Goal: Task Accomplishment & Management: Manage account settings

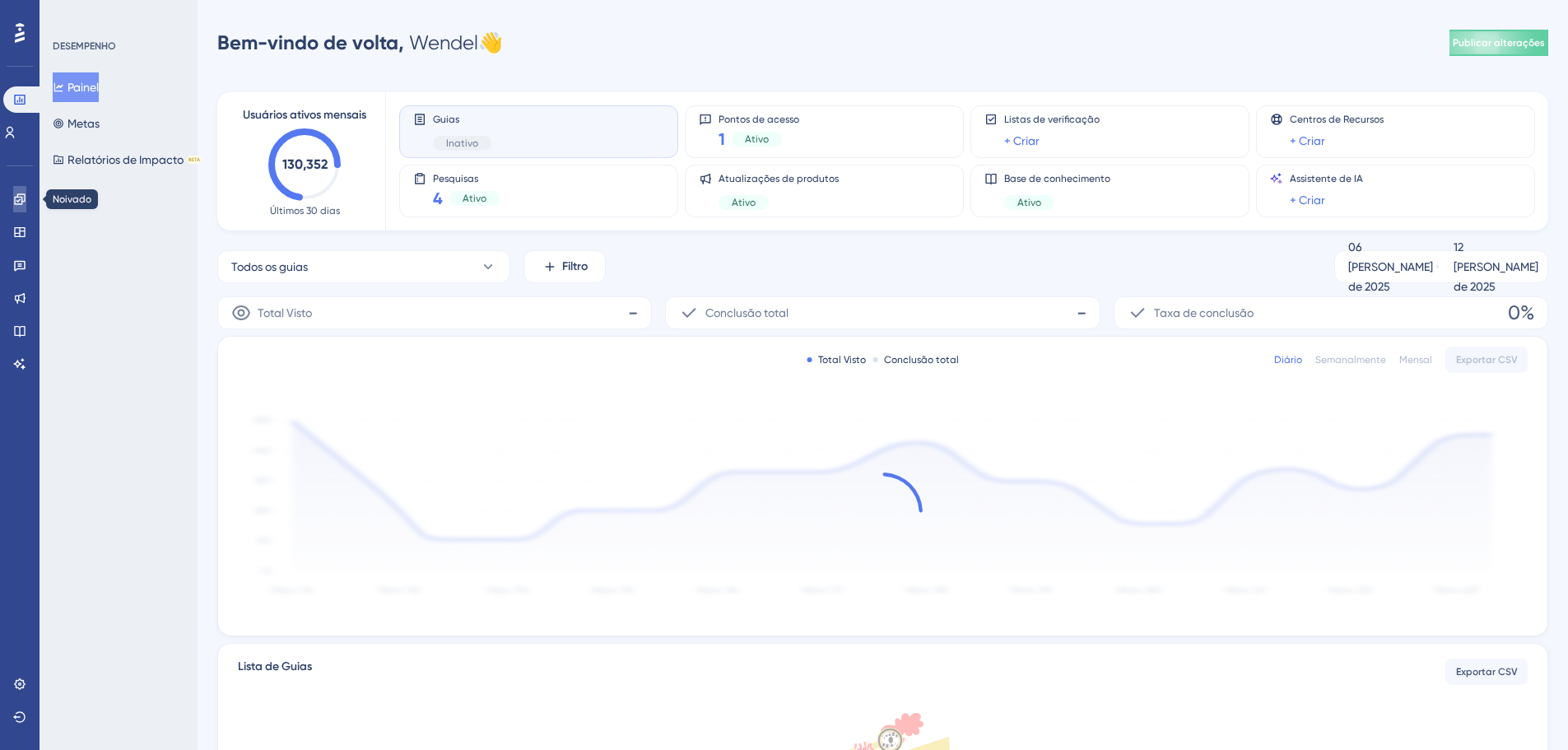
drag, startPoint x: 17, startPoint y: 197, endPoint x: 116, endPoint y: 241, distance: 108.3
click at [17, 197] on icon at bounding box center [19, 199] width 11 height 11
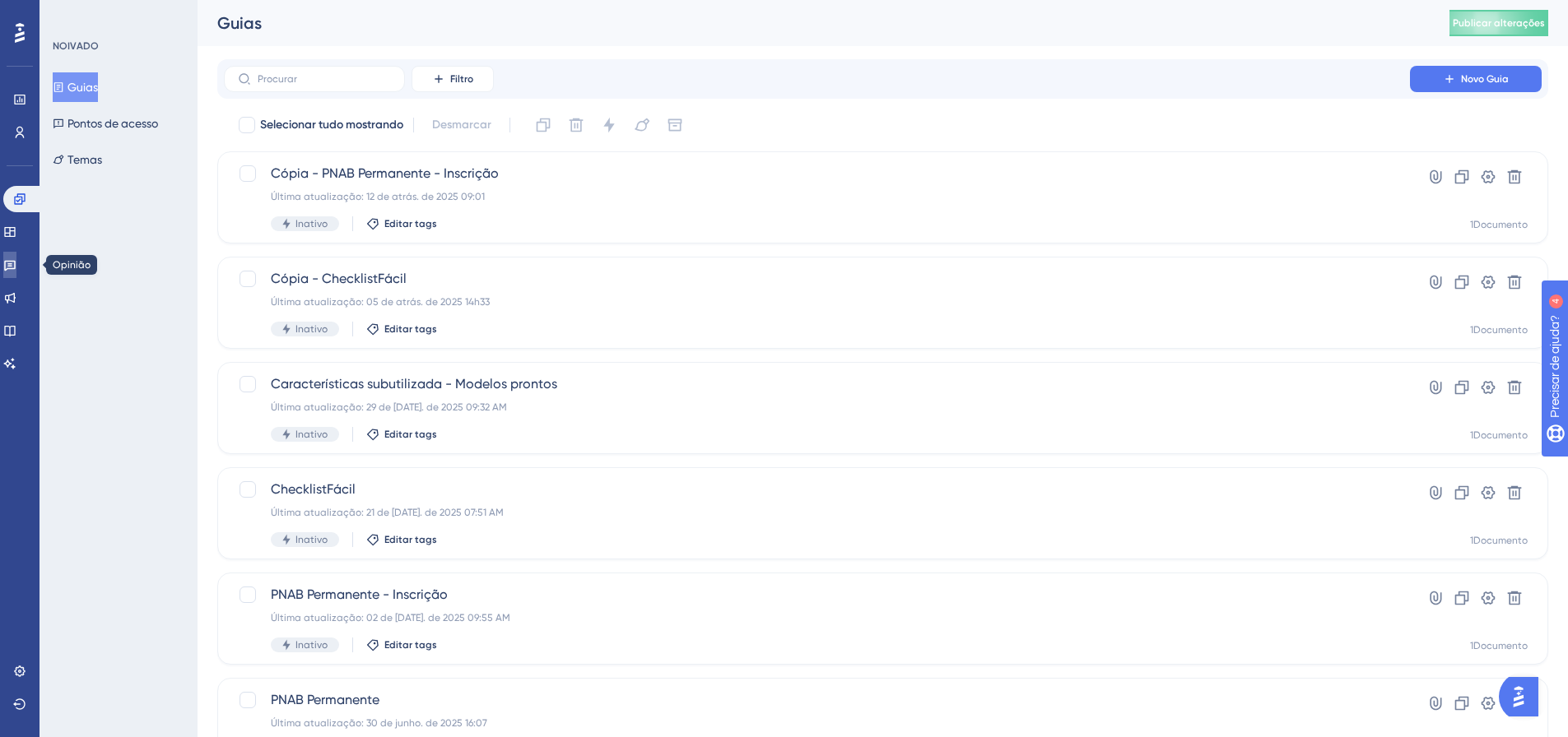
click at [17, 258] on icon at bounding box center [10, 265] width 13 height 13
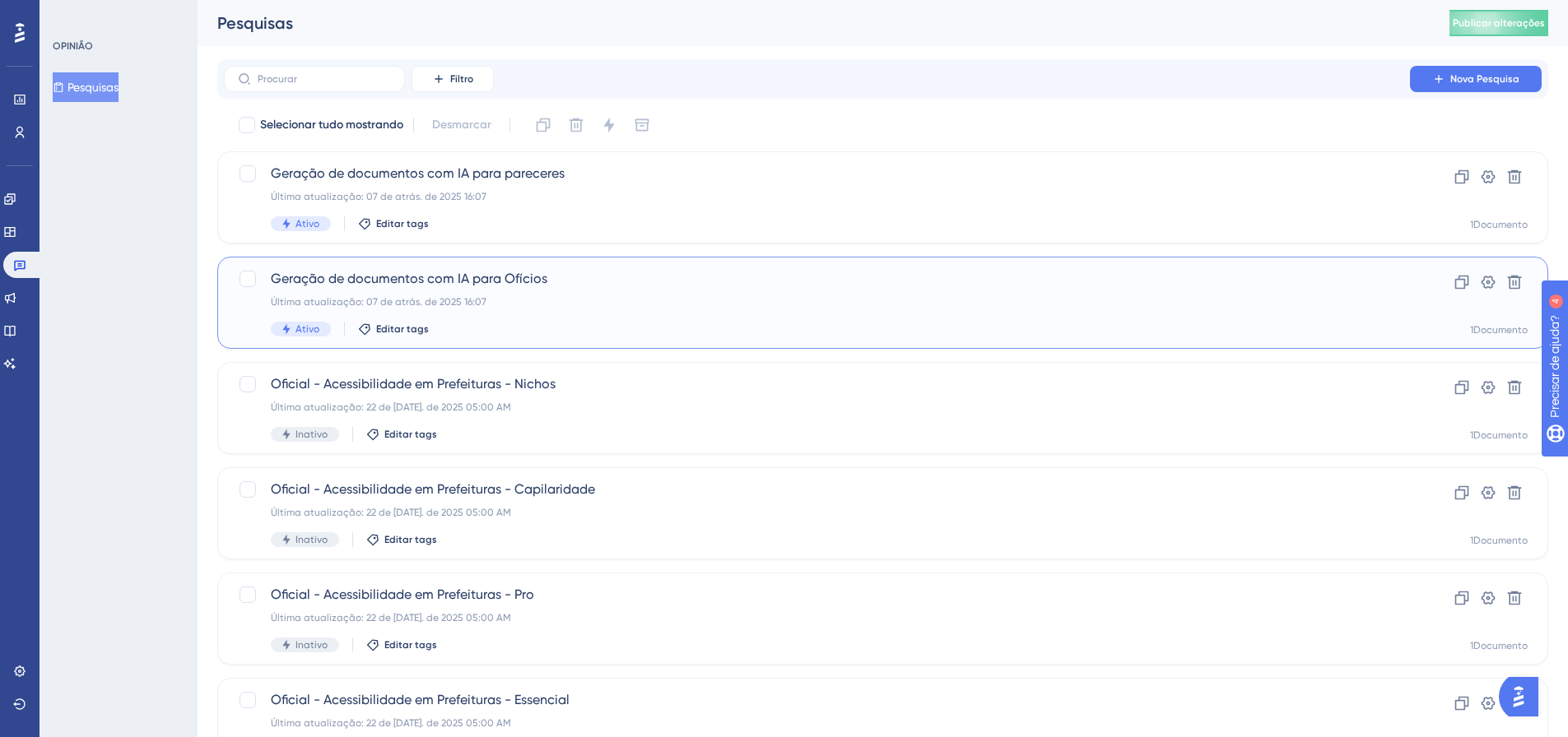
click at [402, 293] on div "Geração de documentos com IA para Ofícios Última atualização: 07 de atrás. de 2…" at bounding box center [816, 302] width 1092 height 68
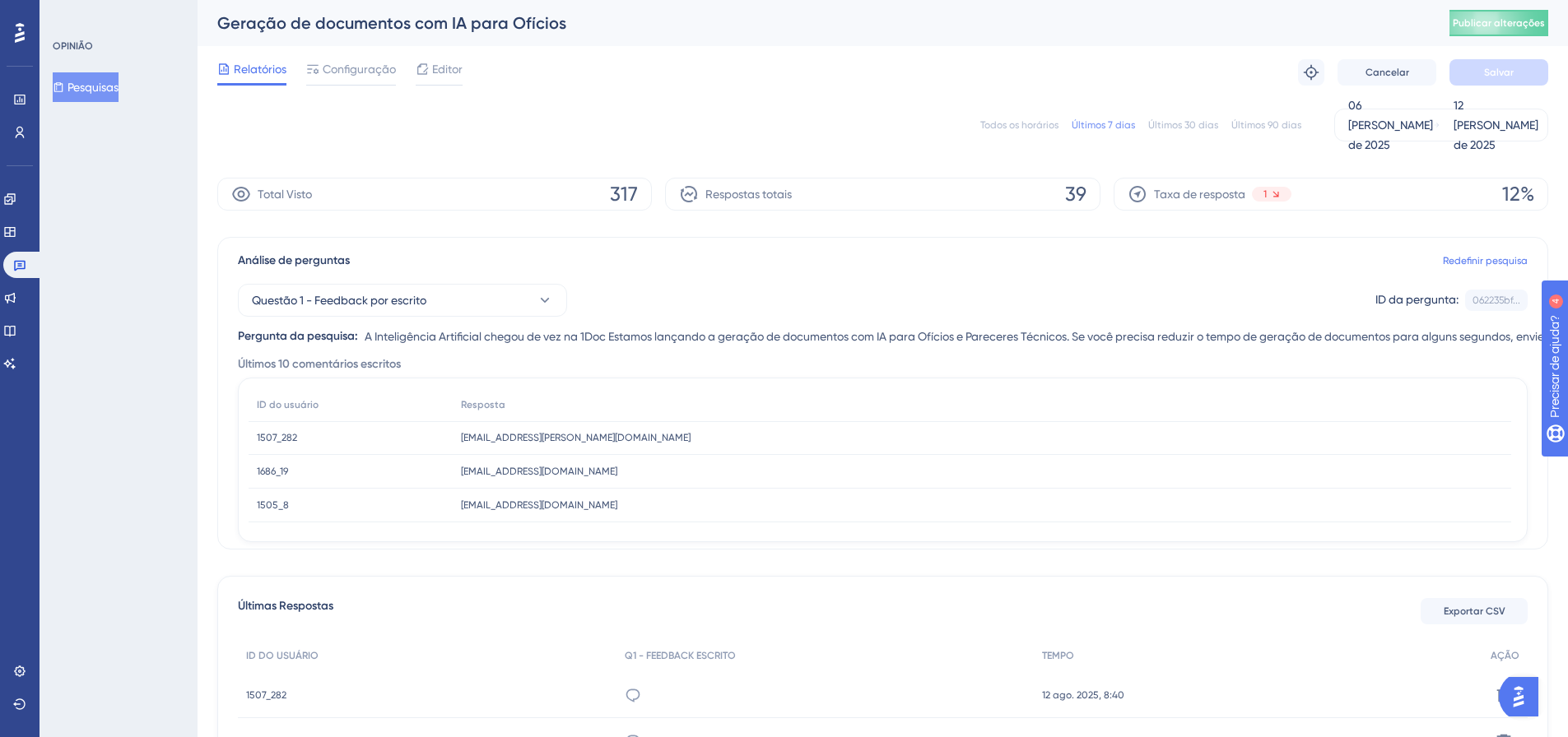
click at [1011, 124] on font "Todos os horários" at bounding box center [1019, 125] width 78 height 12
click at [25, 266] on icon at bounding box center [20, 265] width 13 height 13
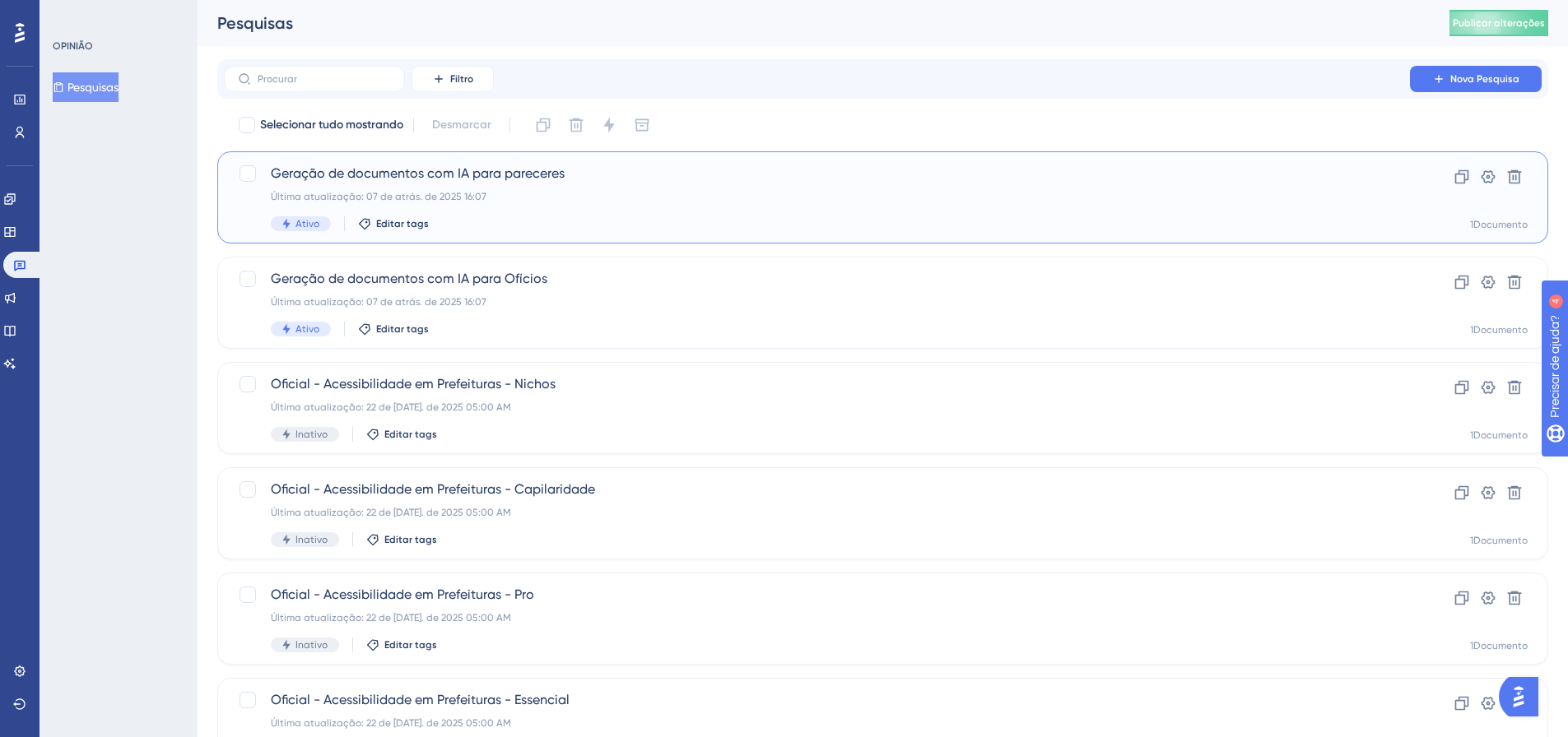
click at [468, 197] on font "Última atualização: 07 de atrás. de 2025 16:07" at bounding box center [378, 197] width 215 height 12
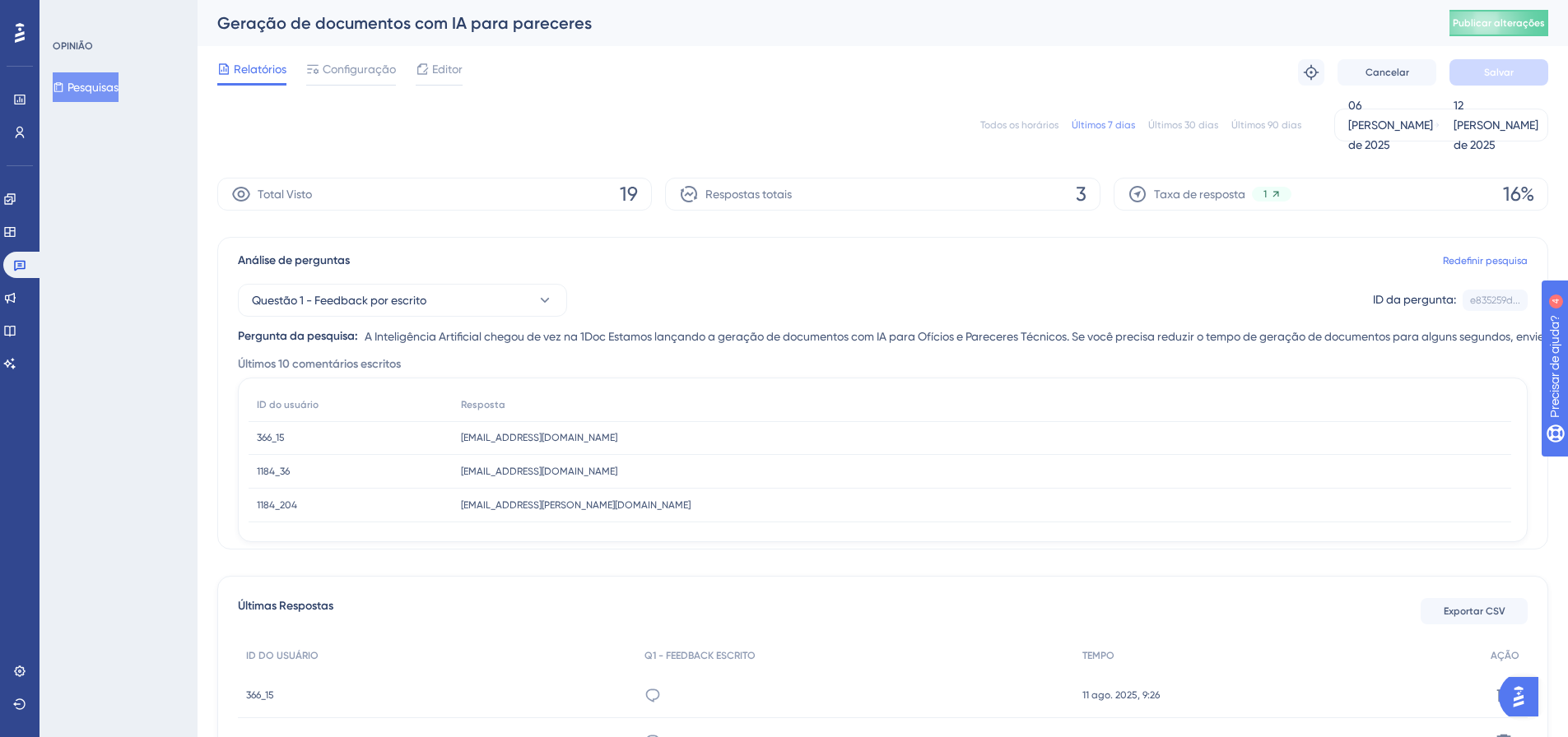
drag, startPoint x: 1025, startPoint y: 127, endPoint x: 1002, endPoint y: 130, distance: 23.2
click at [1026, 127] on font "Todos os horários" at bounding box center [1019, 125] width 78 height 12
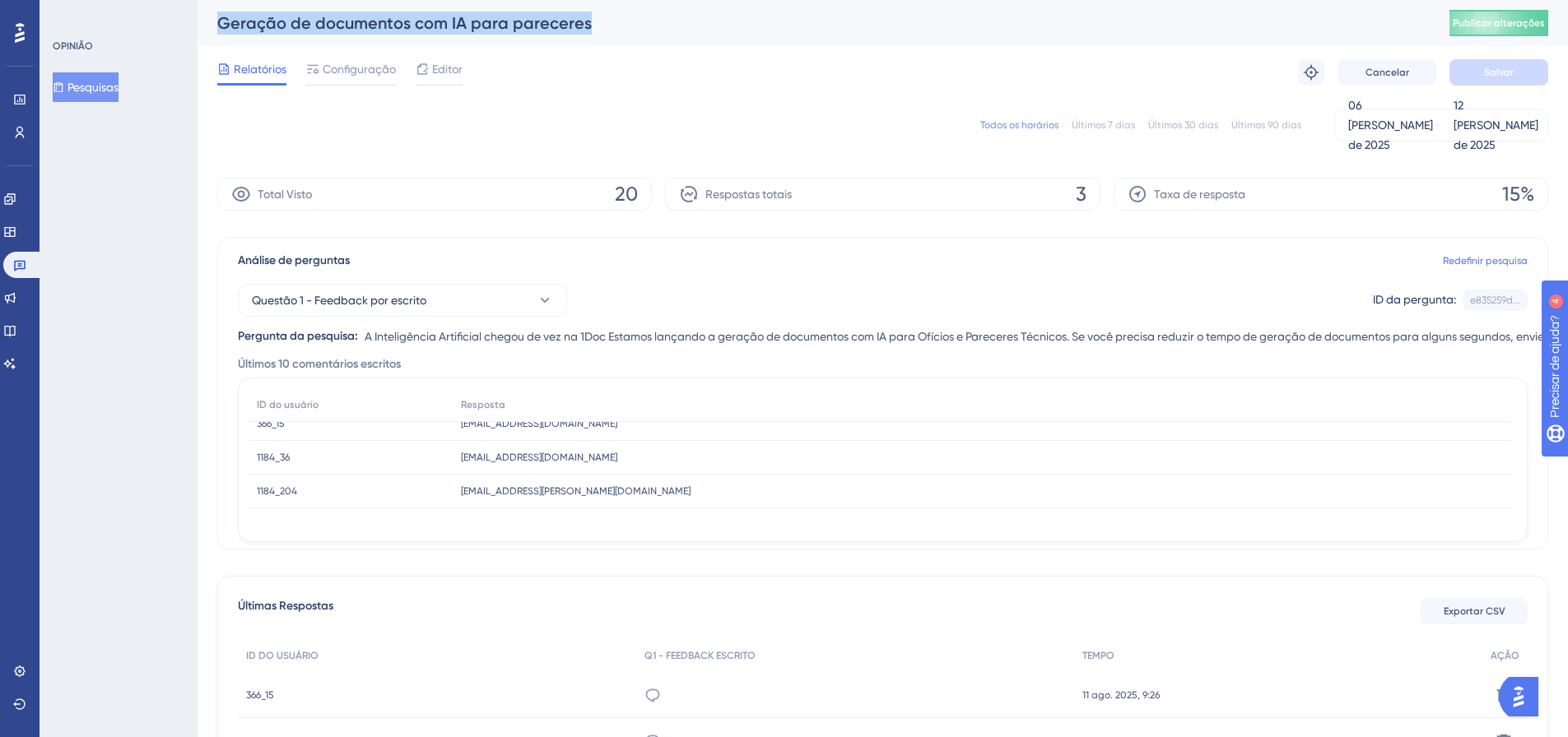
drag, startPoint x: 598, startPoint y: 31, endPoint x: 669, endPoint y: 70, distance: 81.0
click at [215, 47] on div "Desempenho Usuários Noivado Widgets Opinião Atualizações de produtos Base de co…" at bounding box center [882, 455] width 1370 height 910
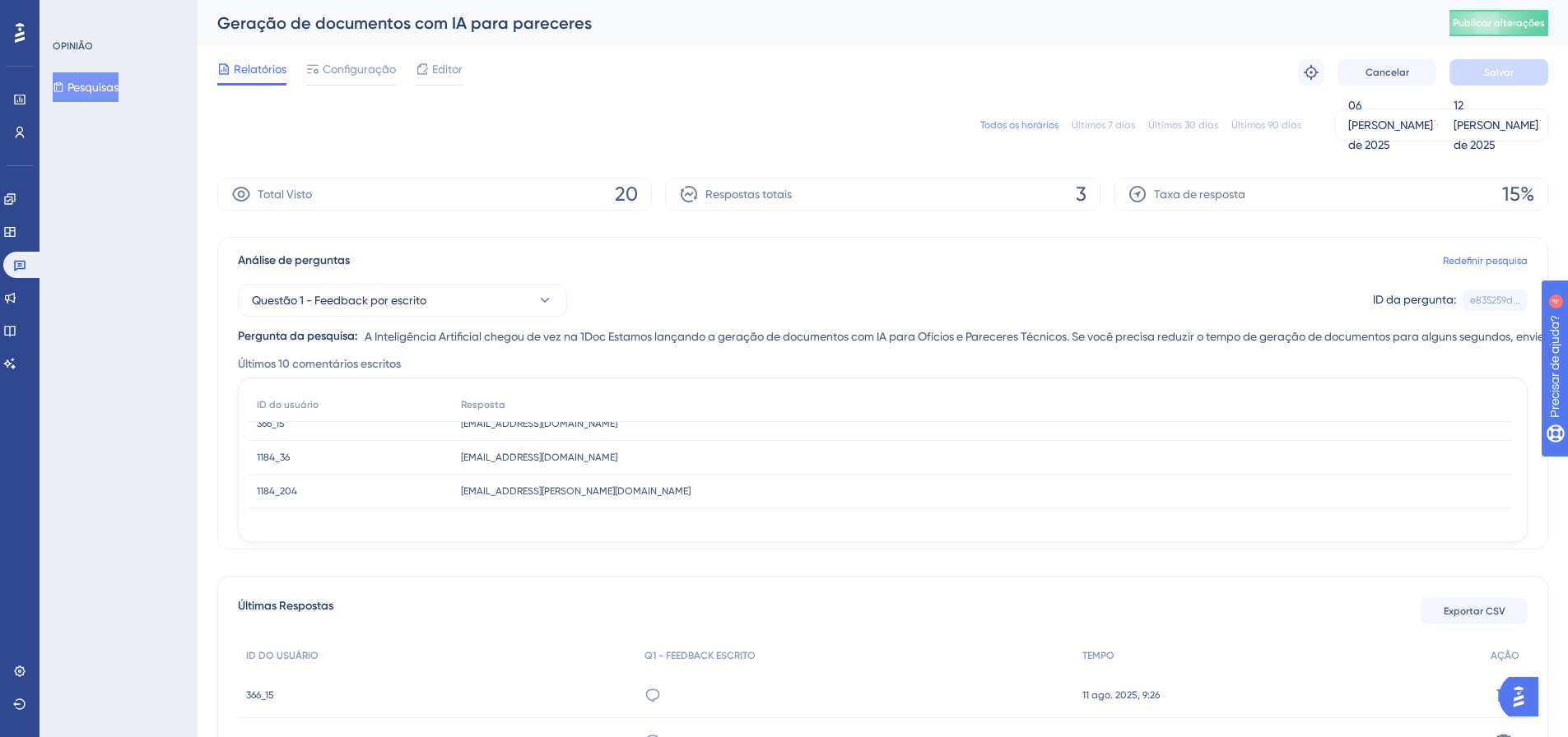
copy font "Geração de documentos com IA para pareceres"
click at [1027, 123] on font "Todos os horários" at bounding box center [1019, 125] width 78 height 12
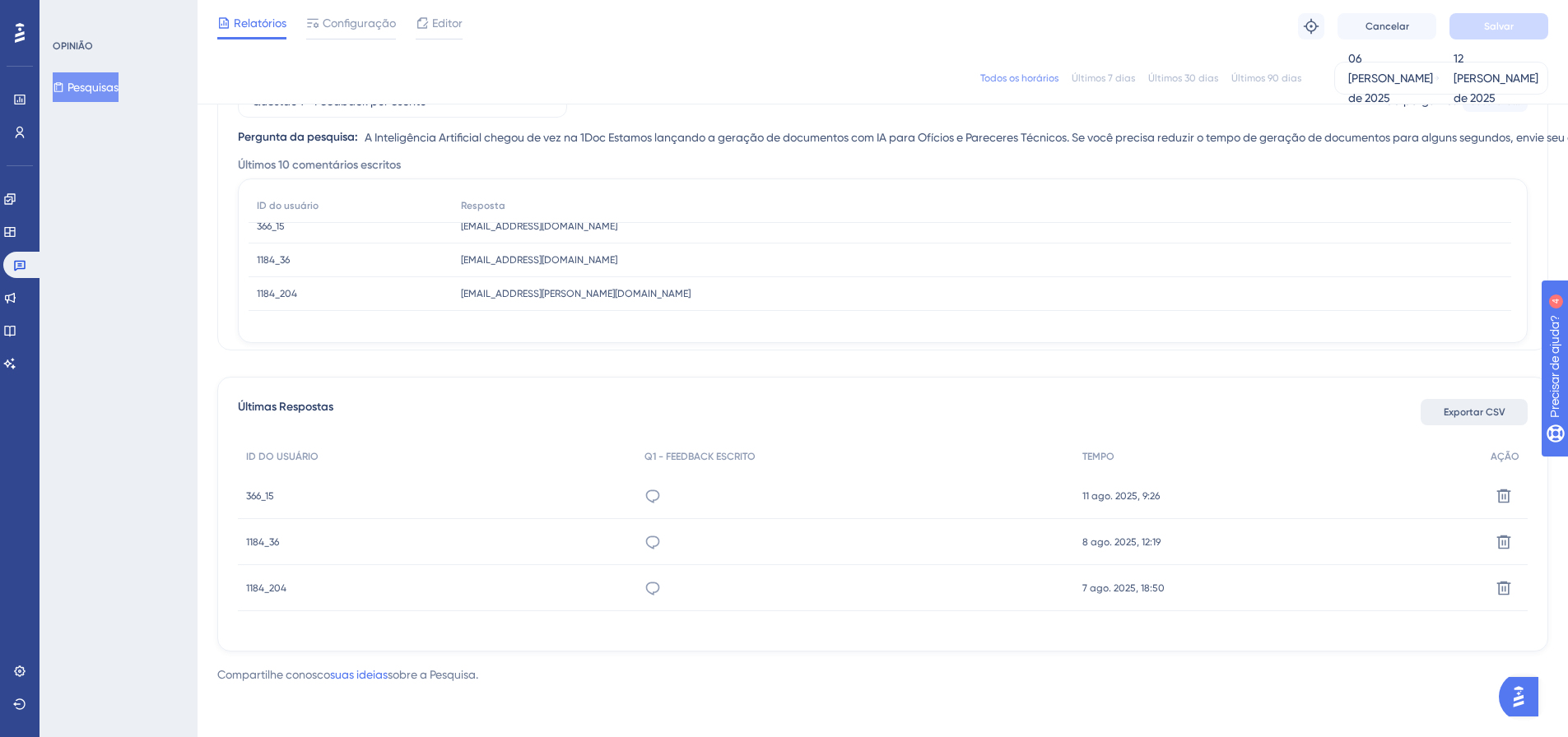
scroll to position [14, 0]
click at [1482, 420] on button "Exportar CSV" at bounding box center [1474, 411] width 107 height 26
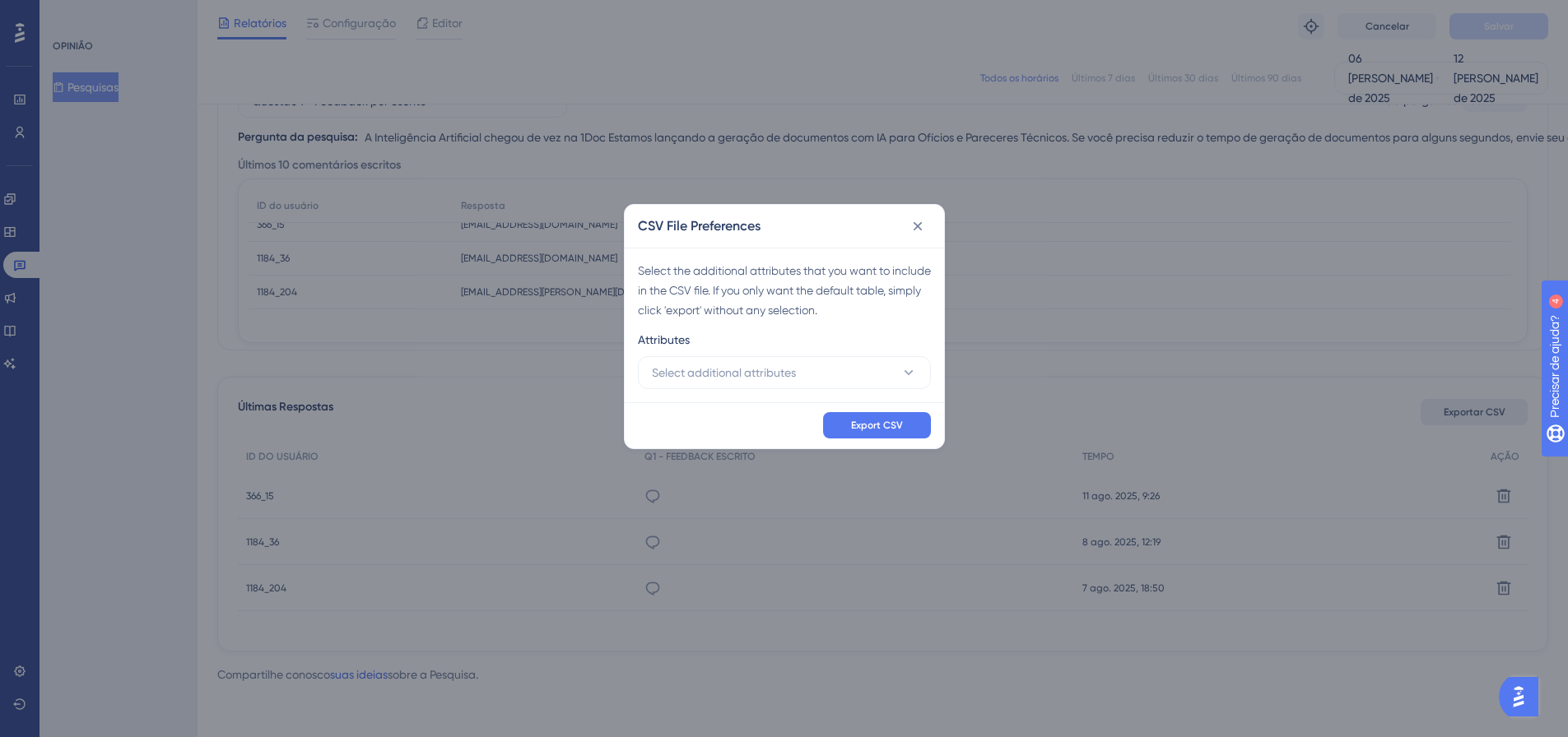
scroll to position [180, 0]
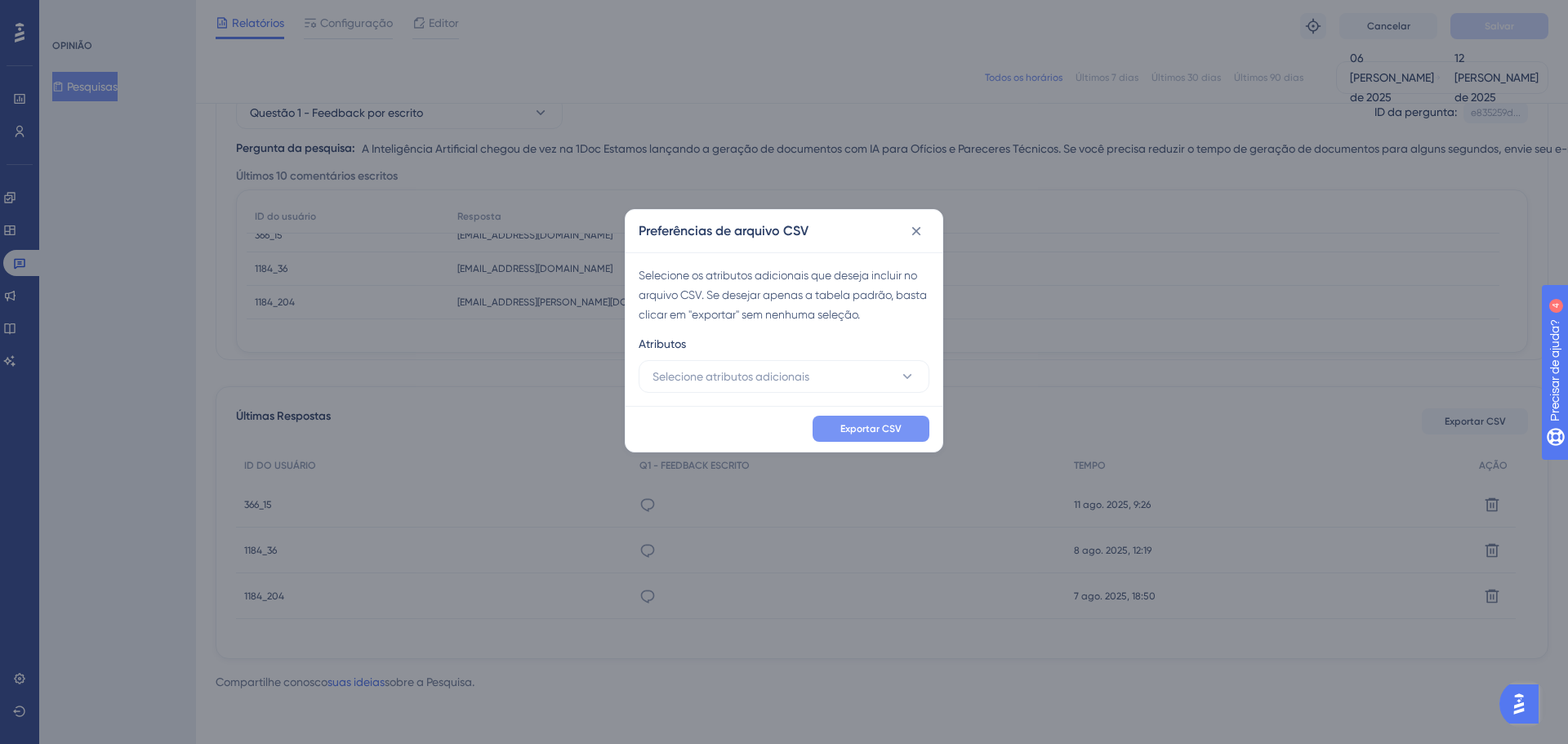
click at [891, 416] on button "Exportar CSV" at bounding box center [871, 428] width 116 height 26
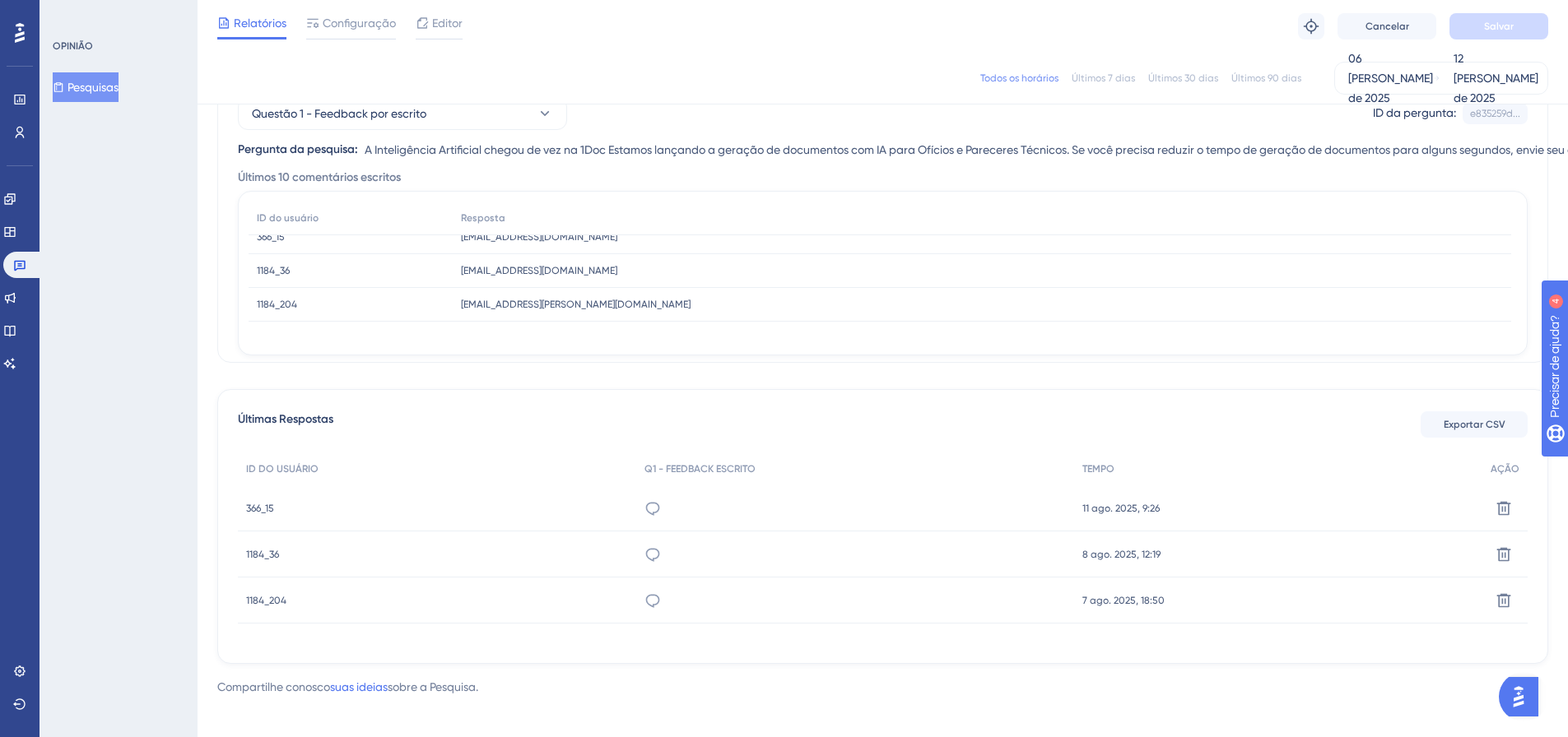
click at [569, 46] on div "Relatórios Configuração Editor Solução de problemas Cancelar Salvar" at bounding box center [882, 26] width 1370 height 53
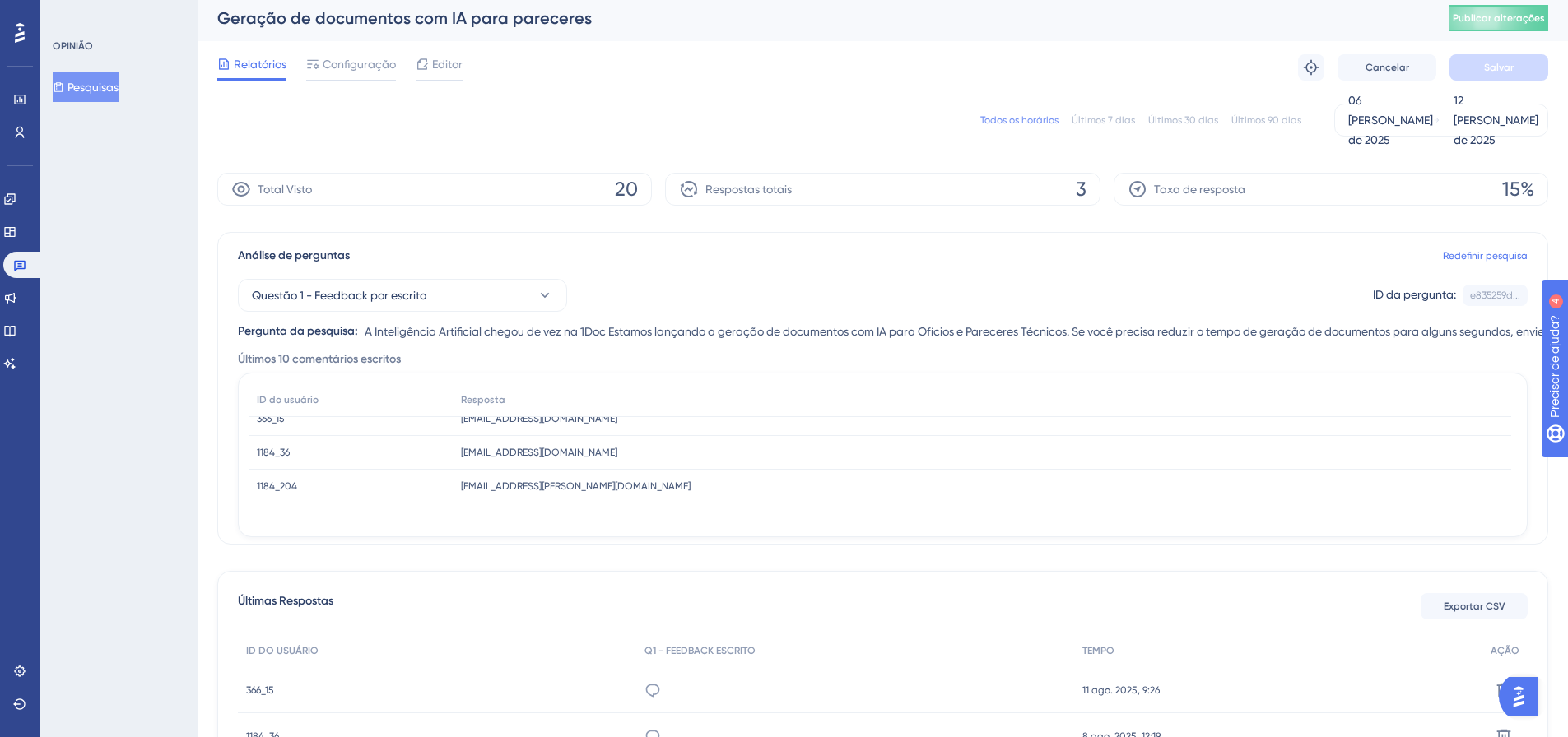
scroll to position [0, 0]
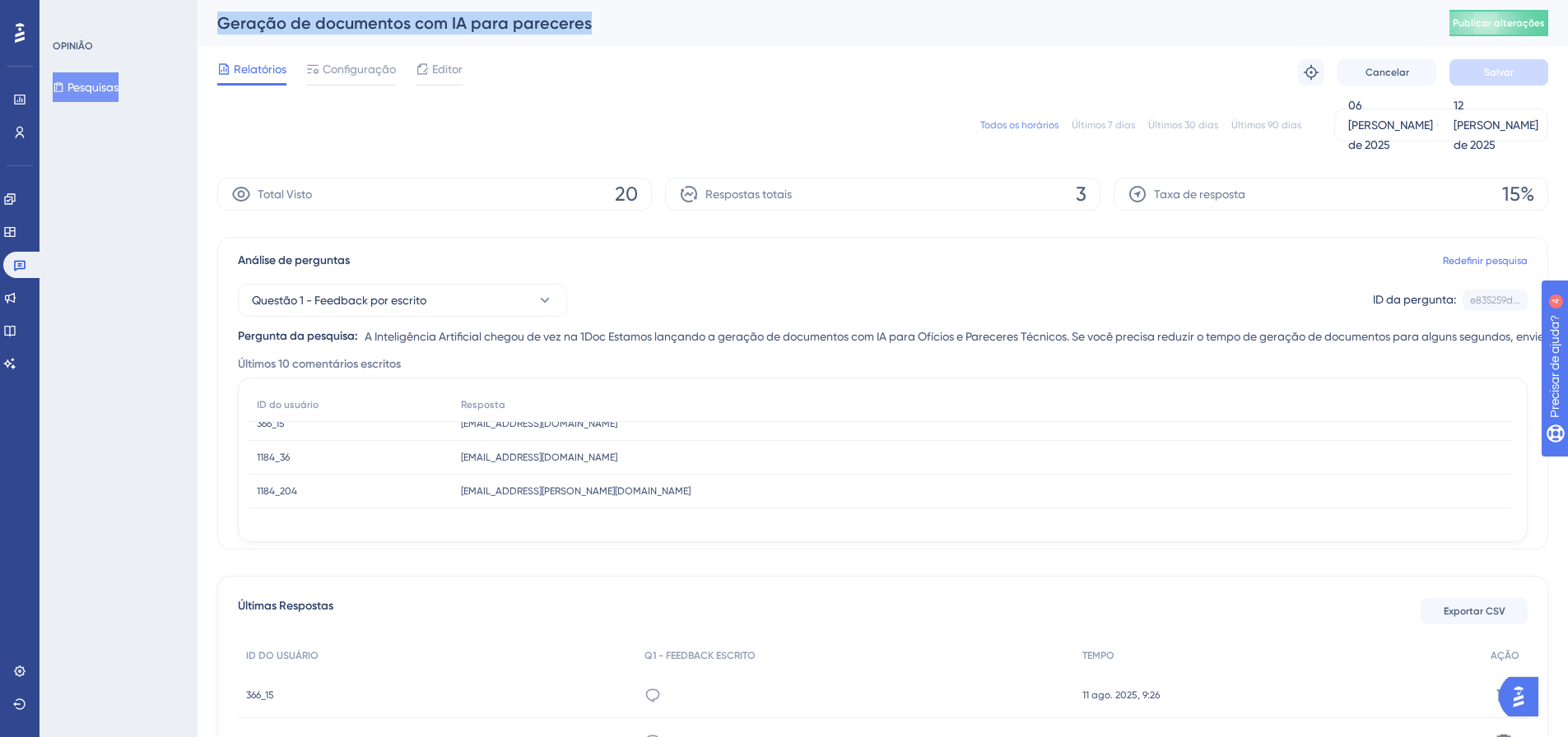
drag, startPoint x: 587, startPoint y: 17, endPoint x: 218, endPoint y: 21, distance: 369.0
click at [218, 18] on div "Geração de documentos com IA para pareceres" at bounding box center [812, 23] width 1191 height 23
copy font "Geração de documentos com IA para pareceres"
click at [843, 24] on div "Geração de documentos com IA para pareceres" at bounding box center [812, 23] width 1191 height 23
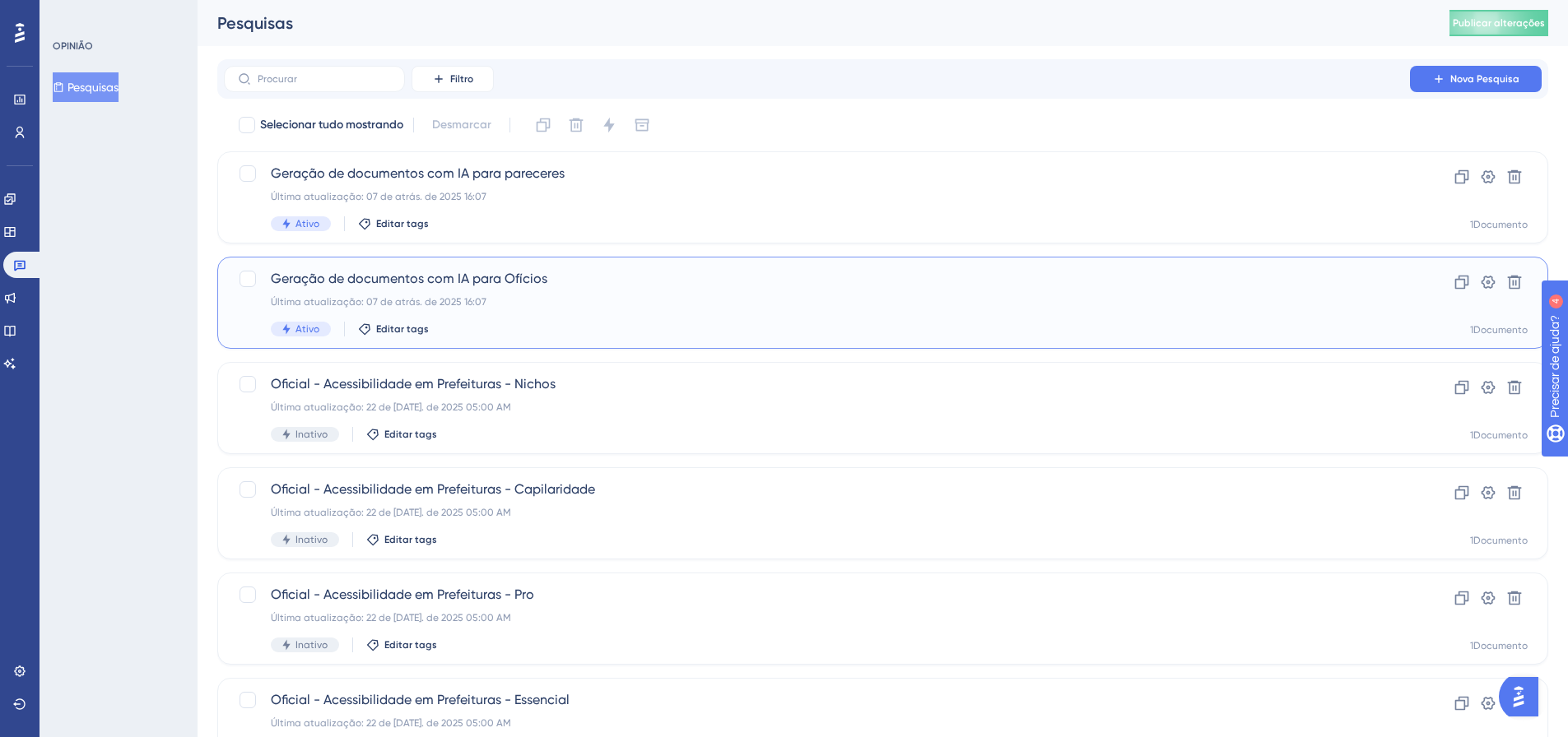
click at [466, 297] on font "Última atualização: 07 de atrás. de 2025 16:07" at bounding box center [378, 302] width 215 height 12
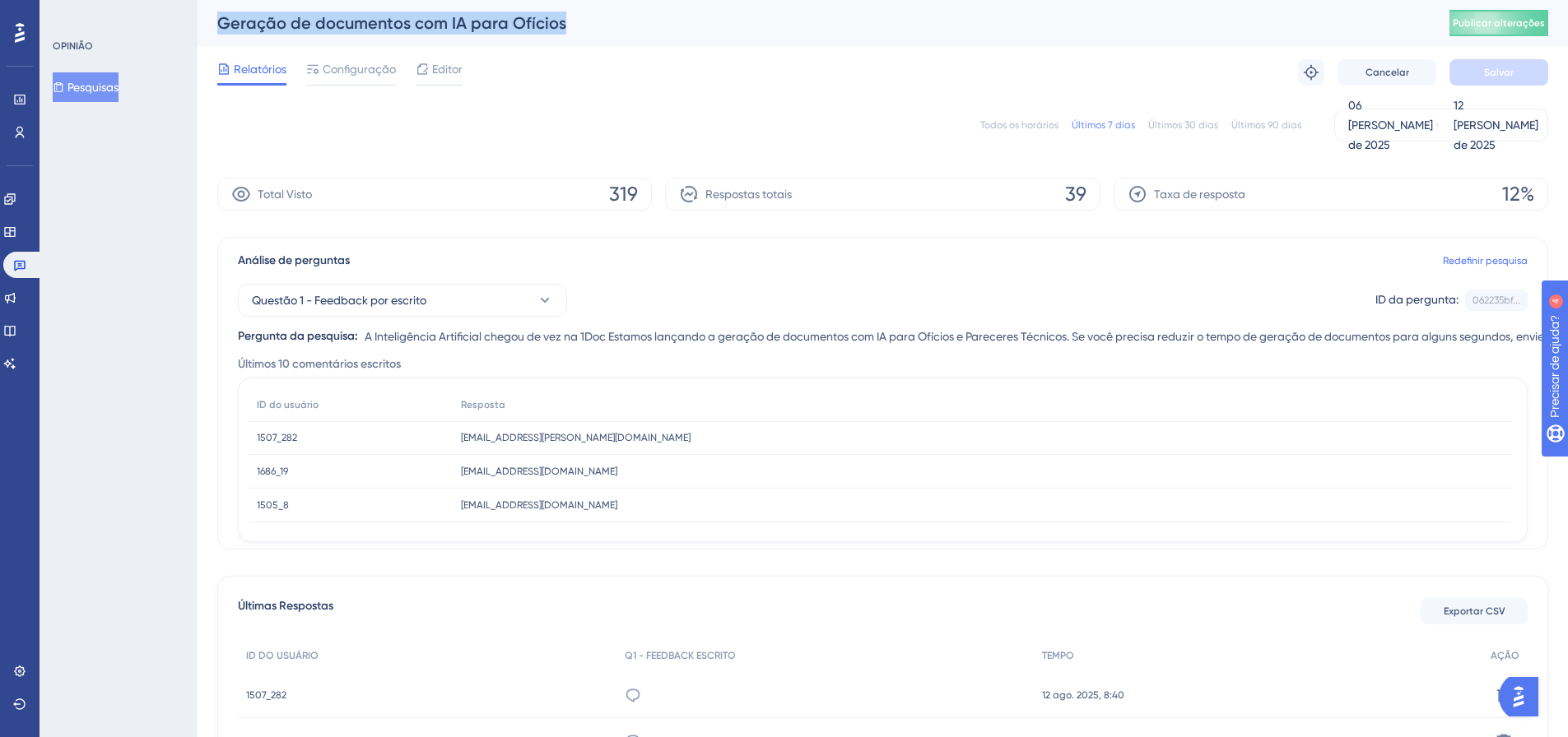
drag, startPoint x: 561, startPoint y: 17, endPoint x: 222, endPoint y: 18, distance: 339.0
click at [222, 18] on div "Geração de documentos com IA para Ofícios" at bounding box center [812, 23] width 1191 height 23
copy font "Geração de documentos com IA para Ofícios"
click at [1009, 124] on font "Todos os horários" at bounding box center [1019, 125] width 78 height 12
click at [1485, 609] on font "Exportar CSV" at bounding box center [1474, 611] width 62 height 12
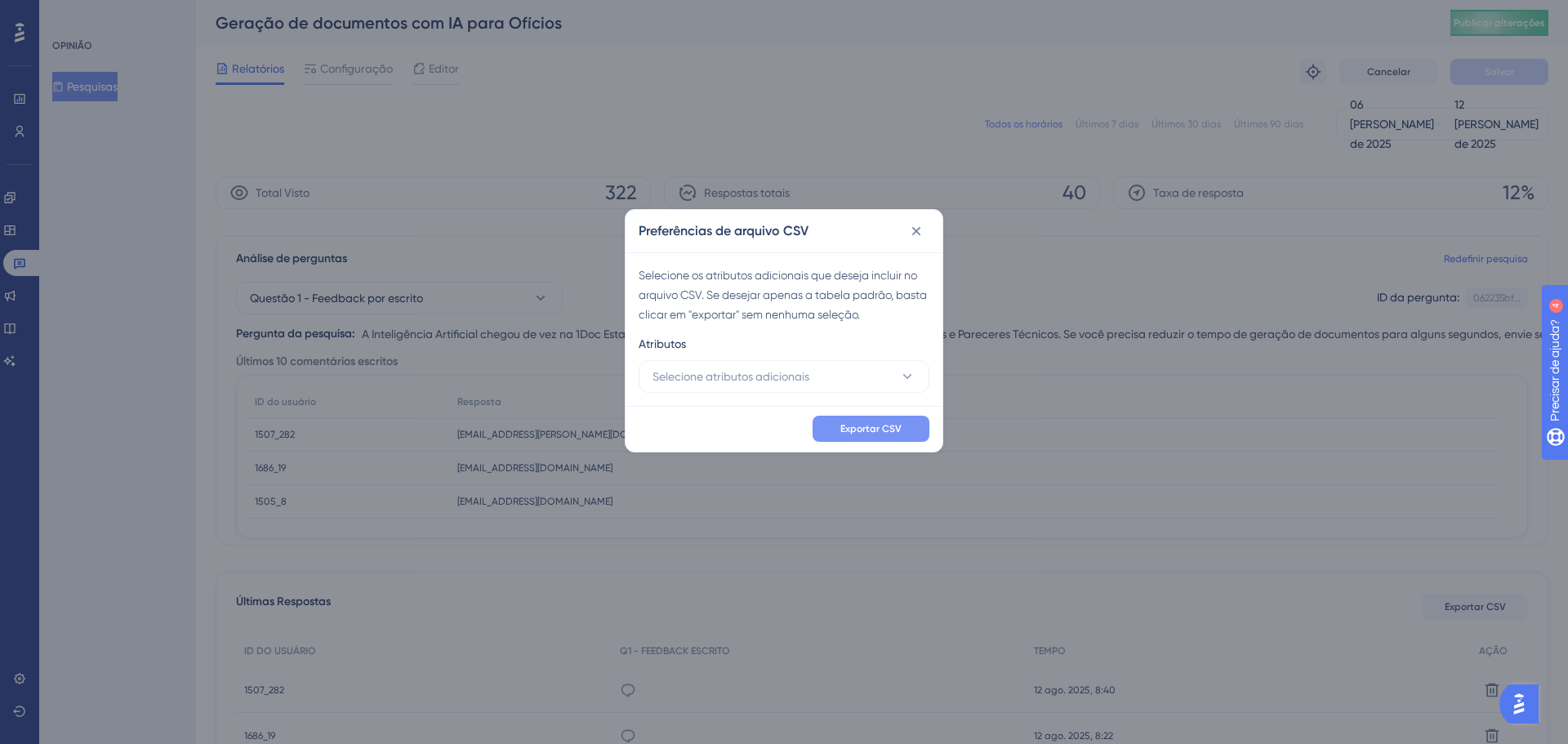
click at [875, 427] on font "Exportar CSV" at bounding box center [872, 429] width 62 height 12
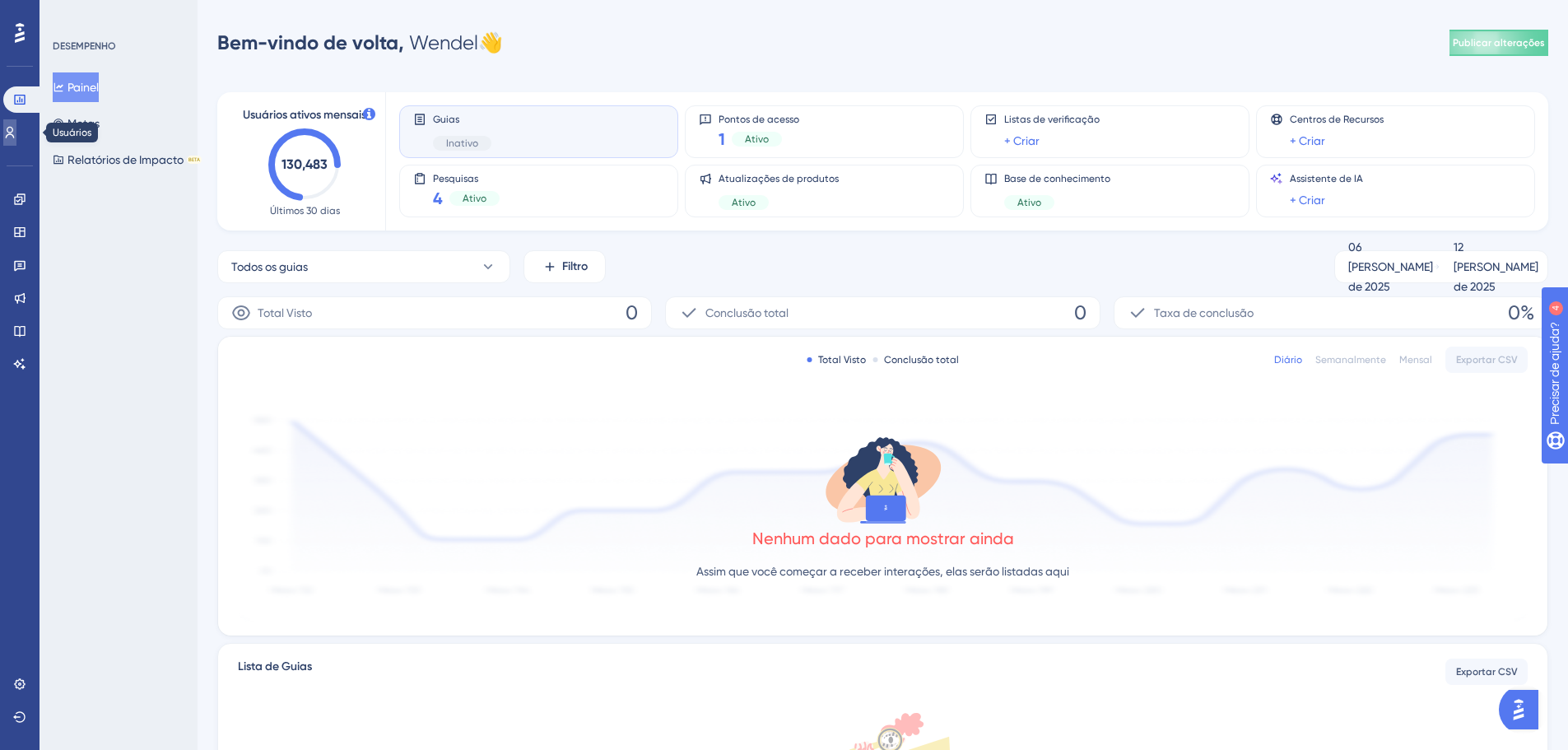
drag, startPoint x: 22, startPoint y: 137, endPoint x: 29, endPoint y: 152, distance: 16.6
click at [17, 137] on icon at bounding box center [10, 132] width 13 height 13
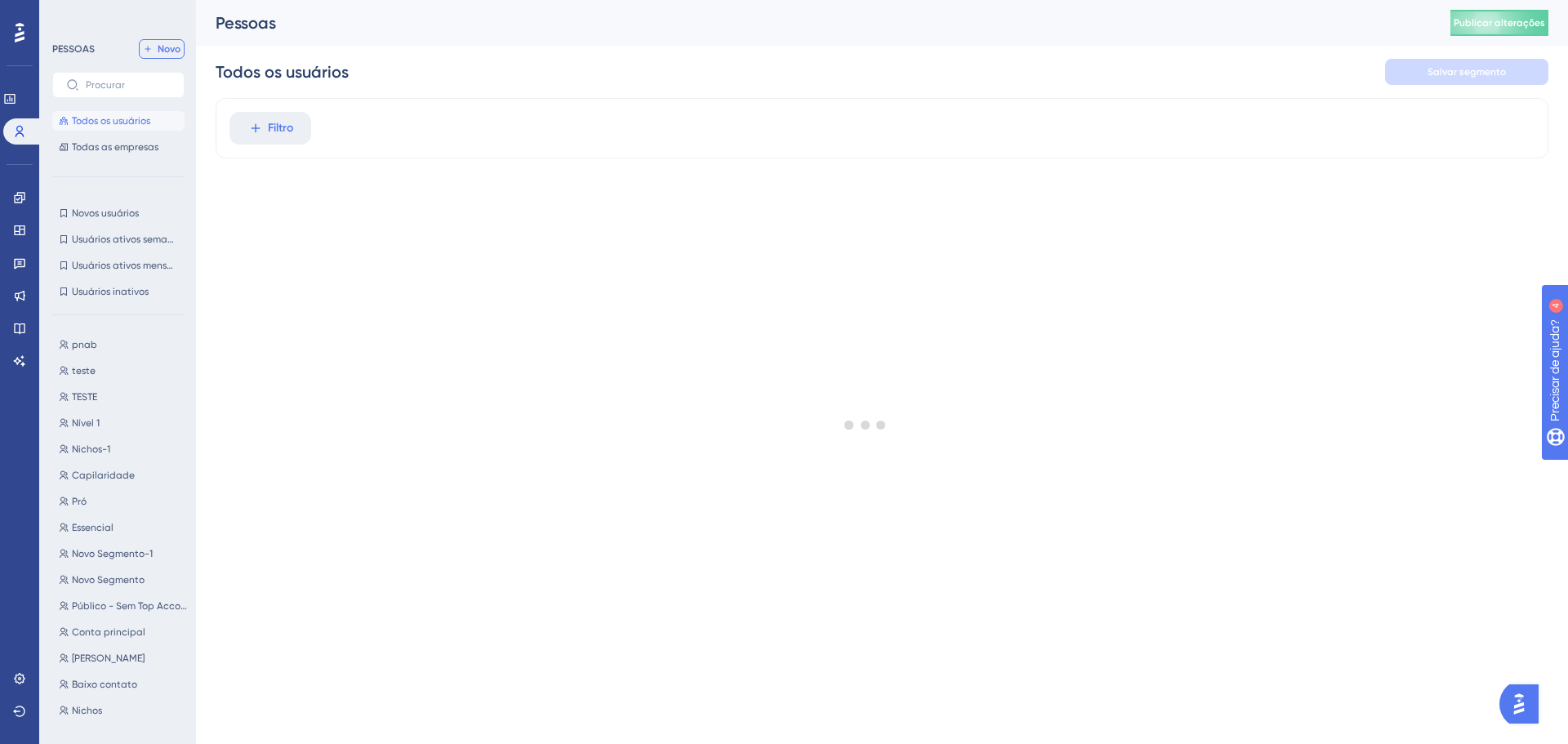
drag, startPoint x: 171, startPoint y: 42, endPoint x: 252, endPoint y: 129, distance: 118.9
click at [171, 42] on button "Novo" at bounding box center [161, 49] width 46 height 20
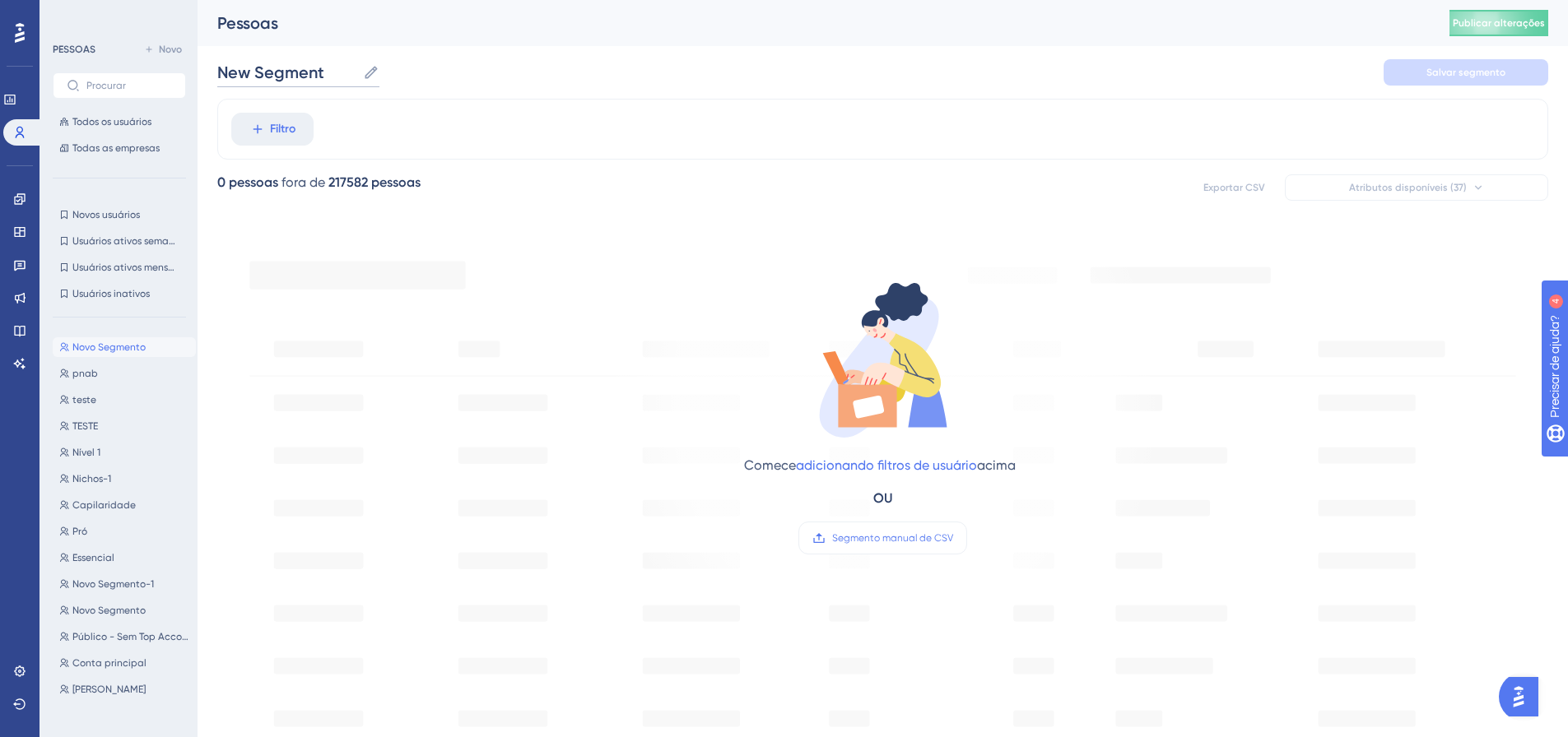
click at [303, 72] on input "New Segment" at bounding box center [287, 72] width 139 height 23
type input "N"
type input "Pnab 2.0"
click at [278, 124] on font "Filtro" at bounding box center [282, 128] width 25 height 14
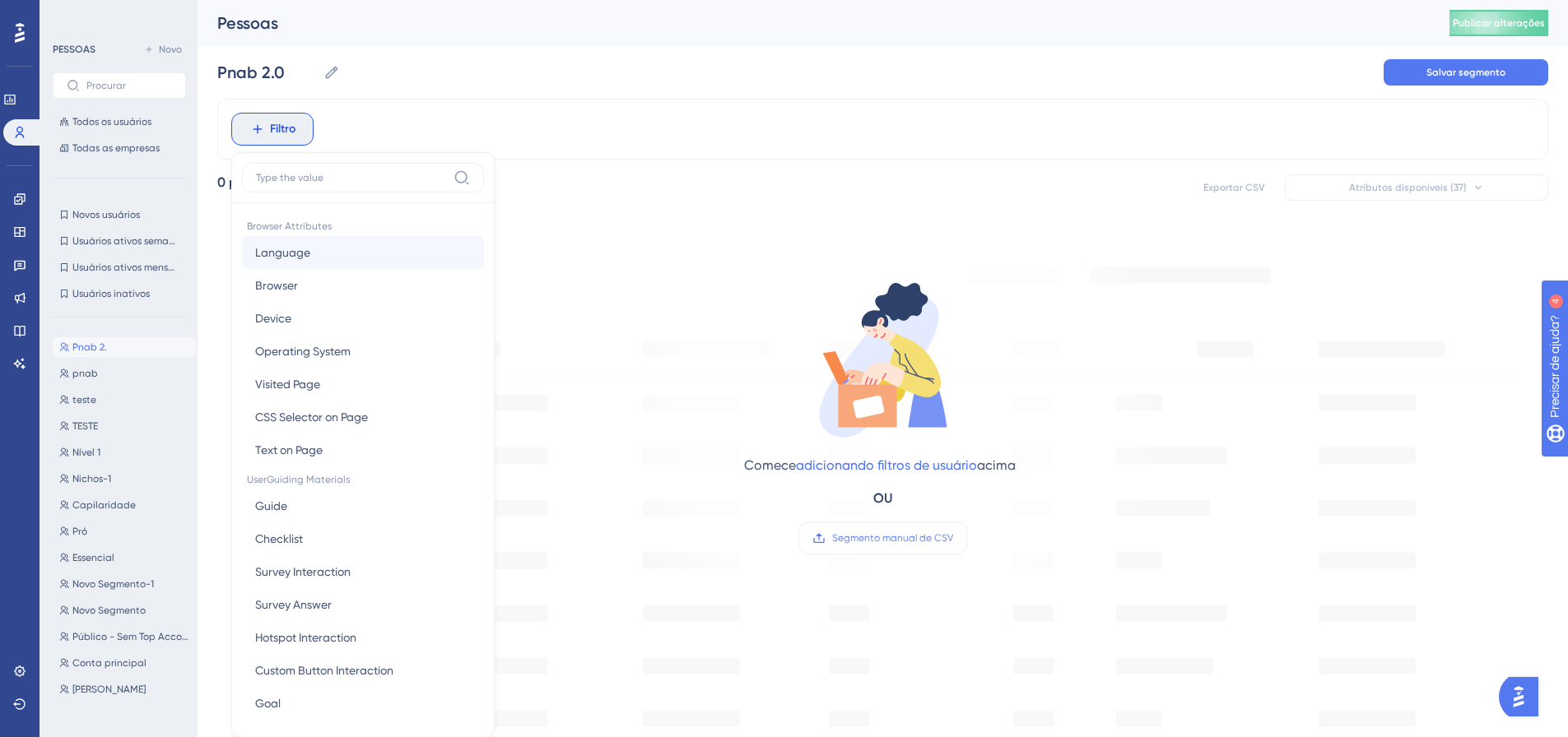
scroll to position [76, 0]
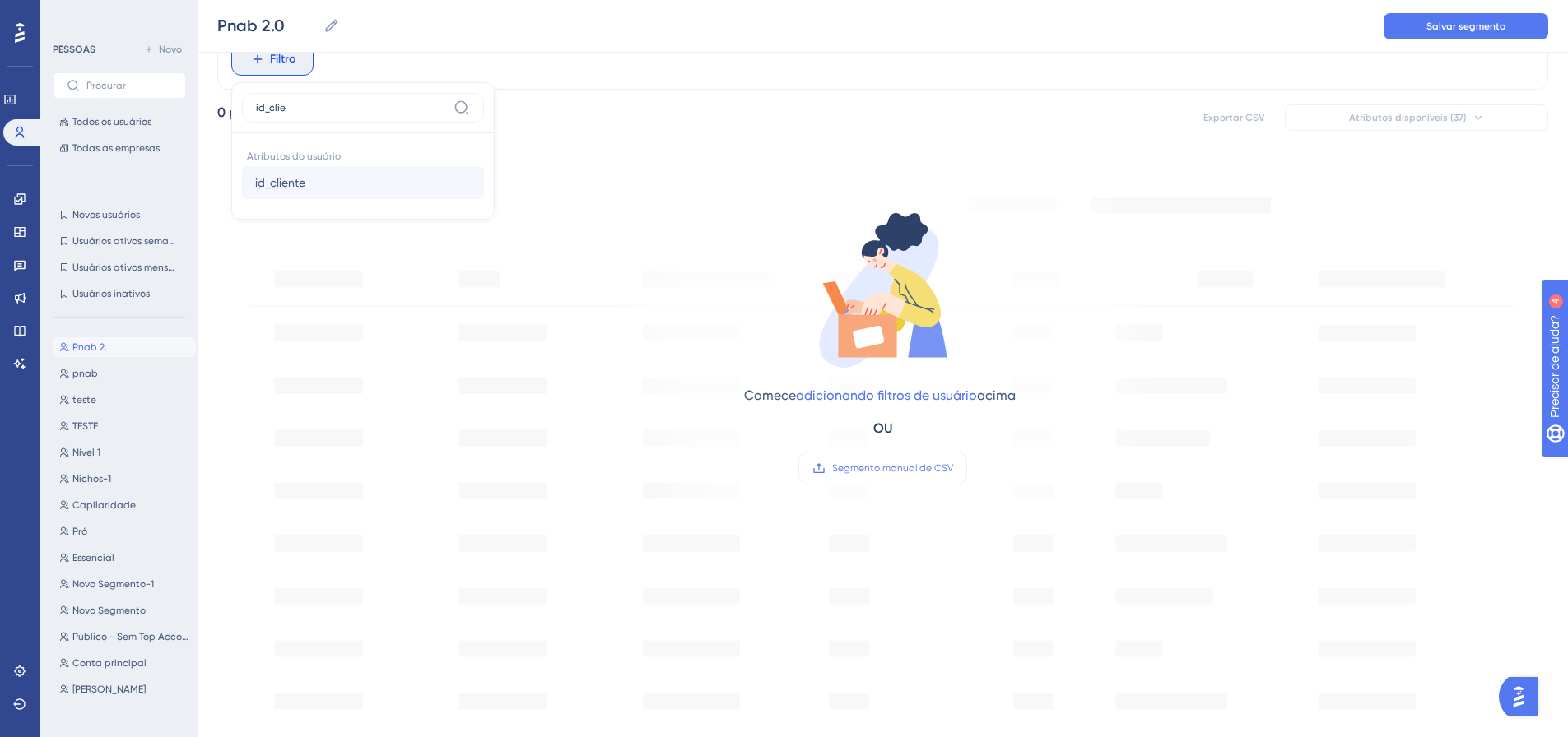
type input "id_clie"
click at [298, 182] on font "id_cliente" at bounding box center [280, 183] width 50 height 13
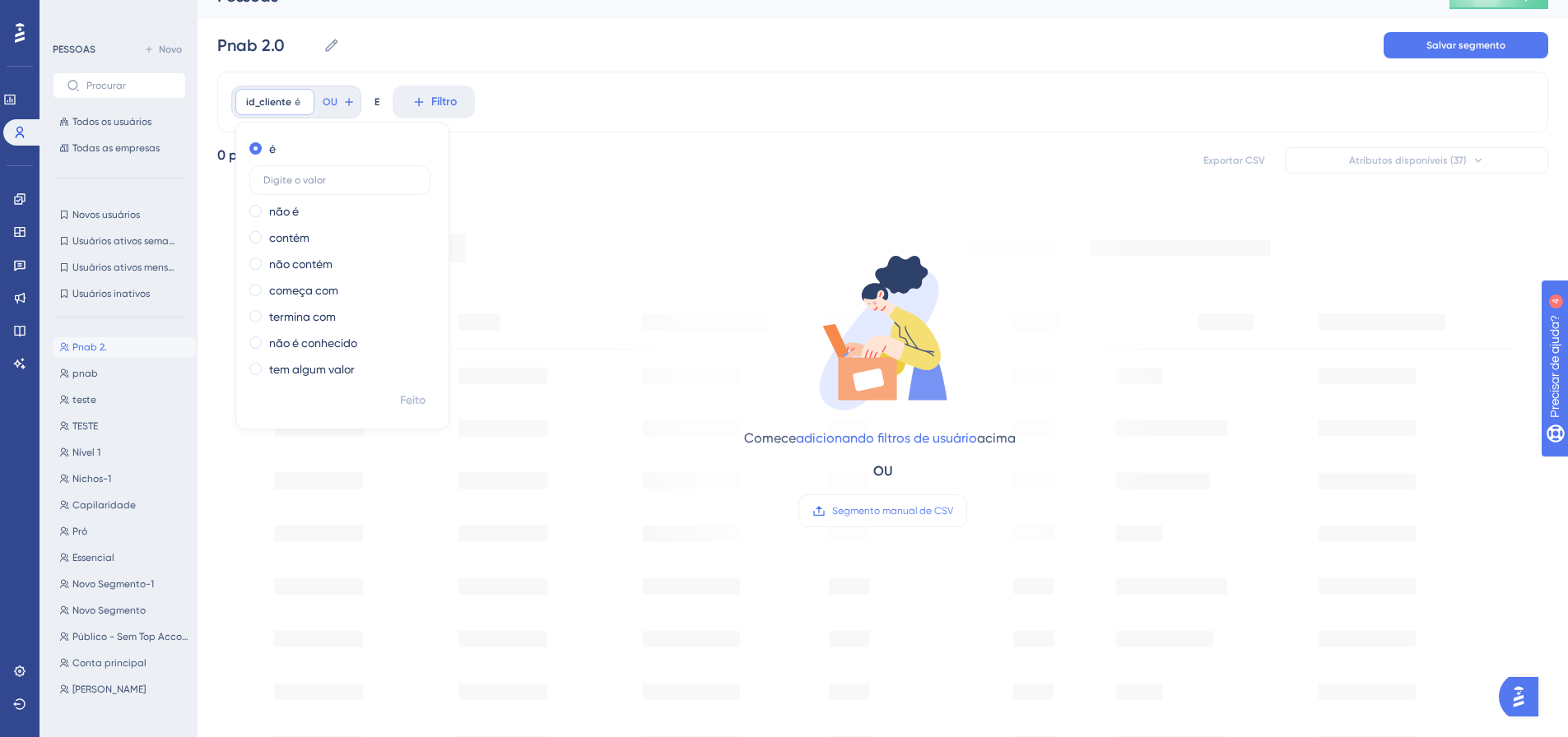
scroll to position [0, 0]
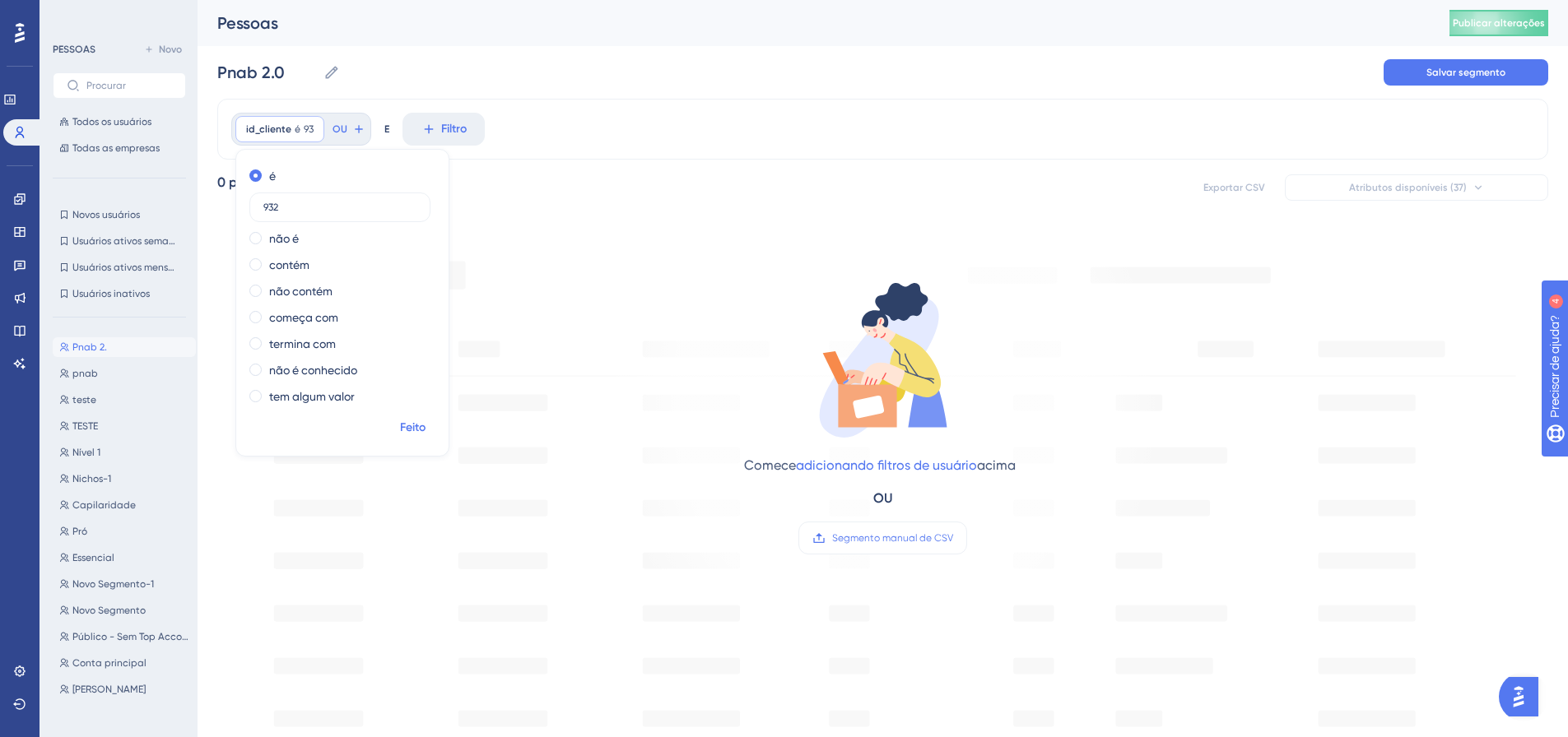
type input "932"
click at [420, 428] on font "Feito" at bounding box center [412, 427] width 25 height 14
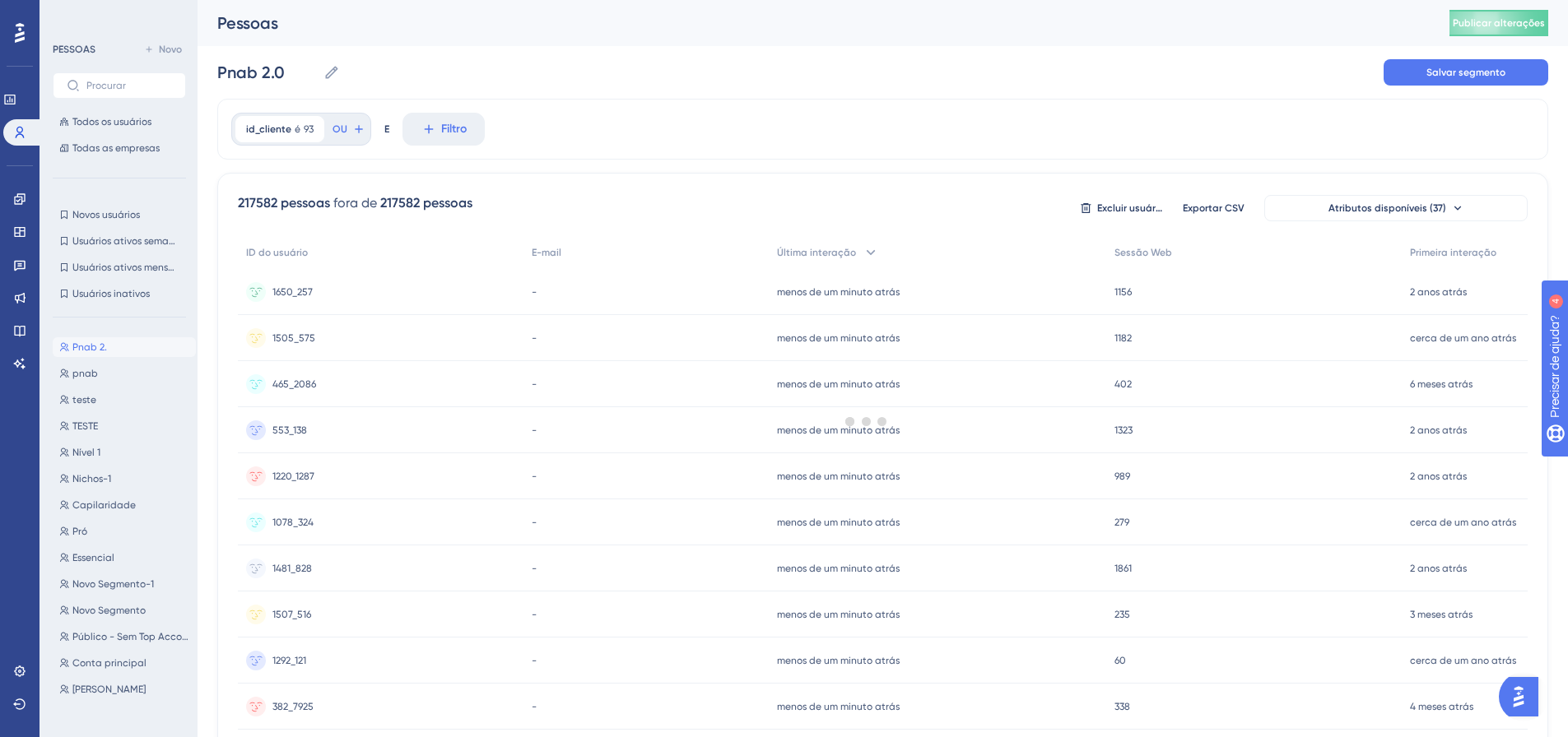
click at [353, 122] on div at bounding box center [866, 421] width 1403 height 618
click at [341, 125] on div at bounding box center [866, 421] width 1403 height 618
click at [358, 124] on icon at bounding box center [359, 129] width 13 height 13
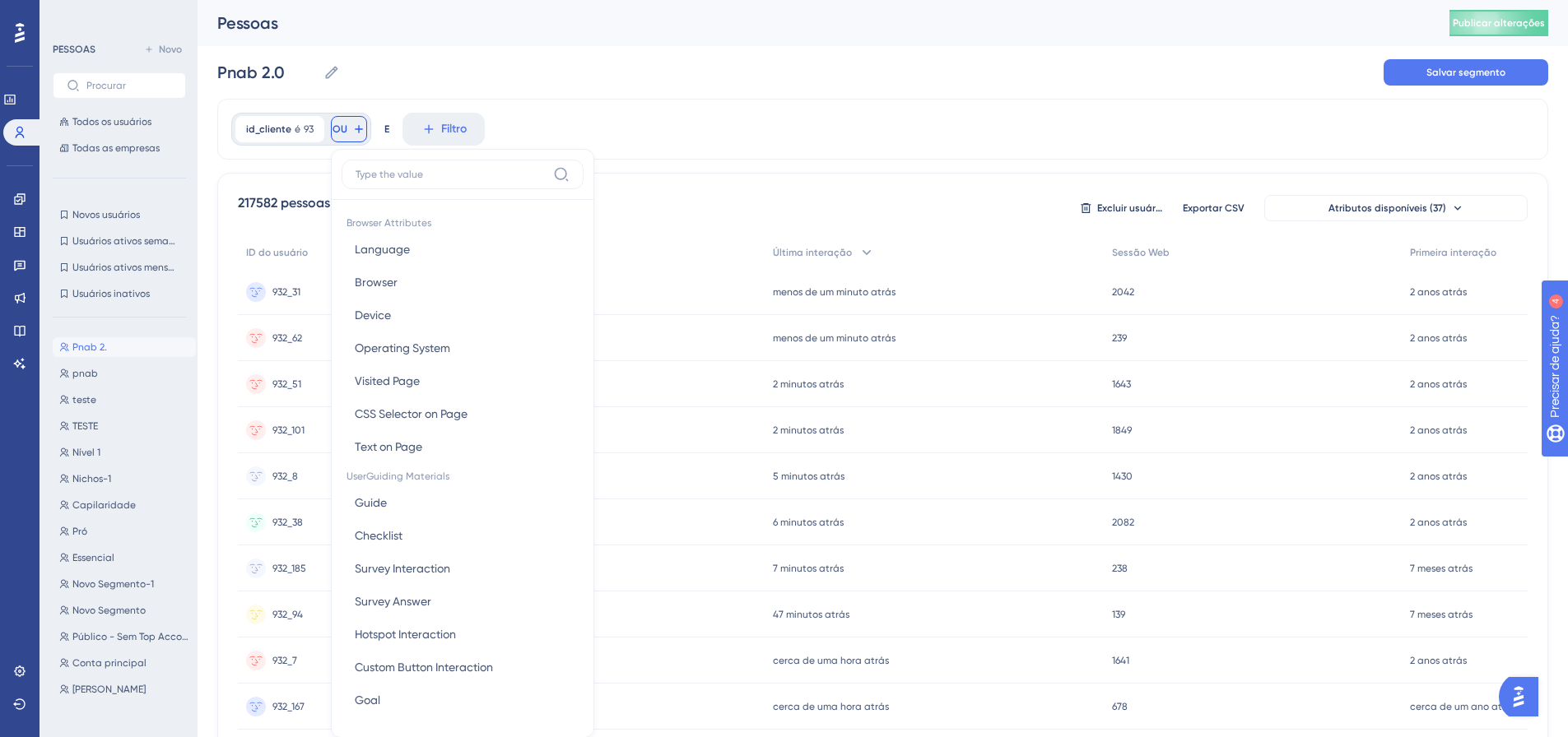
scroll to position [70, 0]
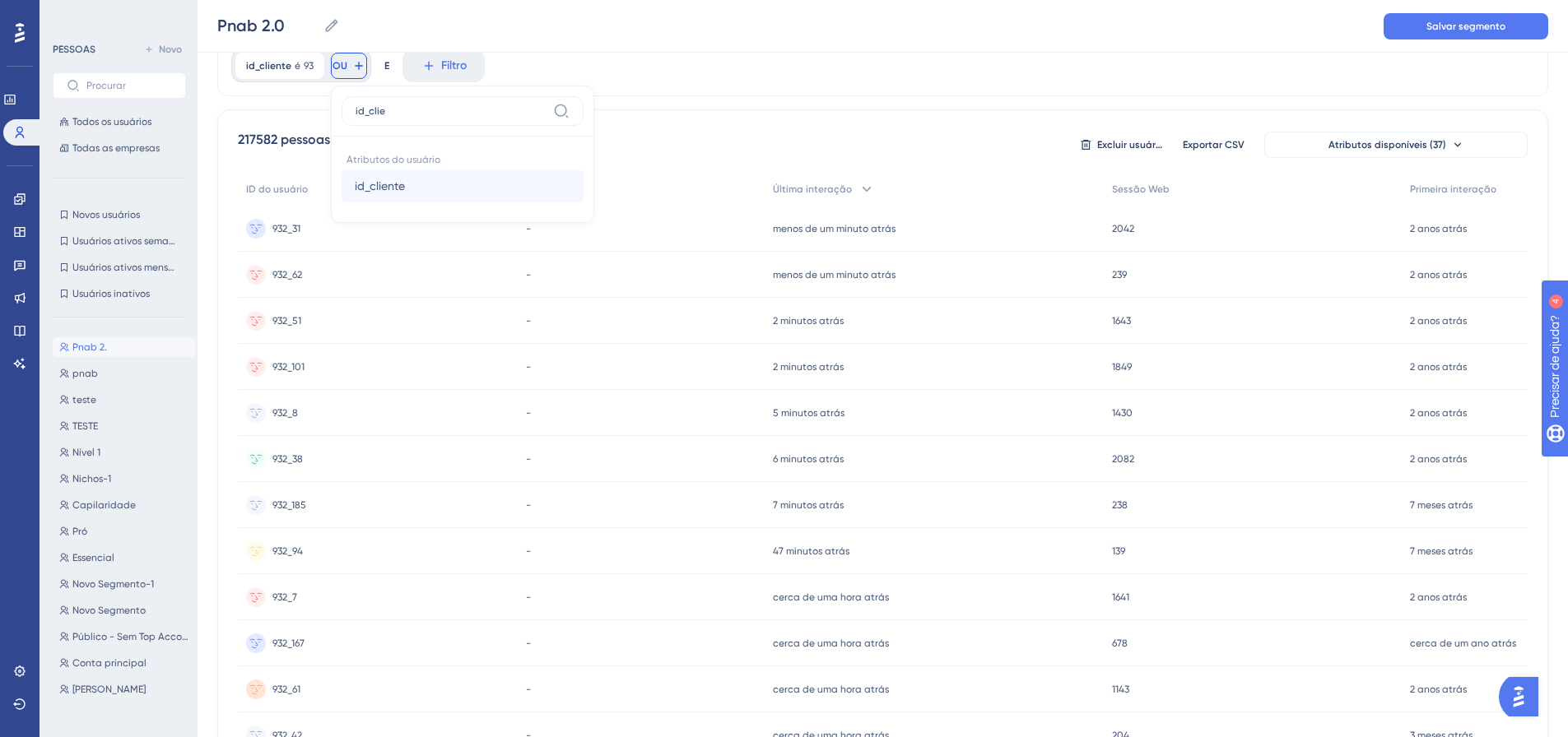
type input "id_clie"
click at [386, 186] on font "id_cliente" at bounding box center [380, 186] width 50 height 13
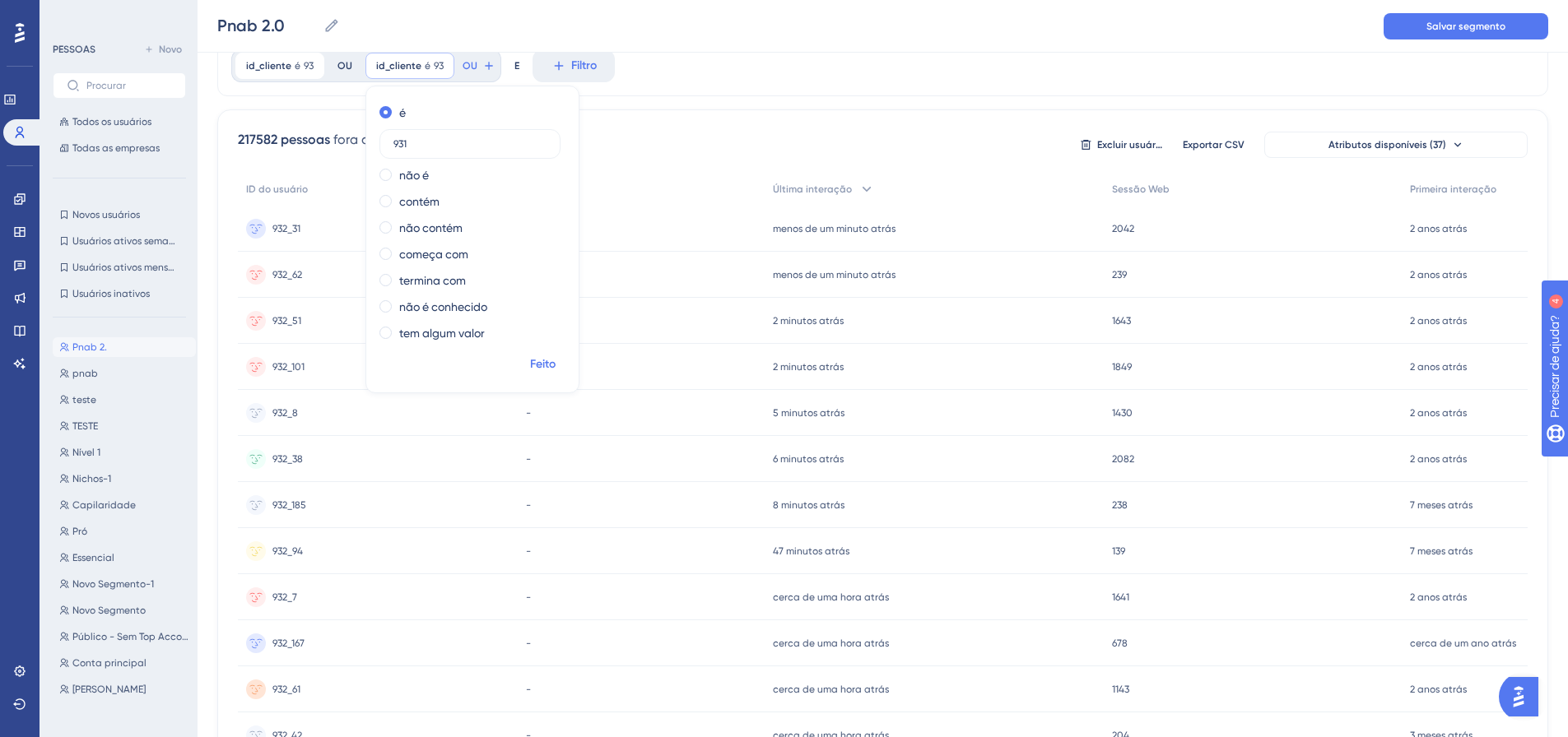
type input "931"
click at [534, 362] on font "Feito" at bounding box center [542, 363] width 25 height 14
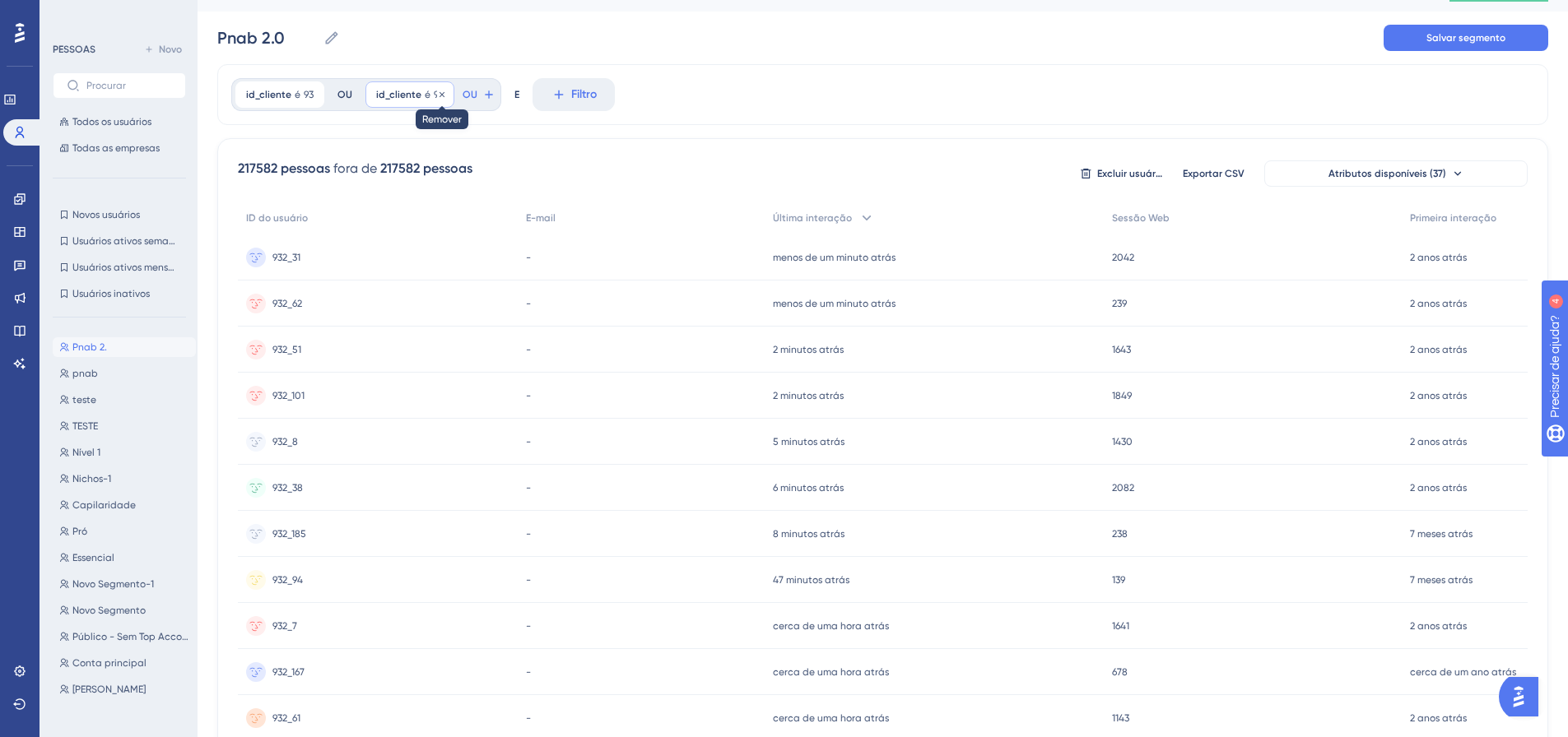
scroll to position [0, 0]
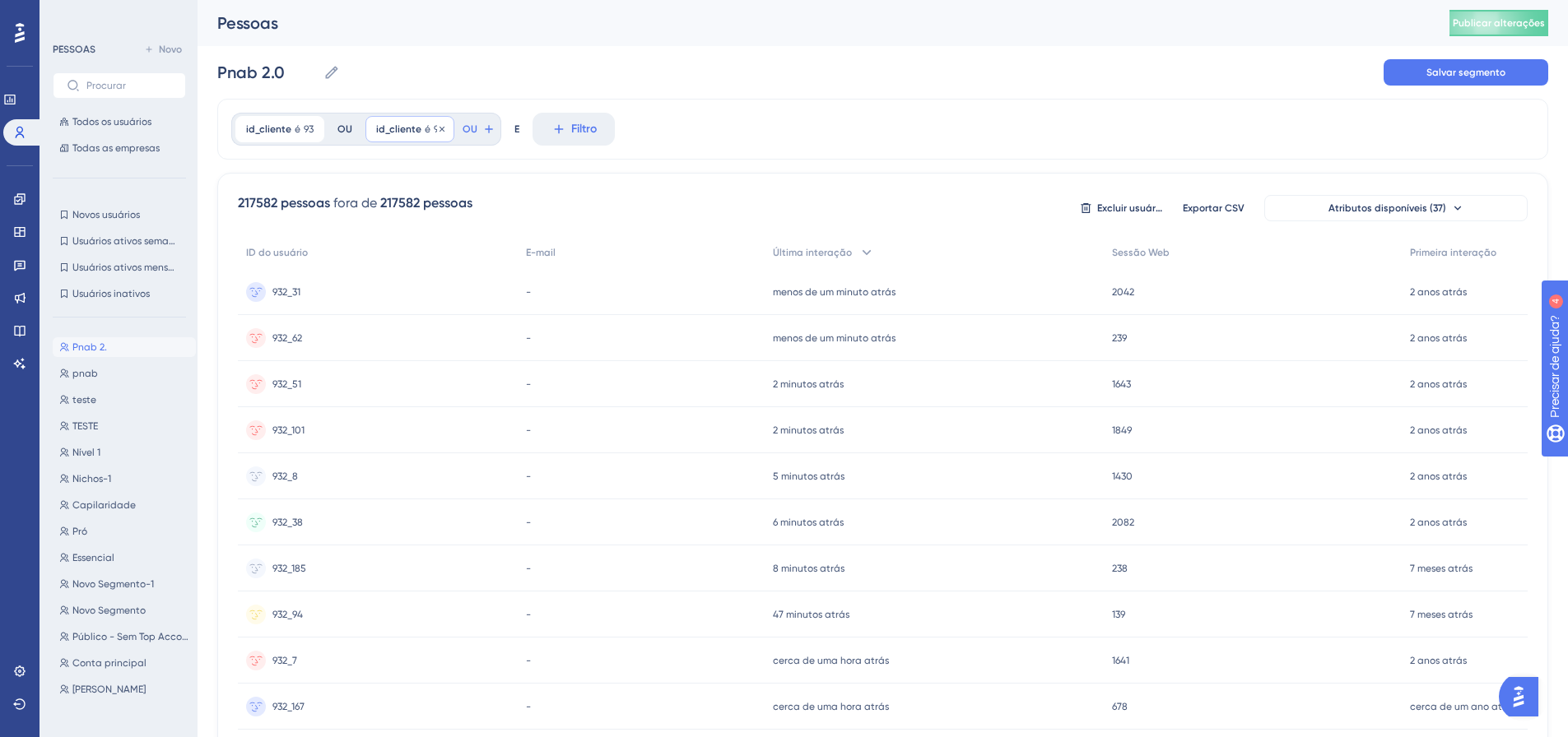
click at [418, 131] on div "id_cliente é 93 93 Remover" at bounding box center [410, 128] width 89 height 26
drag, startPoint x: 541, startPoint y: 425, endPoint x: 526, endPoint y: 337, distance: 89.3
click at [541, 425] on font "Feito" at bounding box center [542, 427] width 25 height 14
click at [484, 129] on icon at bounding box center [488, 128] width 8 height 8
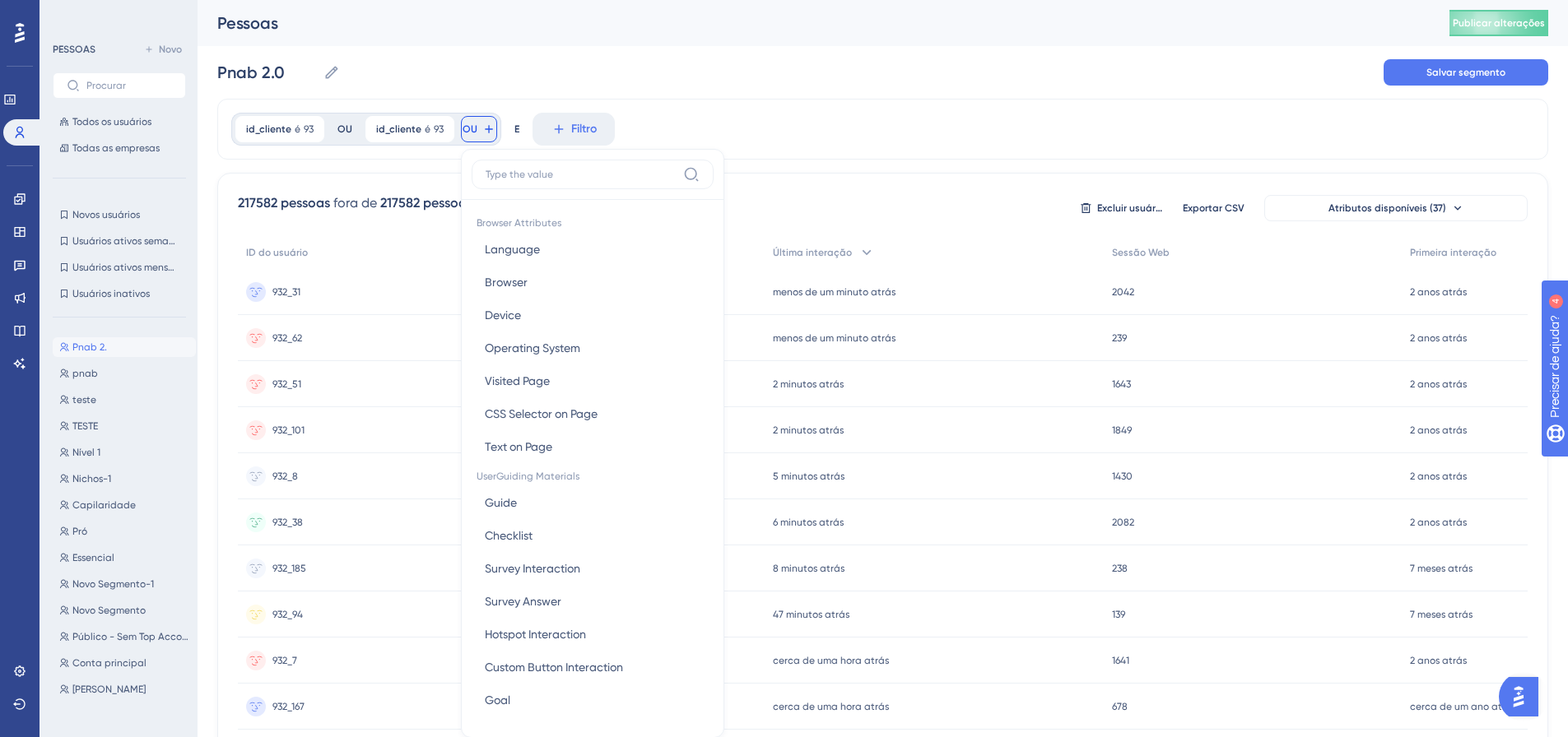
scroll to position [75, 0]
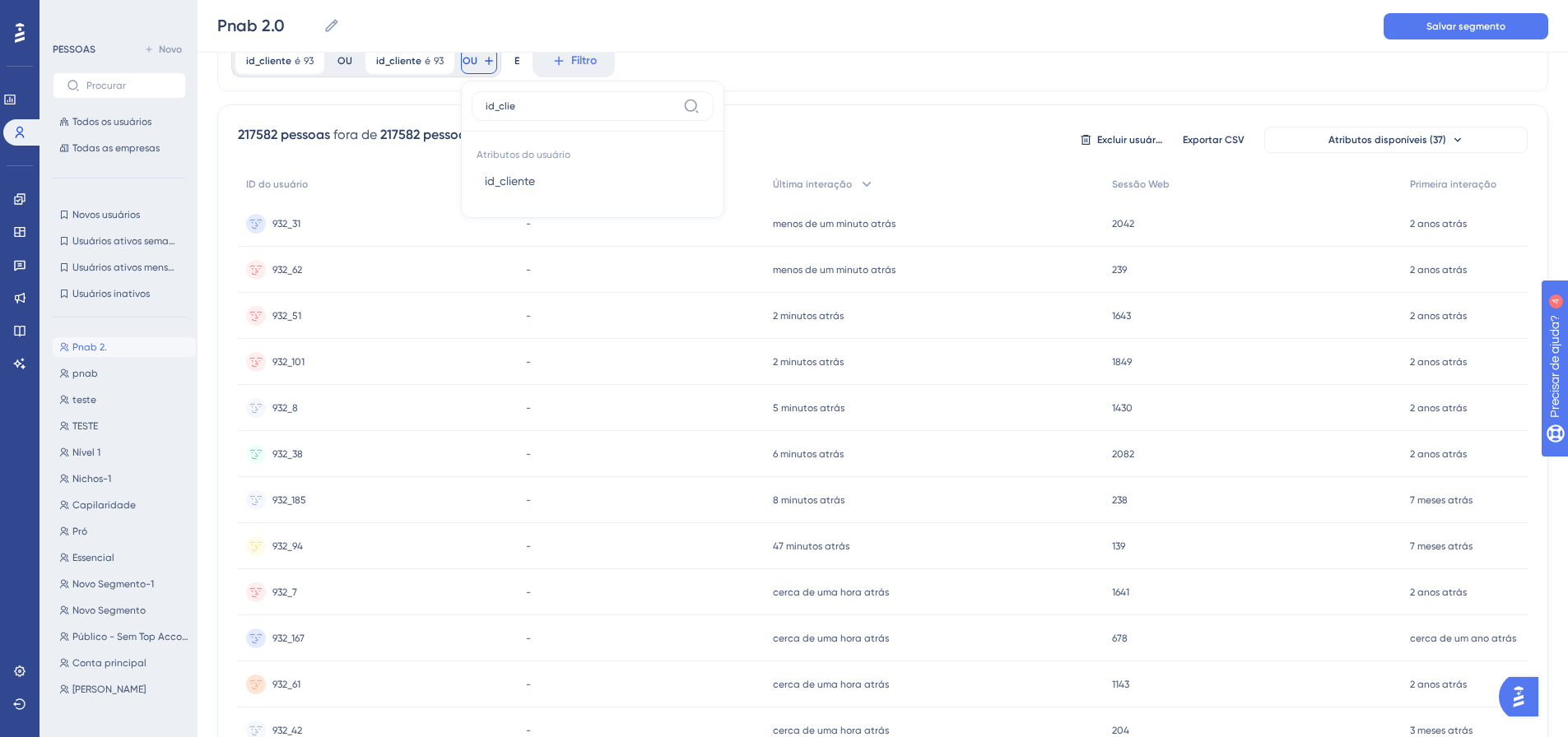
type input "id_clie"
click at [502, 179] on font "id_cliente" at bounding box center [510, 181] width 50 height 13
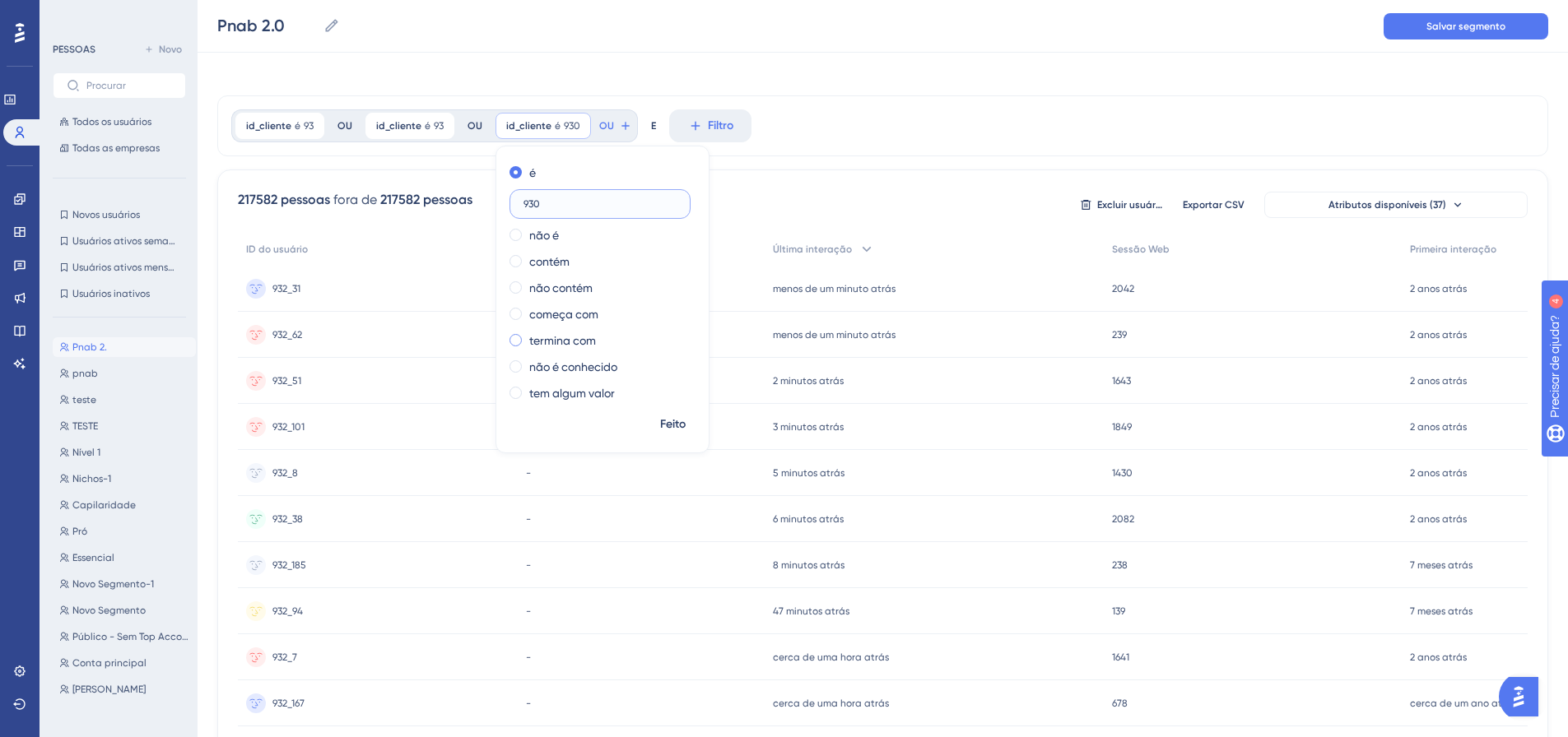
scroll to position [0, 0]
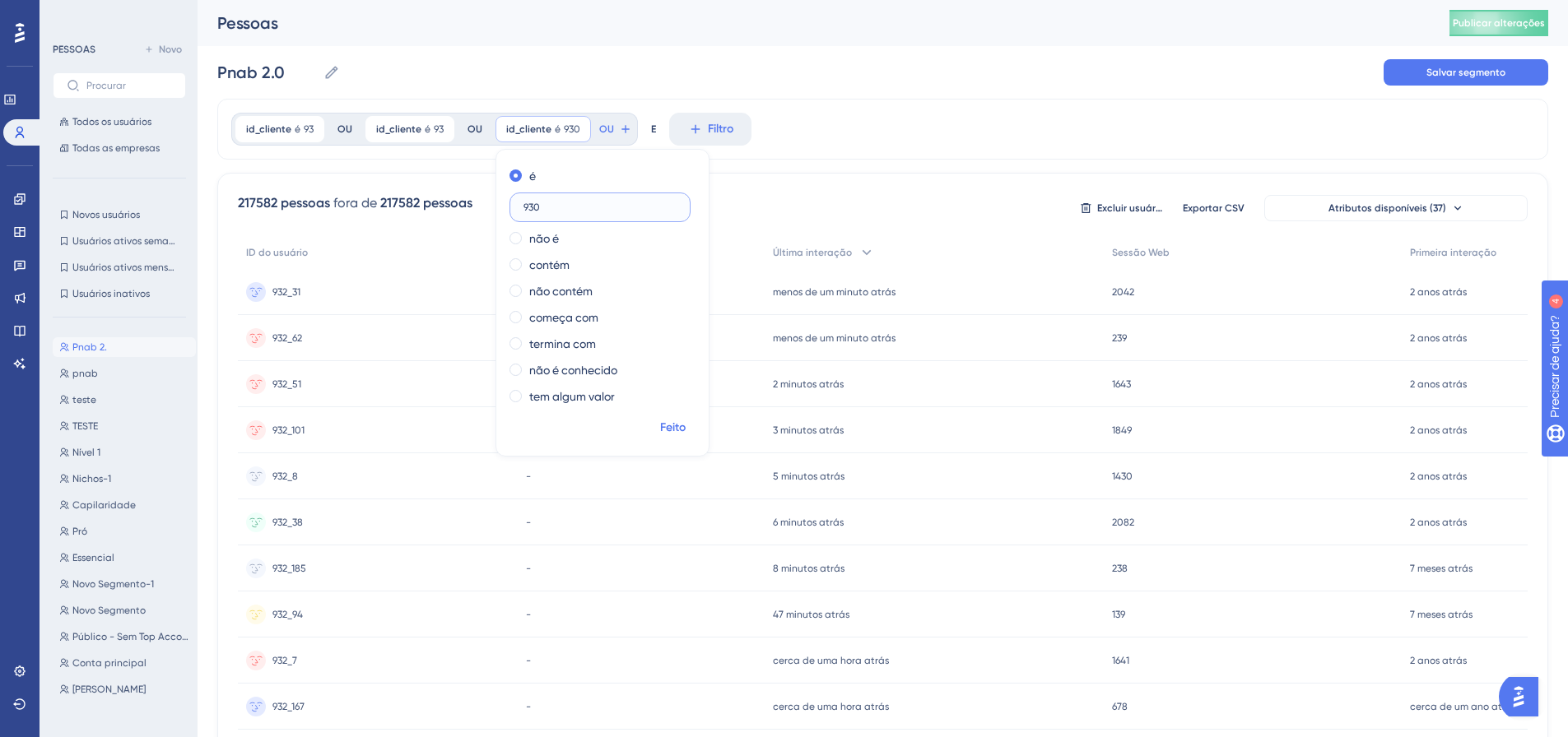
type input "930"
click at [673, 431] on font "Feito" at bounding box center [673, 427] width 25 height 14
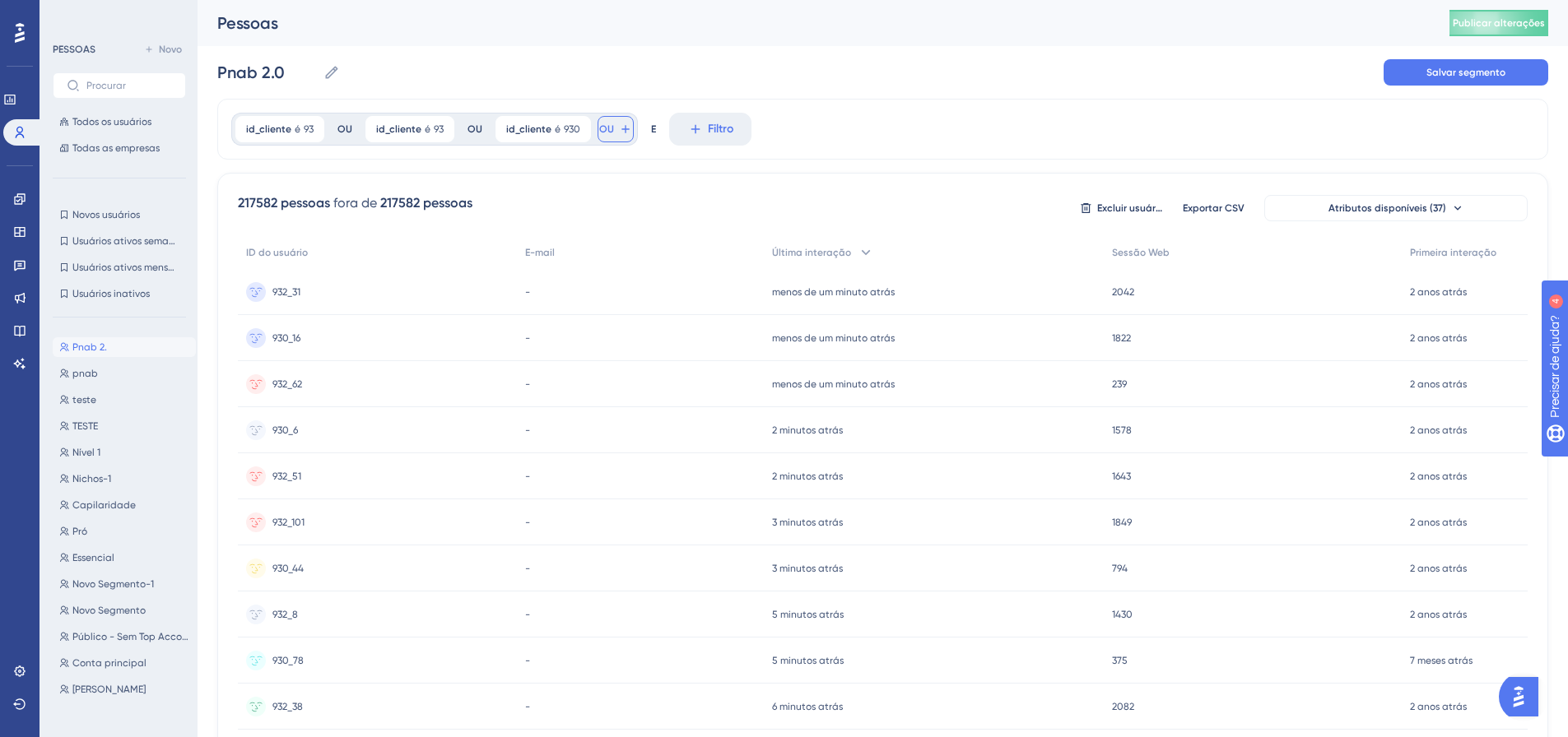
click at [618, 131] on icon at bounding box center [625, 129] width 13 height 13
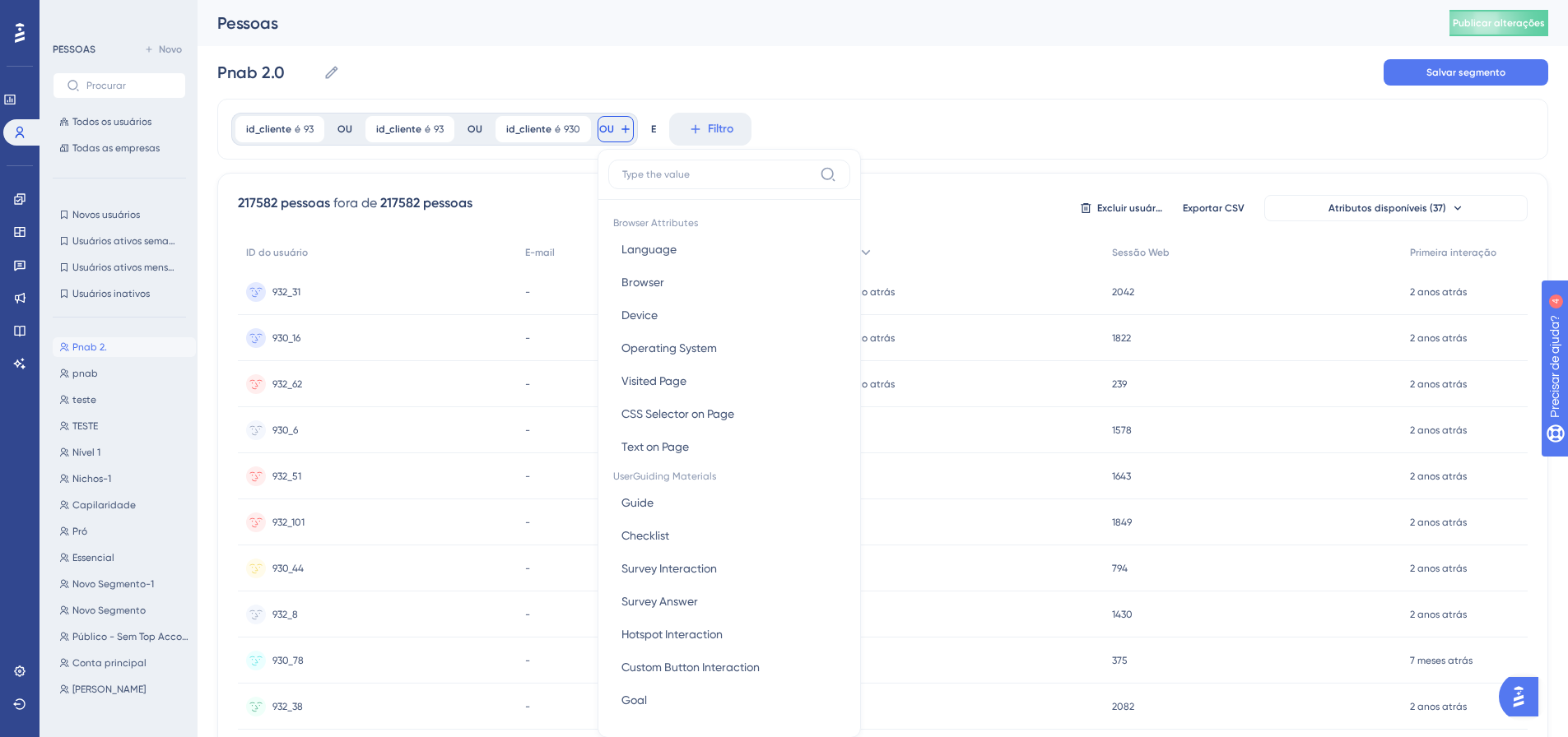
scroll to position [75, 0]
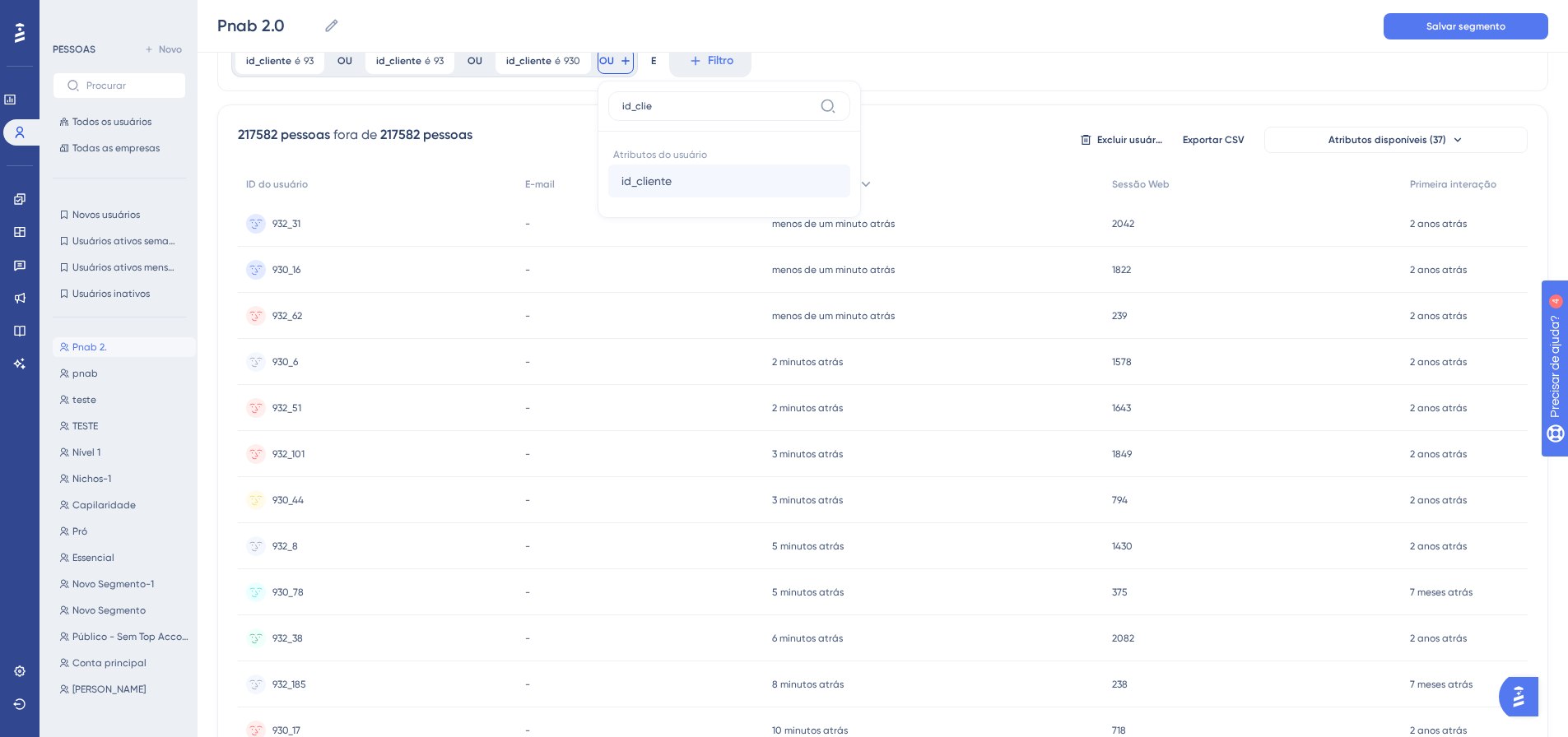
type input "id_clie"
click at [673, 188] on button "id_cliente id_cliente" at bounding box center [729, 180] width 242 height 33
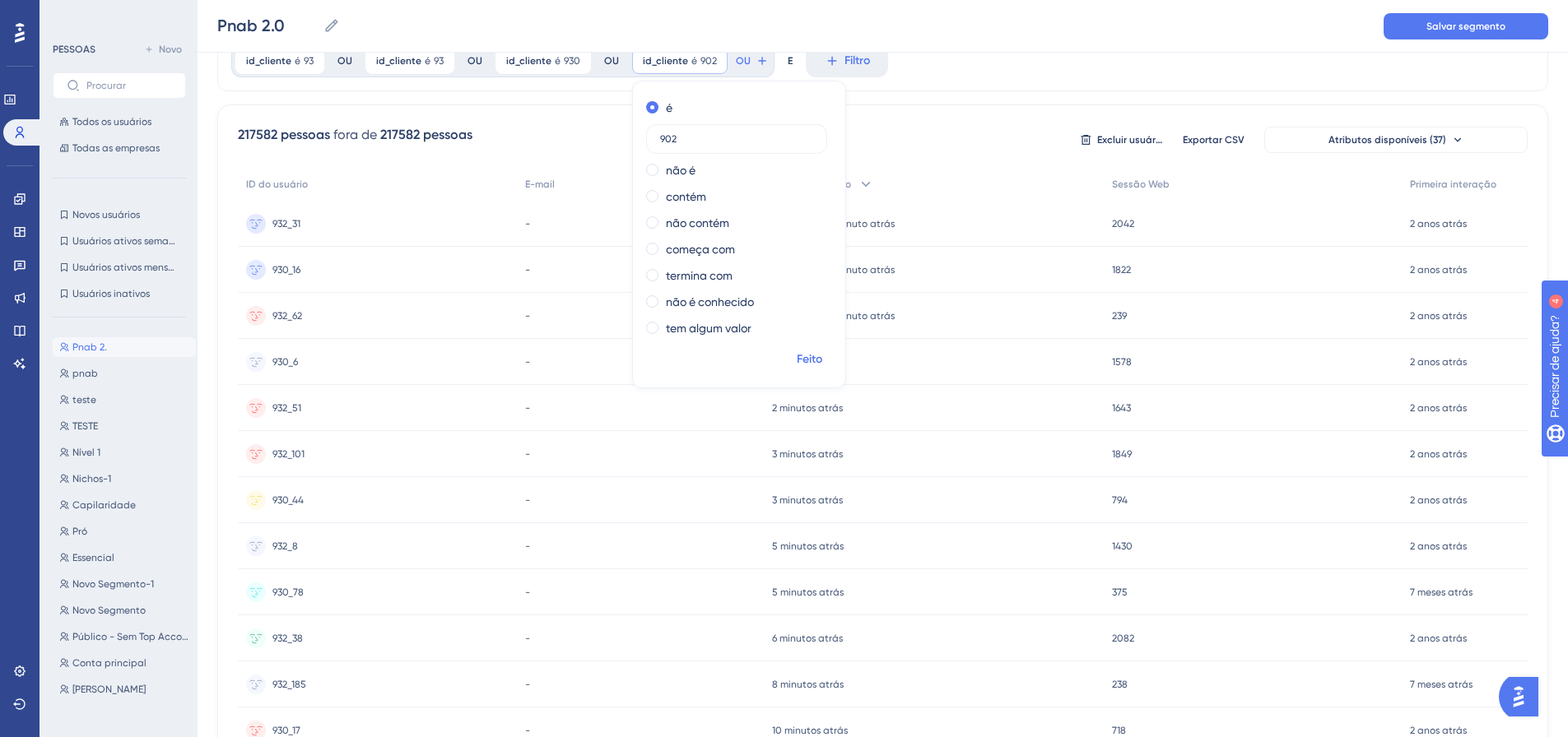
type input "902"
click at [803, 363] on font "Feito" at bounding box center [810, 358] width 25 height 14
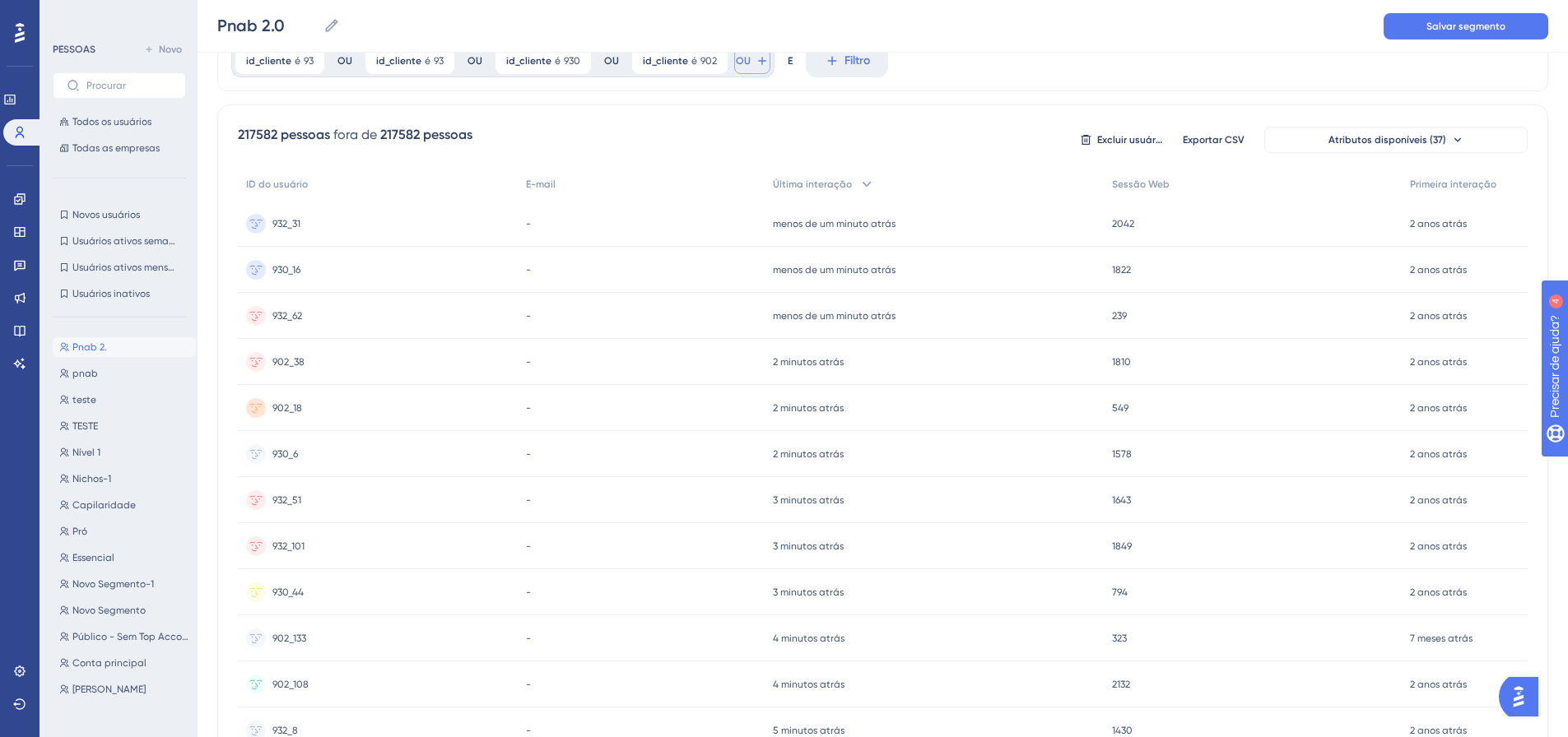
click at [758, 60] on icon at bounding box center [761, 60] width 8 height 8
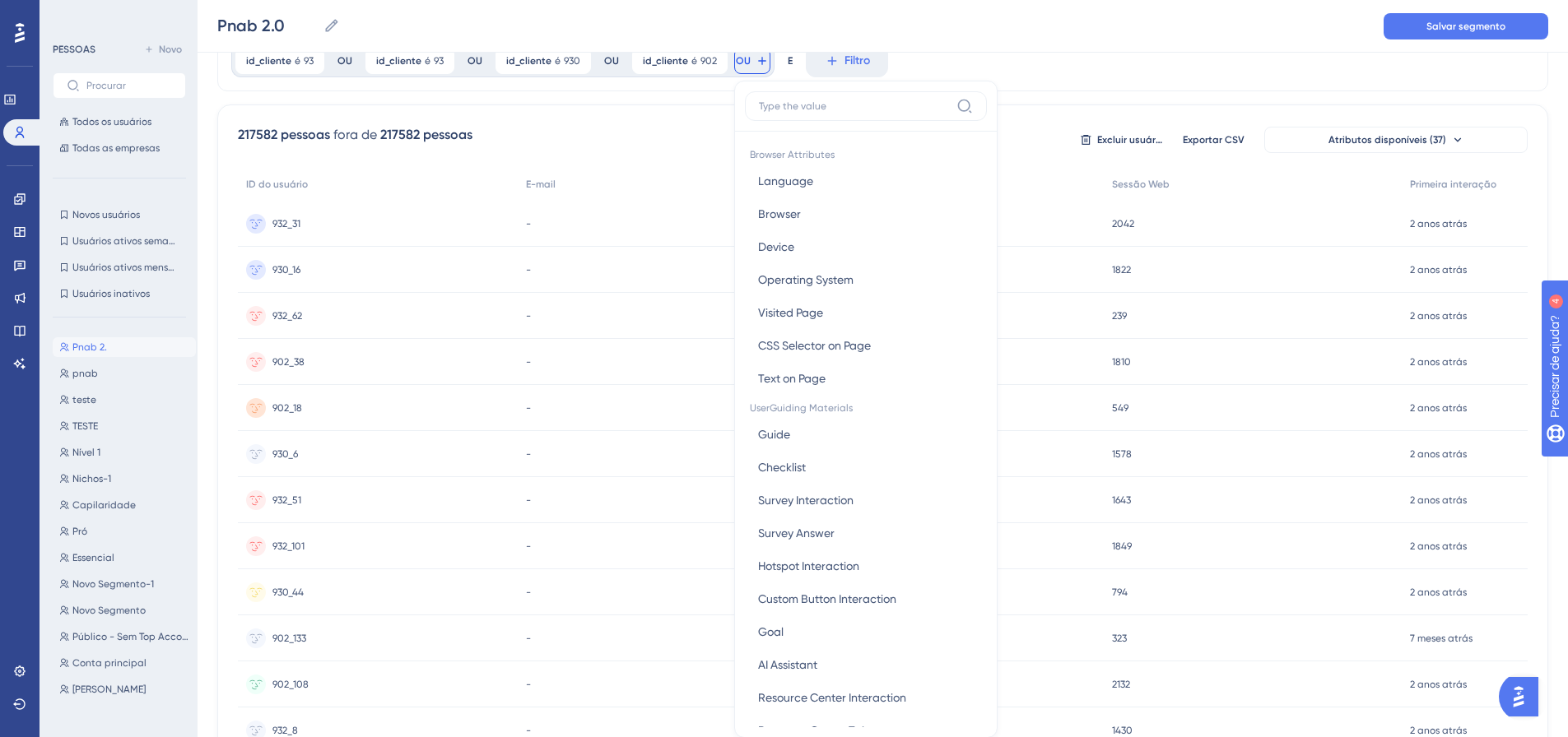
scroll to position [90, 0]
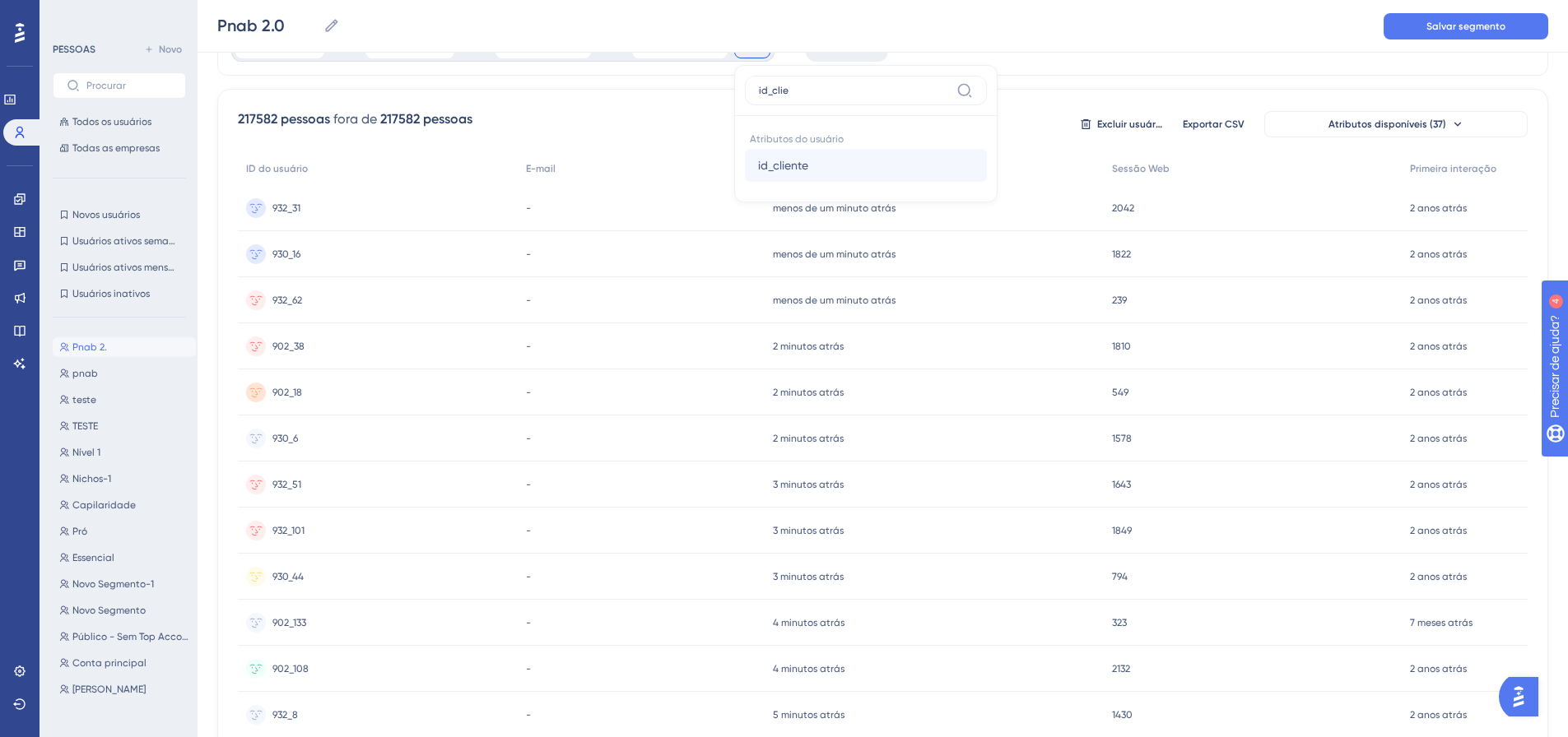
type input "id_clie"
click at [816, 161] on button "id_cliente id_cliente" at bounding box center [866, 165] width 242 height 33
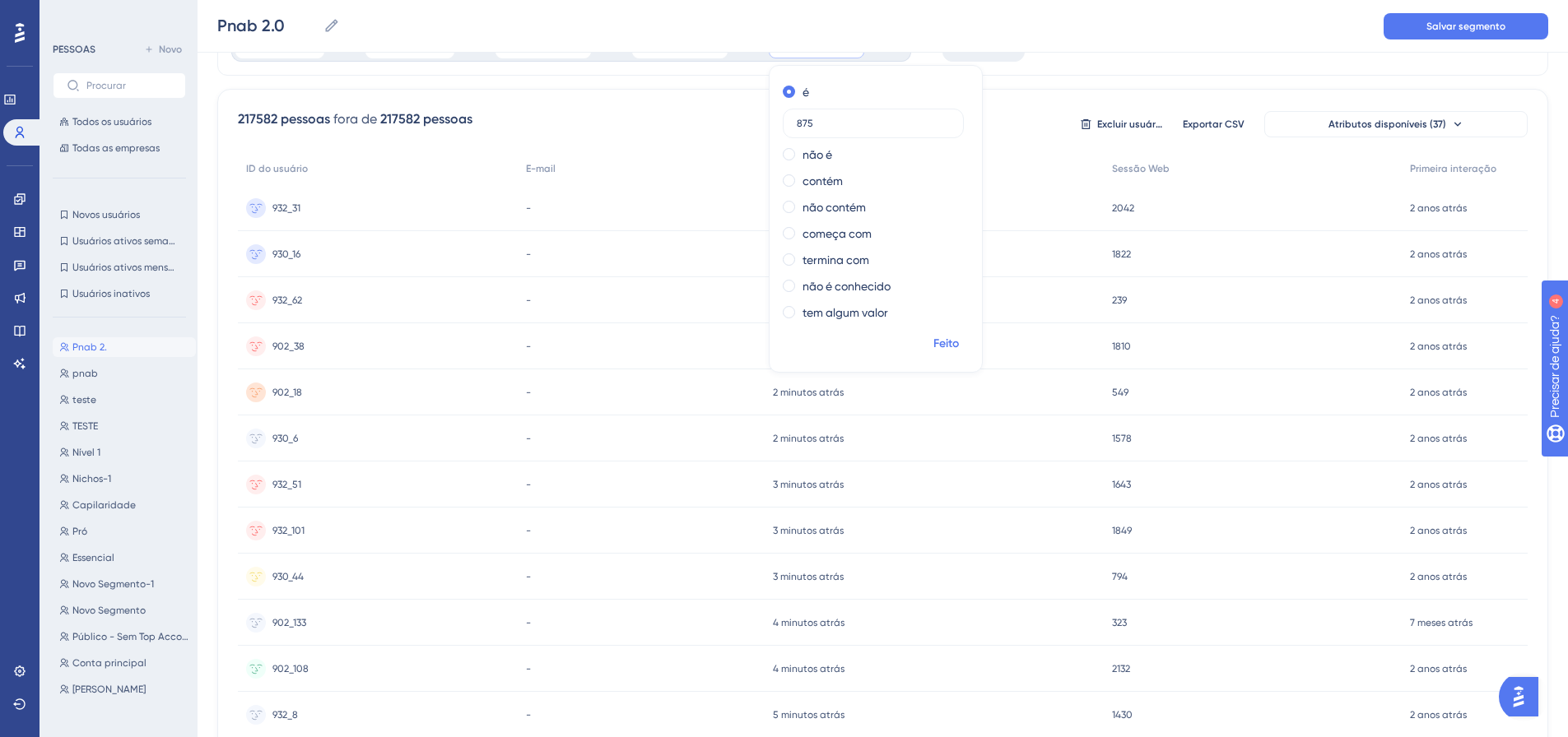
type input "875"
click at [948, 337] on font "Feito" at bounding box center [946, 343] width 25 height 14
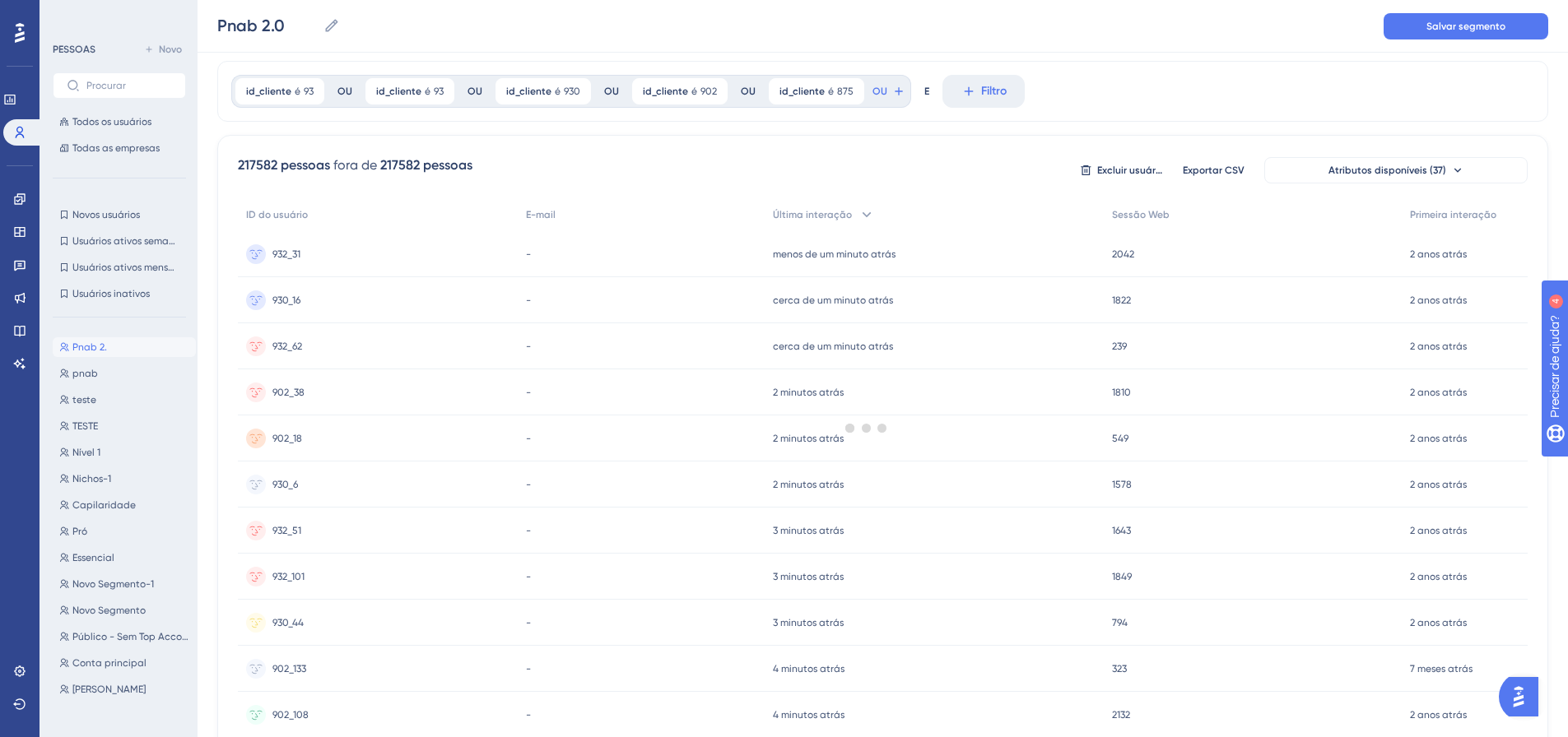
scroll to position [0, 0]
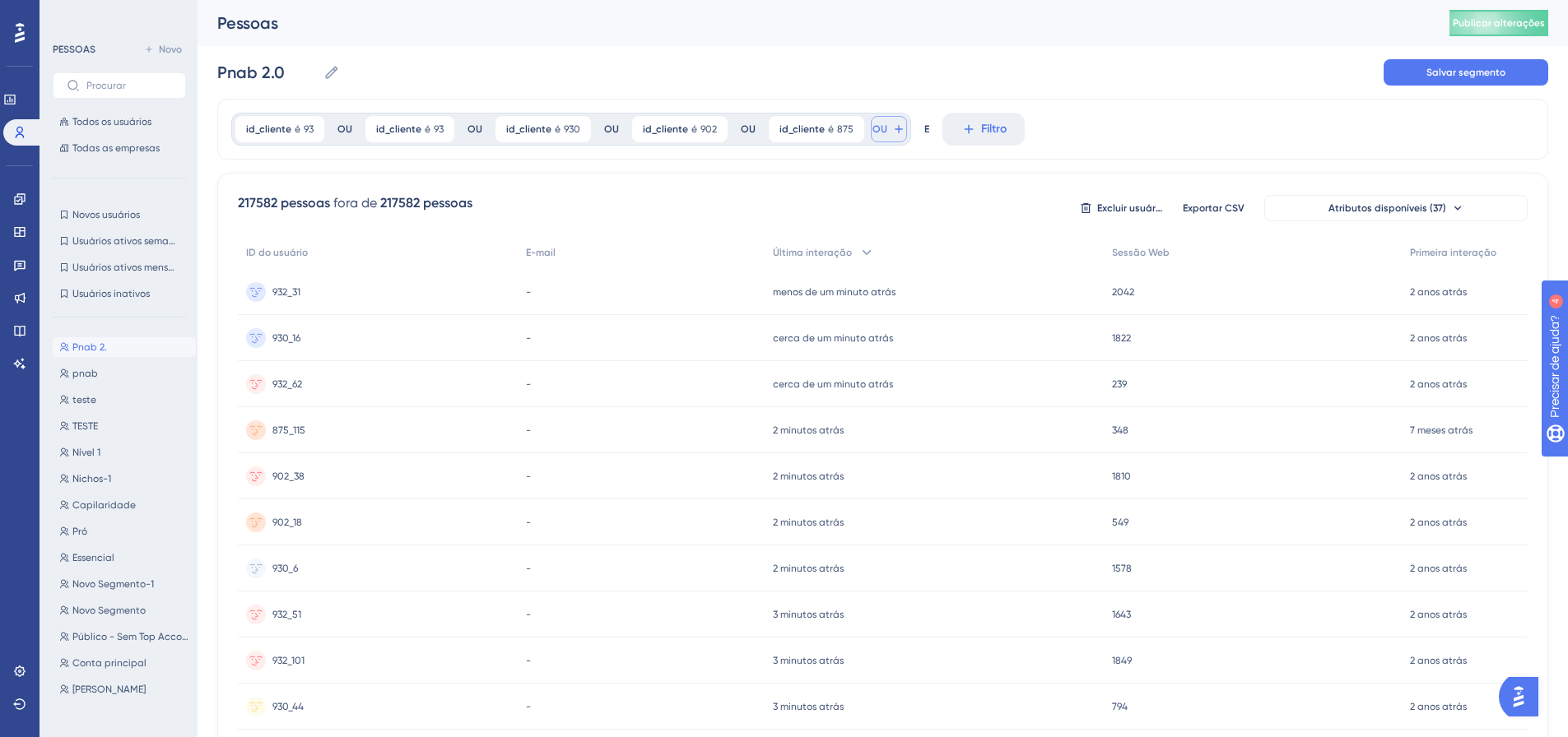
click at [883, 120] on button "OU" at bounding box center [888, 128] width 36 height 26
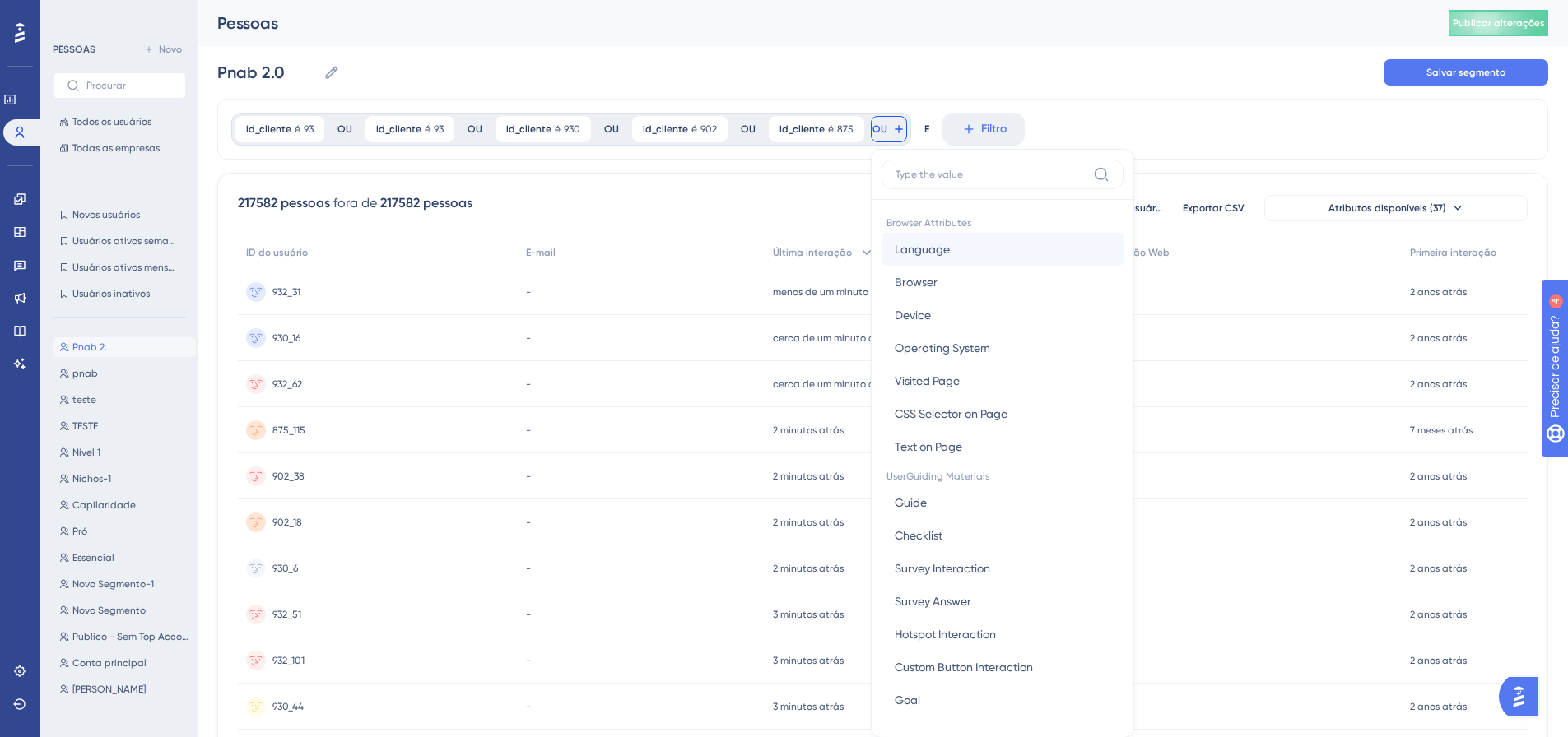
scroll to position [75, 0]
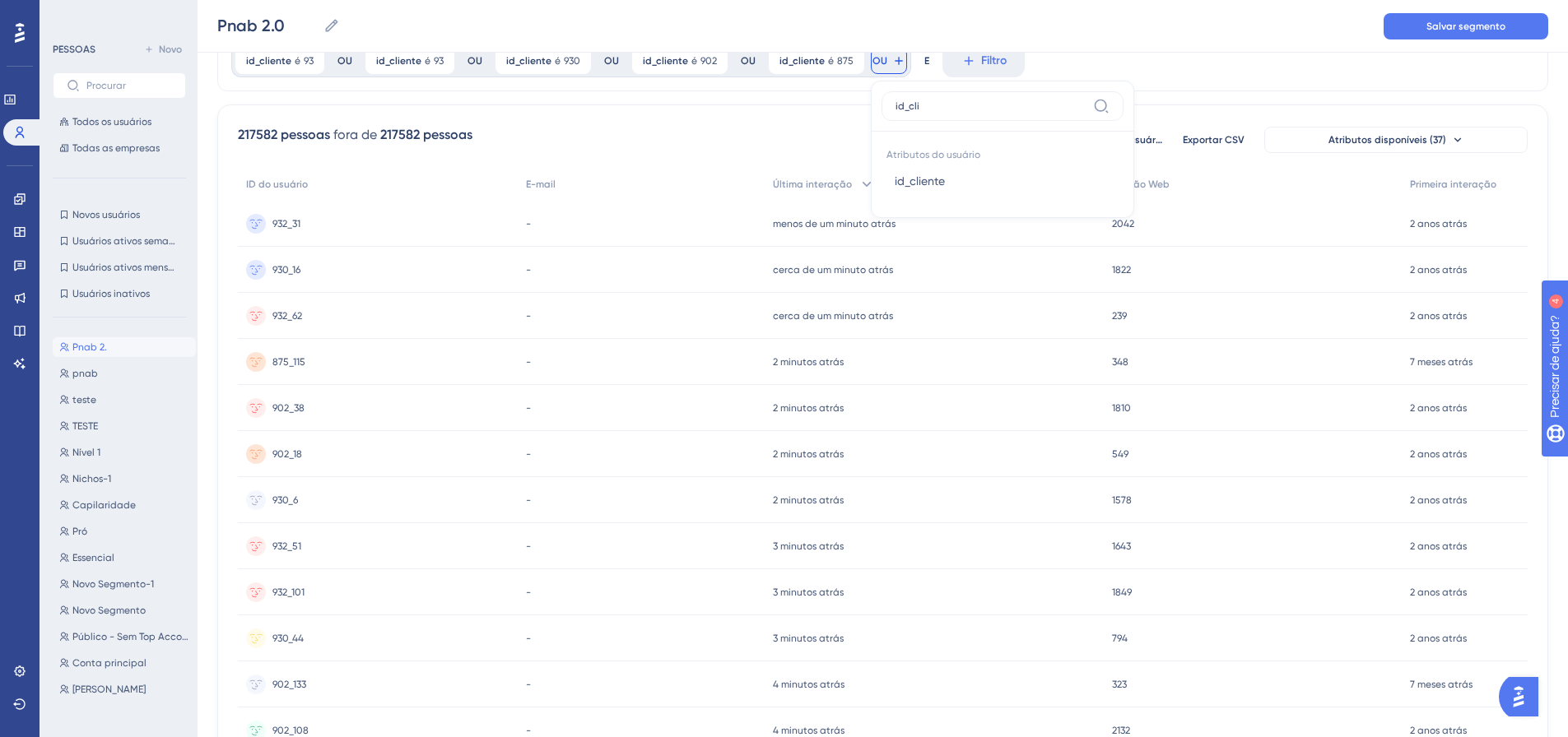
type input "id_cli"
click at [909, 177] on font "id_cliente" at bounding box center [919, 181] width 50 height 13
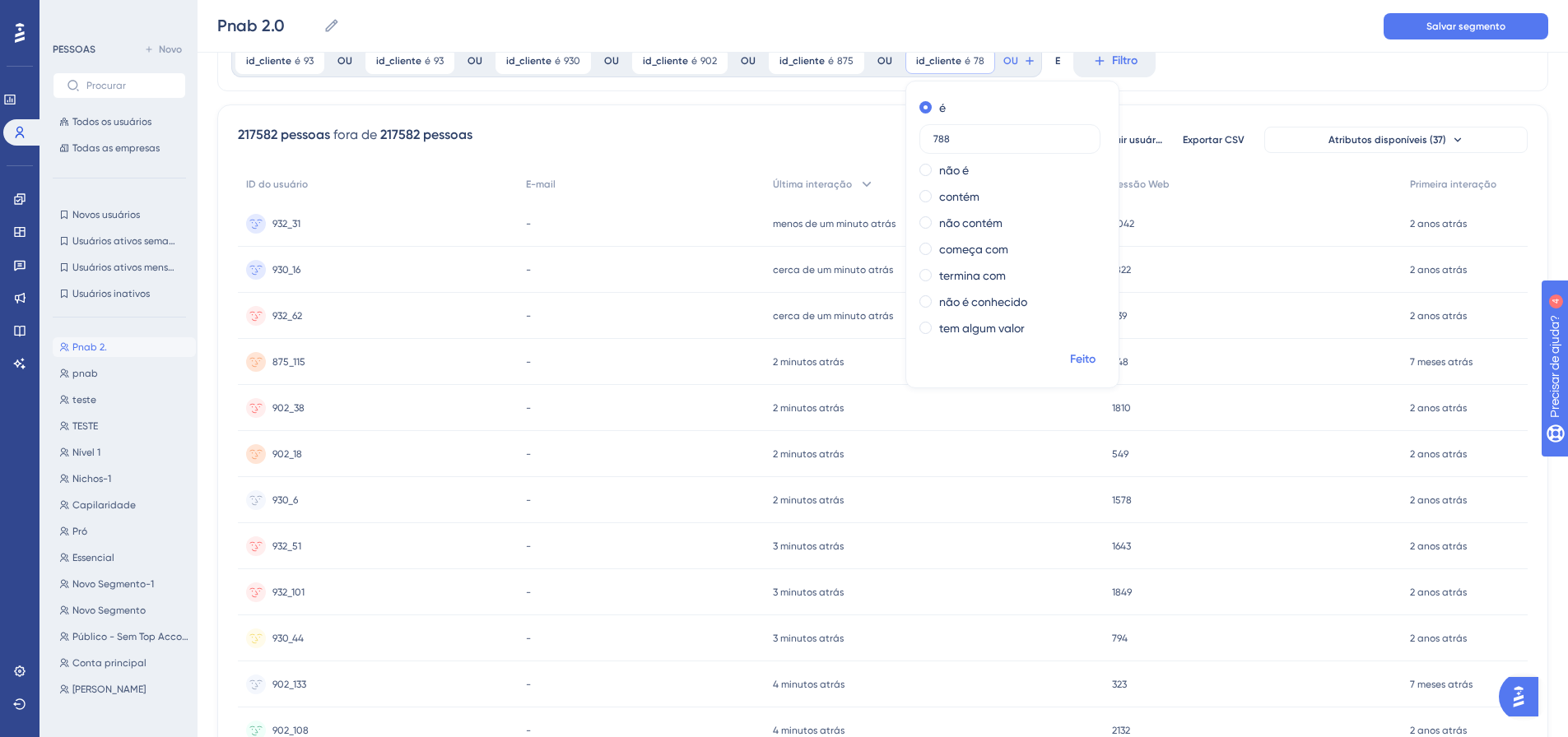
type input "788"
click at [1061, 347] on button "Feito" at bounding box center [1082, 358] width 46 height 29
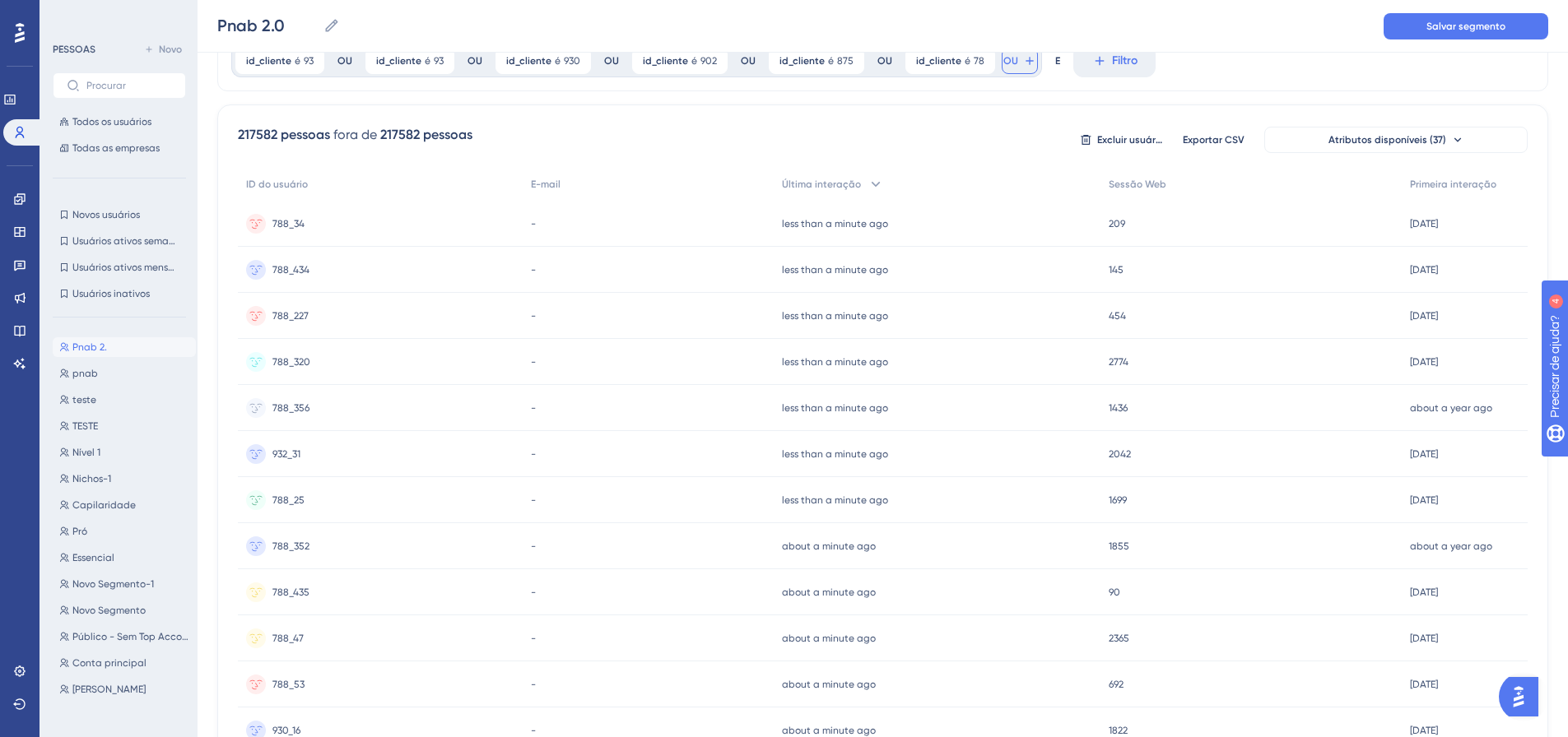
click at [1023, 59] on icon at bounding box center [1030, 61] width 13 height 13
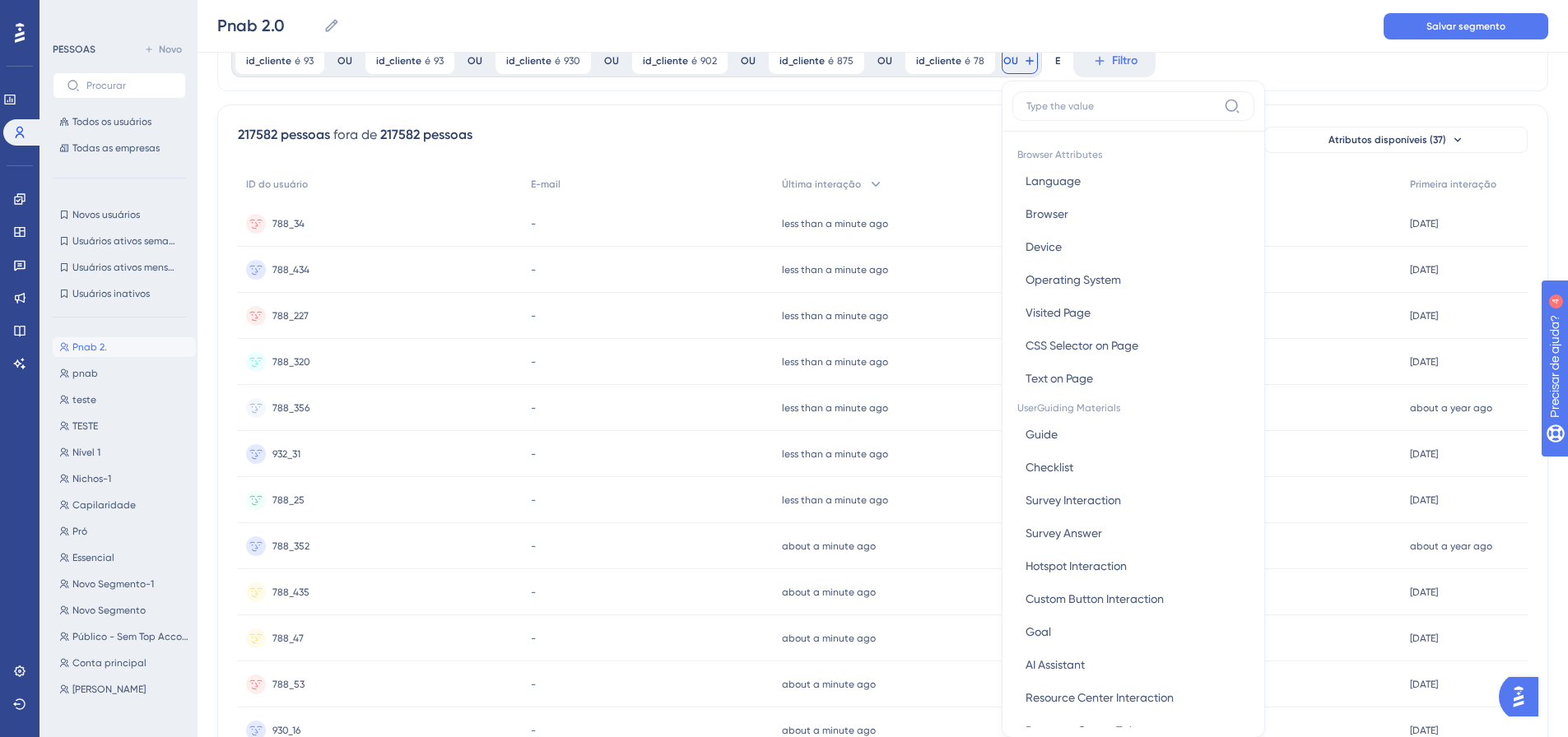
scroll to position [116, 0]
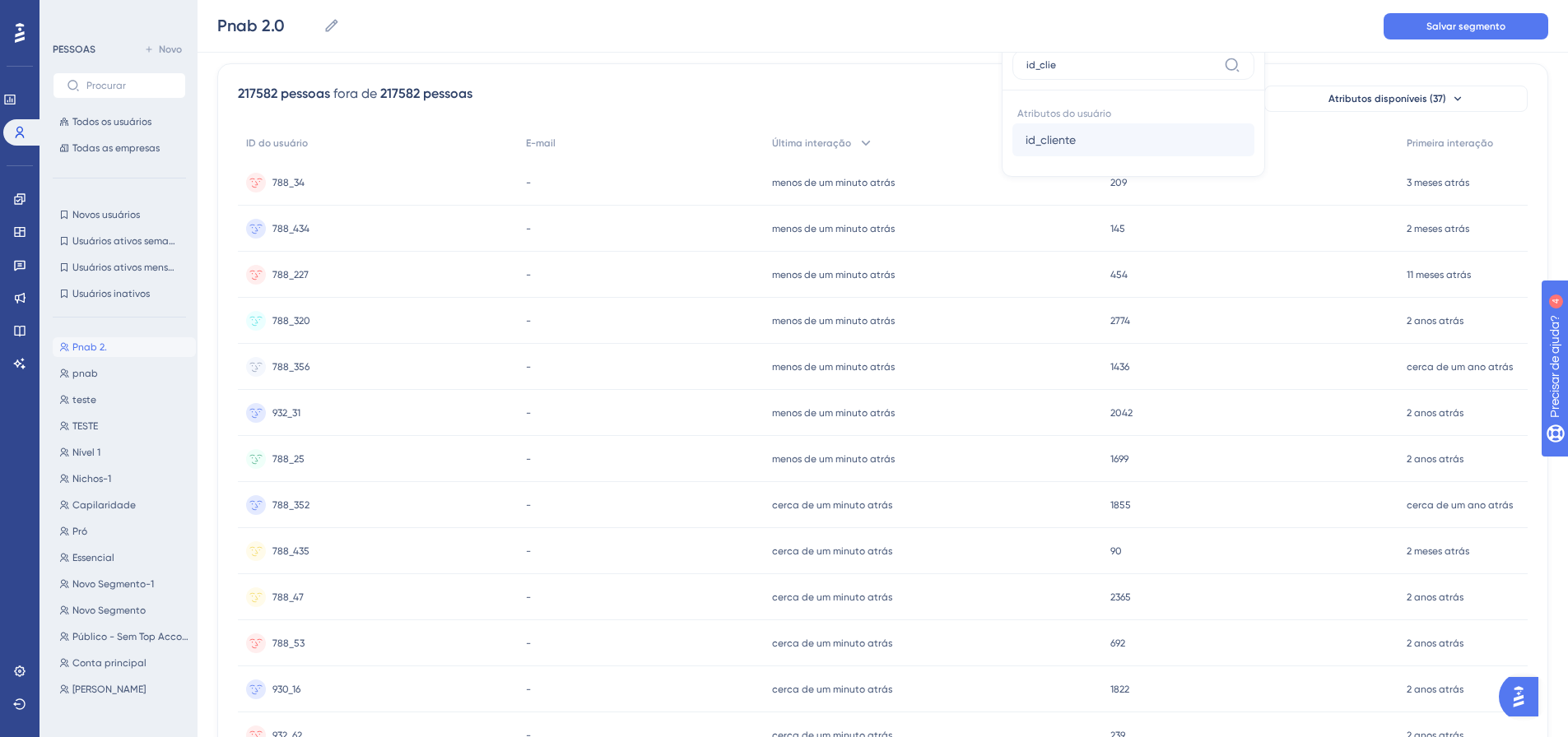
type input "id_clie"
click at [1047, 137] on font "id_cliente" at bounding box center [1051, 140] width 50 height 13
type input "745"
click at [82, 370] on font "pnab" at bounding box center [85, 374] width 25 height 12
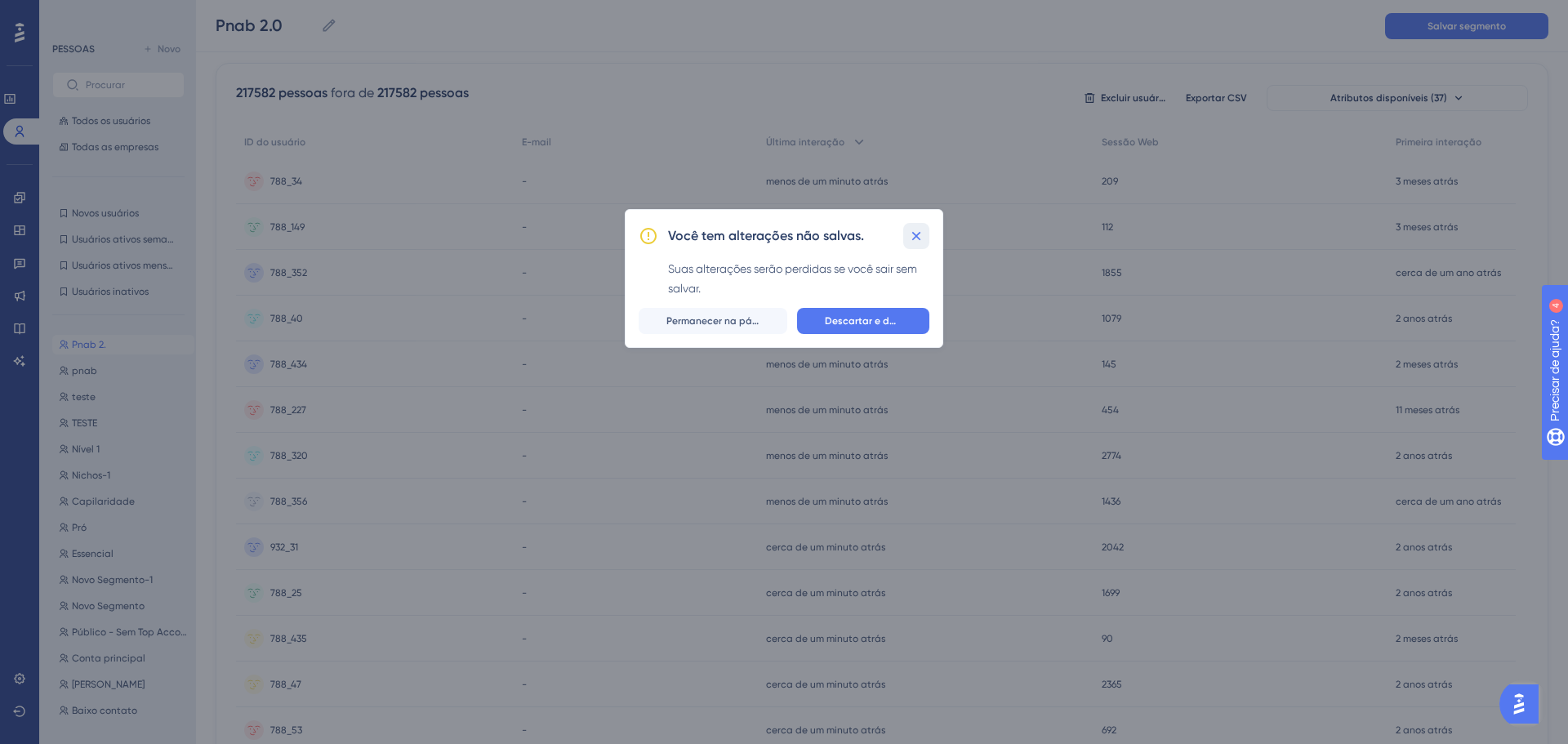
drag, startPoint x: 924, startPoint y: 229, endPoint x: 70, endPoint y: 432, distance: 877.8
click at [922, 229] on icon at bounding box center [917, 236] width 17 height 17
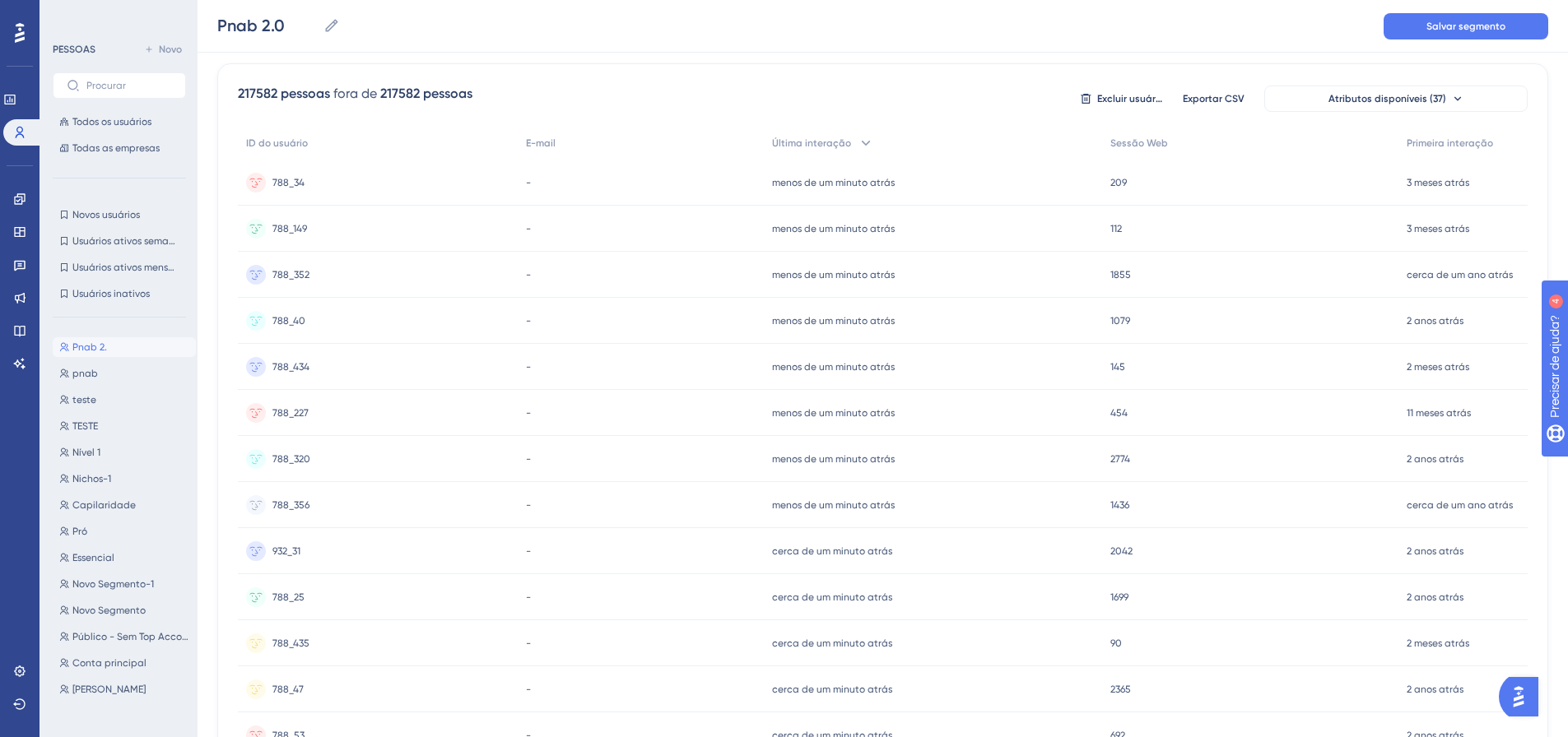
click at [110, 492] on div "Pnab 2. Pnab 2. pnab pnab teste teste TESTE TESTE Nível 1 Nível 1 Nichos-1 Nich…" at bounding box center [124, 519] width 143 height 377
click at [107, 497] on button "Capilaridade Capilaridade" at bounding box center [124, 505] width 143 height 20
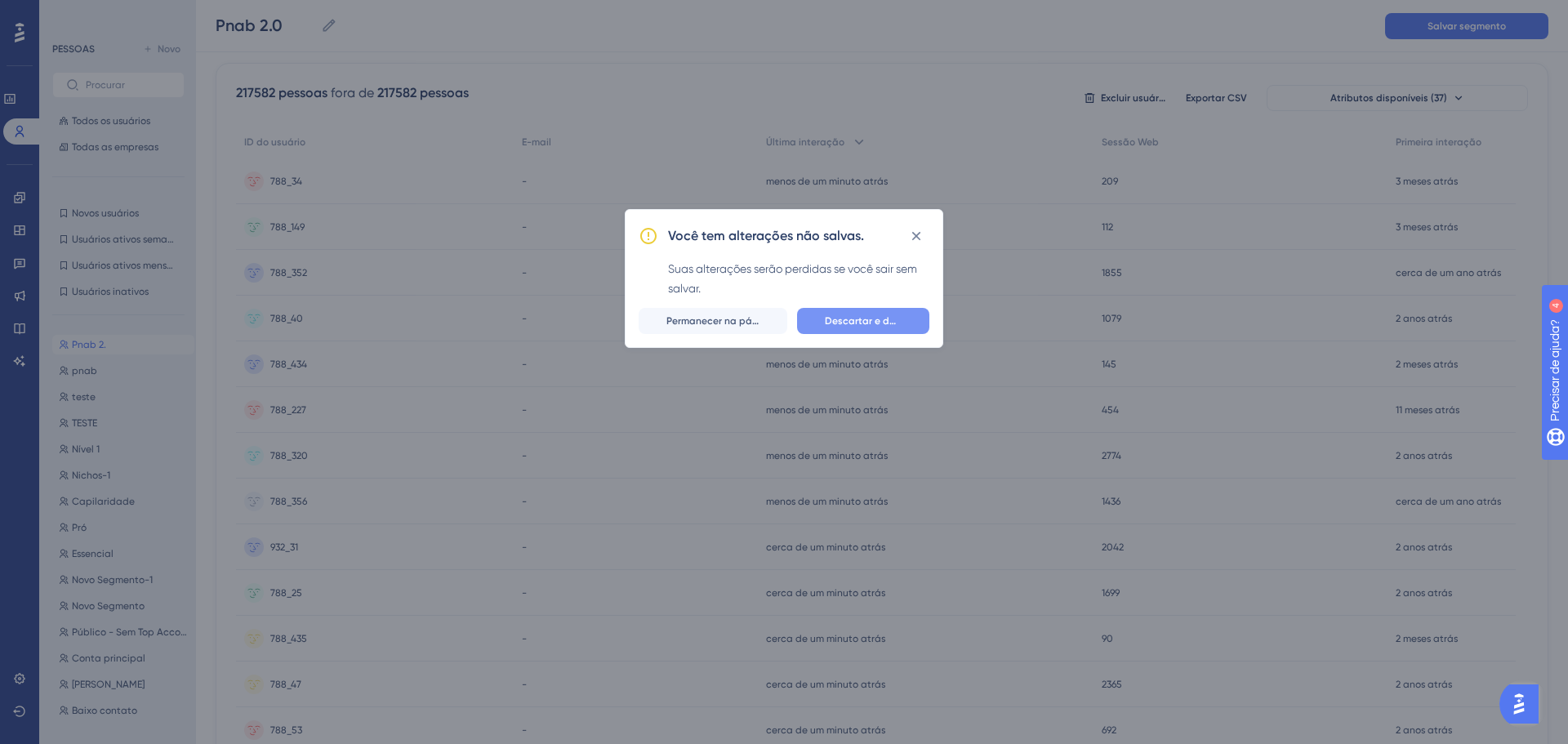
click at [846, 323] on font "Descartar e deixar" at bounding box center [868, 321] width 87 height 12
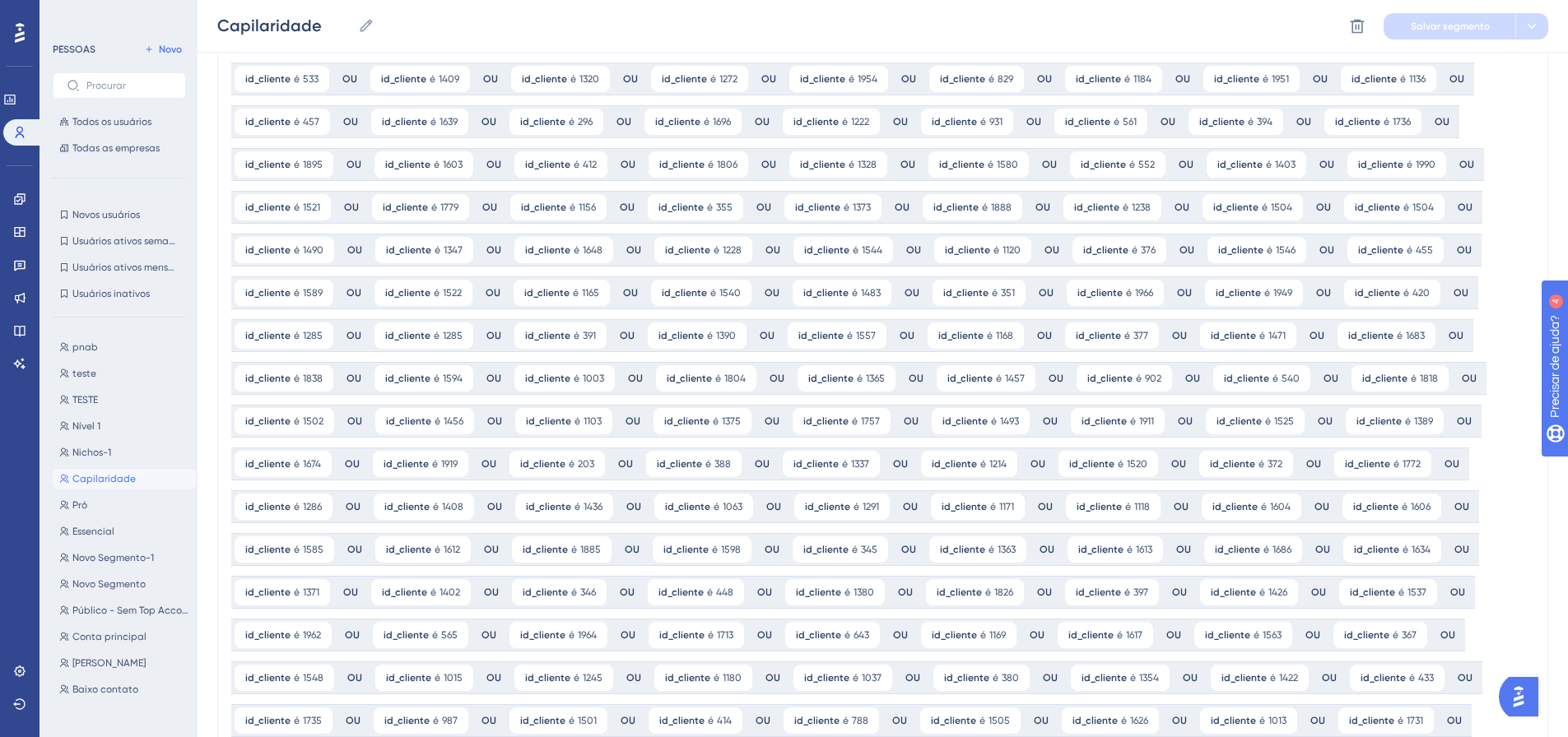
scroll to position [82, 0]
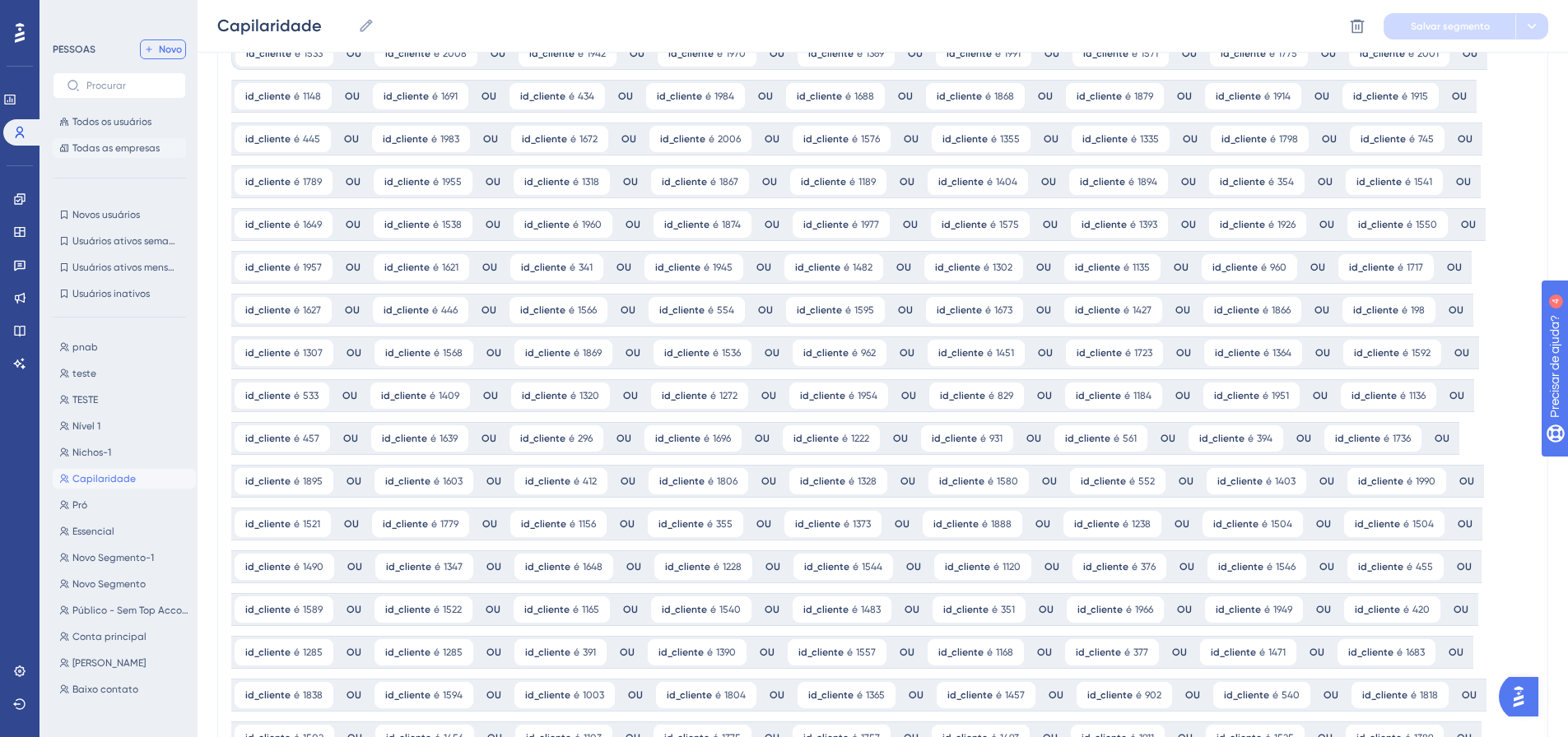
drag, startPoint x: 171, startPoint y: 49, endPoint x: 159, endPoint y: 153, distance: 104.7
click at [171, 49] on font "Novo" at bounding box center [170, 49] width 23 height 12
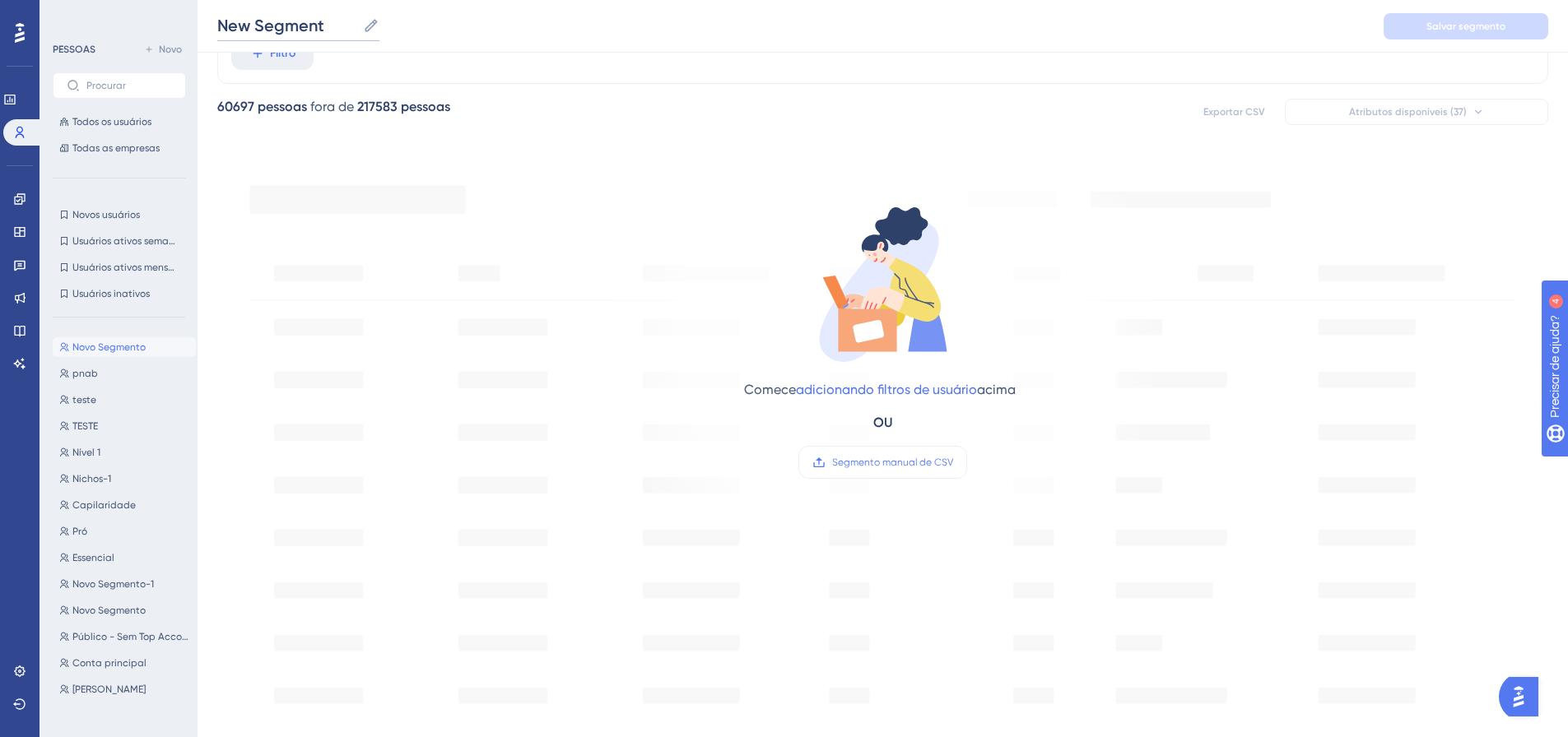
click at [294, 29] on input "New Segment" at bounding box center [287, 25] width 139 height 23
type input "Pnab 2.0"
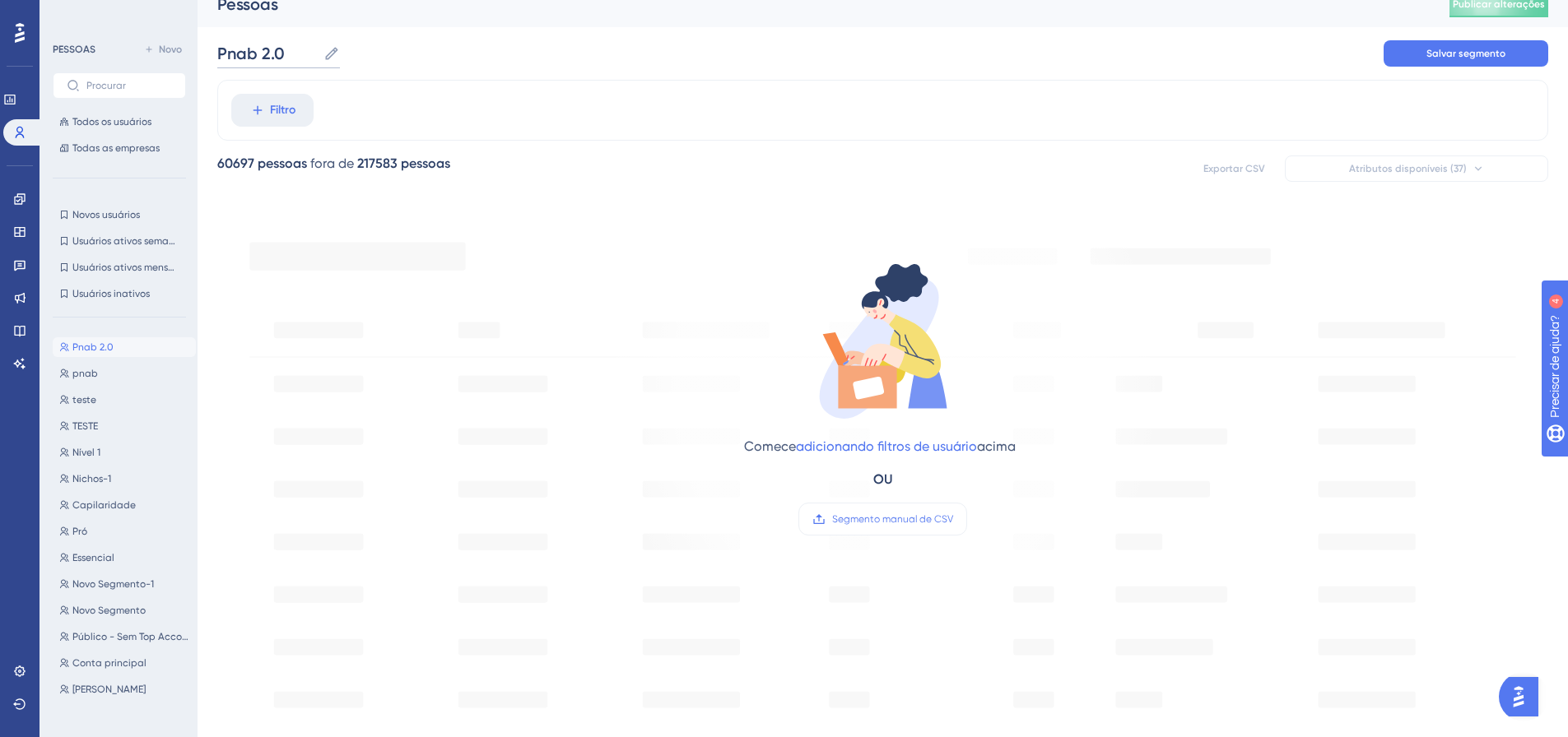
scroll to position [0, 0]
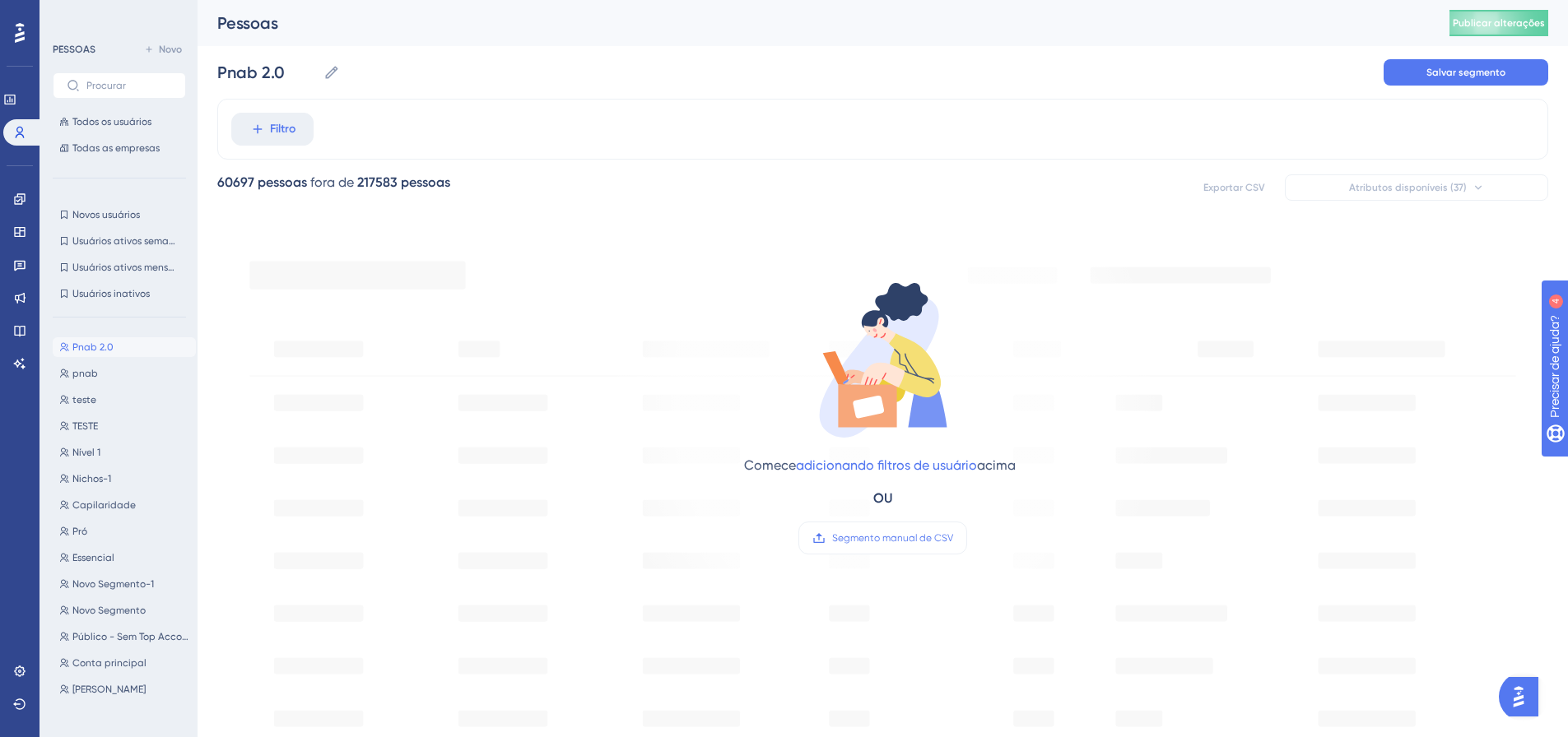
click at [261, 165] on div "Filtro 60697 pessoas fora de 217583 pessoas Exportar CSV Atributos disponíveis …" at bounding box center [882, 667] width 1331 height 1138
click at [266, 126] on button "Filtro" at bounding box center [272, 129] width 82 height 33
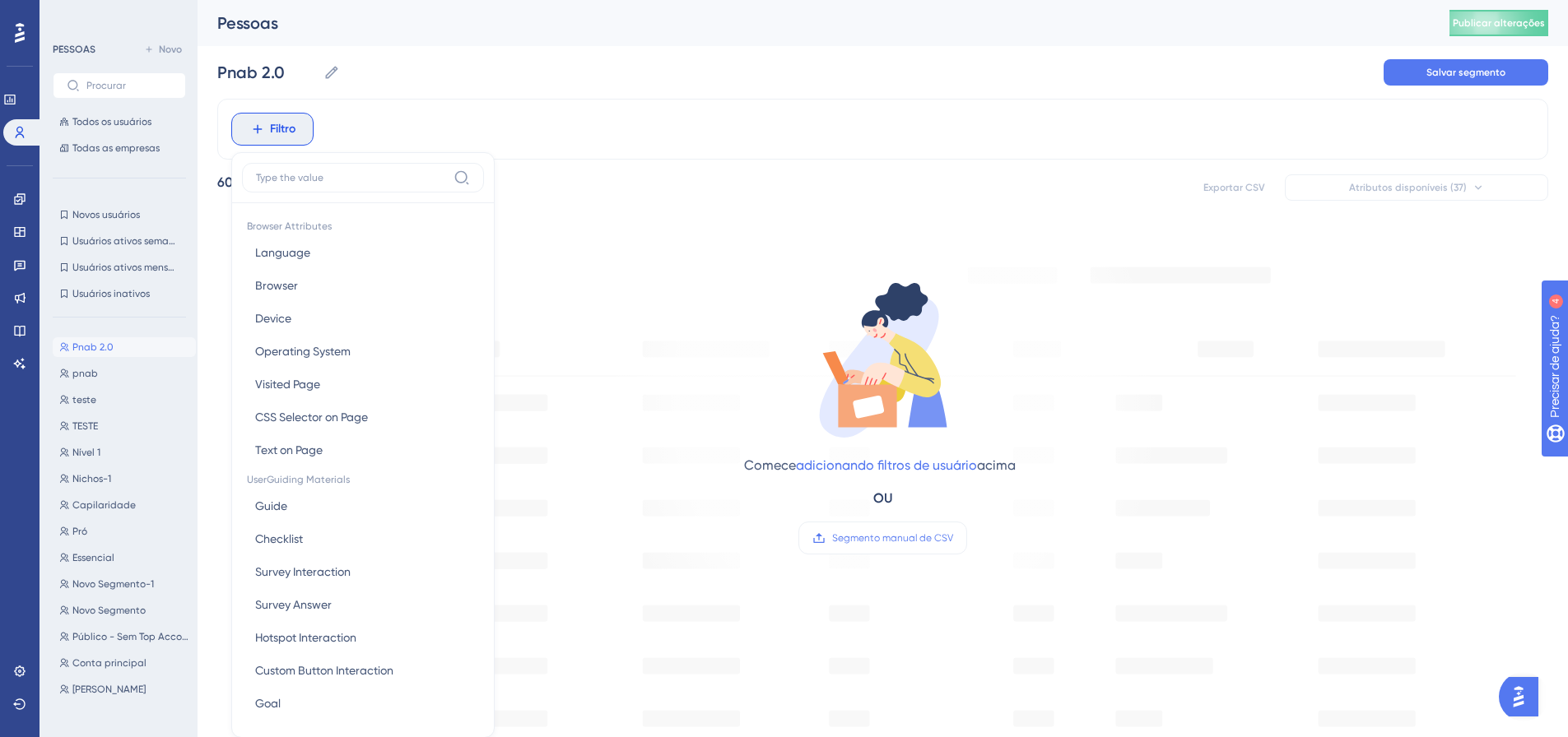
scroll to position [76, 0]
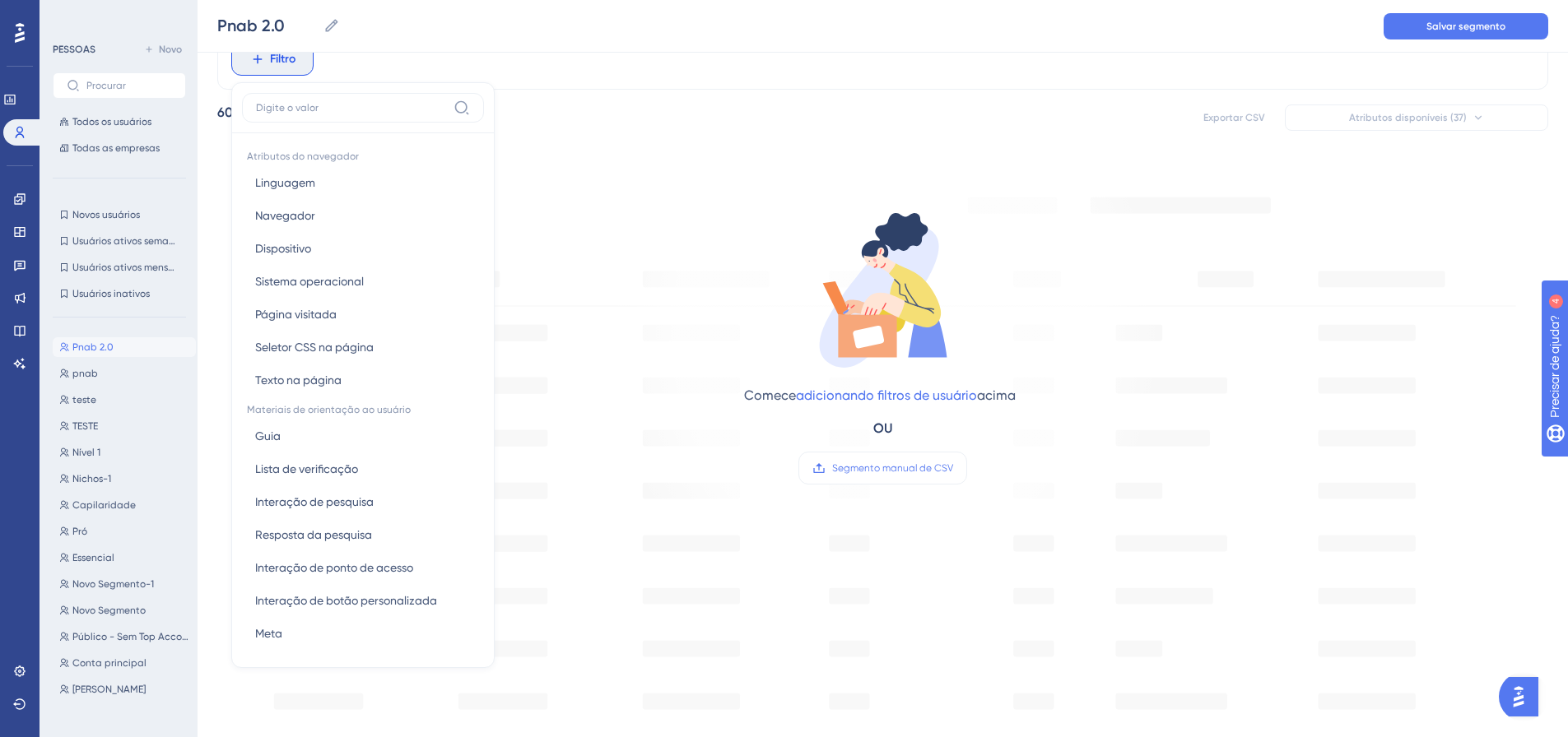
click at [362, 103] on input at bounding box center [351, 108] width 191 height 13
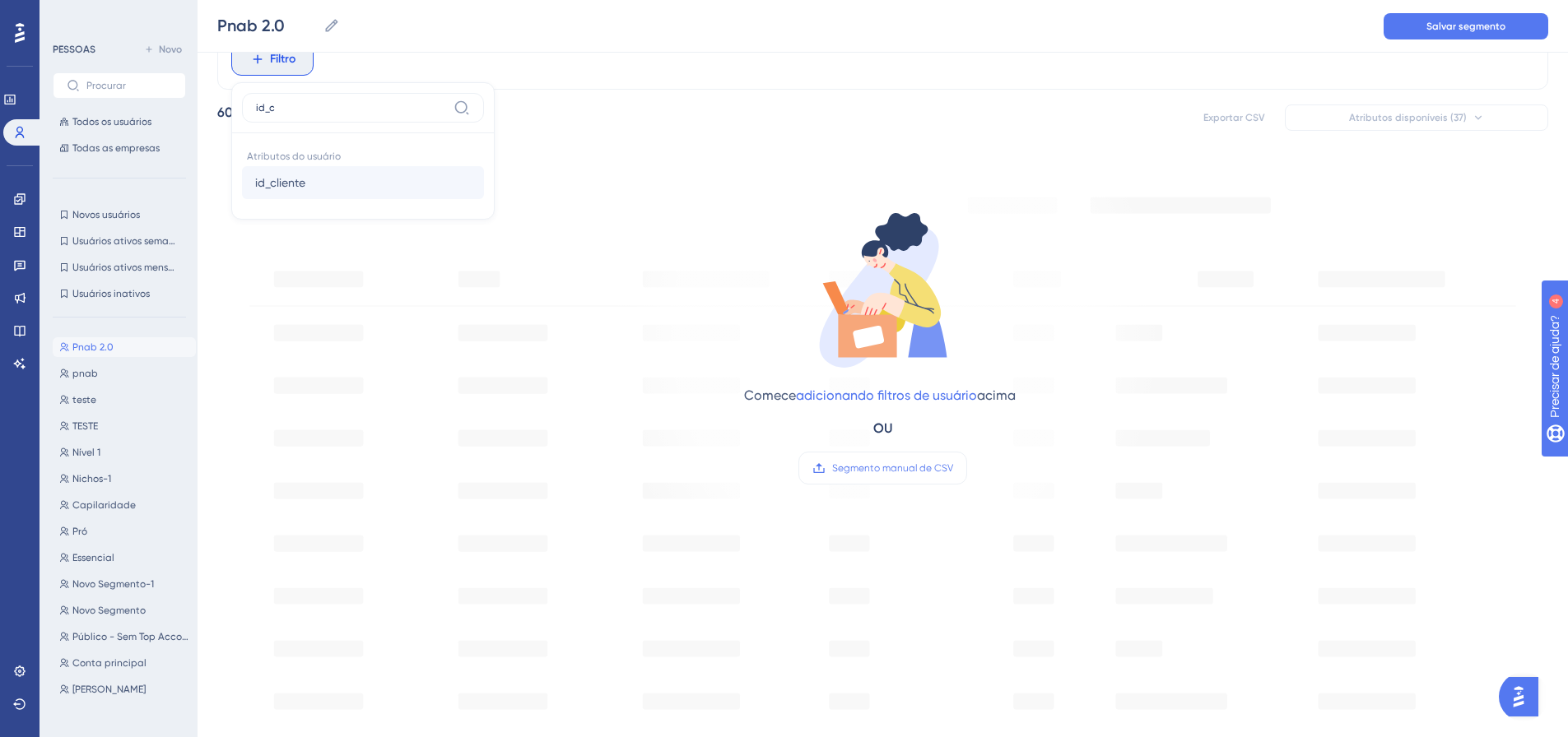
type input "id_c"
click at [260, 179] on font "id_cliente" at bounding box center [280, 183] width 50 height 13
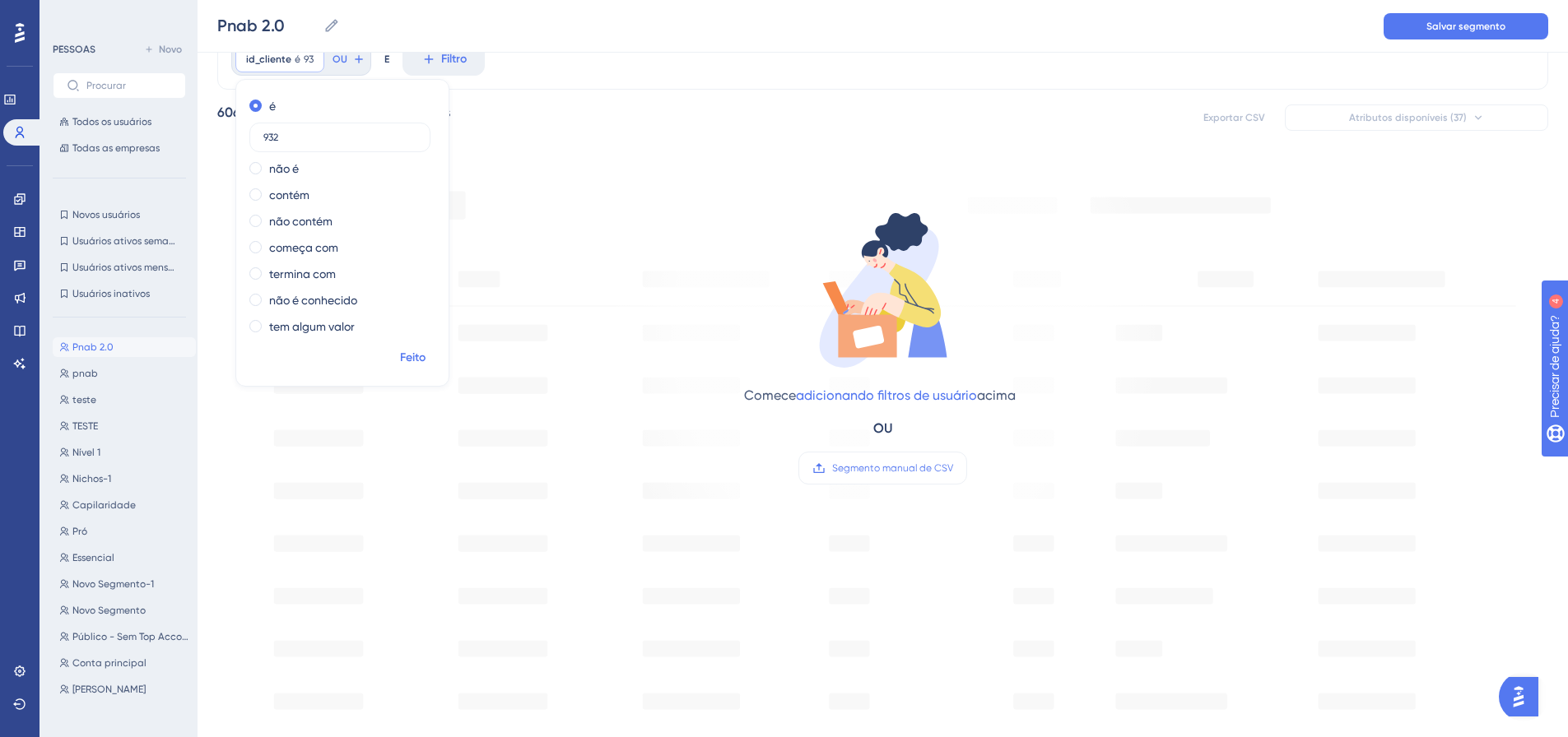
type input "932"
click at [427, 348] on button "Feito" at bounding box center [411, 358] width 46 height 29
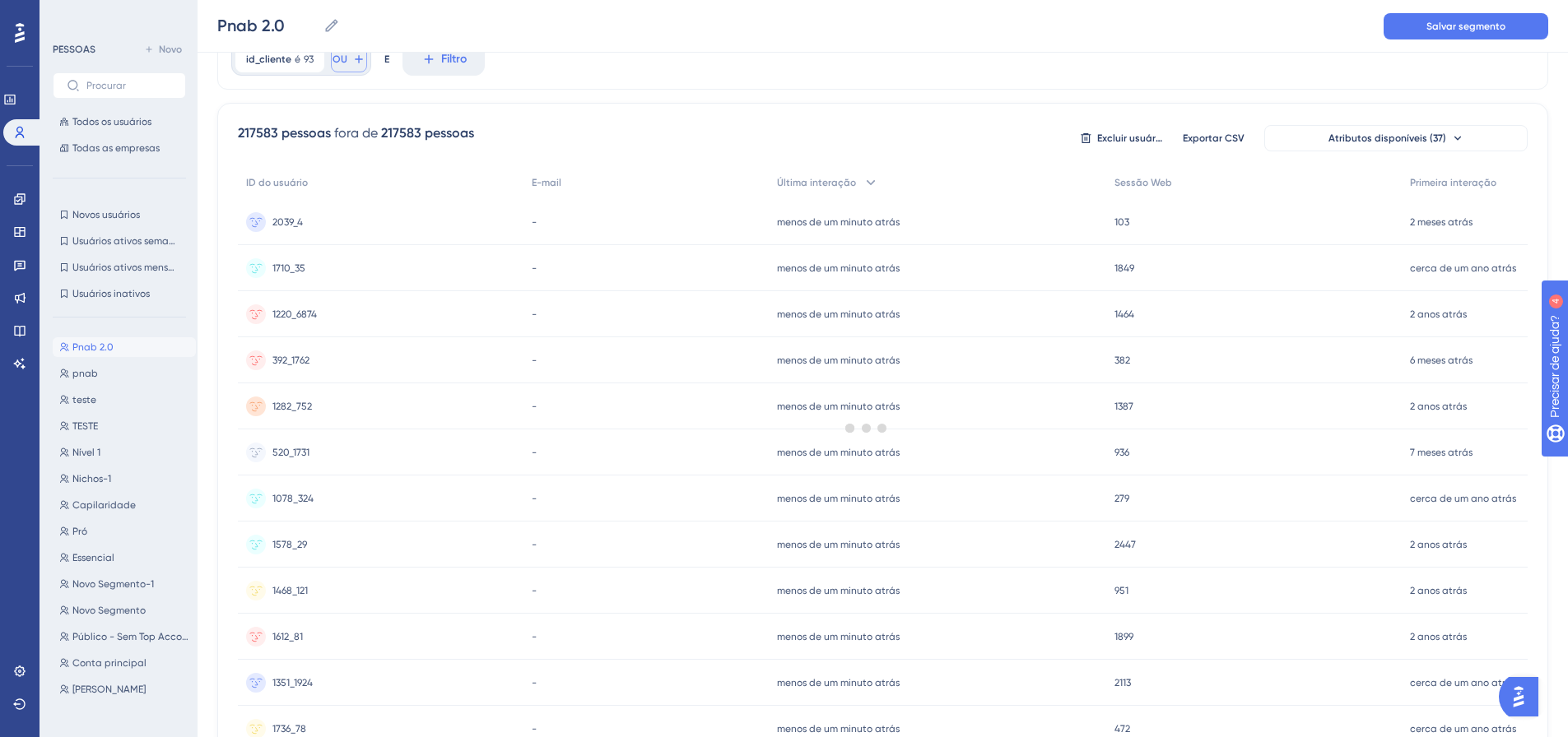
click at [354, 59] on icon at bounding box center [359, 59] width 13 height 13
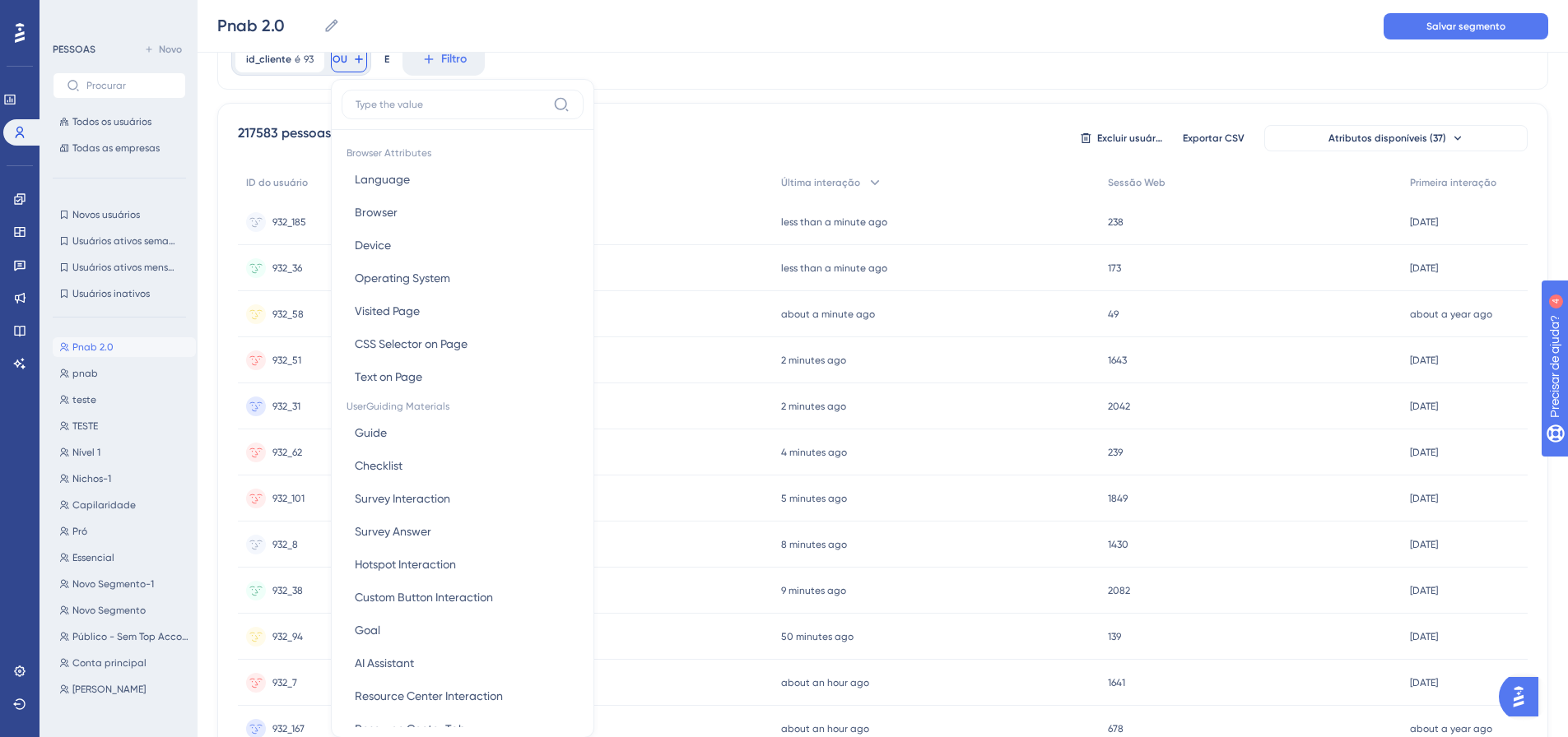
scroll to position [116, 0]
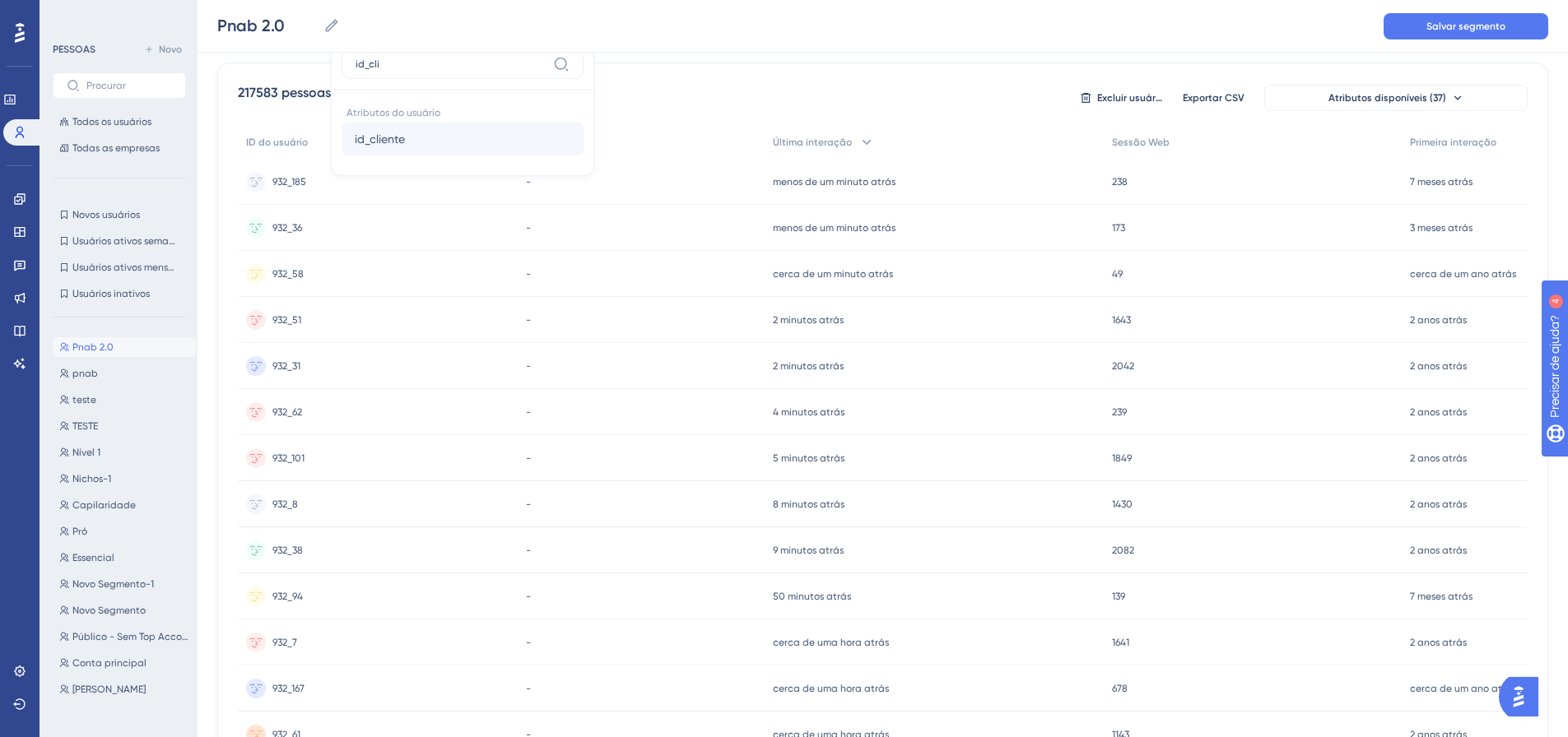
type input "id_cli"
click at [376, 142] on font "id_cliente" at bounding box center [380, 139] width 50 height 13
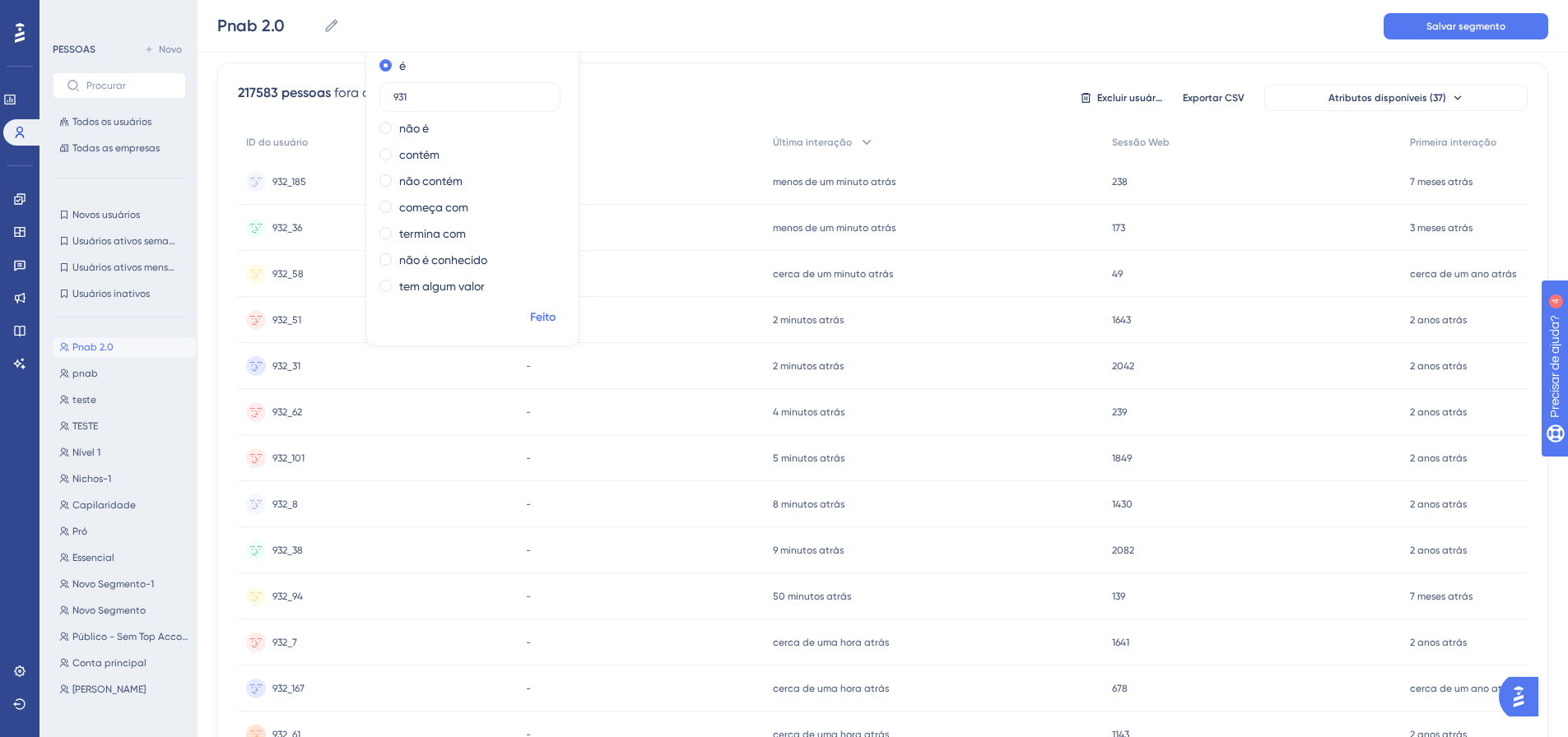
type input "931"
click at [550, 322] on font "Feito" at bounding box center [542, 317] width 25 height 14
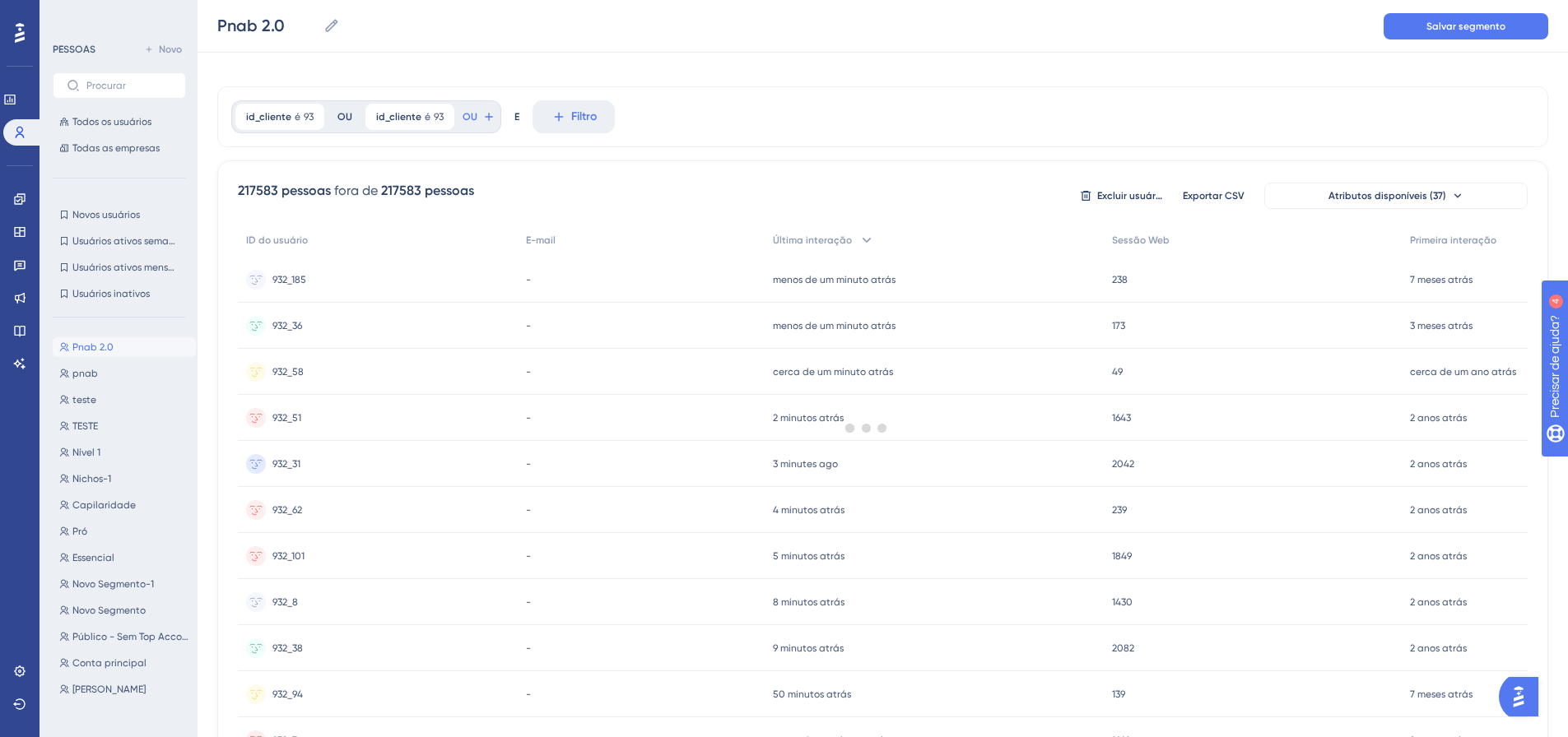
scroll to position [0, 0]
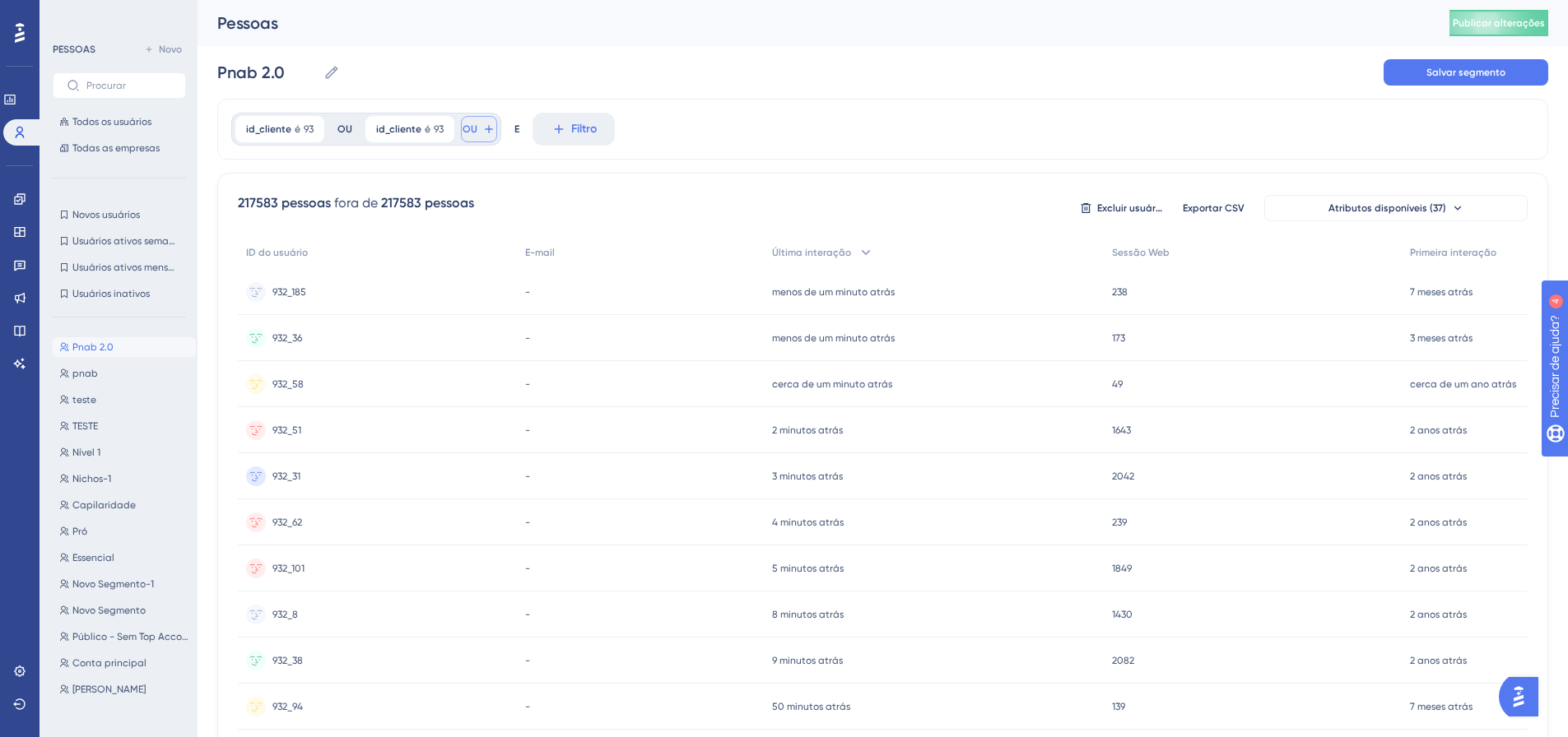
click at [494, 131] on button "OU" at bounding box center [479, 128] width 36 height 26
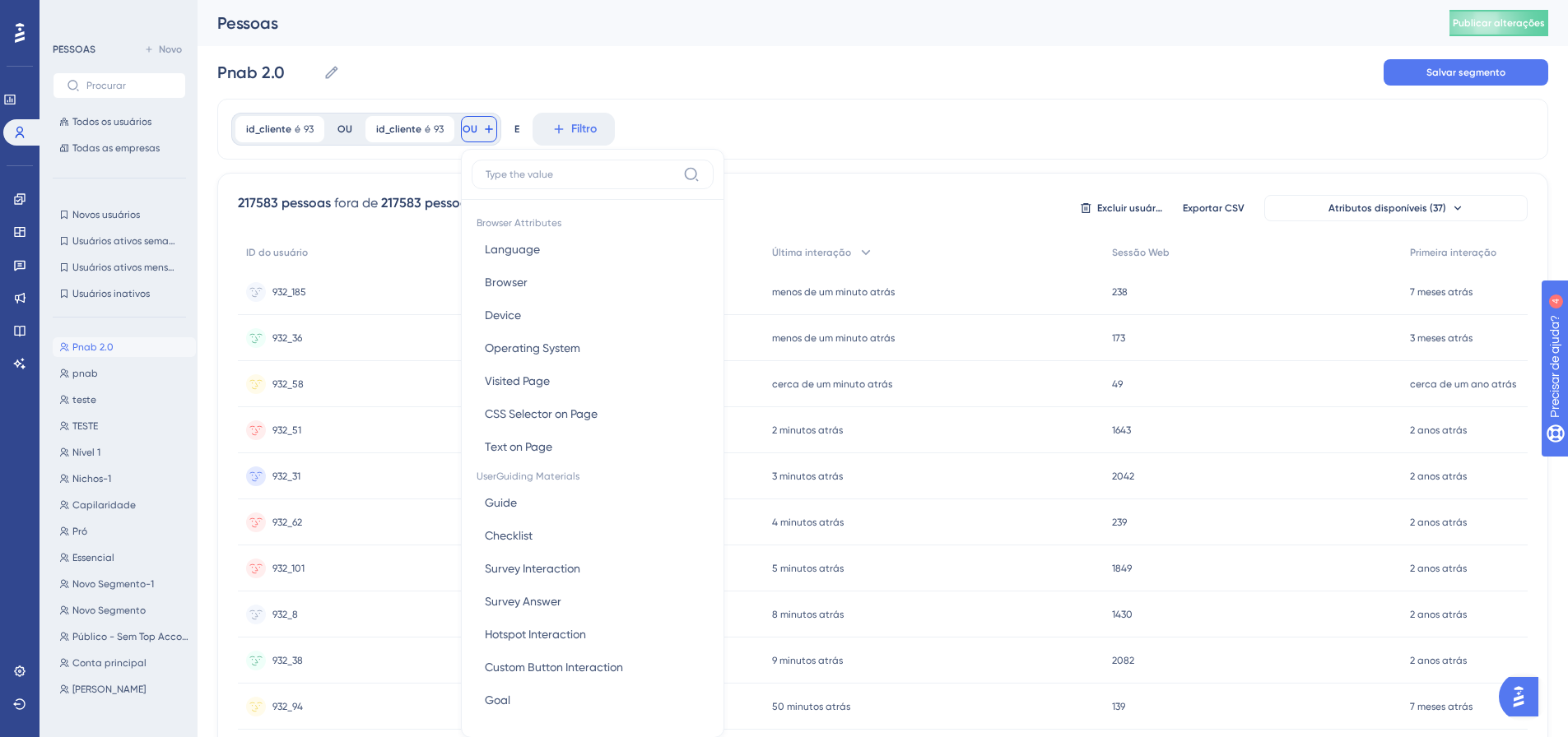
scroll to position [75, 0]
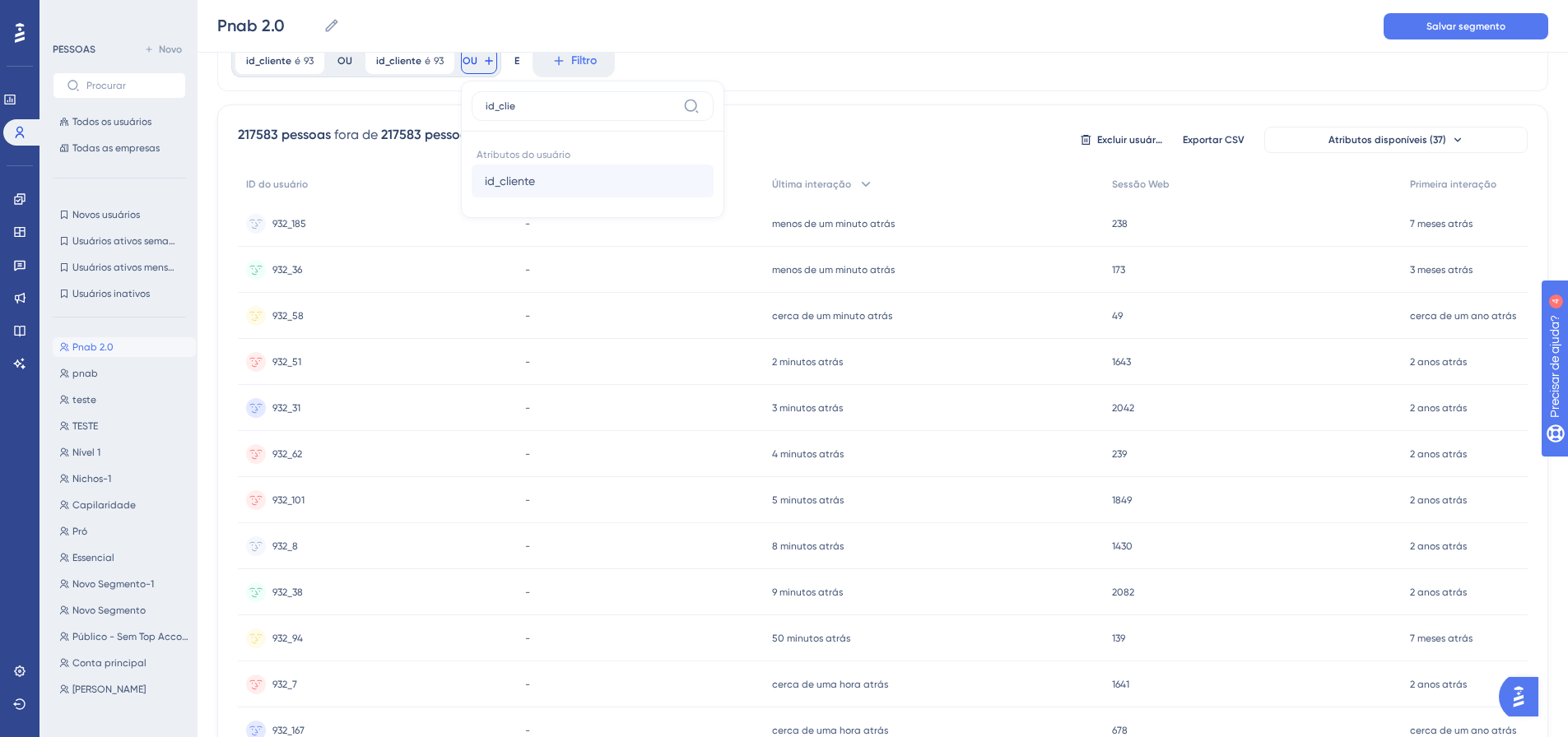
type input "id_clie"
click at [513, 174] on span "id_cliente" at bounding box center [510, 181] width 50 height 20
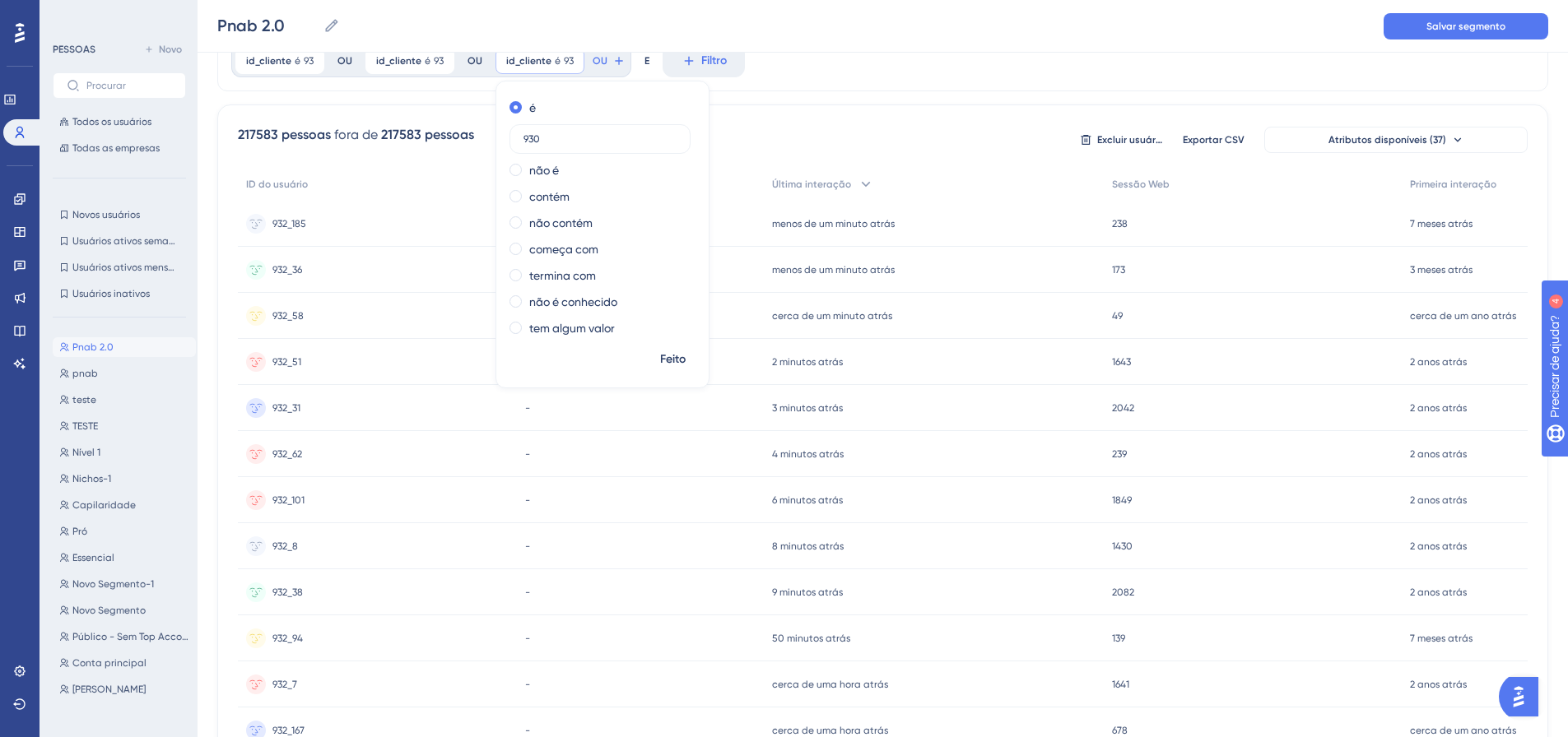
type input "930"
click at [664, 358] on font "Feito" at bounding box center [673, 358] width 25 height 14
click at [612, 68] on button "OU" at bounding box center [608, 60] width 36 height 26
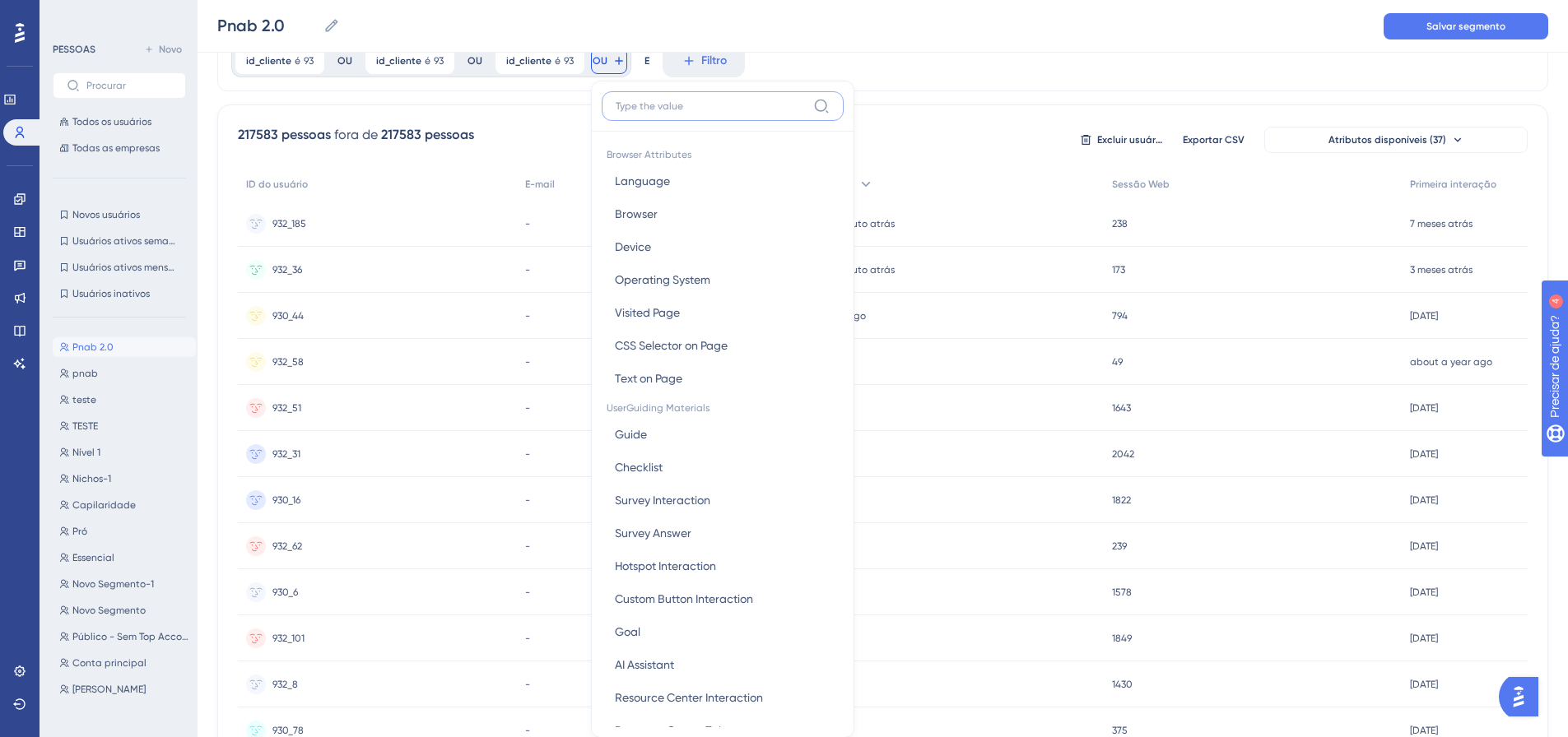
scroll to position [116, 0]
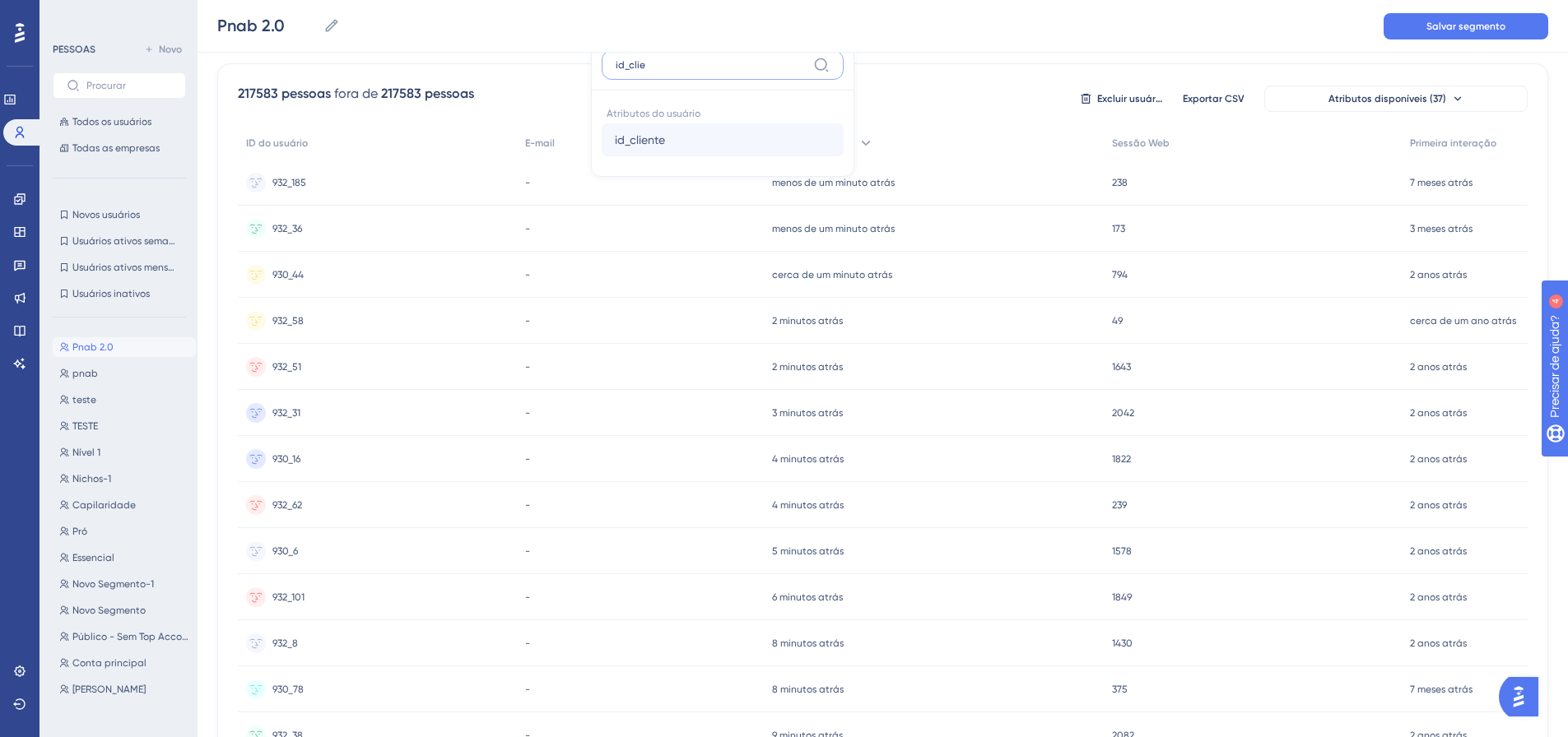
type input "id_clie"
click at [649, 140] on font "id_cliente" at bounding box center [640, 140] width 50 height 13
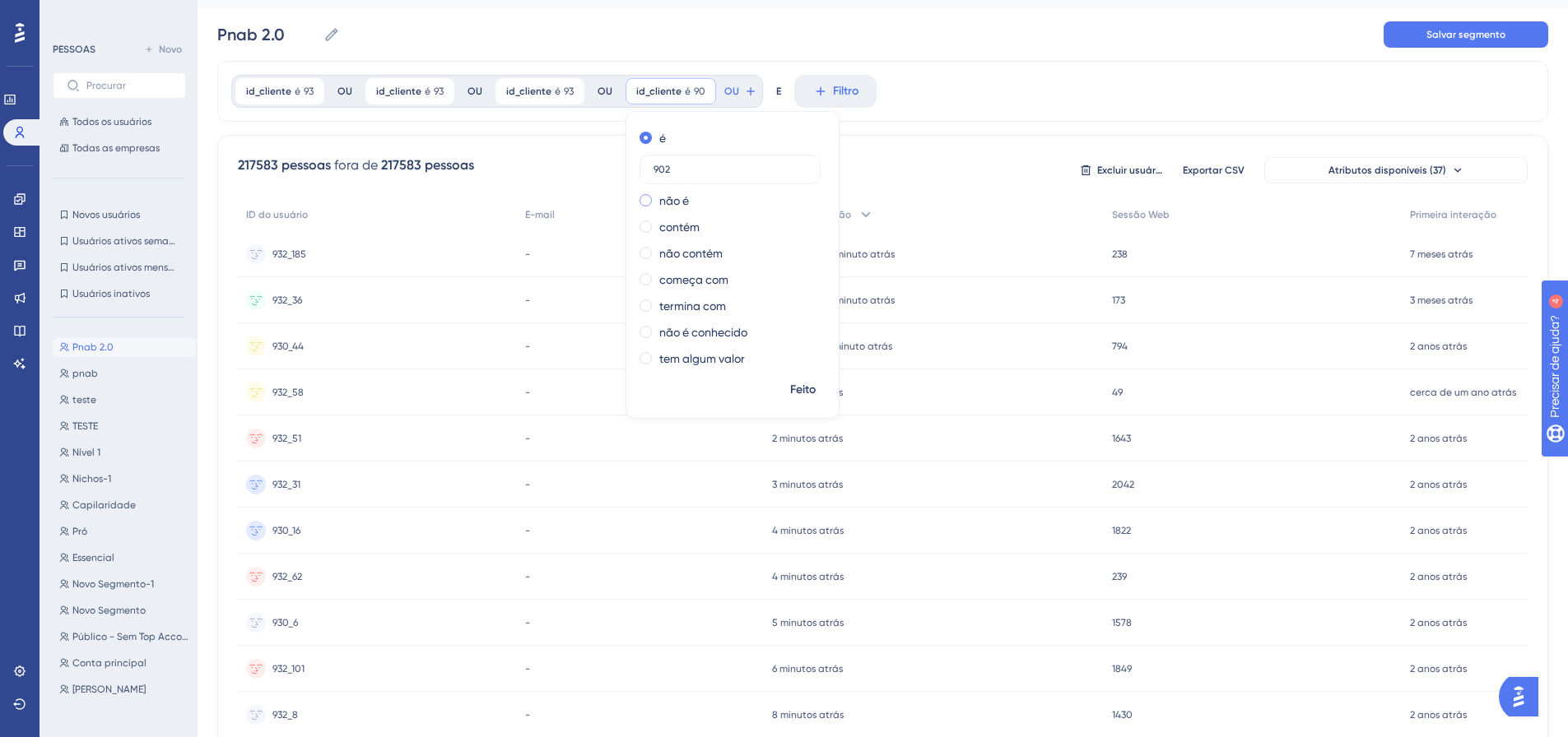
scroll to position [0, 0]
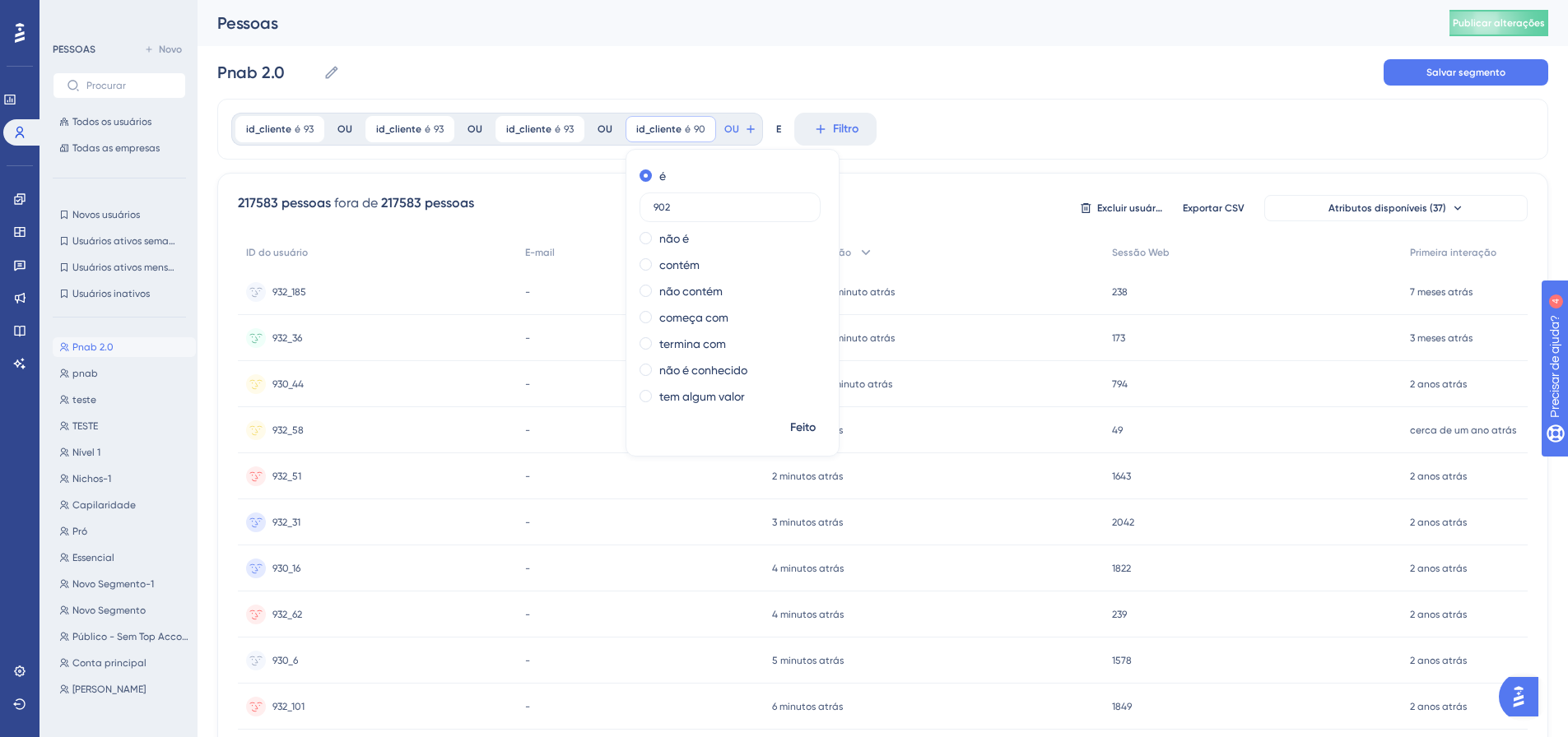
type input "902"
click at [801, 435] on span "Feito" at bounding box center [803, 428] width 25 height 20
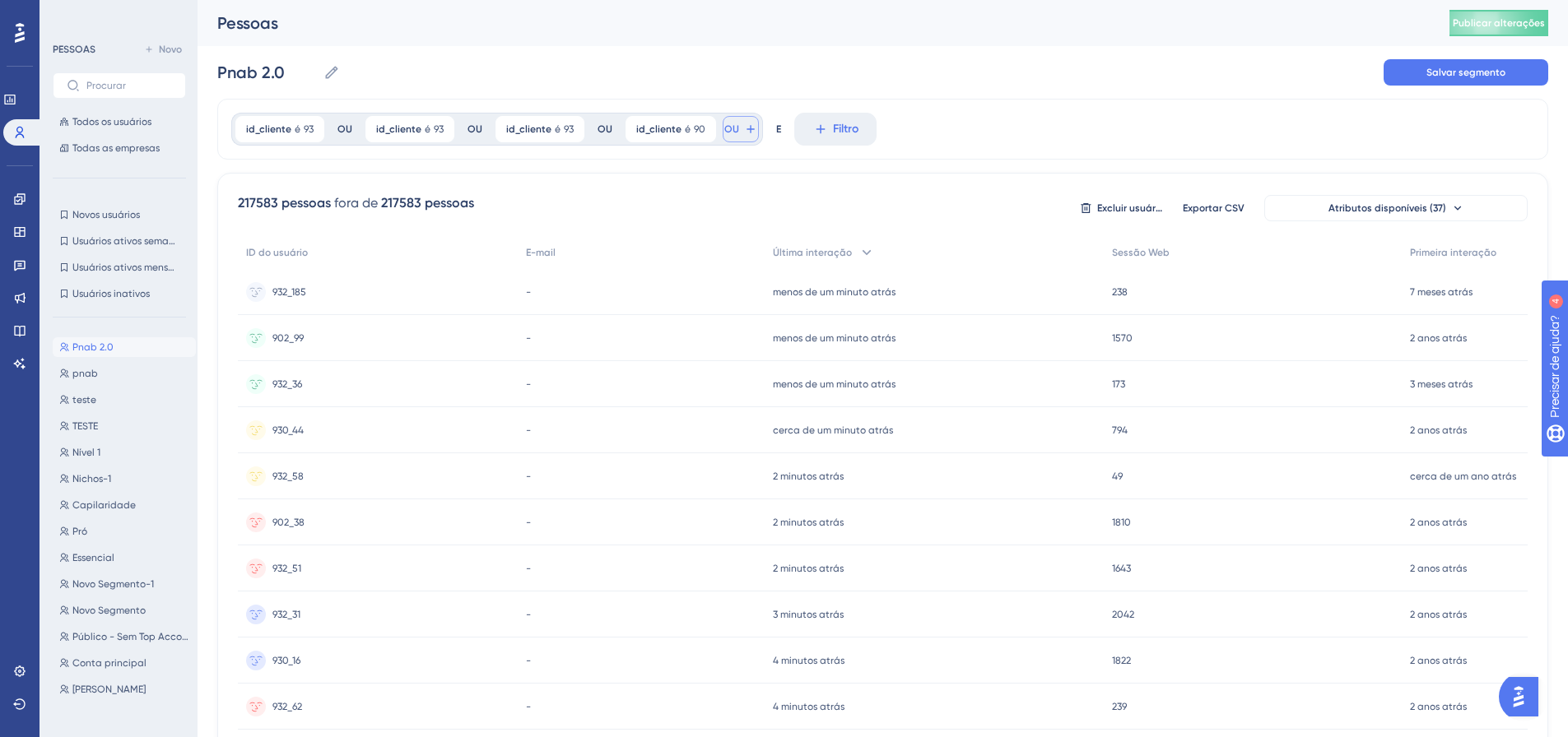
click at [744, 131] on icon at bounding box center [751, 129] width 13 height 13
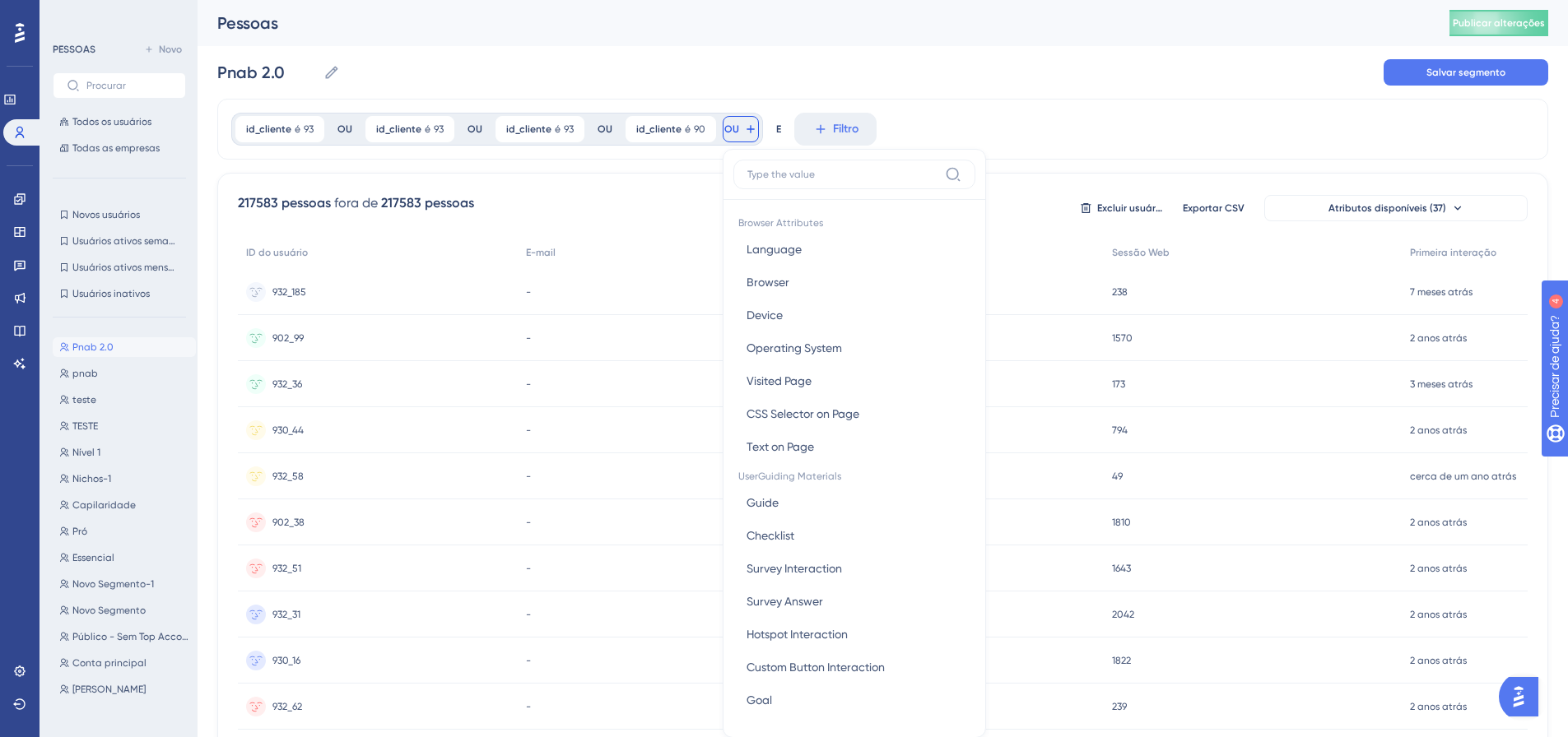
scroll to position [75, 0]
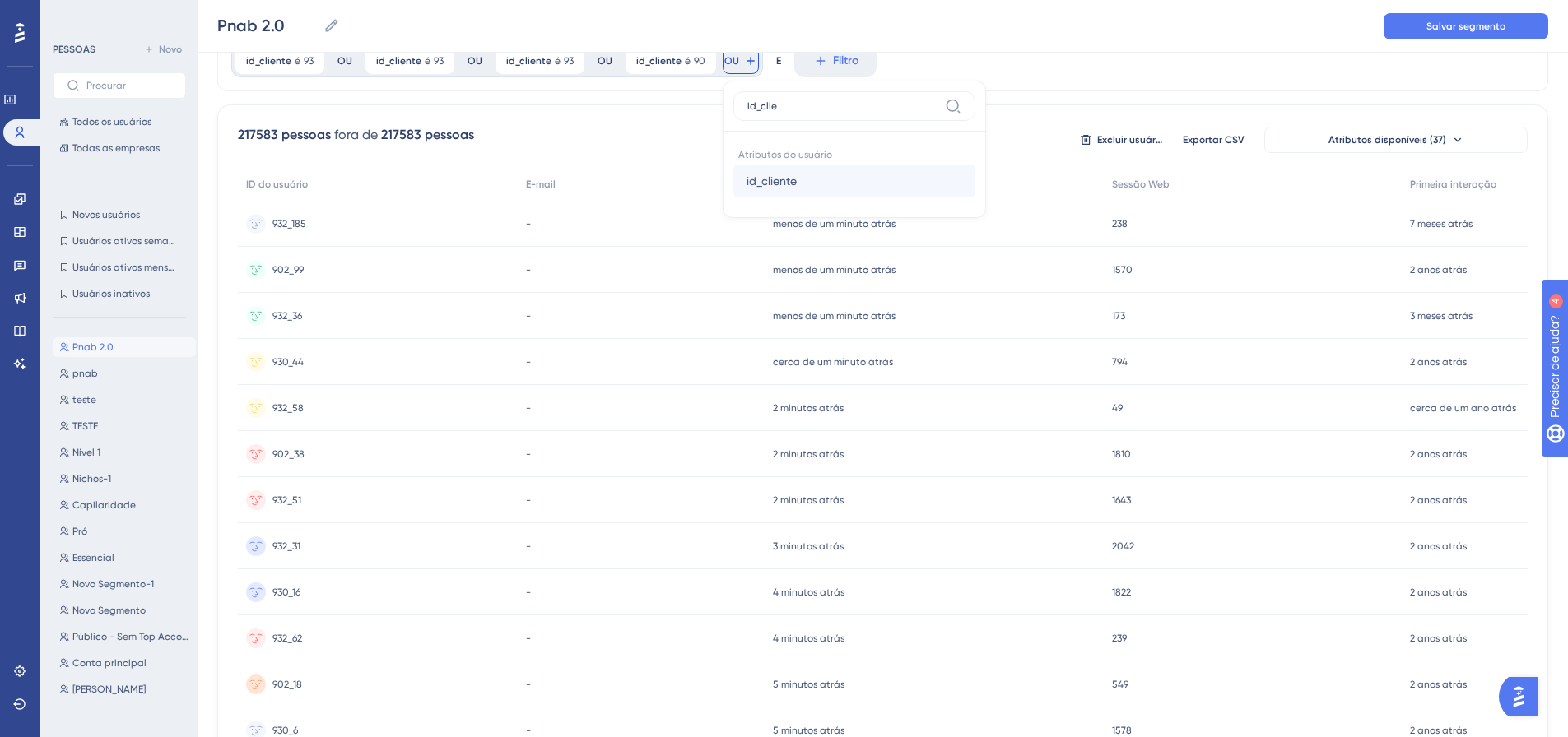
type input "id_clie"
click at [776, 170] on button "id_cliente id_cliente" at bounding box center [854, 180] width 242 height 33
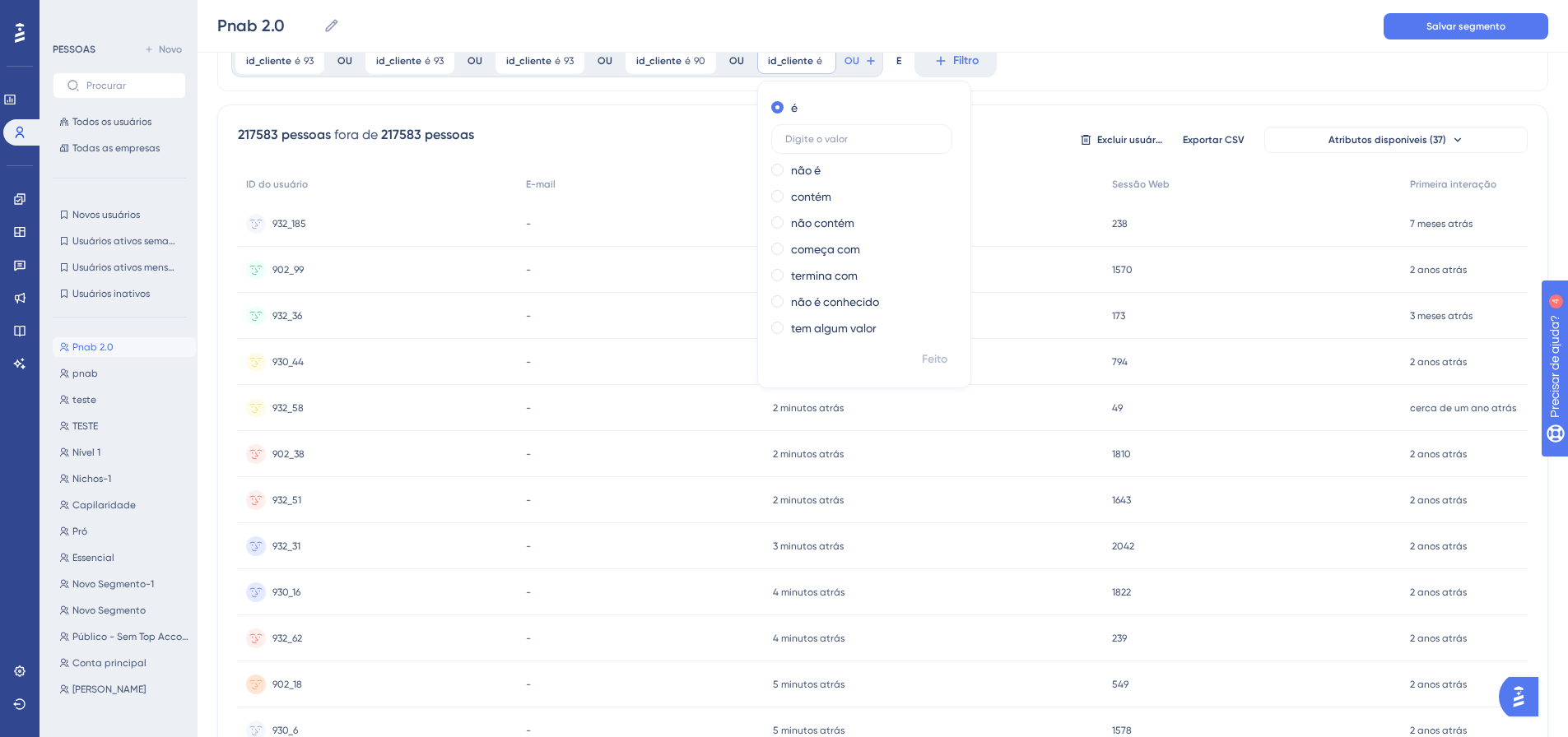
type input "7"
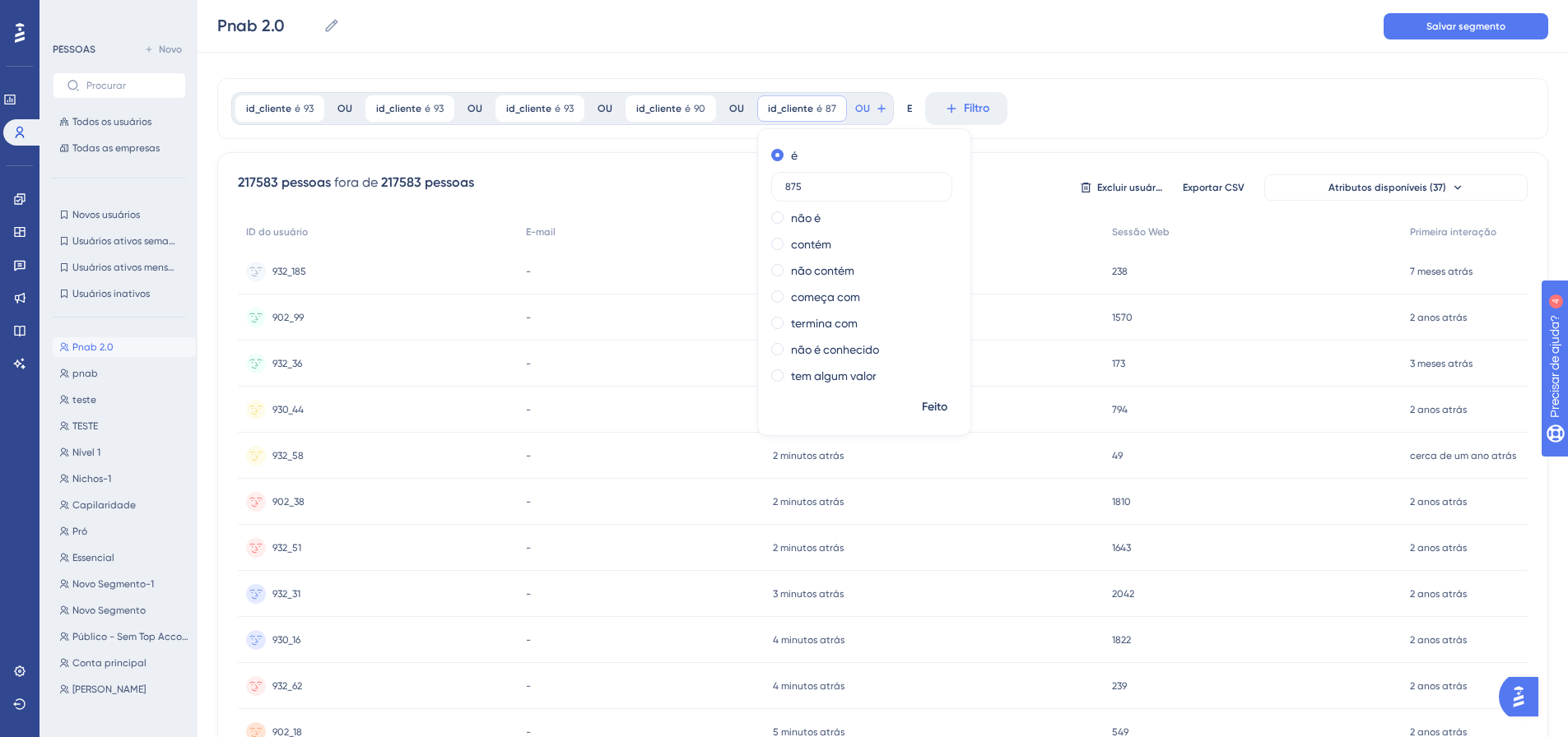
scroll to position [0, 0]
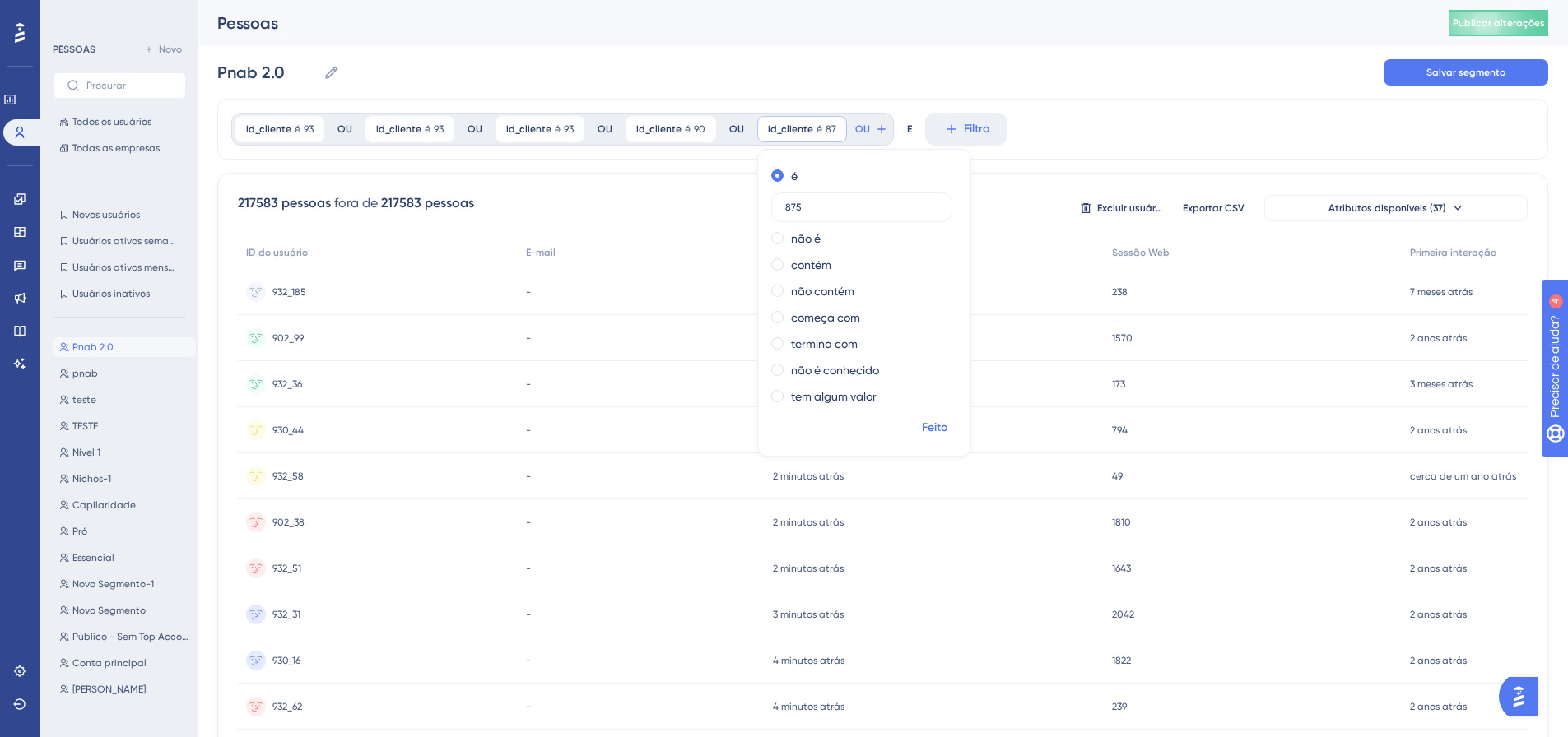
type input "875"
drag, startPoint x: 936, startPoint y: 434, endPoint x: 917, endPoint y: 417, distance: 25.5
click at [934, 433] on font "Feito" at bounding box center [934, 427] width 25 height 14
click at [863, 126] on button "OU" at bounding box center [871, 128] width 36 height 26
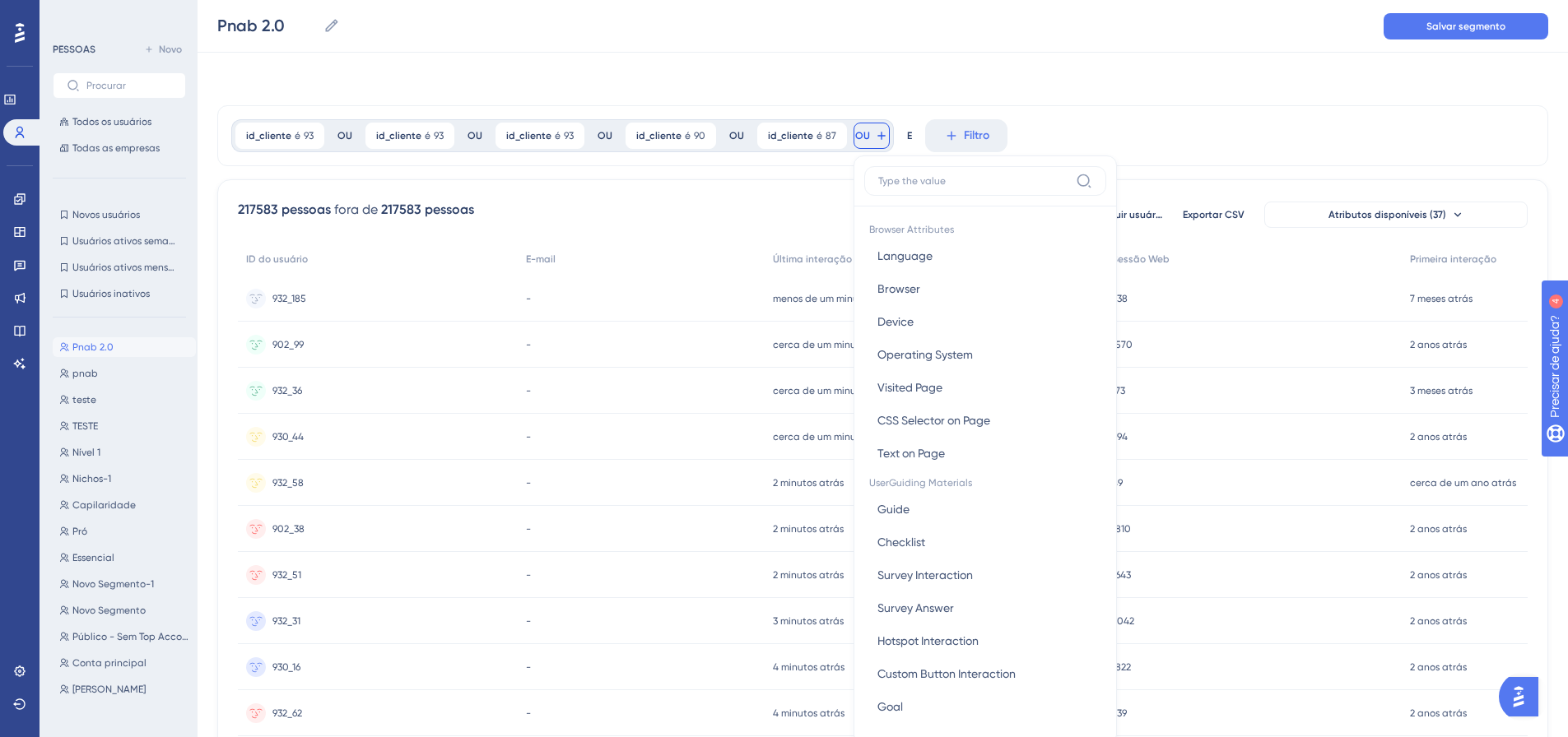
scroll to position [75, 0]
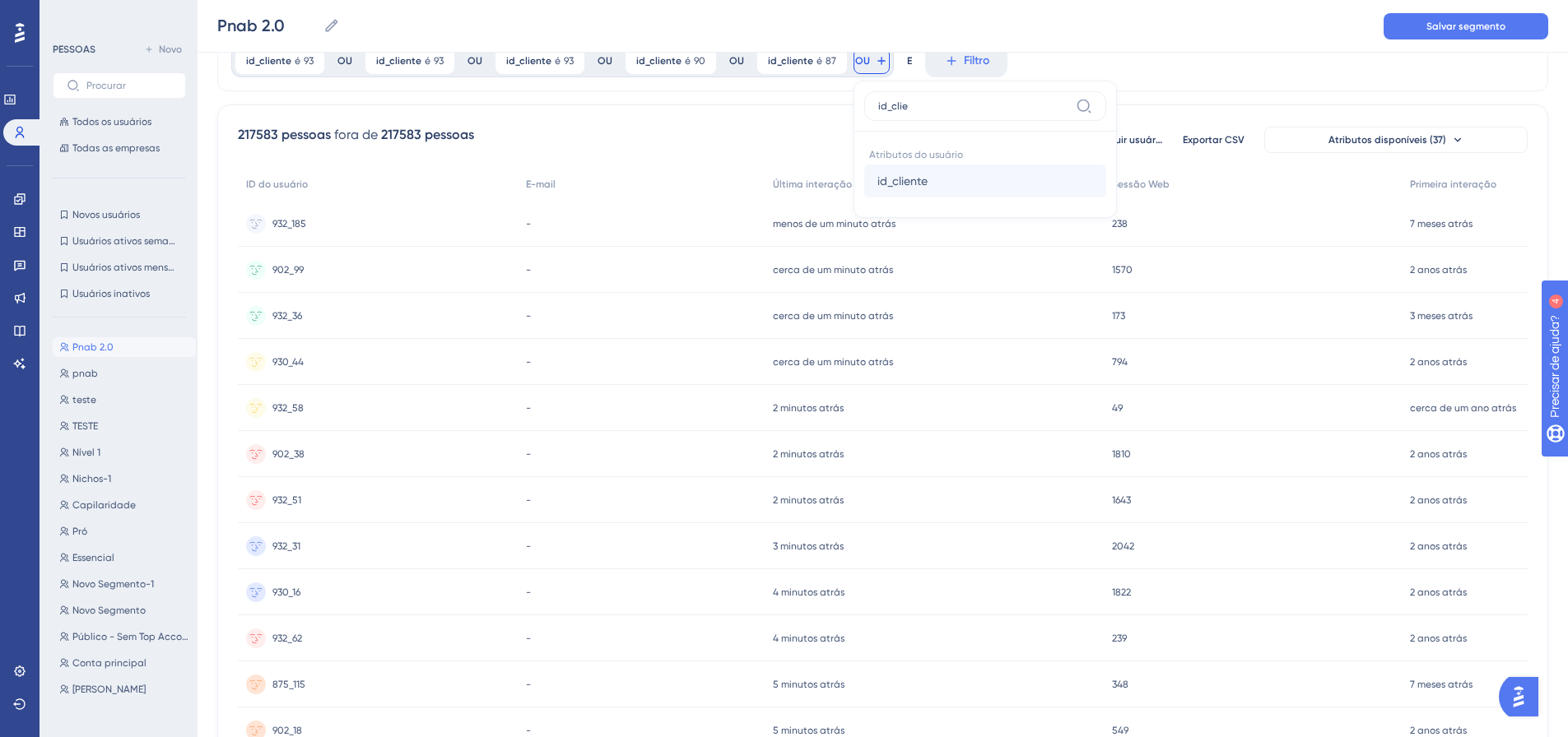
type input "id_clie"
click at [899, 175] on font "id_cliente" at bounding box center [903, 181] width 50 height 13
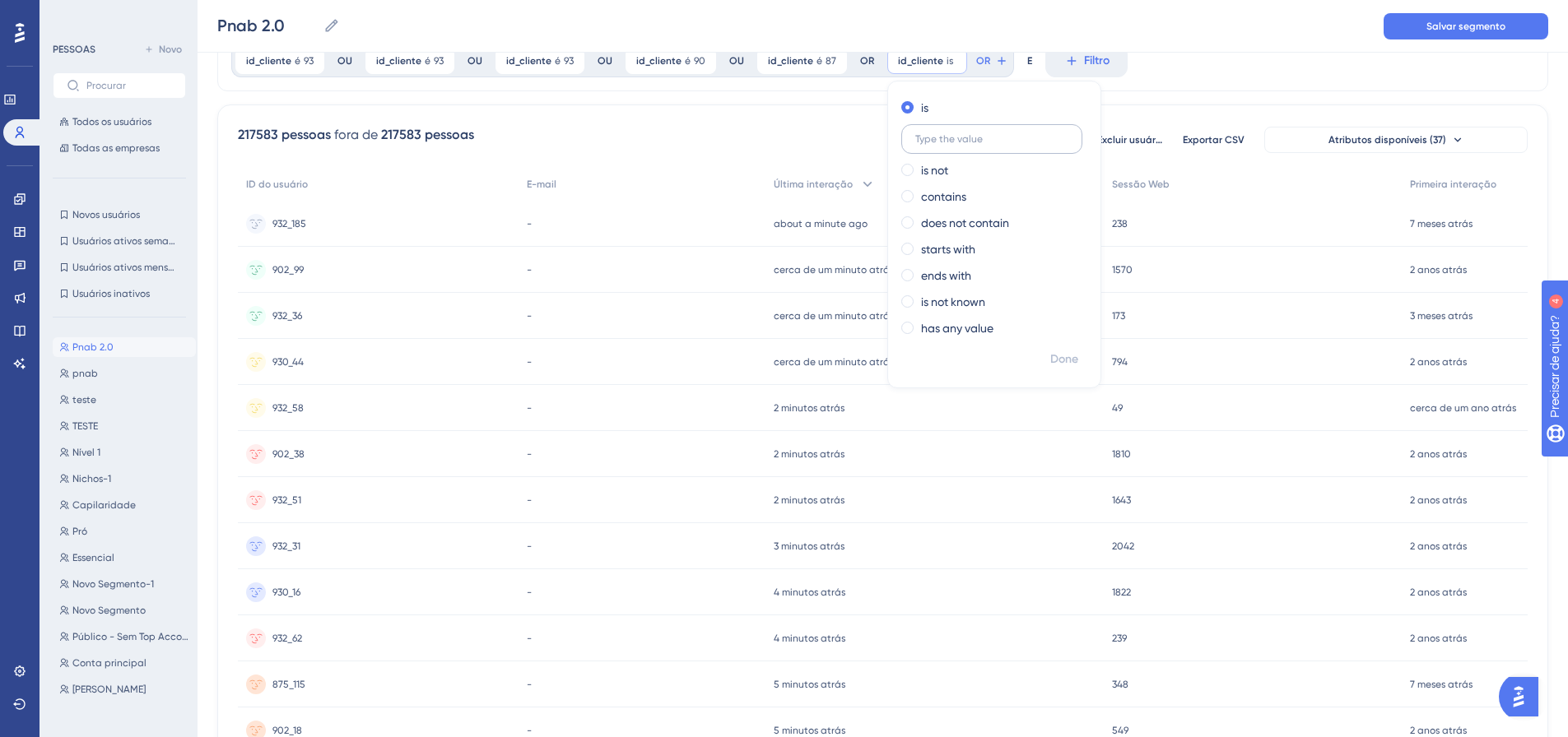
scroll to position [0, 0]
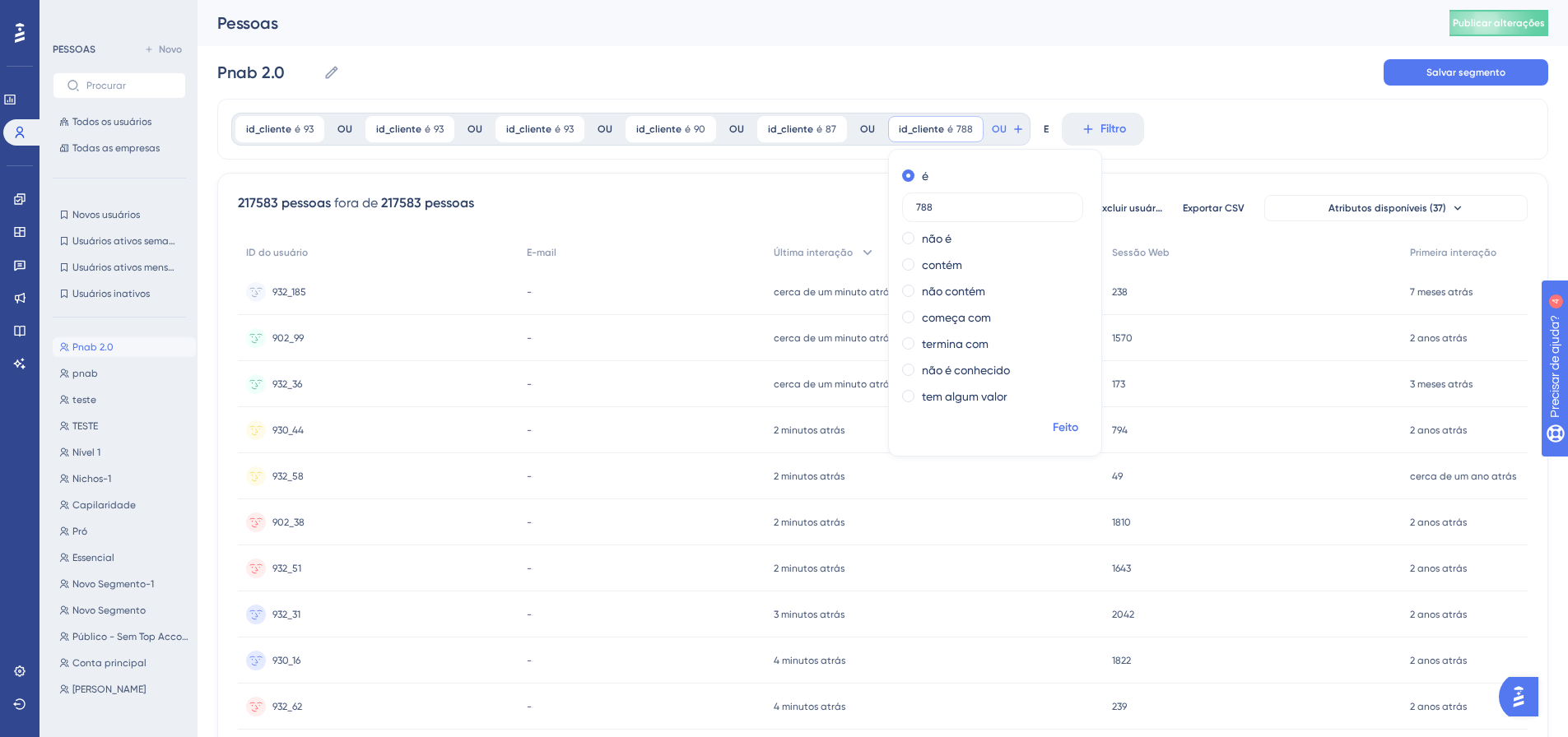
type input "788"
click at [1064, 436] on span "Feito" at bounding box center [1065, 428] width 25 height 20
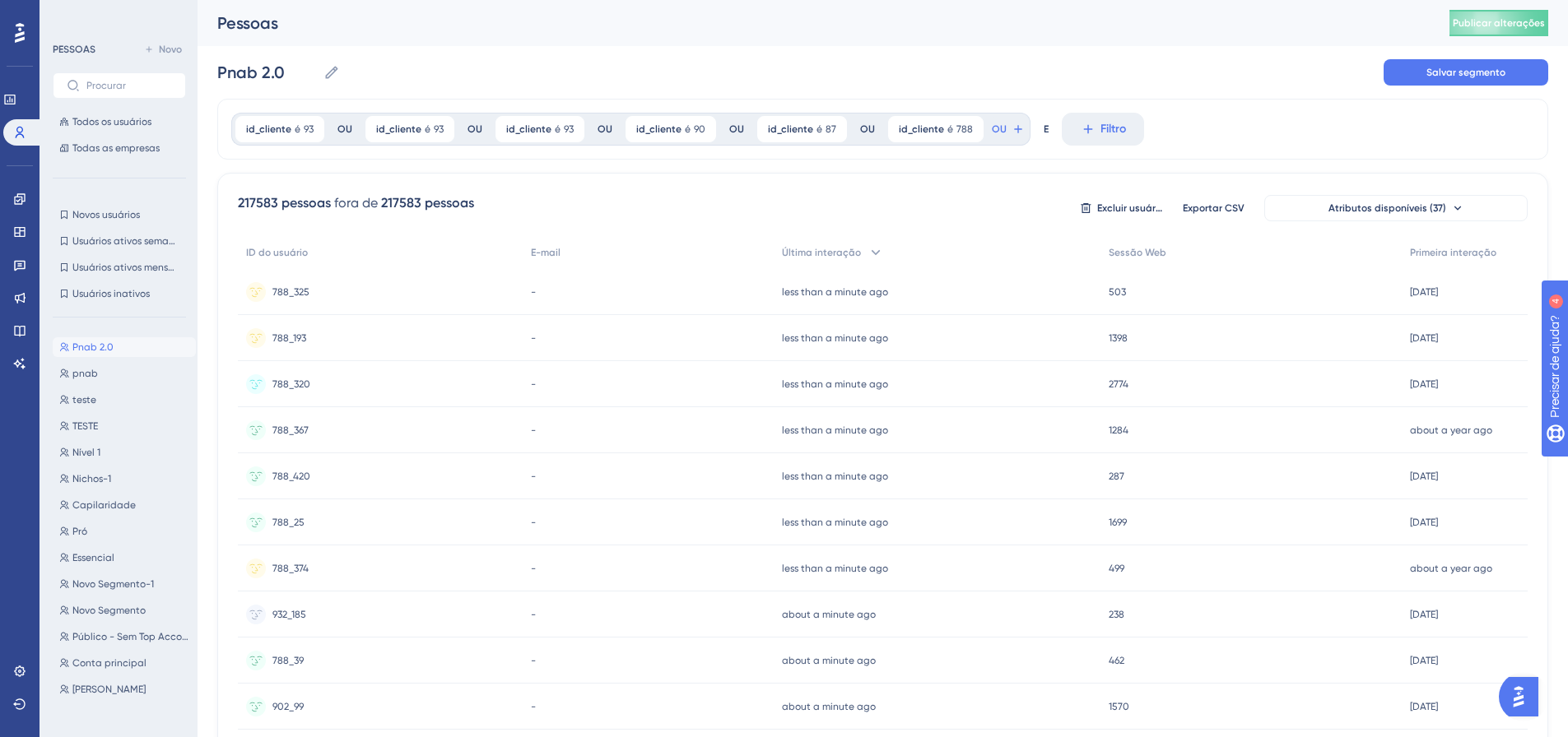
click at [1012, 126] on icon at bounding box center [1018, 129] width 13 height 13
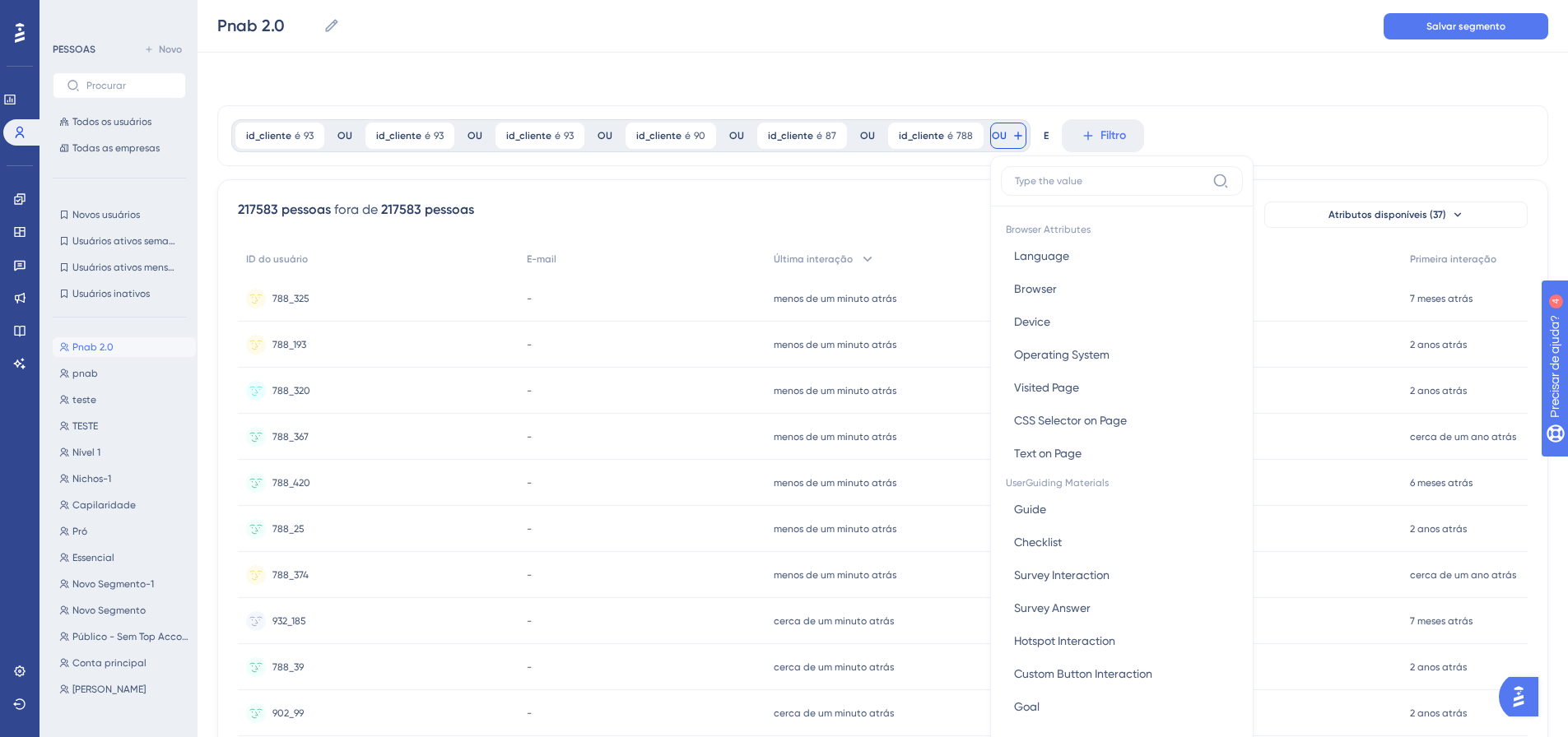
scroll to position [75, 0]
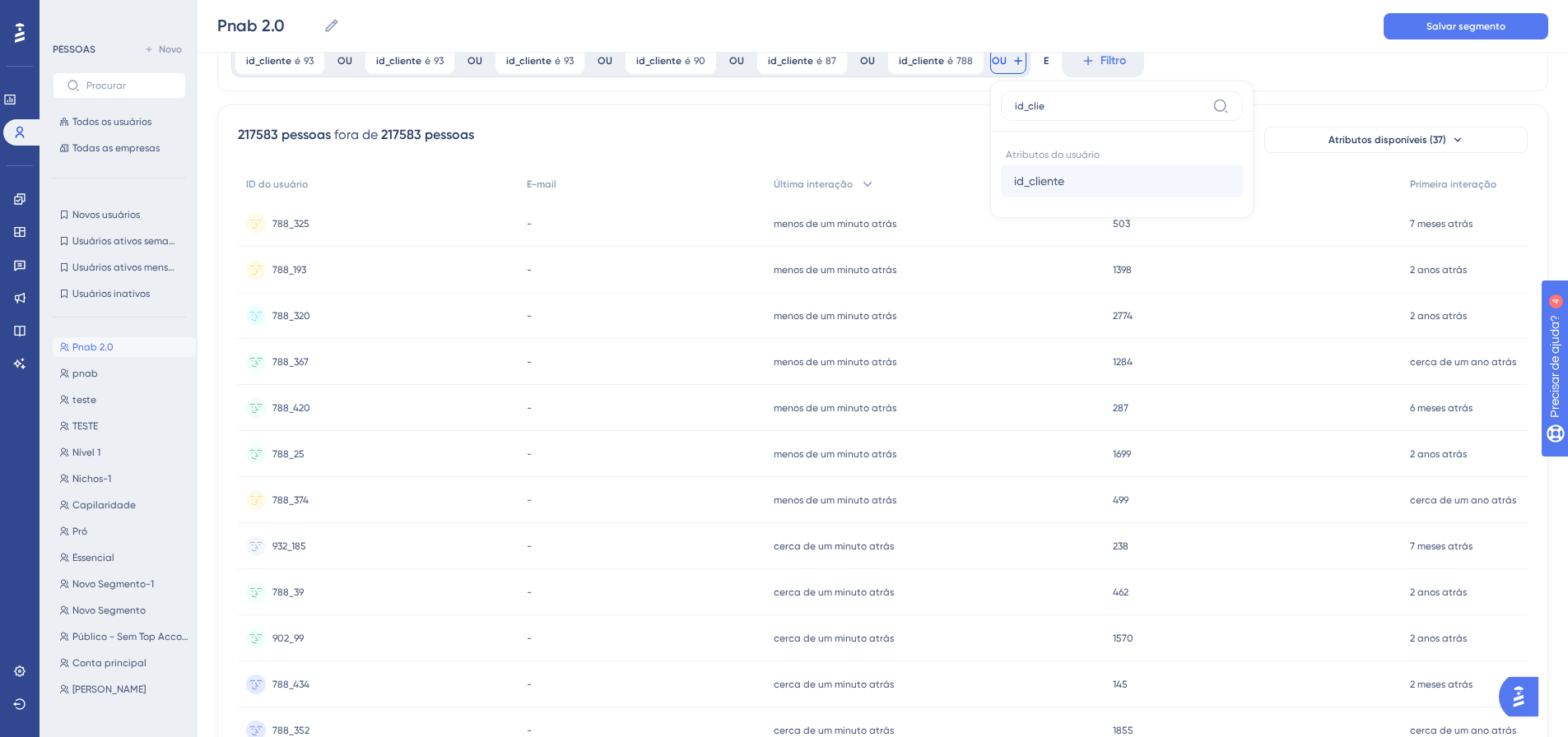
type input "id_clie"
click at [1028, 183] on font "id_cliente" at bounding box center [1039, 181] width 50 height 13
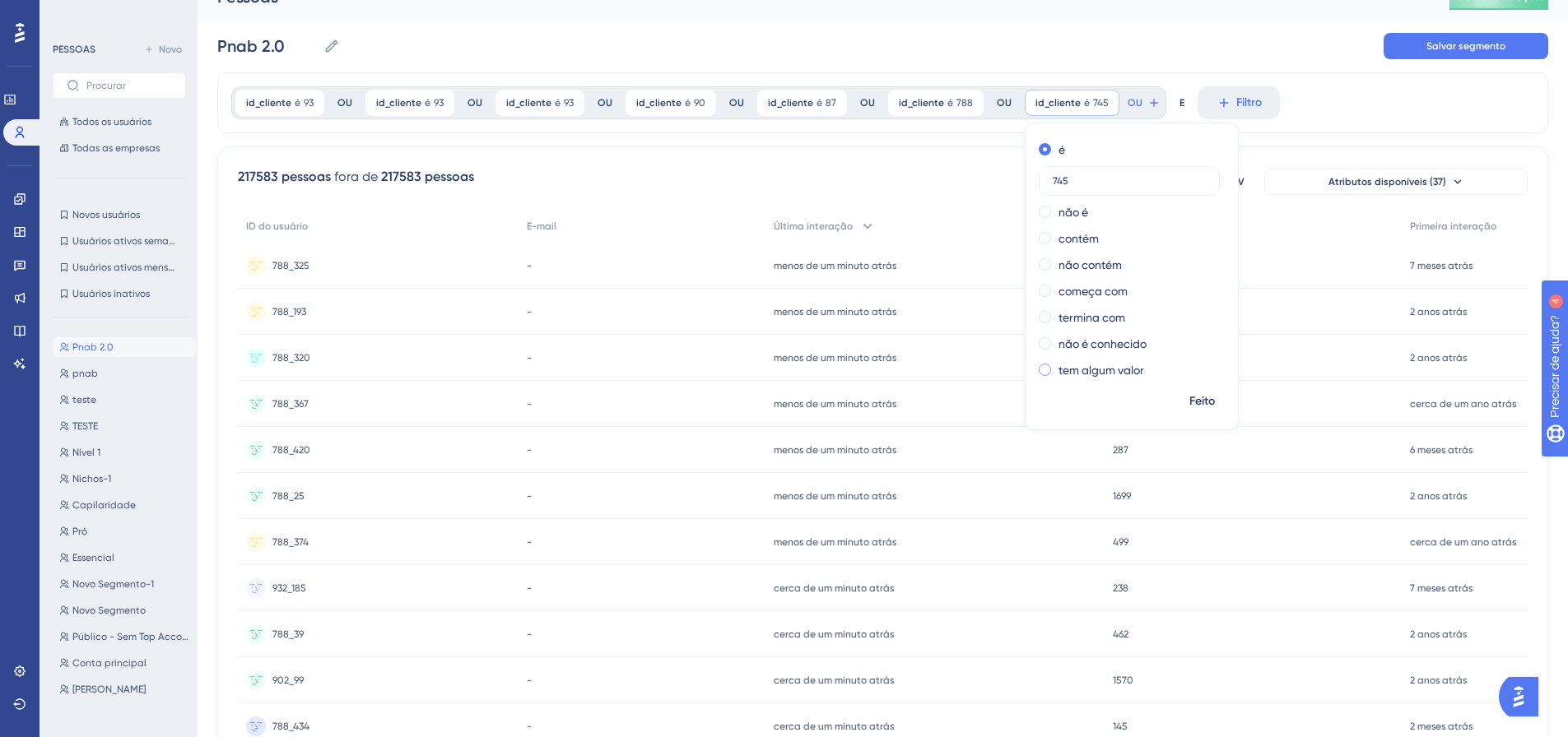
scroll to position [0, 0]
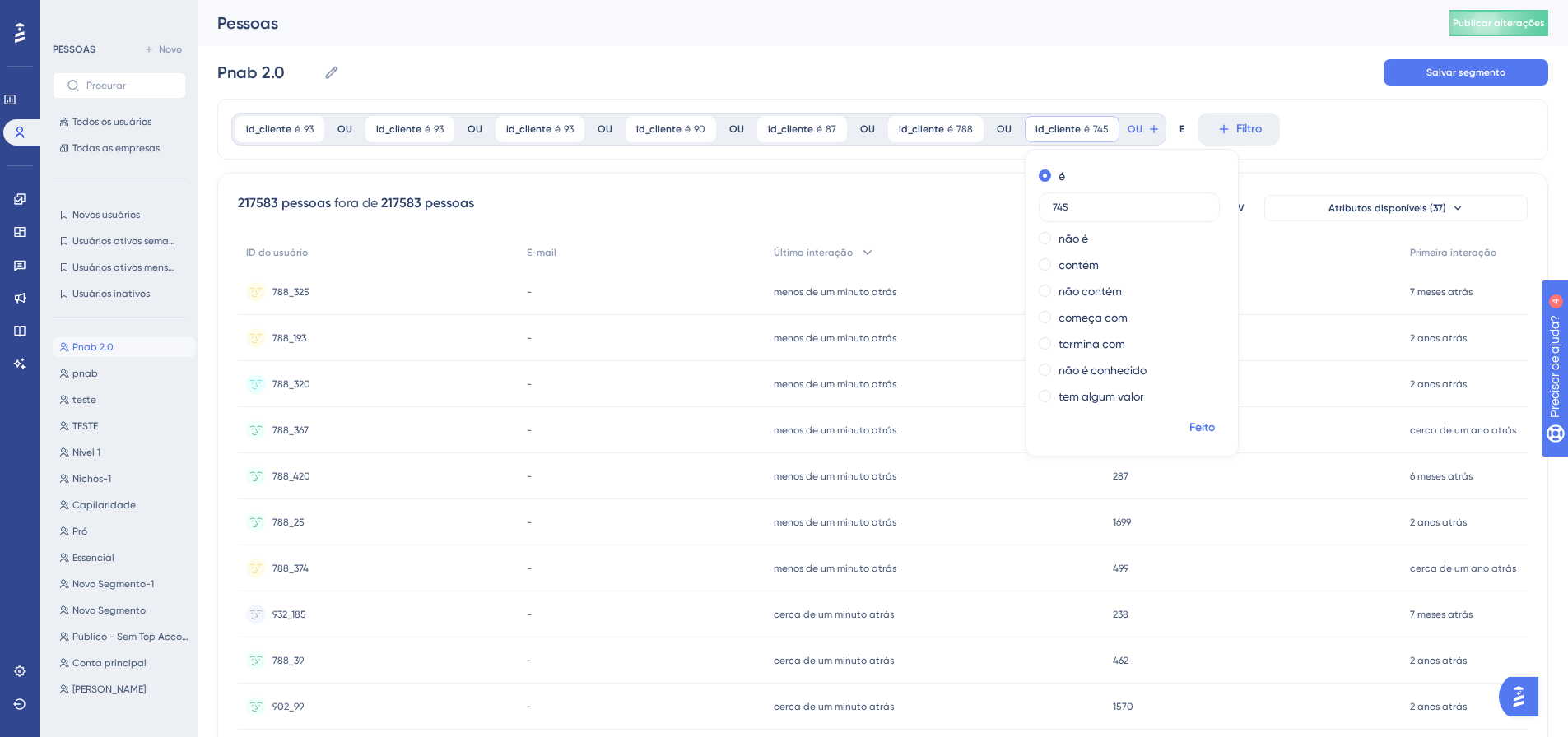
type input "745"
click at [1190, 428] on font "Feito" at bounding box center [1202, 427] width 25 height 14
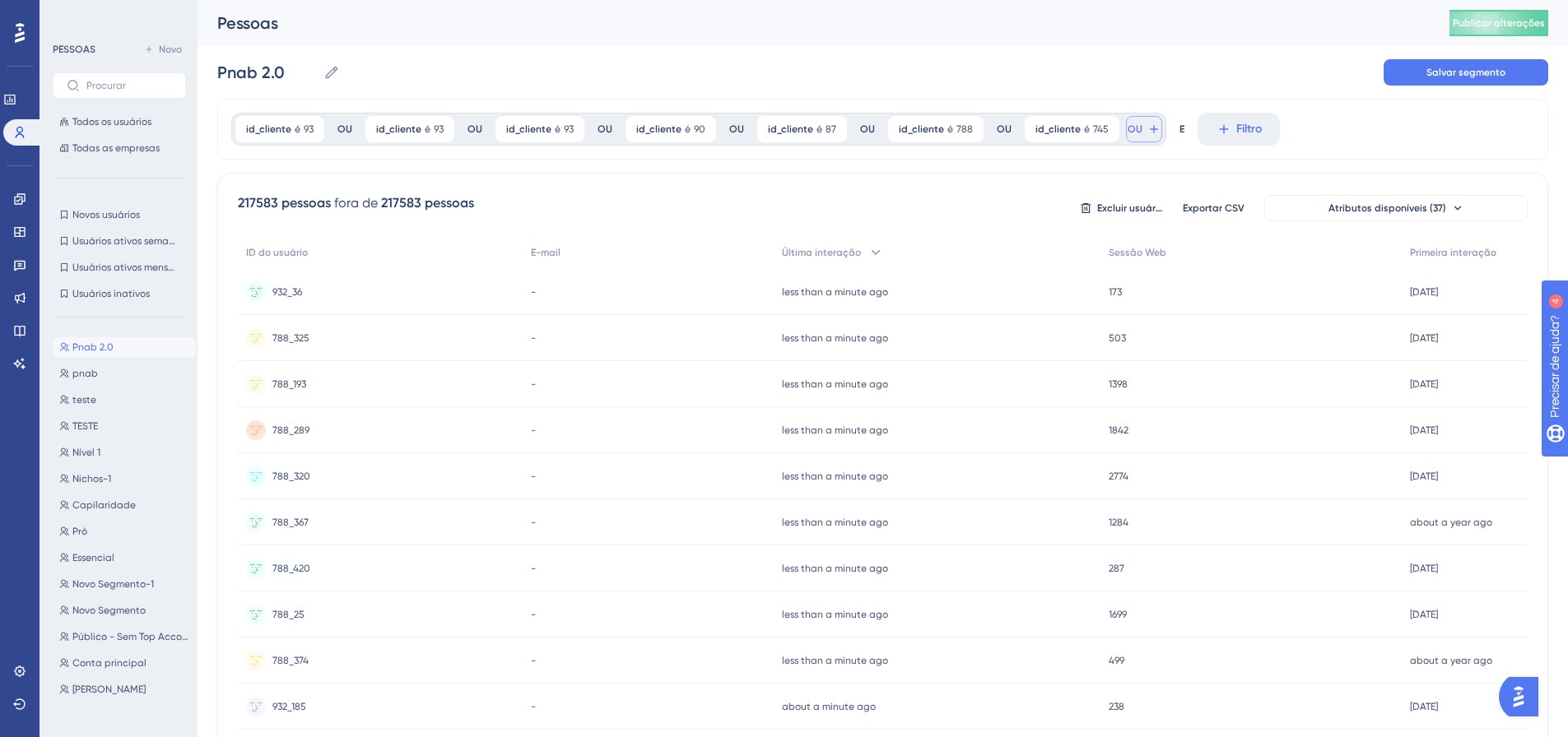
click at [1147, 130] on icon at bounding box center [1154, 129] width 13 height 13
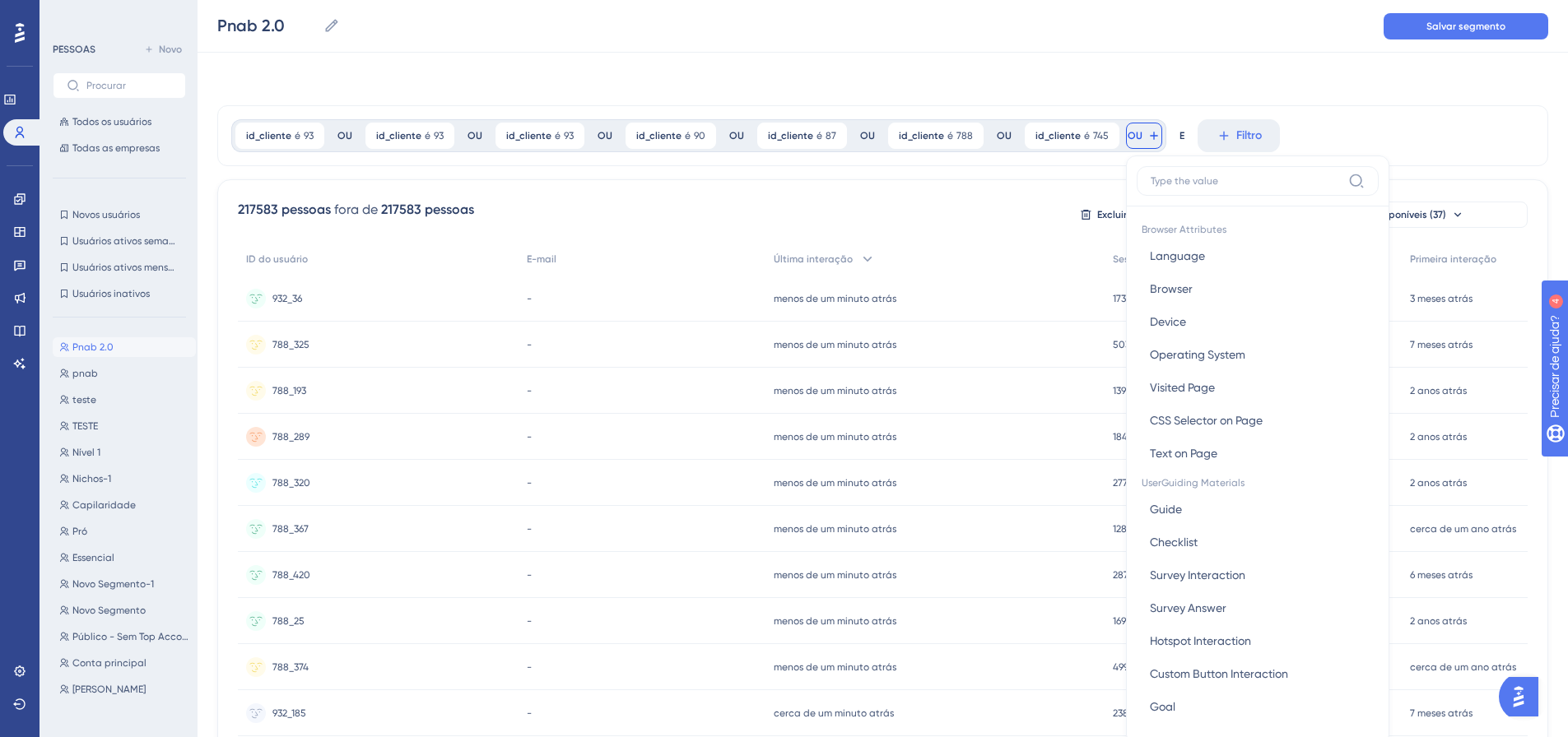
scroll to position [75, 0]
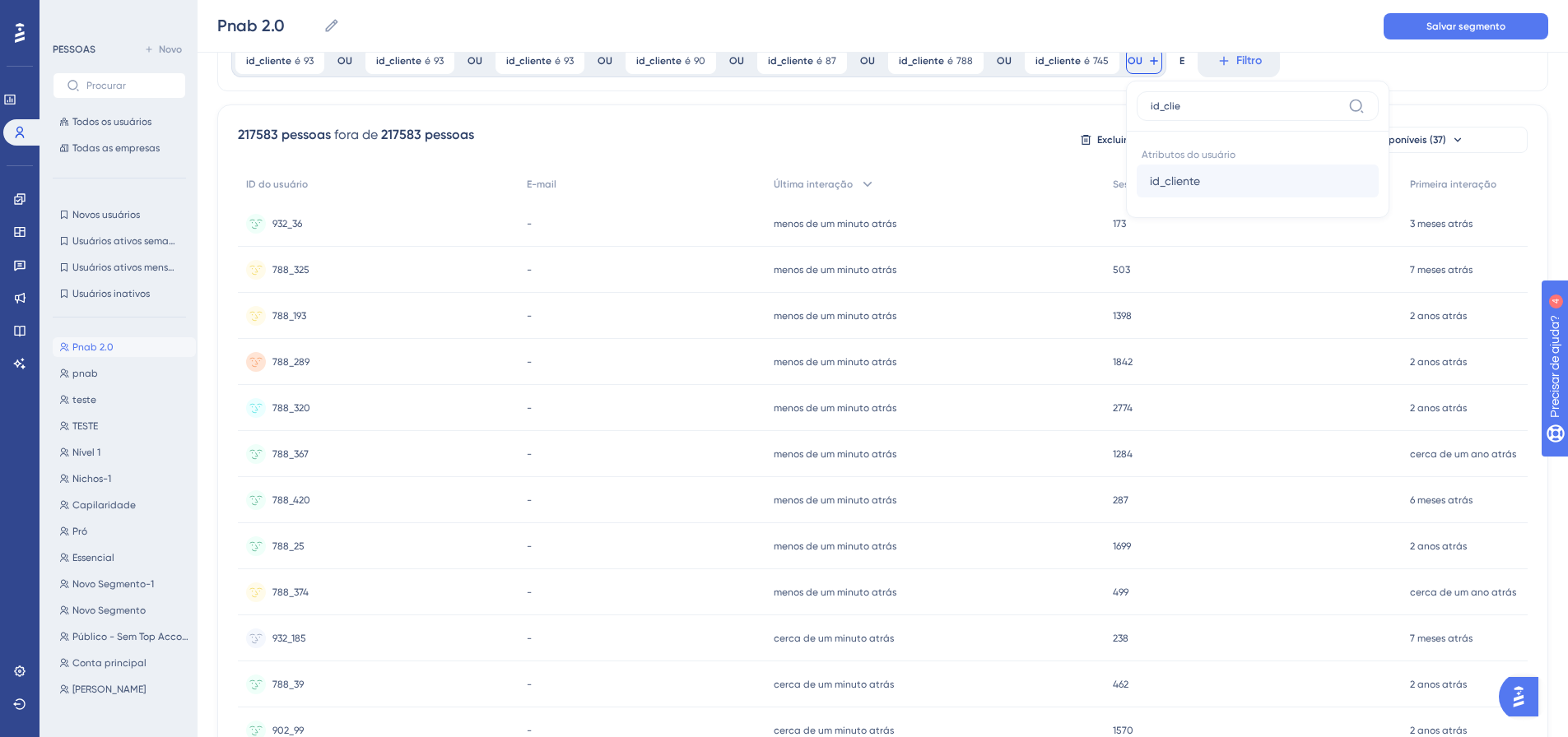
type input "id_clie"
click at [1165, 183] on font "id_cliente" at bounding box center [1175, 181] width 50 height 13
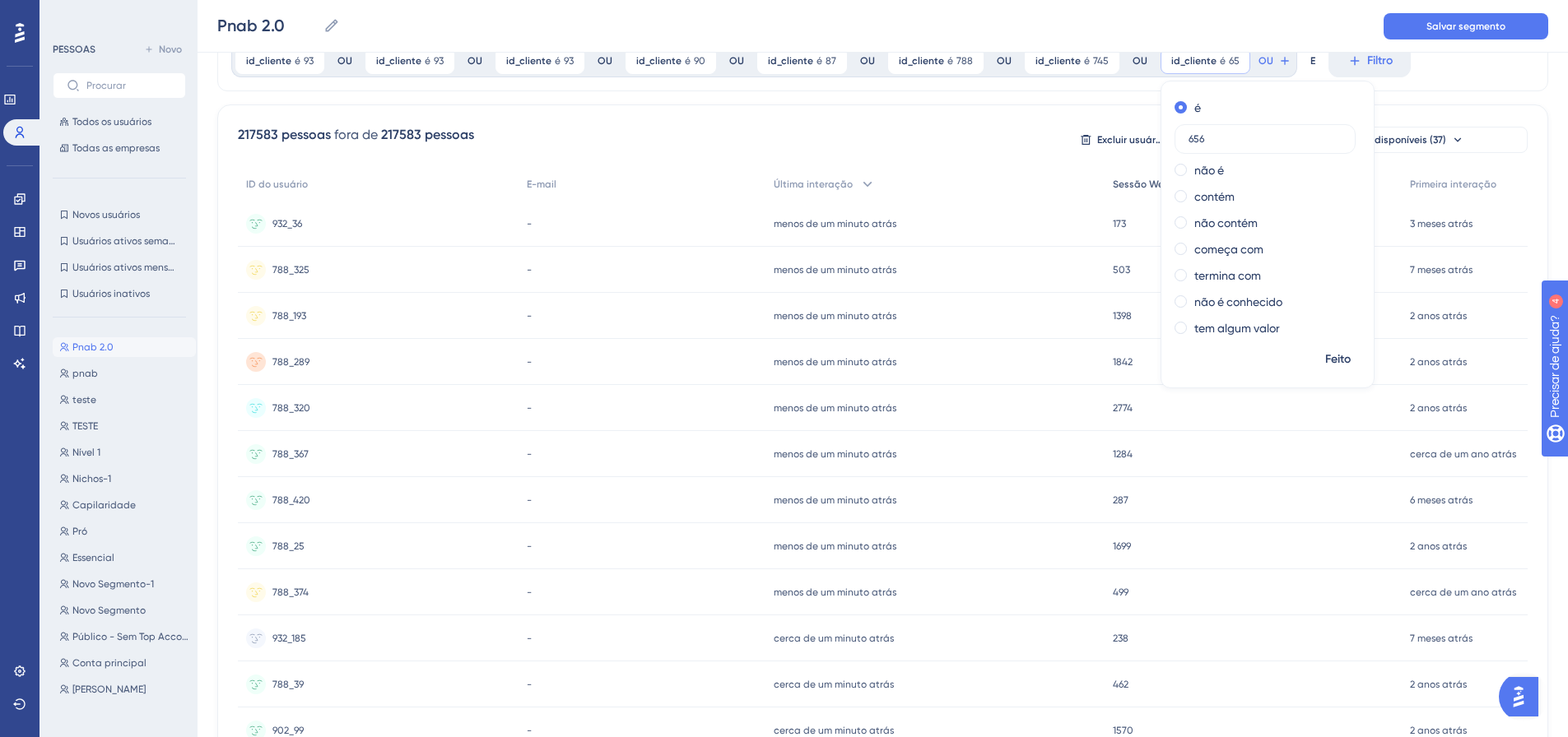
scroll to position [0, 0]
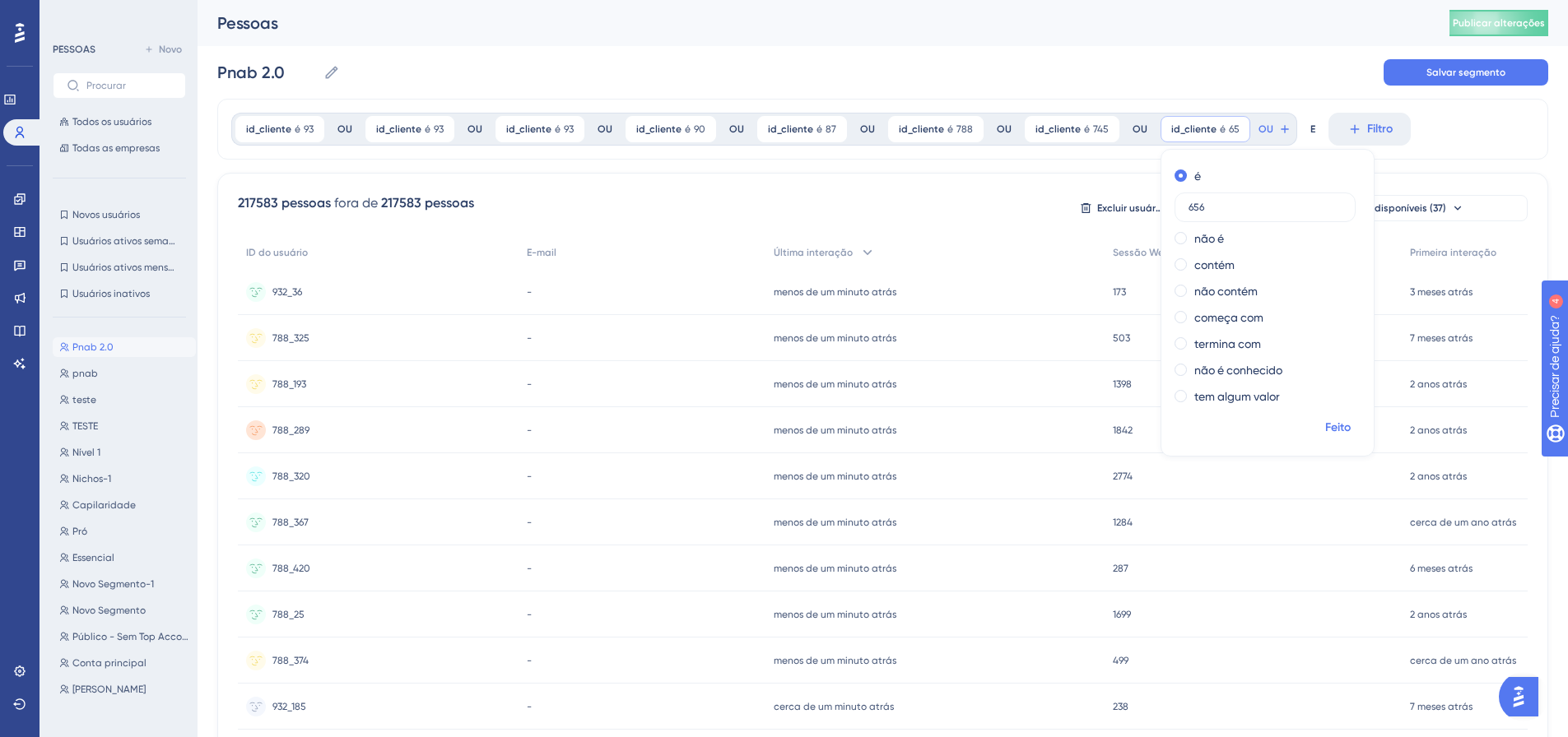
type input "656"
click at [1325, 420] on span "Feito" at bounding box center [1338, 428] width 25 height 20
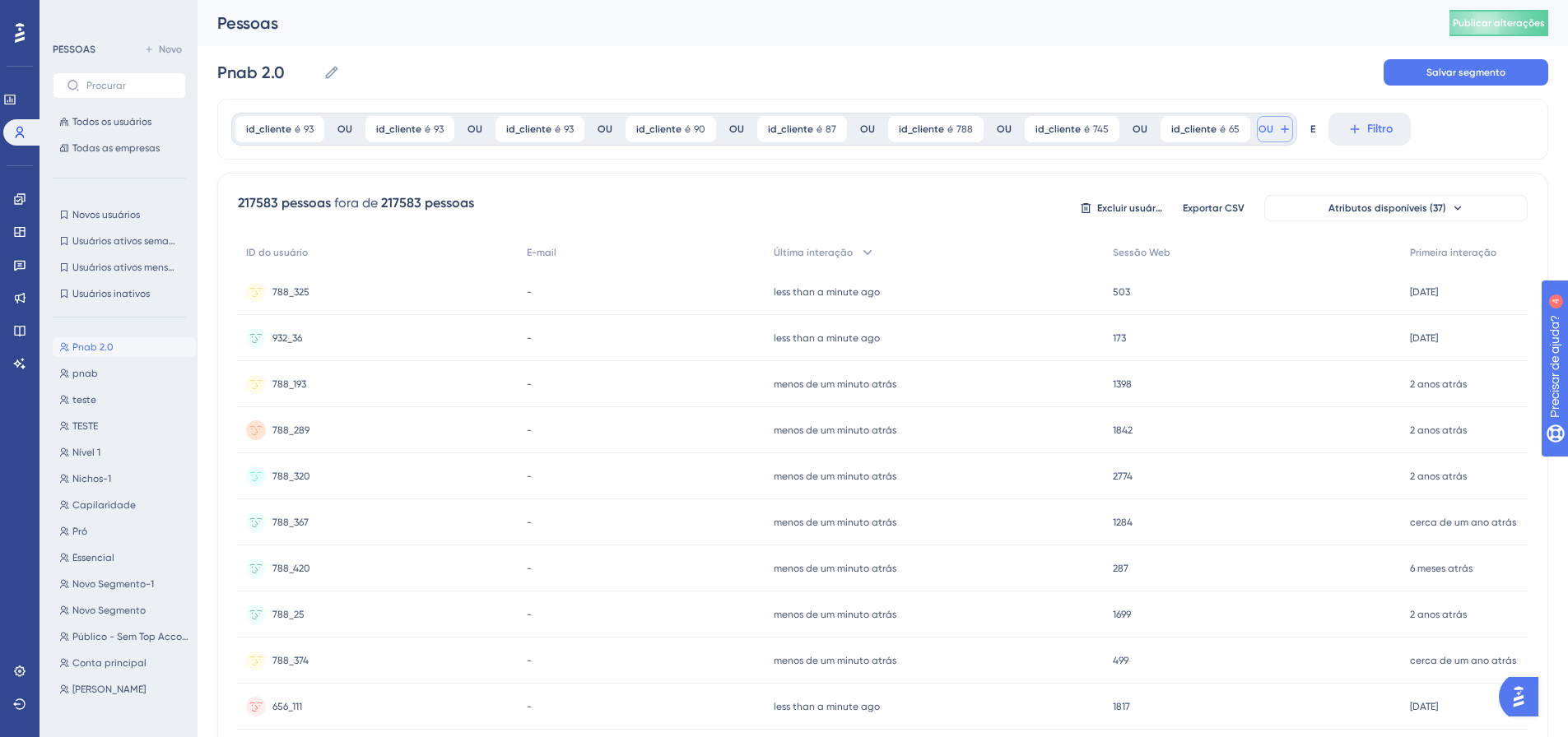
click at [1259, 125] on font "OU" at bounding box center [1266, 129] width 15 height 12
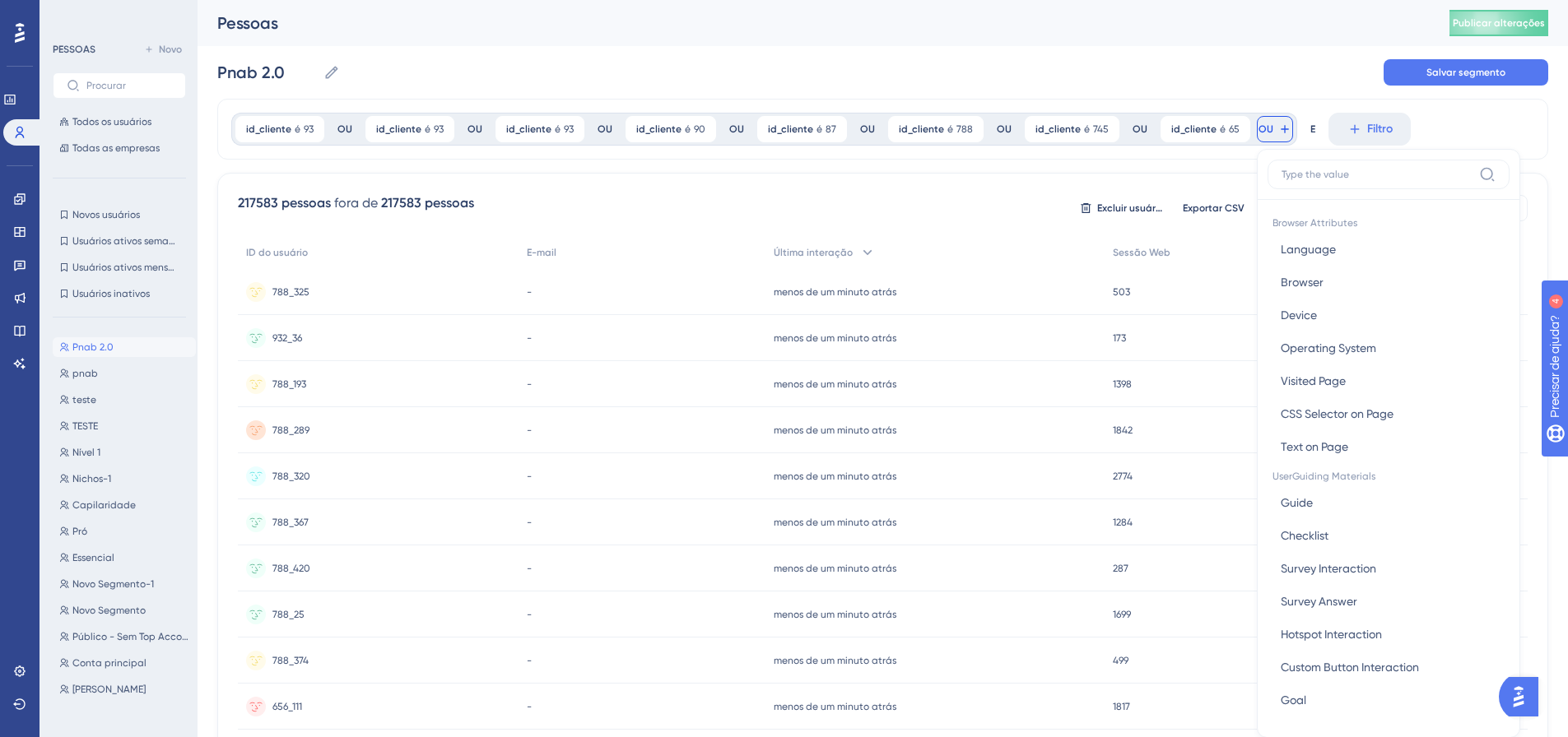
scroll to position [75, 0]
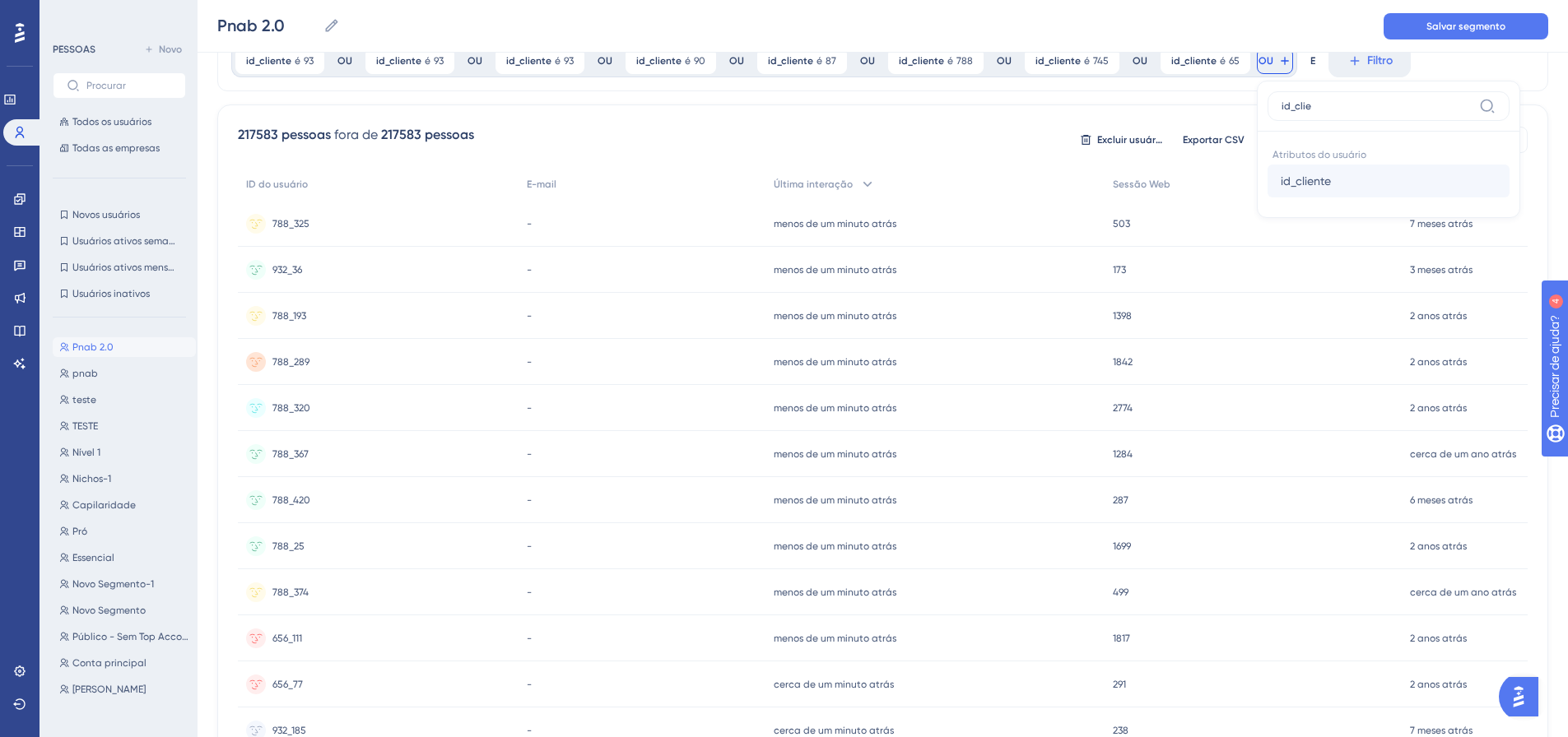
type input "id_clie"
click at [1321, 180] on button "id_cliente id_cliente" at bounding box center [1388, 180] width 242 height 33
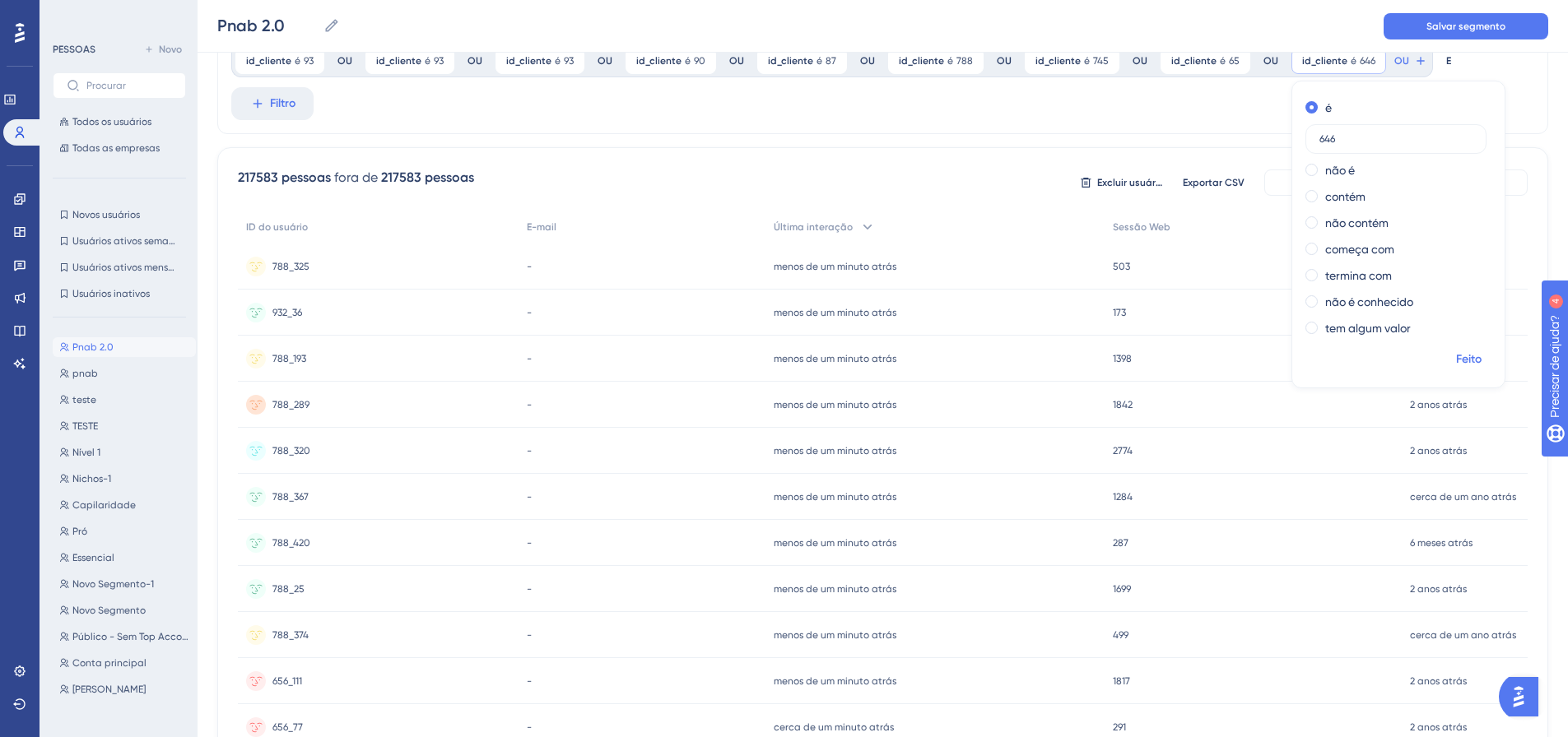
type input "646"
click at [1460, 361] on font "Feito" at bounding box center [1468, 358] width 25 height 14
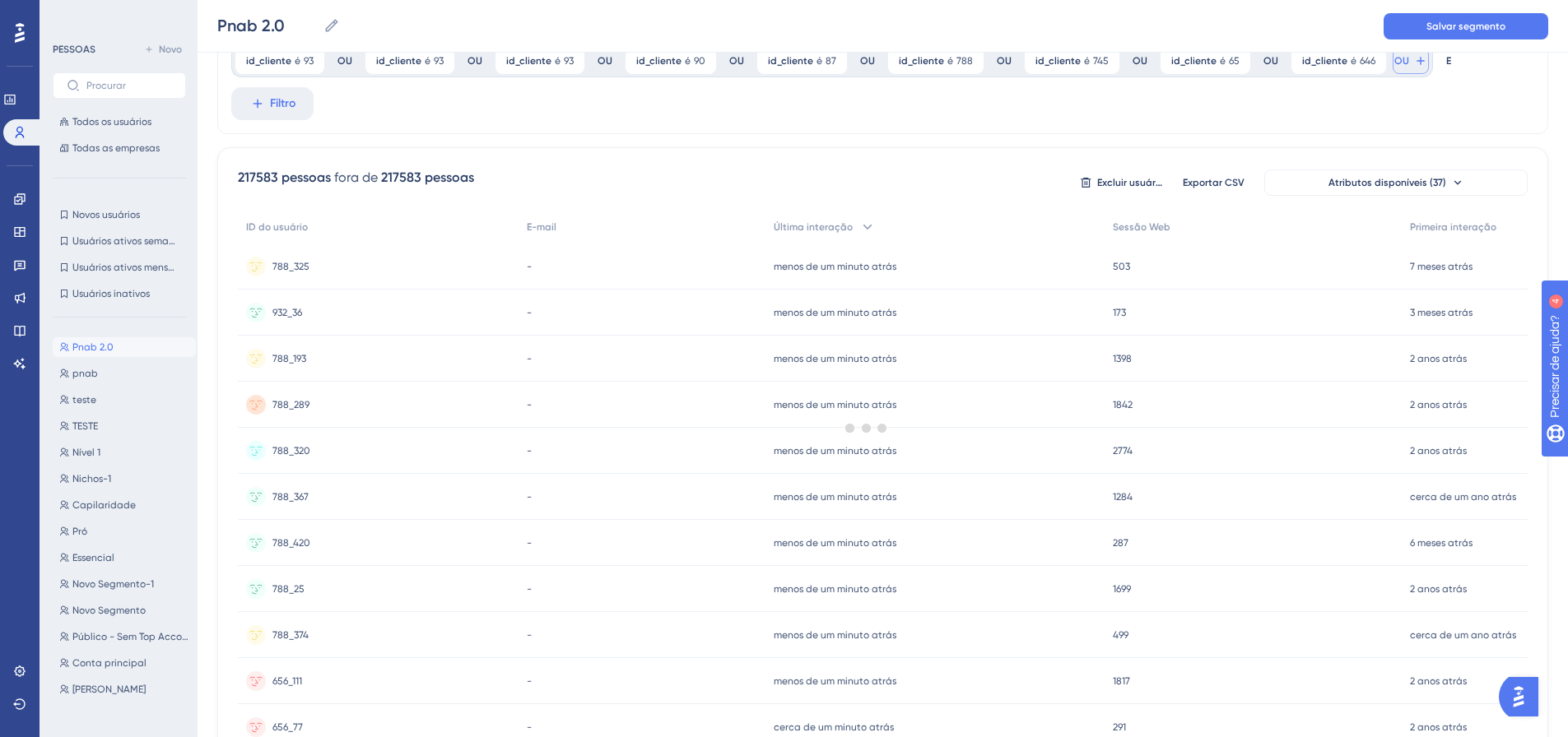
click at [1395, 64] on font "OU" at bounding box center [1402, 61] width 15 height 12
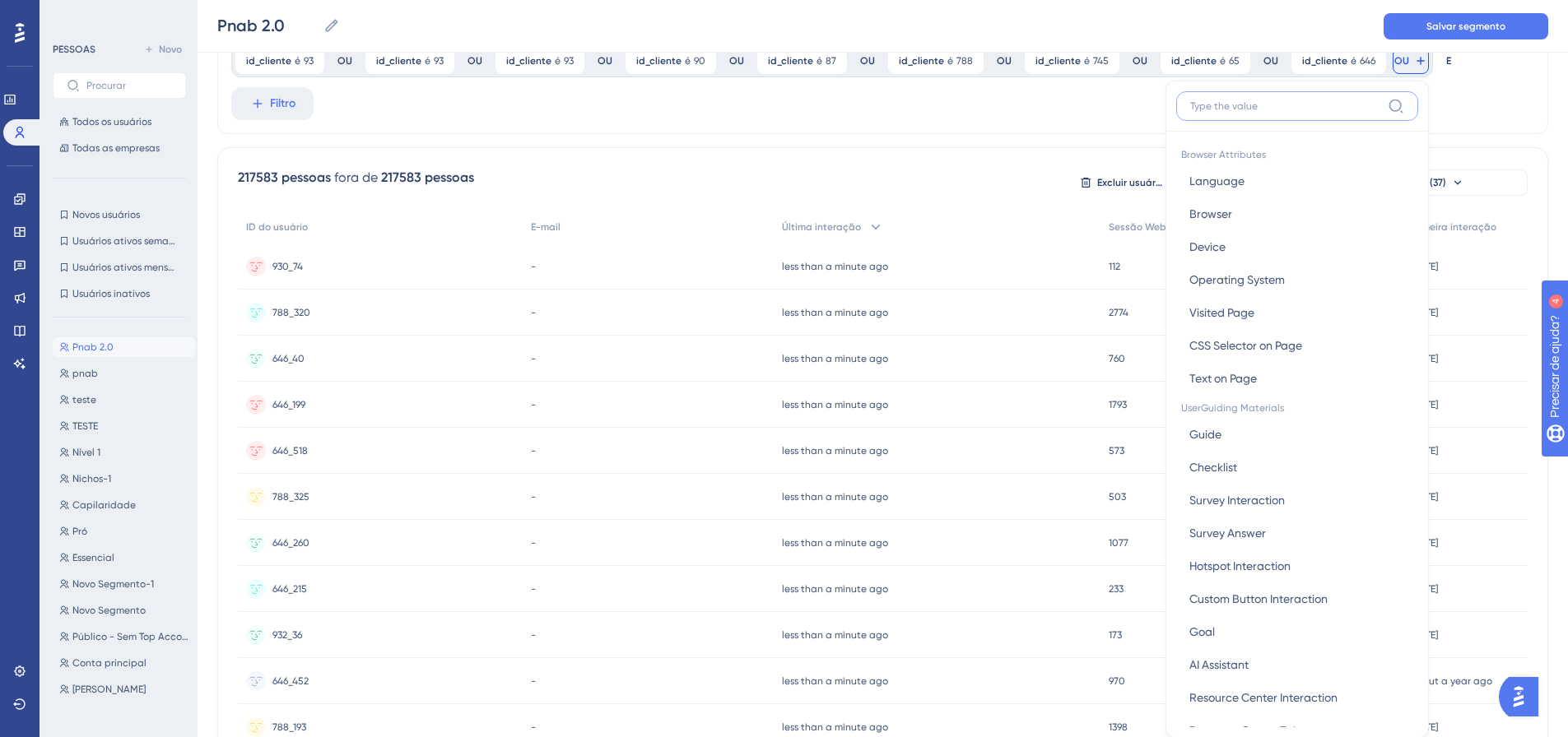
scroll to position [116, 0]
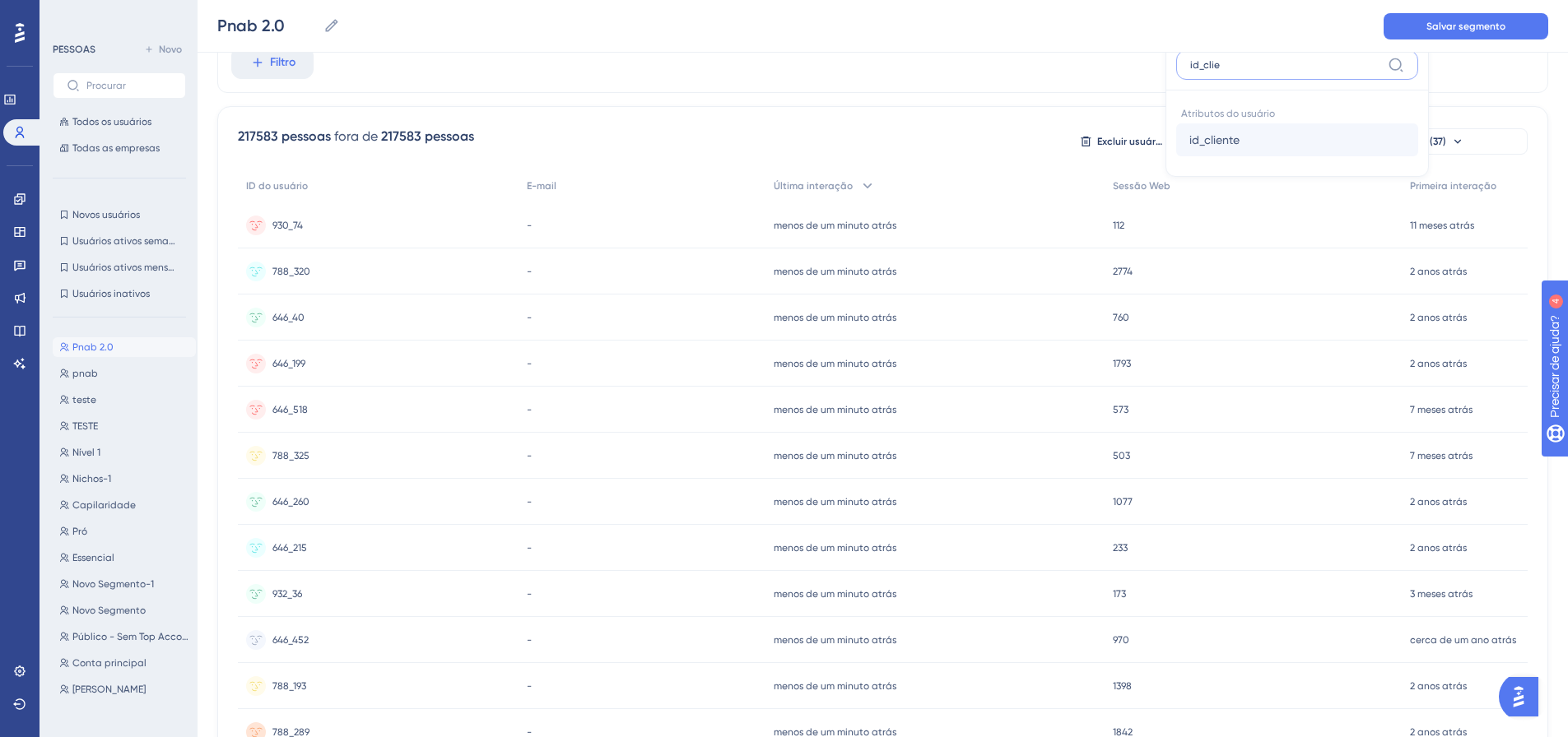
type input "id_clie"
click at [1226, 131] on button "id_cliente id_cliente" at bounding box center [1296, 139] width 242 height 33
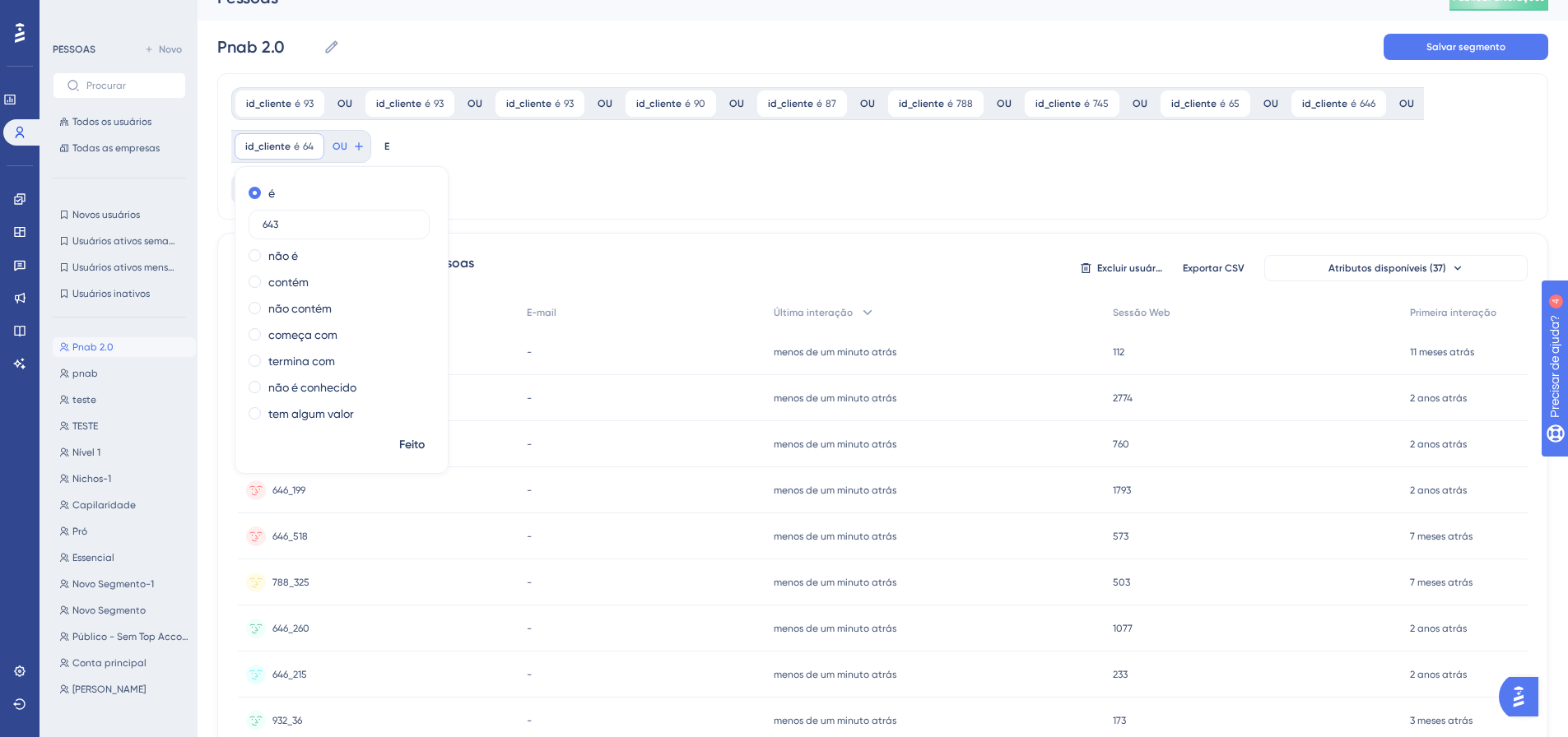
scroll to position [0, 0]
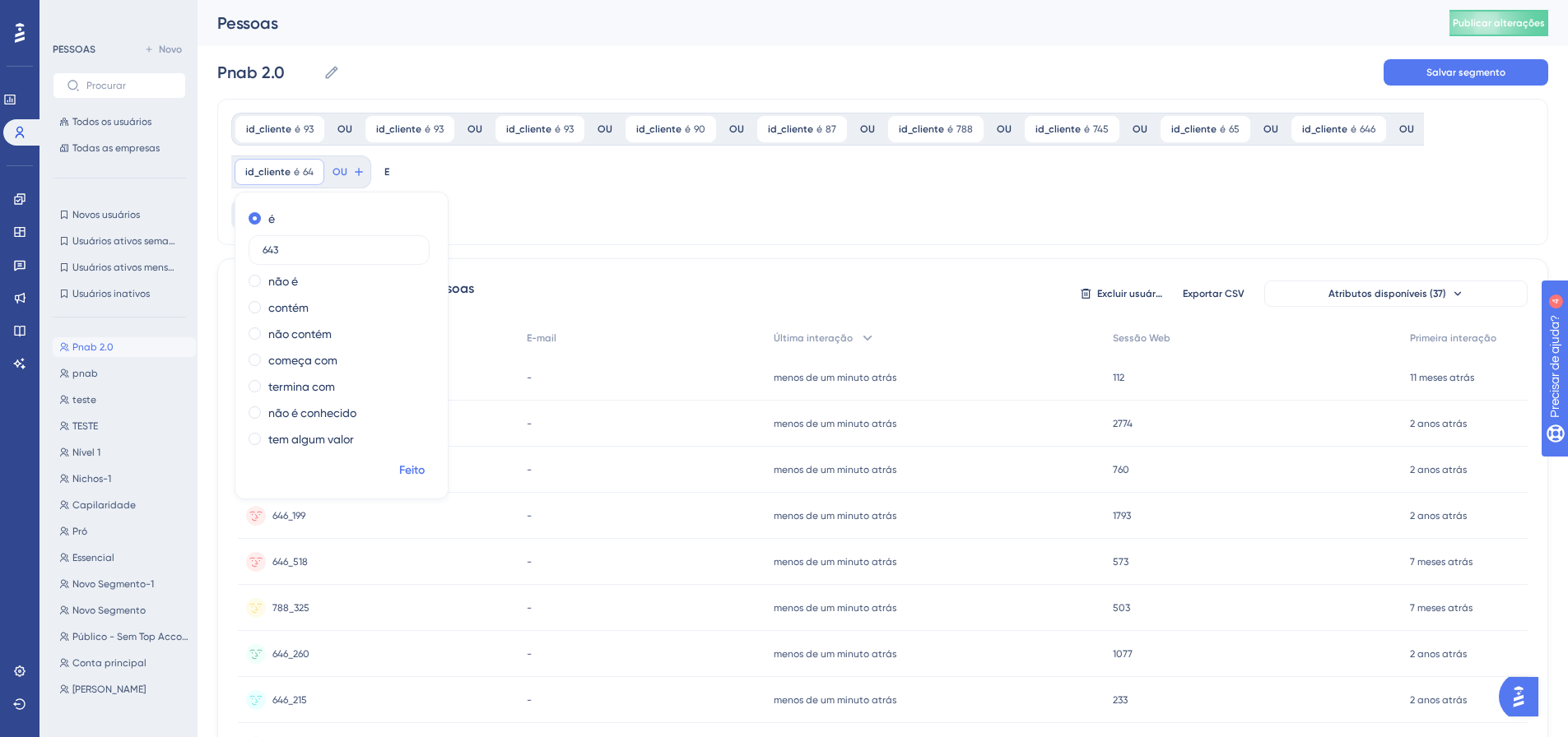
type input "643"
click at [411, 474] on font "Feito" at bounding box center [411, 470] width 25 height 14
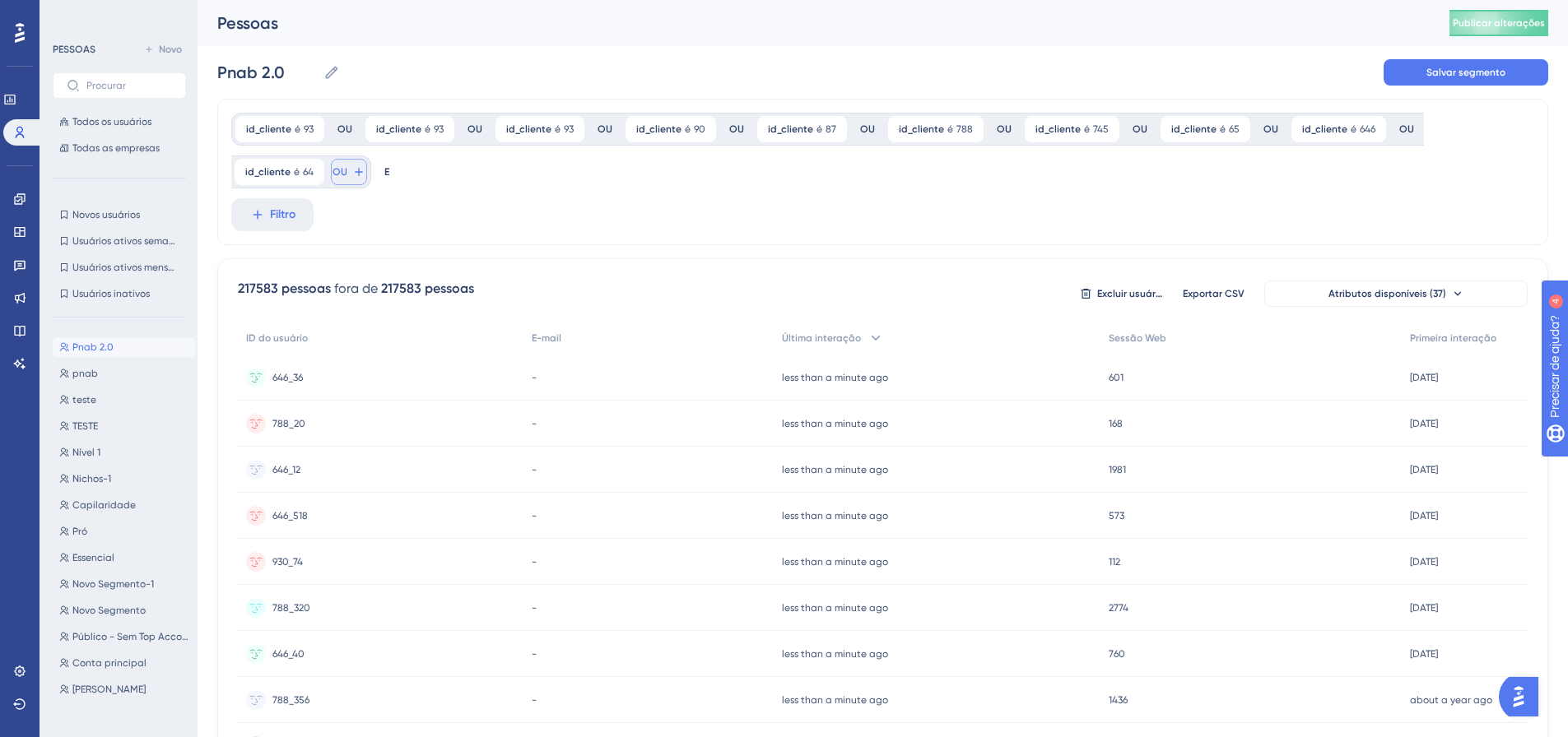
click at [344, 166] on font "OU" at bounding box center [340, 172] width 15 height 12
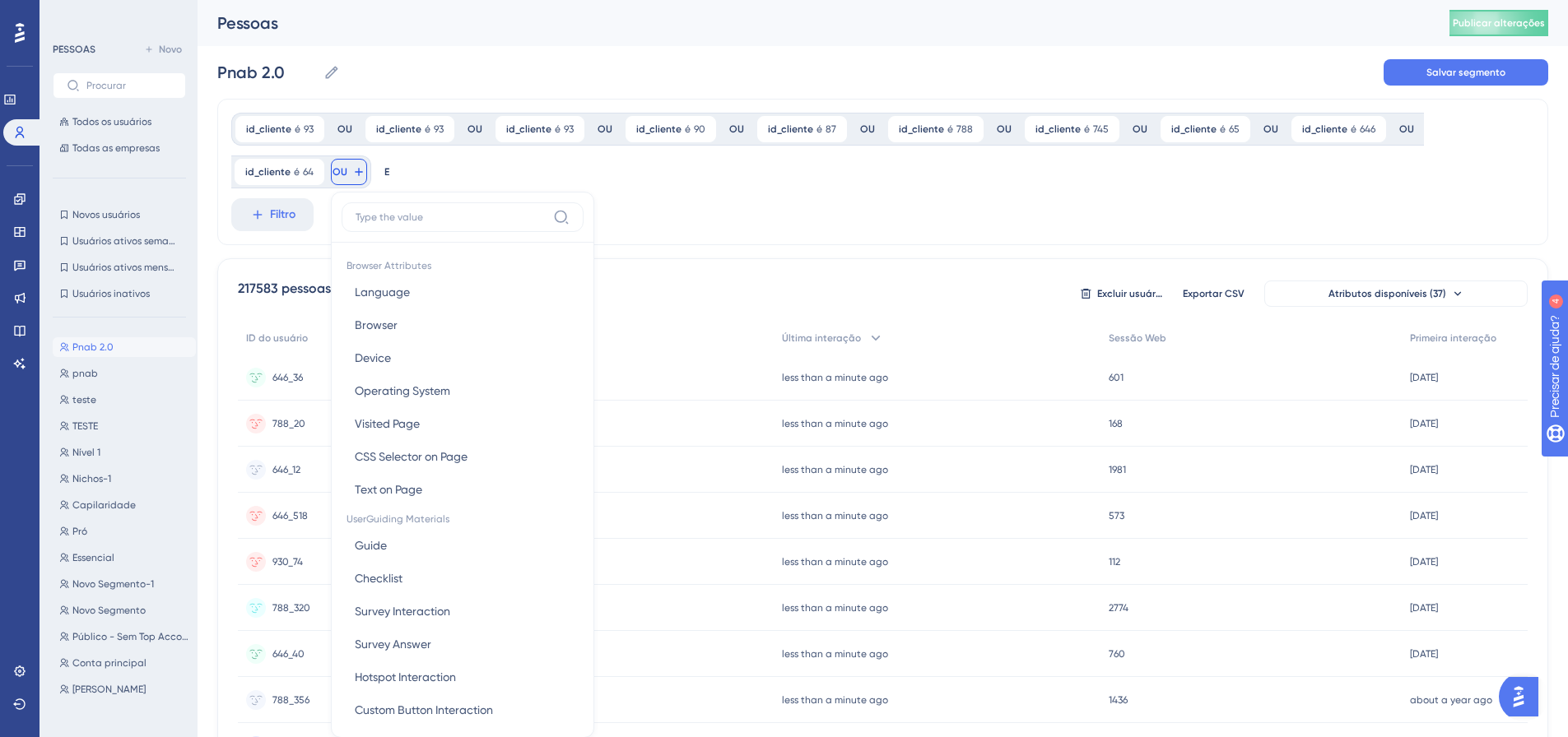
scroll to position [96, 0]
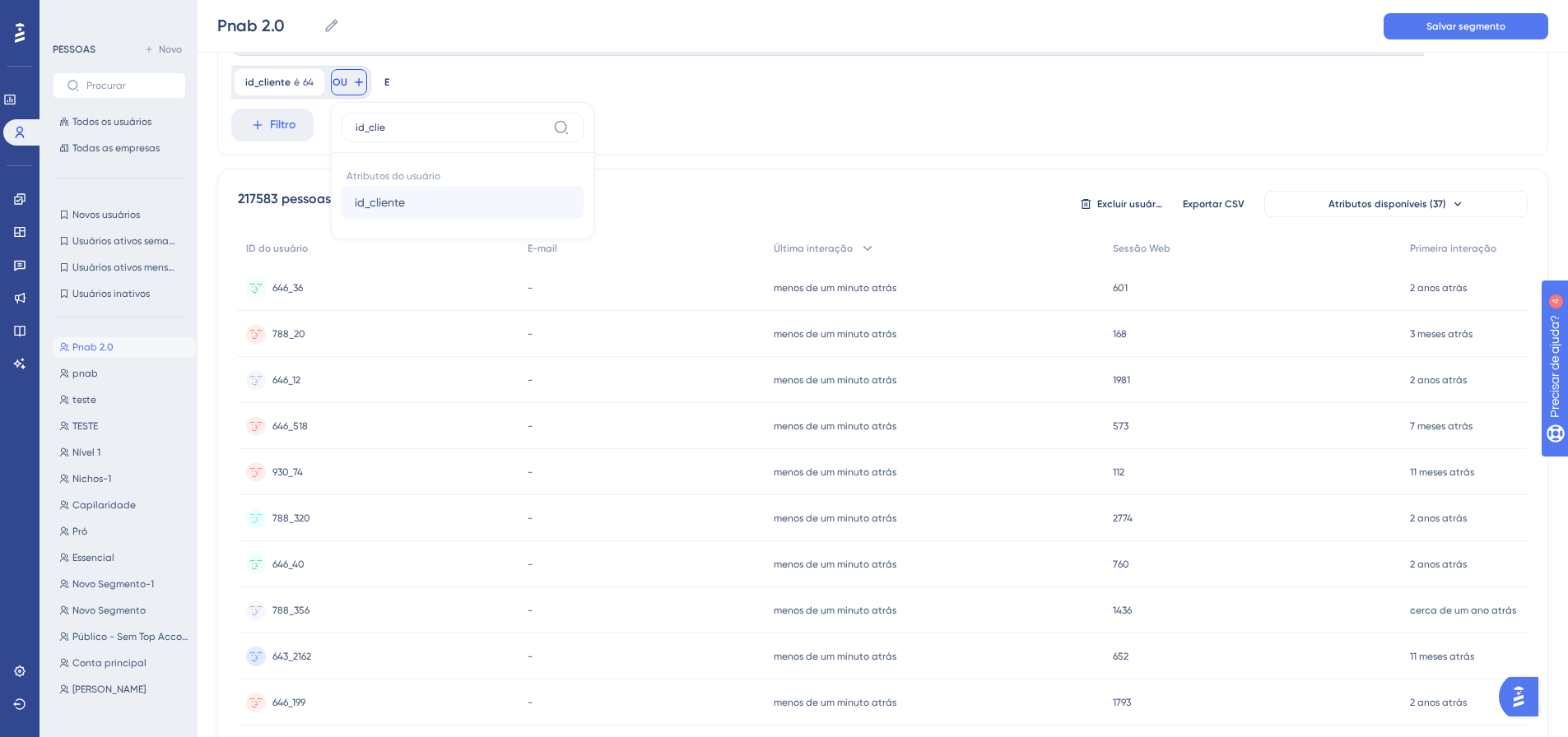
type input "id_clie"
click at [419, 207] on button "id_cliente id_cliente" at bounding box center [463, 202] width 242 height 33
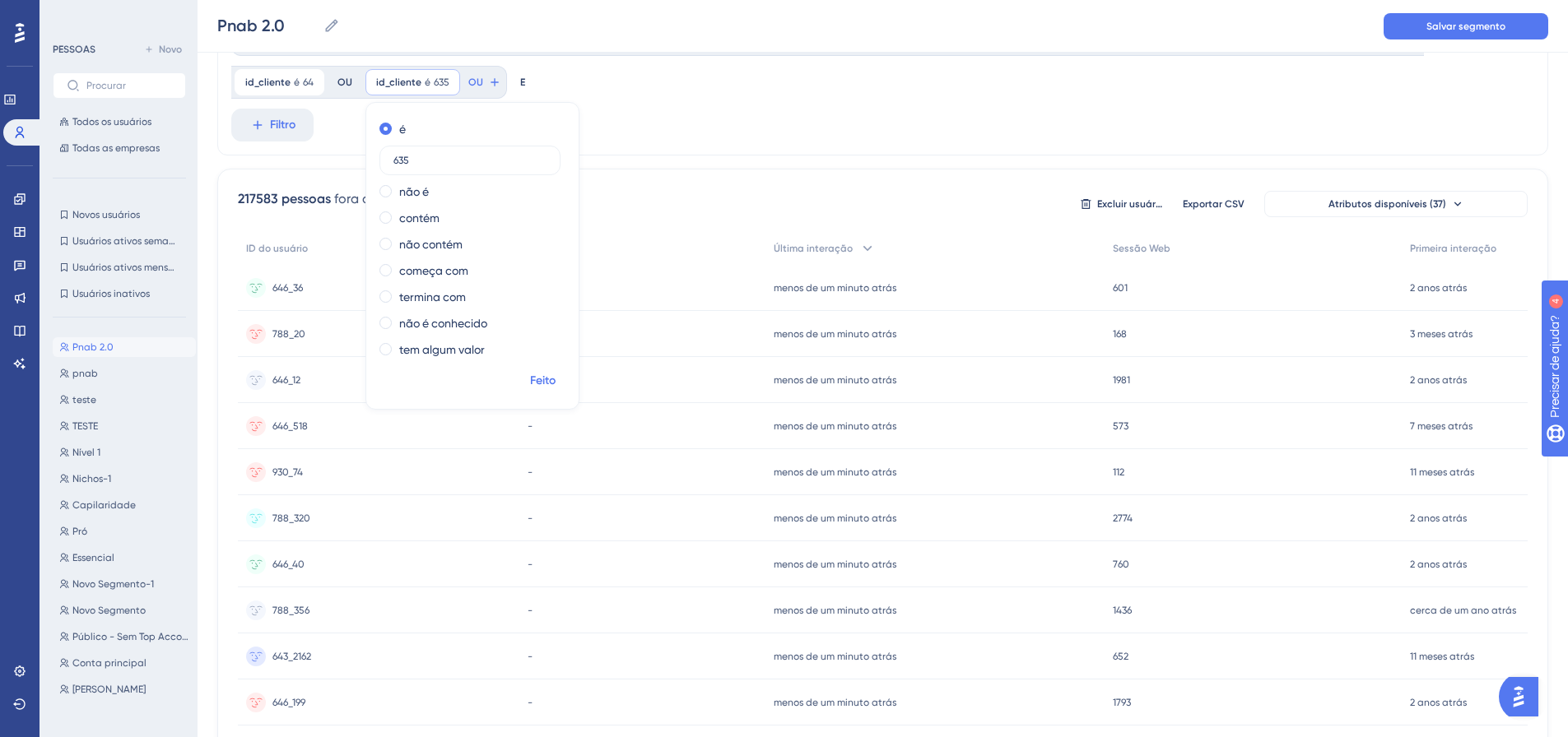
type input "635"
click at [537, 379] on font "Feito" at bounding box center [542, 380] width 25 height 14
click at [474, 75] on button "OU" at bounding box center [484, 81] width 36 height 26
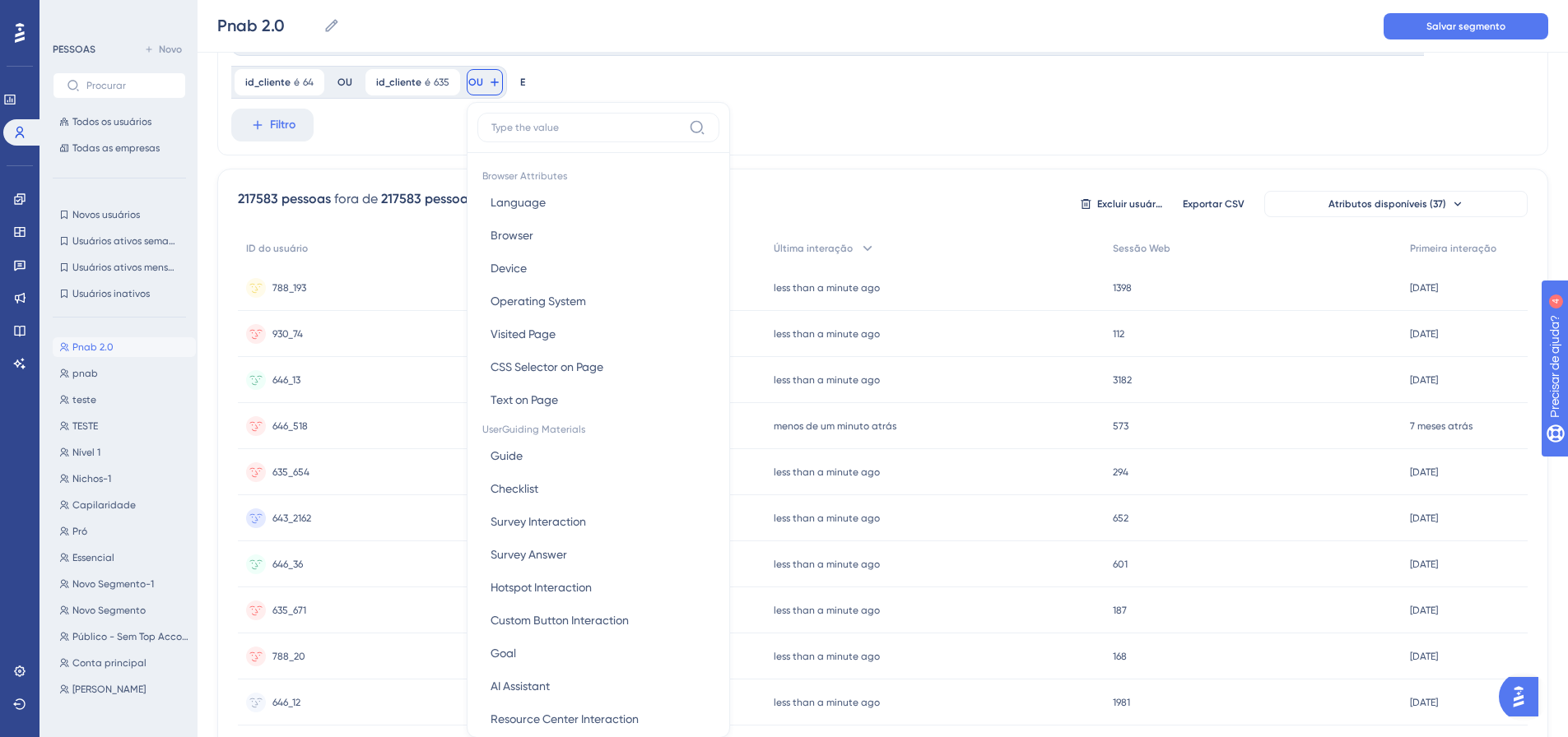
scroll to position [148, 0]
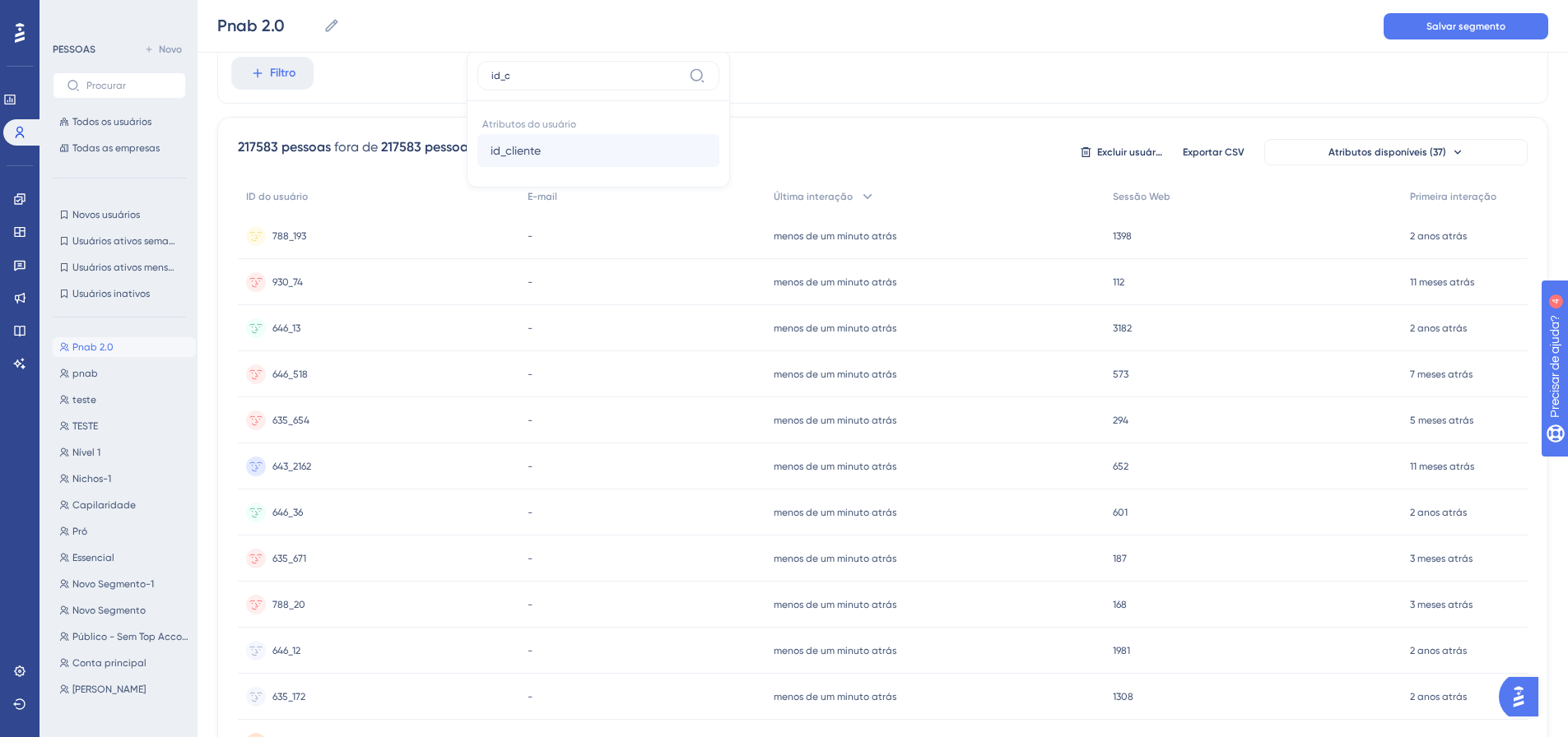
type input "id_c"
click at [533, 147] on font "id_cliente" at bounding box center [515, 151] width 50 height 13
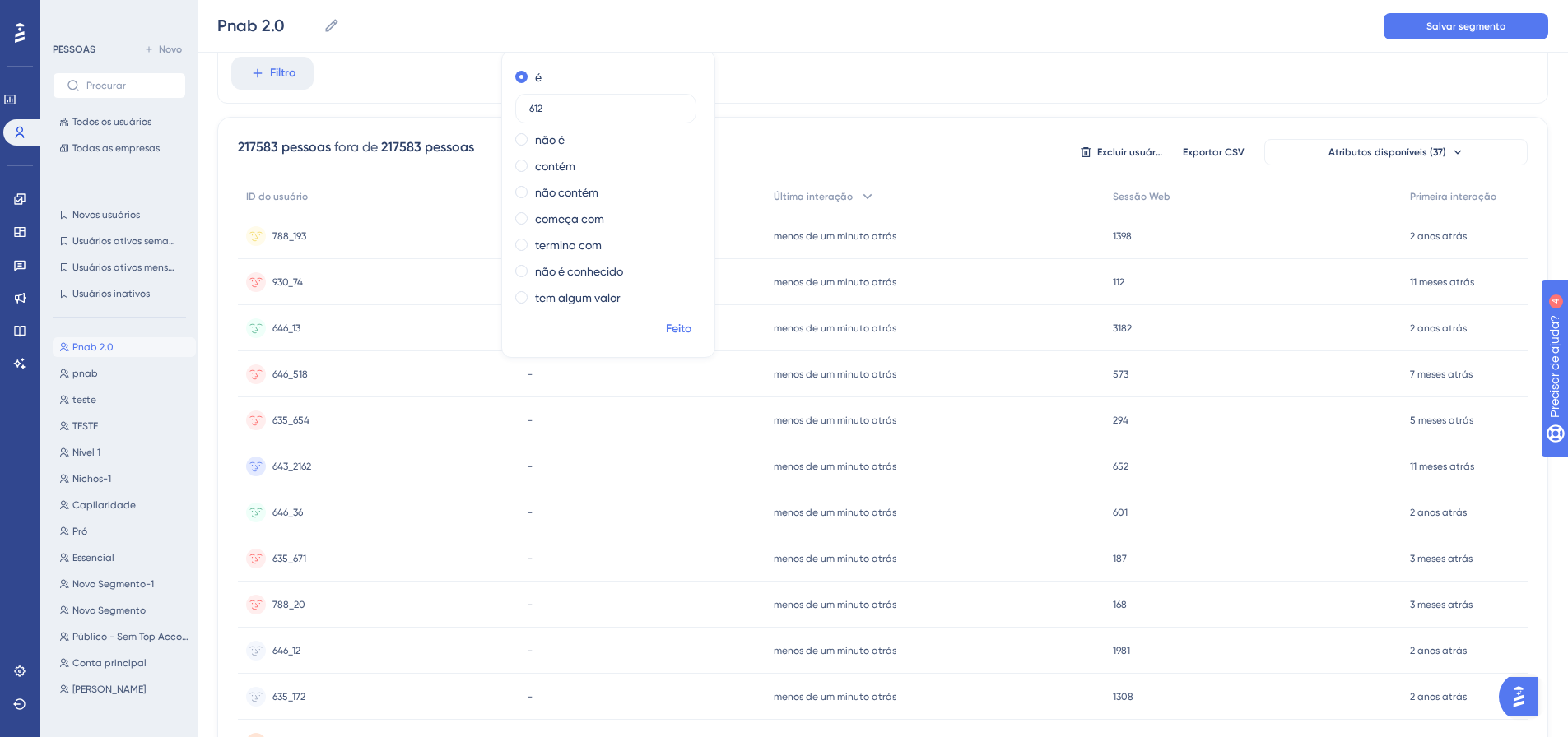
type input "612"
drag, startPoint x: 687, startPoint y: 327, endPoint x: 660, endPoint y: 294, distance: 42.6
click at [687, 327] on font "Feito" at bounding box center [678, 328] width 25 height 14
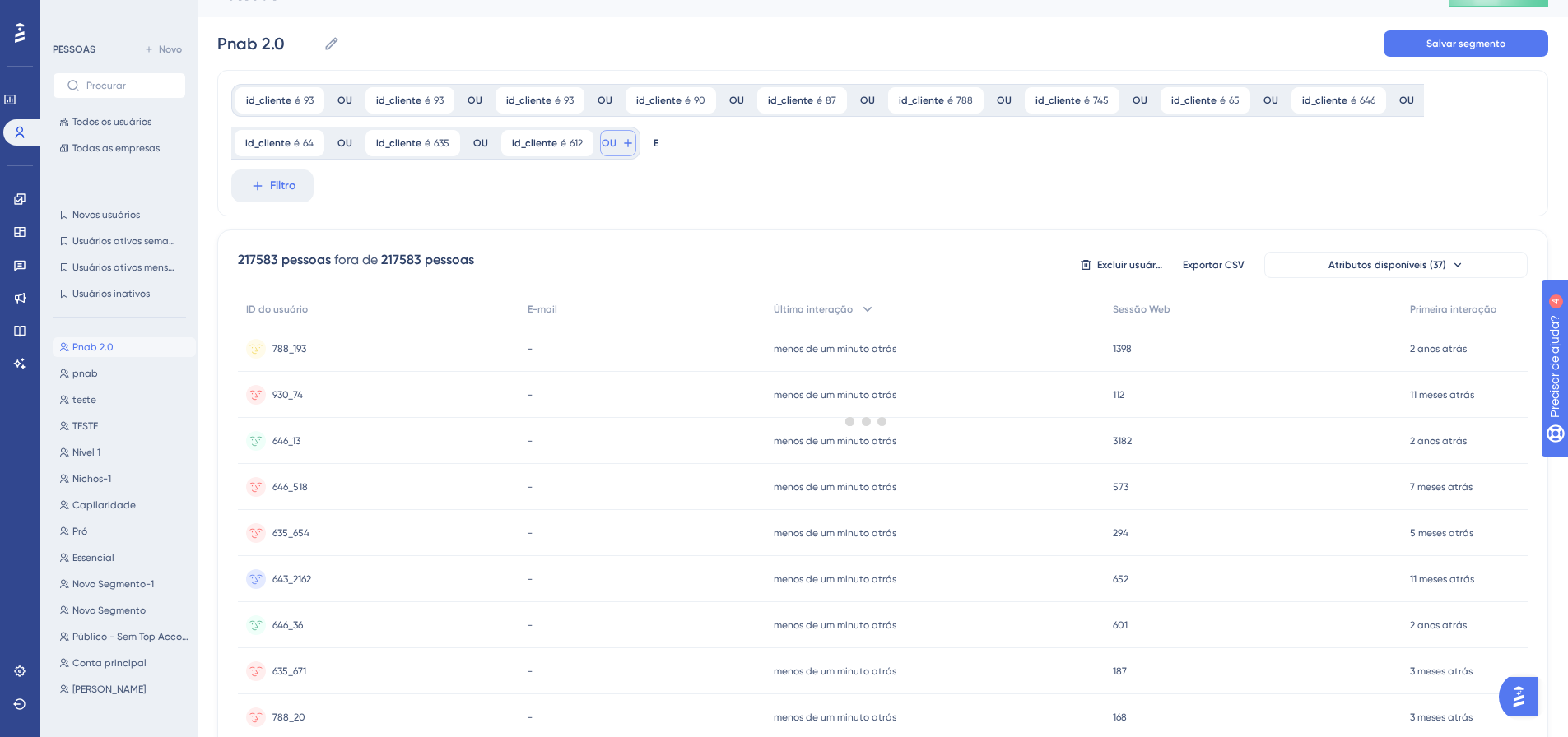
scroll to position [0, 0]
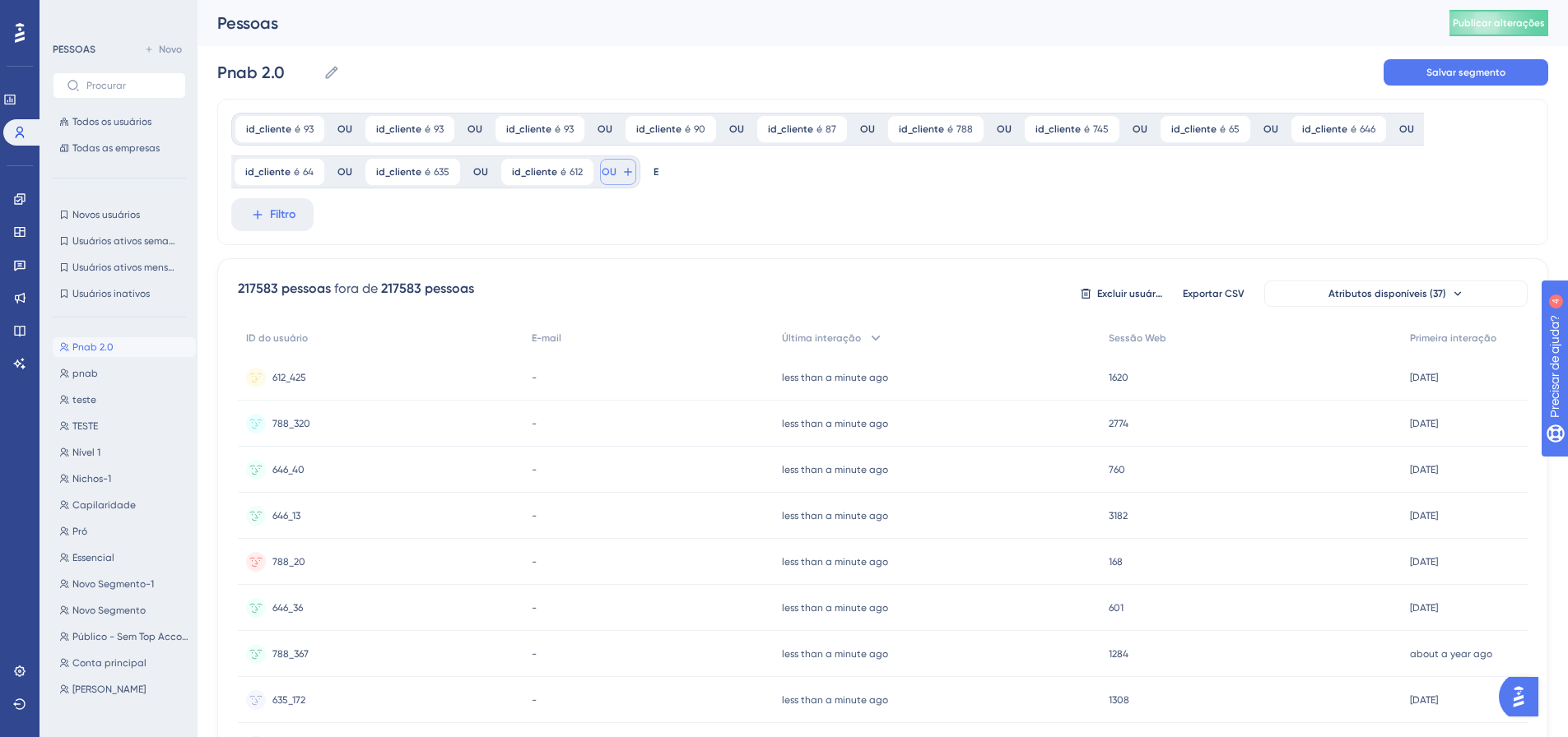
click at [625, 176] on icon at bounding box center [628, 172] width 13 height 13
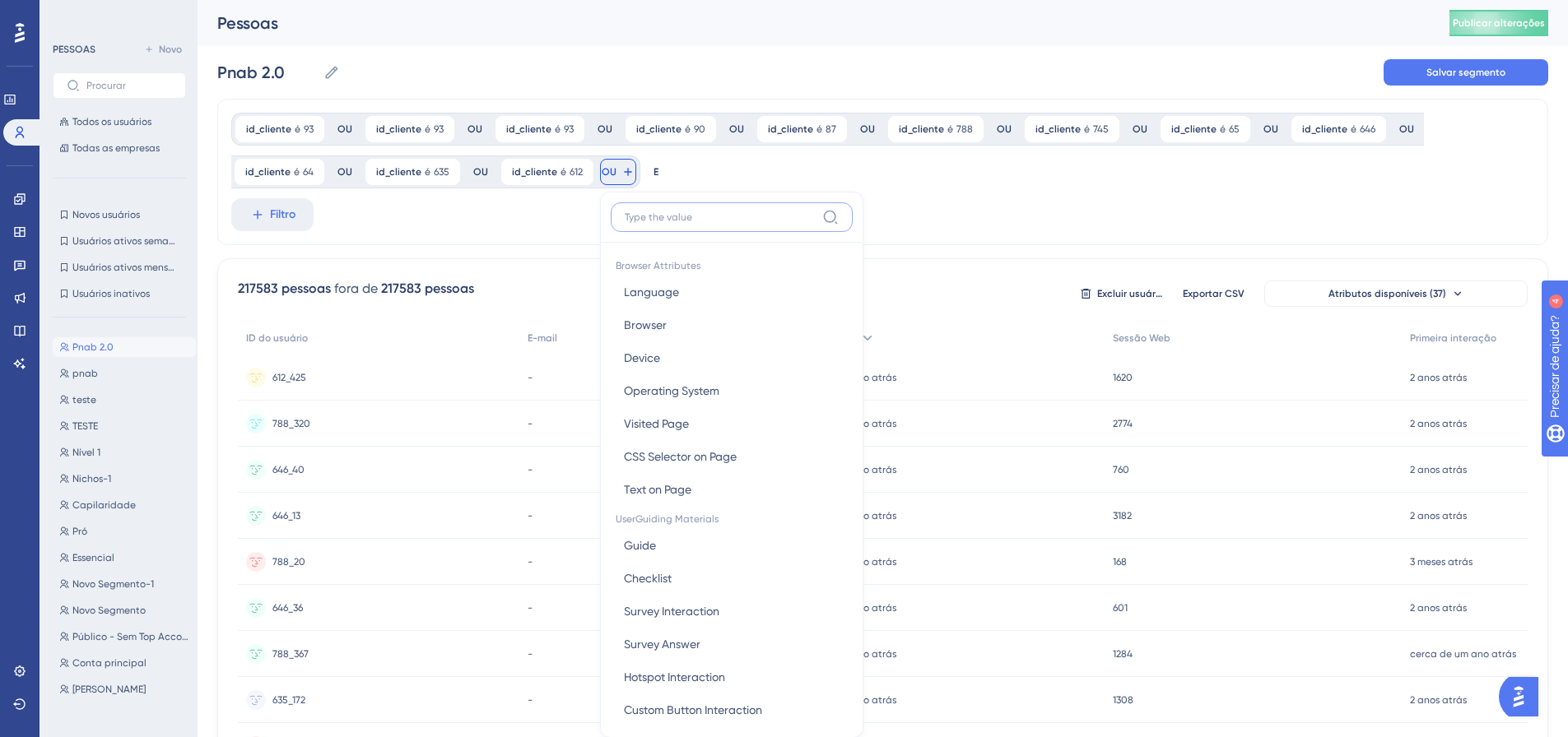
scroll to position [96, 0]
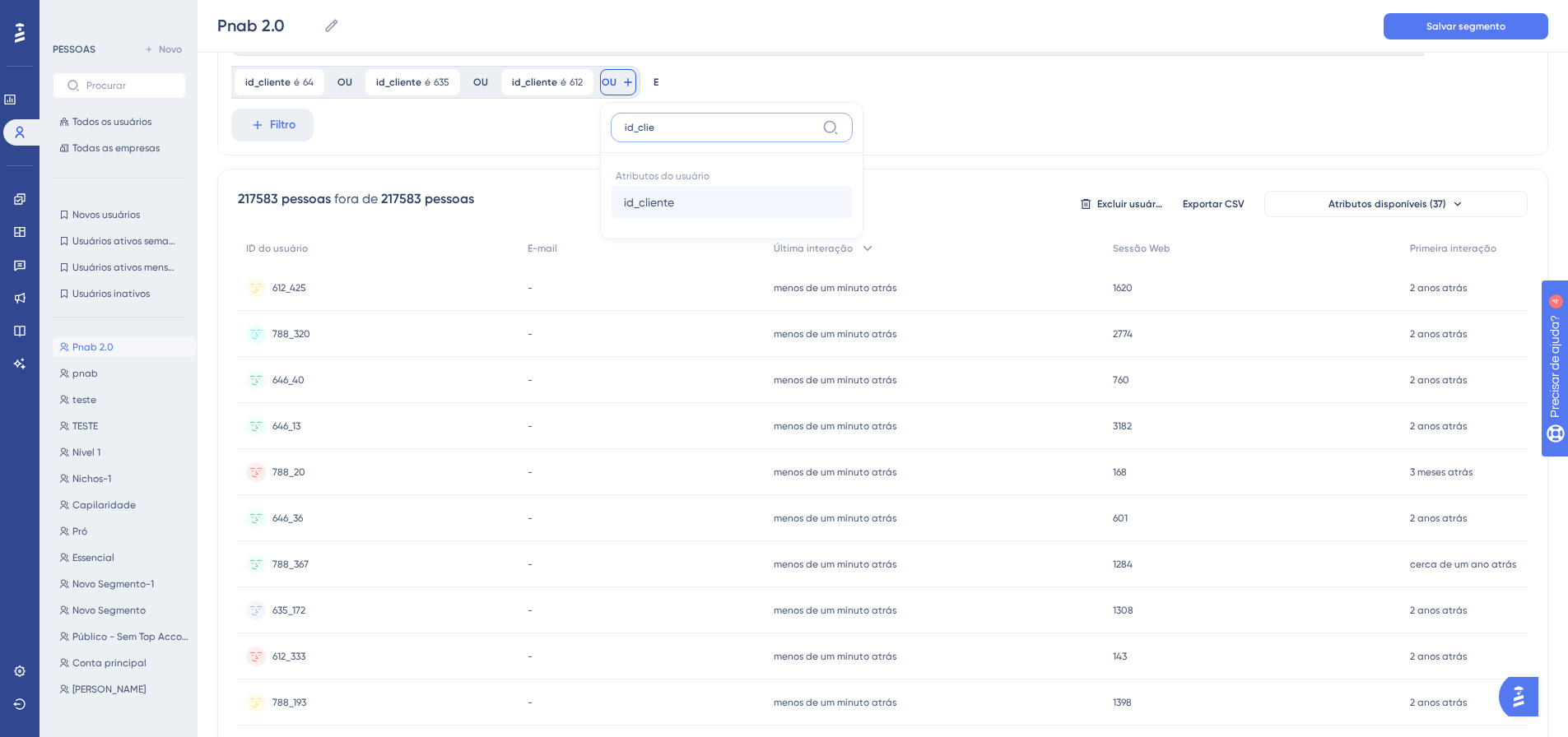
type input "id_clie"
click at [662, 198] on font "id_cliente" at bounding box center [649, 203] width 50 height 13
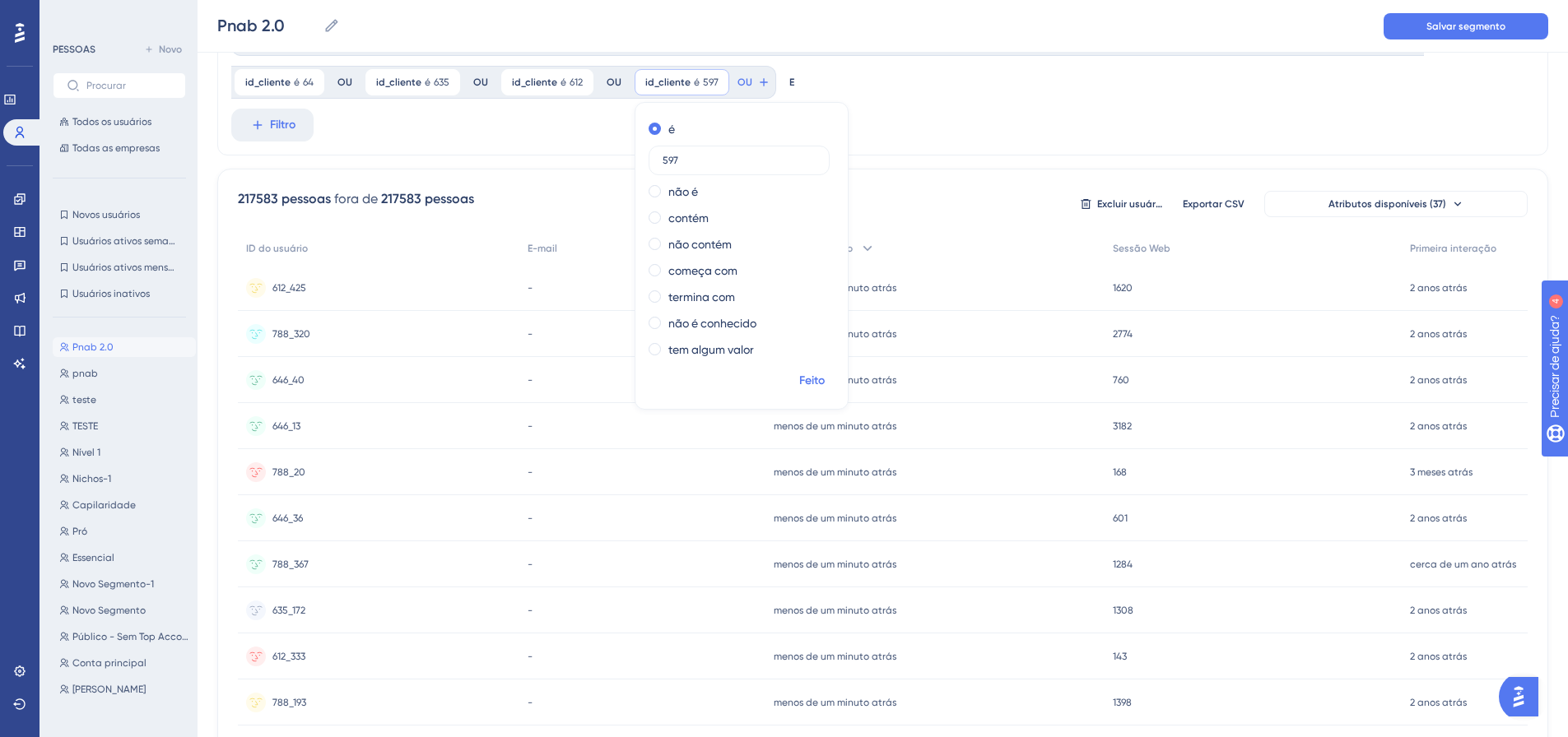
type input "597"
click at [807, 392] on button "Feito" at bounding box center [811, 380] width 46 height 29
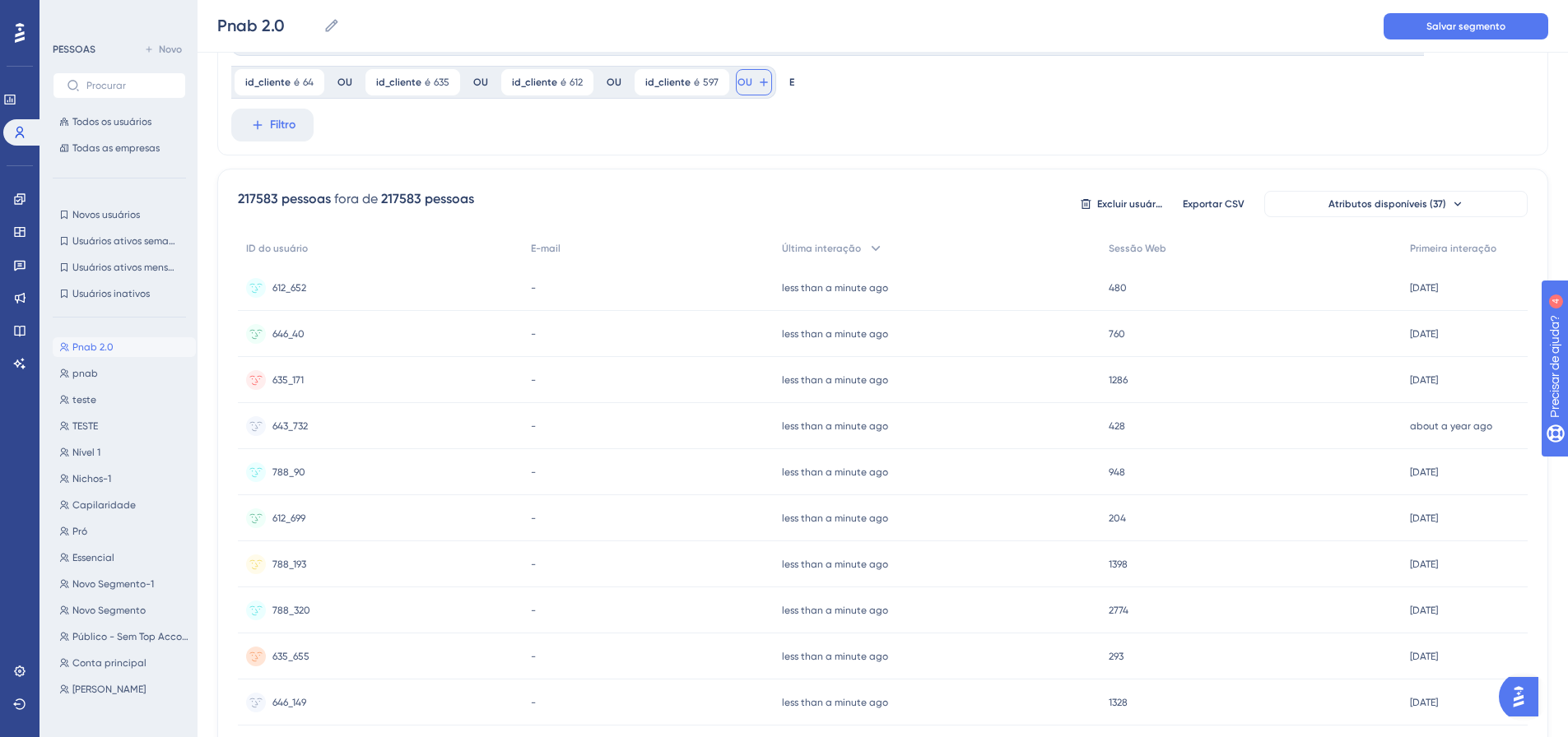
click at [748, 83] on button "OU" at bounding box center [753, 81] width 36 height 26
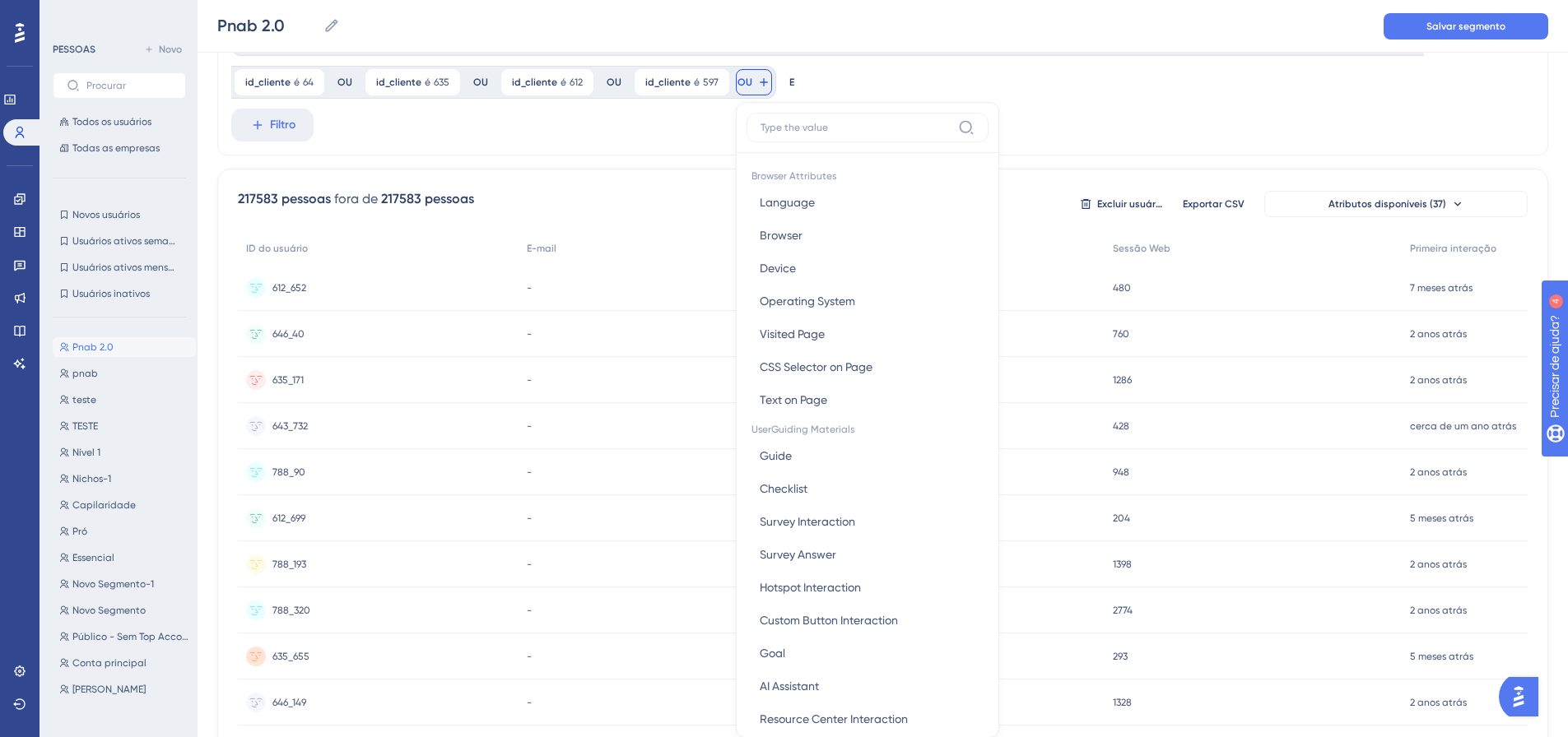
scroll to position [148, 0]
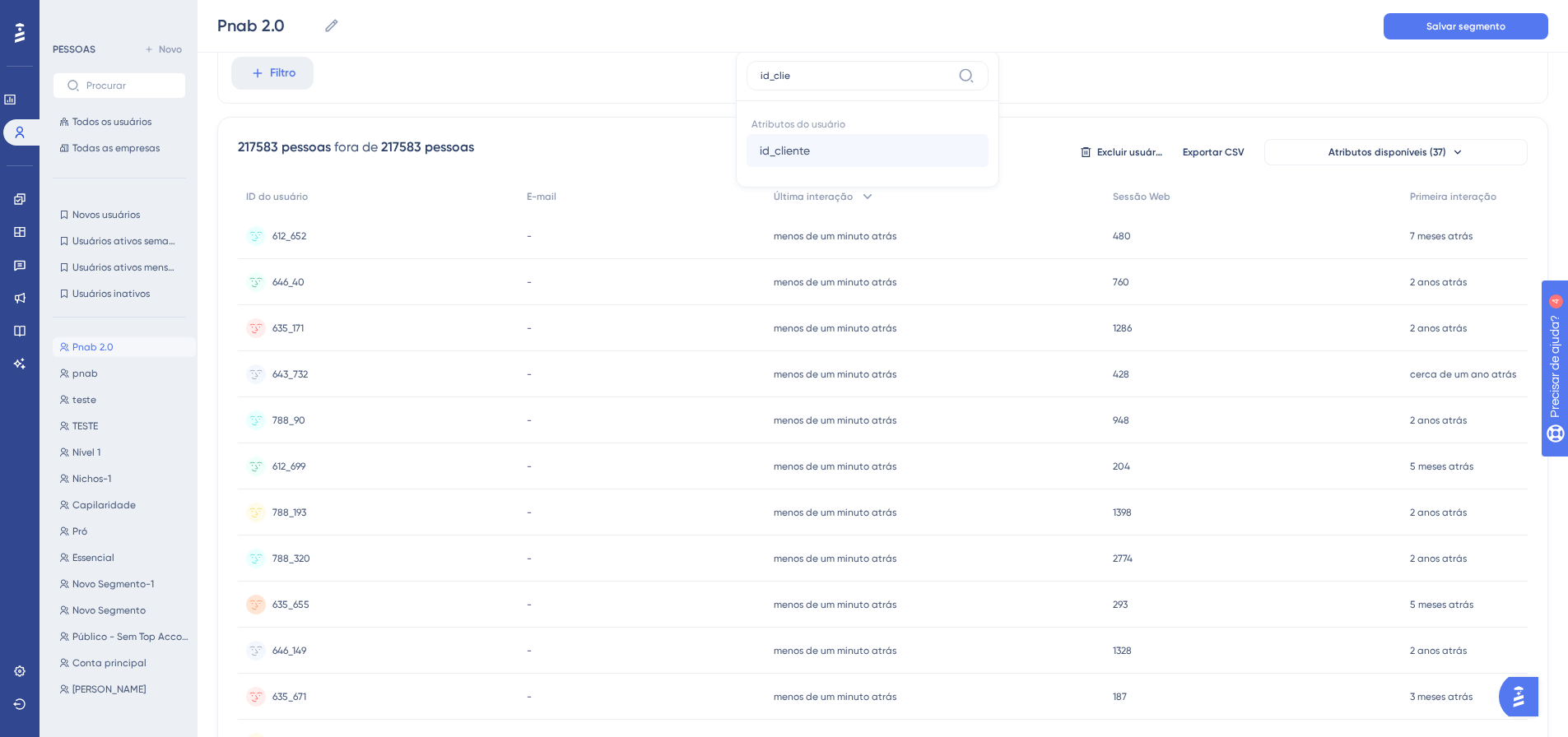
type input "id_clie"
click at [825, 150] on button "id_cliente id_cliente" at bounding box center [867, 150] width 242 height 33
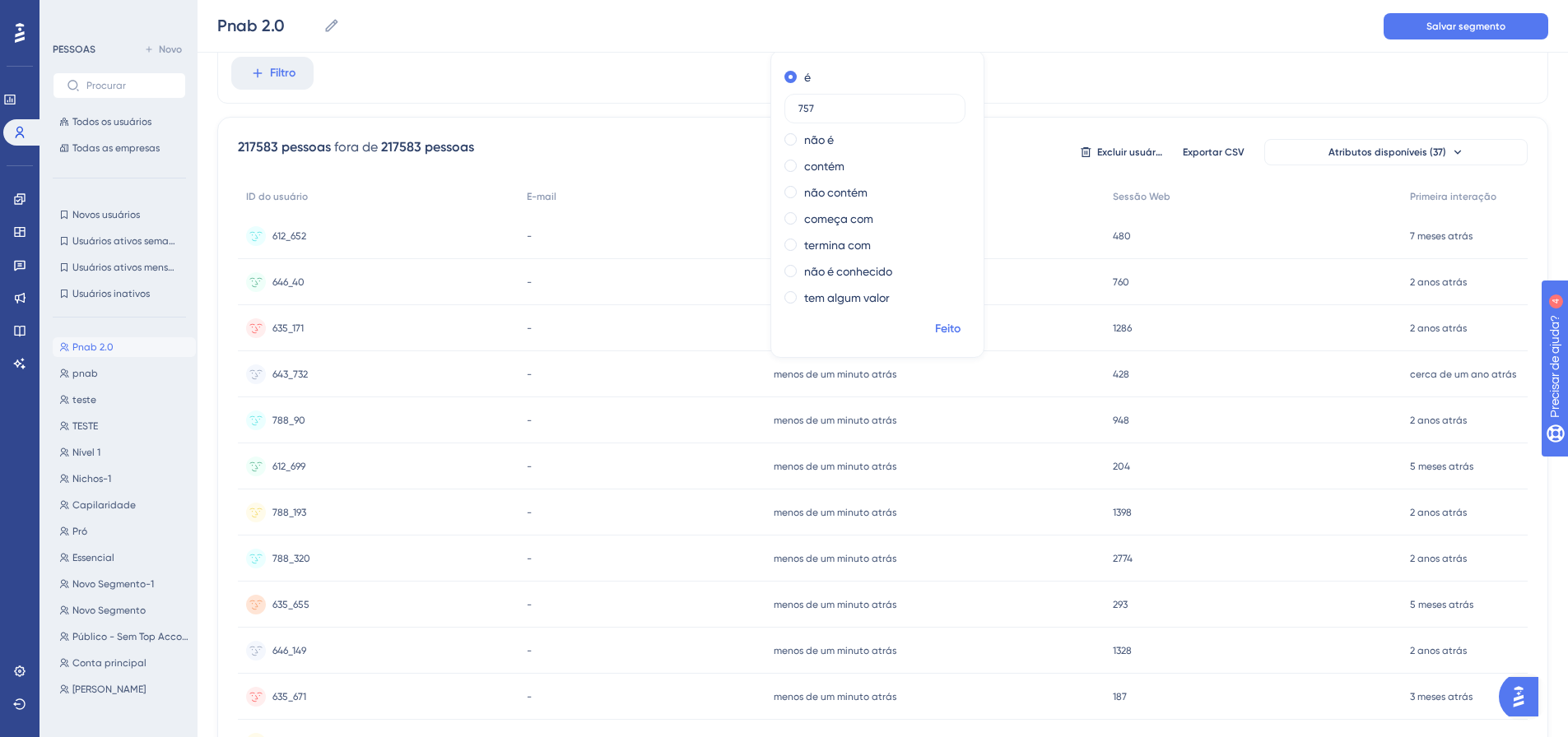
type input "757"
click at [946, 332] on font "Feito" at bounding box center [948, 328] width 25 height 14
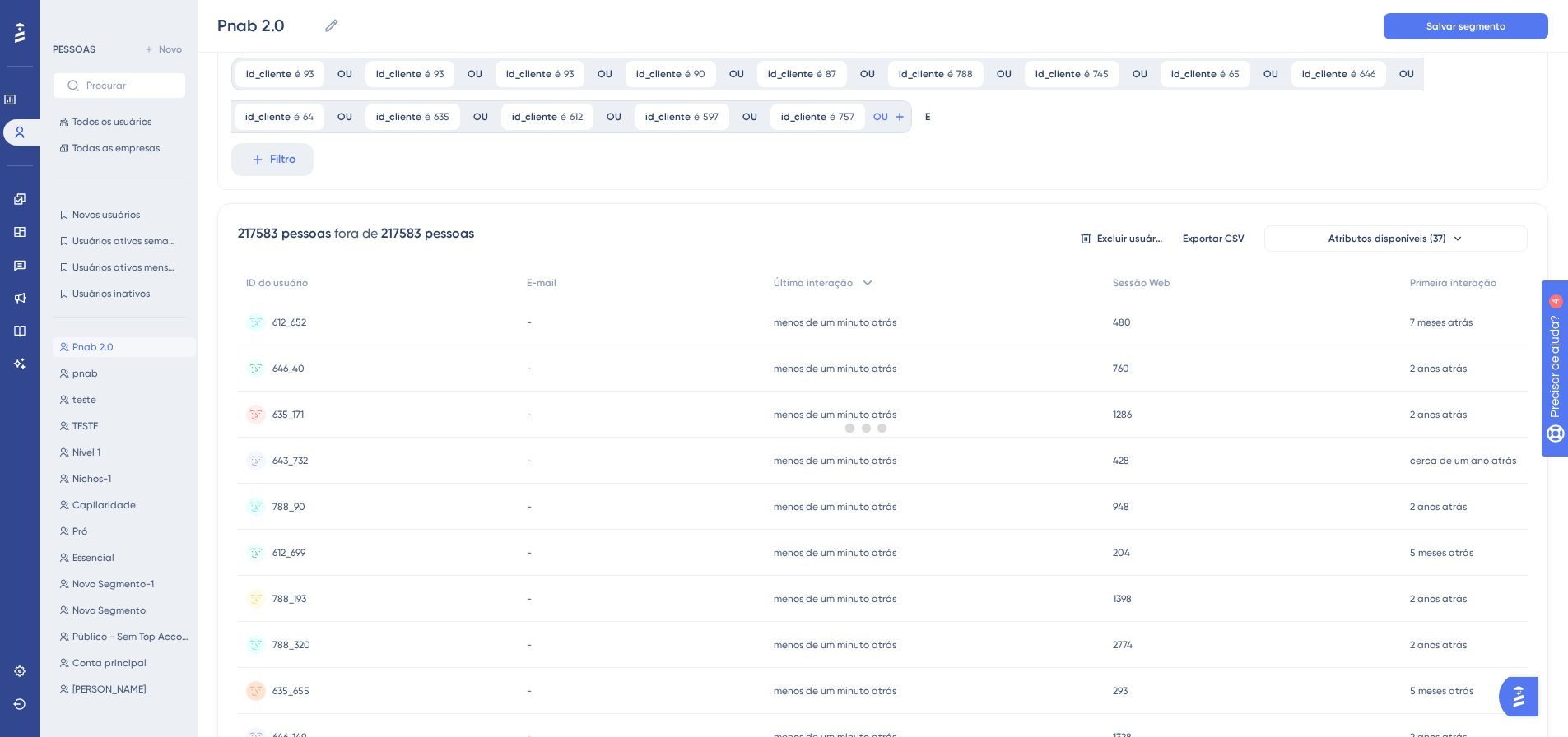
scroll to position [0, 0]
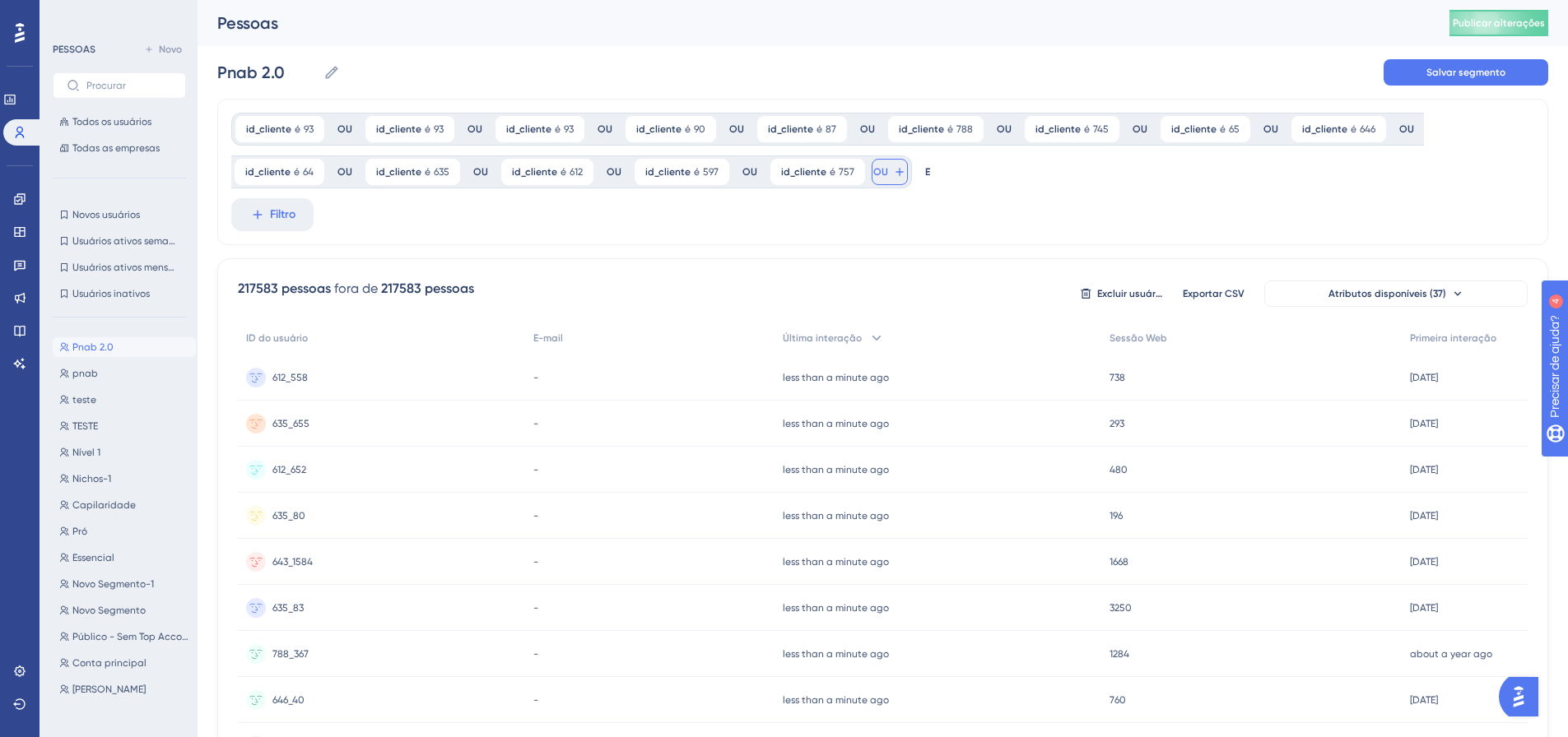
click at [893, 167] on icon at bounding box center [899, 172] width 13 height 13
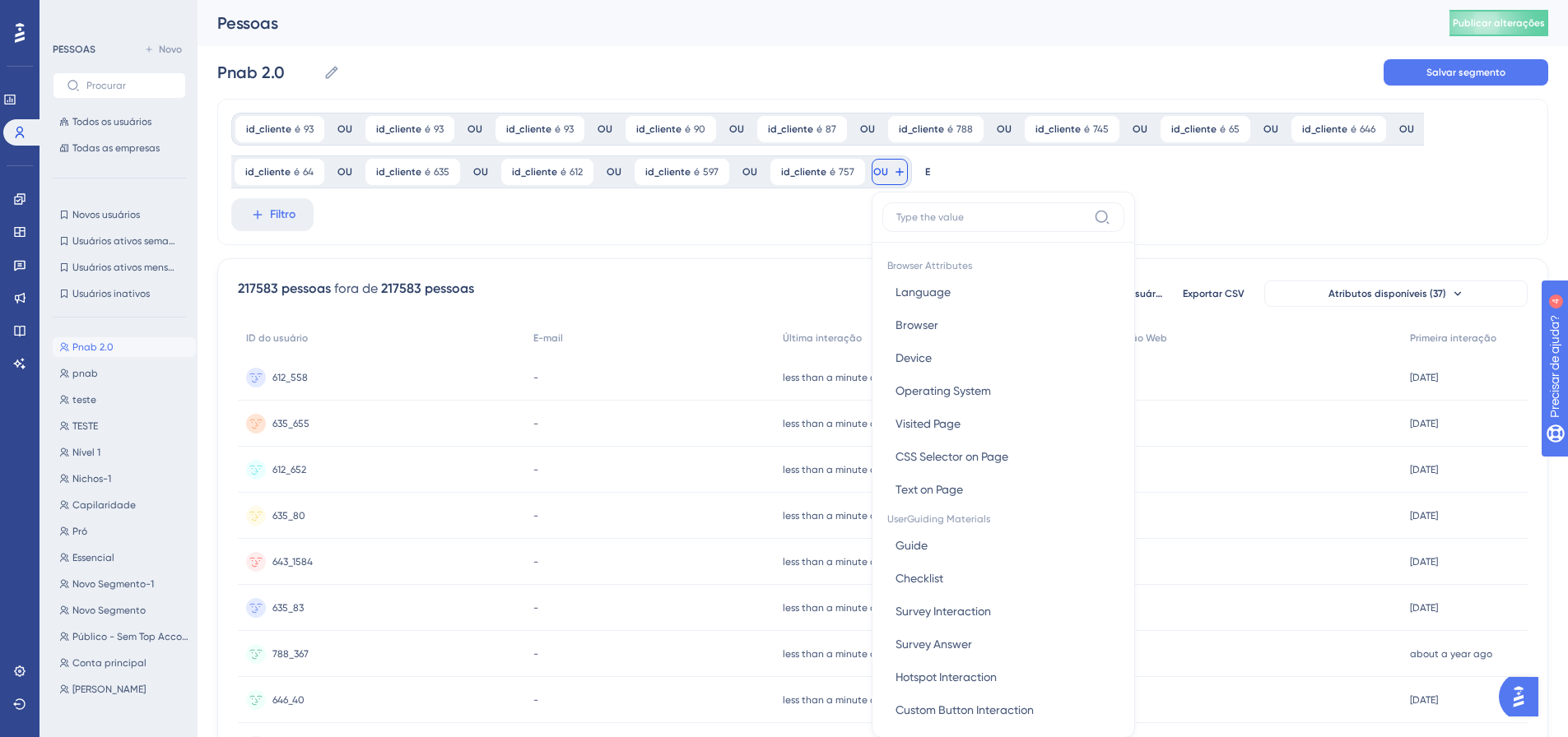
scroll to position [96, 0]
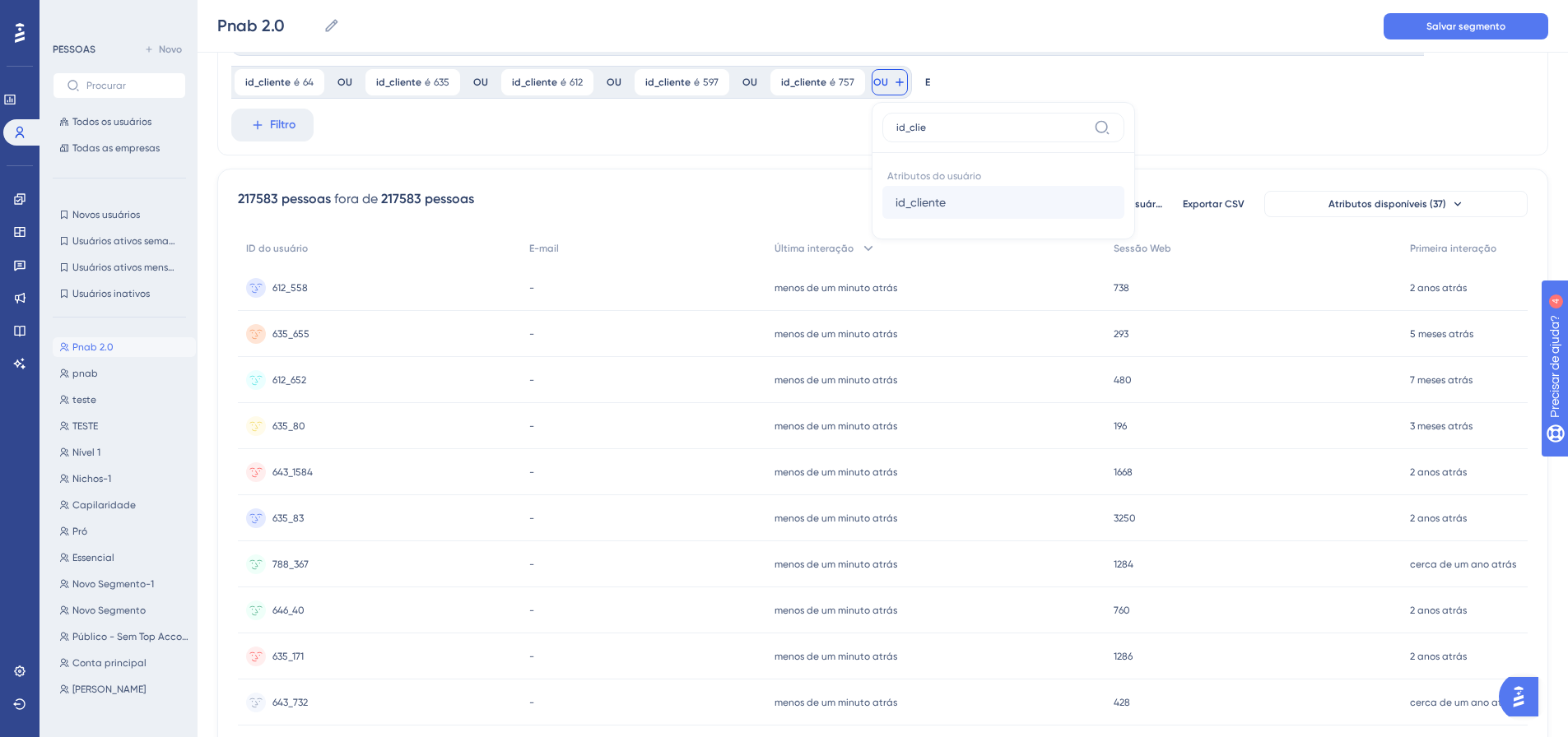
type input "id_clie"
click at [940, 199] on button "id_cliente id_cliente" at bounding box center [1003, 202] width 242 height 33
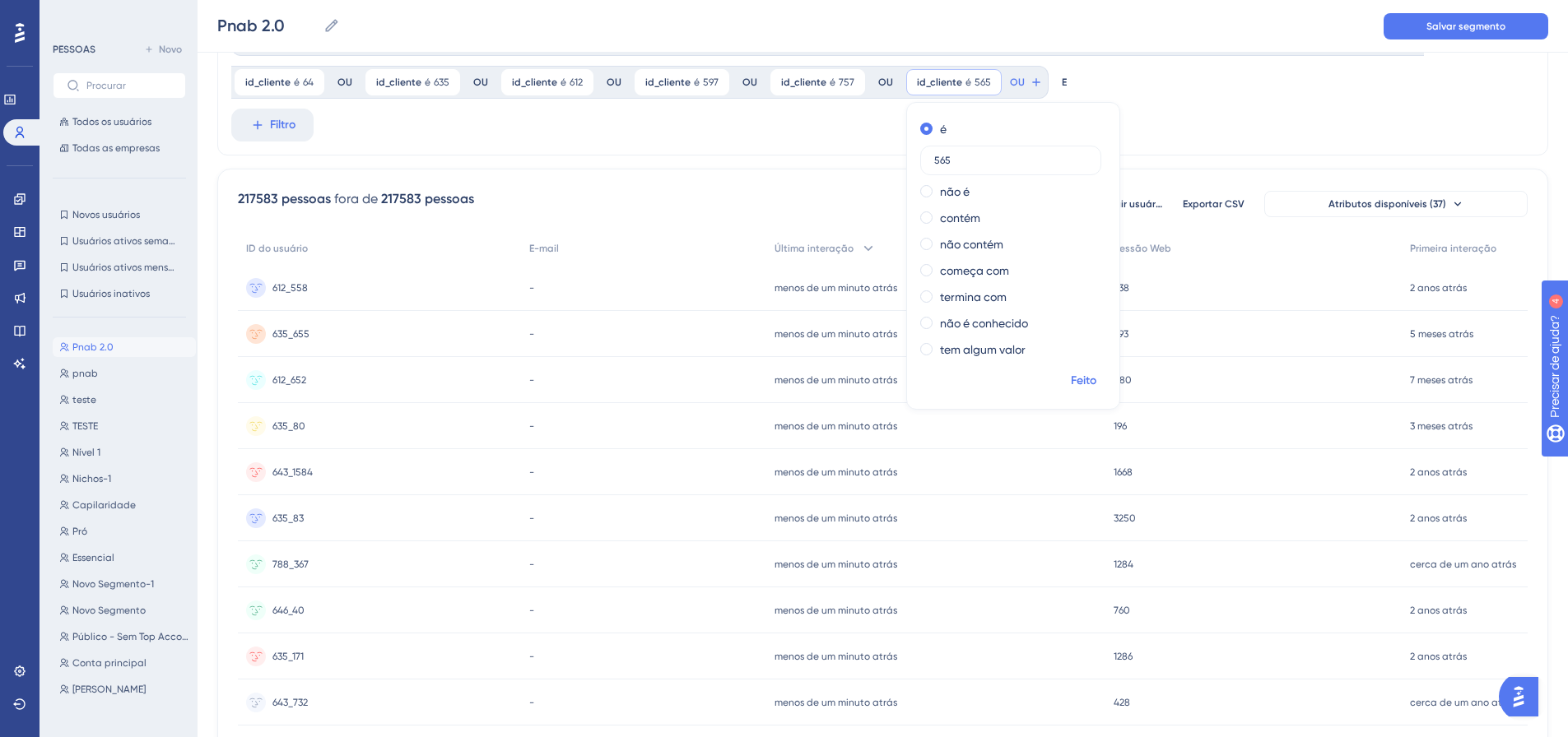
type input "565"
click at [1083, 370] on button "Feito" at bounding box center [1083, 380] width 46 height 29
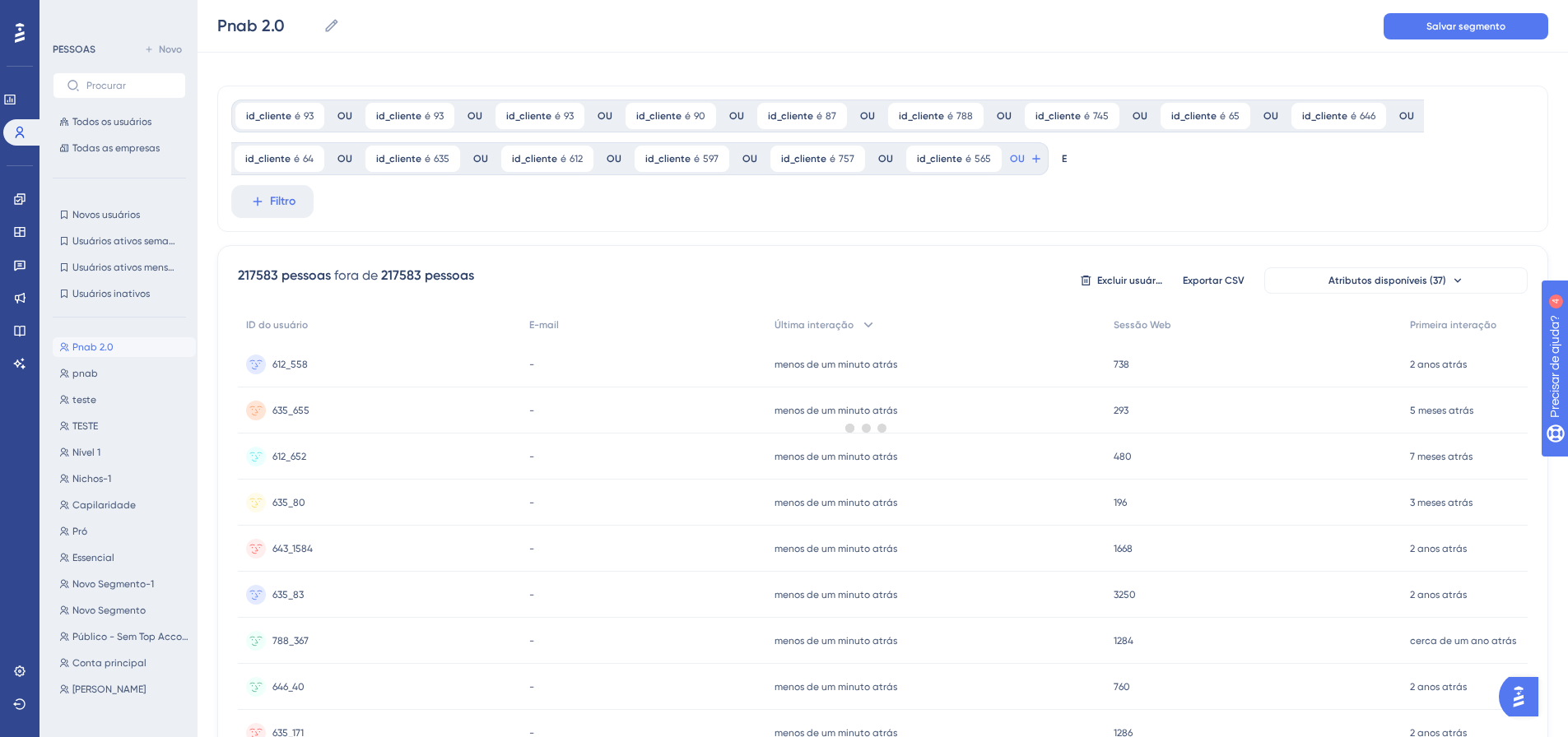
scroll to position [0, 0]
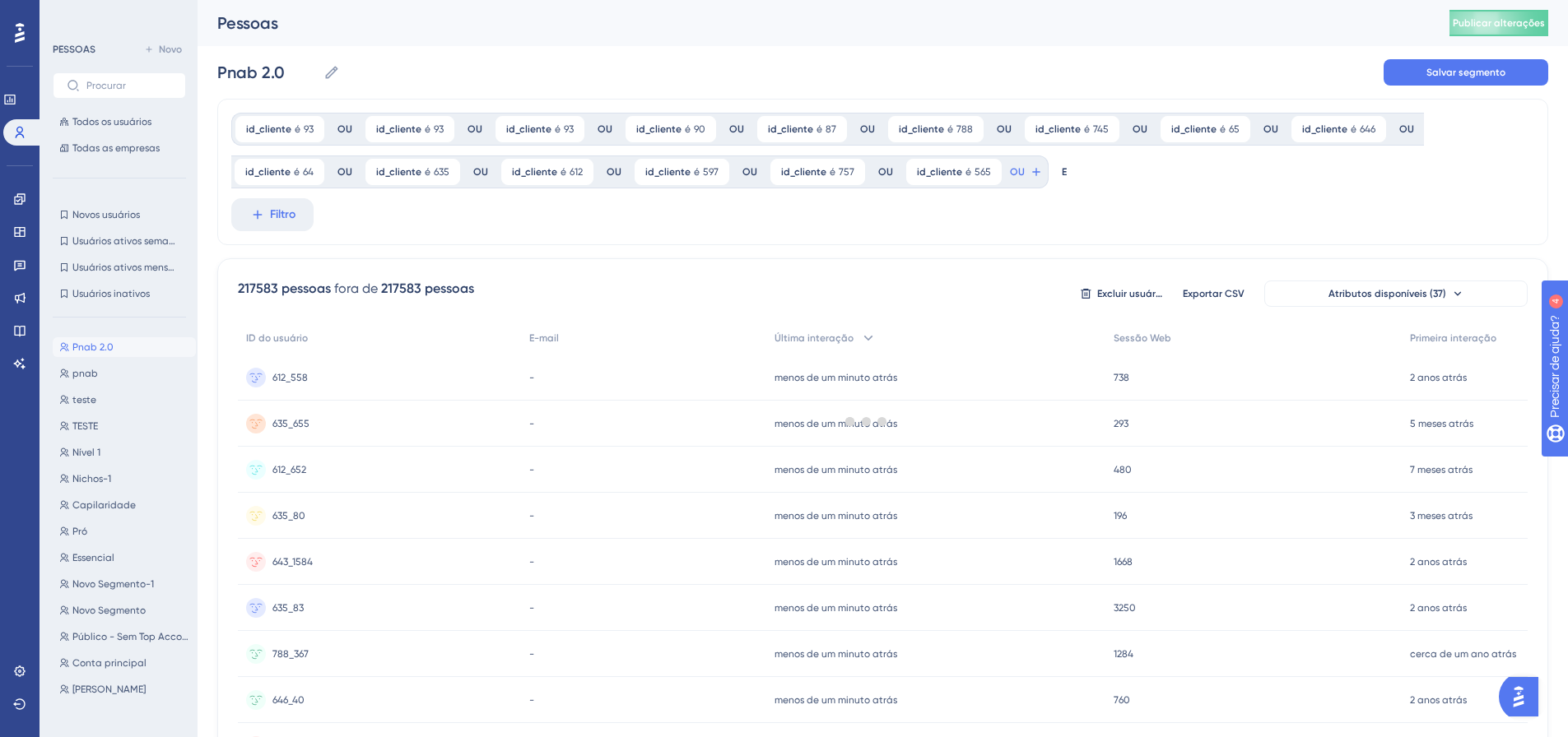
click at [1018, 171] on div at bounding box center [866, 421] width 1403 height 618
click at [1030, 166] on icon at bounding box center [1037, 172] width 13 height 13
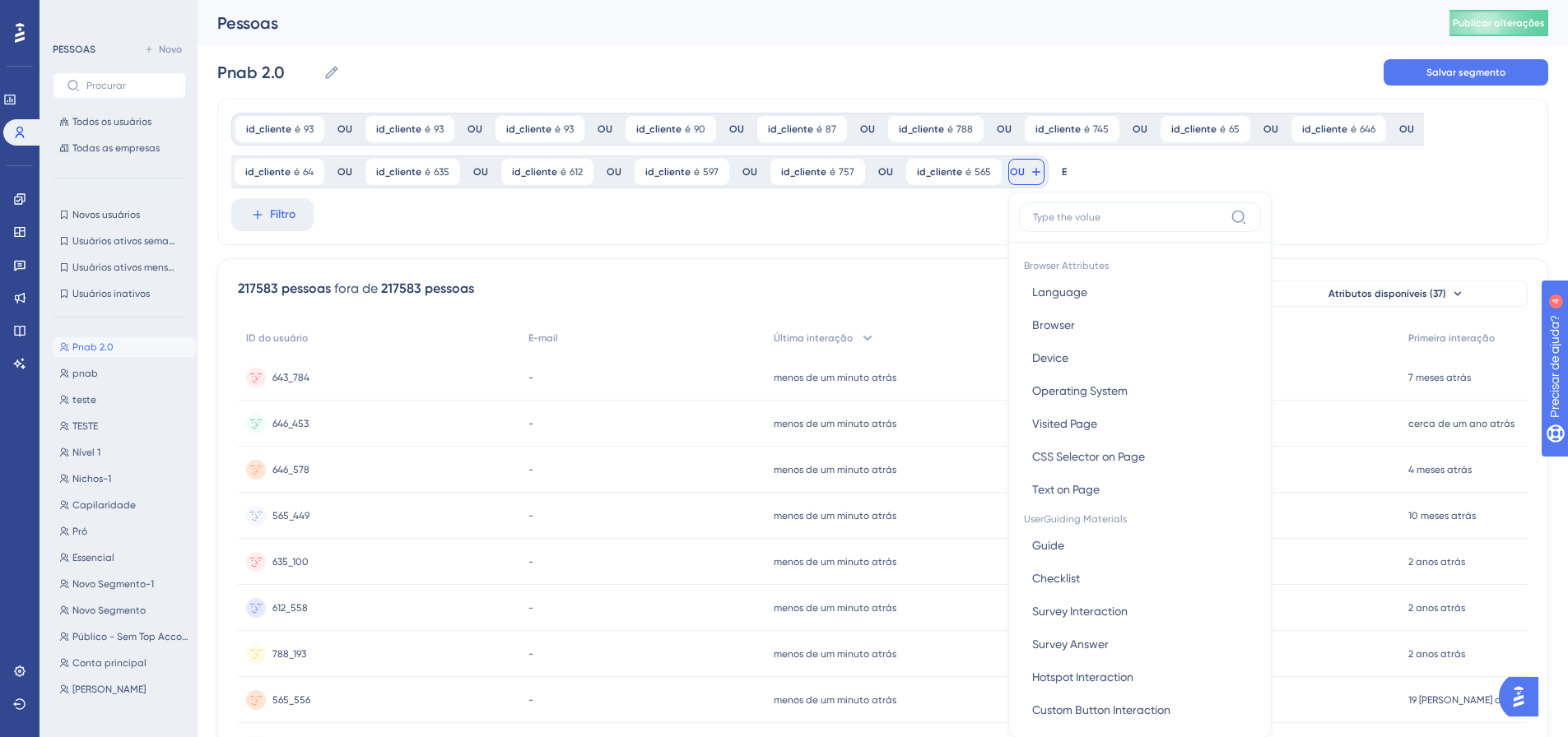
scroll to position [42, 0]
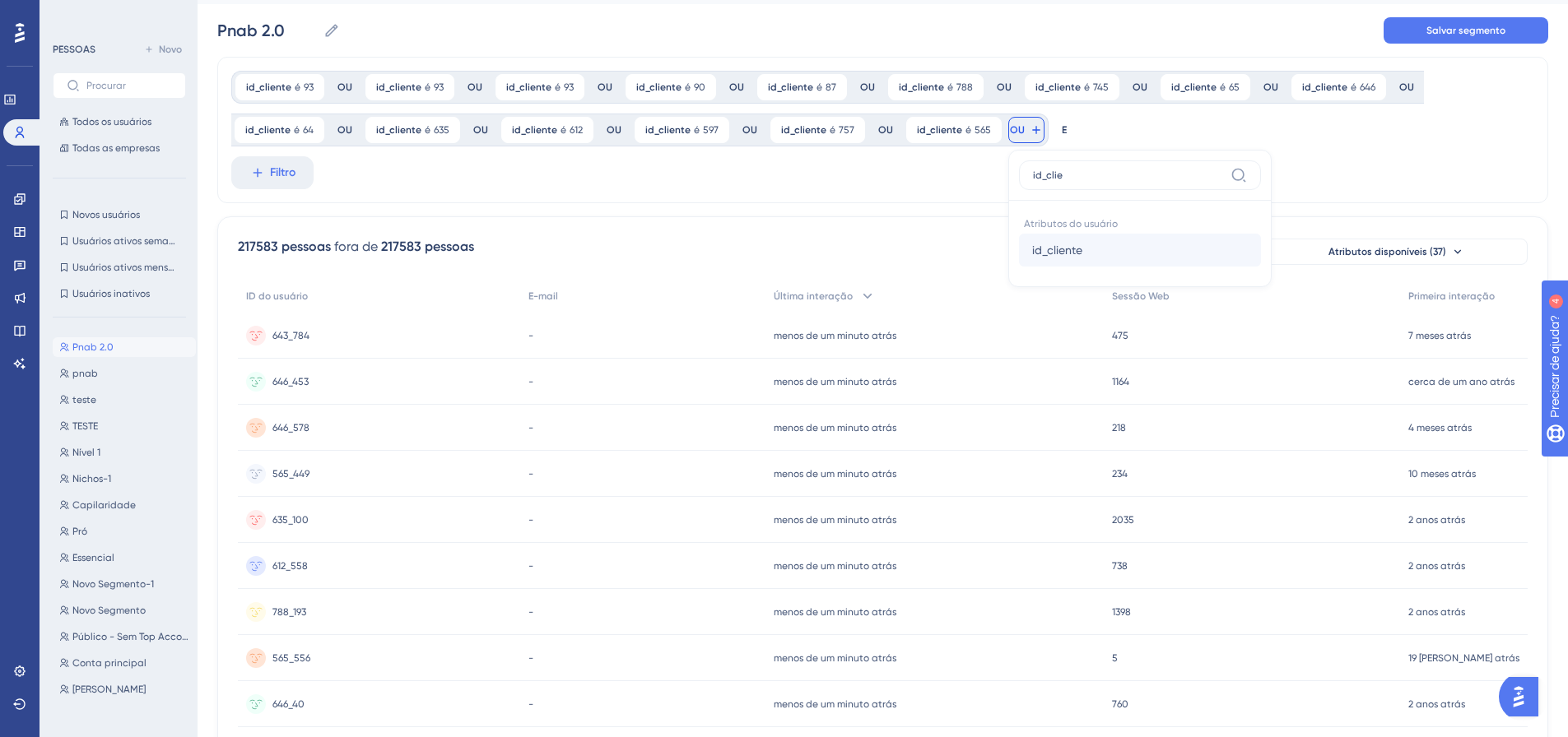
type input "id_clie"
click at [1064, 237] on button "id_cliente id_cliente" at bounding box center [1140, 250] width 242 height 33
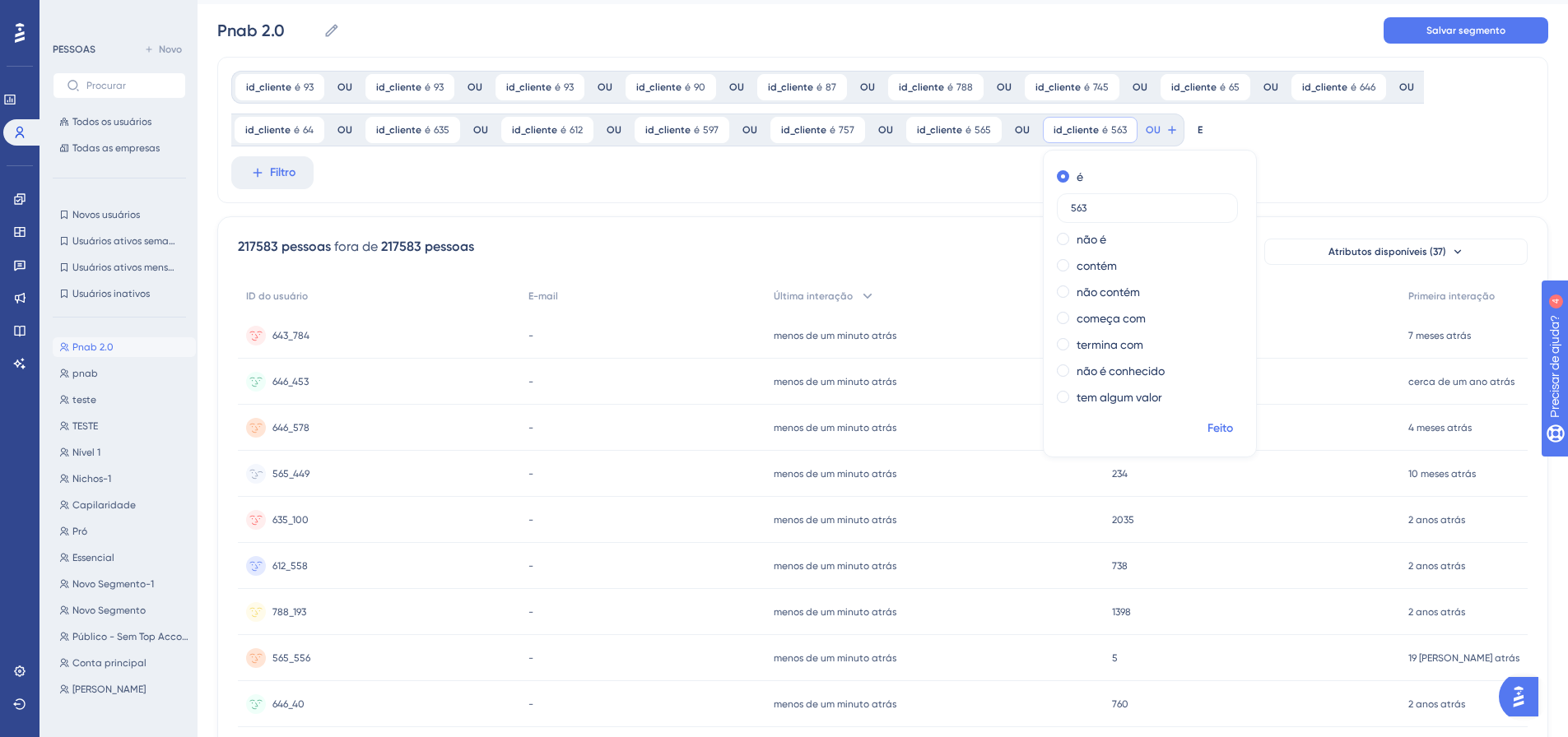
type input "563"
click at [1208, 428] on font "Feito" at bounding box center [1220, 428] width 25 height 14
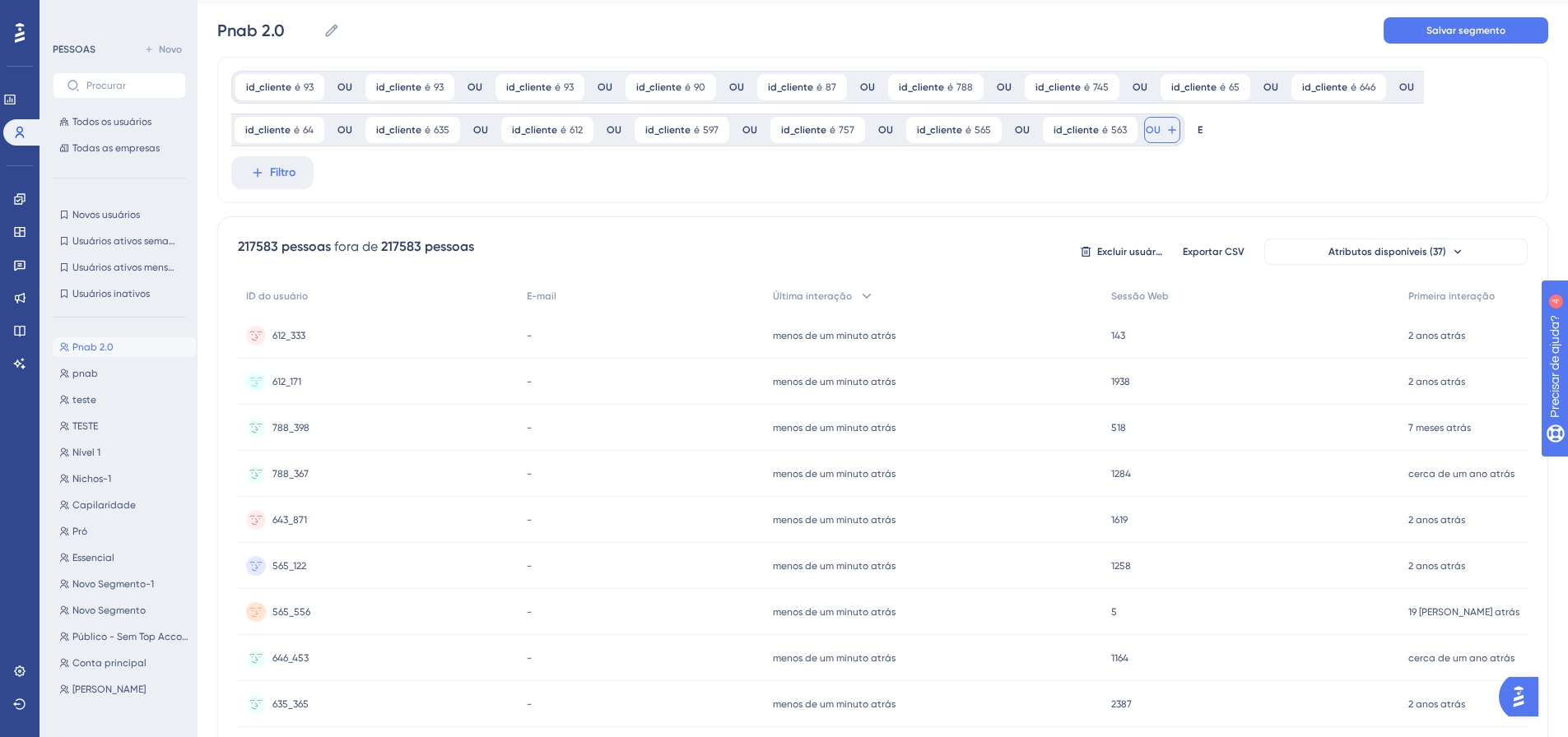
click at [1146, 130] on font "OU" at bounding box center [1153, 130] width 15 height 12
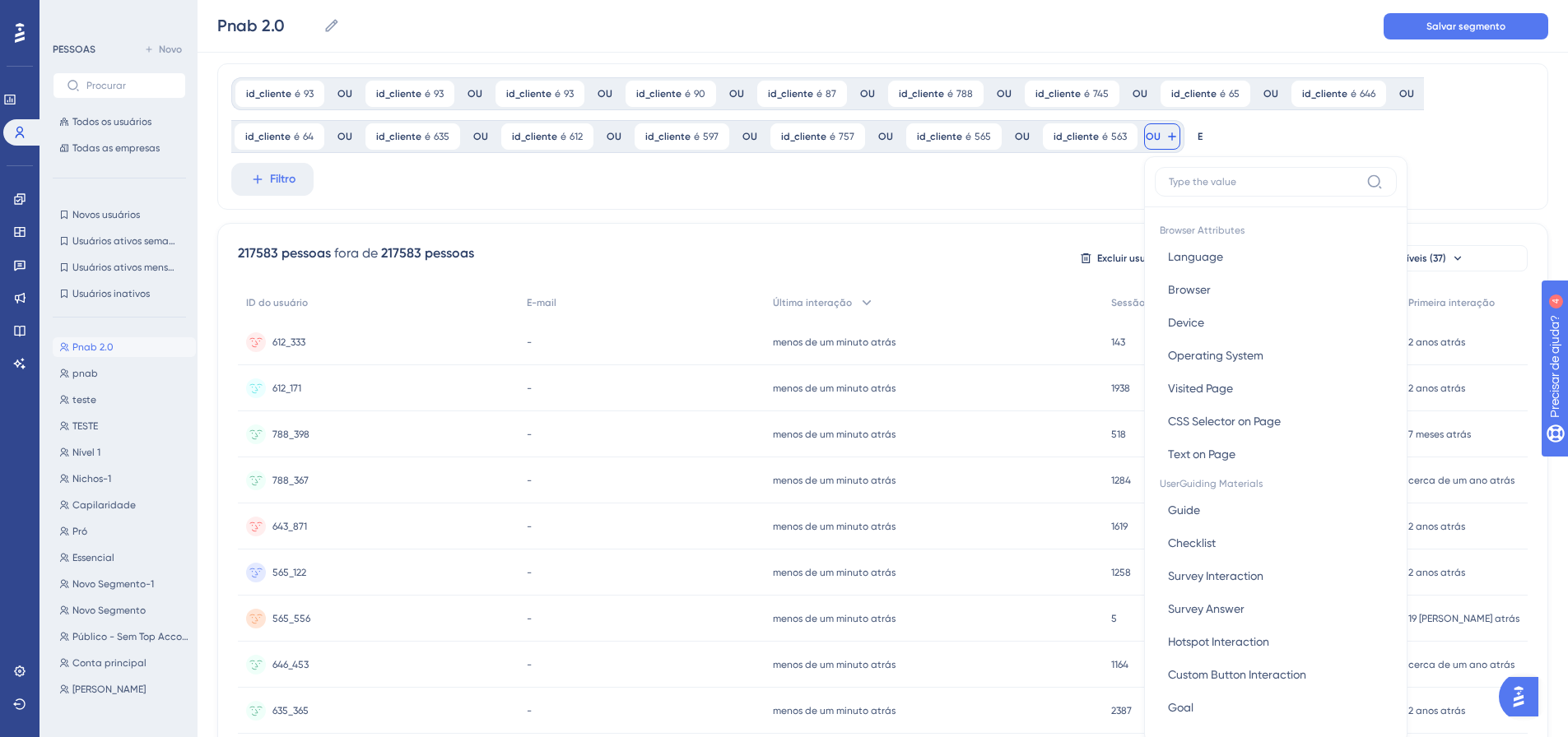
scroll to position [117, 0]
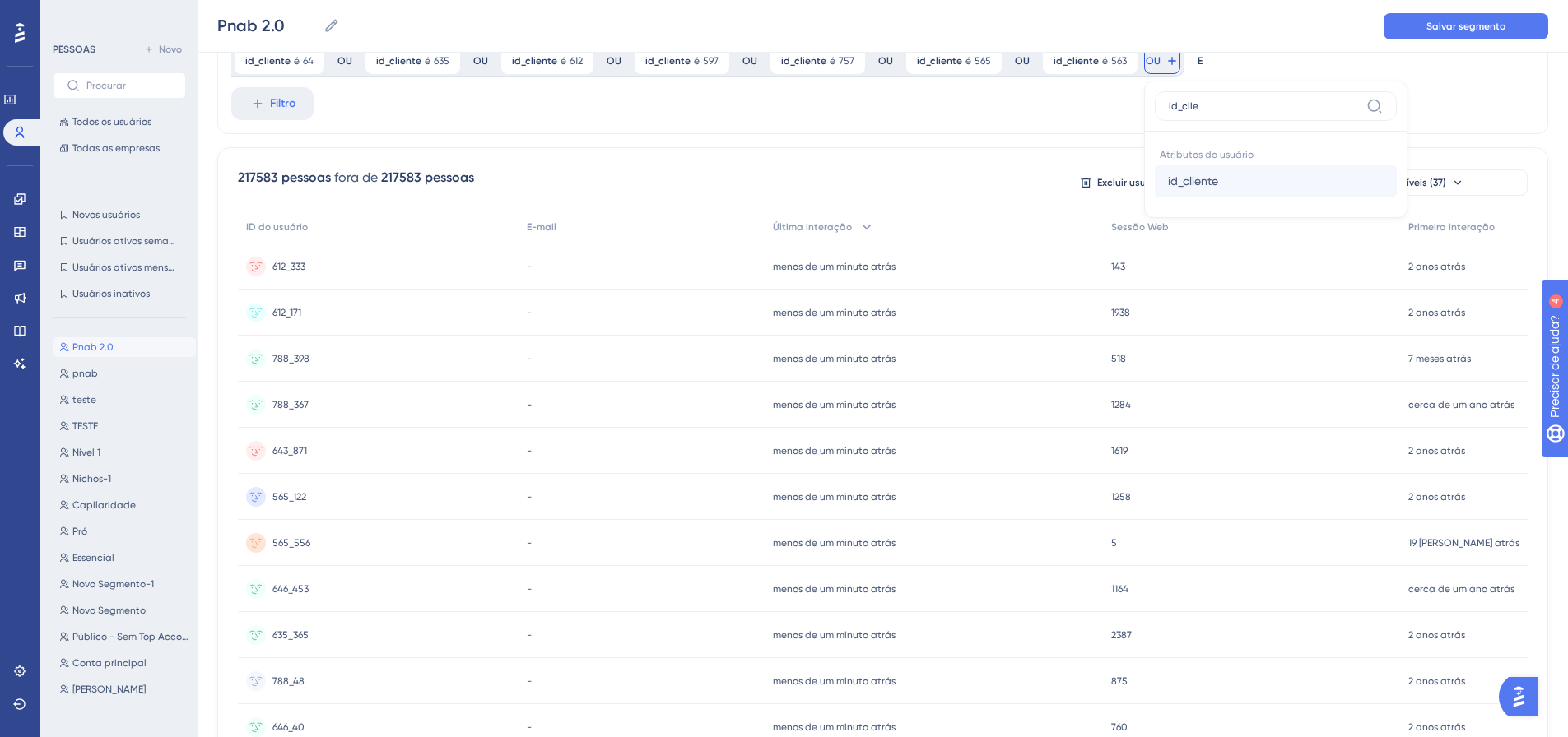
type input "id_clie"
click at [1188, 187] on font "id_cliente" at bounding box center [1193, 181] width 50 height 13
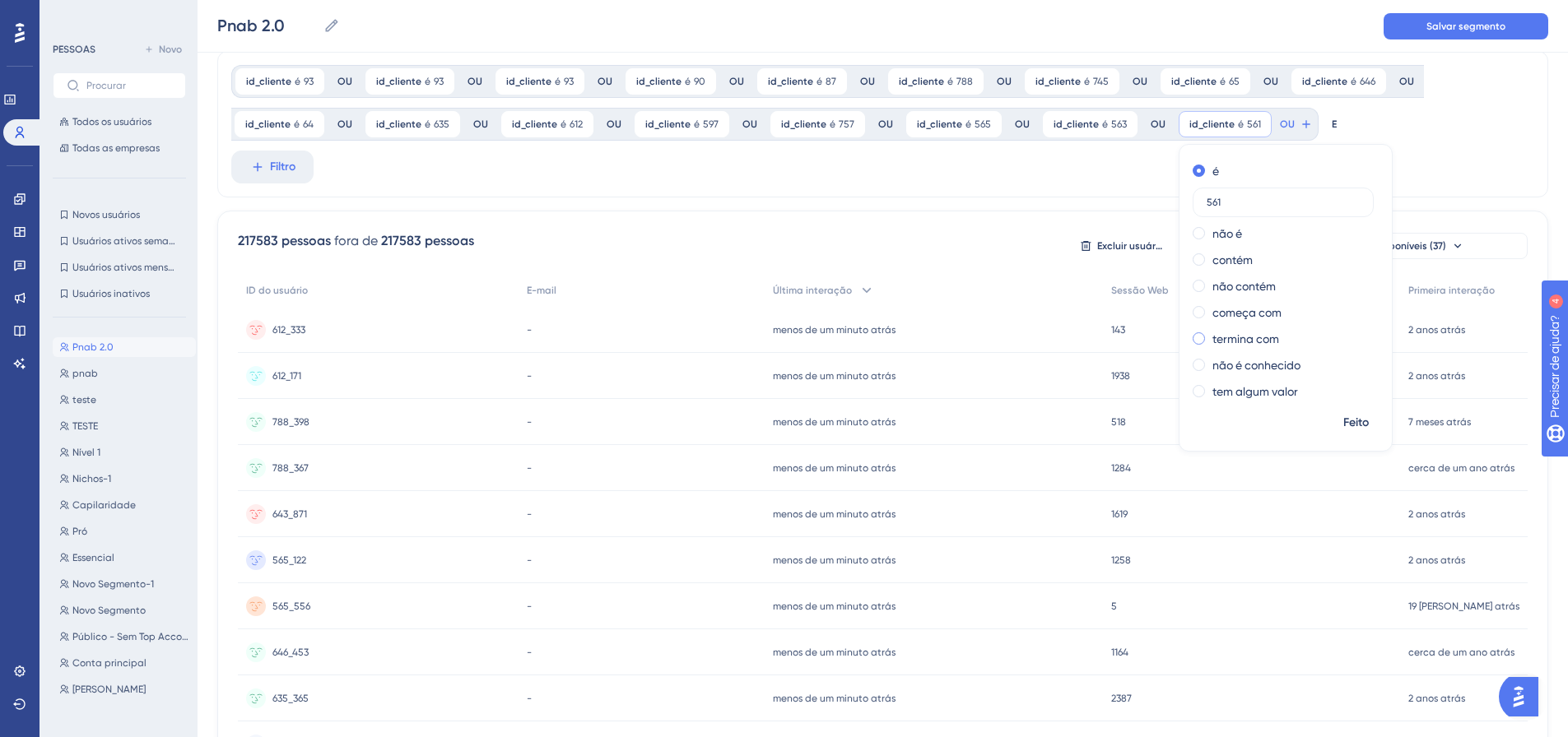
scroll to position [35, 0]
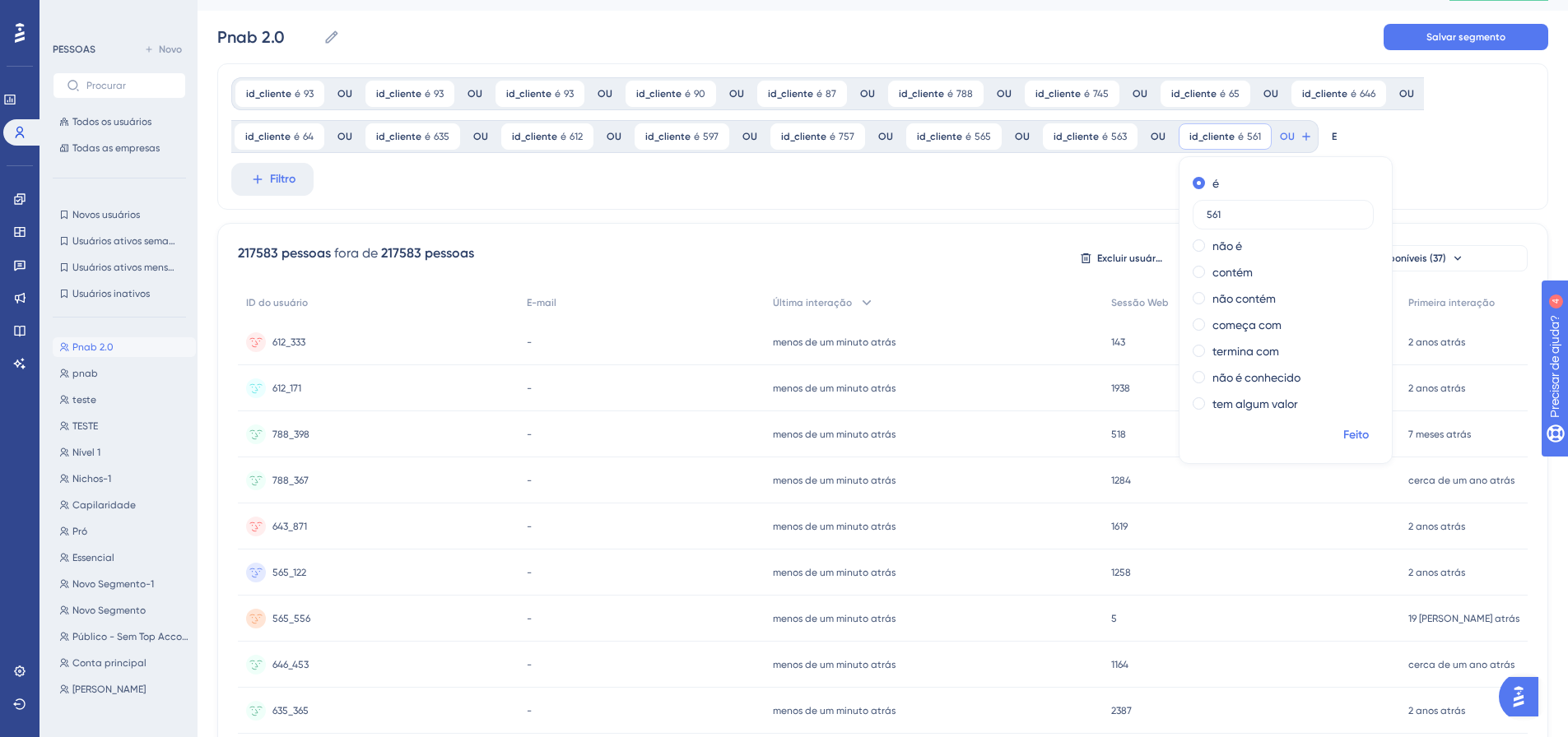
type input "561"
click at [1343, 438] on font "Feito" at bounding box center [1356, 435] width 25 height 14
click at [1300, 142] on icon at bounding box center [1307, 137] width 13 height 13
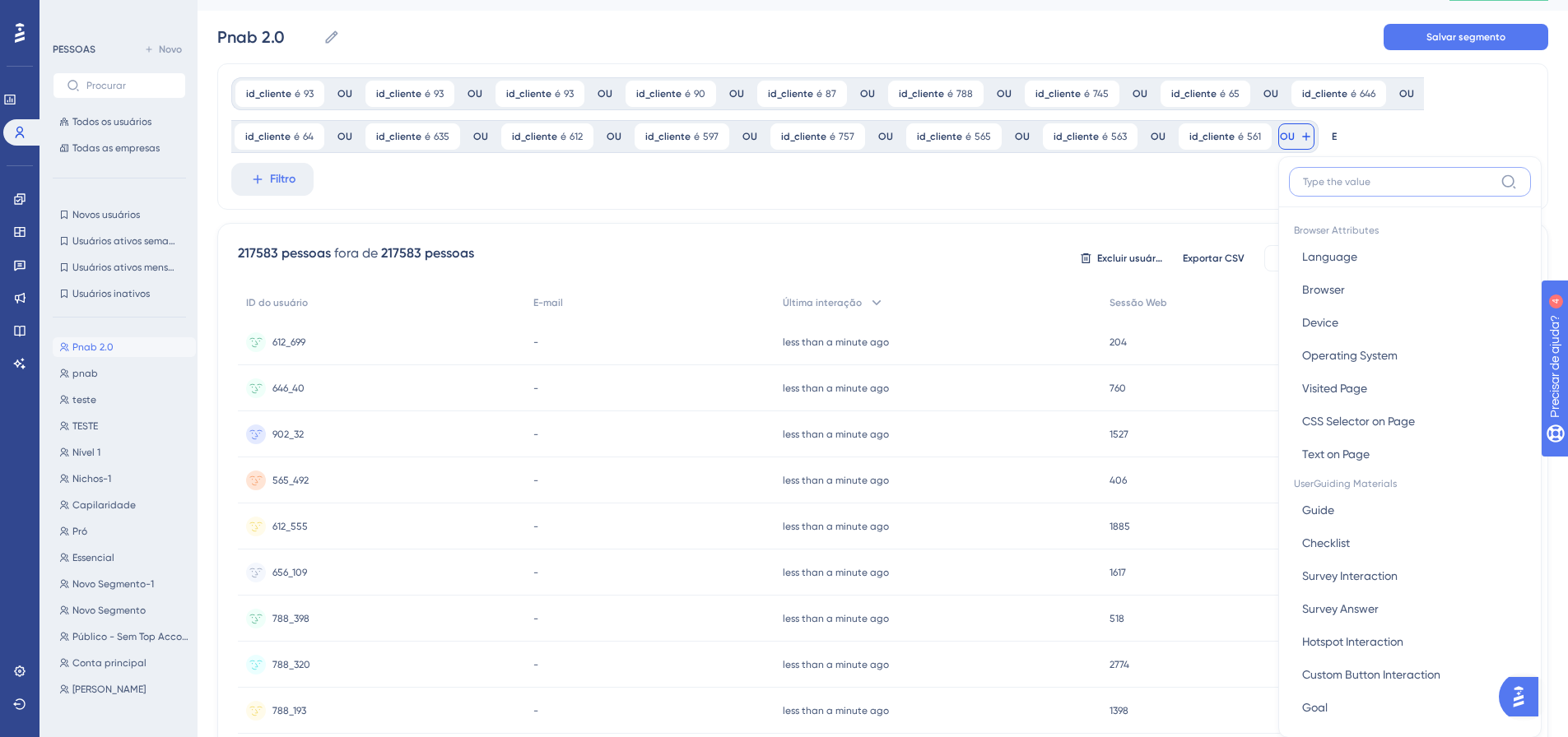
scroll to position [115, 0]
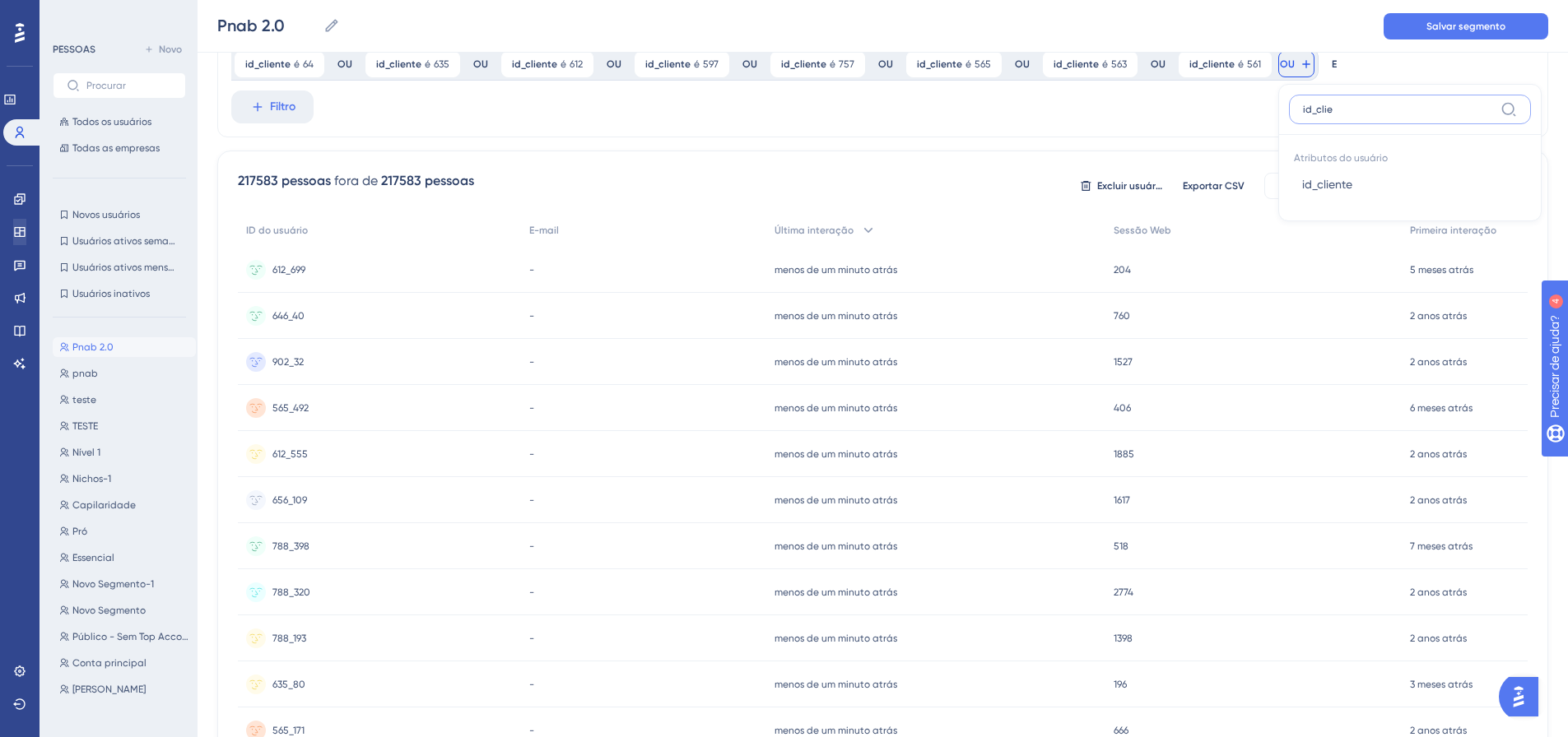
type input "id_clie"
click at [1330, 176] on span "id_cliente" at bounding box center [1327, 184] width 50 height 20
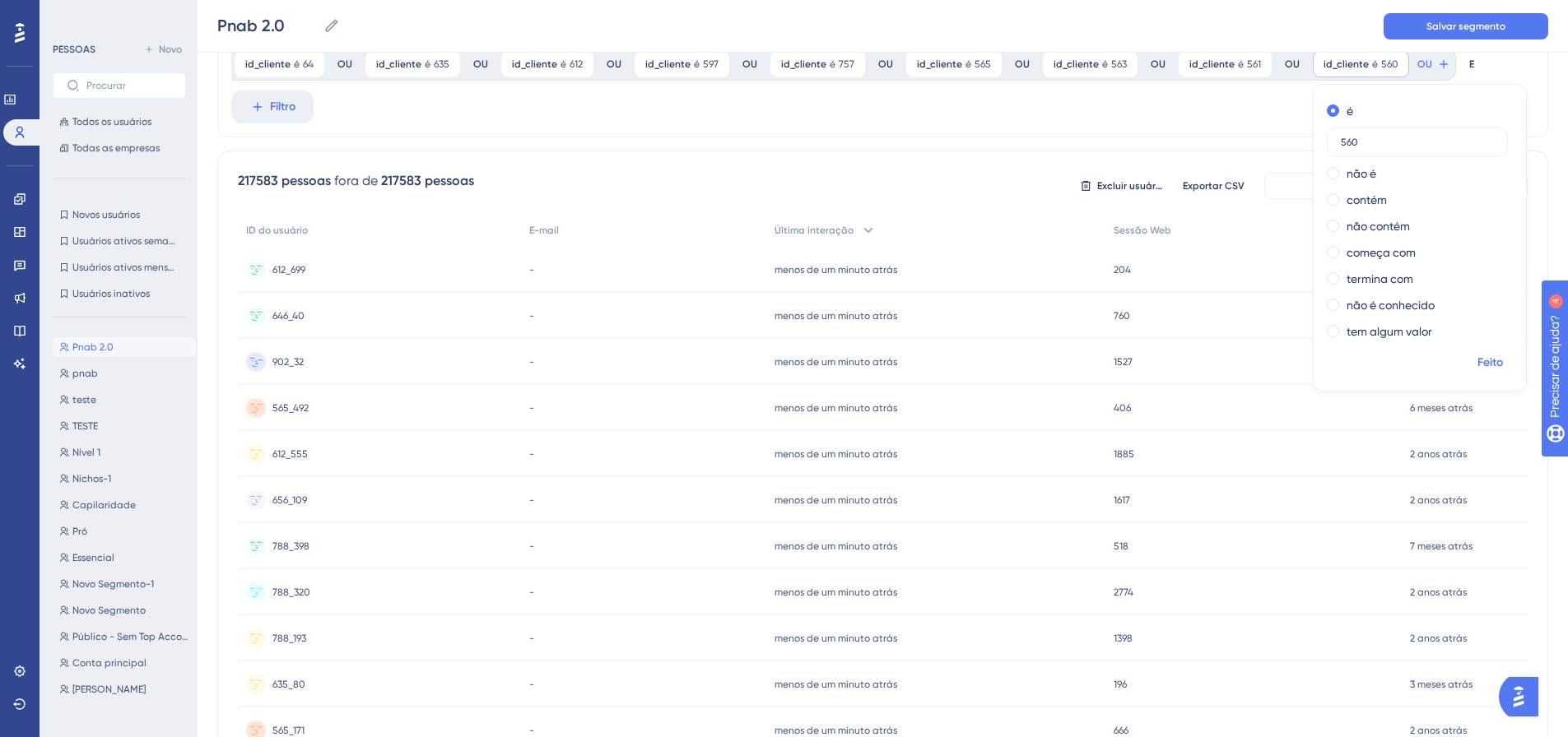
type input "560"
click at [1477, 360] on font "Feito" at bounding box center [1490, 362] width 25 height 14
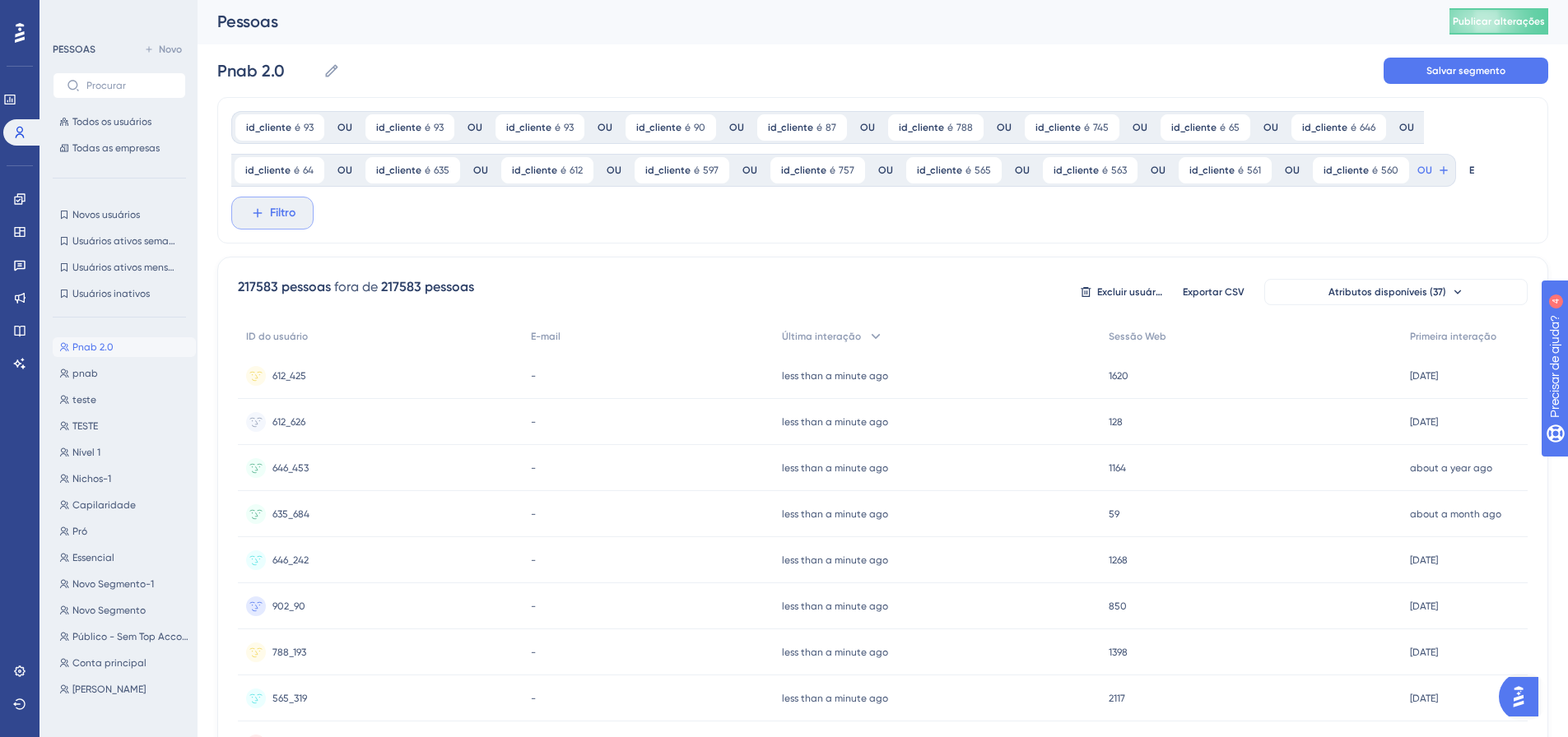
scroll to position [0, 0]
click at [281, 212] on font "Filtro" at bounding box center [282, 214] width 25 height 14
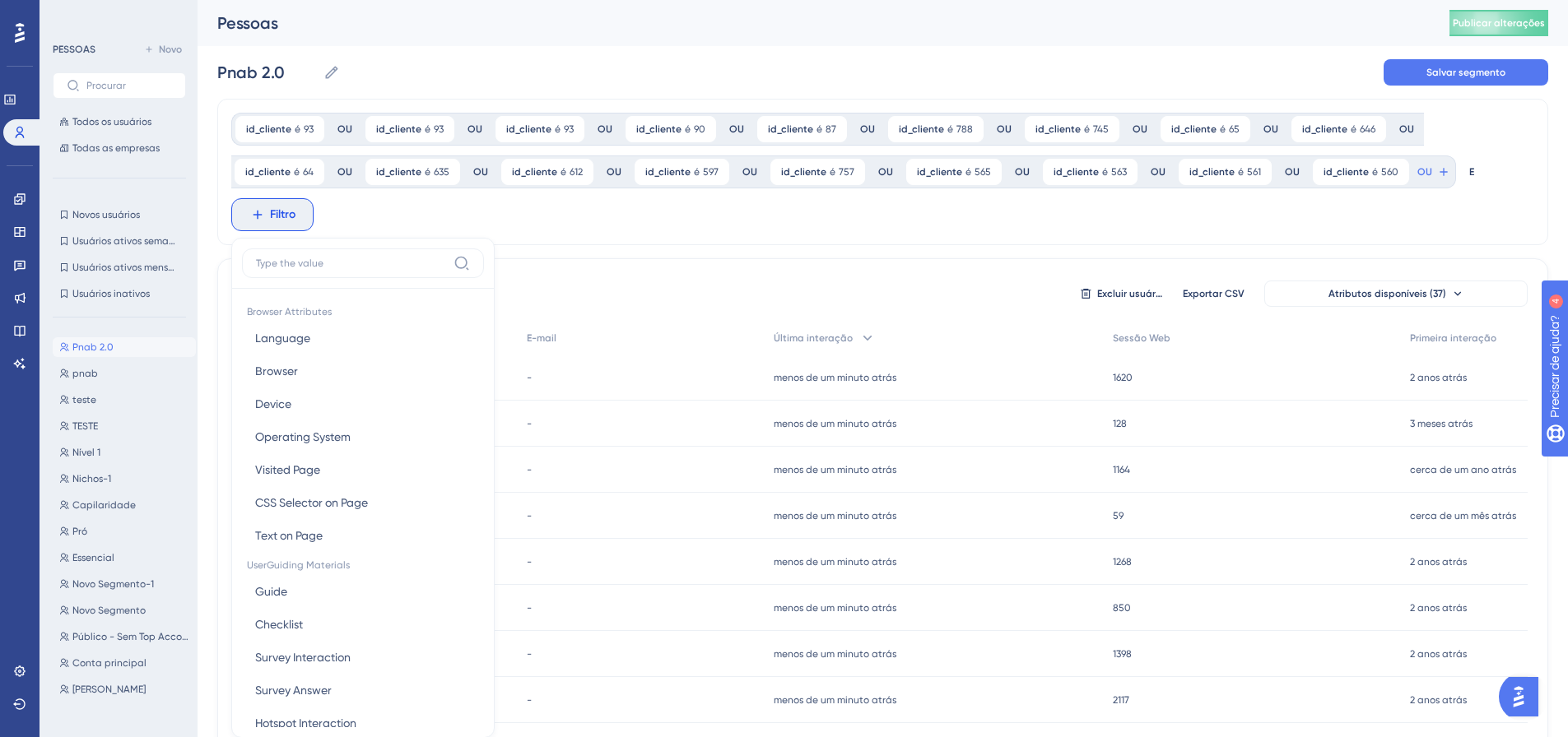
scroll to position [119, 0]
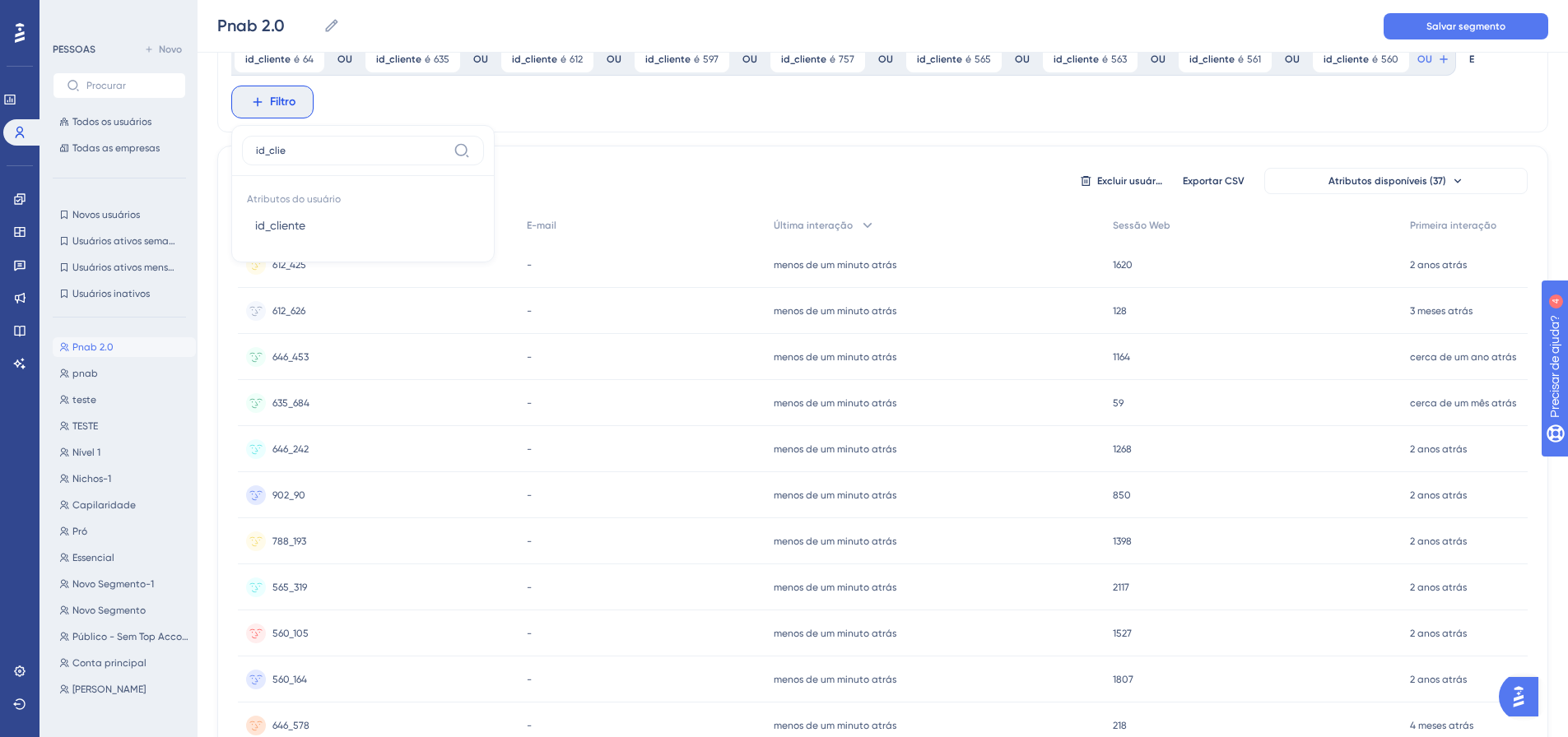
type input "id_clie"
click at [281, 212] on button "id_cliente id_cliente" at bounding box center [363, 224] width 242 height 33
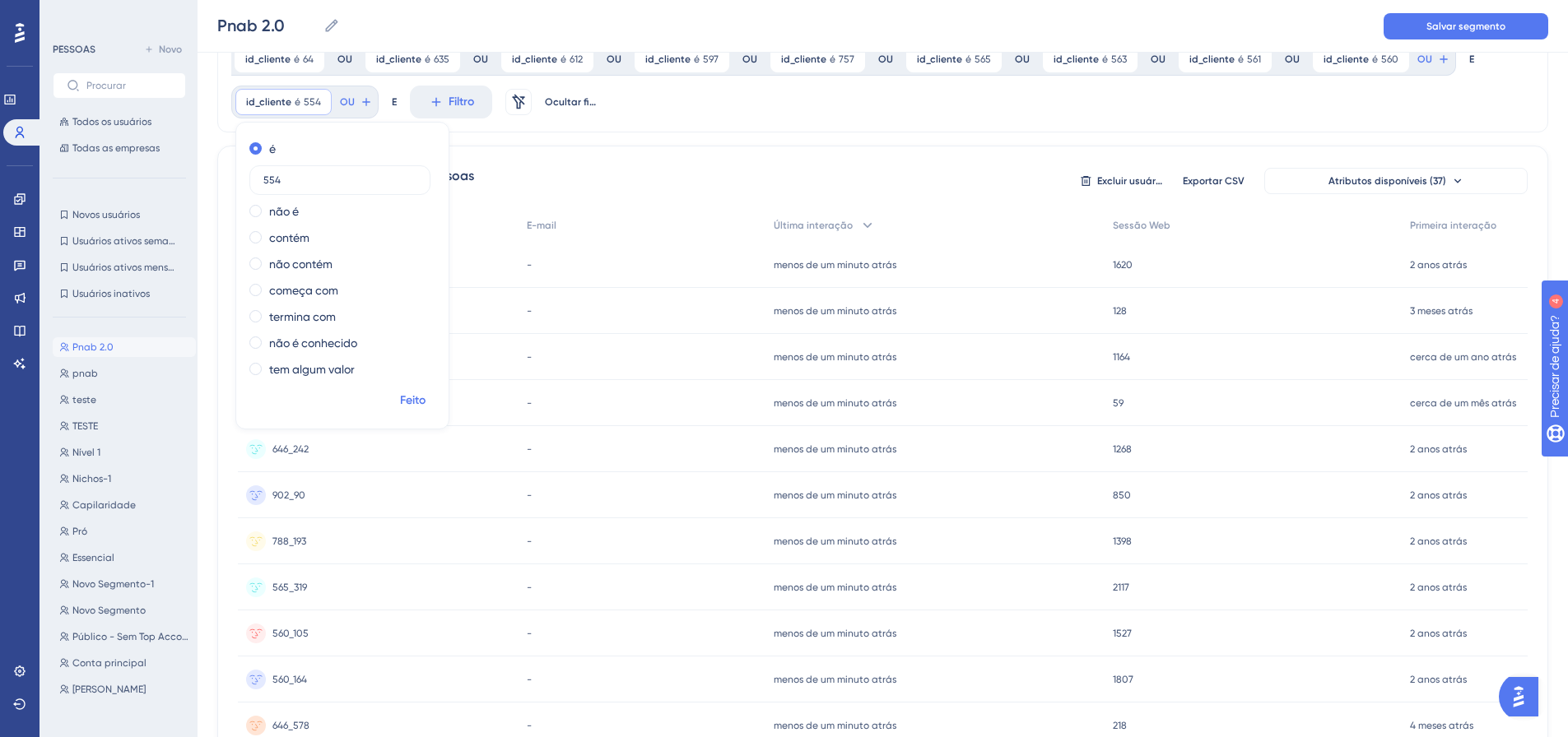
type input "554"
click at [413, 406] on font "Feito" at bounding box center [412, 399] width 25 height 14
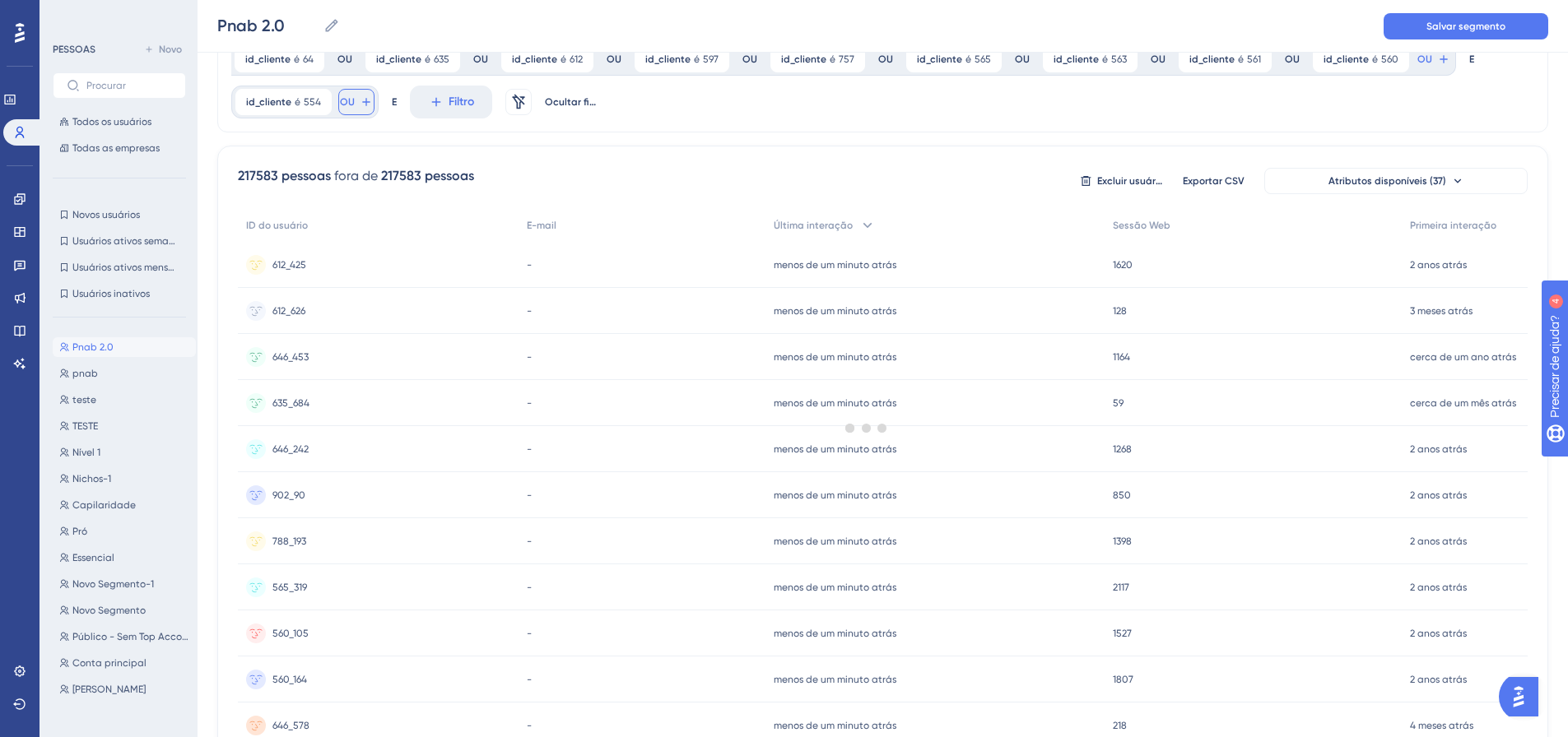
click at [351, 106] on div "id_cliente é 93 93 Remover OU id_cliente é 93 93 Remover OU id_cliente é 93 93 …" at bounding box center [882, 59] width 1331 height 147
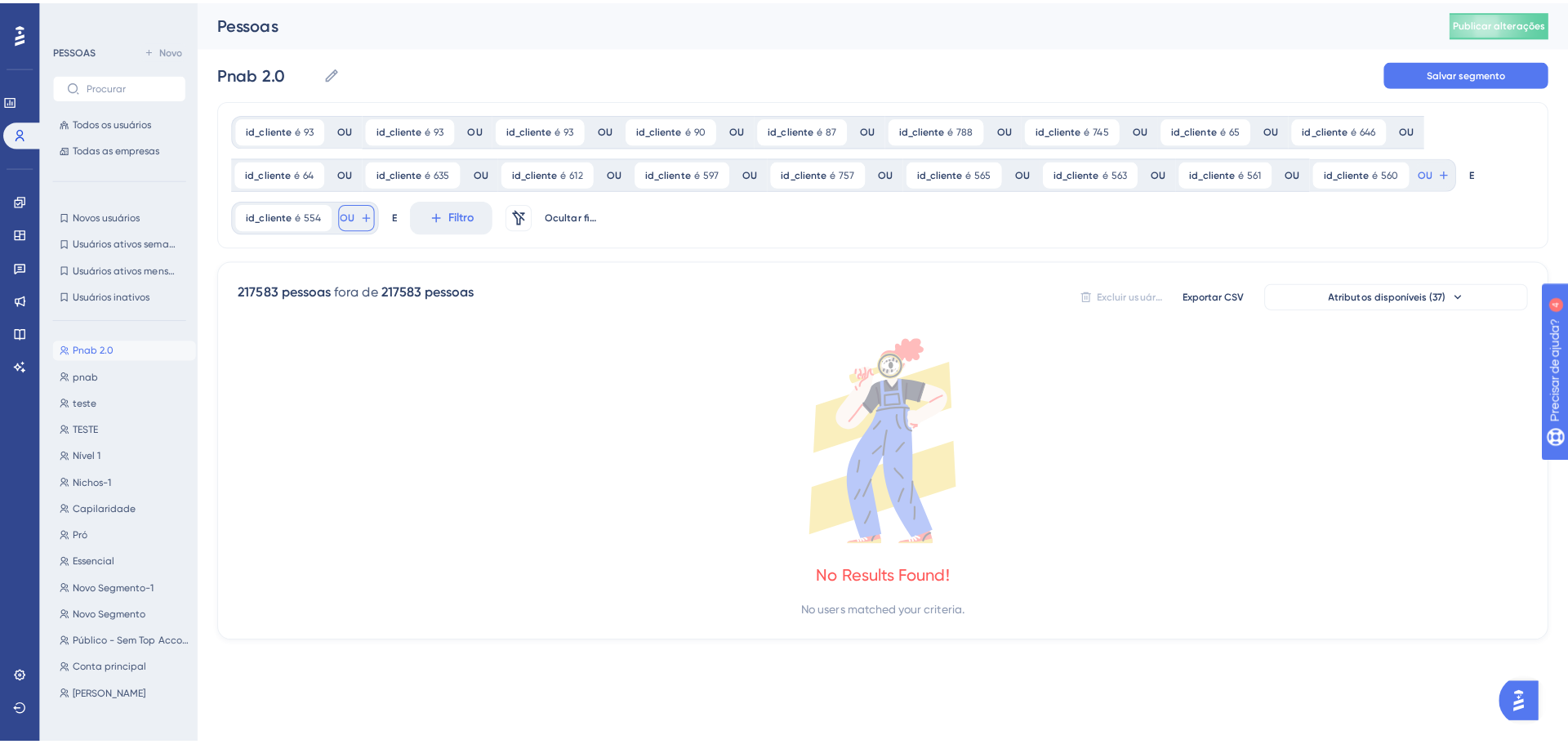
scroll to position [0, 0]
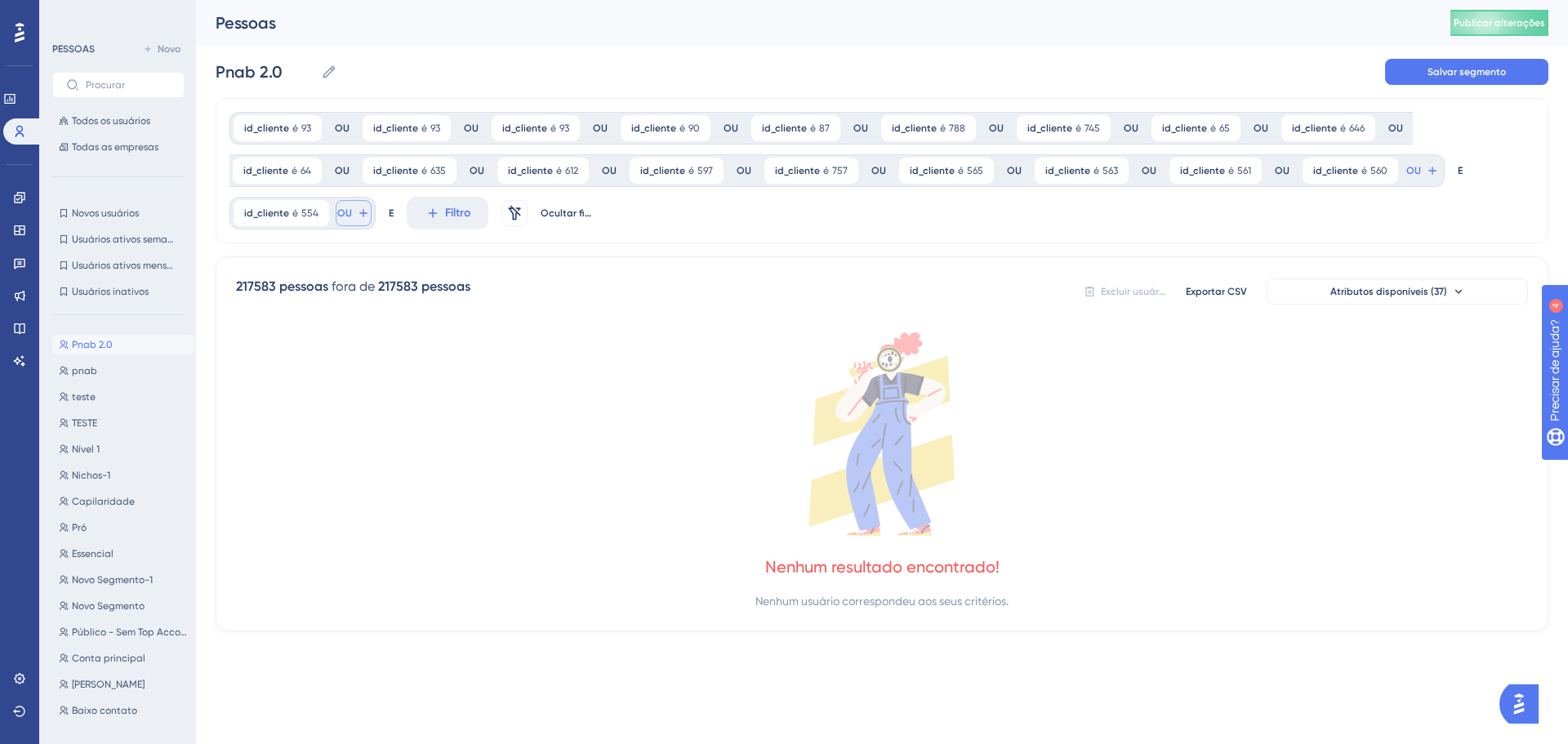
click at [360, 215] on icon at bounding box center [363, 212] width 7 height 7
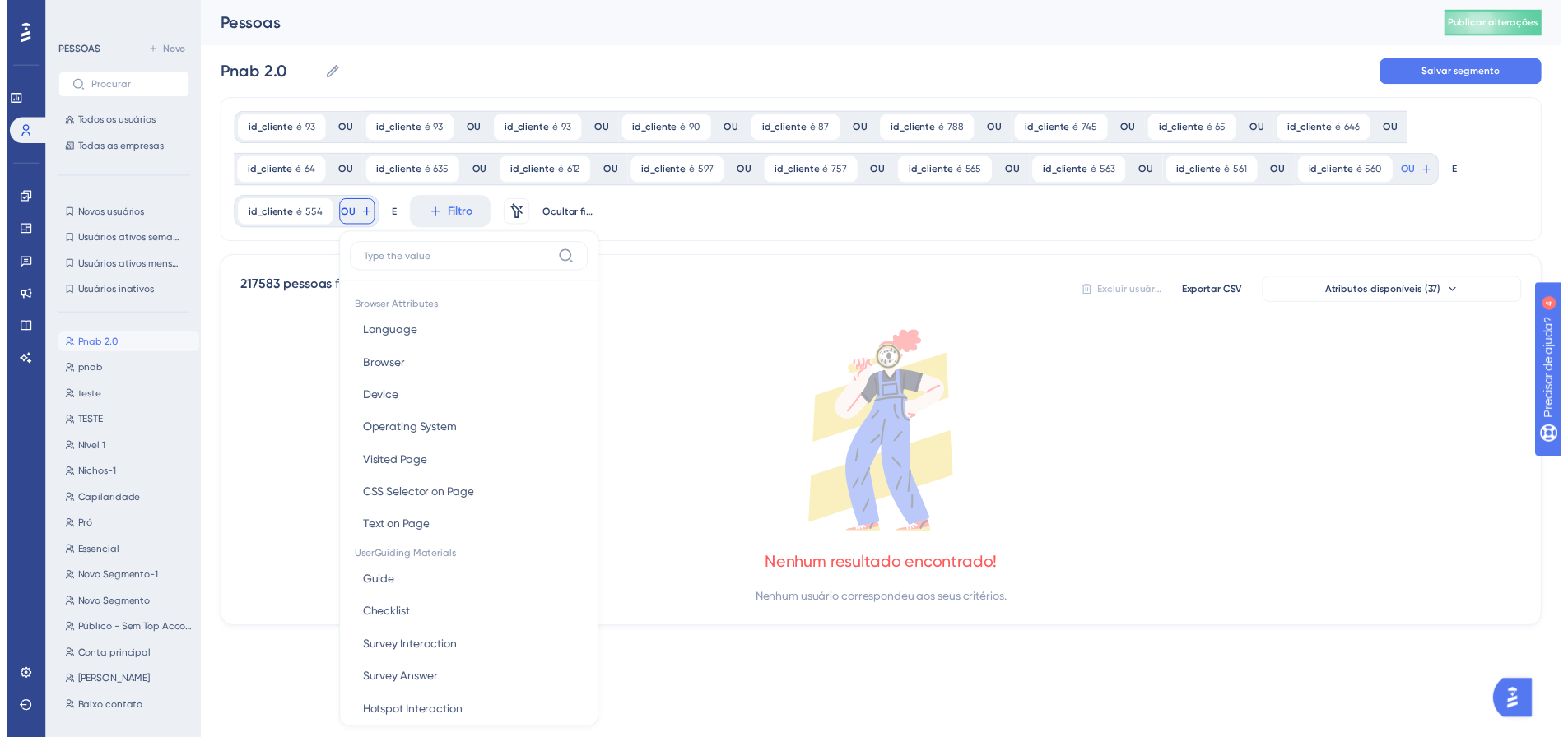
scroll to position [117, 0]
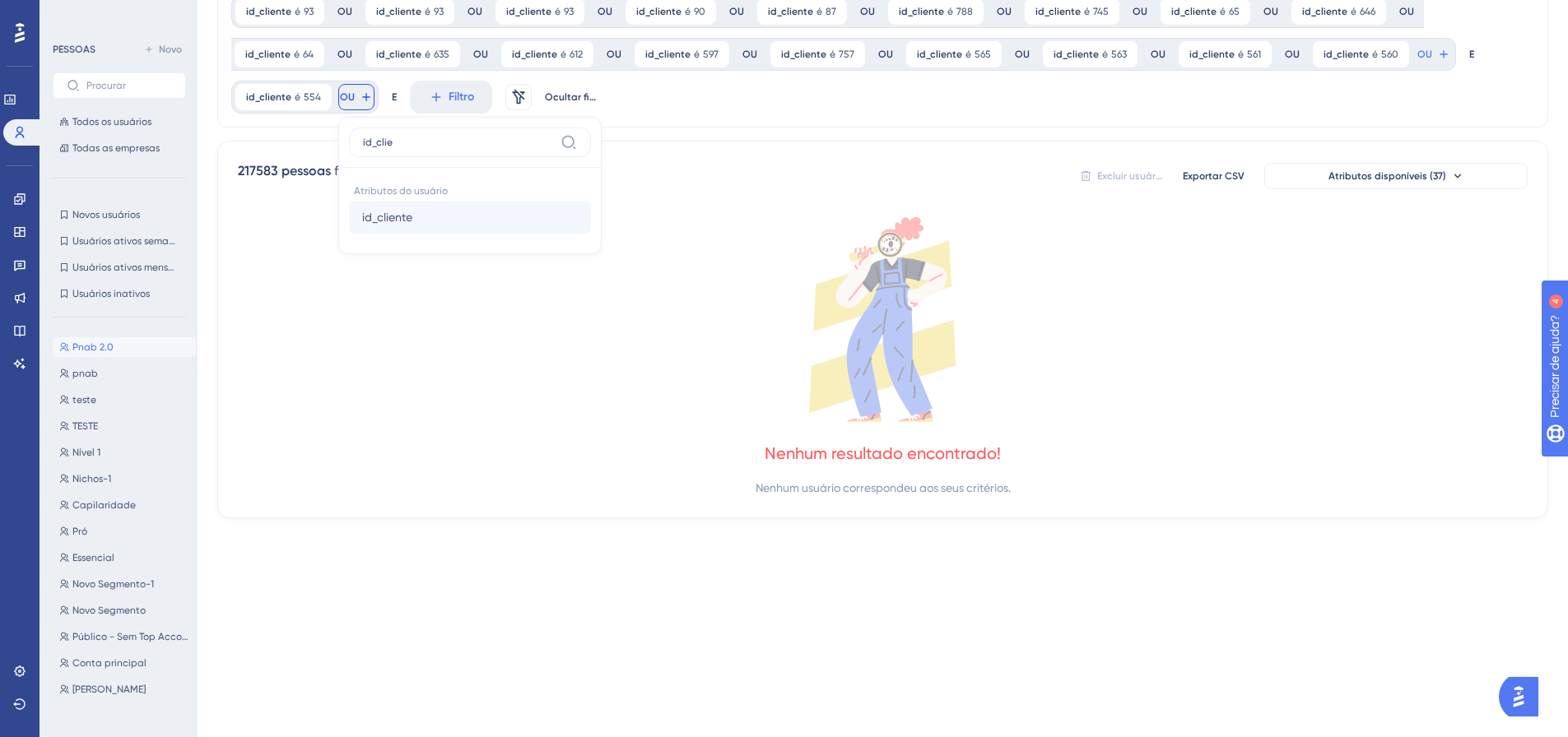
type input "id_clie"
click at [386, 229] on button "id_cliente id_cliente" at bounding box center [469, 217] width 242 height 33
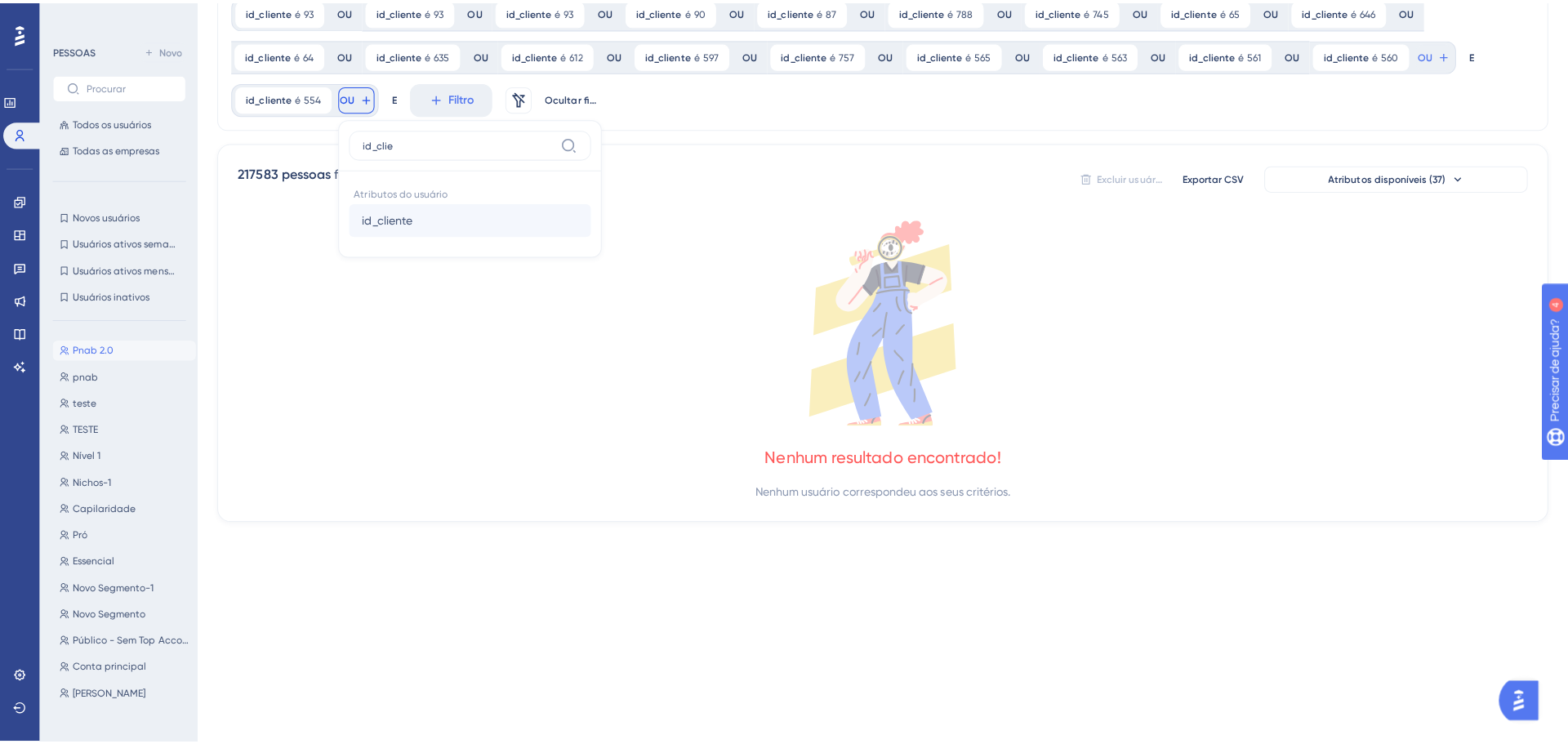
scroll to position [0, 0]
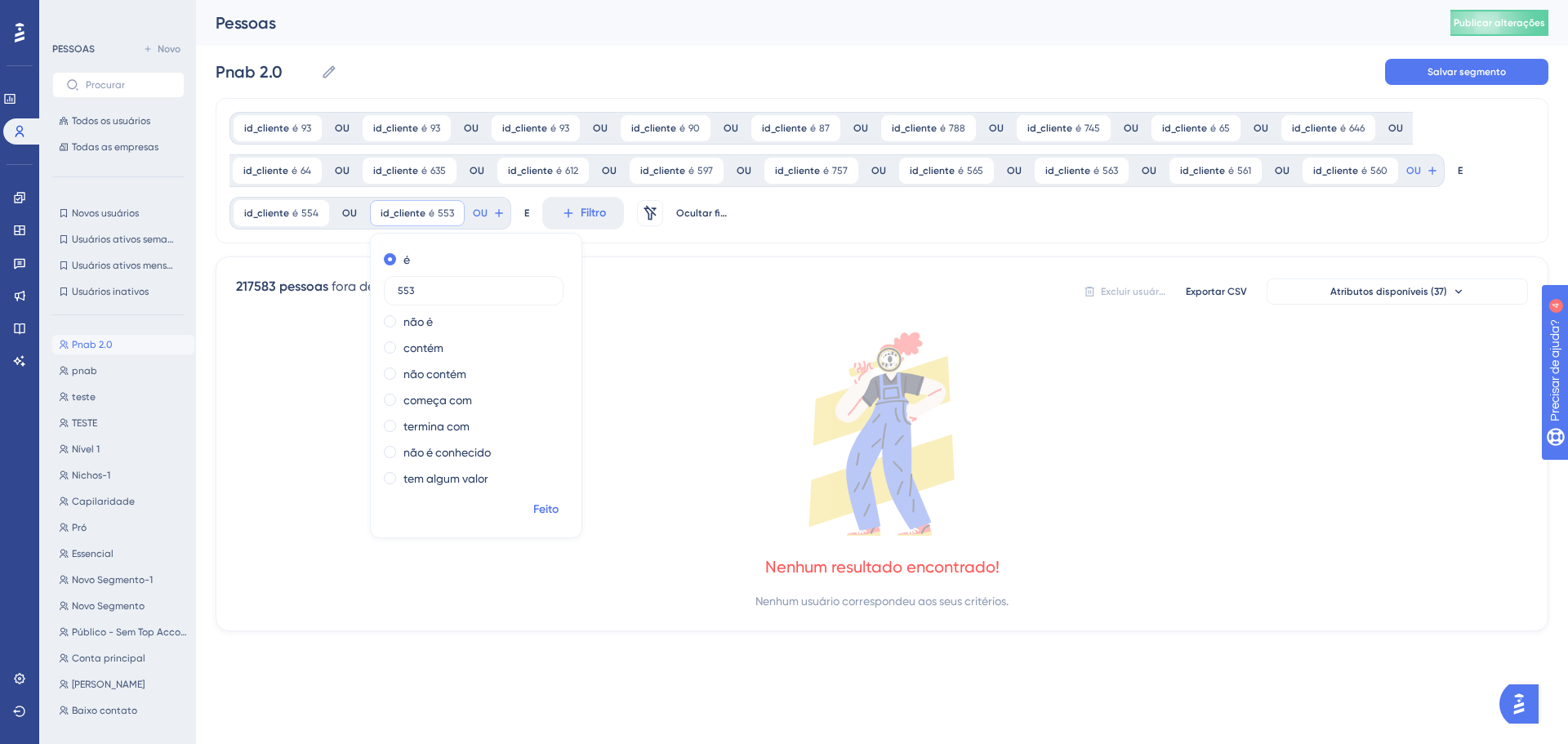
type input "553"
click at [547, 514] on font "Feito" at bounding box center [546, 509] width 25 height 14
click at [1407, 176] on font "OU" at bounding box center [1414, 170] width 15 height 12
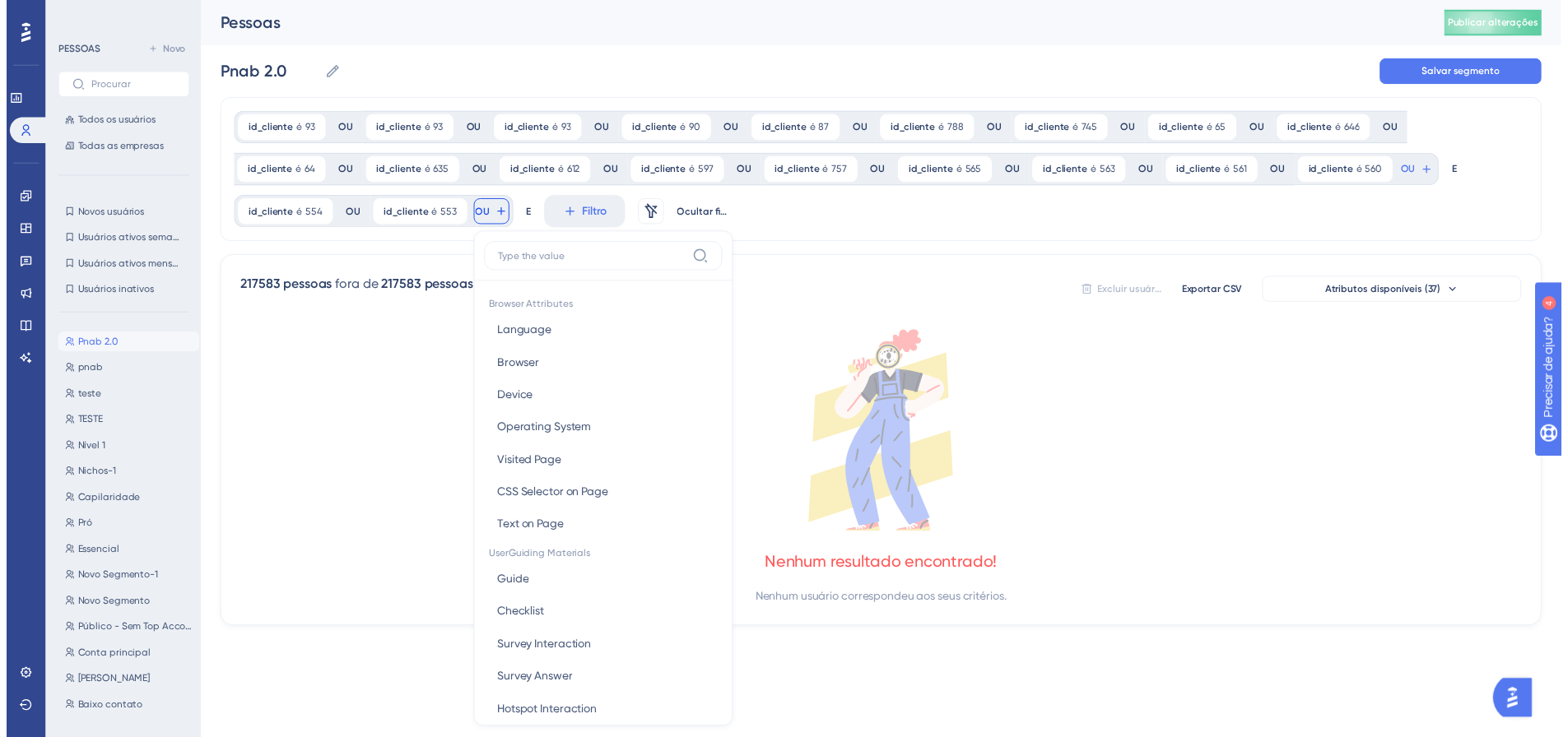
scroll to position [117, 0]
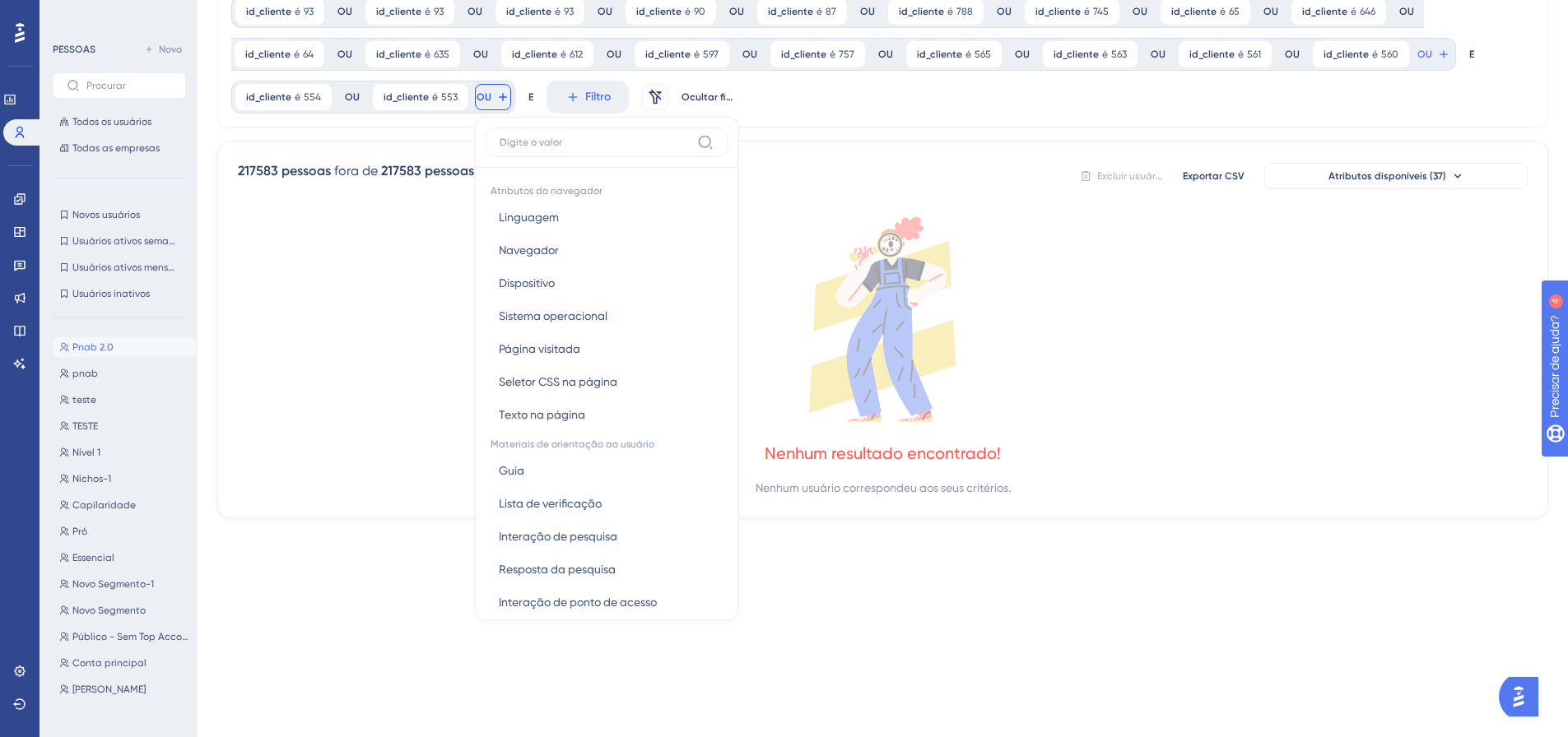
type input "d"
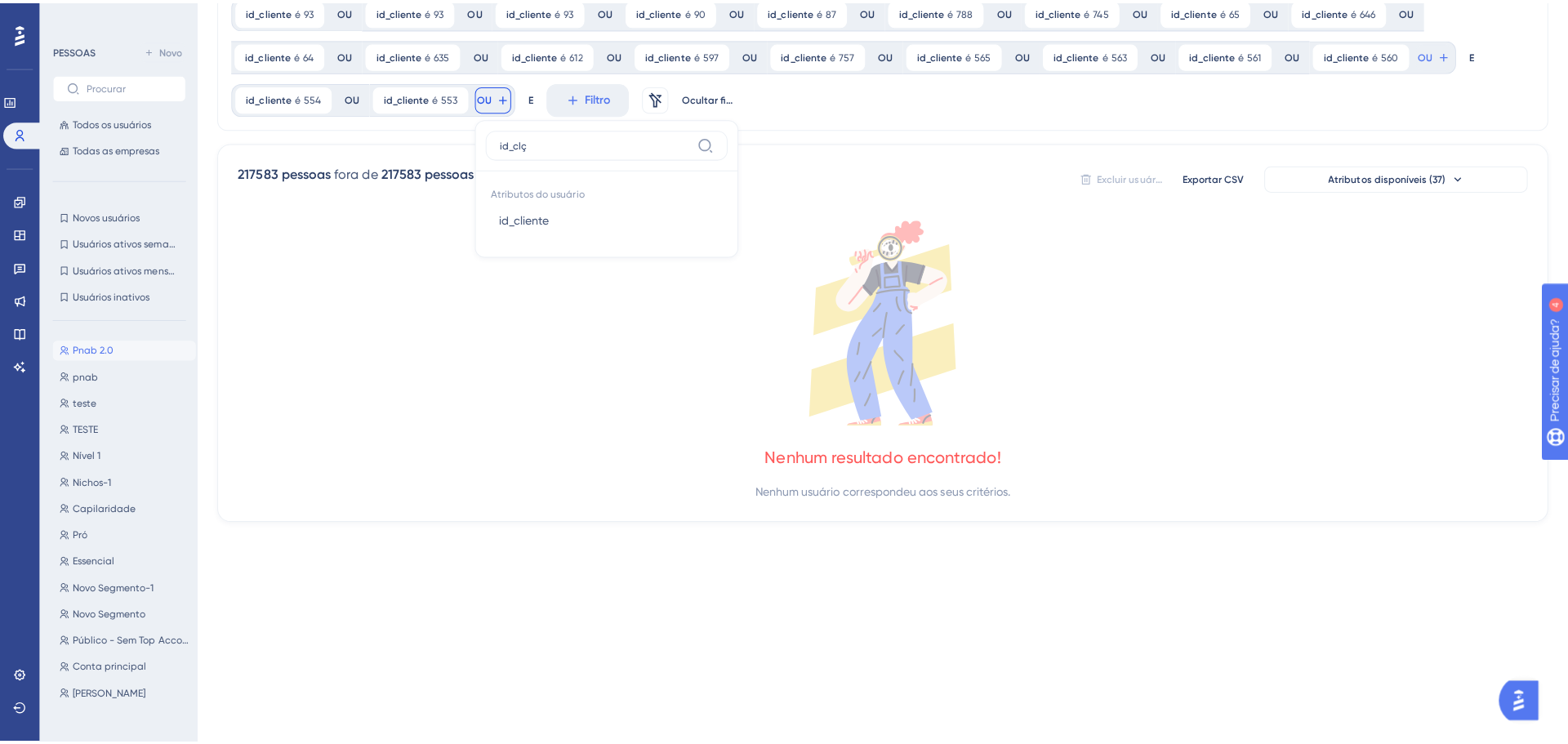
scroll to position [0, 0]
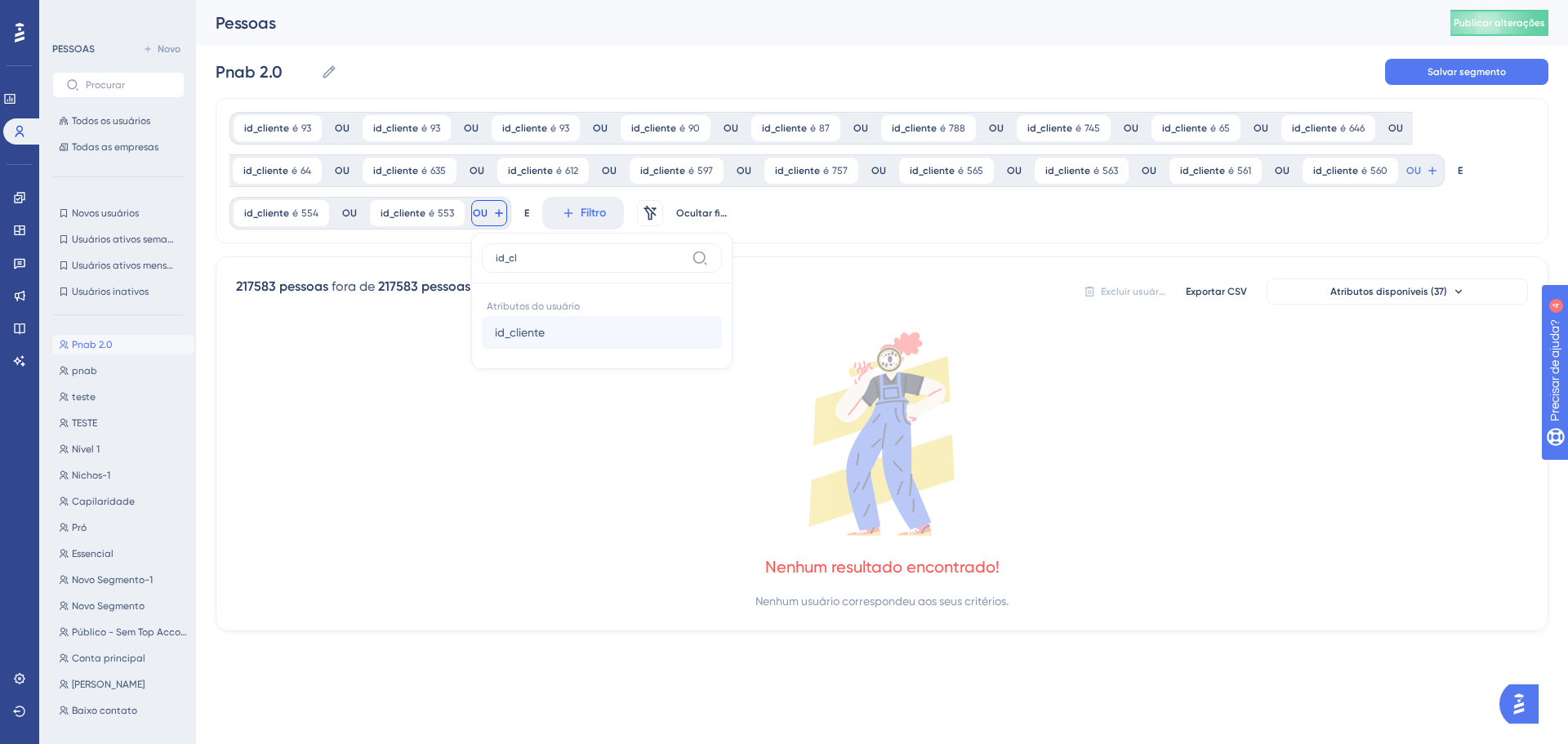
type input "id_cl"
click at [521, 333] on font "id_cliente" at bounding box center [520, 333] width 50 height 13
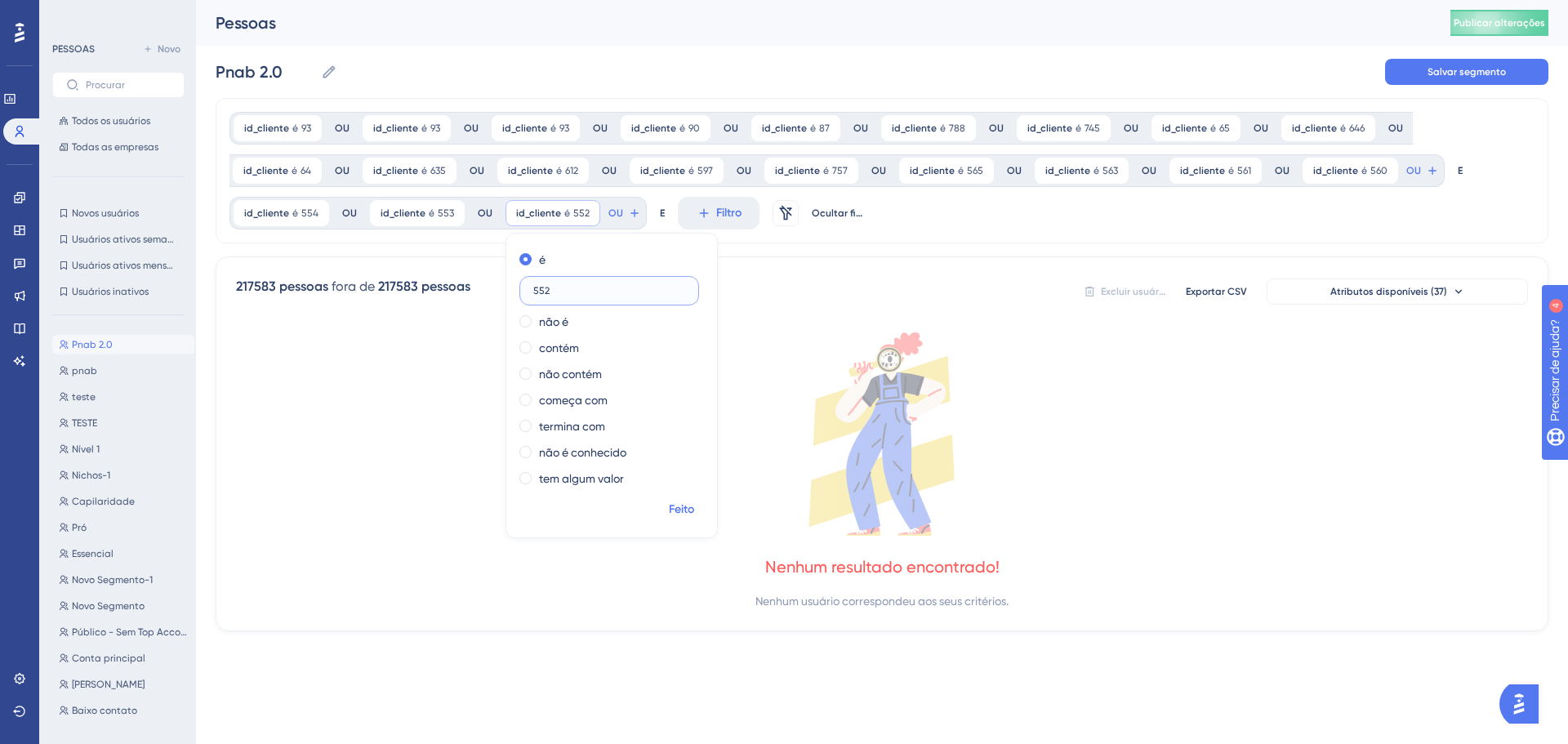
type input "552"
click at [676, 507] on font "Feito" at bounding box center [681, 509] width 25 height 14
click at [1405, 184] on button "OU" at bounding box center [1422, 170] width 36 height 26
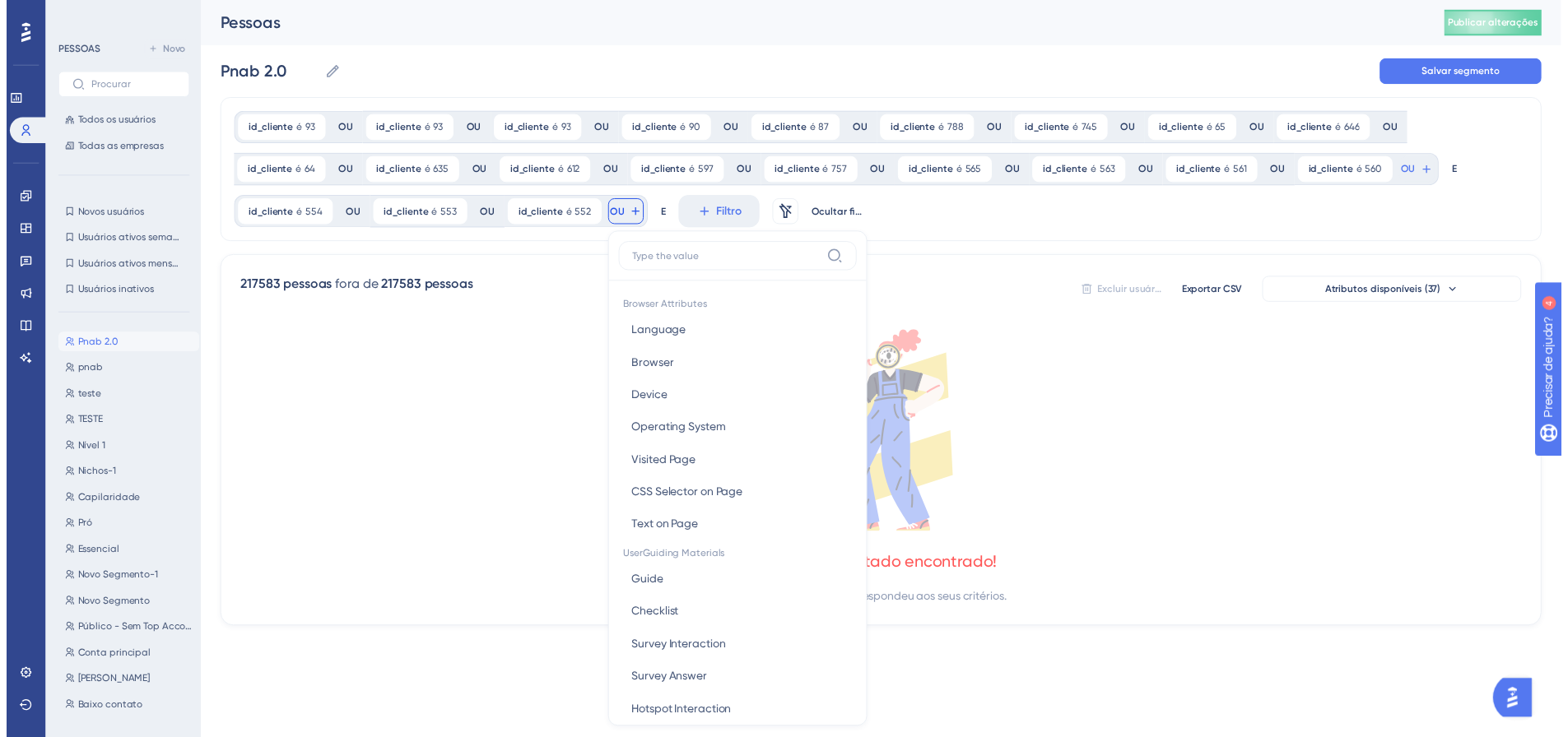
scroll to position [117, 0]
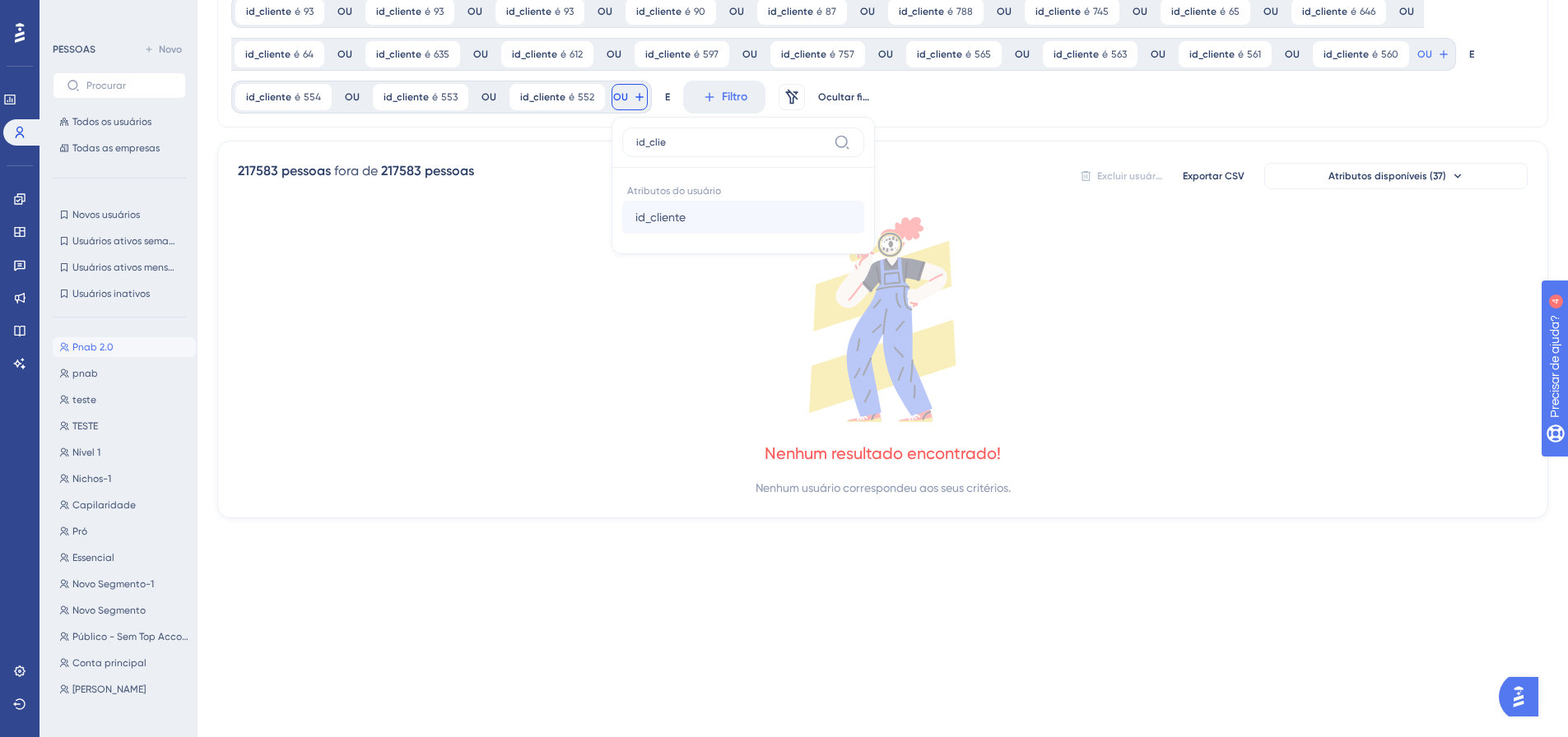
type input "id_clie"
click at [641, 219] on font "id_cliente" at bounding box center [660, 217] width 50 height 13
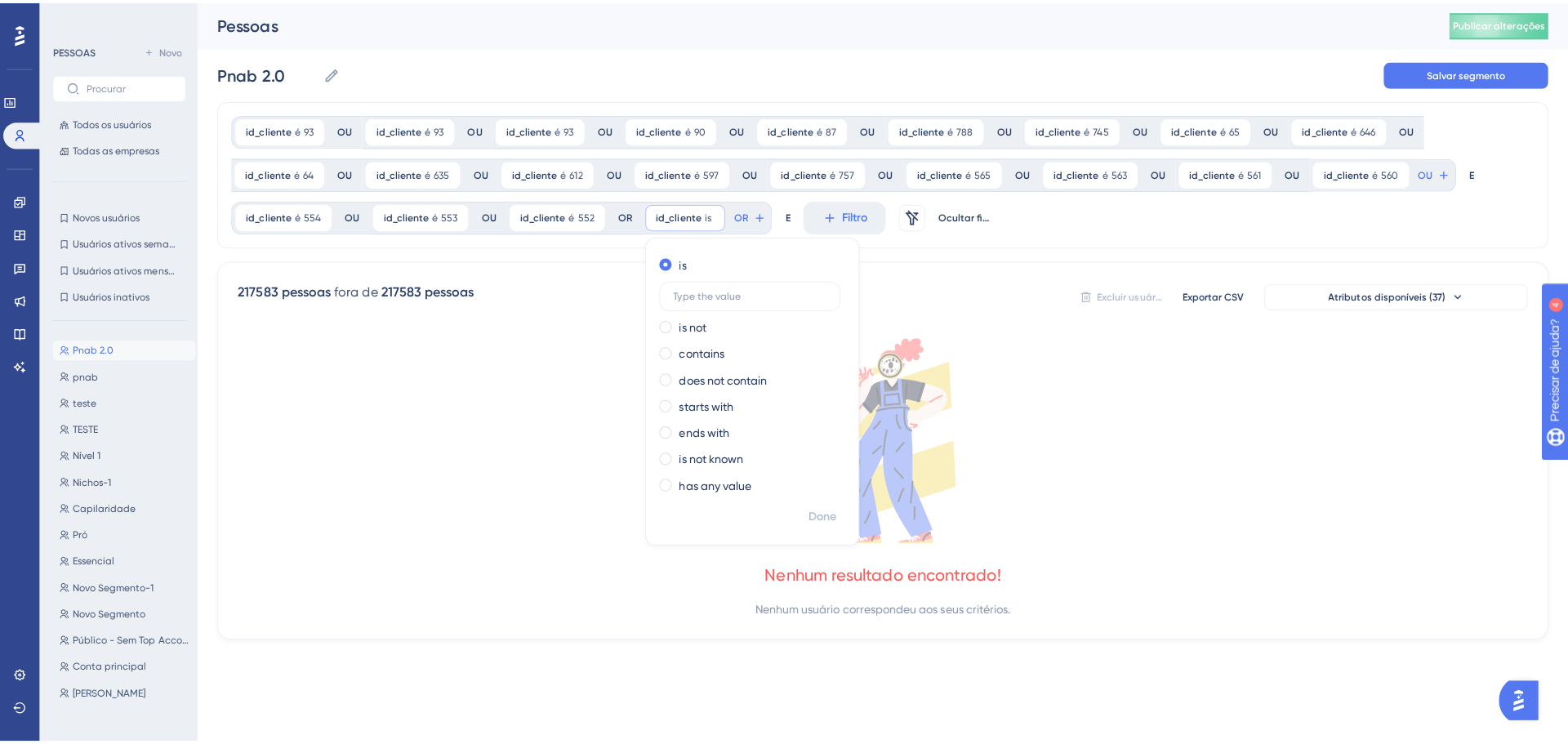
scroll to position [0, 0]
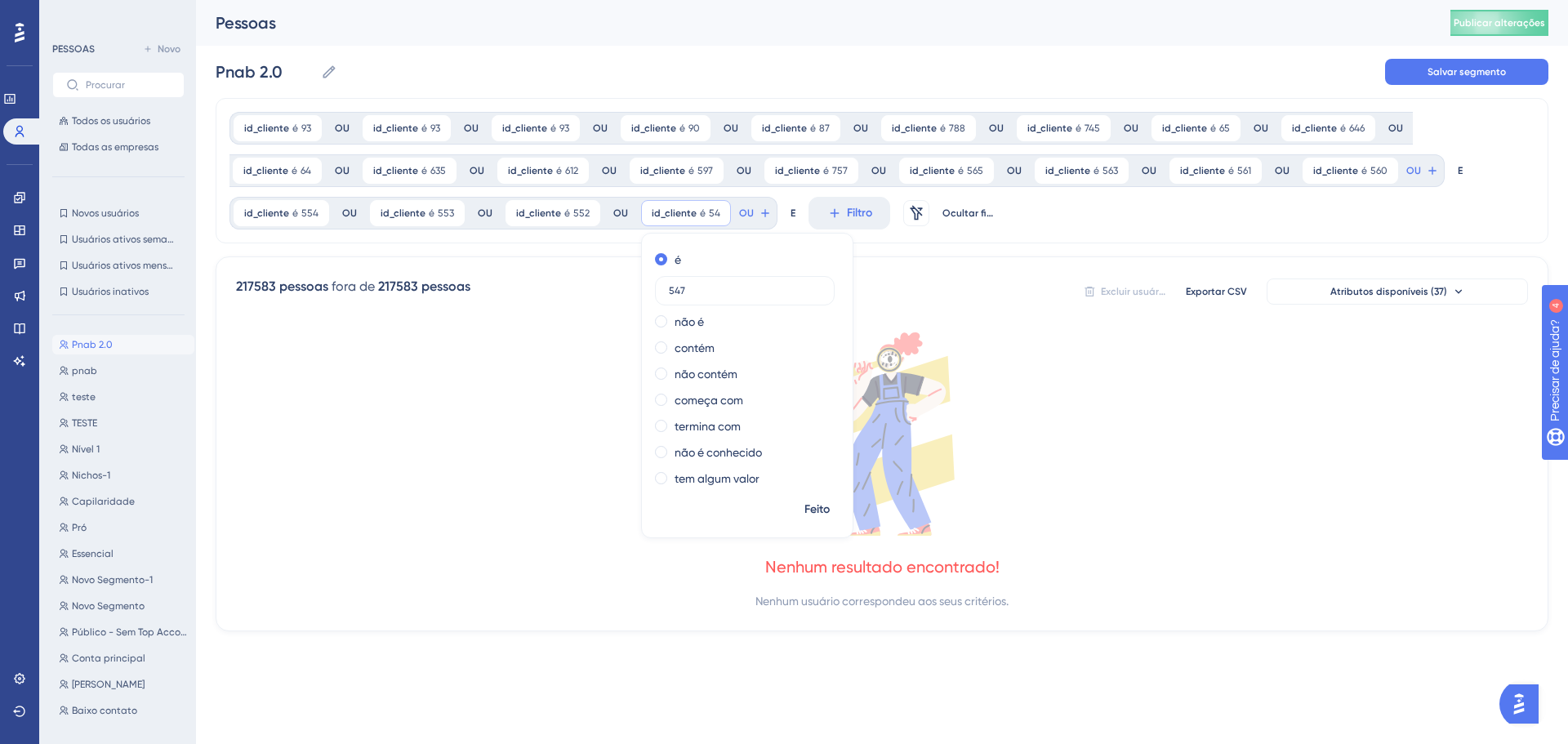
type input "547"
click at [814, 513] on font "Feito" at bounding box center [817, 509] width 25 height 14
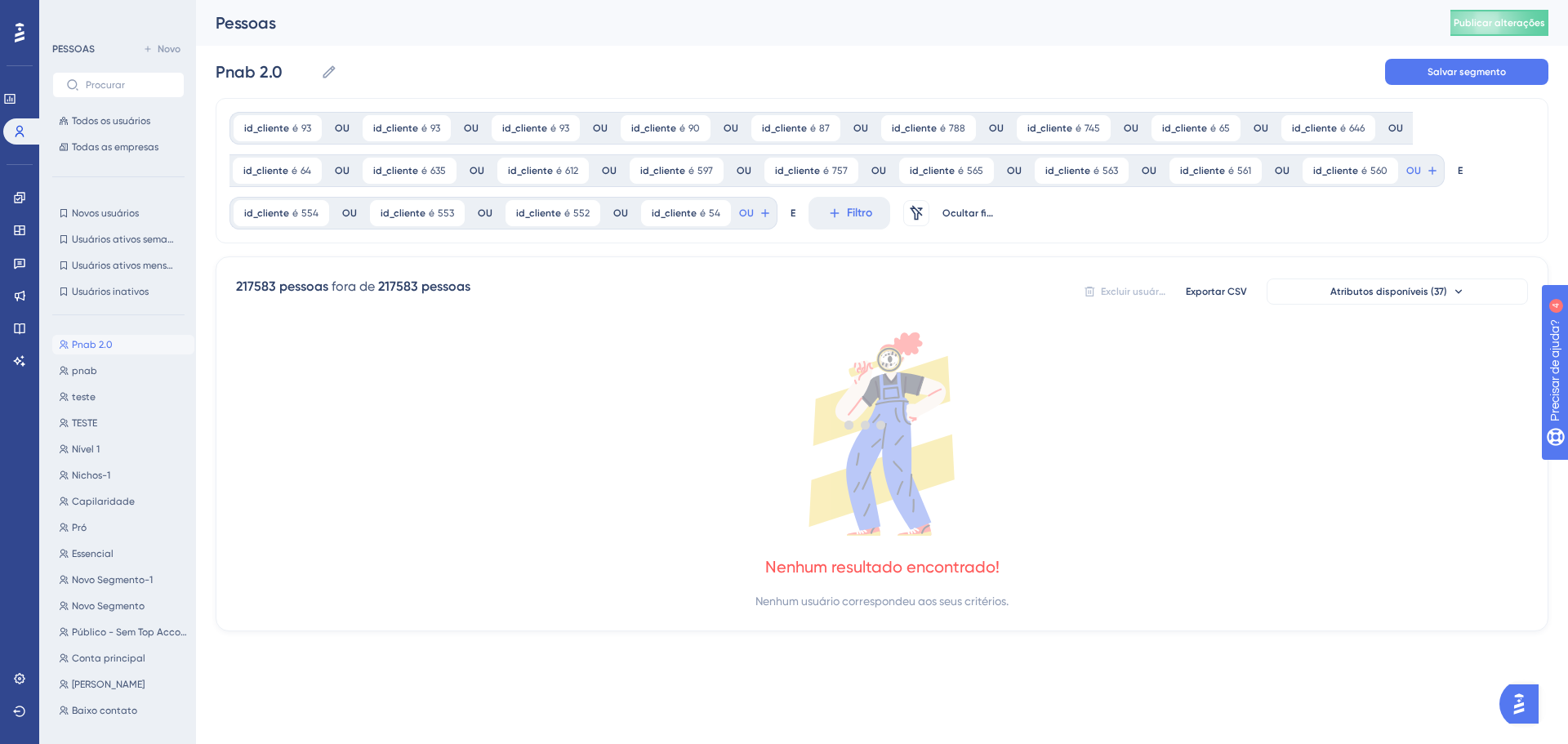
click at [1407, 176] on font "OU" at bounding box center [1414, 170] width 15 height 12
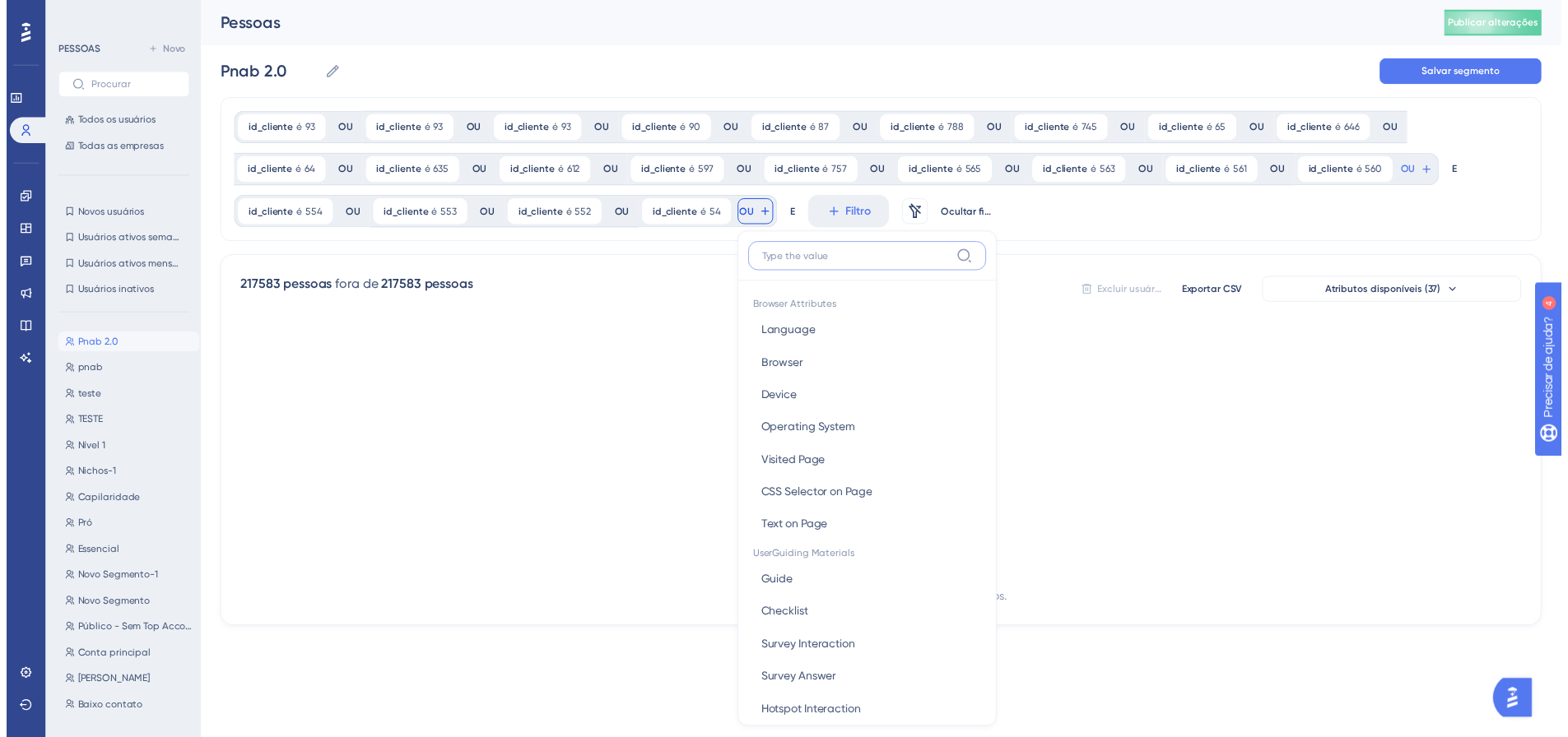
scroll to position [117, 0]
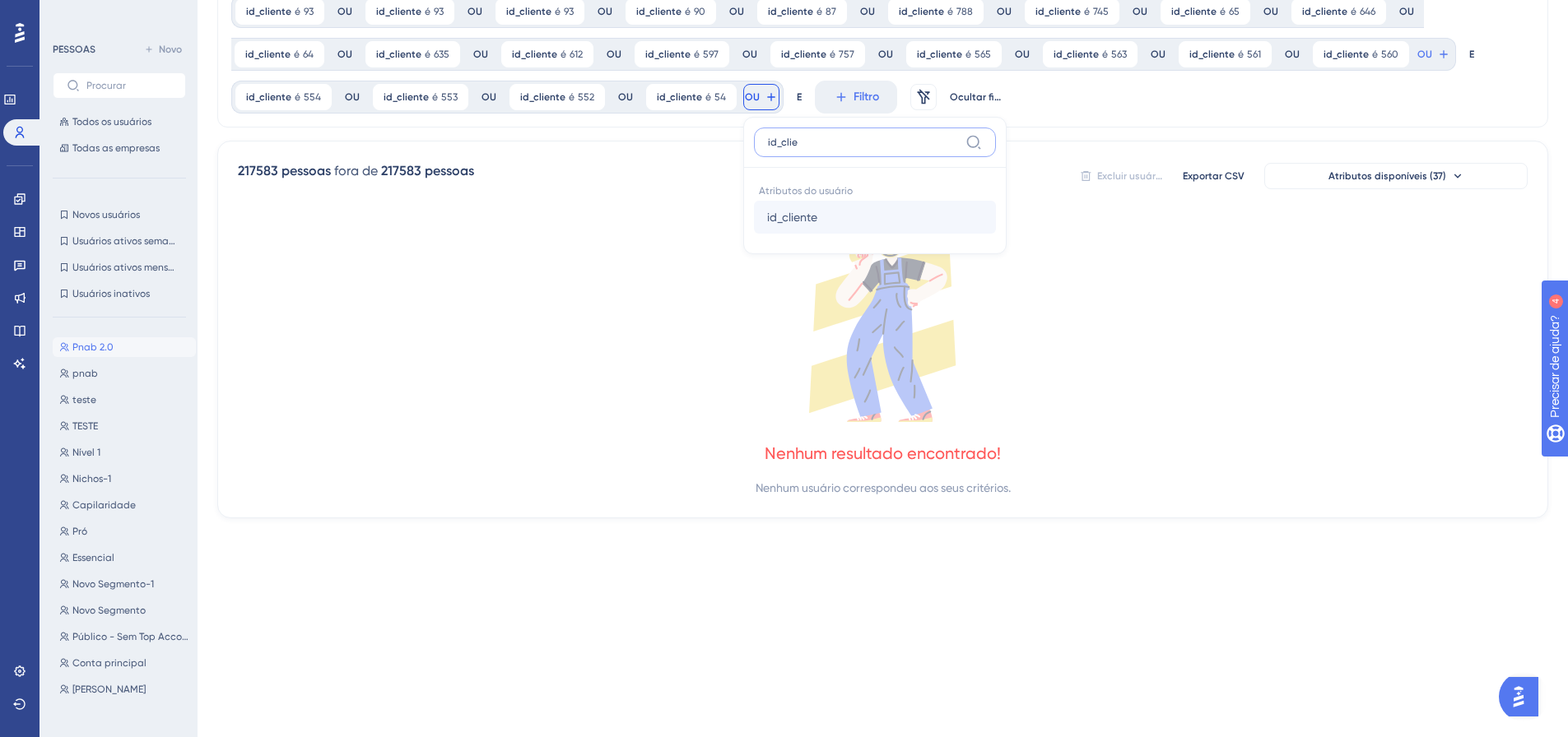
type input "id_clie"
click at [789, 218] on font "id_cliente" at bounding box center [792, 217] width 50 height 13
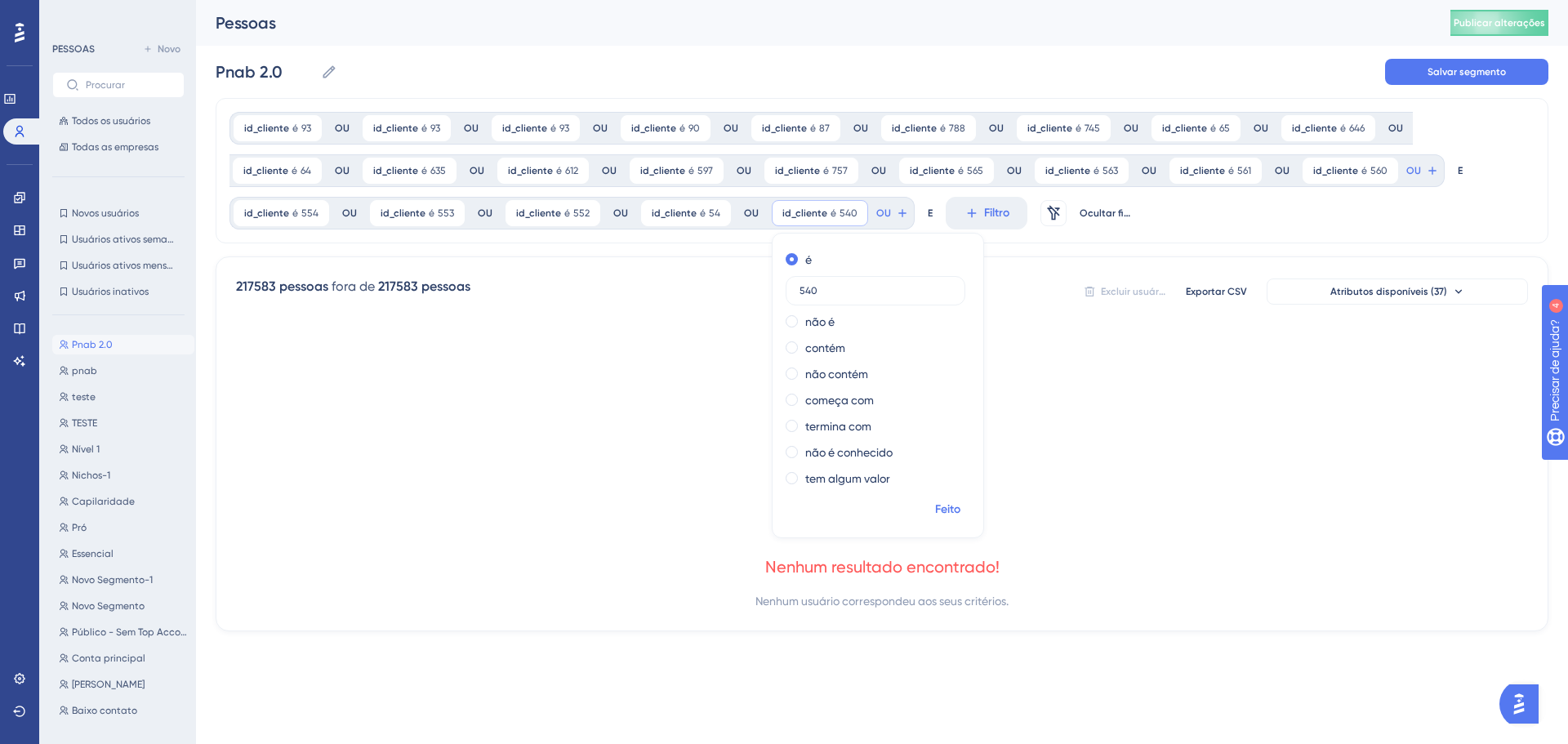
type input "540"
click at [949, 515] on font "Feito" at bounding box center [947, 509] width 25 height 14
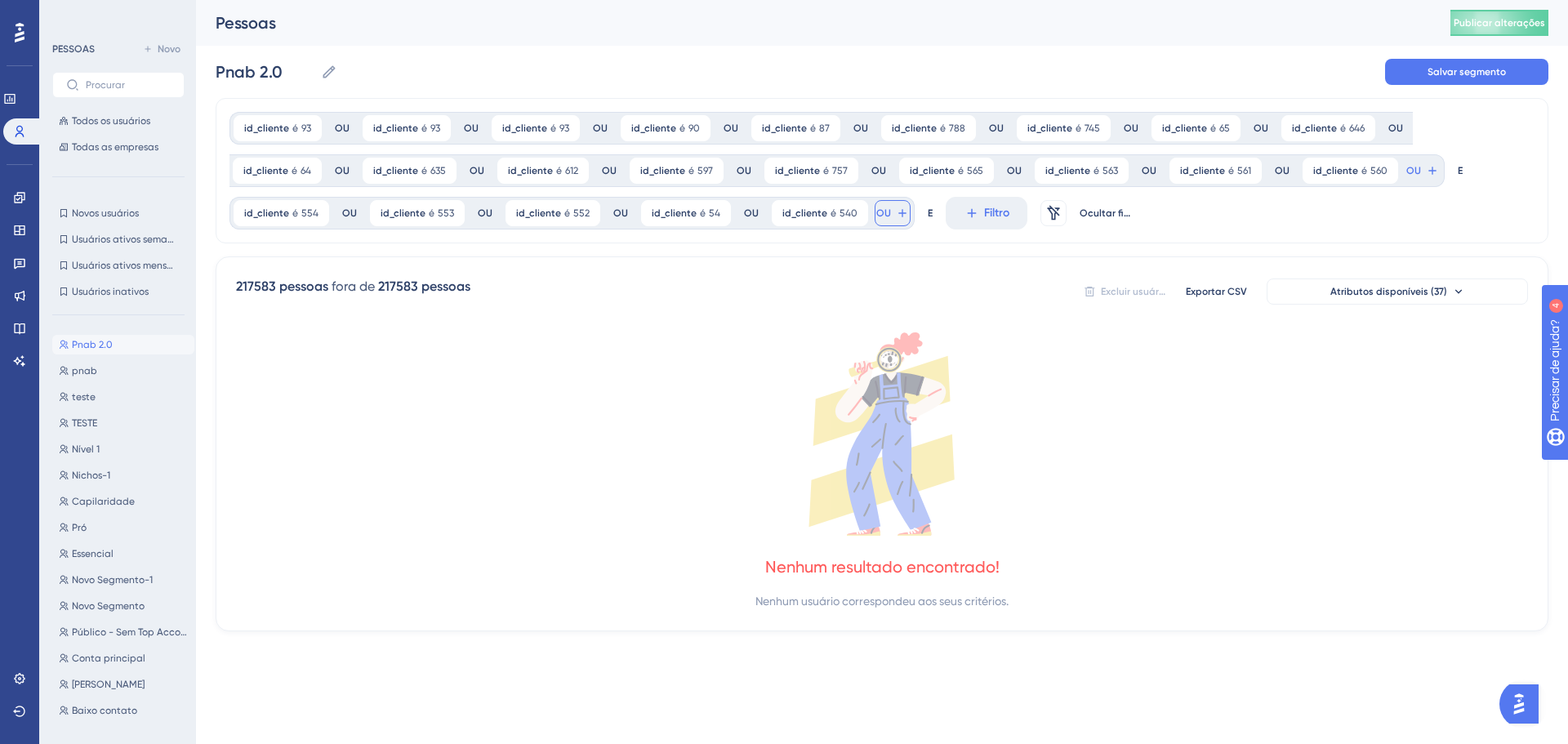
click at [1407, 176] on font "OU" at bounding box center [1414, 170] width 15 height 12
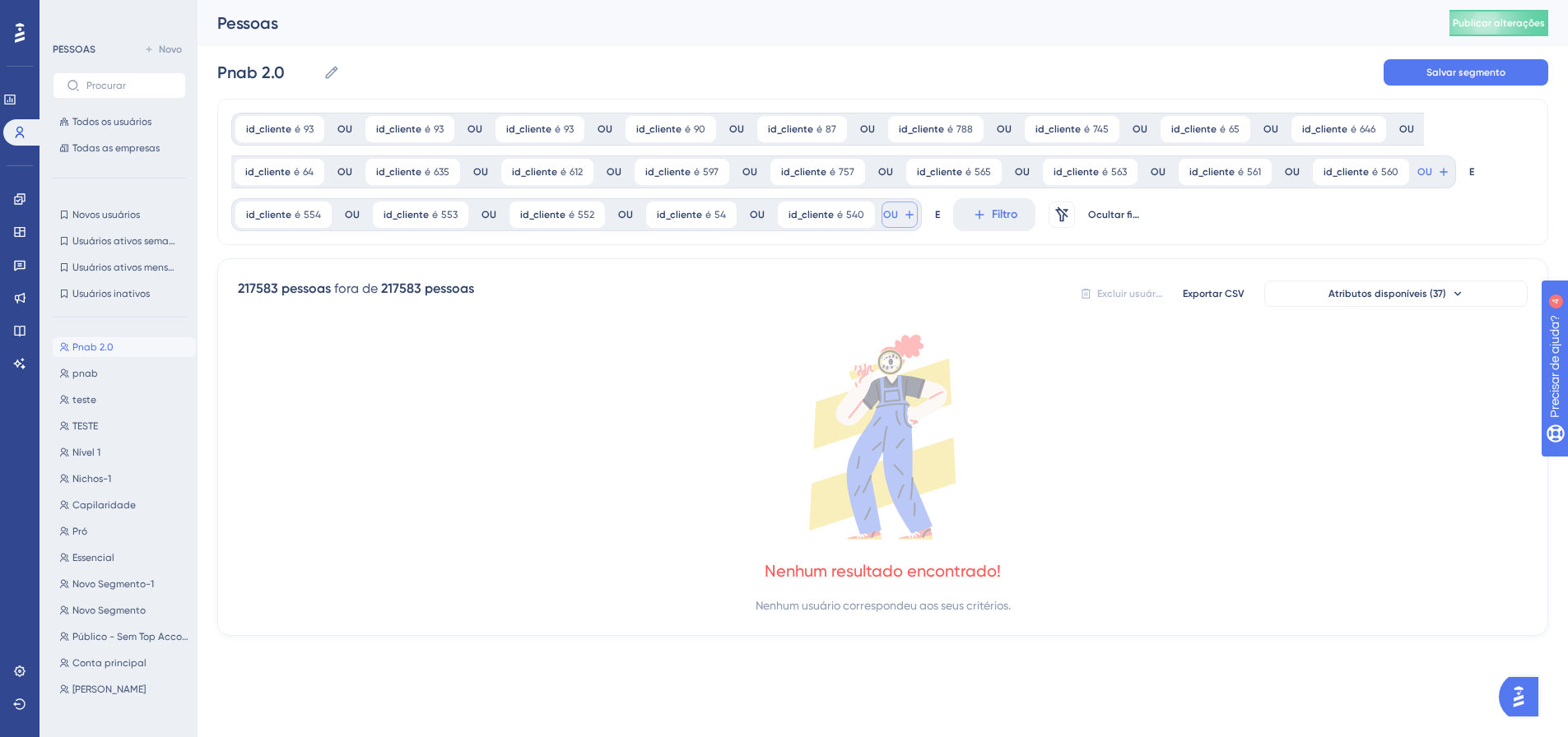
scroll to position [117, 0]
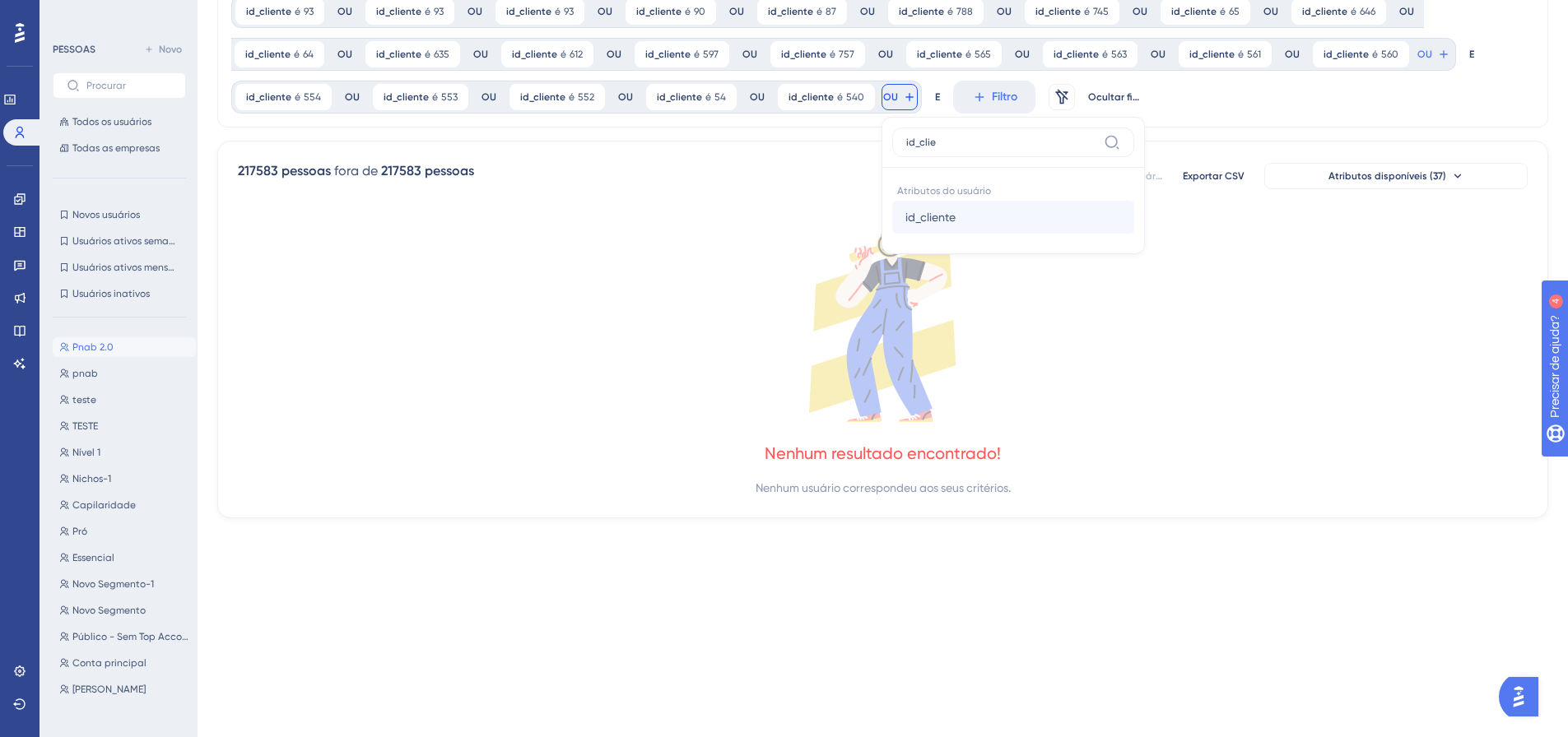
type input "id_clie"
click at [893, 210] on button "id_cliente id_cliente" at bounding box center [1013, 217] width 242 height 33
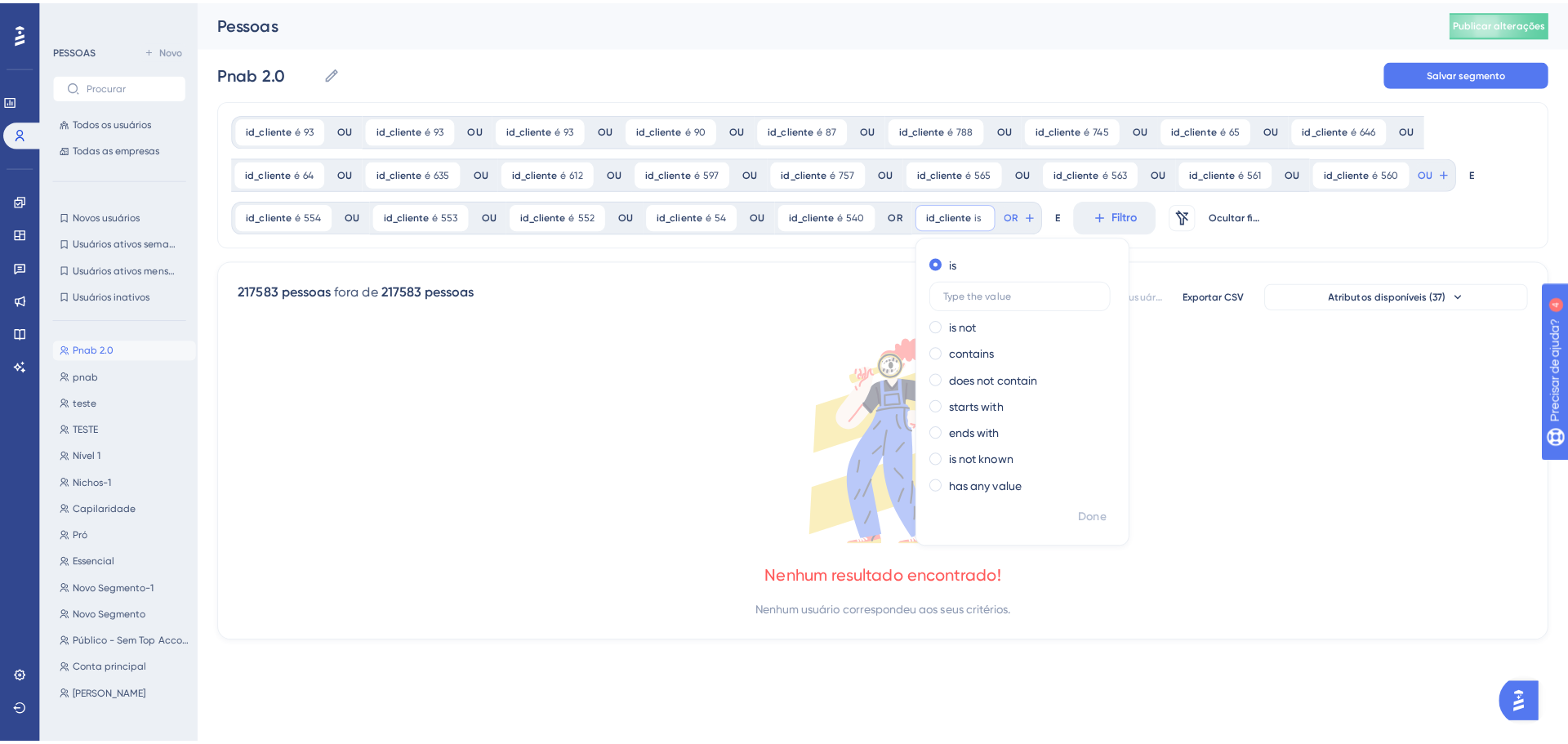
scroll to position [0, 0]
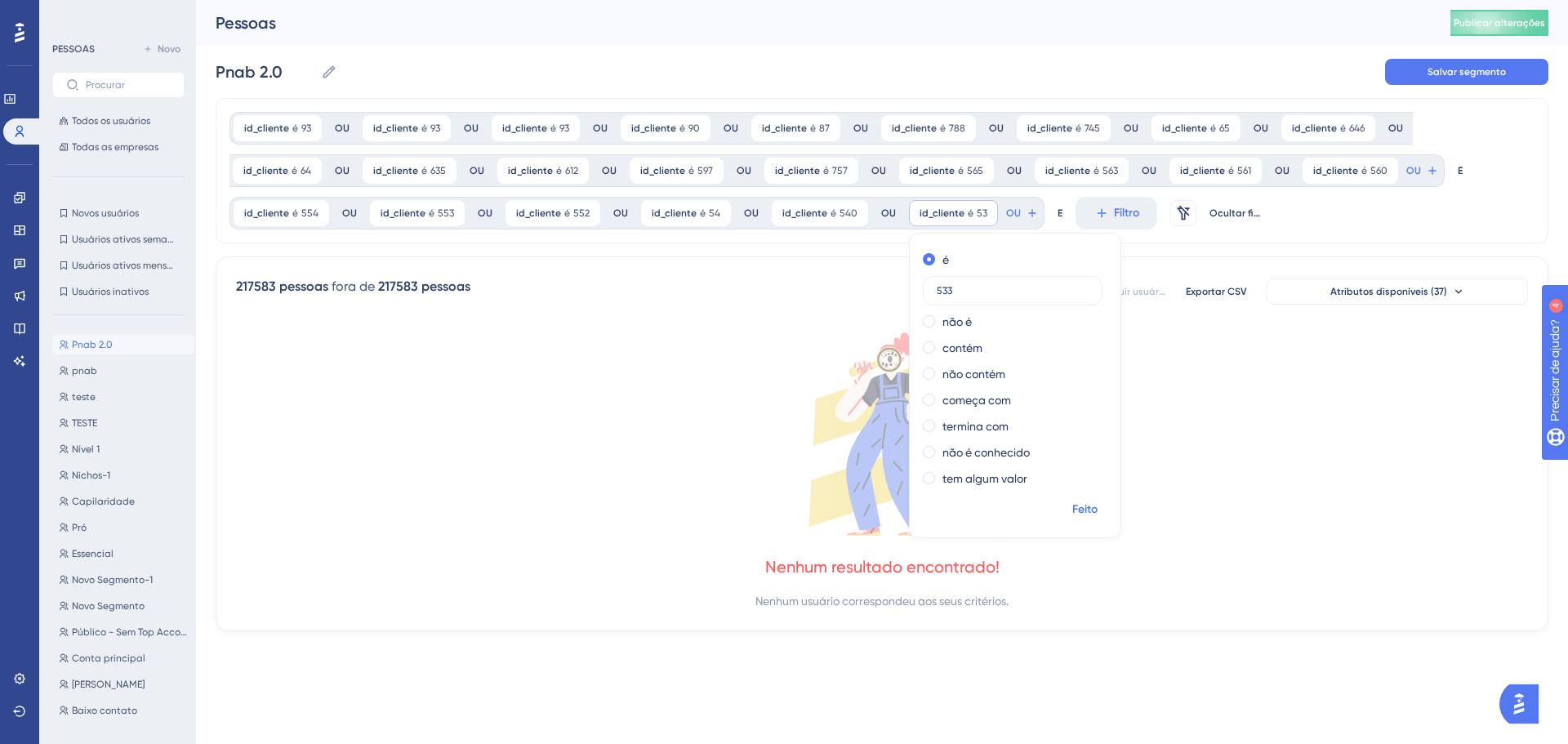
type input "533"
click at [1081, 503] on font "Feito" at bounding box center [1085, 509] width 25 height 14
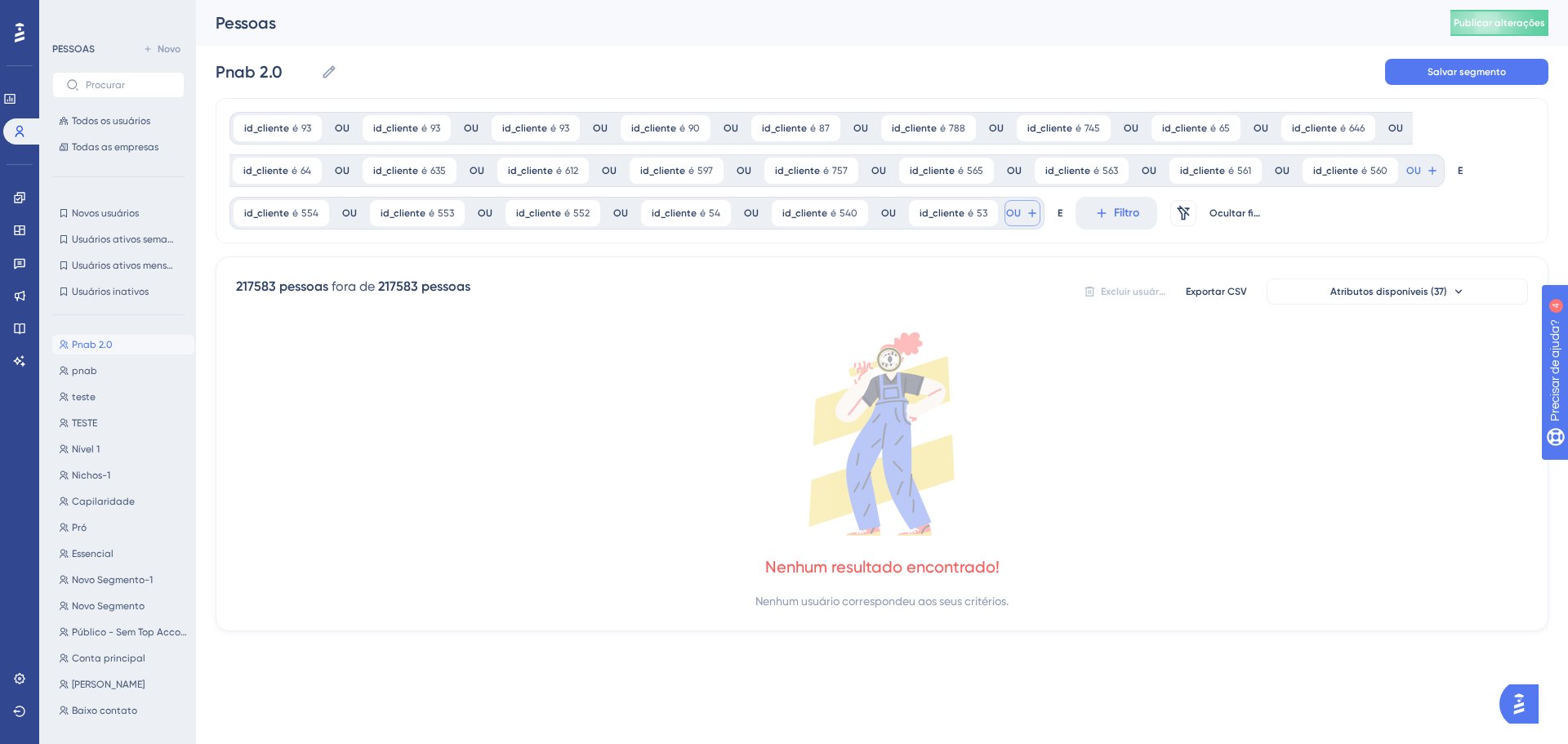
click at [1407, 176] on font "OU" at bounding box center [1414, 170] width 15 height 12
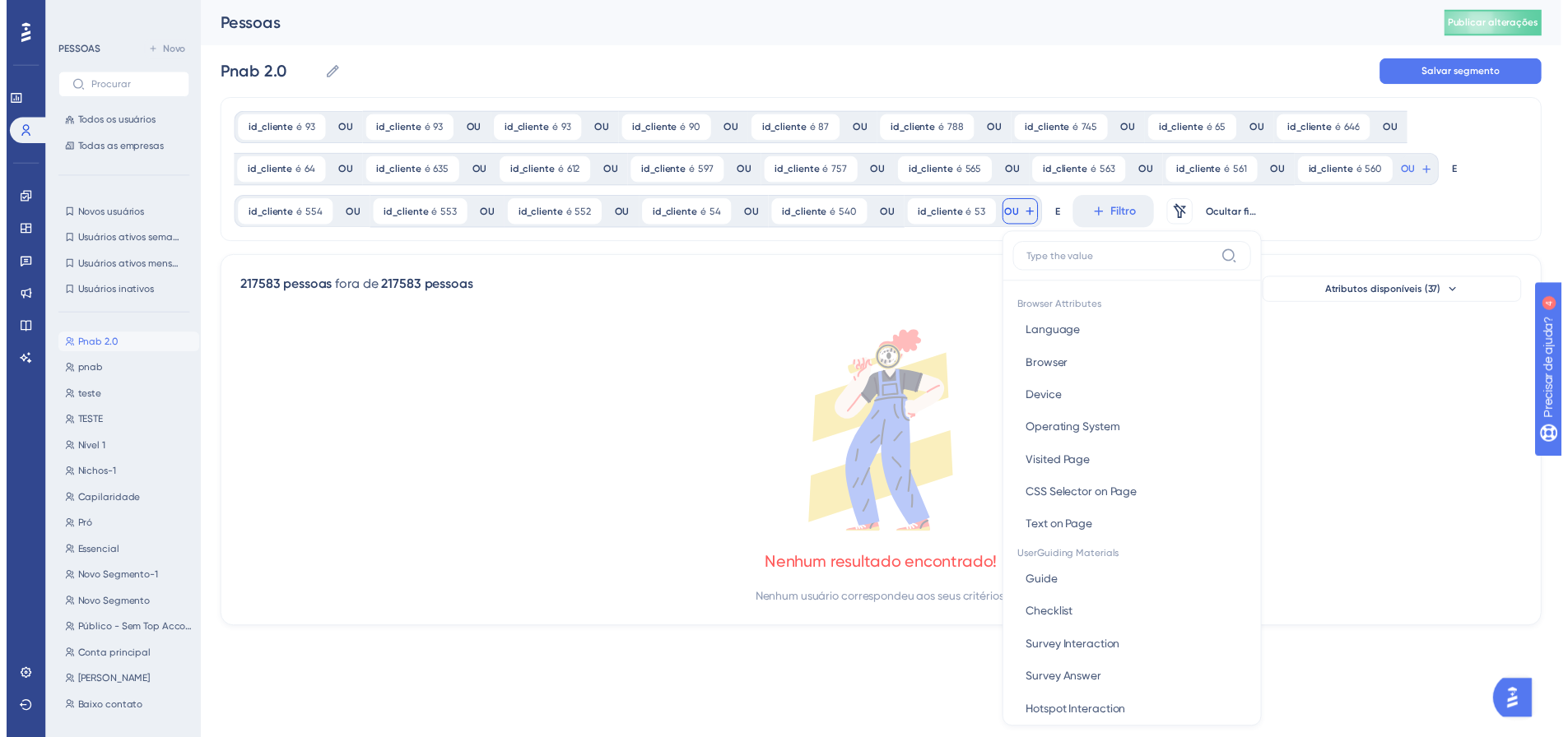
scroll to position [117, 0]
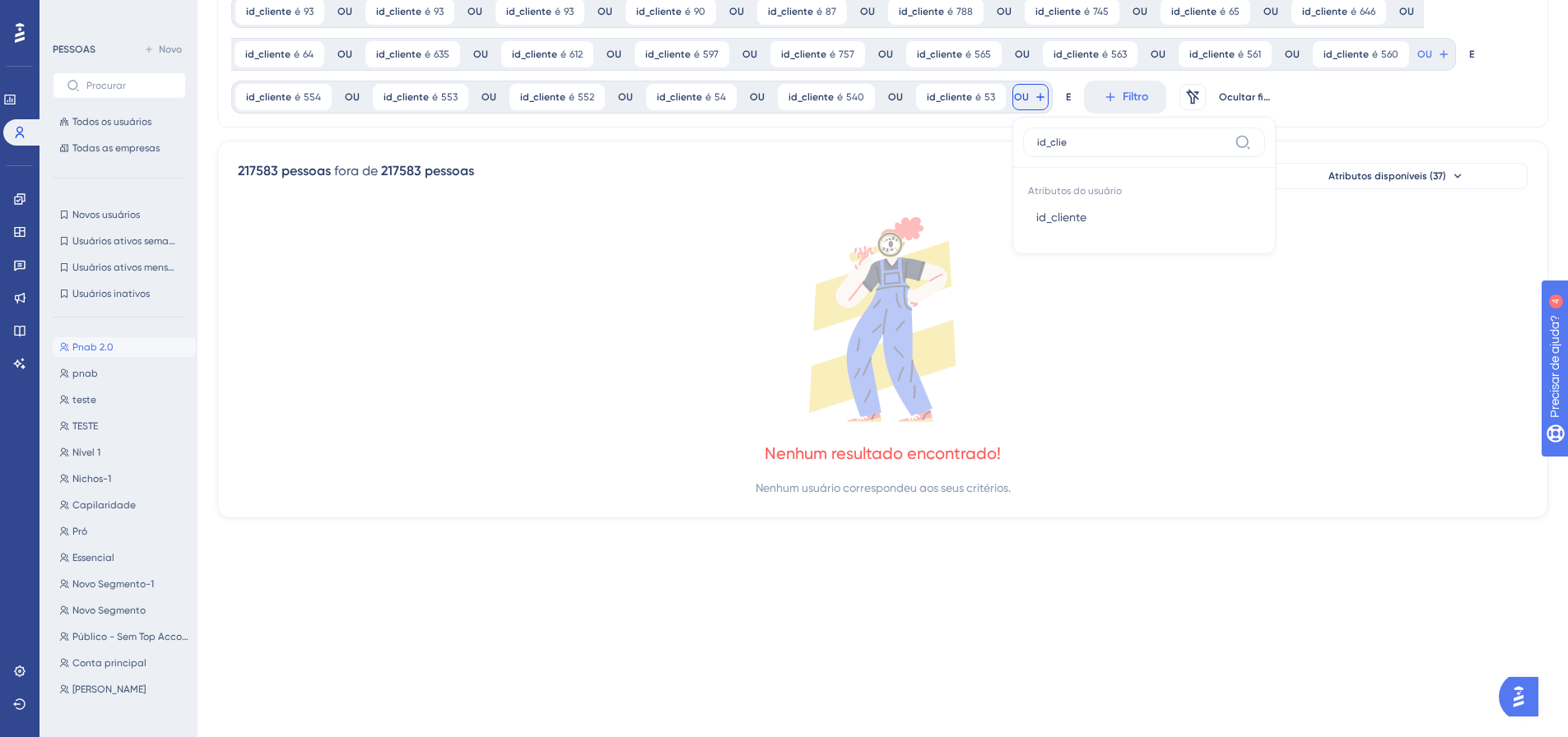
type input "id_clie"
click at [1023, 215] on button "id_cliente id_cliente" at bounding box center [1144, 217] width 242 height 33
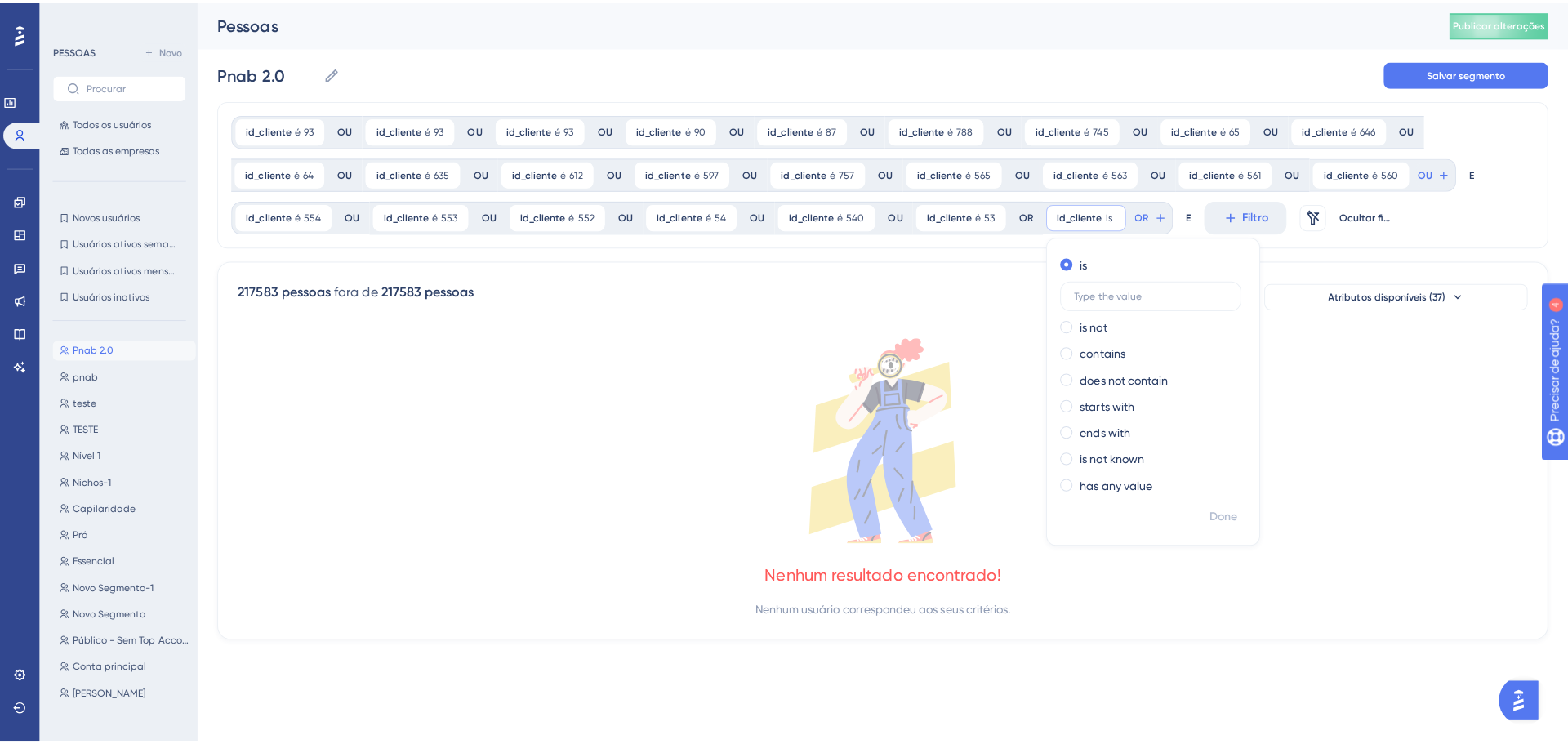
scroll to position [0, 0]
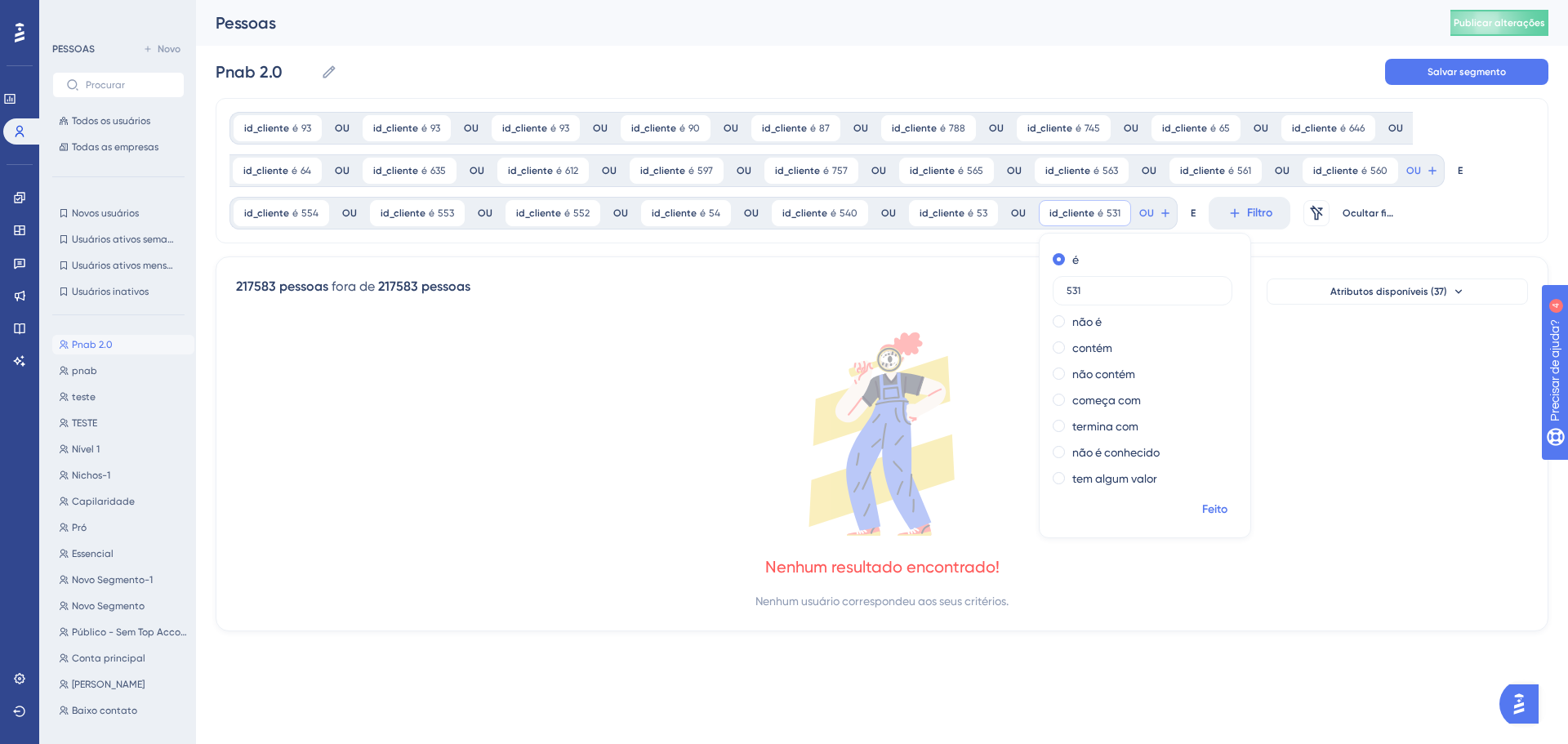
type input "531"
click at [1203, 503] on font "Feito" at bounding box center [1215, 509] width 25 height 14
click at [1405, 184] on button "OU" at bounding box center [1422, 170] width 36 height 26
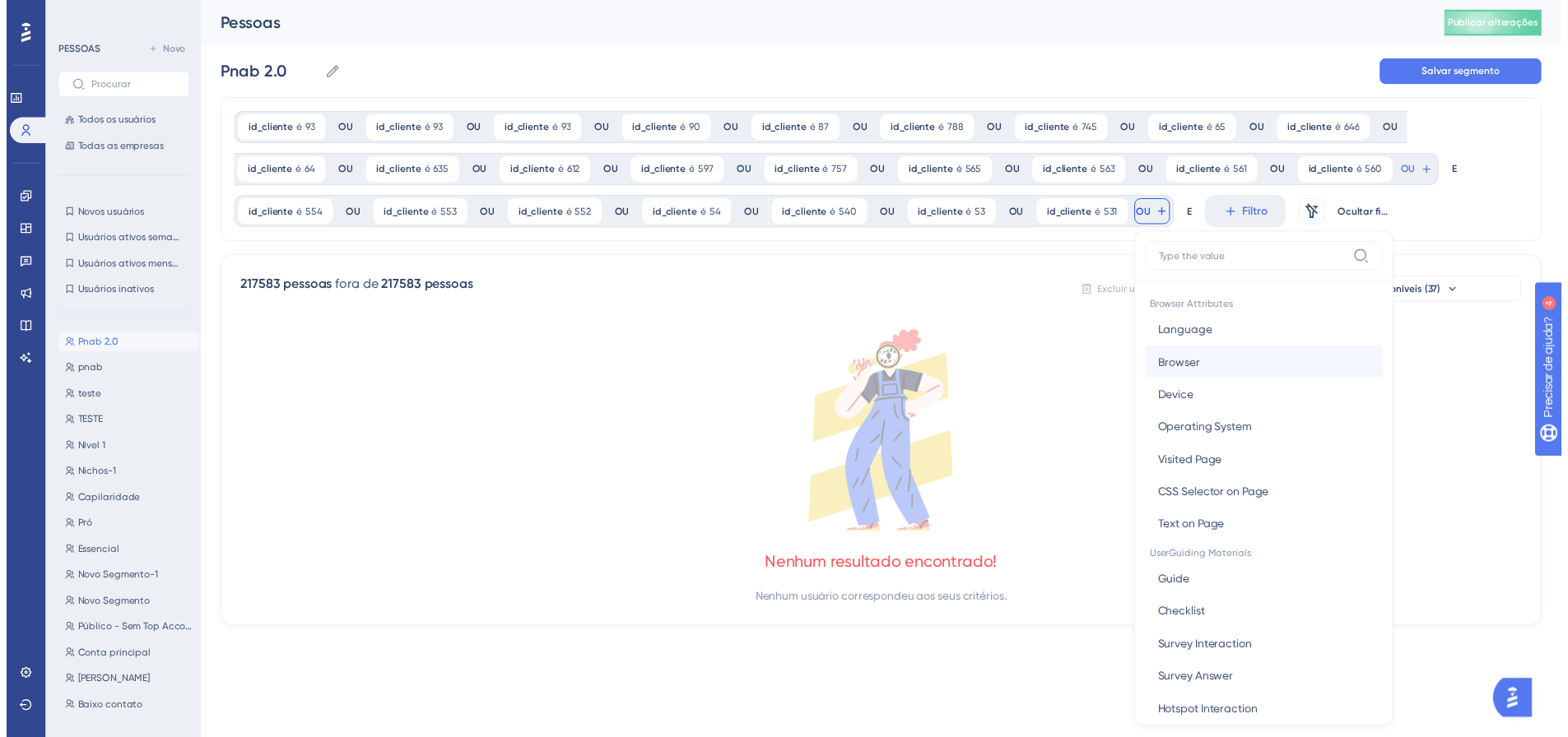
scroll to position [117, 0]
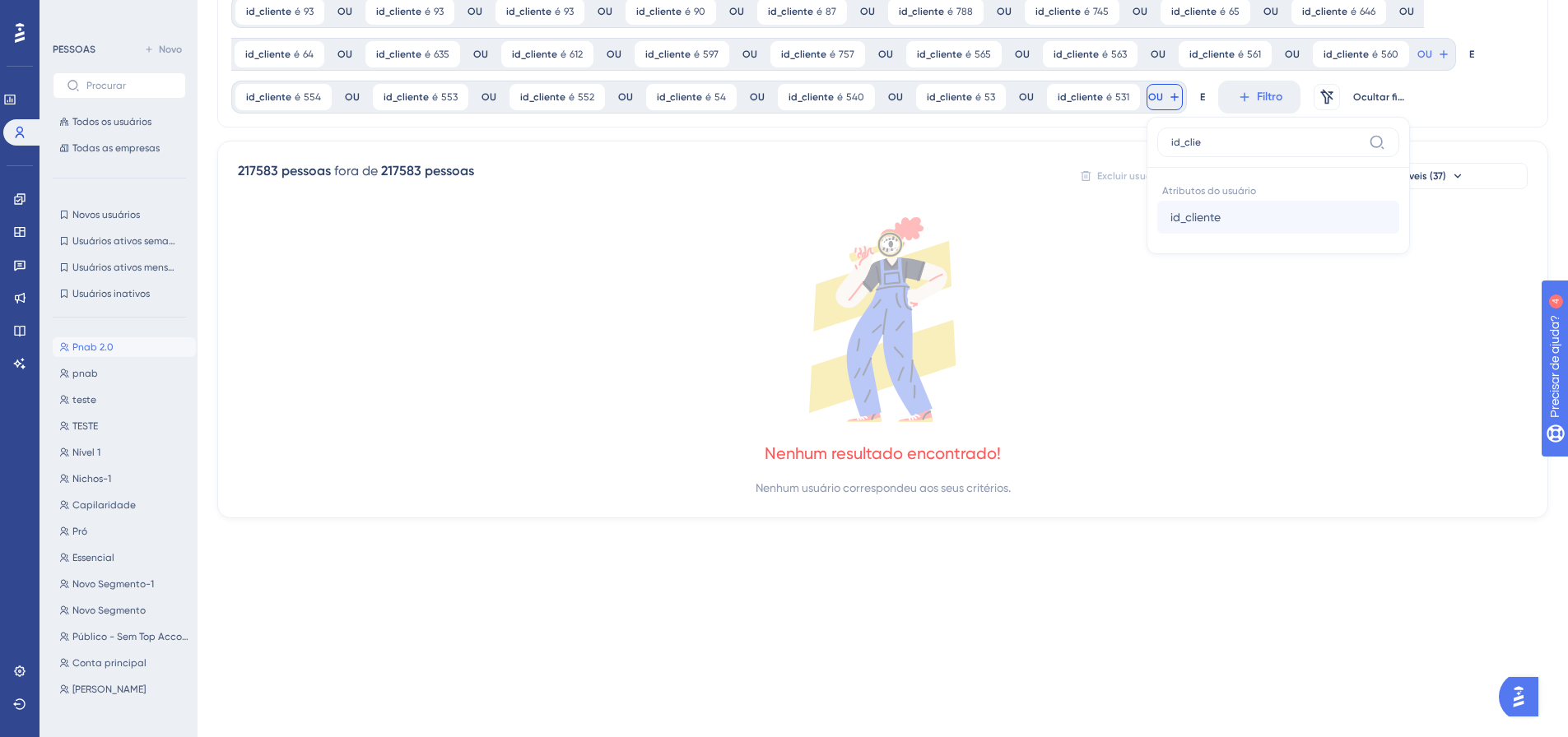
type input "id_clie"
click at [1197, 225] on span "id_cliente" at bounding box center [1195, 217] width 50 height 20
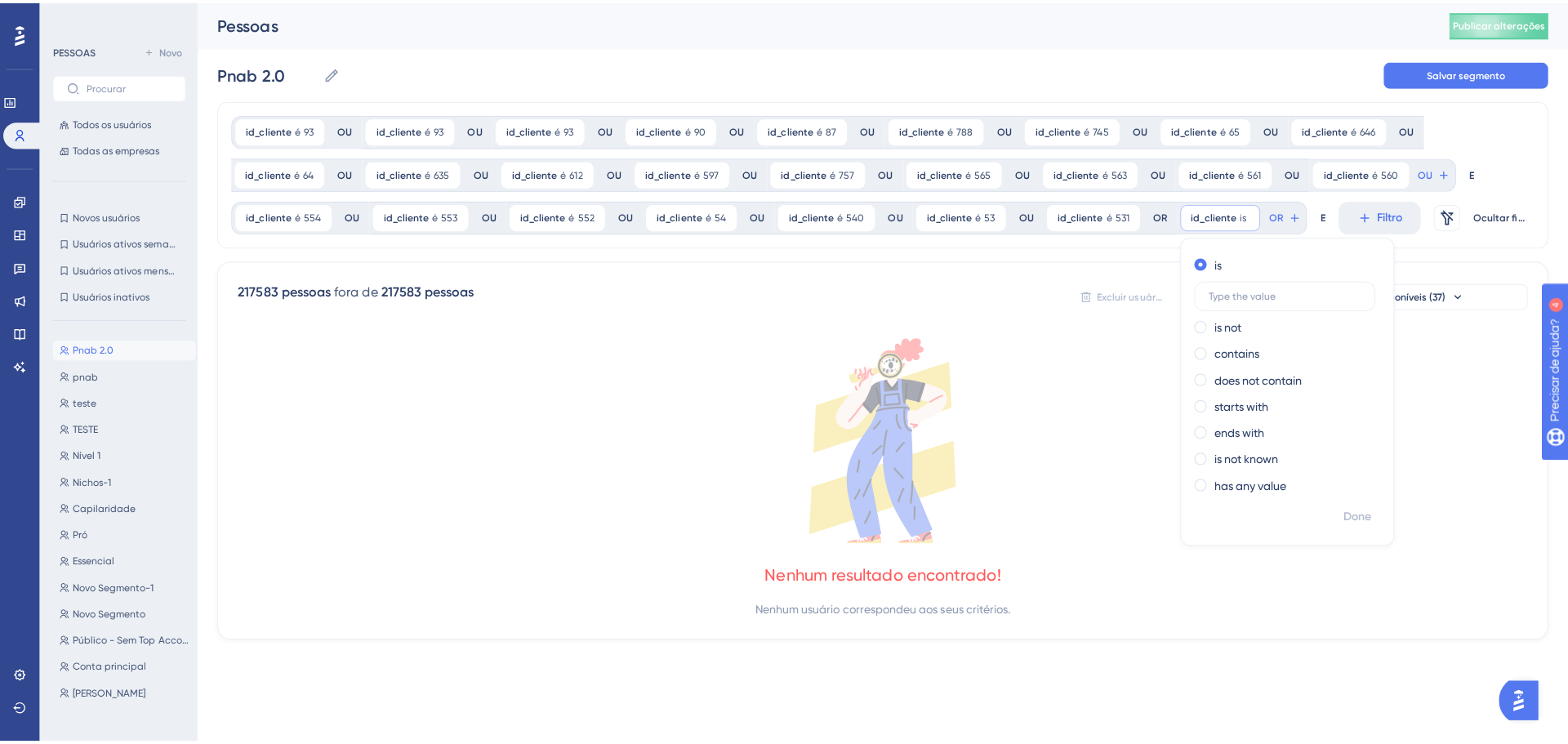
scroll to position [0, 0]
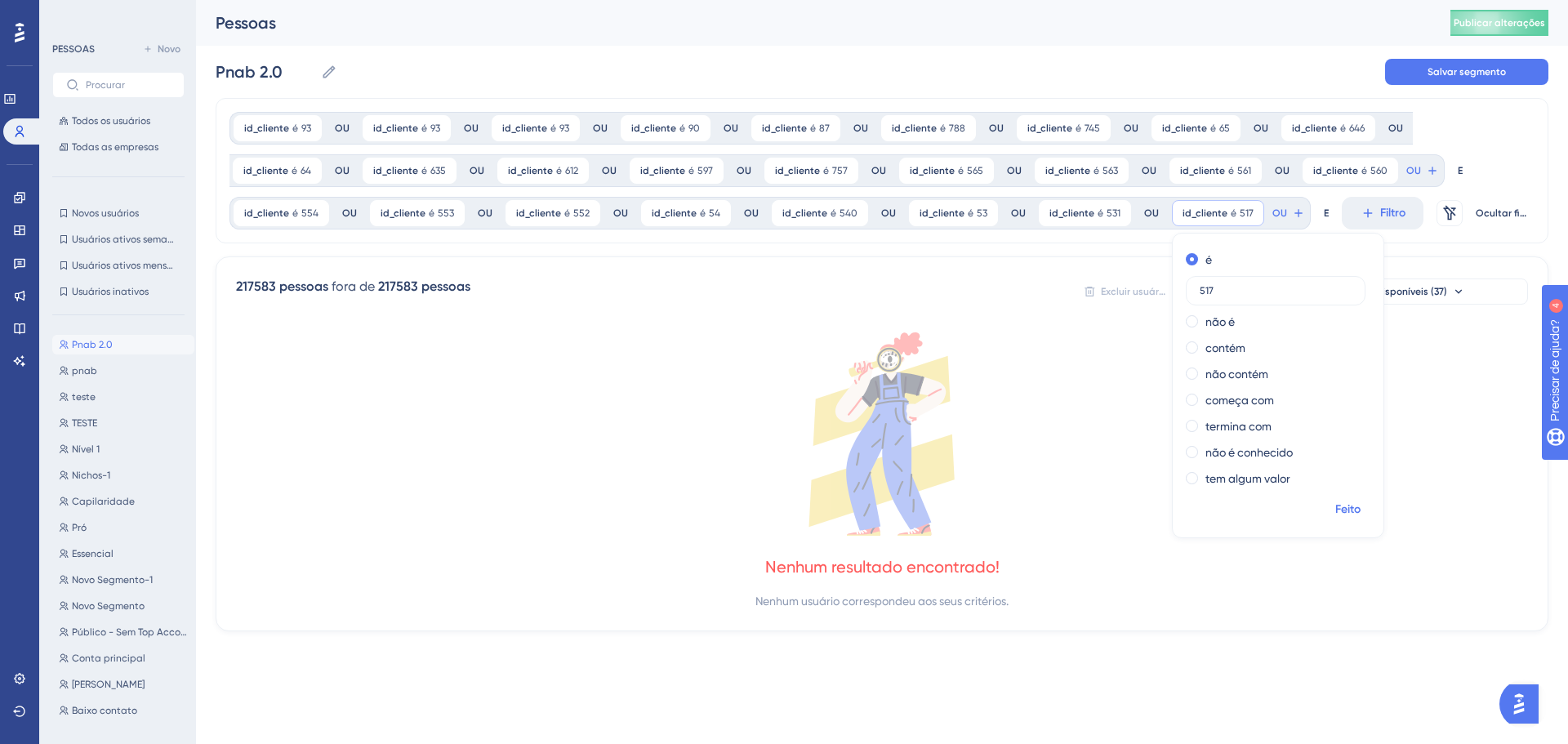
type input "517"
click at [1336, 519] on span "Feito" at bounding box center [1348, 510] width 25 height 20
click at [1405, 184] on button "OU" at bounding box center [1422, 170] width 36 height 26
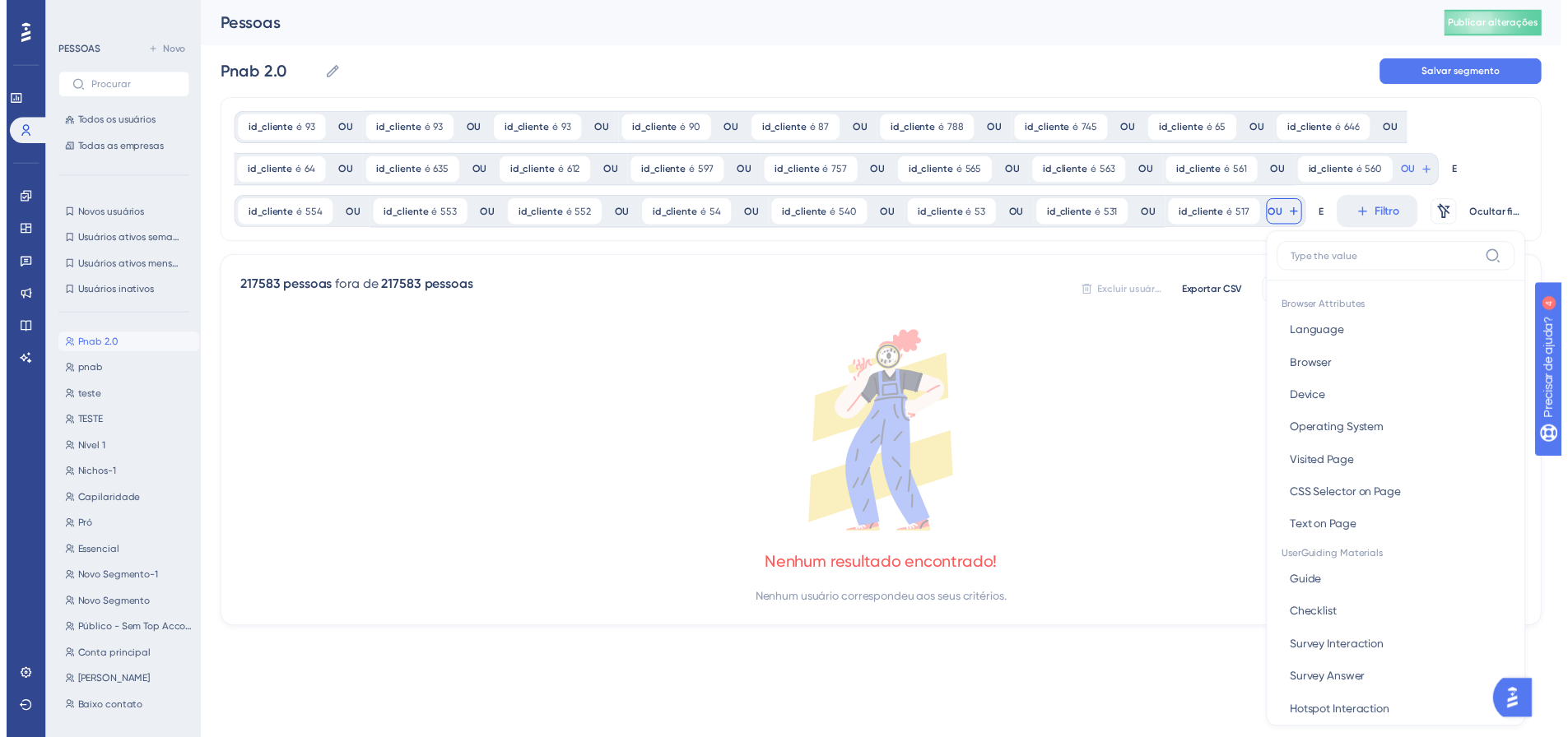
scroll to position [117, 0]
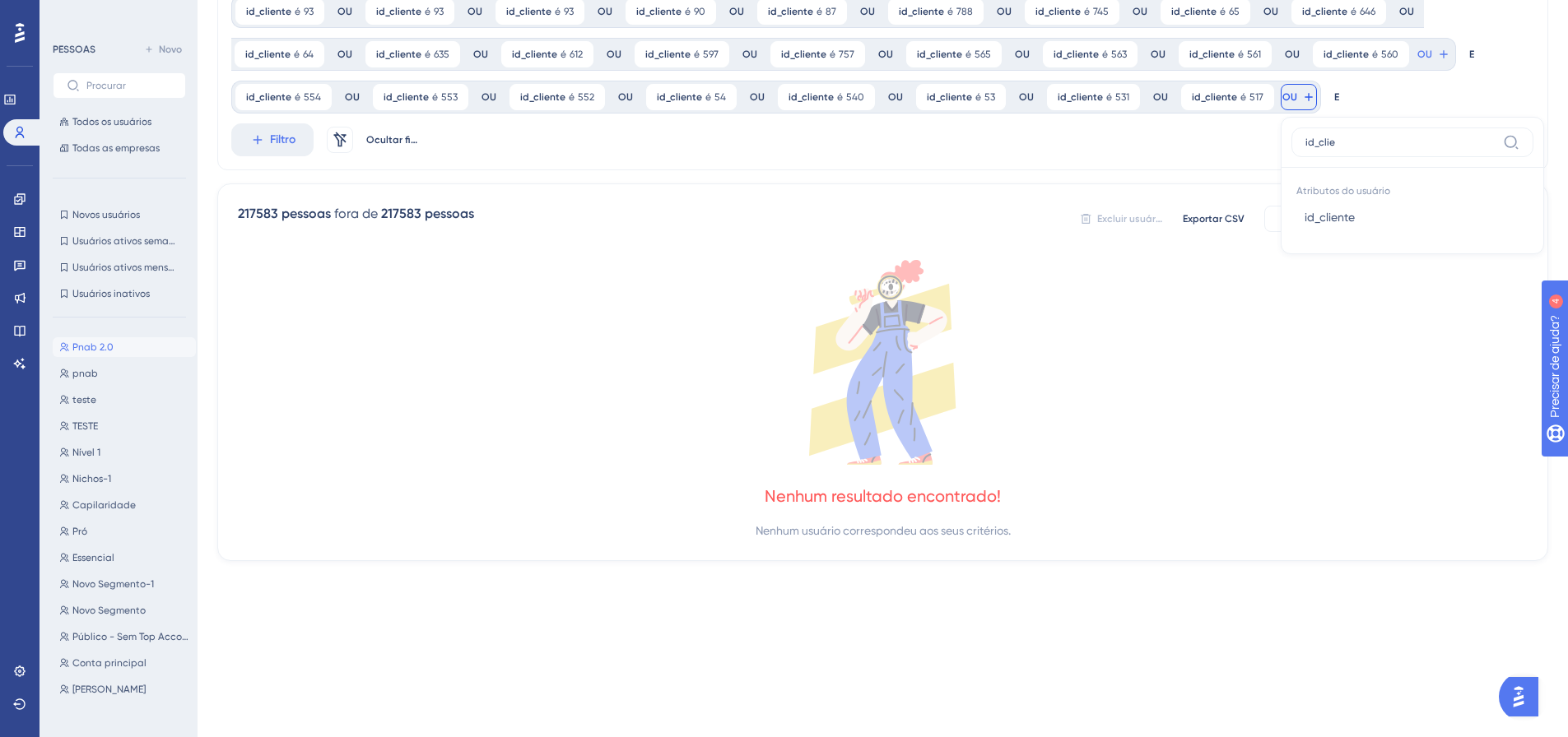
type input "id_clie"
click at [1291, 213] on button "id_cliente id_cliente" at bounding box center [1412, 217] width 242 height 33
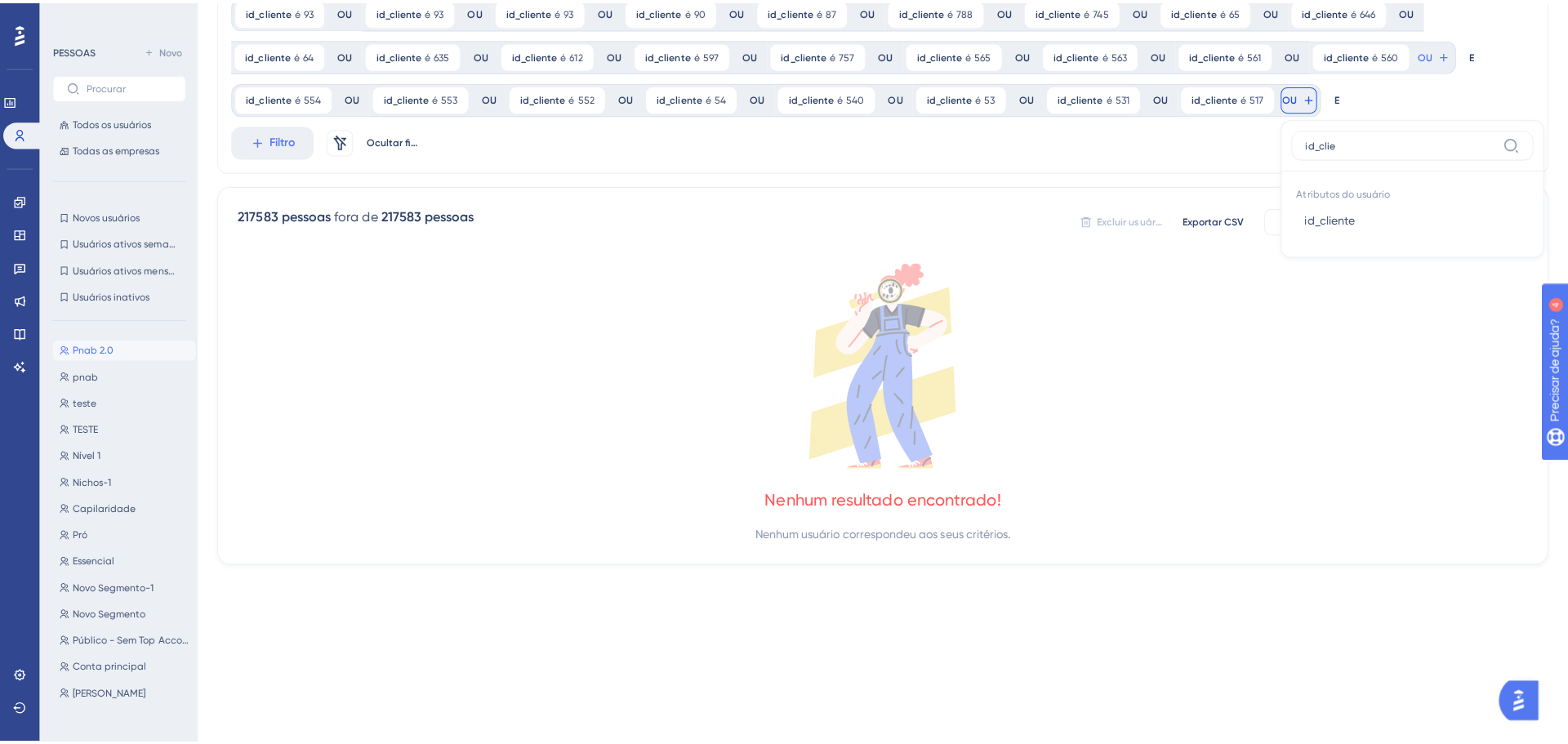
scroll to position [0, 0]
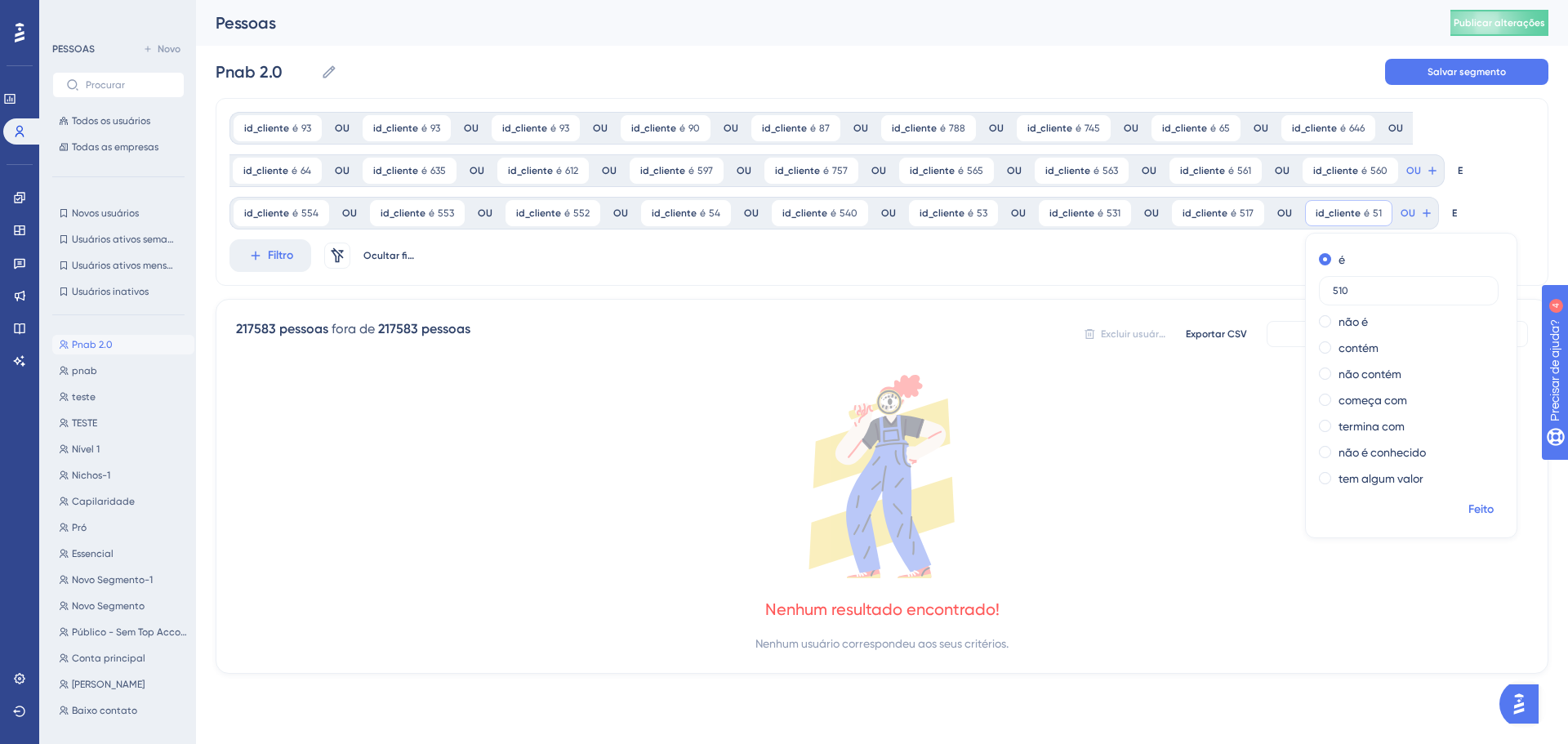
type input "510"
click at [1470, 516] on span "Feito" at bounding box center [1481, 510] width 25 height 20
click at [1407, 176] on font "OU" at bounding box center [1414, 170] width 15 height 12
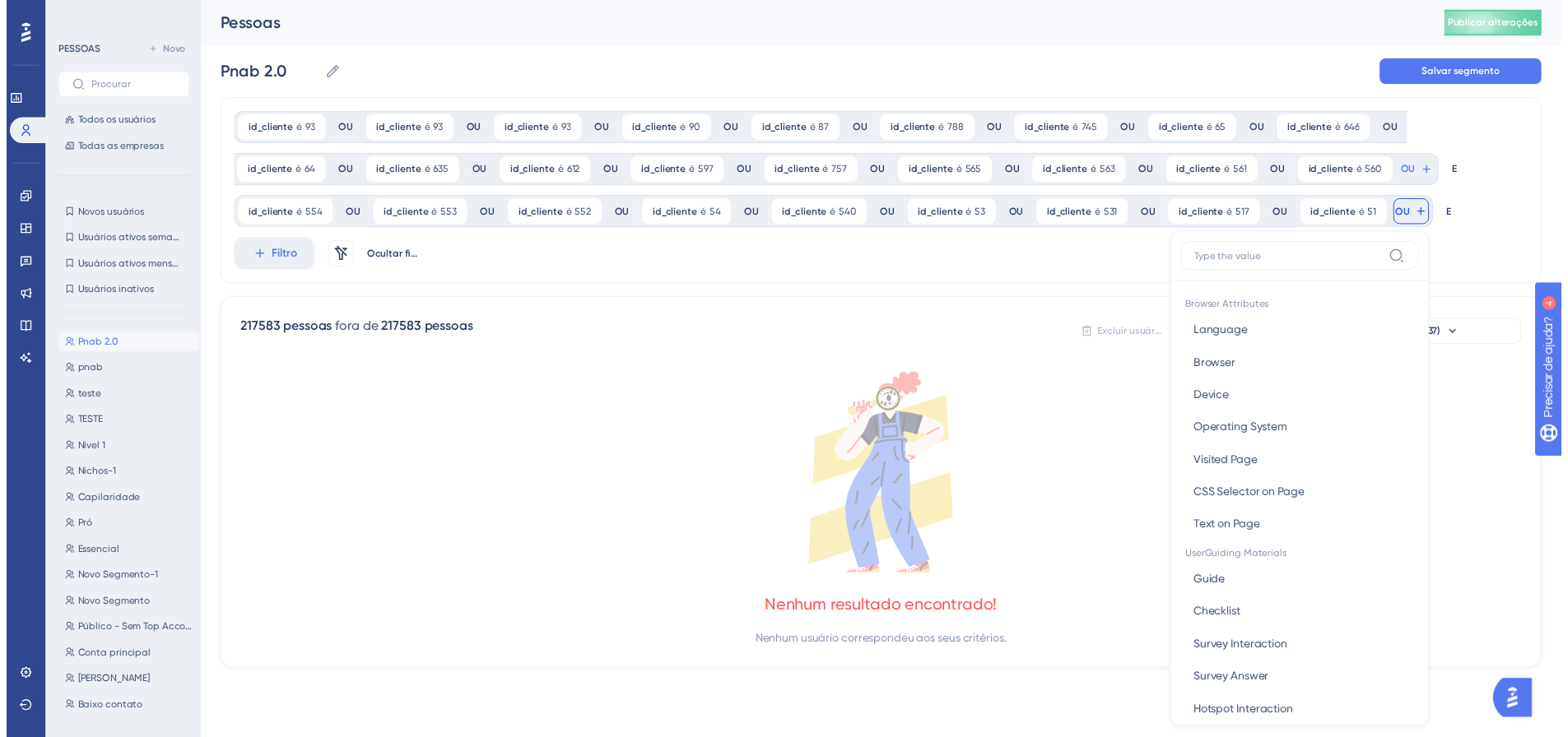
scroll to position [117, 0]
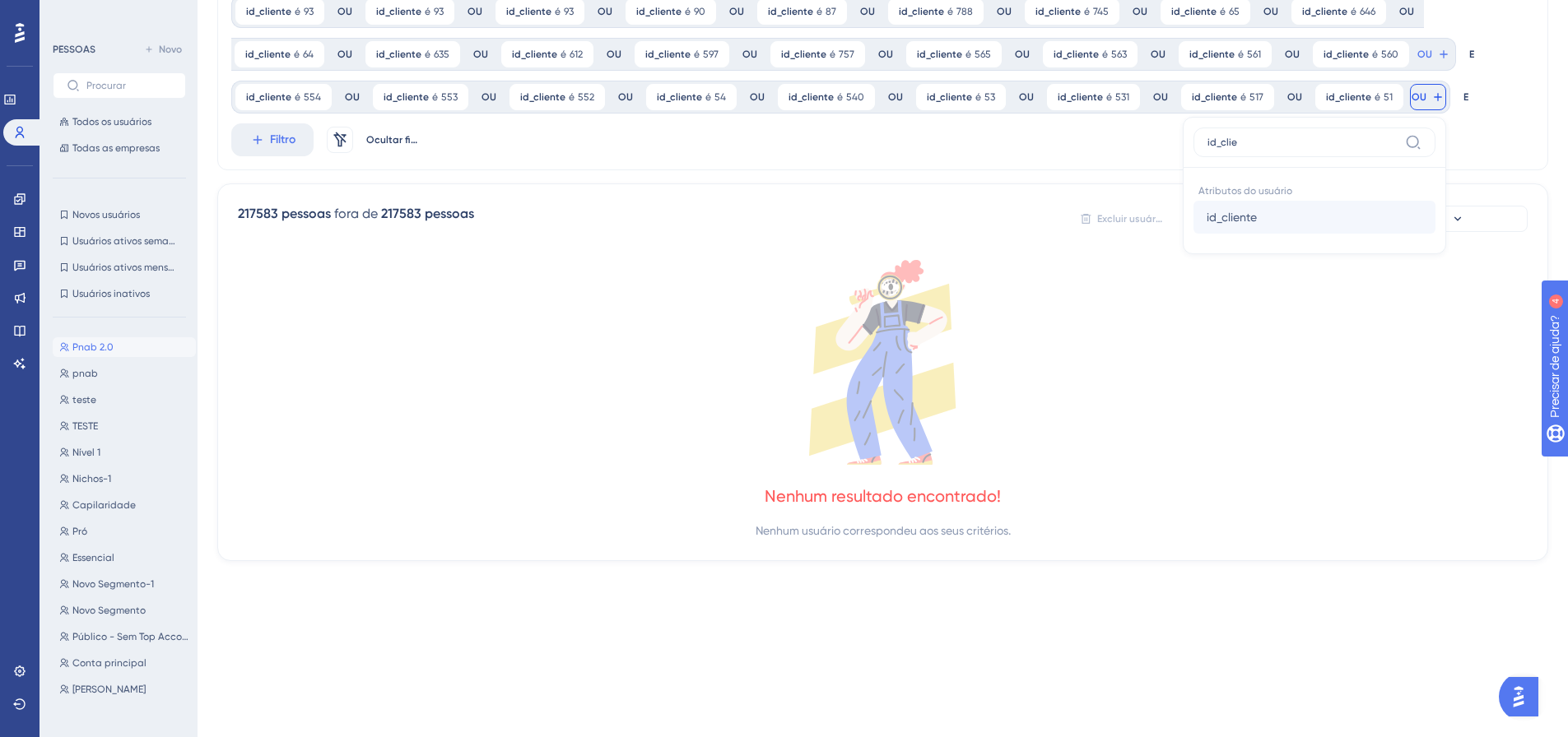
type input "id_clie"
click at [1262, 216] on button "id_cliente id_cliente" at bounding box center [1314, 217] width 242 height 33
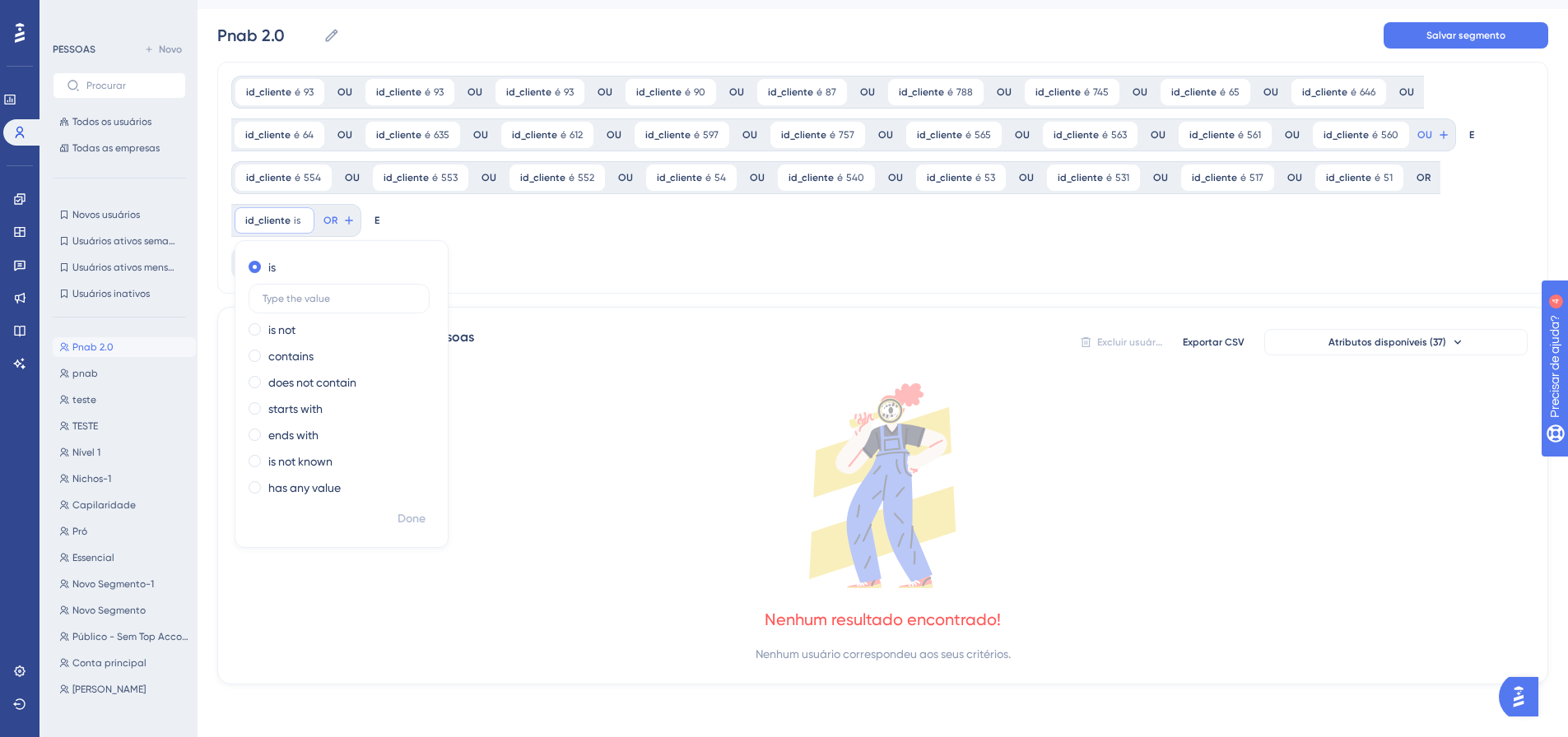
scroll to position [37, 0]
type input "506"
drag, startPoint x: 407, startPoint y: 522, endPoint x: 391, endPoint y: 487, distance: 38.5
click at [406, 520] on font "Feito" at bounding box center [411, 518] width 25 height 14
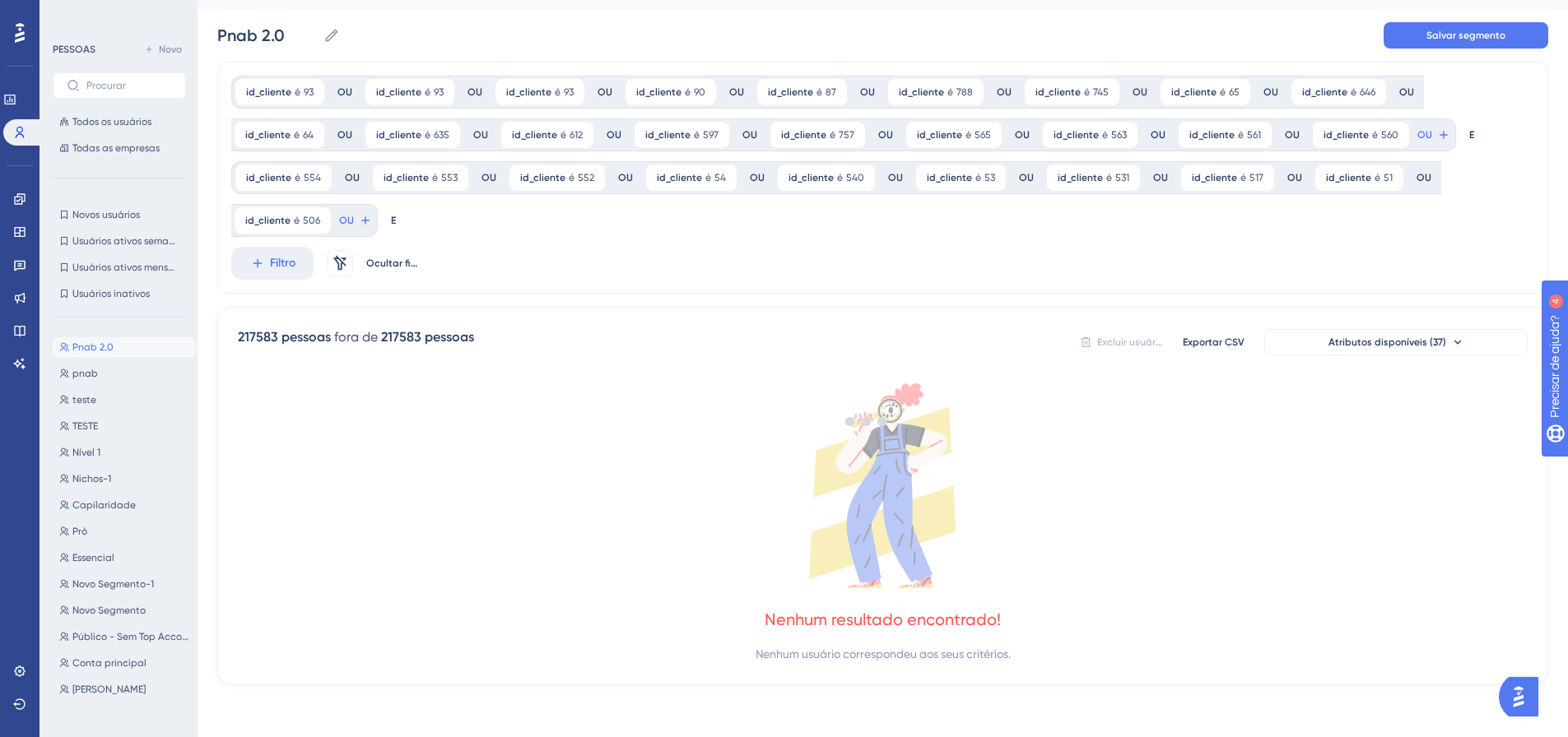
click at [356, 221] on div at bounding box center [866, 421] width 1403 height 618
click at [1415, 148] on button "OU" at bounding box center [1433, 134] width 36 height 26
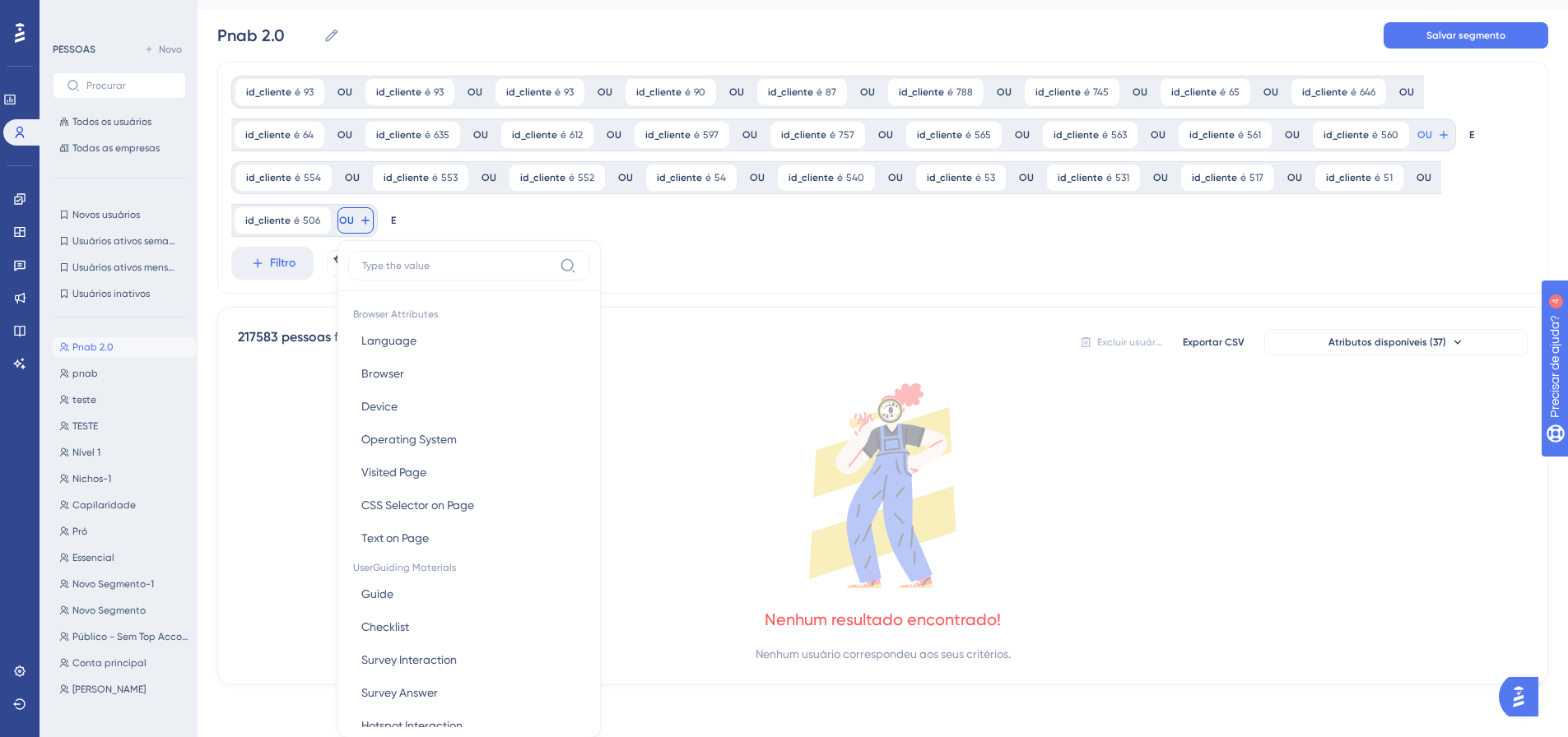
scroll to position [158, 0]
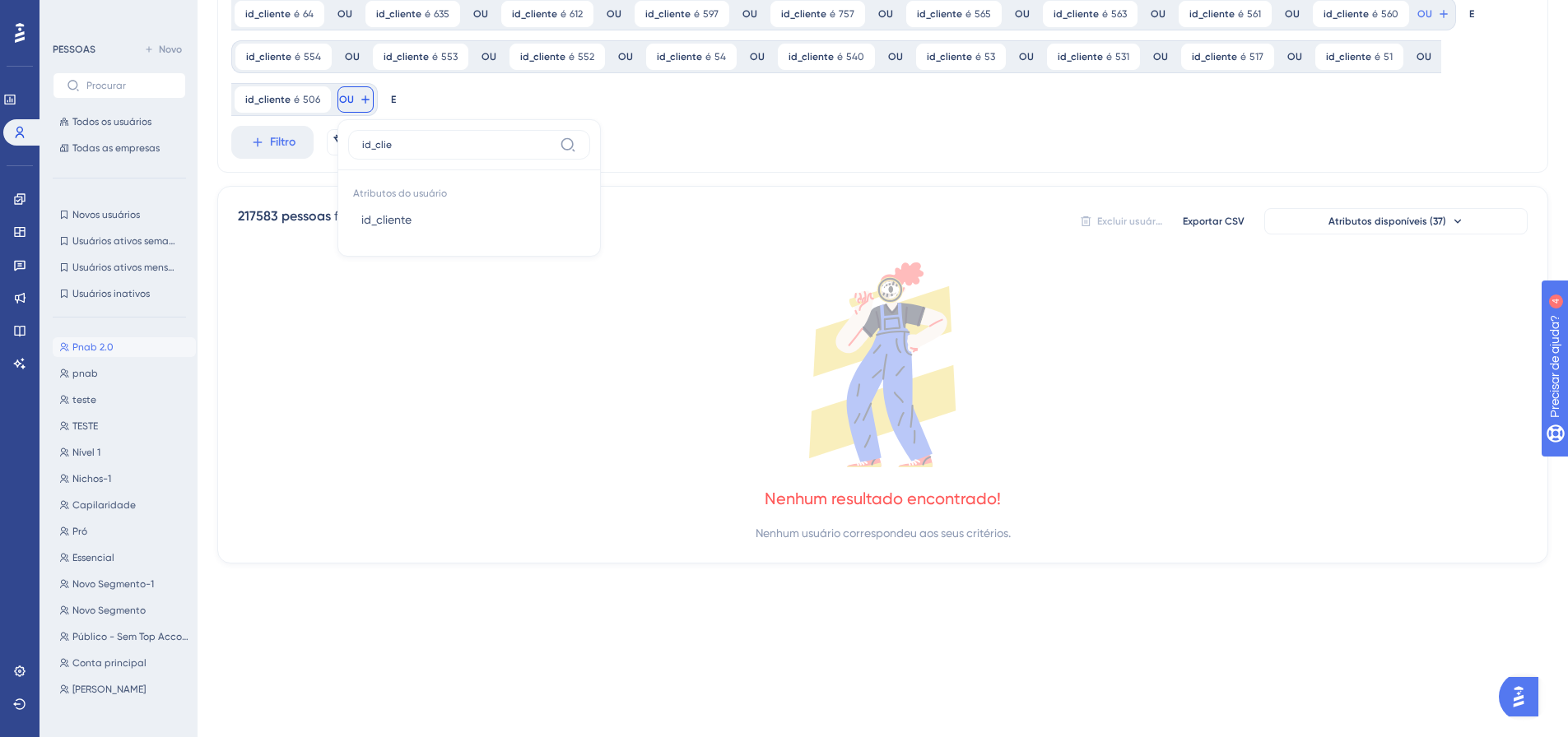
type input "id_clie"
click at [355, 220] on button "id_cliente id_cliente" at bounding box center [468, 219] width 242 height 33
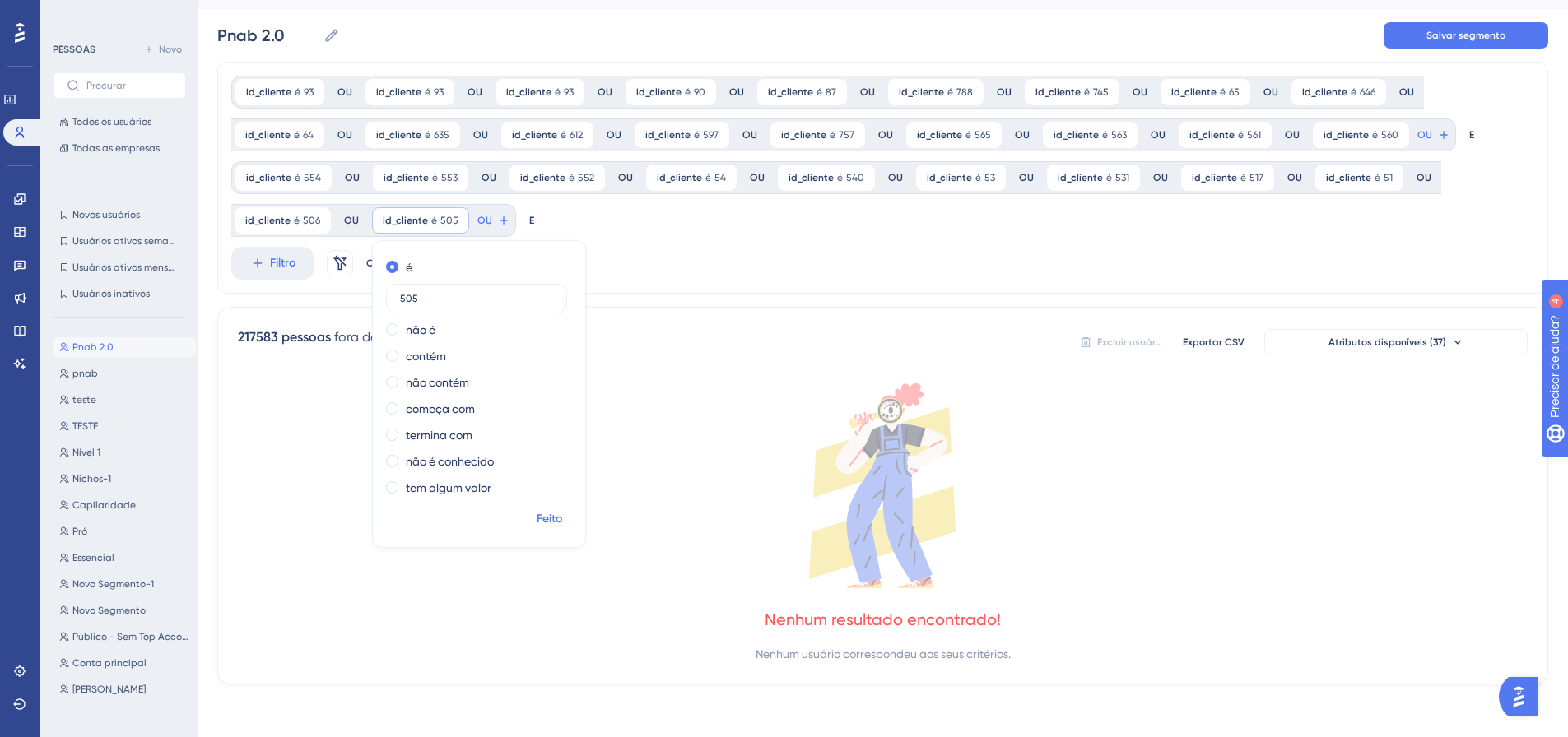
type input "505"
drag, startPoint x: 552, startPoint y: 520, endPoint x: 533, endPoint y: 480, distance: 44.3
click at [551, 517] on font "Feito" at bounding box center [549, 518] width 25 height 14
click at [489, 214] on div at bounding box center [866, 421] width 1403 height 618
click at [1437, 142] on icon at bounding box center [1444, 135] width 13 height 13
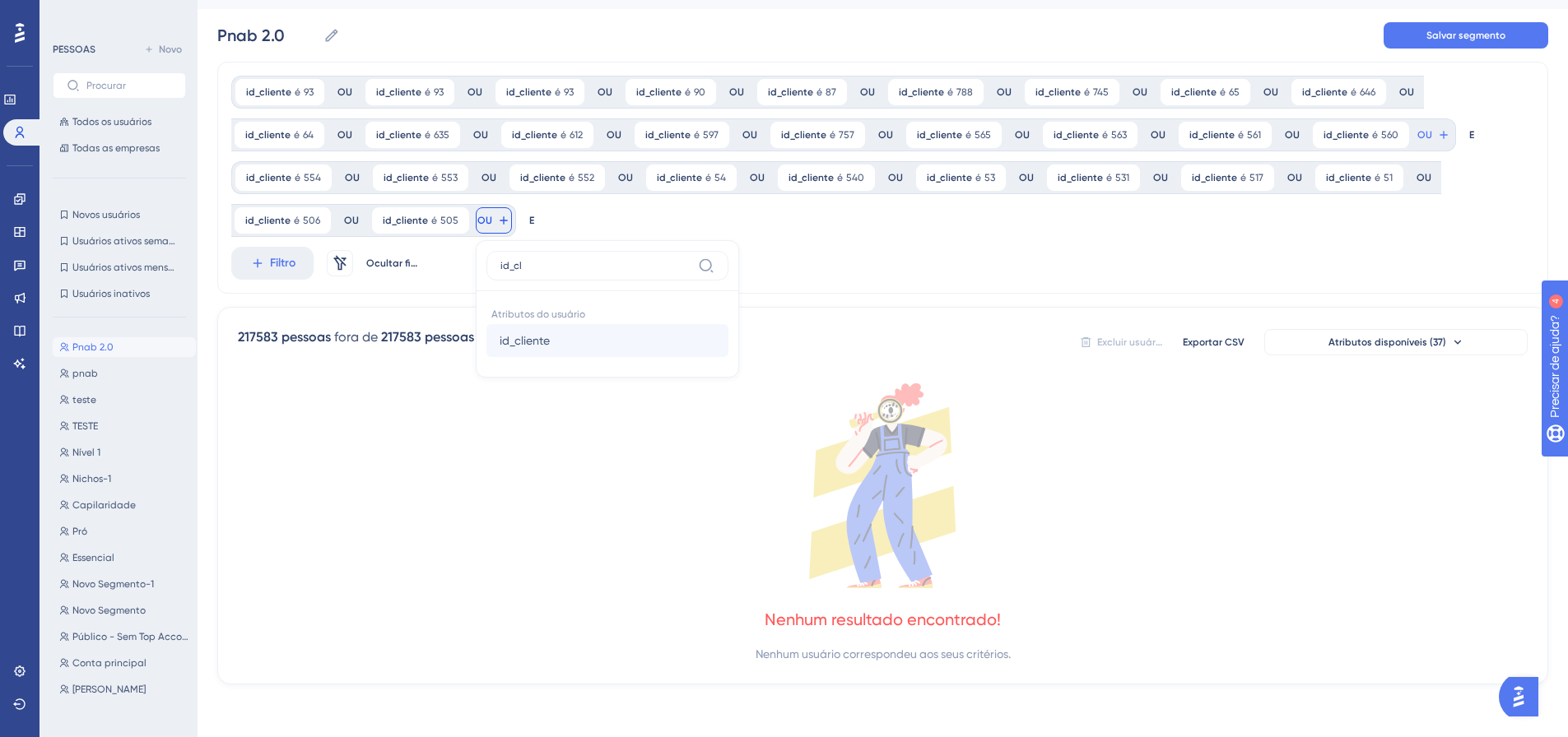
type input "id_cl"
click at [520, 346] on font "id_cliente" at bounding box center [525, 341] width 50 height 13
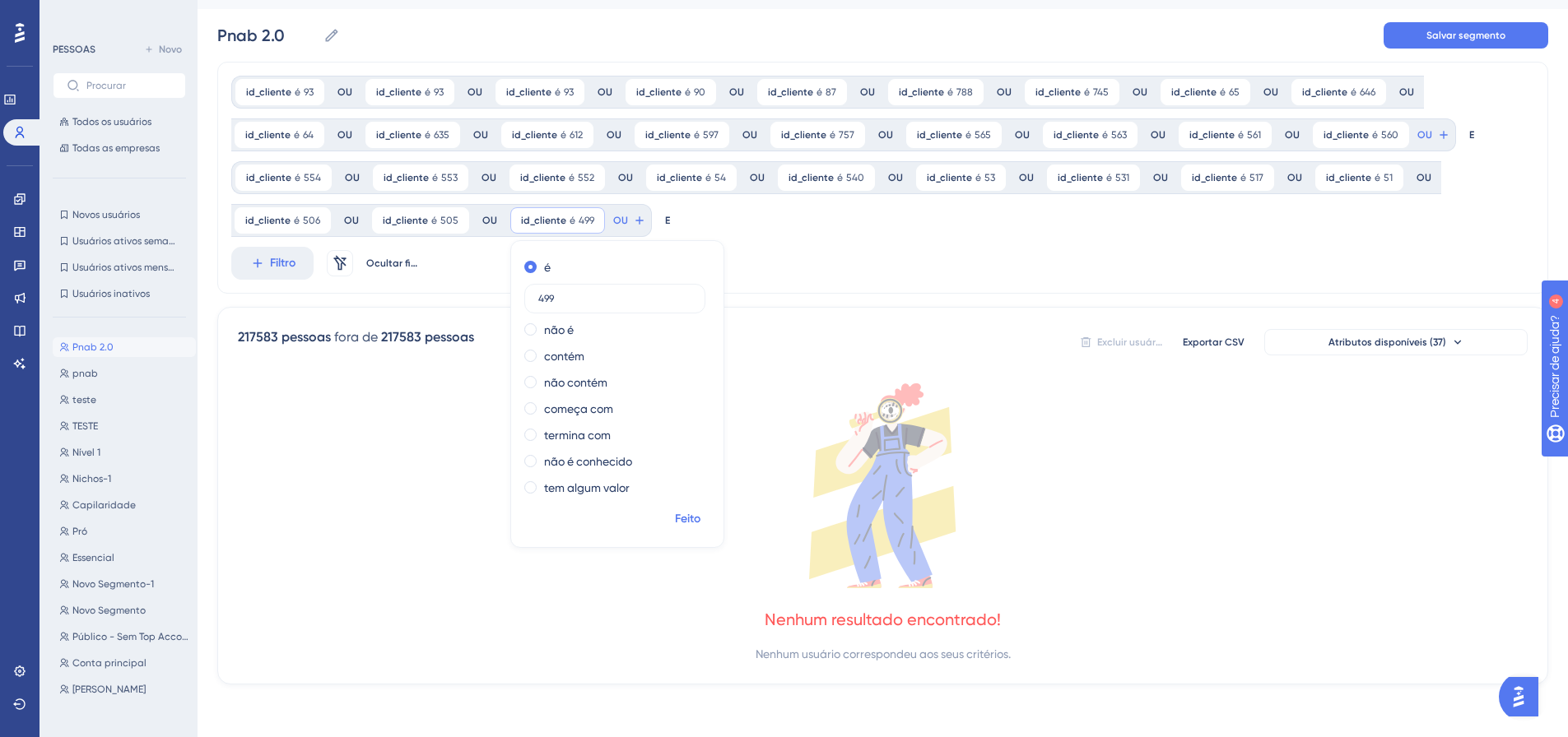
type input "499"
click at [678, 517] on font "Feito" at bounding box center [687, 518] width 25 height 14
click at [1417, 141] on font "OU" at bounding box center [1425, 135] width 15 height 12
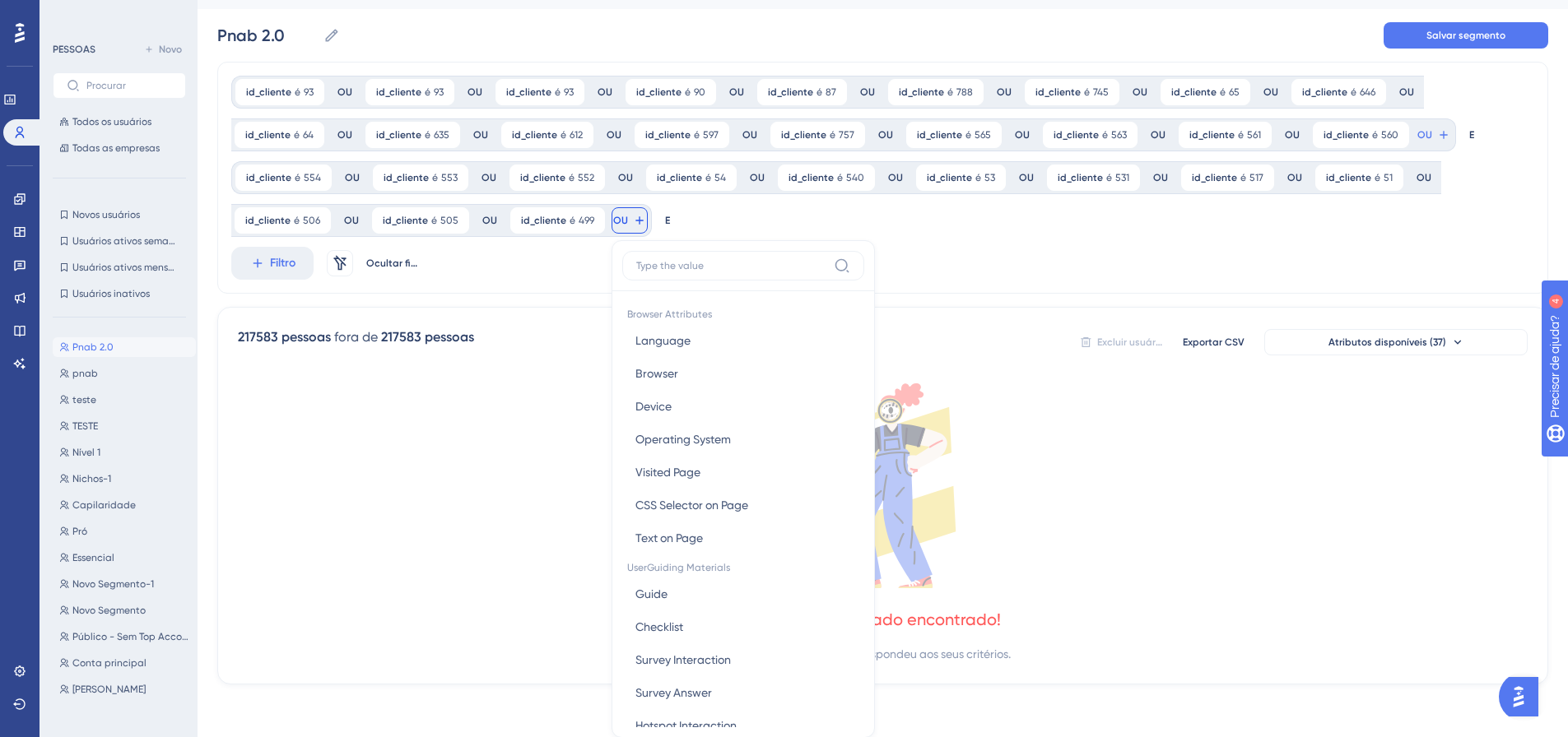
scroll to position [158, 0]
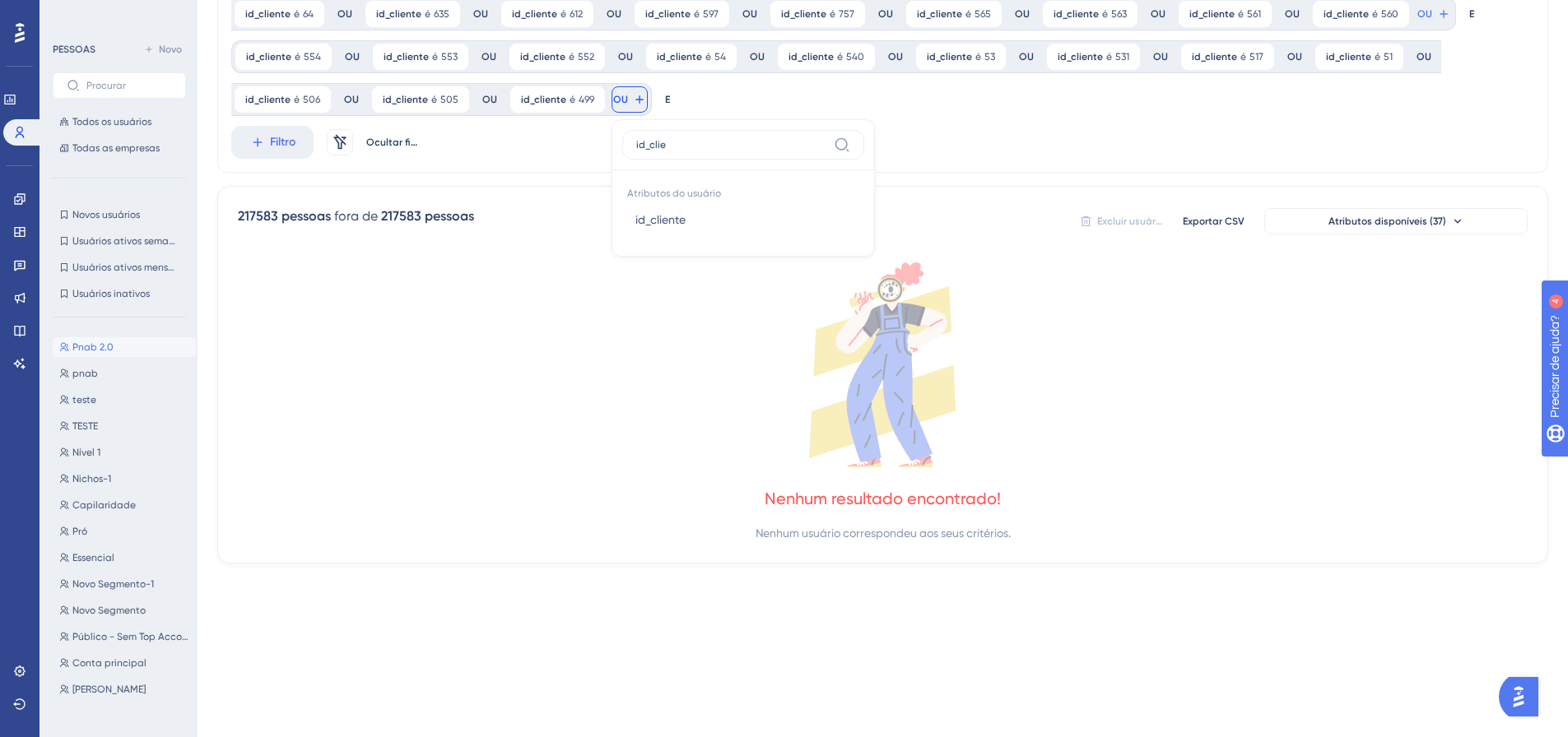
type input "id_clie"
click at [622, 219] on button "id_cliente id_cliente" at bounding box center [743, 219] width 242 height 33
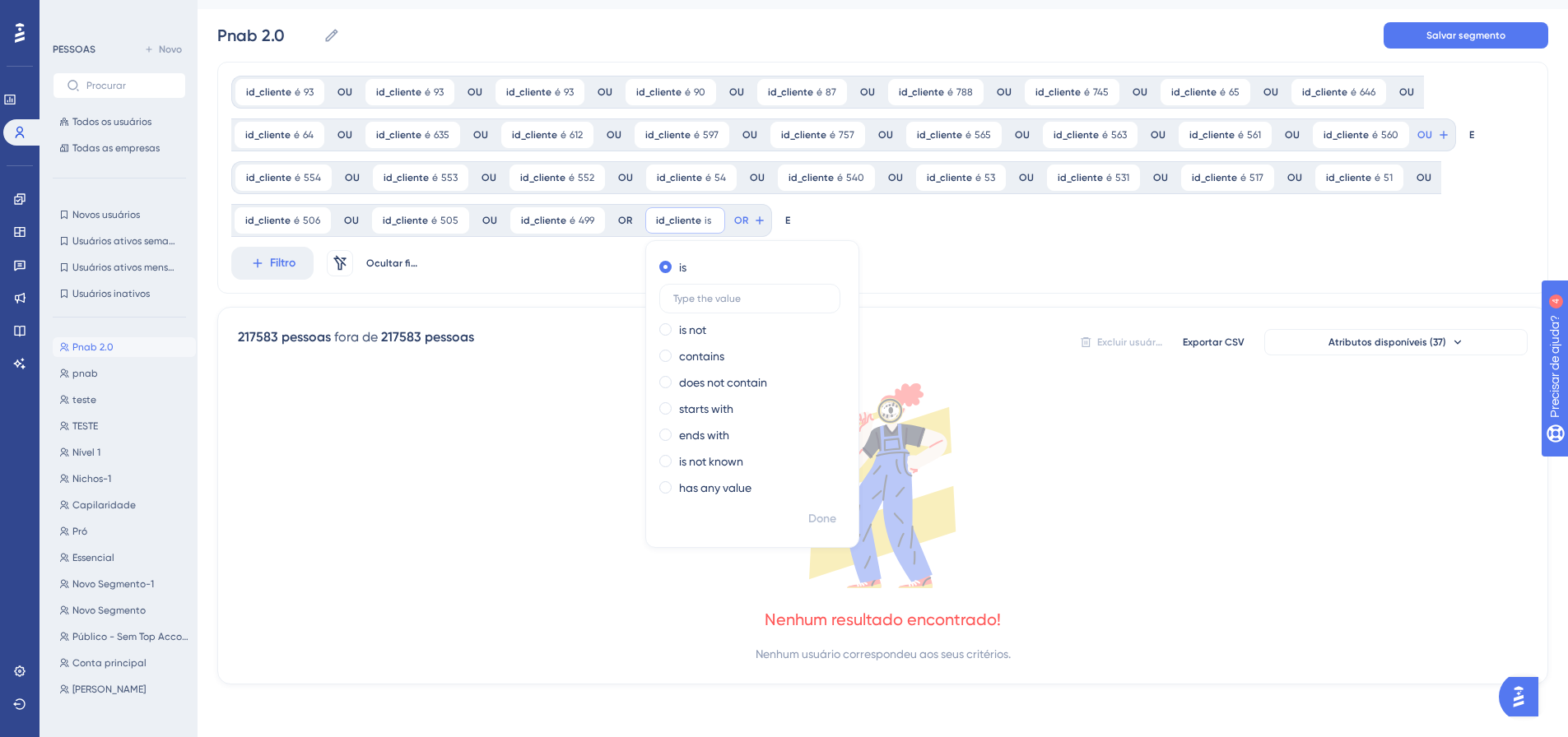
scroll to position [37, 0]
type input "483"
click at [810, 522] on font "Feito" at bounding box center [823, 518] width 25 height 14
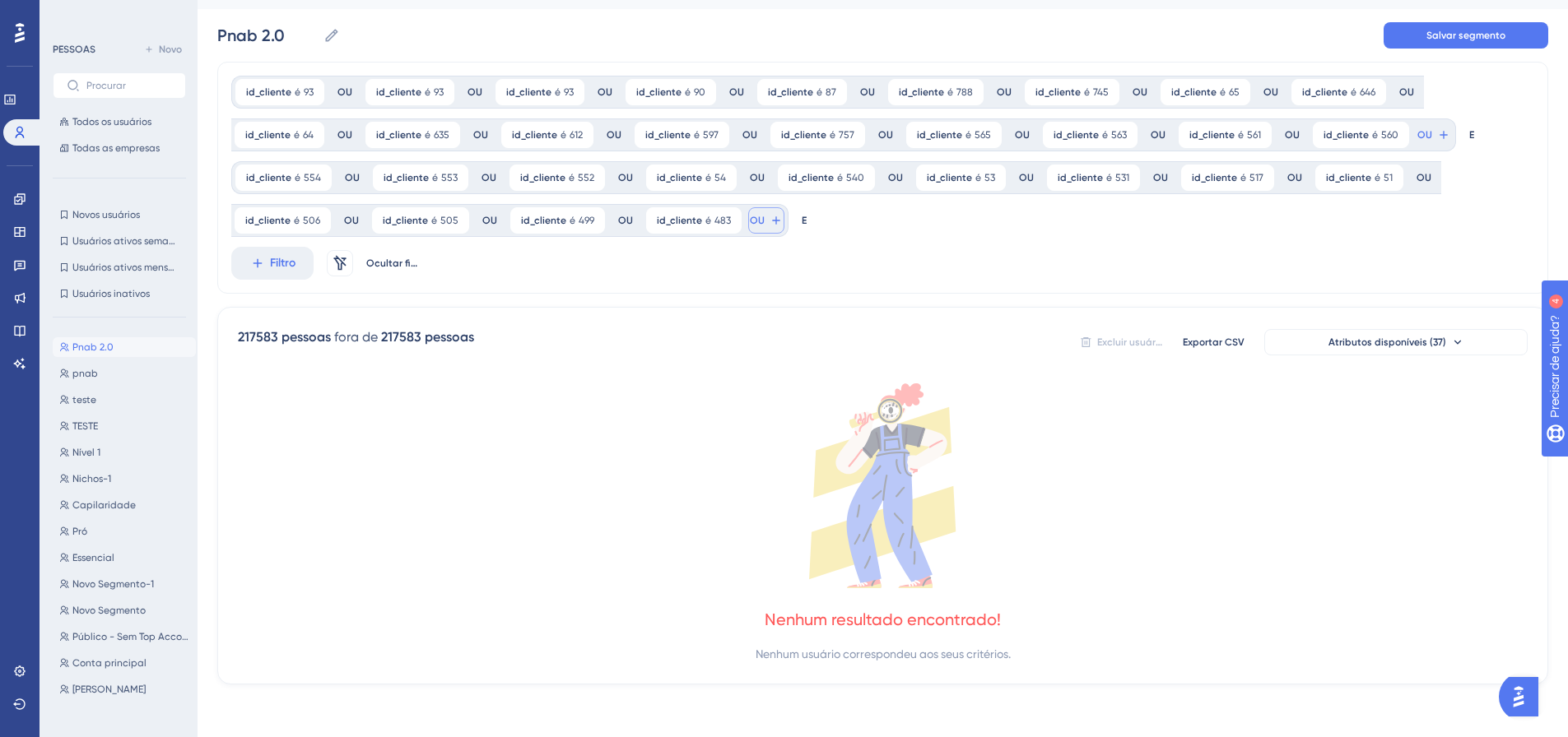
click at [1417, 141] on font "OU" at bounding box center [1425, 135] width 15 height 12
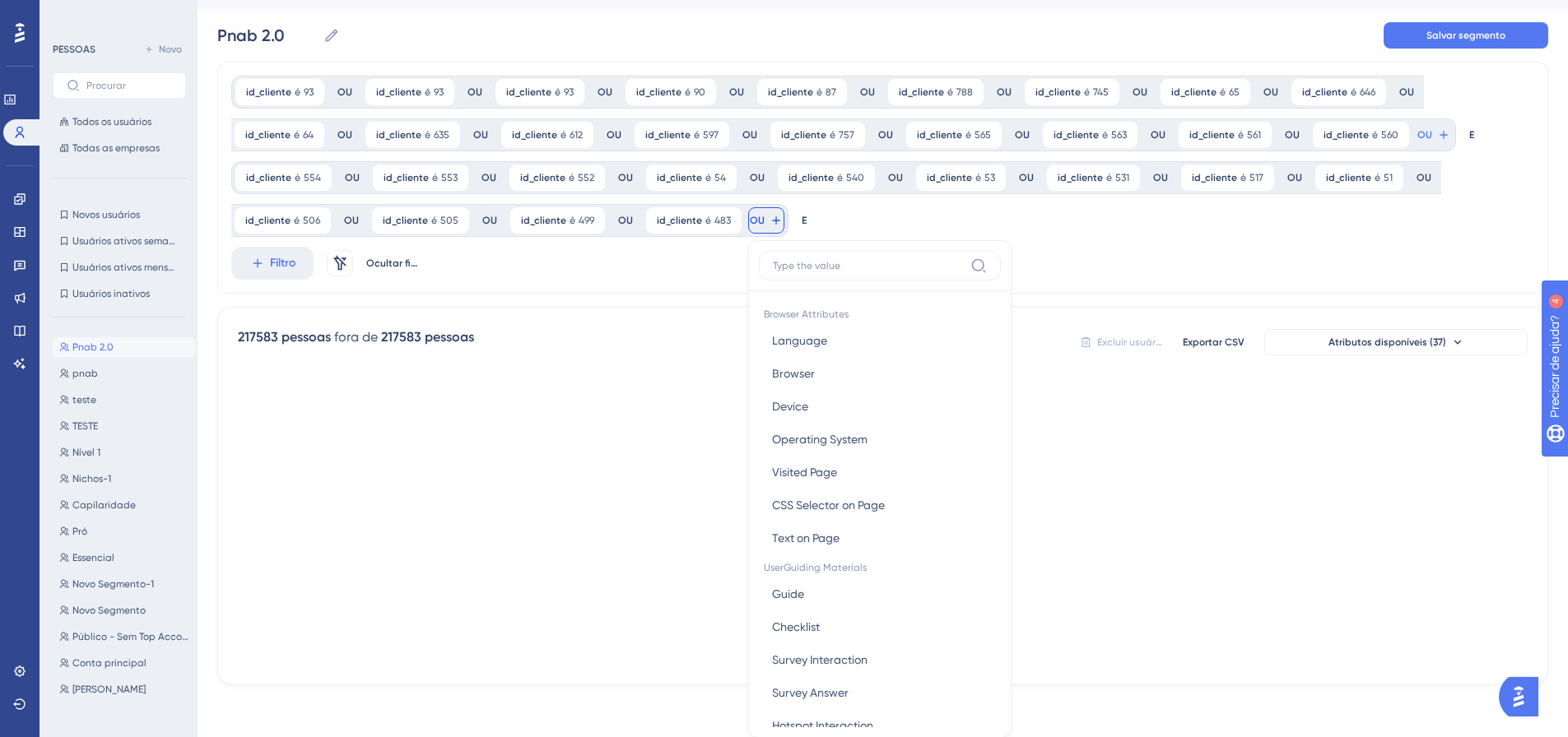
scroll to position [158, 0]
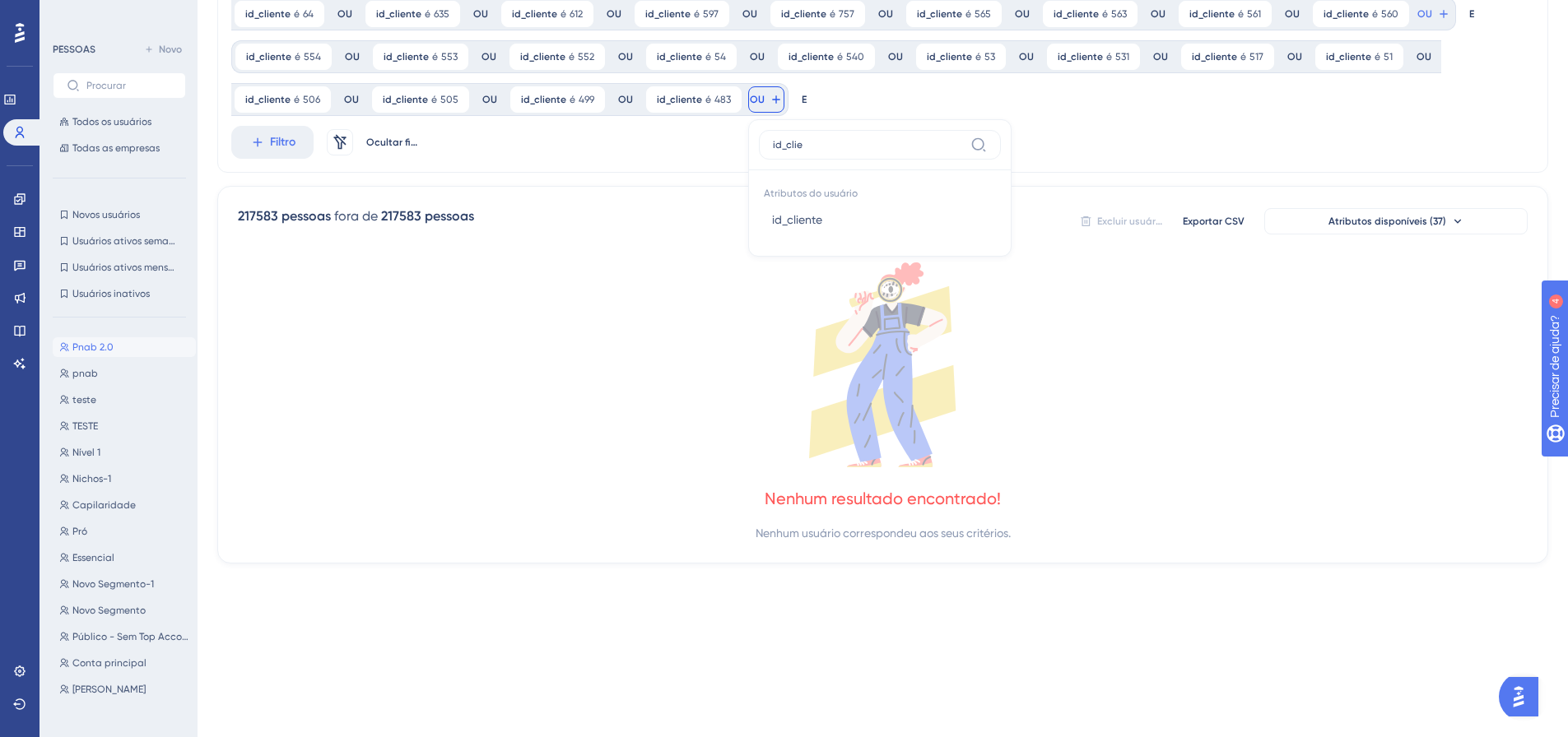
type input "id_clie"
click at [758, 220] on button "id_cliente id_cliente" at bounding box center [879, 219] width 242 height 33
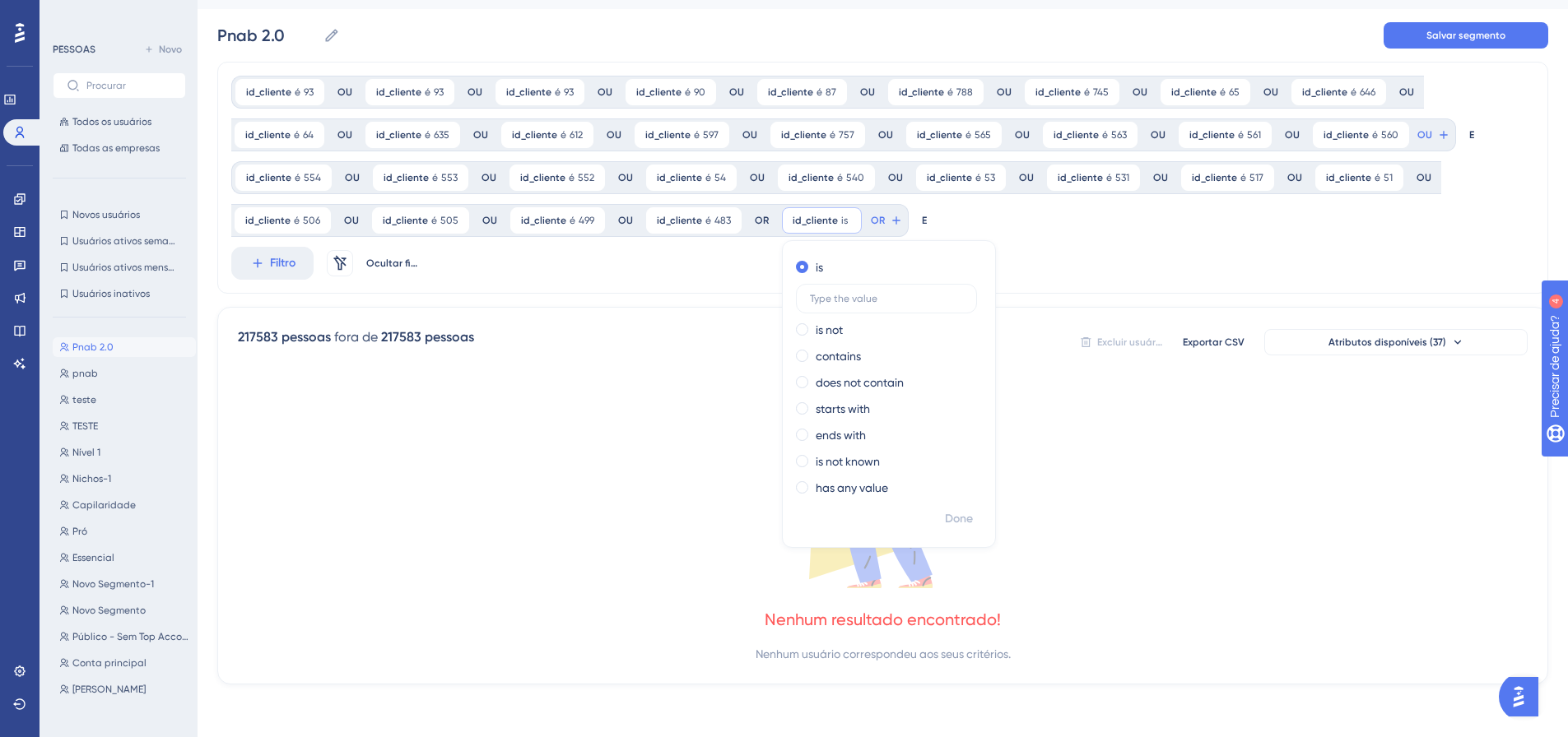
scroll to position [37, 0]
type input "481"
drag, startPoint x: 951, startPoint y: 516, endPoint x: 939, endPoint y: 482, distance: 36.1
click at [951, 515] on font "Feito" at bounding box center [960, 518] width 25 height 14
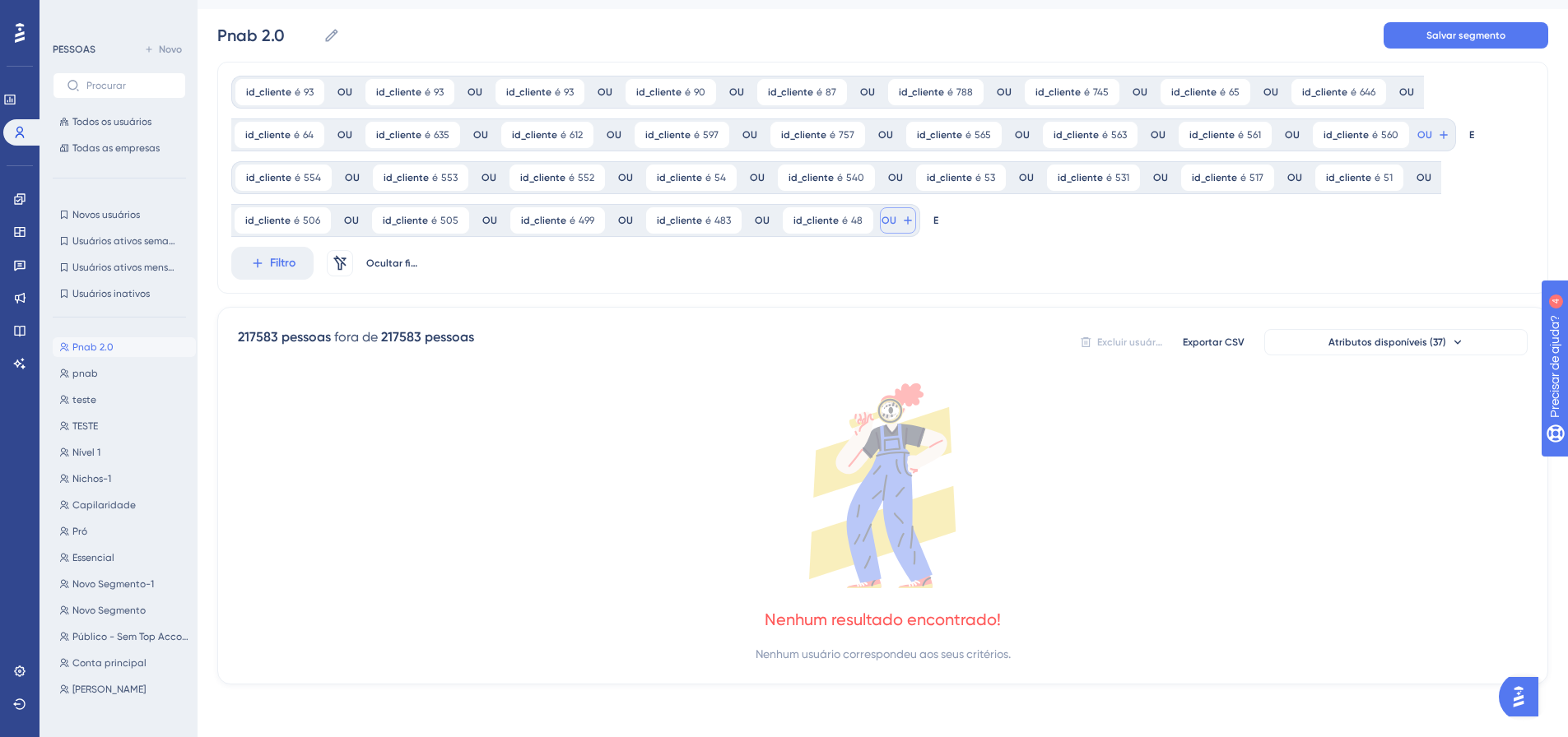
click at [1415, 148] on button "OU" at bounding box center [1433, 134] width 36 height 26
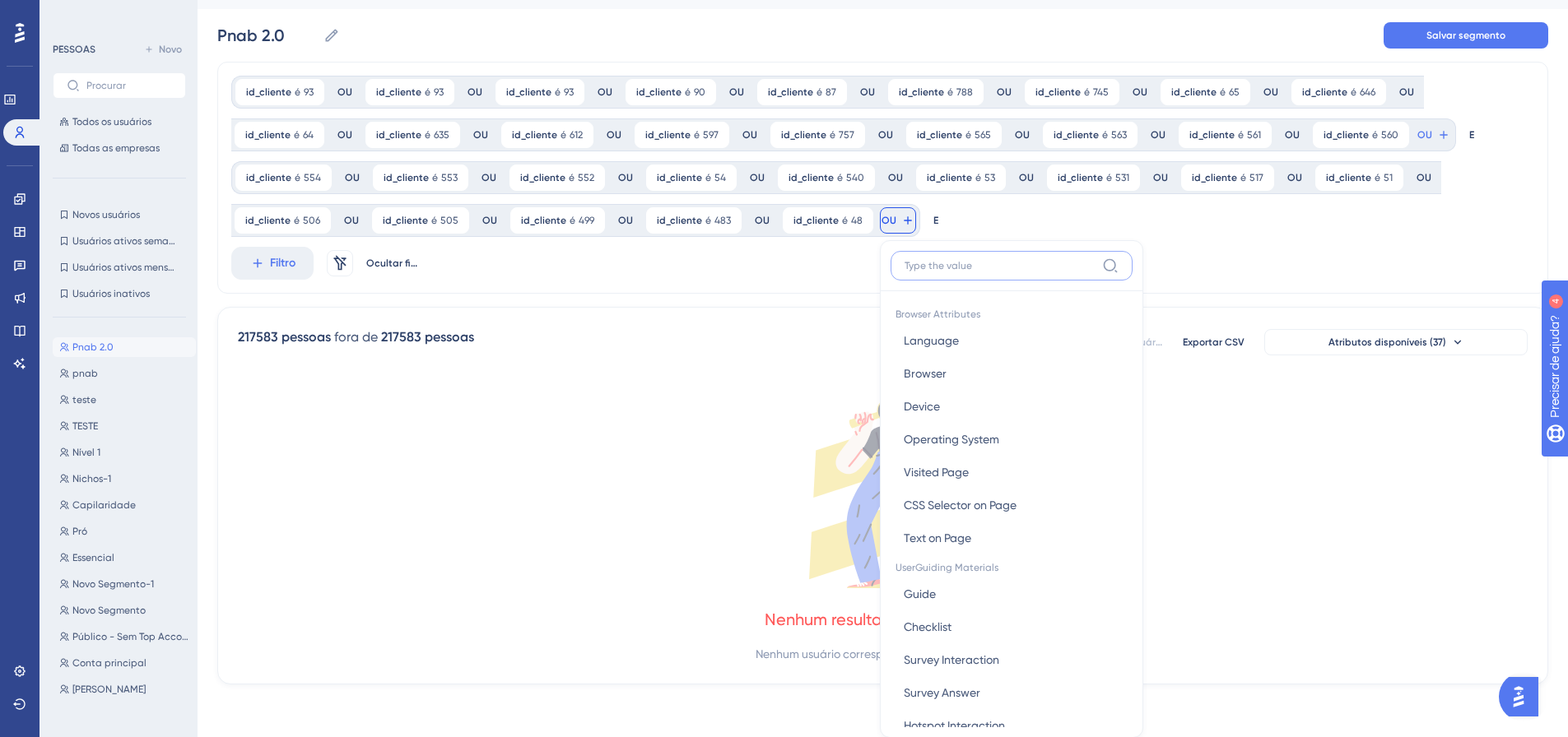
scroll to position [158, 0]
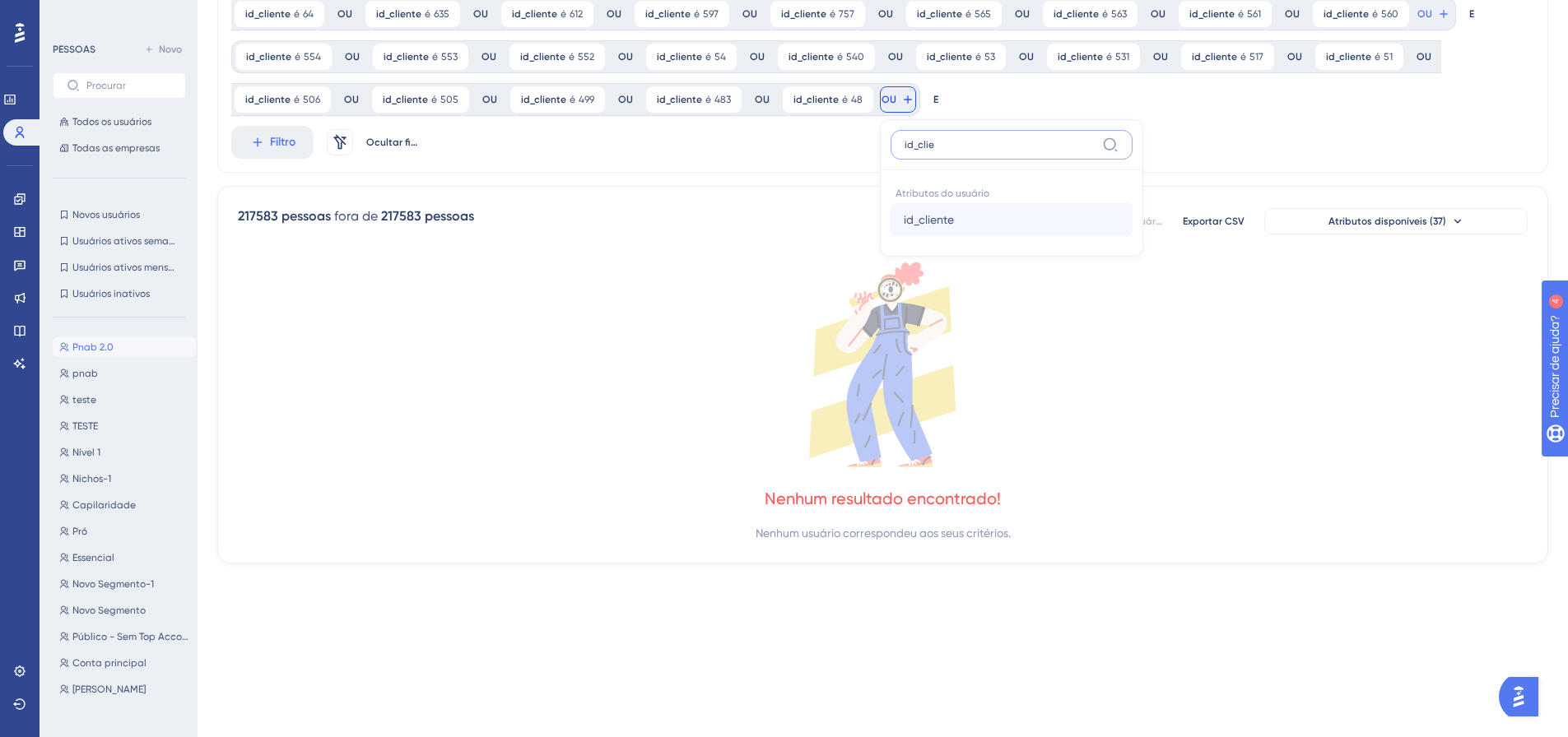
type input "id_clie"
click at [891, 223] on button "id_cliente id_cliente" at bounding box center [1012, 219] width 242 height 33
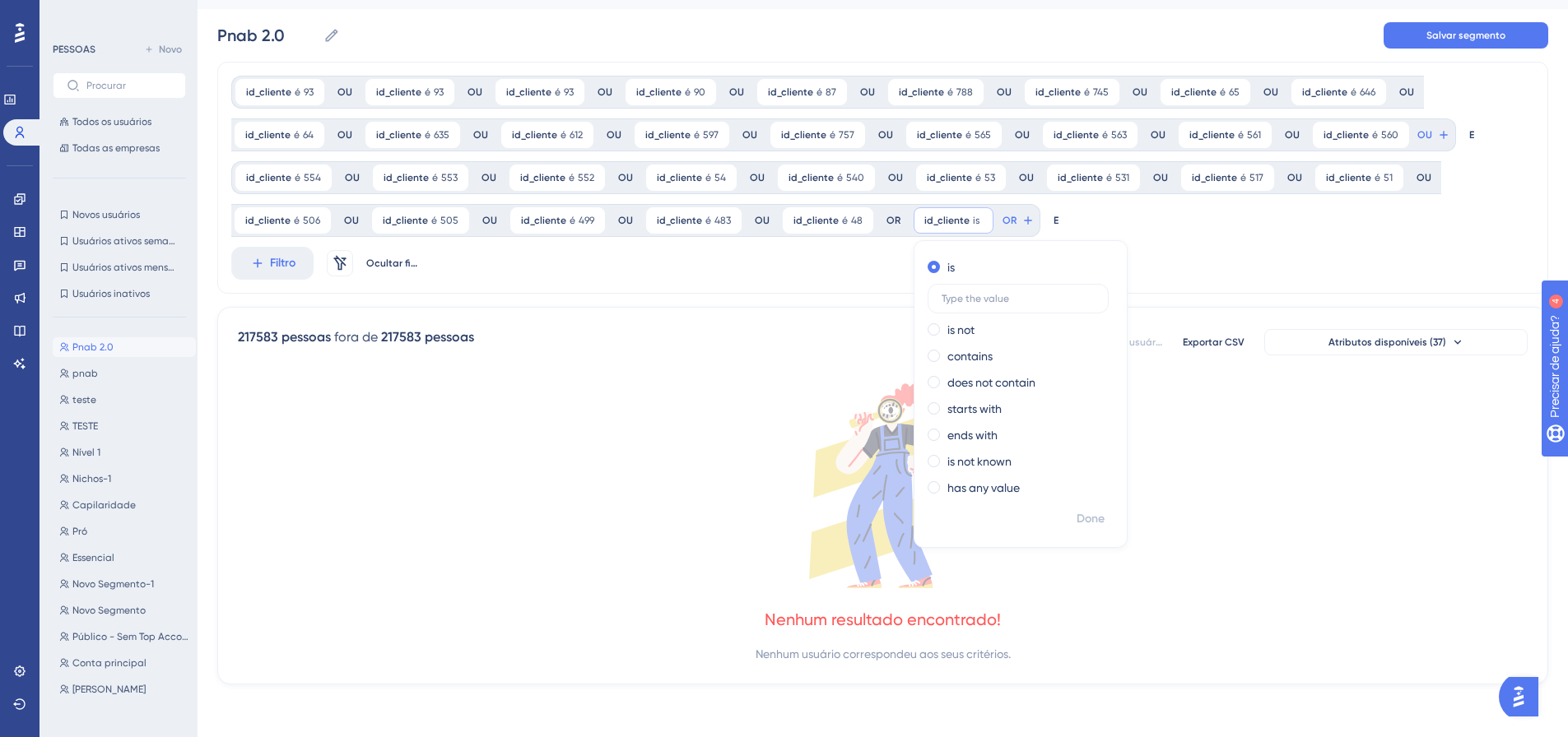
scroll to position [37, 0]
type input "475"
click at [1079, 527] on span "Feito" at bounding box center [1091, 519] width 25 height 20
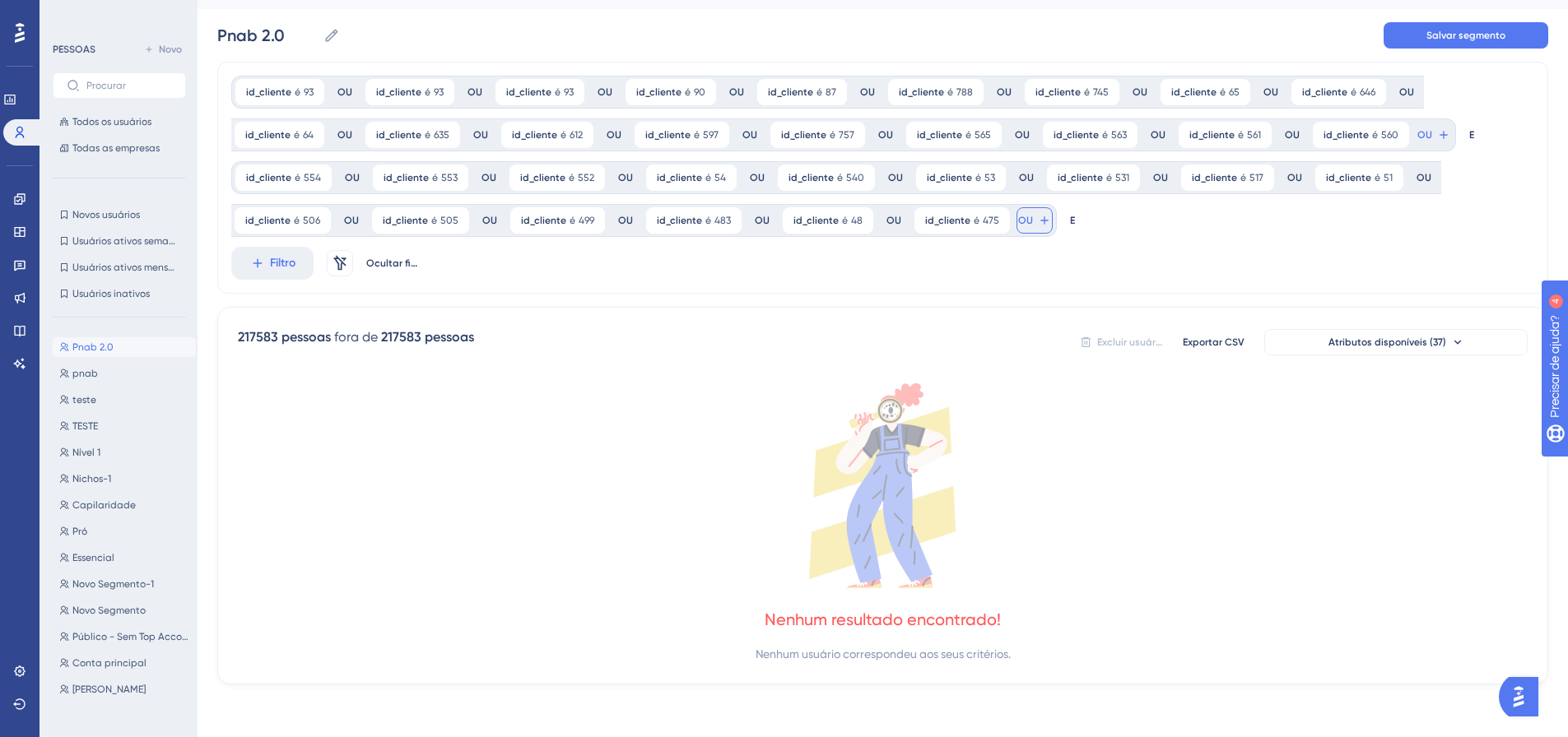
click at [1415, 148] on button "OU" at bounding box center [1433, 134] width 36 height 26
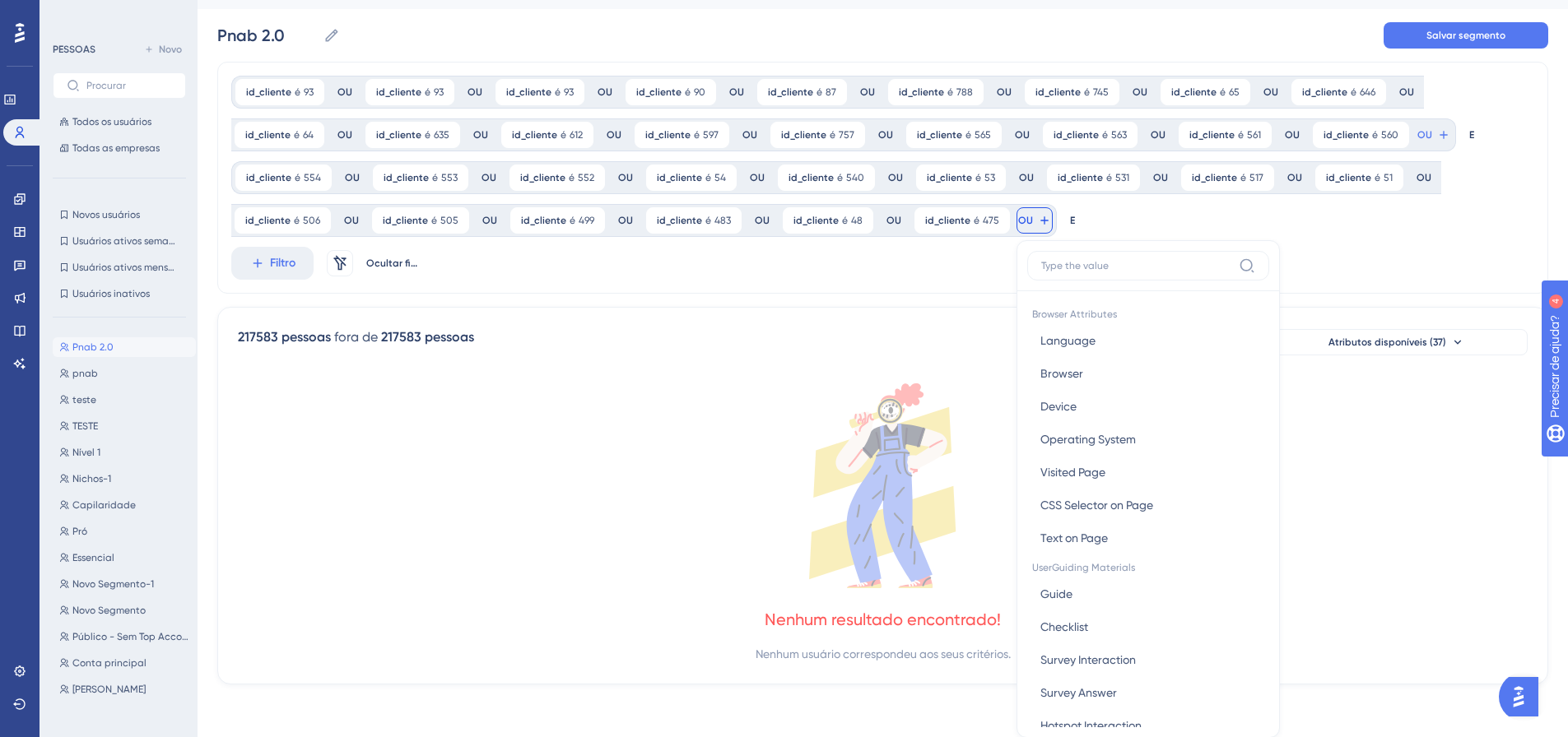
scroll to position [158, 0]
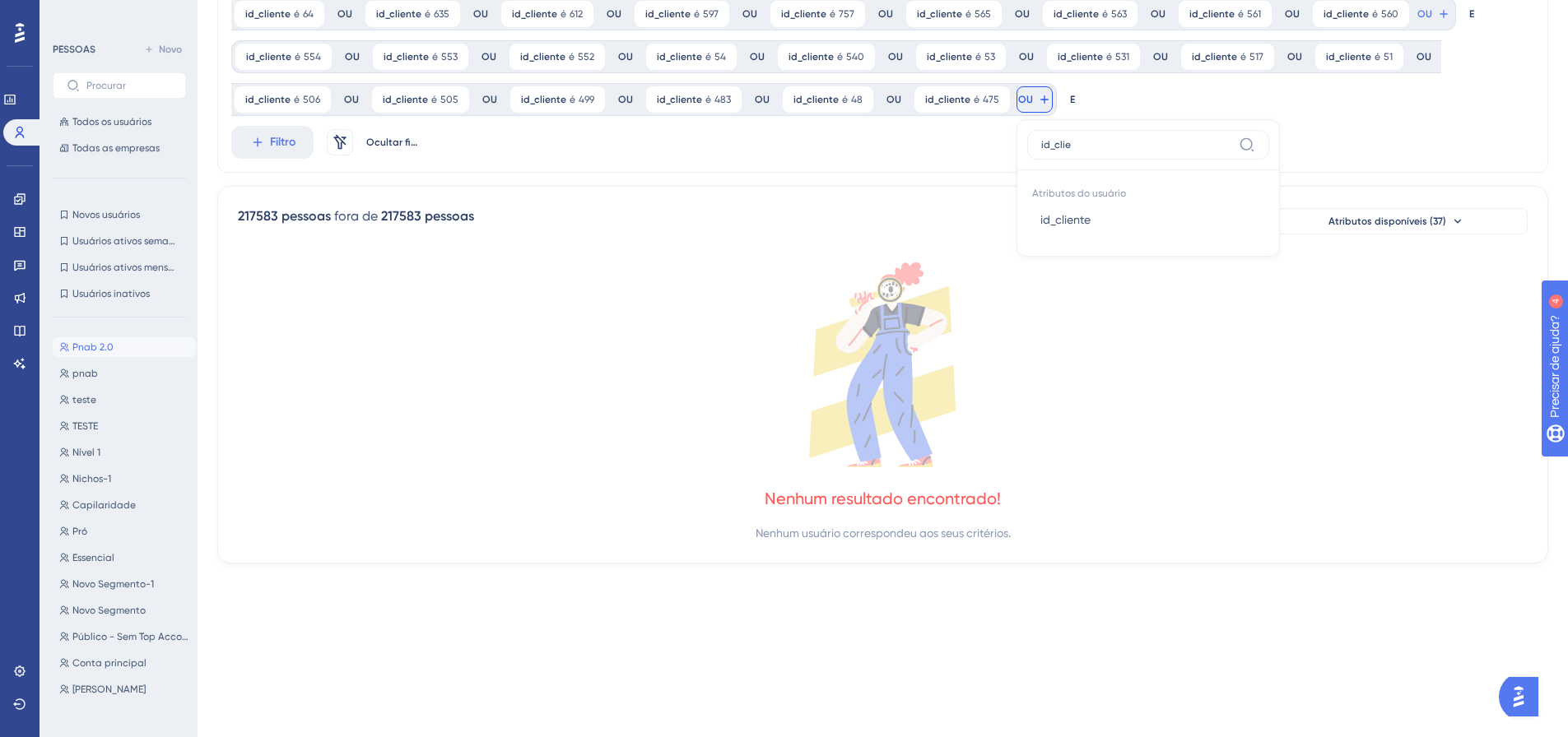
type input "id_clie"
click at [1027, 222] on button "id_cliente id_cliente" at bounding box center [1148, 219] width 242 height 33
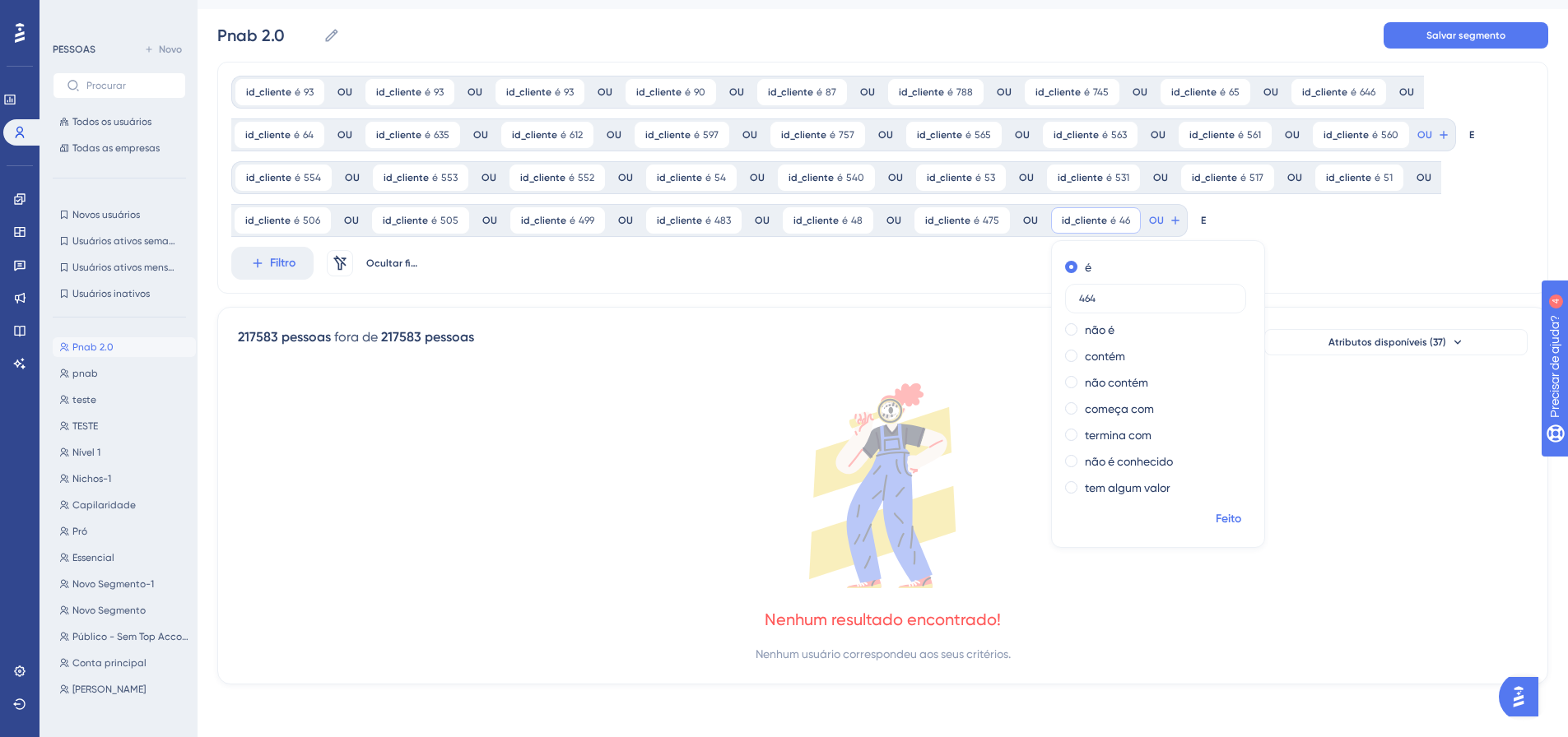
type input "464"
drag, startPoint x: 1216, startPoint y: 516, endPoint x: 1198, endPoint y: 481, distance: 39.4
click at [1215, 510] on span "Feito" at bounding box center [1228, 519] width 25 height 20
click at [1415, 148] on button "OU" at bounding box center [1433, 134] width 36 height 26
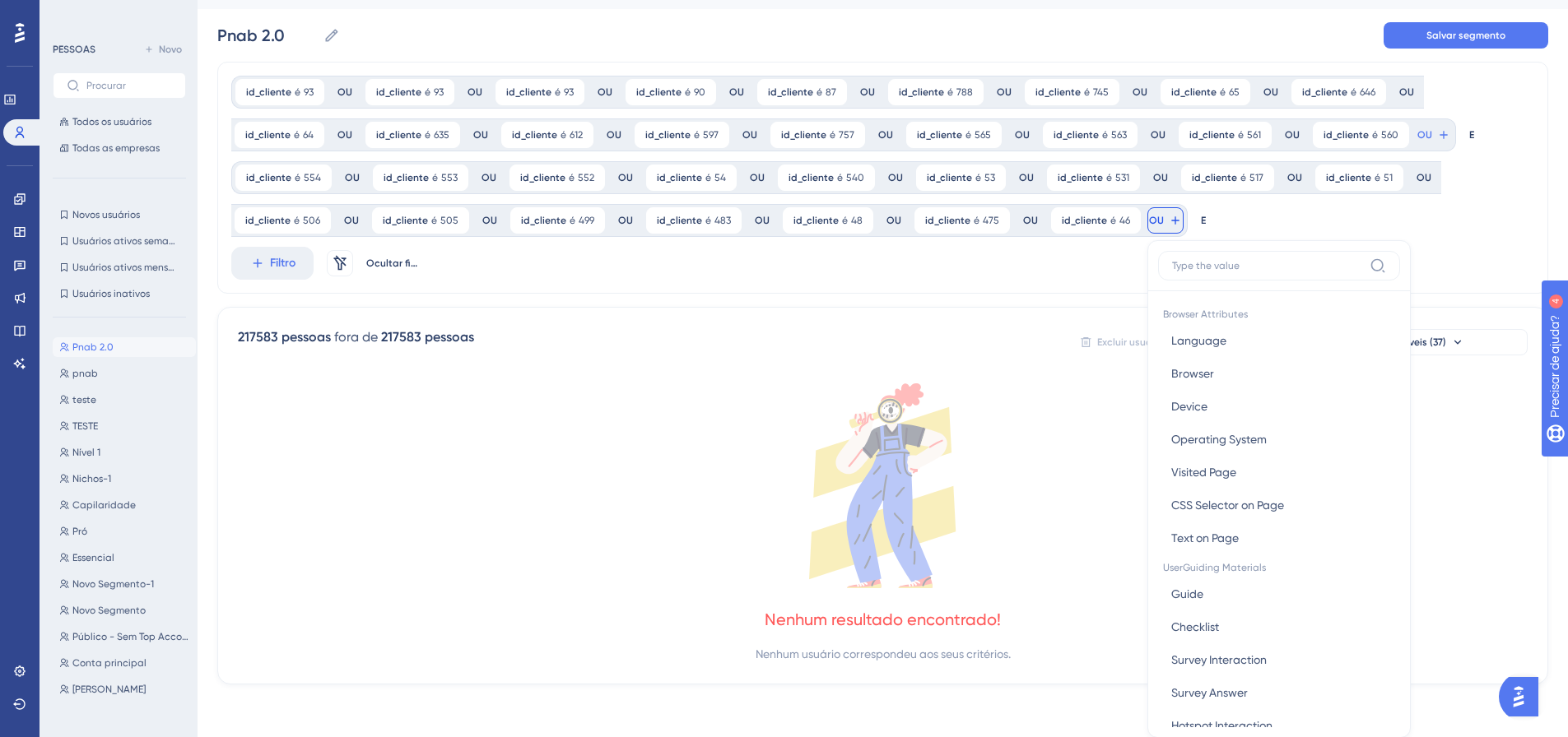
scroll to position [158, 0]
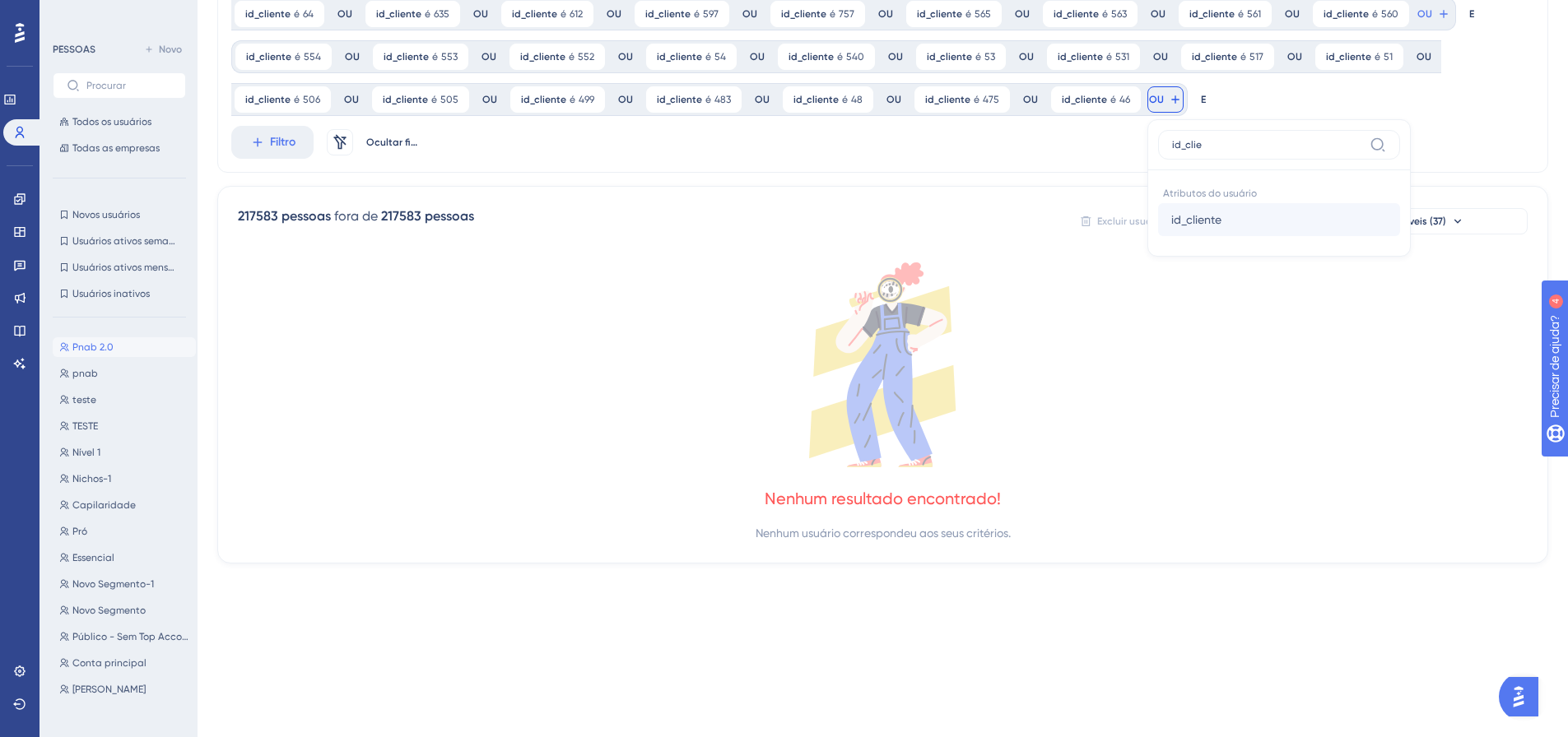
type input "id_clie"
click at [1171, 221] on font "id_cliente" at bounding box center [1196, 219] width 50 height 13
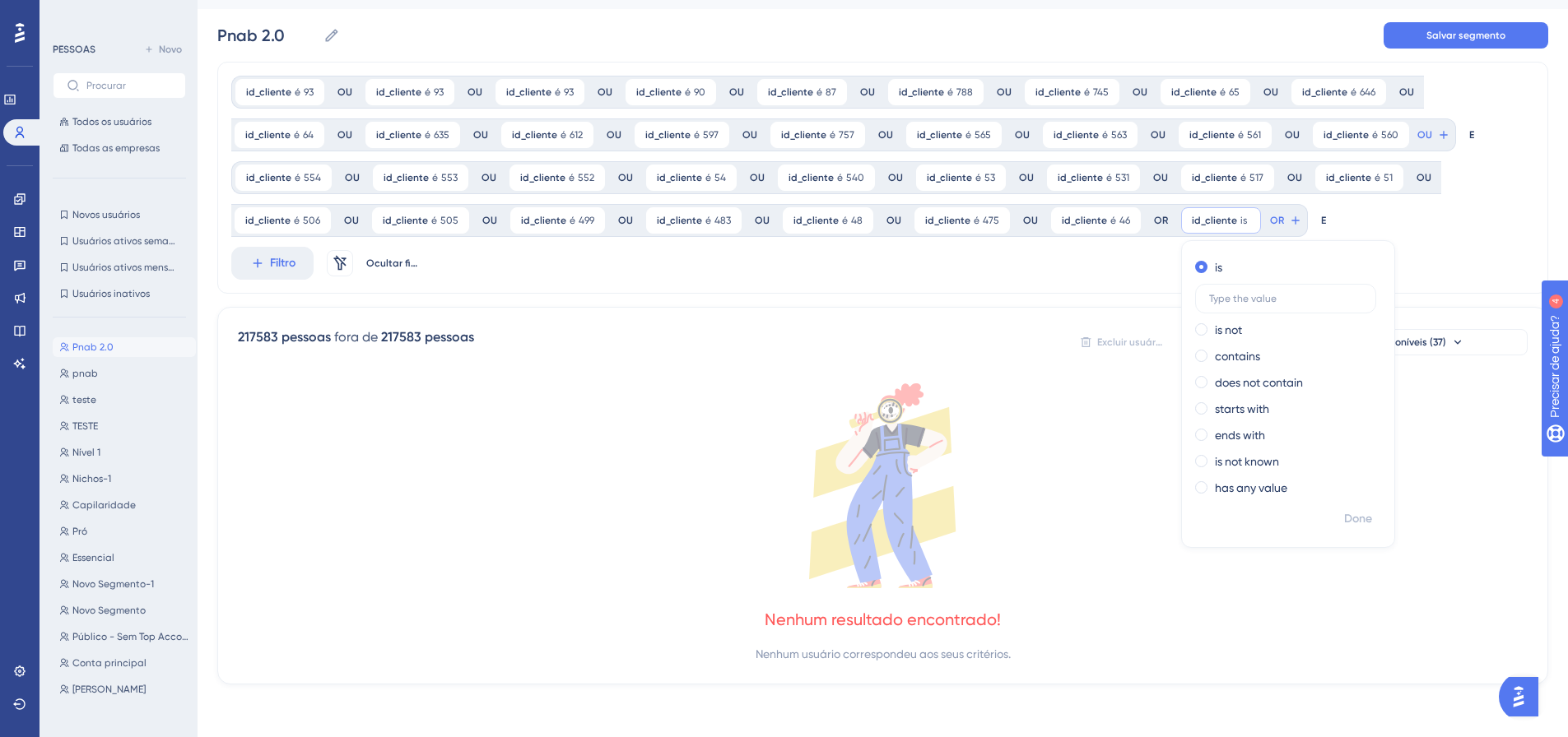
scroll to position [37, 0]
type input "463"
click at [1347, 521] on font "Feito" at bounding box center [1359, 518] width 25 height 14
click at [1437, 142] on icon at bounding box center [1444, 135] width 13 height 13
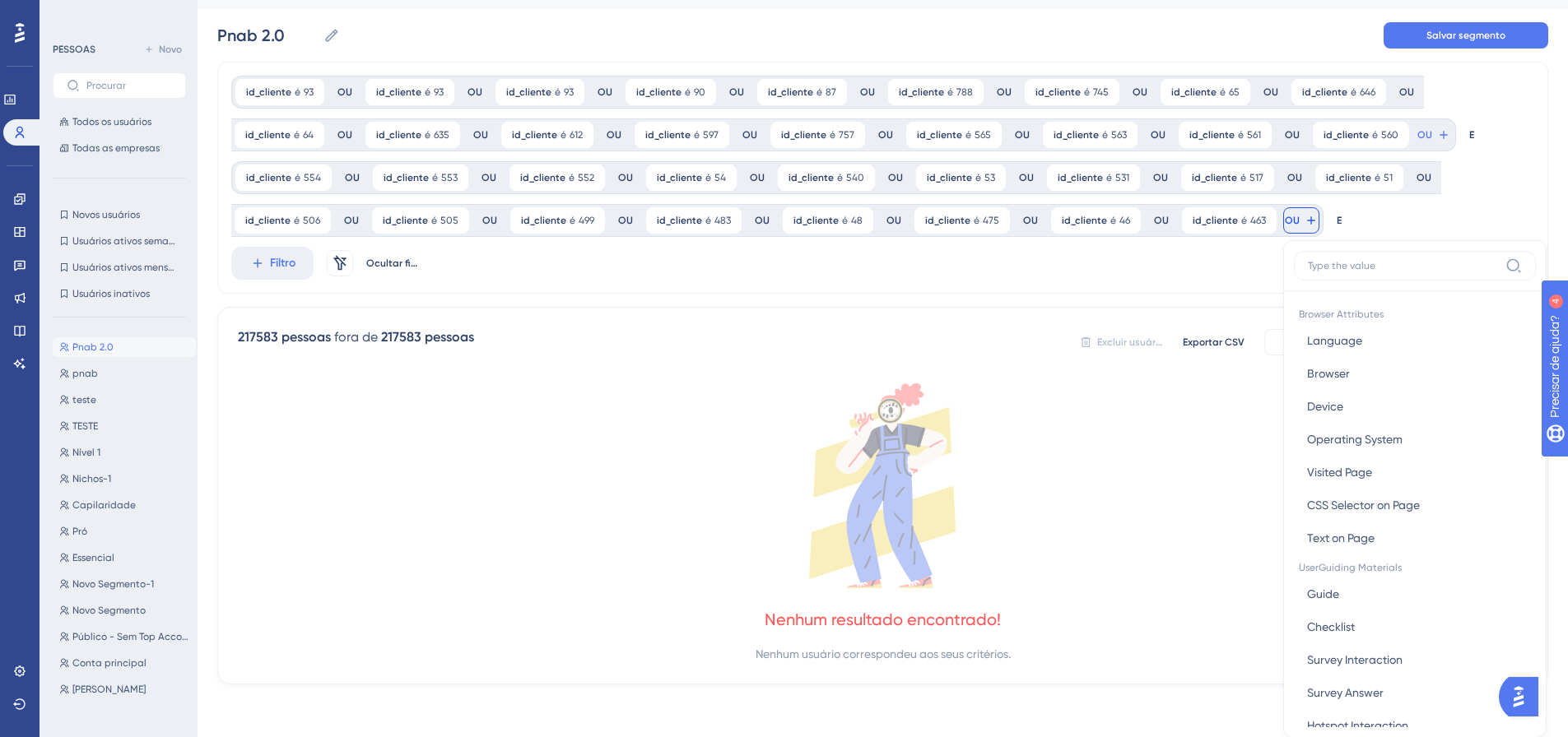
scroll to position [158, 0]
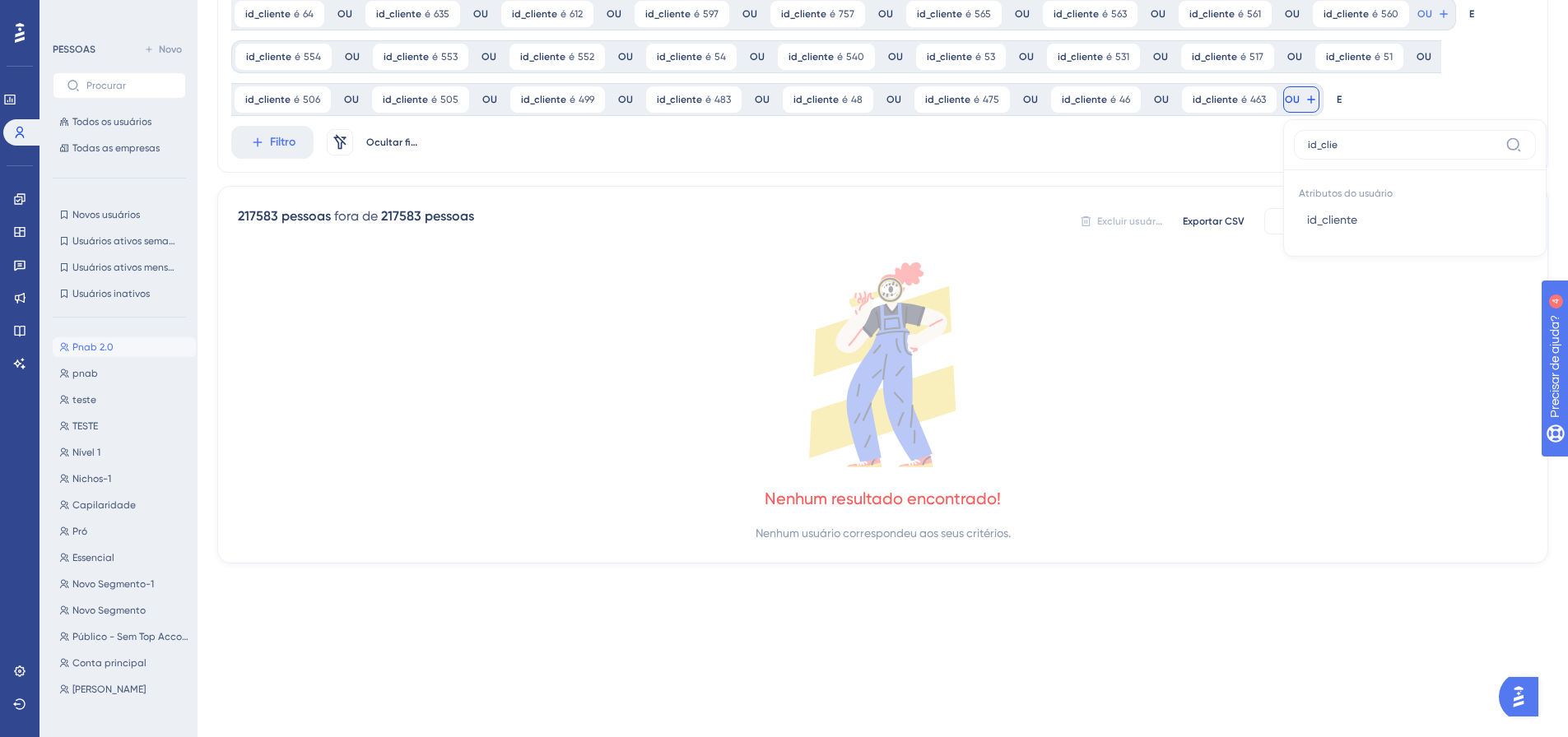
type input "id_clie"
click at [1307, 214] on font "id_cliente" at bounding box center [1332, 219] width 50 height 13
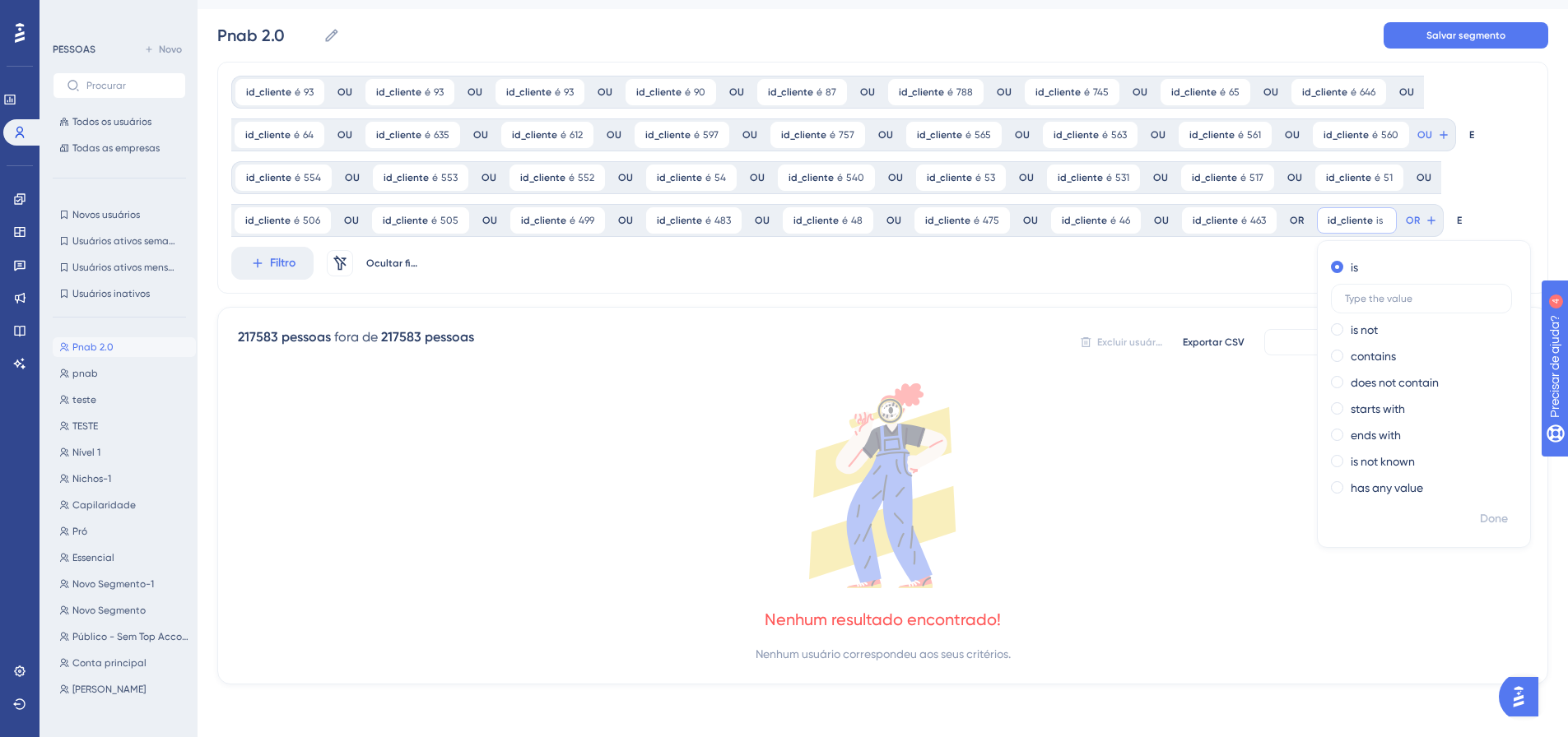
scroll to position [37, 0]
type input "457"
click at [1483, 523] on font "Feito" at bounding box center [1495, 518] width 25 height 14
click at [1417, 141] on font "OU" at bounding box center [1425, 135] width 15 height 12
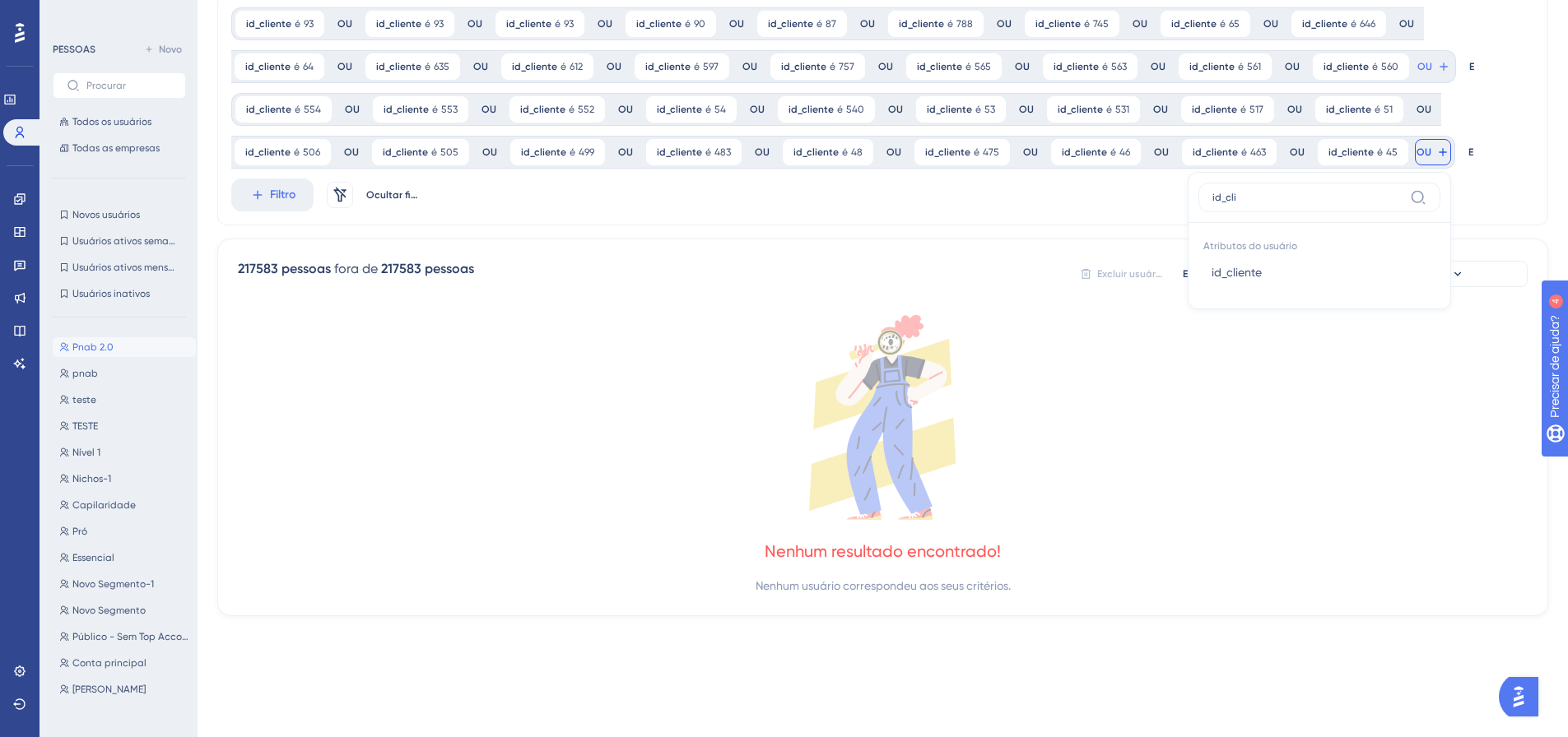
scroll to position [75, 0]
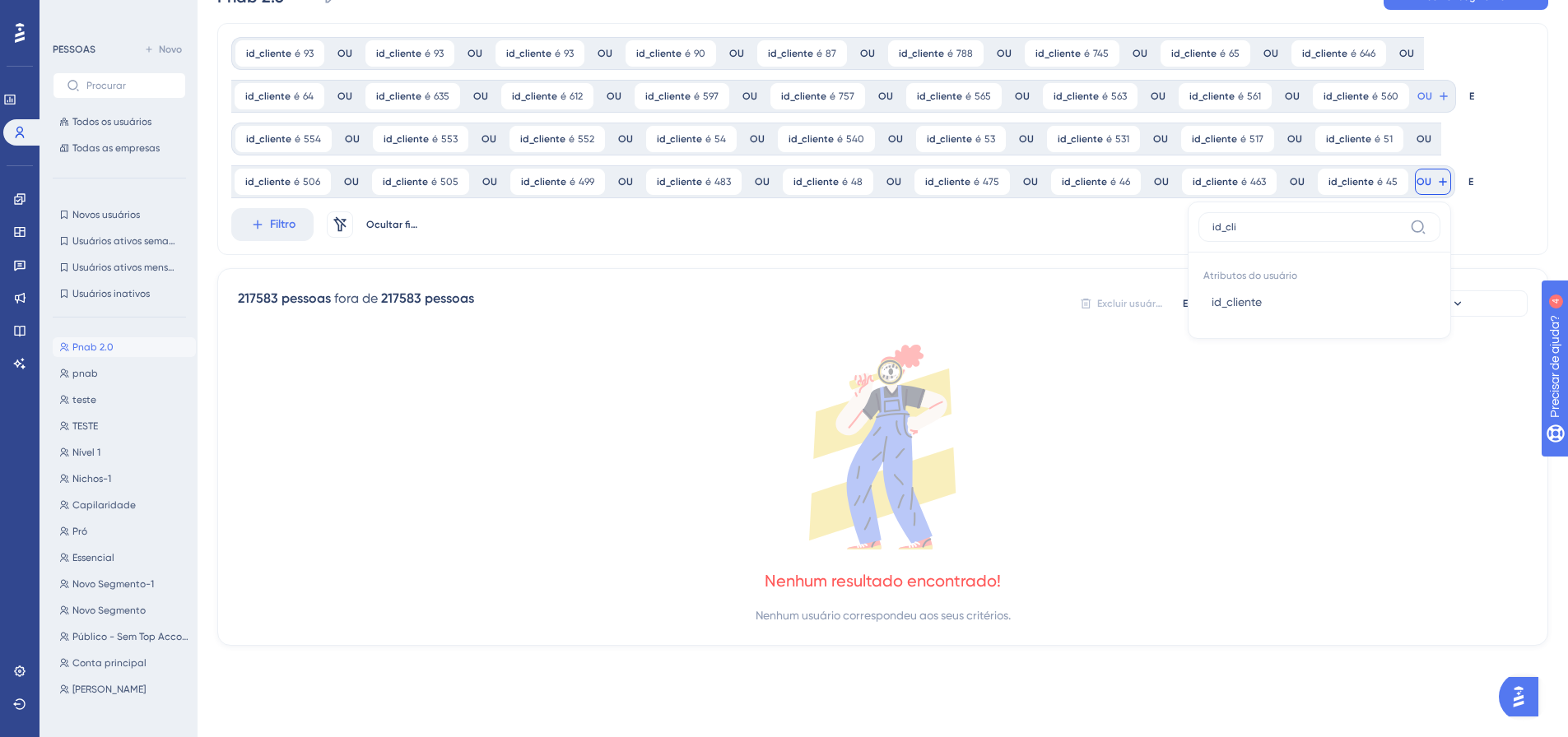
type input "id_cli"
click at [1409, 223] on label "id_cli" at bounding box center [1319, 226] width 242 height 29
click at [1403, 223] on input "id_cli" at bounding box center [1308, 227] width 191 height 13
click at [1221, 296] on font "id_cliente" at bounding box center [1237, 302] width 50 height 13
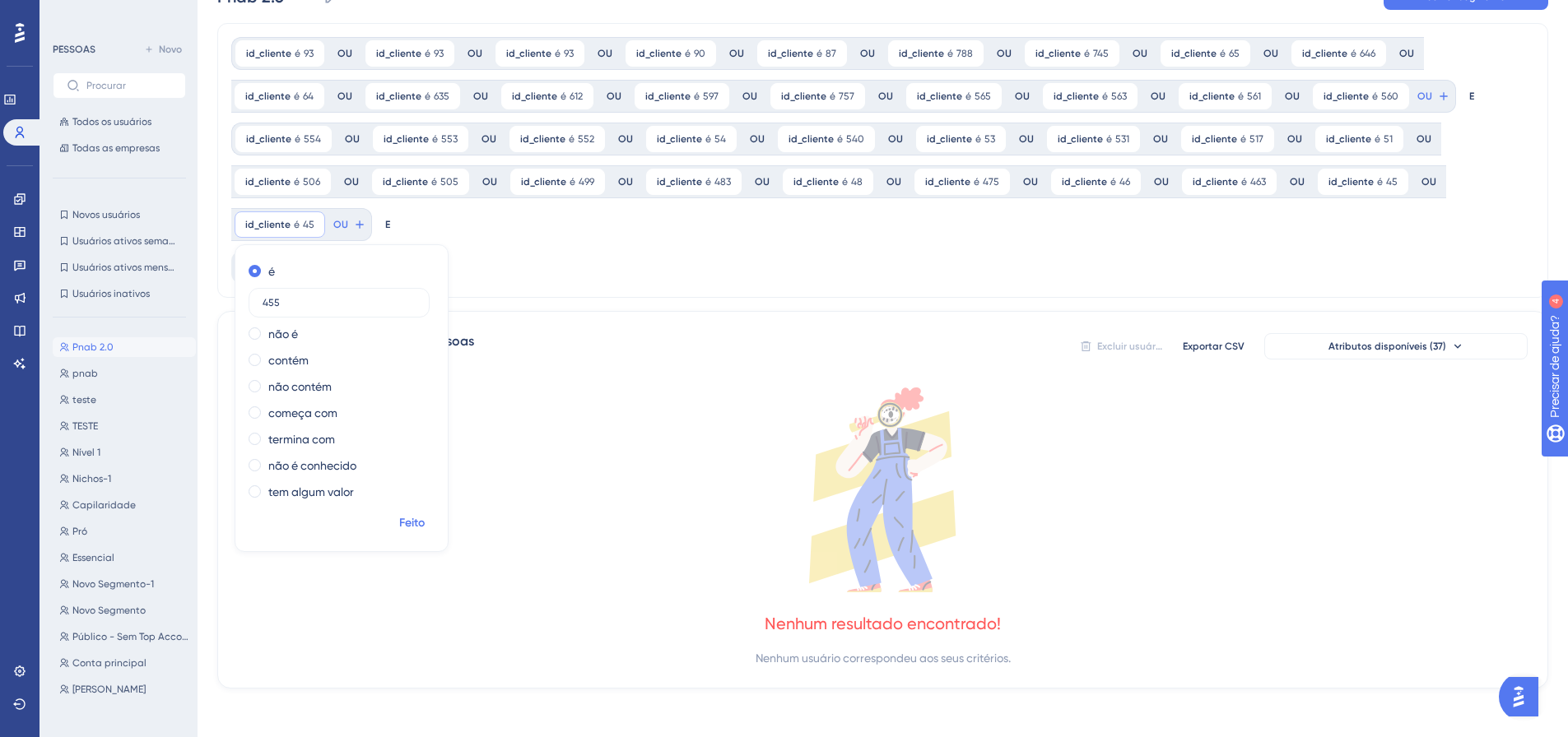
type input "455"
click at [418, 525] on font "Feito" at bounding box center [411, 523] width 25 height 14
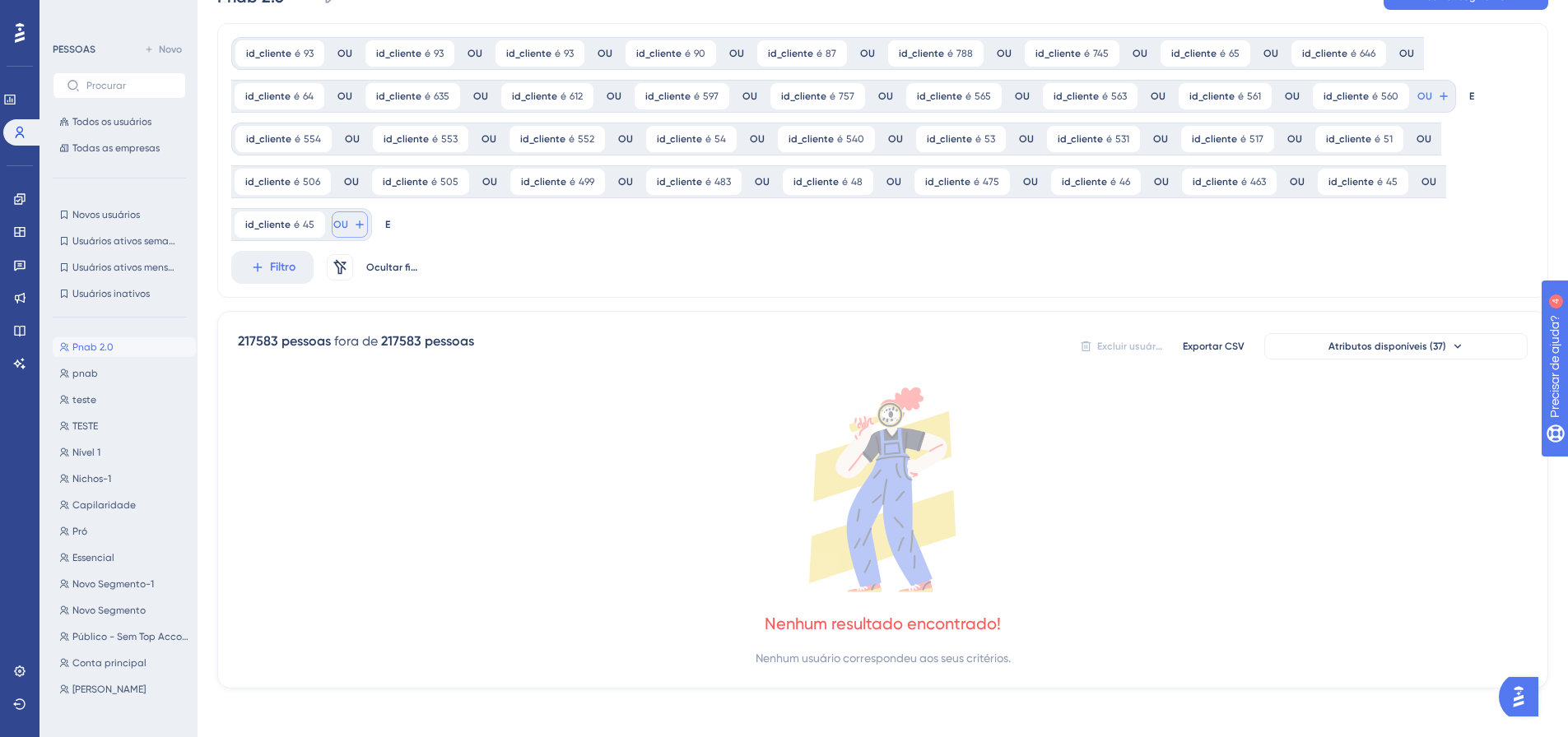
click at [1437, 103] on icon at bounding box center [1444, 96] width 13 height 13
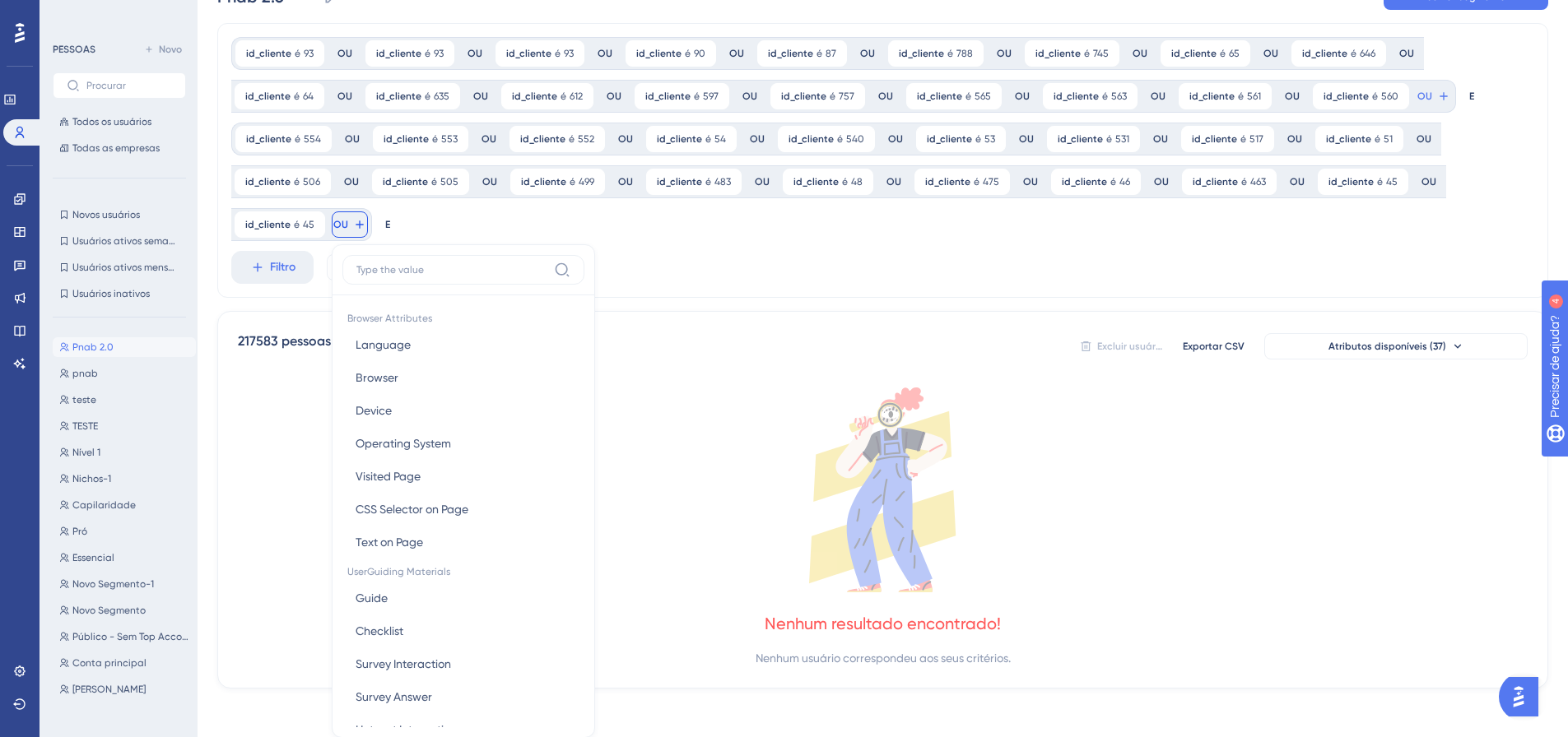
scroll to position [198, 0]
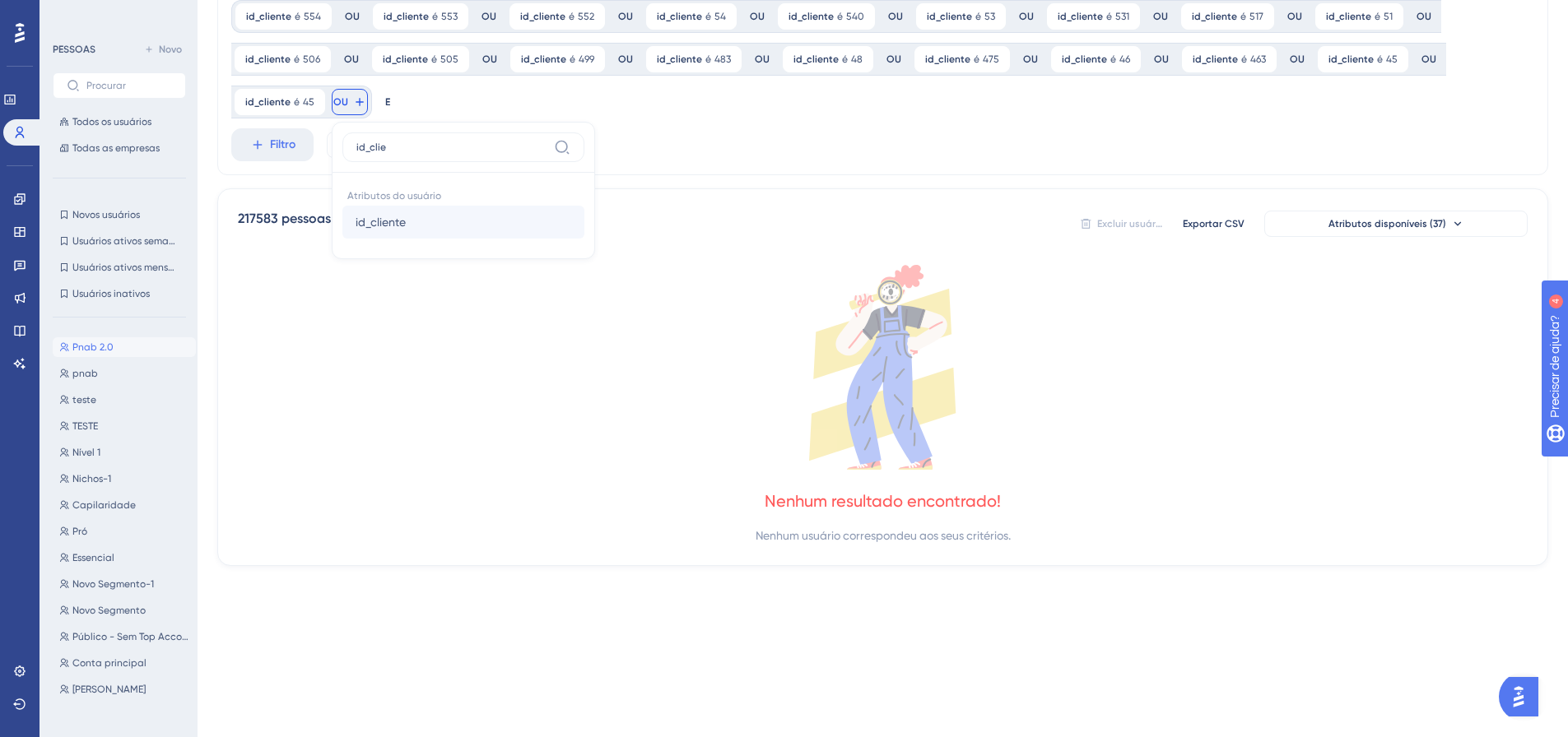
type input "id_clie"
click at [368, 219] on font "id_cliente" at bounding box center [380, 222] width 50 height 13
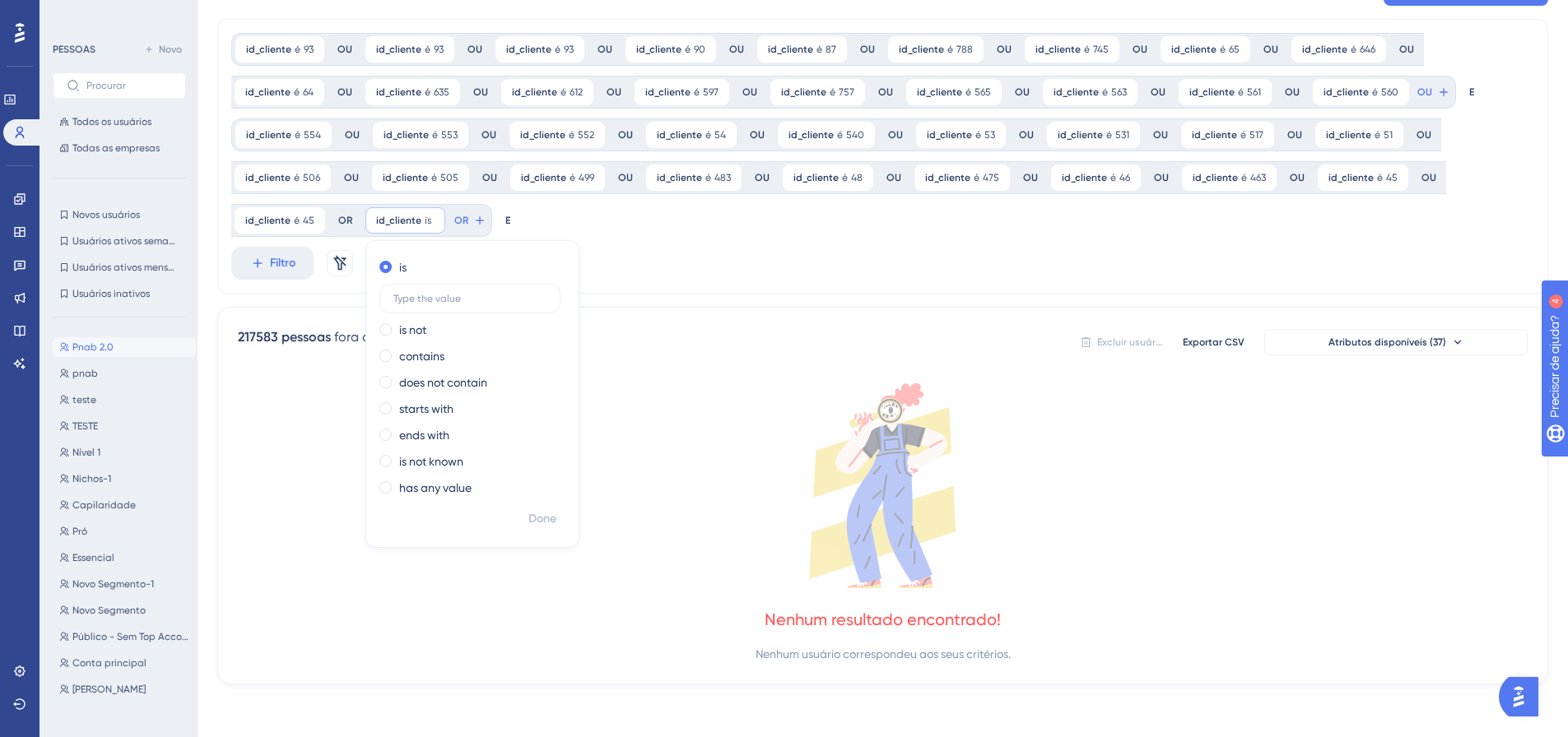
scroll to position [80, 0]
type input "455"
click at [544, 512] on font "Feito" at bounding box center [543, 518] width 25 height 14
click at [481, 217] on div at bounding box center [866, 421] width 1403 height 618
click at [1415, 106] on button "OU" at bounding box center [1433, 91] width 36 height 26
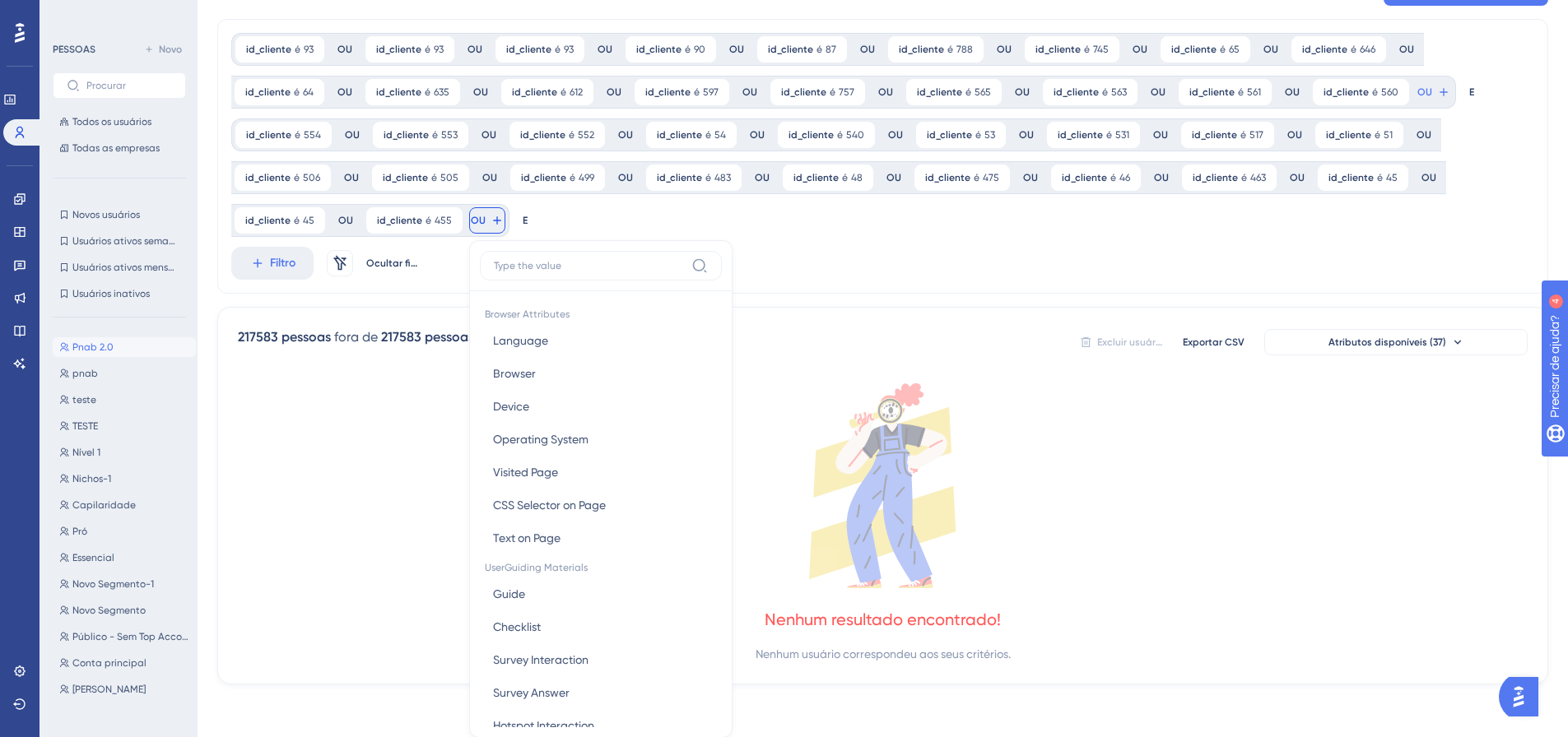
scroll to position [201, 0]
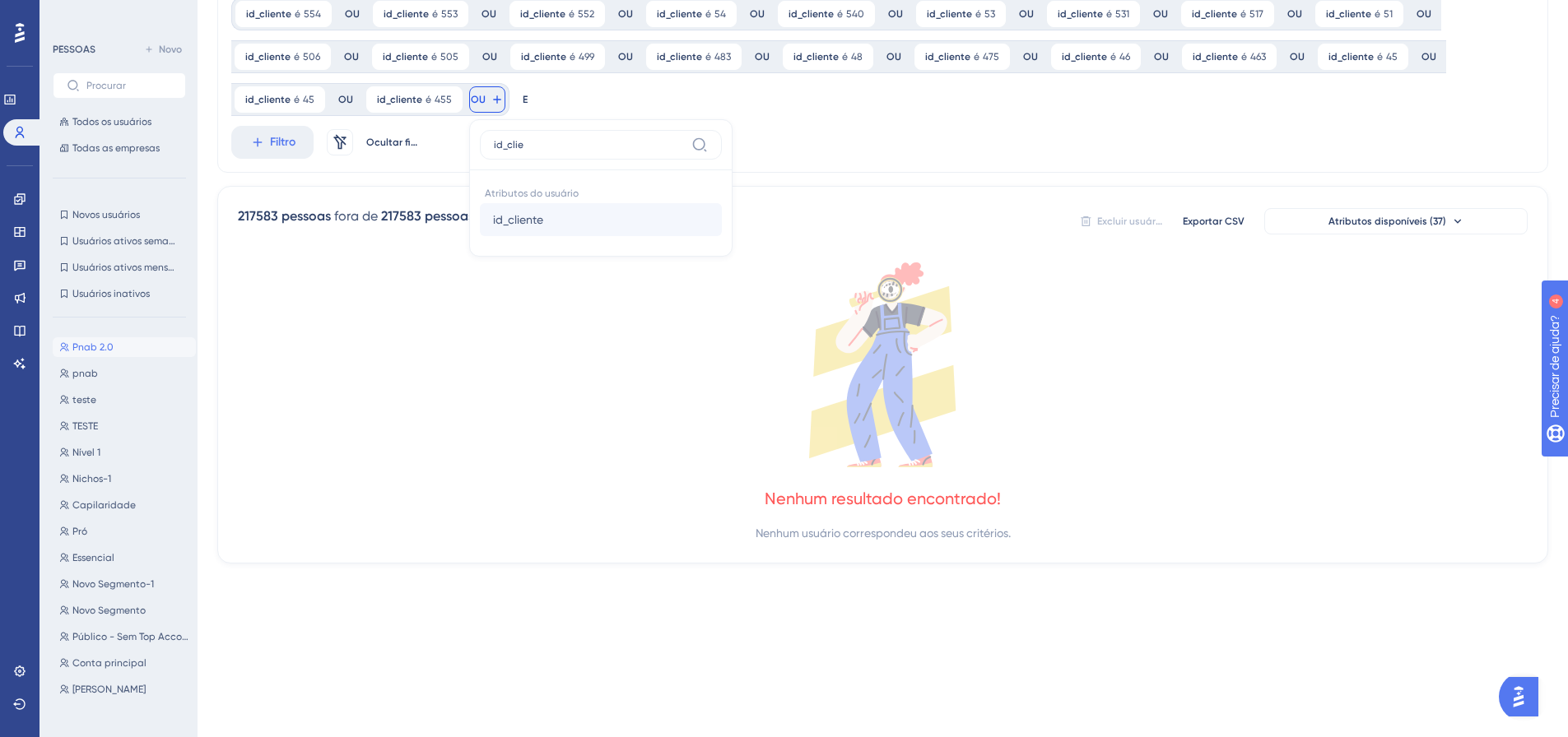
type input "id_clie"
click at [525, 213] on font "id_cliente" at bounding box center [518, 219] width 50 height 13
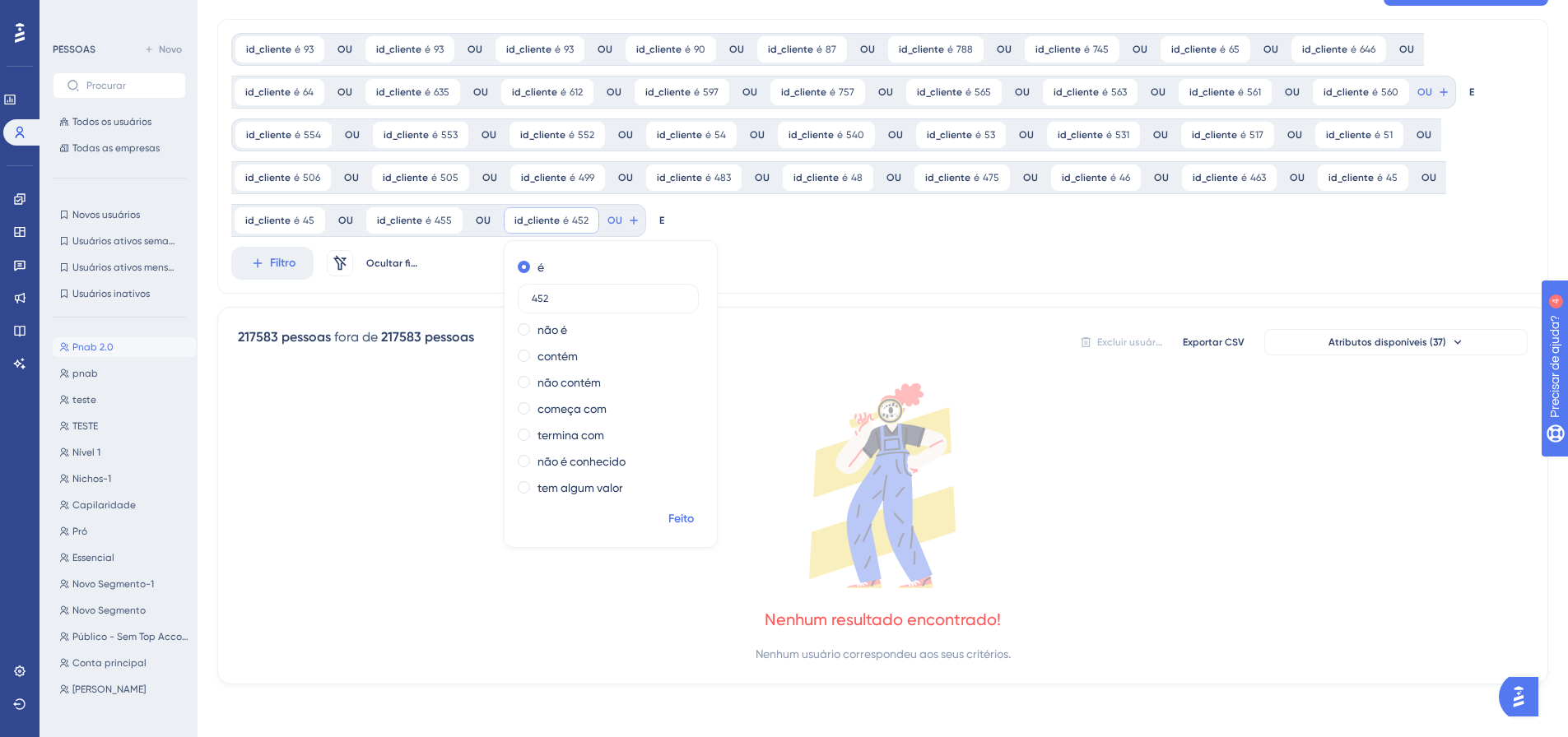
type input "452"
click at [675, 521] on font "Feito" at bounding box center [681, 518] width 25 height 14
click at [1415, 106] on button "OU" at bounding box center [1433, 91] width 36 height 26
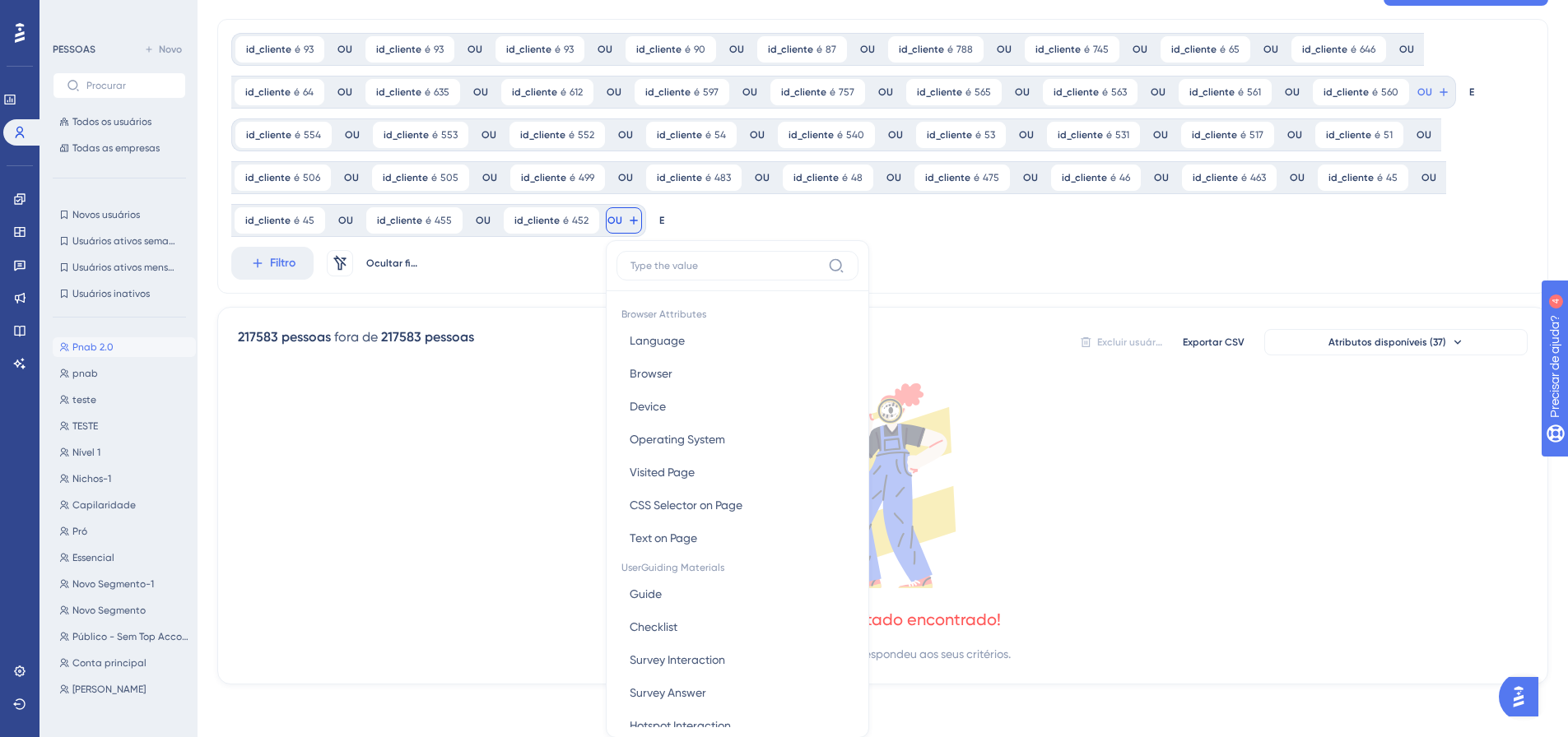
scroll to position [201, 0]
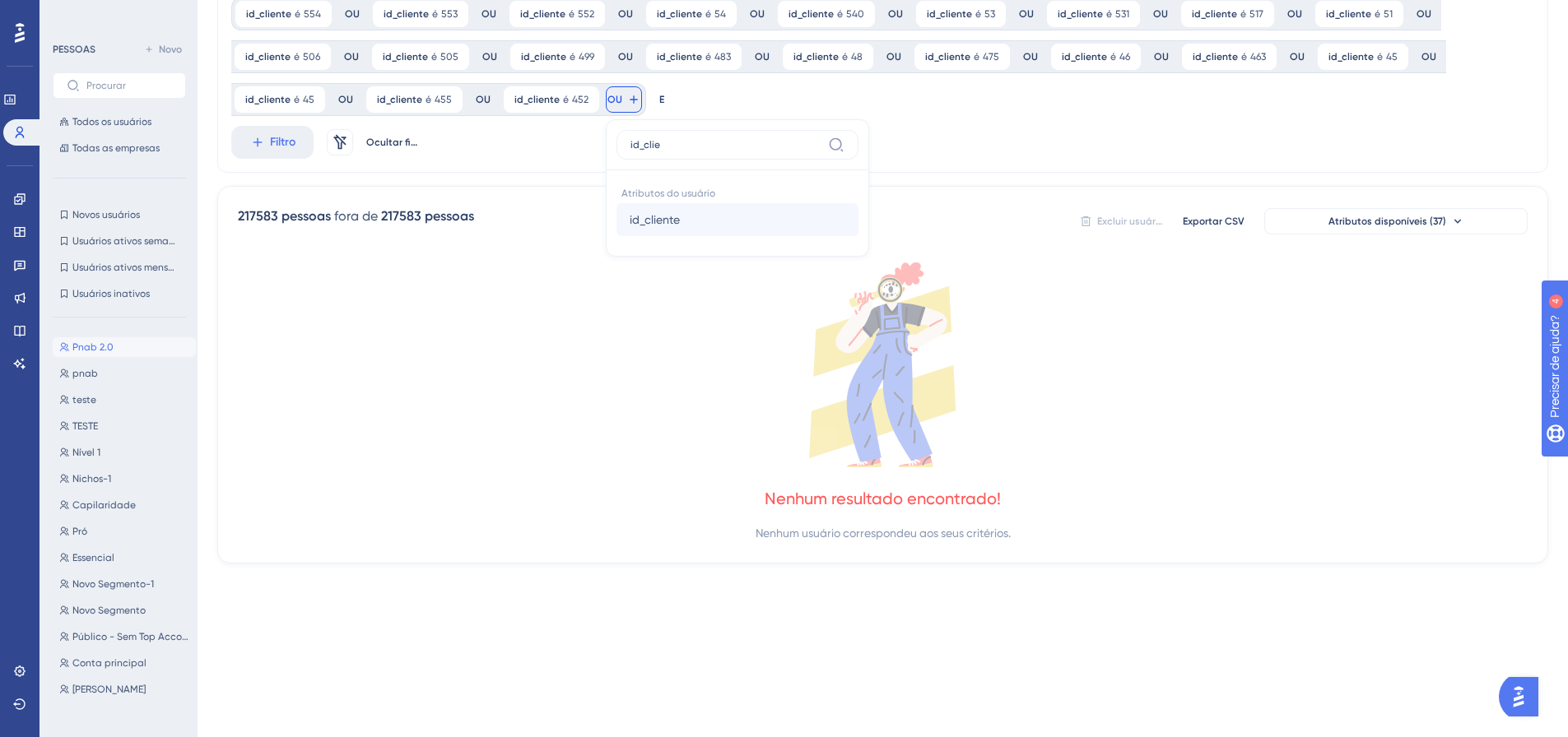
type input "id_clie"
click at [661, 211] on span "id_cliente" at bounding box center [655, 219] width 50 height 20
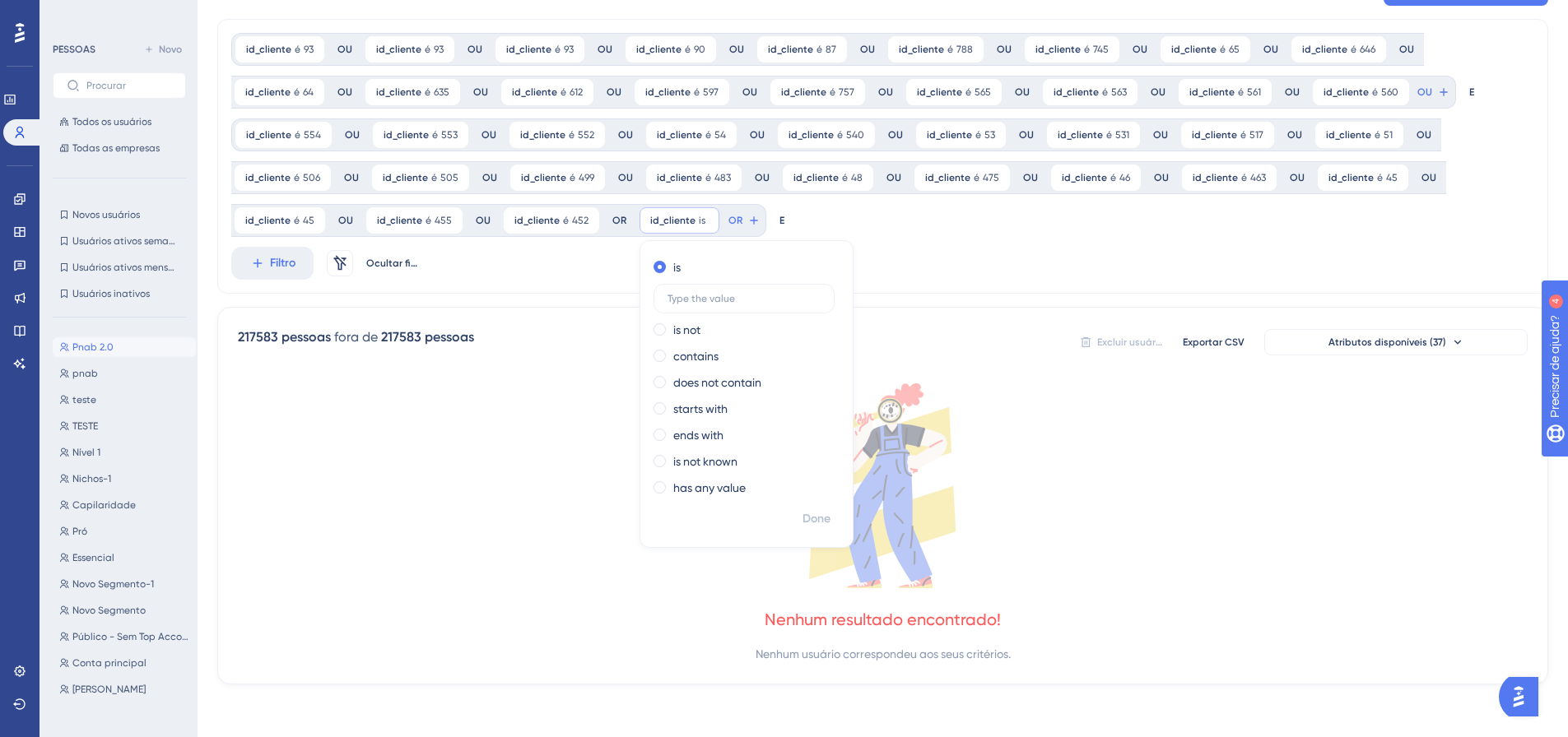
scroll to position [80, 0]
type input "448"
click at [813, 523] on font "Feito" at bounding box center [817, 518] width 25 height 14
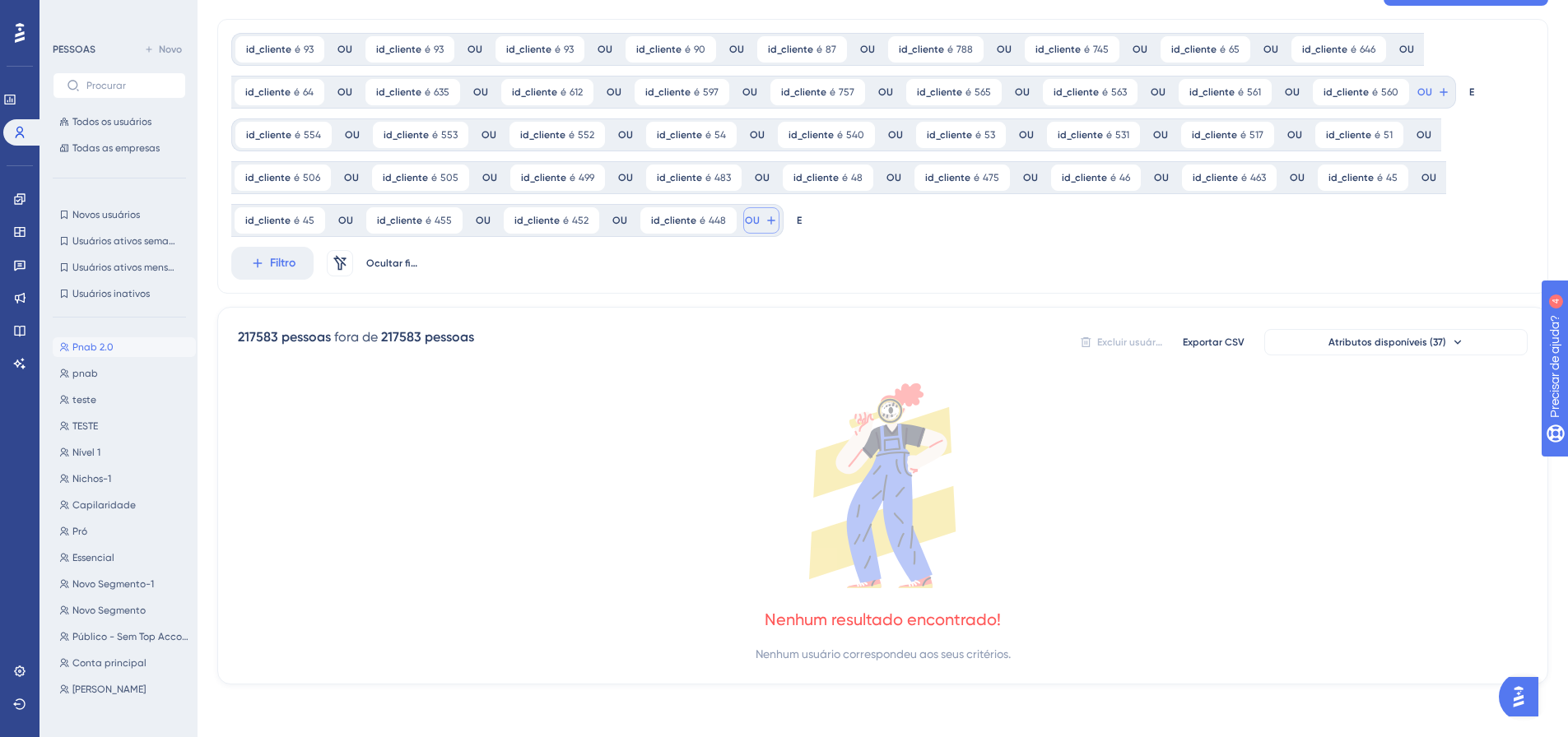
click at [1417, 98] on font "OU" at bounding box center [1425, 92] width 15 height 12
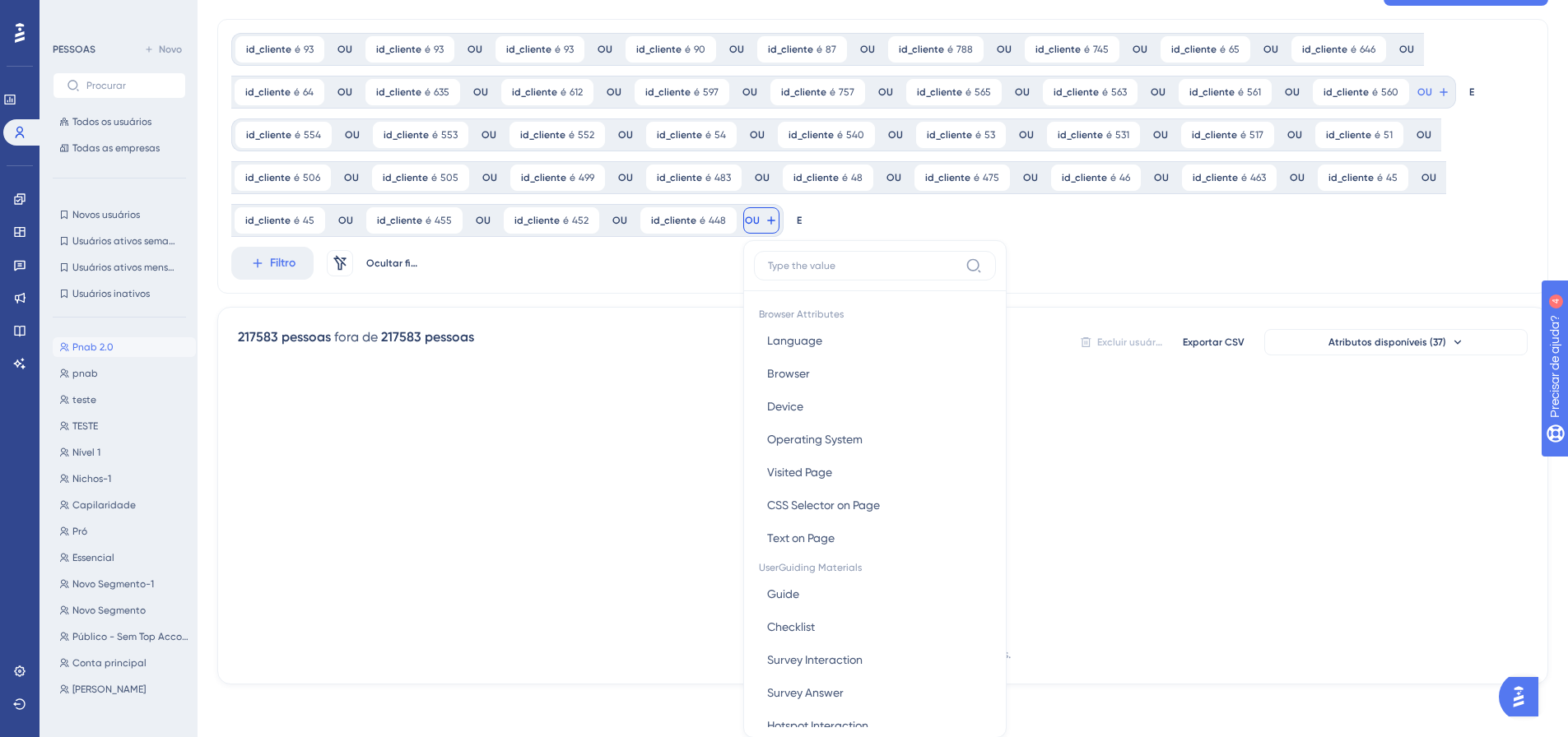
scroll to position [201, 0]
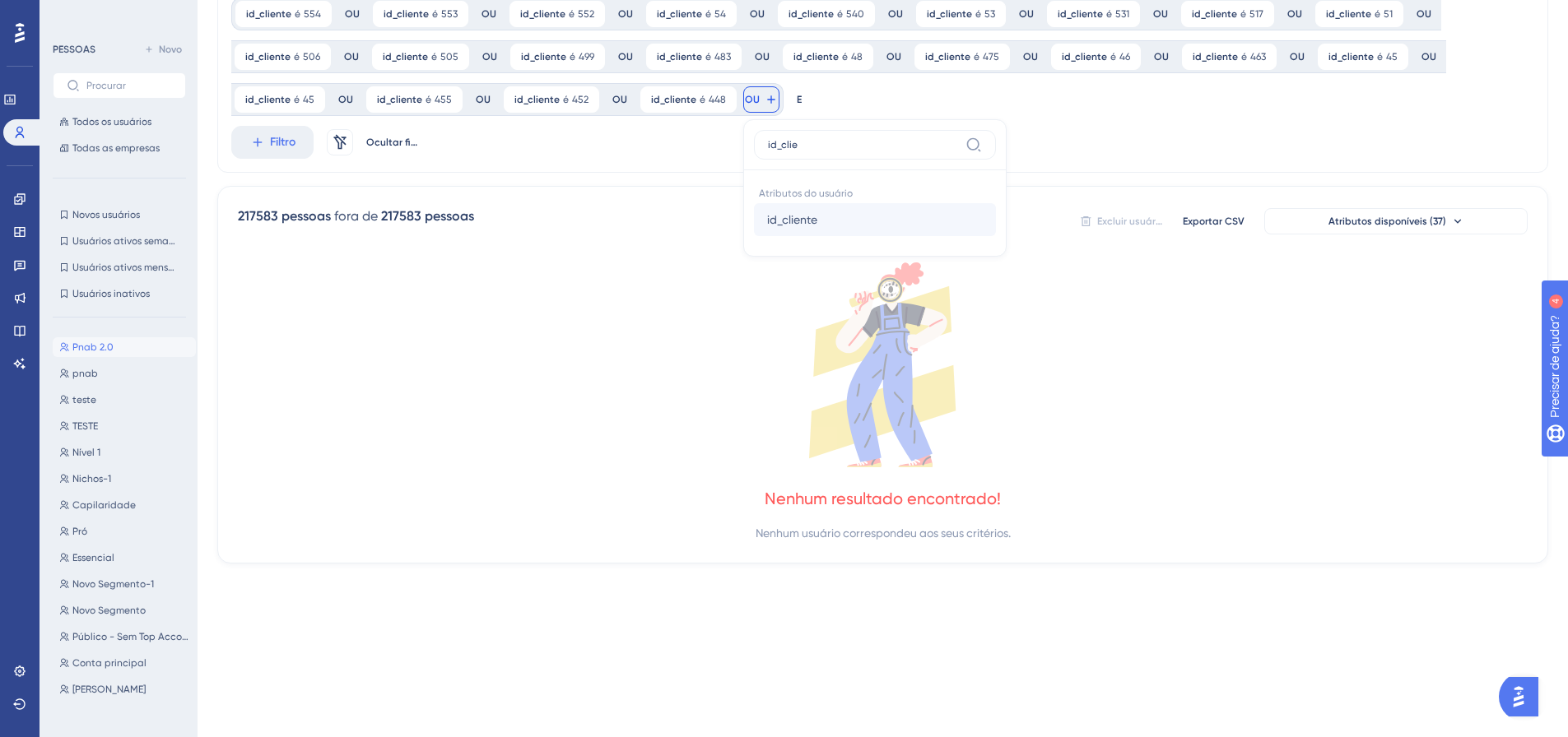
type input "id_clie"
click at [767, 216] on font "id_cliente" at bounding box center [792, 219] width 50 height 13
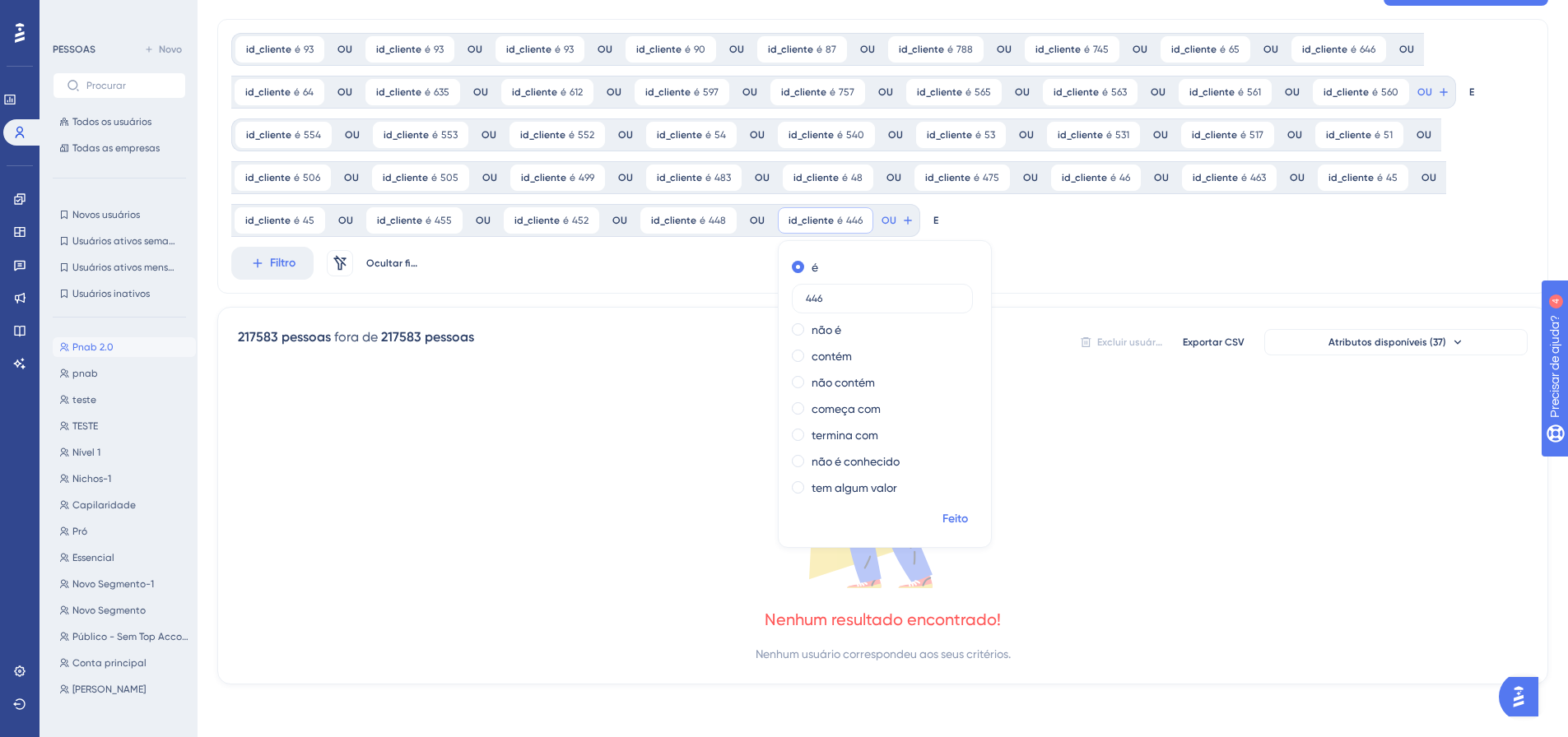
type input "446"
drag, startPoint x: 946, startPoint y: 523, endPoint x: 941, endPoint y: 472, distance: 51.2
click at [946, 522] on font "Feito" at bounding box center [955, 518] width 25 height 14
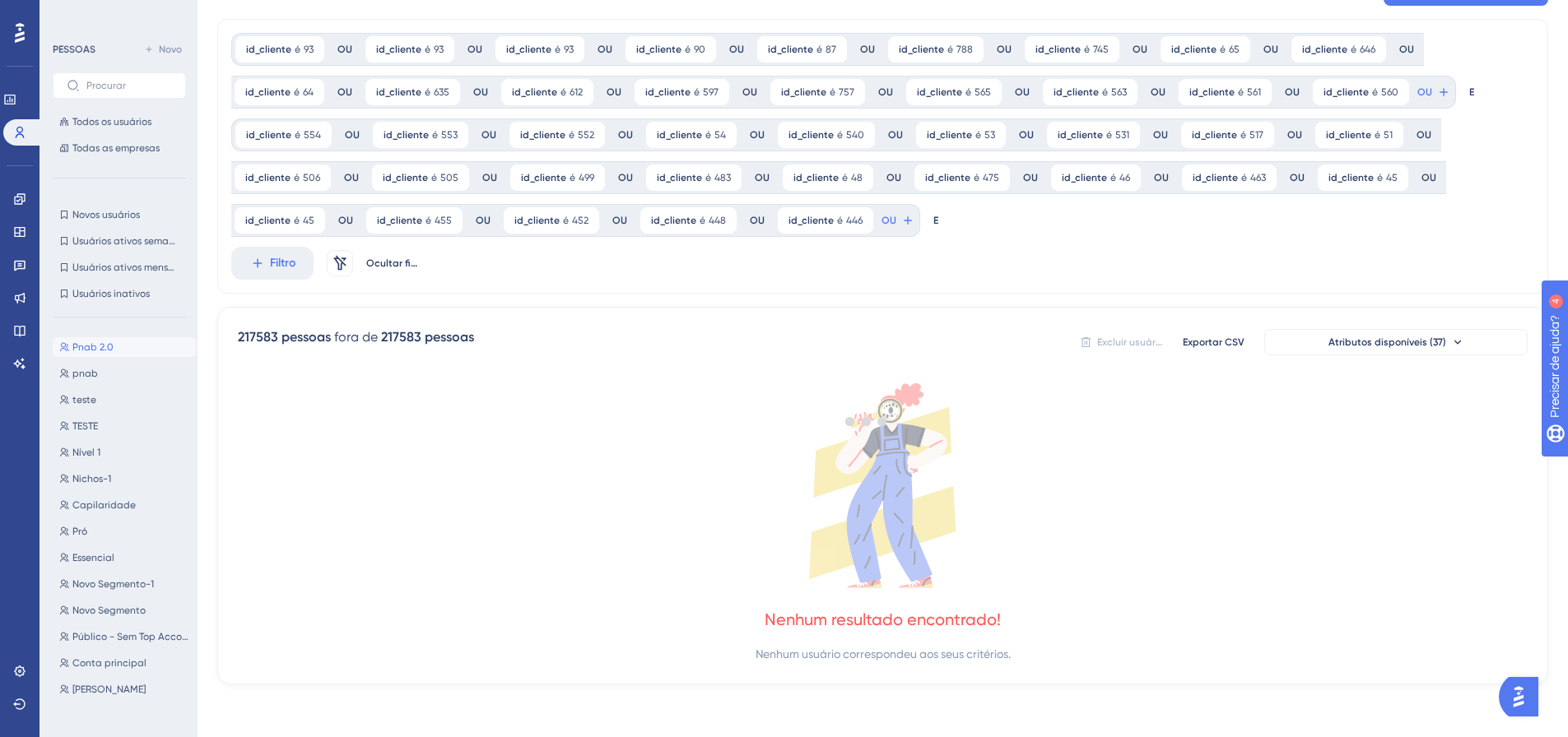
click at [895, 219] on div at bounding box center [866, 421] width 1403 height 618
click at [1415, 106] on button "OU" at bounding box center [1433, 91] width 36 height 26
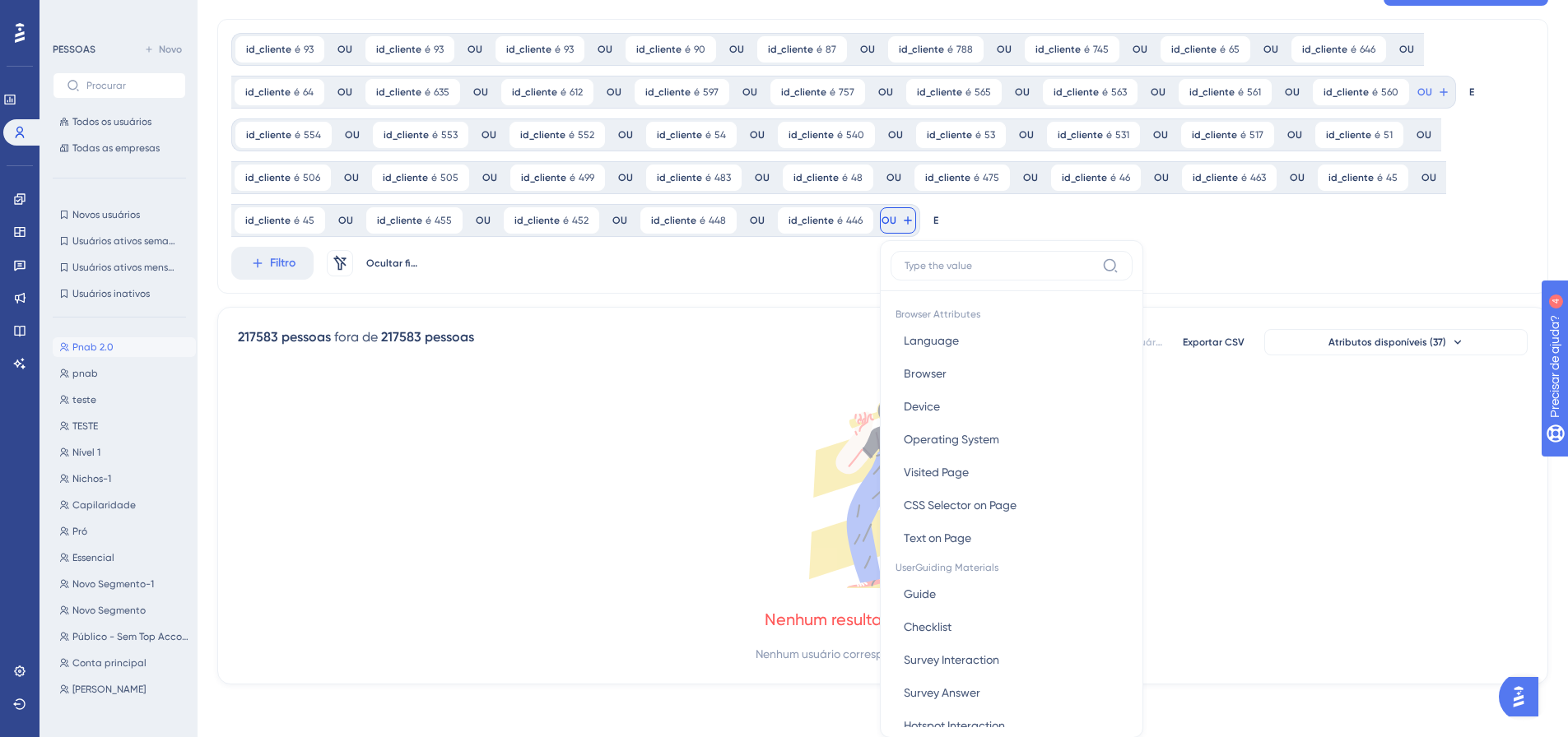
scroll to position [201, 0]
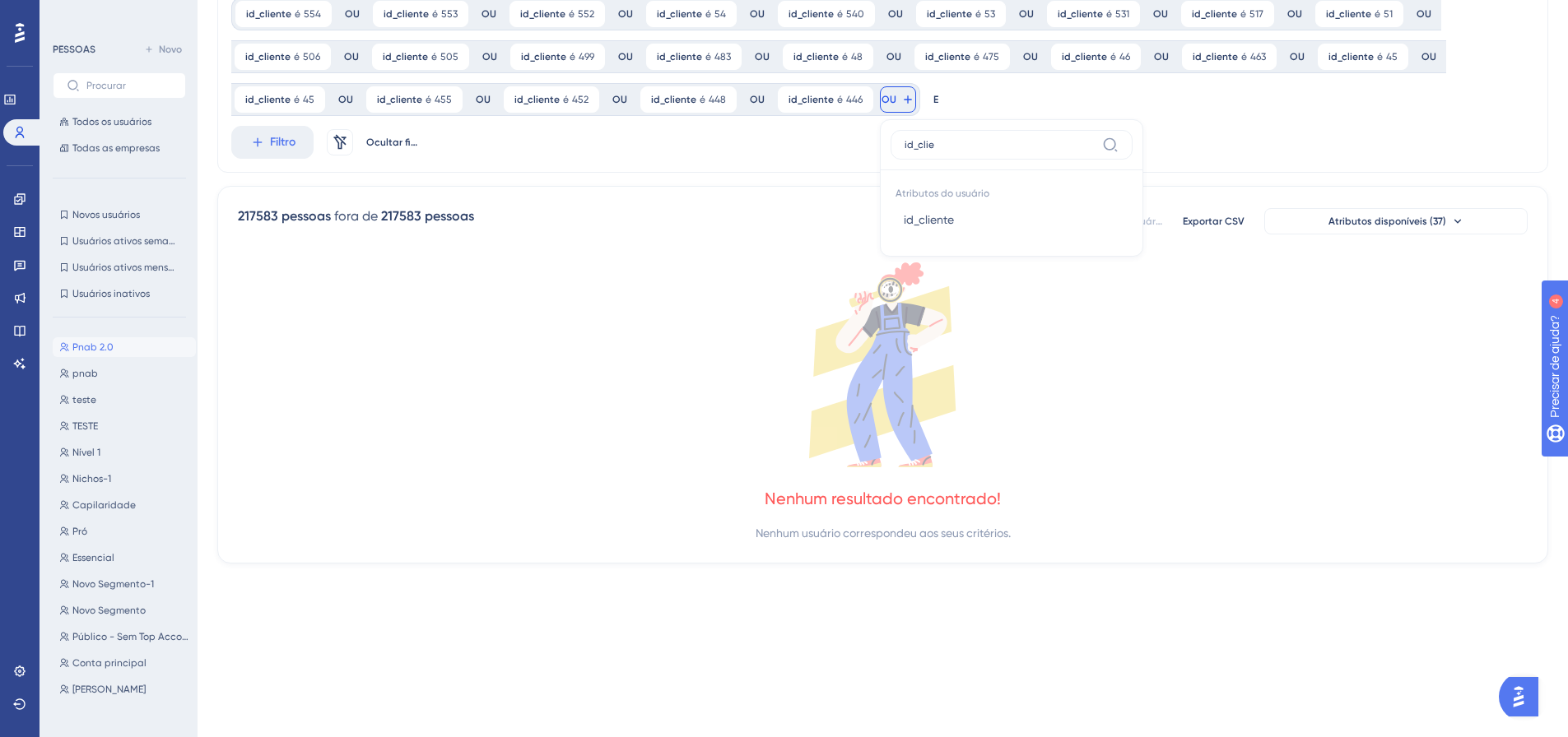
type input "id_clie"
click at [891, 219] on button "id_cliente id_cliente" at bounding box center [1012, 219] width 242 height 33
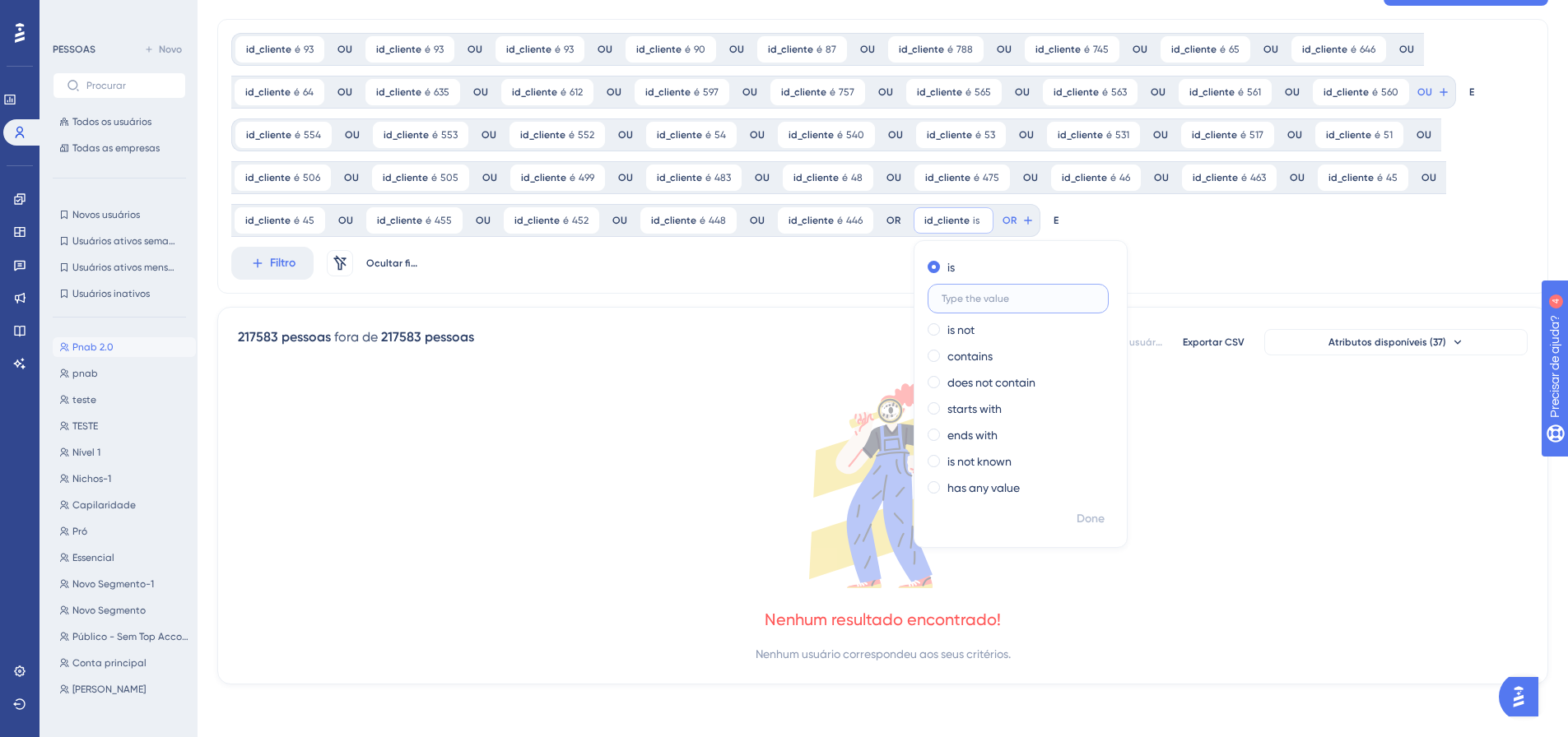
scroll to position [80, 0]
type input "445"
drag, startPoint x: 1094, startPoint y: 518, endPoint x: 1089, endPoint y: 508, distance: 11.2
click at [1093, 518] on button "Feito" at bounding box center [1091, 518] width 46 height 29
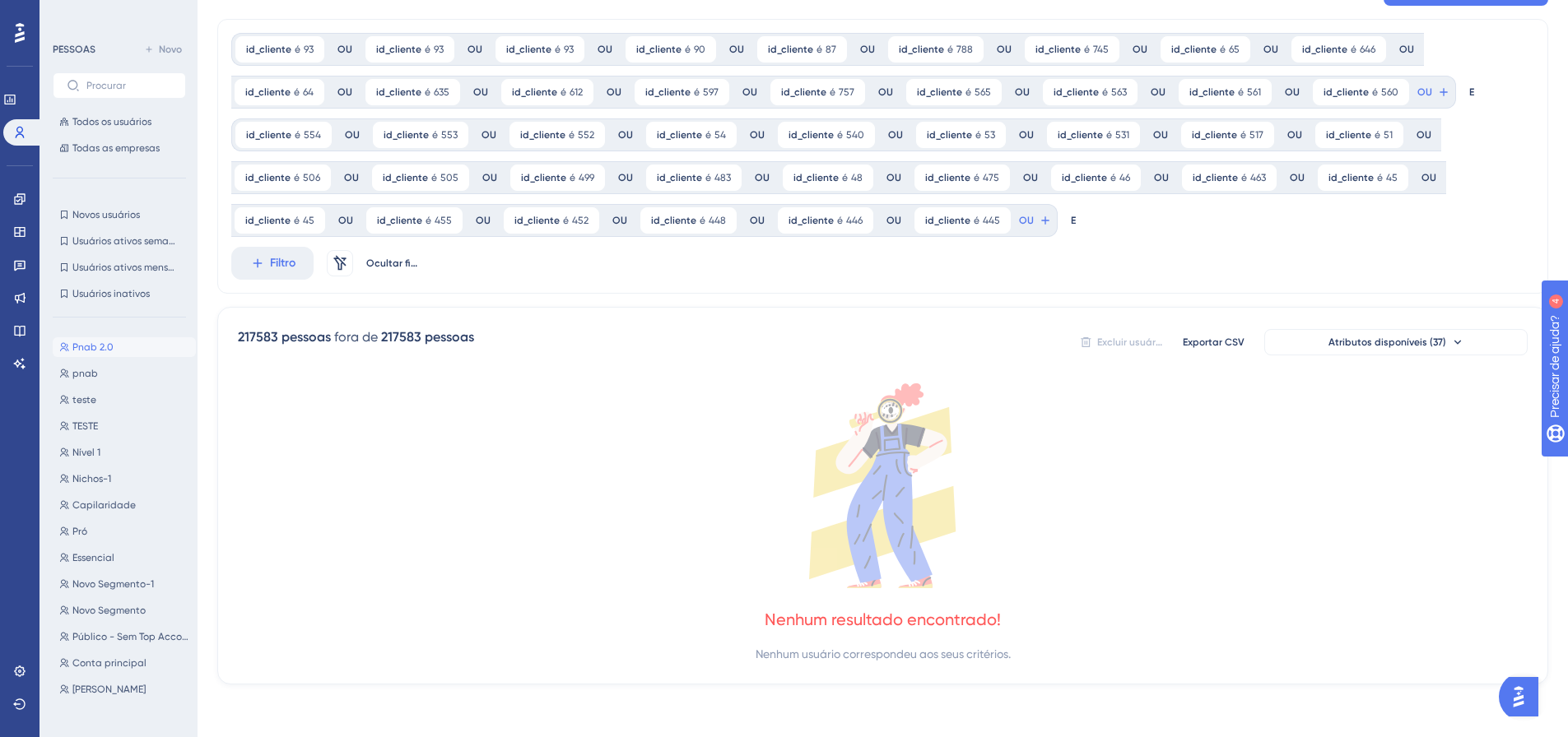
click at [1417, 99] on span "OU" at bounding box center [1425, 92] width 15 height 13
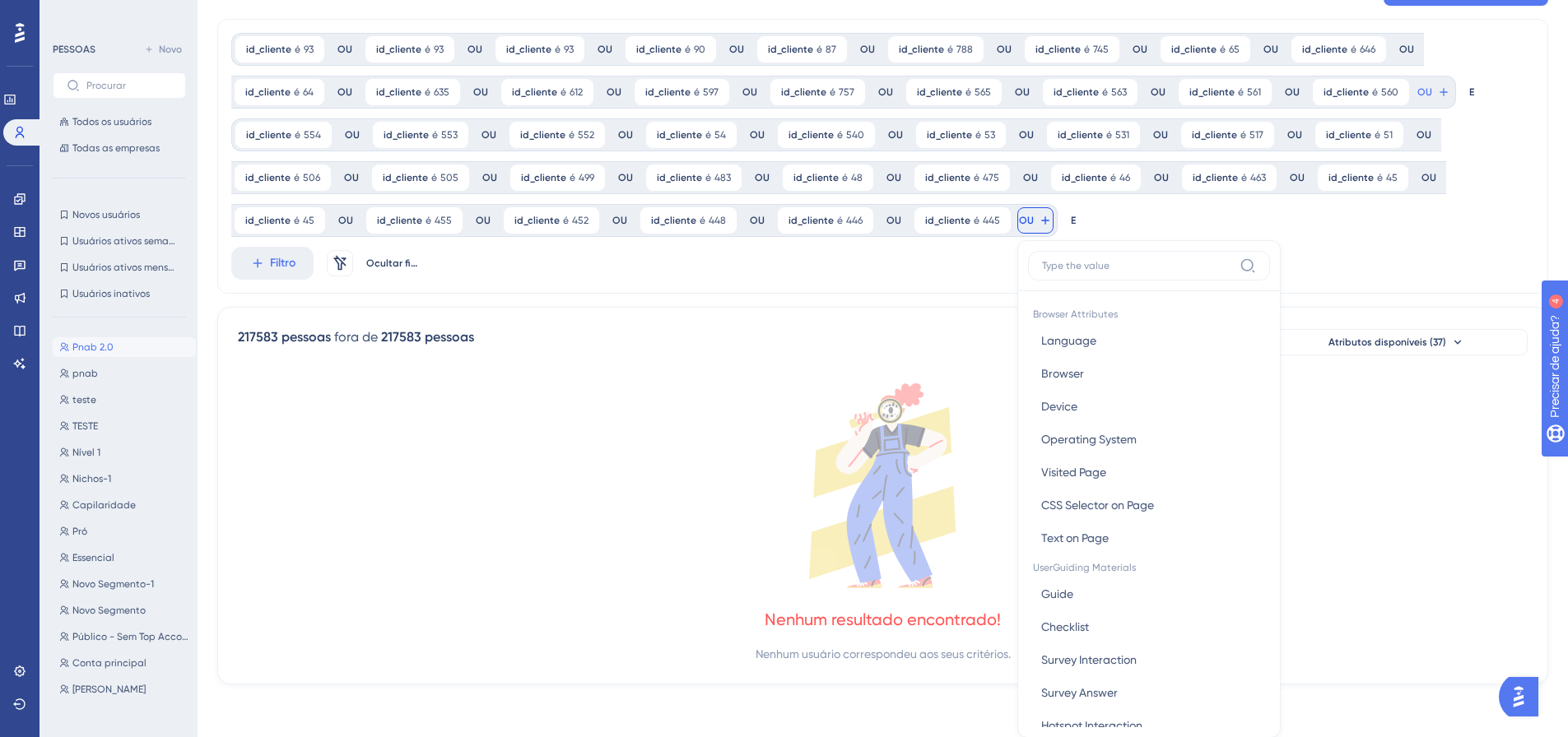
scroll to position [201, 0]
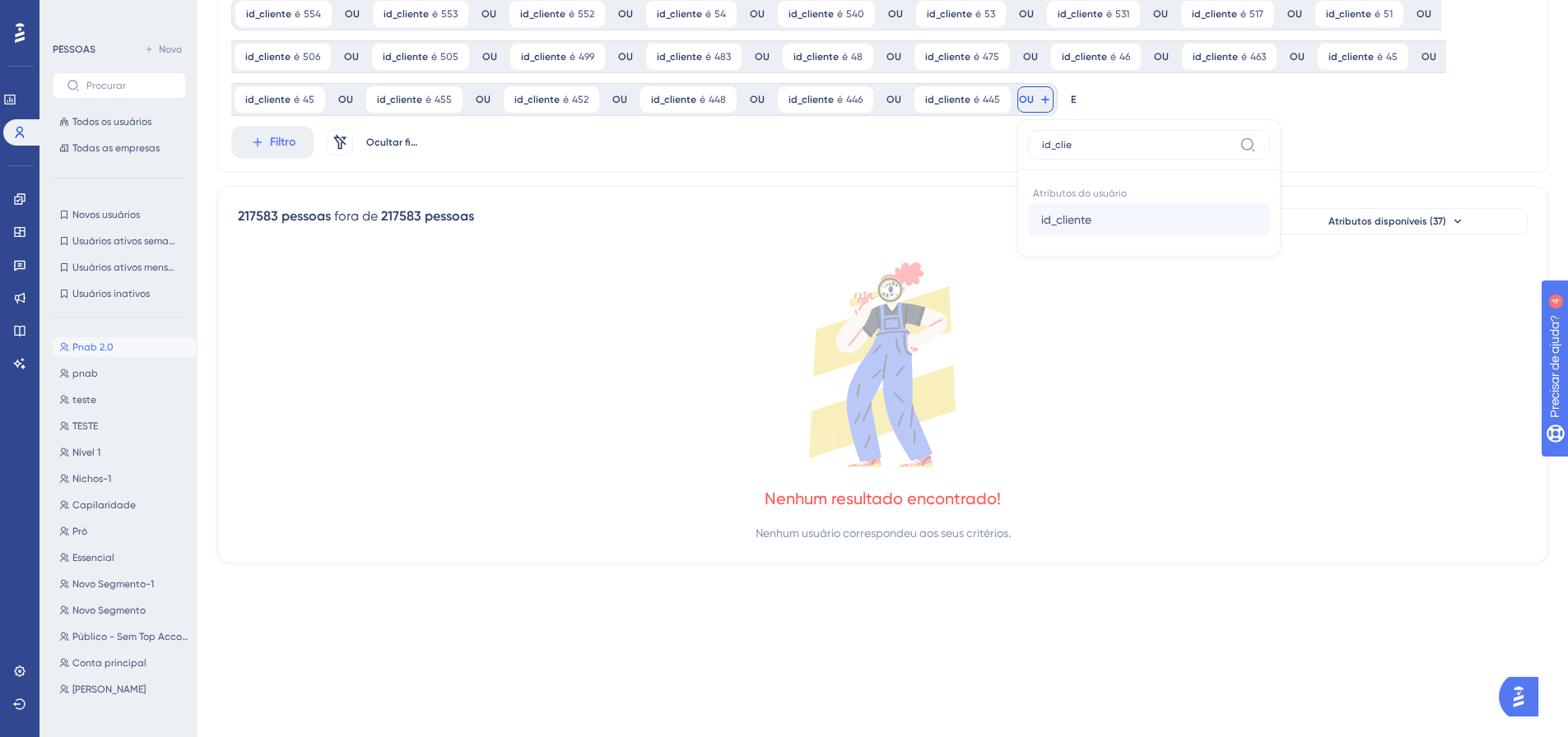
type input "id_clie"
click at [1056, 214] on font "id_cliente" at bounding box center [1066, 219] width 50 height 13
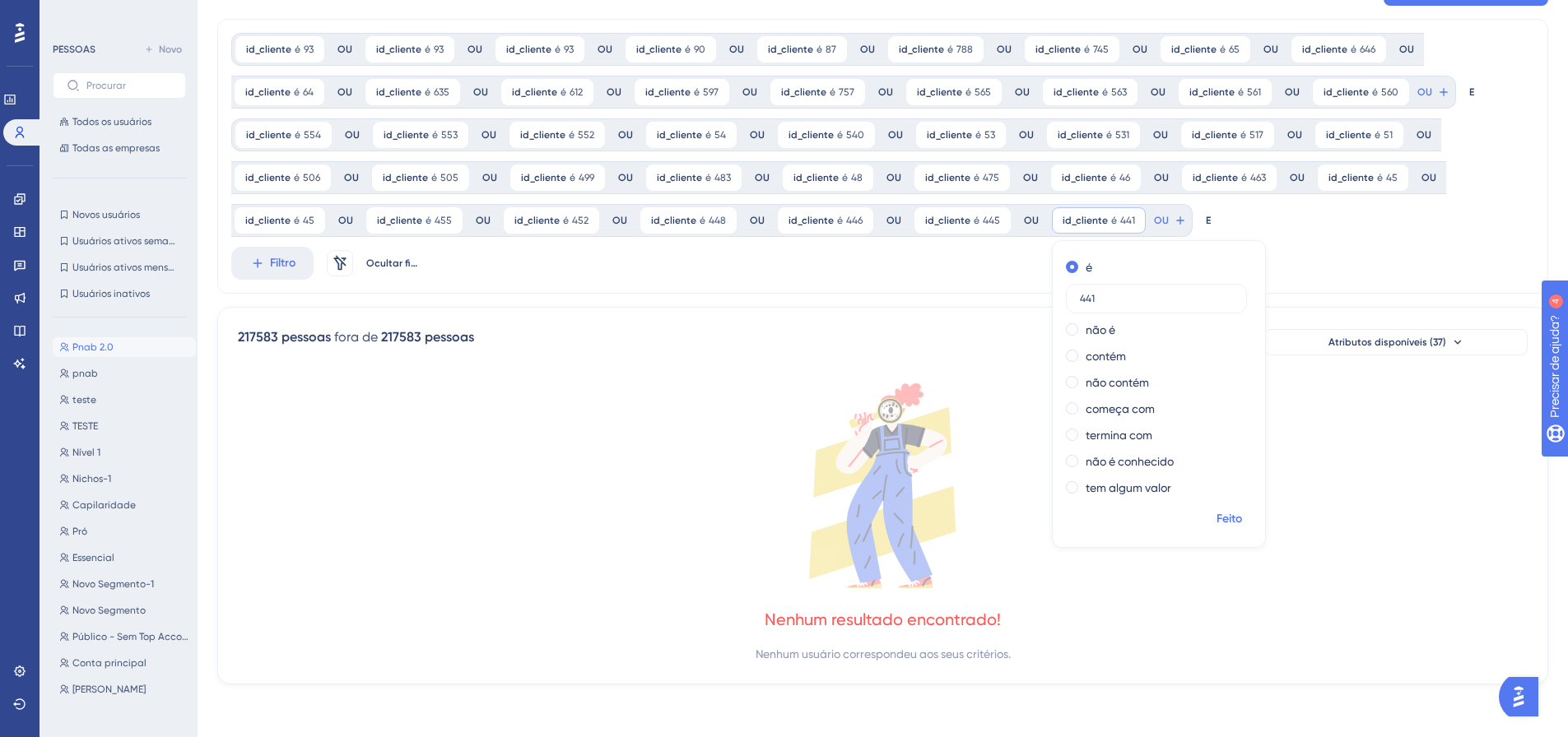
type input "441"
click at [1219, 524] on font "Feito" at bounding box center [1229, 518] width 25 height 14
click at [1417, 98] on font "OU" at bounding box center [1425, 92] width 15 height 12
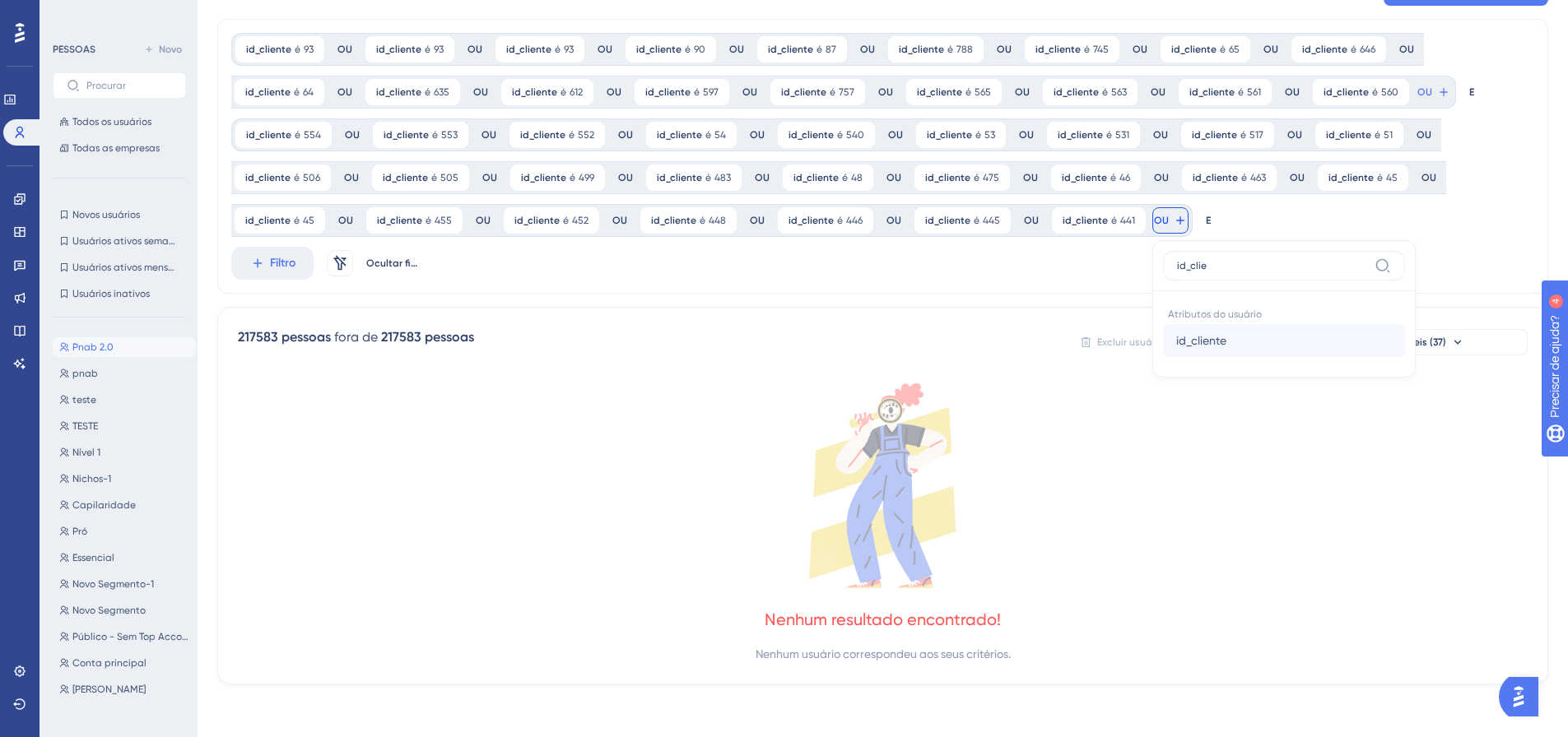
type input "id_clie"
click at [1181, 336] on font "id_cliente" at bounding box center [1201, 341] width 50 height 13
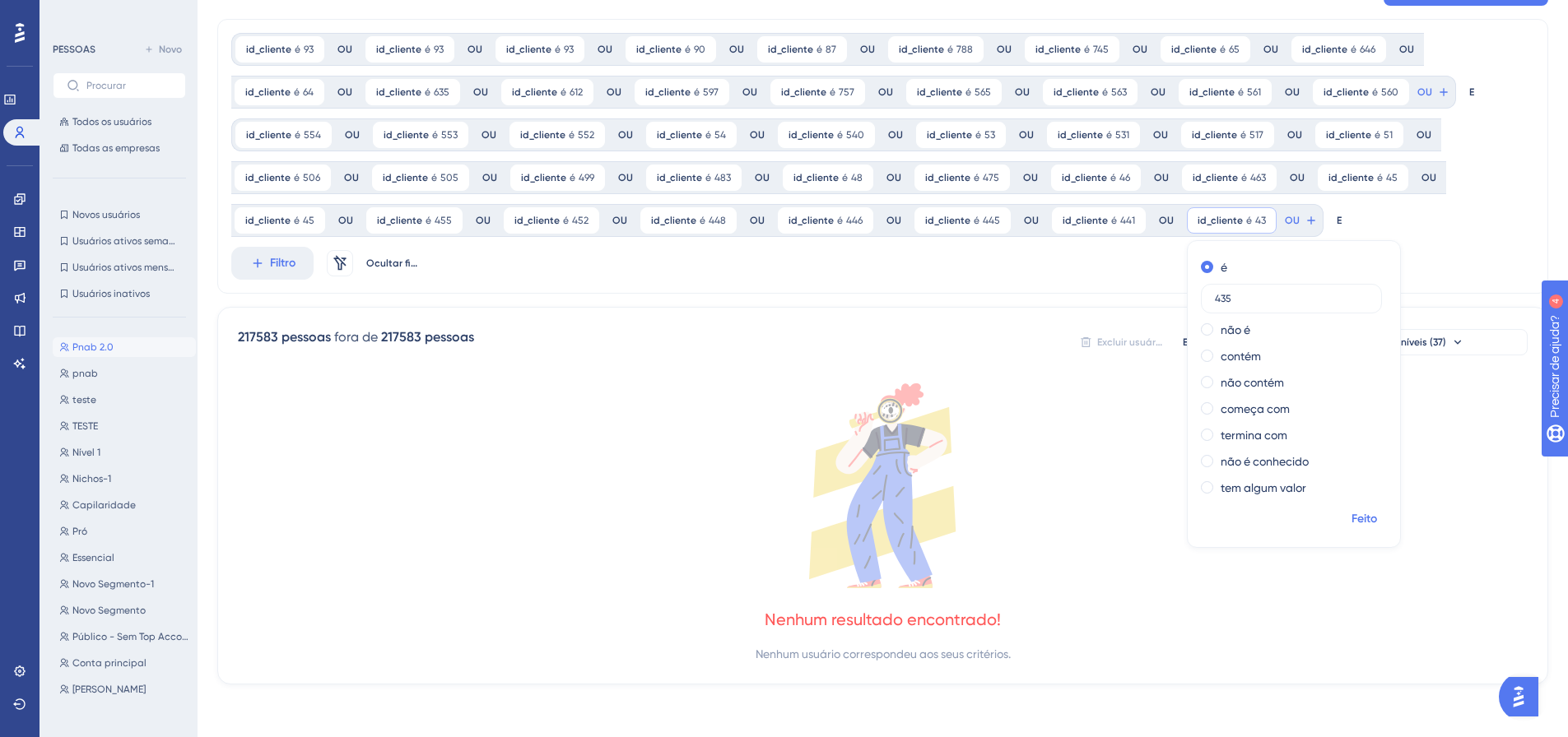
type input "435"
click at [1356, 521] on font "Feito" at bounding box center [1364, 518] width 25 height 14
click at [1417, 98] on font "OU" at bounding box center [1425, 92] width 15 height 12
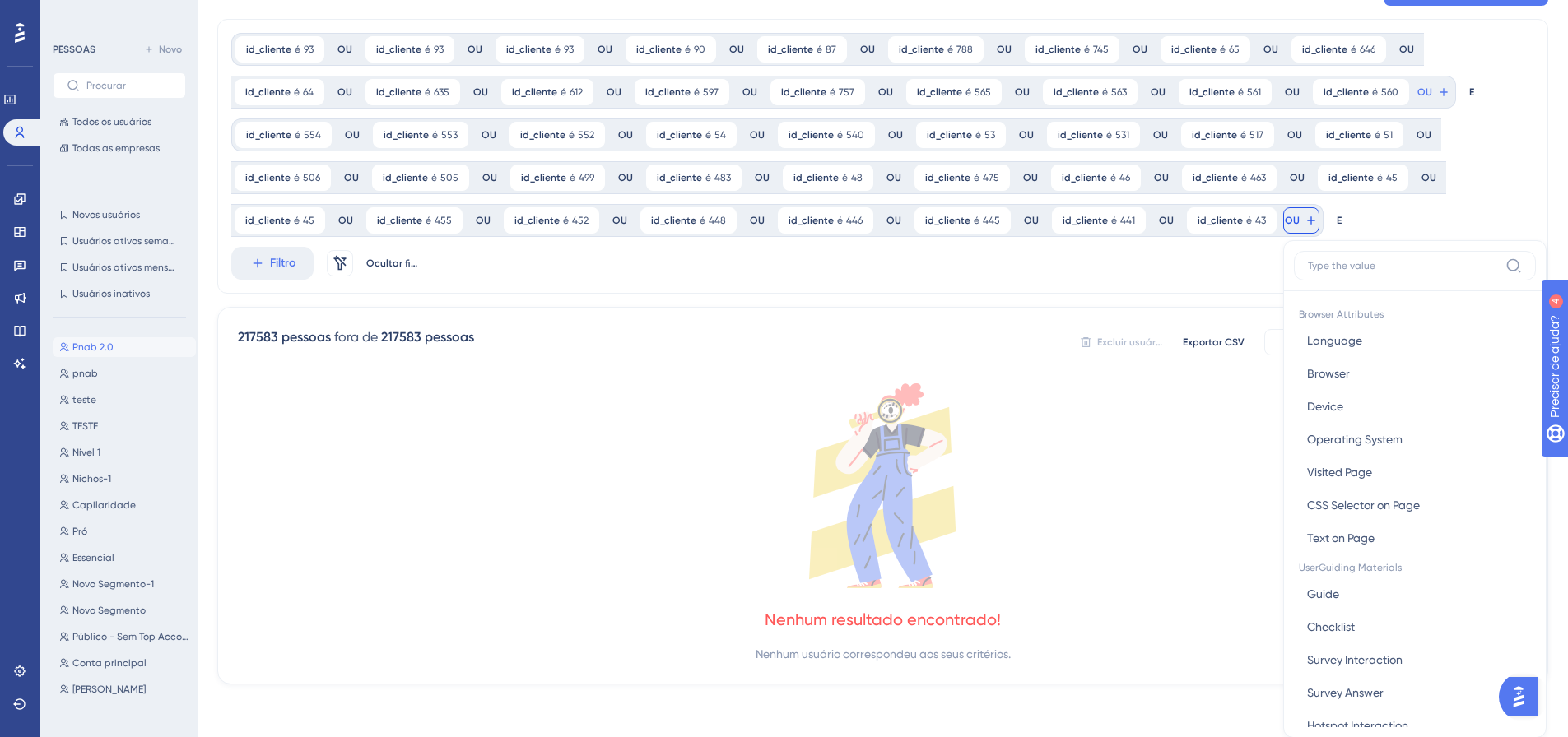
scroll to position [201, 0]
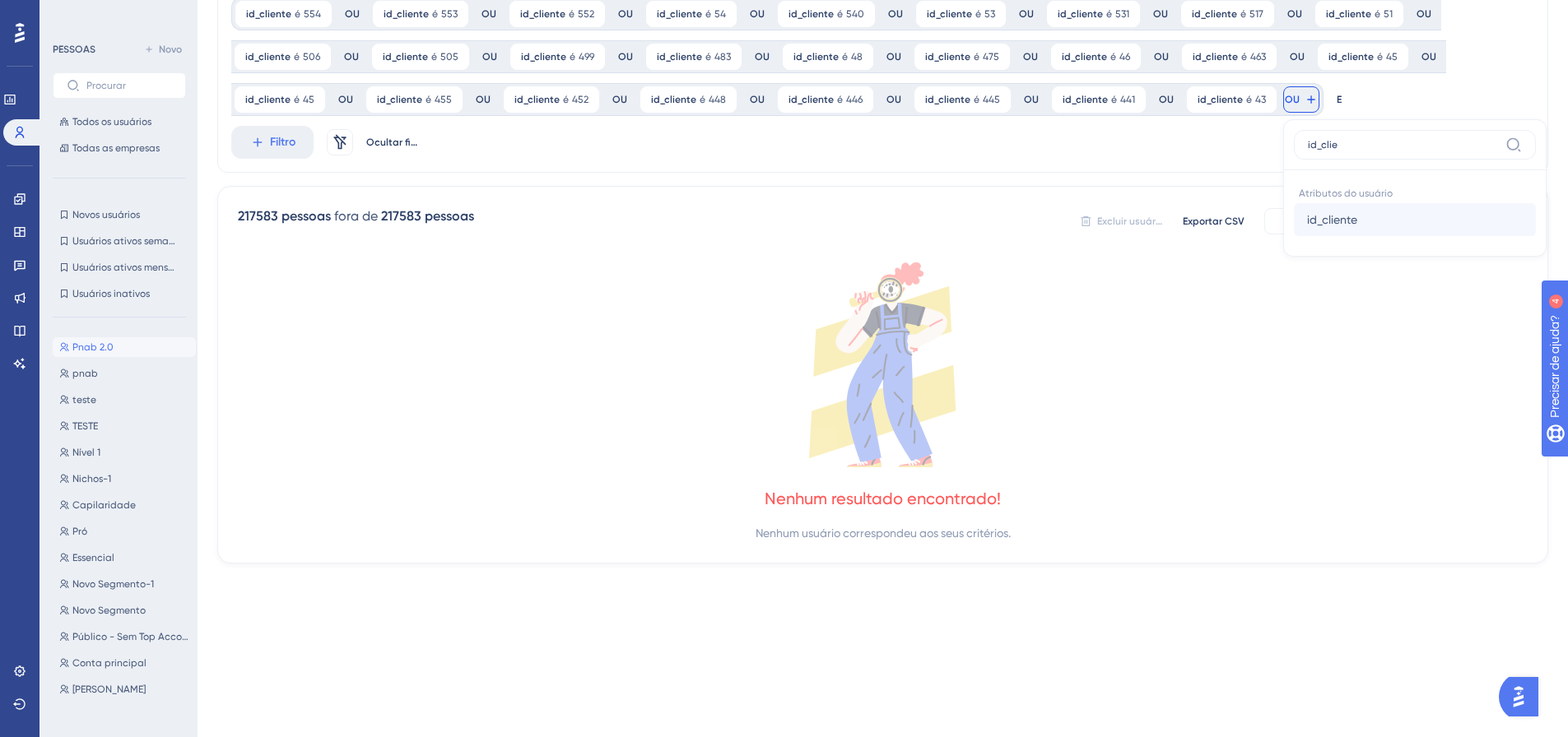
type input "id_clie"
click at [1313, 224] on font "id_cliente" at bounding box center [1332, 219] width 50 height 13
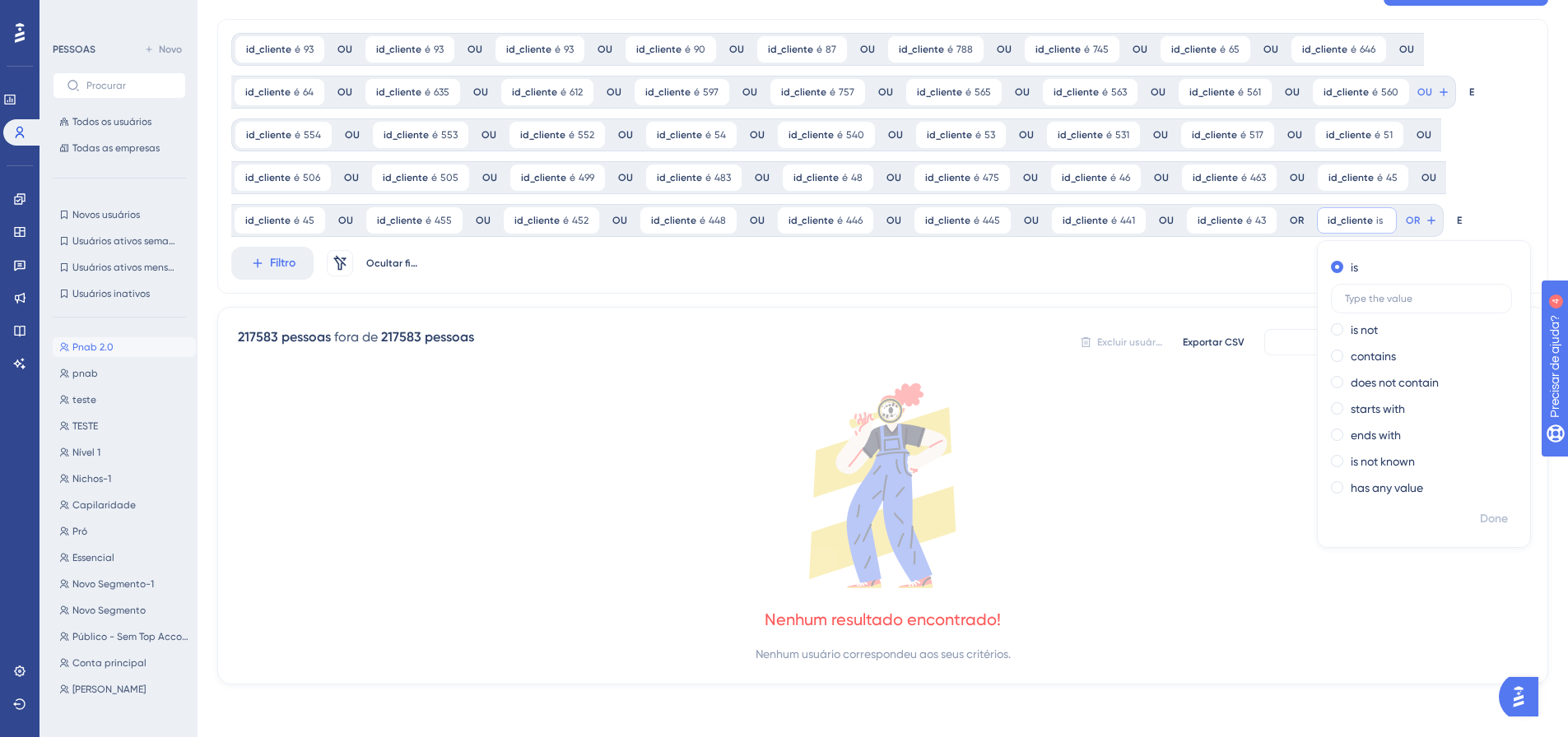
scroll to position [80, 0]
type input "434"
click at [1483, 516] on font "Feito" at bounding box center [1495, 518] width 25 height 14
click at [1437, 99] on icon at bounding box center [1444, 92] width 13 height 13
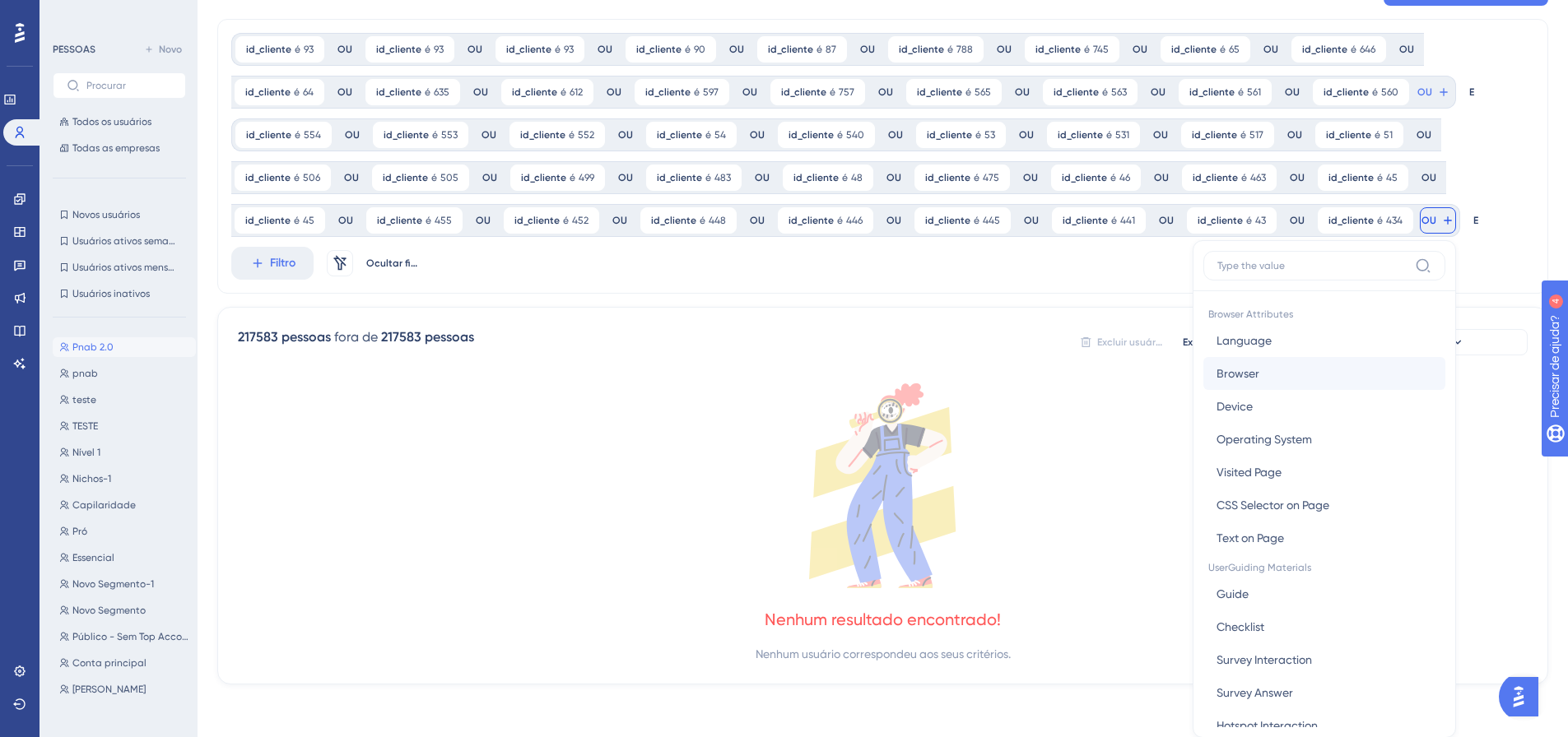
scroll to position [201, 0]
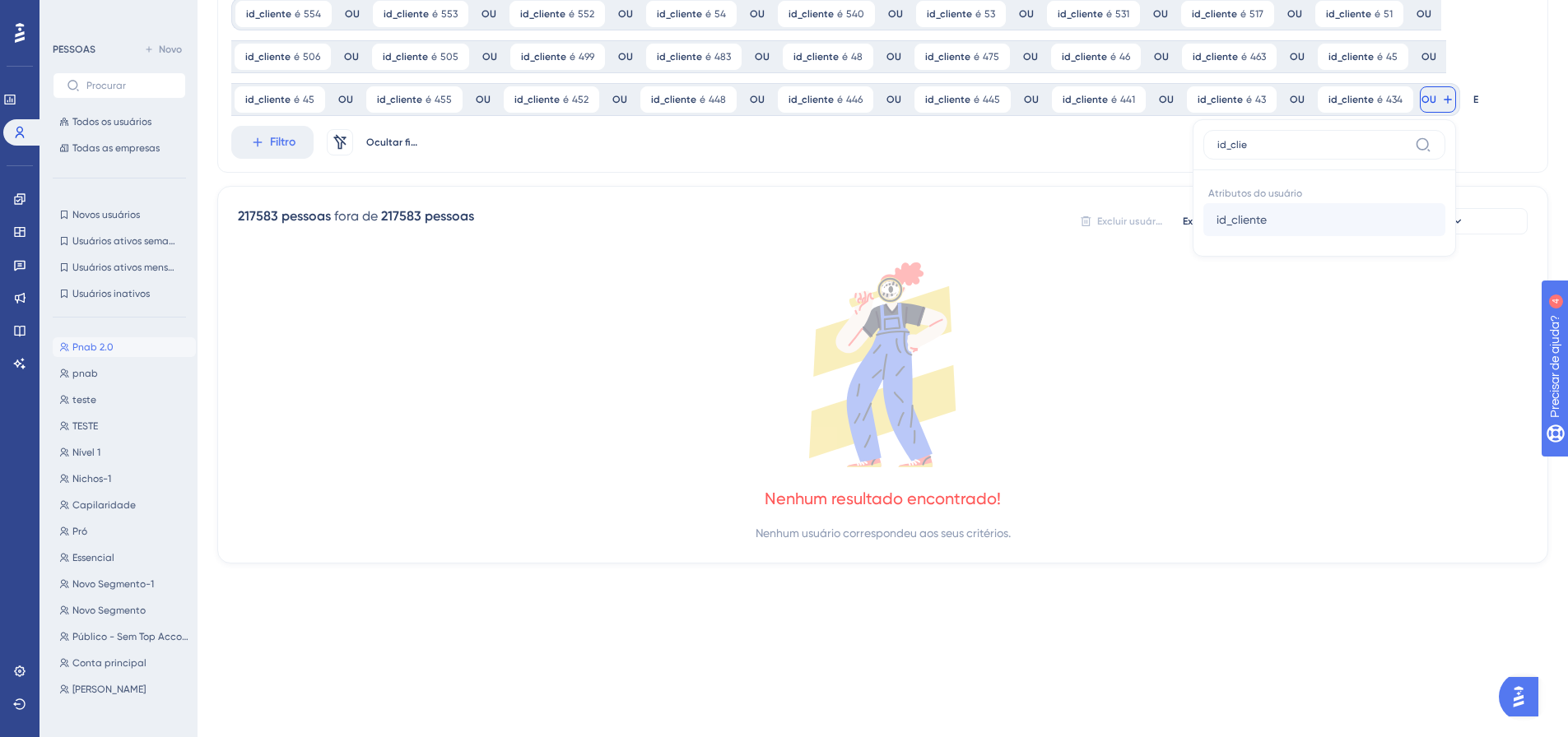
type input "id_clie"
click at [1216, 223] on font "id_cliente" at bounding box center [1241, 219] width 50 height 13
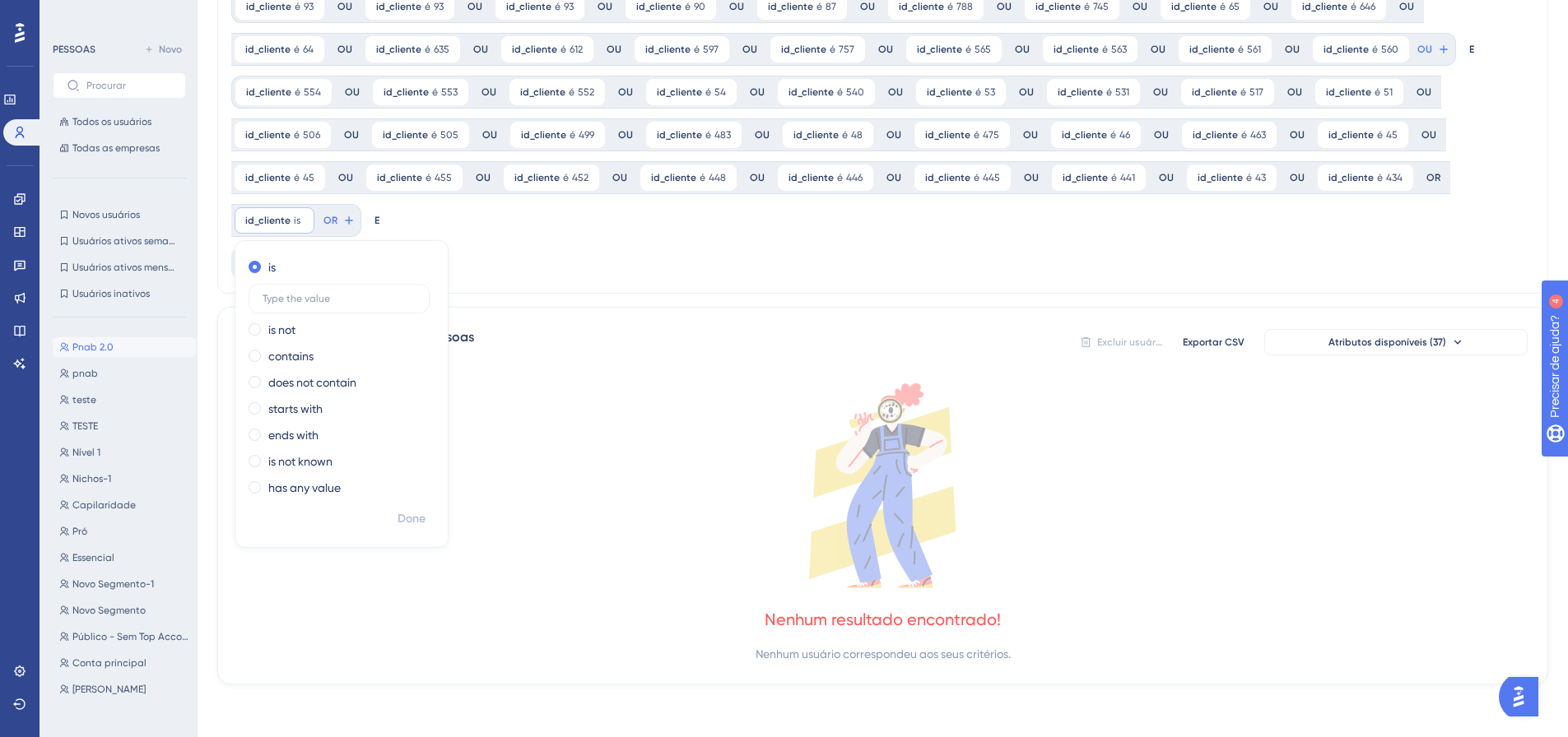
scroll to position [122, 0]
type input "433"
click at [418, 520] on font "Feito" at bounding box center [411, 518] width 25 height 14
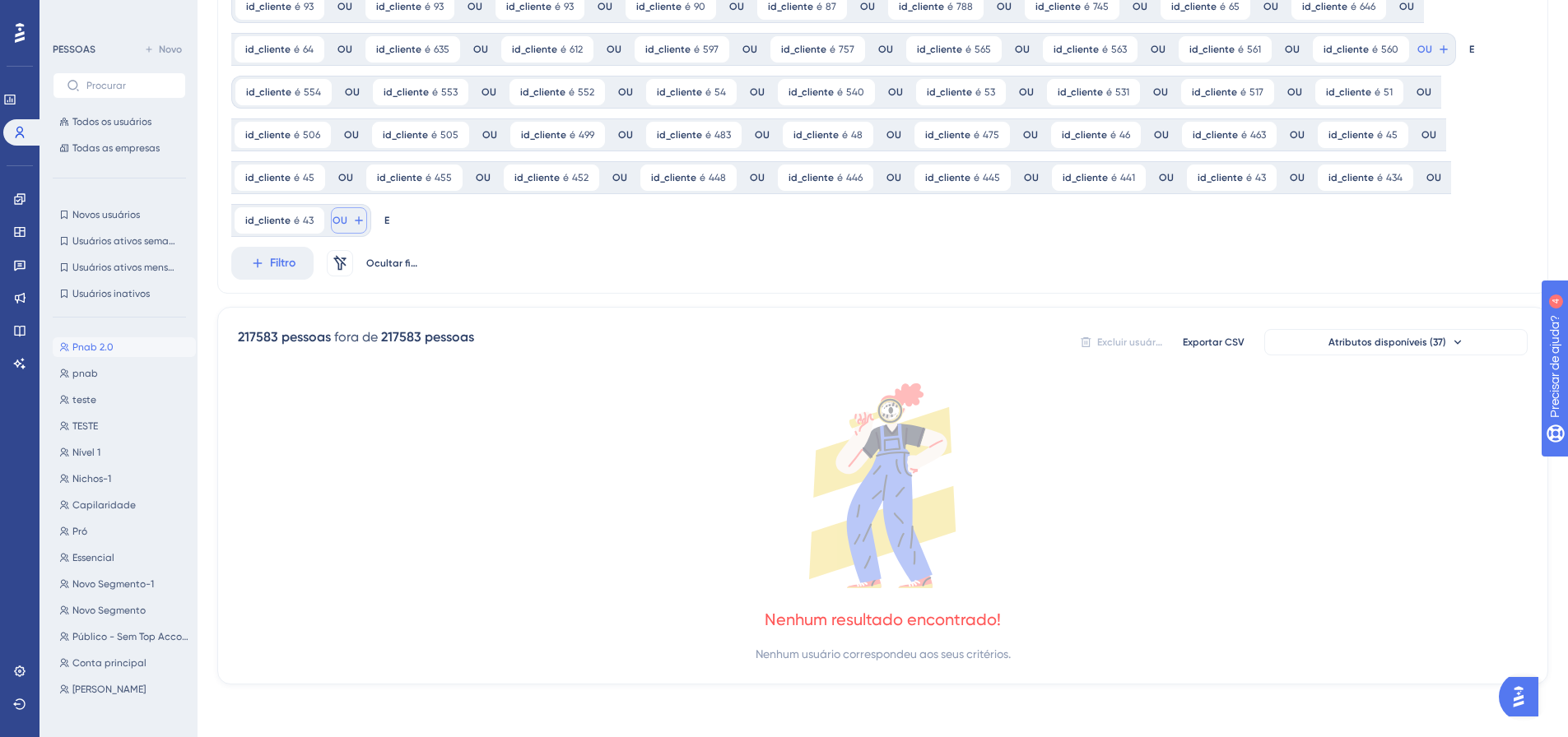
click at [1437, 56] on icon at bounding box center [1444, 49] width 13 height 13
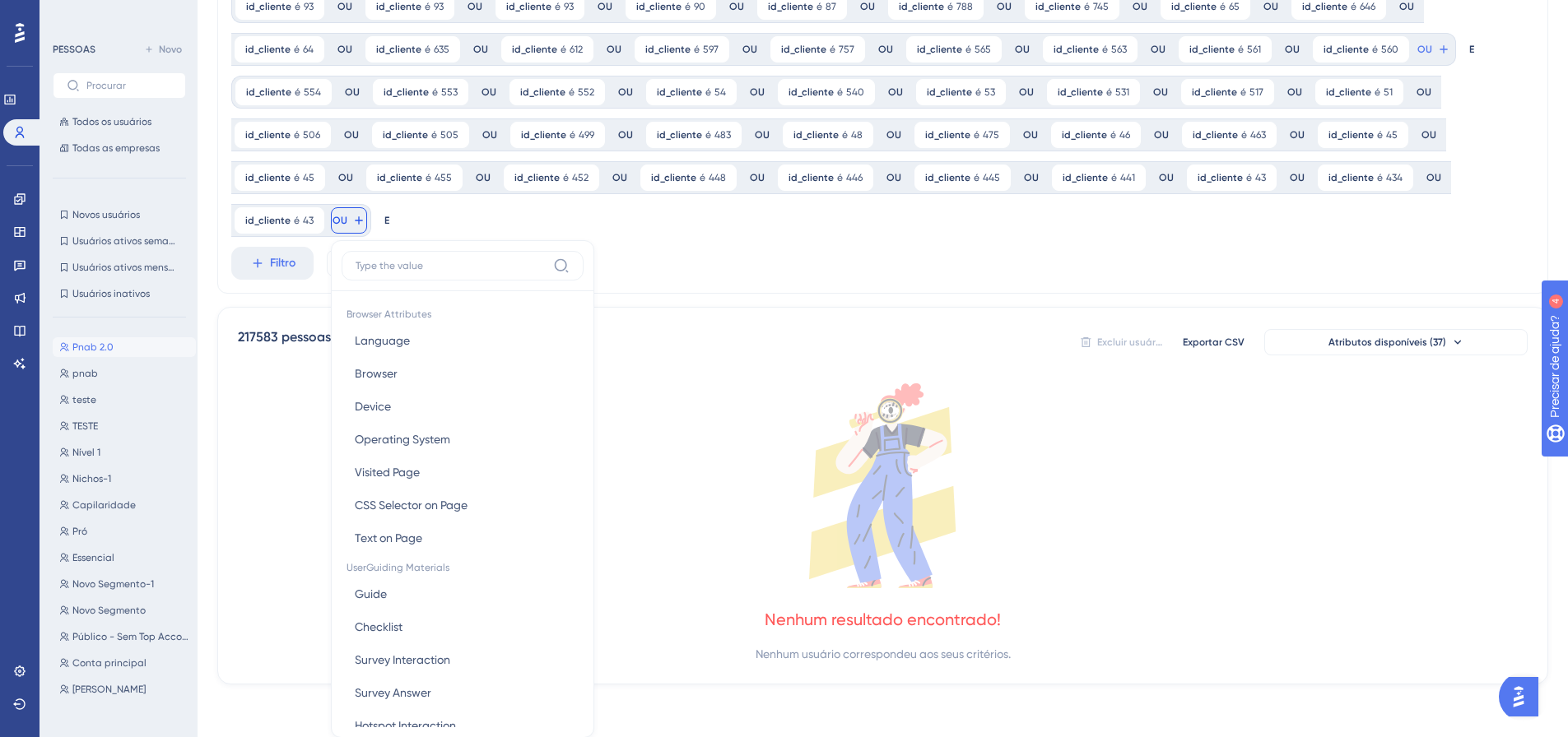
scroll to position [224, 0]
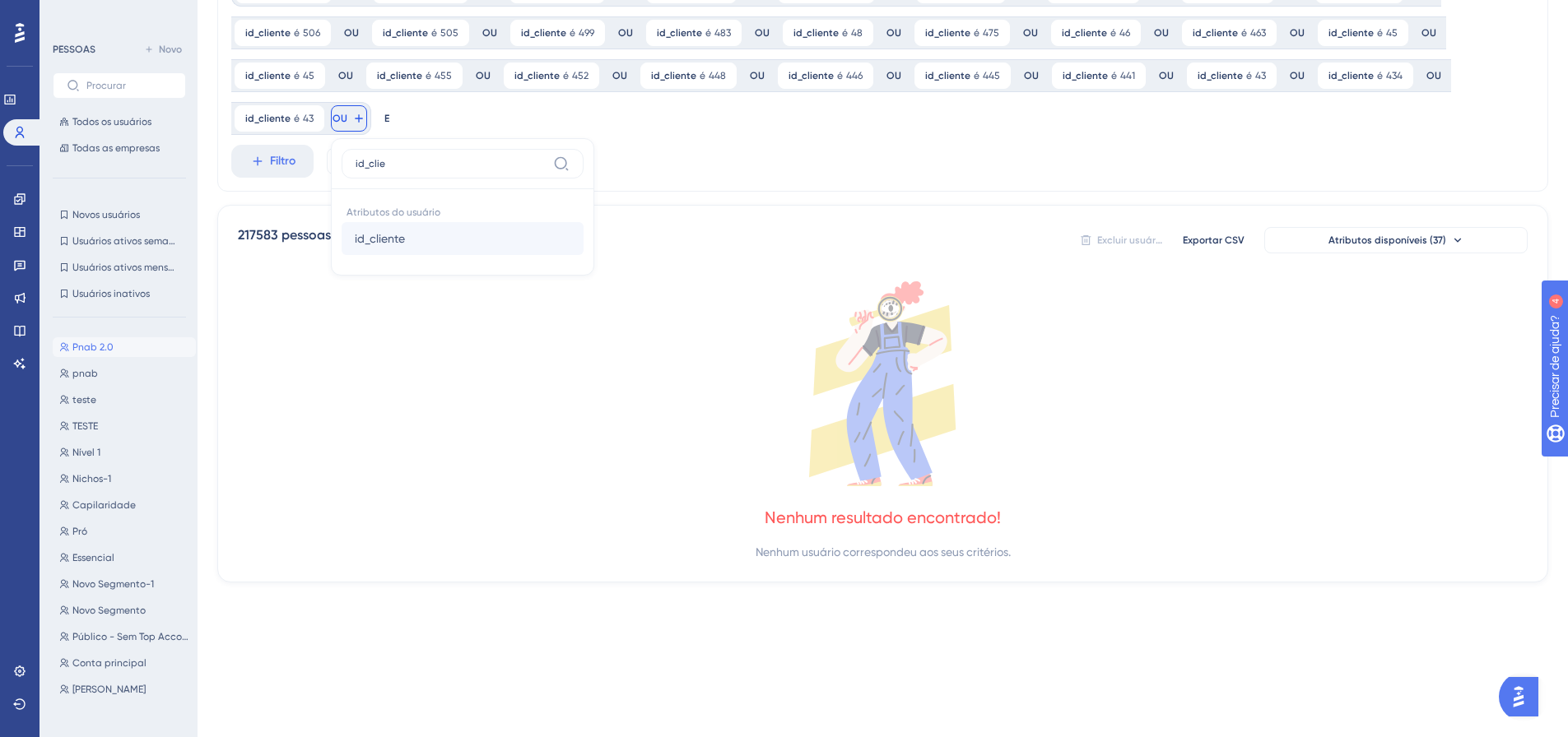
type input "id_clie"
click at [375, 242] on font "id_cliente" at bounding box center [380, 239] width 50 height 13
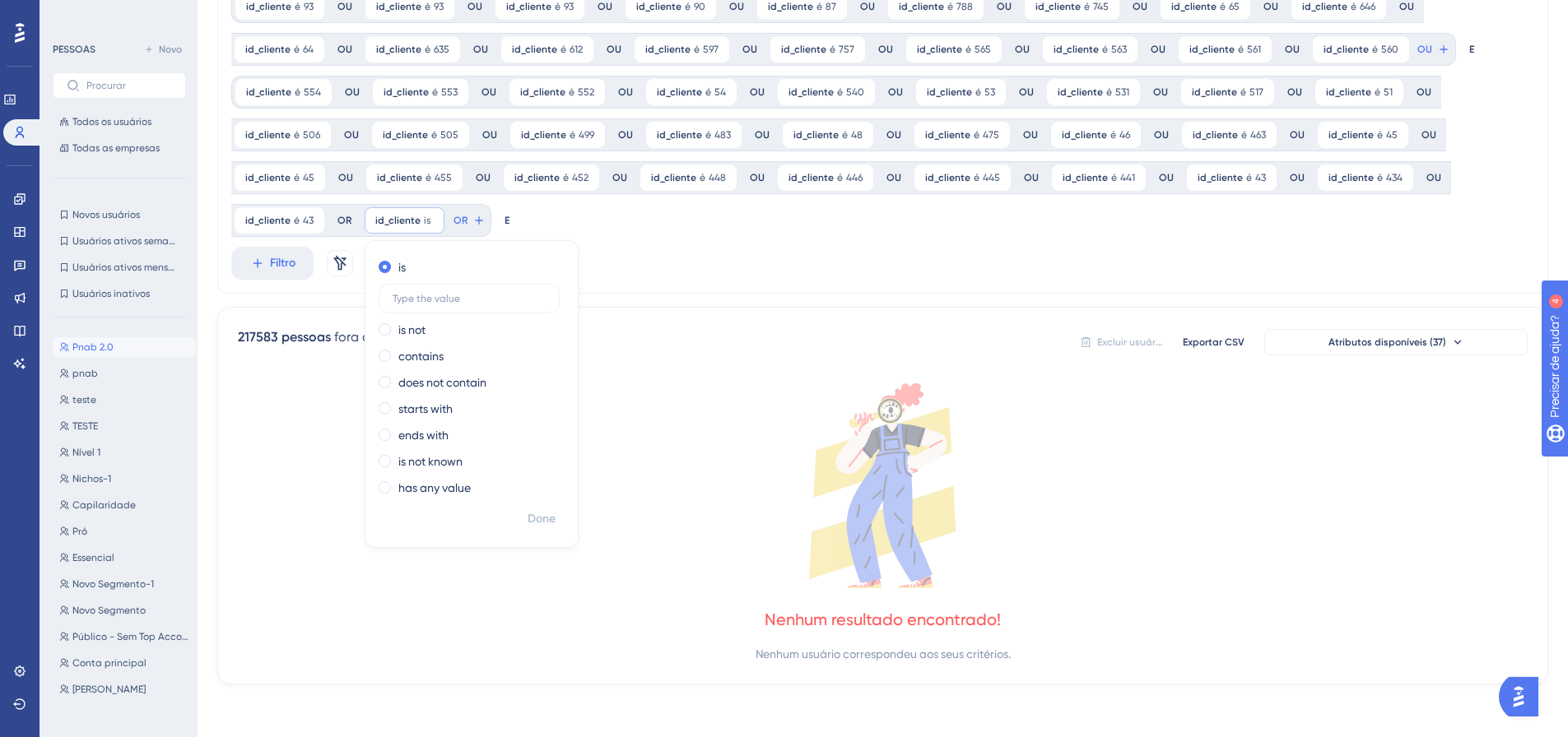
scroll to position [122, 0]
type input "420"
click at [530, 513] on font "Feito" at bounding box center [542, 518] width 25 height 14
click at [1437, 56] on icon at bounding box center [1444, 49] width 13 height 13
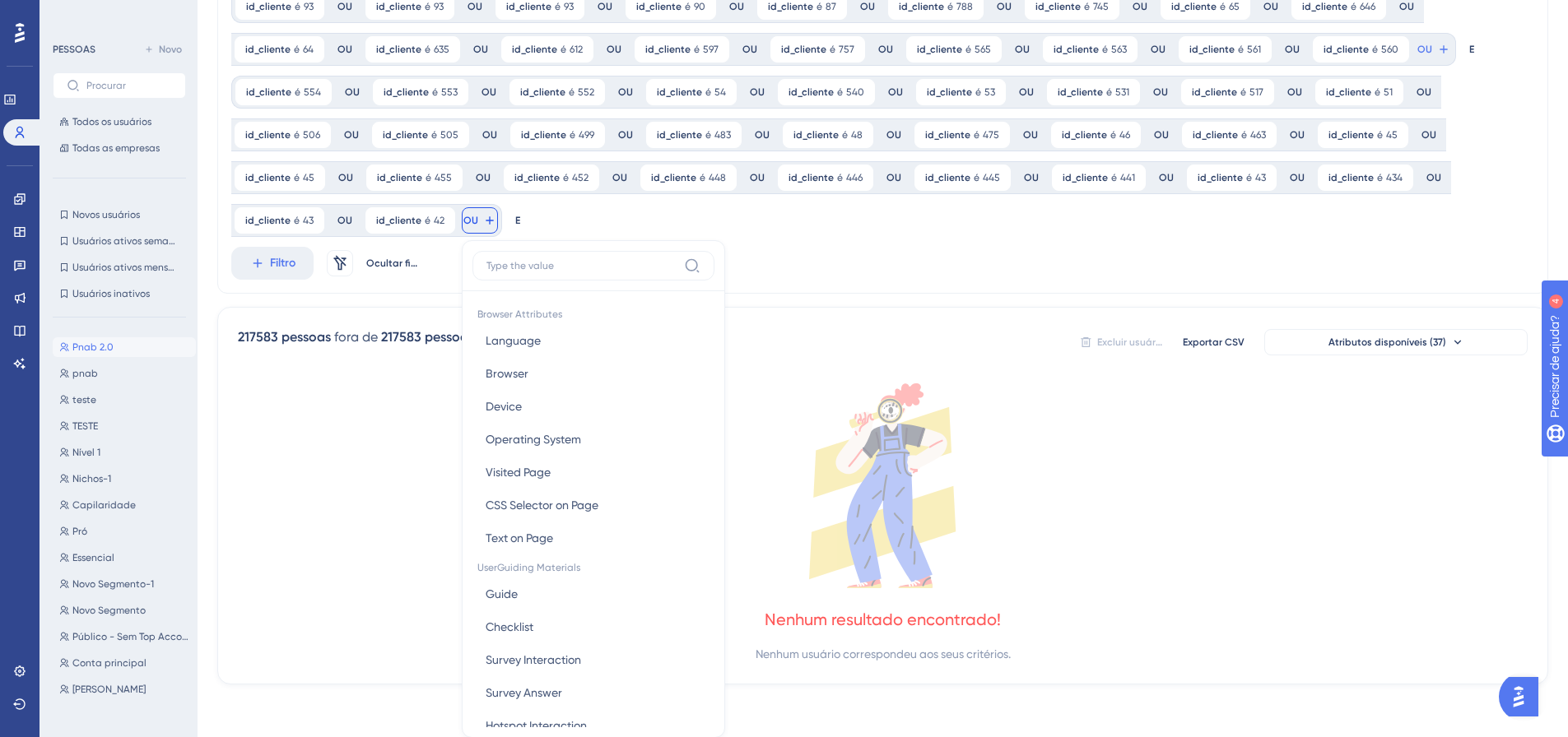
scroll to position [244, 0]
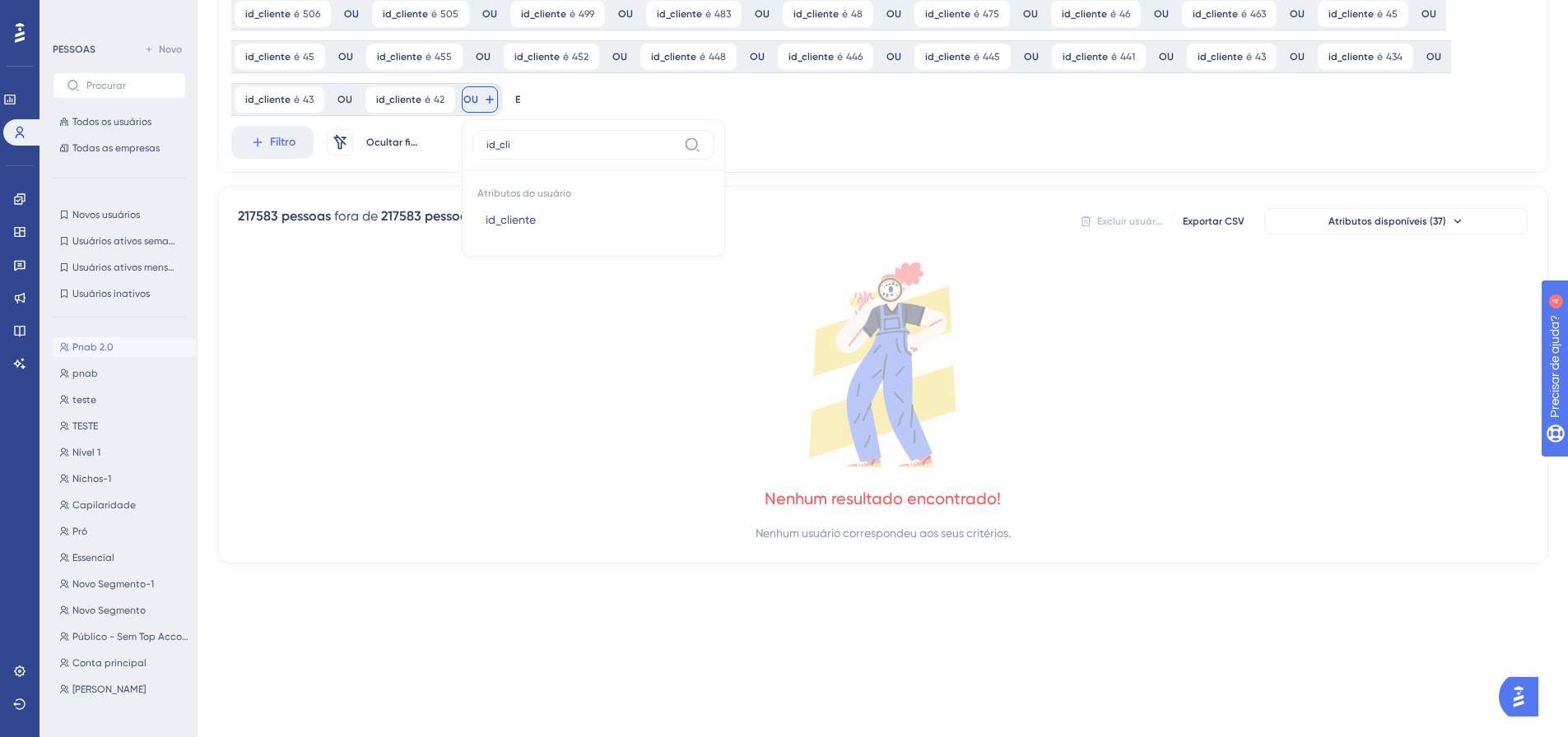
type input "id_cli"
click at [486, 214] on font "id_cliente" at bounding box center [510, 219] width 50 height 13
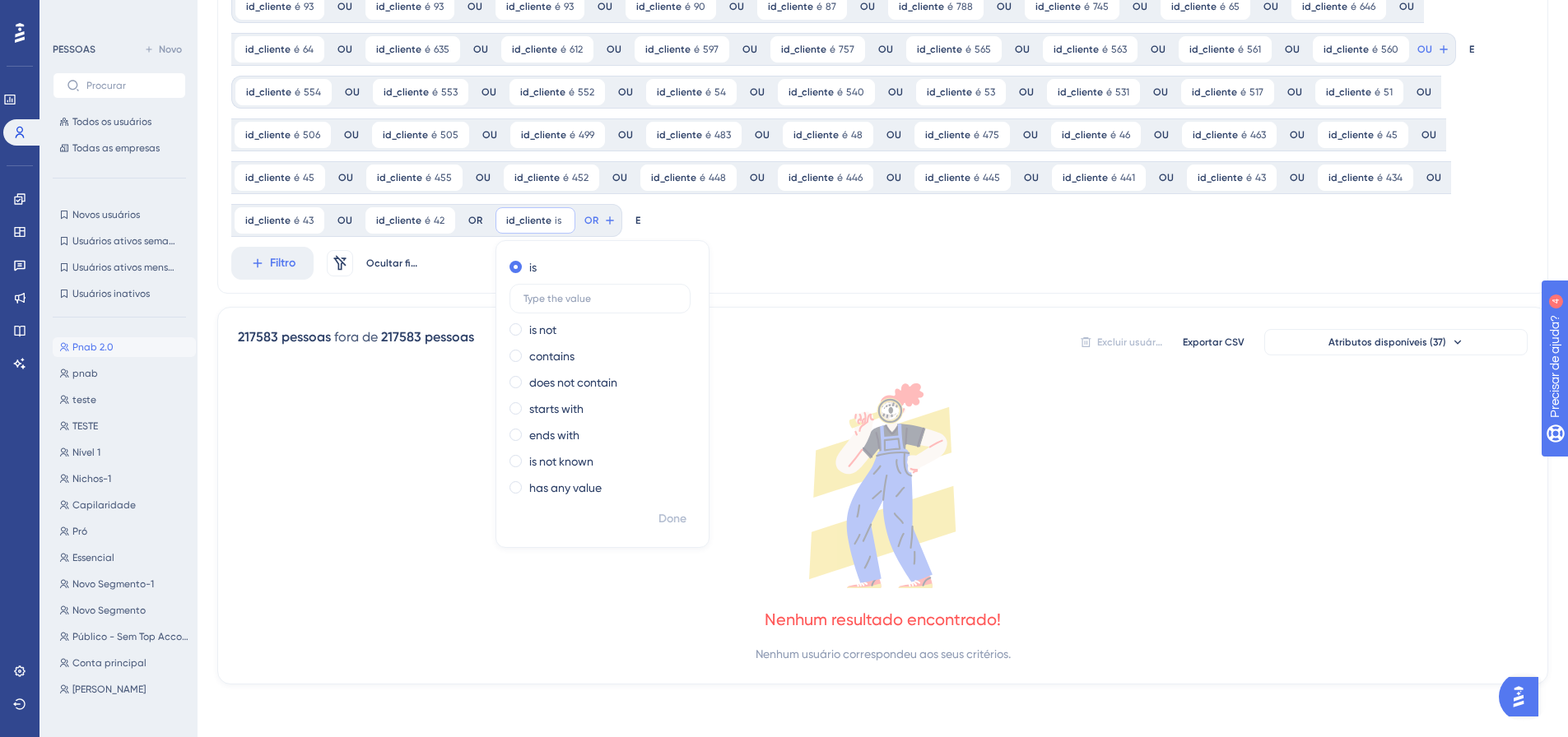
scroll to position [122, 0]
type input "414"
click at [670, 513] on font "Feito" at bounding box center [674, 518] width 25 height 14
click at [1437, 56] on icon at bounding box center [1444, 49] width 13 height 13
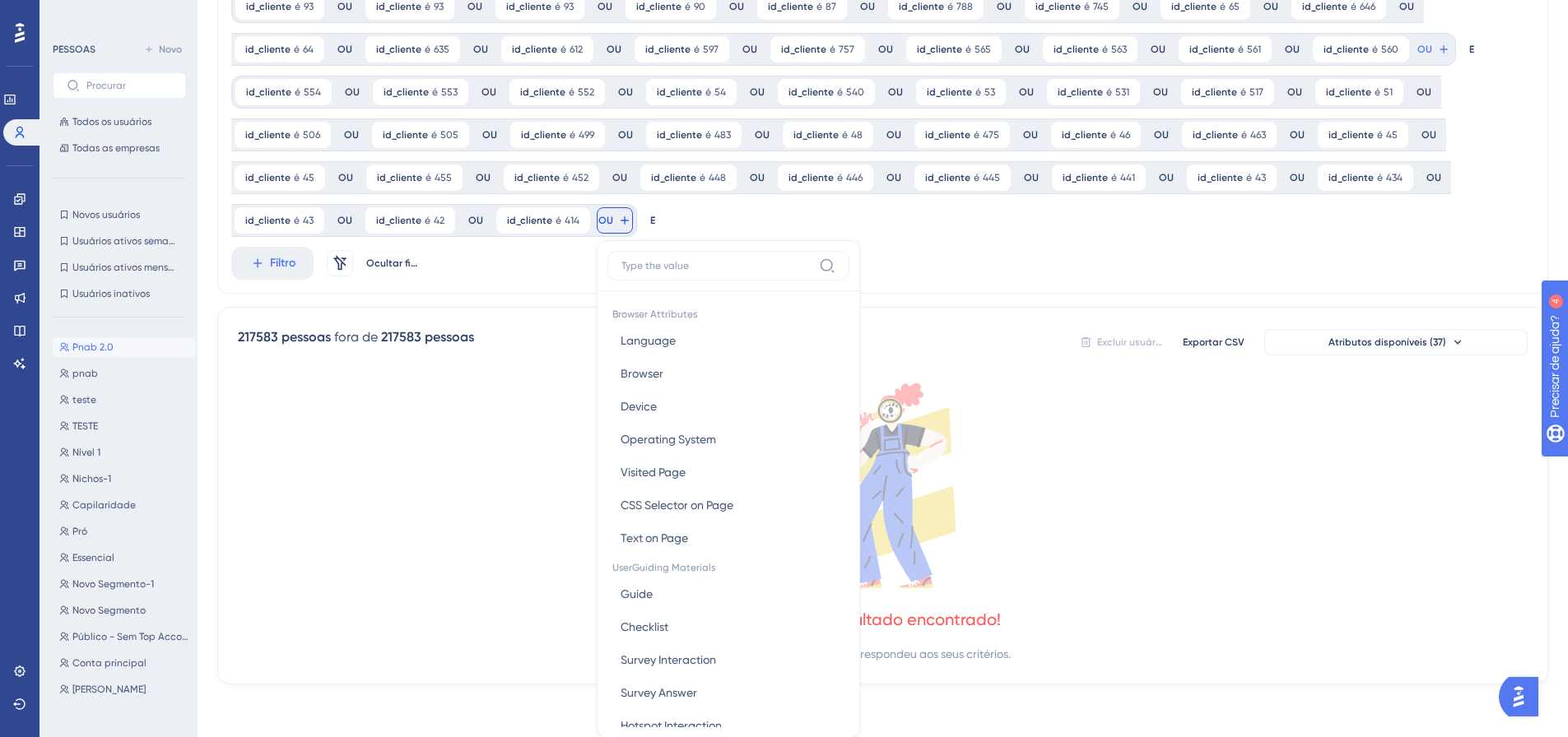
scroll to position [244, 0]
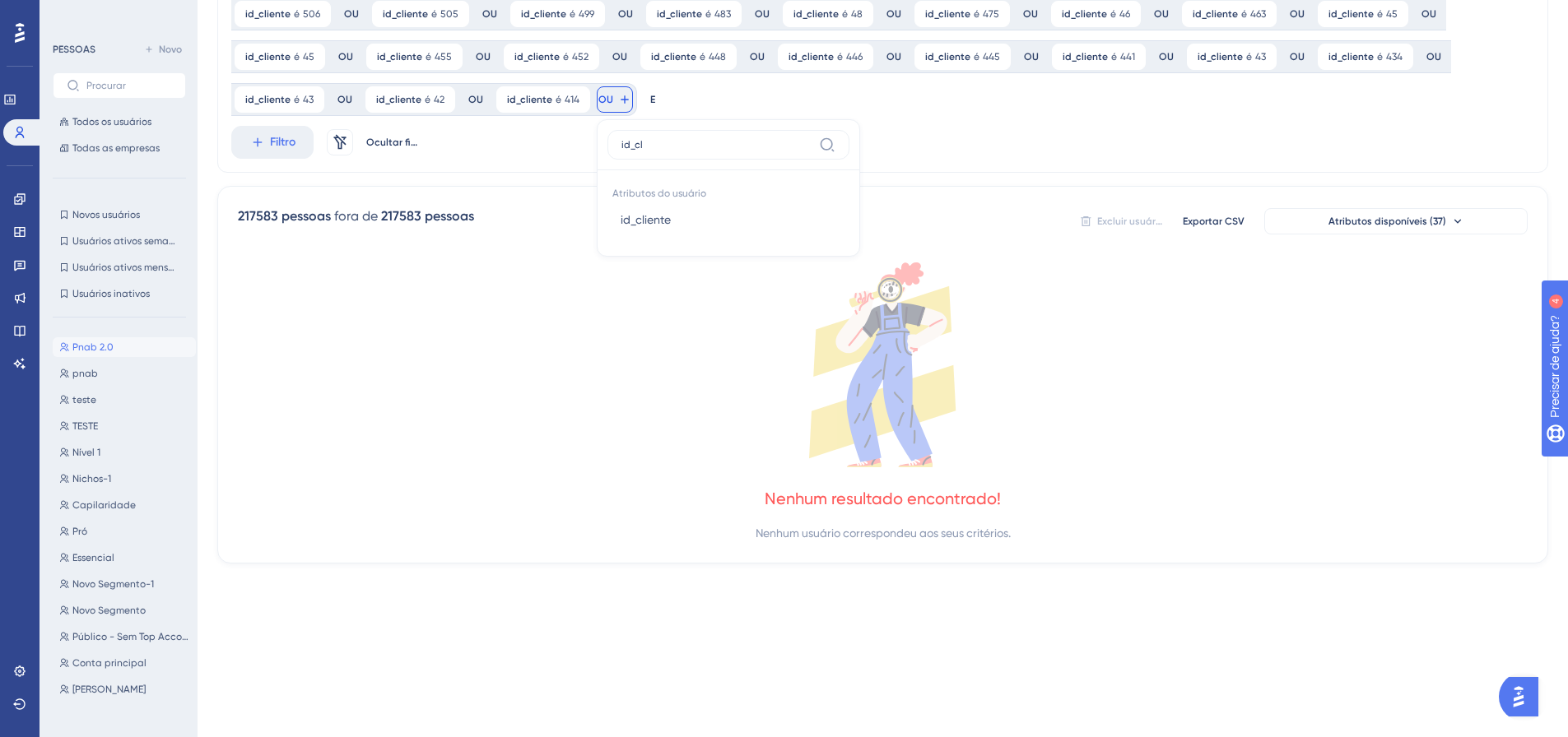
type input "id_cl"
click at [620, 214] on font "id_cliente" at bounding box center [645, 219] width 50 height 13
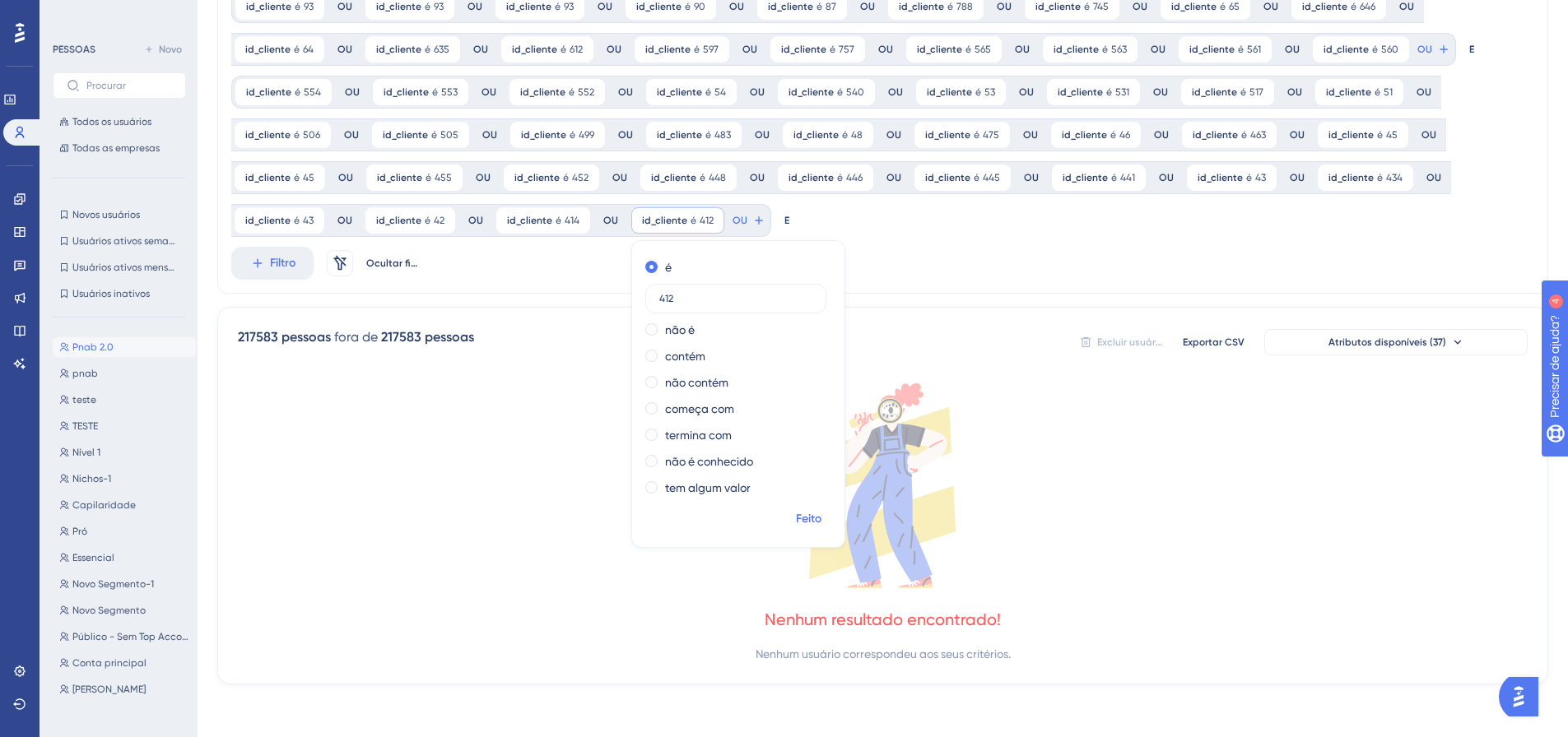
type input "412"
click at [818, 524] on button "Feito" at bounding box center [808, 518] width 46 height 29
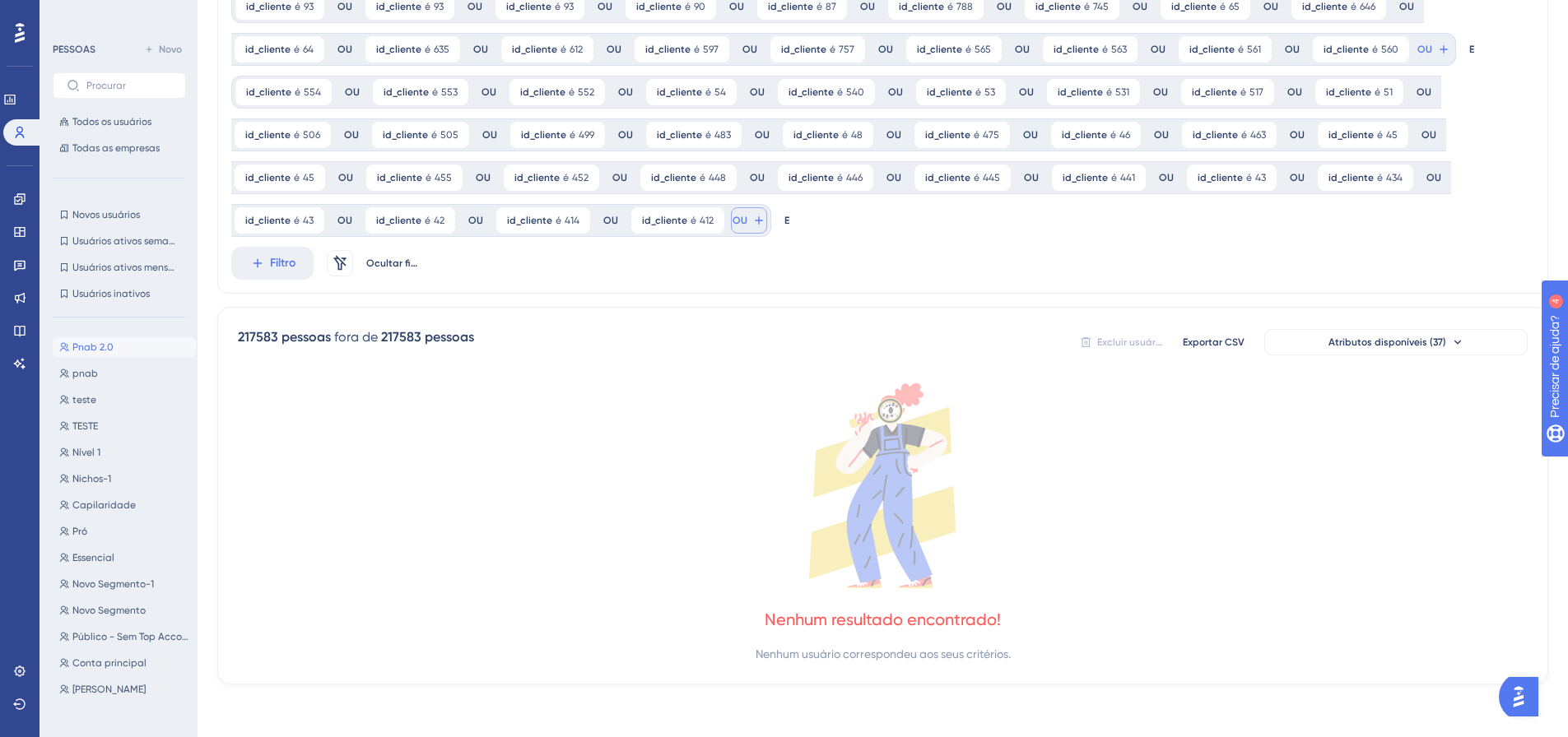
click at [1437, 56] on icon at bounding box center [1444, 49] width 13 height 13
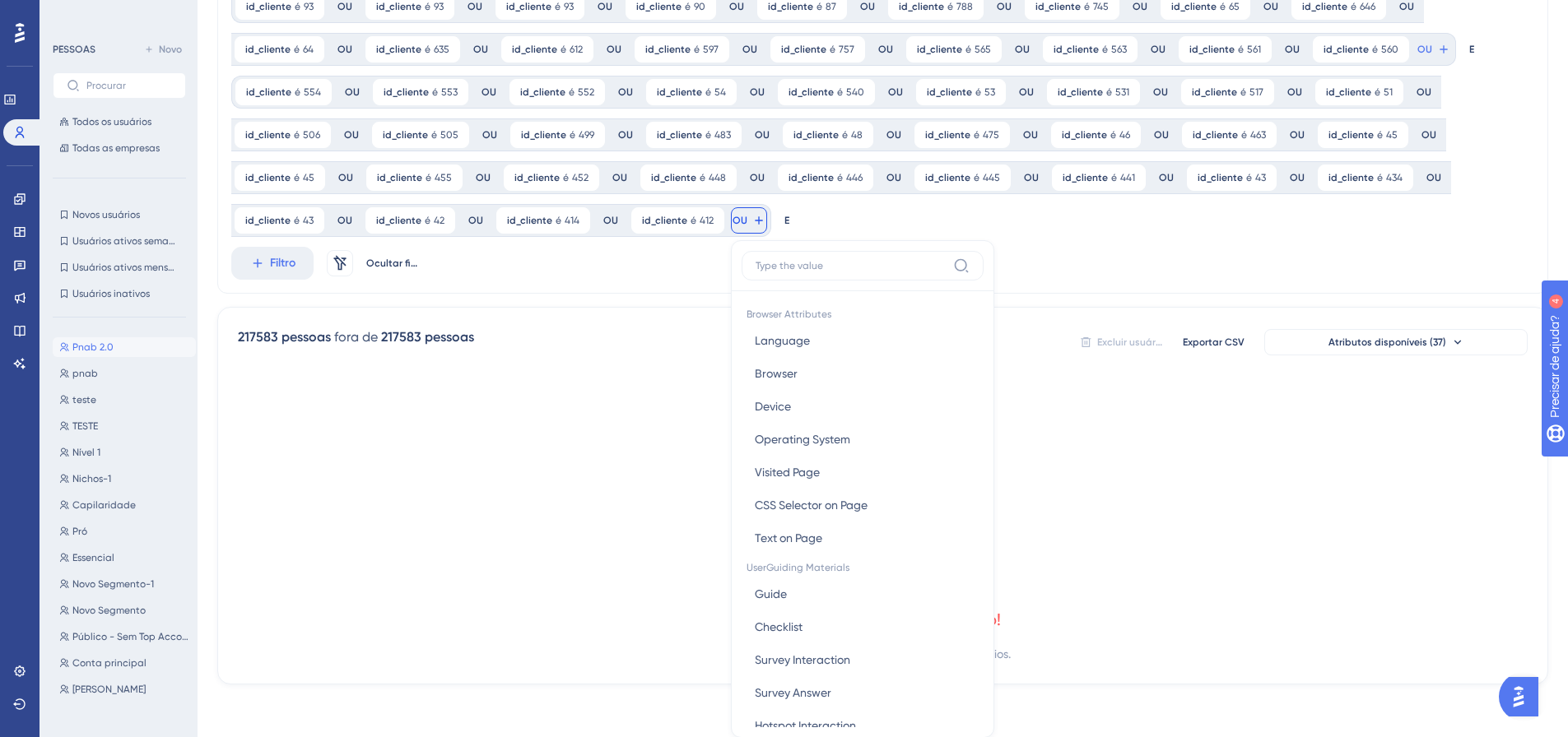
scroll to position [244, 0]
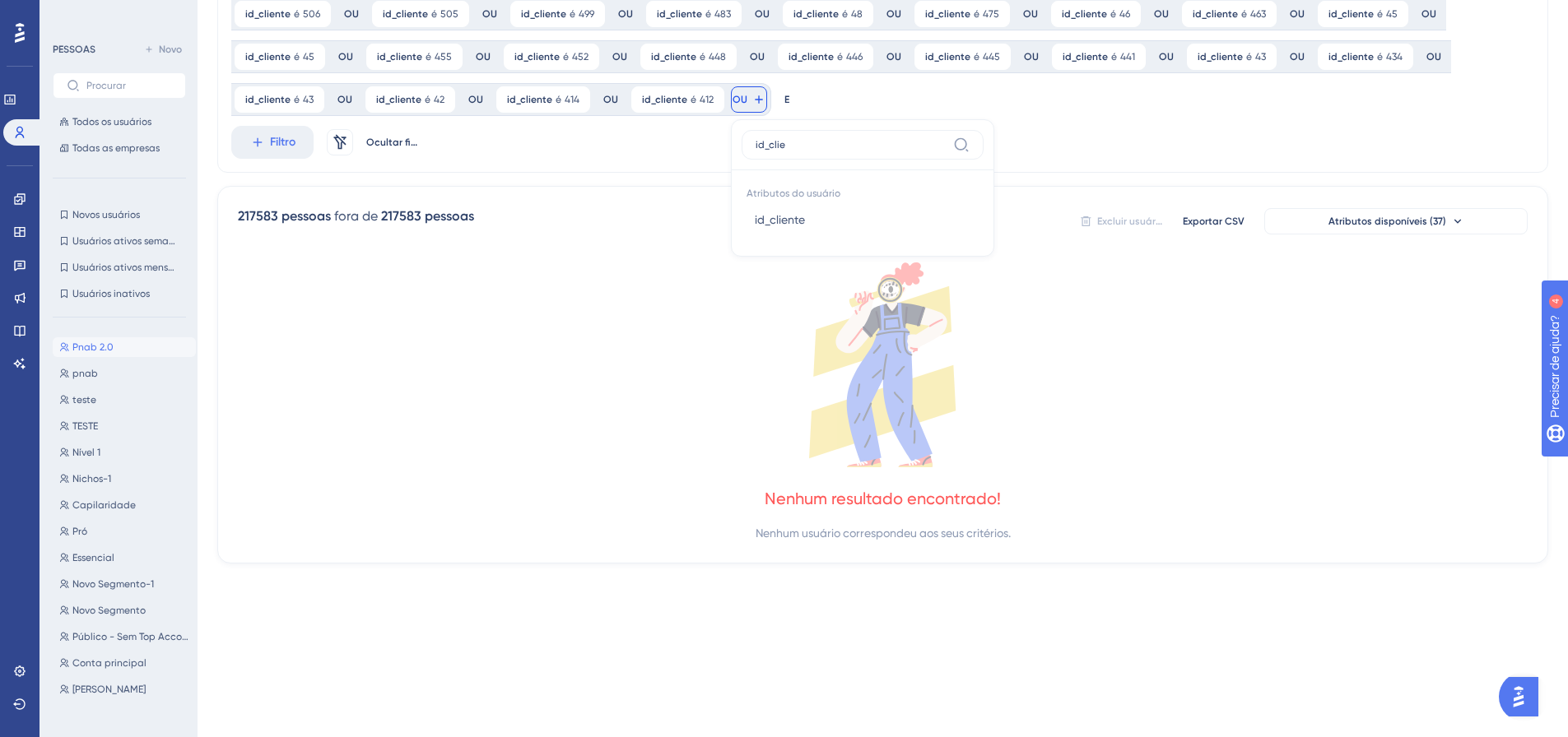
type input "id_clie"
click at [744, 220] on button "id_cliente id_cliente" at bounding box center [862, 219] width 242 height 33
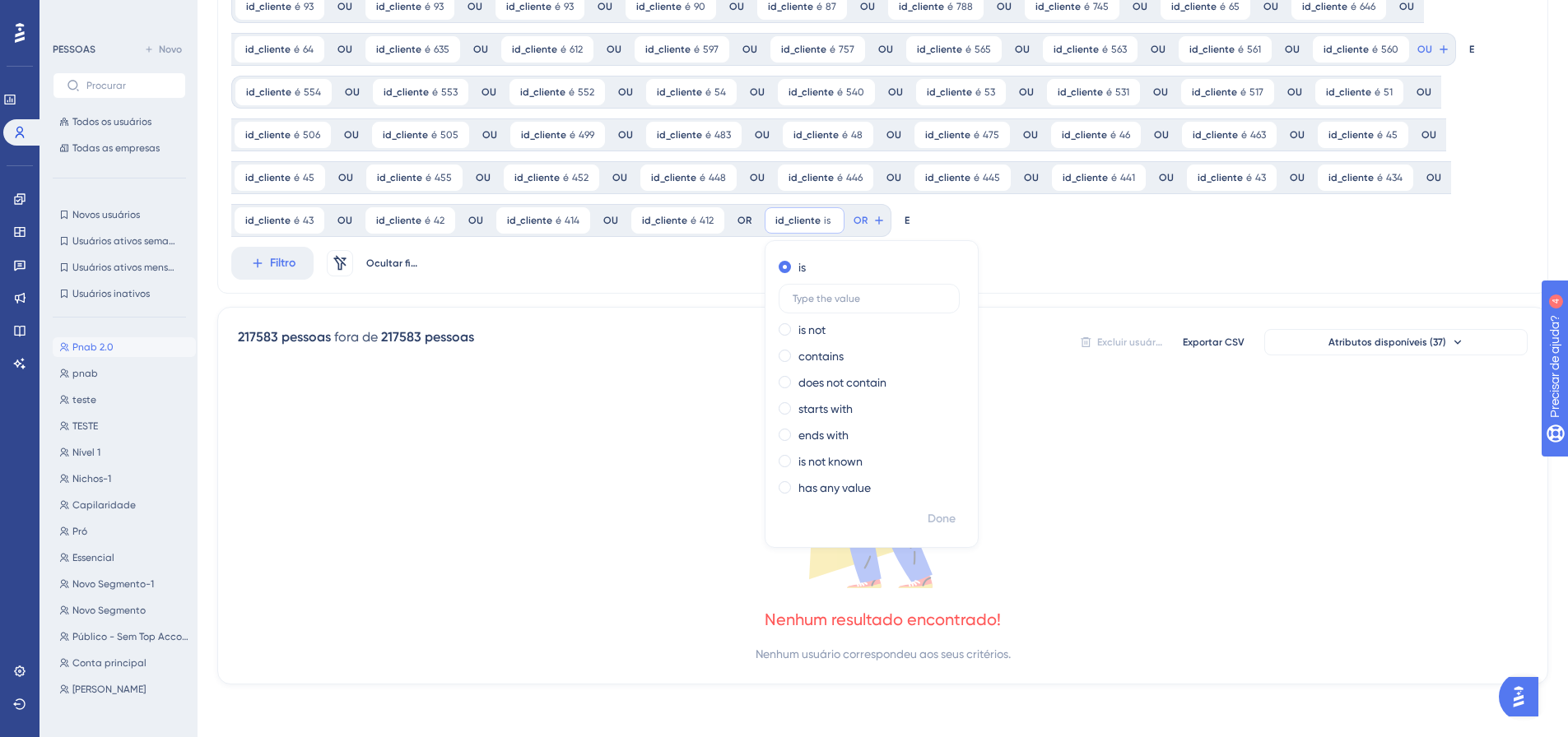
scroll to position [122, 0]
type input "397"
drag, startPoint x: 944, startPoint y: 517, endPoint x: 939, endPoint y: 502, distance: 15.8
click at [943, 516] on font "Feito" at bounding box center [943, 518] width 25 height 14
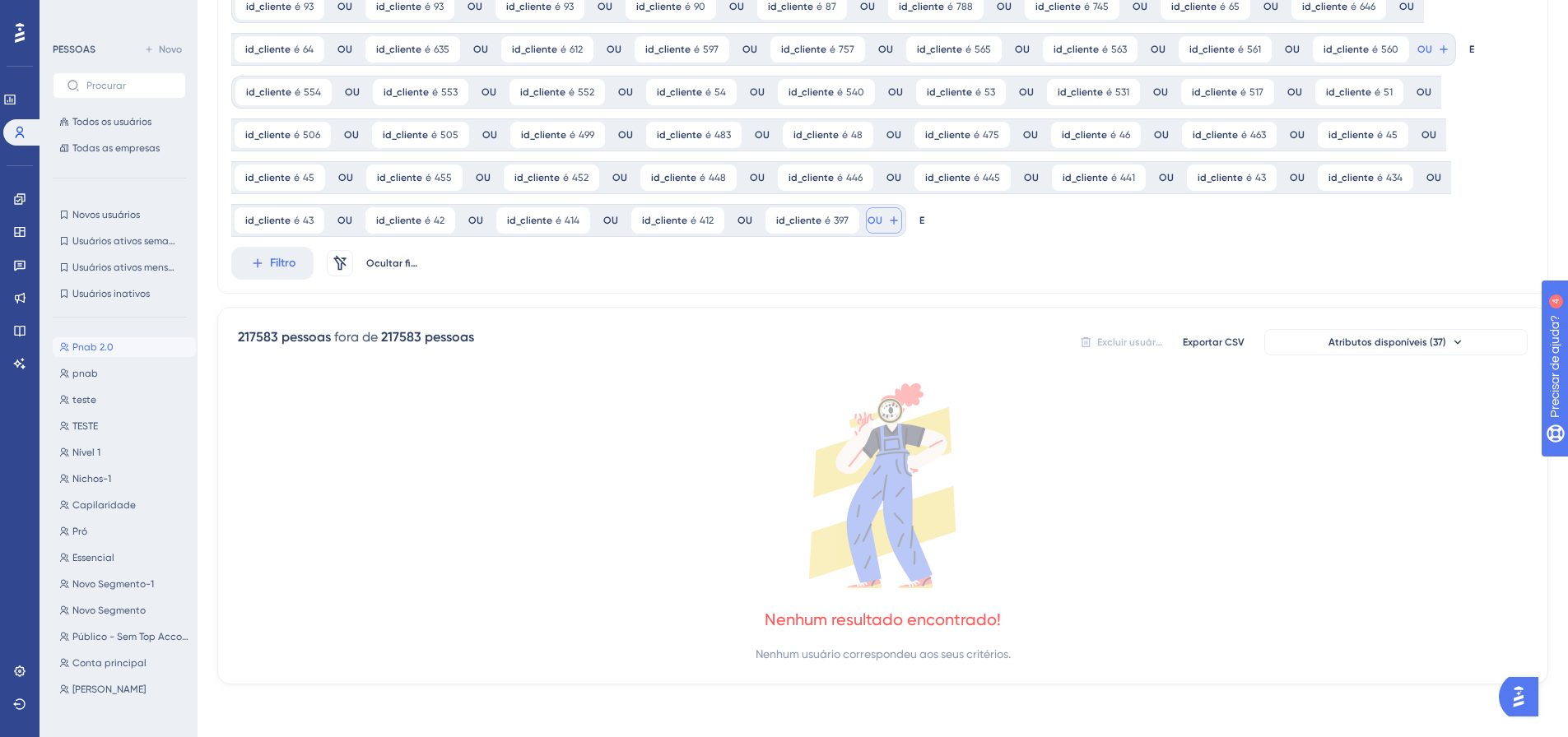
click at [1415, 63] on button "OU" at bounding box center [1433, 49] width 36 height 26
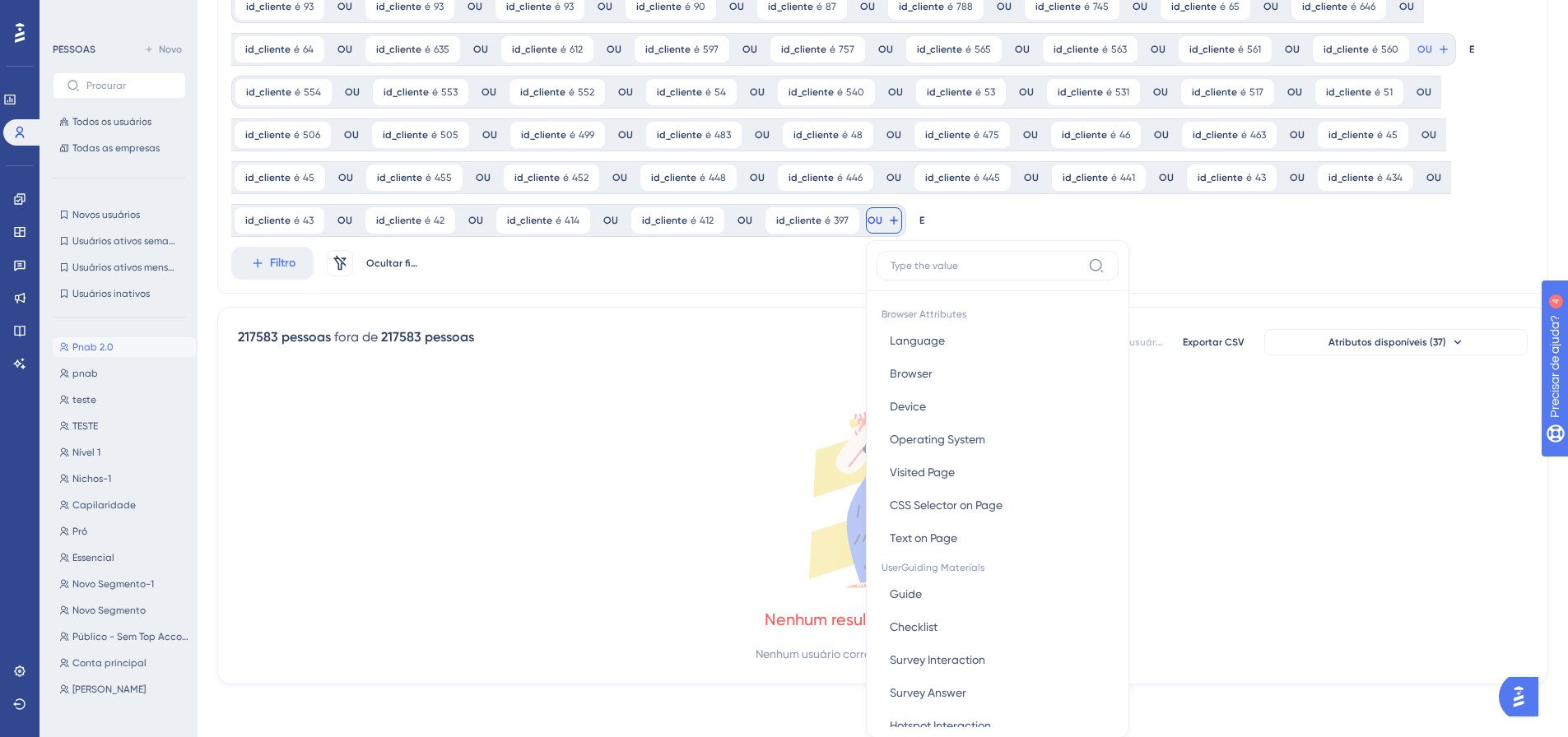
scroll to position [244, 0]
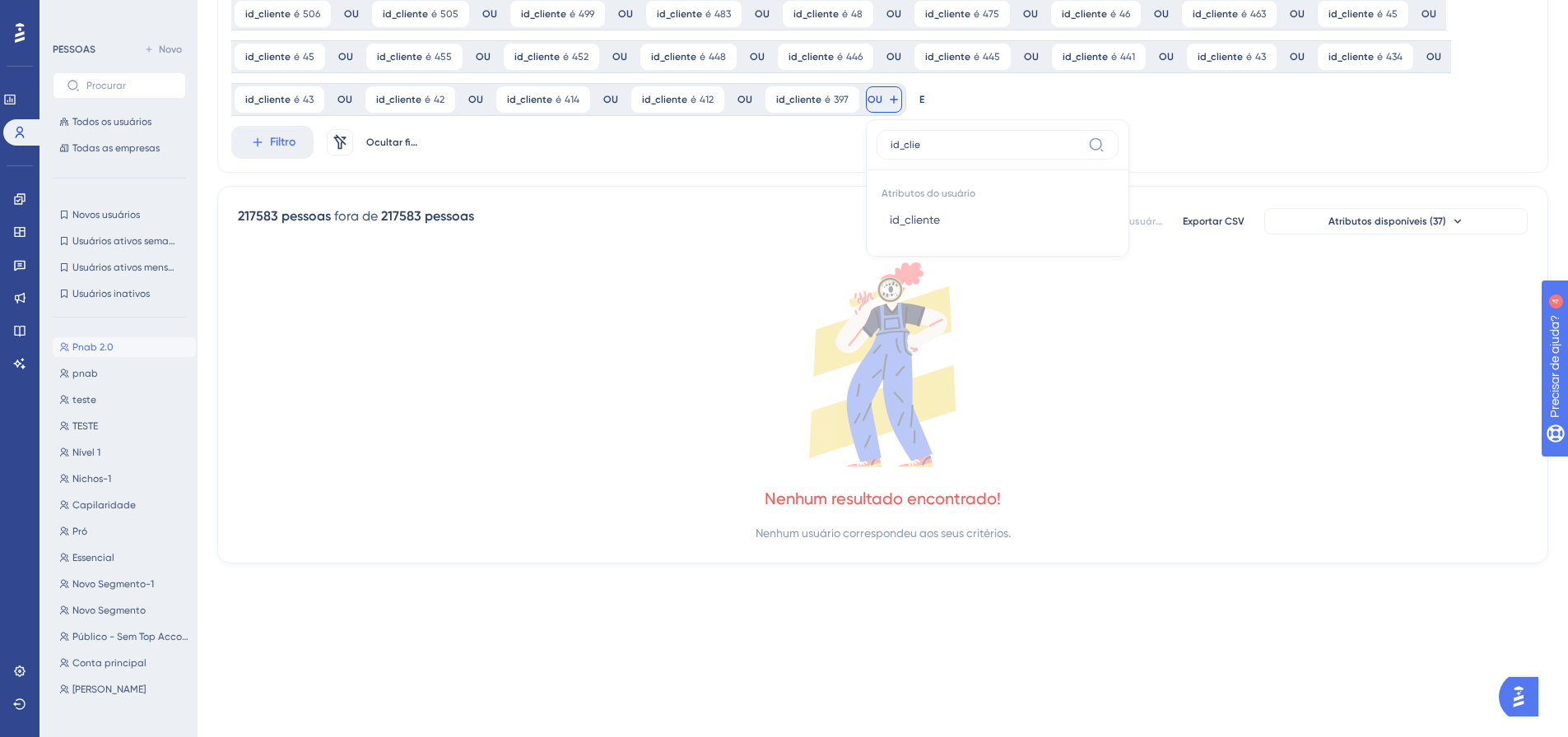
type input "id_clie"
click at [877, 224] on button "id_cliente id_cliente" at bounding box center [997, 219] width 242 height 33
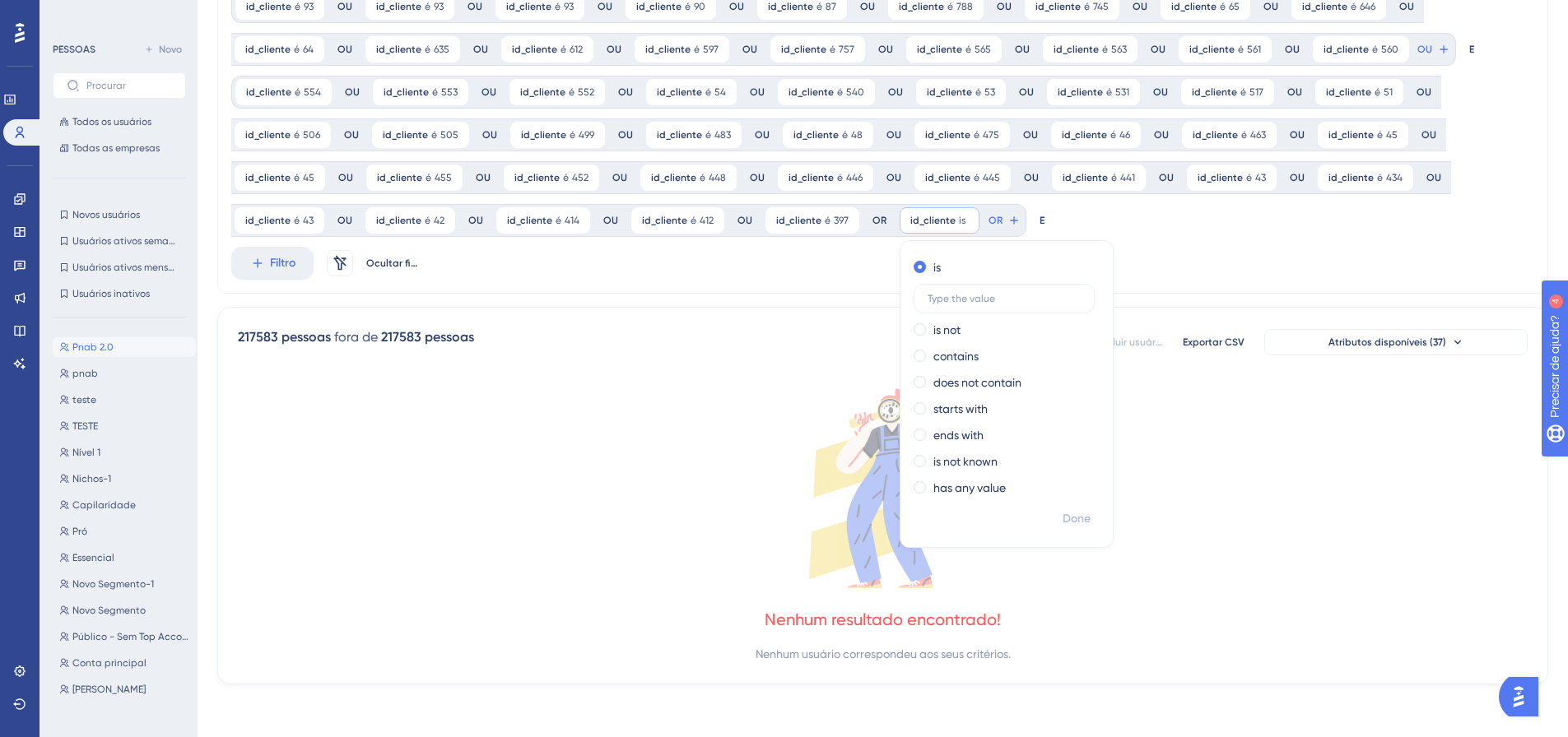
scroll to position [122, 0]
type input "394"
click at [1065, 514] on font "Feito" at bounding box center [1078, 518] width 25 height 14
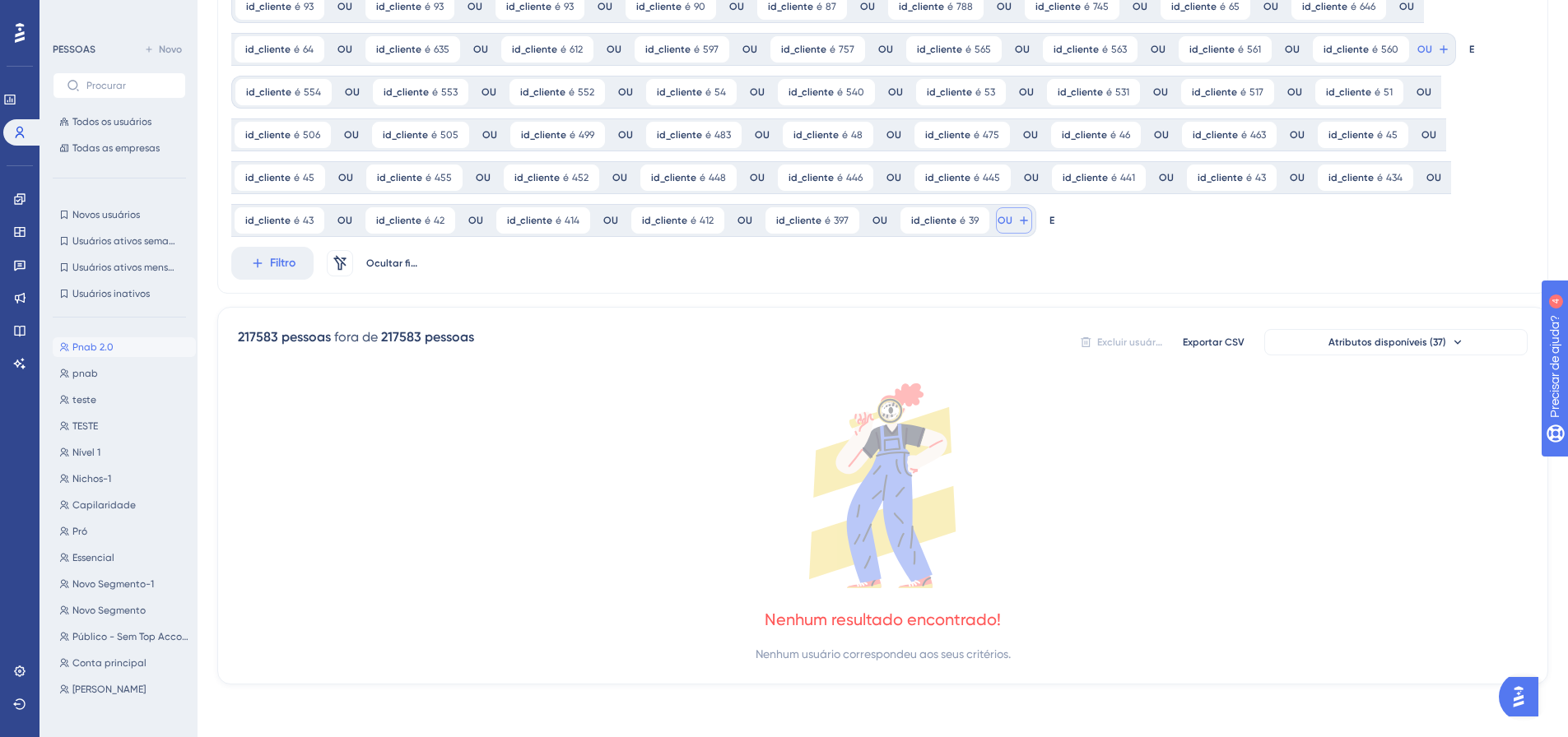
click at [1417, 55] on font "OU" at bounding box center [1425, 49] width 15 height 12
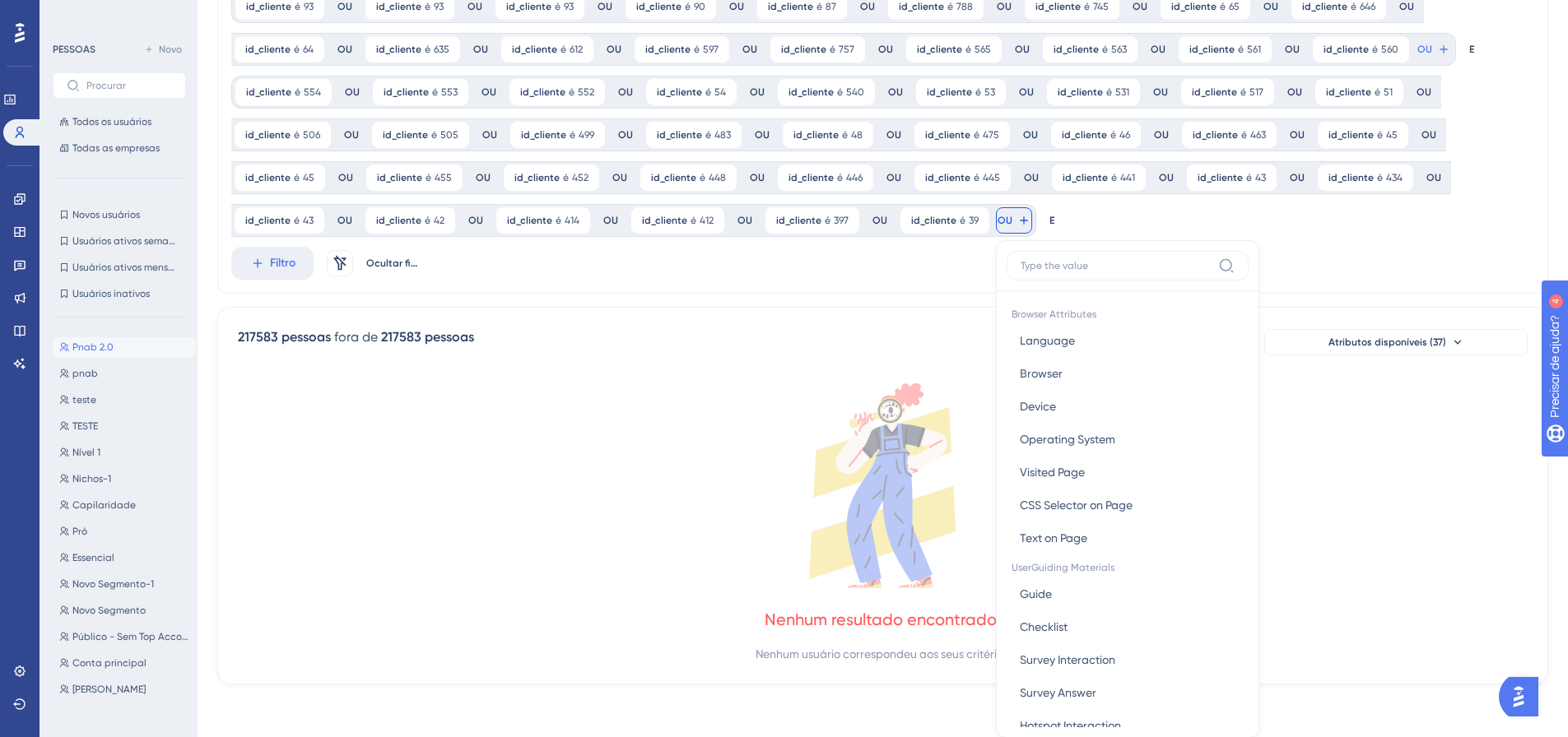
scroll to position [244, 0]
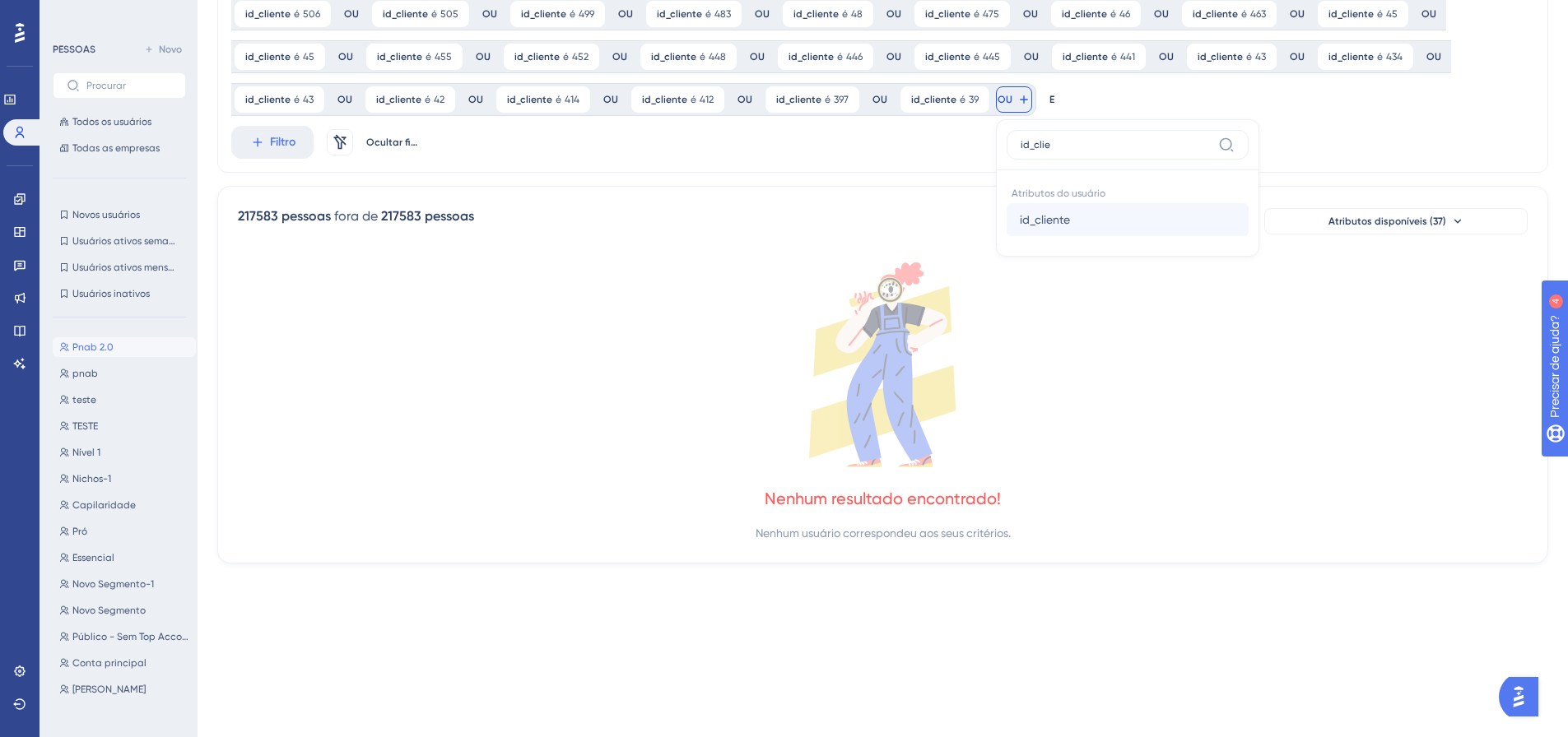
type input "id_clie"
click at [1007, 225] on button "id_cliente id_cliente" at bounding box center [1127, 219] width 242 height 33
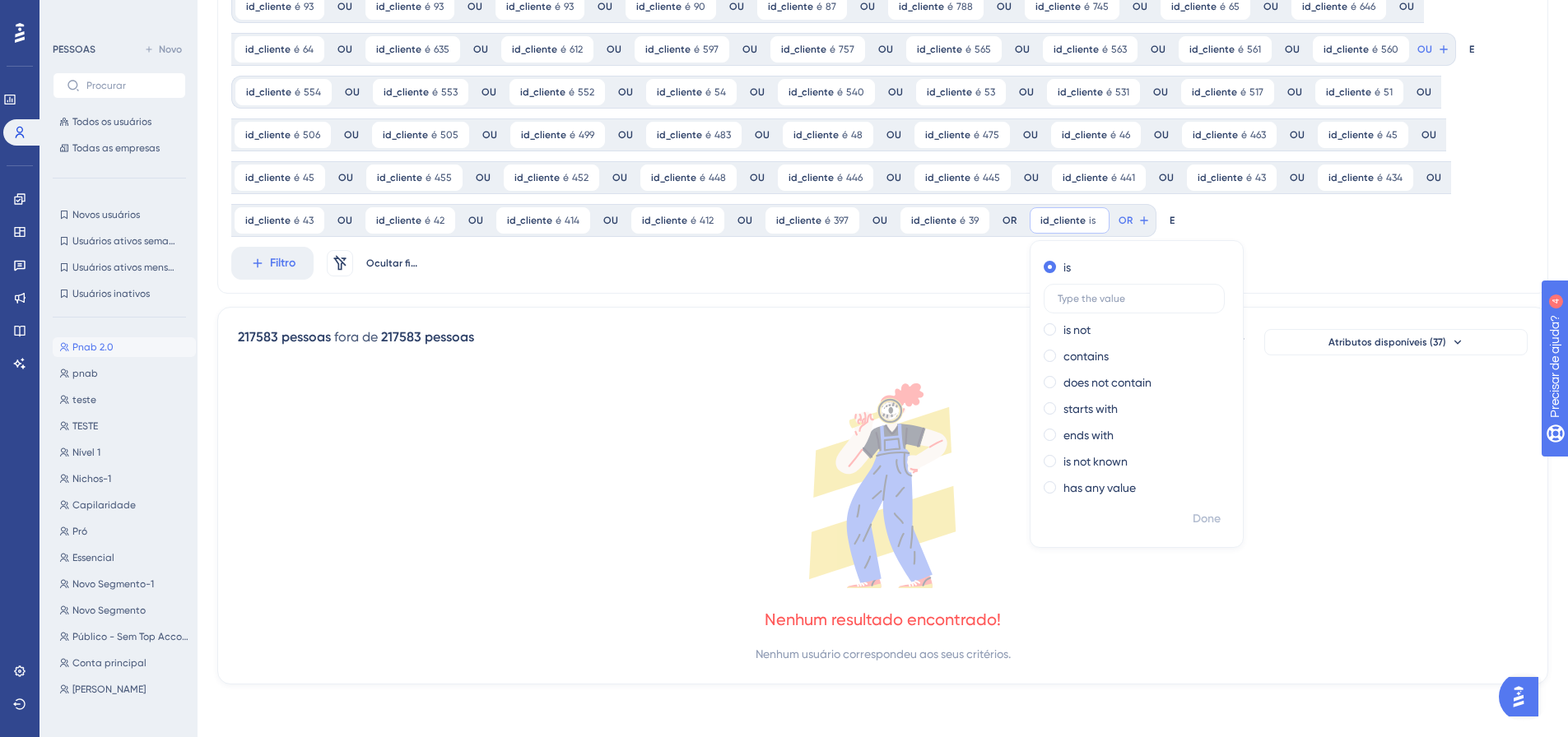
scroll to position [122, 0]
type input "391"
click at [1195, 518] on font "Feito" at bounding box center [1208, 518] width 25 height 14
click at [1134, 210] on div at bounding box center [866, 421] width 1403 height 618
click at [1415, 63] on button "OU" at bounding box center [1433, 49] width 36 height 26
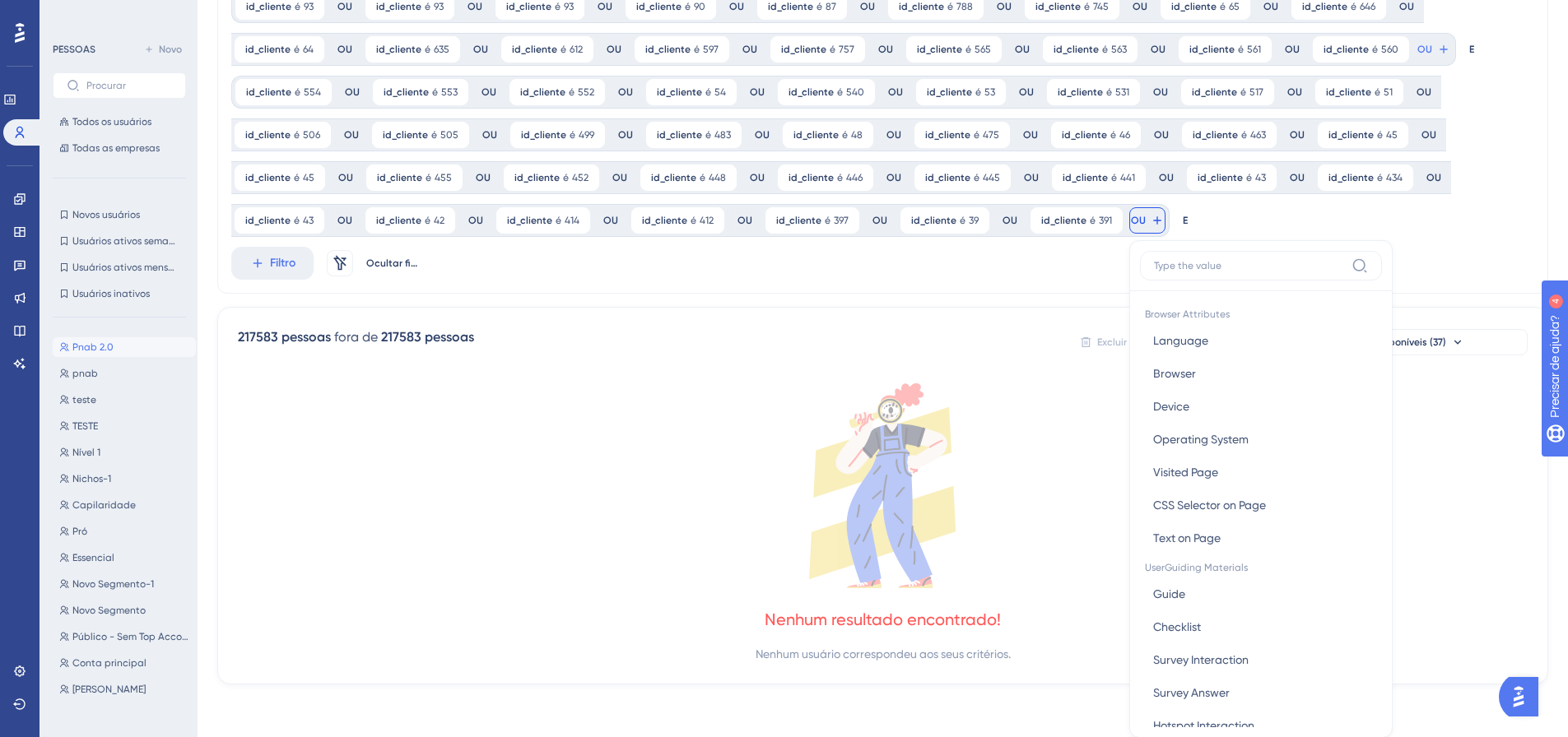
scroll to position [244, 0]
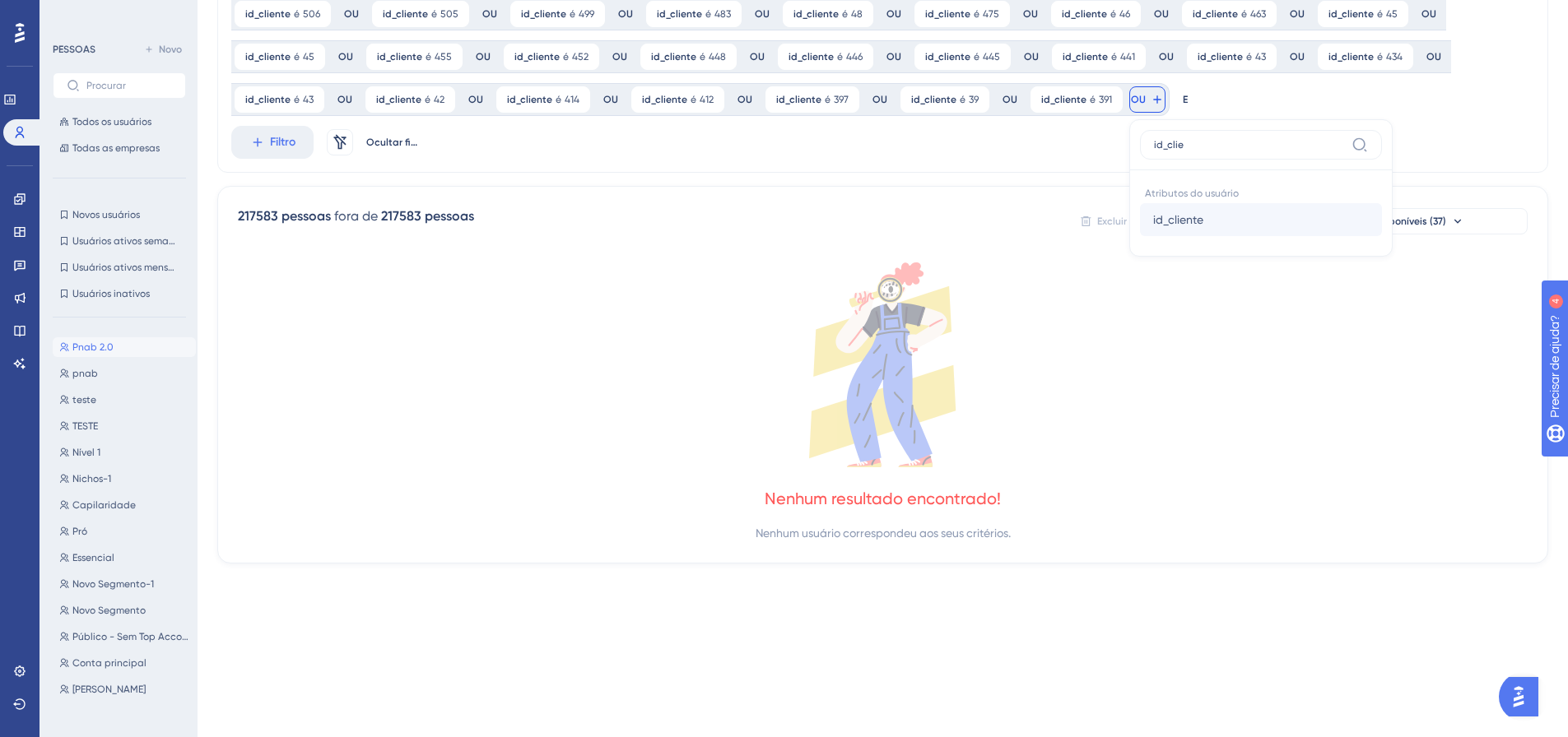
type input "id_clie"
click at [1154, 224] on font "id_cliente" at bounding box center [1178, 219] width 50 height 13
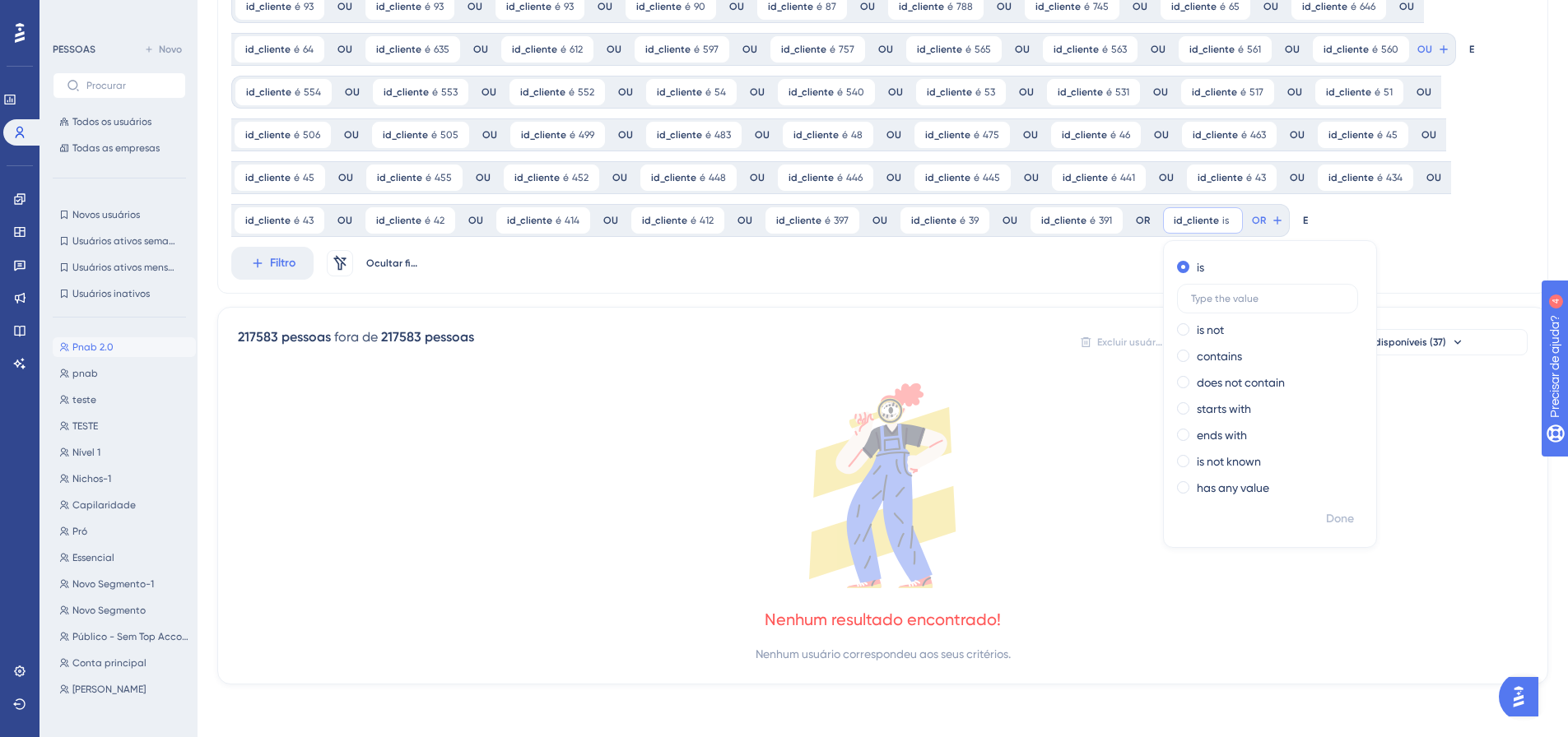
scroll to position [122, 0]
type input "398"
click at [1328, 521] on font "Feito" at bounding box center [1341, 518] width 25 height 14
click at [1223, 219] on font "é" at bounding box center [1225, 220] width 6 height 12
type input "388"
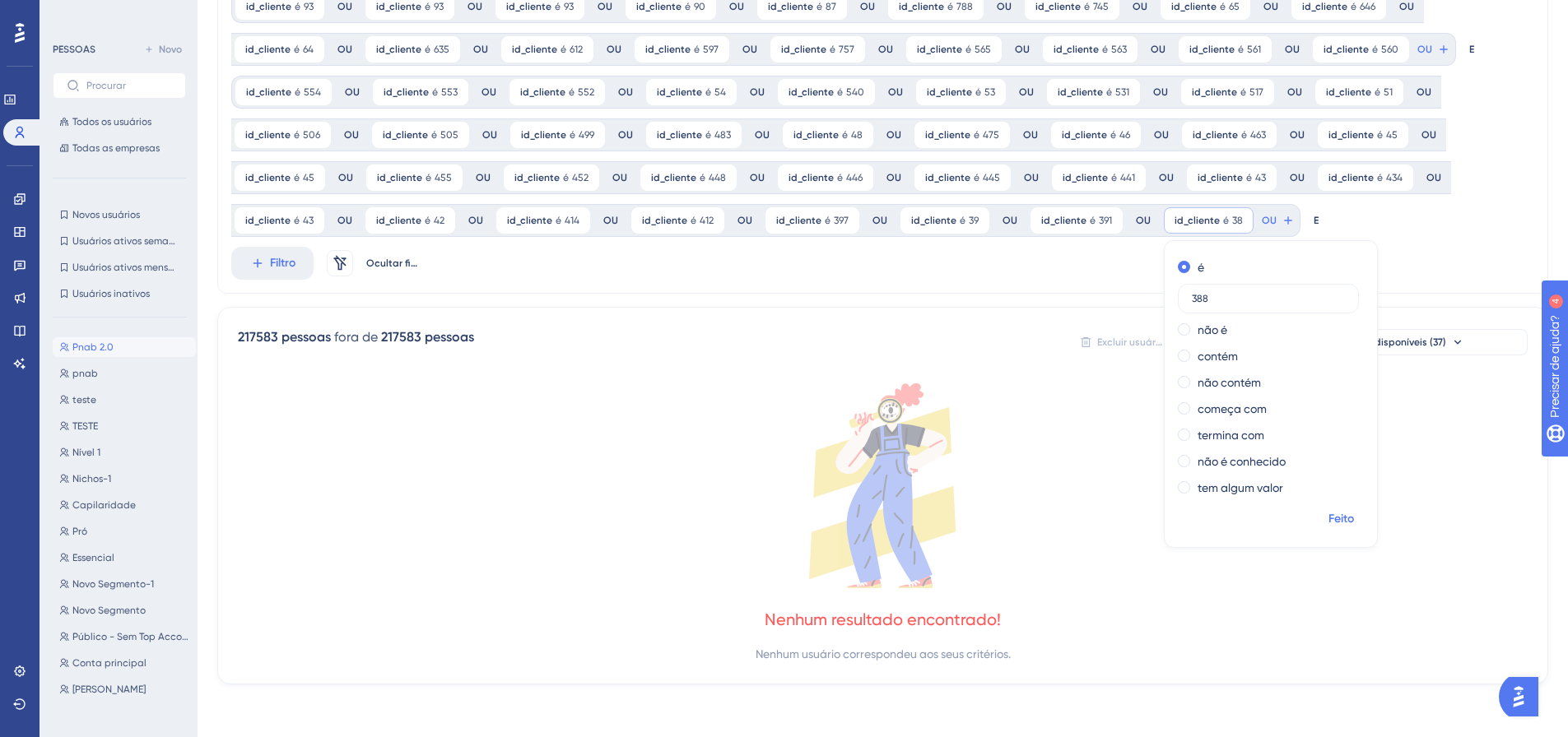
click at [1327, 528] on button "Feito" at bounding box center [1340, 518] width 46 height 29
click at [1437, 56] on icon at bounding box center [1444, 49] width 13 height 13
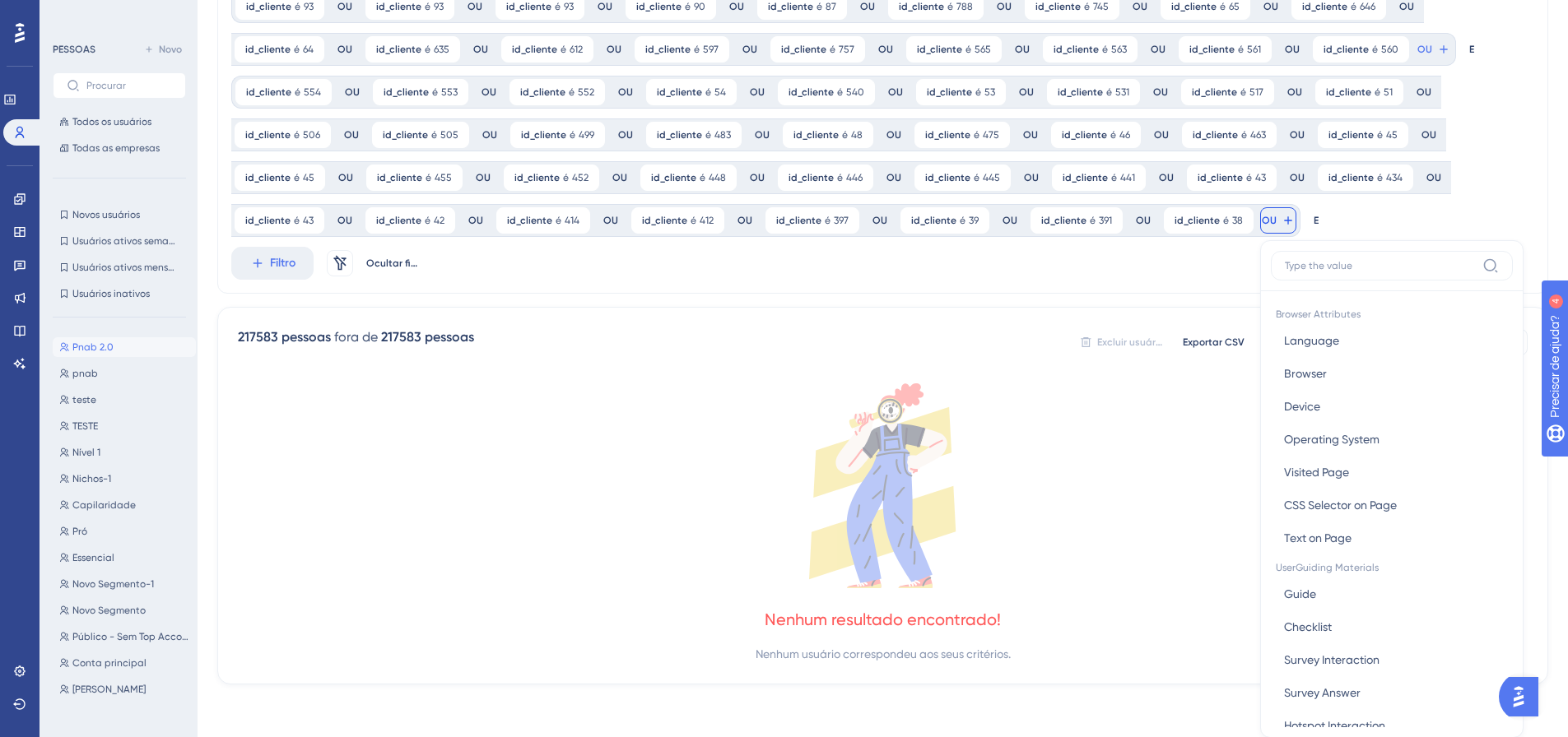
scroll to position [244, 0]
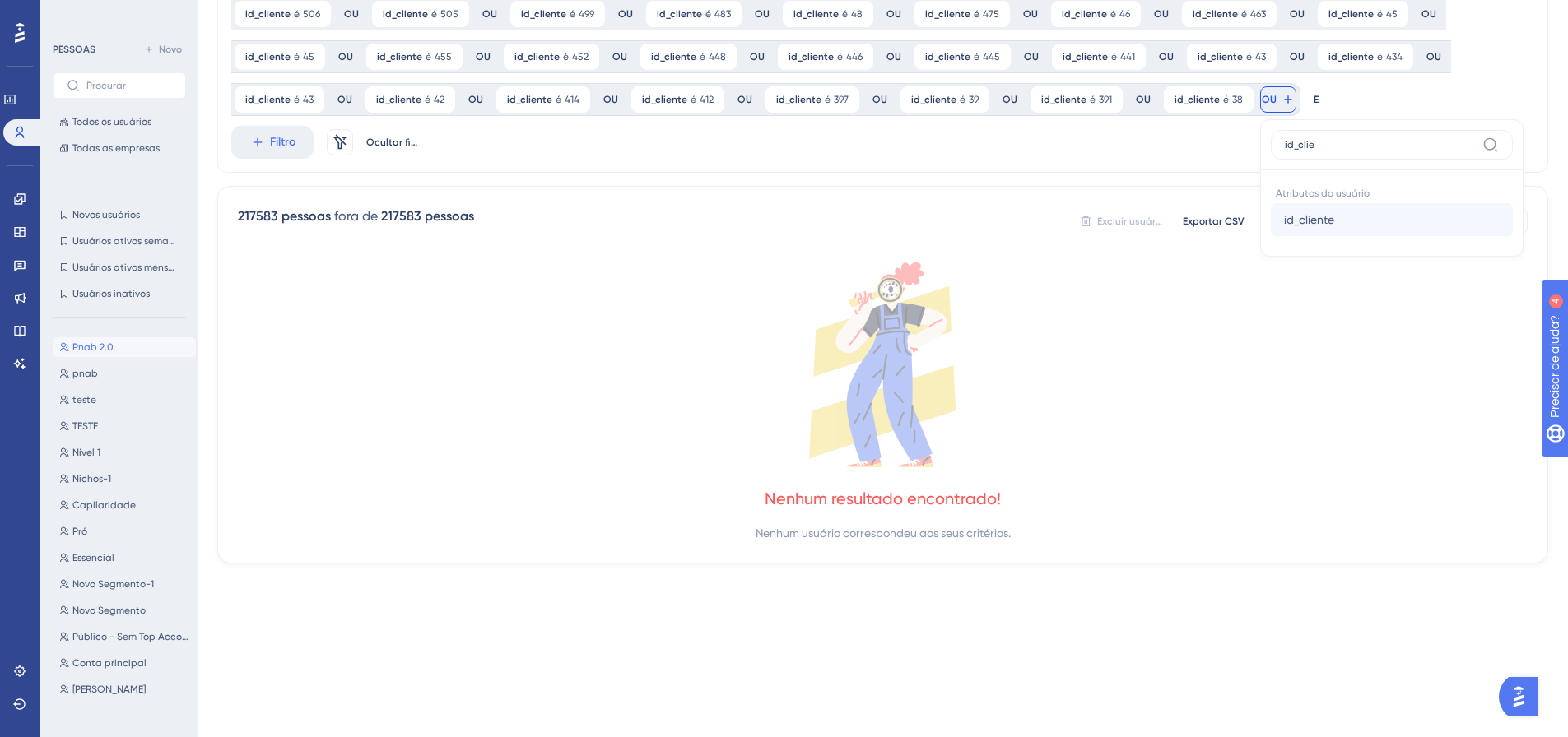
type input "id_clie"
click at [1287, 229] on span "id_cliente" at bounding box center [1309, 219] width 50 height 20
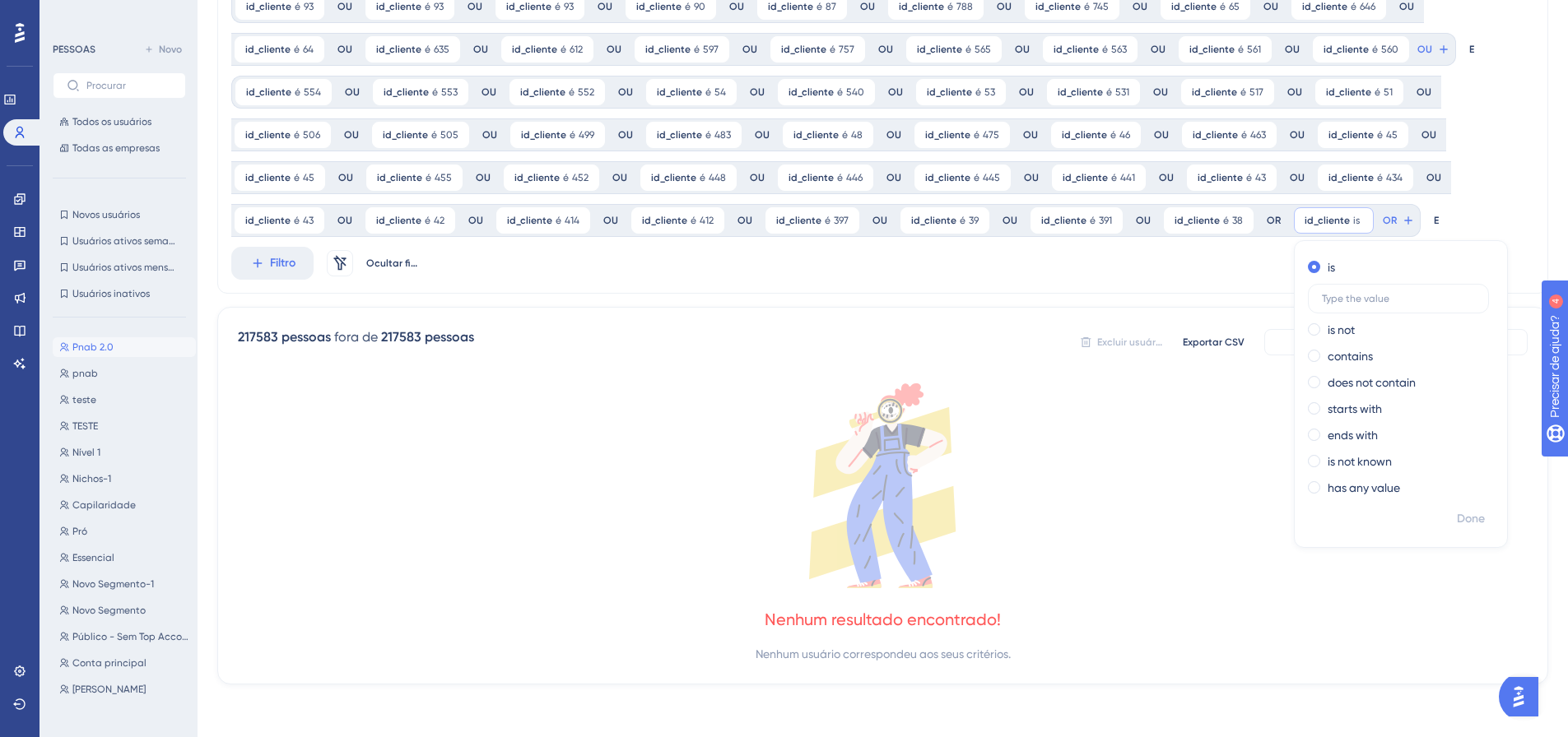
scroll to position [122, 0]
type input "387"
drag, startPoint x: 1454, startPoint y: 518, endPoint x: 1440, endPoint y: 496, distance: 26.1
click at [1459, 516] on font "Feito" at bounding box center [1472, 518] width 25 height 14
click at [1417, 55] on font "OU" at bounding box center [1425, 49] width 15 height 12
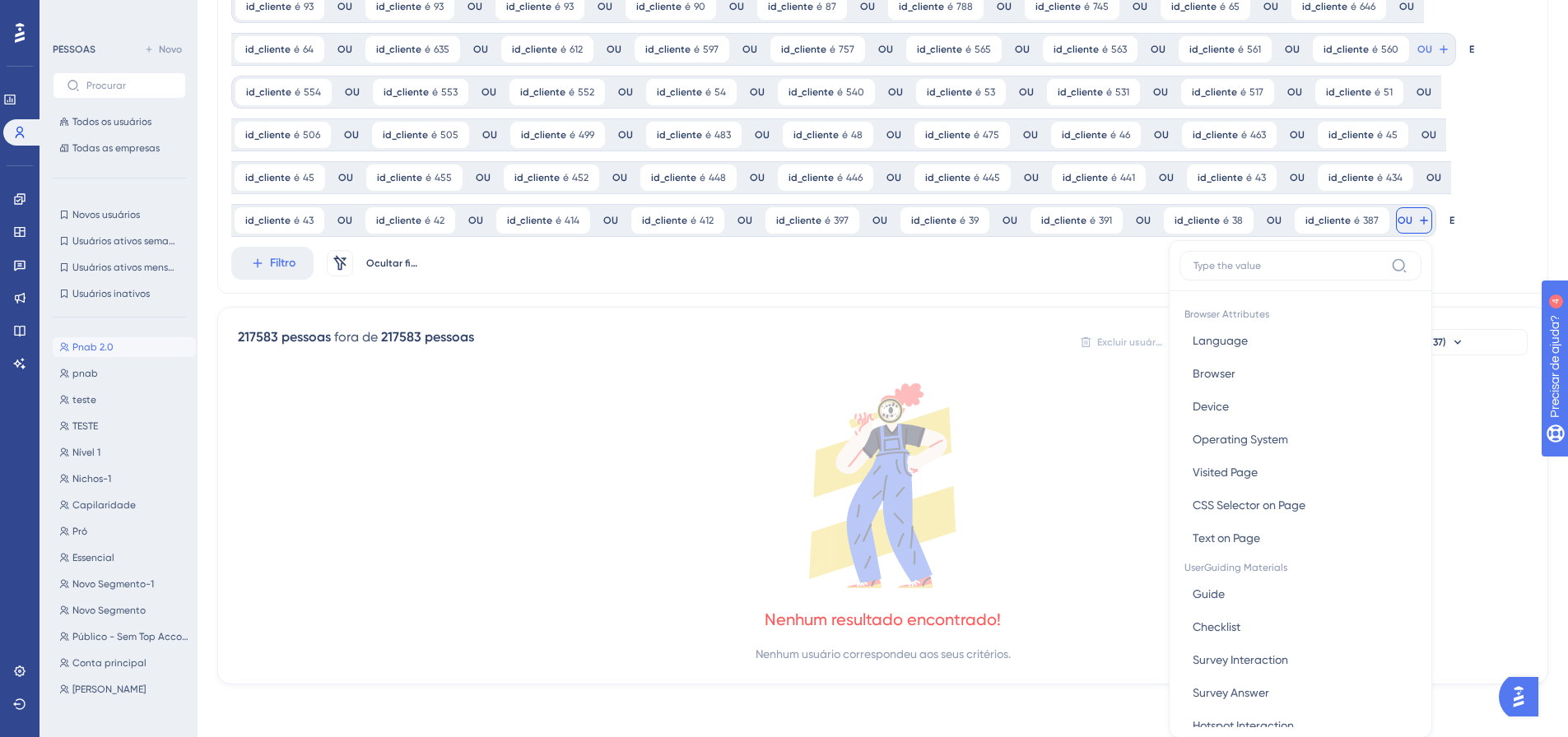
scroll to position [244, 0]
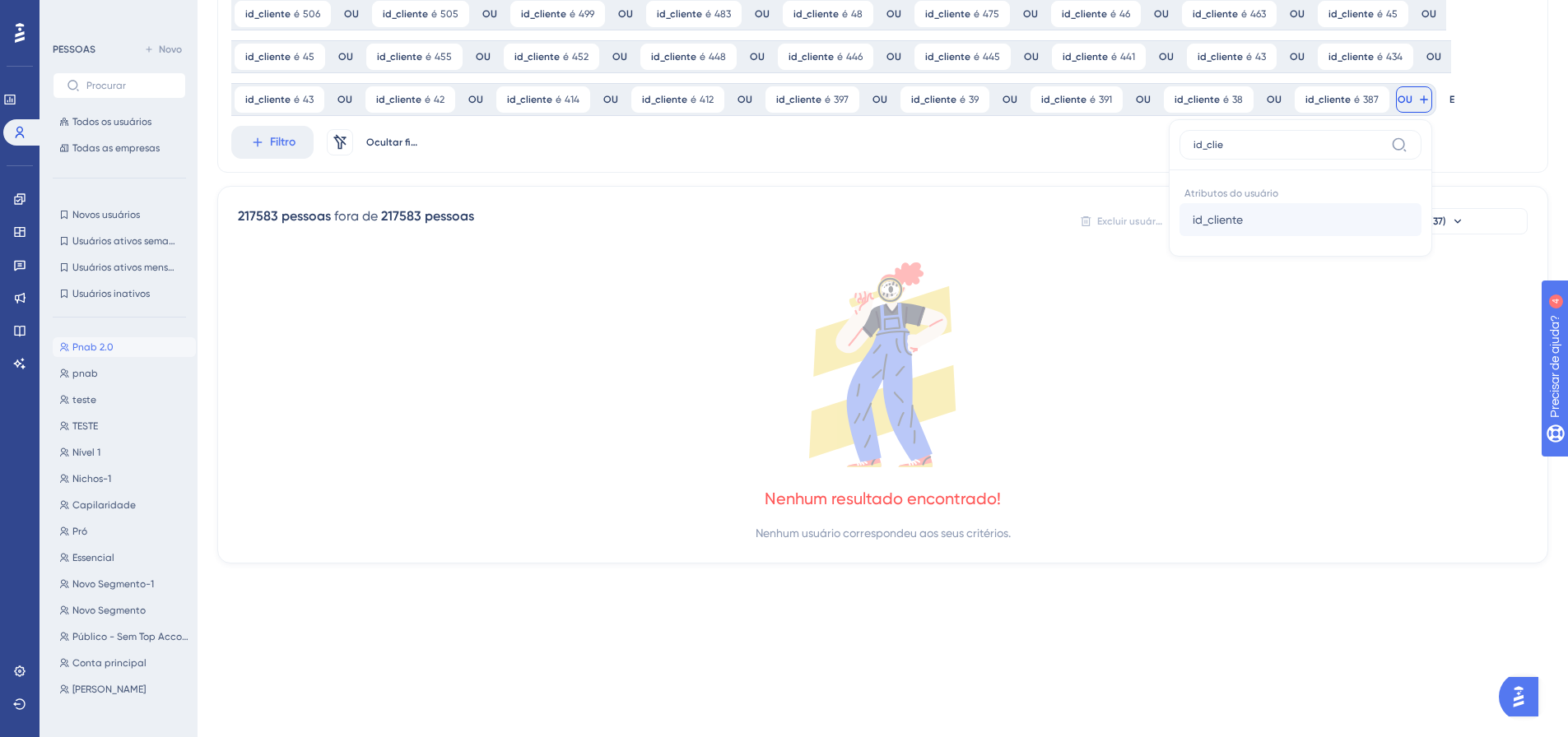
type input "id_clie"
click at [1217, 213] on font "id_cliente" at bounding box center [1218, 219] width 50 height 13
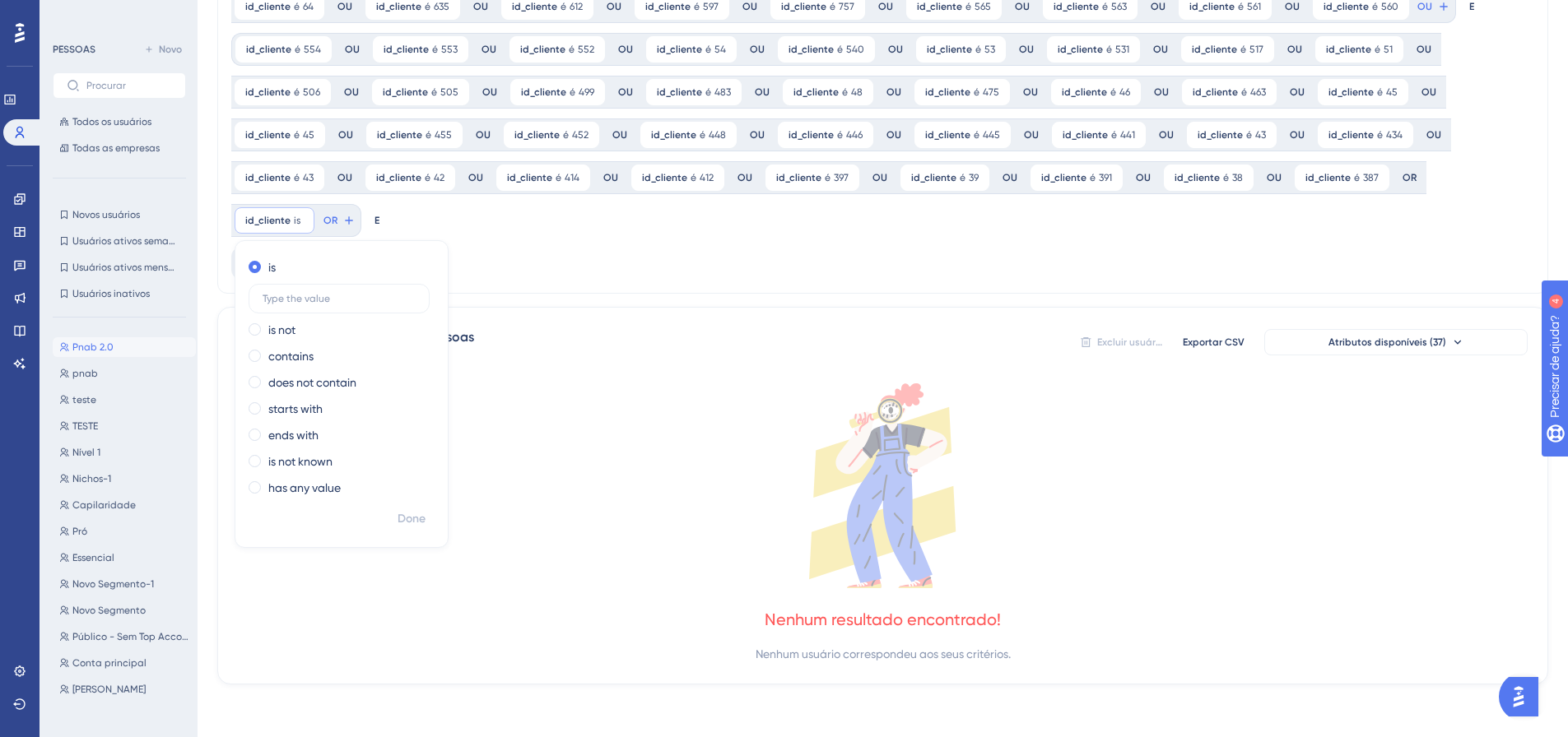
scroll to position [165, 0]
type input "380"
click at [407, 513] on font "Feito" at bounding box center [411, 518] width 25 height 14
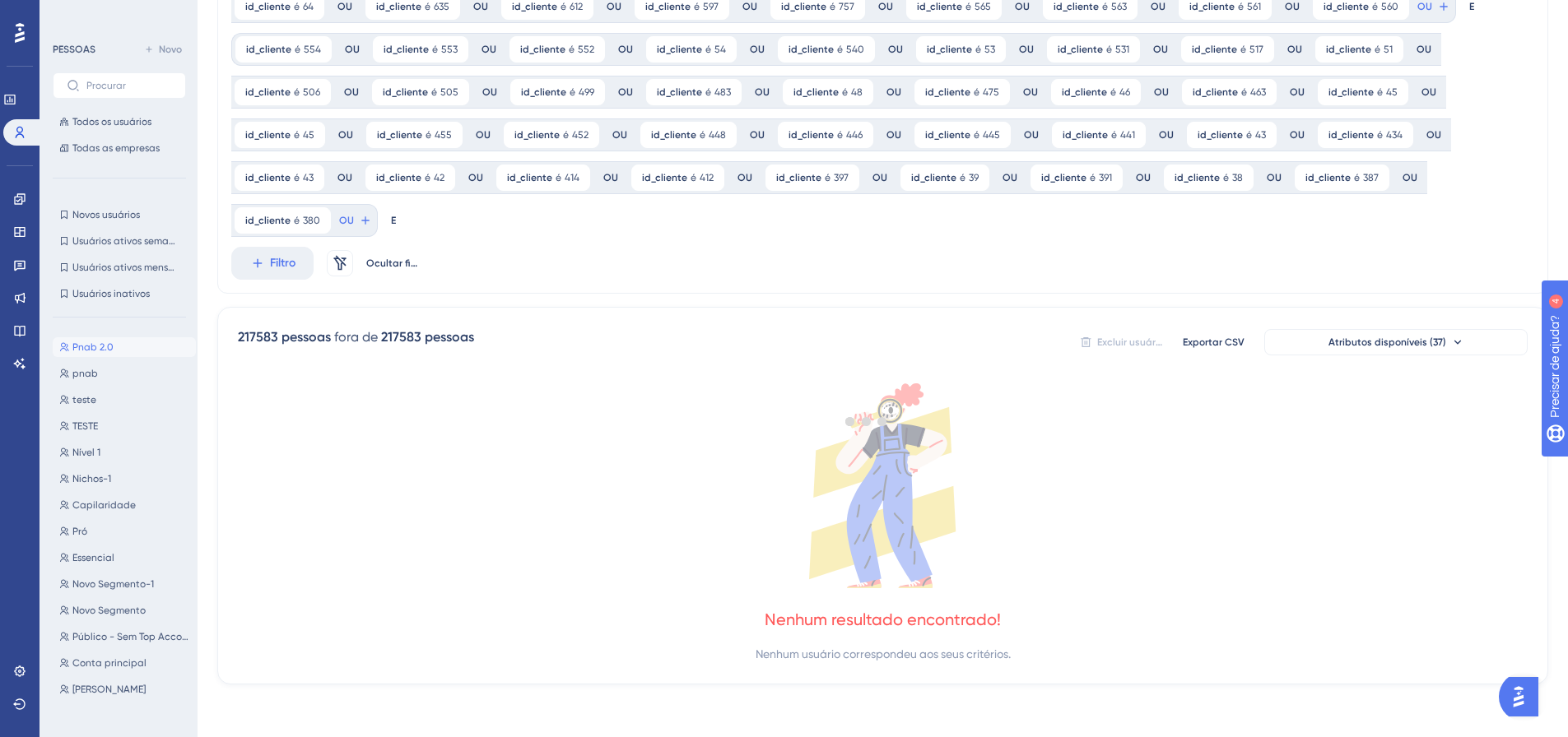
click at [353, 221] on div at bounding box center [866, 421] width 1403 height 618
click at [1415, 20] on button "OU" at bounding box center [1433, 6] width 36 height 26
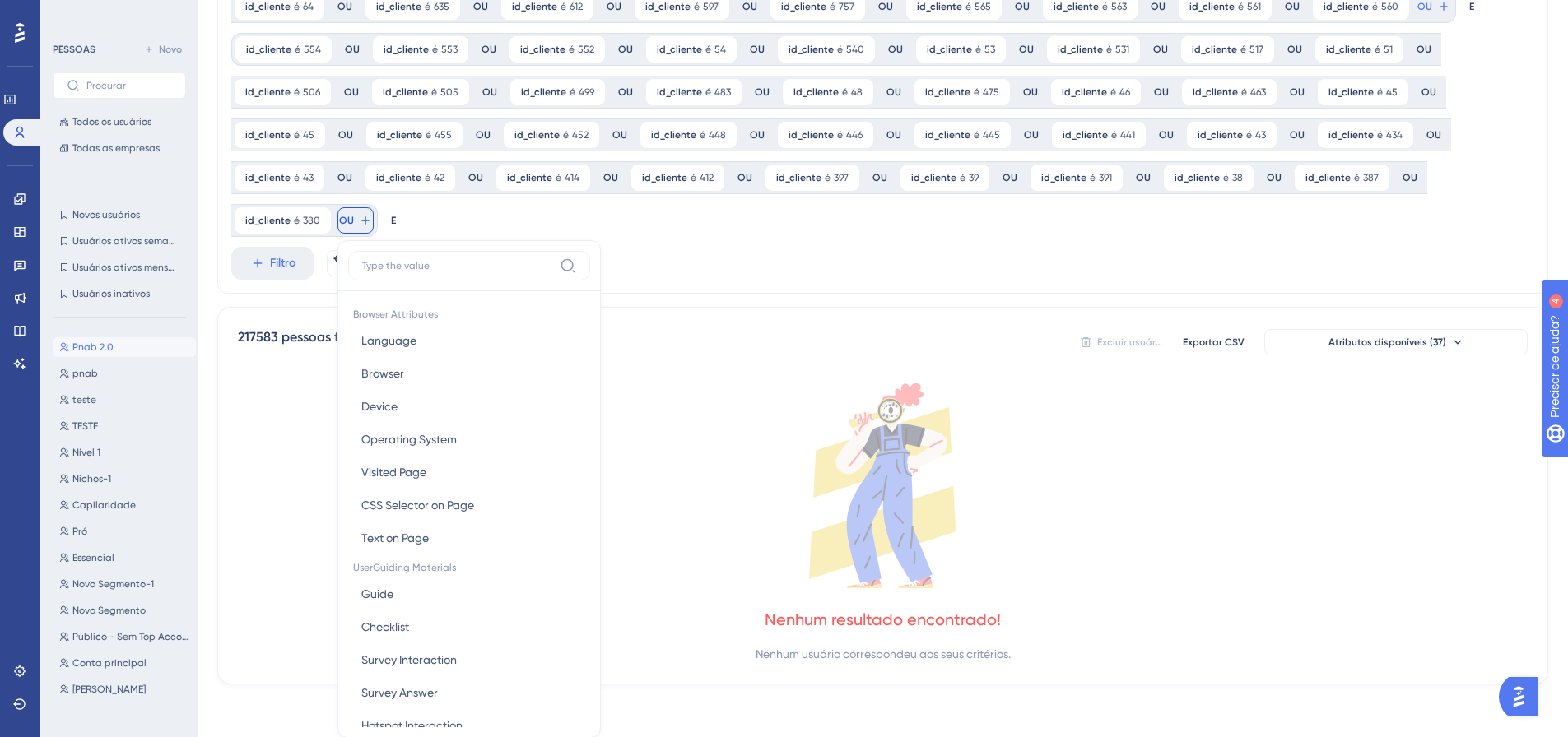
scroll to position [286, 0]
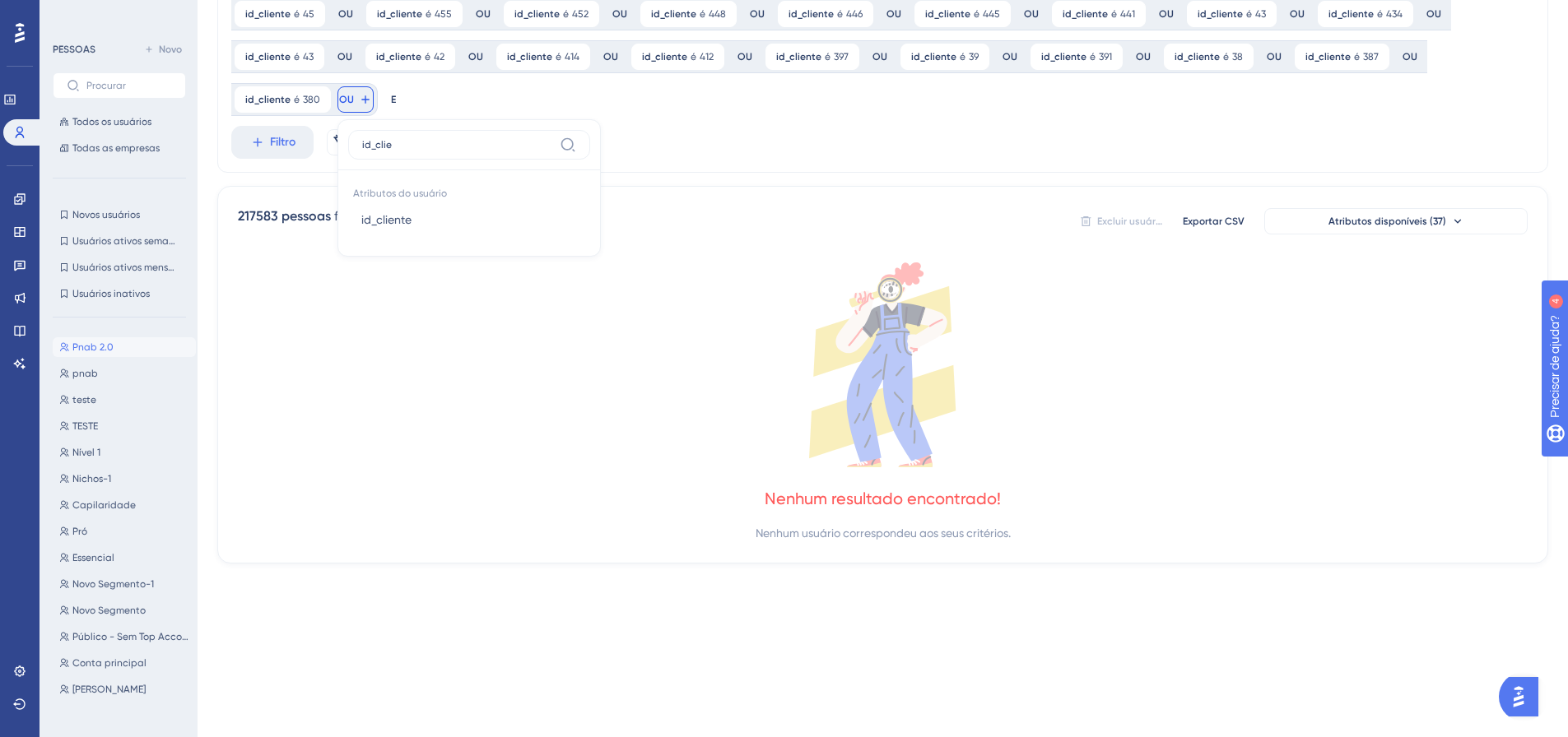
type input "id_clie"
click at [353, 221] on button "id_cliente id_cliente" at bounding box center [468, 219] width 242 height 33
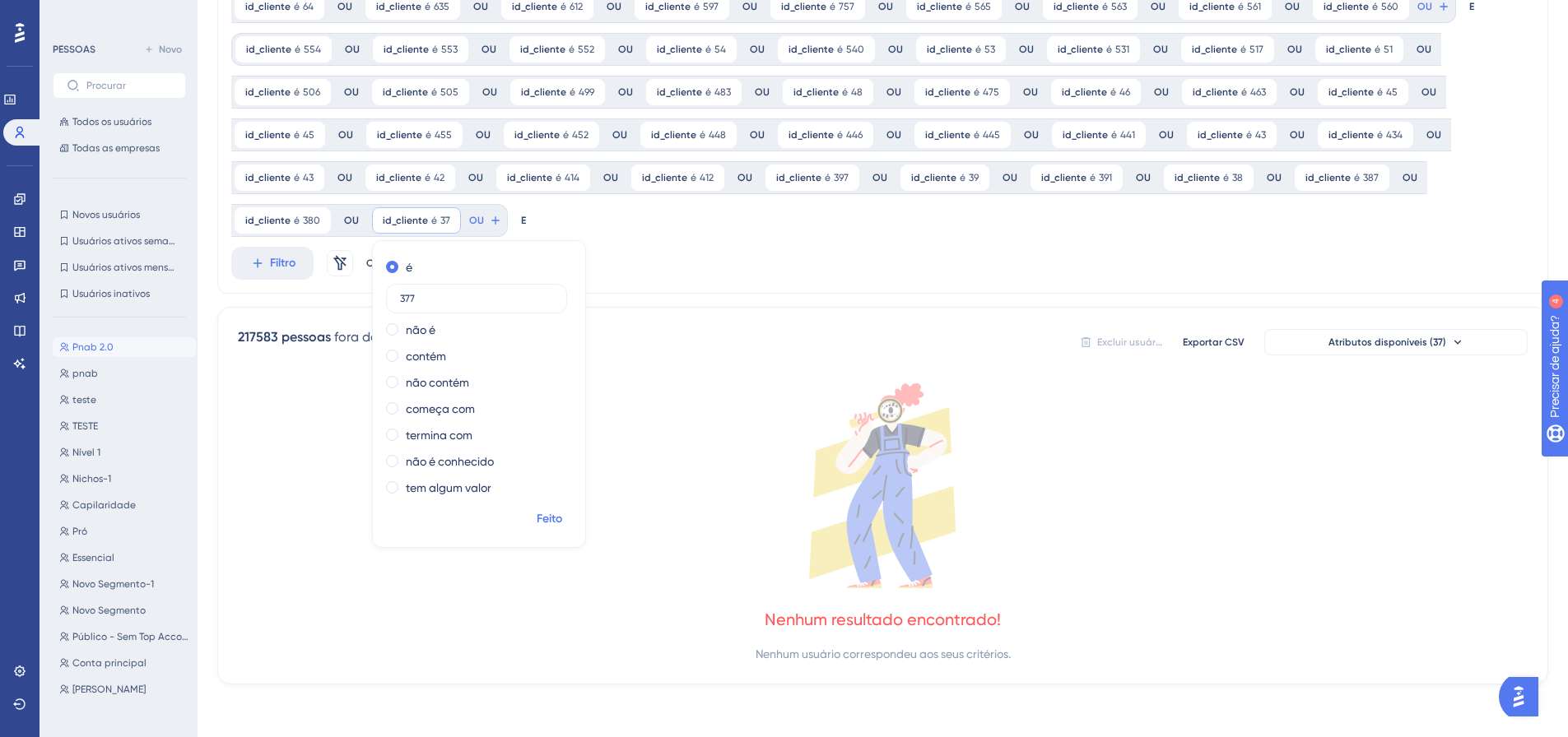
type input "377"
drag, startPoint x: 559, startPoint y: 518, endPoint x: 559, endPoint y: 481, distance: 37.0
click at [559, 517] on font "Feito" at bounding box center [549, 518] width 25 height 14
click at [1415, 20] on button "OU" at bounding box center [1433, 6] width 36 height 26
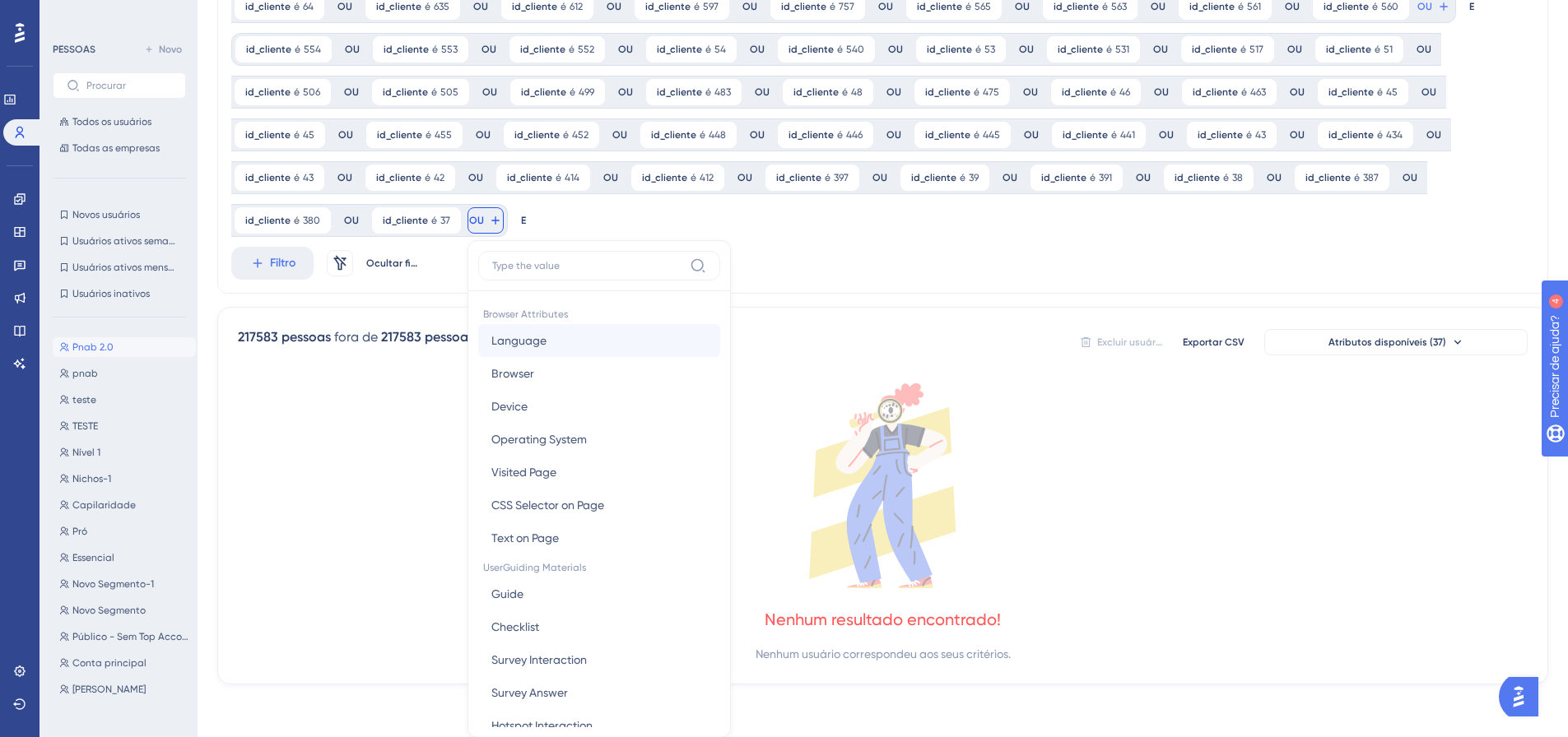
scroll to position [286, 0]
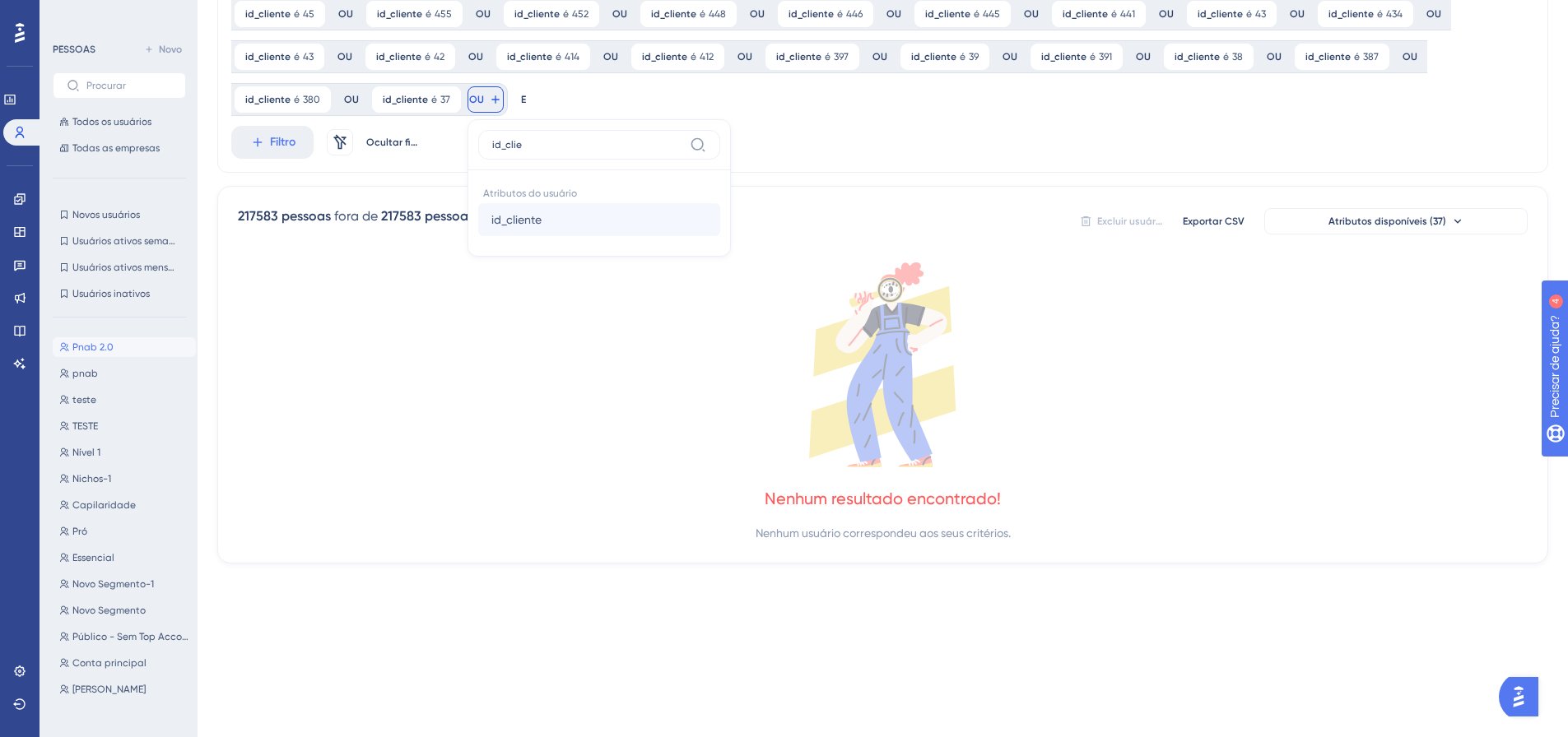
type input "id_clie"
click at [505, 219] on font "id_cliente" at bounding box center [516, 219] width 50 height 13
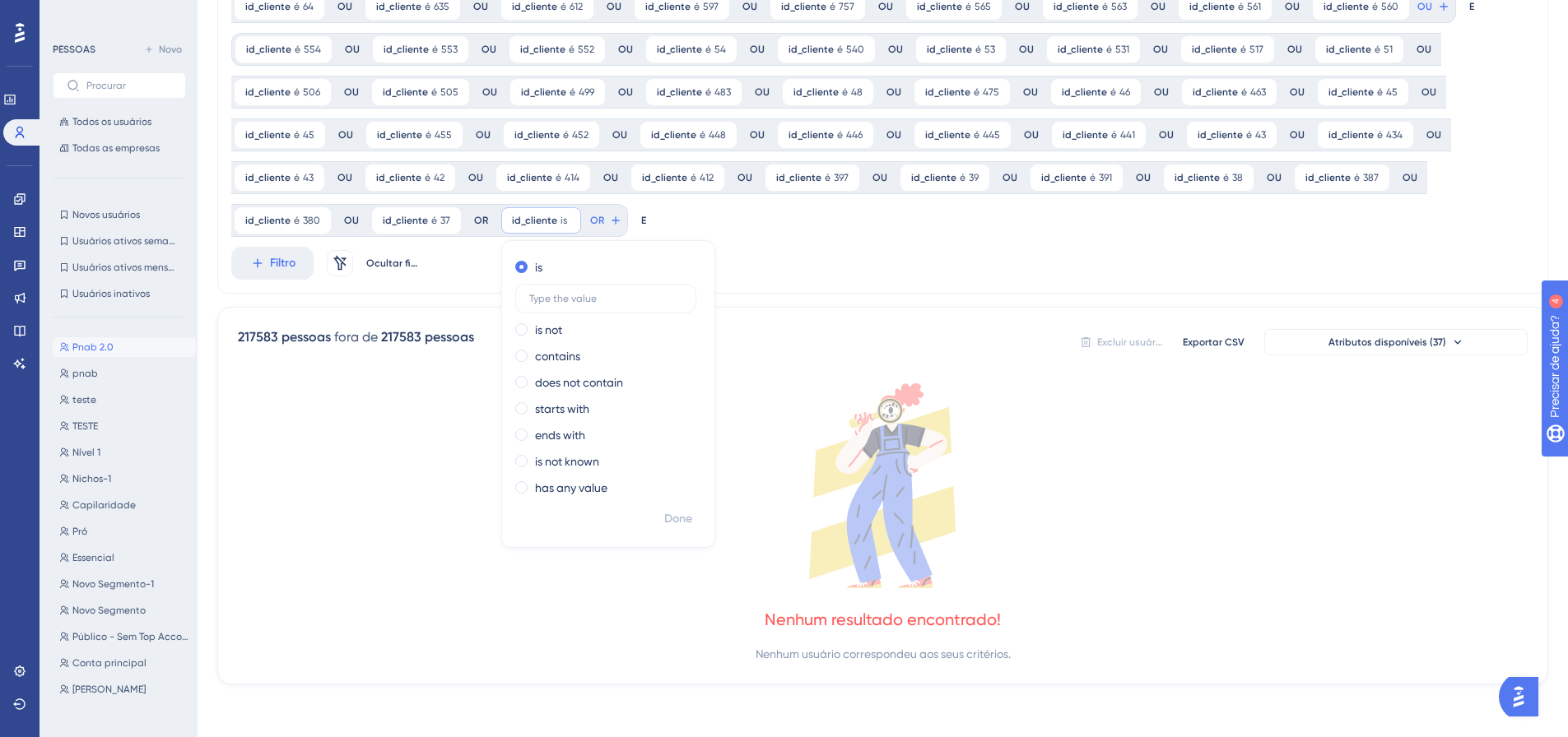
scroll to position [165, 0]
type input "376"
click at [673, 515] on font "Feito" at bounding box center [679, 518] width 25 height 14
click at [1437, 13] on icon at bounding box center [1444, 7] width 13 height 13
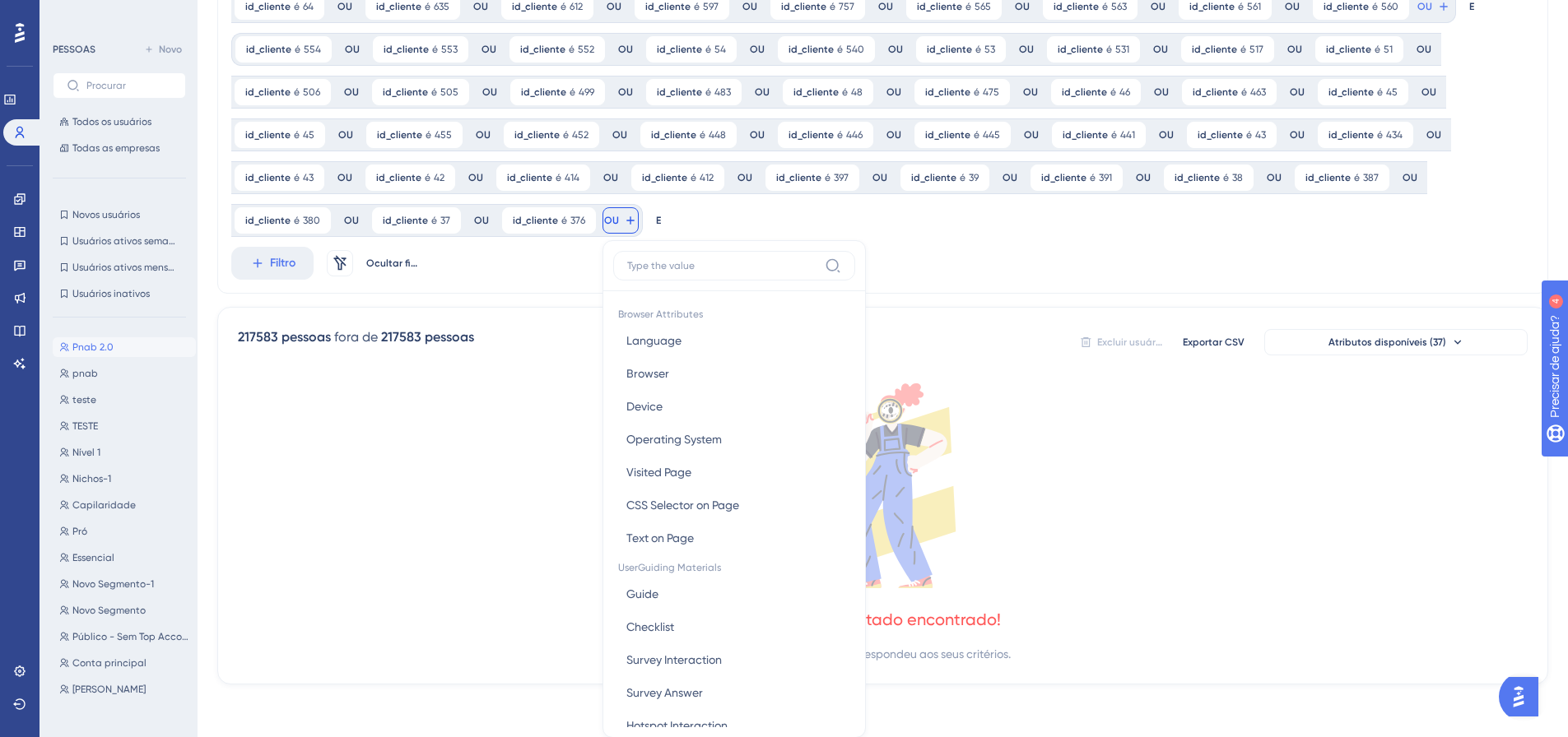
scroll to position [286, 0]
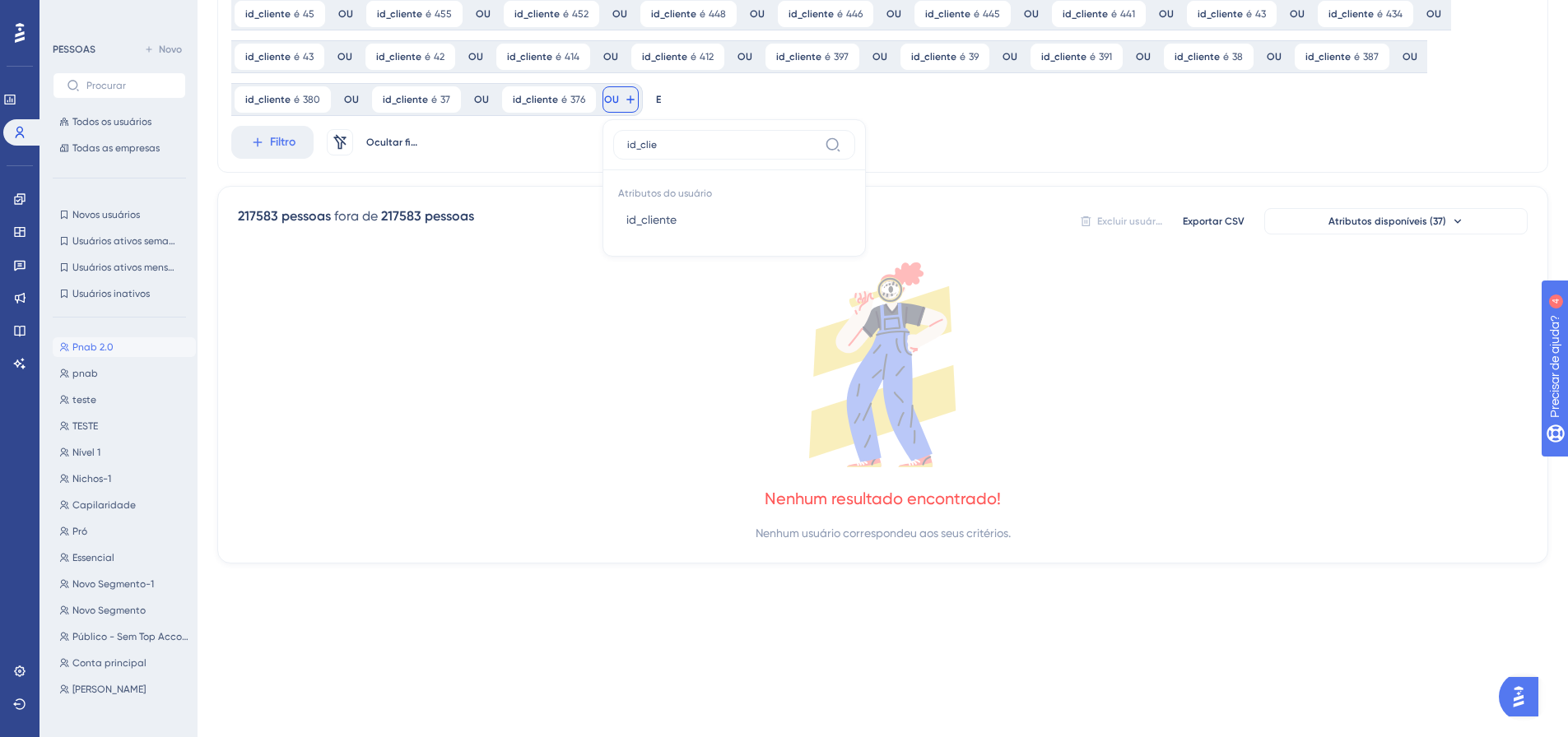
type input "id_clie"
click at [618, 225] on button "id_cliente id_cliente" at bounding box center [734, 219] width 242 height 33
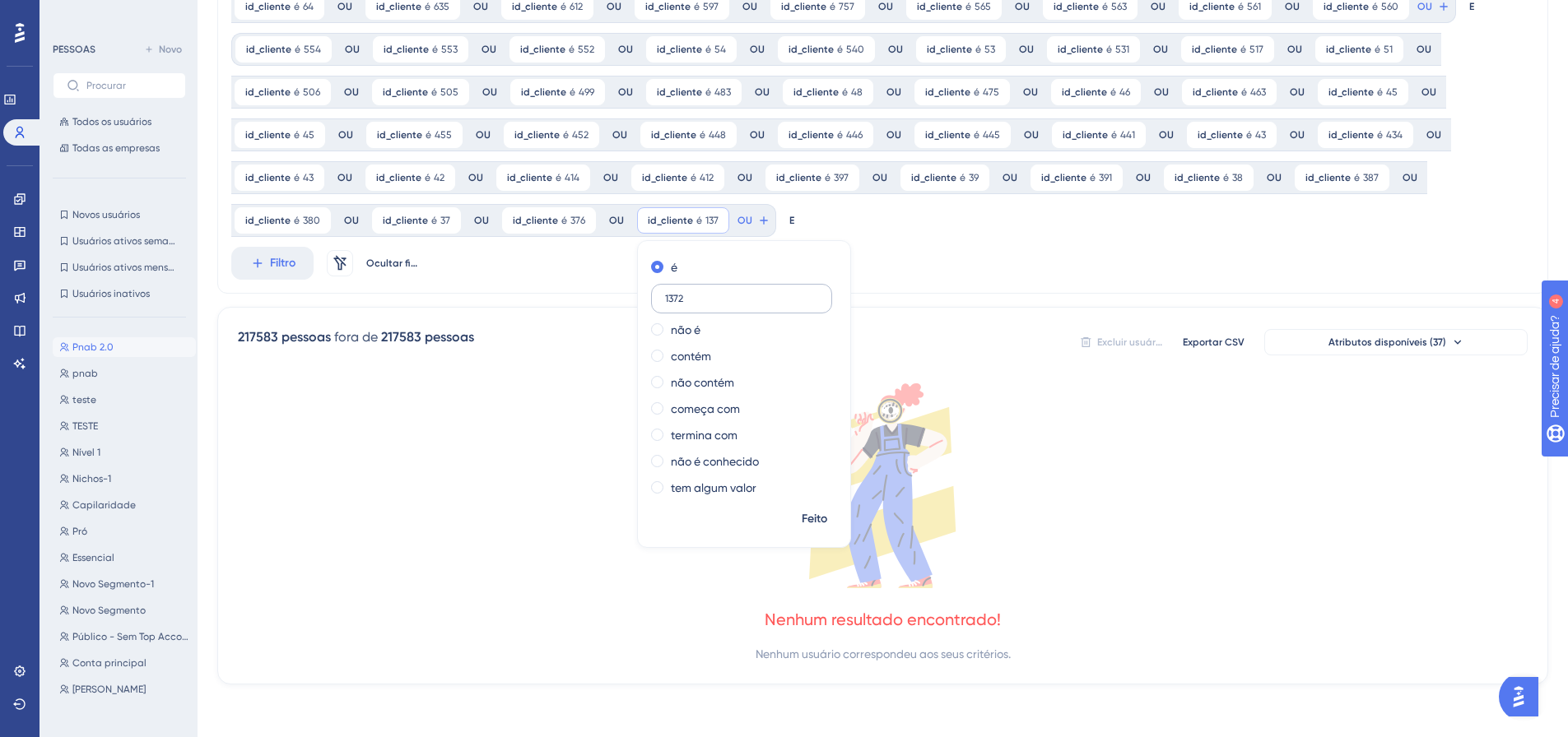
type input "1372"
click at [687, 291] on label "1372" at bounding box center [742, 298] width 181 height 29
click at [687, 293] on input "1372" at bounding box center [741, 299] width 153 height 12
click at [688, 291] on label "1372" at bounding box center [742, 298] width 181 height 29
click at [688, 293] on input "1372" at bounding box center [741, 299] width 153 height 12
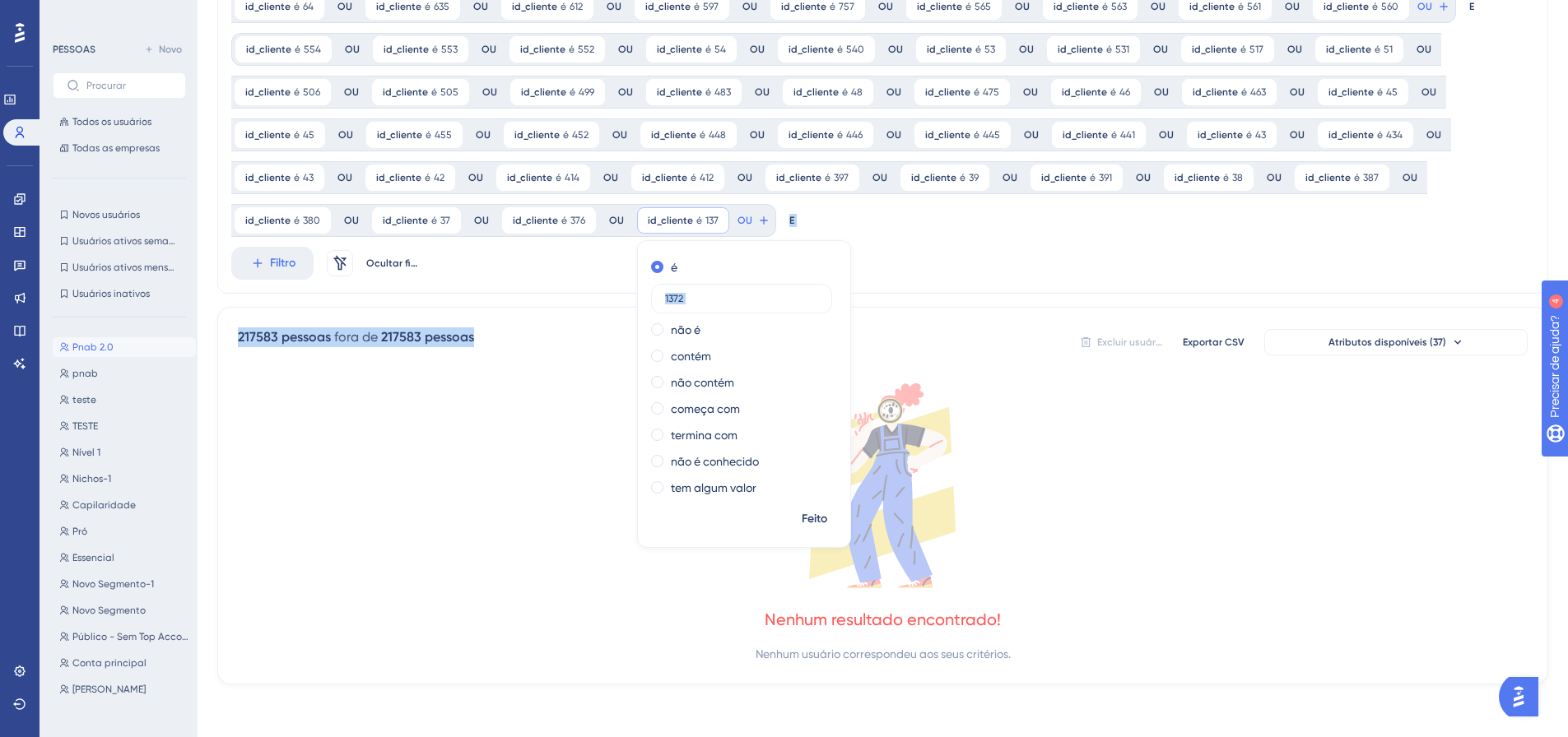
drag, startPoint x: 688, startPoint y: 291, endPoint x: 618, endPoint y: 306, distance: 71.6
click at [618, 306] on div "id_cliente é 93 93 Remover OU id_cliente é 93 93 Remover OU id_cliente é 93 93 …" at bounding box center [882, 308] width 1331 height 751
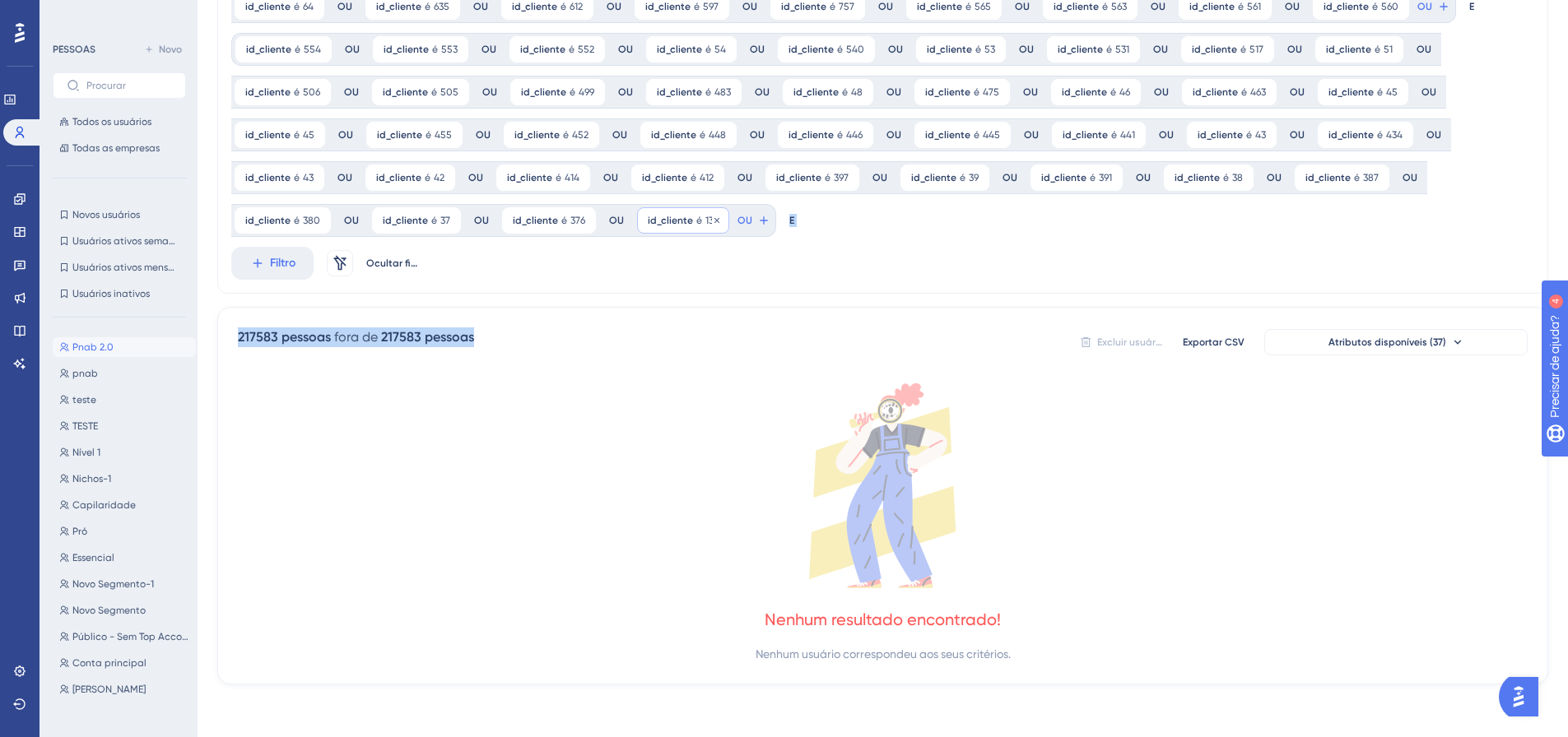
click at [671, 209] on div "id_cliente é 137 137 Remover" at bounding box center [683, 219] width 92 height 26
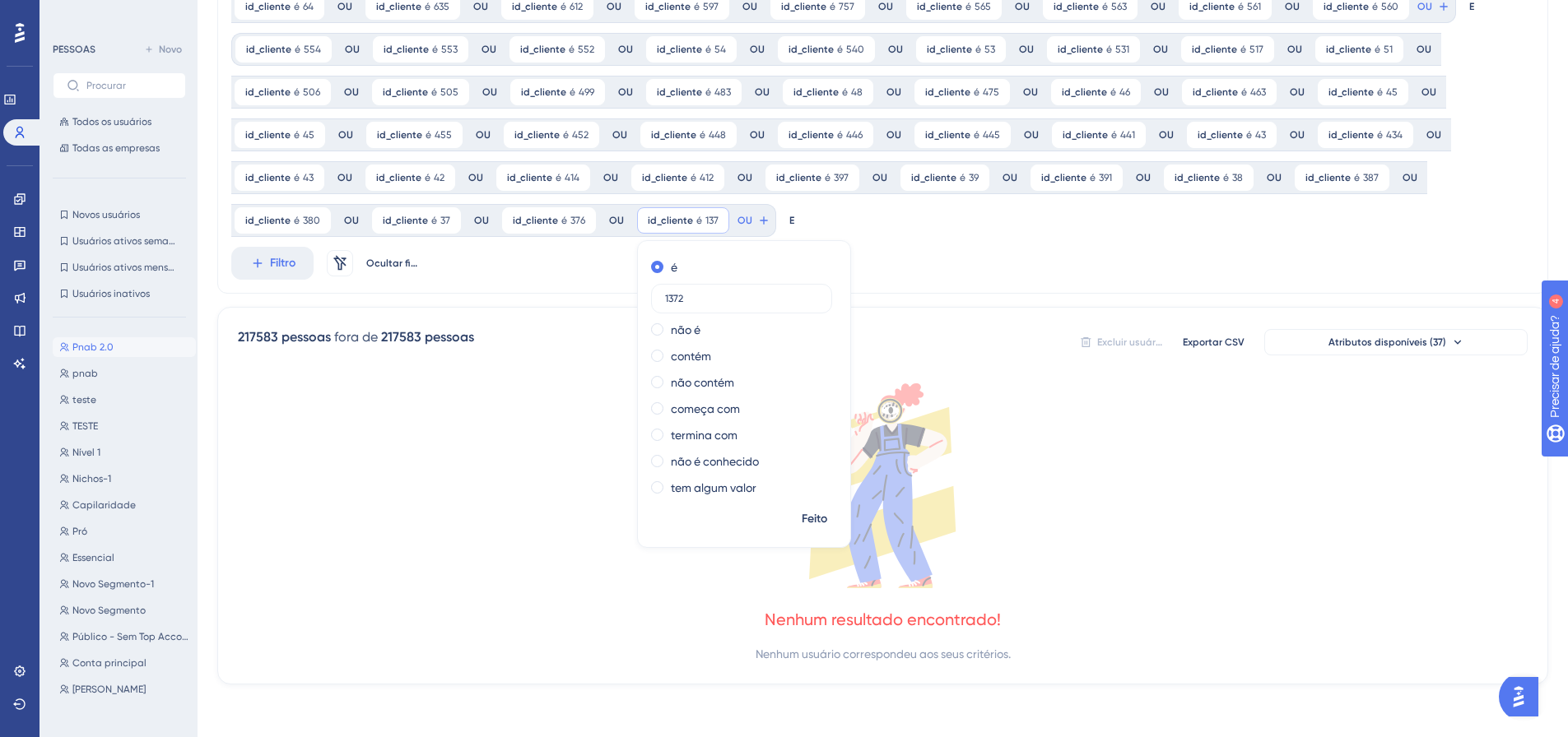
drag, startPoint x: 695, startPoint y: 298, endPoint x: 636, endPoint y: 291, distance: 59.4
click at [638, 291] on div "é 1372 não é contém não contém começa com termina com não é conhecido tem algum…" at bounding box center [743, 379] width 212 height 250
type input "372"
drag, startPoint x: 822, startPoint y: 523, endPoint x: 808, endPoint y: 504, distance: 23.6
click at [821, 523] on button "Feito" at bounding box center [814, 518] width 46 height 29
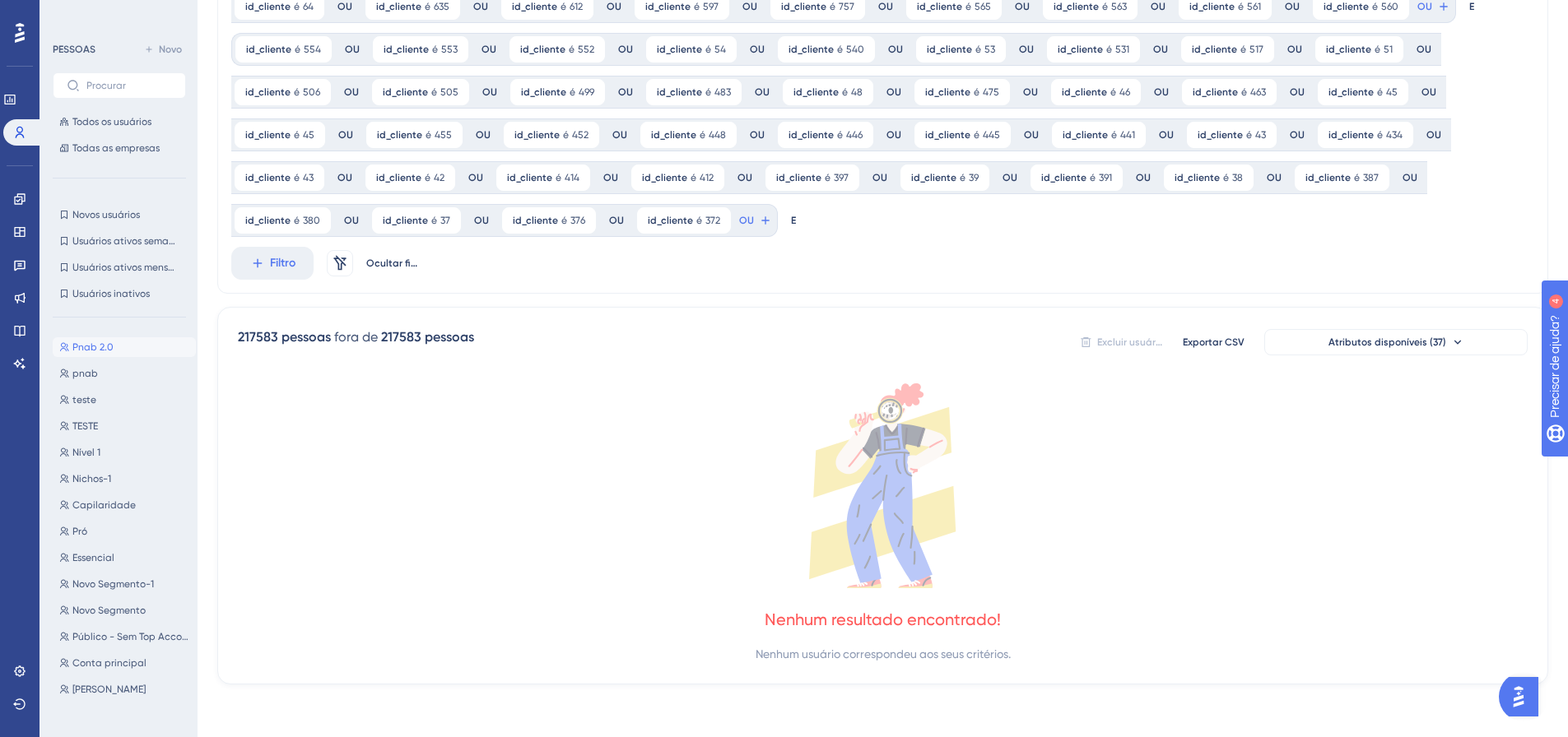
click at [1417, 13] on font "OU" at bounding box center [1425, 7] width 15 height 12
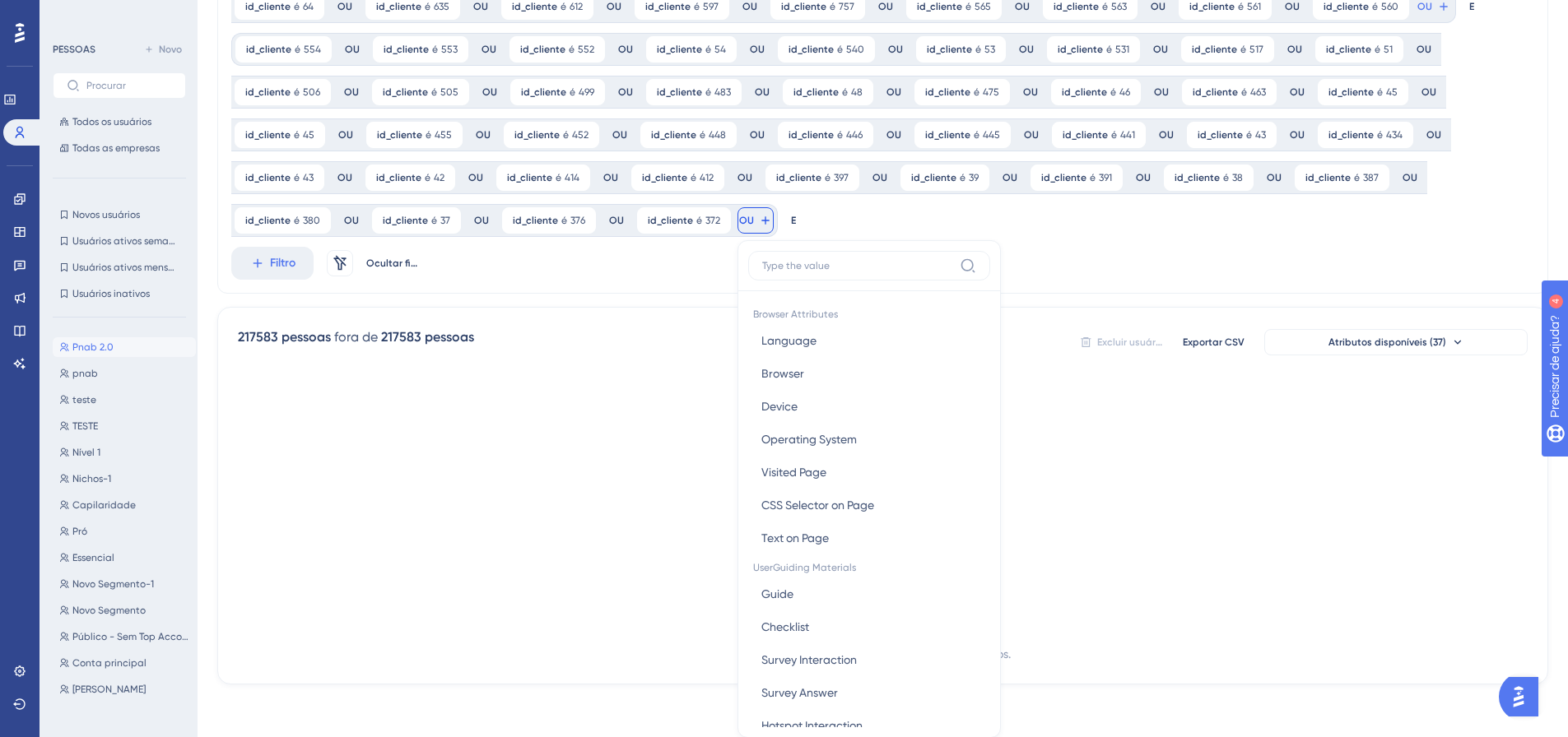
scroll to position [286, 0]
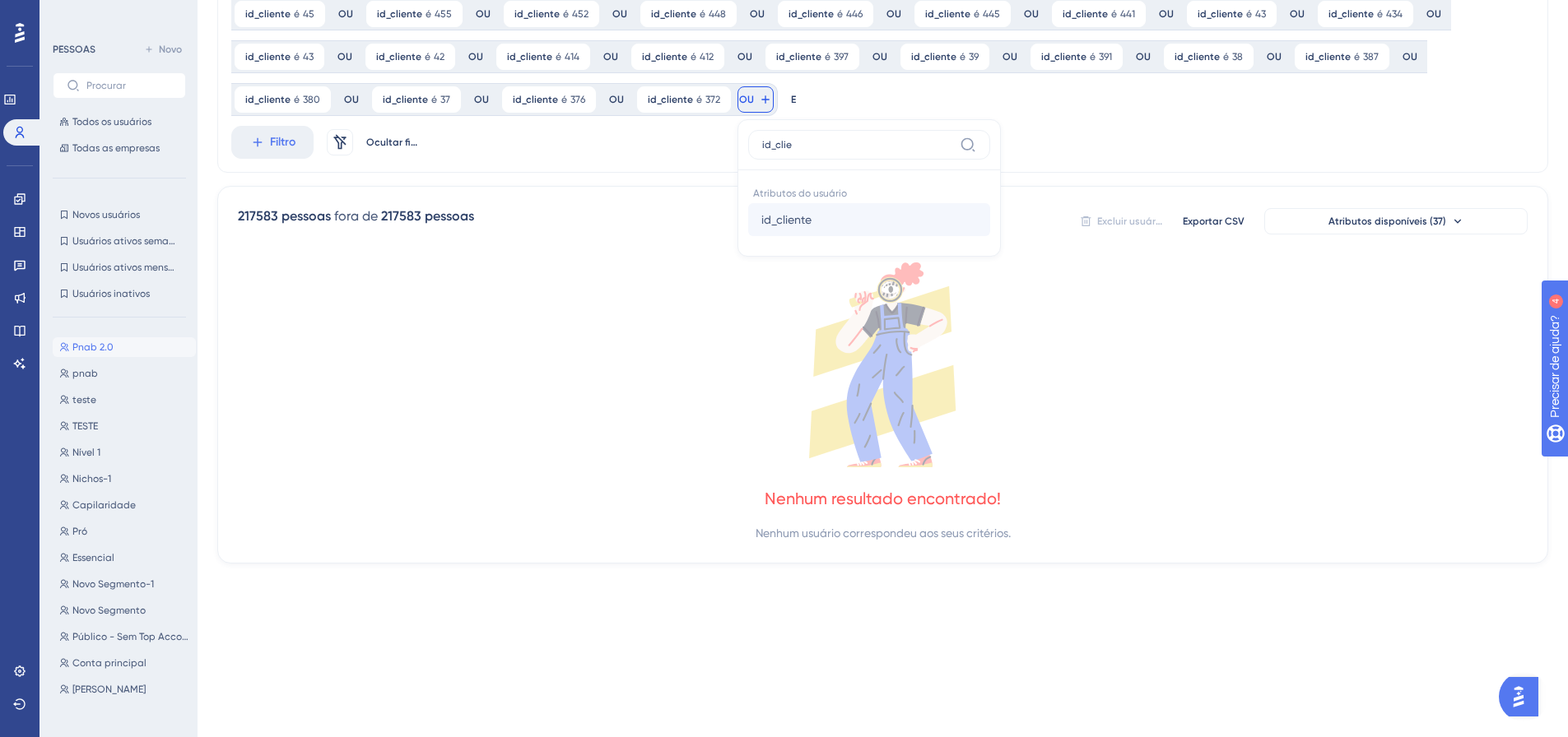
type input "id_clie"
click at [765, 217] on font "id_cliente" at bounding box center [786, 219] width 50 height 13
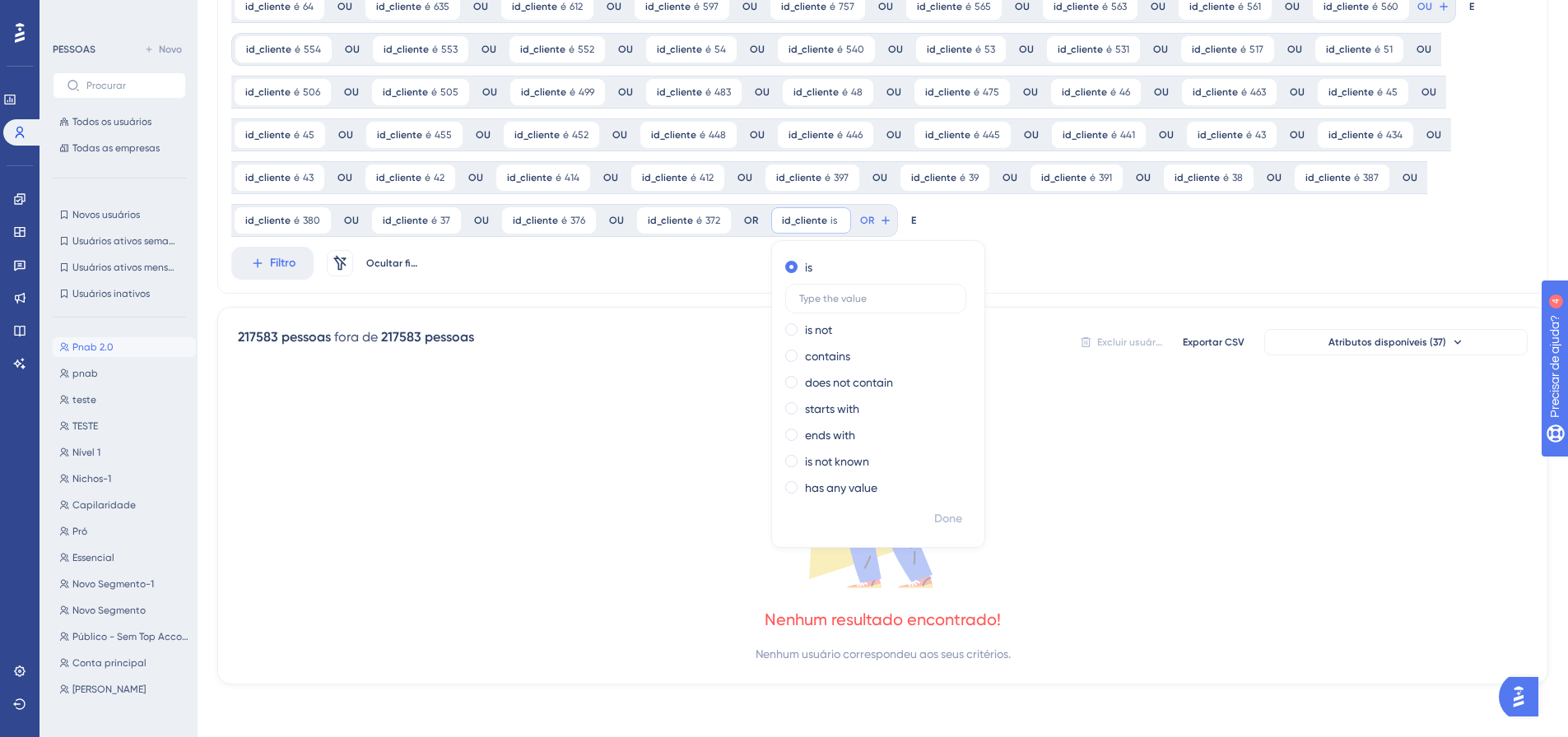
scroll to position [165, 0]
type input "368"
click at [944, 526] on span "Feito" at bounding box center [950, 519] width 25 height 20
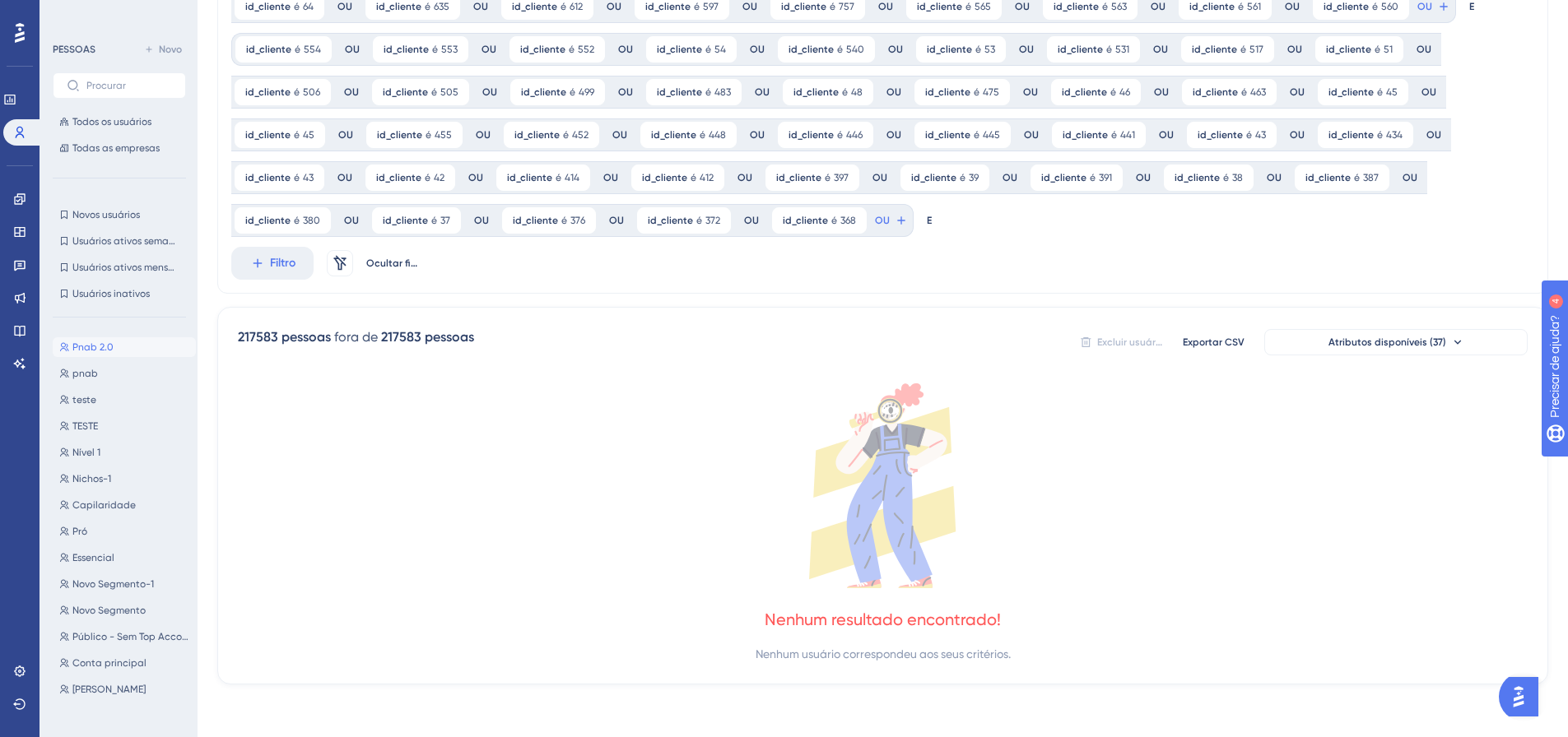
click at [1415, 20] on button "OU" at bounding box center [1433, 6] width 36 height 26
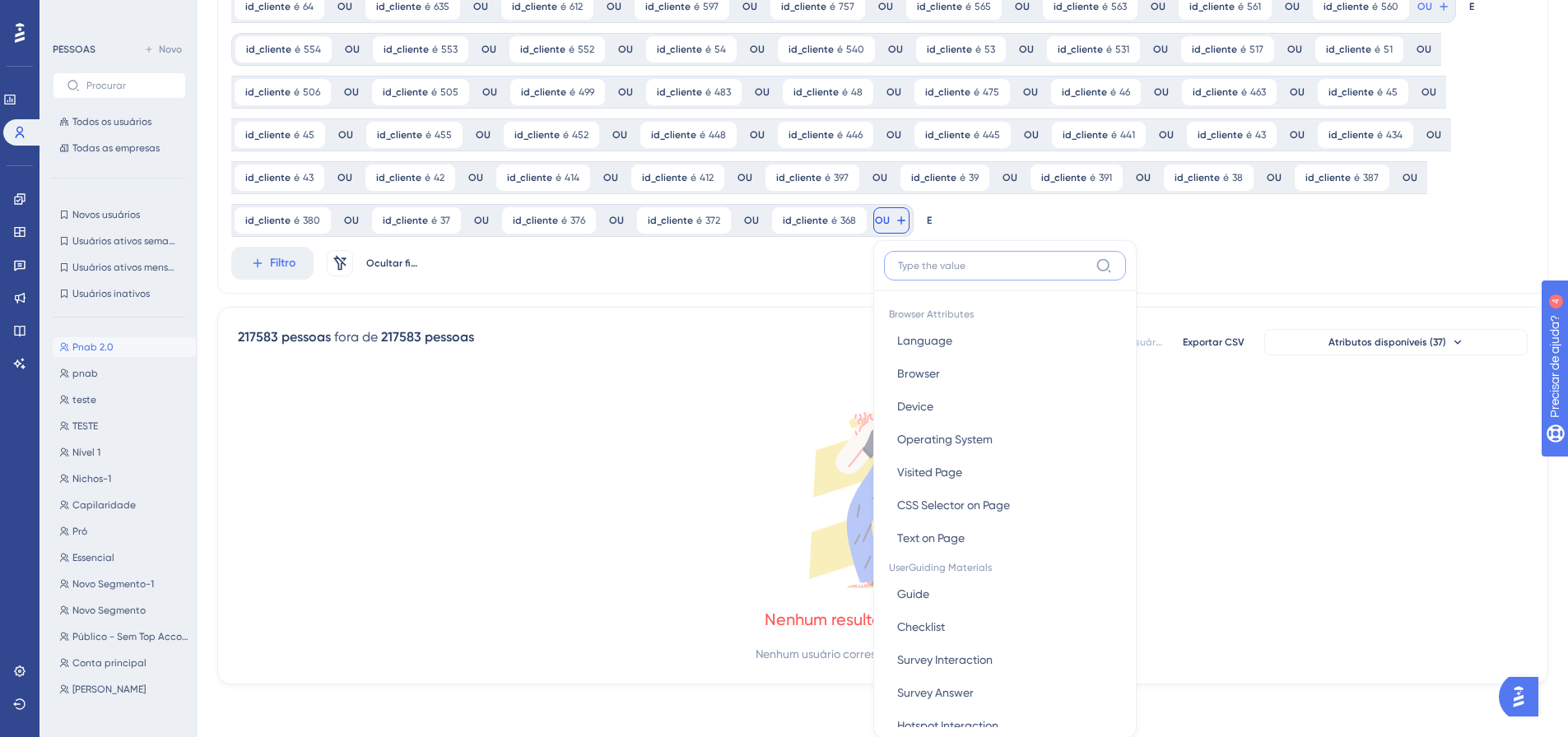
scroll to position [286, 0]
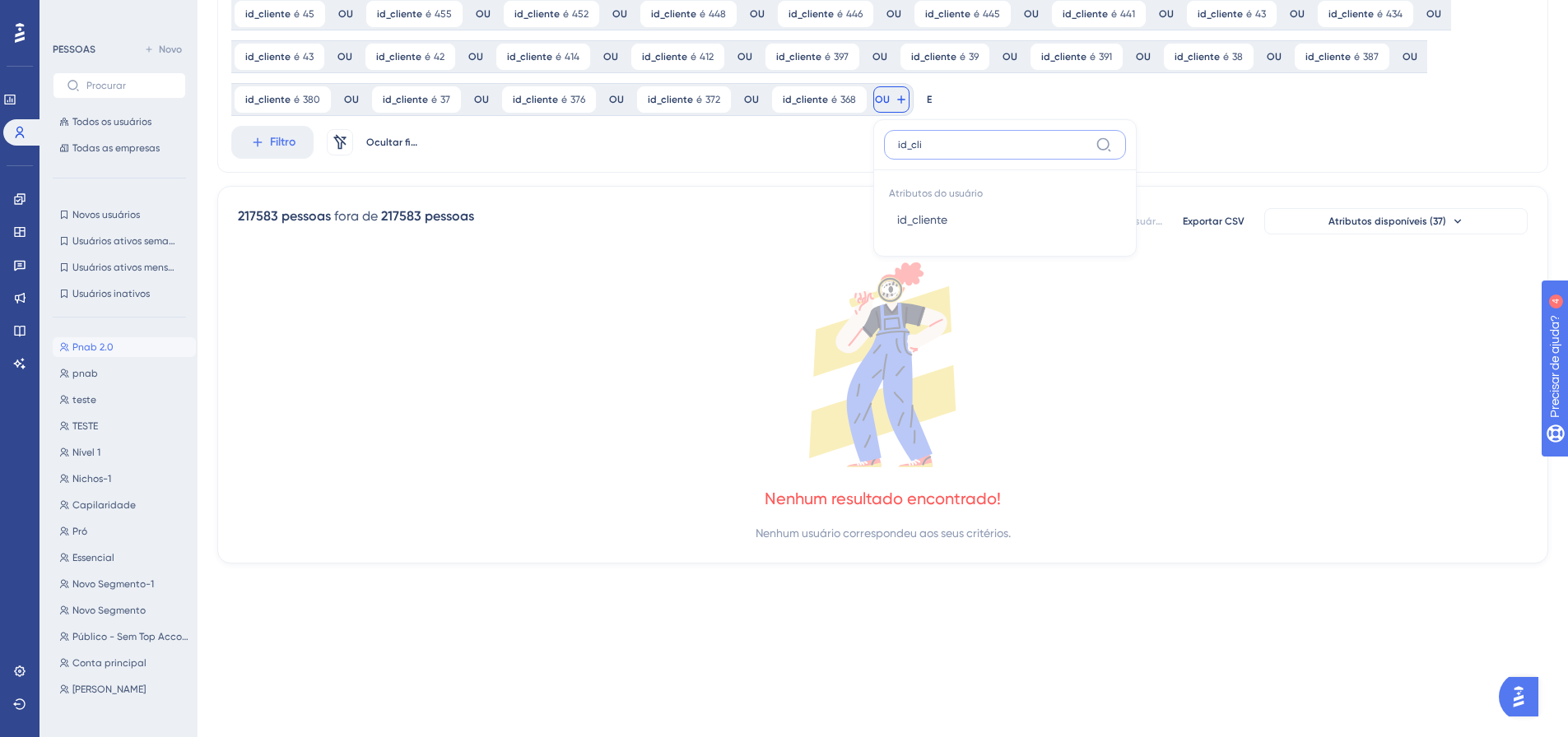
type input "id_cli"
click at [884, 218] on button "id_cliente id_cliente" at bounding box center [1005, 219] width 242 height 33
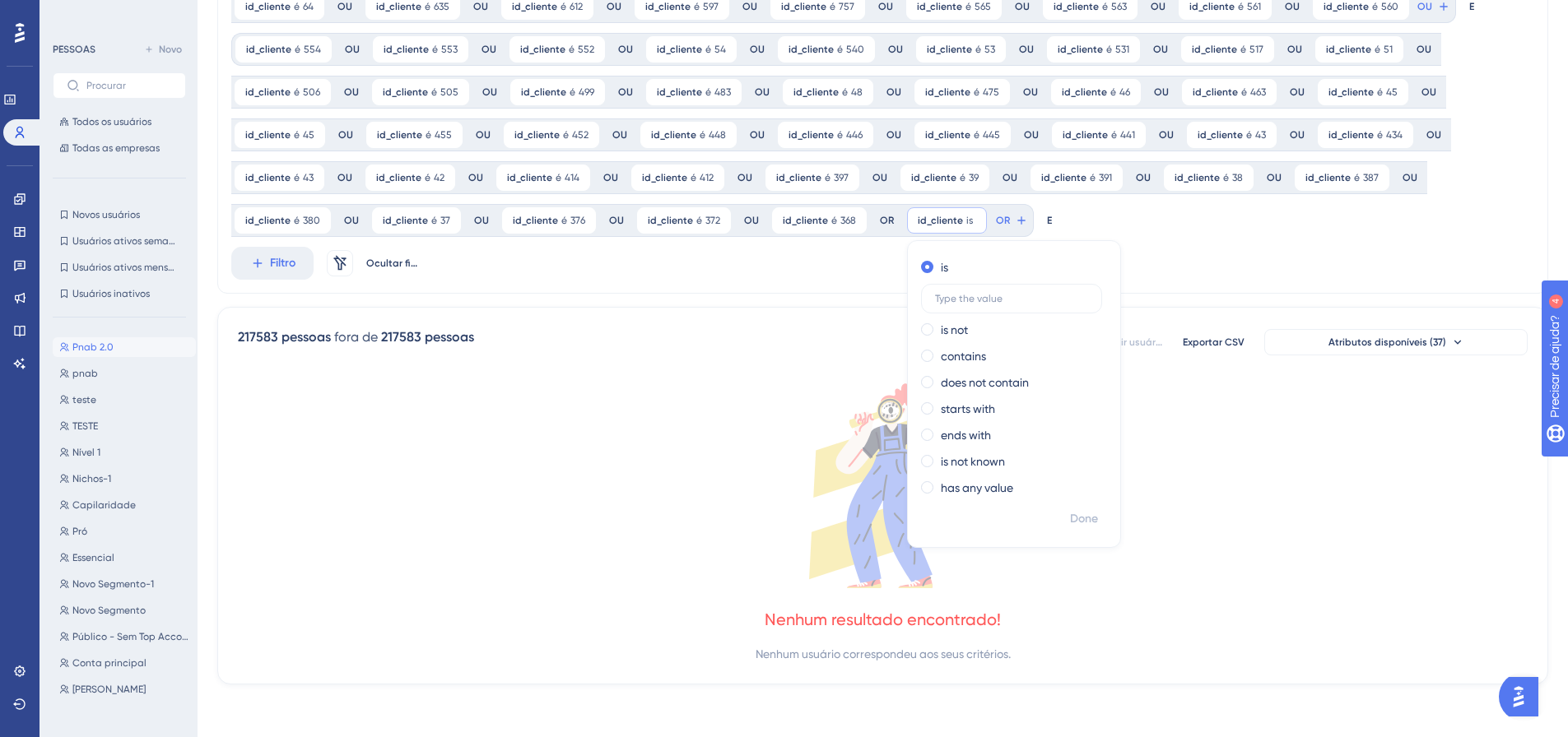
scroll to position [165, 0]
type input "355"
click at [1073, 517] on font "Feito" at bounding box center [1085, 518] width 25 height 14
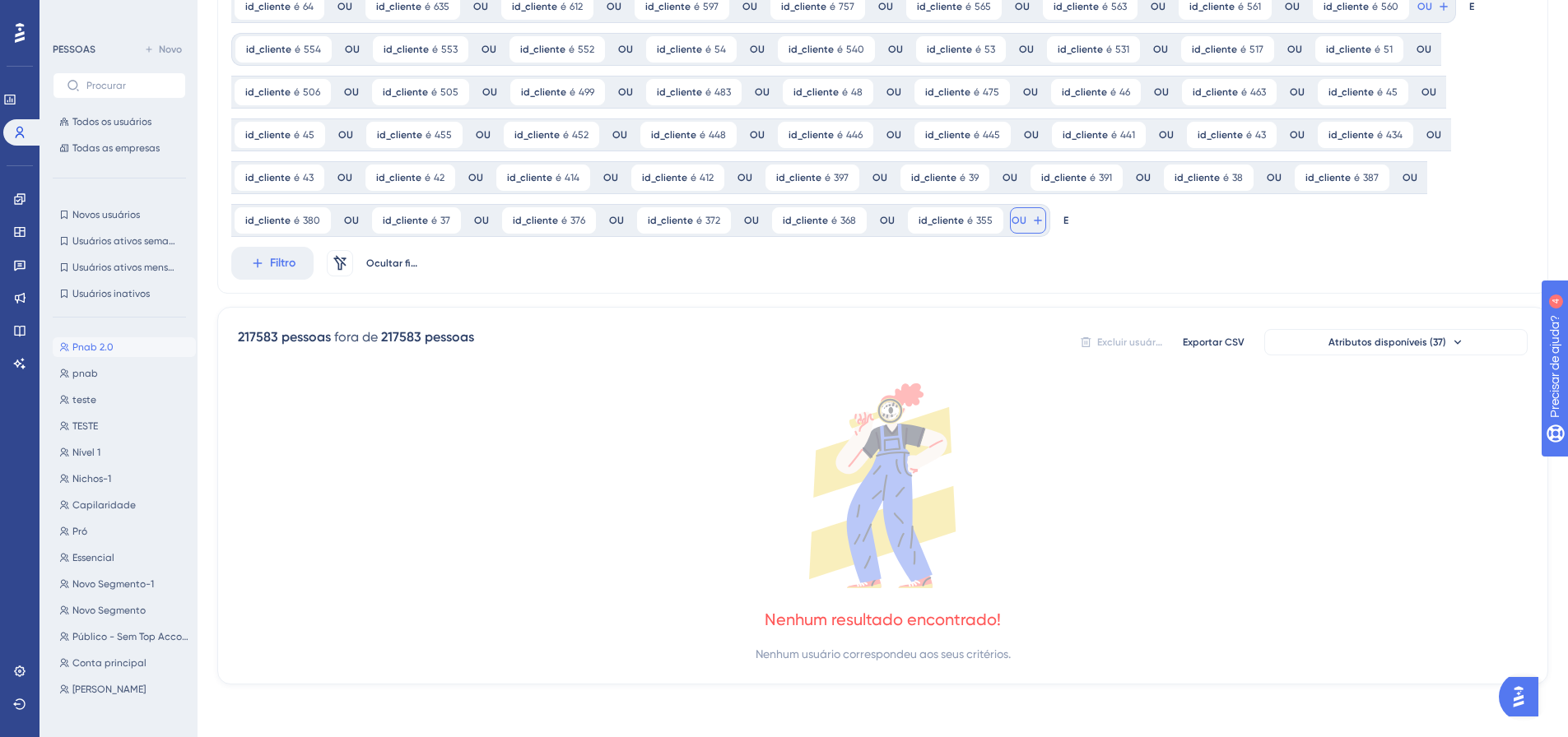
click at [1417, 13] on font "OU" at bounding box center [1425, 7] width 15 height 12
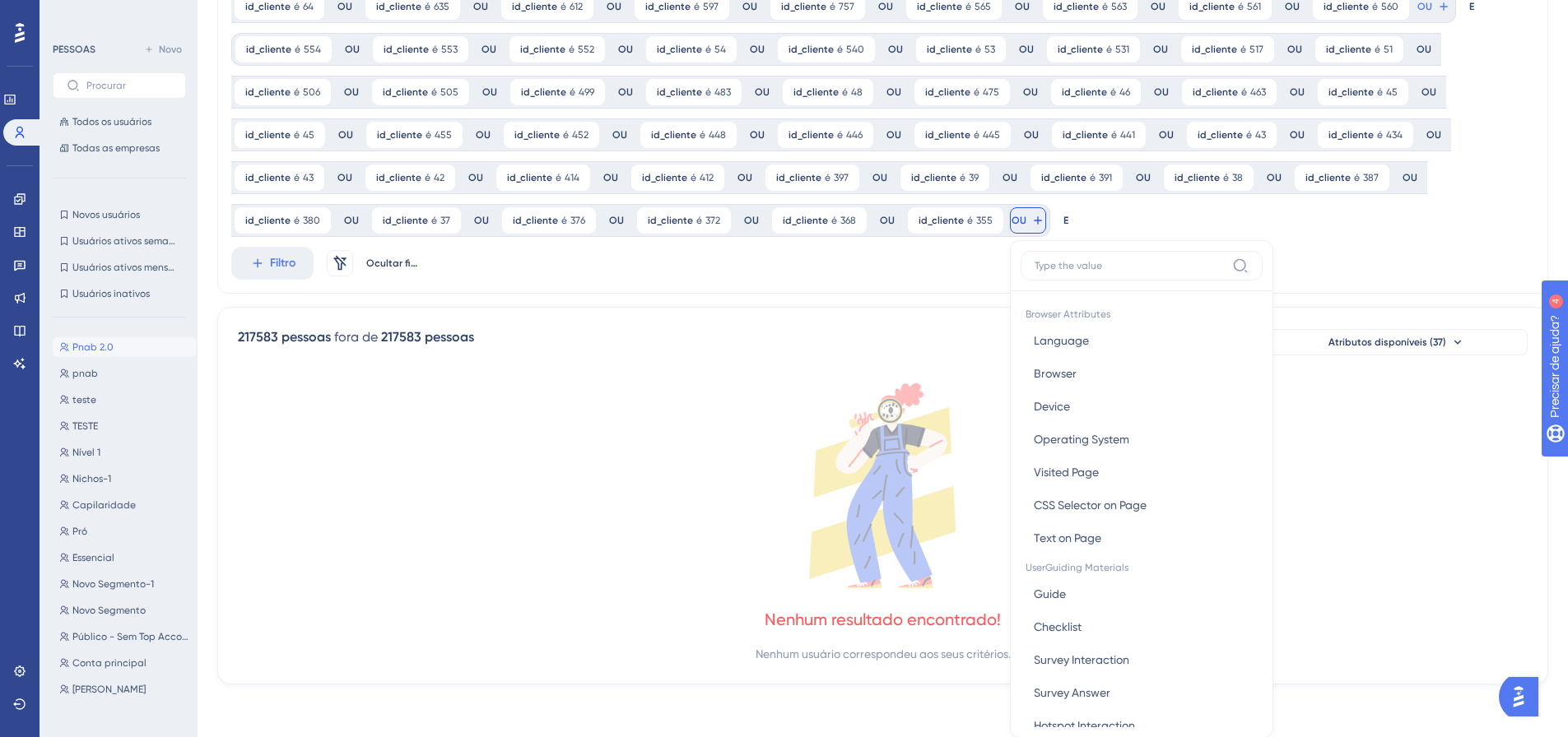
scroll to position [286, 0]
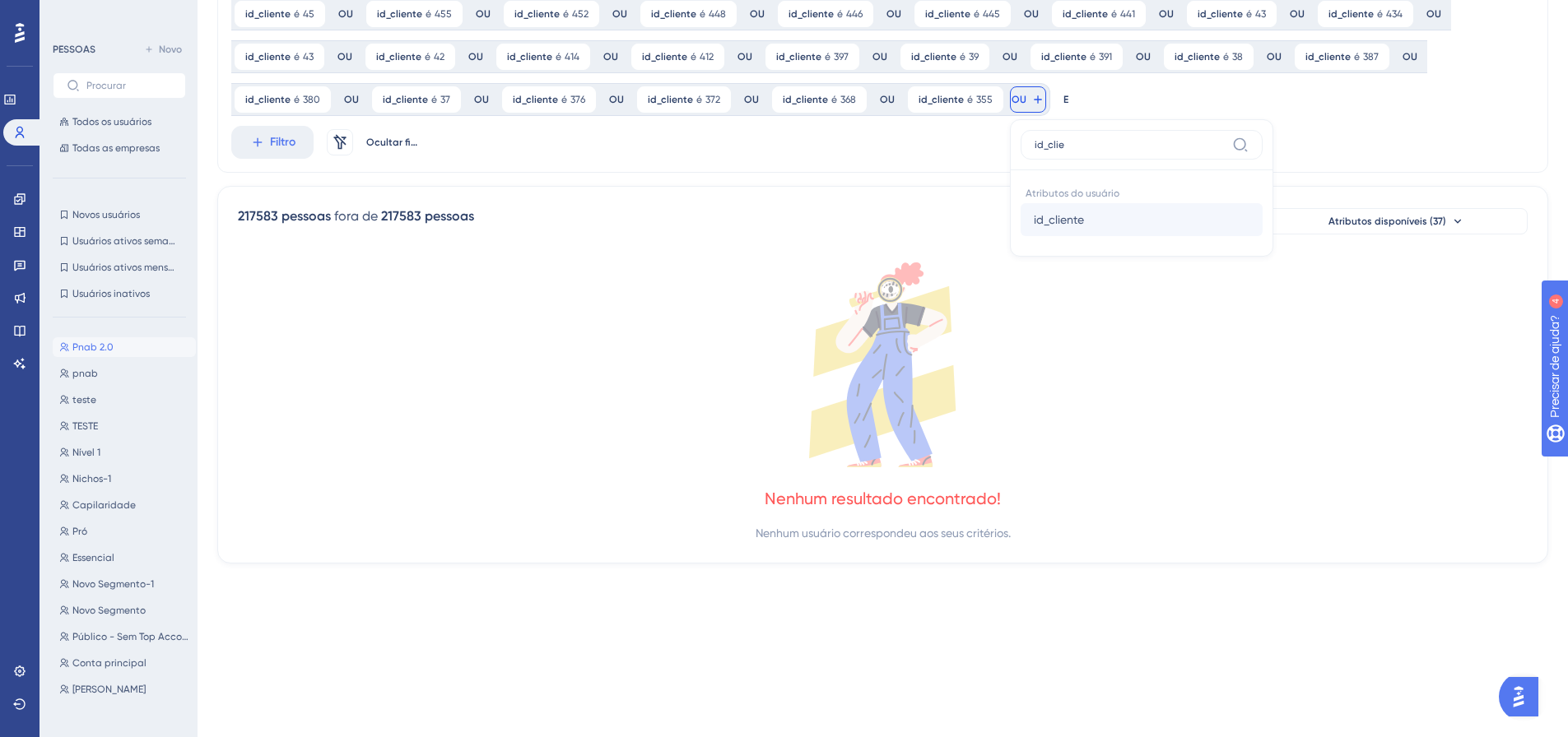
type input "id_clie"
click at [1033, 220] on font "id_cliente" at bounding box center [1058, 219] width 50 height 13
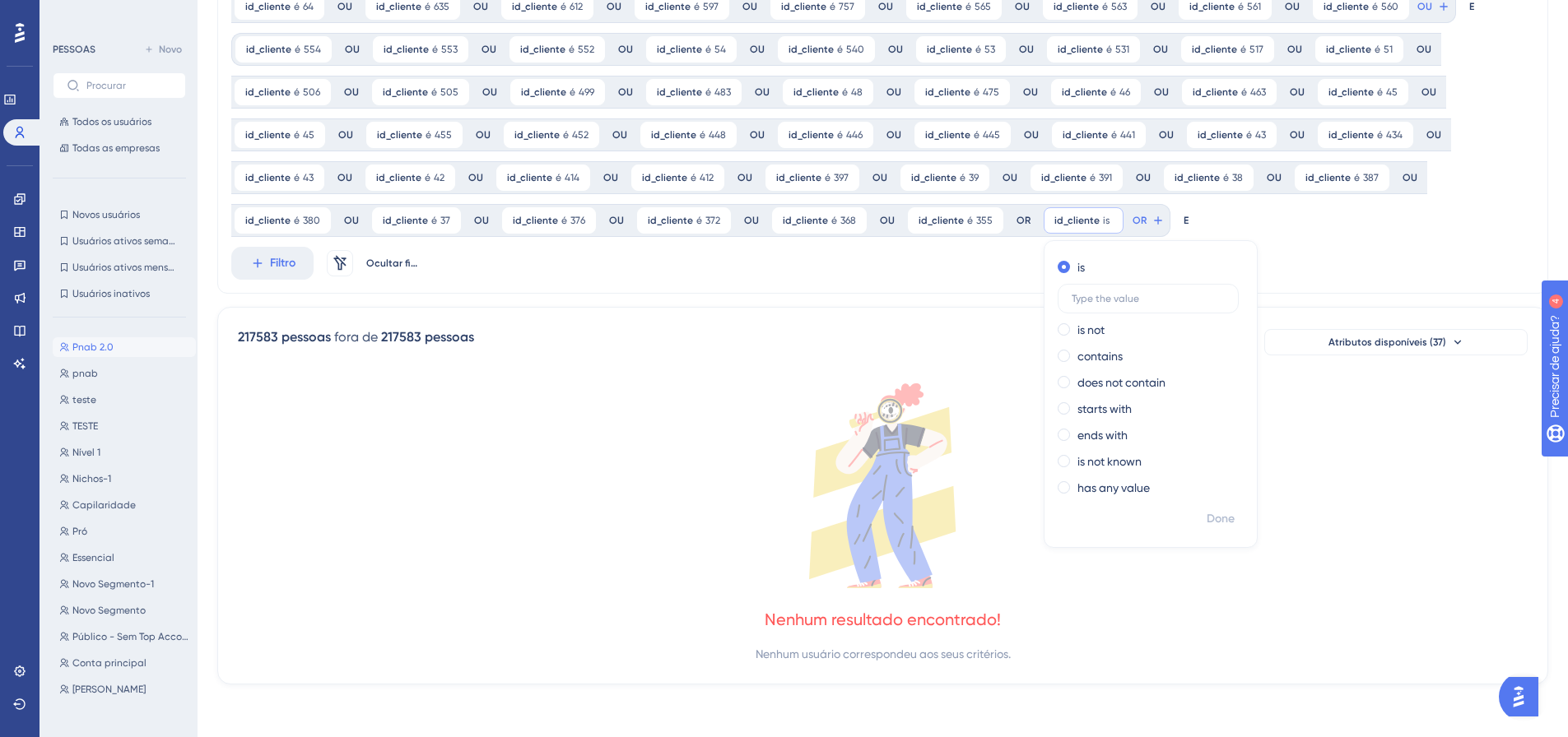
scroll to position [165, 0]
type input "354"
drag, startPoint x: 1202, startPoint y: 517, endPoint x: 1195, endPoint y: 498, distance: 20.2
click at [1209, 515] on font "Feito" at bounding box center [1222, 518] width 25 height 14
click at [1415, 20] on button "OU" at bounding box center [1433, 6] width 36 height 26
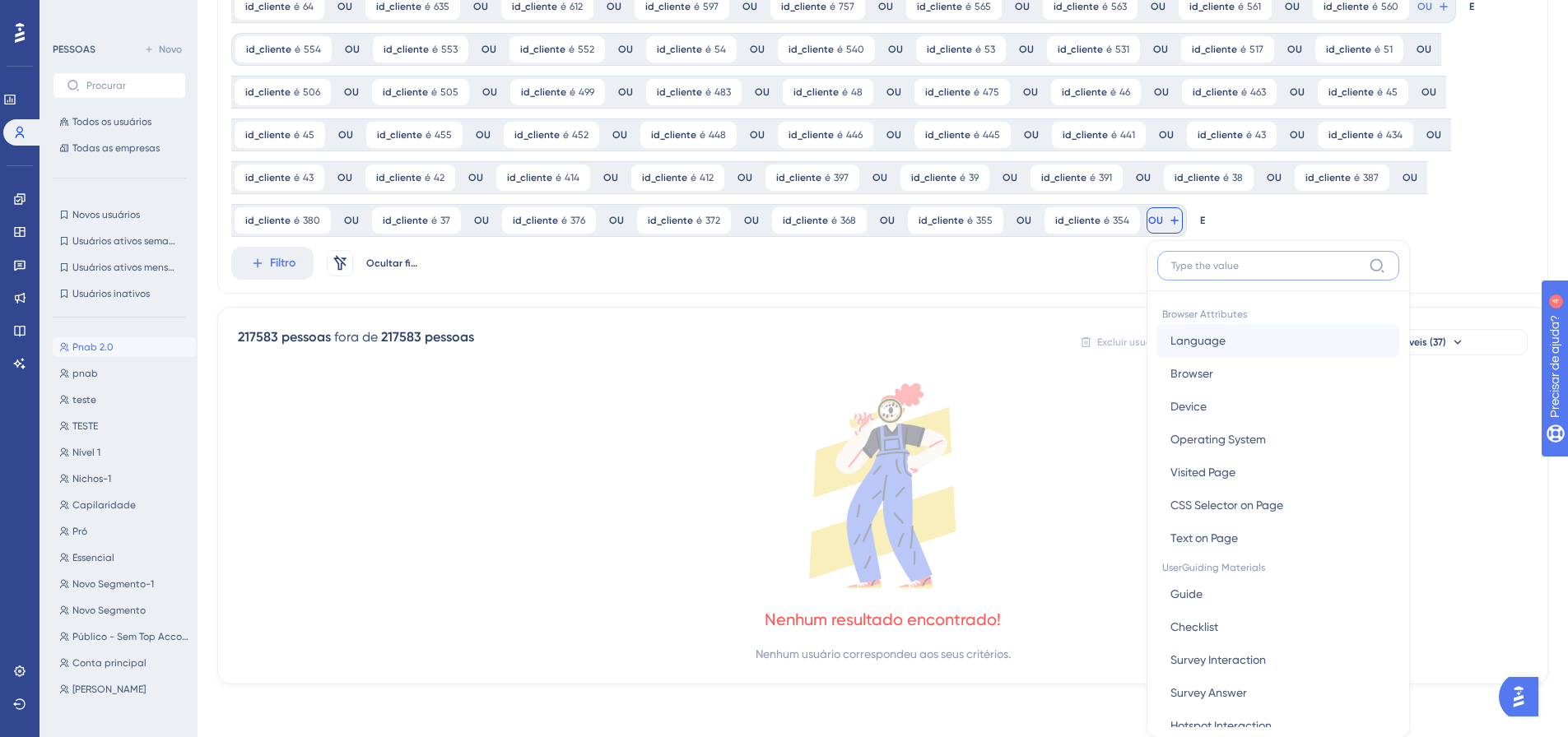
scroll to position [286, 0]
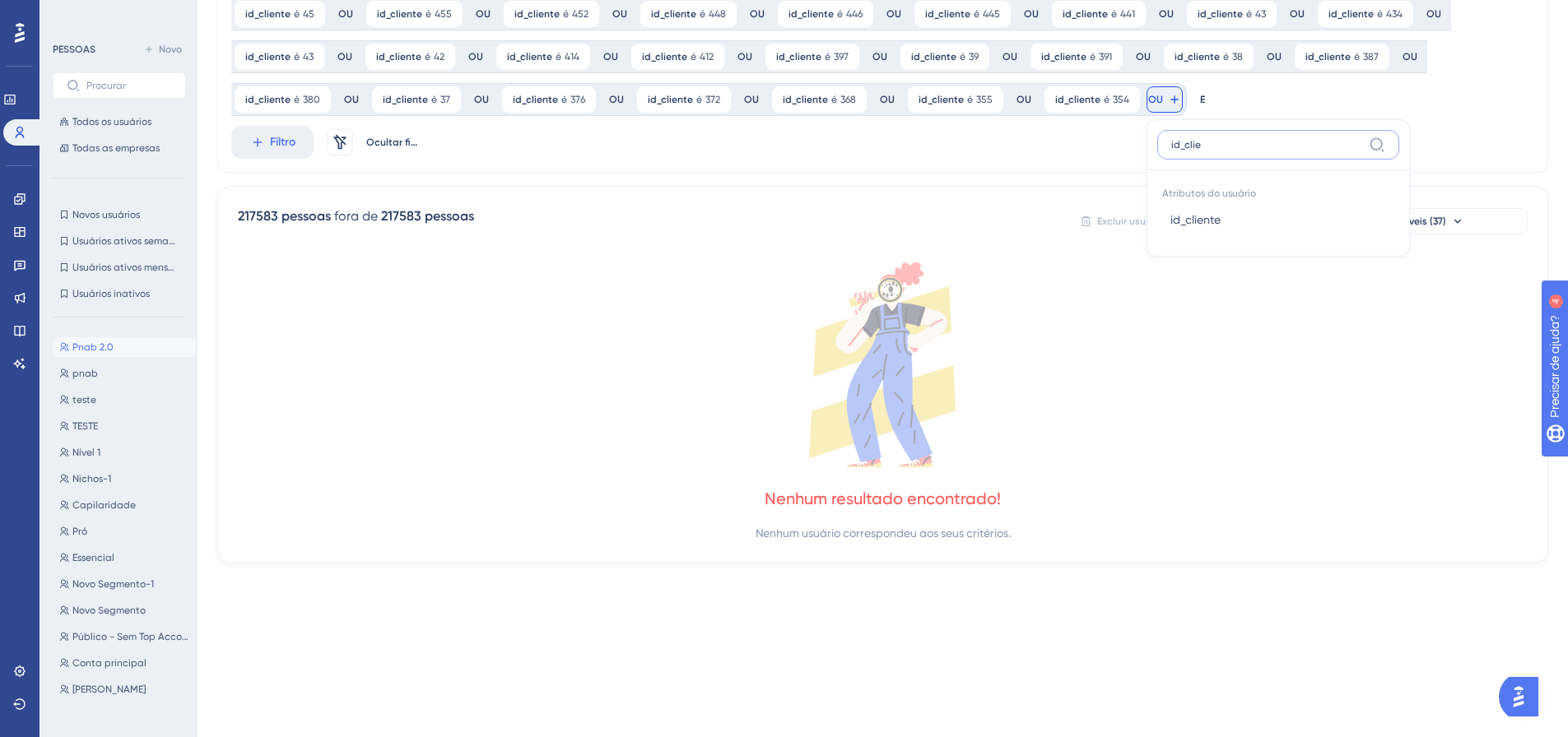
type input "id_clie"
click at [1157, 217] on button "id_cliente id_cliente" at bounding box center [1278, 219] width 242 height 33
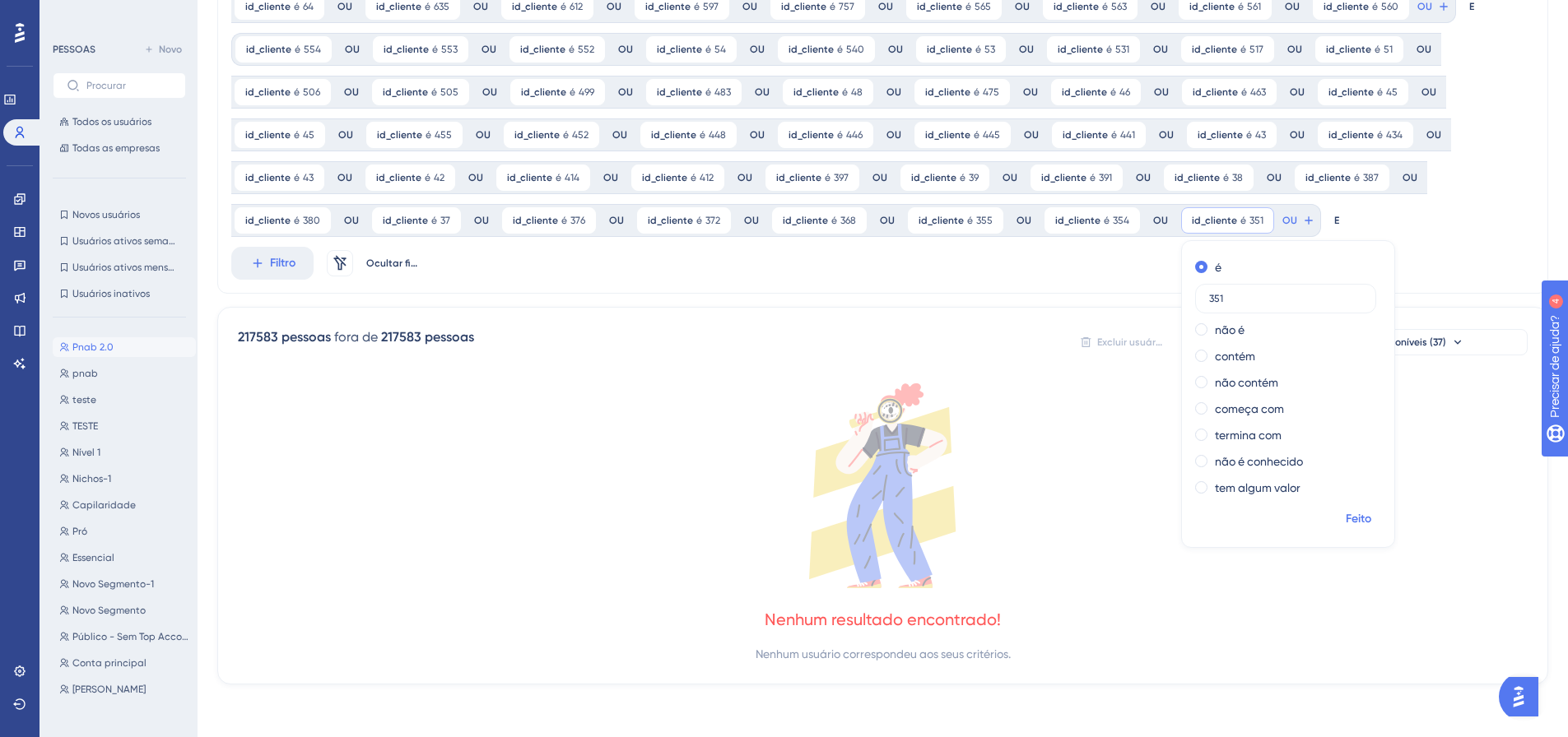
type input "351"
click at [1346, 512] on font "Feito" at bounding box center [1358, 518] width 25 height 14
click at [1417, 13] on font "OU" at bounding box center [1425, 7] width 15 height 12
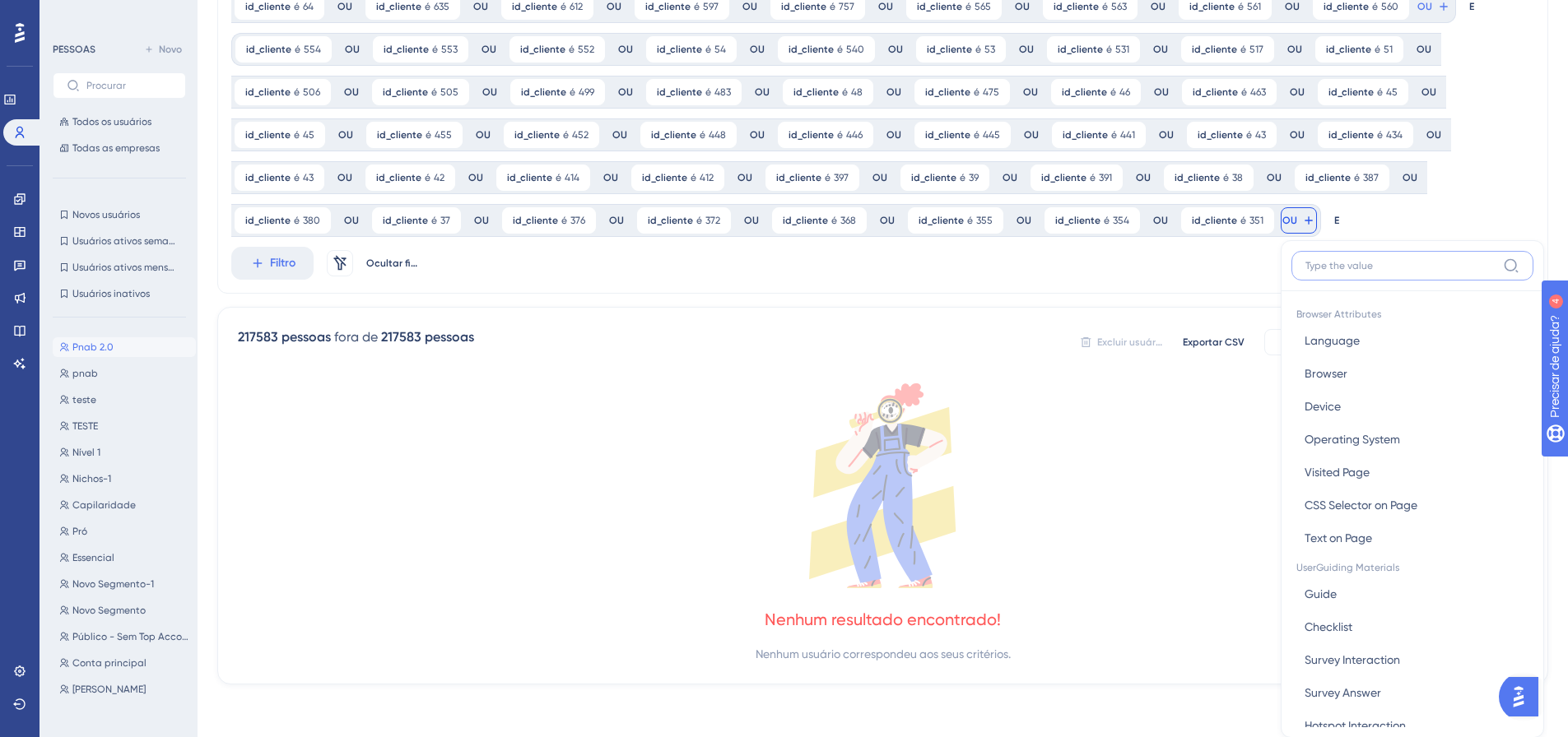
scroll to position [286, 0]
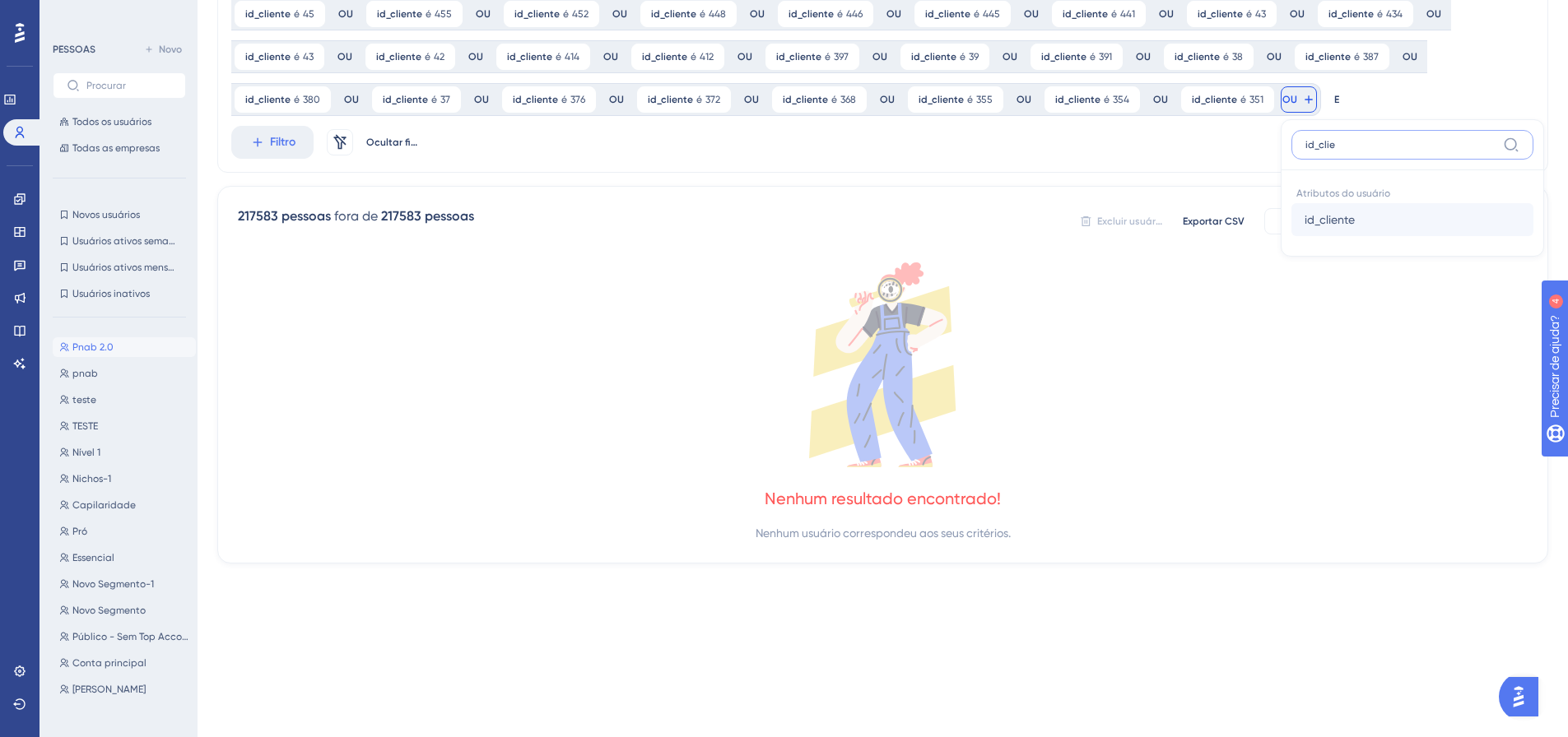
type input "id_clie"
click at [1328, 219] on font "id_cliente" at bounding box center [1330, 219] width 50 height 13
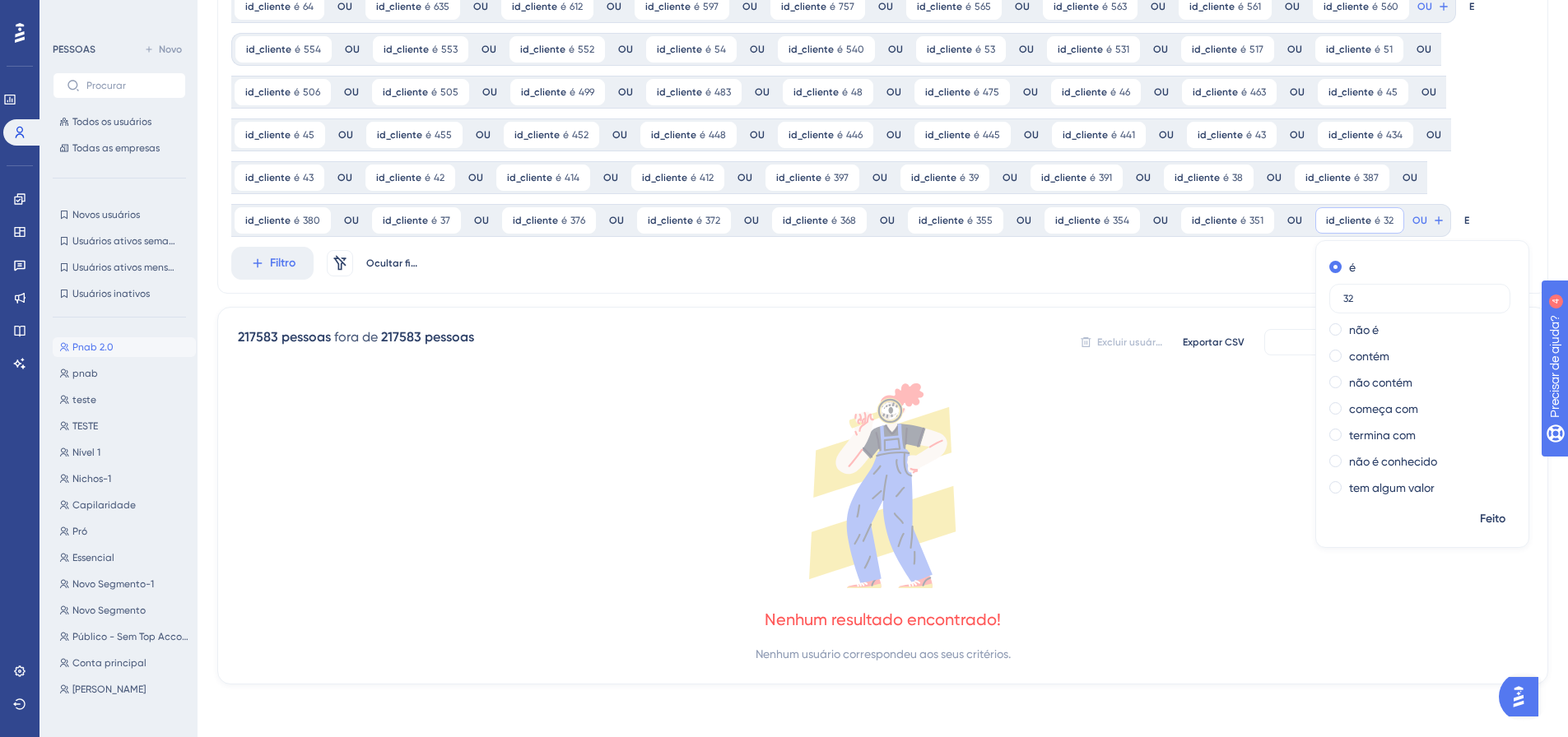
type input "3"
type input "346"
click at [1480, 518] on font "Feito" at bounding box center [1493, 518] width 25 height 14
click at [1417, 13] on font "OU" at bounding box center [1425, 7] width 15 height 12
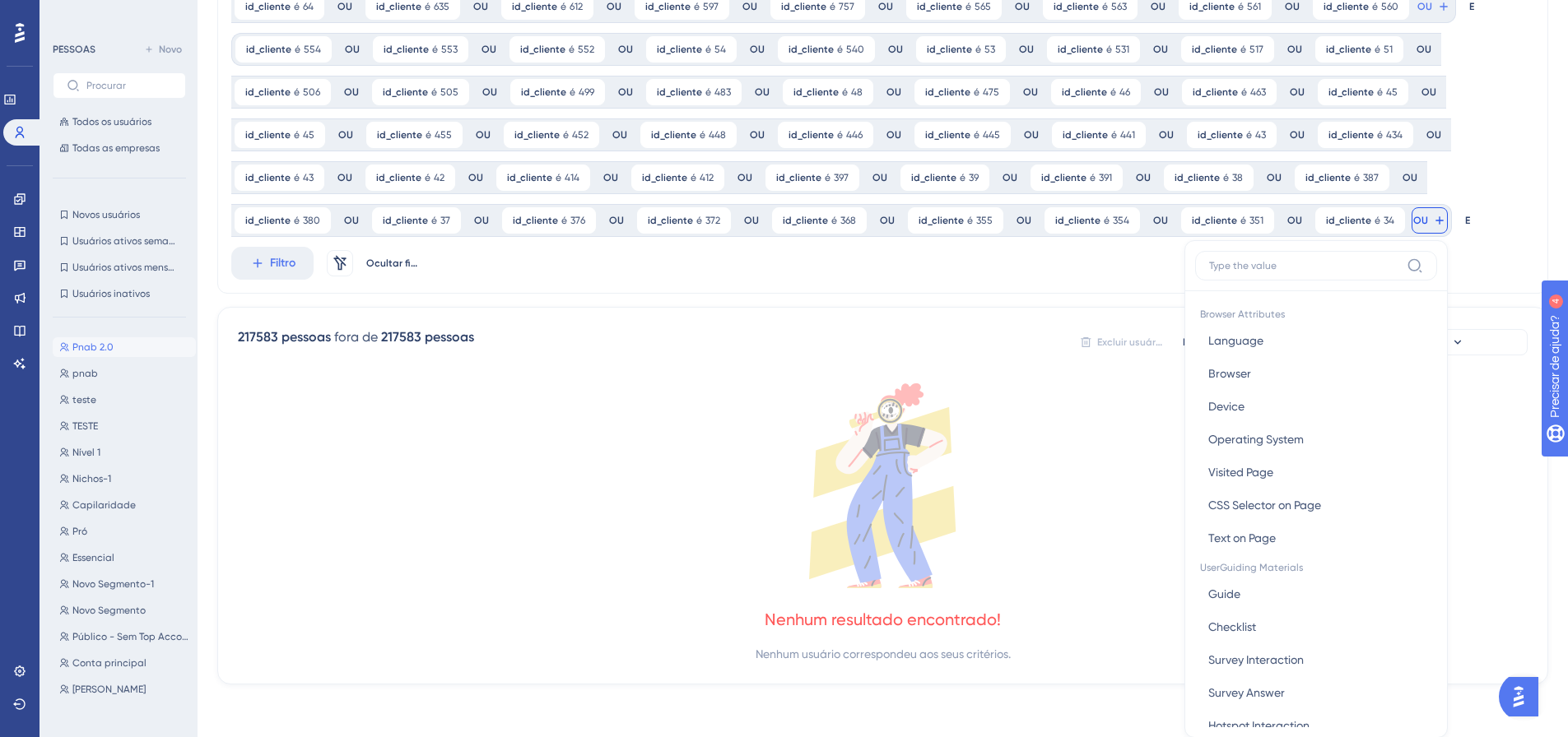
scroll to position [286, 0]
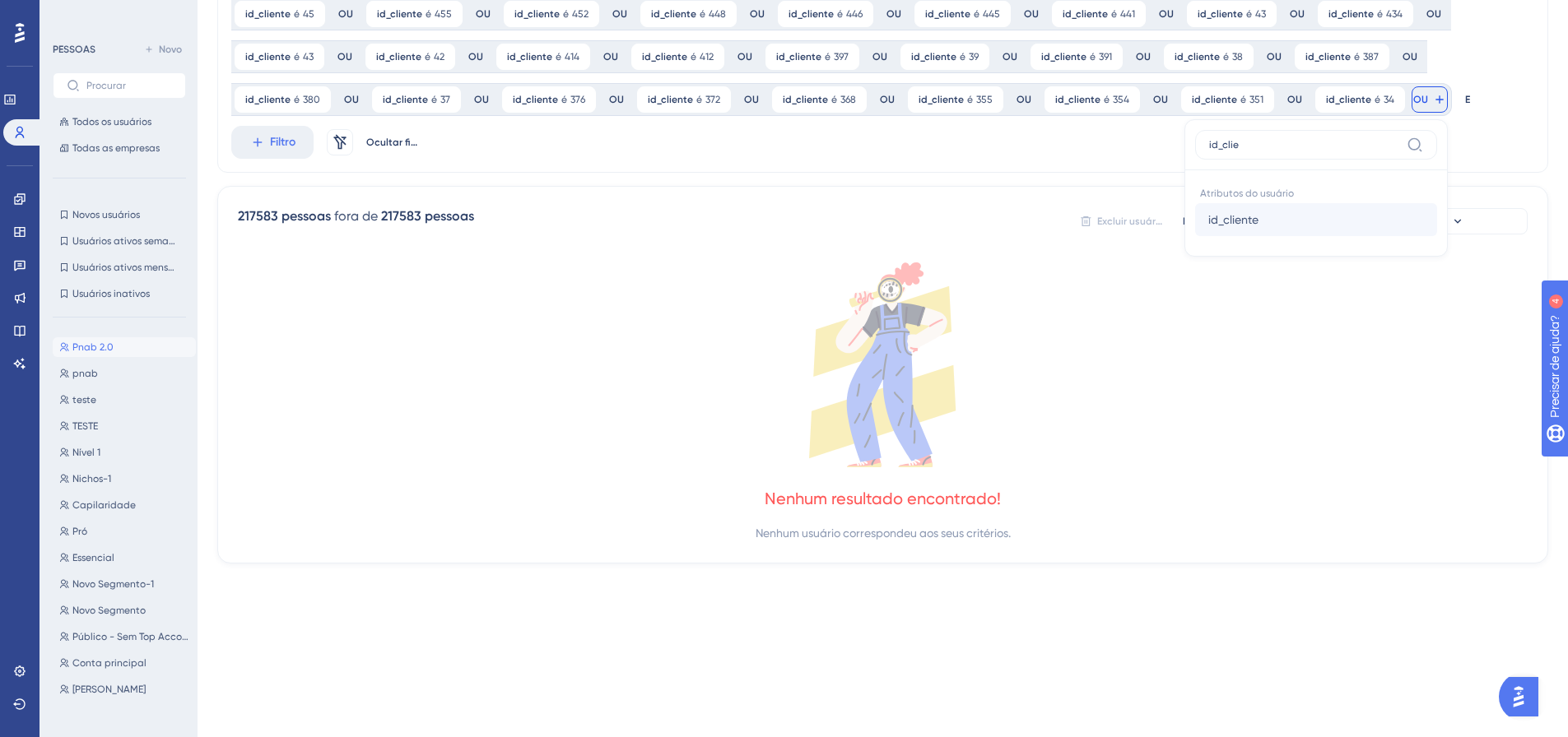
type input "id_clie"
click at [1221, 217] on font "id_cliente" at bounding box center [1234, 219] width 50 height 13
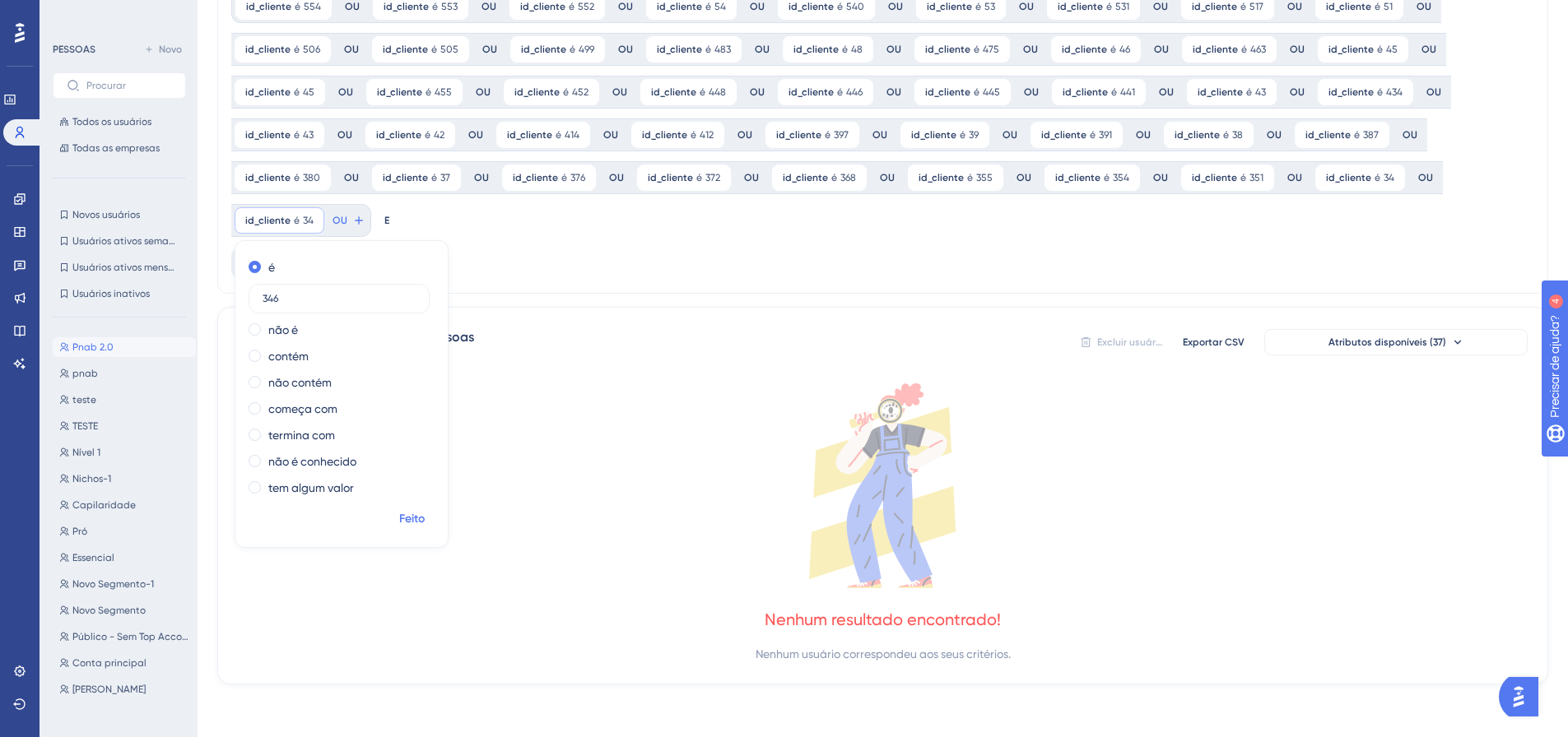
type input "346"
click at [407, 517] on font "Feito" at bounding box center [411, 518] width 25 height 14
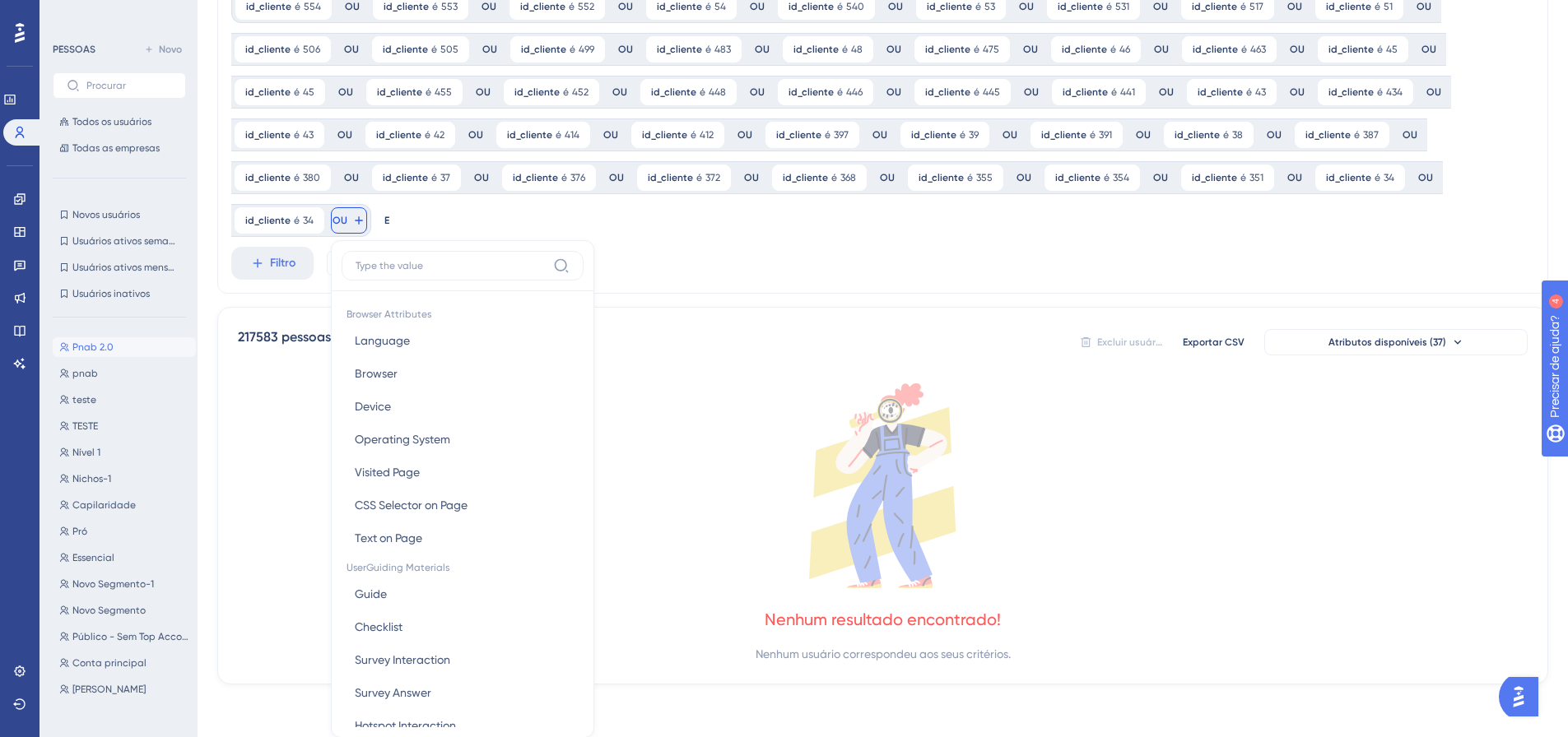
scroll to position [329, 0]
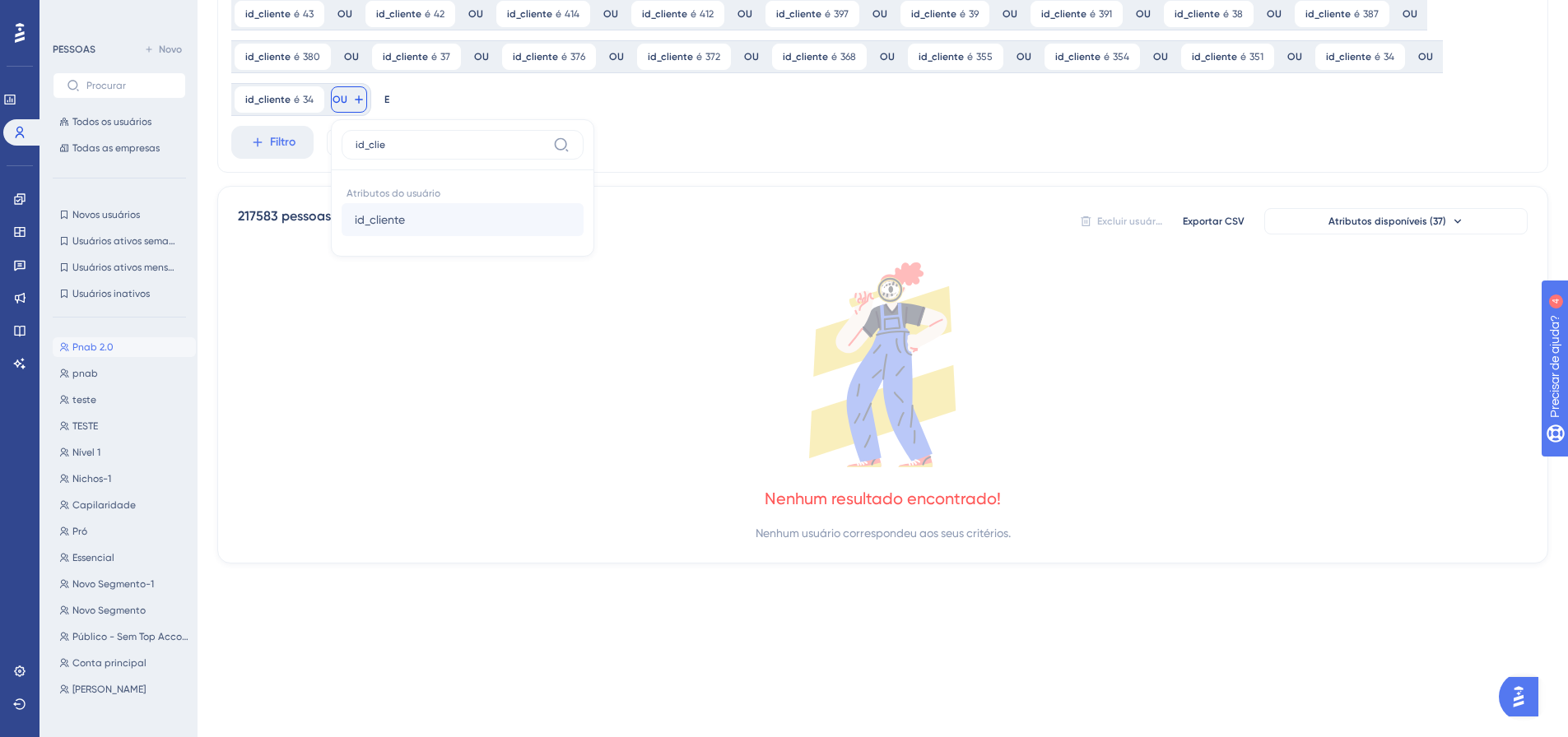
type input "id_clie"
click at [377, 224] on font "id_cliente" at bounding box center [380, 219] width 50 height 13
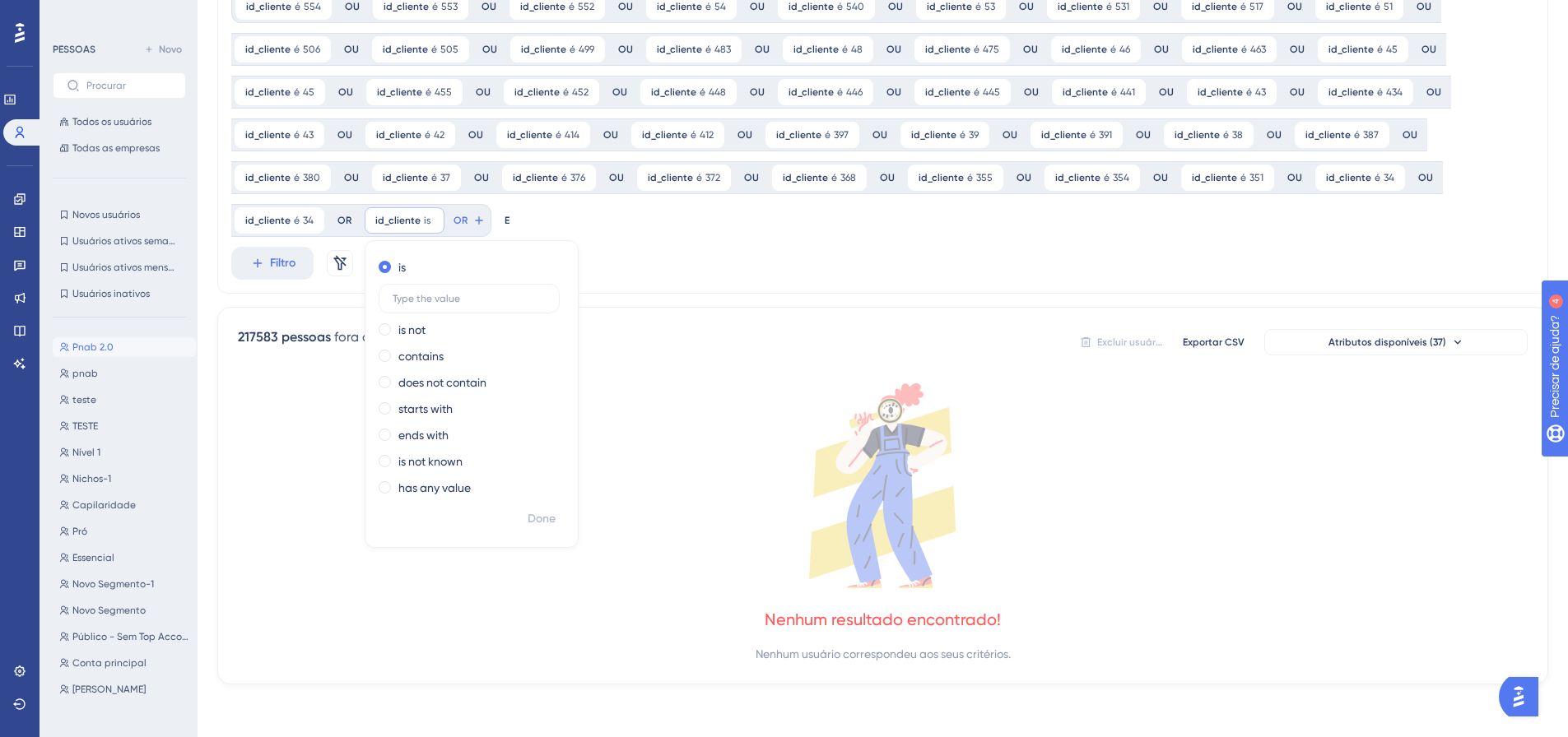
scroll to position [208, 0]
type input "345"
drag, startPoint x: 545, startPoint y: 523, endPoint x: 536, endPoint y: 498, distance: 26.6
click at [545, 522] on font "Feito" at bounding box center [542, 518] width 25 height 14
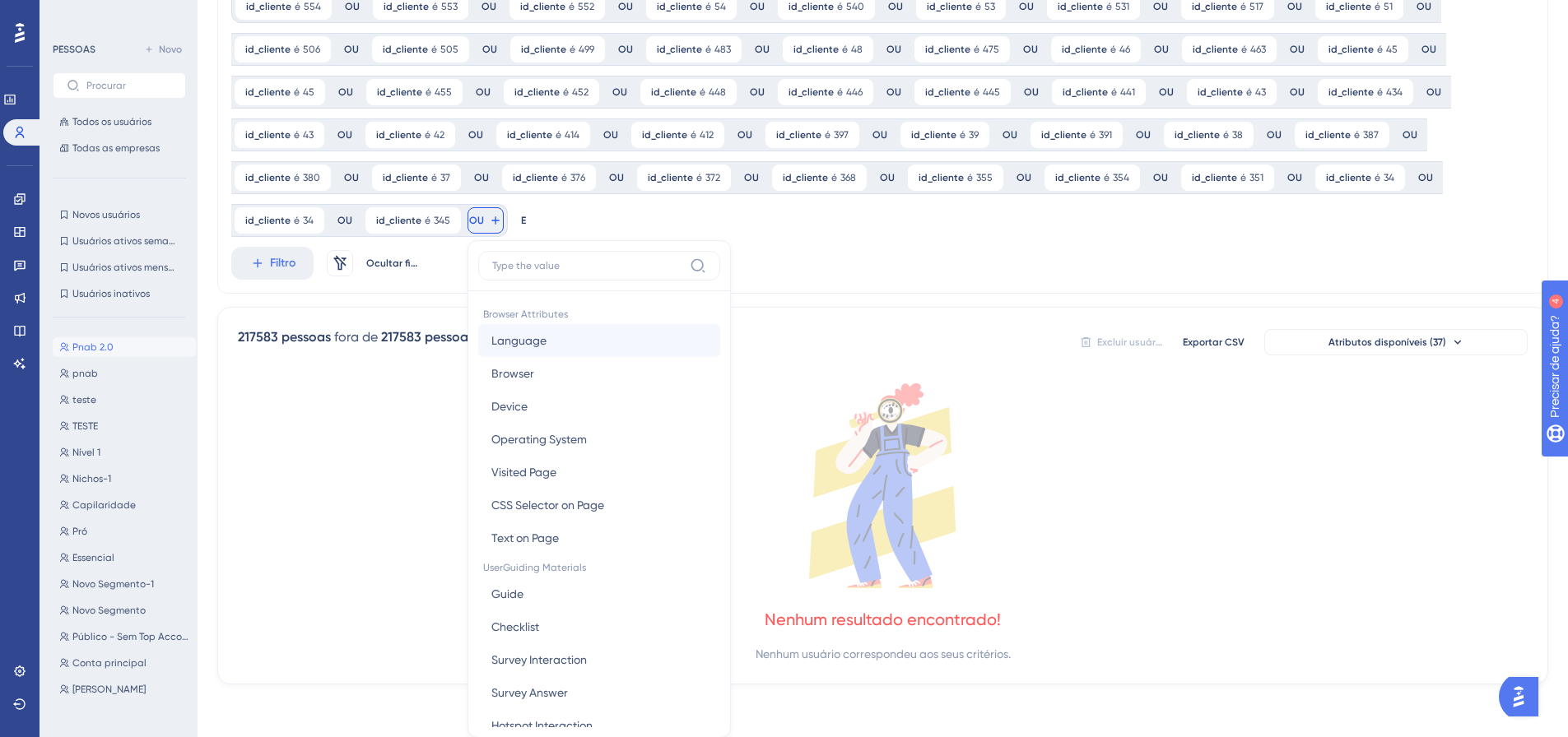
scroll to position [329, 0]
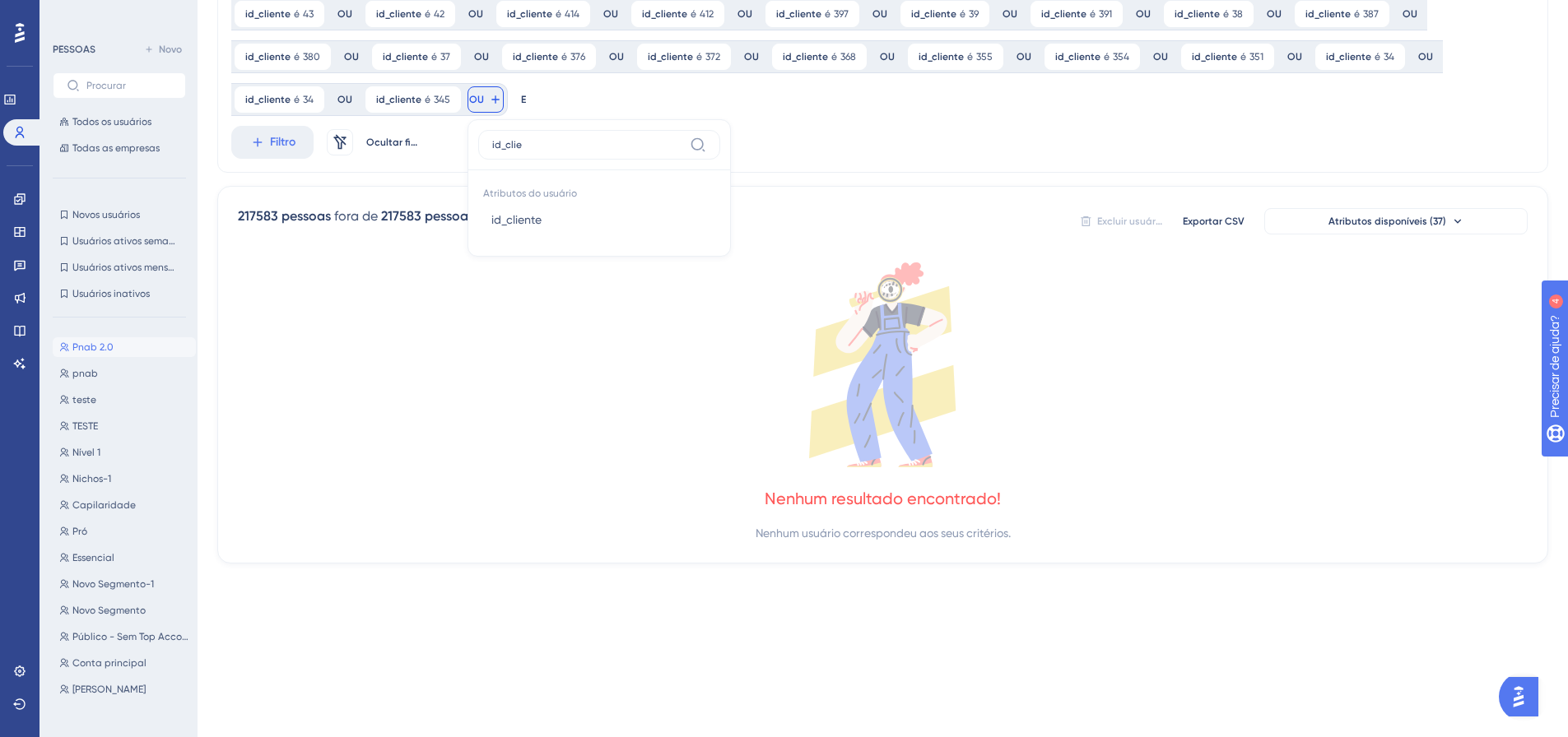
type input "id_clie"
click at [482, 224] on button "id_cliente id_cliente" at bounding box center [599, 219] width 242 height 33
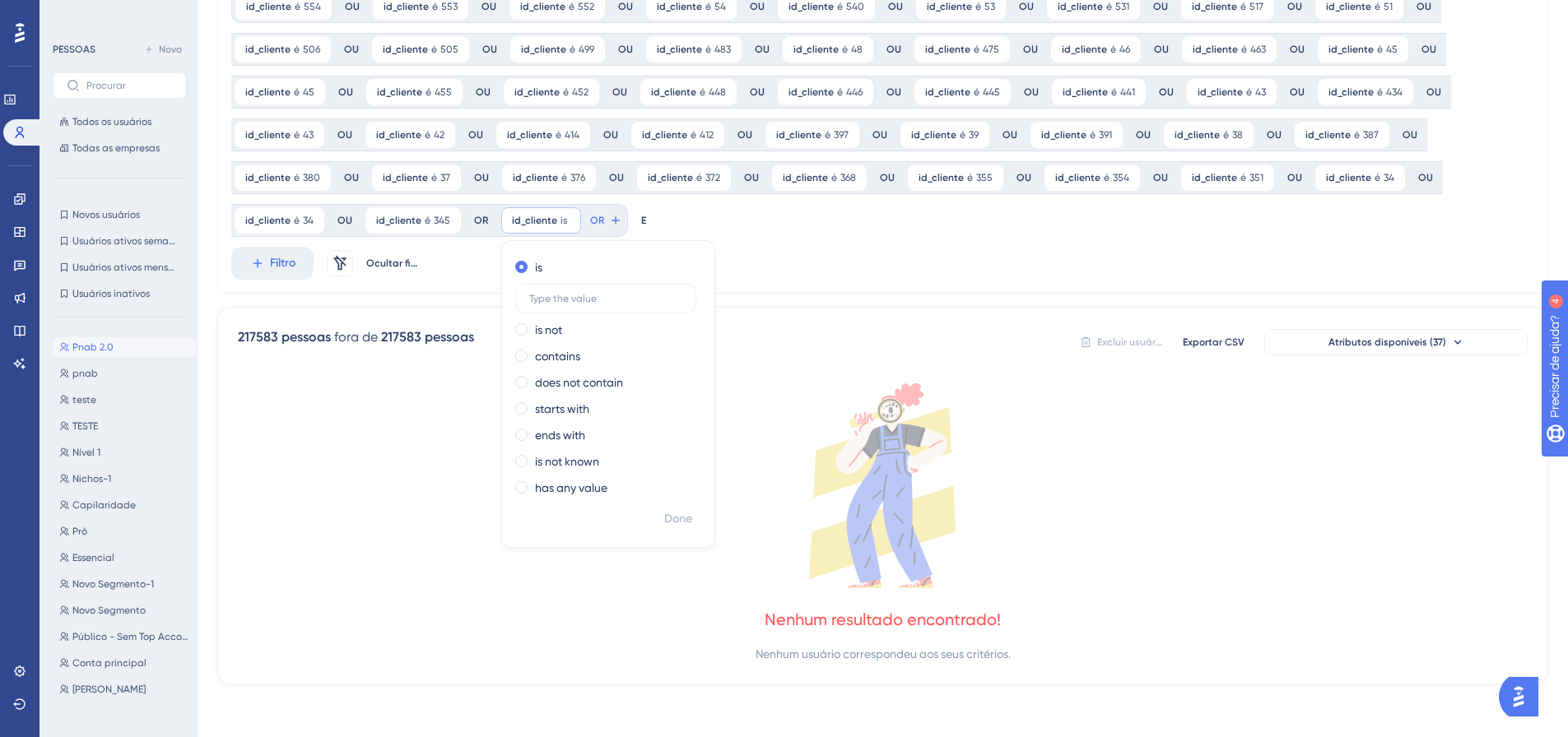
scroll to position [208, 0]
type input "341"
click at [677, 518] on font "Feito" at bounding box center [679, 518] width 25 height 14
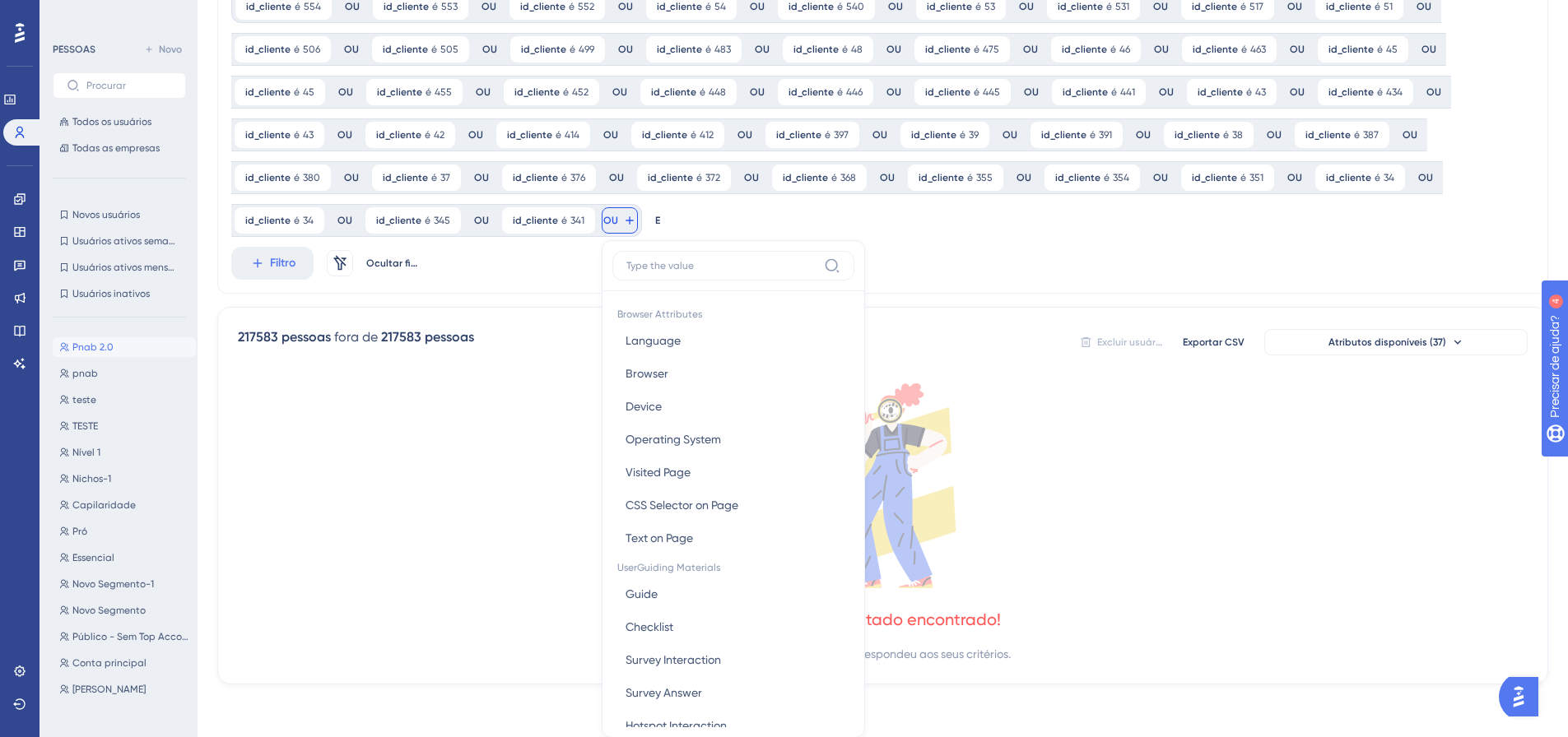
scroll to position [329, 0]
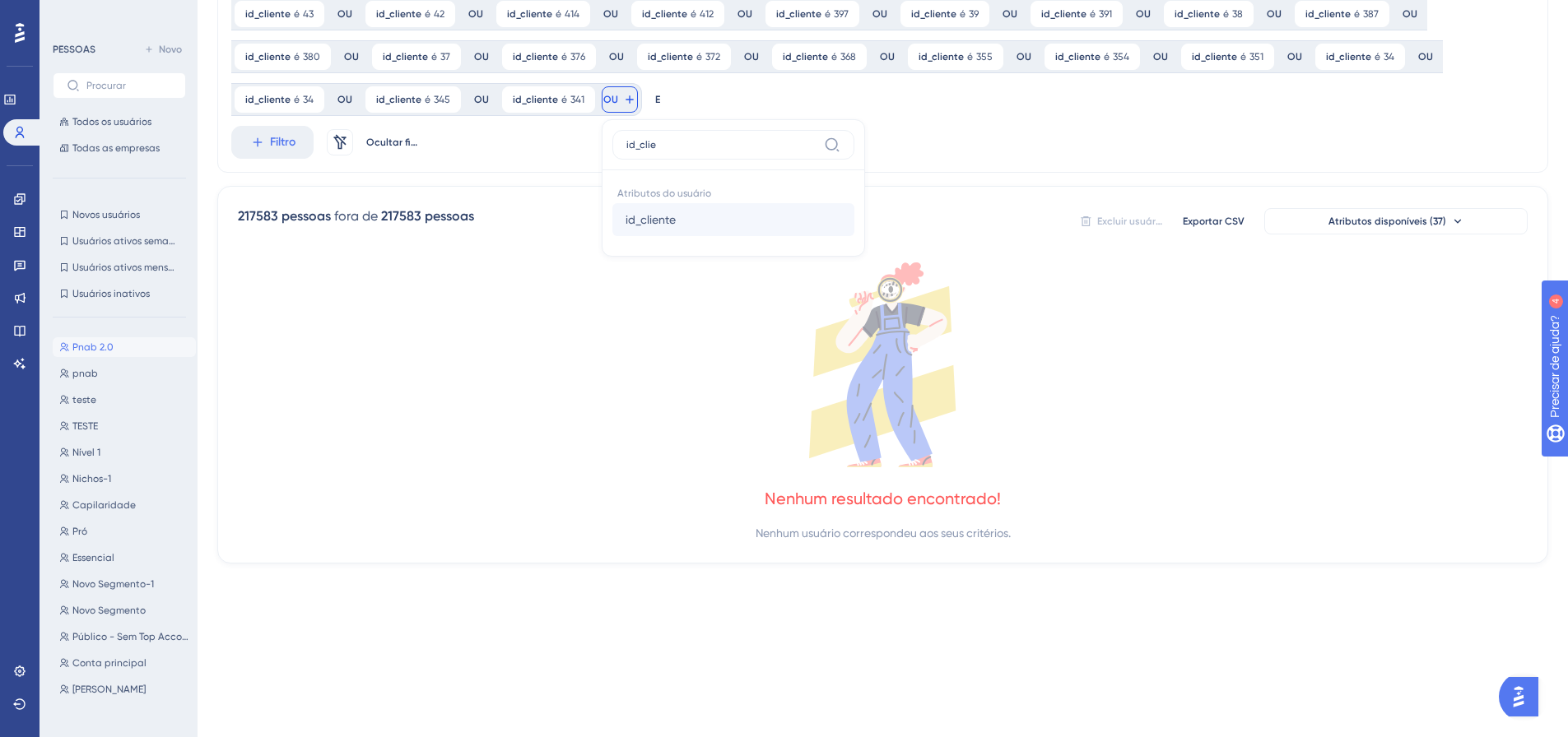
type input "id_clie"
click at [630, 215] on font "id_cliente" at bounding box center [650, 219] width 50 height 13
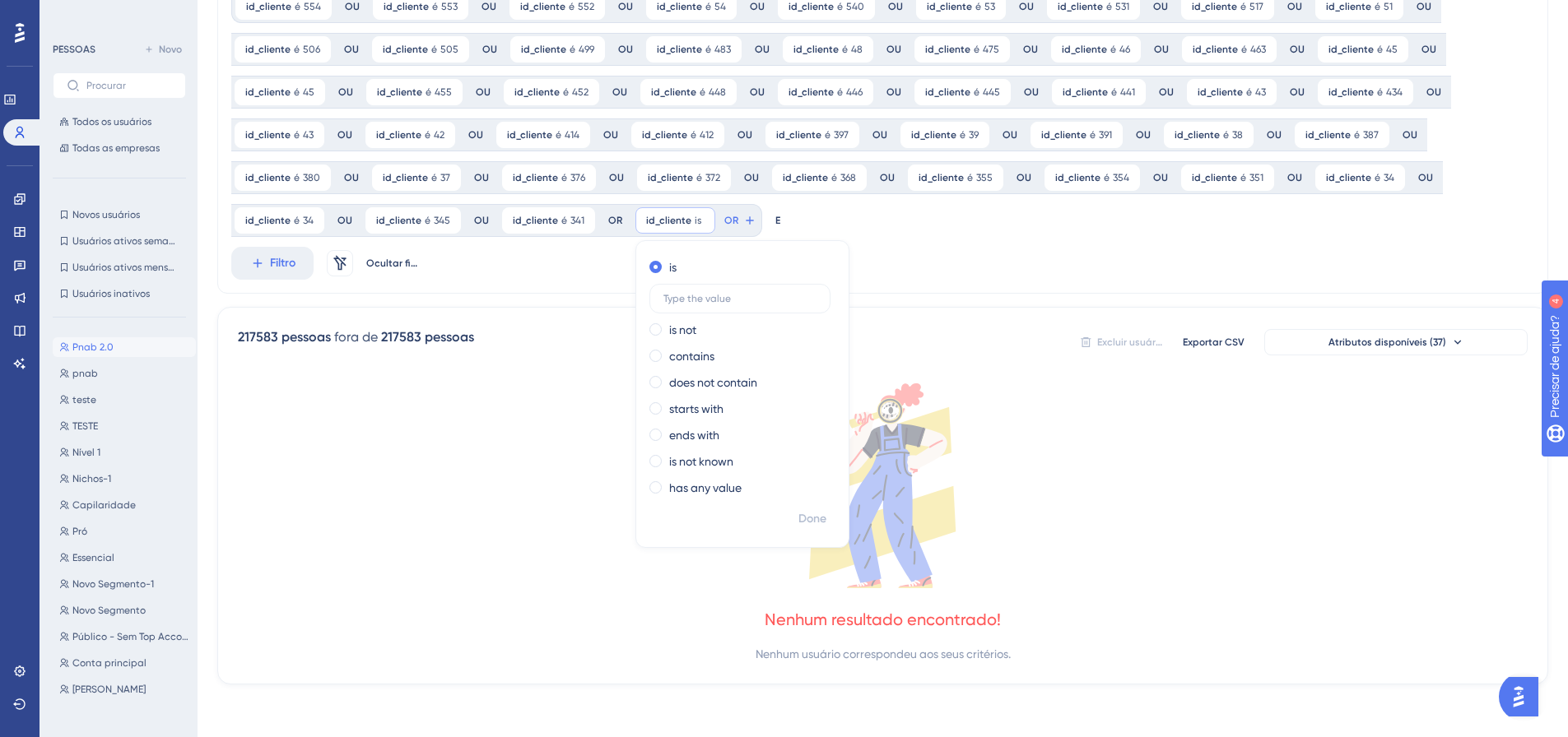
scroll to position [208, 0]
type input "296"
click at [806, 517] on font "Feito" at bounding box center [814, 518] width 25 height 14
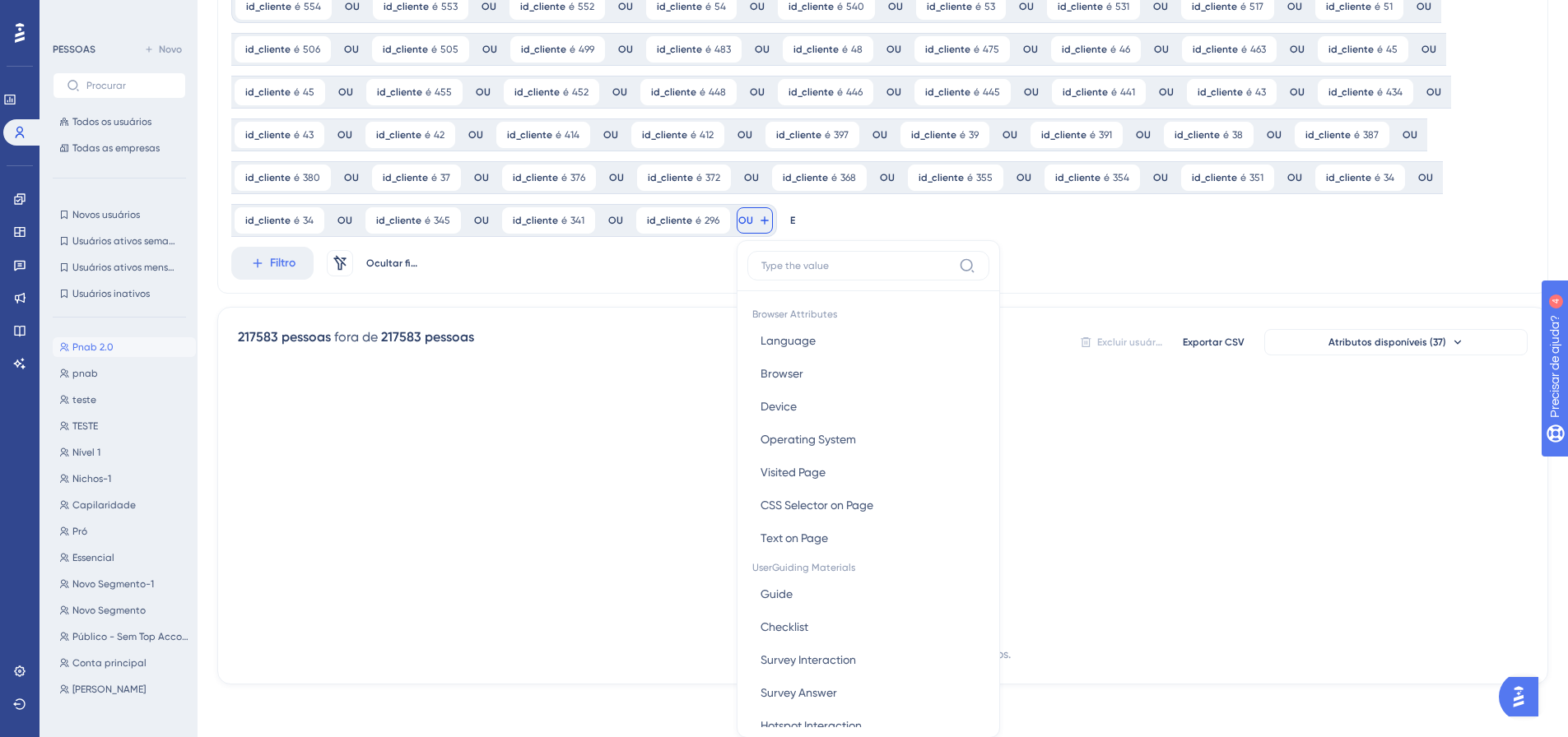
scroll to position [329, 0]
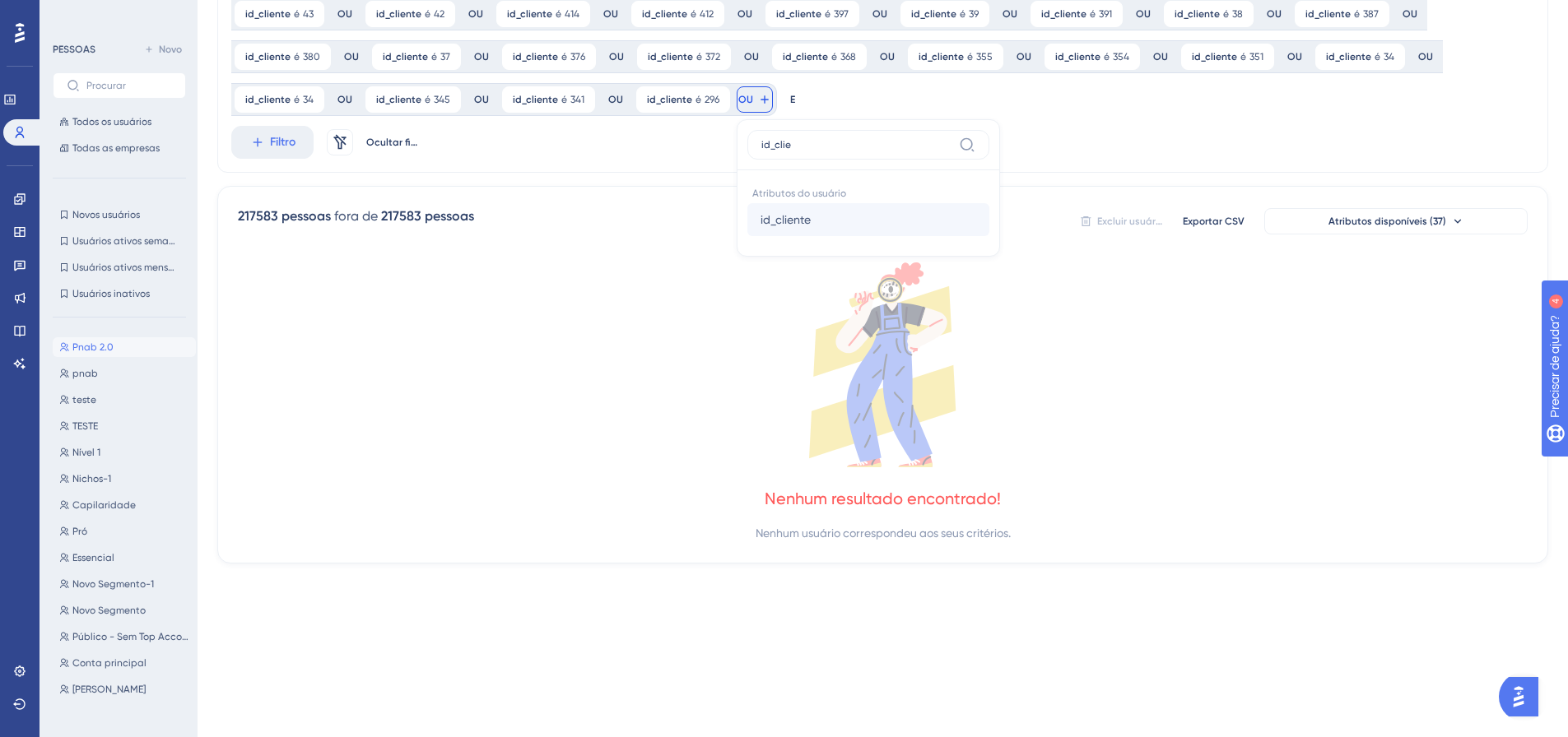
type input "id_clie"
click at [792, 220] on font "id_cliente" at bounding box center [785, 219] width 50 height 13
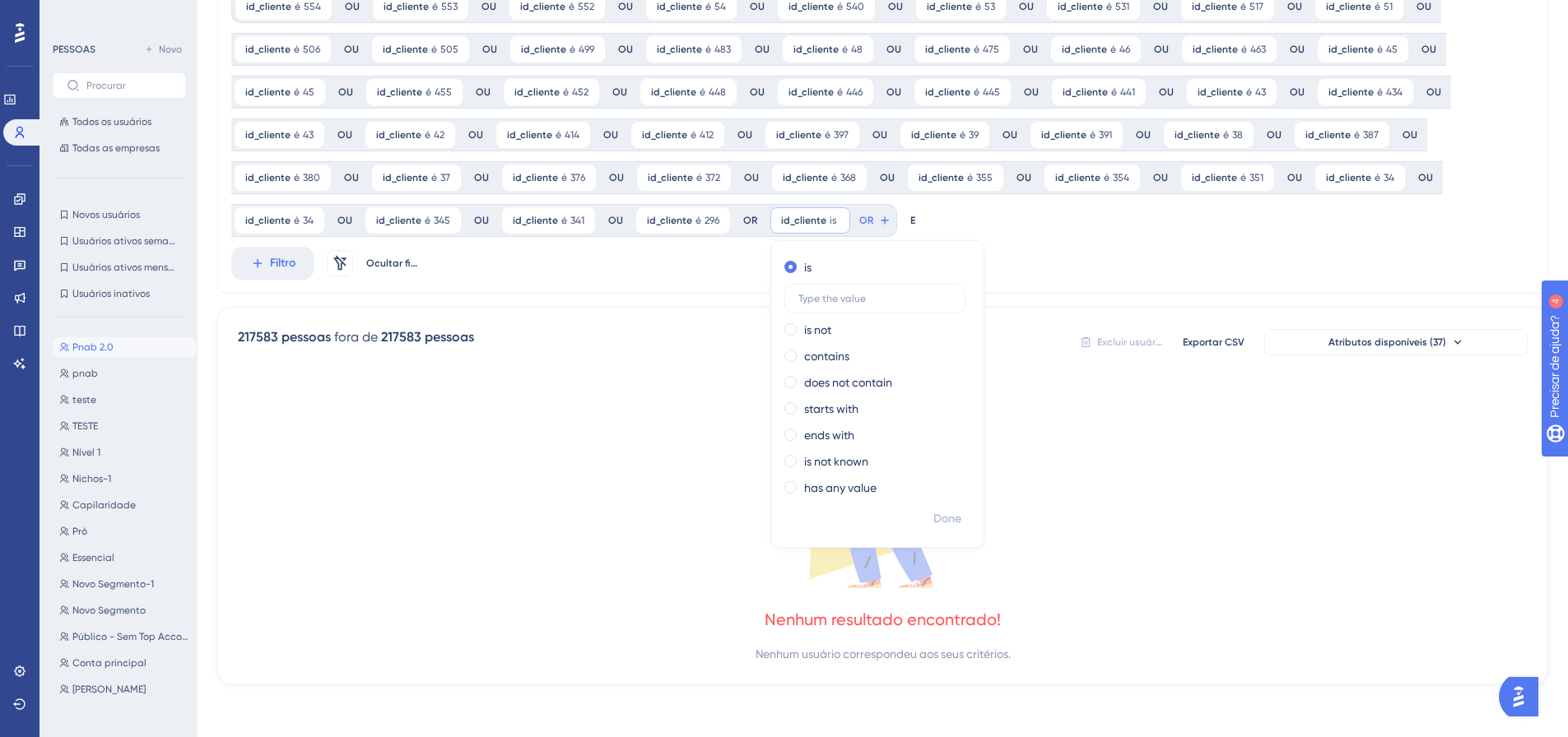
scroll to position [208, 0]
type input "203"
click at [946, 522] on font "Feito" at bounding box center [949, 518] width 25 height 14
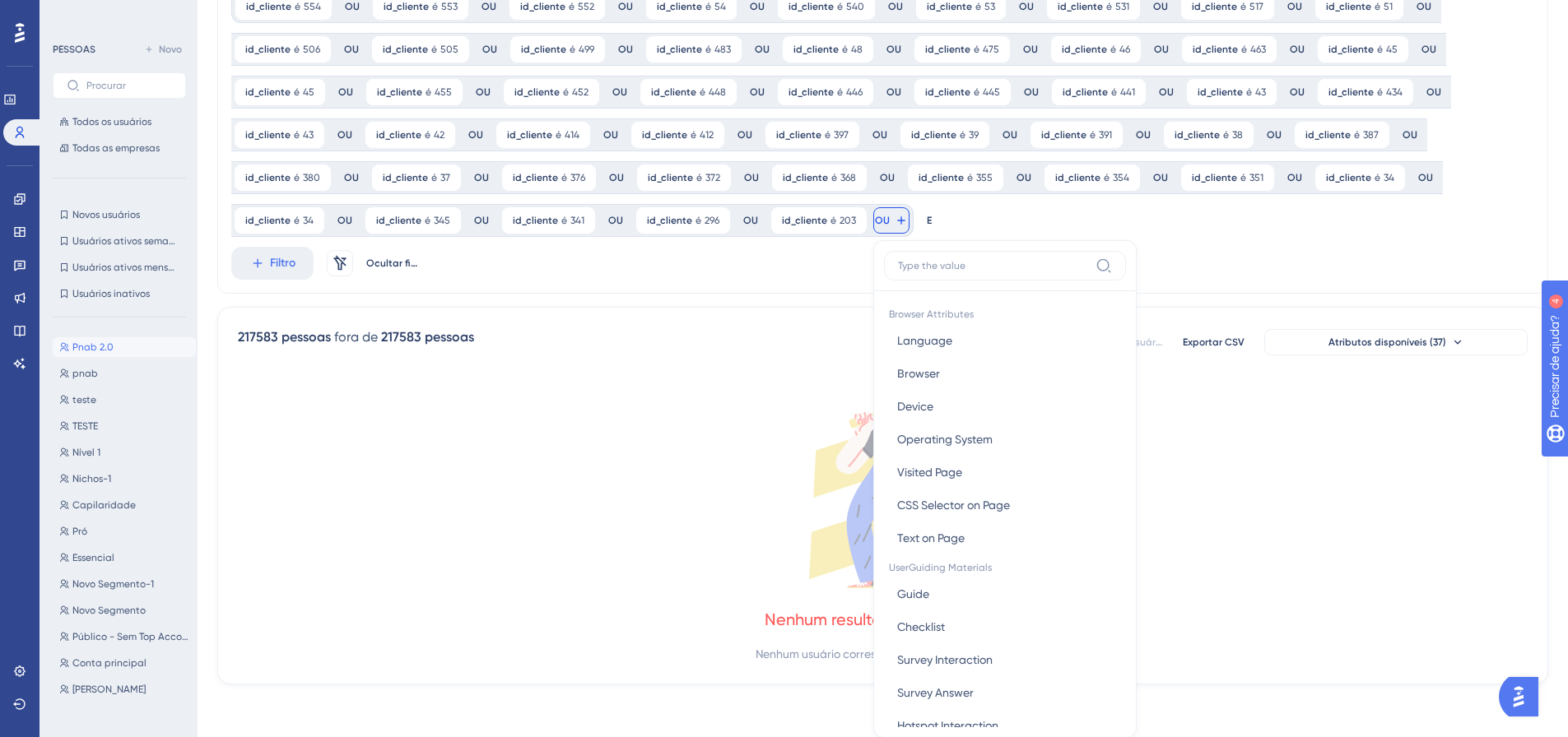
scroll to position [329, 0]
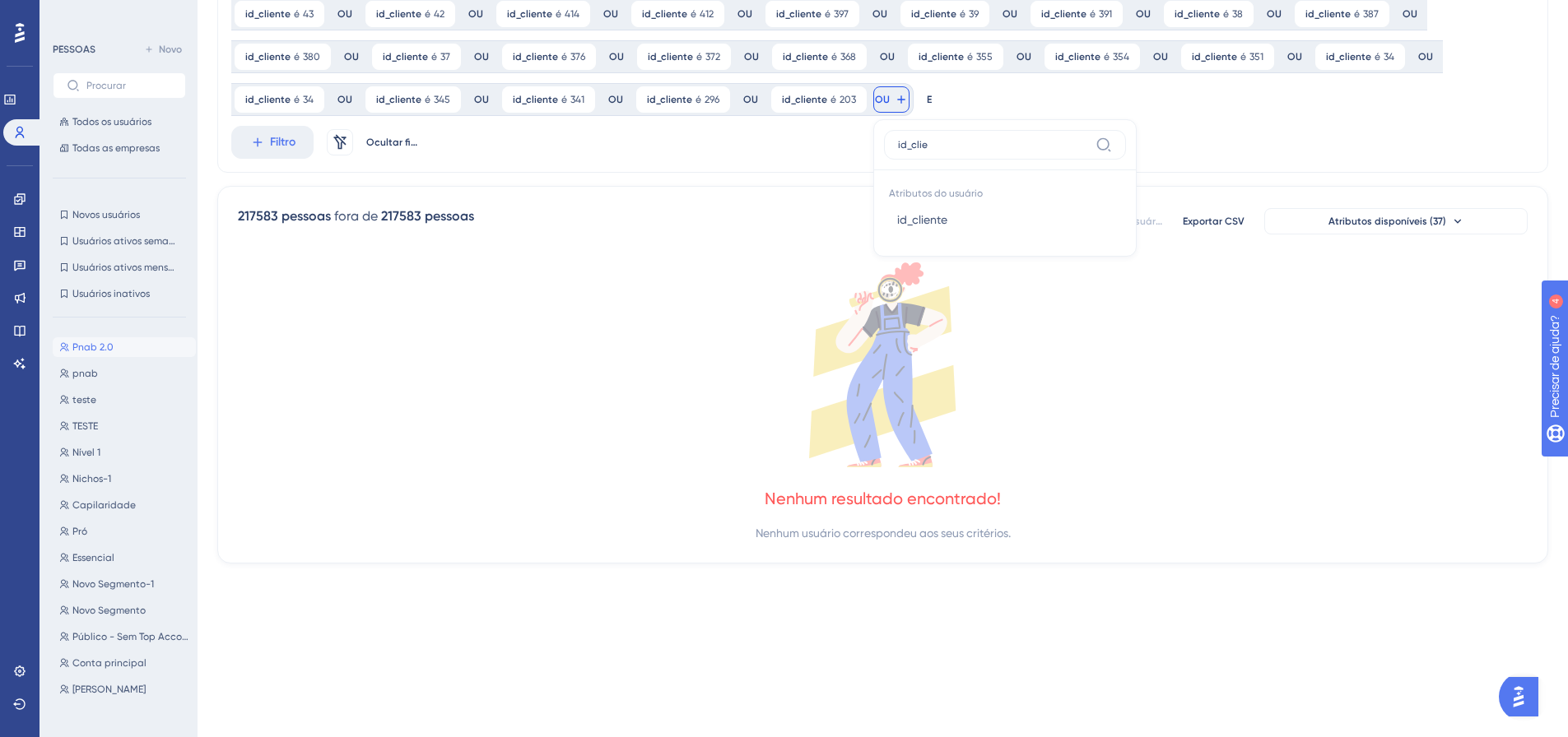
type input "id_clie"
click at [884, 215] on button "id_cliente id_cliente" at bounding box center [1005, 219] width 242 height 33
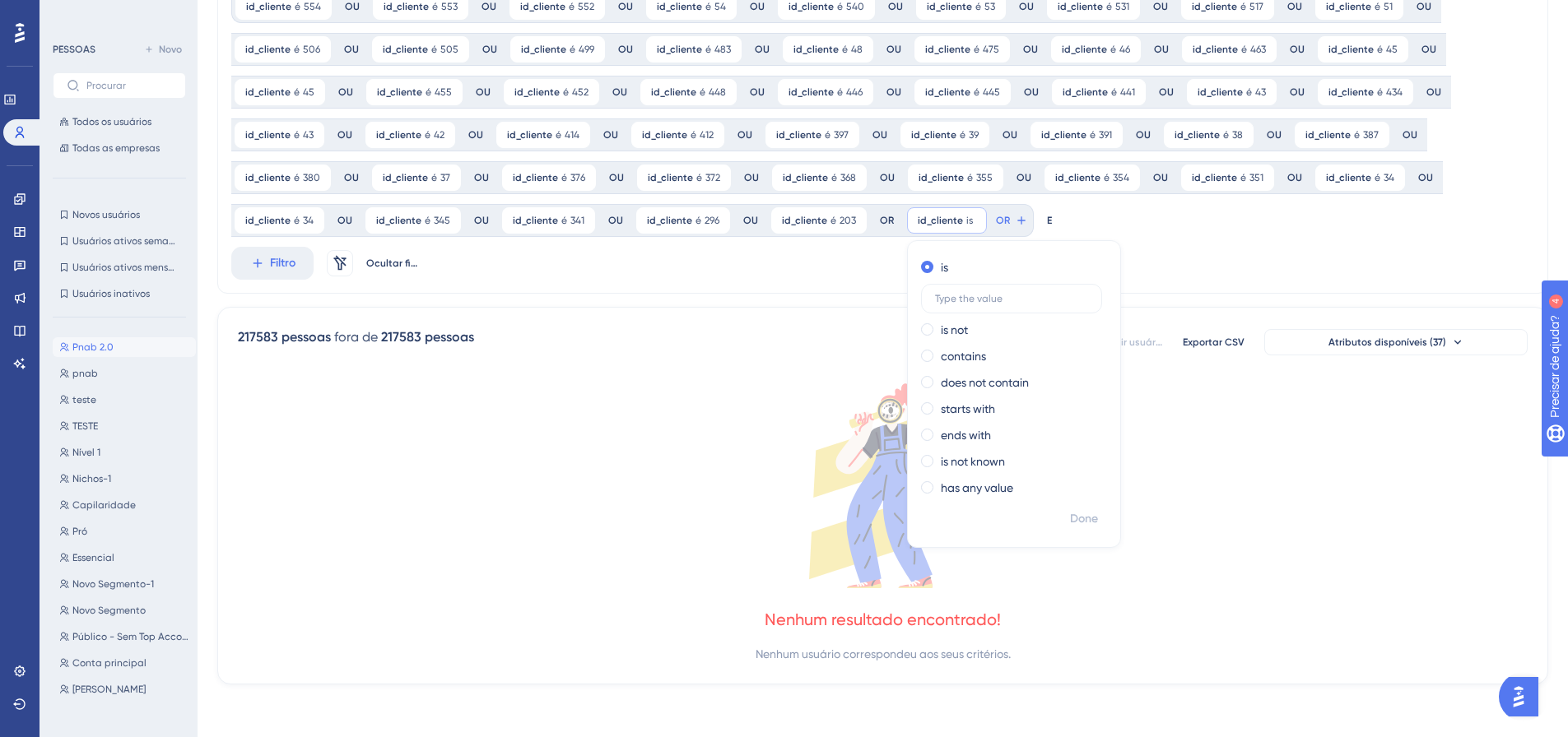
scroll to position [208, 0]
type input "198"
click at [1076, 513] on font "Feito" at bounding box center [1085, 518] width 25 height 14
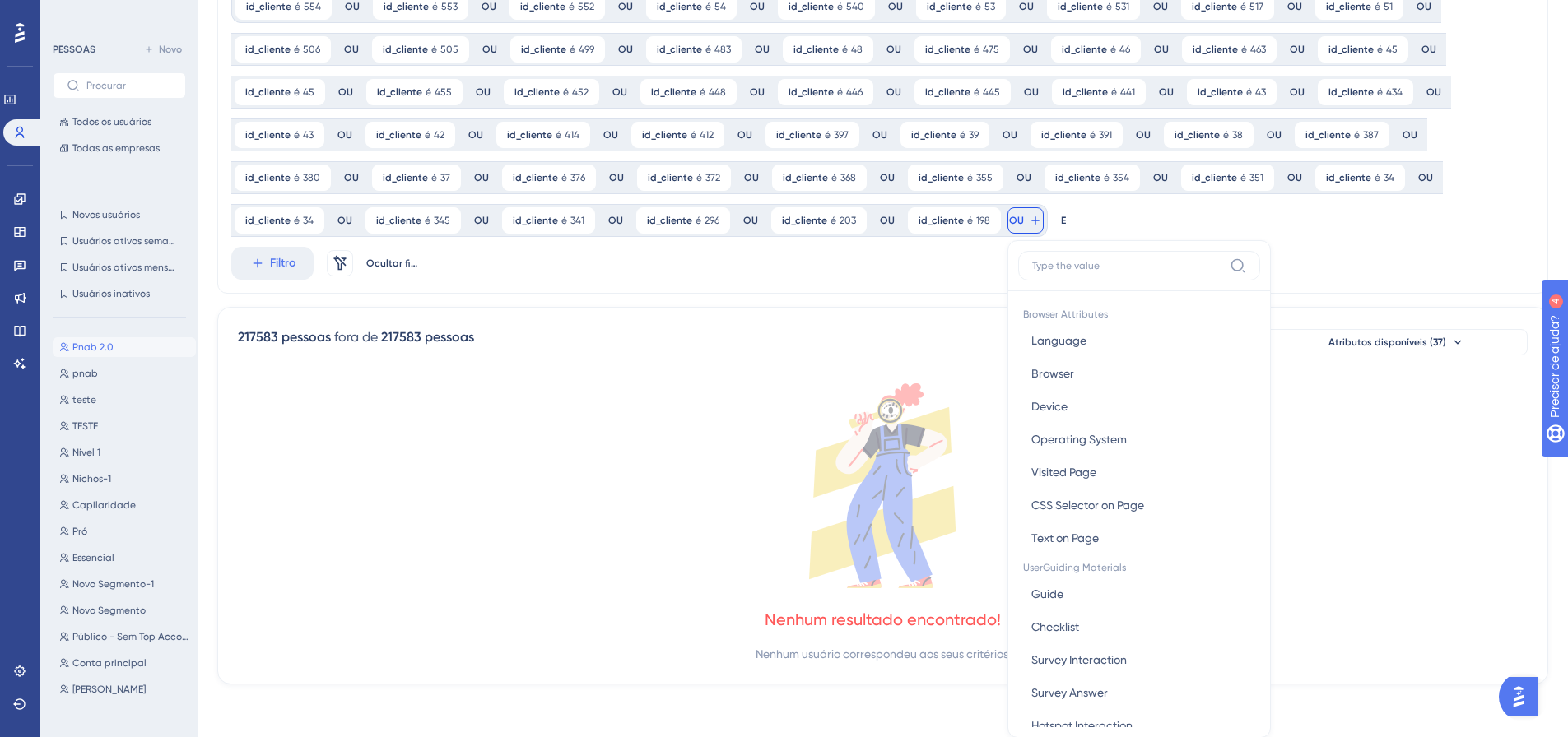
scroll to position [310, 0]
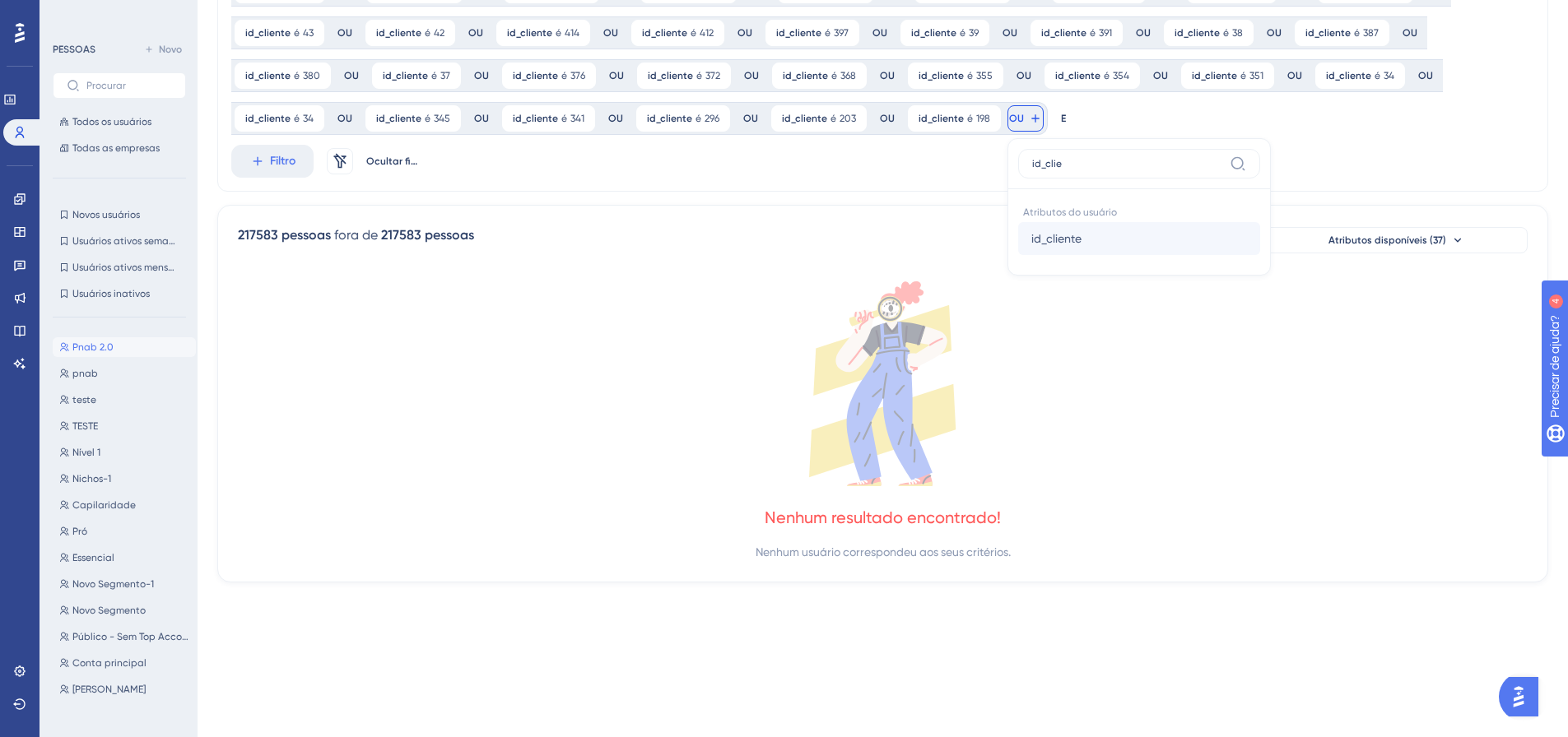
type input "id_clie"
click at [1034, 230] on span "id_cliente" at bounding box center [1056, 239] width 50 height 20
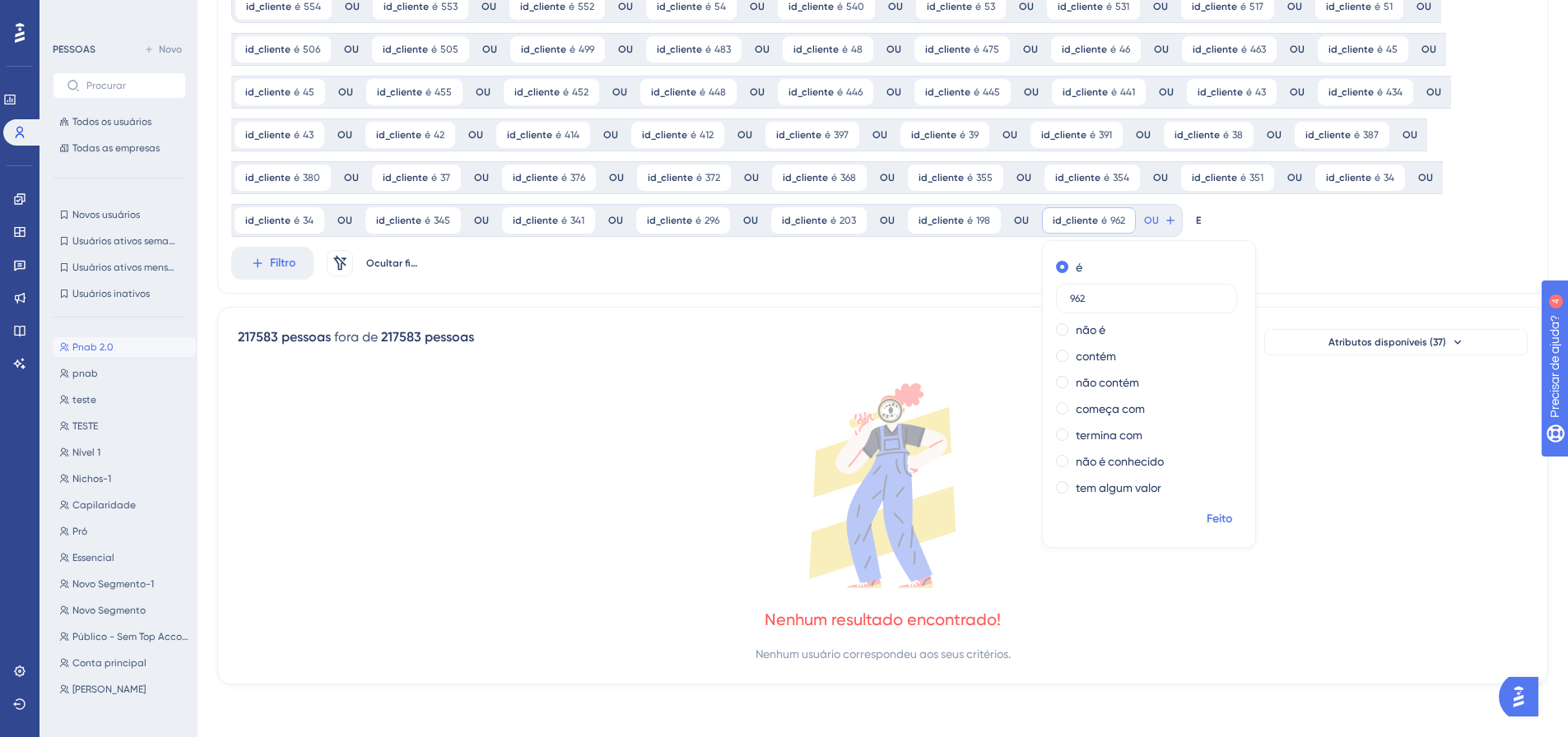
type input "962"
click at [1212, 523] on font "Feito" at bounding box center [1219, 518] width 25 height 14
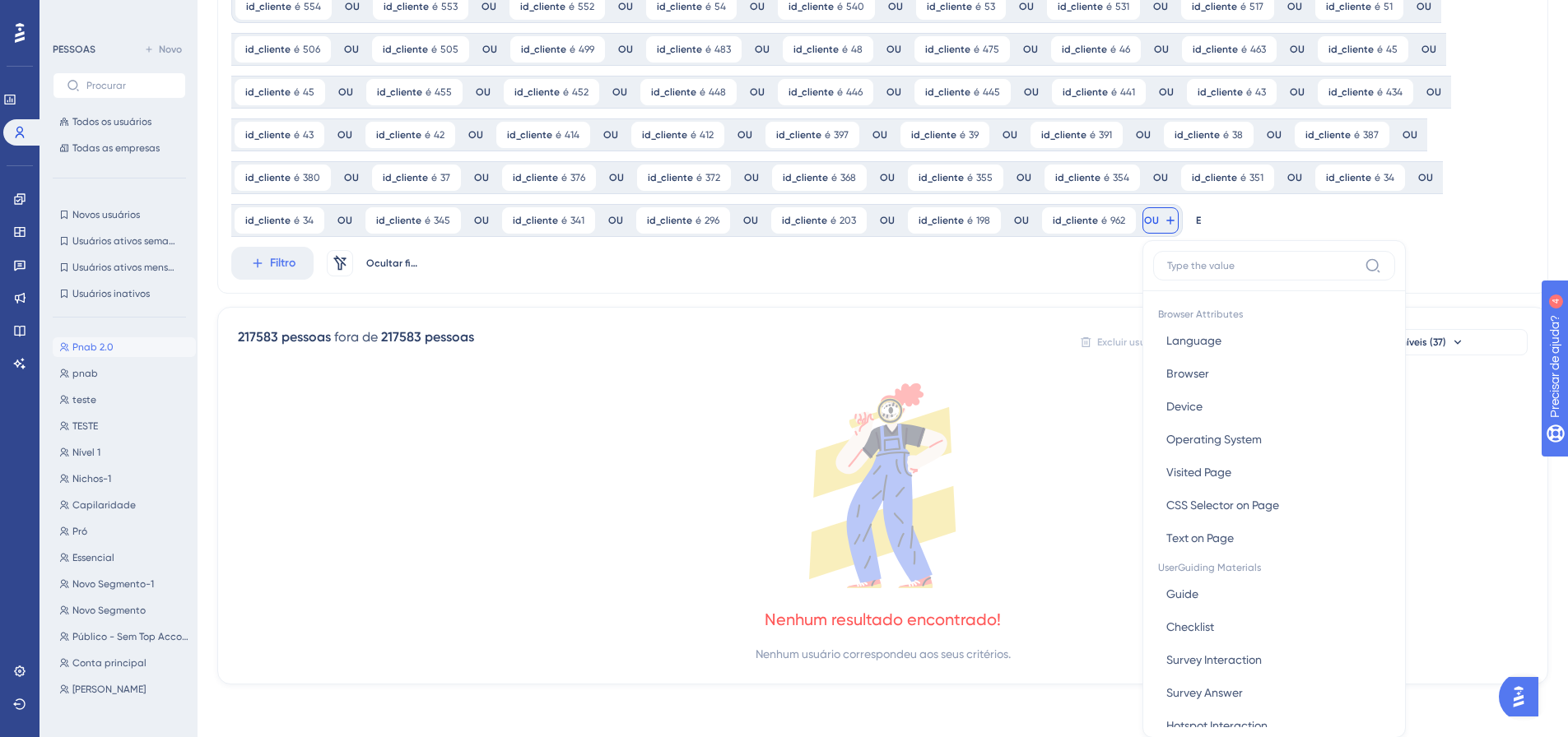
scroll to position [329, 0]
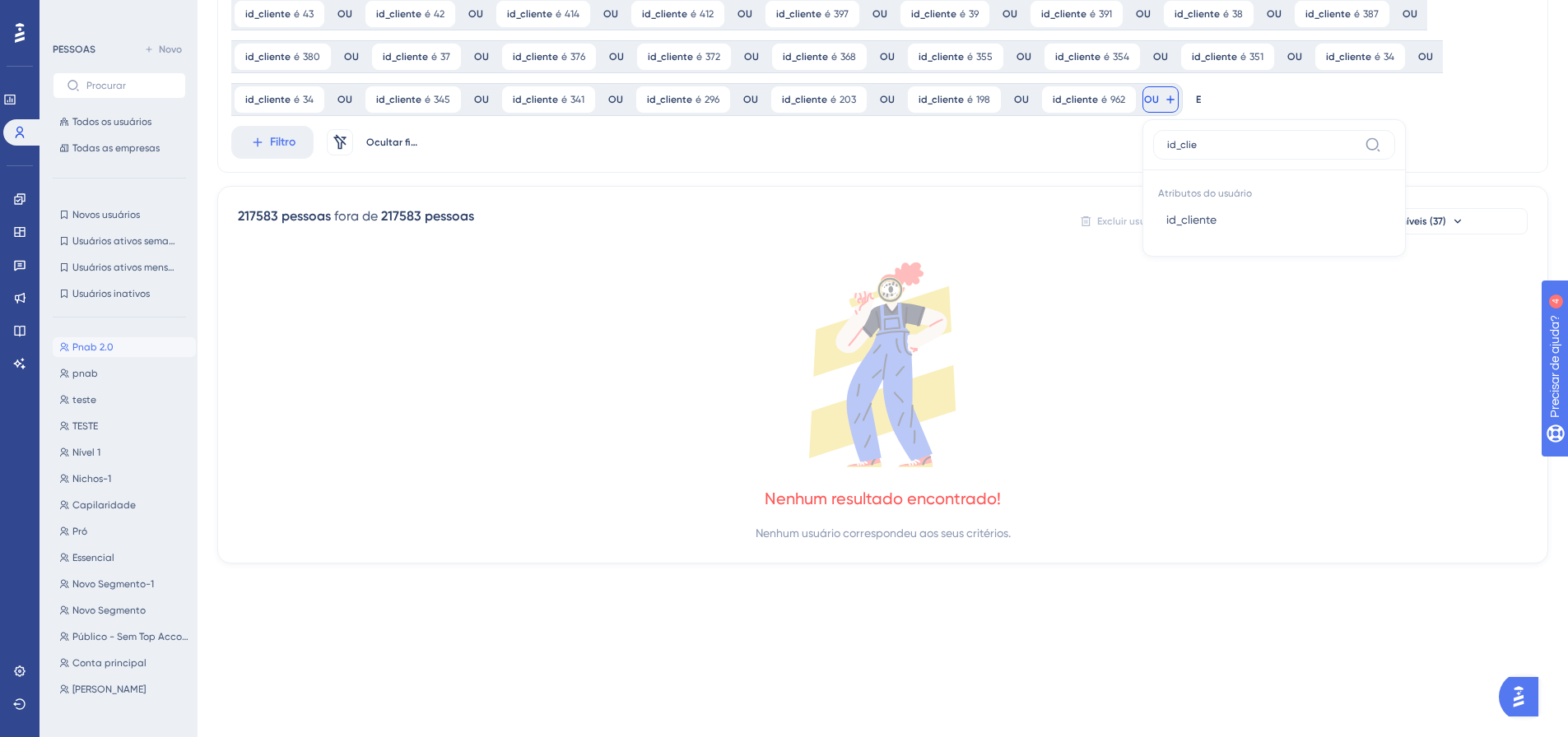
type input "id_clie"
click at [1153, 221] on button "id_cliente id_cliente" at bounding box center [1274, 219] width 242 height 33
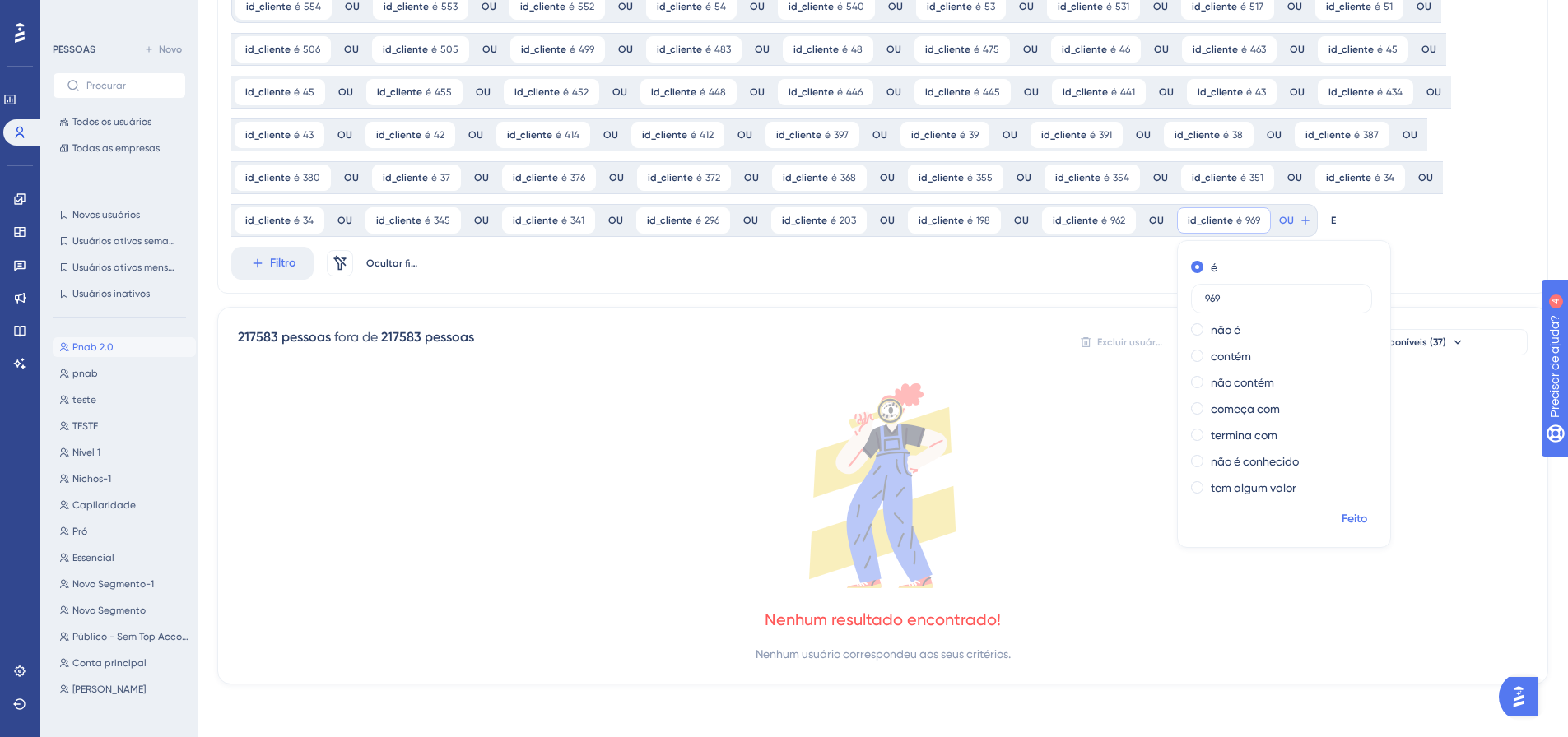
type input "969"
click at [1345, 518] on font "Feito" at bounding box center [1354, 518] width 25 height 14
click at [1259, 219] on div "id_cliente é 969 969 Remover OU" at bounding box center [1245, 220] width 144 height 33
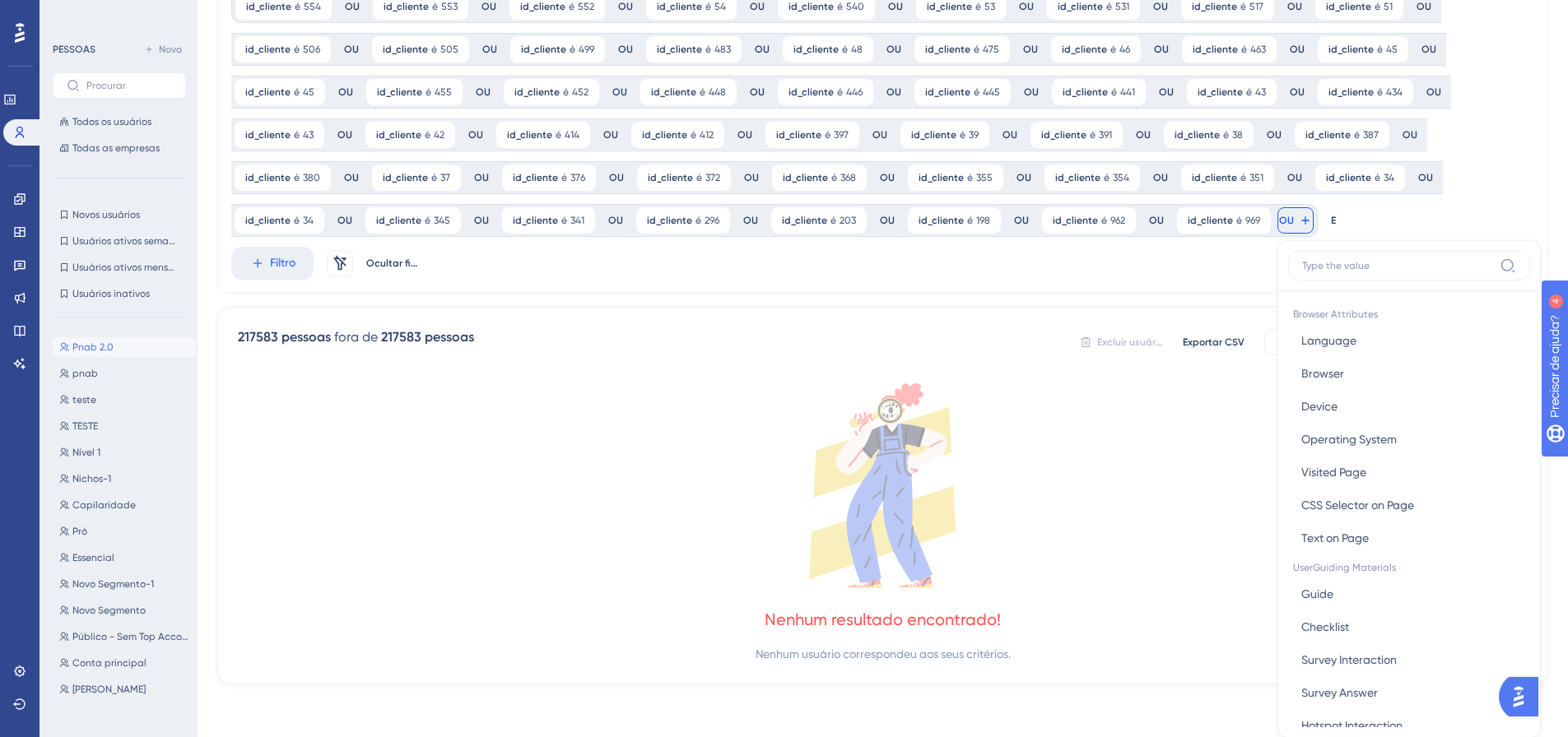
scroll to position [329, 0]
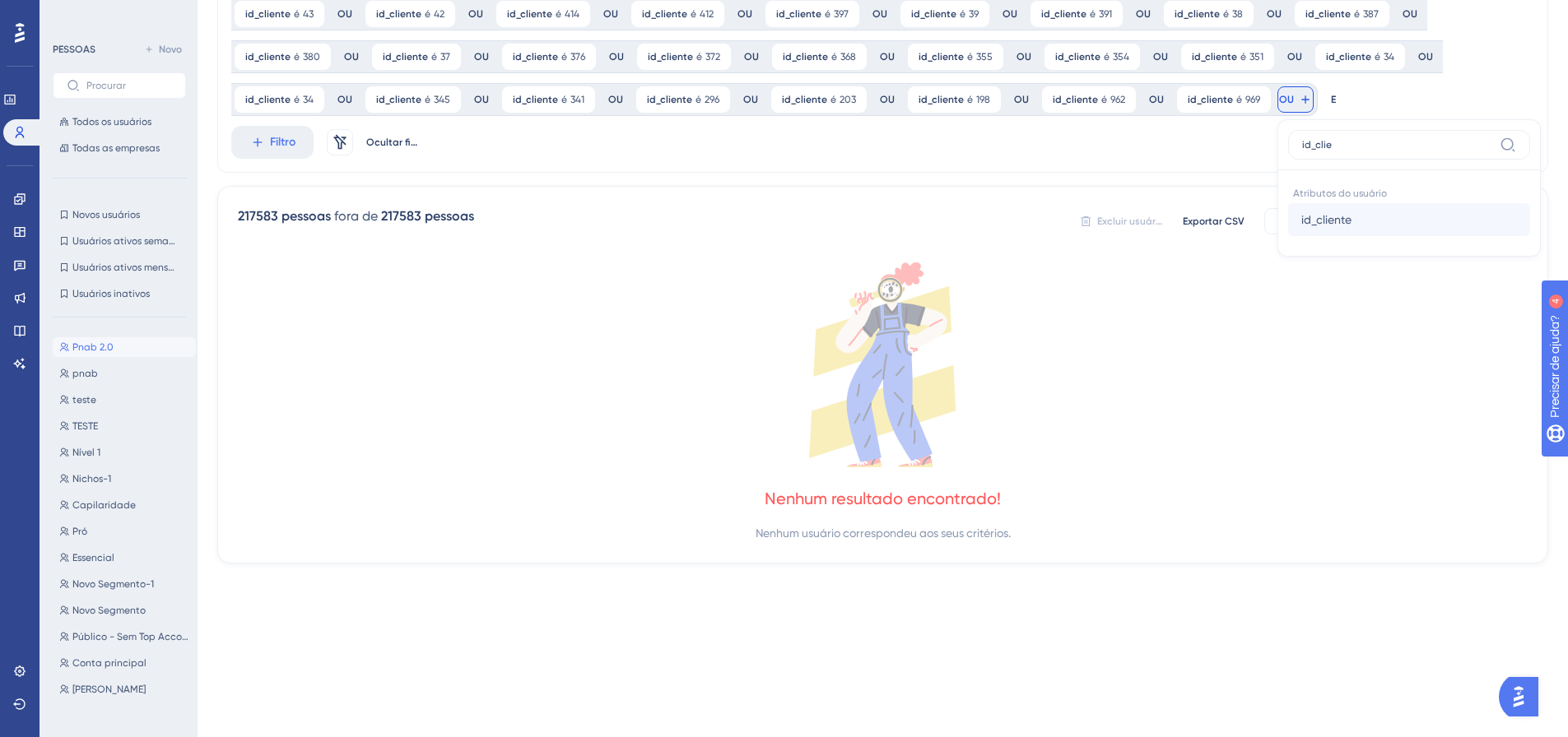
type input "id_clie"
click at [1319, 223] on font "id_cliente" at bounding box center [1327, 219] width 50 height 13
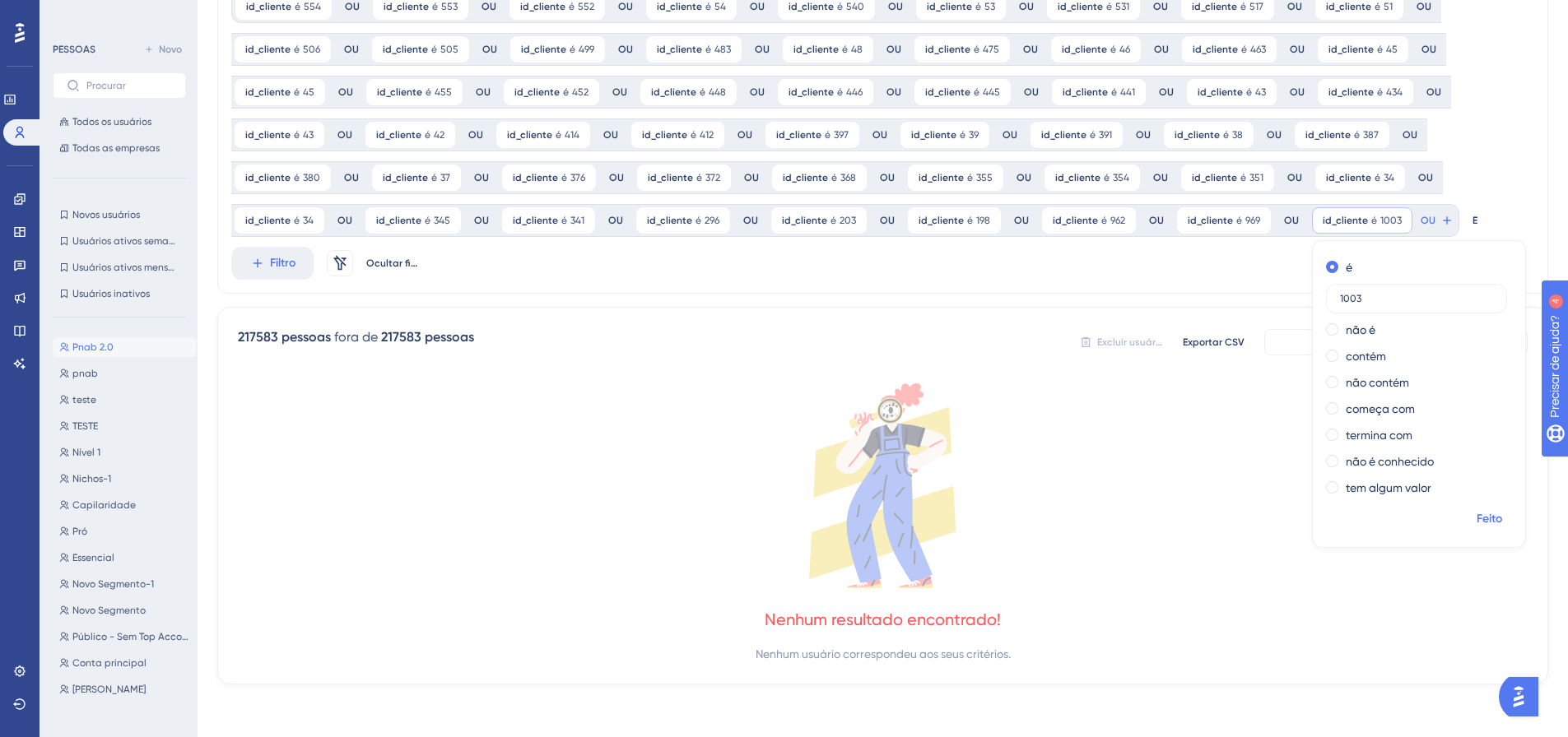
type input "1003"
click at [1477, 513] on font "Feito" at bounding box center [1489, 518] width 25 height 14
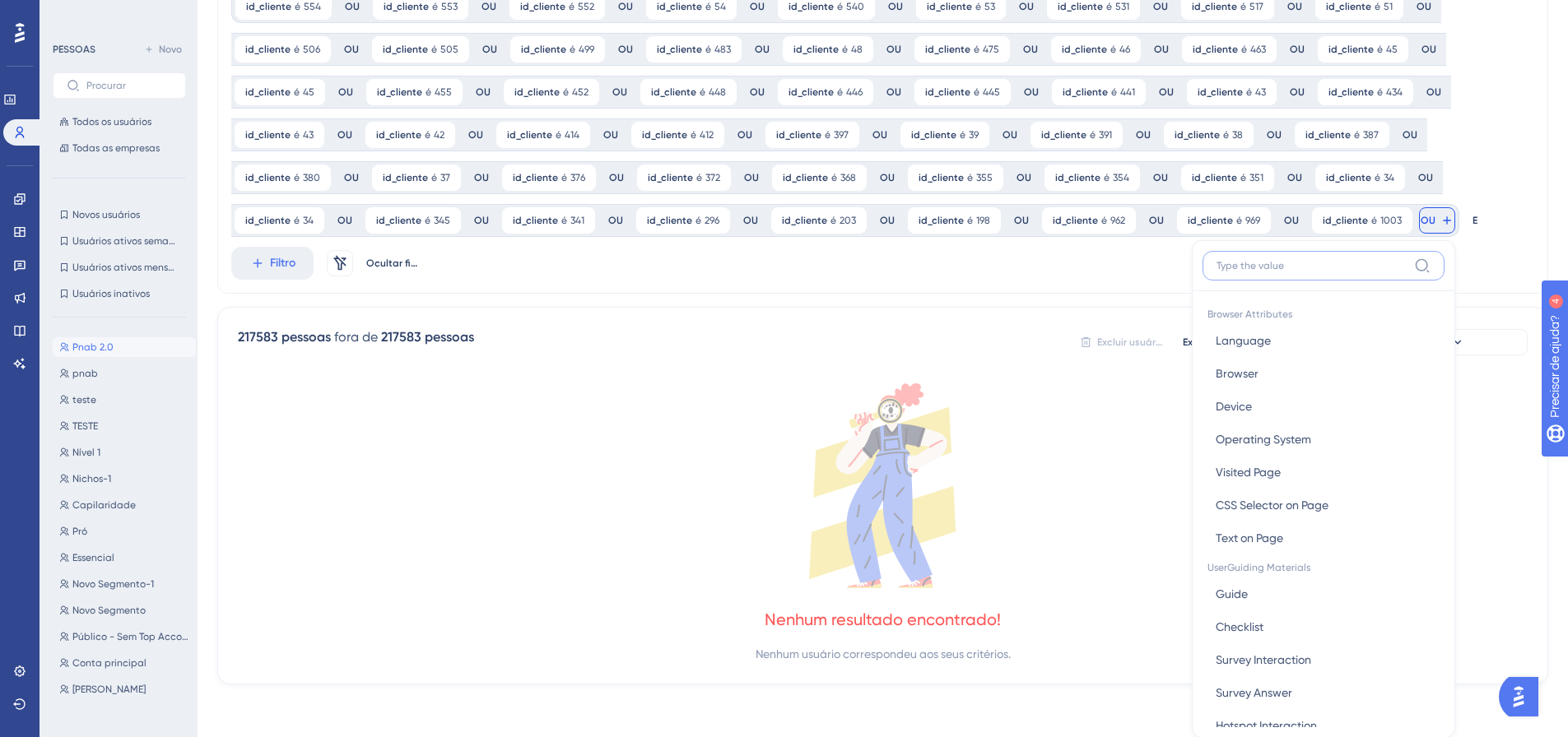
scroll to position [329, 0]
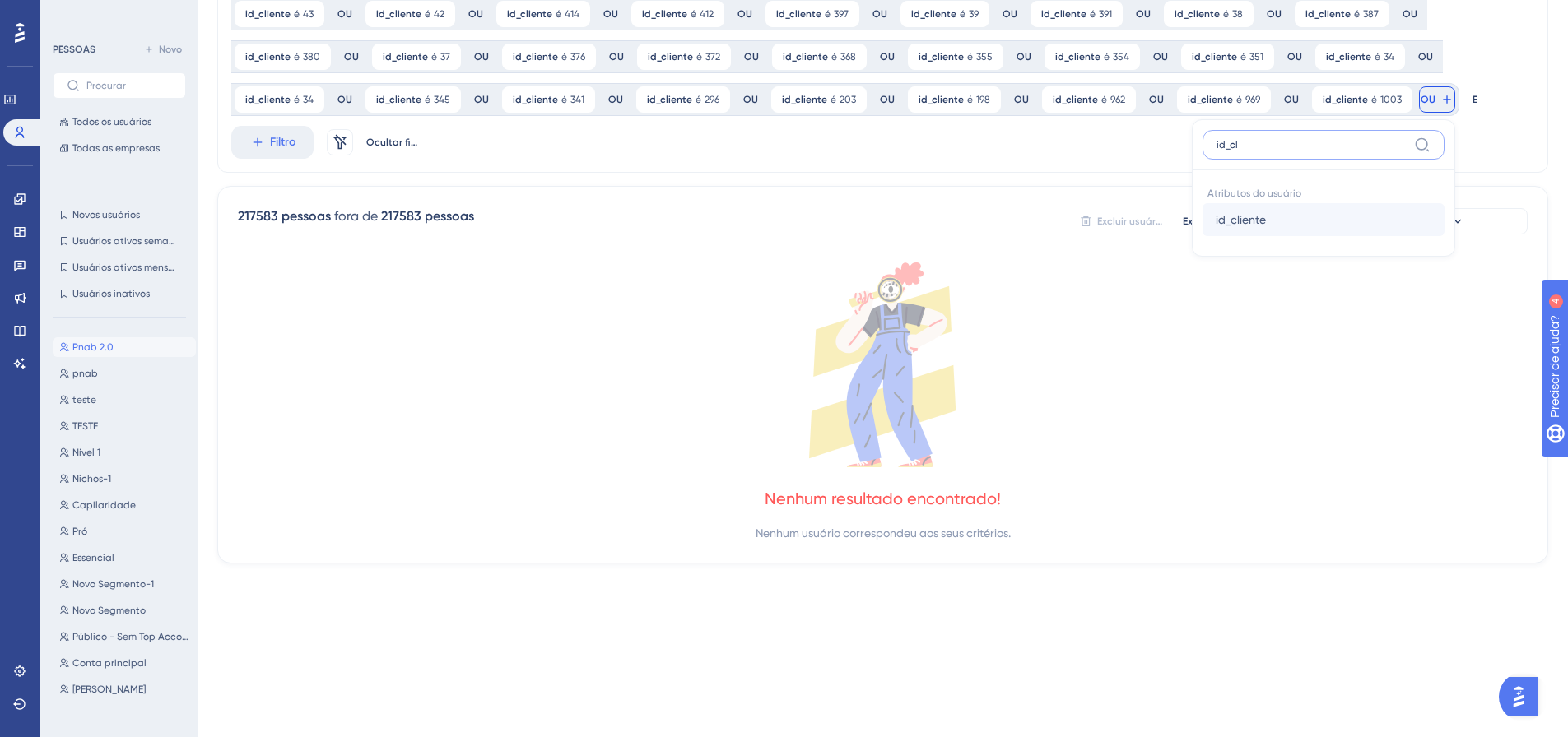
type input "id_cl"
click at [1367, 222] on button "id_cliente id_cliente" at bounding box center [1323, 219] width 242 height 33
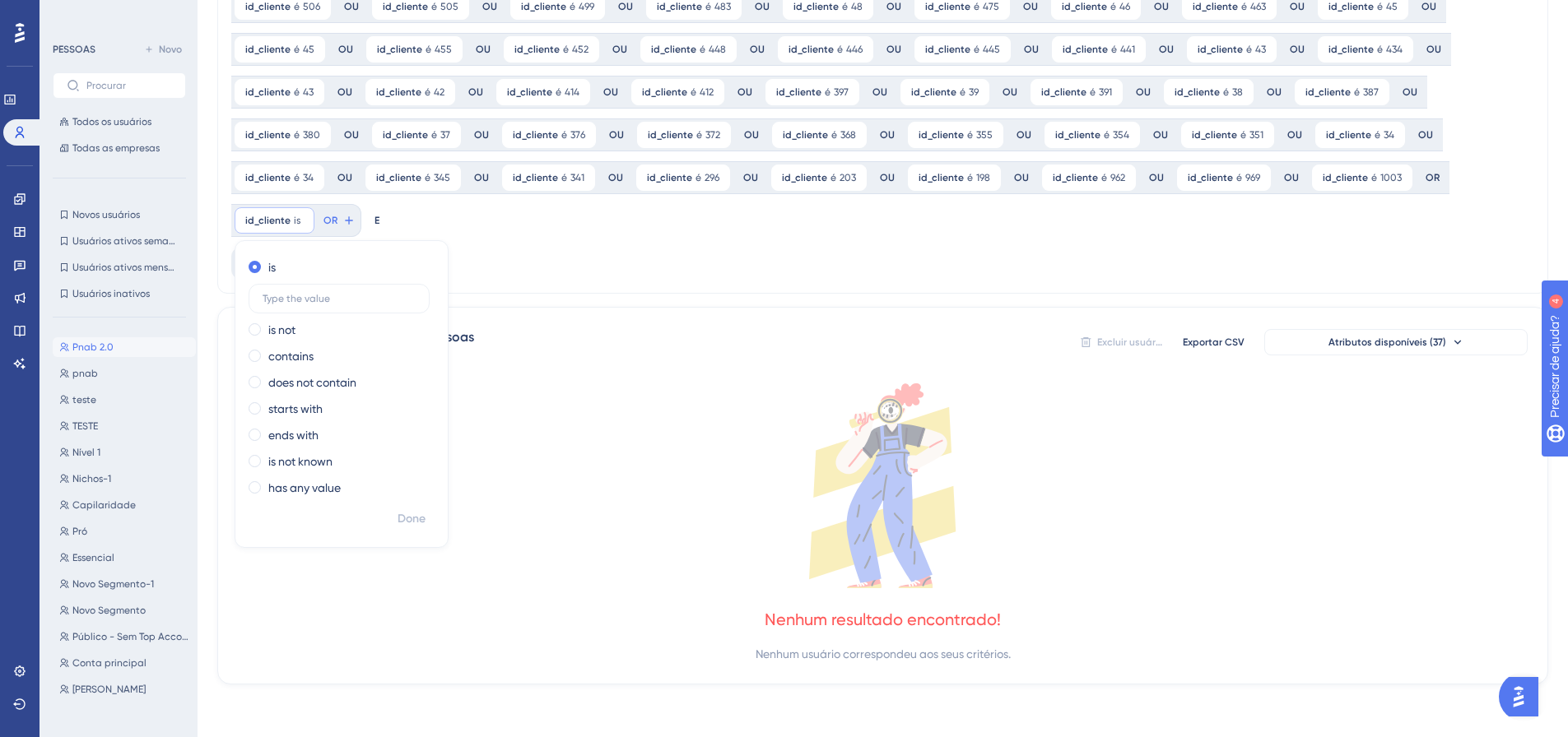
scroll to position [251, 0]
type input "988"
click at [401, 520] on font "Feito" at bounding box center [411, 518] width 25 height 14
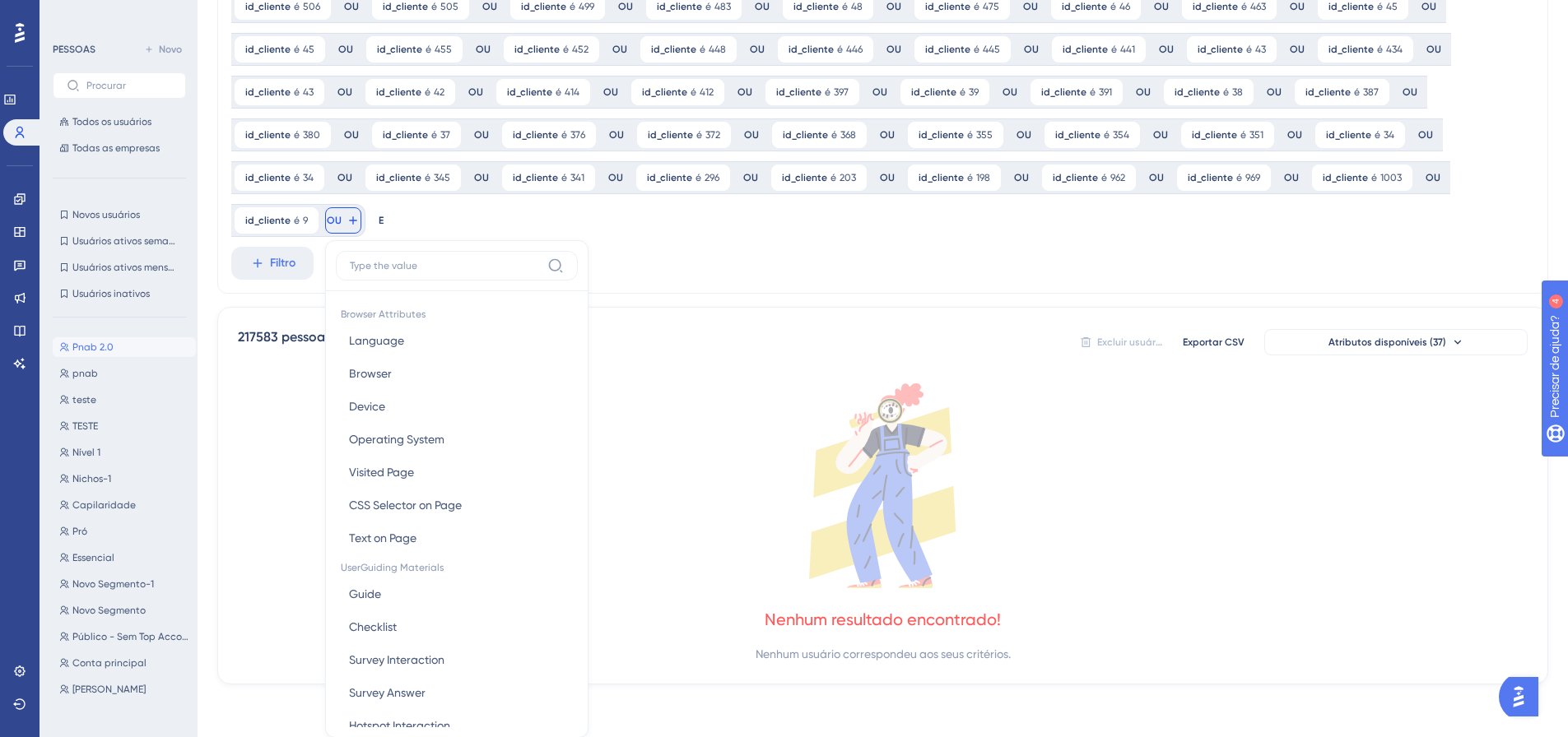
scroll to position [372, 0]
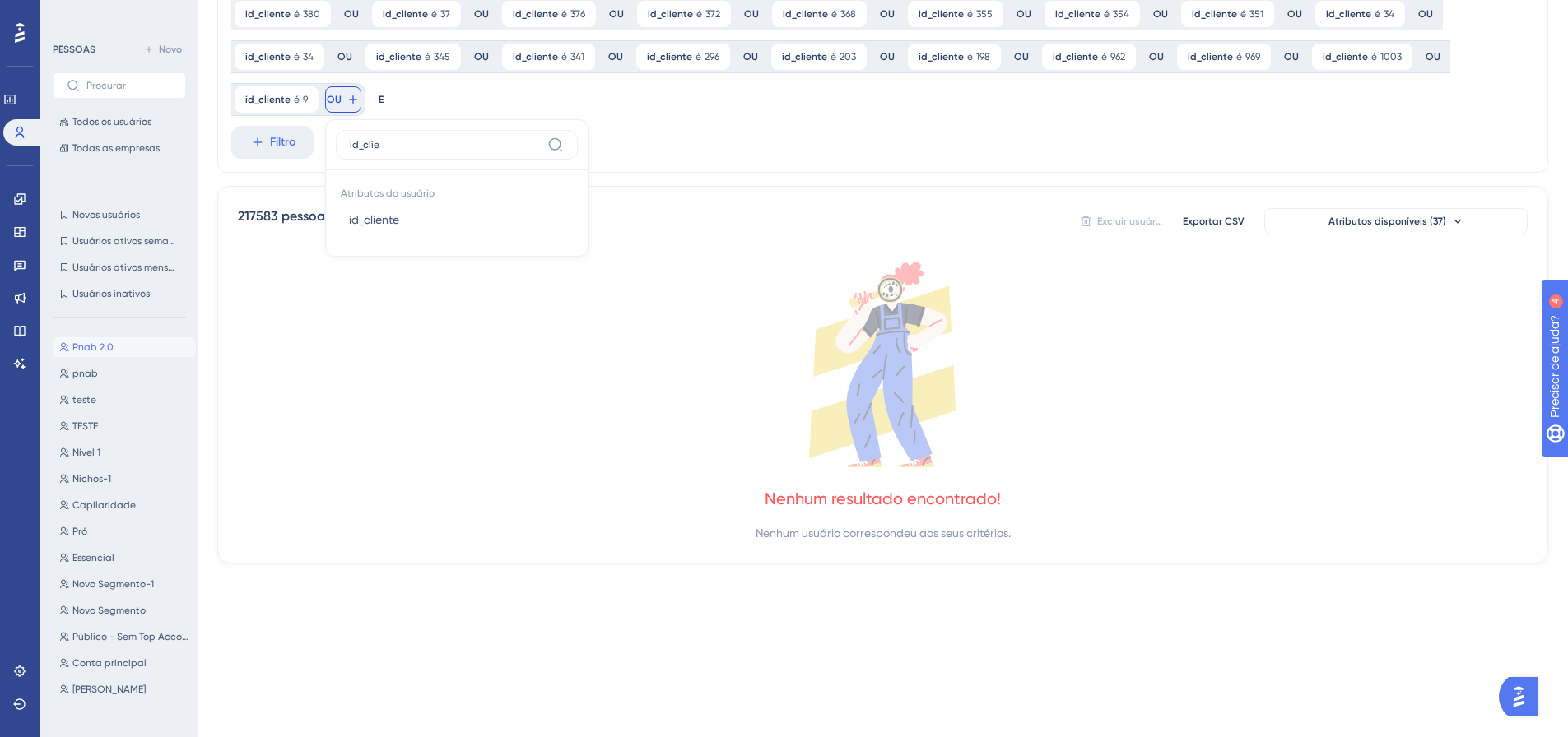
type input "id_clie"
click at [411, 212] on button "id_cliente id_cliente" at bounding box center [457, 219] width 242 height 33
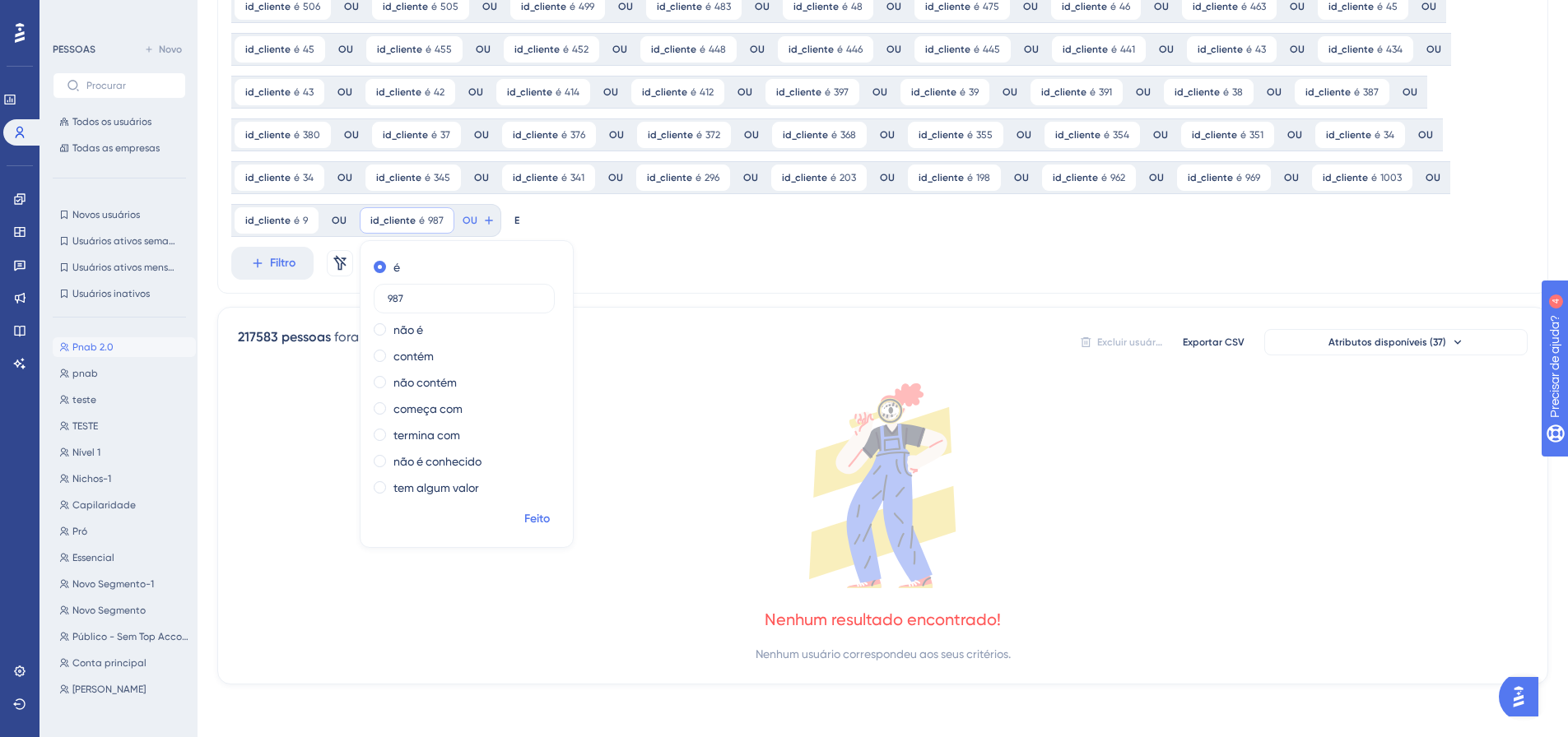
type input "987"
click at [529, 522] on font "Feito" at bounding box center [537, 518] width 25 height 14
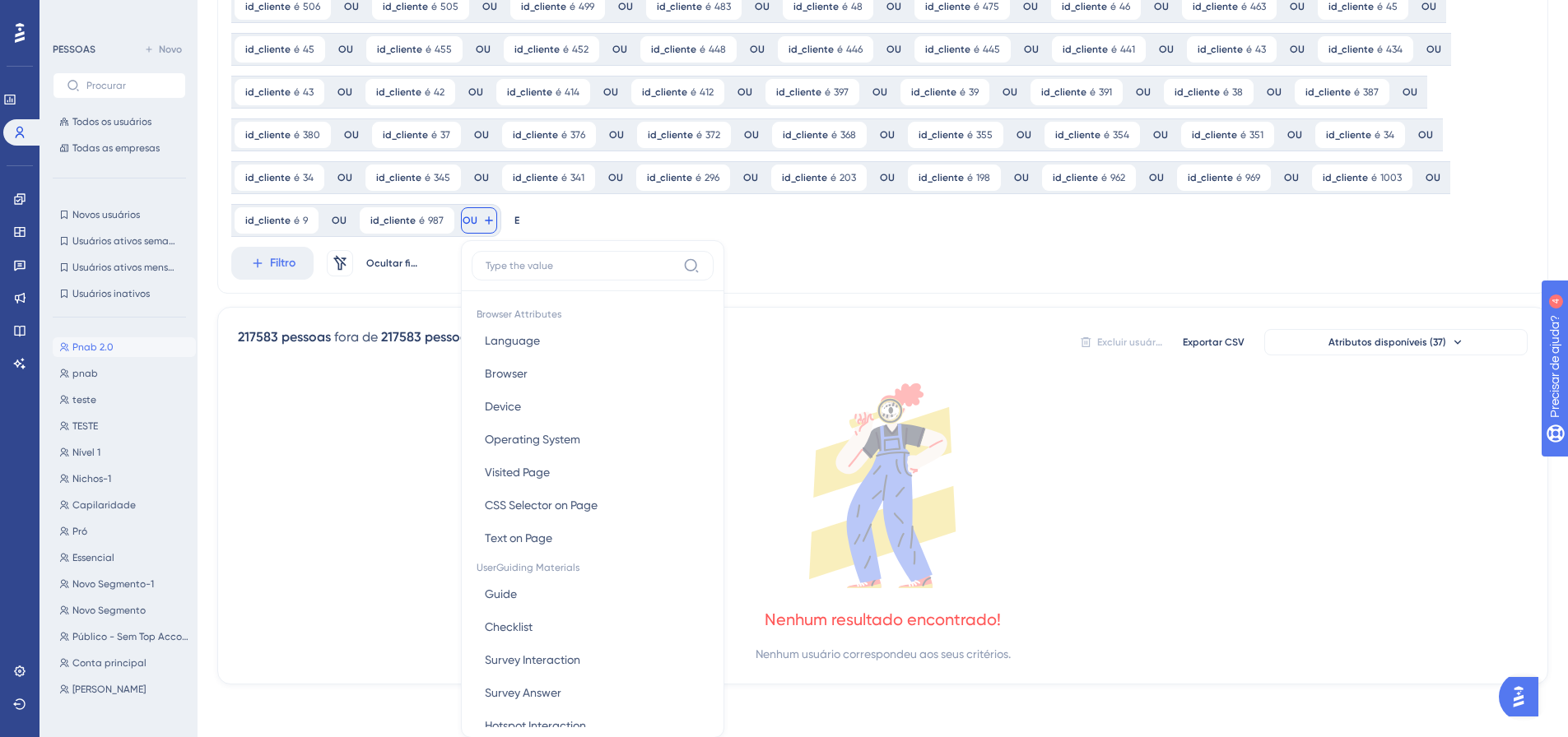
scroll to position [372, 0]
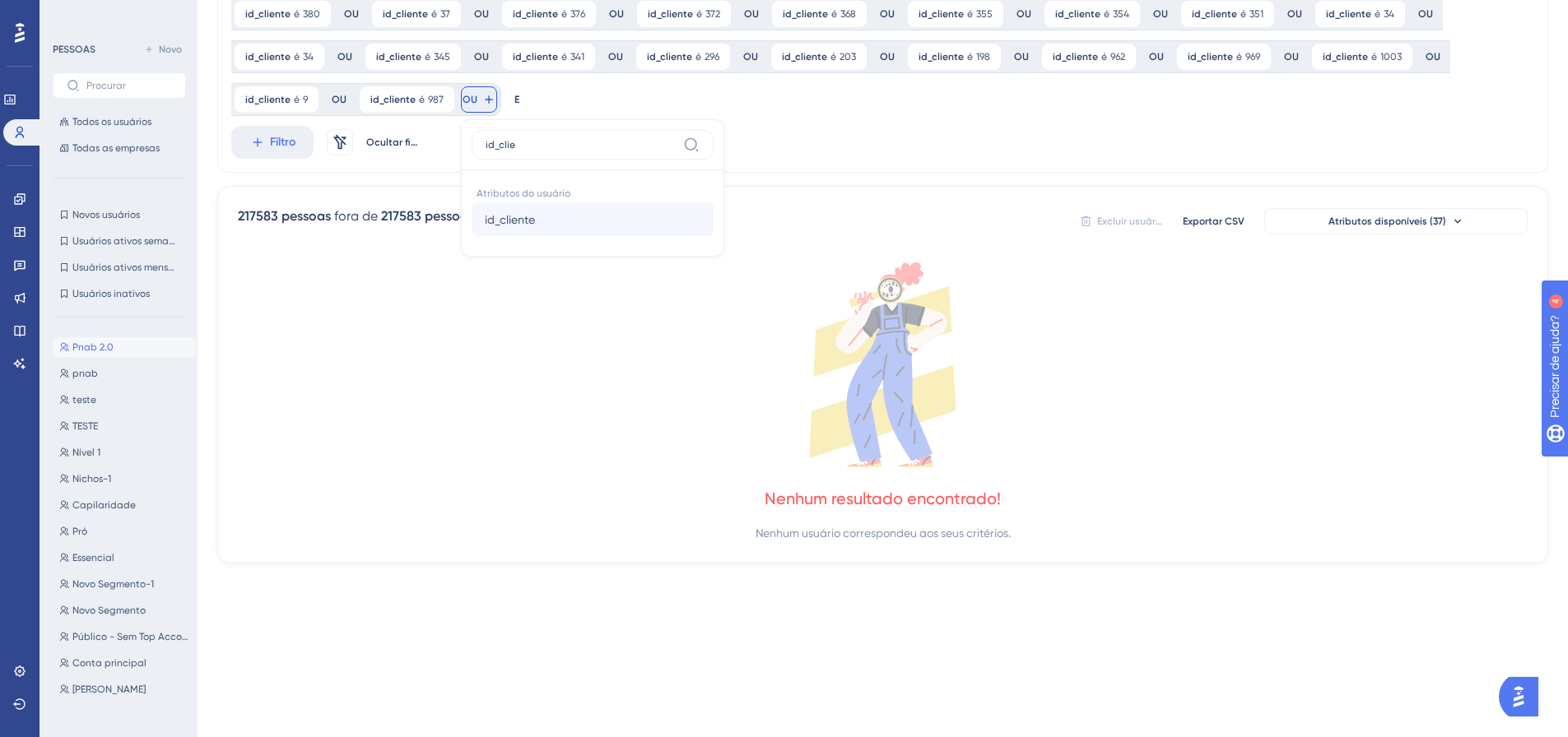
type input "id_clie"
click at [530, 220] on font "id_cliente" at bounding box center [510, 219] width 50 height 13
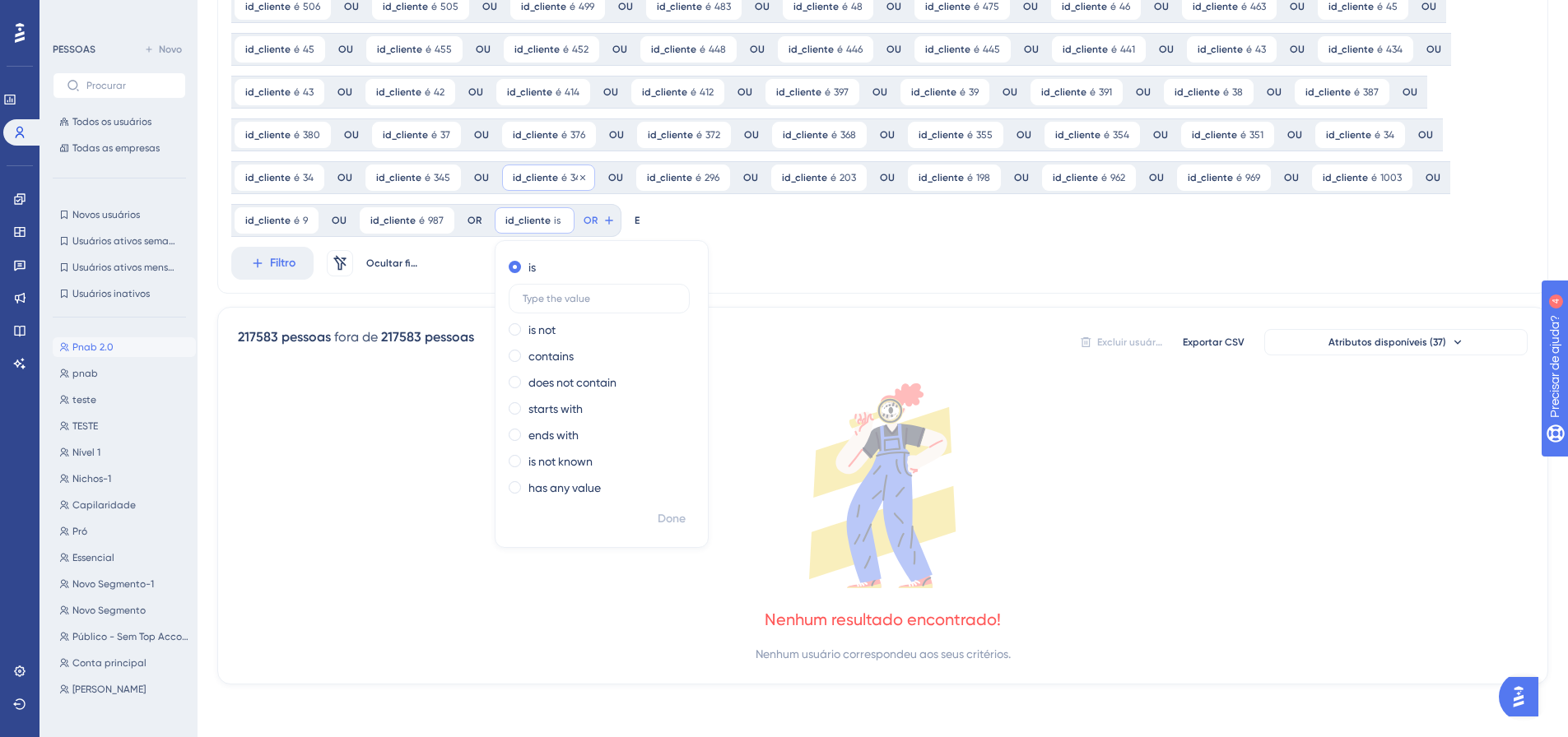
scroll to position [251, 0]
type input "960"
click at [665, 520] on font "Feito" at bounding box center [673, 518] width 25 height 14
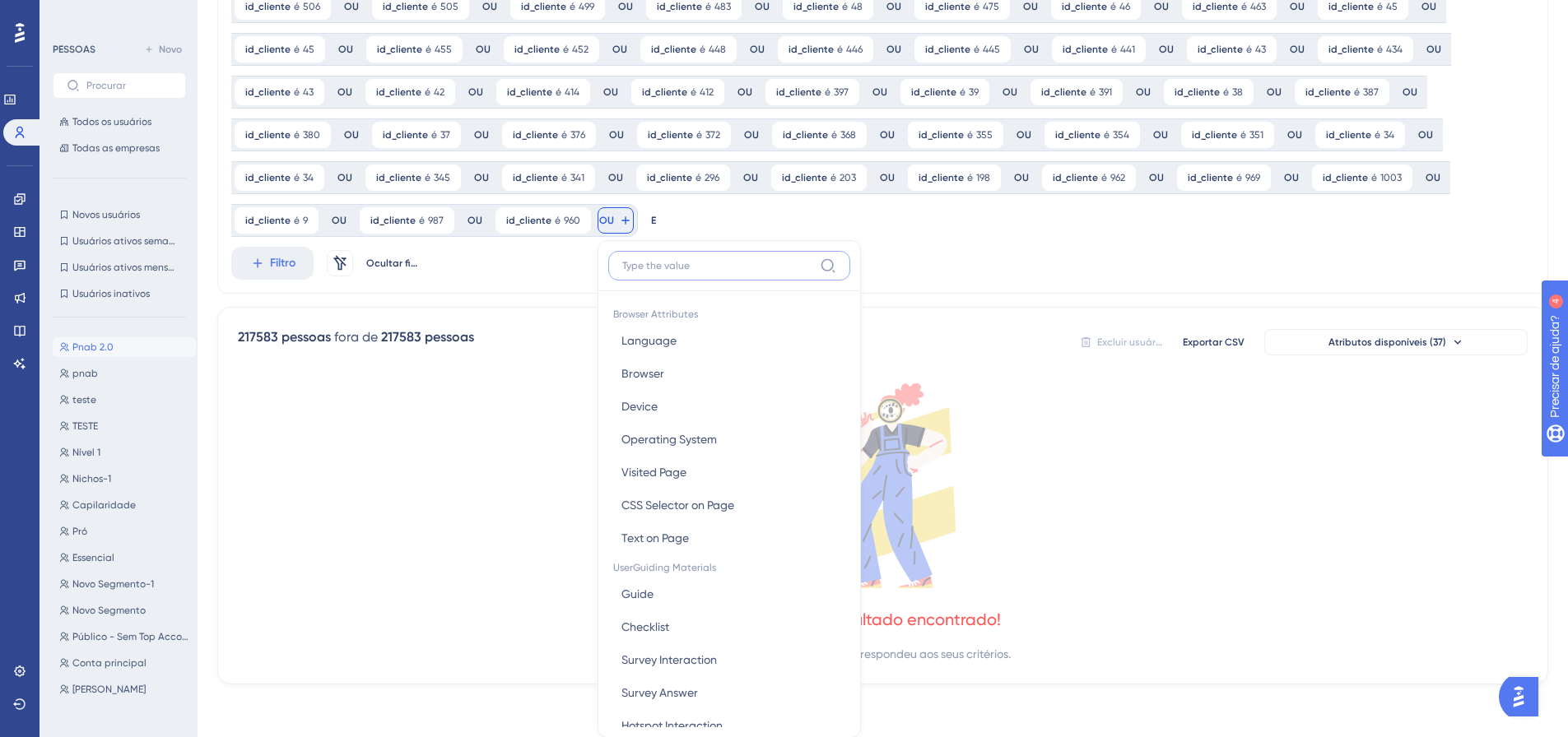
scroll to position [372, 0]
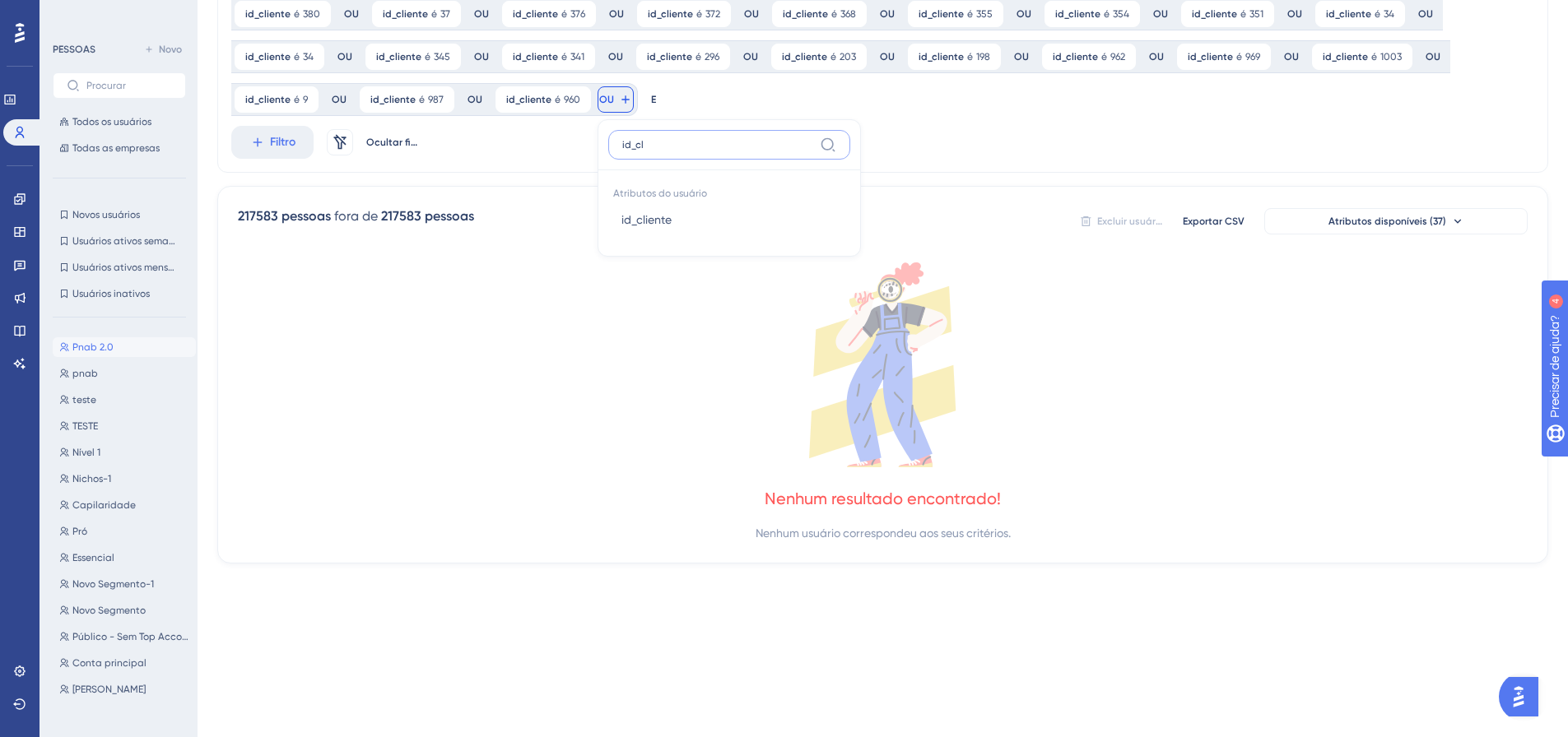
type input "id_cl"
click at [620, 229] on button "id_cliente id_cliente" at bounding box center [729, 219] width 242 height 33
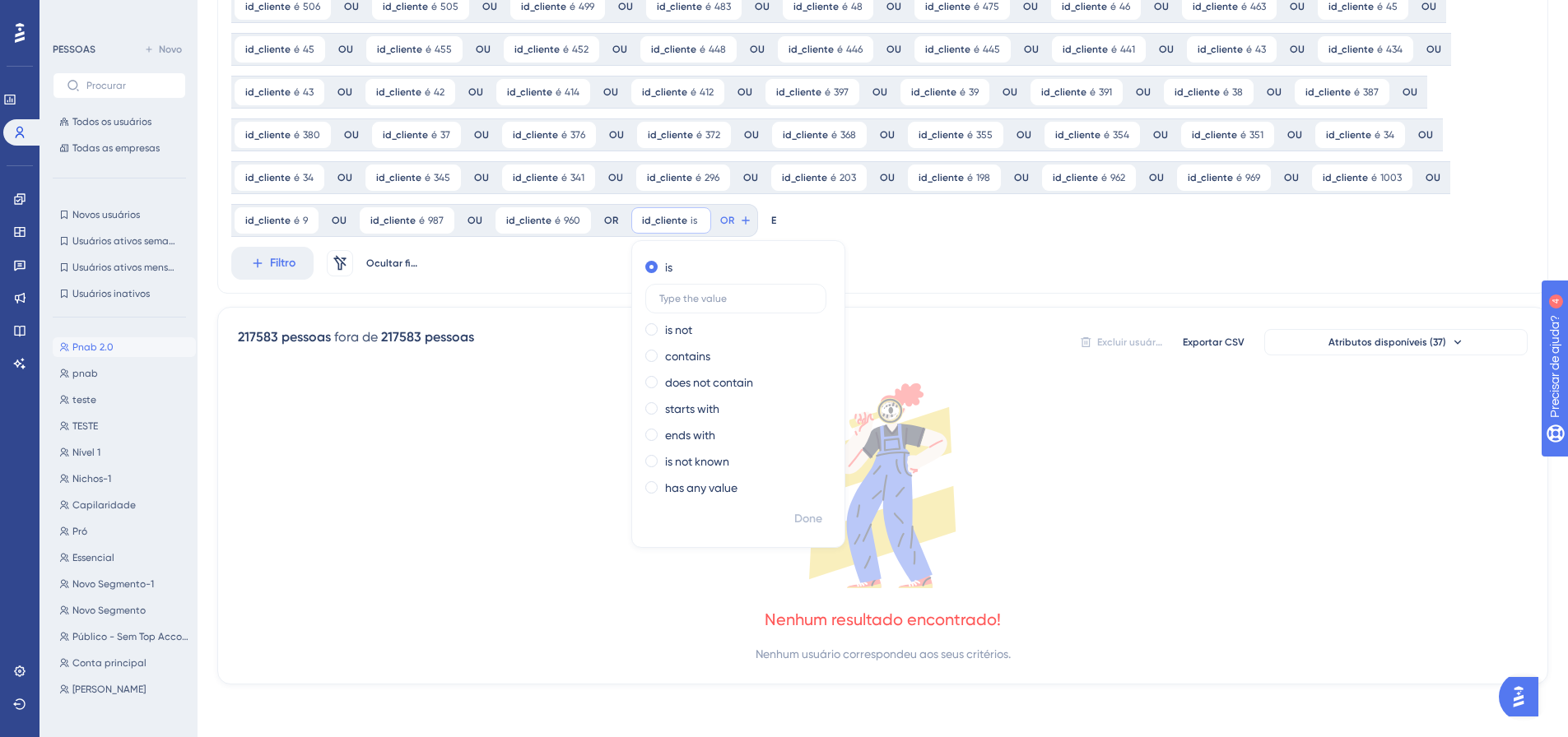
scroll to position [251, 0]
type input "1013"
click at [808, 518] on font "Feito" at bounding box center [810, 518] width 25 height 14
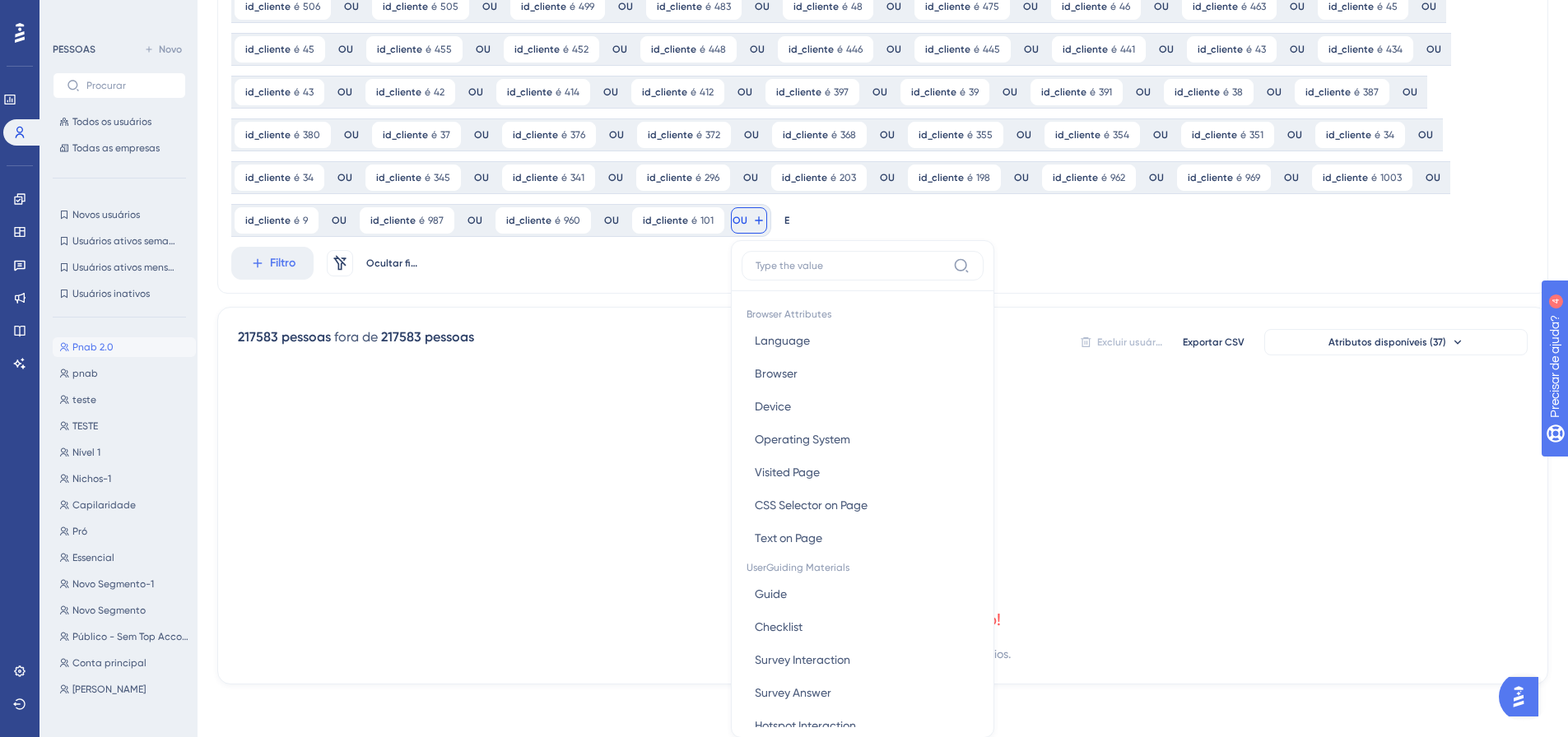
scroll to position [372, 0]
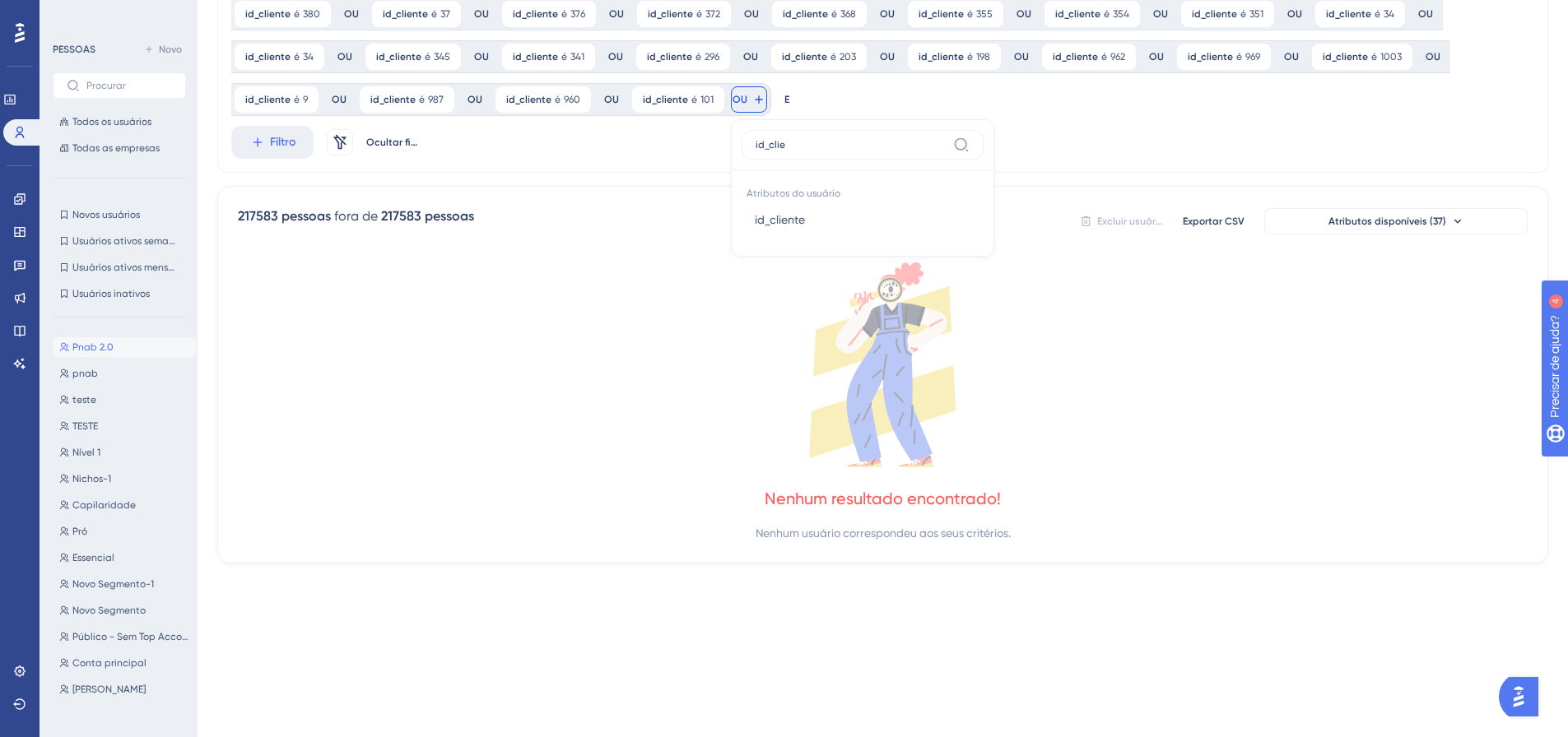
type input "id_clie"
click at [742, 219] on button "id_cliente id_cliente" at bounding box center [862, 219] width 242 height 33
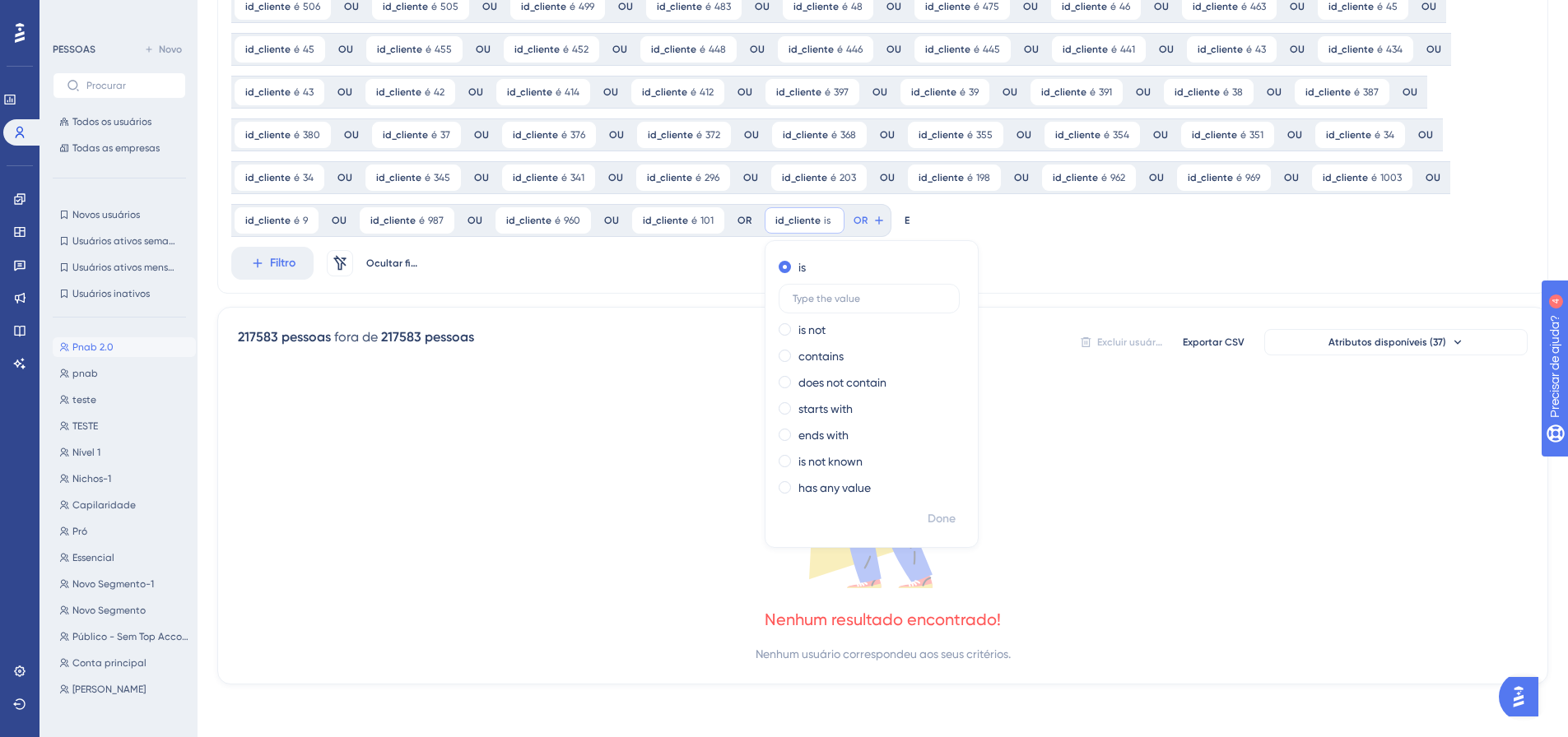
scroll to position [251, 0]
type input "1015"
click at [944, 525] on font "Feito" at bounding box center [943, 518] width 25 height 14
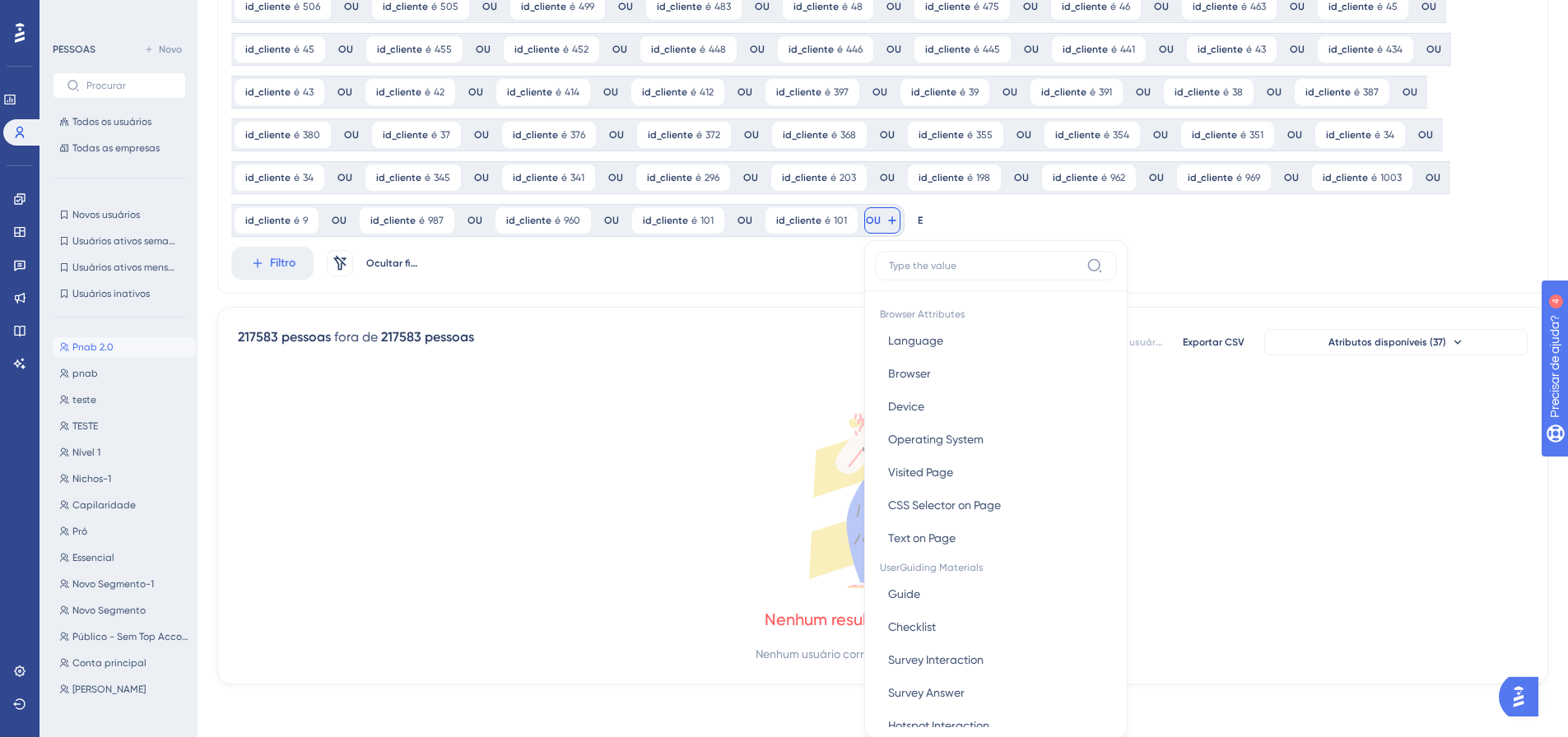
scroll to position [372, 0]
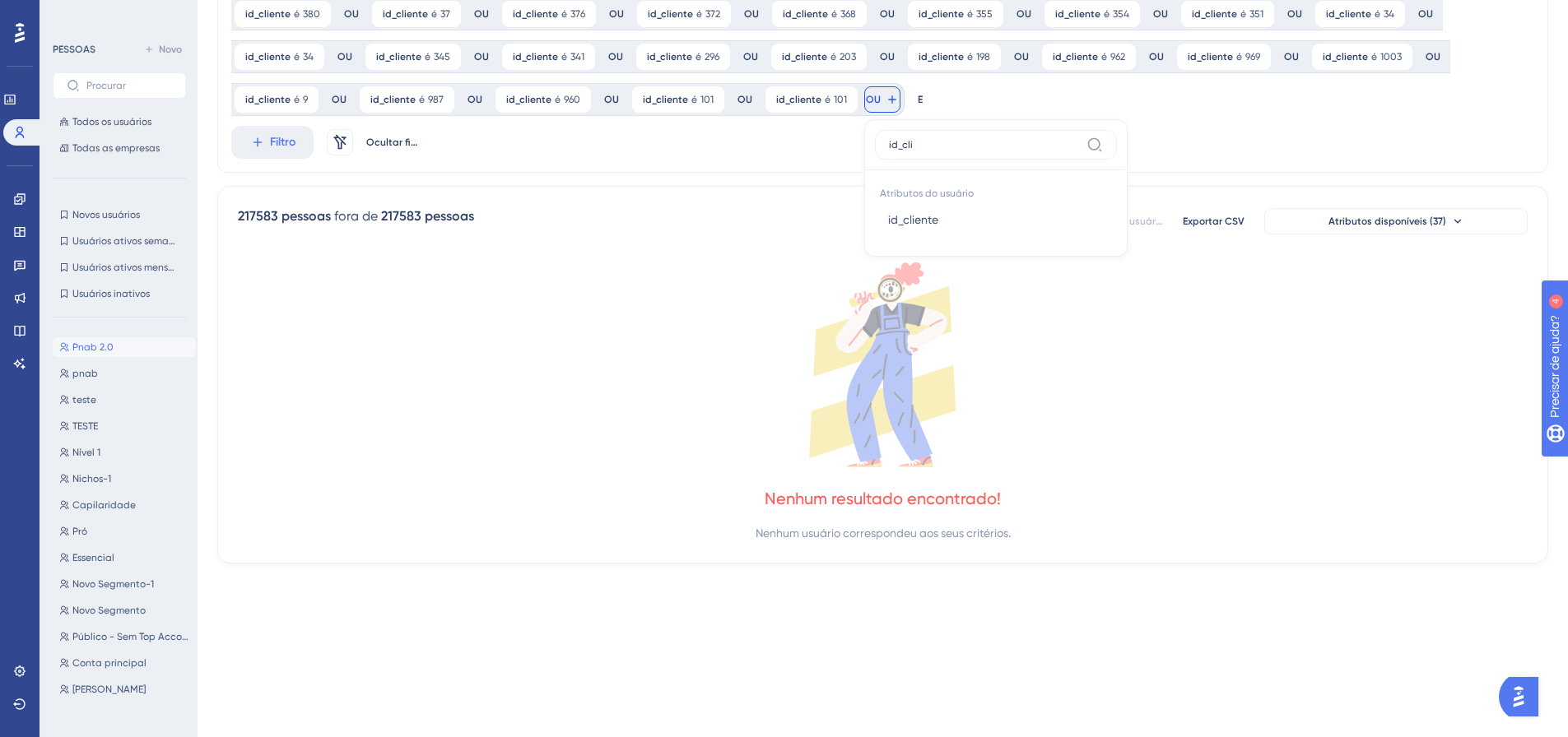
type input "id_cli"
click at [888, 216] on font "id_cliente" at bounding box center [913, 219] width 50 height 13
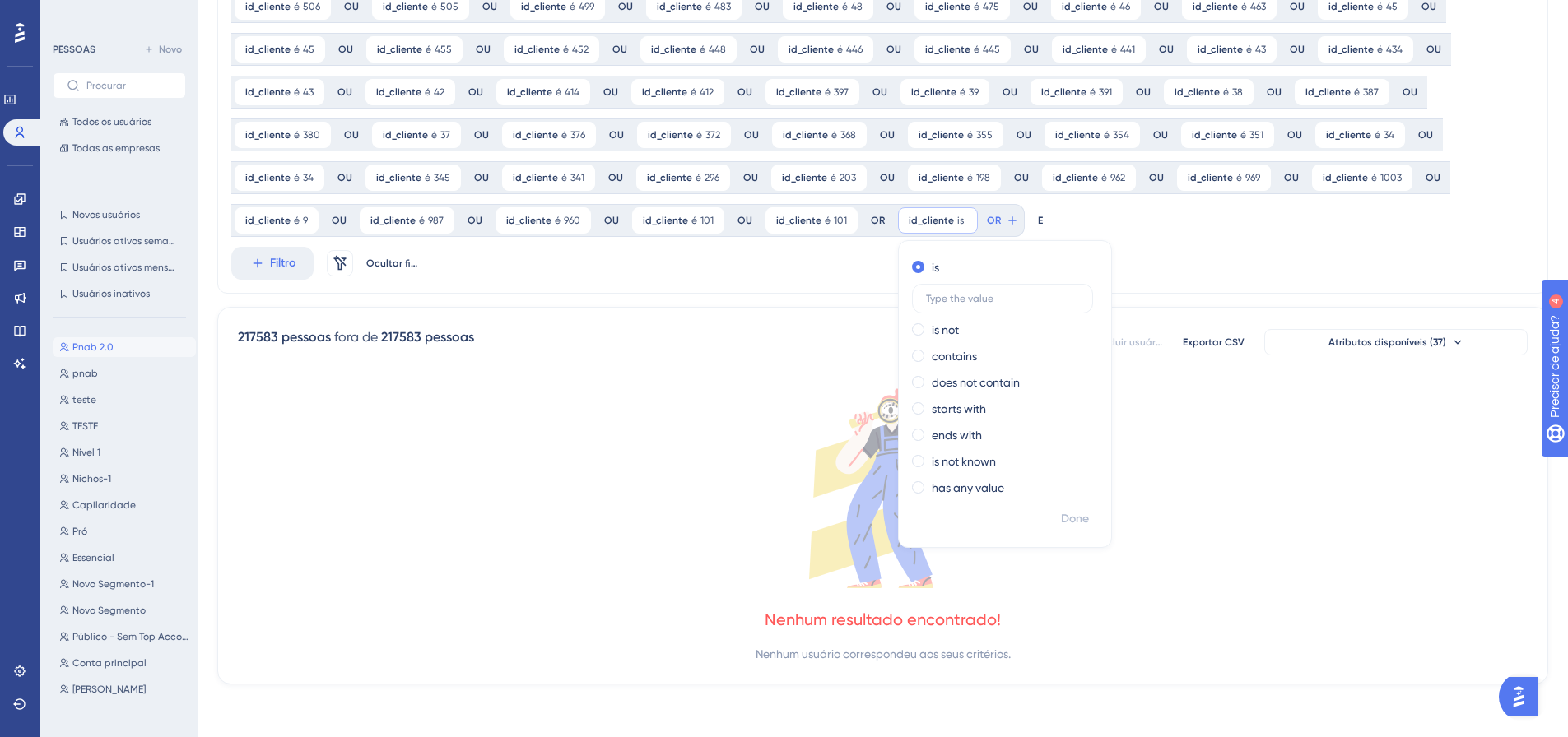
scroll to position [251, 0]
type input "1023"
click at [1063, 519] on font "Feito" at bounding box center [1076, 518] width 25 height 14
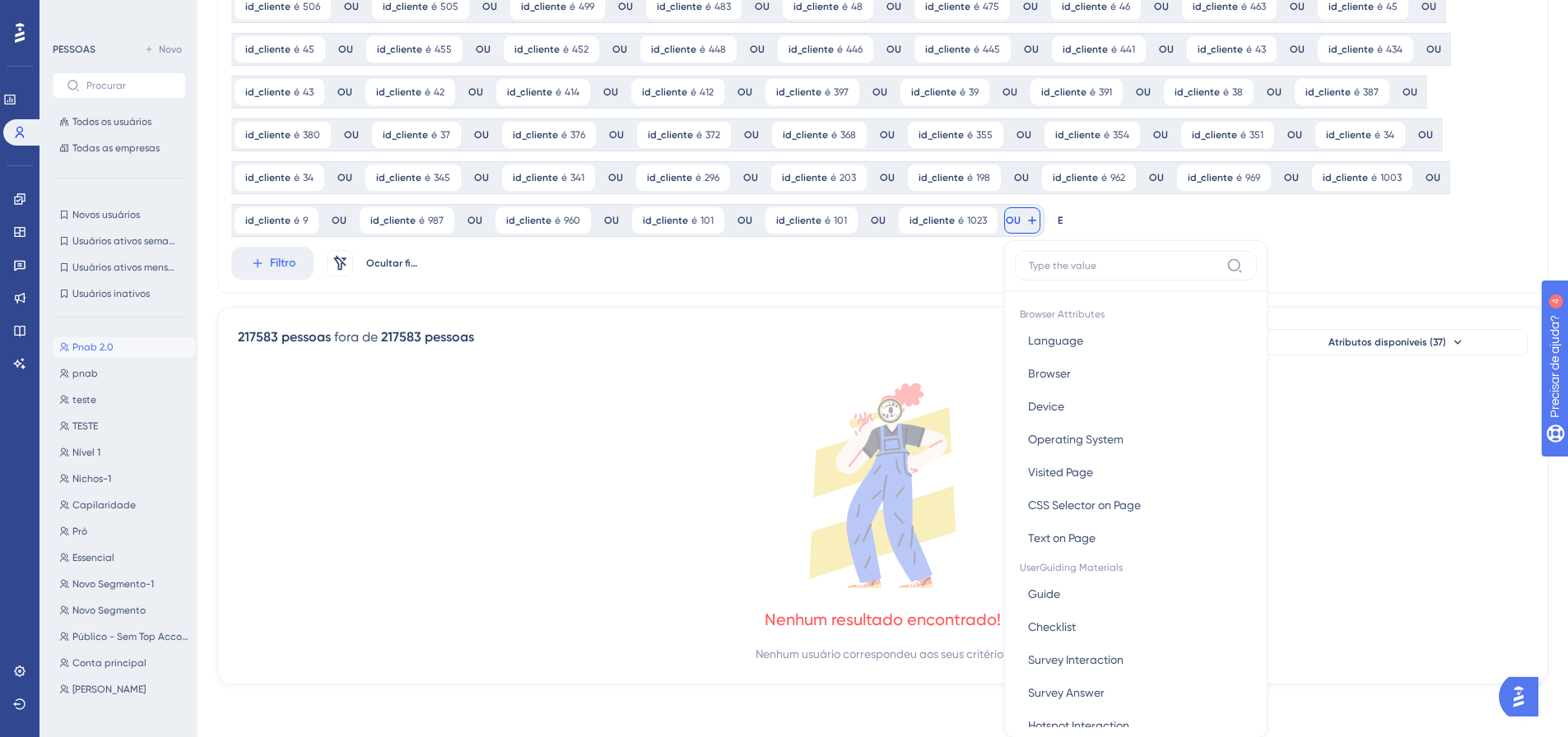
scroll to position [372, 0]
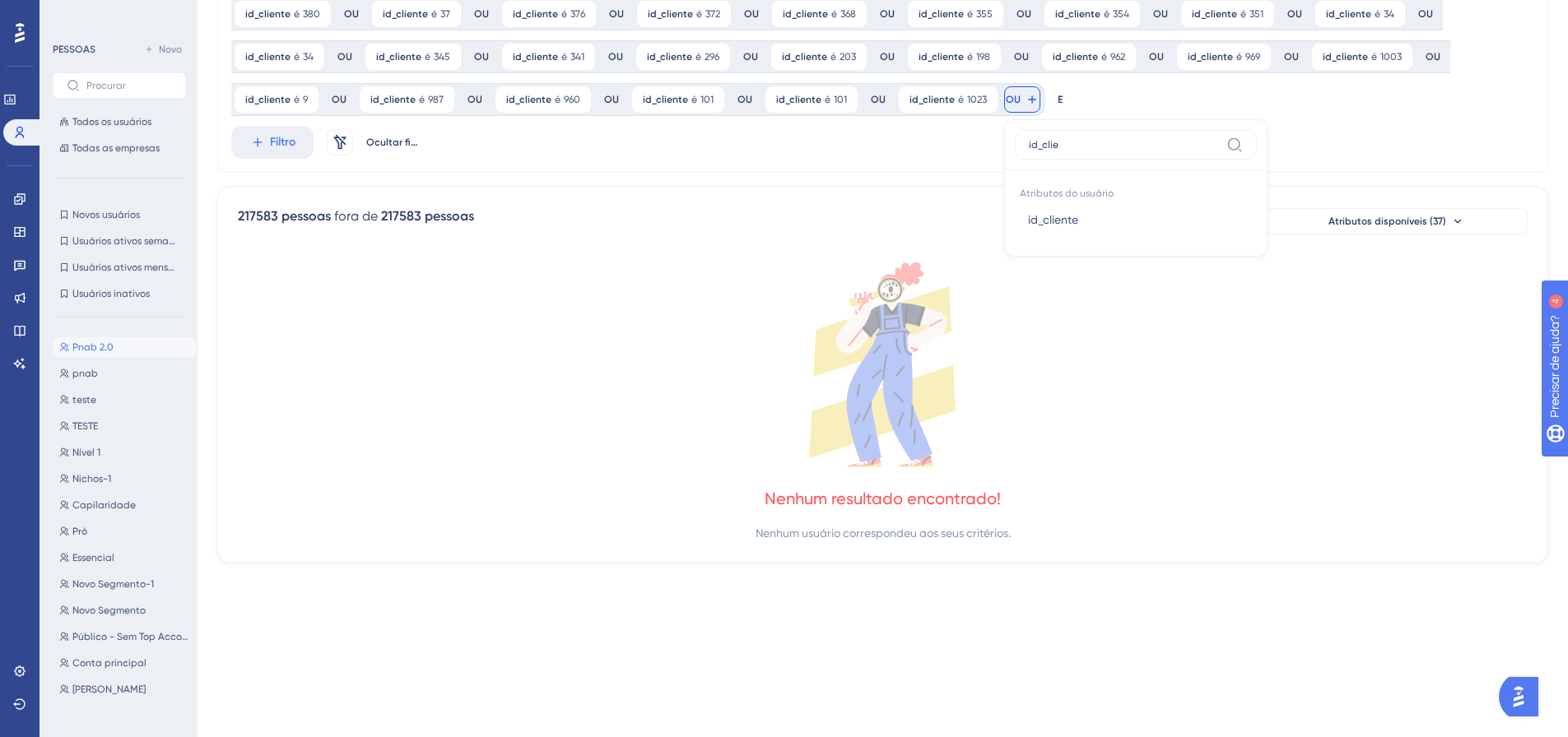
type input "id_clie"
click at [1015, 224] on button "id_cliente id_cliente" at bounding box center [1136, 219] width 242 height 33
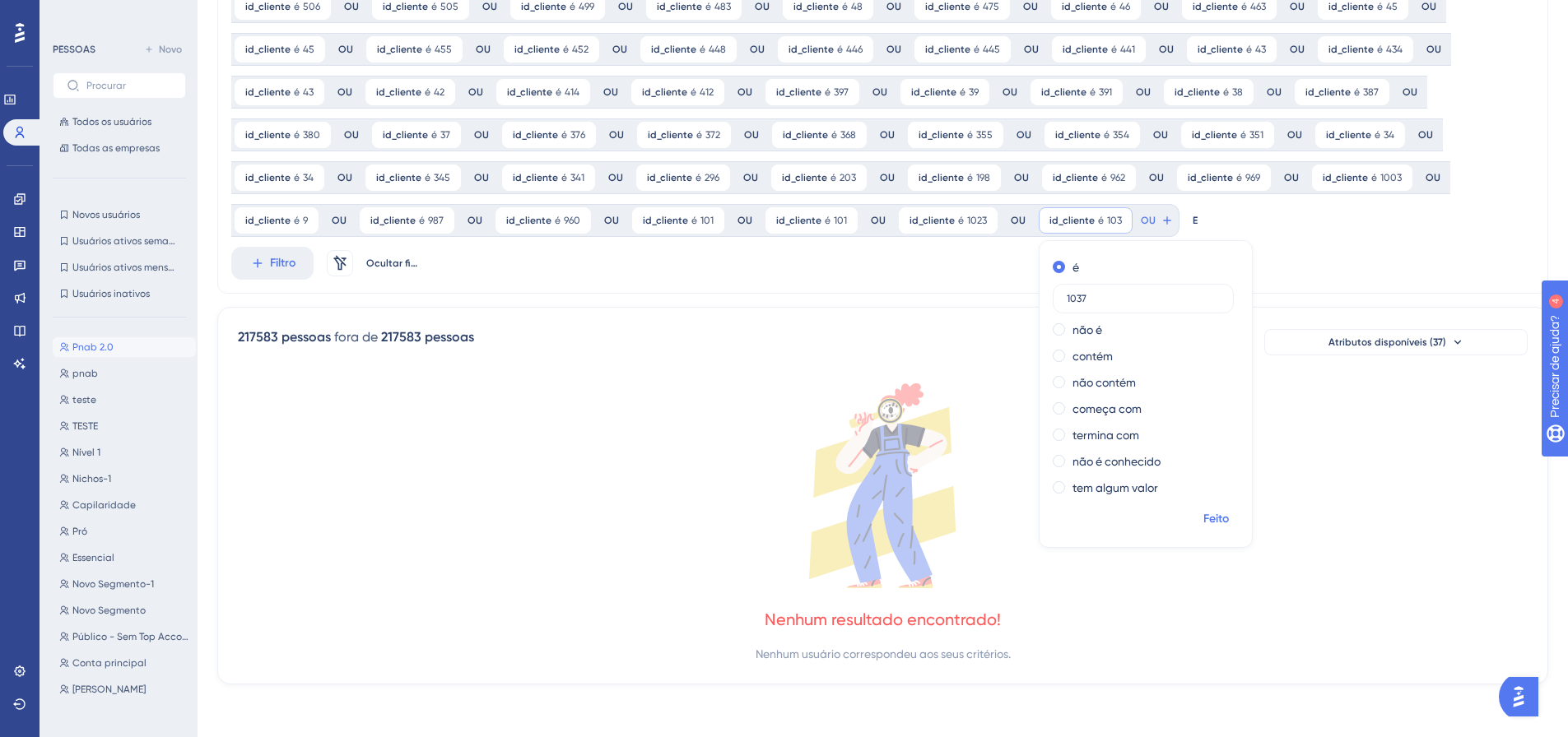
type input "1037"
drag, startPoint x: 1206, startPoint y: 523, endPoint x: 1155, endPoint y: 502, distance: 55.2
click at [1206, 522] on font "Feito" at bounding box center [1216, 518] width 25 height 14
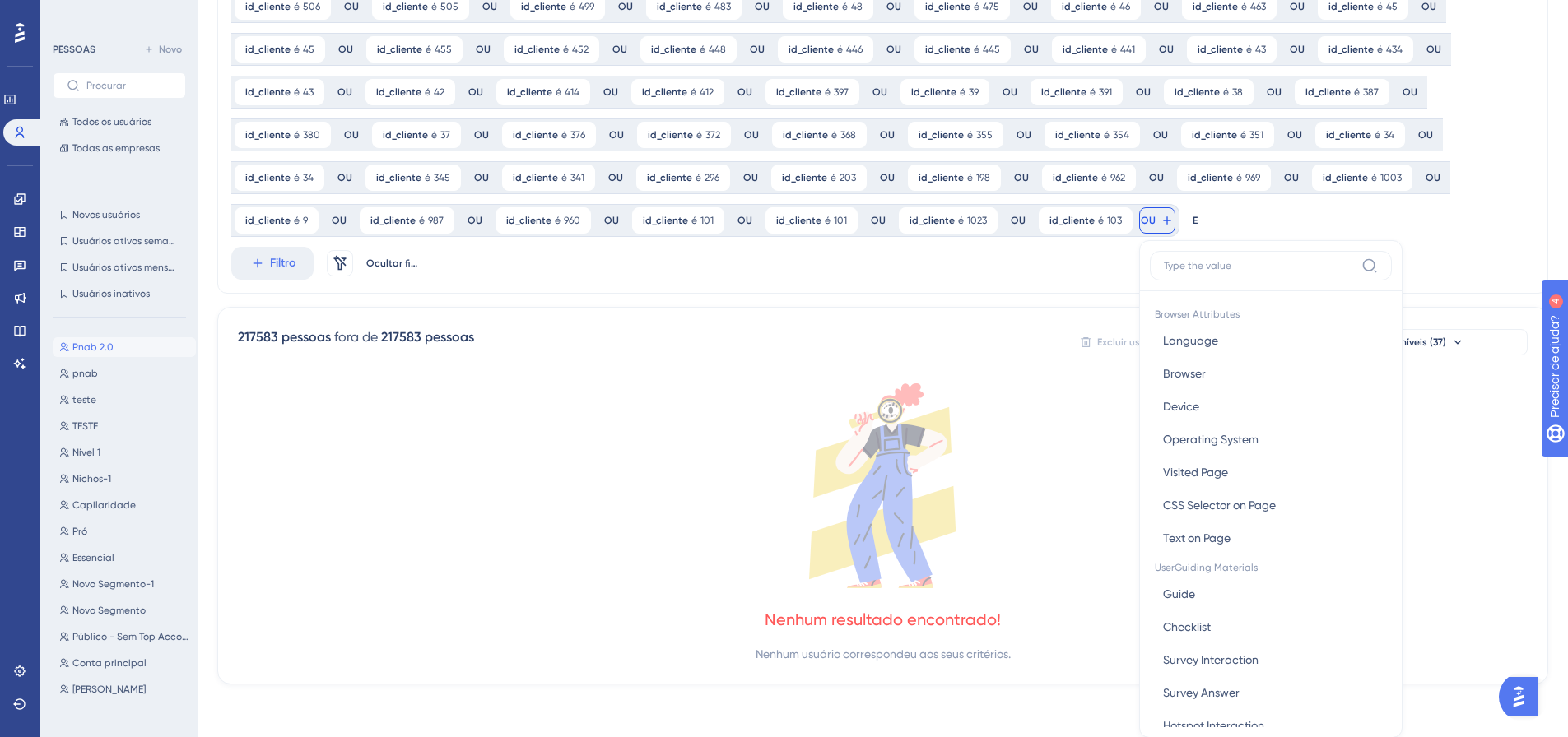
scroll to position [372, 0]
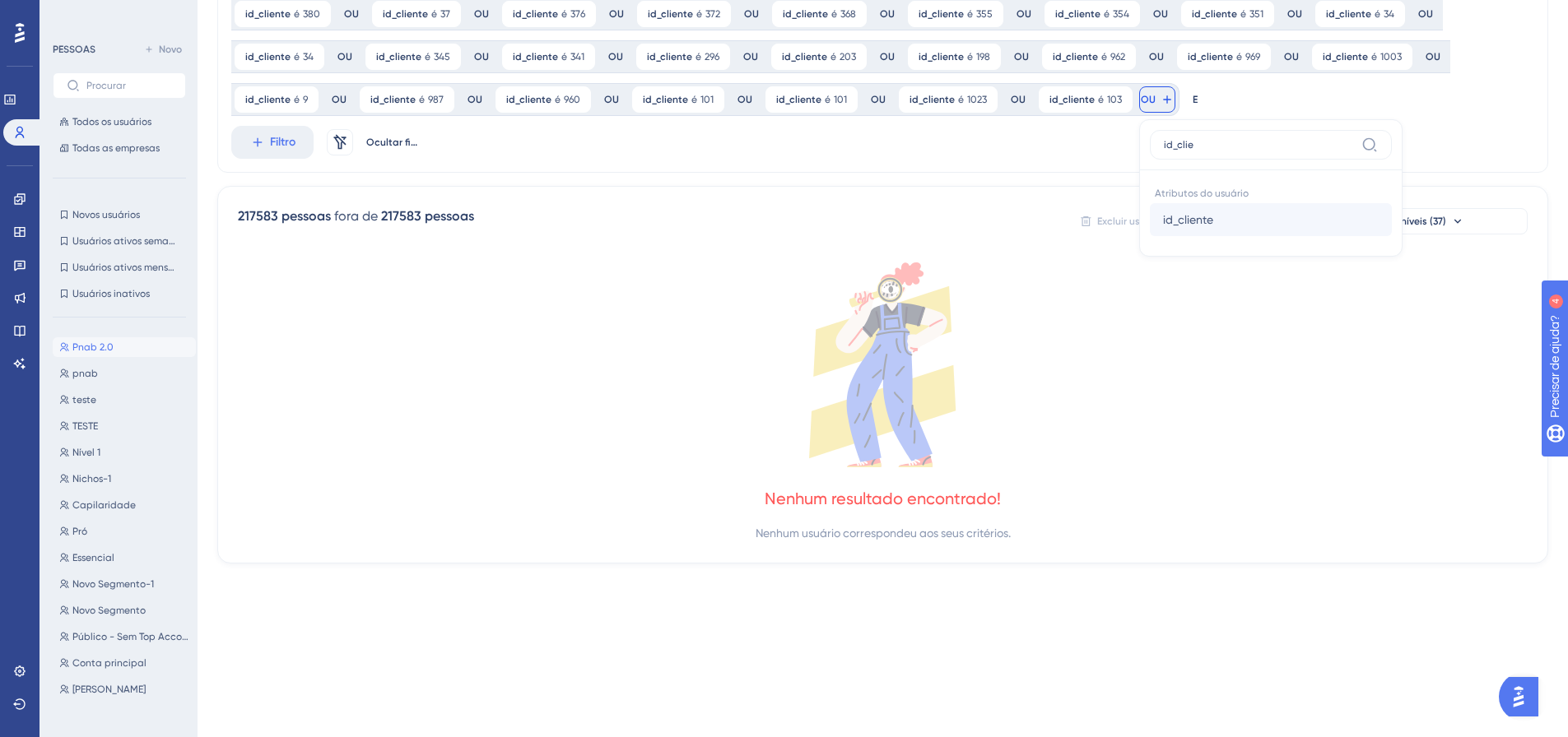
type input "id_clie"
click at [1177, 215] on font "id_cliente" at bounding box center [1188, 219] width 50 height 13
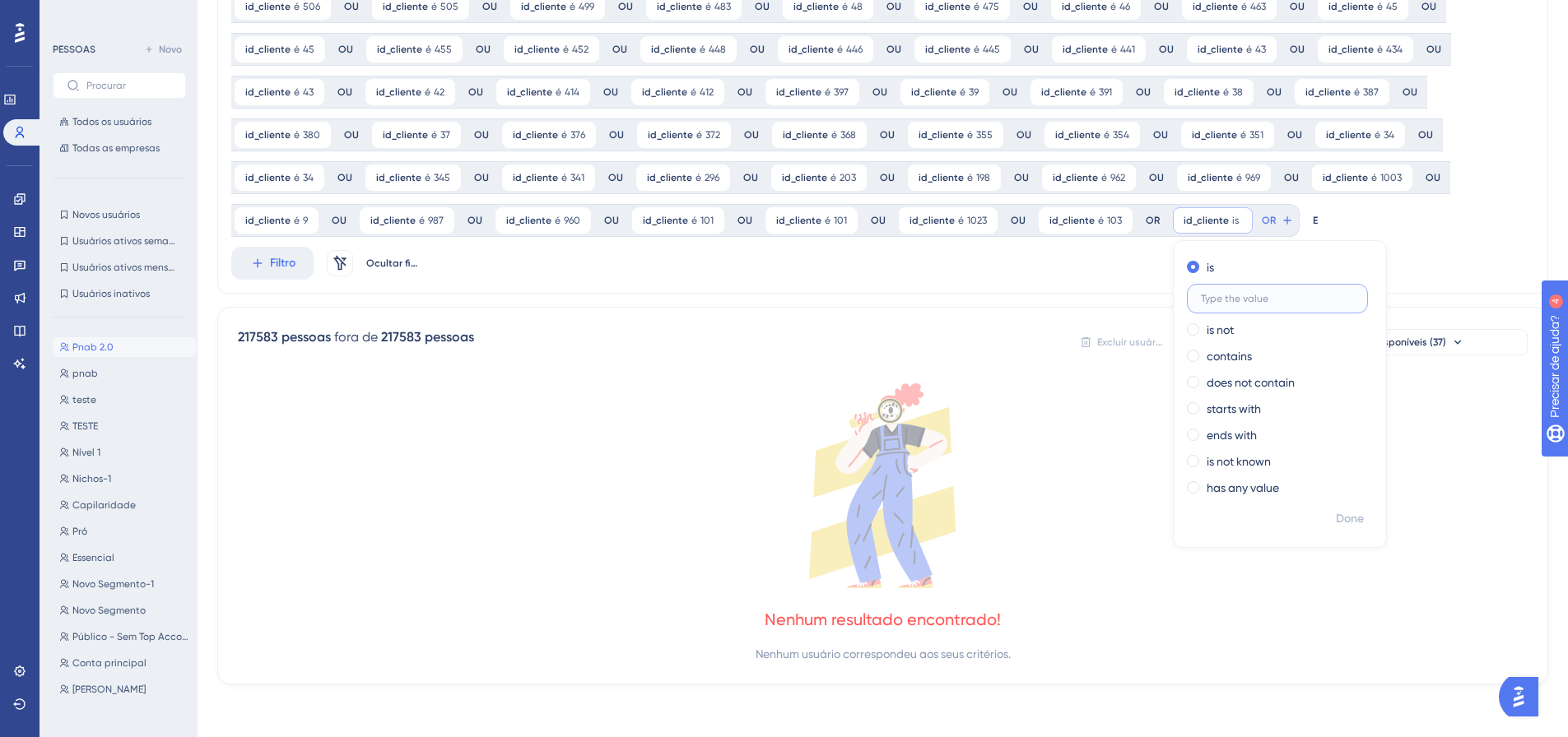
scroll to position [251, 0]
type input "1063"
click at [1338, 518] on font "Feito" at bounding box center [1351, 518] width 25 height 14
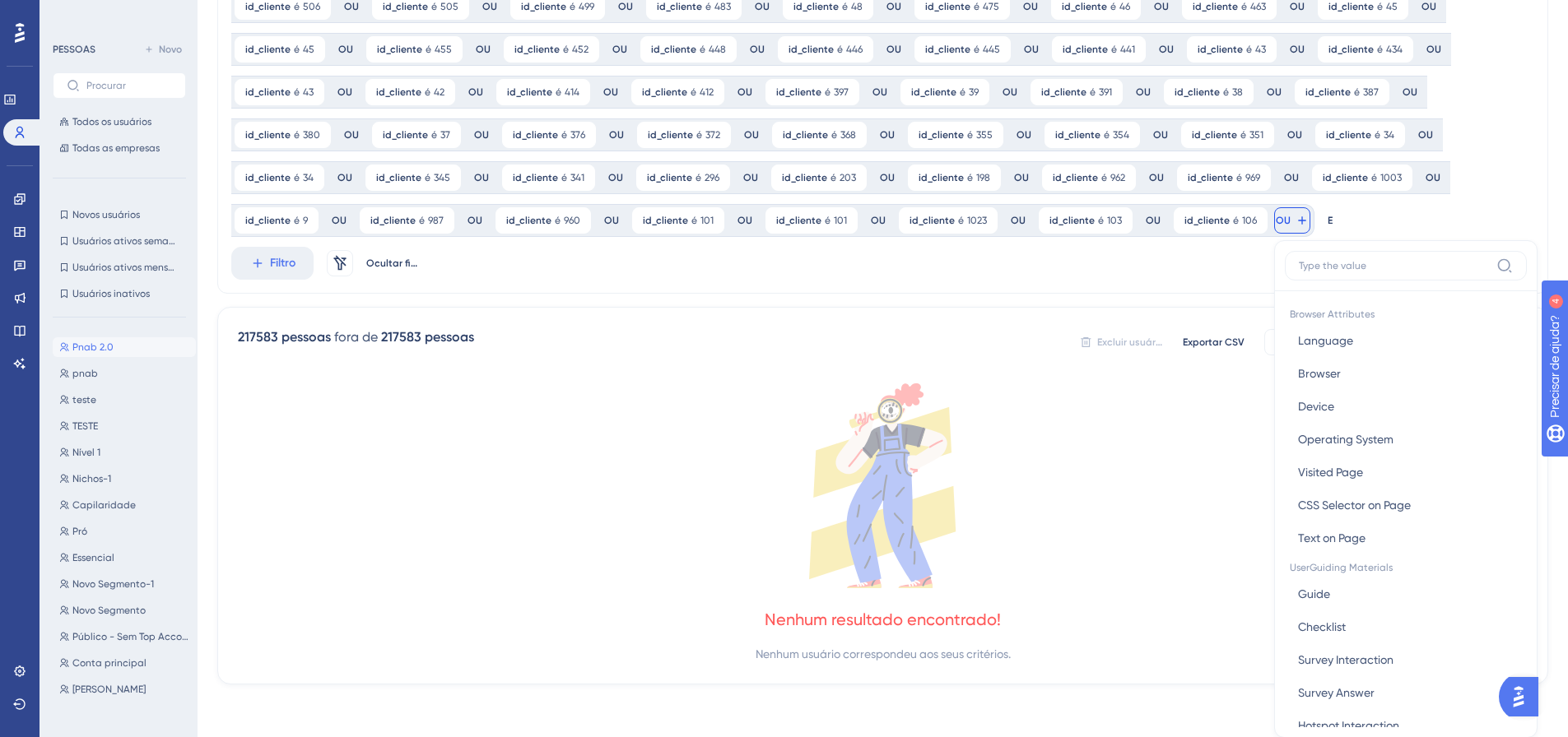
scroll to position [372, 0]
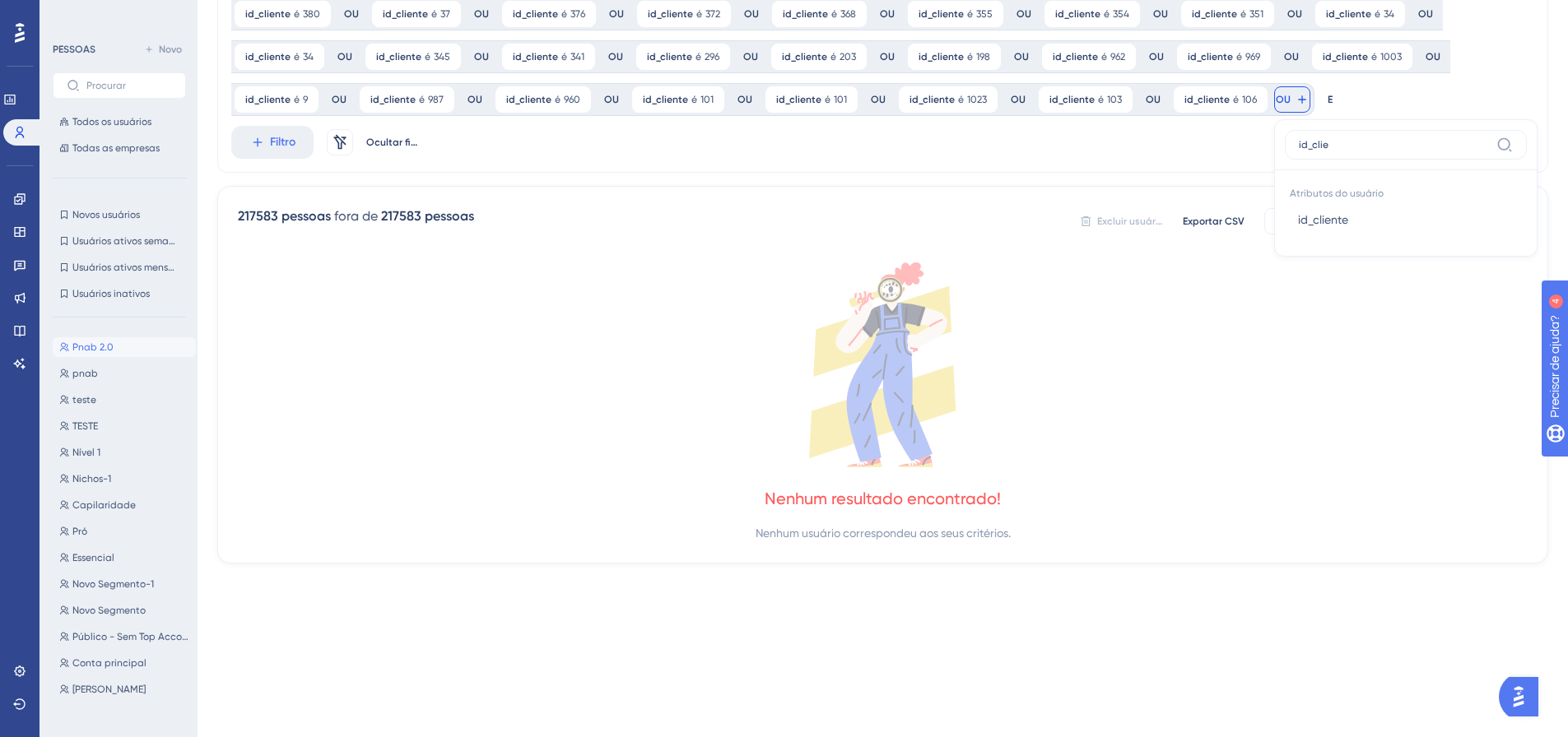
type input "id_clie"
click at [1285, 223] on button "id_cliente id_cliente" at bounding box center [1405, 219] width 242 height 33
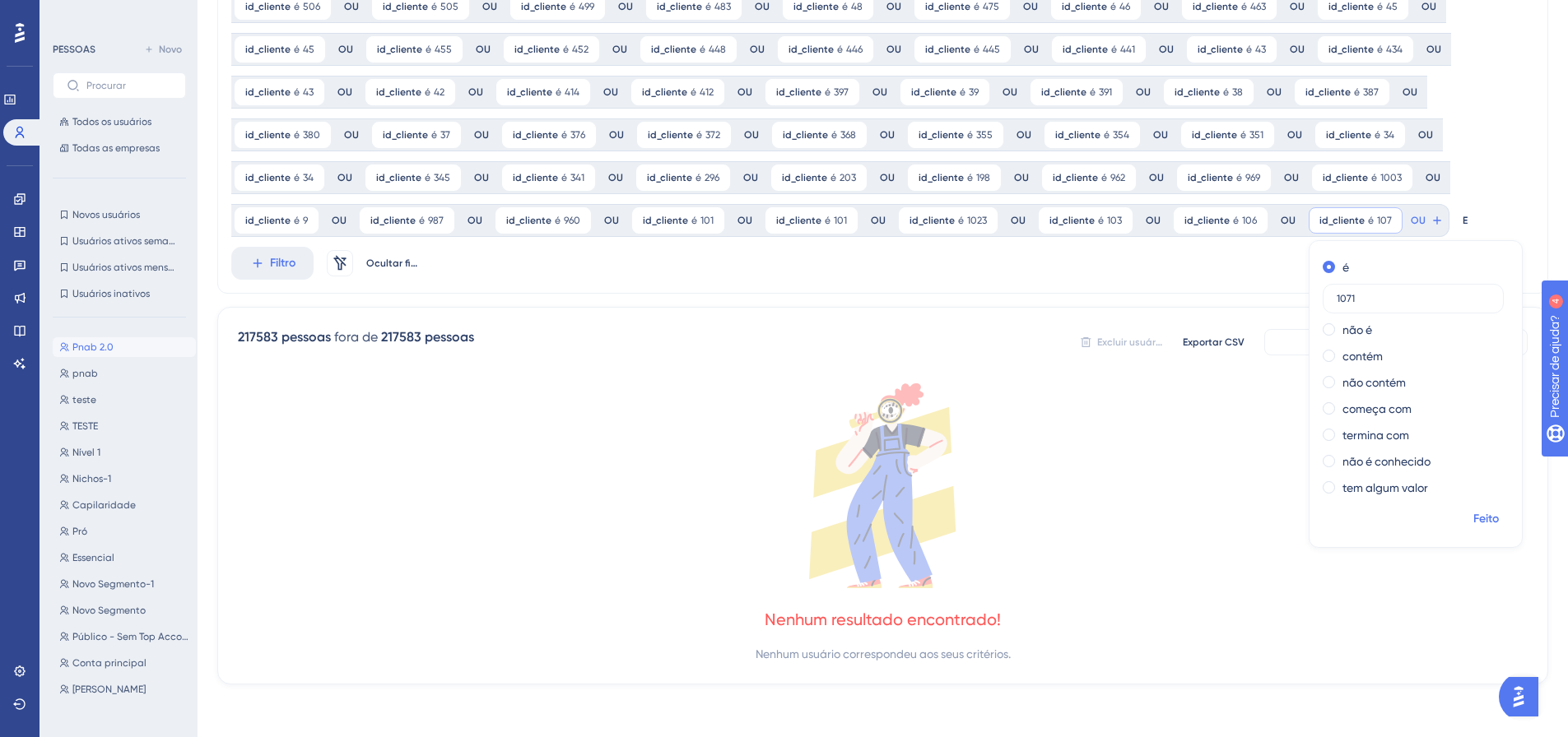
type input "1071"
click at [1473, 519] on font "Feito" at bounding box center [1486, 518] width 25 height 14
click at [1349, 225] on div "id_cliente é 107 107 Remover" at bounding box center [1355, 219] width 94 height 26
click at [1133, 298] on div "id_cliente é 93 93 Remover OU id_cliente é 93 93 Remover OU id_cliente é 93 93 …" at bounding box center [882, 265] width 1331 height 837
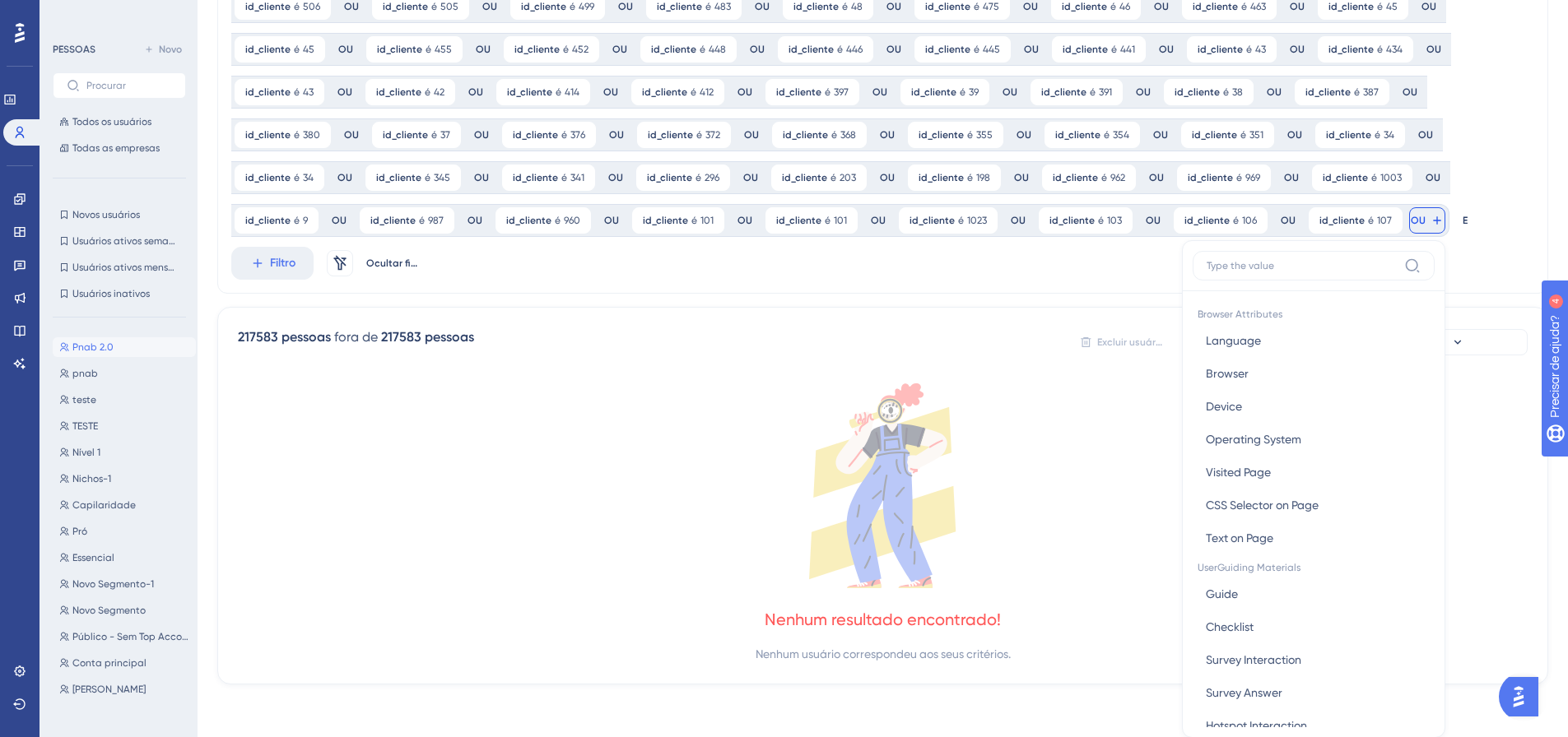
scroll to position [372, 0]
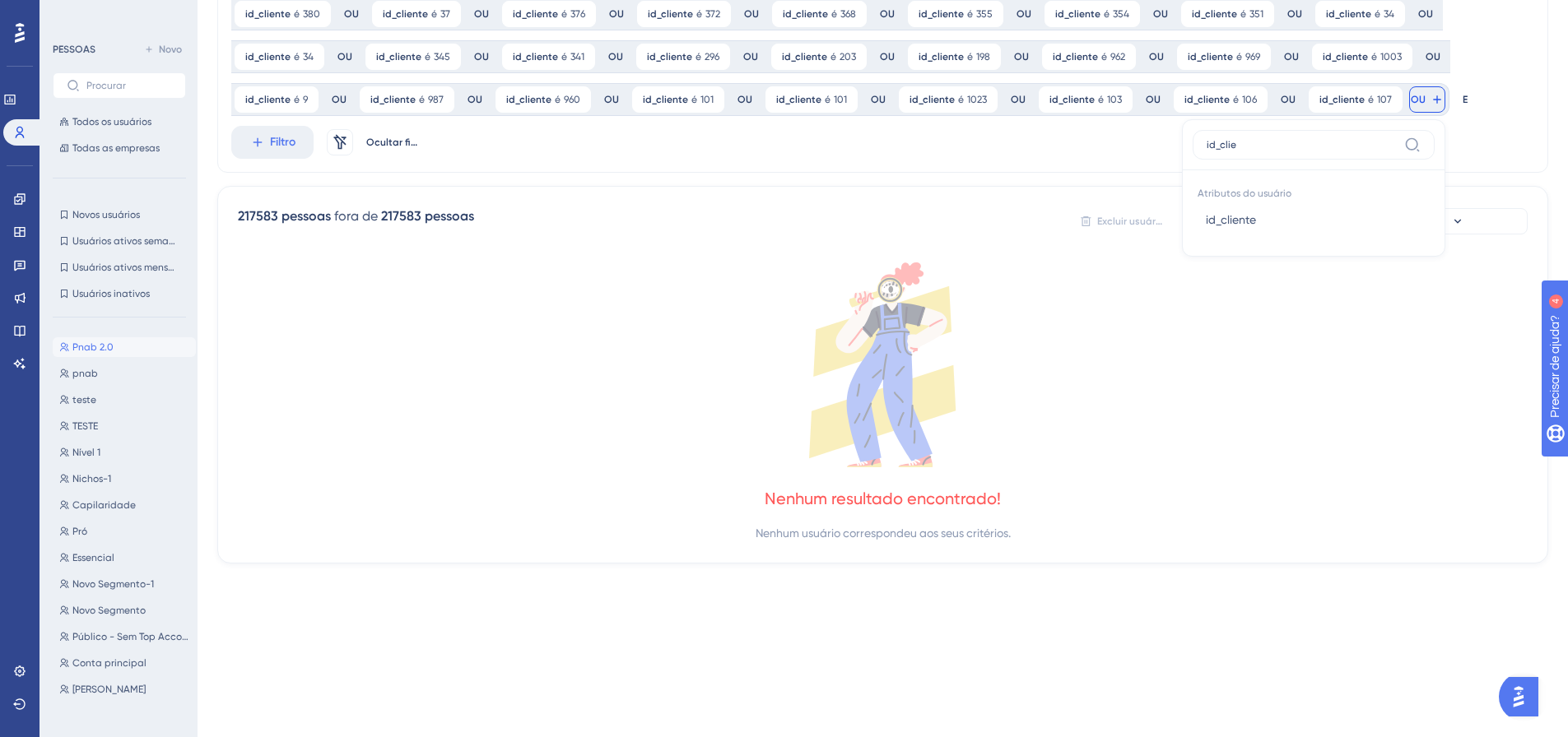
type input "id_clie"
click at [1409, 216] on button "id_cliente id_cliente" at bounding box center [1313, 219] width 242 height 33
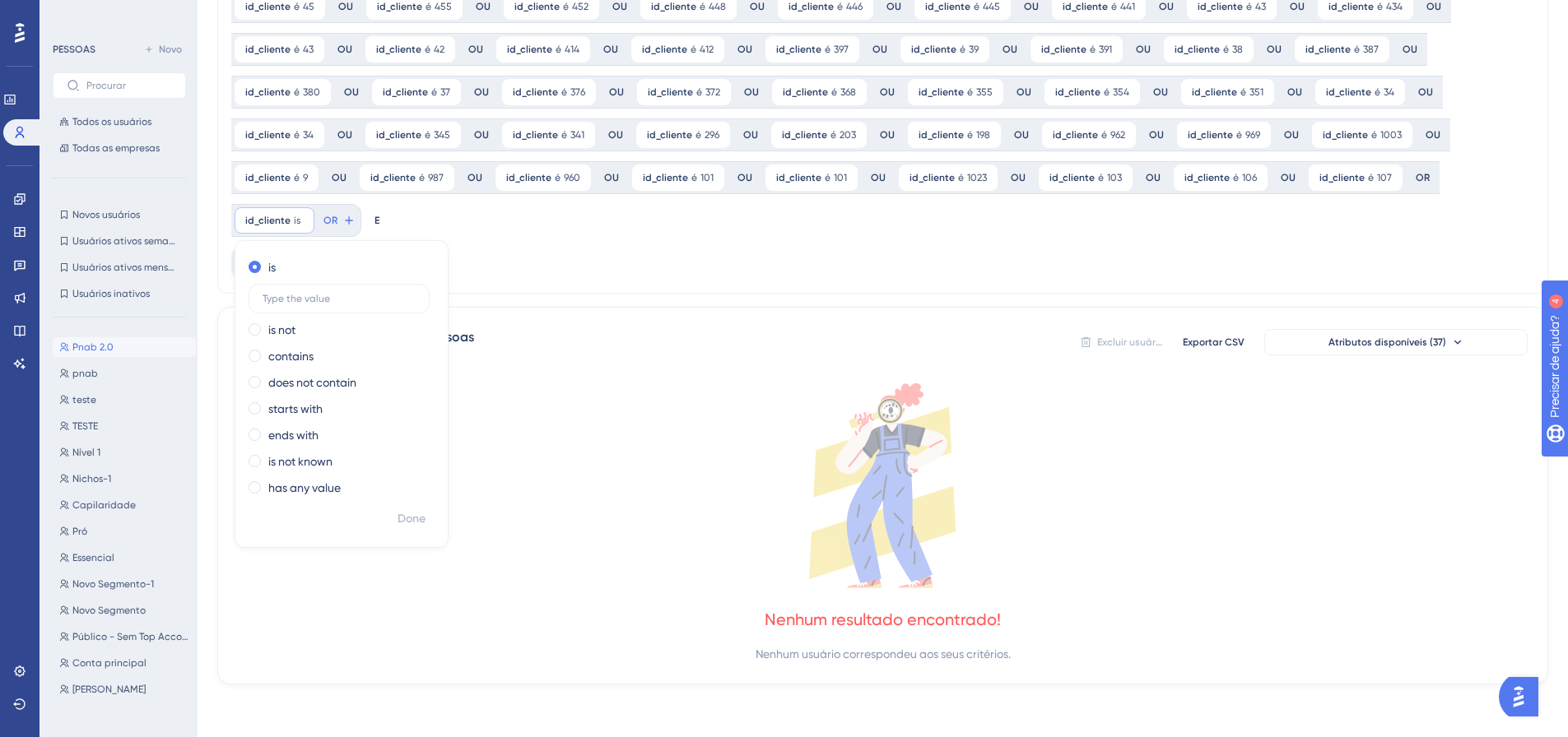
scroll to position [294, 0]
type input "1078"
click at [402, 519] on font "Feito" at bounding box center [411, 518] width 25 height 14
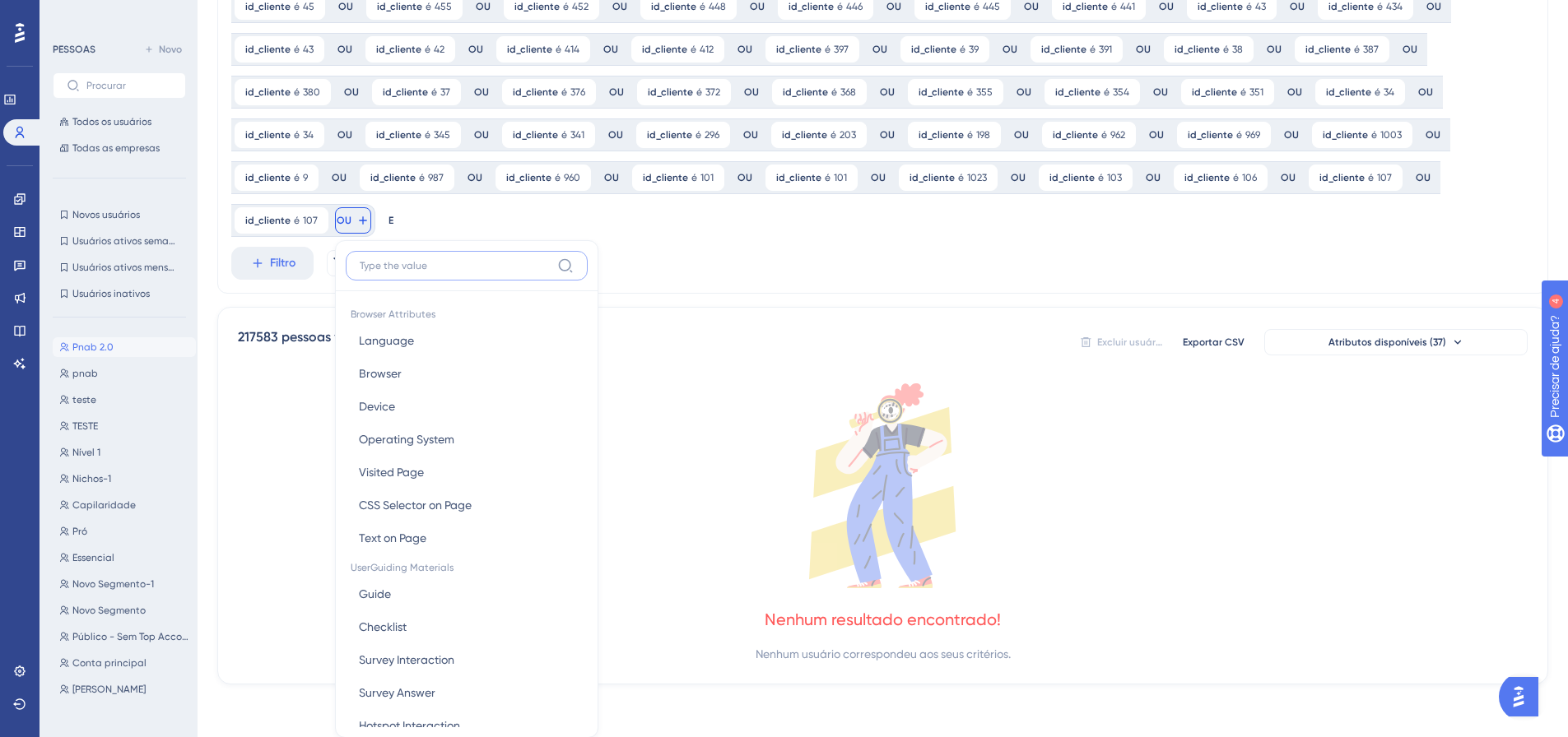
scroll to position [415, 0]
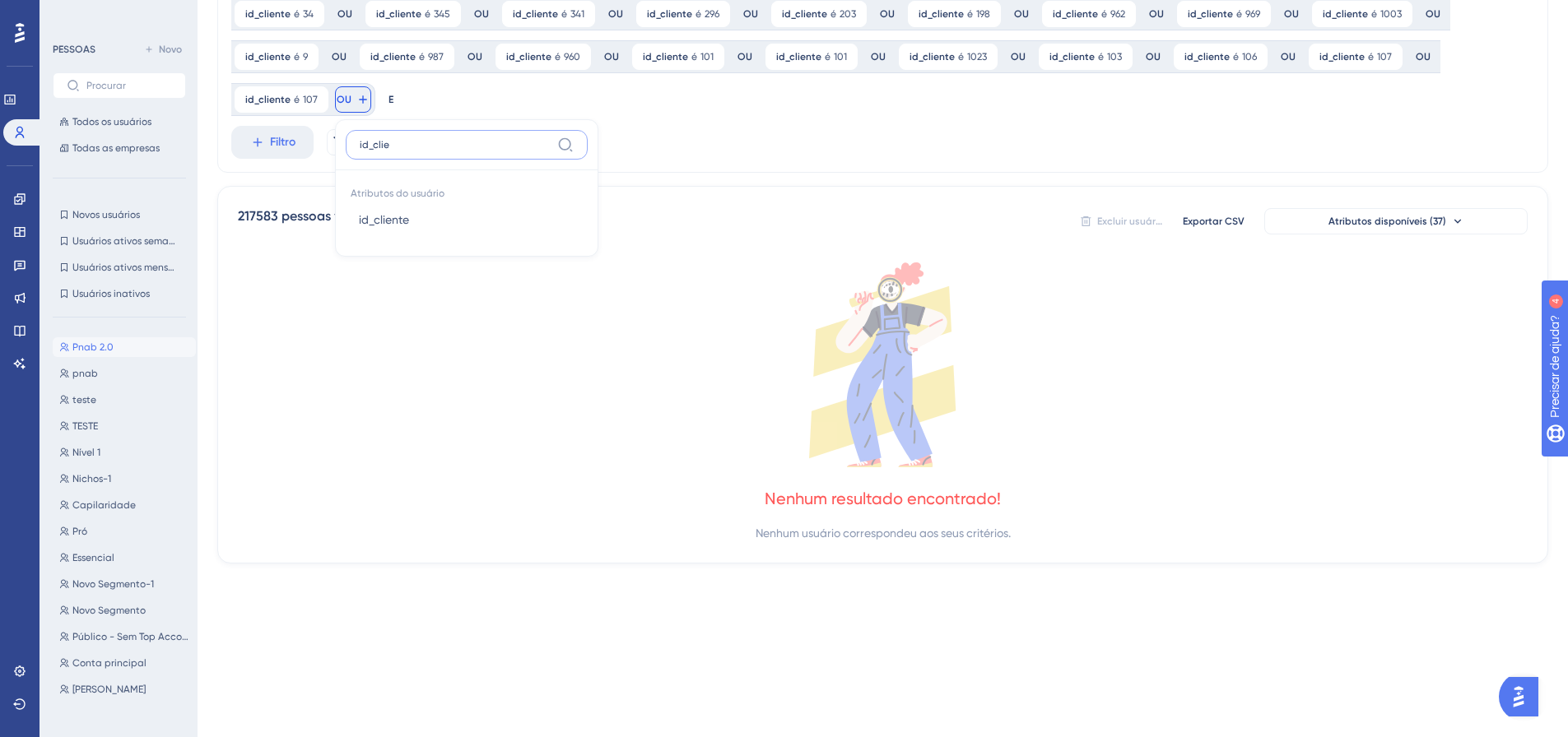
type input "id_clie"
click at [359, 217] on font "id_cliente" at bounding box center [384, 219] width 50 height 13
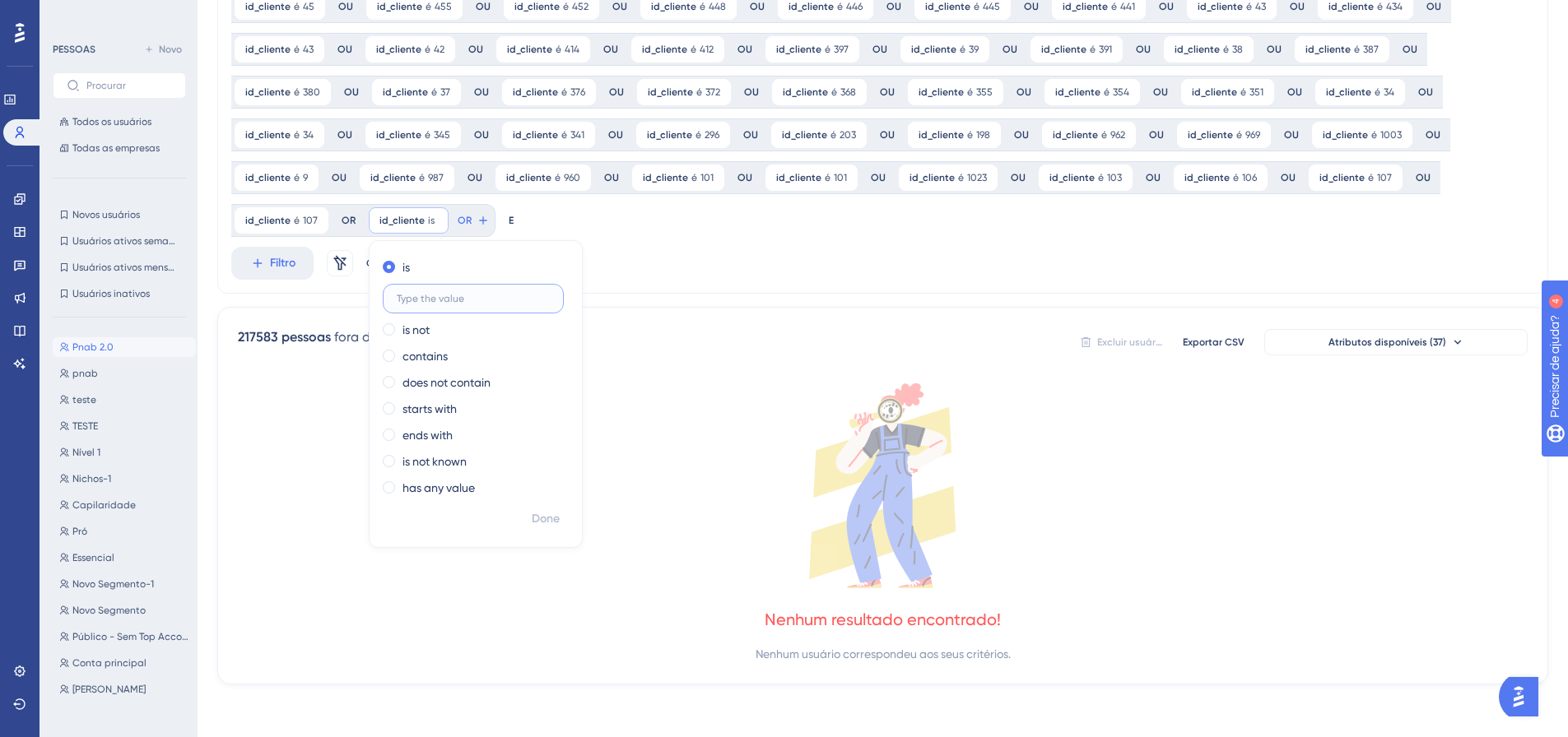
scroll to position [294, 0]
type input "1080"
drag, startPoint x: 546, startPoint y: 523, endPoint x: 528, endPoint y: 456, distance: 69.4
click at [545, 522] on font "Feito" at bounding box center [546, 518] width 25 height 14
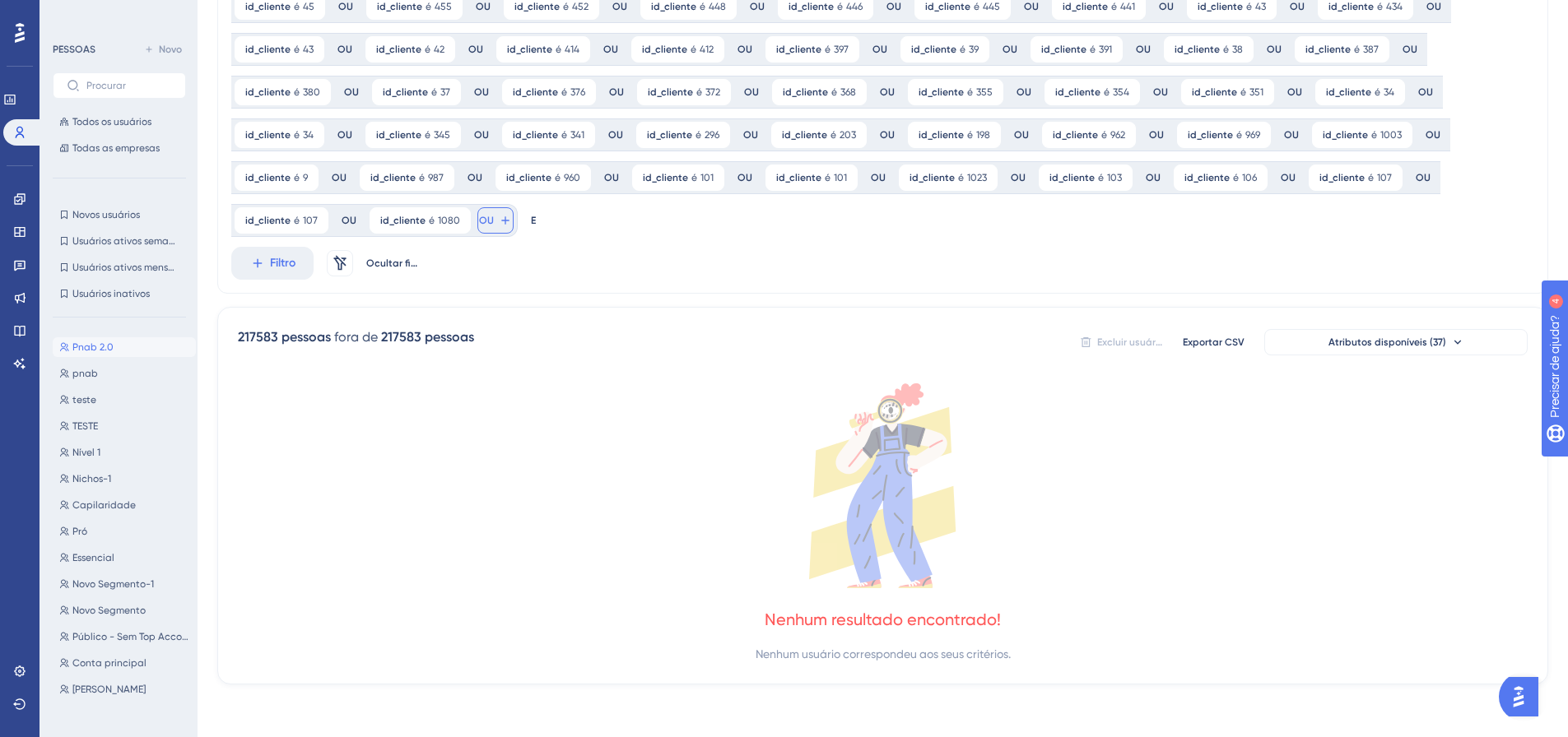
click at [559, 265] on input "id_clie1103" at bounding box center [598, 265] width 191 height 13
type input "id_clie"
click at [531, 326] on button "id_cliente id_cliente" at bounding box center [608, 340] width 242 height 33
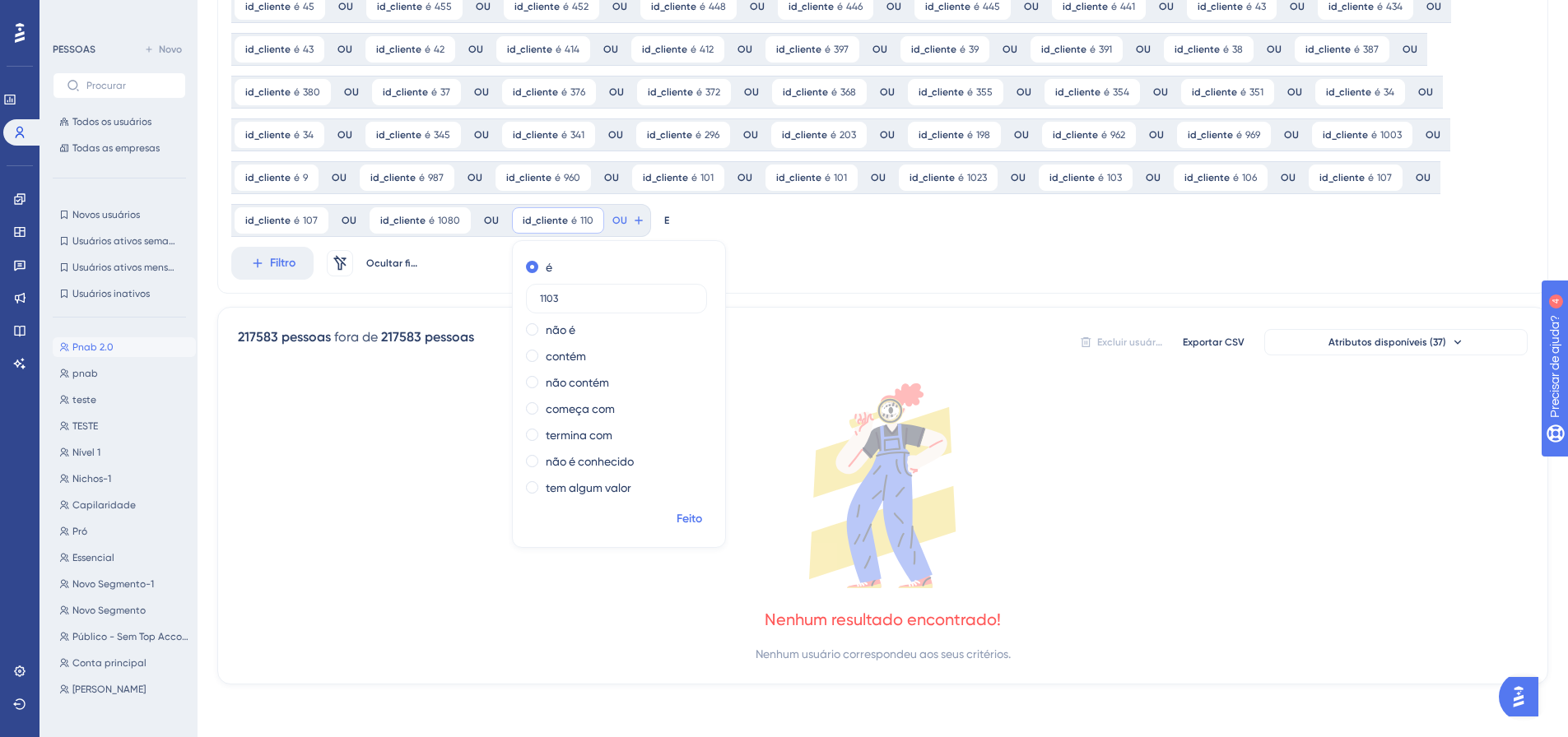
type input "1103"
click at [695, 517] on font "Feito" at bounding box center [689, 518] width 25 height 14
click at [625, 220] on div at bounding box center [866, 421] width 1403 height 618
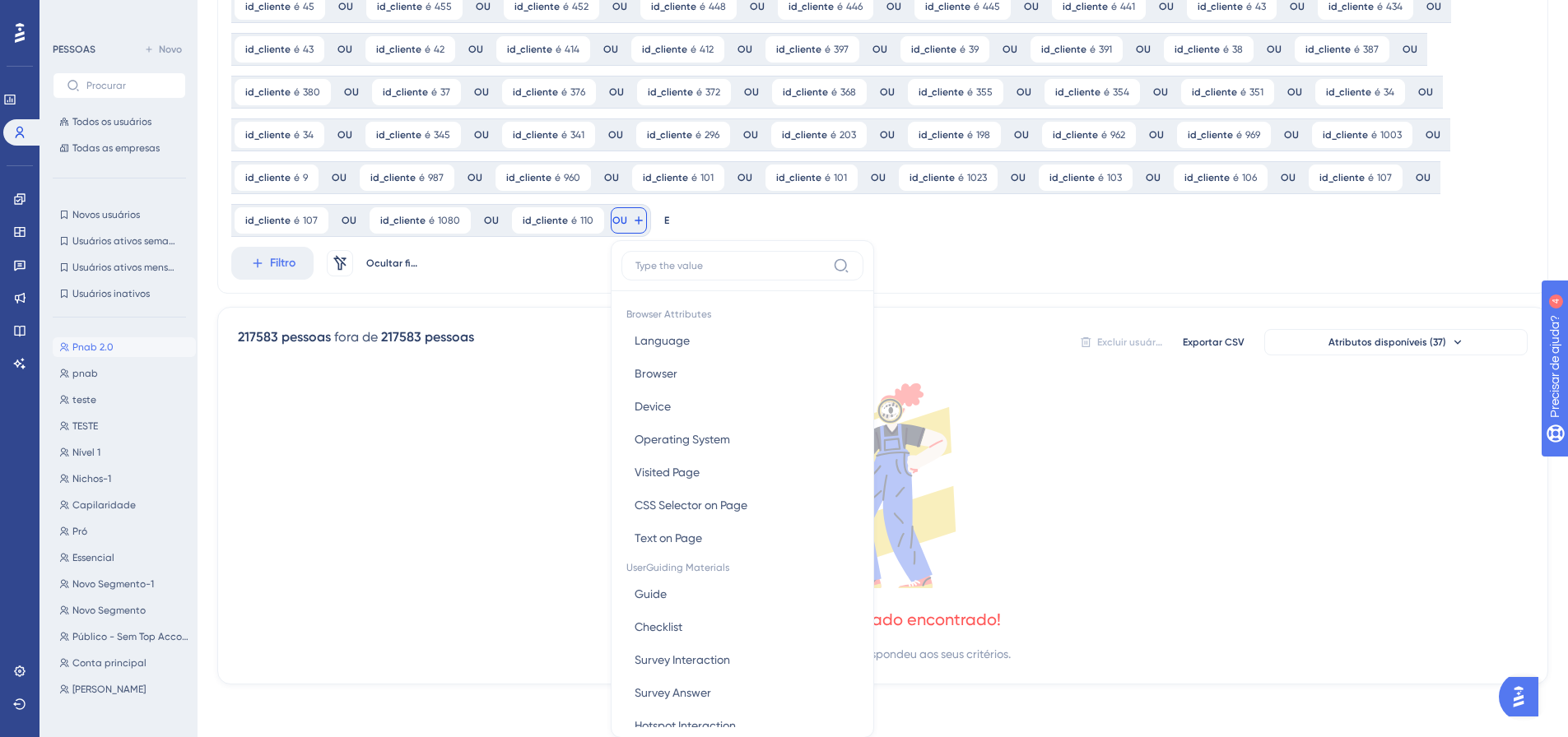
scroll to position [415, 0]
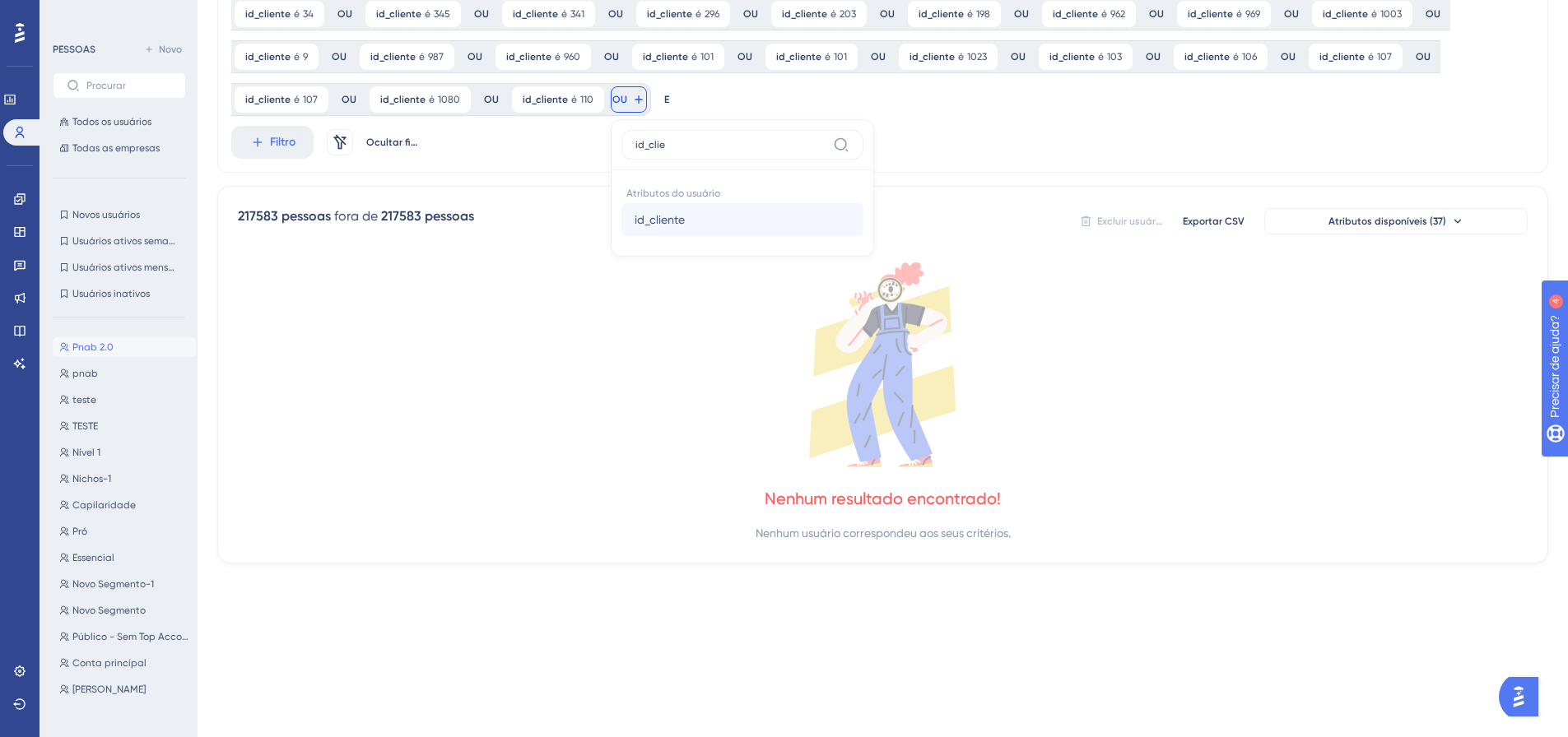
type input "id_clie"
click at [639, 230] on button "id_cliente id_cliente" at bounding box center [742, 219] width 242 height 33
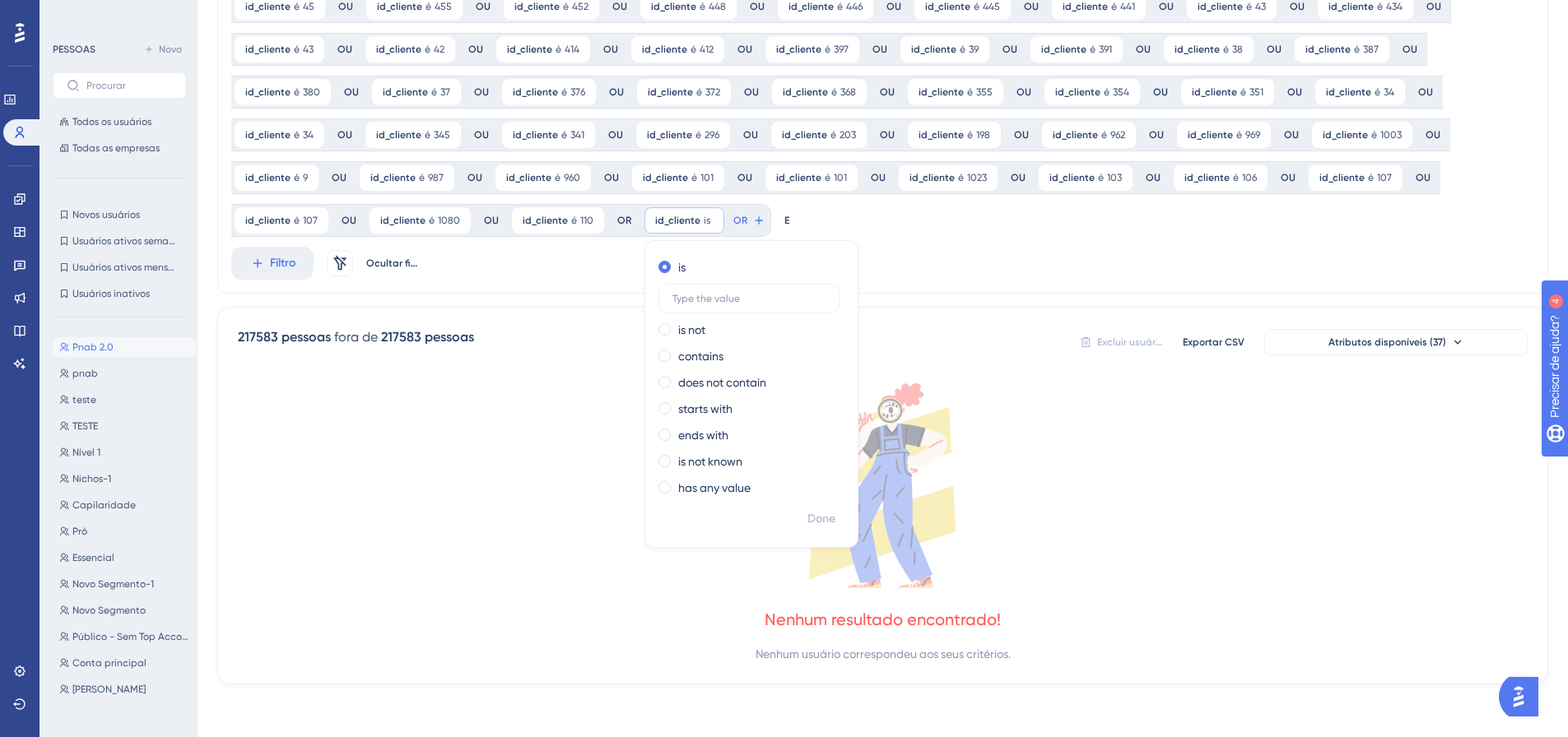
scroll to position [294, 0]
type input "1118"
click at [824, 521] on font "Feito" at bounding box center [822, 518] width 25 height 14
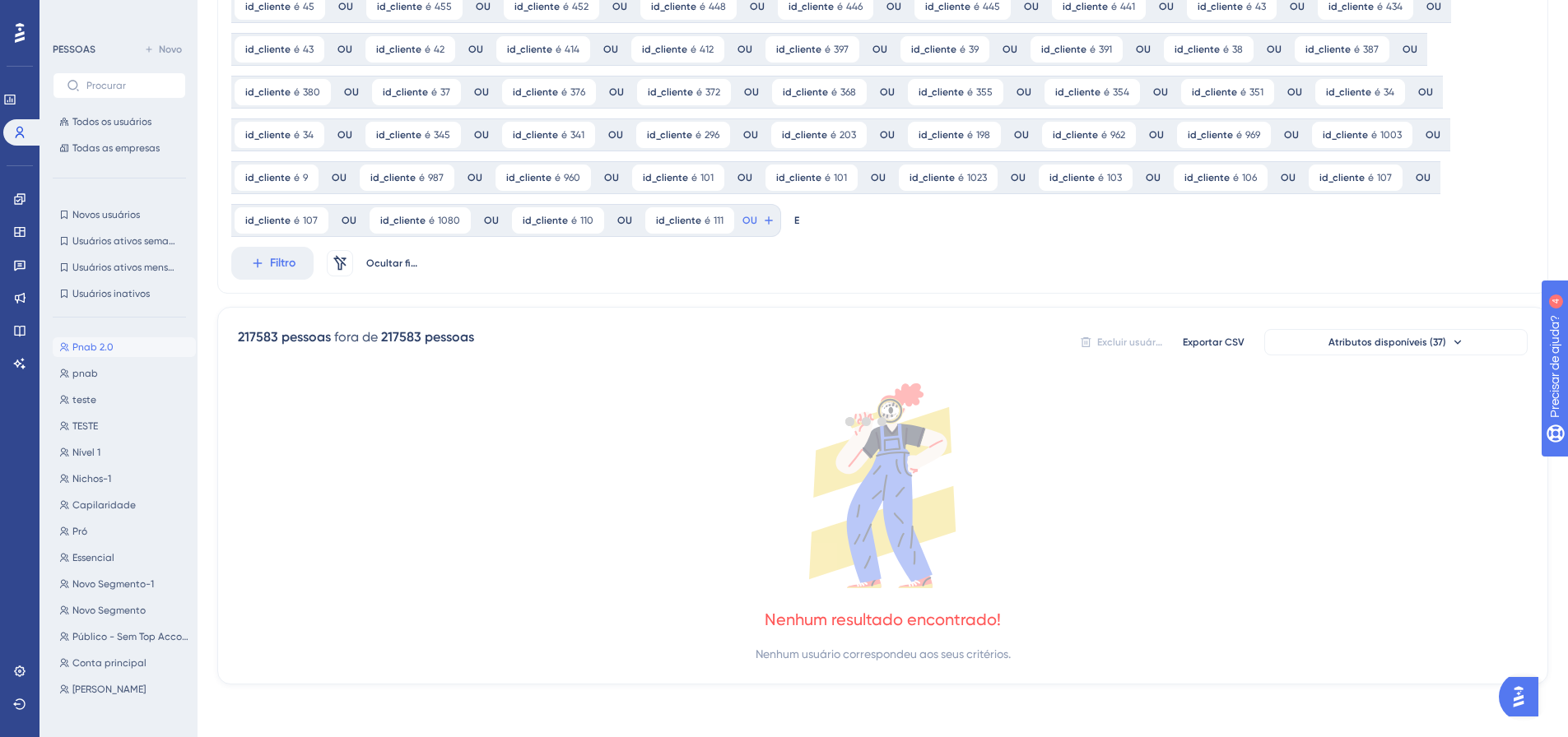
click at [753, 217] on div at bounding box center [866, 421] width 1403 height 618
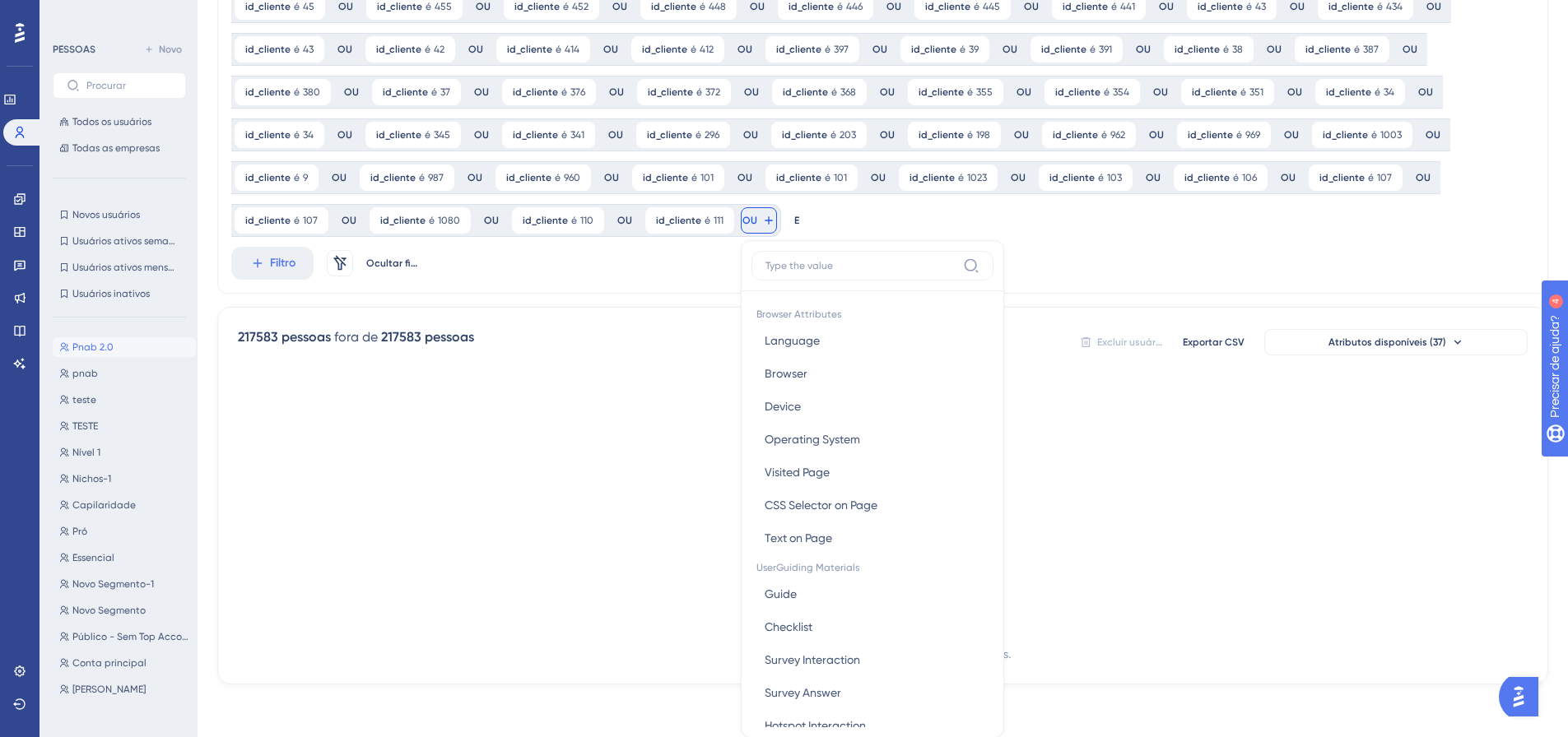
scroll to position [415, 0]
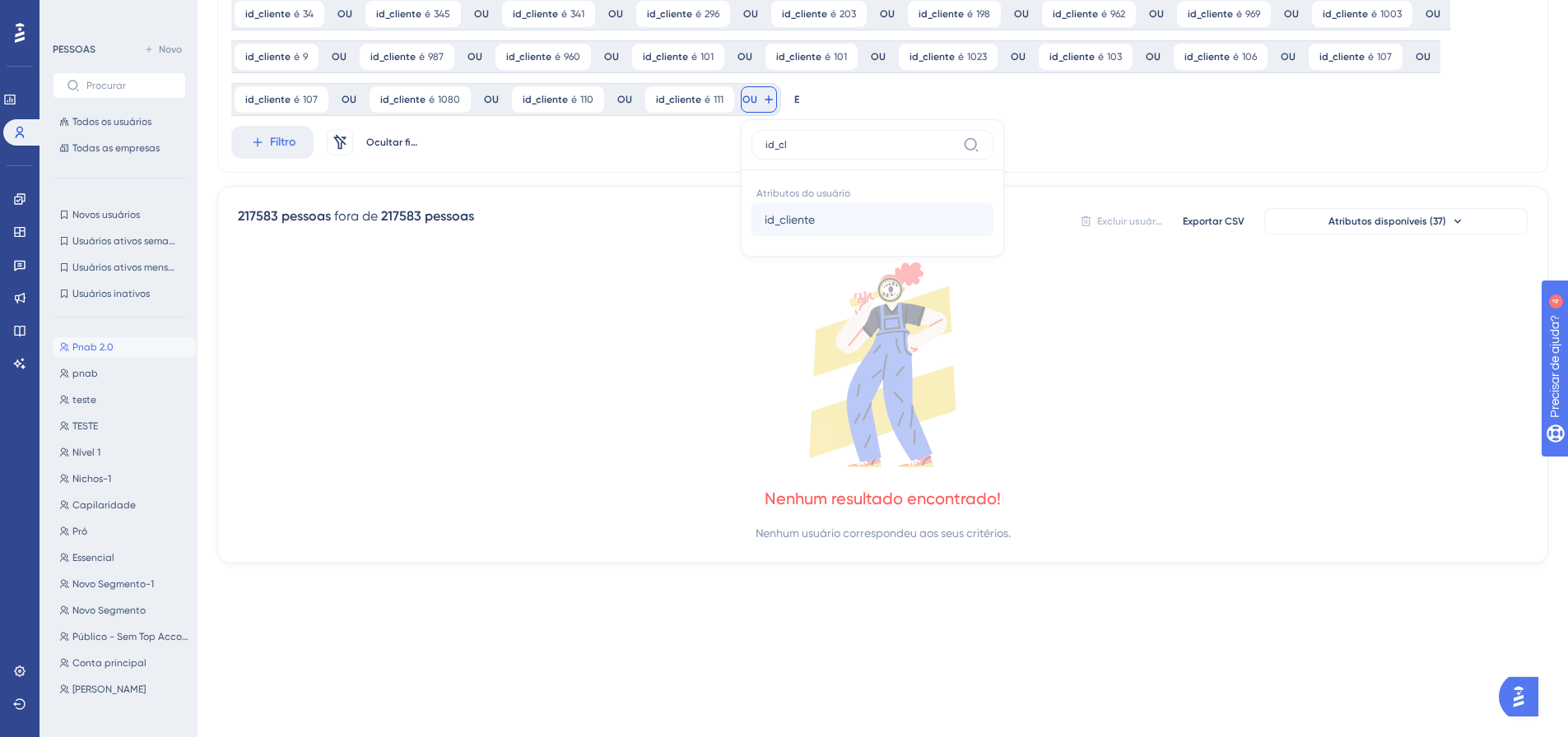
type input "id_cl"
click at [773, 219] on font "id_cliente" at bounding box center [789, 219] width 50 height 13
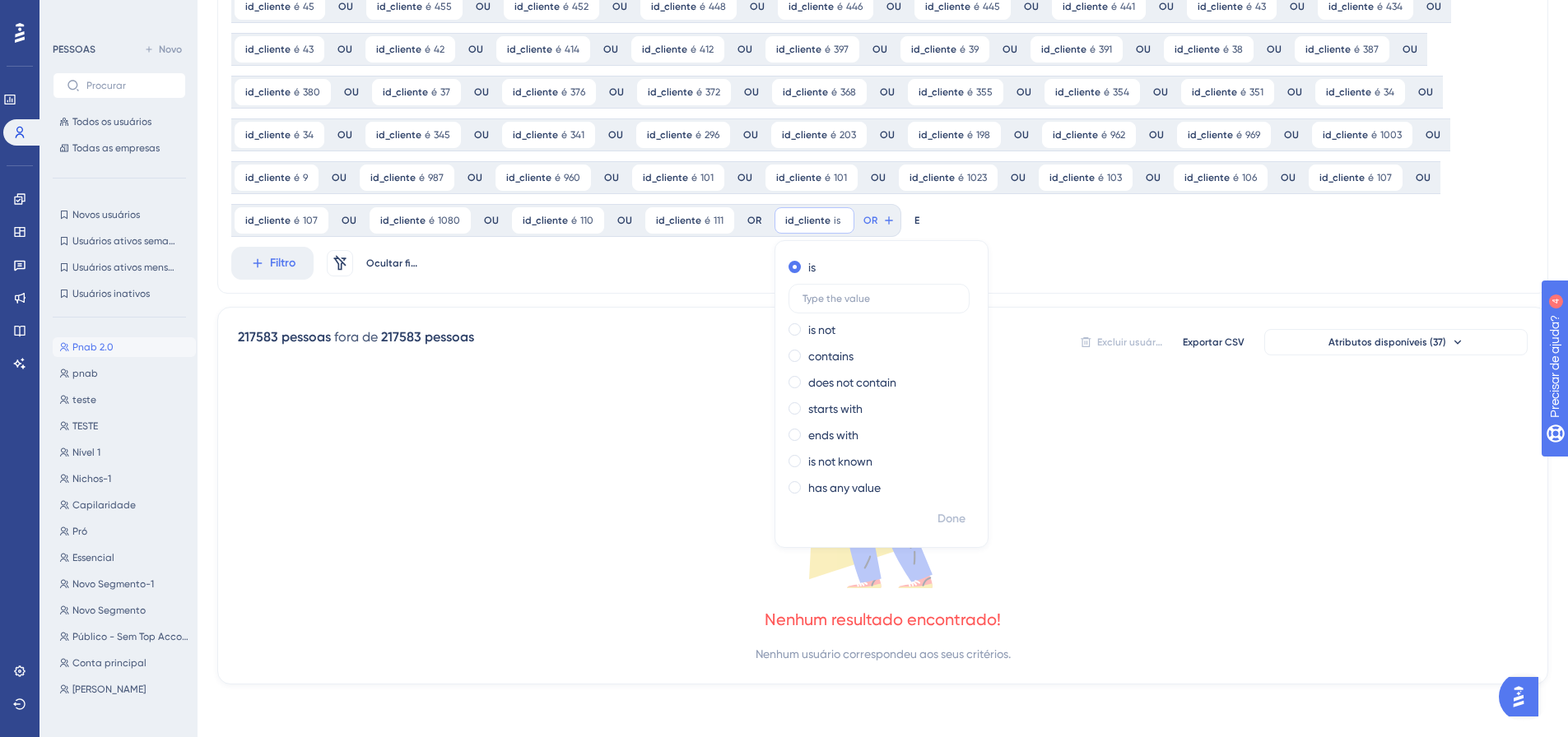
scroll to position [294, 0]
type input "1120"
click at [939, 525] on font "Feito" at bounding box center [952, 518] width 25 height 14
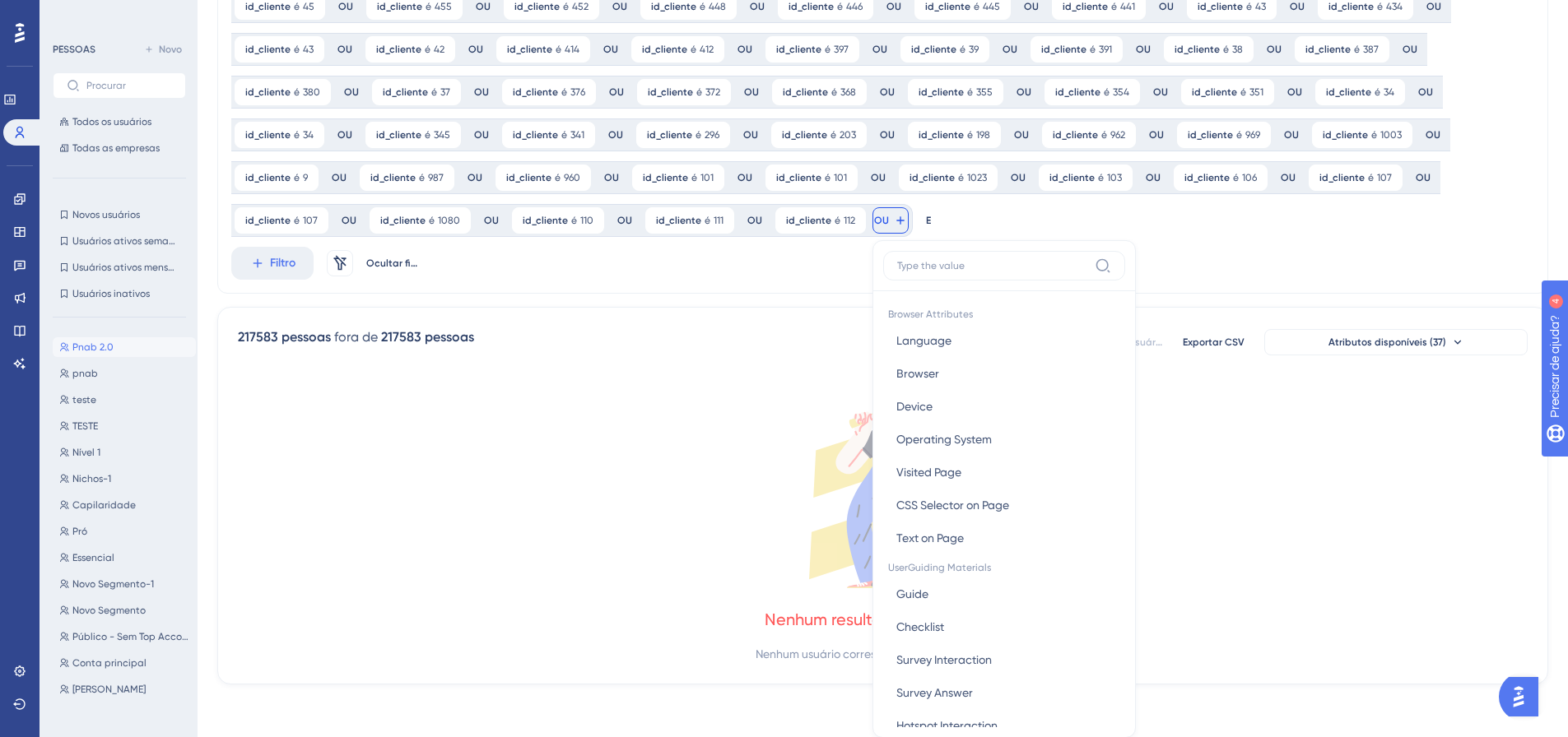
scroll to position [415, 0]
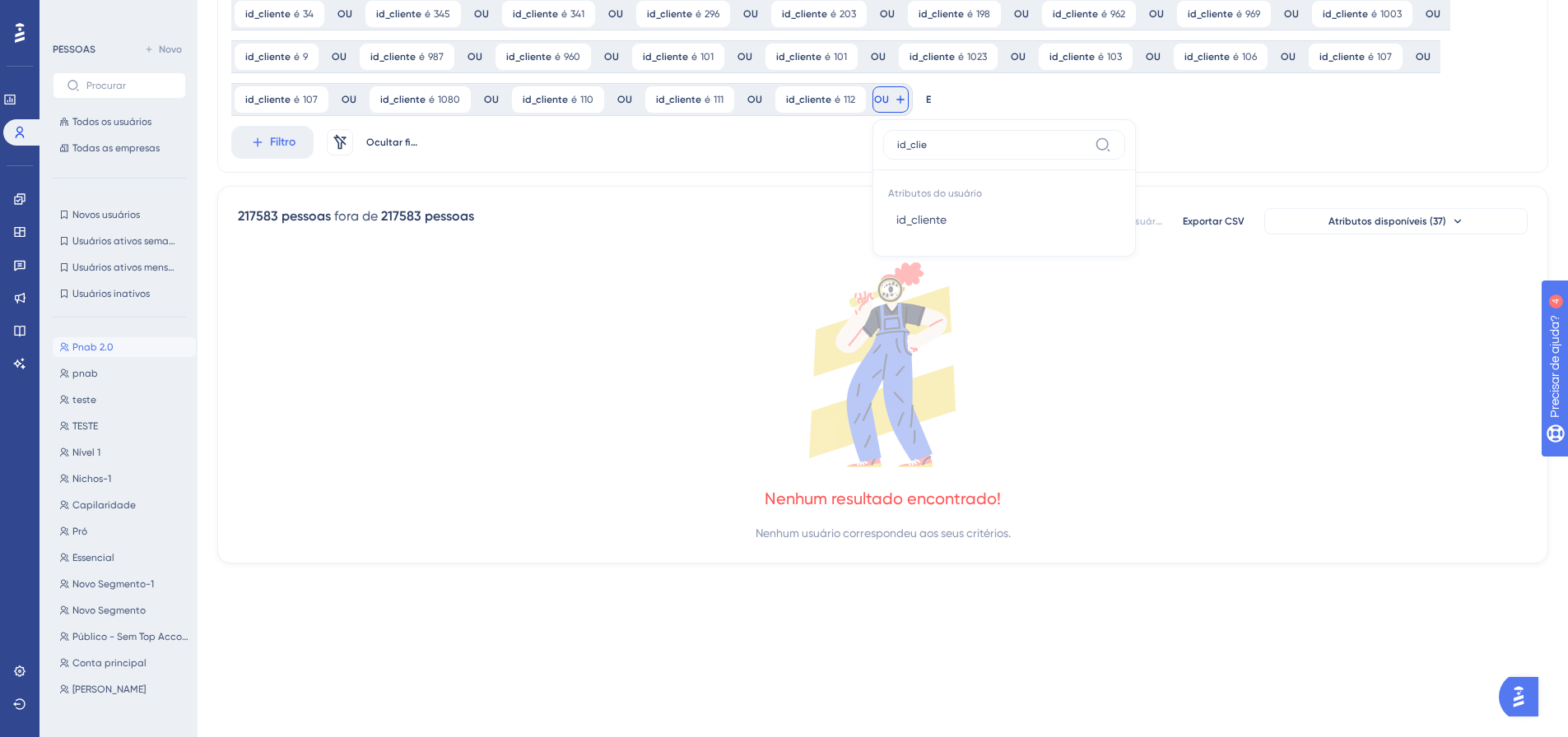
type input "id_clie"
click at [885, 211] on button "id_cliente id_cliente" at bounding box center [1004, 219] width 242 height 33
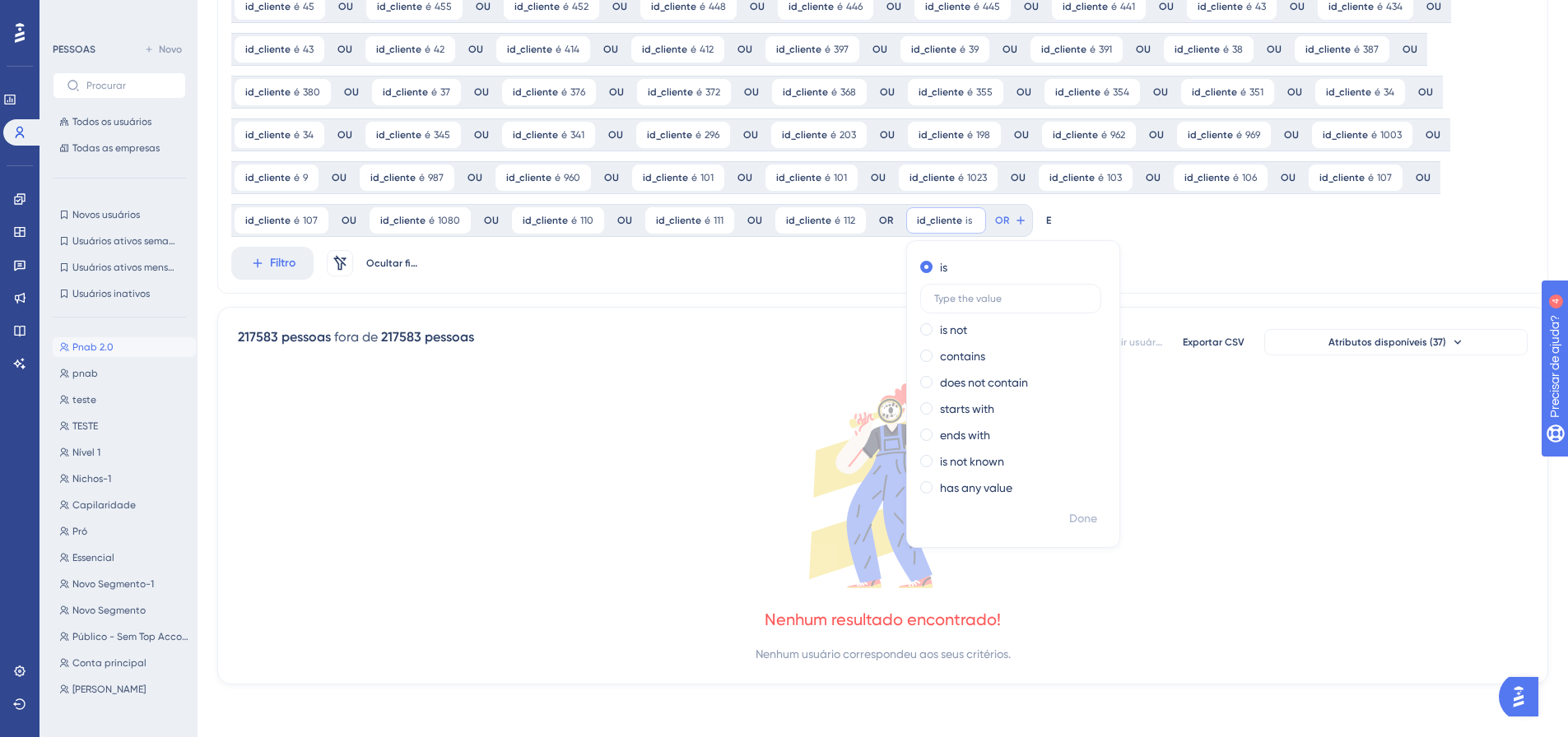
scroll to position [294, 0]
type input "1121"
click at [1077, 509] on span "Feito" at bounding box center [1084, 519] width 25 height 20
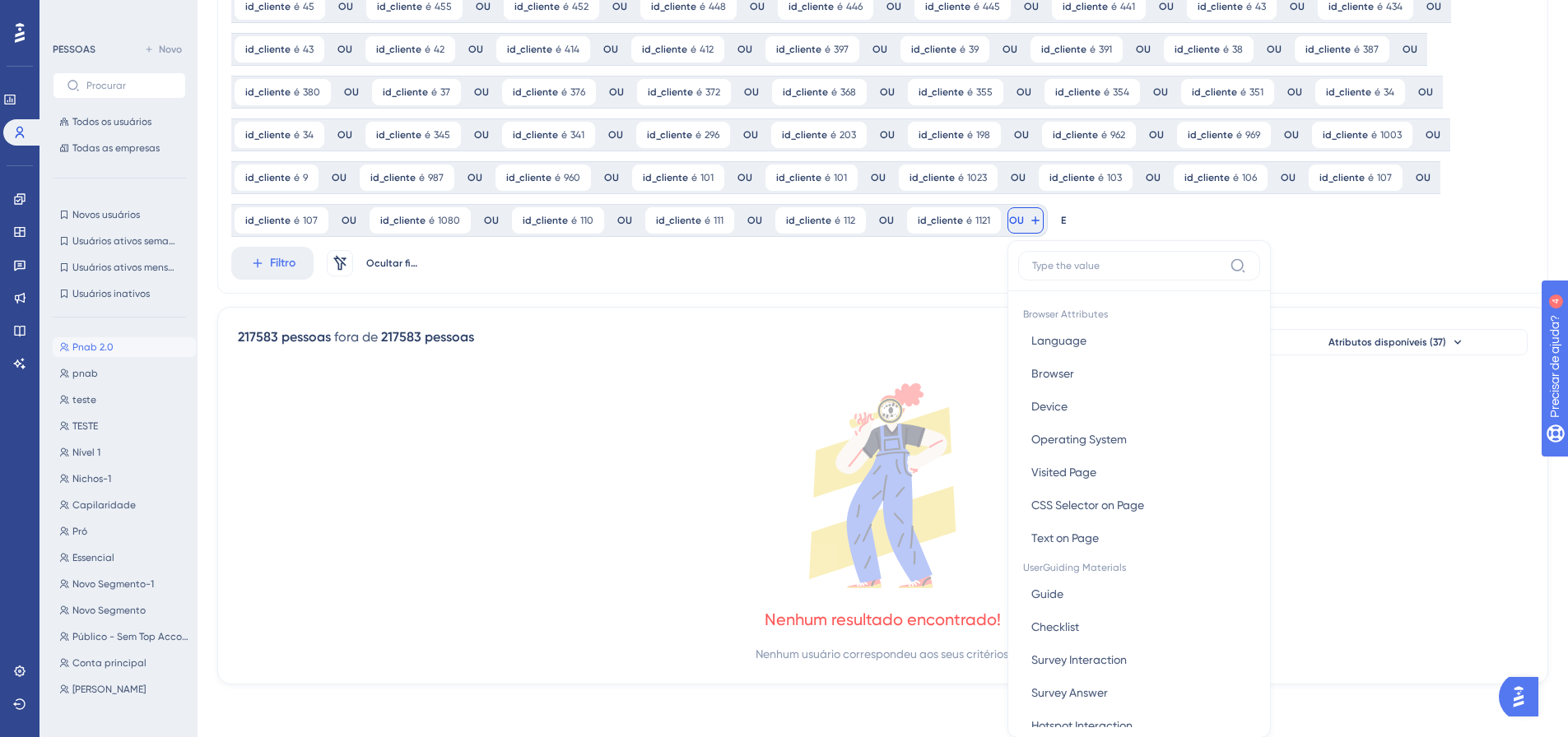
scroll to position [415, 0]
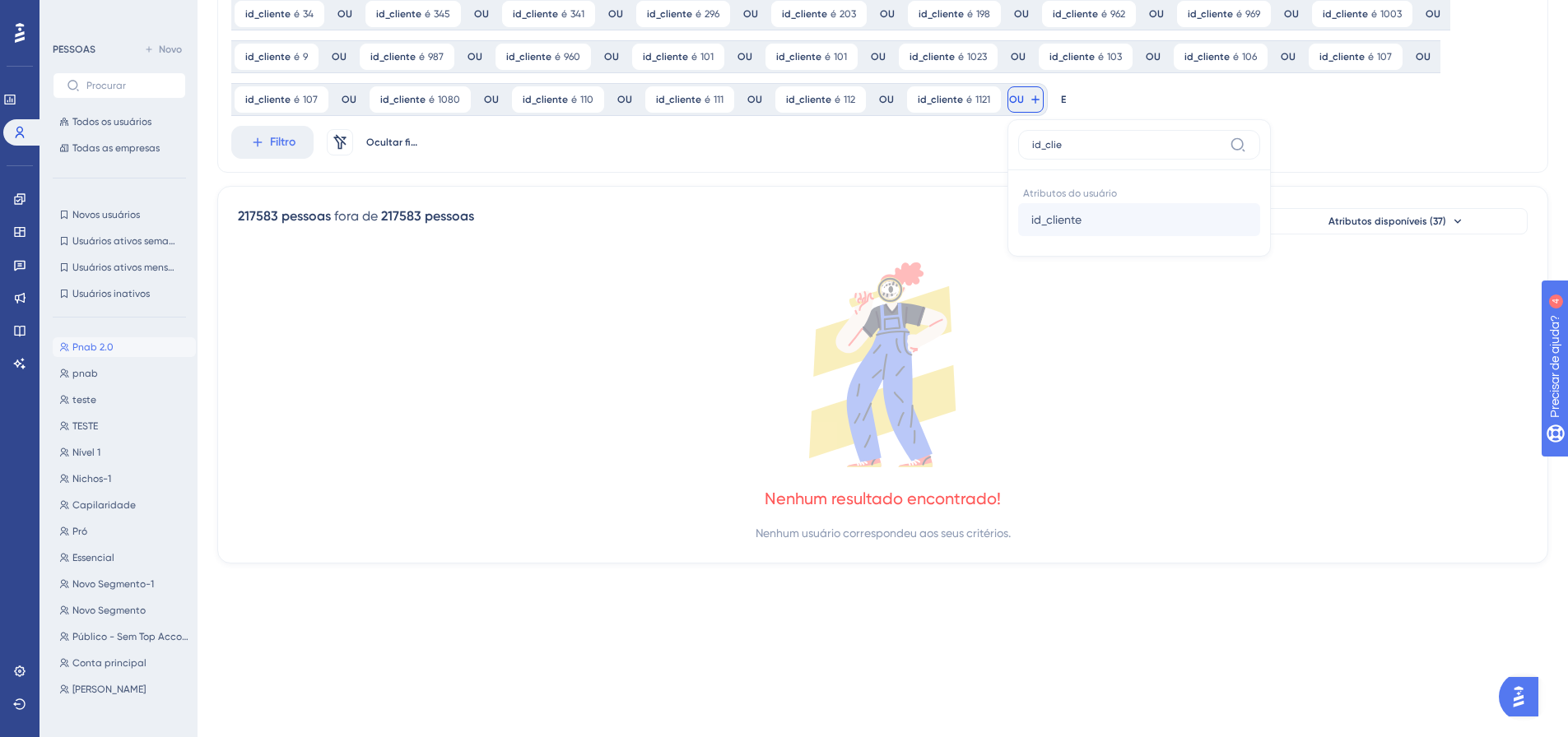
type input "id_clie"
click at [1052, 222] on font "id_cliente" at bounding box center [1056, 219] width 50 height 13
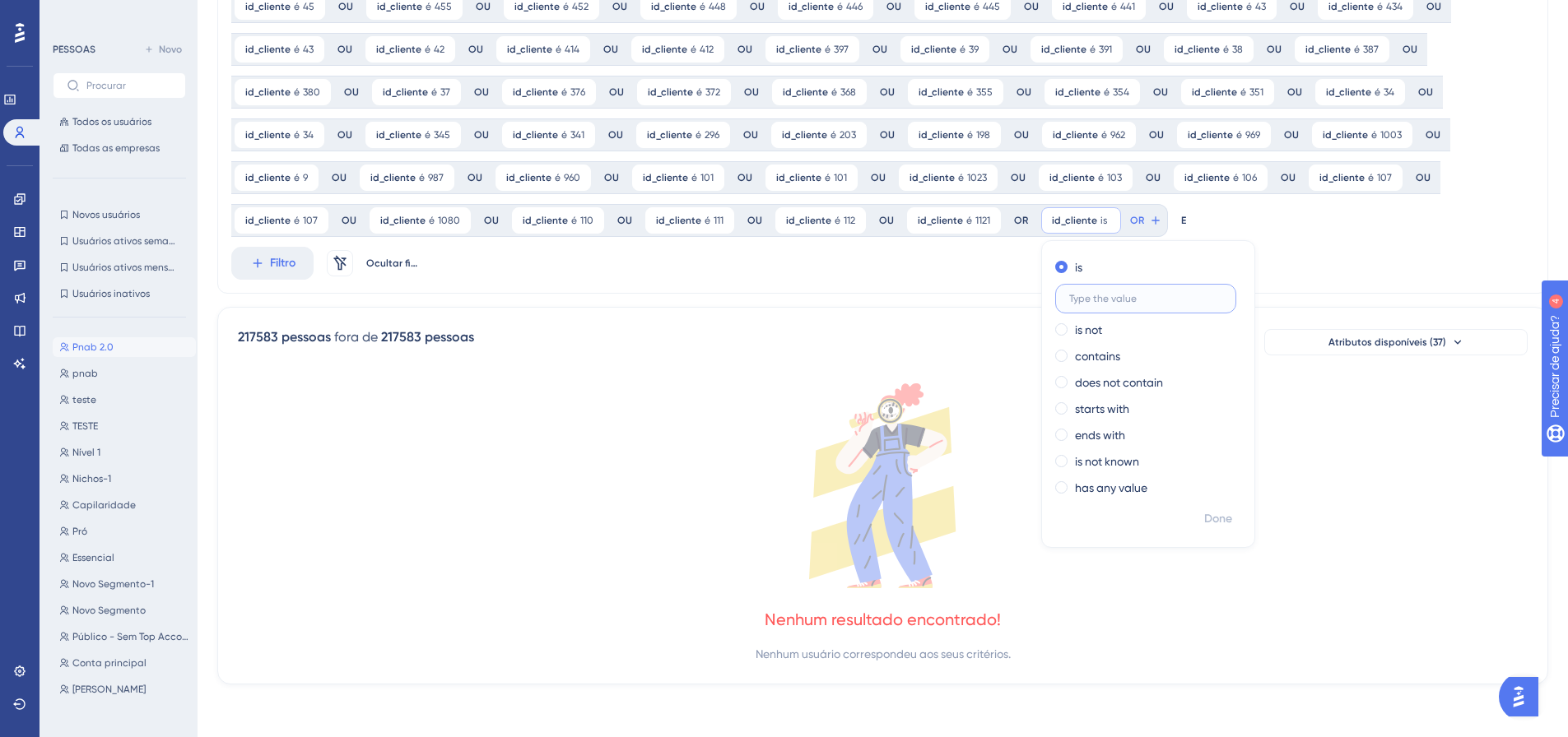
scroll to position [294, 0]
type input "1124"
click at [1212, 515] on font "Feito" at bounding box center [1219, 518] width 25 height 14
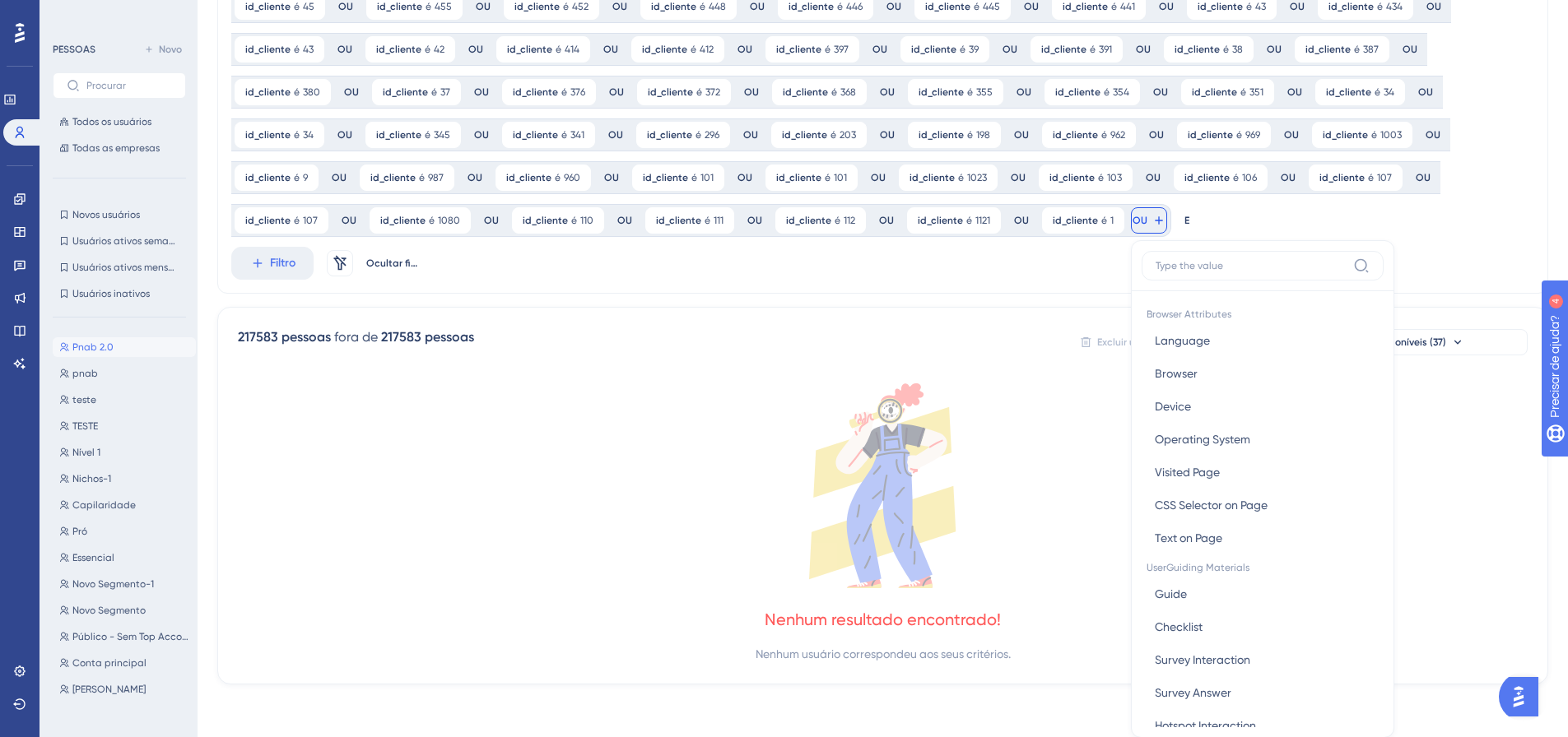
scroll to position [415, 0]
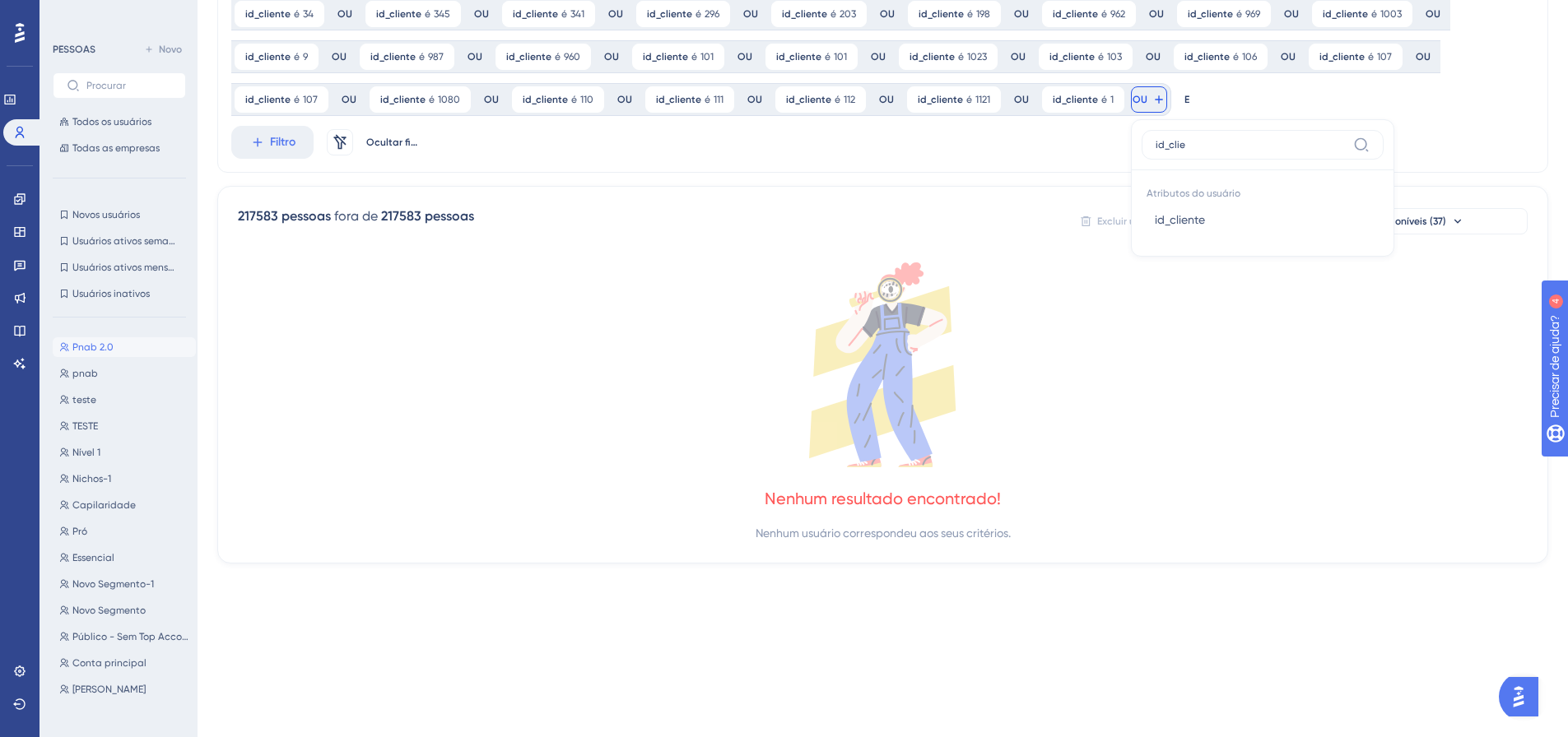
type input "id_clie"
click at [1143, 216] on button "id_cliente id_cliente" at bounding box center [1262, 219] width 242 height 33
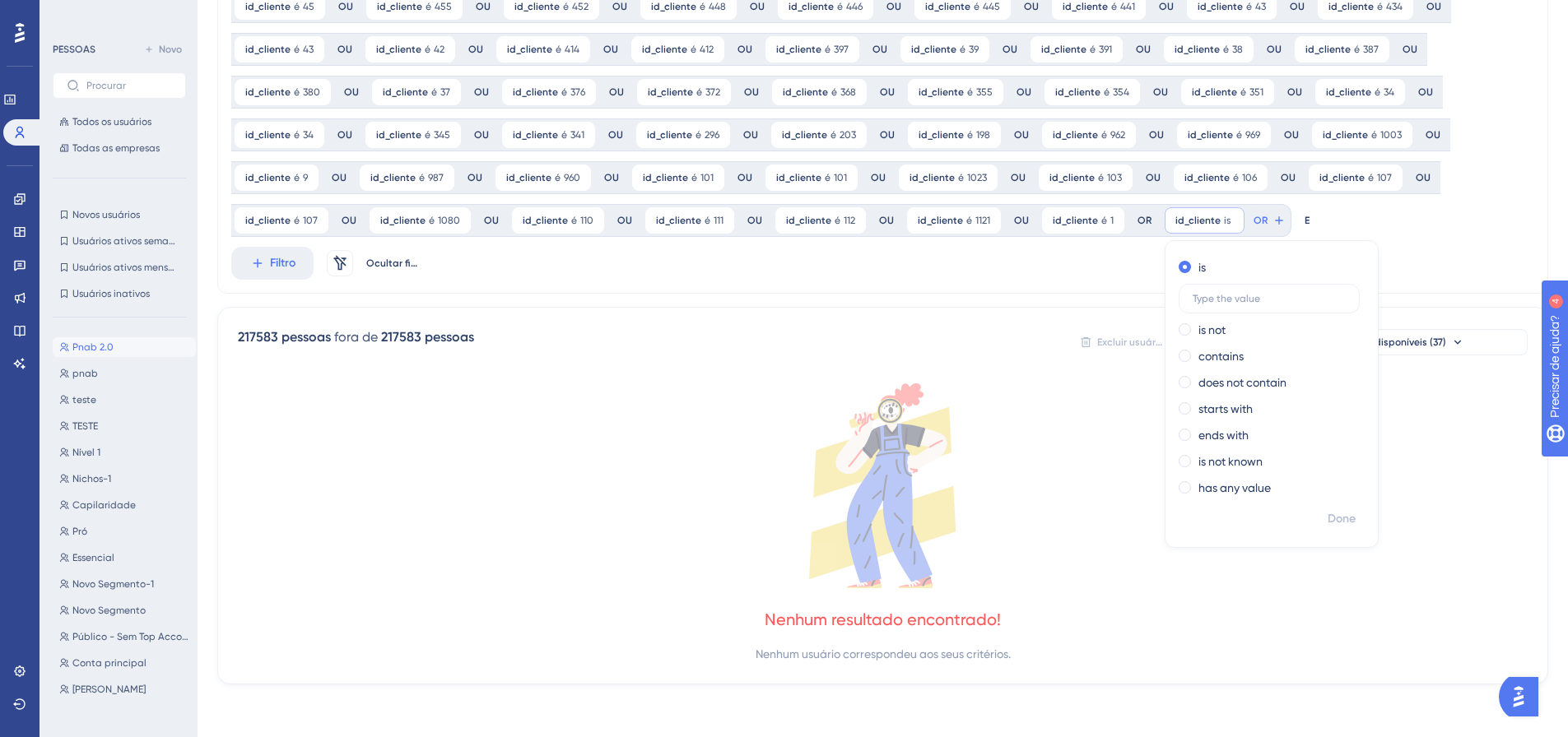
scroll to position [294, 0]
type input "1132"
click at [1324, 498] on div "é 1132 não é contém não contém começa com termina com não é conhecido tem algum…" at bounding box center [1272, 379] width 212 height 250
click at [1330, 509] on span "Feito" at bounding box center [1343, 519] width 25 height 20
click at [1265, 222] on div at bounding box center [866, 421] width 1403 height 618
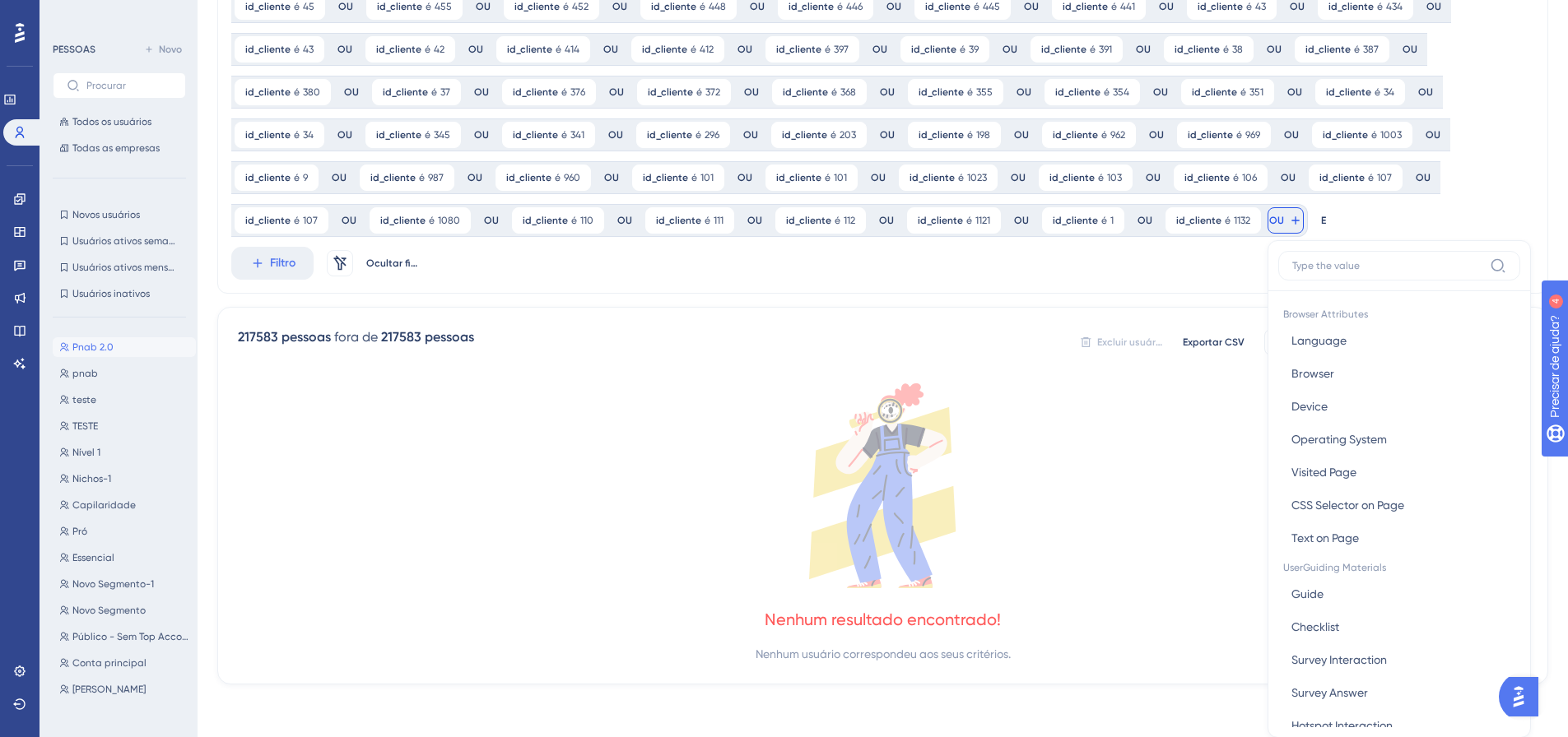
scroll to position [415, 0]
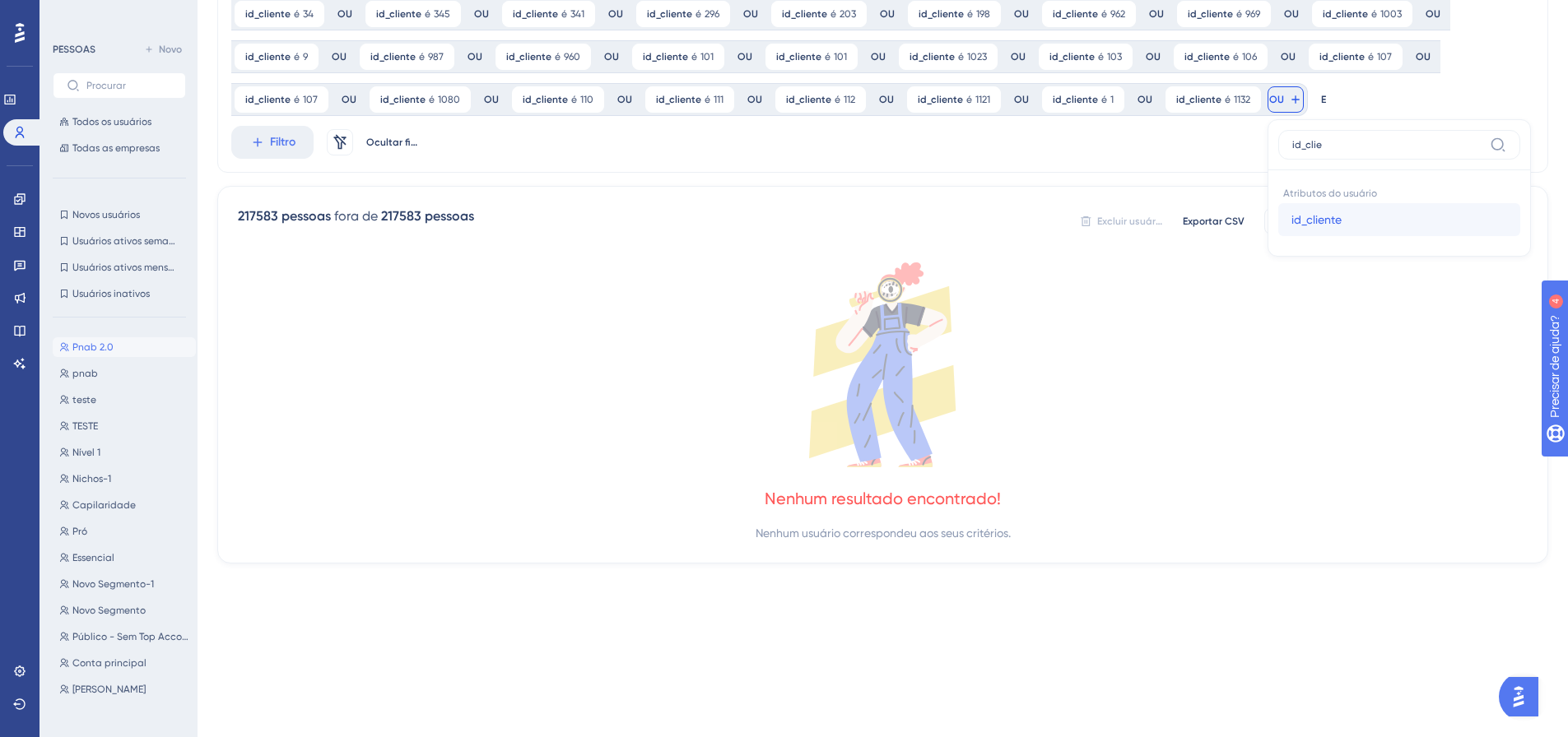
click at [1291, 222] on font "id_cliente" at bounding box center [1317, 219] width 50 height 13
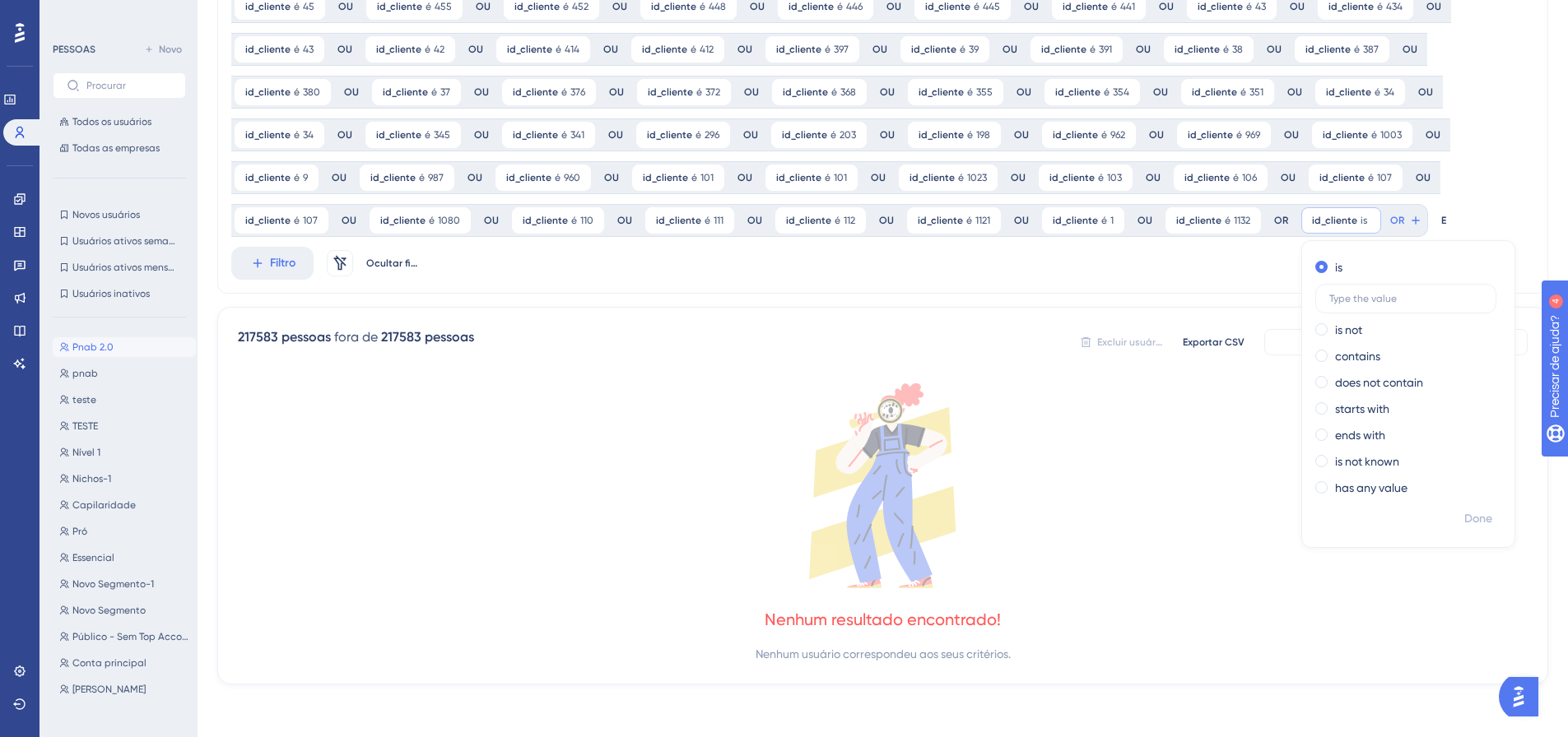
scroll to position [294, 0]
click at [1469, 522] on font "Feito" at bounding box center [1479, 518] width 25 height 14
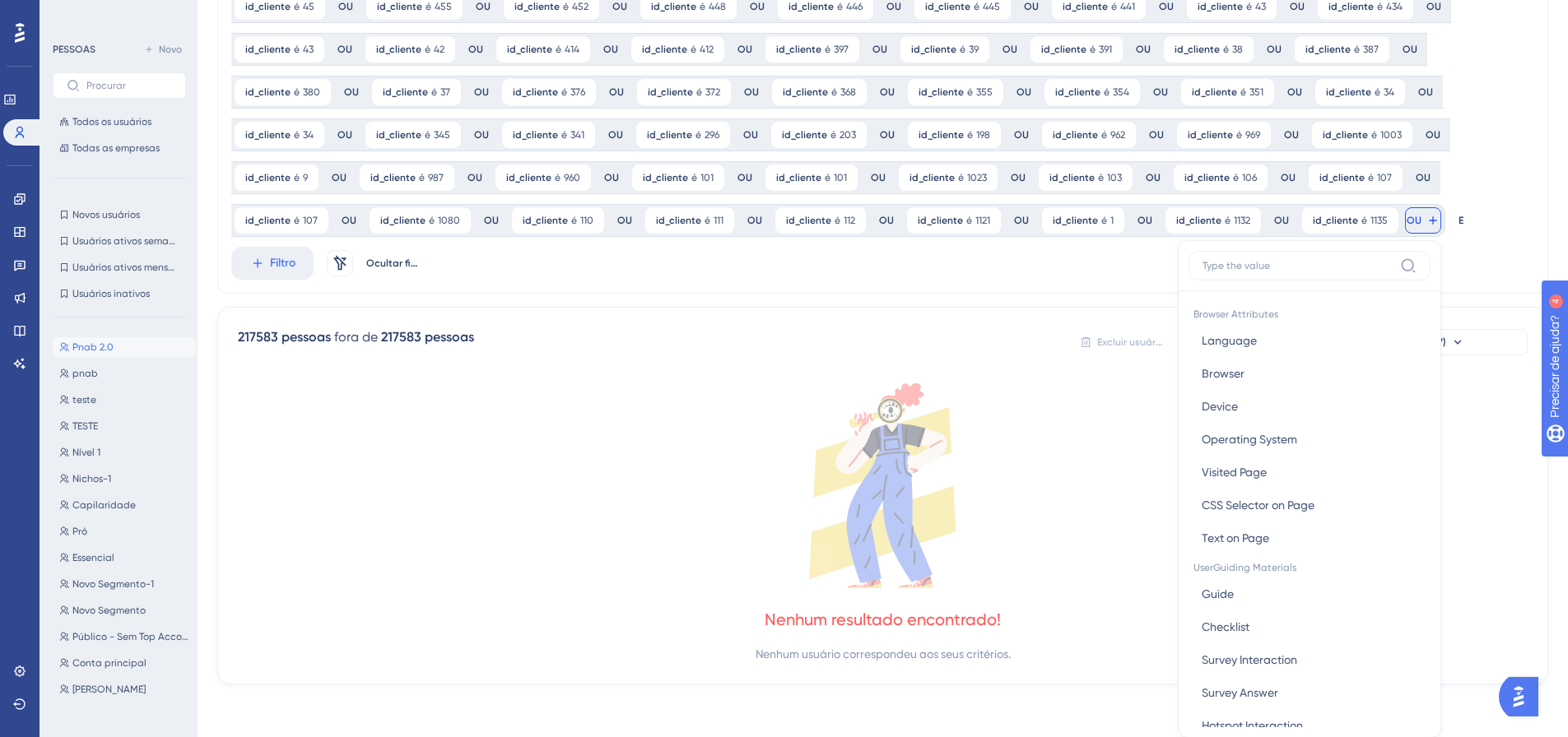
scroll to position [415, 0]
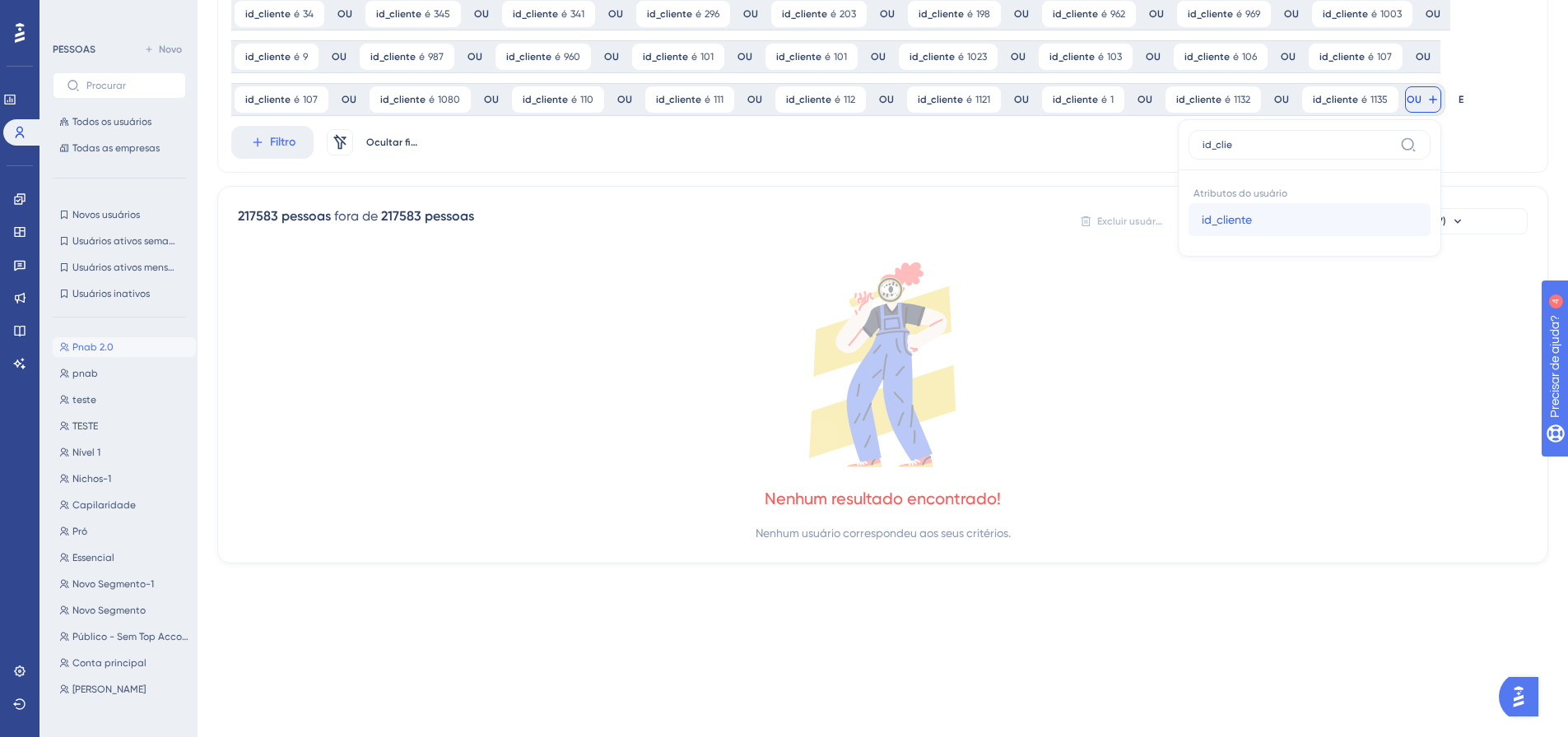
click at [1239, 214] on button "id_cliente id_cliente" at bounding box center [1309, 219] width 242 height 33
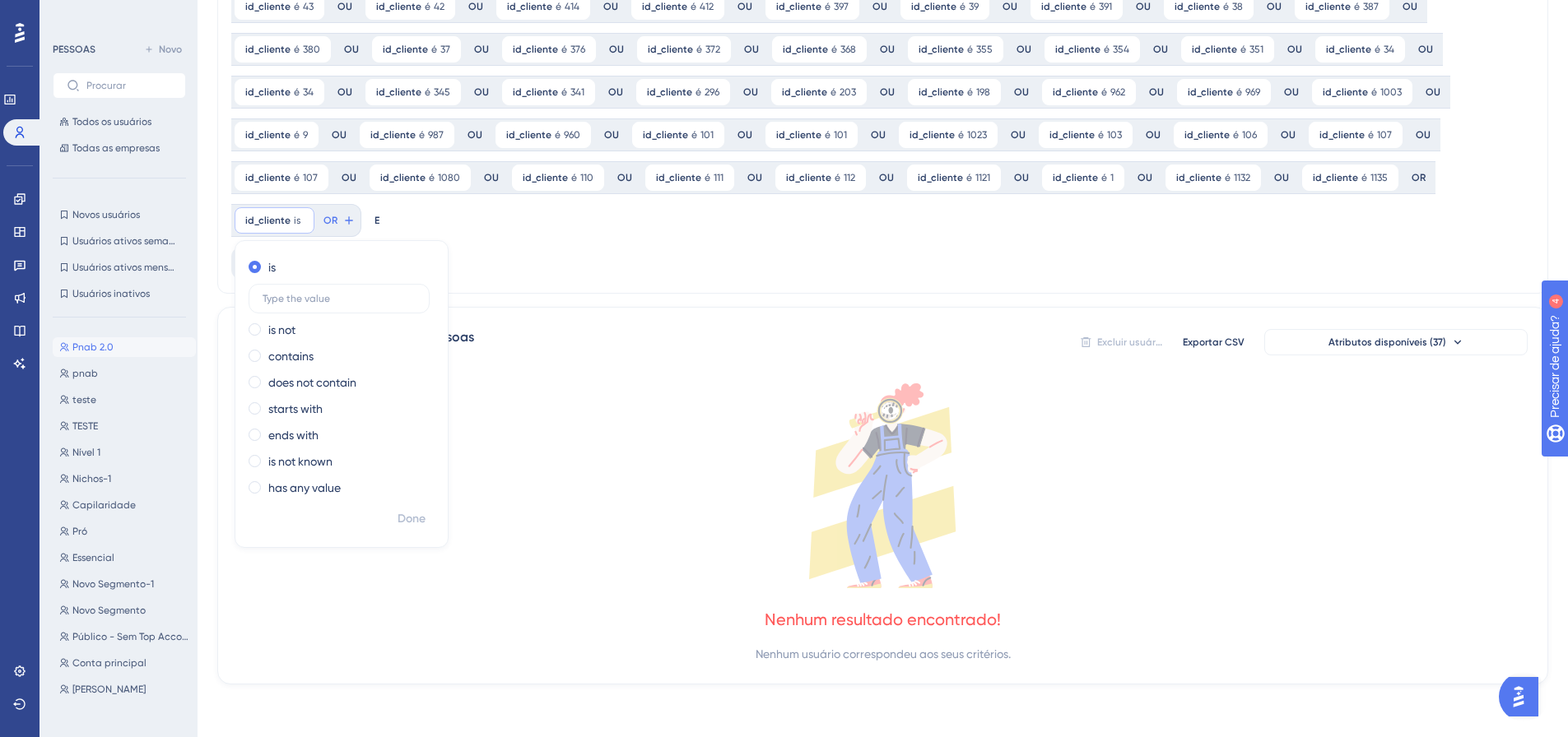
scroll to position [337, 0]
drag, startPoint x: 416, startPoint y: 523, endPoint x: 409, endPoint y: 498, distance: 26.0
click at [416, 521] on font "Feito" at bounding box center [411, 518] width 25 height 14
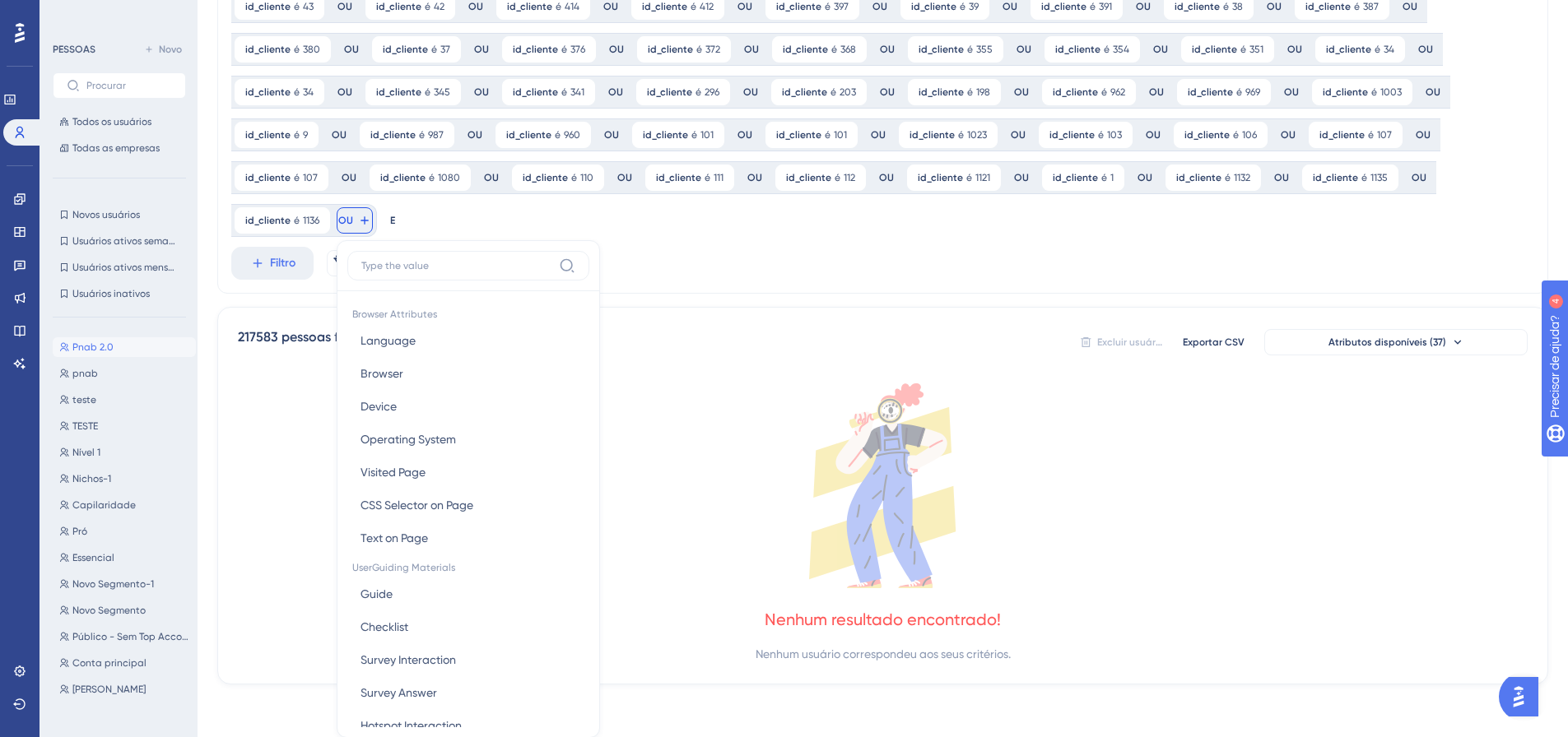
scroll to position [457, 0]
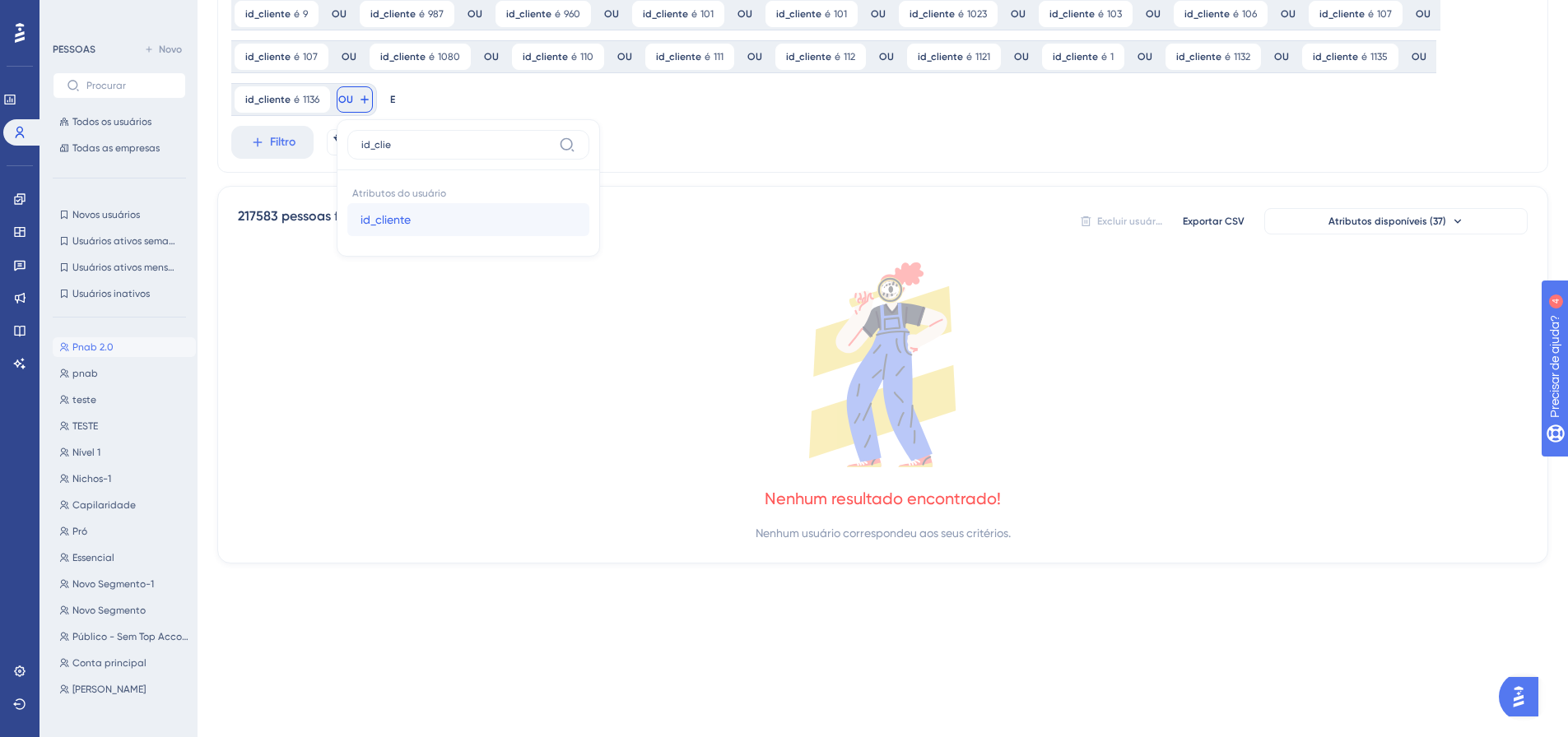
click at [359, 218] on button "id_cliente id_cliente" at bounding box center [468, 219] width 242 height 33
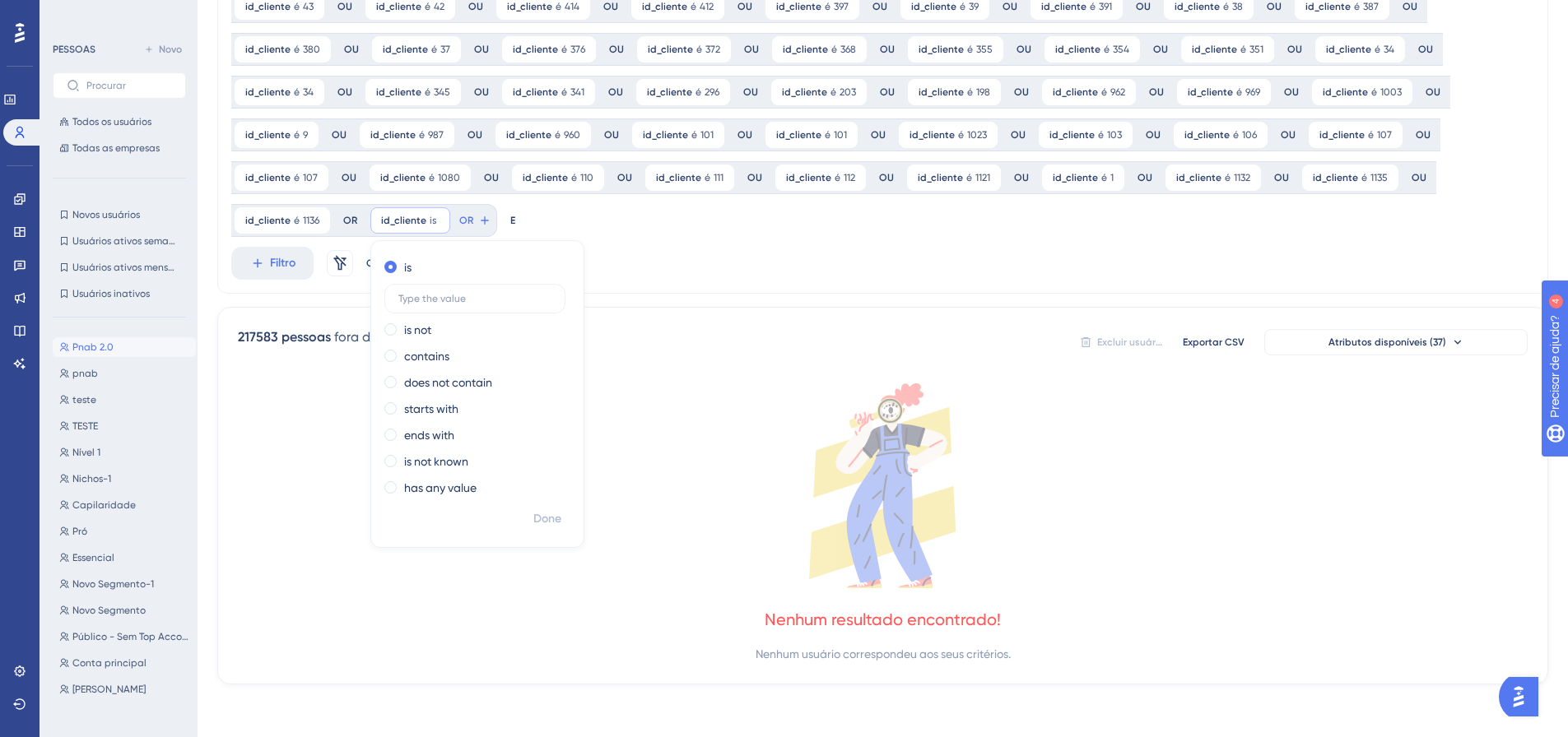
scroll to position [337, 0]
drag, startPoint x: 556, startPoint y: 518, endPoint x: 544, endPoint y: 477, distance: 42.7
click at [557, 518] on font "Feito" at bounding box center [548, 518] width 25 height 14
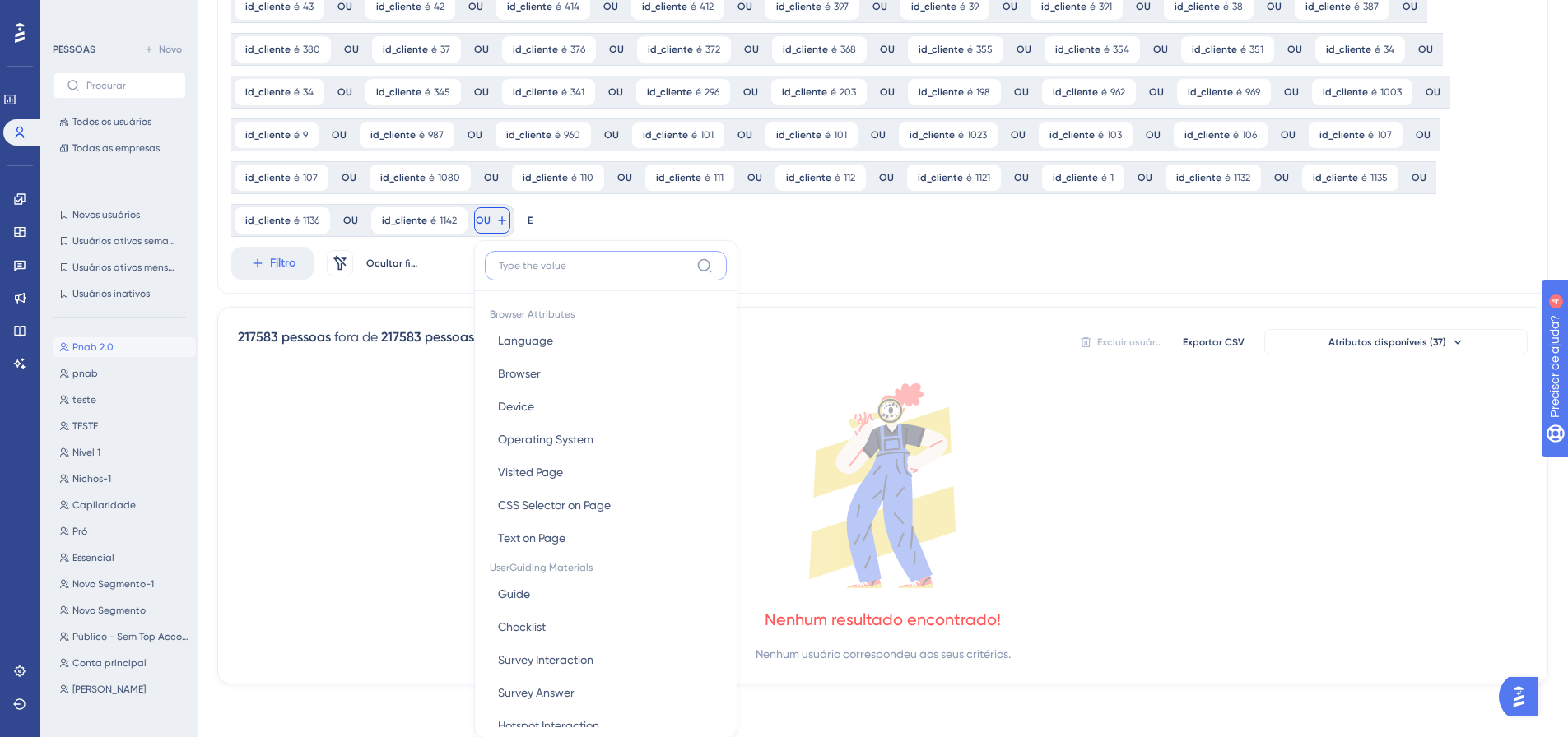
scroll to position [457, 0]
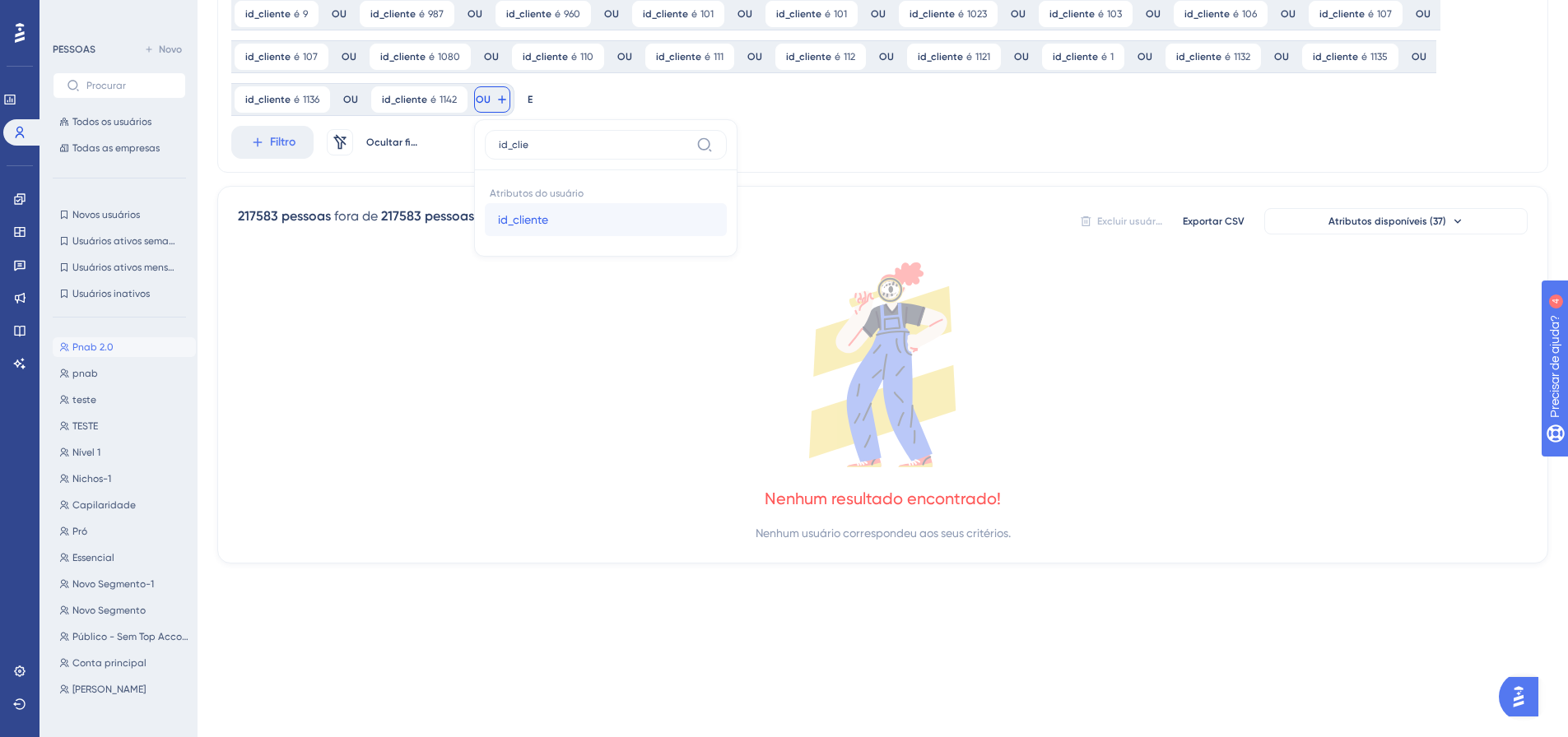
click at [530, 226] on span "id_cliente" at bounding box center [523, 219] width 50 height 20
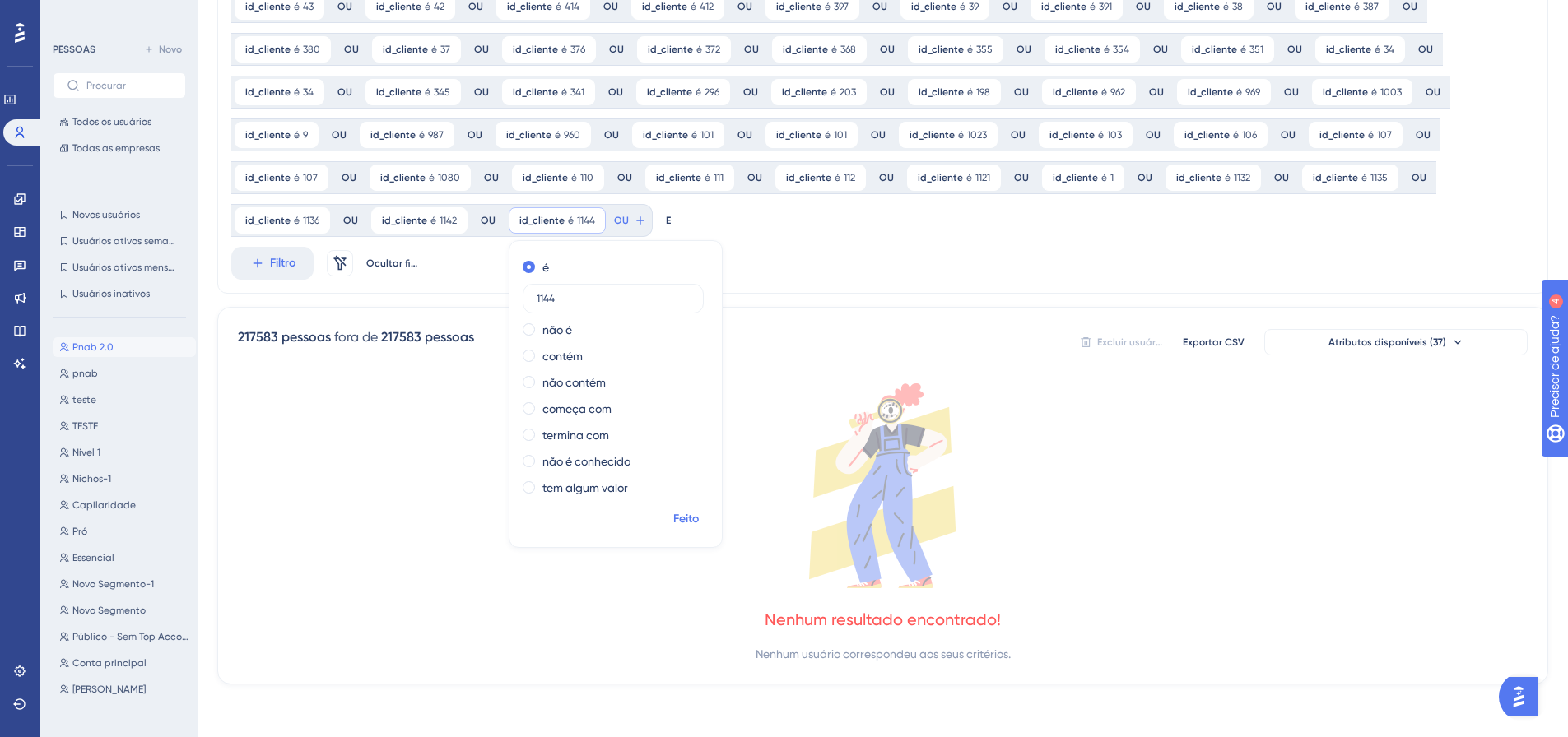
drag, startPoint x: 683, startPoint y: 520, endPoint x: 605, endPoint y: 358, distance: 179.8
click at [683, 519] on font "Feito" at bounding box center [686, 518] width 25 height 14
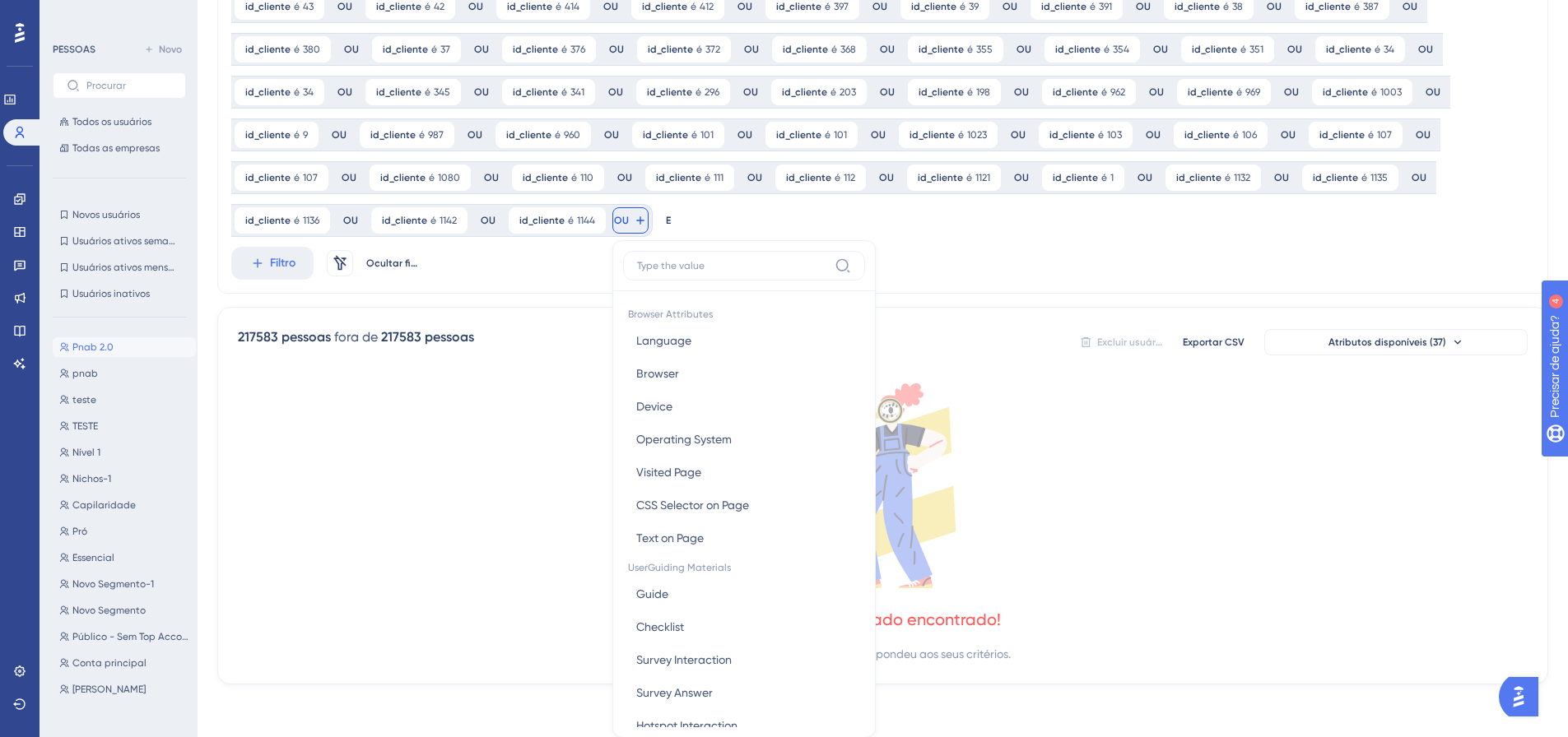
scroll to position [457, 0]
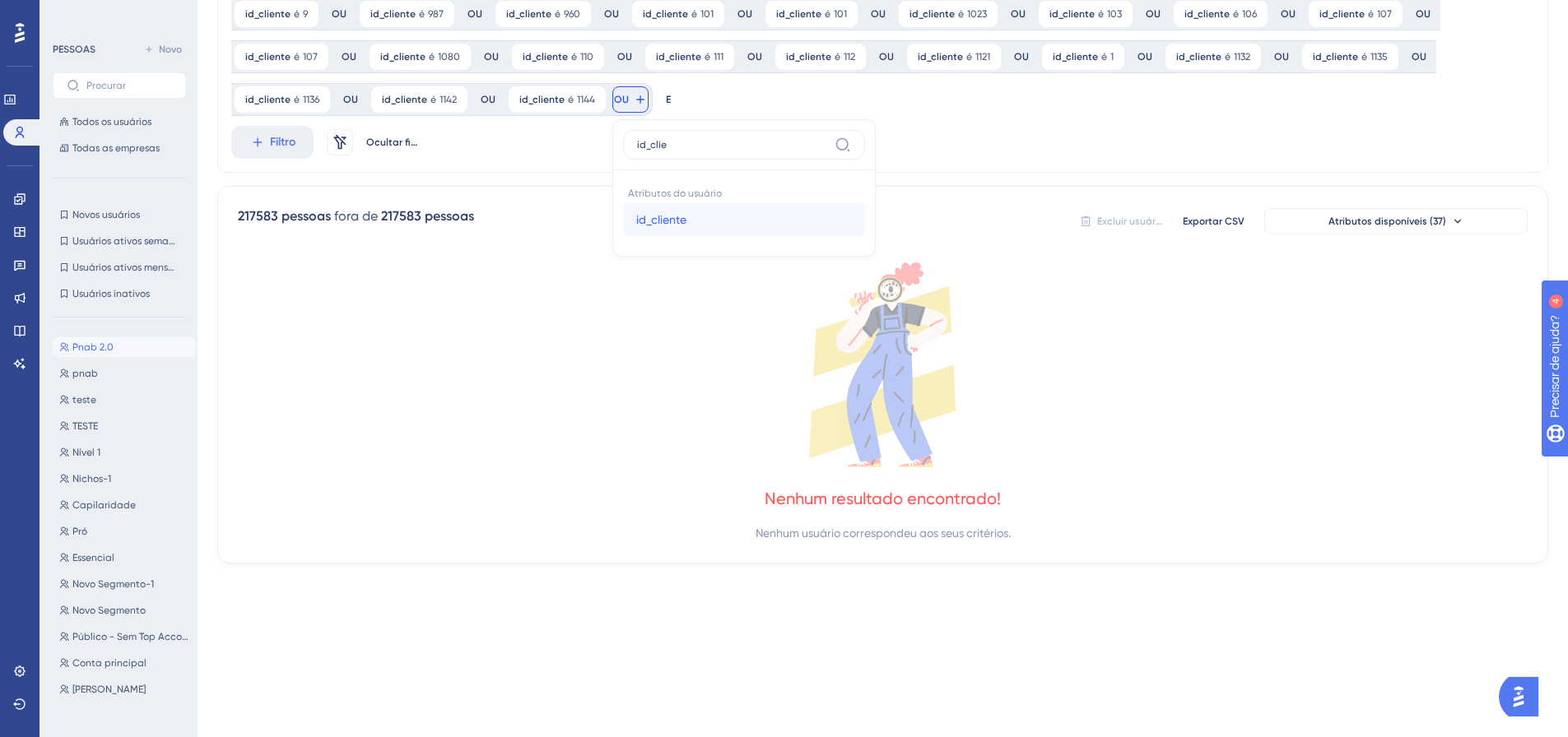
click at [649, 224] on font "id_cliente" at bounding box center [661, 219] width 50 height 13
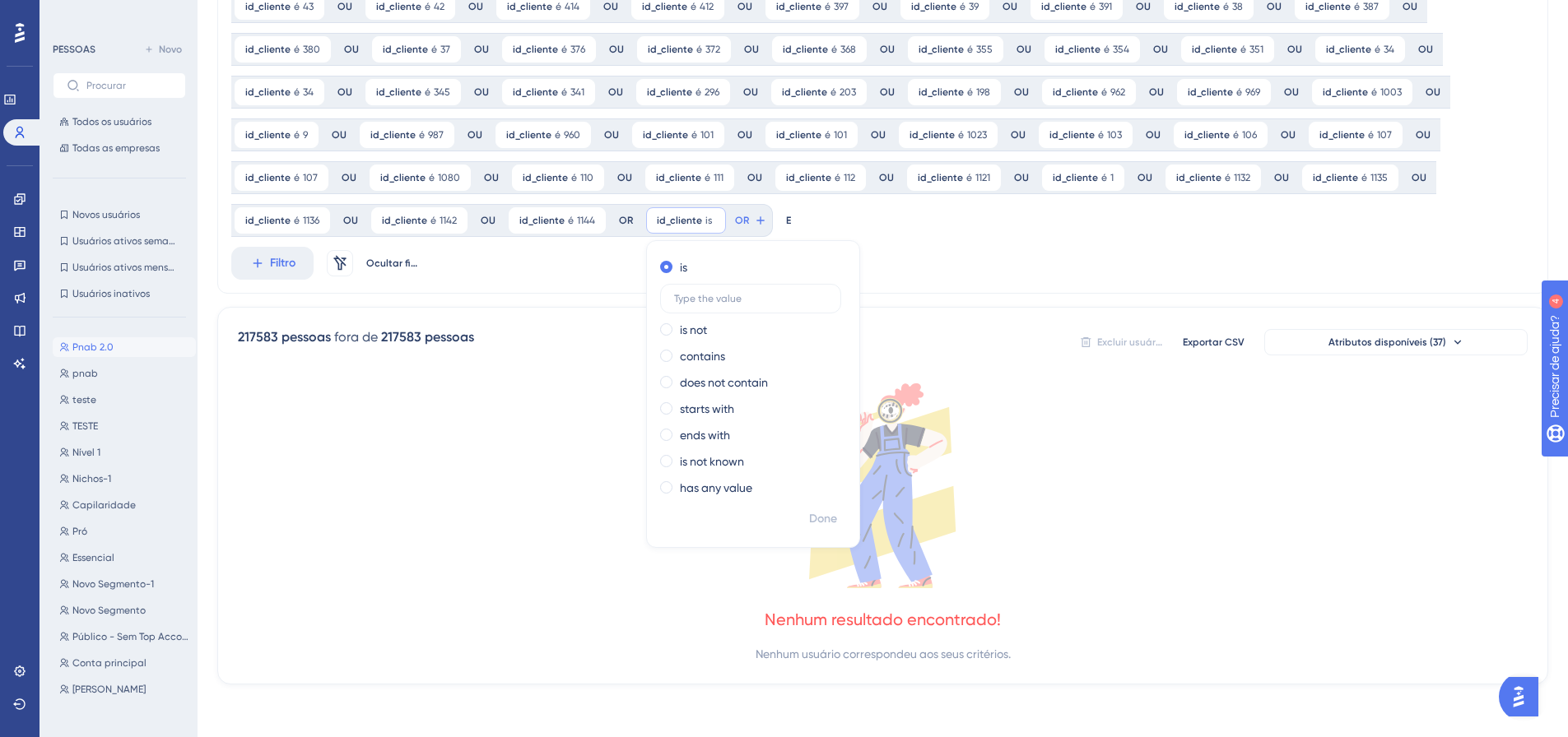
scroll to position [337, 0]
drag, startPoint x: 825, startPoint y: 516, endPoint x: 789, endPoint y: 443, distance: 81.4
click at [826, 516] on font "Feito" at bounding box center [824, 518] width 25 height 14
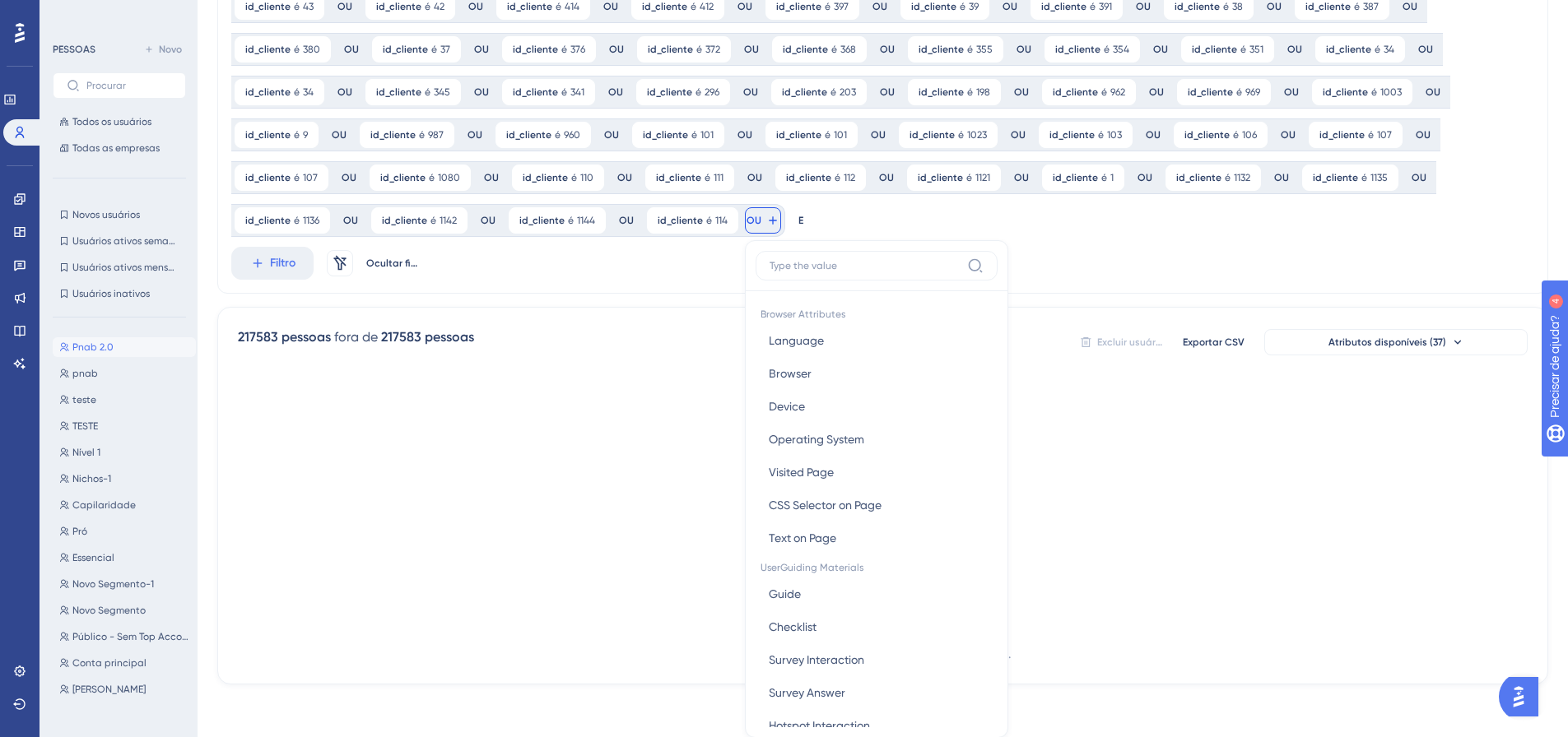
scroll to position [457, 0]
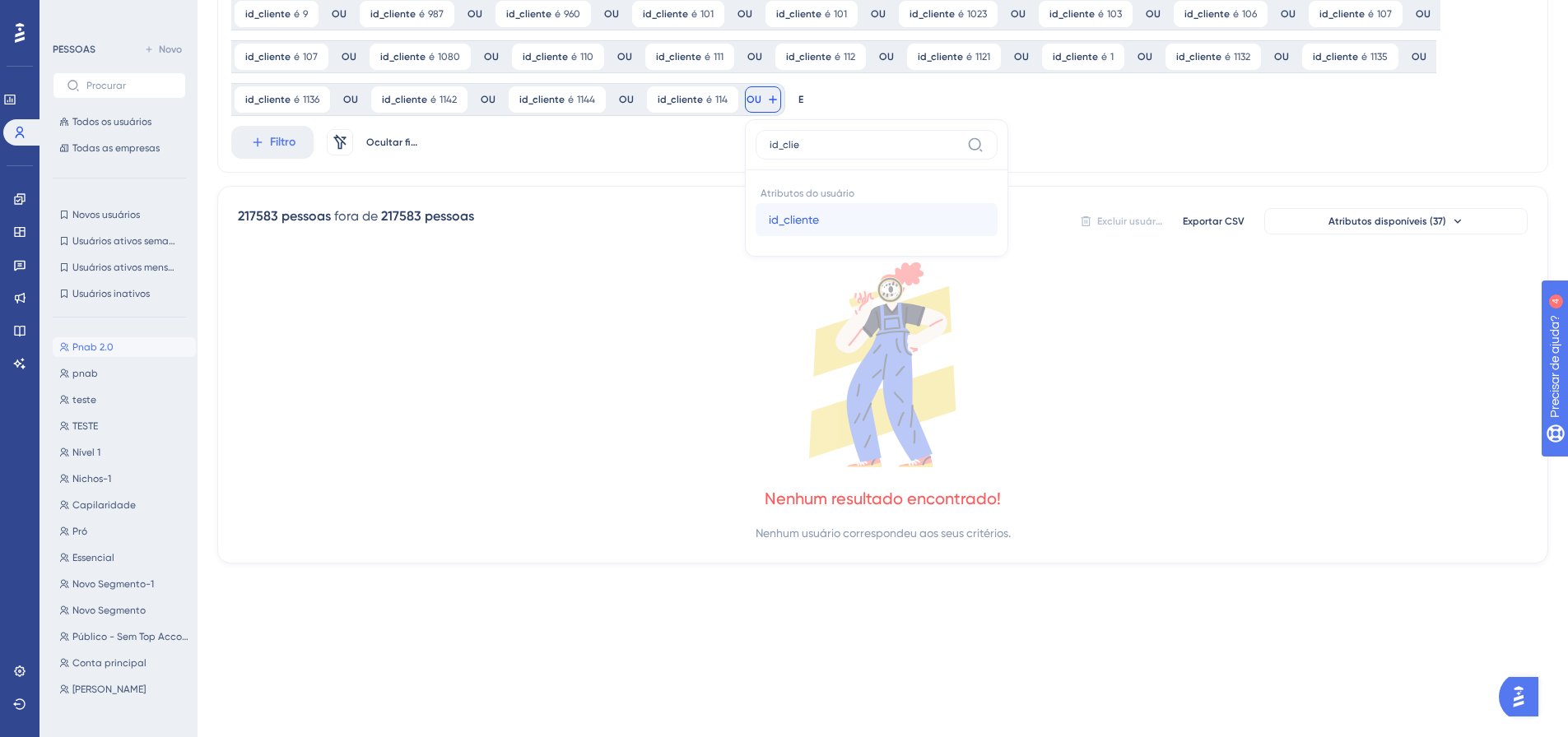
click at [811, 218] on font "id_cliente" at bounding box center [794, 219] width 50 height 13
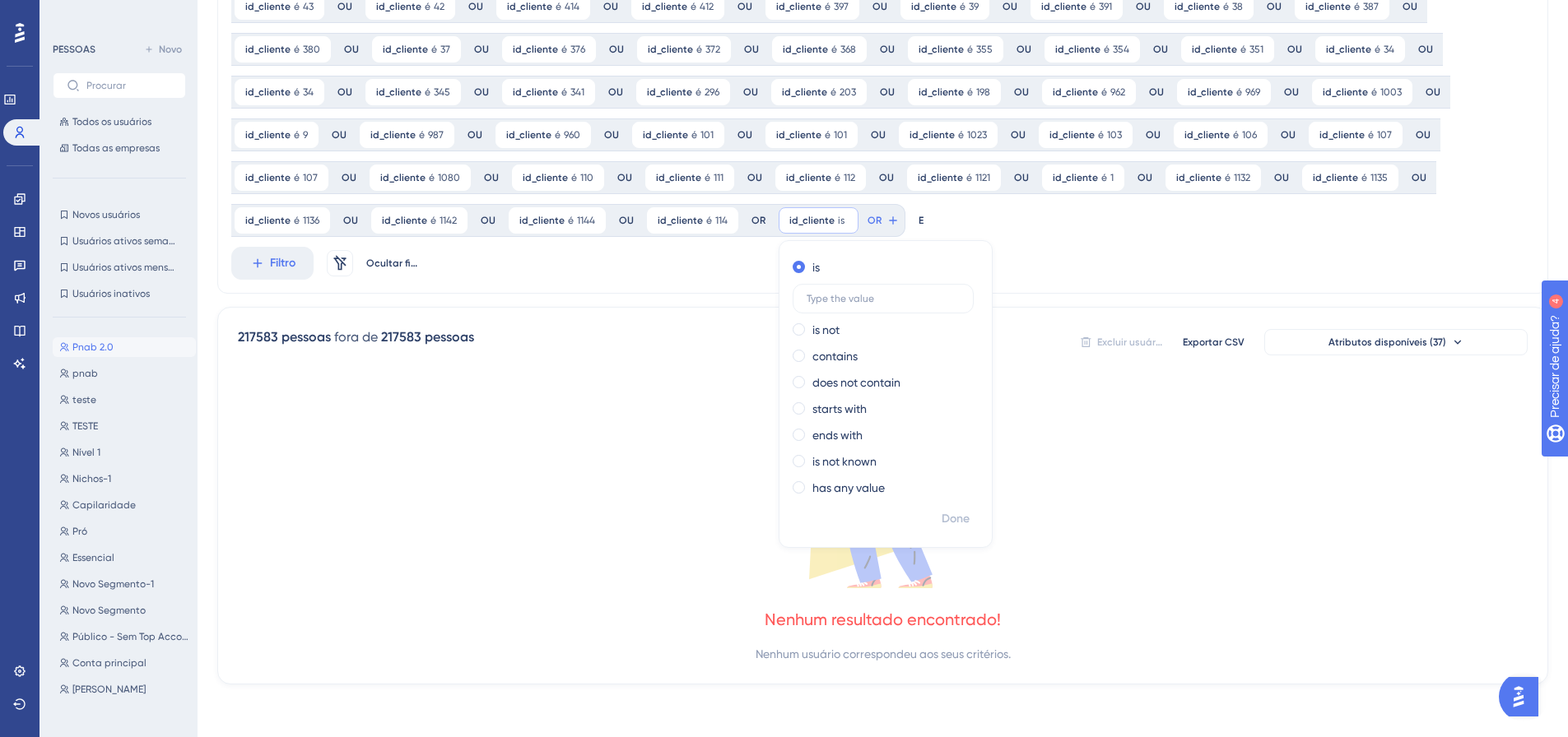
scroll to position [337, 0]
click at [944, 514] on font "Feito" at bounding box center [956, 518] width 25 height 14
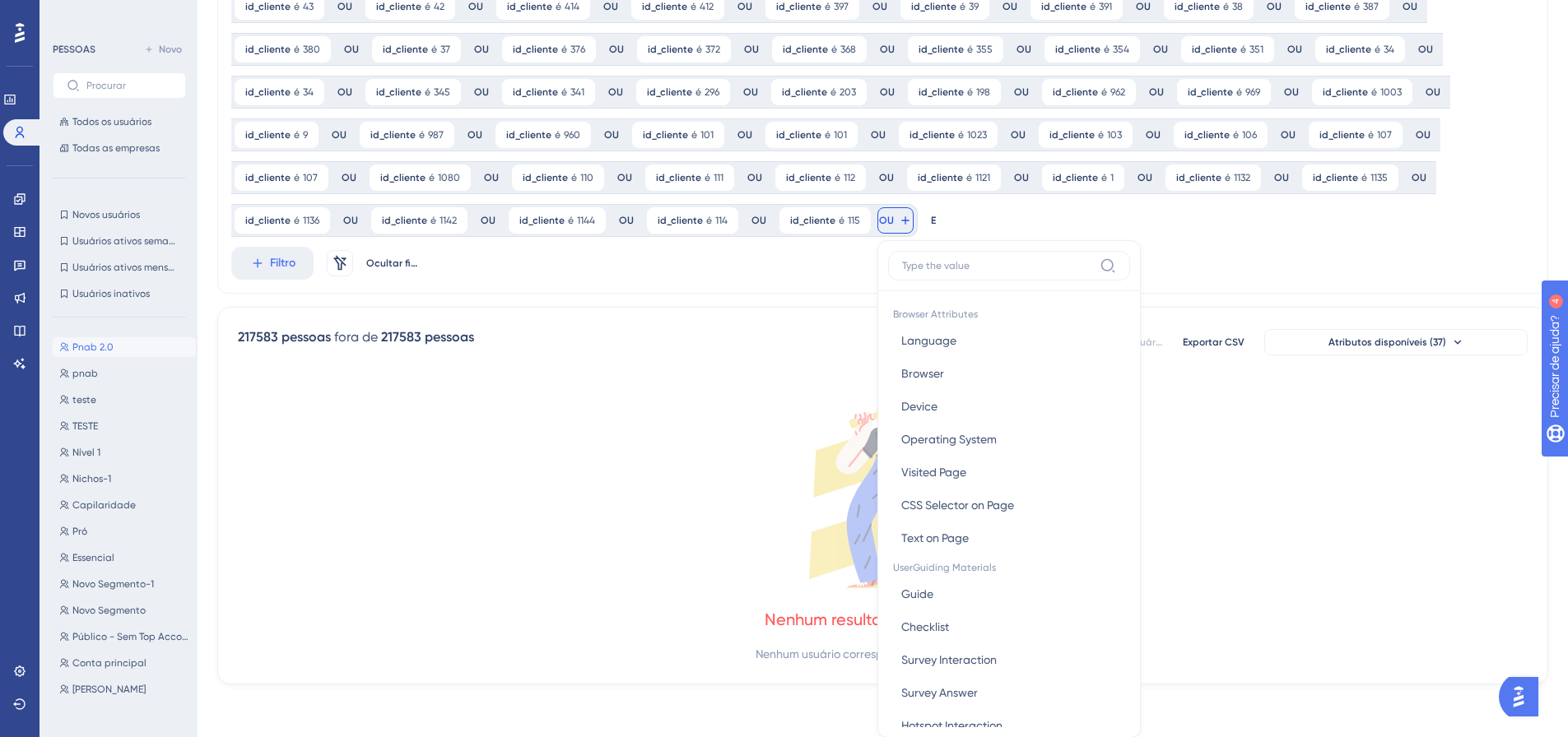
scroll to position [457, 0]
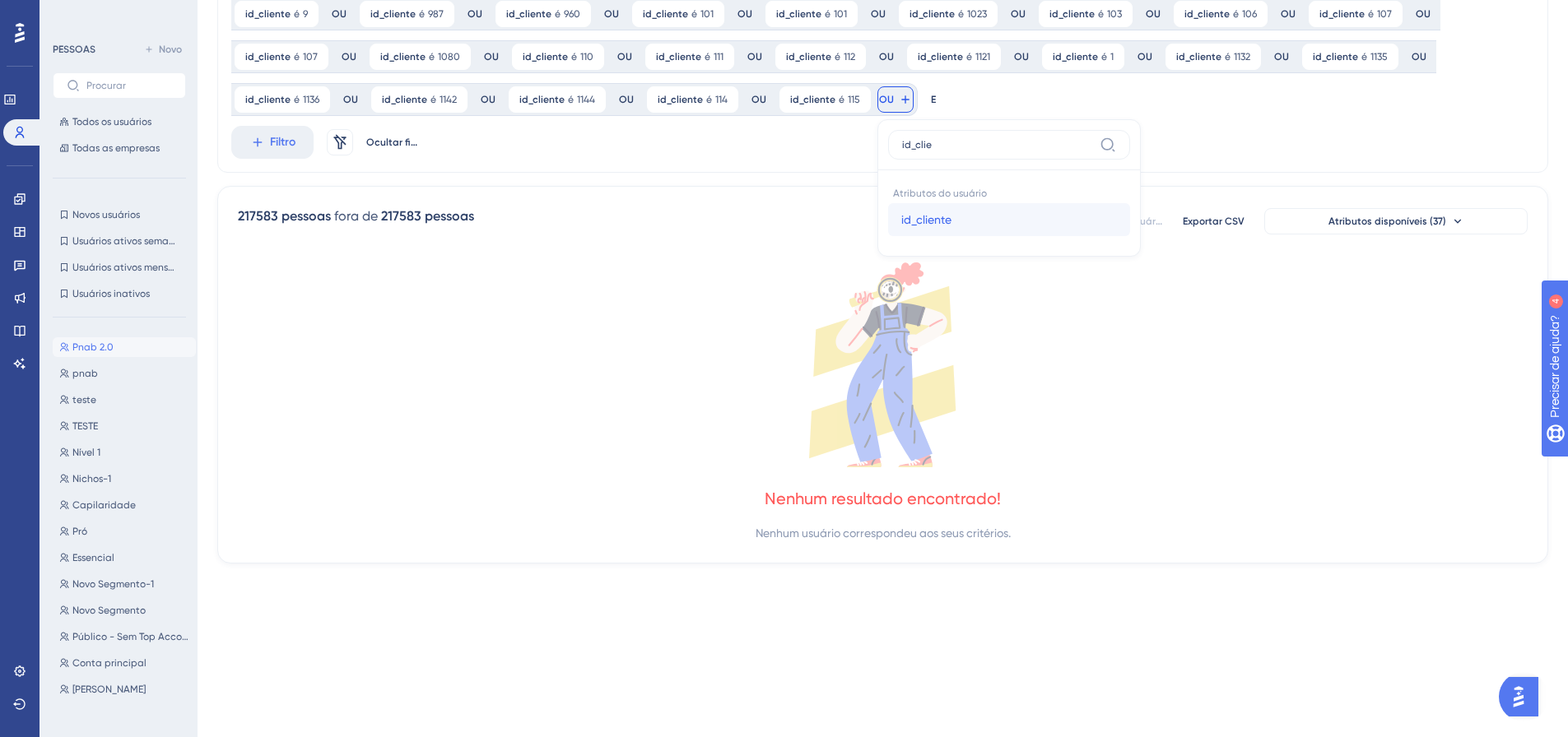
click at [913, 216] on font "id_cliente" at bounding box center [926, 219] width 50 height 13
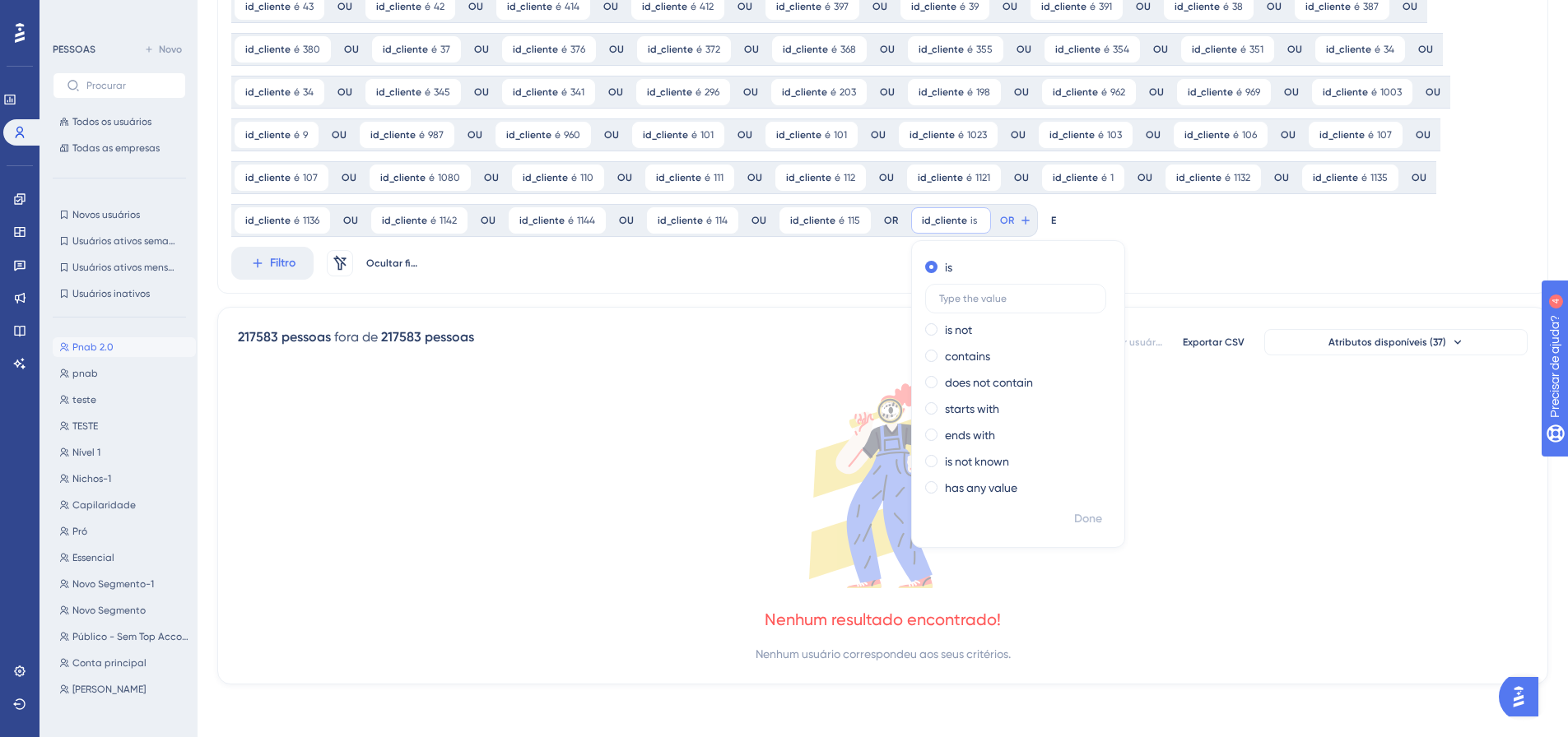
scroll to position [337, 0]
click at [1076, 523] on font "Feito" at bounding box center [1089, 518] width 25 height 14
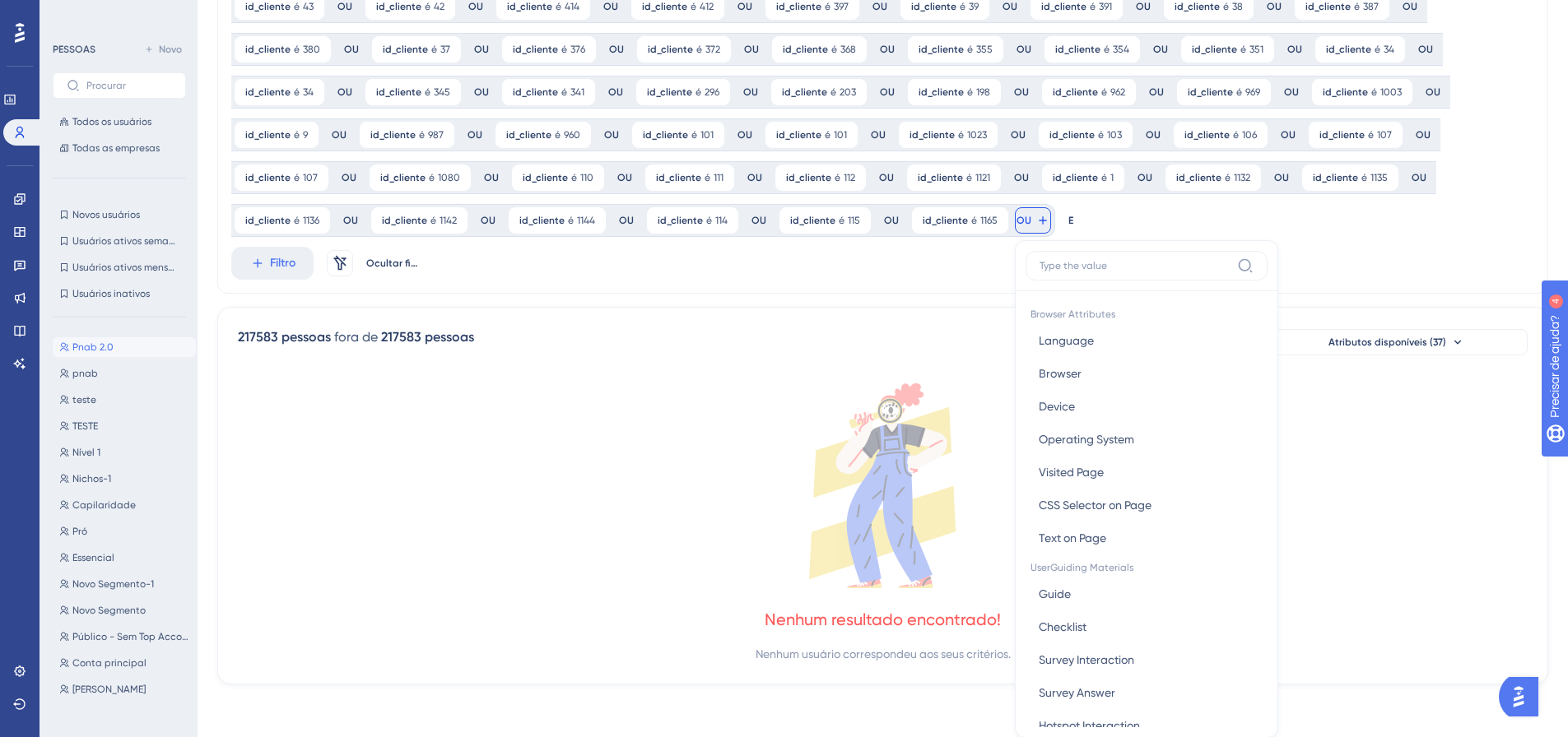
scroll to position [457, 0]
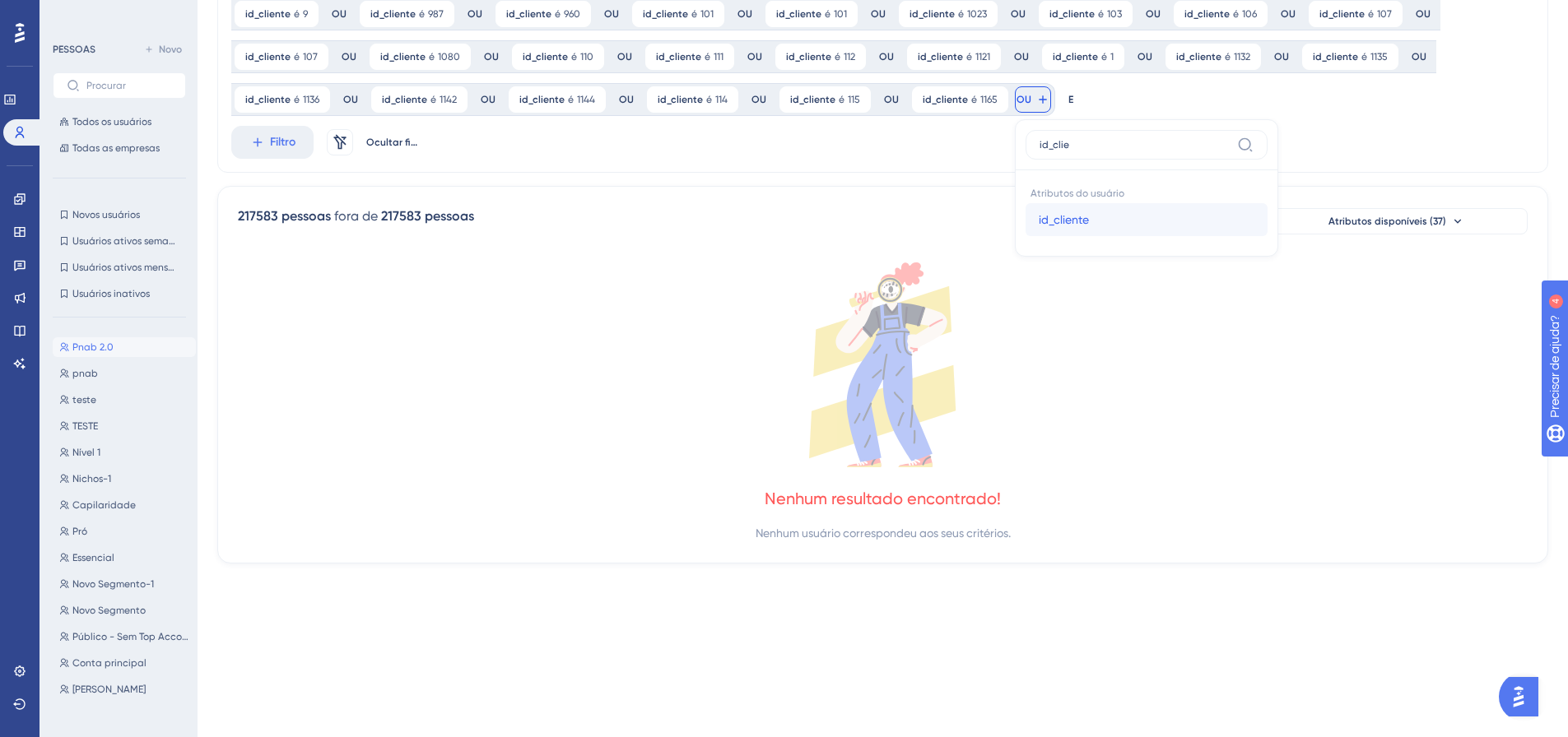
click at [1053, 225] on font "id_cliente" at bounding box center [1063, 219] width 50 height 13
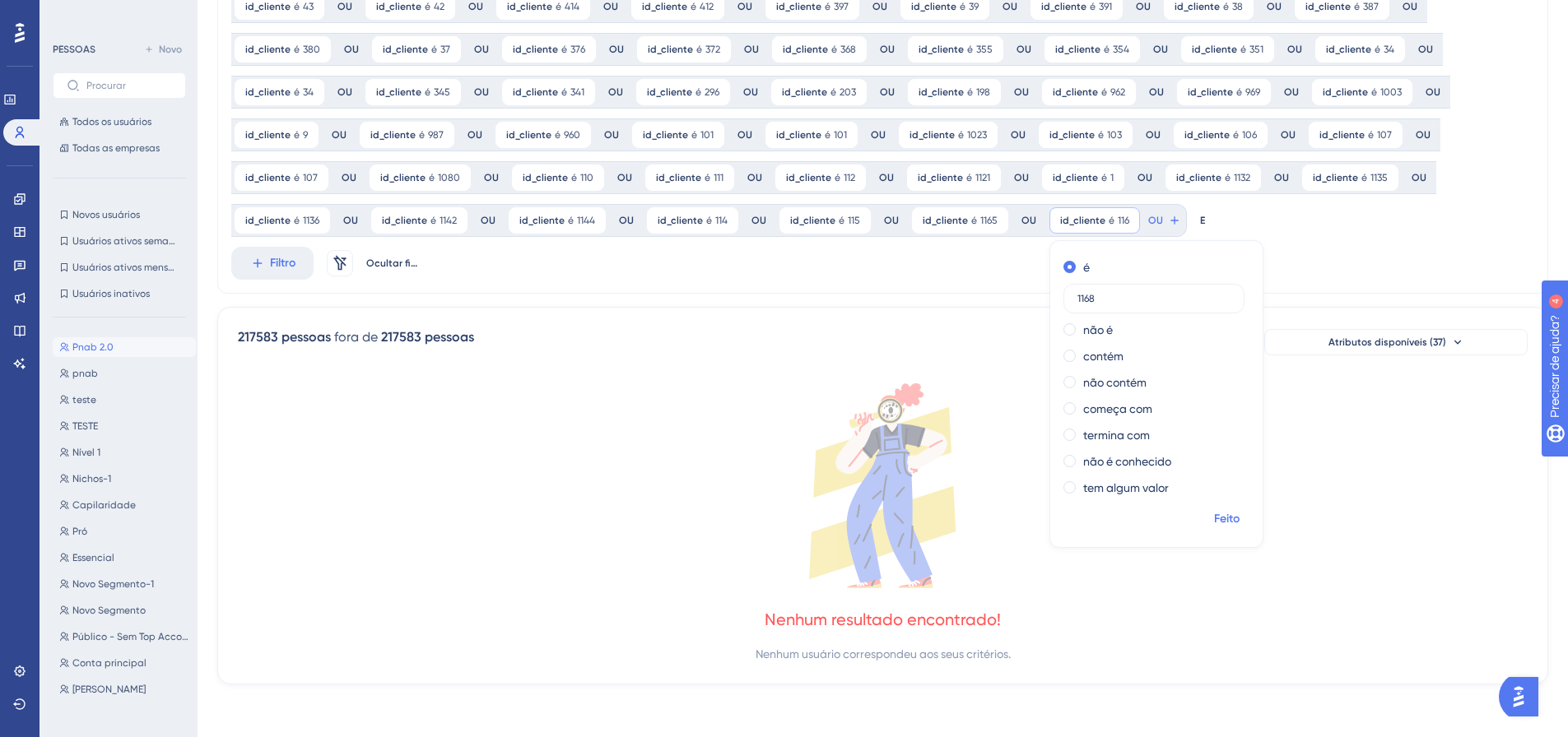
click at [1216, 518] on font "Feito" at bounding box center [1226, 518] width 25 height 14
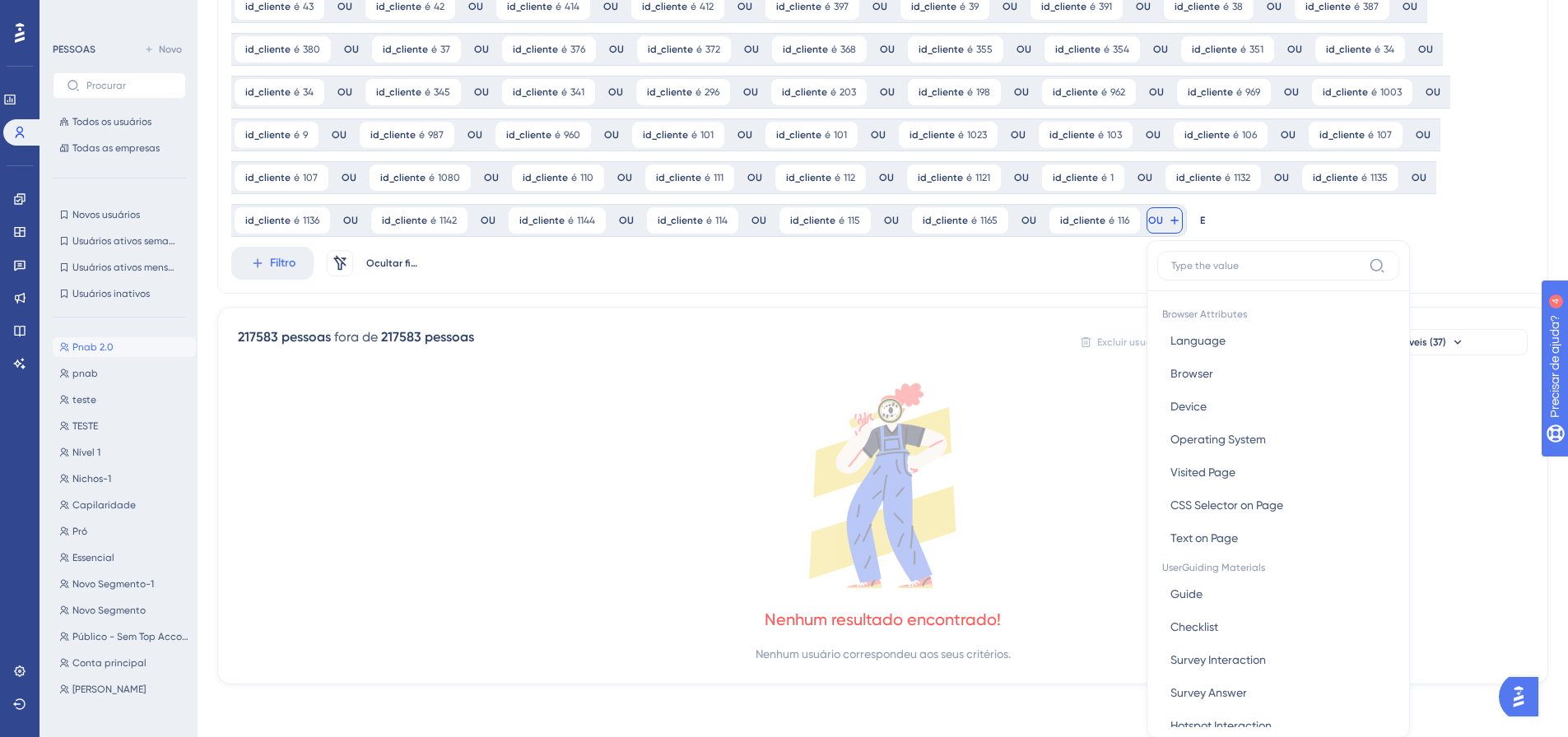
scroll to position [457, 0]
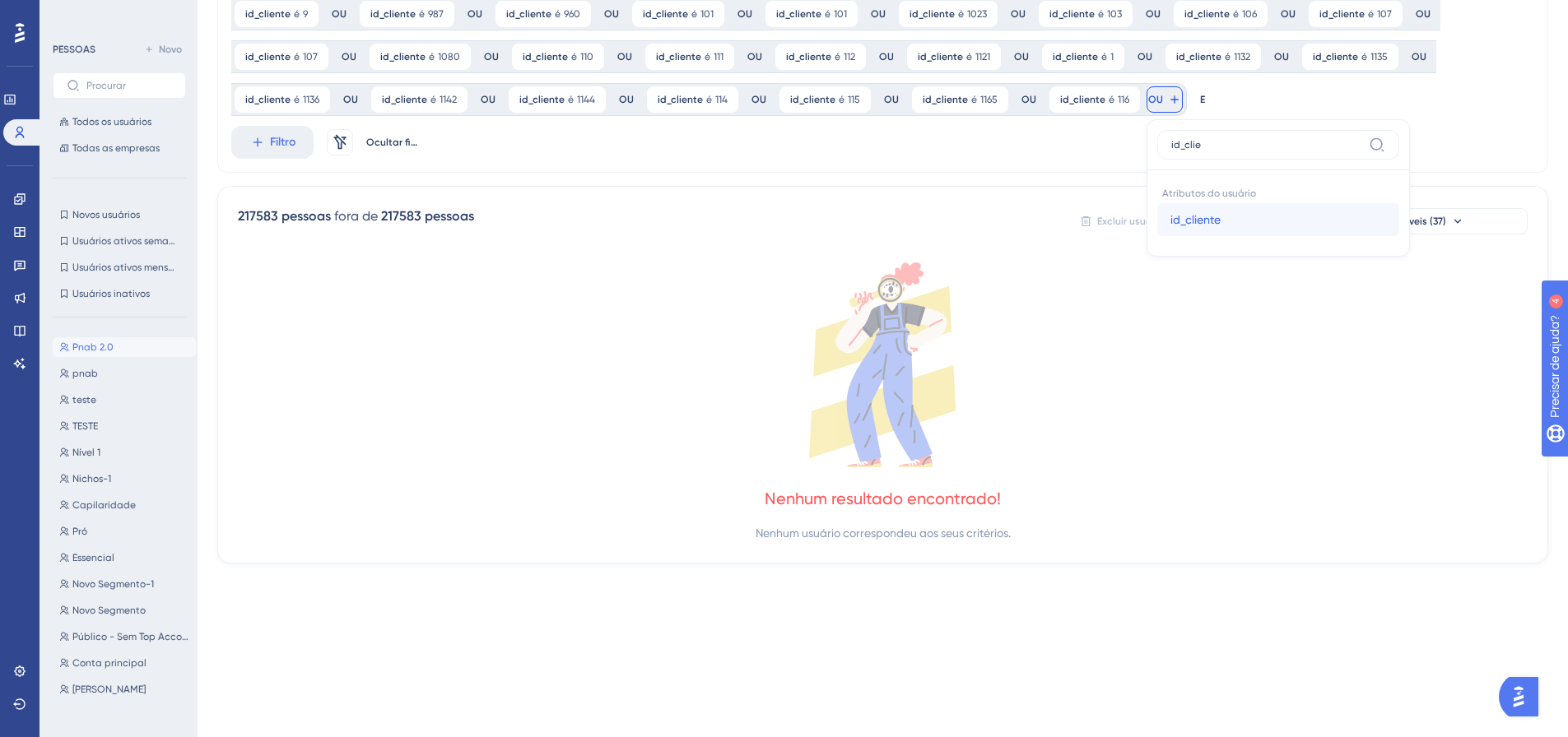
click at [1157, 224] on button "id_cliente id_cliente" at bounding box center [1278, 219] width 242 height 33
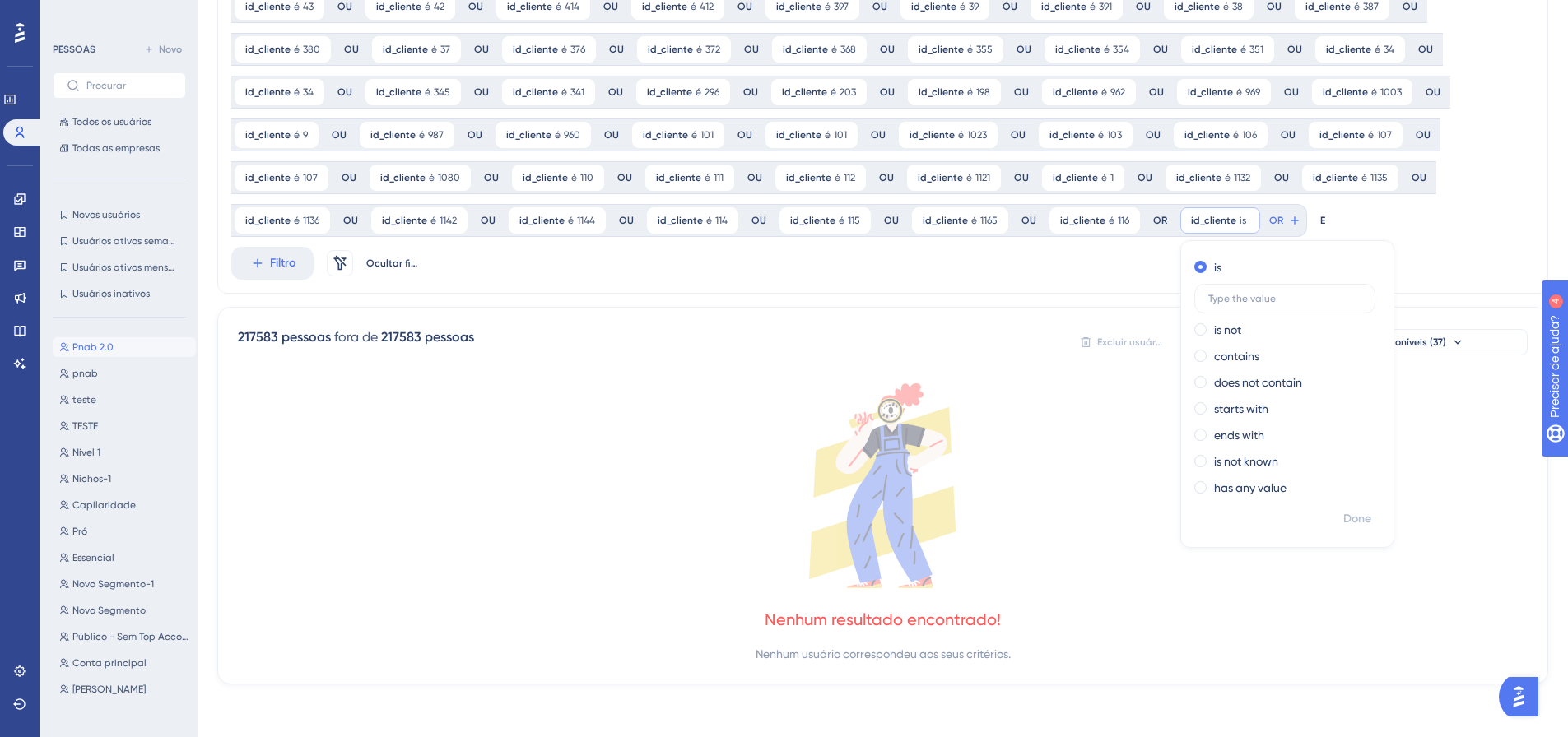
scroll to position [337, 0]
click at [1346, 513] on font "Feito" at bounding box center [1358, 518] width 25 height 14
click at [1275, 209] on div at bounding box center [866, 421] width 1403 height 618
click at [1290, 224] on div at bounding box center [866, 421] width 1403 height 618
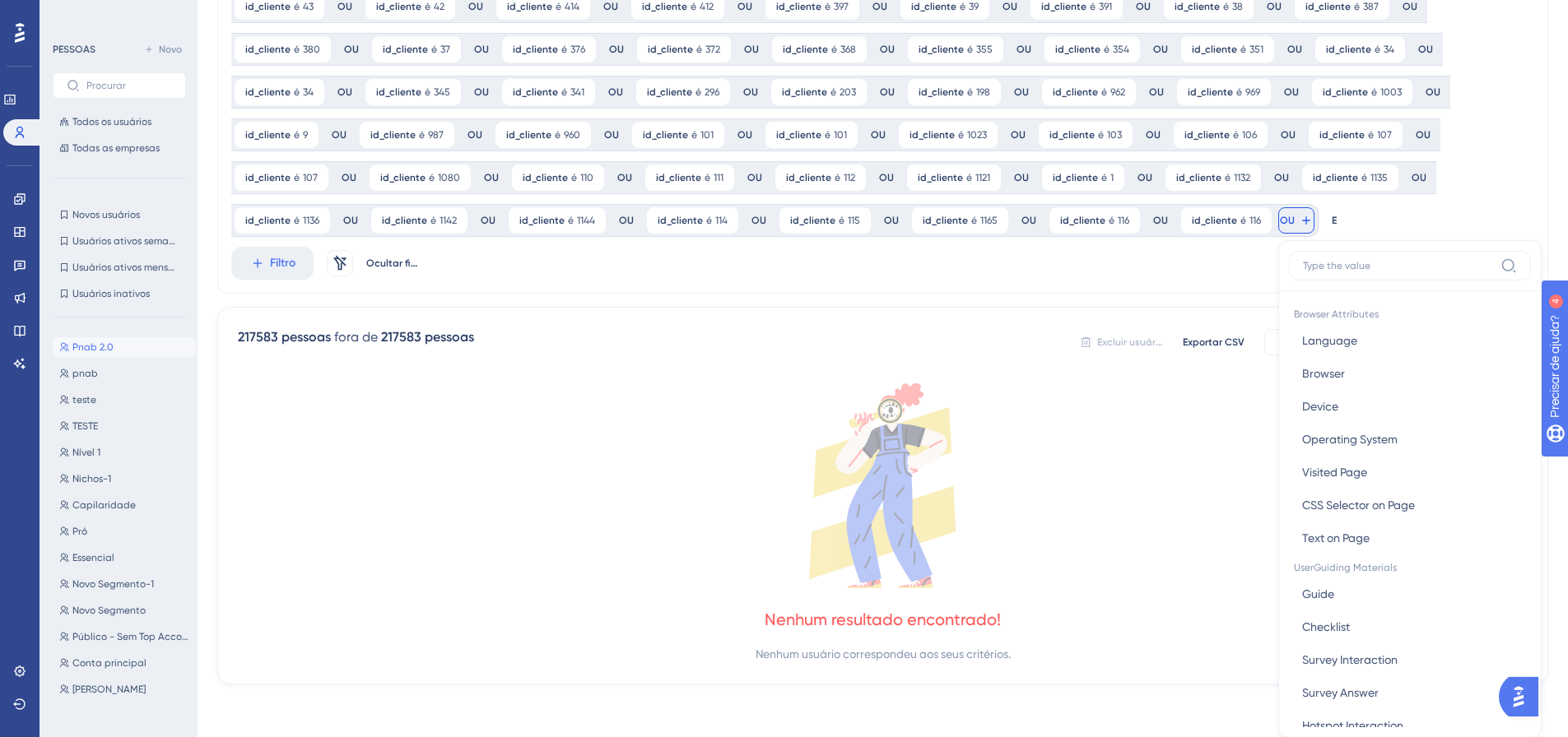
scroll to position [457, 0]
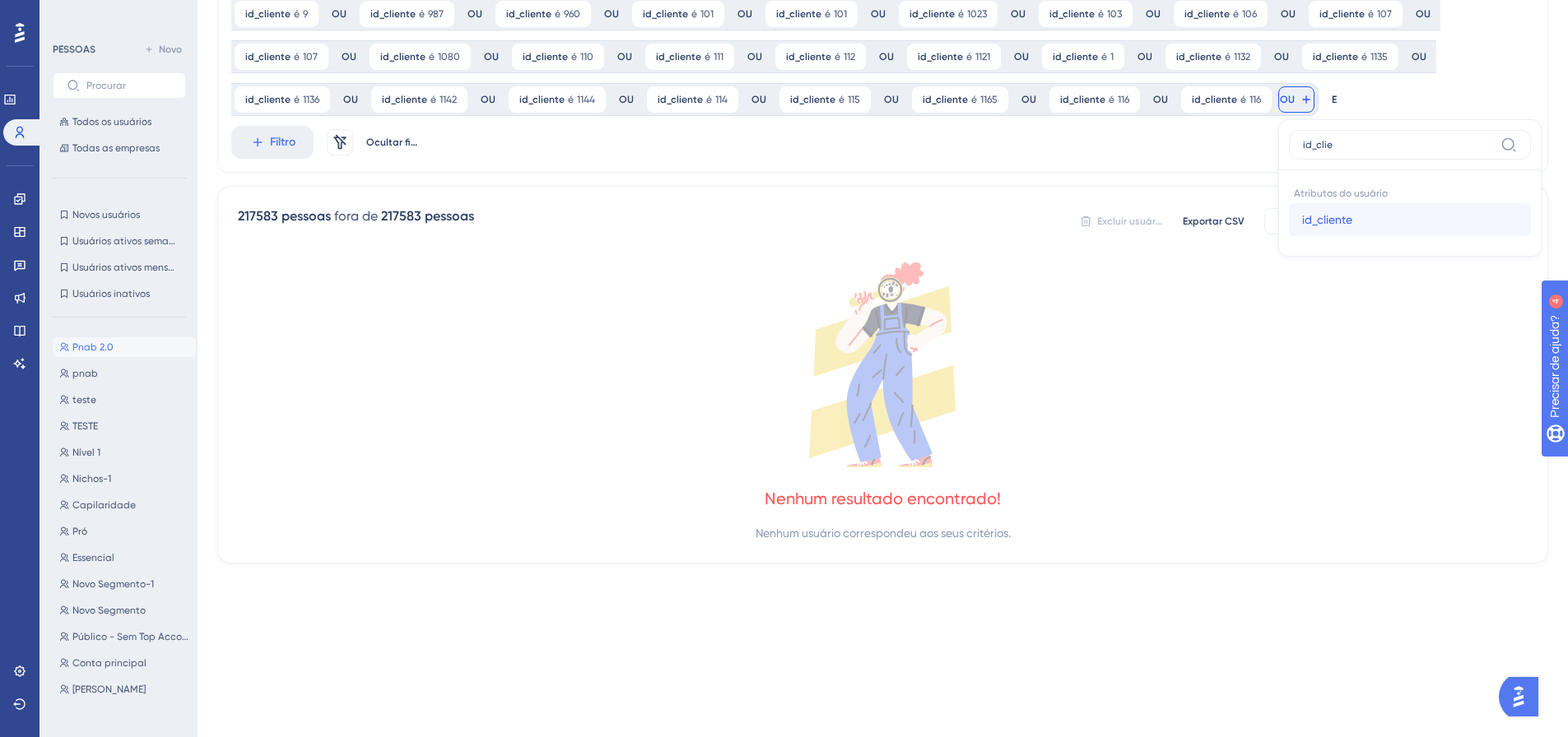
click at [1289, 215] on button "id_cliente id_cliente" at bounding box center [1410, 219] width 242 height 33
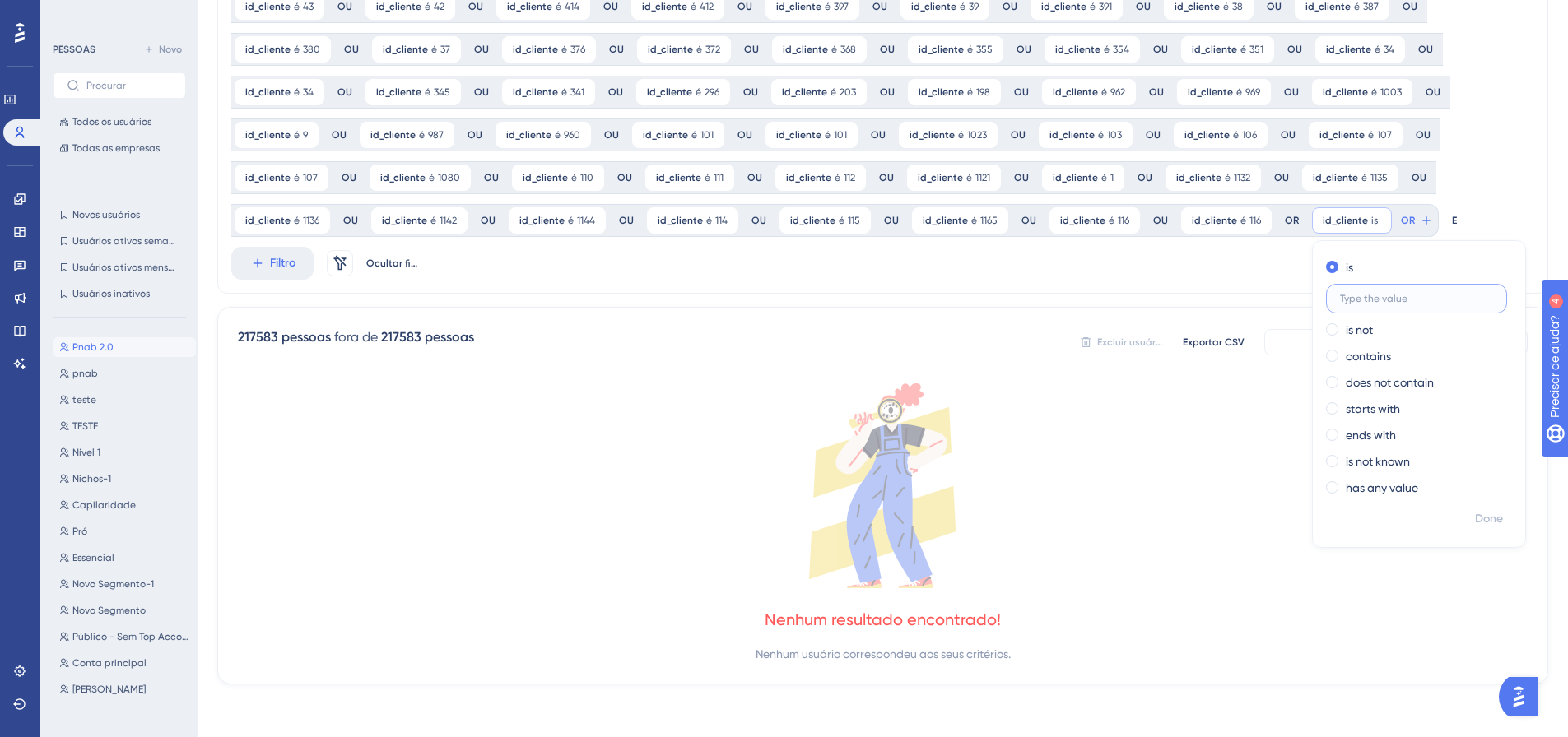
scroll to position [337, 0]
click at [1477, 523] on font "Feito" at bounding box center [1490, 518] width 25 height 14
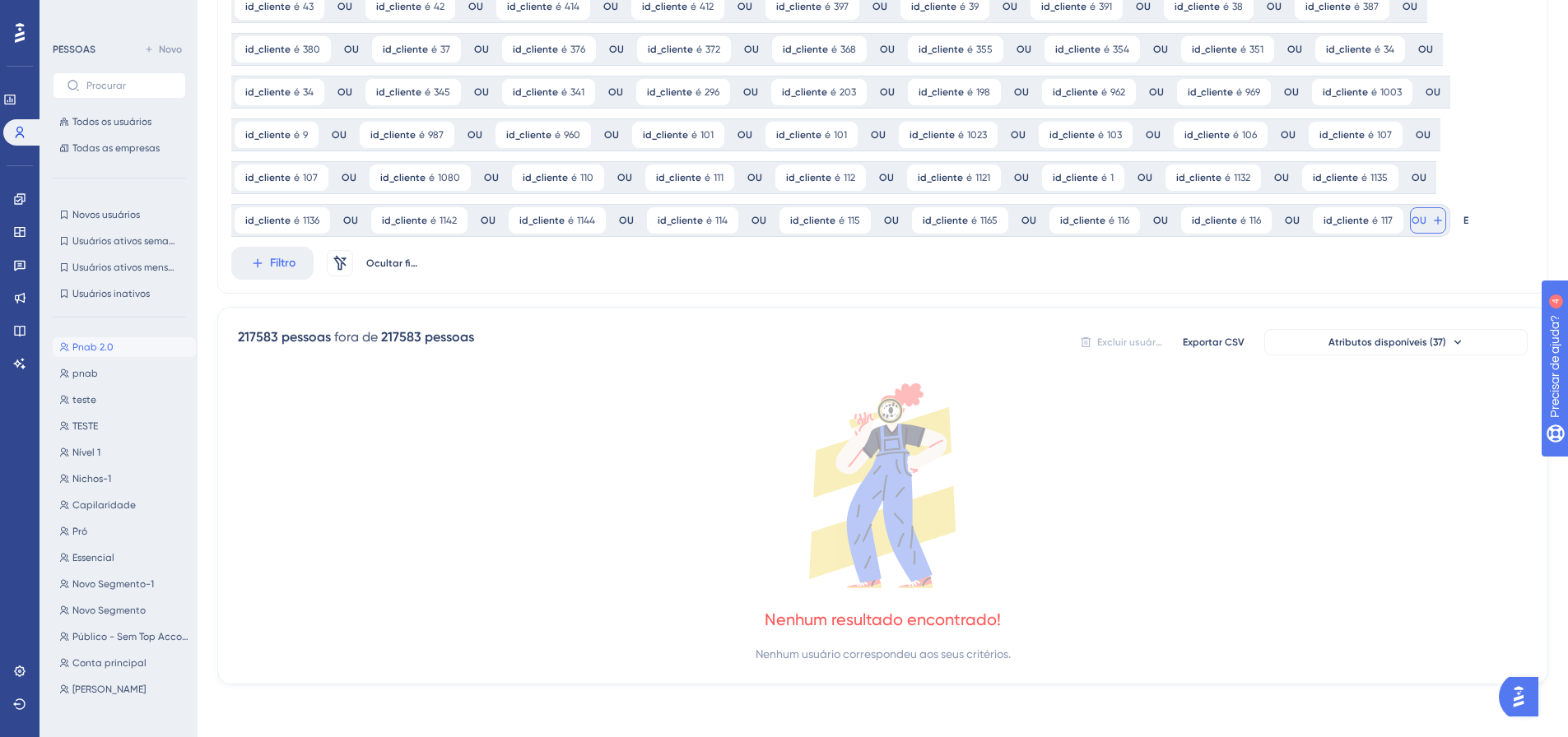
click at [1218, 348] on span "id_cliente" at bounding box center [1232, 341] width 50 height 20
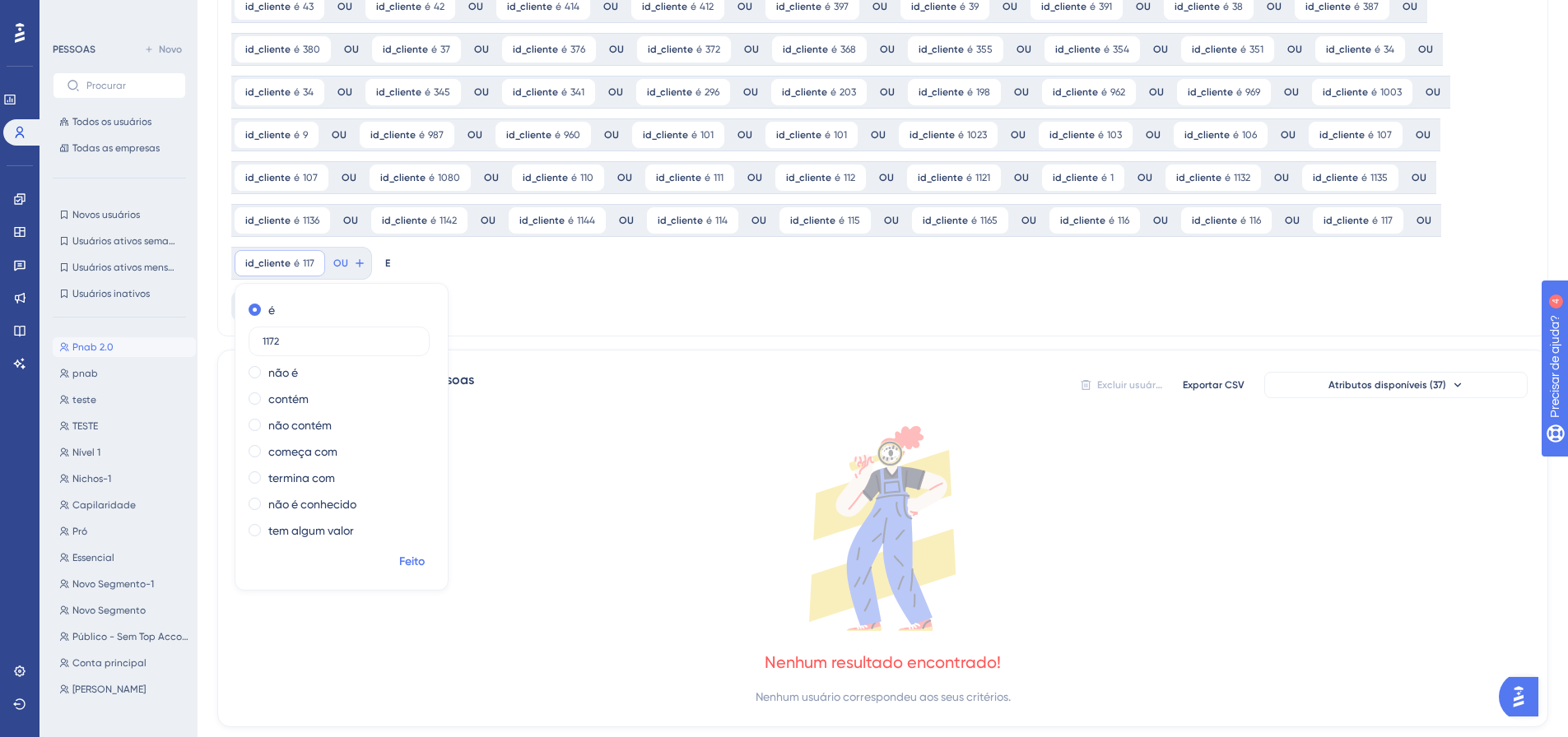
click at [406, 554] on font "Feito" at bounding box center [411, 561] width 25 height 14
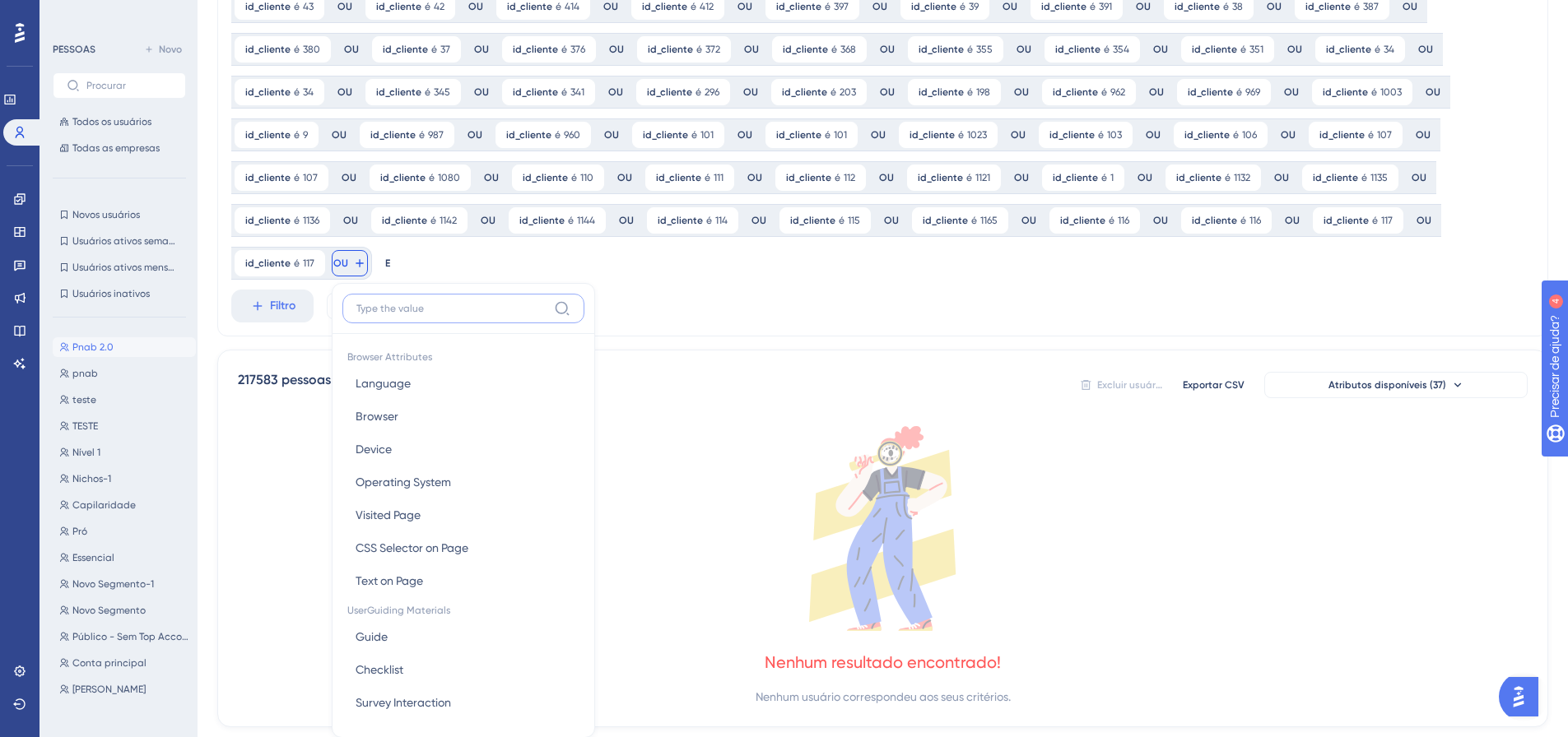
scroll to position [479, 0]
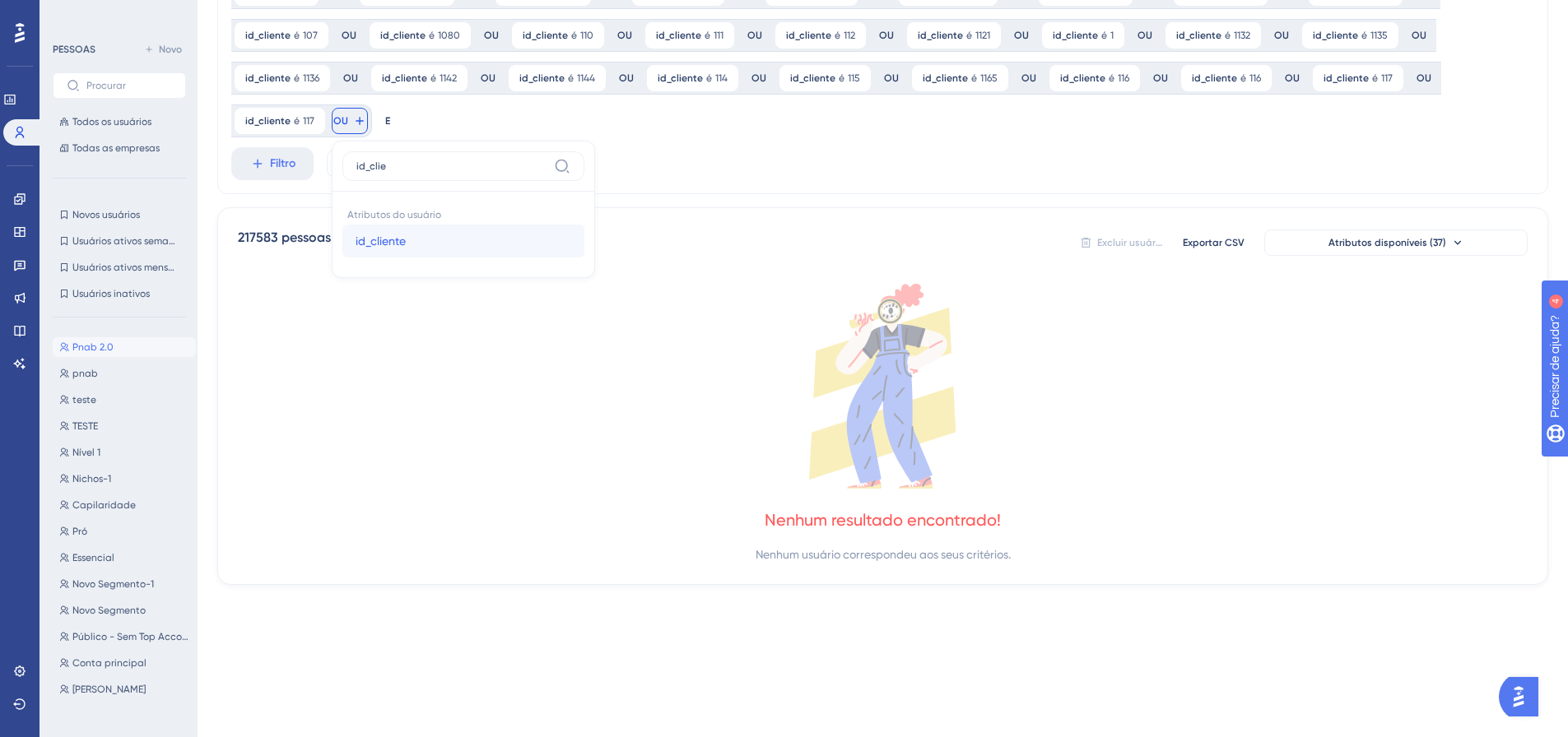
click at [411, 245] on button "id_cliente id_cliente" at bounding box center [463, 240] width 242 height 33
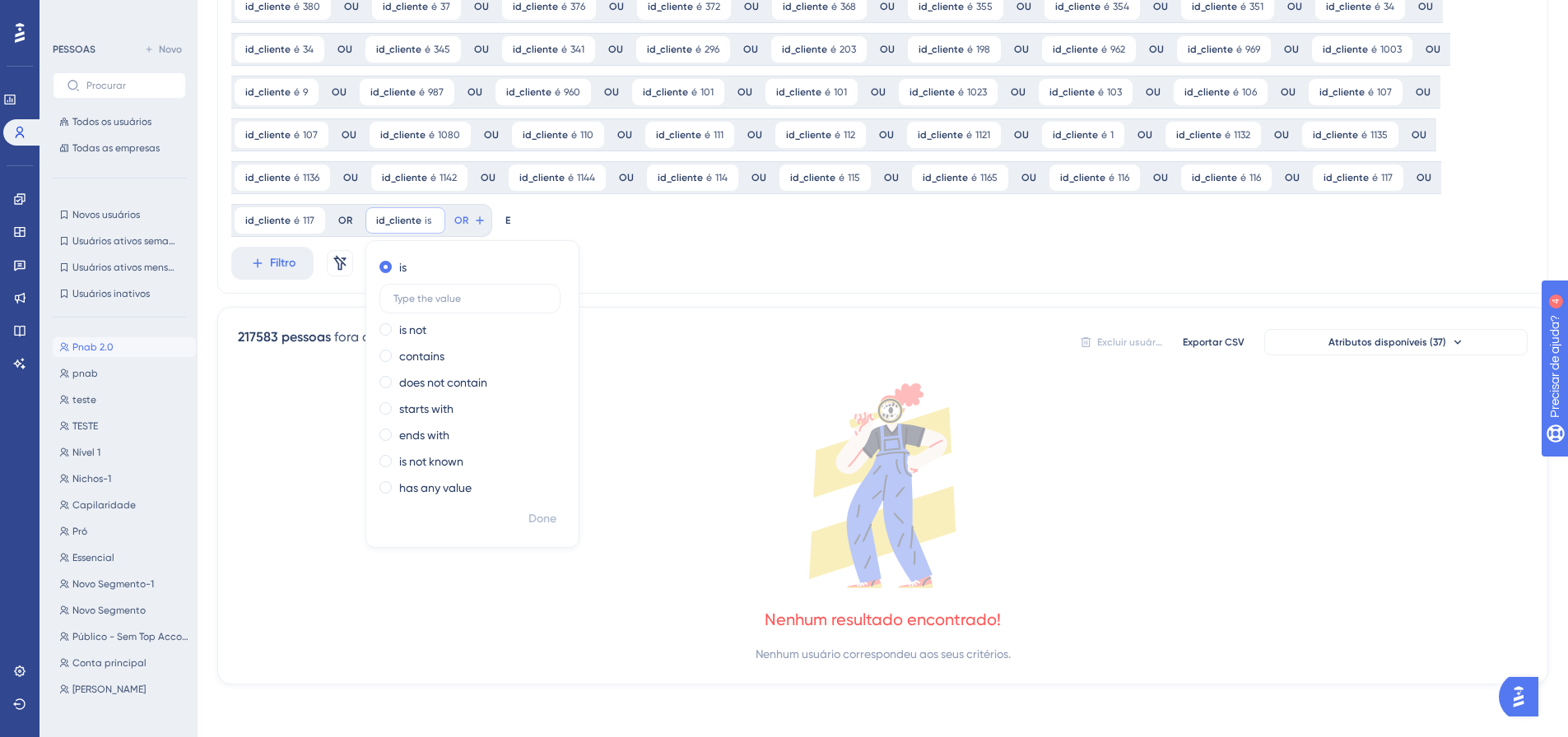
scroll to position [379, 0]
click at [543, 518] on font "Feito" at bounding box center [543, 518] width 25 height 14
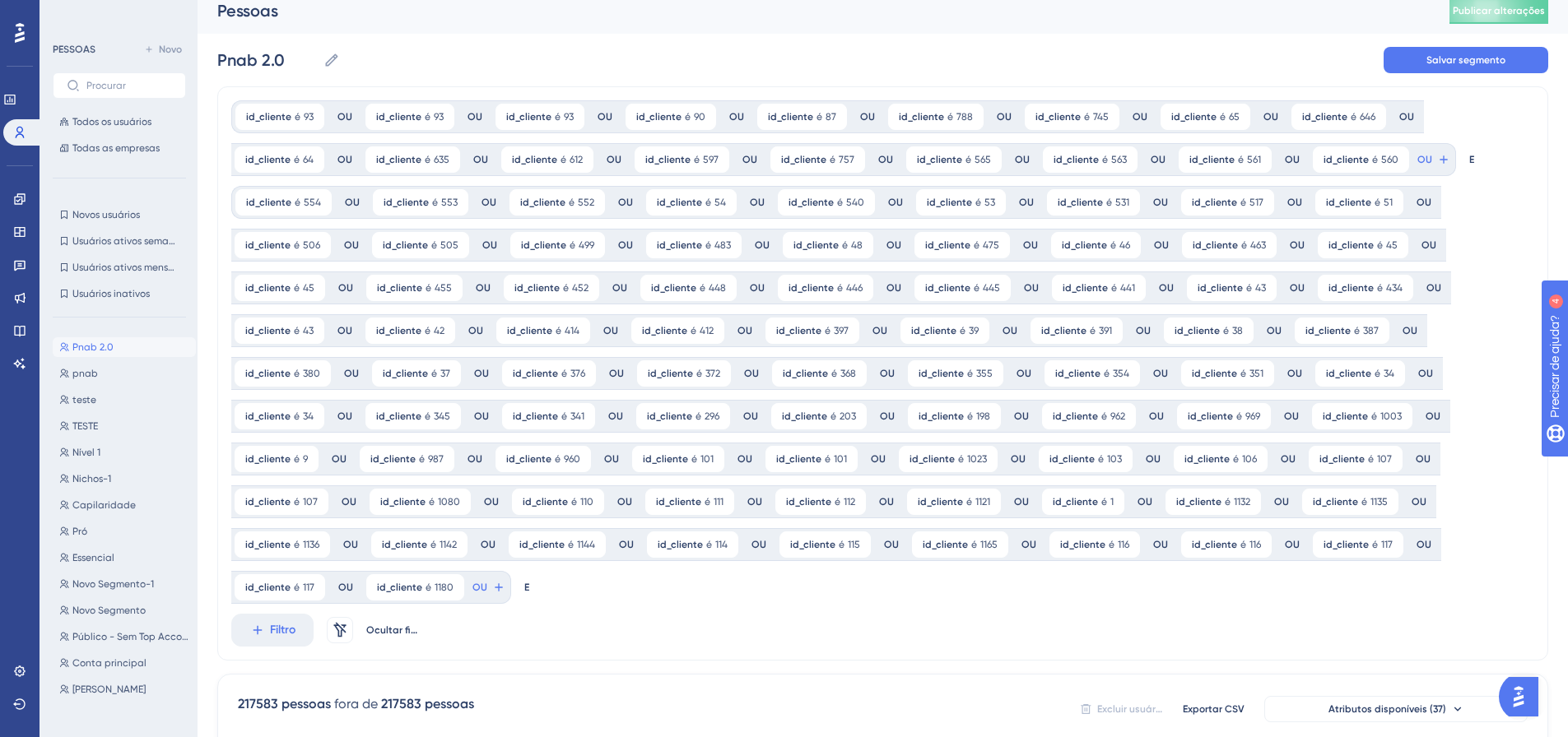
scroll to position [0, 0]
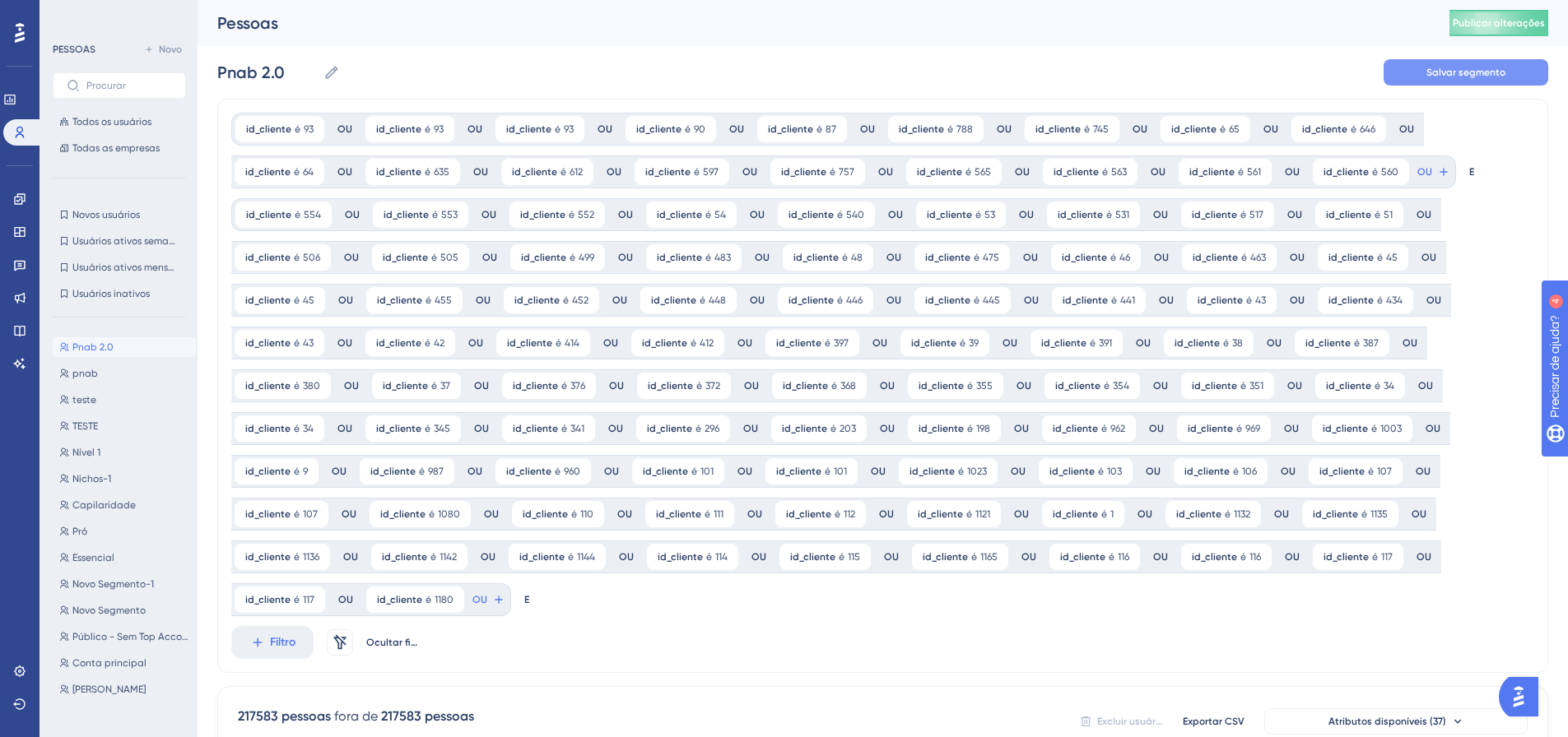
click at [1477, 75] on font "Salvar segmento" at bounding box center [1466, 73] width 79 height 12
click at [1484, 20] on font "Publicar alterações" at bounding box center [1498, 23] width 92 height 12
click at [1415, 185] on button "OU" at bounding box center [1433, 172] width 36 height 26
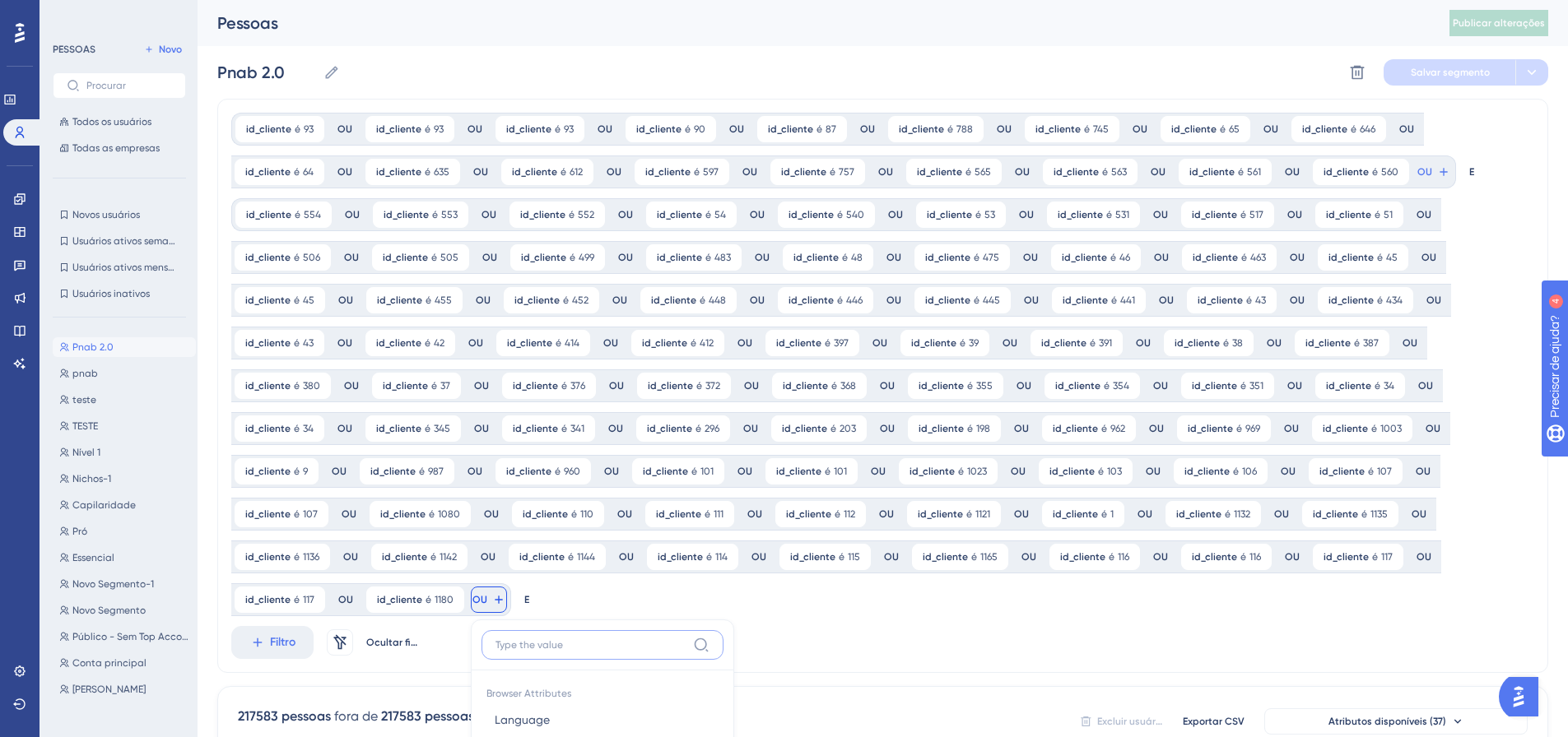
scroll to position [416, 0]
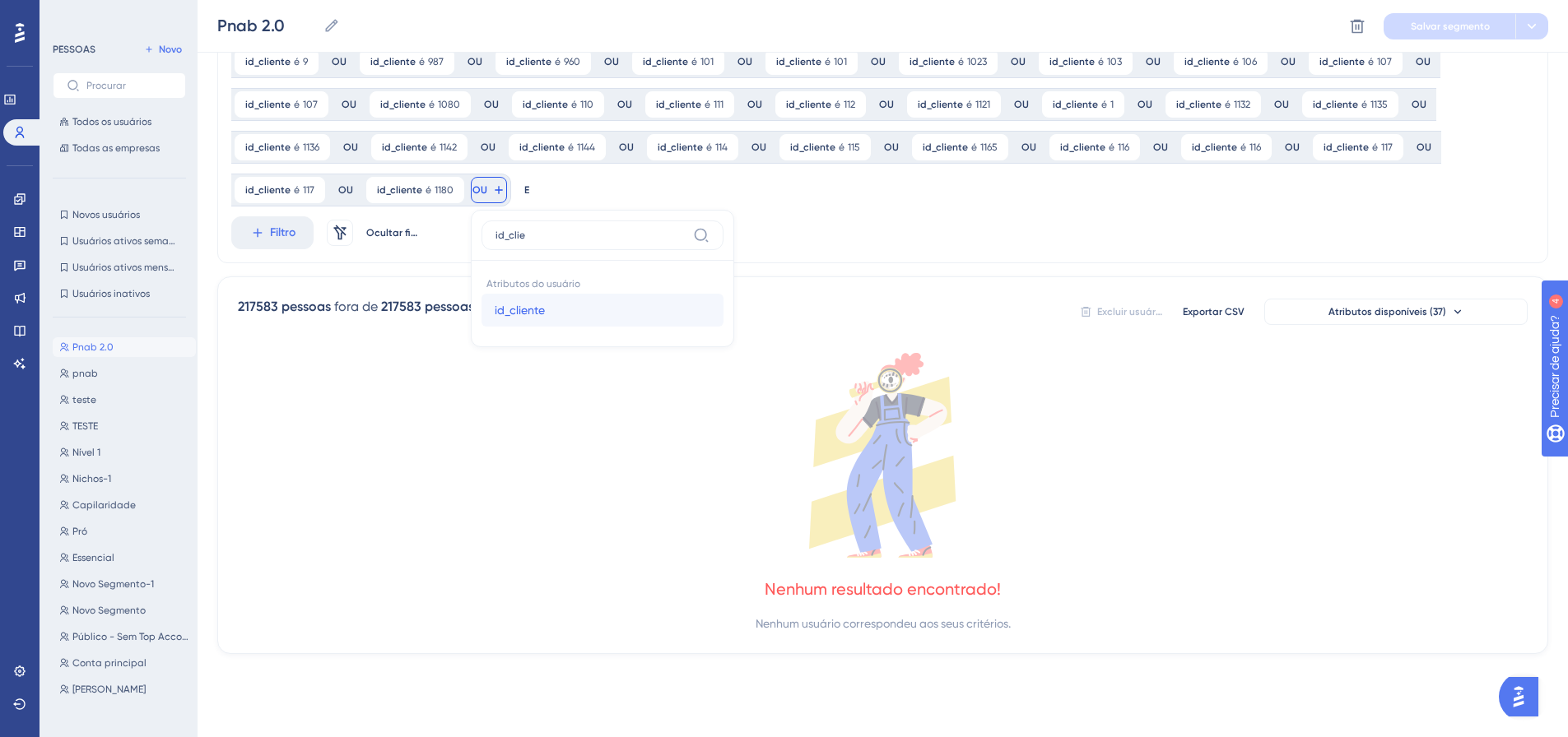
click at [520, 307] on font "id_cliente" at bounding box center [520, 310] width 50 height 13
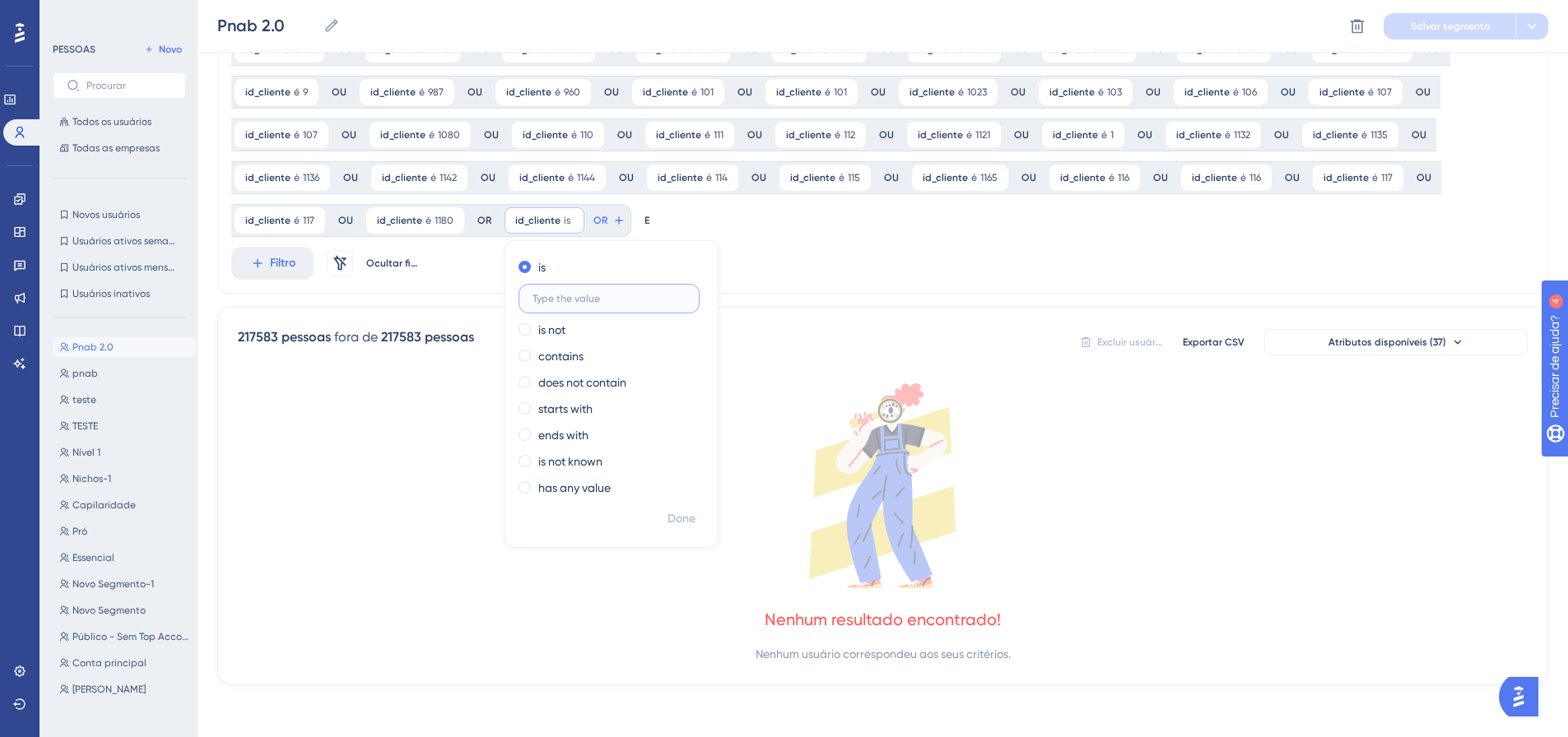
scroll to position [386, 0]
click at [672, 518] on font "Feito" at bounding box center [682, 518] width 25 height 14
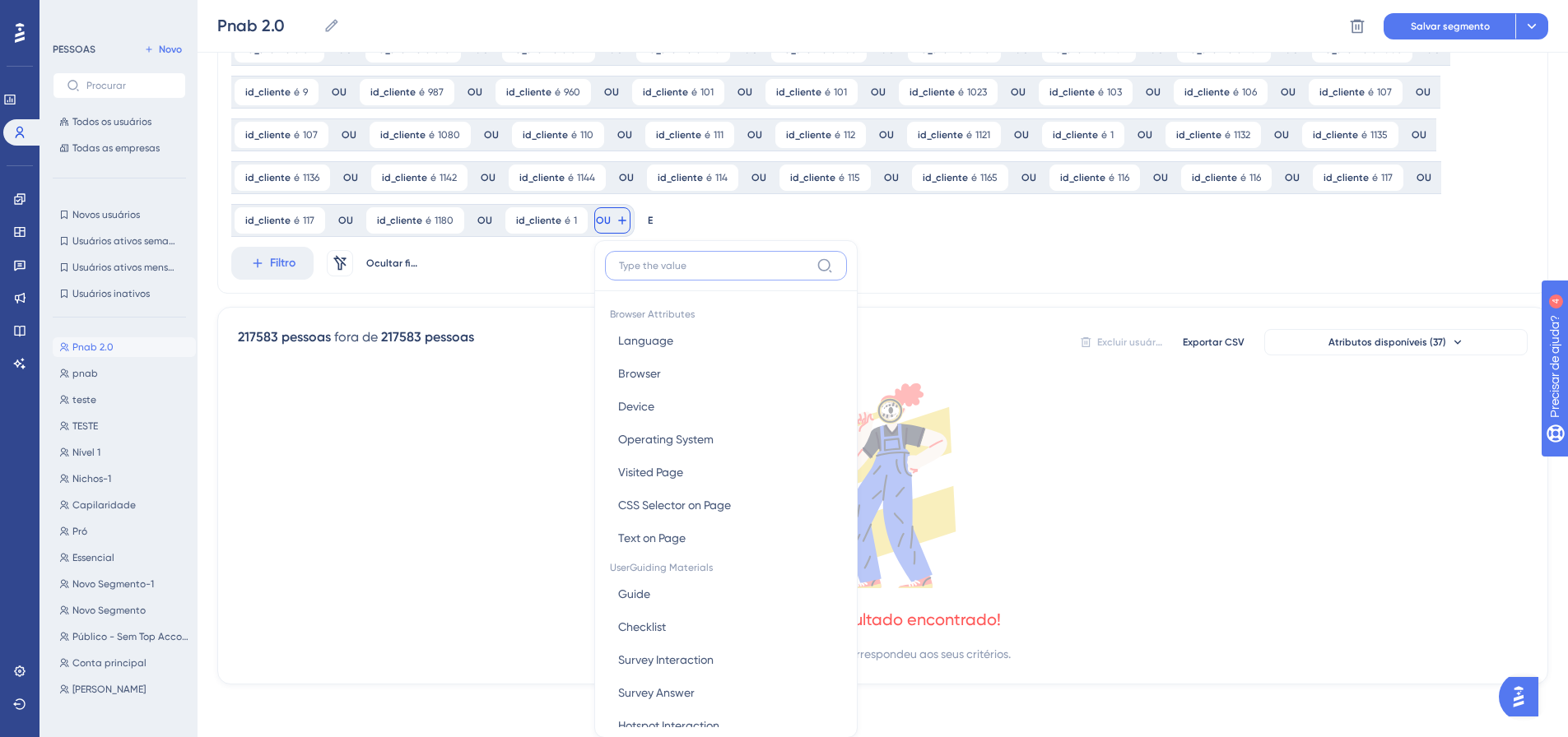
scroll to position [507, 0]
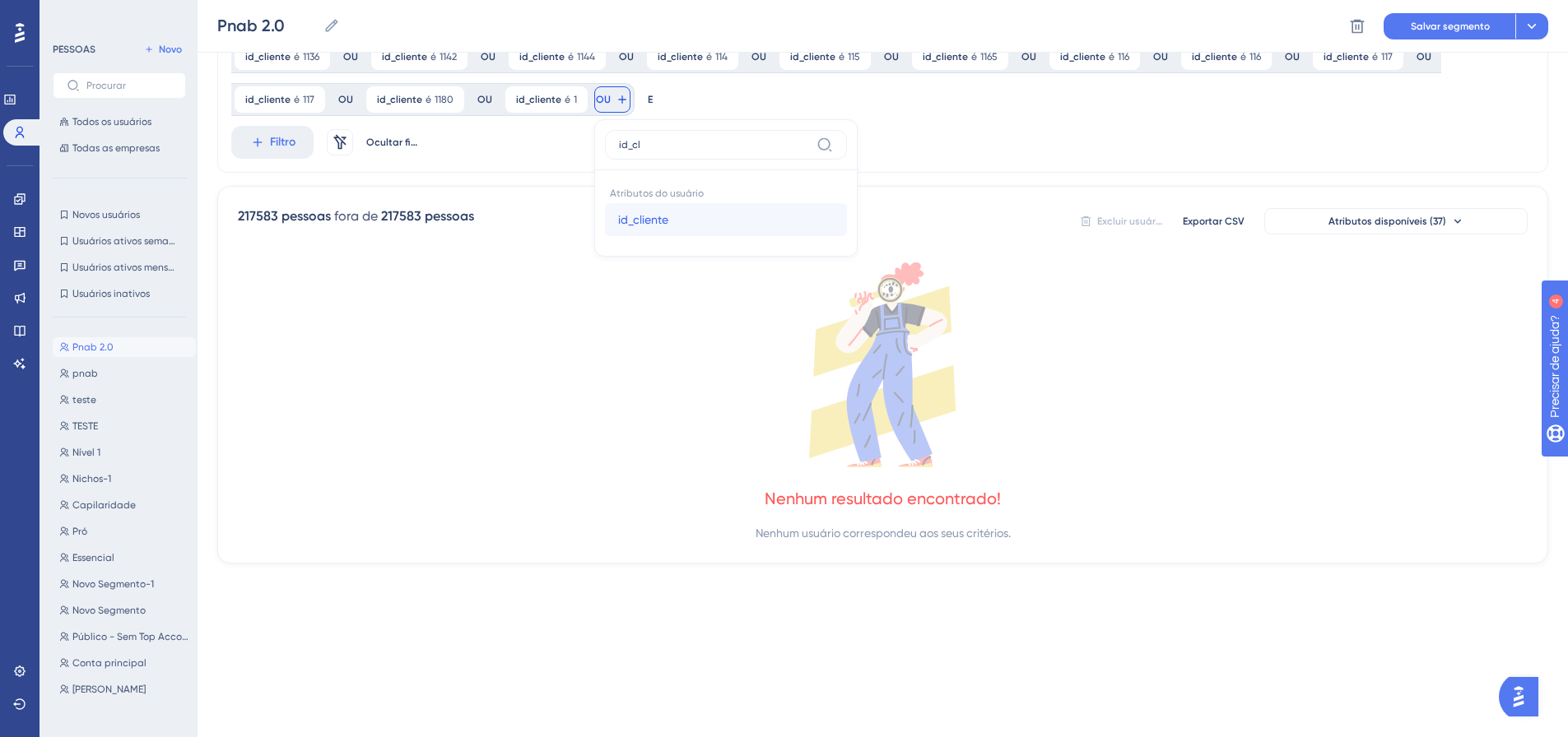
click at [612, 221] on button "id_cliente id_cliente" at bounding box center [726, 219] width 242 height 33
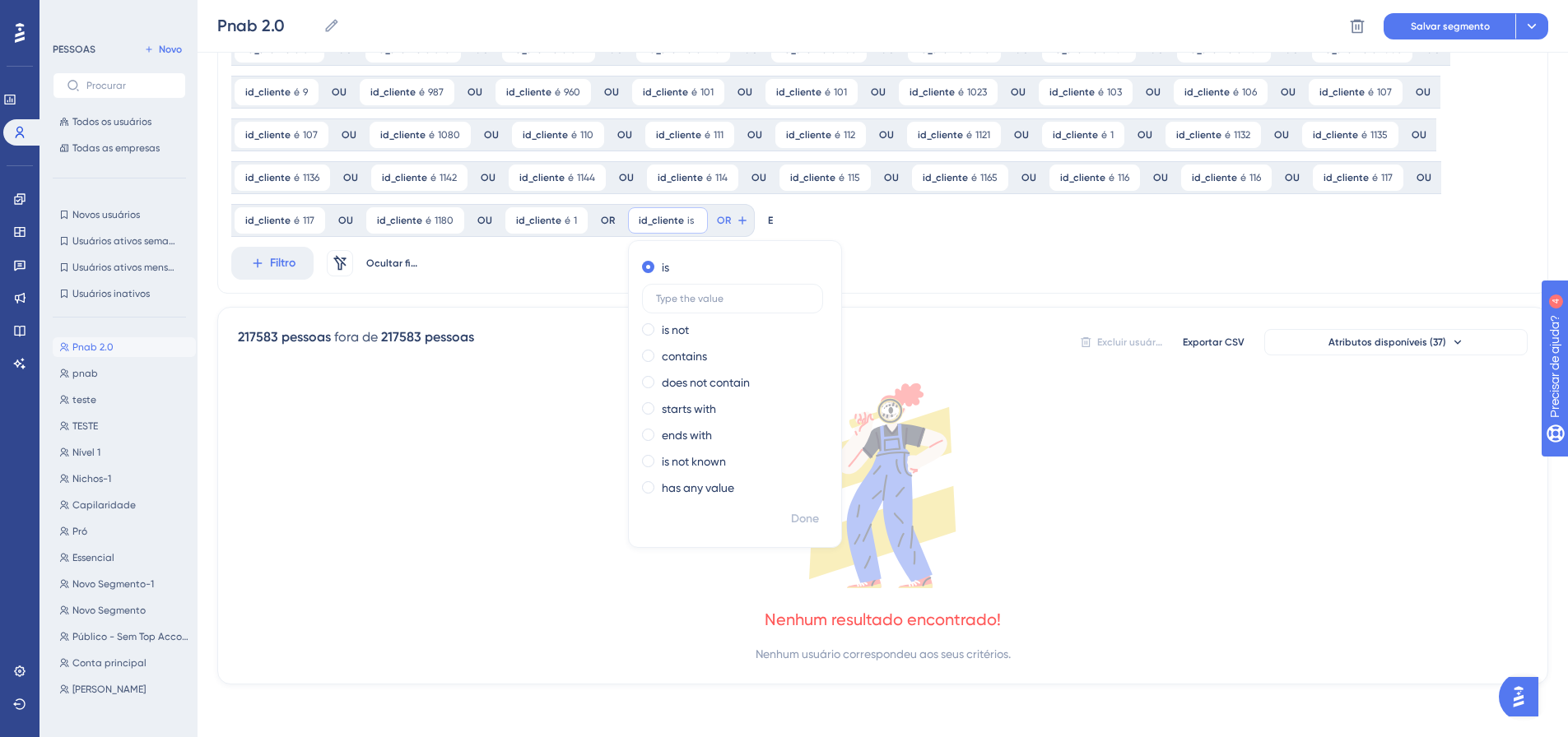
scroll to position [386, 0]
click at [801, 516] on font "Feito" at bounding box center [806, 518] width 25 height 14
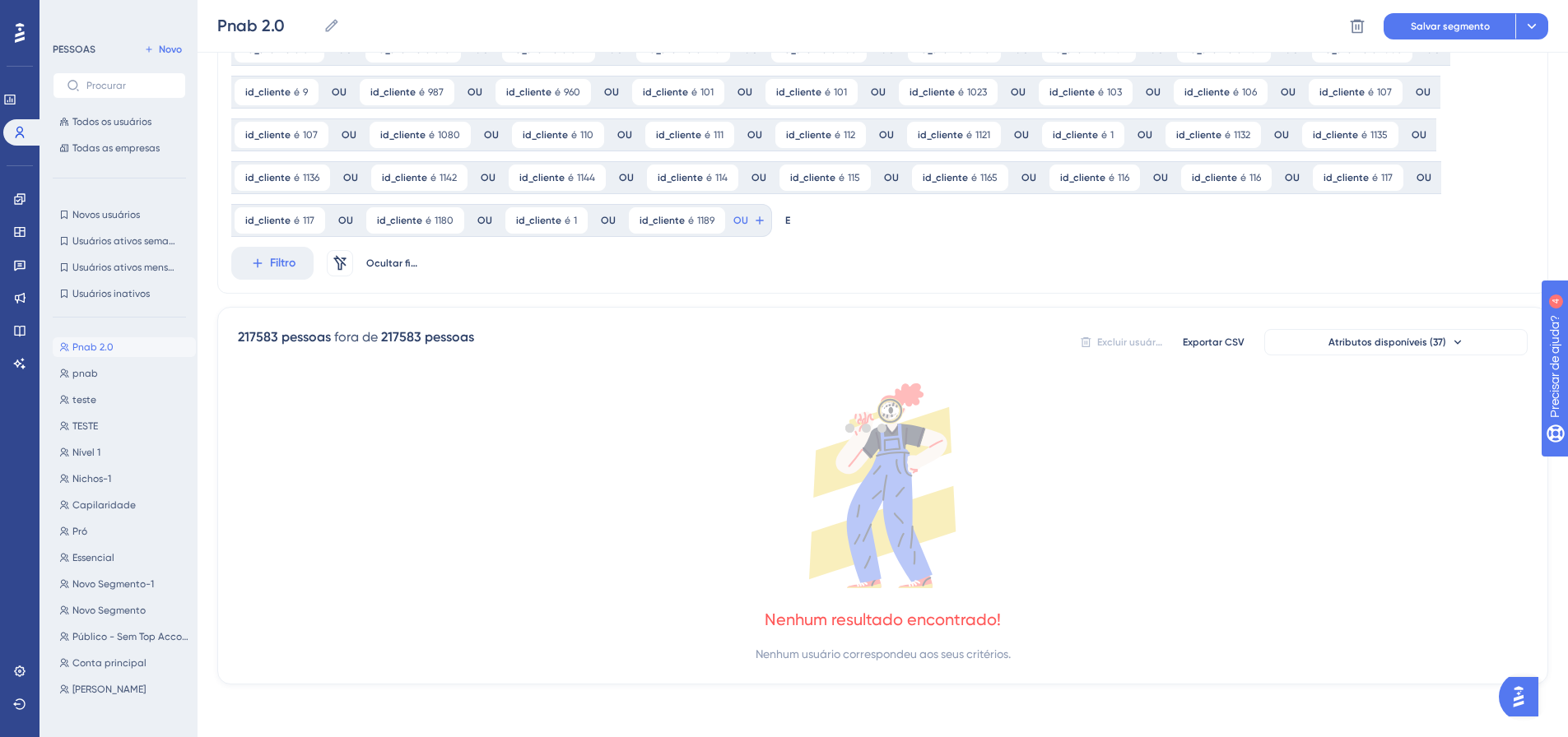
click at [736, 217] on div at bounding box center [866, 427] width 1403 height 618
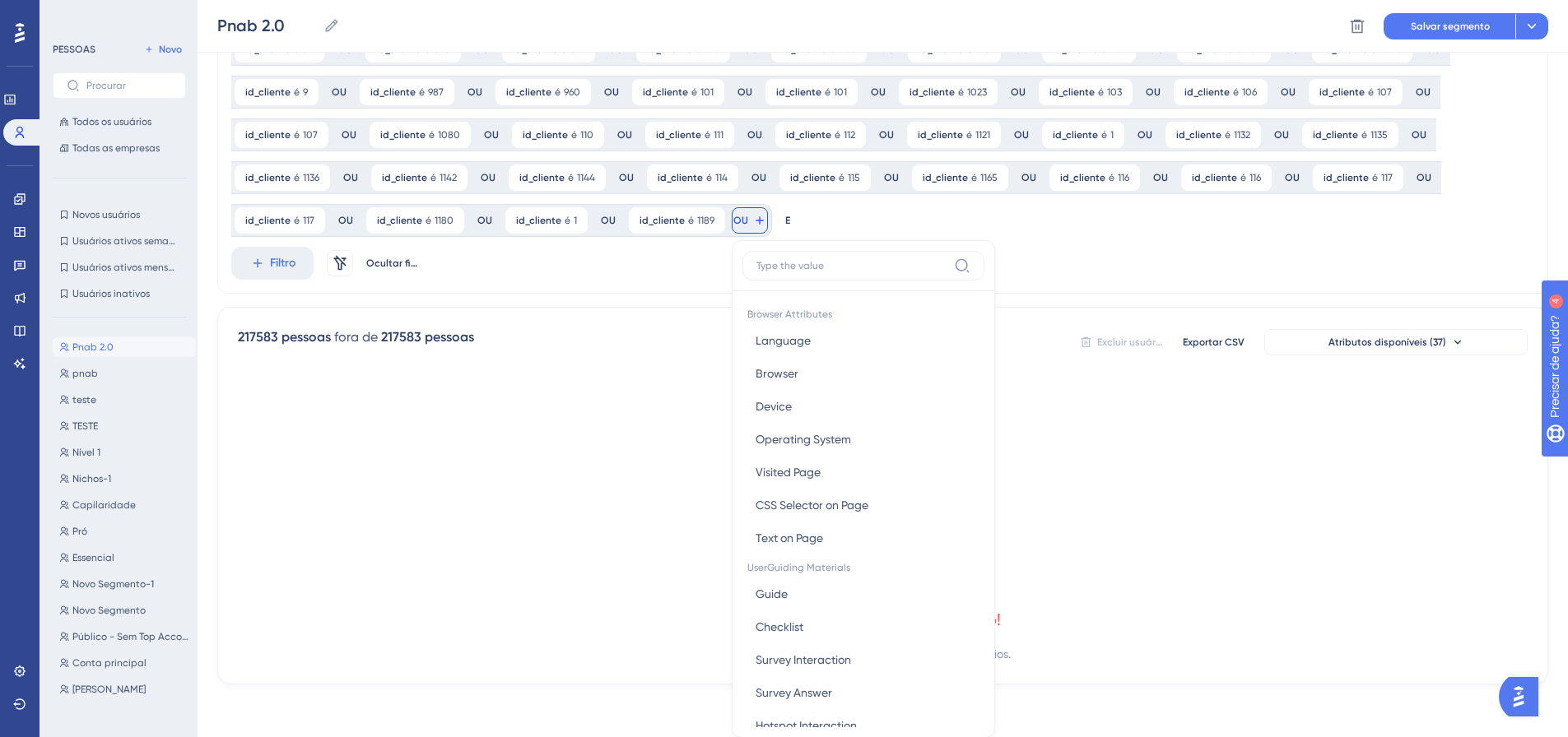
scroll to position [507, 0]
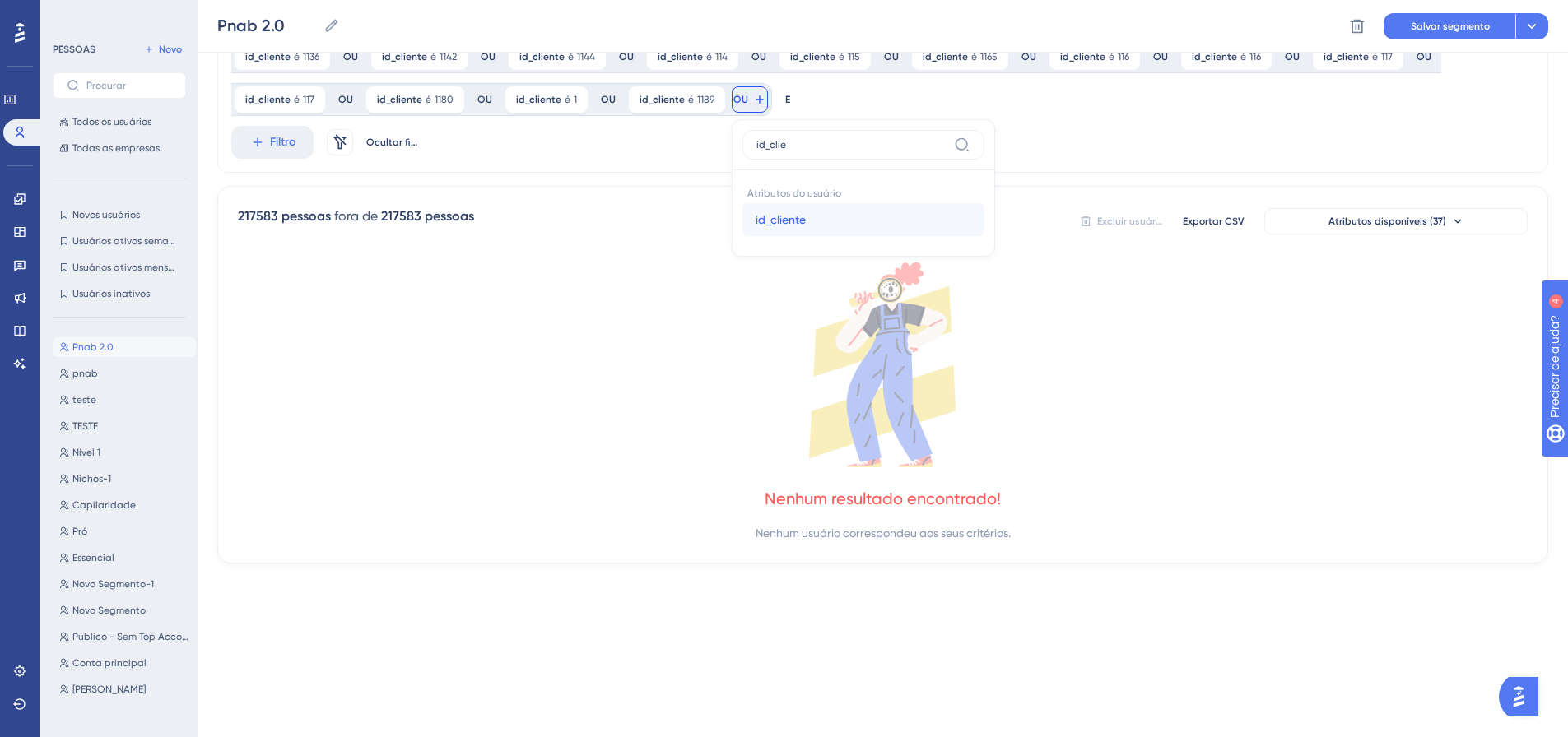
click at [755, 217] on font "id_cliente" at bounding box center [780, 219] width 50 height 13
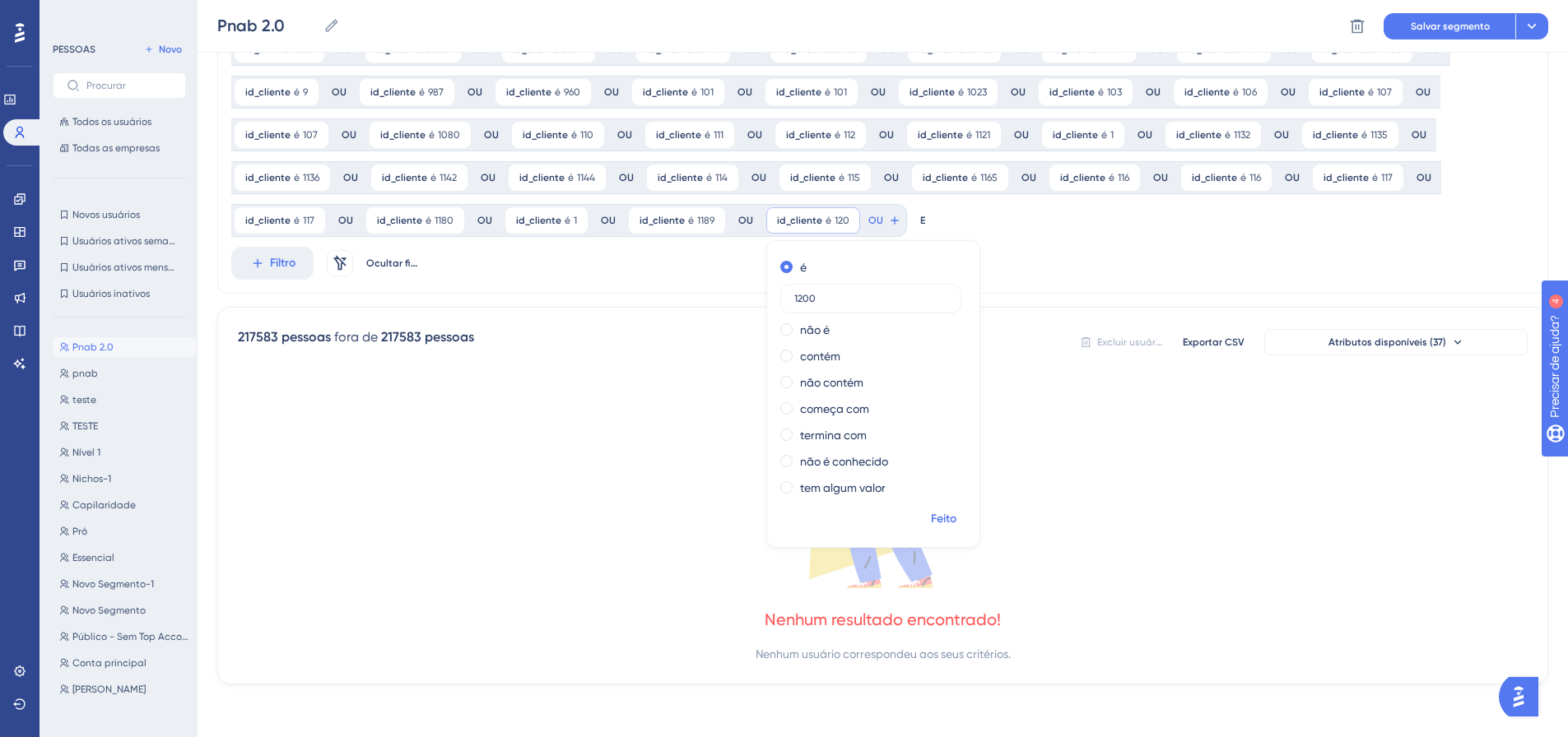
click at [941, 523] on font "Feito" at bounding box center [944, 518] width 25 height 14
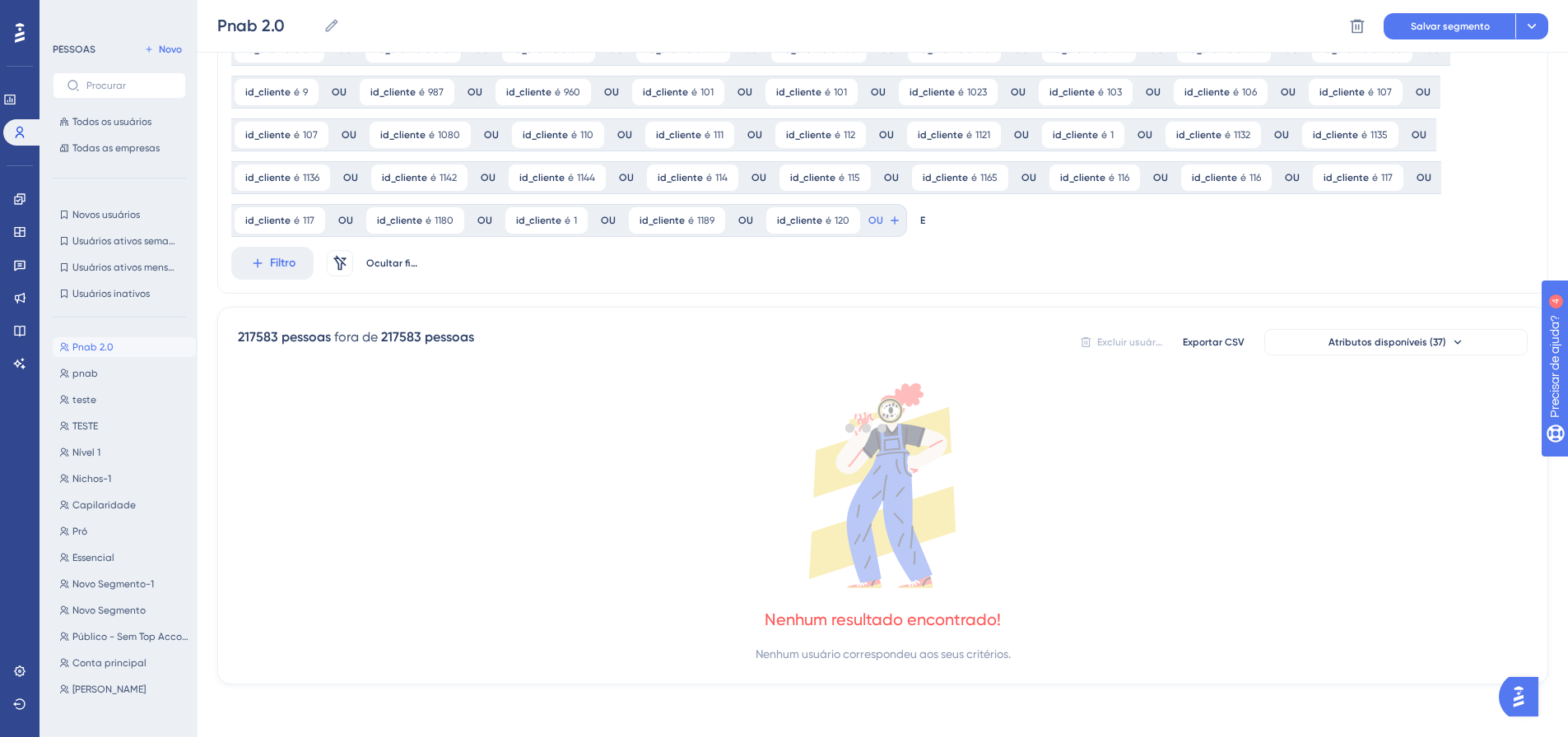
click at [874, 219] on div at bounding box center [866, 427] width 1403 height 618
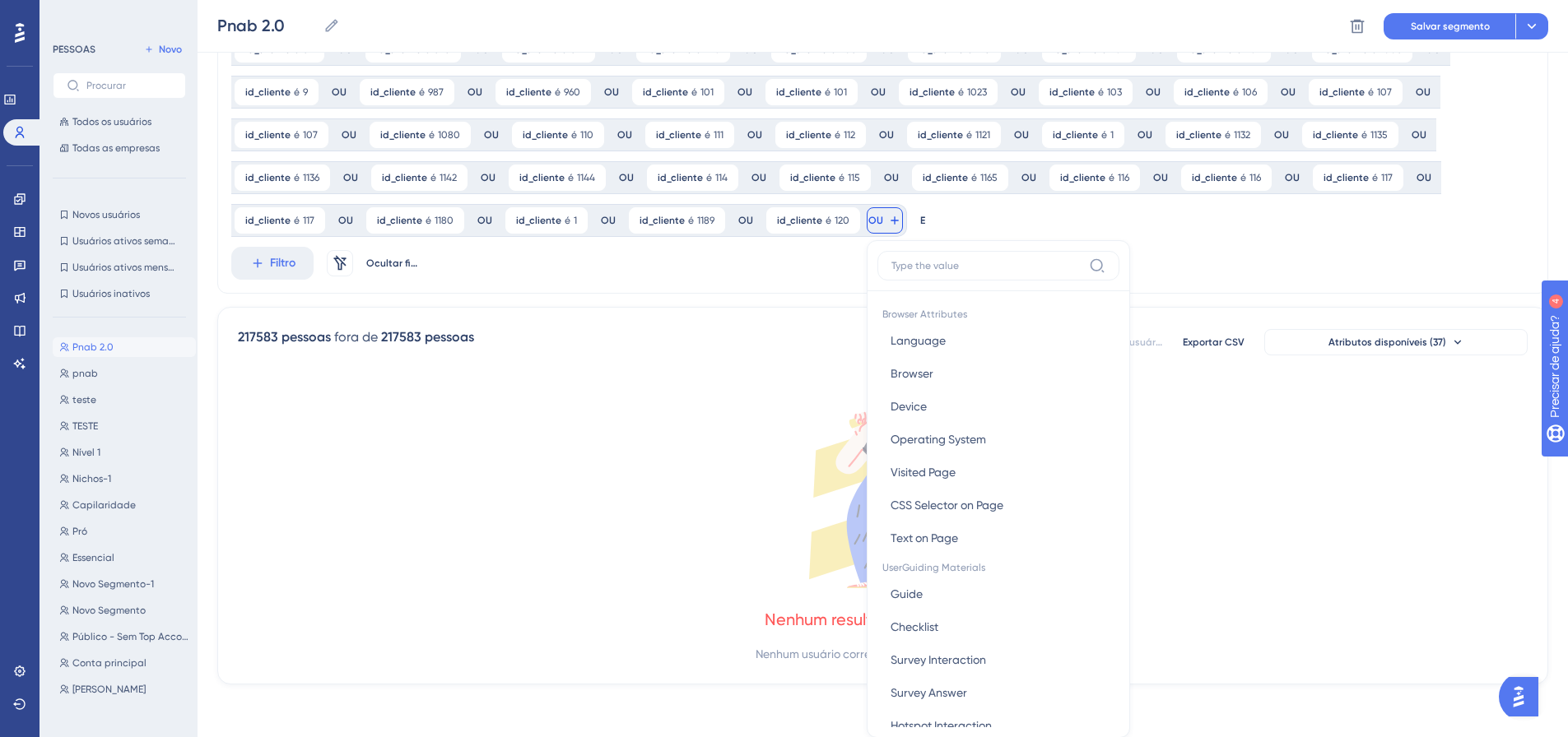
scroll to position [507, 0]
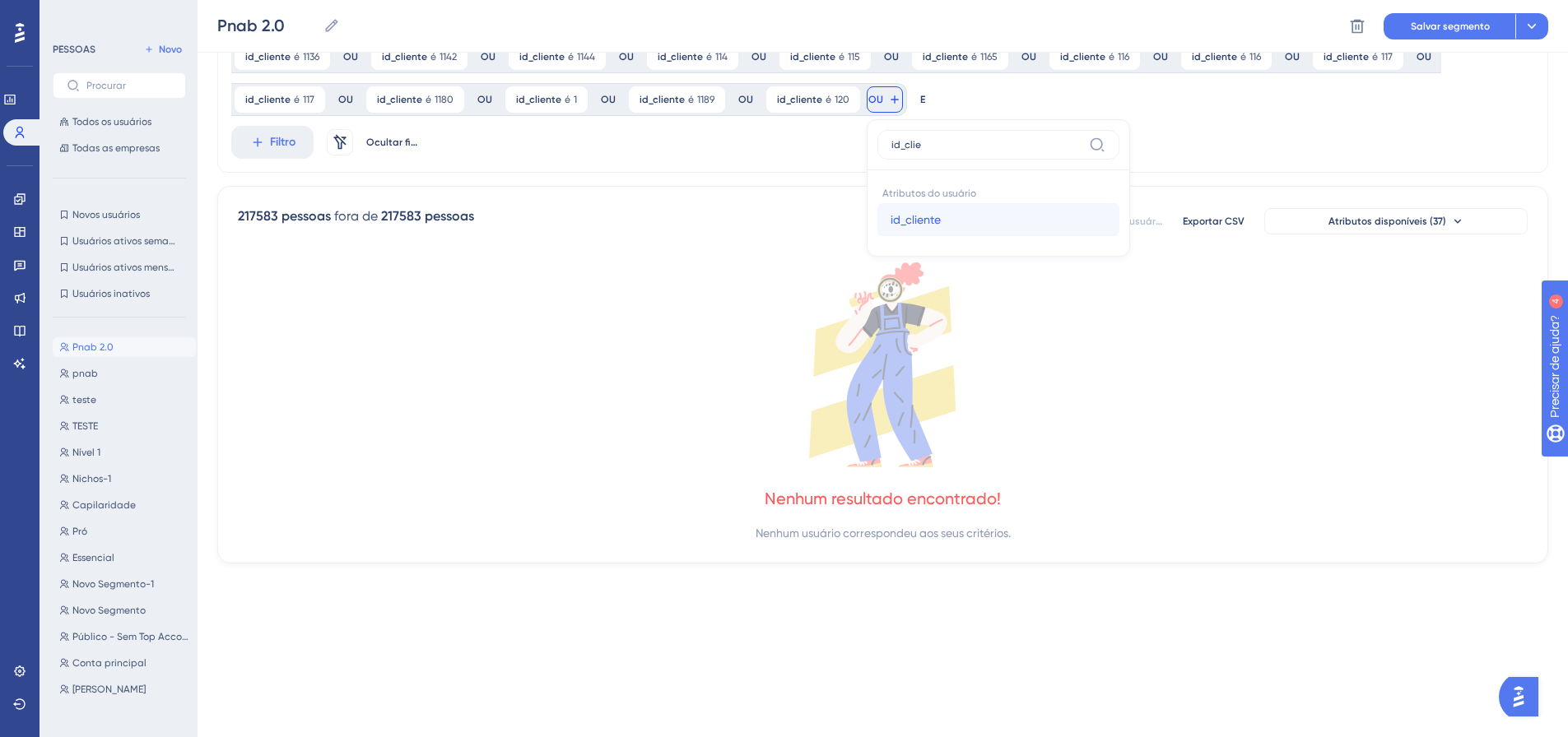
click at [877, 219] on button "id_cliente id_cliente" at bounding box center [998, 219] width 242 height 33
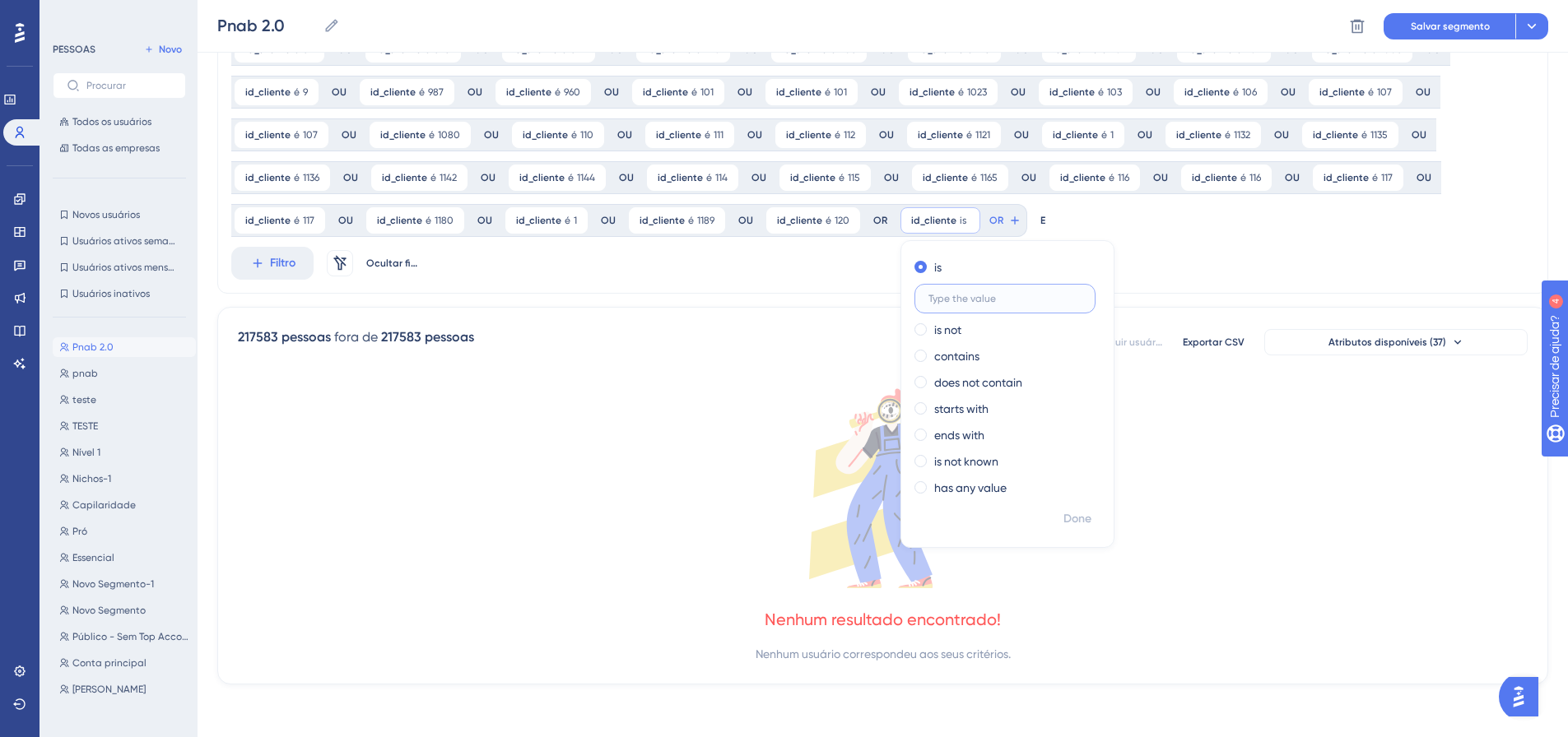
scroll to position [386, 0]
click at [1075, 519] on font "Feito" at bounding box center [1079, 518] width 25 height 14
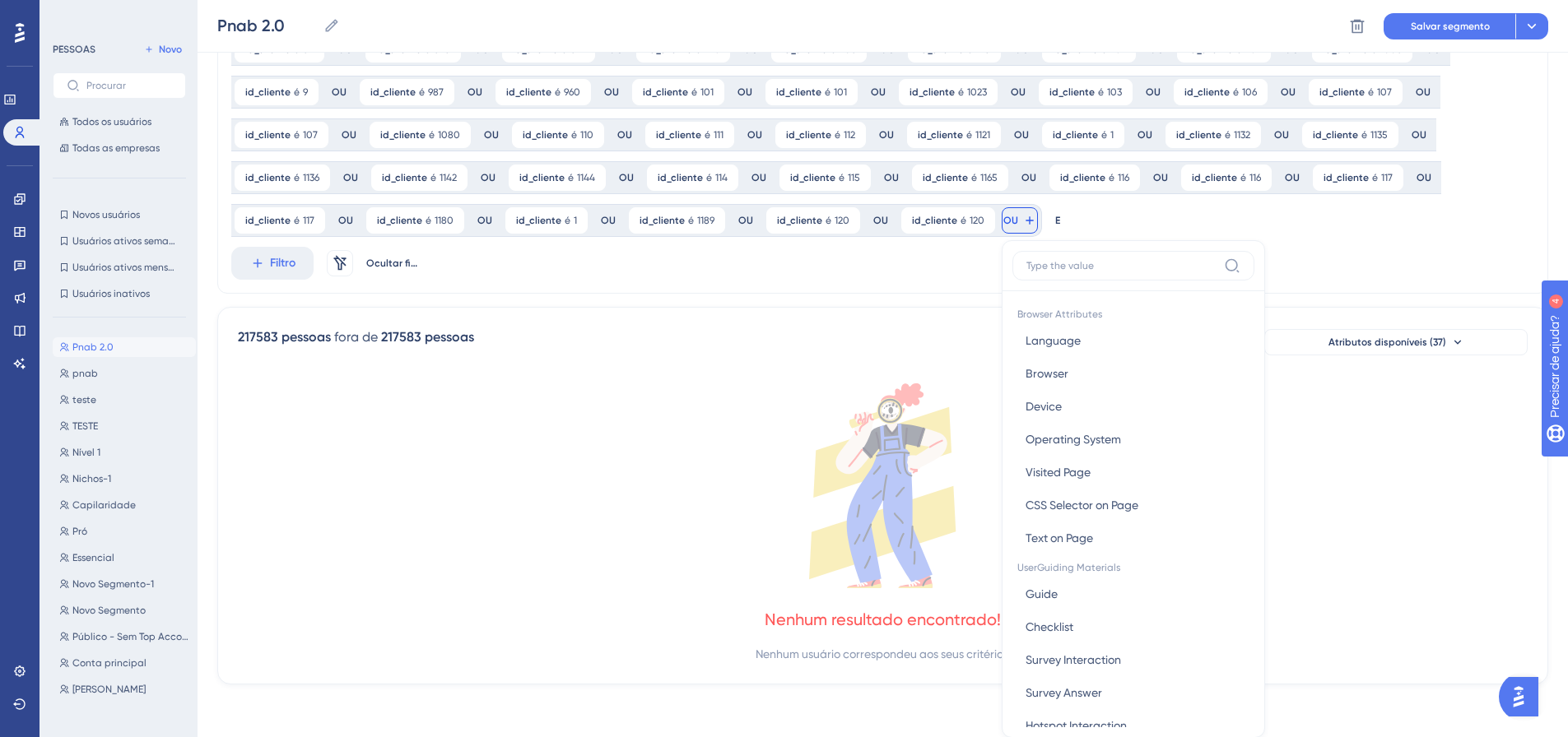
scroll to position [507, 0]
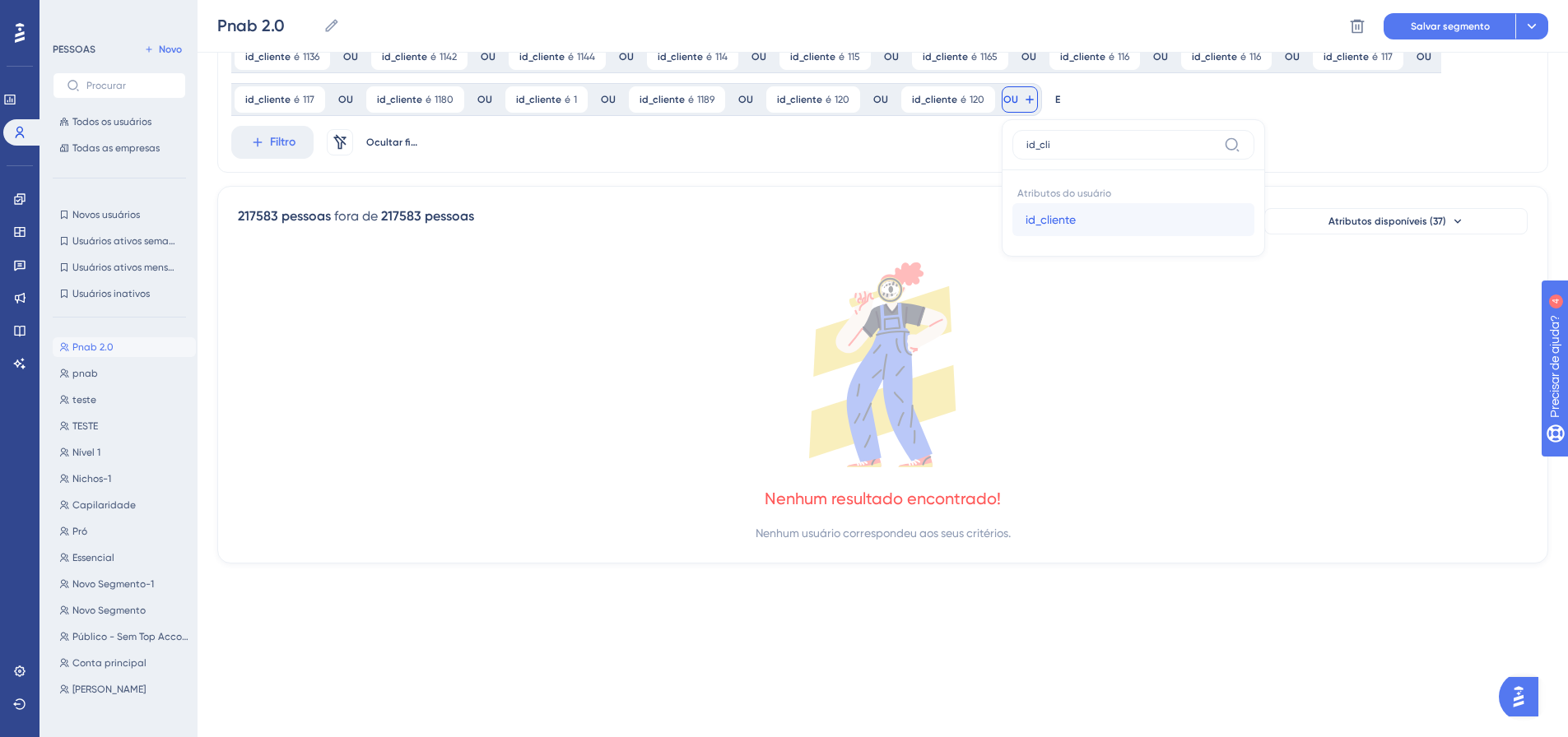
click at [1013, 218] on button "id_cliente id_cliente" at bounding box center [1133, 219] width 242 height 33
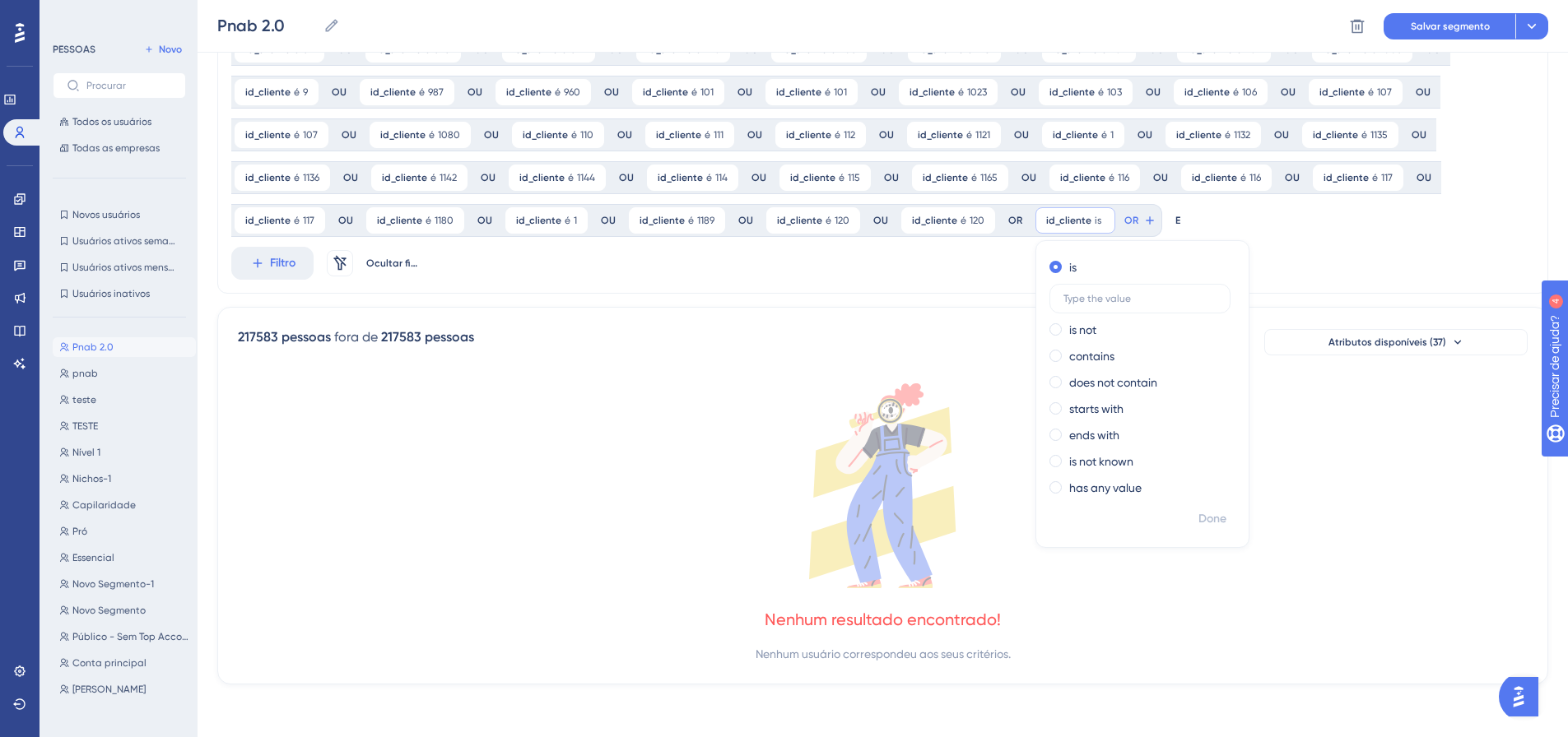
scroll to position [386, 0]
click at [1201, 512] on font "Feito" at bounding box center [1214, 518] width 25 height 14
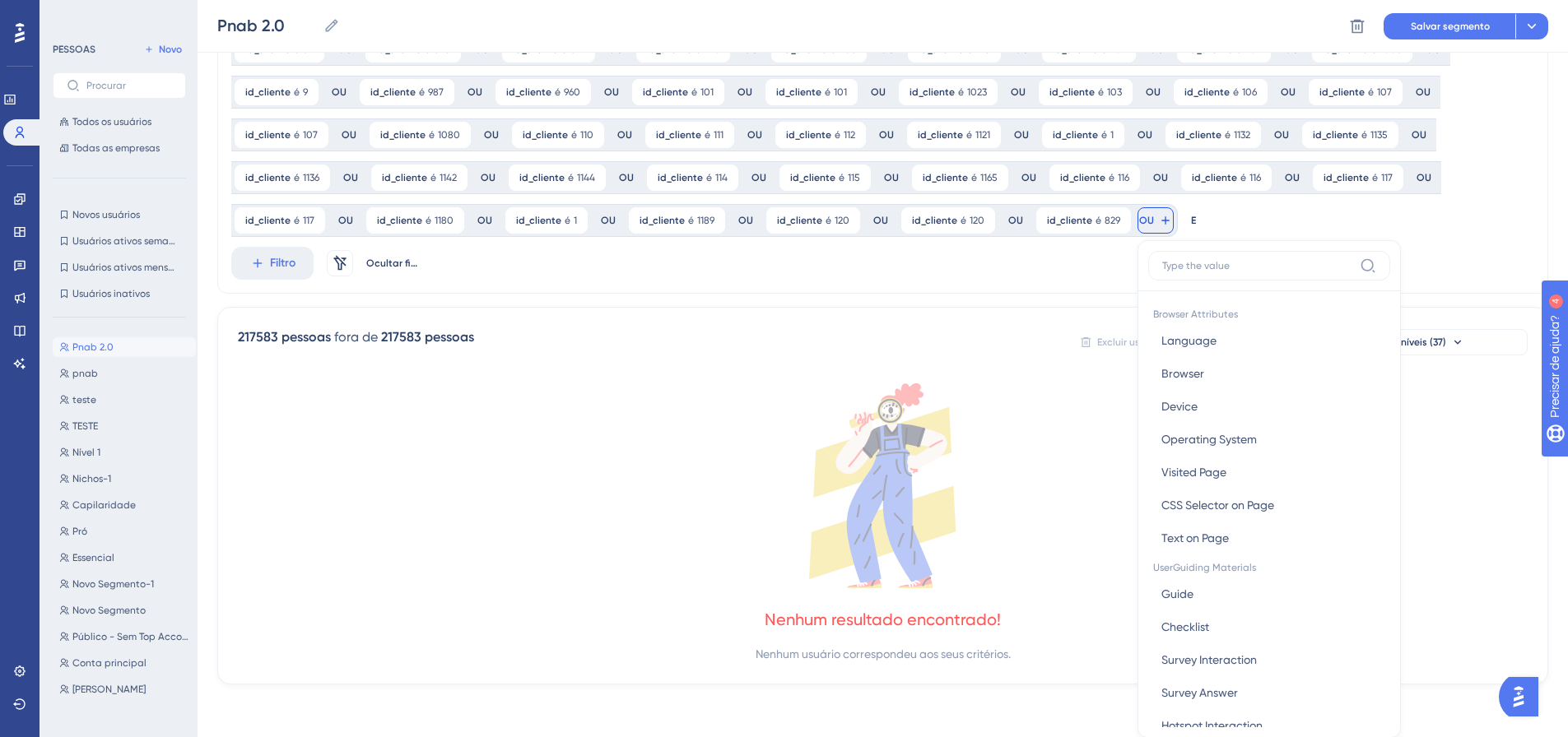
scroll to position [507, 0]
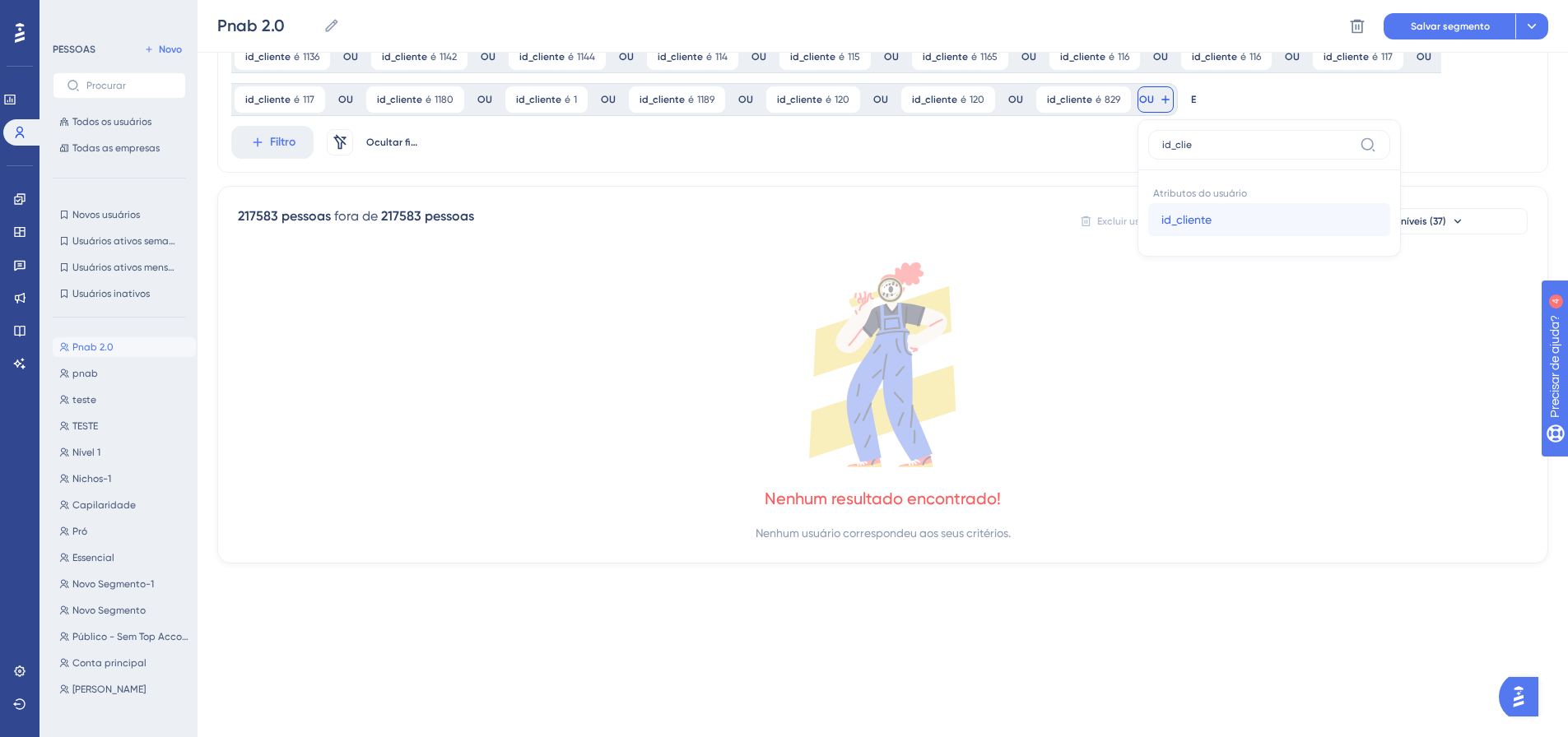
click at [1148, 223] on button "id_cliente id_cliente" at bounding box center [1269, 219] width 242 height 33
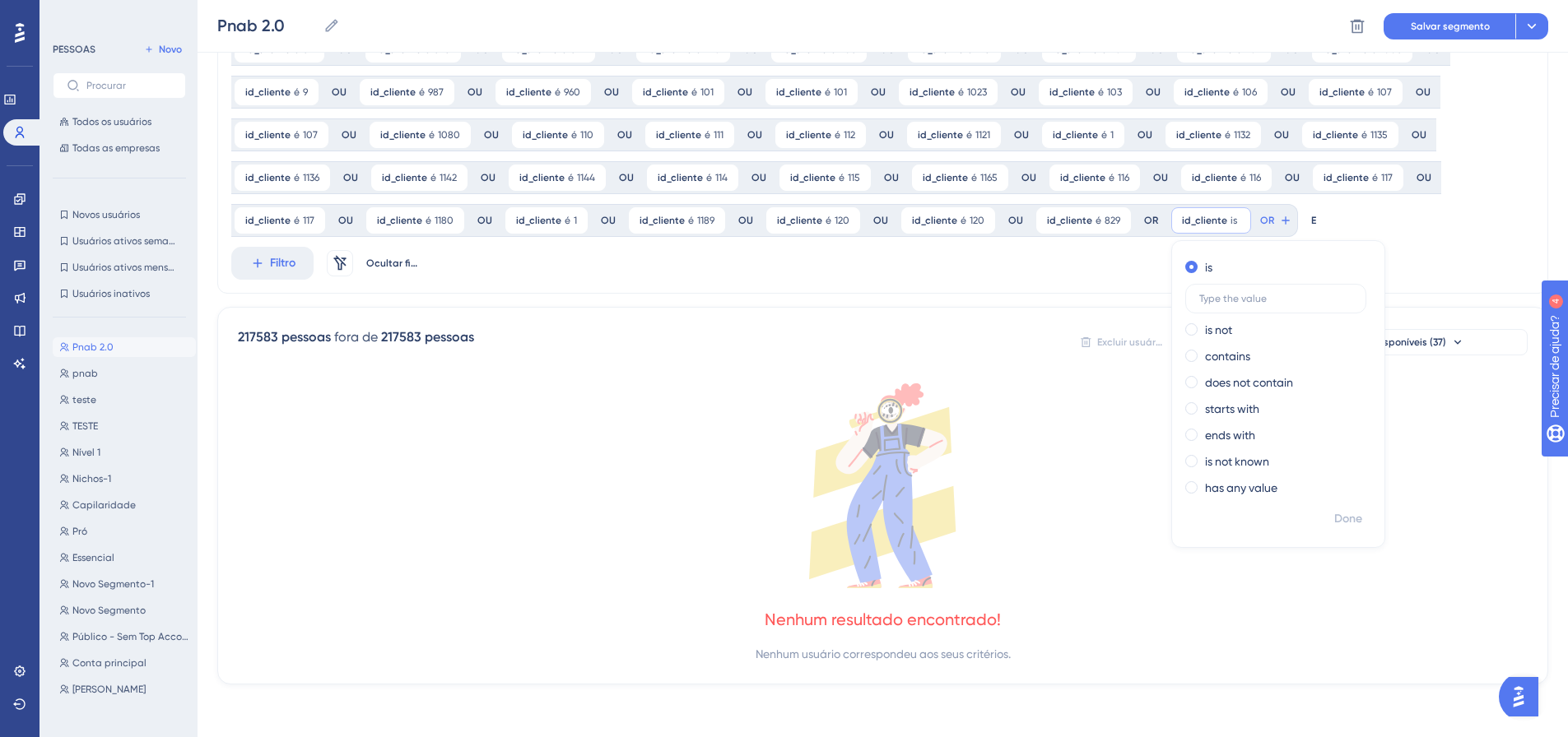
scroll to position [386, 0]
drag, startPoint x: 1351, startPoint y: 524, endPoint x: 1335, endPoint y: 512, distance: 20.0
click at [1345, 521] on button "Feito" at bounding box center [1348, 518] width 46 height 29
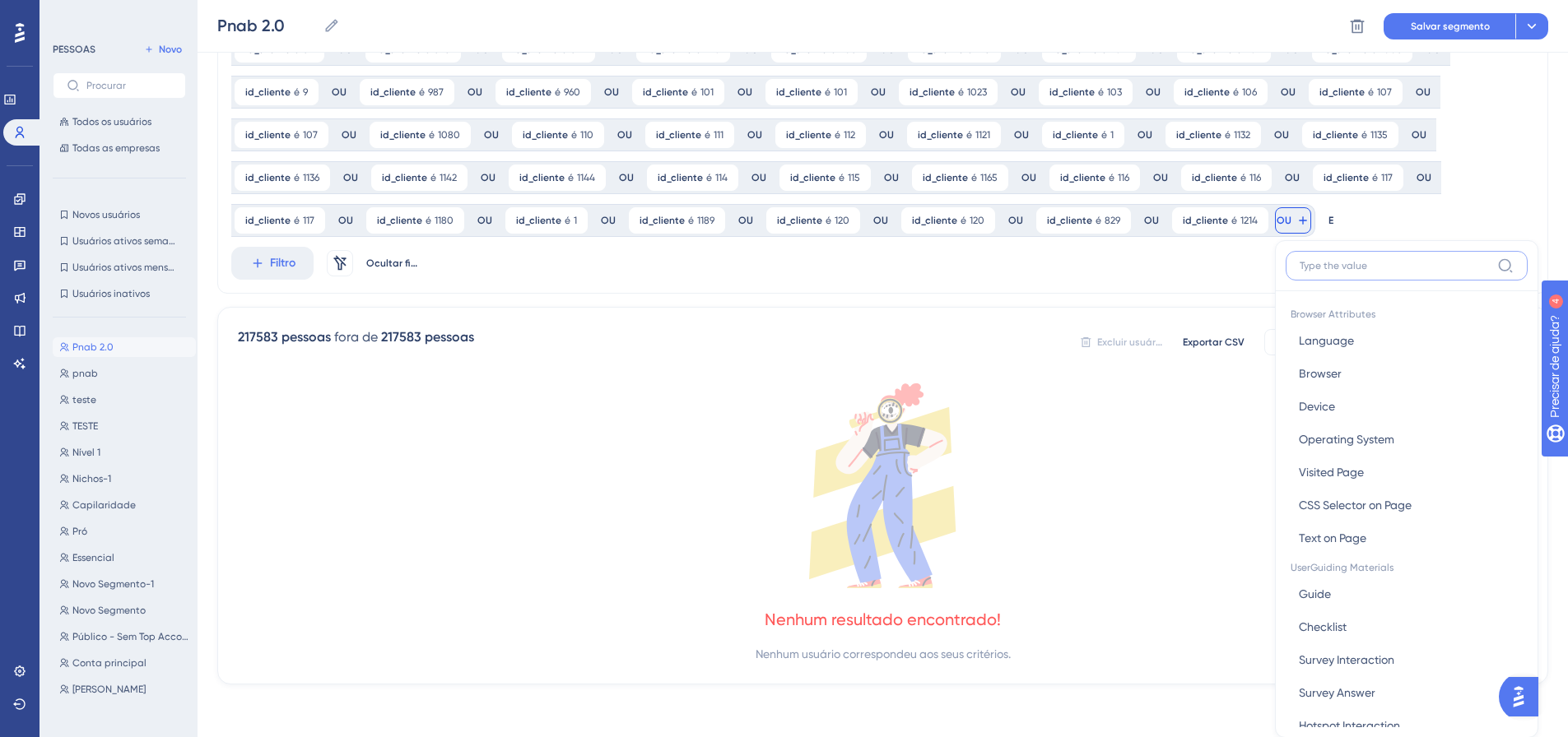
scroll to position [507, 0]
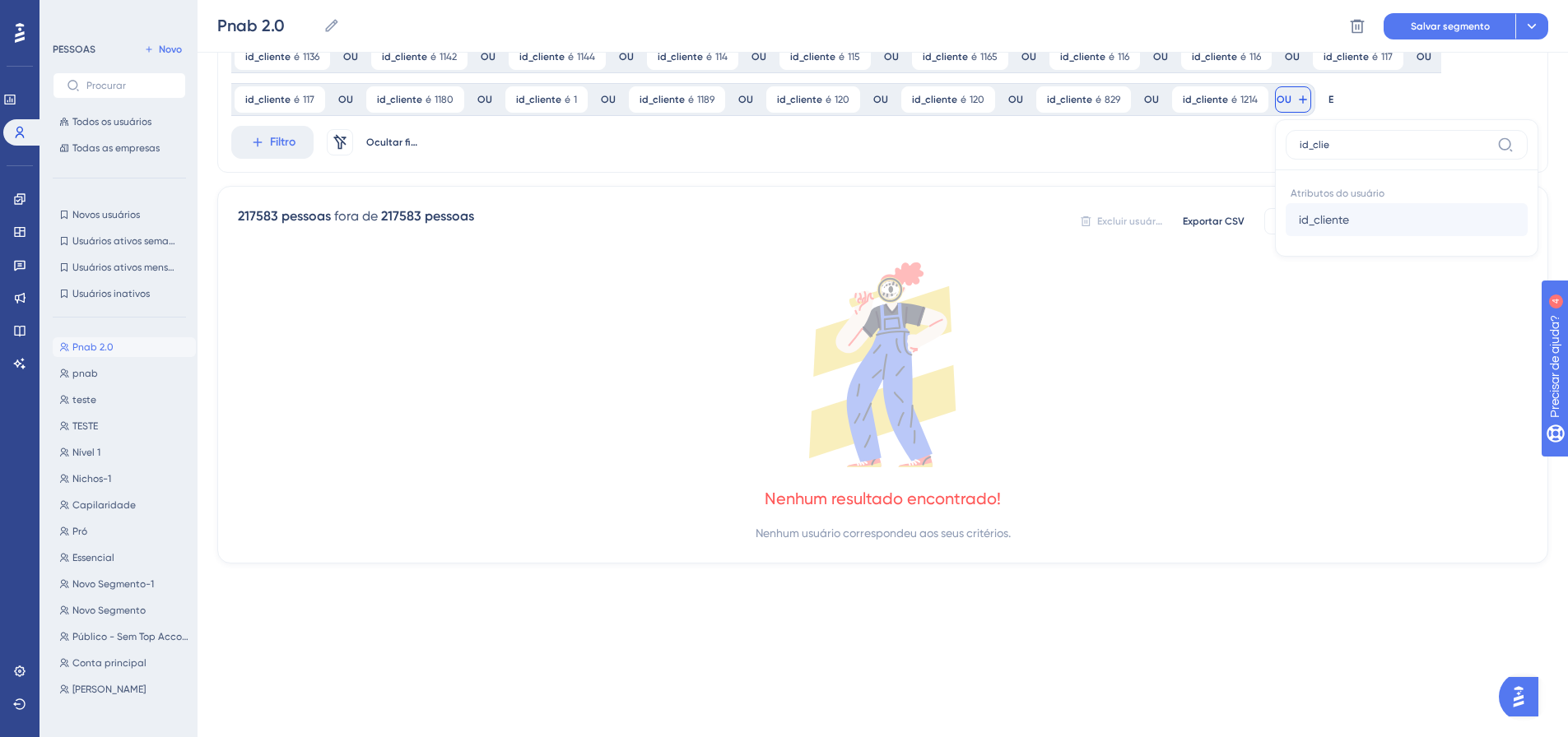
drag, startPoint x: 1304, startPoint y: 240, endPoint x: 1303, endPoint y: 224, distance: 16.0
click at [1304, 240] on div "Atributos do usuário id_cliente id_cliente" at bounding box center [1406, 208] width 242 height 75
click at [1303, 224] on font "id_cliente" at bounding box center [1324, 219] width 50 height 13
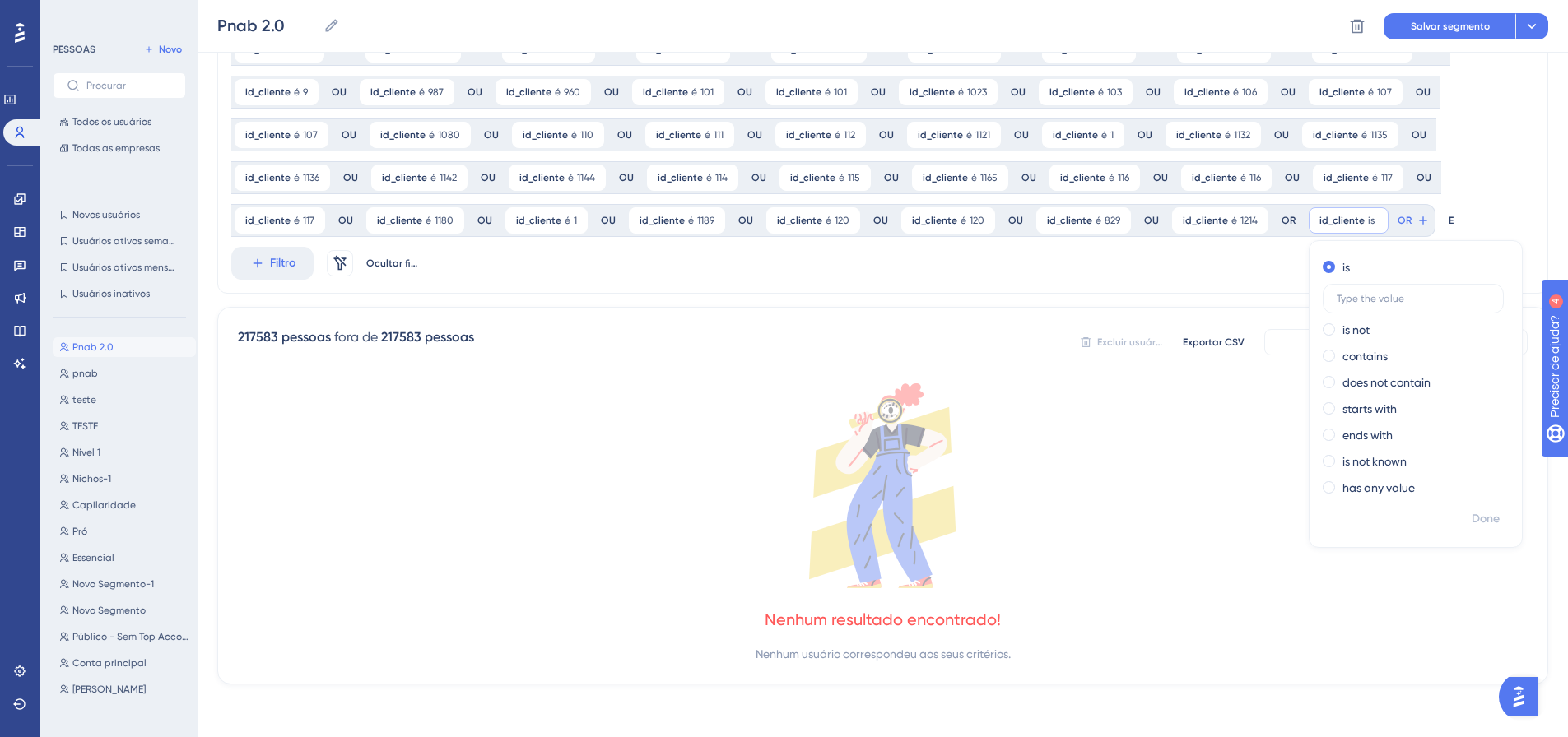
scroll to position [386, 0]
drag, startPoint x: 1468, startPoint y: 518, endPoint x: 1435, endPoint y: 487, distance: 45.3
click at [1474, 518] on font "Feito" at bounding box center [1487, 518] width 25 height 14
click at [1414, 206] on div "id_cliente é 1215 1215 Remover OU" at bounding box center [1379, 220] width 147 height 33
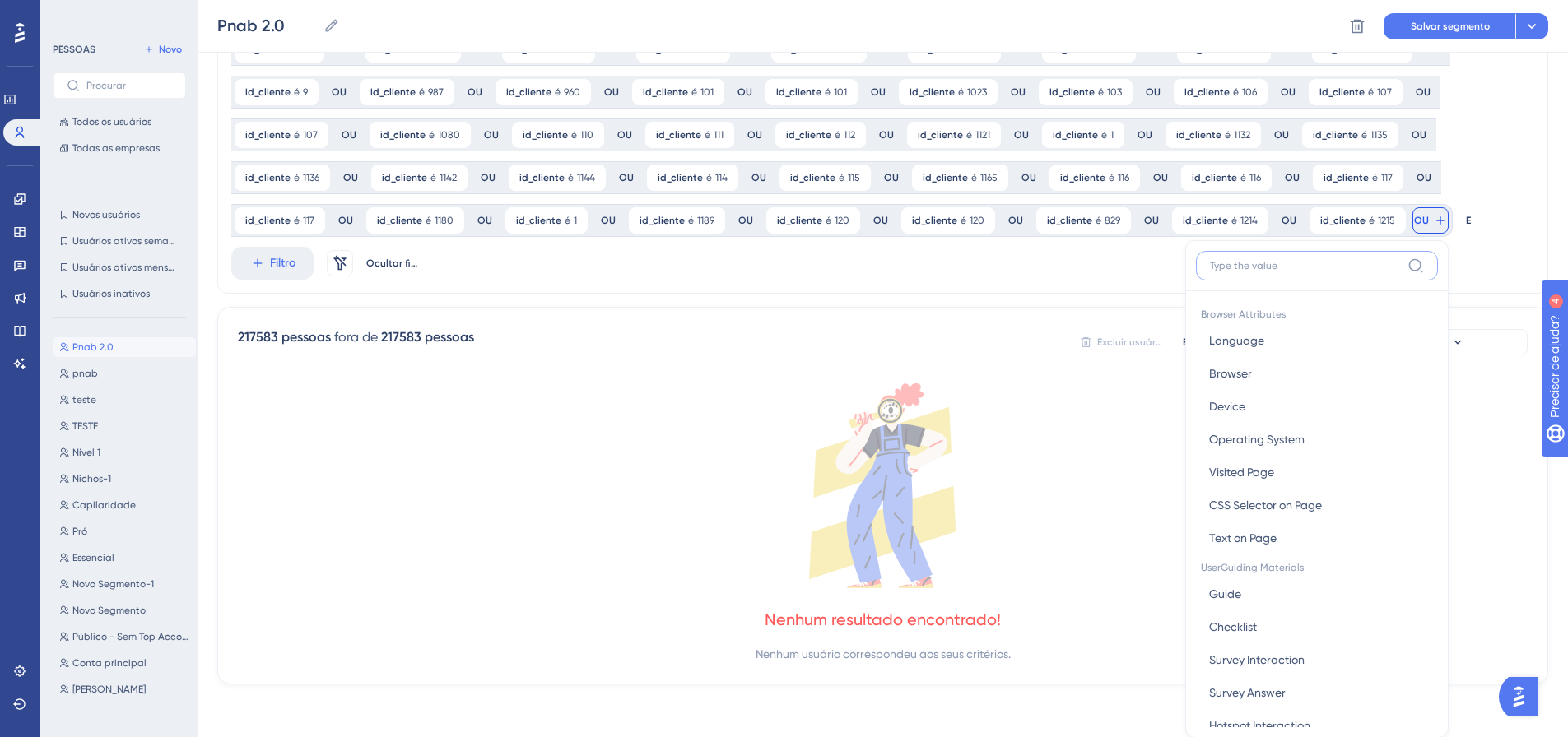
scroll to position [507, 0]
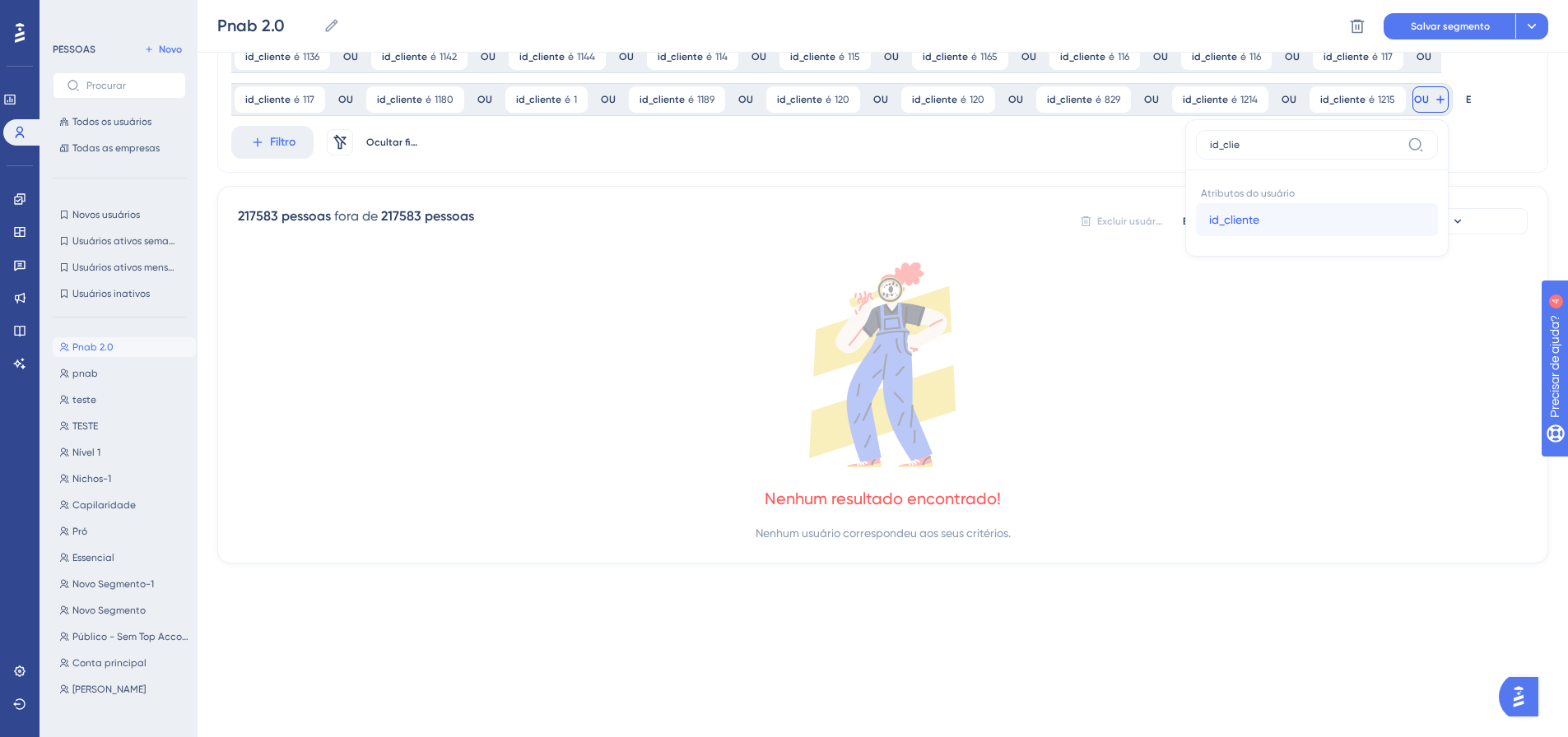
click at [1260, 222] on button "id_cliente id_cliente" at bounding box center [1317, 219] width 242 height 33
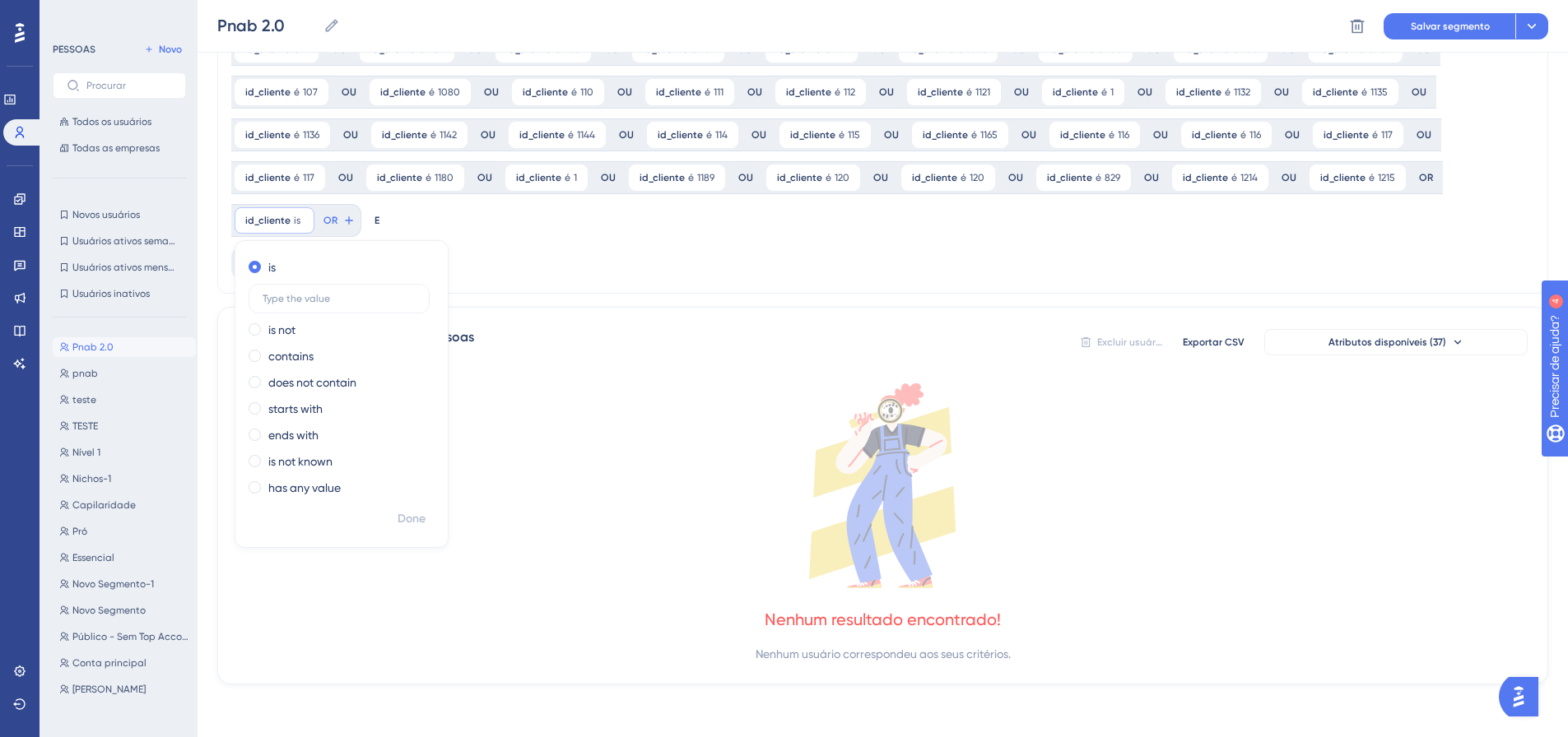
scroll to position [429, 0]
click at [401, 515] on font "Feito" at bounding box center [411, 518] width 25 height 14
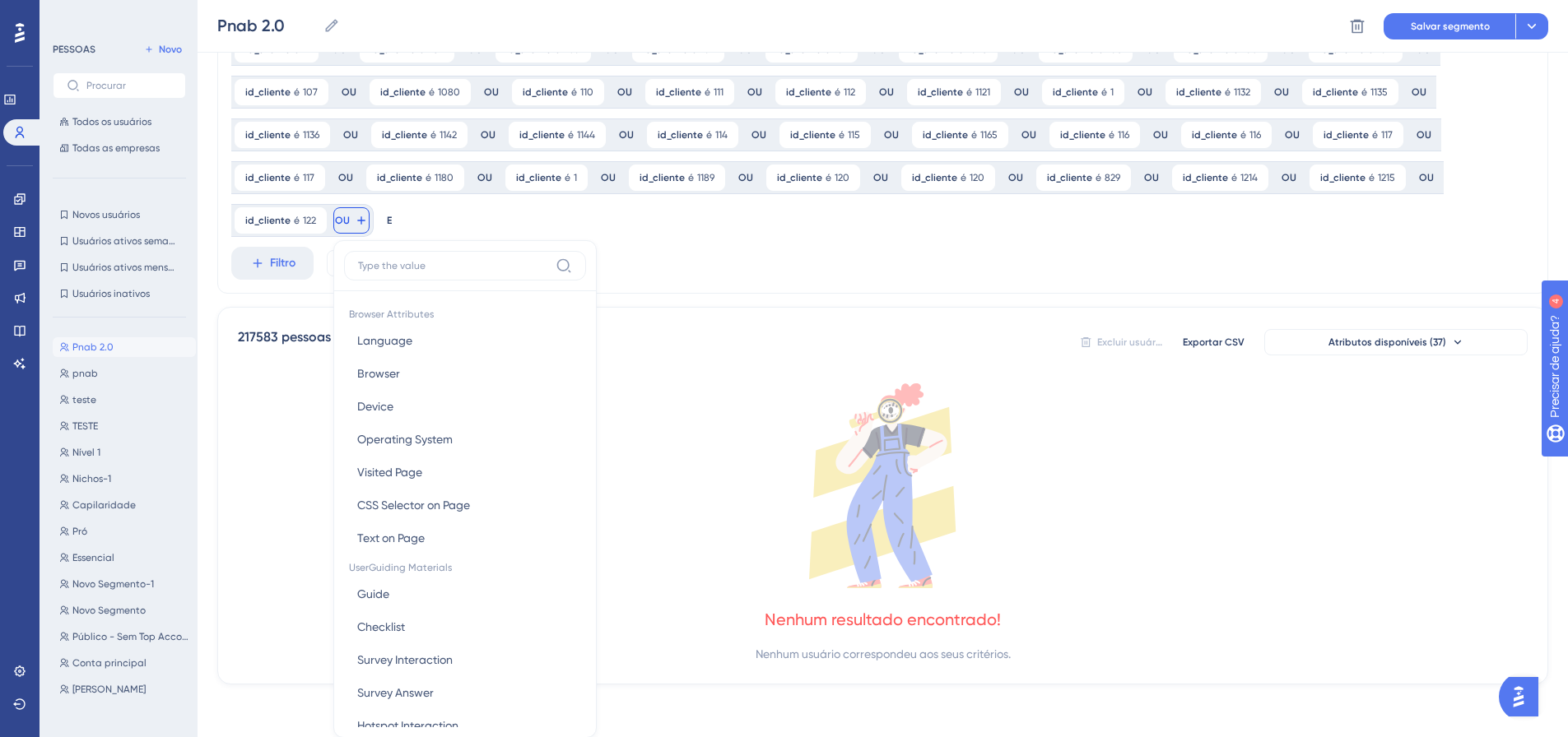
scroll to position [549, 0]
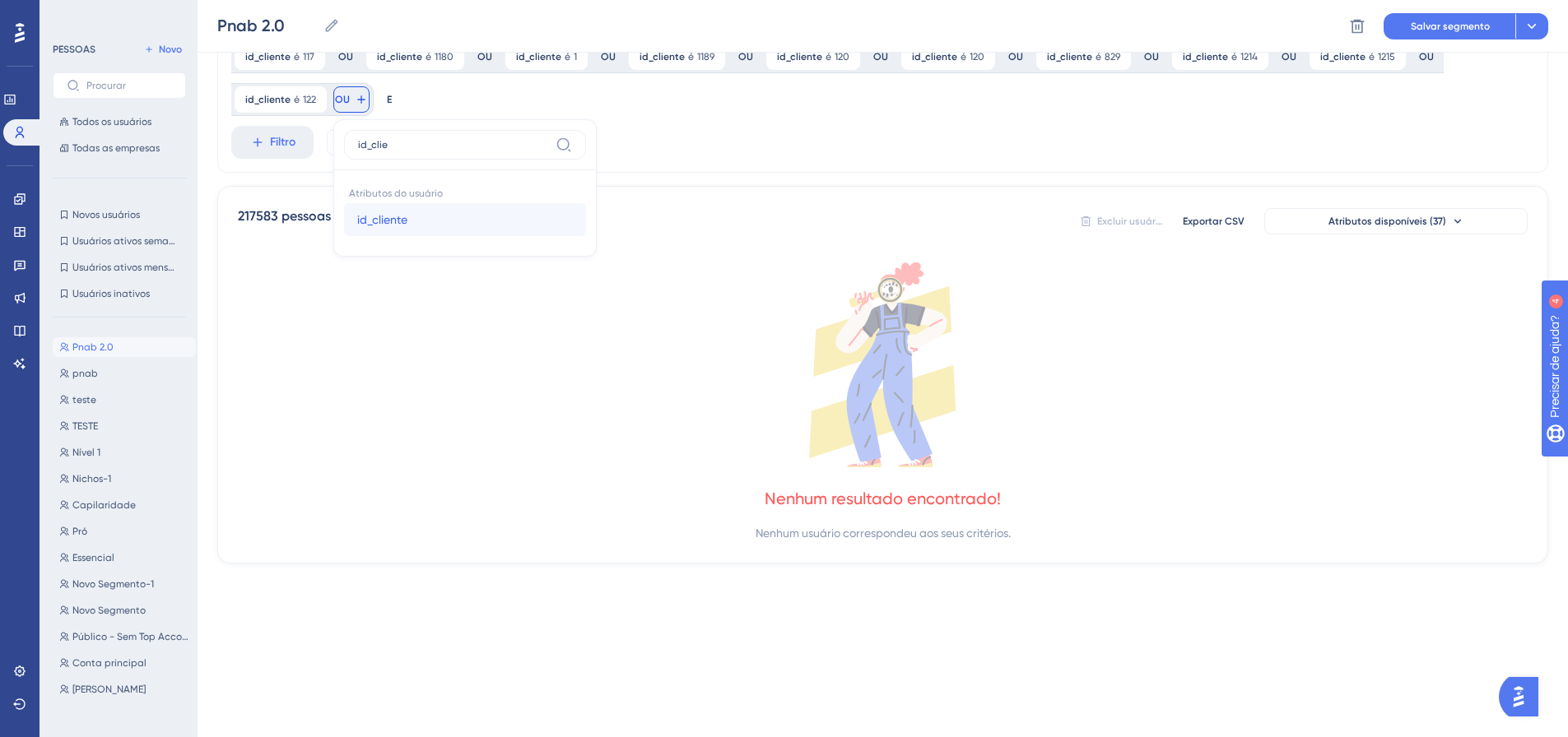
click at [375, 221] on font "id_cliente" at bounding box center [382, 219] width 50 height 13
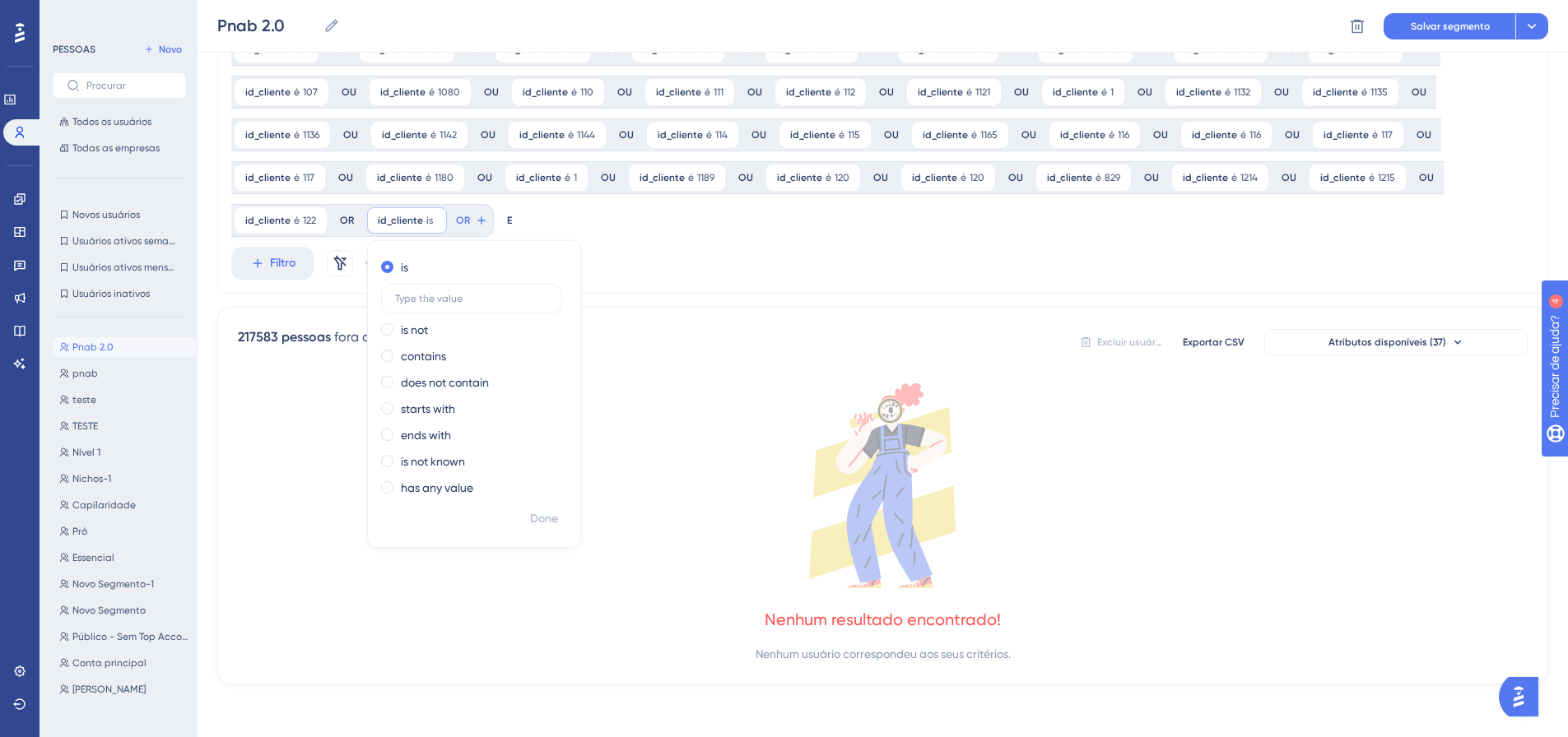
scroll to position [429, 0]
drag, startPoint x: 543, startPoint y: 523, endPoint x: 538, endPoint y: 497, distance: 26.5
click at [543, 522] on font "Feito" at bounding box center [545, 518] width 25 height 14
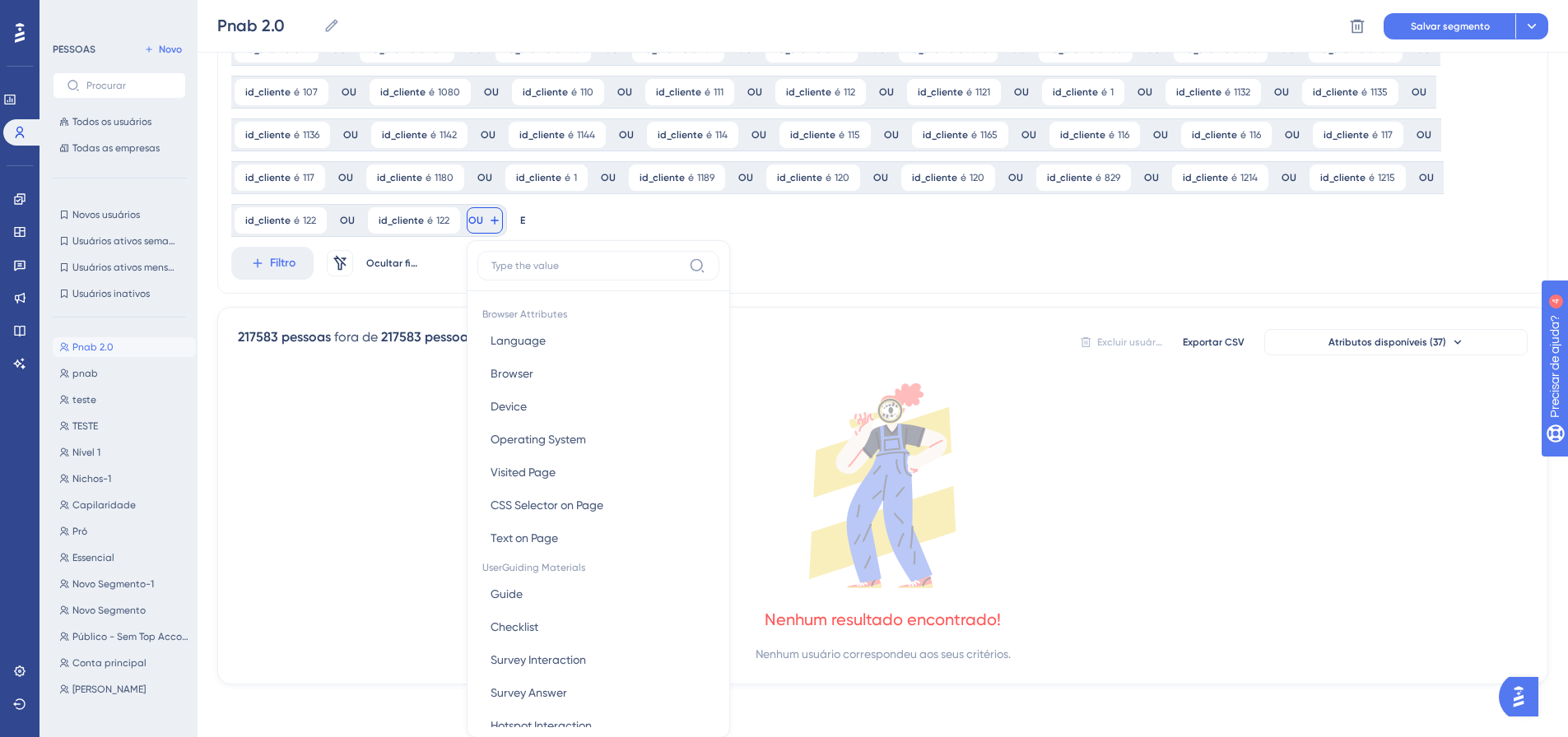
scroll to position [549, 0]
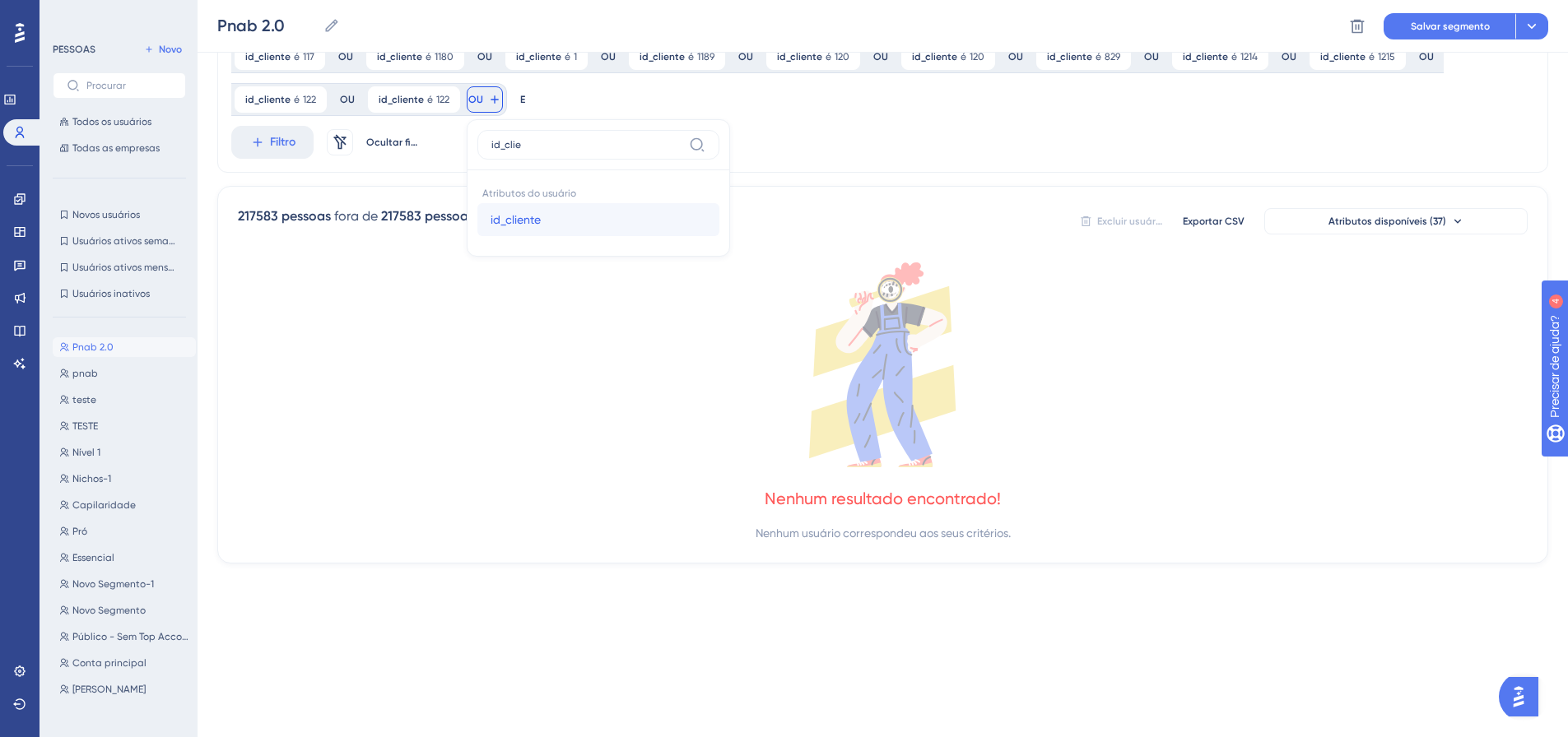
click at [481, 214] on button "id_cliente id_cliente" at bounding box center [598, 219] width 242 height 33
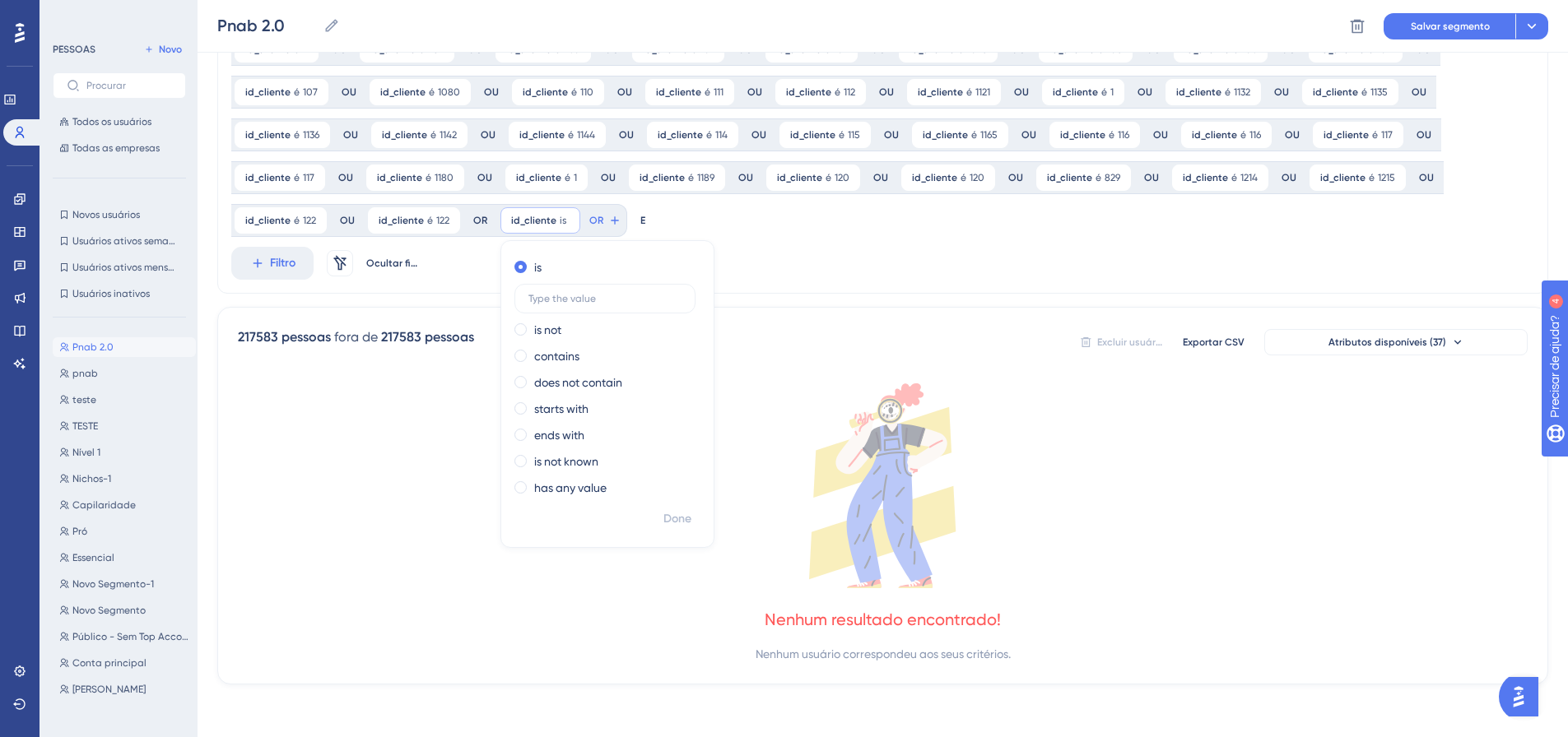
scroll to position [429, 0]
click at [670, 514] on font "Feito" at bounding box center [678, 518] width 25 height 14
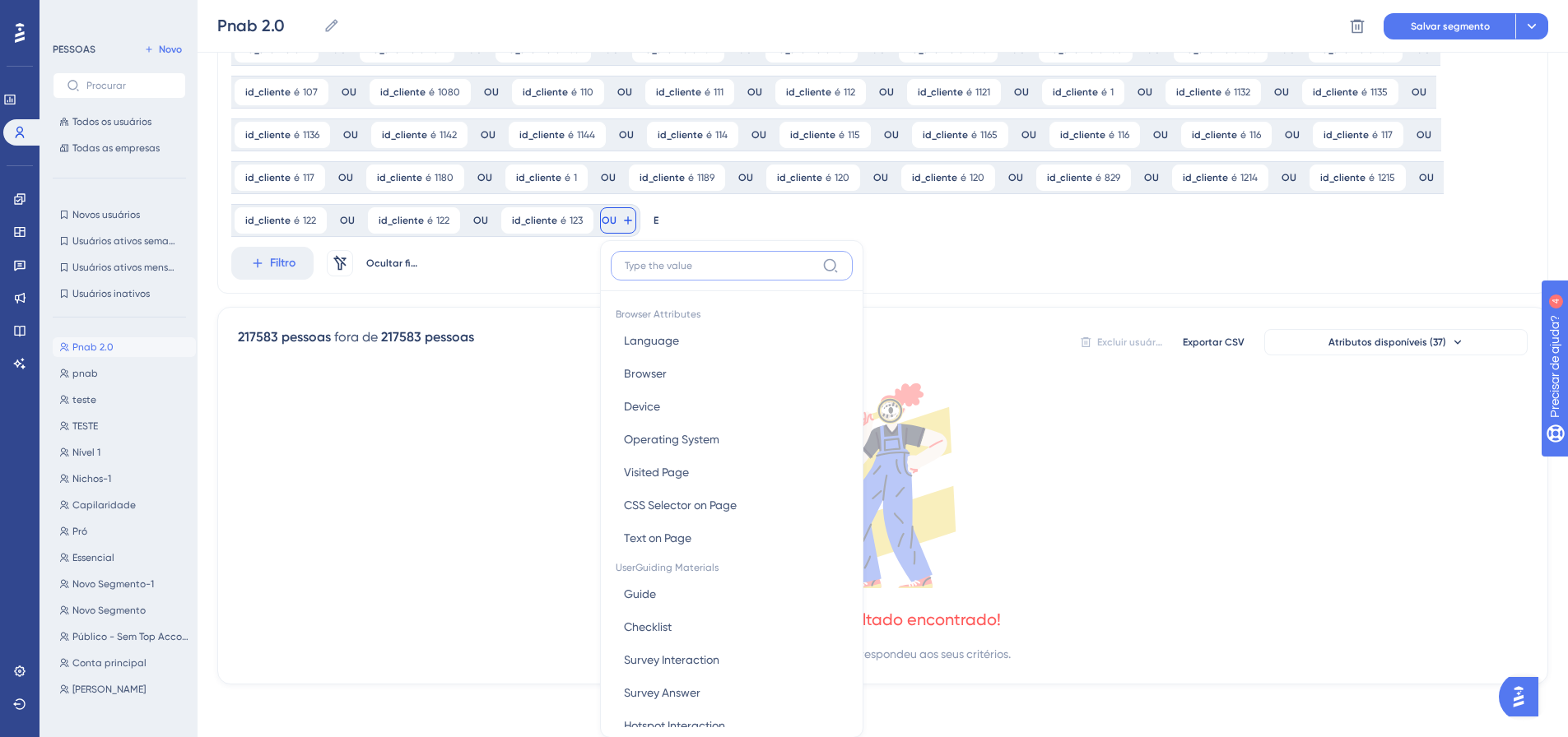
scroll to position [549, 0]
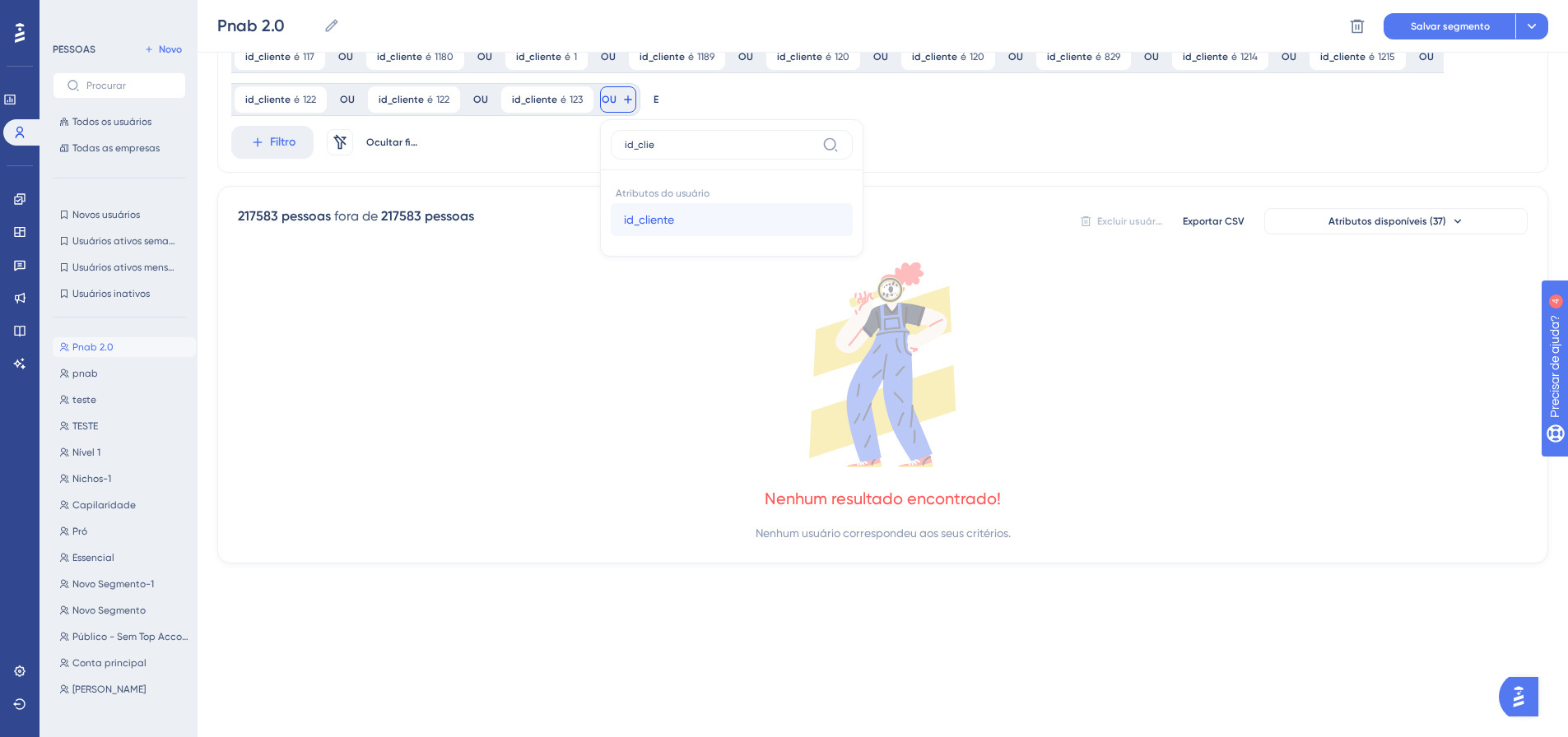
click at [634, 221] on font "id_cliente" at bounding box center [649, 219] width 50 height 13
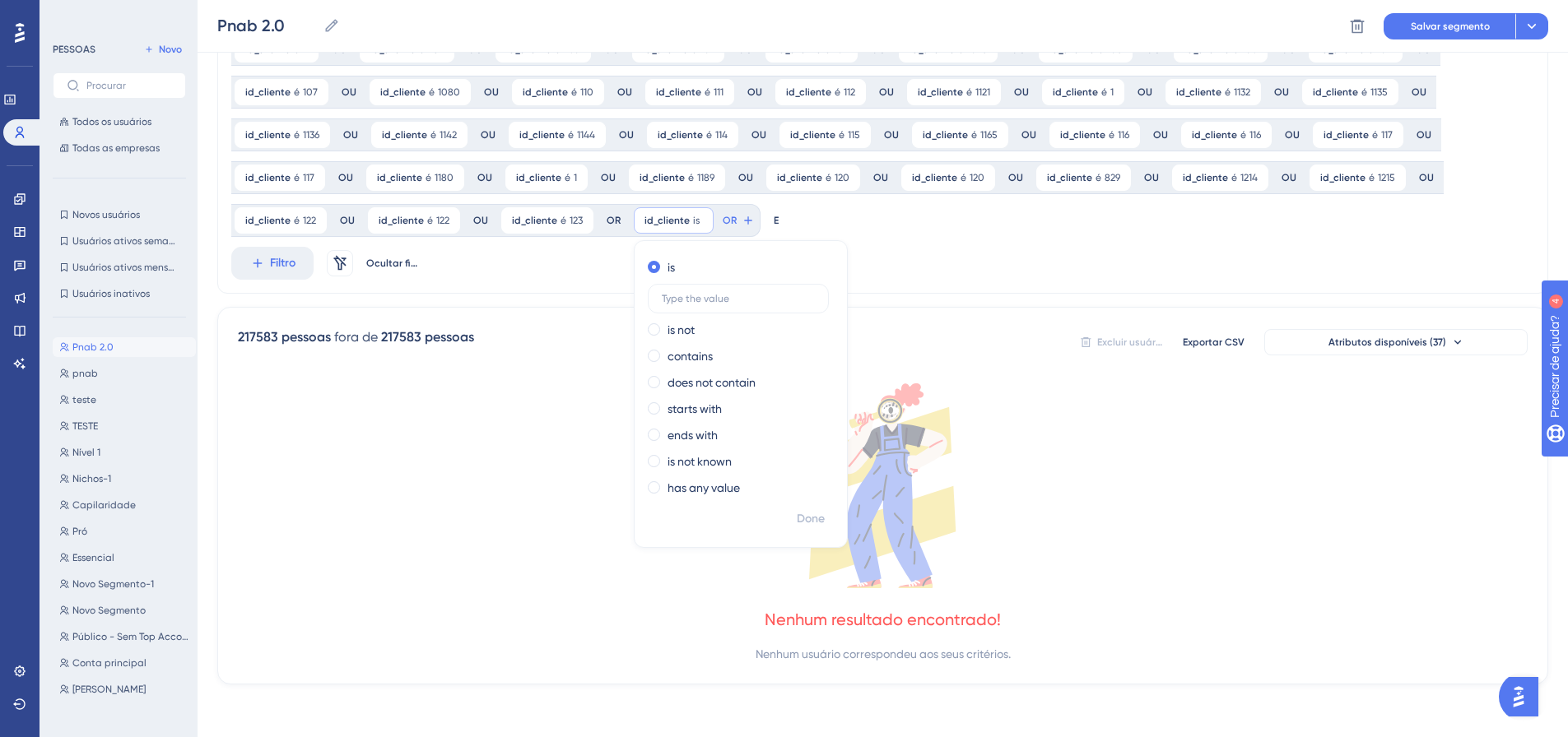
scroll to position [429, 0]
click at [806, 513] on font "Feito" at bounding box center [812, 518] width 25 height 14
click at [753, 215] on div at bounding box center [866, 427] width 1403 height 618
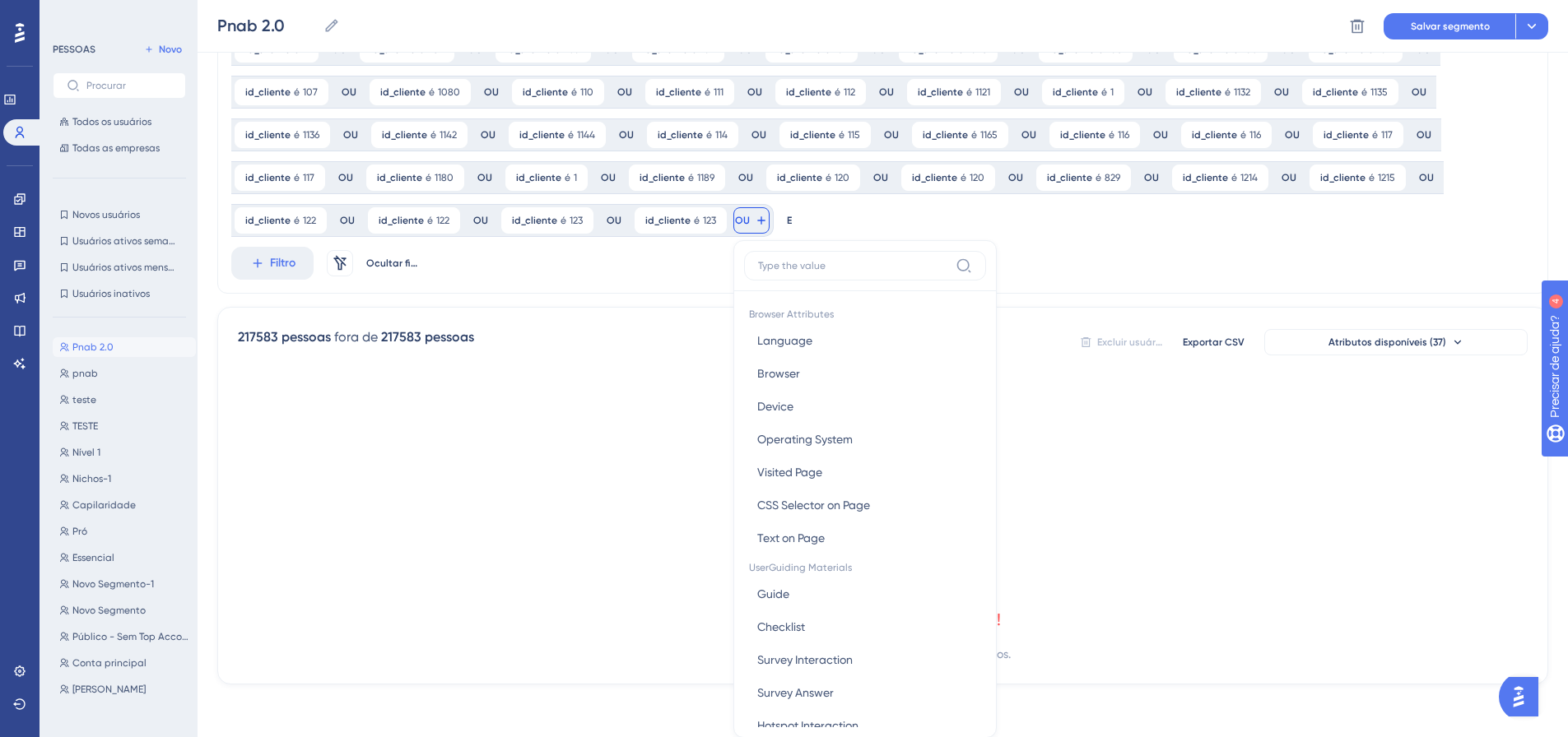
scroll to position [549, 0]
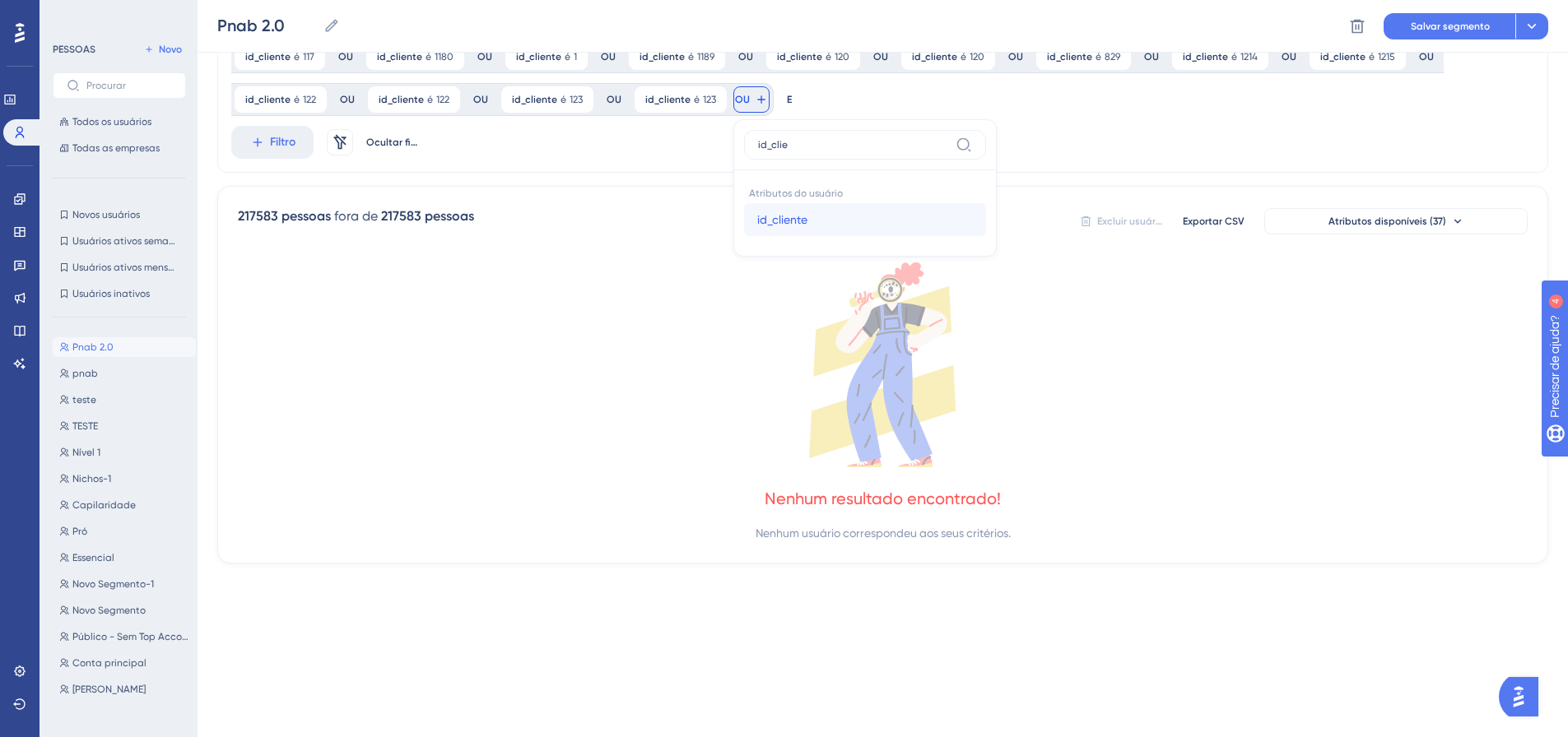
click at [757, 215] on font "id_cliente" at bounding box center [782, 219] width 50 height 13
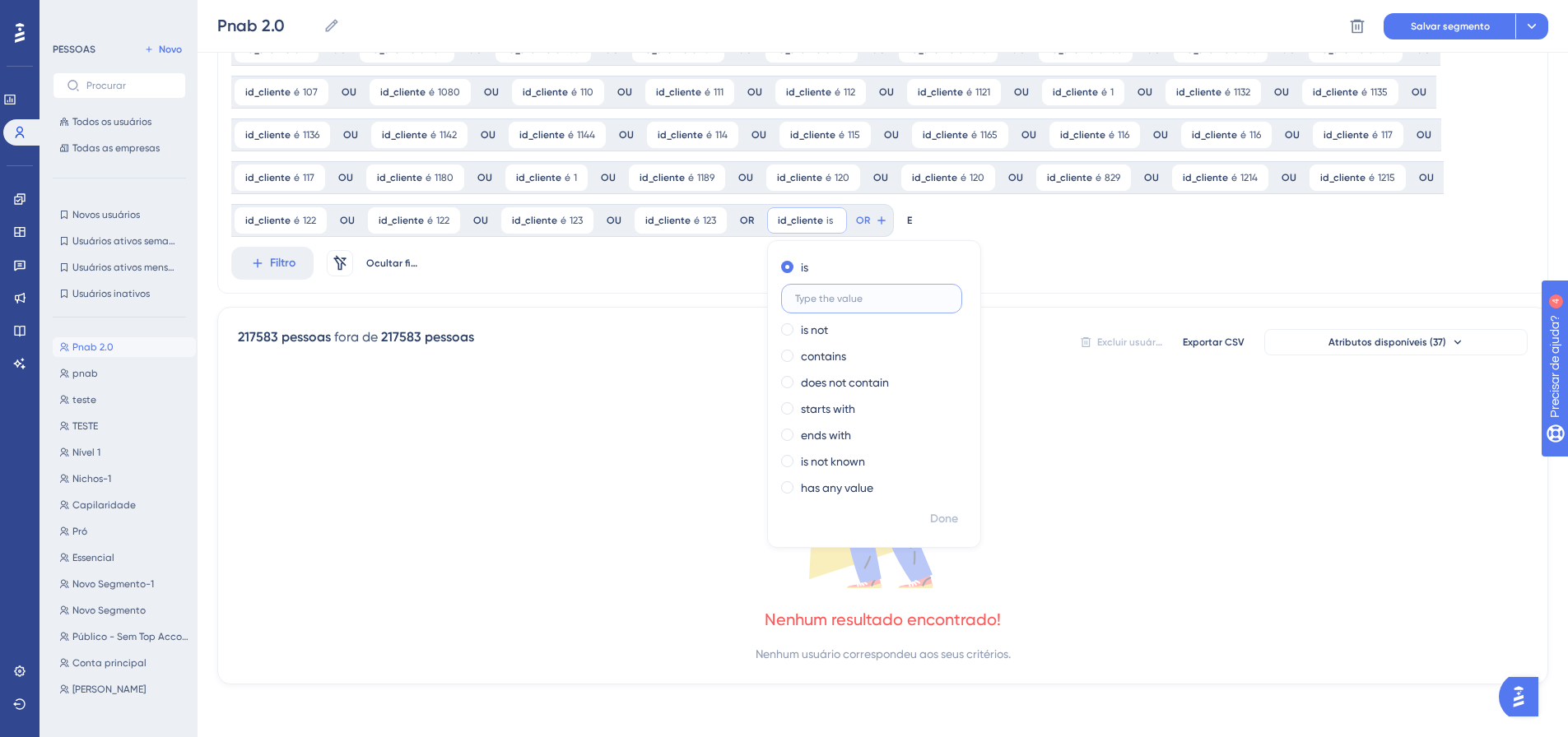
scroll to position [429, 0]
click at [945, 525] on font "Feito" at bounding box center [945, 518] width 25 height 14
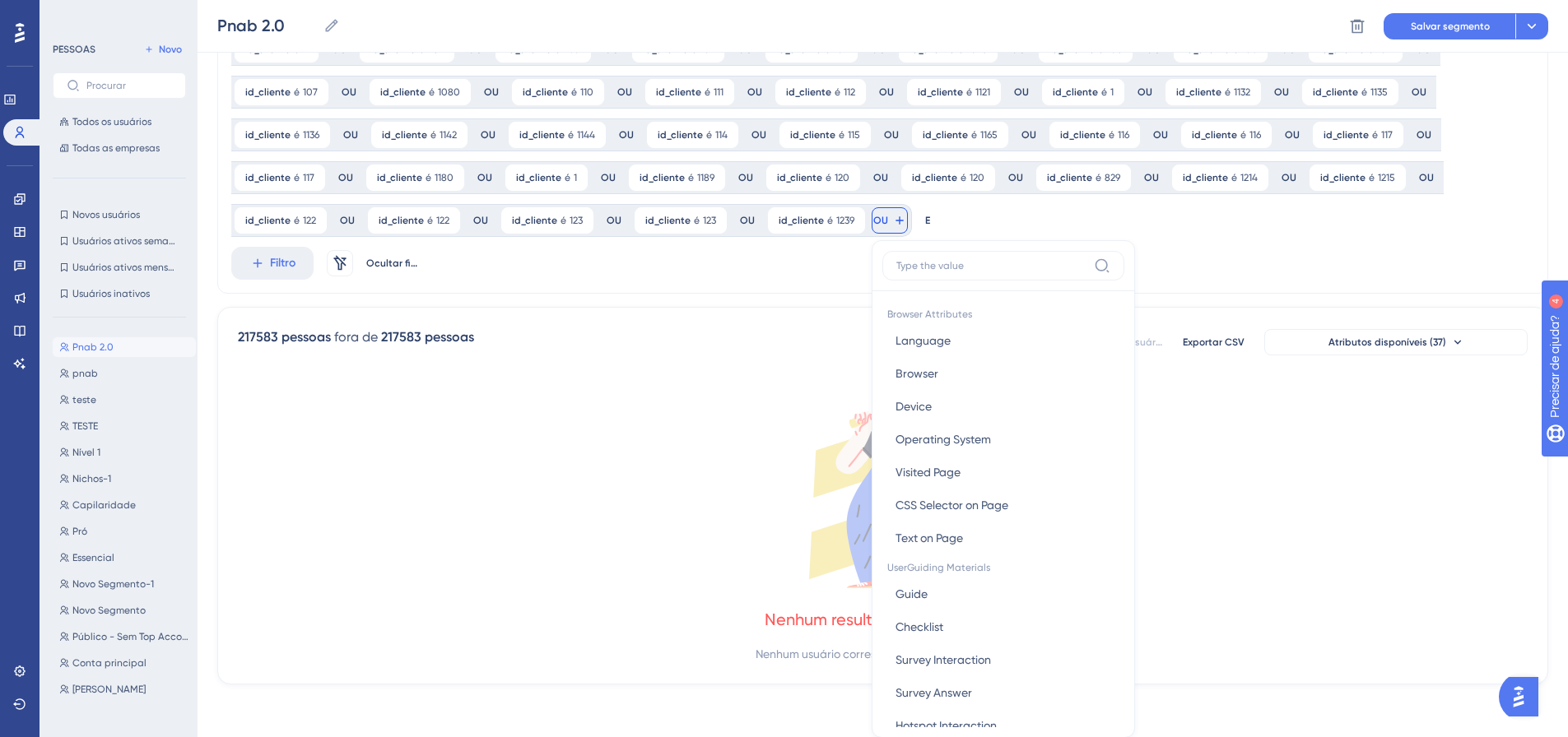
scroll to position [549, 0]
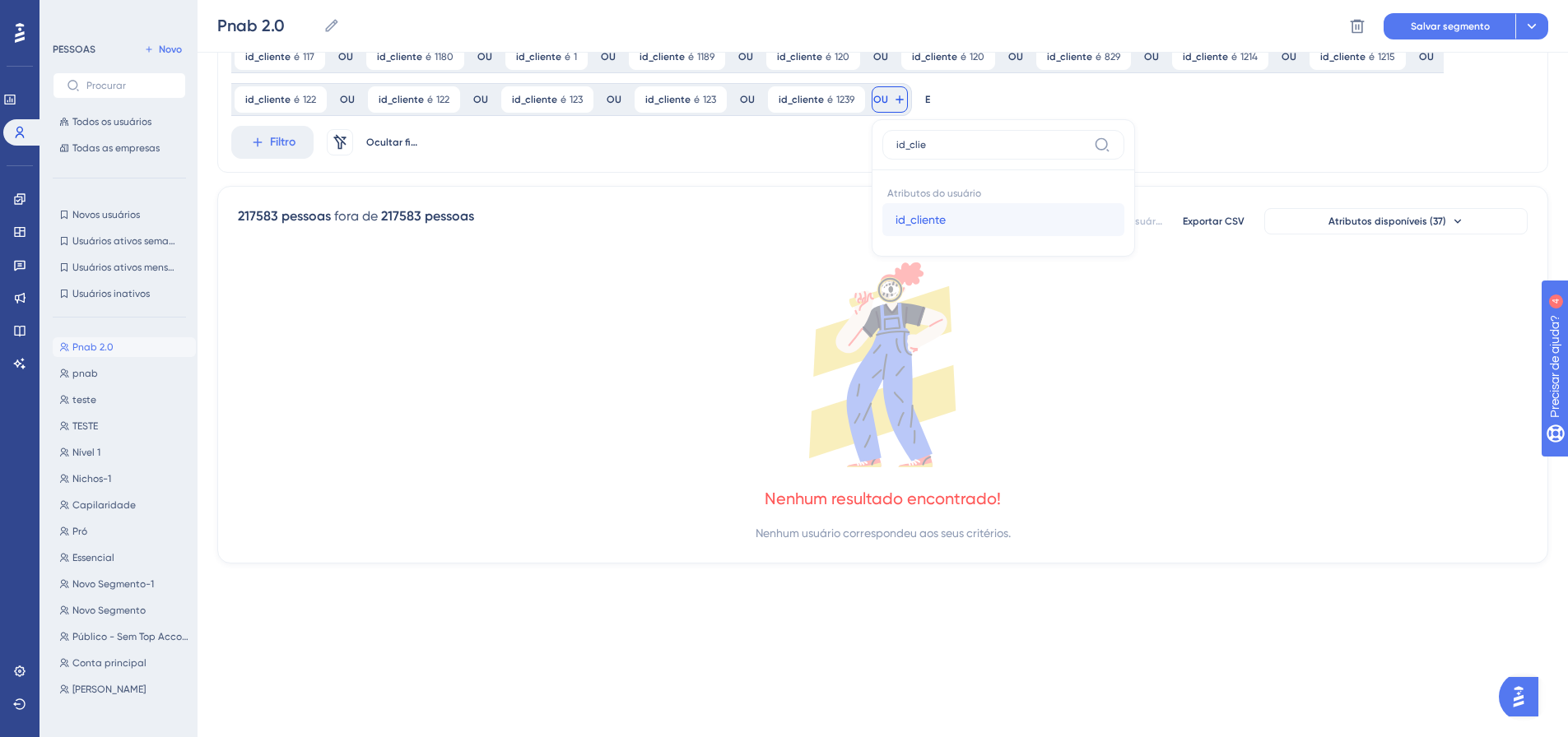
click at [913, 218] on font "id_cliente" at bounding box center [920, 219] width 50 height 13
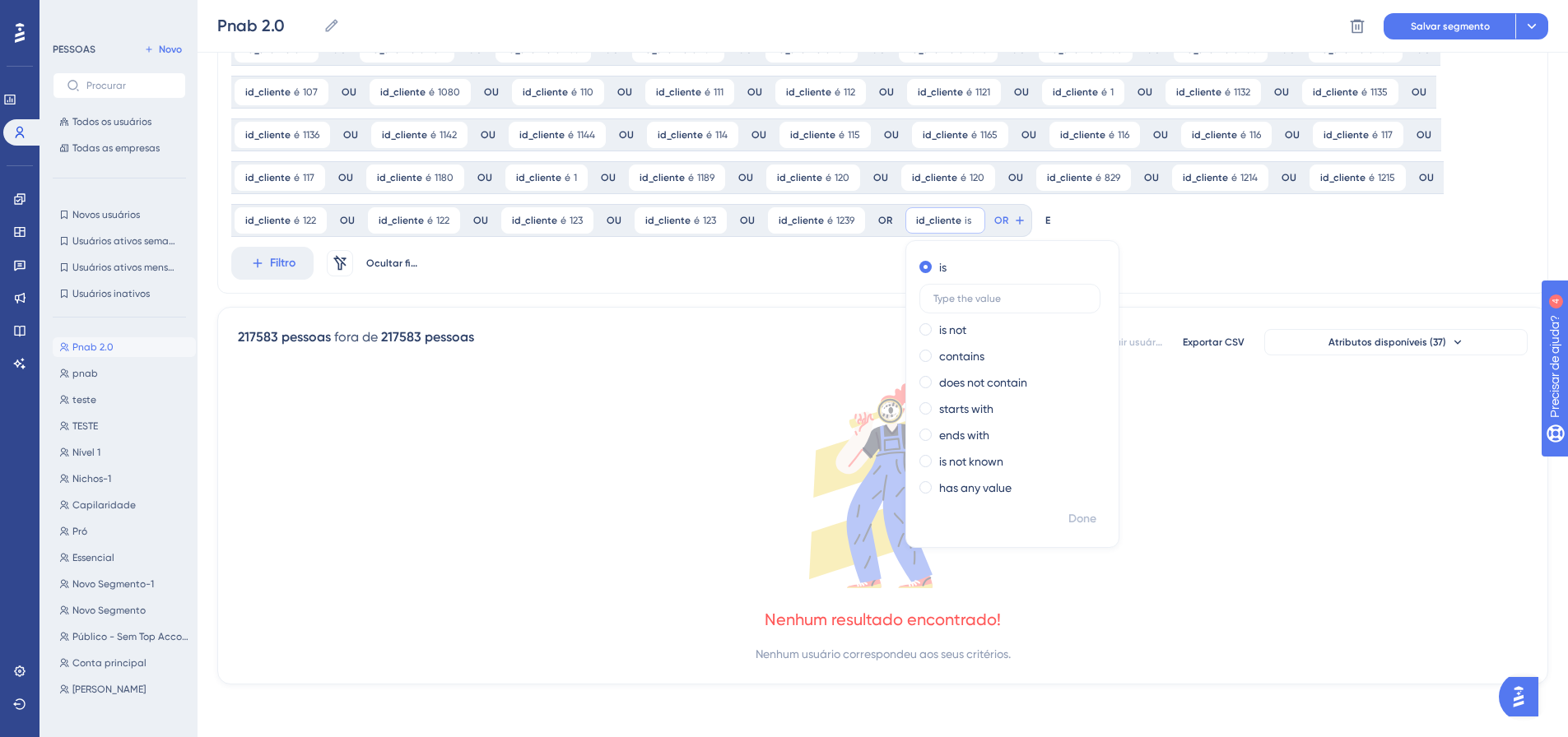
scroll to position [429, 0]
click at [1077, 513] on font "Feito" at bounding box center [1084, 518] width 25 height 14
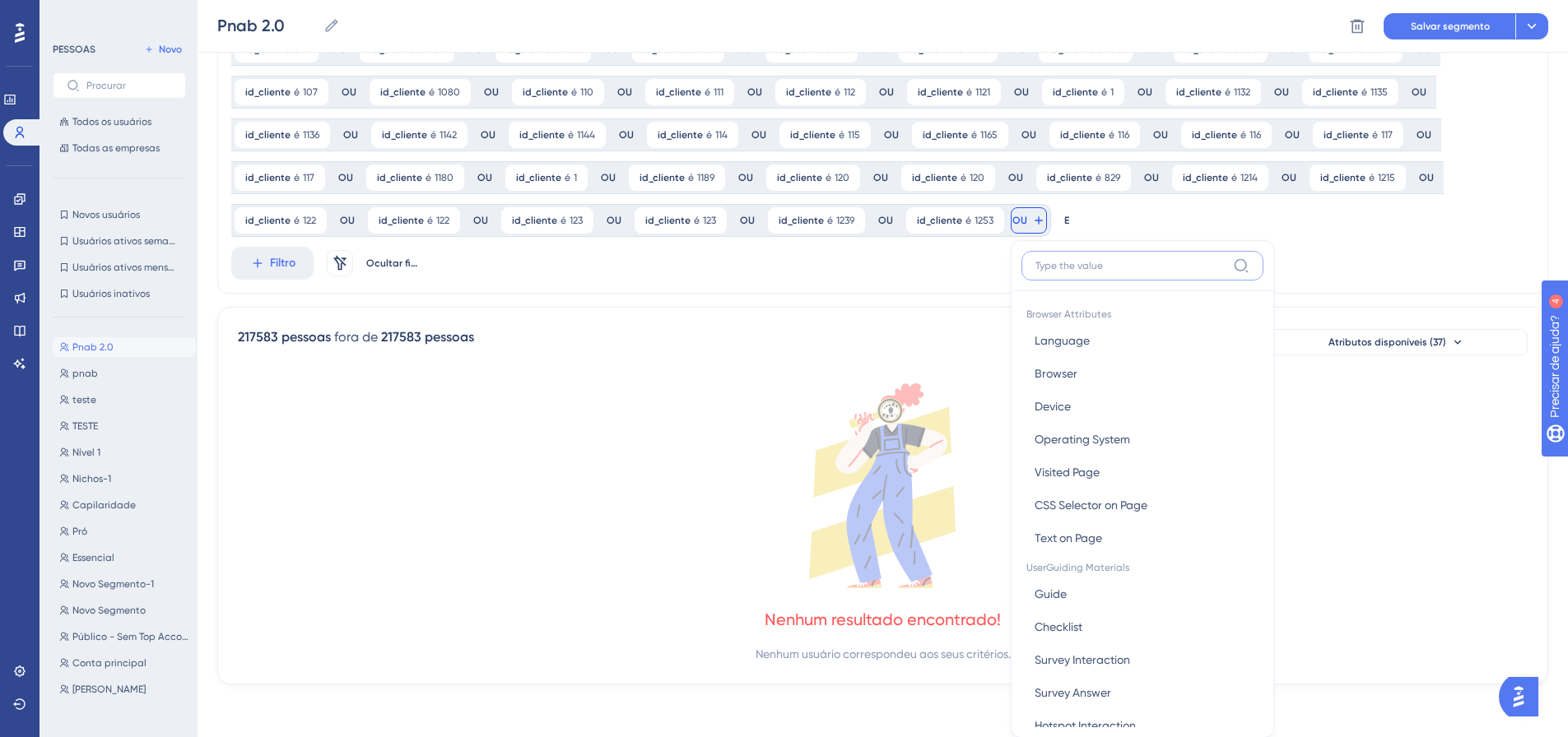
scroll to position [549, 0]
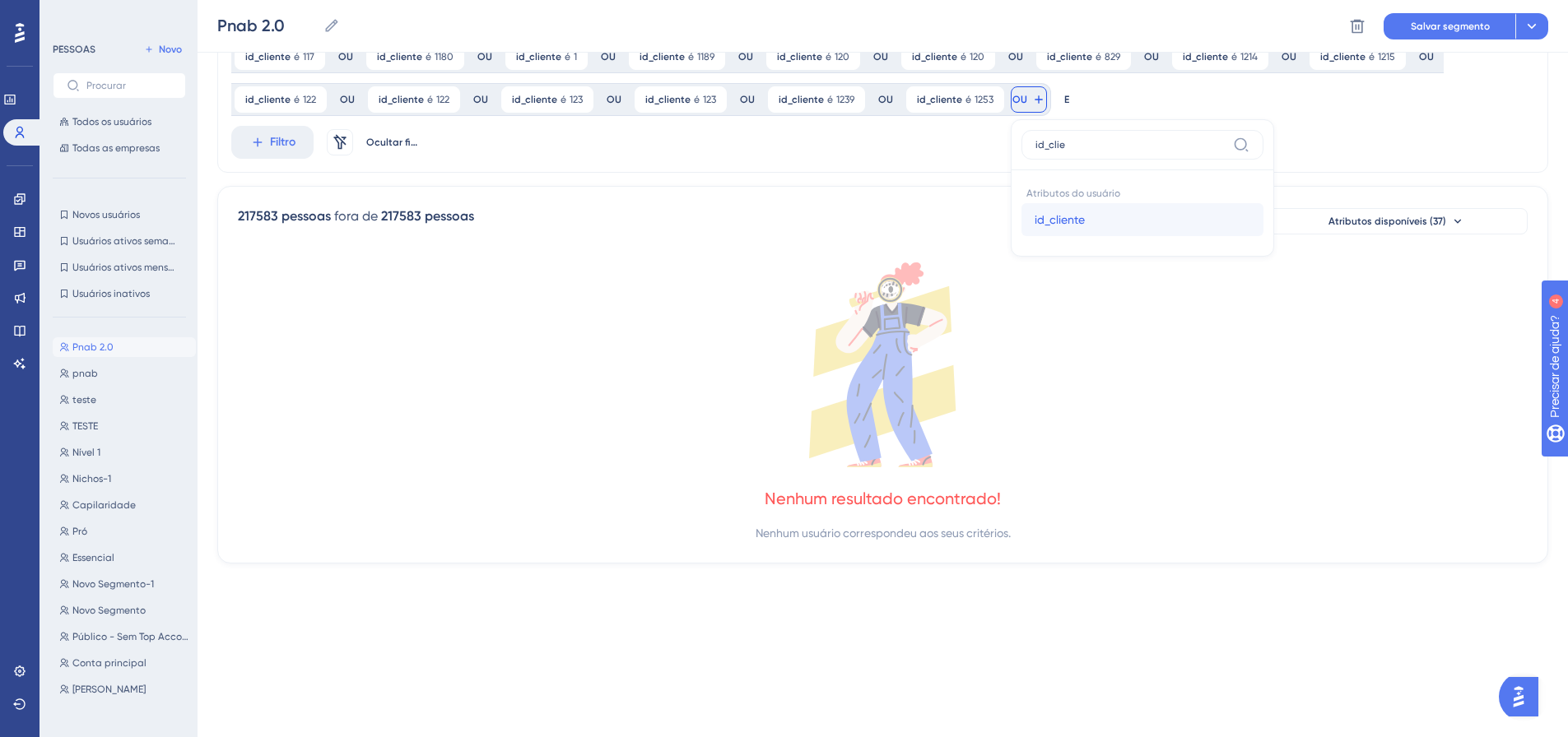
click at [1037, 215] on font "id_cliente" at bounding box center [1059, 219] width 50 height 13
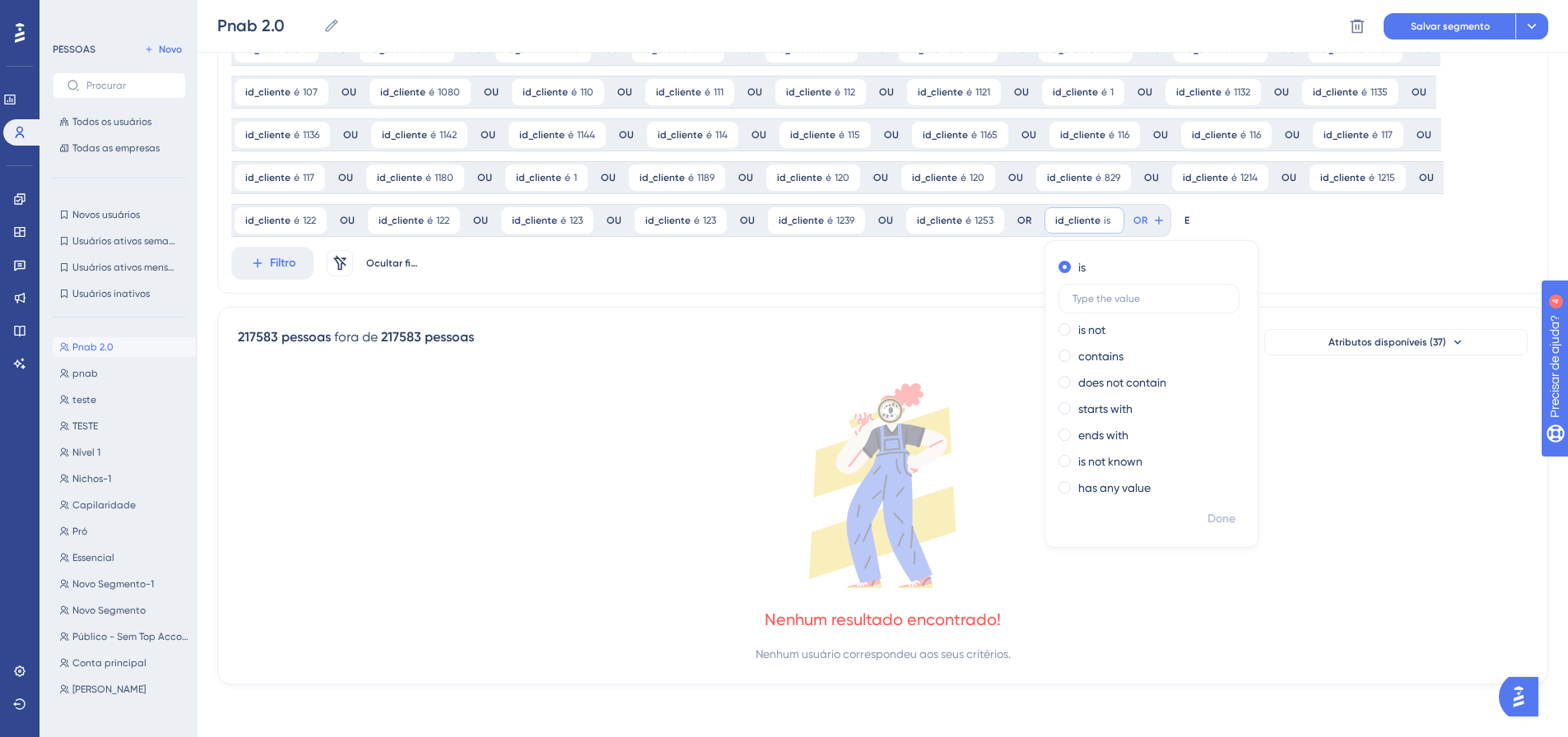
scroll to position [429, 0]
click at [1219, 522] on font "Feito" at bounding box center [1223, 518] width 25 height 14
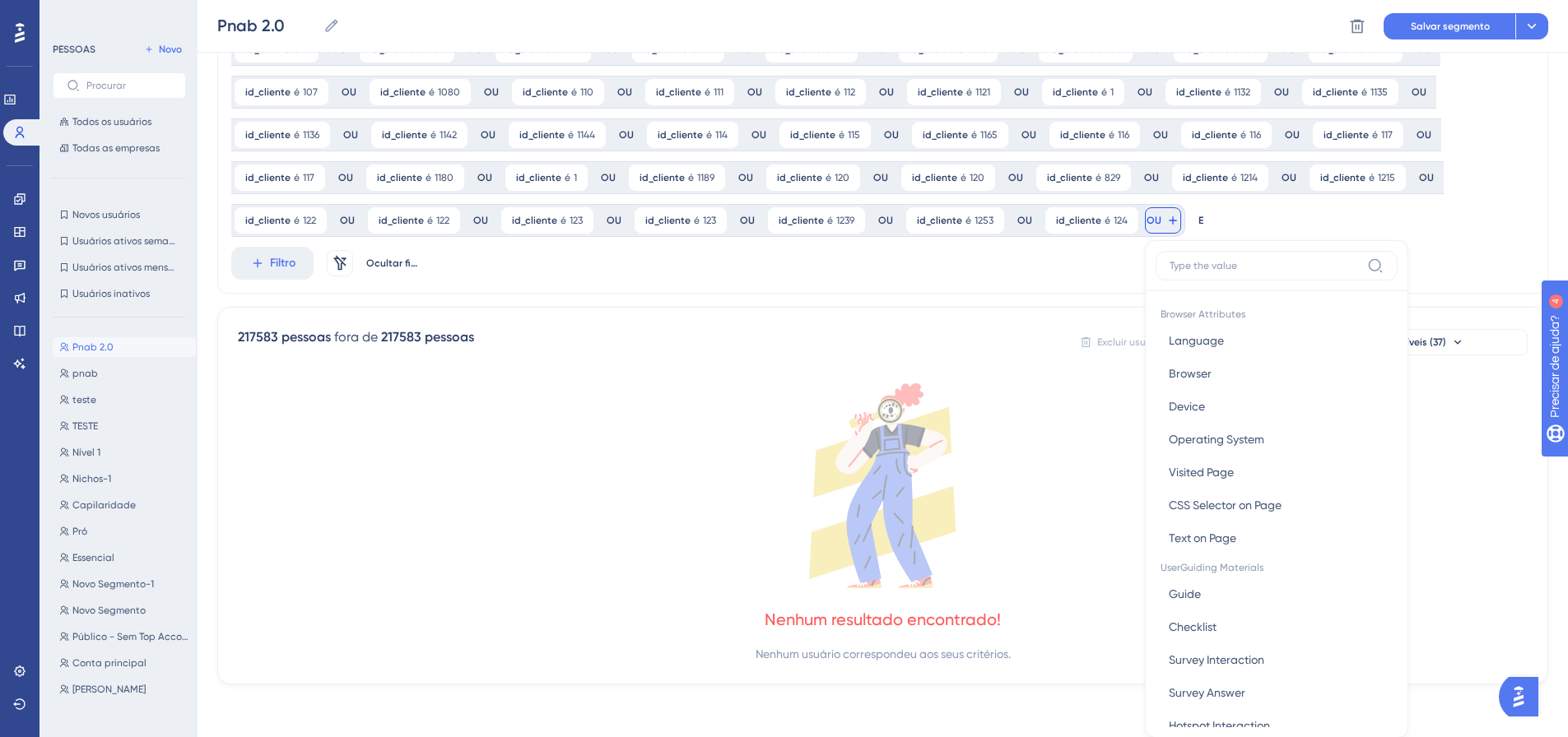
scroll to position [549, 0]
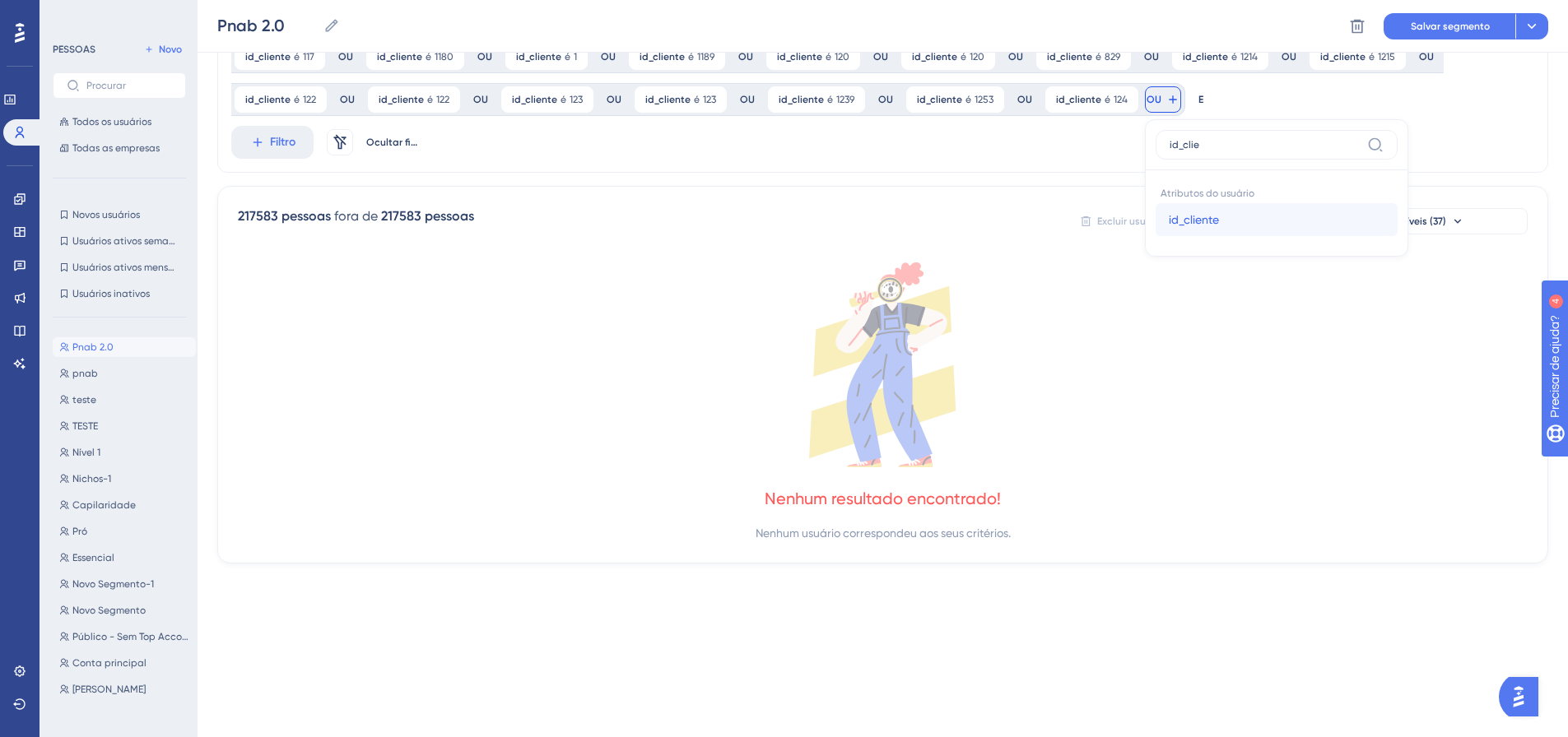
click at [1168, 219] on font "id_cliente" at bounding box center [1193, 219] width 50 height 13
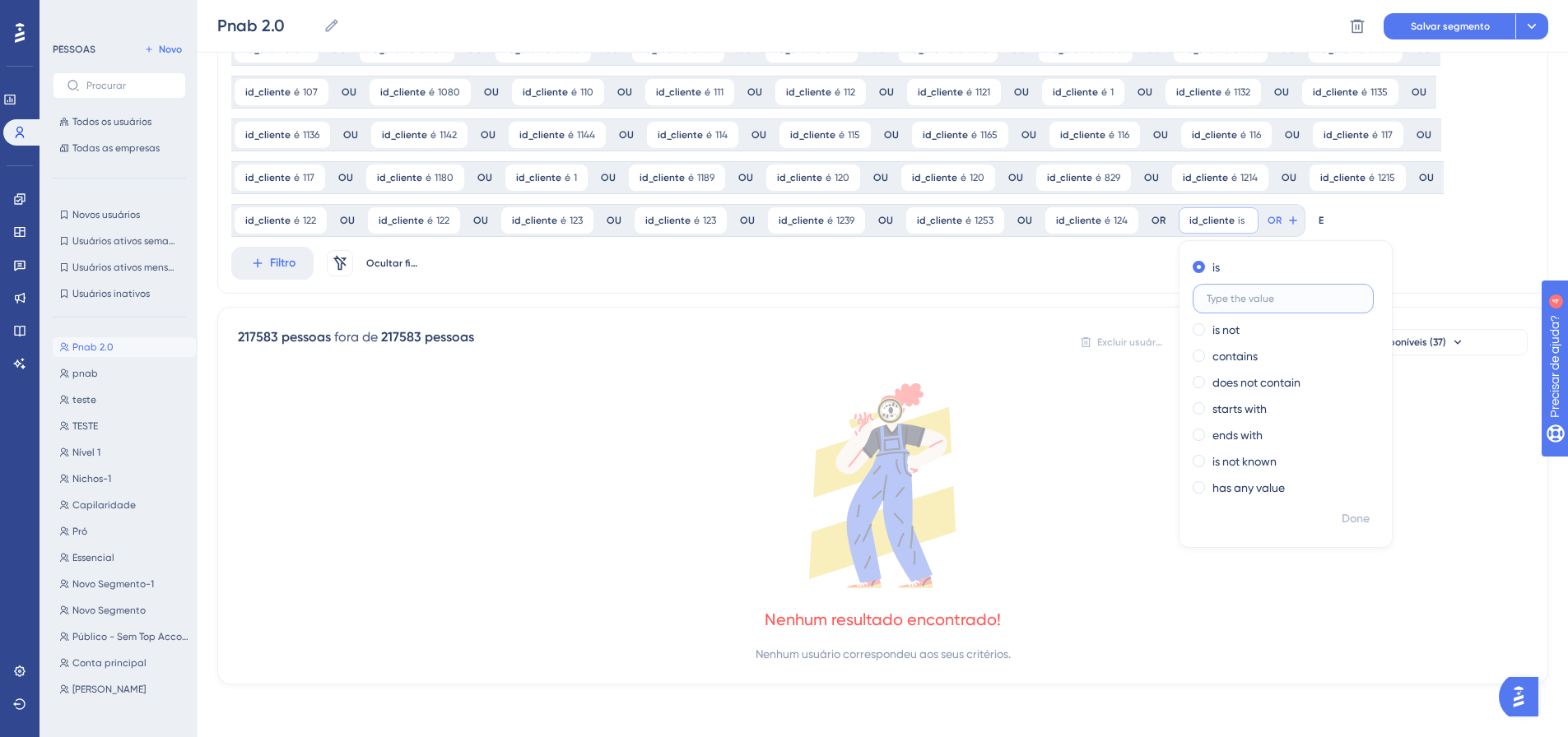
scroll to position [429, 0]
click at [1350, 513] on font "Feito" at bounding box center [1357, 518] width 25 height 14
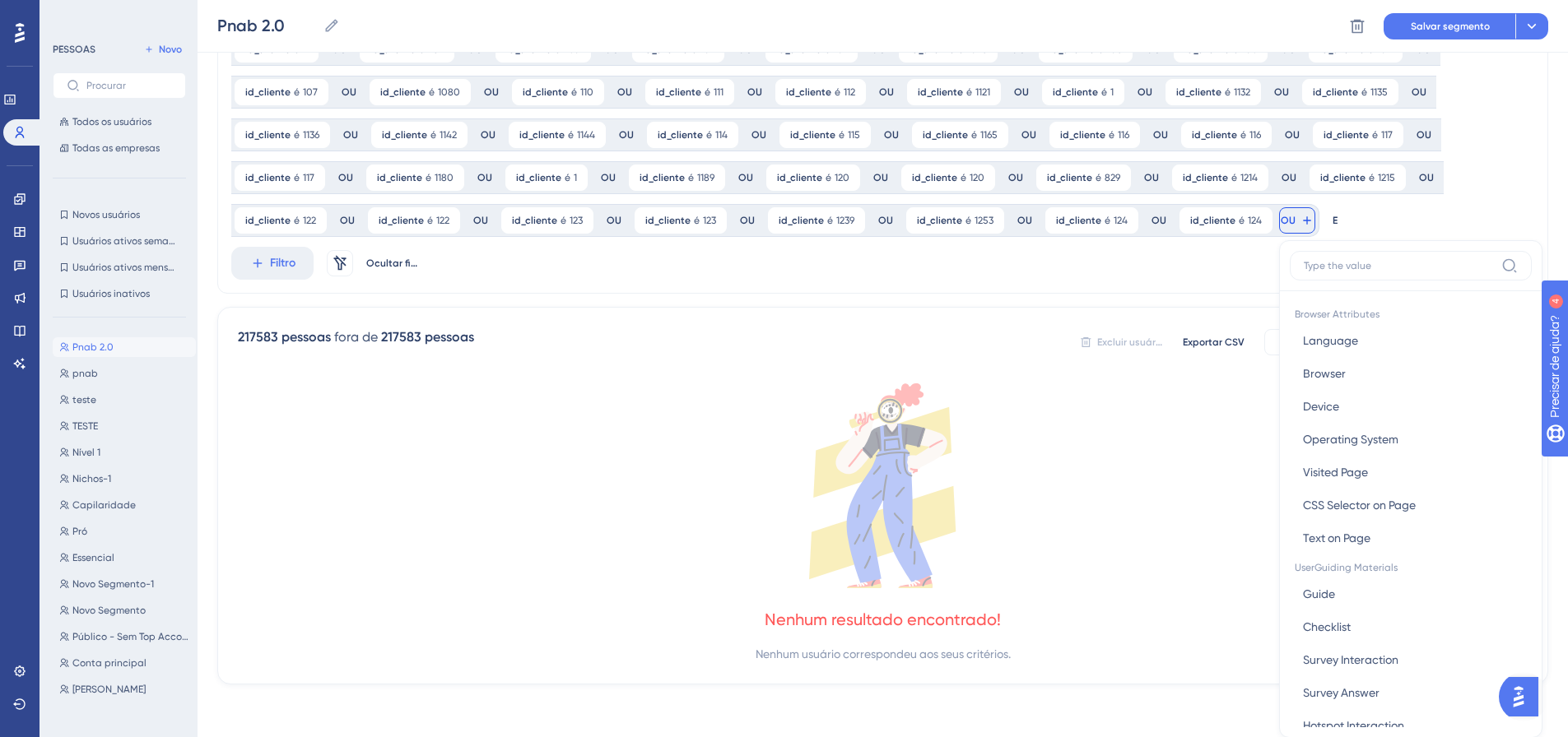
scroll to position [549, 0]
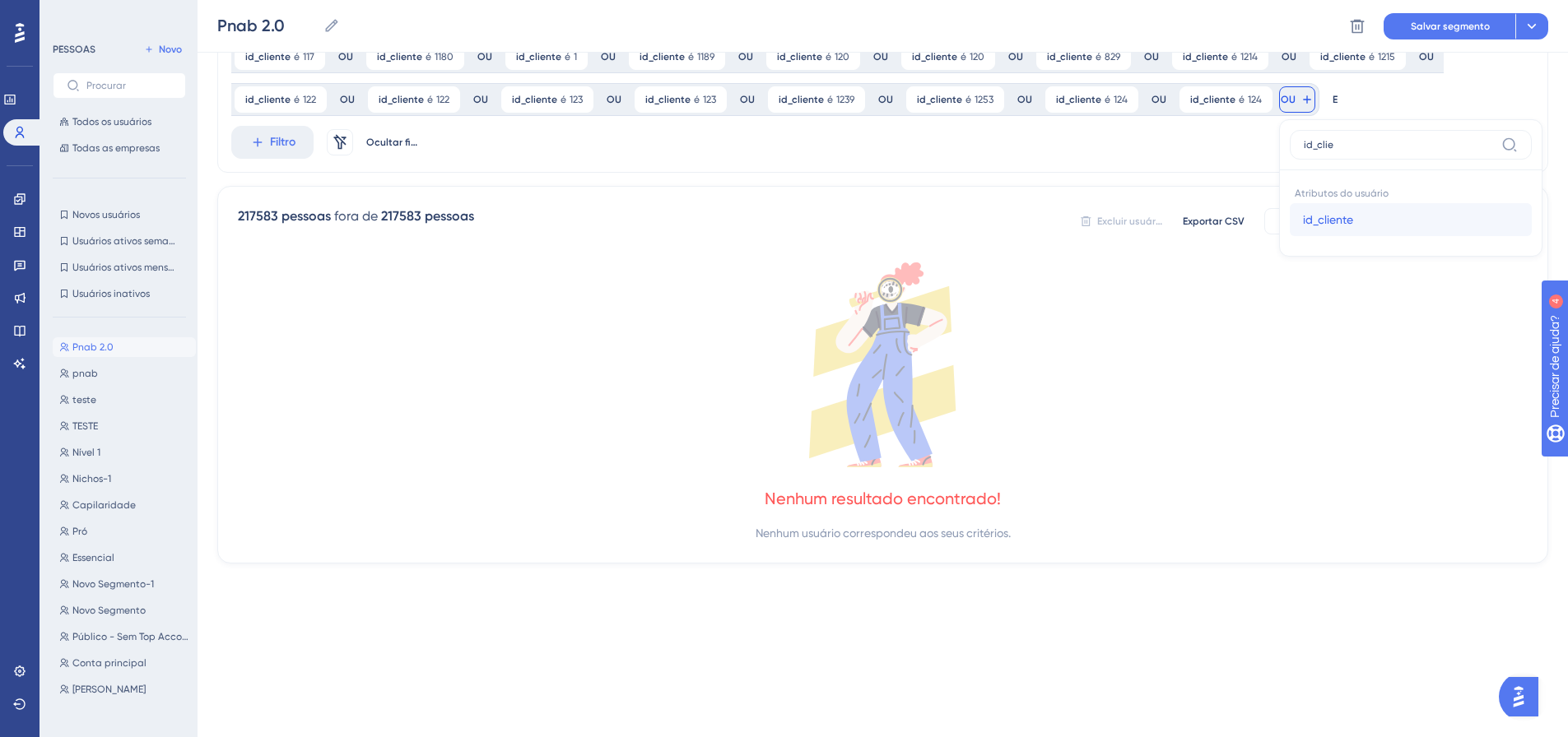
click at [1290, 211] on button "id_cliente id_cliente" at bounding box center [1410, 219] width 242 height 33
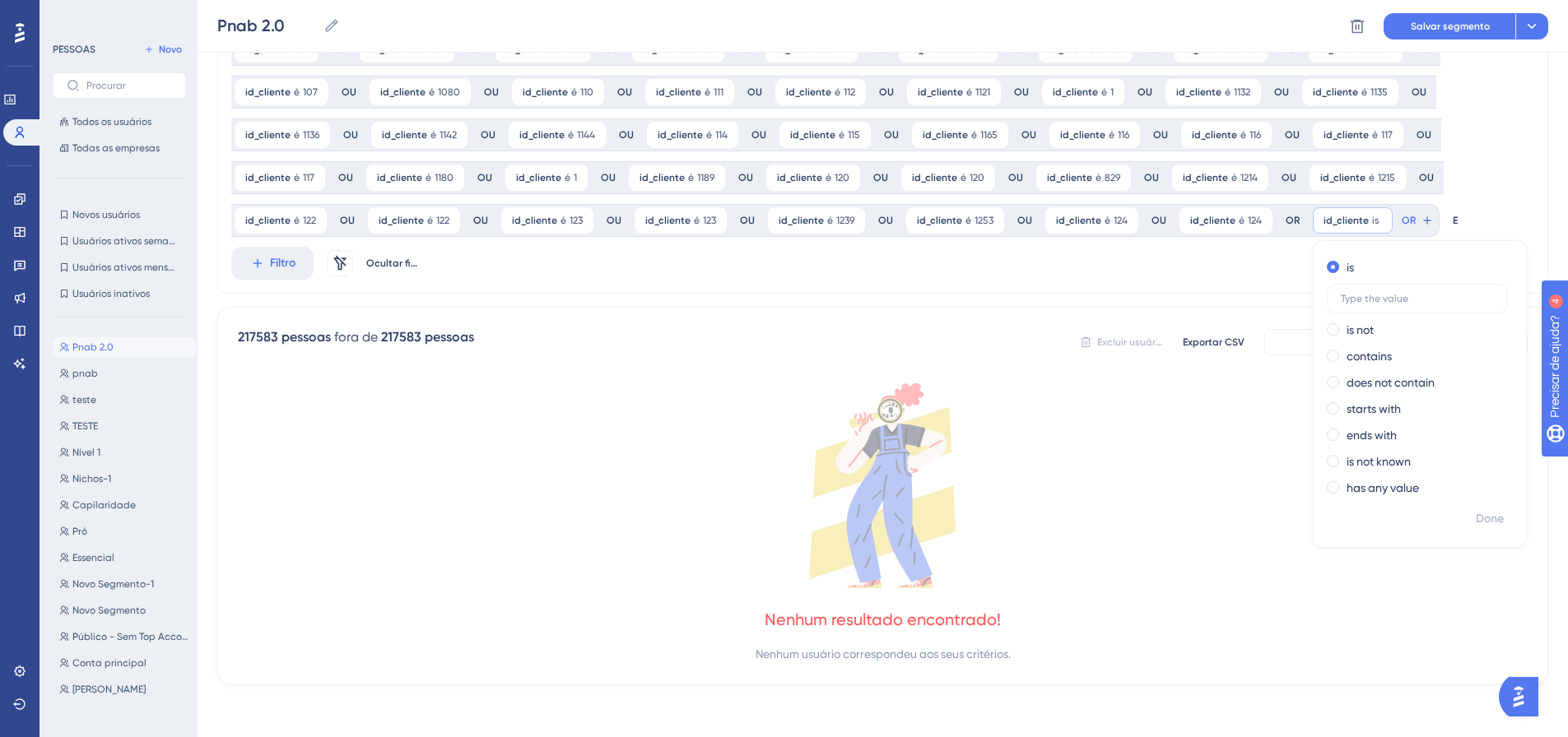
scroll to position [429, 0]
click at [1478, 513] on font "Feito" at bounding box center [1491, 518] width 25 height 14
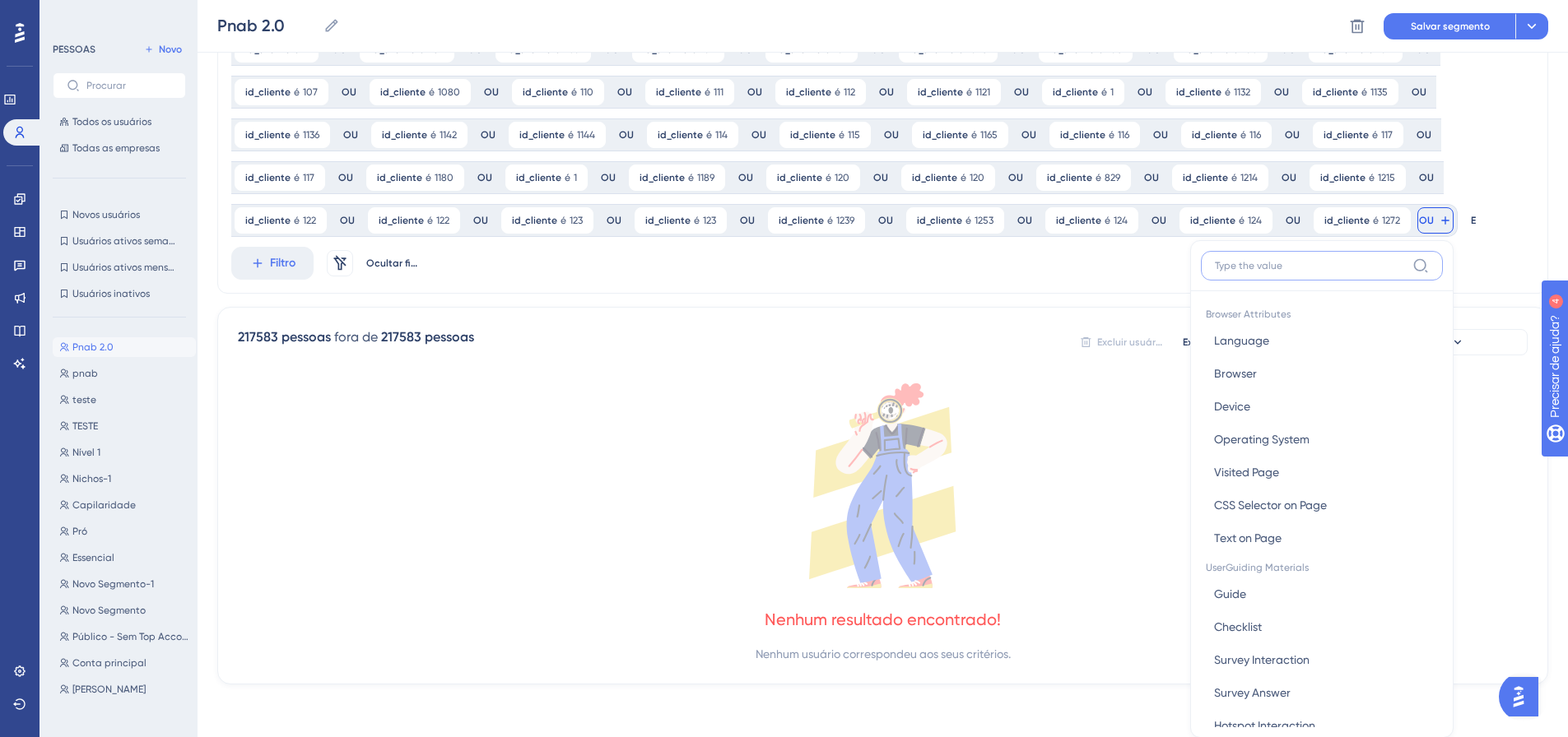
scroll to position [549, 0]
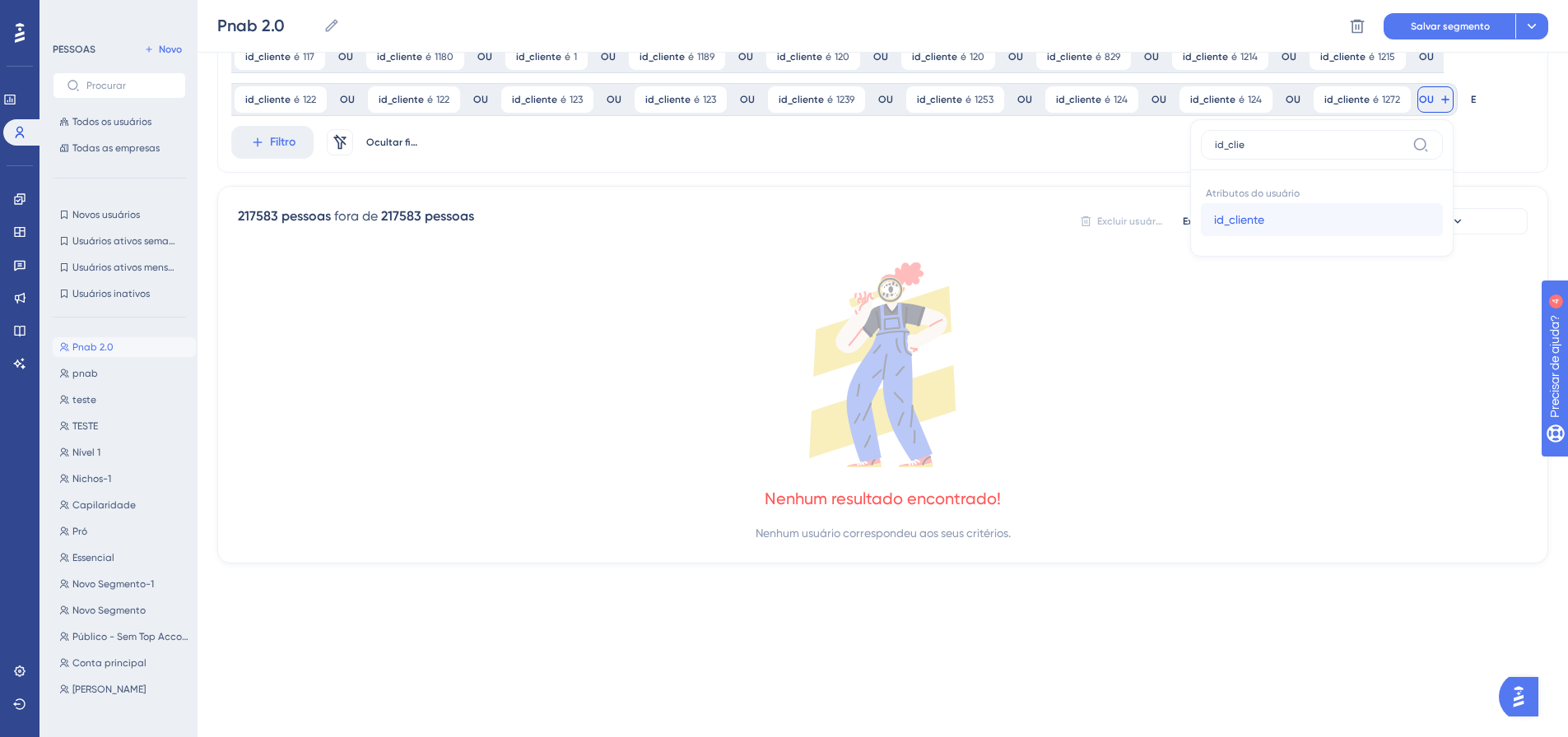
click at [1317, 219] on button "id_cliente id_cliente" at bounding box center [1322, 219] width 242 height 33
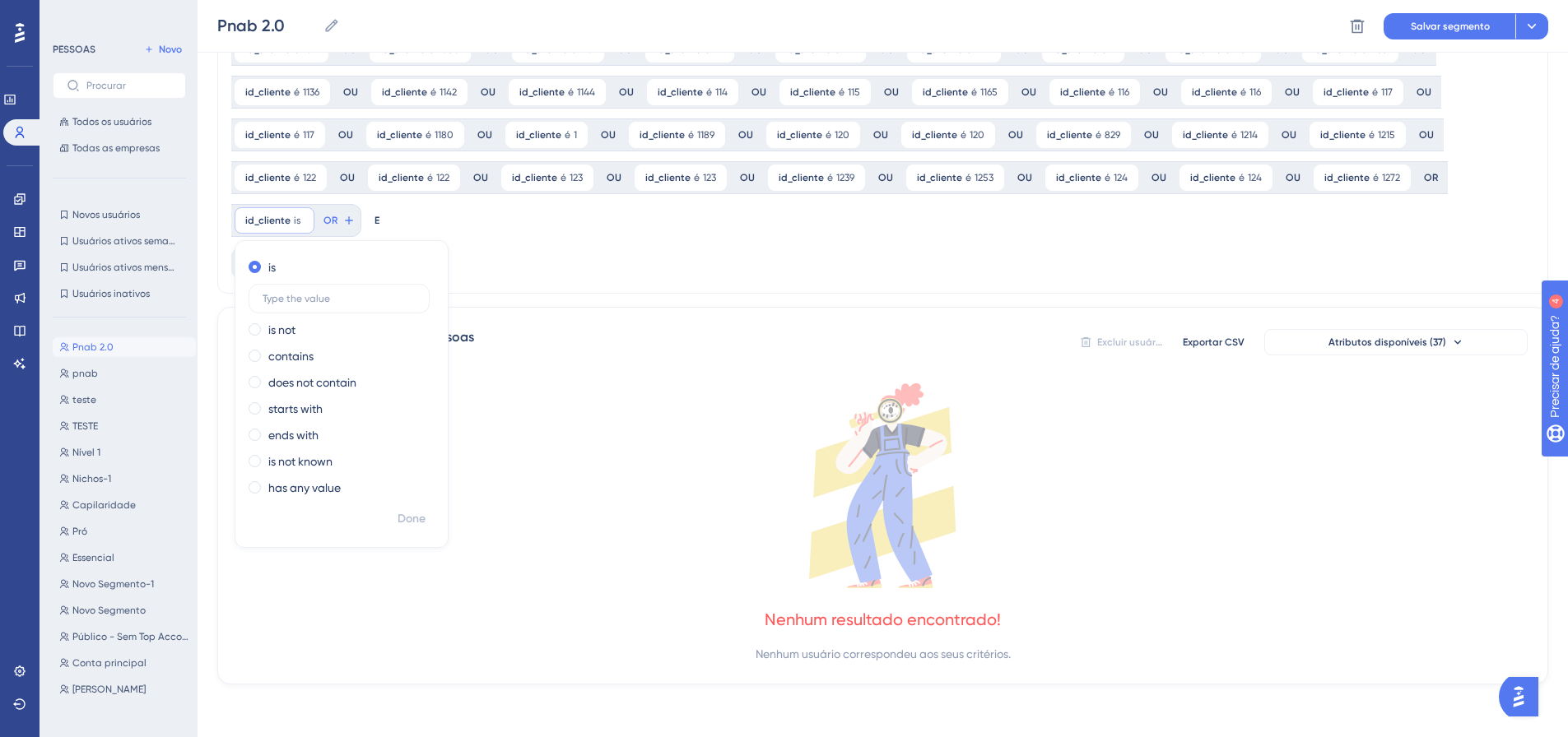
scroll to position [472, 0]
click at [418, 512] on font "Feito" at bounding box center [411, 518] width 25 height 14
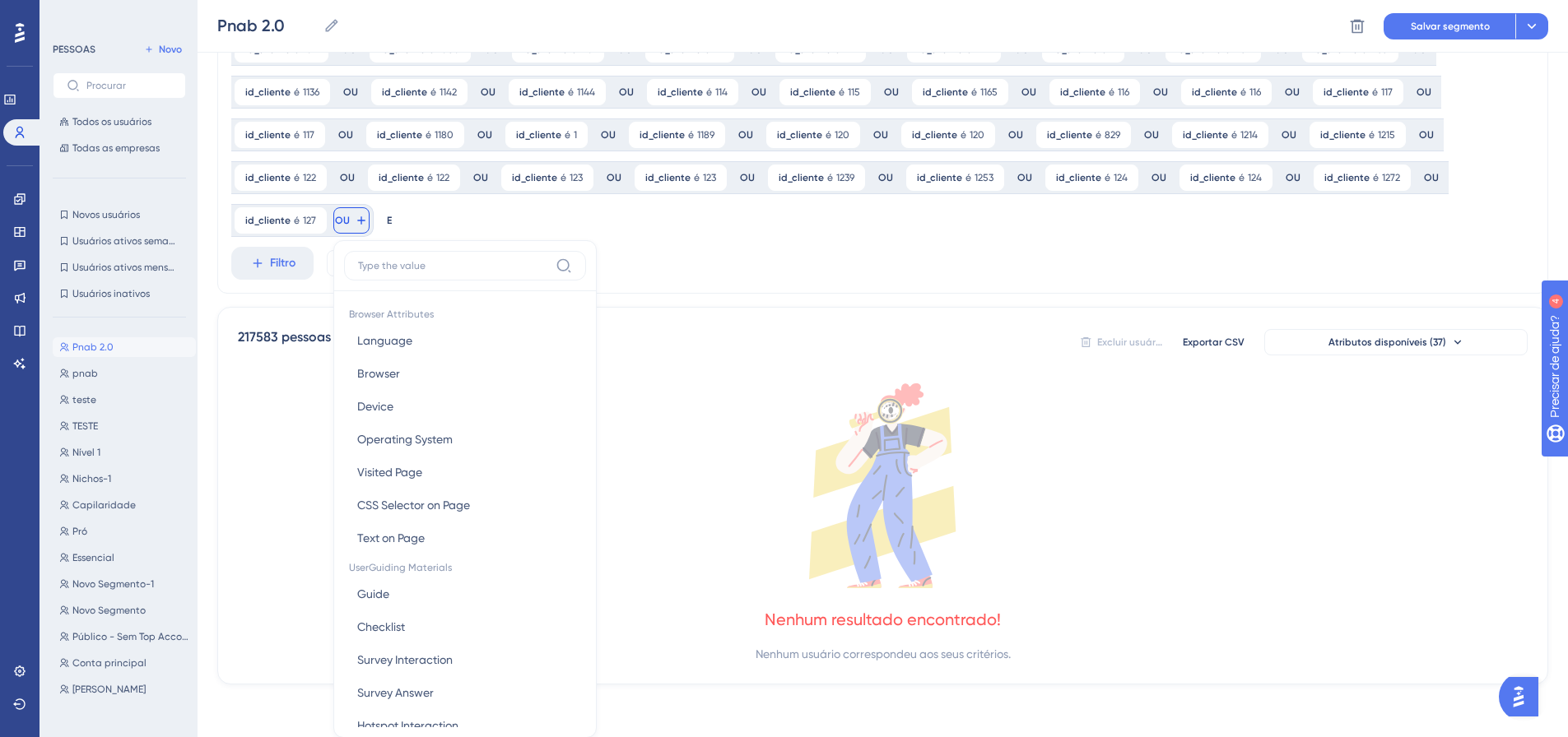
scroll to position [592, 0]
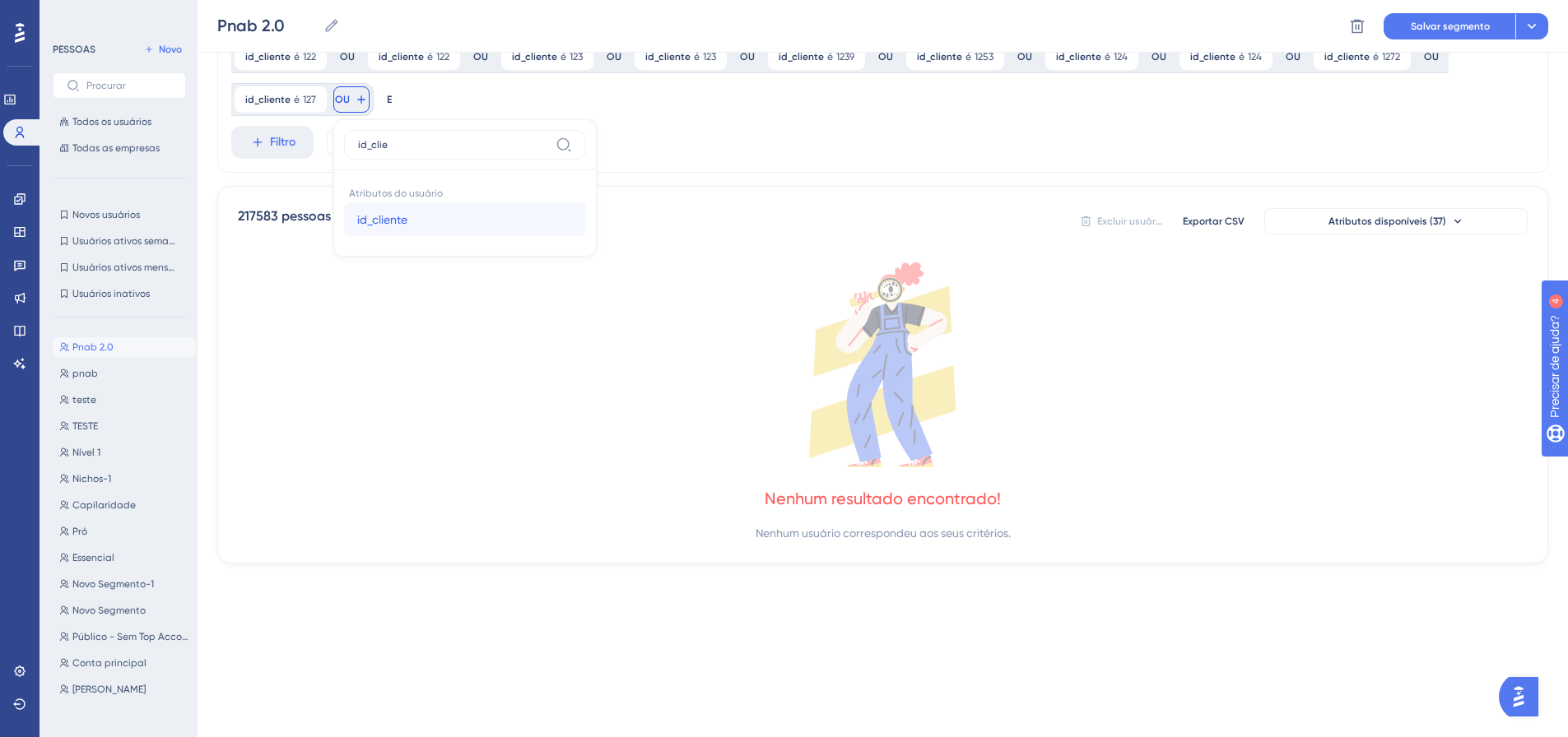
click at [364, 217] on font "id_cliente" at bounding box center [382, 219] width 50 height 13
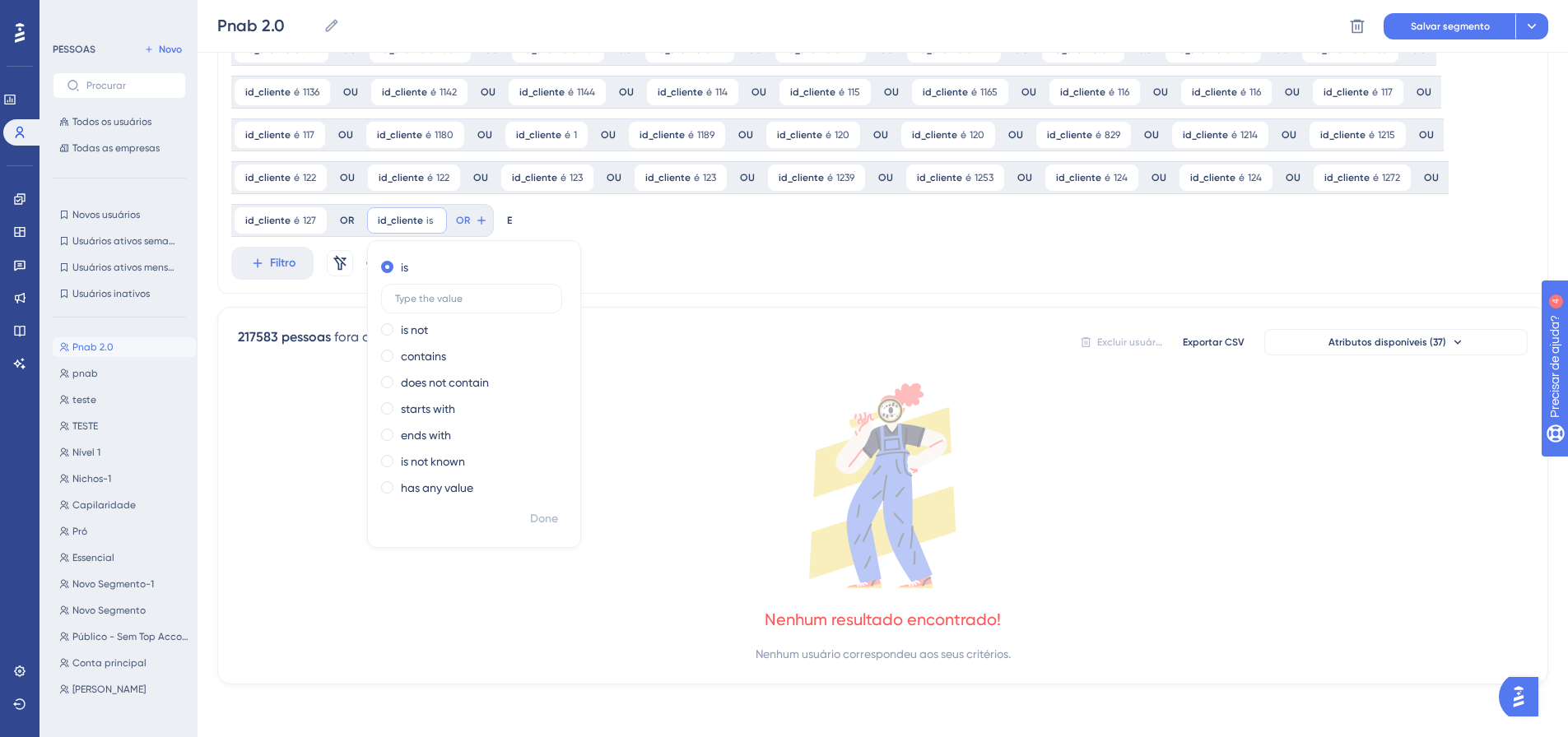
scroll to position [472, 0]
click at [537, 518] on font "Feito" at bounding box center [545, 518] width 25 height 14
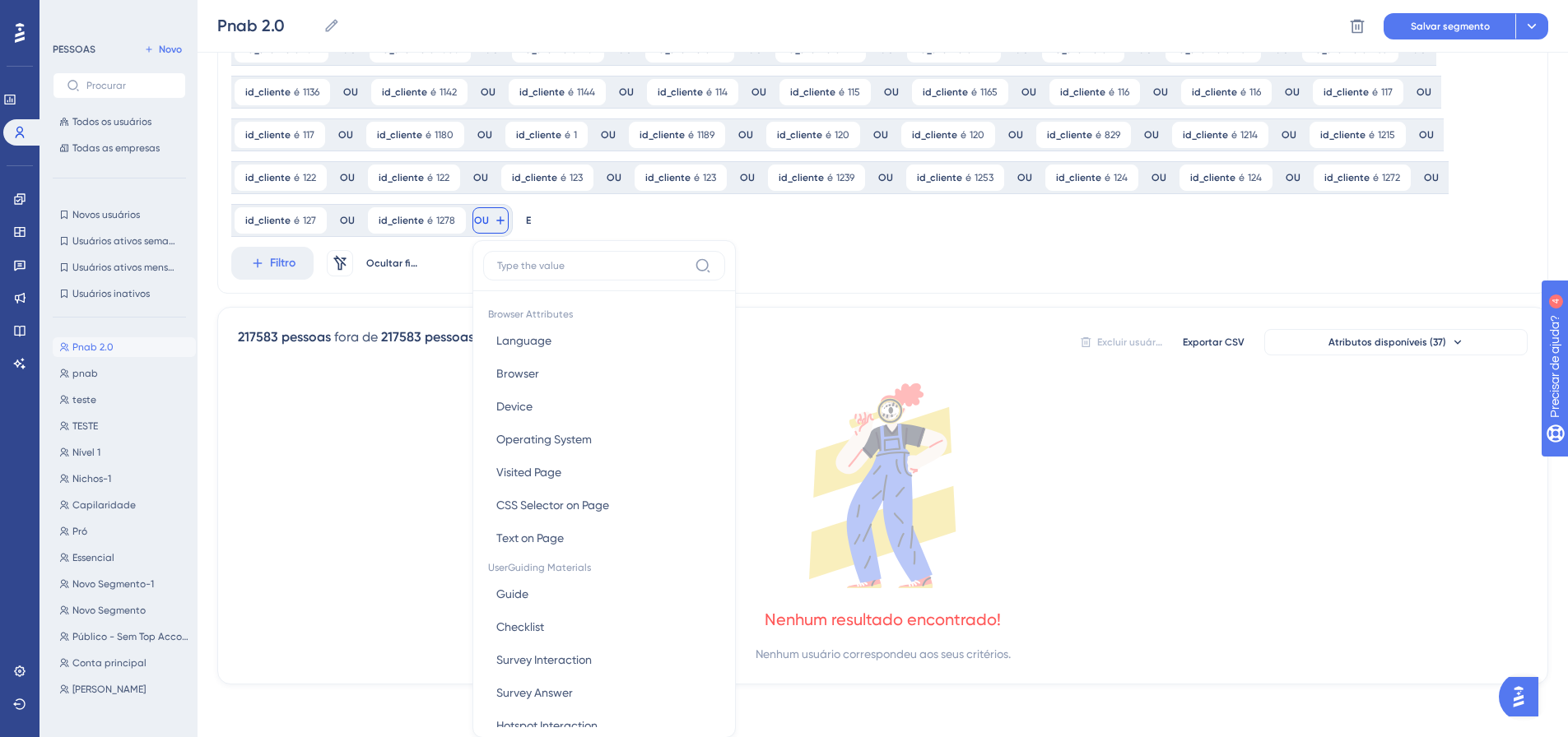
scroll to position [592, 0]
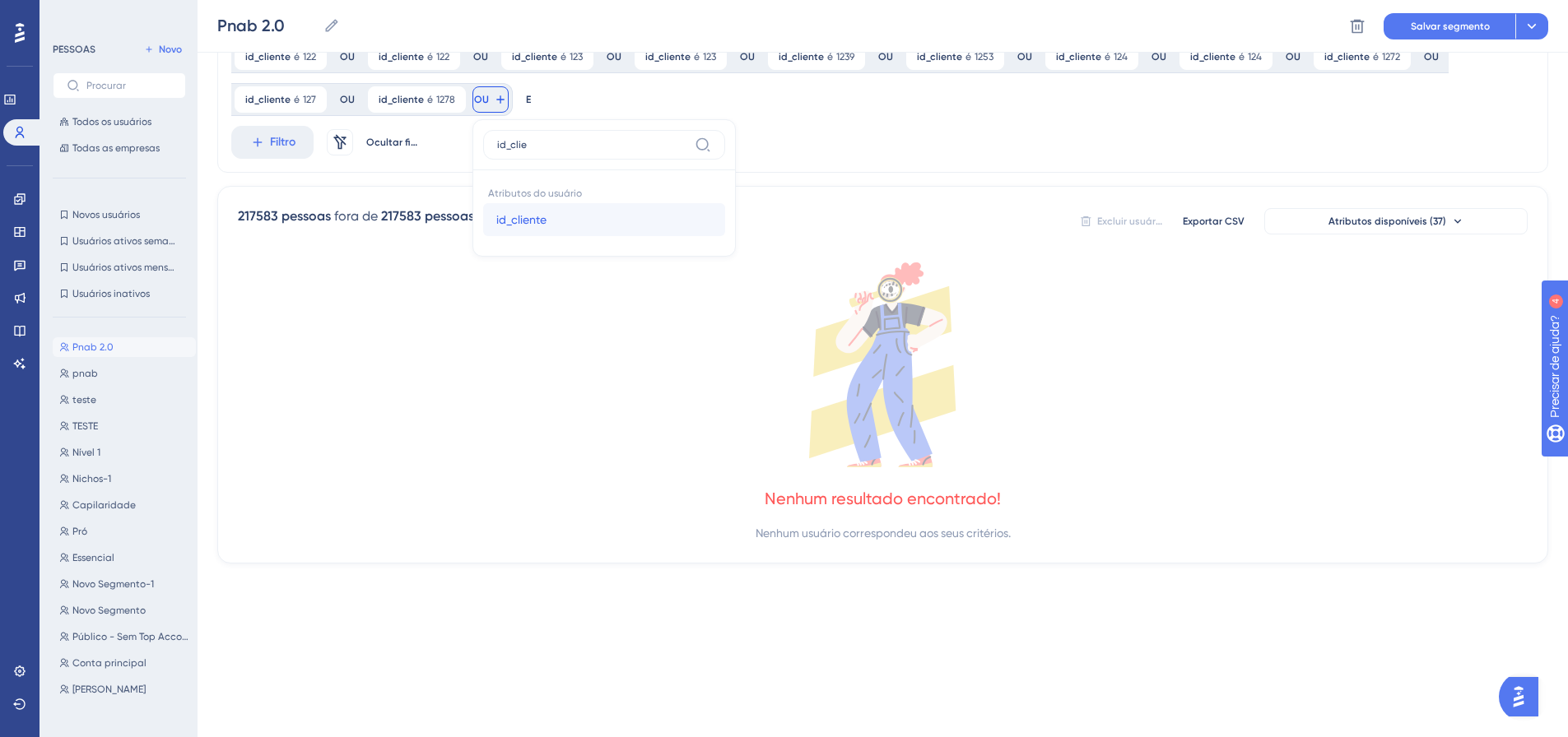
click at [496, 219] on font "id_cliente" at bounding box center [521, 219] width 50 height 13
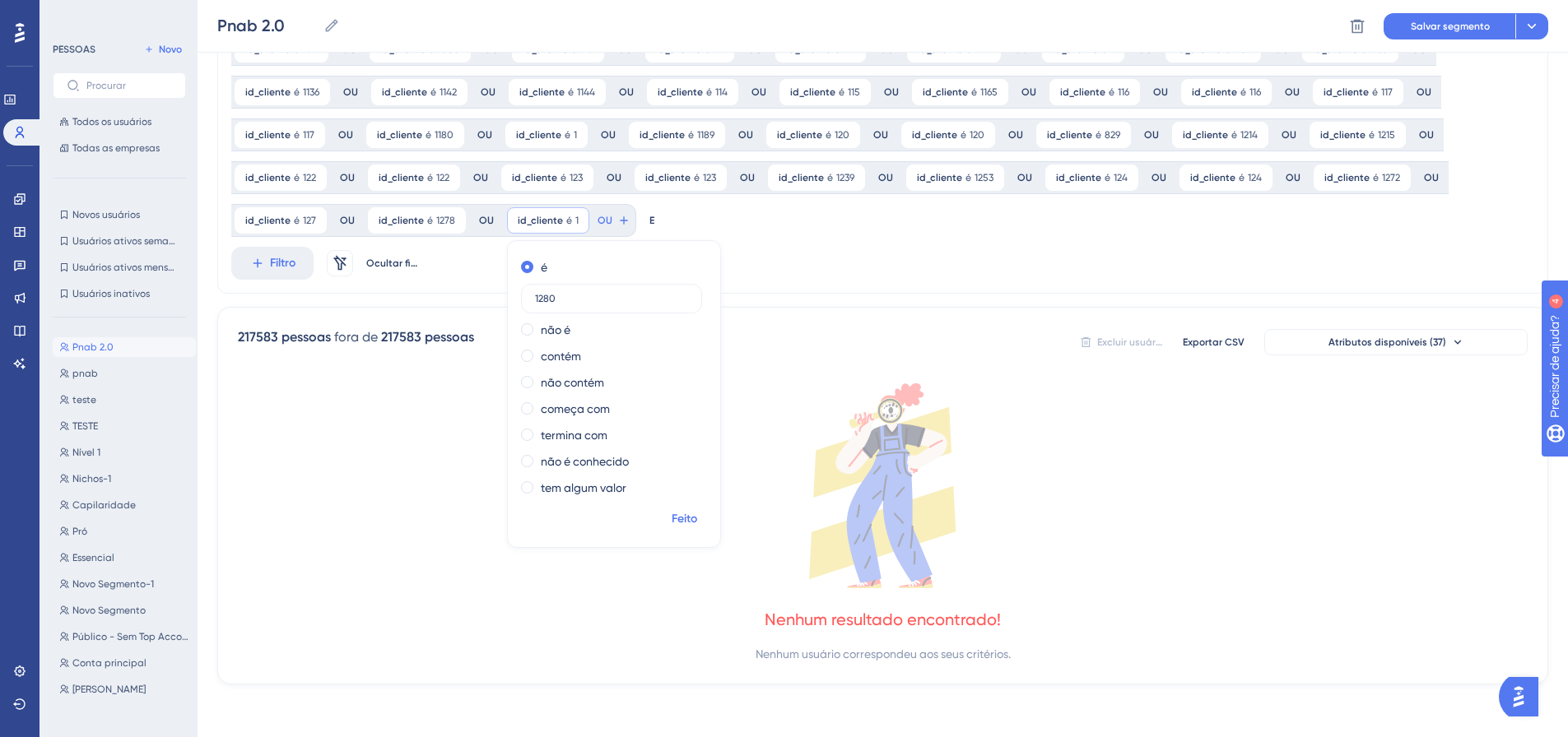
click at [683, 512] on font "Feito" at bounding box center [684, 518] width 25 height 14
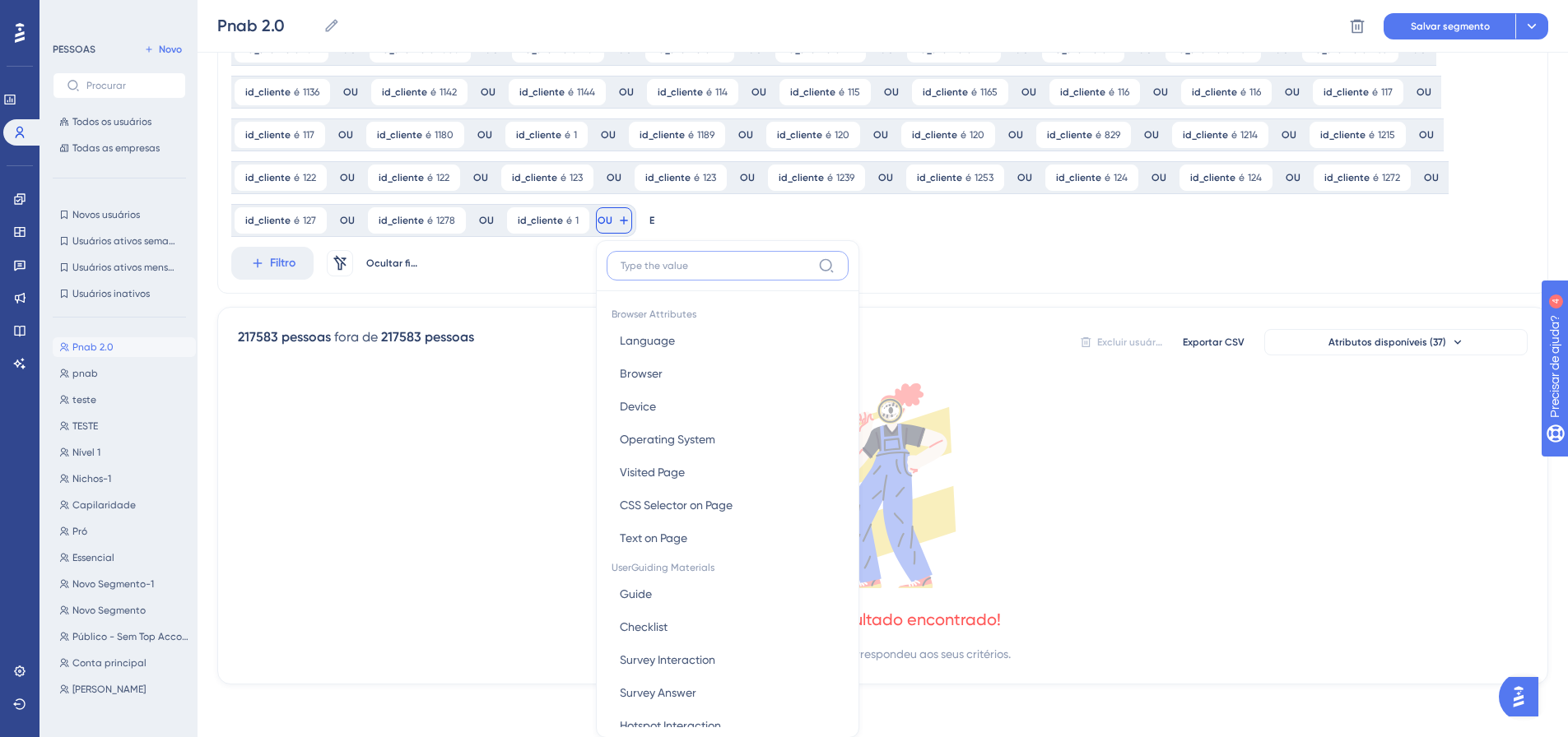
scroll to position [592, 0]
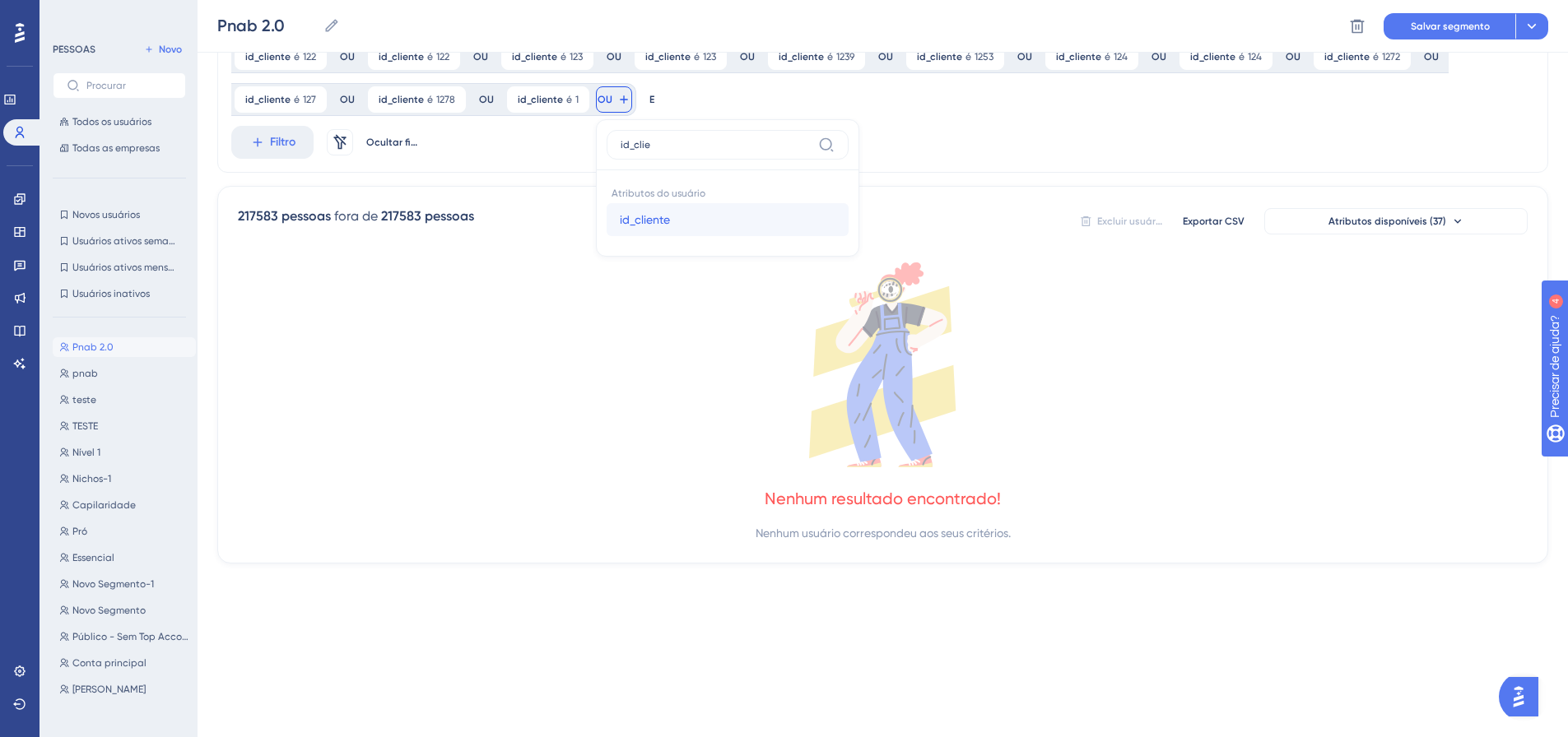
click at [619, 216] on font "id_cliente" at bounding box center [644, 219] width 50 height 13
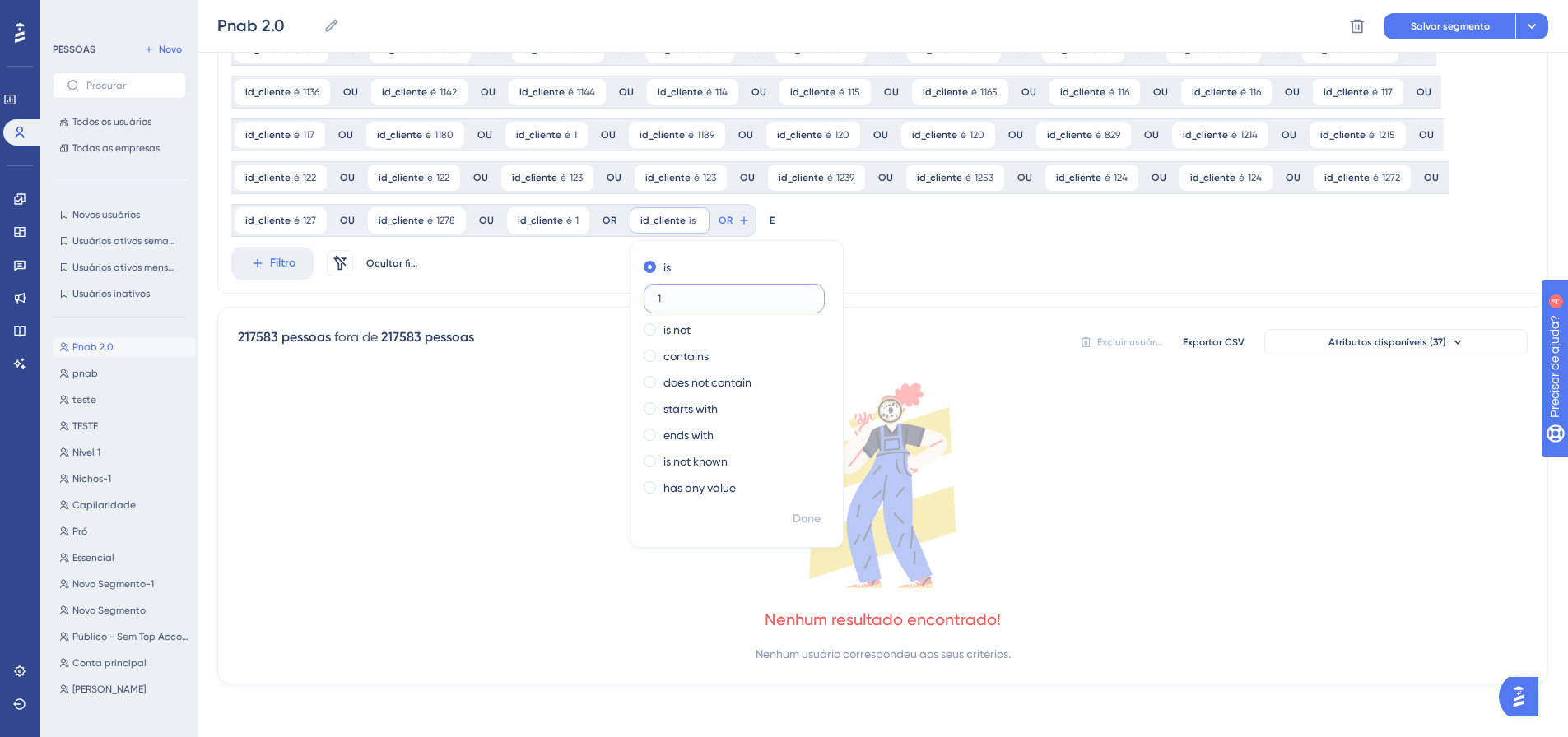
scroll to position [472, 0]
click at [784, 508] on button "Feito" at bounding box center [807, 518] width 46 height 29
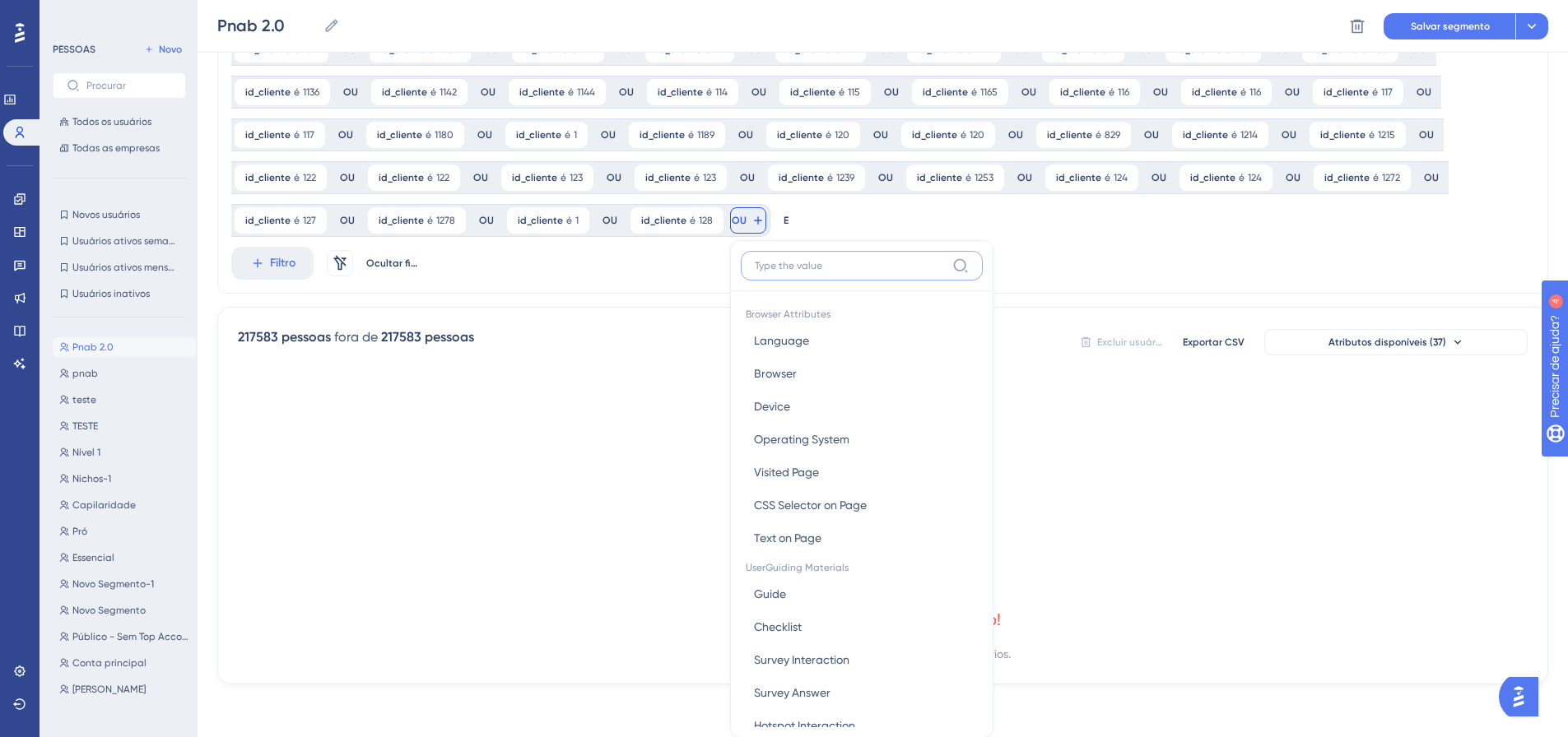
scroll to position [592, 0]
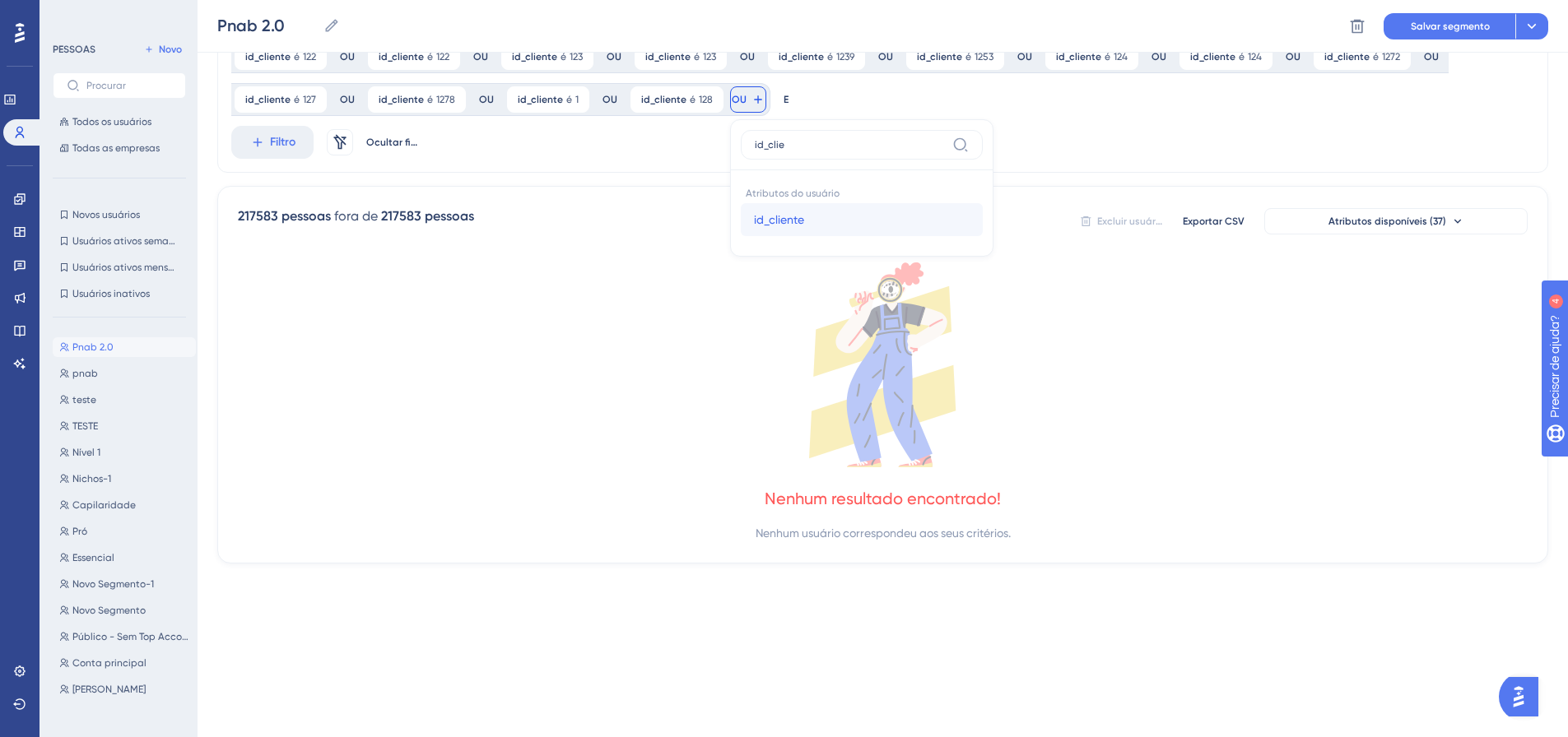
click at [741, 223] on button "id_cliente id_cliente" at bounding box center [862, 219] width 242 height 33
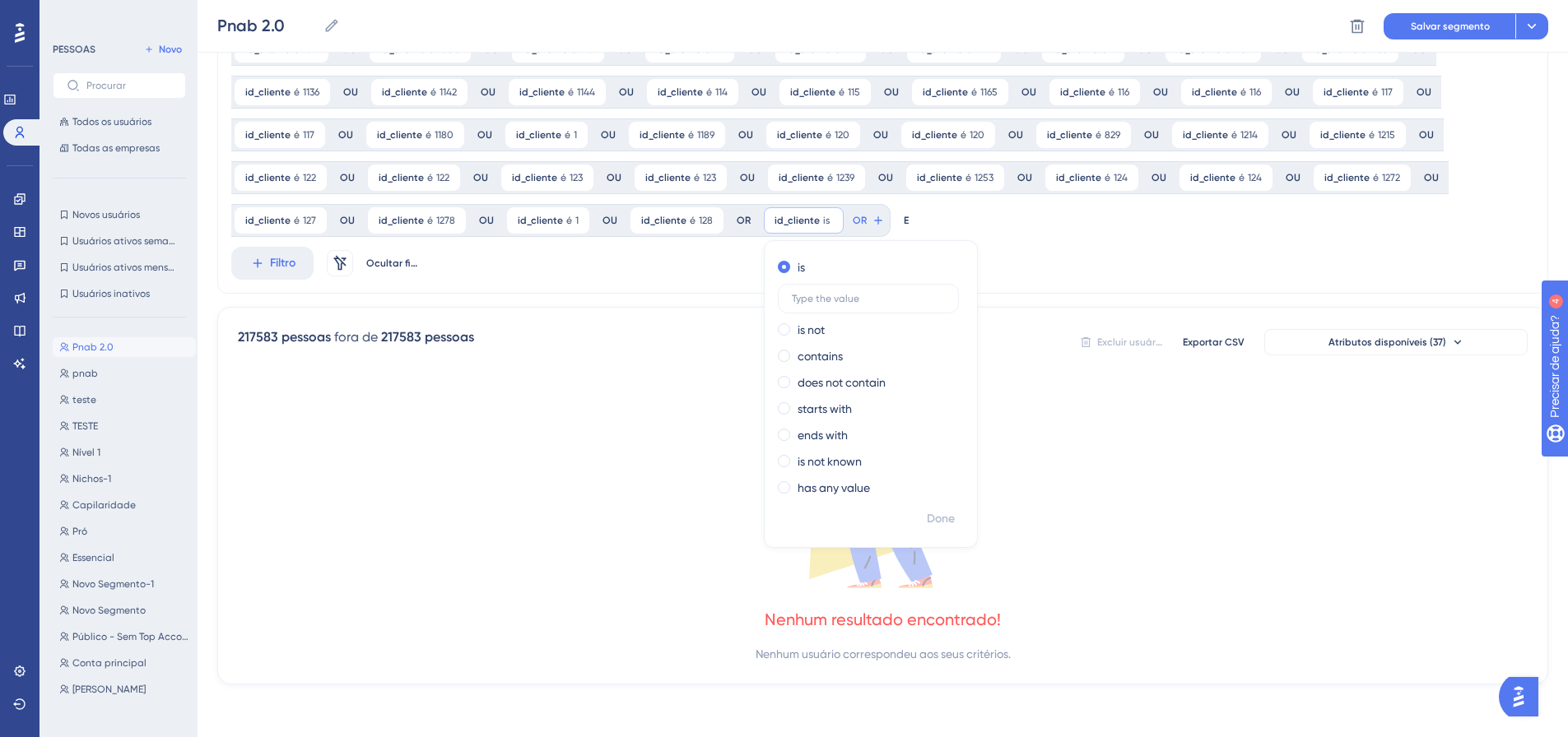
scroll to position [472, 0]
drag, startPoint x: 929, startPoint y: 523, endPoint x: 916, endPoint y: 511, distance: 17.7
click at [930, 523] on font "Feito" at bounding box center [942, 518] width 25 height 14
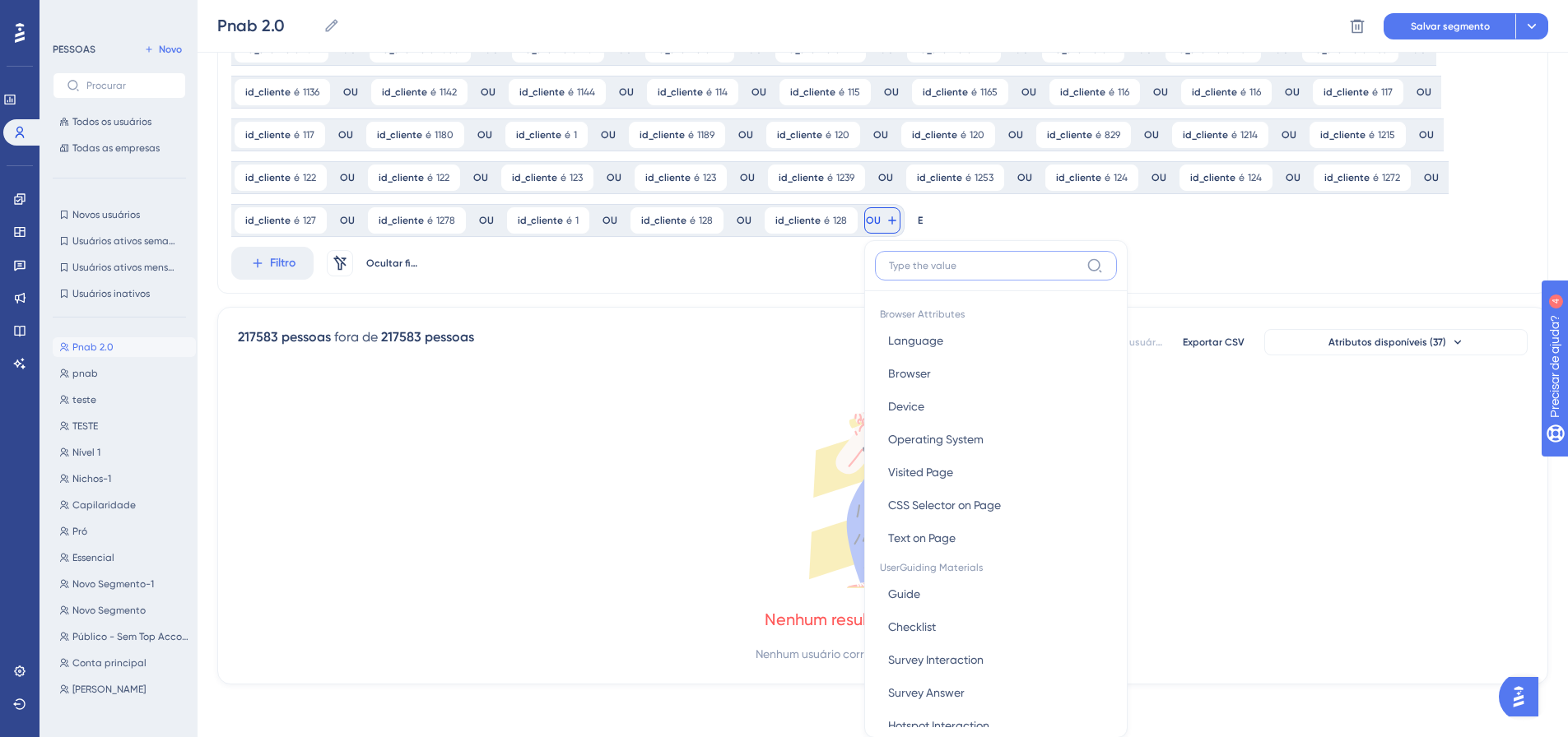
scroll to position [592, 0]
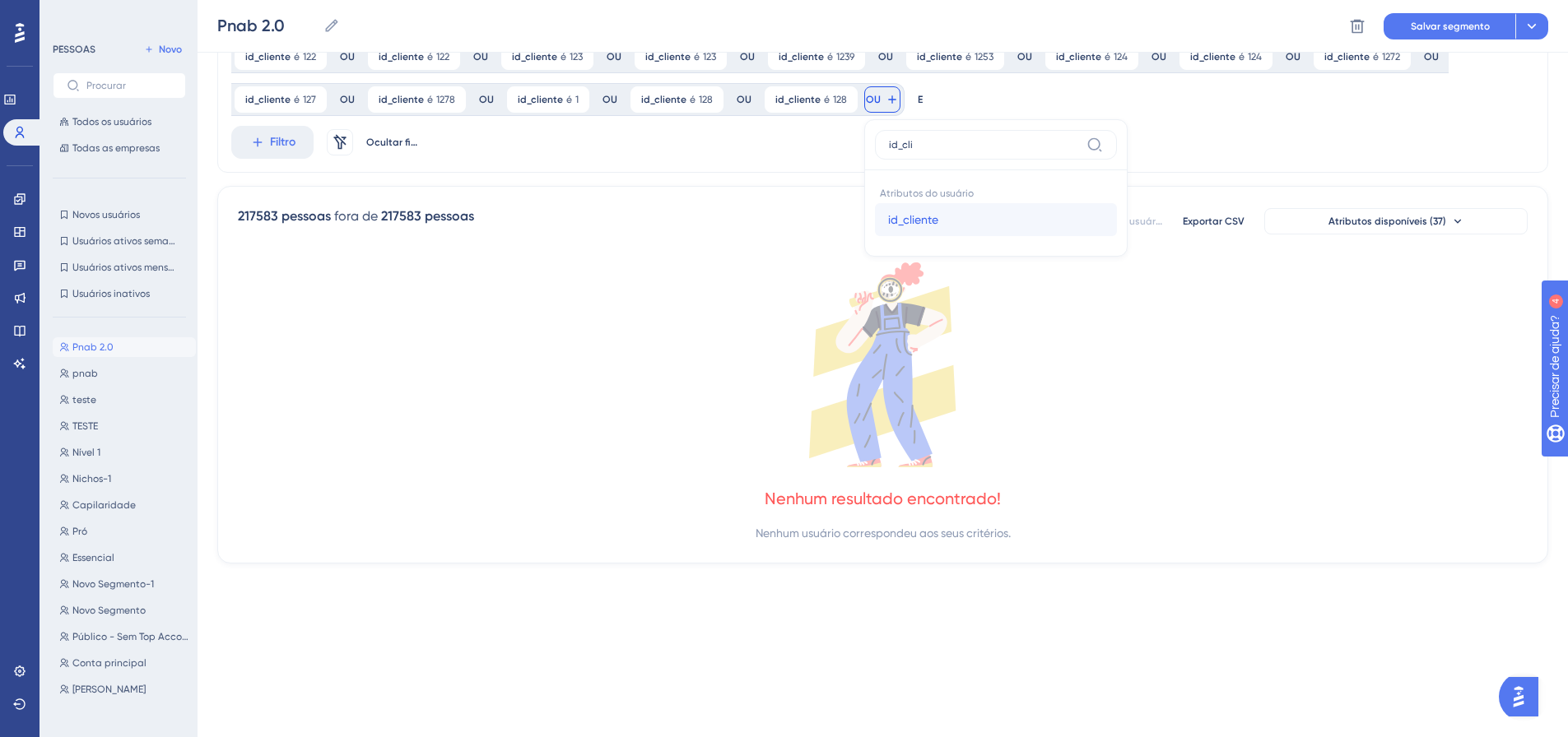
click at [898, 216] on font "id_cliente" at bounding box center [913, 219] width 50 height 13
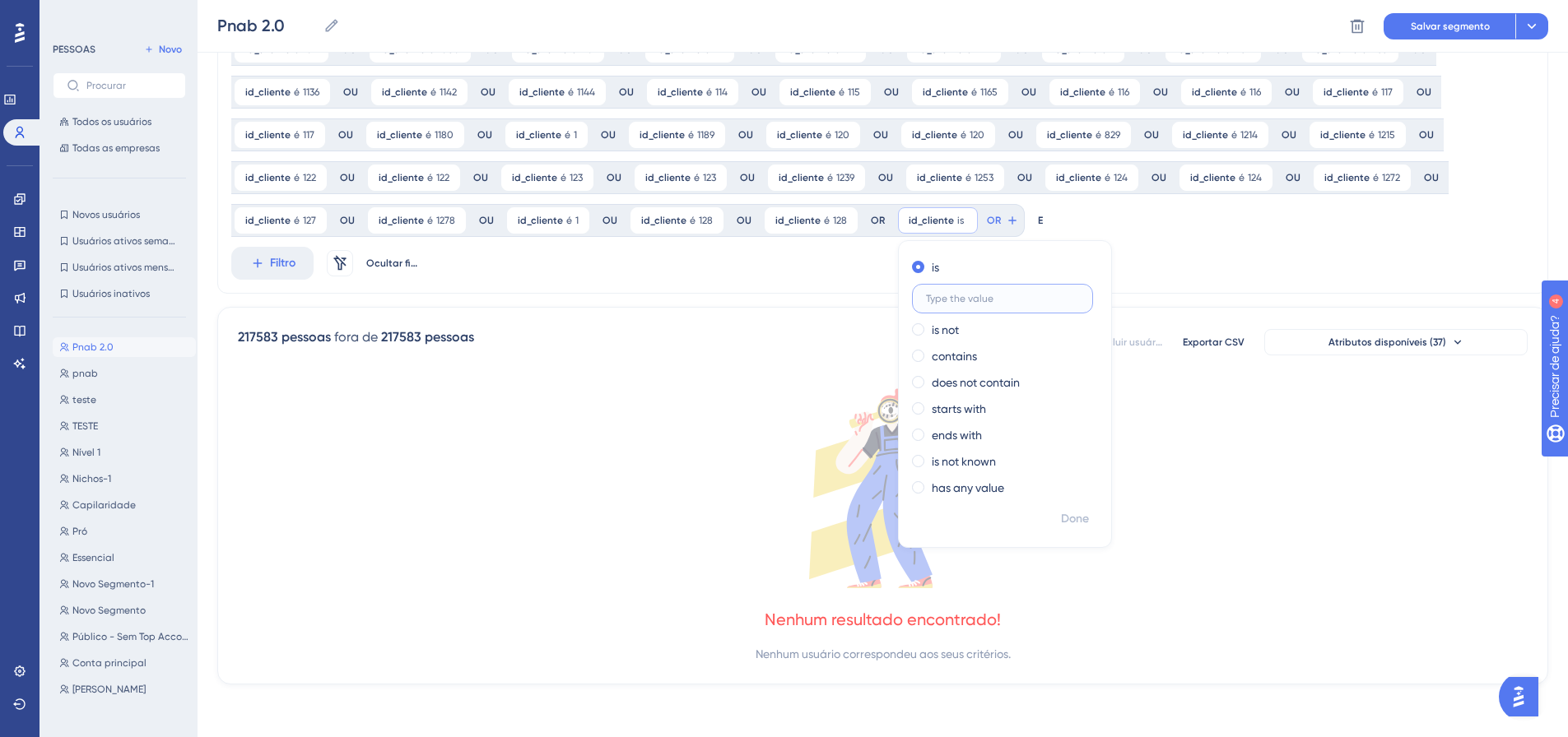
scroll to position [472, 0]
click at [1070, 521] on font "Feito" at bounding box center [1076, 518] width 25 height 14
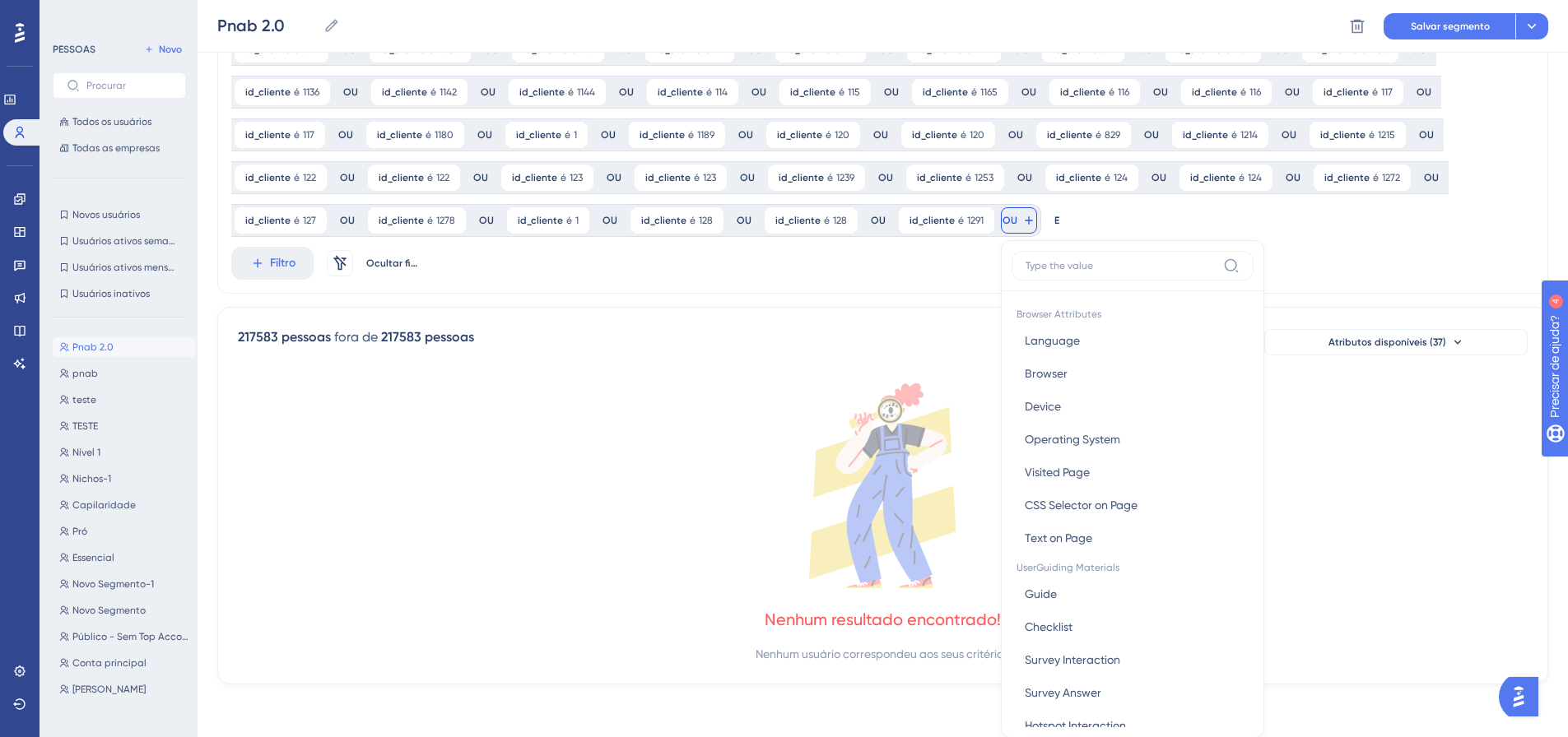
scroll to position [592, 0]
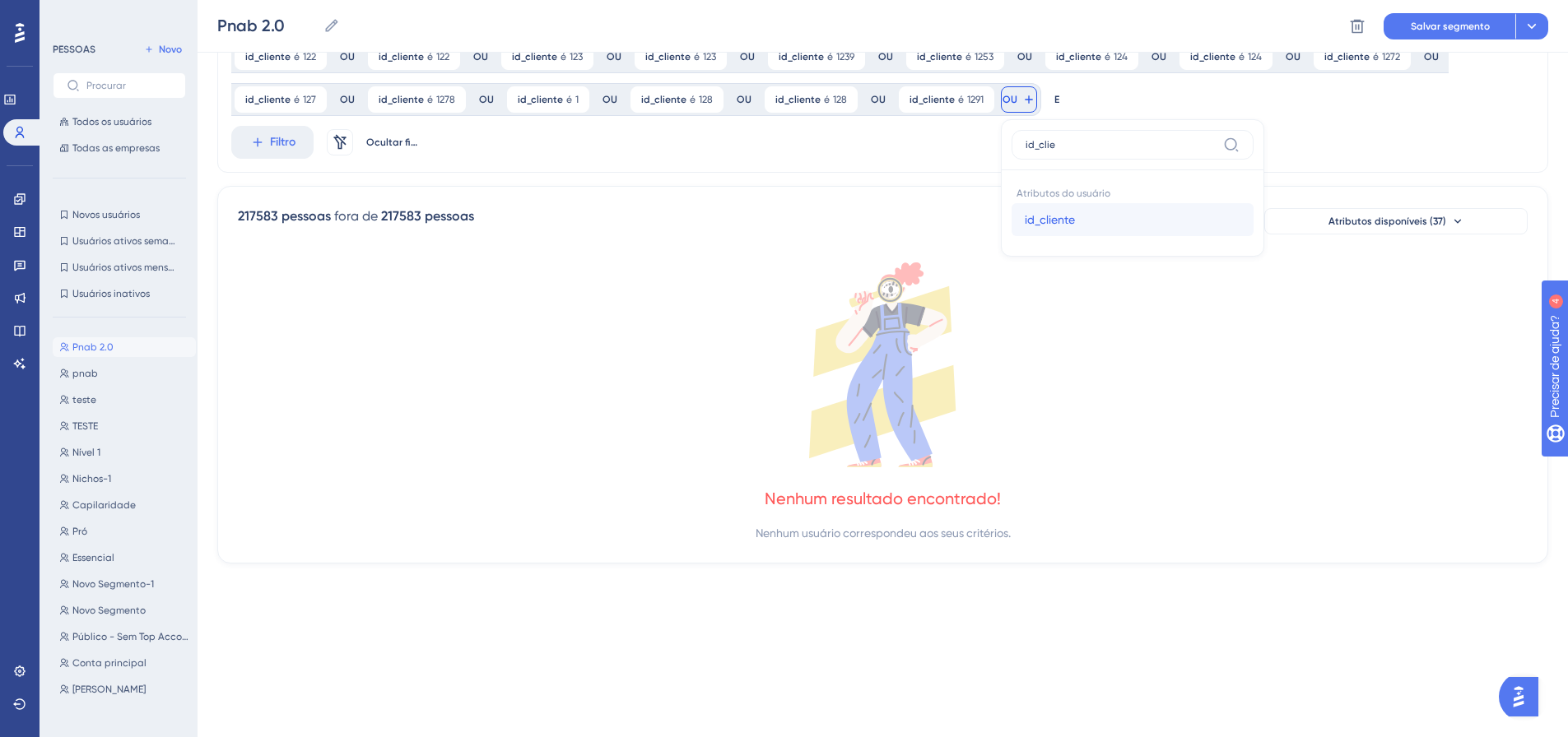
click at [1012, 219] on button "id_cliente id_cliente" at bounding box center [1132, 219] width 242 height 33
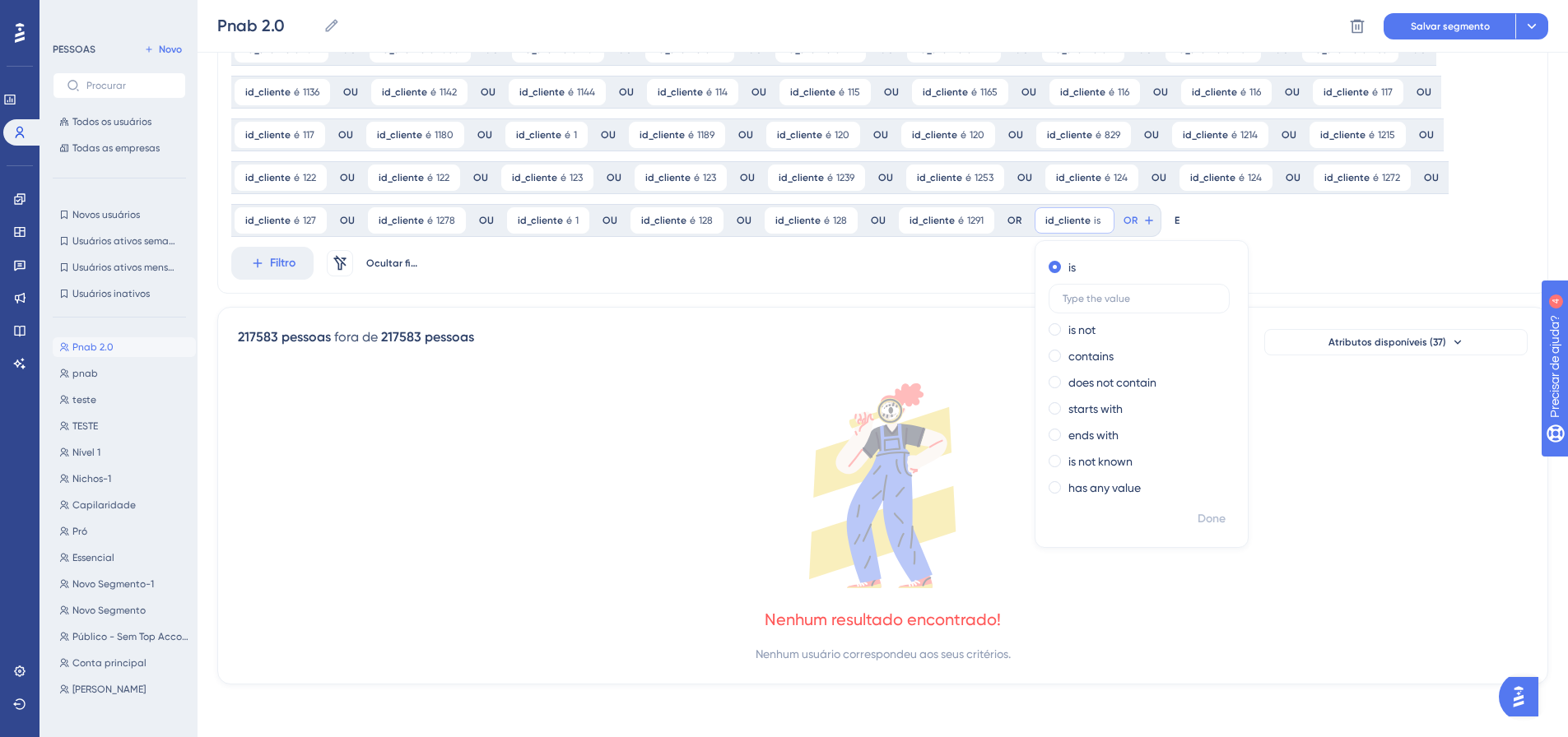
scroll to position [472, 0]
drag, startPoint x: 1188, startPoint y: 517, endPoint x: 1163, endPoint y: 487, distance: 39.1
click at [1200, 517] on font "Feito" at bounding box center [1213, 518] width 25 height 14
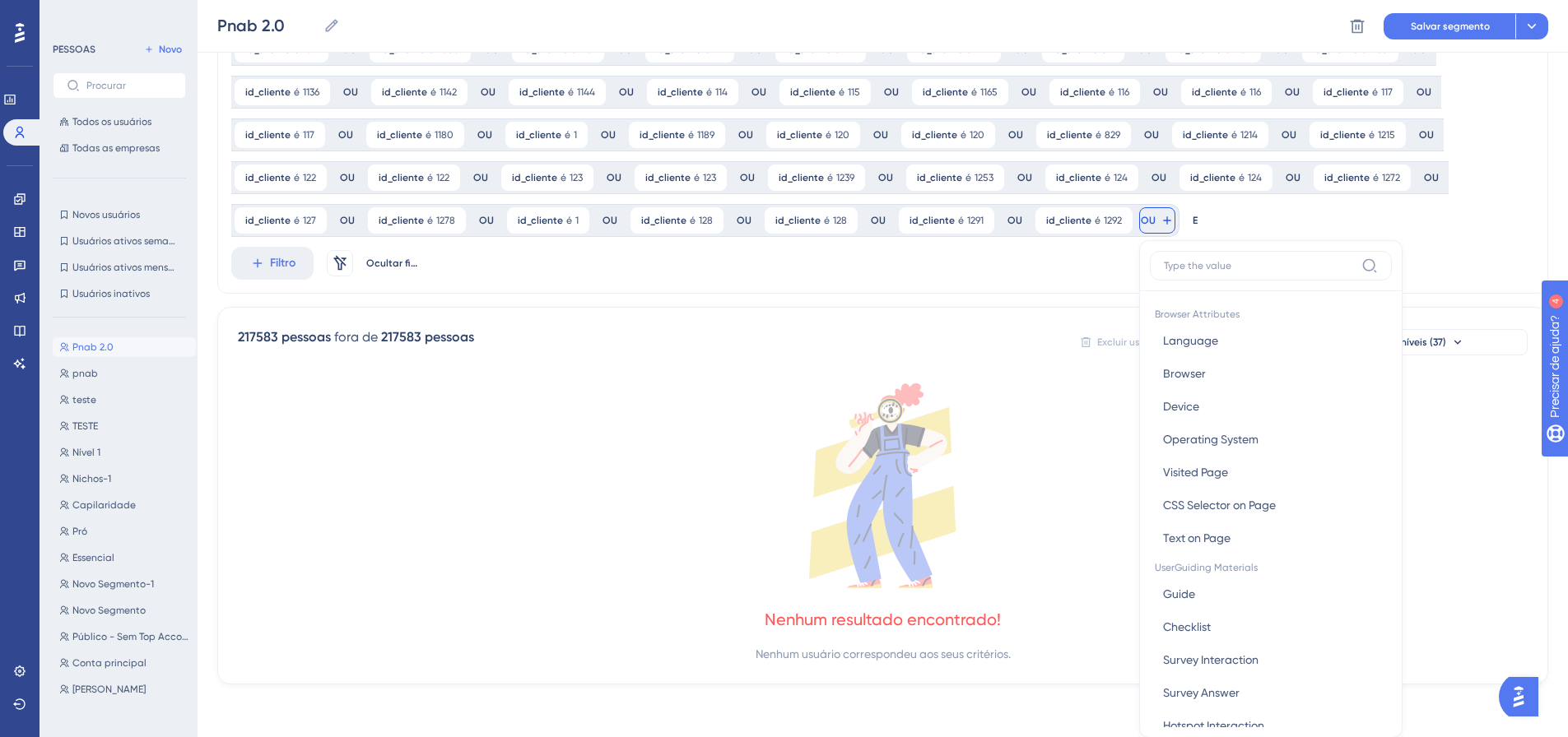
scroll to position [592, 0]
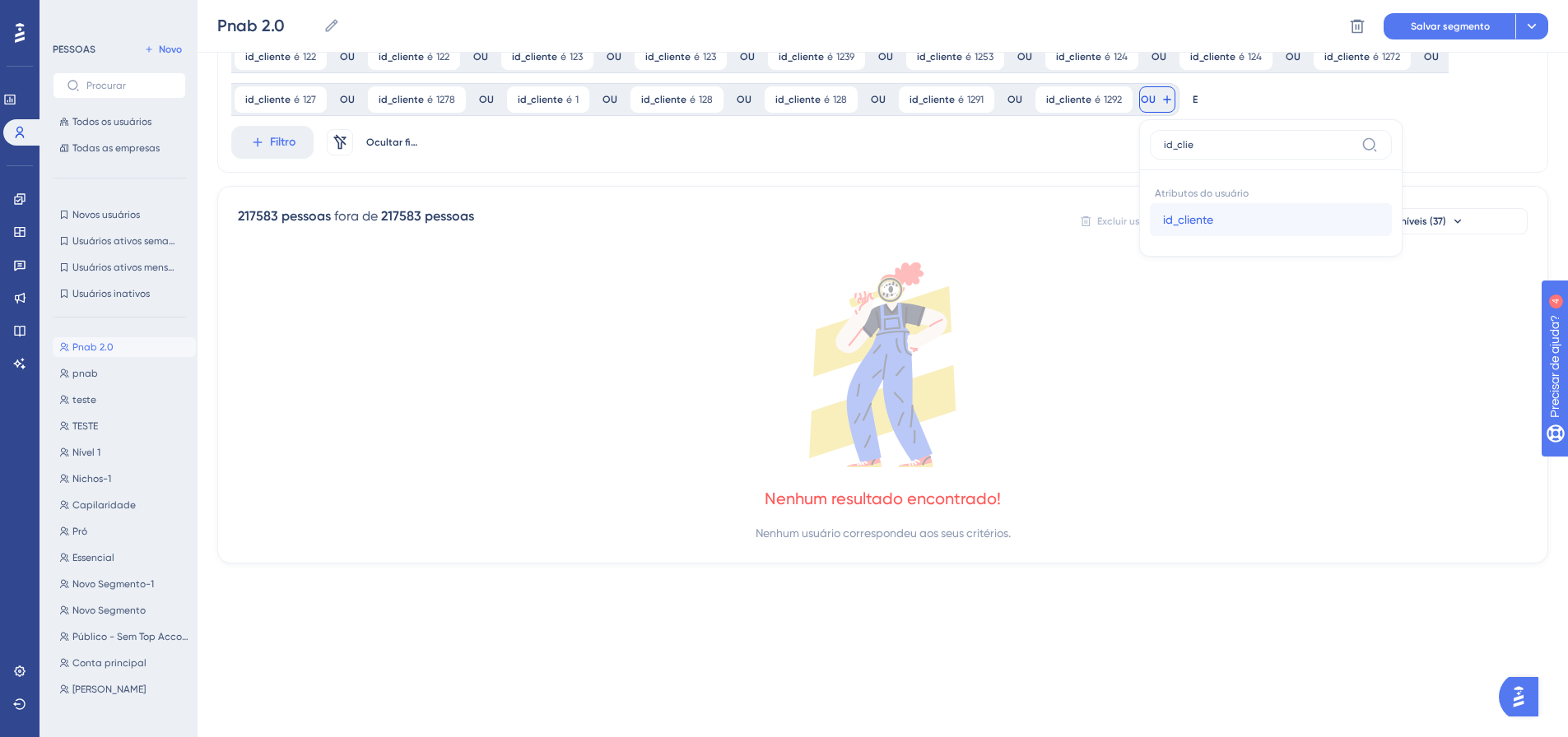
click at [1171, 221] on font "id_cliente" at bounding box center [1188, 219] width 50 height 13
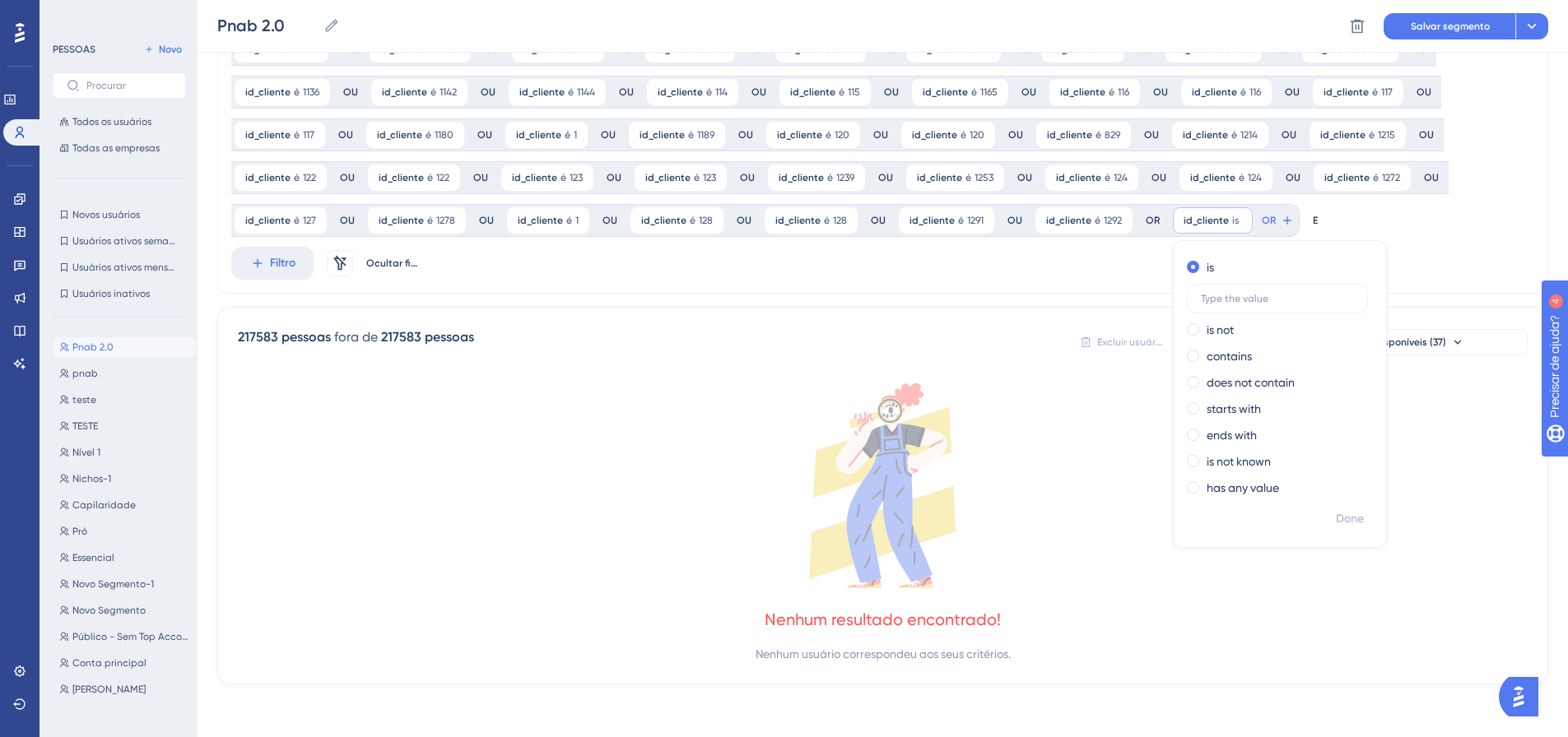
scroll to position [472, 0]
click at [1345, 518] on font "Feito" at bounding box center [1351, 518] width 25 height 14
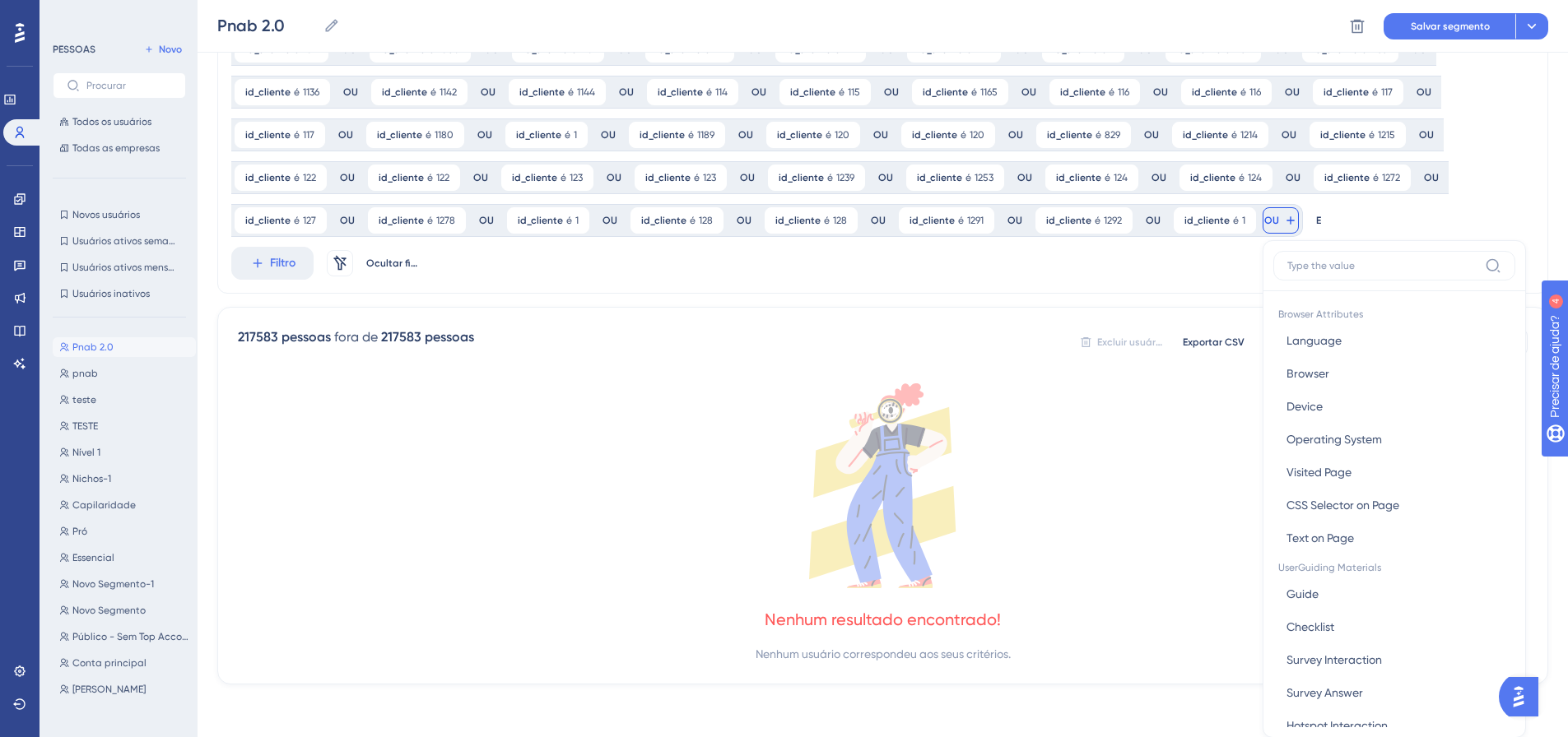
scroll to position [592, 0]
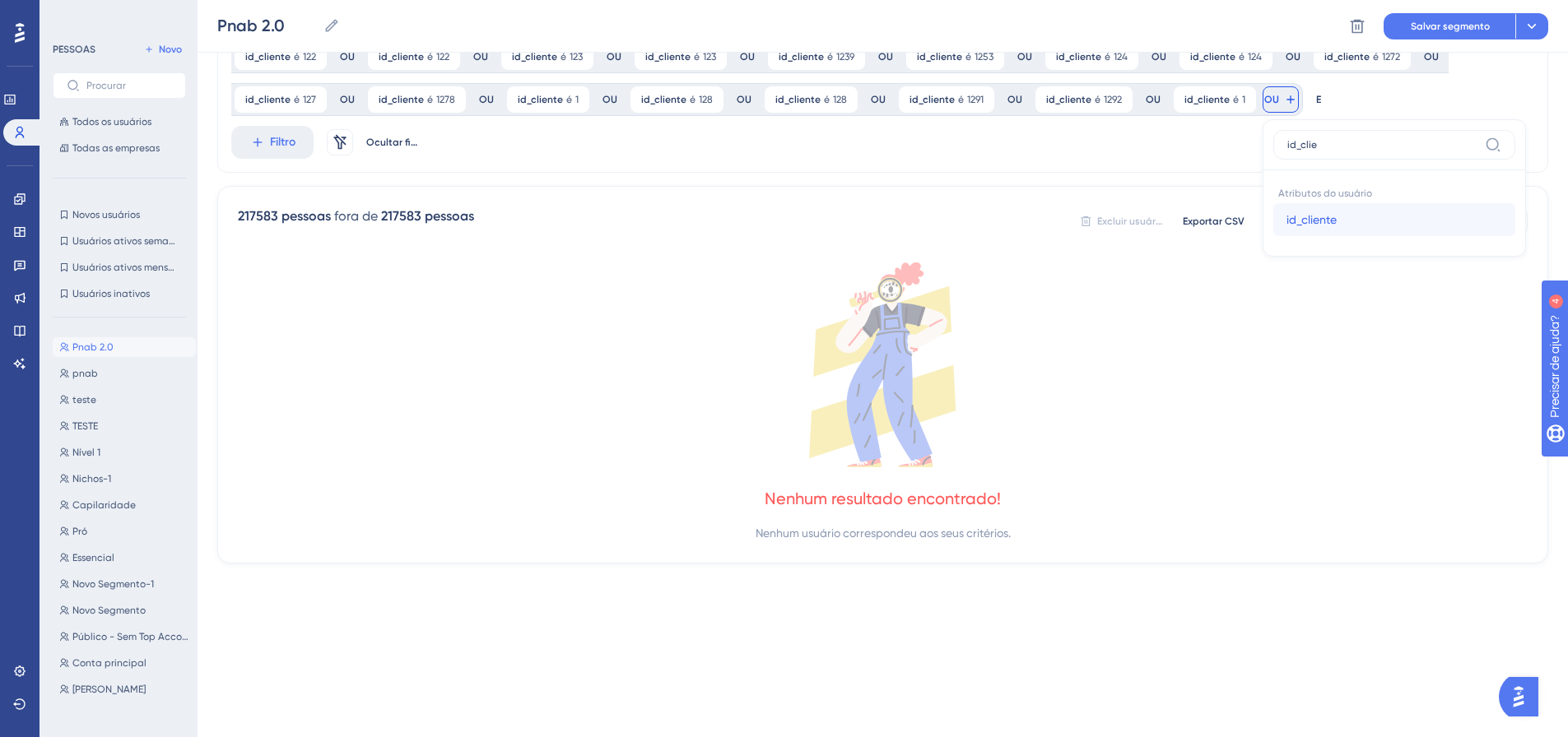
click at [1273, 216] on button "id_cliente id_cliente" at bounding box center [1394, 219] width 242 height 33
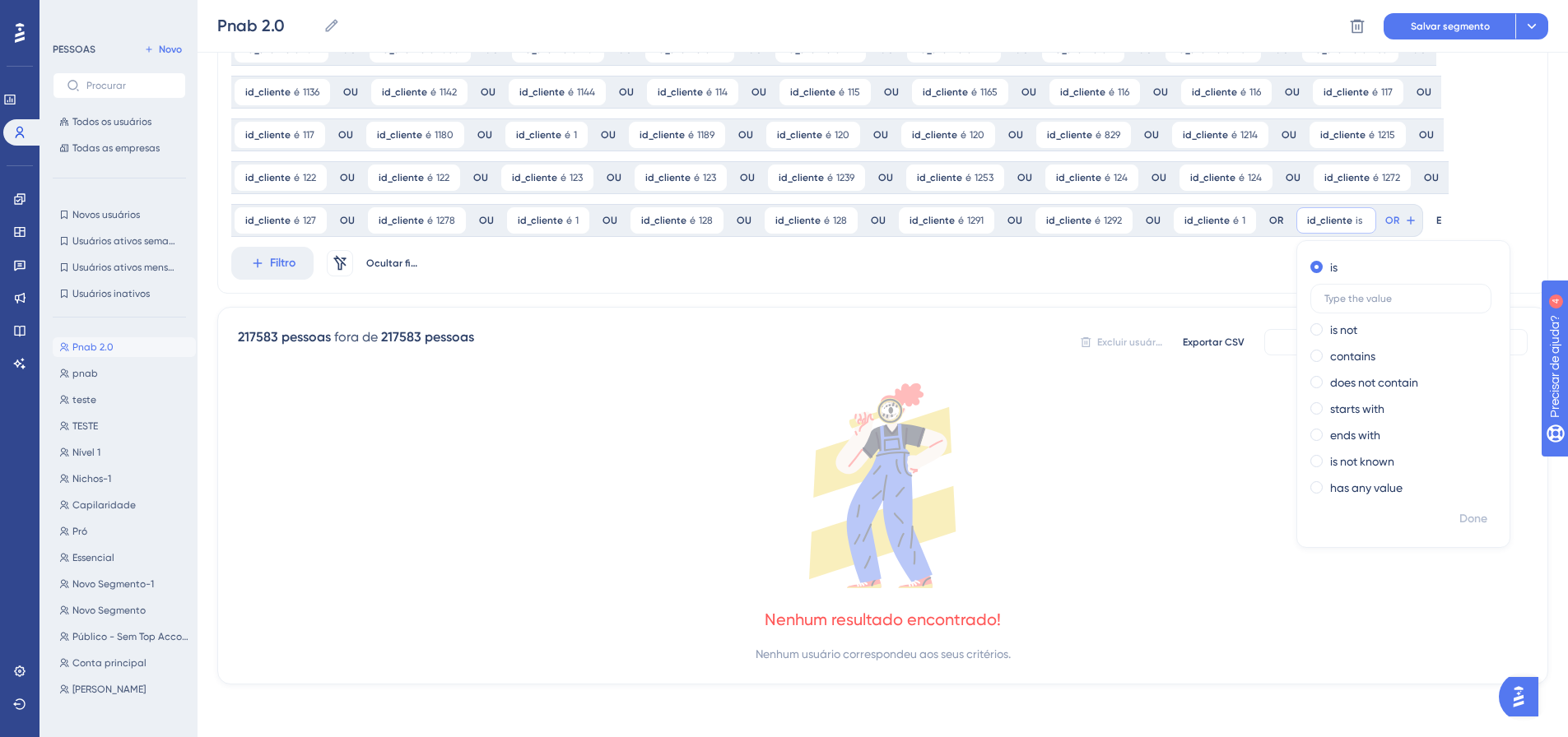
scroll to position [472, 0]
click at [1462, 519] on font "Feito" at bounding box center [1474, 518] width 25 height 14
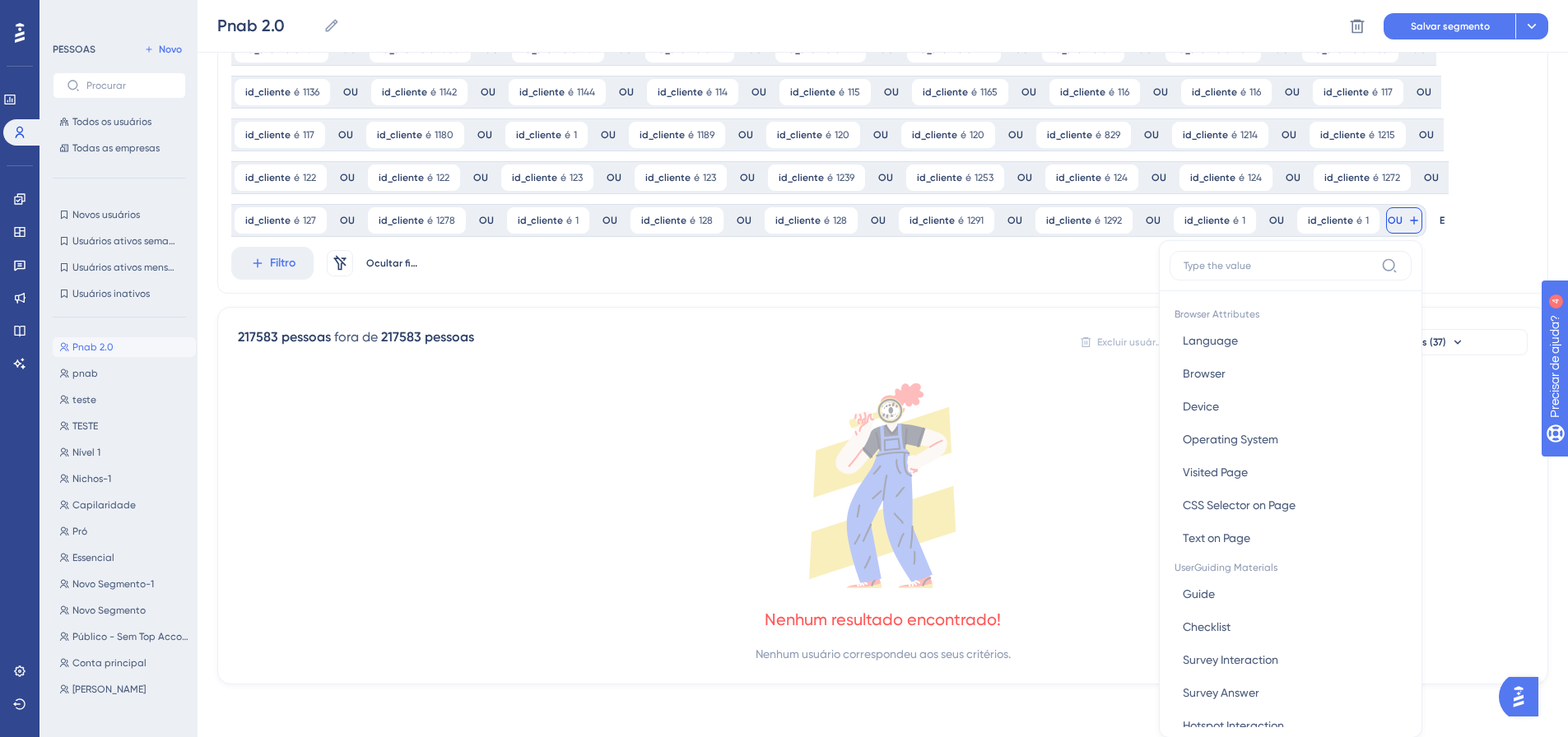
scroll to position [592, 0]
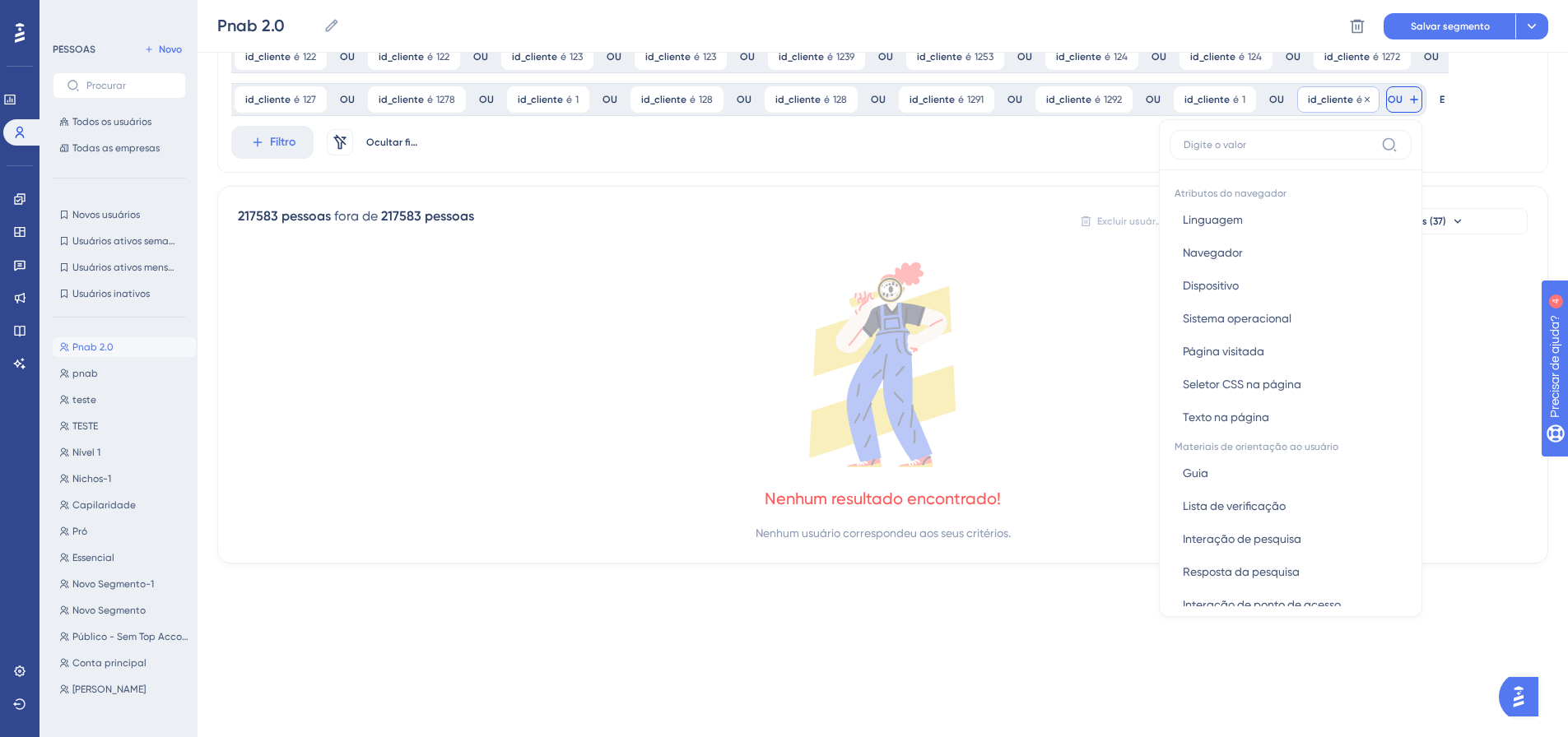
click at [1323, 102] on font "id_cliente" at bounding box center [1330, 100] width 45 height 12
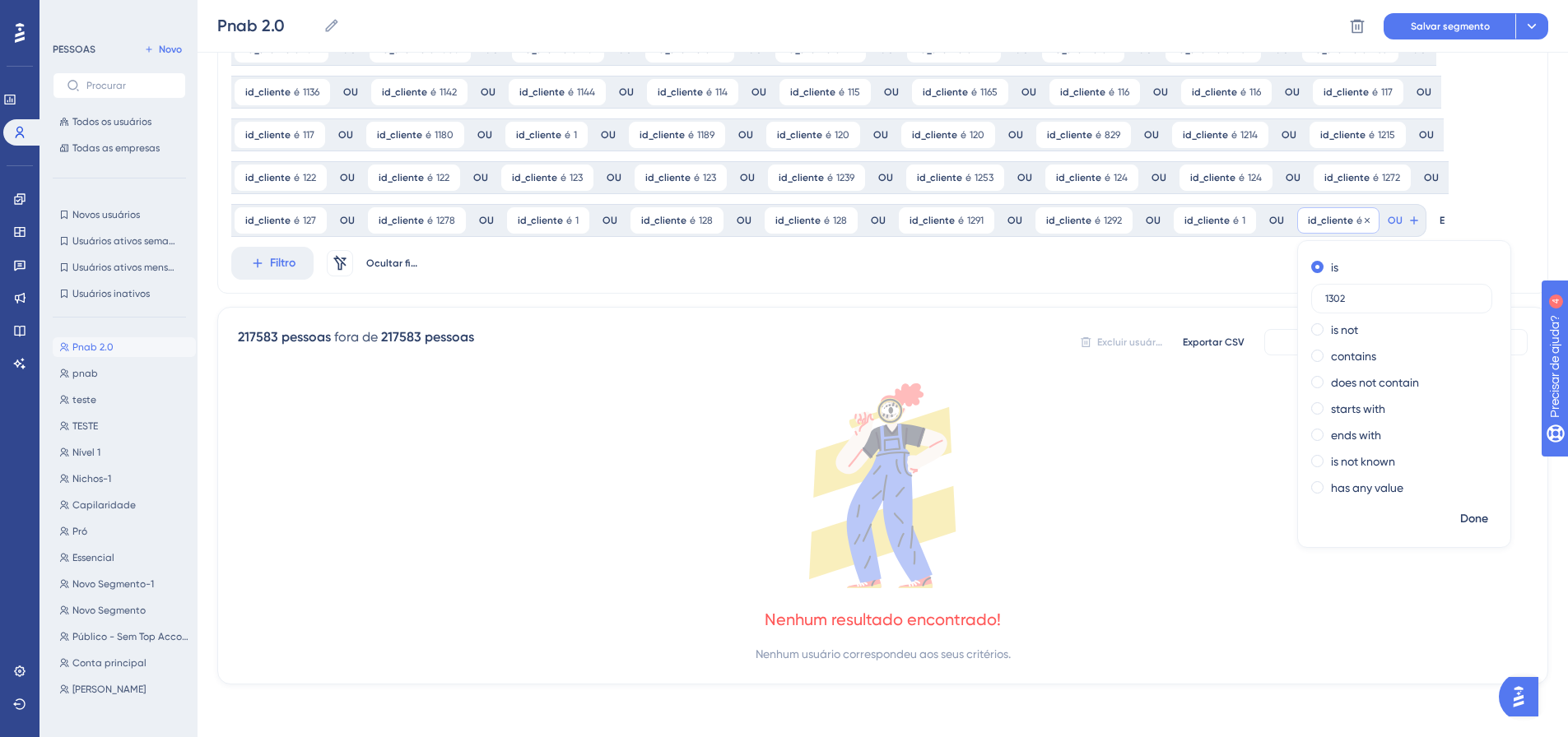
scroll to position [472, 0]
click at [1358, 213] on div "id_cliente é 1 1 Remover" at bounding box center [1338, 219] width 82 height 26
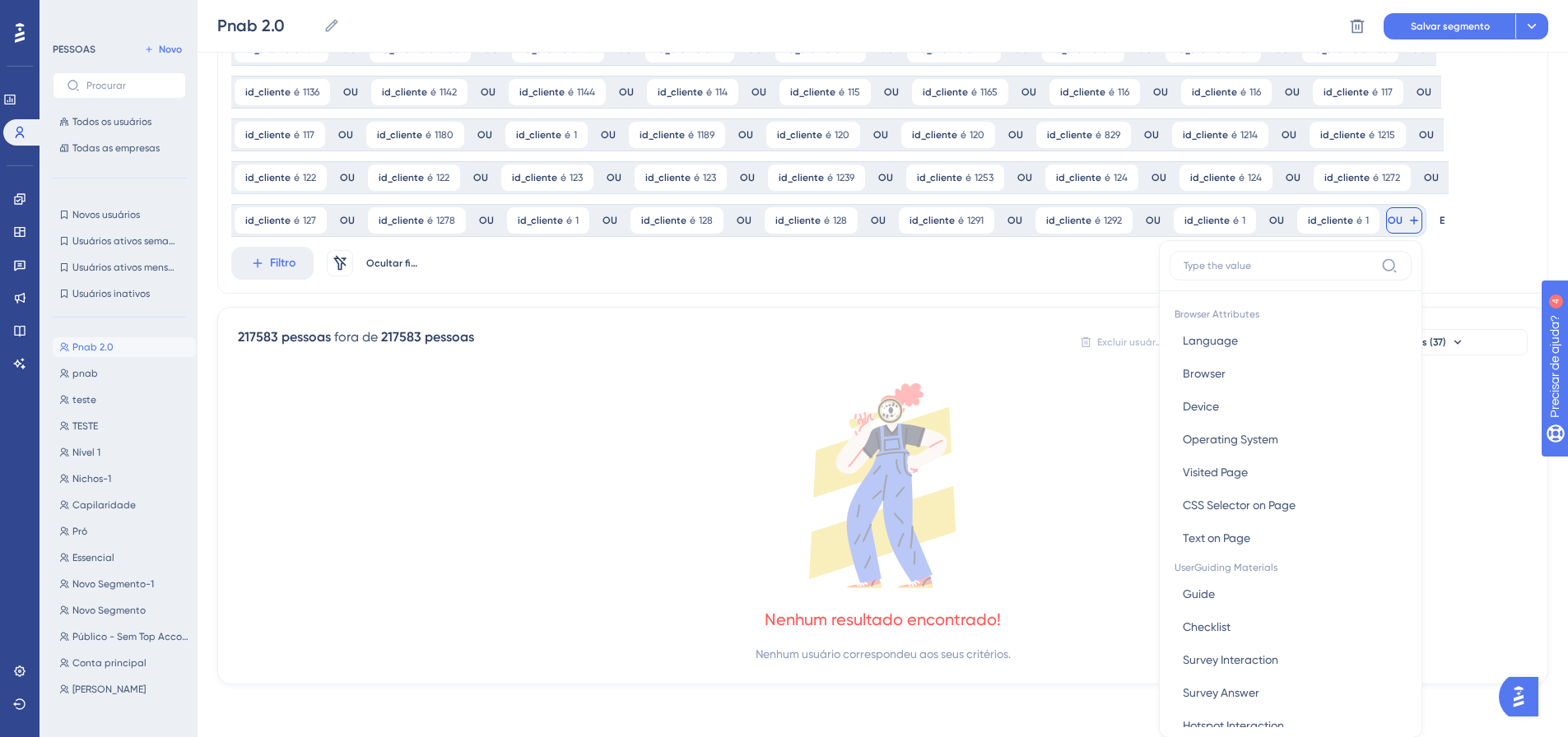
scroll to position [592, 0]
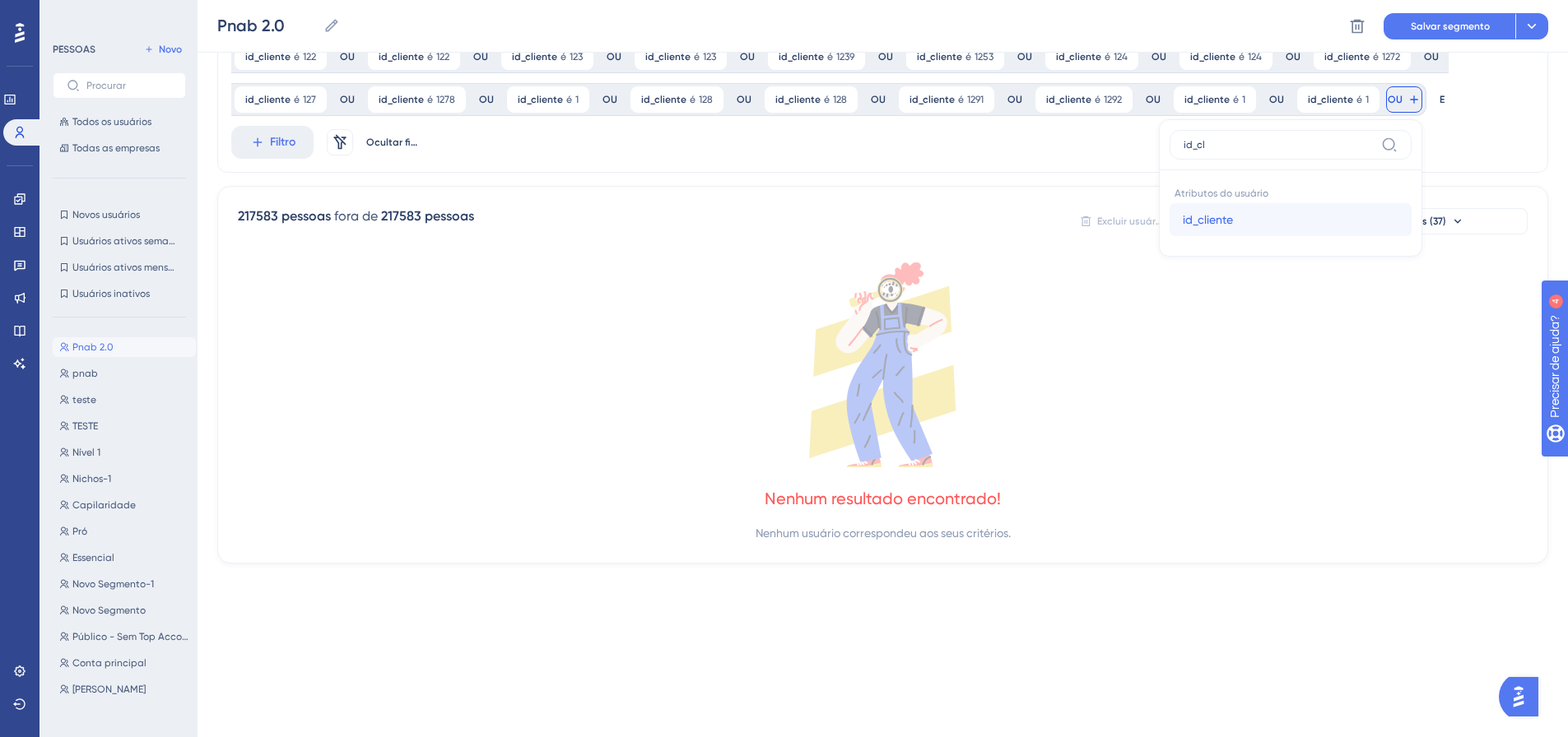
click at [1259, 210] on button "id_cliente id_cliente" at bounding box center [1290, 219] width 242 height 33
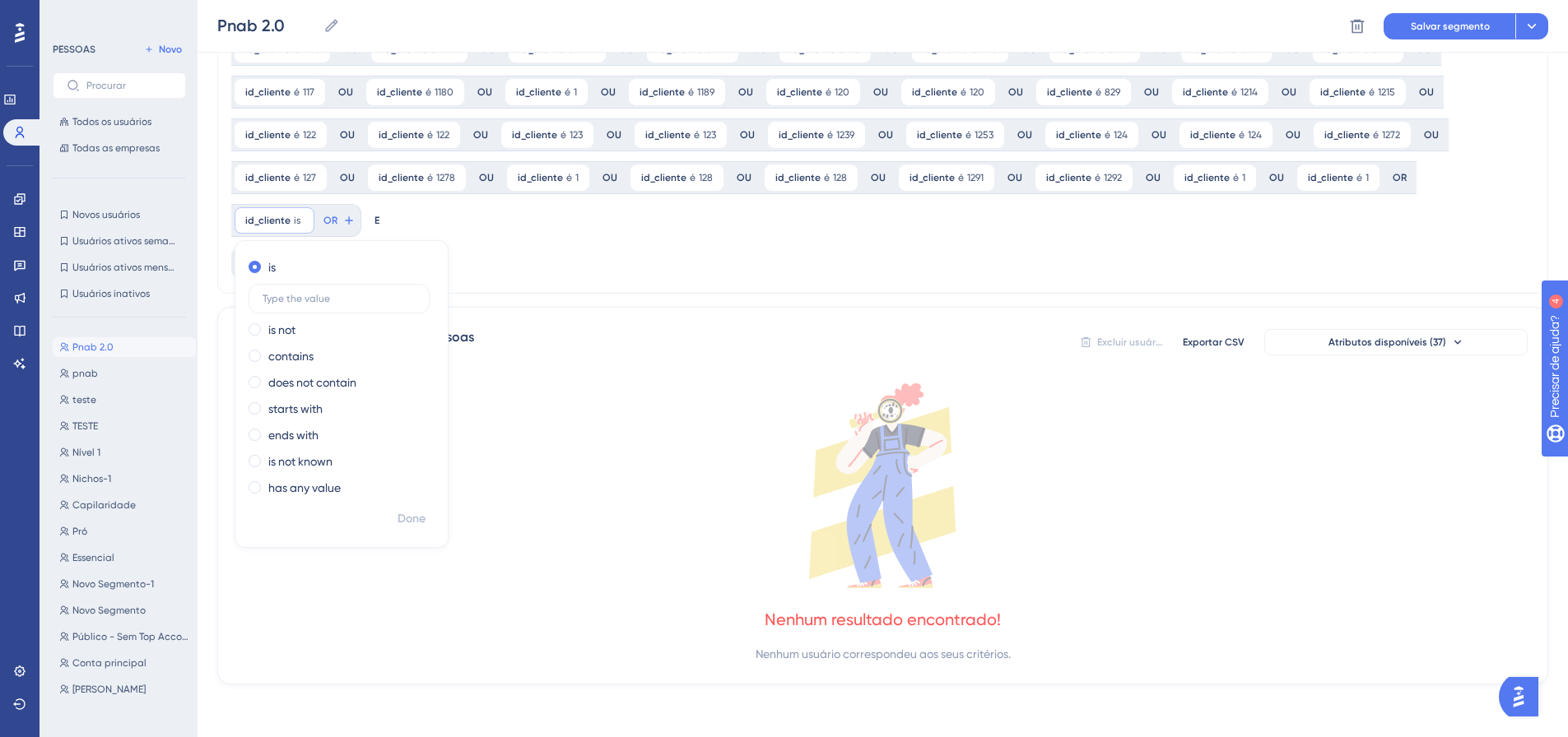
scroll to position [514, 0]
click at [420, 519] on font "Feito" at bounding box center [411, 518] width 25 height 14
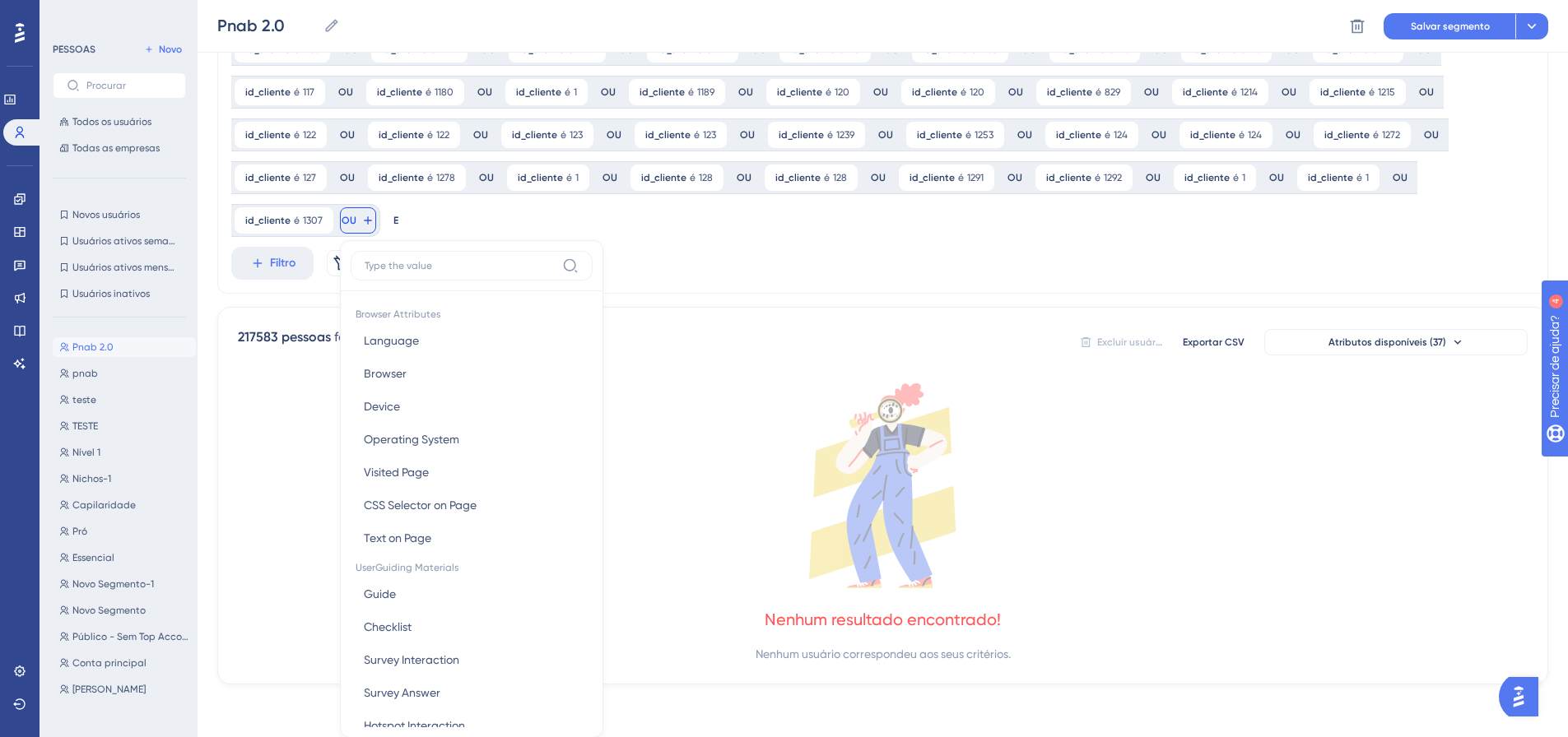
scroll to position [635, 0]
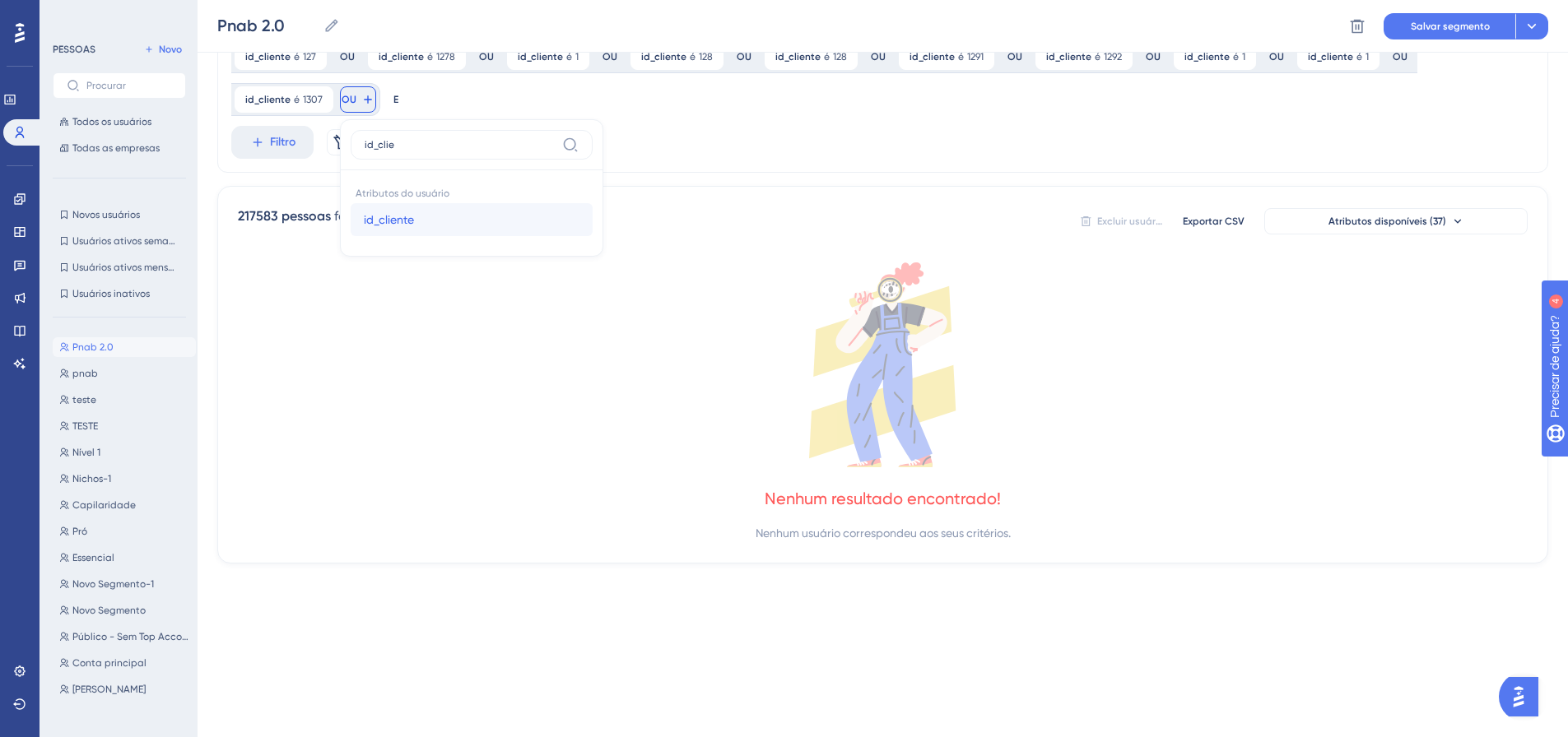
click at [361, 222] on button "id_cliente id_cliente" at bounding box center [471, 219] width 242 height 33
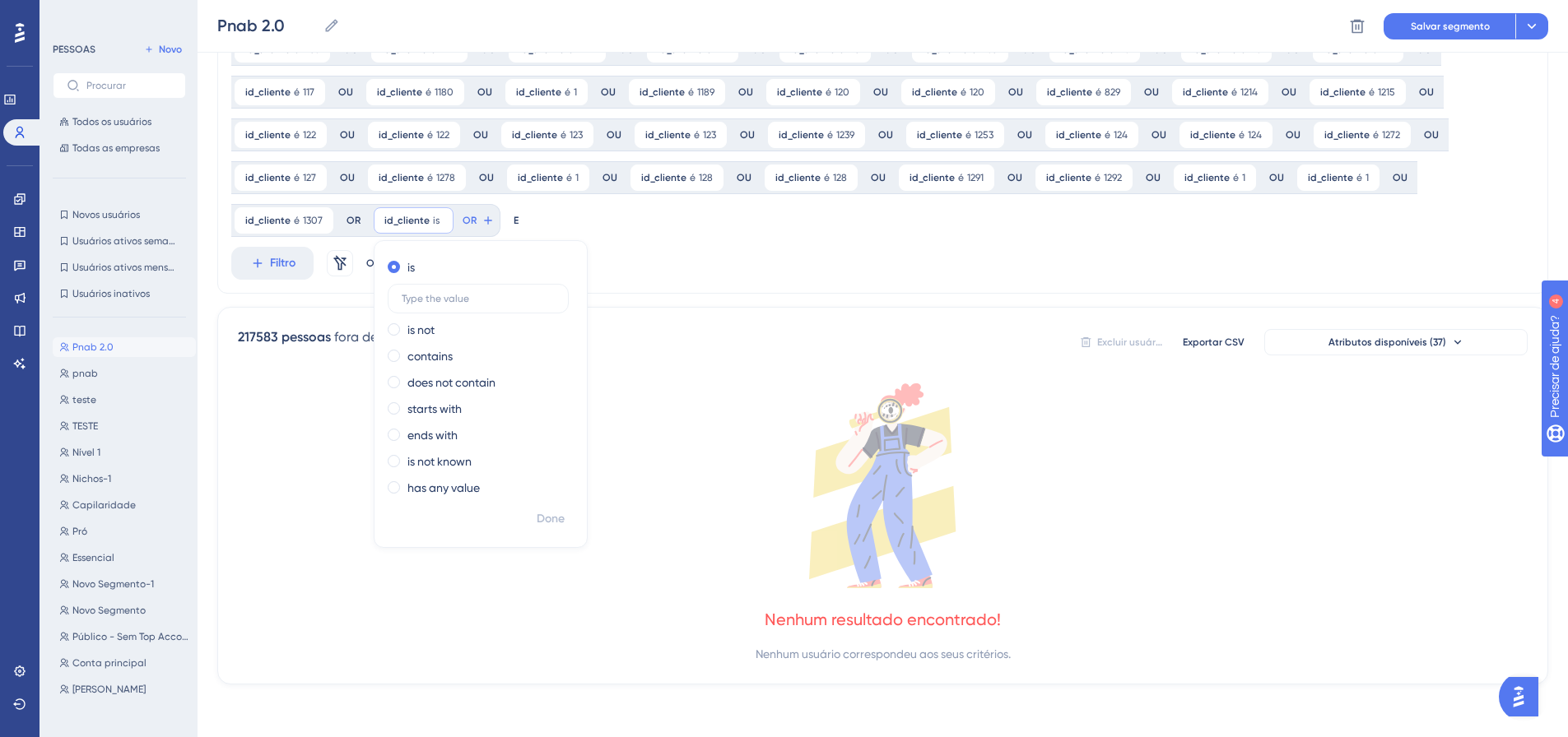
scroll to position [514, 0]
click at [549, 518] on font "Feito" at bounding box center [551, 518] width 25 height 14
click at [481, 214] on div at bounding box center [866, 427] width 1403 height 618
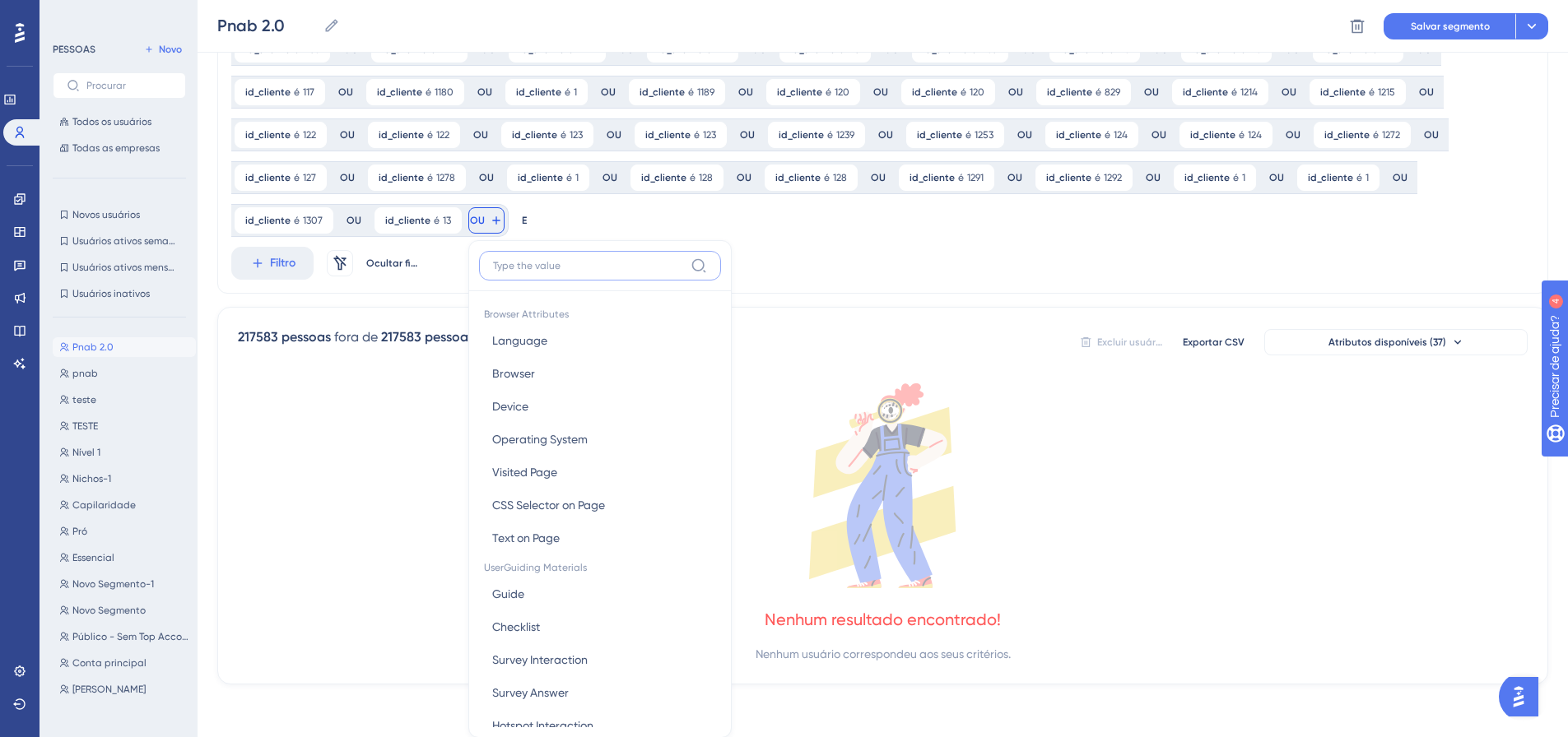
scroll to position [635, 0]
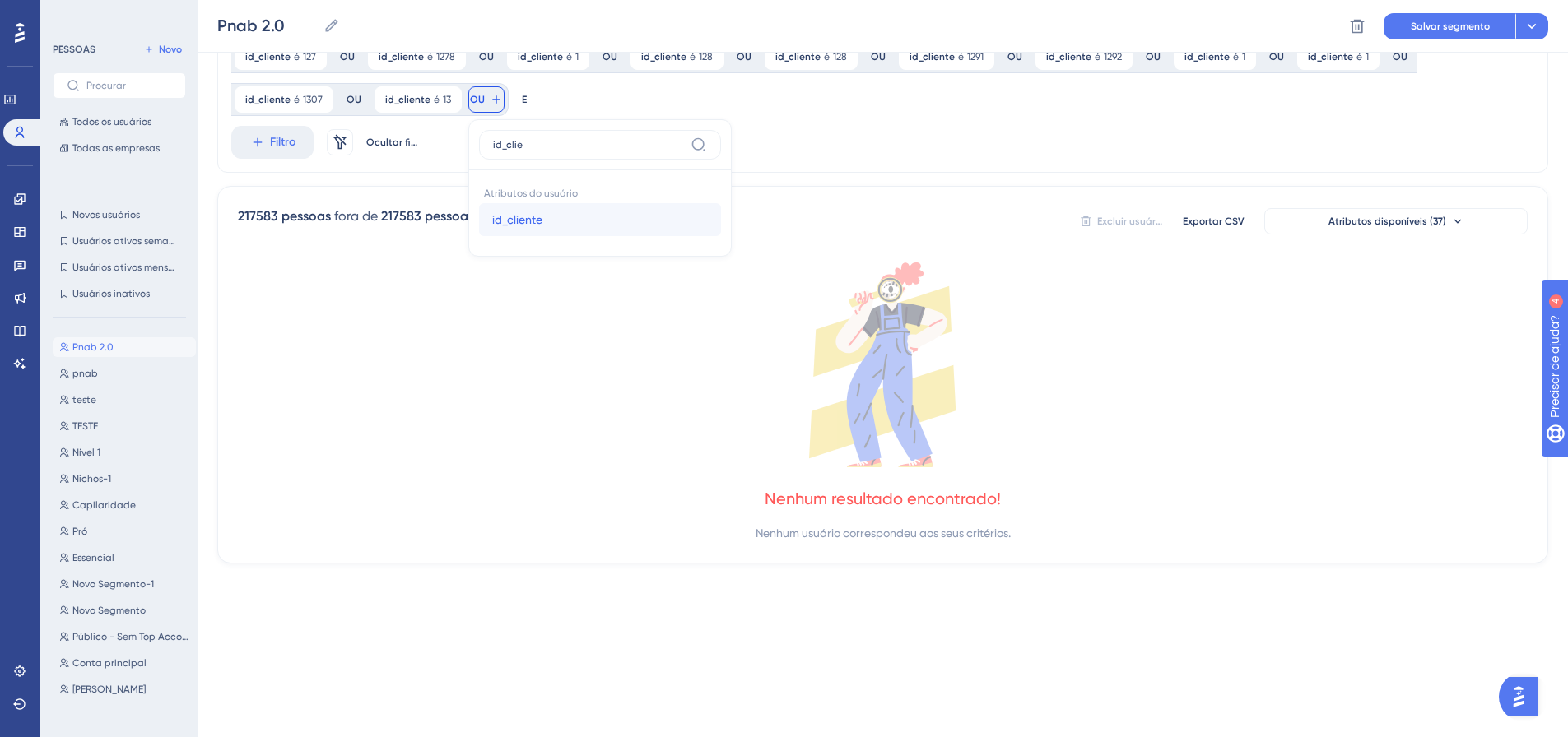
click at [481, 214] on button "id_cliente id_cliente" at bounding box center [600, 219] width 242 height 33
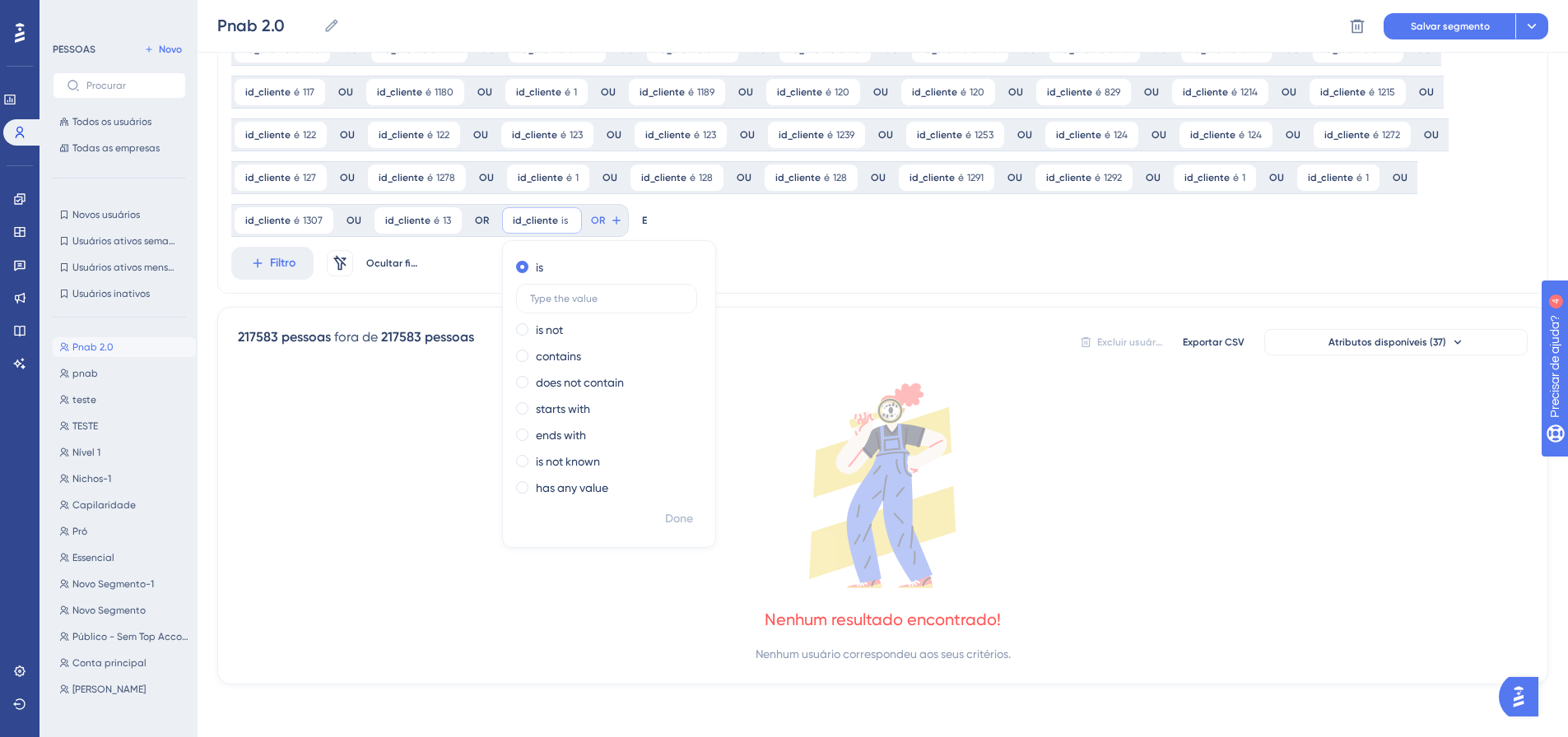
scroll to position [514, 0]
click at [668, 518] on font "Feito" at bounding box center [680, 518] width 25 height 14
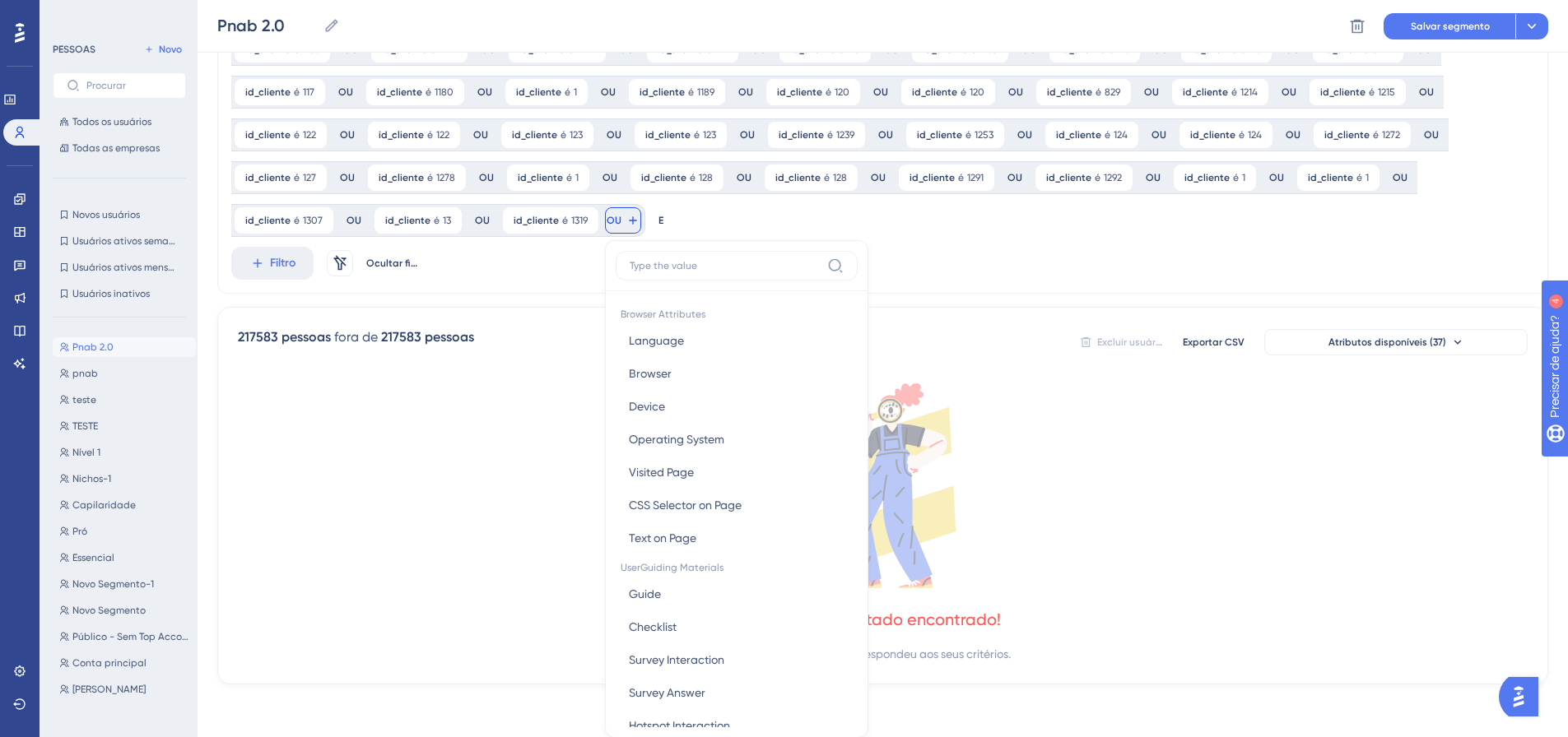
scroll to position [635, 0]
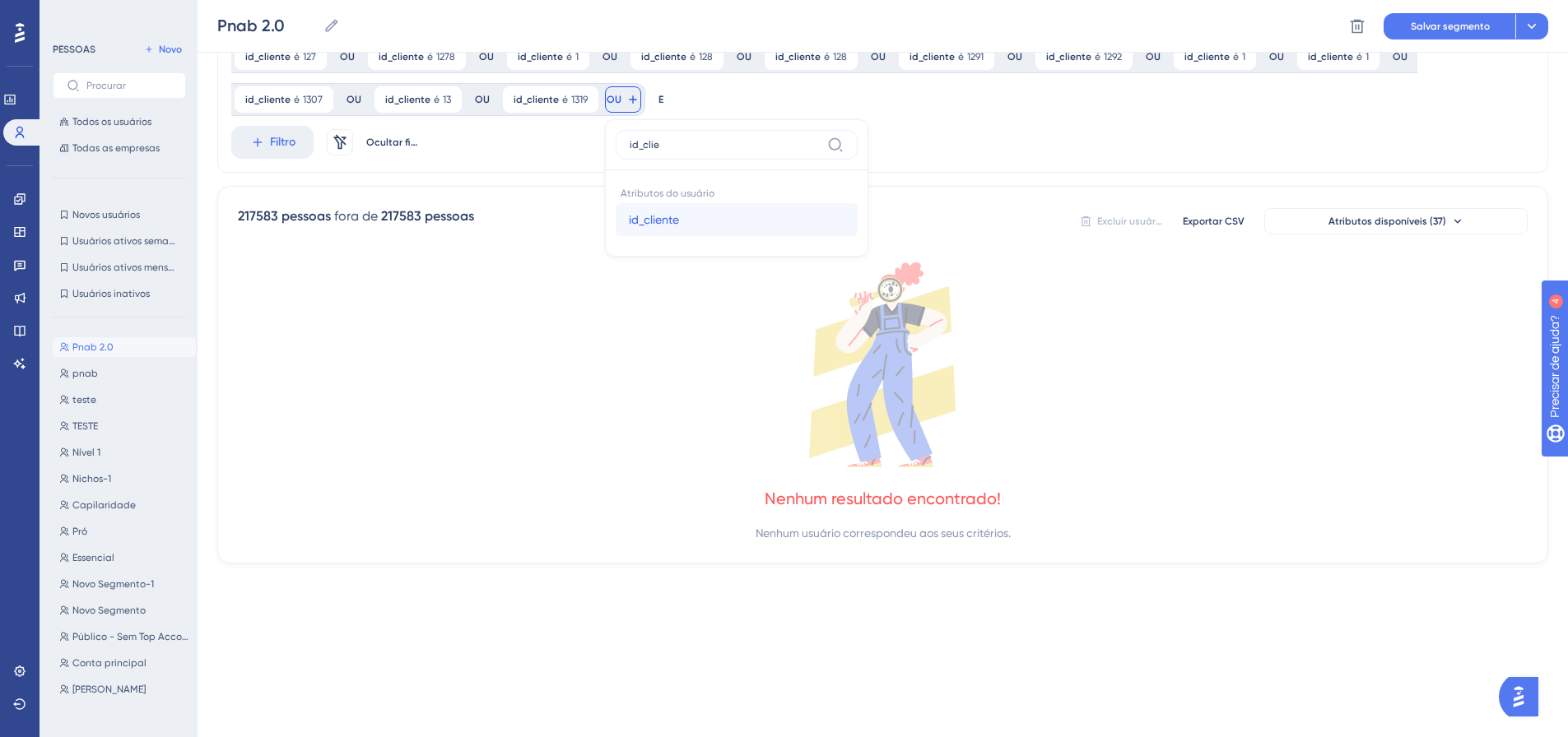
click at [616, 213] on button "id_cliente id_cliente" at bounding box center [737, 219] width 242 height 33
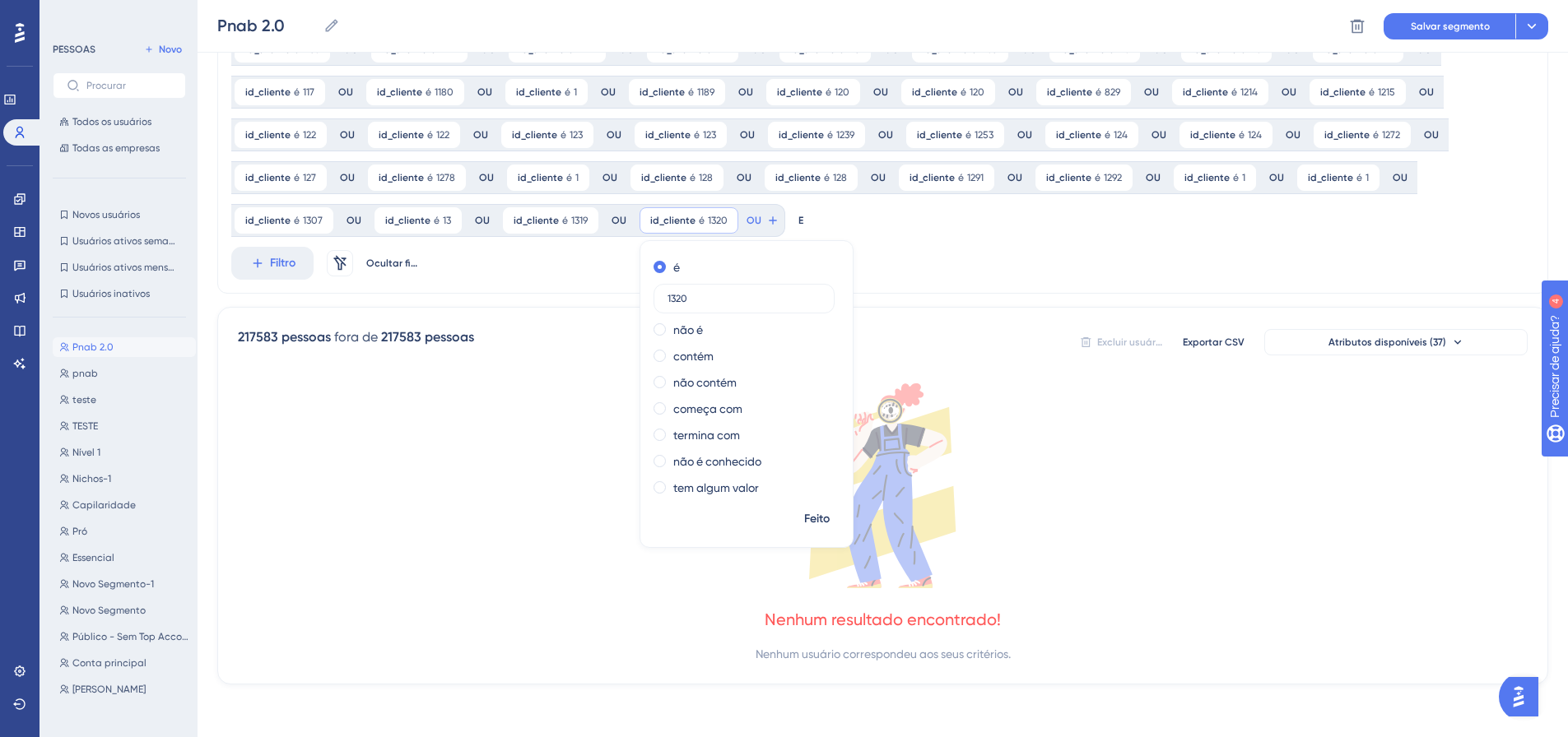
click at [809, 524] on font "Feito" at bounding box center [816, 518] width 25 height 14
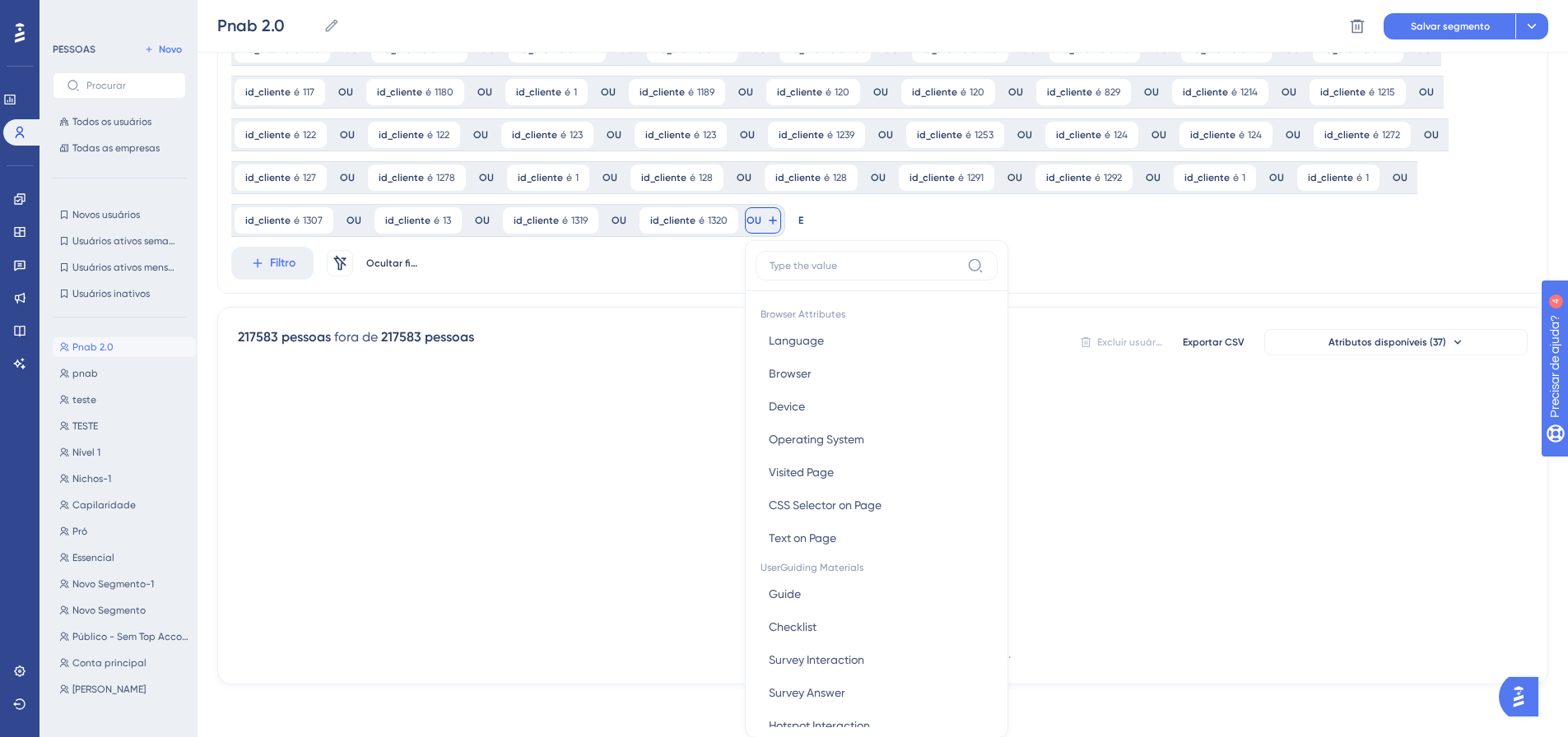
scroll to position [635, 0]
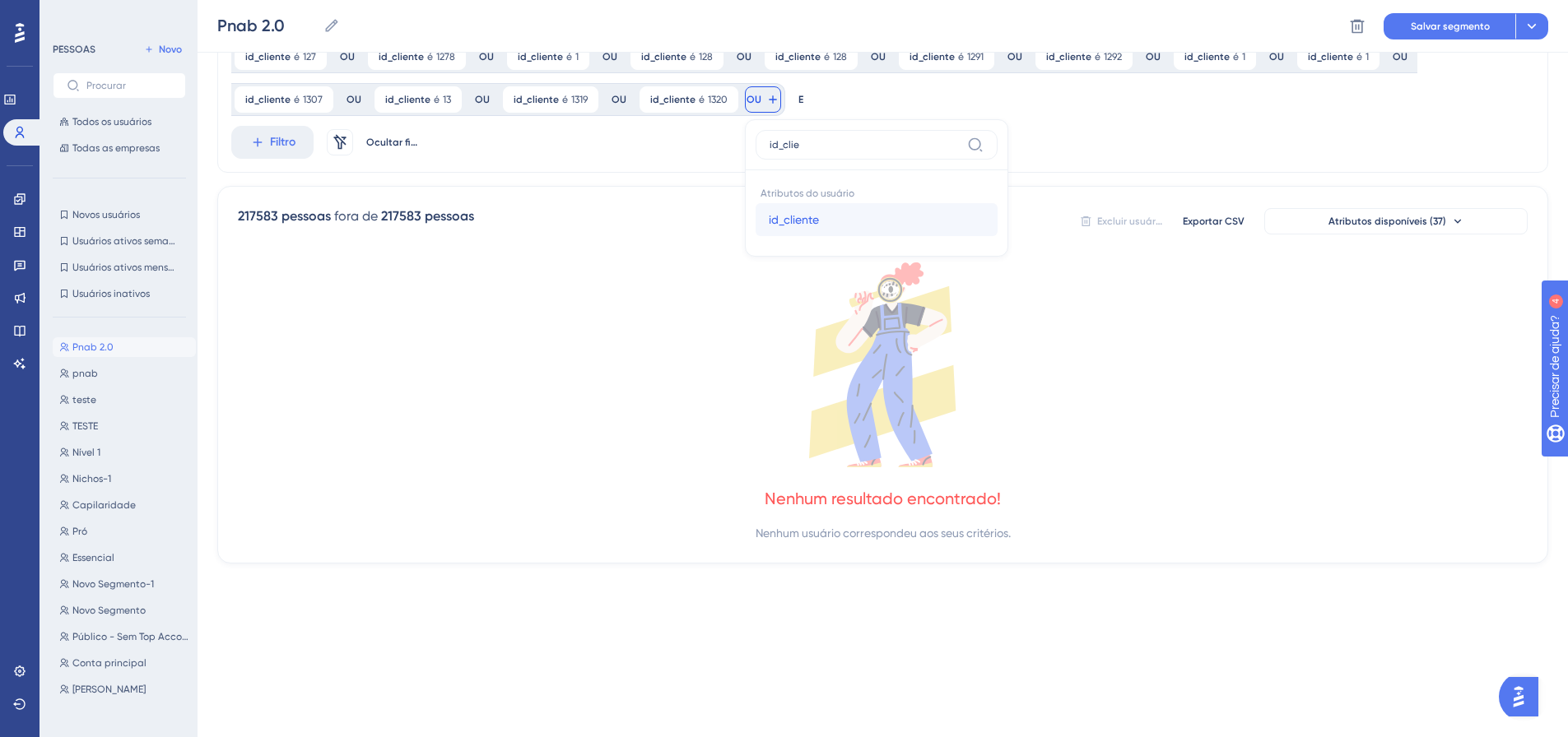
click at [784, 212] on span "id_cliente" at bounding box center [794, 219] width 50 height 20
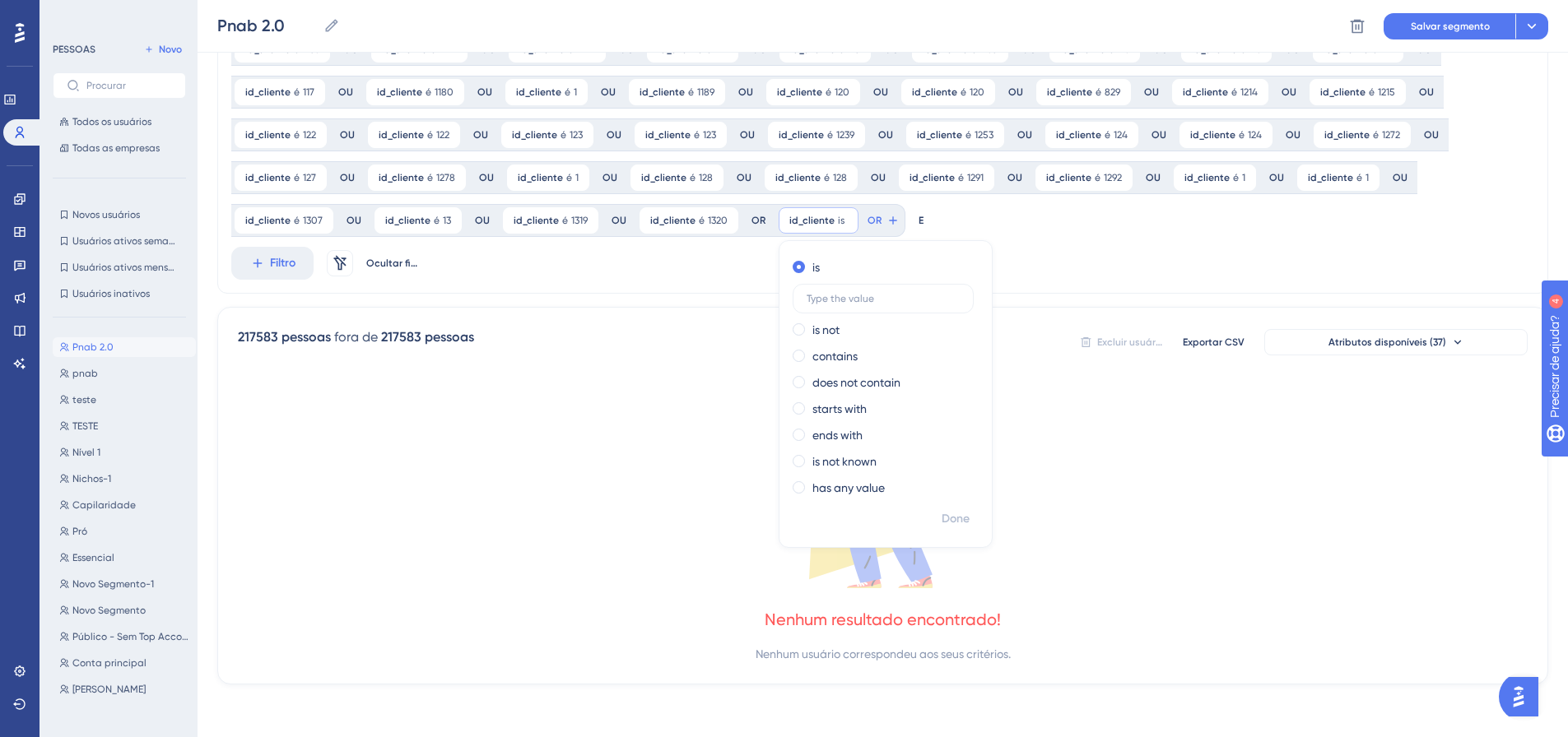
scroll to position [514, 0]
click at [950, 522] on font "Feito" at bounding box center [956, 518] width 25 height 14
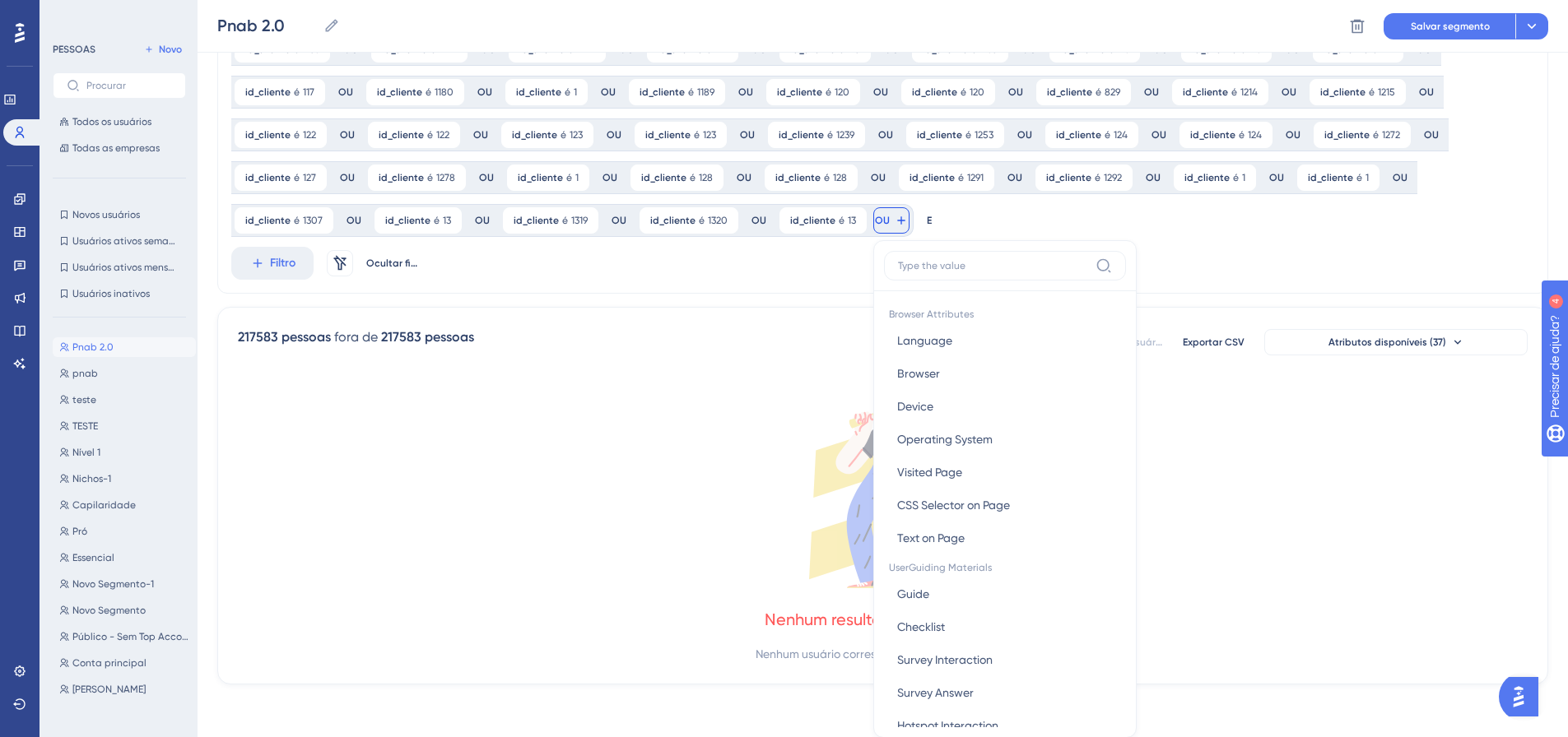
scroll to position [635, 0]
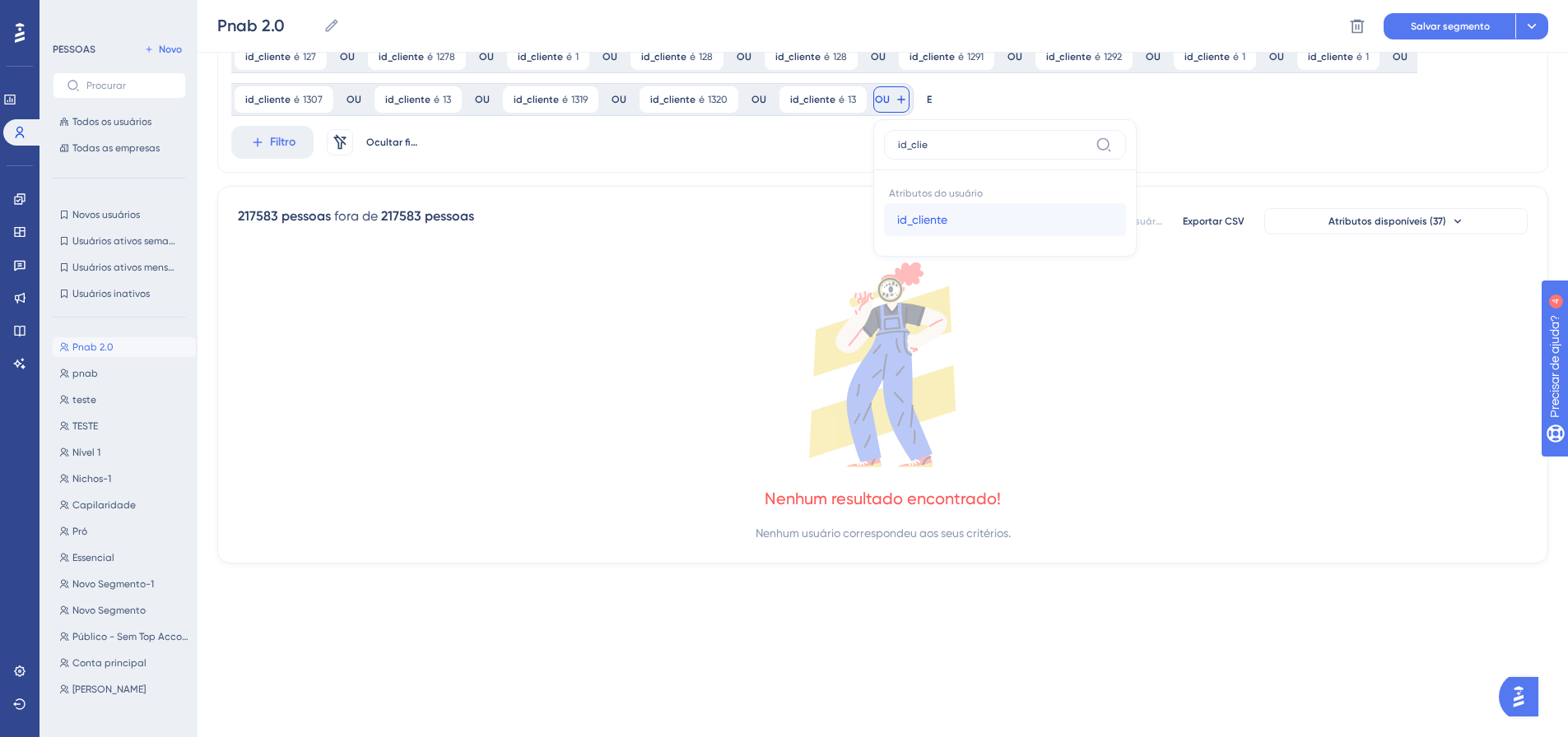
click at [919, 222] on font "id_cliente" at bounding box center [922, 219] width 50 height 13
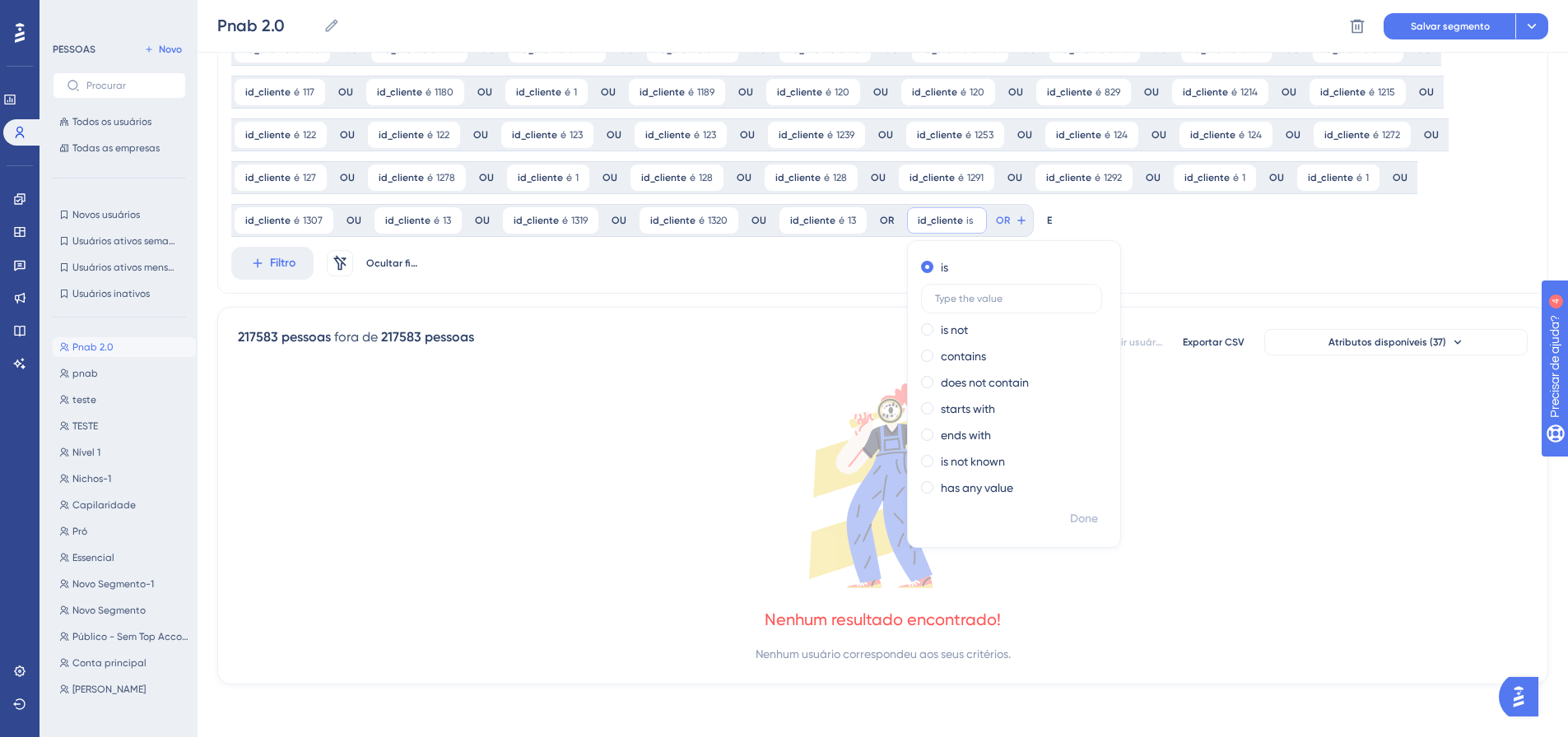
scroll to position [514, 0]
click at [1073, 512] on font "Feito" at bounding box center [1085, 518] width 25 height 14
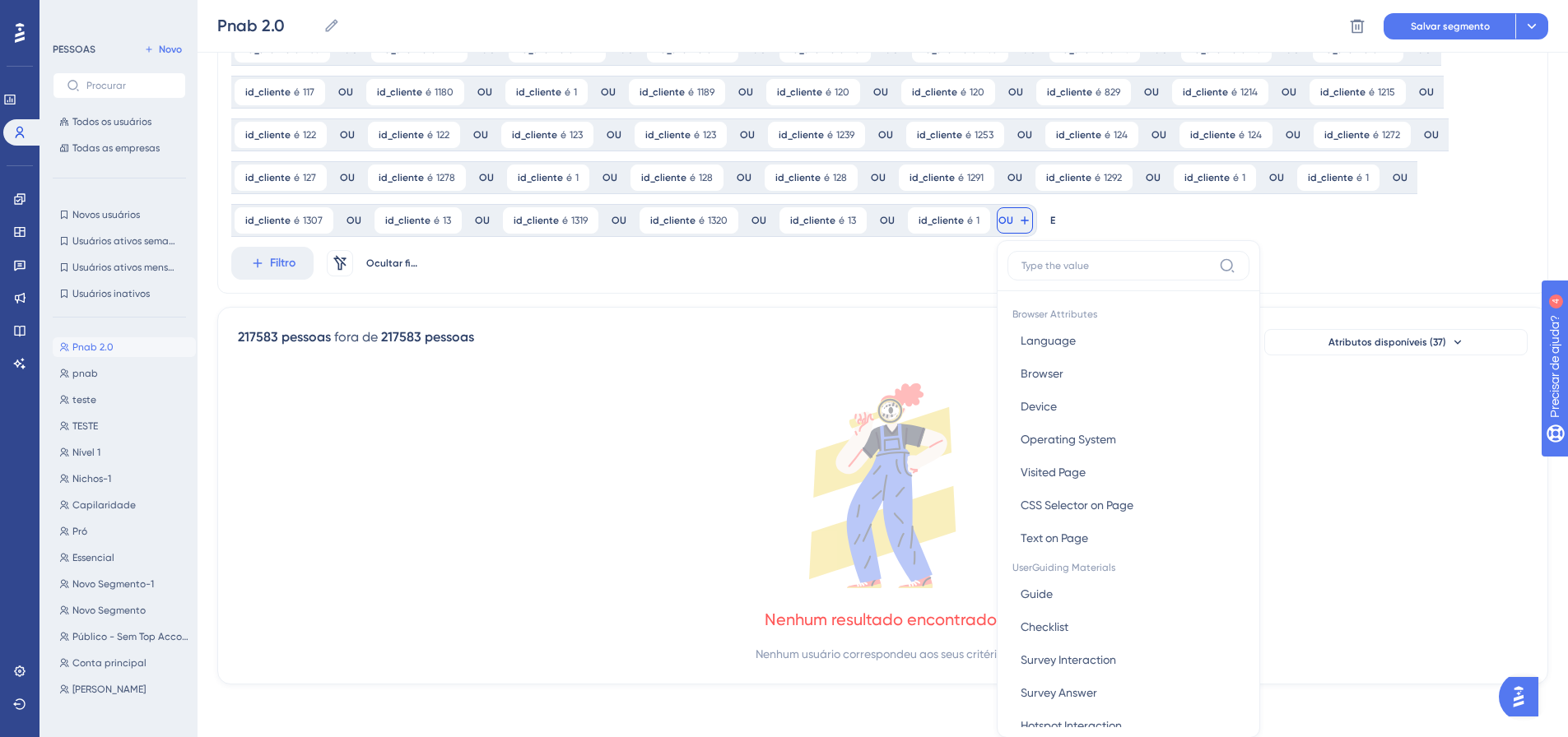
scroll to position [635, 0]
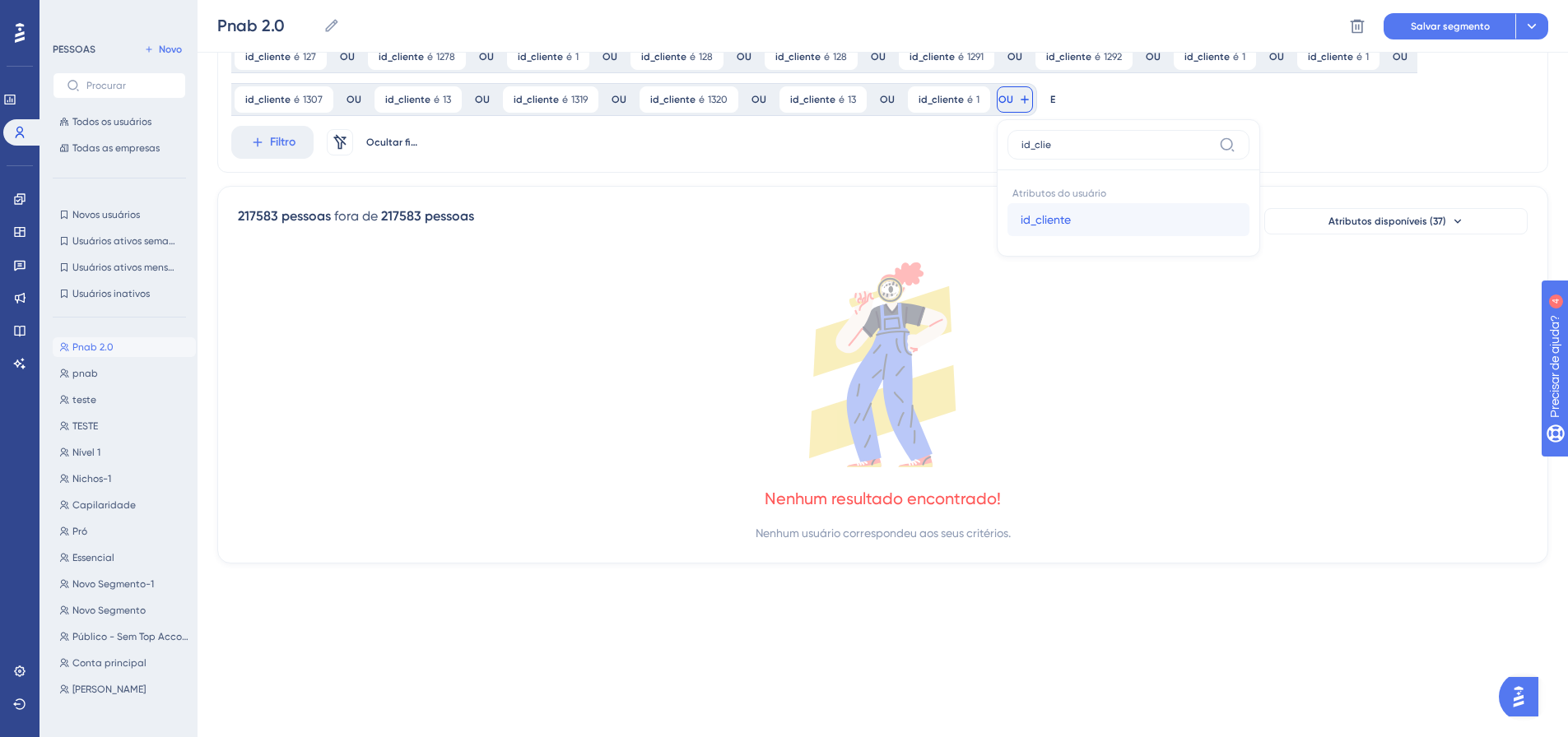
click at [1051, 227] on span "id_cliente" at bounding box center [1046, 219] width 50 height 20
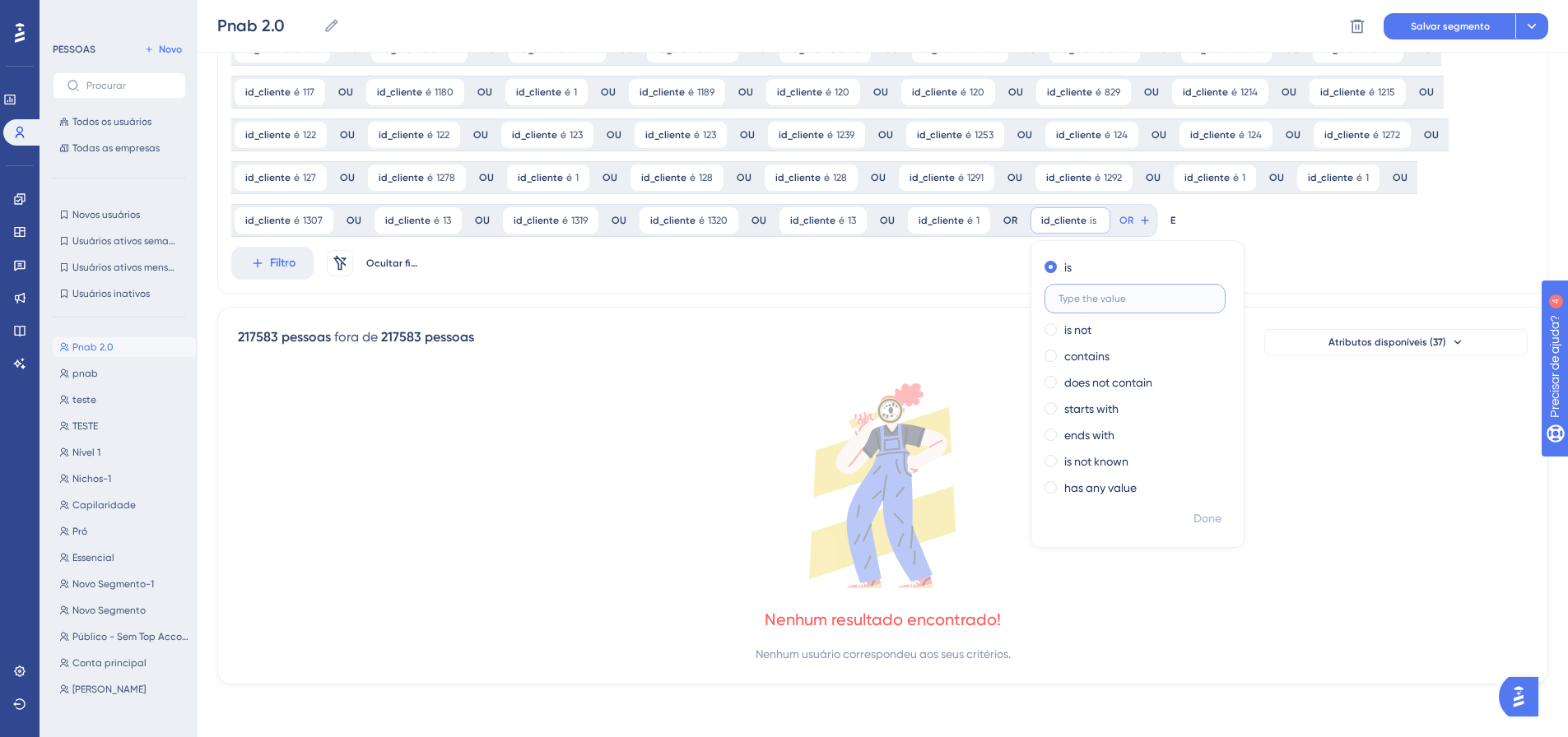
scroll to position [514, 0]
click at [1203, 510] on span "Feito" at bounding box center [1208, 519] width 25 height 20
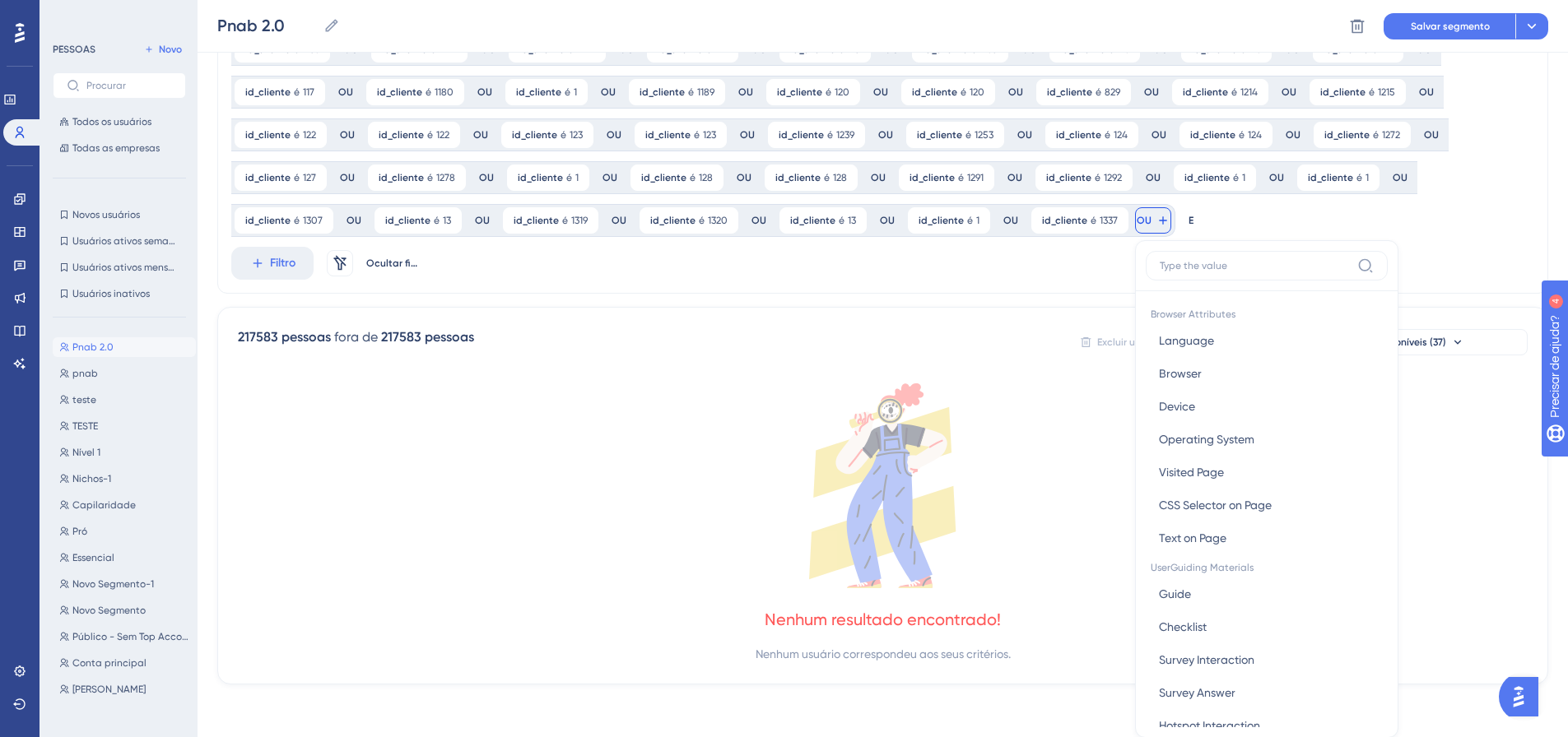
scroll to position [635, 0]
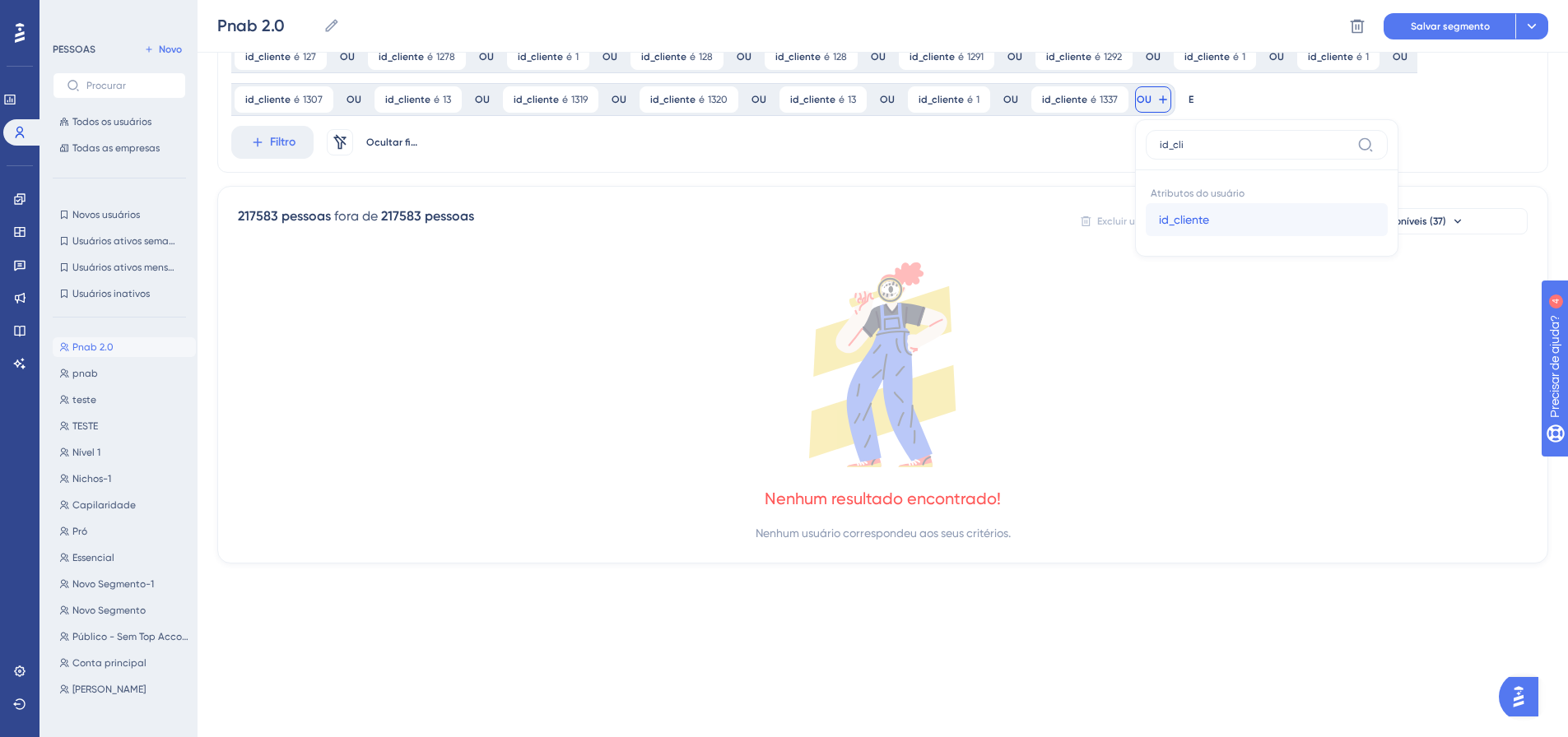
click at [1146, 222] on button "id_cliente id_cliente" at bounding box center [1266, 219] width 242 height 33
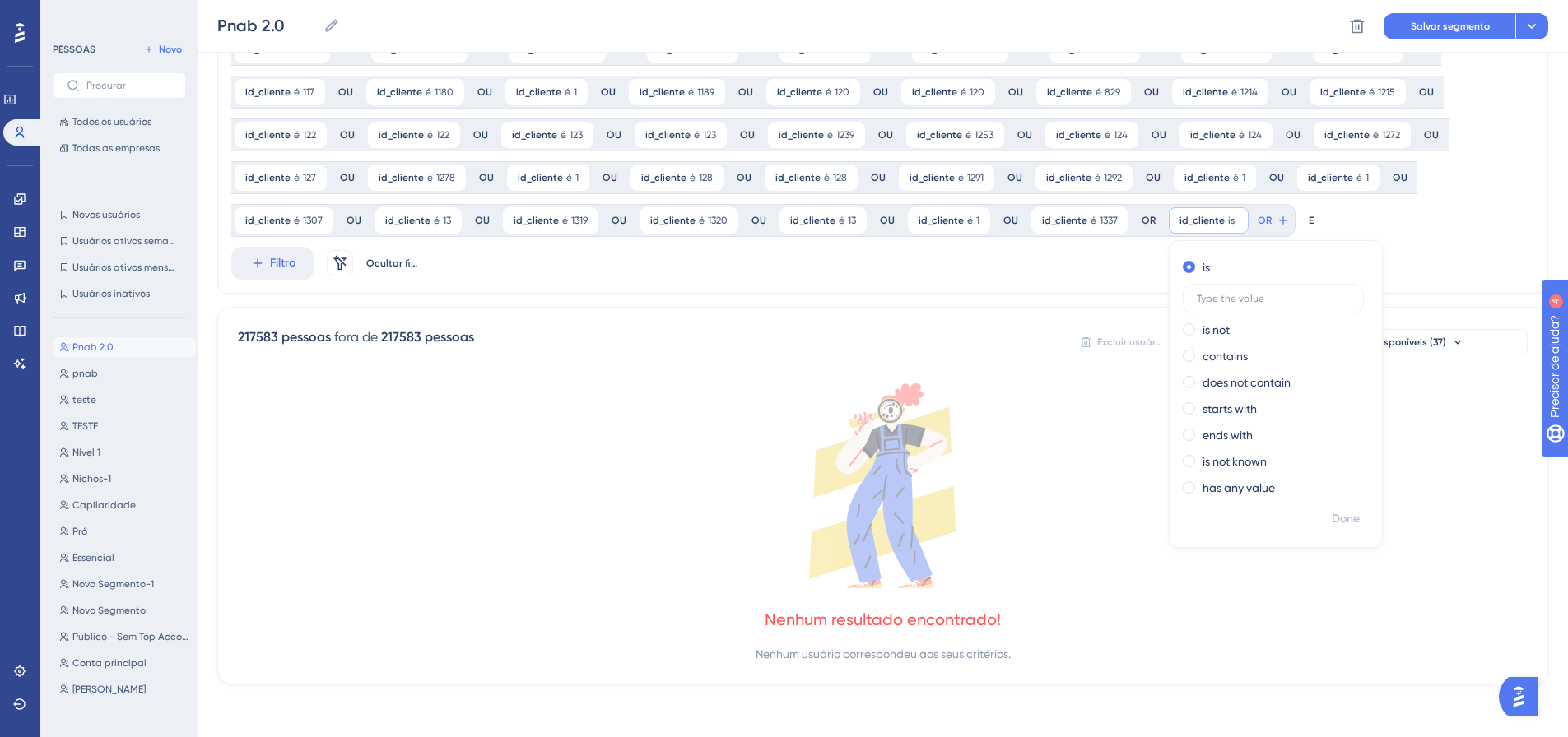
scroll to position [514, 0]
click at [1345, 517] on font "Feito" at bounding box center [1347, 518] width 25 height 14
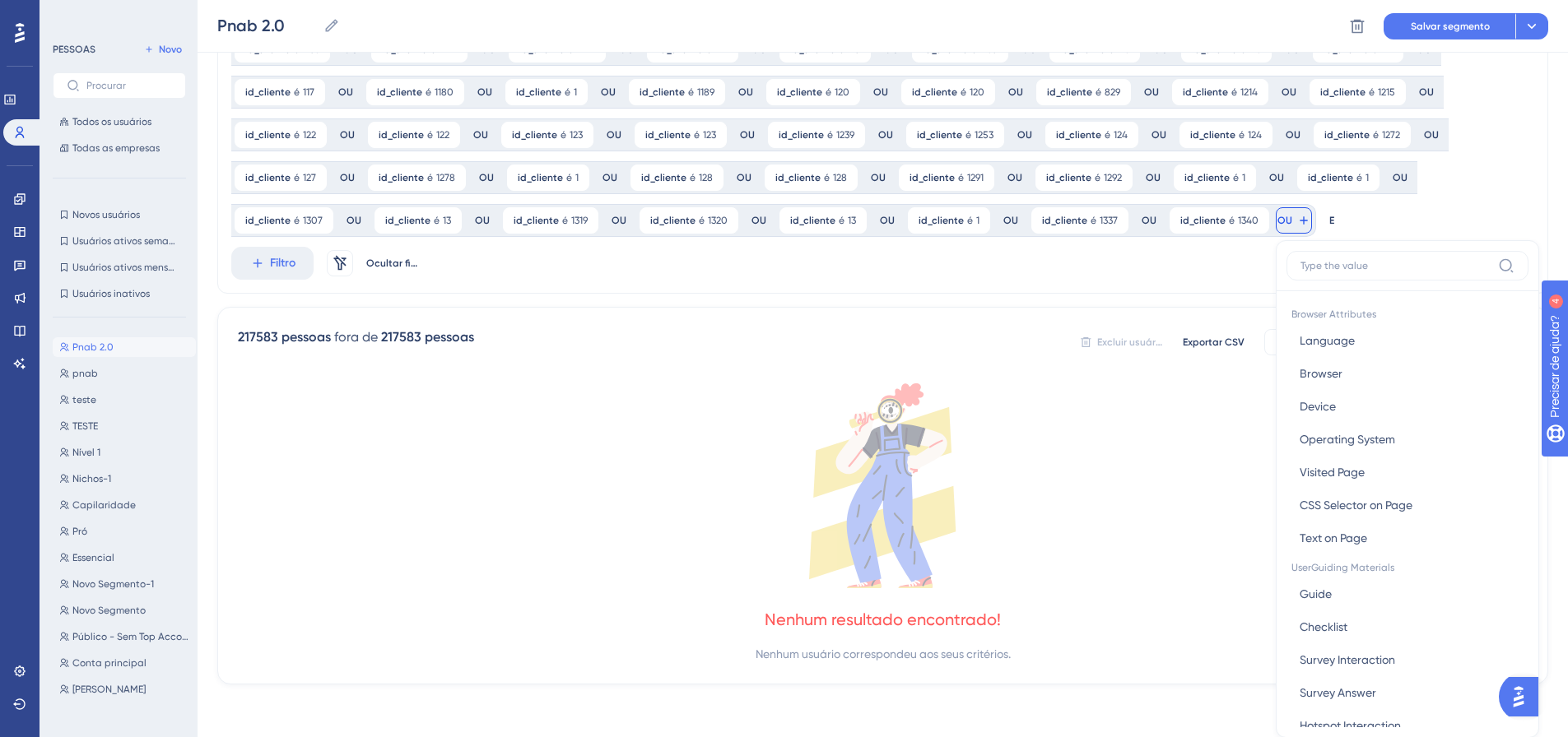
scroll to position [635, 0]
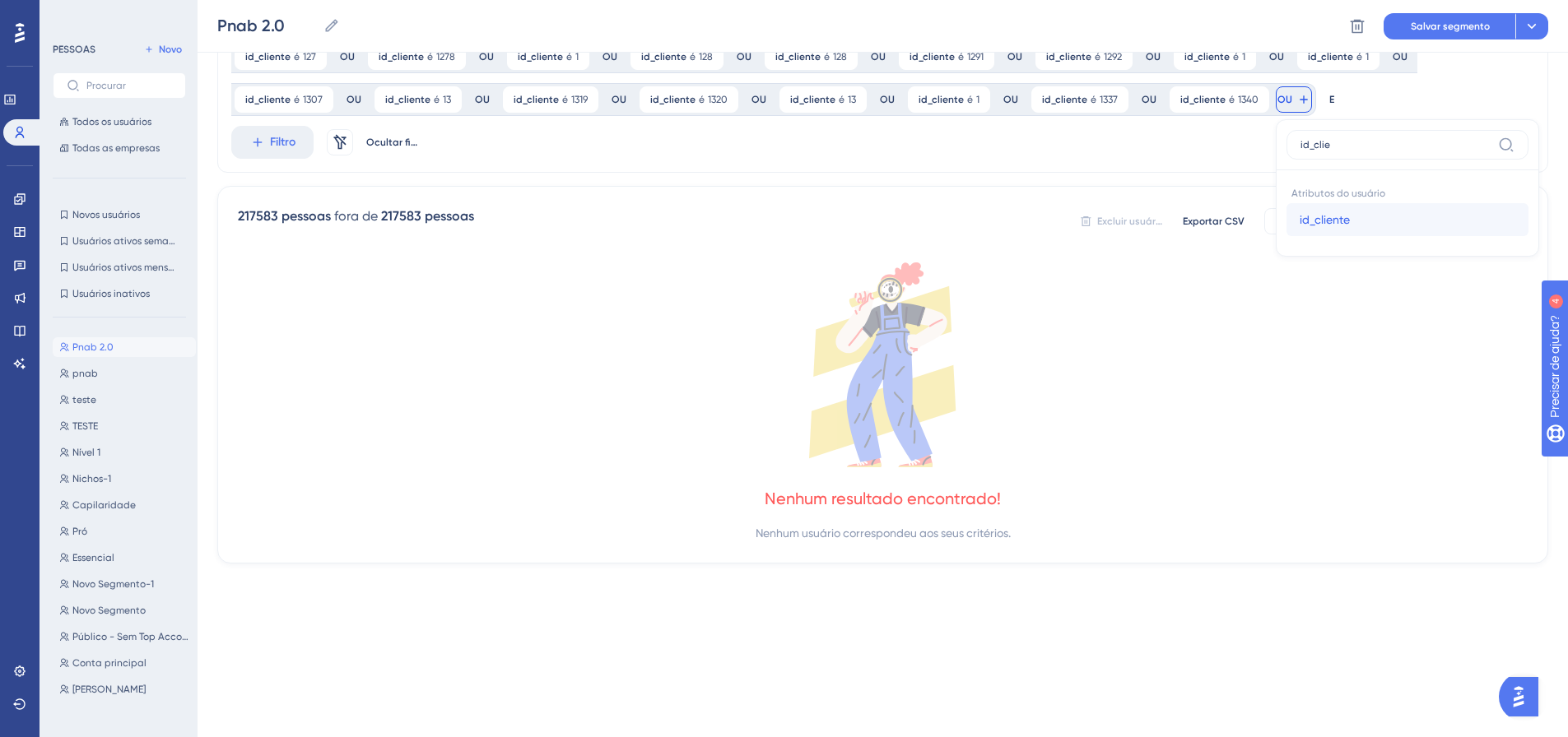
click at [1308, 223] on font "id_cliente" at bounding box center [1325, 219] width 50 height 13
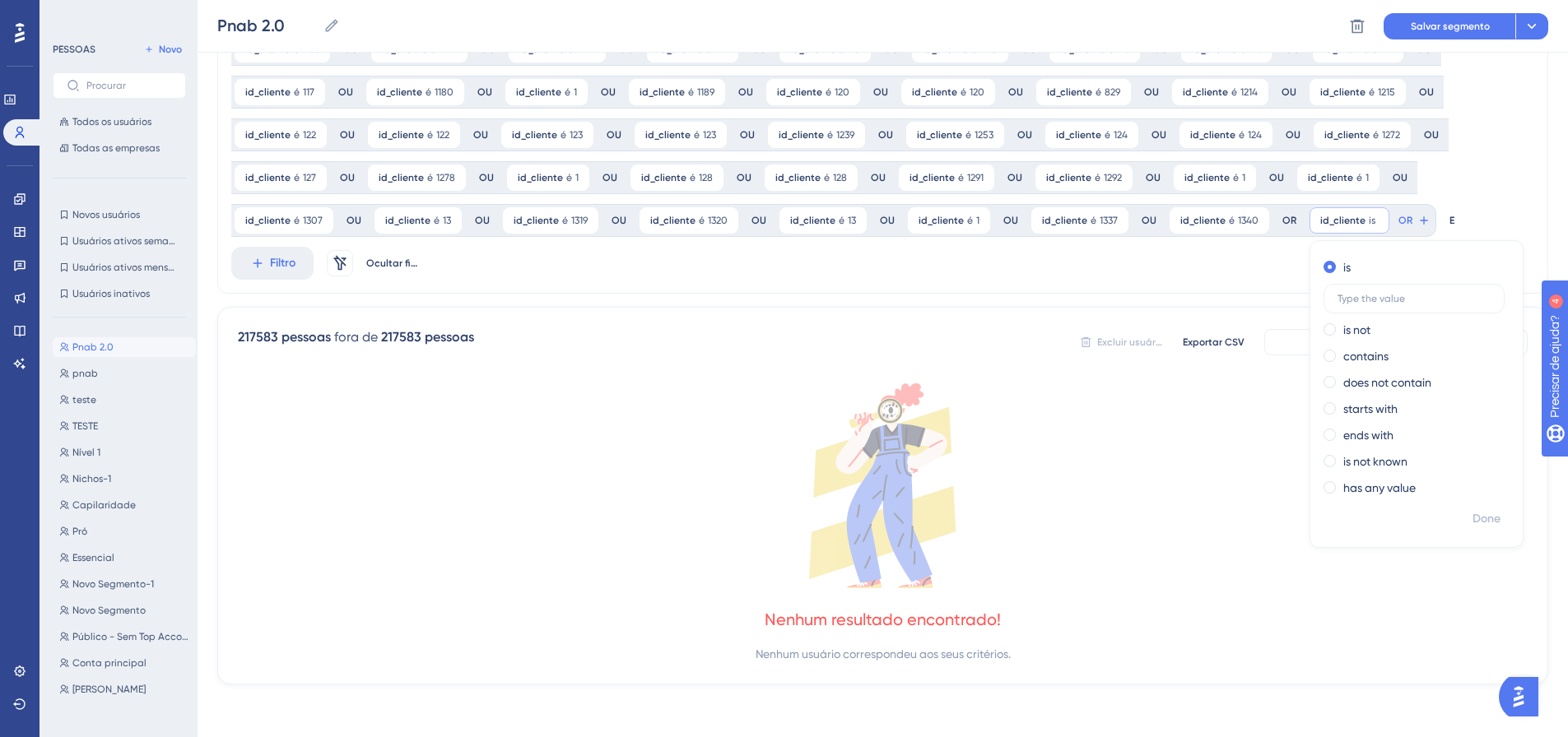
scroll to position [514, 0]
click at [1475, 523] on font "Feito" at bounding box center [1488, 518] width 25 height 14
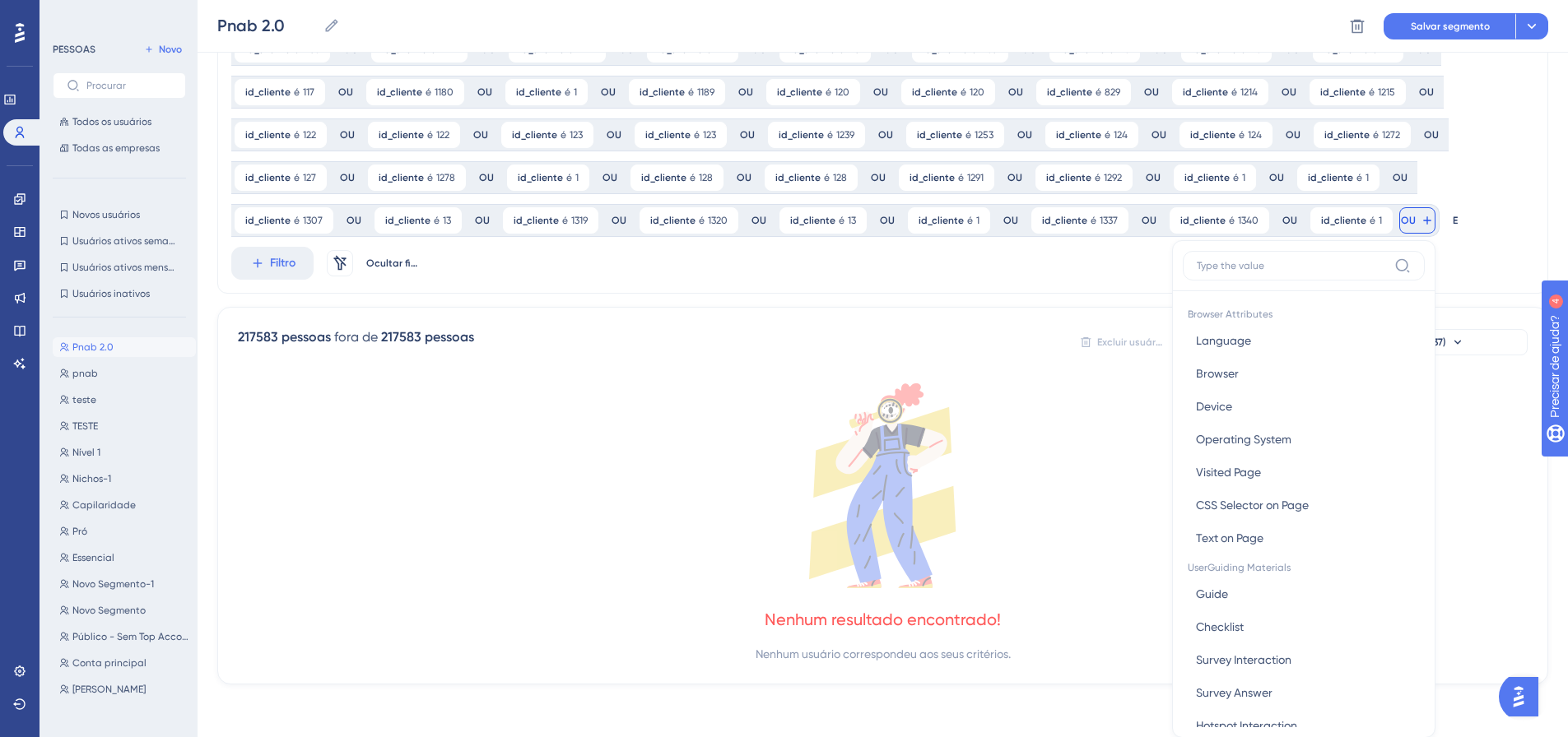
scroll to position [635, 0]
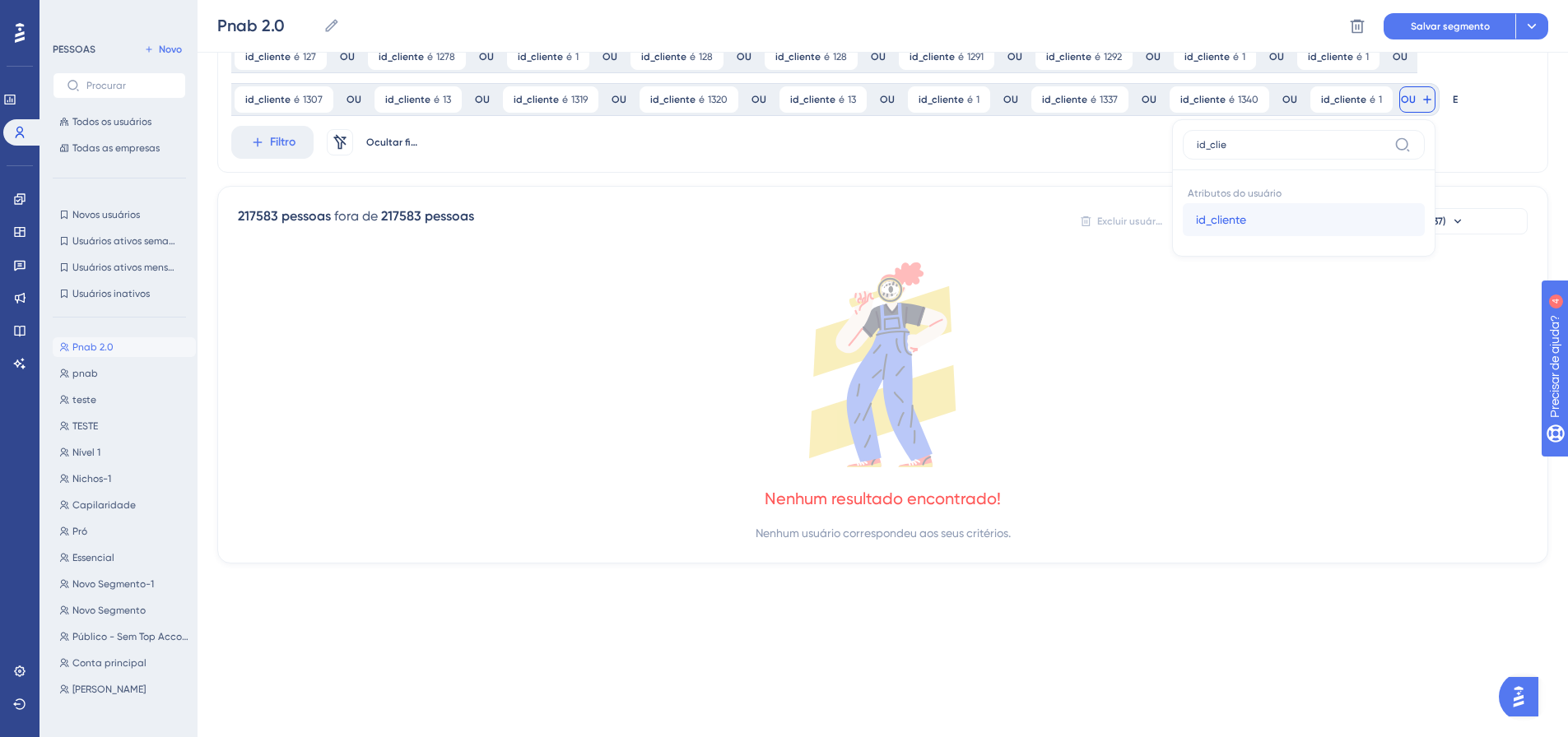
click at [1285, 227] on button "id_cliente id_cliente" at bounding box center [1303, 219] width 242 height 33
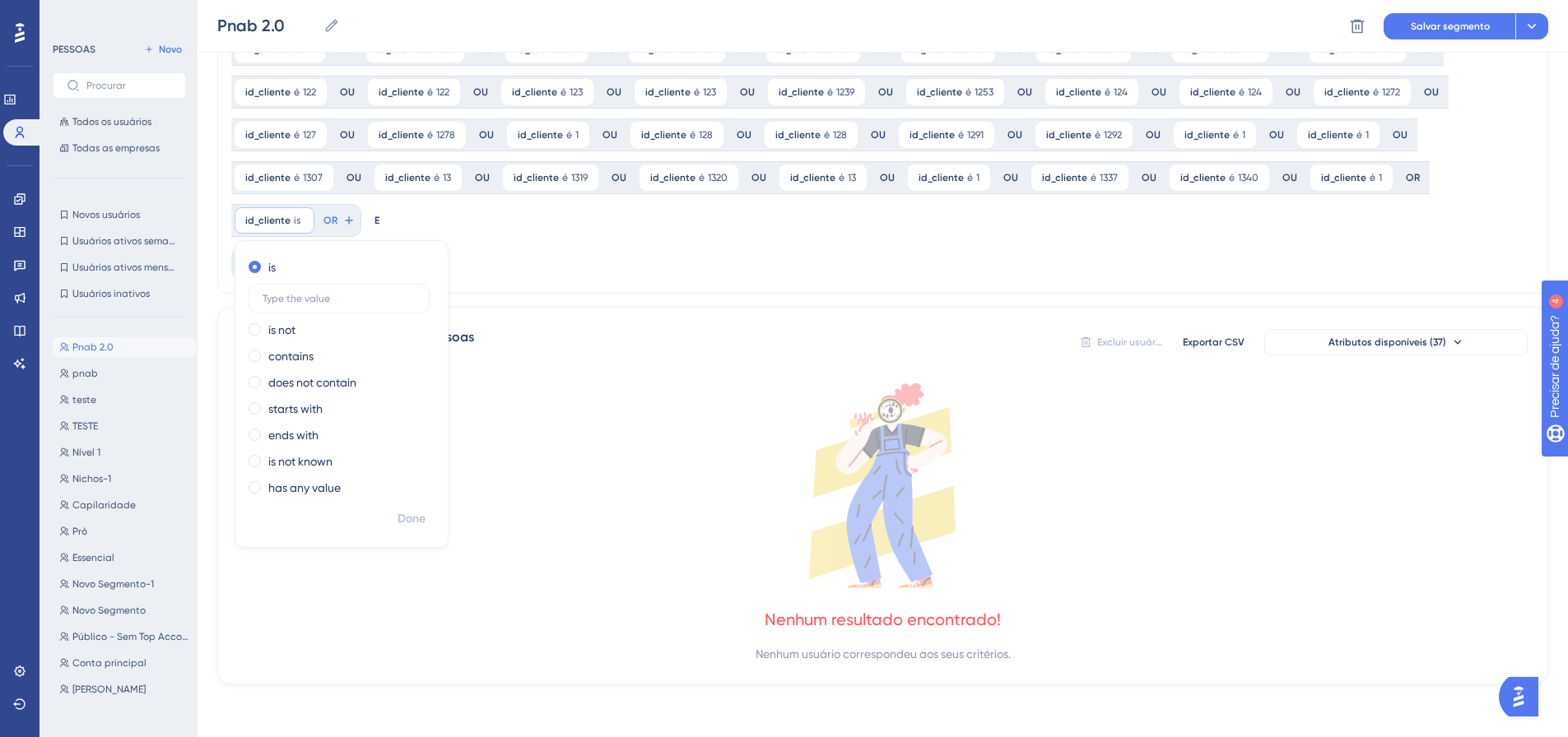
scroll to position [557, 0]
click at [397, 518] on button "Feito" at bounding box center [411, 518] width 46 height 29
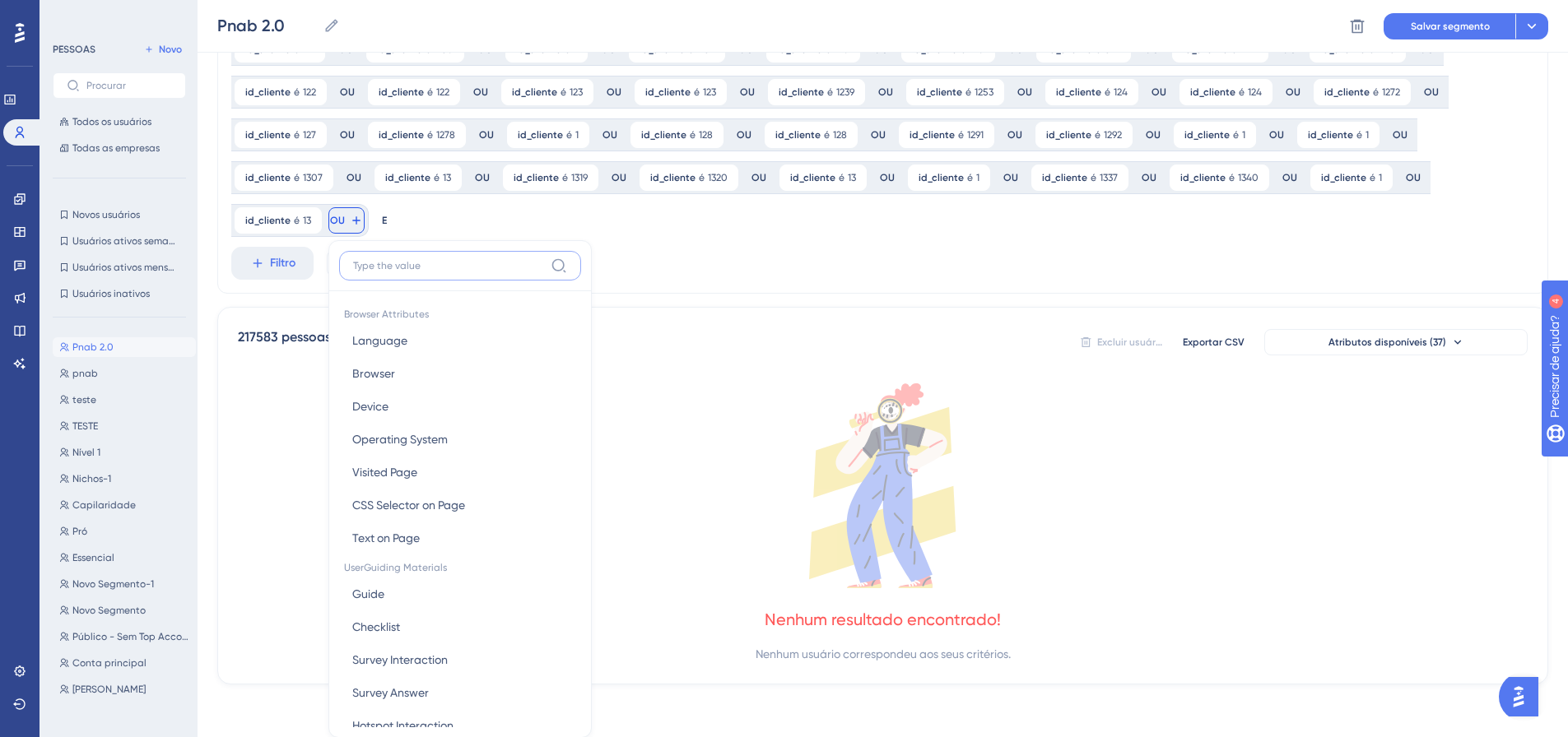
scroll to position [678, 0]
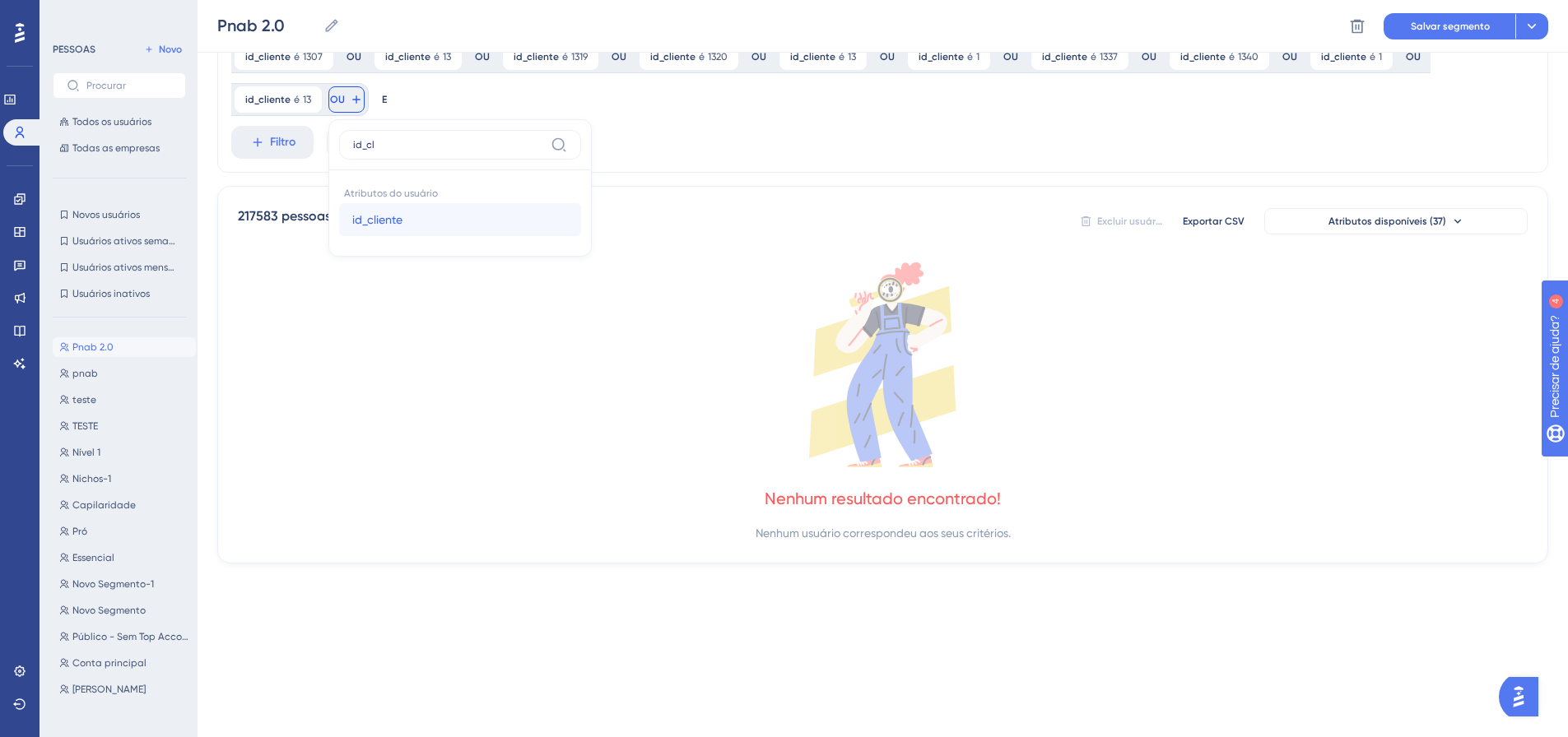
click at [365, 220] on font "id_cliente" at bounding box center [377, 219] width 50 height 13
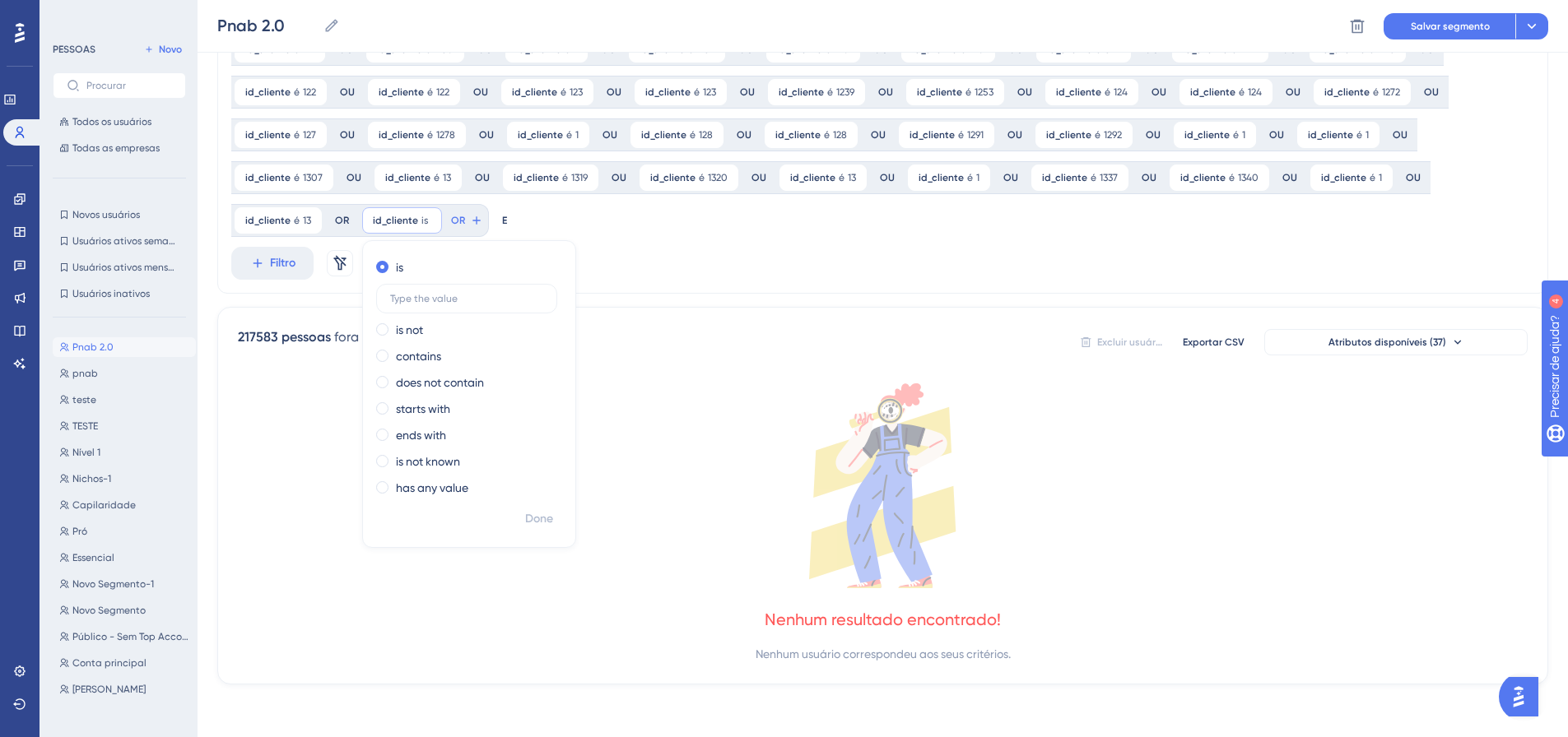
scroll to position [557, 0]
click at [543, 519] on font "Feito" at bounding box center [540, 518] width 25 height 14
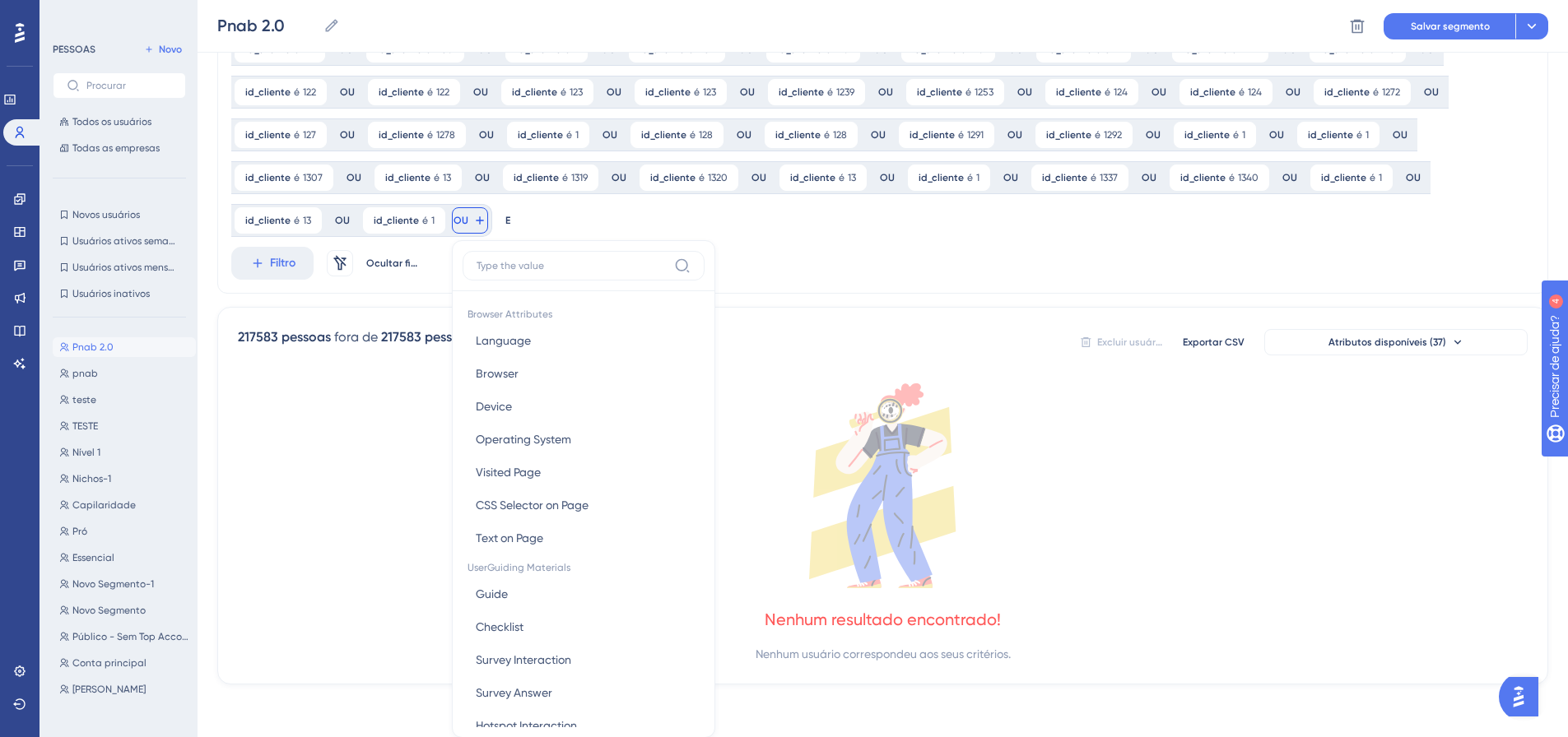
scroll to position [678, 0]
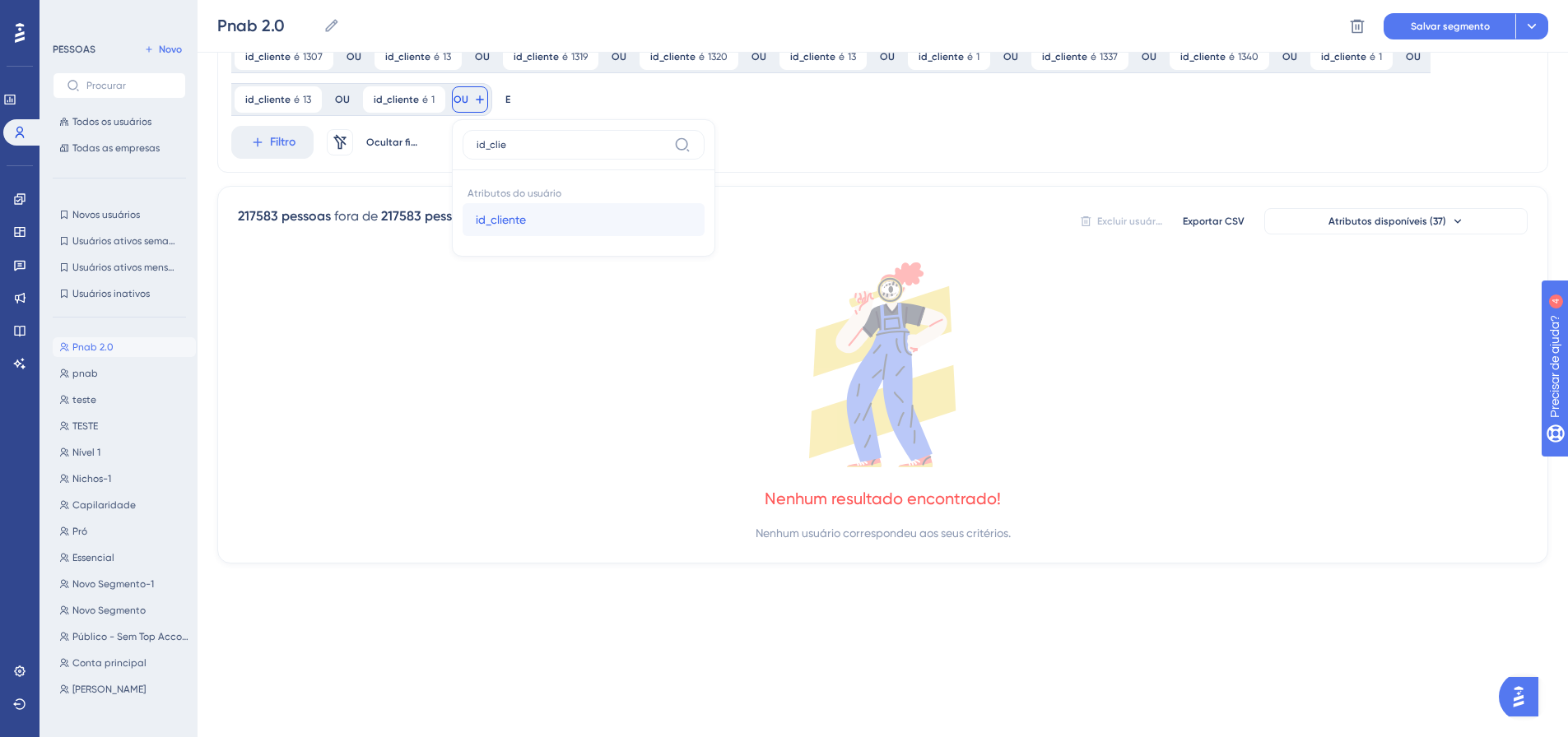
click at [466, 218] on button "id_cliente id_cliente" at bounding box center [583, 219] width 242 height 33
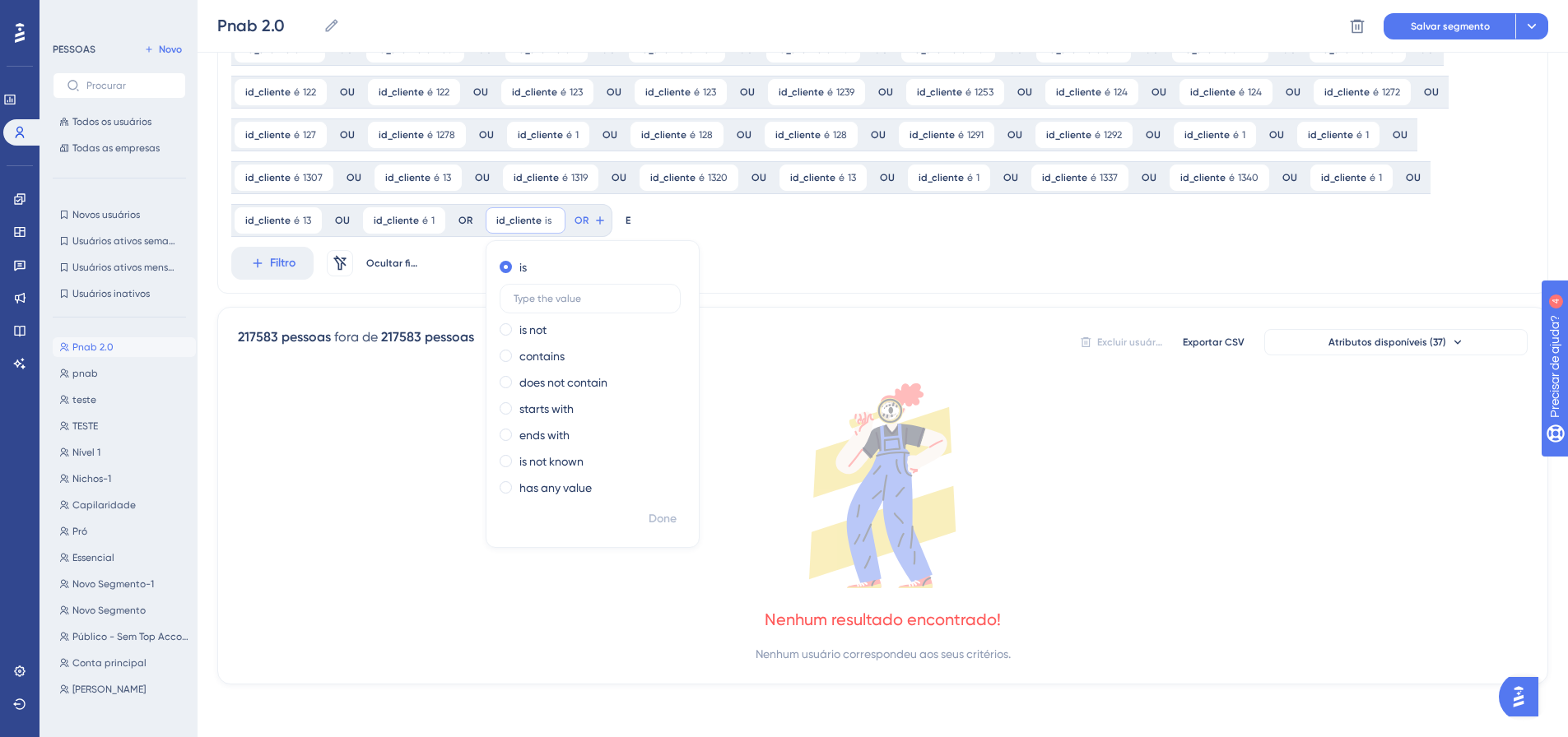
scroll to position [557, 0]
click at [654, 513] on font "Feito" at bounding box center [664, 518] width 25 height 14
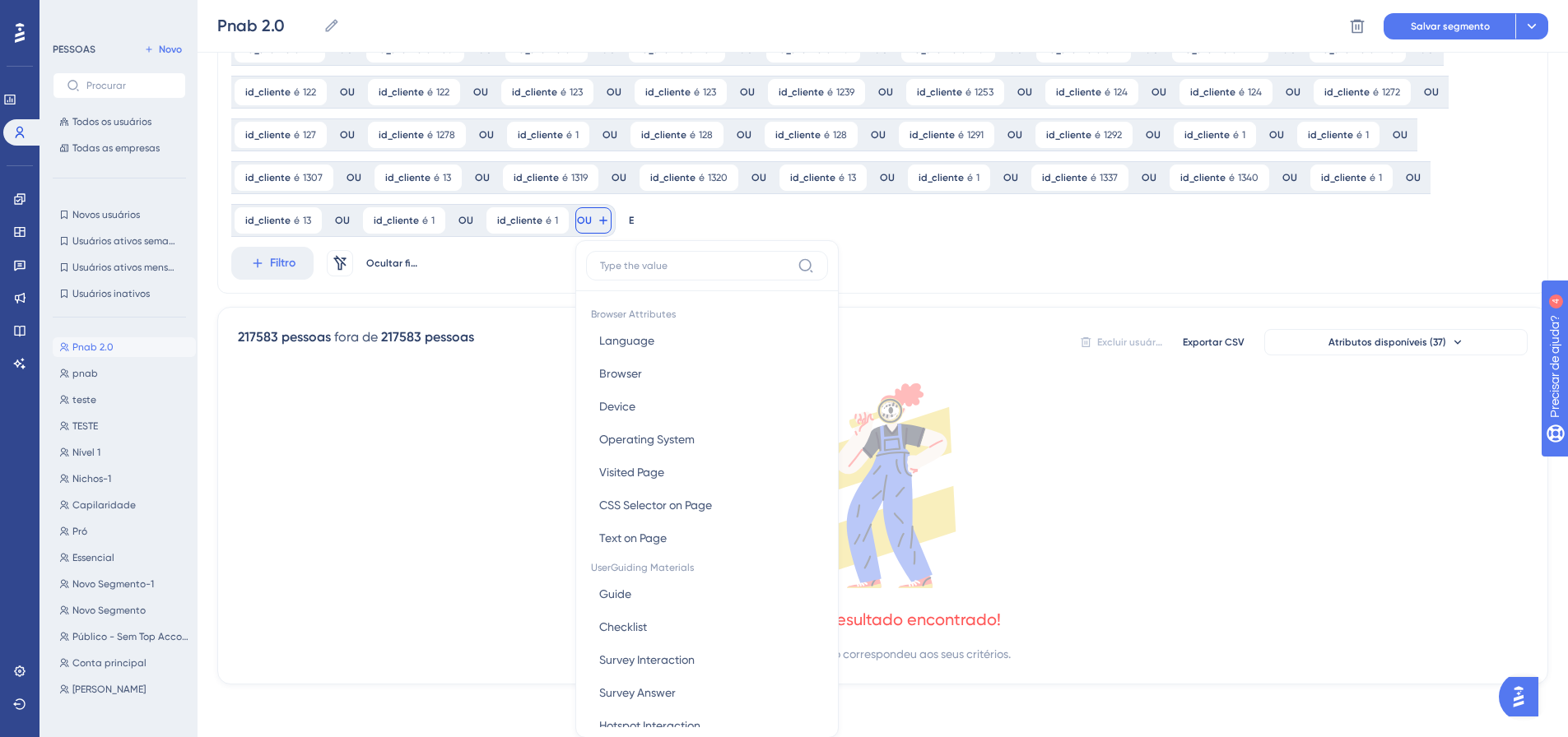
scroll to position [678, 0]
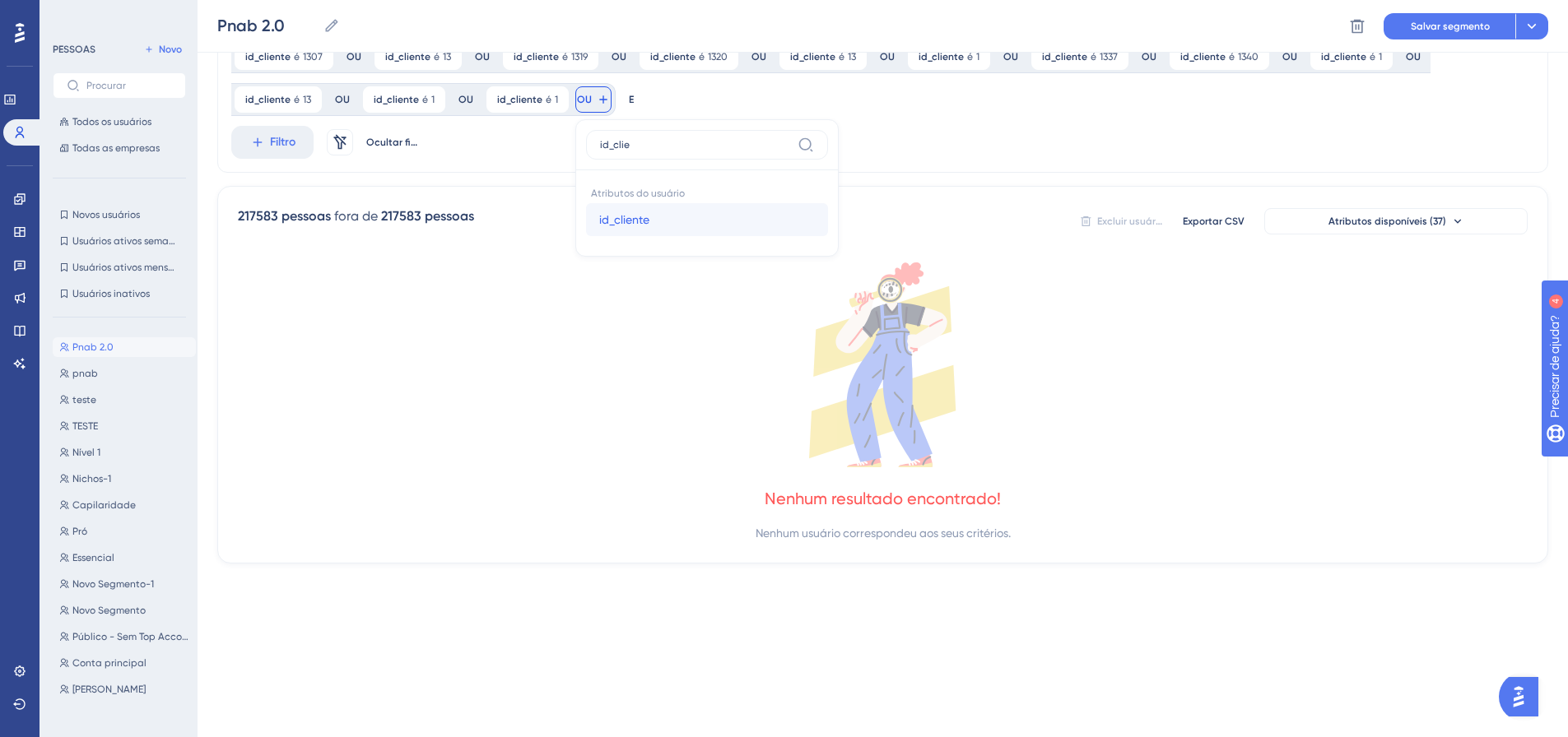
click at [599, 218] on font "id_cliente" at bounding box center [624, 219] width 50 height 13
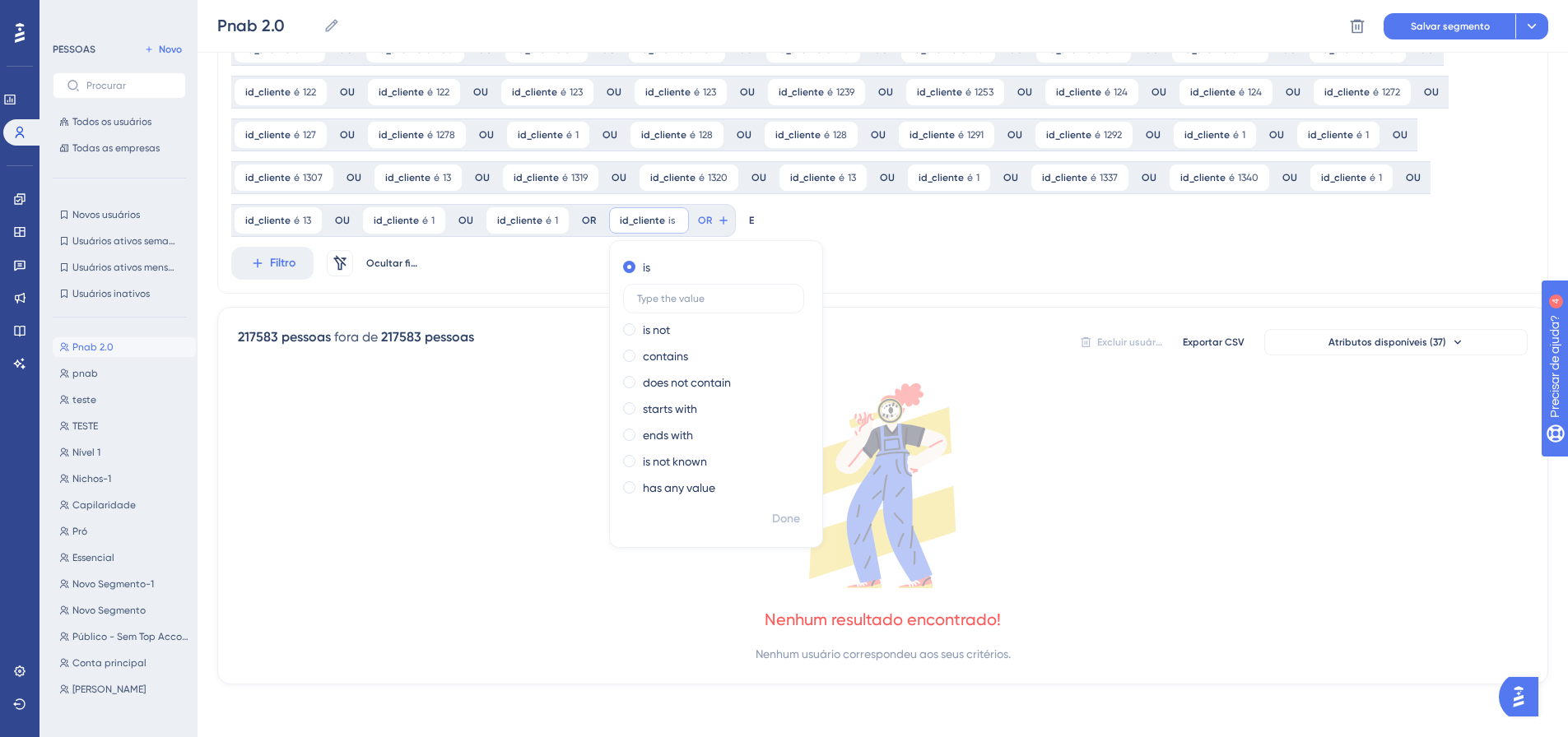
scroll to position [557, 0]
click at [782, 514] on font "Feito" at bounding box center [787, 518] width 25 height 14
click at [725, 223] on div at bounding box center [866, 427] width 1403 height 618
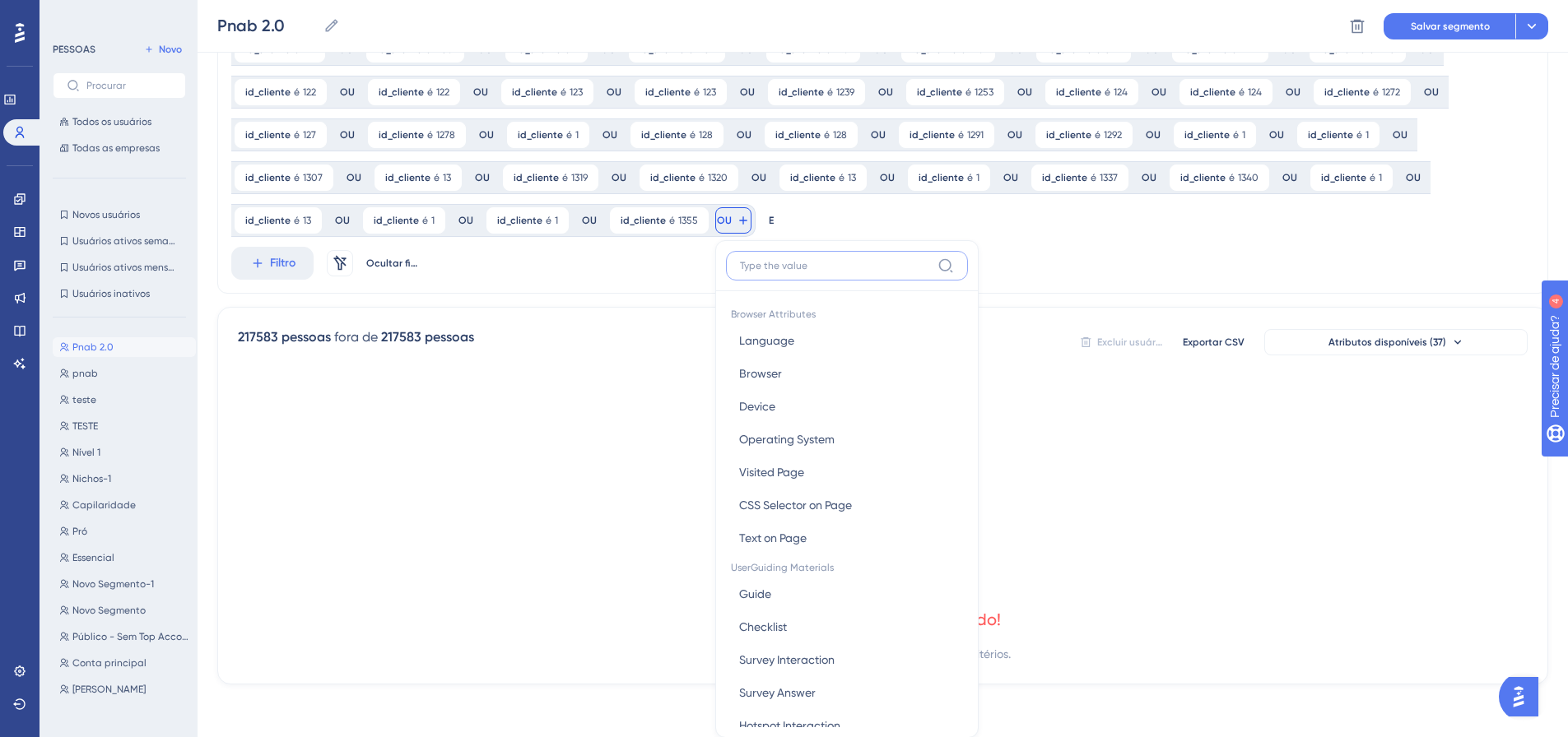
scroll to position [678, 0]
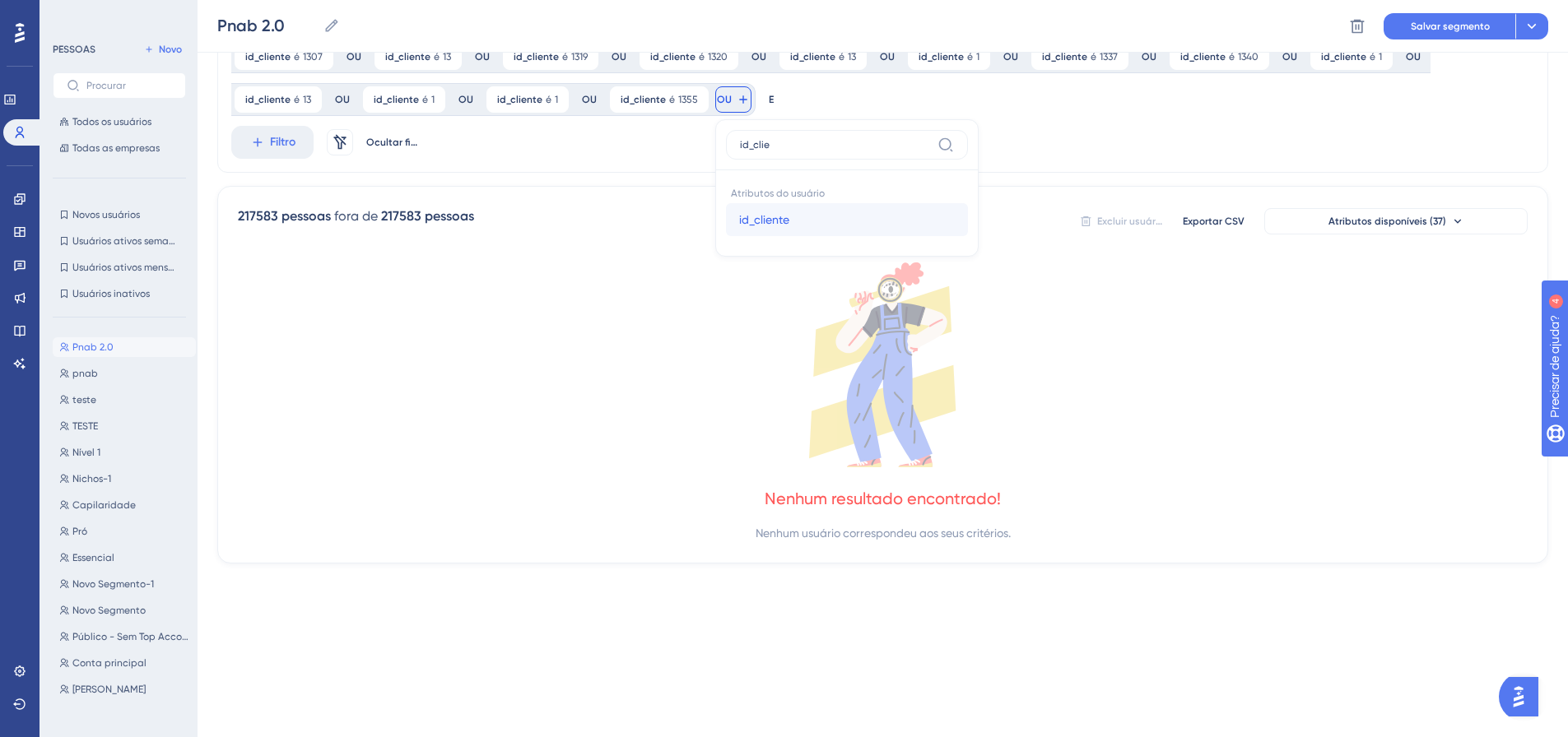
click at [726, 219] on button "id_cliente id_cliente" at bounding box center [846, 219] width 242 height 33
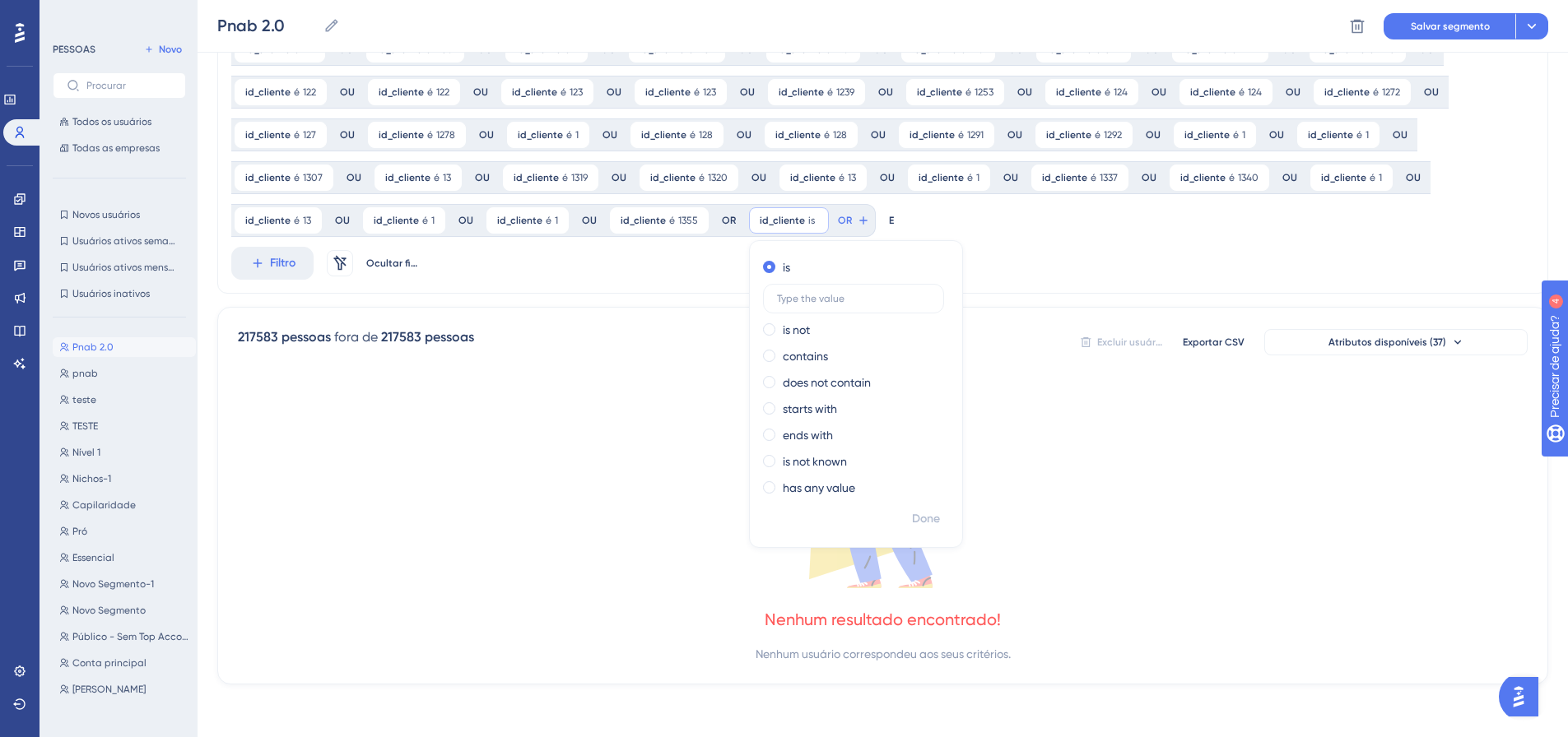
scroll to position [557, 0]
click at [921, 513] on font "Feito" at bounding box center [927, 518] width 25 height 14
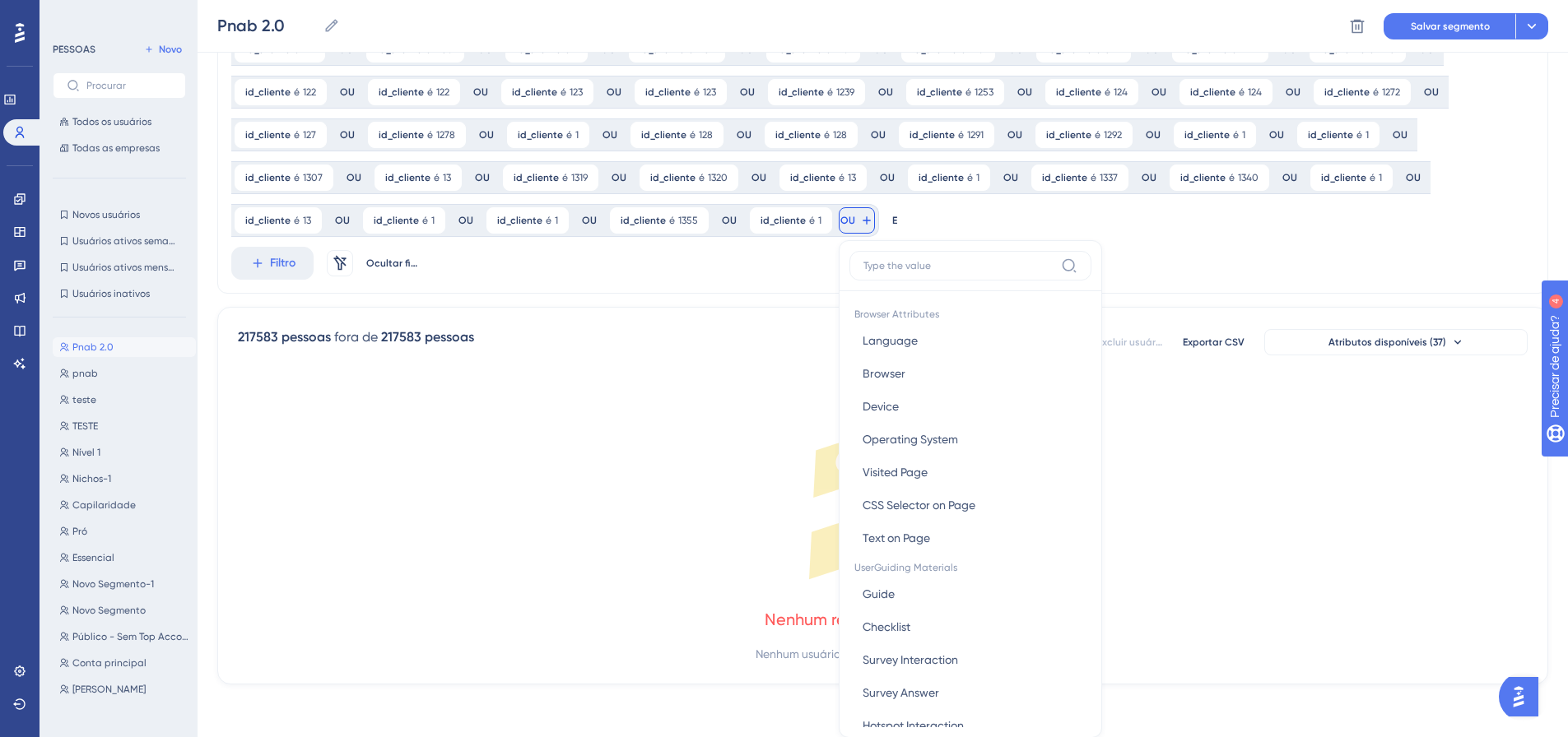
scroll to position [678, 0]
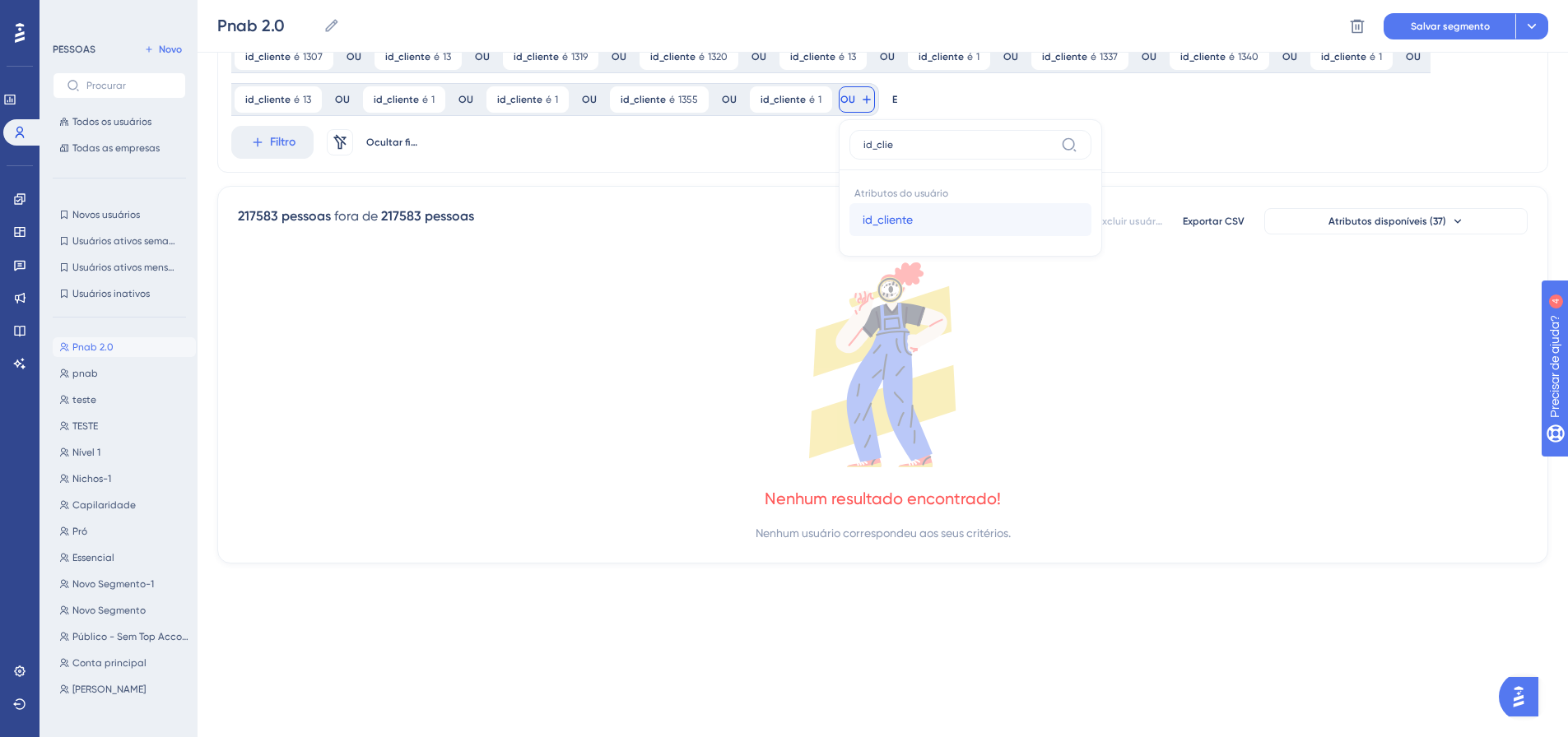
click at [851, 219] on button "id_cliente id_cliente" at bounding box center [970, 219] width 242 height 33
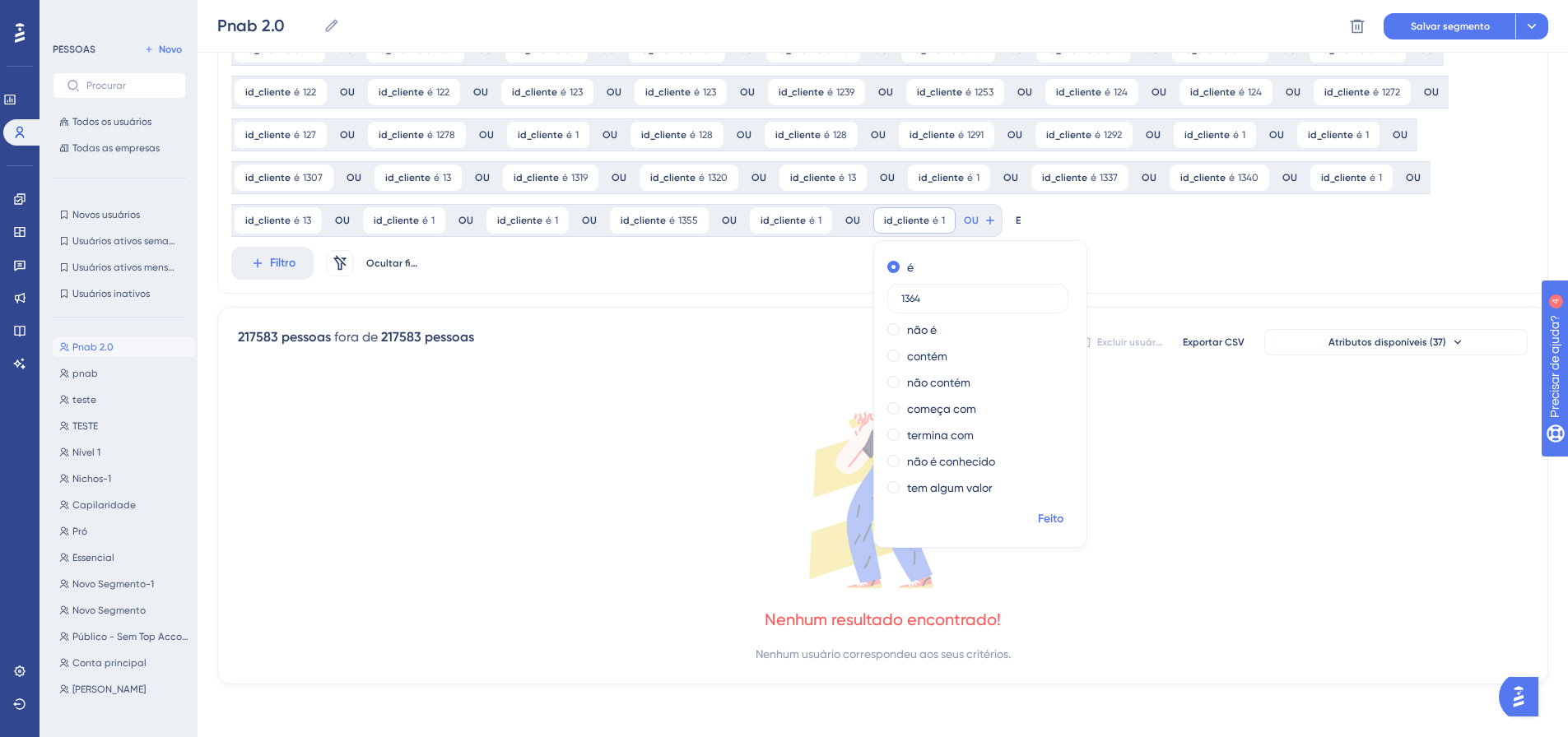
click at [1036, 506] on button "Feito" at bounding box center [1050, 518] width 46 height 29
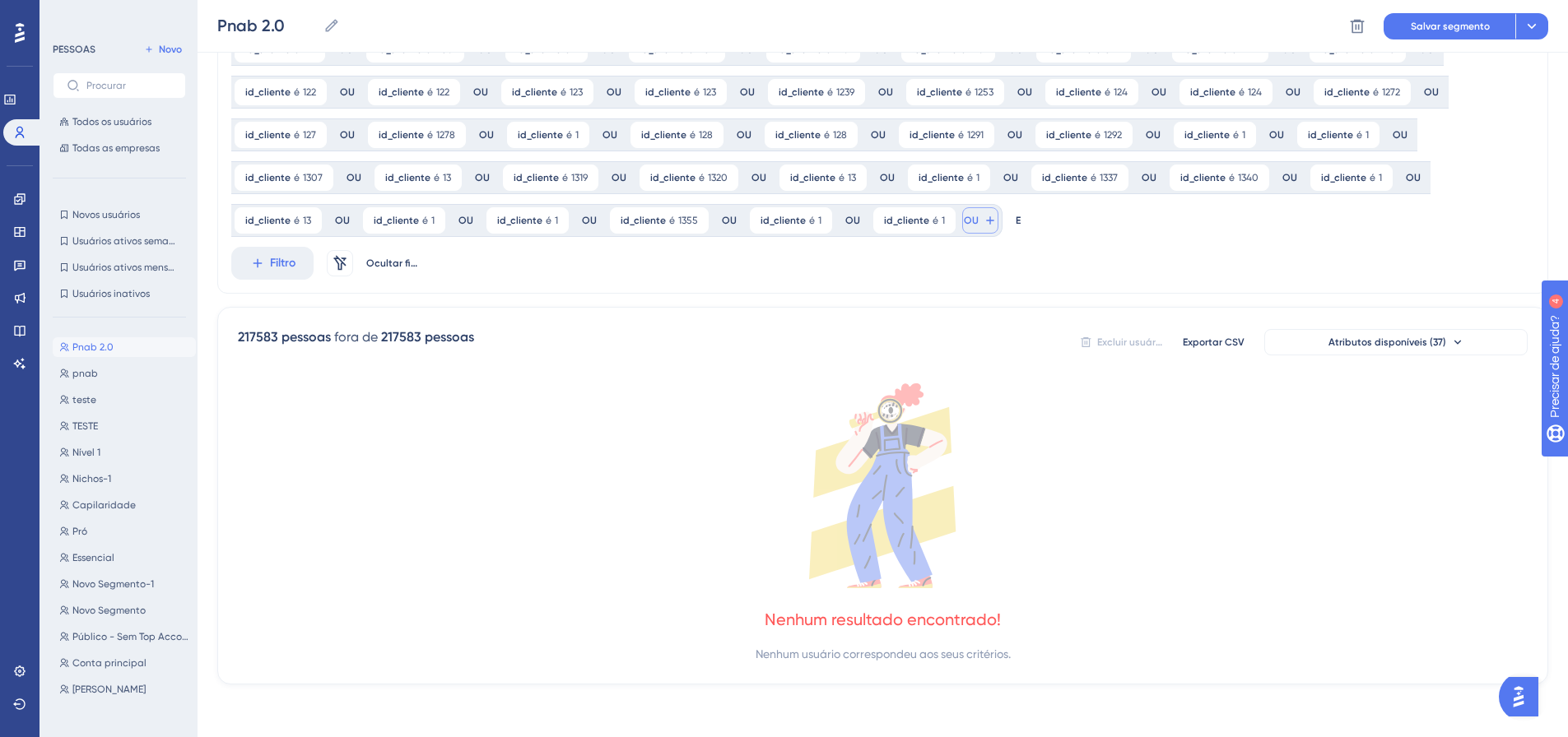
click at [1003, 339] on font "id_cliente" at bounding box center [1011, 341] width 50 height 13
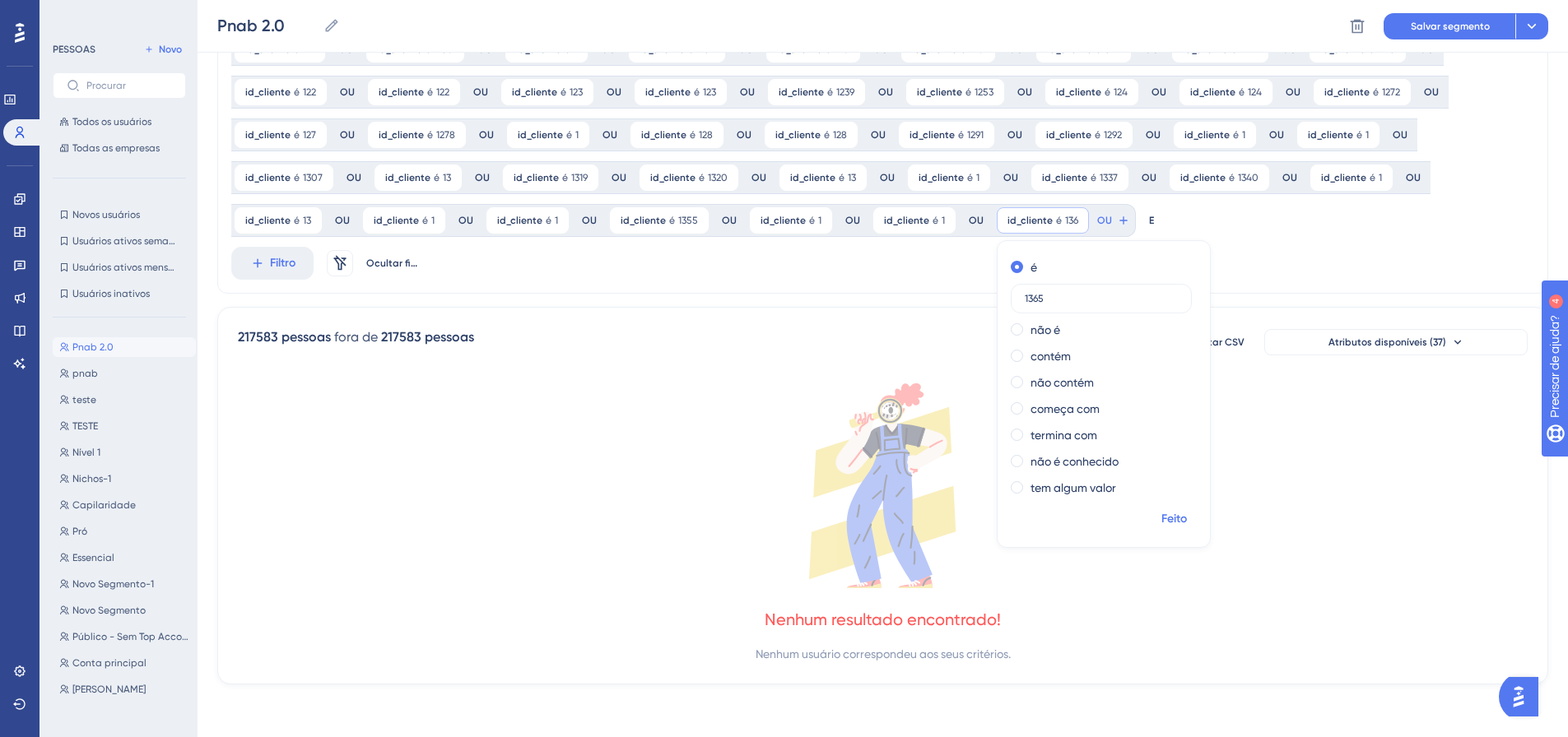
drag, startPoint x: 1169, startPoint y: 523, endPoint x: 1111, endPoint y: 350, distance: 182.5
click at [1168, 523] on font "Feito" at bounding box center [1174, 518] width 25 height 14
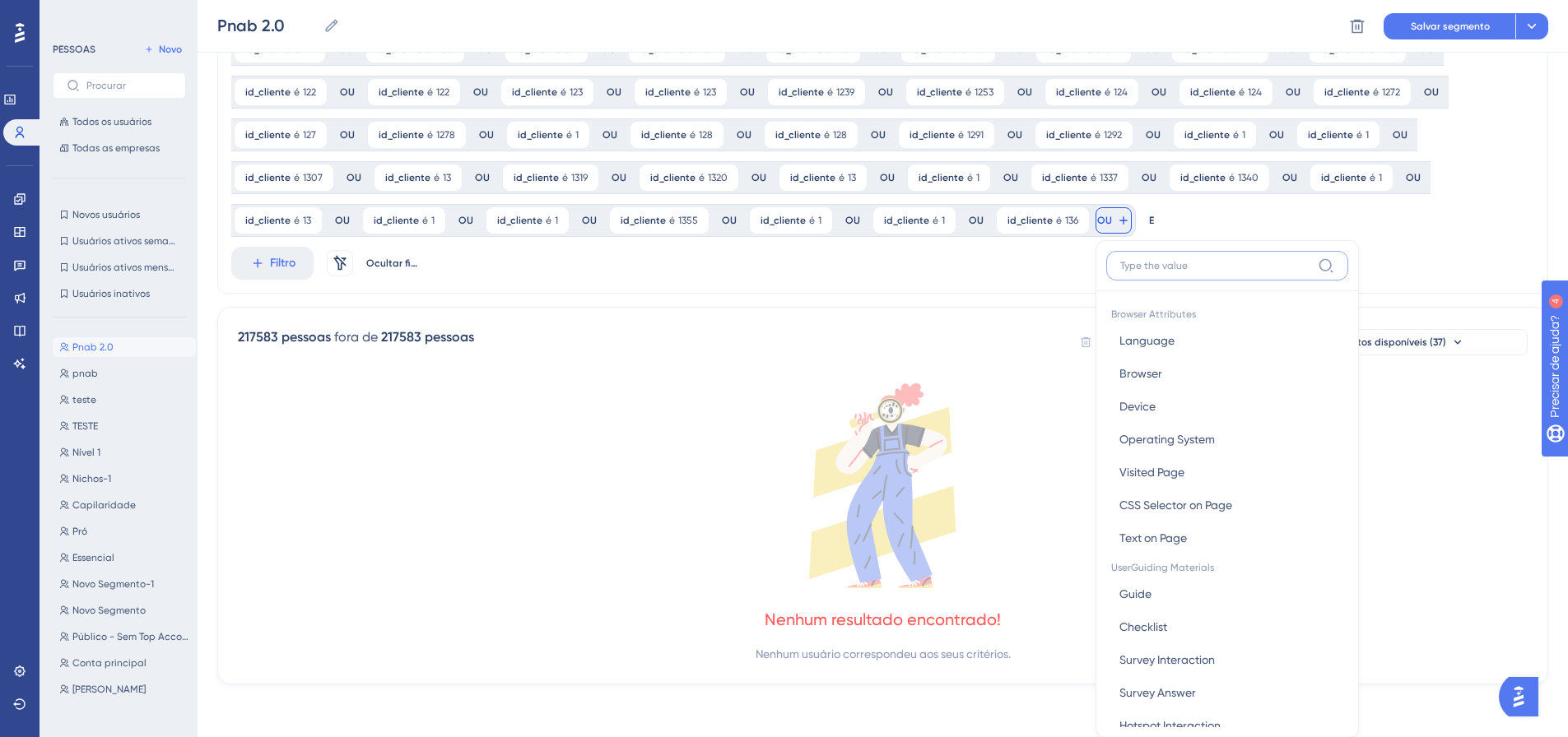
scroll to position [678, 0]
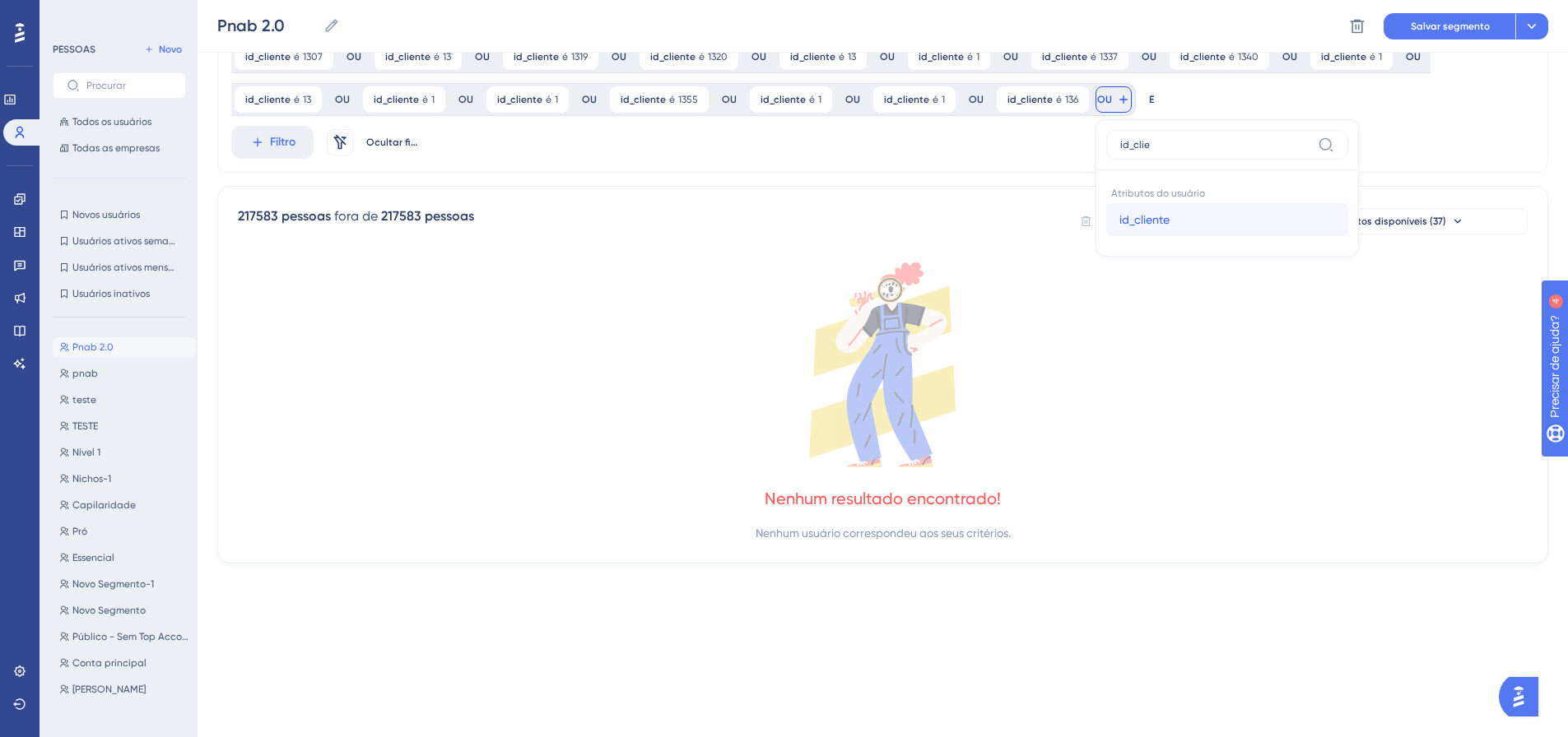
click at [1106, 220] on button "id_cliente id_cliente" at bounding box center [1227, 219] width 242 height 33
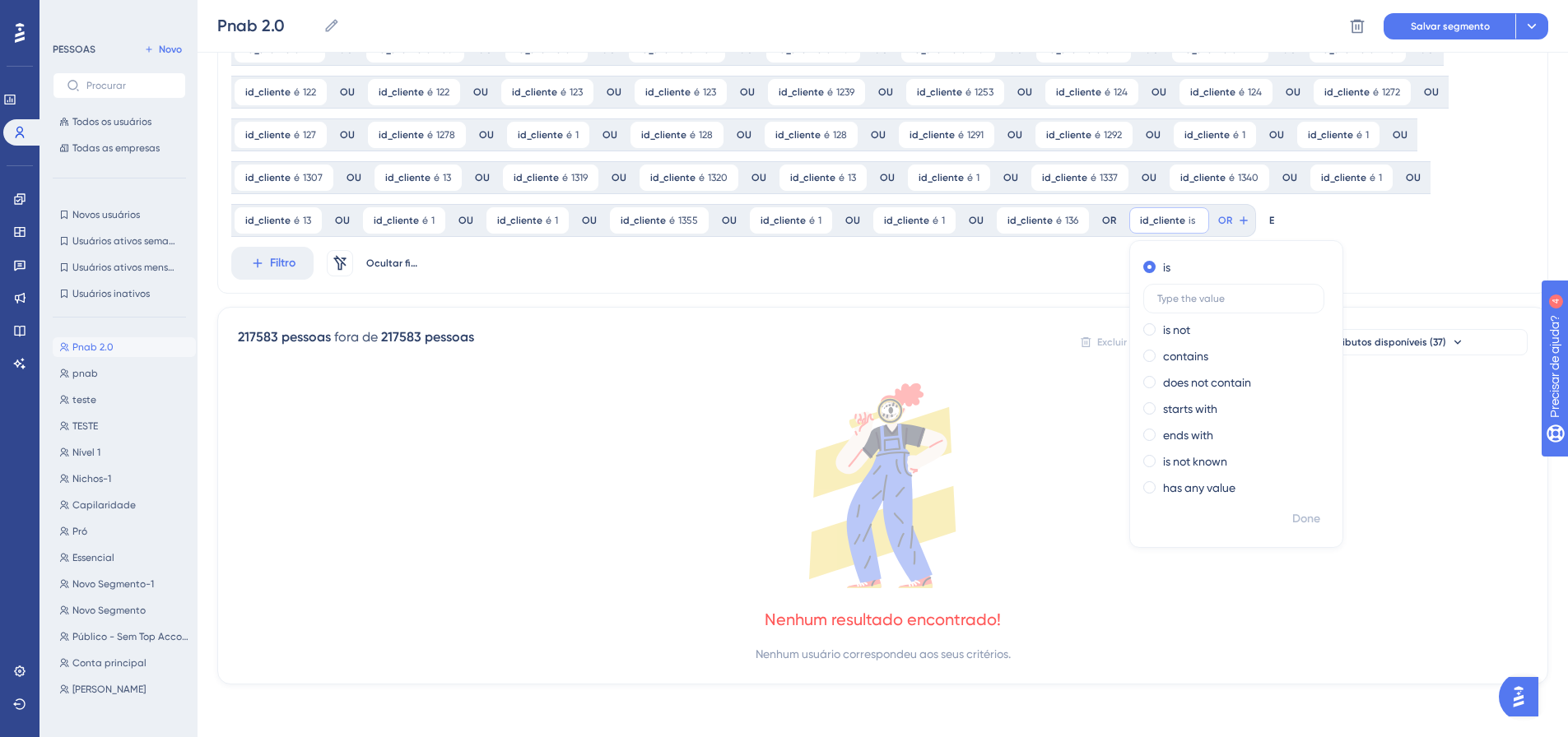
scroll to position [557, 0]
click at [1295, 527] on span "Feito" at bounding box center [1307, 519] width 25 height 20
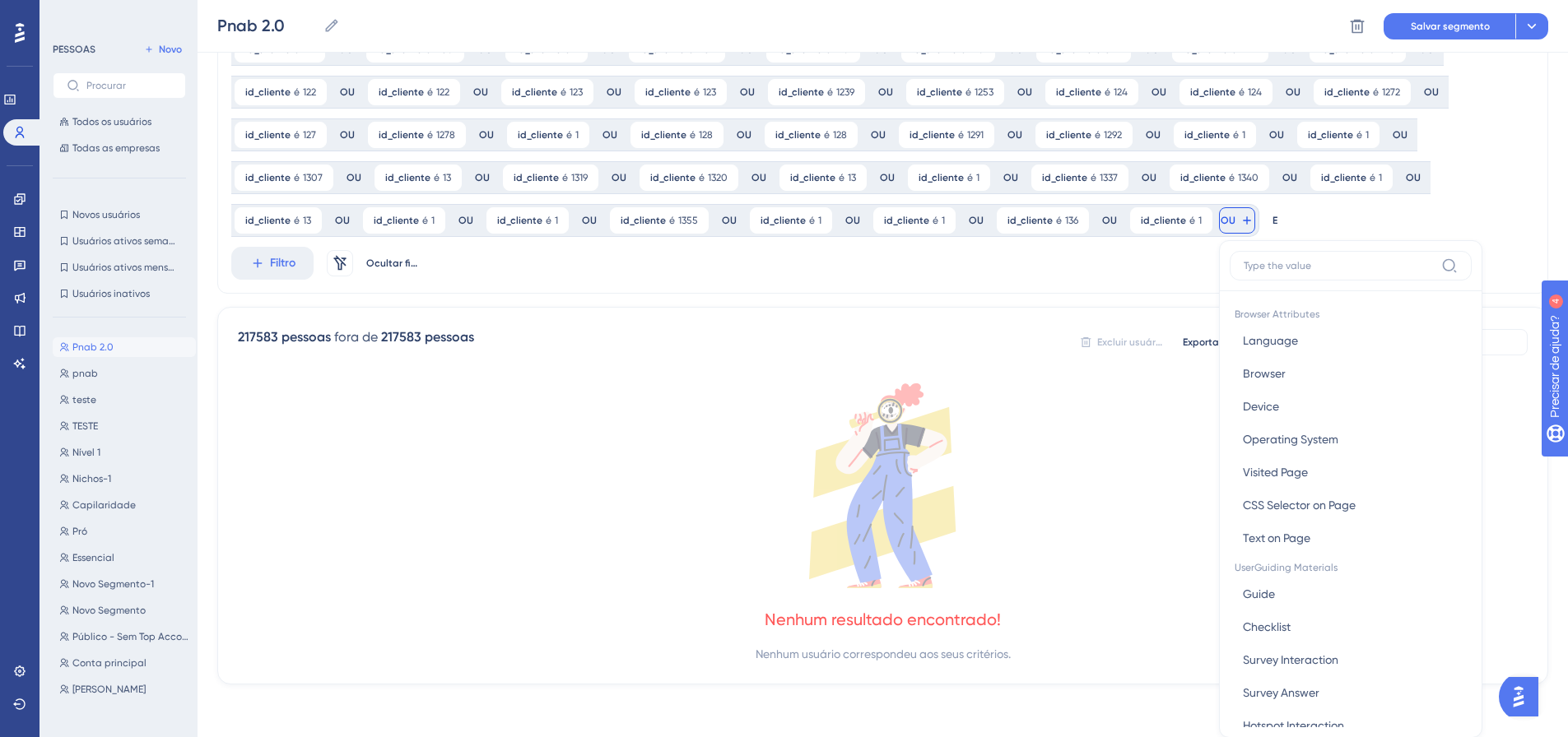
scroll to position [678, 0]
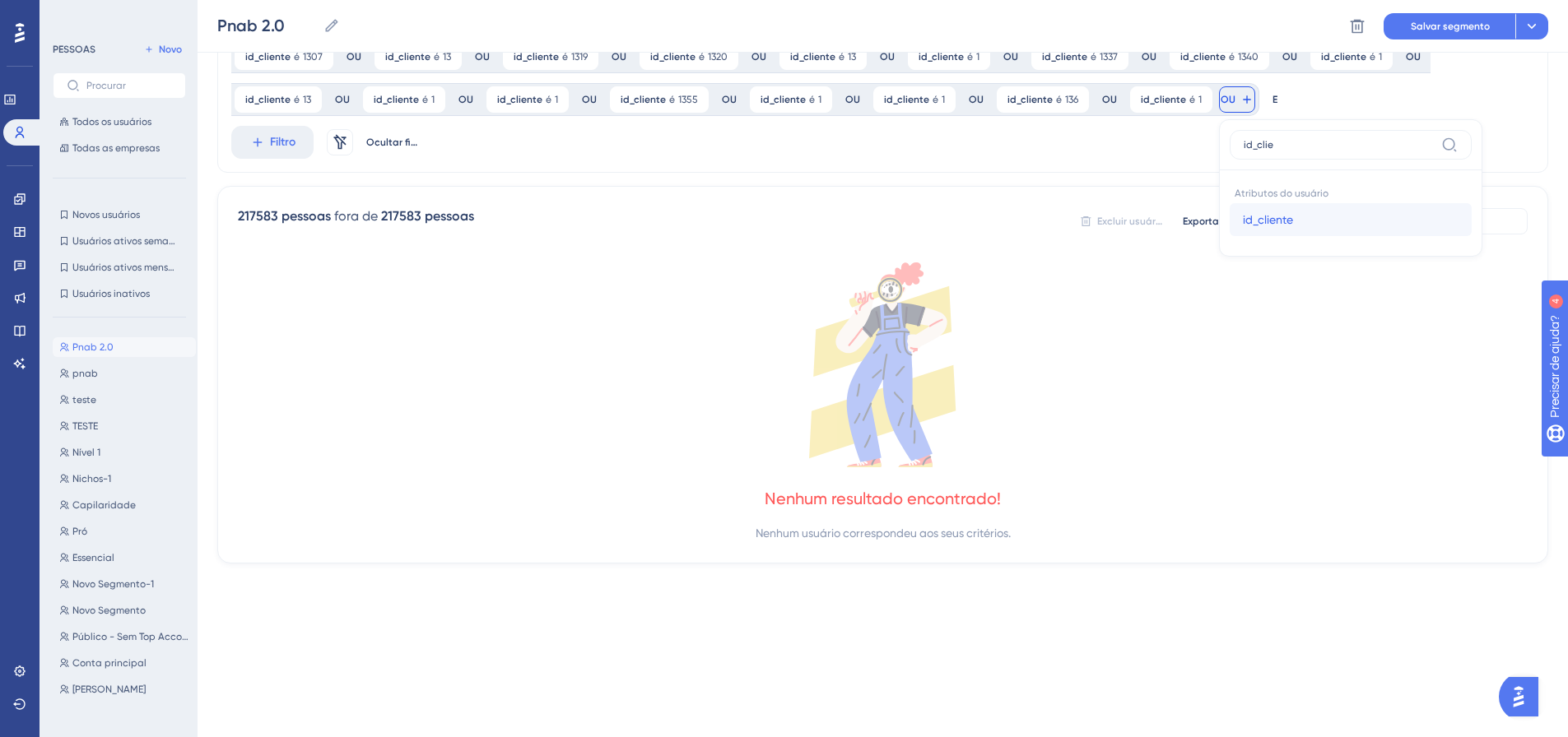
click at [1229, 223] on button "id_cliente id_cliente" at bounding box center [1350, 219] width 242 height 33
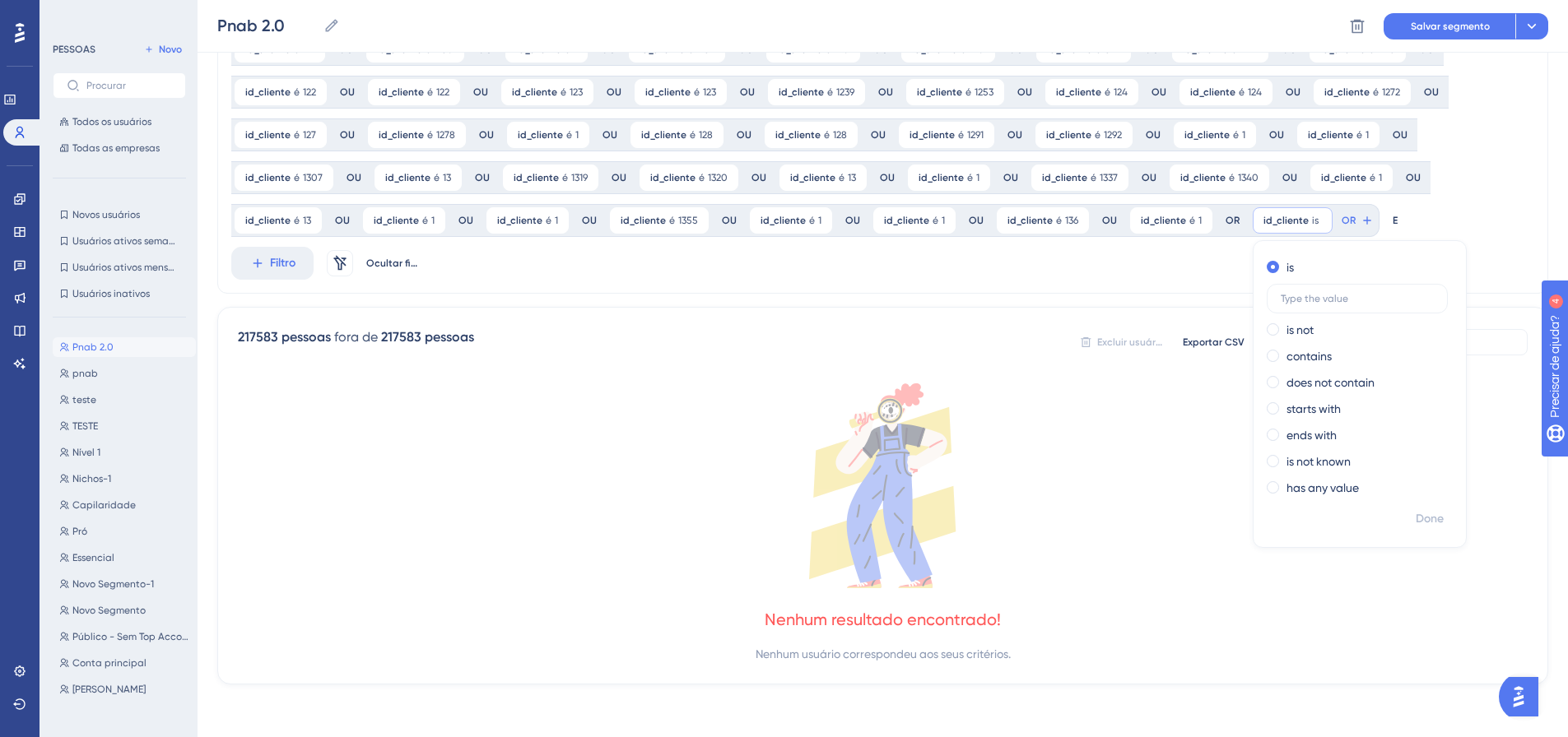
scroll to position [557, 0]
click at [1418, 512] on font "Feito" at bounding box center [1431, 518] width 25 height 14
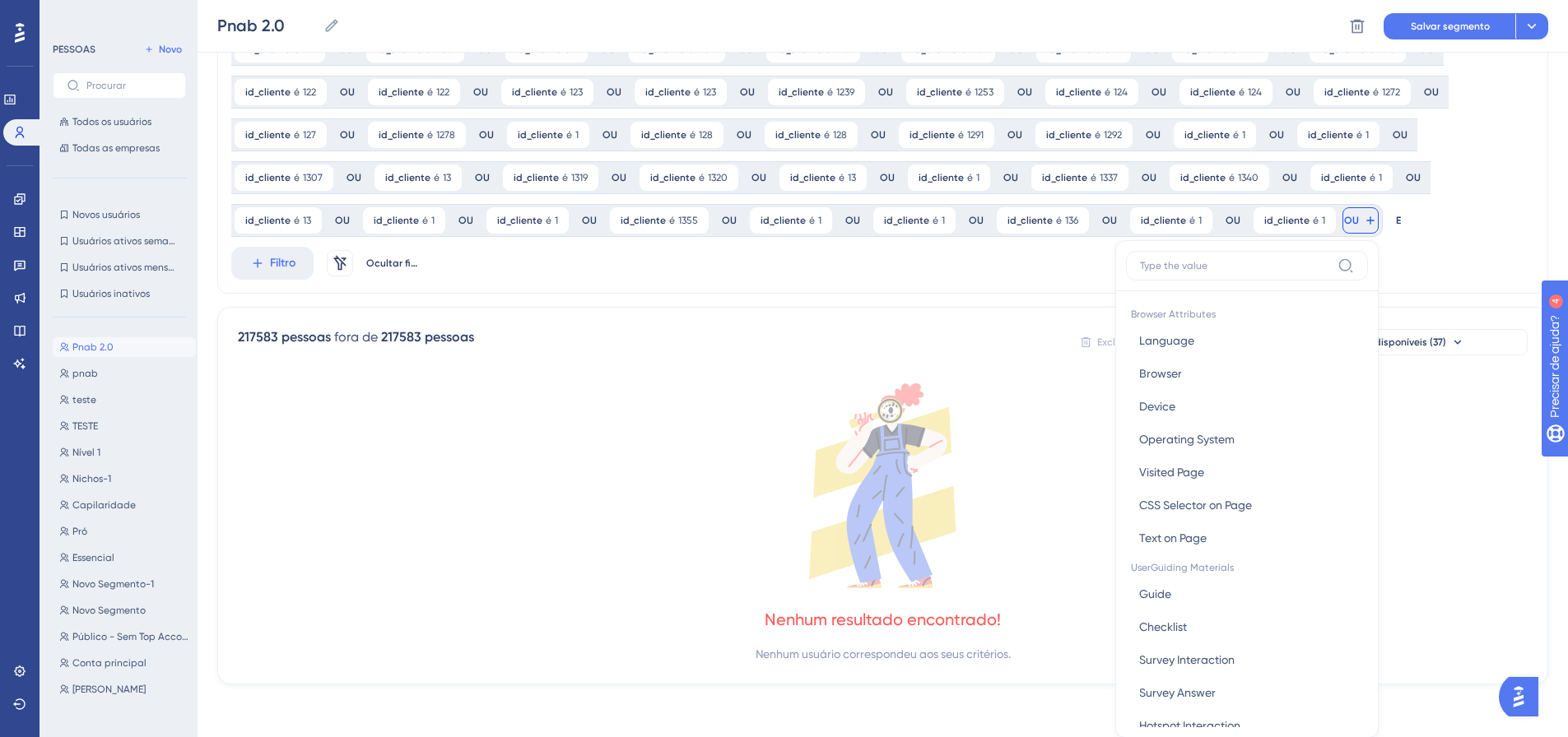
scroll to position [678, 0]
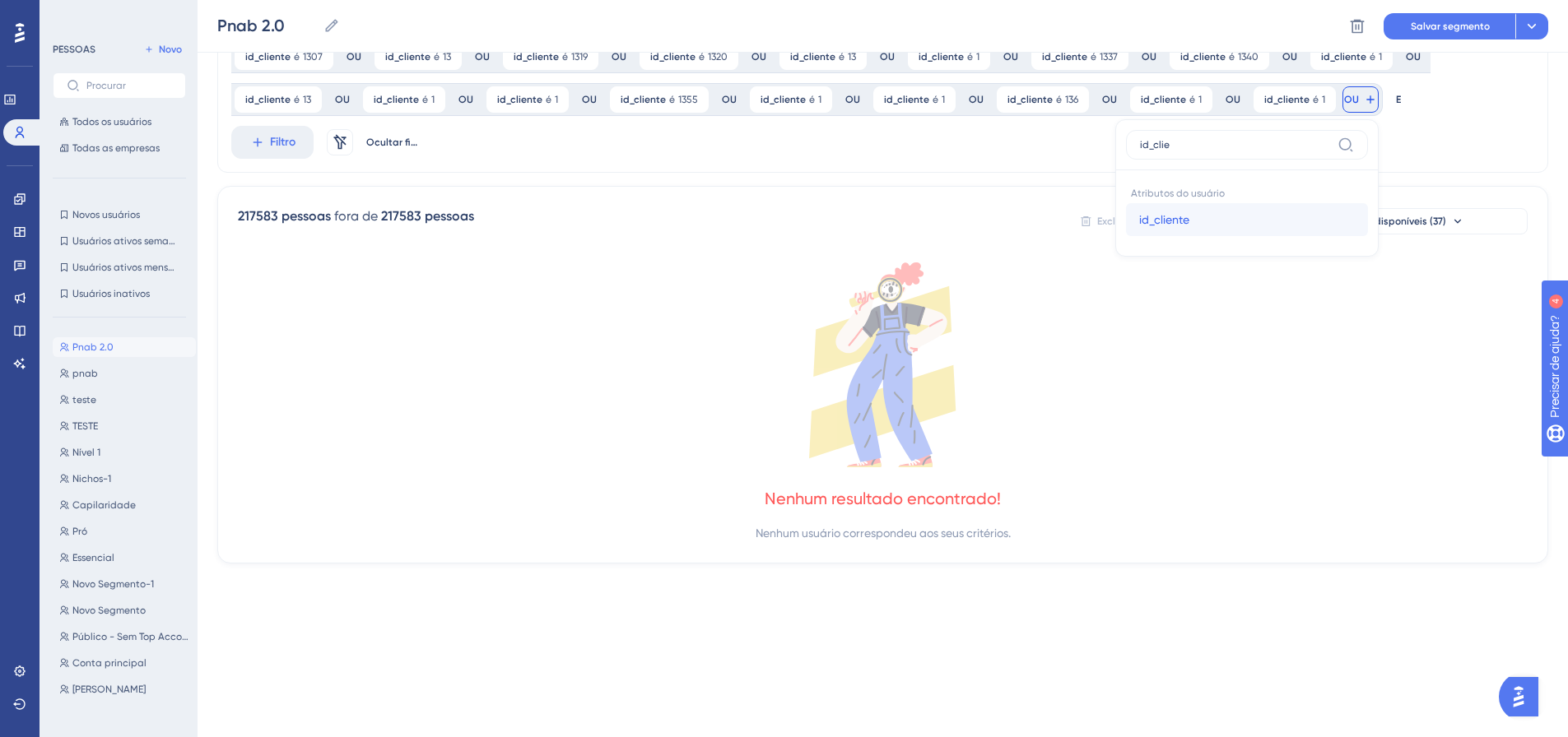
click at [1172, 214] on font "id_cliente" at bounding box center [1164, 219] width 50 height 13
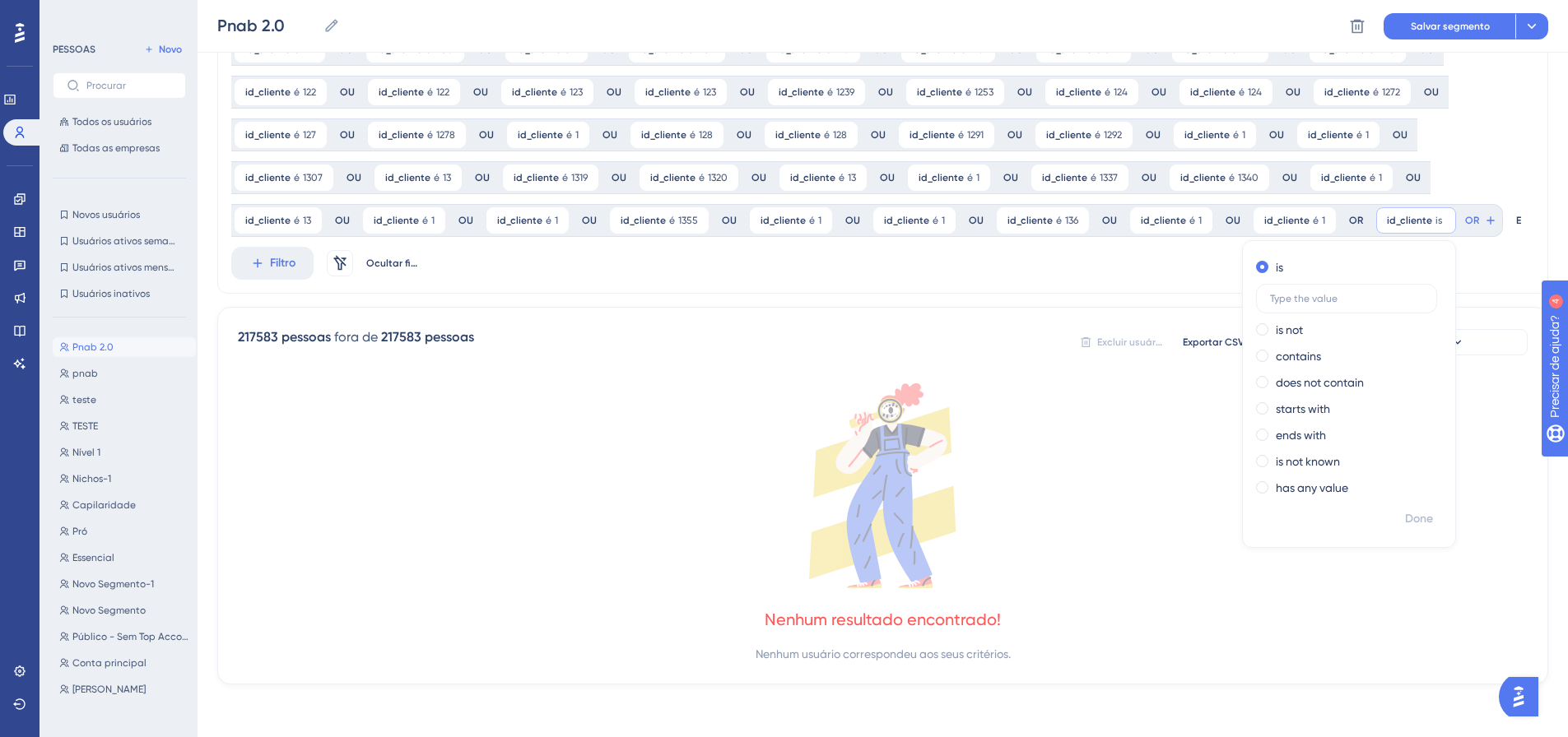
scroll to position [557, 0]
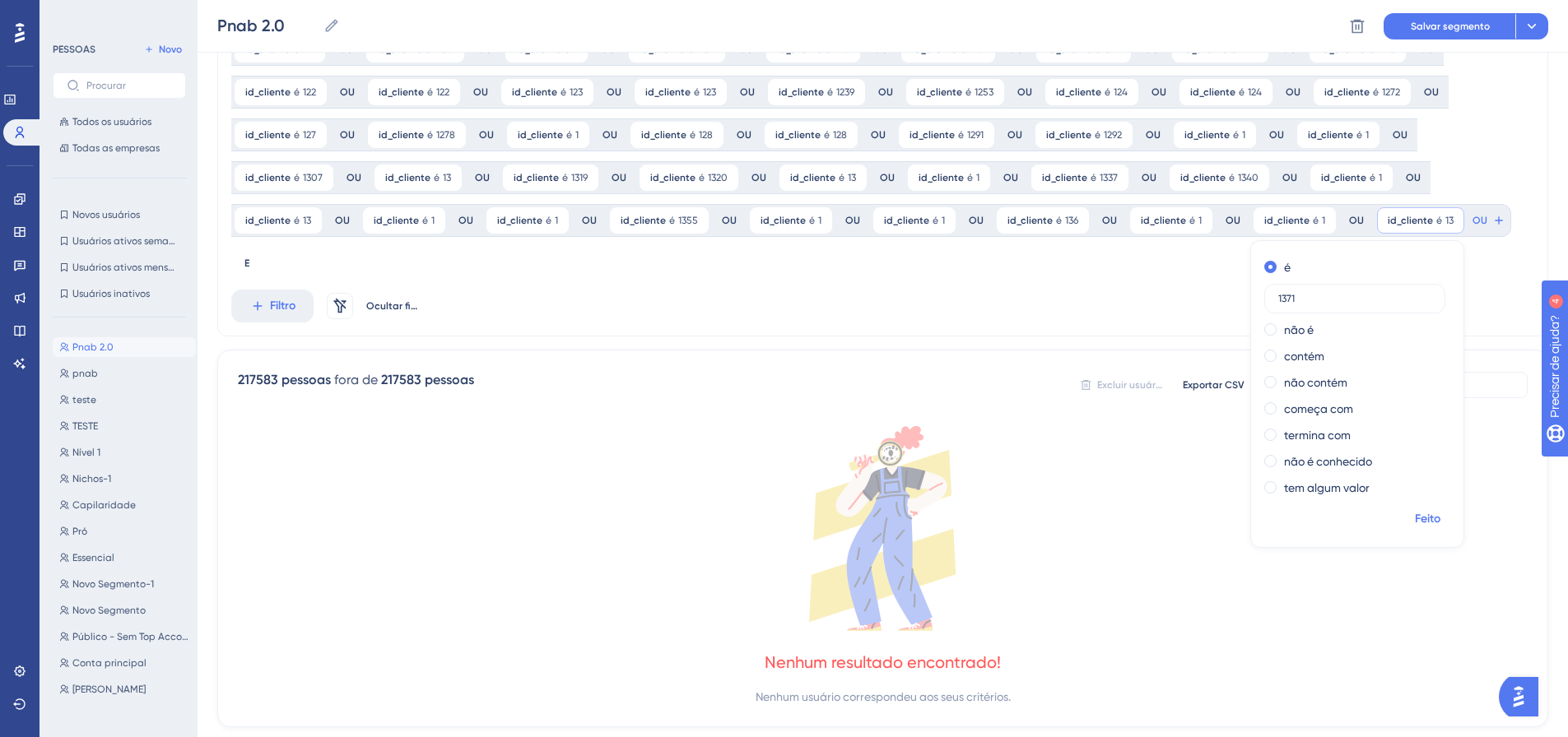
click at [1415, 513] on font "Feito" at bounding box center [1427, 518] width 25 height 14
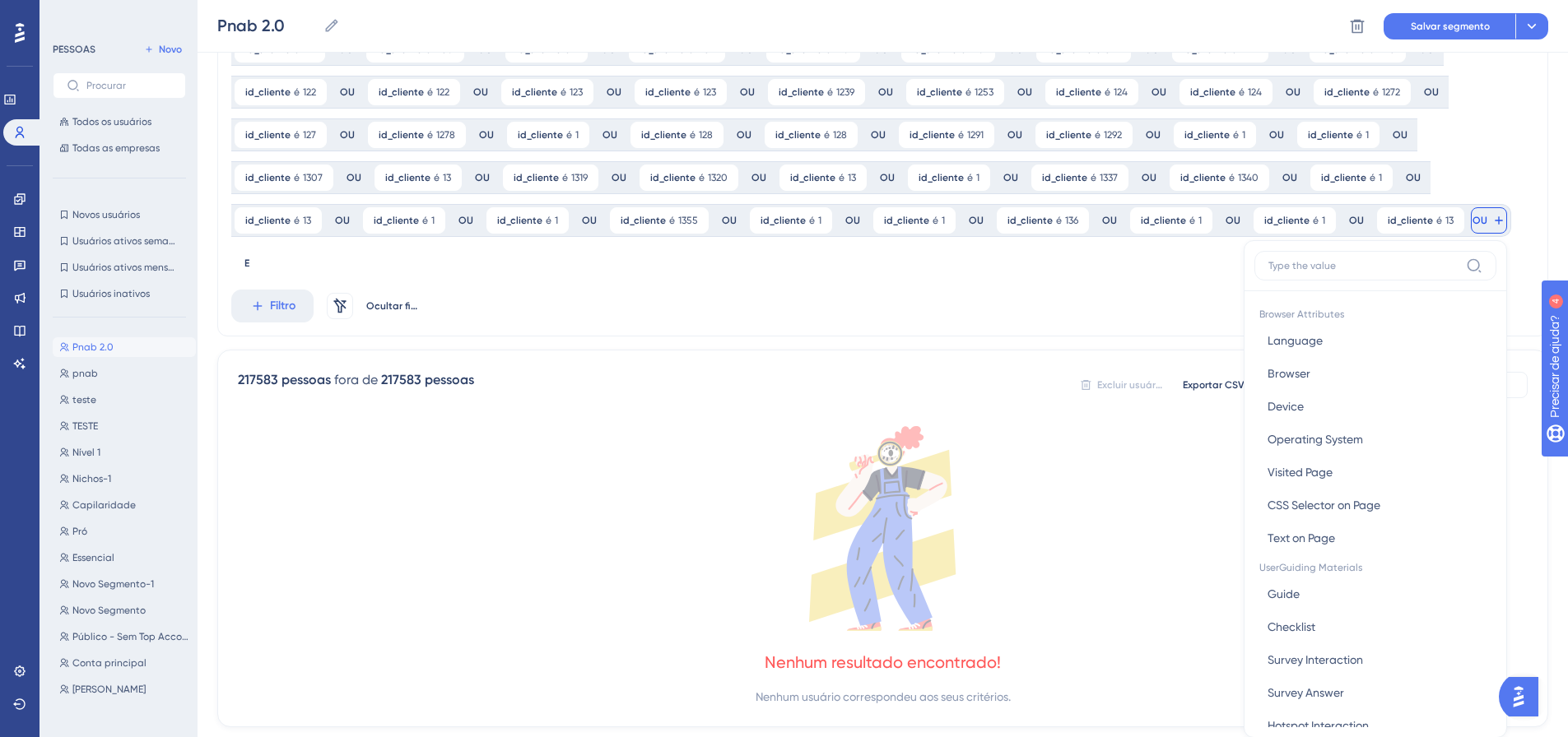
scroll to position [678, 0]
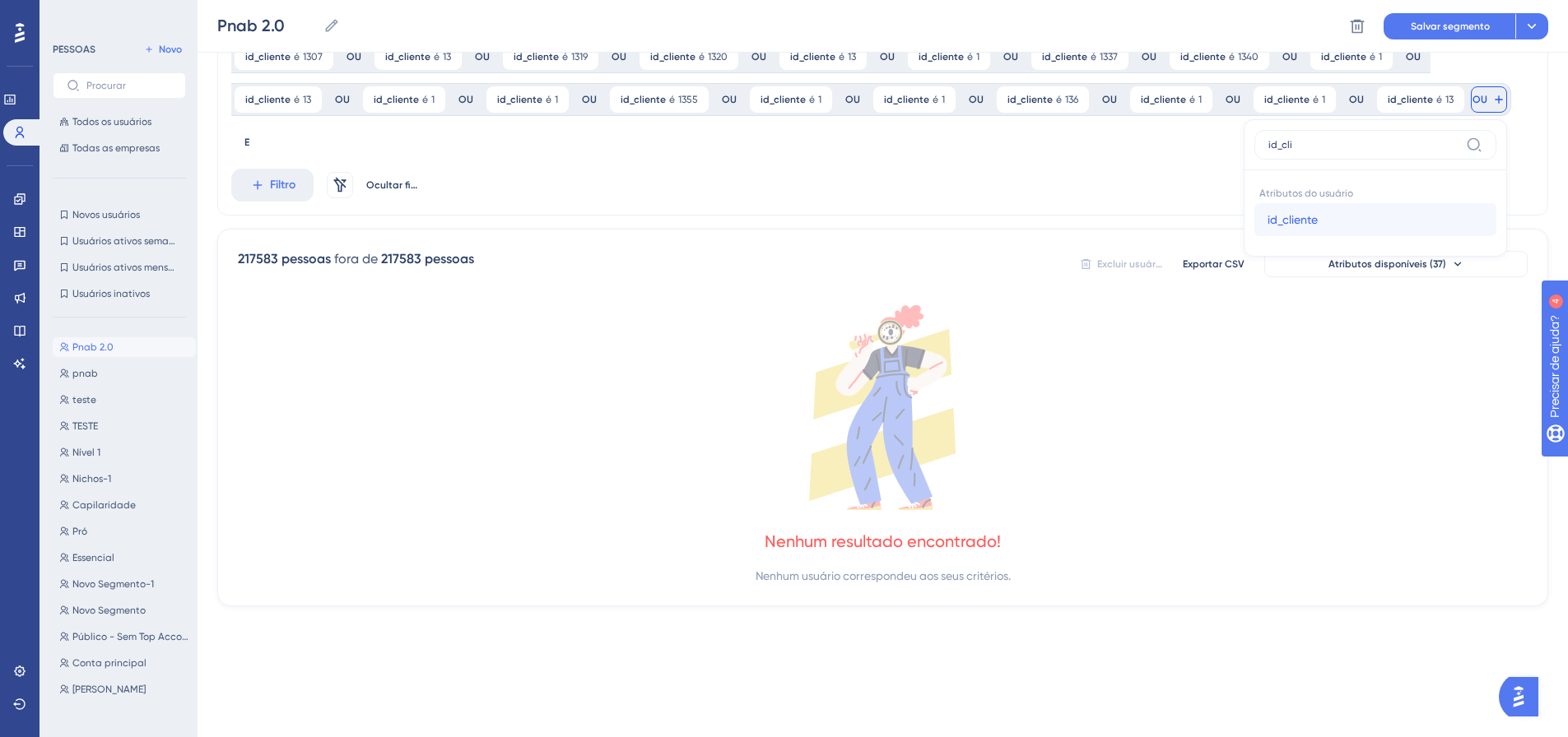
click at [1313, 217] on button "id_cliente id_cliente" at bounding box center [1375, 219] width 242 height 33
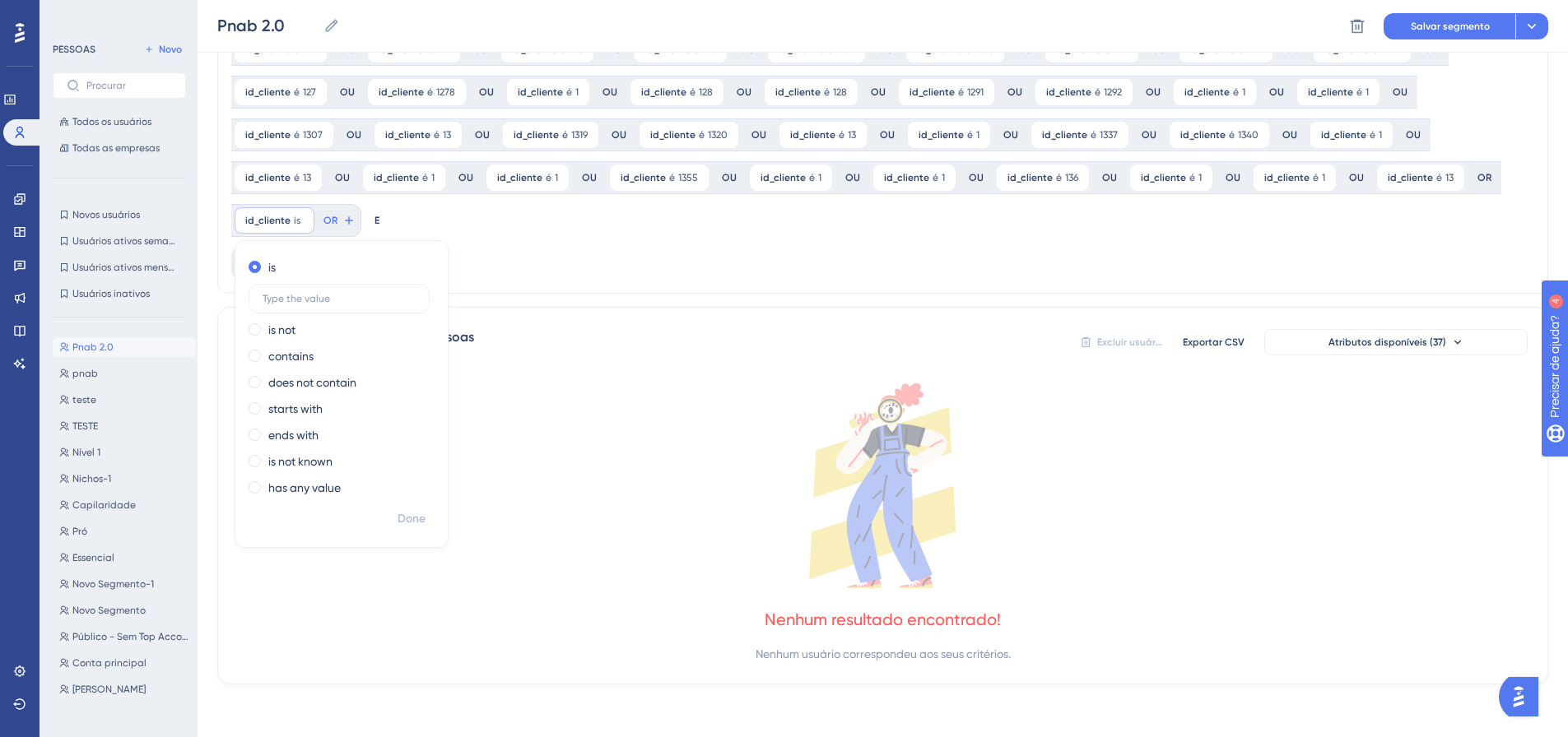
scroll to position [600, 0]
click at [399, 522] on font "Feito" at bounding box center [411, 518] width 25 height 14
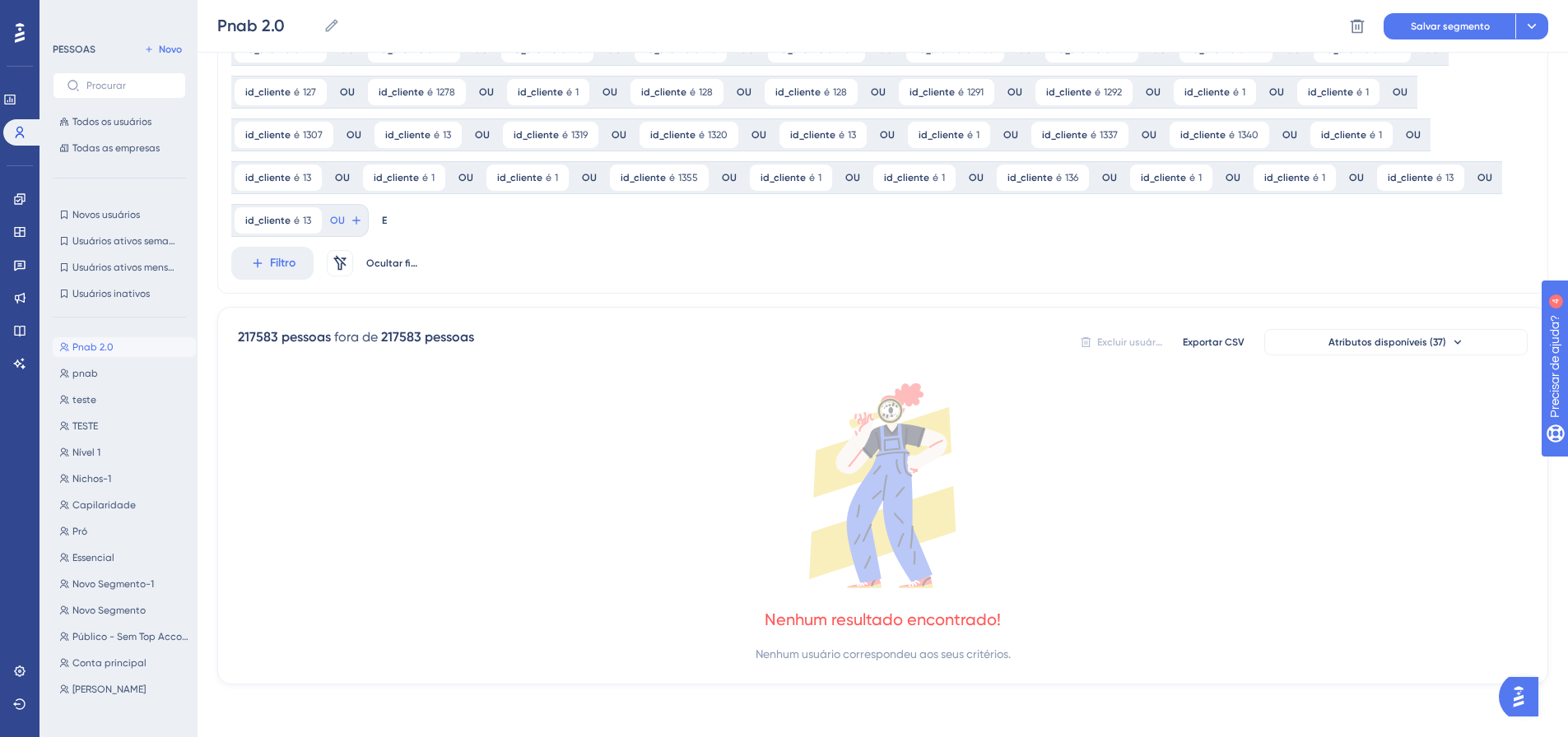
click at [417, 515] on div "id_cliente é 93 93 Remover OU id_cliente é 93 93 Remover OU id_cliente é 93 93 …" at bounding box center [882, 95] width 1331 height 1178
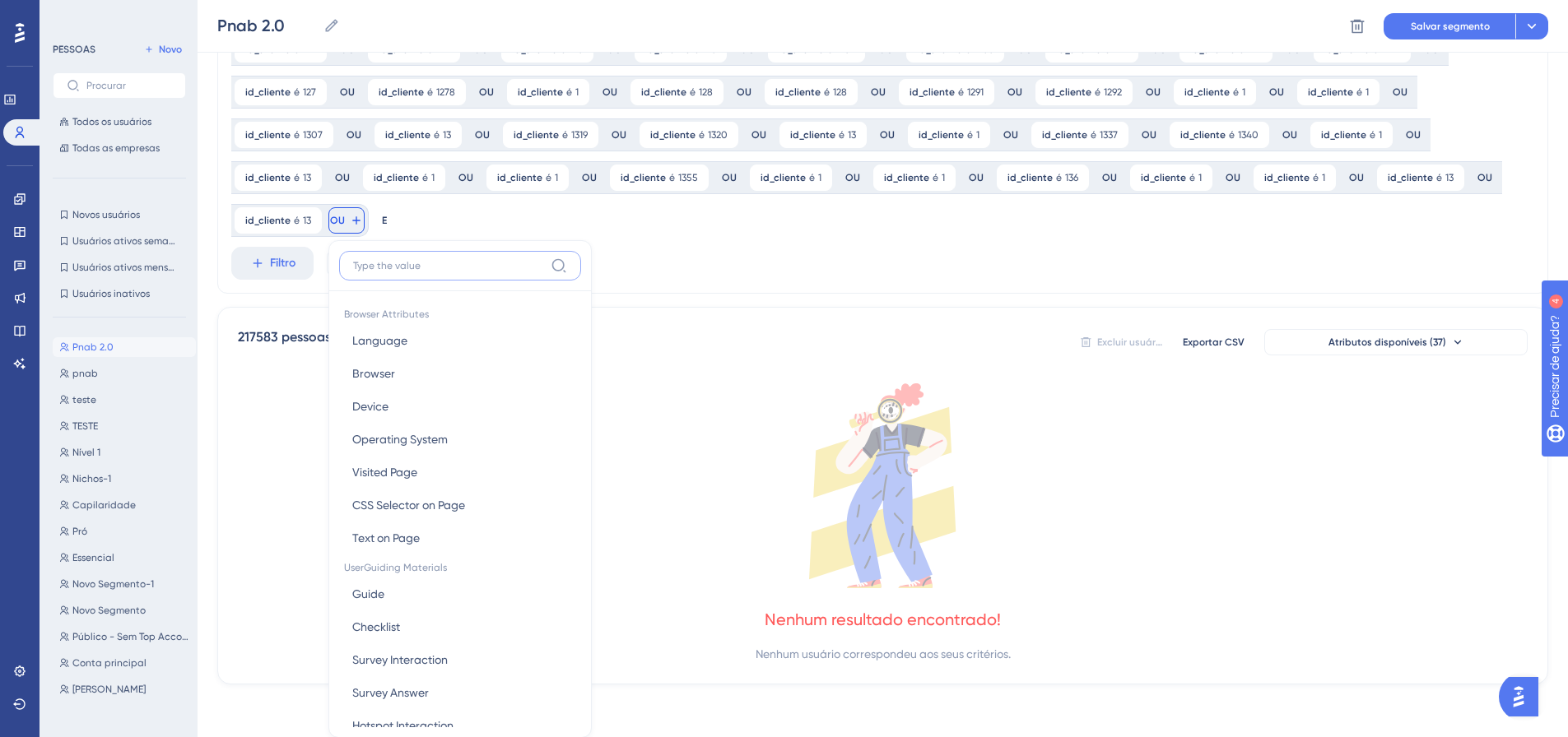
scroll to position [720, 0]
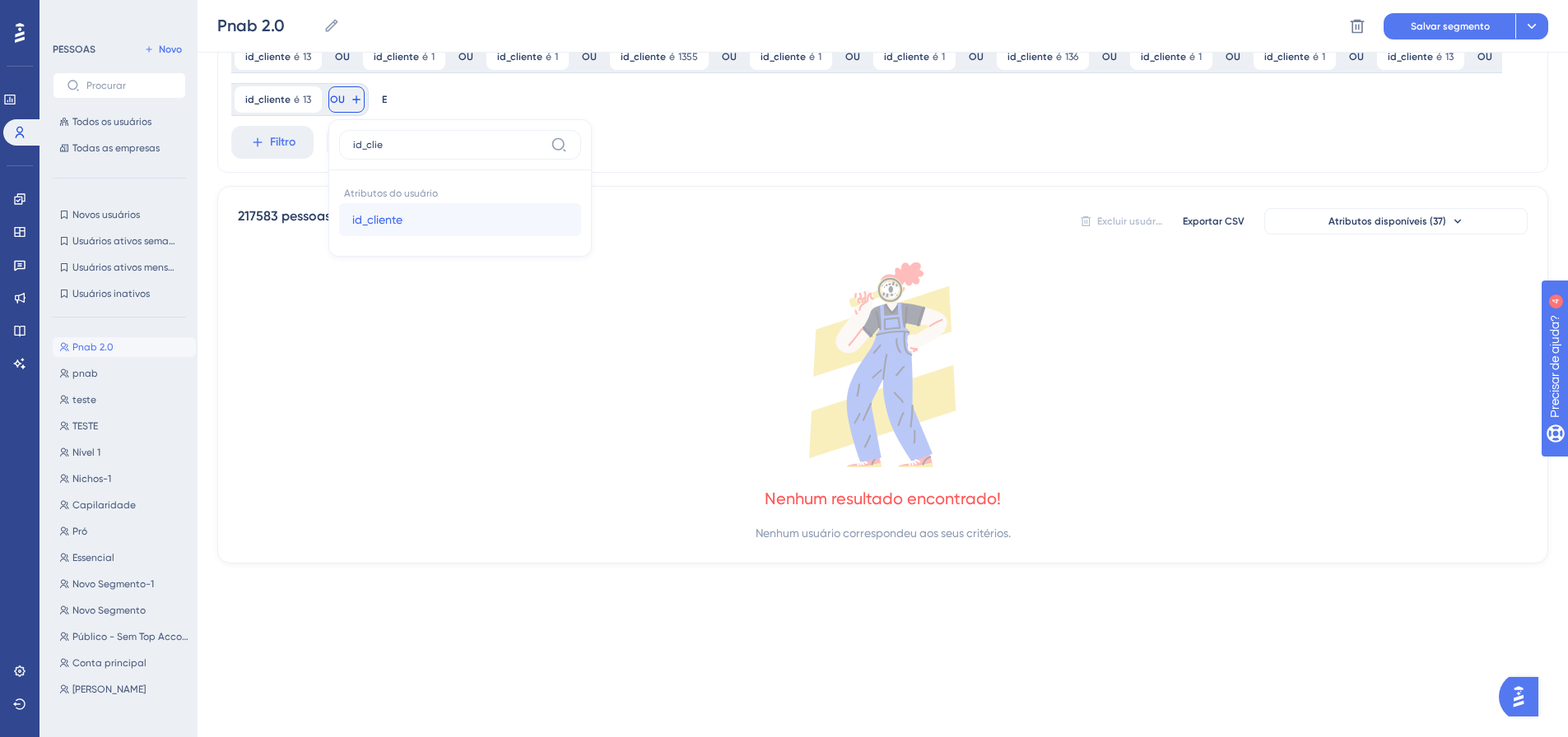
click at [361, 214] on font "id_cliente" at bounding box center [377, 219] width 50 height 13
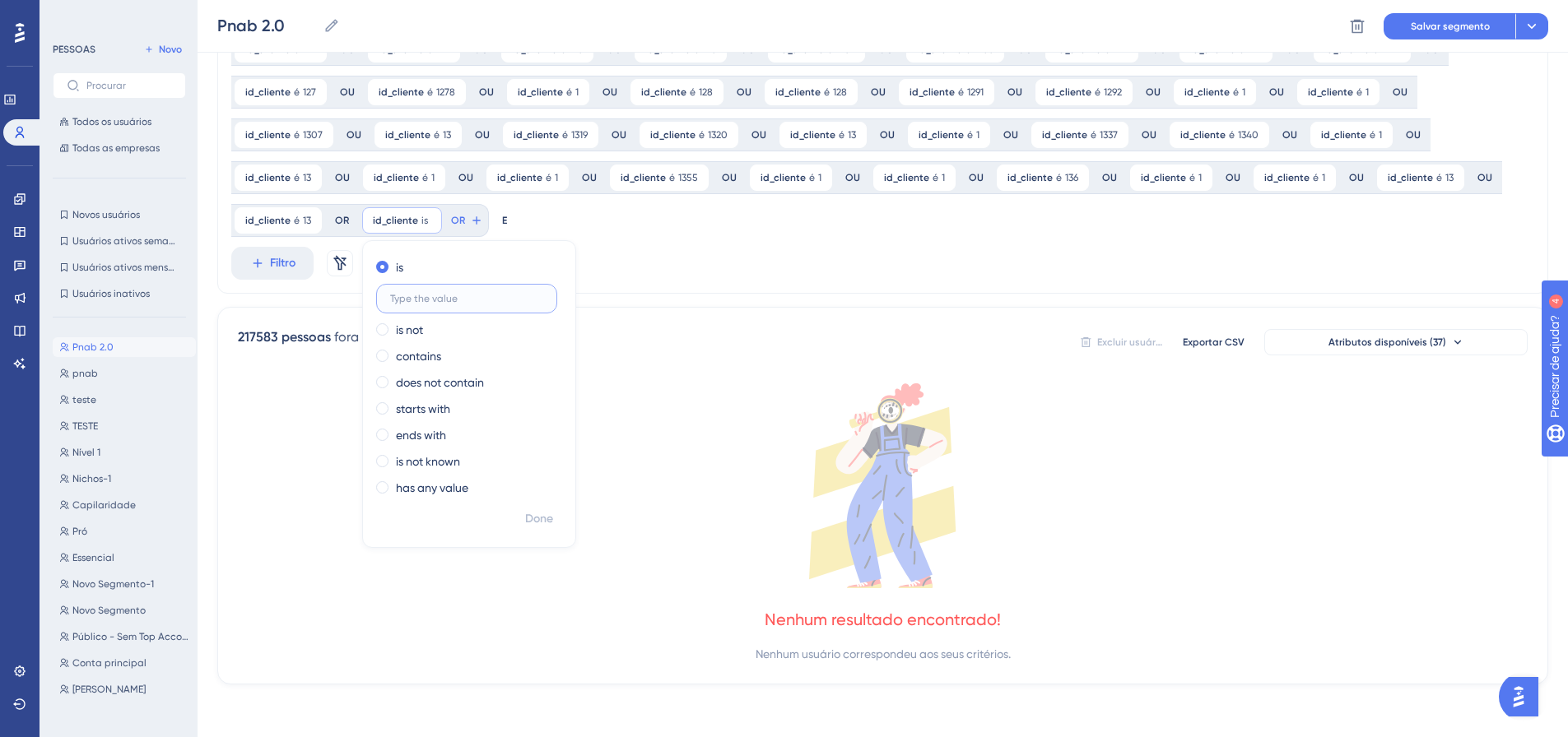
scroll to position [600, 0]
drag, startPoint x: 508, startPoint y: 518, endPoint x: 518, endPoint y: 524, distance: 11.7
click at [511, 521] on div "Feito" at bounding box center [469, 525] width 212 height 43
click at [528, 522] on font "Feito" at bounding box center [540, 518] width 25 height 14
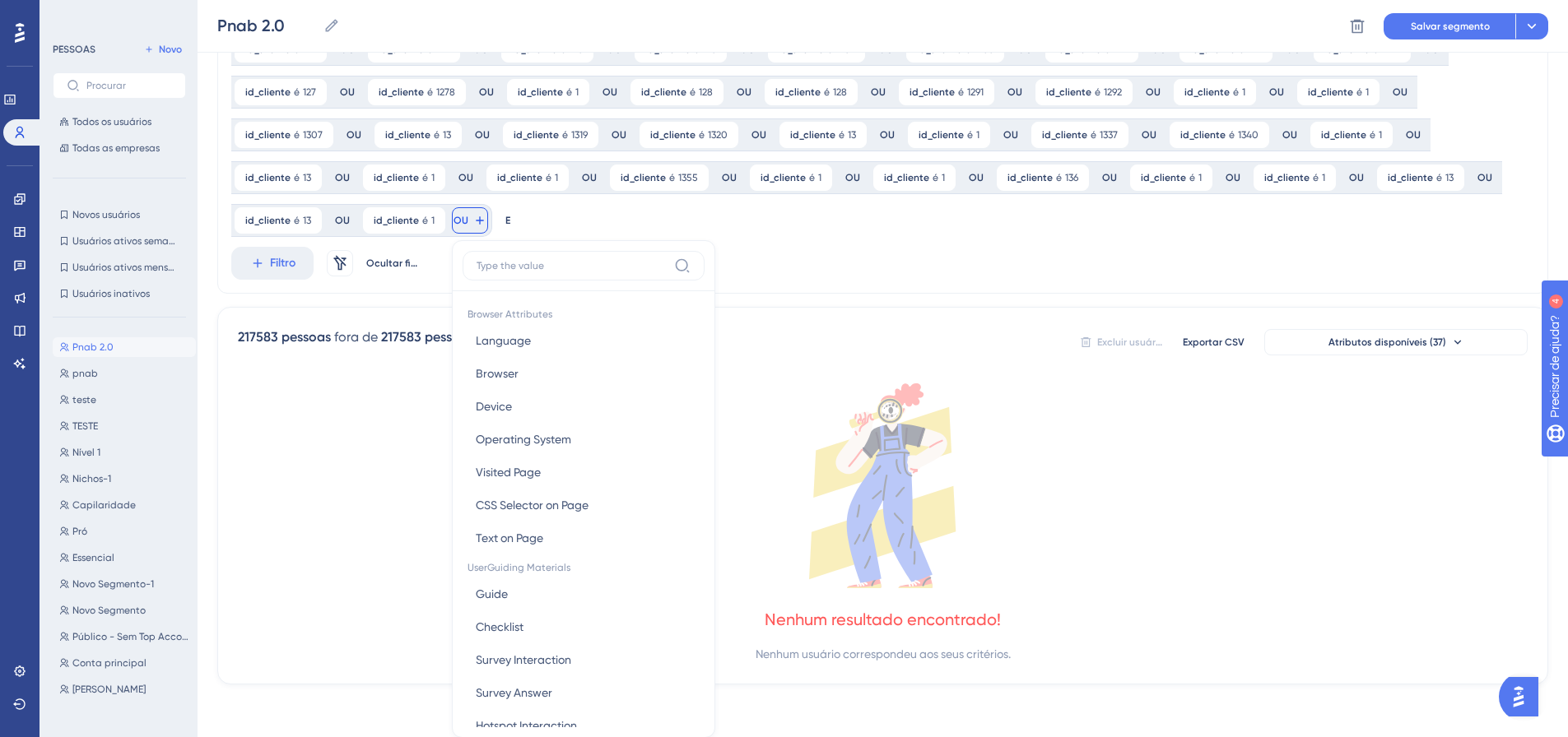
scroll to position [720, 0]
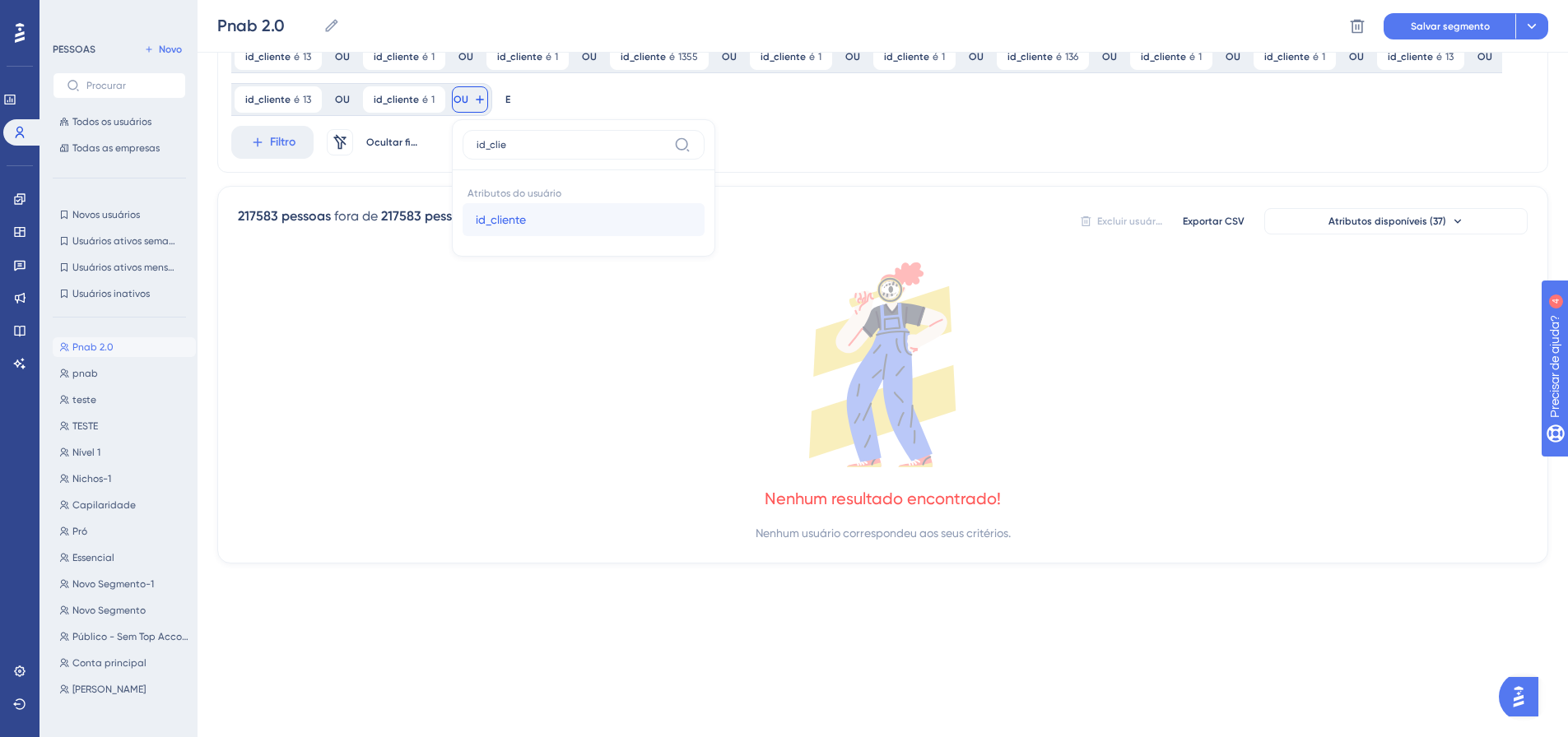
click at [470, 220] on button "id_cliente id_cliente" at bounding box center [583, 219] width 242 height 33
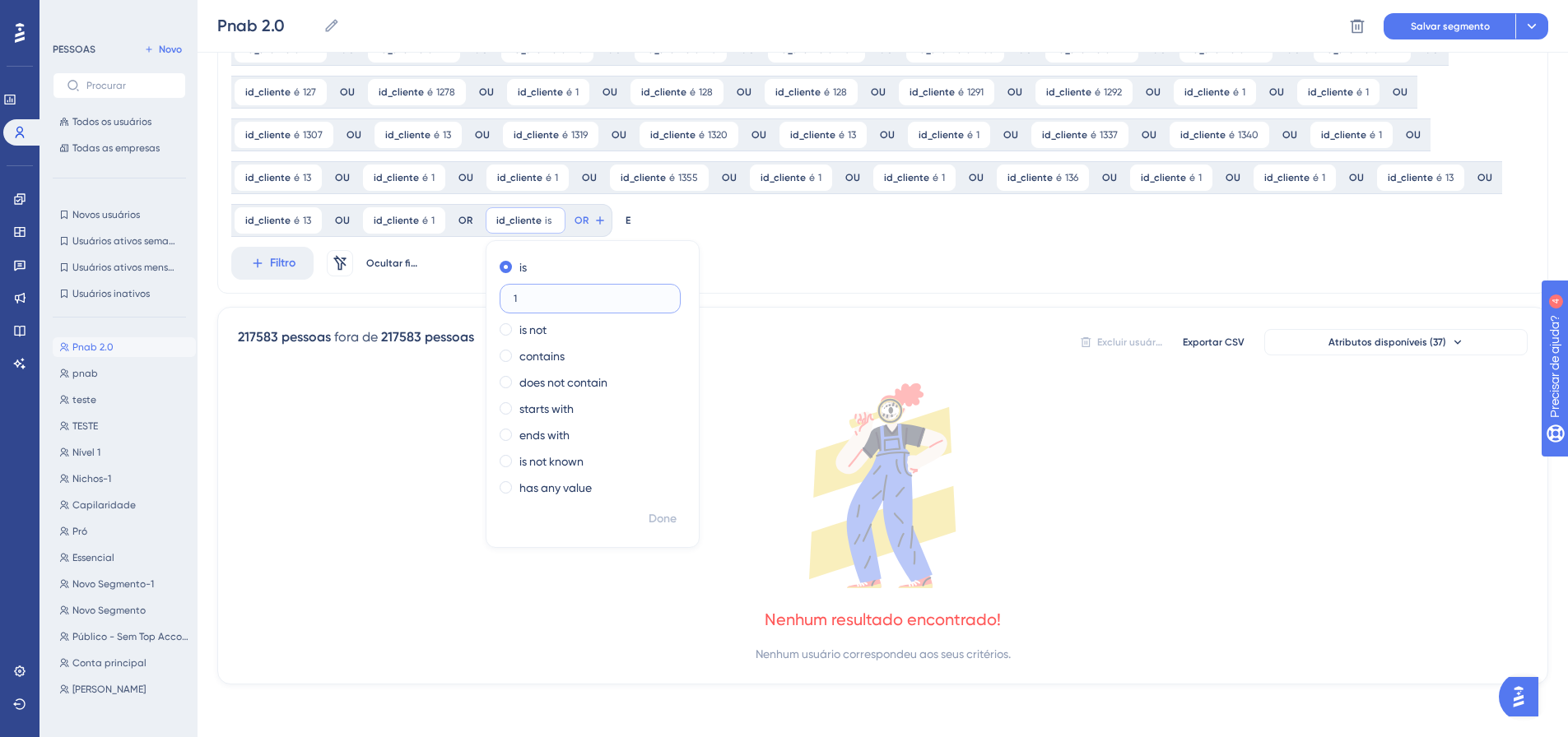
scroll to position [600, 0]
click at [655, 520] on font "Feito" at bounding box center [664, 518] width 25 height 14
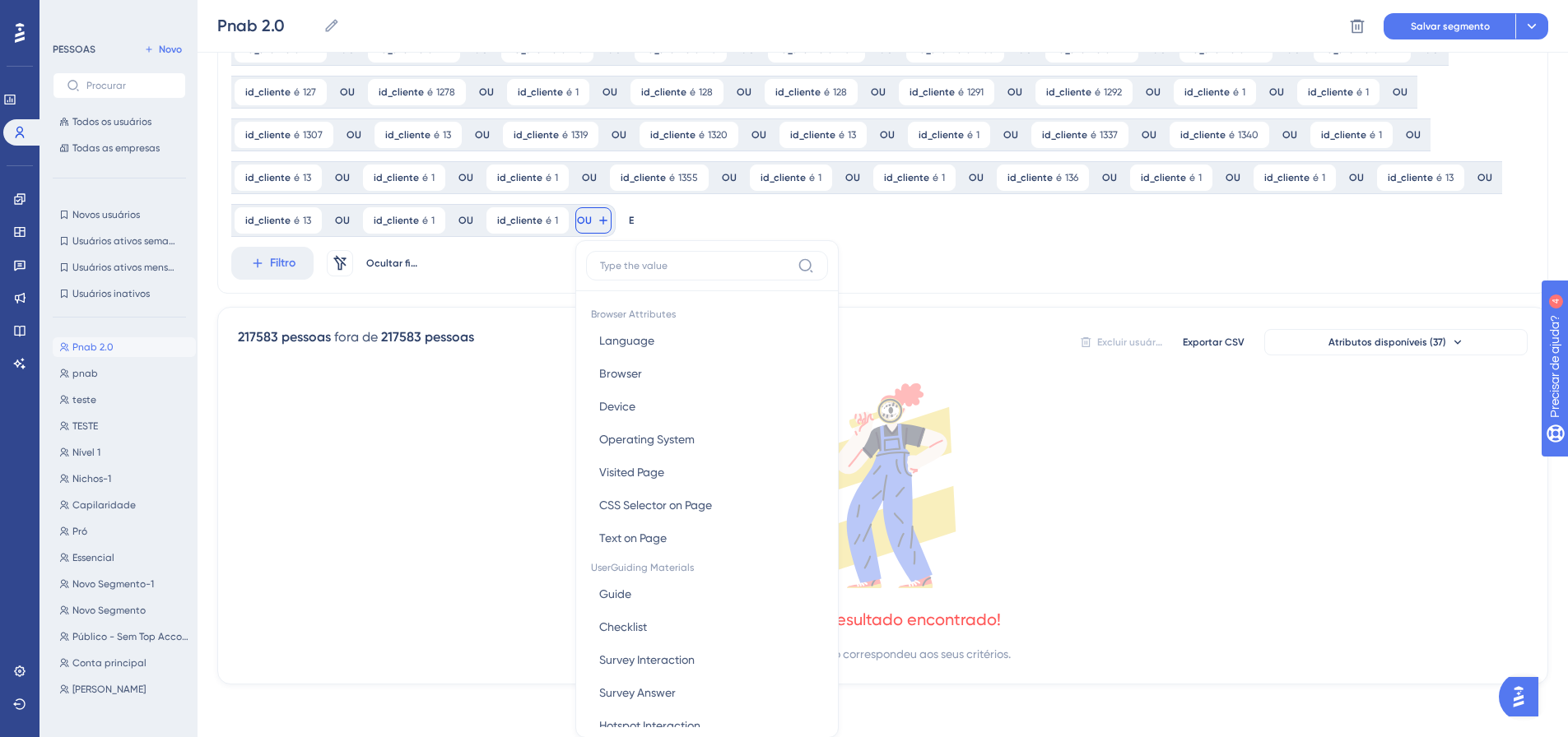
scroll to position [720, 0]
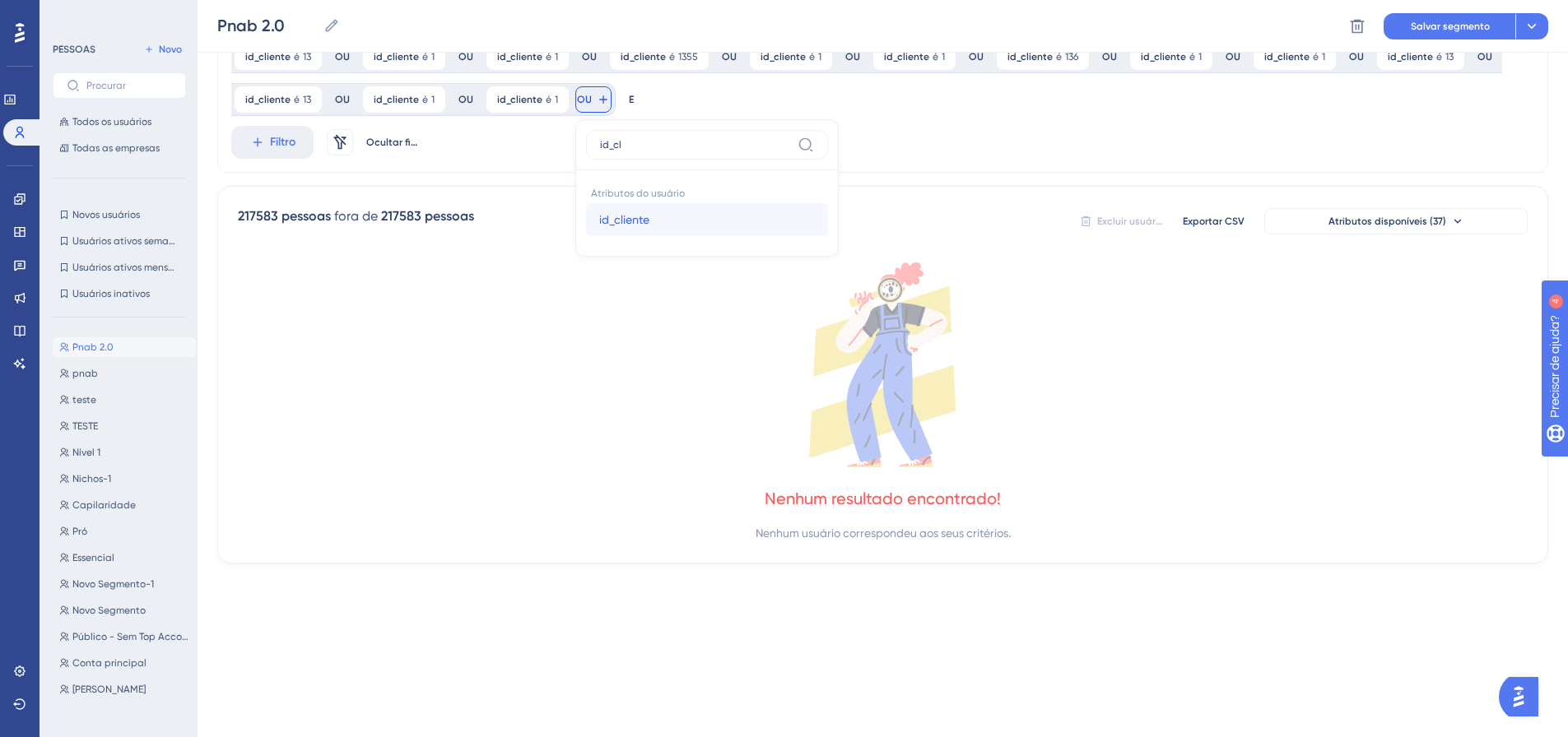
click at [587, 217] on button "id_cliente id_cliente" at bounding box center [706, 219] width 242 height 33
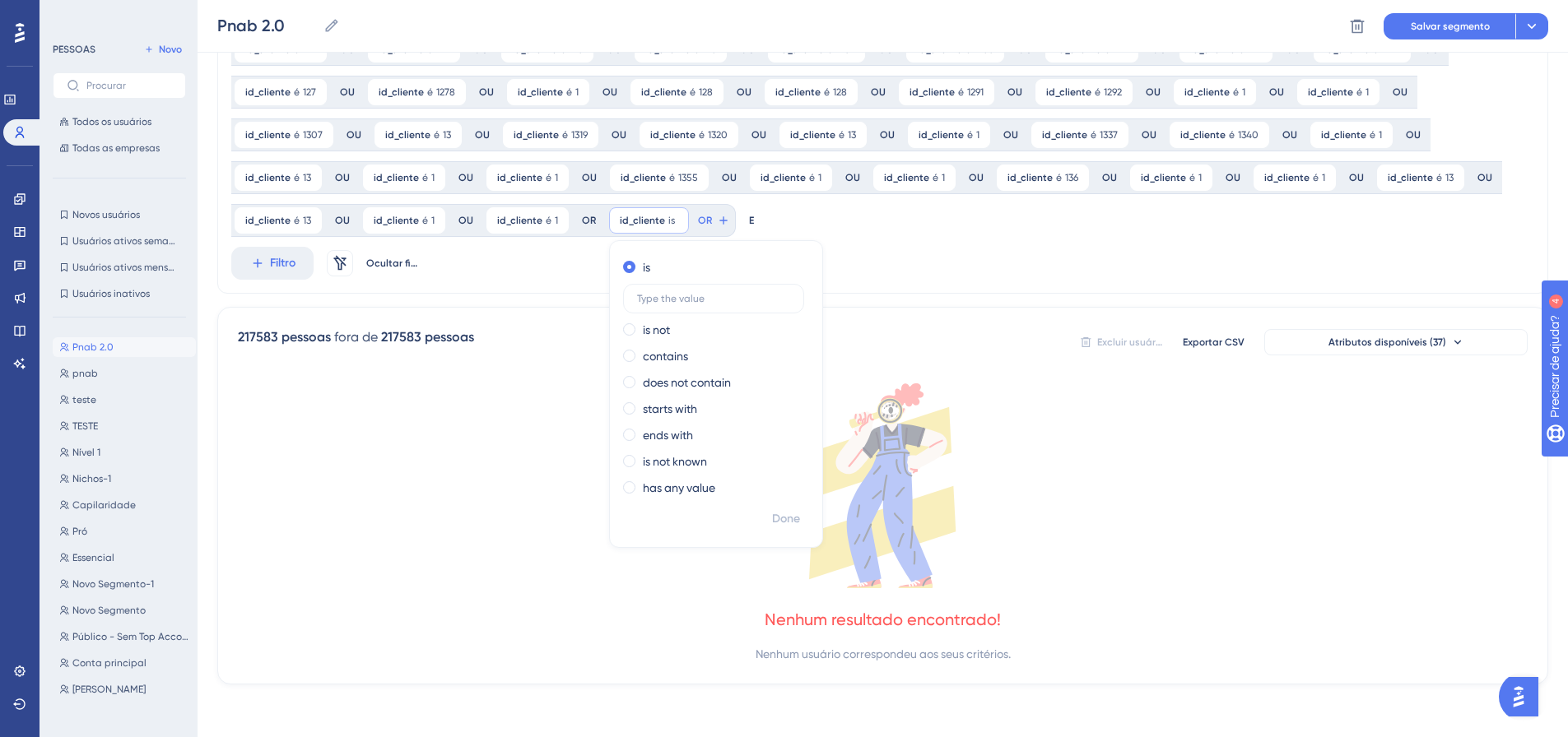
scroll to position [600, 0]
click at [784, 515] on font "Feito" at bounding box center [787, 518] width 25 height 14
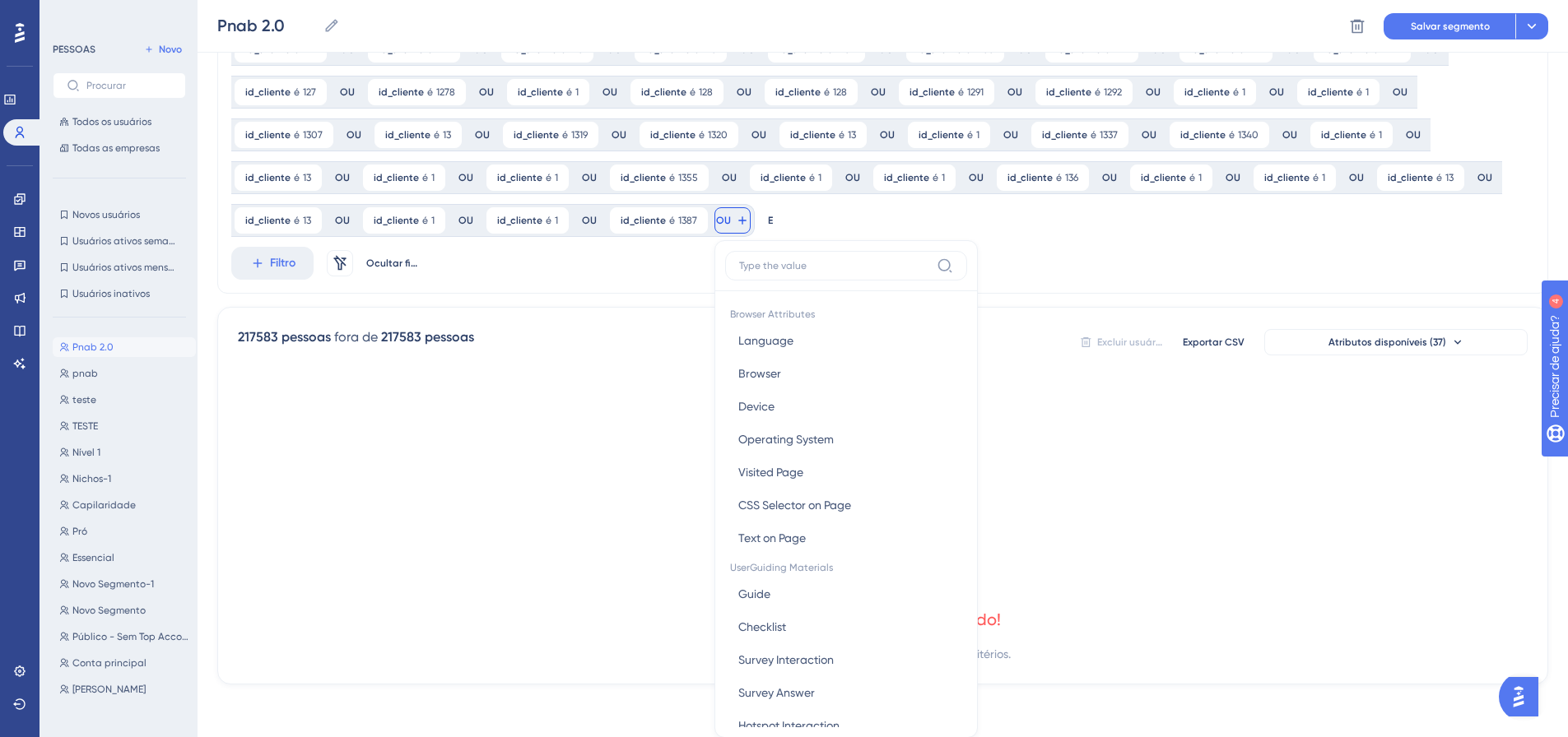
scroll to position [720, 0]
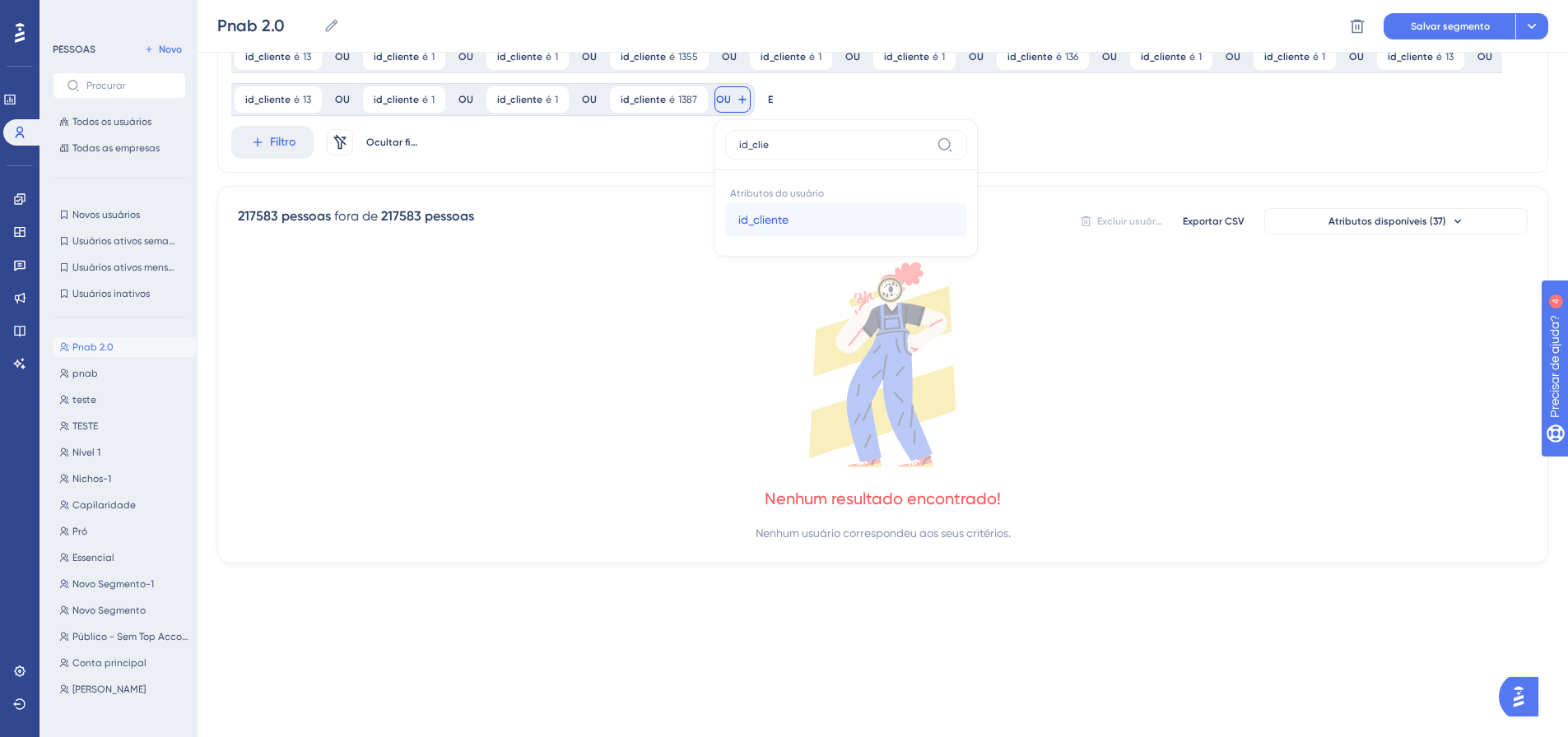
click at [728, 223] on button "id_cliente id_cliente" at bounding box center [846, 219] width 242 height 33
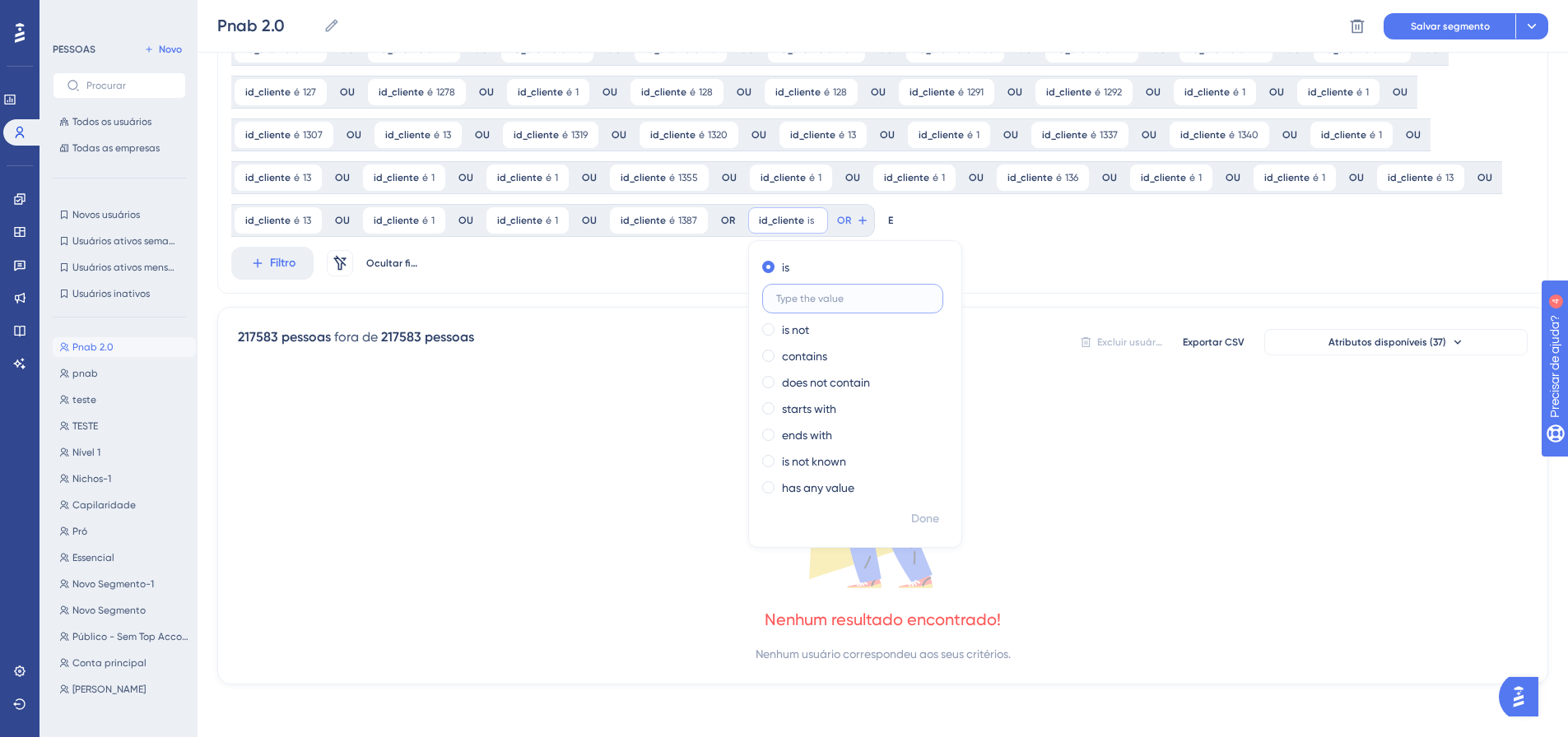
scroll to position [600, 0]
click at [913, 520] on font "Feito" at bounding box center [926, 518] width 25 height 14
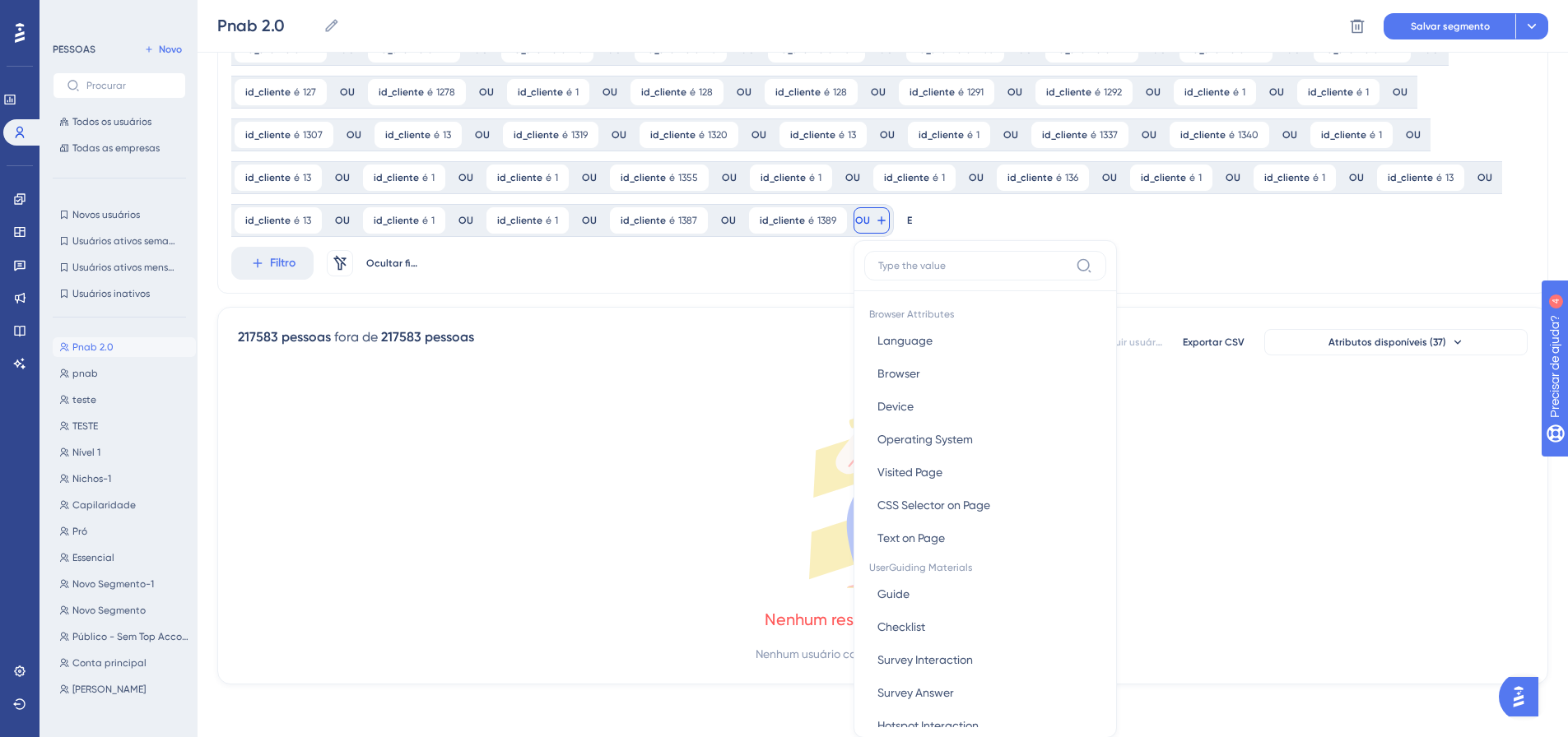
scroll to position [720, 0]
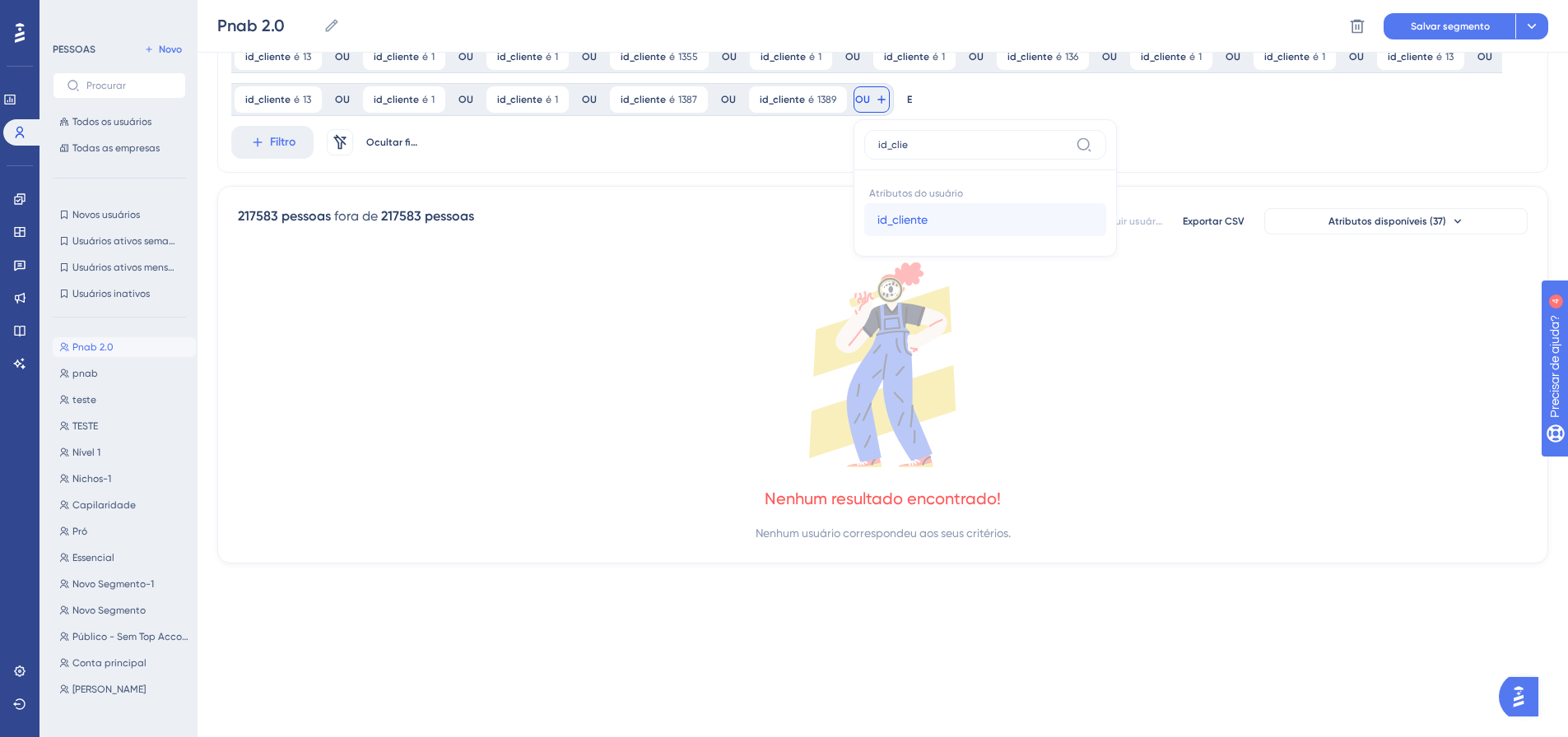
click at [893, 225] on font "id_cliente" at bounding box center [903, 219] width 50 height 13
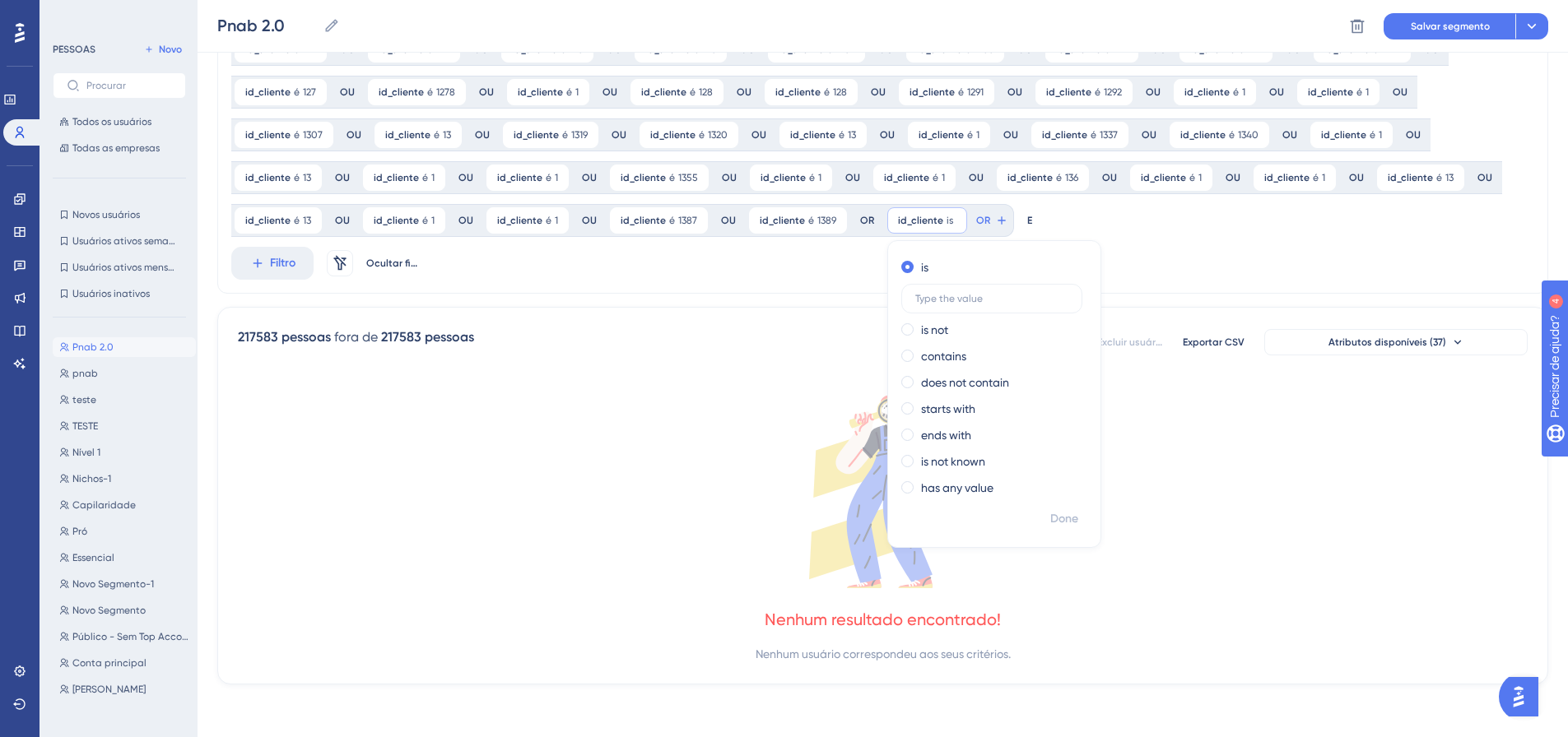
scroll to position [600, 0]
drag, startPoint x: 1060, startPoint y: 514, endPoint x: 992, endPoint y: 490, distance: 72.1
click at [1059, 513] on font "Feito" at bounding box center [1065, 518] width 25 height 14
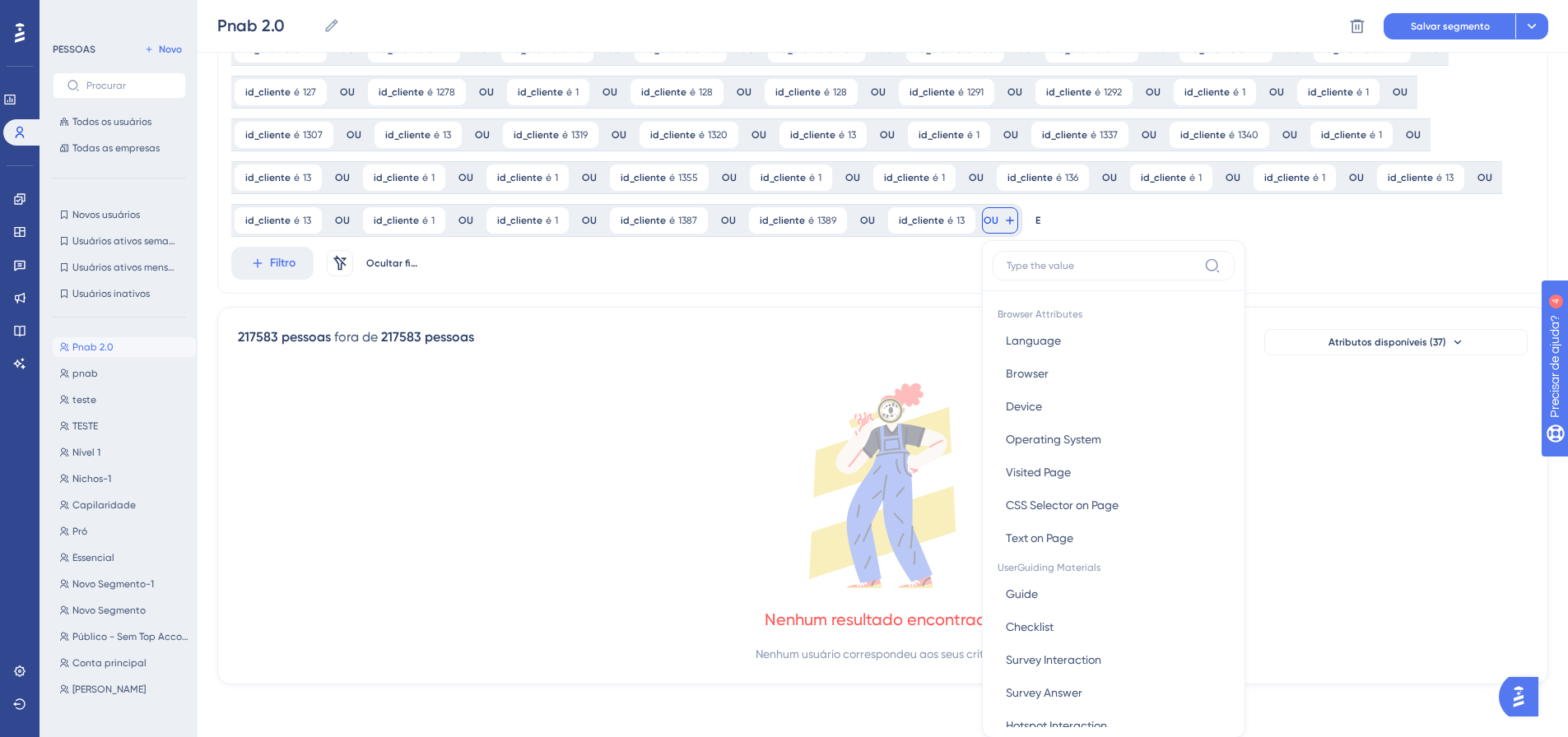
scroll to position [720, 0]
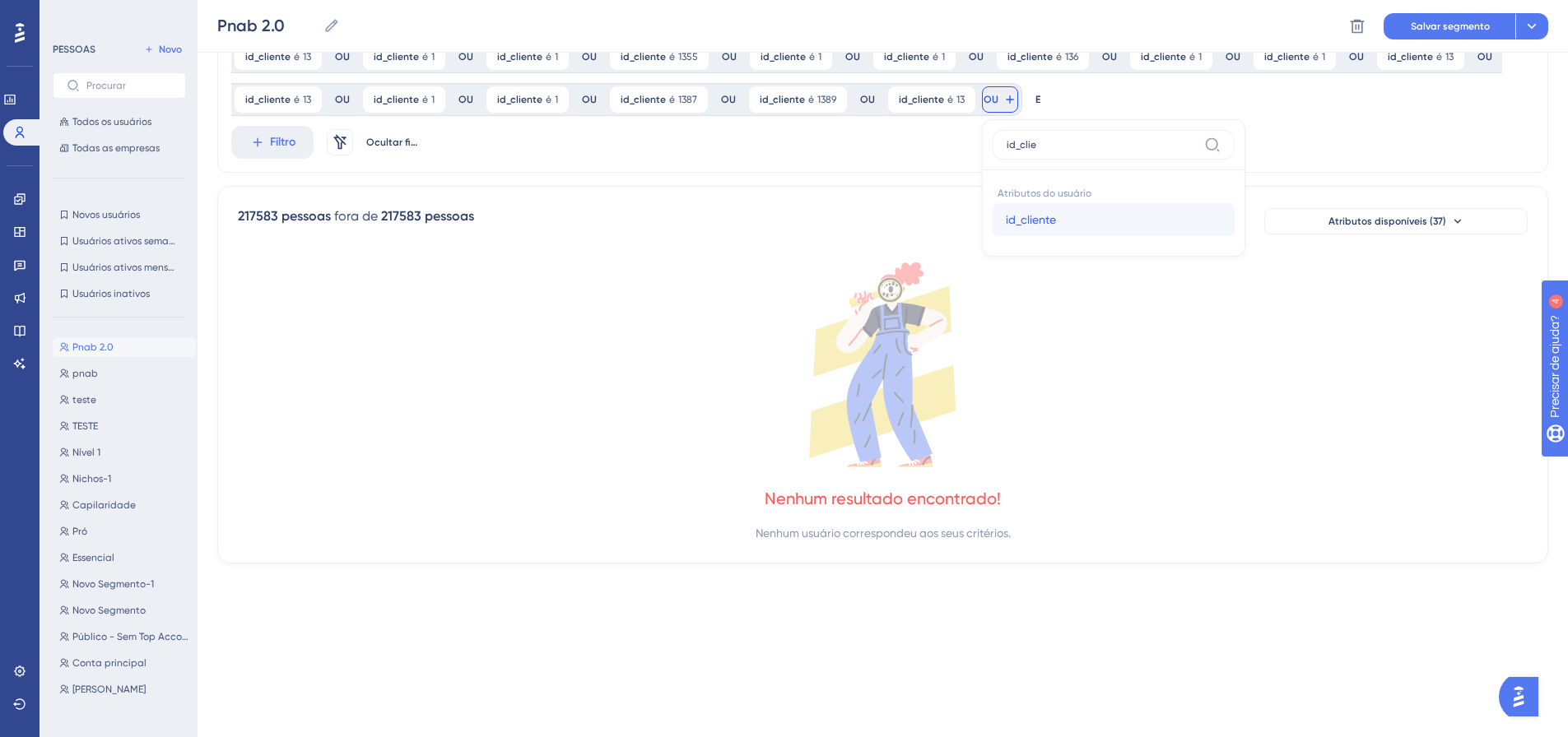
click at [1006, 220] on font "id_cliente" at bounding box center [1031, 219] width 50 height 13
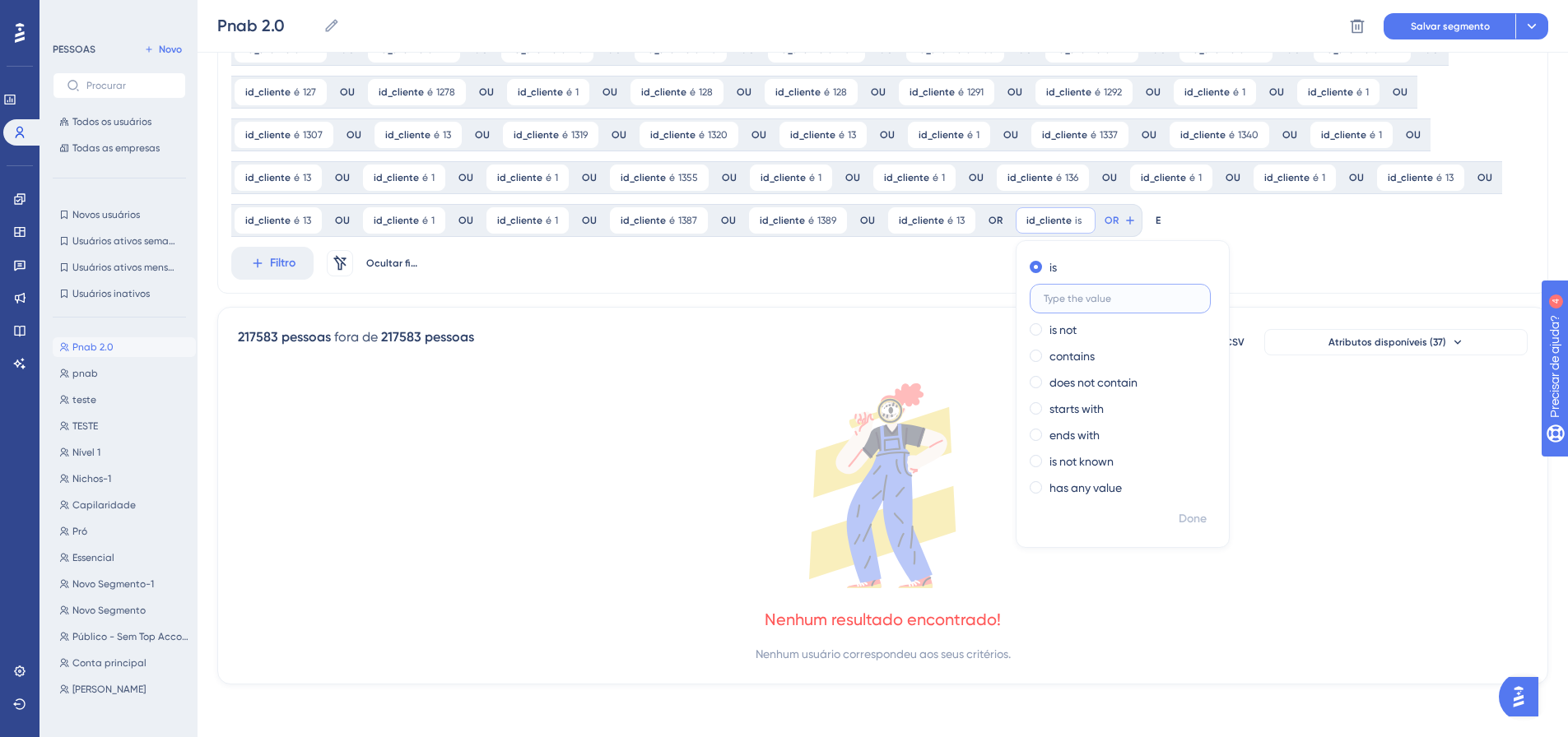
scroll to position [600, 0]
click at [1202, 515] on button "Feito" at bounding box center [1193, 518] width 46 height 29
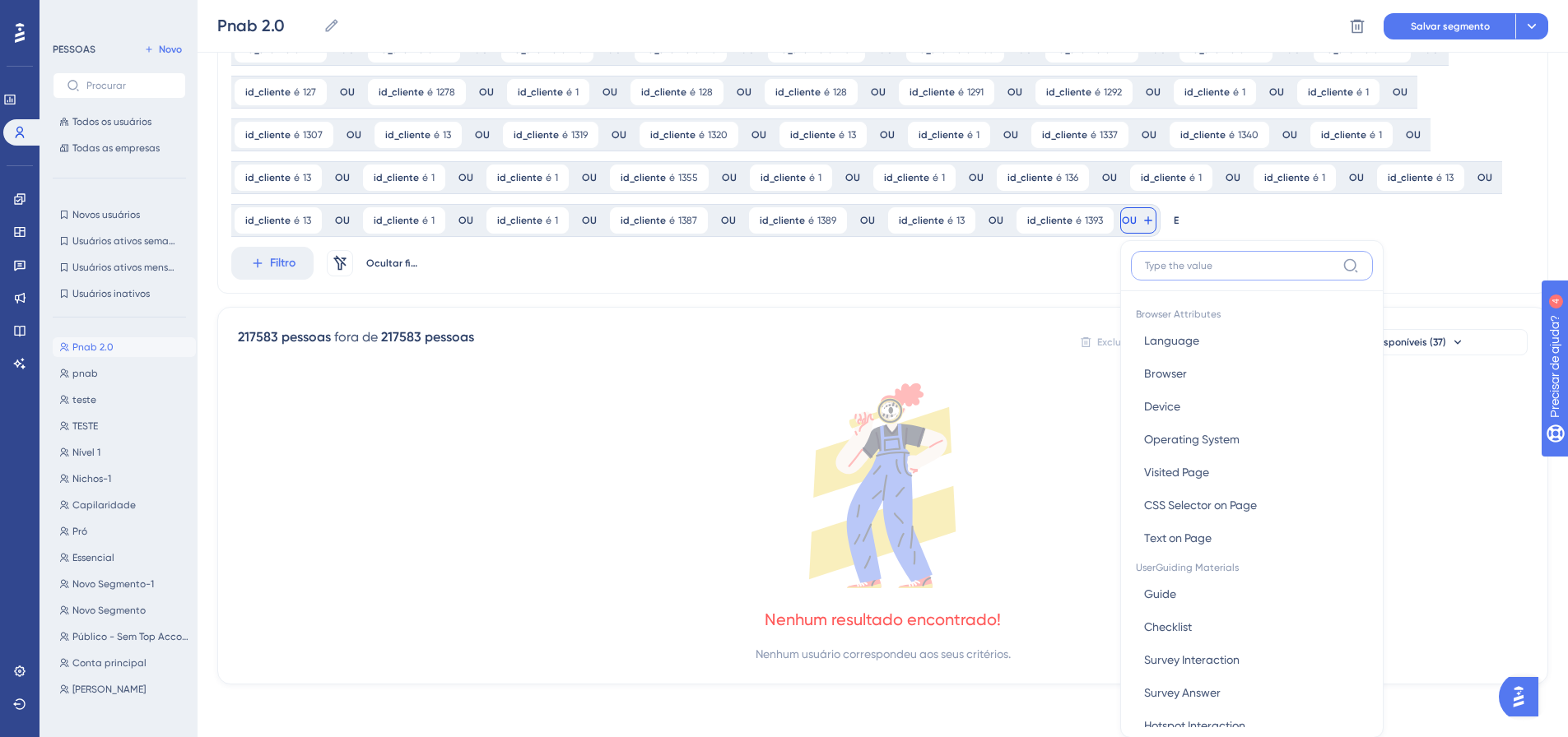
scroll to position [720, 0]
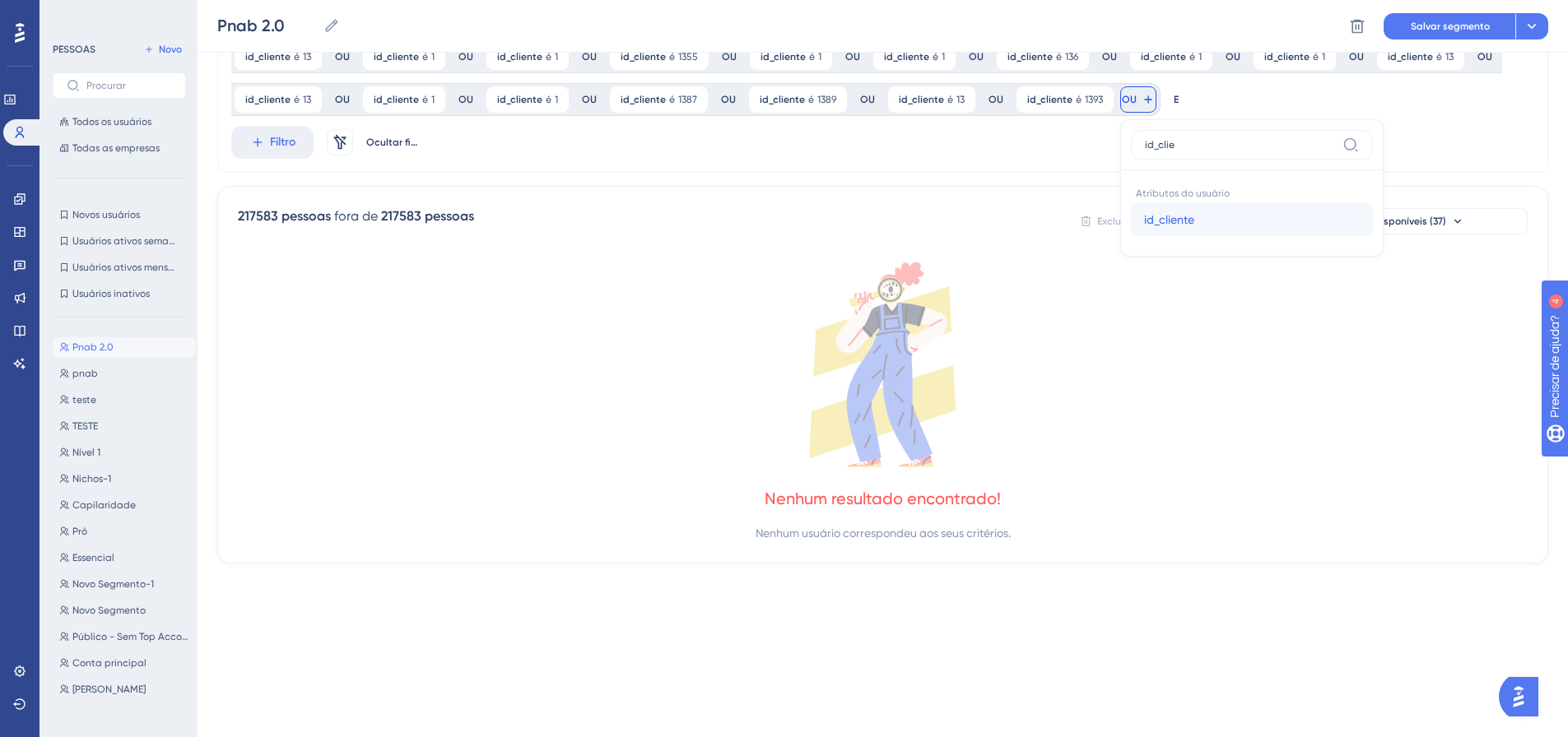
click at [1144, 221] on font "id_cliente" at bounding box center [1169, 219] width 50 height 13
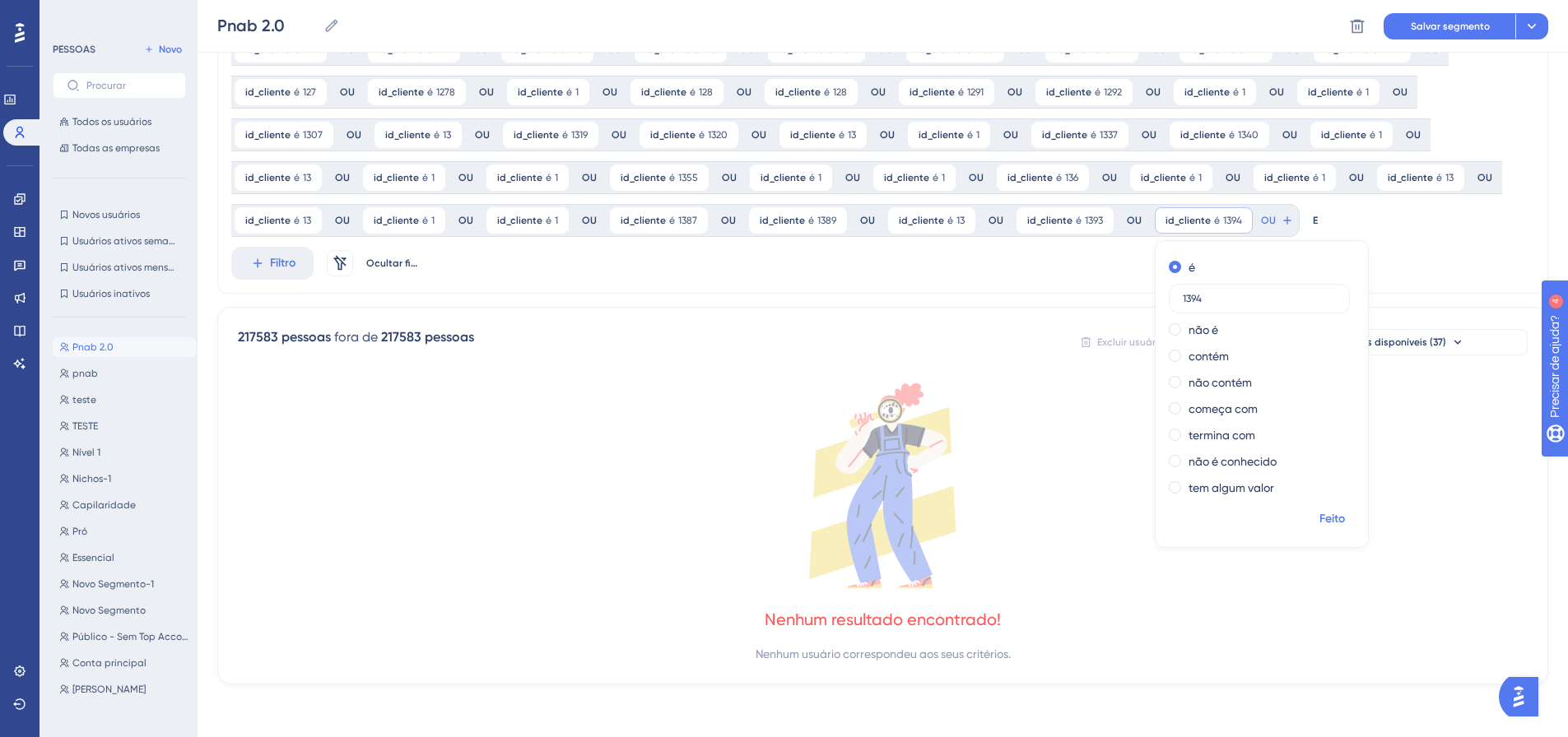
click at [1322, 526] on span "Feito" at bounding box center [1332, 519] width 25 height 20
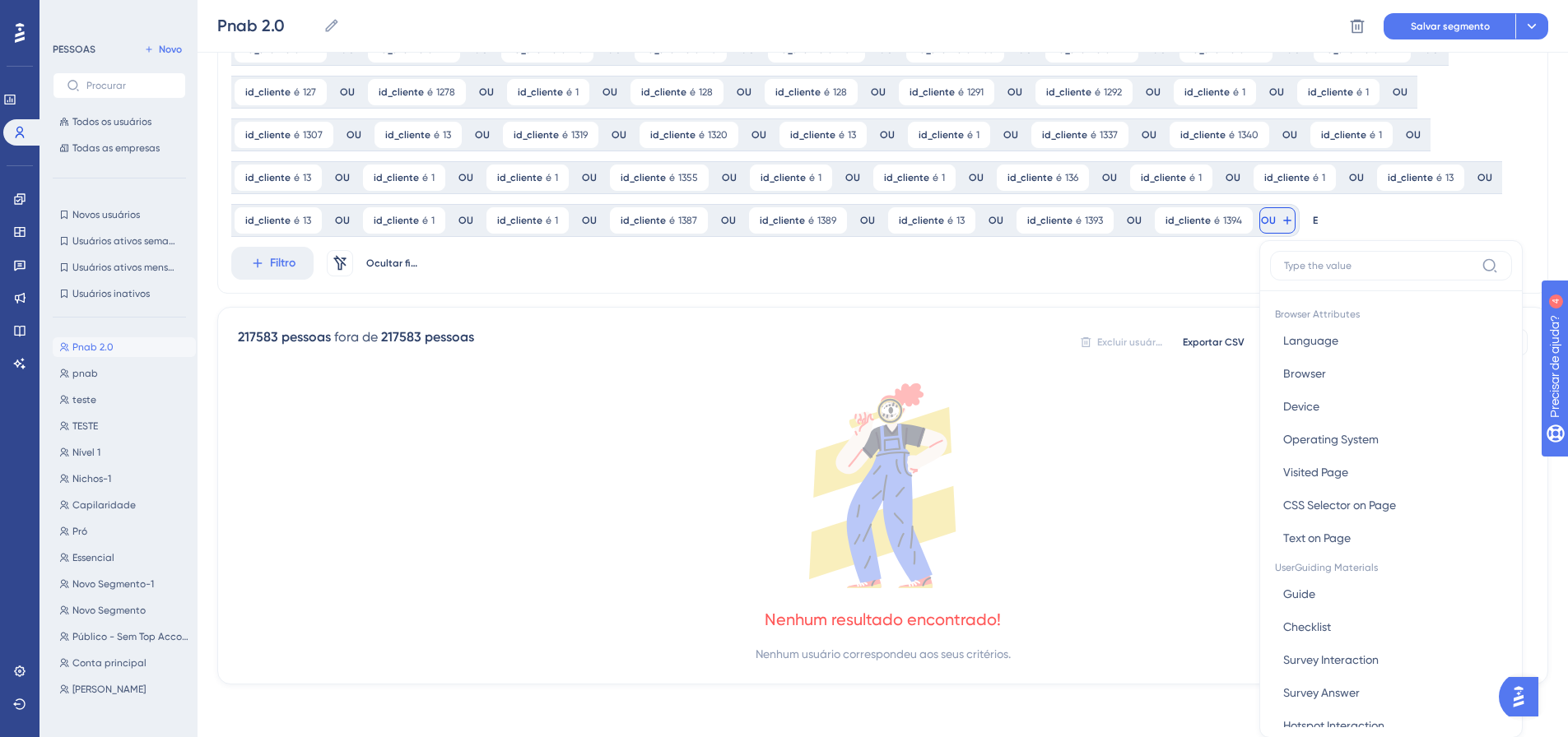
scroll to position [720, 0]
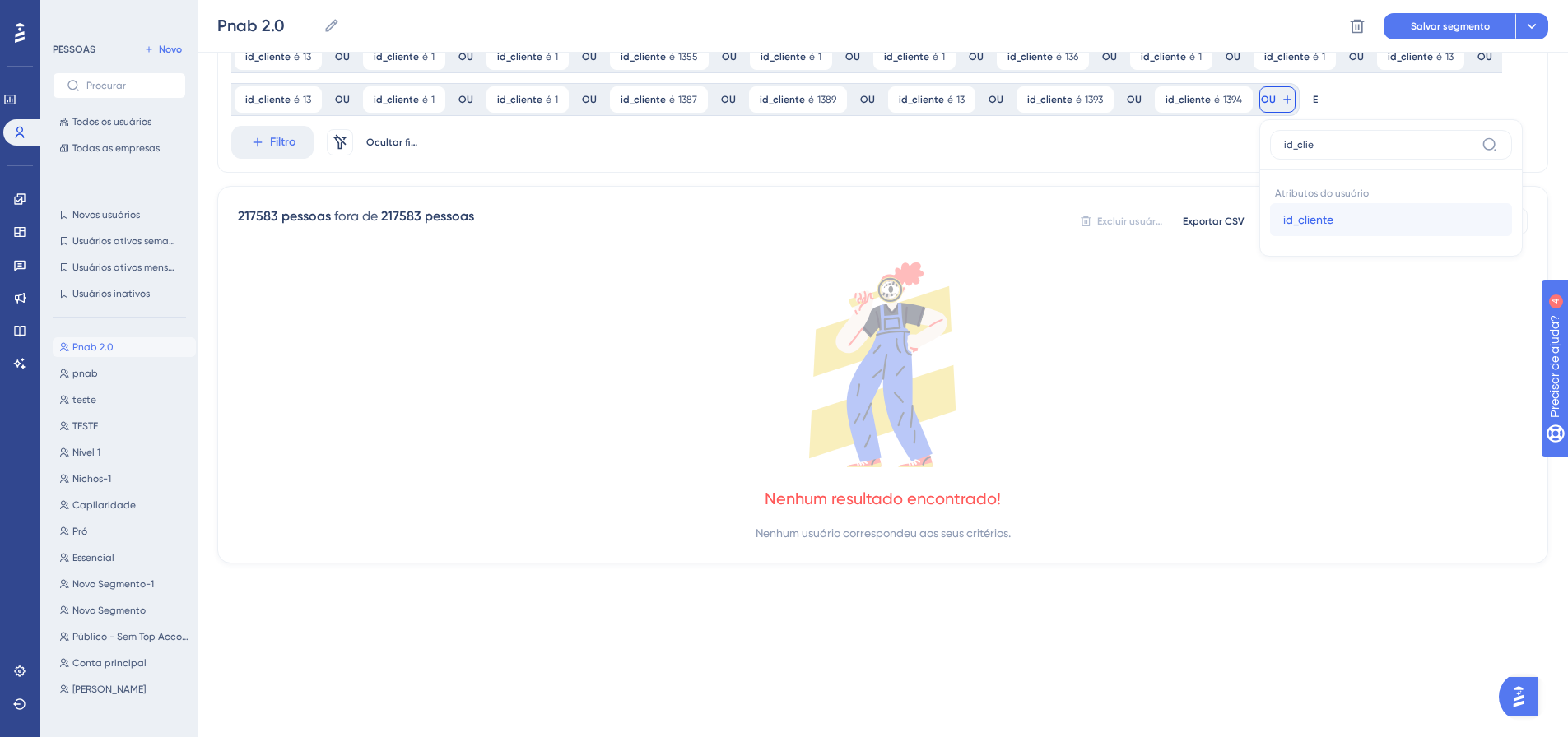
click at [1305, 221] on font "id_cliente" at bounding box center [1308, 219] width 50 height 13
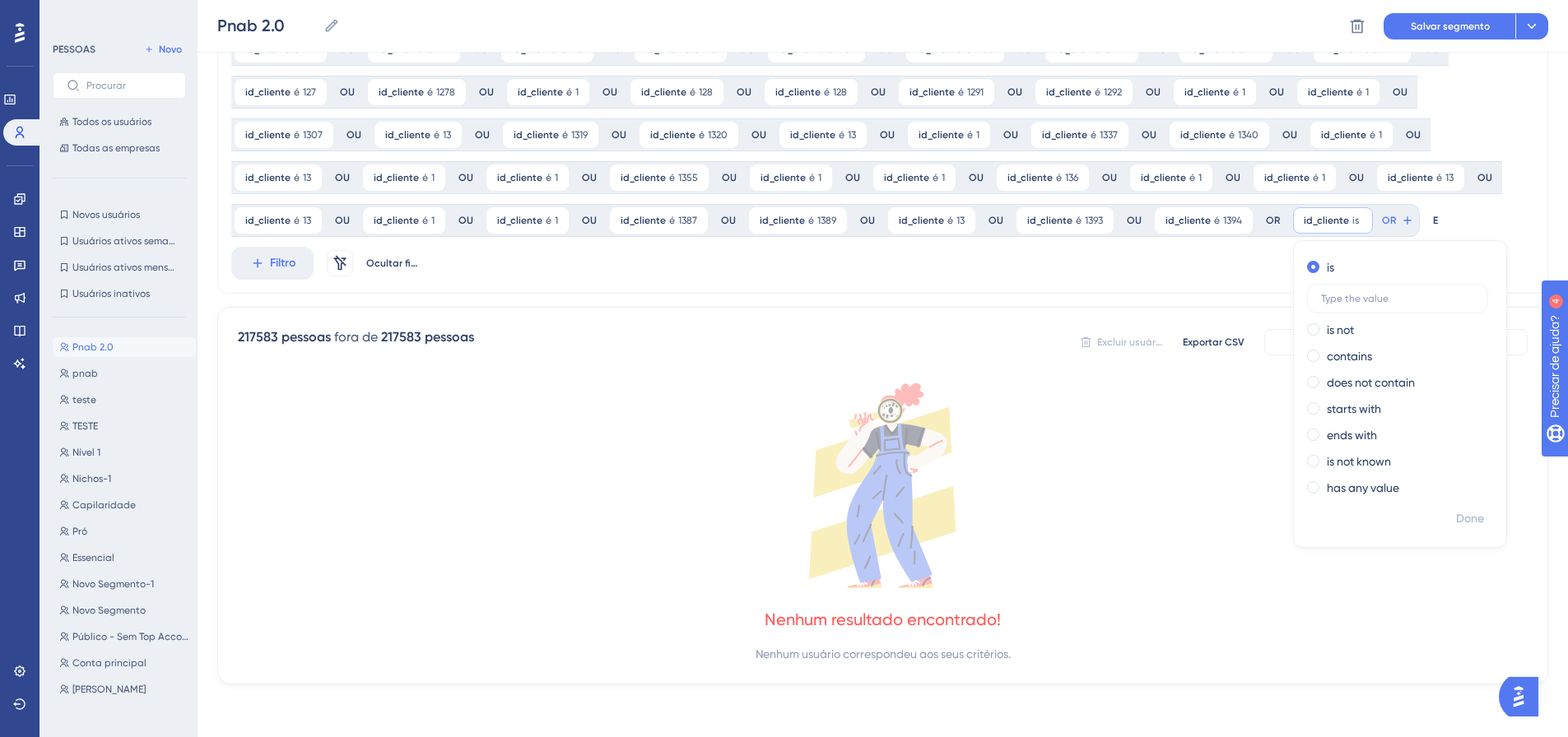
scroll to position [600, 0]
click at [1458, 511] on span "Feito" at bounding box center [1471, 519] width 25 height 20
click at [1385, 221] on div at bounding box center [866, 427] width 1403 height 618
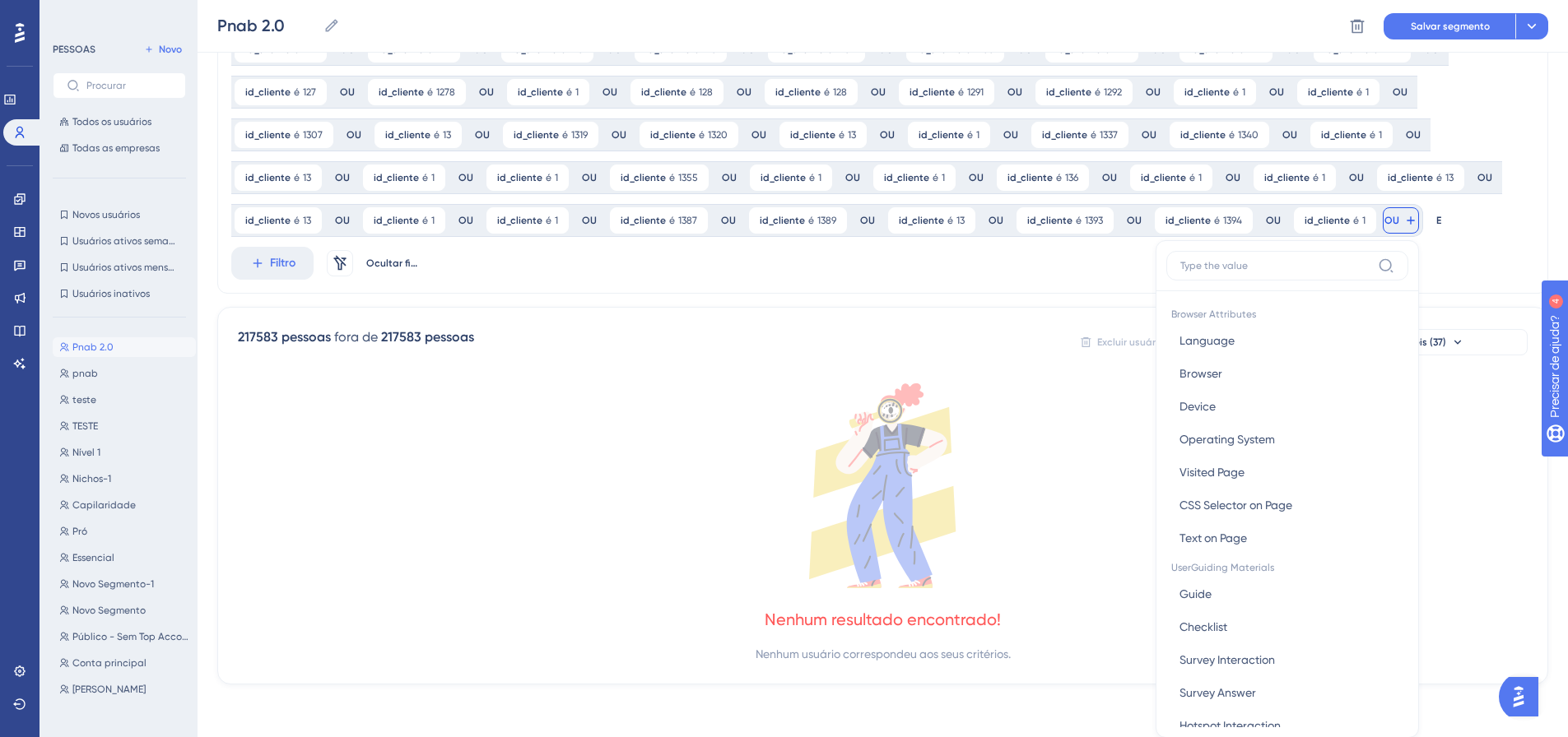
scroll to position [720, 0]
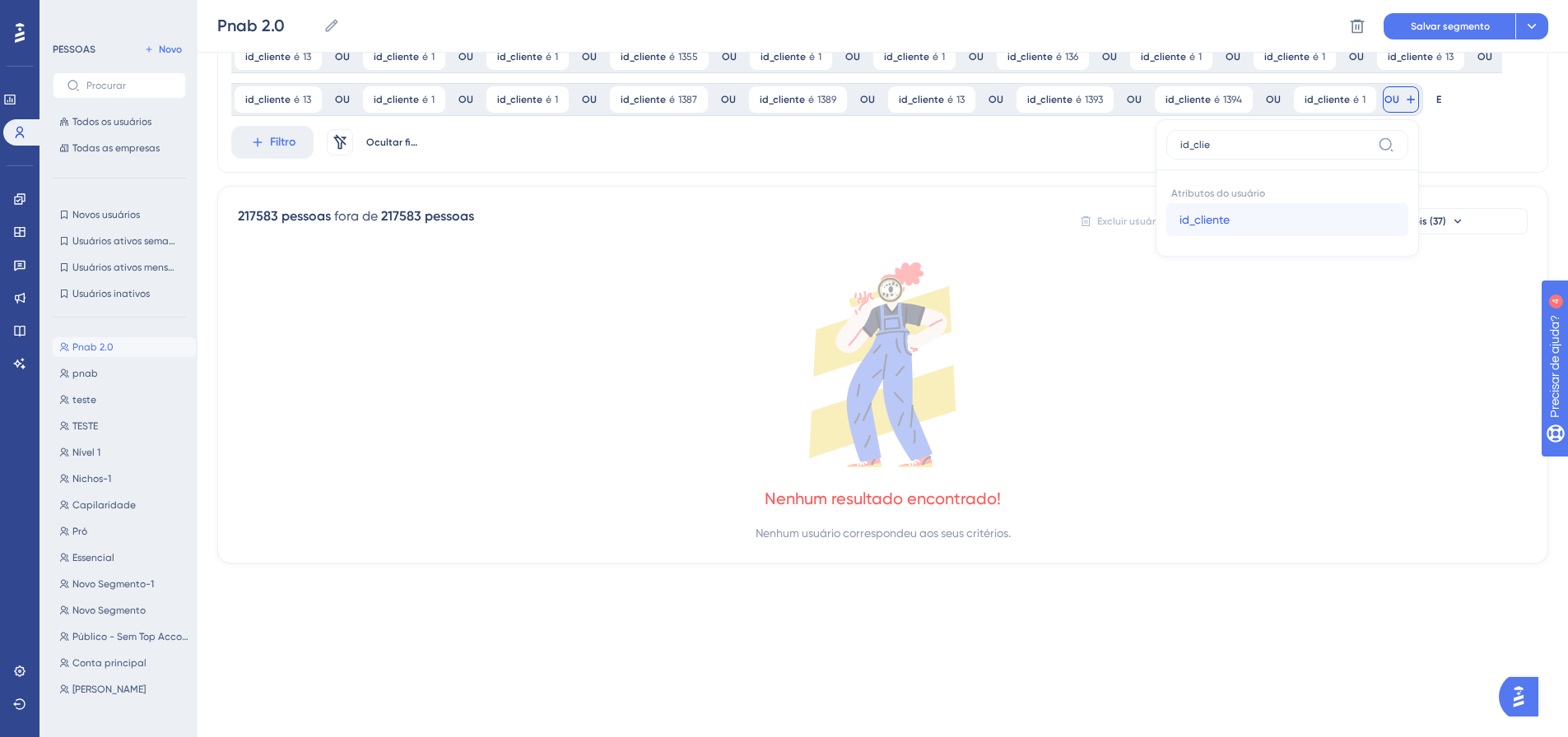
click at [1352, 220] on button "id_cliente id_cliente" at bounding box center [1287, 219] width 242 height 33
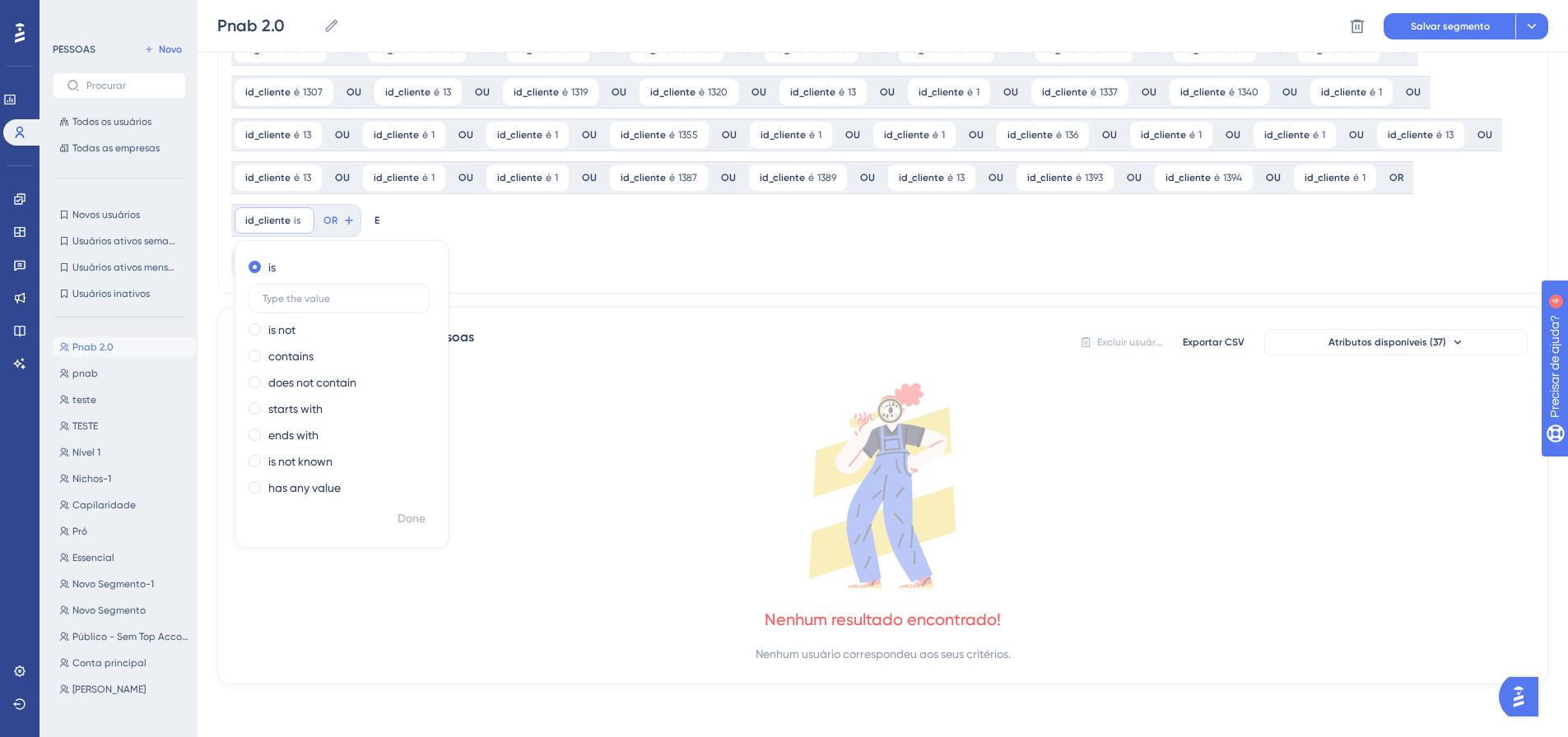
scroll to position [642, 0]
click at [422, 518] on font "Feito" at bounding box center [411, 518] width 25 height 14
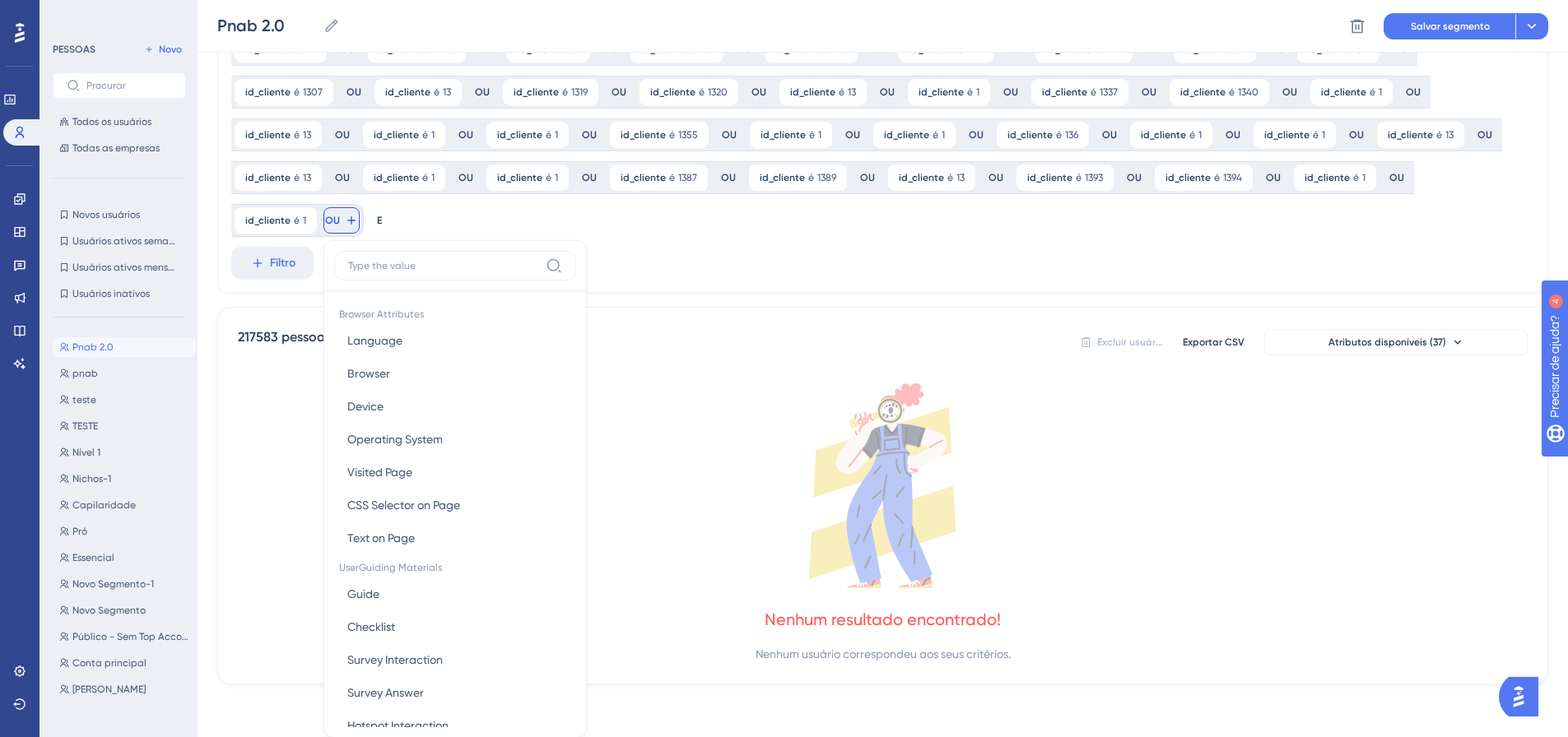
scroll to position [763, 0]
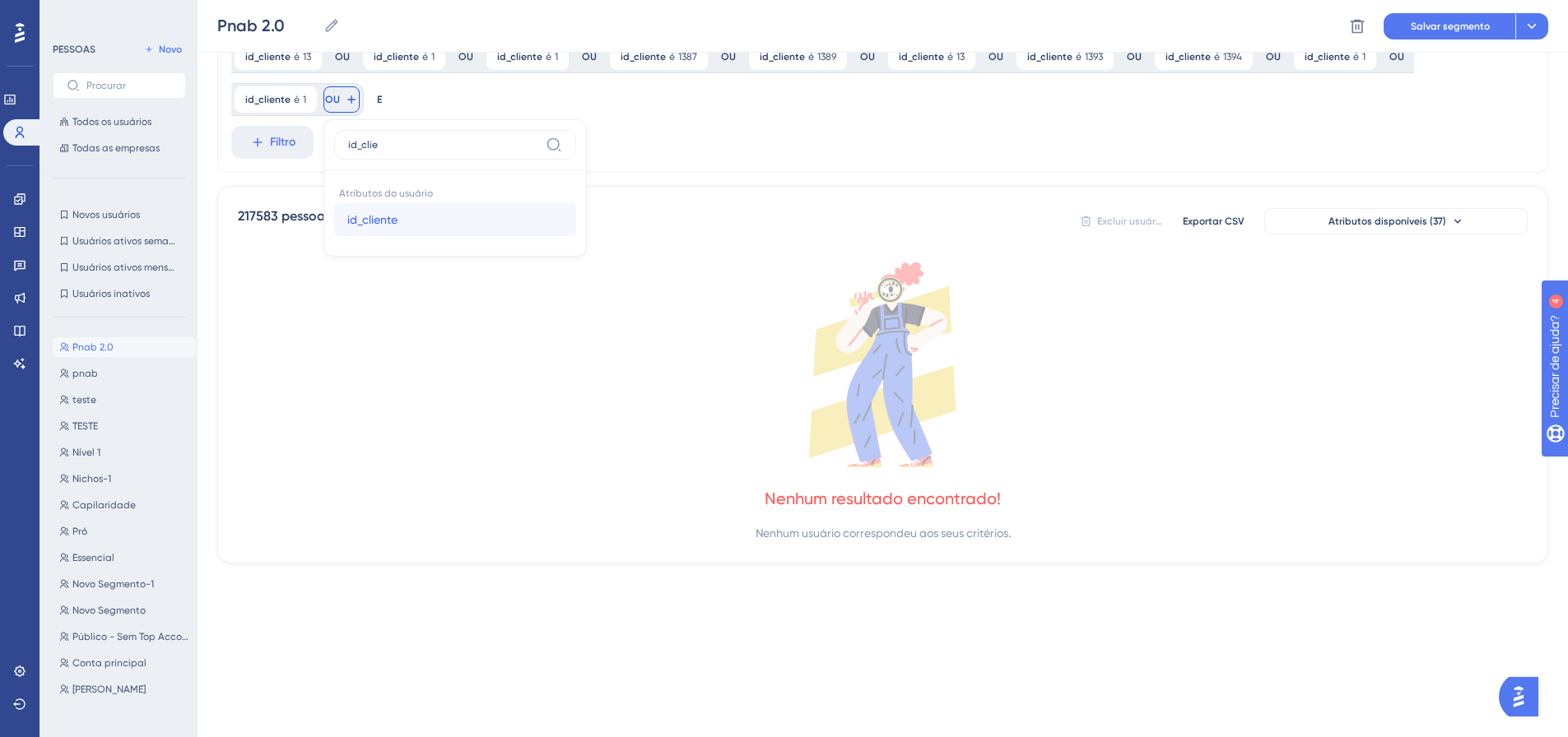
click at [360, 220] on font "id_cliente" at bounding box center [372, 219] width 50 height 13
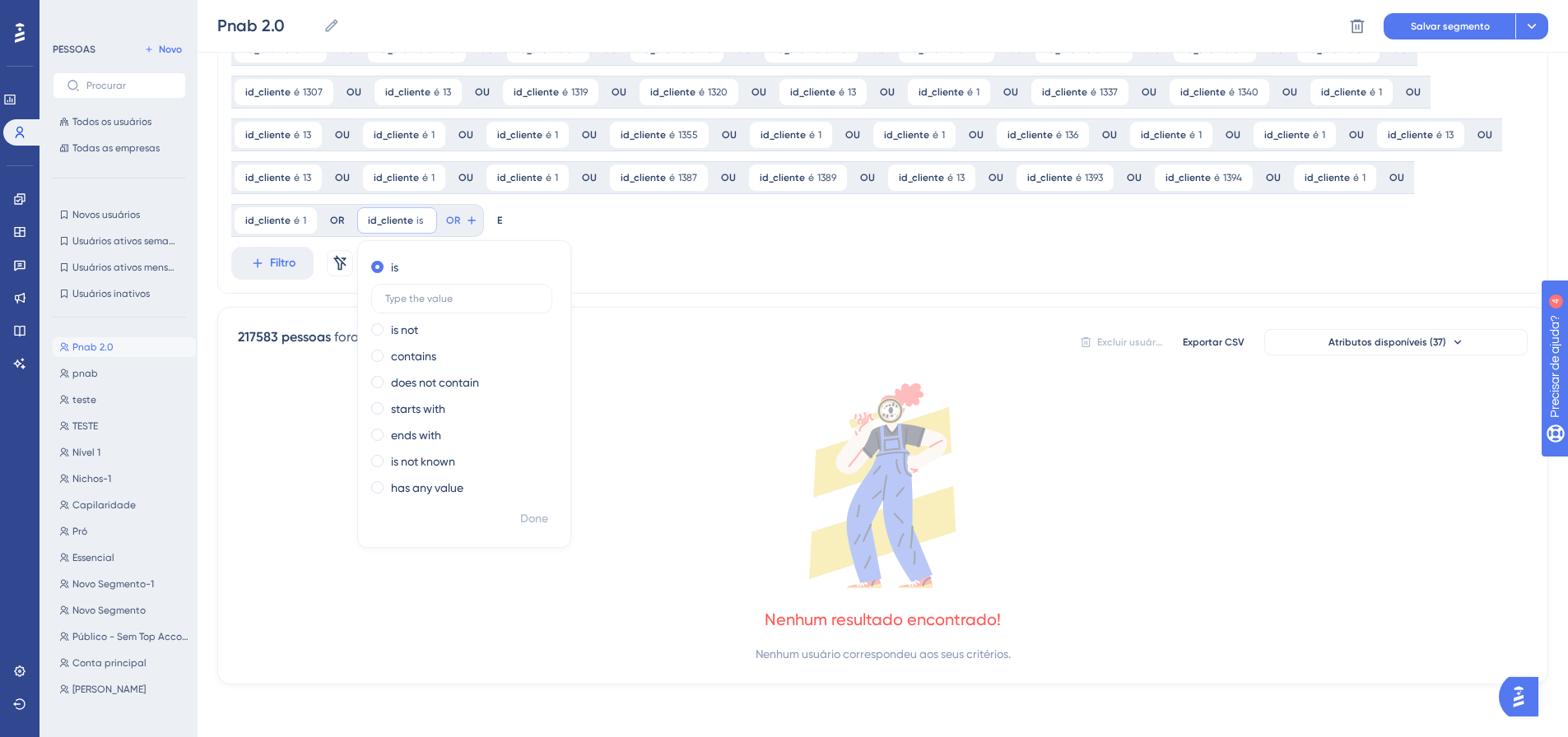
scroll to position [642, 0]
click at [523, 521] on font "Feito" at bounding box center [536, 518] width 25 height 14
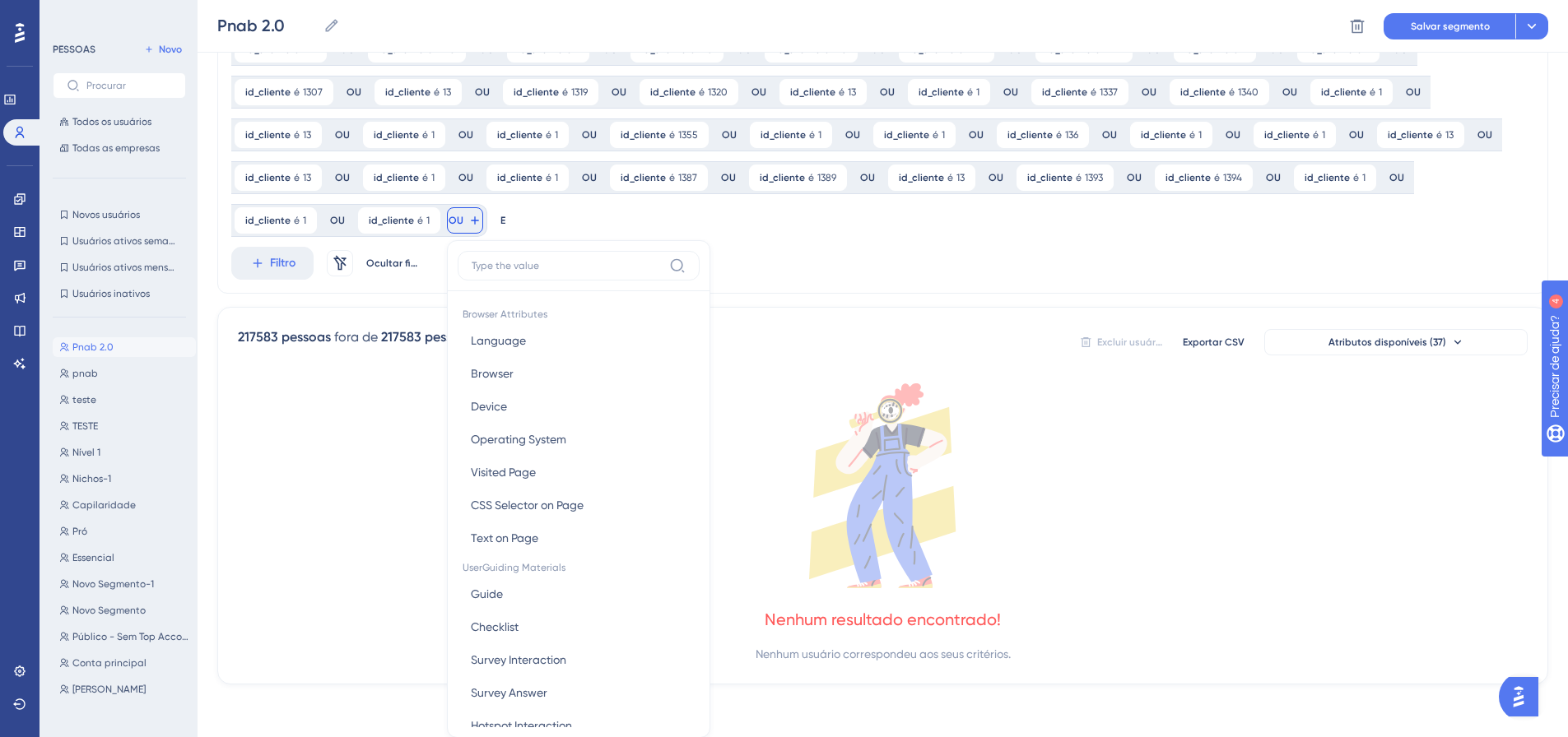
scroll to position [763, 0]
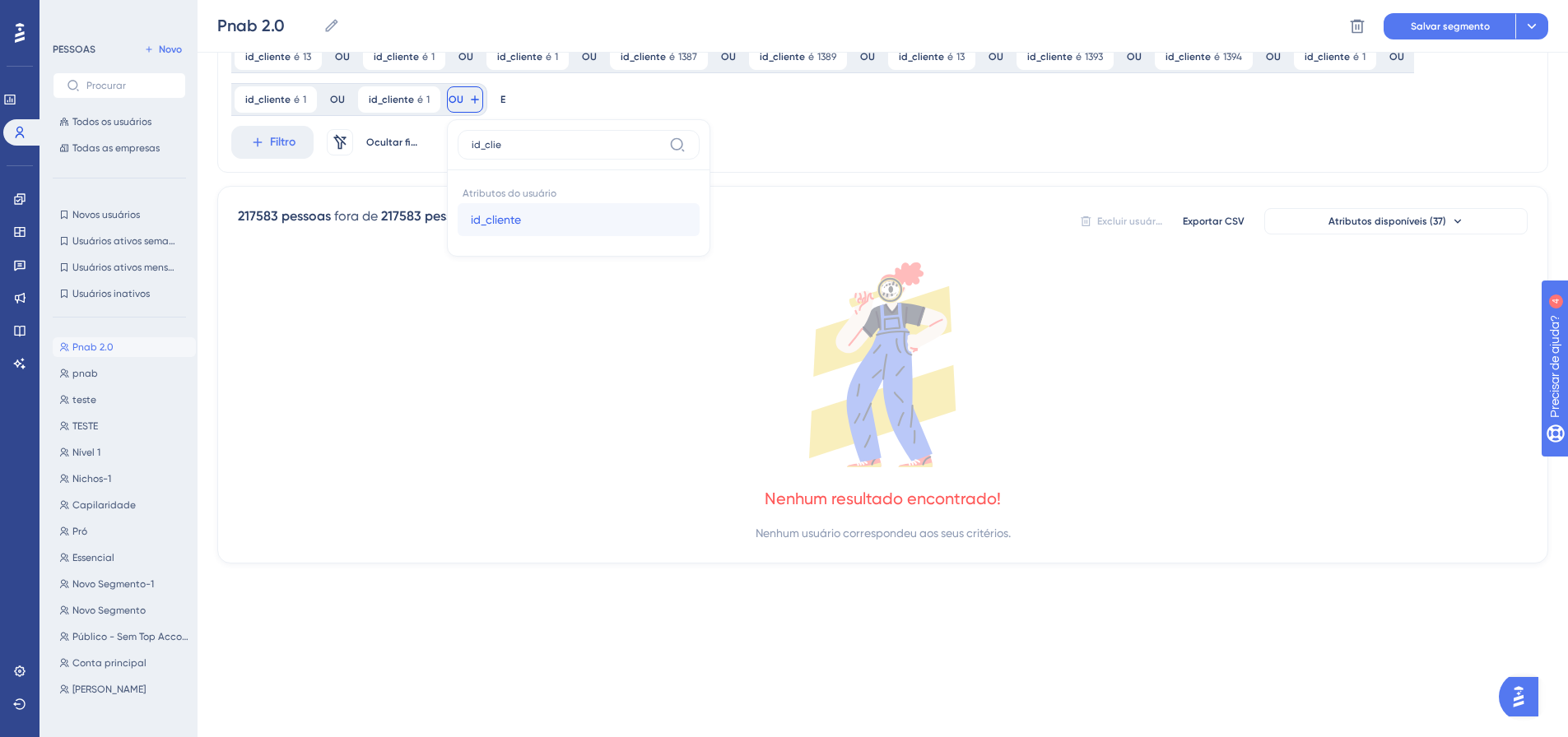
click at [458, 217] on button "id_cliente id_cliente" at bounding box center [578, 219] width 242 height 33
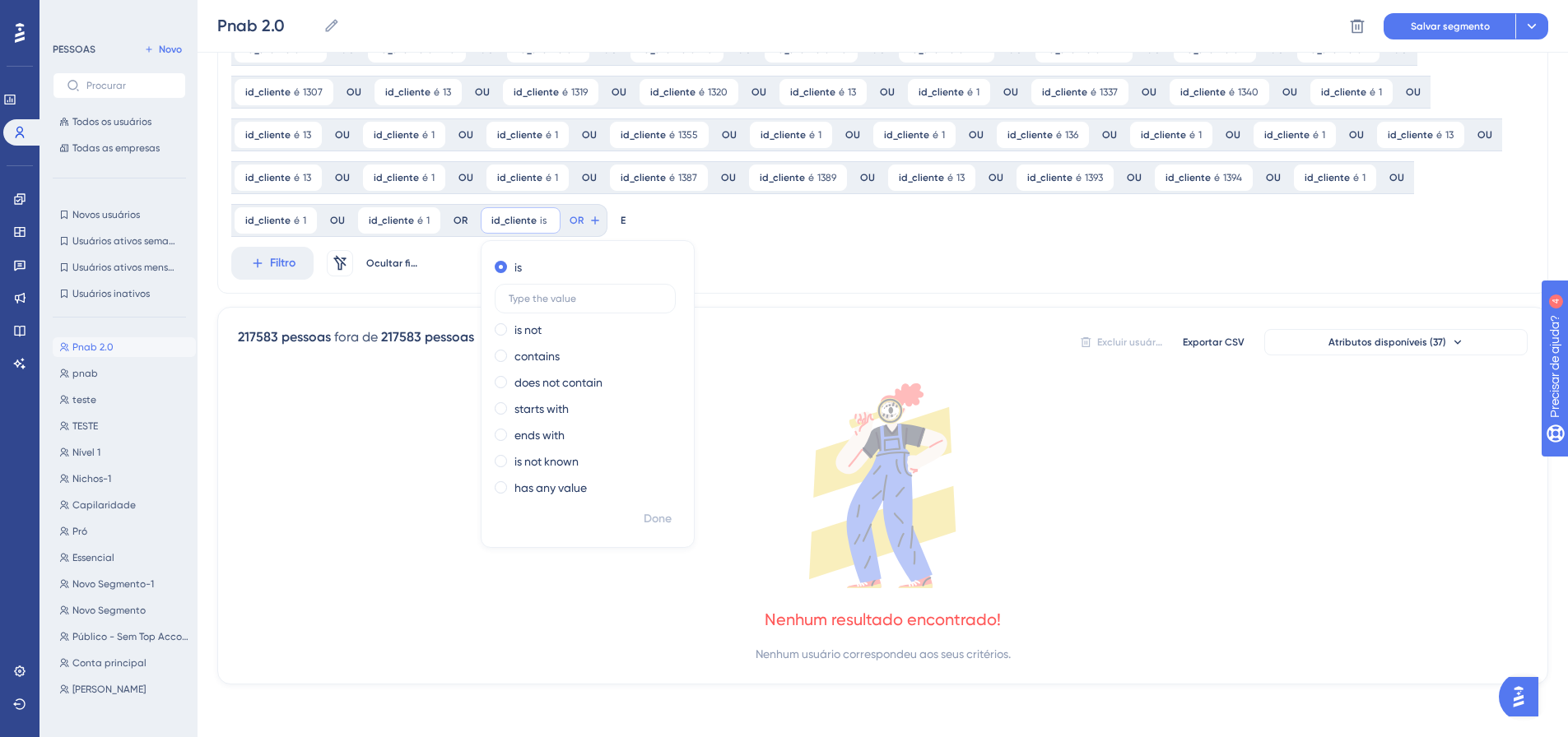
scroll to position [642, 0]
click at [646, 518] on font "Feito" at bounding box center [659, 518] width 25 height 14
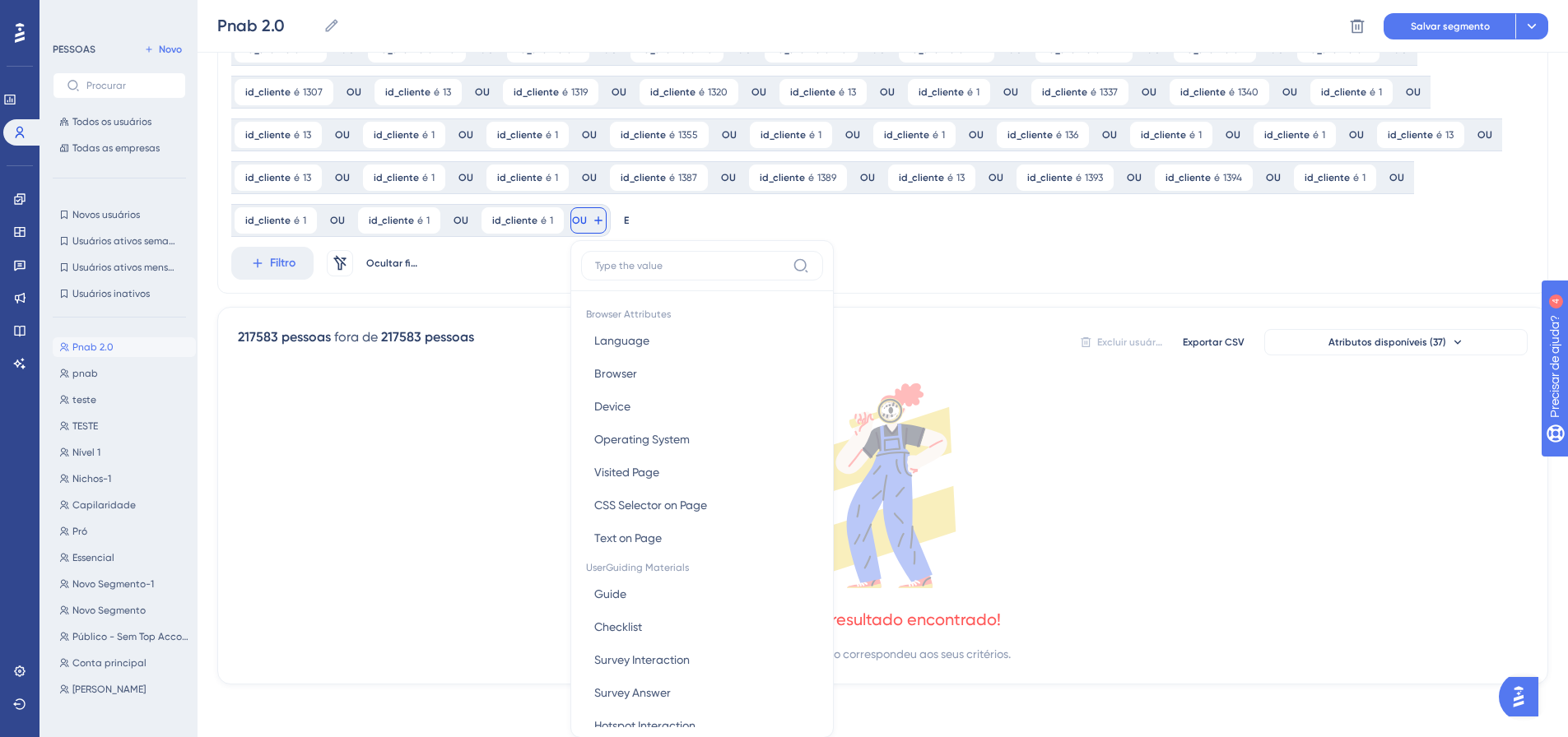
scroll to position [763, 0]
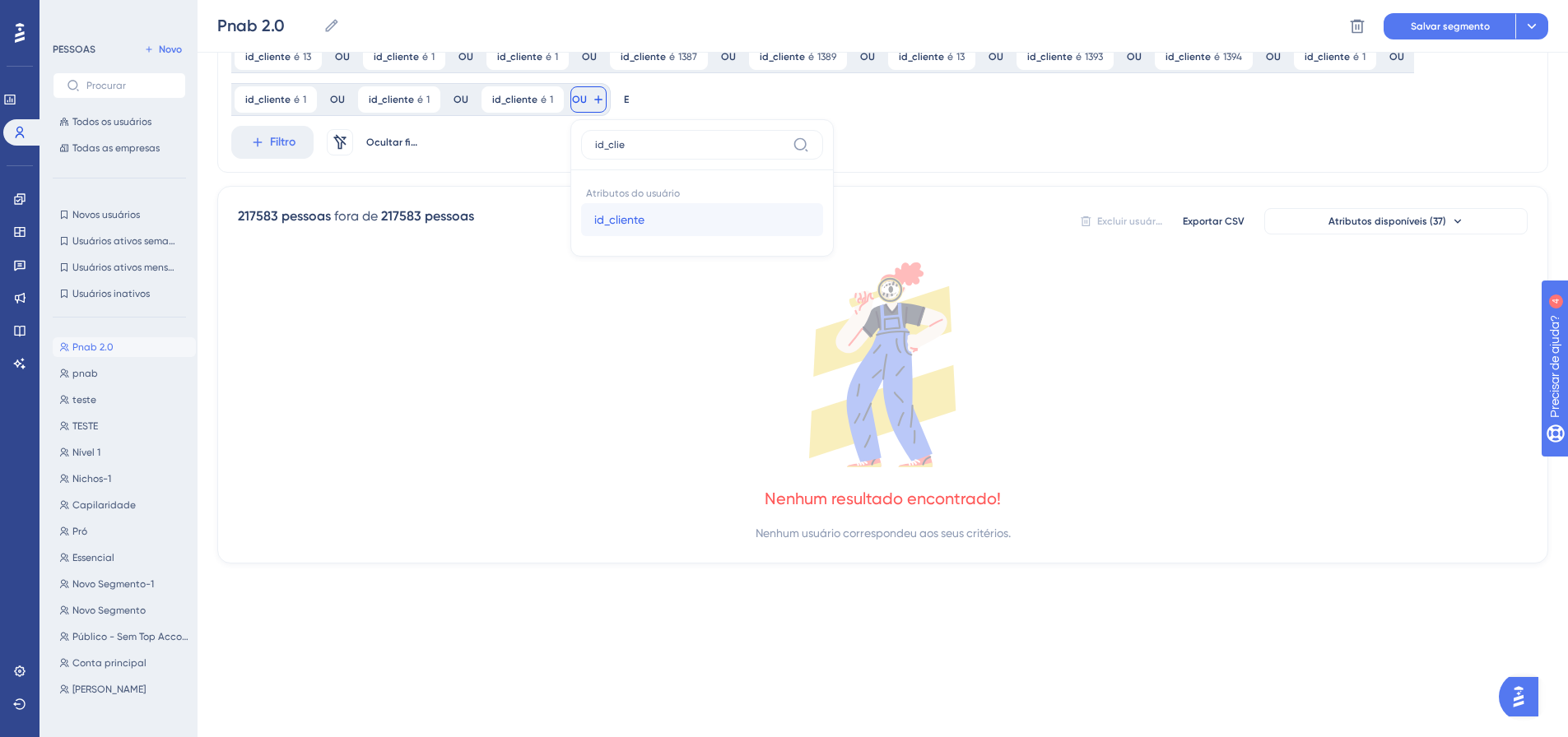
click at [581, 217] on button "id_cliente id_cliente" at bounding box center [701, 219] width 242 height 33
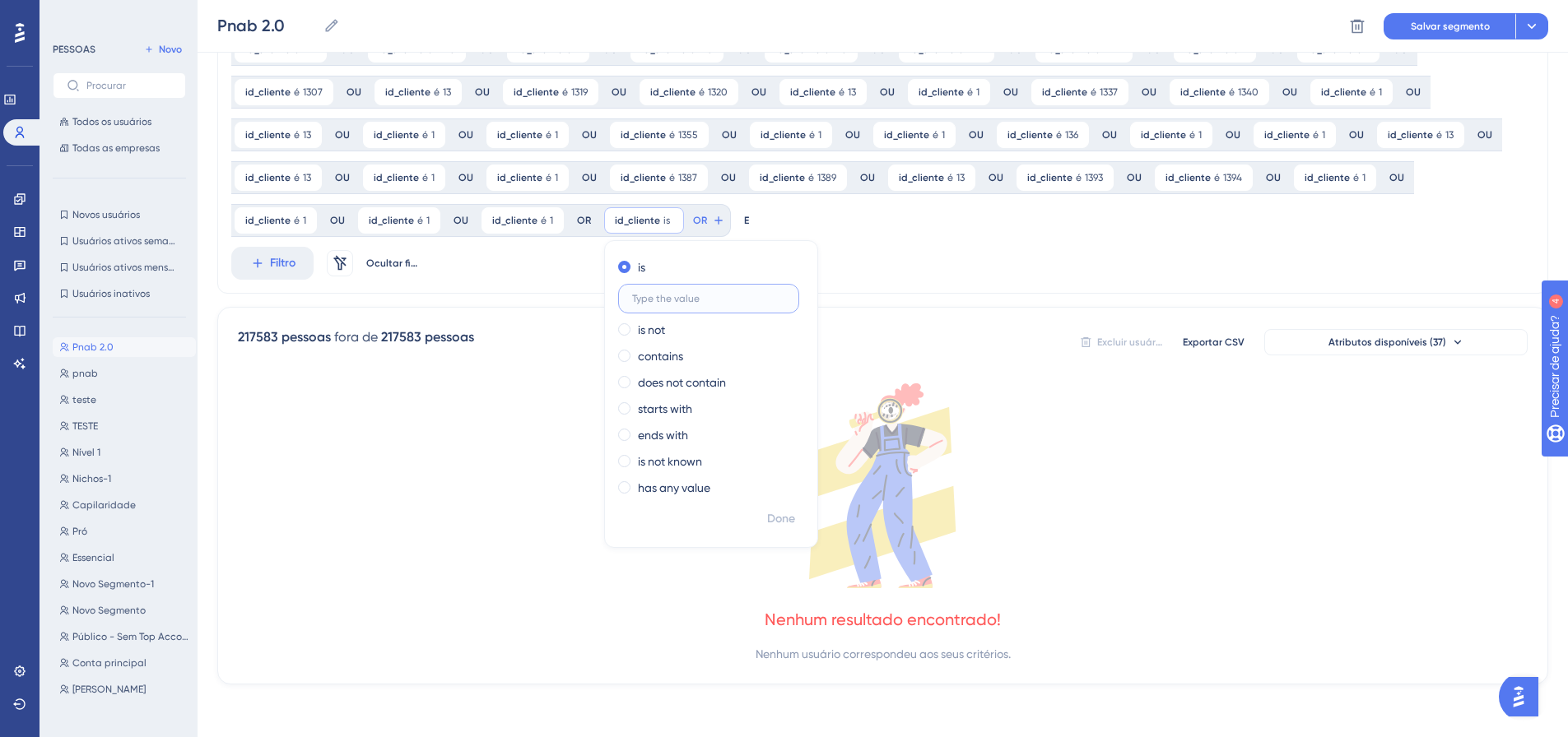
scroll to position [642, 0]
drag, startPoint x: 658, startPoint y: 522, endPoint x: 11, endPoint y: 369, distance: 664.8
click at [769, 519] on font "Feito" at bounding box center [782, 518] width 25 height 14
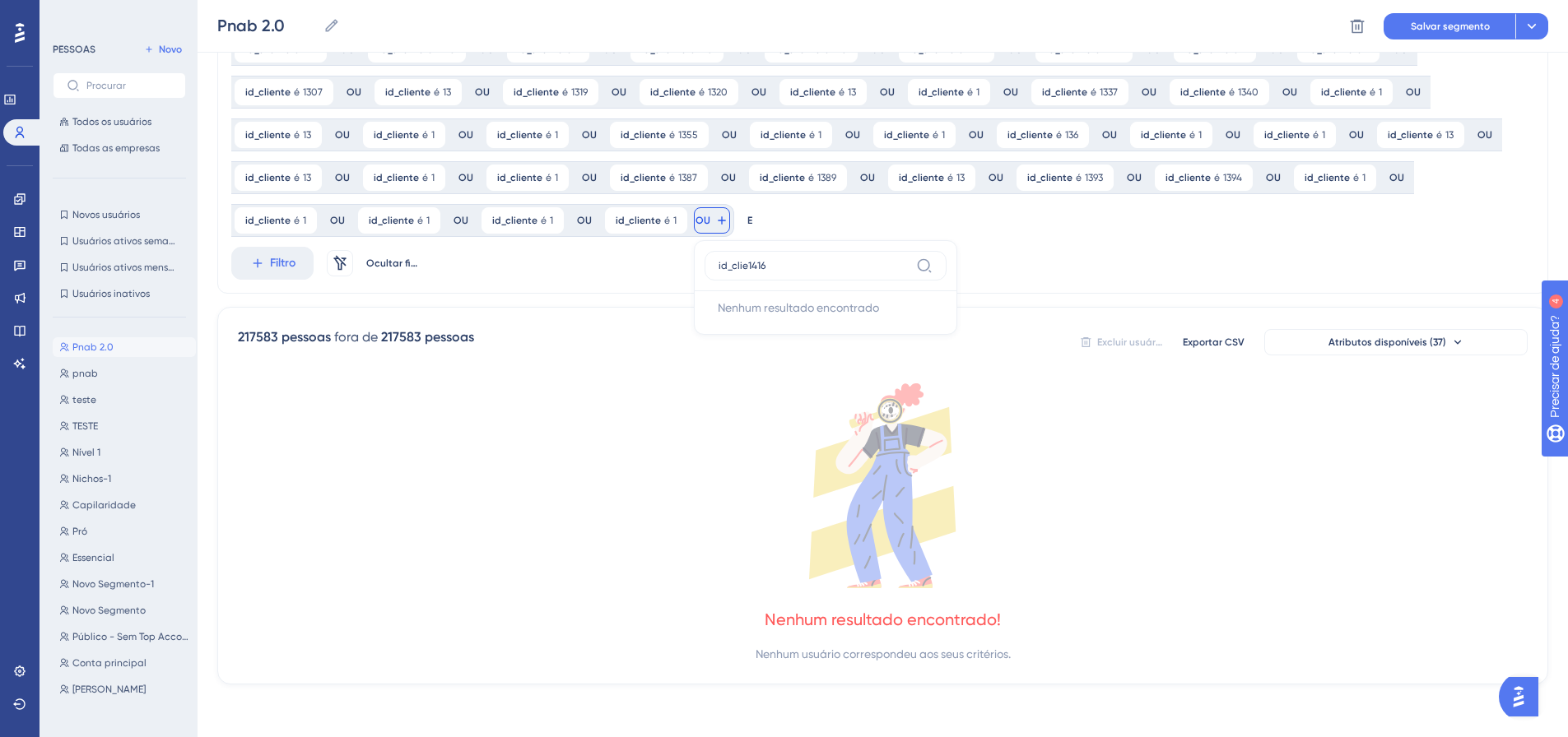
drag, startPoint x: 653, startPoint y: 248, endPoint x: 645, endPoint y: 255, distance: 10.6
click at [694, 252] on div "id_clie1416 Nenhum resultado encontrado Nenhum resultado encontrado" at bounding box center [825, 287] width 263 height 95
click at [705, 255] on label "id_clie1416" at bounding box center [825, 265] width 242 height 29
click at [718, 259] on input "id_clie1416" at bounding box center [814, 265] width 191 height 13
click at [705, 327] on button "id_cliente id_cliente" at bounding box center [825, 340] width 242 height 33
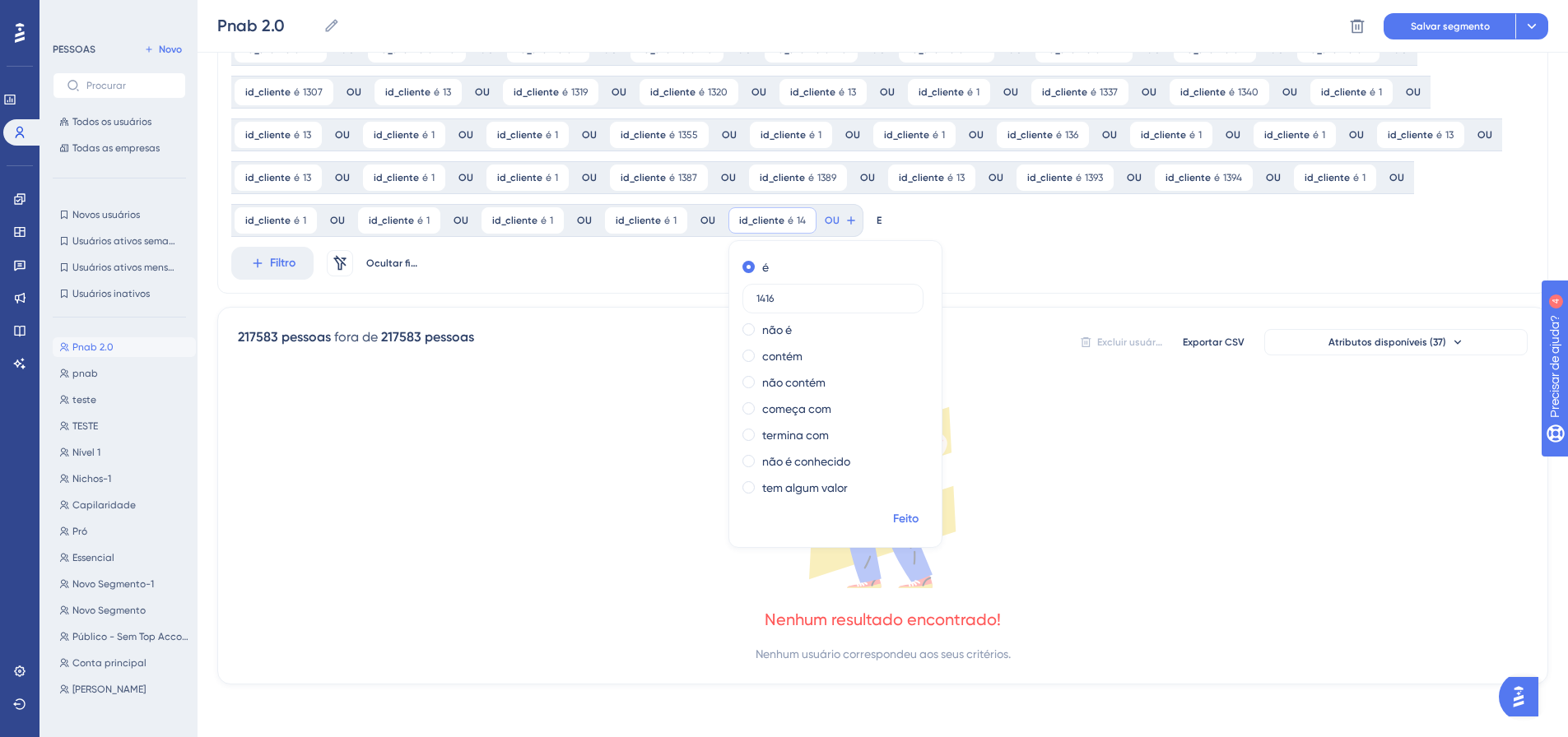
click at [893, 522] on font "Feito" at bounding box center [905, 518] width 25 height 14
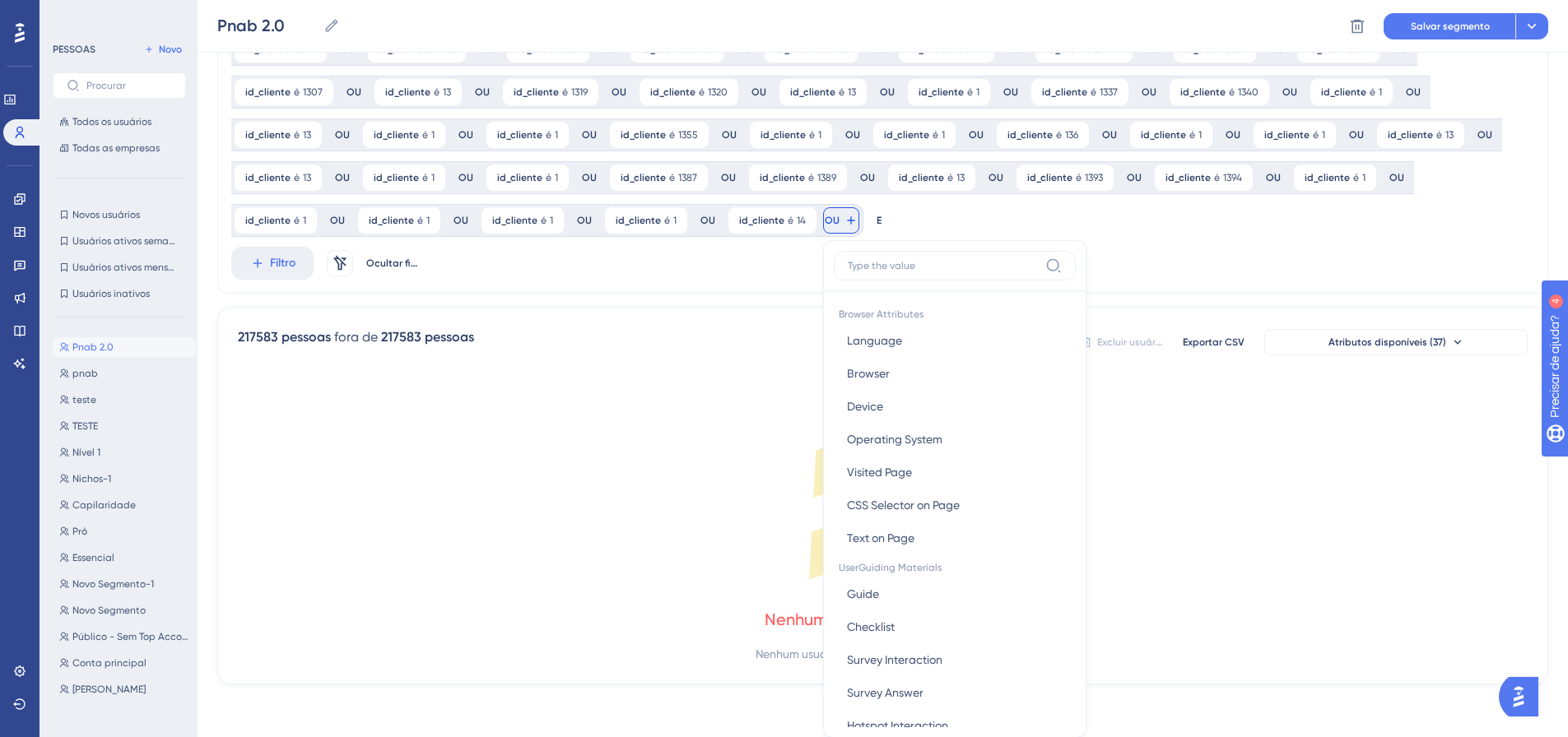
scroll to position [763, 0]
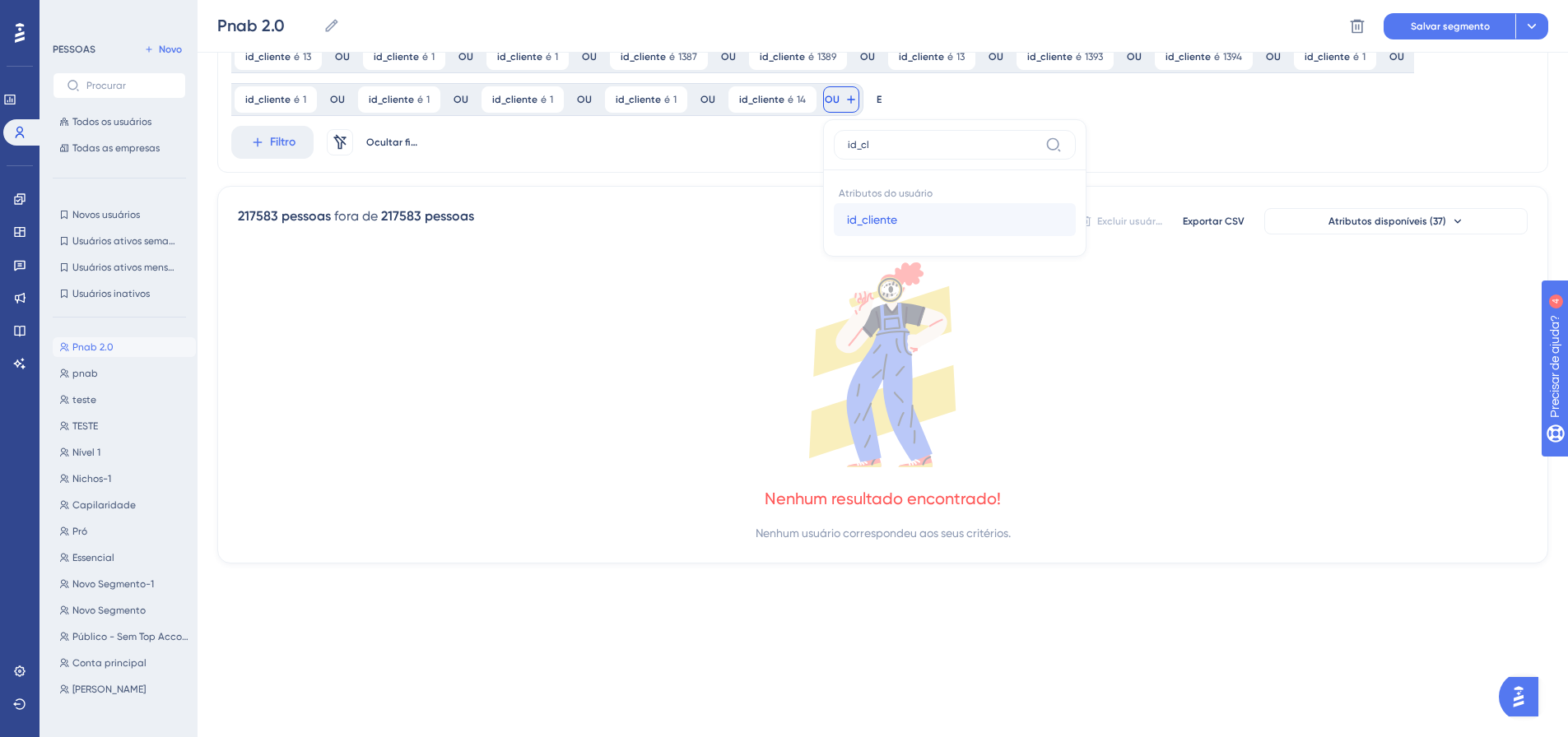
click at [847, 214] on font "id_cliente" at bounding box center [872, 219] width 50 height 13
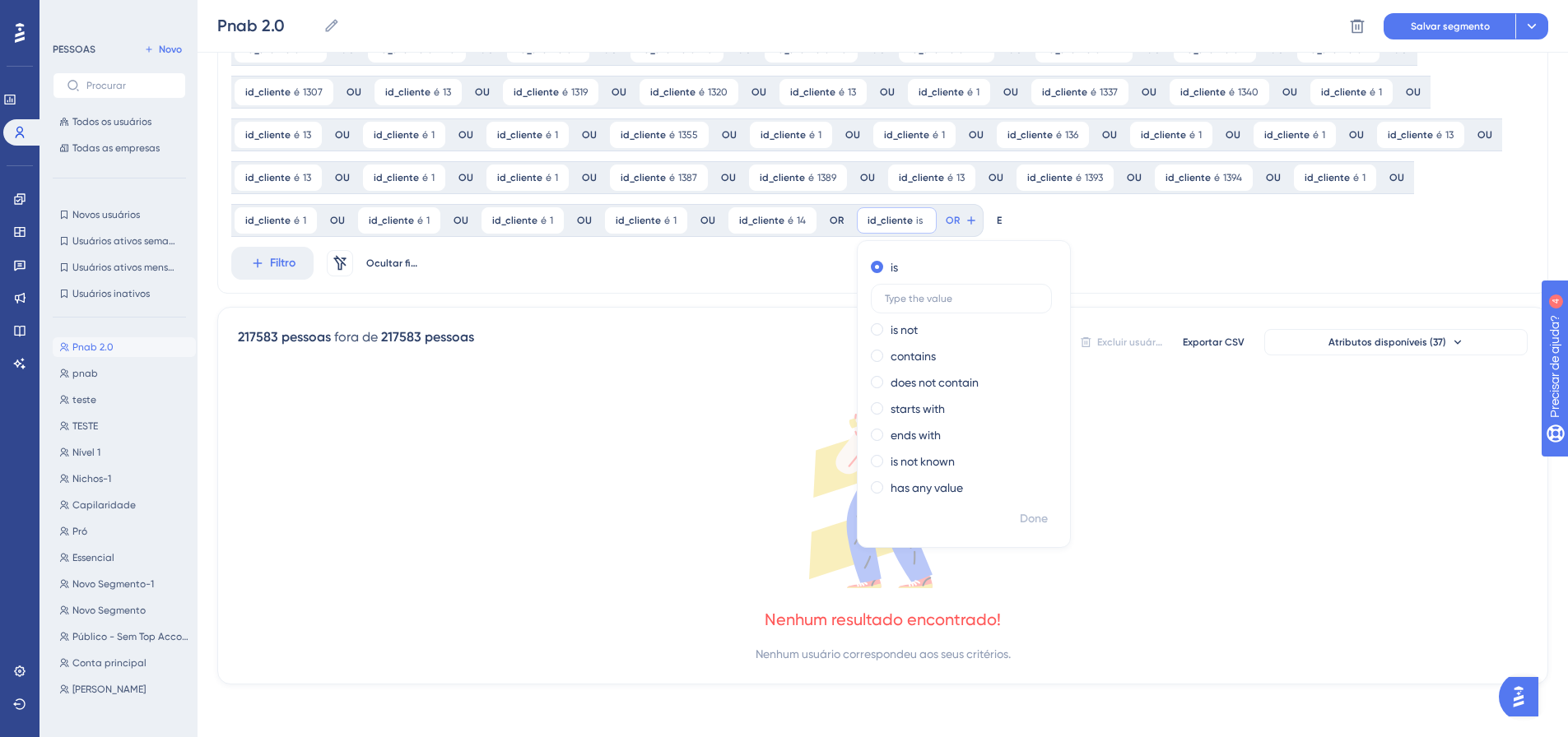
scroll to position [642, 0]
drag, startPoint x: 903, startPoint y: 520, endPoint x: 97, endPoint y: 476, distance: 807.2
click at [1022, 520] on font "Feito" at bounding box center [1035, 518] width 25 height 14
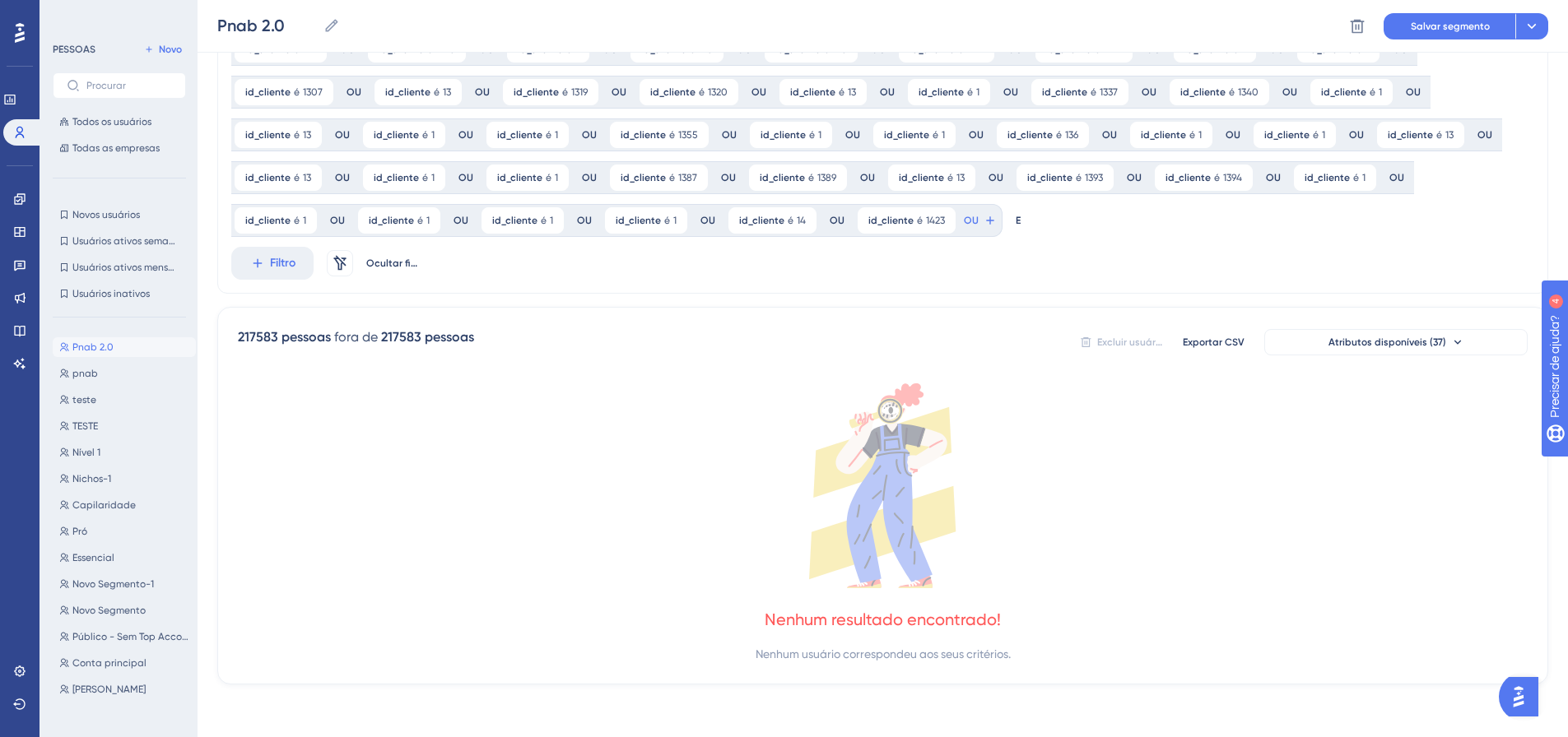
click at [854, 219] on div "id_cliente é 1423 1423 Remover OU" at bounding box center [928, 220] width 148 height 33
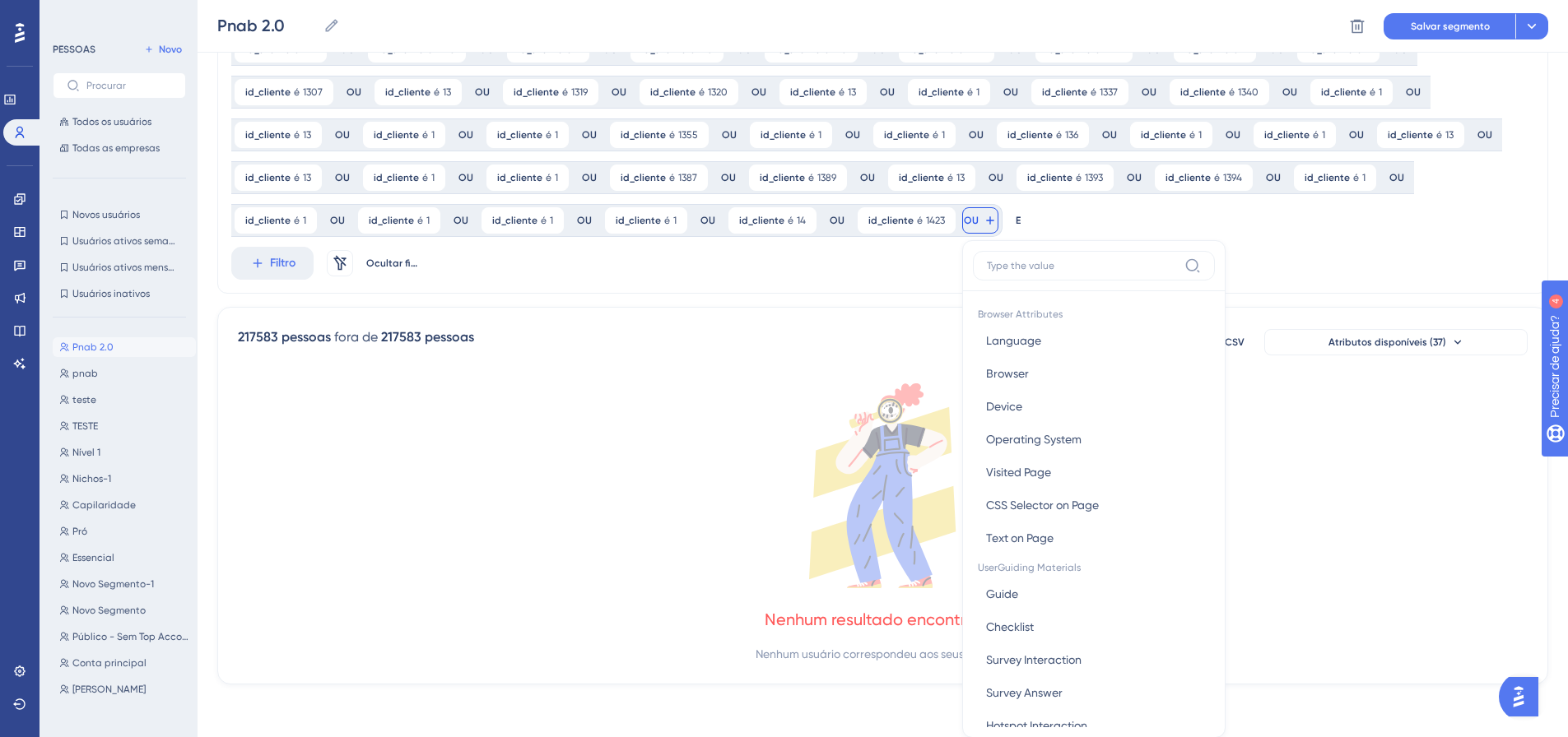
scroll to position [763, 0]
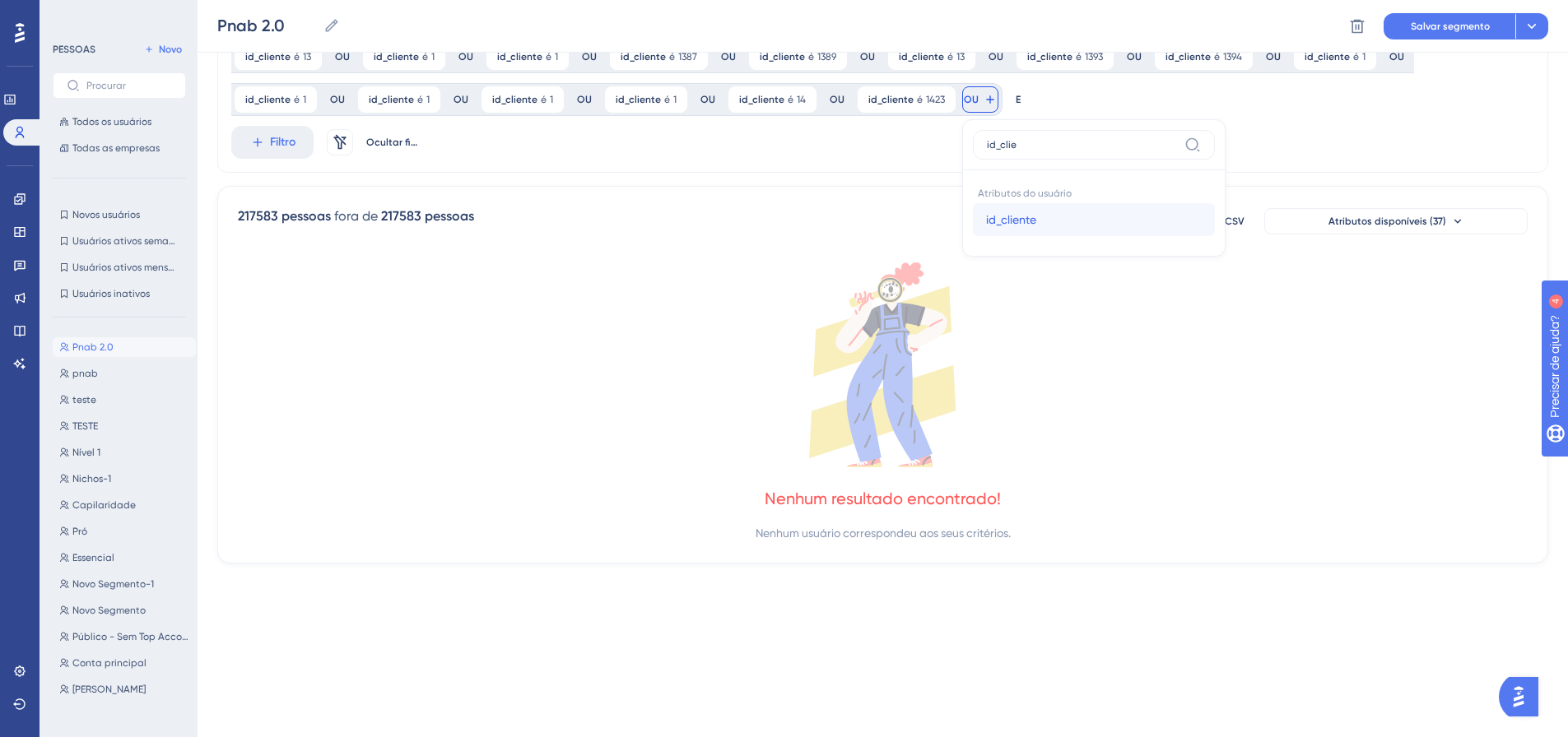
click at [986, 212] on span "id_cliente" at bounding box center [1011, 219] width 50 height 20
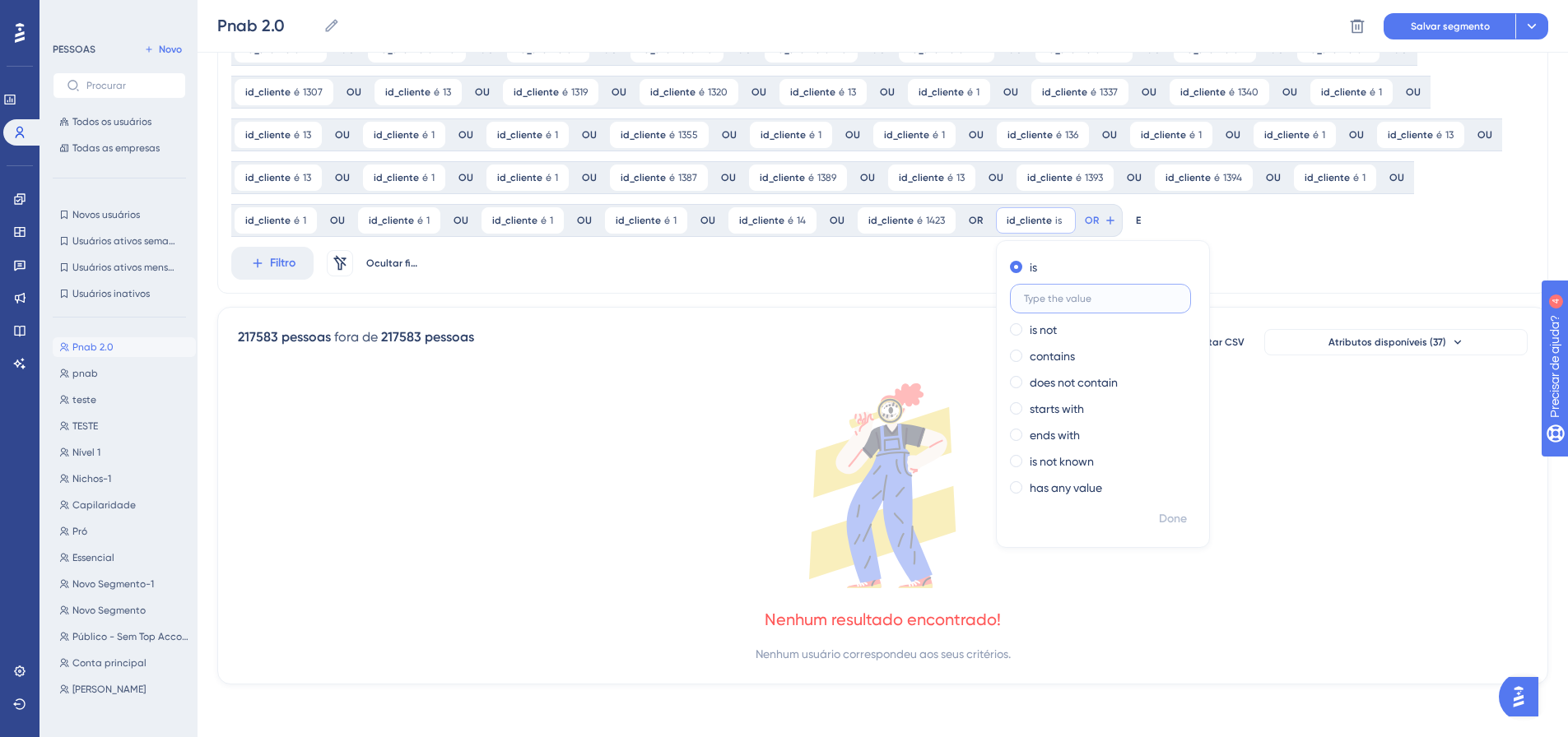
scroll to position [642, 0]
drag, startPoint x: 1038, startPoint y: 522, endPoint x: 984, endPoint y: 217, distance: 309.7
click at [1162, 521] on font "Feito" at bounding box center [1174, 518] width 25 height 14
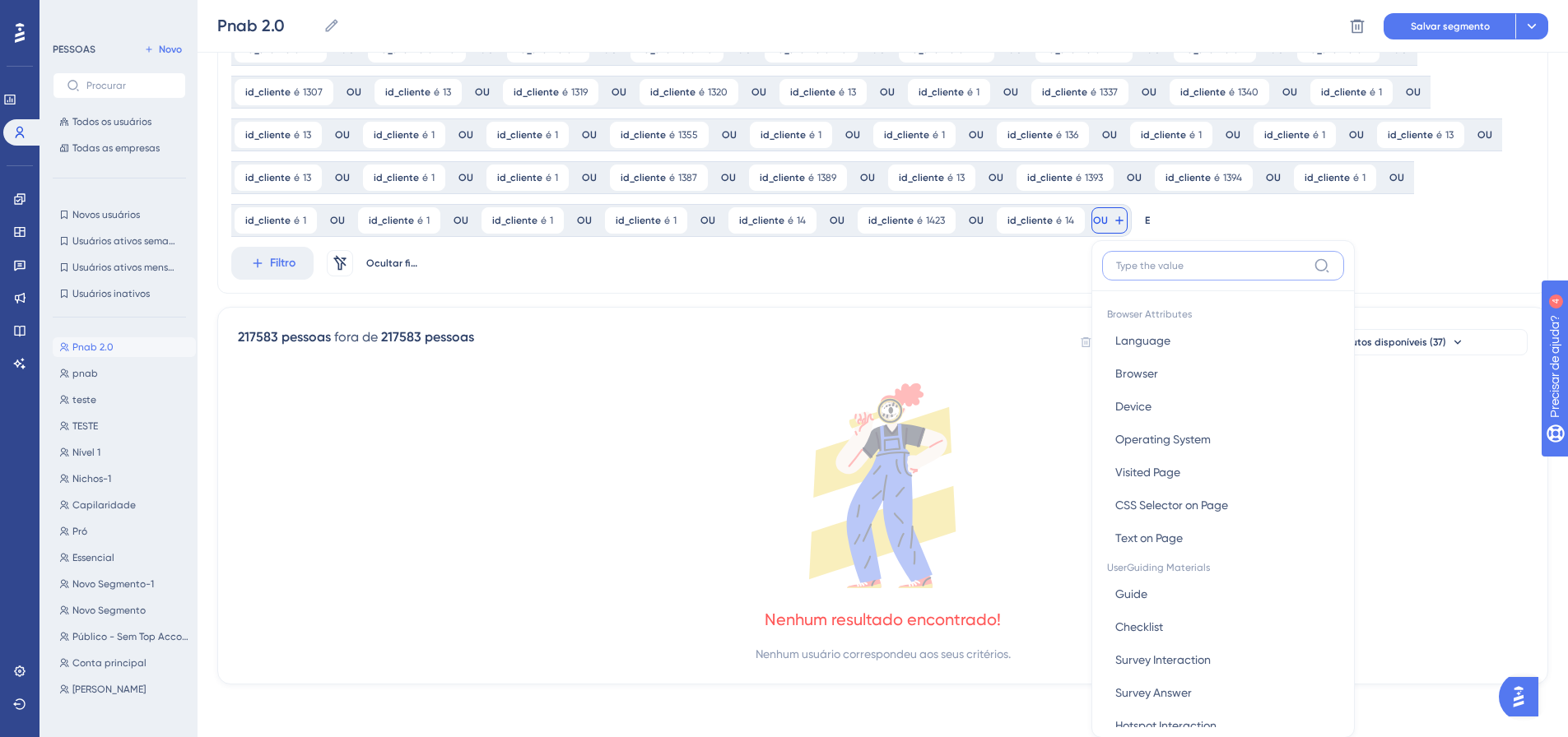
scroll to position [763, 0]
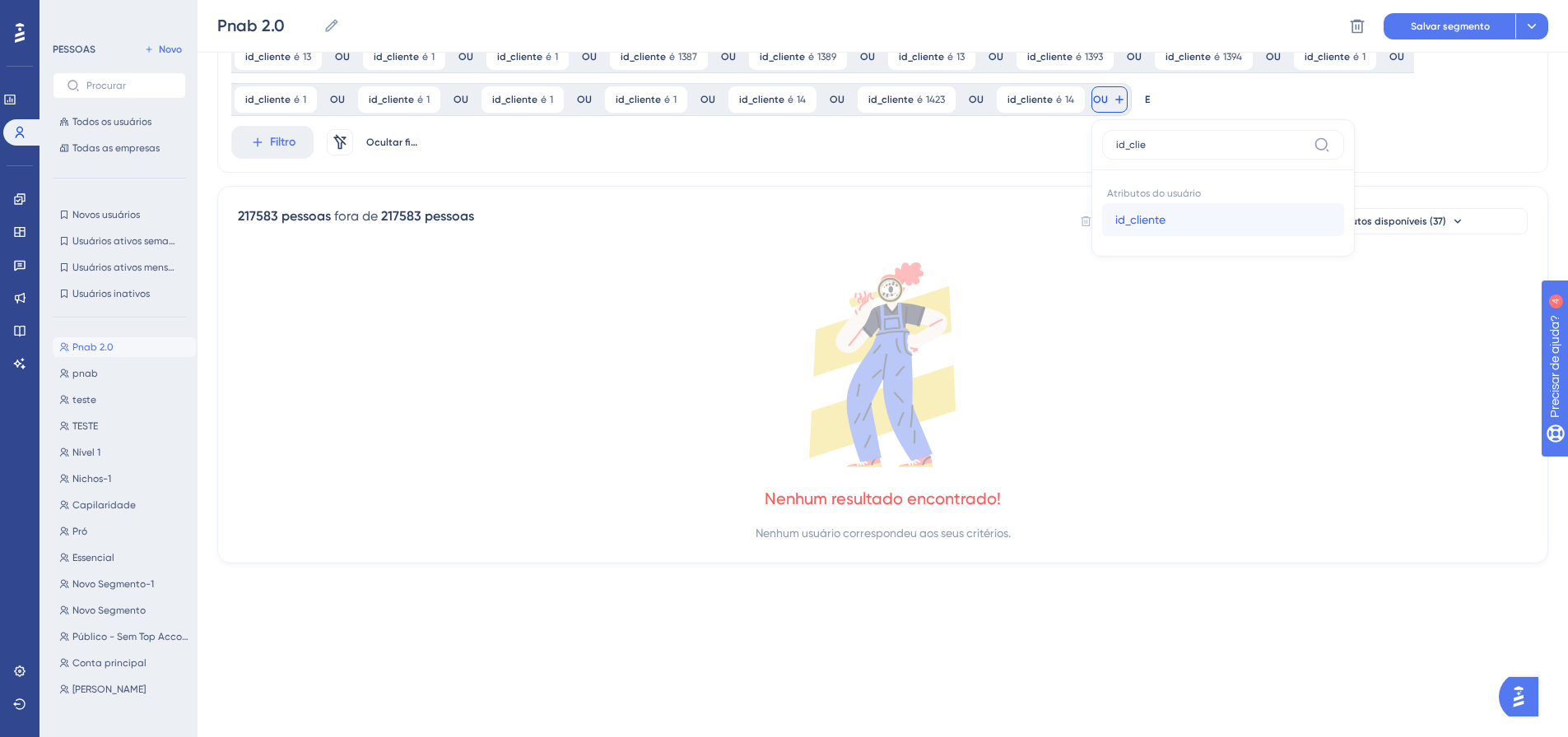
click at [1115, 216] on font "id_cliente" at bounding box center [1141, 219] width 50 height 13
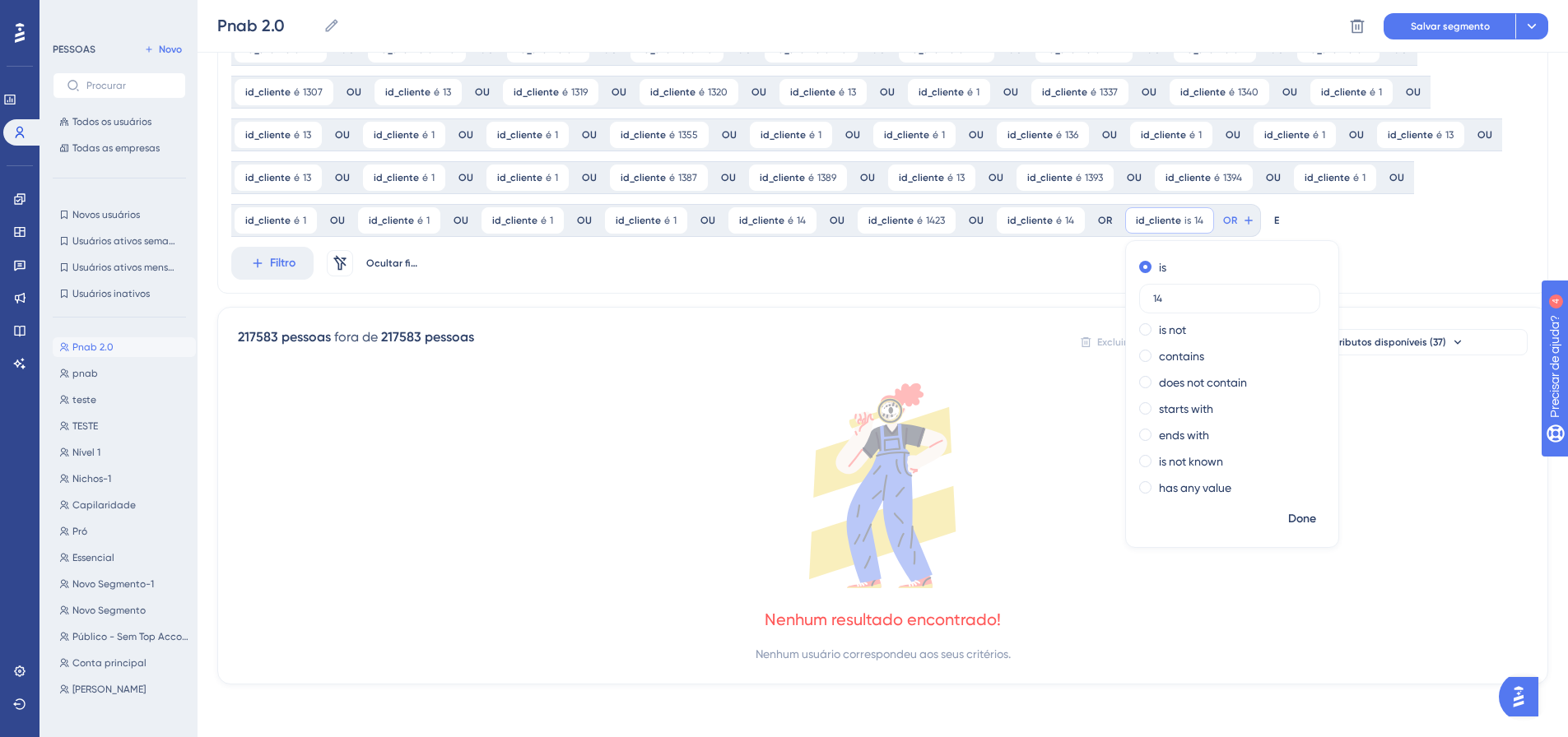
scroll to position [642, 0]
click at [1291, 518] on font "Feito" at bounding box center [1303, 518] width 25 height 14
click at [1109, 223] on div at bounding box center [866, 427] width 1403 height 618
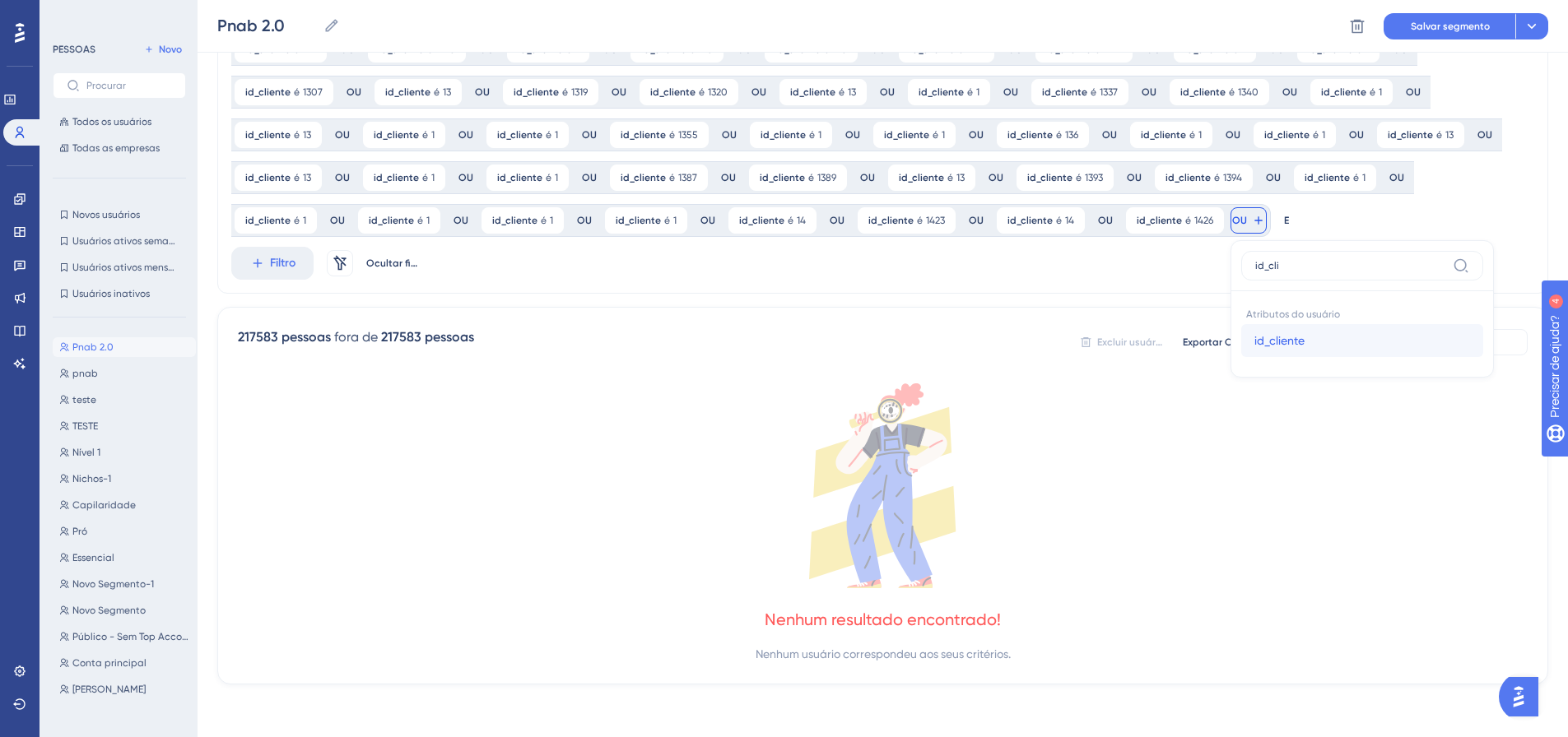
click at [1255, 333] on span "id_cliente" at bounding box center [1280, 341] width 50 height 20
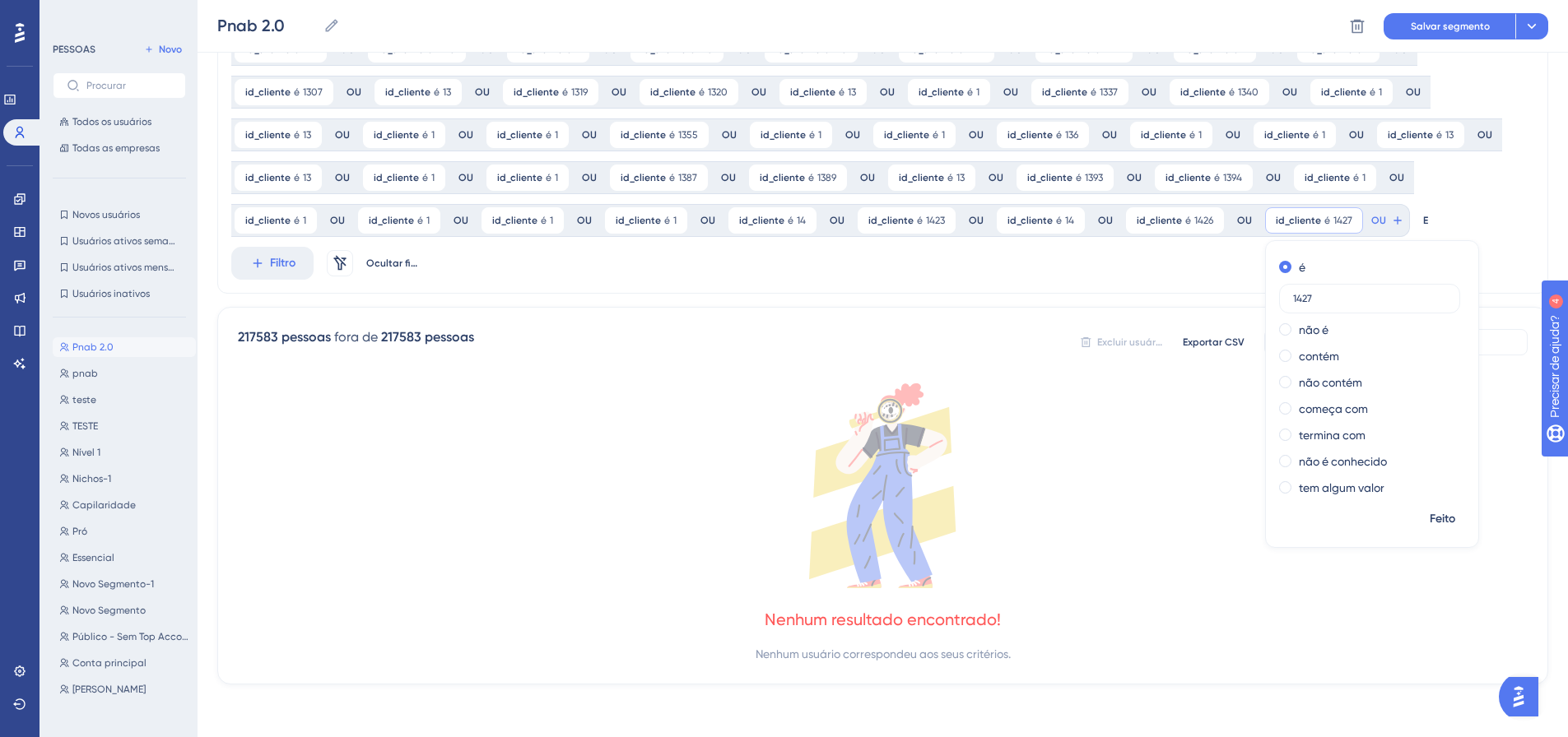
click at [1430, 513] on font "Feito" at bounding box center [1442, 518] width 25 height 14
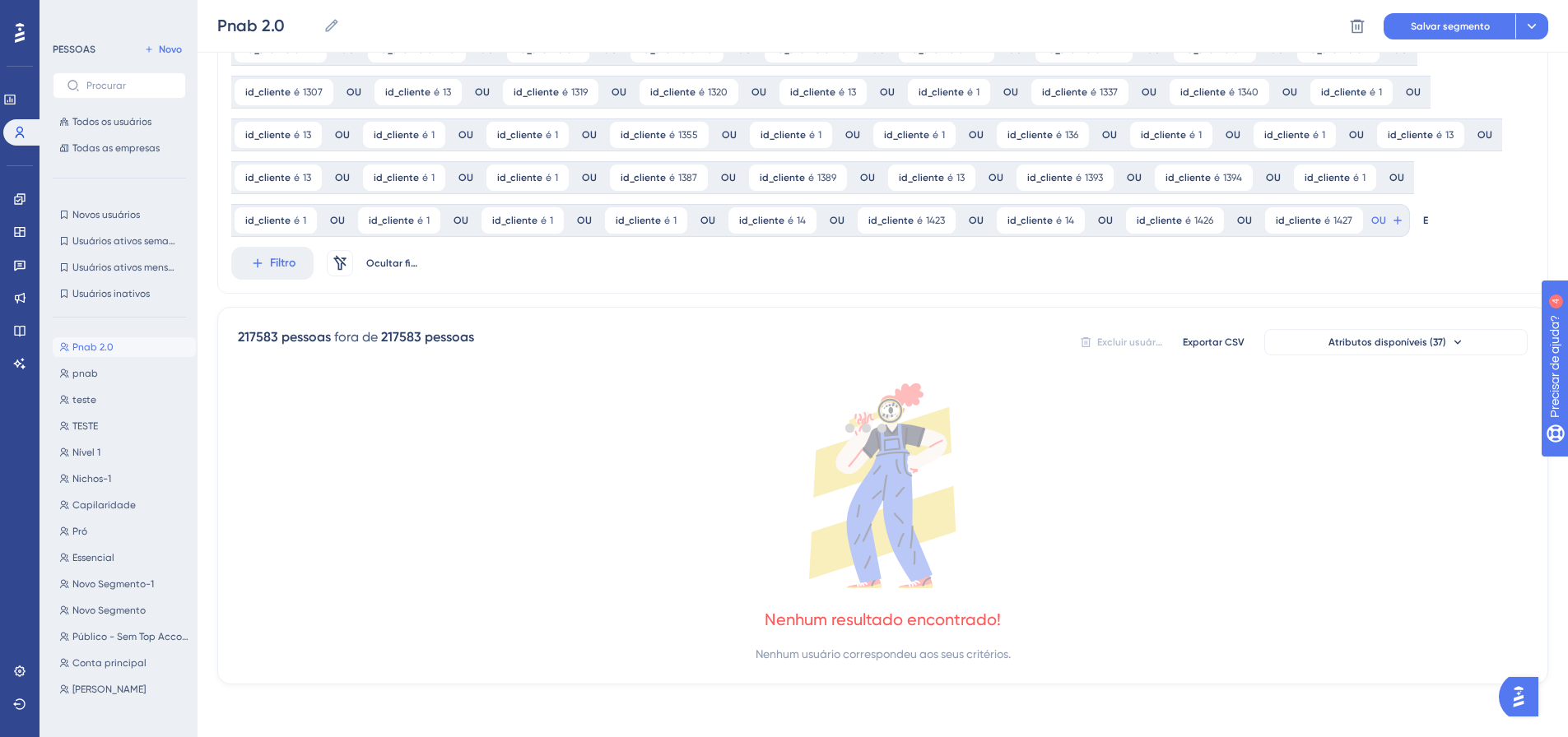
click at [1253, 214] on div at bounding box center [866, 427] width 1403 height 618
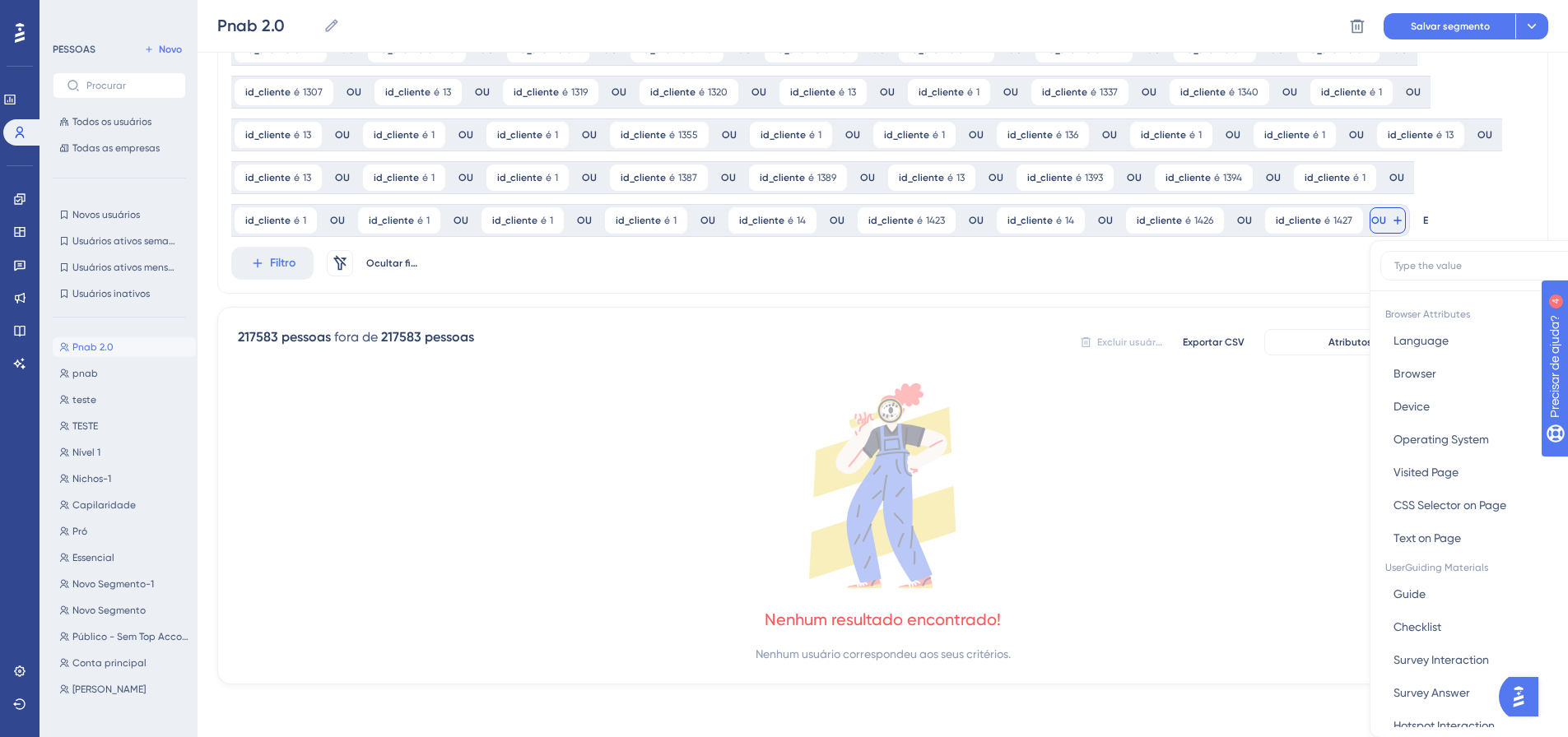
scroll to position [763, 0]
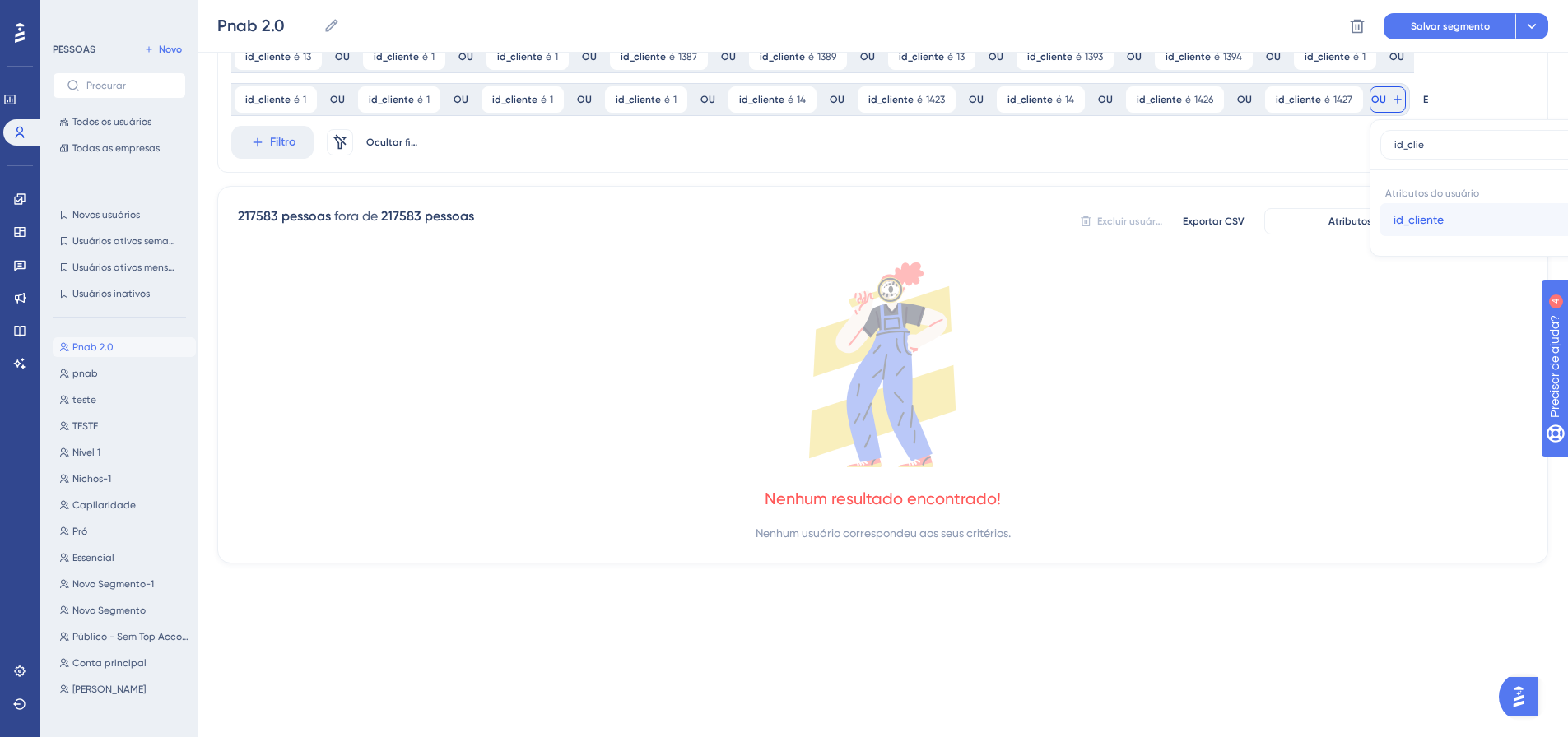
click at [1394, 215] on font "id_cliente" at bounding box center [1419, 219] width 50 height 13
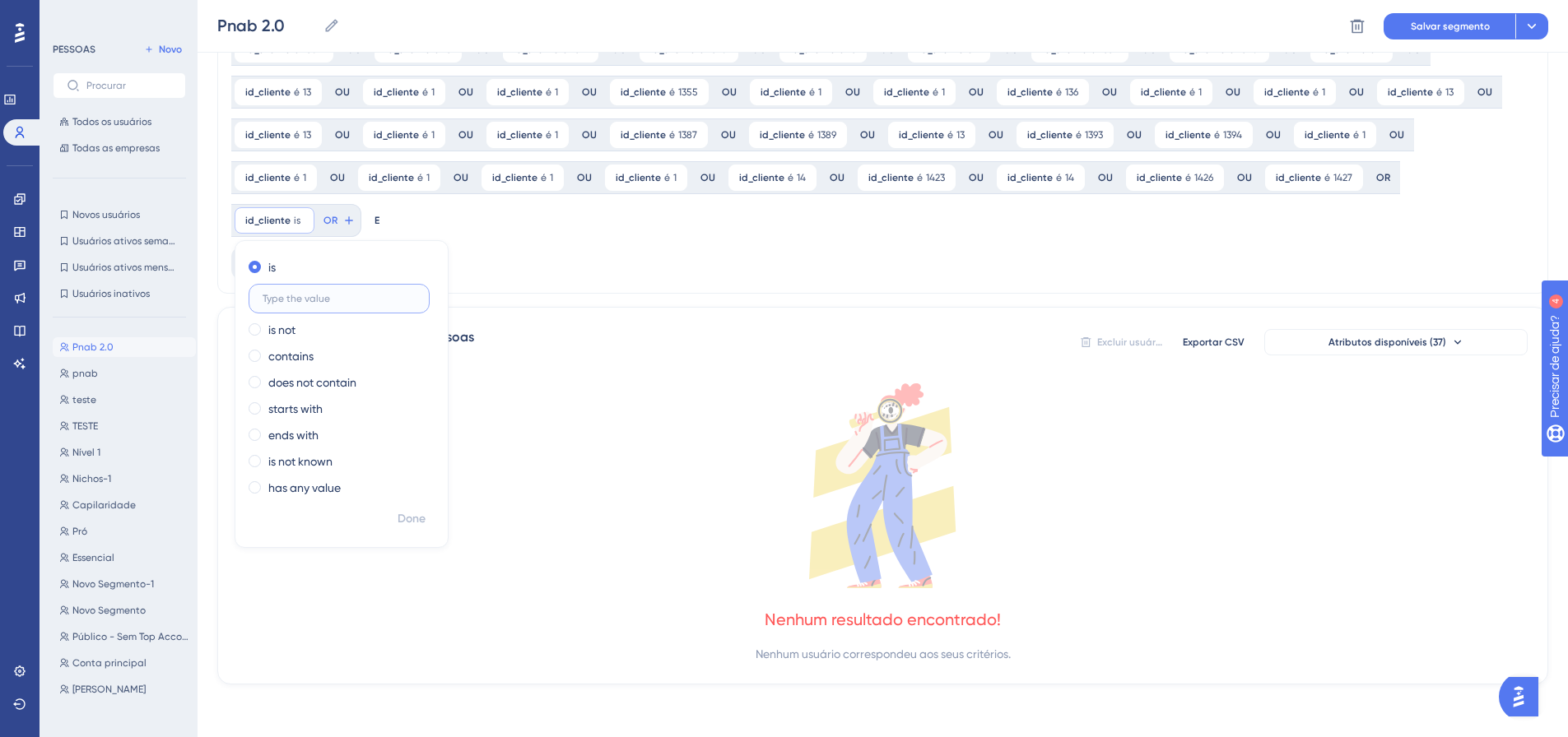
scroll to position [642, 0]
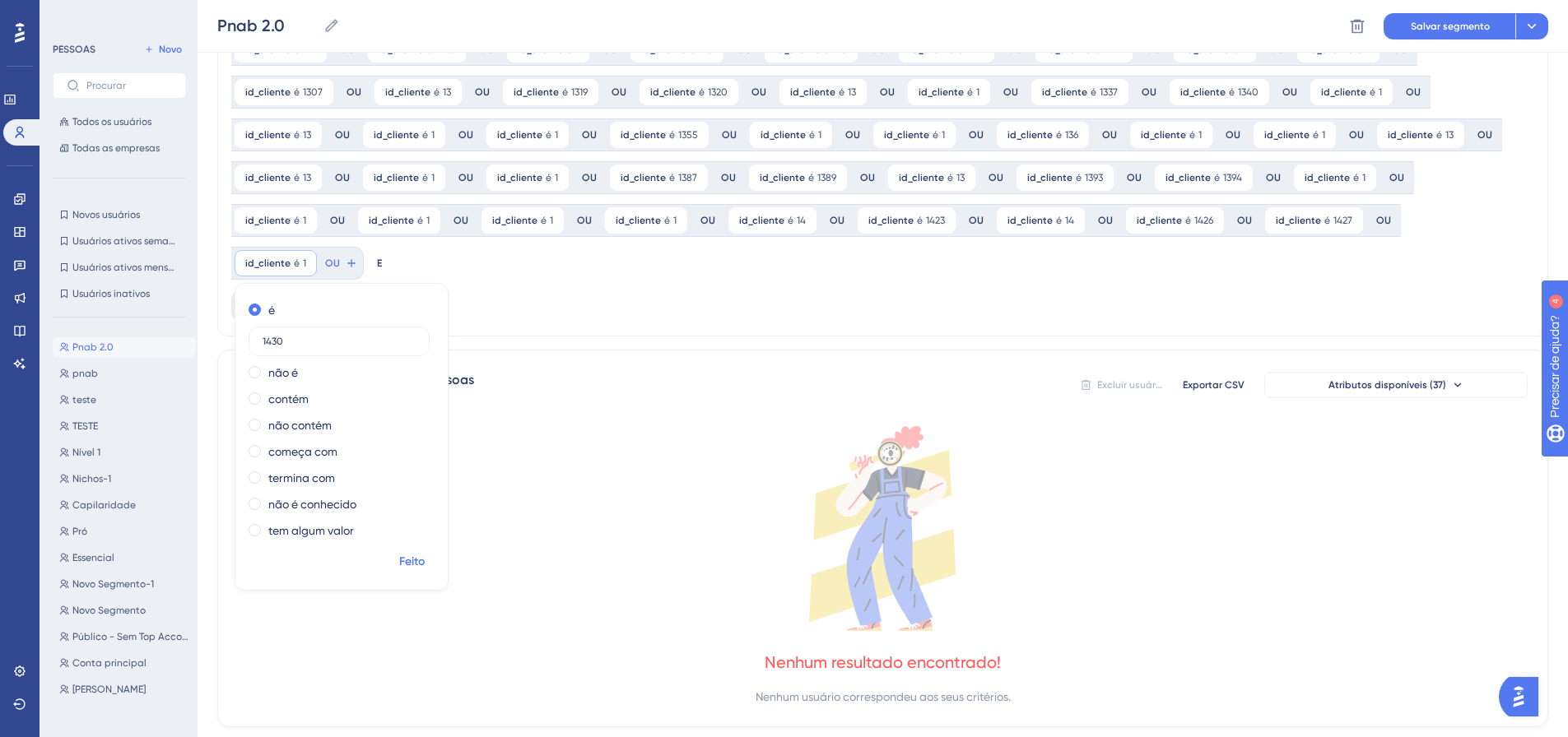
click at [435, 547] on button "Feito" at bounding box center [411, 561] width 46 height 29
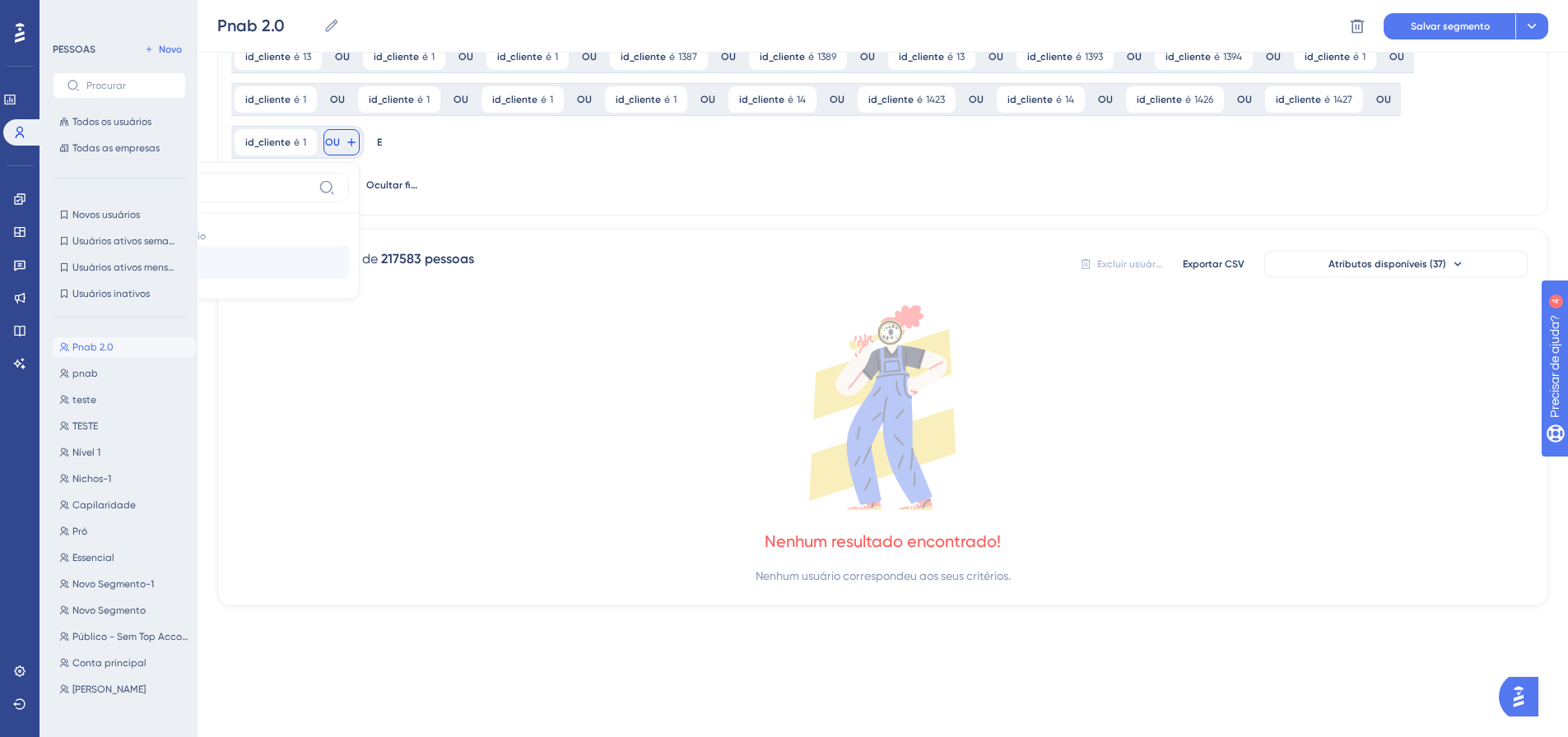
click at [349, 246] on button "id_cliente id_cliente" at bounding box center [228, 262] width 242 height 33
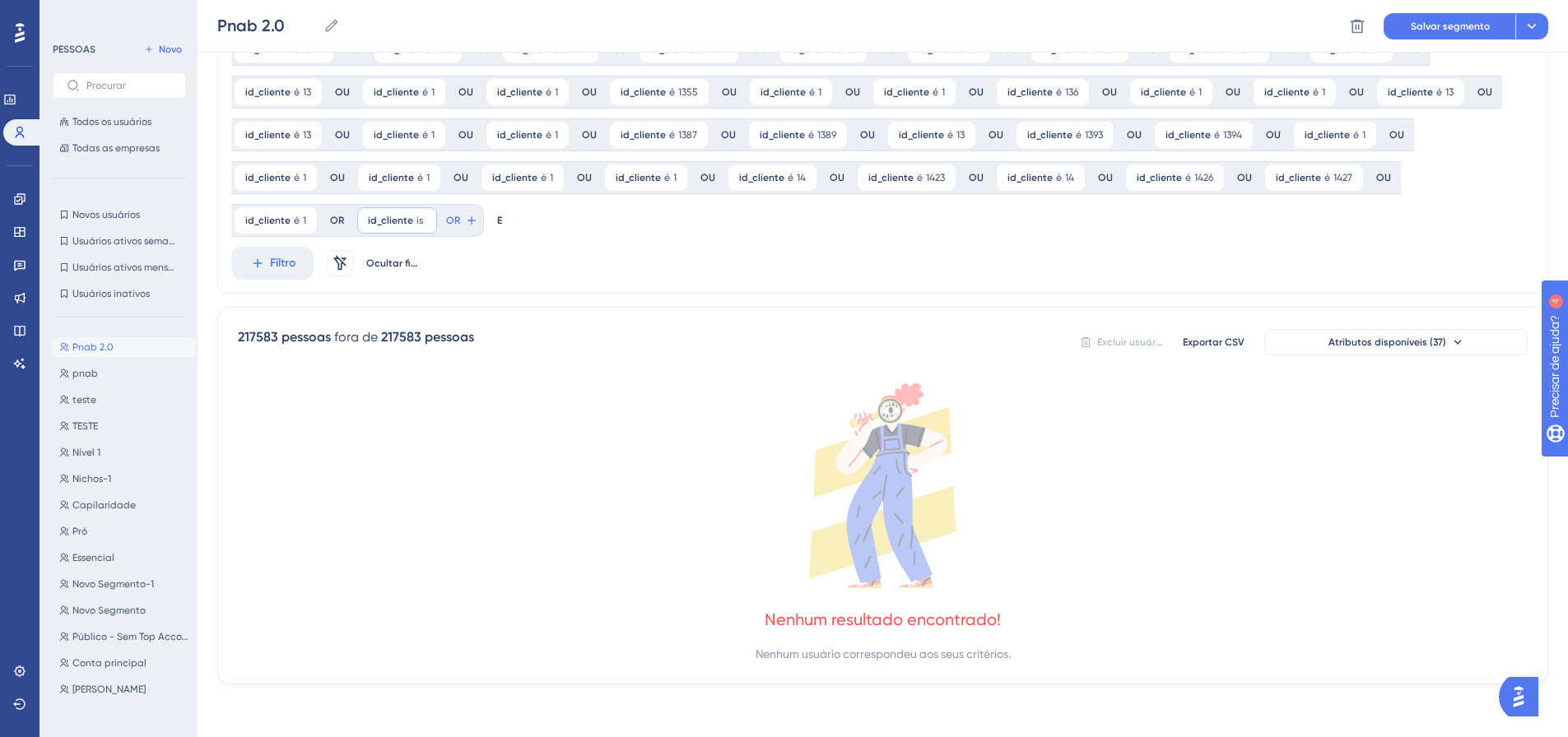
scroll to position [685, 0]
click at [523, 518] on font "Feito" at bounding box center [536, 518] width 25 height 14
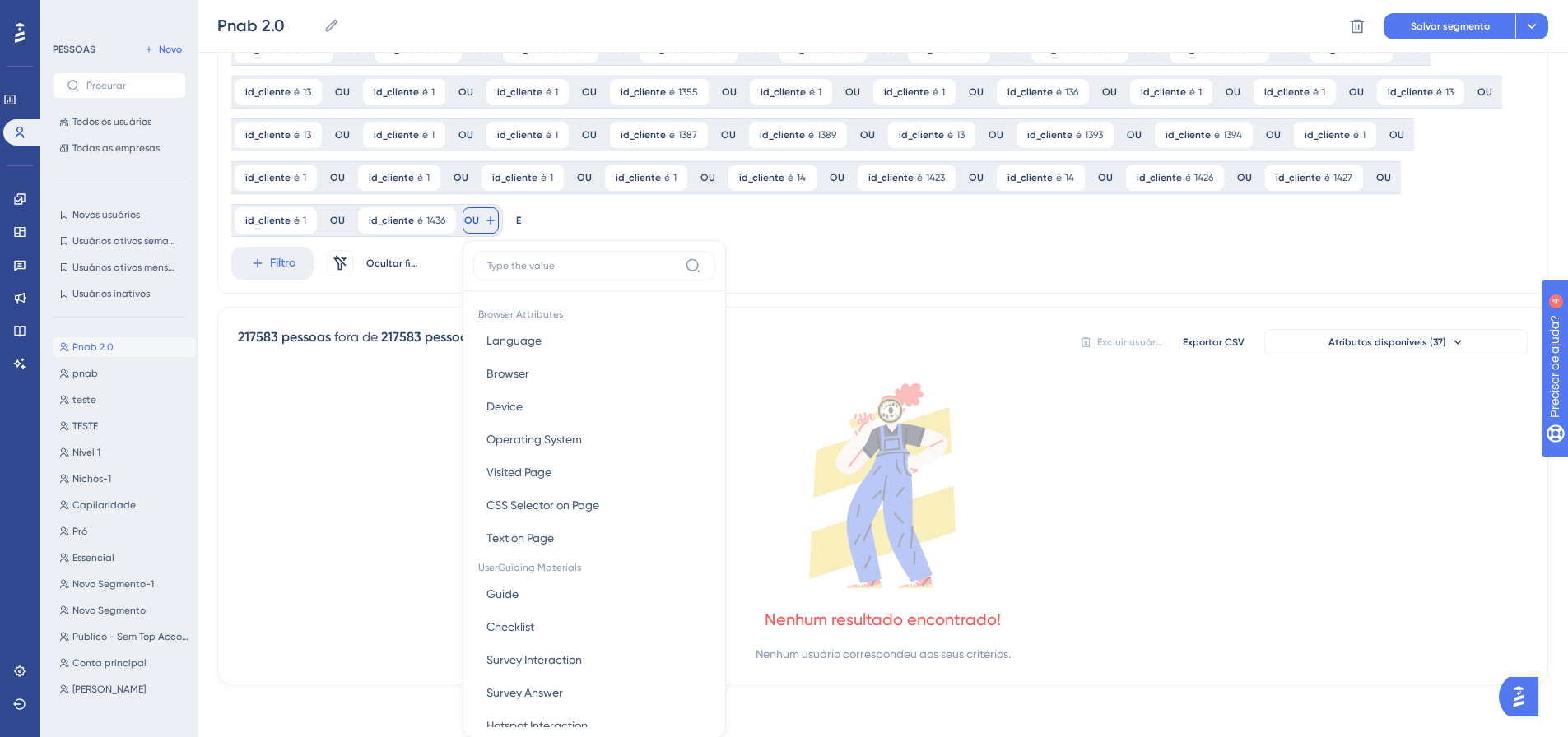
scroll to position [806, 0]
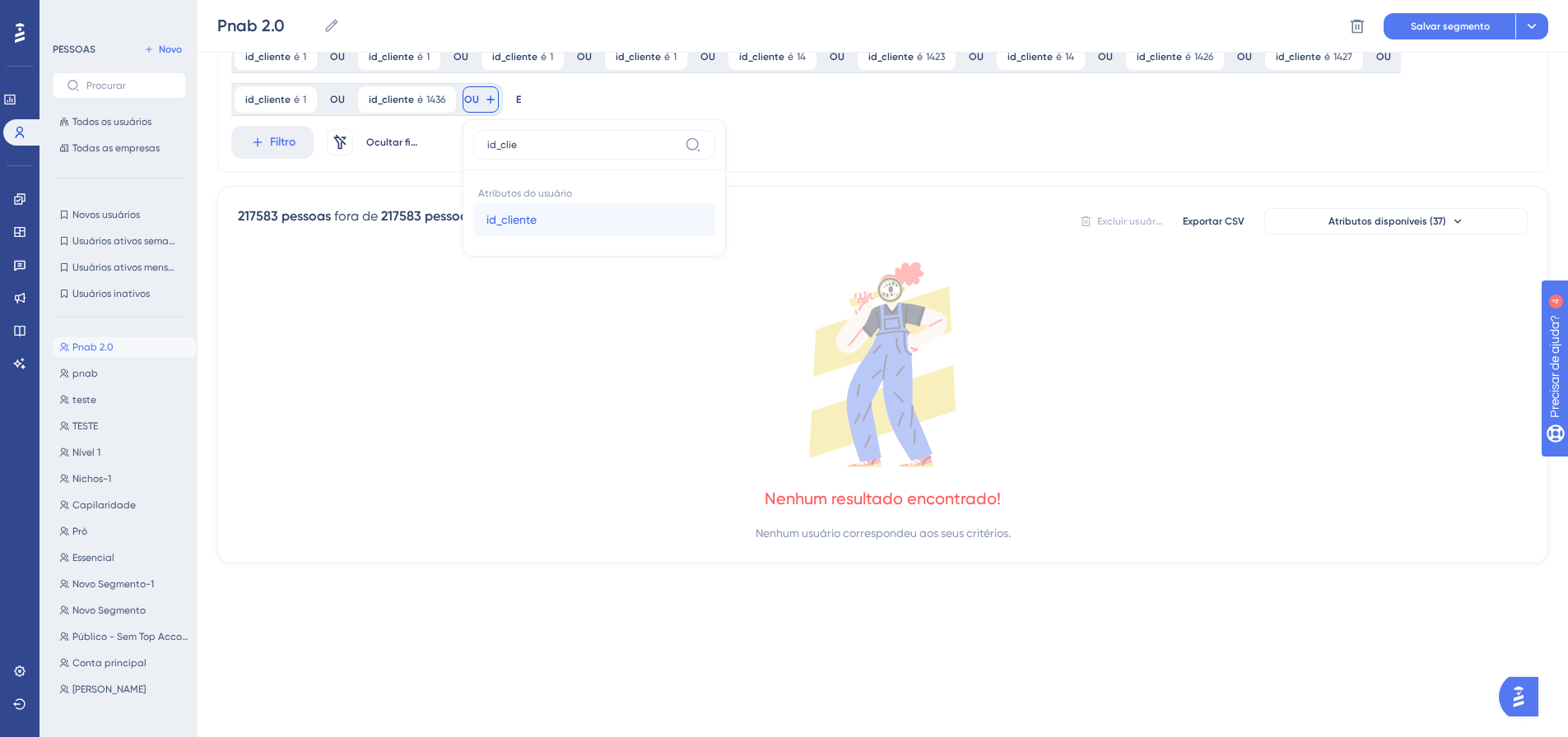
click at [486, 229] on span "id_cliente" at bounding box center [511, 219] width 50 height 20
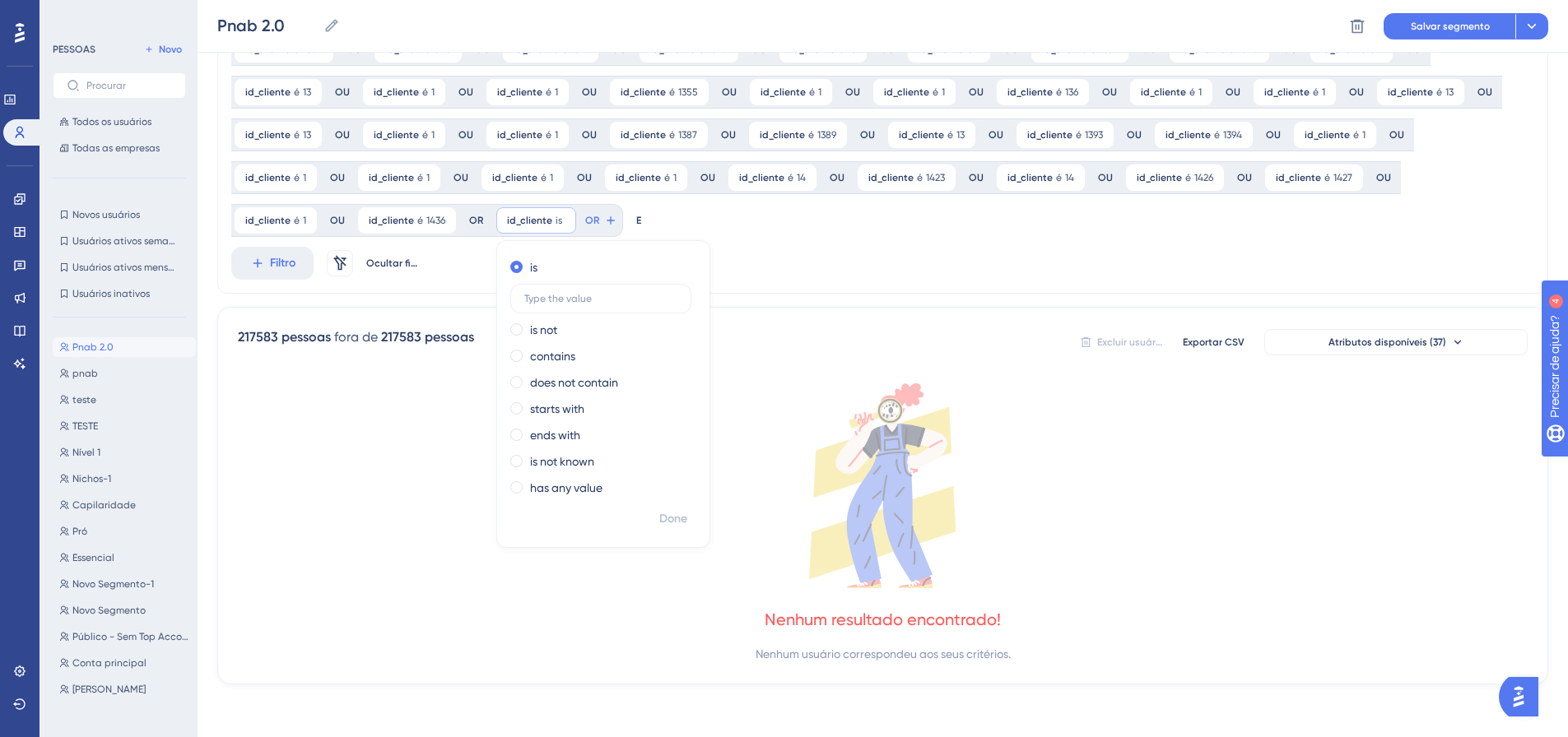
scroll to position [685, 0]
click at [662, 521] on font "Feito" at bounding box center [675, 518] width 25 height 14
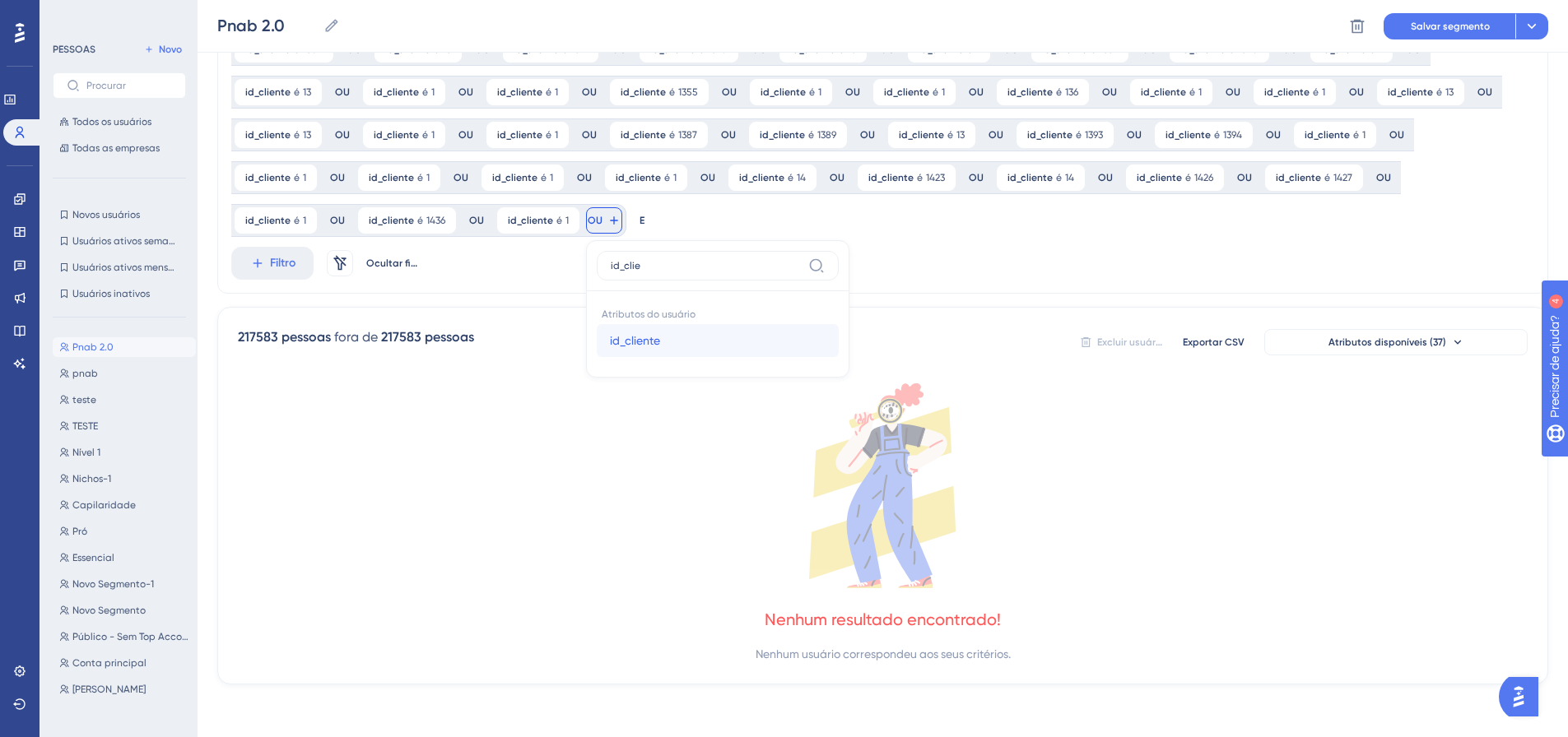
click at [610, 331] on span "id_cliente" at bounding box center [635, 341] width 50 height 20
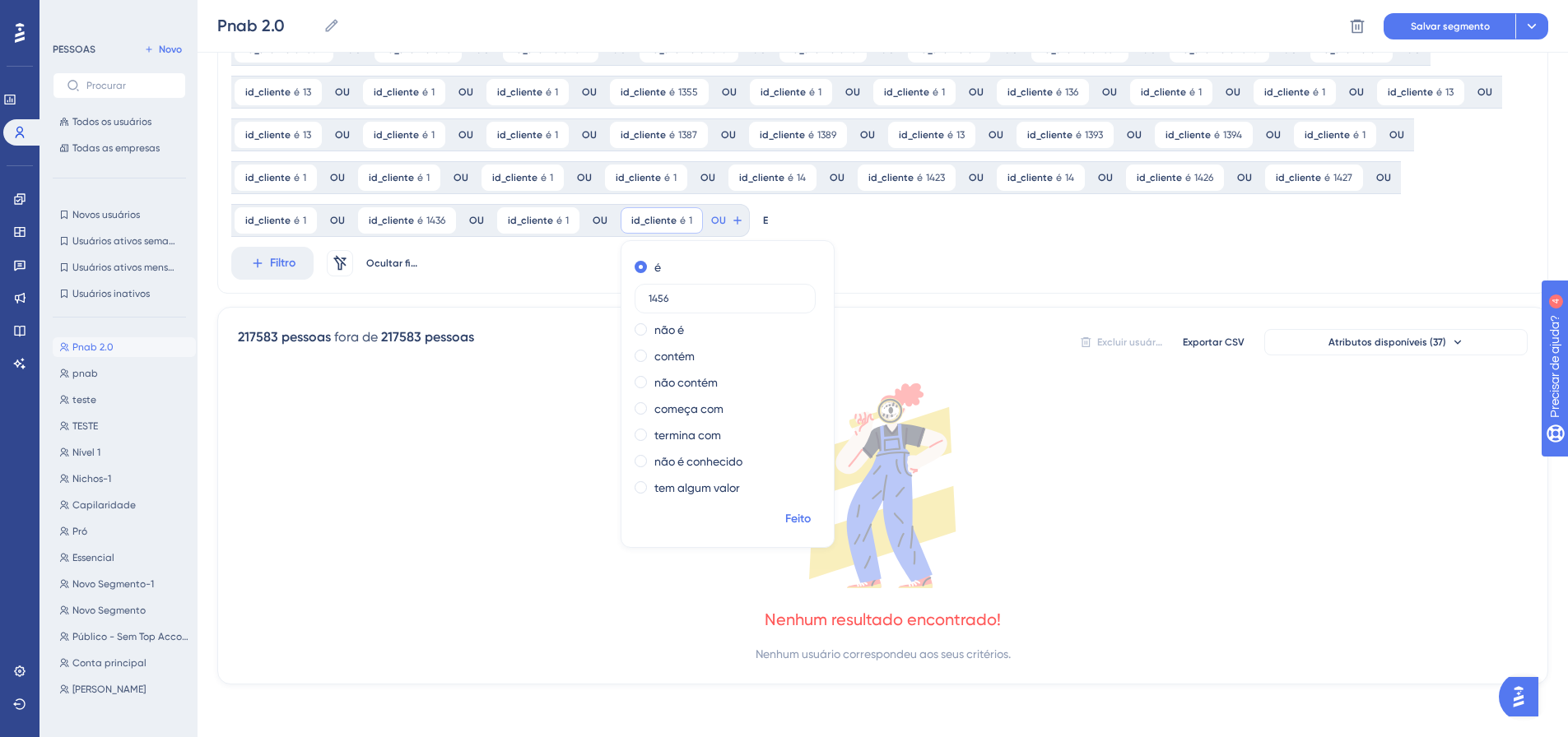
click at [785, 524] on font "Feito" at bounding box center [798, 518] width 25 height 14
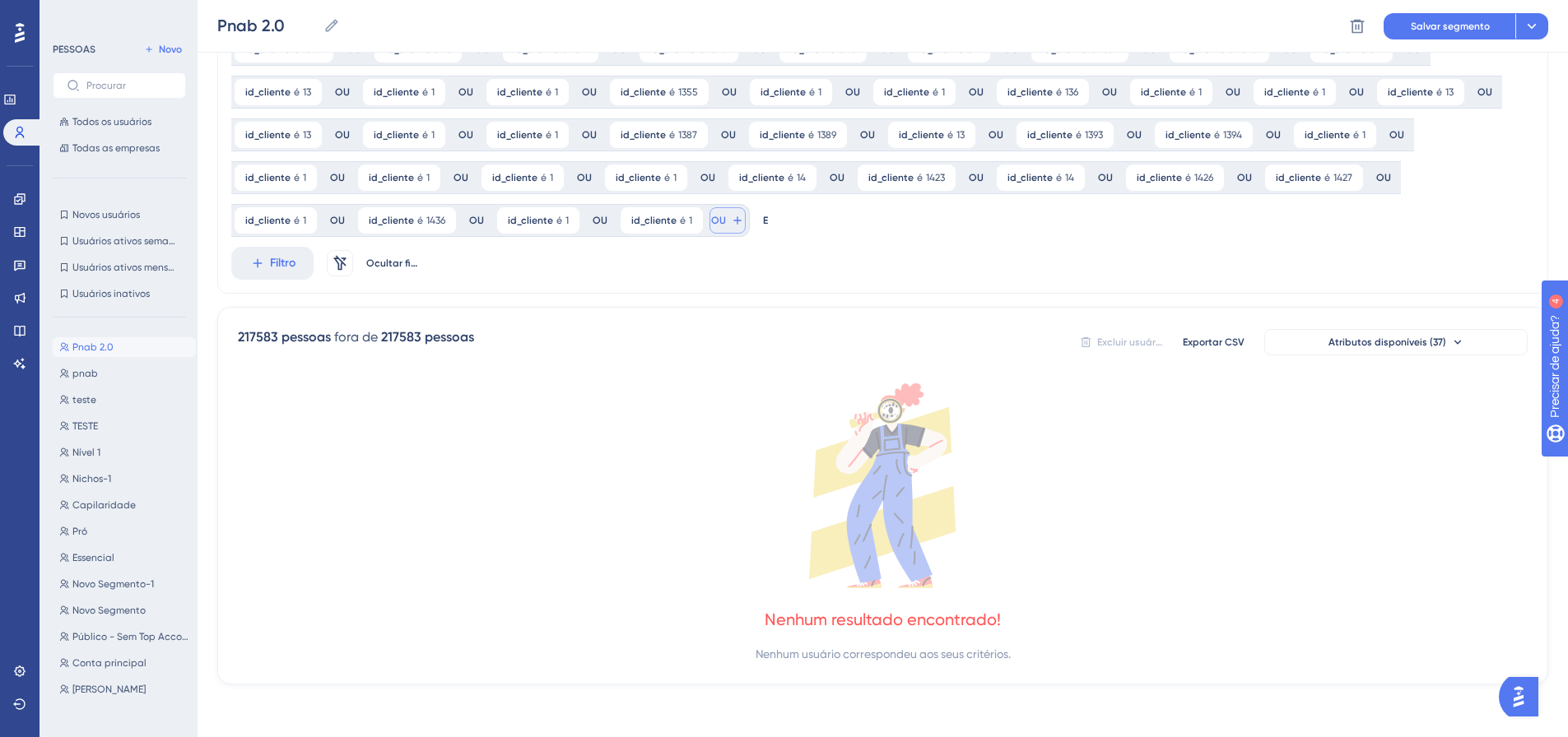
click at [733, 332] on span "id_cliente" at bounding box center [758, 341] width 50 height 20
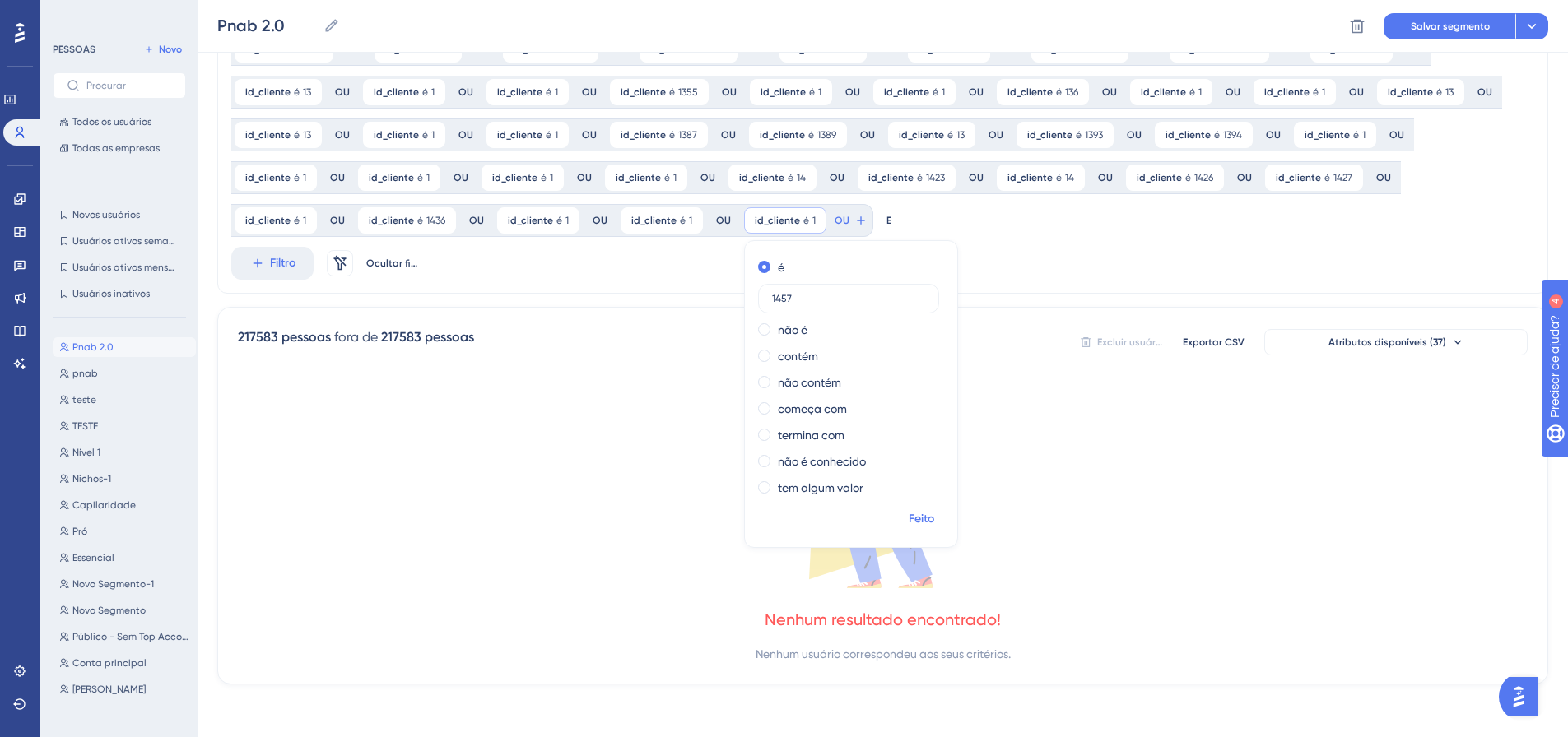
click at [908, 513] on font "Feito" at bounding box center [921, 518] width 25 height 14
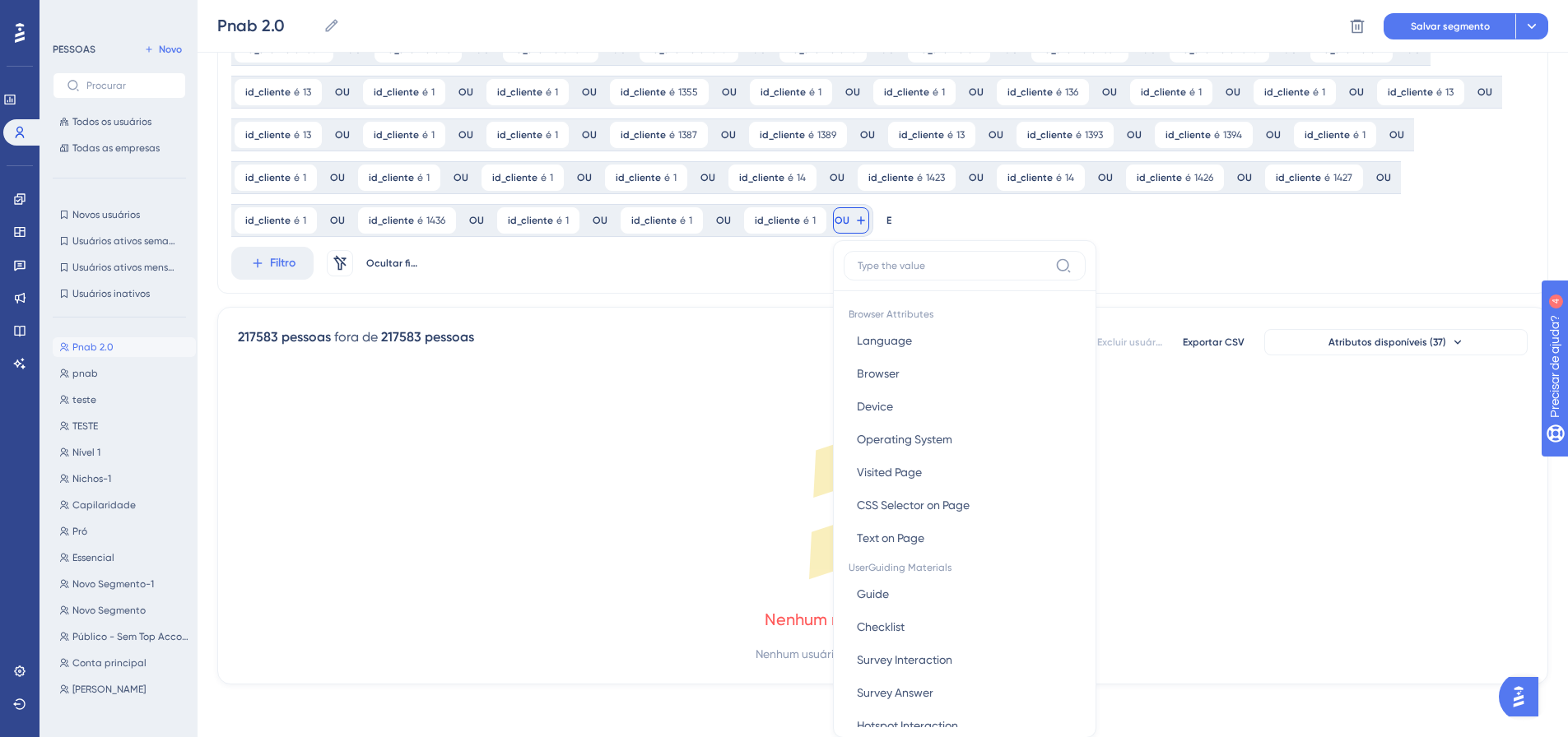
scroll to position [806, 0]
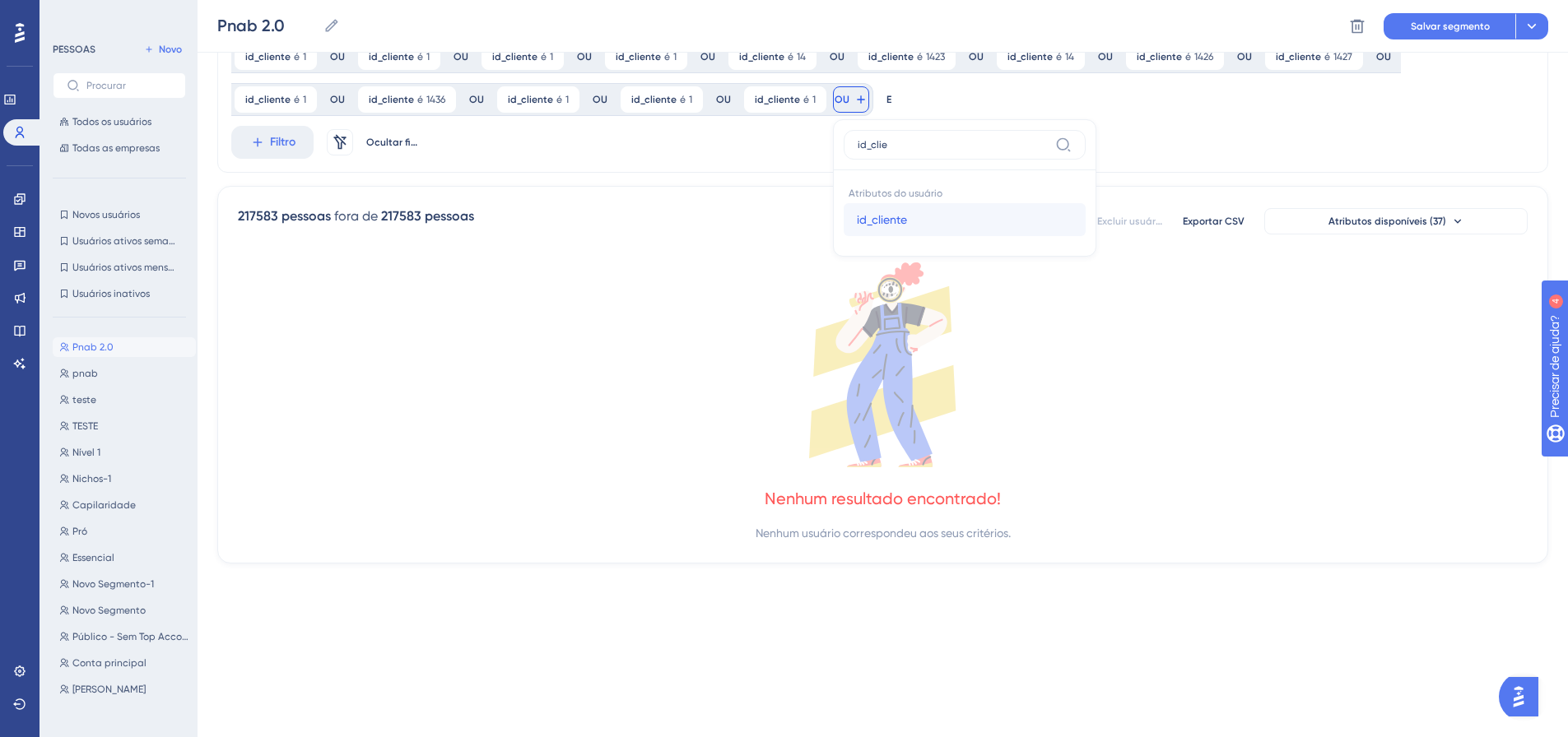
click at [856, 216] on font "id_cliente" at bounding box center [882, 219] width 50 height 13
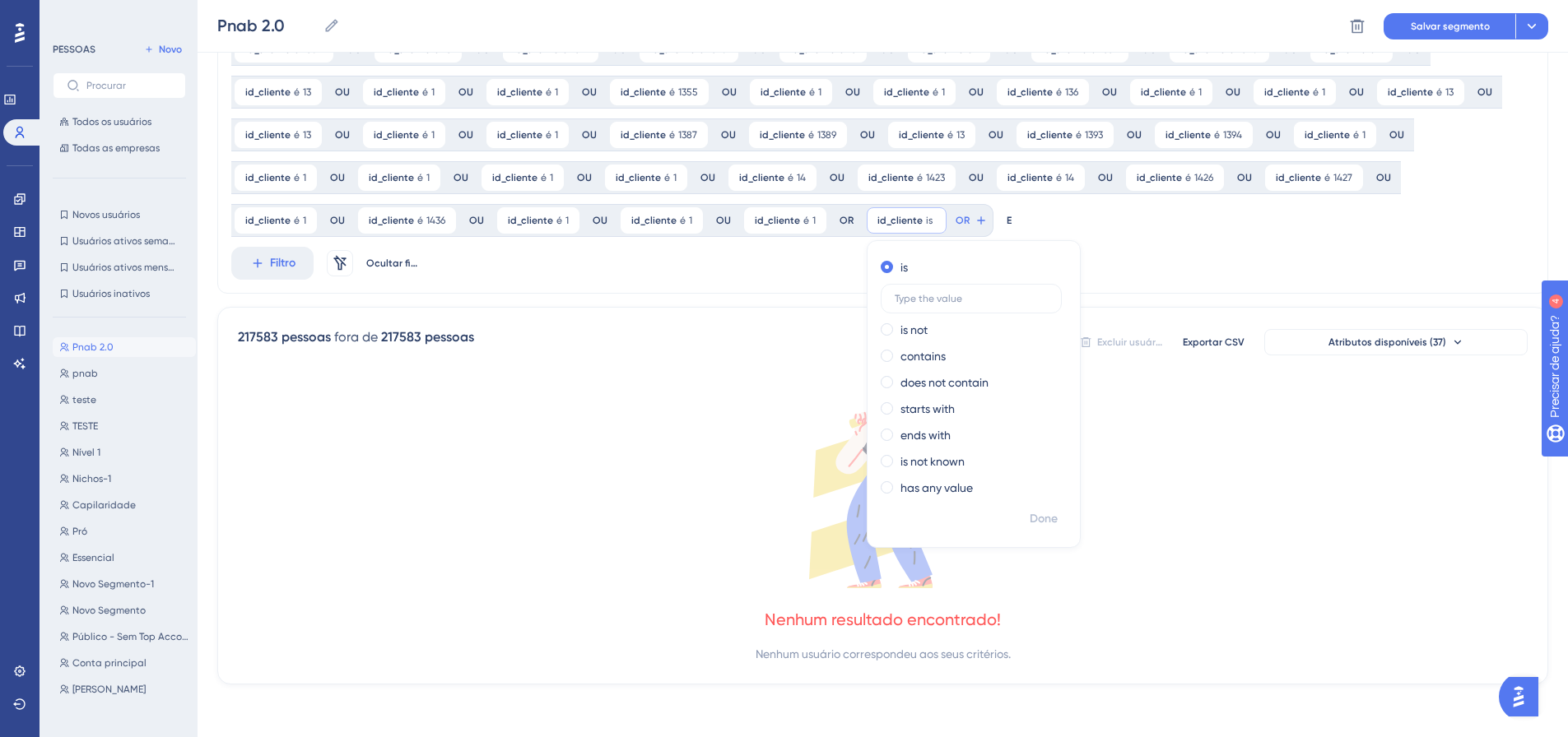
scroll to position [685, 0]
click at [1032, 513] on font "Feito" at bounding box center [1044, 518] width 25 height 14
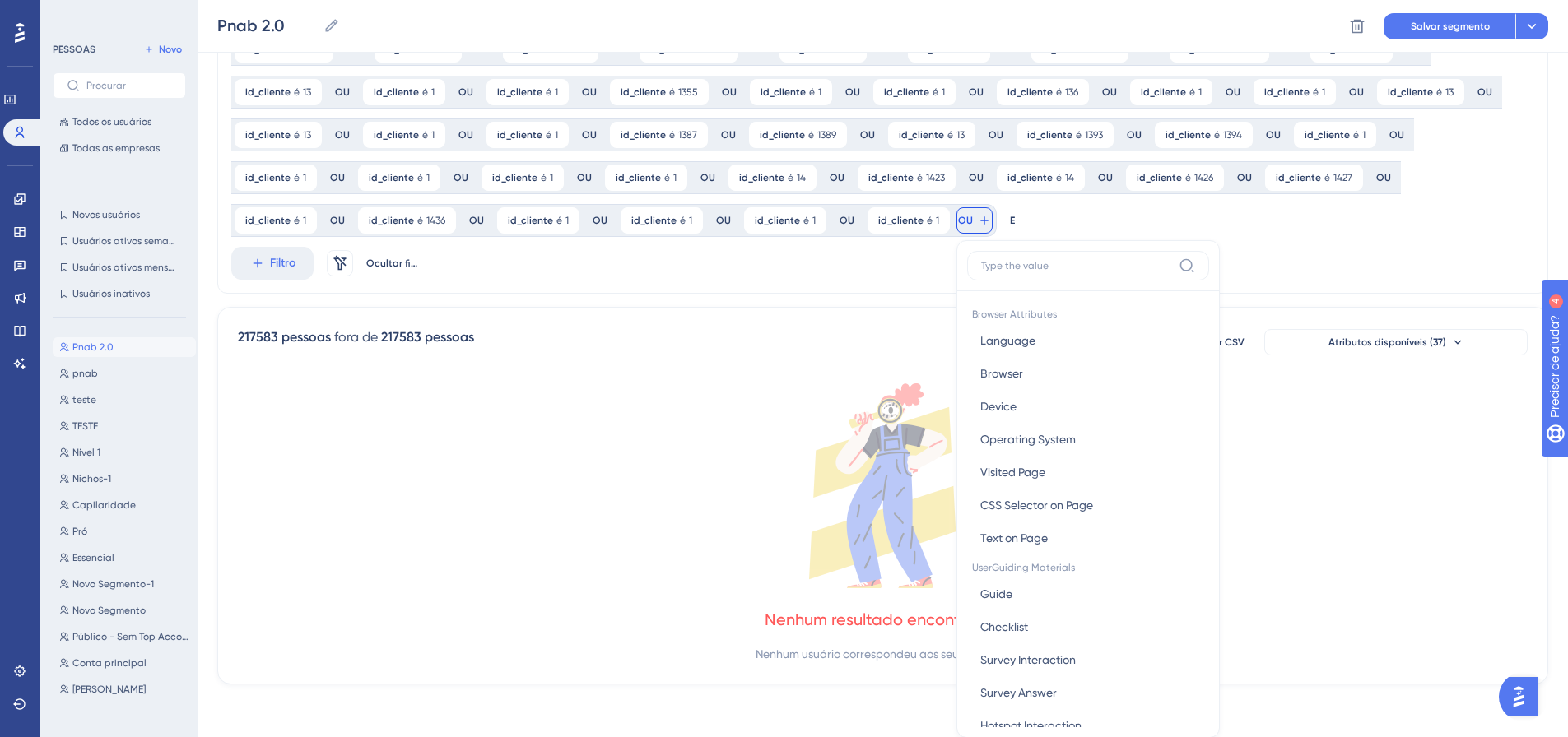
scroll to position [806, 0]
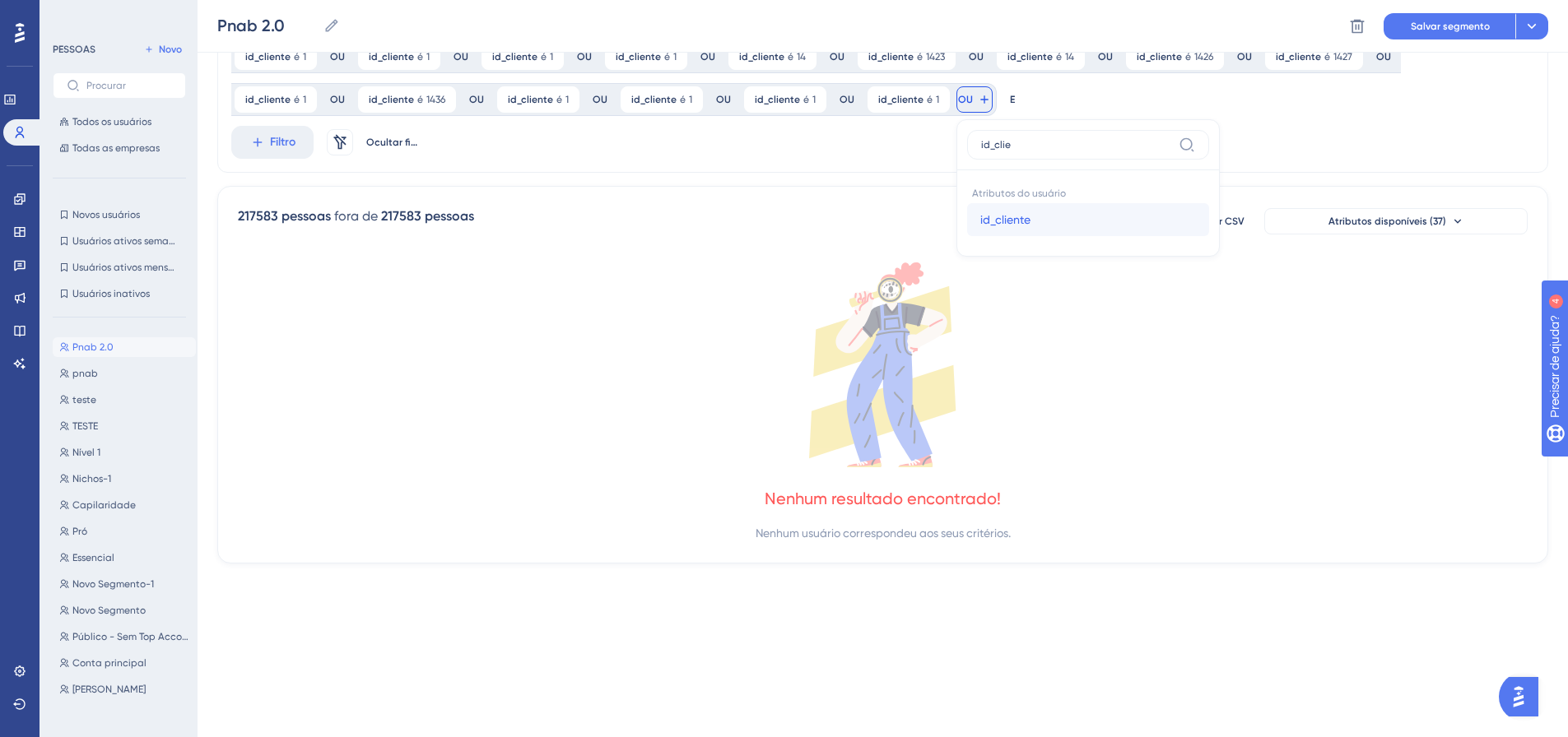
click at [967, 218] on button "id_cliente id_cliente" at bounding box center [1088, 219] width 242 height 33
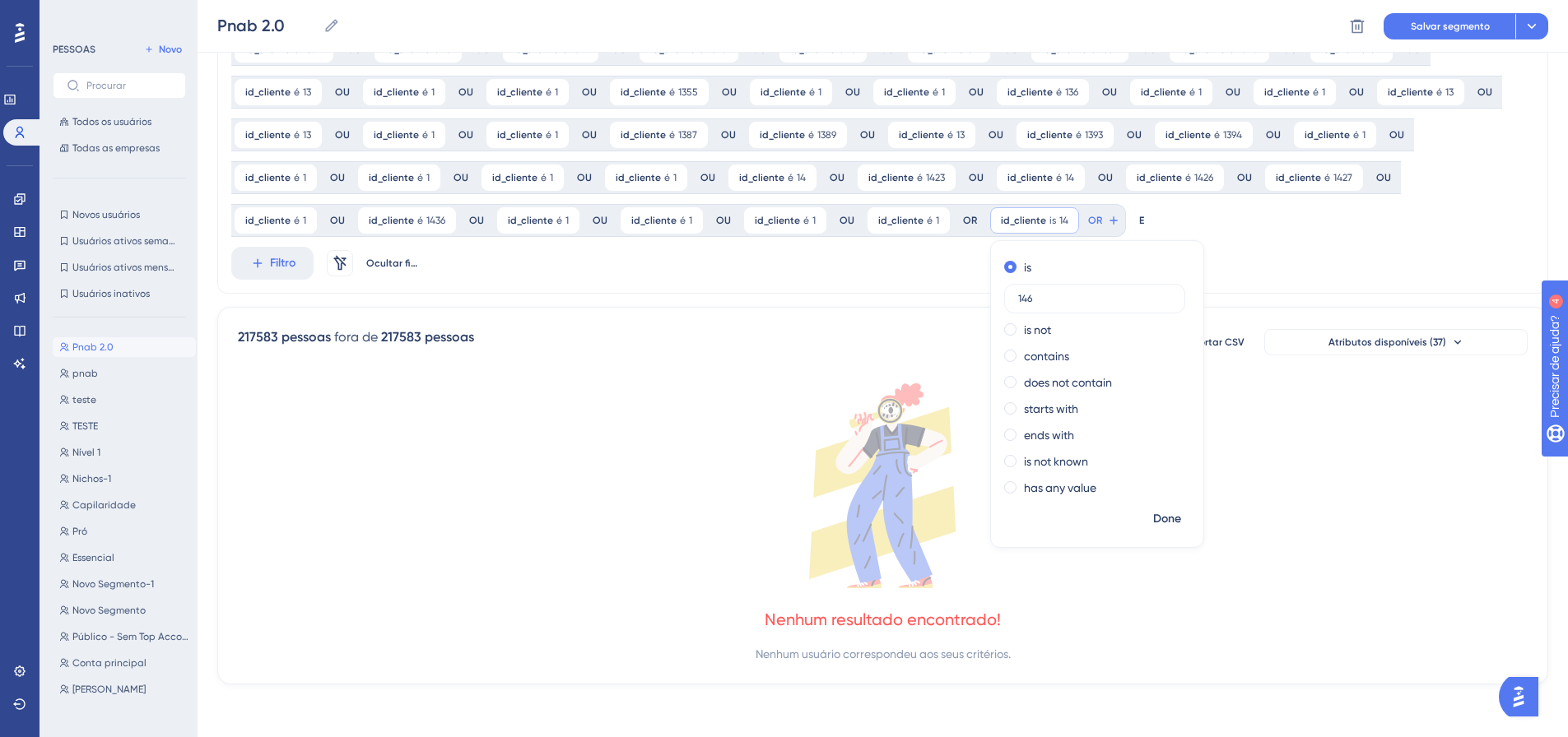
scroll to position [685, 0]
click at [1156, 518] on font "Feito" at bounding box center [1168, 518] width 25 height 14
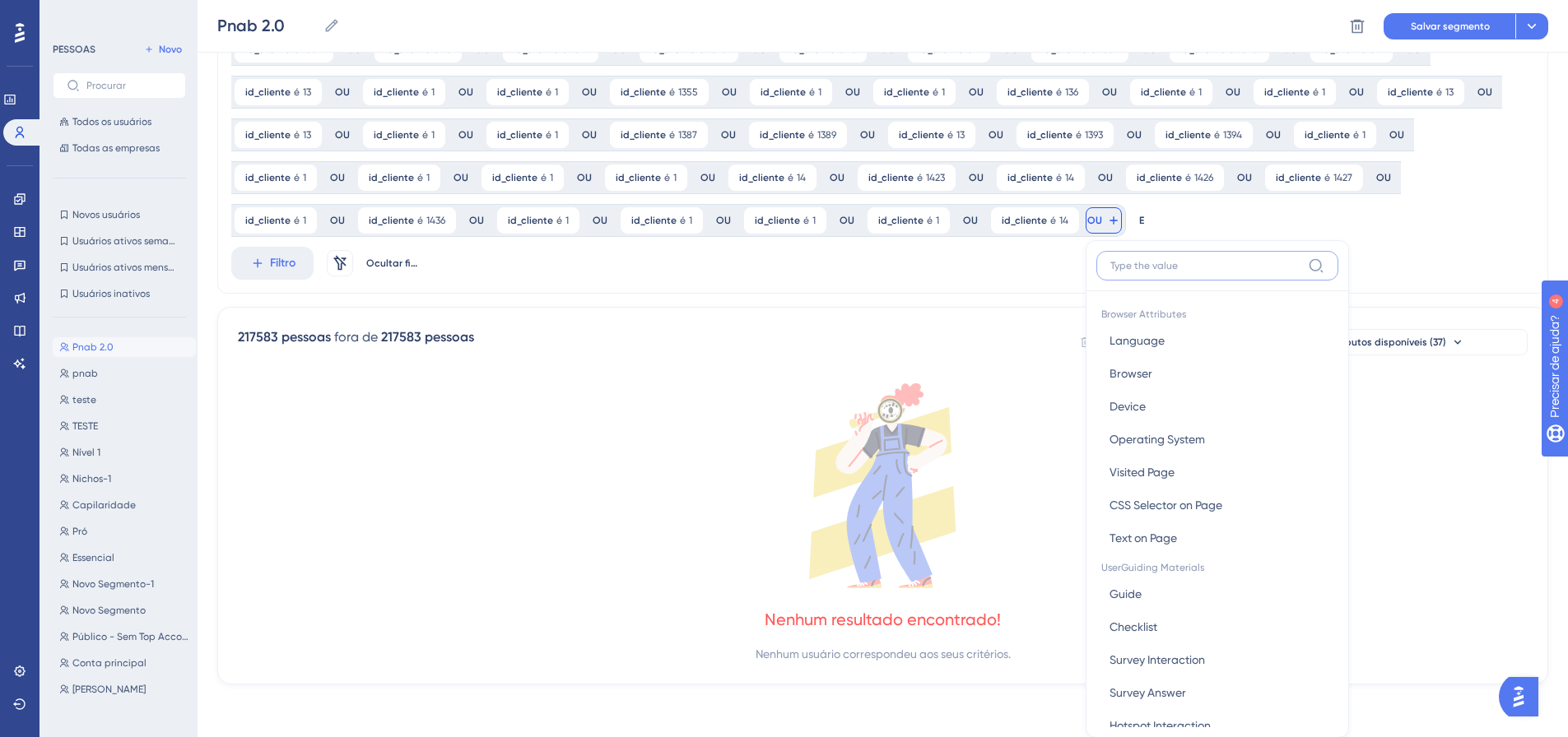
scroll to position [806, 0]
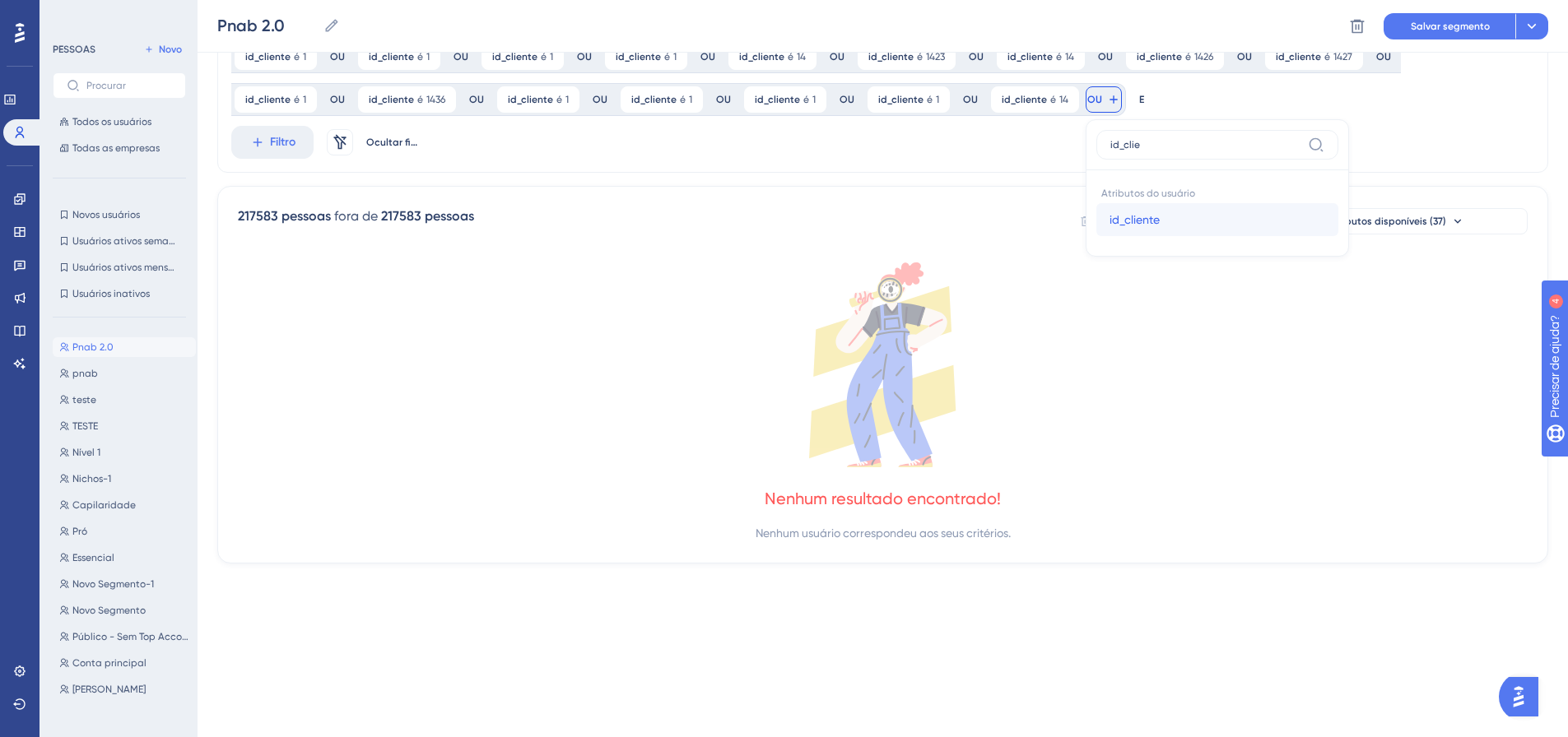
click at [1096, 224] on button "id_cliente id_cliente" at bounding box center [1217, 219] width 242 height 33
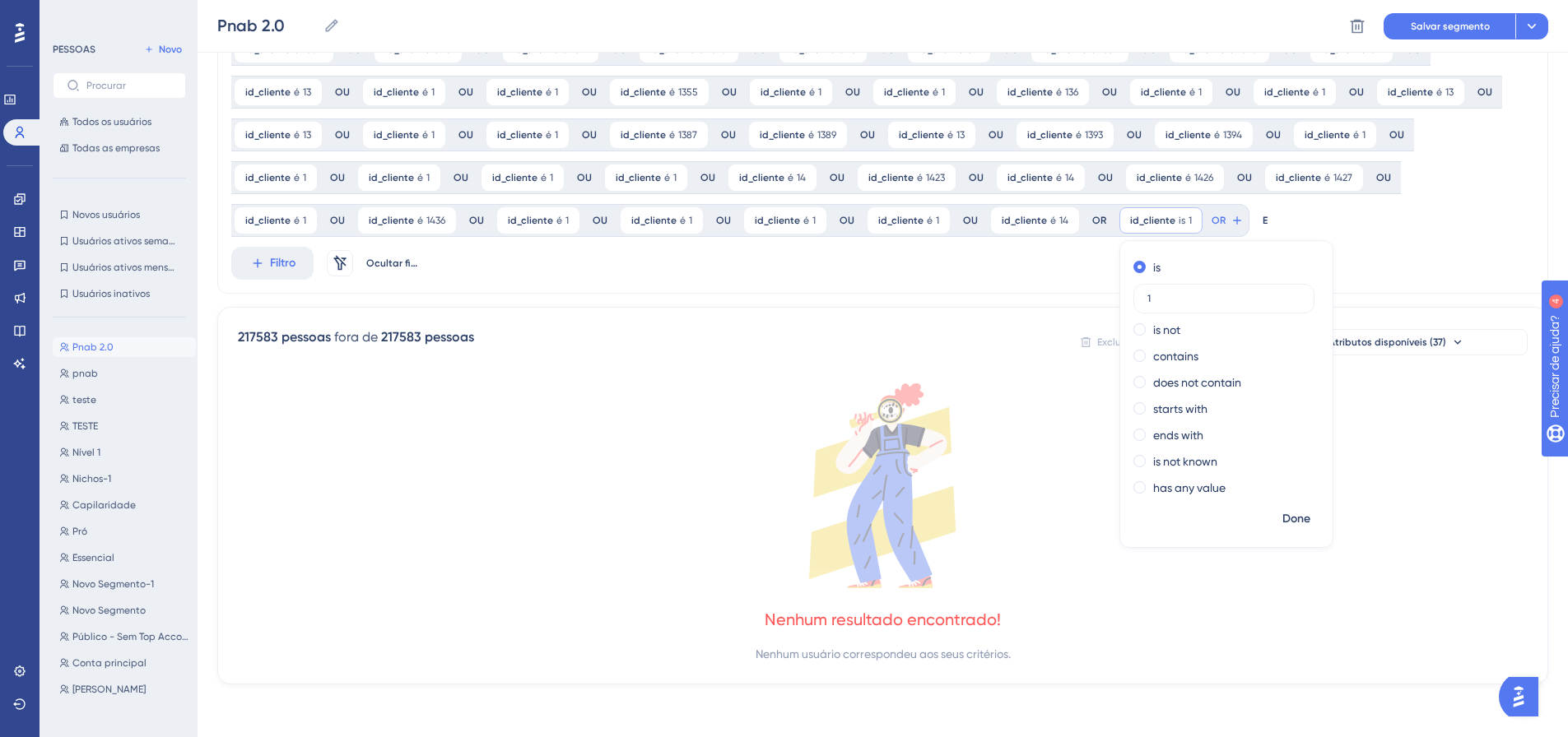
scroll to position [685, 0]
click at [1285, 527] on span "Feito" at bounding box center [1297, 519] width 25 height 20
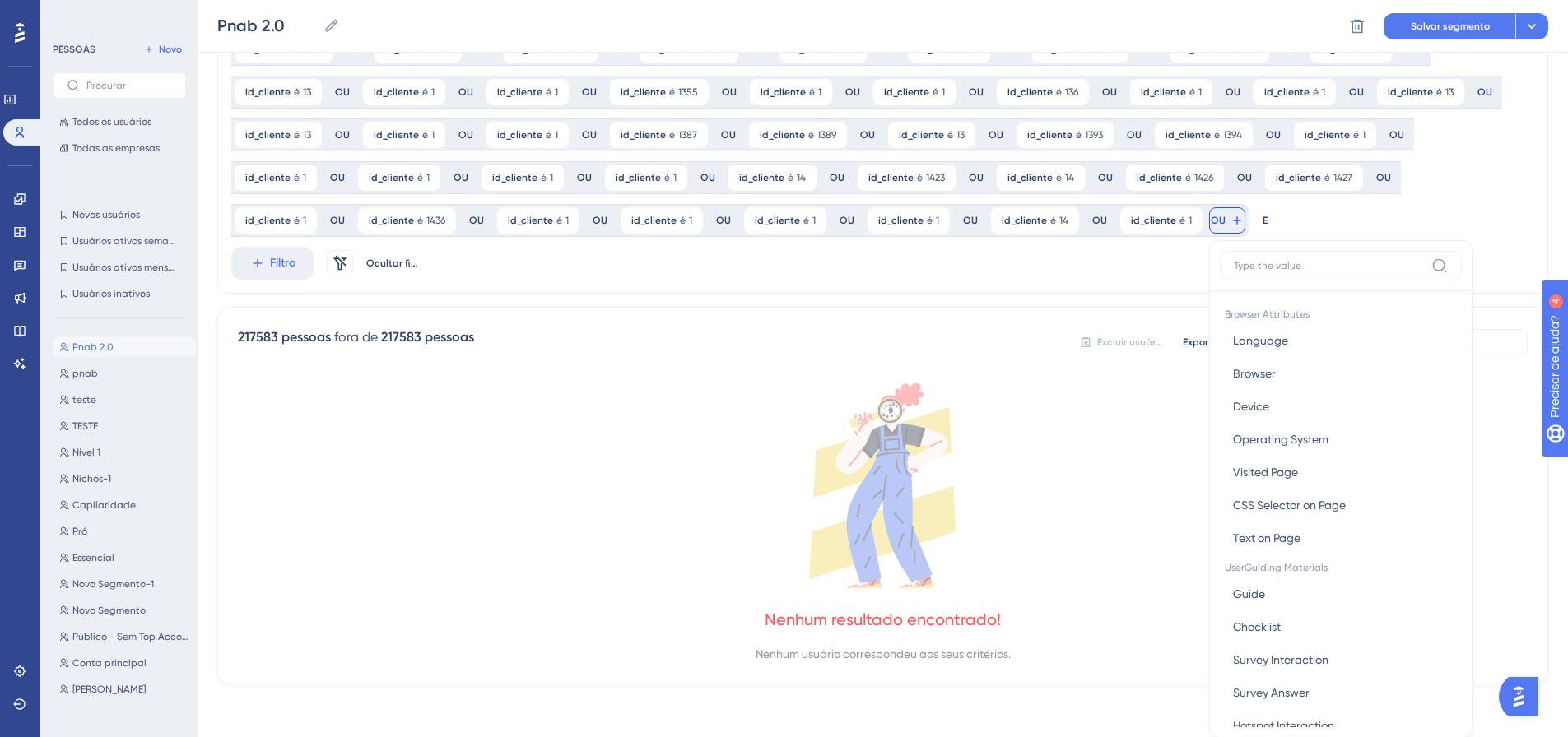
scroll to position [806, 0]
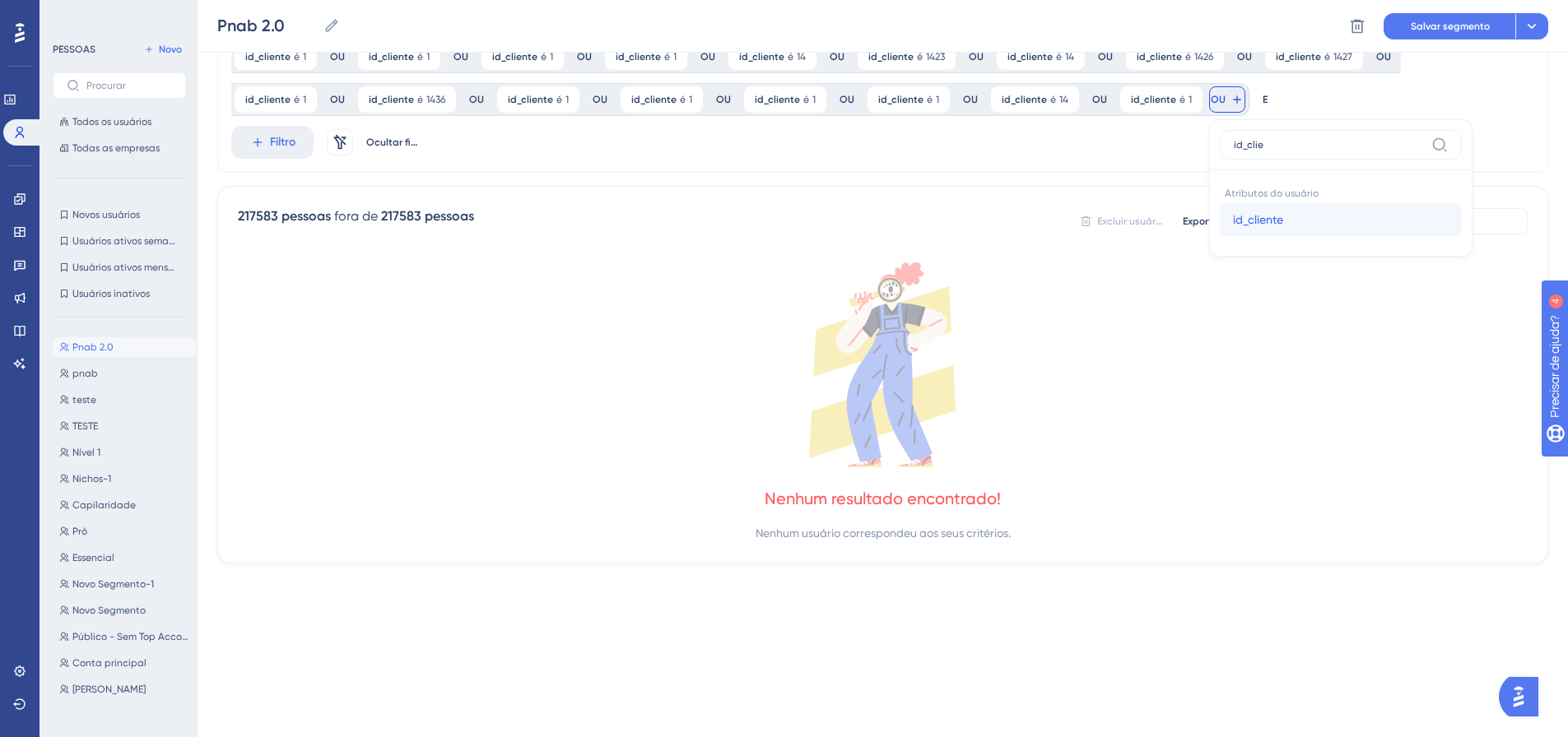
click at [1233, 221] on font "id_cliente" at bounding box center [1258, 219] width 50 height 13
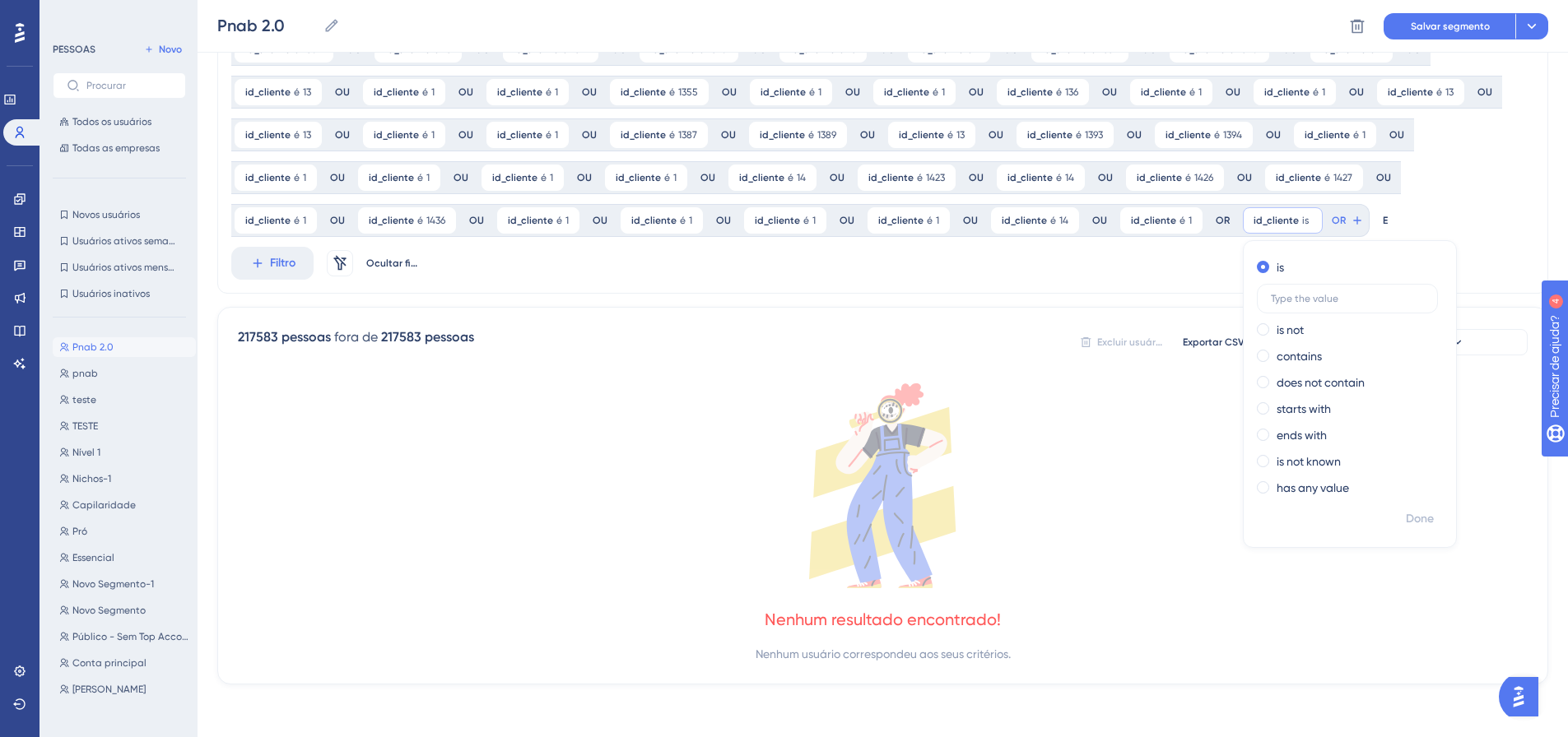
scroll to position [685, 0]
click at [1408, 522] on font "Feito" at bounding box center [1421, 518] width 25 height 14
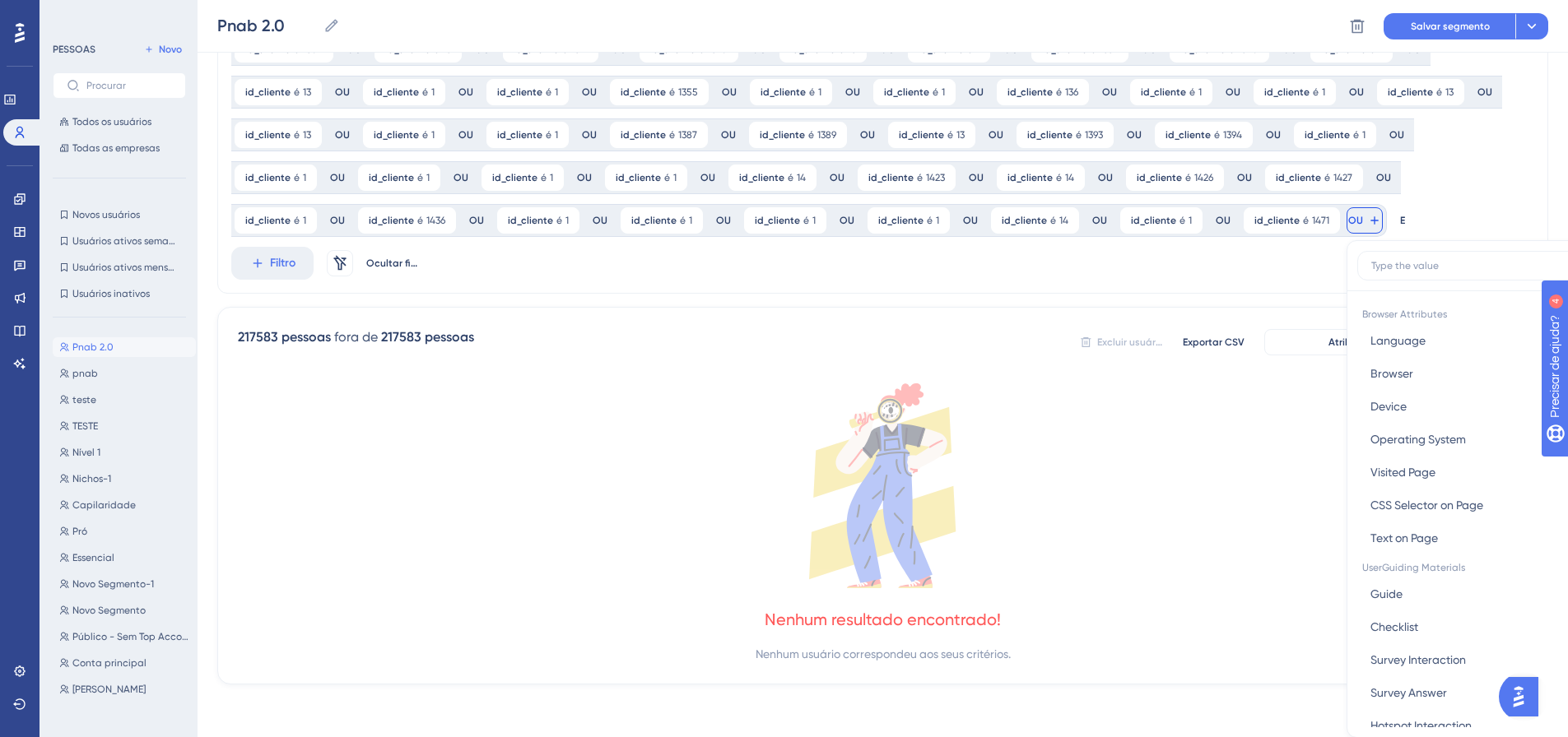
scroll to position [806, 0]
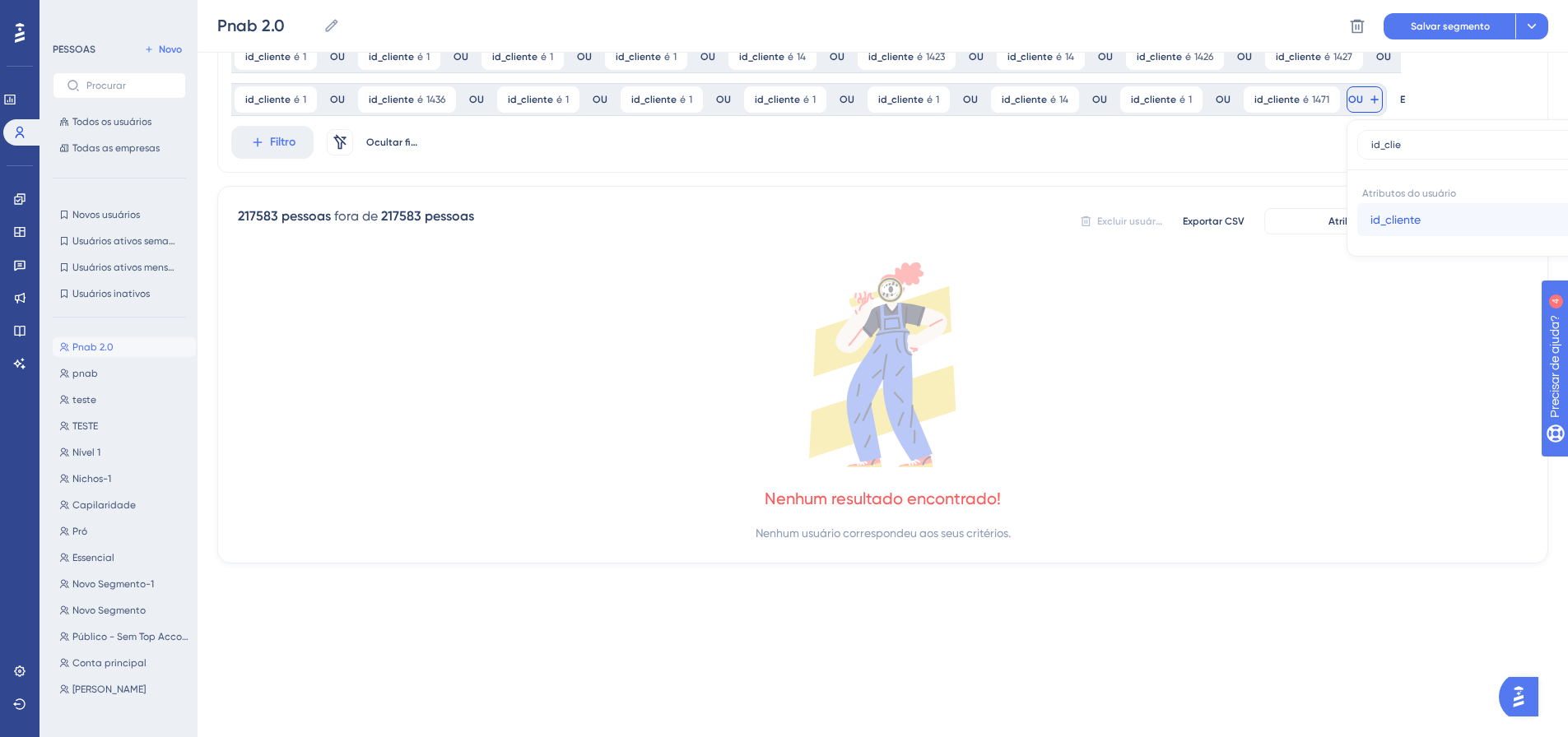
click at [1370, 216] on font "id_cliente" at bounding box center [1395, 219] width 50 height 13
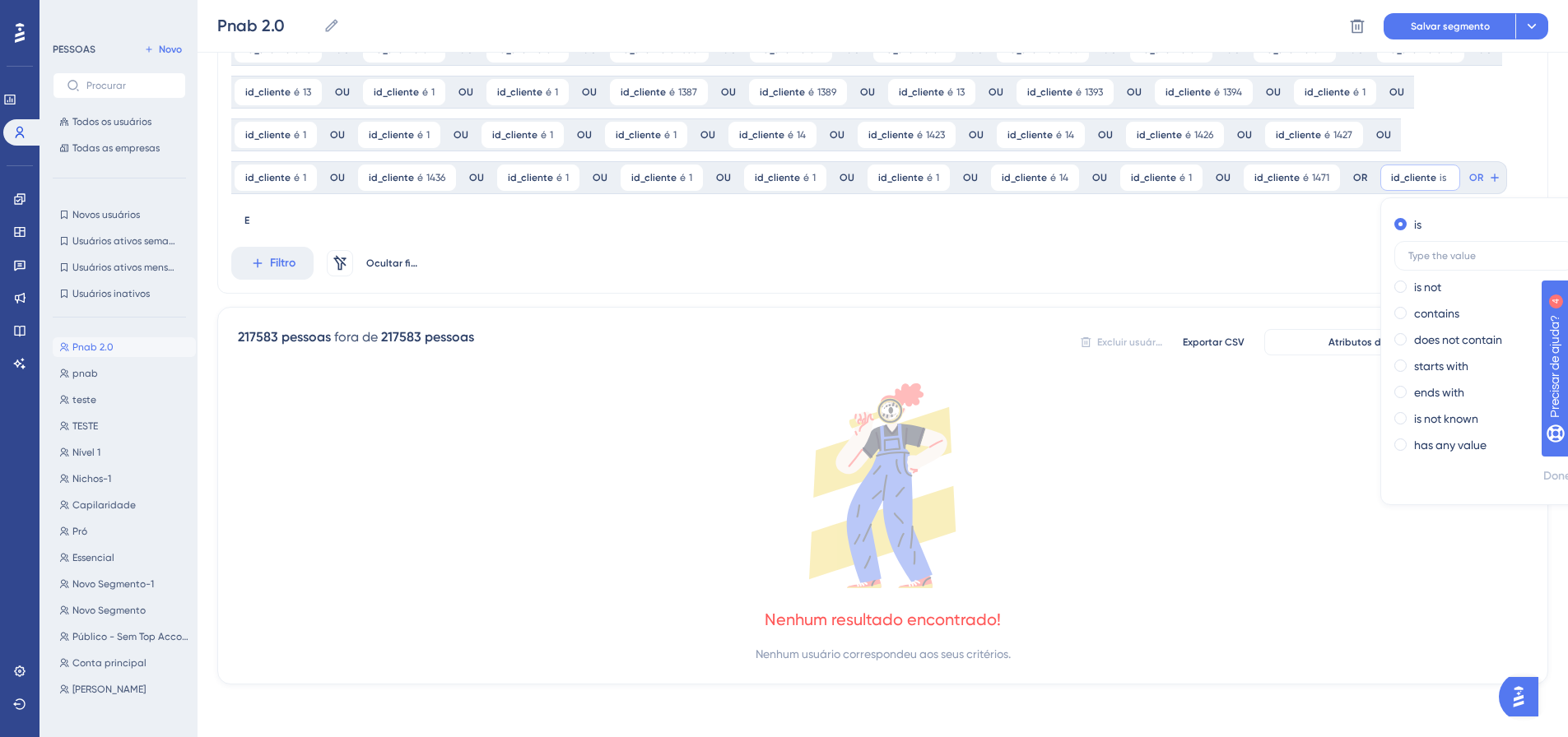
scroll to position [685, 0]
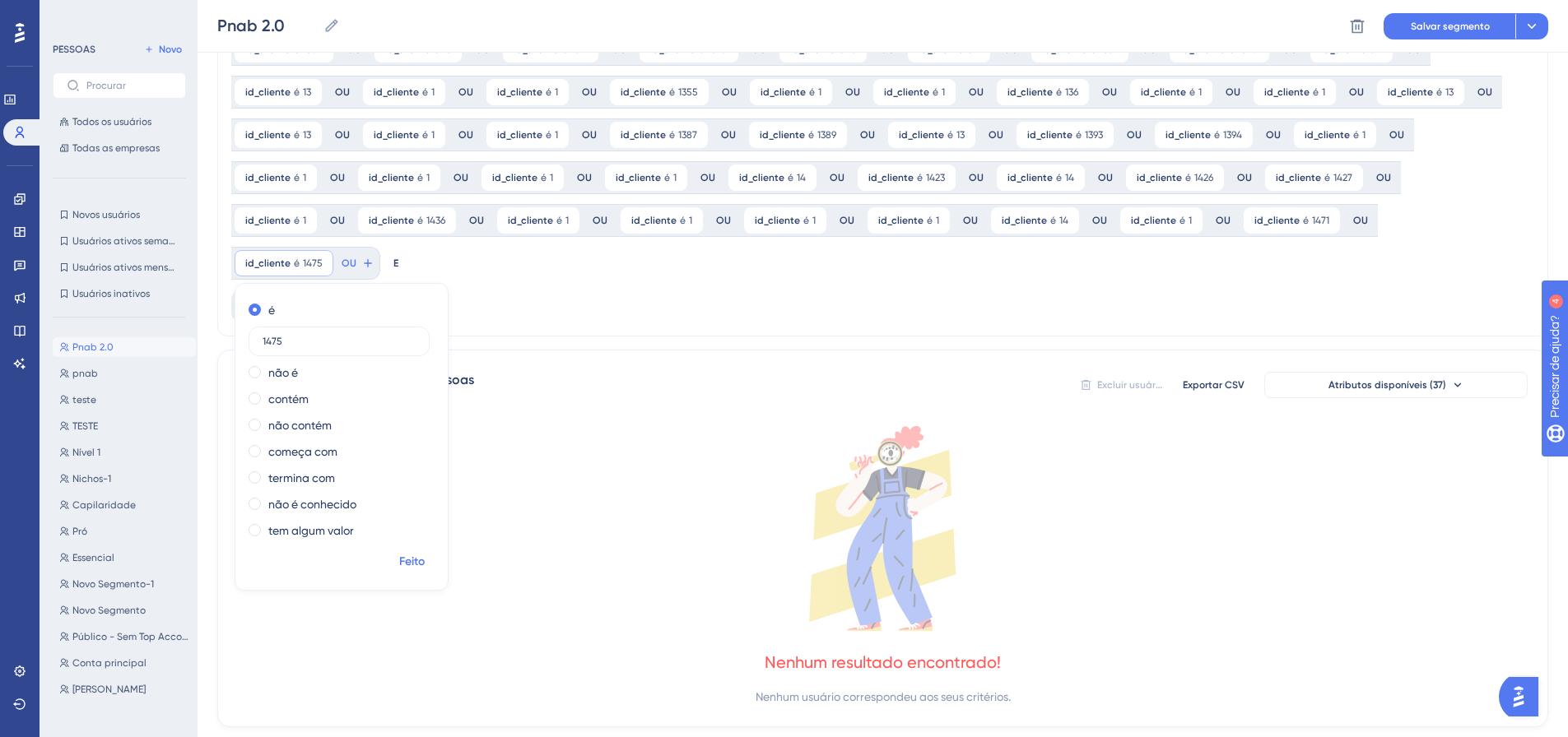
click at [425, 554] on font "Feito" at bounding box center [411, 561] width 25 height 14
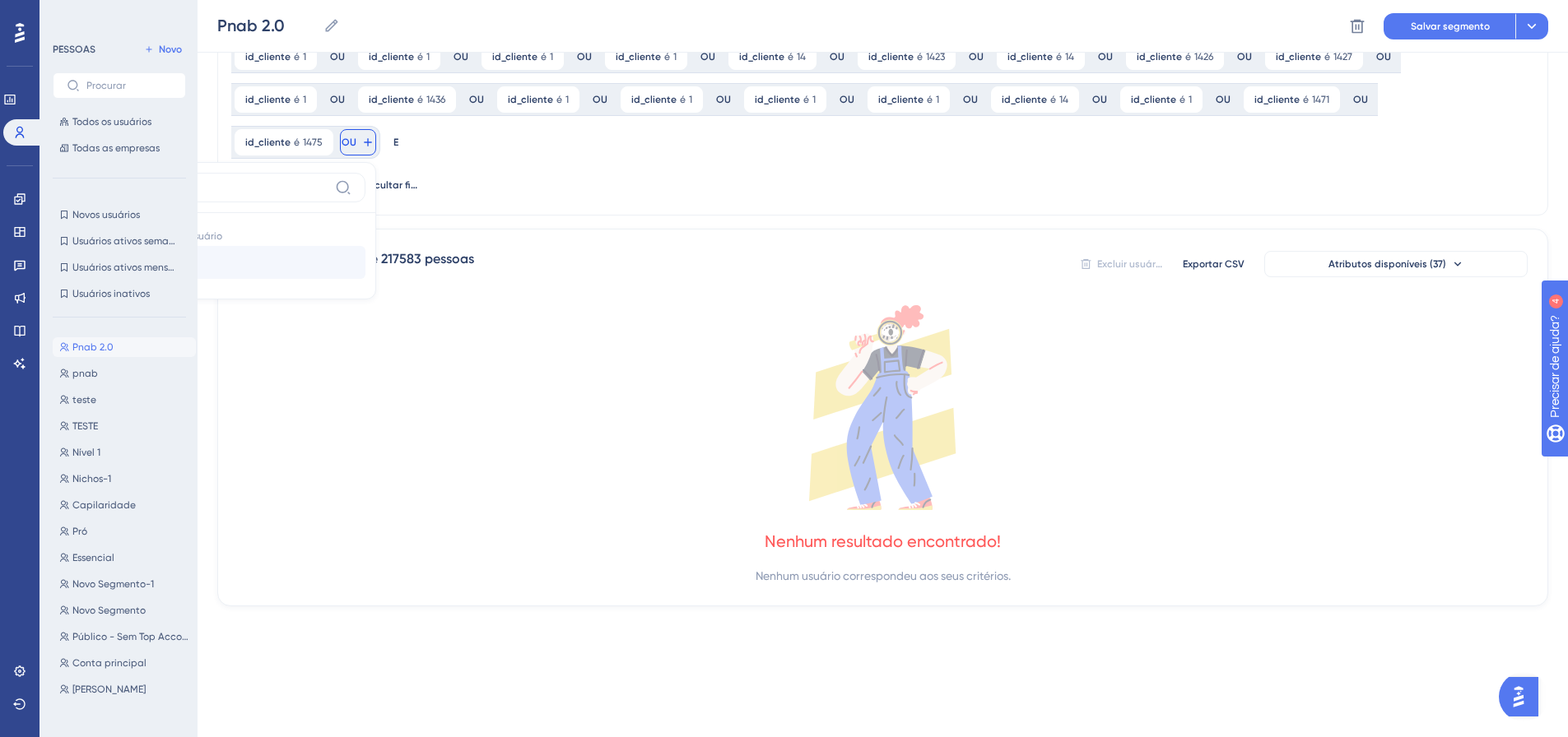
click at [365, 246] on button "id_cliente id_cliente" at bounding box center [244, 262] width 242 height 33
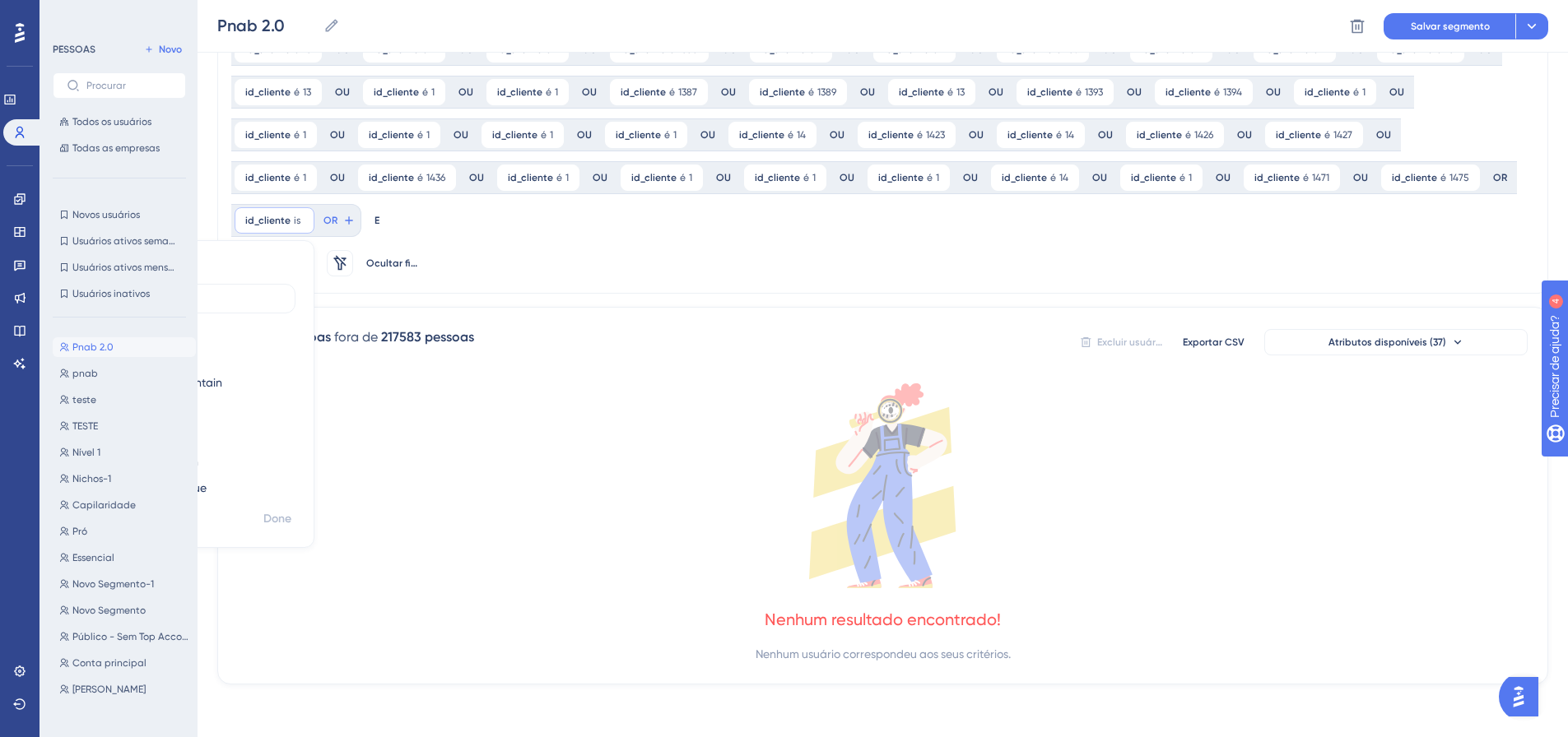
scroll to position [728, 0]
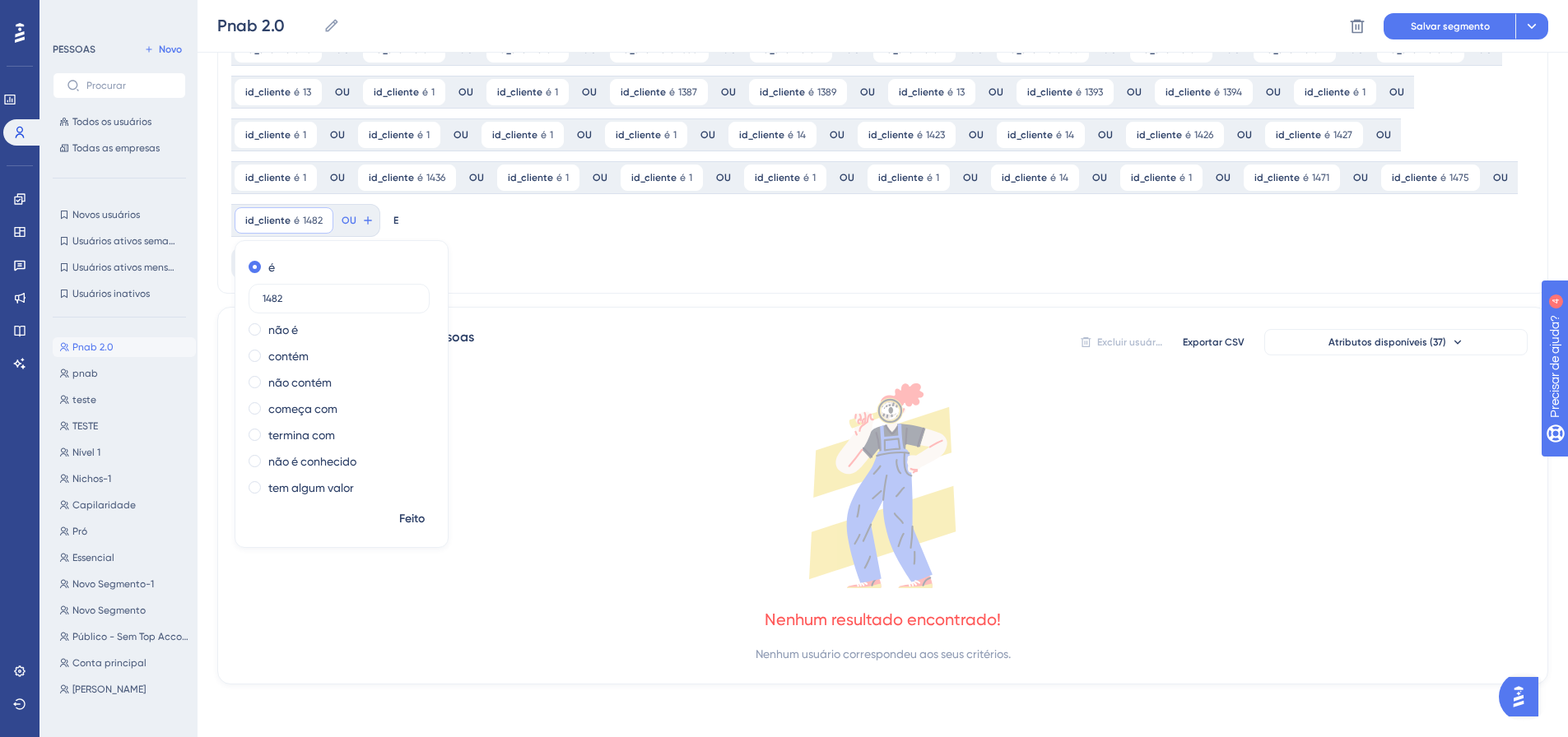
click at [410, 513] on font "Feito" at bounding box center [411, 518] width 25 height 14
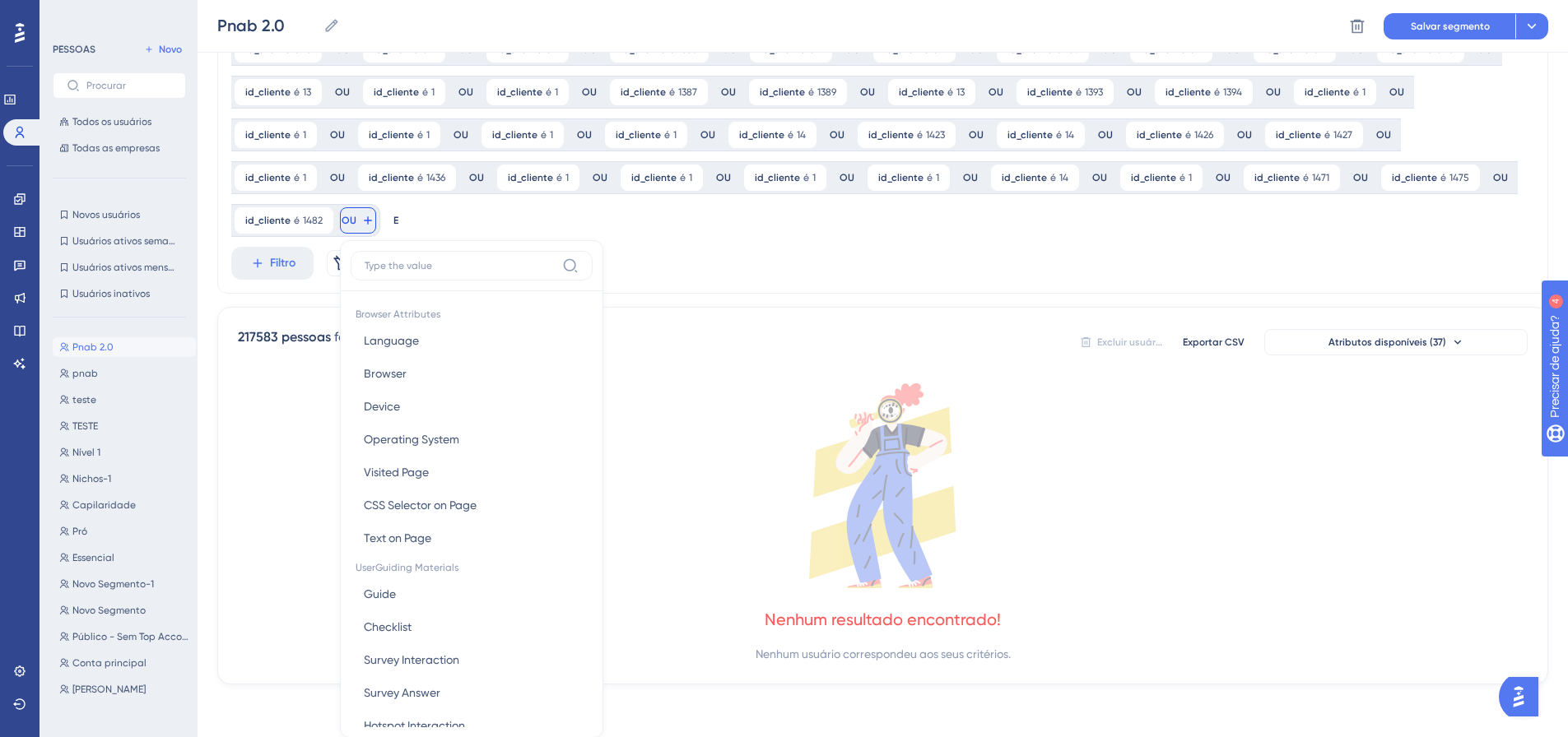
scroll to position [848, 0]
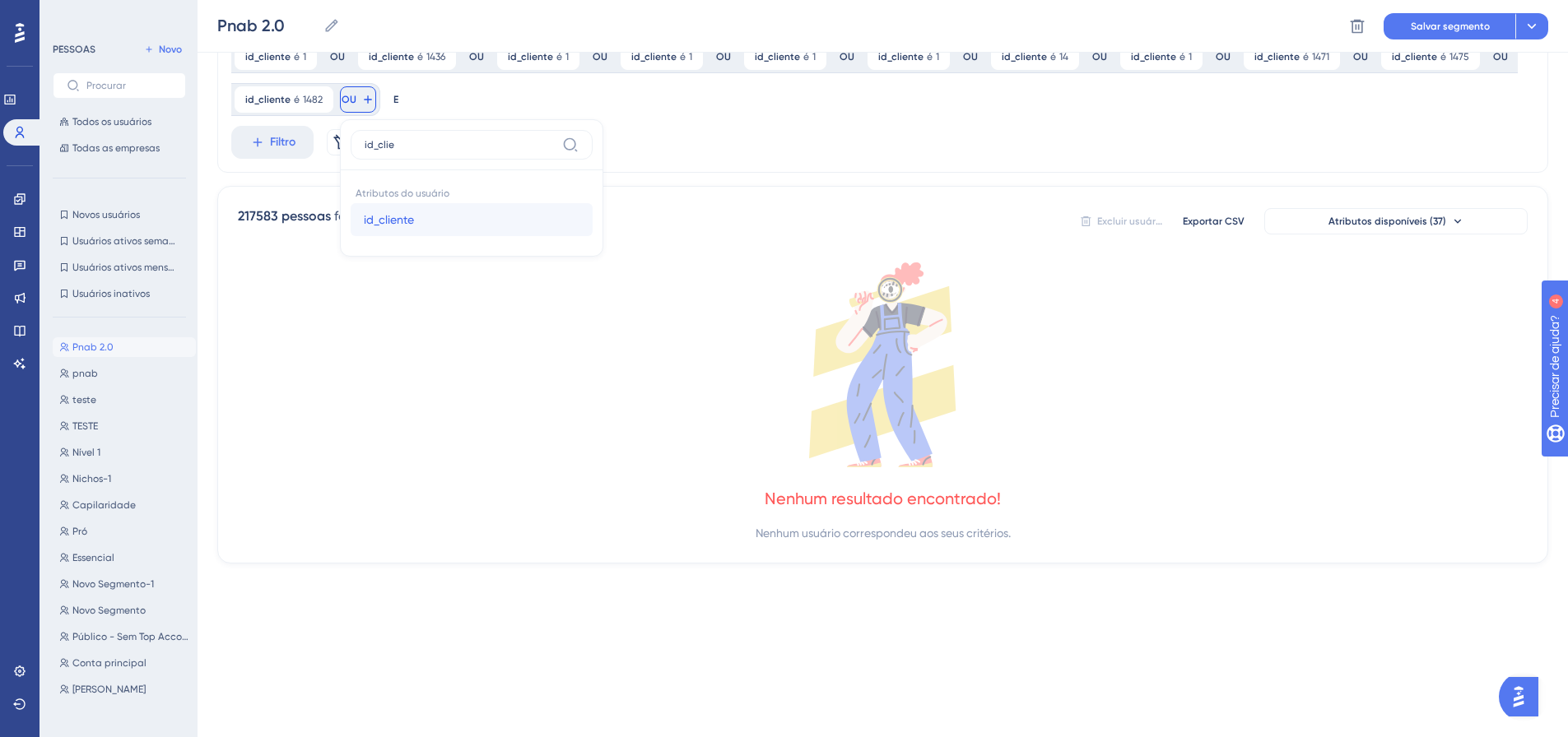
click at [364, 222] on font "id_cliente" at bounding box center [389, 219] width 50 height 13
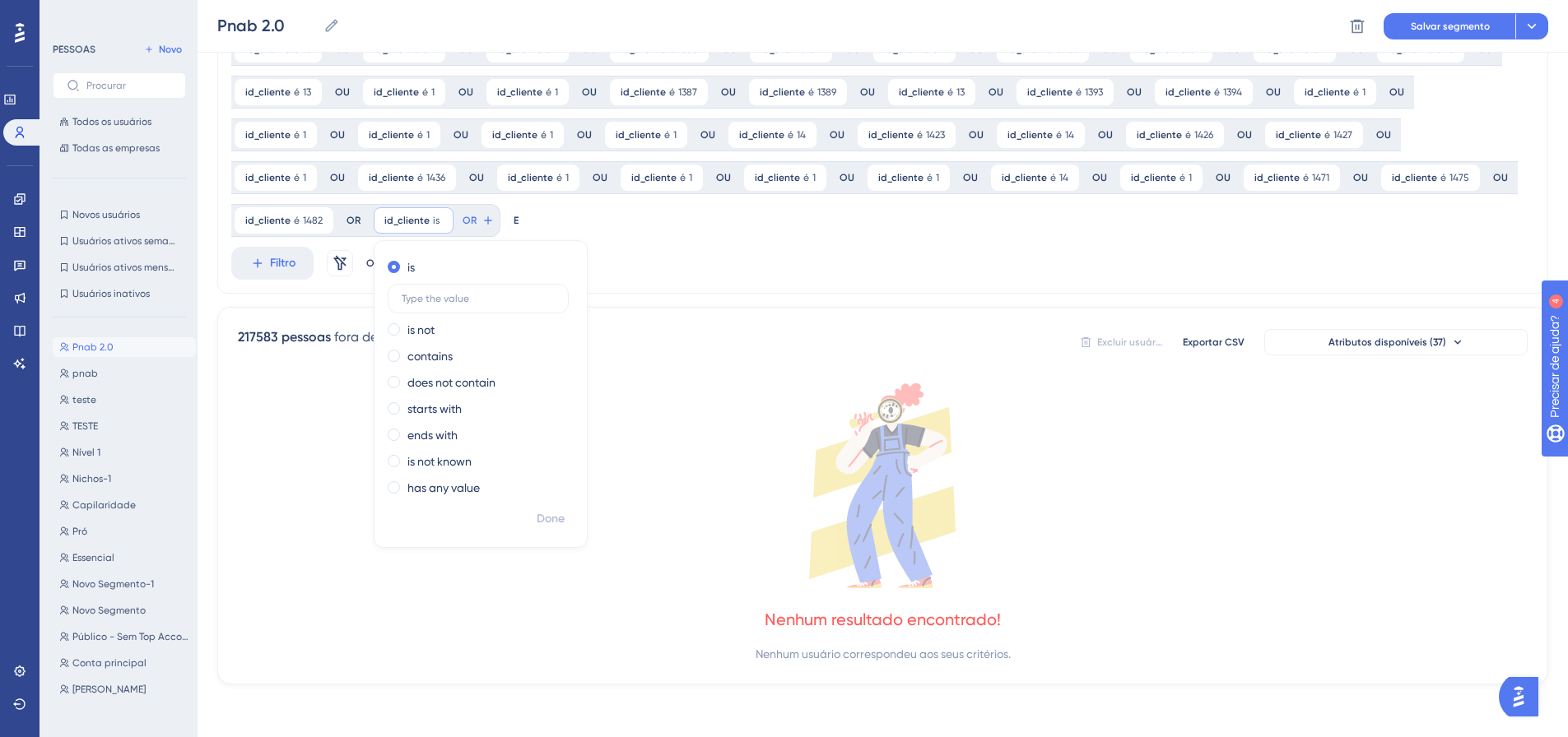
scroll to position [728, 0]
drag, startPoint x: 420, startPoint y: 520, endPoint x: 409, endPoint y: 506, distance: 17.8
click at [539, 520] on font "Feito" at bounding box center [551, 518] width 25 height 14
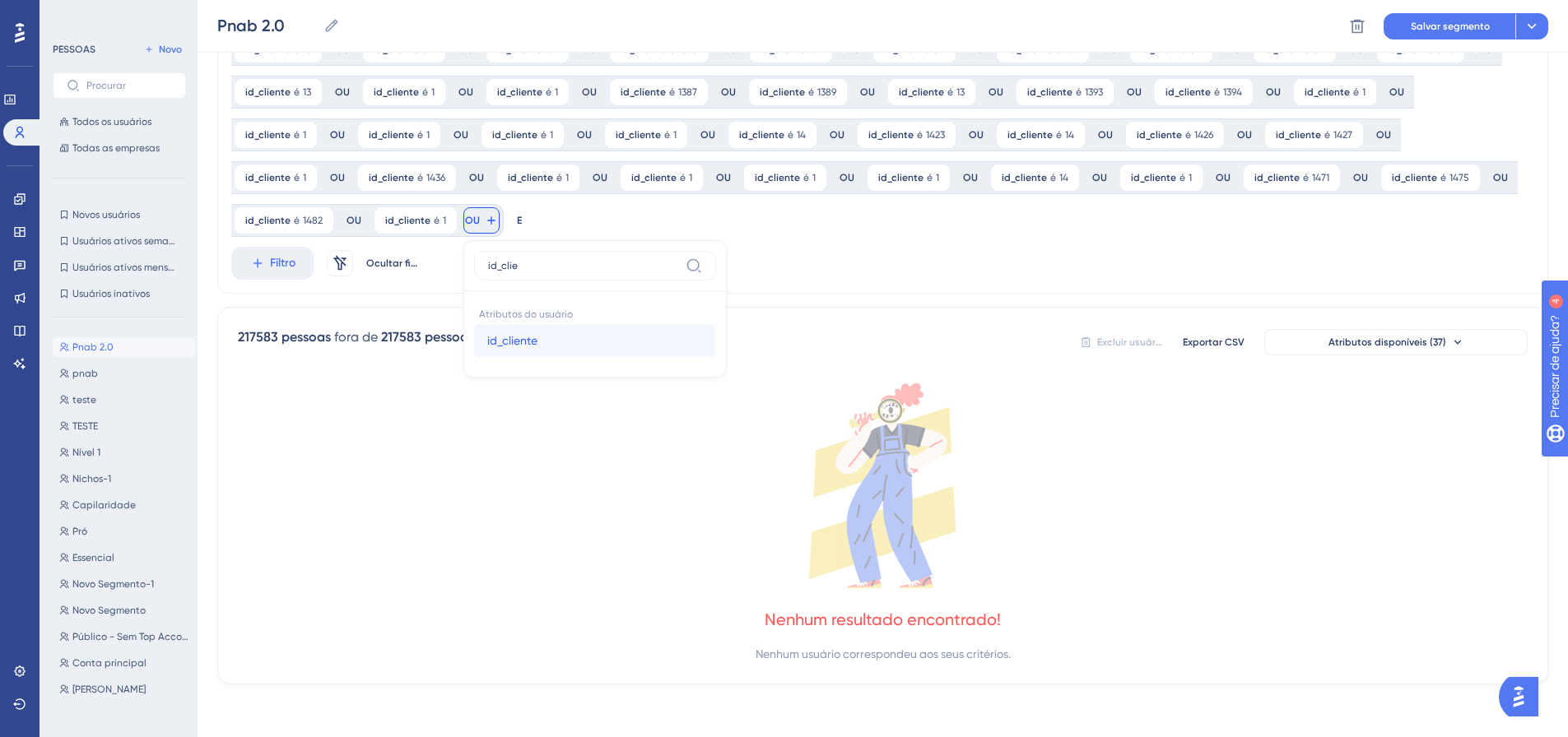
click at [487, 340] on font "id_cliente" at bounding box center [512, 341] width 50 height 13
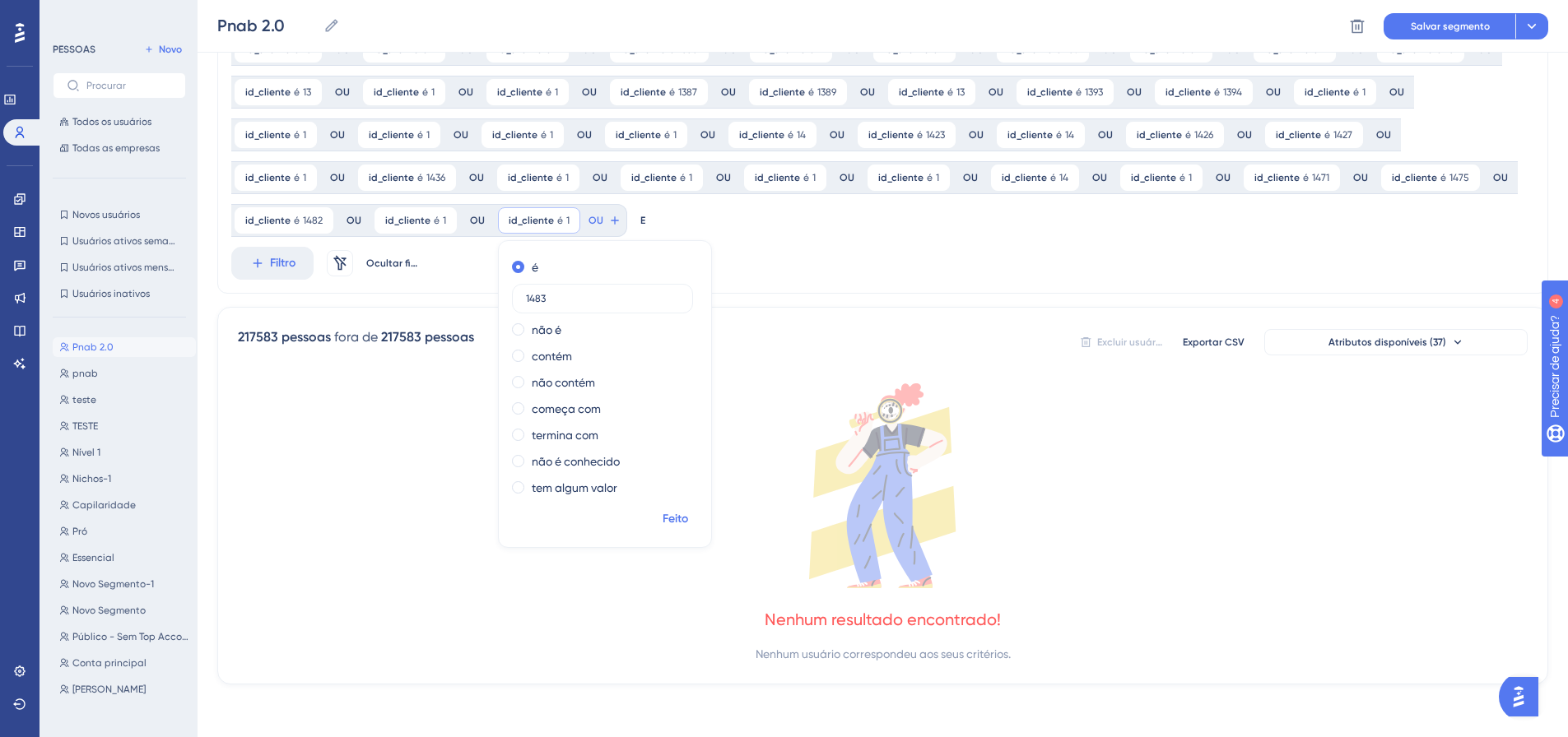
click at [663, 520] on font "Feito" at bounding box center [675, 518] width 25 height 14
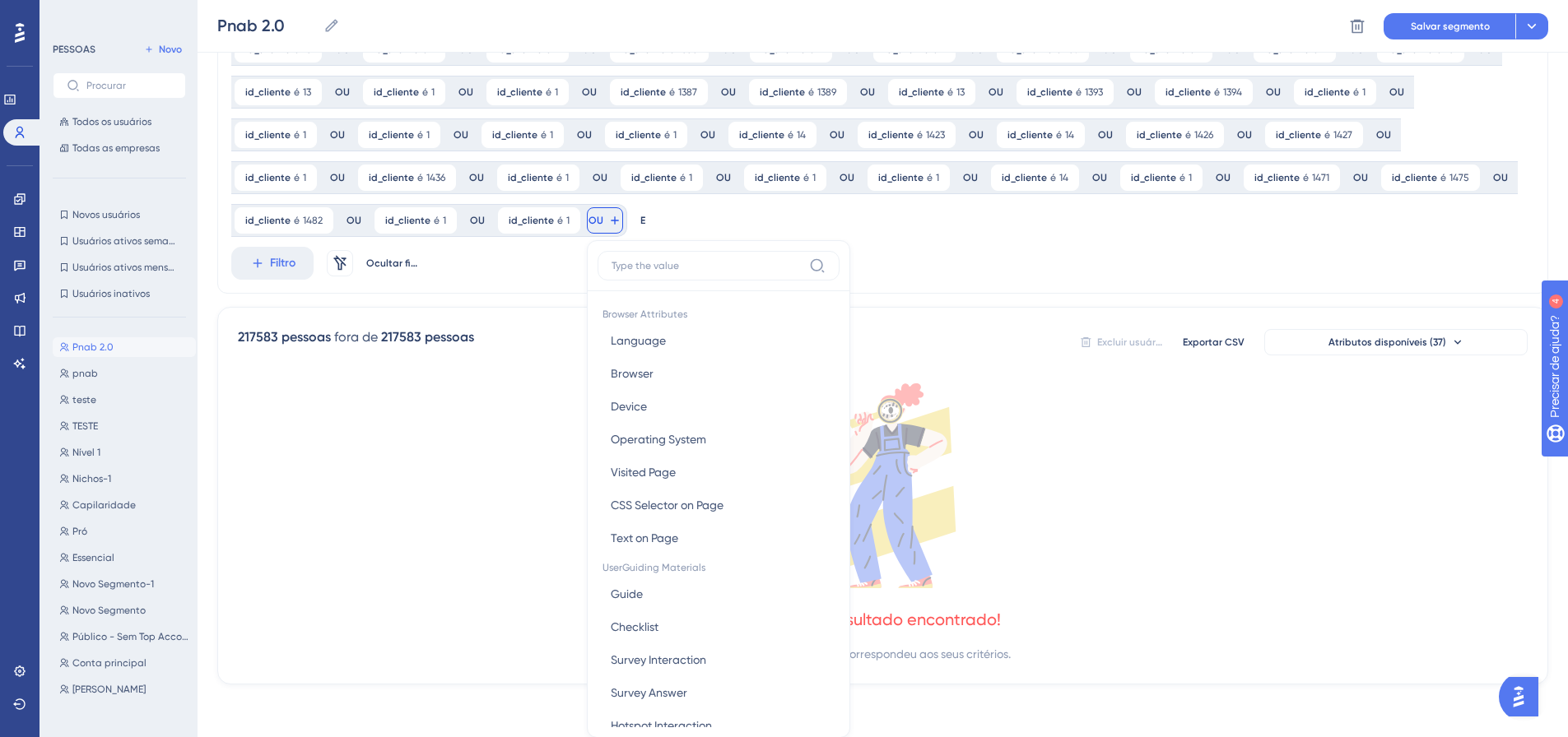
scroll to position [848, 0]
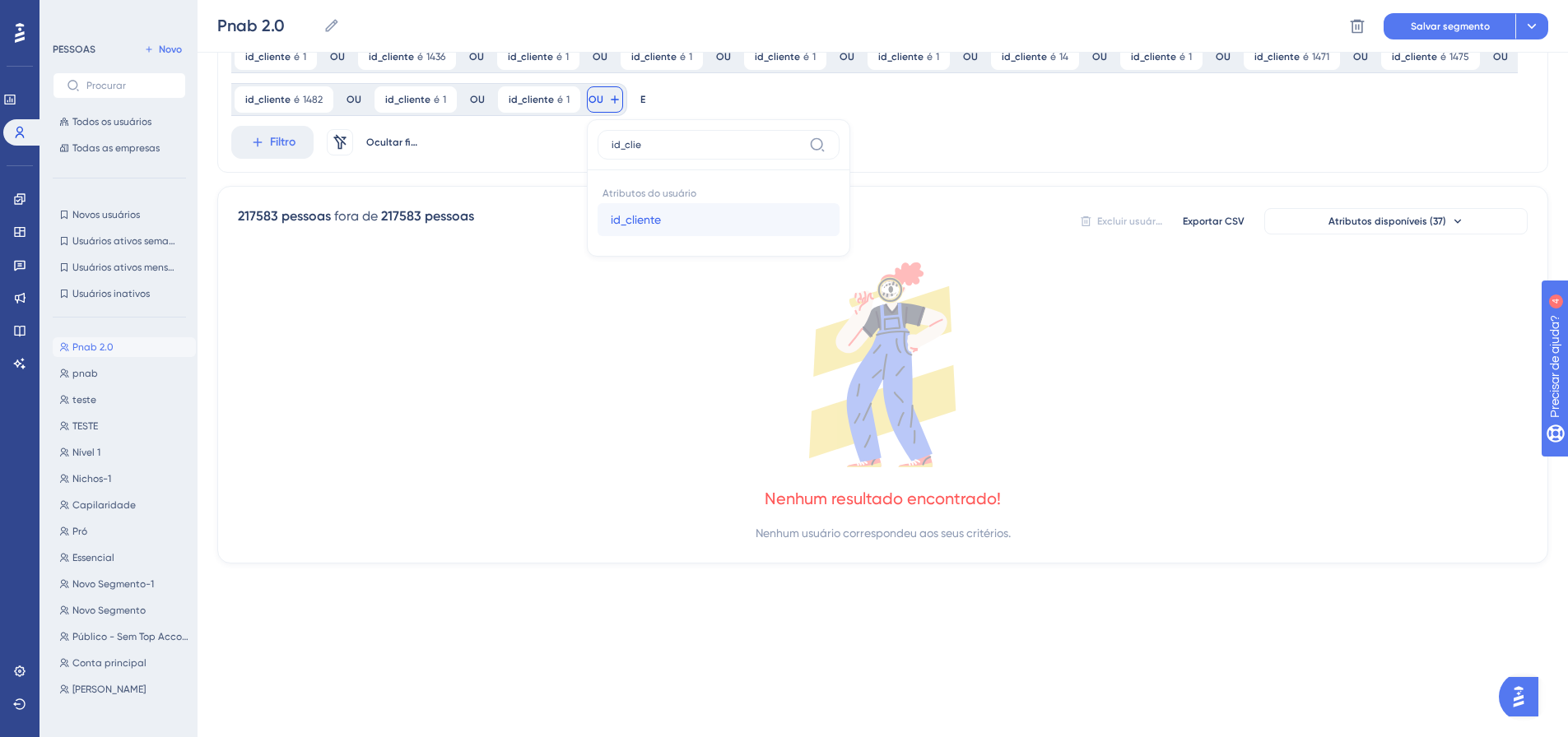
click at [611, 215] on font "id_cliente" at bounding box center [636, 219] width 50 height 13
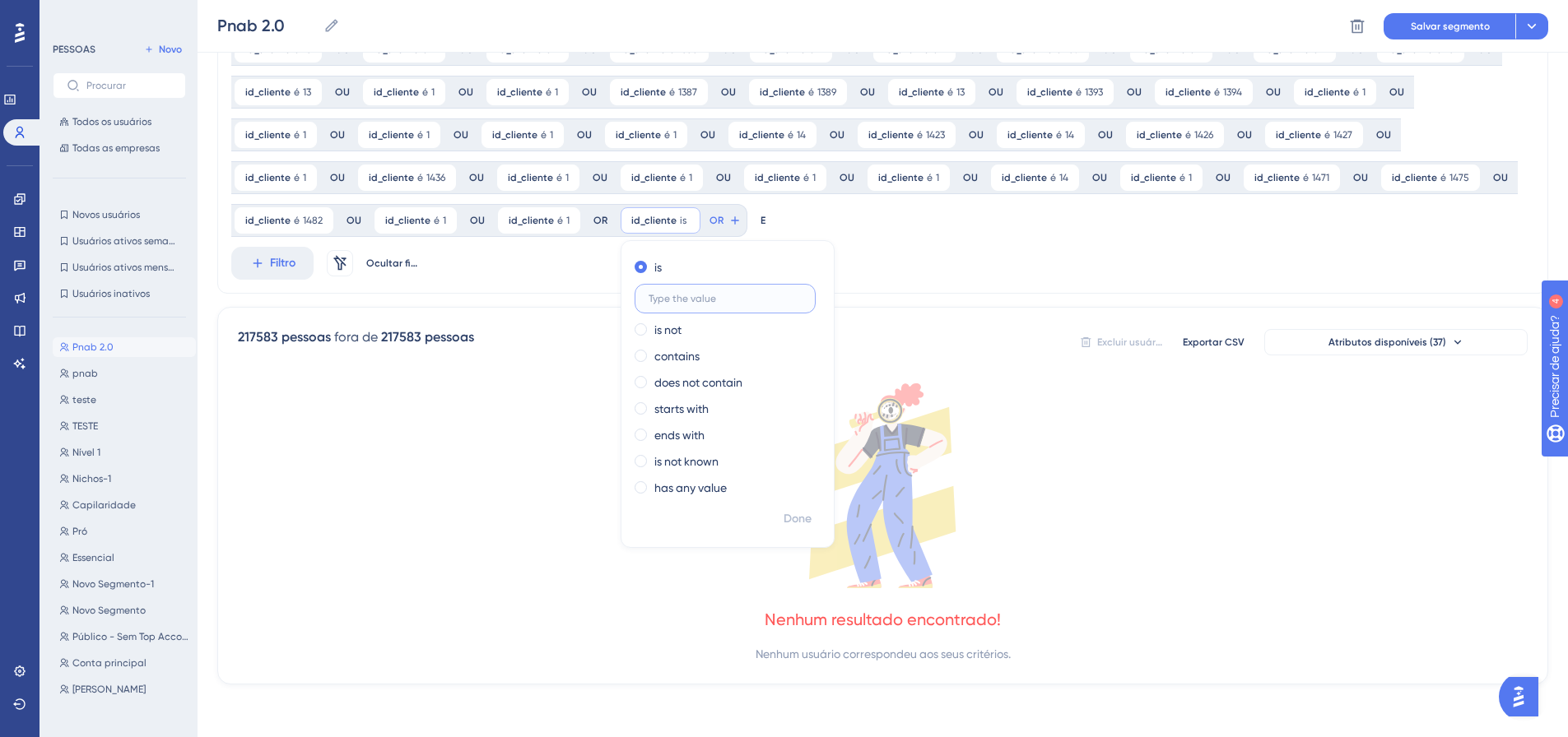
scroll to position [728, 0]
click at [786, 518] on font "Feito" at bounding box center [799, 518] width 25 height 14
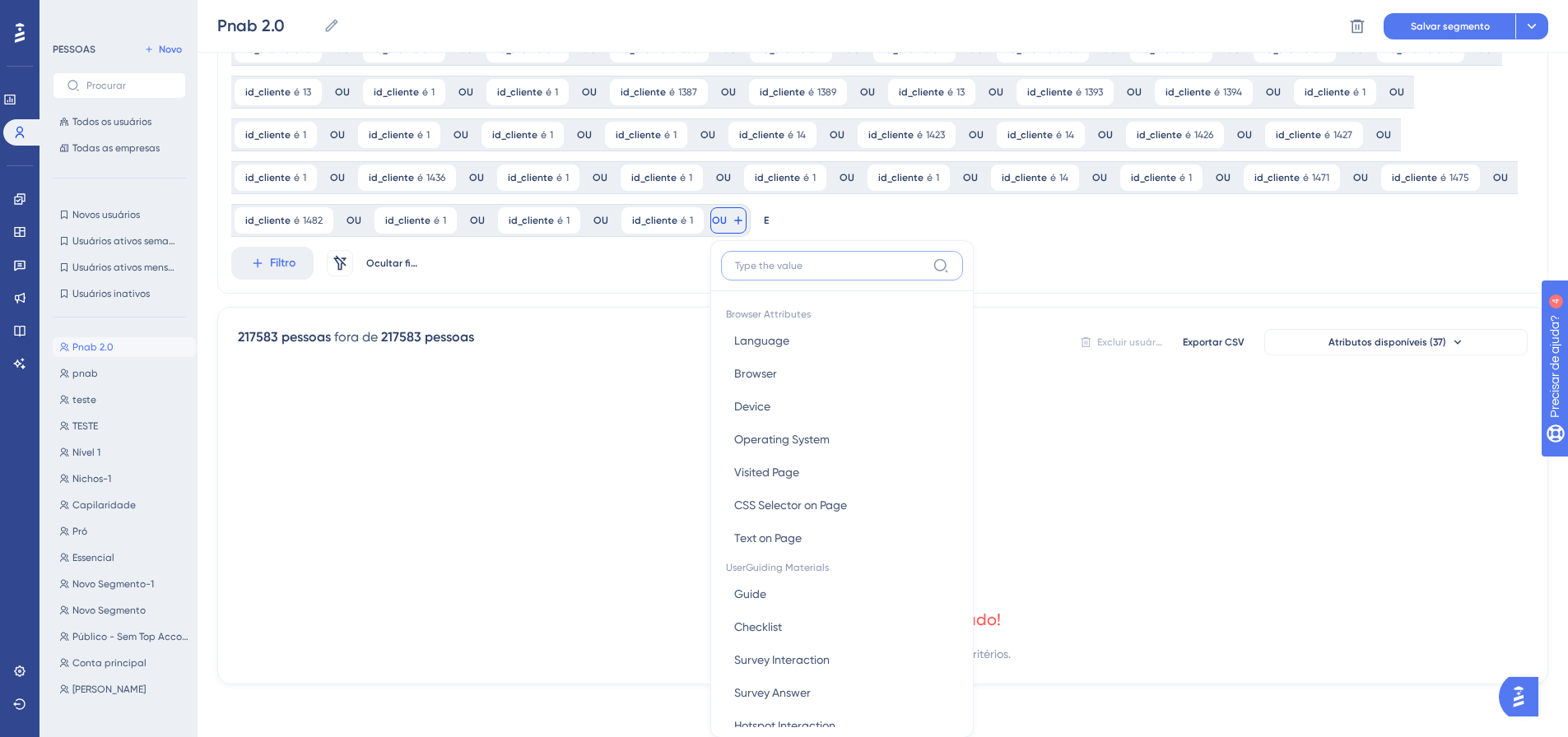
scroll to position [848, 0]
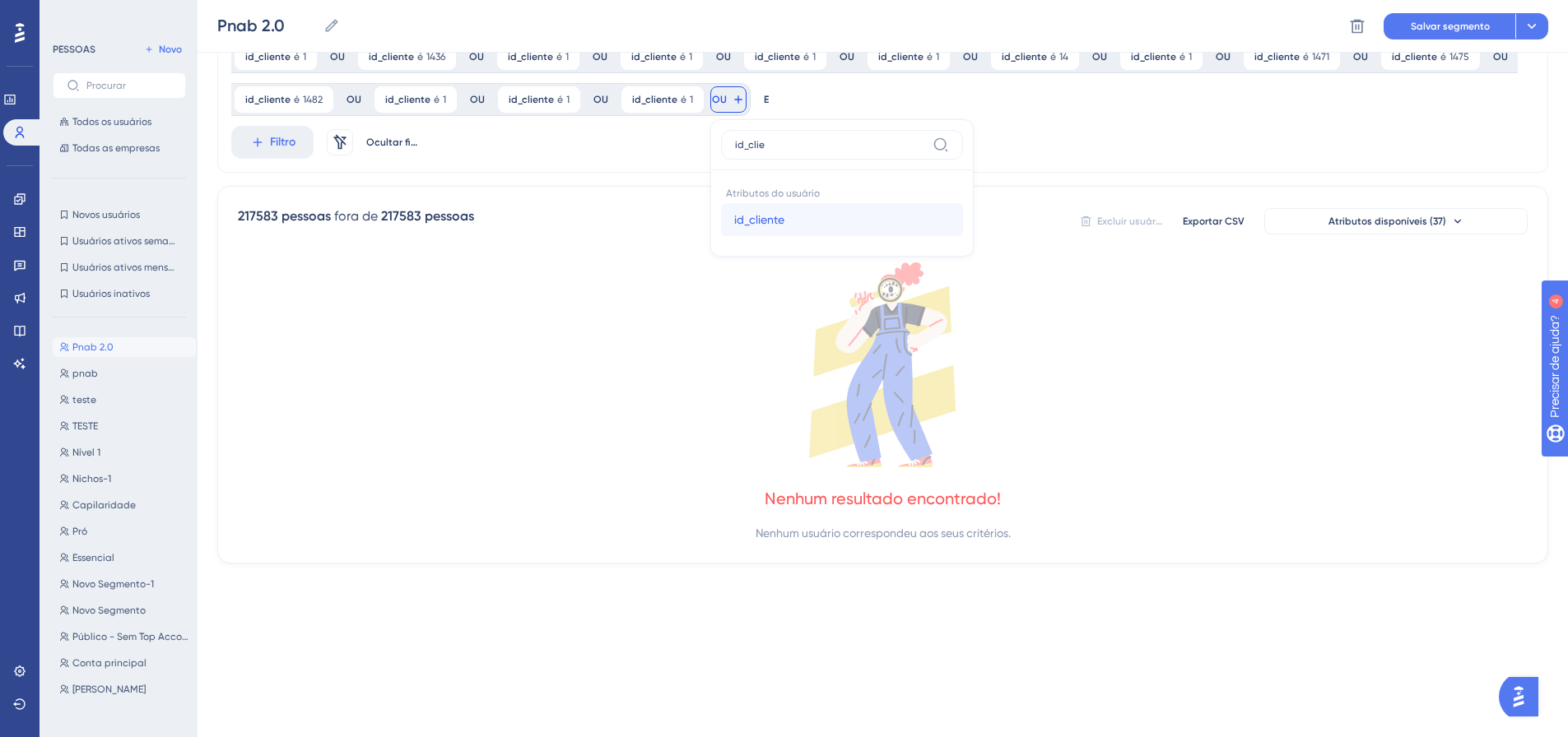
click at [721, 221] on button "id_cliente id_cliente" at bounding box center [841, 219] width 242 height 33
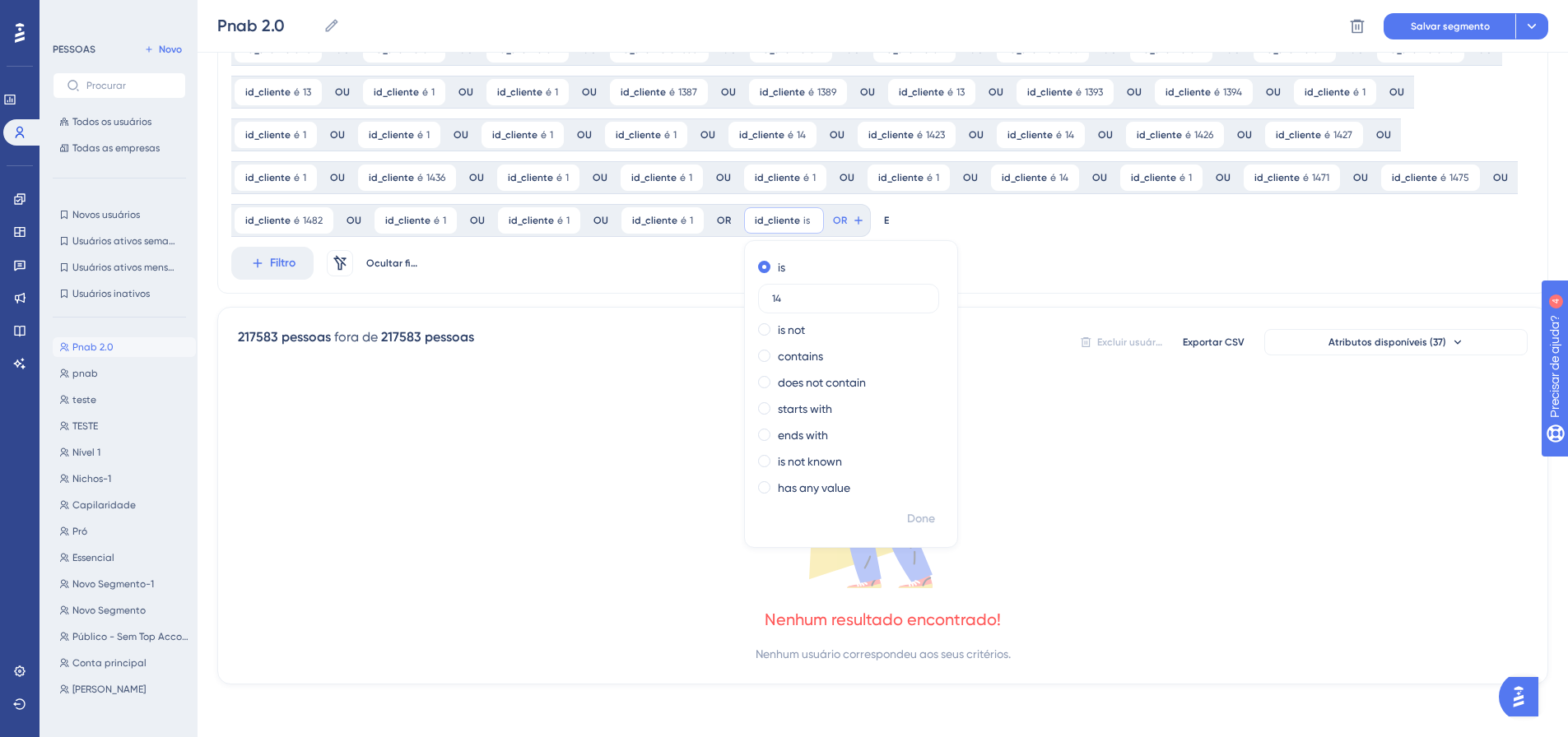
scroll to position [728, 0]
click at [909, 517] on font "Feito" at bounding box center [922, 518] width 25 height 14
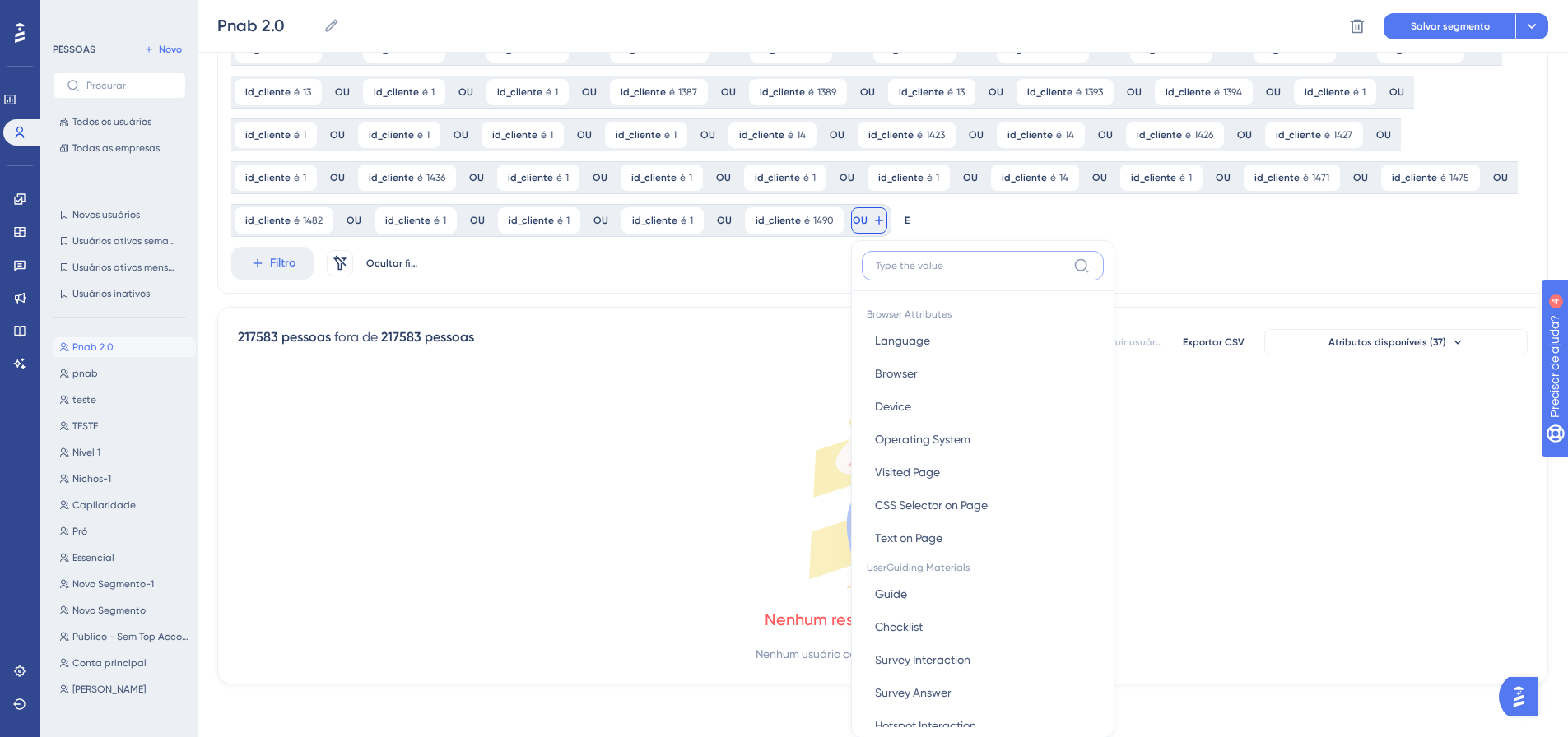
scroll to position [848, 0]
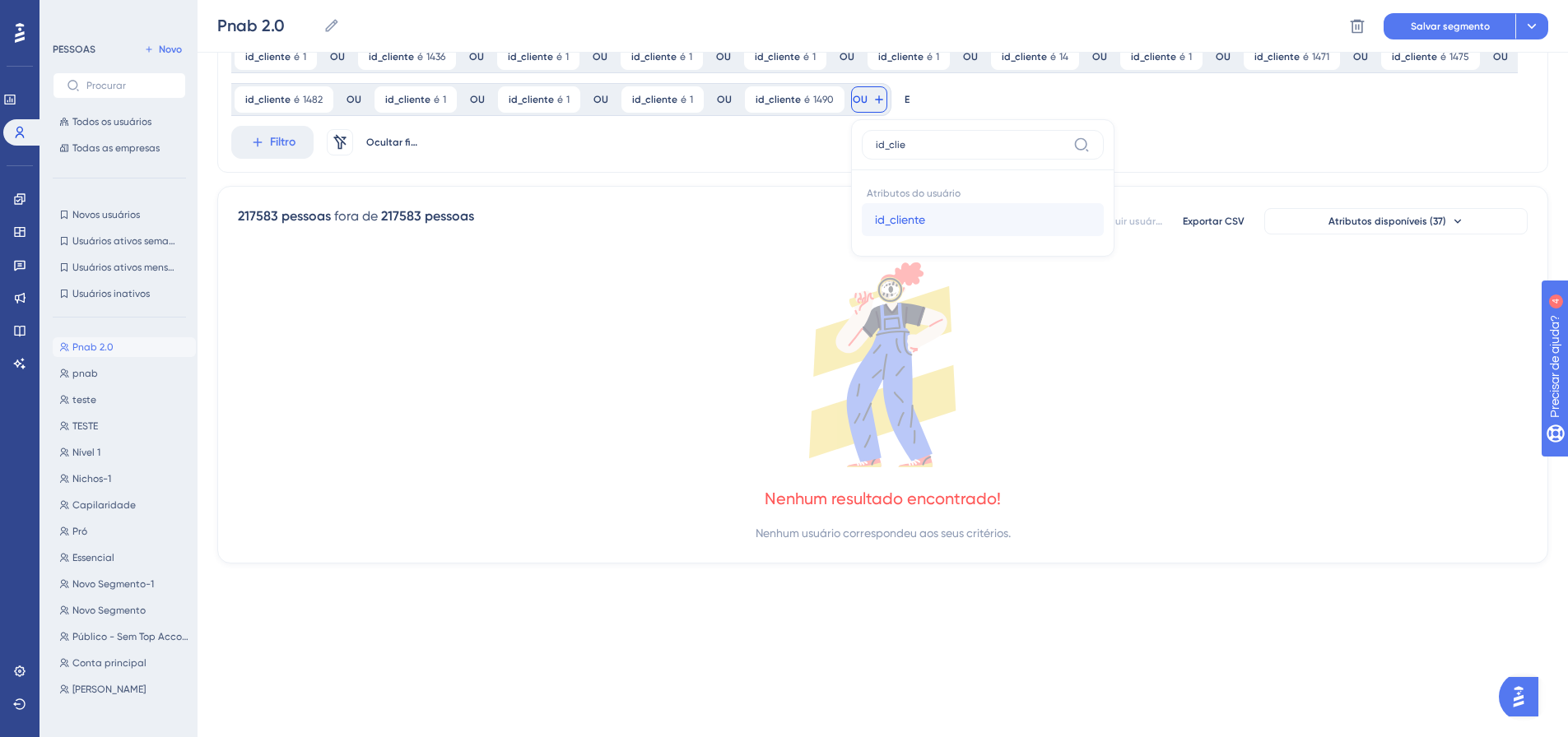
click at [875, 222] on font "id_cliente" at bounding box center [900, 219] width 50 height 13
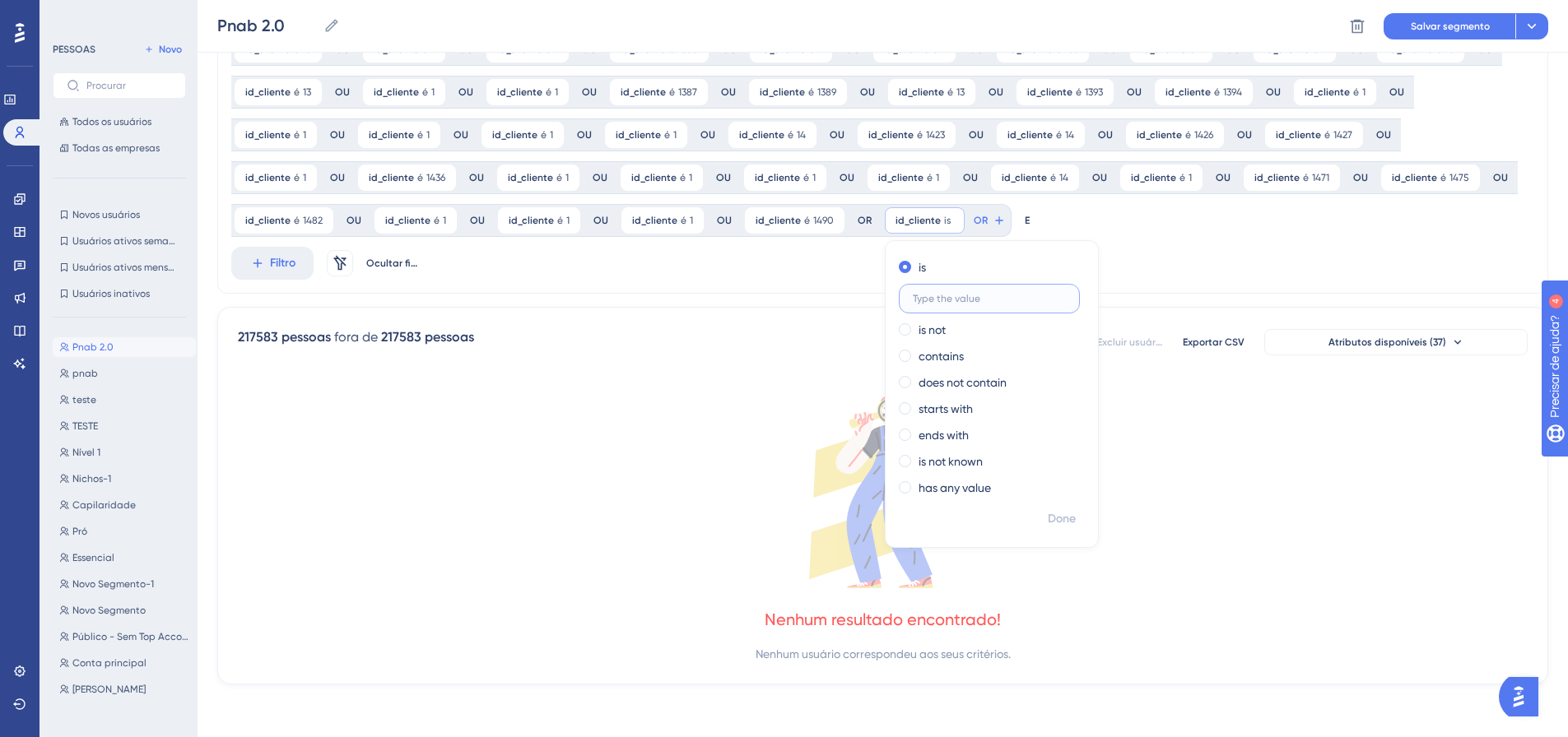
scroll to position [728, 0]
drag, startPoint x: 809, startPoint y: 304, endPoint x: 753, endPoint y: 295, distance: 56.7
click at [899, 295] on label "489" at bounding box center [990, 298] width 181 height 29
click at [913, 295] on input "489" at bounding box center [990, 299] width 153 height 12
click at [899, 297] on label "489" at bounding box center [990, 298] width 181 height 29
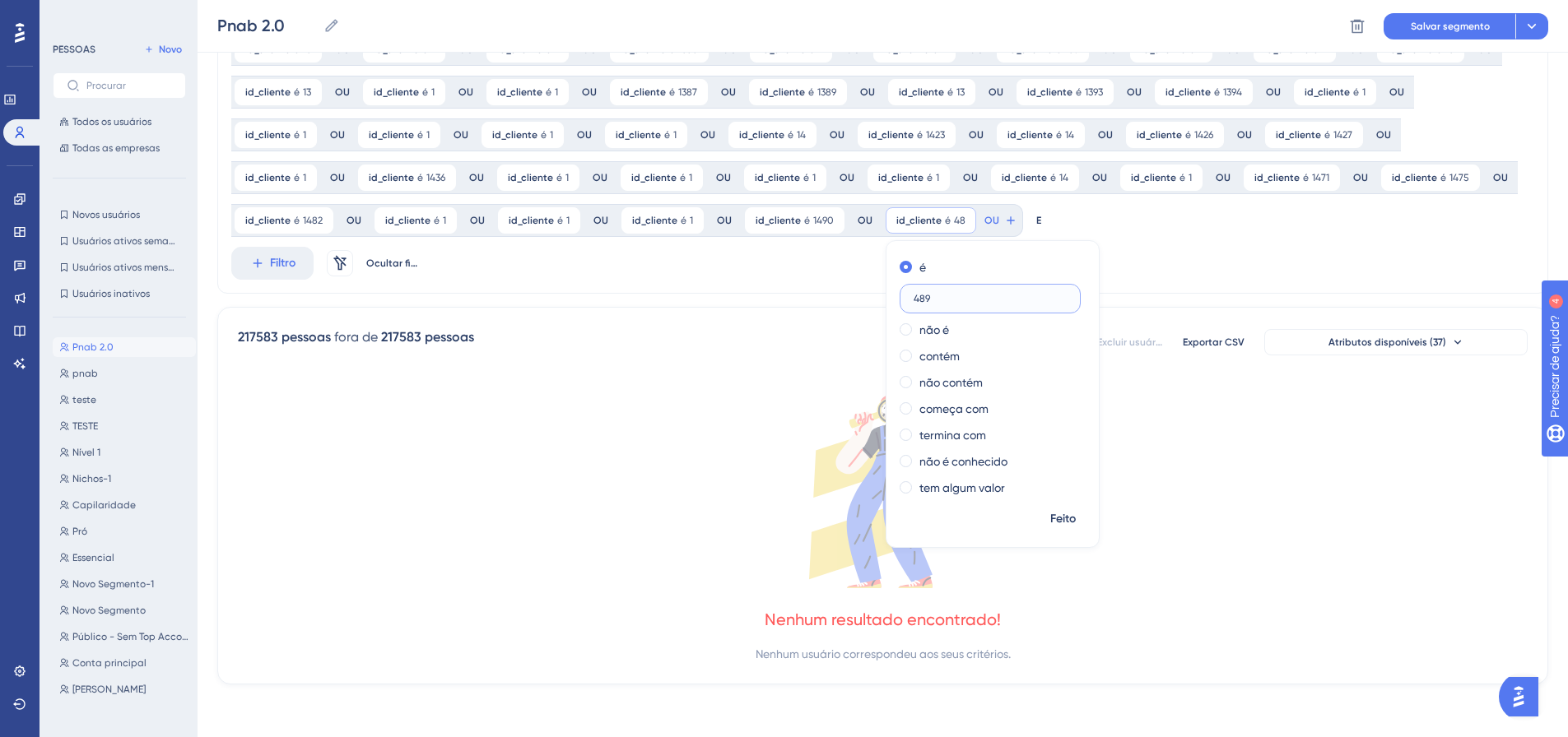
click at [913, 297] on input "489" at bounding box center [990, 299] width 153 height 12
click at [899, 305] on label "489" at bounding box center [990, 298] width 181 height 29
click at [913, 304] on input "489" at bounding box center [990, 299] width 153 height 12
click at [913, 301] on input "489" at bounding box center [990, 299] width 153 height 12
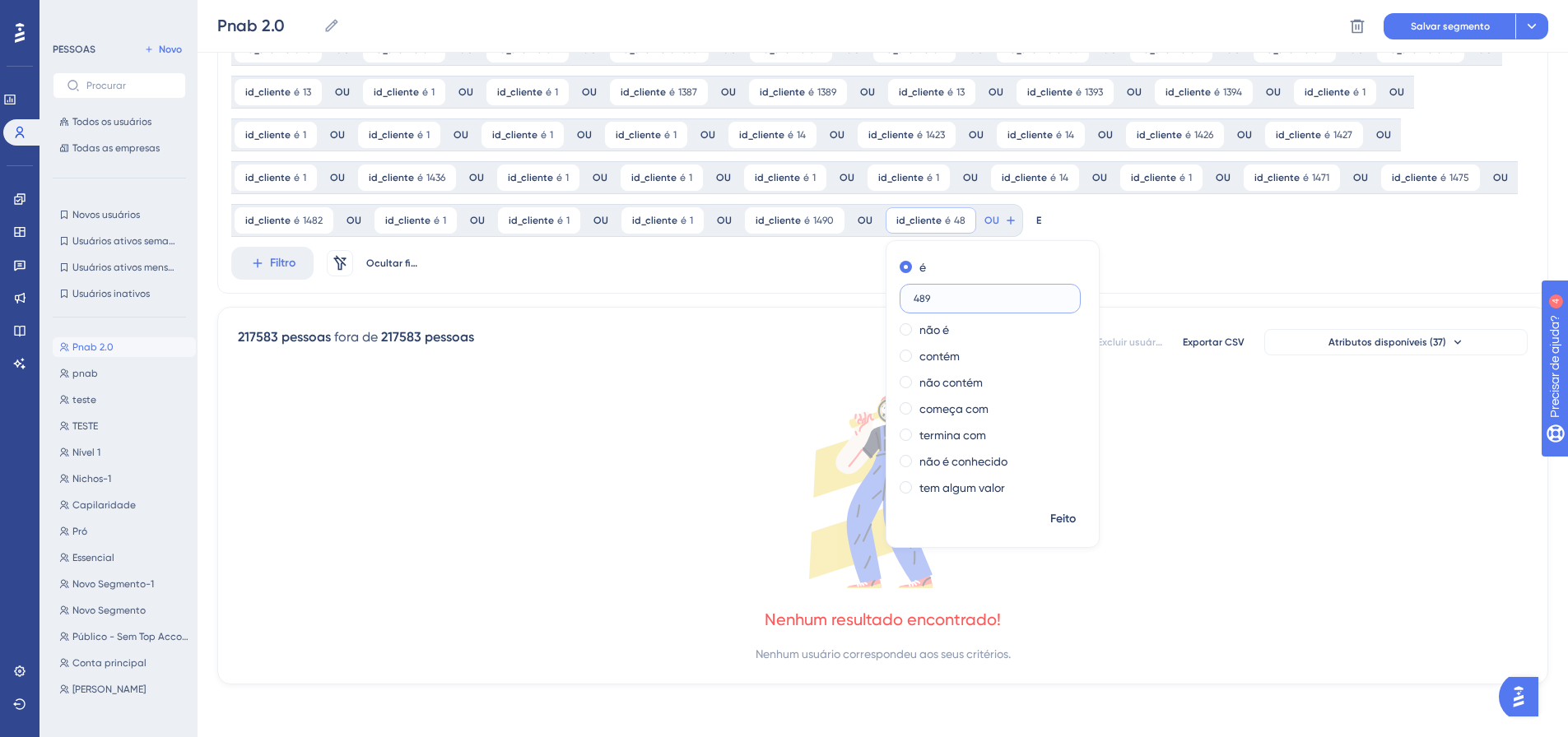
click at [913, 297] on input "489" at bounding box center [990, 299] width 153 height 12
click at [1050, 526] on span "Feito" at bounding box center [1063, 519] width 25 height 20
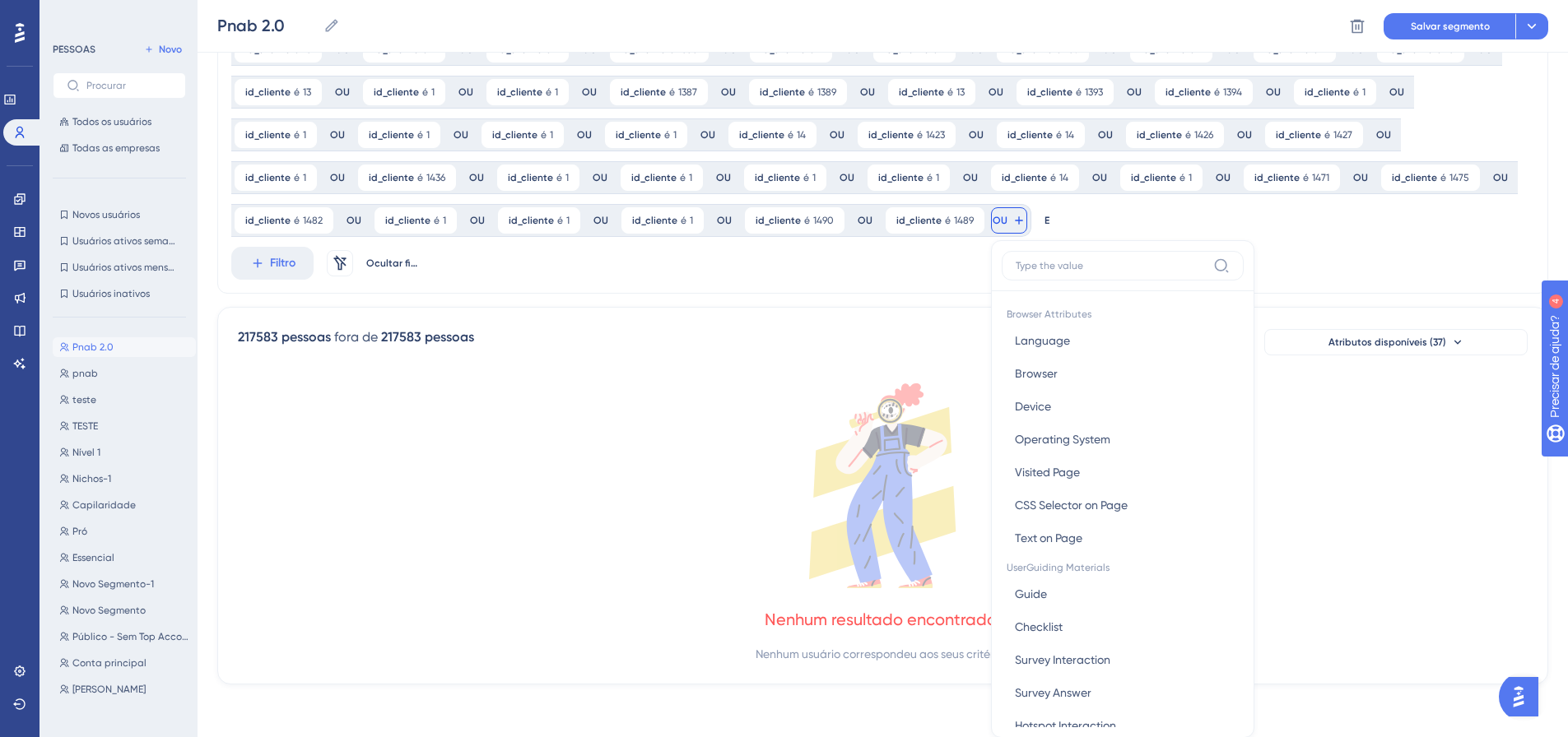
scroll to position [848, 0]
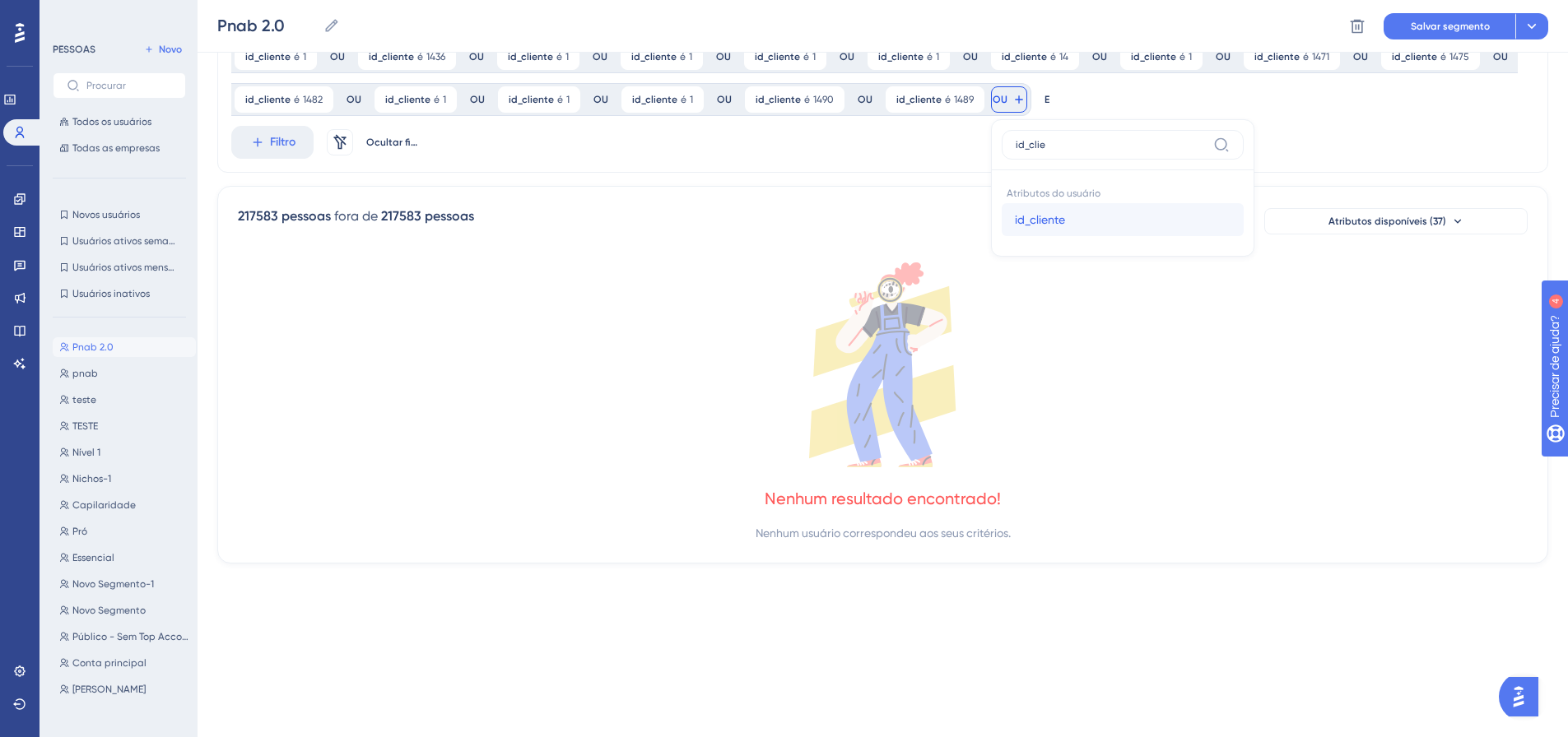
click at [1001, 214] on button "id_cliente id_cliente" at bounding box center [1122, 219] width 242 height 33
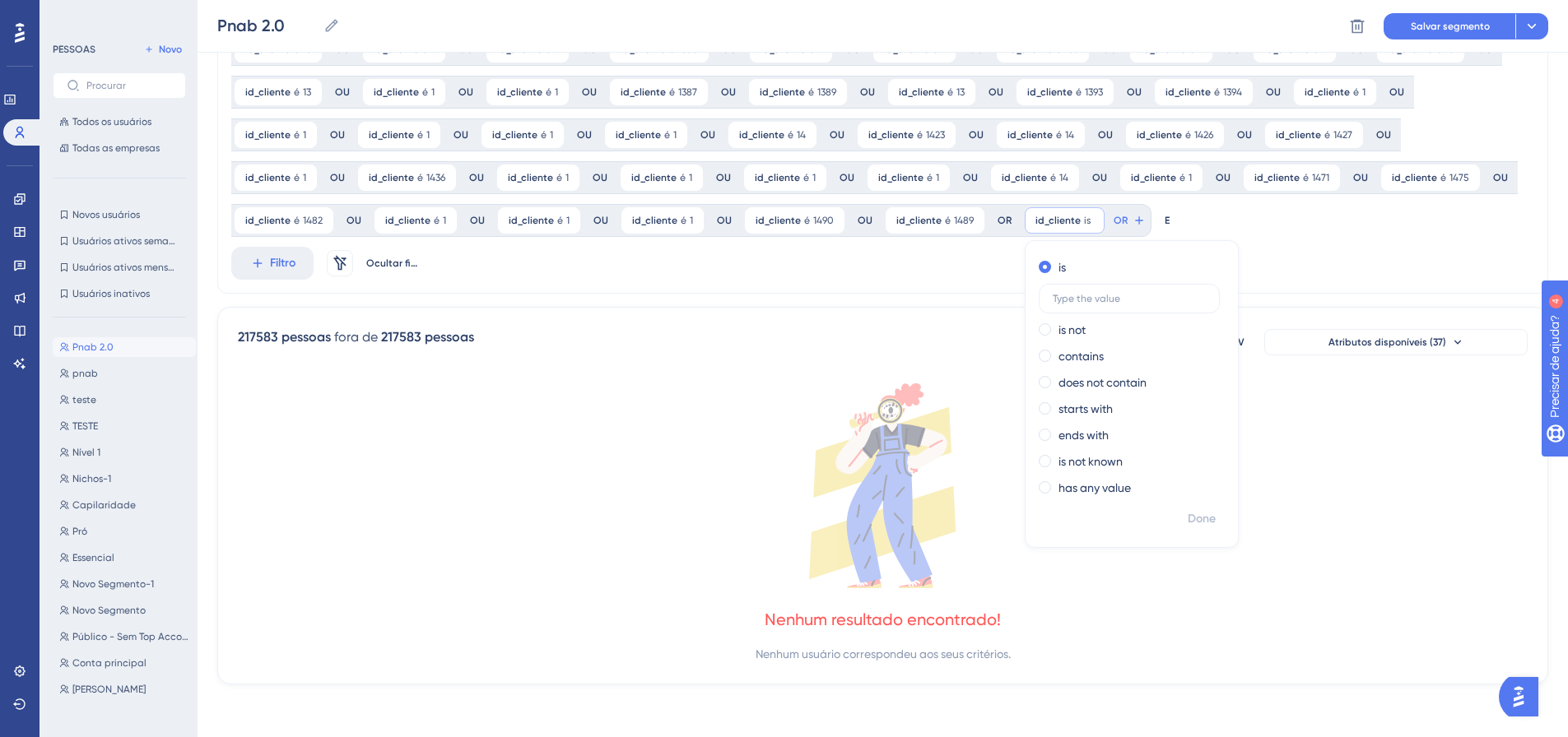
scroll to position [728, 0]
click at [1179, 506] on button "Feito" at bounding box center [1202, 518] width 46 height 29
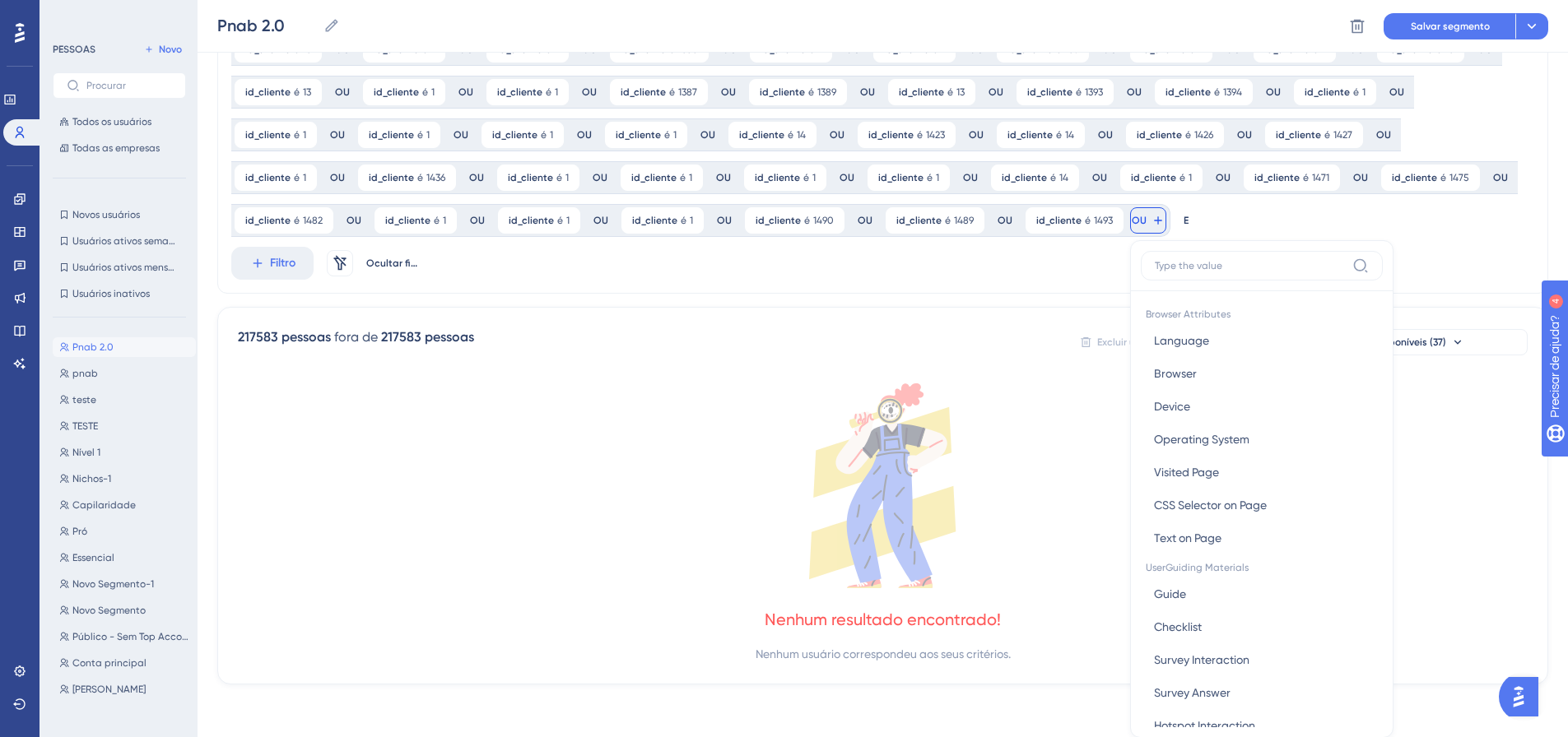
scroll to position [848, 0]
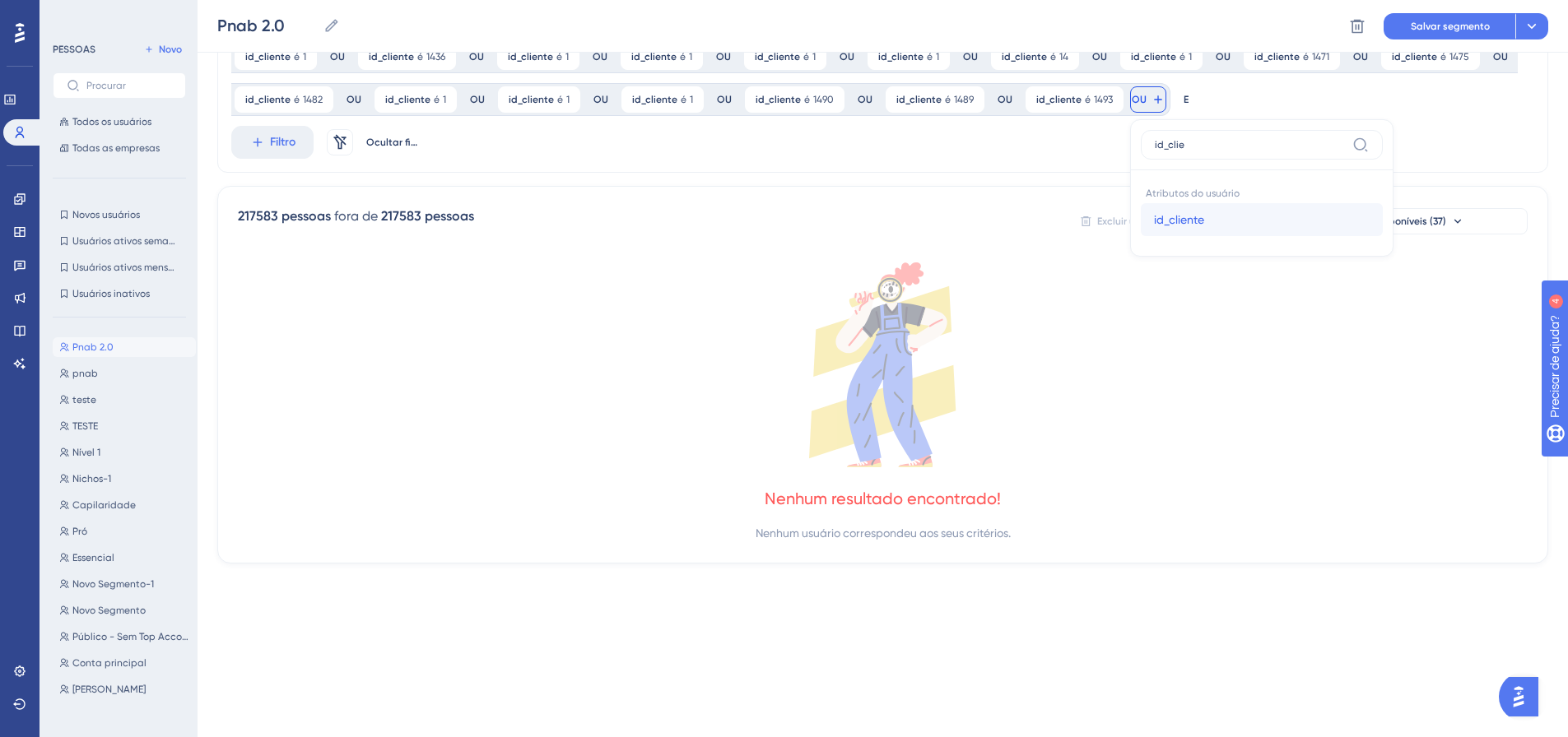
click at [1154, 223] on font "id_cliente" at bounding box center [1179, 219] width 50 height 13
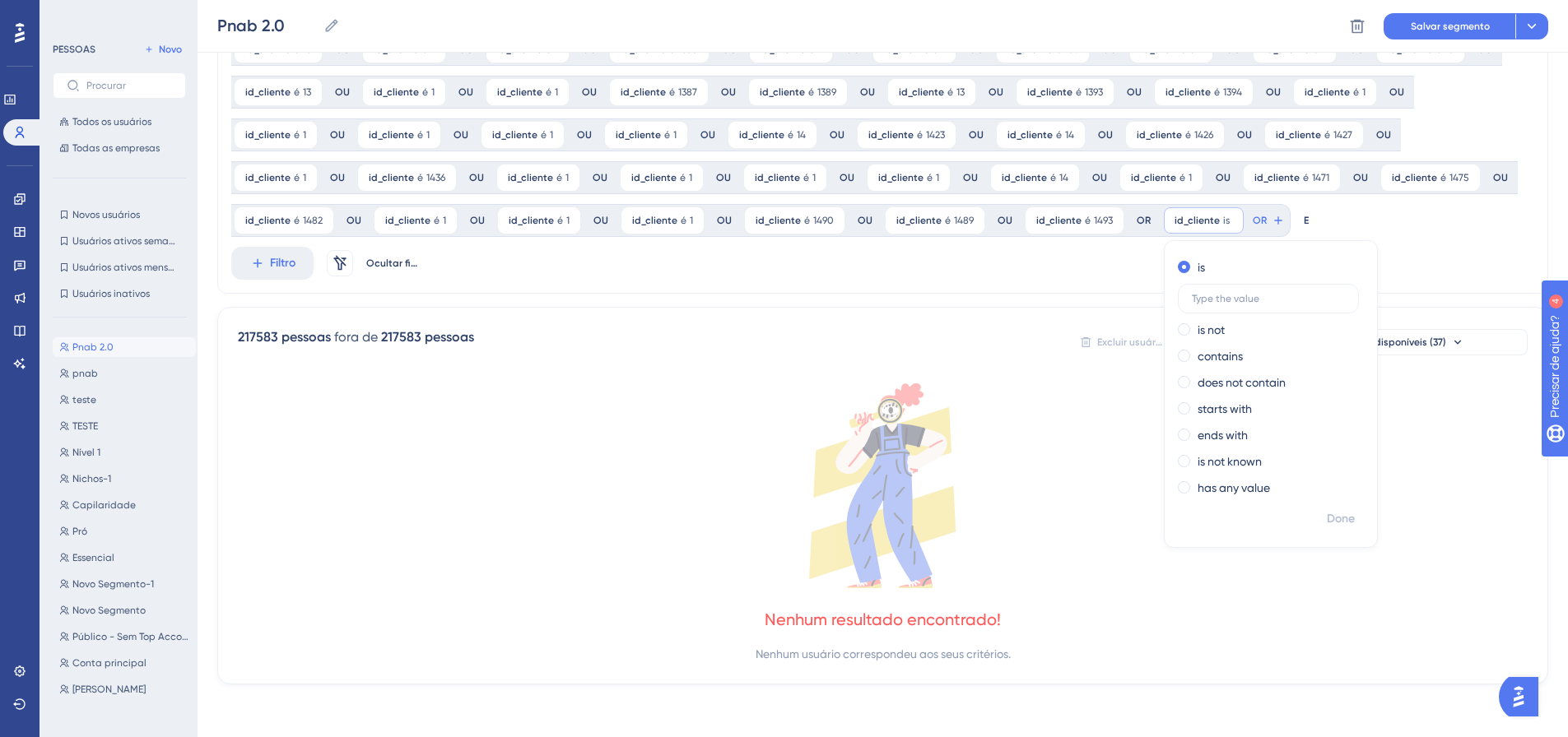
scroll to position [728, 0]
click at [1329, 520] on font "Feito" at bounding box center [1342, 518] width 25 height 14
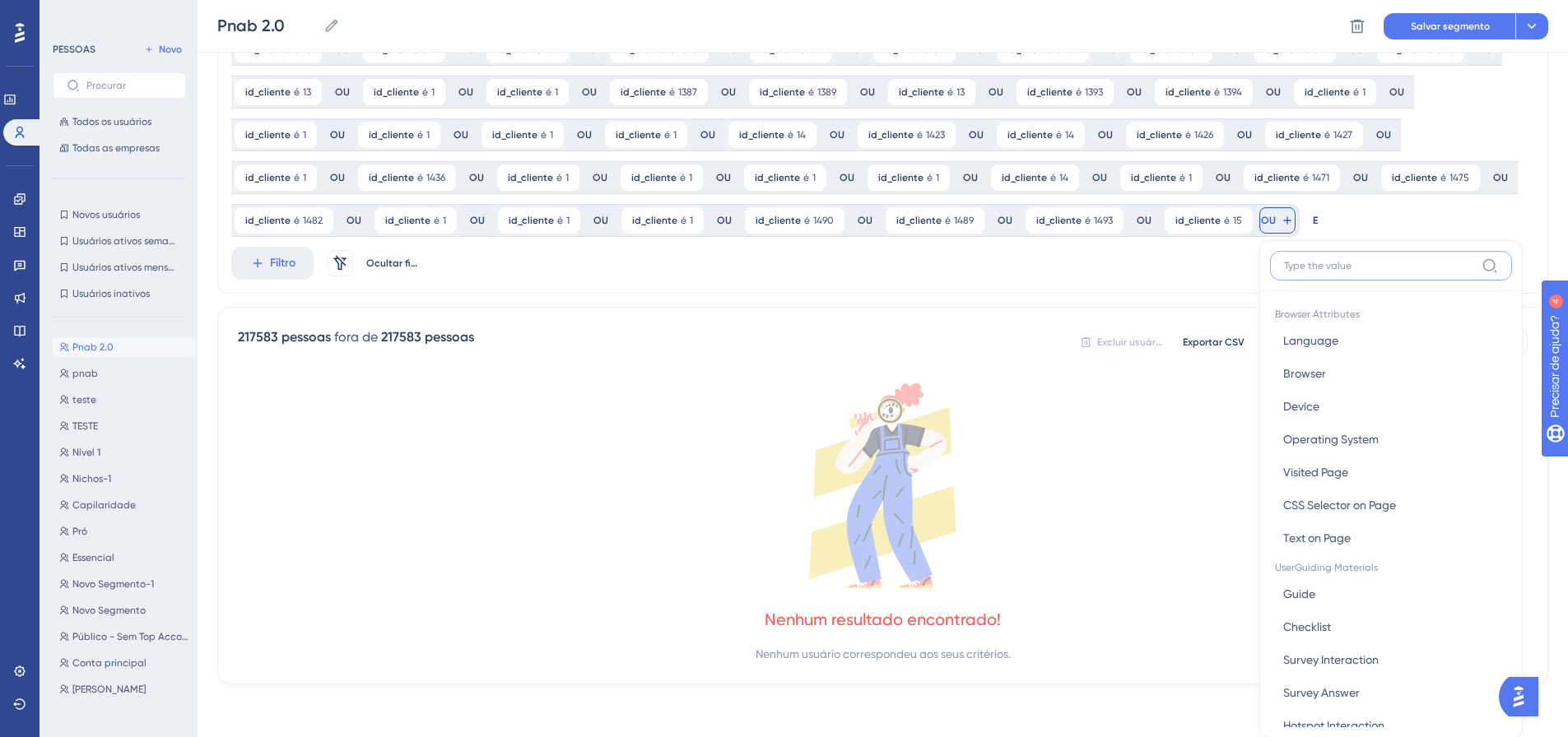
scroll to position [848, 0]
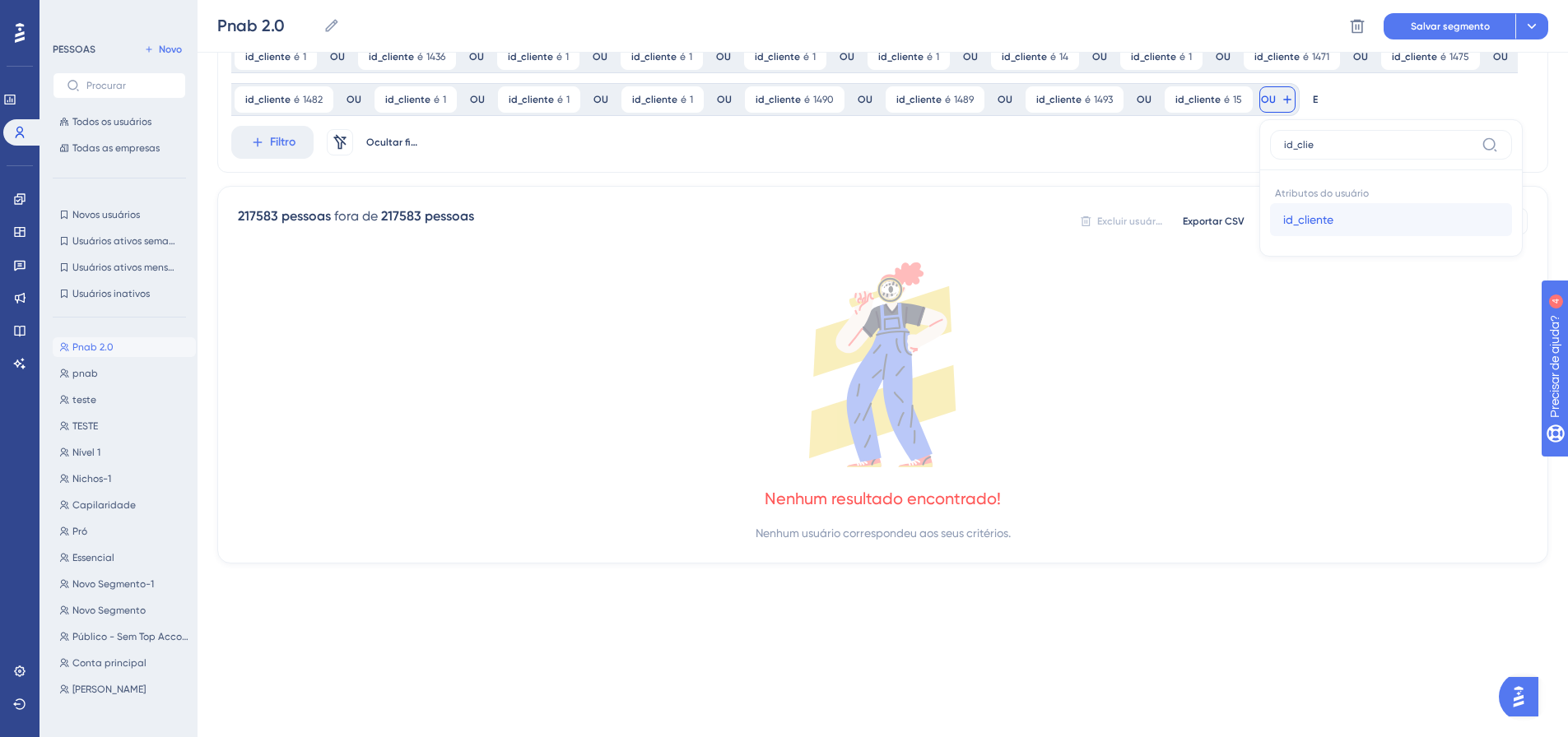
click at [1283, 214] on font "id_cliente" at bounding box center [1308, 219] width 50 height 13
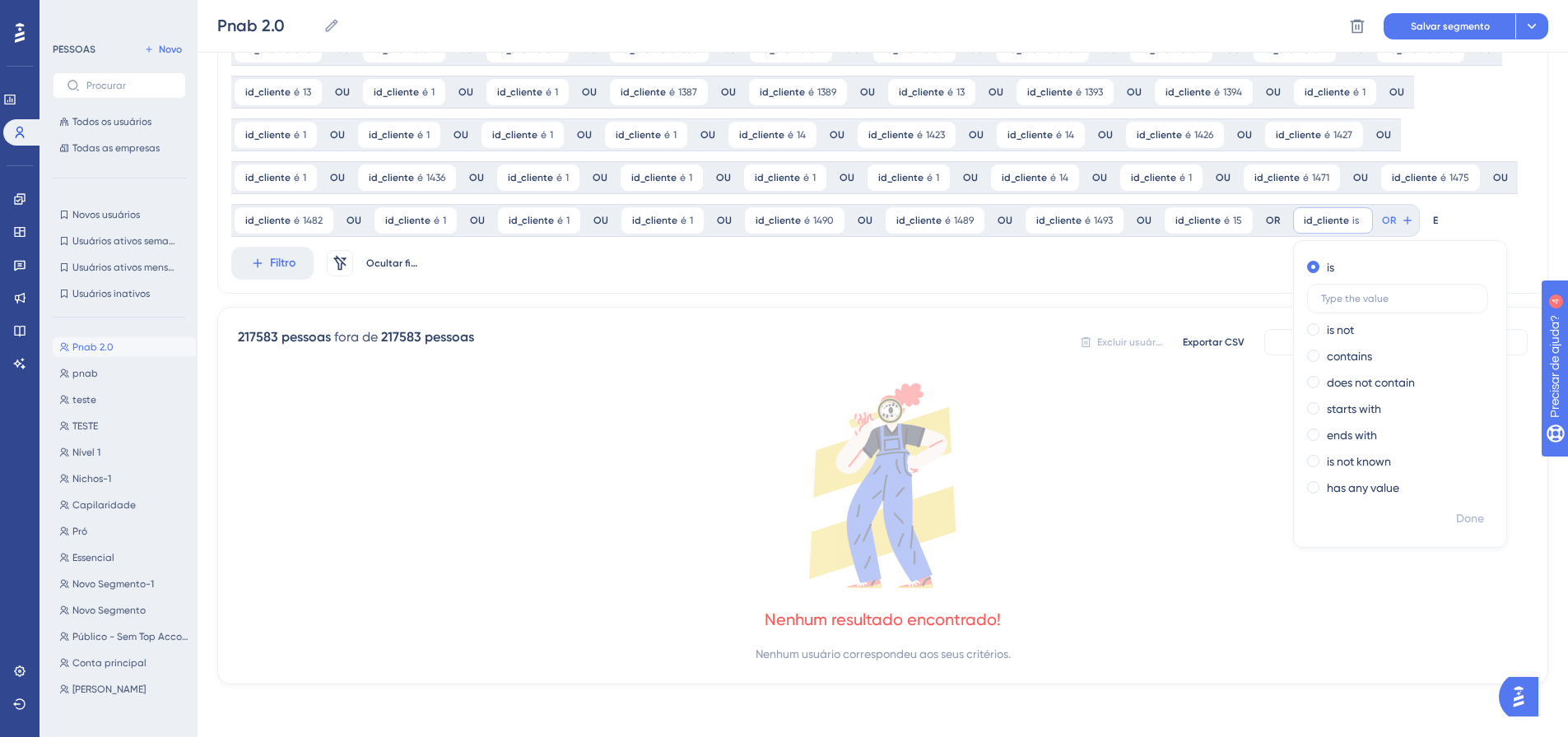
scroll to position [728, 0]
click at [1458, 515] on font "Feito" at bounding box center [1471, 518] width 25 height 14
drag, startPoint x: 1272, startPoint y: 220, endPoint x: 1261, endPoint y: 221, distance: 11.0
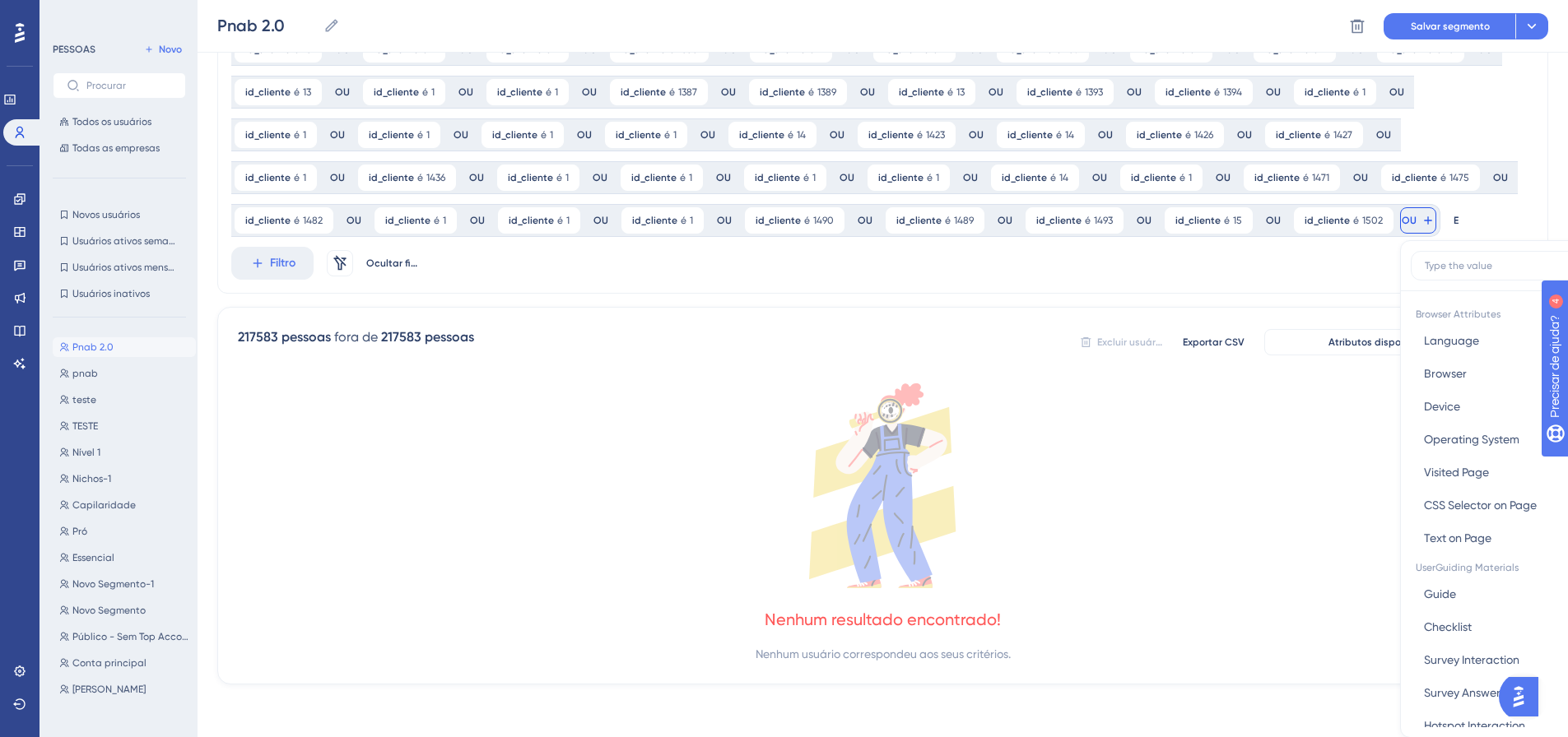
scroll to position [848, 0]
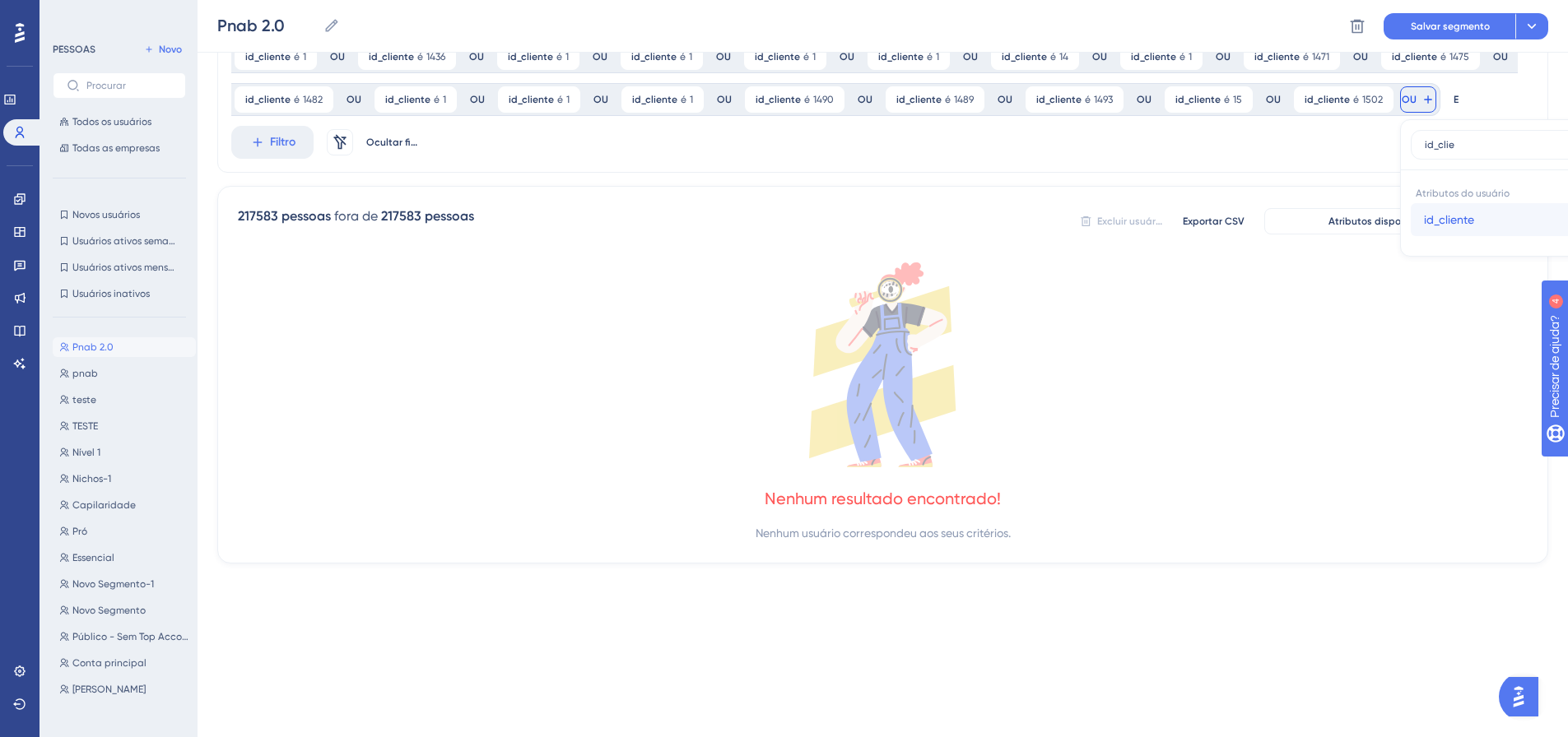
click at [1410, 221] on button "id_cliente id_cliente" at bounding box center [1531, 219] width 242 height 33
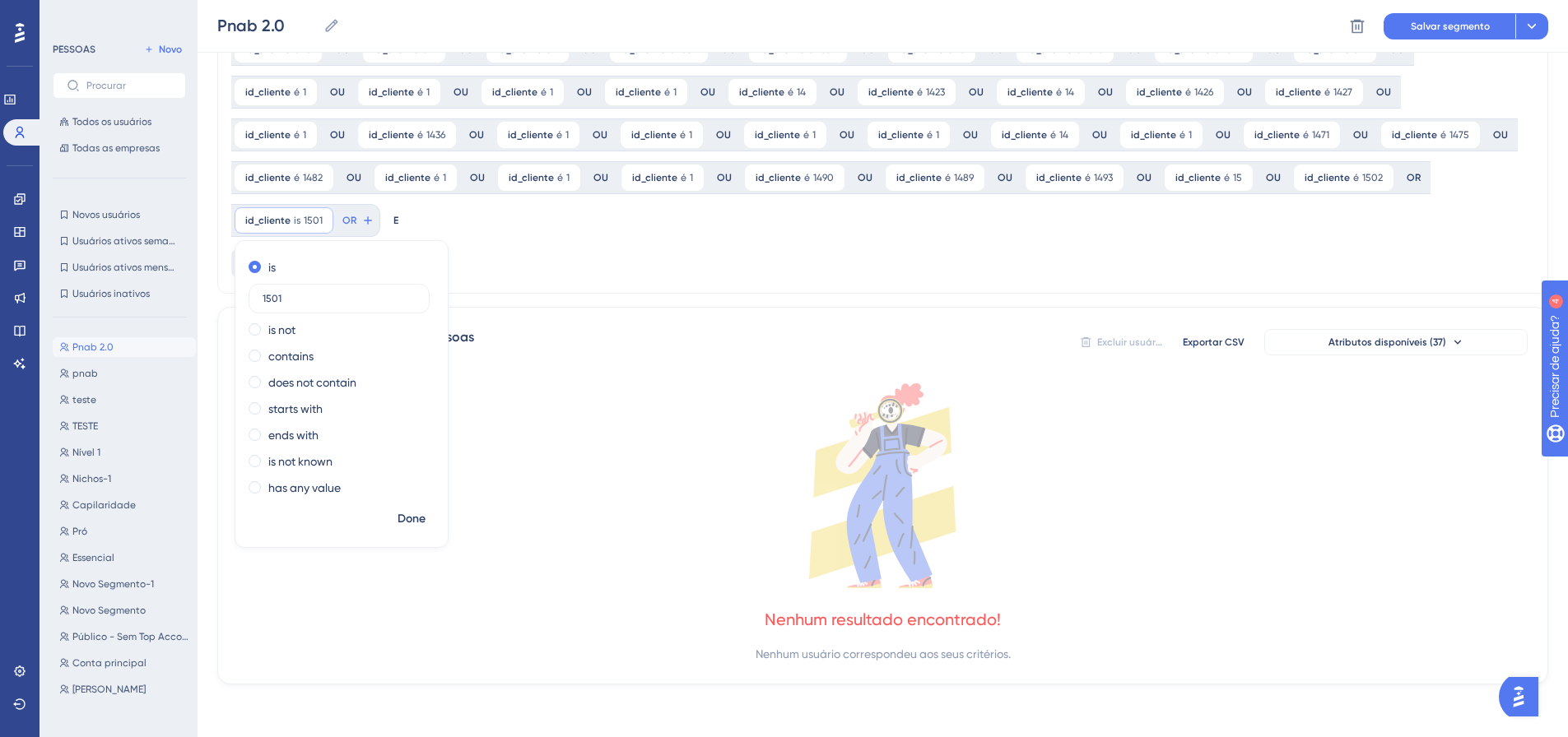
scroll to position [728, 0]
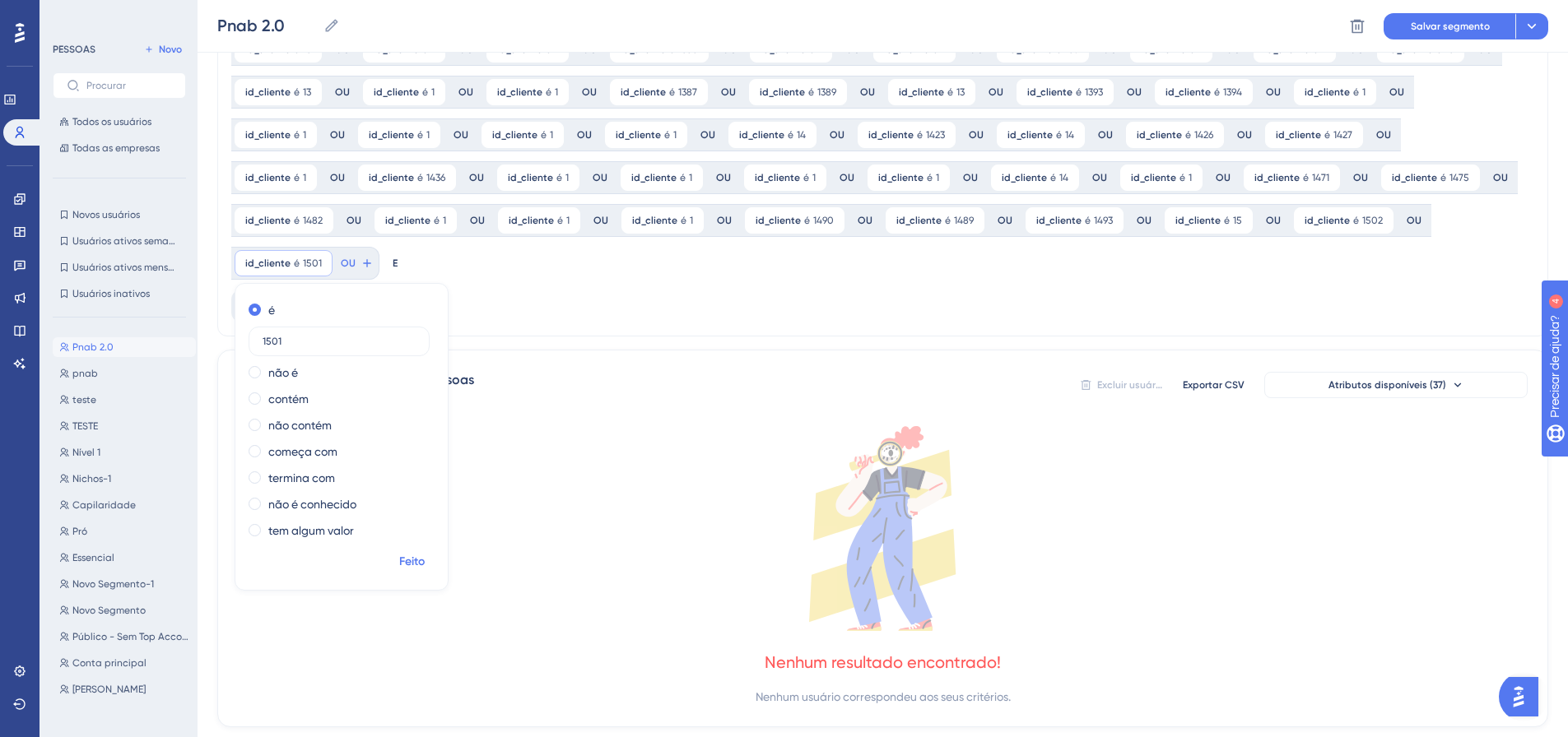
click at [425, 554] on font "Feito" at bounding box center [411, 561] width 25 height 14
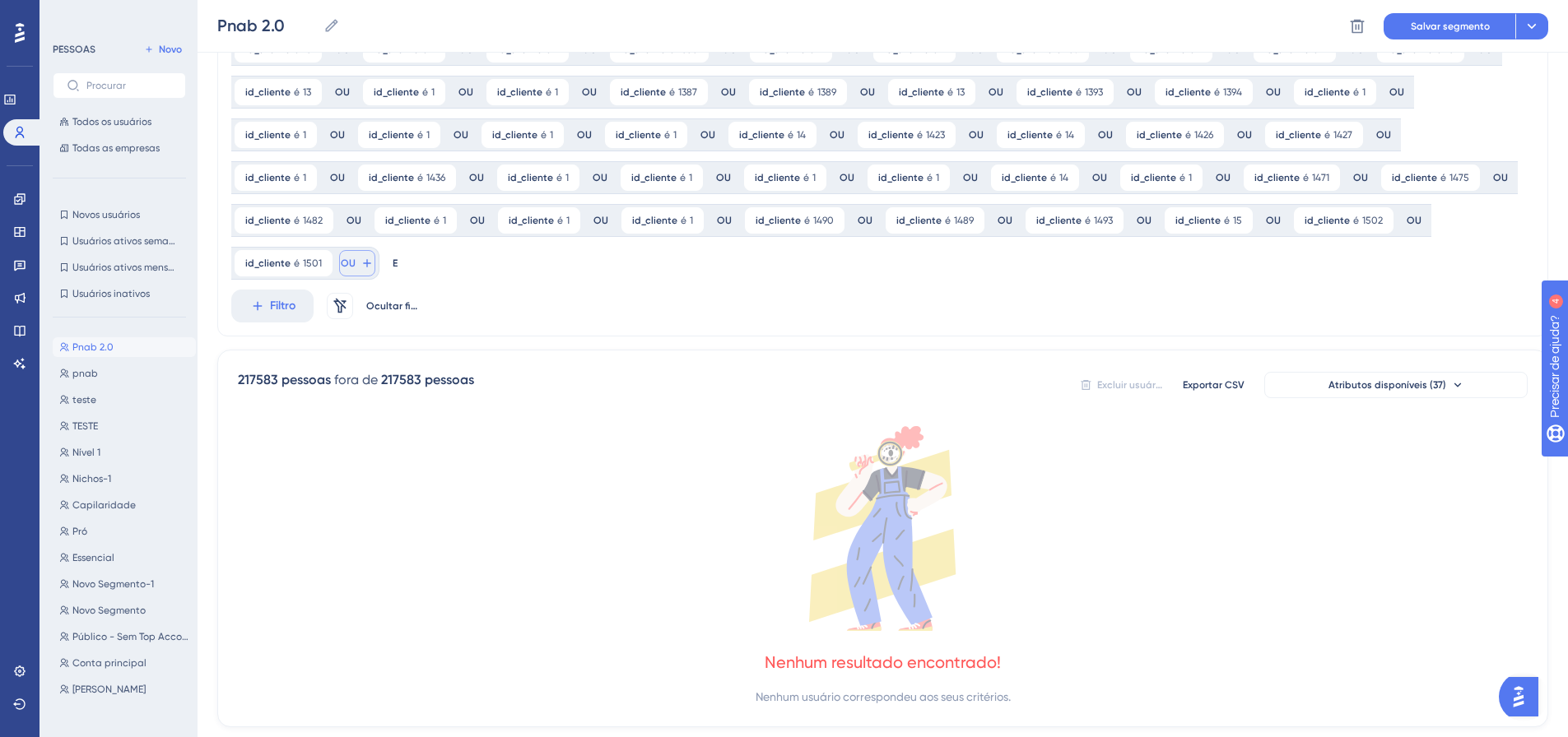
click at [186, 377] on font "id_cliente" at bounding box center [161, 384] width 50 height 13
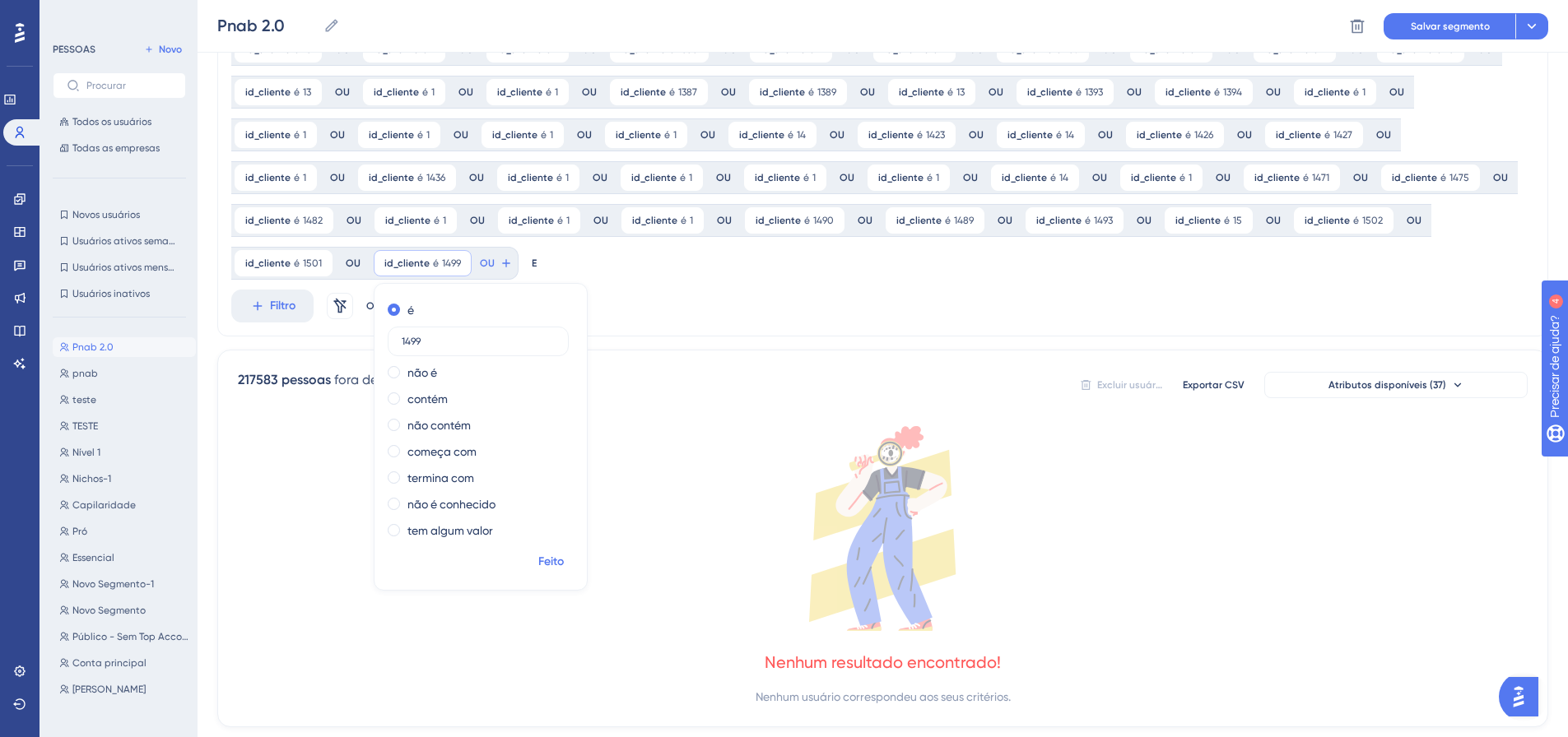
click at [538, 554] on span "Feito" at bounding box center [551, 562] width 25 height 20
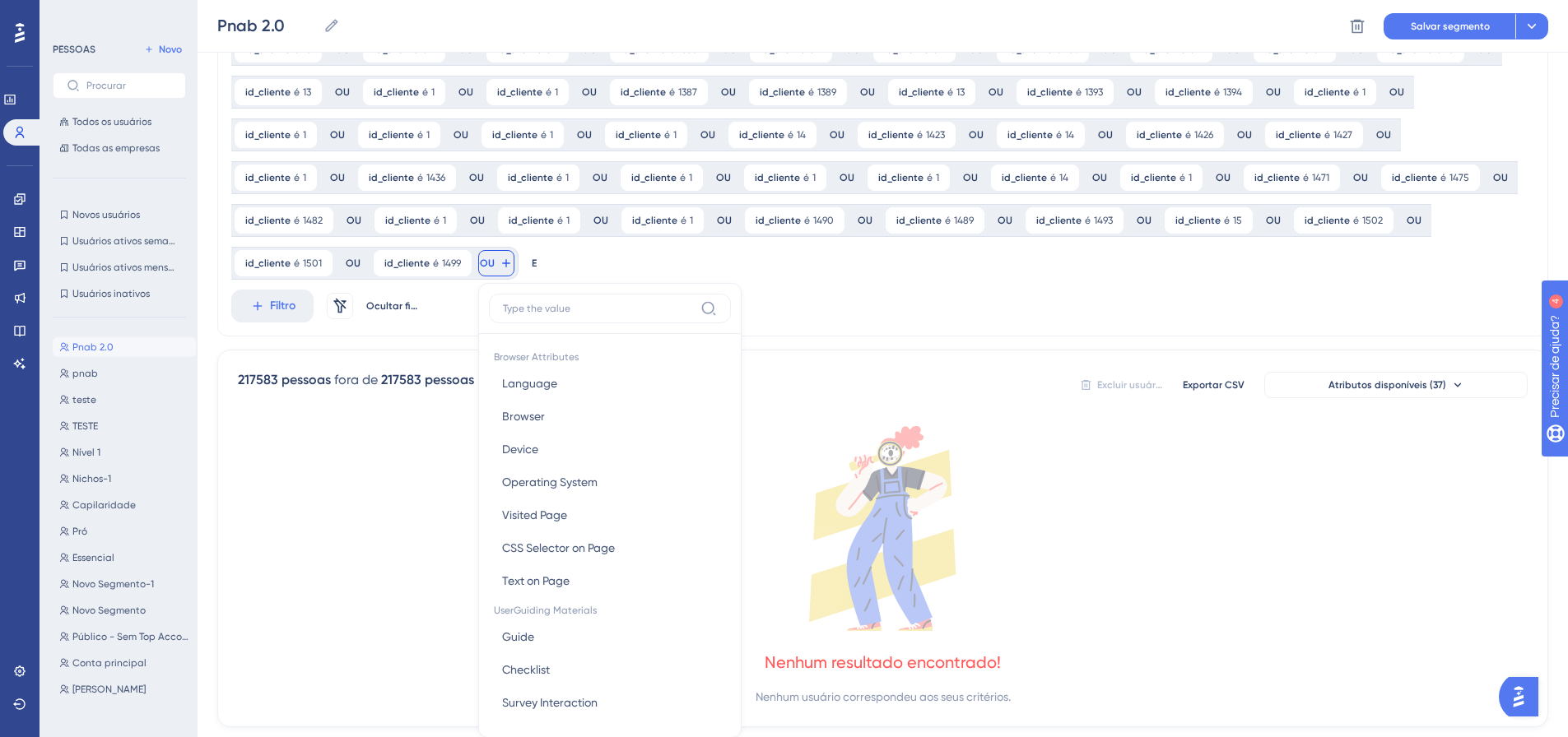
scroll to position [870, 0]
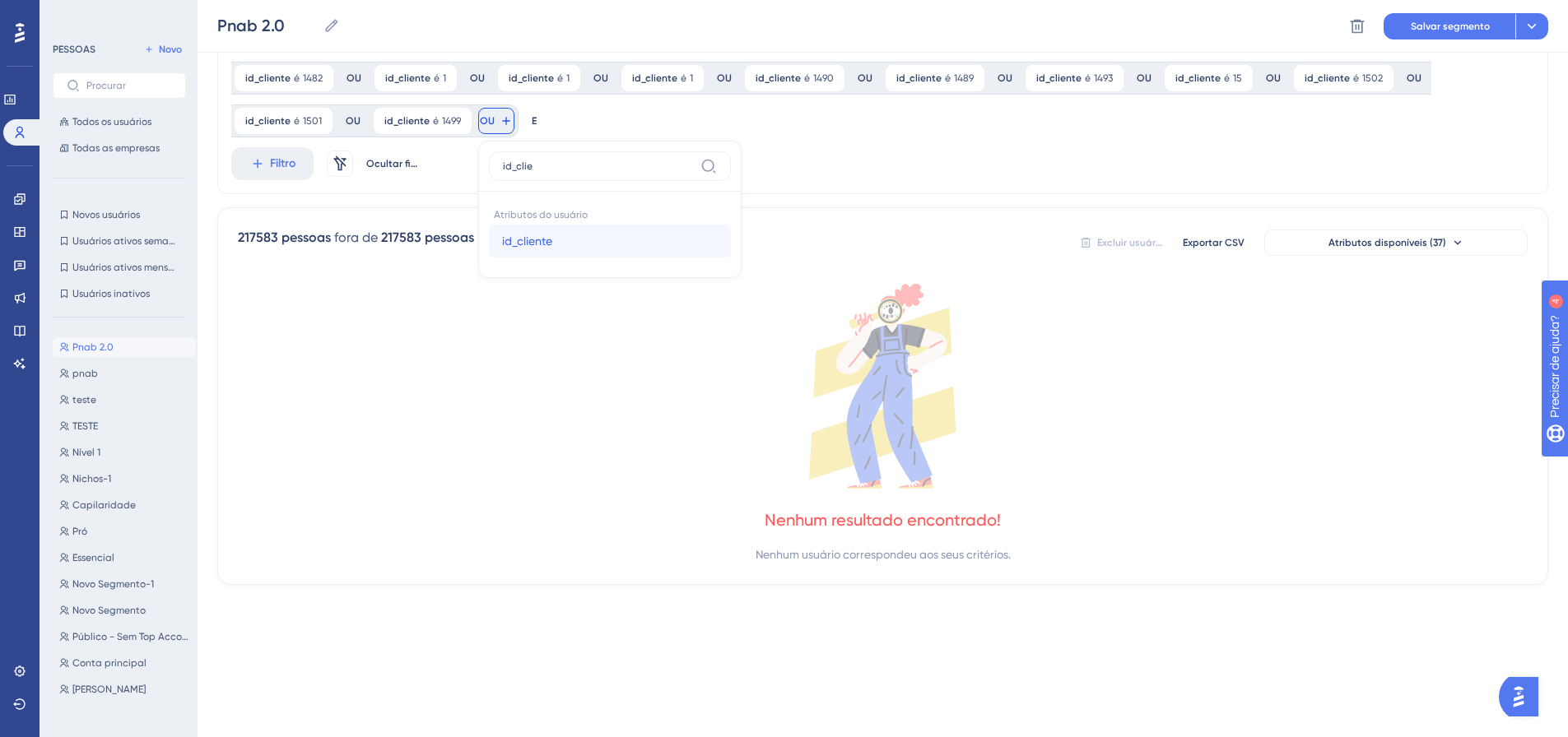
click at [502, 245] on font "id_cliente" at bounding box center [527, 241] width 50 height 13
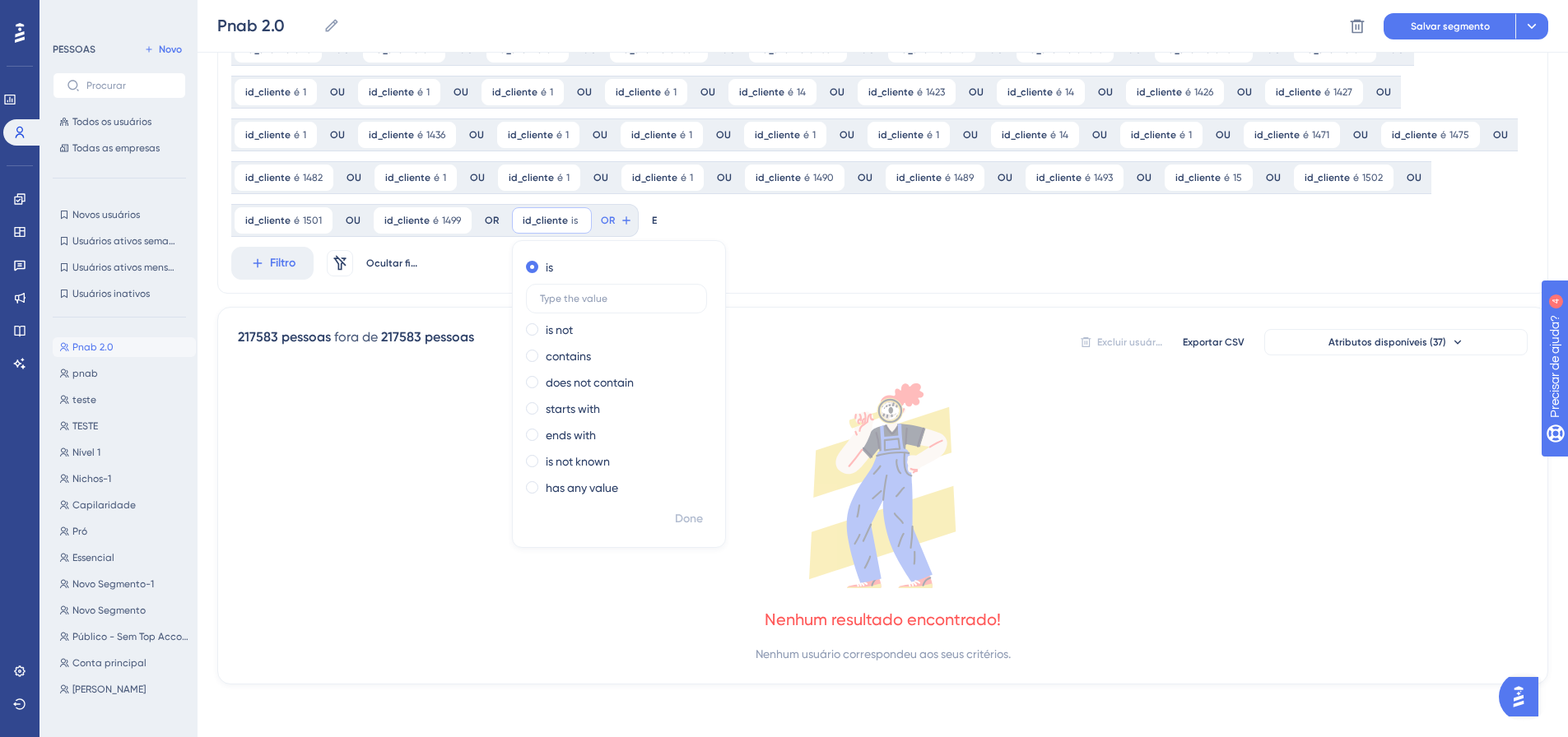
scroll to position [770, 0]
click at [677, 518] on font "Feito" at bounding box center [690, 518] width 25 height 14
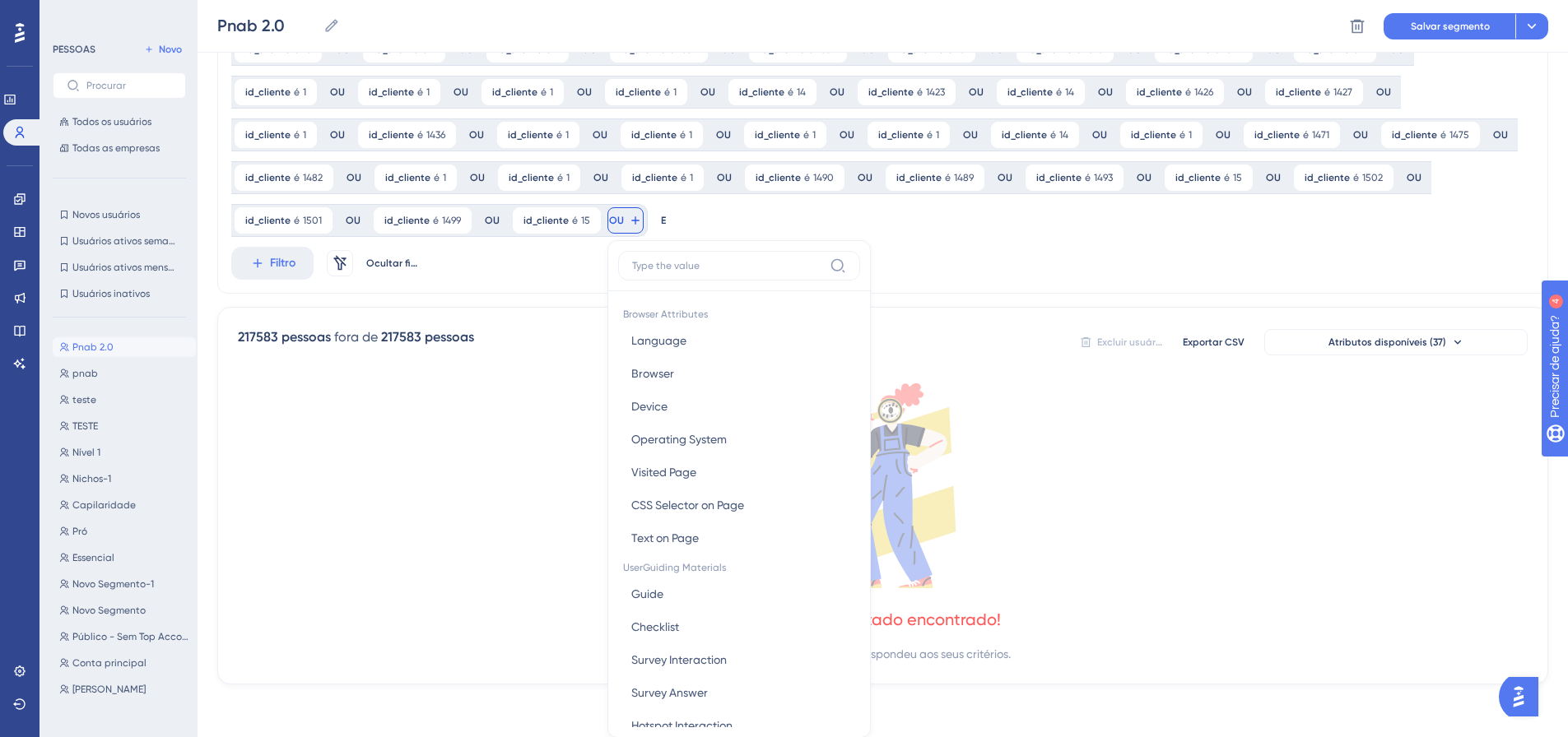
scroll to position [892, 0]
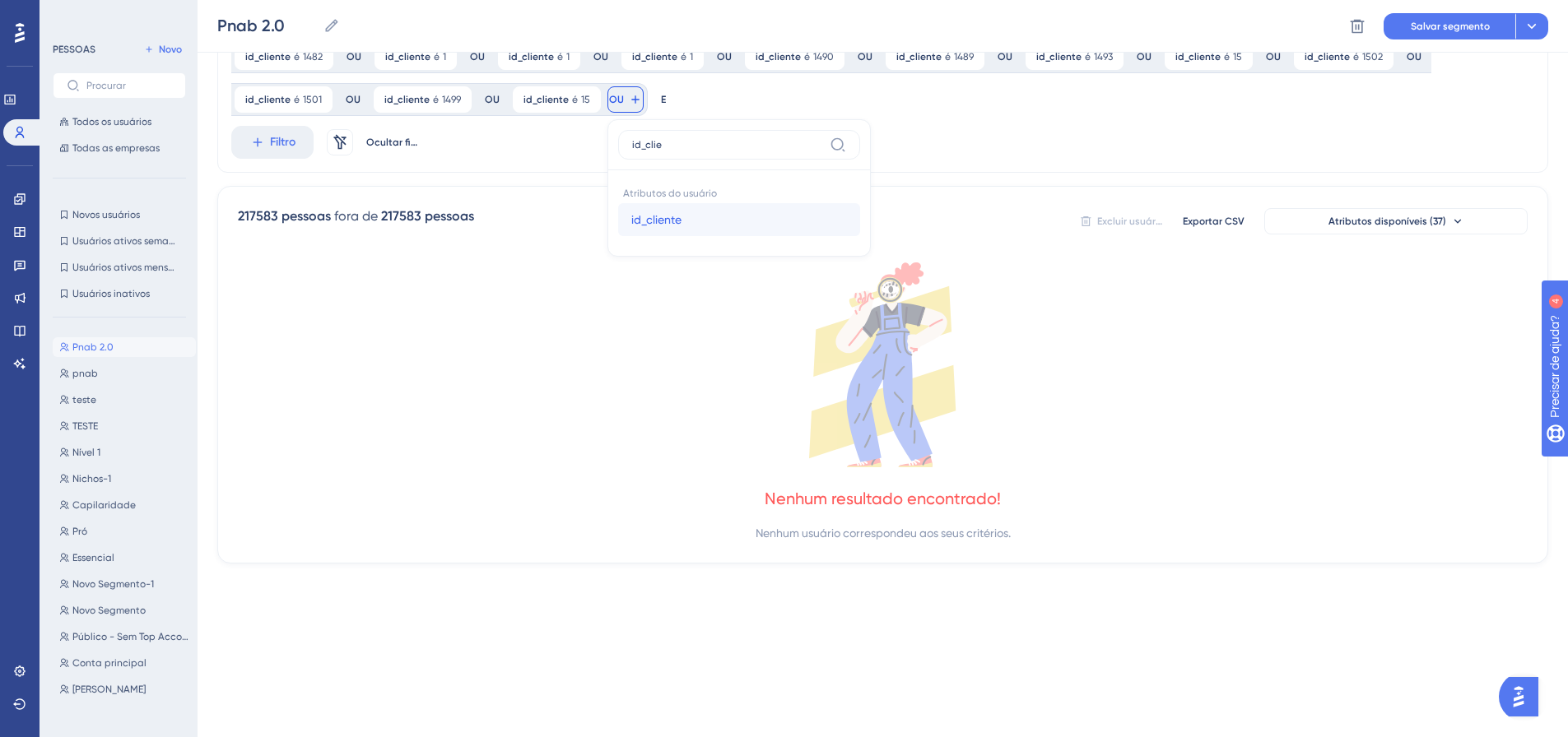
click at [631, 224] on font "id_cliente" at bounding box center [656, 219] width 50 height 13
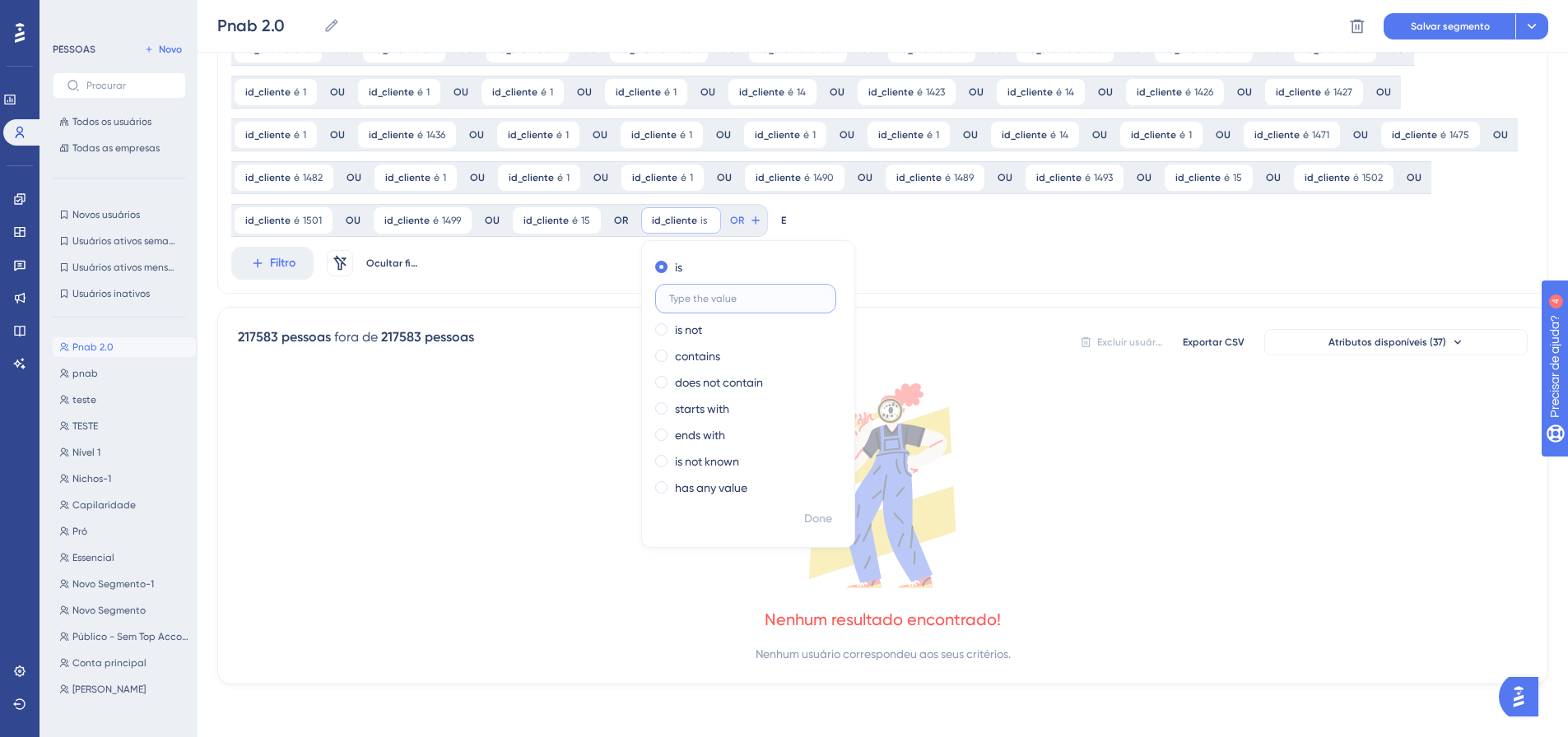
scroll to position [770, 0]
drag, startPoint x: 691, startPoint y: 518, endPoint x: 689, endPoint y: 535, distance: 17.1
click at [796, 518] on button "Feito" at bounding box center [819, 518] width 46 height 29
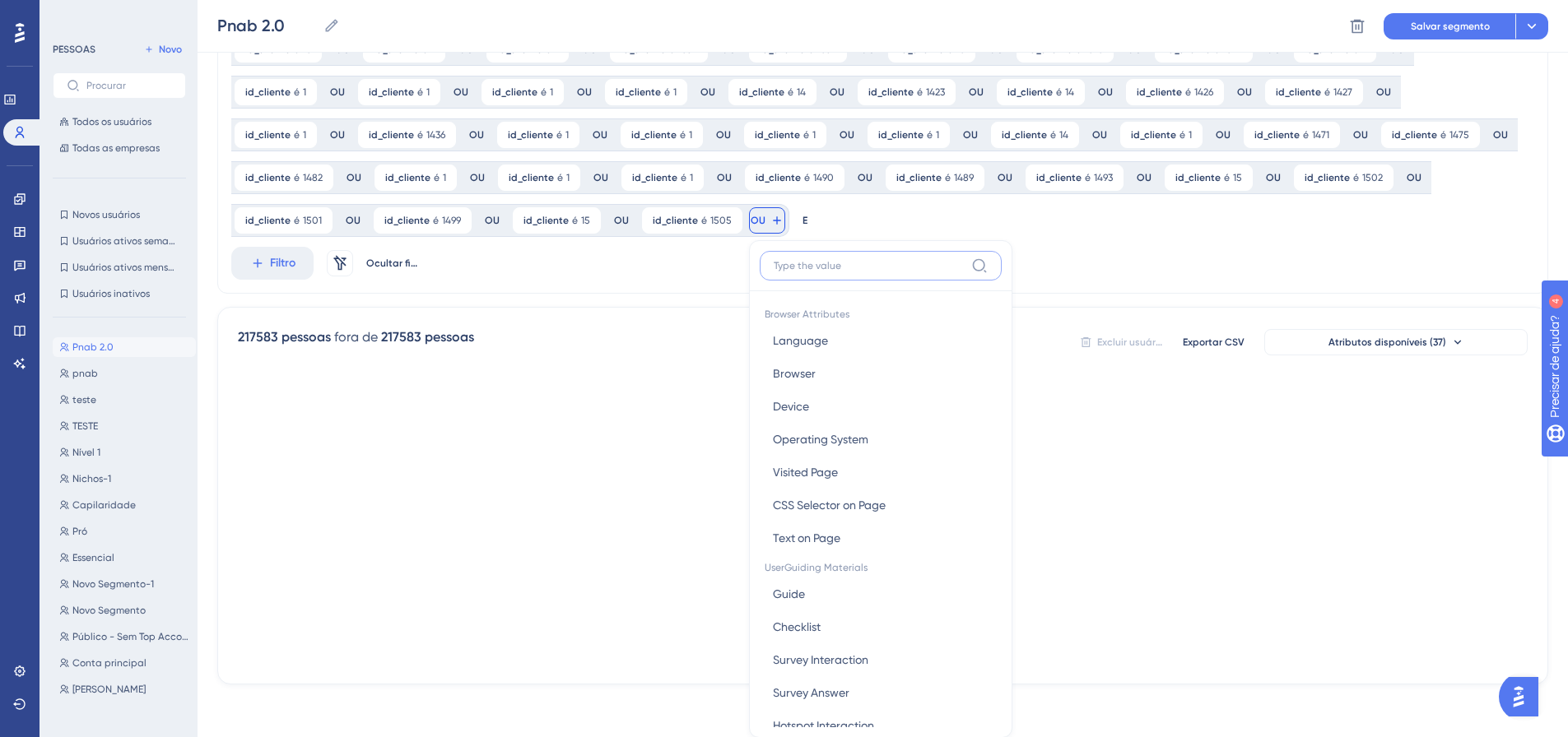
scroll to position [892, 0]
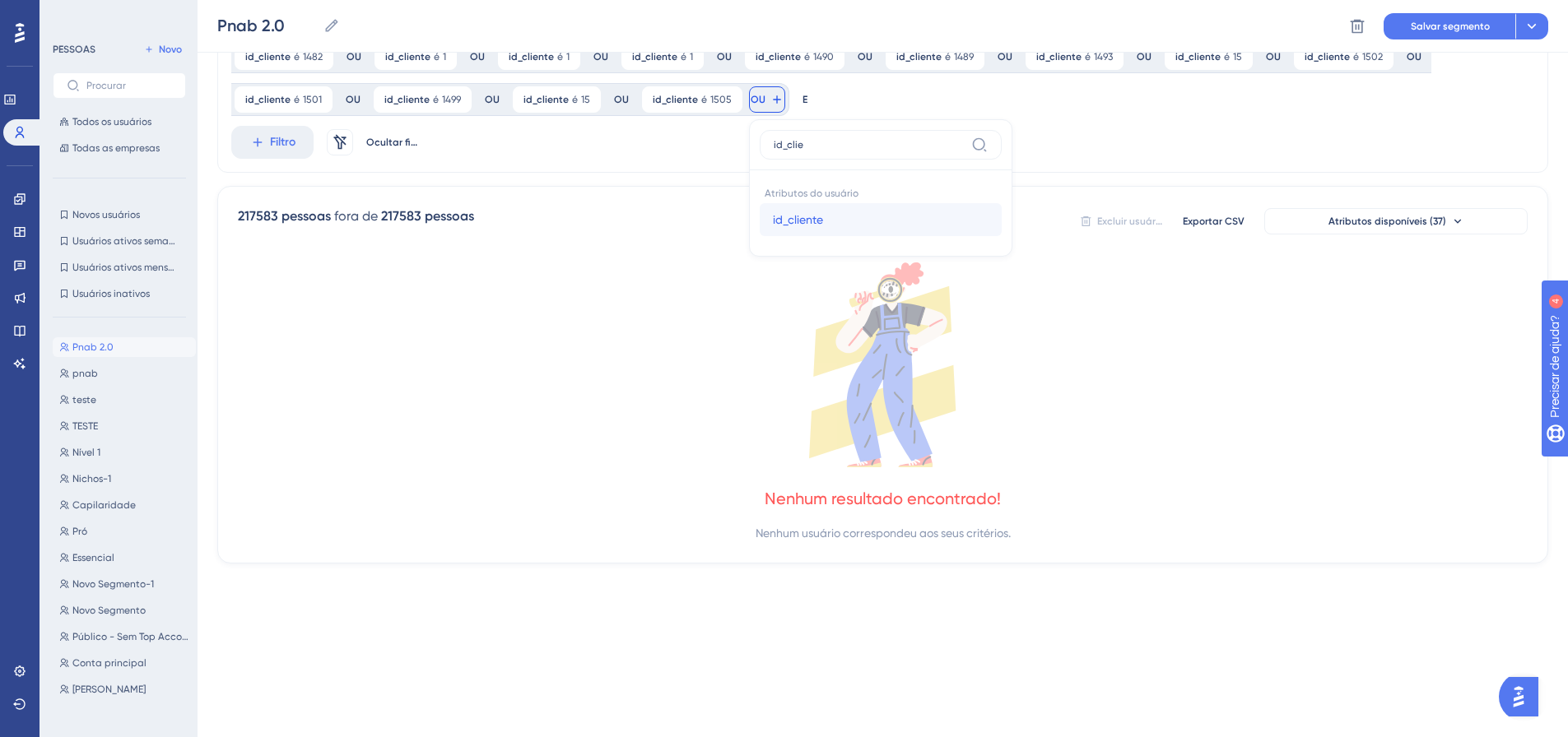
click at [759, 224] on button "id_cliente id_cliente" at bounding box center [880, 219] width 242 height 33
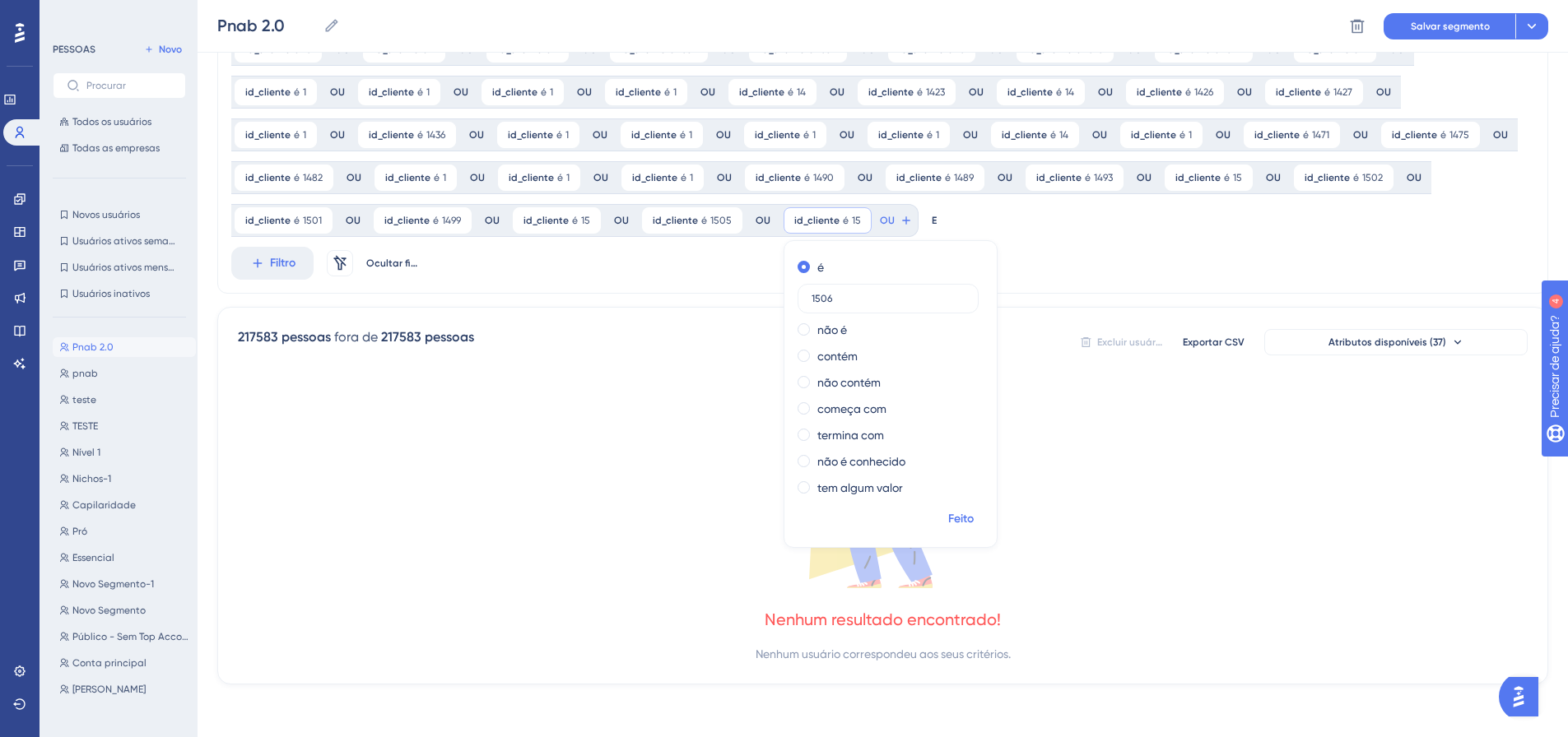
click at [948, 516] on font "Feito" at bounding box center [960, 518] width 25 height 14
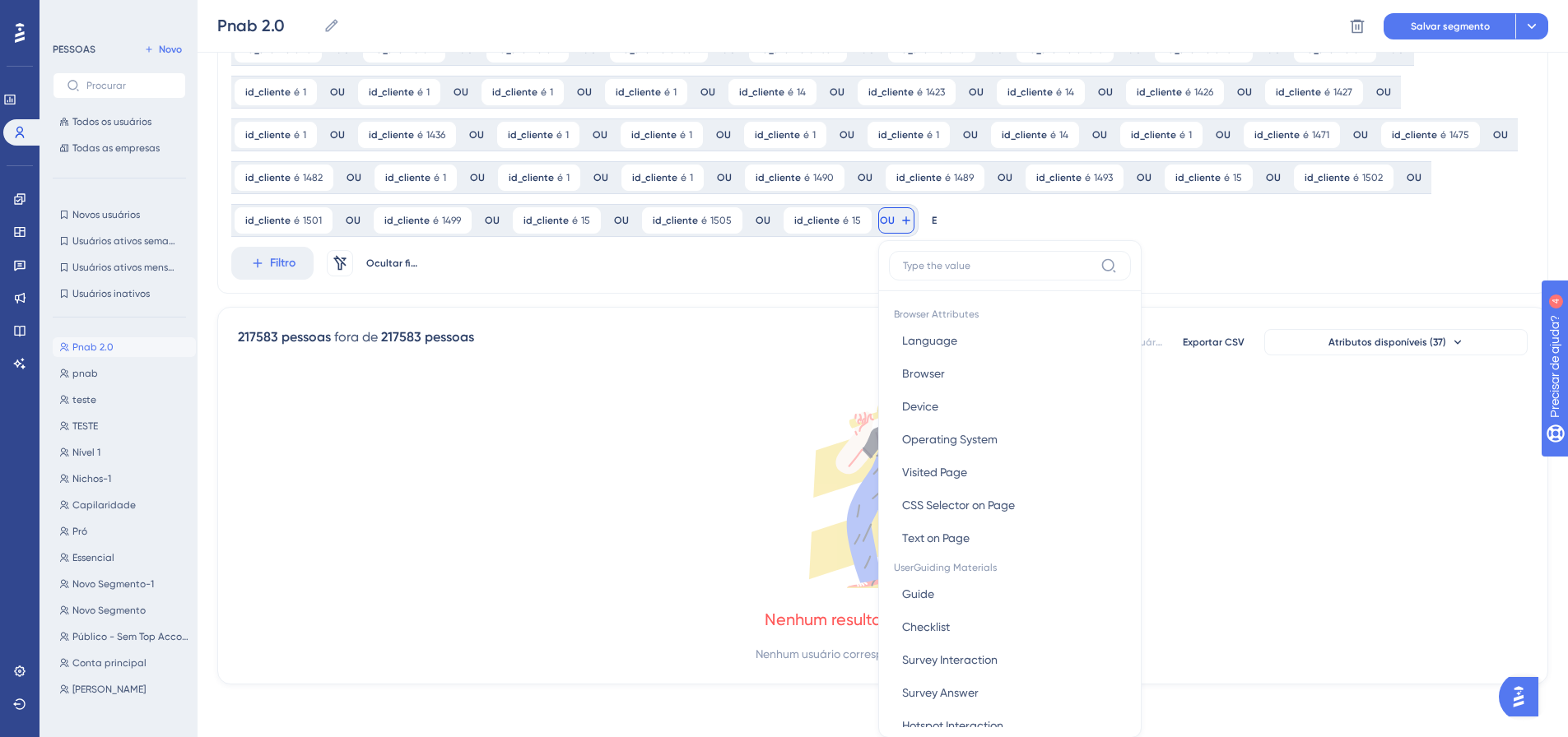
scroll to position [892, 0]
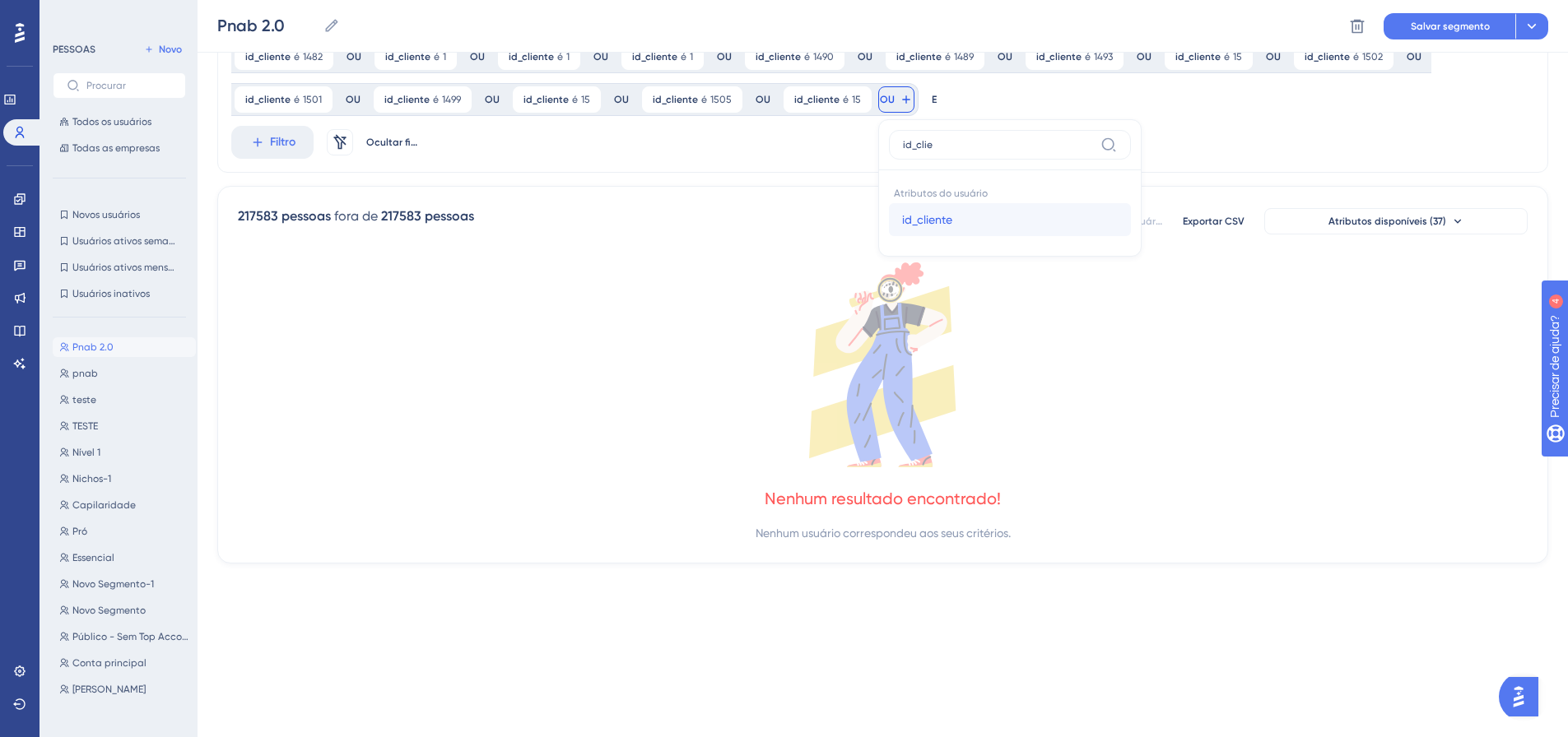
click at [902, 212] on span "id_cliente" at bounding box center [927, 219] width 50 height 20
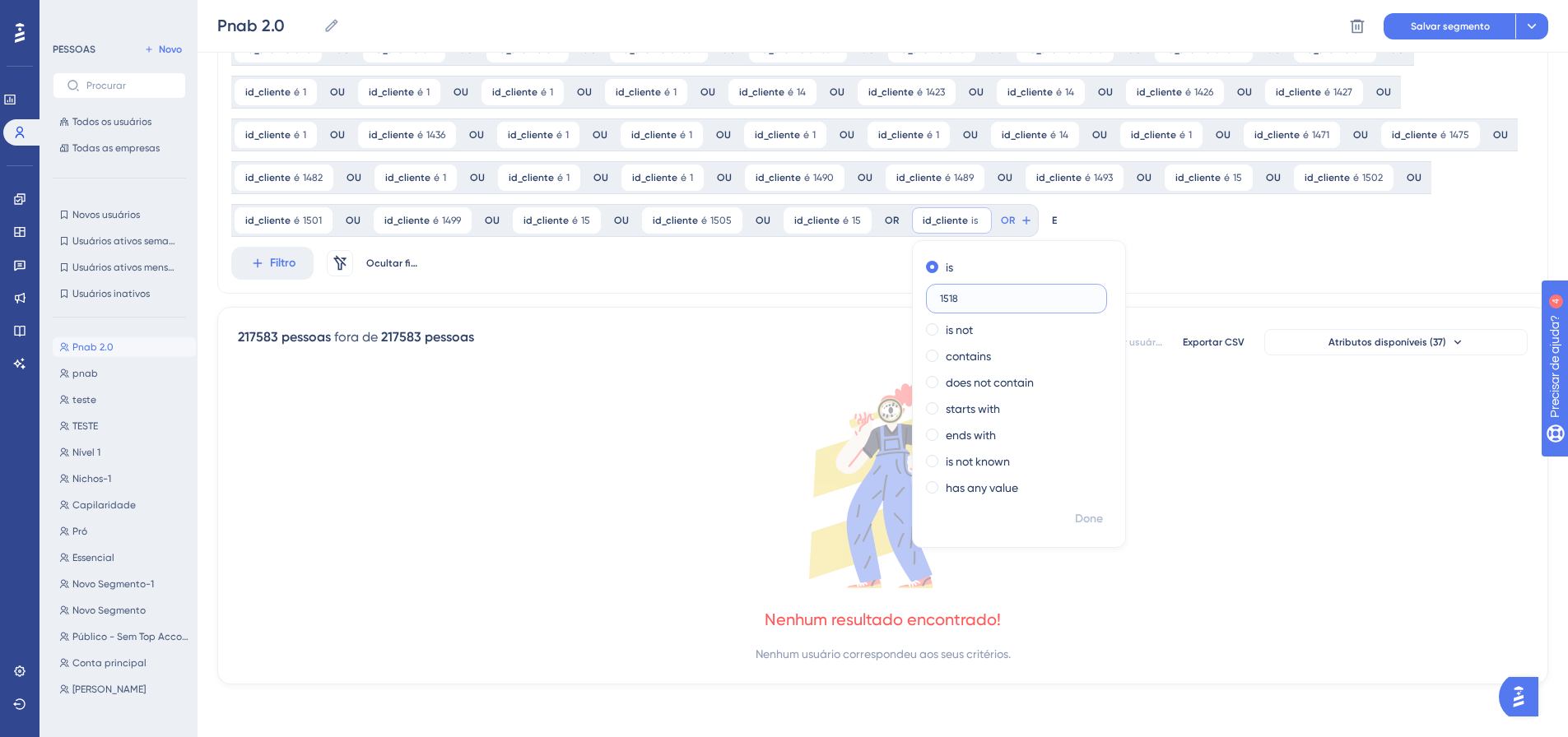
scroll to position [770, 0]
click at [1077, 520] on font "Feito" at bounding box center [1089, 518] width 25 height 14
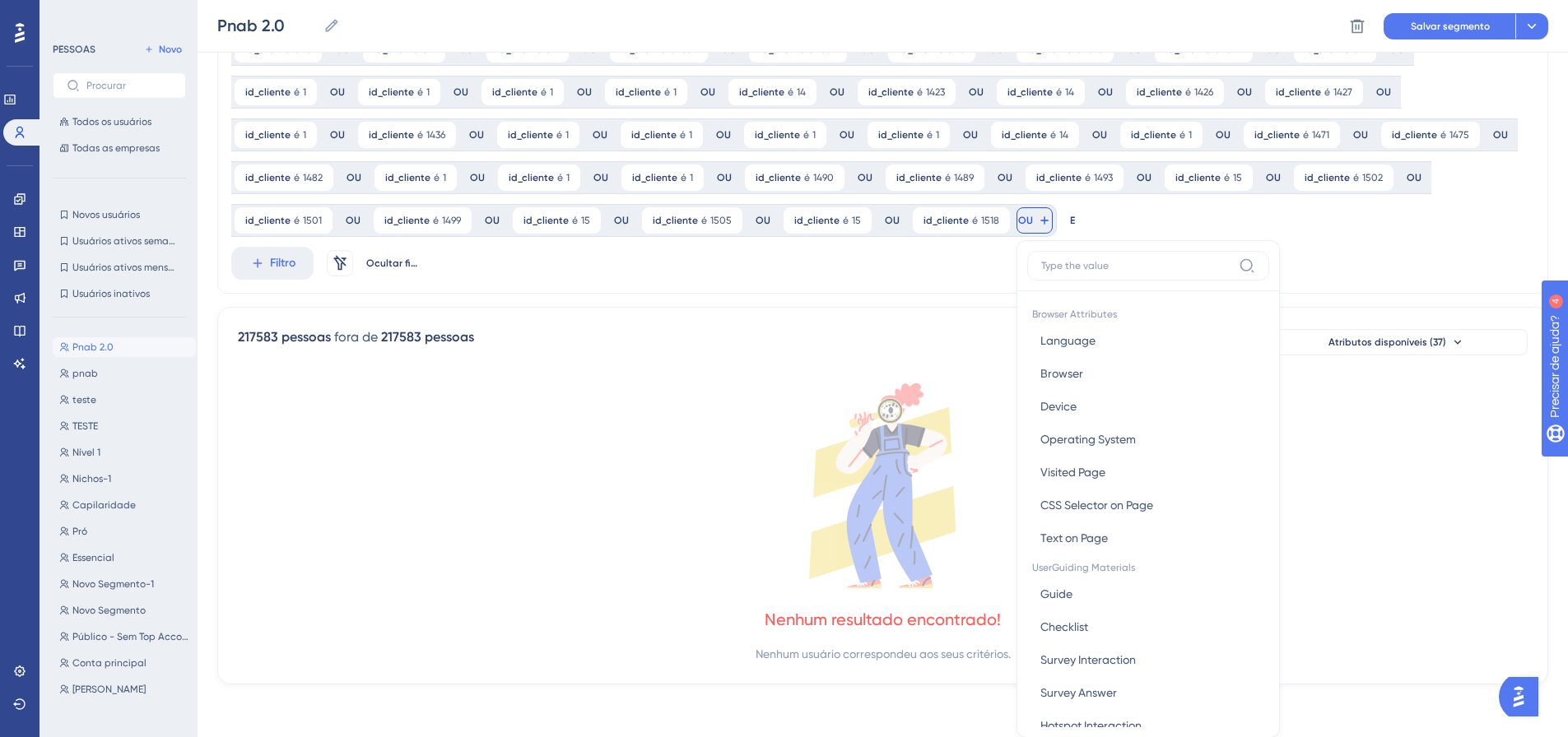
scroll to position [892, 0]
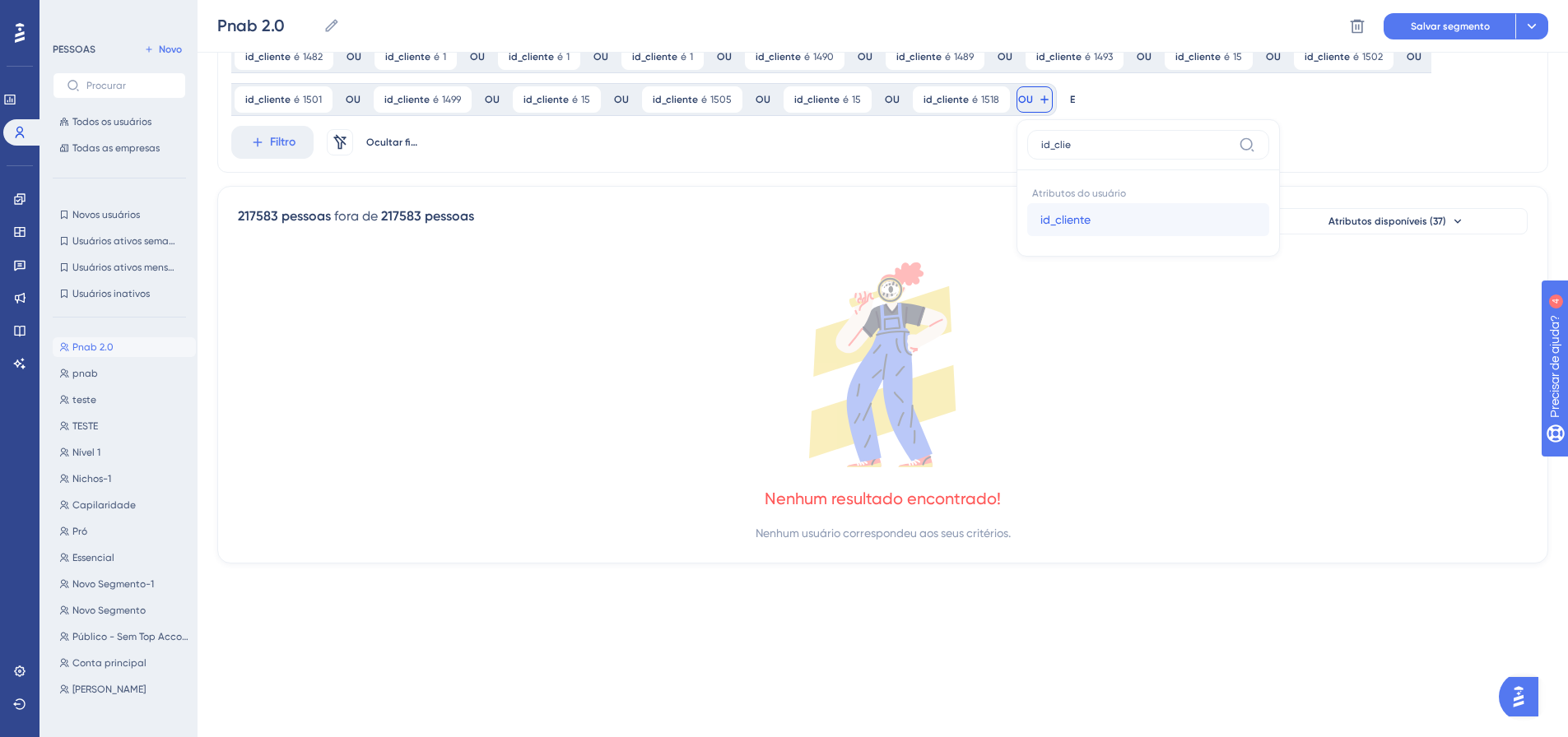
click at [1027, 216] on button "id_cliente id_cliente" at bounding box center [1148, 219] width 242 height 33
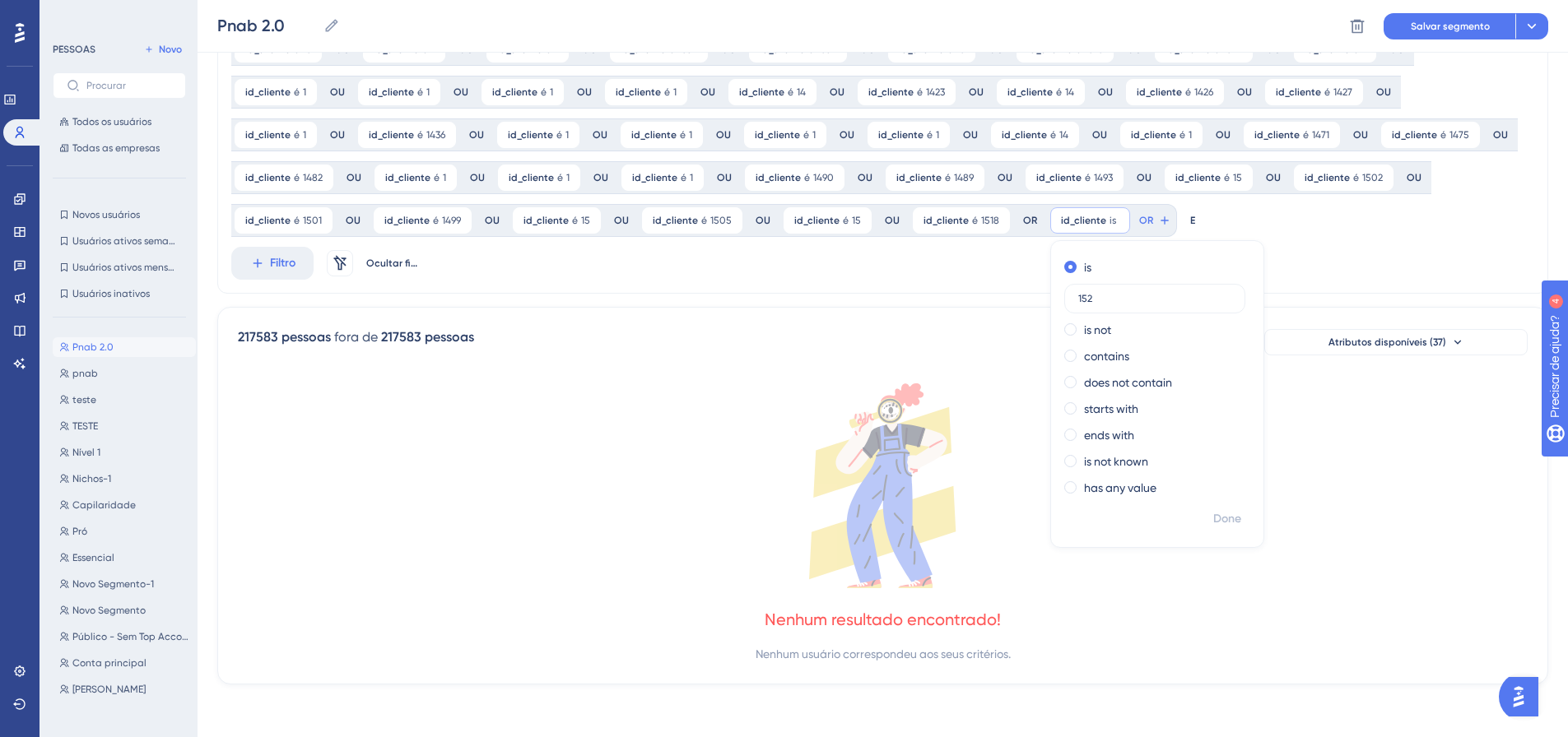
scroll to position [770, 0]
click at [1215, 517] on font "Feito" at bounding box center [1228, 518] width 25 height 14
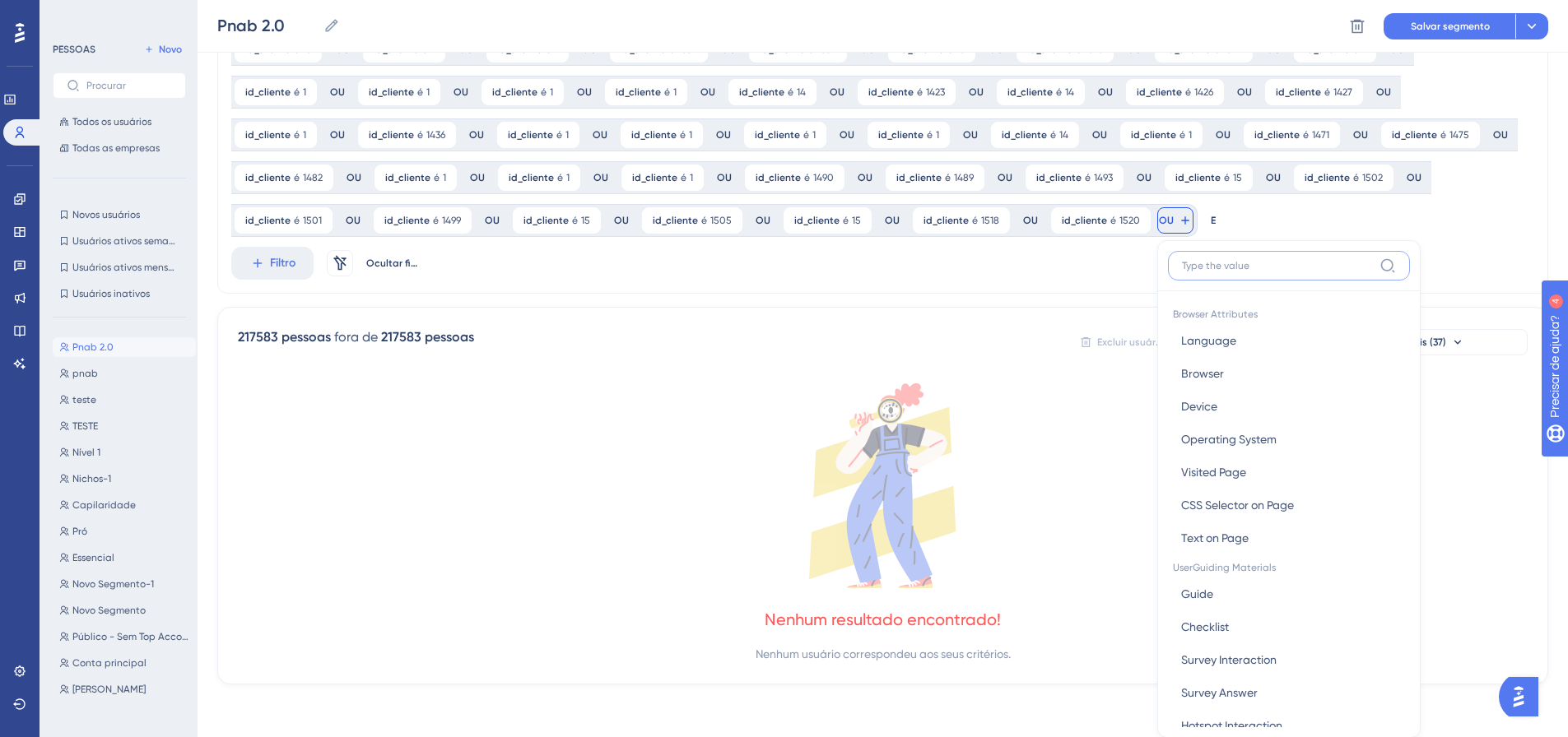
scroll to position [892, 0]
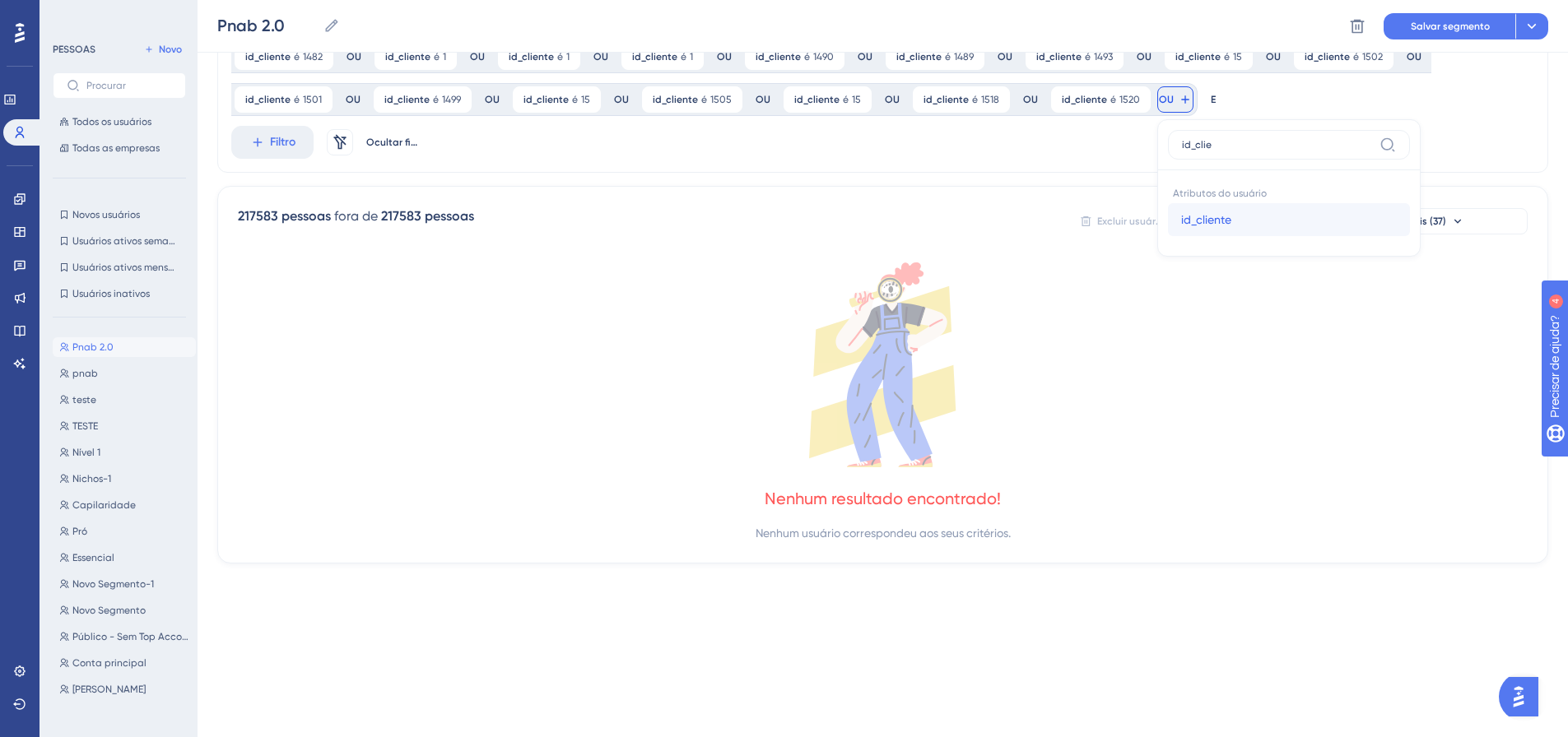
click at [1181, 216] on font "id_cliente" at bounding box center [1206, 219] width 50 height 13
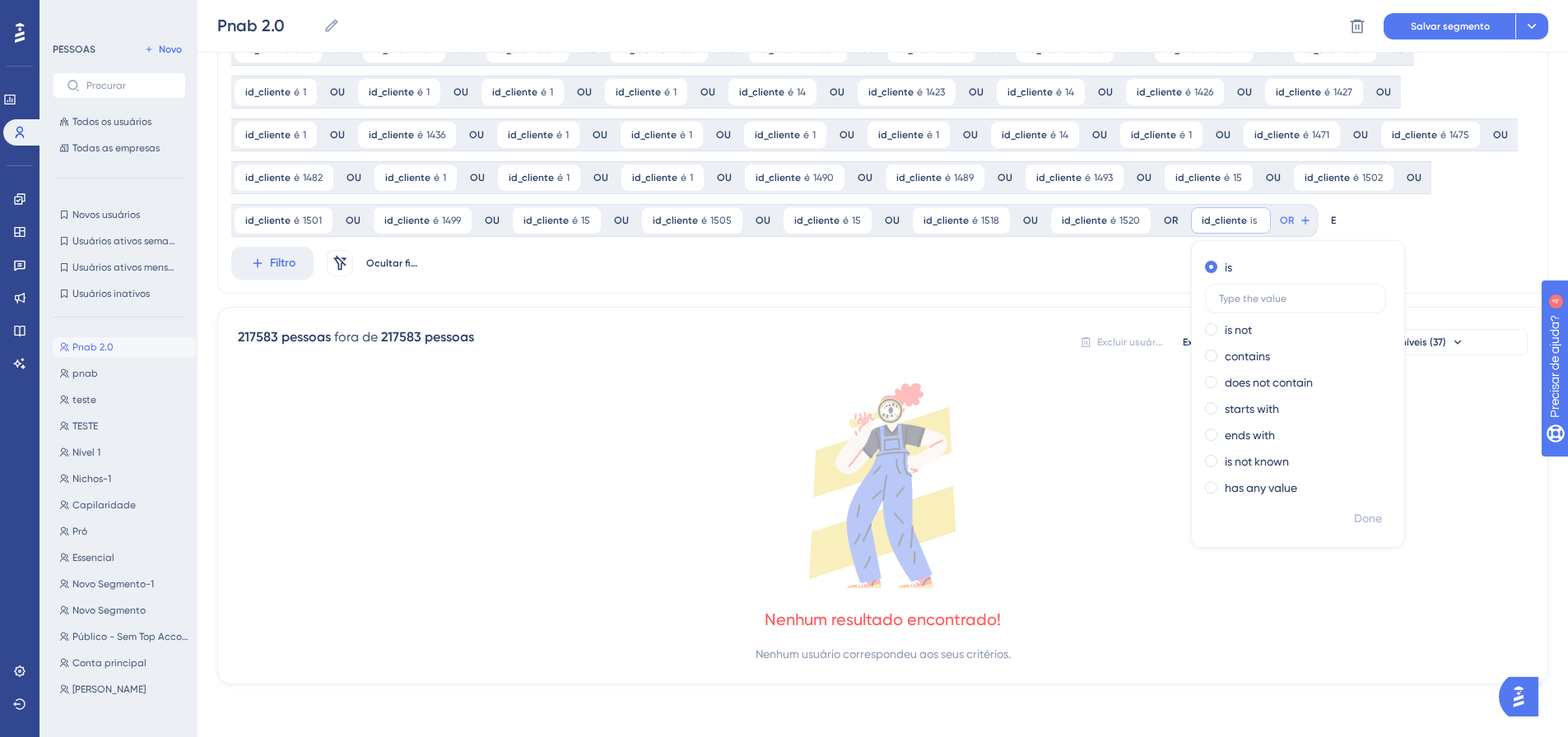
scroll to position [770, 0]
click at [1356, 518] on font "Feito" at bounding box center [1369, 518] width 25 height 14
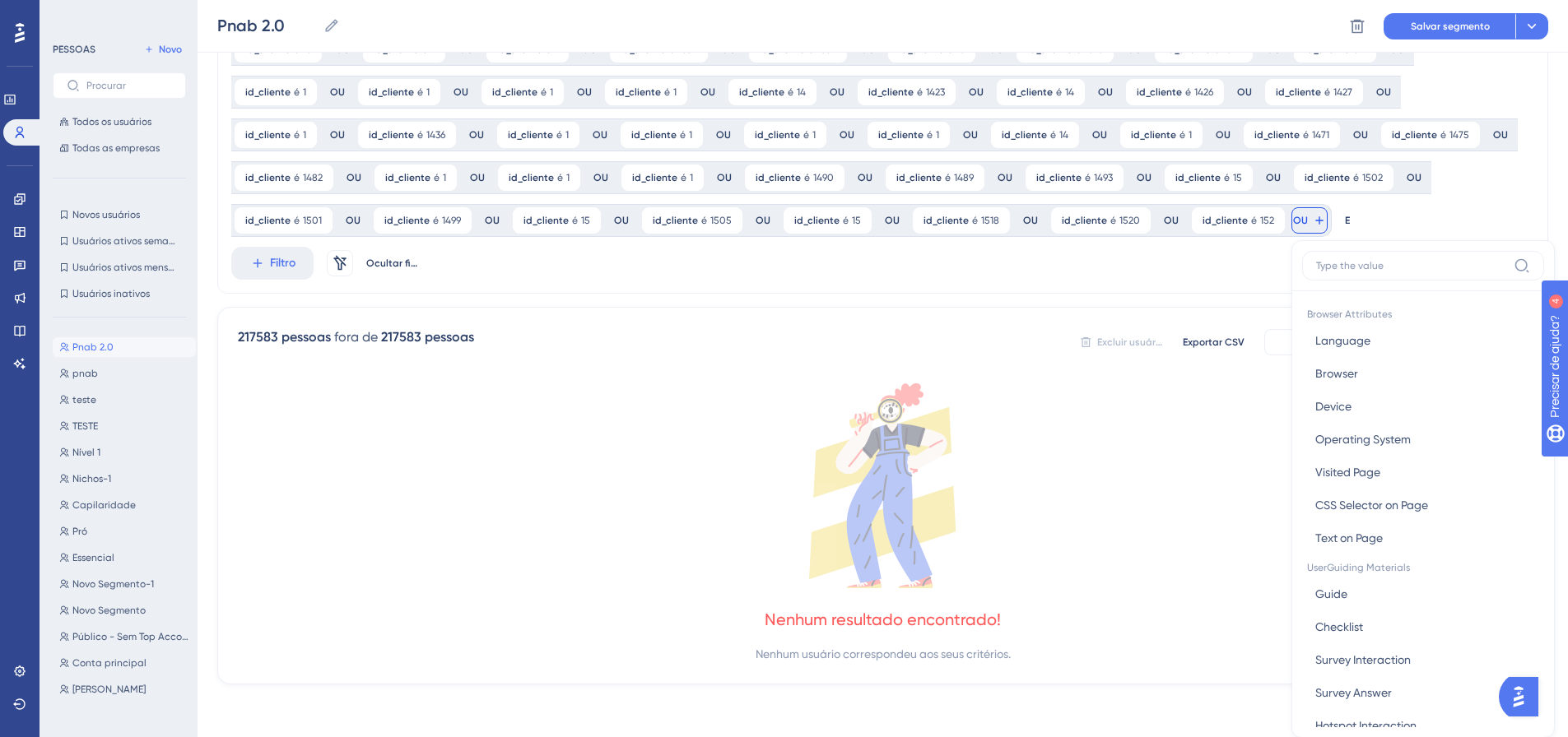
scroll to position [892, 0]
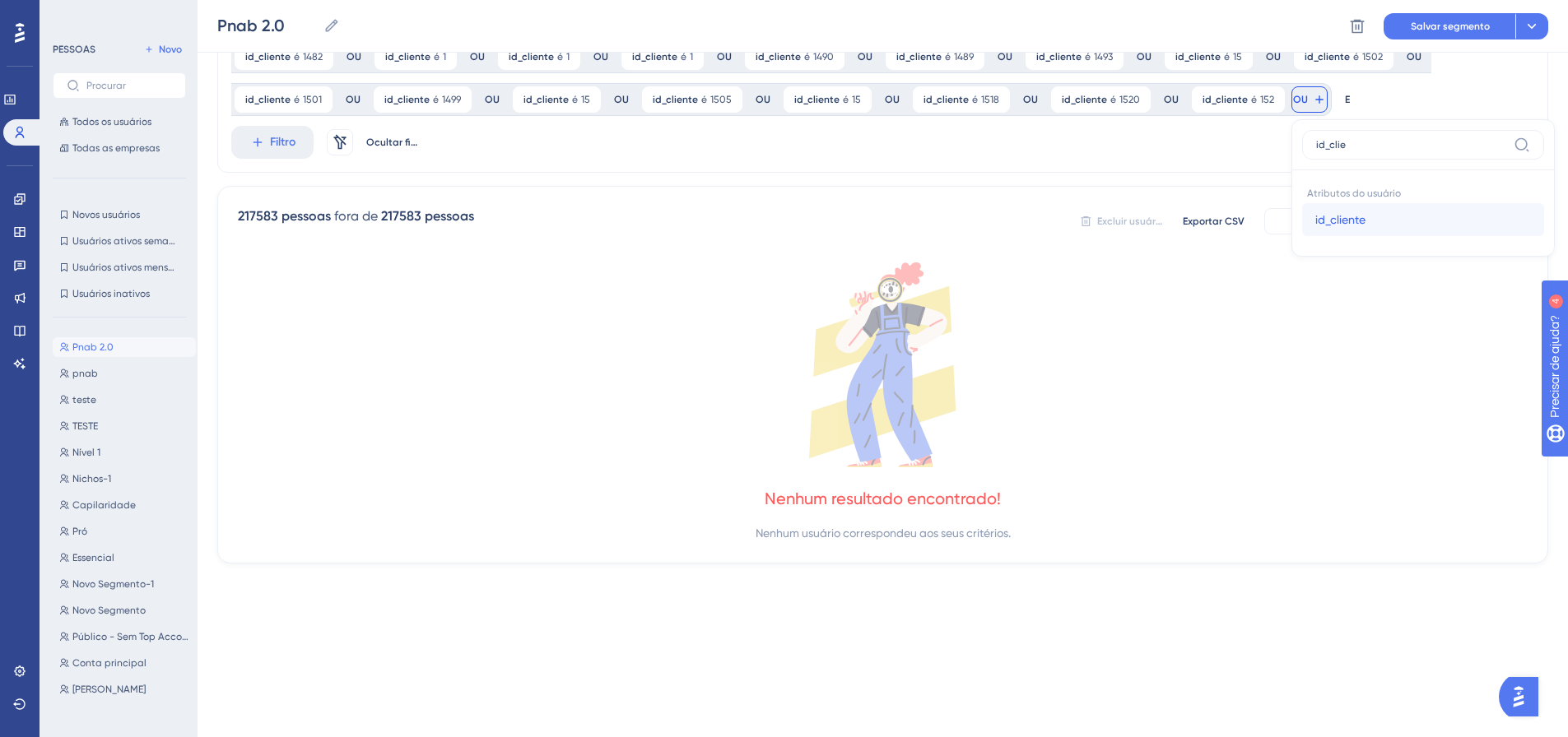
click at [1302, 219] on button "id_cliente id_cliente" at bounding box center [1423, 219] width 242 height 33
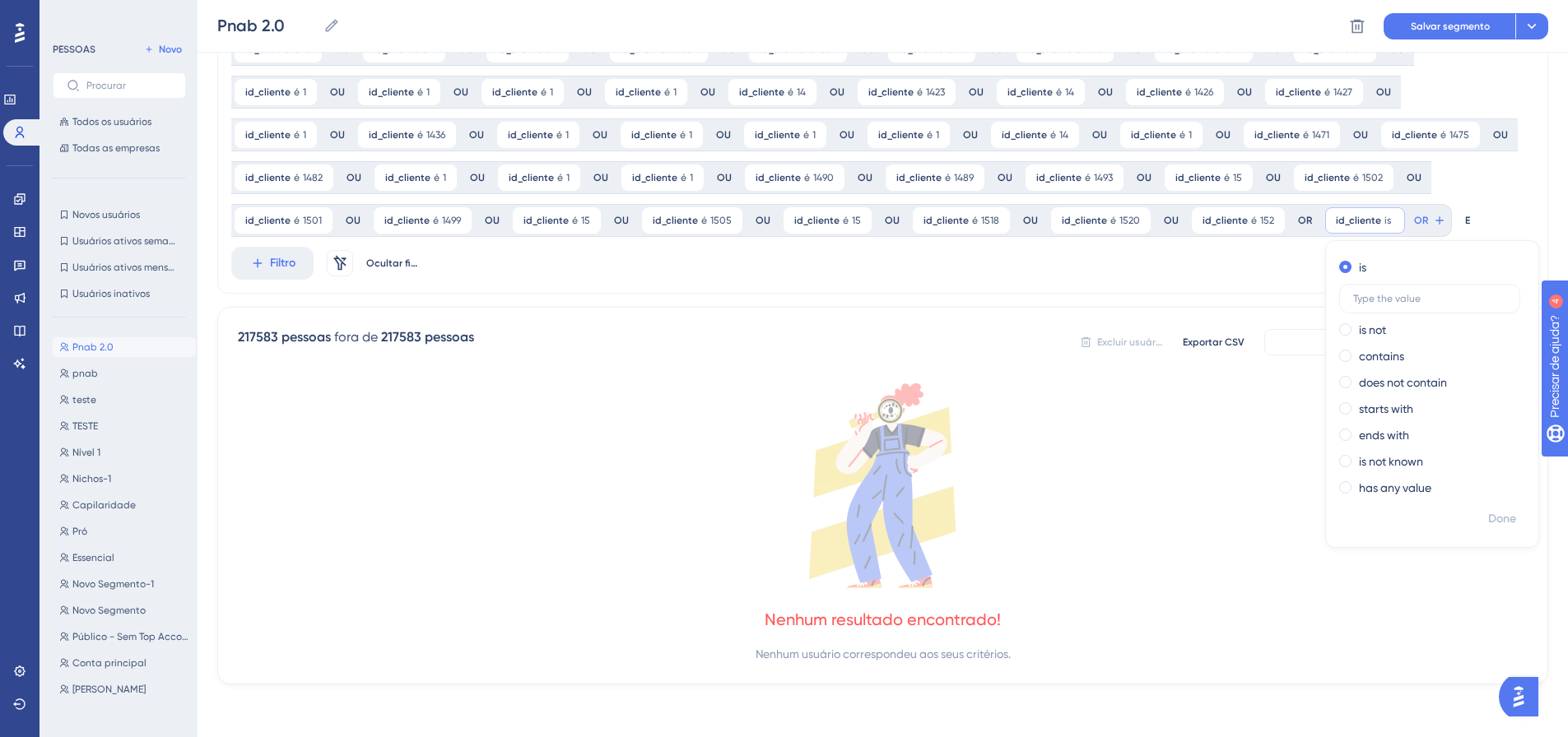
scroll to position [770, 0]
drag, startPoint x: 1229, startPoint y: 296, endPoint x: 1184, endPoint y: 297, distance: 45.0
click at [1340, 297] on label "522" at bounding box center [1431, 298] width 181 height 29
click at [1490, 522] on font "Feito" at bounding box center [1503, 518] width 25 height 14
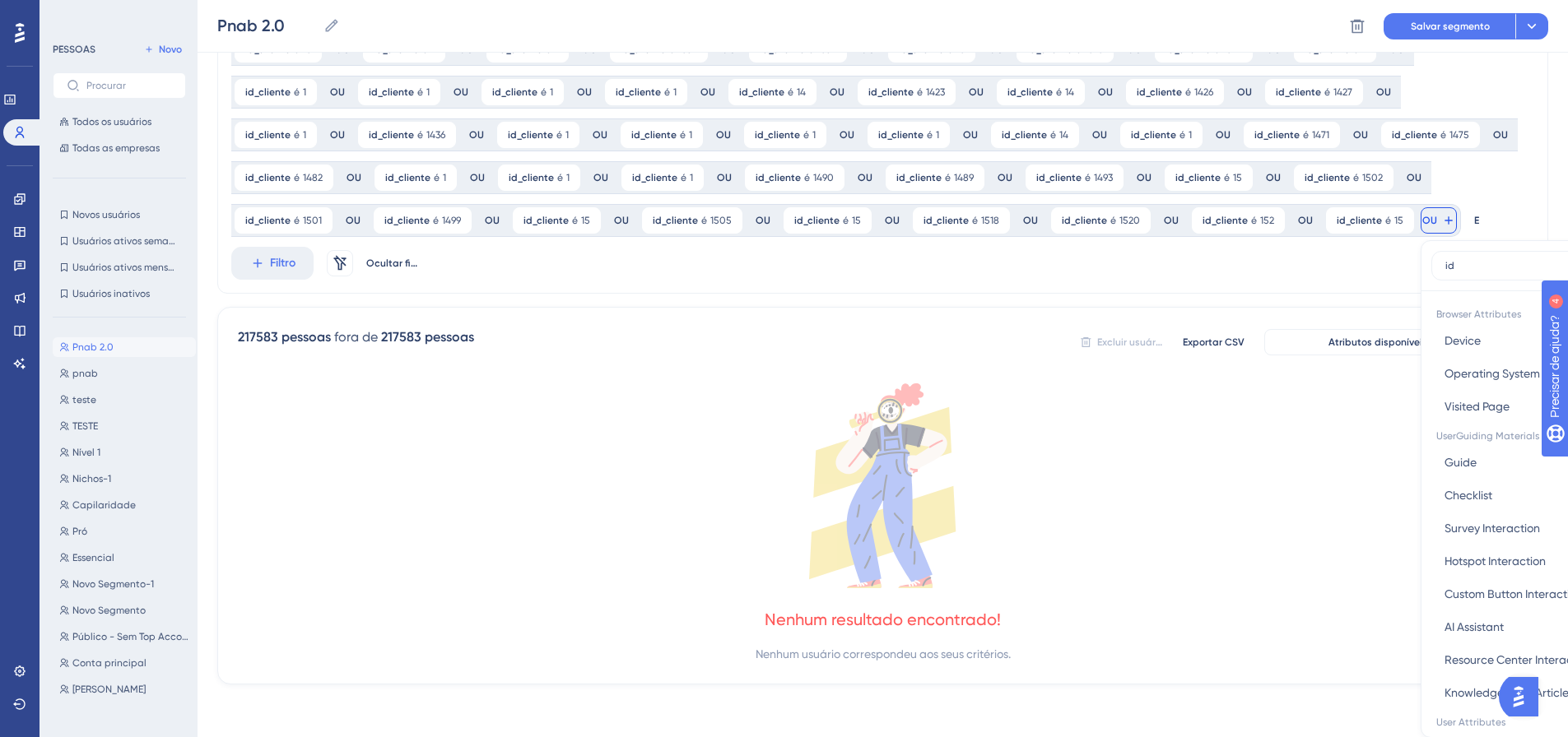
scroll to position [892, 0]
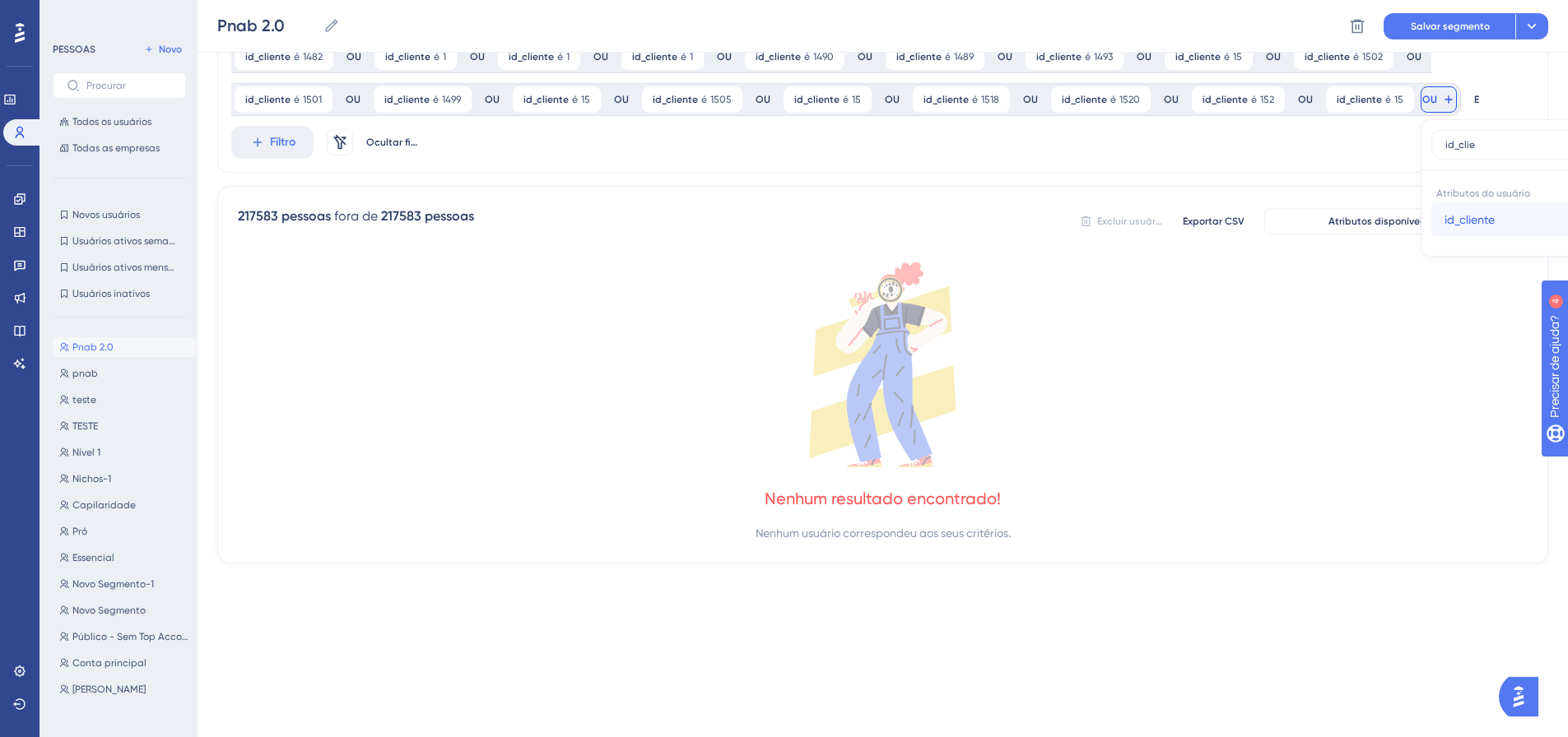
click at [1431, 229] on button "id_cliente id_cliente" at bounding box center [1552, 219] width 242 height 33
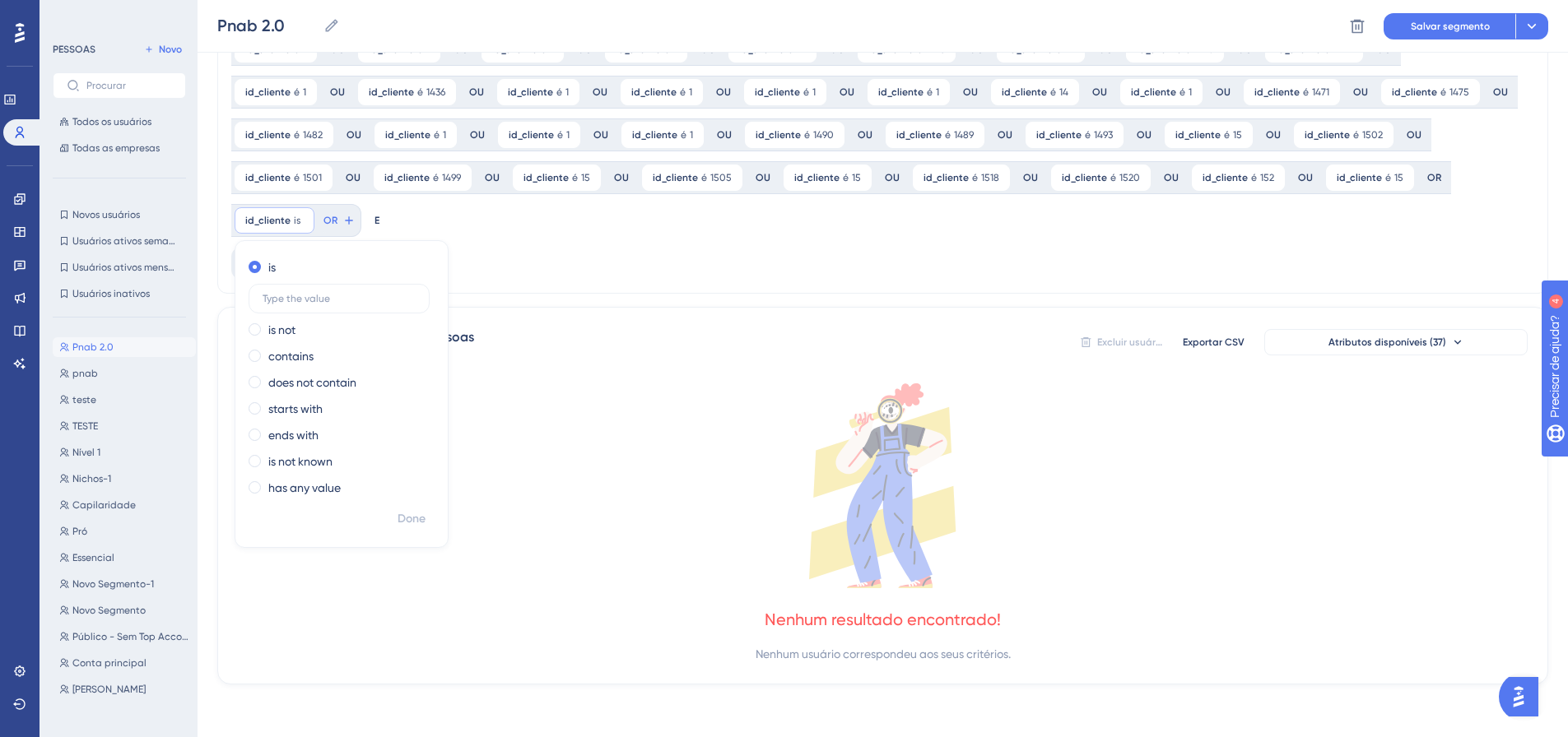
scroll to position [770, 0]
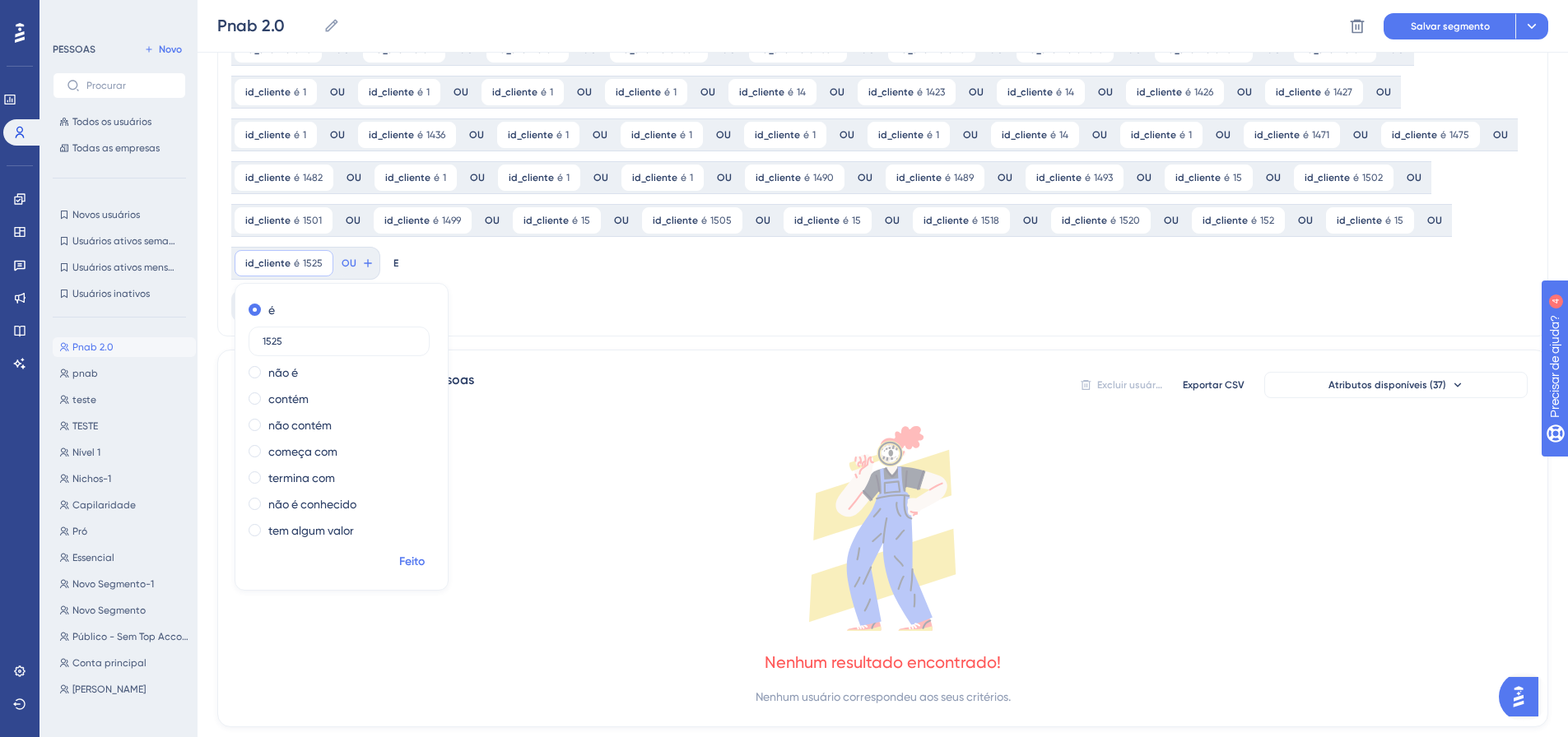
click at [425, 554] on font "Feito" at bounding box center [411, 561] width 25 height 14
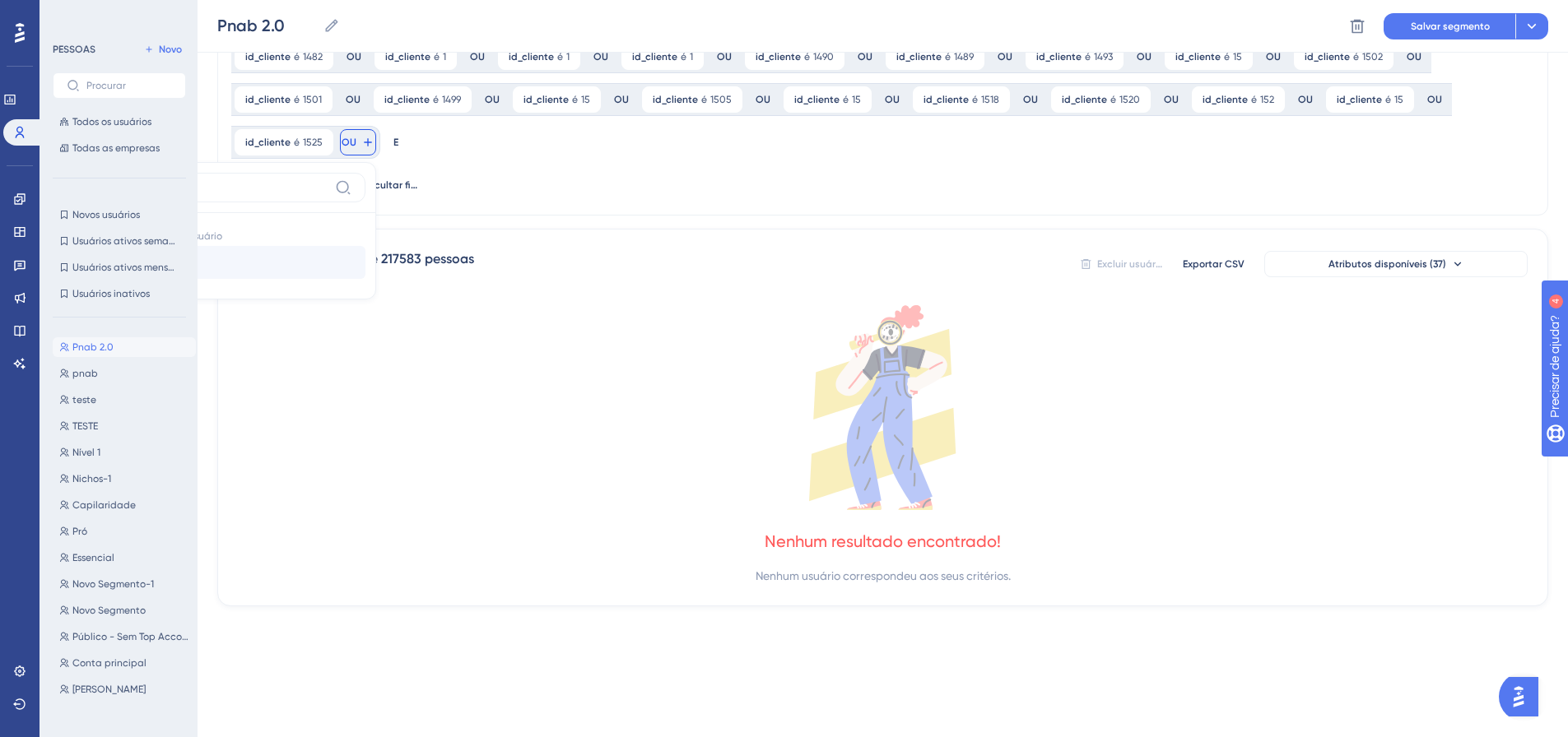
click at [365, 246] on button "id_cliente id_cliente" at bounding box center [244, 262] width 242 height 33
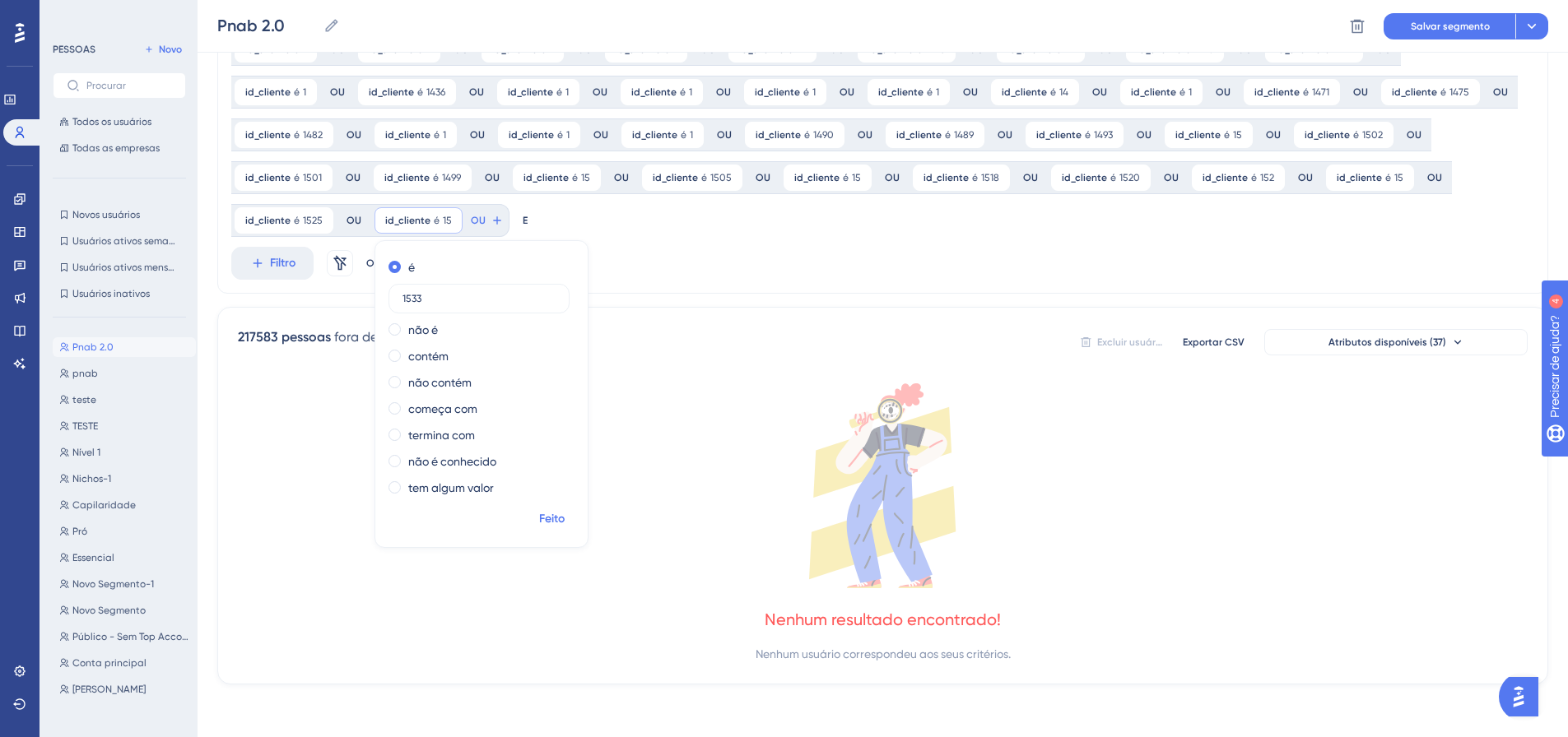
click at [539, 523] on font "Feito" at bounding box center [551, 518] width 25 height 14
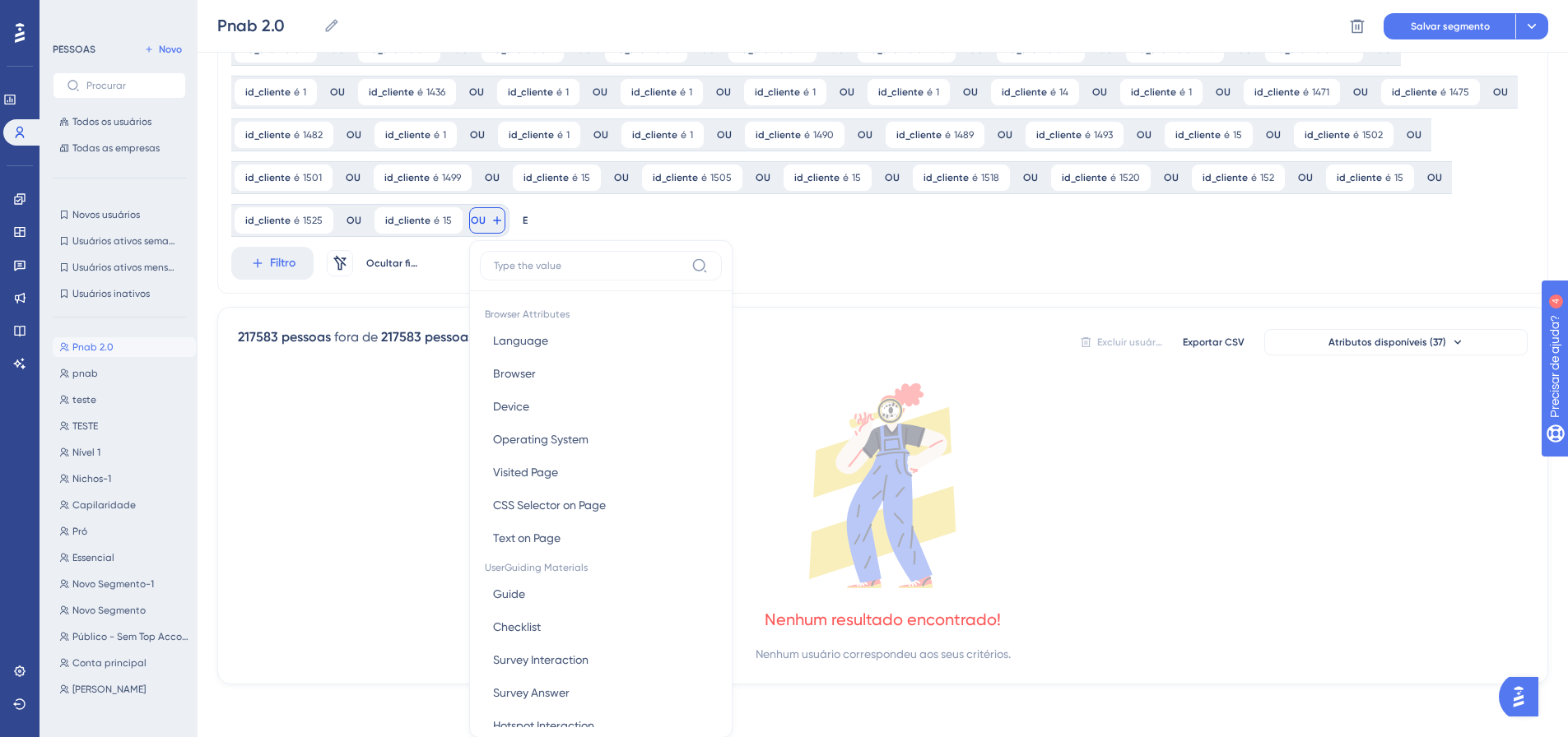
scroll to position [935, 0]
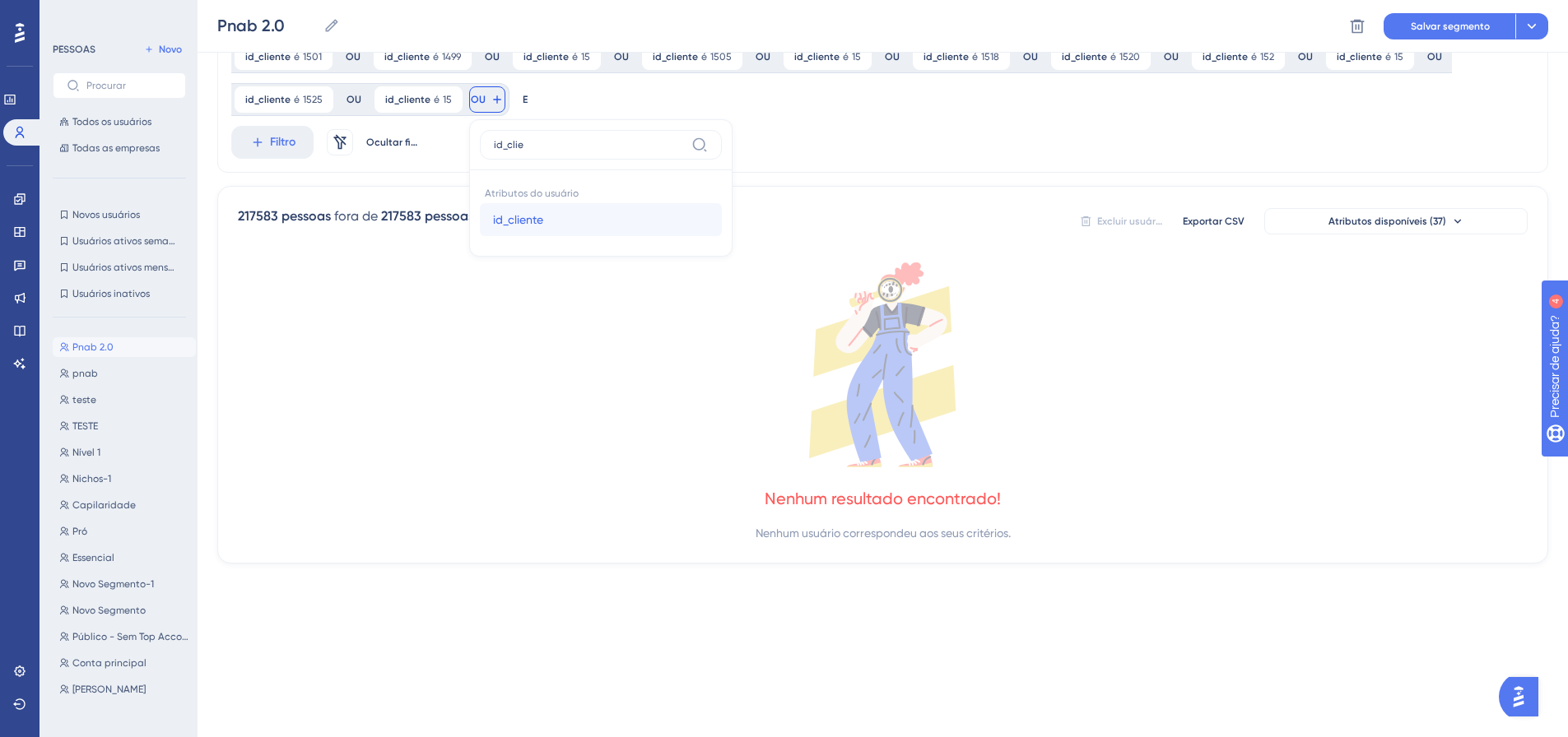
click at [493, 224] on font "id_cliente" at bounding box center [518, 219] width 50 height 13
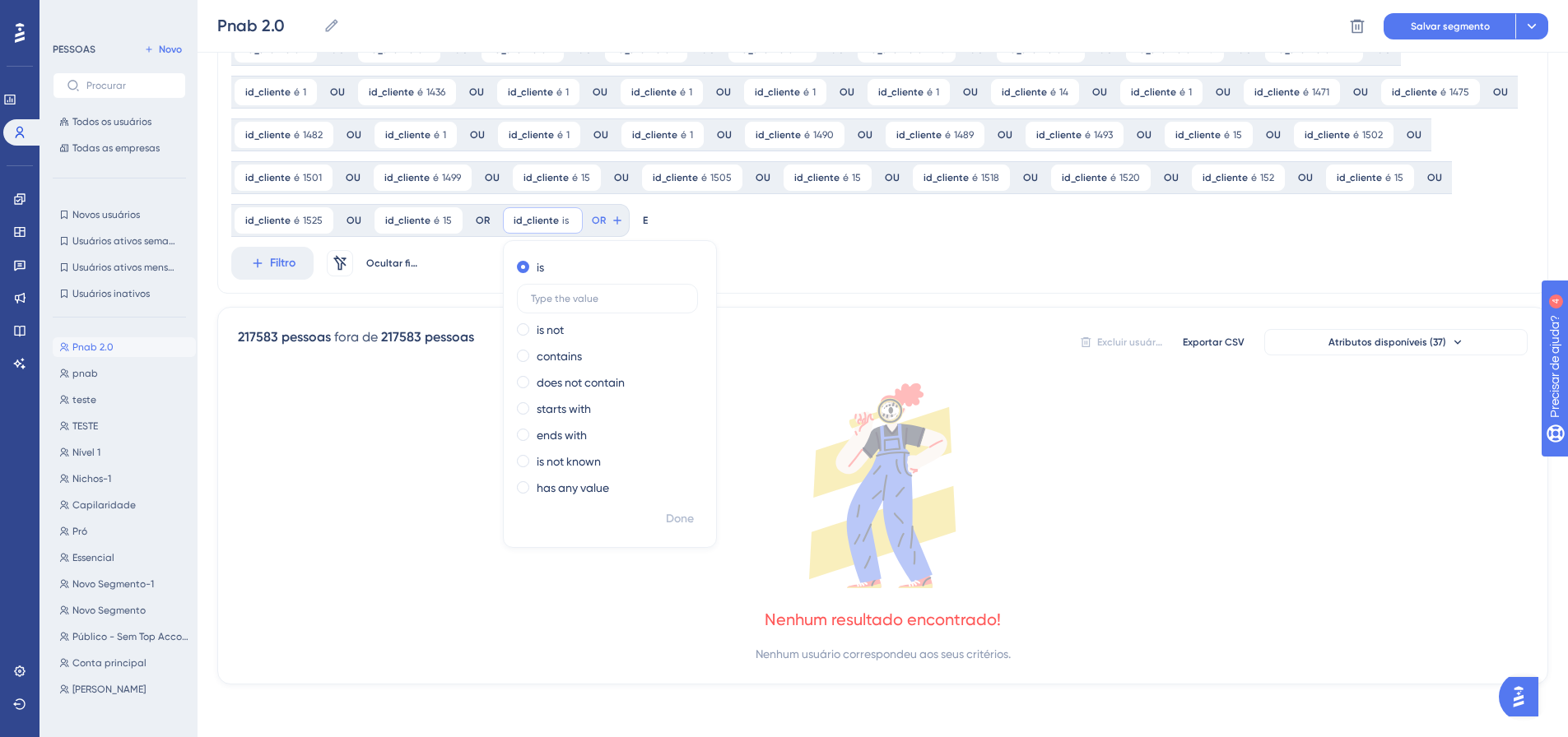
scroll to position [813, 0]
click at [518, 305] on label "37" at bounding box center [608, 298] width 181 height 29
click at [531, 304] on input "37" at bounding box center [608, 299] width 153 height 12
click at [518, 305] on label "37" at bounding box center [608, 298] width 181 height 29
click at [531, 304] on input "37" at bounding box center [608, 299] width 153 height 12
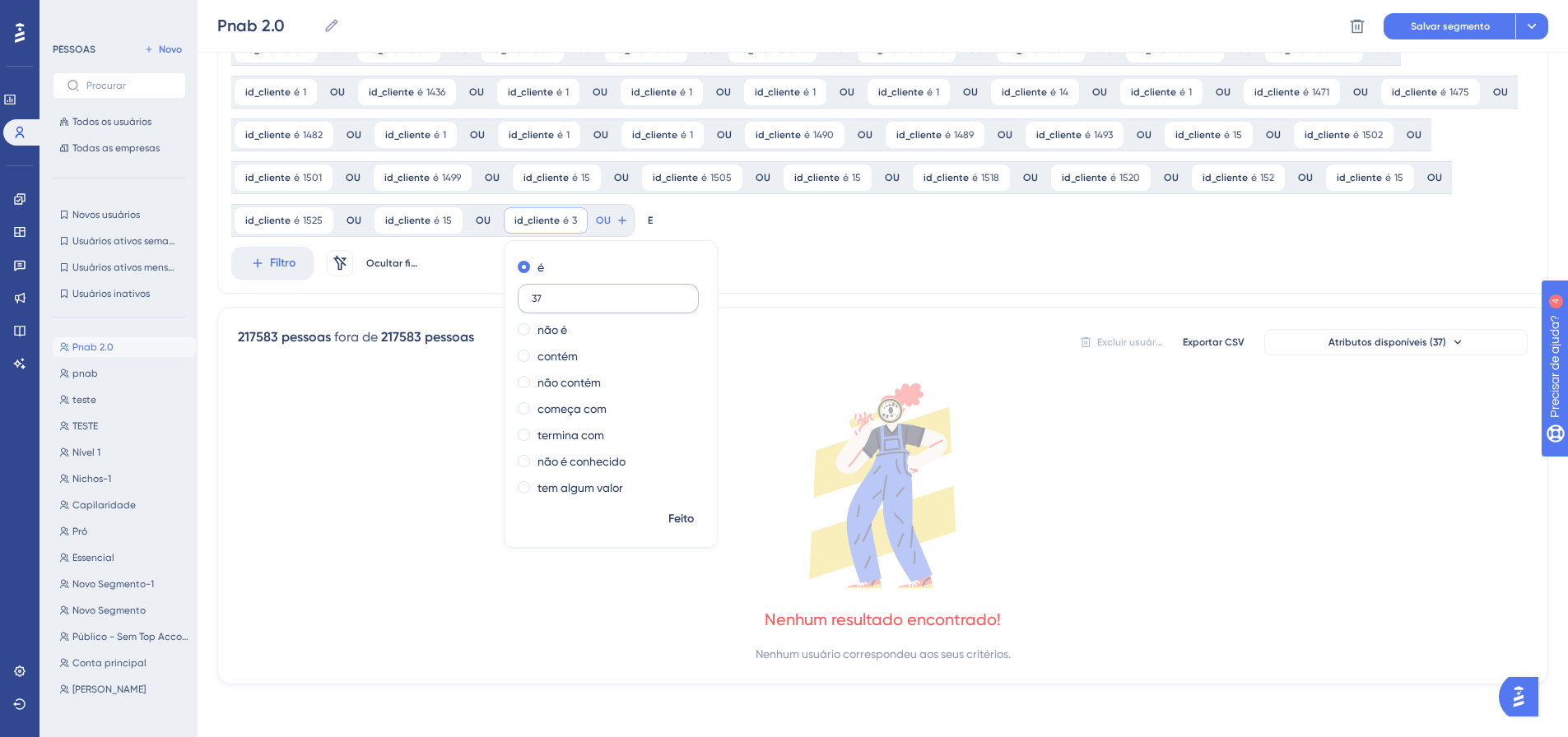
drag, startPoint x: 417, startPoint y: 305, endPoint x: 386, endPoint y: 304, distance: 31.0
click at [518, 304] on label "37" at bounding box center [608, 298] width 181 height 29
click at [531, 304] on input "37" at bounding box center [608, 299] width 153 height 12
click at [518, 291] on label "37" at bounding box center [608, 298] width 181 height 29
click at [531, 293] on input "37" at bounding box center [608, 299] width 153 height 12
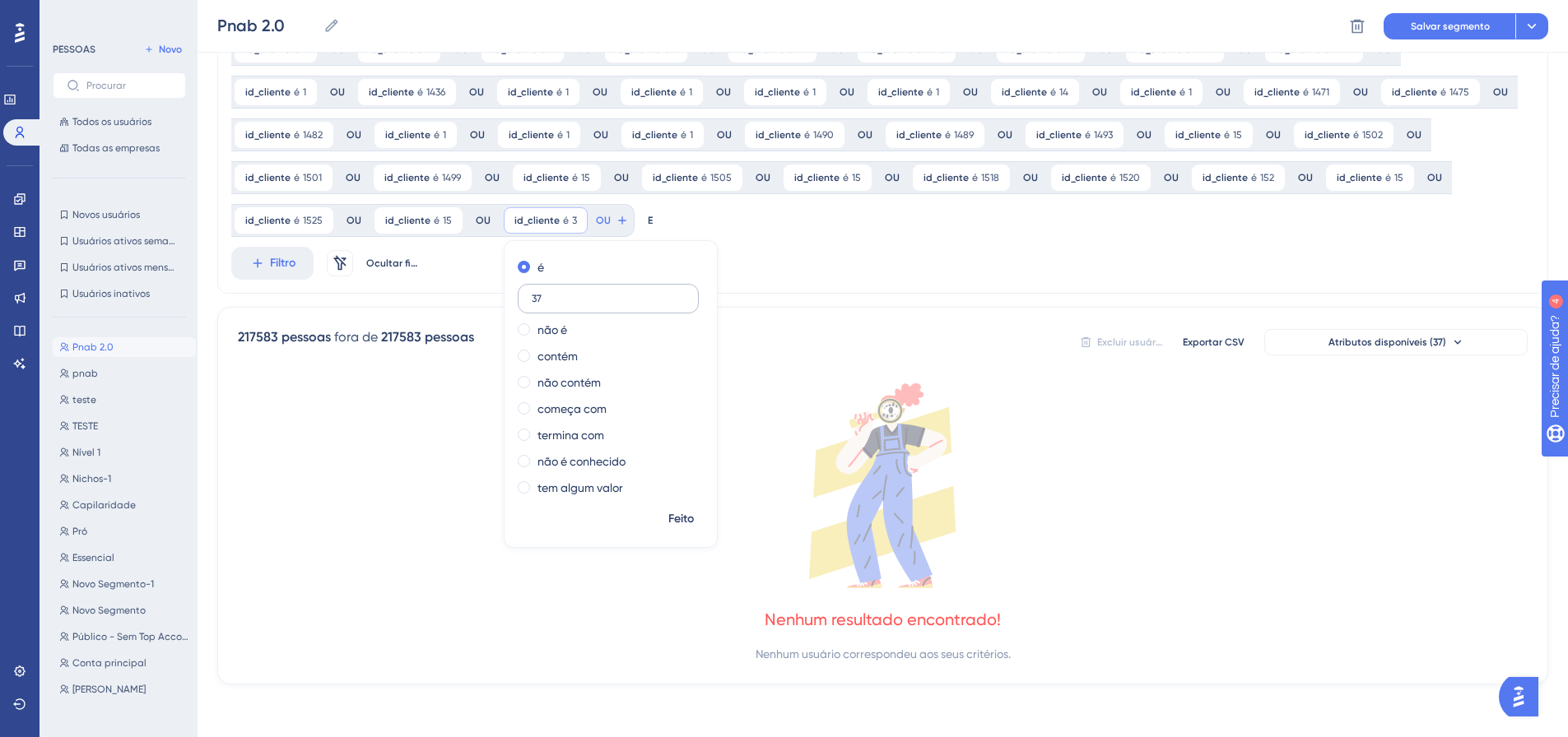
drag, startPoint x: 388, startPoint y: 291, endPoint x: 421, endPoint y: 295, distance: 33.2
click at [518, 295] on label "37" at bounding box center [608, 298] width 181 height 29
click at [531, 295] on input "37" at bounding box center [608, 299] width 153 height 12
click at [668, 519] on font "Feito" at bounding box center [681, 518] width 25 height 14
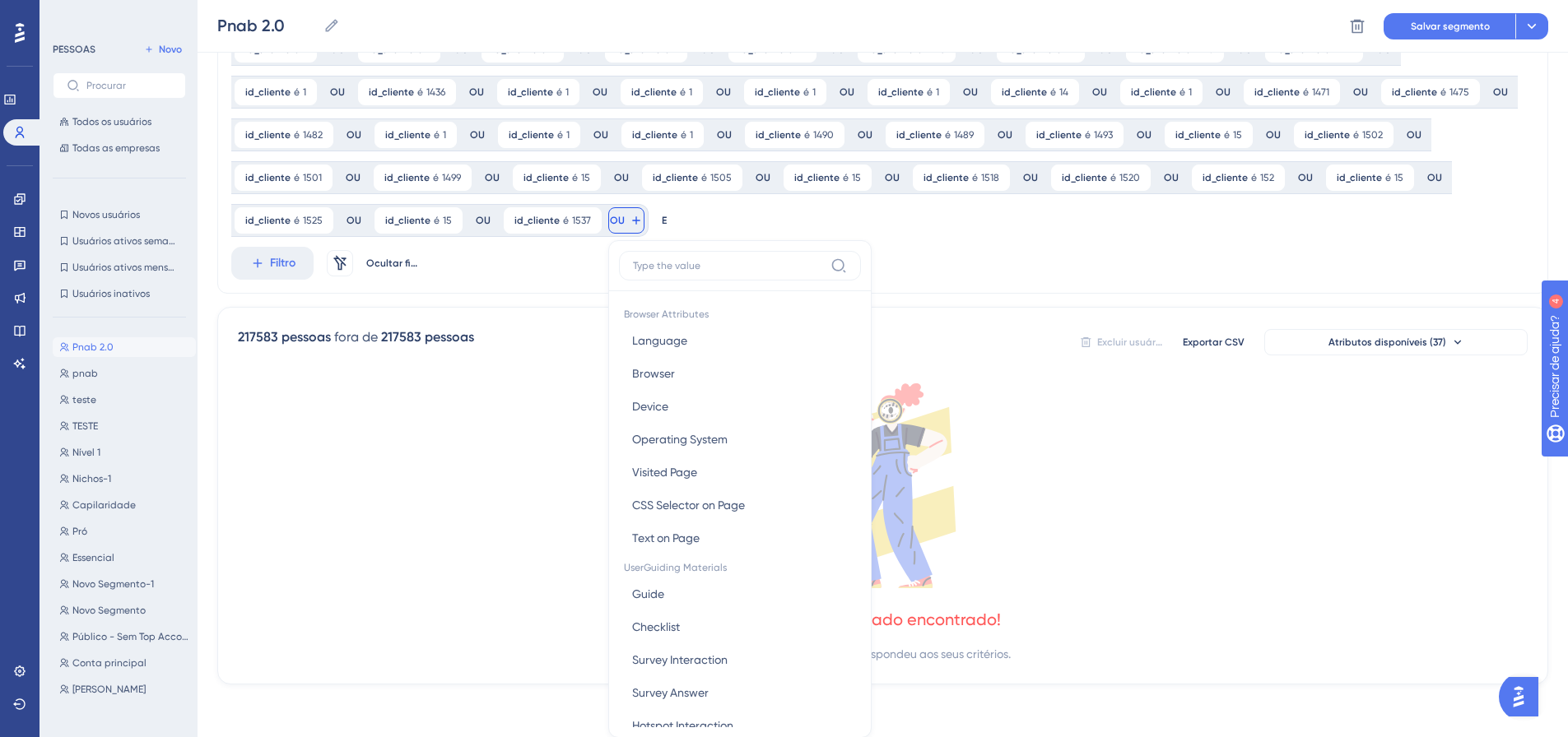
scroll to position [935, 0]
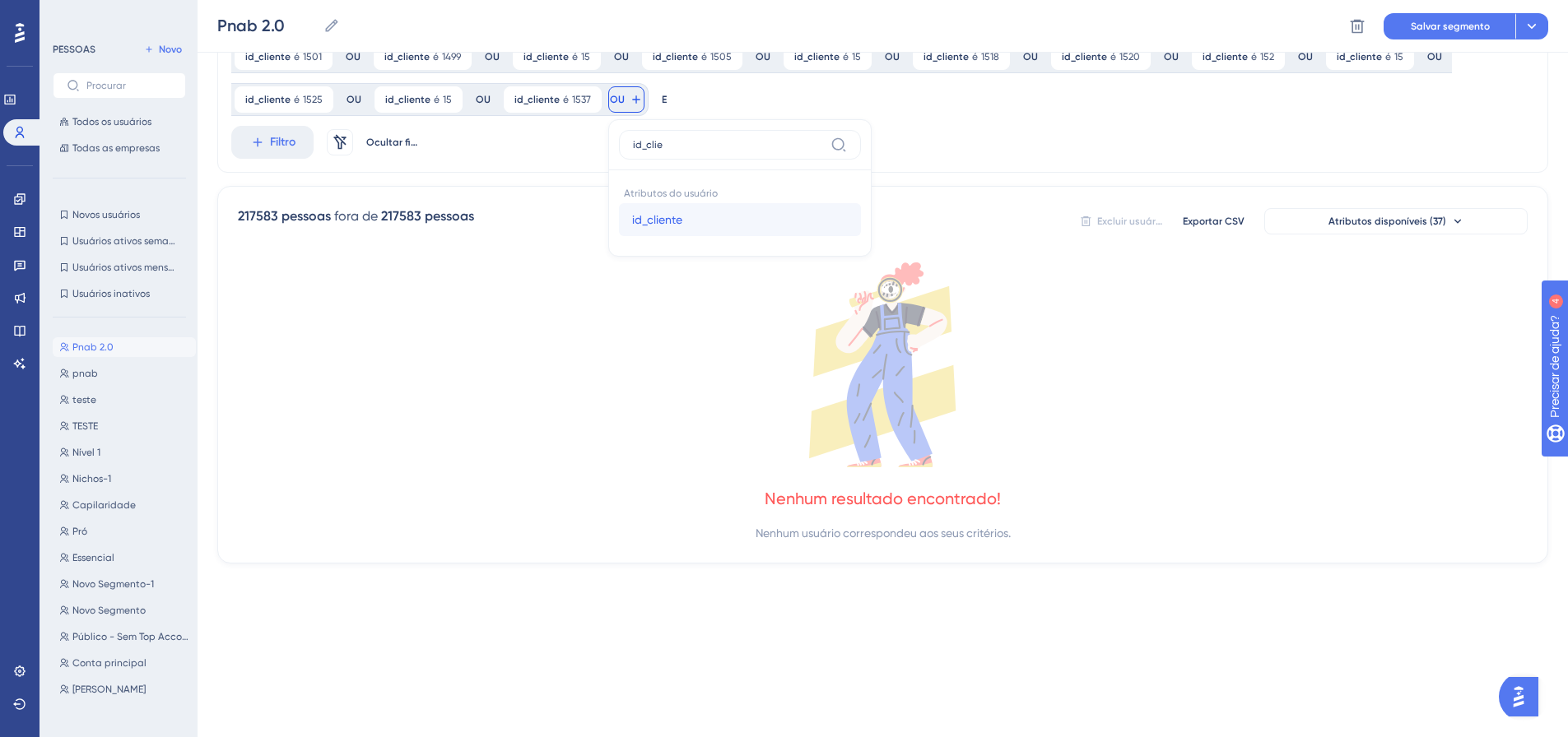
click at [618, 218] on button "id_cliente id_cliente" at bounding box center [739, 219] width 242 height 33
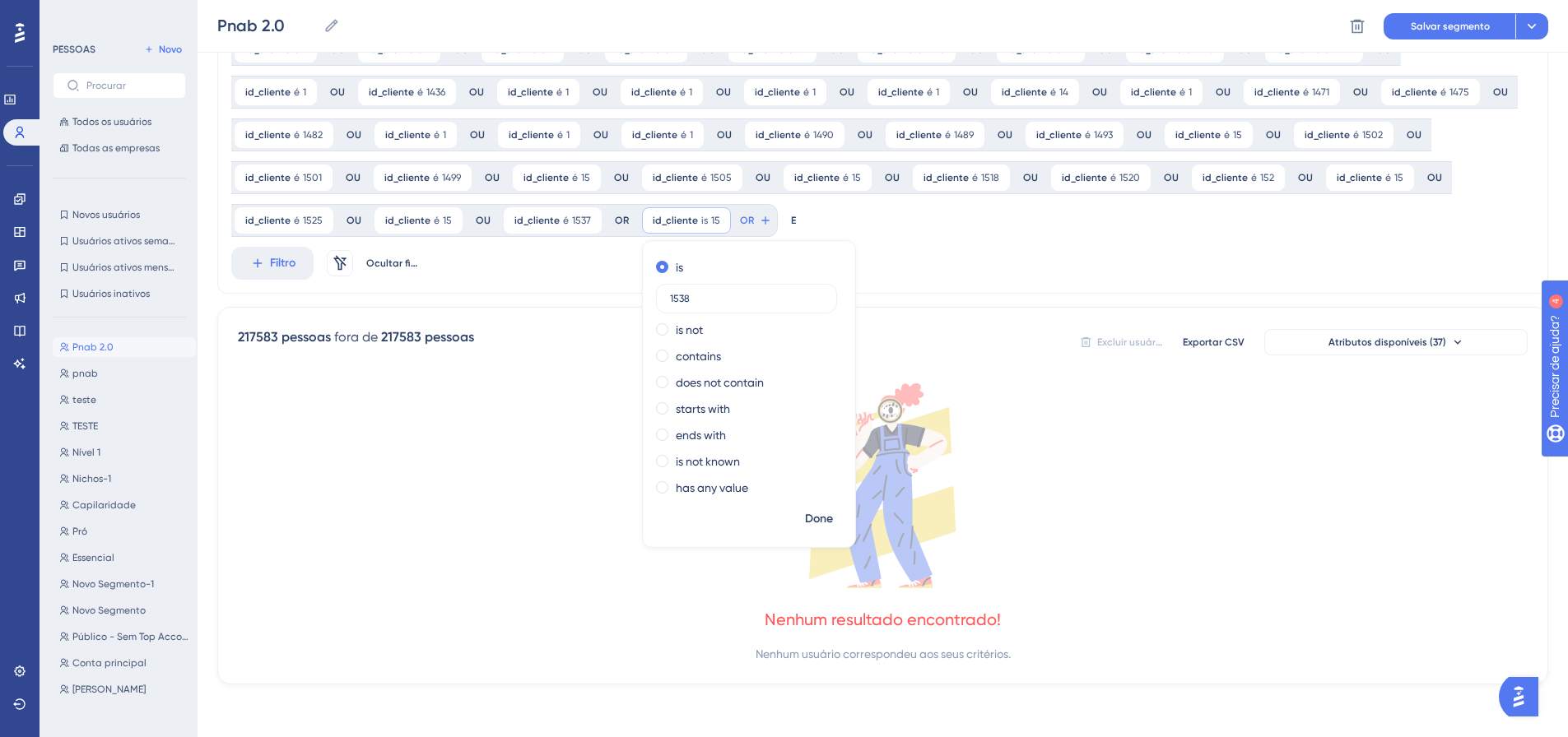
scroll to position [813, 0]
click at [807, 524] on font "Feito" at bounding box center [820, 518] width 25 height 14
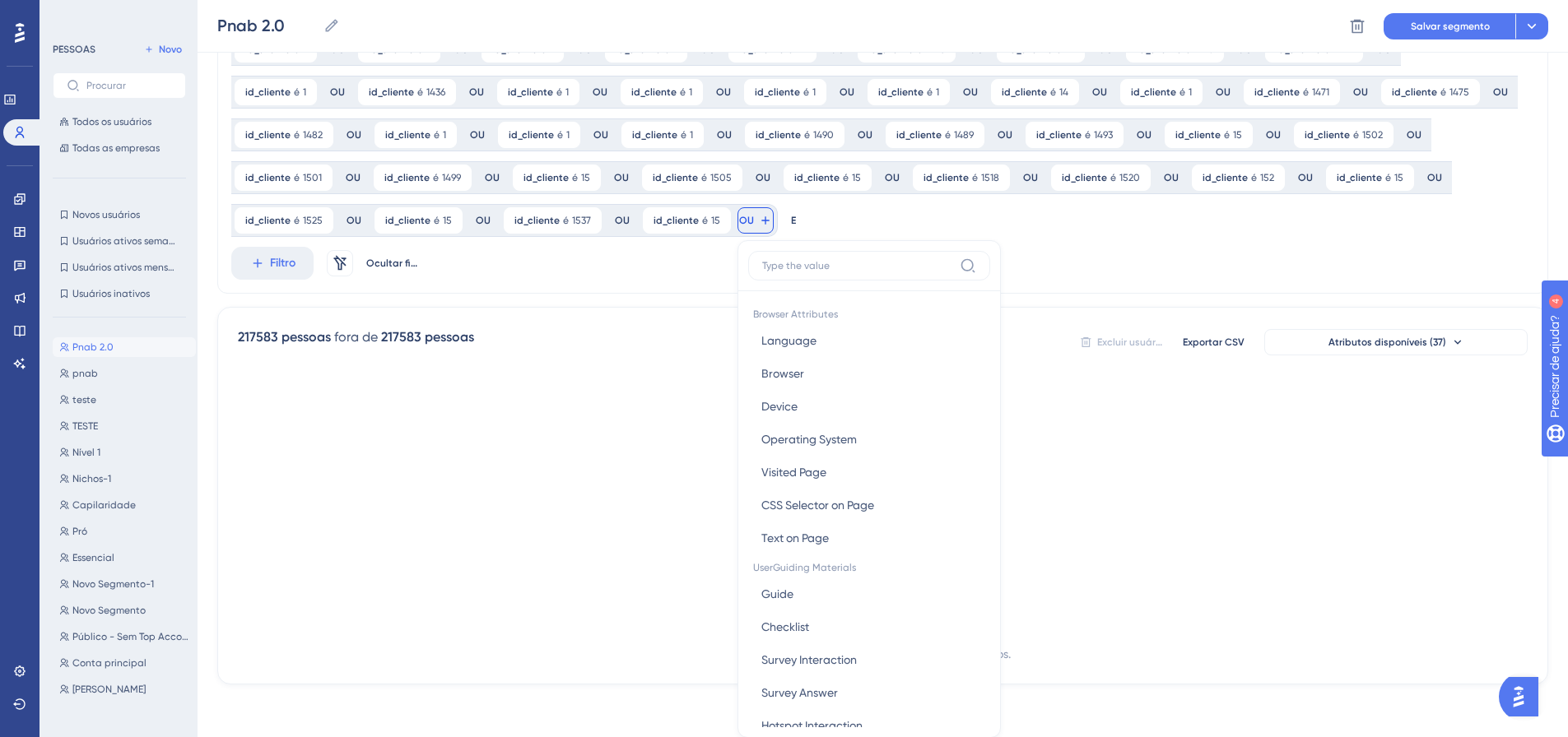
scroll to position [935, 0]
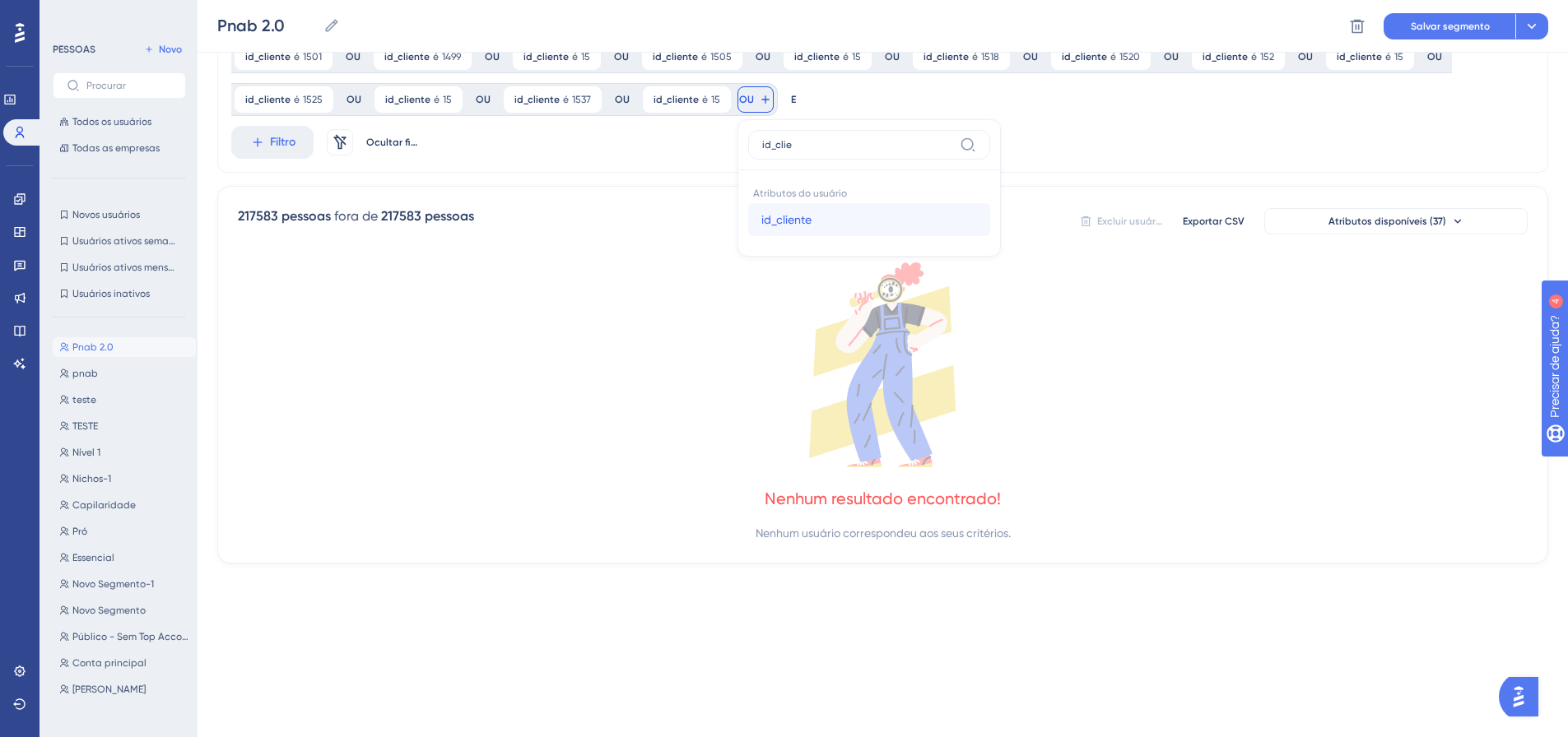
click at [761, 212] on span "id_cliente" at bounding box center [786, 219] width 50 height 20
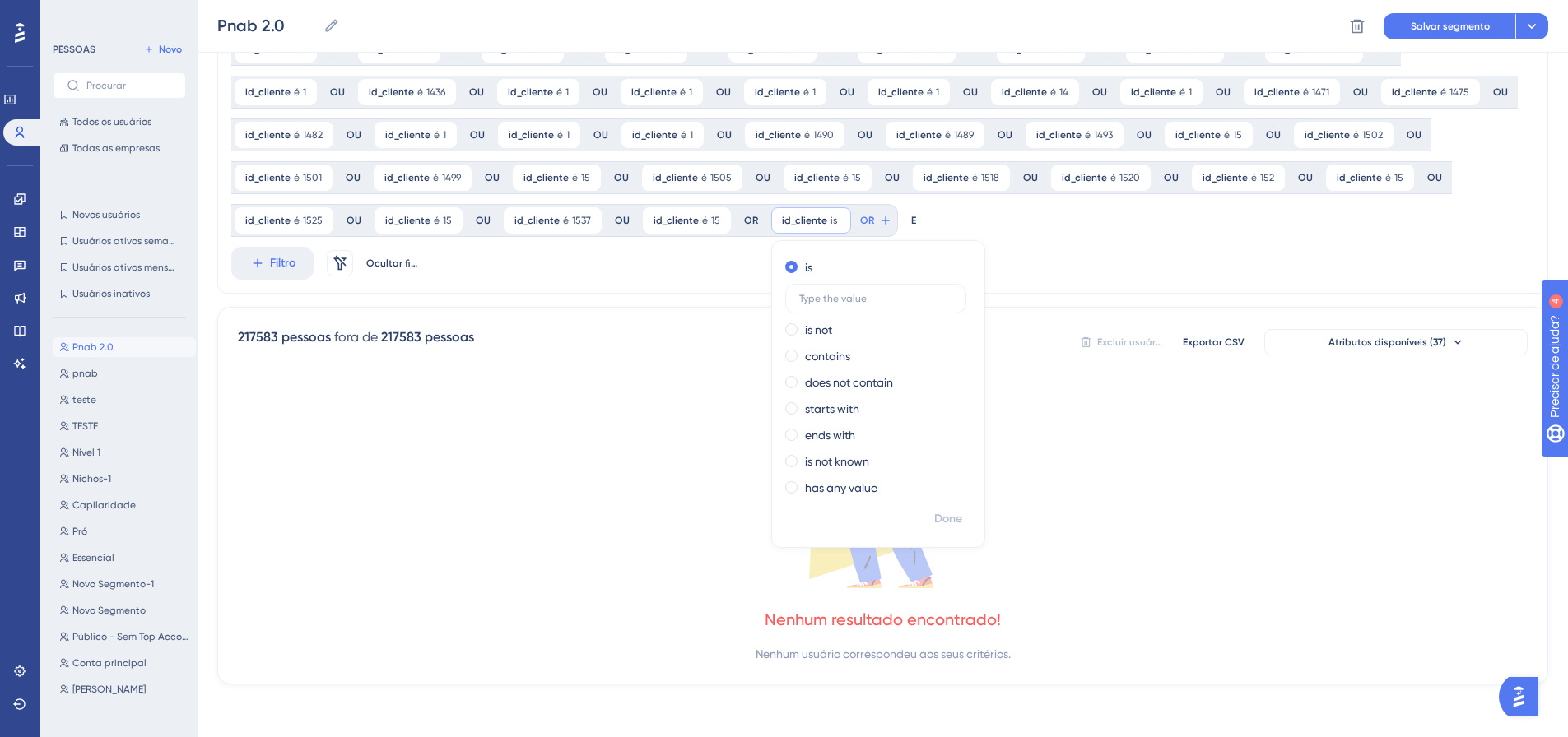
scroll to position [813, 0]
click at [937, 524] on font "Feito" at bounding box center [950, 518] width 25 height 14
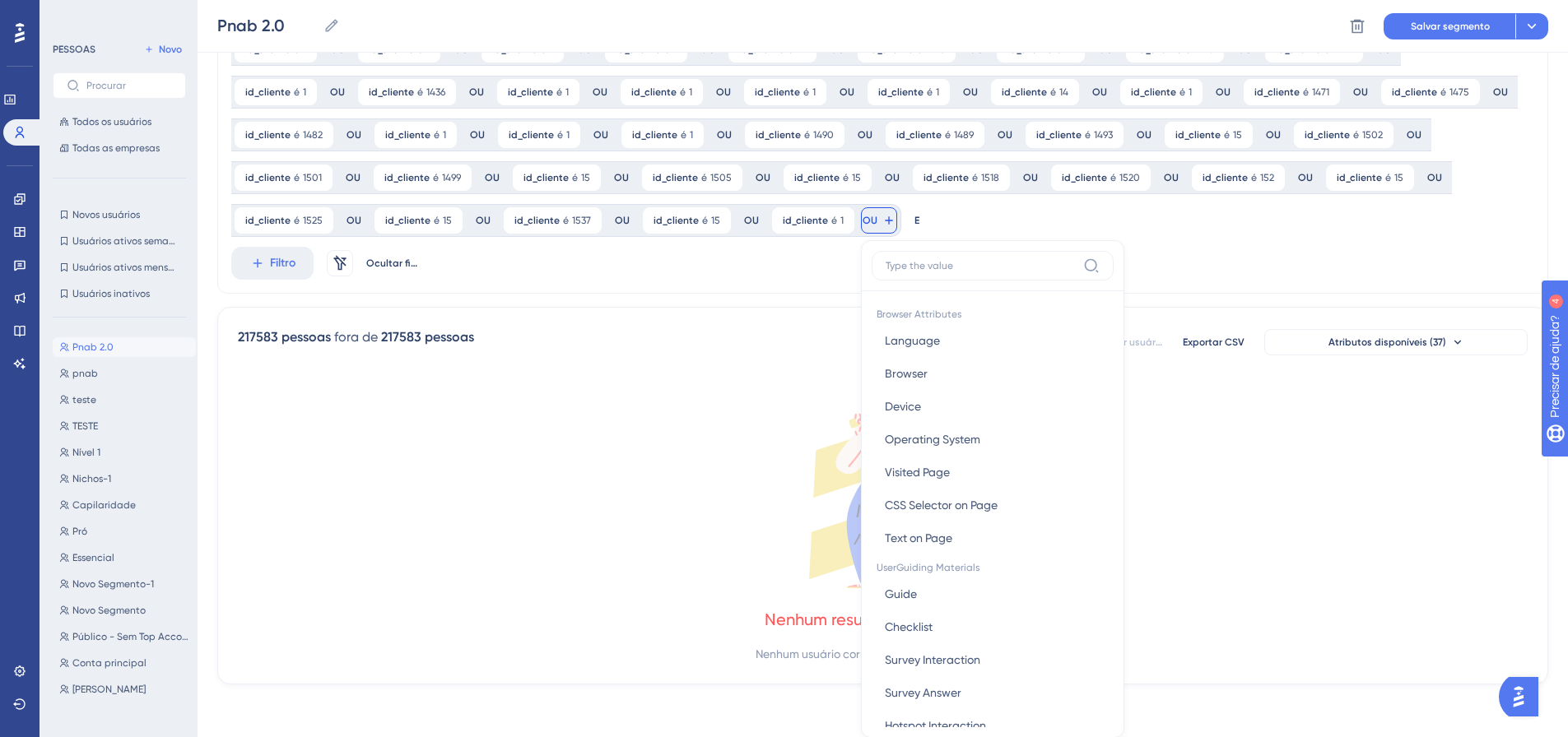
scroll to position [935, 0]
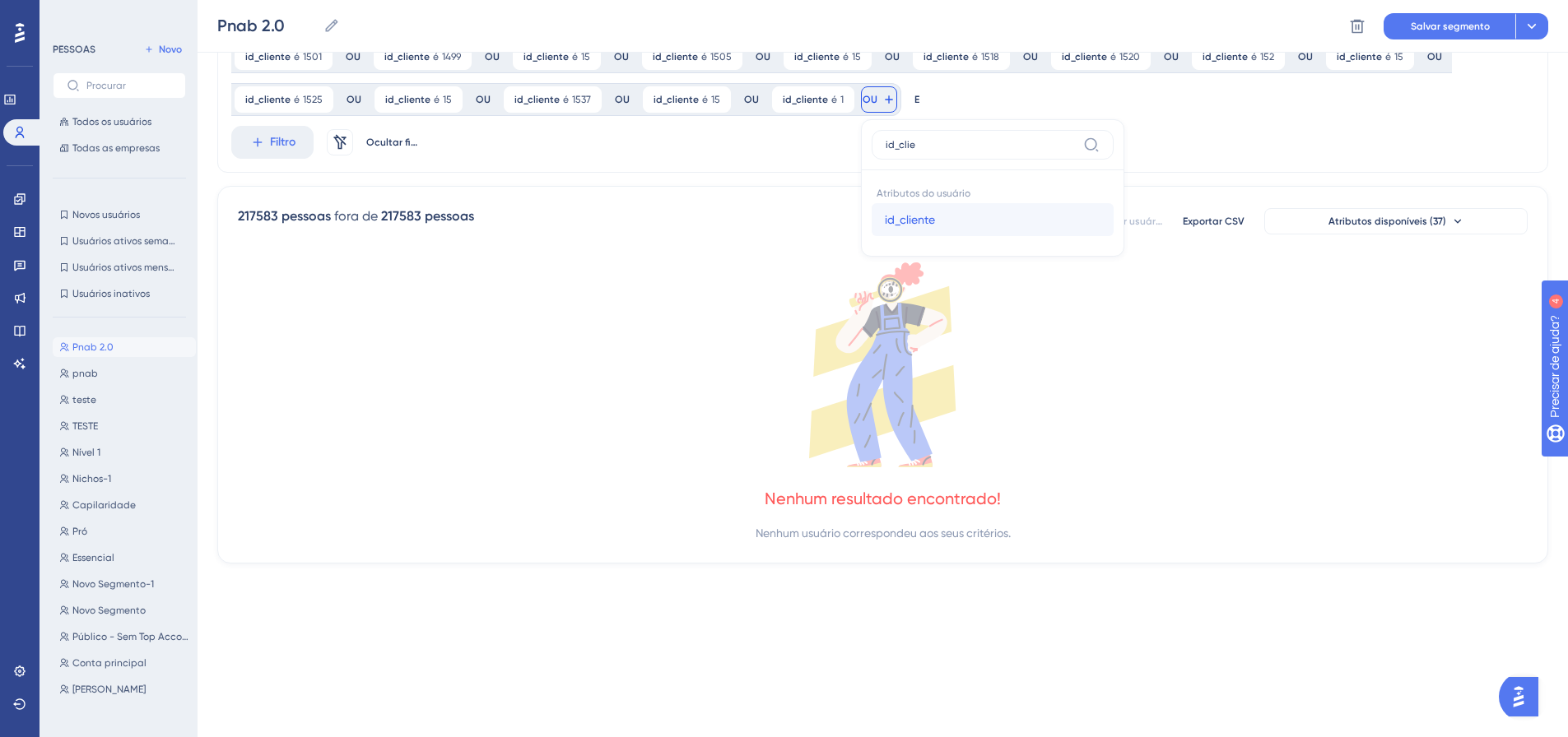
click at [872, 218] on button "id_cliente id_cliente" at bounding box center [992, 219] width 242 height 33
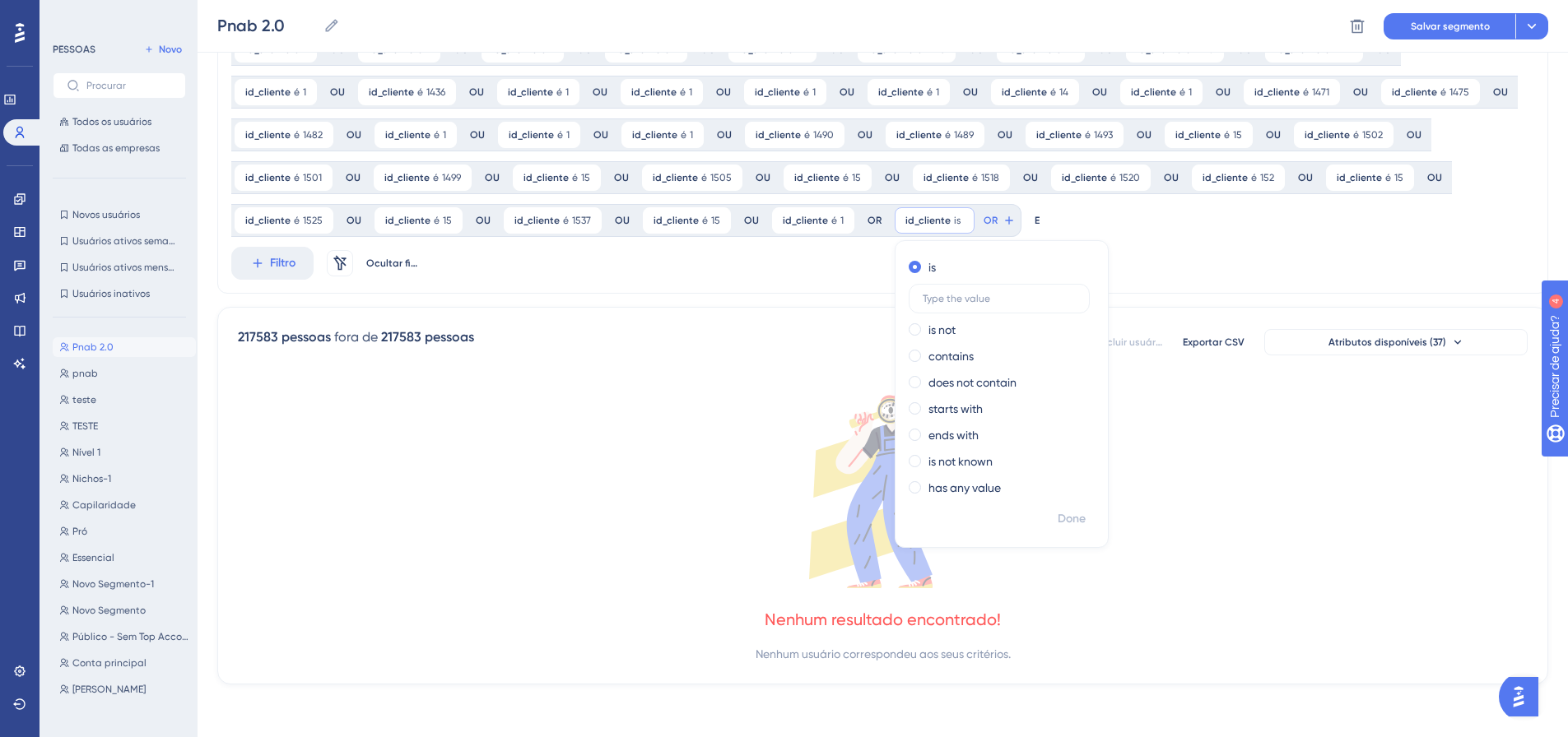
scroll to position [813, 0]
click at [1060, 512] on font "Feito" at bounding box center [1073, 518] width 25 height 14
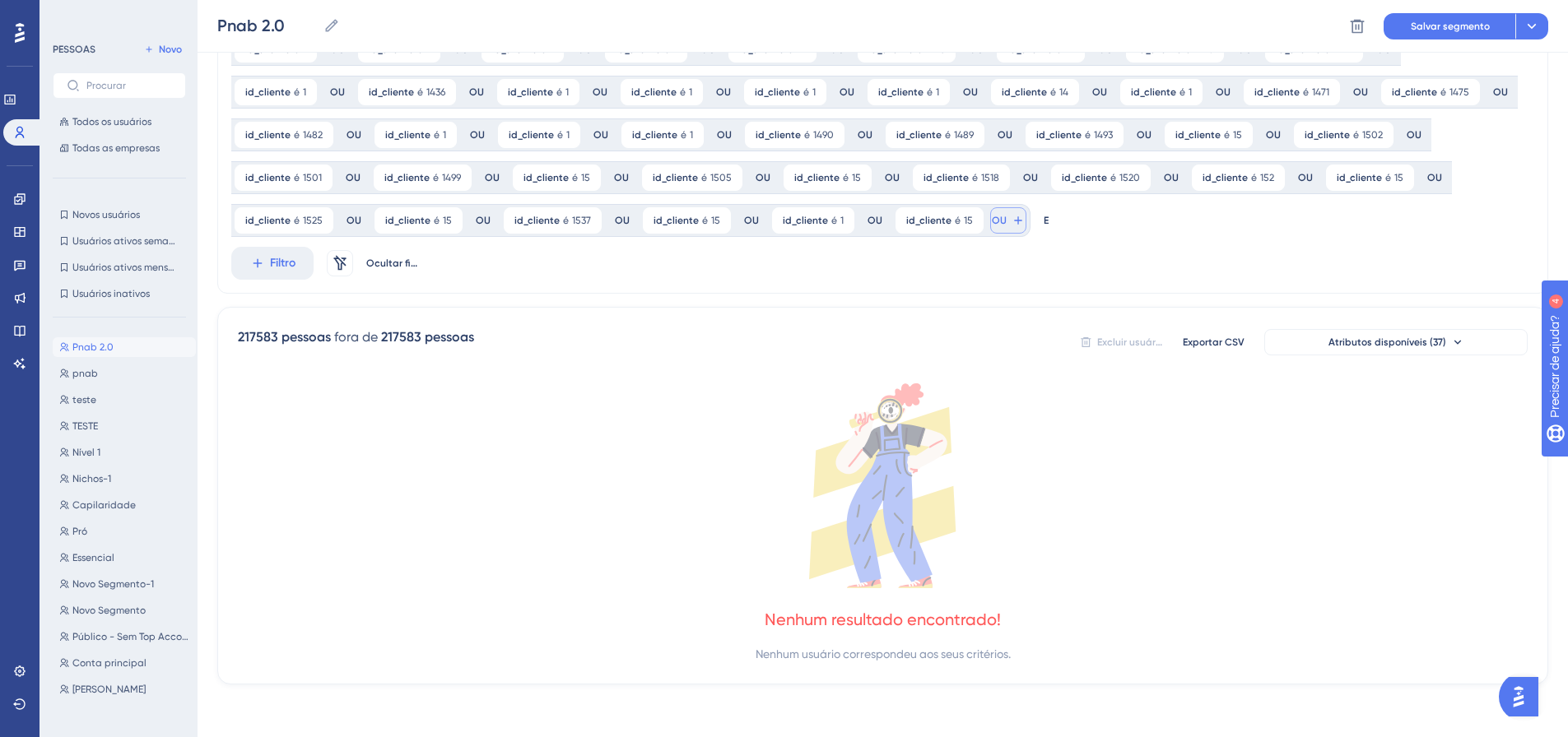
click at [906, 214] on span "id_cliente" at bounding box center [929, 220] width 45 height 13
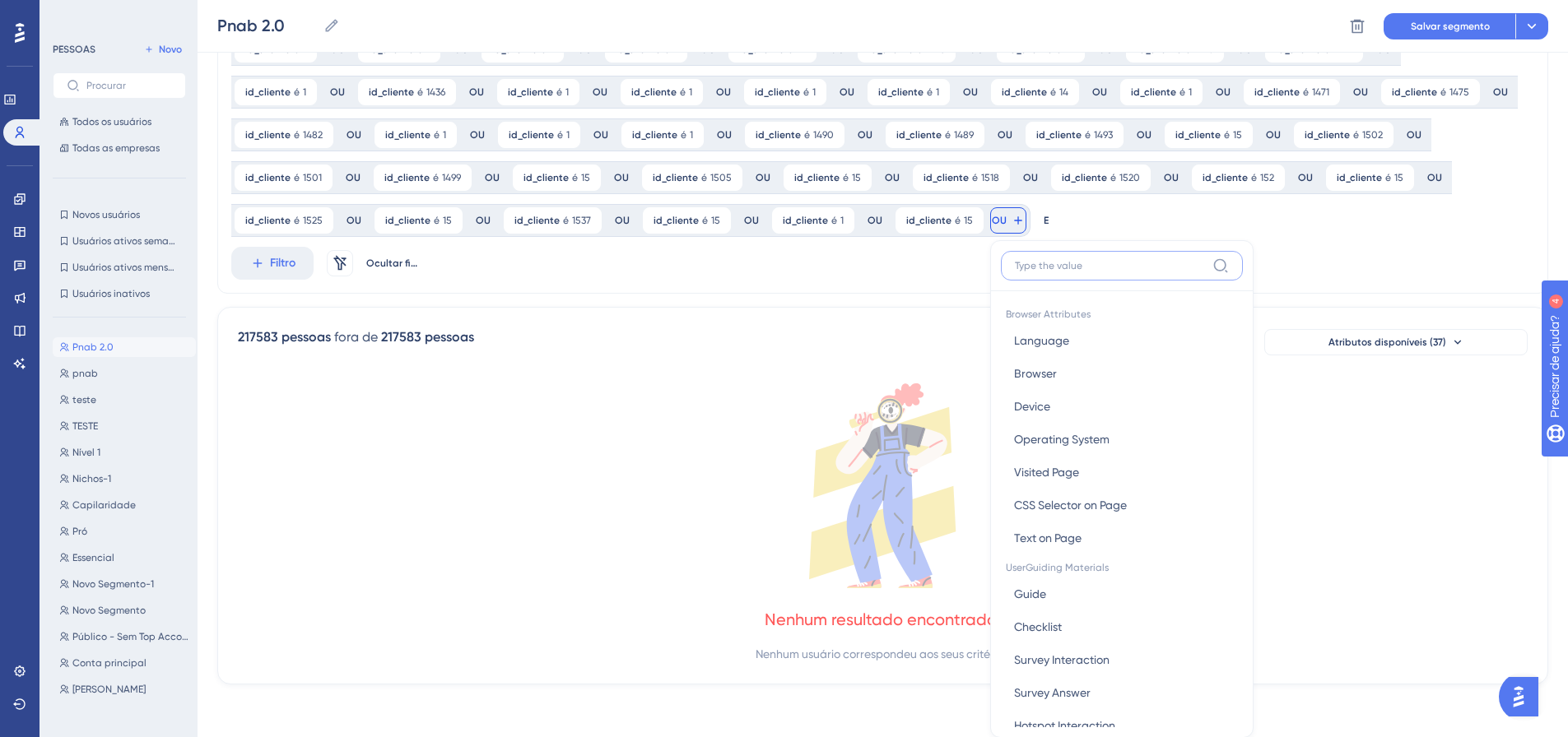
scroll to position [935, 0]
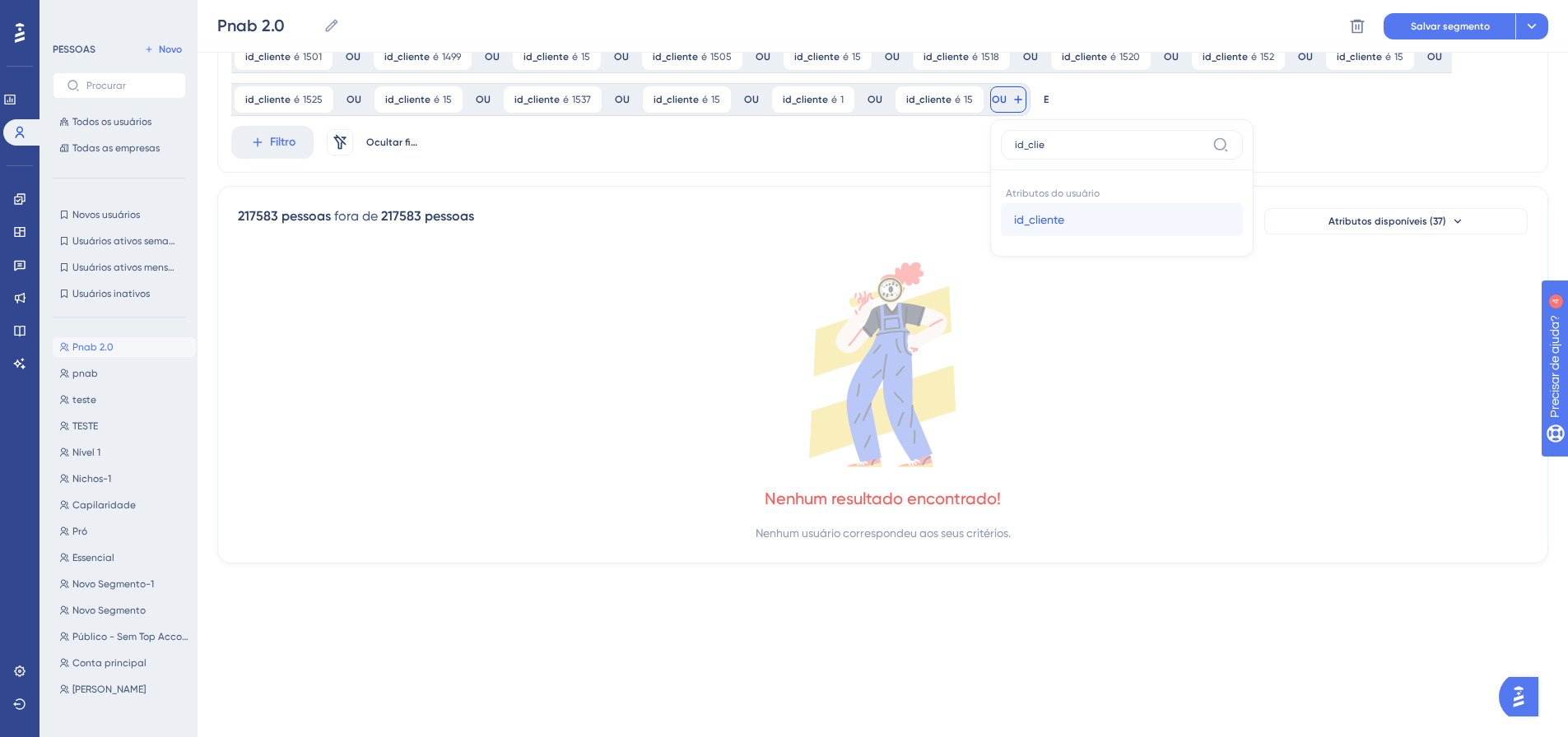
click at [1014, 213] on font "id_cliente" at bounding box center [1039, 219] width 50 height 13
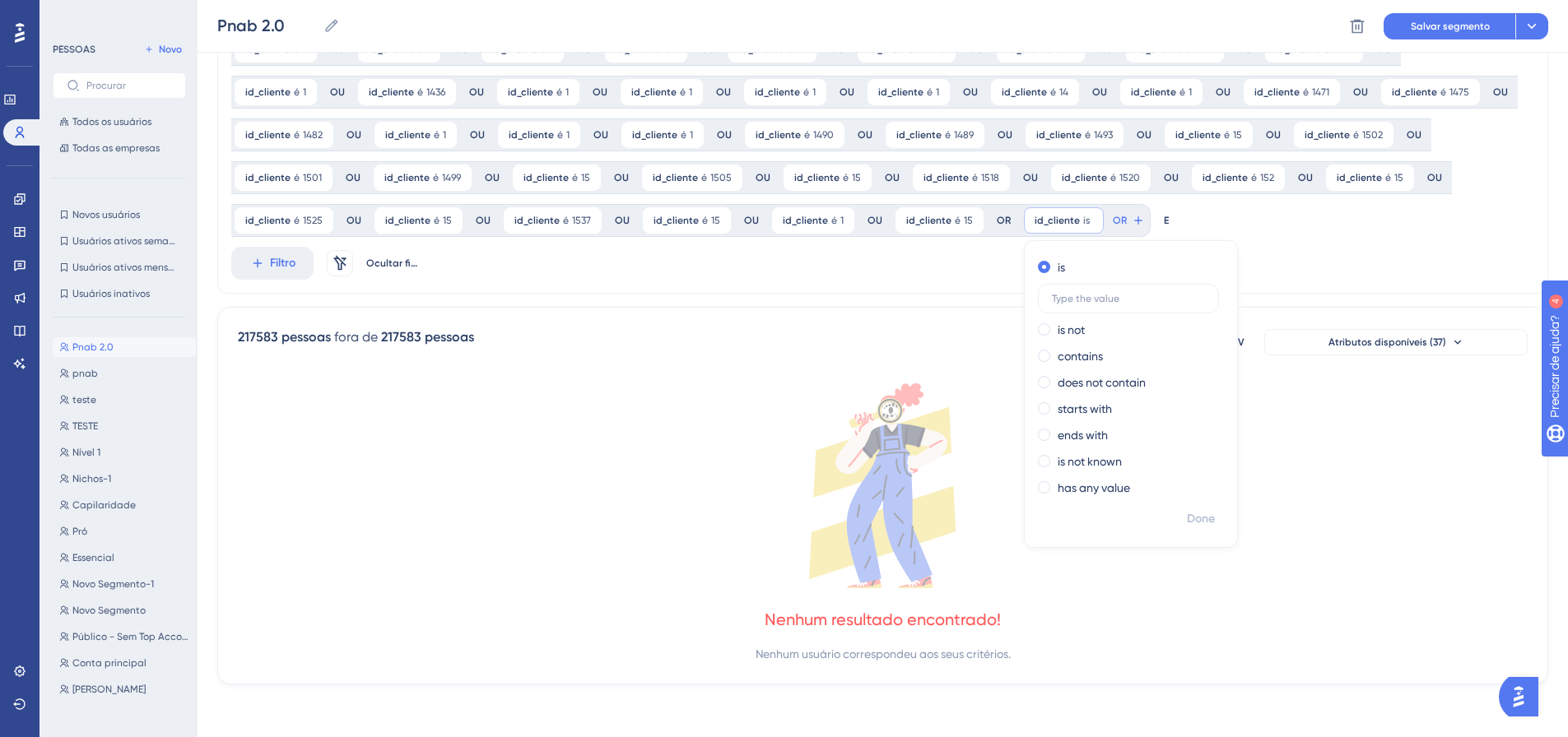
scroll to position [813, 0]
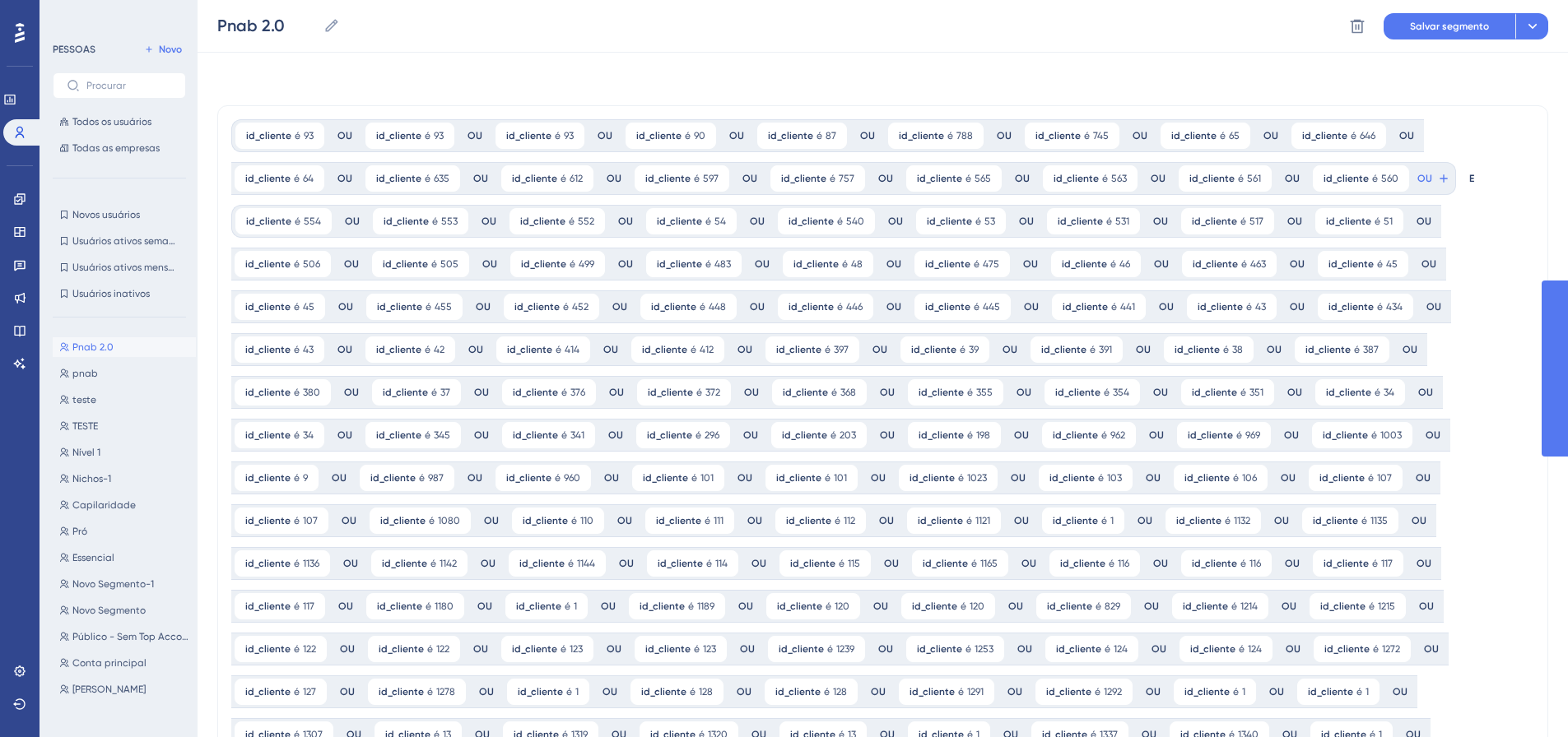
drag, startPoint x: 0, startPoint y: 0, endPoint x: 90, endPoint y: 404, distance: 413.9
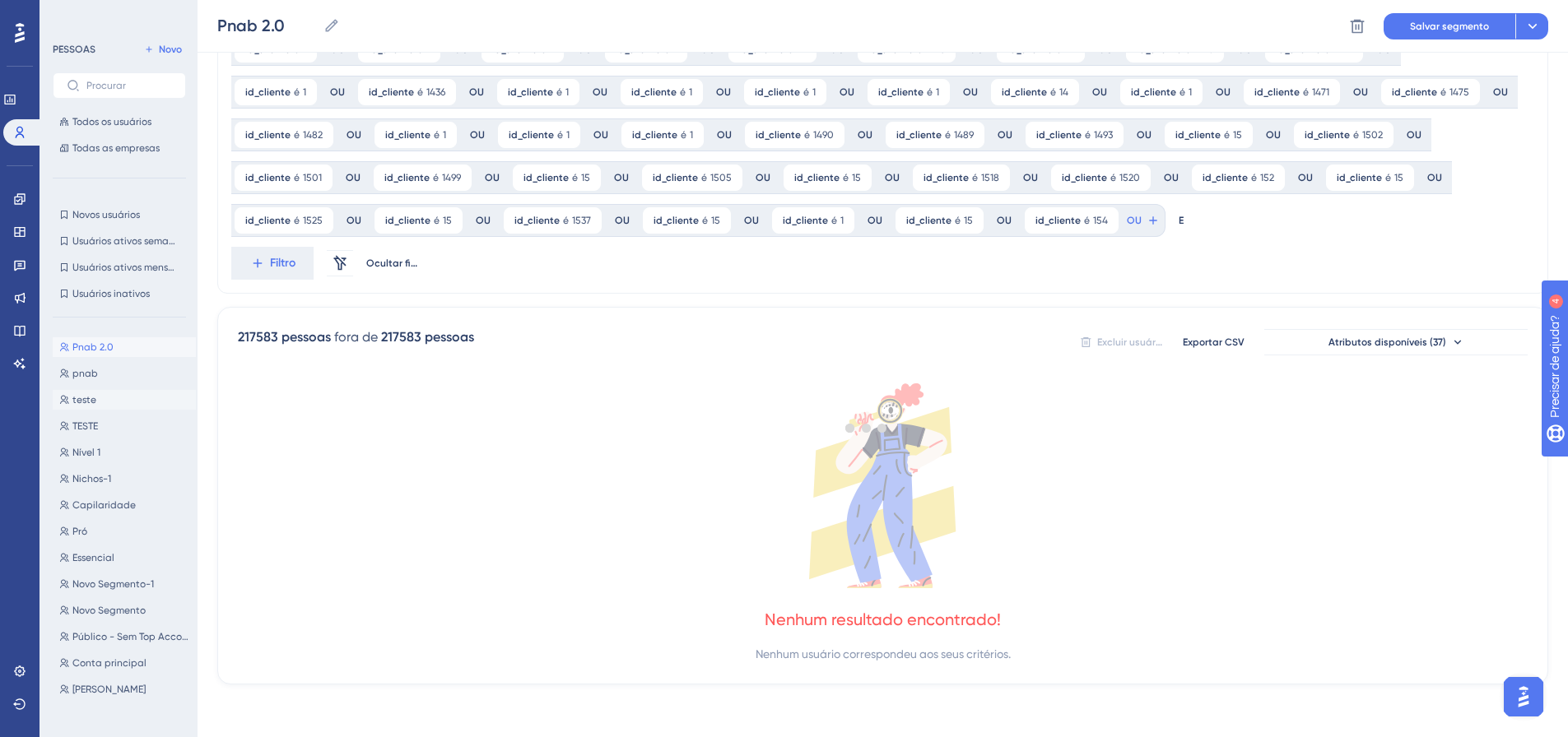
scroll to position [813, 0]
drag, startPoint x: 996, startPoint y: 226, endPoint x: 986, endPoint y: 242, distance: 18.9
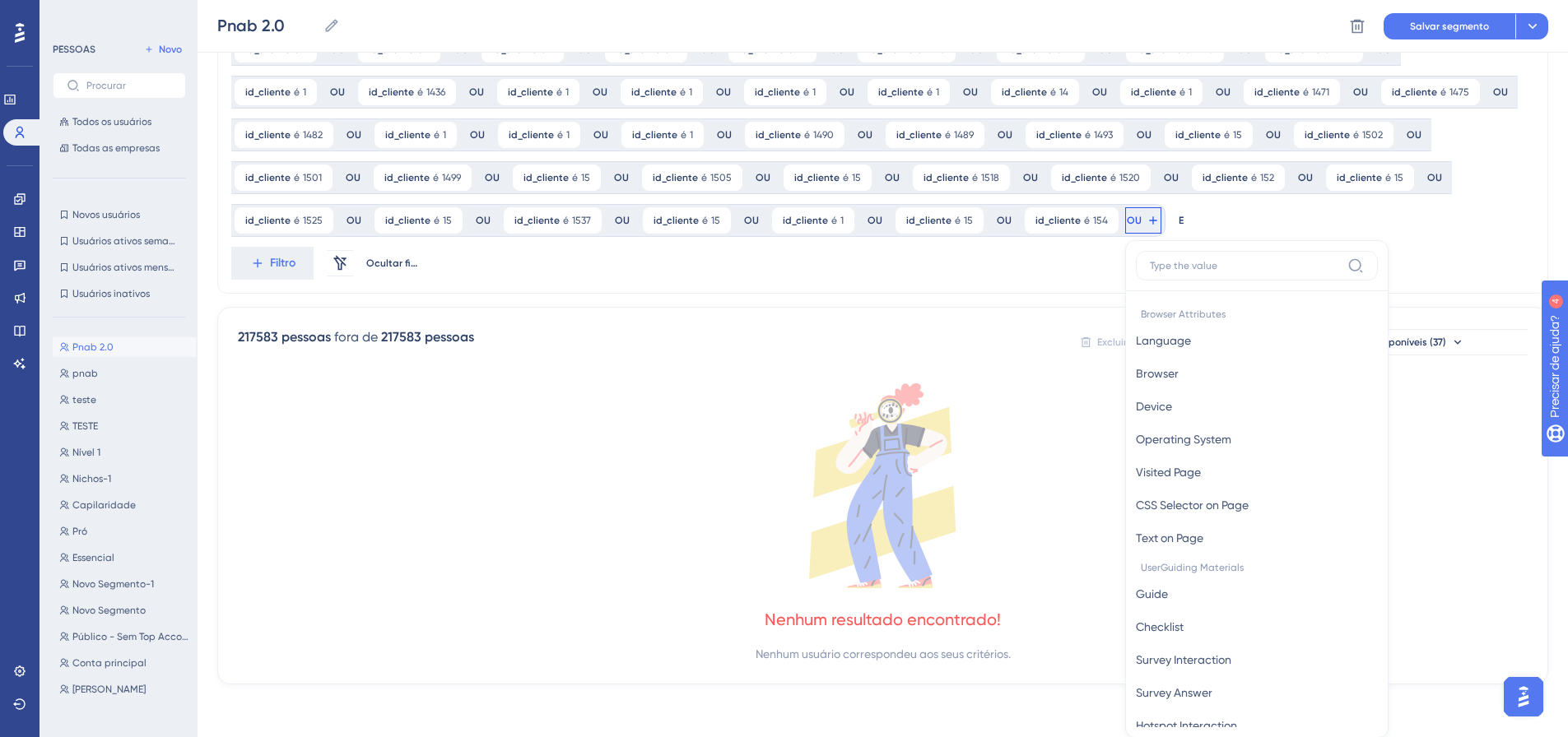
scroll to position [935, 0]
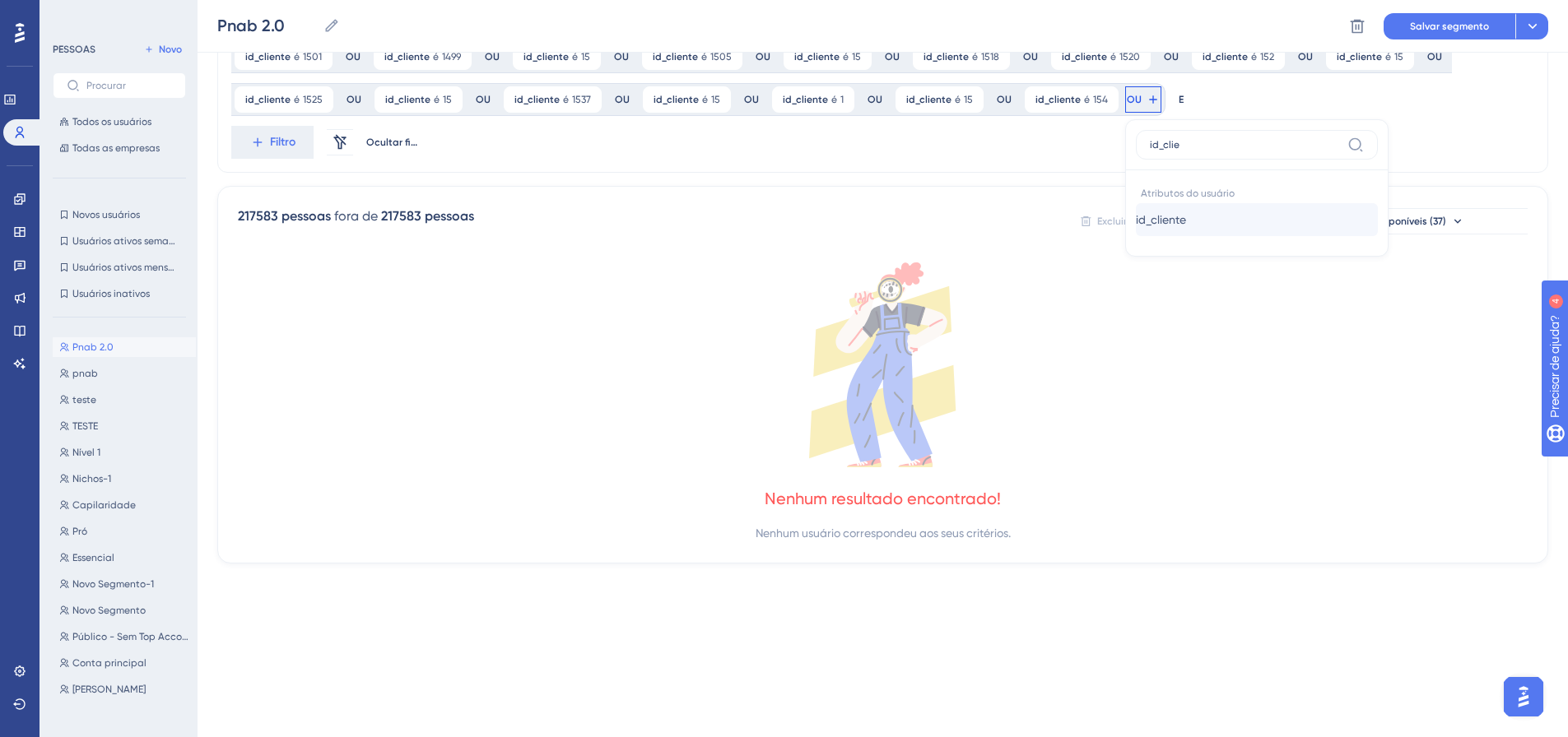
type input "id_clie"
click at [1136, 216] on font "id_cliente" at bounding box center [1161, 219] width 50 height 13
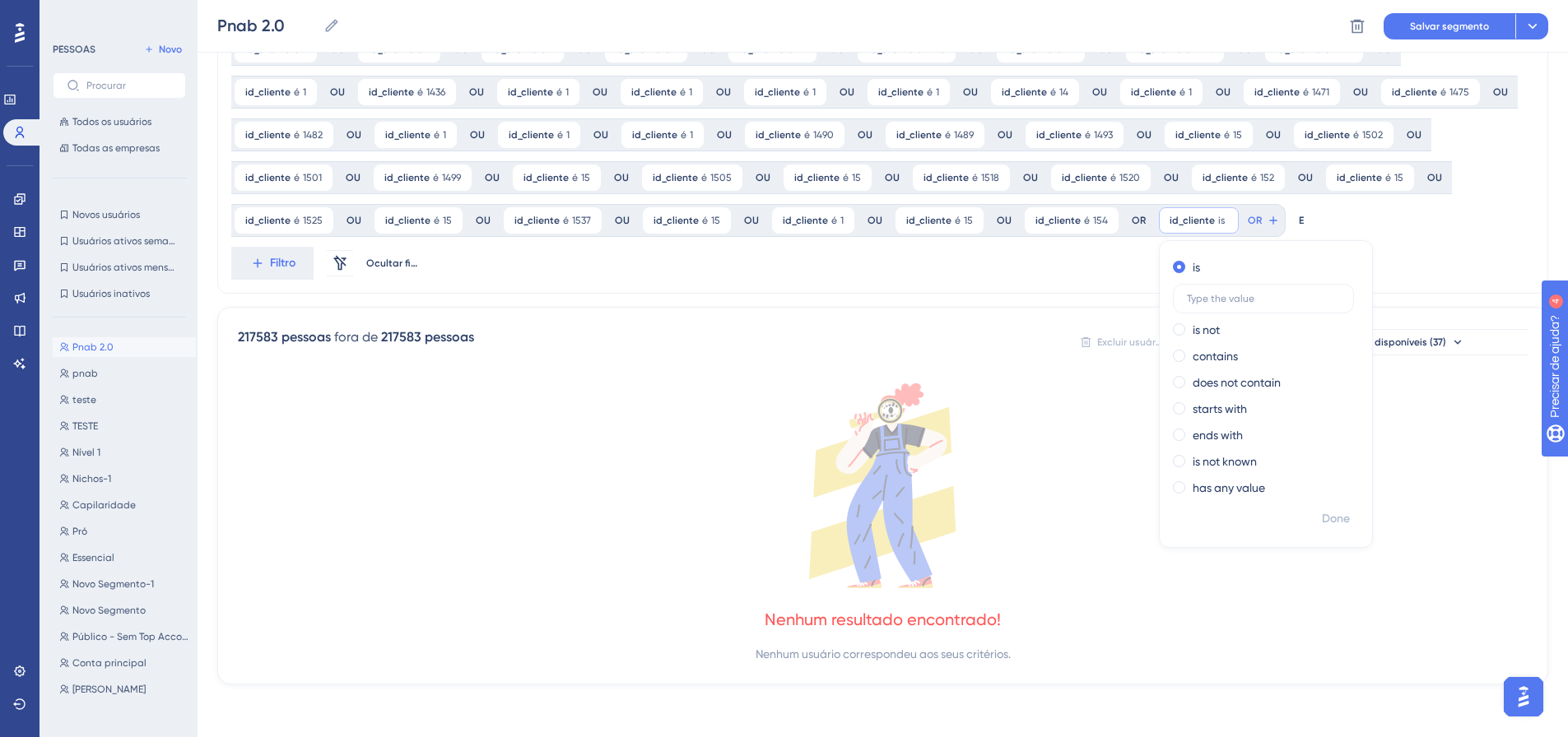
scroll to position [813, 0]
type input "1541"
click at [1324, 518] on font "Feito" at bounding box center [1337, 518] width 25 height 14
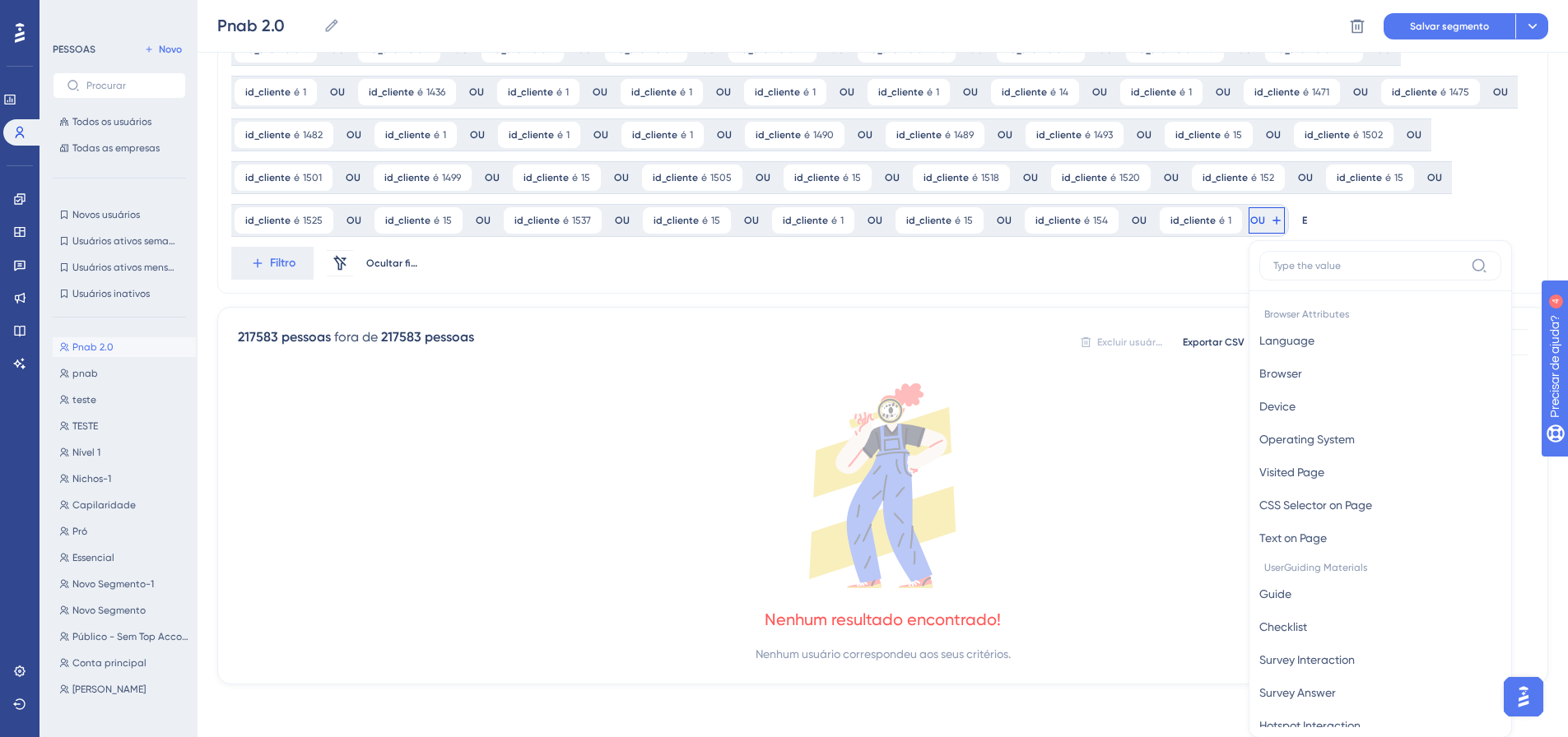
scroll to position [935, 0]
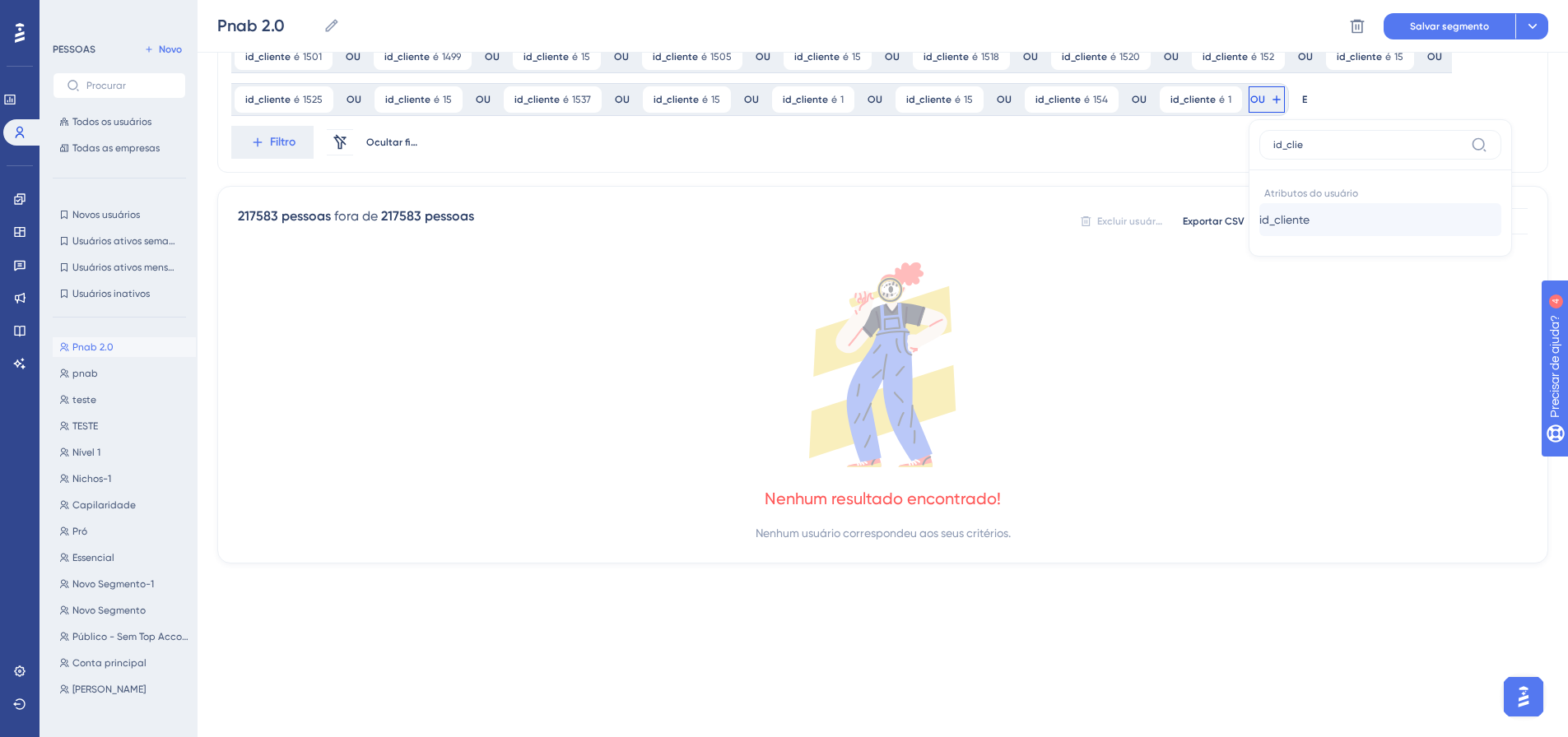
type input "id_clie"
click at [1259, 228] on span "id_cliente" at bounding box center [1284, 219] width 50 height 20
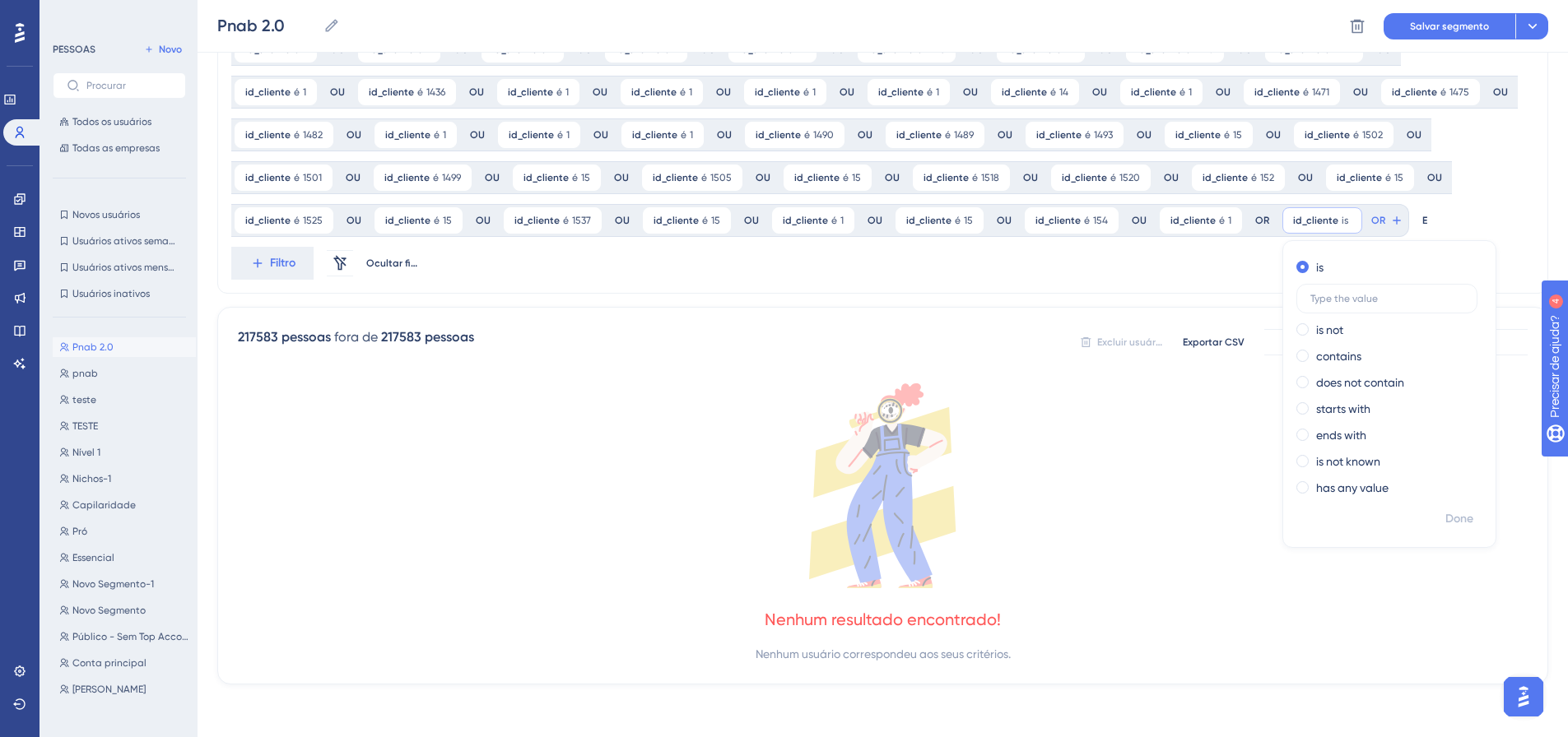
scroll to position [813, 0]
type input "1544"
click at [1447, 516] on font "Feito" at bounding box center [1460, 518] width 25 height 14
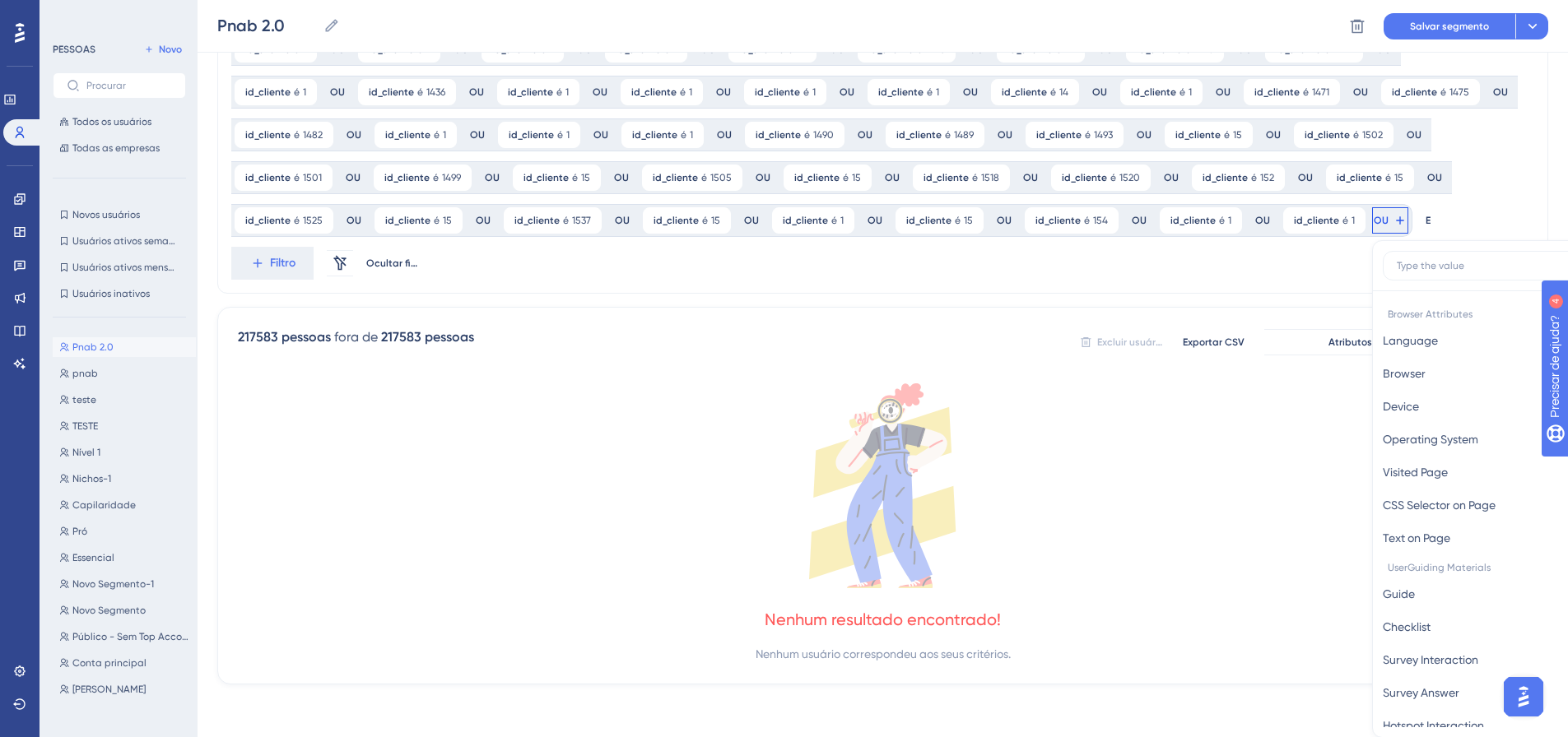
scroll to position [935, 0]
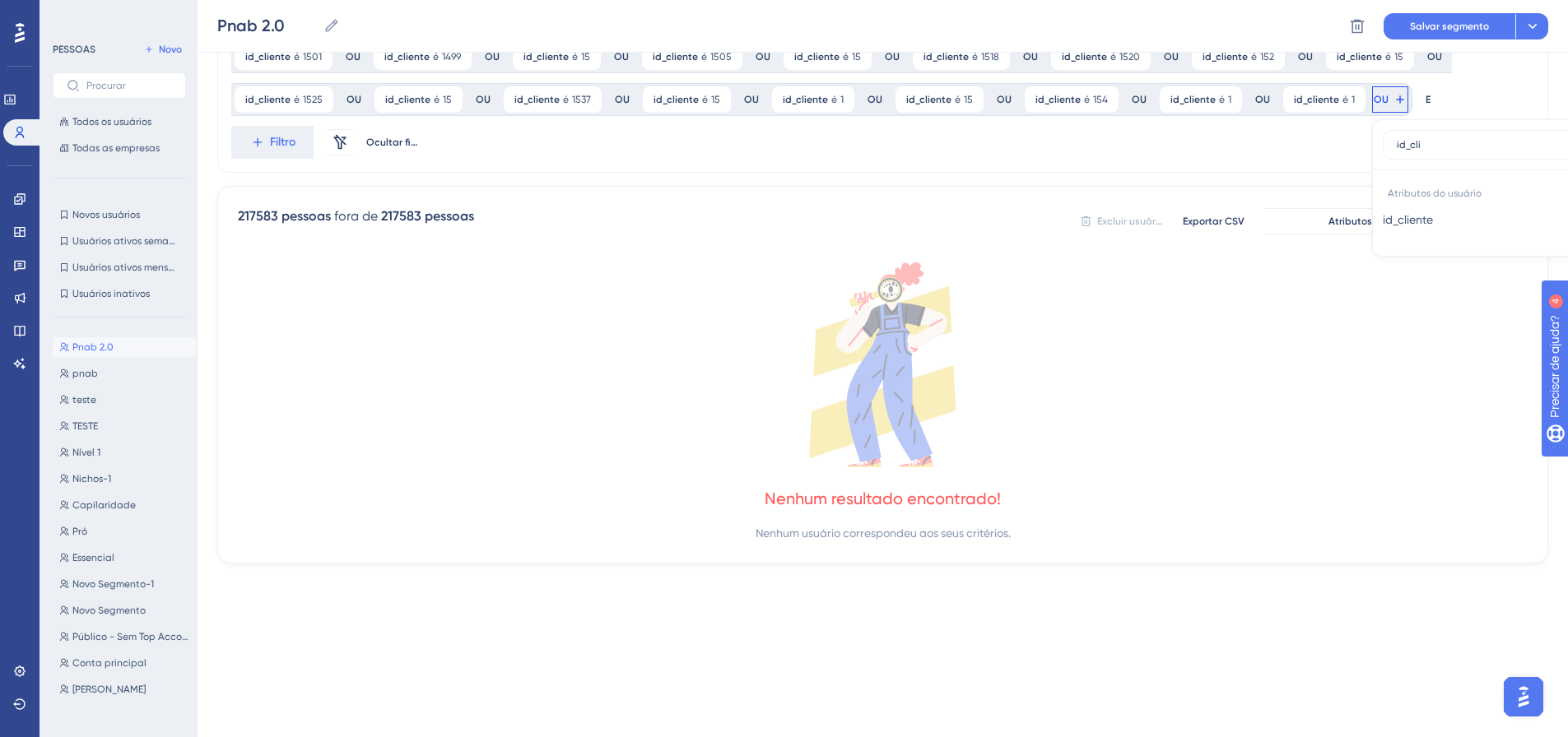
type input "id_cli"
click at [1383, 229] on span "id_cliente" at bounding box center [1408, 219] width 50 height 20
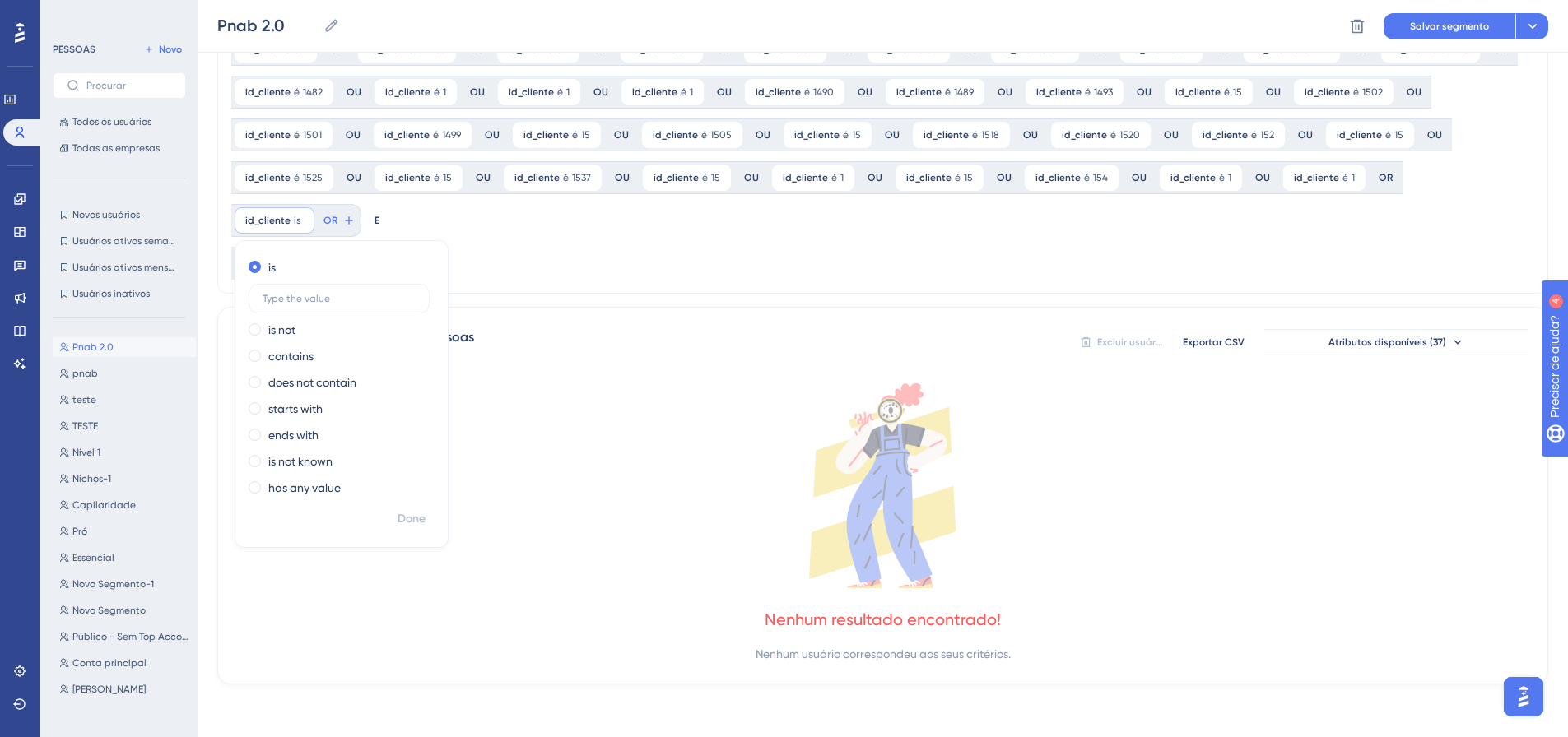
scroll to position [813, 0]
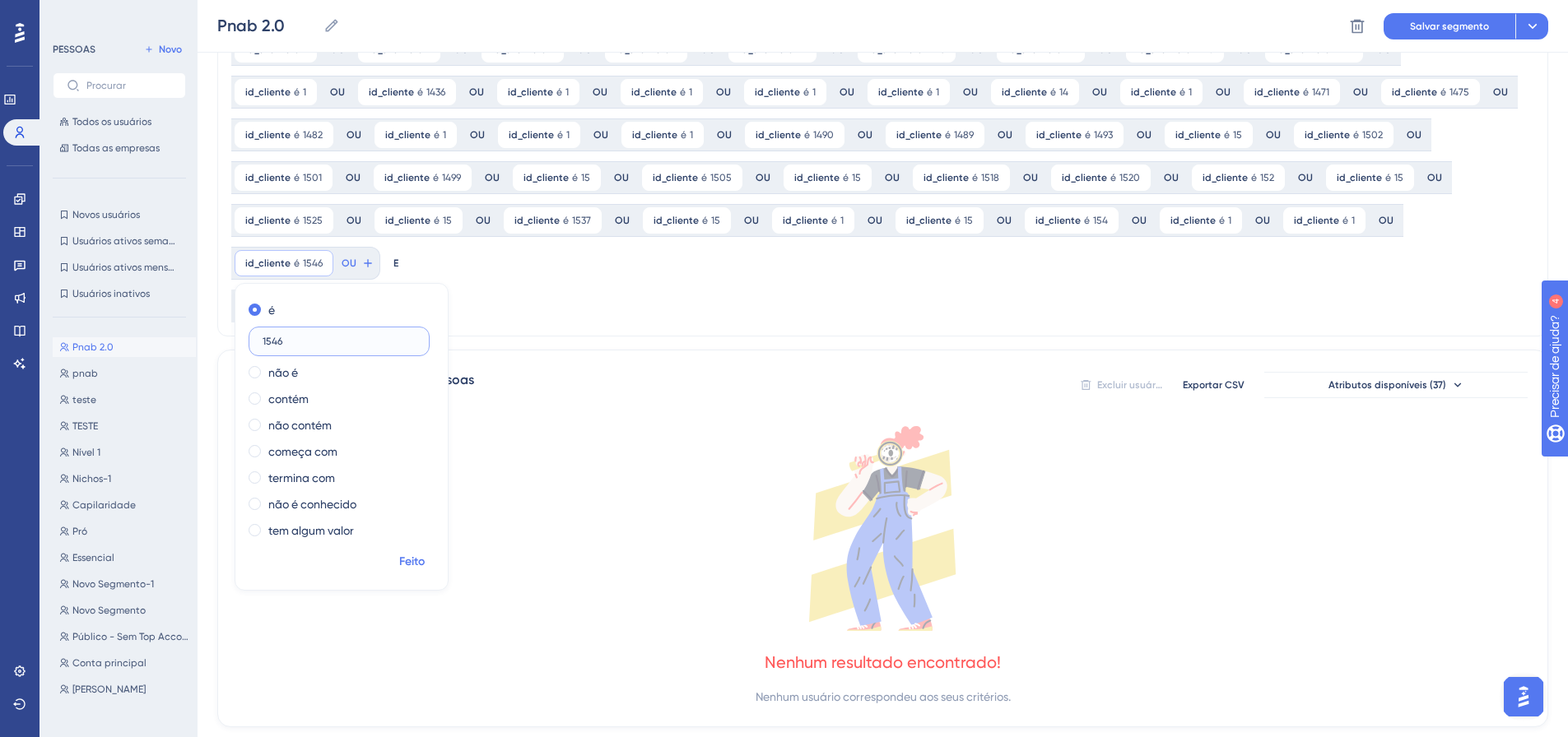
type input "1546"
click at [425, 552] on span "Feito" at bounding box center [411, 562] width 25 height 20
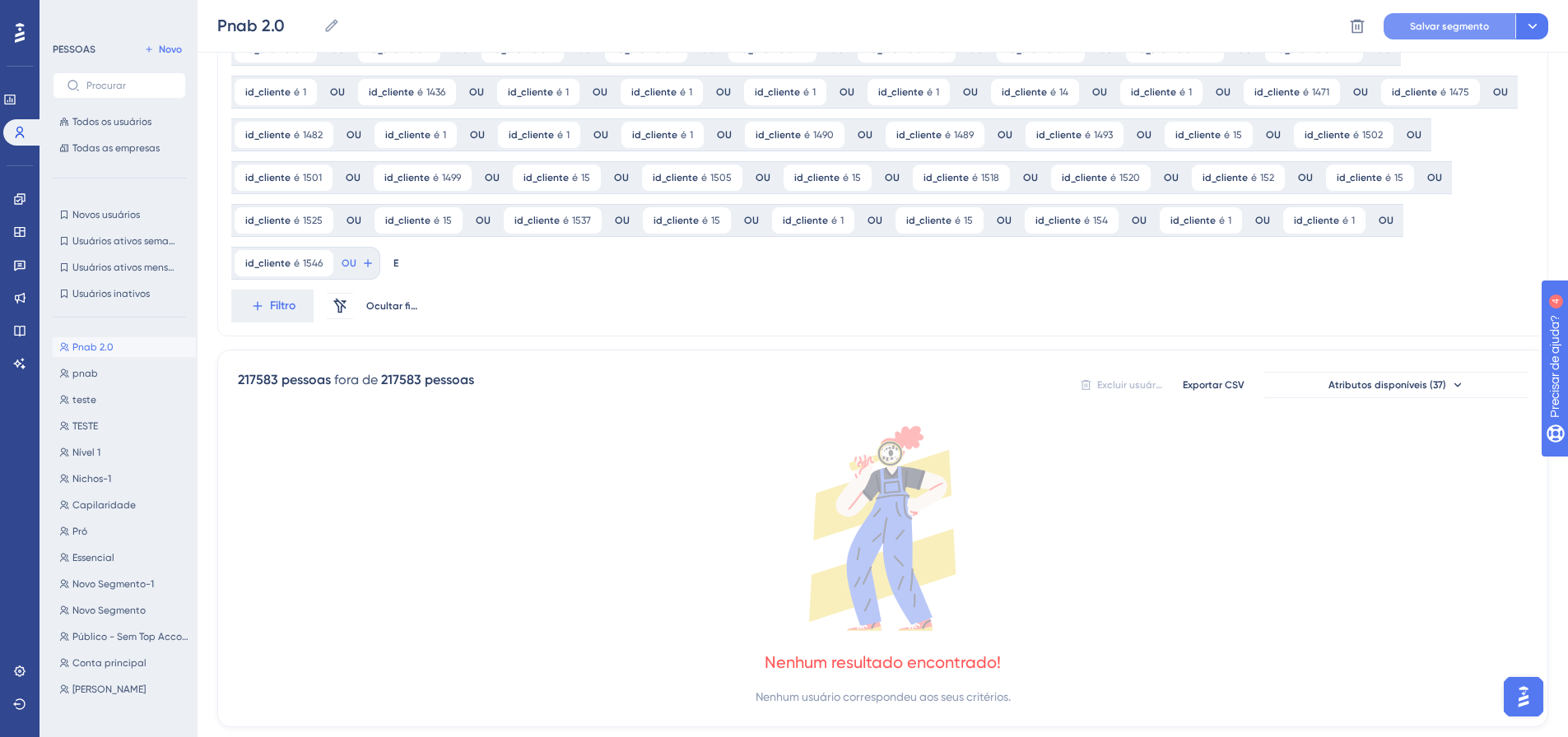
click at [1429, 20] on span "Salvar segmento" at bounding box center [1449, 27] width 79 height 13
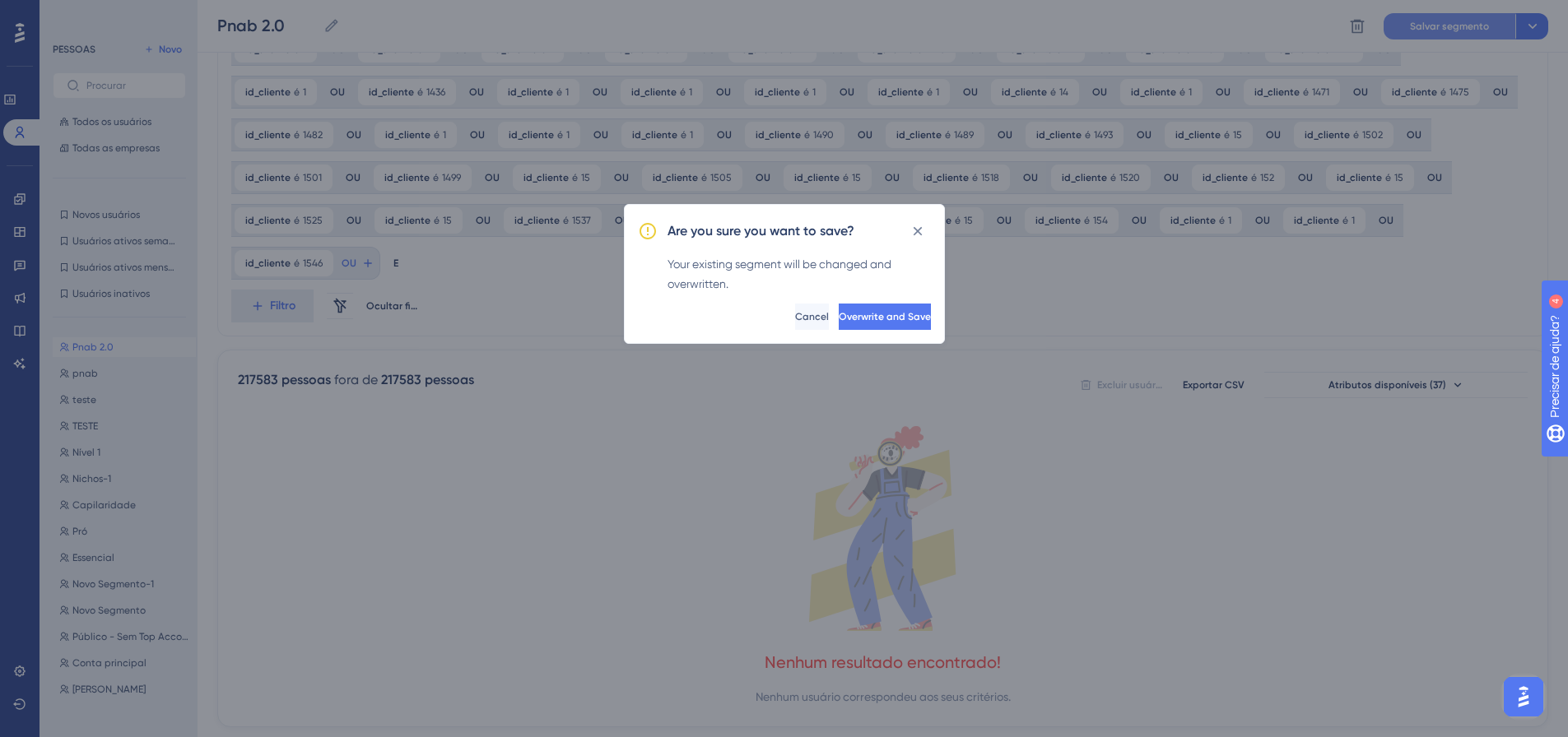
scroll to position [801, 0]
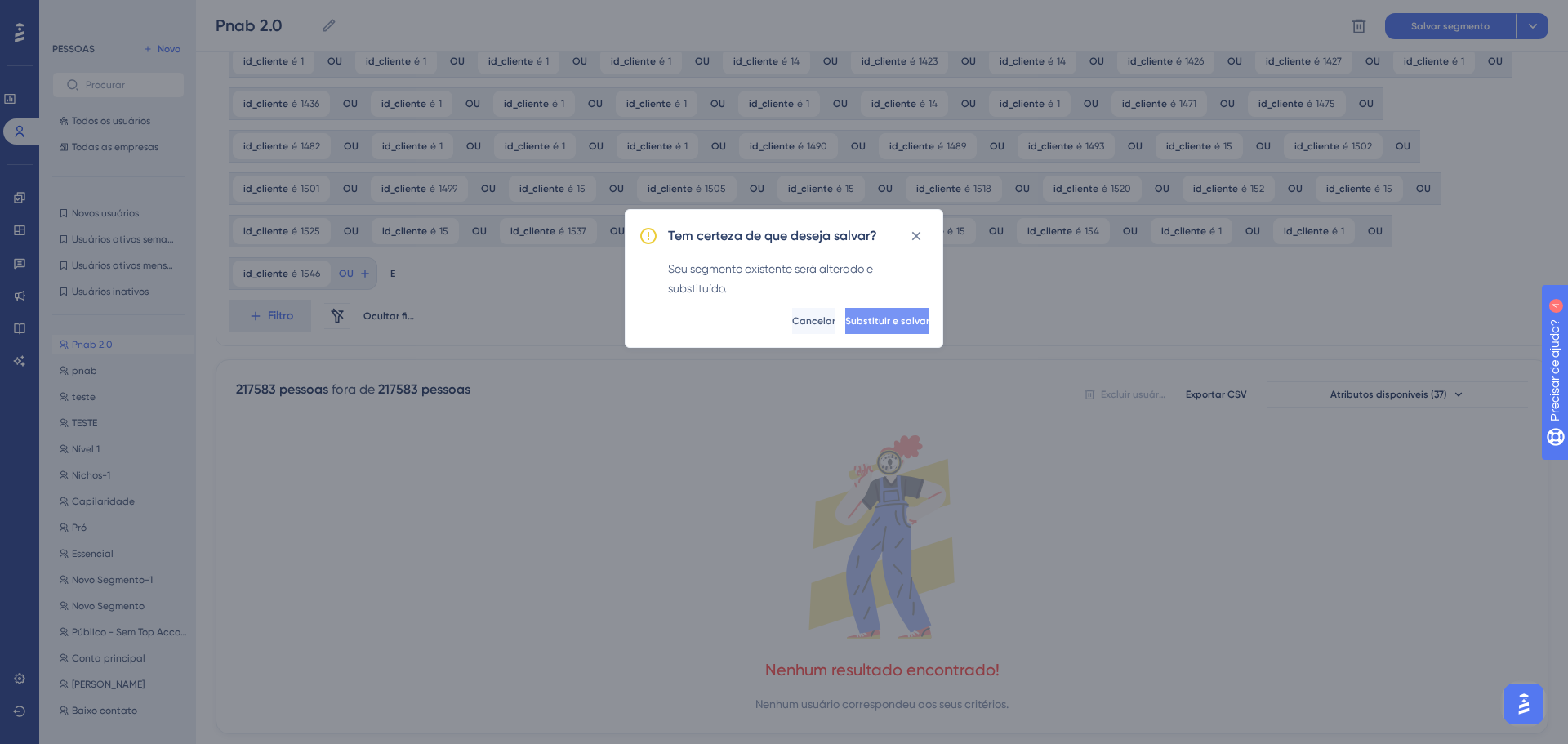
click at [848, 319] on font "Substituir e salvar" at bounding box center [887, 321] width 84 height 12
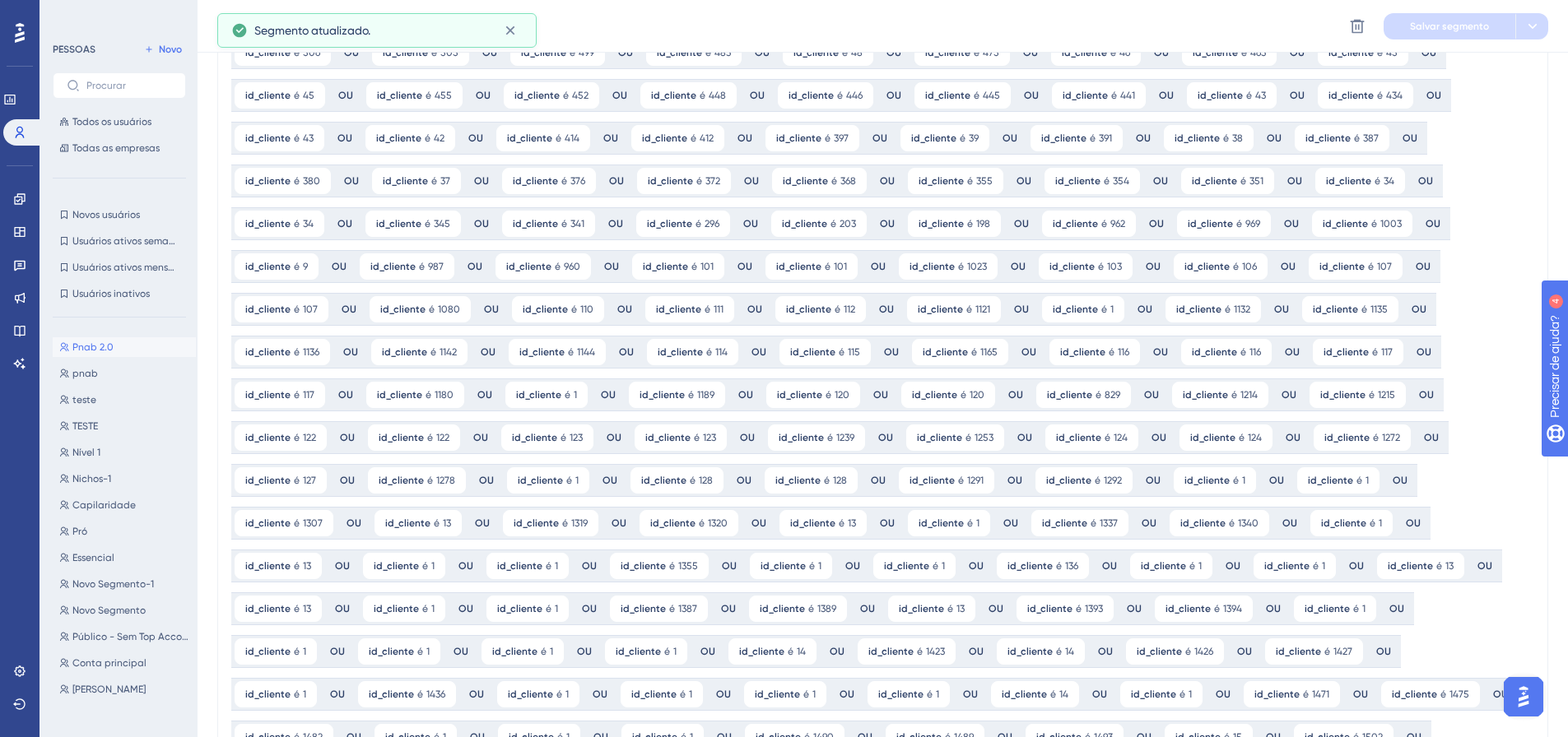
scroll to position [0, 0]
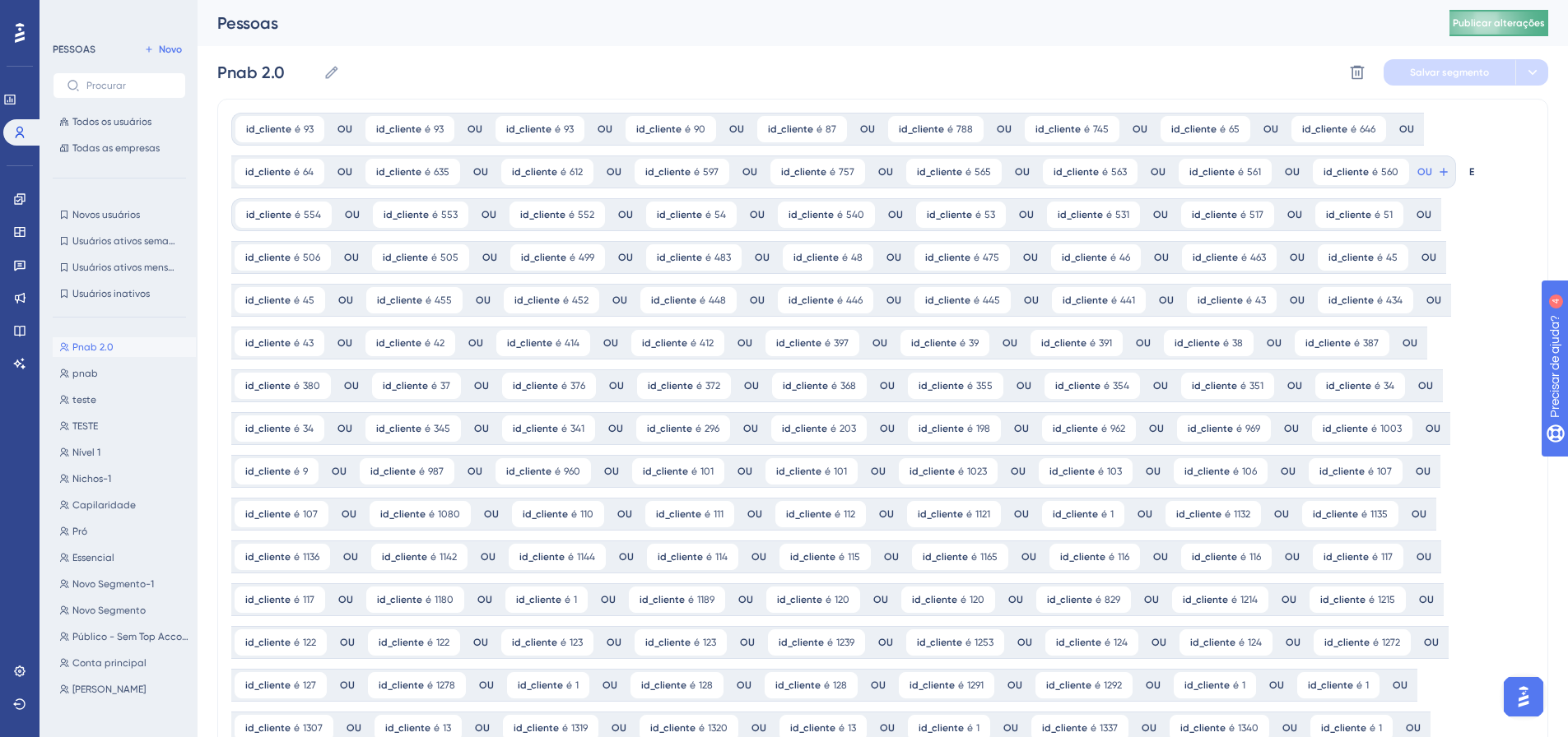
click at [1508, 19] on button "Publicar alterações" at bounding box center [1498, 23] width 99 height 26
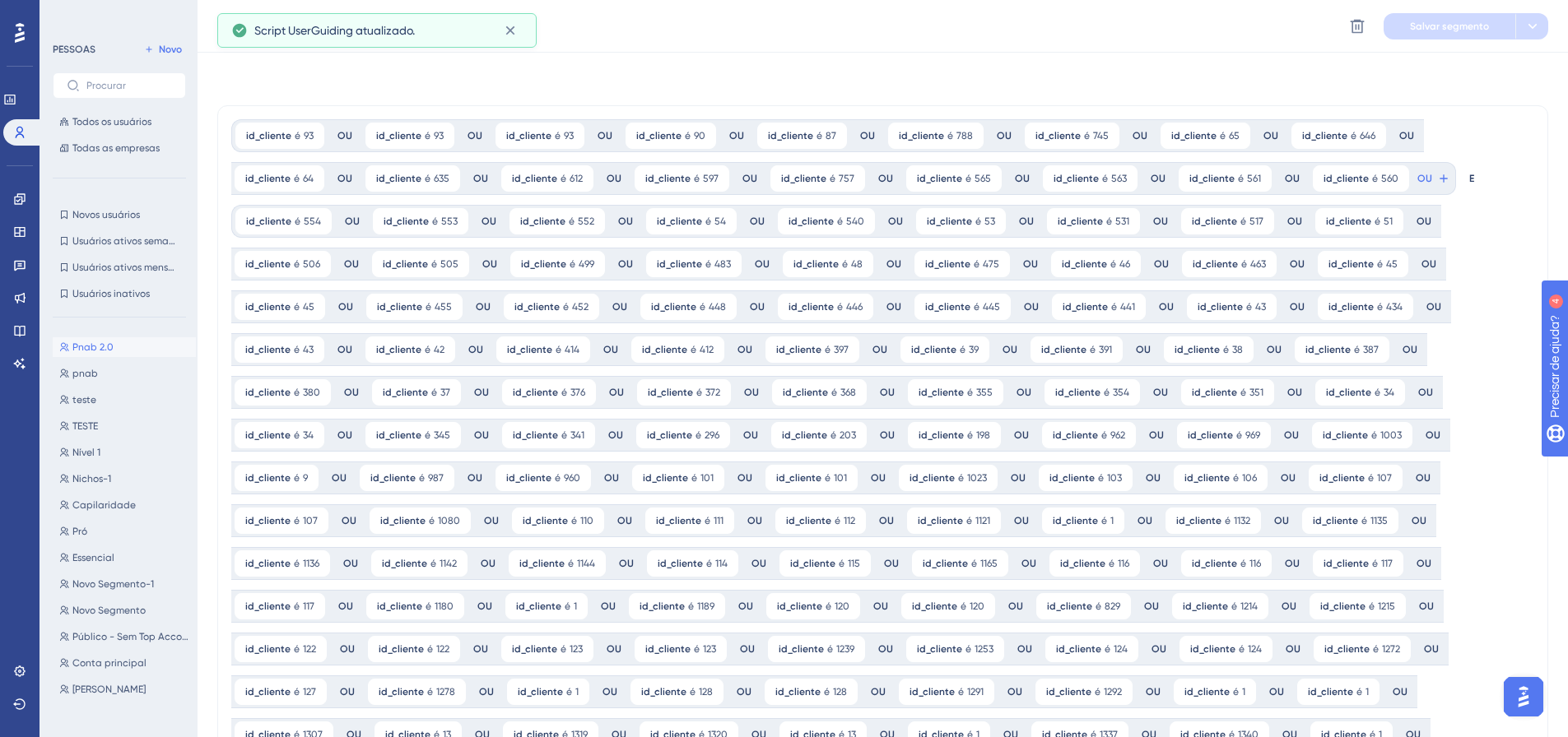
scroll to position [575, 0]
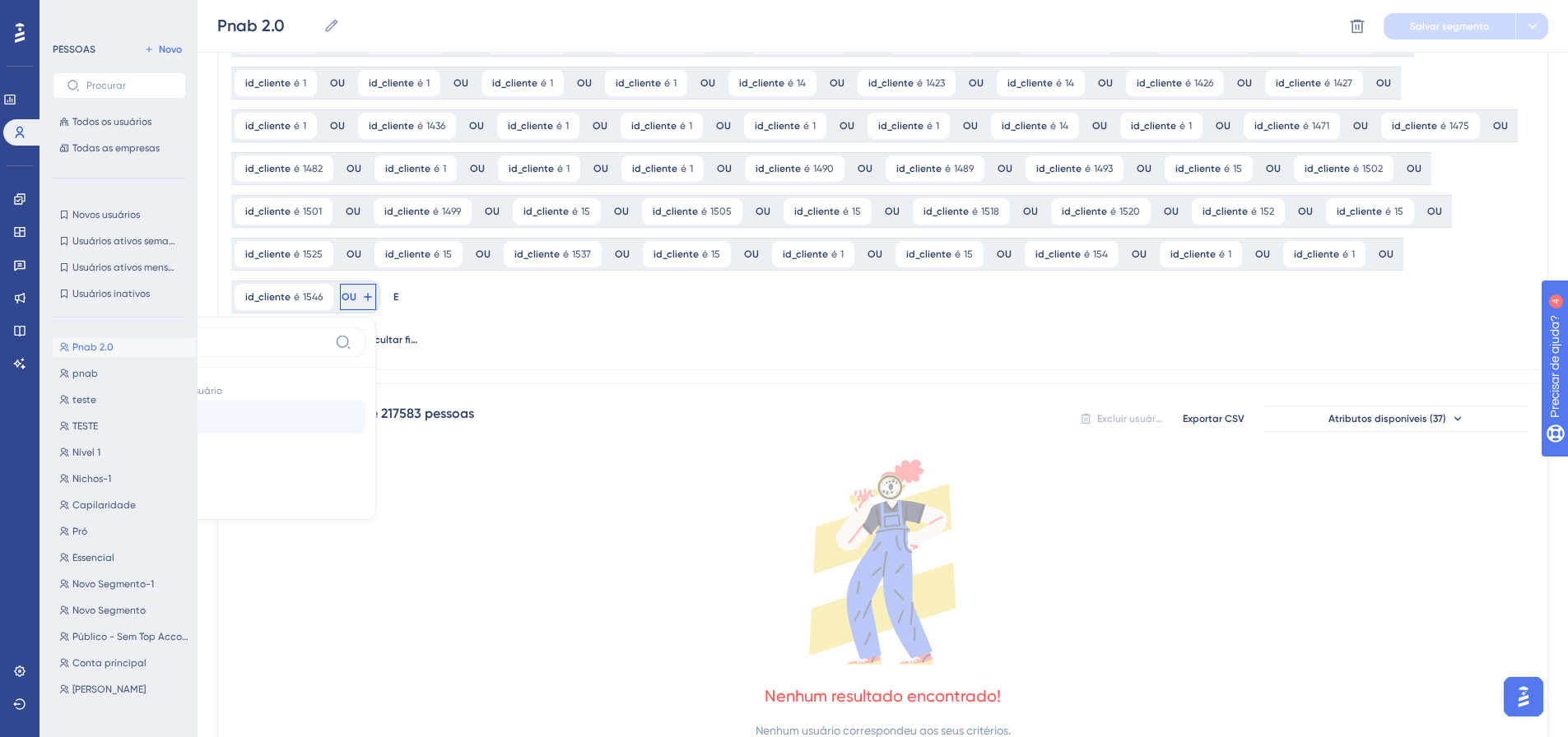
type input "id_"
click at [365, 400] on button "id_cliente id_cliente" at bounding box center [244, 416] width 242 height 33
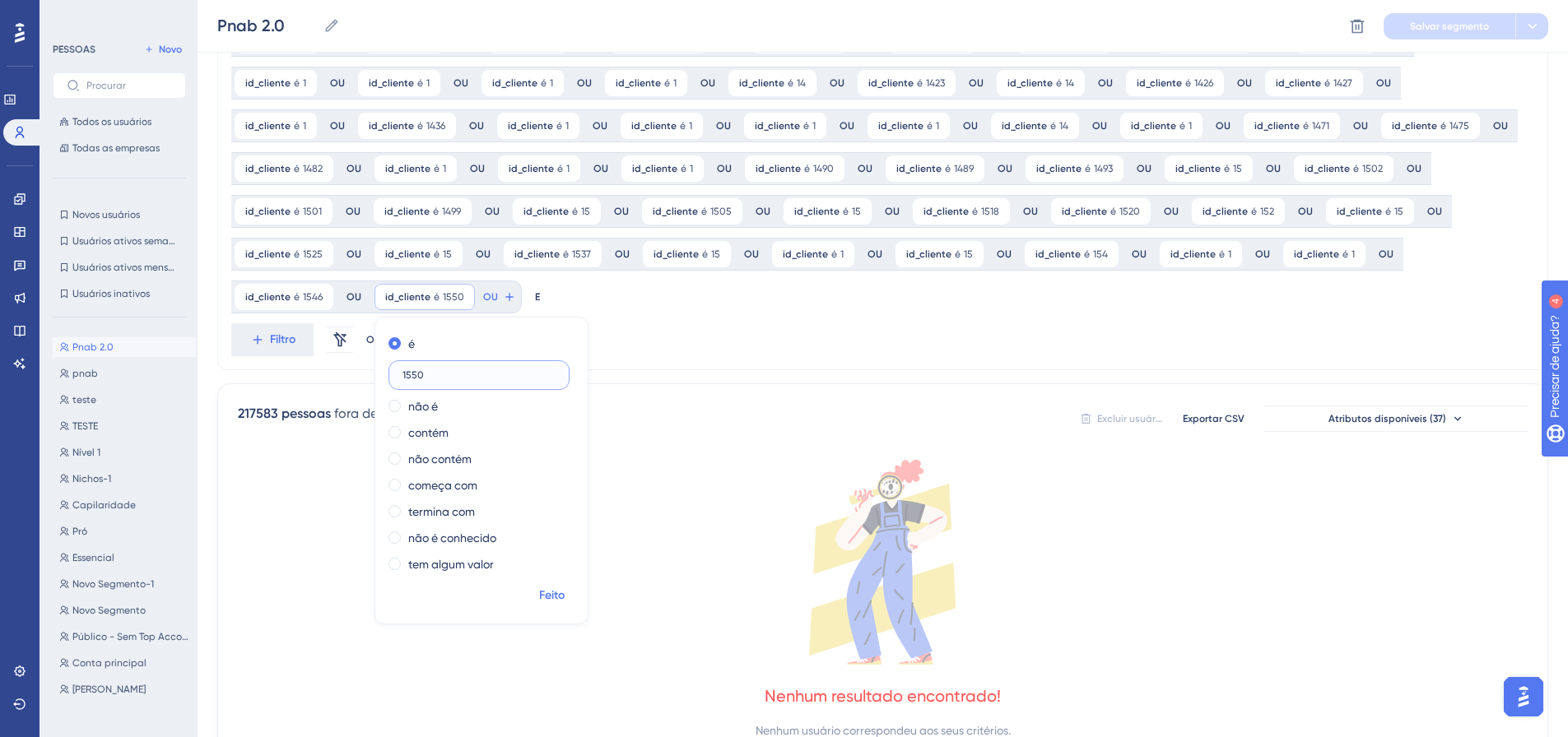
type input "1550"
click at [539, 592] on font "Feito" at bounding box center [551, 595] width 25 height 14
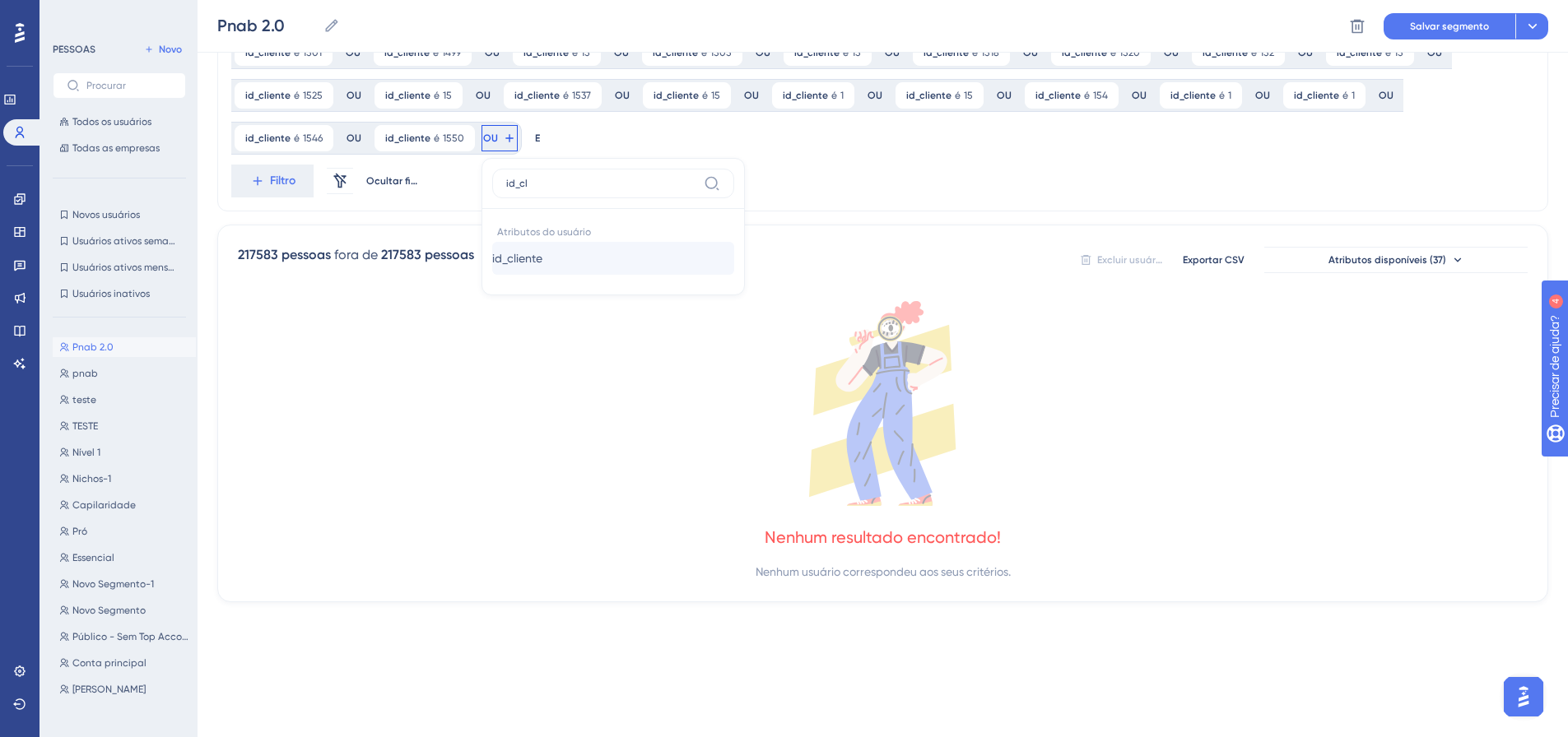
type input "id_cl"
click at [492, 268] on button "id_cliente id_cliente" at bounding box center [613, 258] width 242 height 33
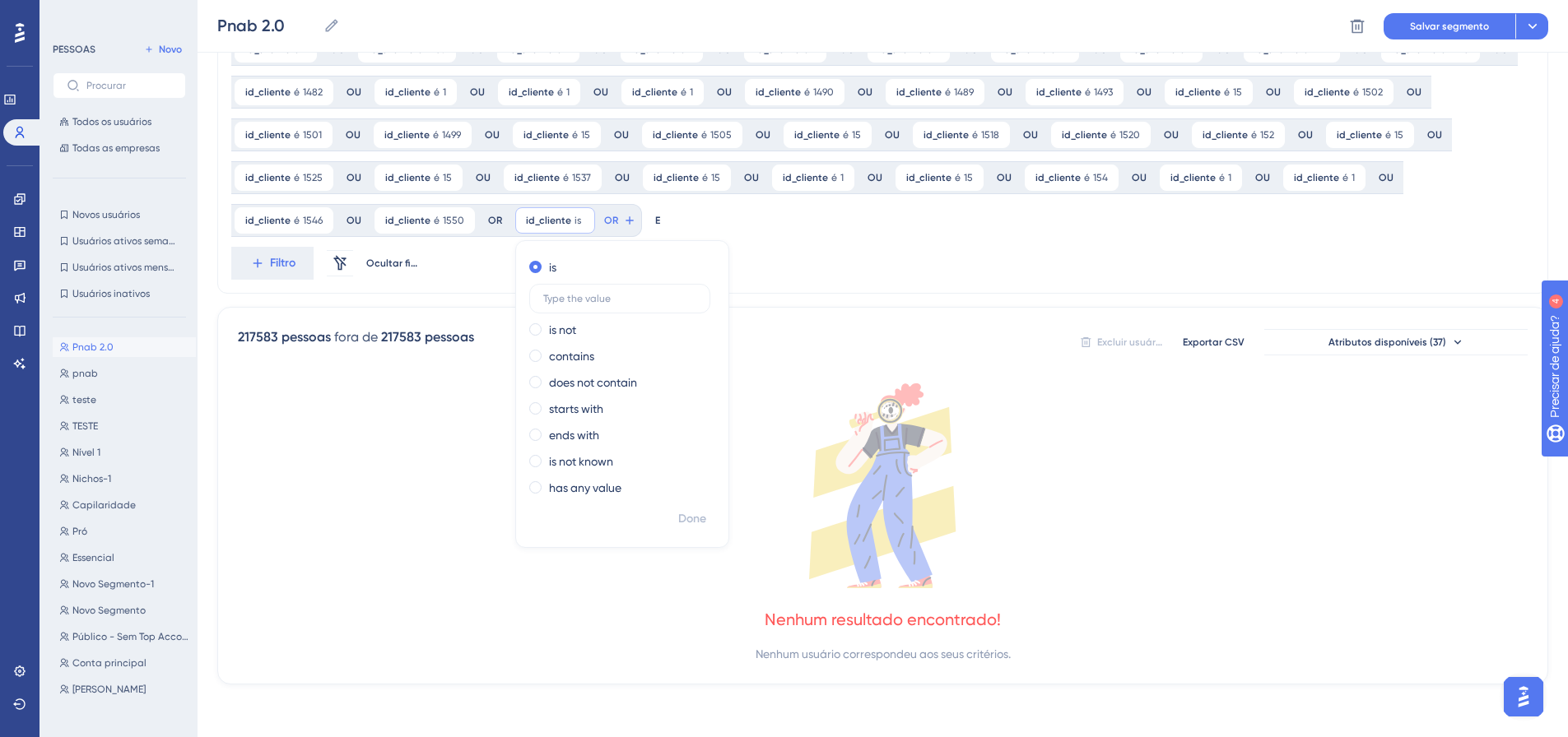
scroll to position [856, 0]
type input "1549"
click at [681, 523] on font "Feito" at bounding box center [693, 518] width 25 height 14
click at [471, 221] on div at bounding box center [866, 427] width 1403 height 618
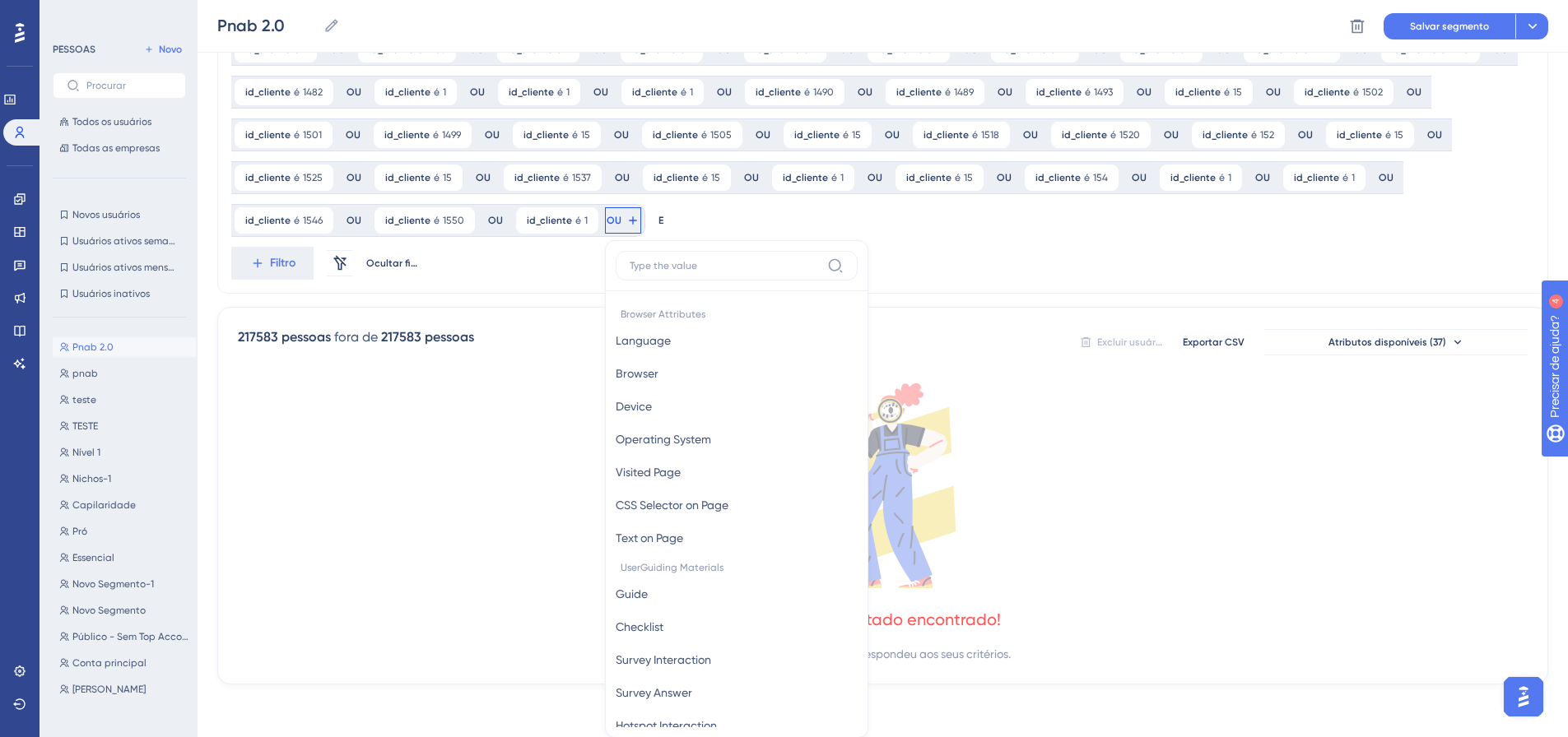
scroll to position [977, 0]
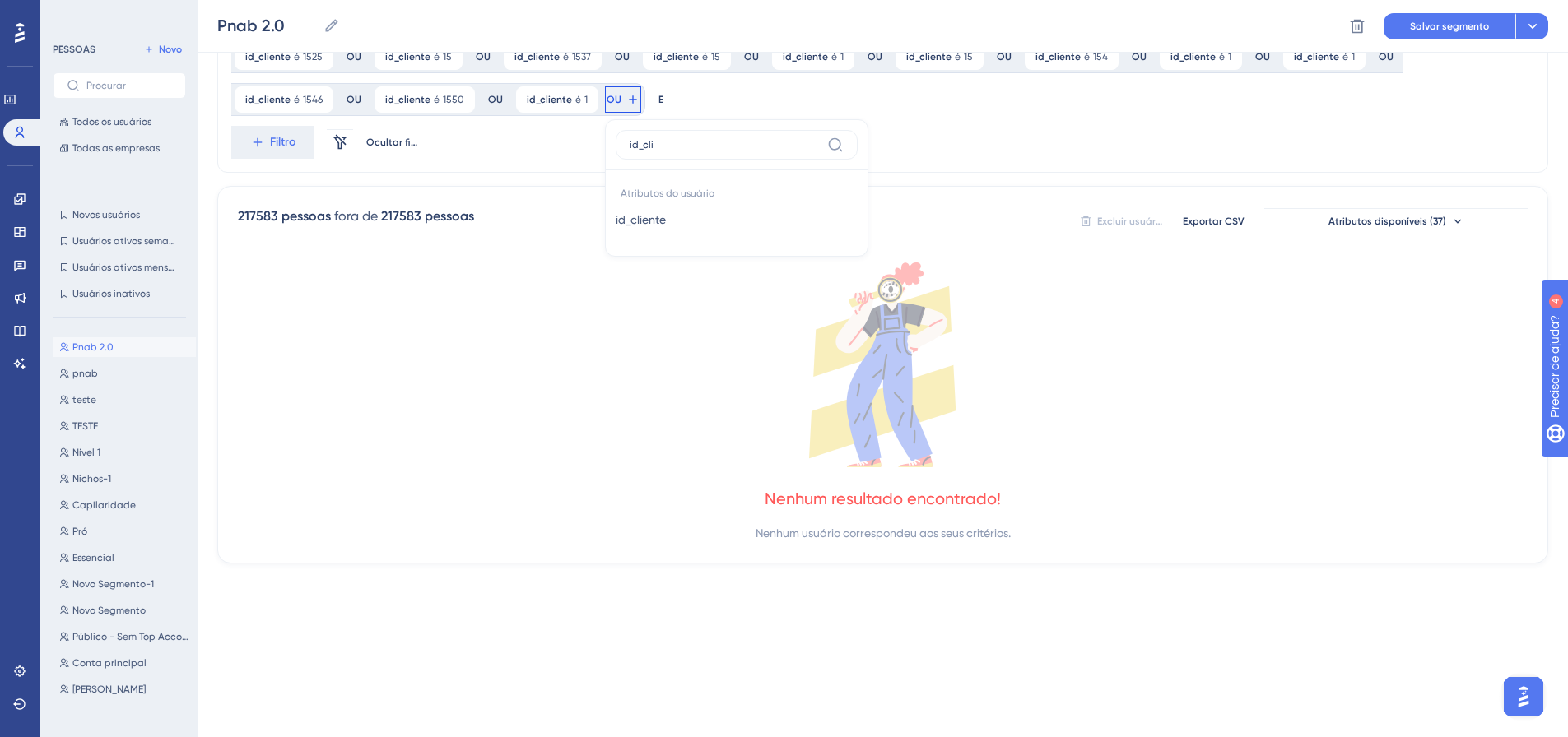
type input "id_clie"
click at [616, 226] on span "id_cliente" at bounding box center [641, 219] width 50 height 20
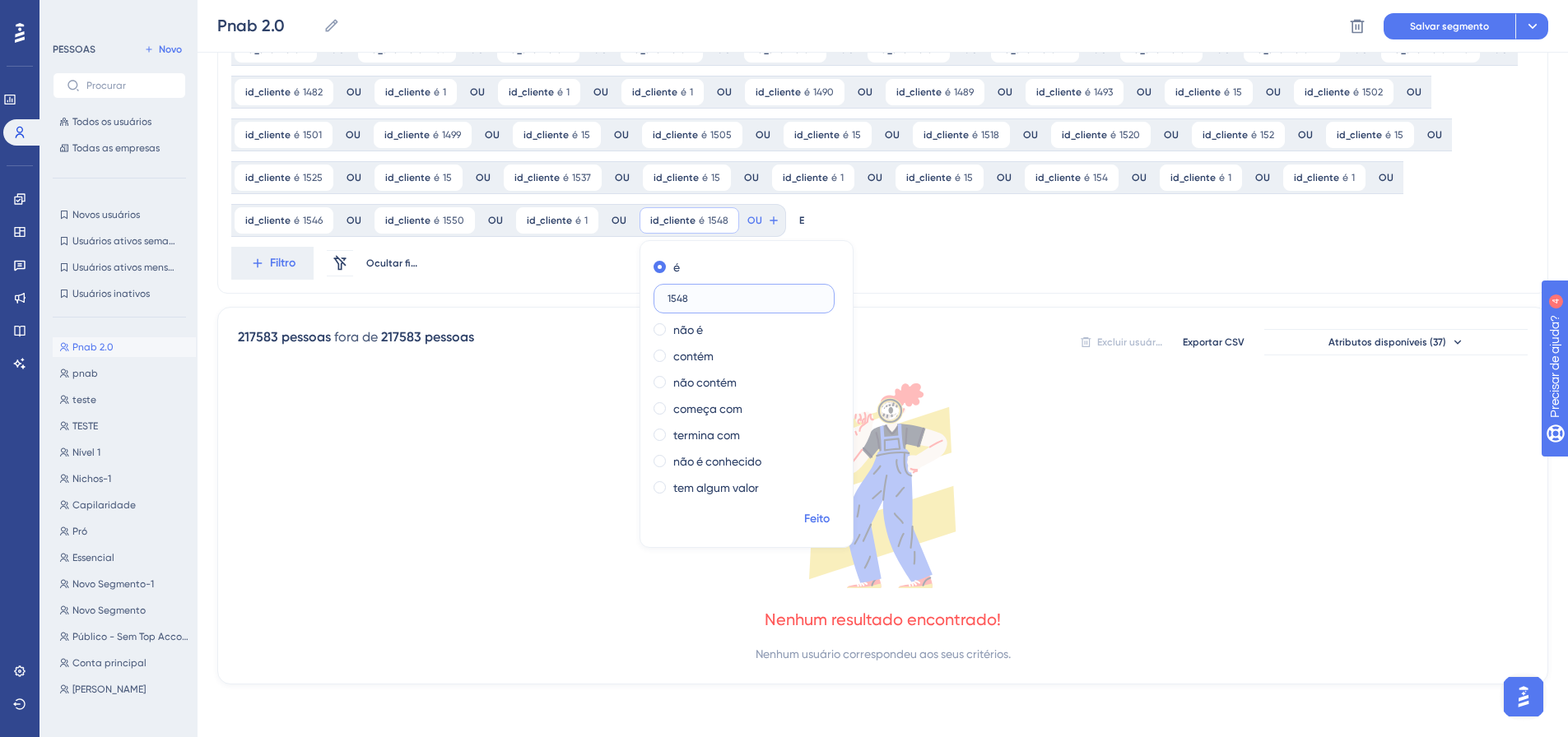
type input "1548"
drag, startPoint x: 674, startPoint y: 520, endPoint x: 645, endPoint y: 402, distance: 121.5
click at [804, 519] on font "Feito" at bounding box center [816, 518] width 25 height 14
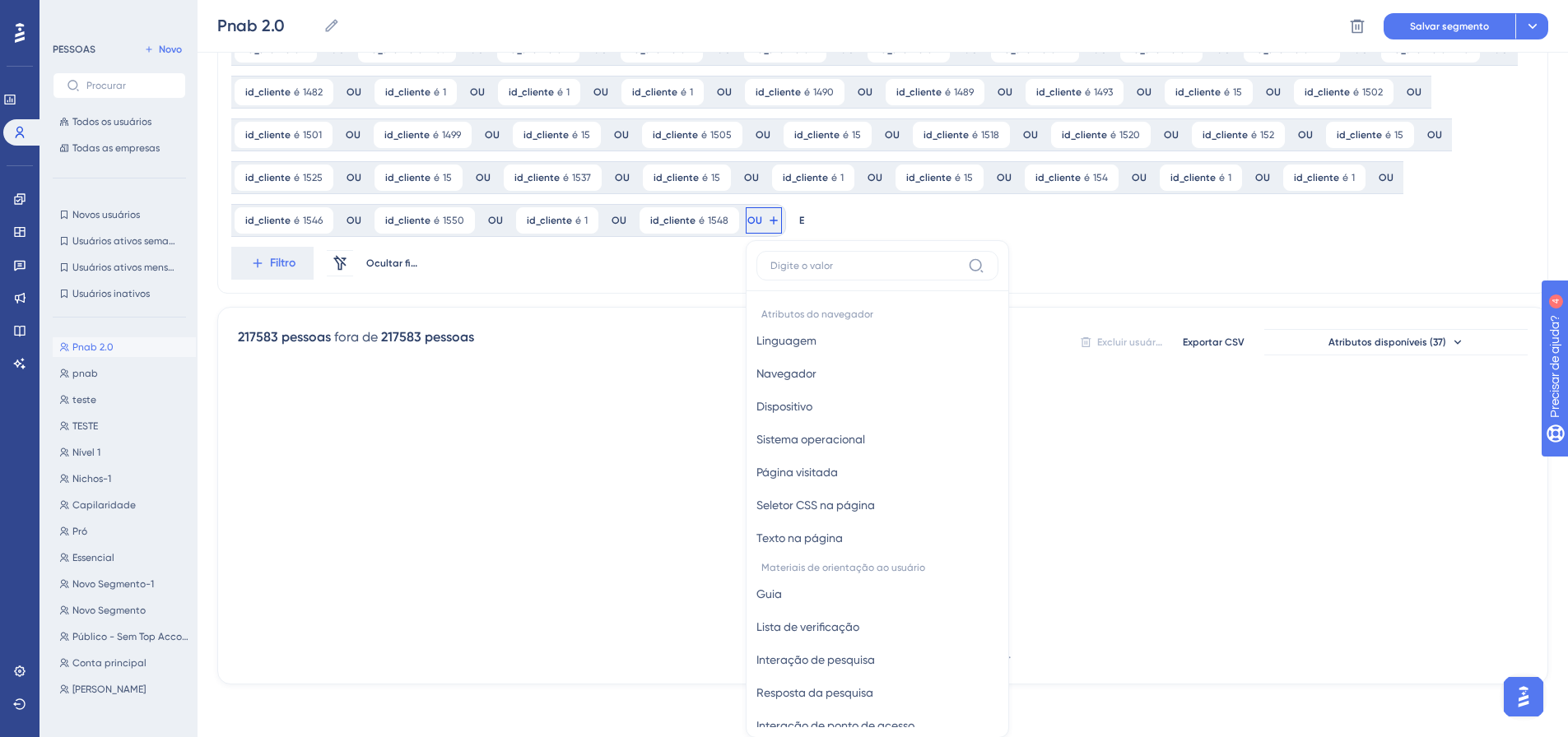
scroll to position [977, 0]
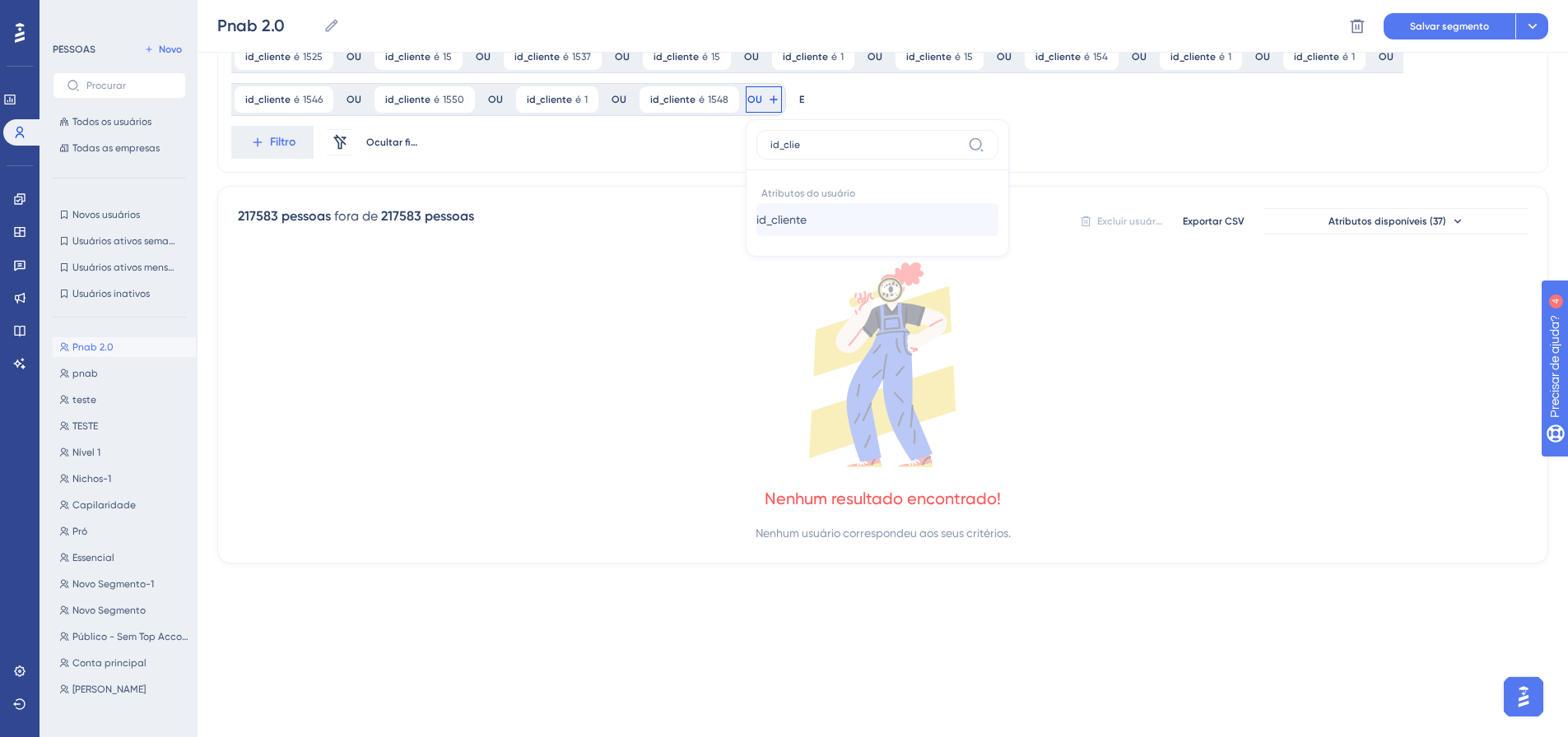
type input "id_clie"
click at [756, 217] on button "id_cliente id_cliente" at bounding box center [877, 219] width 242 height 33
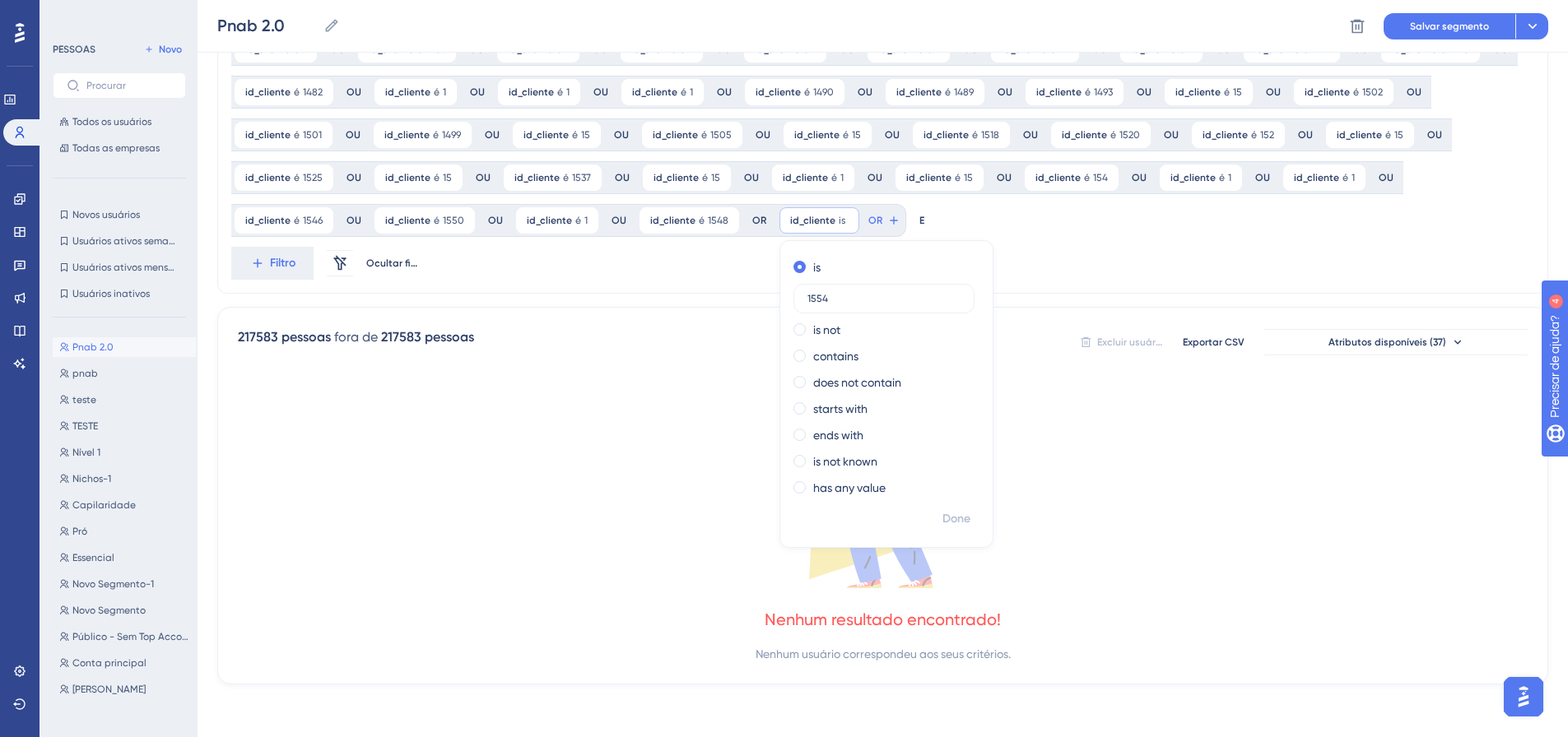
scroll to position [856, 0]
type input "1554"
click at [944, 513] on font "Feito" at bounding box center [957, 518] width 25 height 14
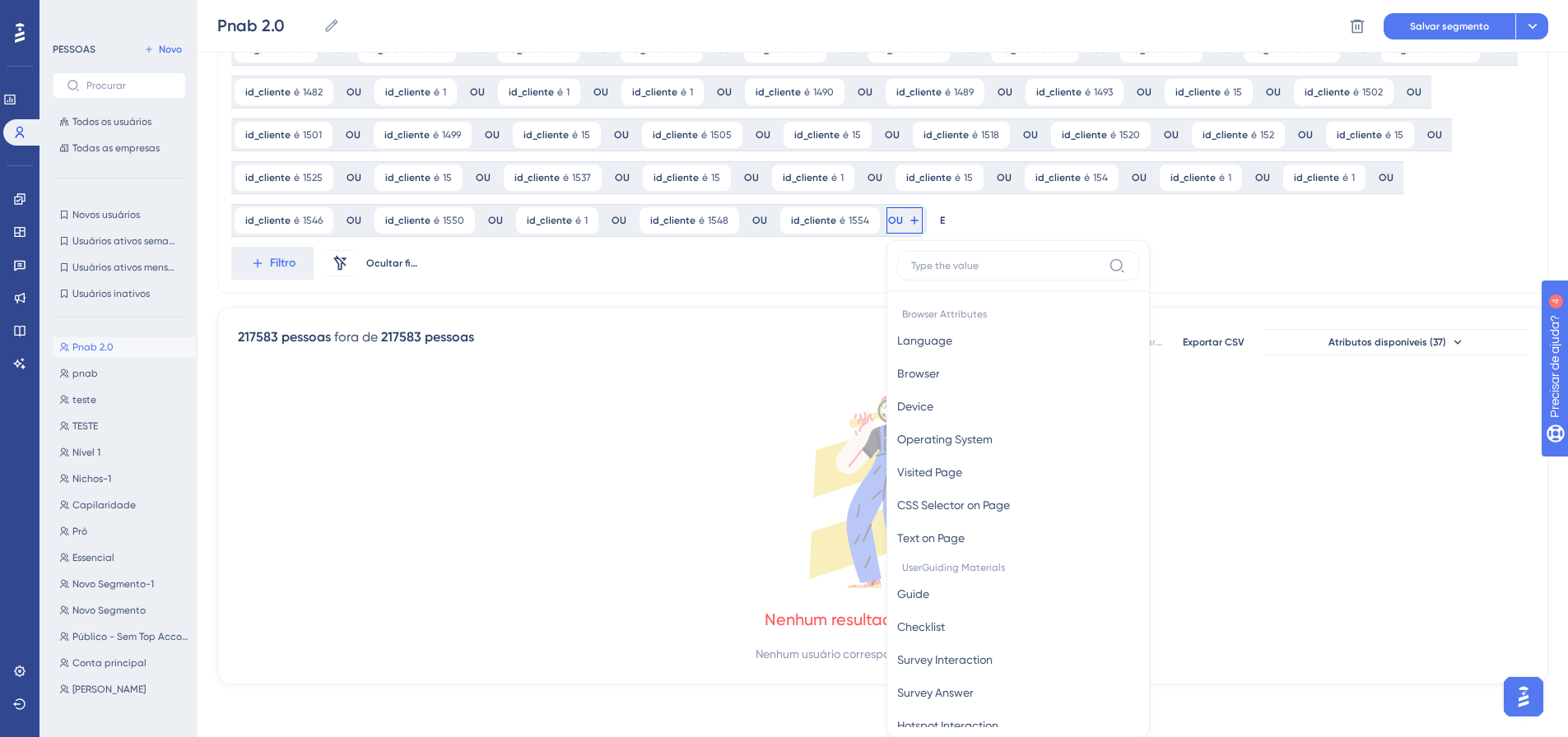
scroll to position [977, 0]
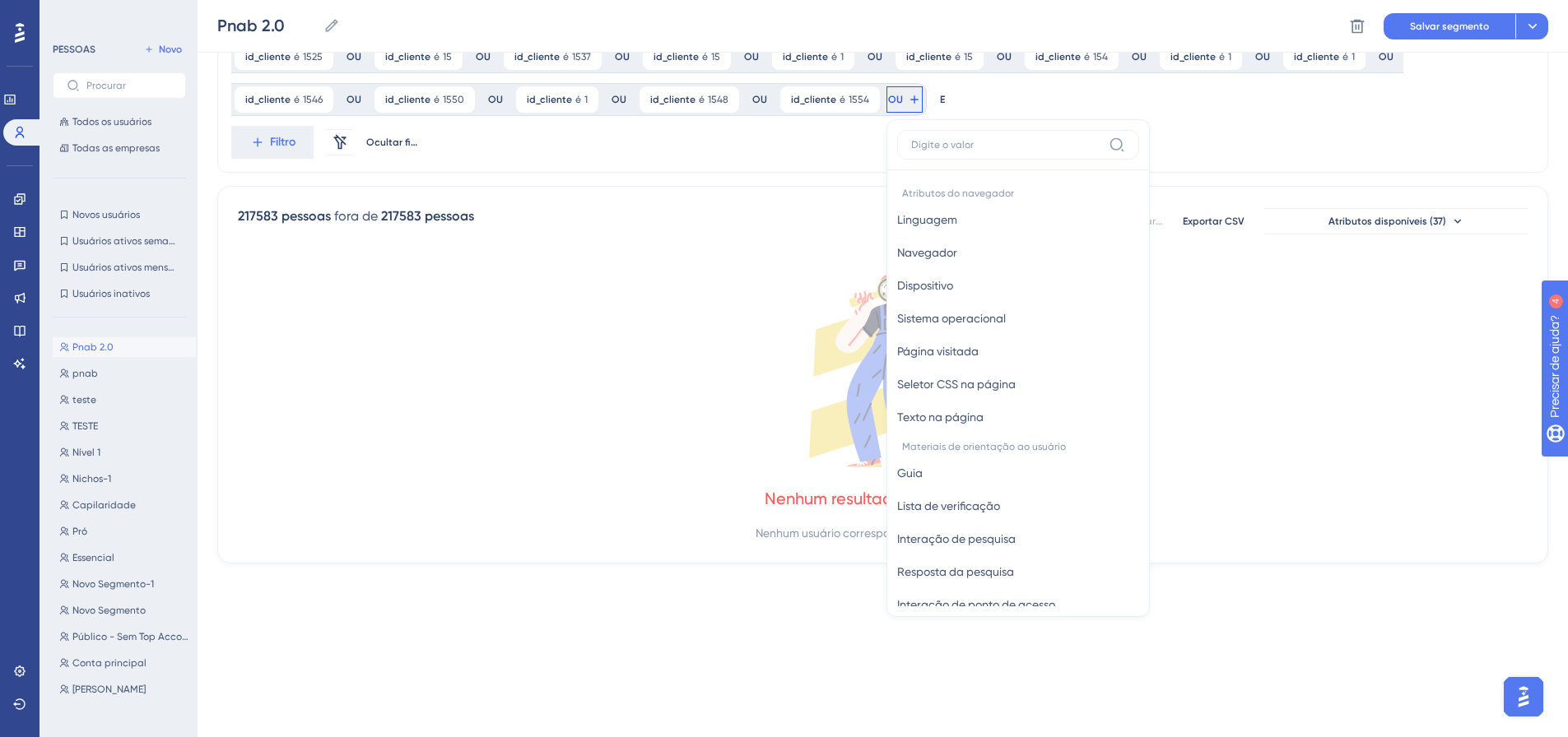
type input "o"
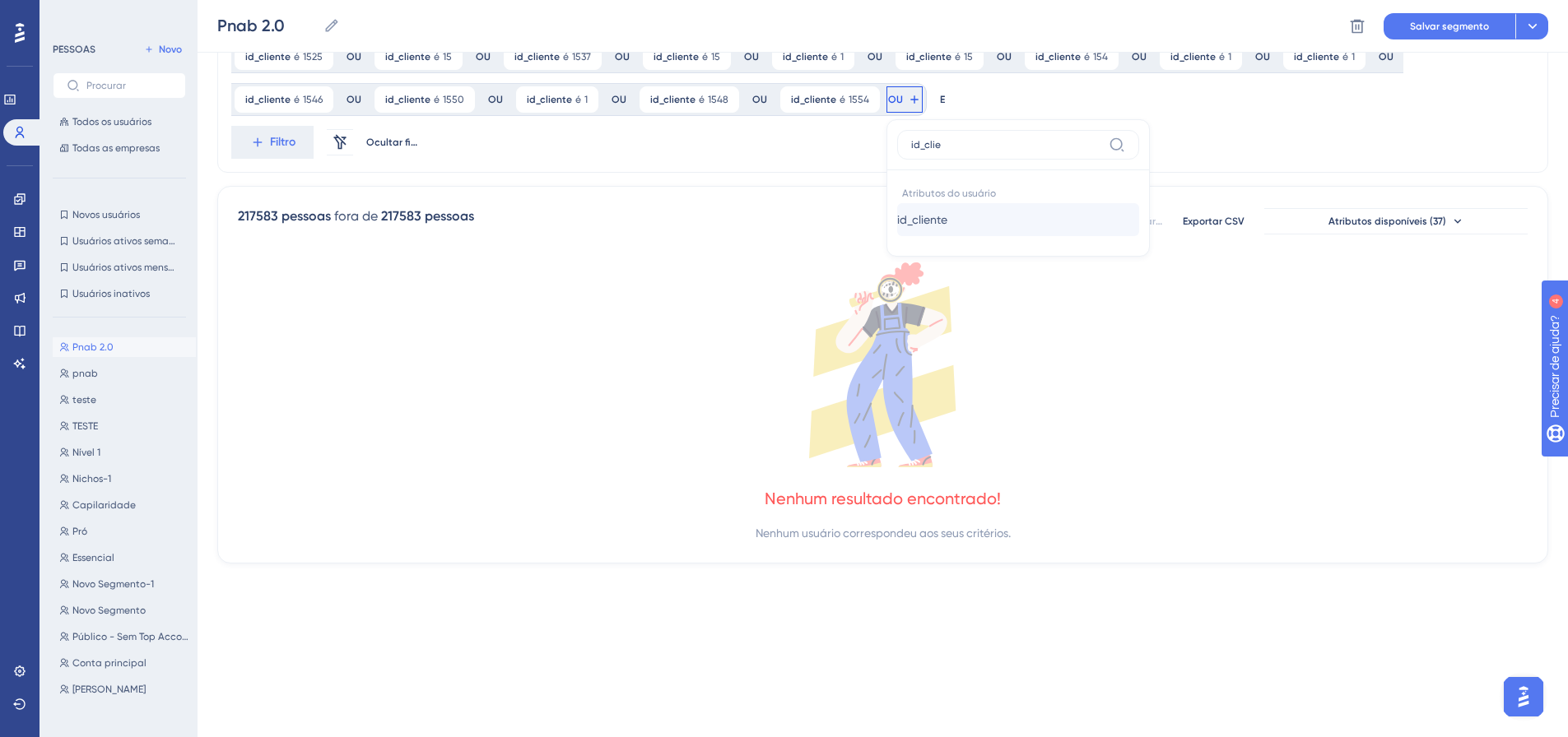
type input "id_clie"
click at [897, 217] on font "id_cliente" at bounding box center [922, 219] width 50 height 13
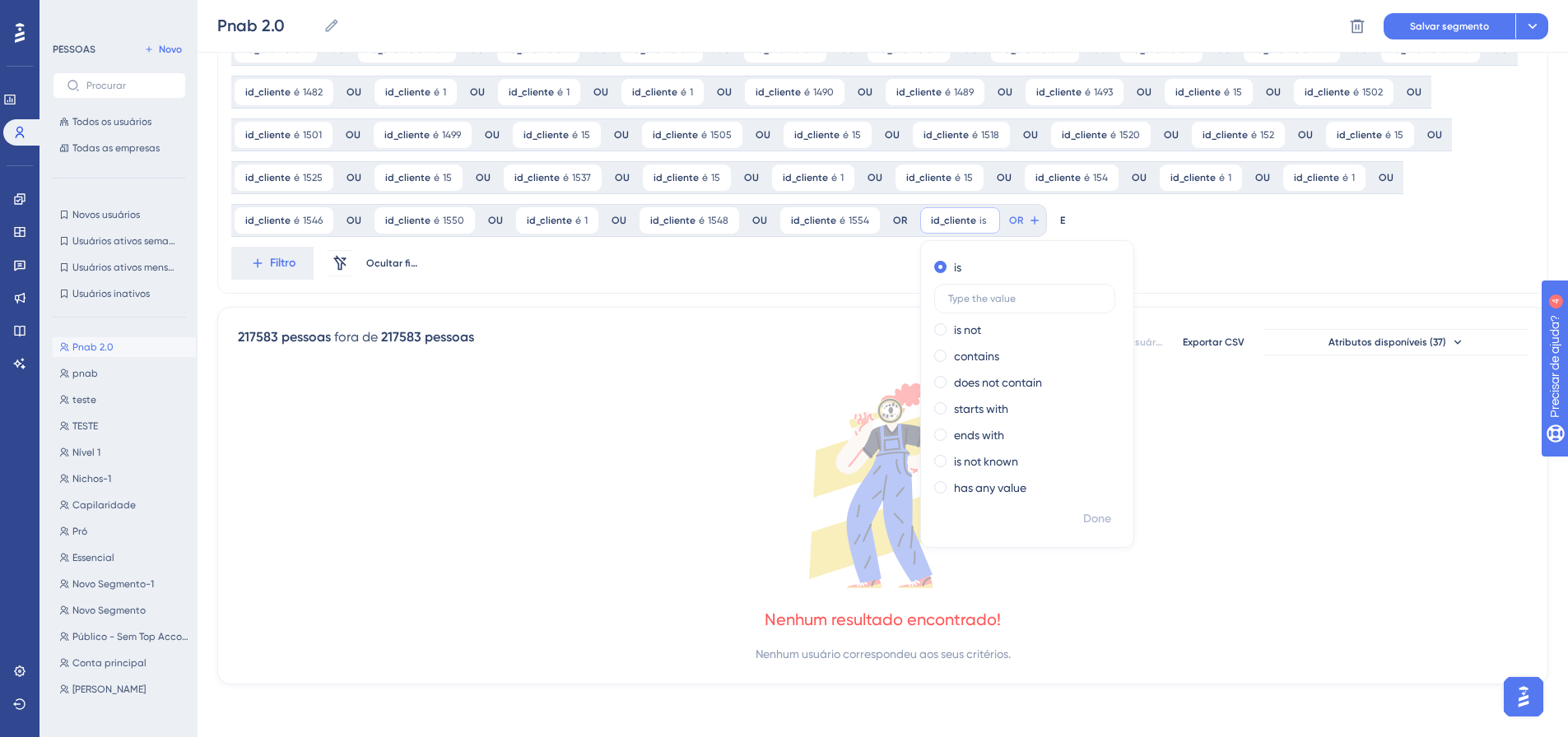
scroll to position [856, 0]
type input "1557"
click at [1085, 519] on font "Feito" at bounding box center [1098, 518] width 25 height 14
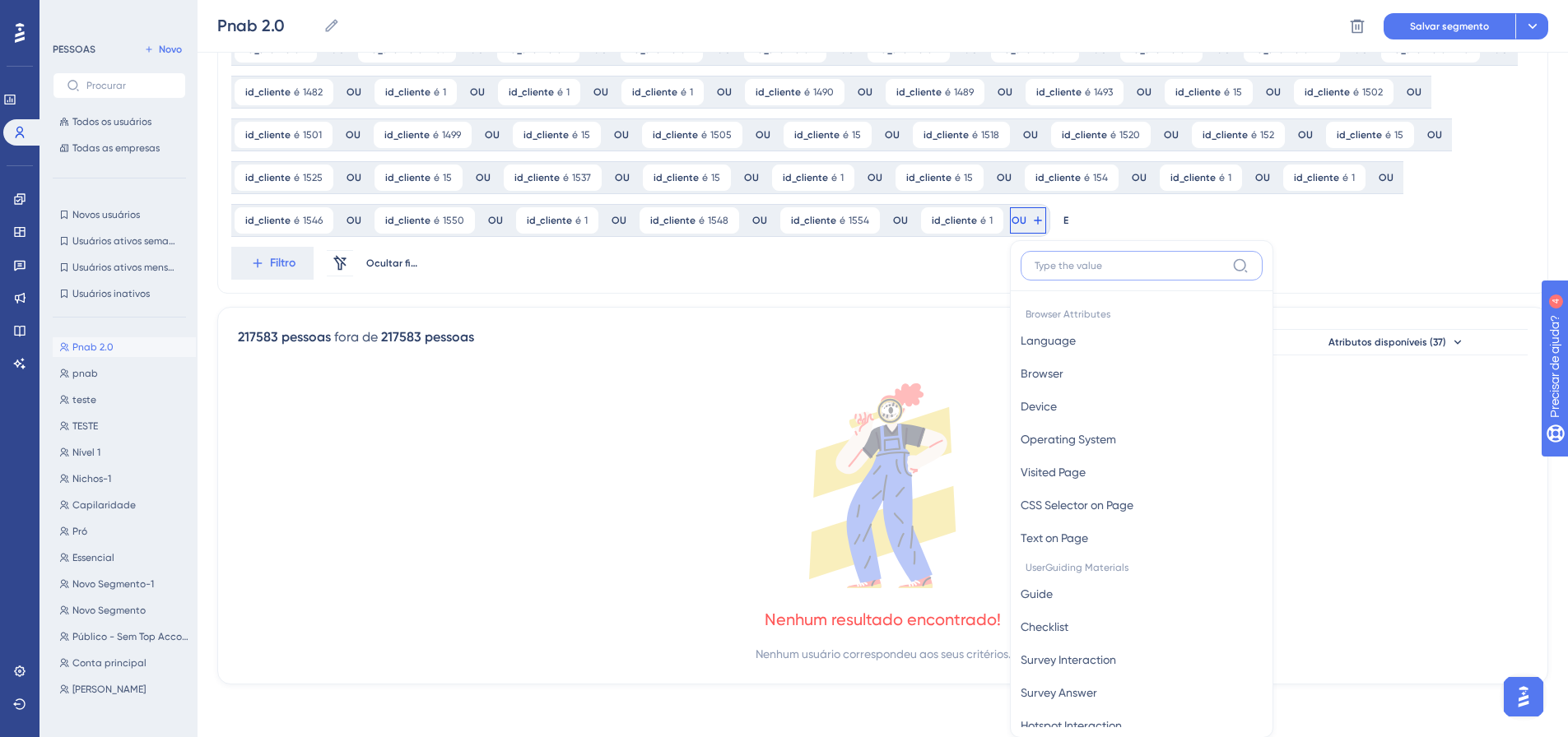
scroll to position [977, 0]
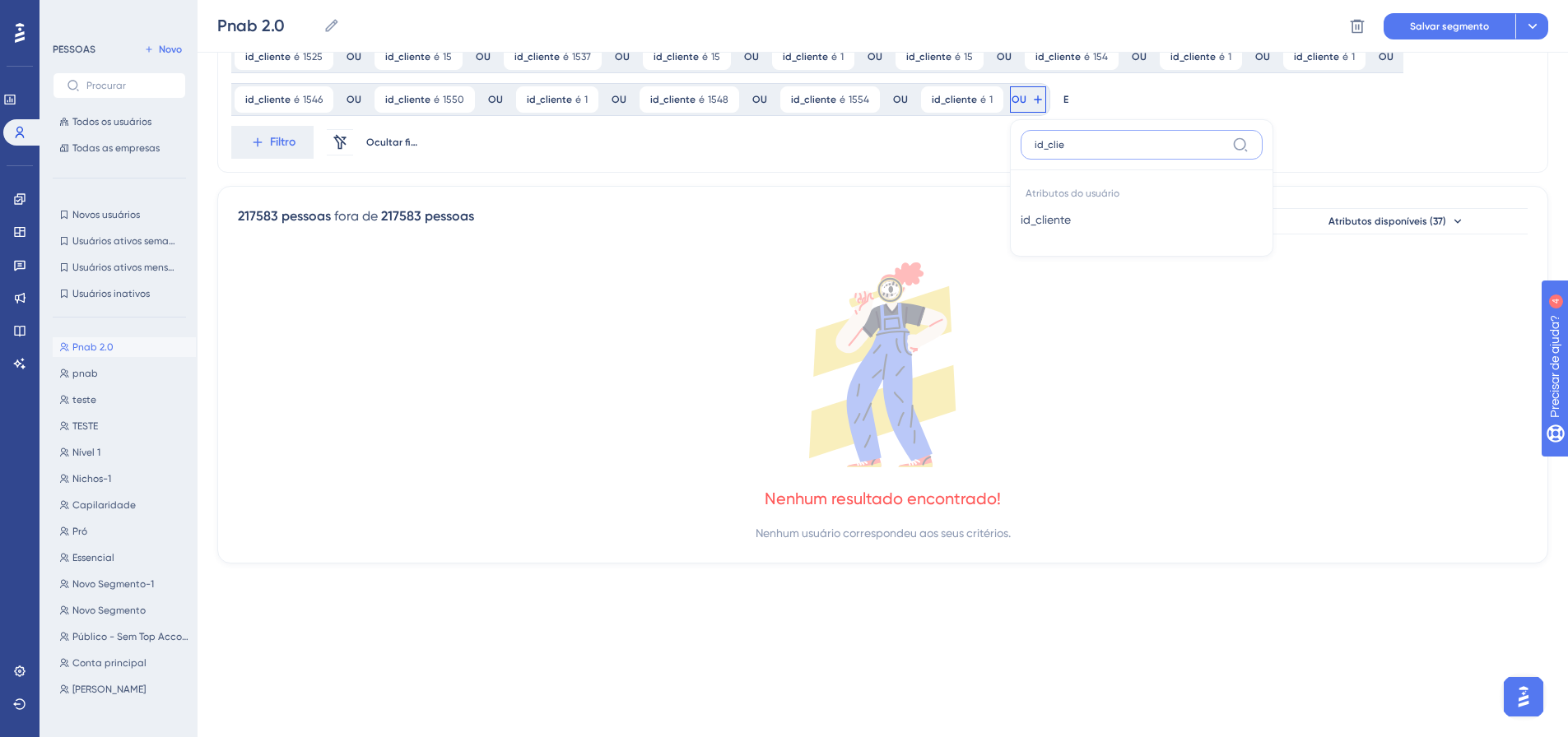
type input "id_clie"
click at [1021, 220] on button "id_cliente id_cliente" at bounding box center [1141, 219] width 242 height 33
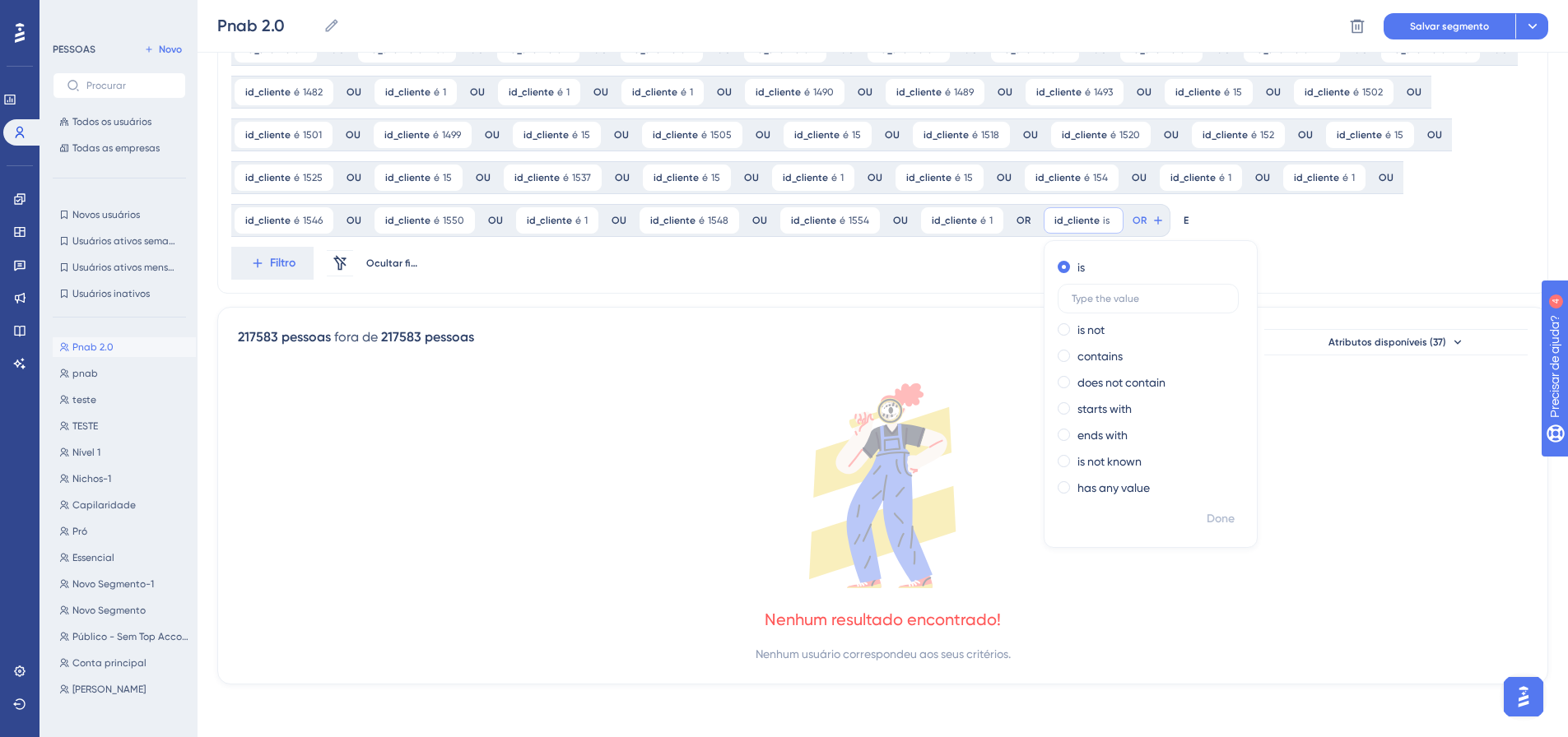
scroll to position [856, 0]
type input "1563"
click at [1209, 515] on font "Feito" at bounding box center [1222, 518] width 25 height 14
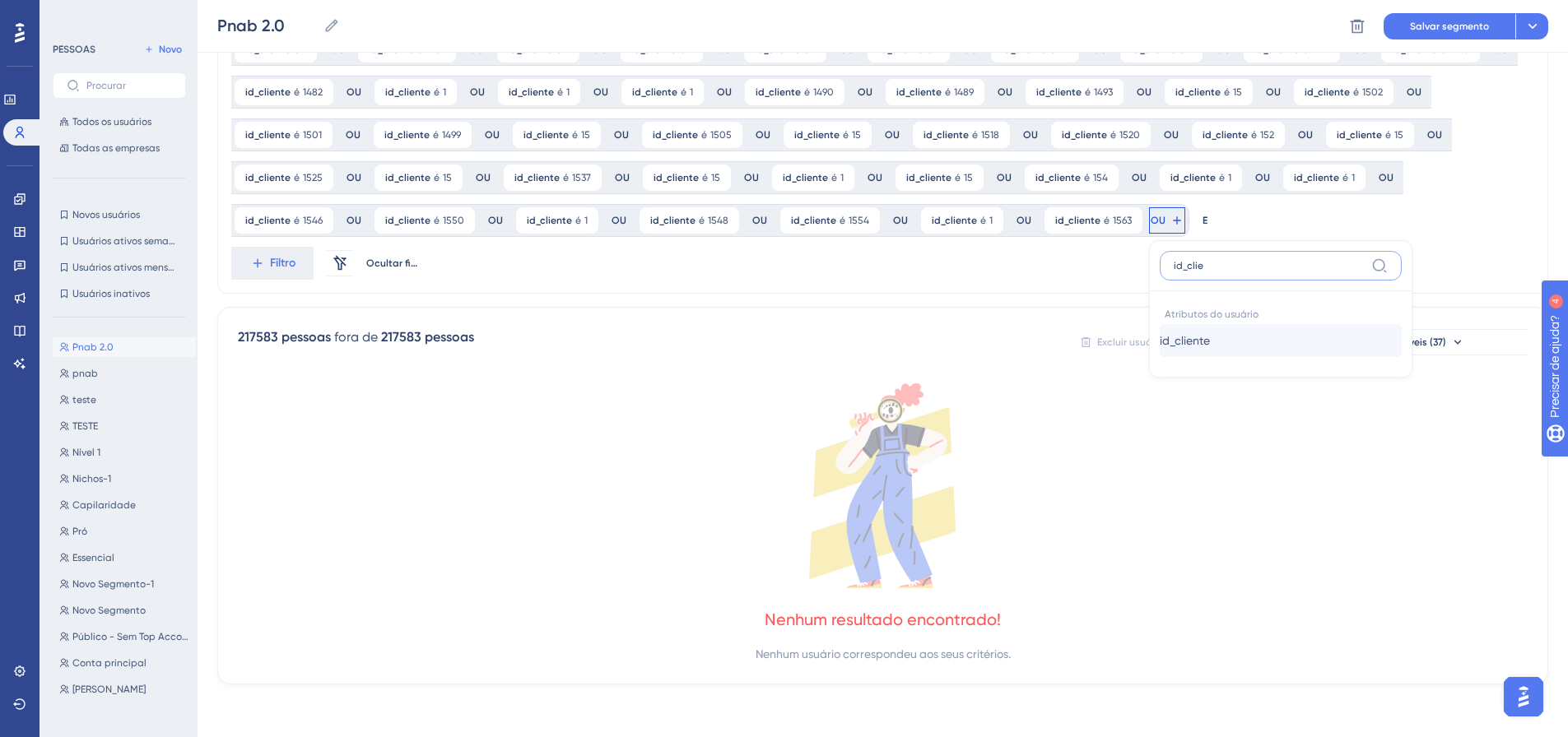
type input "id_clie"
click at [1160, 345] on font "id_cliente" at bounding box center [1185, 341] width 50 height 13
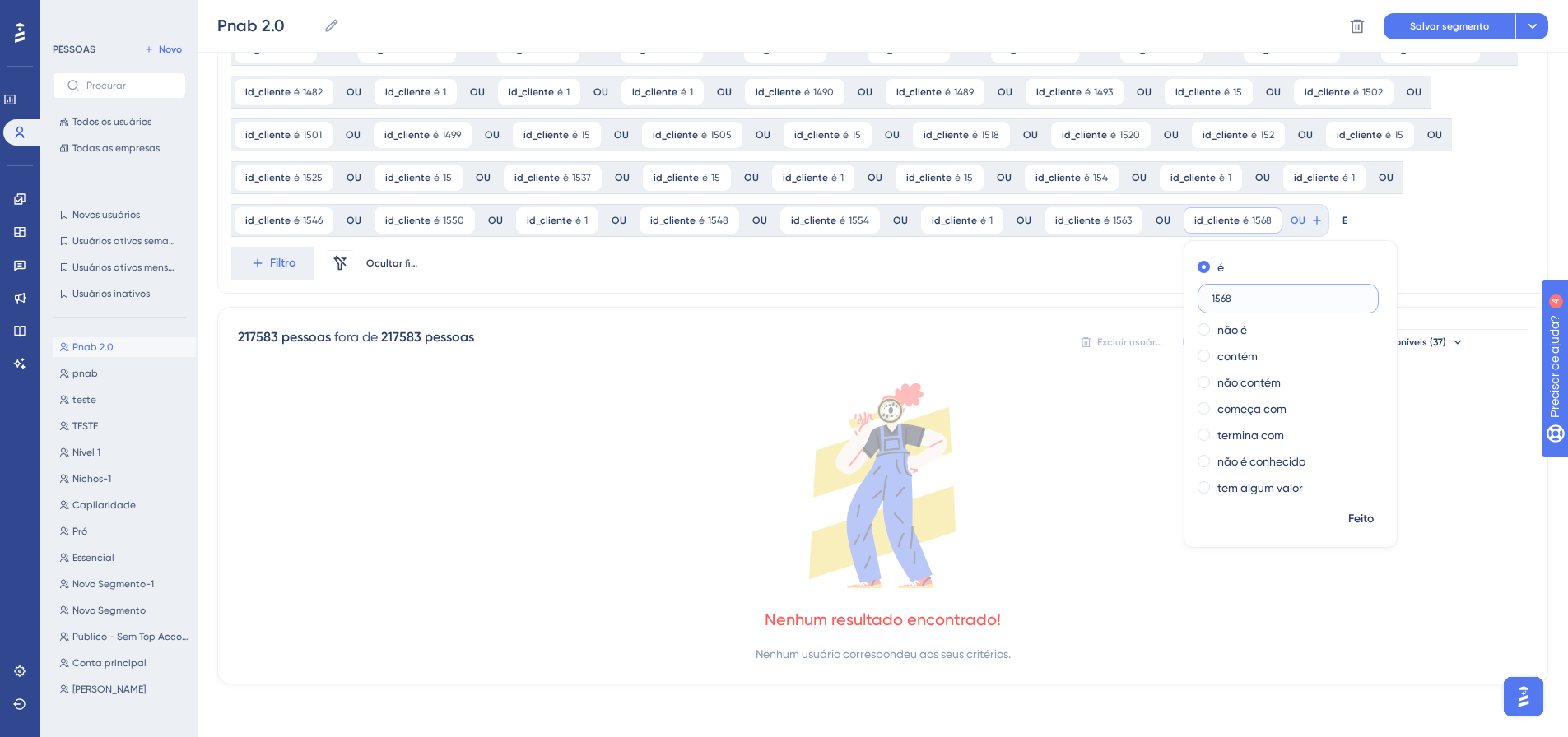
type input "1568"
click at [1348, 517] on font "Feito" at bounding box center [1361, 518] width 25 height 14
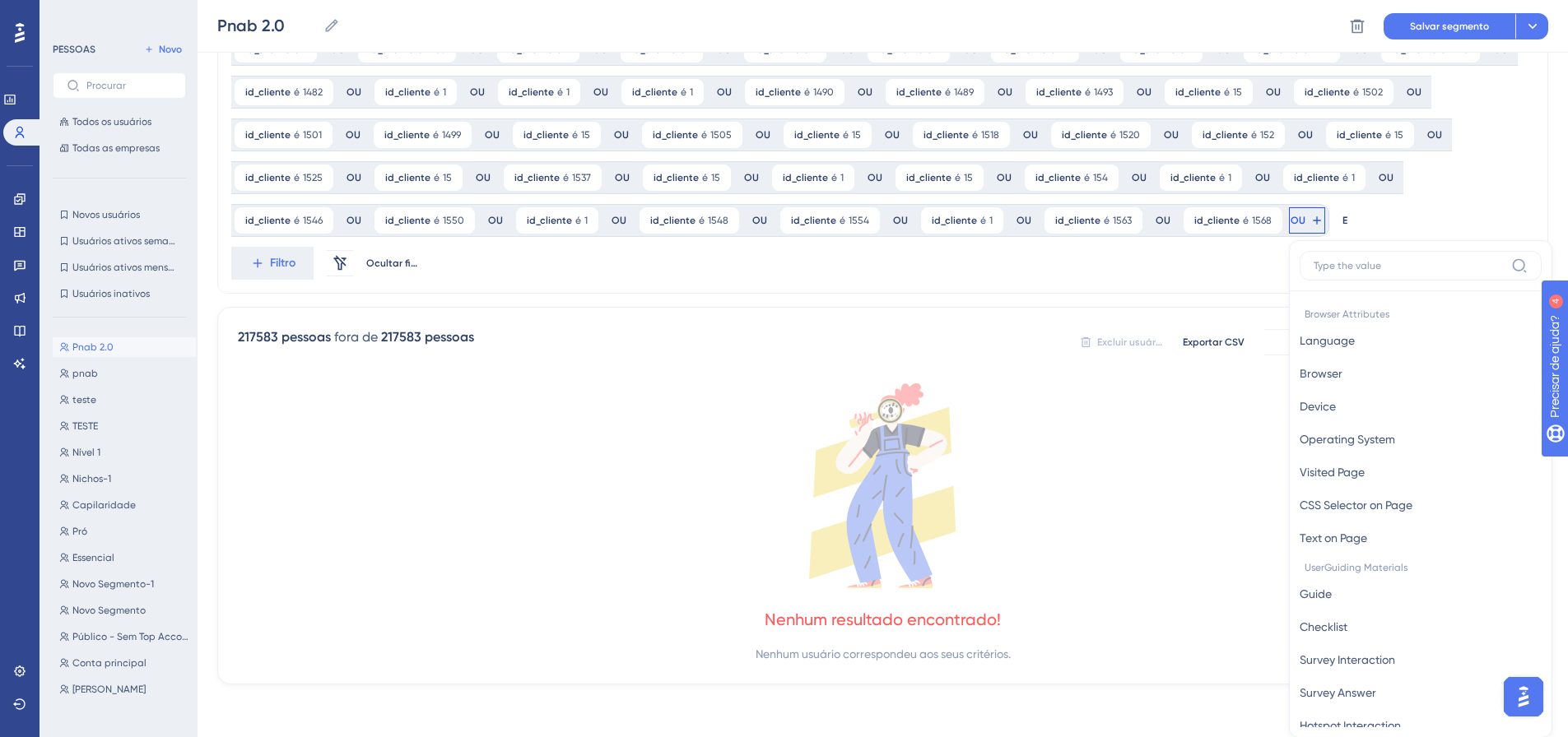
scroll to position [977, 0]
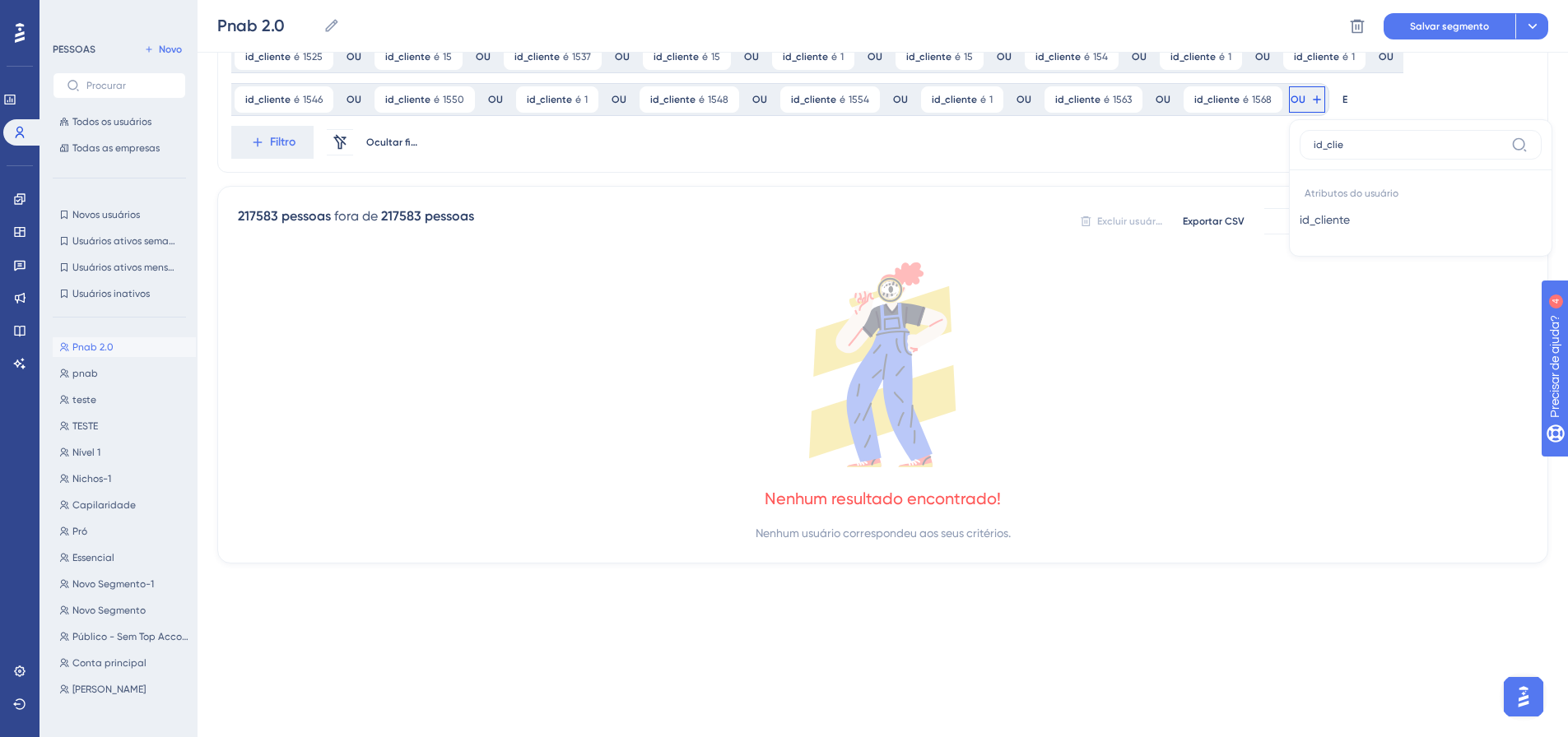
type input "id_clie"
click at [1300, 218] on button "id_cliente id_cliente" at bounding box center [1421, 219] width 242 height 33
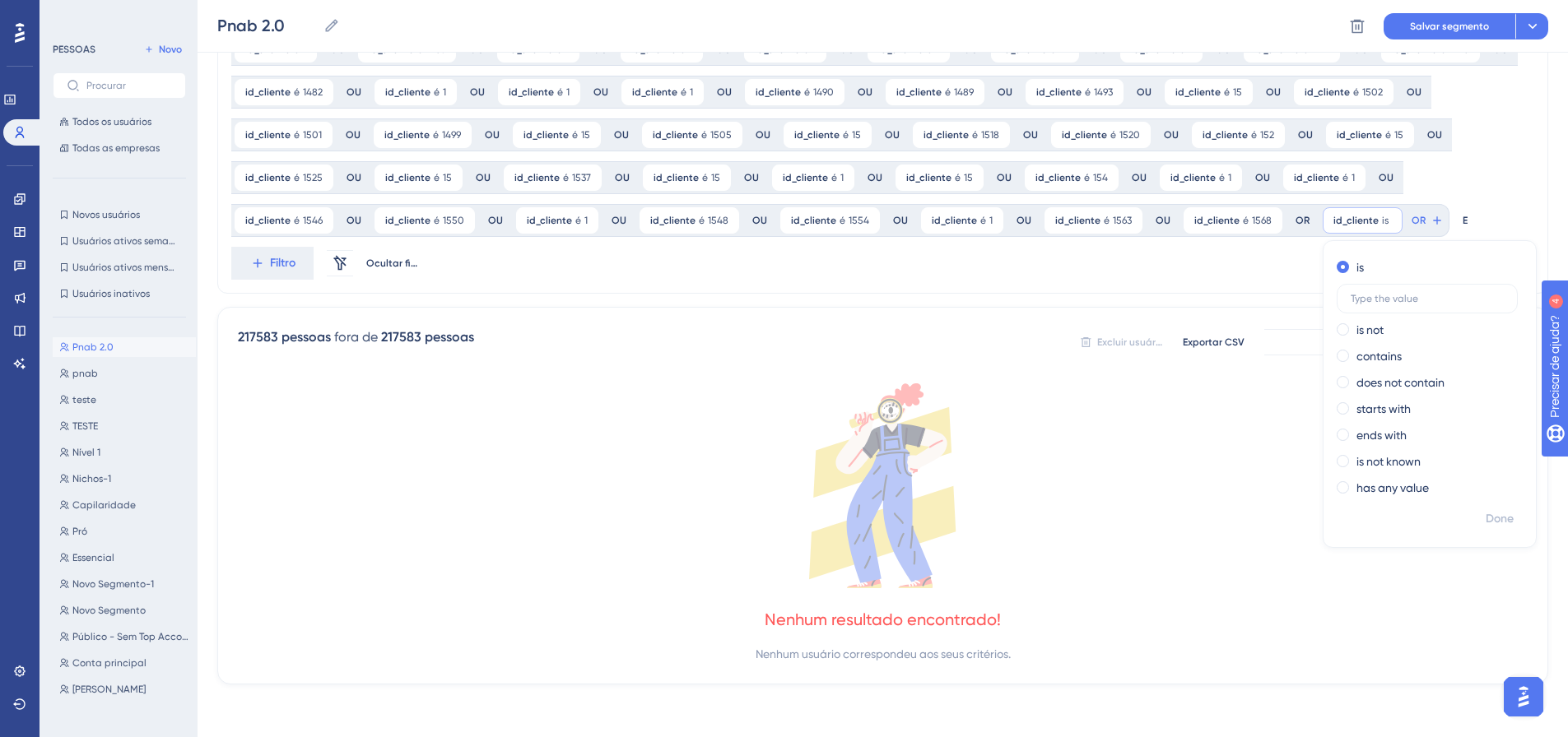
scroll to position [856, 0]
type input "1566"
click at [1488, 522] on font "Feito" at bounding box center [1500, 518] width 25 height 14
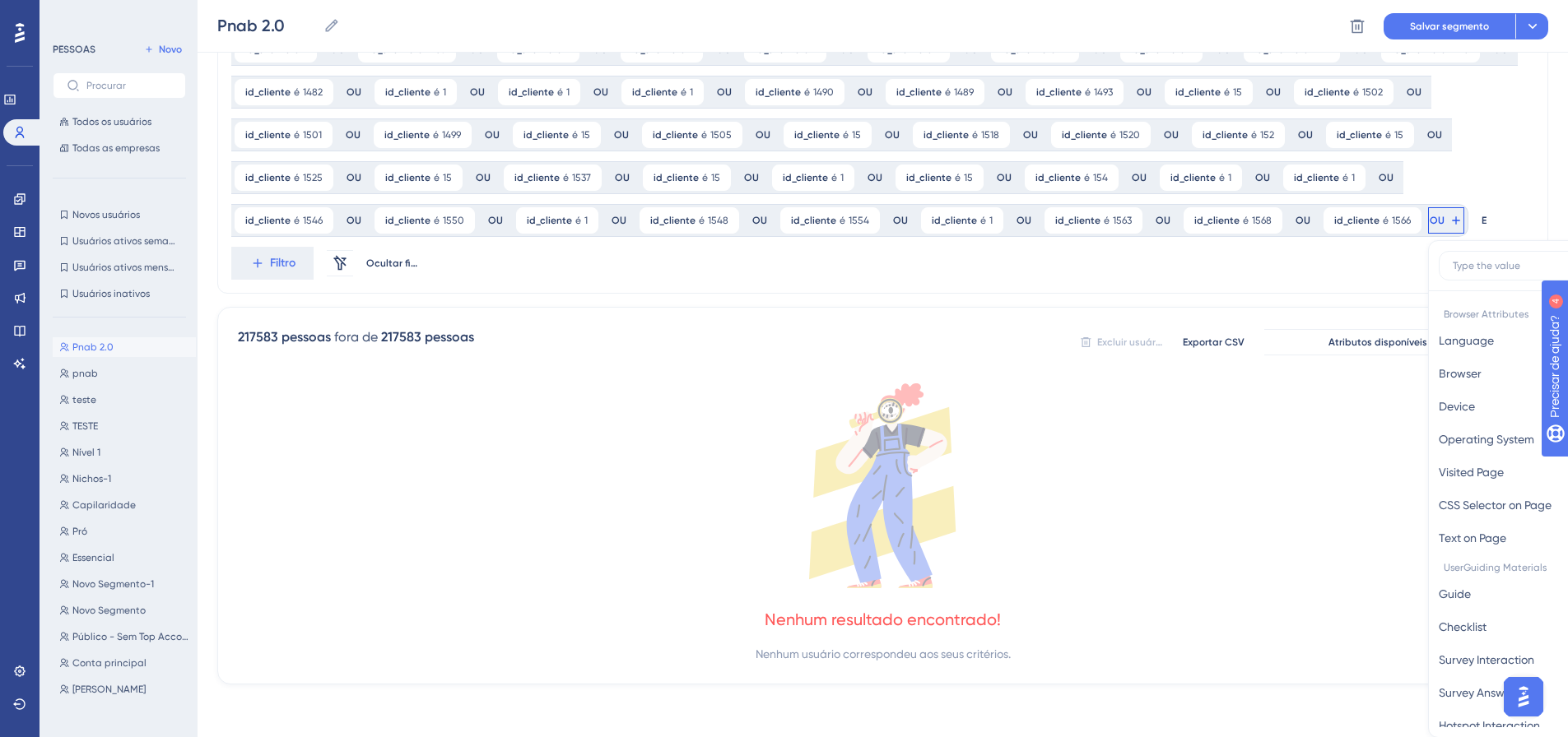
scroll to position [977, 0]
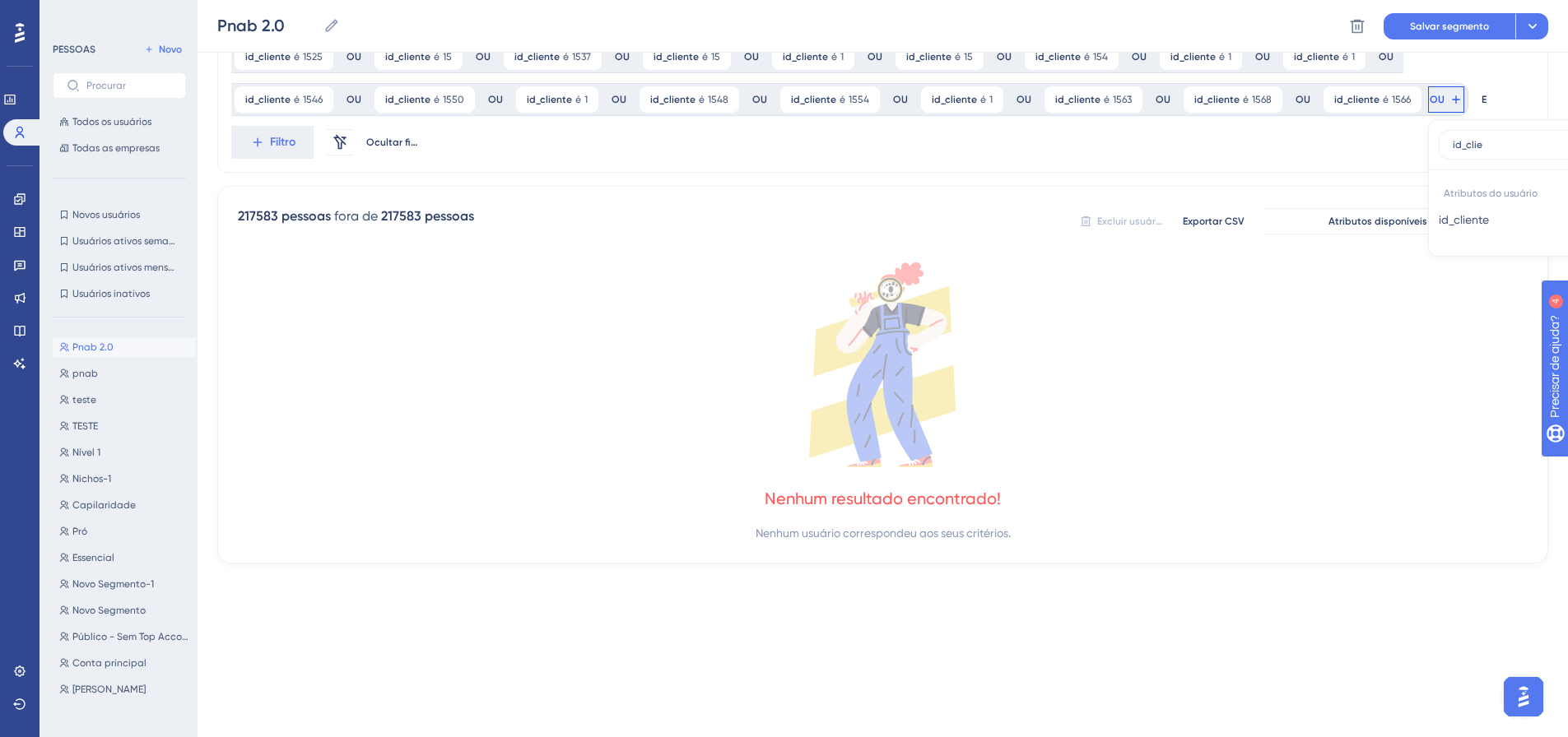
type input "id_clie"
click at [1439, 223] on button "id_cliente id_cliente" at bounding box center [1560, 219] width 242 height 33
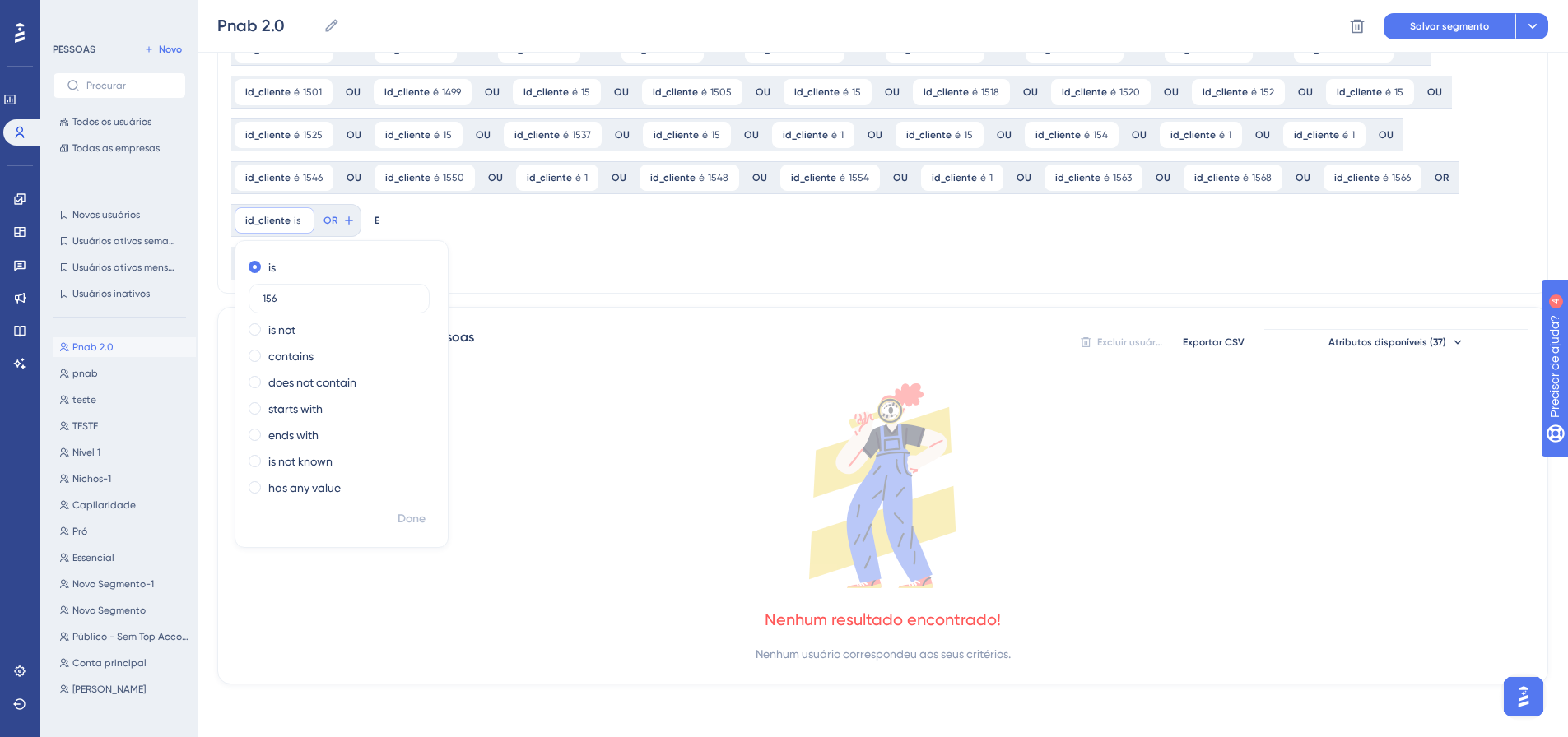
scroll to position [856, 0]
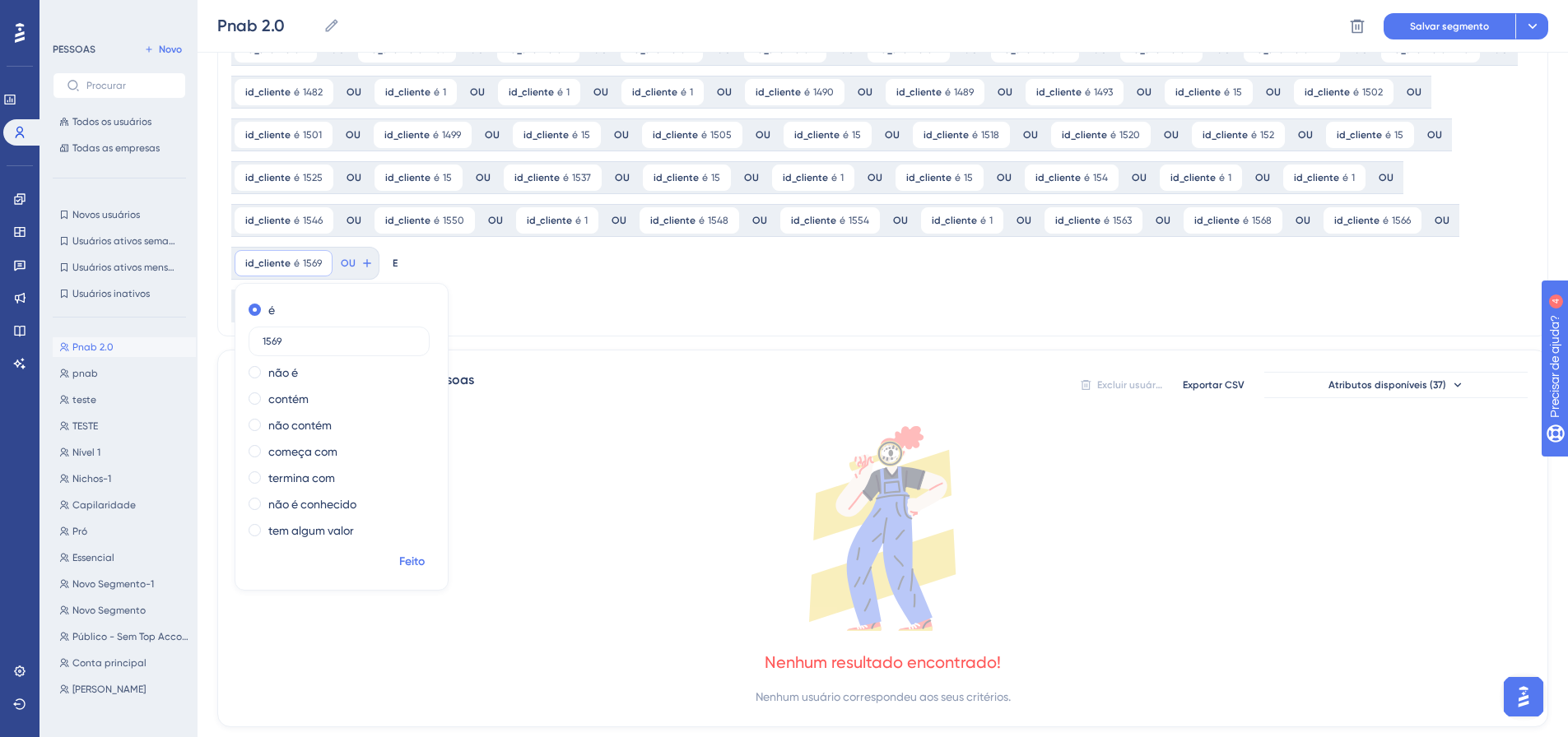
type input "1569"
drag, startPoint x: 1494, startPoint y: 510, endPoint x: 1466, endPoint y: 497, distance: 30.9
click at [425, 552] on span "Feito" at bounding box center [411, 562] width 25 height 20
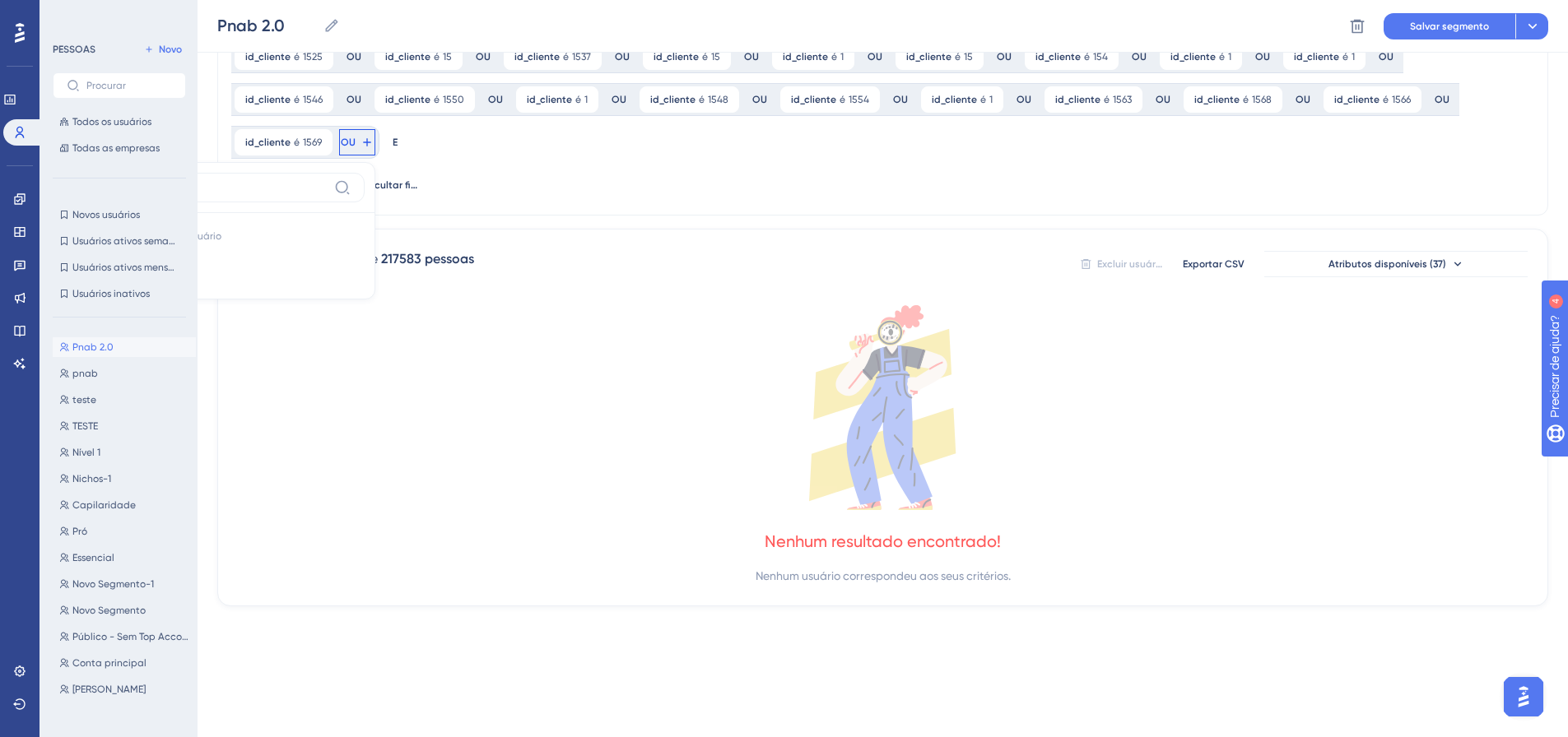
type input "id_clie"
click at [365, 246] on button "id_cliente id_cliente" at bounding box center [243, 262] width 242 height 33
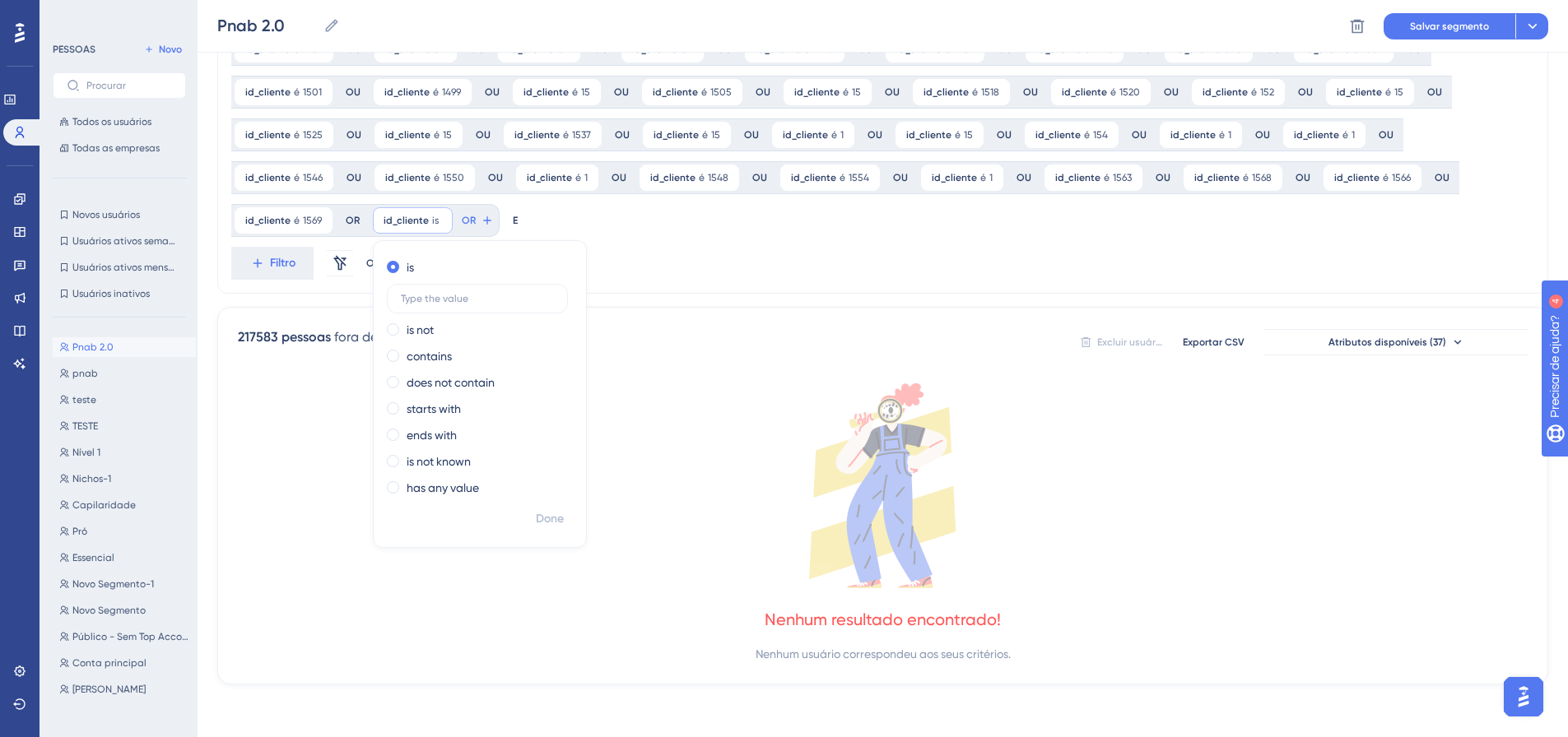
scroll to position [899, 0]
type input "1571"
click at [538, 513] on font "Feito" at bounding box center [551, 518] width 25 height 14
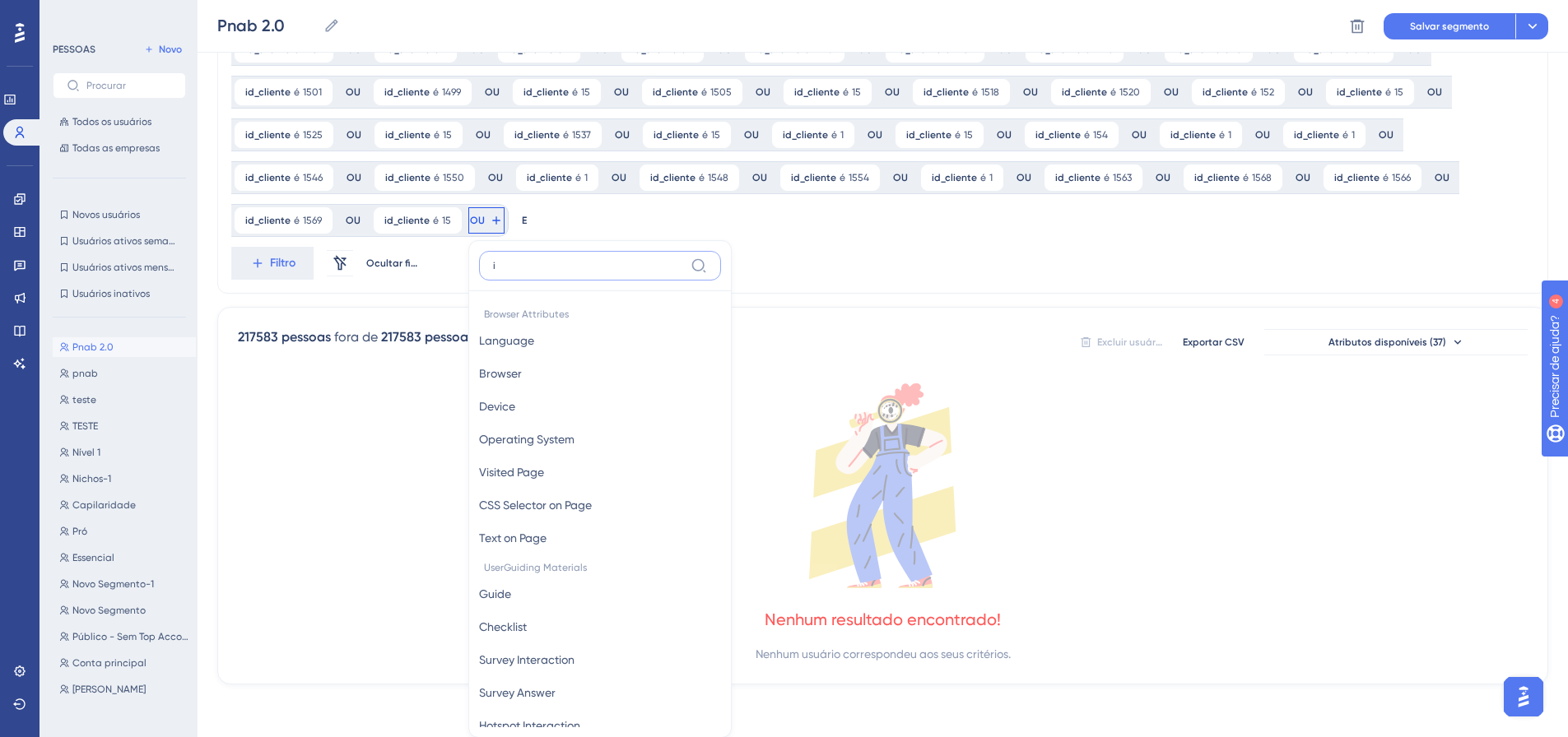
scroll to position [1020, 0]
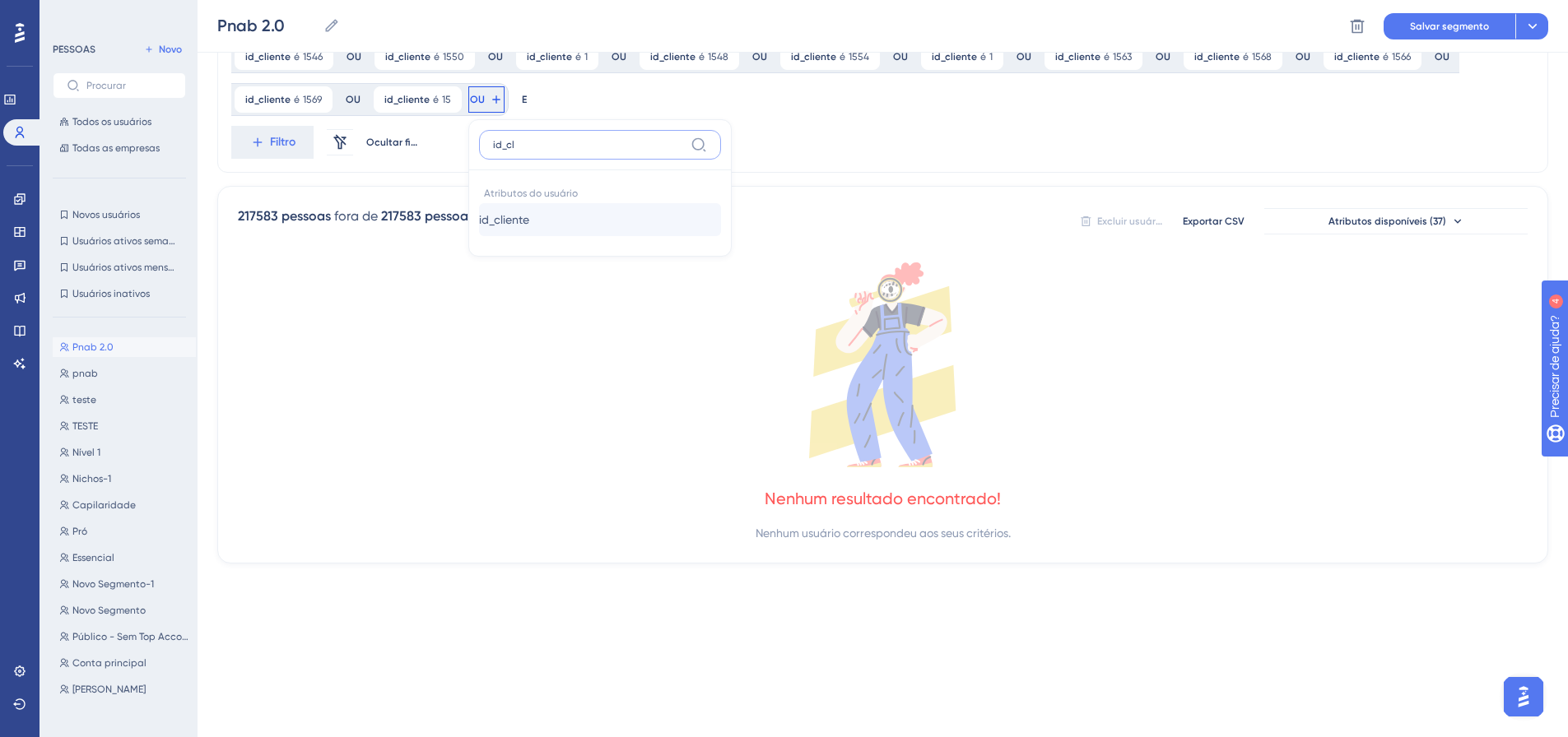
type input "id_cl"
click at [479, 222] on font "id_cliente" at bounding box center [505, 219] width 50 height 13
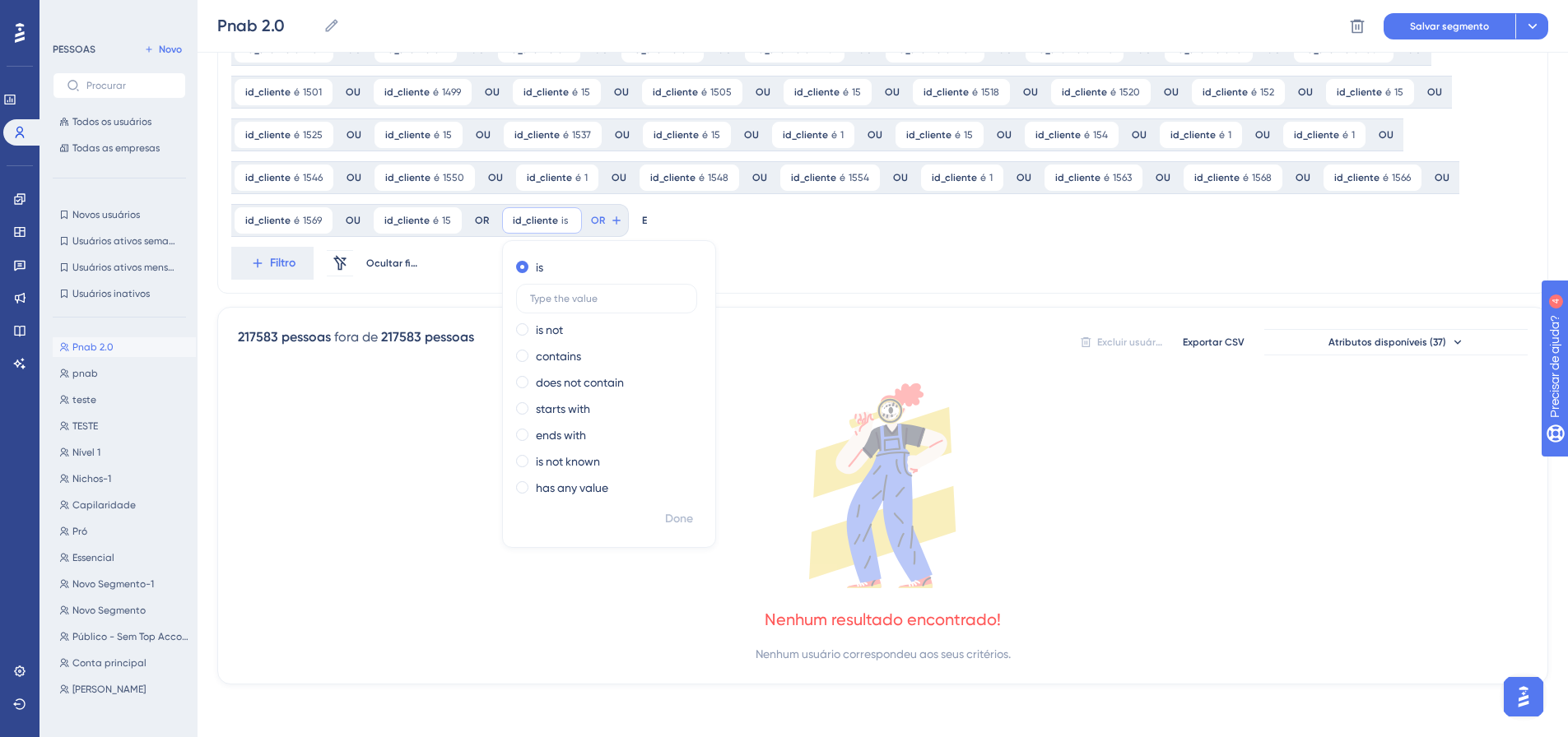
scroll to position [899, 0]
type input "1575"
click at [667, 516] on font "Feito" at bounding box center [680, 518] width 25 height 14
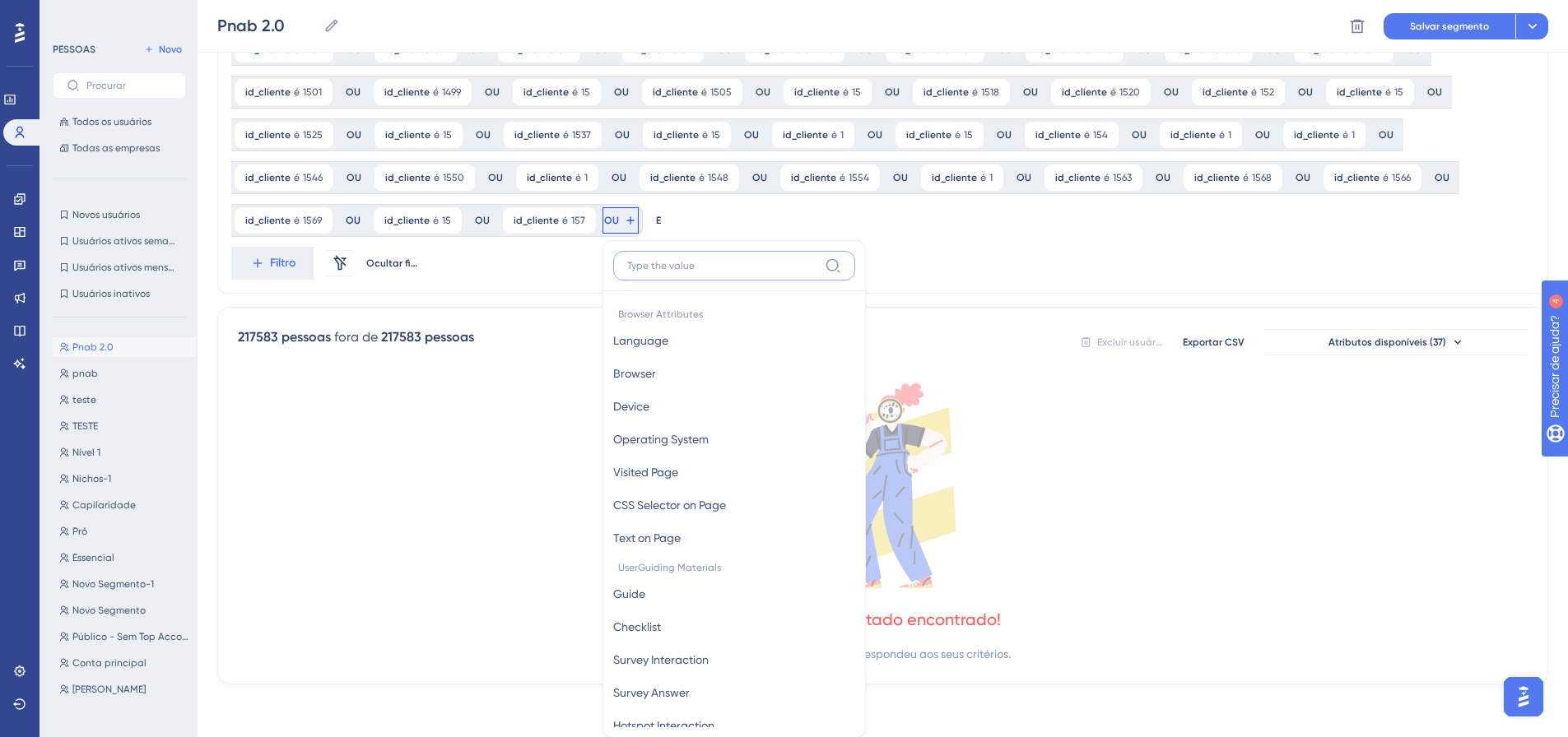
scroll to position [1020, 0]
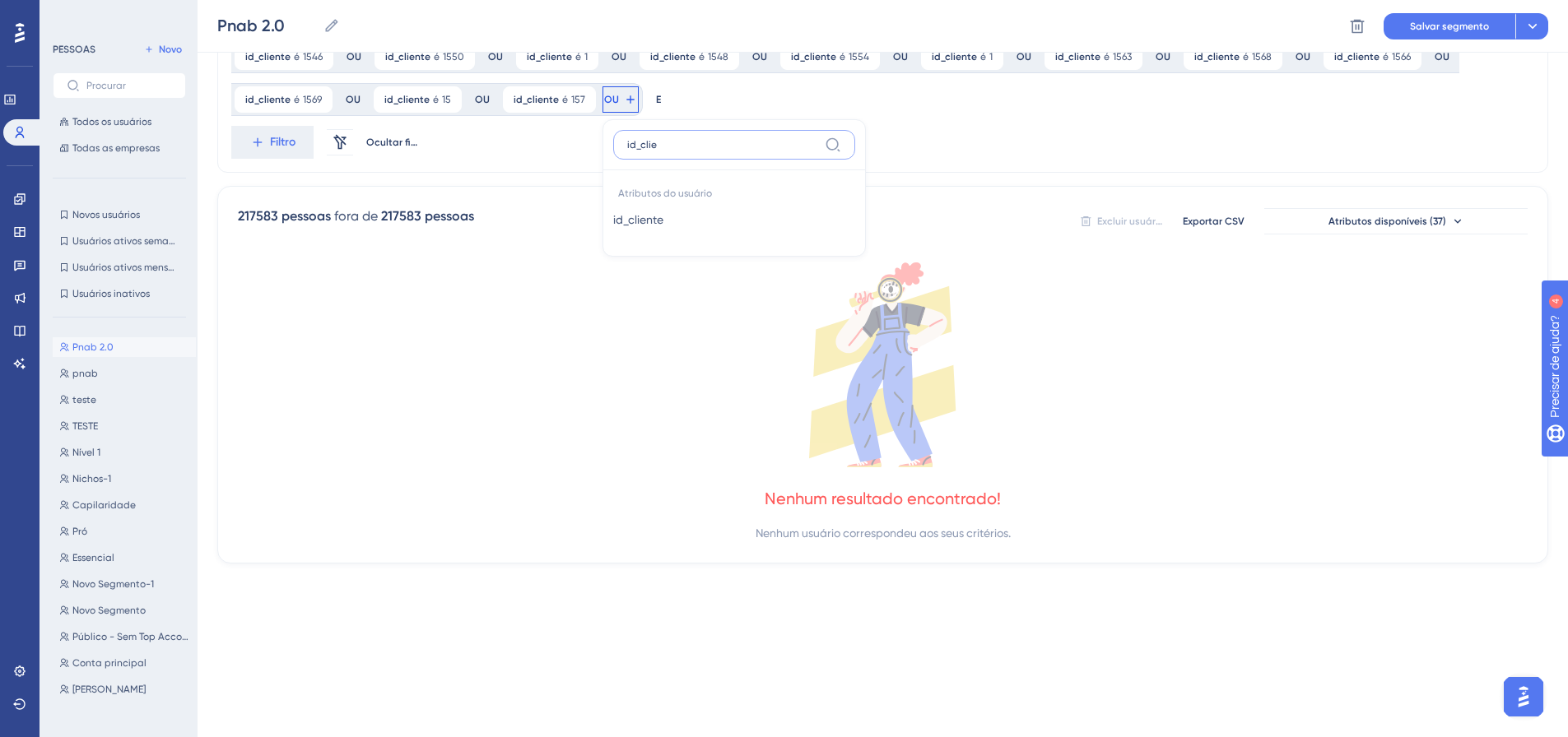
type input "id_clie"
click at [613, 220] on font "id_cliente" at bounding box center [639, 219] width 50 height 13
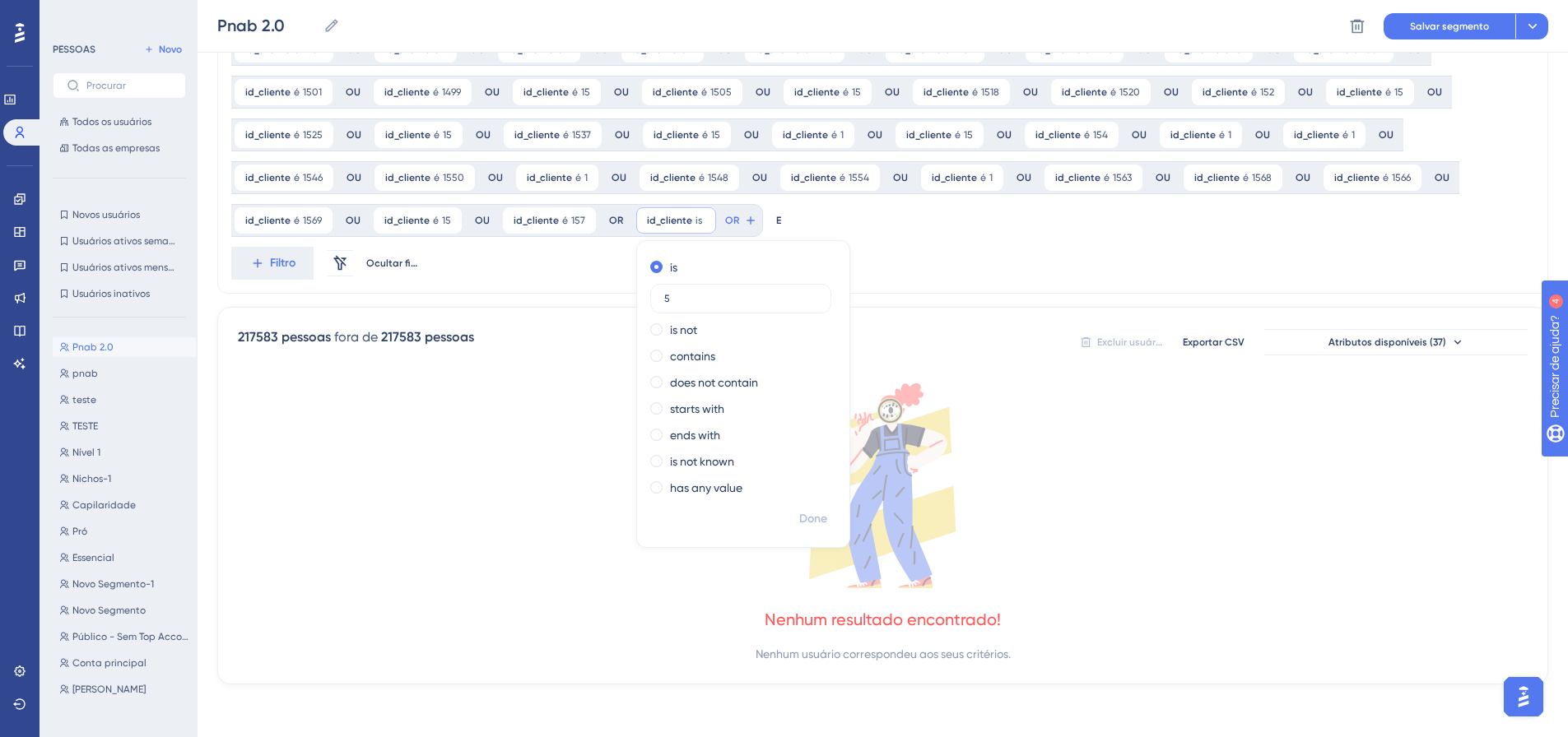
scroll to position [899, 0]
type input "5"
type input "1580"
click at [801, 511] on span "Feito" at bounding box center [814, 519] width 25 height 20
click at [613, 220] on div at bounding box center [866, 427] width 1403 height 618
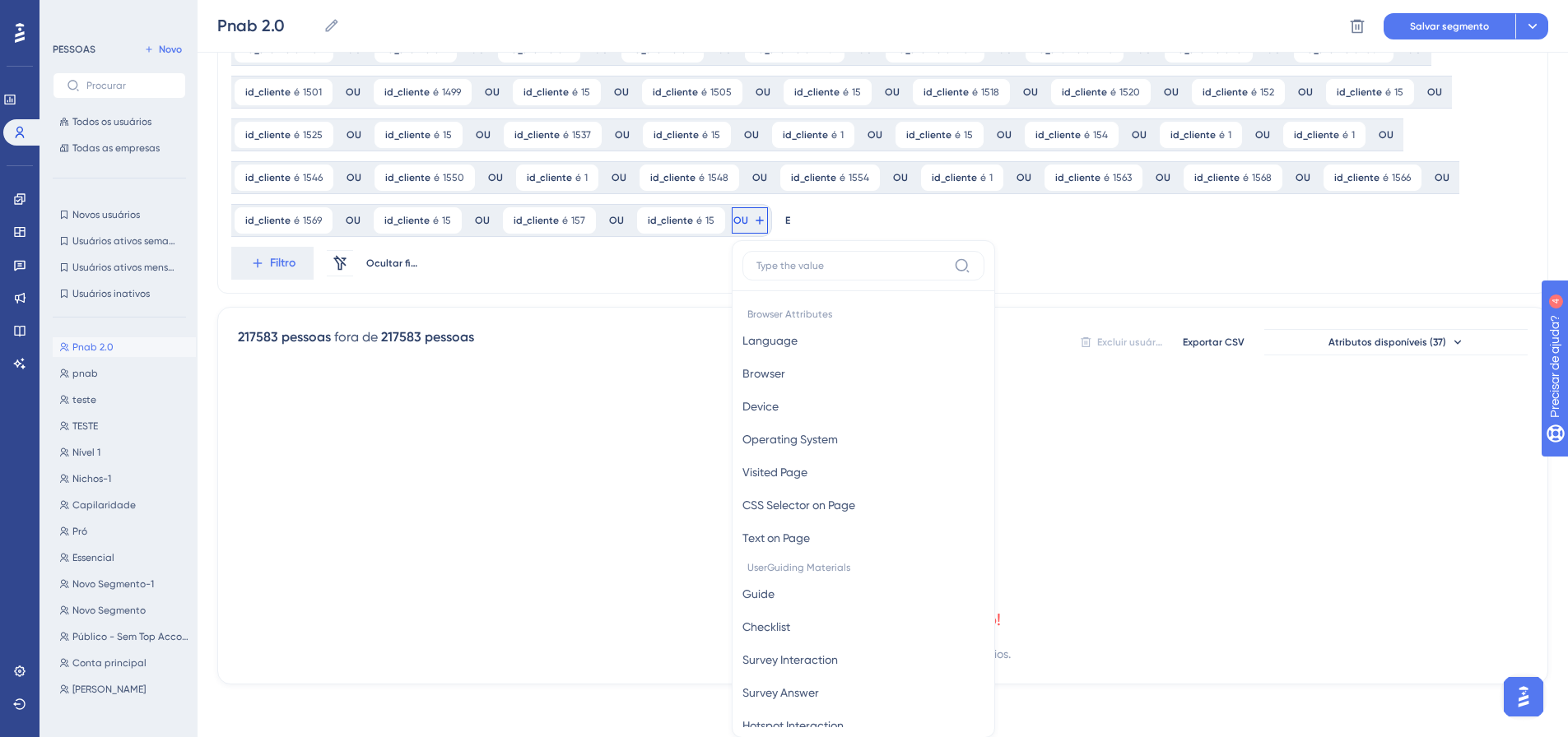
scroll to position [1020, 0]
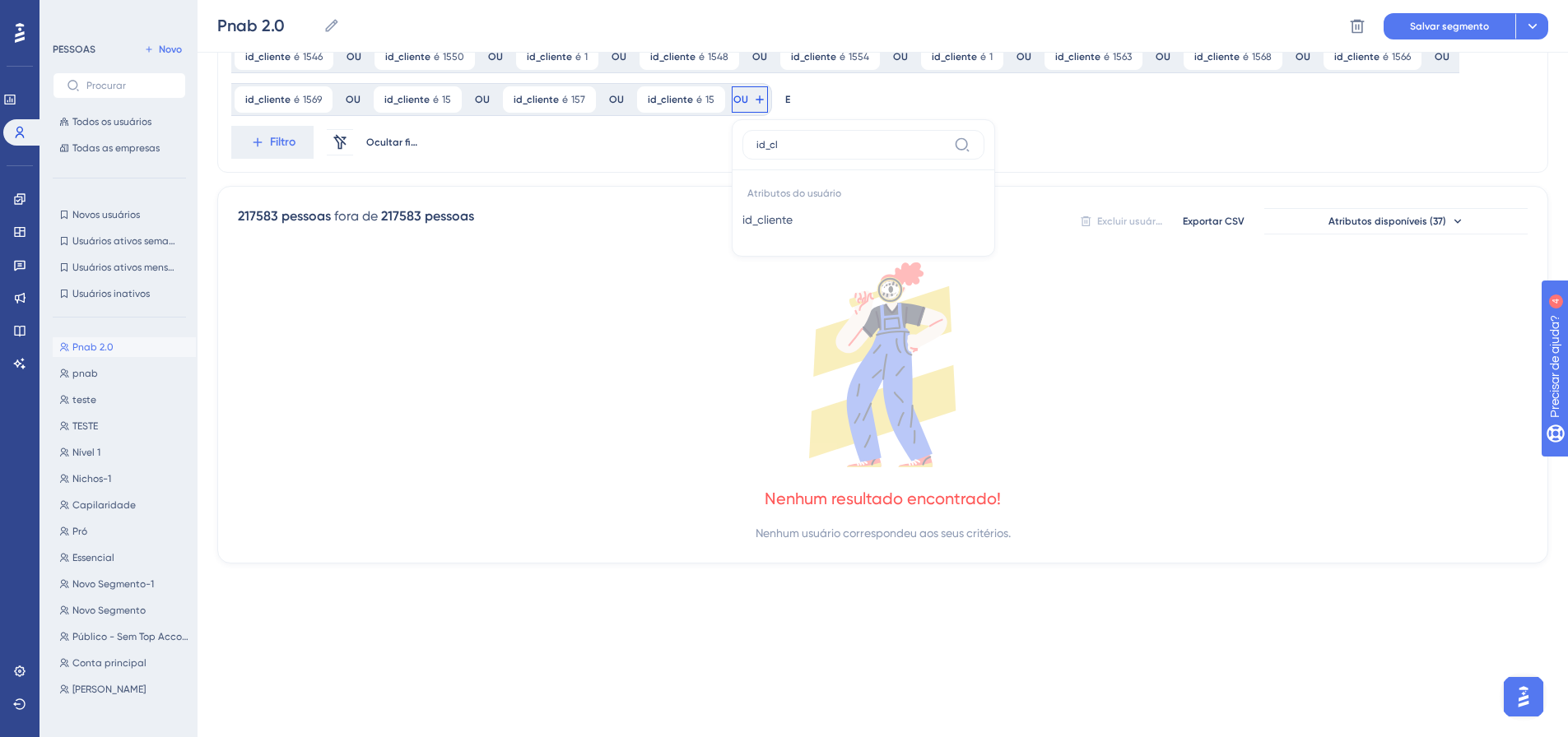
type input "id_cl"
click at [743, 215] on button "id_cliente id_cliente" at bounding box center [863, 219] width 242 height 33
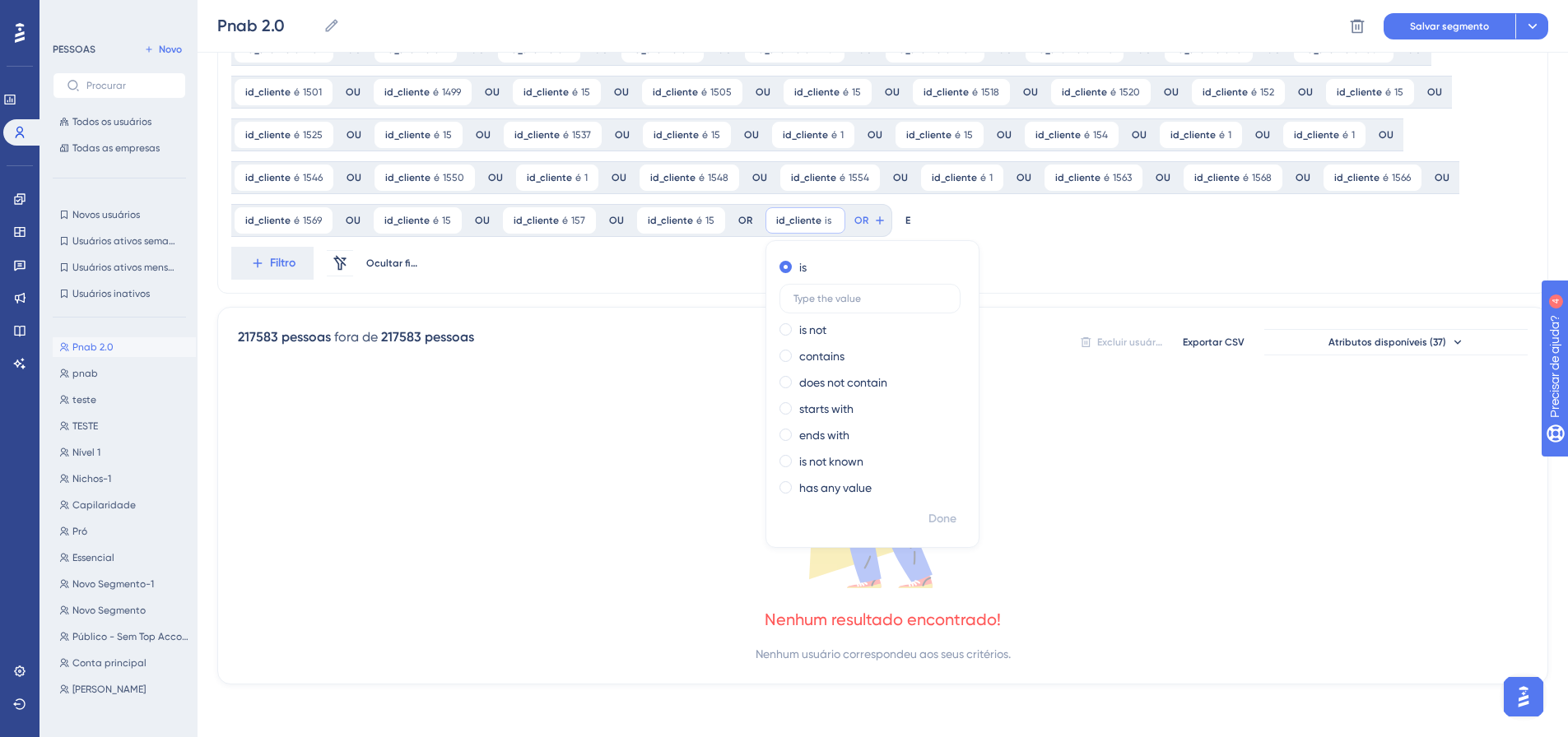
scroll to position [899, 0]
type input "1585"
click at [931, 519] on font "Feito" at bounding box center [944, 518] width 25 height 14
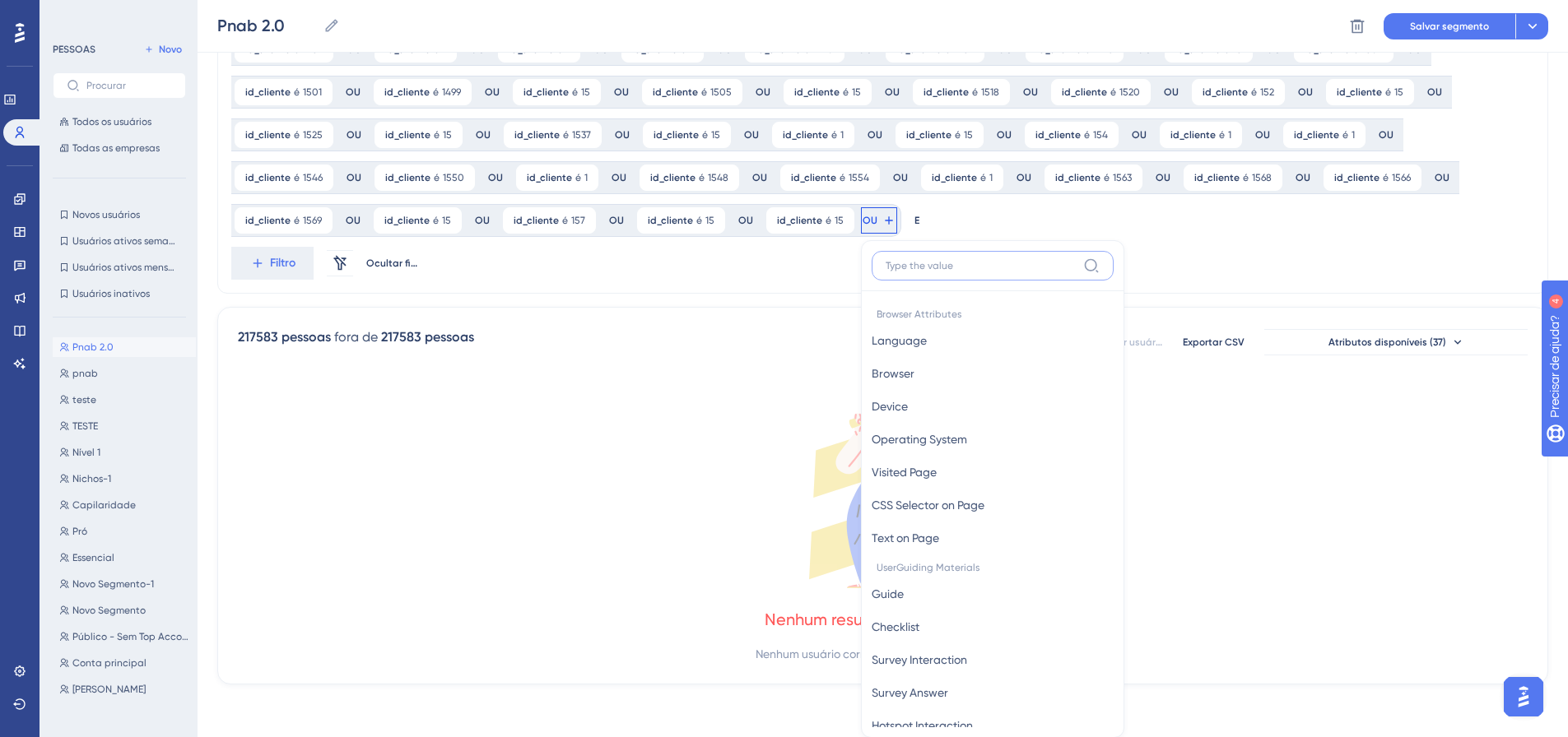
scroll to position [1020, 0]
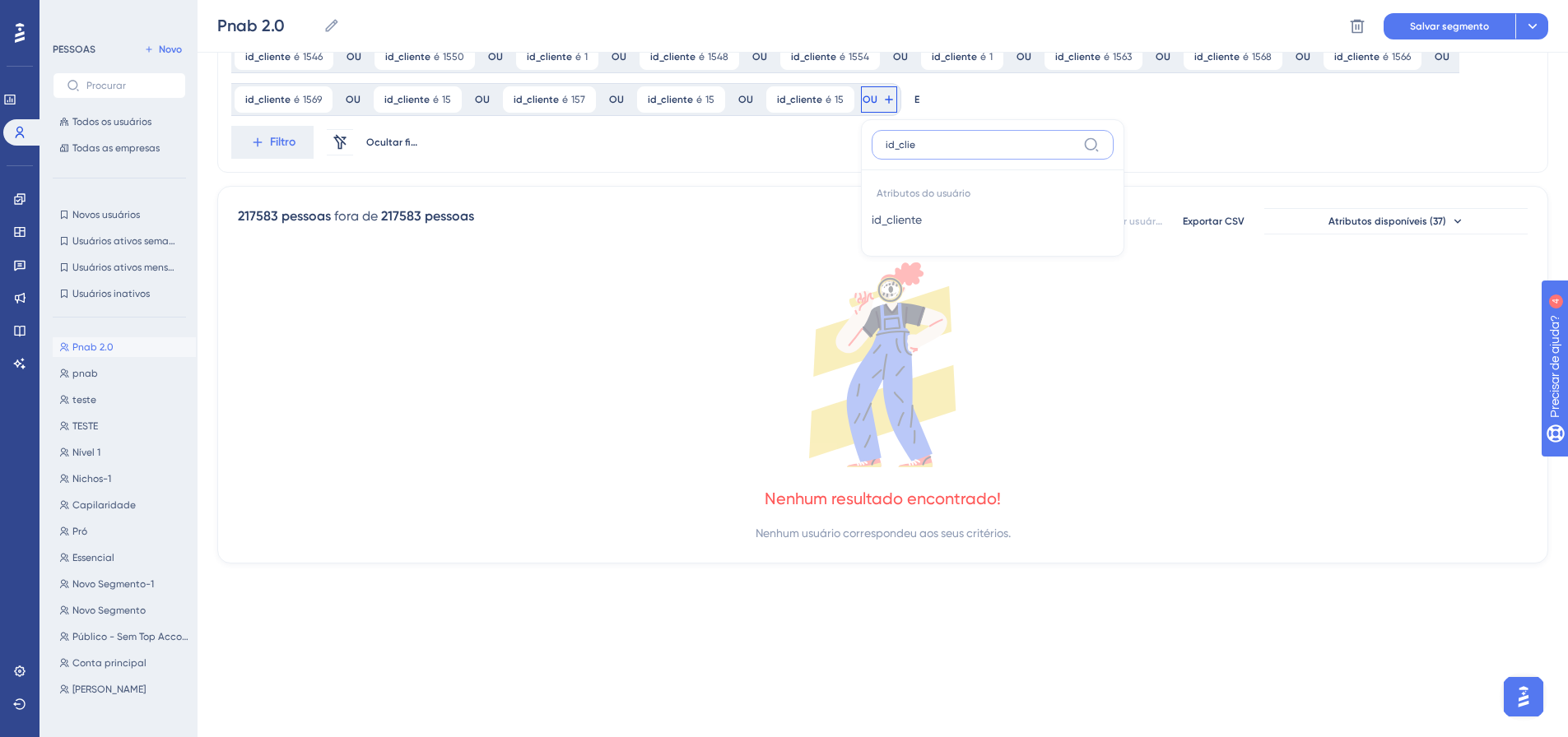
type input "id_clie"
click at [872, 221] on button "id_cliente id_cliente" at bounding box center [992, 219] width 242 height 33
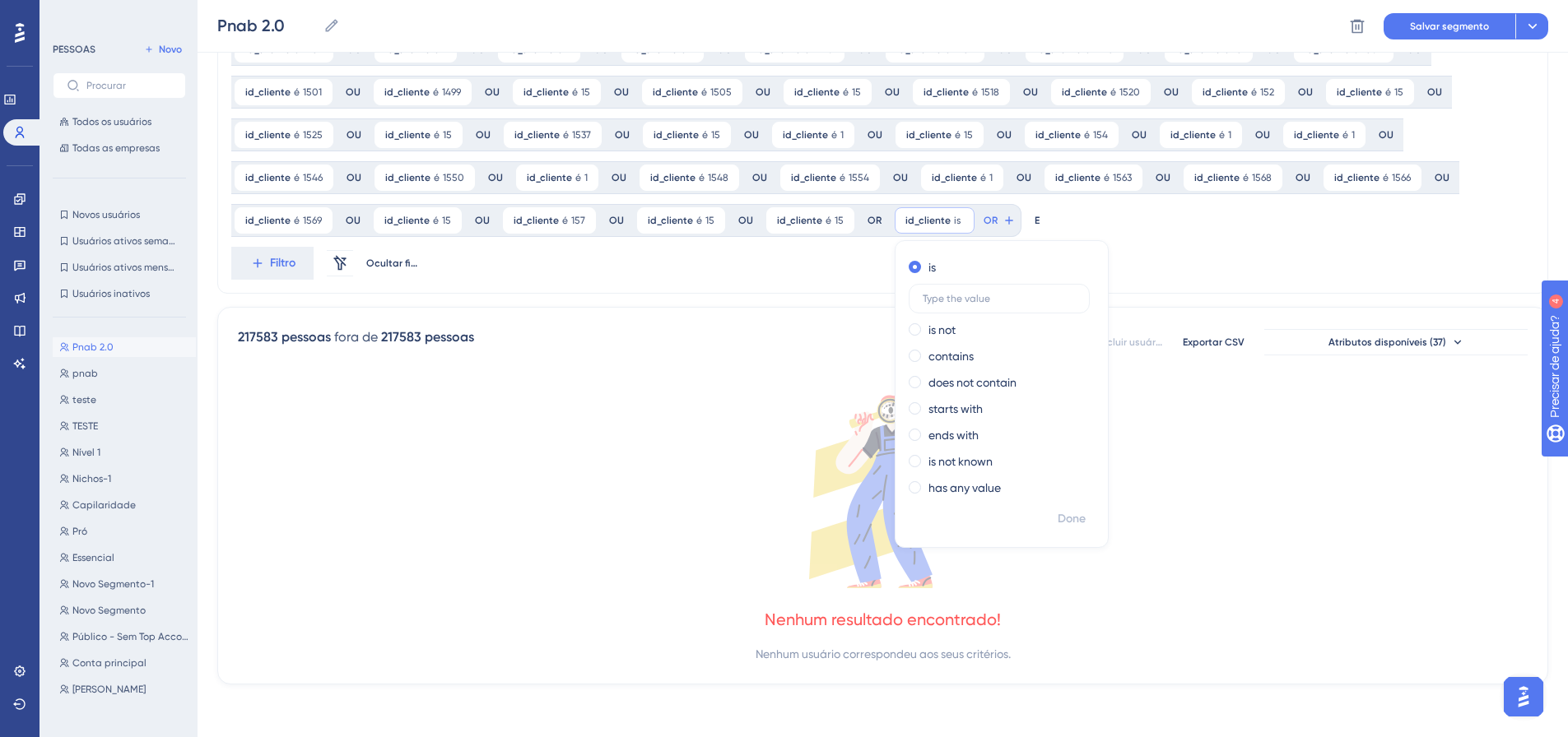
scroll to position [899, 0]
type input "1589"
click at [1060, 521] on font "Feito" at bounding box center [1073, 518] width 25 height 14
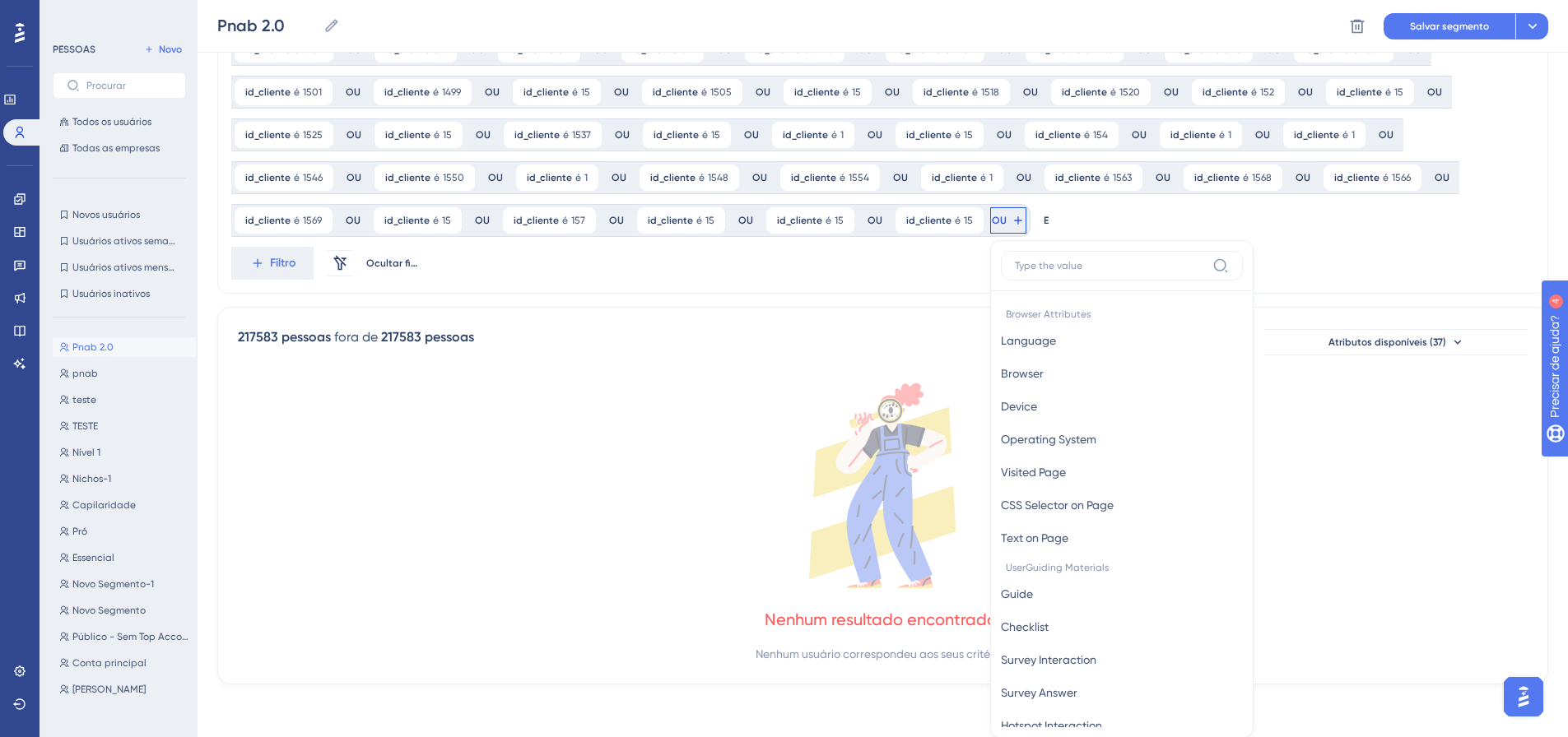
scroll to position [1020, 0]
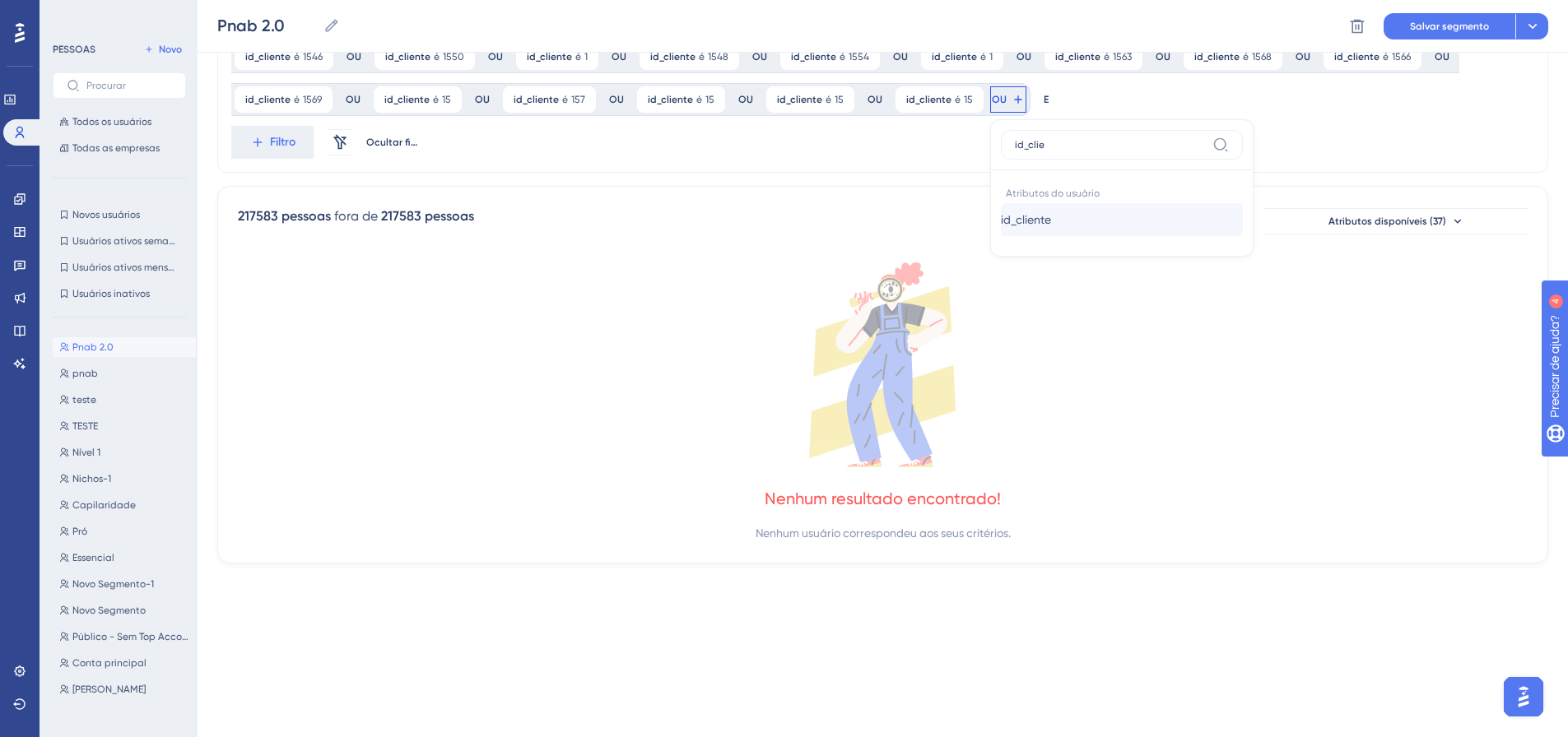
type input "id_clie"
click at [1001, 212] on button "id_cliente id_cliente" at bounding box center [1121, 219] width 242 height 33
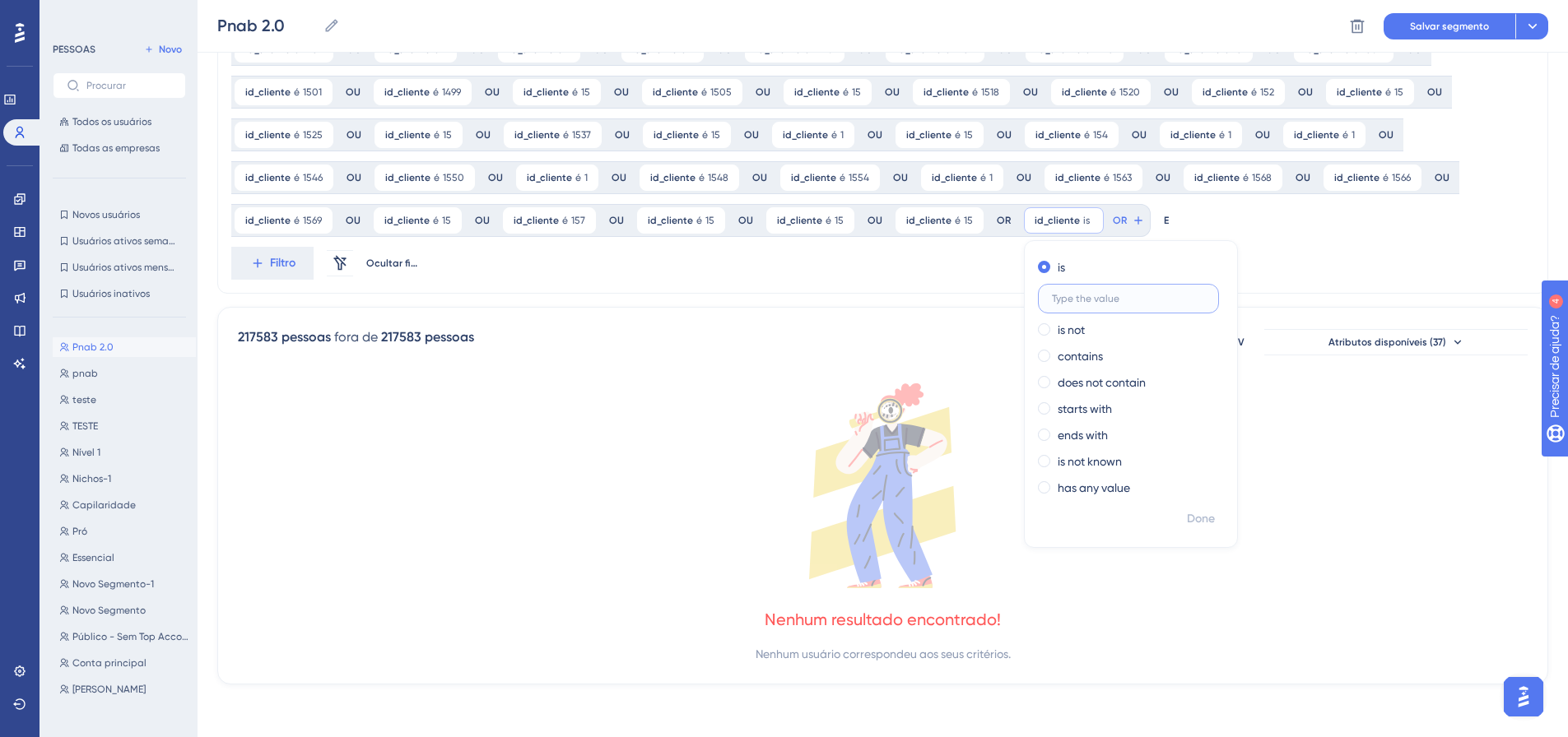
scroll to position [899, 0]
type input "1590"
click at [1189, 523] on font "Feito" at bounding box center [1202, 518] width 25 height 14
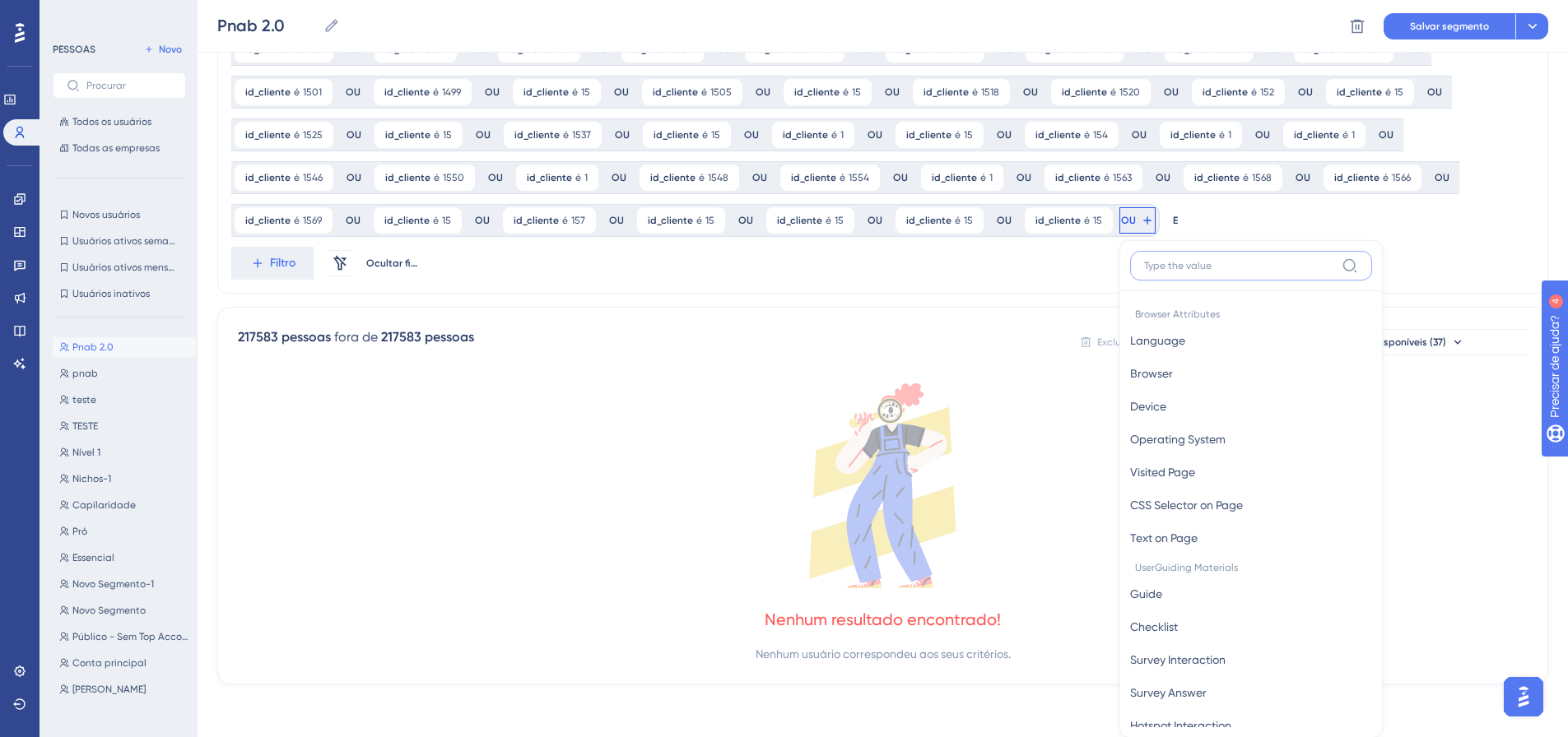
scroll to position [1020, 0]
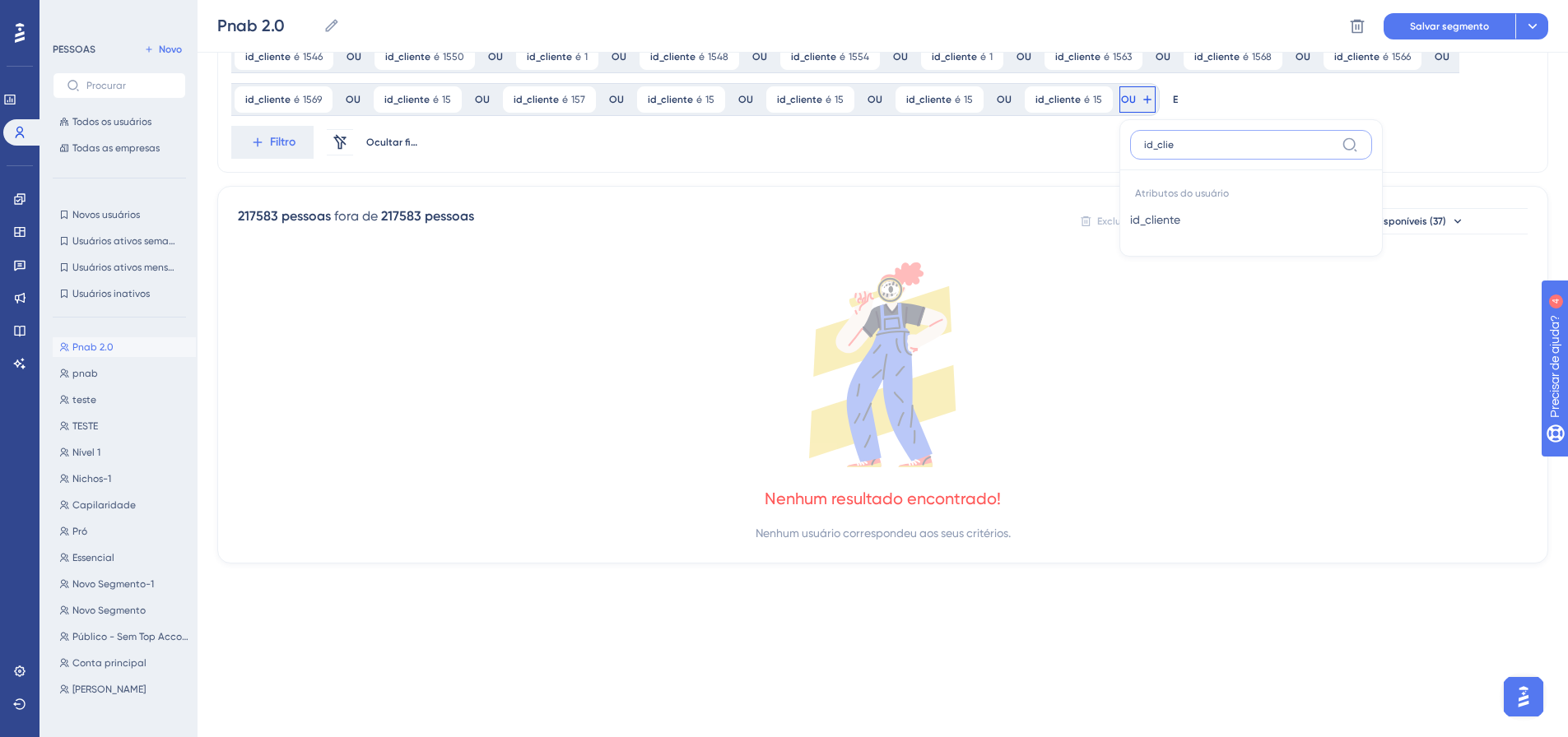
type input "id_clie"
click at [1130, 227] on button "id_cliente id_cliente" at bounding box center [1250, 219] width 242 height 33
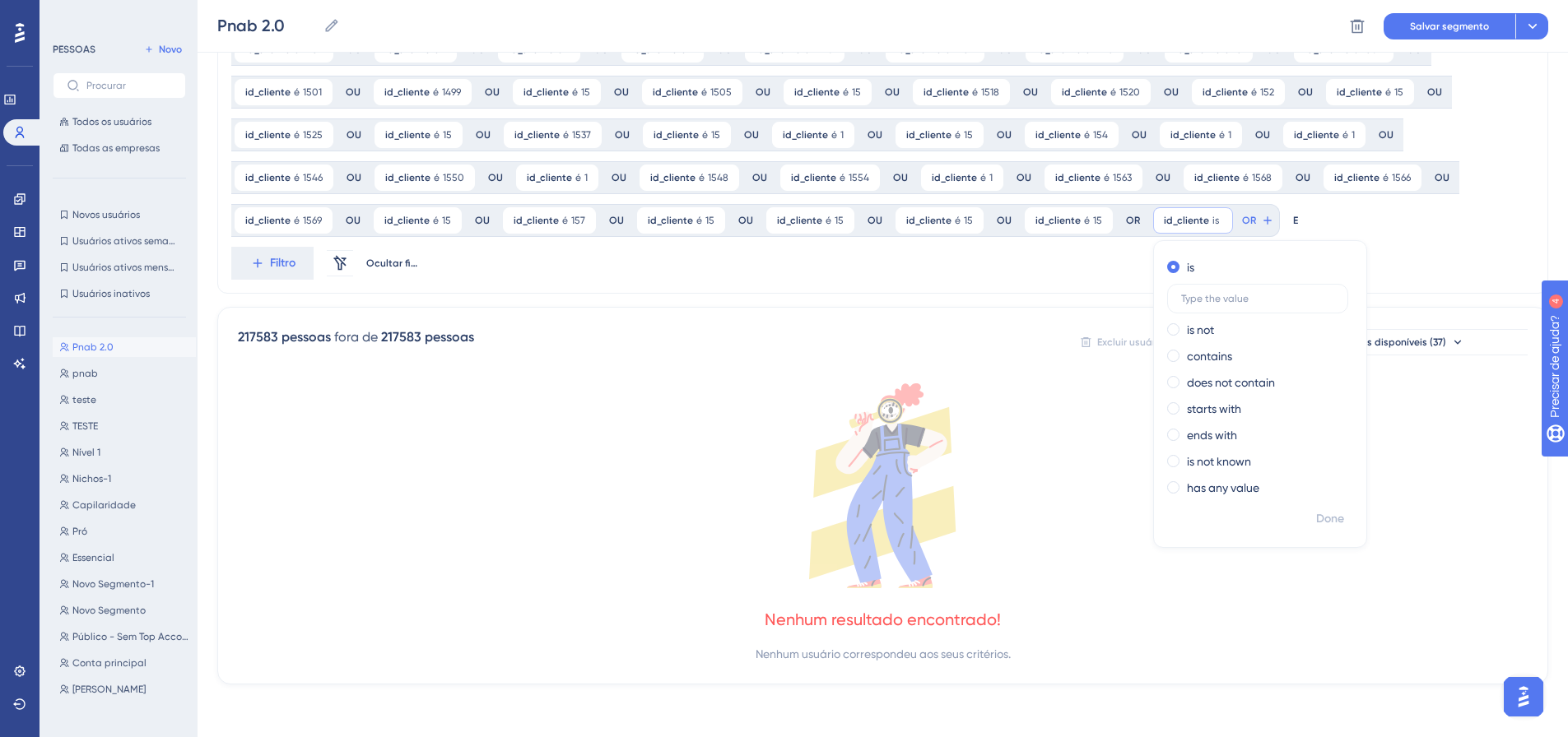
scroll to position [899, 0]
type input "1592"
click at [1318, 525] on font "Feito" at bounding box center [1331, 518] width 25 height 14
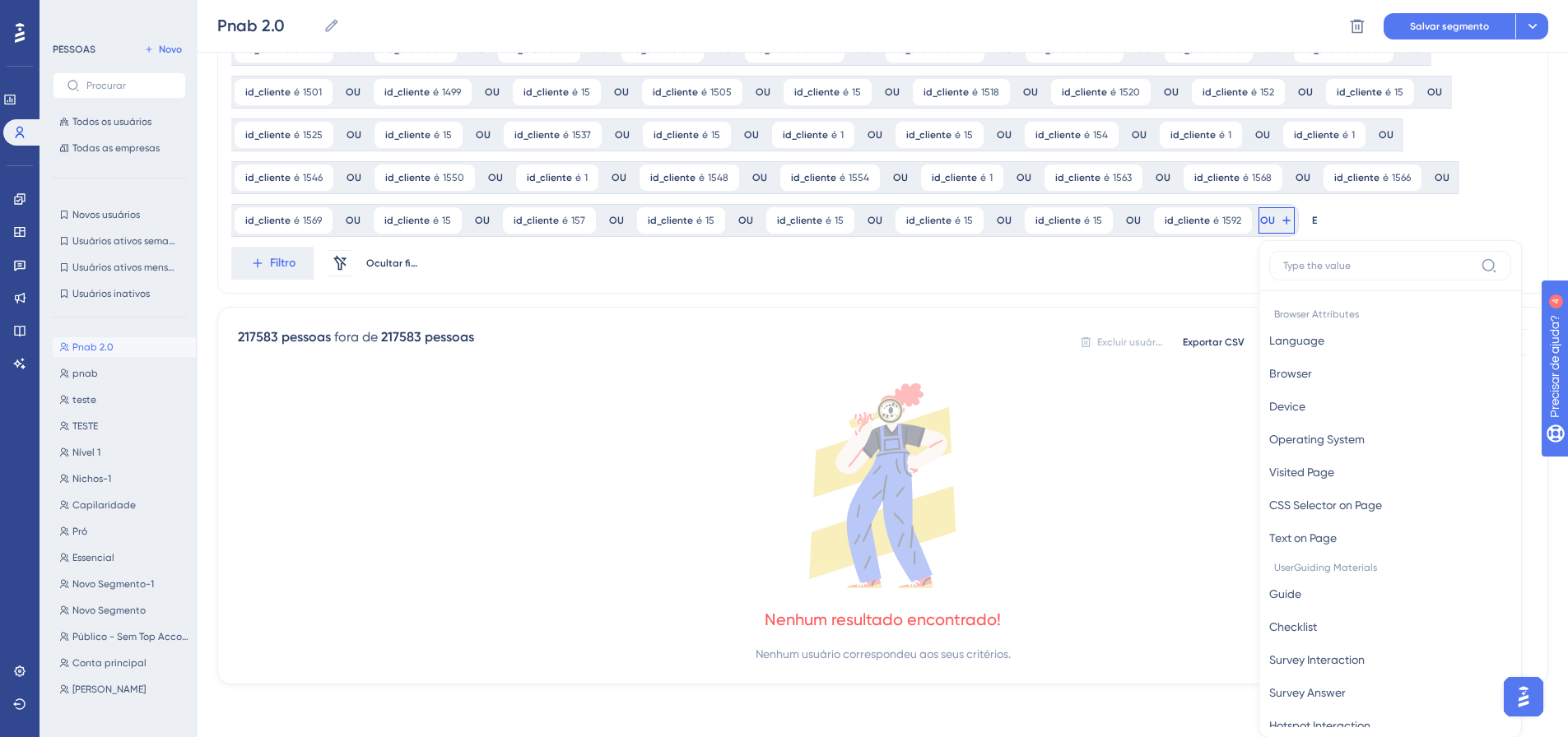
scroll to position [1020, 0]
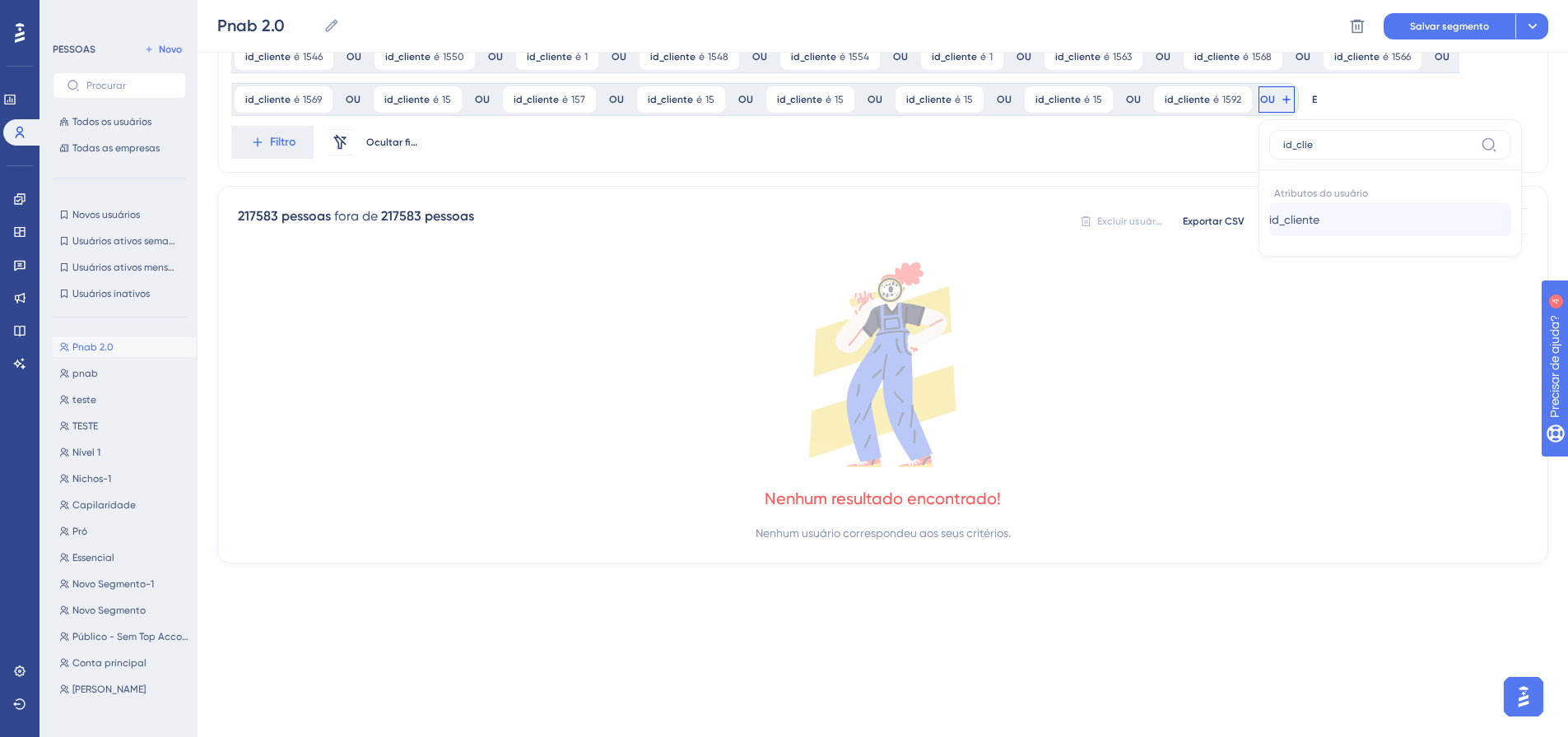
type input "id_clie"
click at [1269, 219] on font "id_cliente" at bounding box center [1294, 219] width 50 height 13
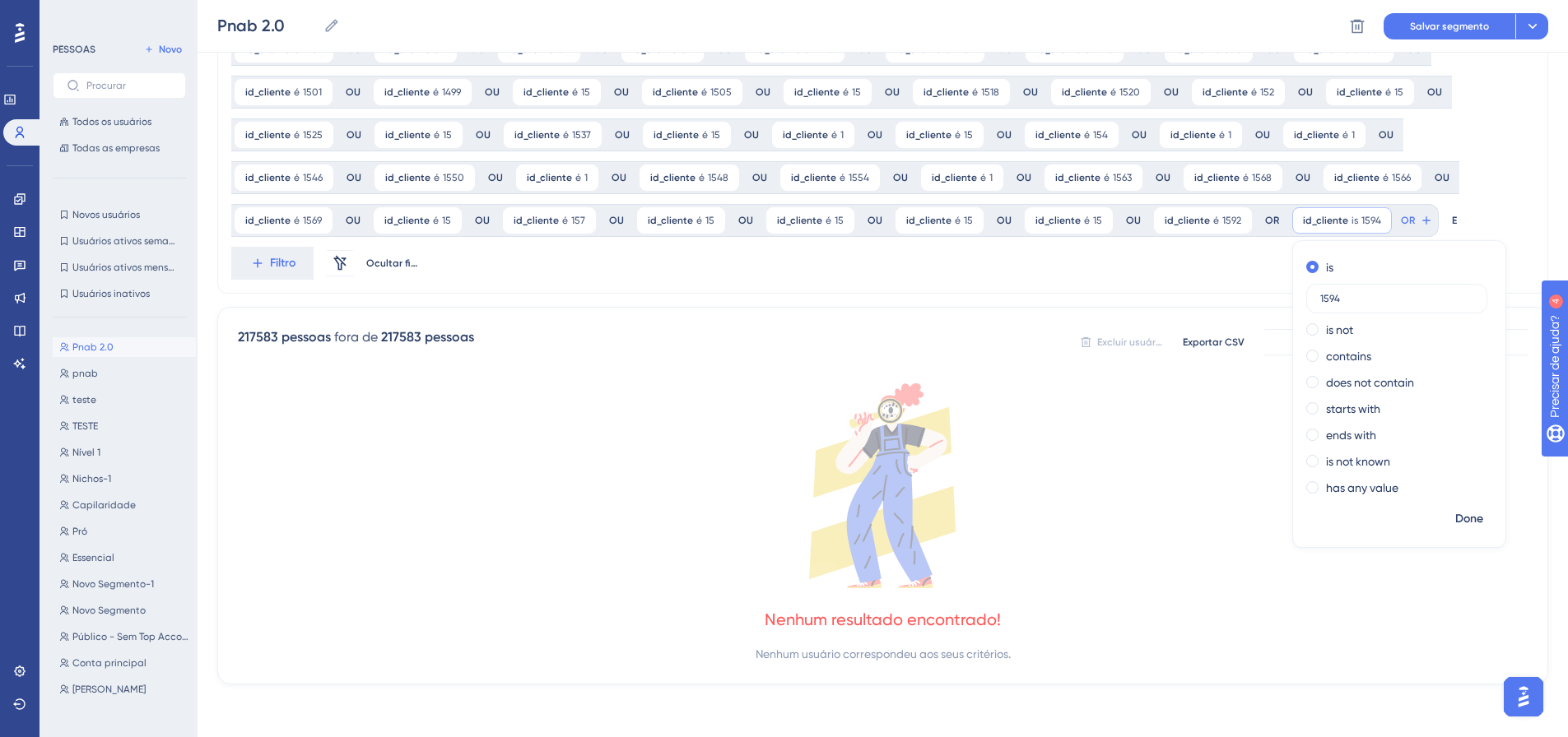
scroll to position [899, 0]
type input "1594"
click at [1457, 515] on font "Feito" at bounding box center [1470, 518] width 25 height 14
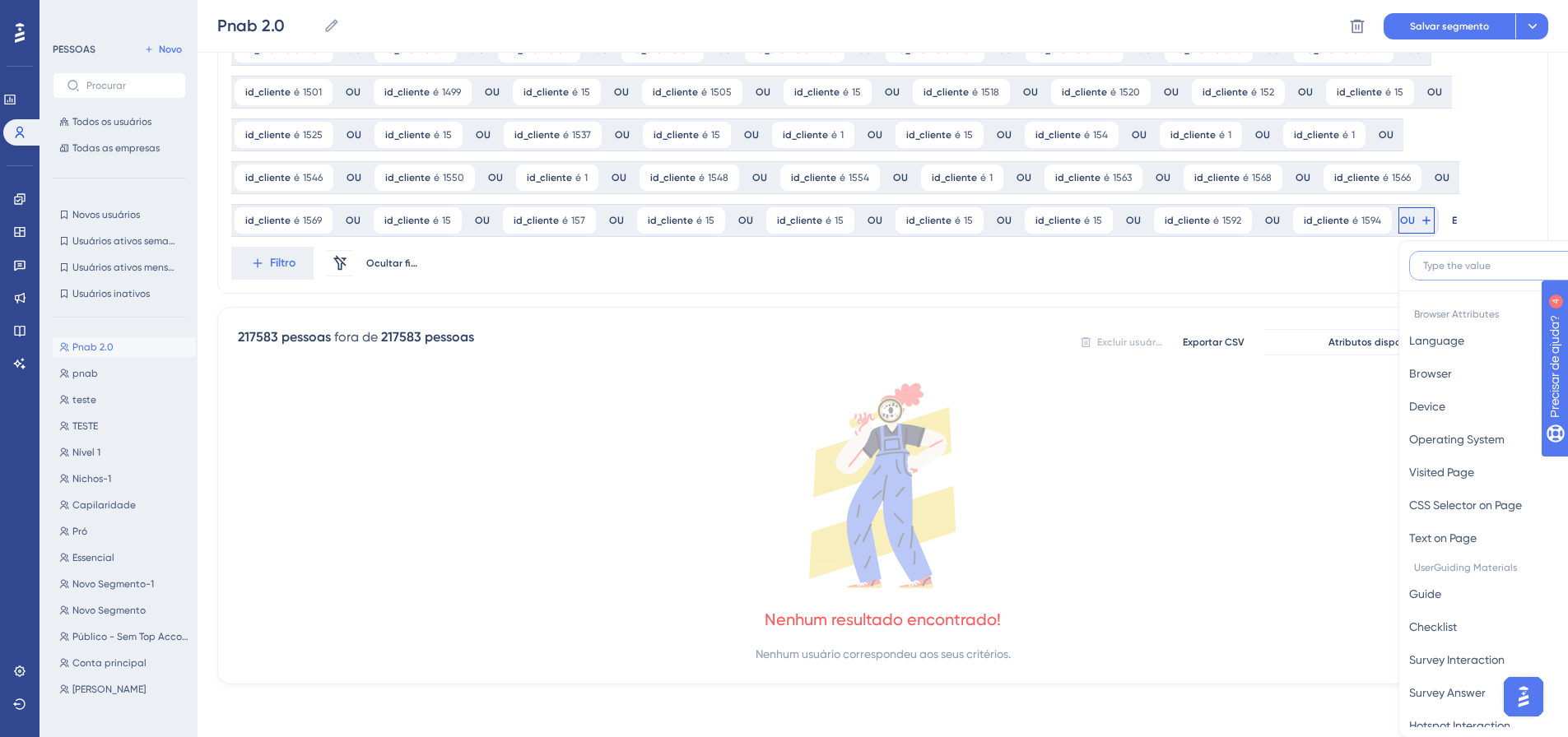
scroll to position [1020, 0]
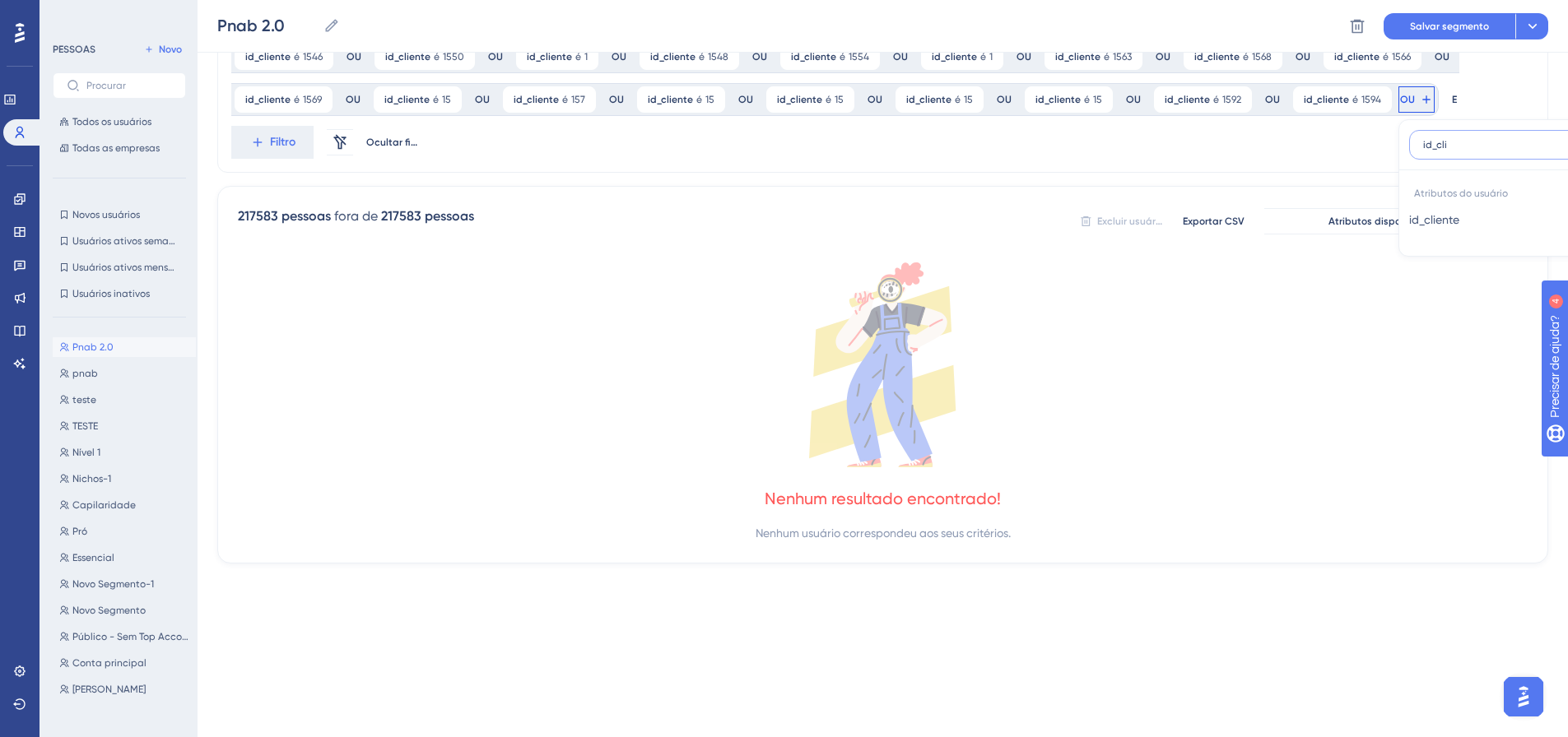
type input "id_cli"
click at [1409, 223] on font "id_cliente" at bounding box center [1434, 219] width 50 height 13
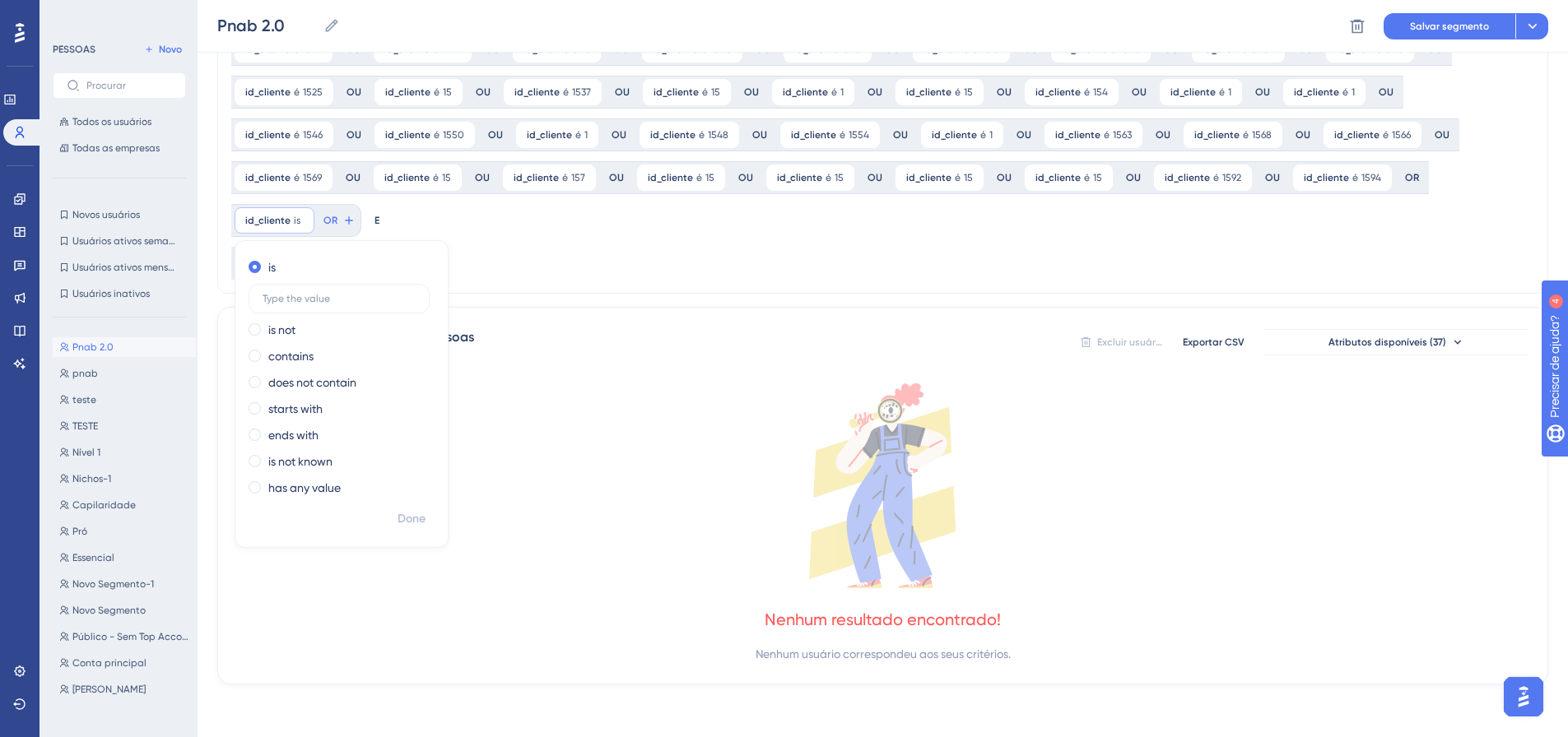
scroll to position [899, 0]
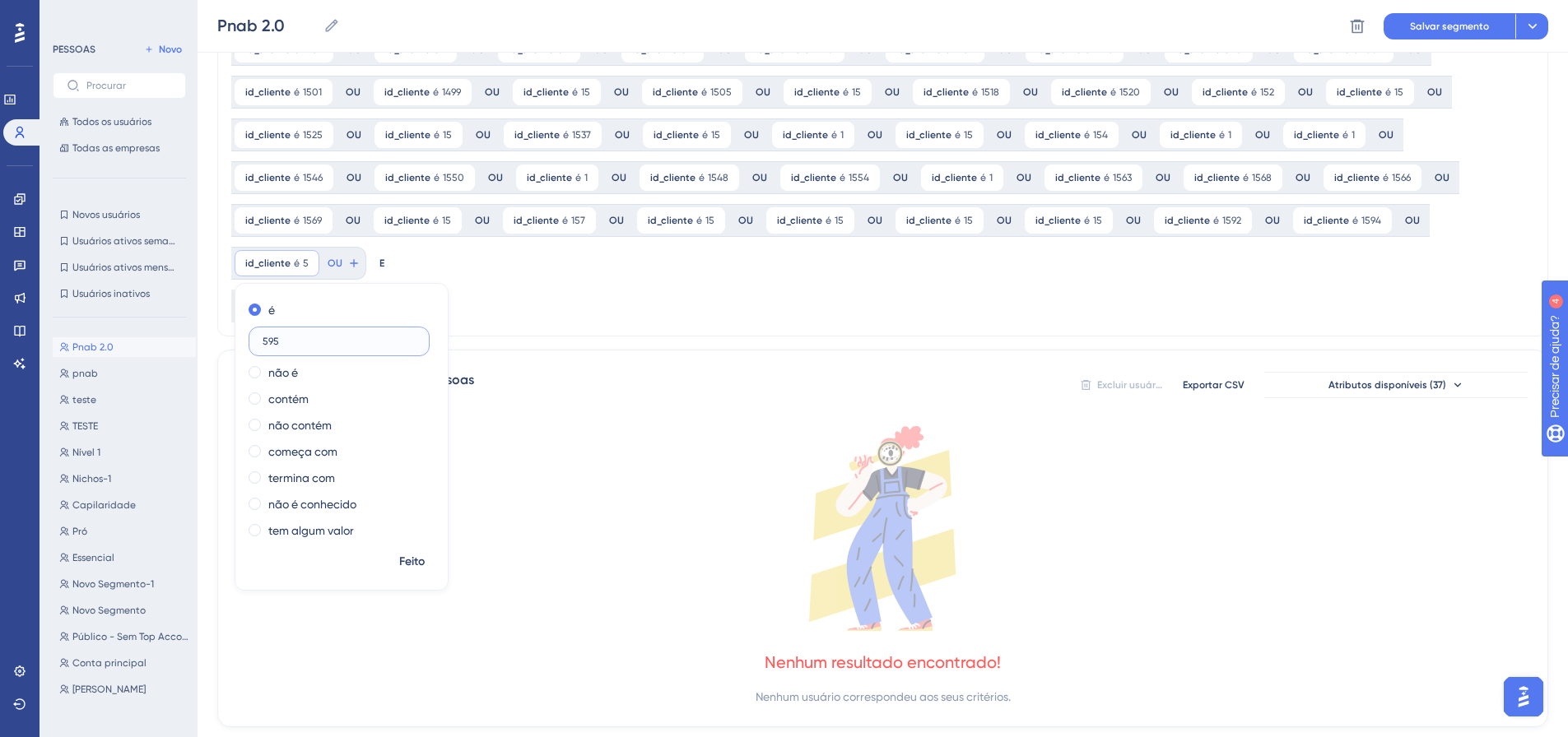
type input "595"
click at [425, 552] on span "Feito" at bounding box center [411, 562] width 25 height 20
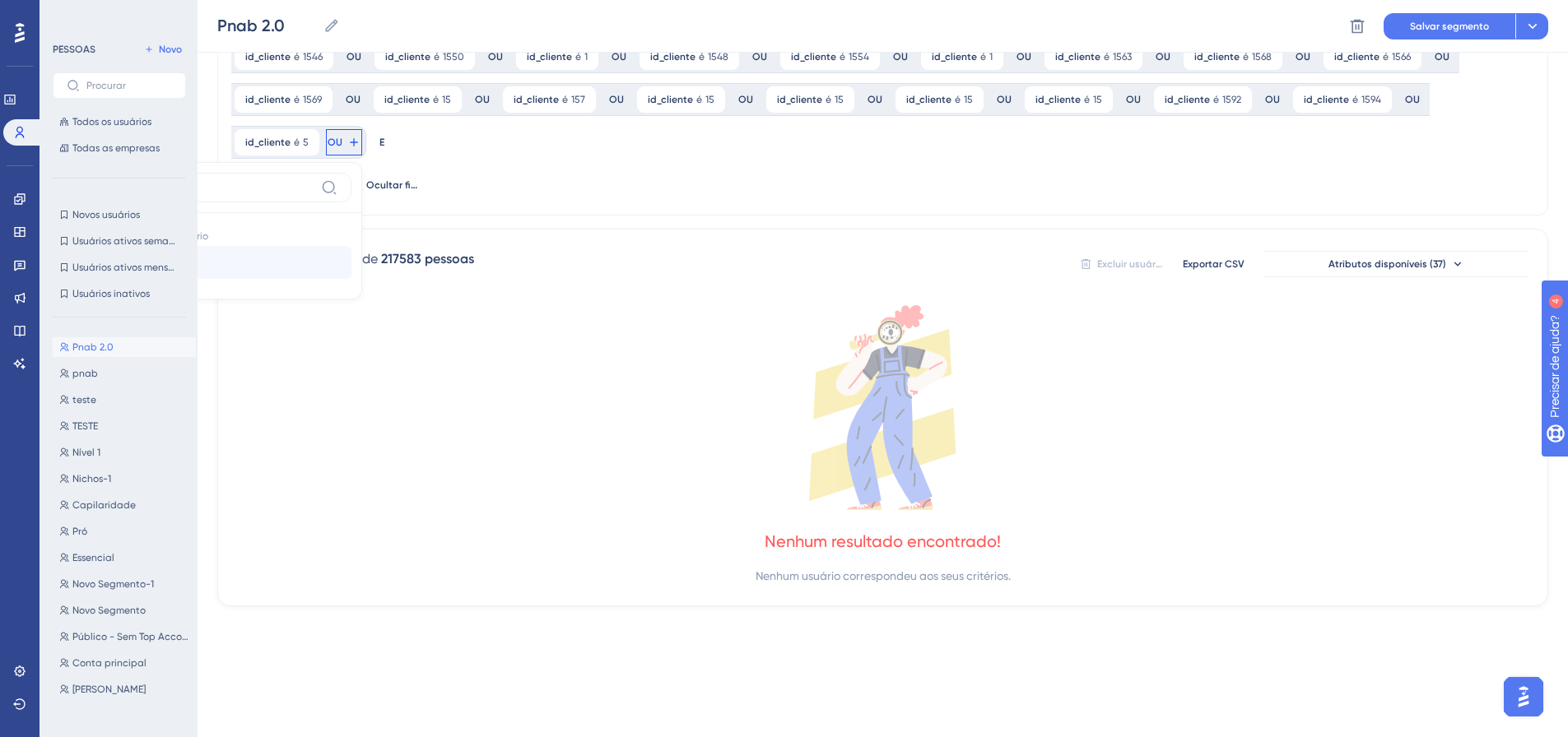
type input "id_clie"
click at [160, 255] on font "id_cliente" at bounding box center [135, 262] width 50 height 13
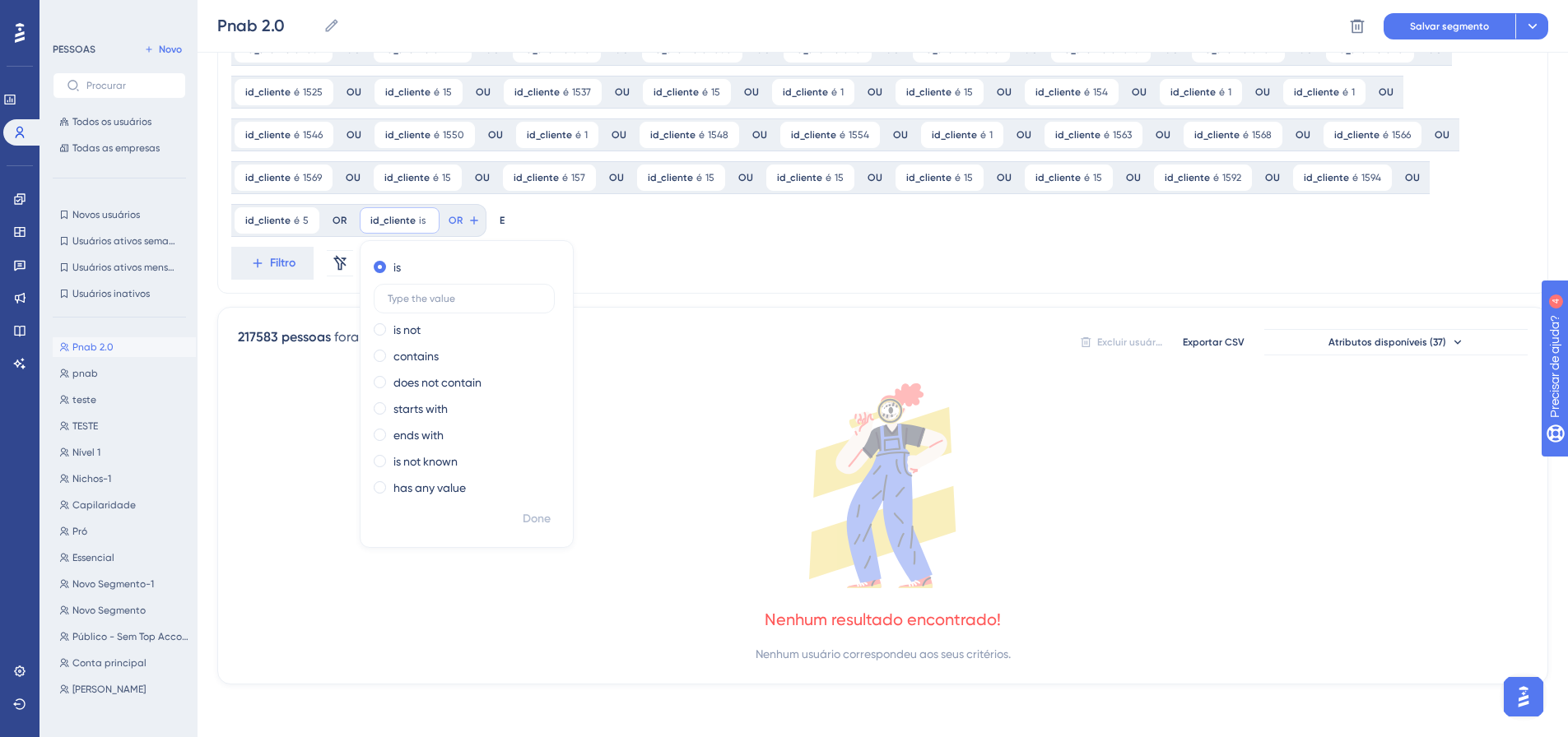
scroll to position [941, 0]
type input "1595"
click at [525, 518] on font "Feito" at bounding box center [538, 518] width 25 height 14
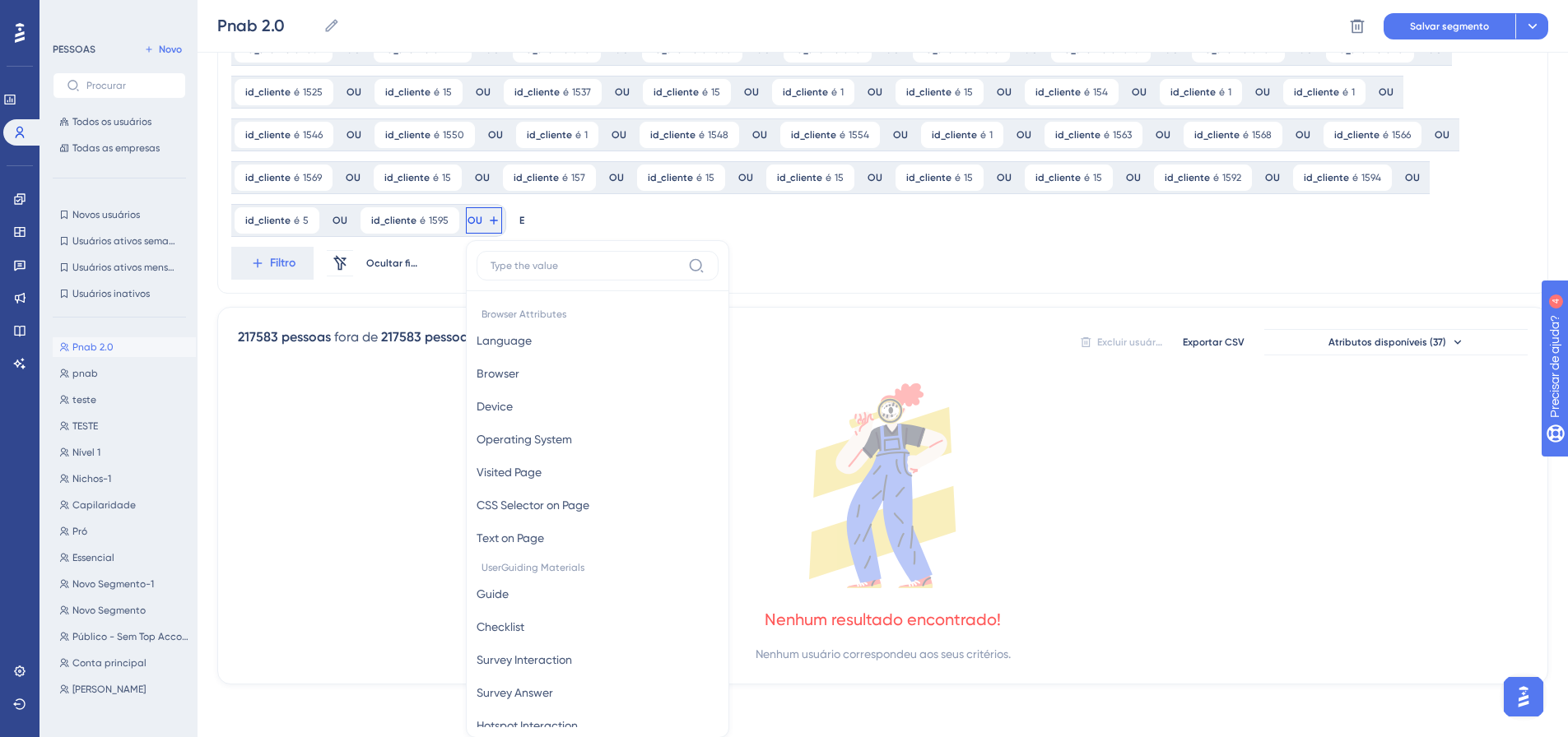
scroll to position [1063, 0]
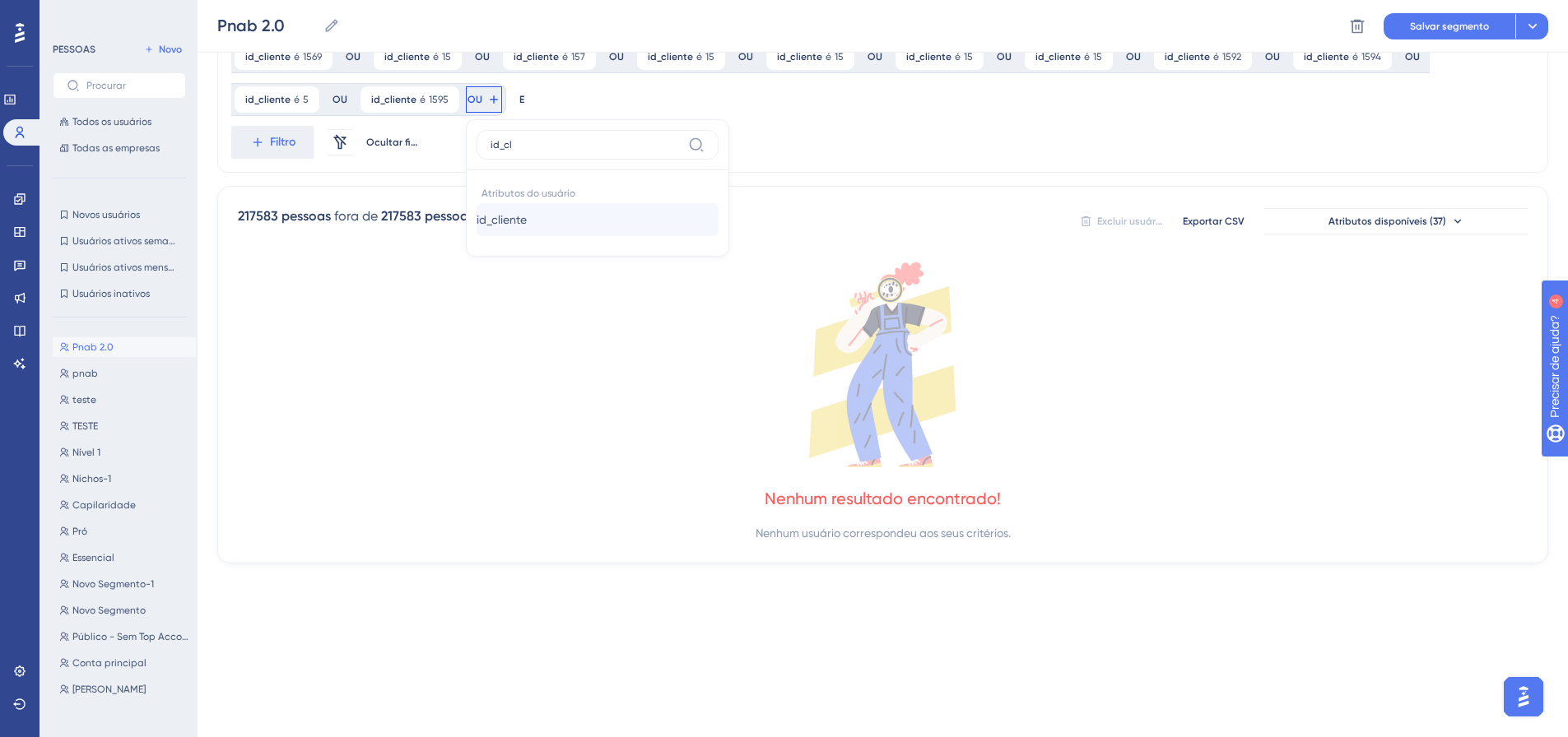
type input "id_cl"
click at [477, 223] on button "id_cliente id_cliente" at bounding box center [598, 219] width 242 height 33
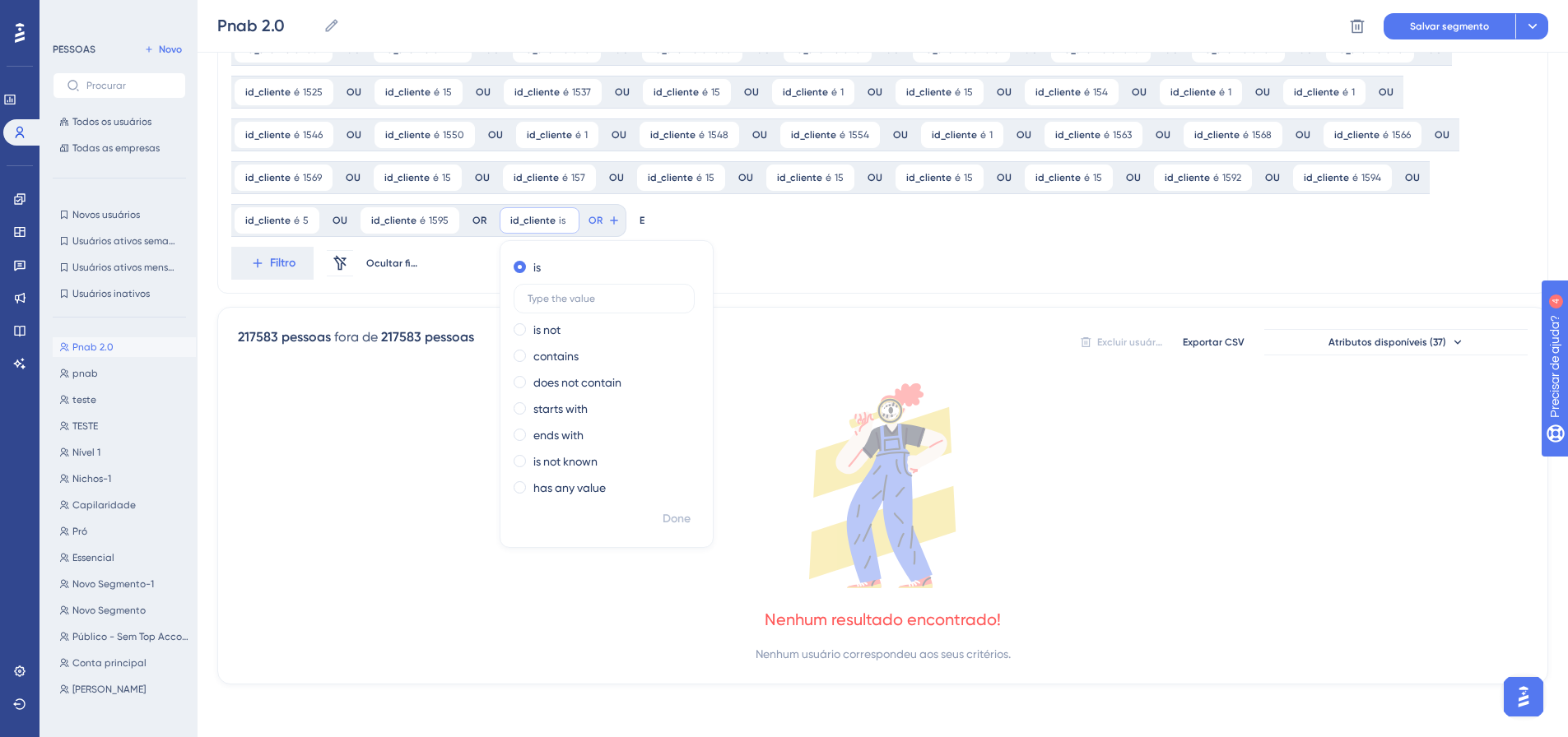
scroll to position [941, 0]
type input "1598"
click at [665, 517] on font "Feito" at bounding box center [677, 518] width 25 height 14
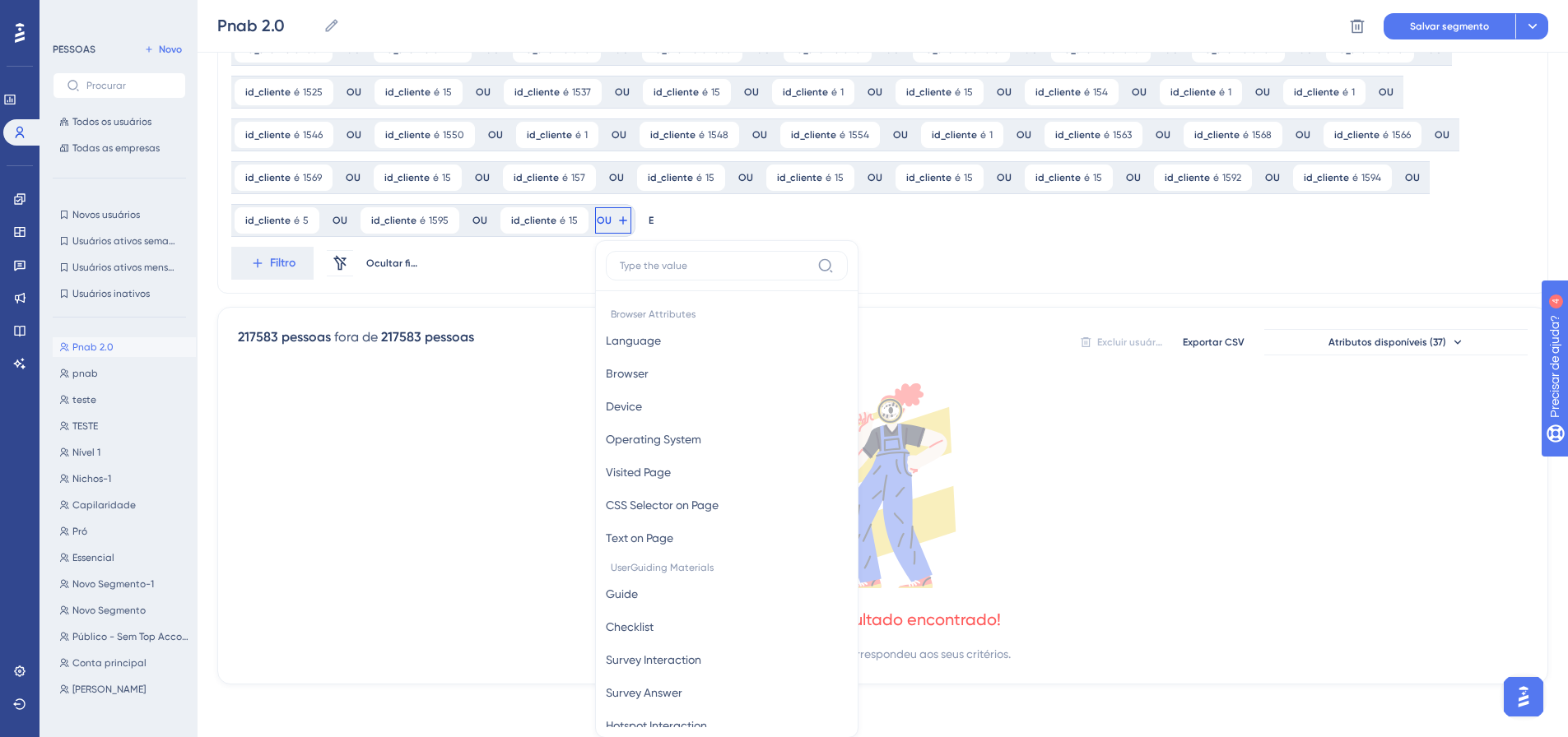
scroll to position [1063, 0]
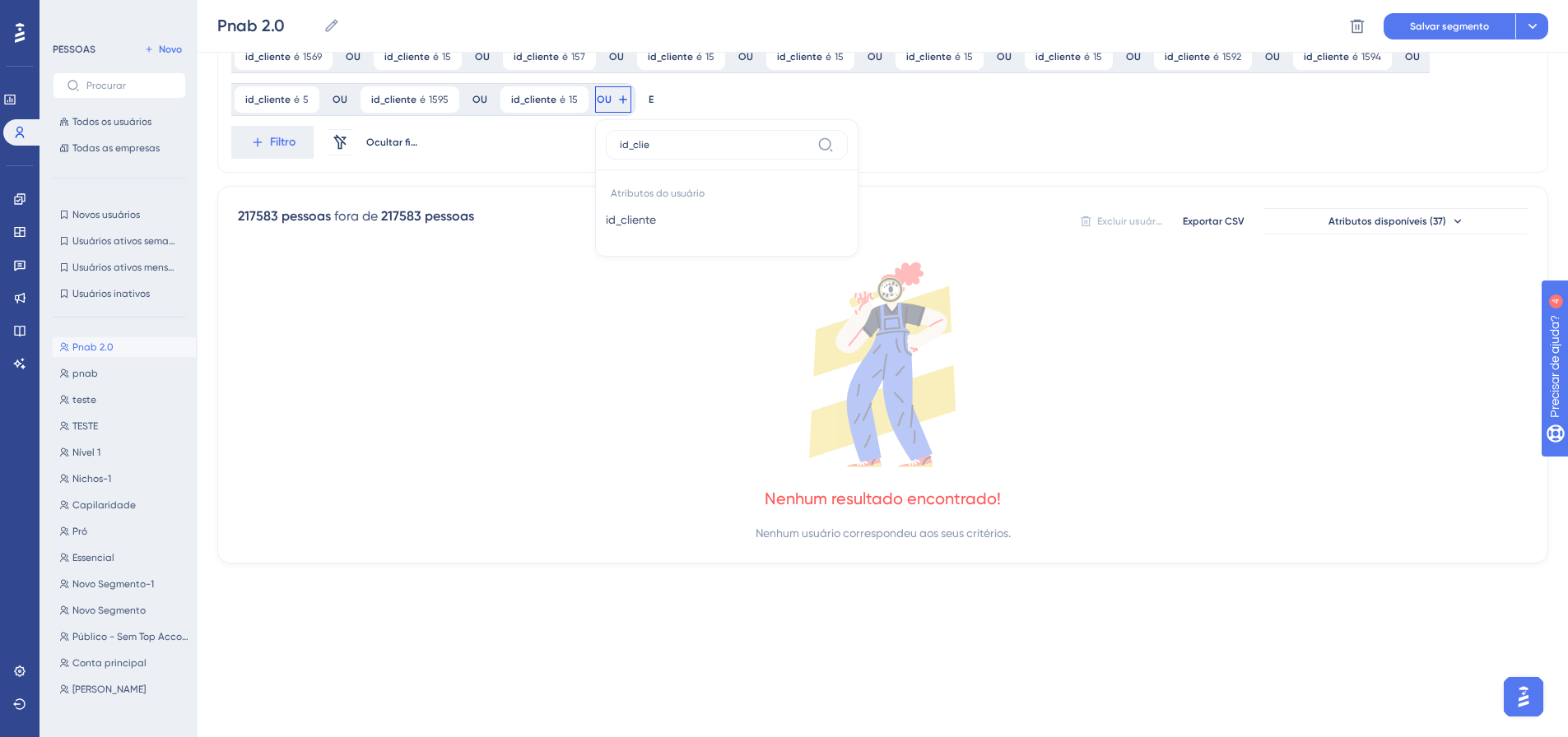
type input "id_clie"
click at [606, 213] on button "id_cliente id_cliente" at bounding box center [727, 219] width 242 height 33
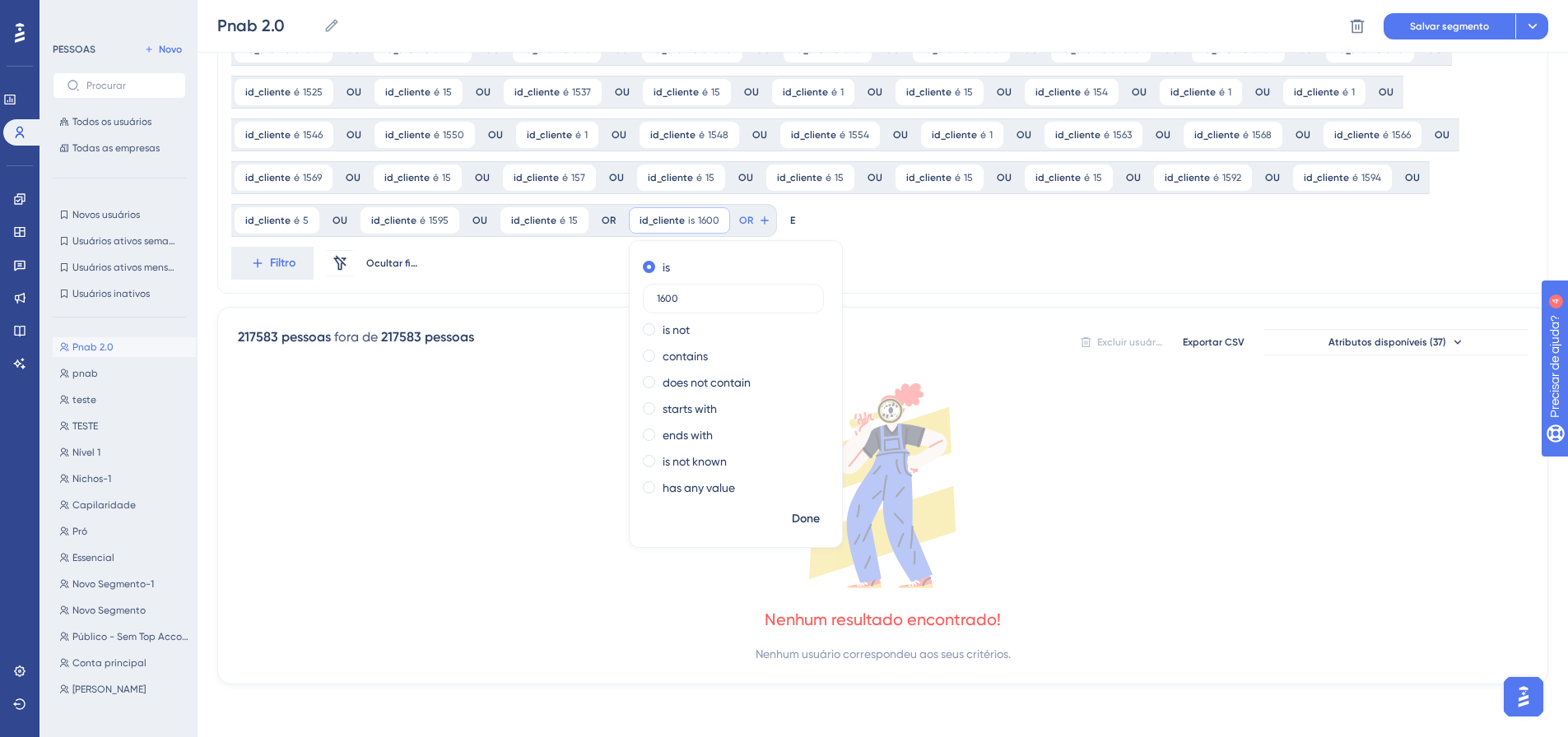
scroll to position [941, 0]
type input "1600"
click at [784, 506] on button "Feito" at bounding box center [806, 518] width 46 height 29
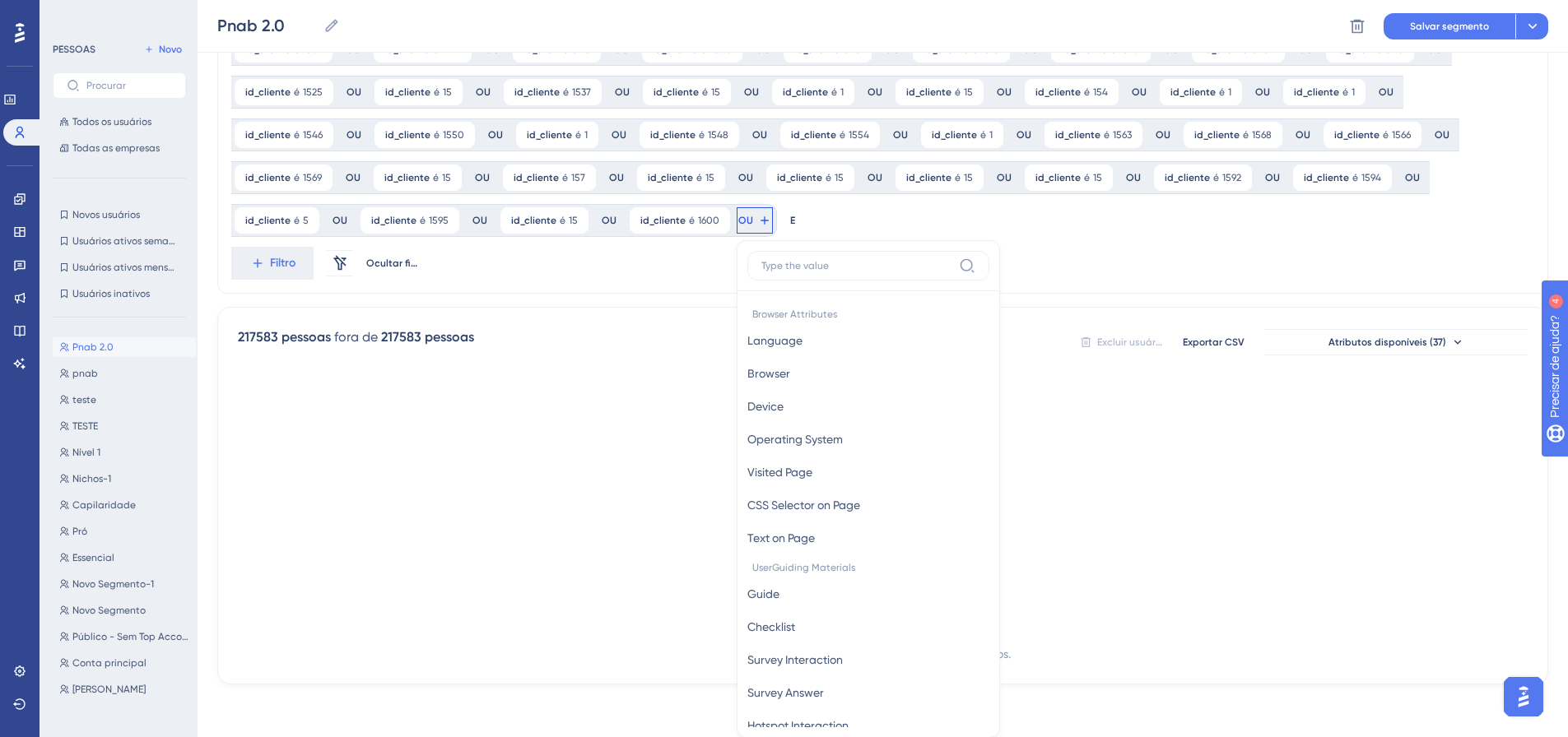
scroll to position [1063, 0]
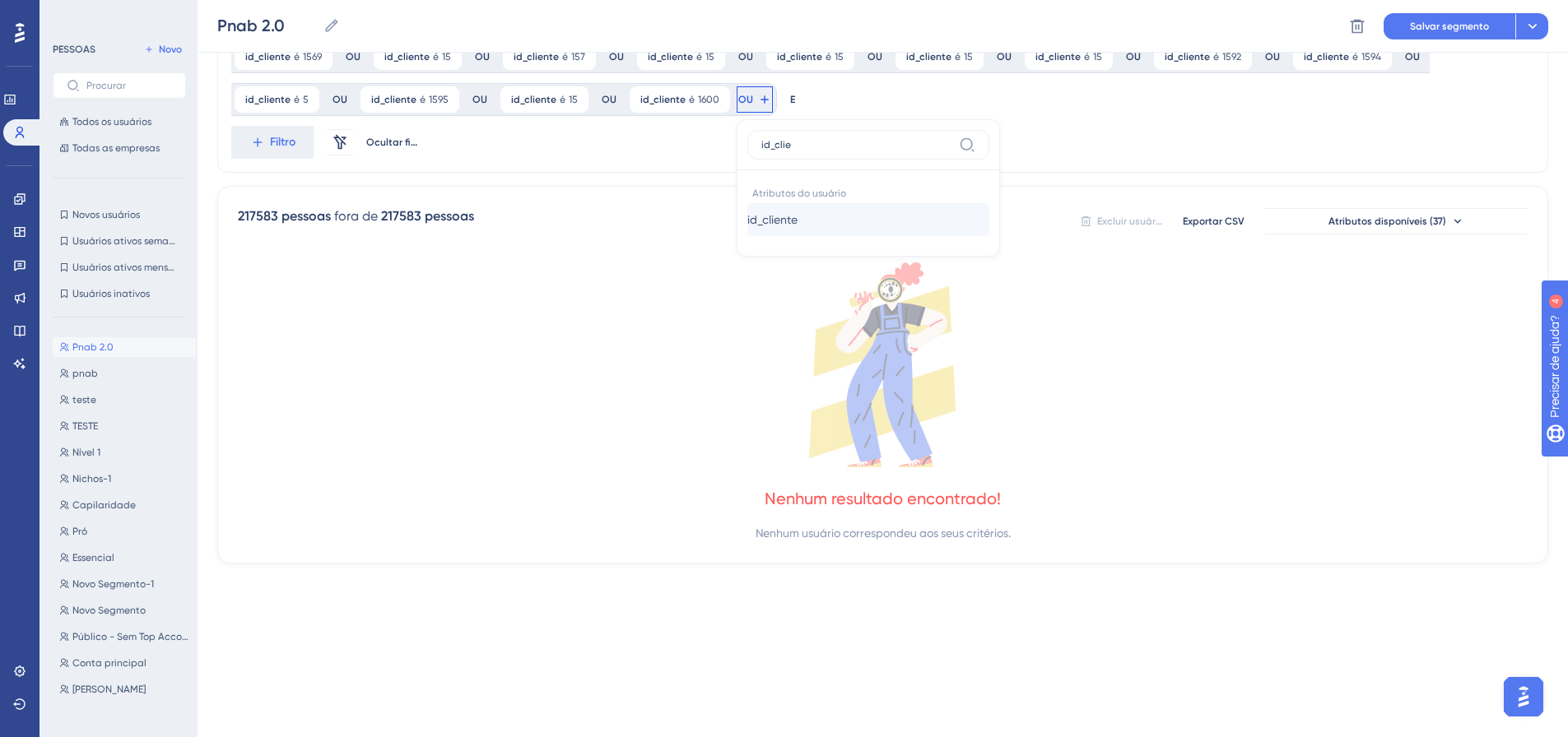
type input "id_clie"
click at [748, 219] on font "id_cliente" at bounding box center [773, 219] width 50 height 13
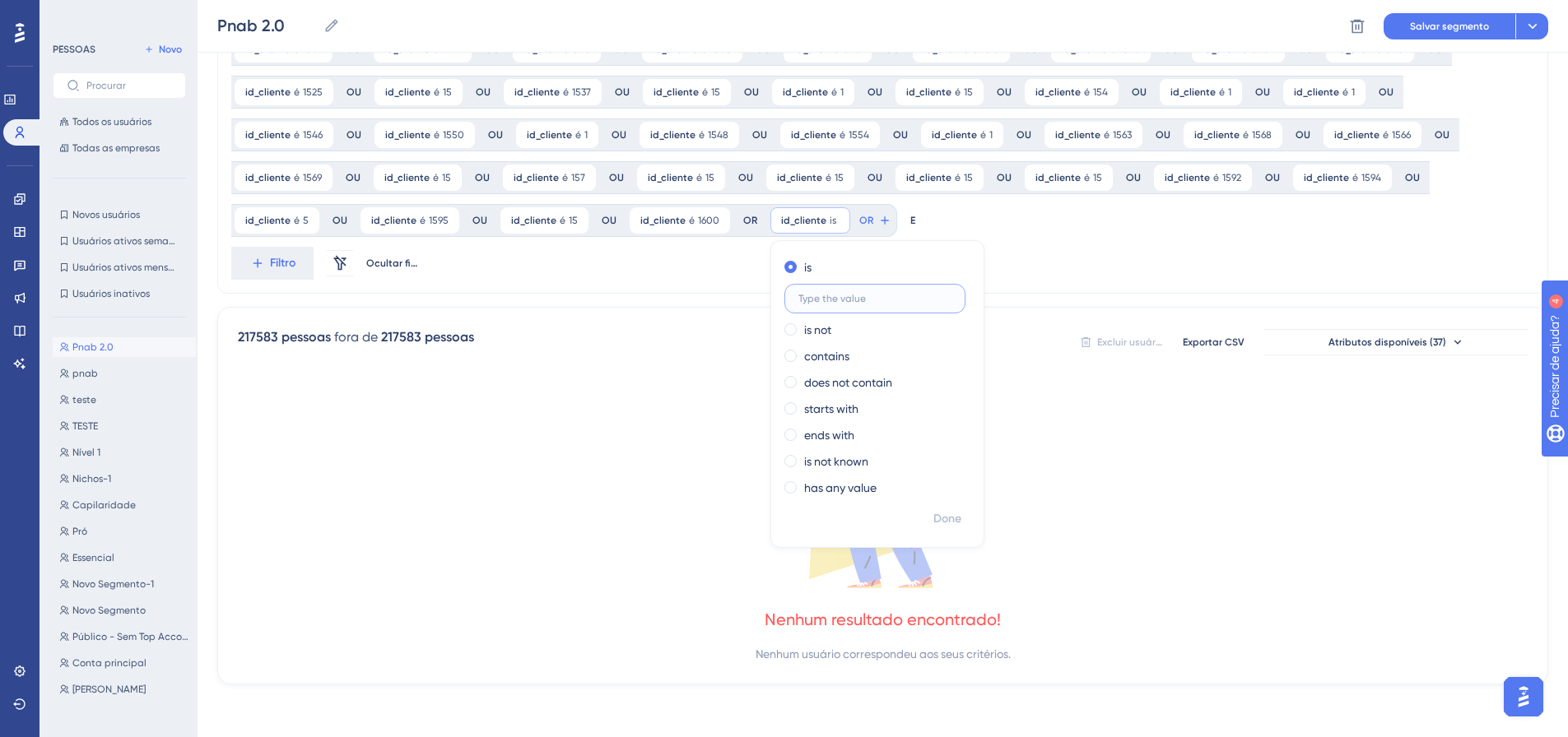
scroll to position [941, 0]
type input "16003"
click at [936, 513] on font "Feito" at bounding box center [949, 518] width 25 height 14
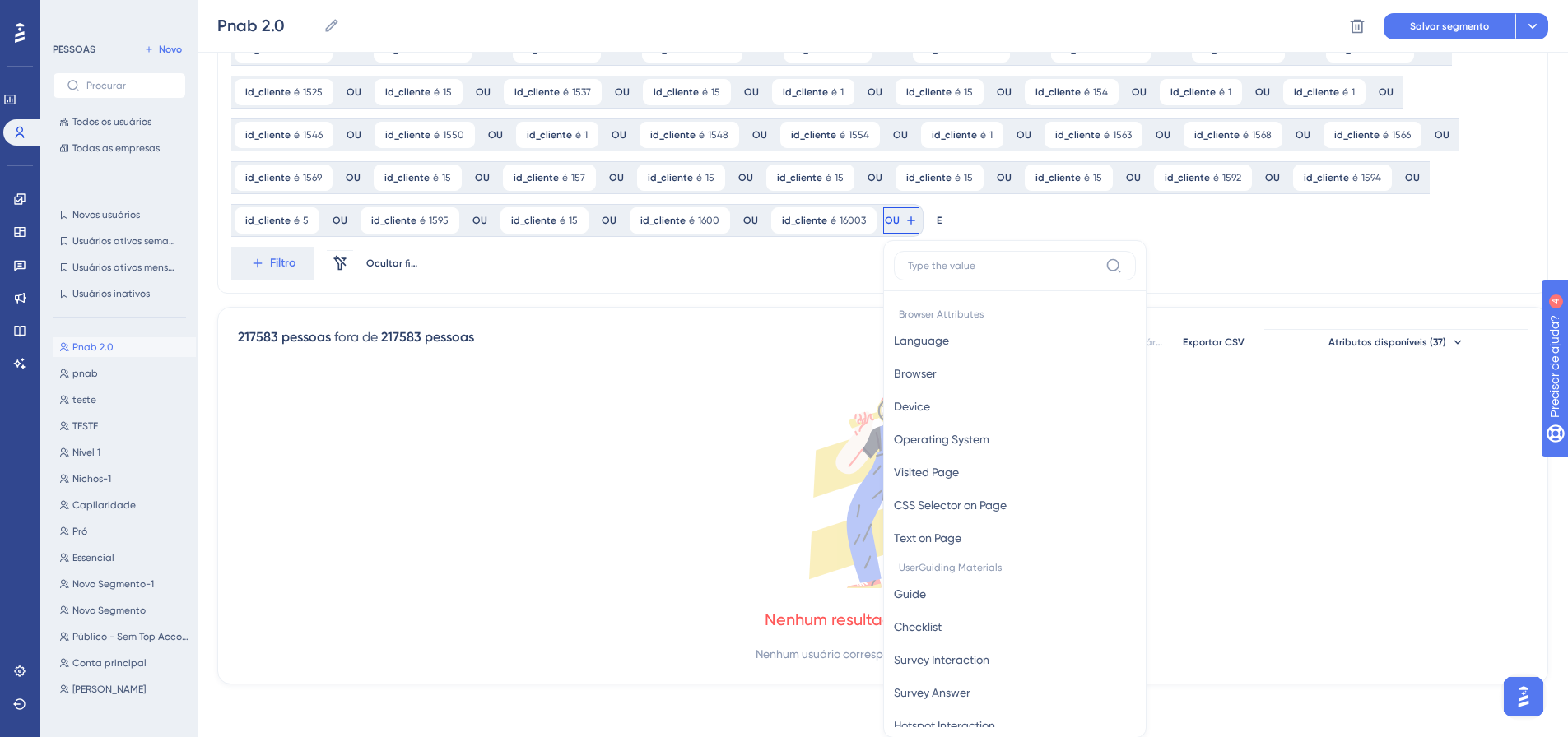
scroll to position [1063, 0]
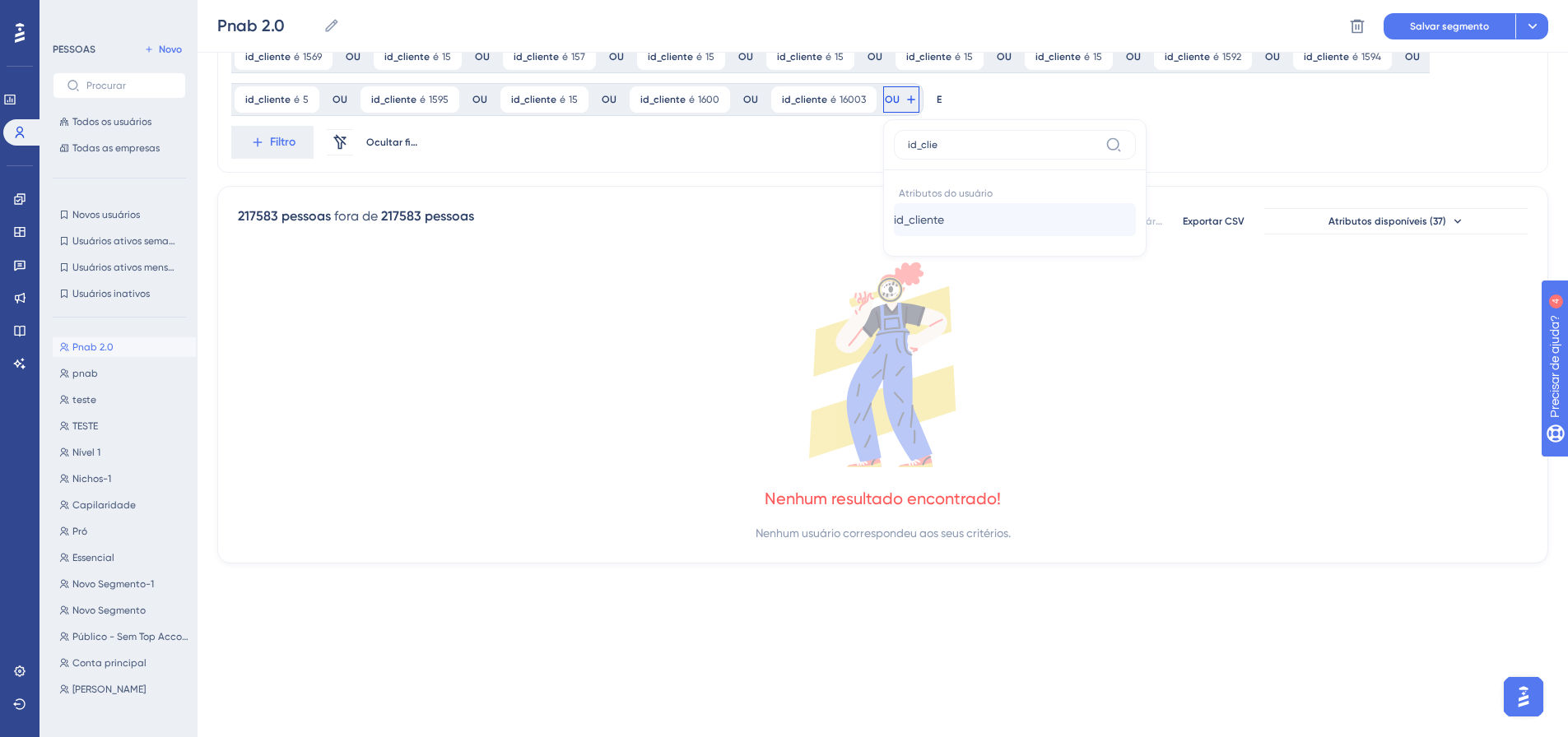
type input "id_clie"
click at [893, 220] on font "id_cliente" at bounding box center [919, 219] width 50 height 13
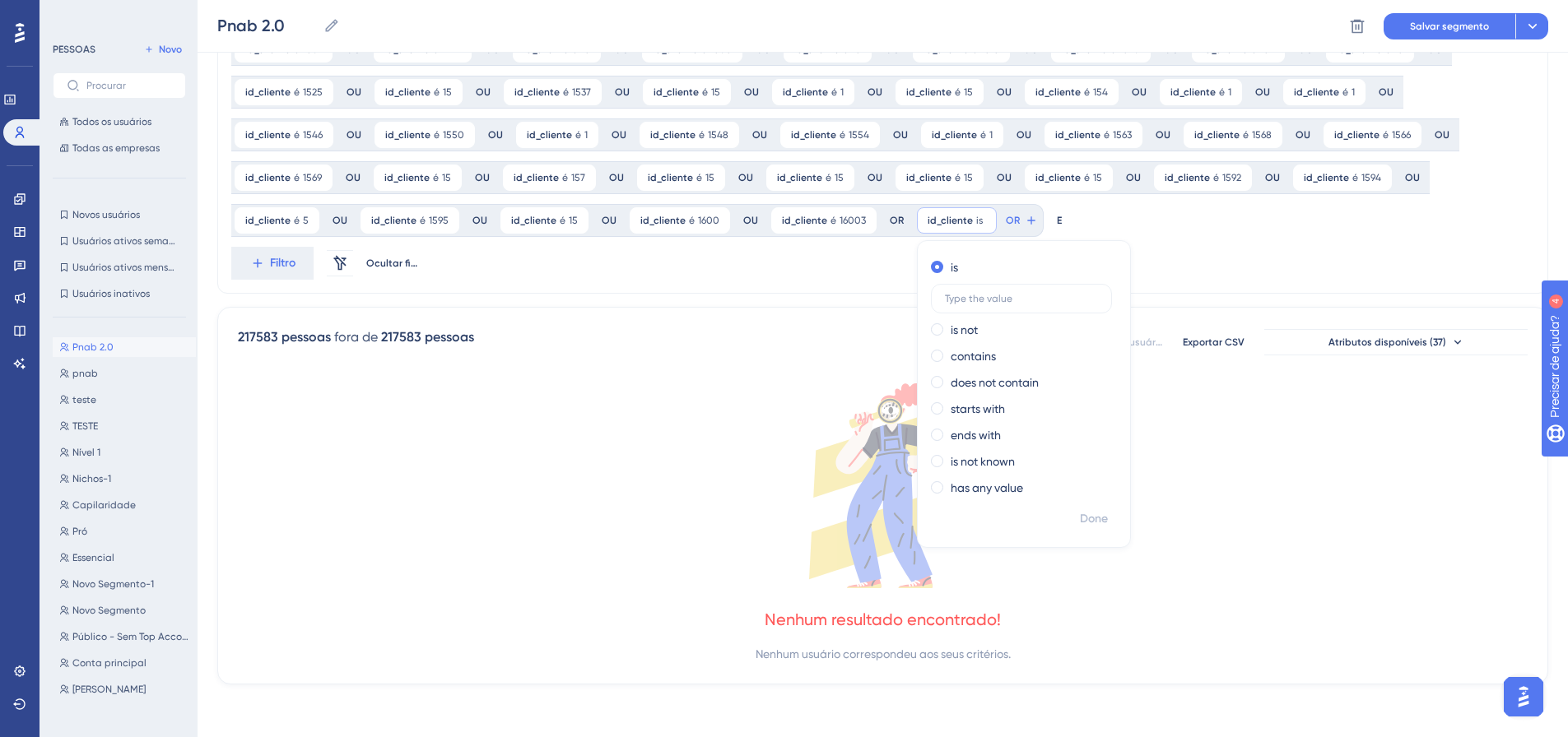
scroll to position [941, 0]
type input "16004"
drag, startPoint x: 863, startPoint y: 304, endPoint x: 747, endPoint y: 300, distance: 116.1
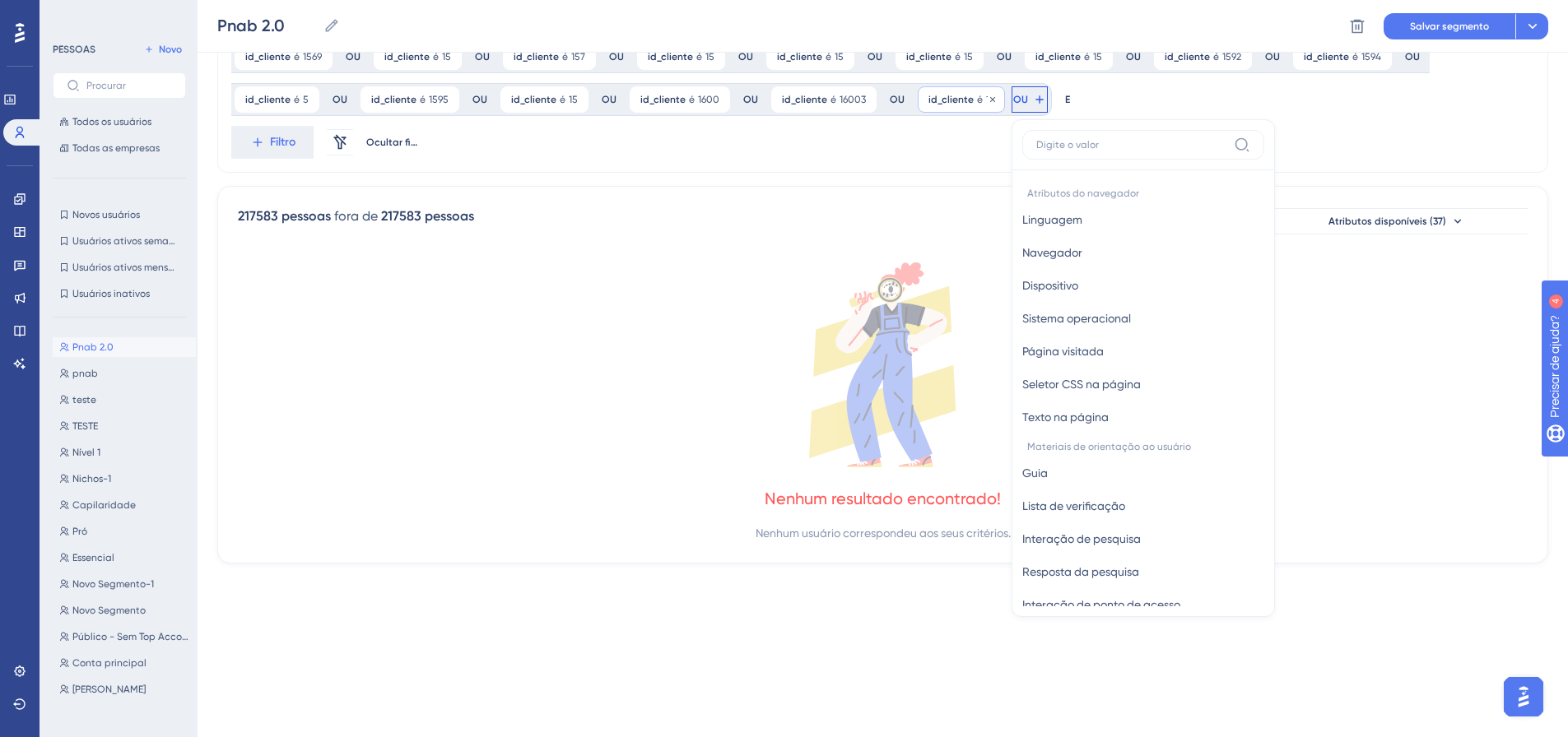
click at [918, 107] on div "id_cliente é 16 16 Remover" at bounding box center [961, 99] width 87 height 26
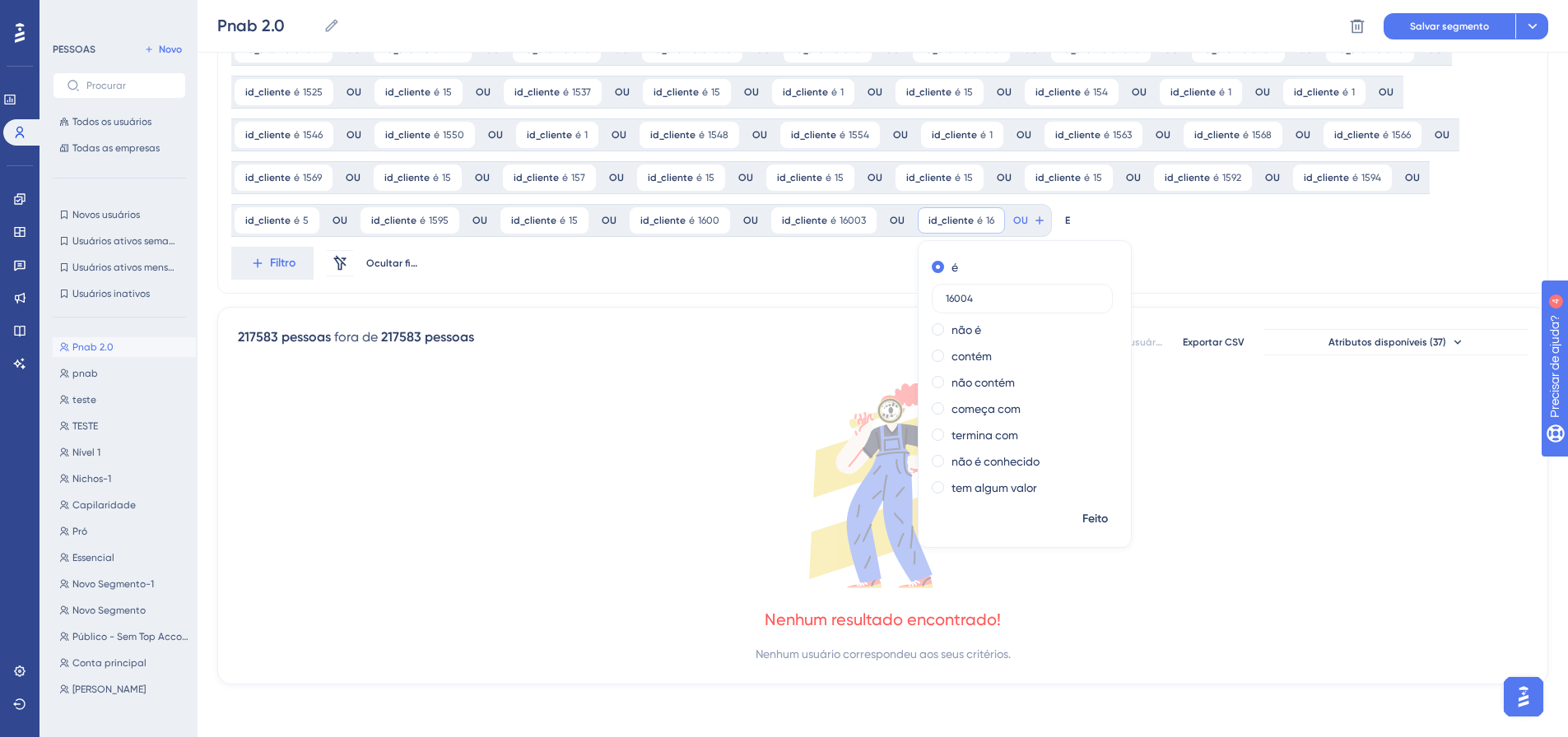
drag, startPoint x: 857, startPoint y: 302, endPoint x: 779, endPoint y: 301, distance: 78.0
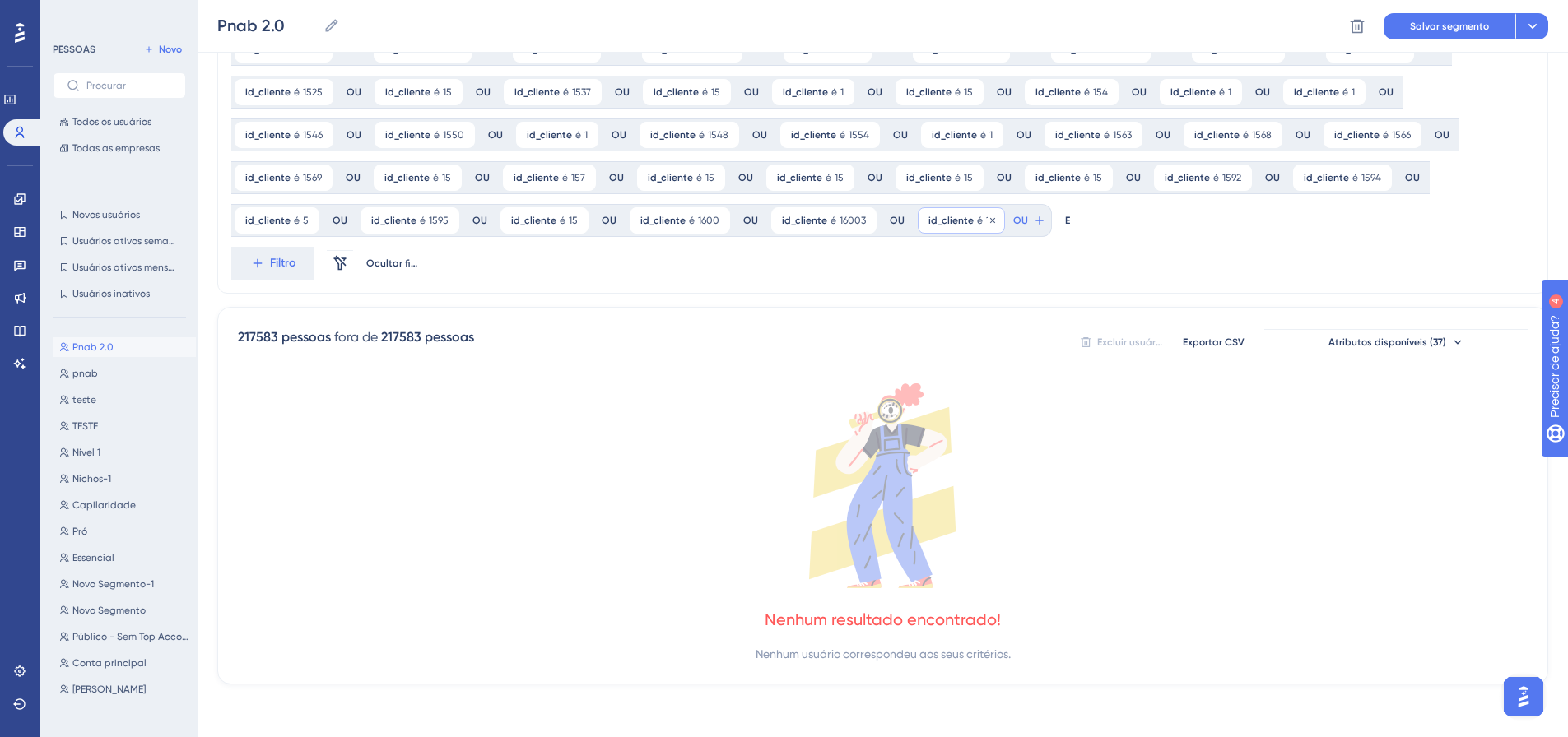
click at [929, 220] on font "id_cliente" at bounding box center [951, 220] width 45 height 12
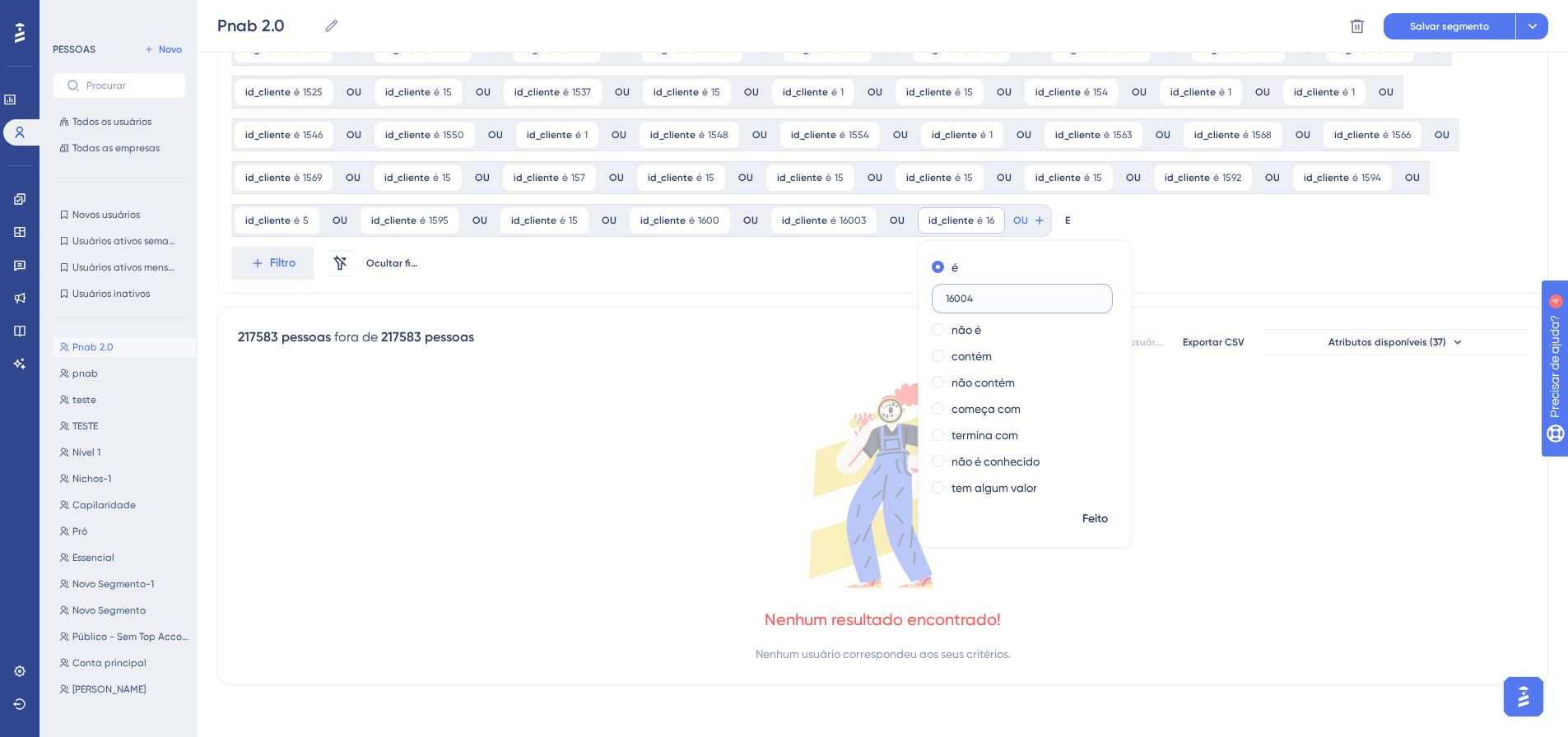
click at [945, 297] on input "16004" at bounding box center [1022, 299] width 153 height 12
type input "1604"
click at [1082, 523] on font "Feito" at bounding box center [1094, 518] width 25 height 14
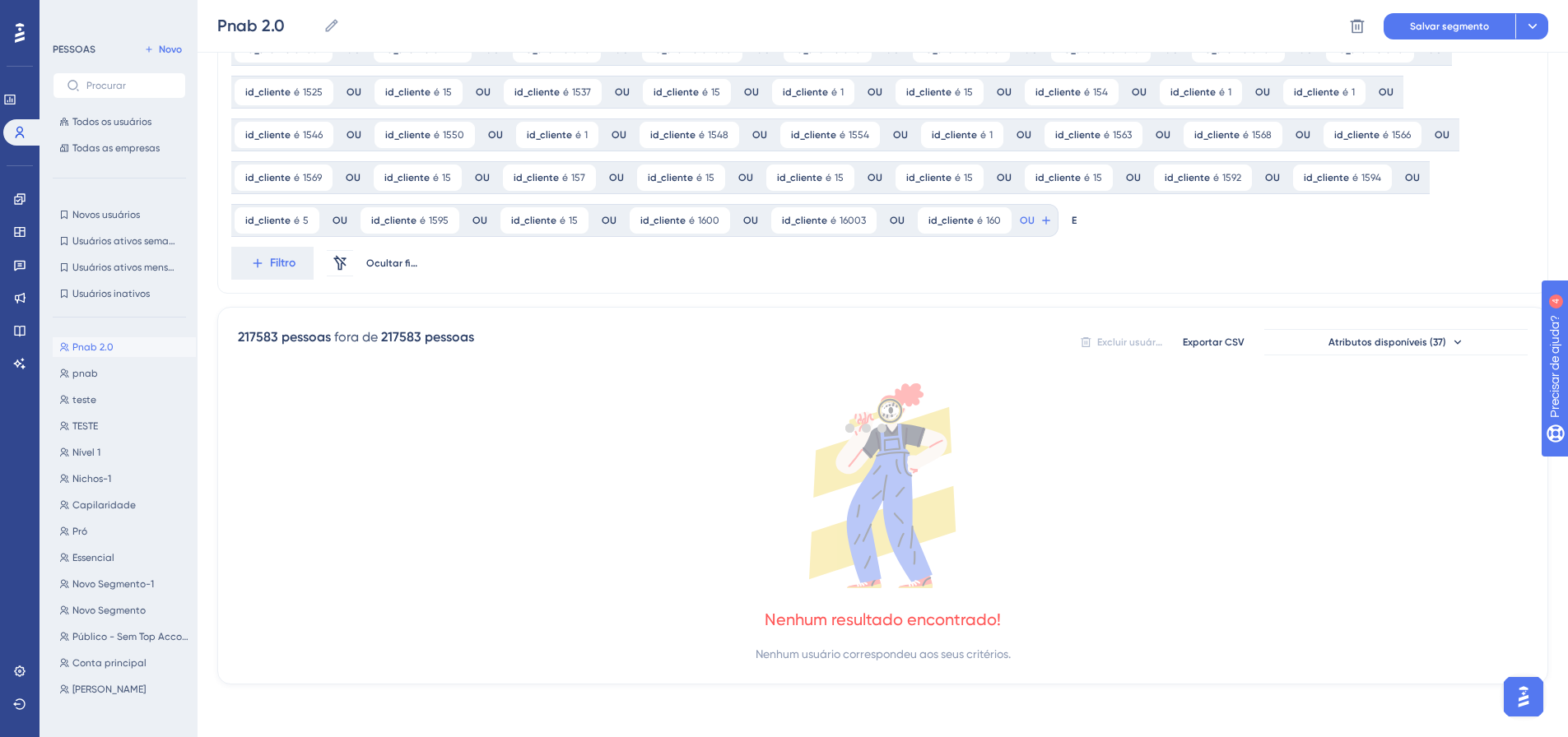
click at [900, 219] on div at bounding box center [866, 427] width 1403 height 618
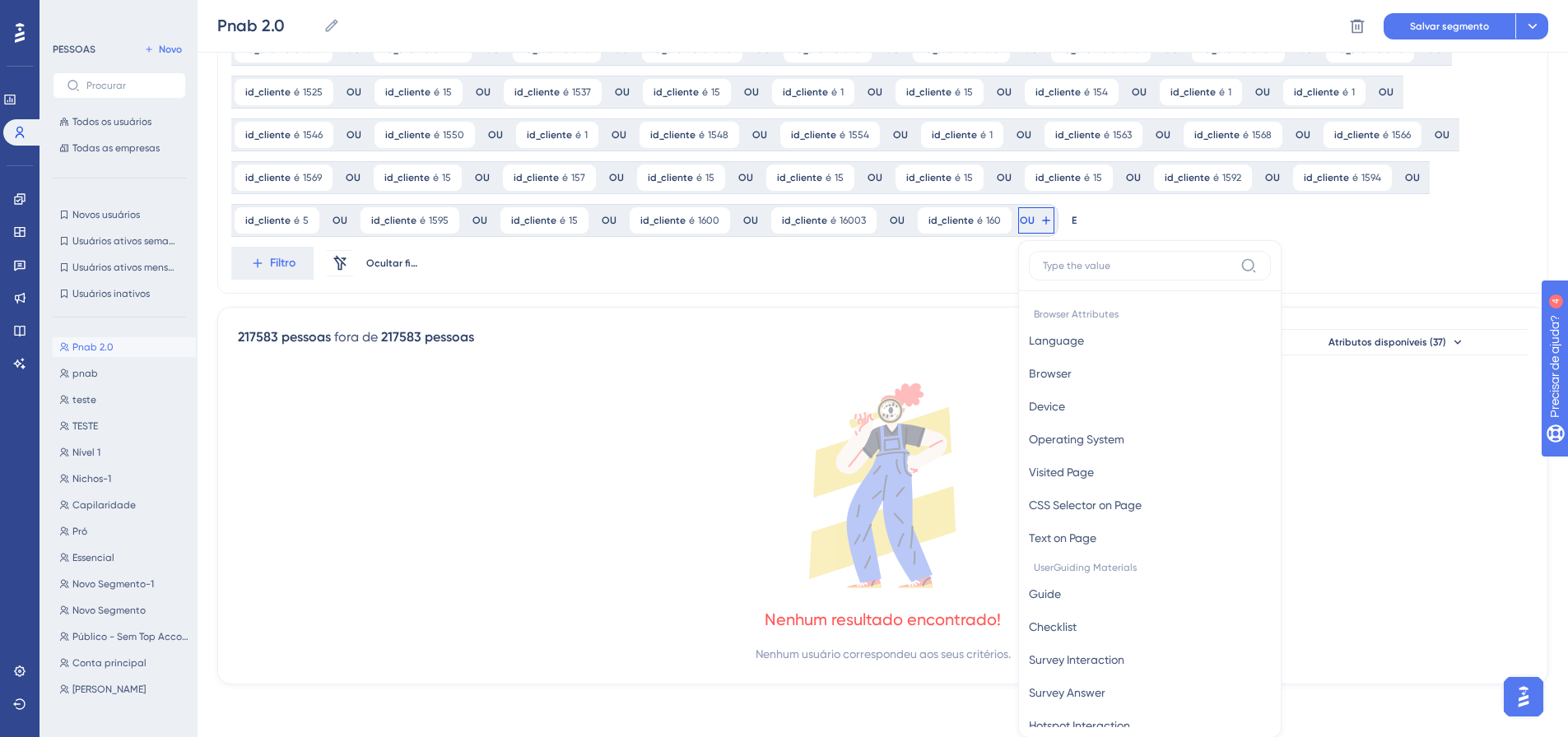
scroll to position [1063, 0]
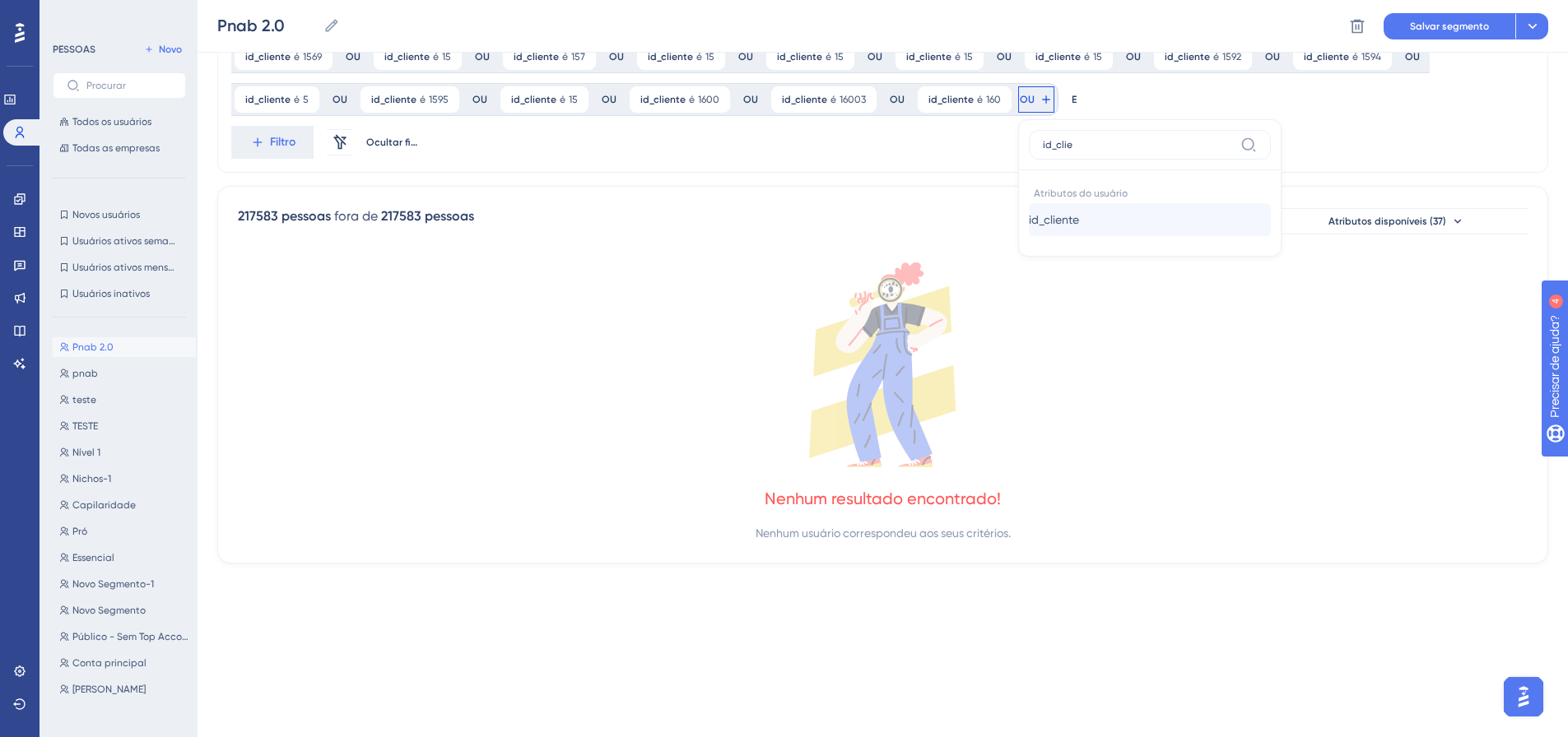
type input "id_clie"
click at [1029, 216] on font "id_cliente" at bounding box center [1054, 219] width 50 height 13
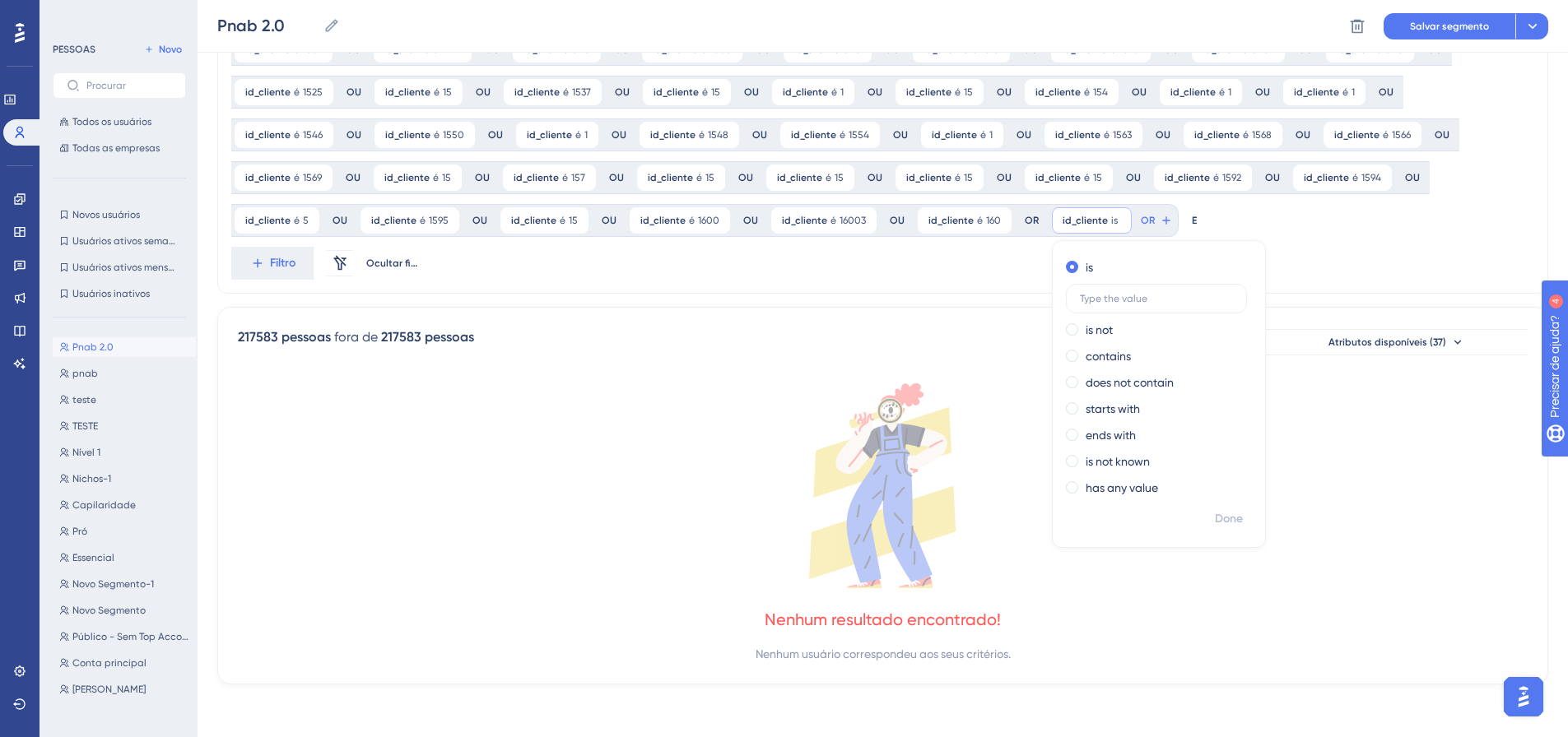
scroll to position [941, 0]
type input "1606"
click at [1217, 525] on span "Feito" at bounding box center [1229, 519] width 25 height 20
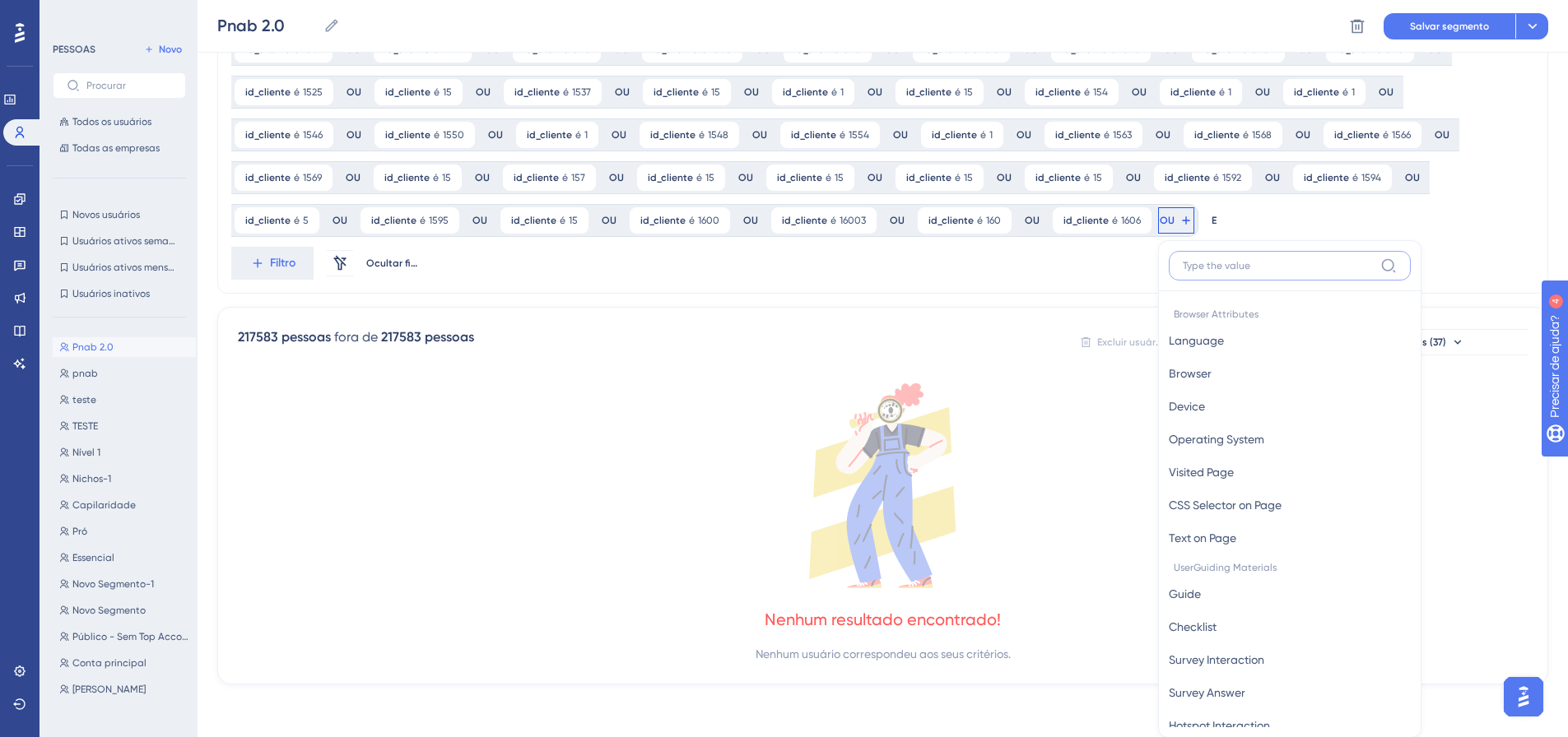
scroll to position [1063, 0]
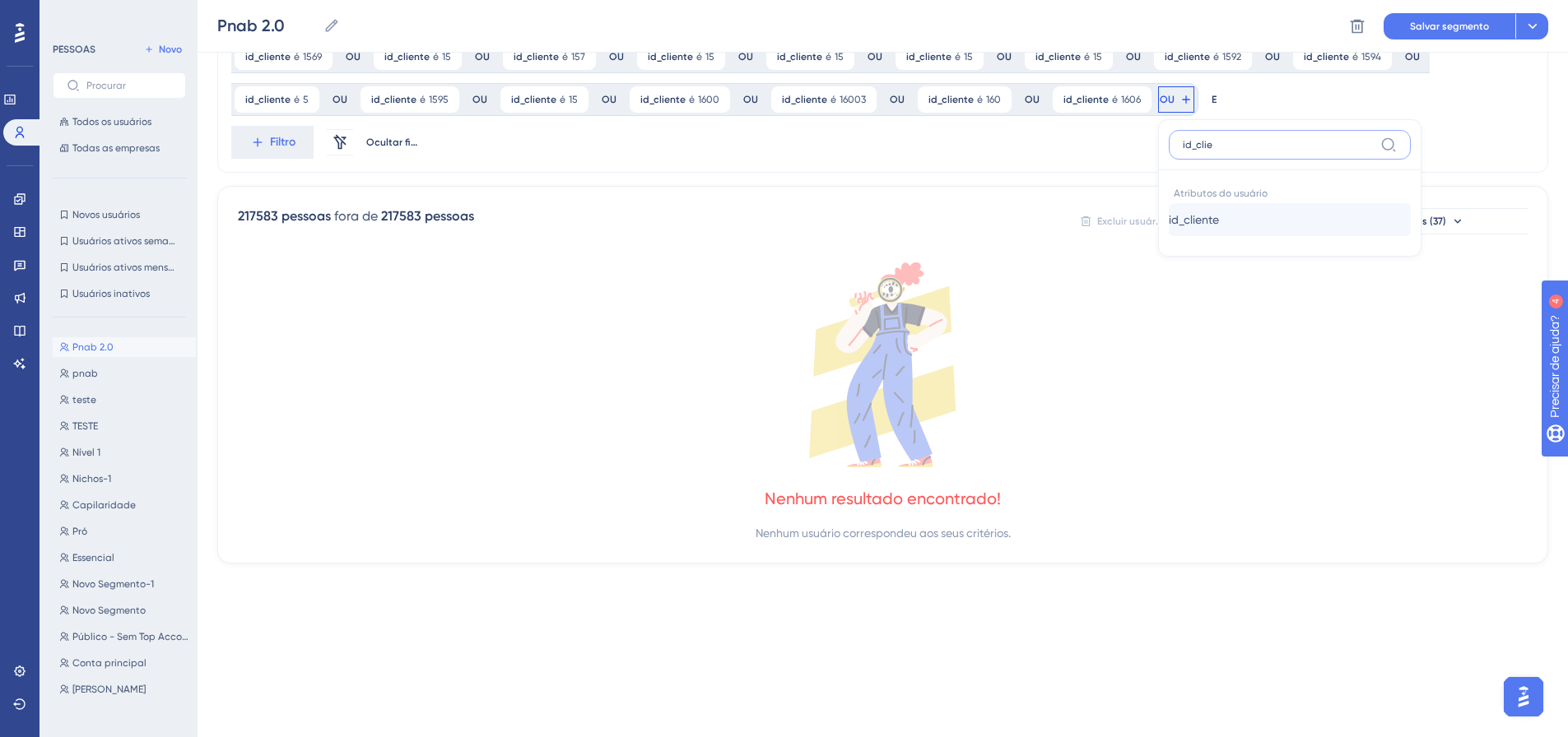
type input "id_clie"
click at [1168, 219] on font "id_cliente" at bounding box center [1193, 219] width 50 height 13
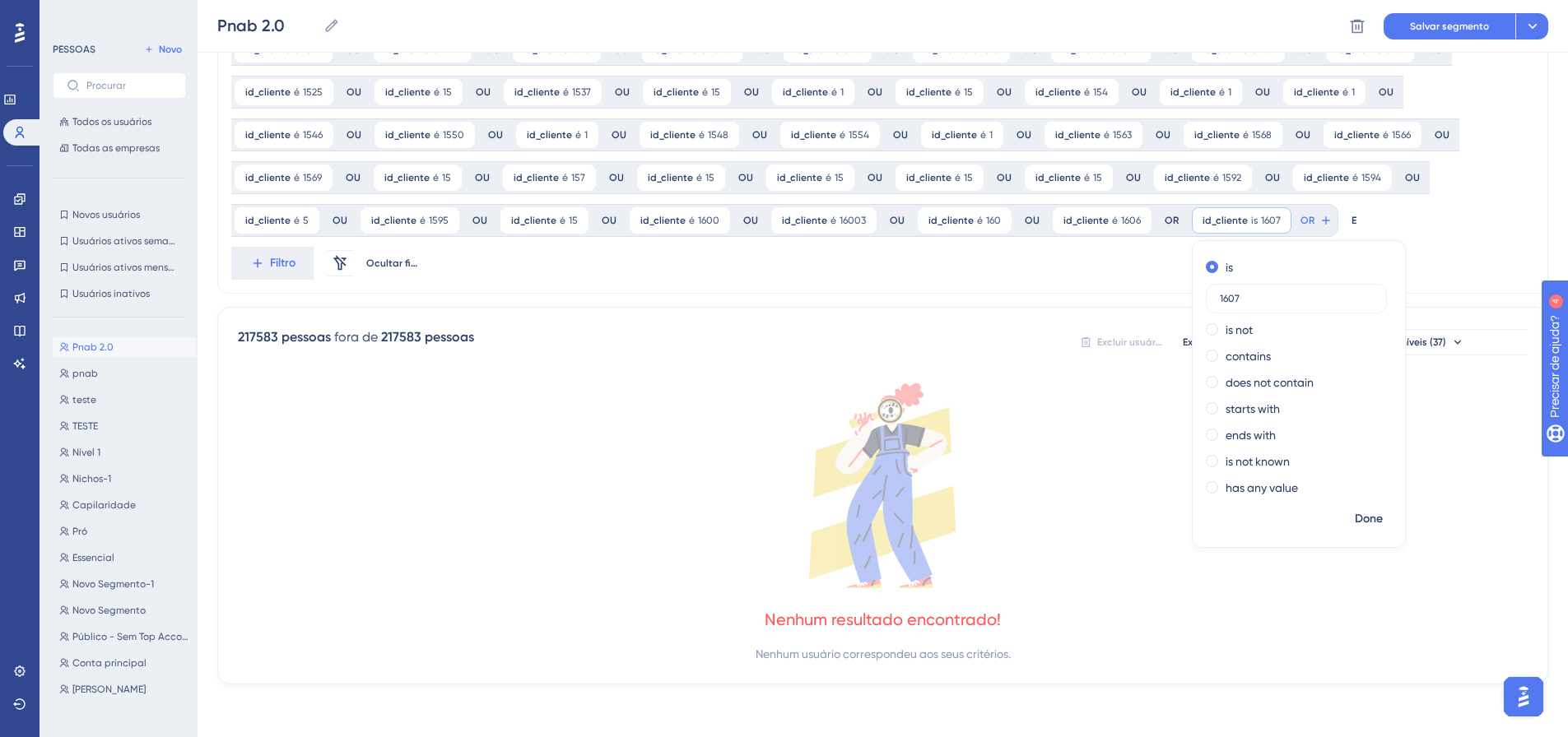
scroll to position [941, 0]
type input "1607"
click at [1357, 520] on font "Feito" at bounding box center [1369, 518] width 25 height 14
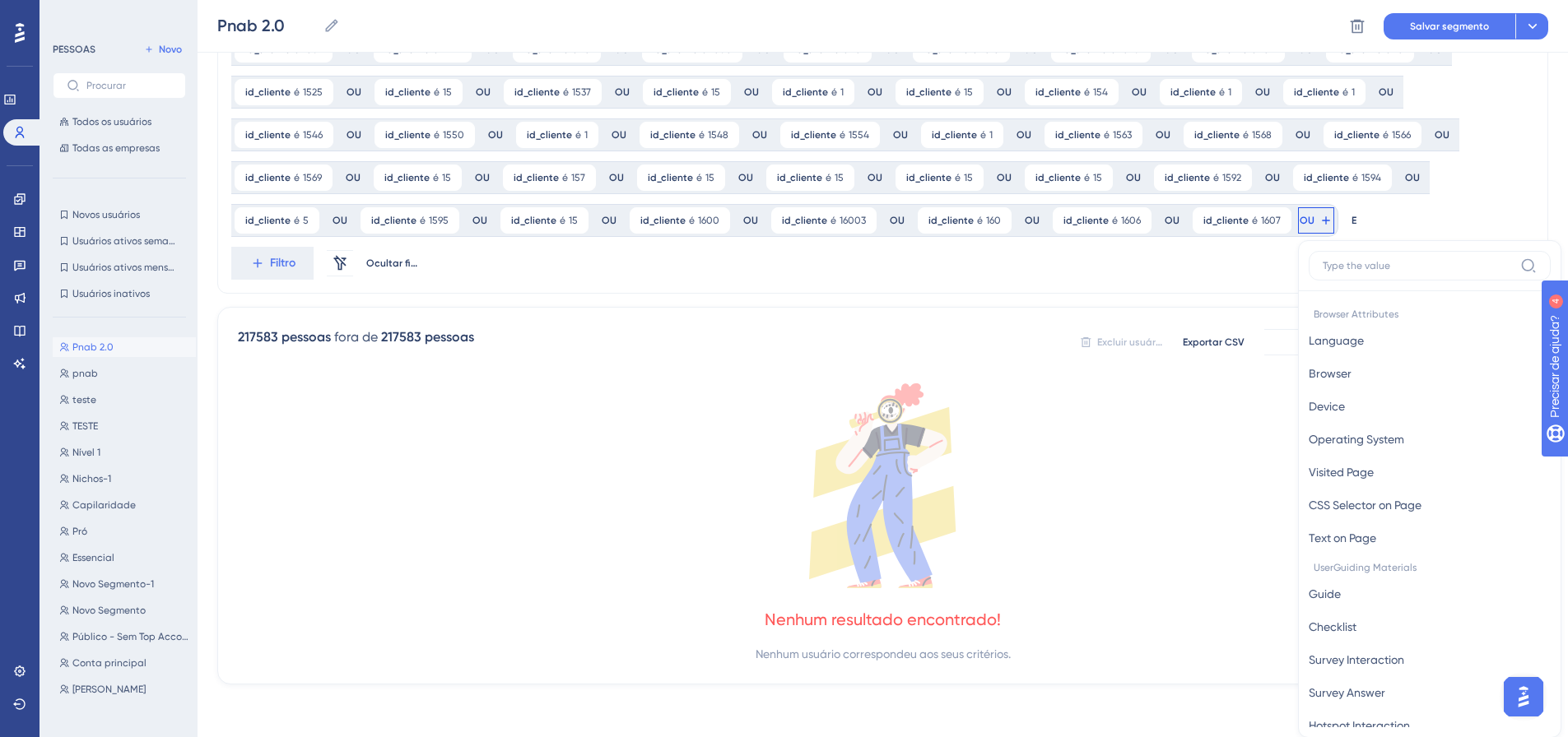
scroll to position [1063, 0]
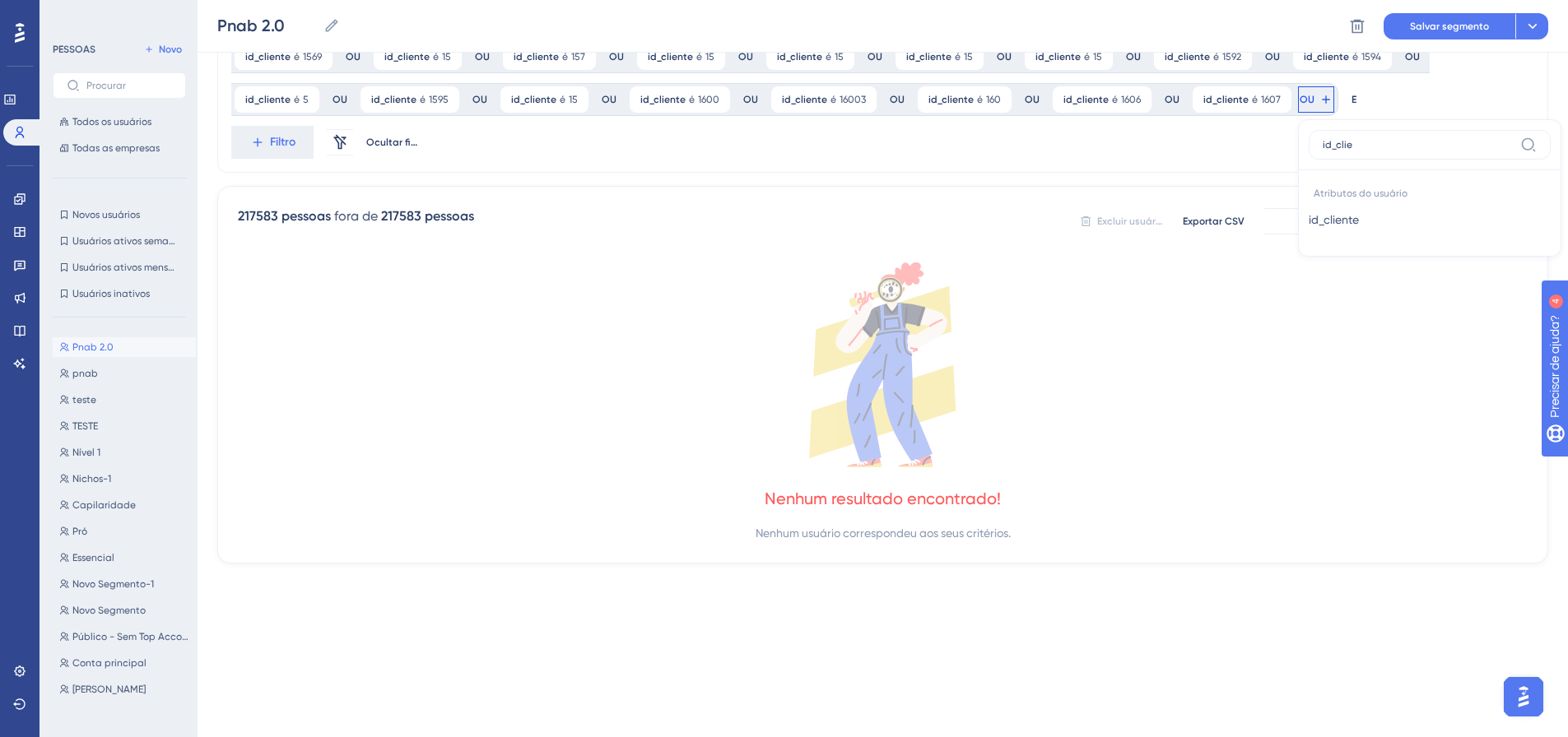
type input "id_clie"
click at [1308, 225] on button "id_cliente id_cliente" at bounding box center [1429, 219] width 242 height 33
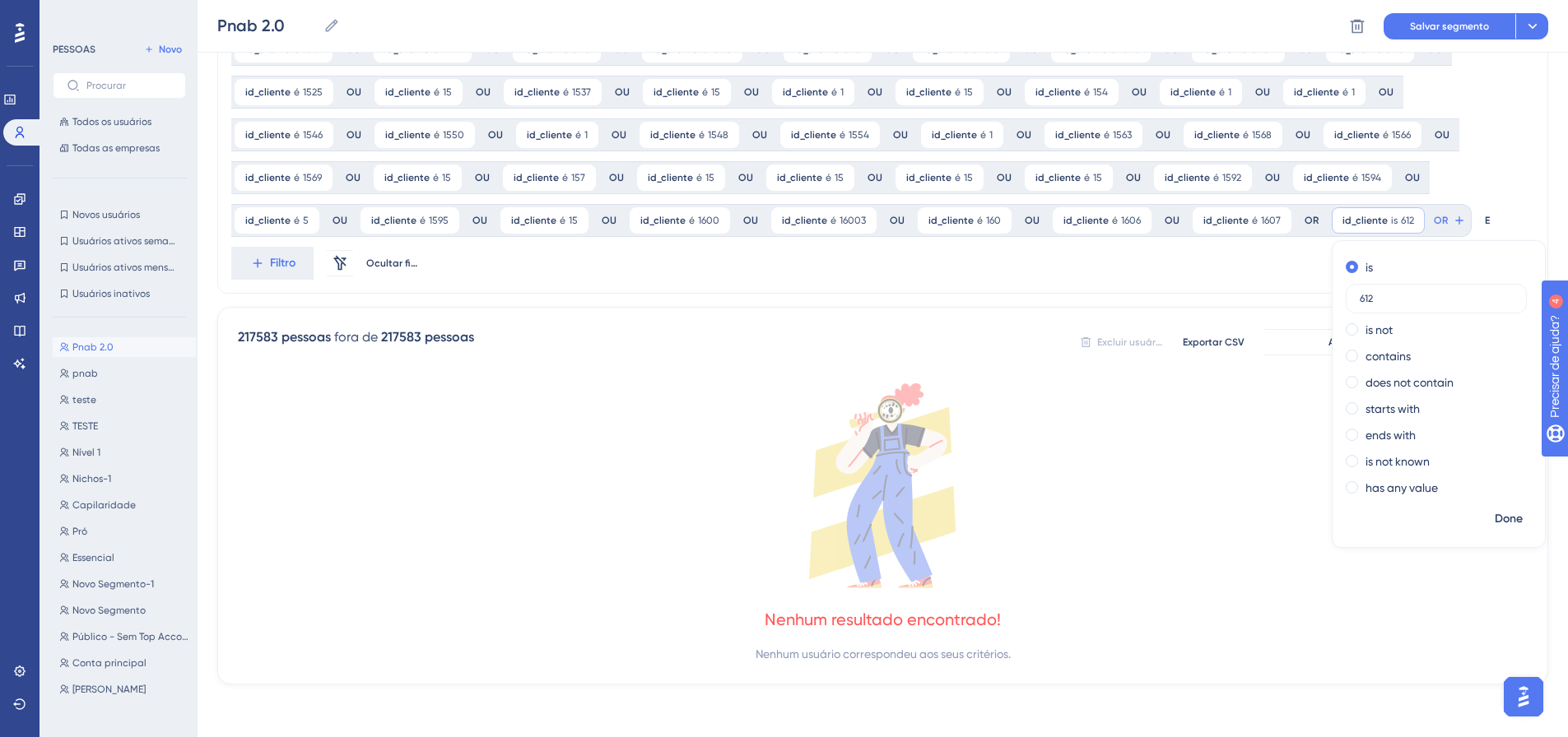
scroll to position [941, 0]
drag, startPoint x: 1252, startPoint y: 309, endPoint x: 1209, endPoint y: 301, distance: 43.7
click at [1347, 301] on label "612" at bounding box center [1437, 298] width 181 height 29
click at [1360, 301] on input "612" at bounding box center [1436, 299] width 153 height 12
click at [1360, 298] on input "612" at bounding box center [1436, 299] width 153 height 12
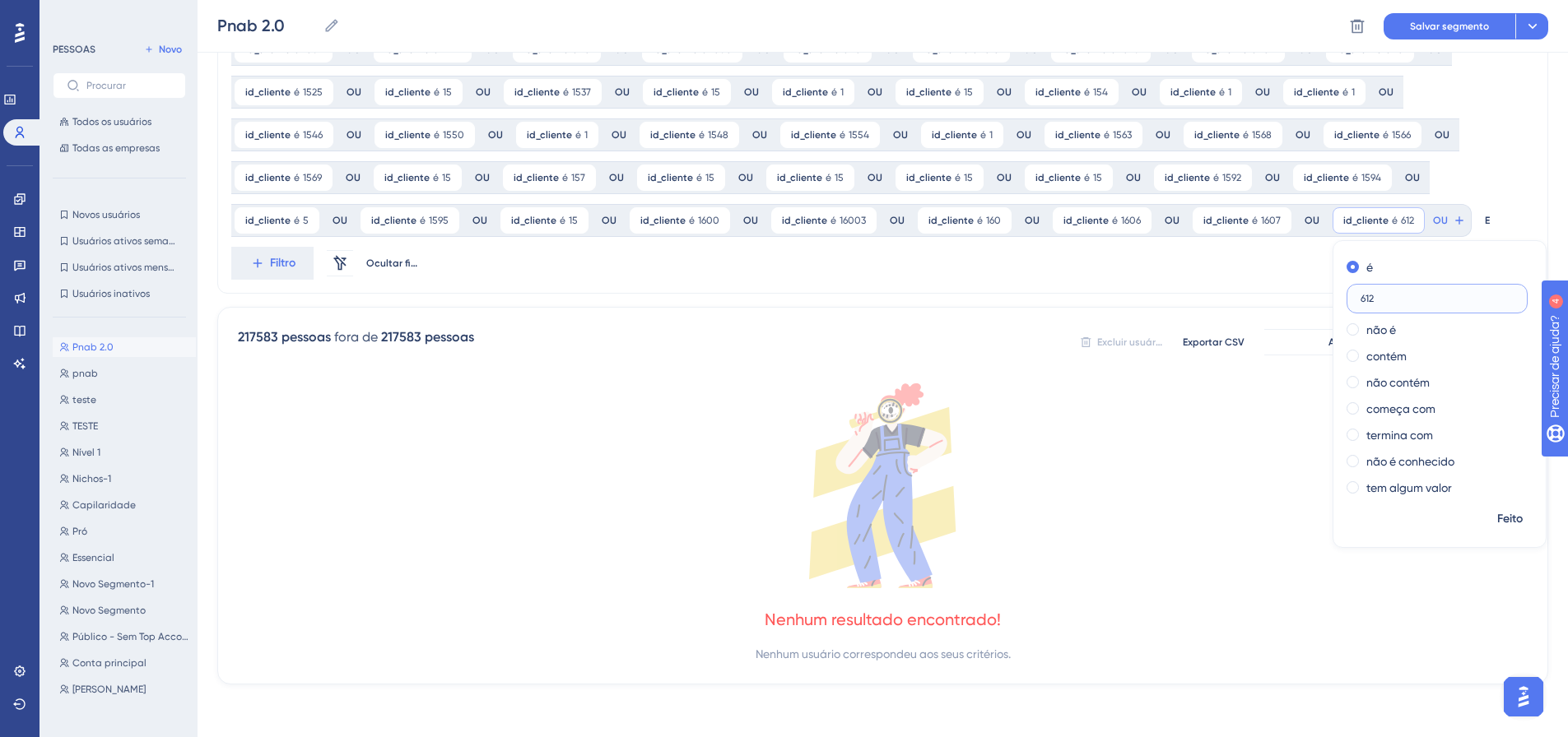
click at [1360, 298] on input "612" at bounding box center [1436, 299] width 153 height 12
type input "1612"
click at [1497, 518] on font "Feito" at bounding box center [1509, 518] width 25 height 14
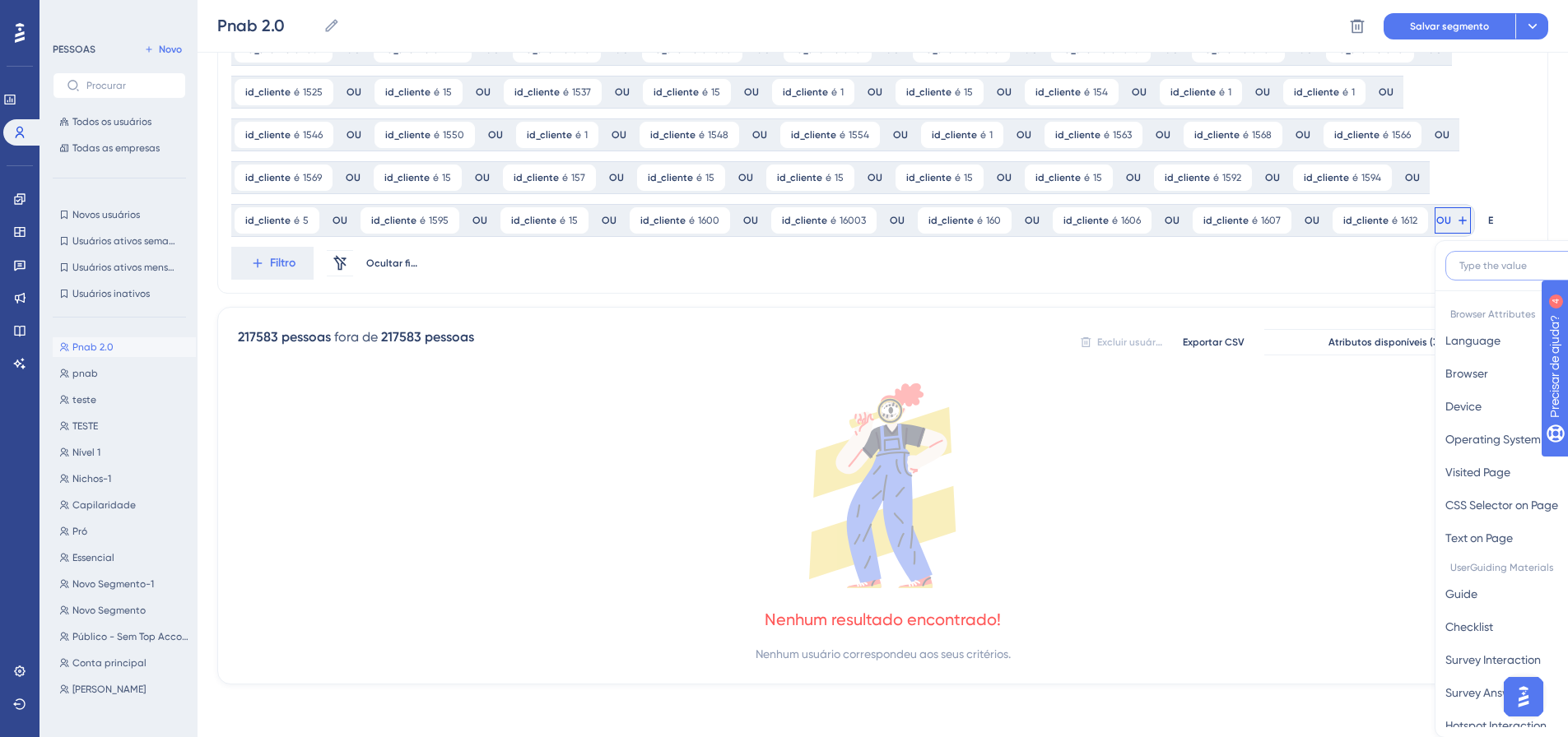
scroll to position [1063, 0]
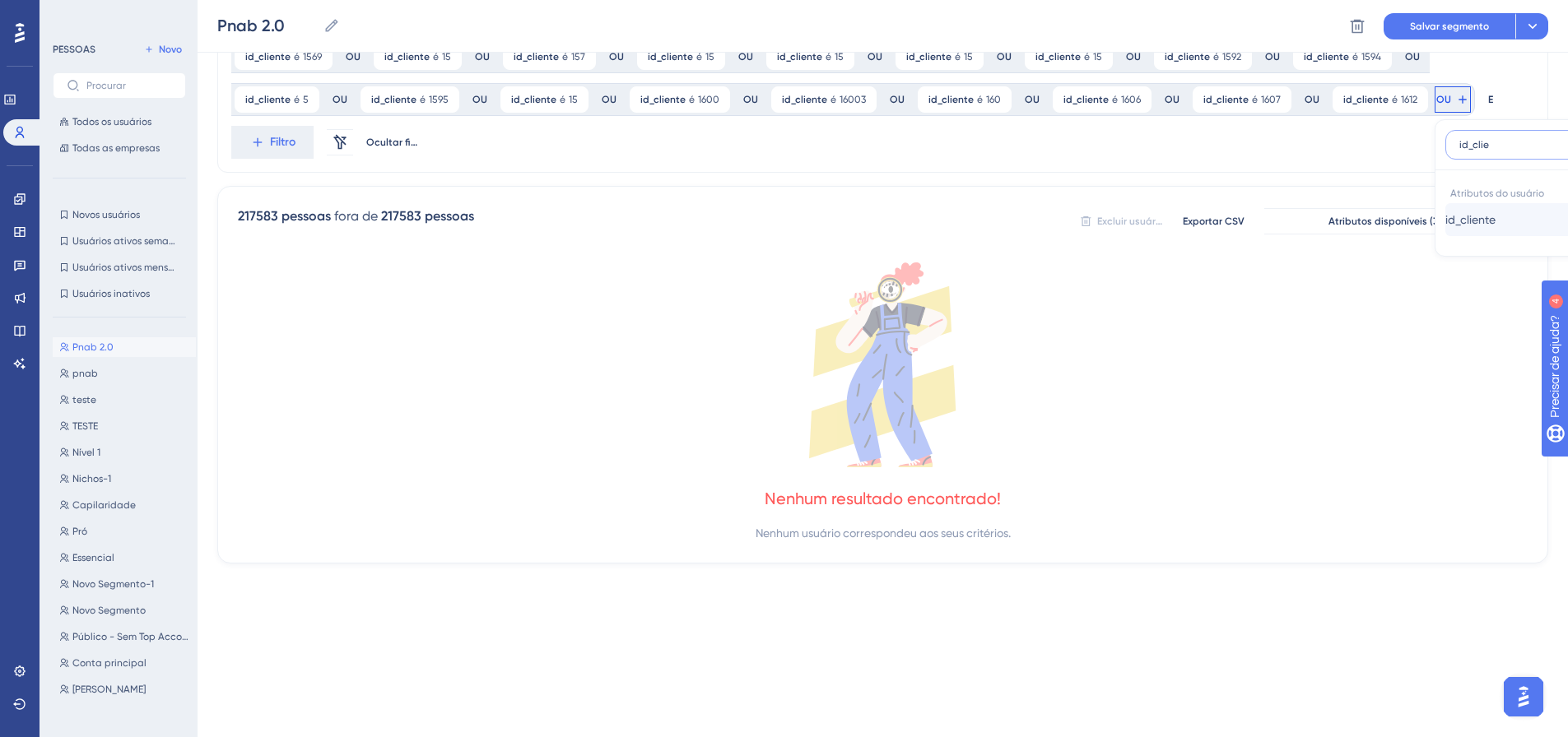
type input "id_clie"
click at [1445, 222] on button "id_cliente id_cliente" at bounding box center [1565, 219] width 242 height 33
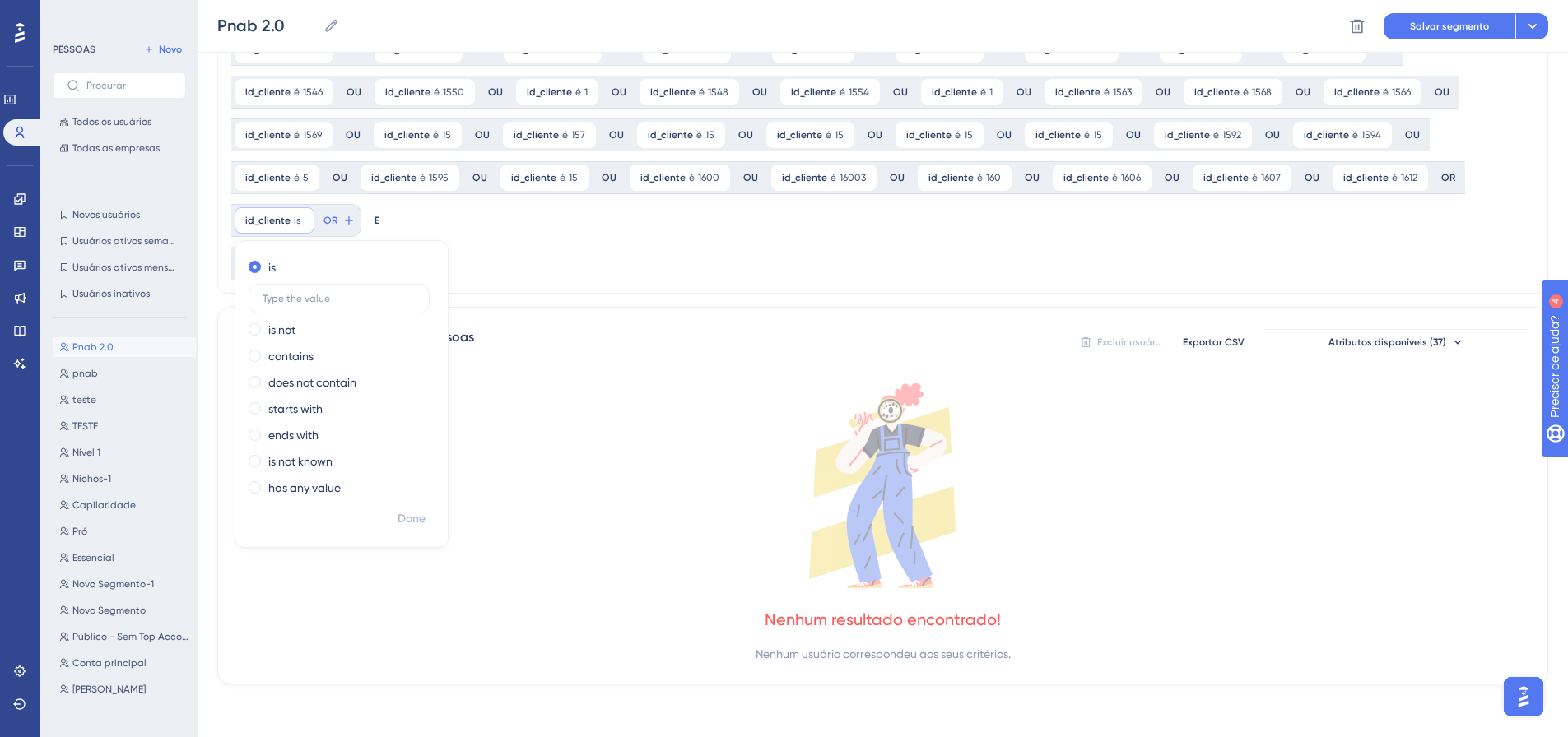
scroll to position [941, 0]
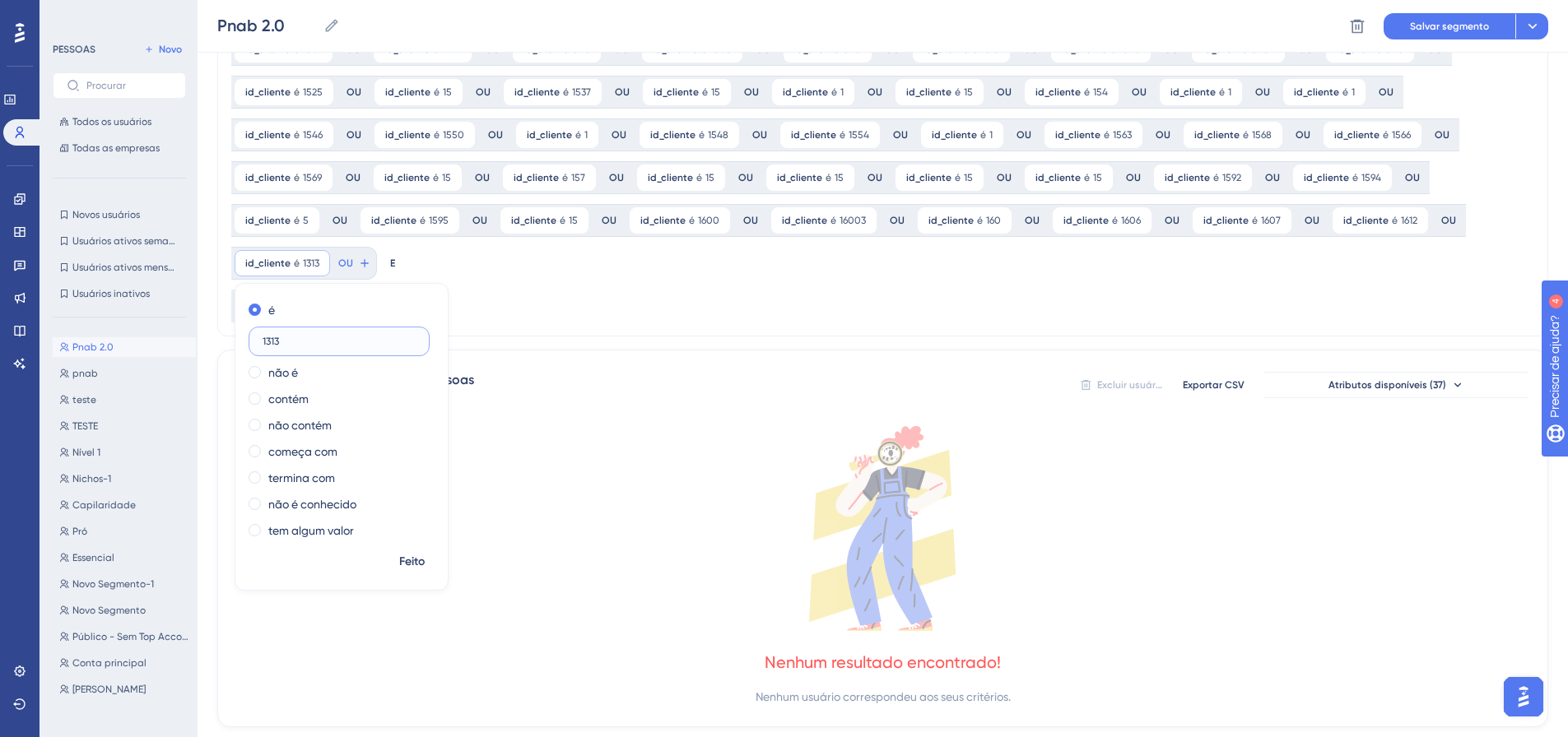
click at [416, 336] on input "1313" at bounding box center [339, 342] width 153 height 12
type input "1613"
click at [425, 554] on font "Feito" at bounding box center [411, 561] width 25 height 14
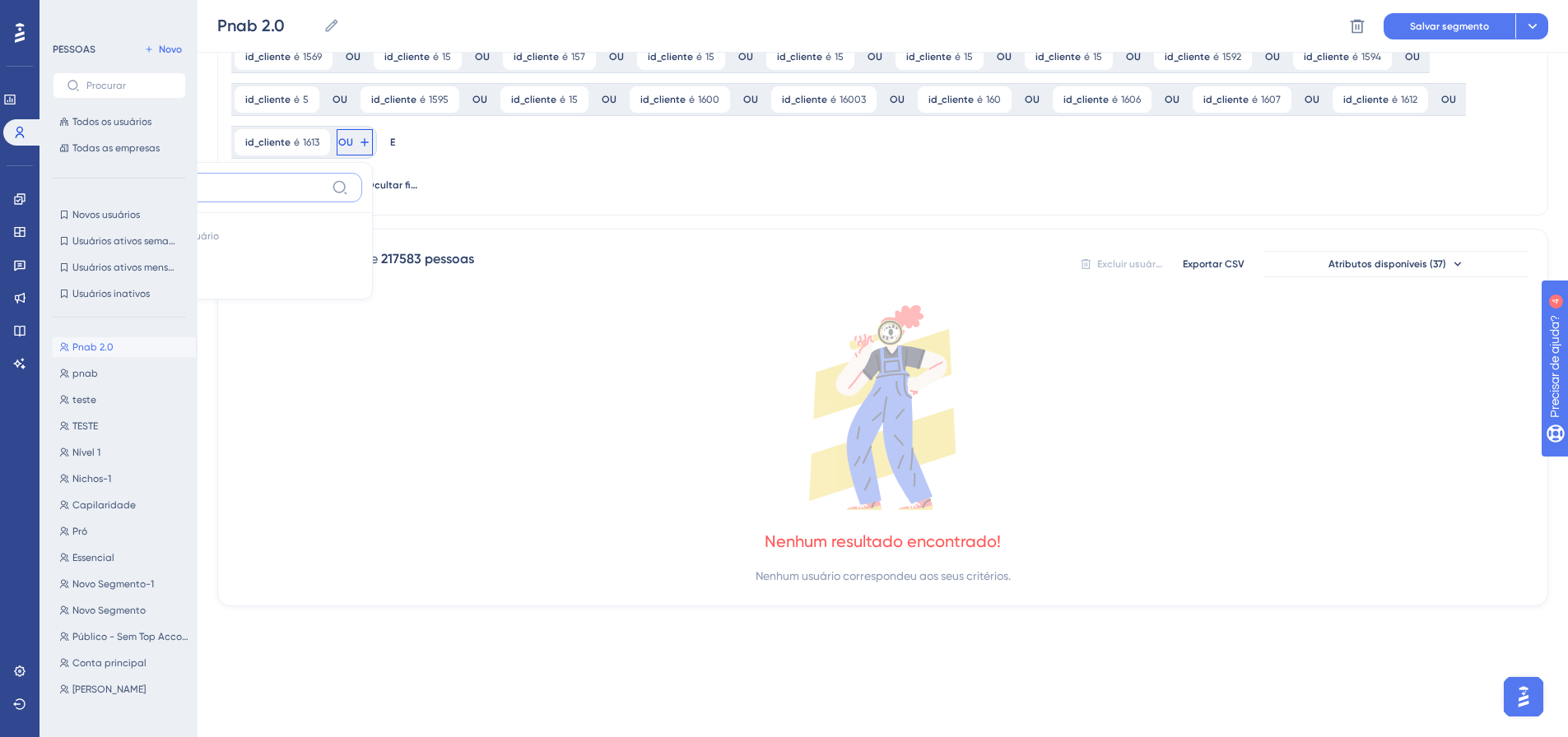
type input "id_clie"
click at [362, 254] on div at bounding box center [354, 262] width 17 height 17
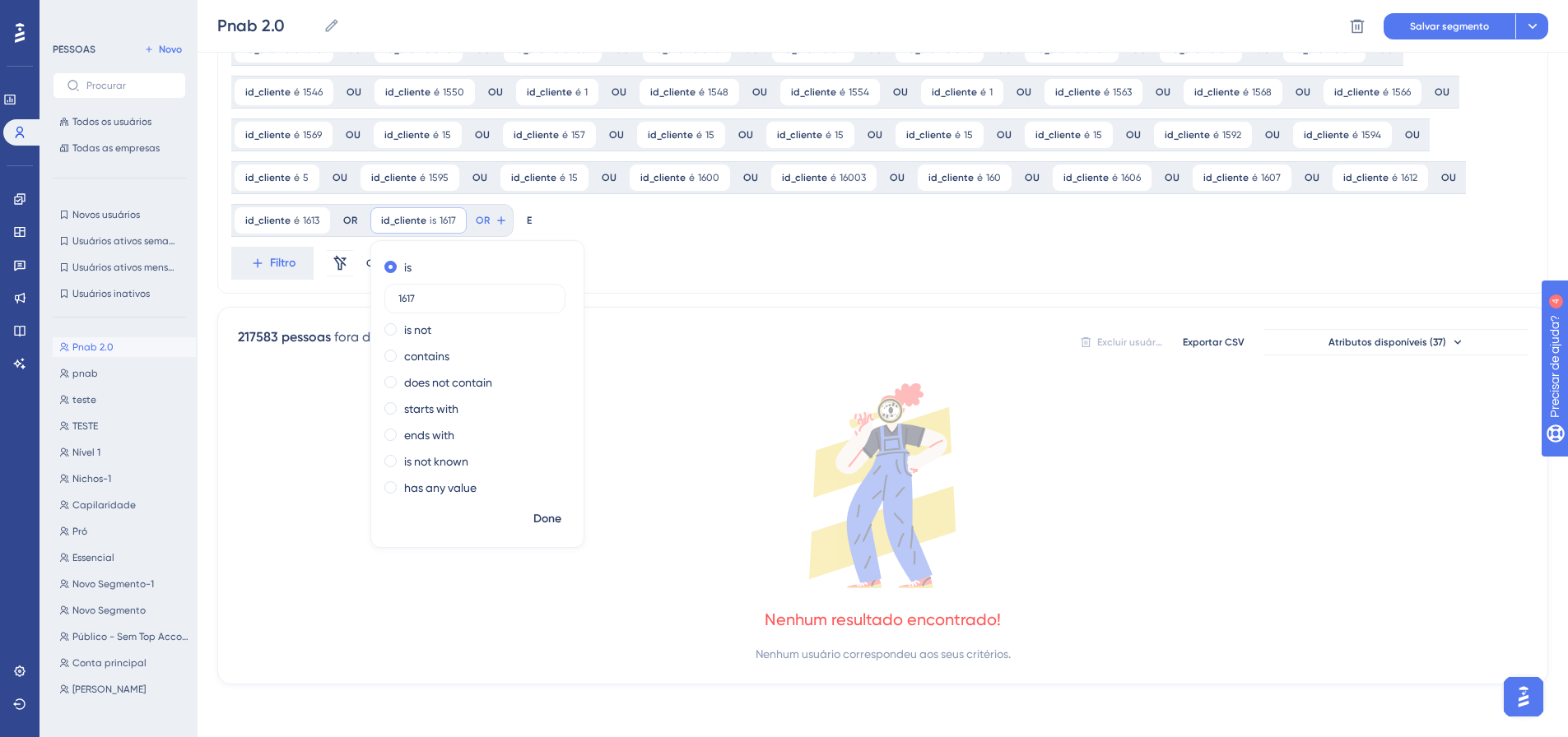
scroll to position [984, 0]
type input "1617"
click at [536, 523] on font "Feito" at bounding box center [548, 518] width 25 height 14
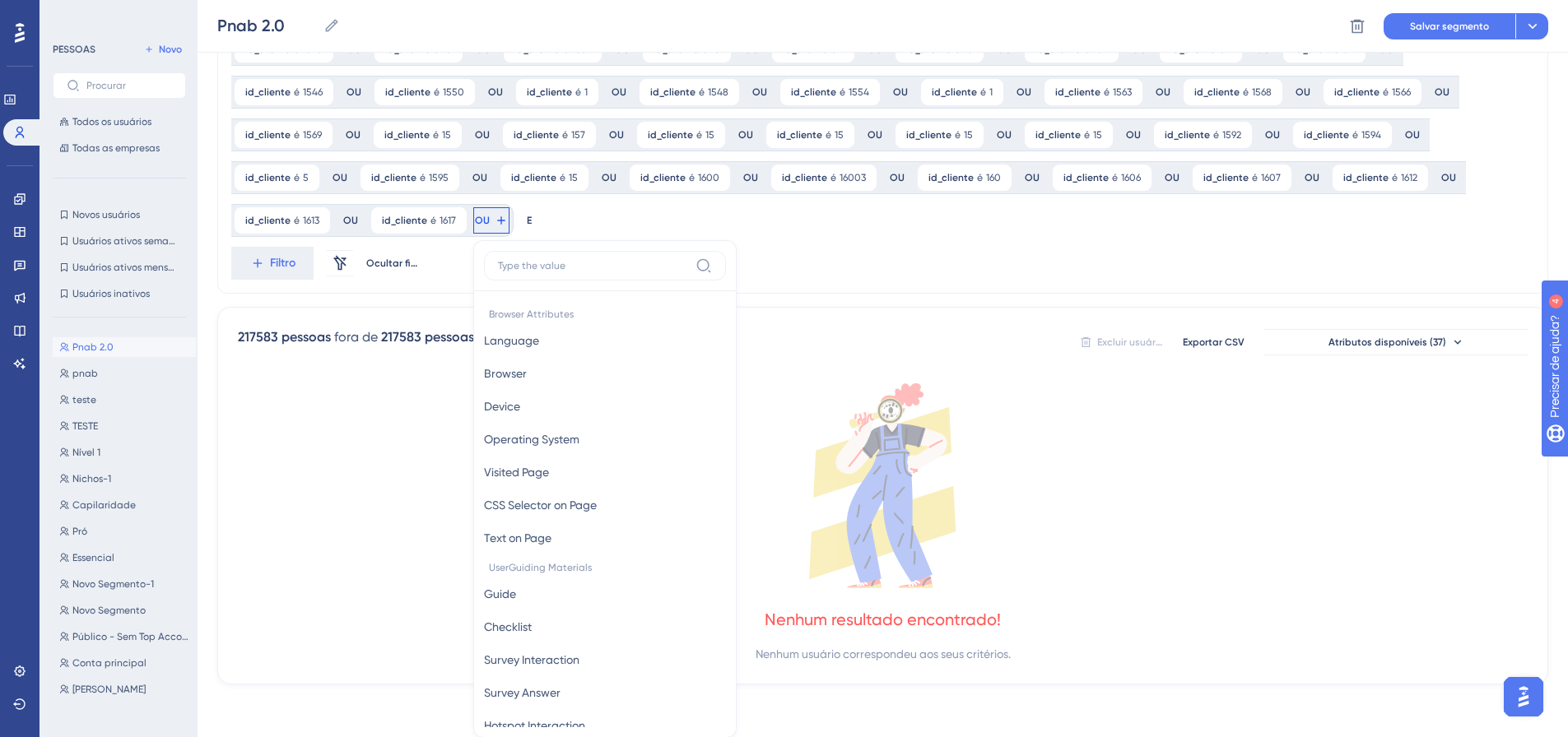
scroll to position [1106, 0]
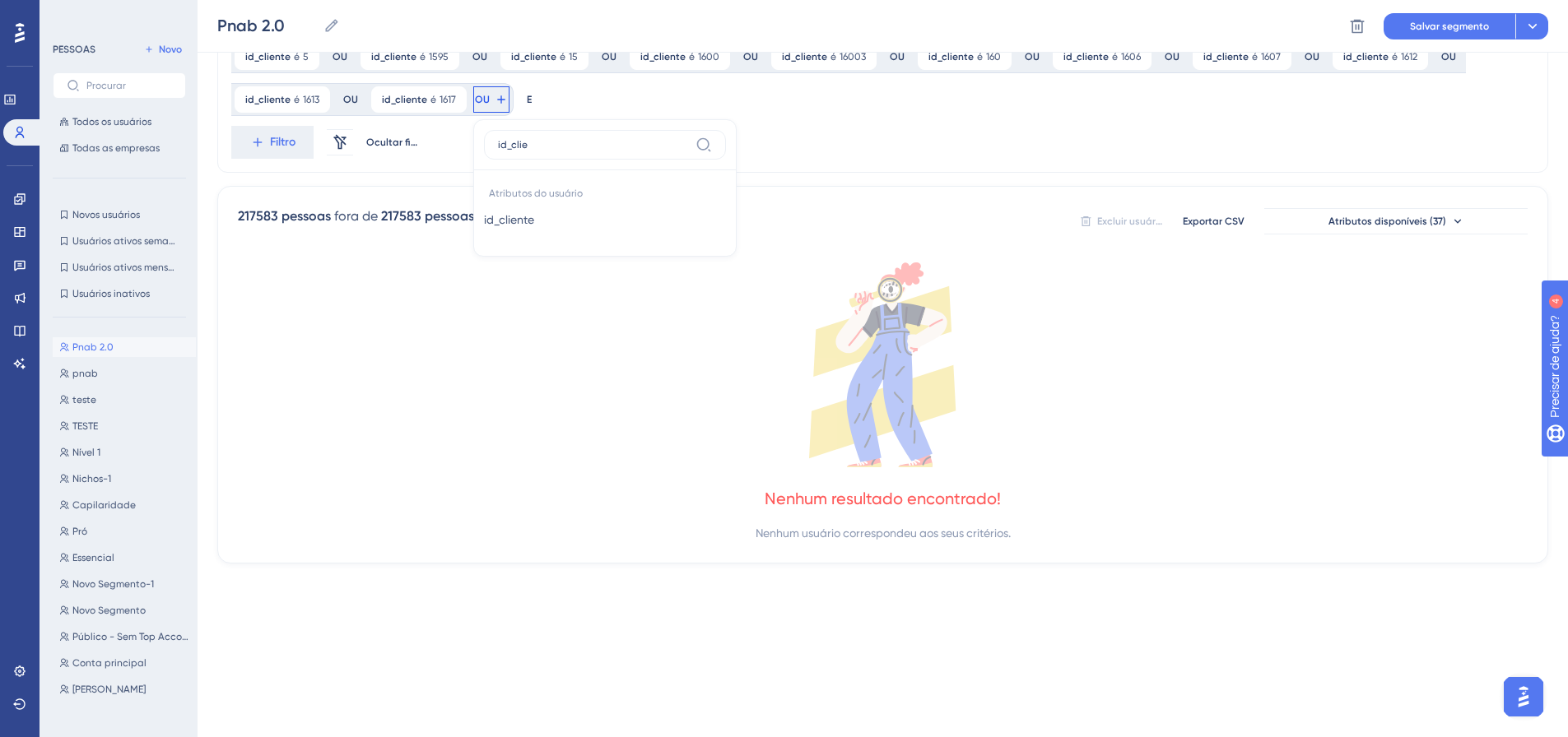
type input "id_clie"
click at [484, 219] on font "id_cliente" at bounding box center [509, 219] width 50 height 13
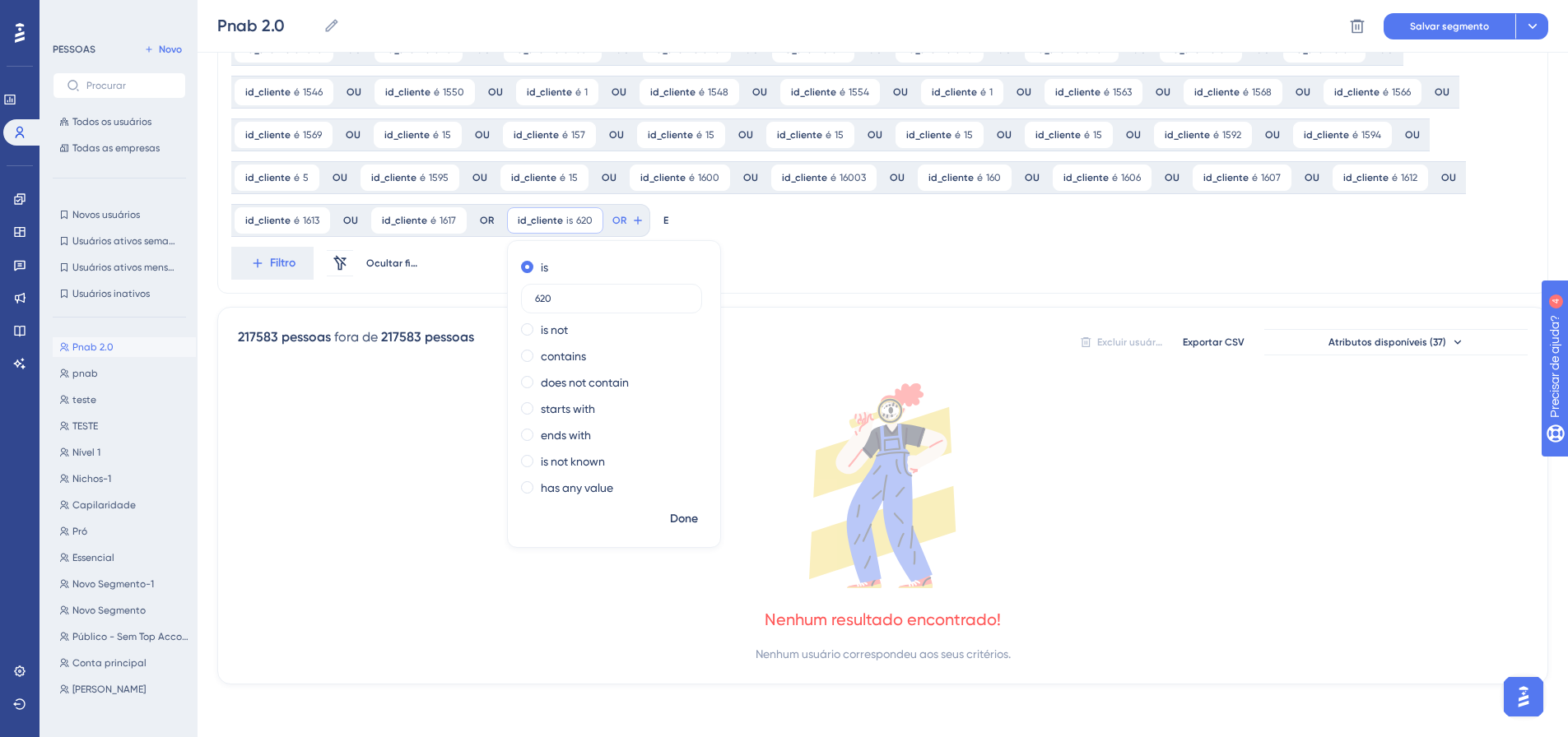
scroll to position [984, 0]
drag, startPoint x: 432, startPoint y: 295, endPoint x: 346, endPoint y: 291, distance: 86.1
click at [567, 224] on font "é" at bounding box center [570, 220] width 6 height 12
click at [536, 296] on input "620" at bounding box center [612, 299] width 153 height 12
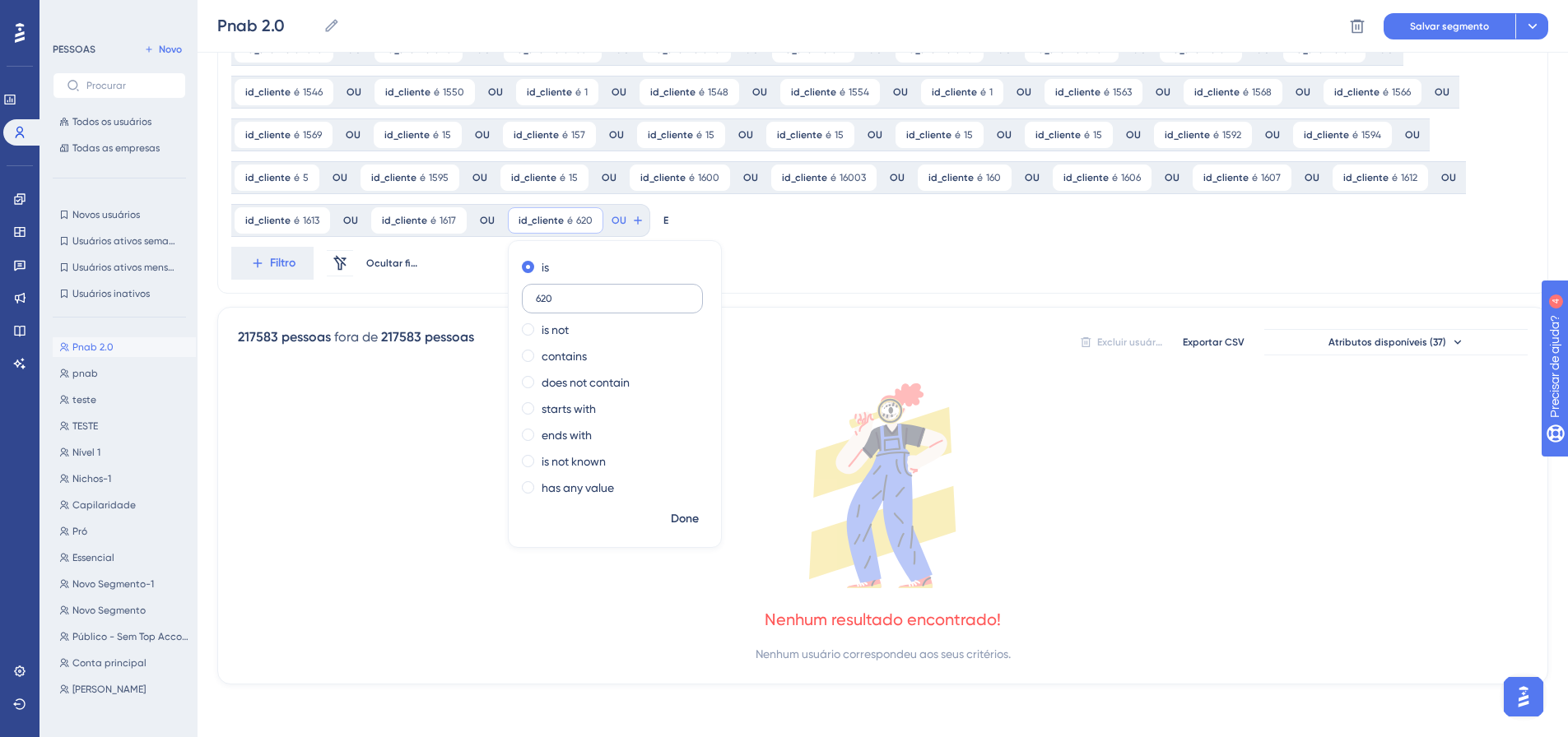
click at [536, 296] on input "620" at bounding box center [612, 299] width 153 height 12
type input "1620"
click at [672, 515] on font "Feito" at bounding box center [685, 518] width 25 height 14
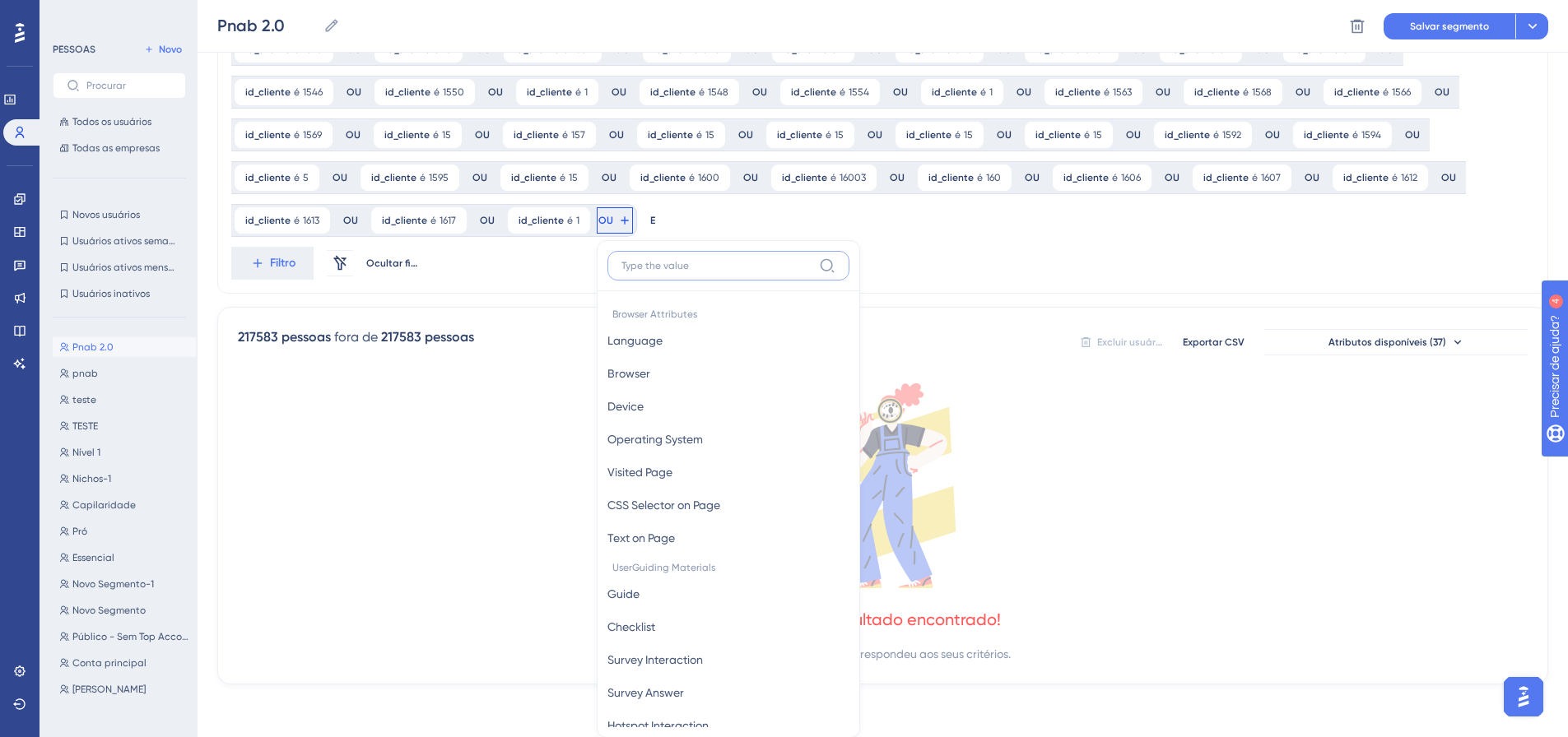
scroll to position [1106, 0]
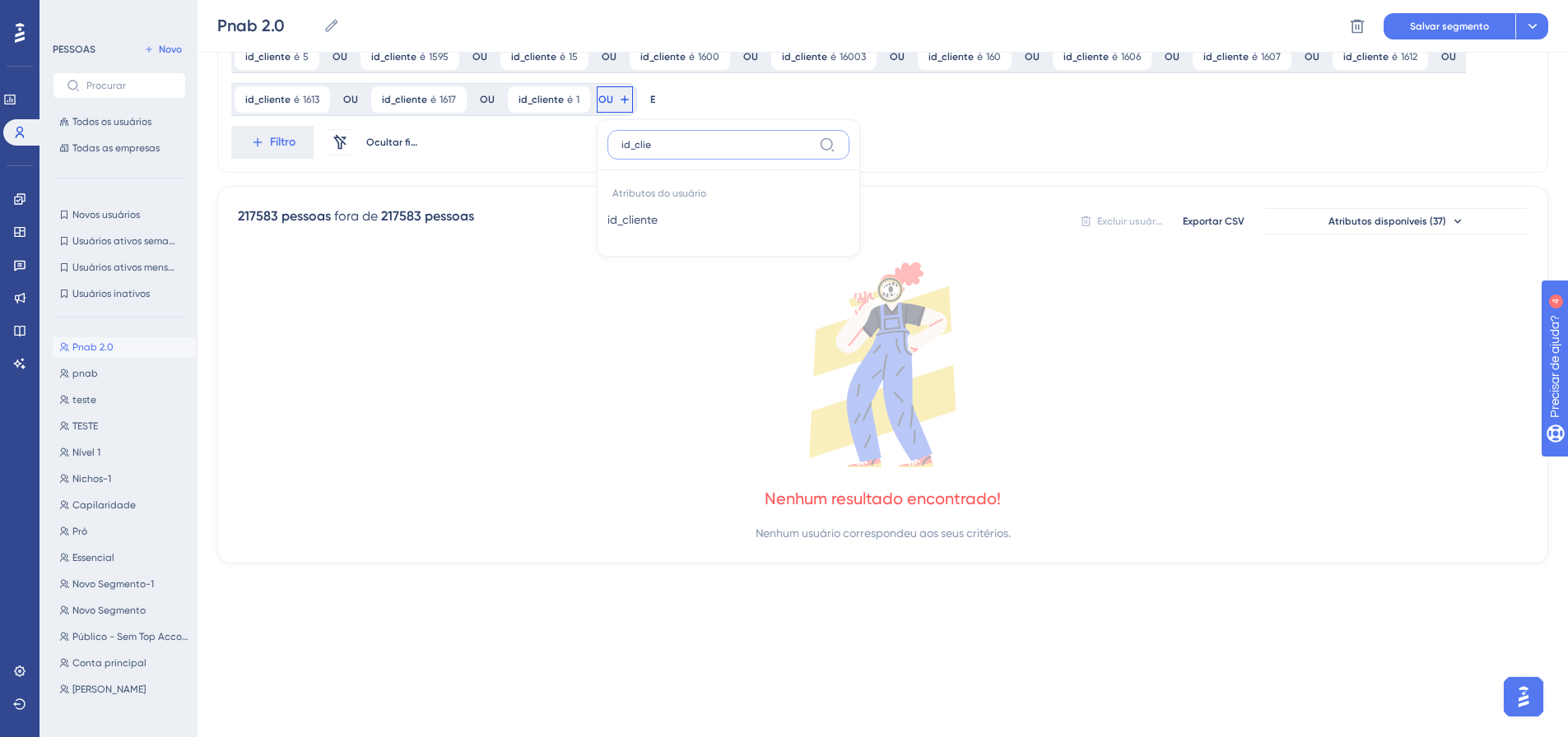
type input "id_clie"
click at [608, 224] on button "id_cliente id_cliente" at bounding box center [728, 219] width 242 height 33
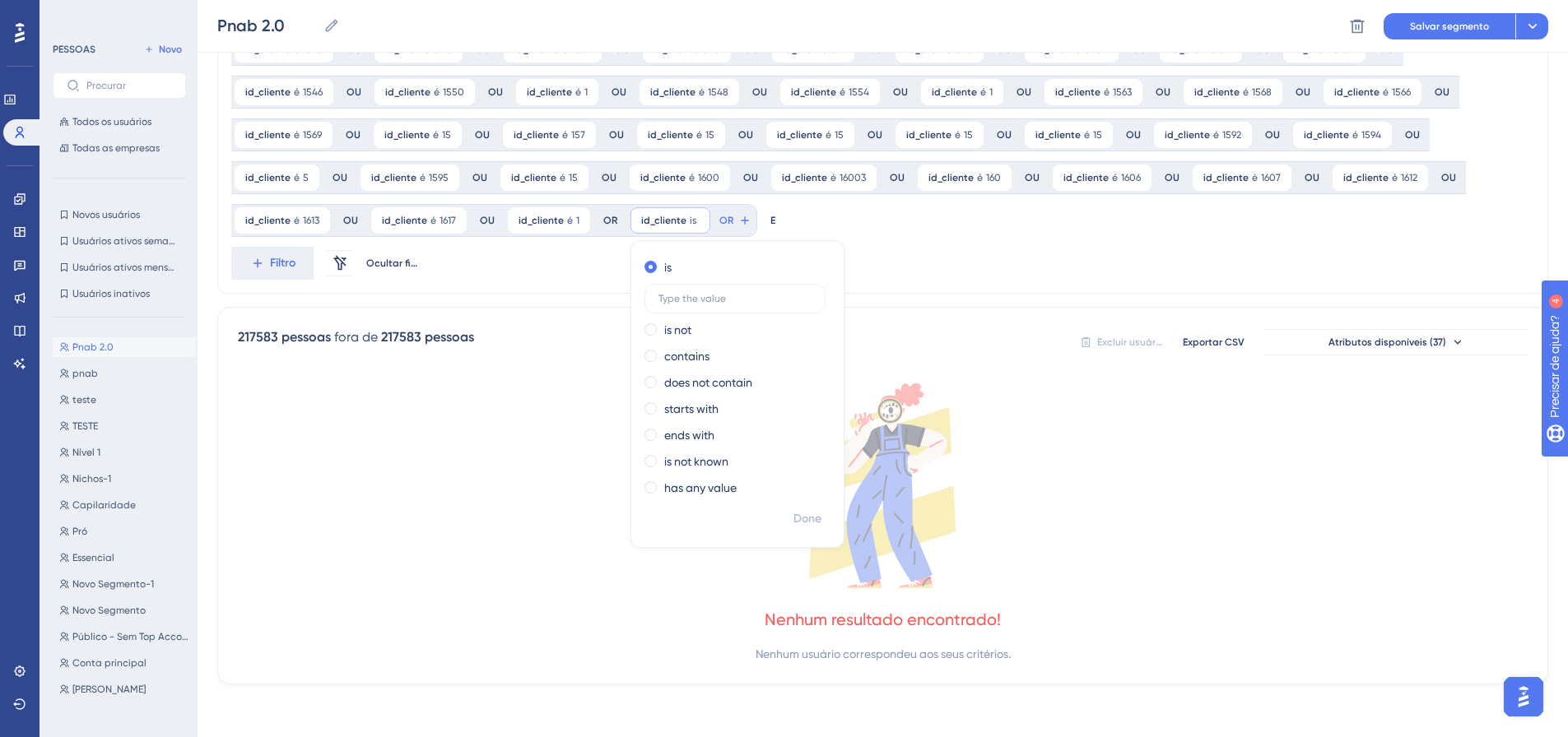
scroll to position [984, 0]
type input "1621"
click at [796, 523] on font "Feito" at bounding box center [809, 518] width 25 height 14
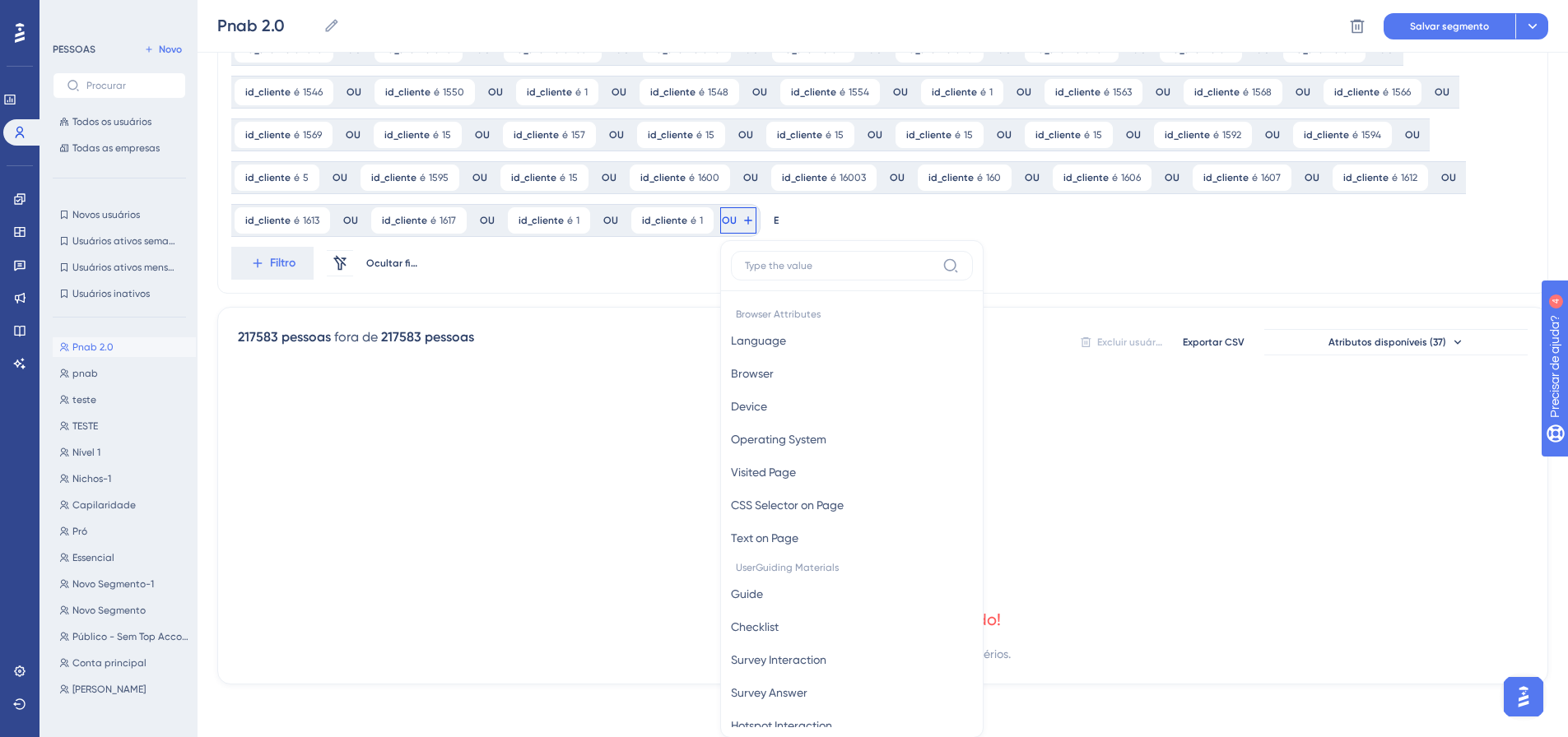
scroll to position [1106, 0]
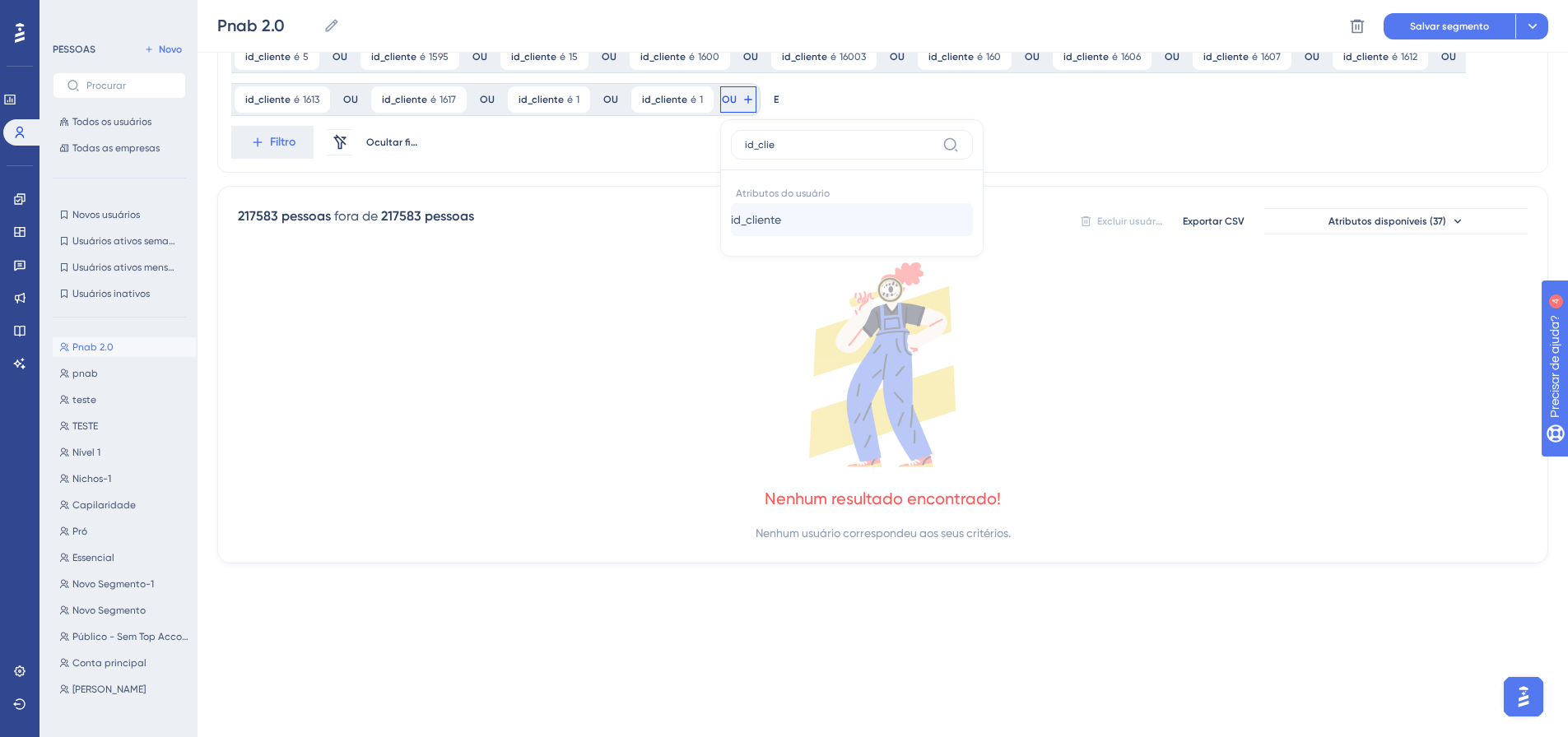
type input "id_clie"
click at [731, 214] on font "id_cliente" at bounding box center [756, 219] width 50 height 13
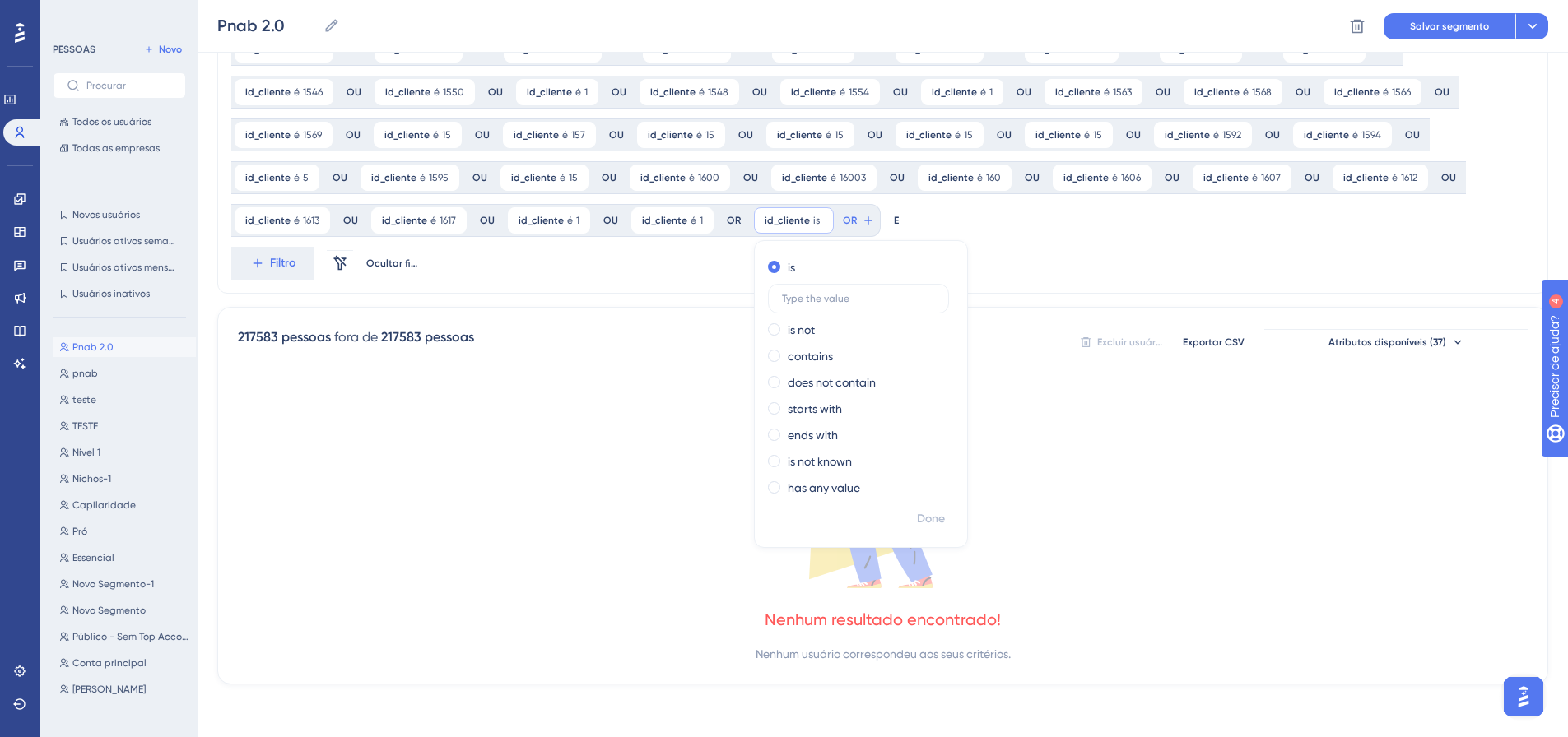
scroll to position [984, 0]
type input "6"
type input "1626"
click at [919, 523] on font "Feito" at bounding box center [932, 518] width 25 height 14
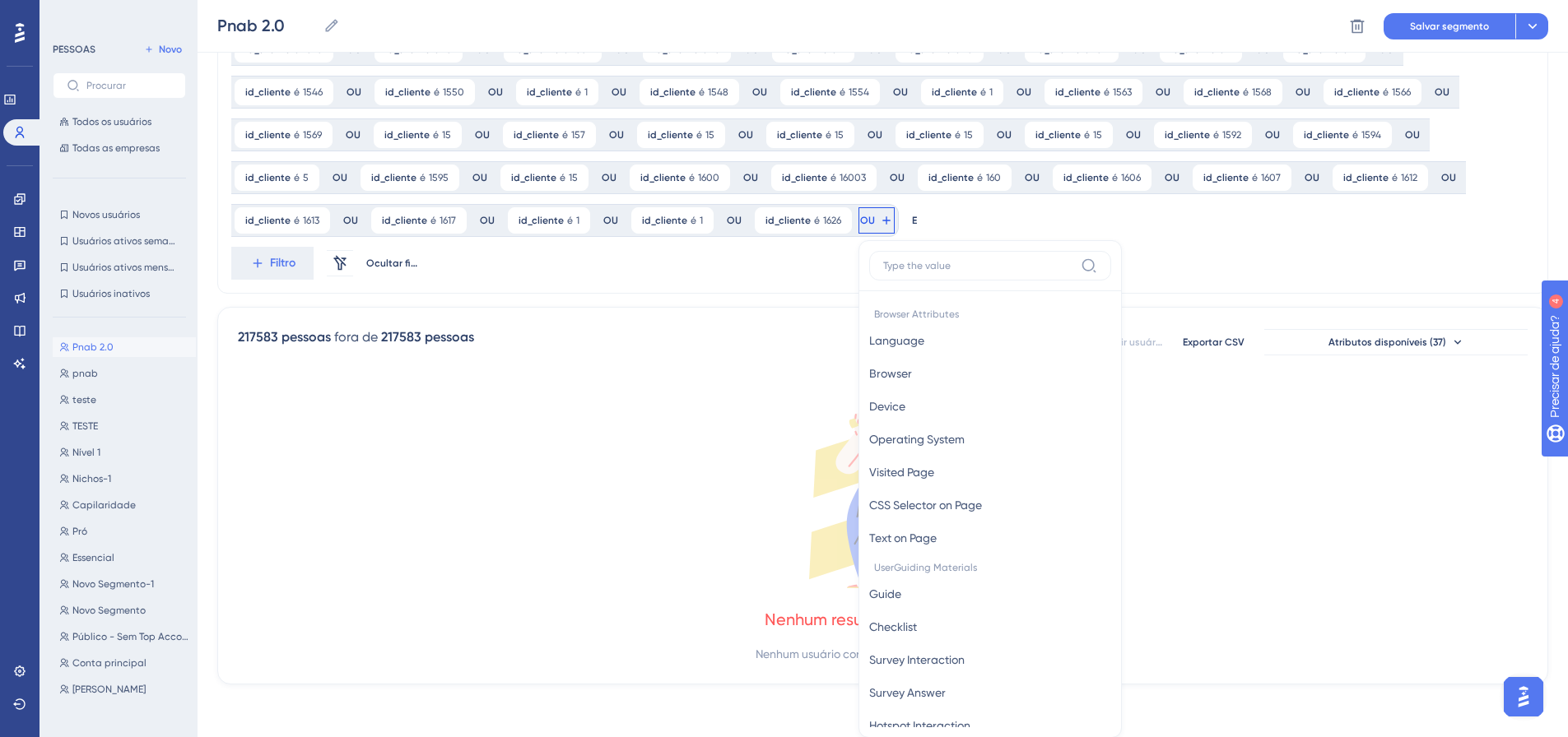
scroll to position [1106, 0]
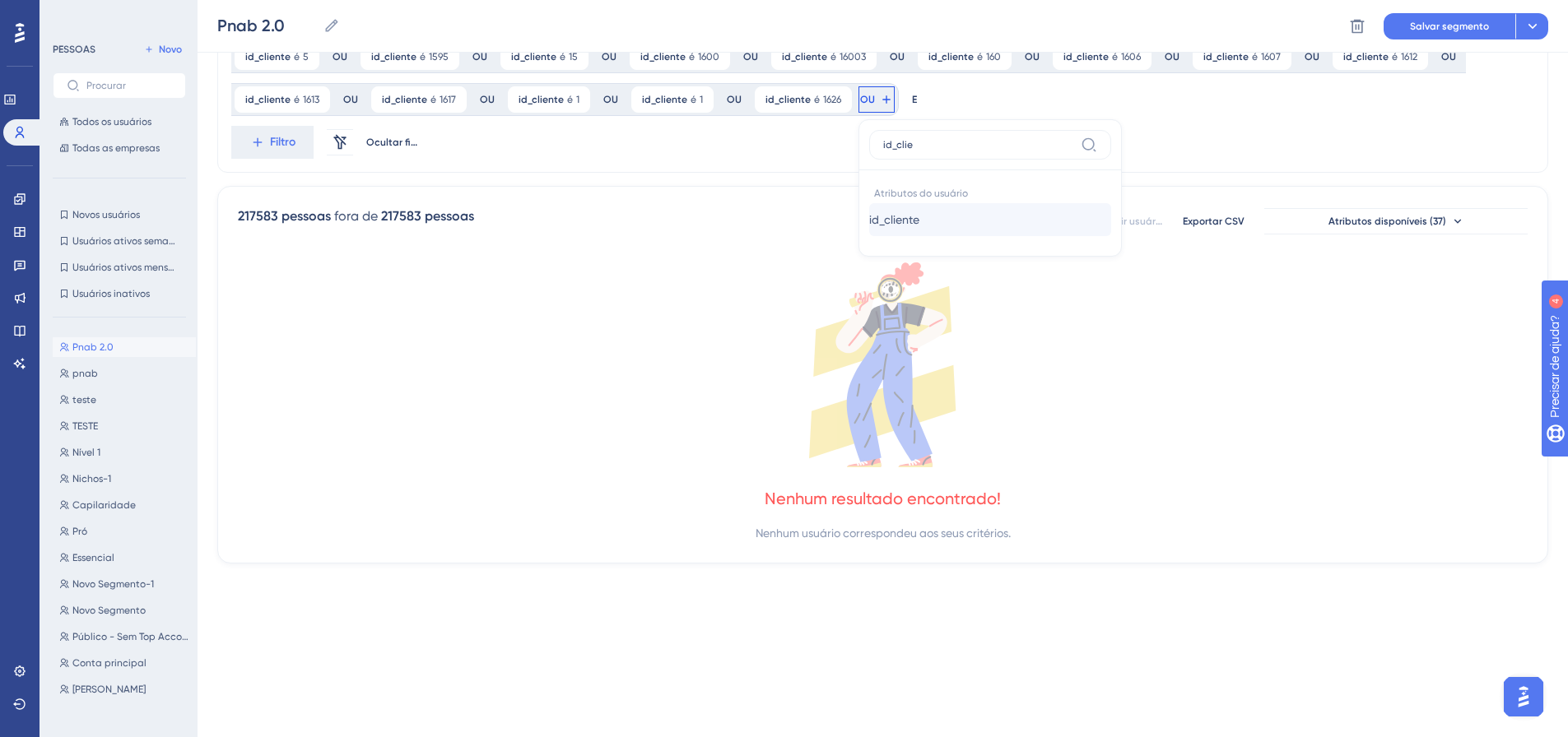
type input "id_clie"
click at [869, 219] on button "id_cliente id_cliente" at bounding box center [990, 219] width 242 height 33
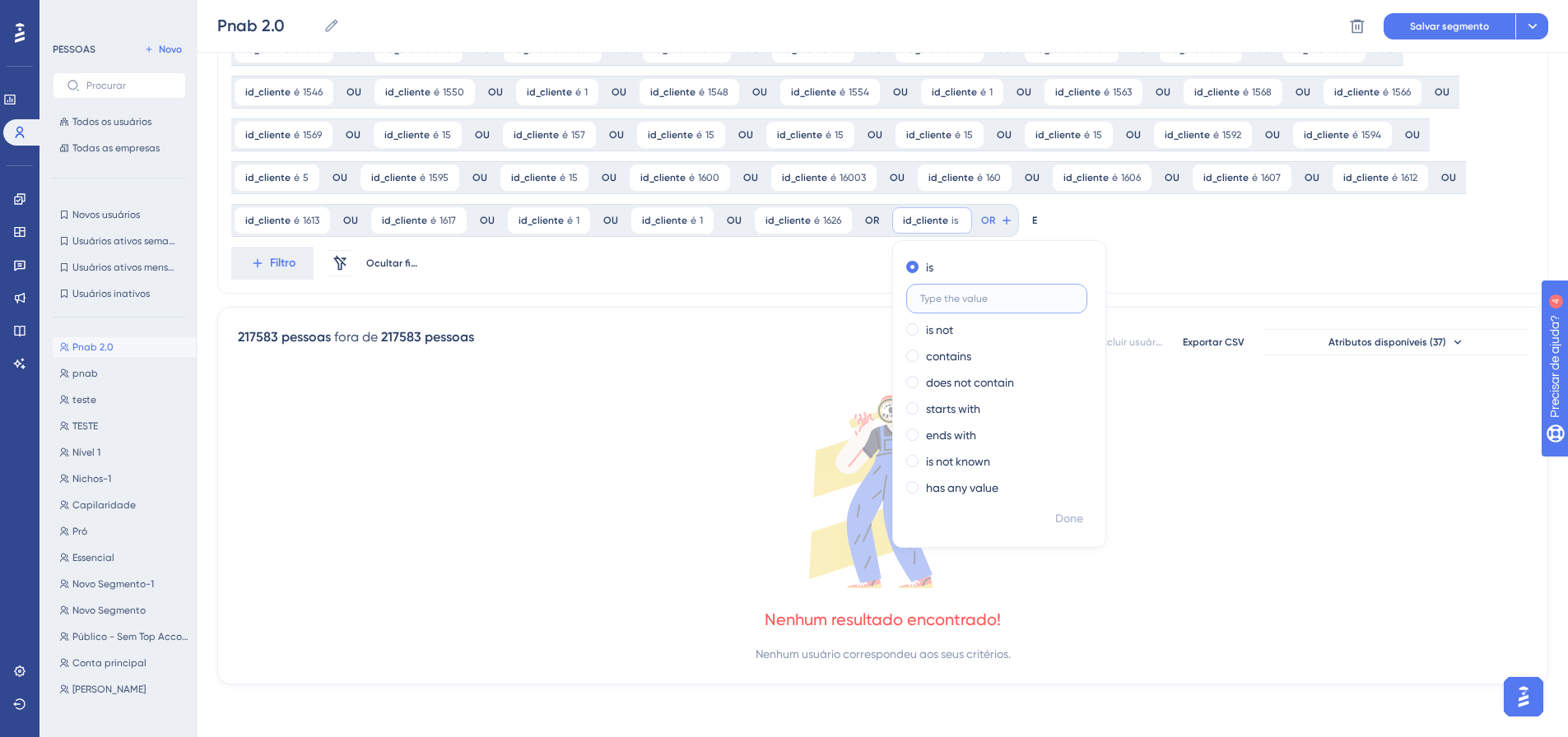
scroll to position [984, 0]
type input "1627"
click at [1047, 508] on button "Feito" at bounding box center [1069, 518] width 46 height 29
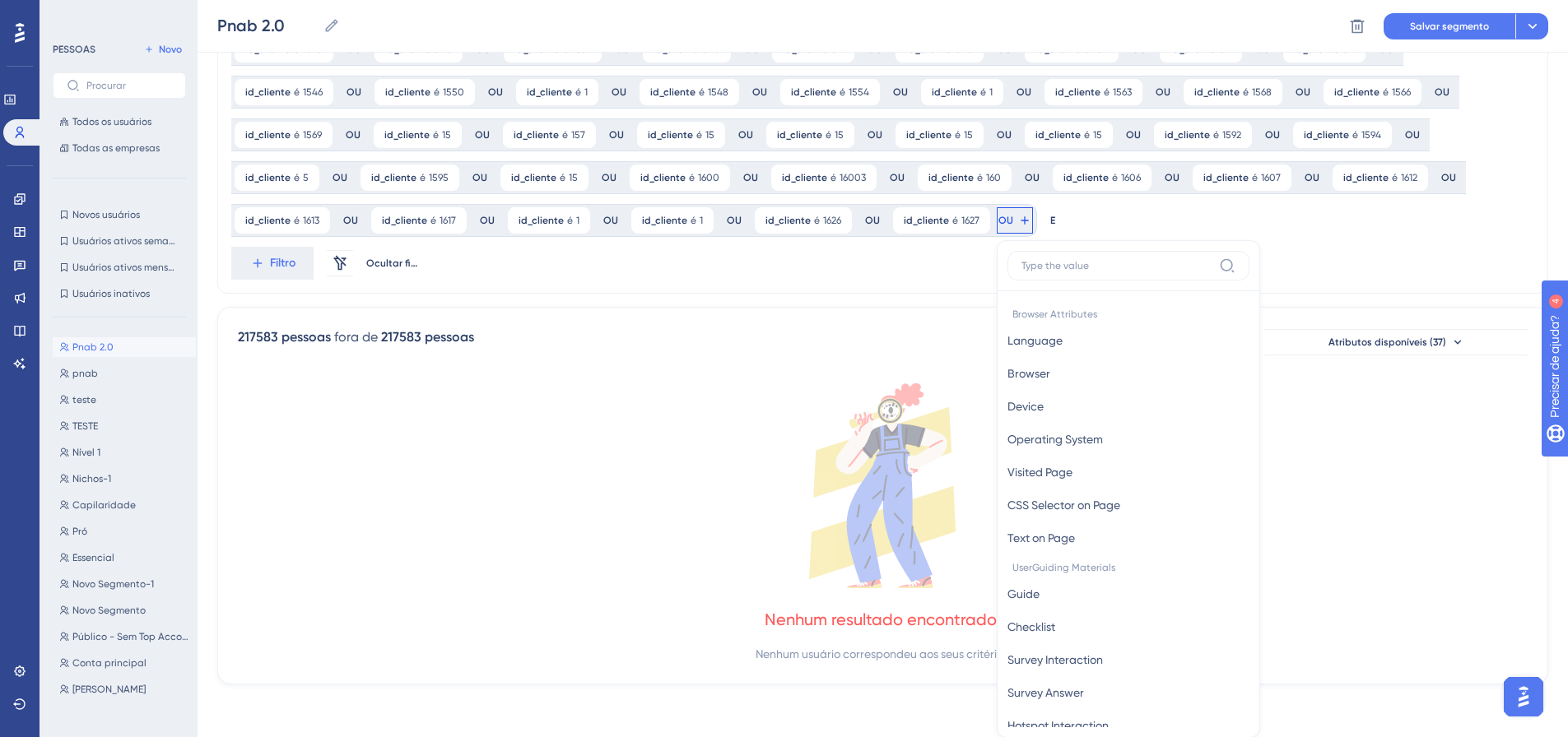
scroll to position [1106, 0]
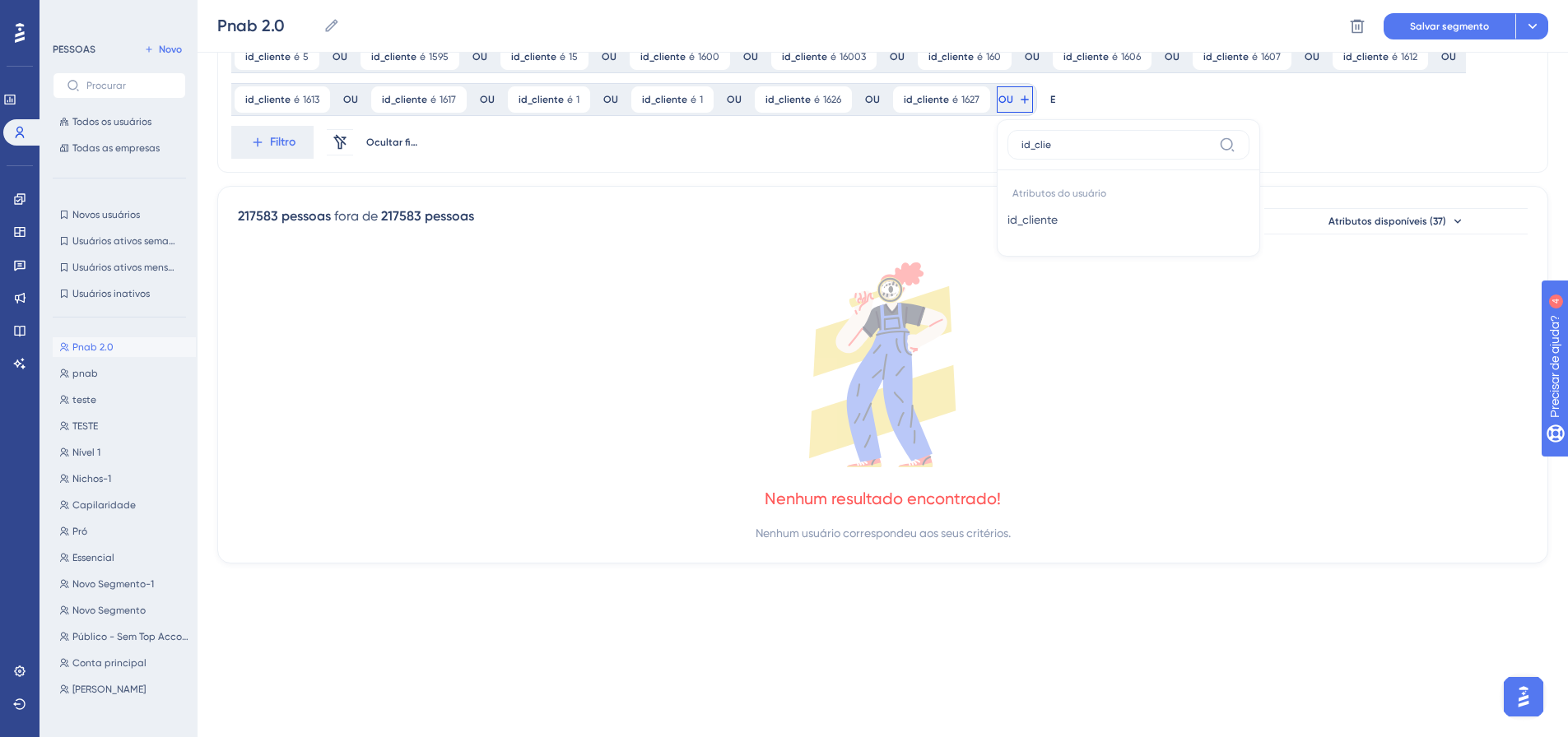
type input "id_clie"
click at [1007, 224] on button "id_cliente id_cliente" at bounding box center [1128, 219] width 242 height 33
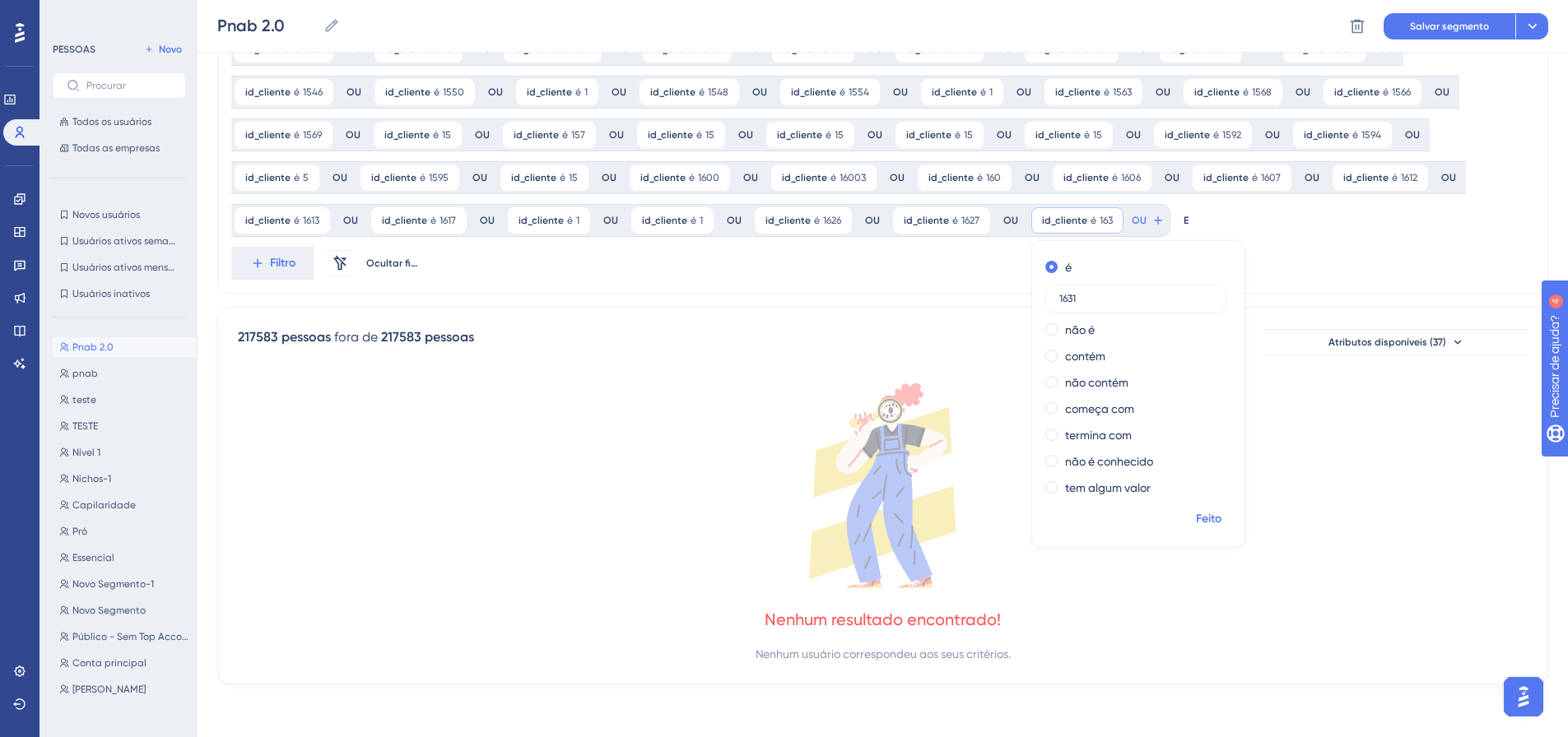
type input "1631"
click at [1196, 518] on font "Feito" at bounding box center [1208, 518] width 25 height 14
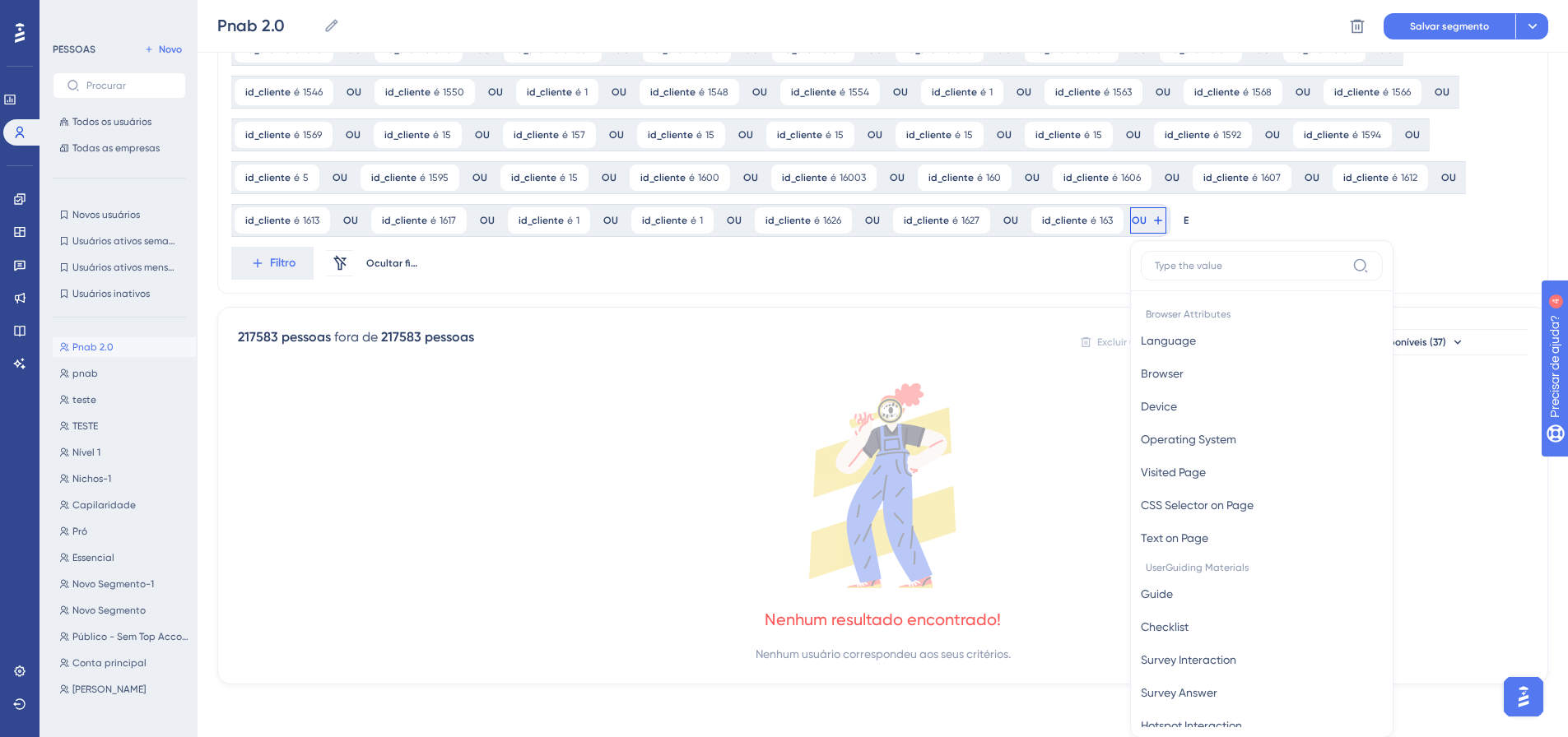
scroll to position [1106, 0]
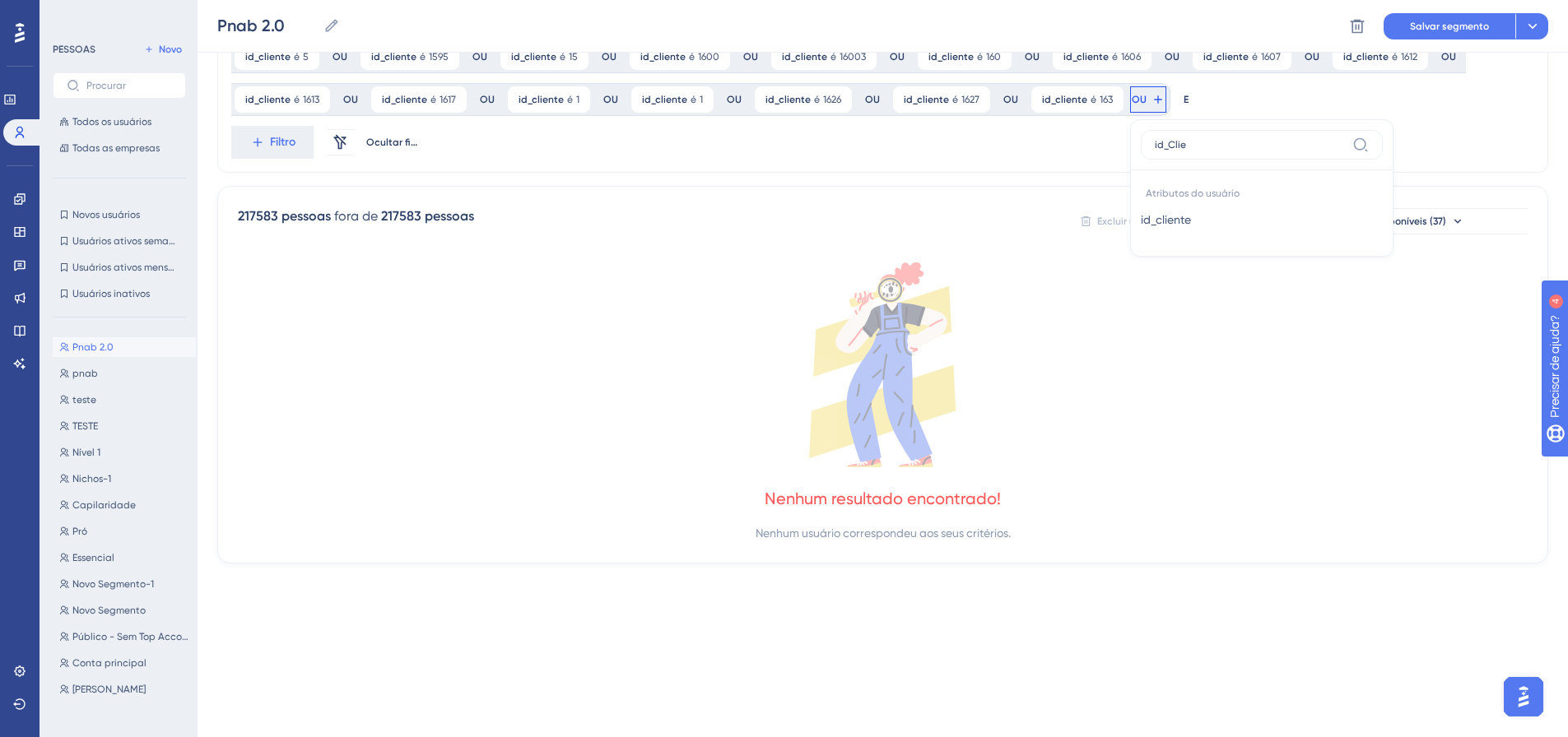
type input "id_Clie"
click at [1141, 216] on button "id_cliente id_cliente" at bounding box center [1261, 219] width 242 height 33
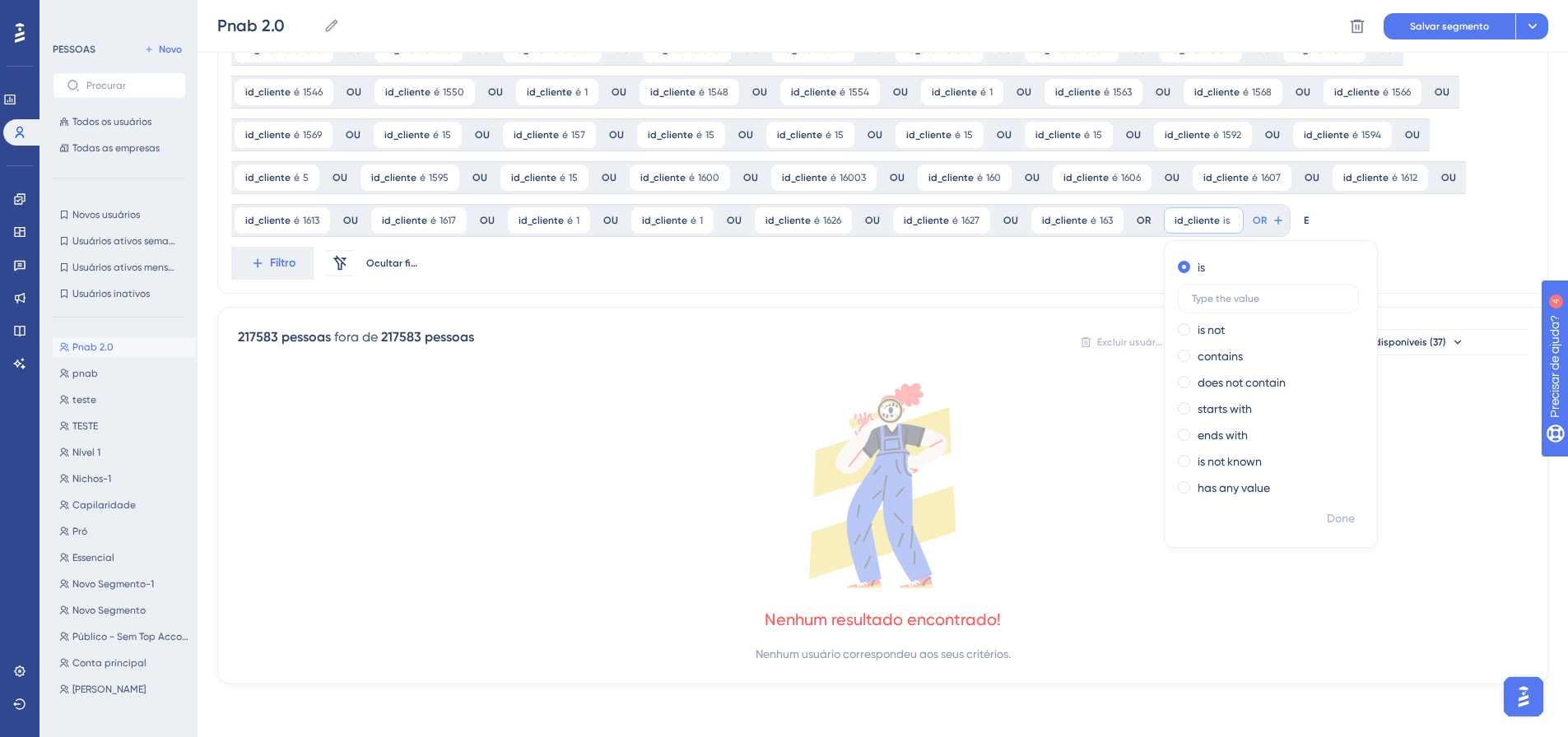
scroll to position [984, 0]
type input "1634"
click at [1329, 524] on font "Feito" at bounding box center [1342, 518] width 25 height 14
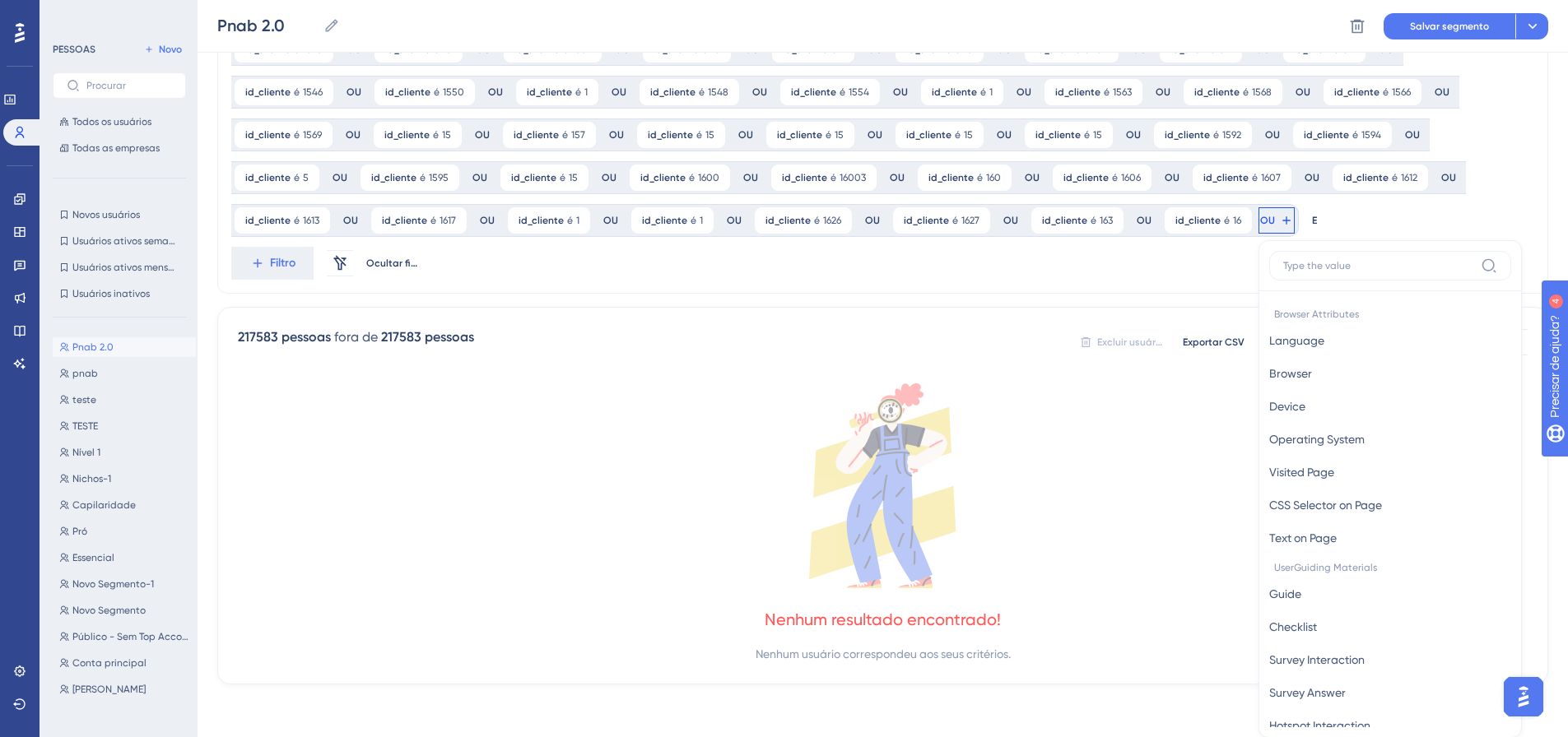
scroll to position [1106, 0]
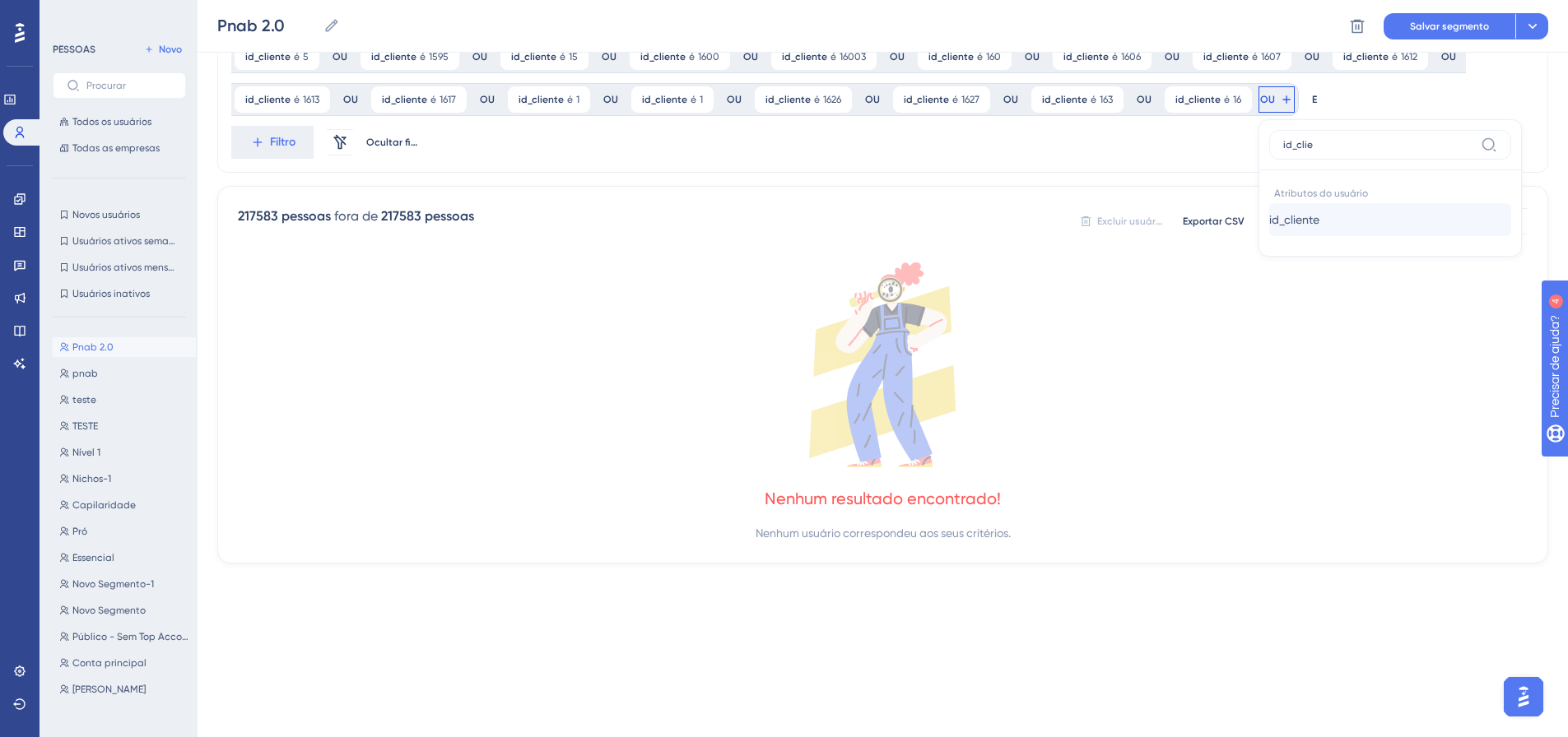
type input "id_clie"
click at [1269, 221] on font "id_cliente" at bounding box center [1294, 219] width 50 height 13
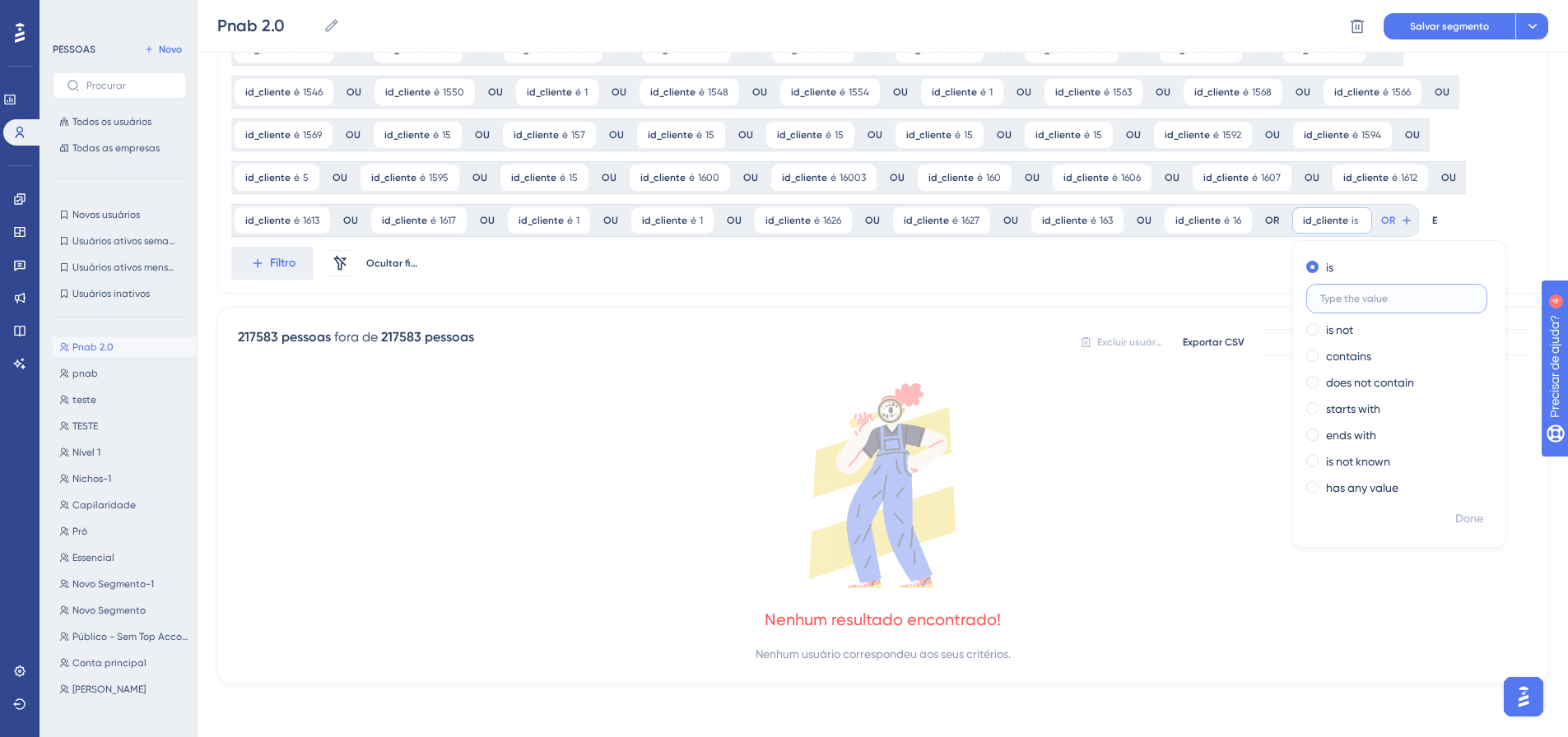
scroll to position [984, 0]
type input "1639"
click at [1457, 518] on font "Feito" at bounding box center [1470, 518] width 25 height 14
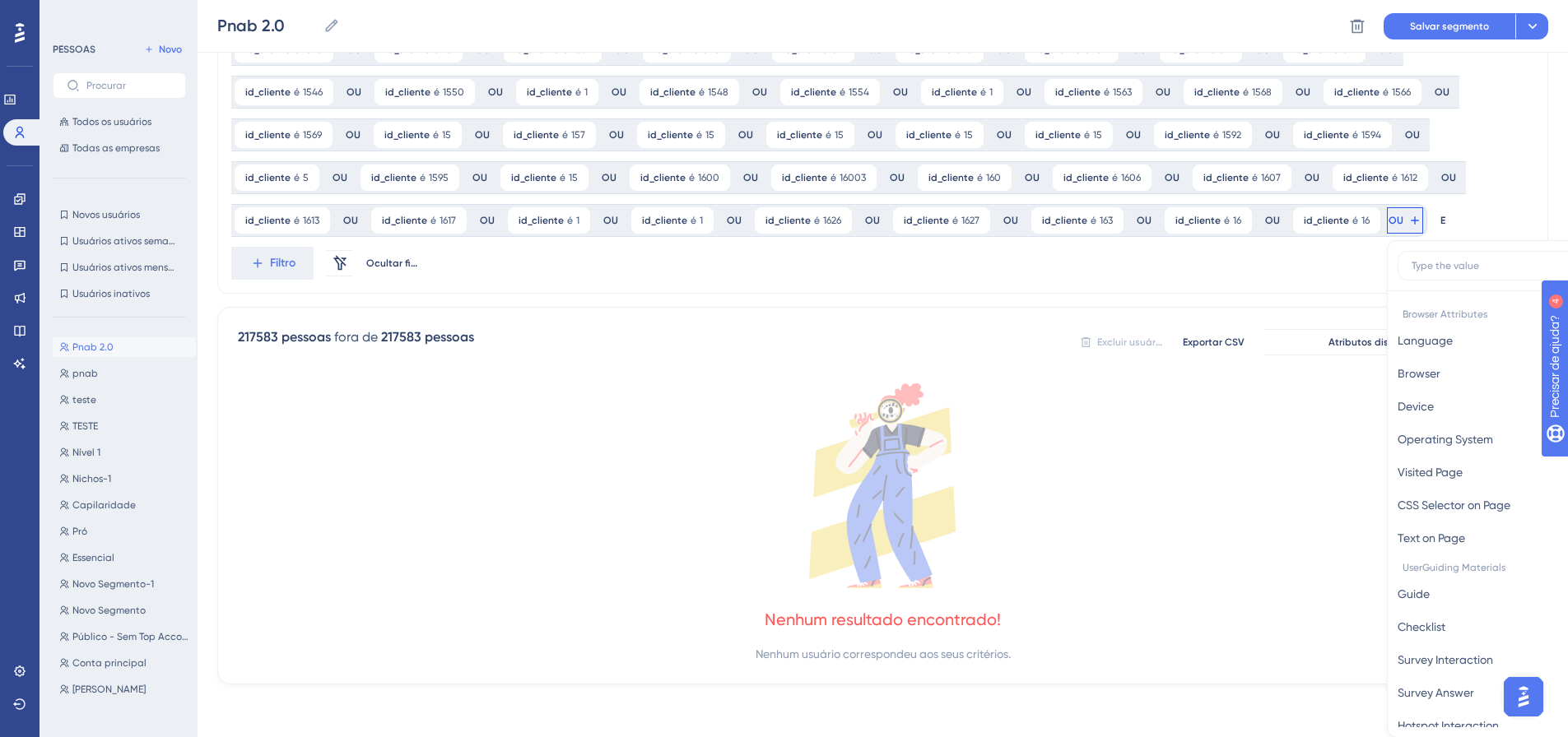
scroll to position [1106, 0]
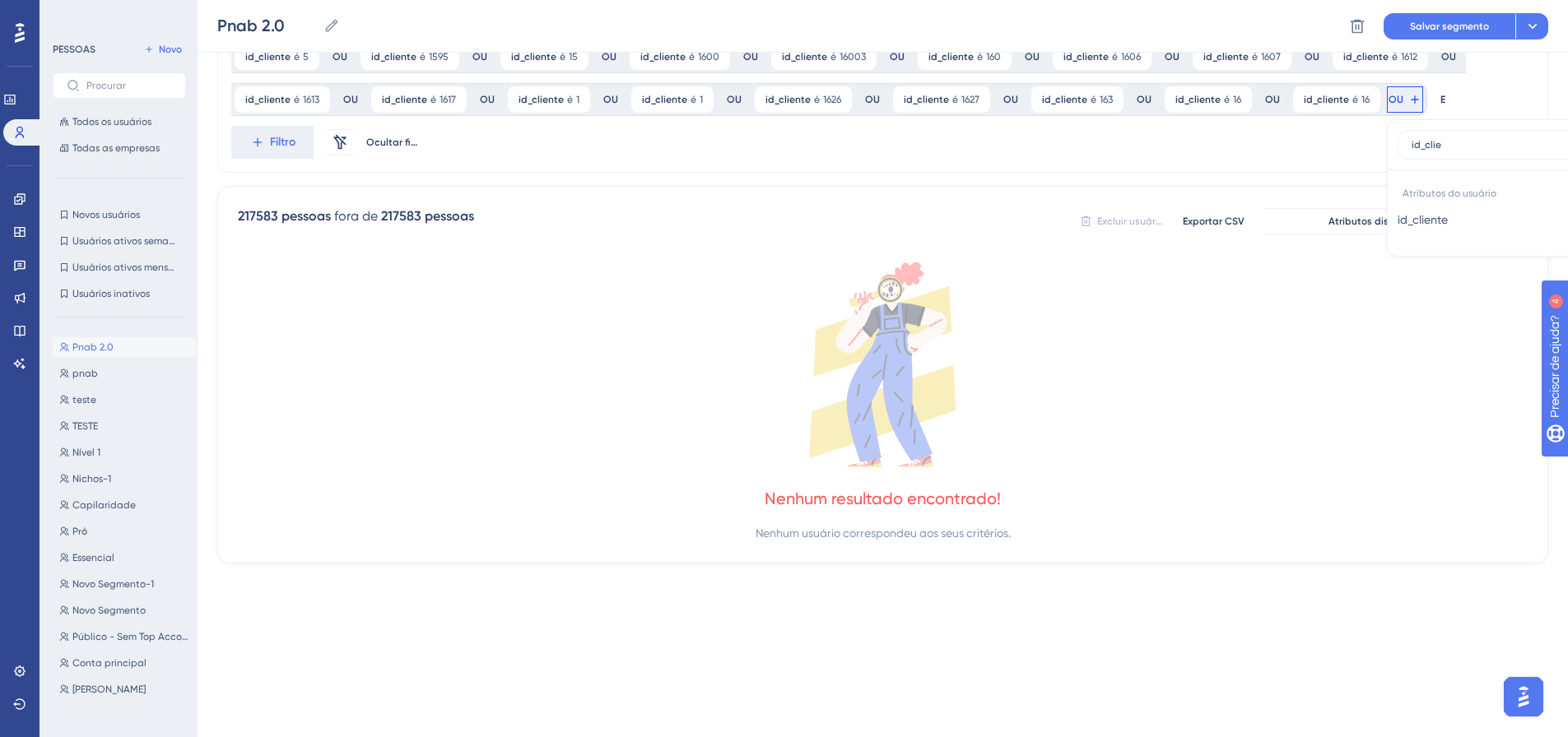
type input "id_clie"
click at [1397, 226] on button "id_cliente id_cliente" at bounding box center [1518, 219] width 242 height 33
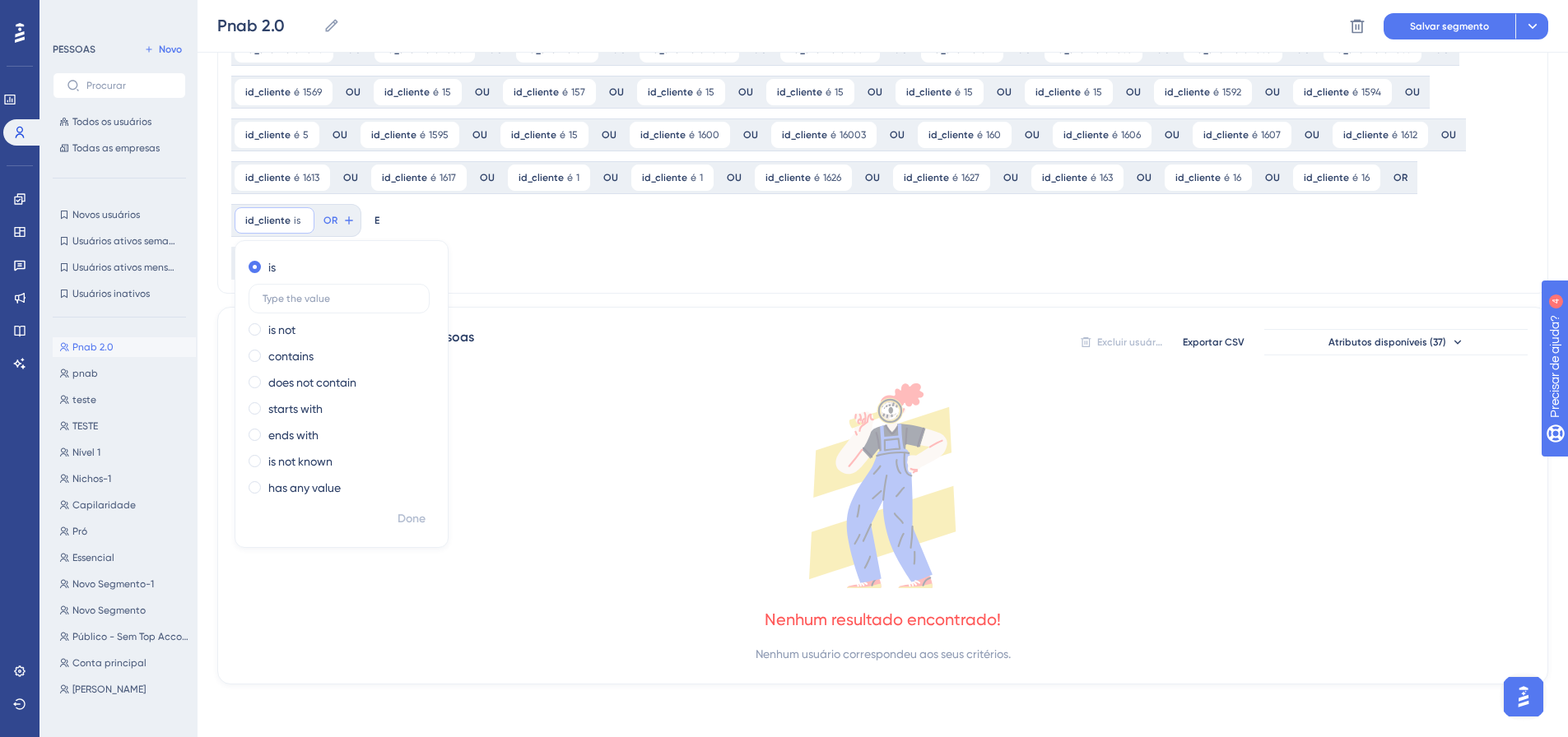
scroll to position [984, 0]
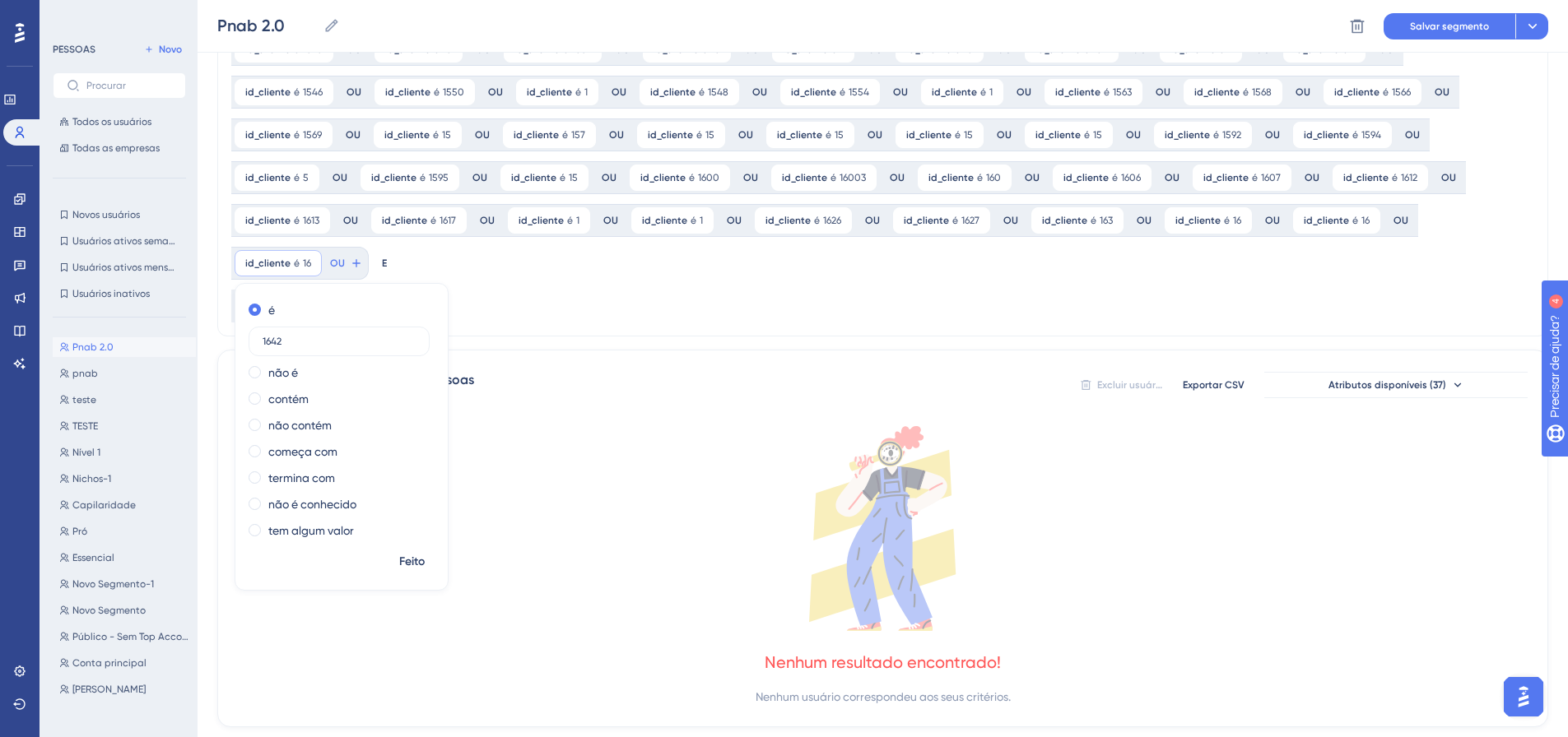
type input "1642"
click at [425, 554] on font "Feito" at bounding box center [411, 561] width 25 height 14
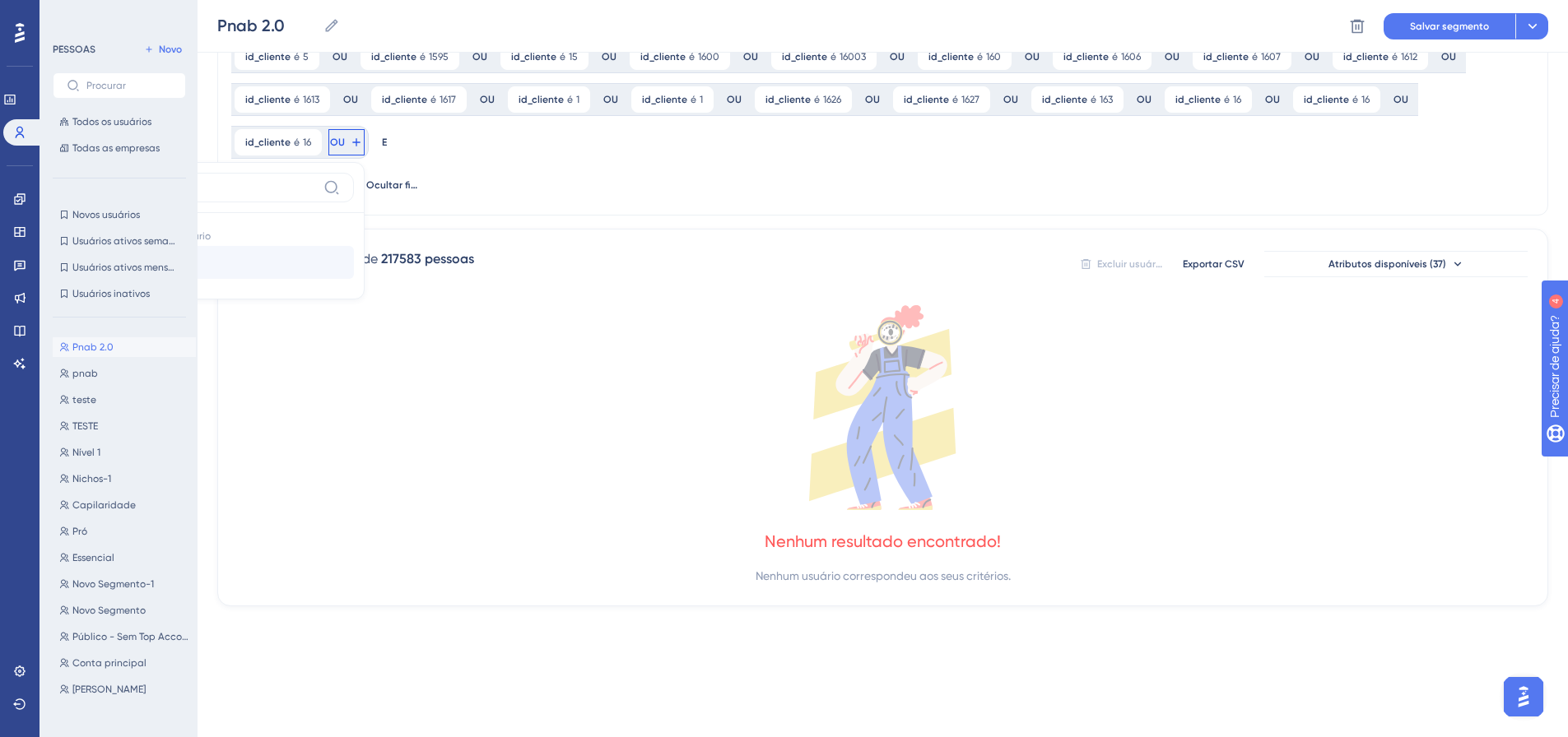
type input "id_clie"
click at [354, 246] on button "id_cliente id_cliente" at bounding box center [233, 262] width 242 height 33
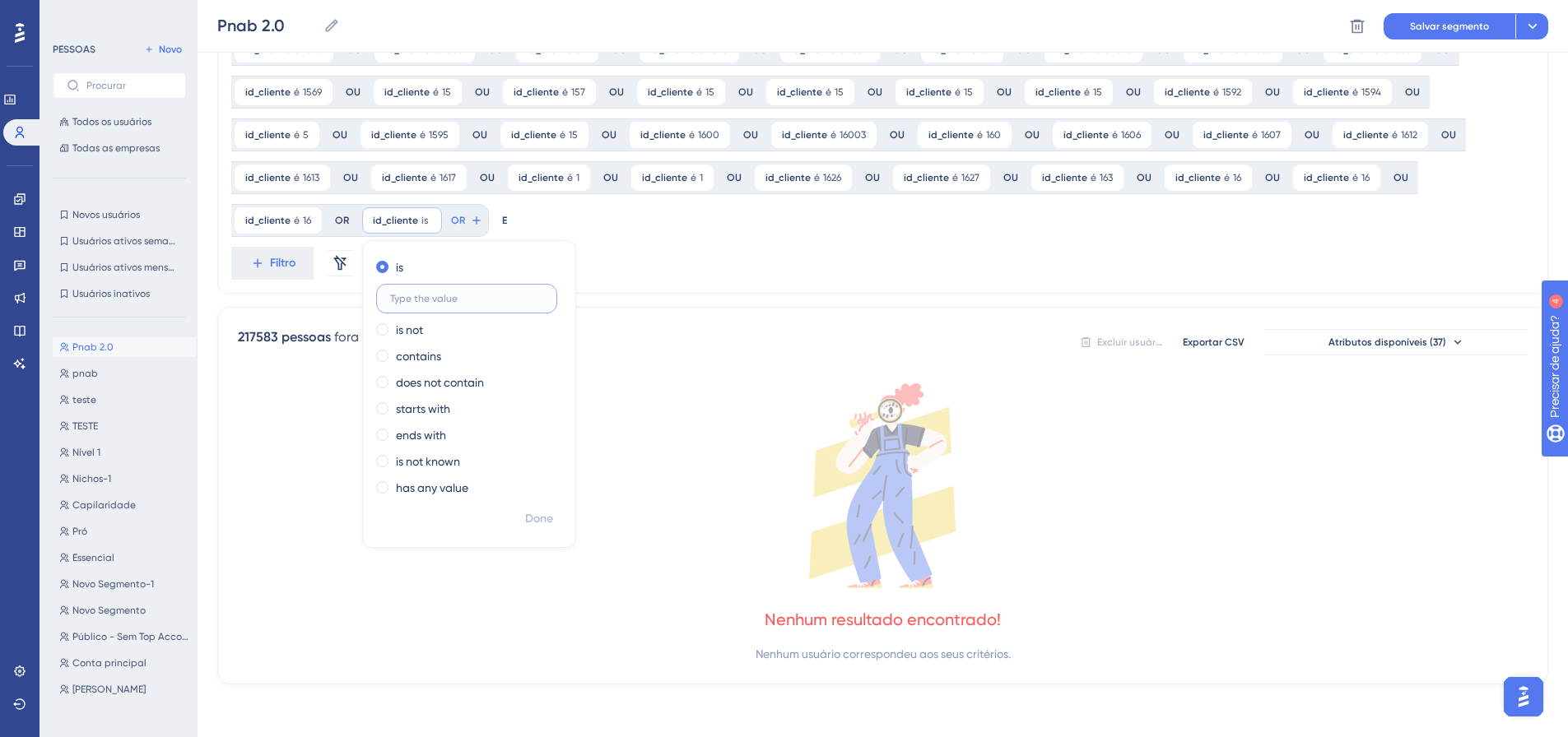
scroll to position [1028, 0]
type input "1648"
click at [527, 519] on font "Feito" at bounding box center [540, 518] width 25 height 14
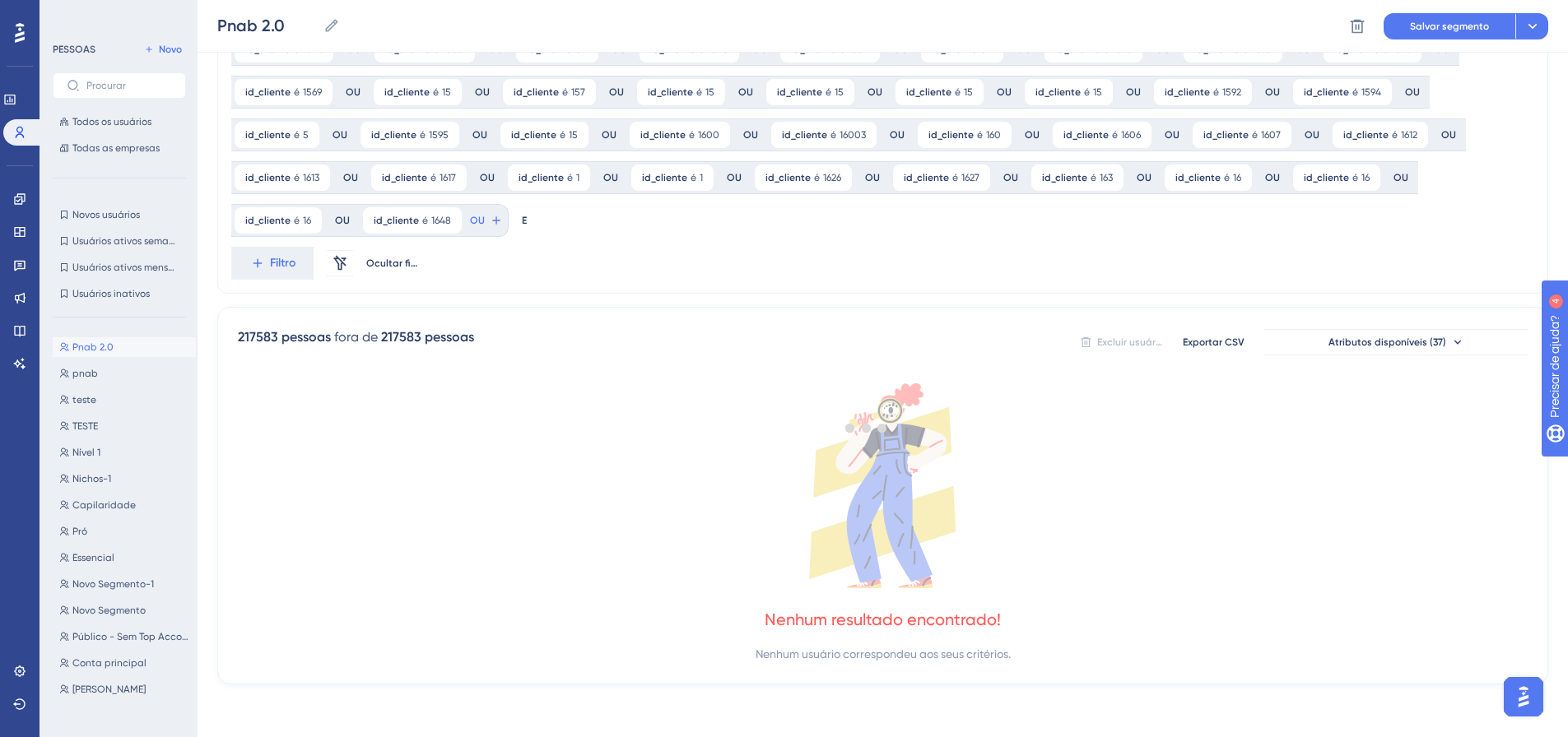
click at [349, 225] on div at bounding box center [866, 427] width 1403 height 618
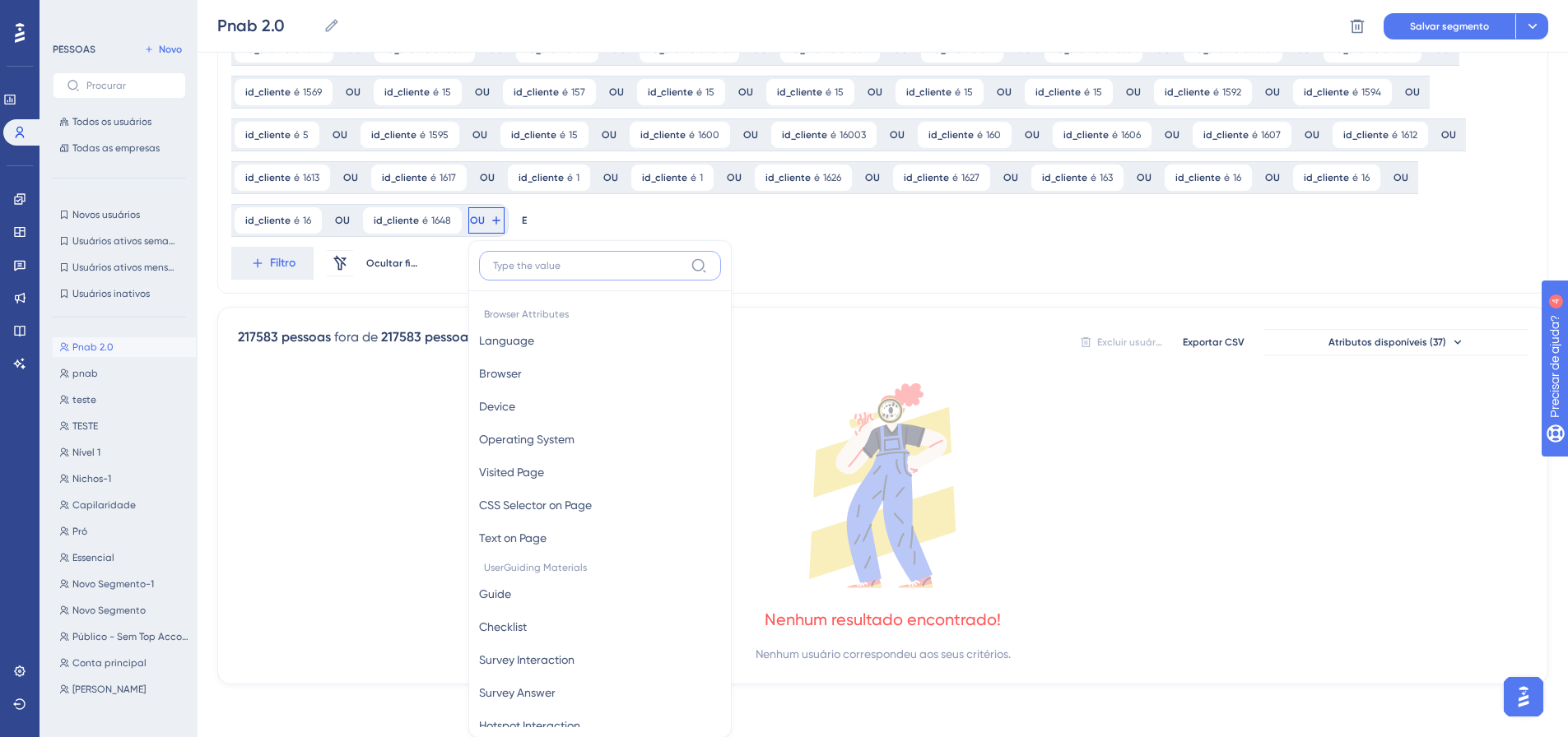
scroll to position [1148, 0]
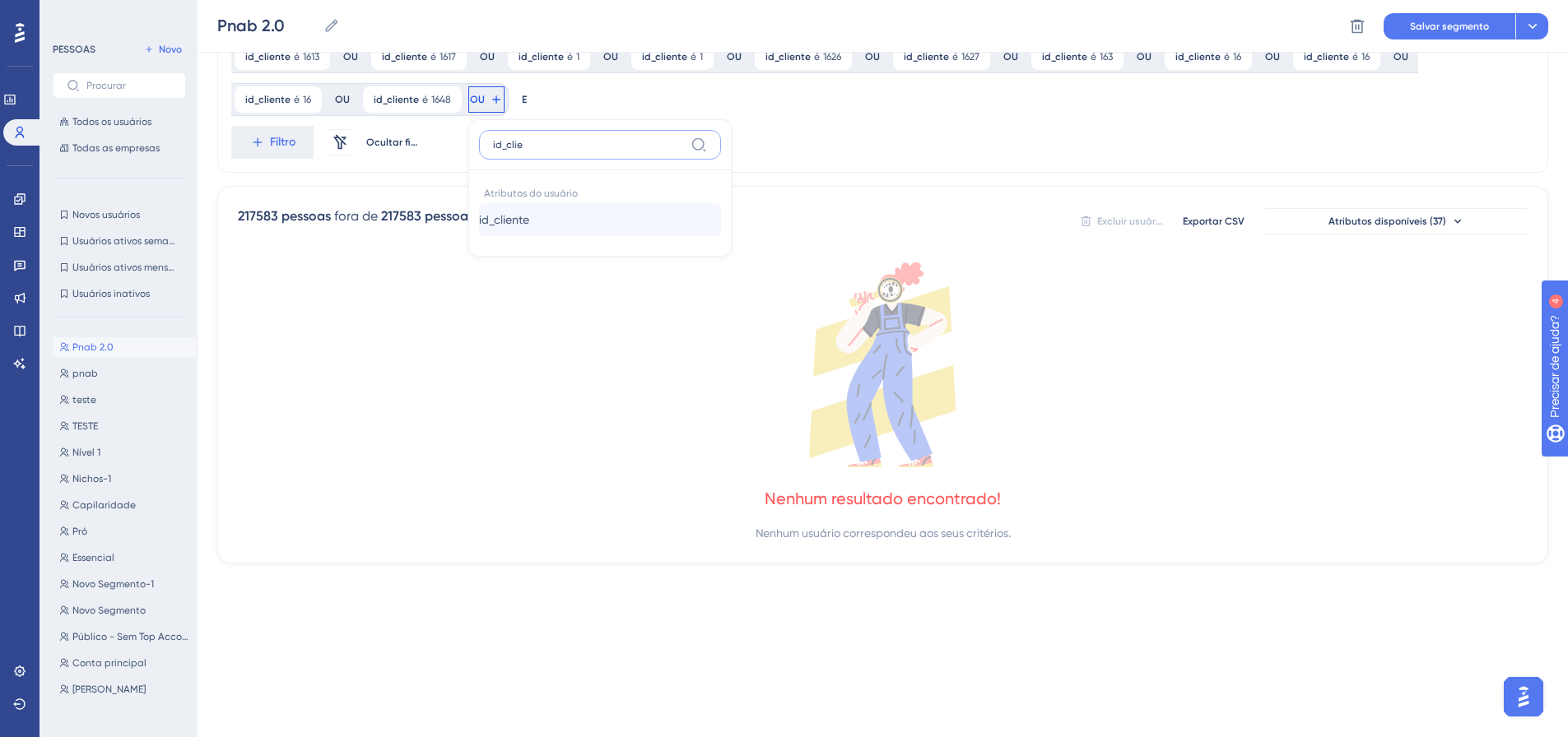
type input "id_clie"
click at [479, 225] on font "id_cliente" at bounding box center [505, 219] width 50 height 13
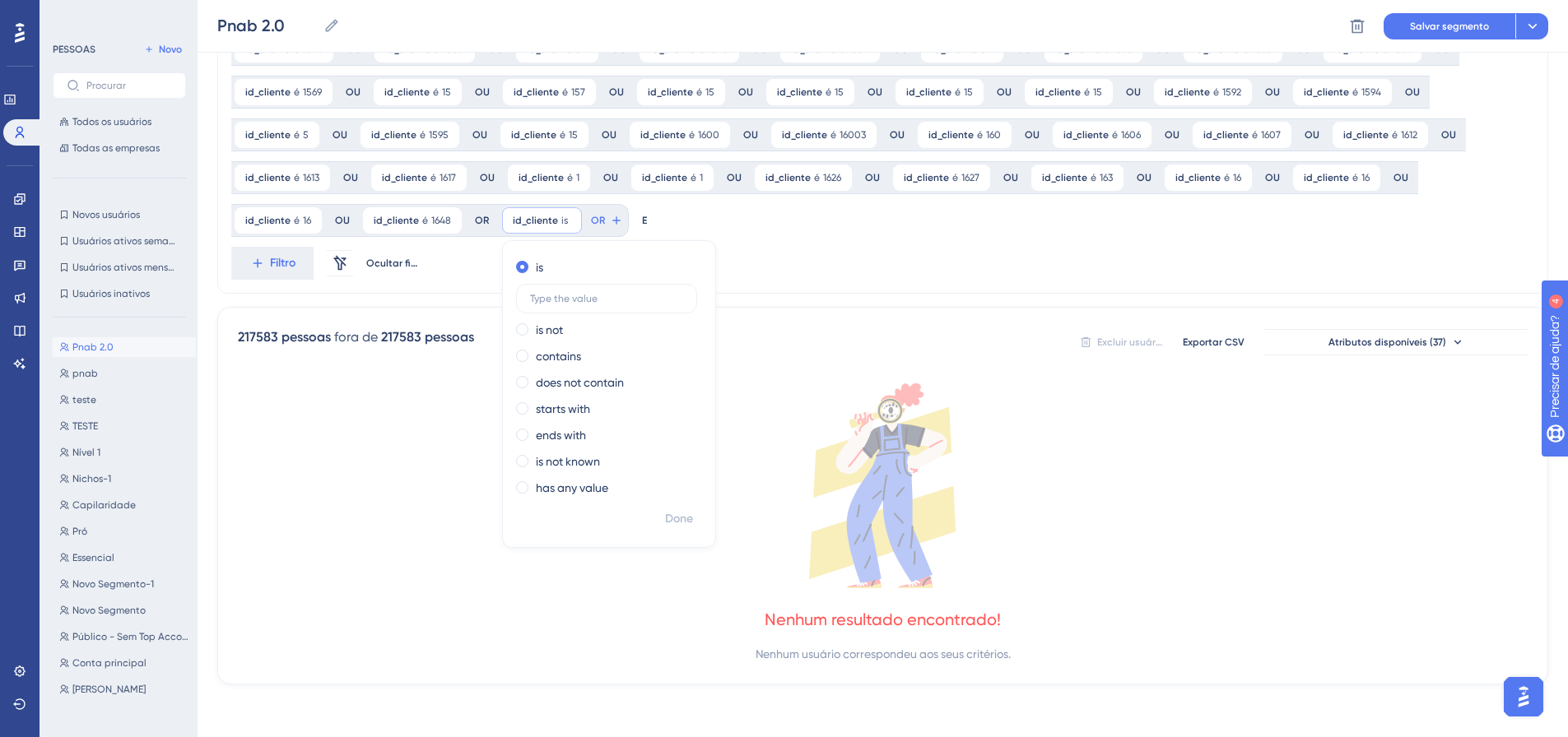
scroll to position [1028, 0]
type input "1649"
click at [667, 514] on font "Feito" at bounding box center [680, 518] width 25 height 14
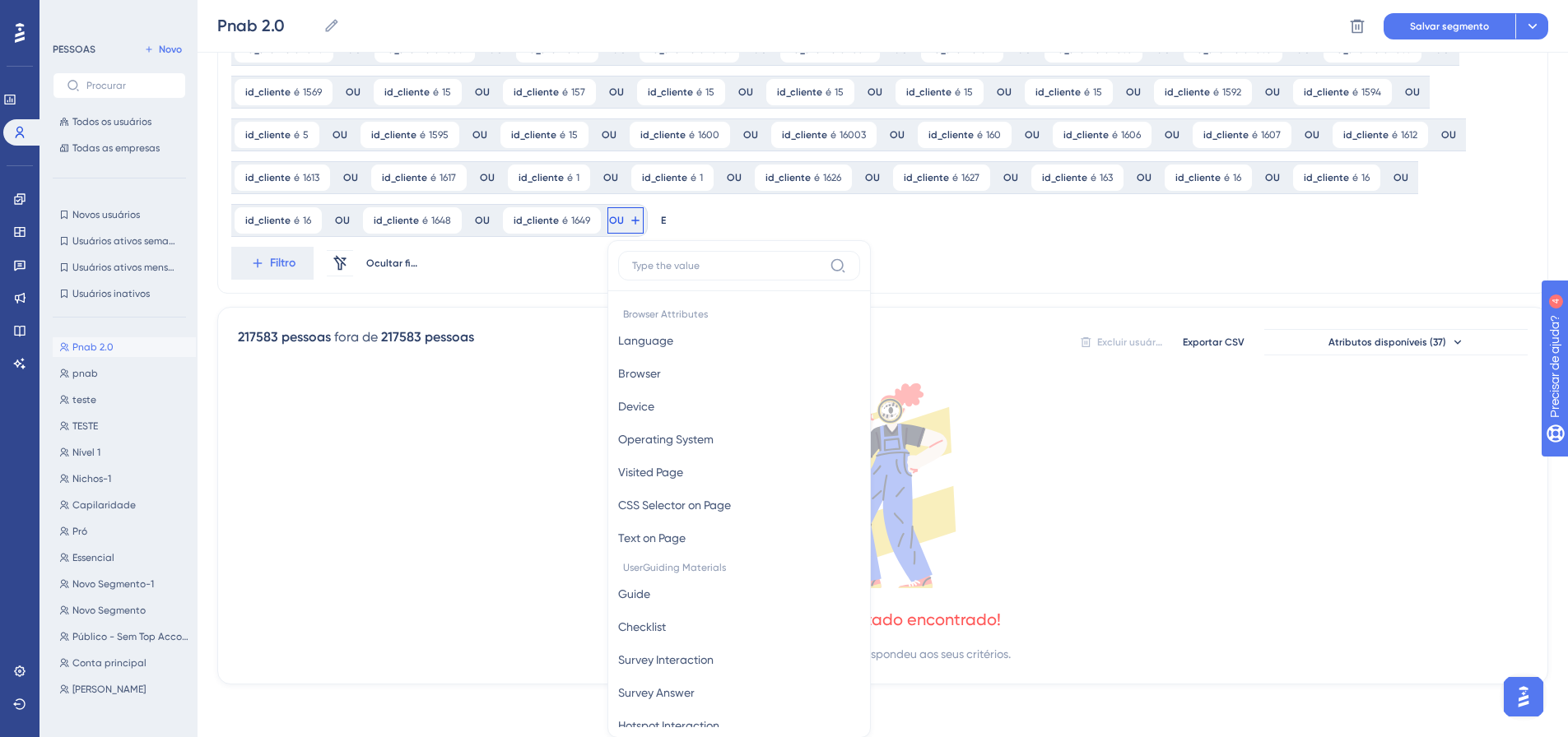
scroll to position [1148, 0]
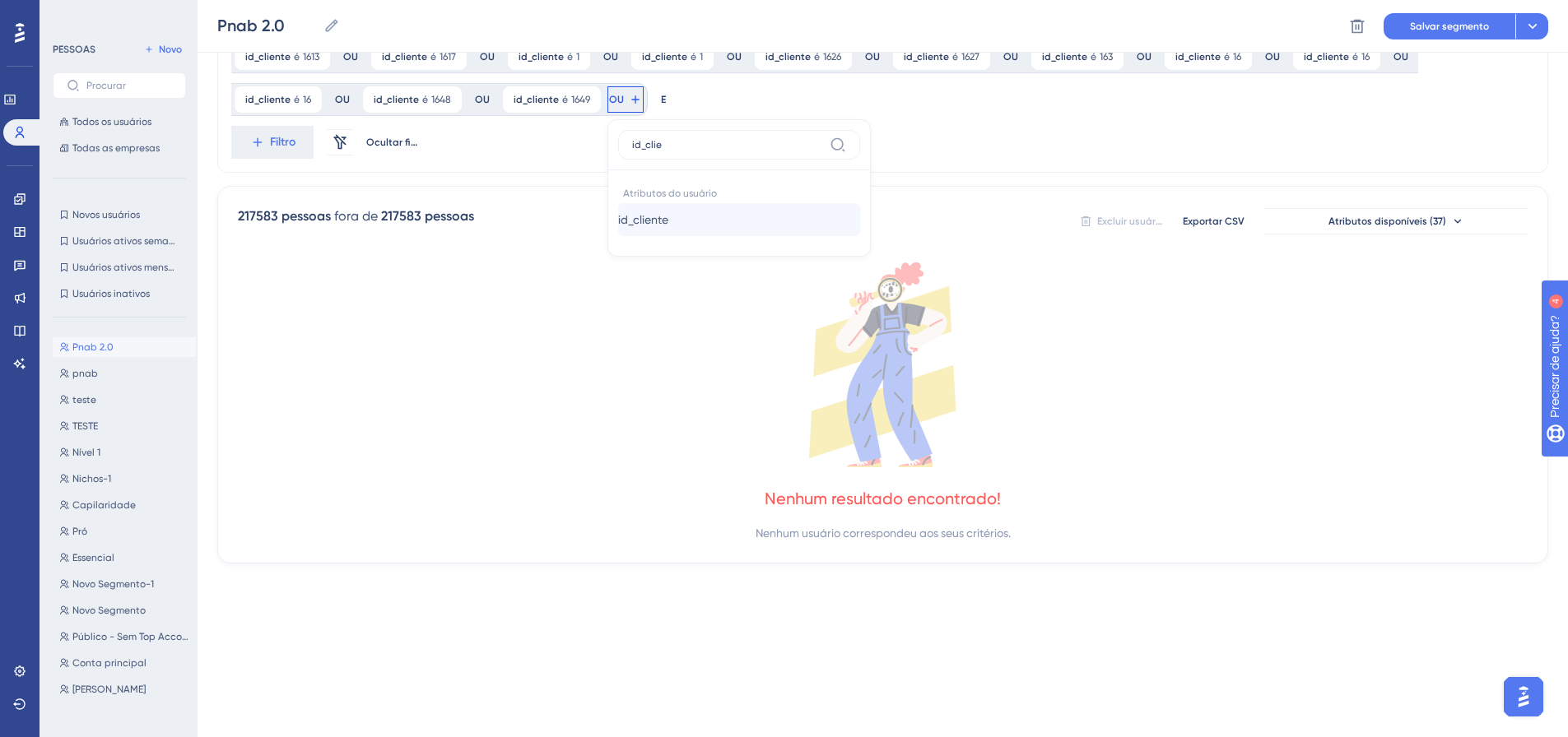
type input "id_clie"
click at [618, 222] on font "id_cliente" at bounding box center [643, 219] width 50 height 13
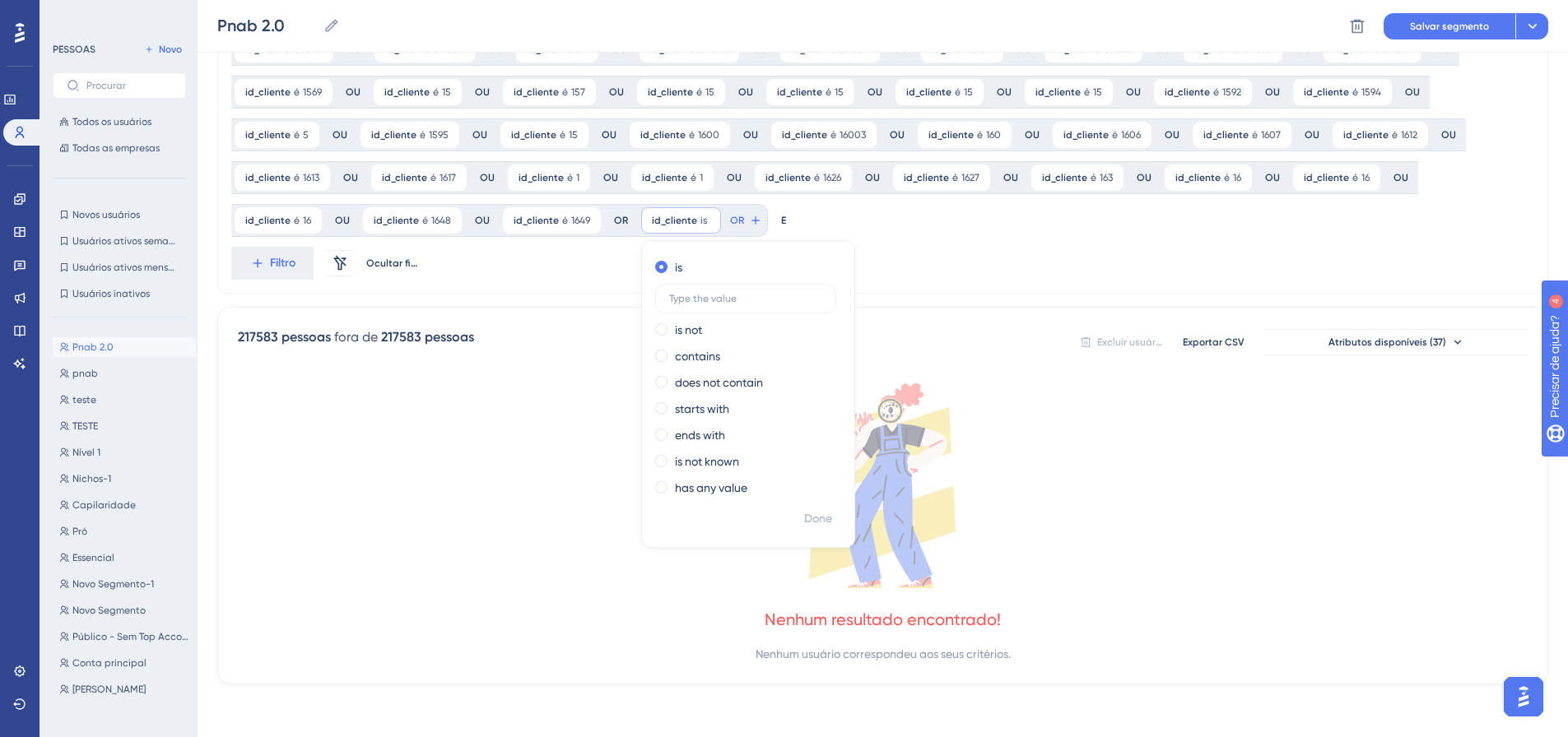
scroll to position [1028, 0]
type input "1655"
click at [806, 514] on font "Feito" at bounding box center [819, 518] width 25 height 14
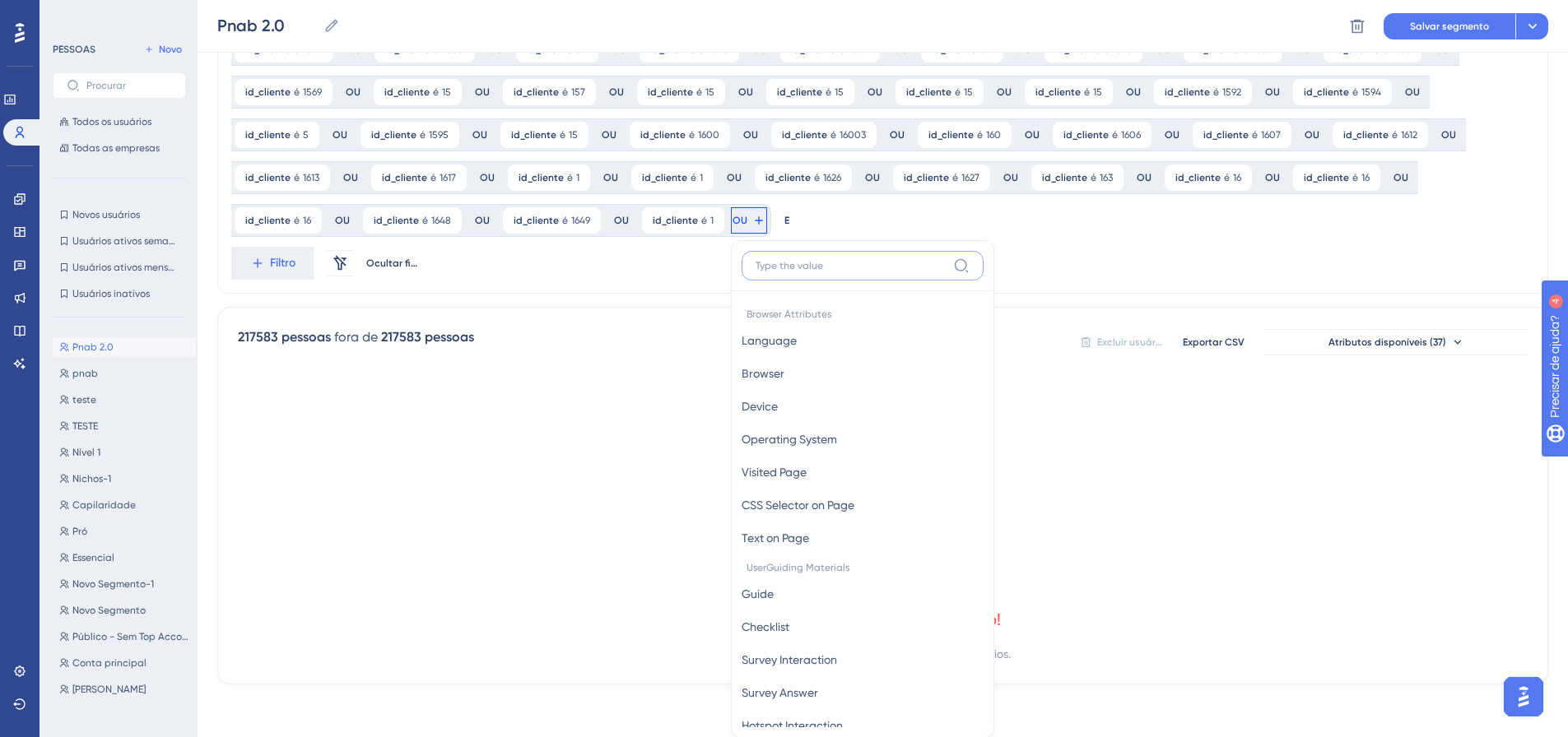
scroll to position [1148, 0]
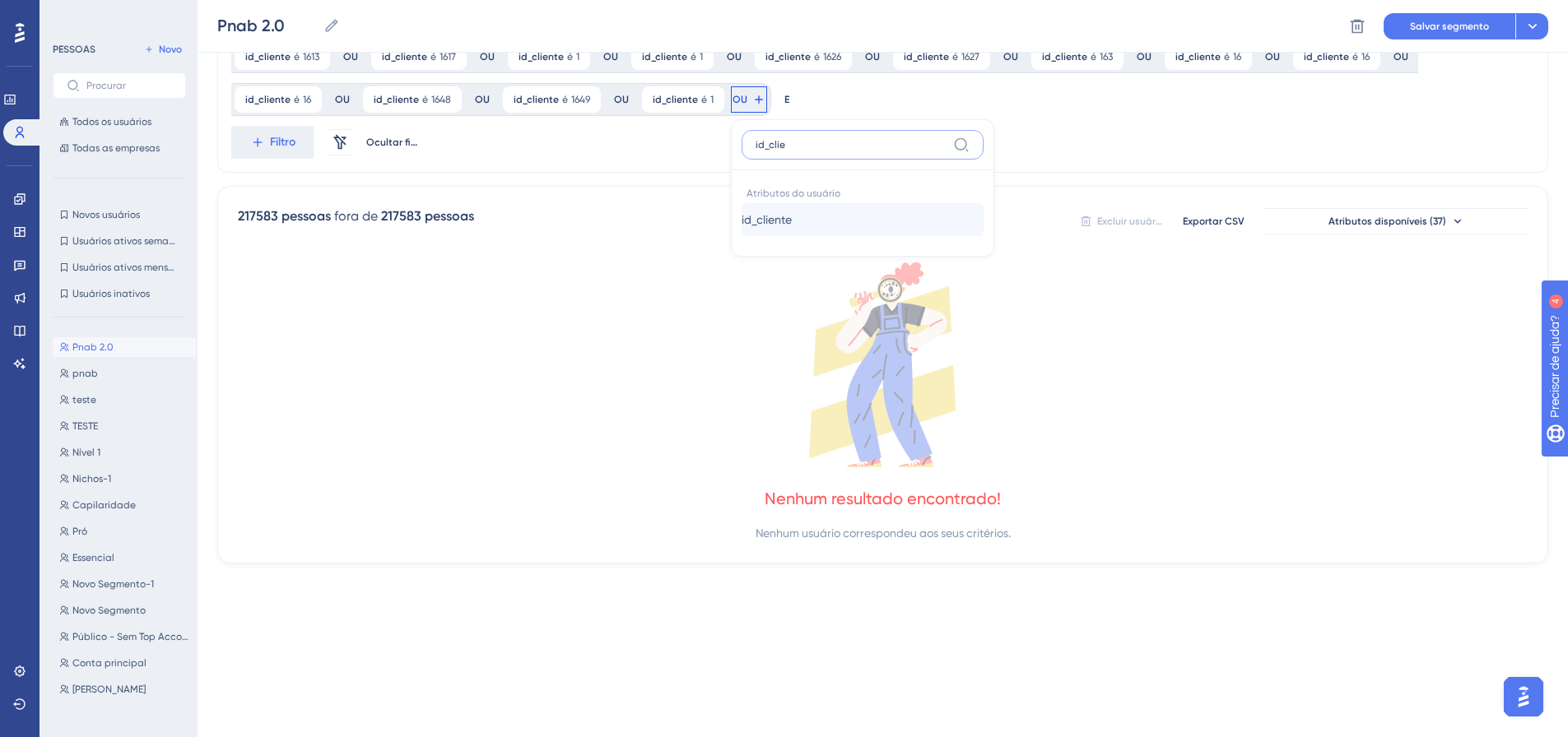
type input "id_clie"
click at [742, 229] on button "id_cliente id_cliente" at bounding box center [862, 219] width 242 height 33
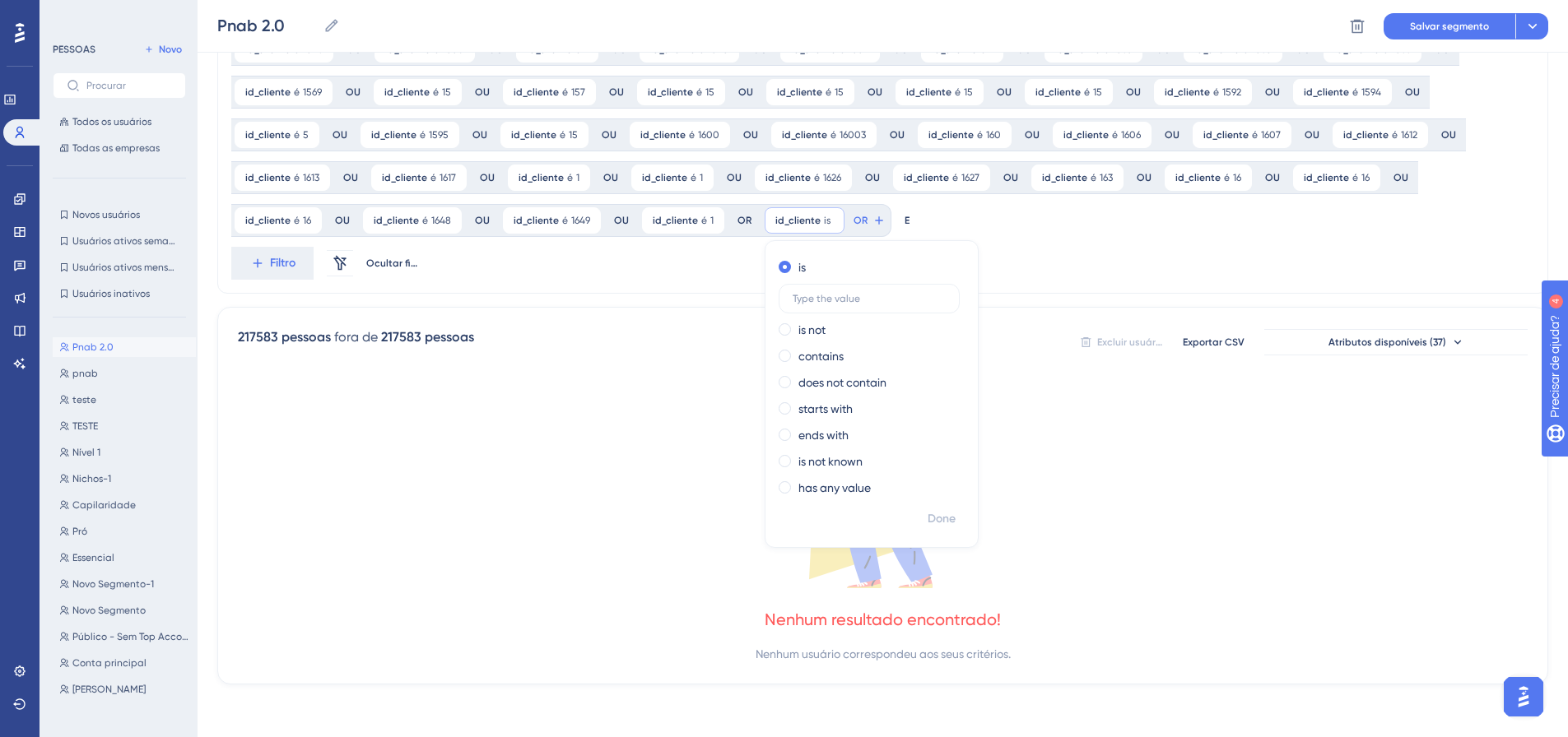
scroll to position [1028, 0]
type input "1672"
click at [930, 517] on font "Feito" at bounding box center [943, 518] width 25 height 14
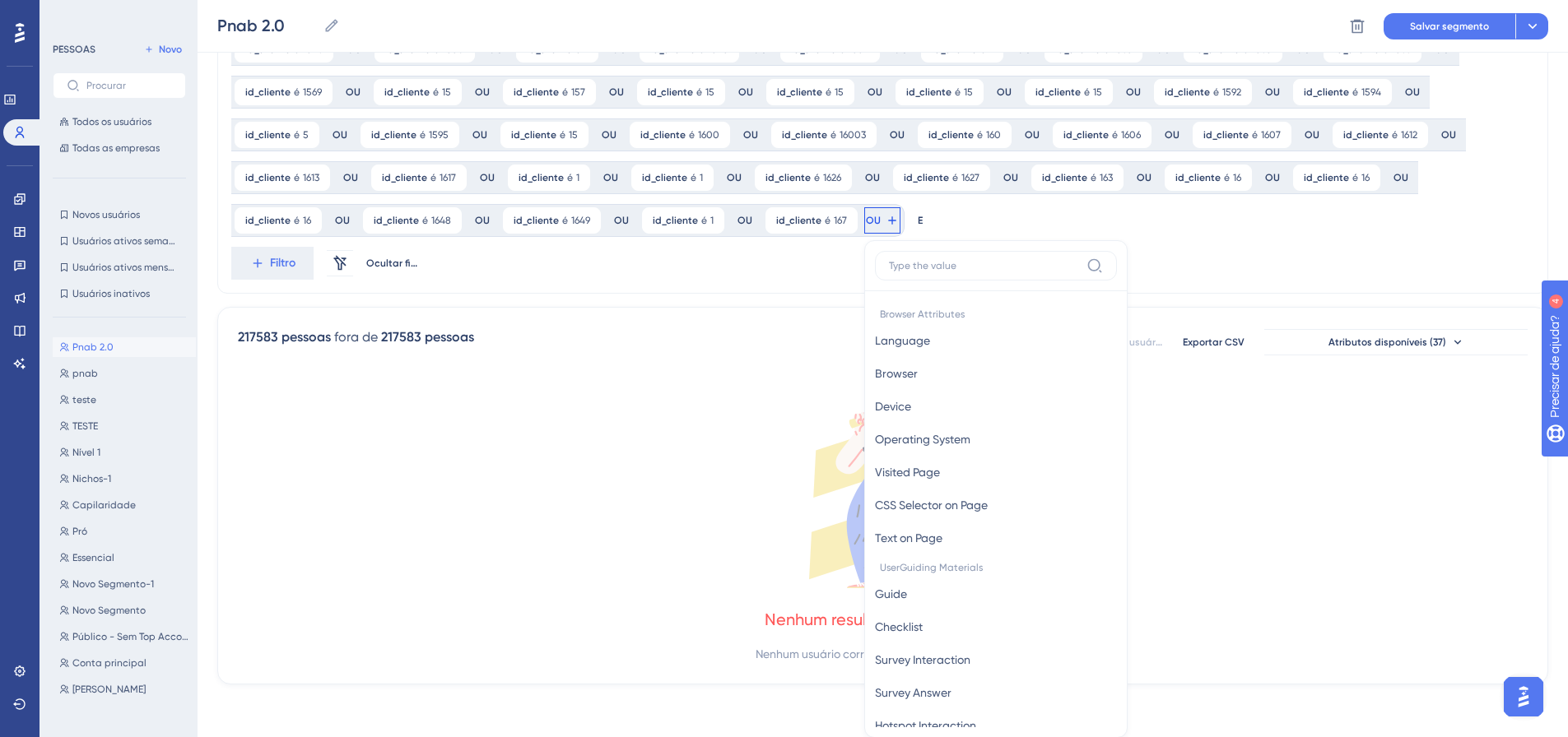
scroll to position [1148, 0]
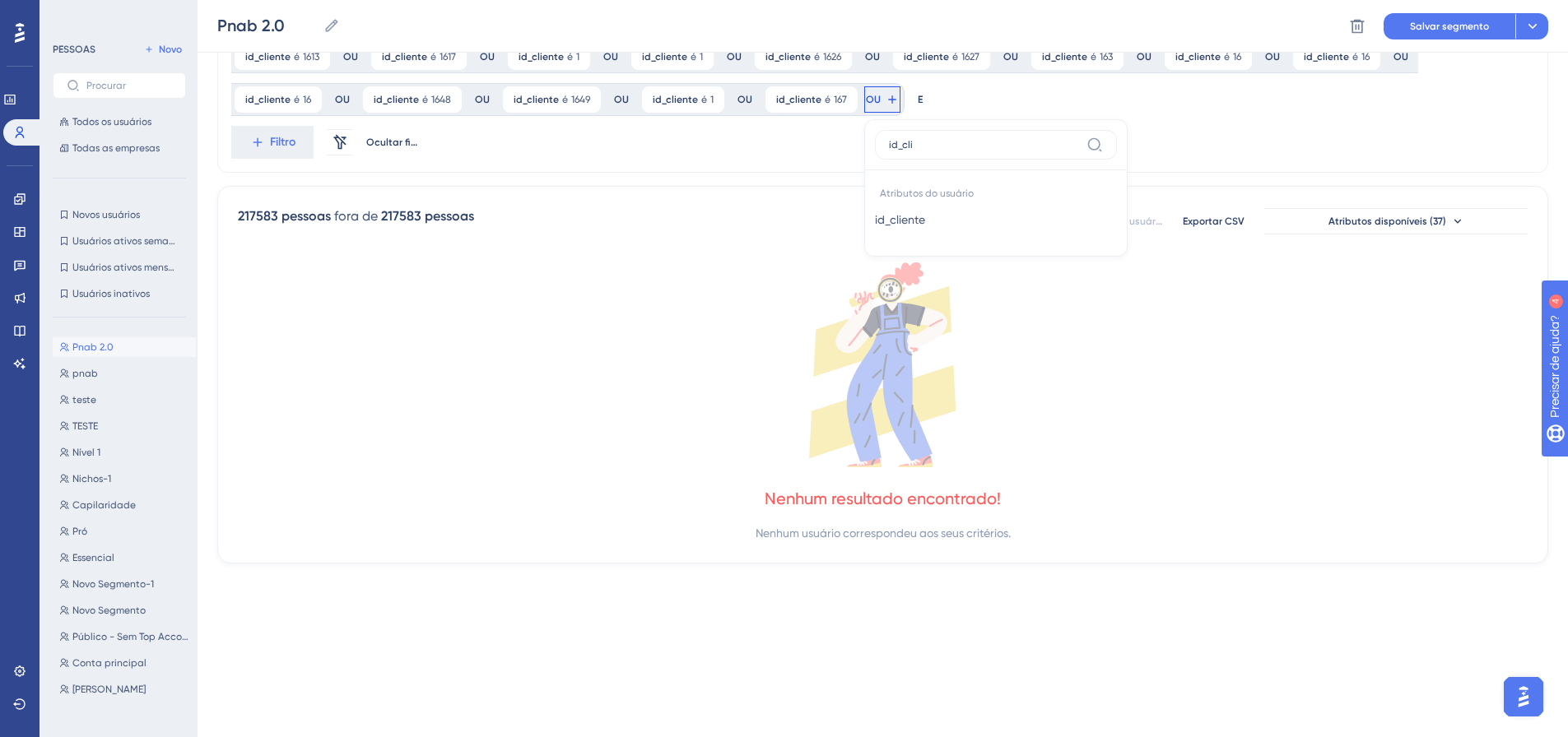
type input "id_clie"
click at [875, 217] on button "id_cliente id_cliente" at bounding box center [996, 219] width 242 height 33
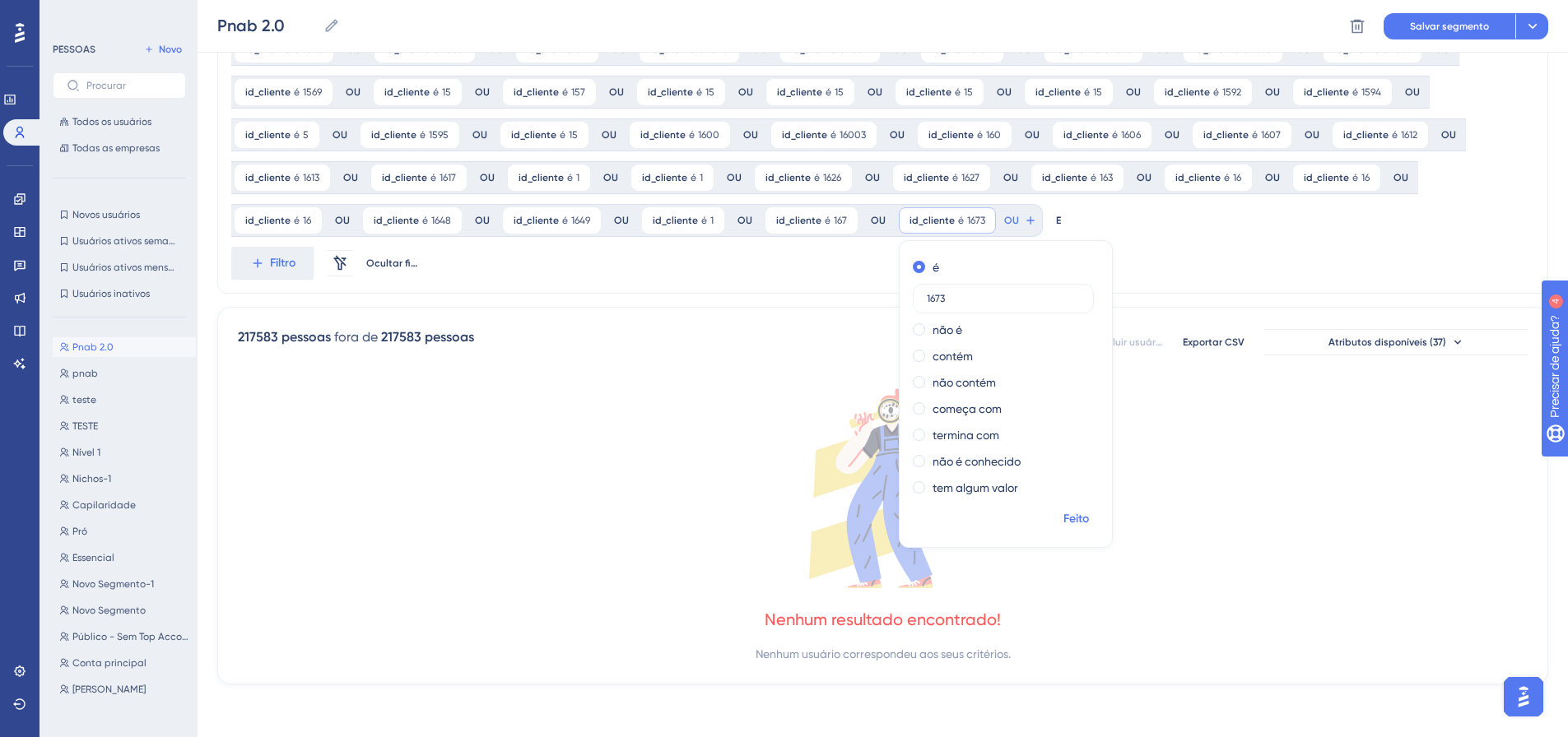
type input "1673"
click at [1063, 513] on font "Feito" at bounding box center [1076, 518] width 25 height 14
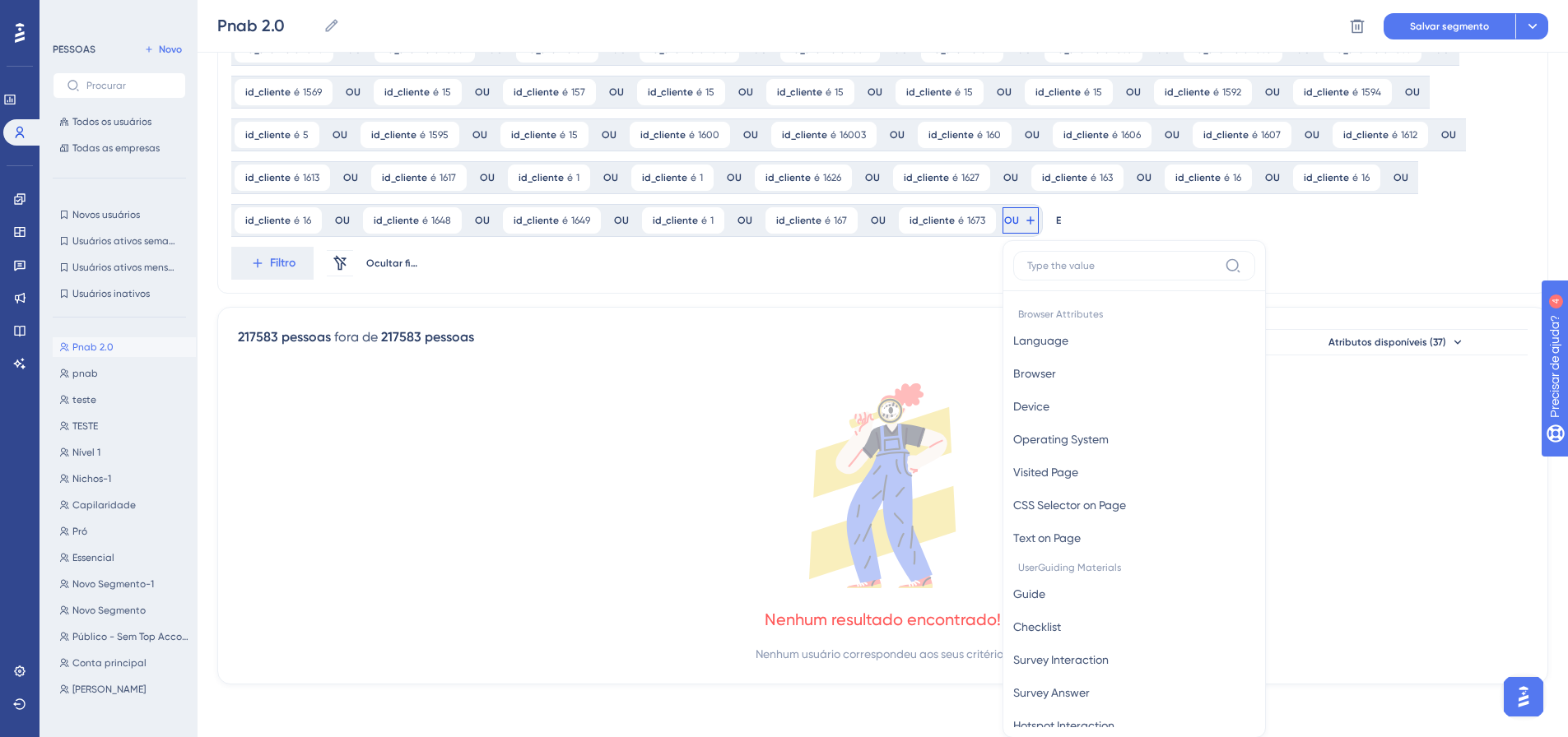
scroll to position [1148, 0]
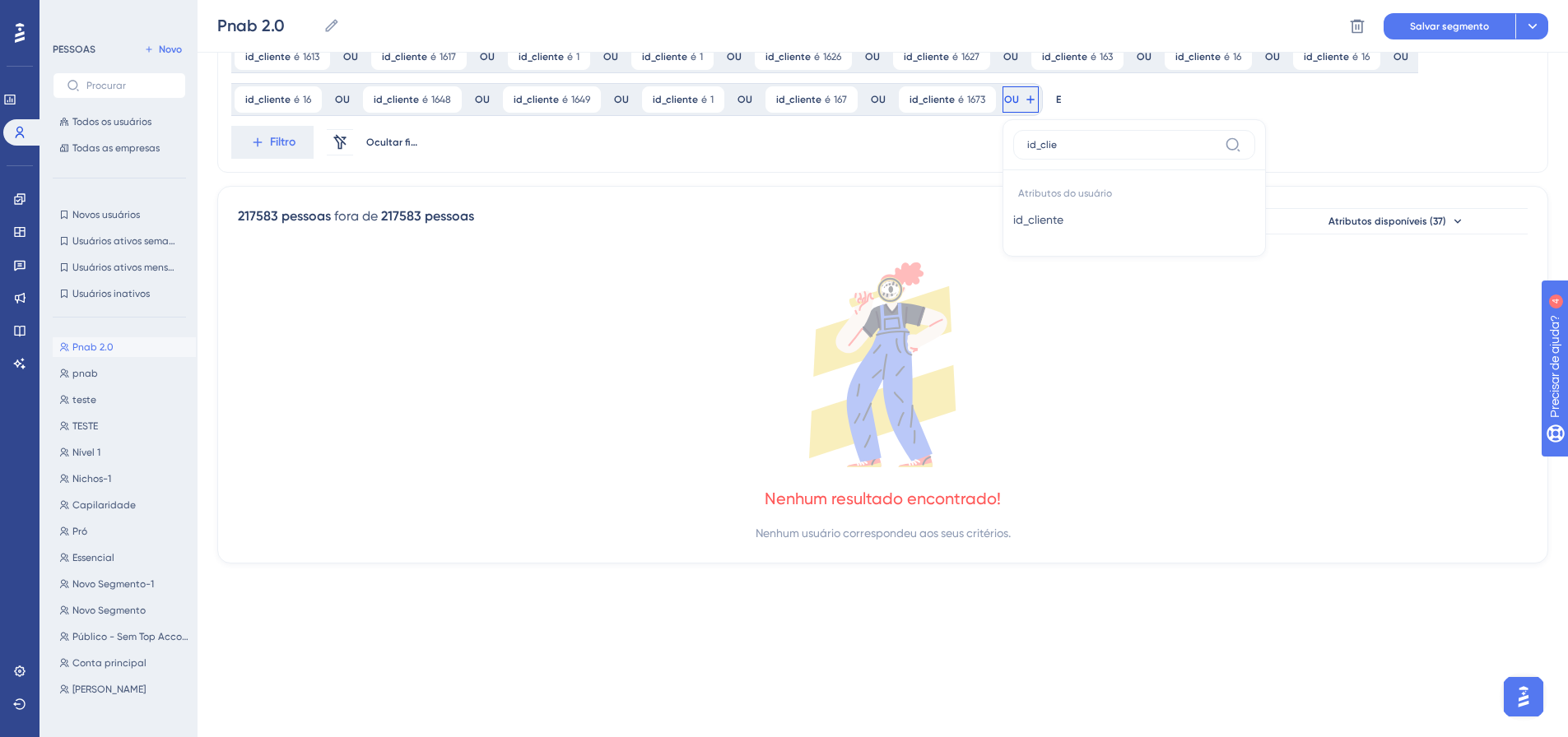
type input "id_clie"
click at [1013, 215] on button "id_cliente id_cliente" at bounding box center [1134, 219] width 242 height 33
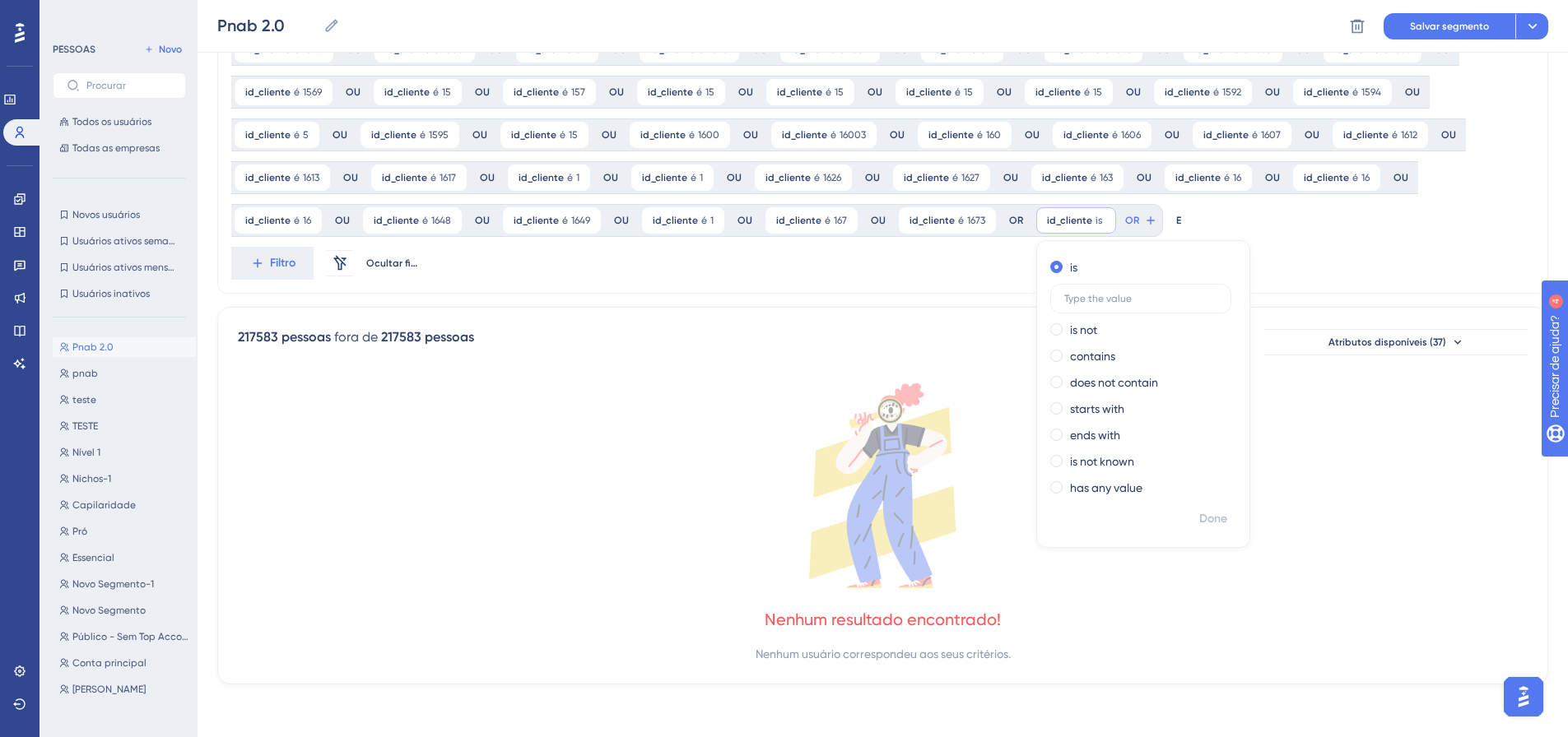
scroll to position [1028, 0]
type input "674"
drag, startPoint x: 956, startPoint y: 297, endPoint x: 894, endPoint y: 301, distance: 62.1
click at [1048, 214] on span "id_cliente" at bounding box center [1070, 220] width 45 height 13
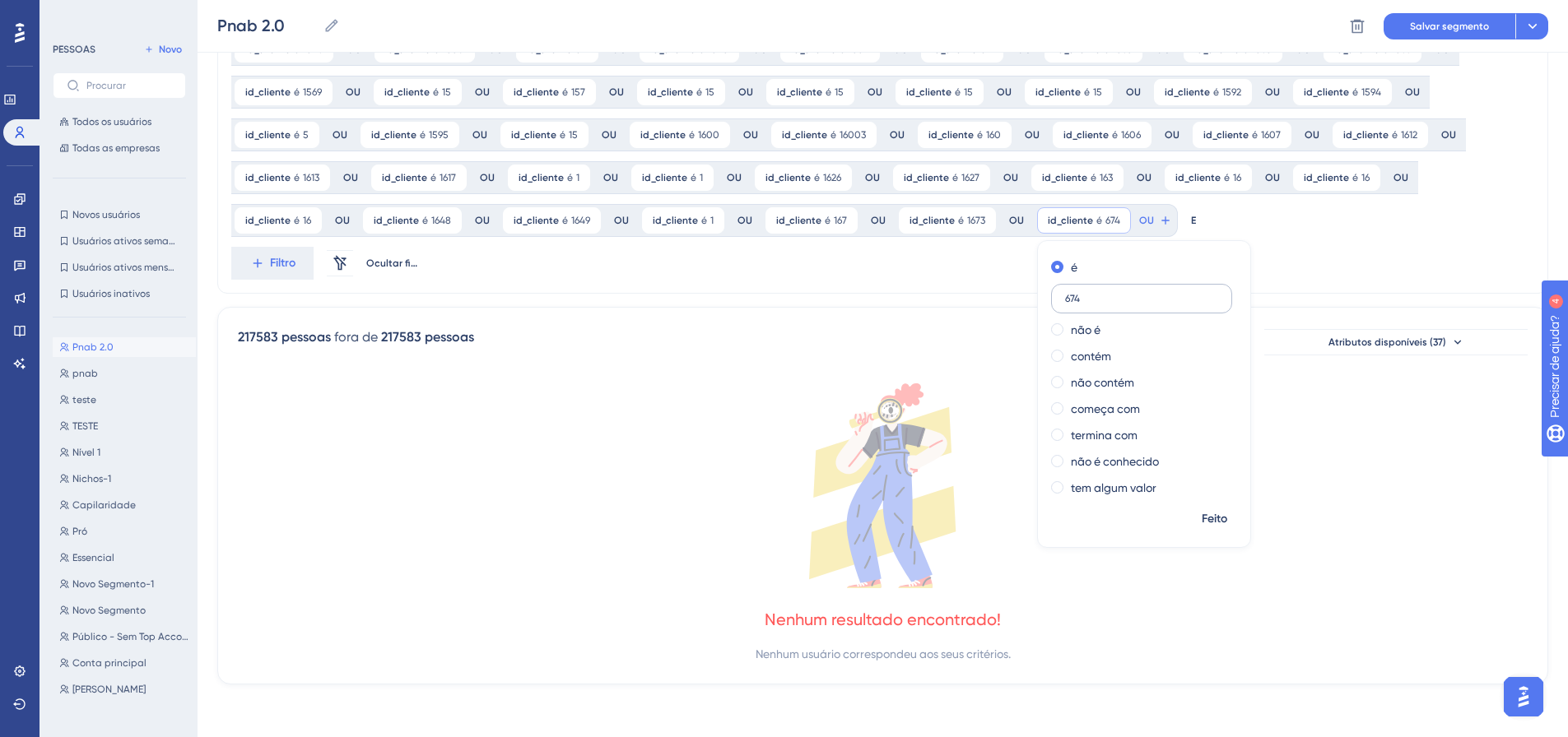
click at [1065, 299] on input "674" at bounding box center [1141, 299] width 153 height 12
click at [1065, 300] on input "674" at bounding box center [1141, 299] width 153 height 12
type input "1674"
click at [1202, 518] on font "Feito" at bounding box center [1214, 518] width 25 height 14
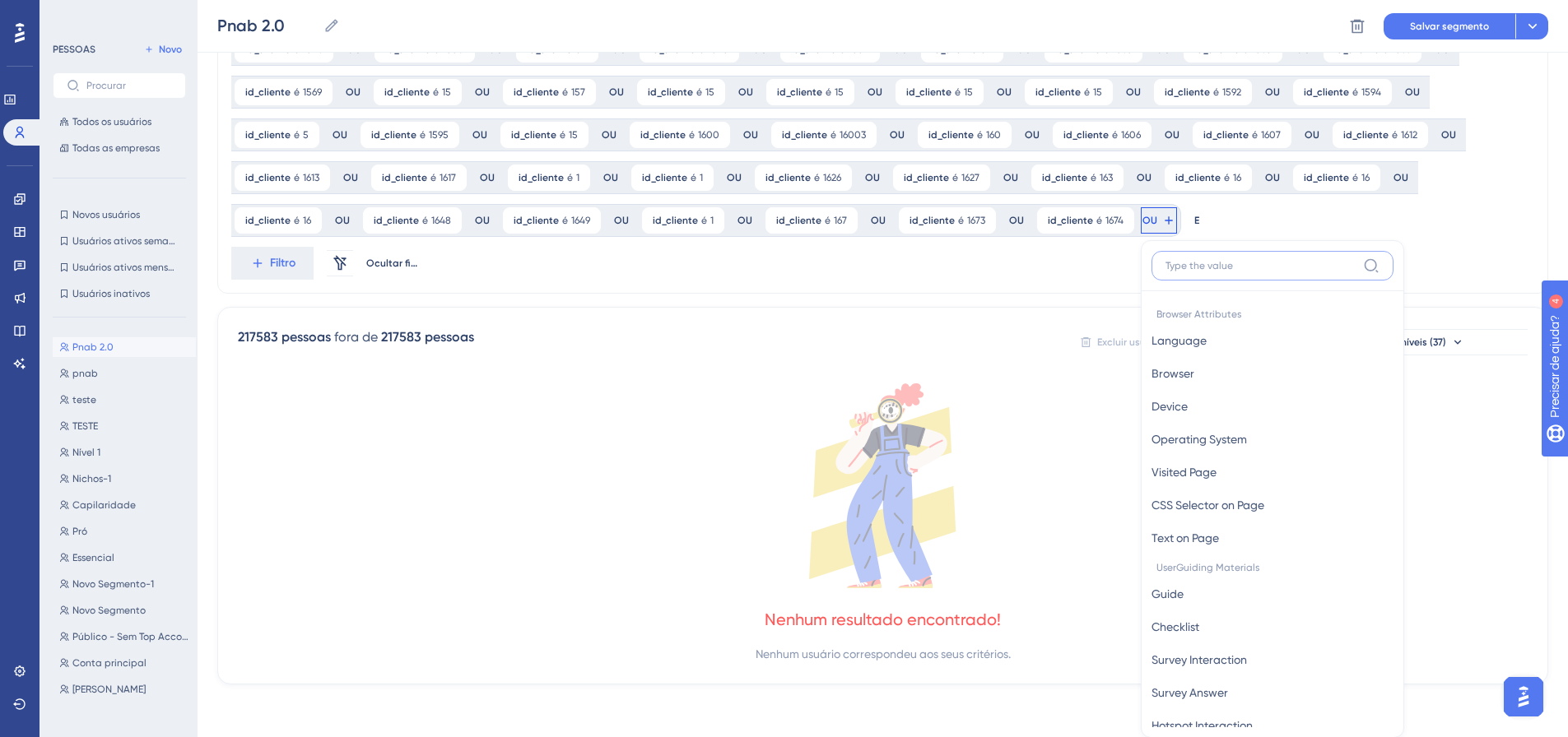
scroll to position [1148, 0]
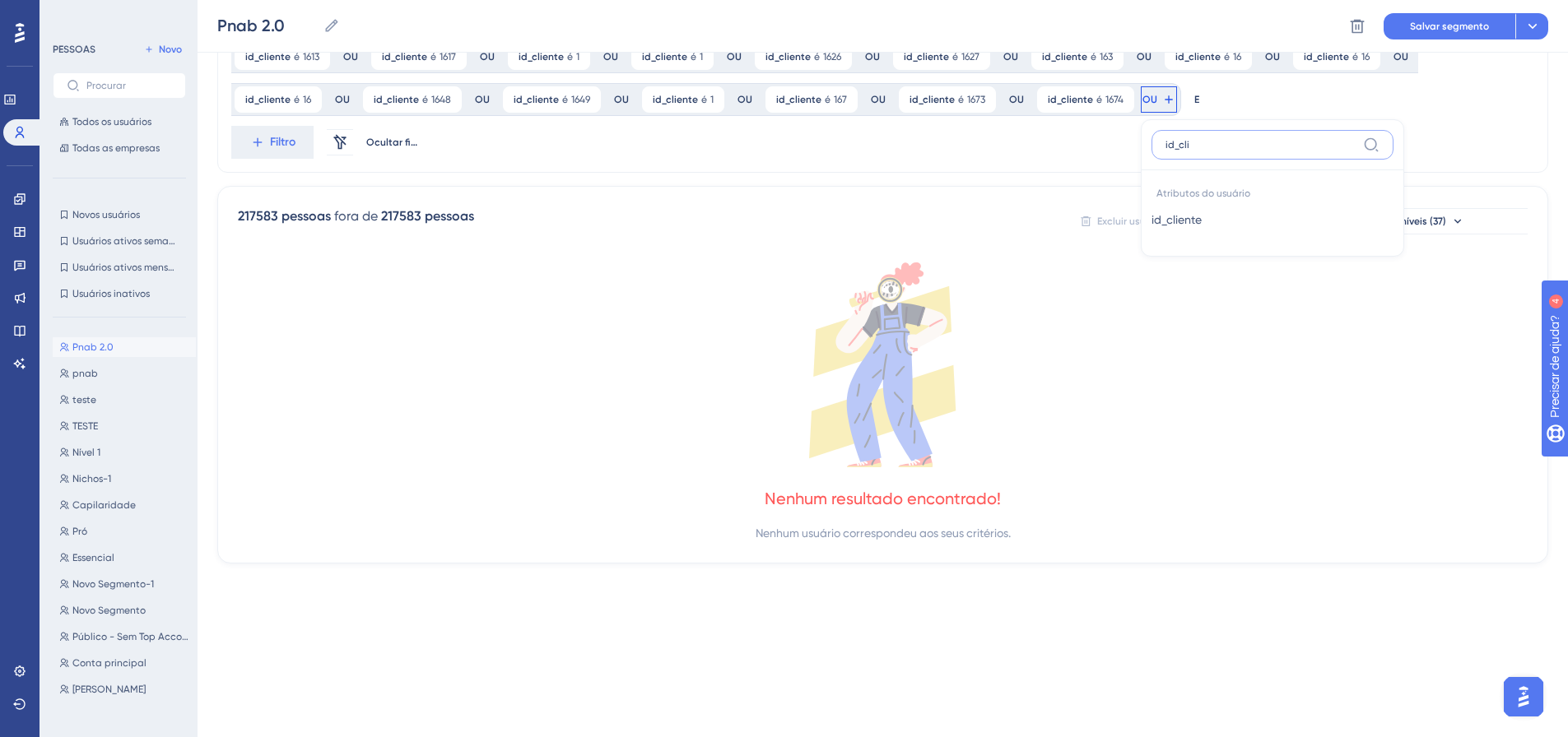
type input "id_cli"
click at [1151, 218] on button "id_cliente id_cliente" at bounding box center [1272, 219] width 242 height 33
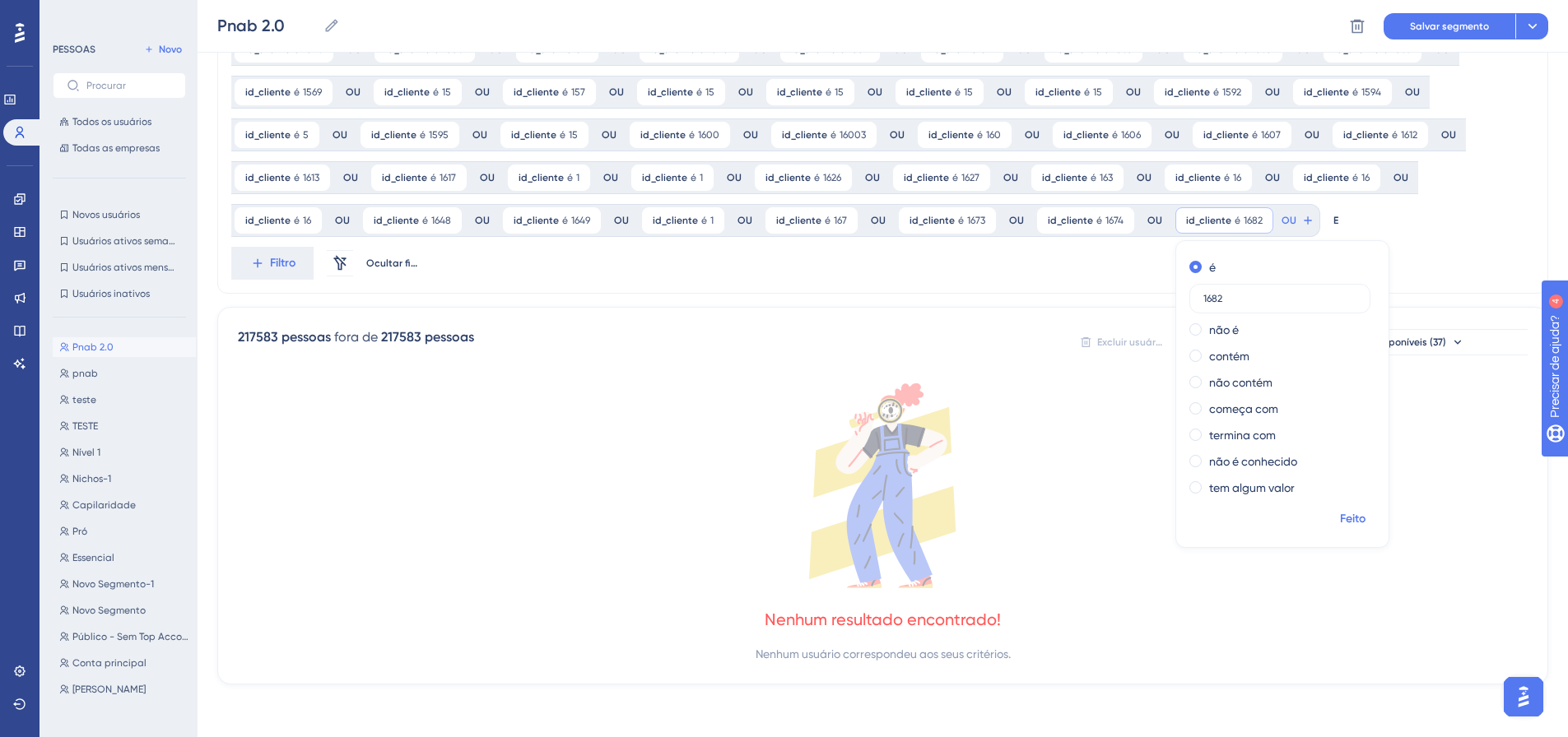
type input "1682"
click at [1340, 514] on font "Feito" at bounding box center [1353, 518] width 25 height 14
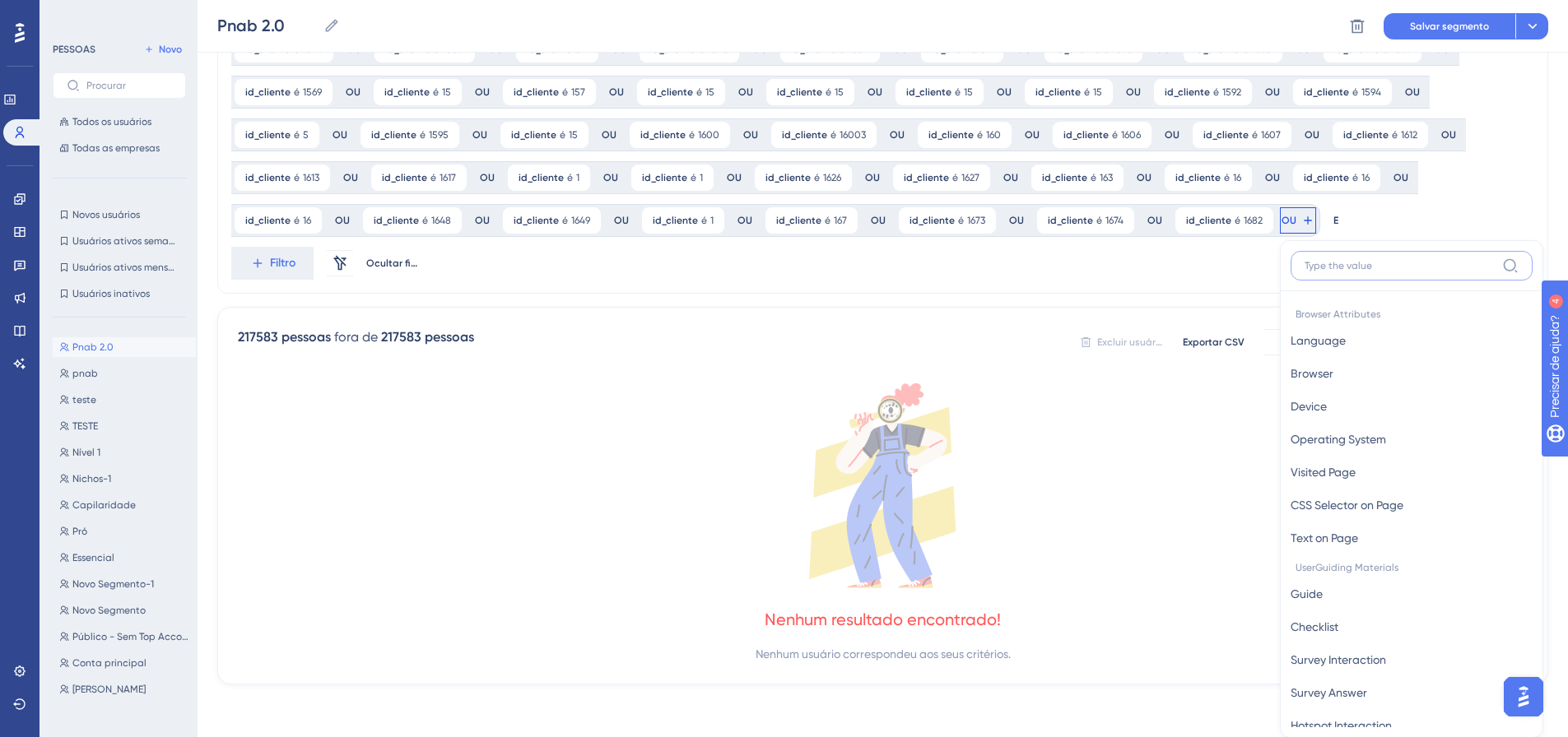
scroll to position [1148, 0]
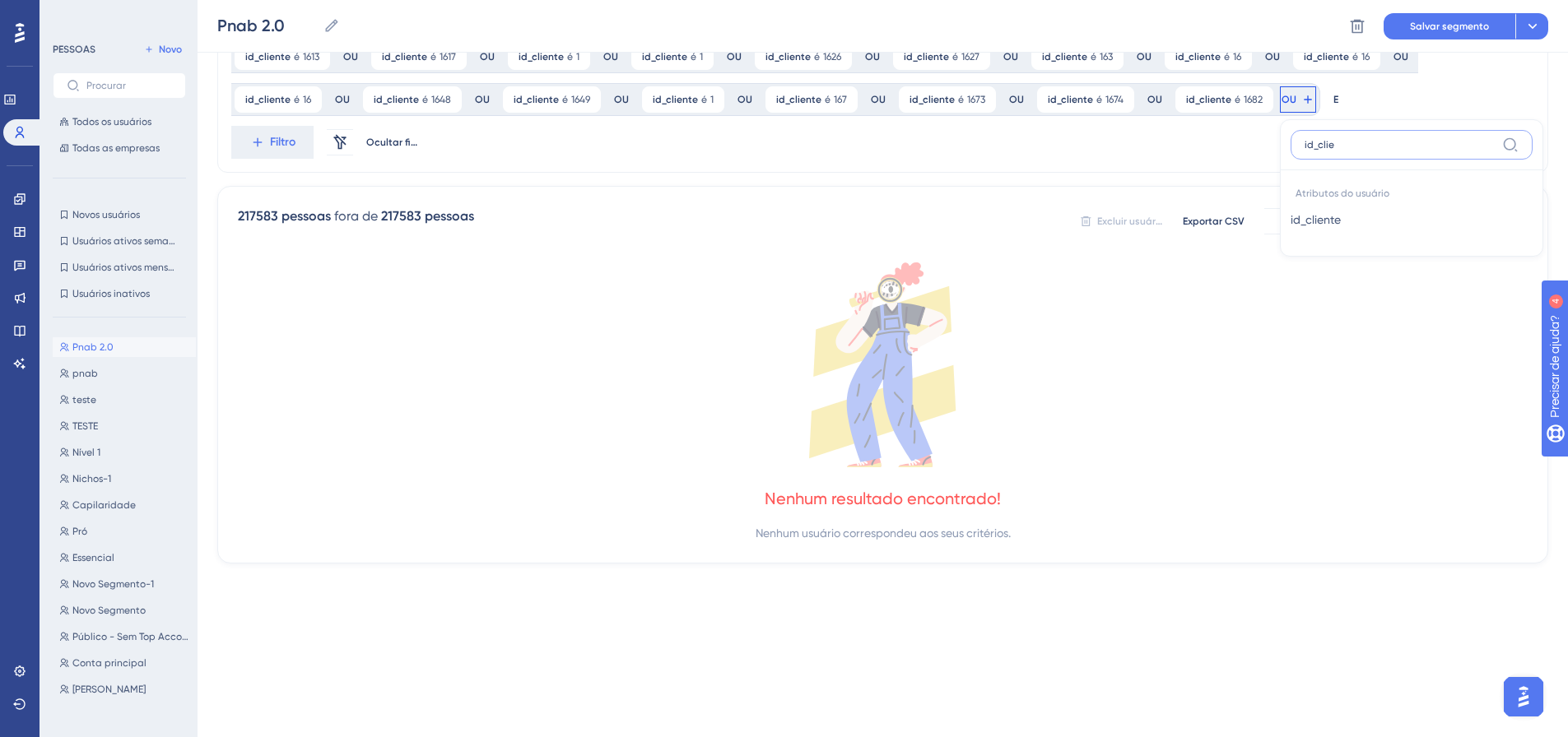
type input "id_clie"
click at [1291, 226] on button "id_cliente id_cliente" at bounding box center [1411, 219] width 242 height 33
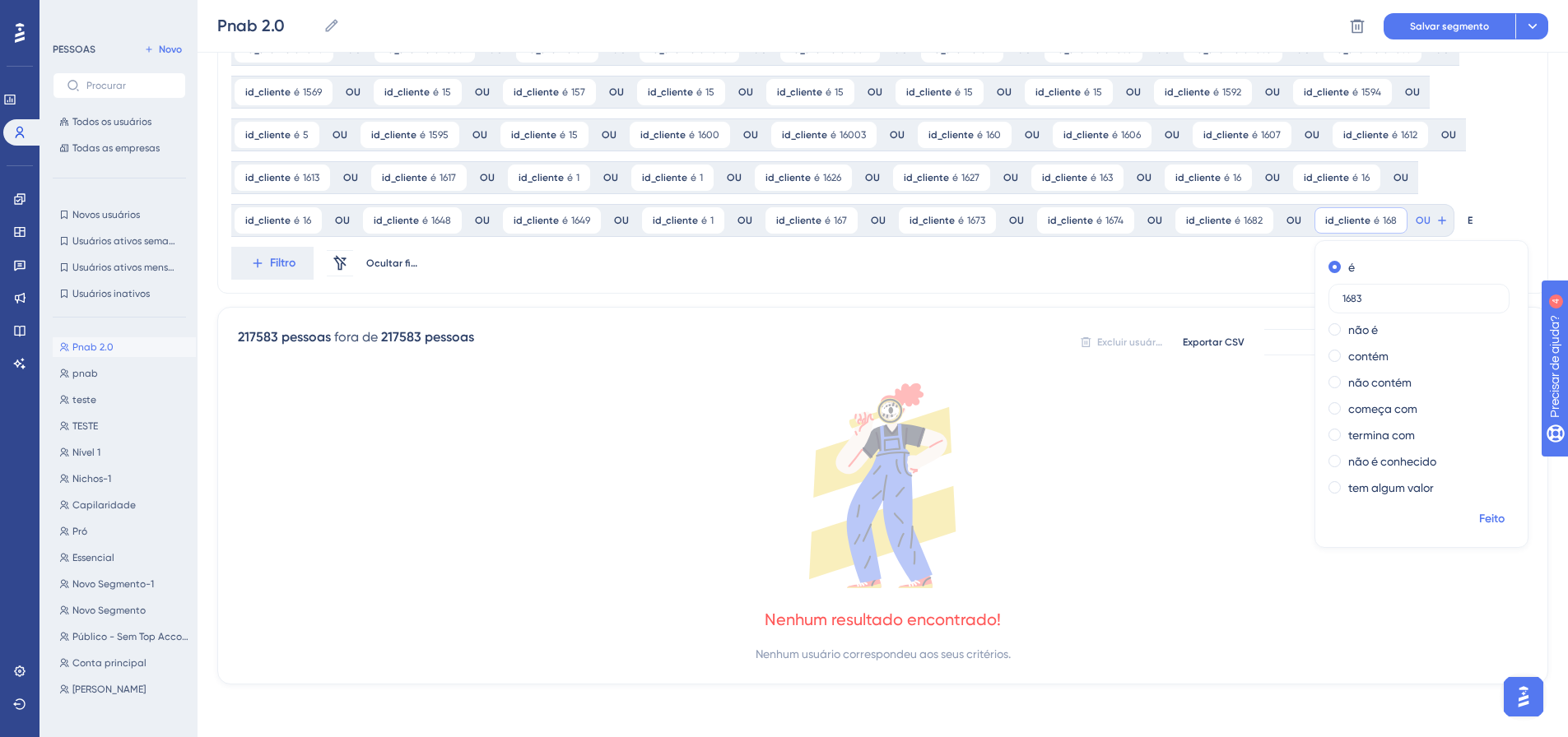
type input "1683"
click at [1468, 518] on button "Feito" at bounding box center [1491, 518] width 46 height 29
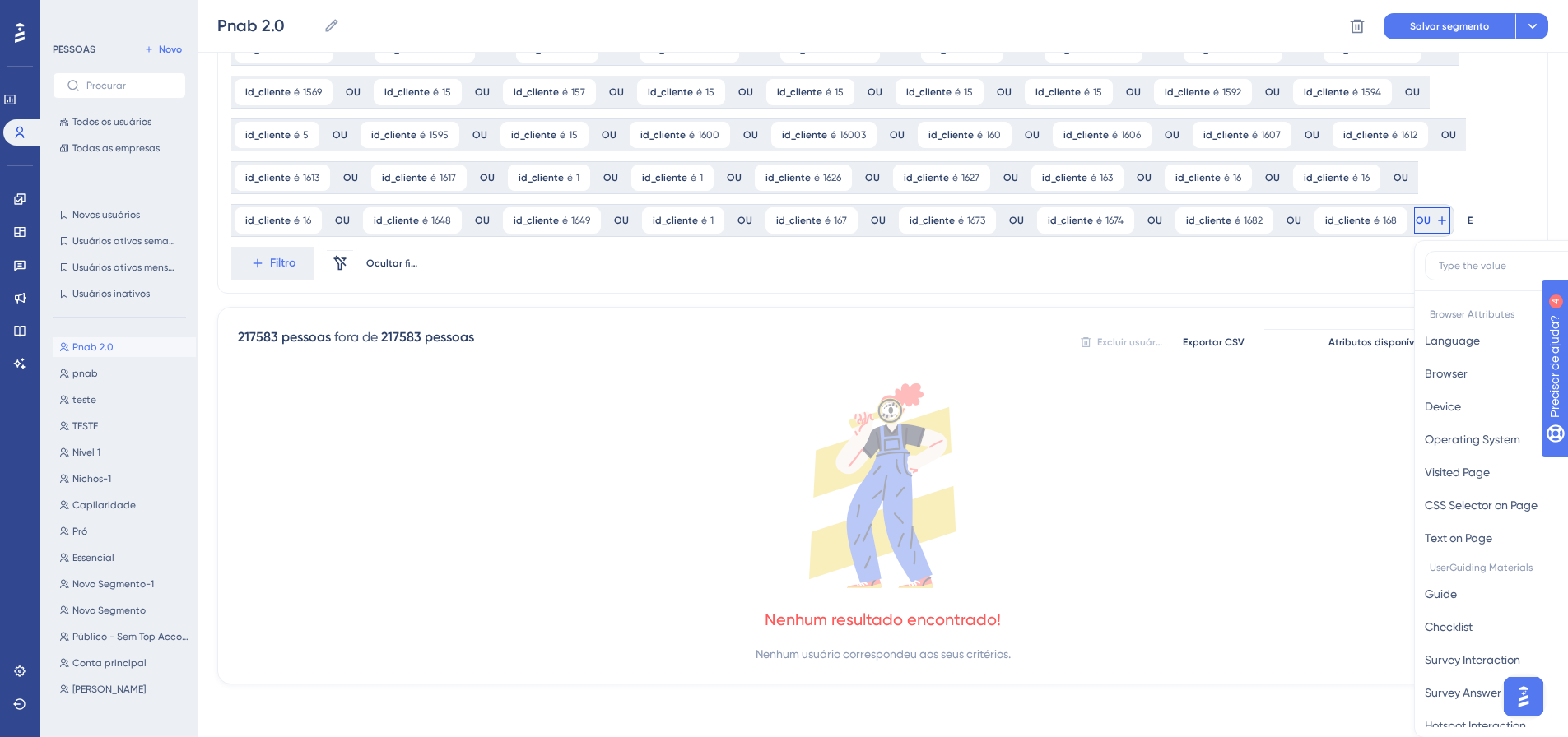
scroll to position [1148, 0]
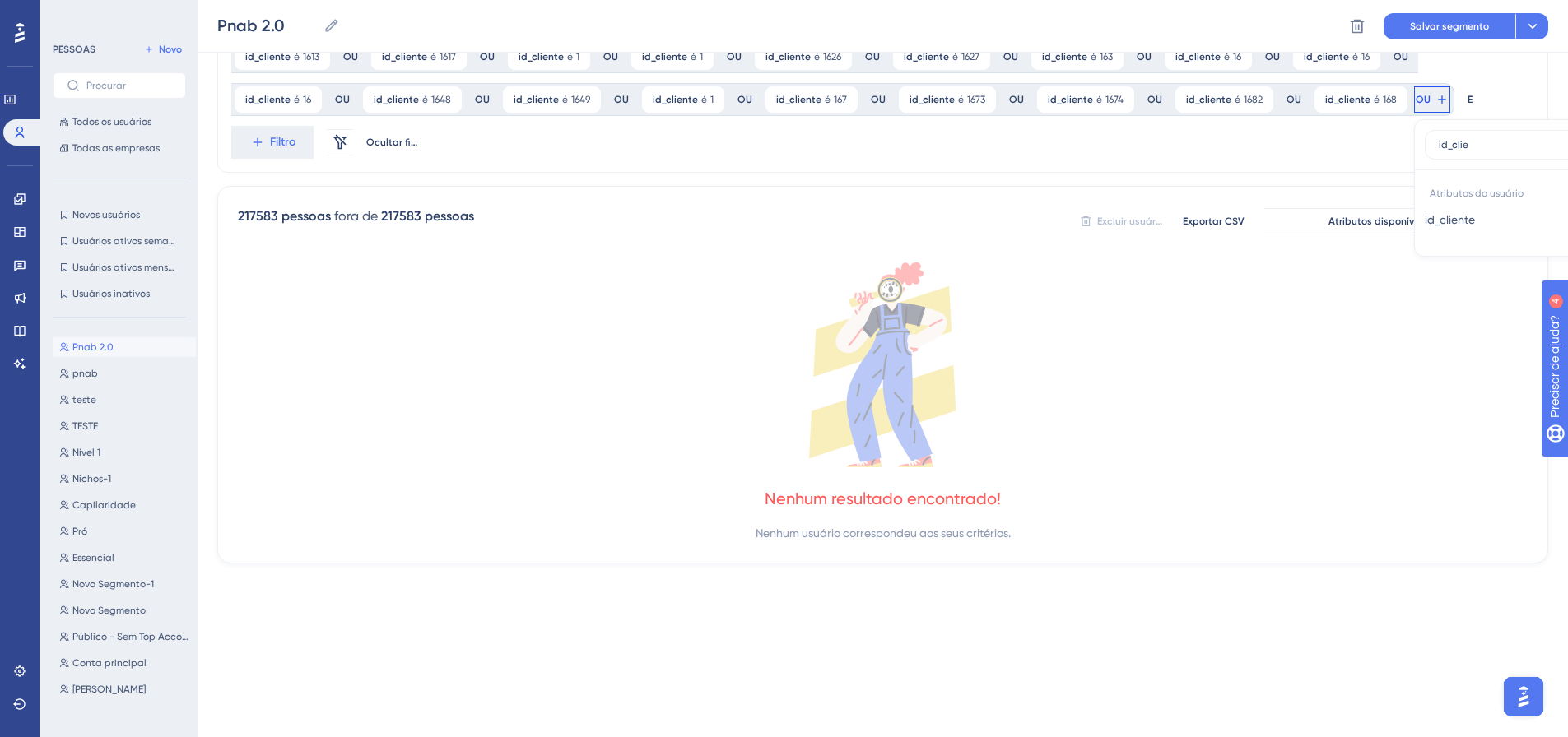
type input "id_clie"
click at [1425, 218] on button "id_cliente id_cliente" at bounding box center [1545, 219] width 242 height 33
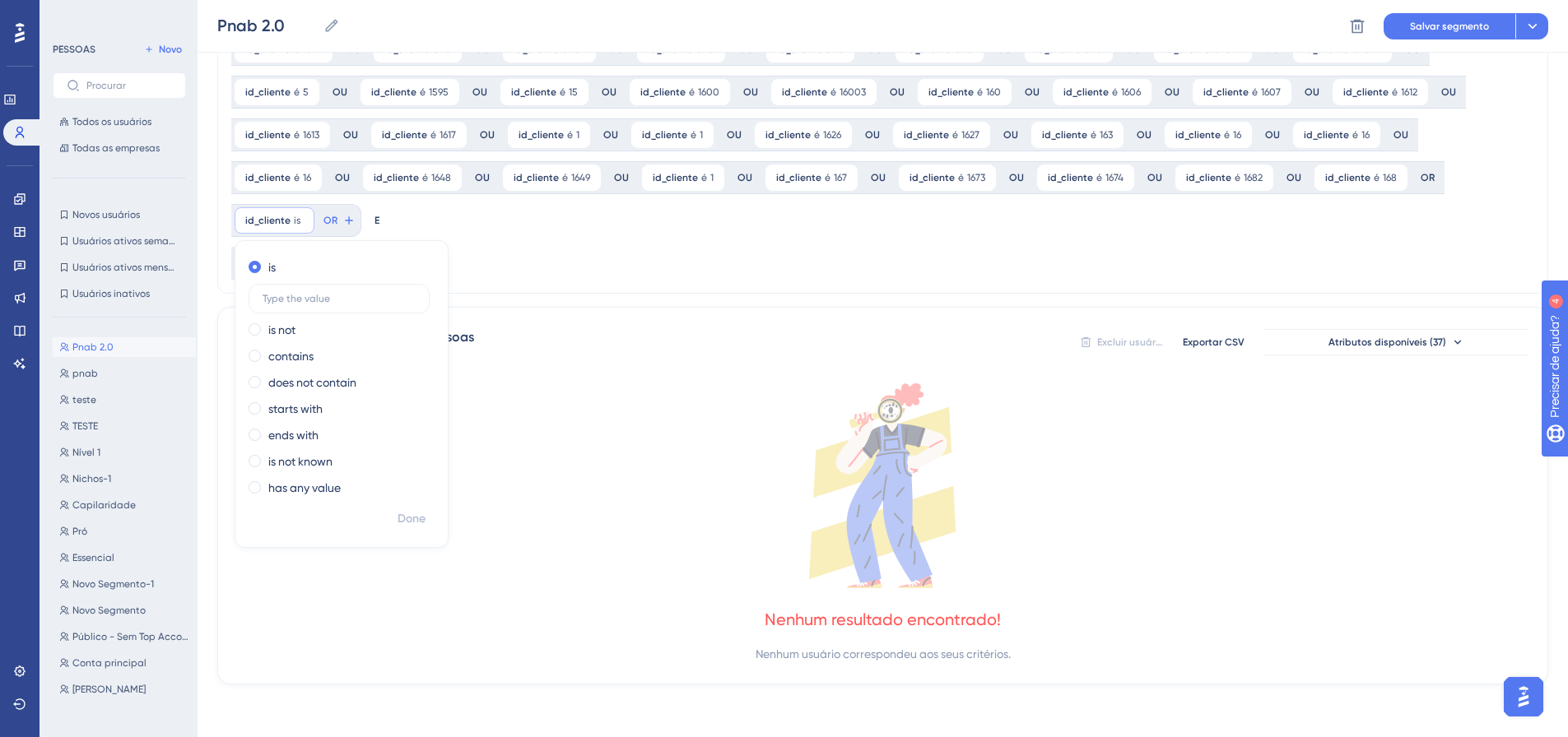
scroll to position [1028, 0]
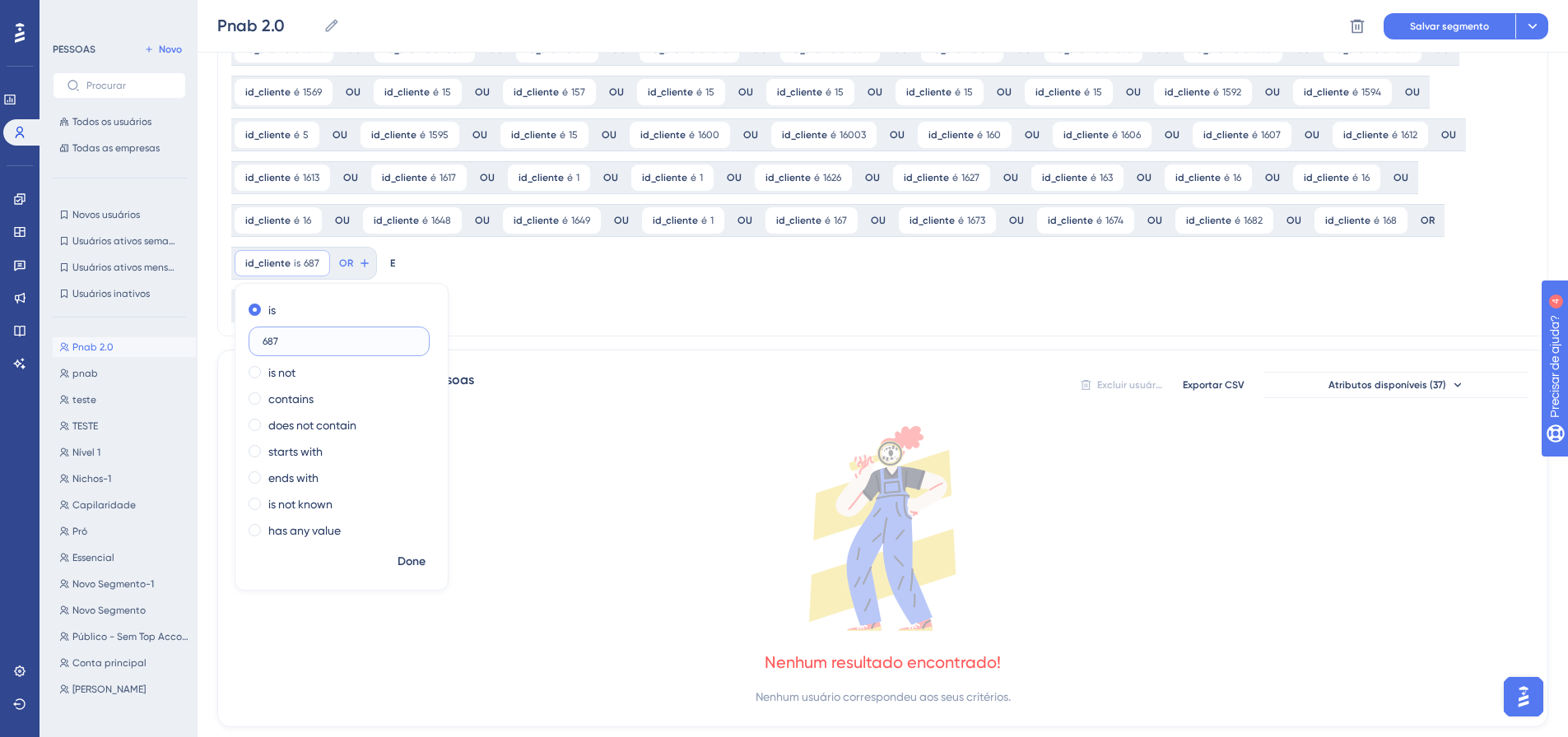
click at [416, 336] on input "687" at bounding box center [339, 342] width 153 height 12
type input "1687"
click at [425, 554] on font "Feito" at bounding box center [411, 561] width 25 height 14
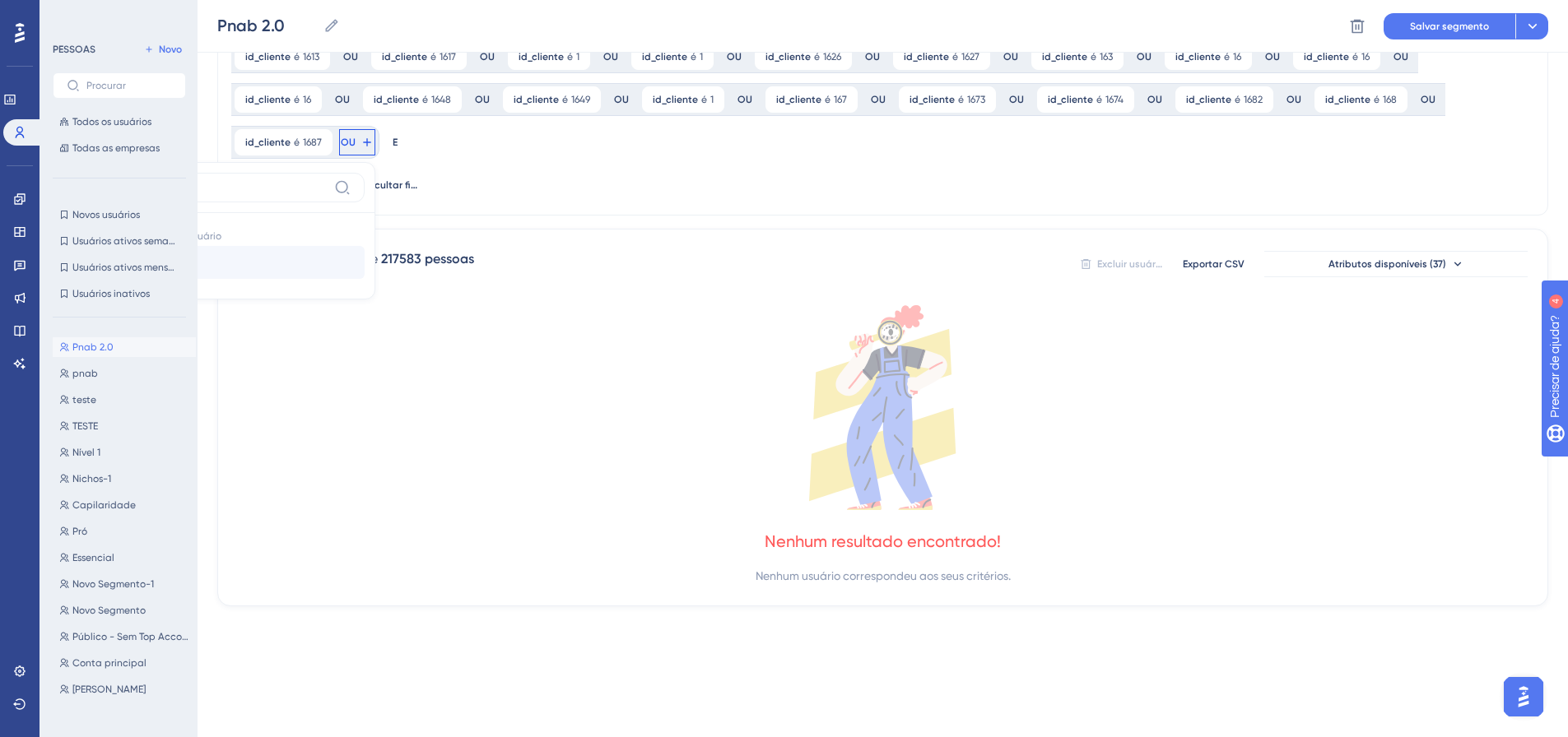
type input "id_clie"
click at [173, 255] on font "id_cliente" at bounding box center [147, 262] width 50 height 13
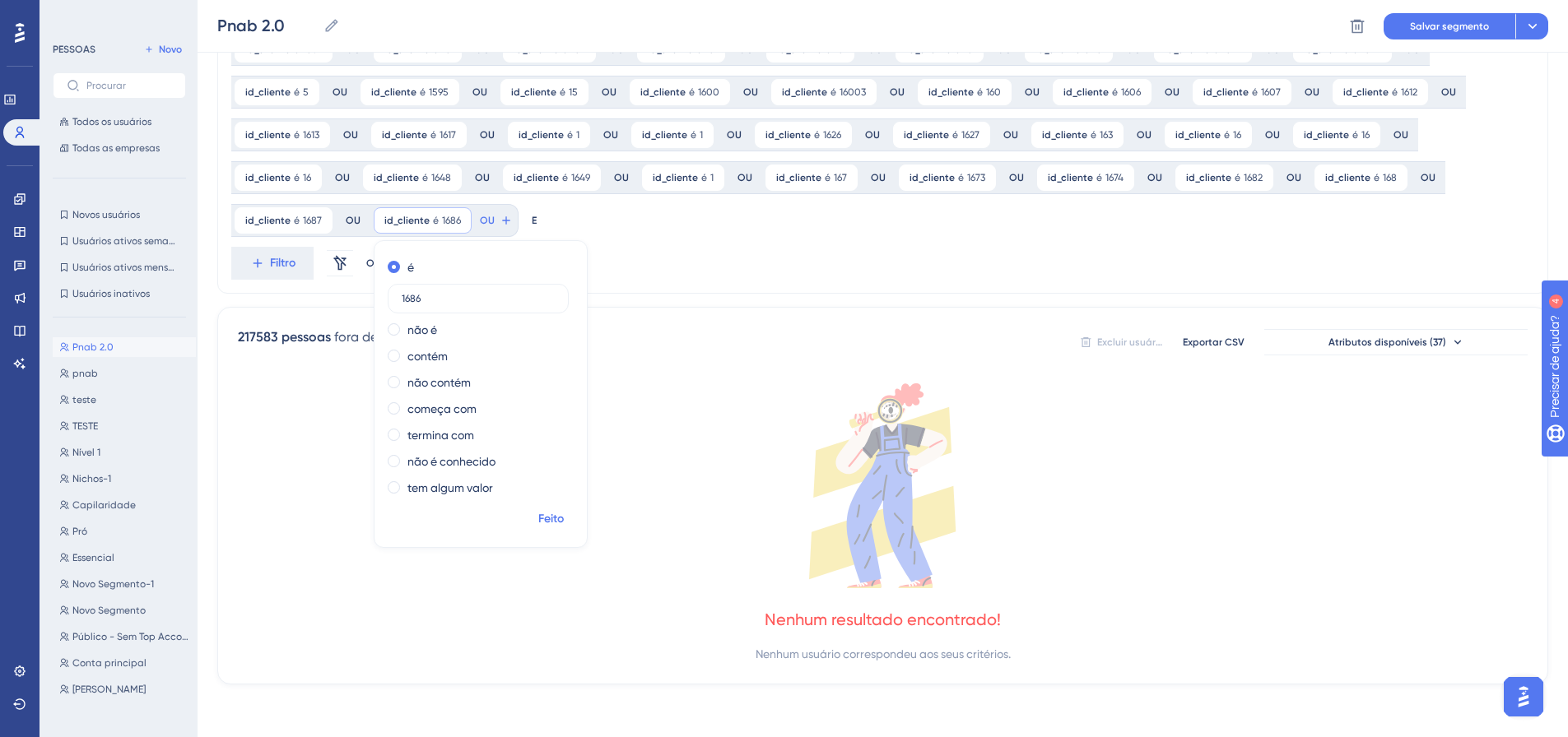
type input "1686"
drag, startPoint x: 422, startPoint y: 521, endPoint x: 421, endPoint y: 512, distance: 9.1
click at [538, 521] on font "Feito" at bounding box center [551, 518] width 25 height 14
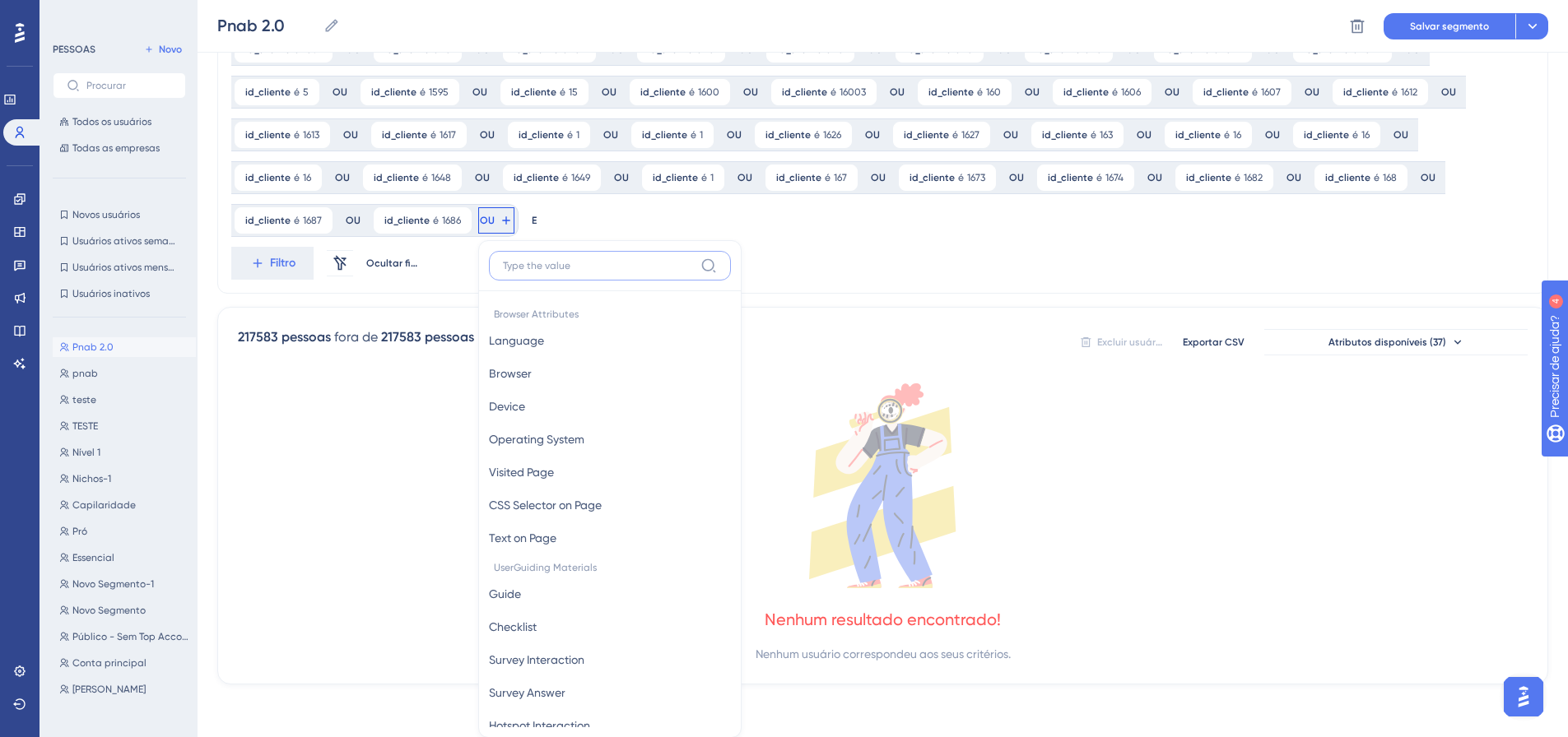
scroll to position [1191, 0]
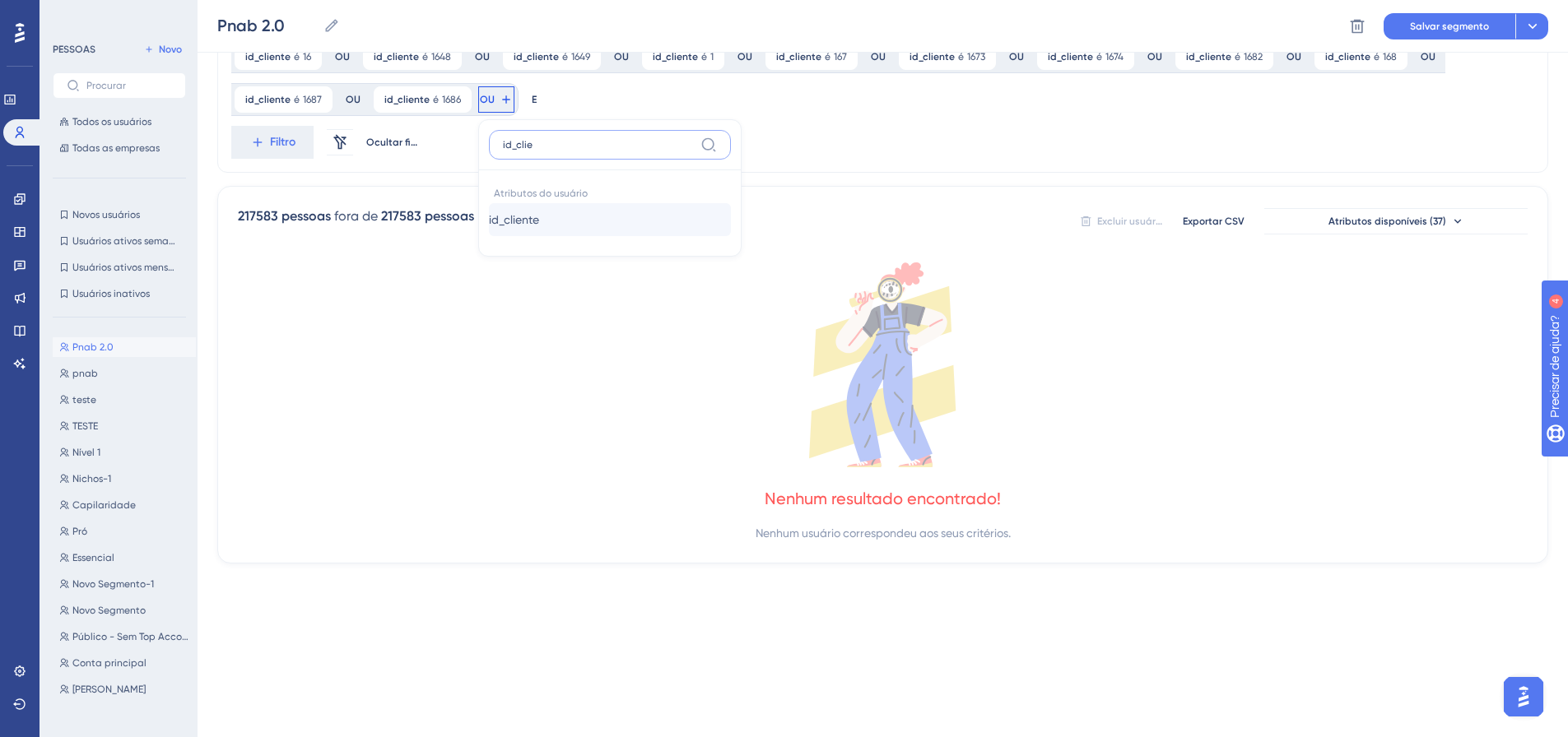
type input "id_clie"
click at [489, 217] on font "id_cliente" at bounding box center [514, 219] width 50 height 13
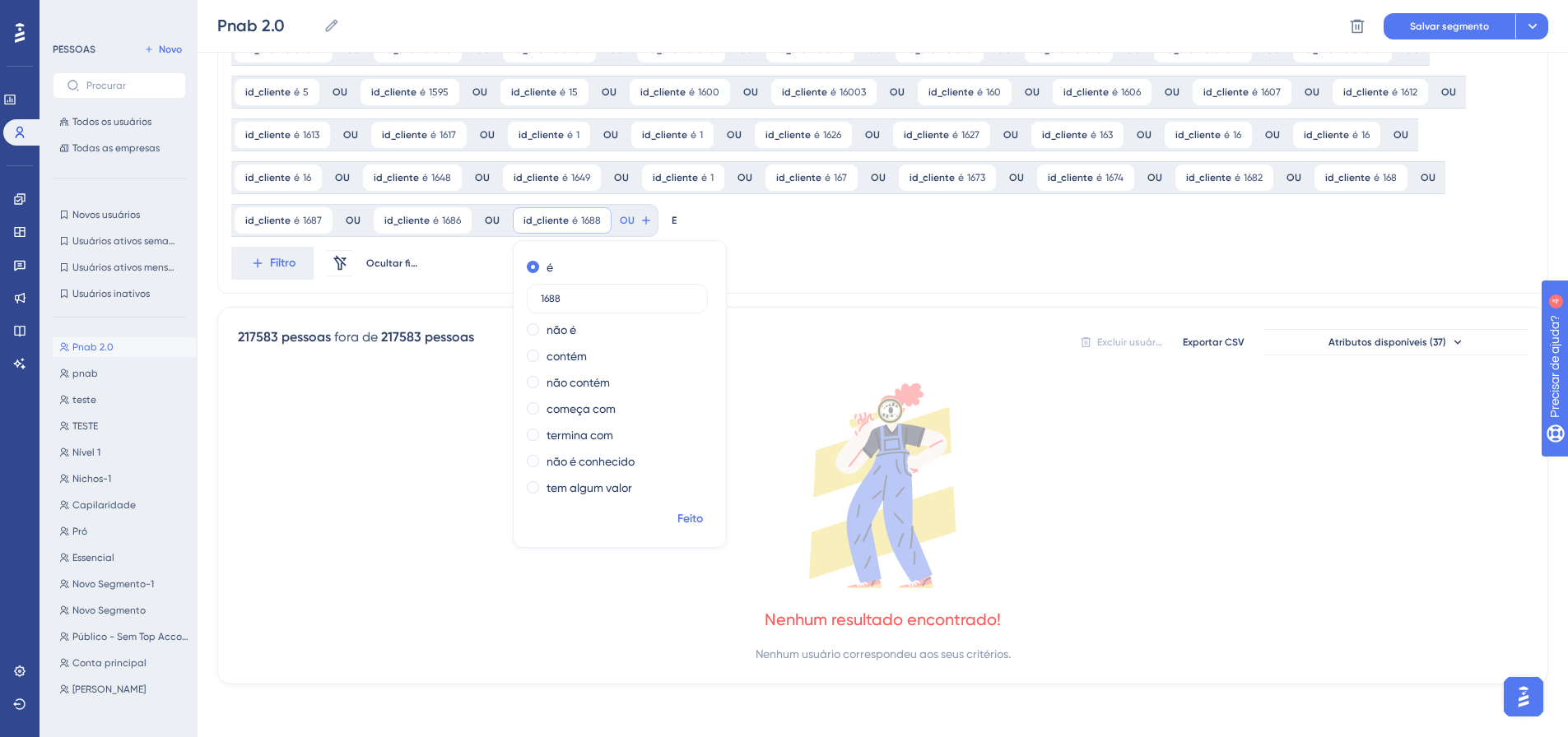
type input "1688"
click at [677, 518] on font "Feito" at bounding box center [690, 518] width 25 height 14
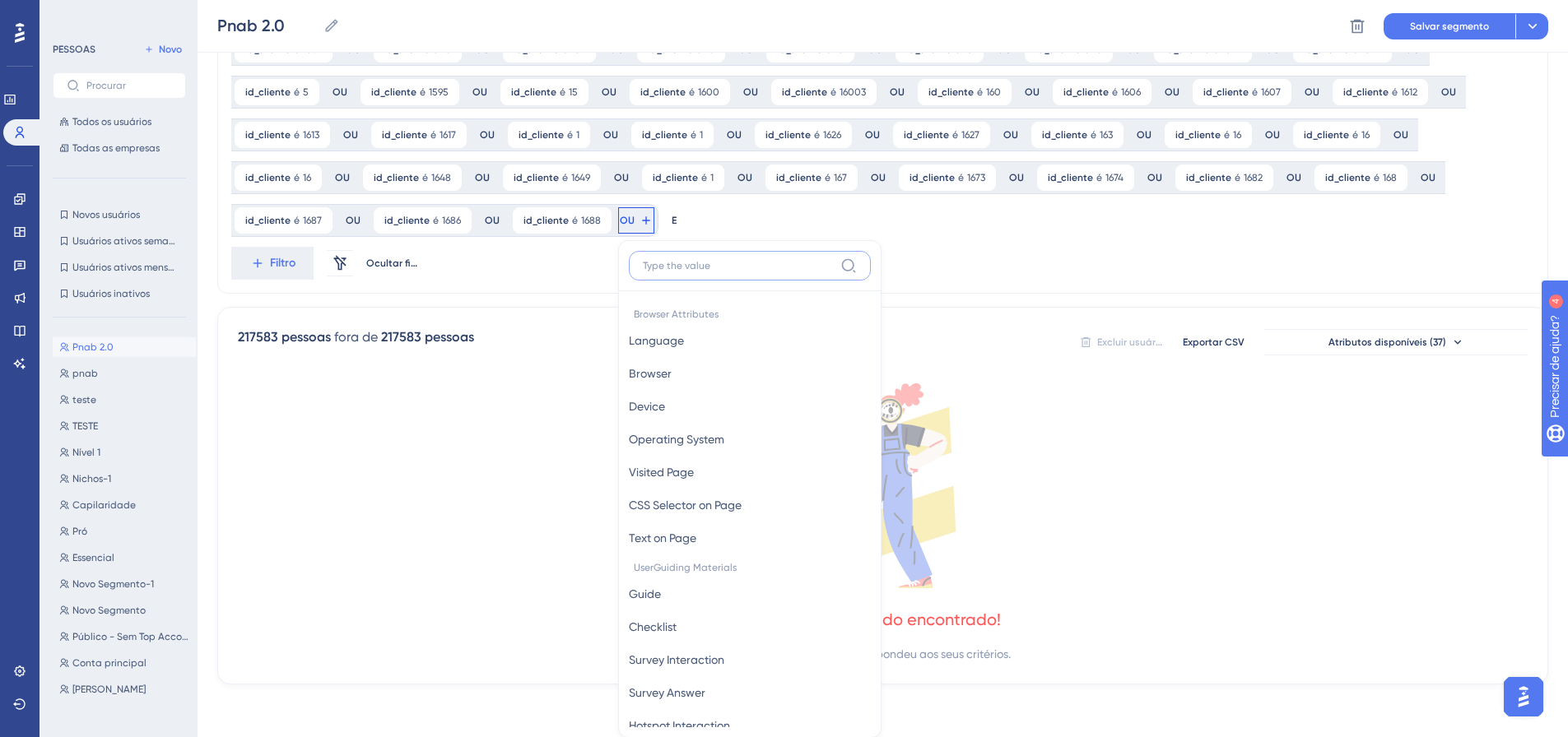
scroll to position [1191, 0]
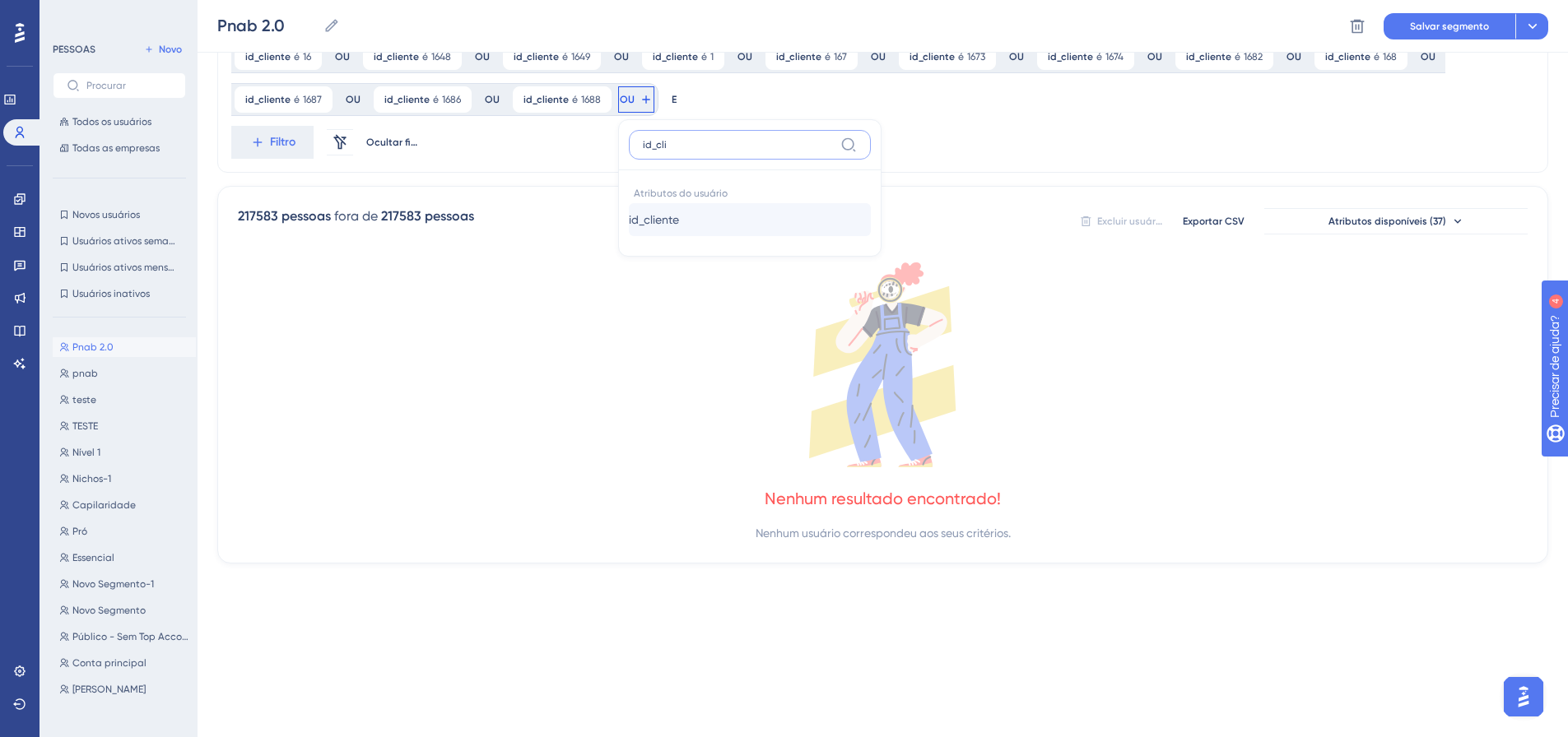
type input "id_cli"
click at [629, 224] on font "id_cliente" at bounding box center [654, 219] width 50 height 13
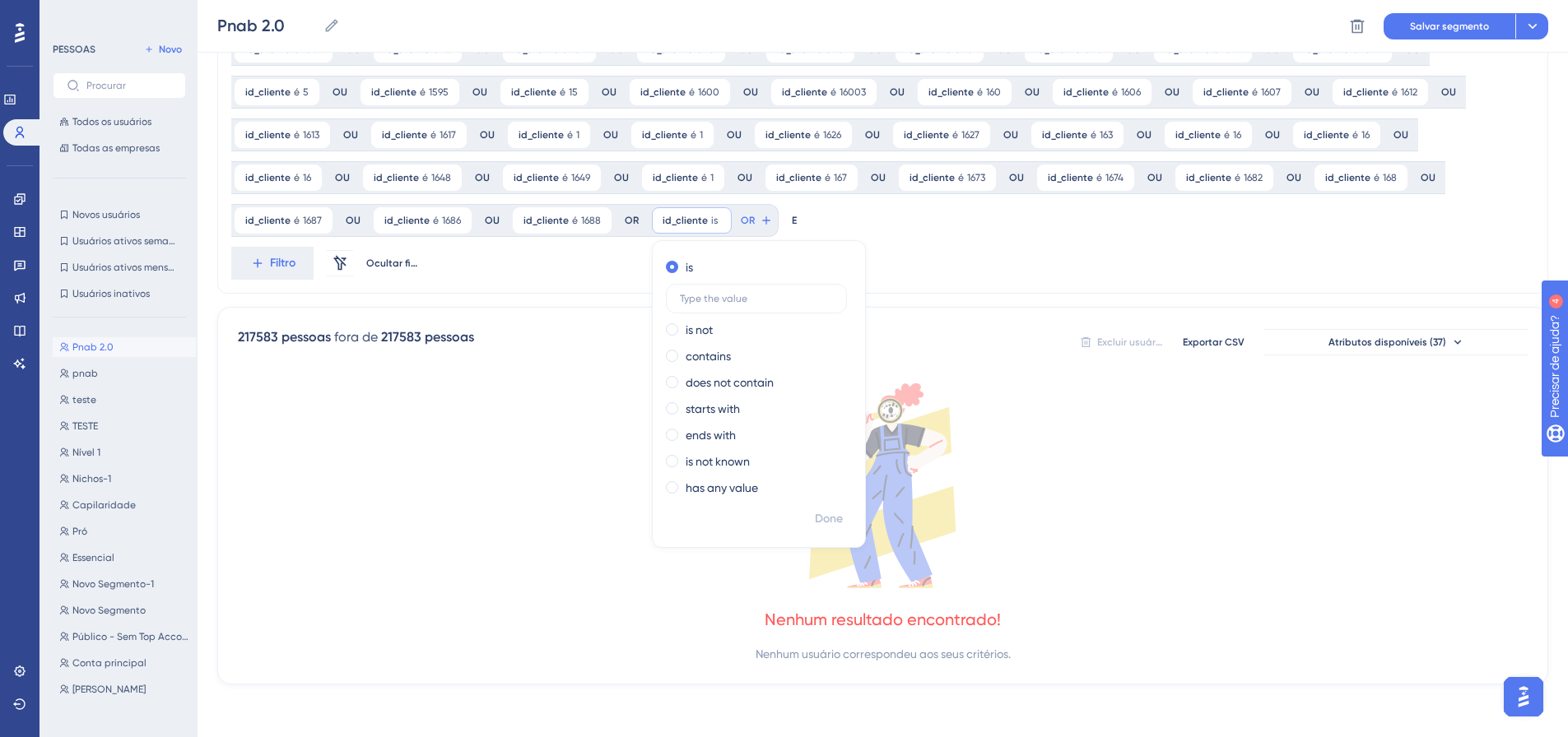
scroll to position [1070, 0]
type input "1691"
drag, startPoint x: 690, startPoint y: 523, endPoint x: 677, endPoint y: 478, distance: 46.8
click at [817, 522] on font "Feito" at bounding box center [830, 518] width 25 height 14
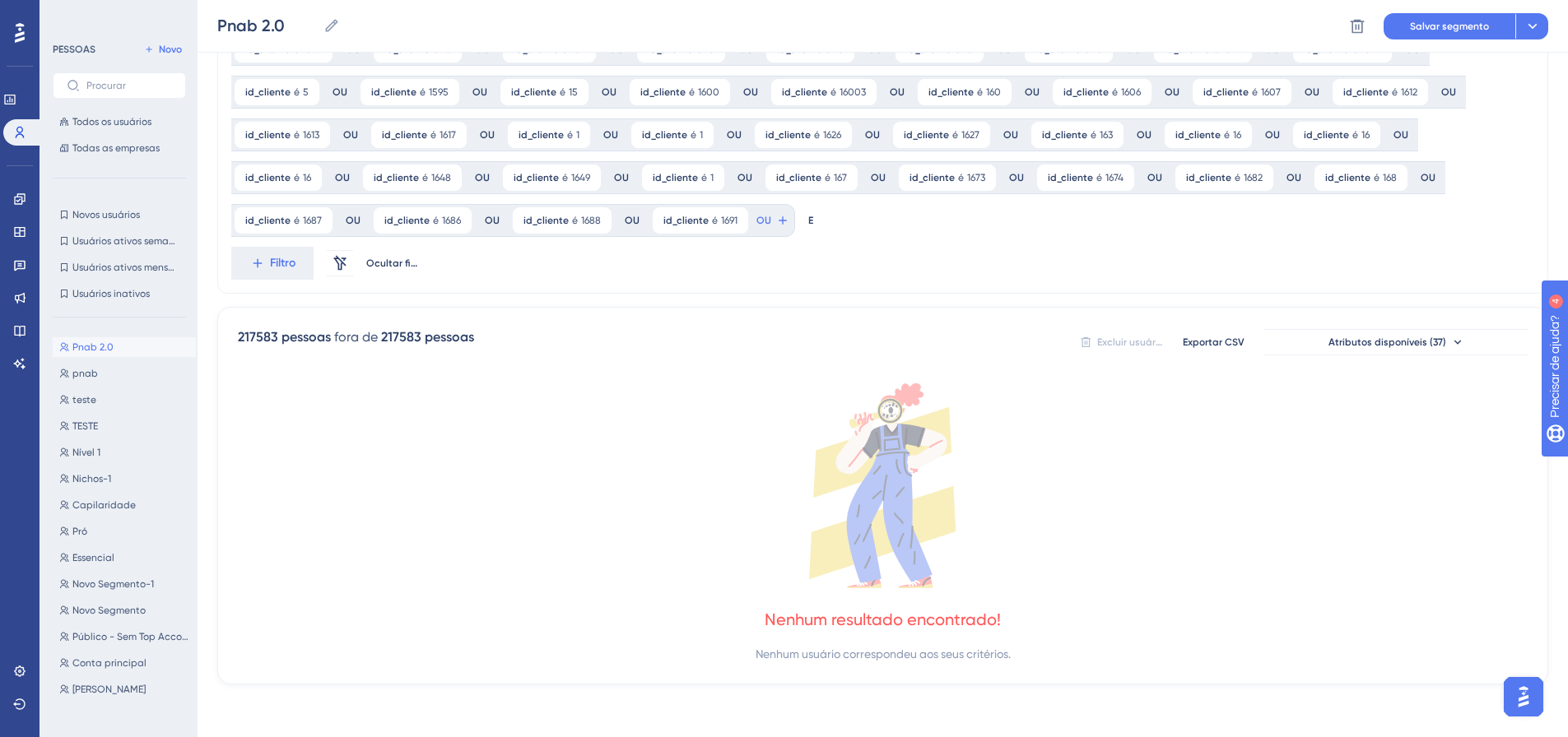
type input "id_clie"
click at [765, 335] on font "id_cliente" at bounding box center [790, 341] width 50 height 13
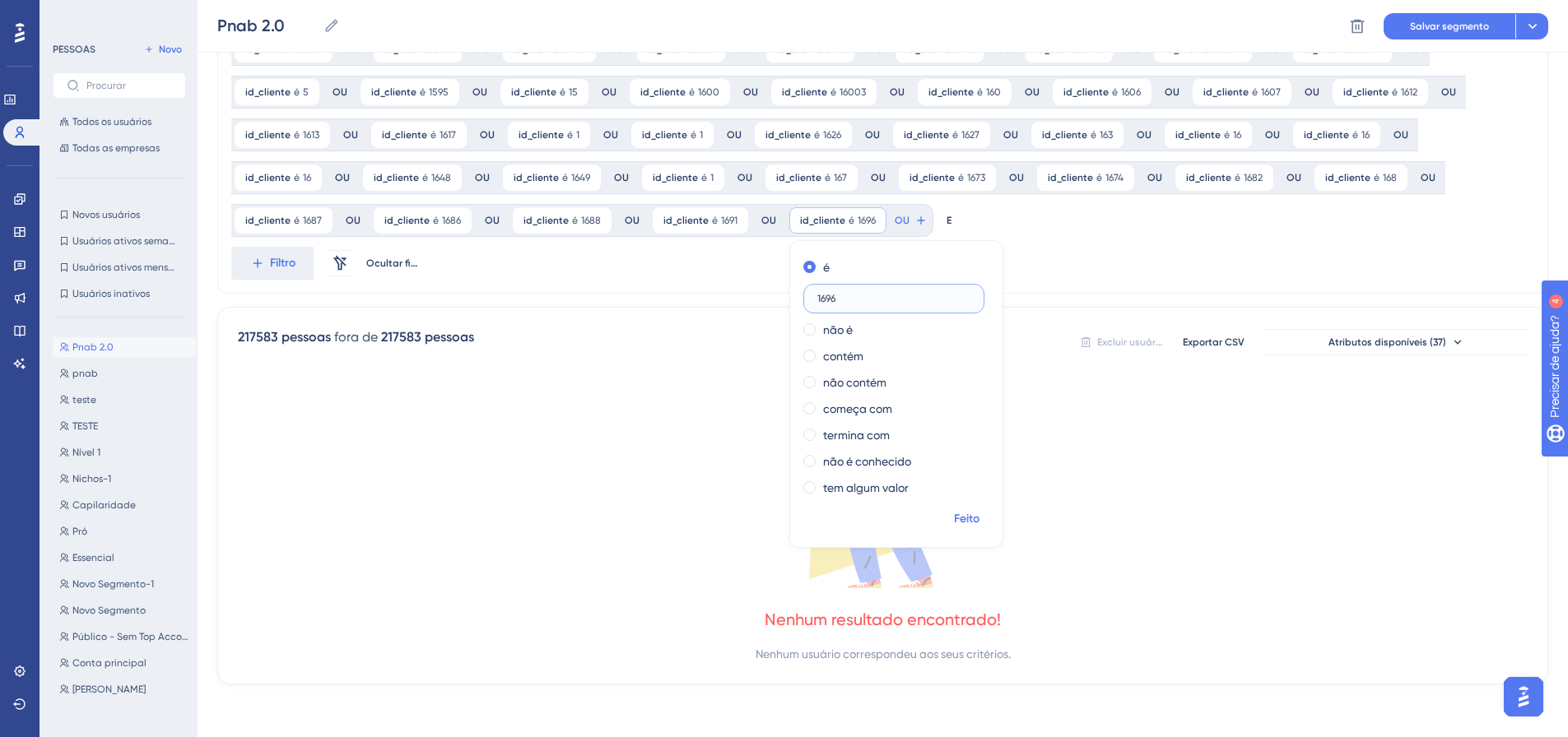
type input "1696"
click at [954, 518] on font "Feito" at bounding box center [966, 518] width 25 height 14
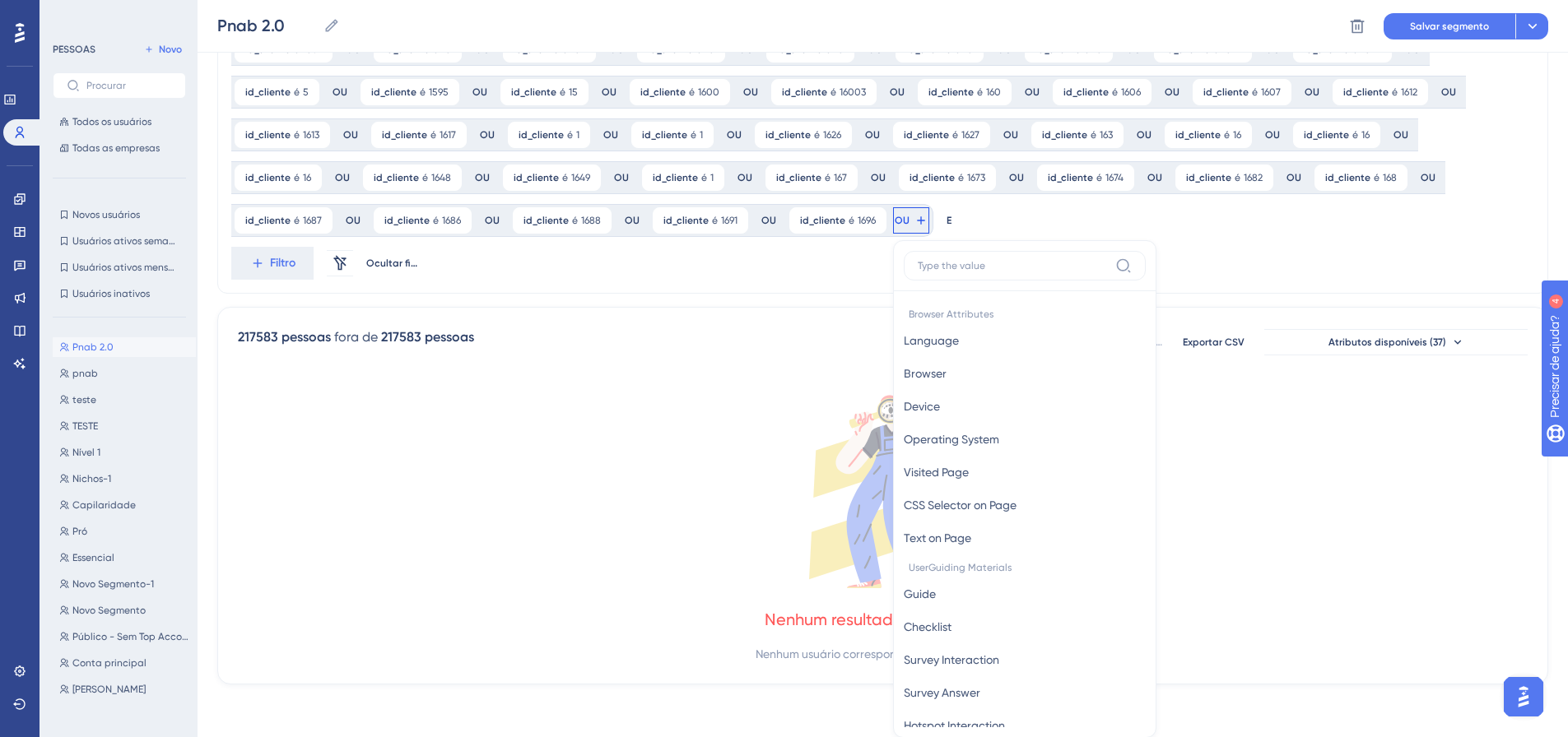
scroll to position [1191, 0]
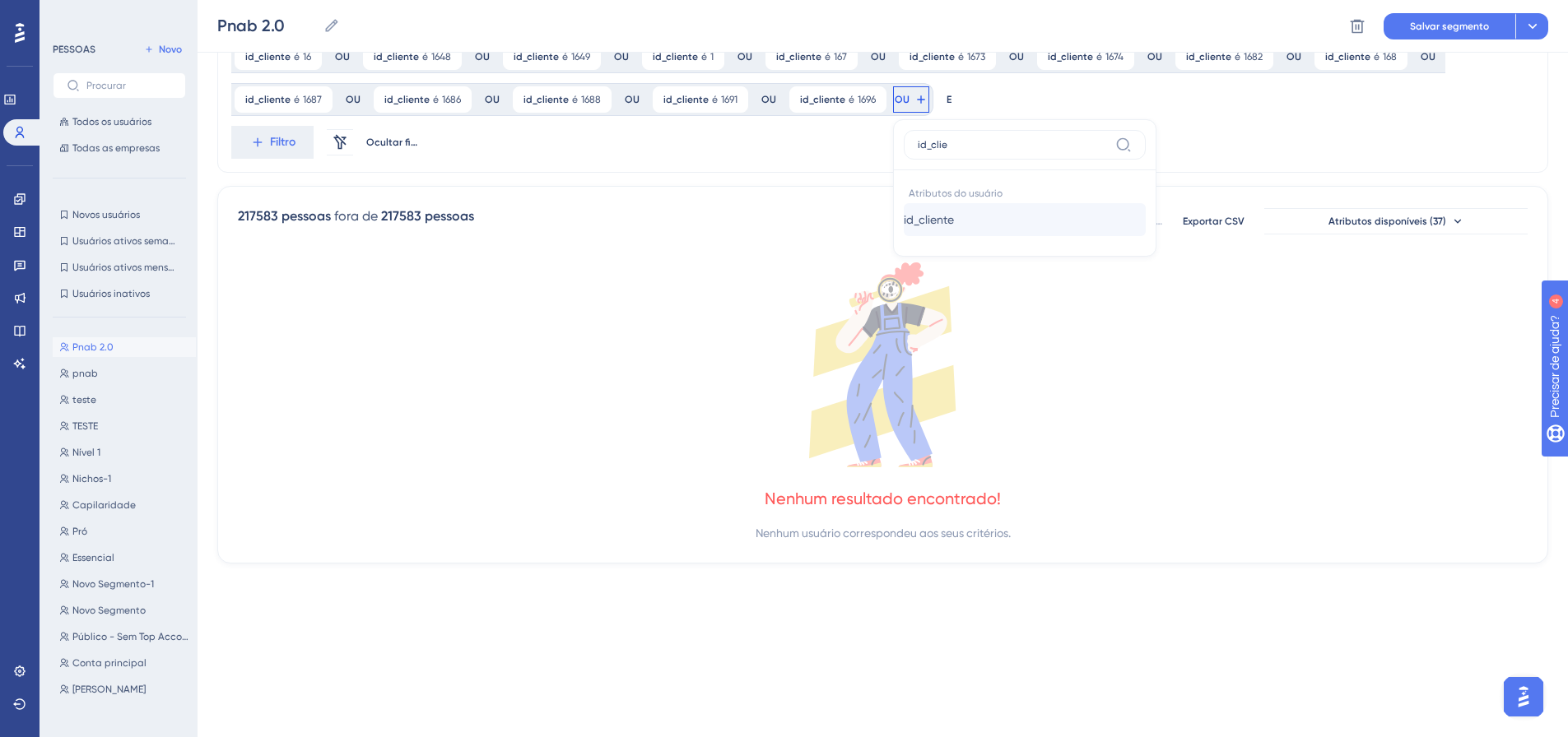
type input "id_clie"
click at [903, 224] on font "id_cliente" at bounding box center [929, 219] width 50 height 13
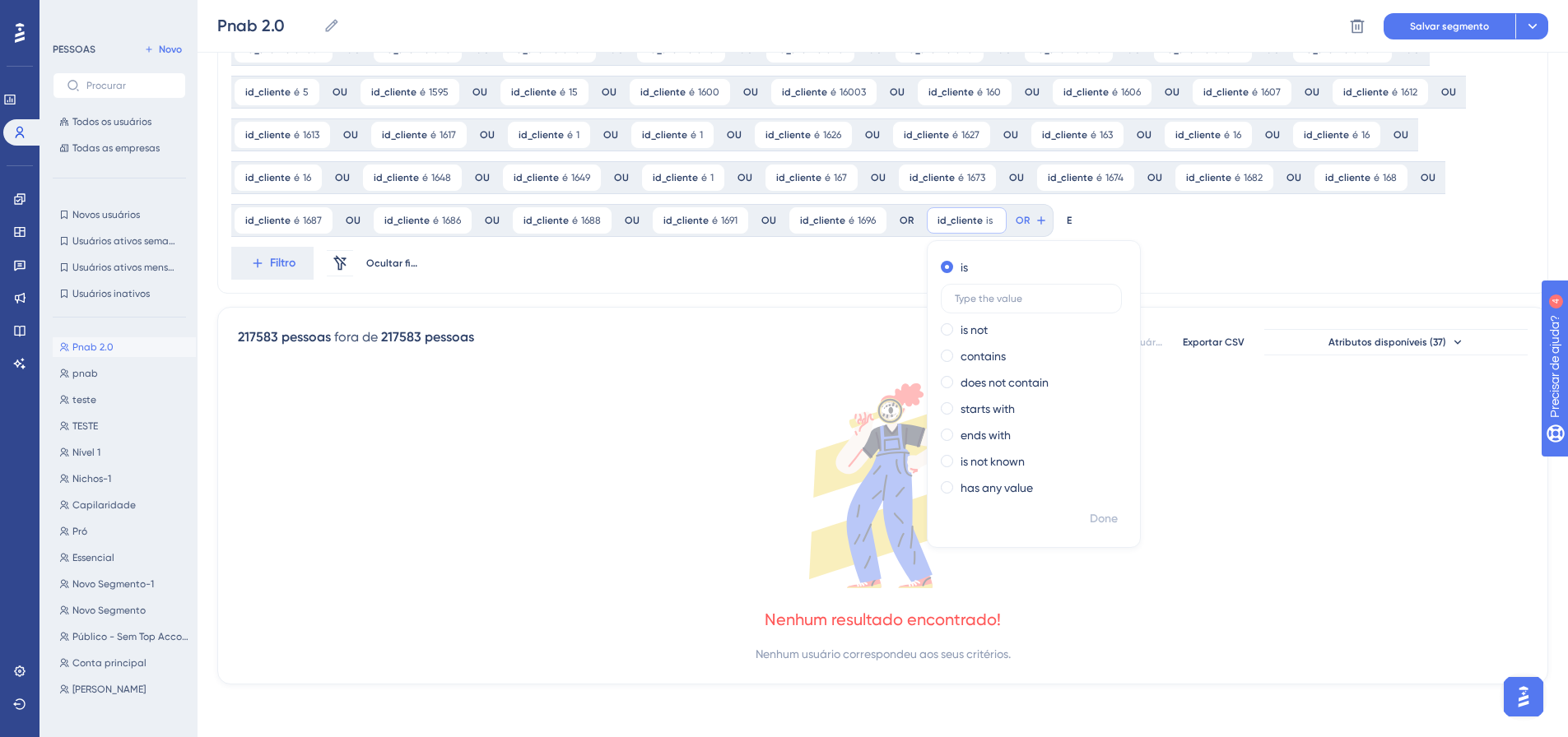
scroll to position [1070, 0]
type input "1705"
click at [1092, 524] on font "Feito" at bounding box center [1105, 518] width 25 height 14
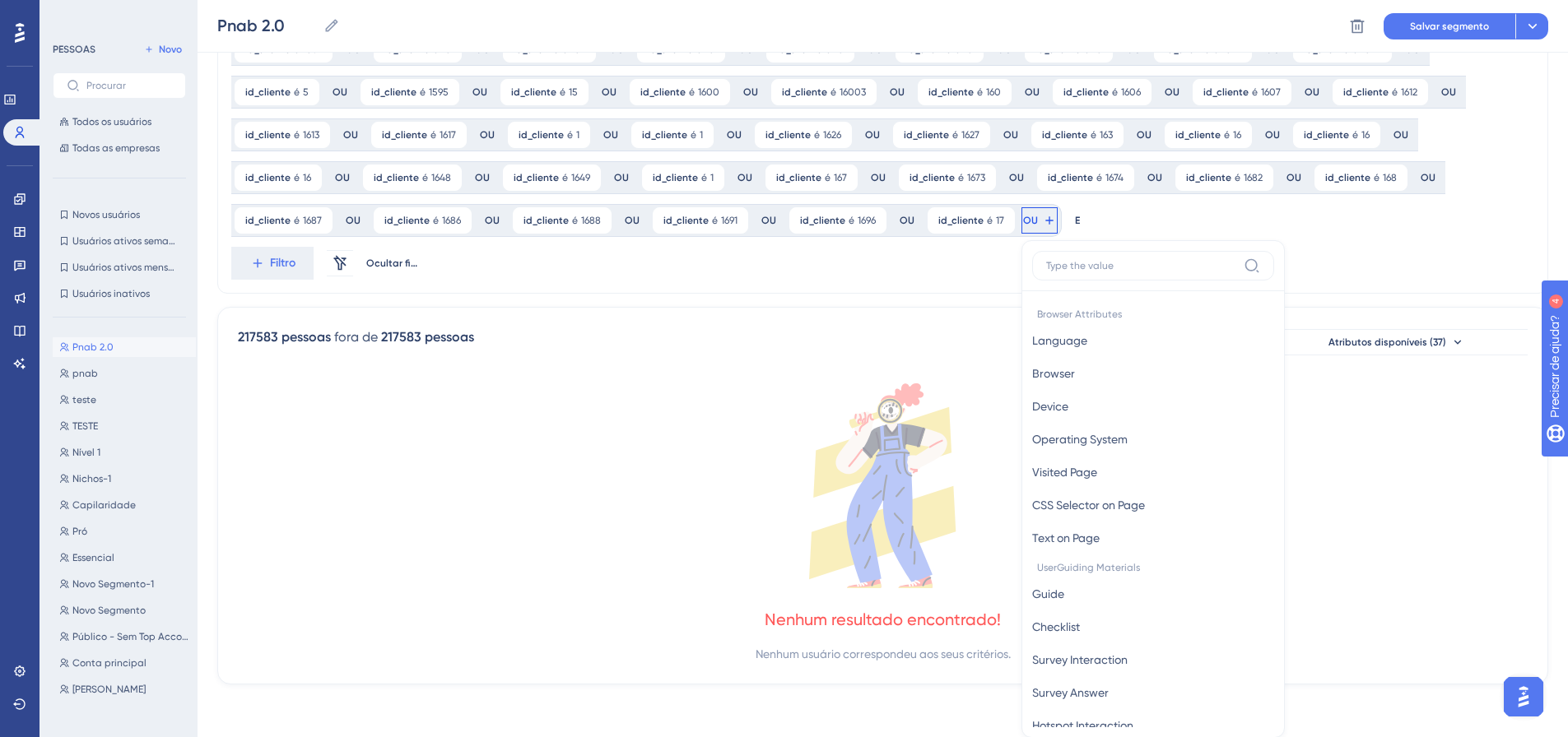
scroll to position [1191, 0]
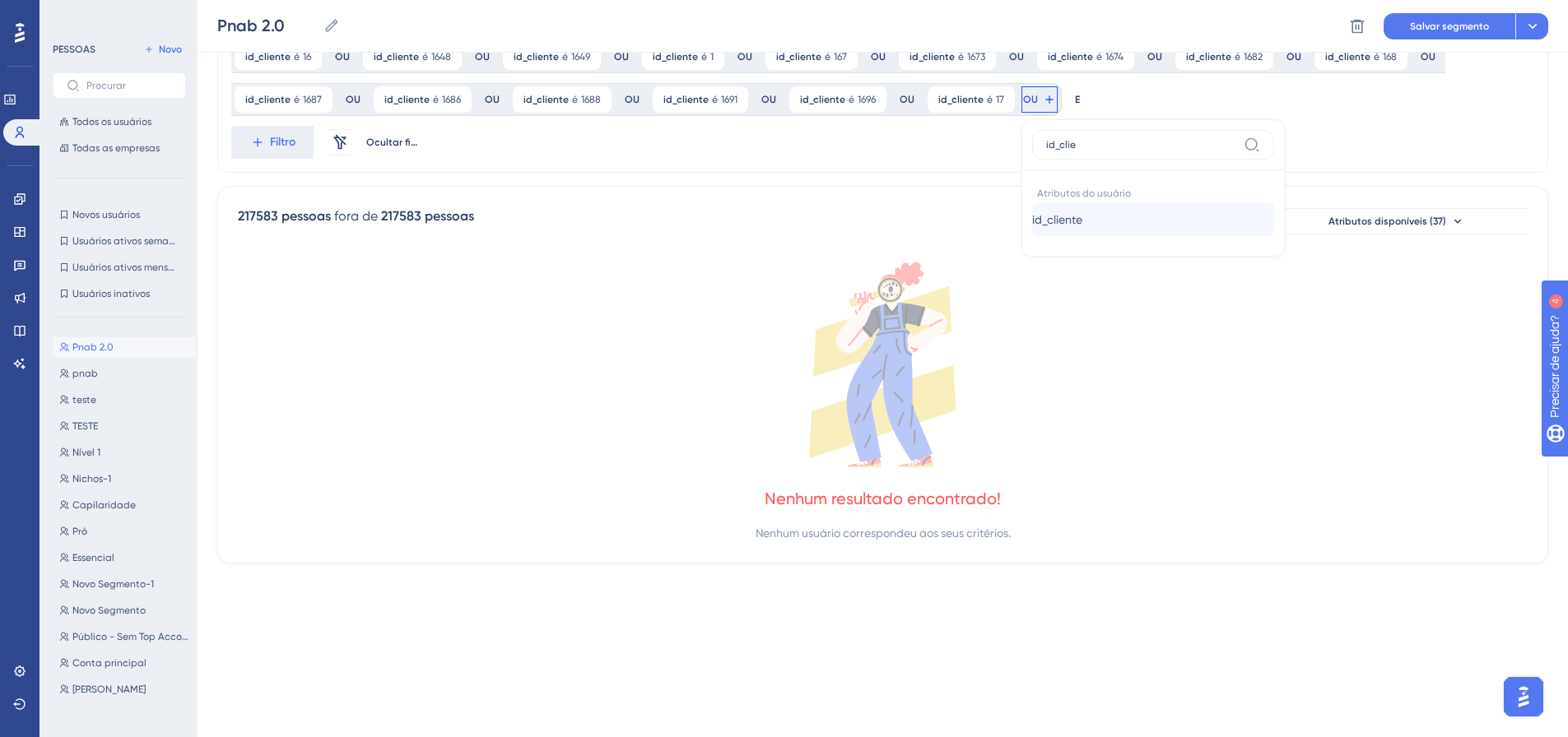
type input "id_clie"
click at [1032, 218] on font "id_cliente" at bounding box center [1057, 219] width 50 height 13
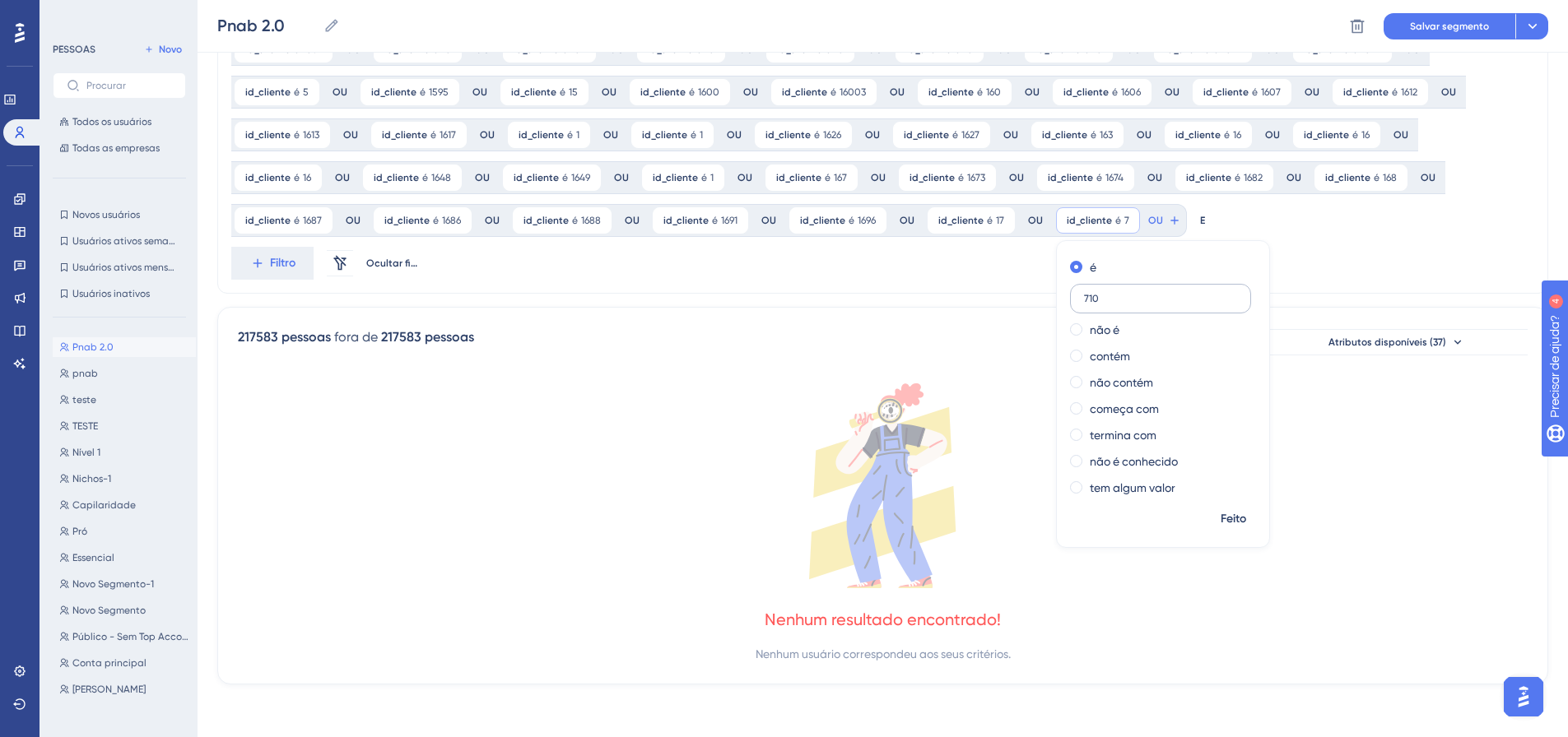
click at [1084, 300] on input "710" at bounding box center [1160, 299] width 153 height 12
type input "1710"
click at [1220, 518] on font "Feito" at bounding box center [1233, 518] width 25 height 14
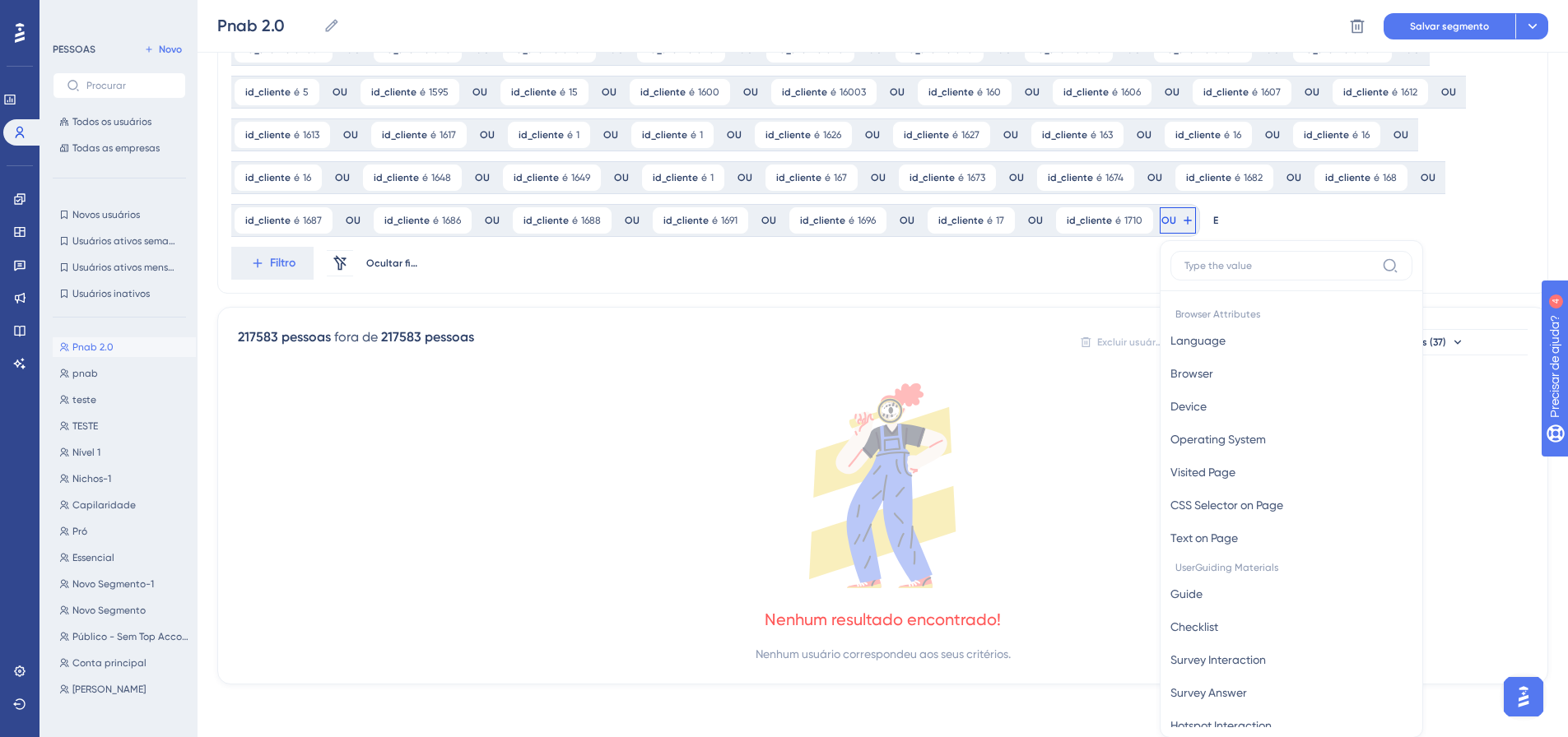
scroll to position [1191, 0]
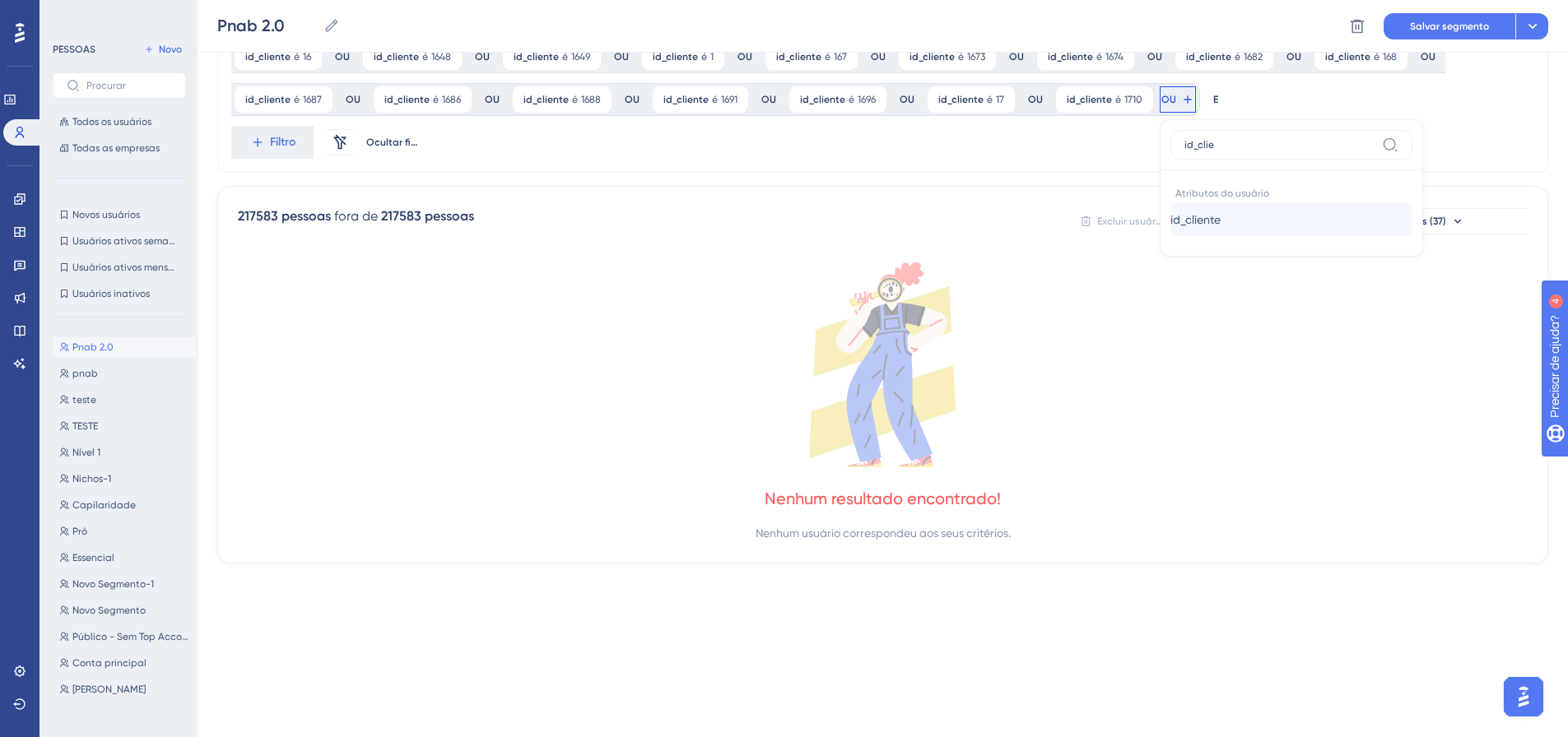
type input "id_clie"
click at [1170, 216] on font "id_cliente" at bounding box center [1195, 219] width 50 height 13
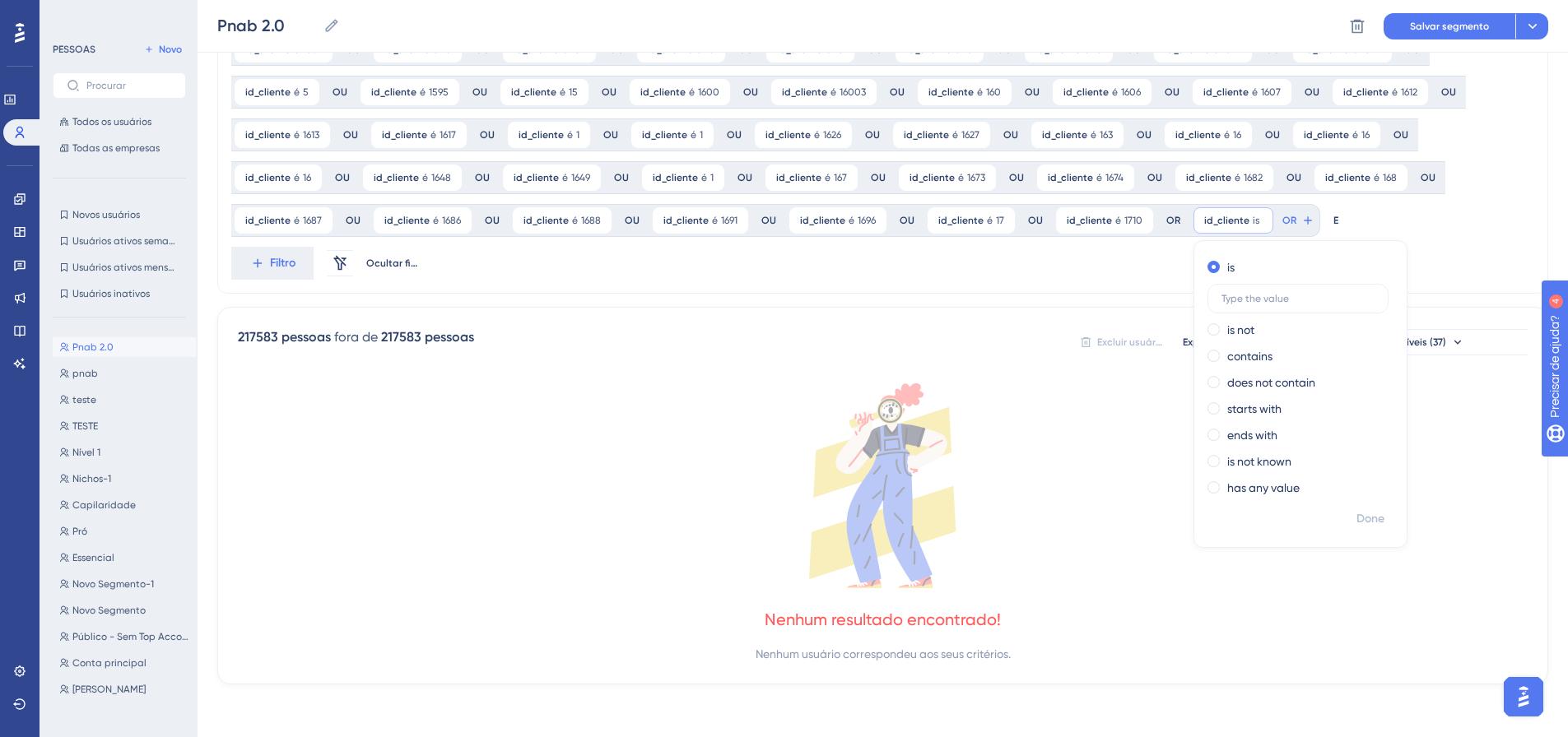
scroll to position [1070, 0]
type input "1713"
click at [1358, 524] on font "Feito" at bounding box center [1371, 518] width 25 height 14
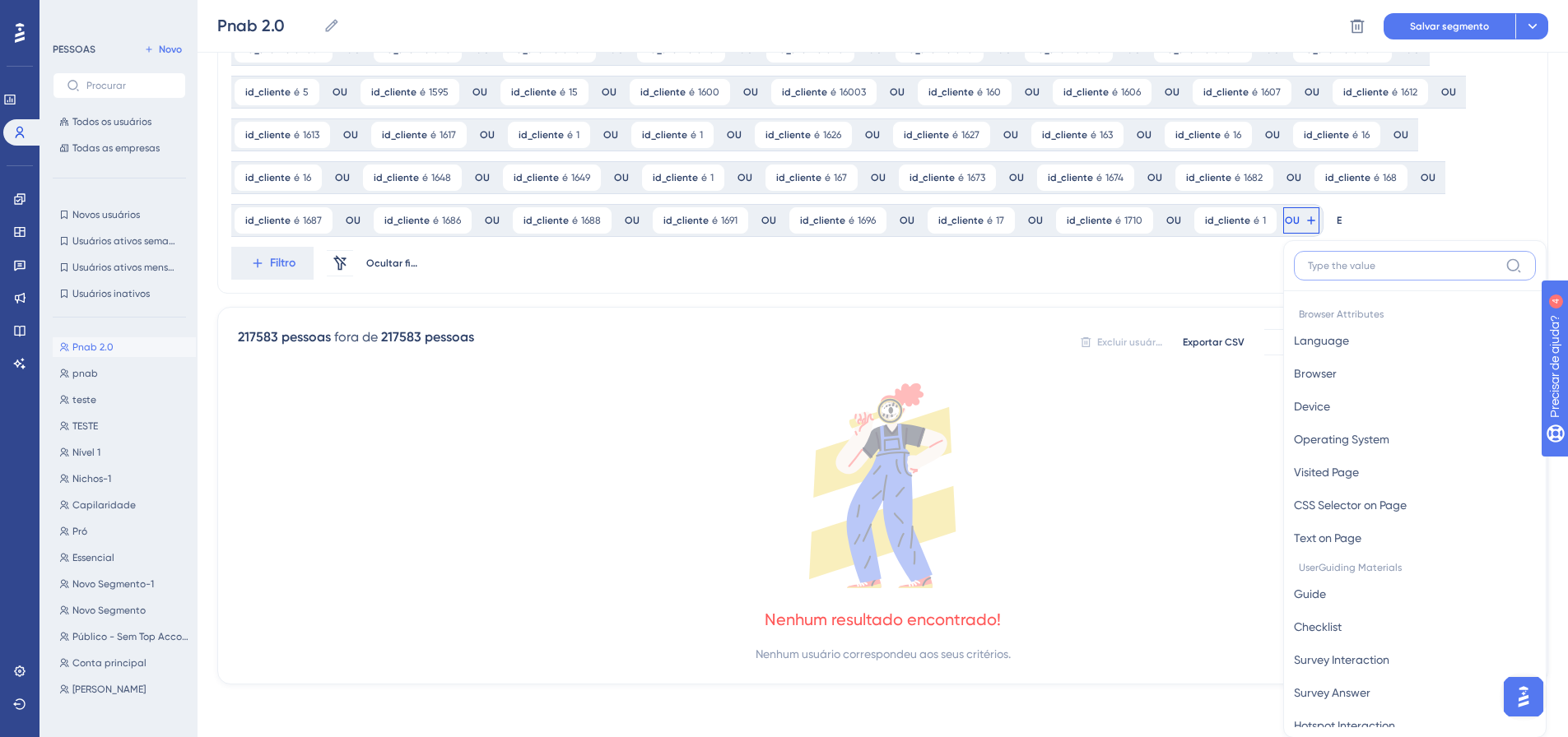
scroll to position [1191, 0]
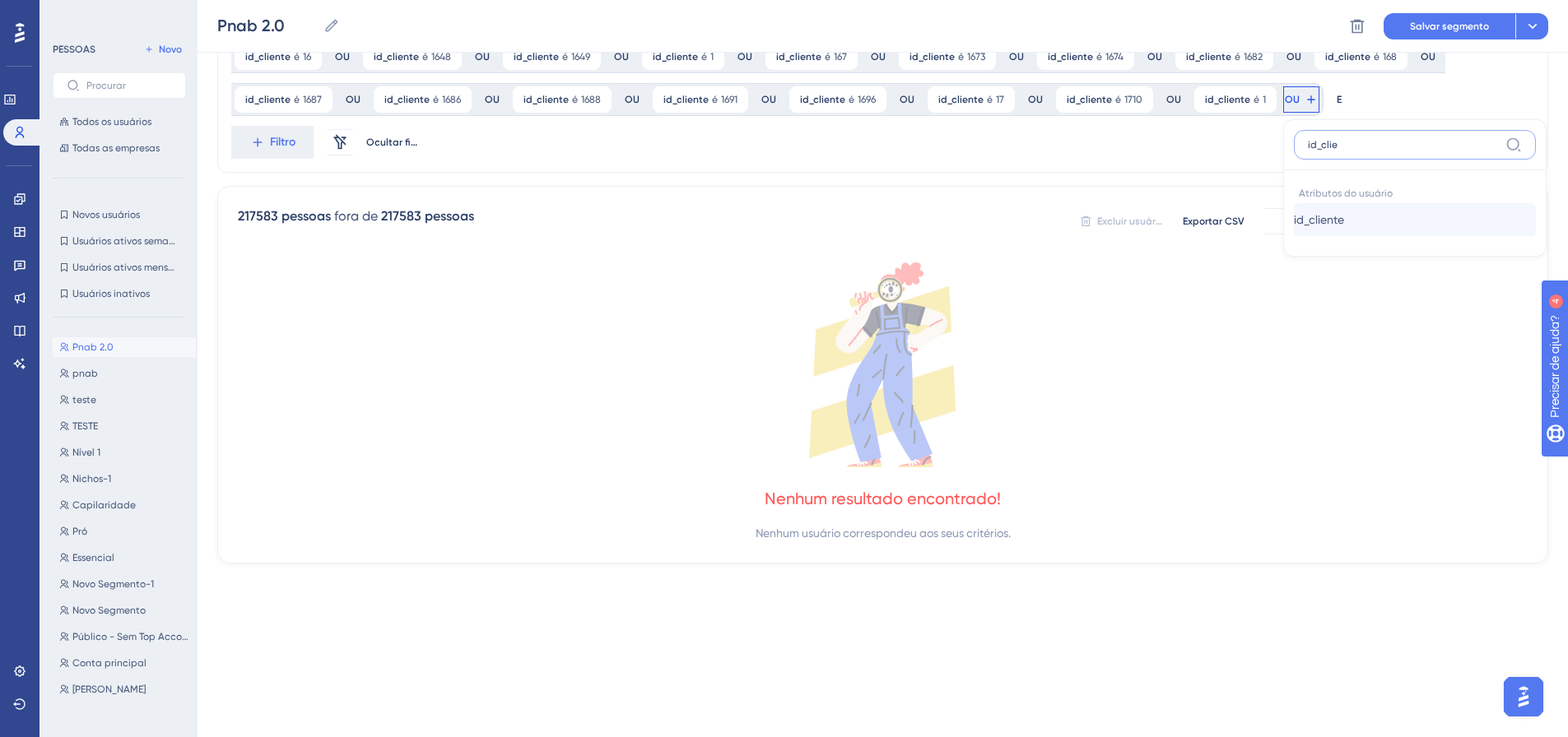
type input "id_clie"
click at [1294, 220] on font "id_cliente" at bounding box center [1319, 219] width 50 height 13
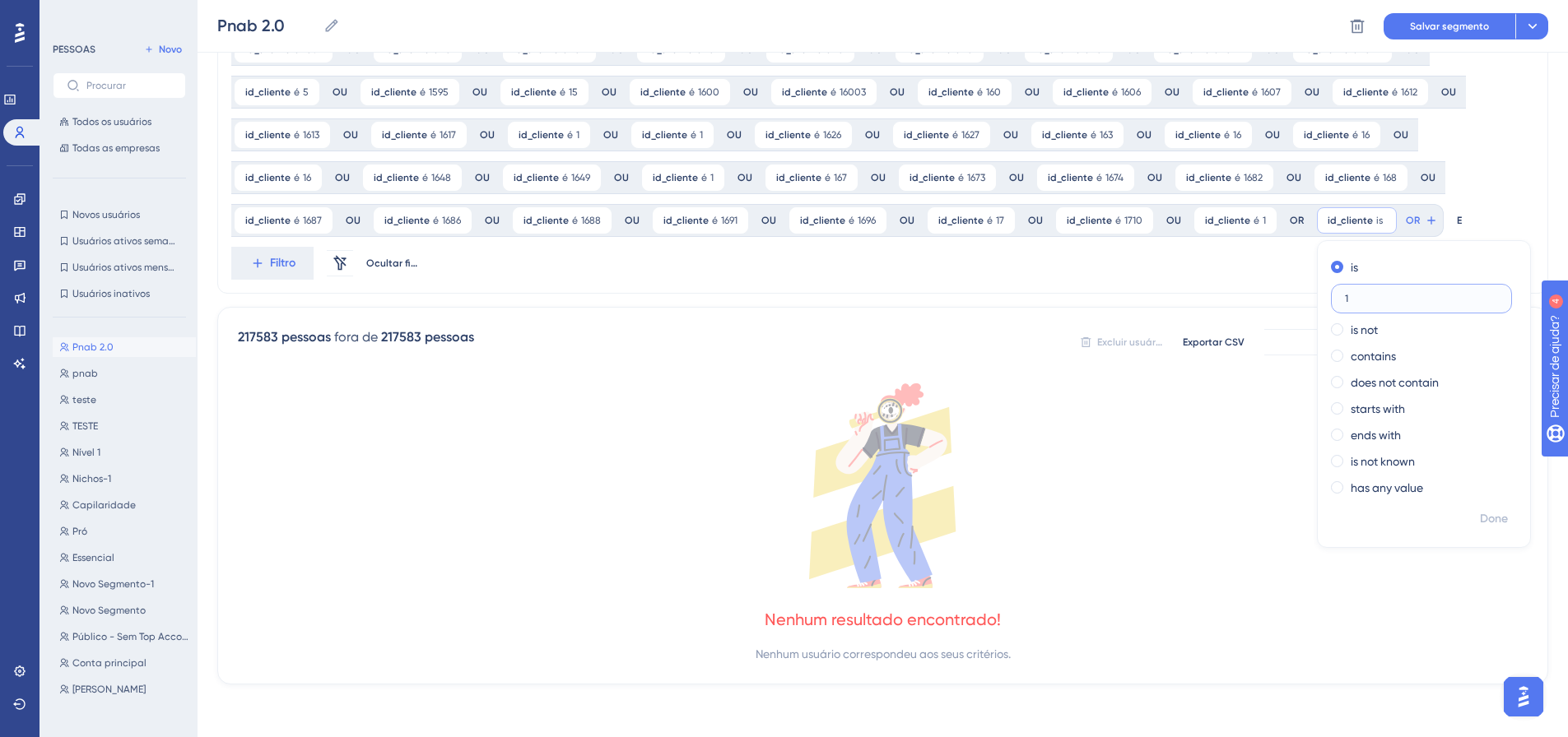
scroll to position [1070, 0]
type input "1717"
click at [1483, 516] on font "Feito" at bounding box center [1495, 518] width 25 height 14
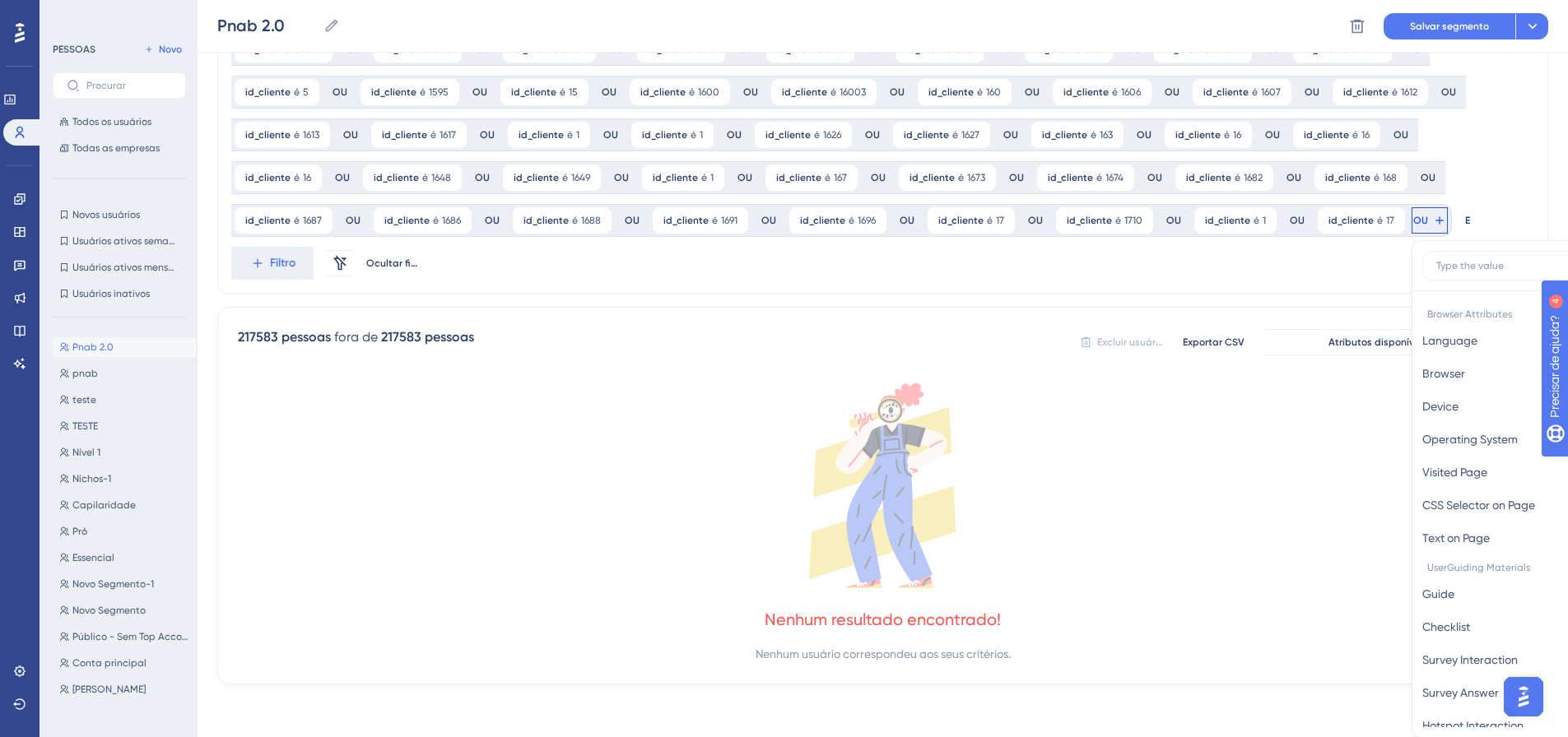
scroll to position [1191, 0]
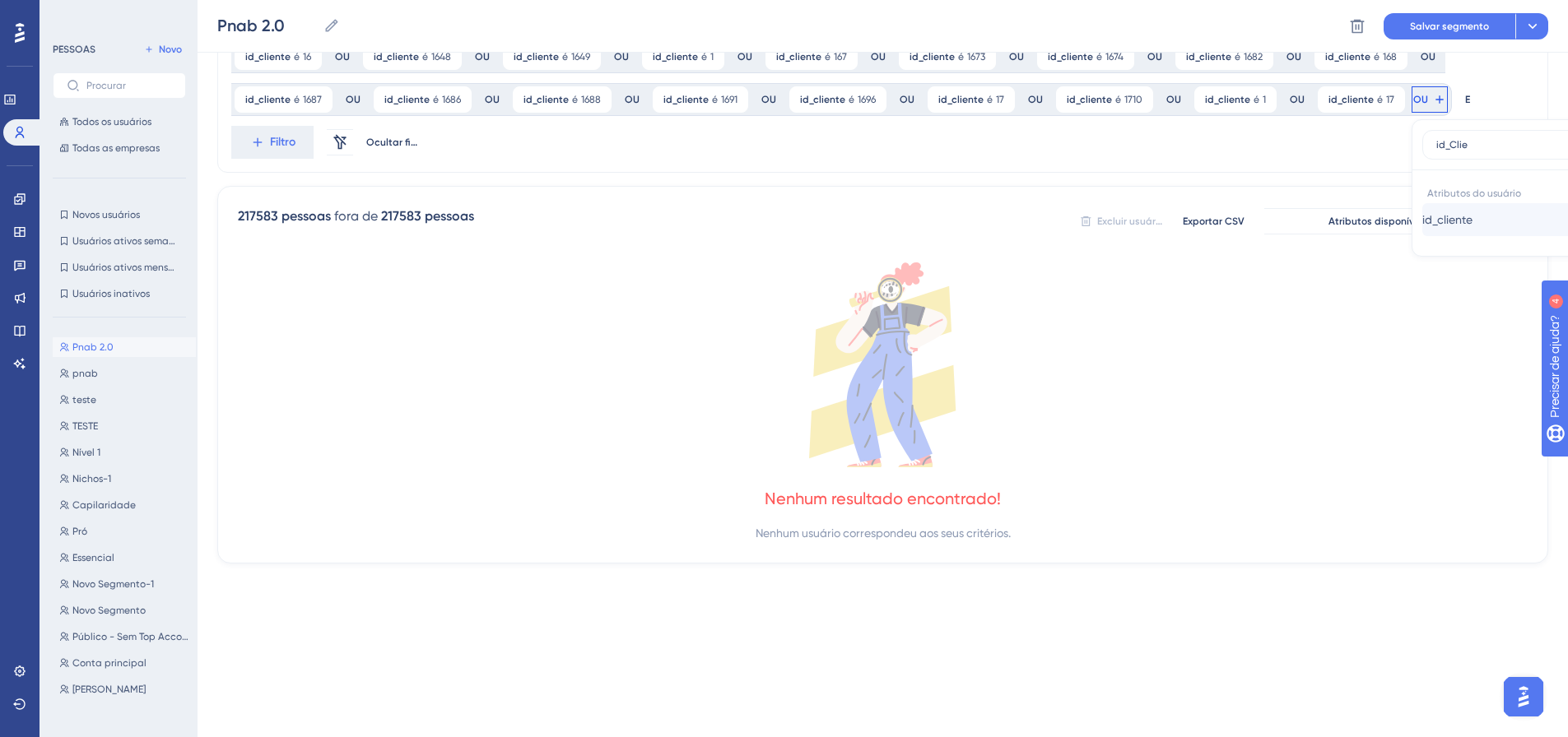
type input "id_Clie"
click at [1422, 226] on span "id_cliente" at bounding box center [1447, 219] width 50 height 20
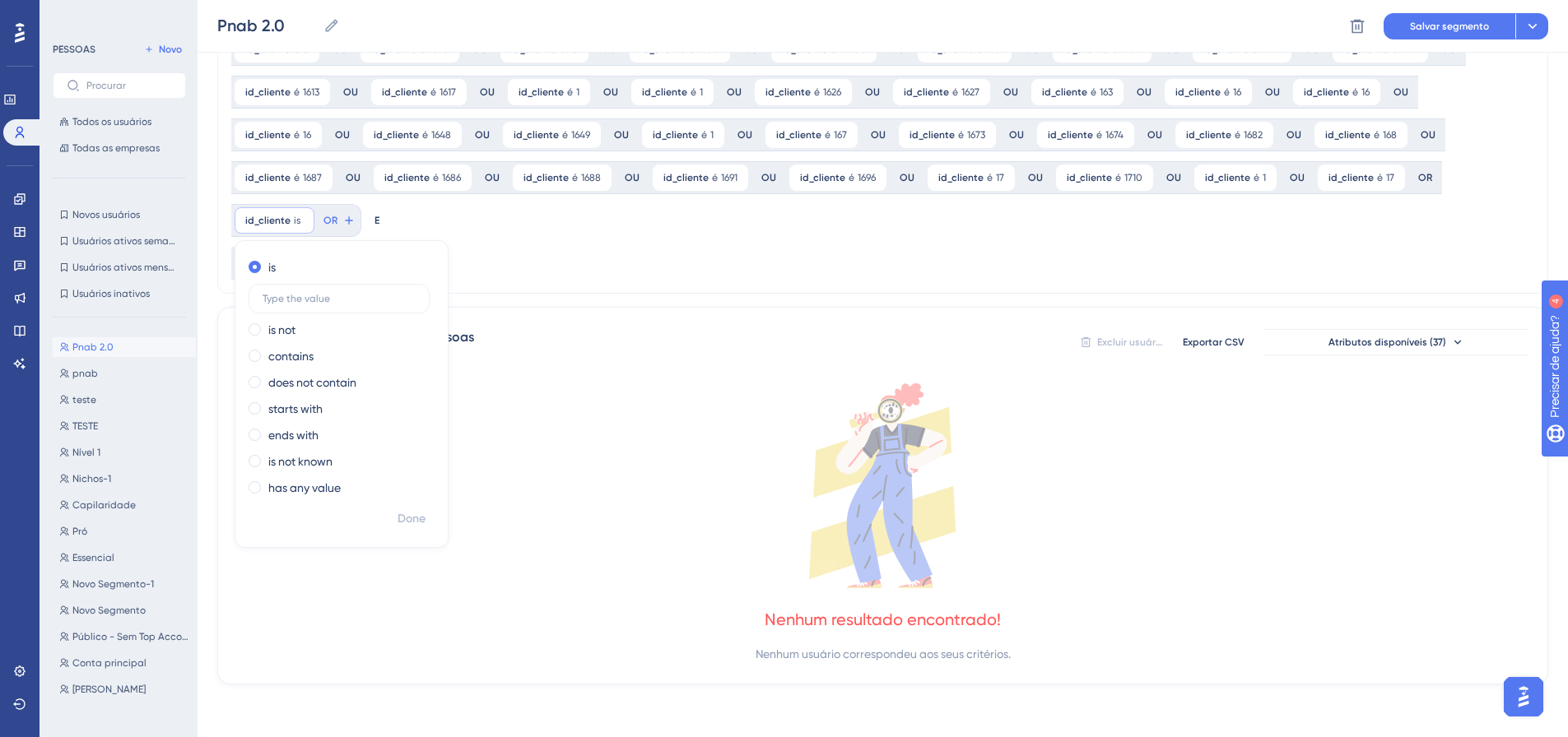
scroll to position [1070, 0]
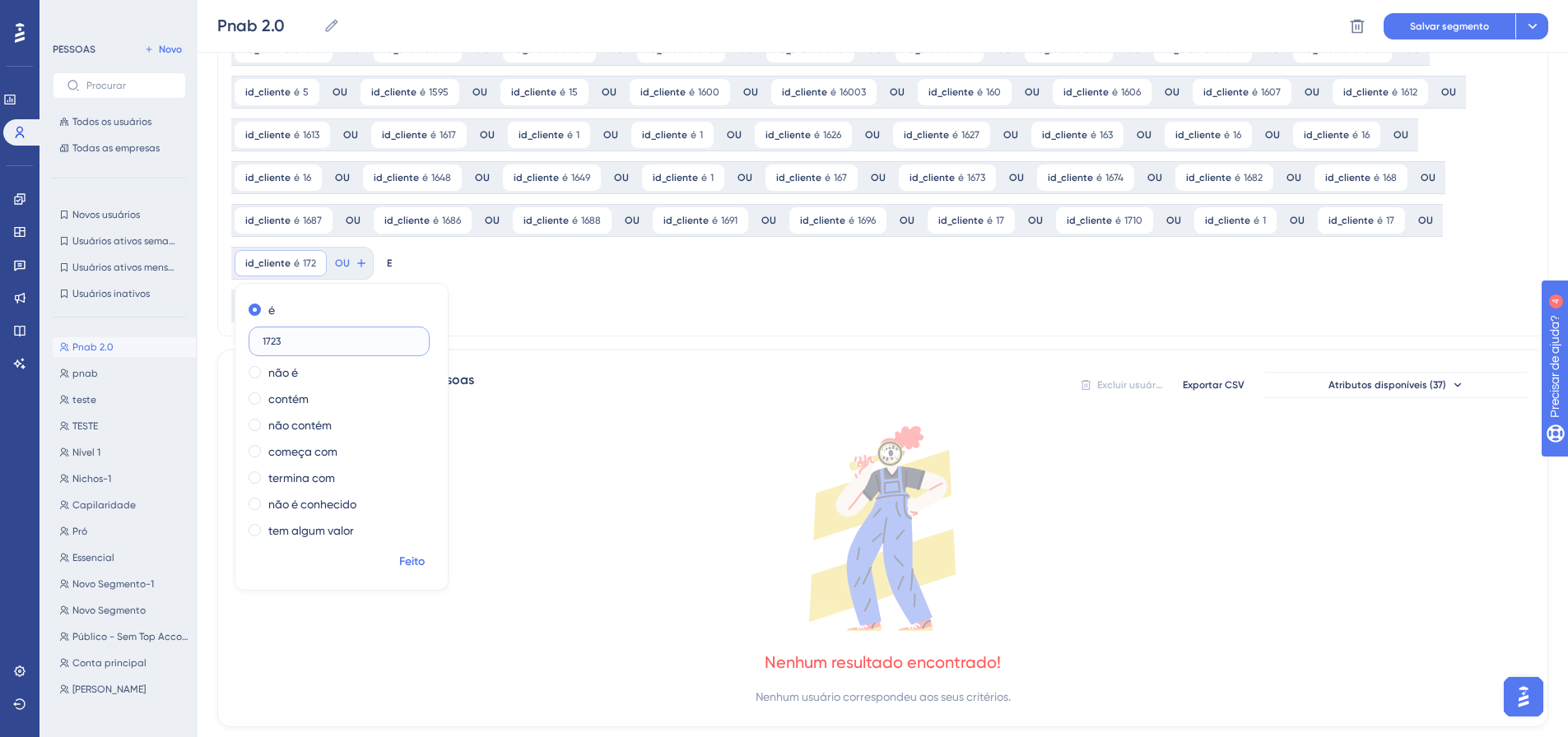
type input "1723"
click at [425, 554] on font "Feito" at bounding box center [411, 561] width 25 height 14
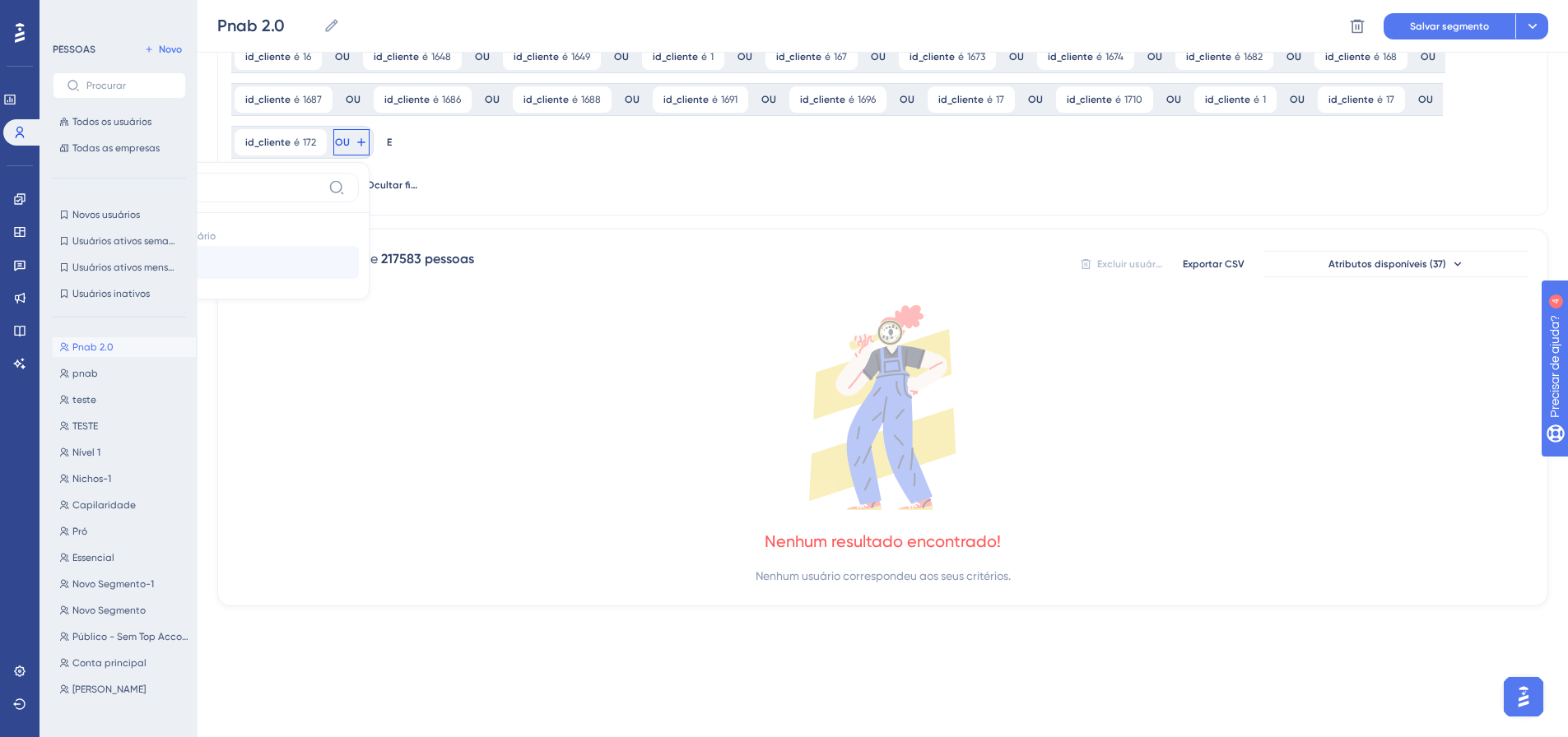
type input "id_clie"
click at [359, 246] on button "id_cliente id_cliente" at bounding box center [237, 262] width 242 height 33
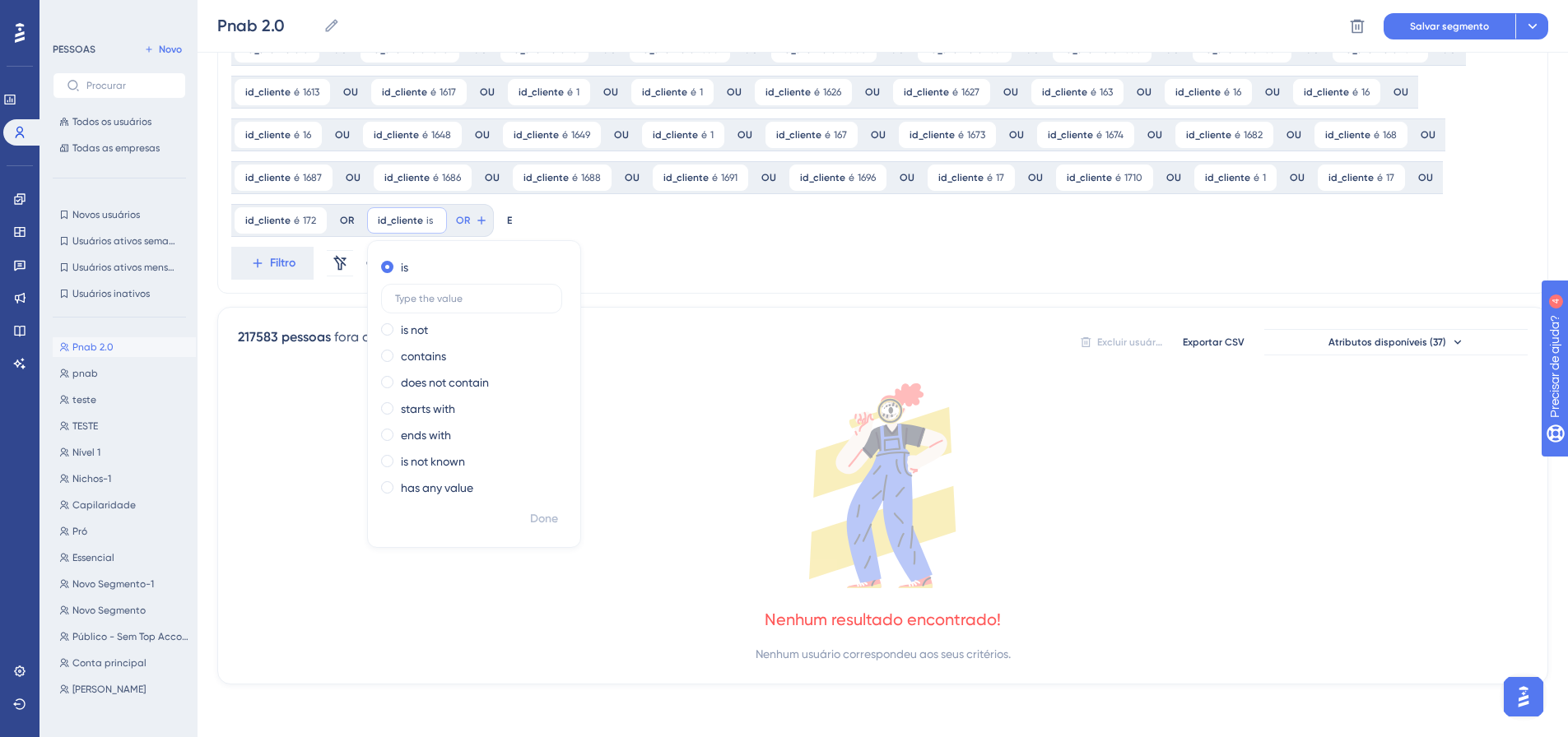
scroll to position [1113, 0]
type input "1722"
click at [532, 509] on span "Feito" at bounding box center [545, 519] width 25 height 20
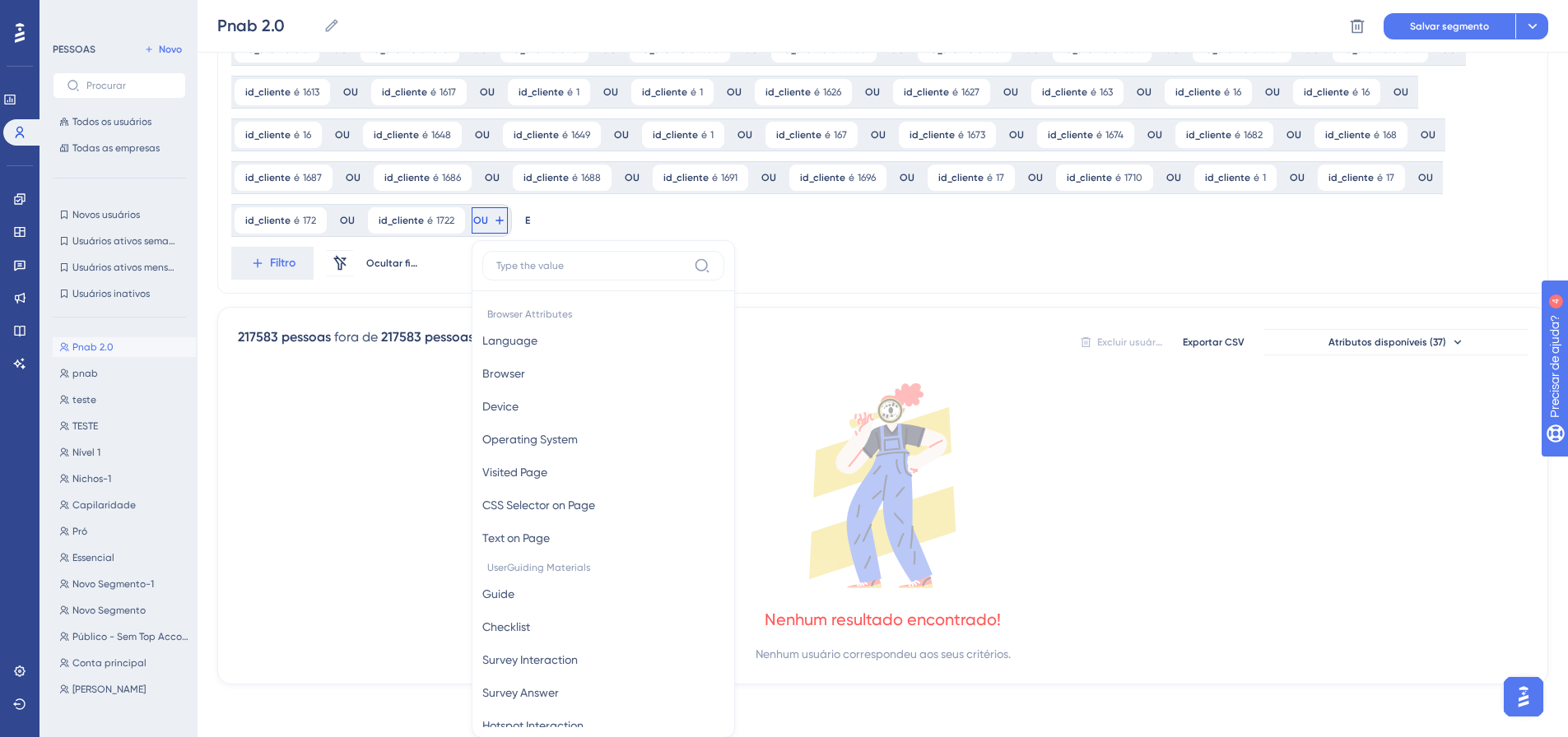
scroll to position [1234, 0]
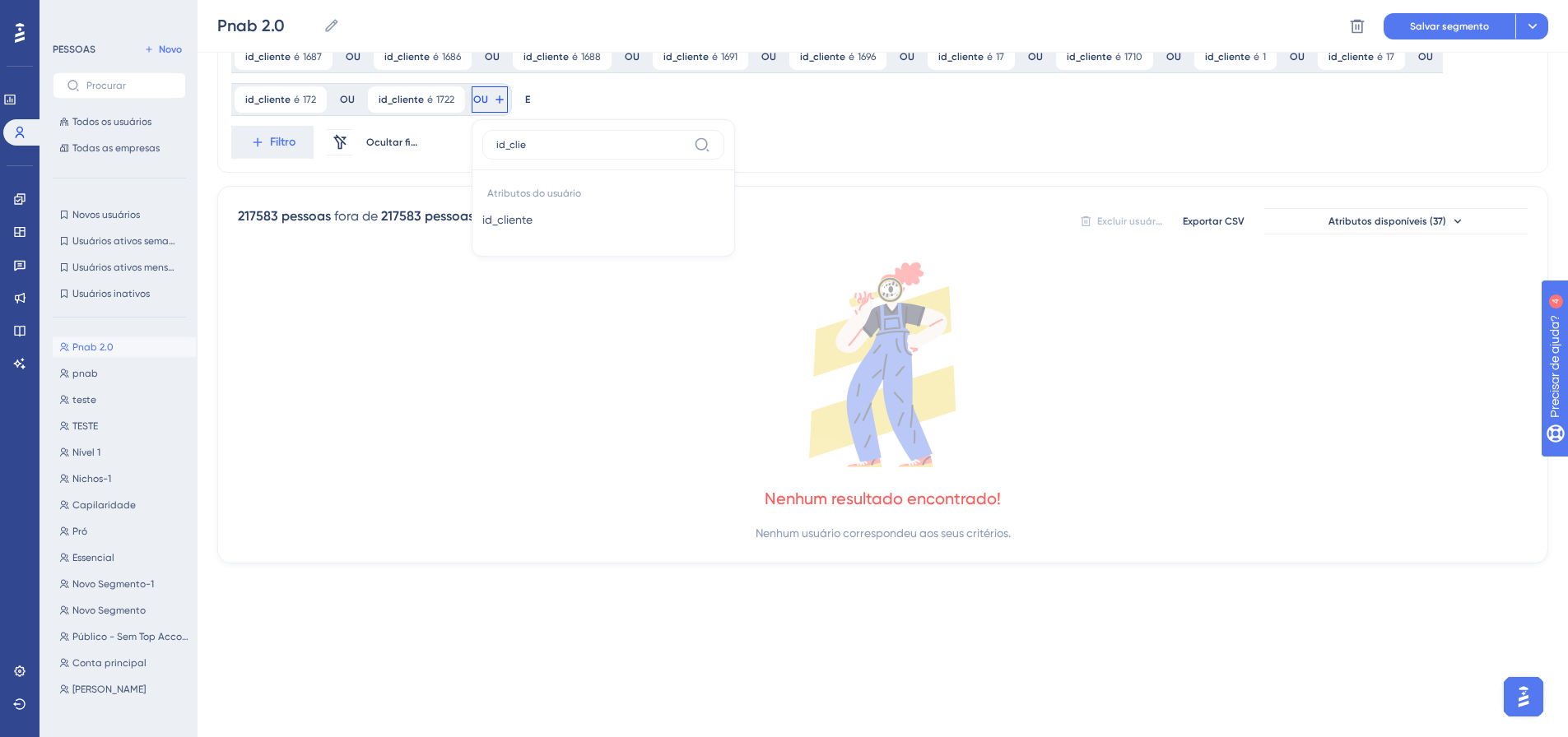
type input "id_clie"
click at [482, 221] on font "id_cliente" at bounding box center [507, 219] width 50 height 13
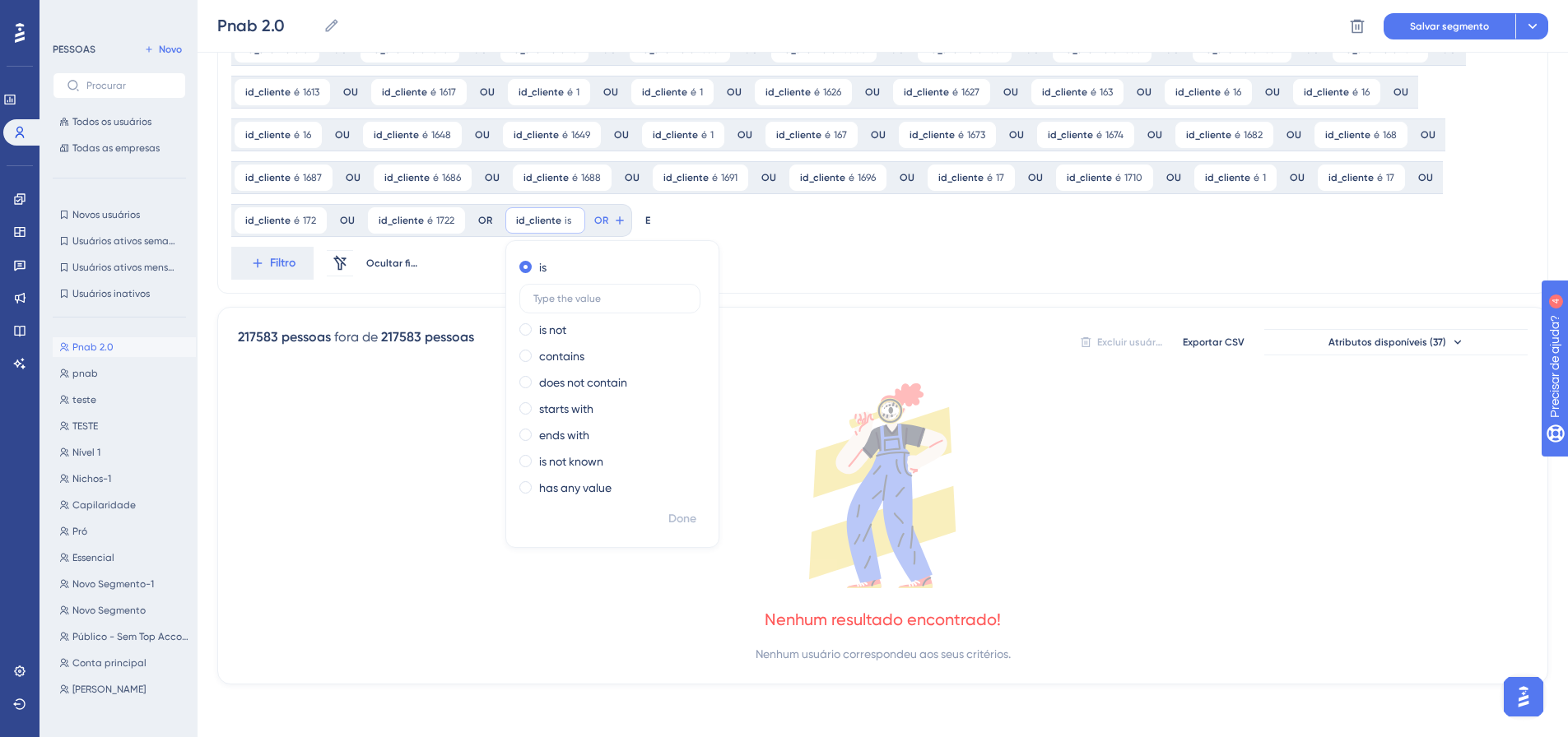
scroll to position [1113, 0]
type input "7"
type input "1731"
click at [670, 515] on font "Feito" at bounding box center [683, 518] width 25 height 14
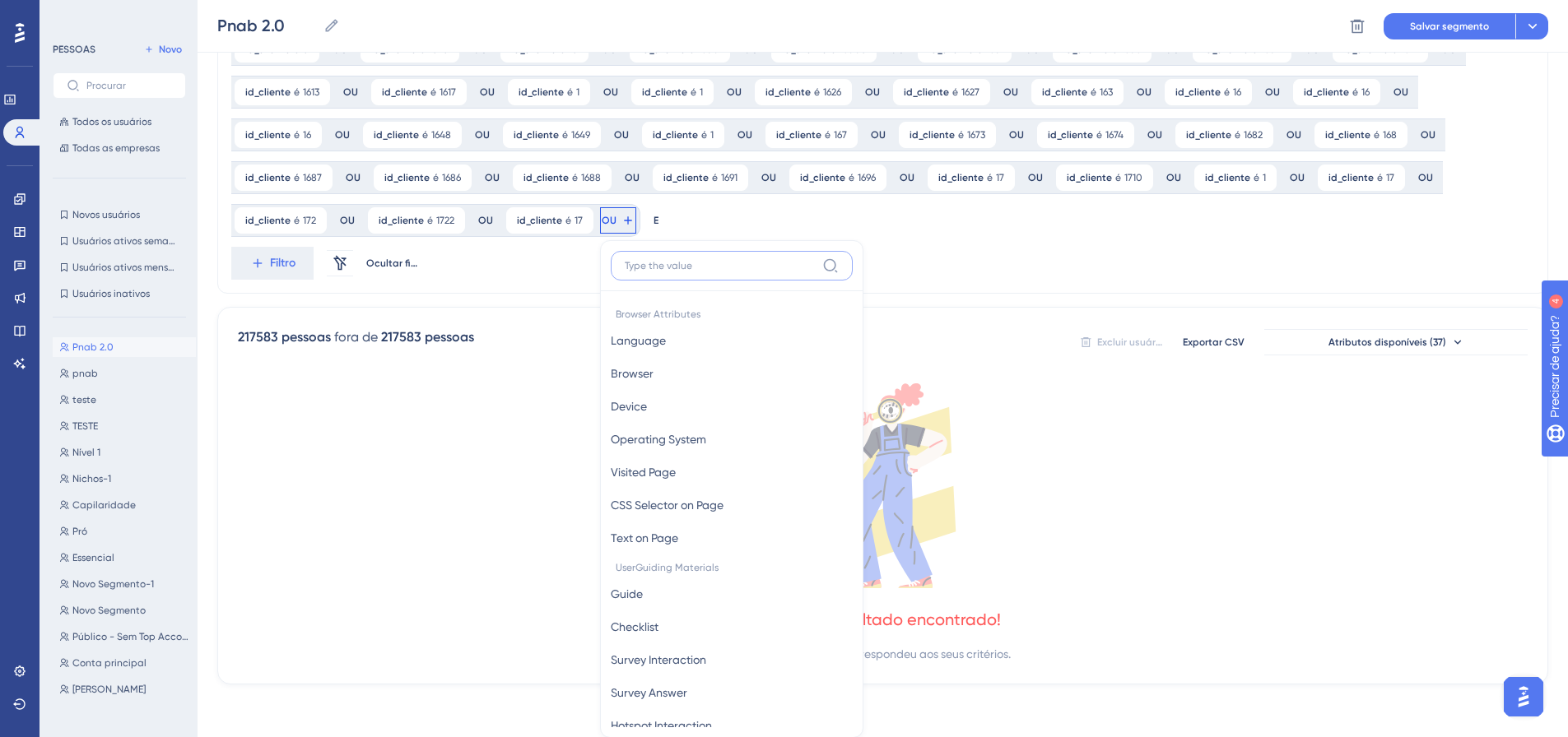
scroll to position [1234, 0]
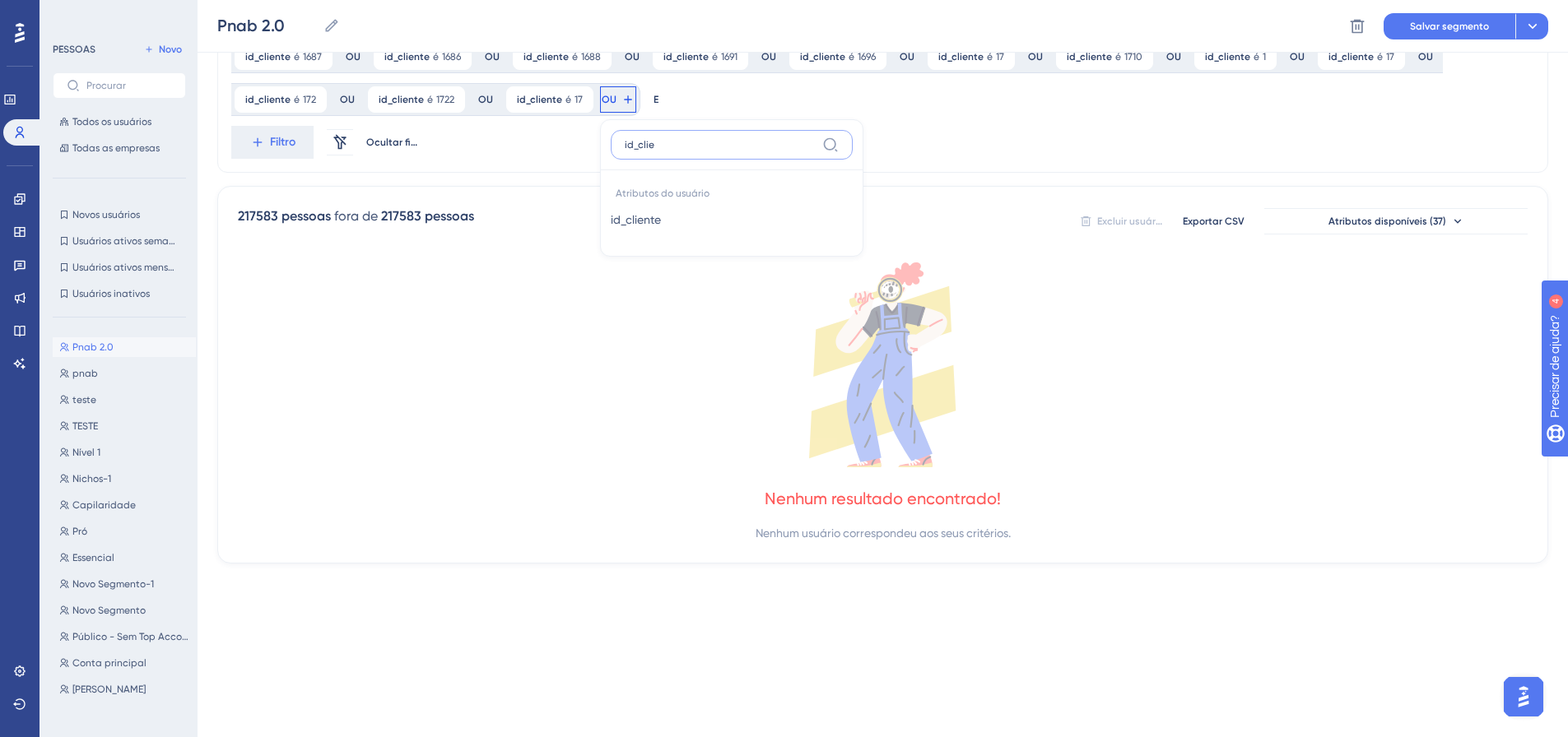
type input "id_clie"
click at [611, 221] on font "id_cliente" at bounding box center [636, 219] width 50 height 13
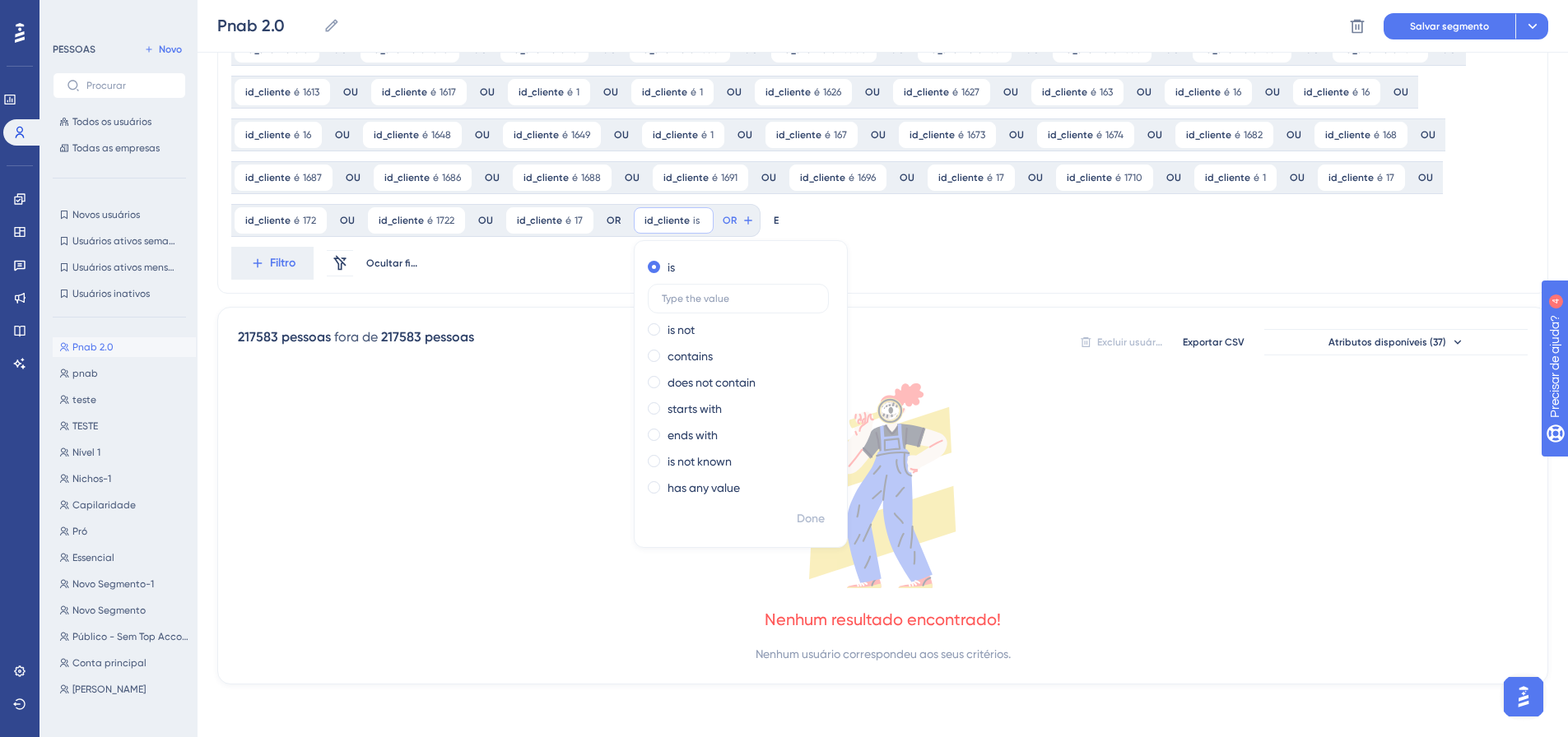
scroll to position [1113, 0]
type input "7"
click at [663, 298] on input "text" at bounding box center [739, 299] width 153 height 12
type input "1733"
click at [800, 514] on font "Feito" at bounding box center [812, 518] width 25 height 14
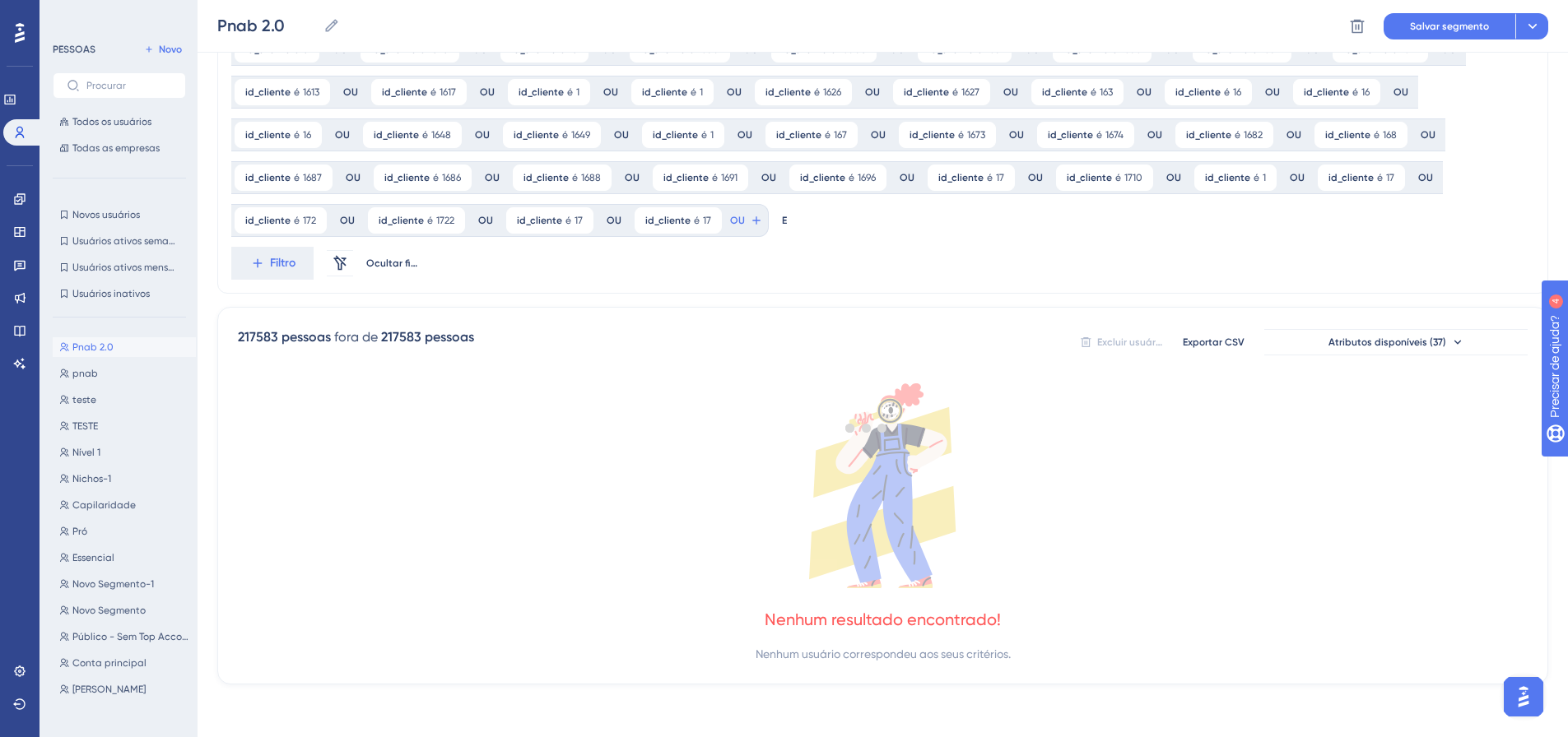
click at [610, 215] on div at bounding box center [866, 427] width 1403 height 618
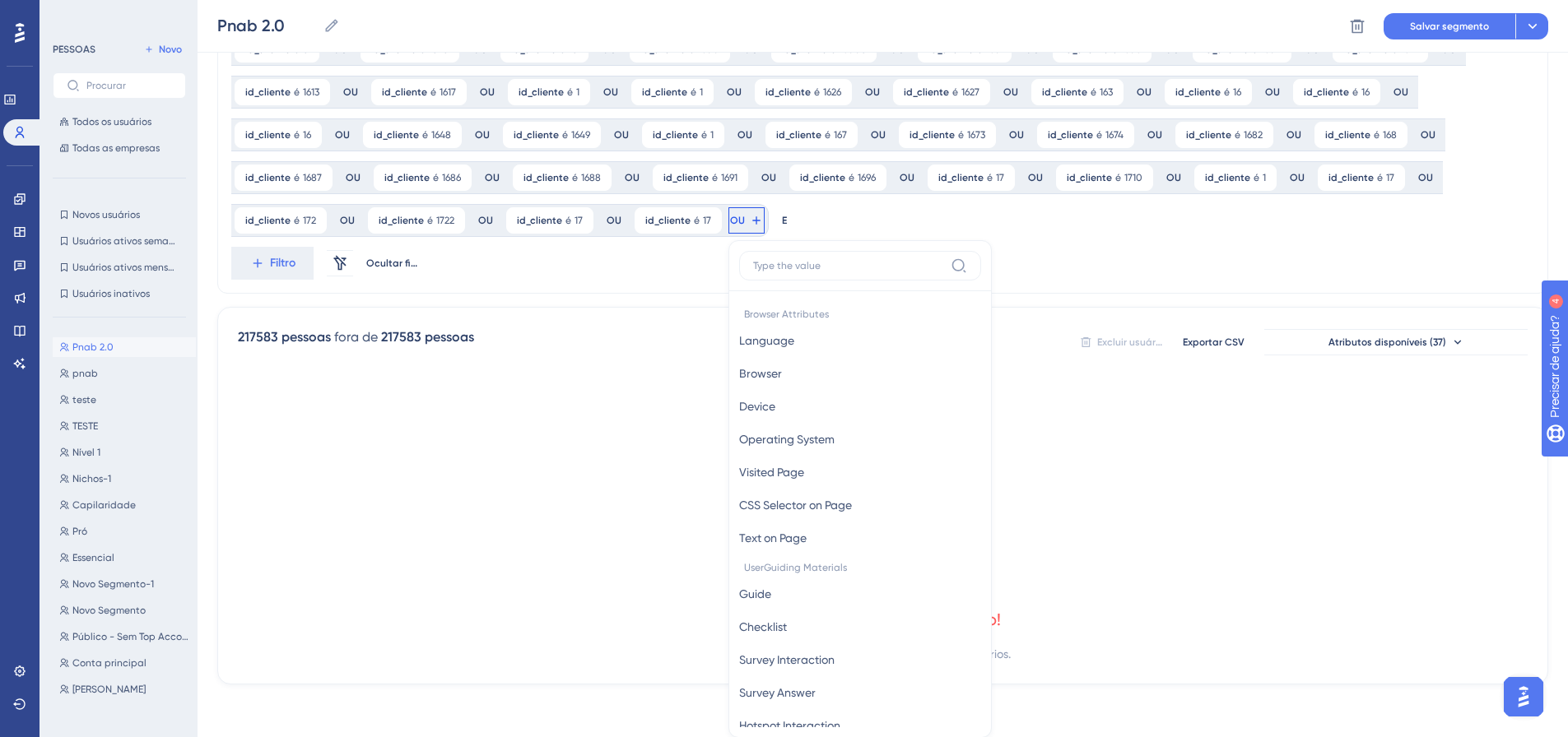
scroll to position [1234, 0]
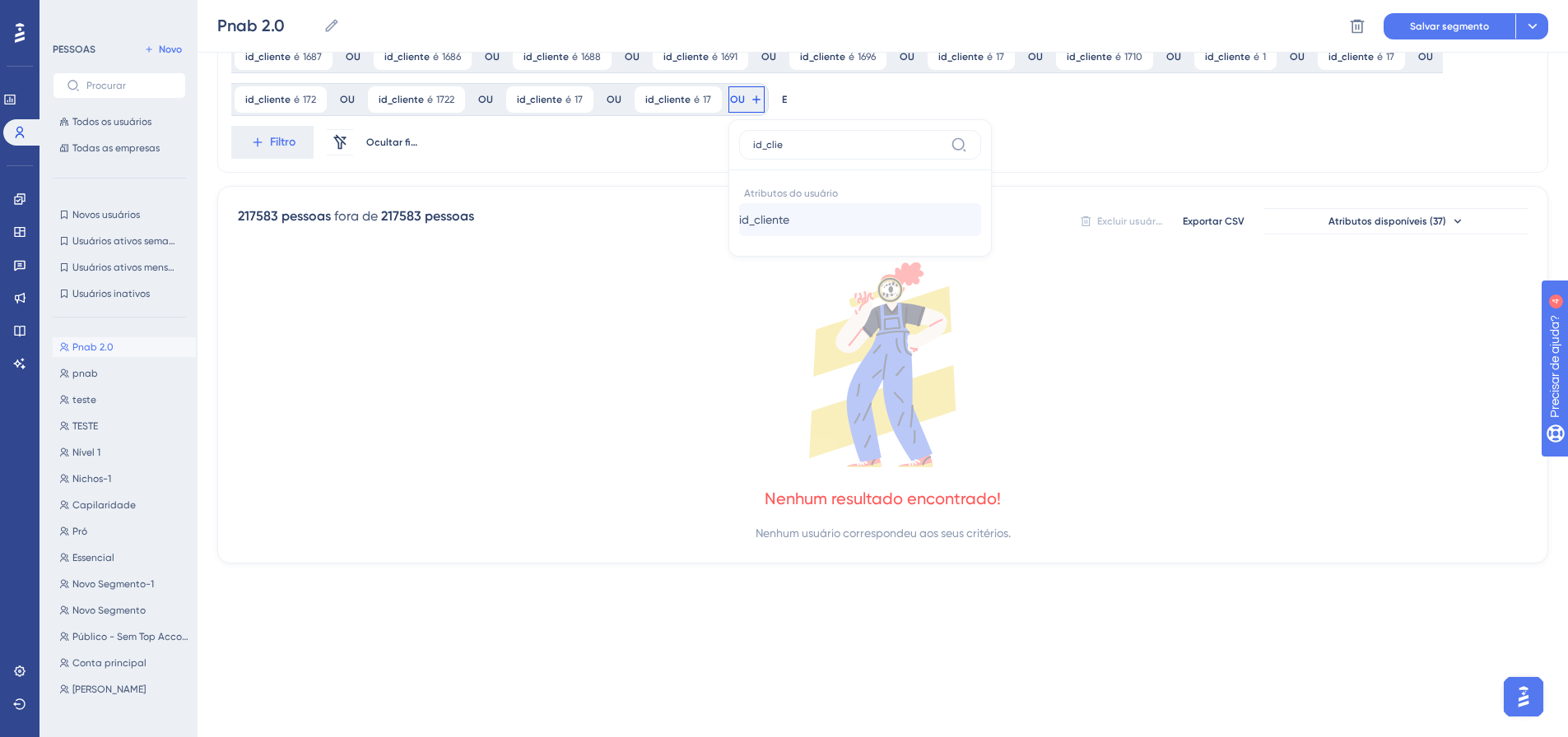
type input "id_clie"
click at [739, 221] on font "id_cliente" at bounding box center [764, 219] width 50 height 13
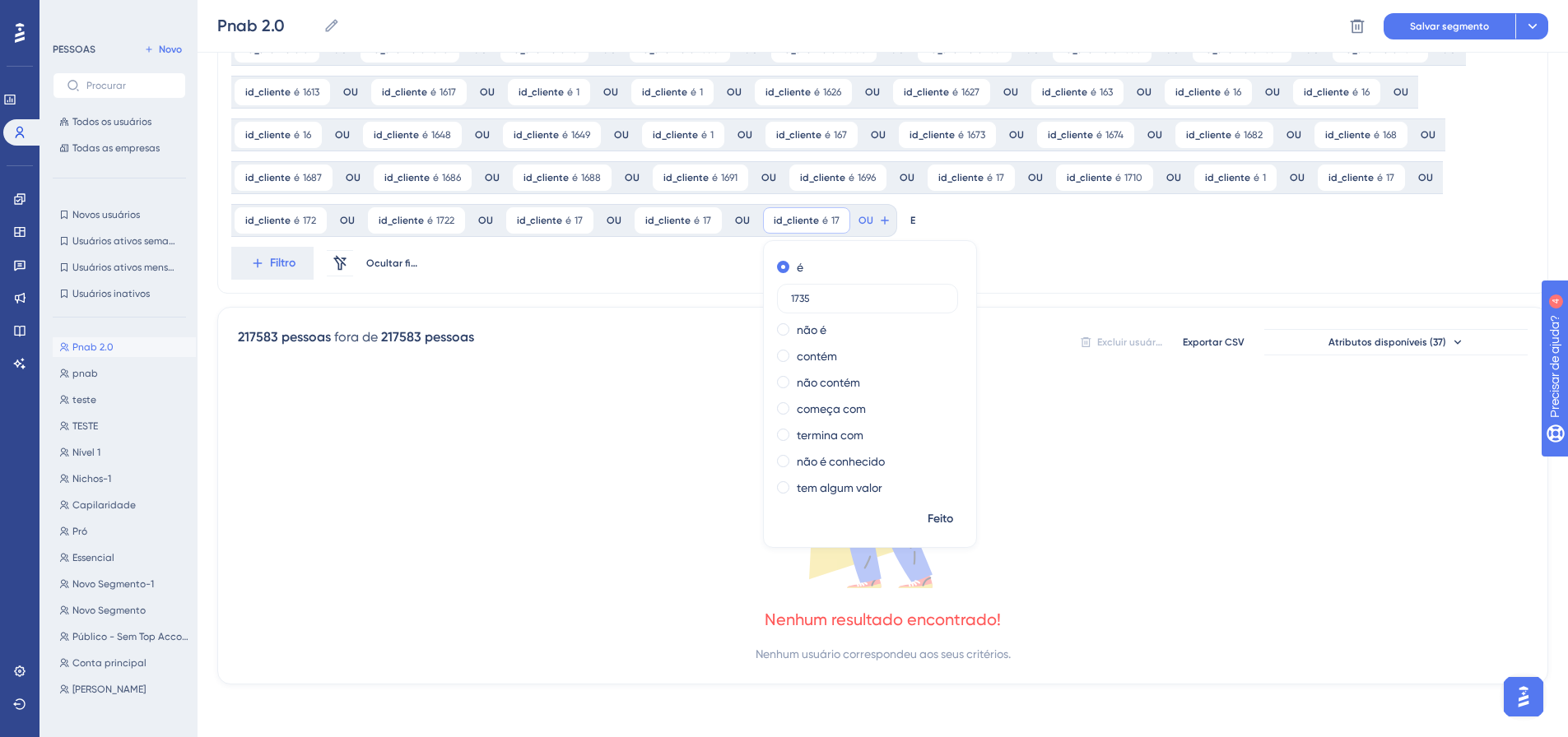
type input "1735"
click at [928, 524] on font "Feito" at bounding box center [940, 518] width 25 height 14
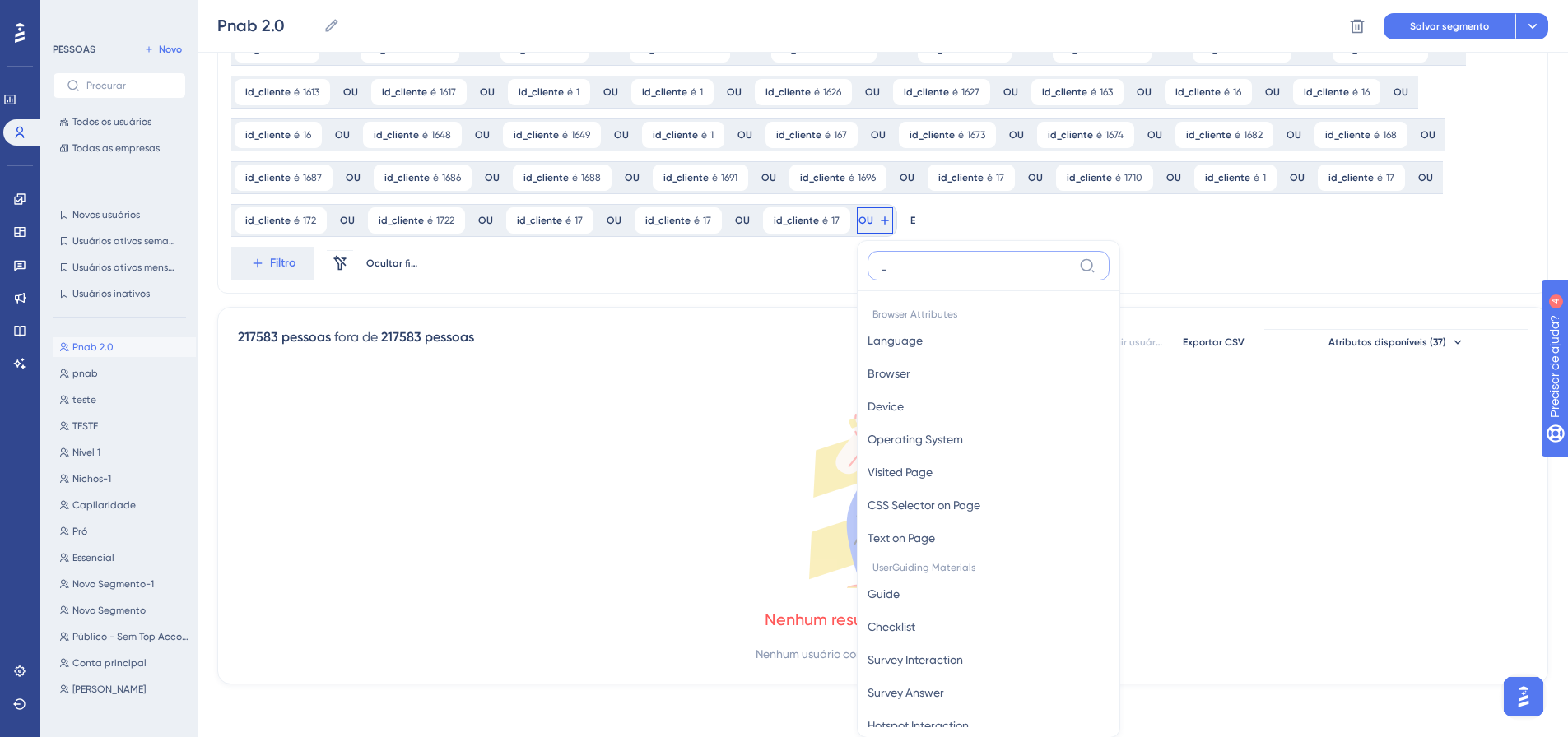
scroll to position [1234, 0]
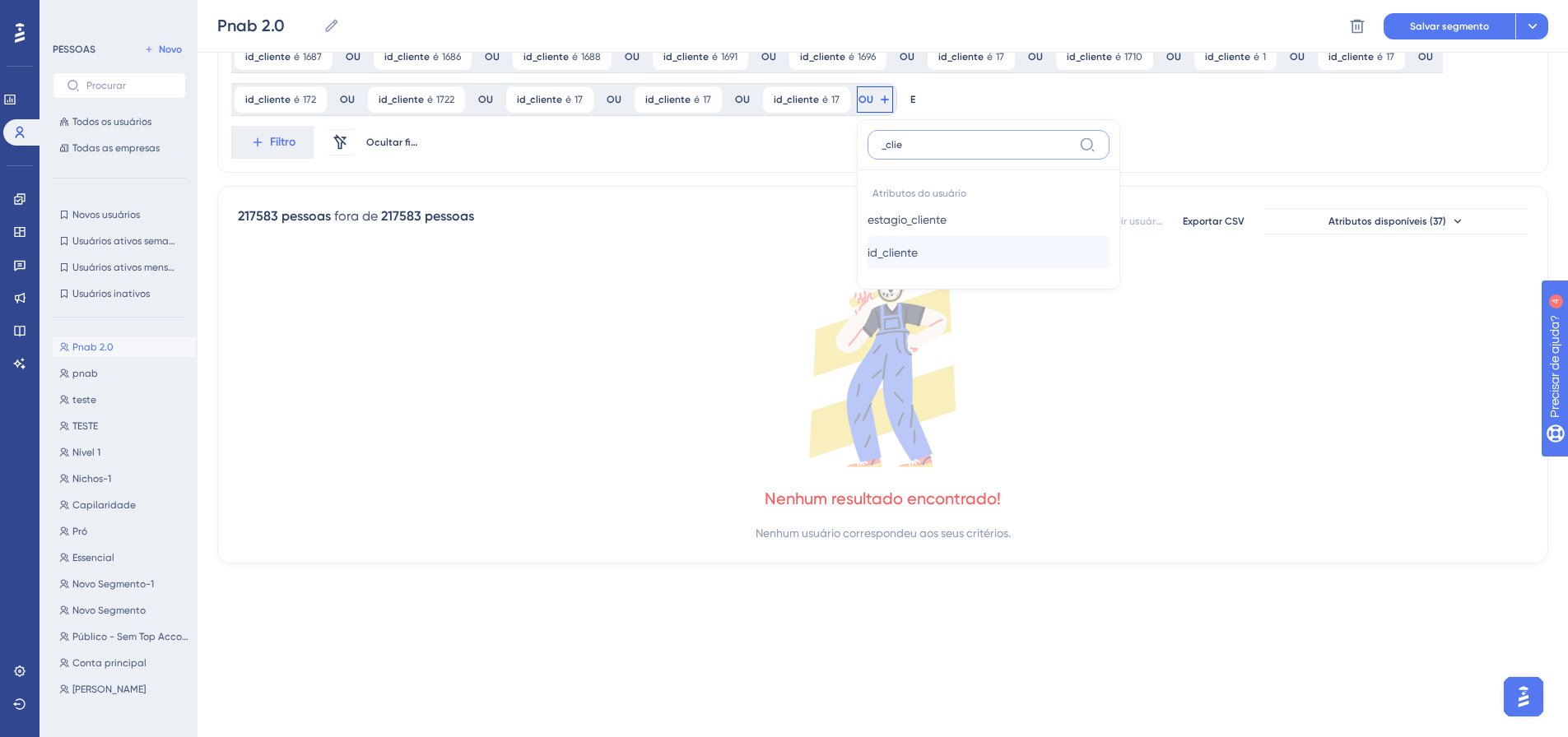
type input "_clie"
click at [867, 243] on span "id_cliente" at bounding box center [893, 253] width 50 height 20
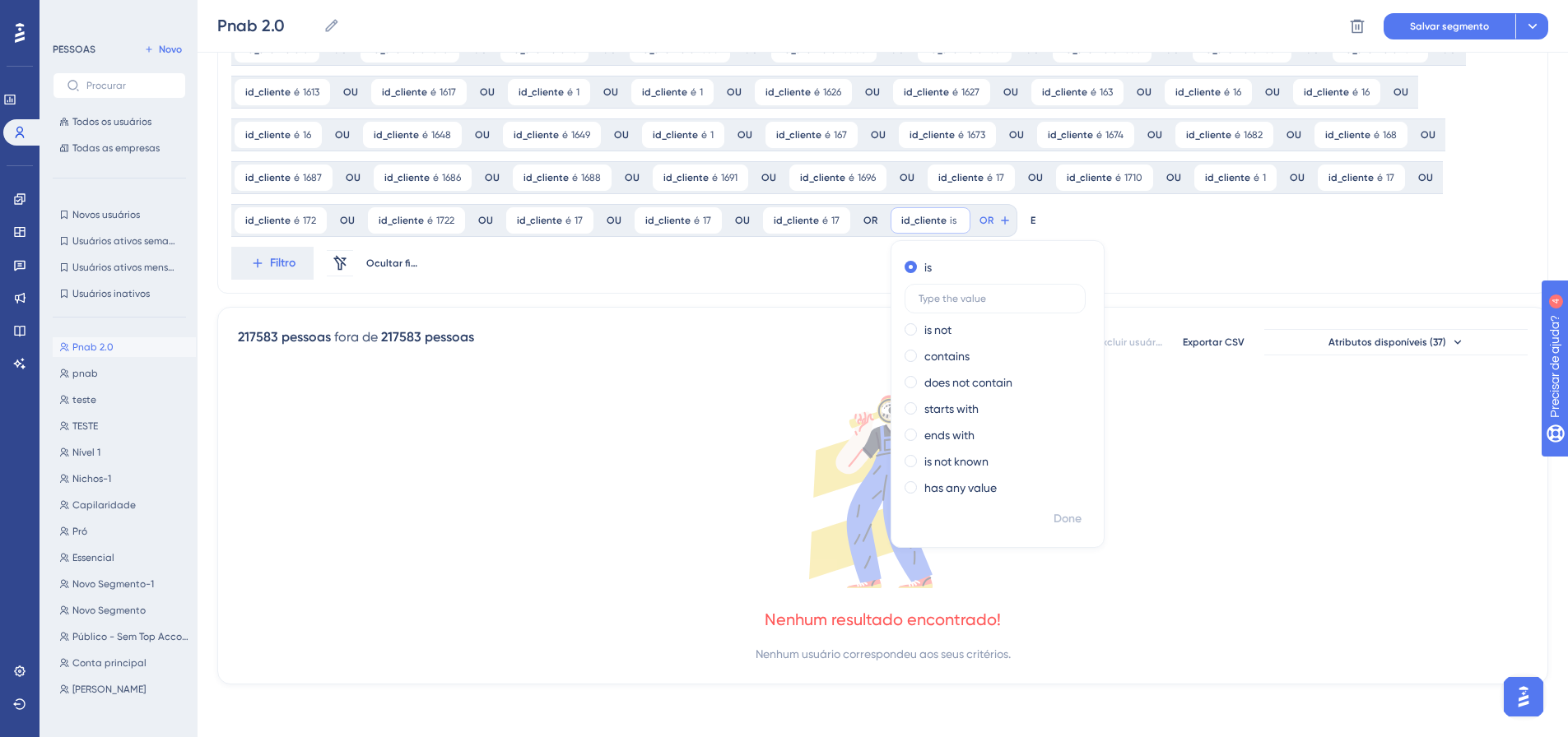
scroll to position [1113, 0]
type input "1736"
click at [1056, 518] on font "Feito" at bounding box center [1069, 518] width 25 height 14
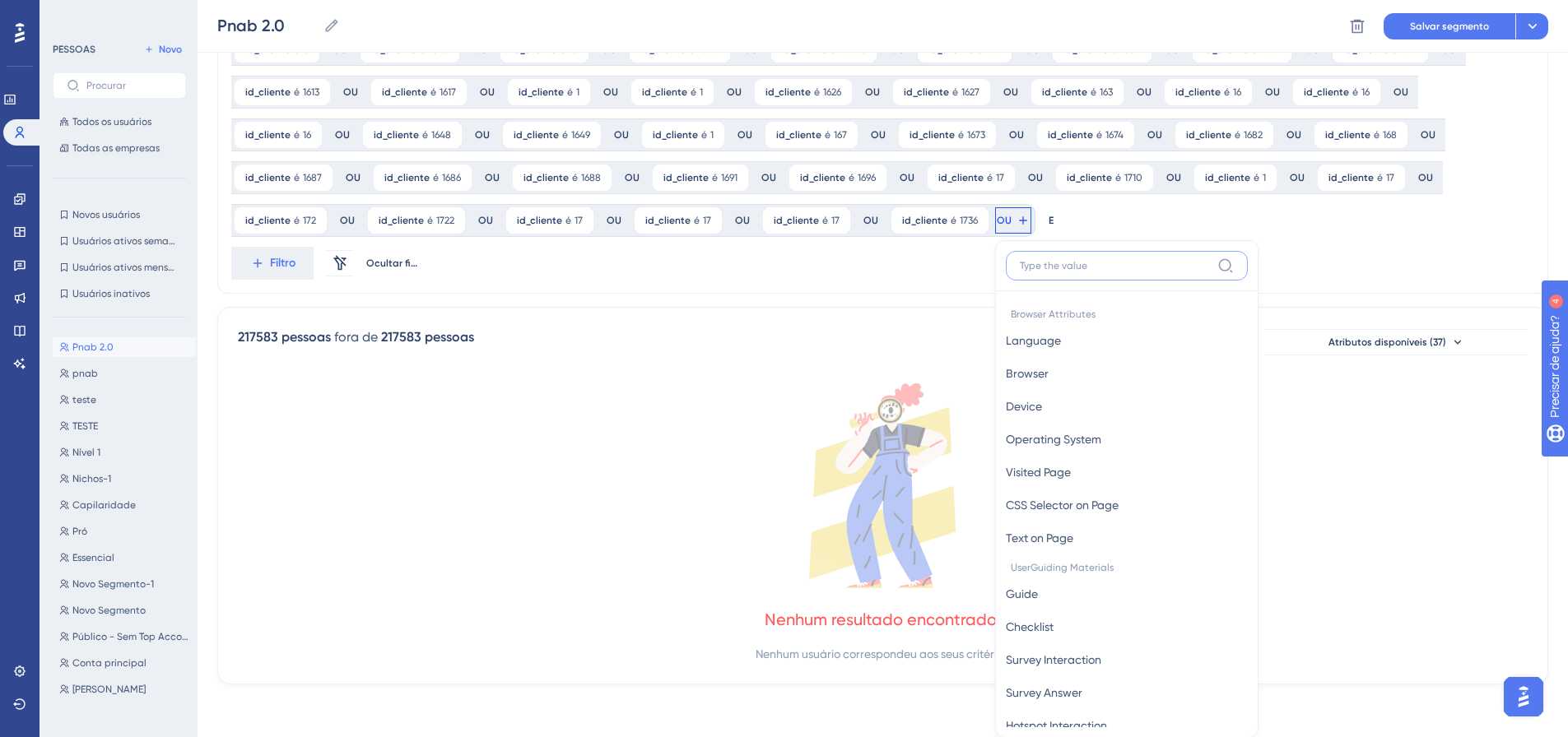
scroll to position [1234, 0]
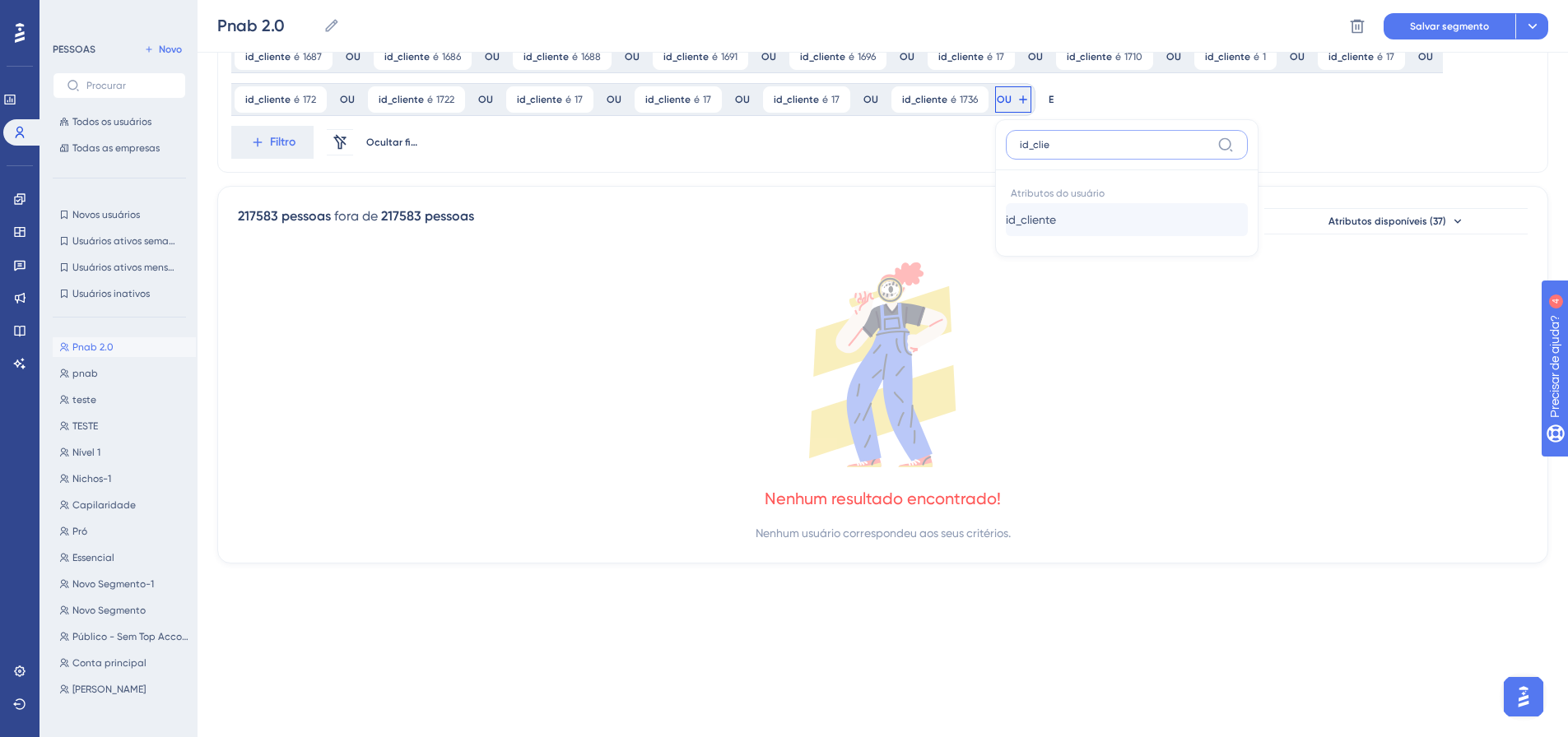
type input "id_clie"
click at [1006, 217] on font "id_cliente" at bounding box center [1031, 219] width 50 height 13
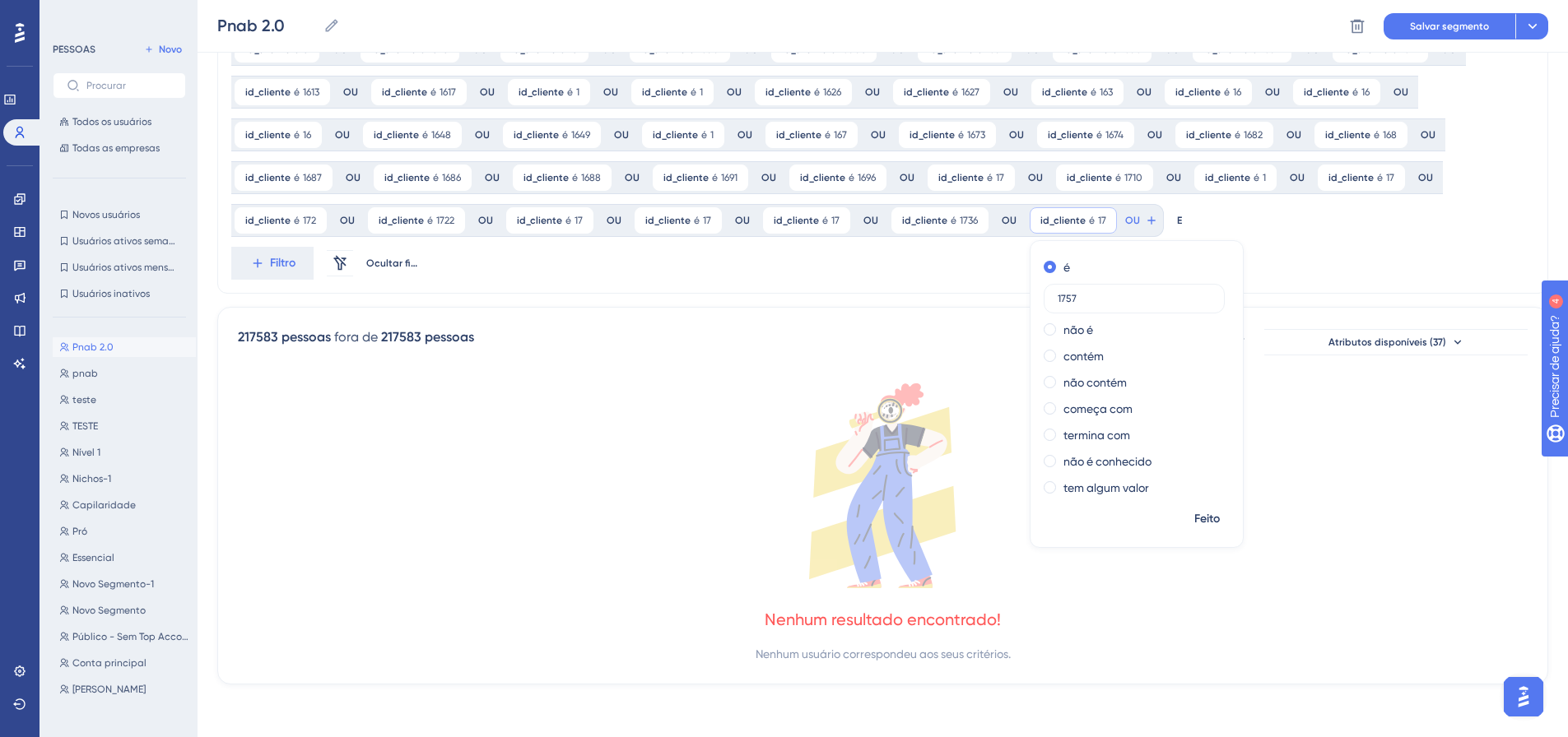
type input "1757"
click at [1194, 518] on font "Feito" at bounding box center [1207, 518] width 25 height 14
click at [998, 210] on div at bounding box center [866, 427] width 1403 height 618
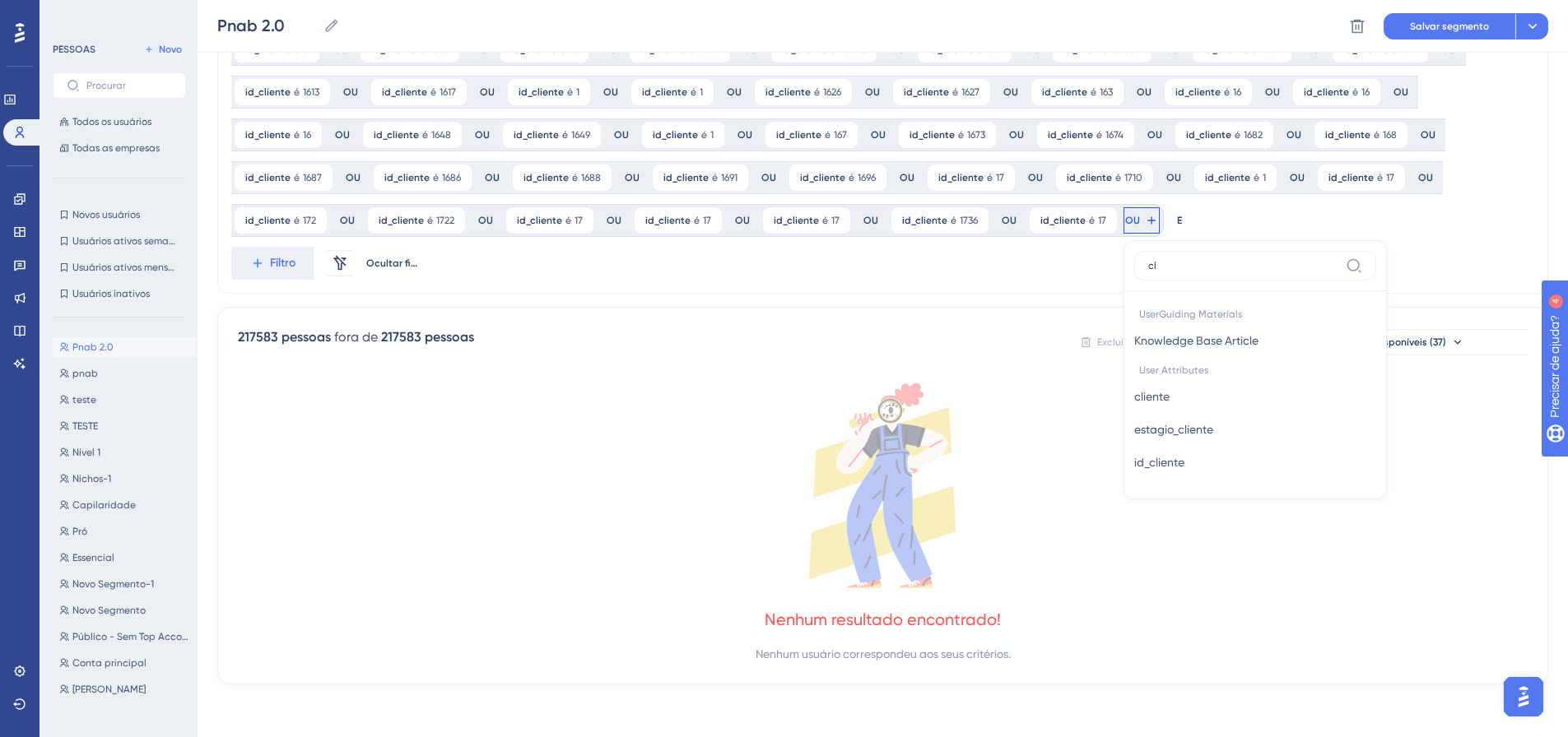
scroll to position [1234, 0]
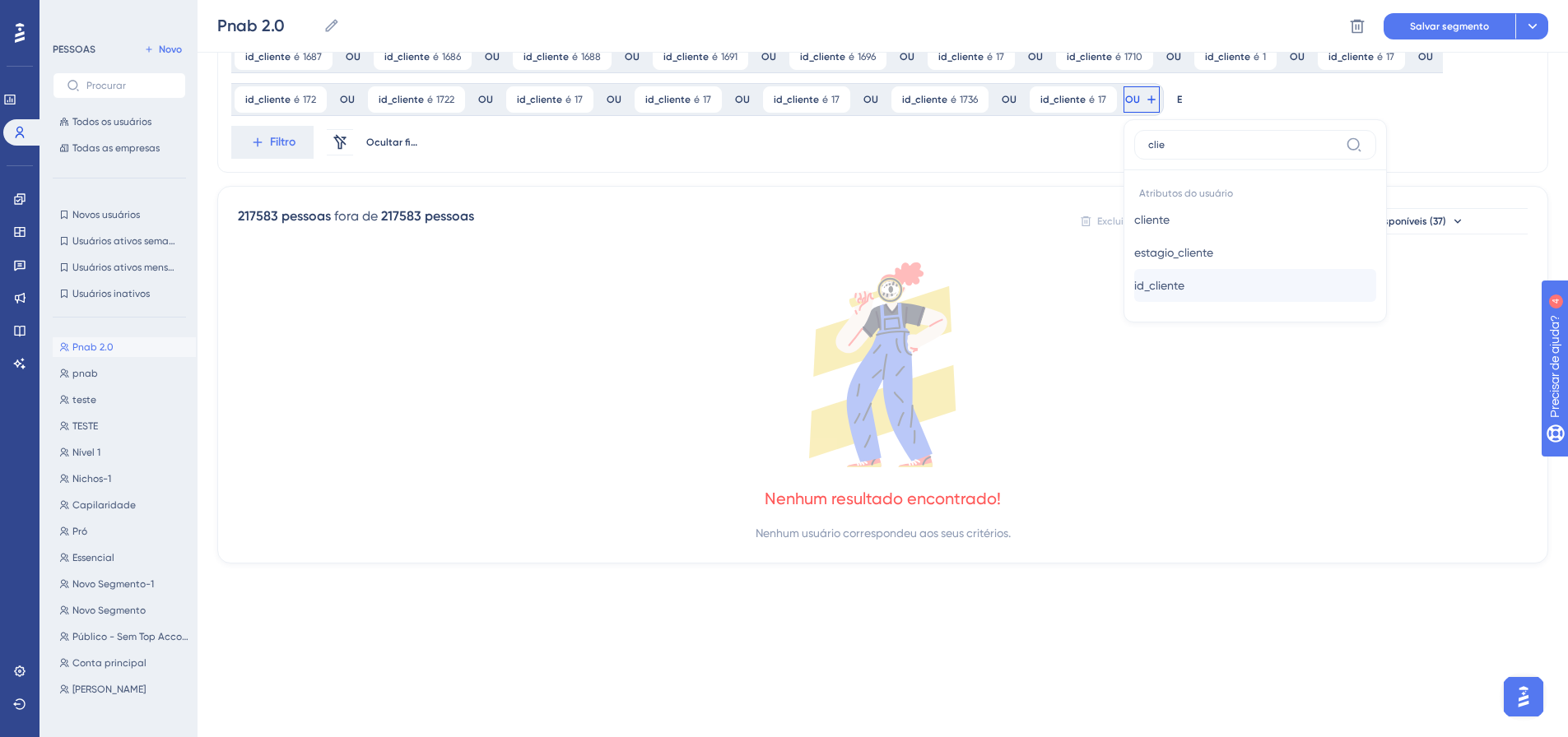
type input "clie"
click at [1134, 285] on font "id_cliente" at bounding box center [1159, 286] width 50 height 13
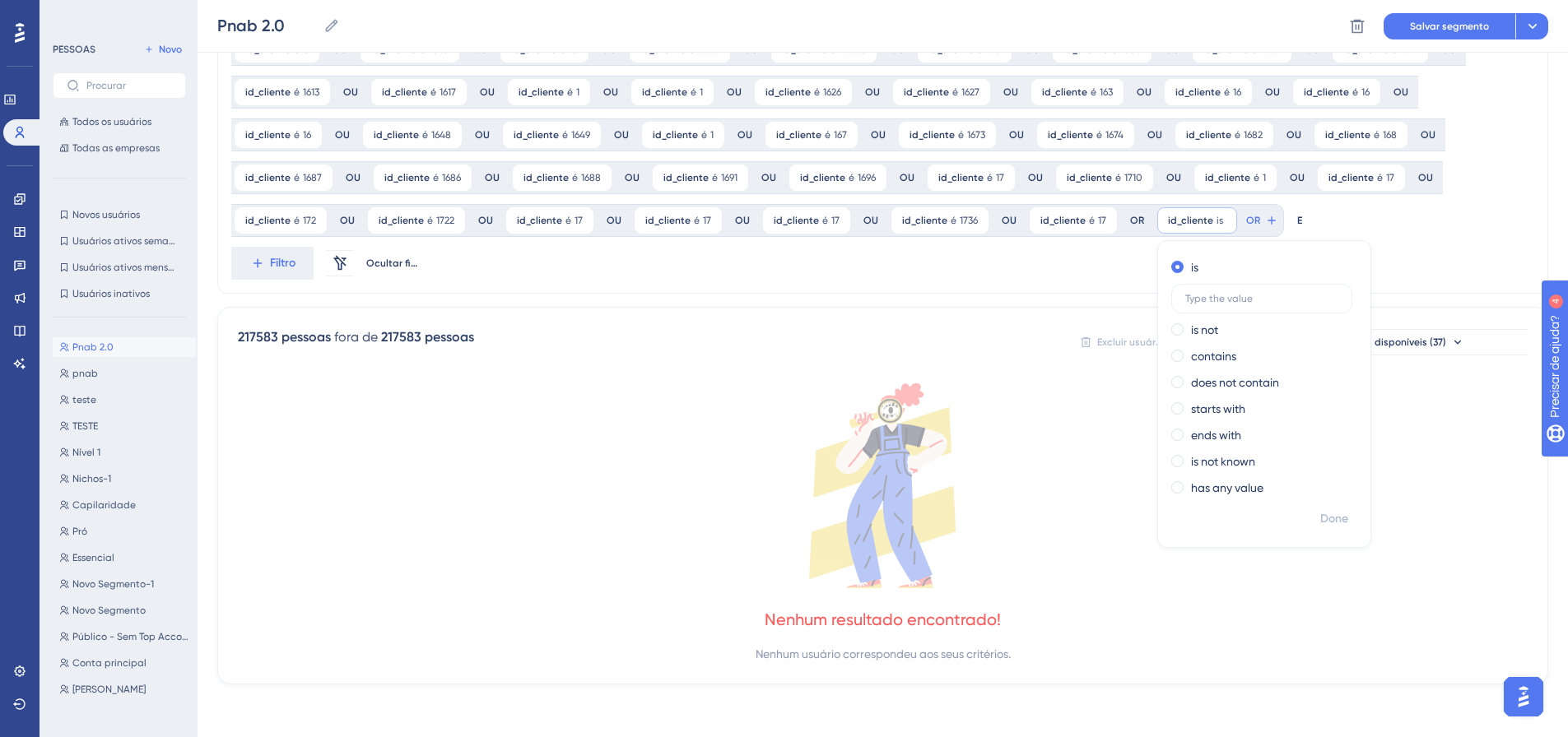
scroll to position [1113, 0]
type input "1760"
click at [1322, 513] on font "Feito" at bounding box center [1335, 518] width 25 height 14
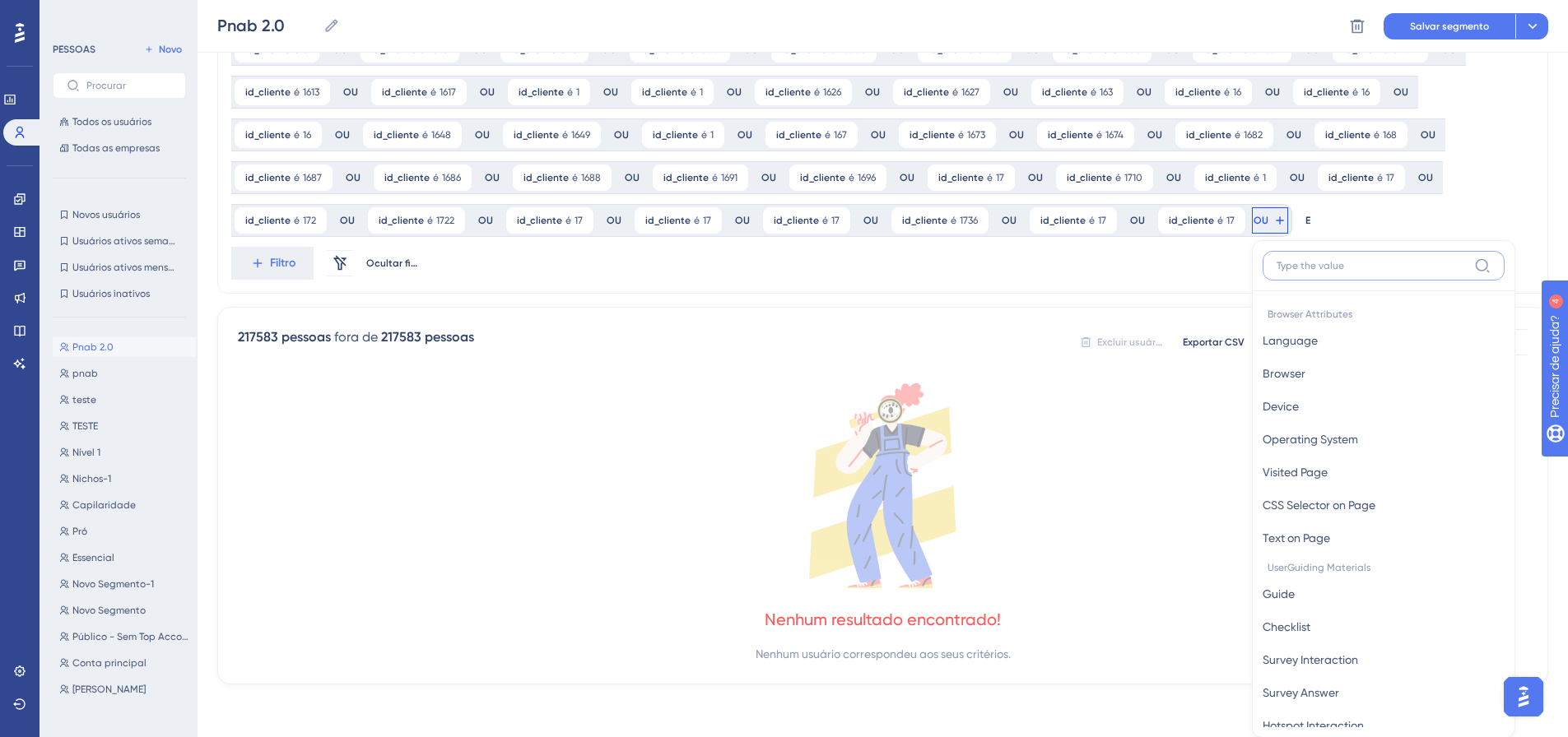
scroll to position [1234, 0]
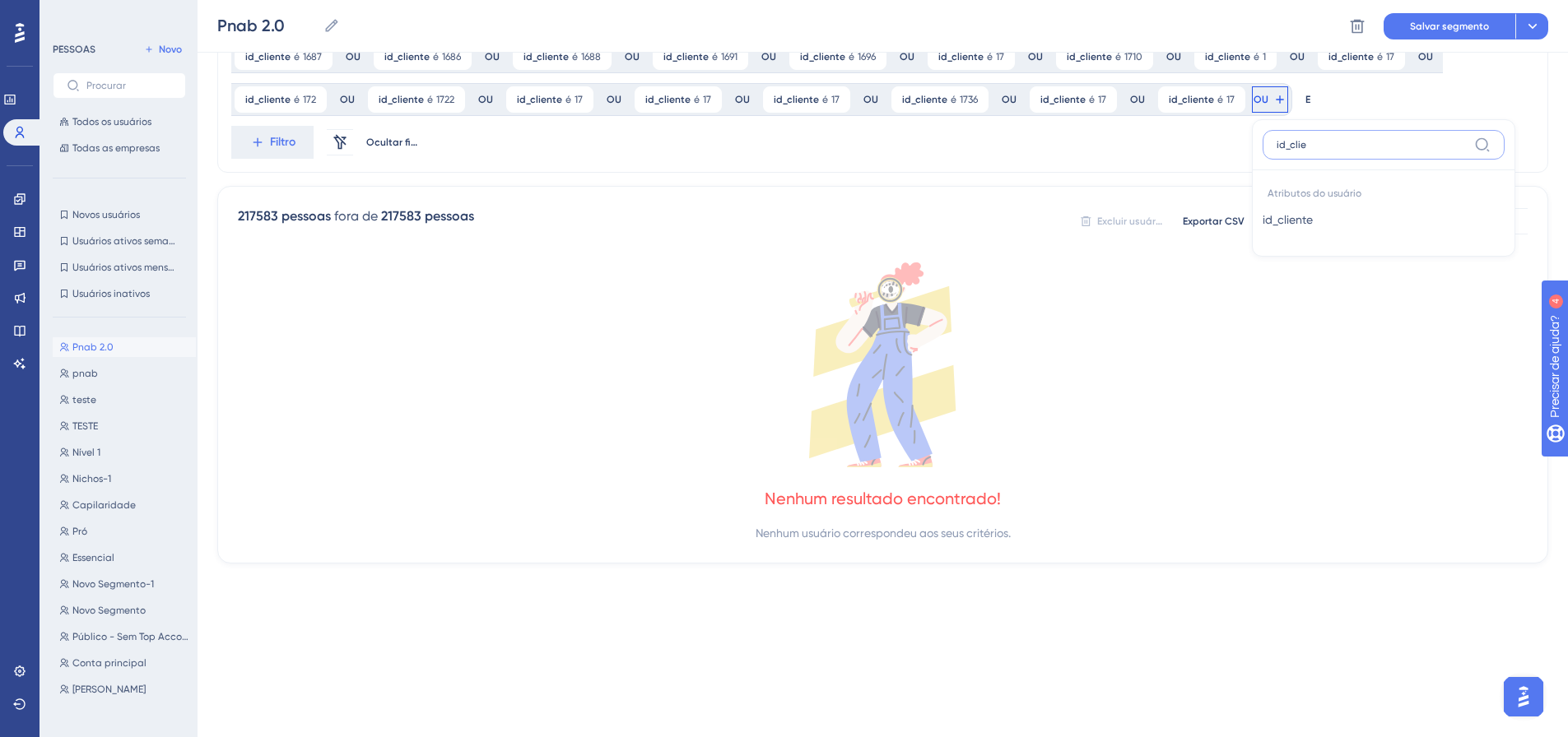
type input "id_clie"
click at [1262, 219] on font "id_cliente" at bounding box center [1287, 219] width 50 height 13
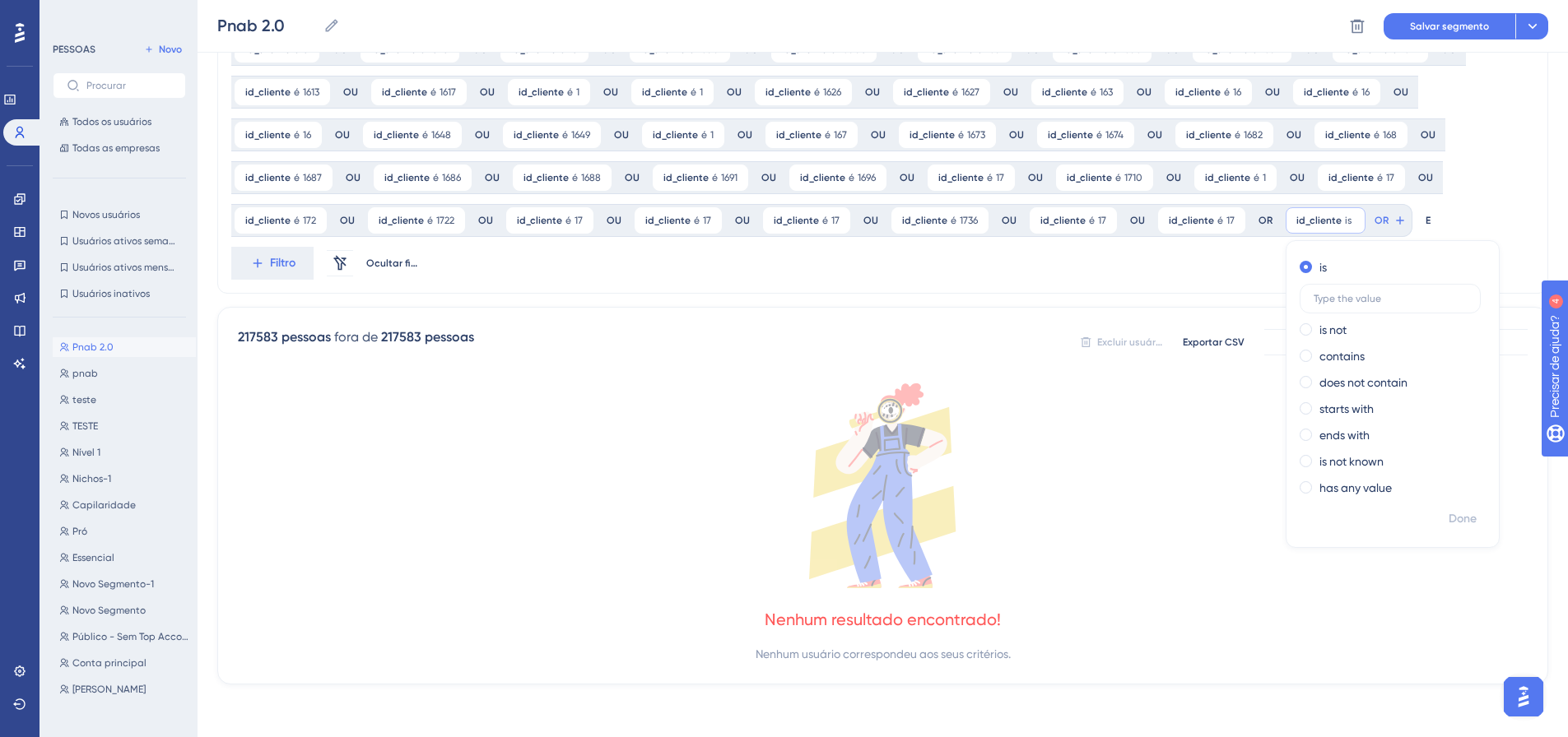
scroll to position [1113, 0]
click at [1314, 301] on input "75" at bounding box center [1390, 299] width 153 height 12
type input "1775"
click at [1451, 513] on font "Feito" at bounding box center [1463, 518] width 25 height 14
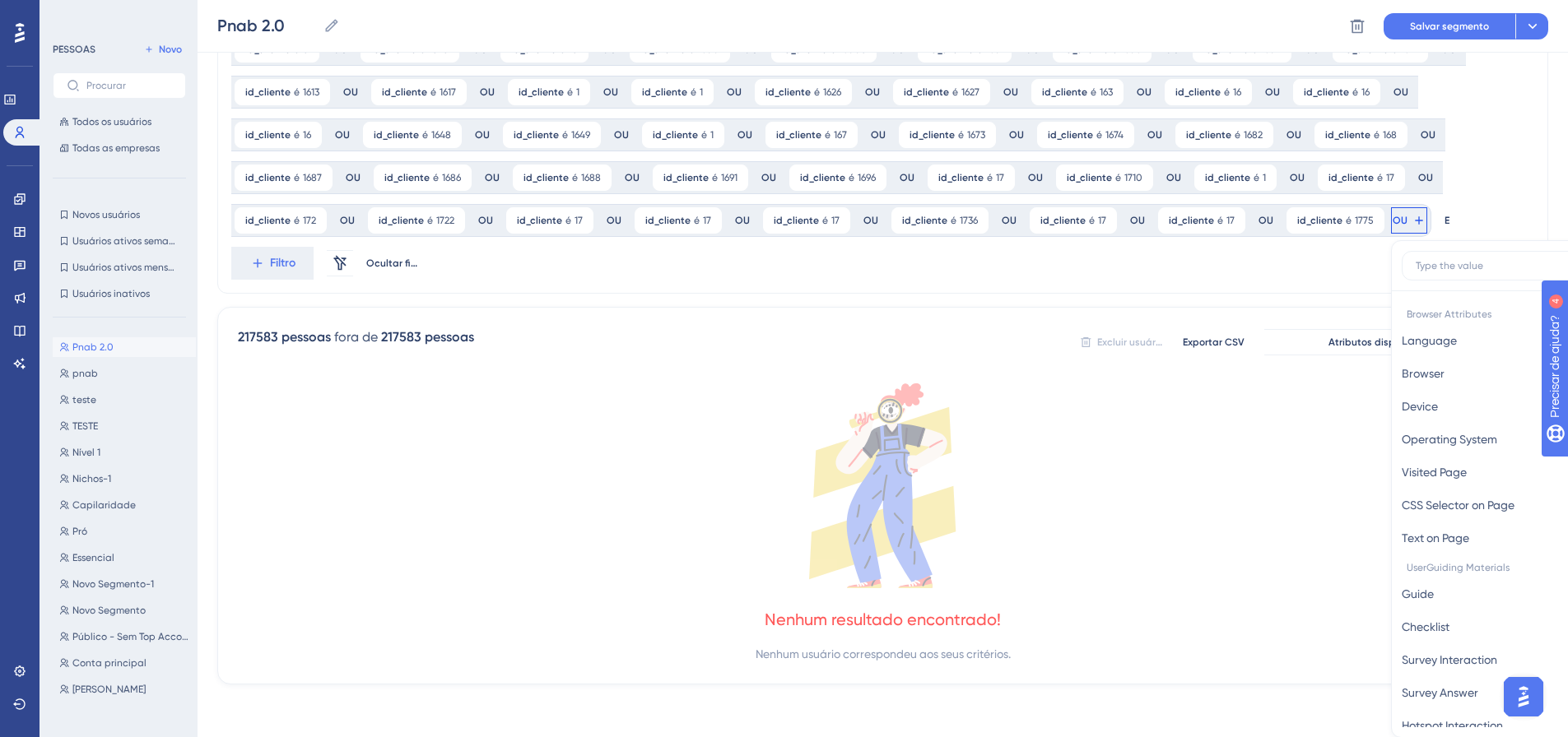
scroll to position [1234, 0]
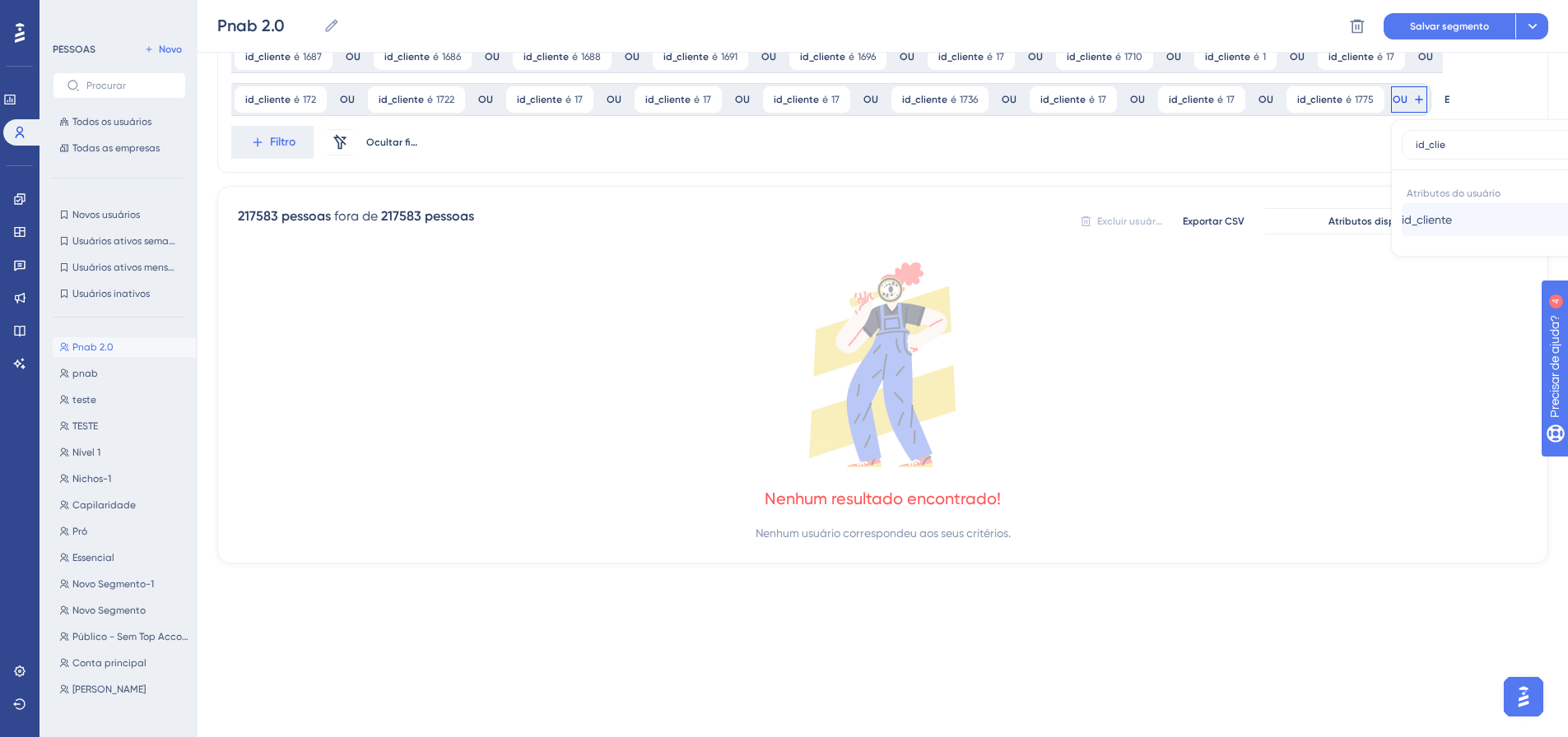
type input "id_clie"
click at [1401, 218] on font "id_cliente" at bounding box center [1426, 219] width 50 height 13
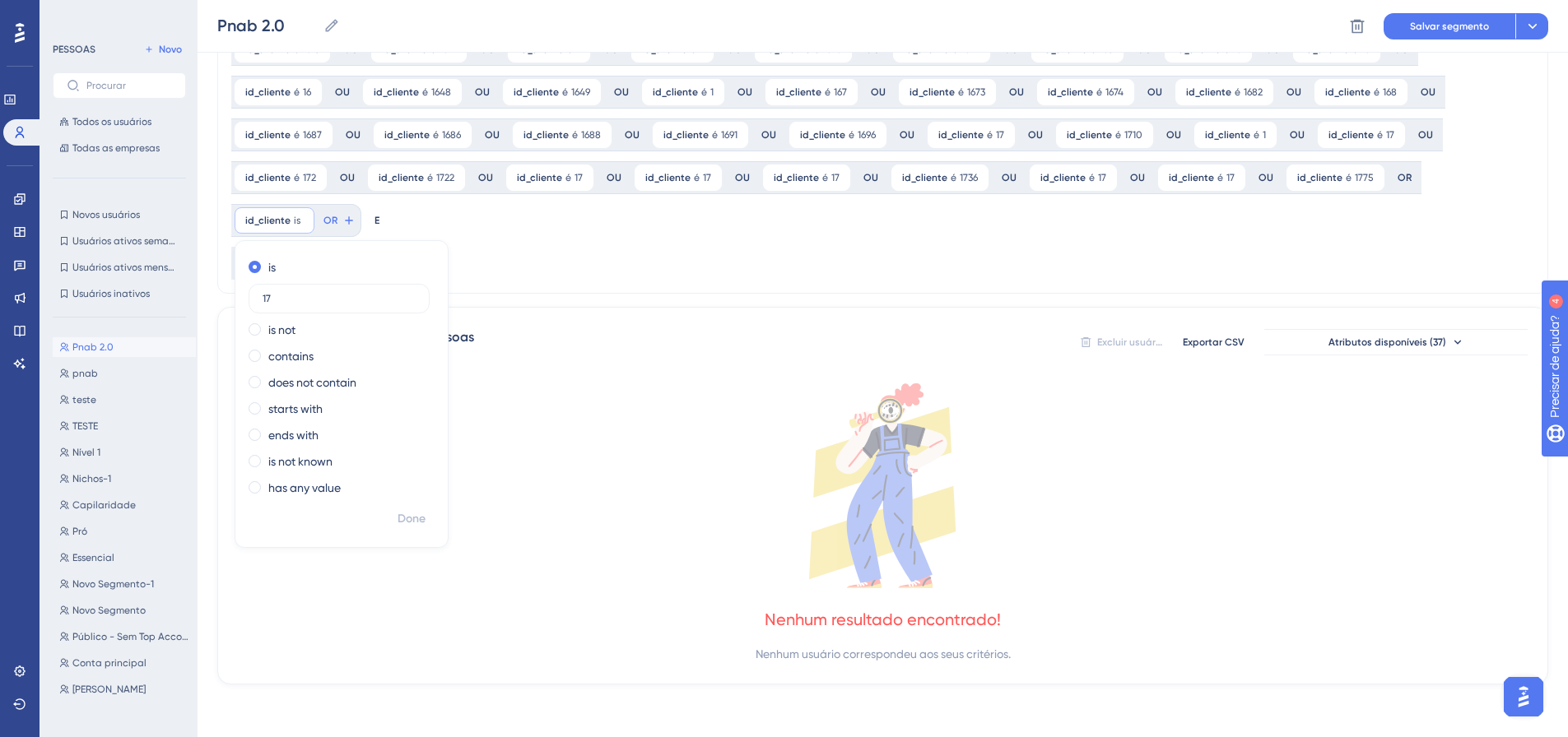
scroll to position [1113, 0]
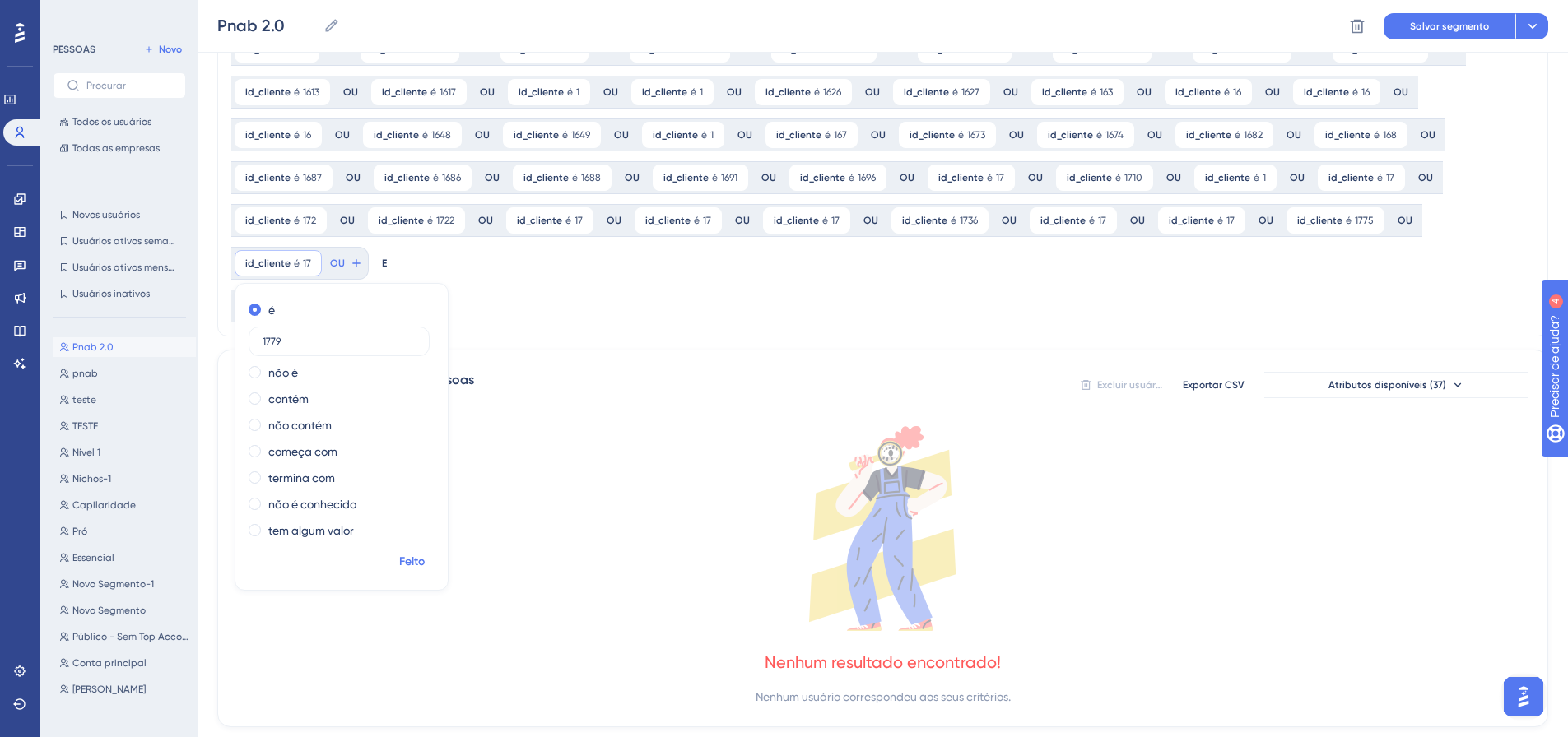
type input "1779"
click at [425, 554] on font "Feito" at bounding box center [411, 561] width 25 height 14
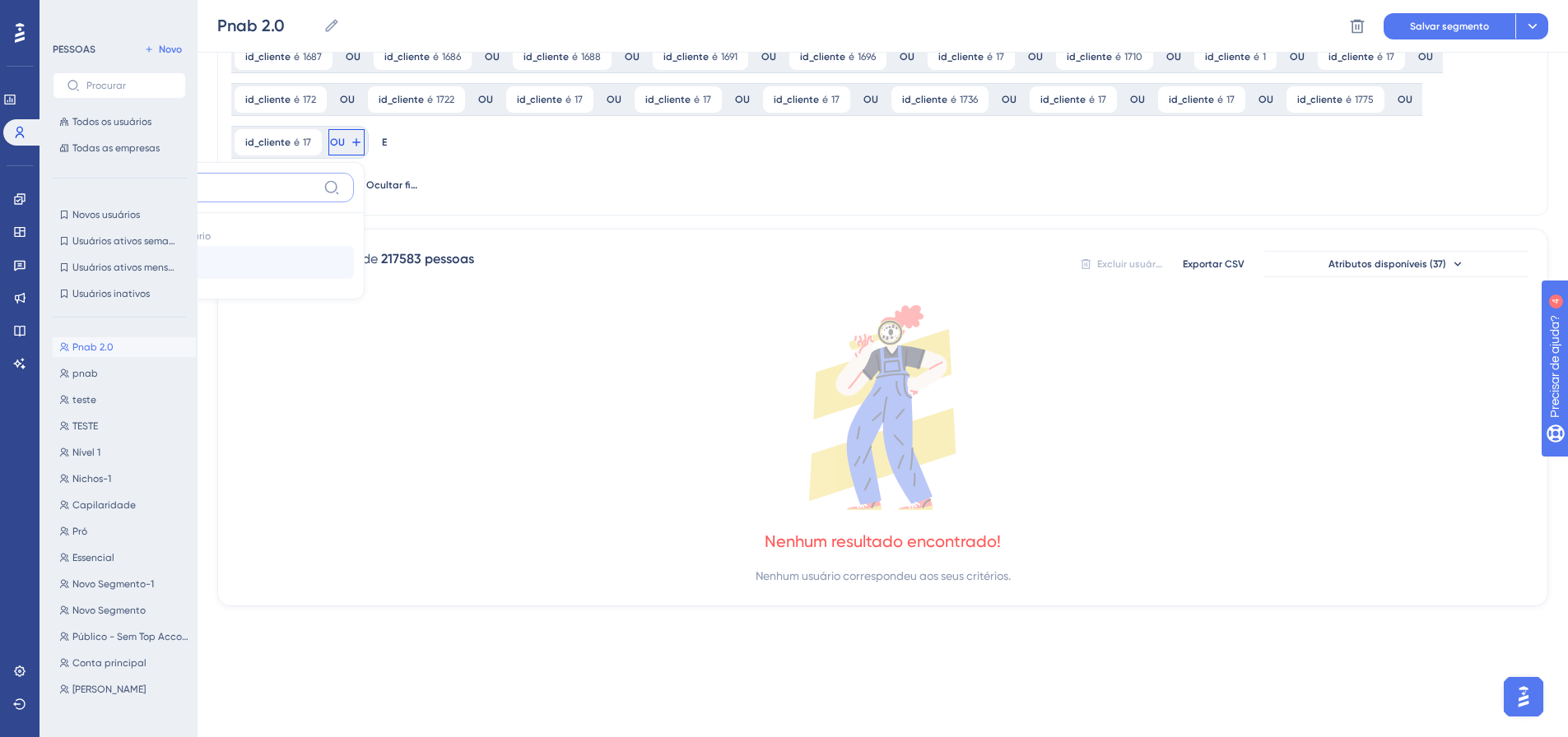
type input "id_clie"
click at [354, 246] on button "id_cliente id_cliente" at bounding box center [233, 262] width 242 height 33
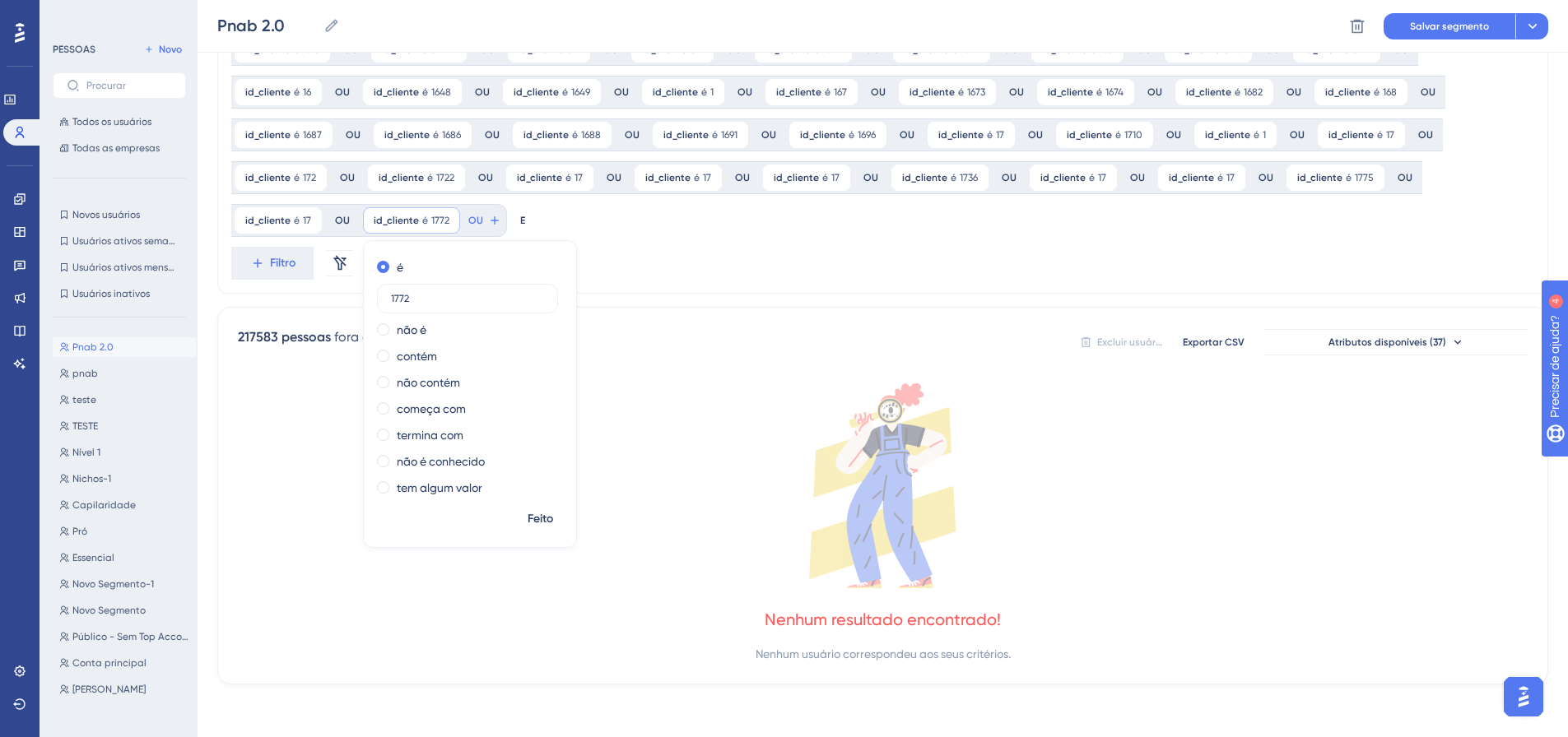
type input "1772"
click at [527, 522] on font "Feito" at bounding box center [540, 518] width 25 height 14
click at [354, 222] on div at bounding box center [866, 427] width 1403 height 618
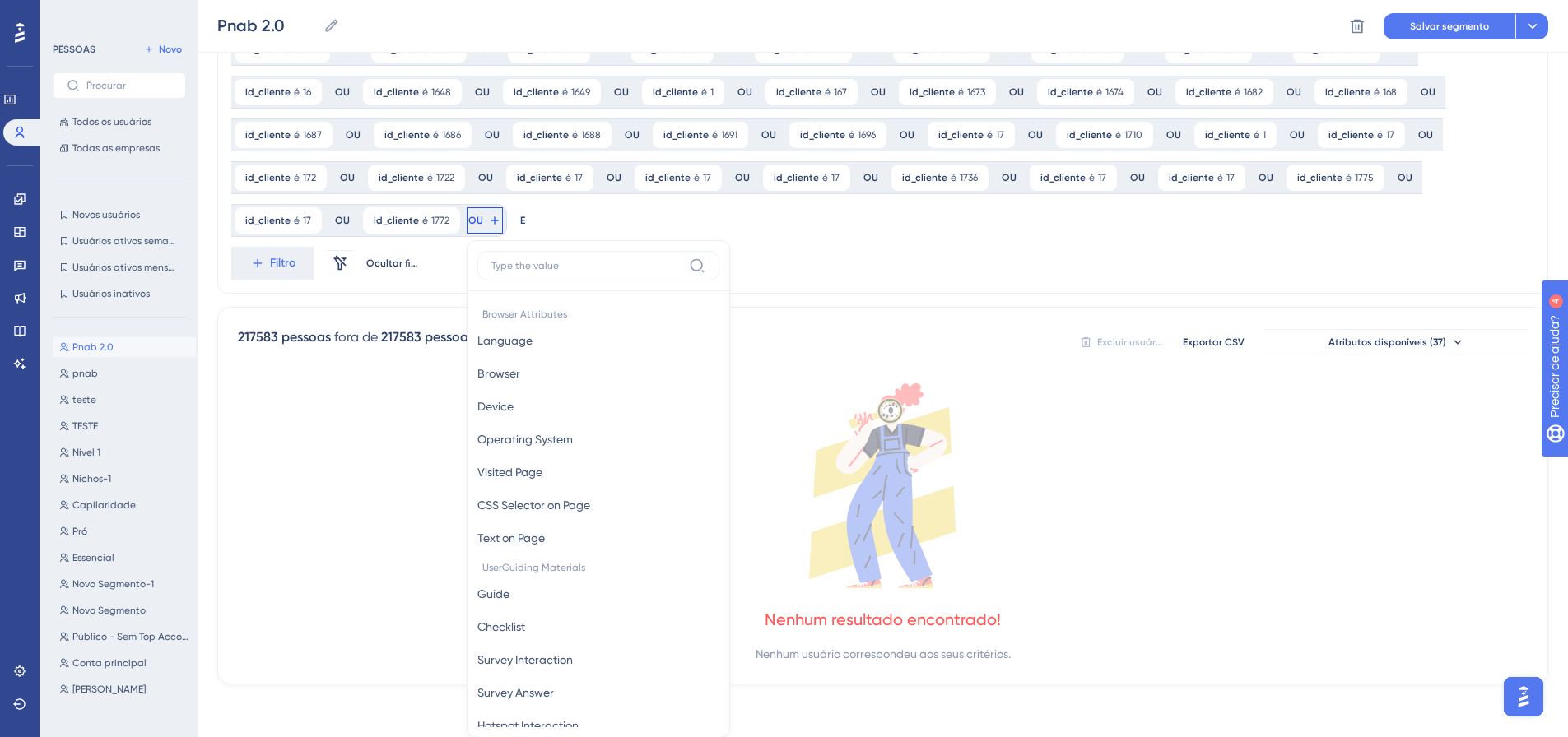
scroll to position [1276, 0]
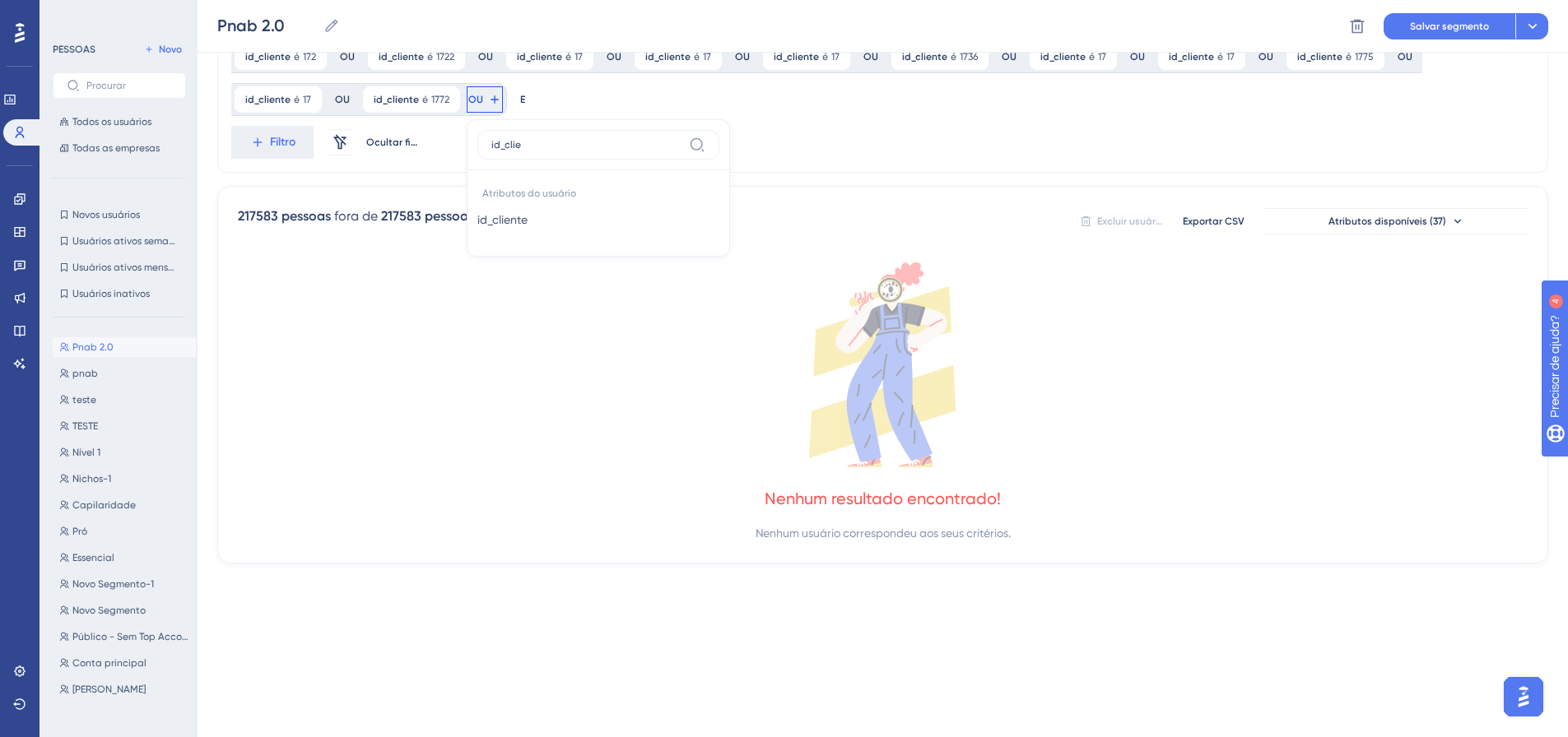
type input "id_clie"
click at [478, 216] on button "id_cliente id_cliente" at bounding box center [598, 219] width 242 height 33
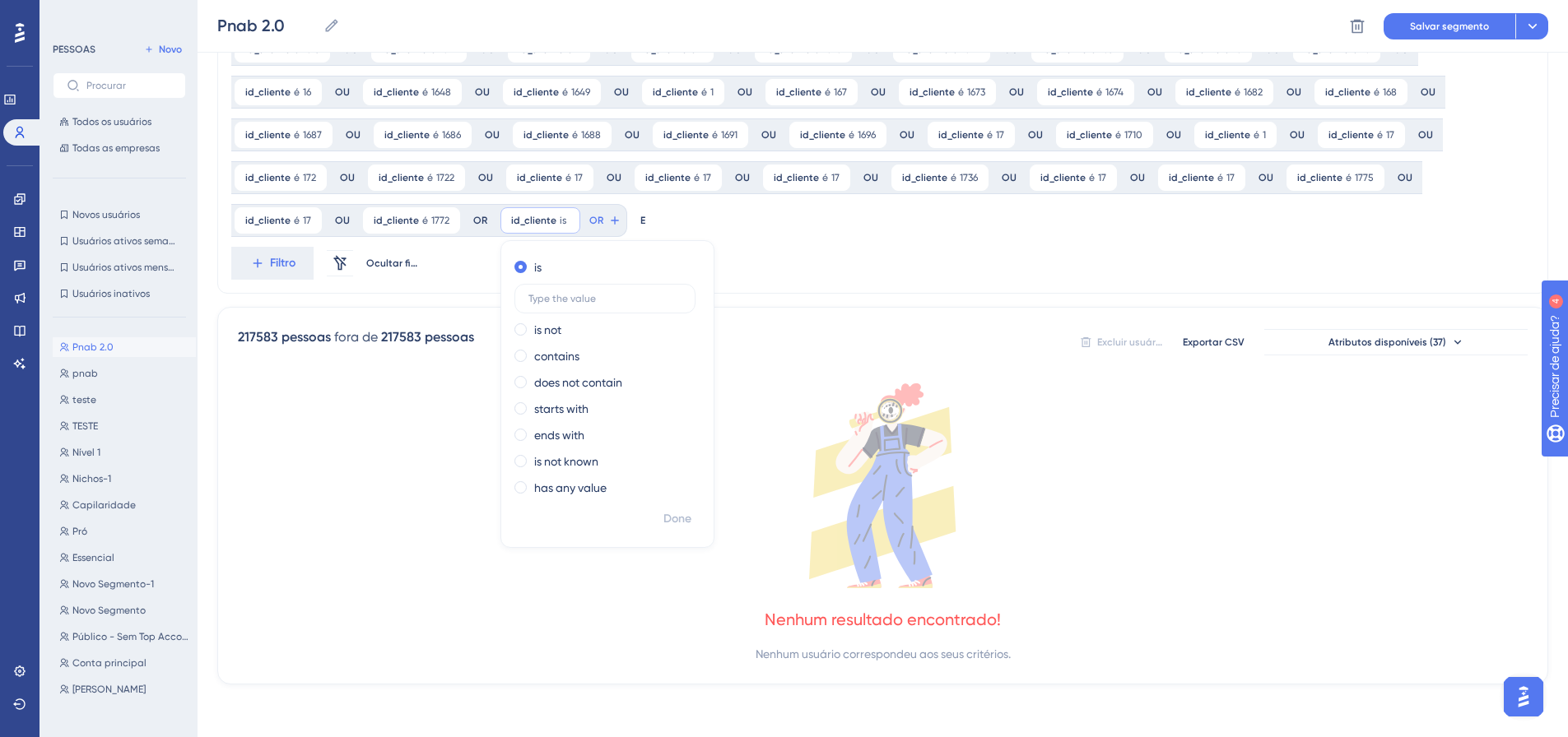
scroll to position [1156, 0]
type input "1789"
click at [665, 516] on font "Feito" at bounding box center [678, 518] width 25 height 14
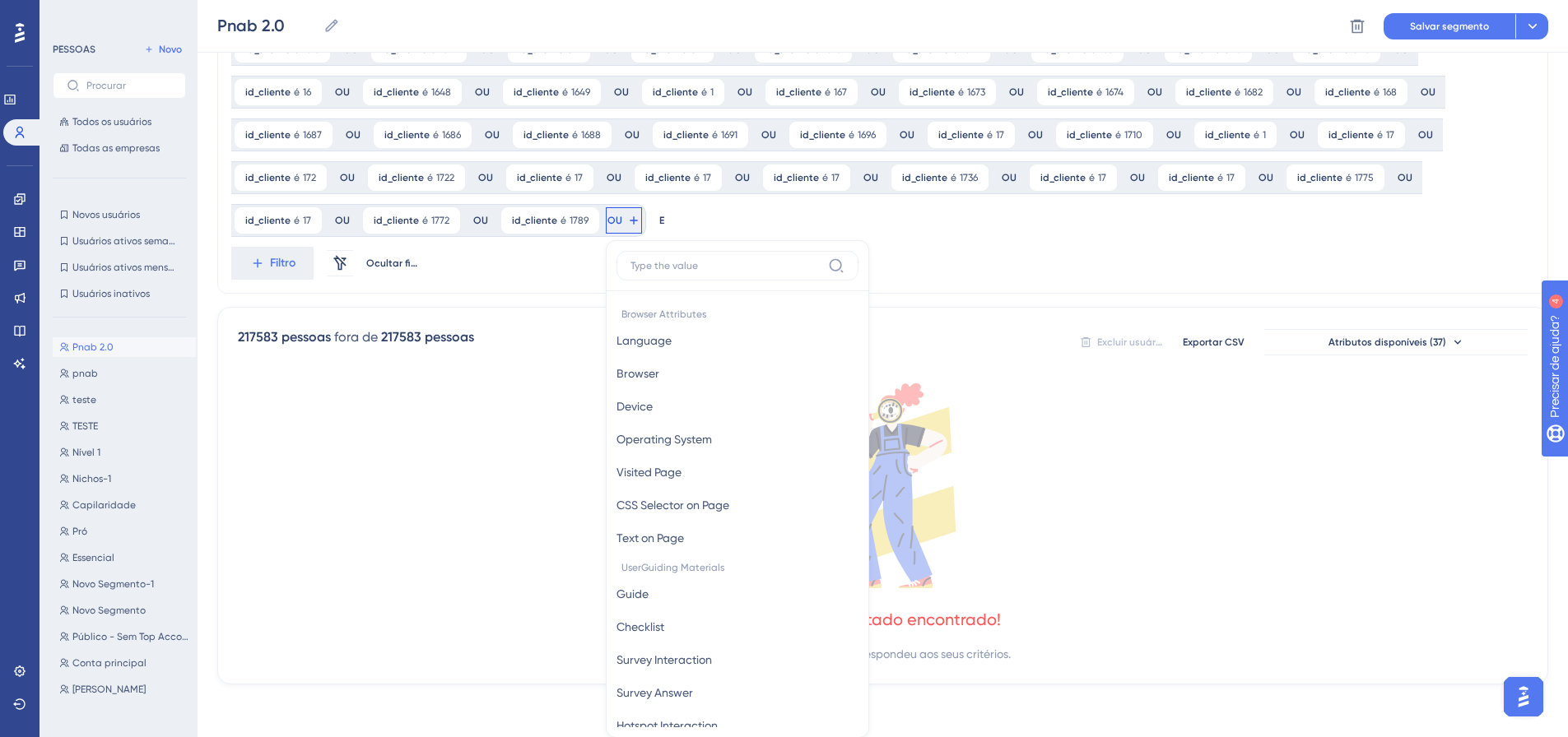
scroll to position [1276, 0]
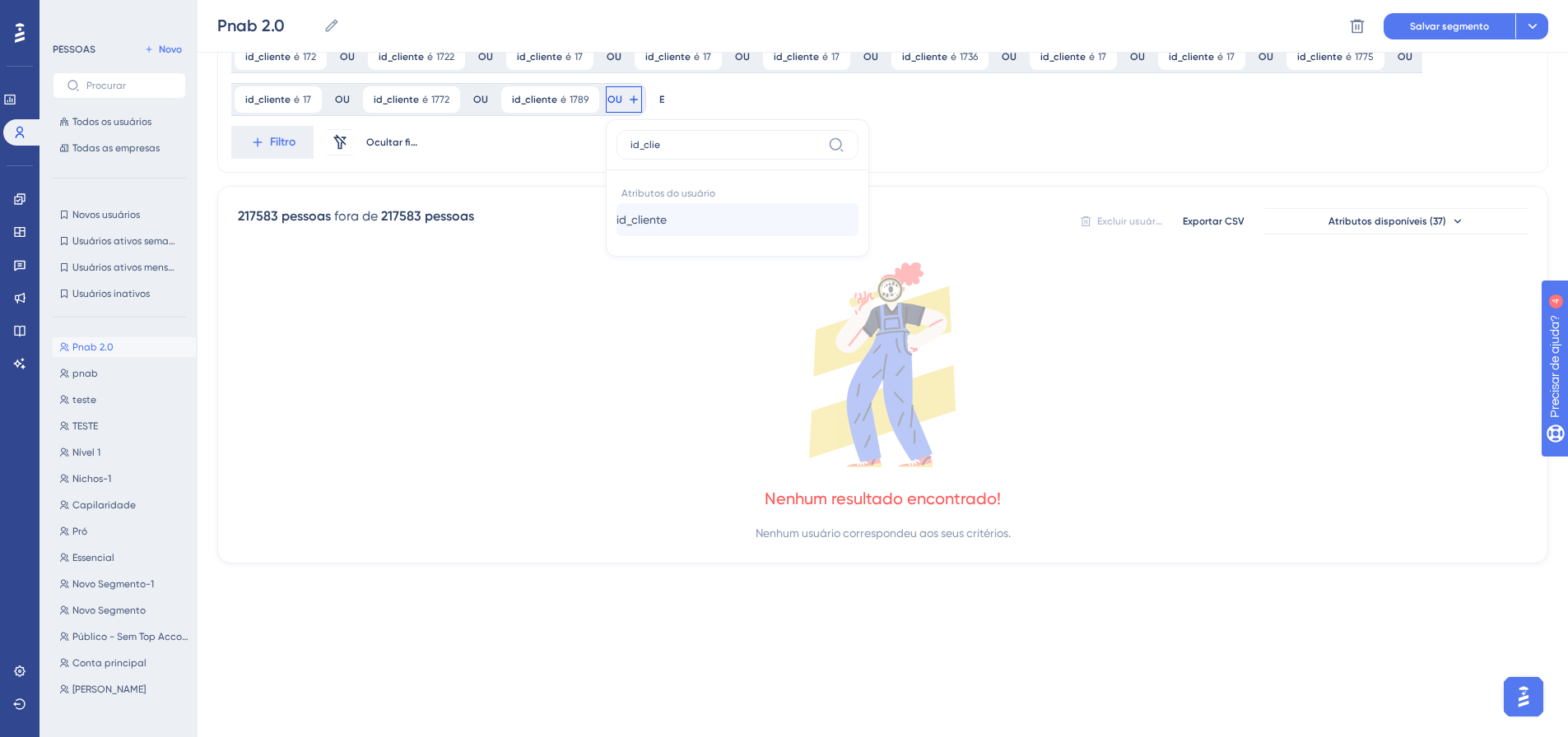
type input "id_clie"
click at [617, 218] on font "id_cliente" at bounding box center [642, 219] width 50 height 13
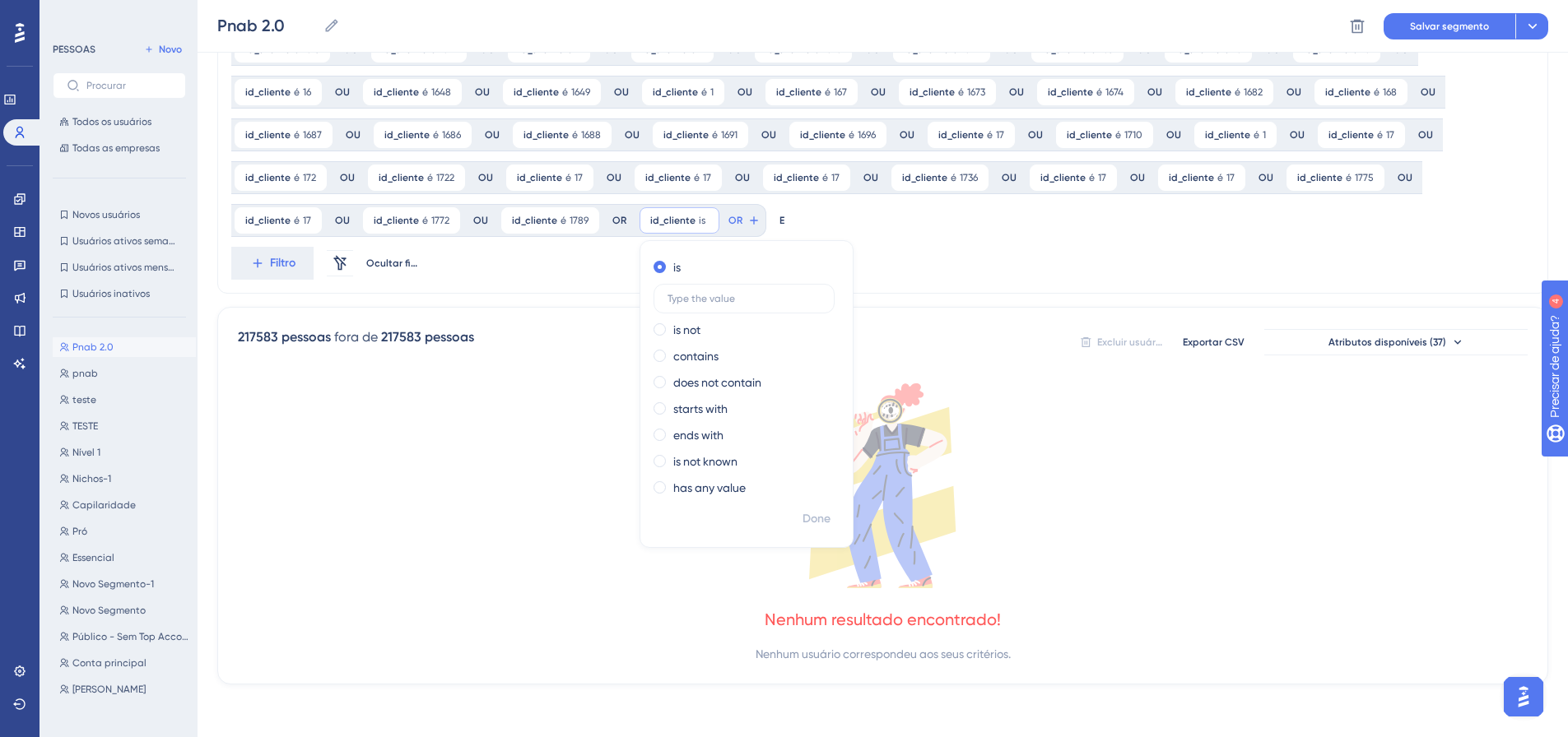
scroll to position [1156, 0]
type input "1798"
drag, startPoint x: 686, startPoint y: 517, endPoint x: 639, endPoint y: 234, distance: 286.9
click at [805, 518] on font "Feito" at bounding box center [817, 518] width 25 height 14
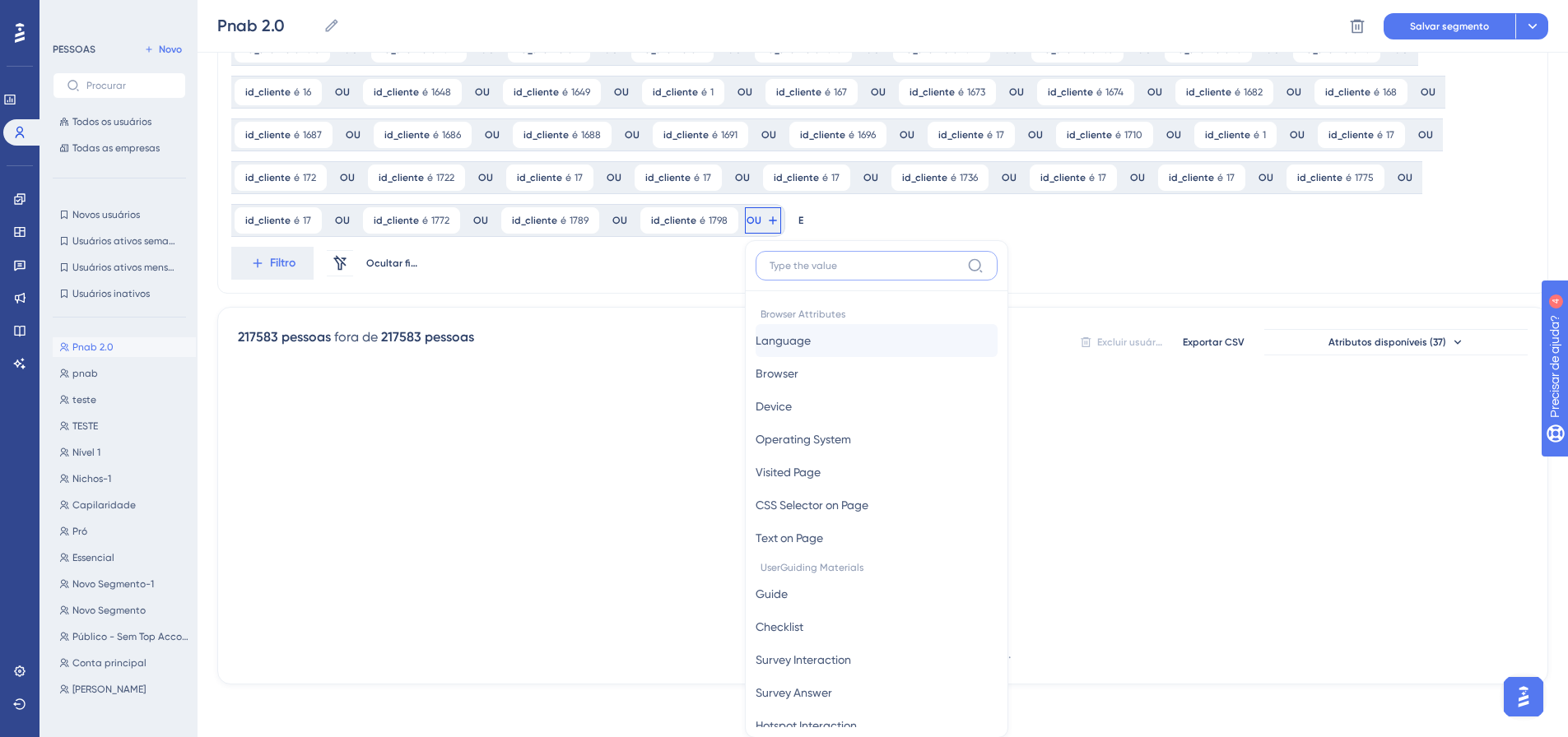
scroll to position [1276, 0]
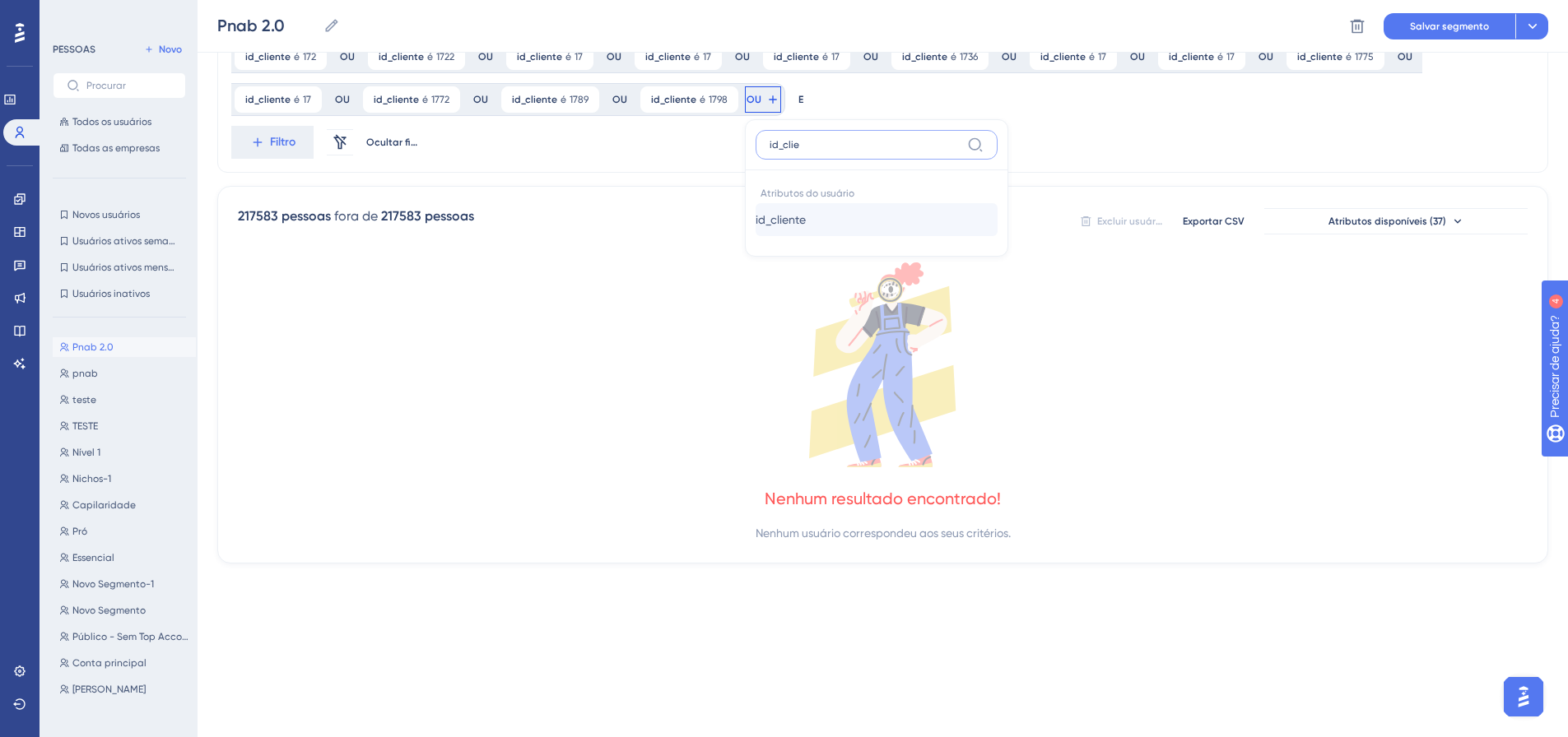
type input "id_clie"
click at [755, 225] on font "id_cliente" at bounding box center [780, 219] width 50 height 13
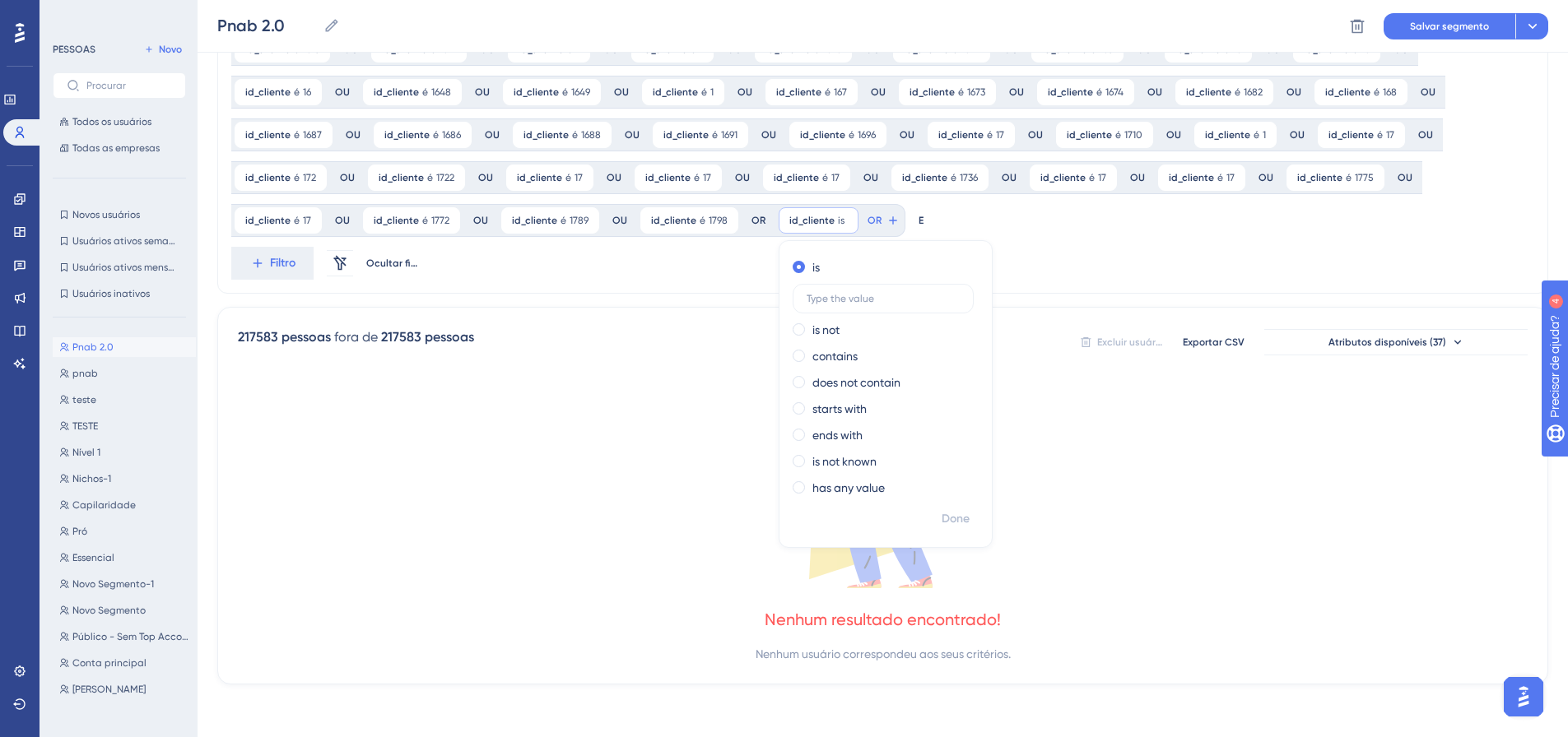
scroll to position [1156, 0]
type input "1804"
click at [934, 508] on button "Feito" at bounding box center [956, 518] width 46 height 29
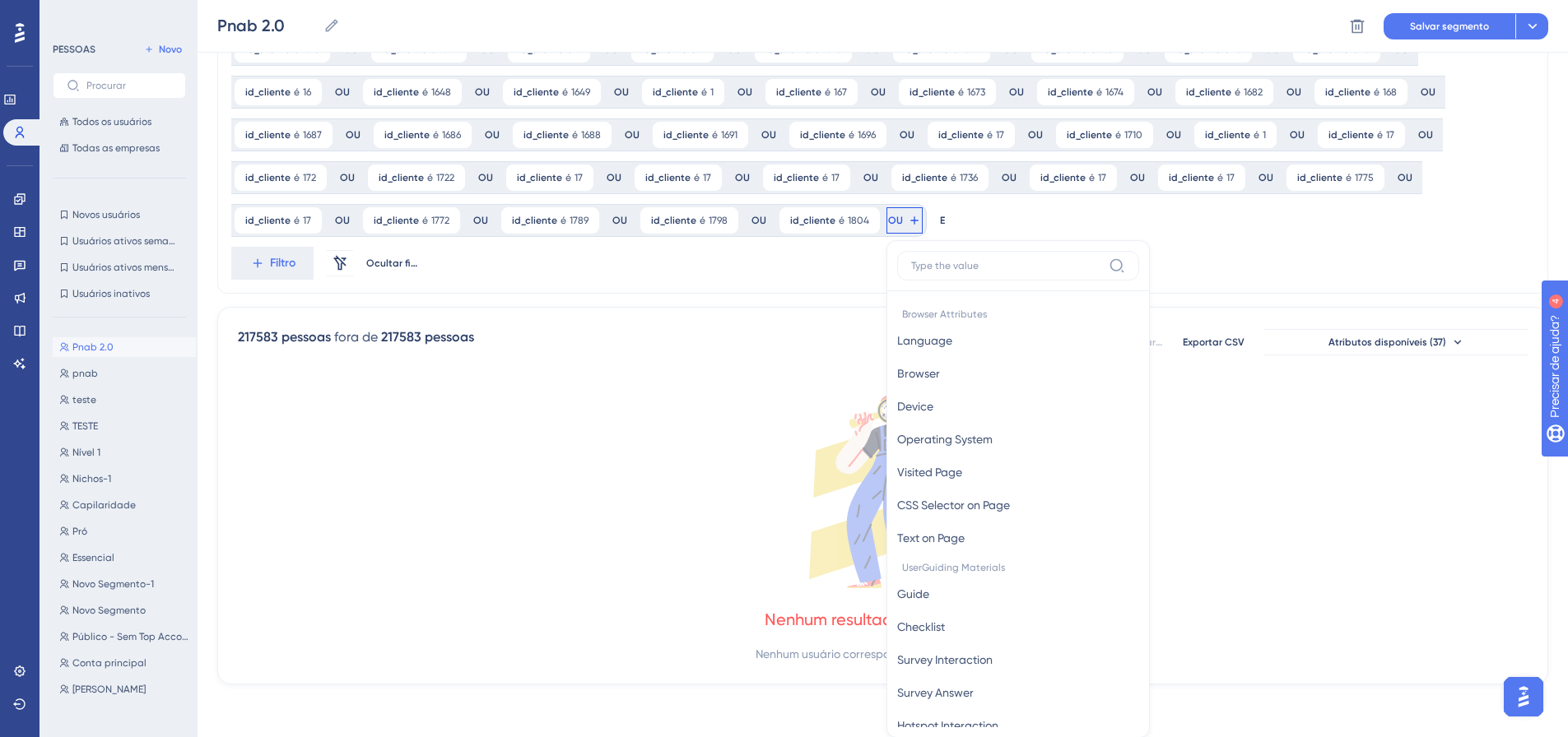
scroll to position [1276, 0]
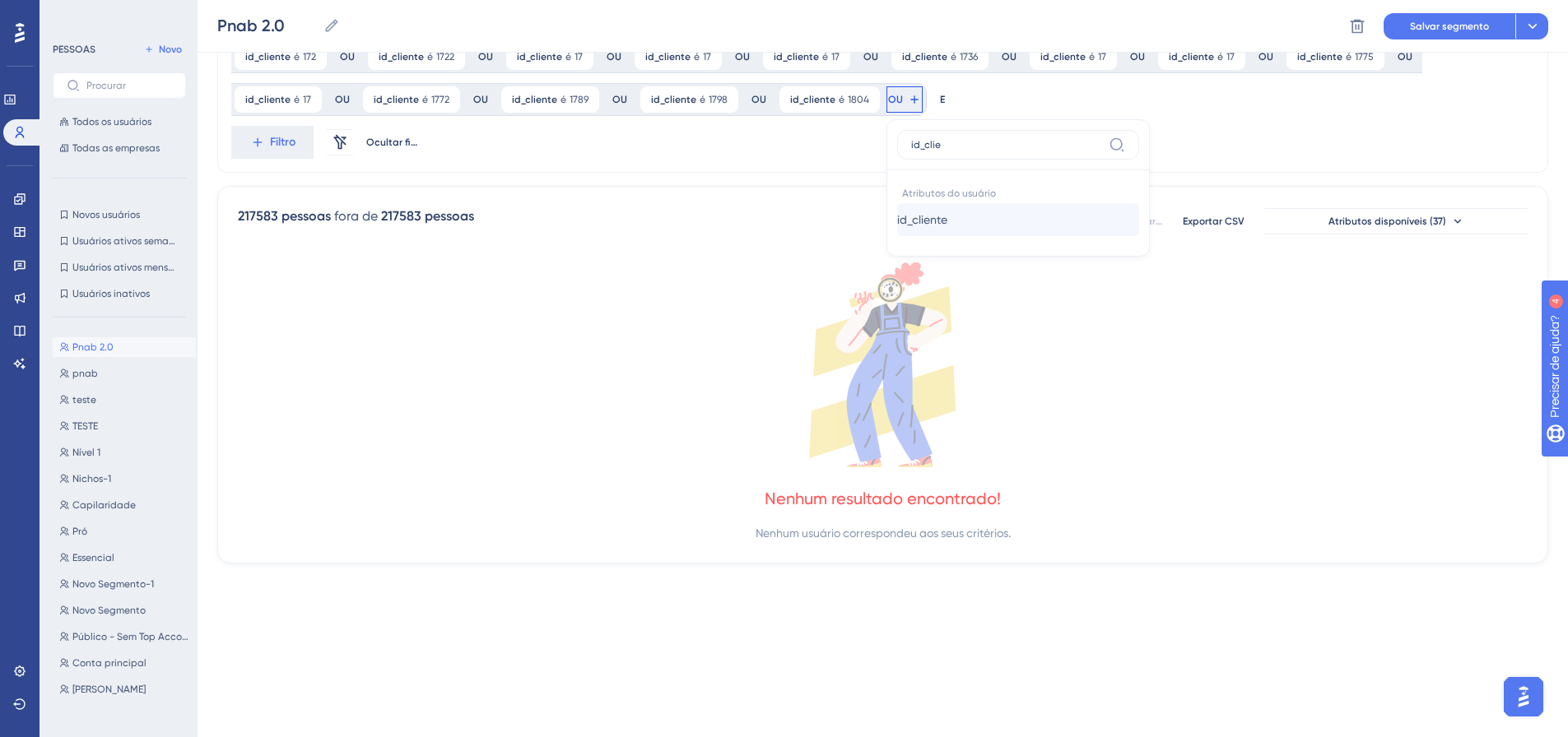
type input "id_clie"
click at [897, 222] on font "id_cliente" at bounding box center [922, 219] width 50 height 13
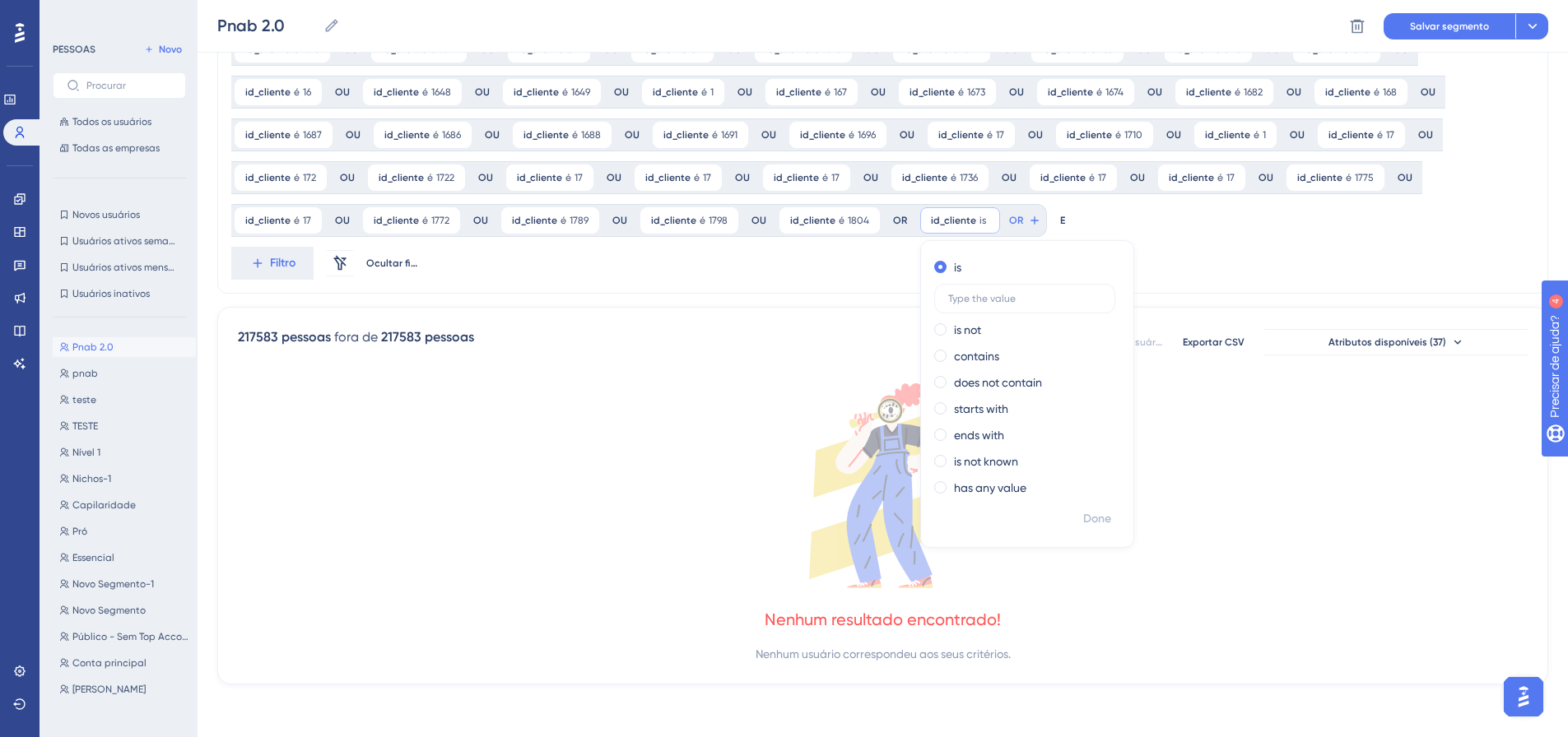
scroll to position [1156, 0]
type input "806"
click at [934, 304] on label "806" at bounding box center [1025, 298] width 181 height 29
click at [948, 304] on input "806" at bounding box center [1024, 299] width 153 height 12
click at [935, 304] on label "806" at bounding box center [1026, 298] width 181 height 29
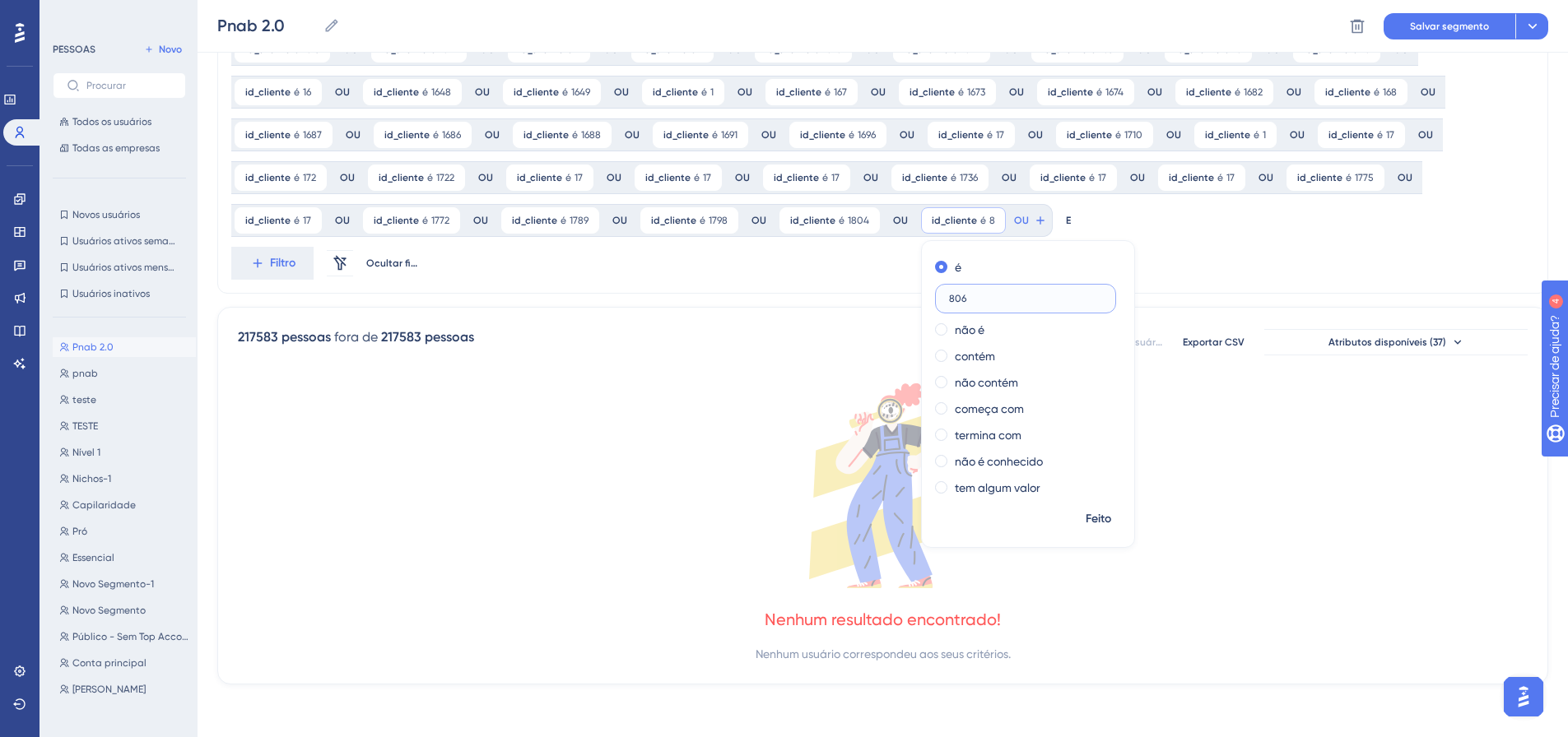
click at [949, 304] on input "806" at bounding box center [1025, 299] width 153 height 12
click at [935, 304] on label "806" at bounding box center [1026, 298] width 181 height 29
click at [949, 304] on input "806" at bounding box center [1025, 299] width 153 height 12
drag, startPoint x: 834, startPoint y: 304, endPoint x: 779, endPoint y: 298, distance: 55.3
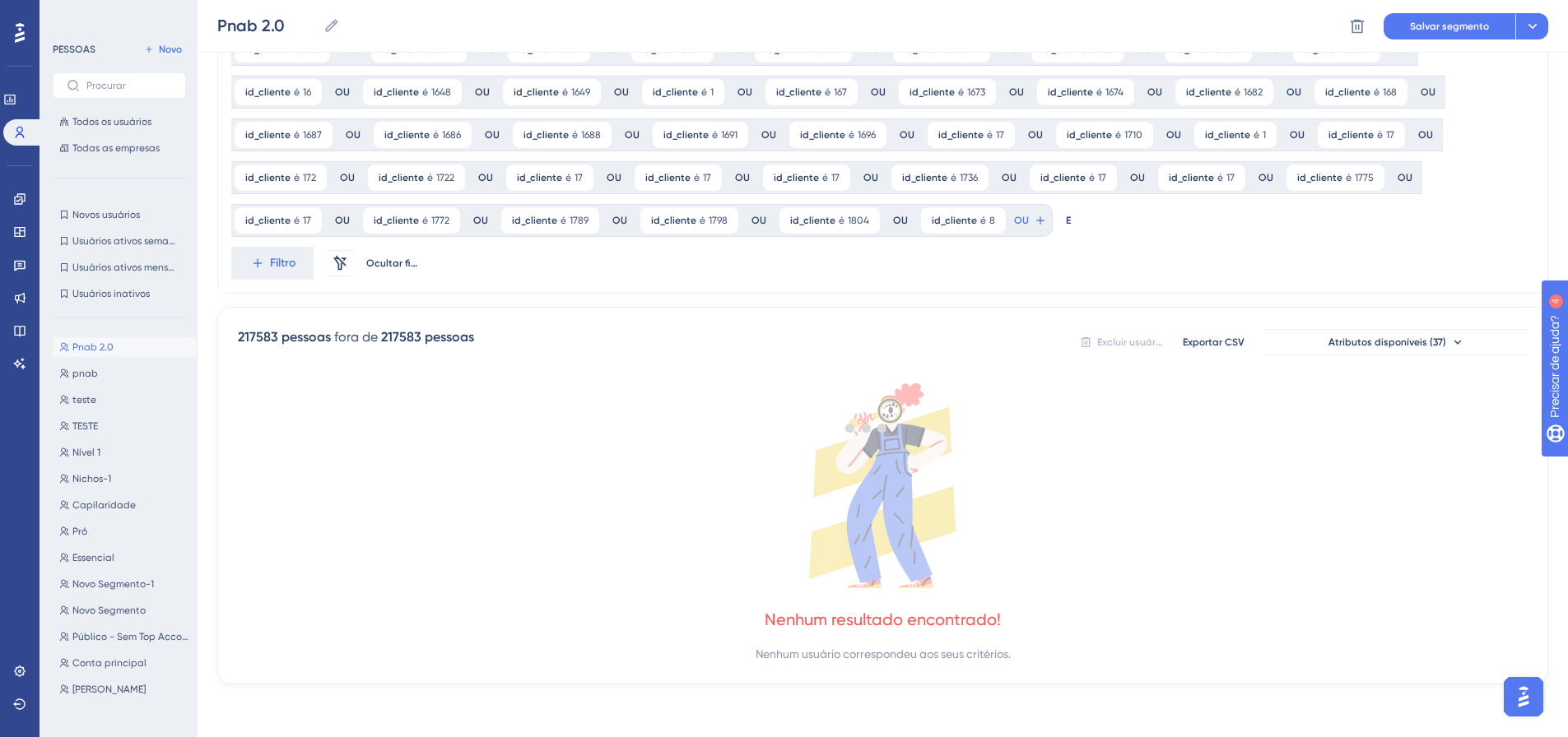
click at [851, 232] on div at bounding box center [866, 427] width 1403 height 618
click at [932, 222] on font "id_cliente" at bounding box center [955, 220] width 45 height 12
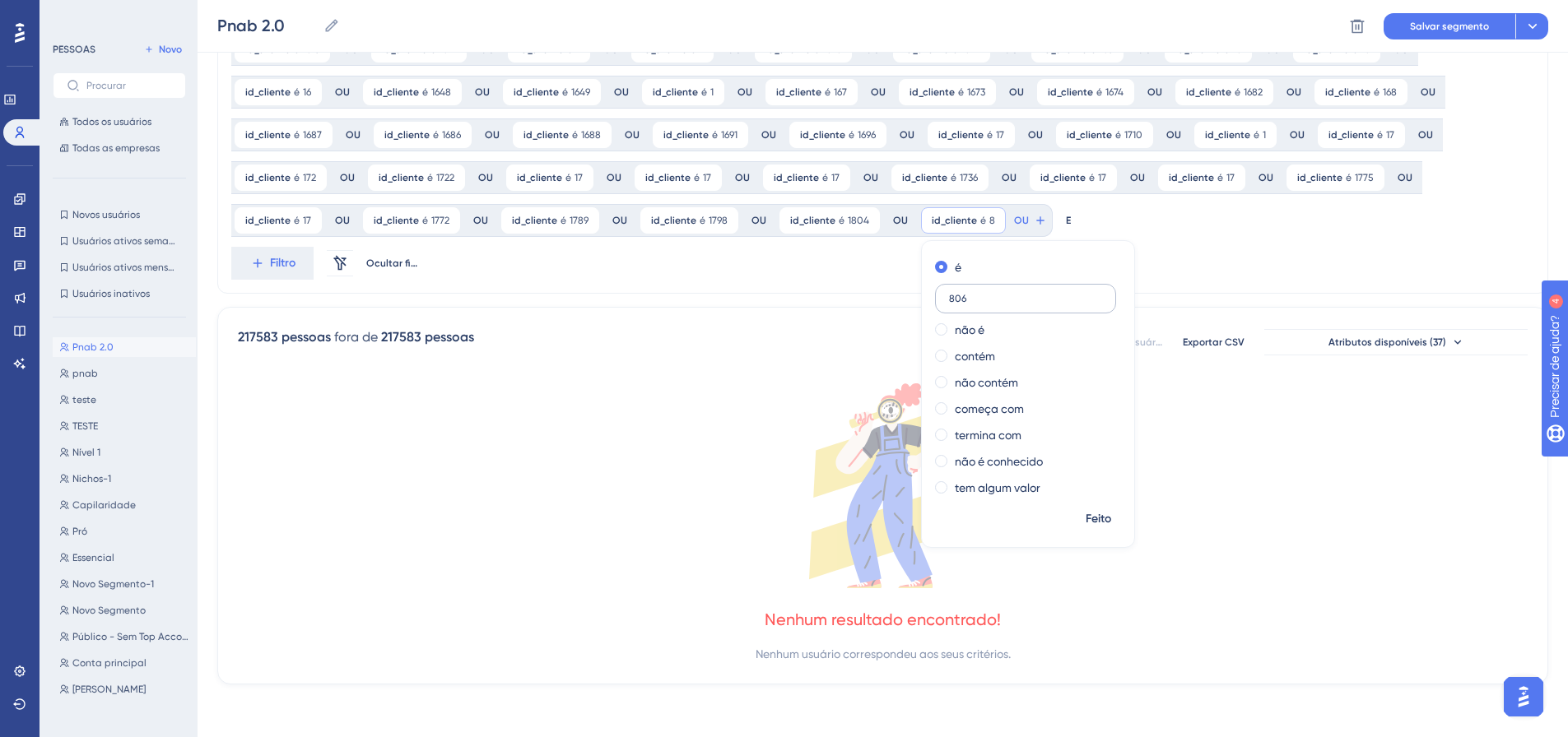
click at [935, 288] on label "806" at bounding box center [1026, 298] width 181 height 29
click at [949, 293] on input "806" at bounding box center [1025, 299] width 153 height 12
click at [935, 288] on label "806" at bounding box center [1026, 298] width 181 height 29
click at [949, 293] on input "806" at bounding box center [1025, 299] width 153 height 12
click at [935, 288] on label "806" at bounding box center [1026, 298] width 181 height 29
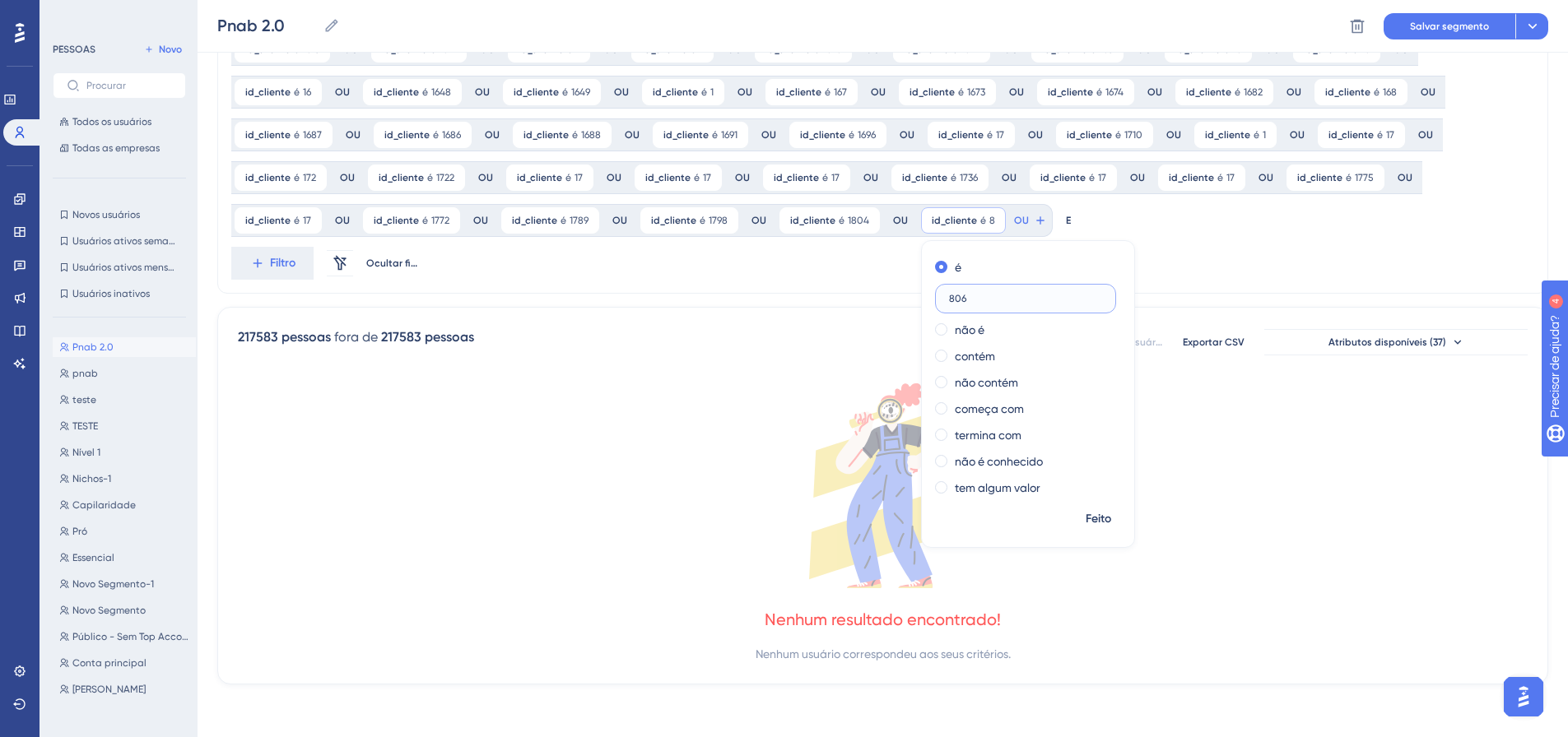
click at [949, 293] on input "806" at bounding box center [1025, 299] width 153 height 12
click at [935, 292] on label "806" at bounding box center [1026, 298] width 181 height 29
click at [949, 293] on input "806" at bounding box center [1025, 299] width 153 height 12
click at [935, 292] on label "806" at bounding box center [1026, 298] width 181 height 29
click at [949, 293] on input "806" at bounding box center [1025, 299] width 153 height 12
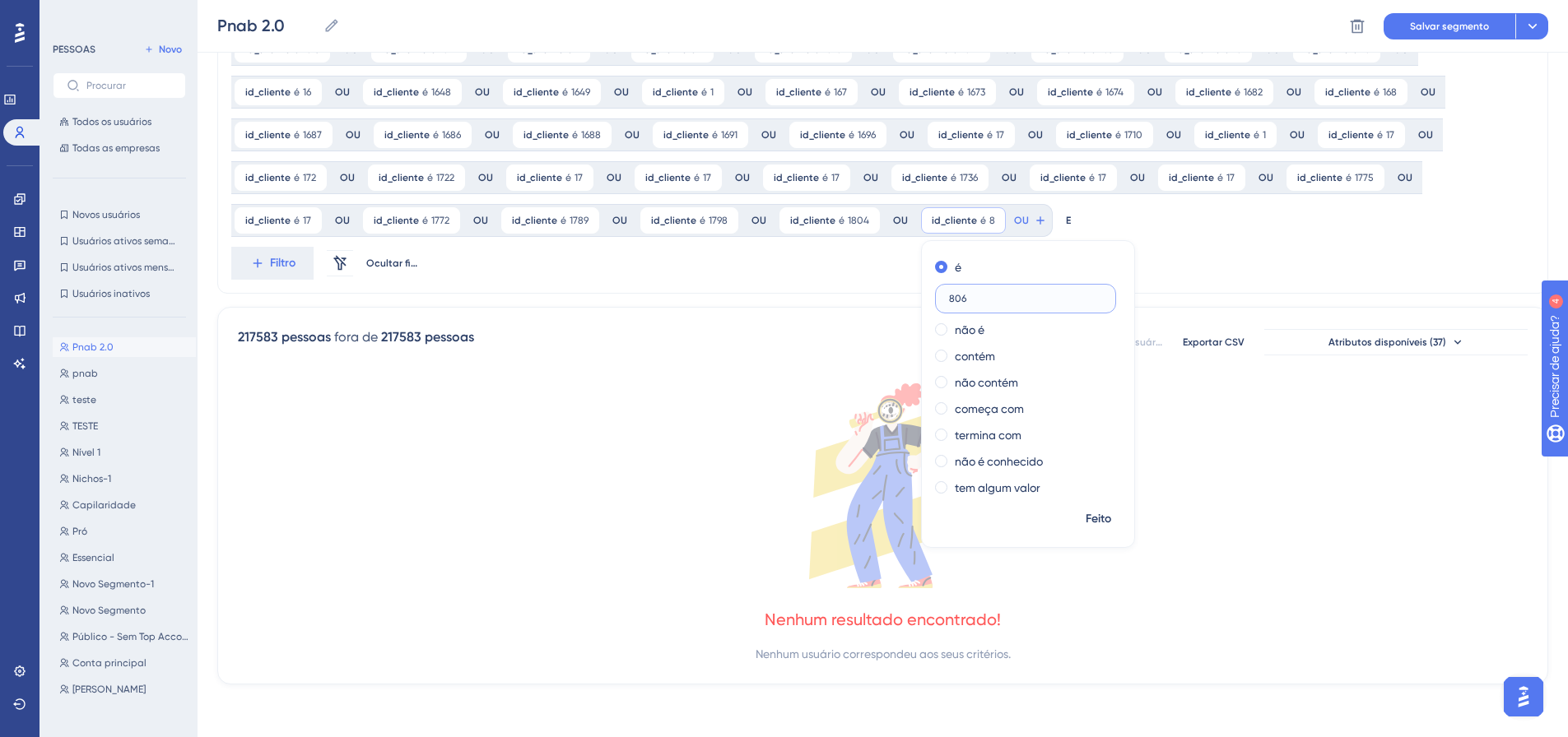
click at [949, 294] on input "806" at bounding box center [1025, 299] width 153 height 12
type input "8"
type input "1806"
click at [1085, 526] on span "Feito" at bounding box center [1098, 519] width 25 height 20
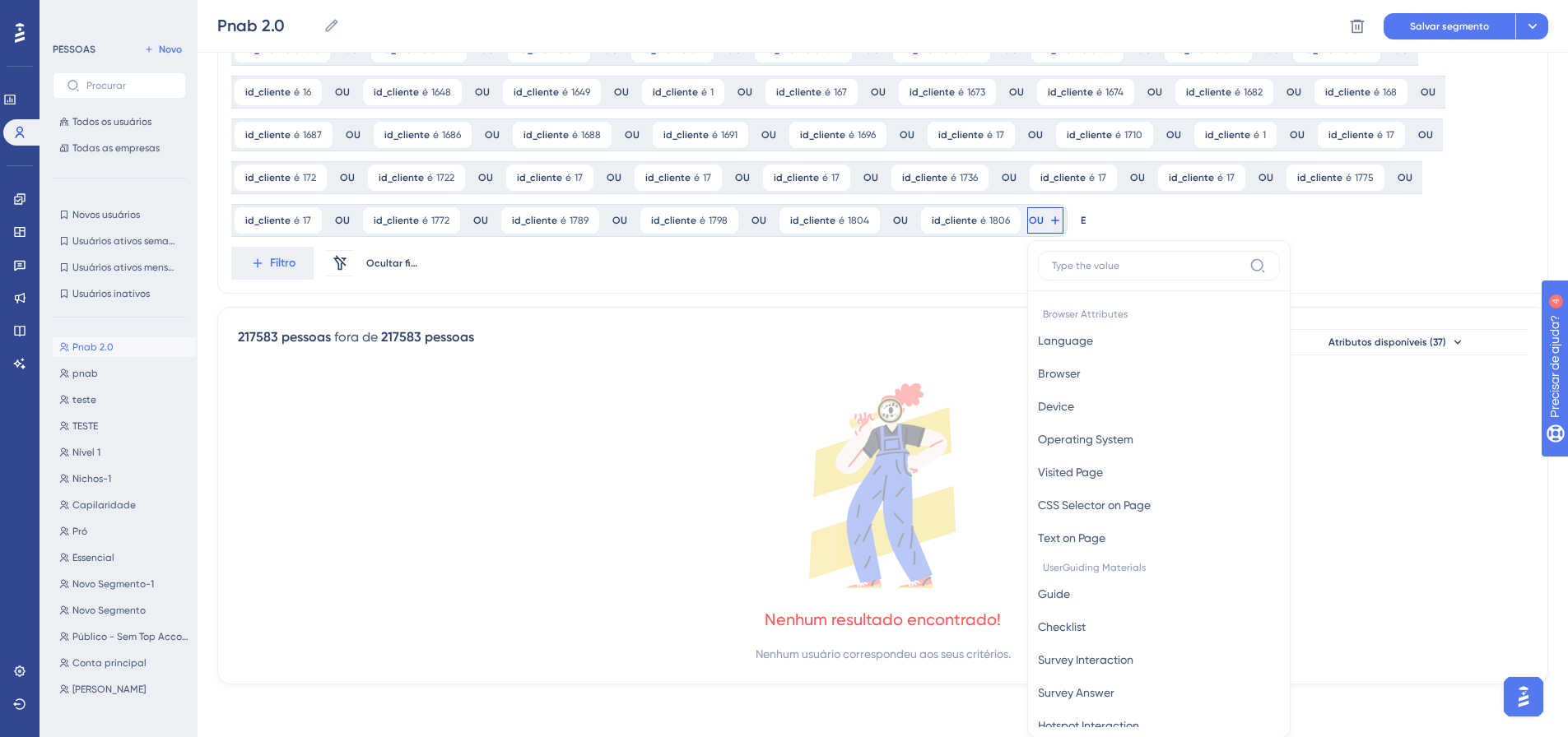
scroll to position [1276, 0]
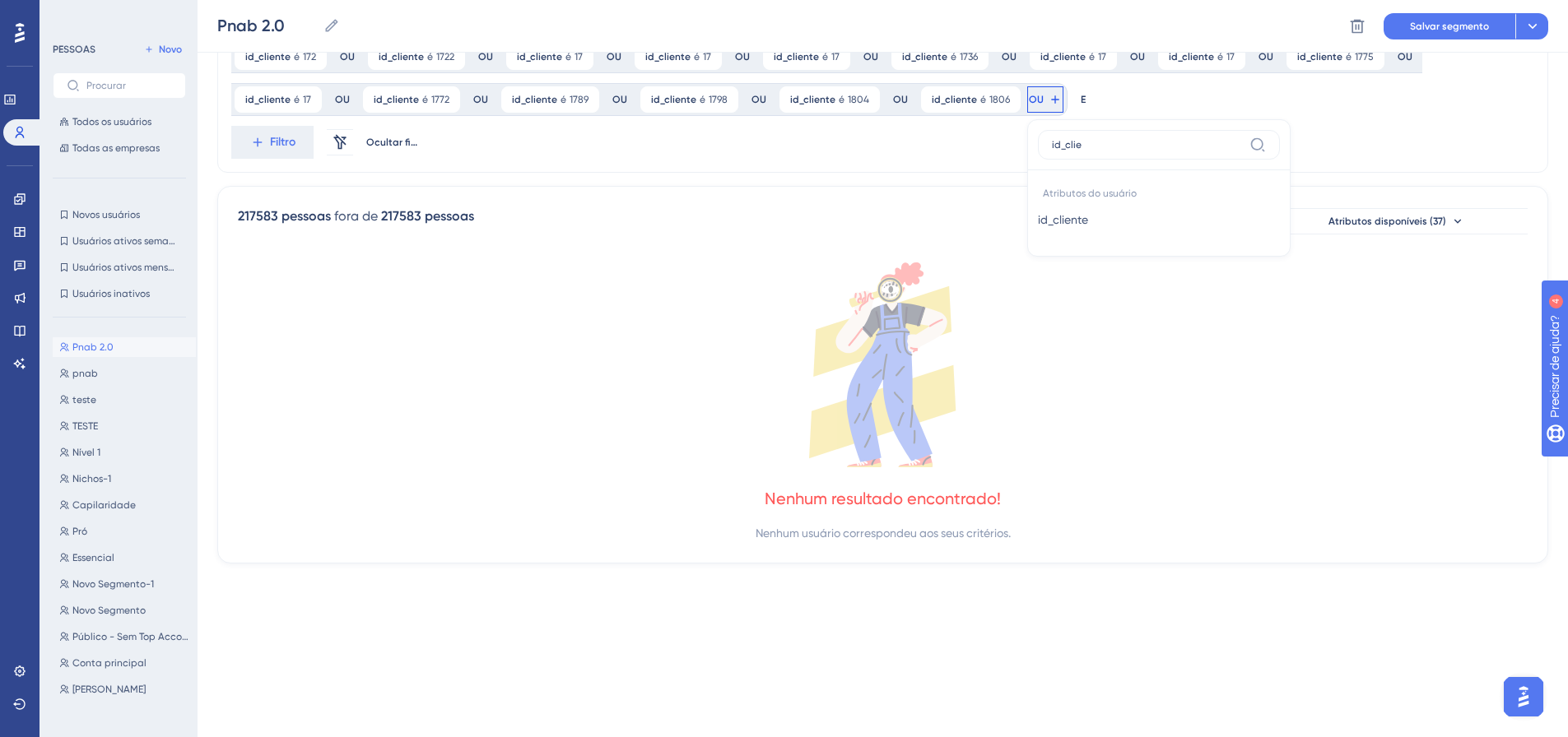
type input "id_clie"
click at [1038, 223] on button "id_cliente id_cliente" at bounding box center [1158, 219] width 242 height 33
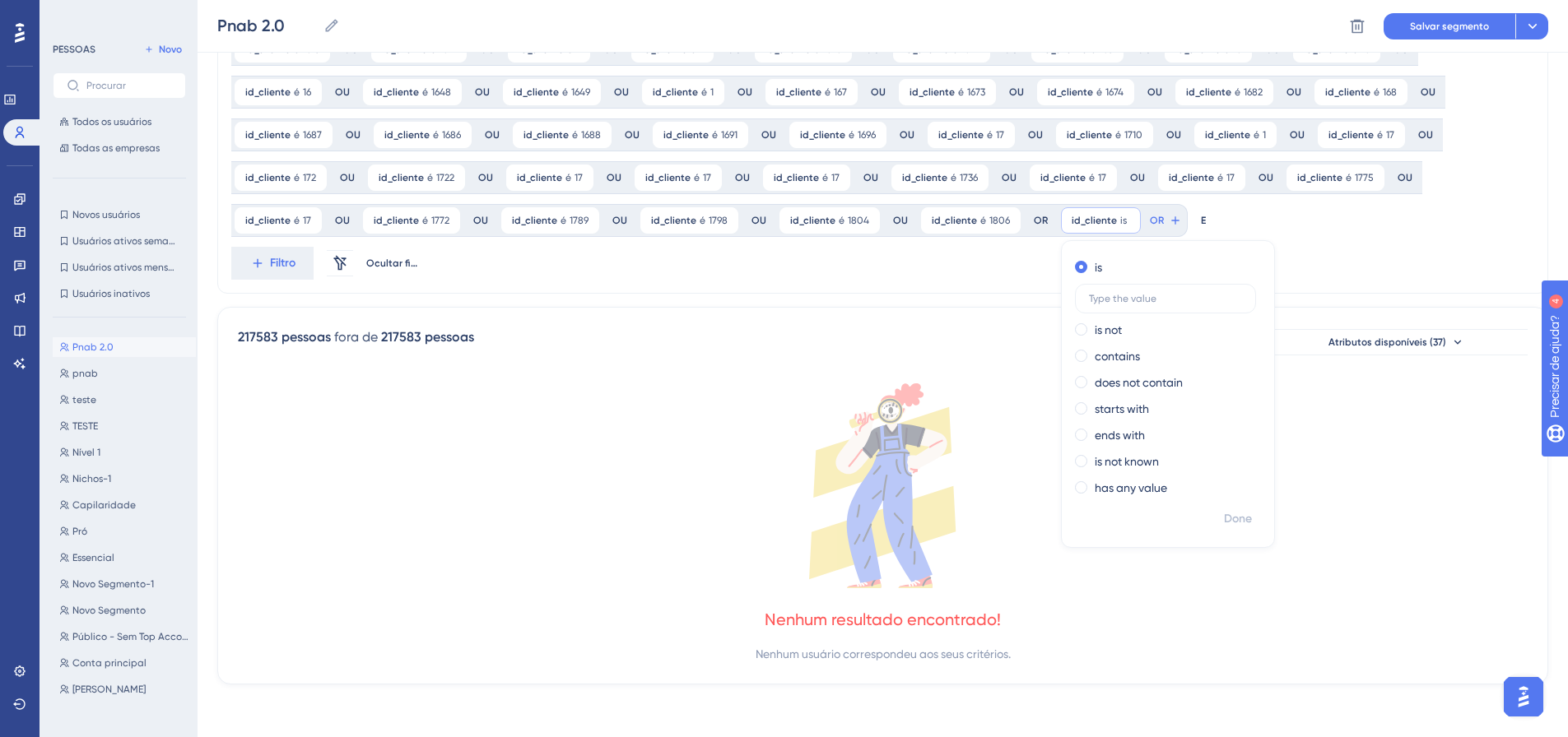
scroll to position [1156, 0]
click at [1089, 297] on input "818" at bounding box center [1166, 299] width 153 height 12
type input "1818"
click at [1226, 520] on font "Feito" at bounding box center [1239, 518] width 25 height 14
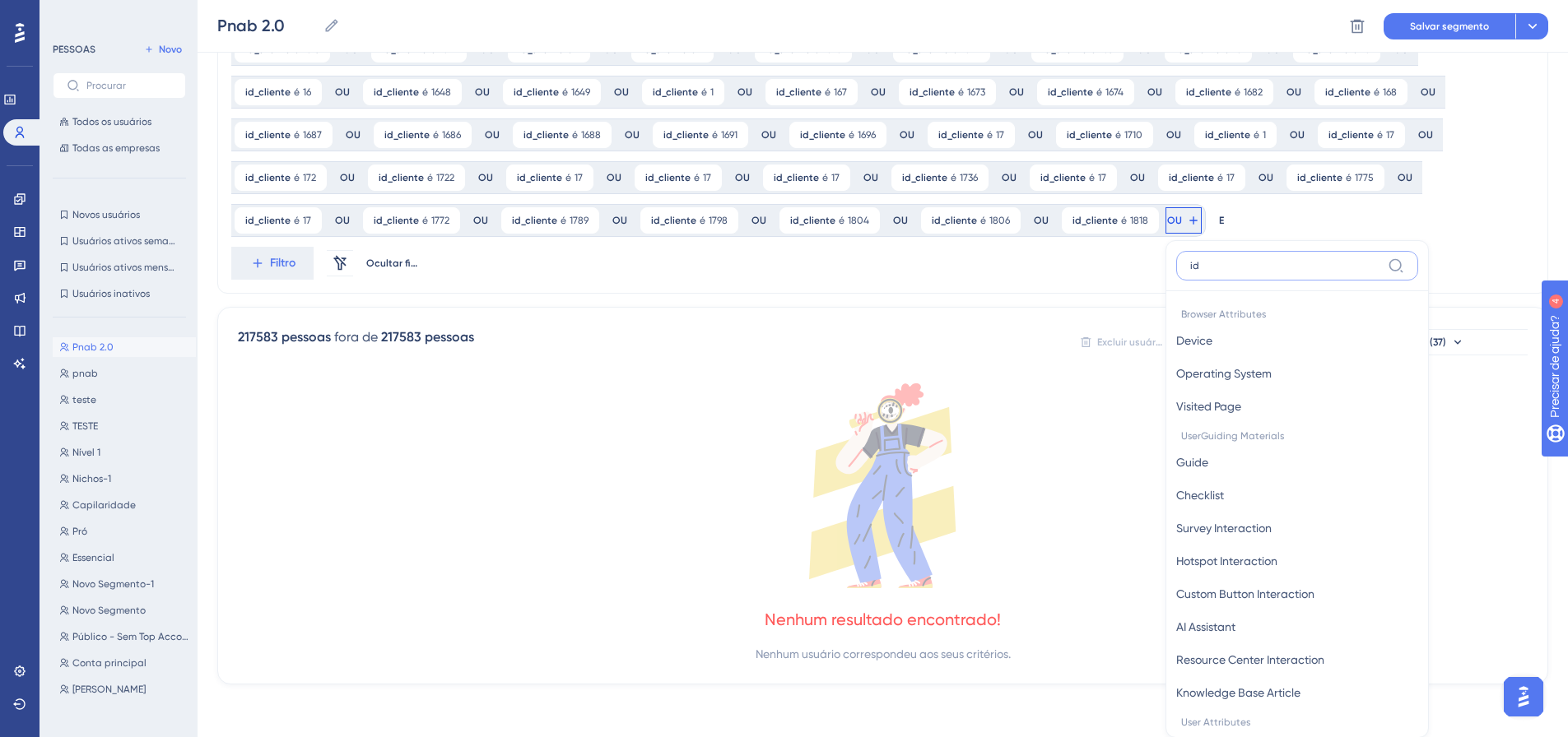
scroll to position [1276, 0]
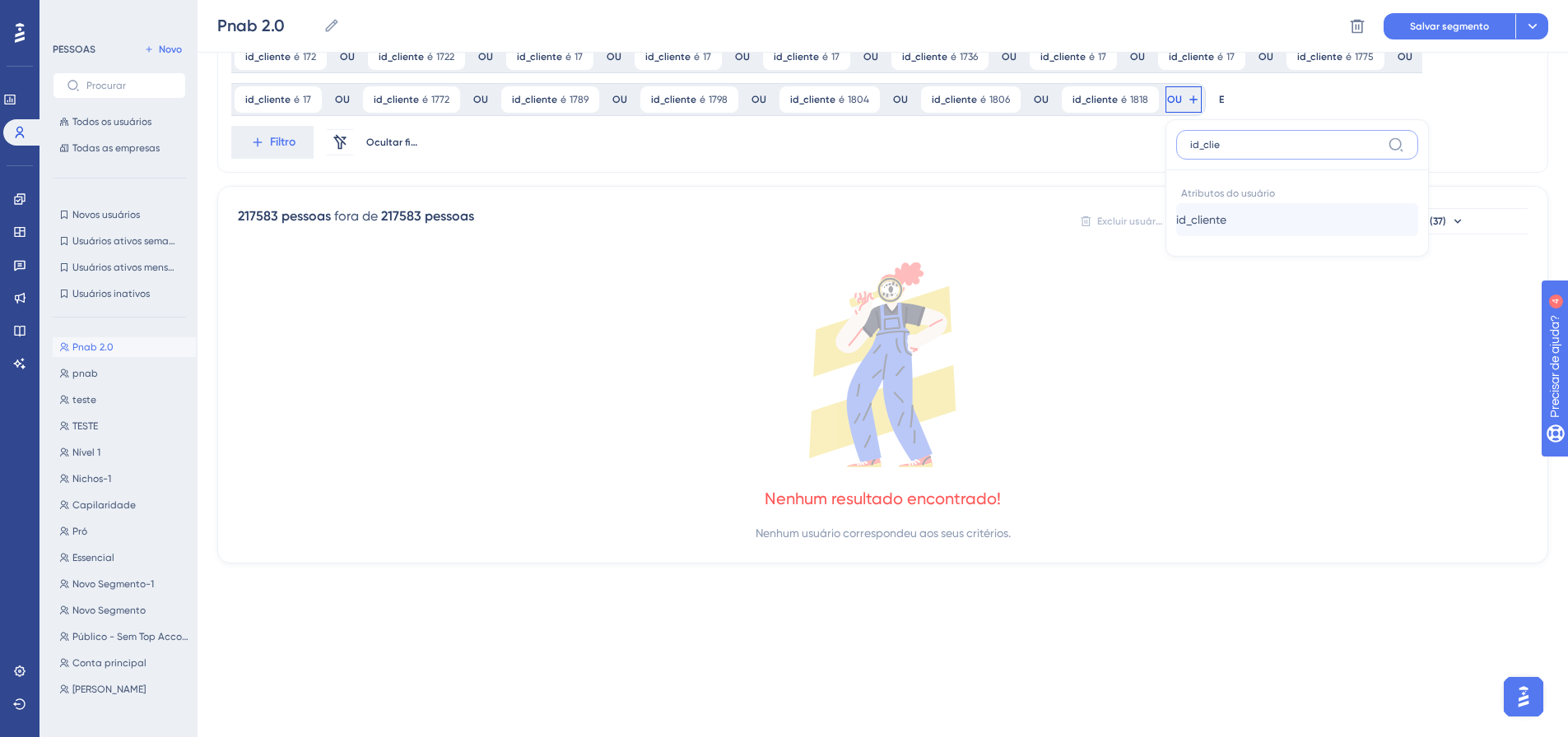
type input "id_clie"
click at [1176, 231] on button "id_cliente id_cliente" at bounding box center [1296, 219] width 242 height 33
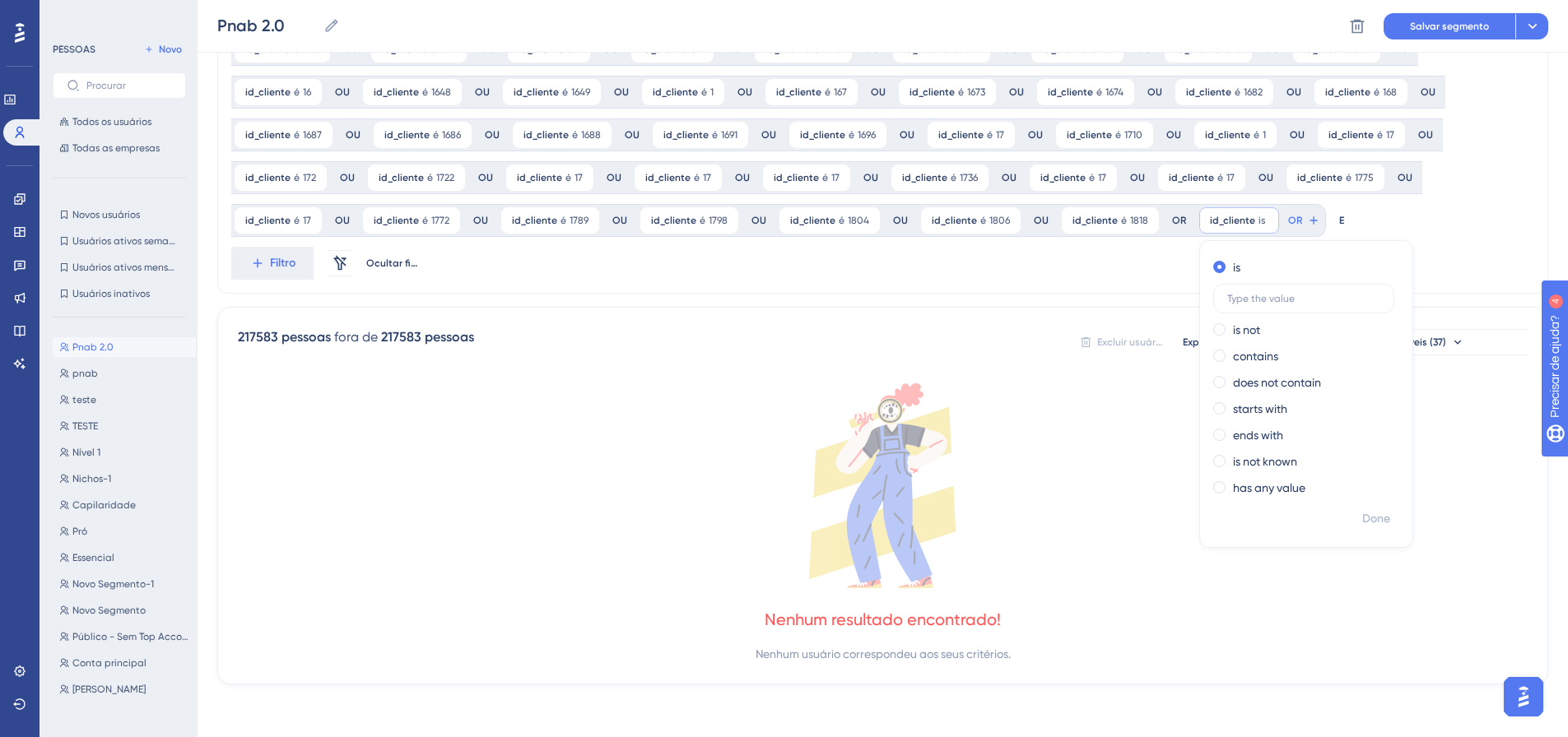
scroll to position [1156, 0]
type input "1826"
click at [1364, 515] on font "Feito" at bounding box center [1377, 518] width 25 height 14
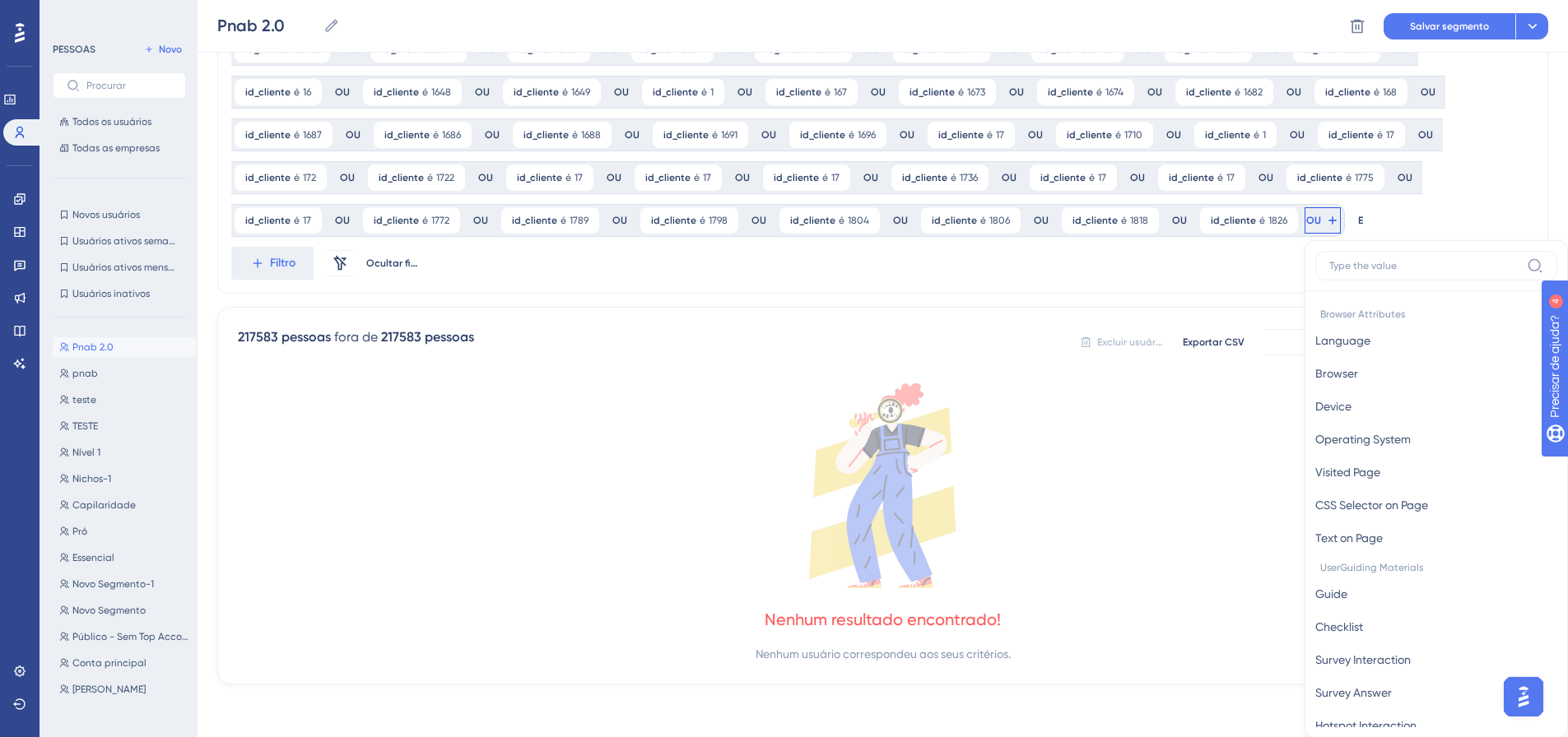
scroll to position [1276, 0]
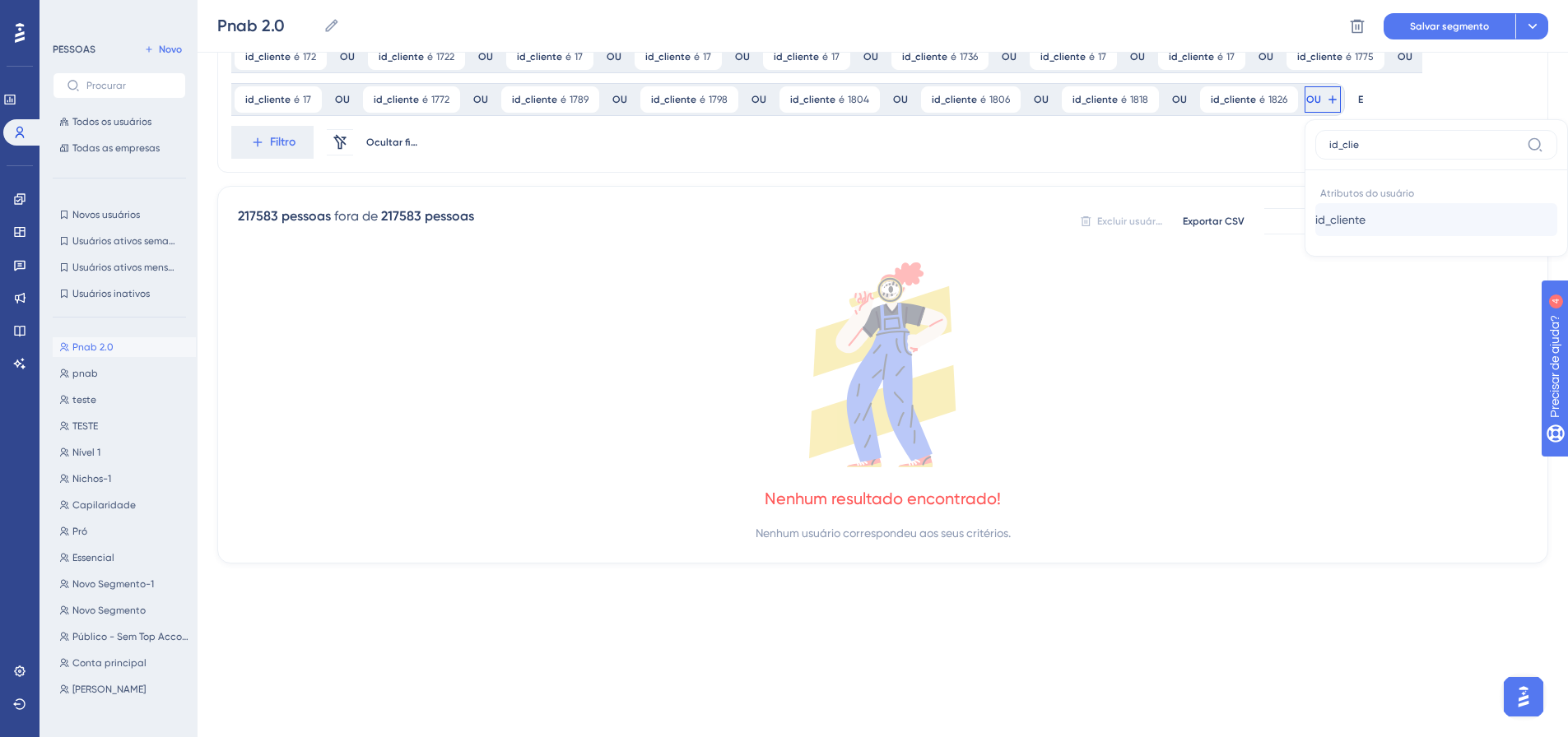
type input "id_clie"
click at [1315, 214] on button "id_cliente id_cliente" at bounding box center [1436, 219] width 242 height 33
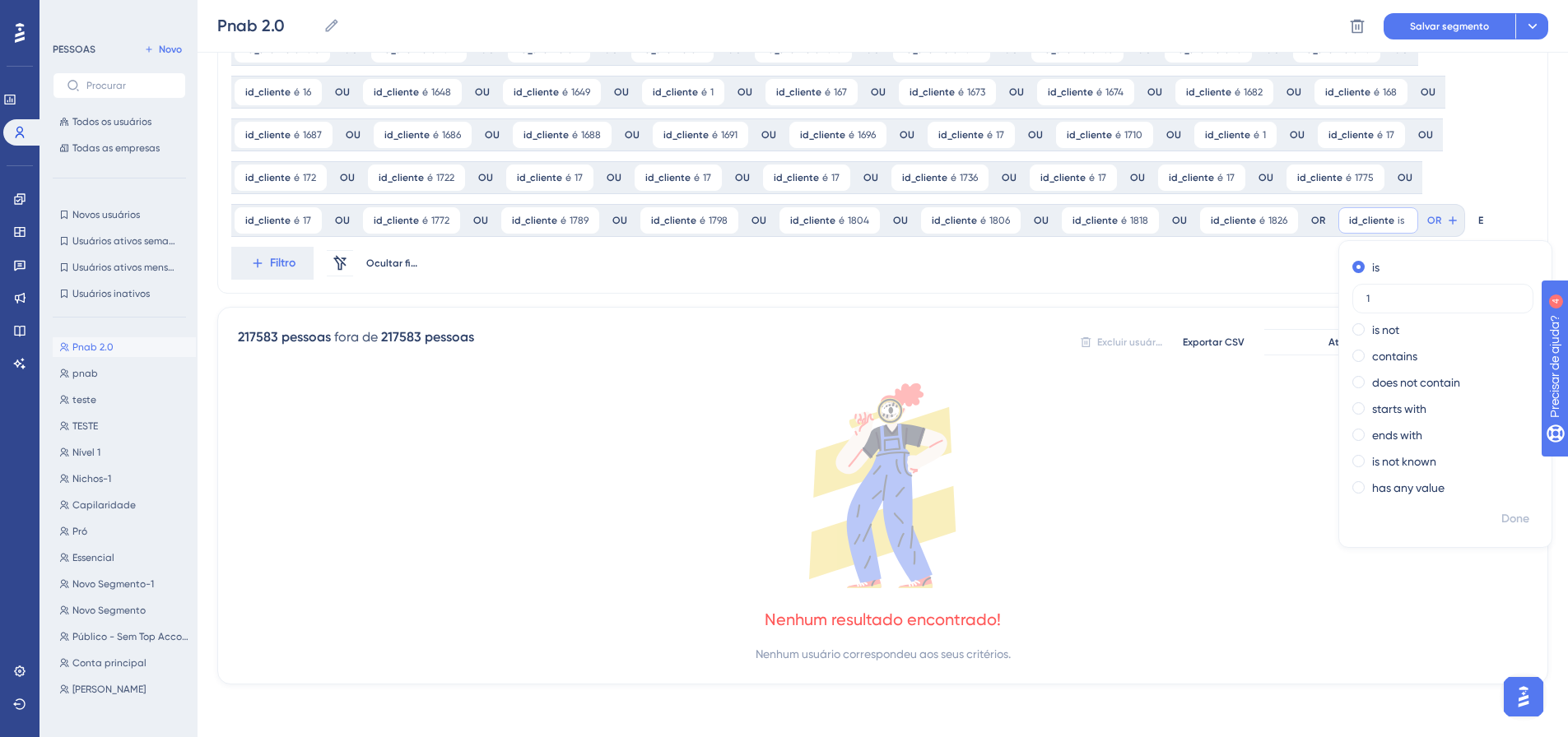
scroll to position [1156, 0]
type input "1838"
click at [1503, 514] on font "Feito" at bounding box center [1516, 518] width 25 height 14
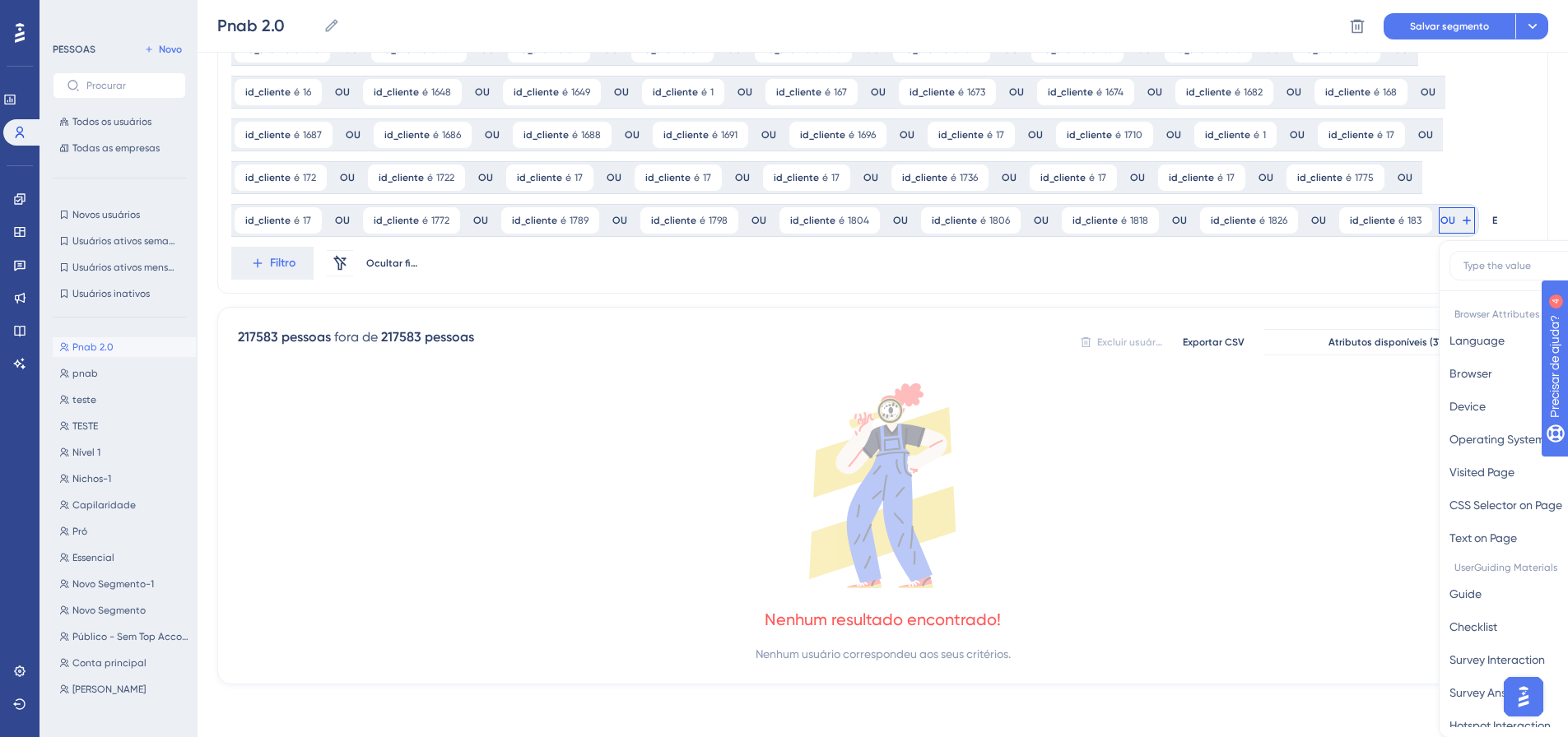
scroll to position [1276, 0]
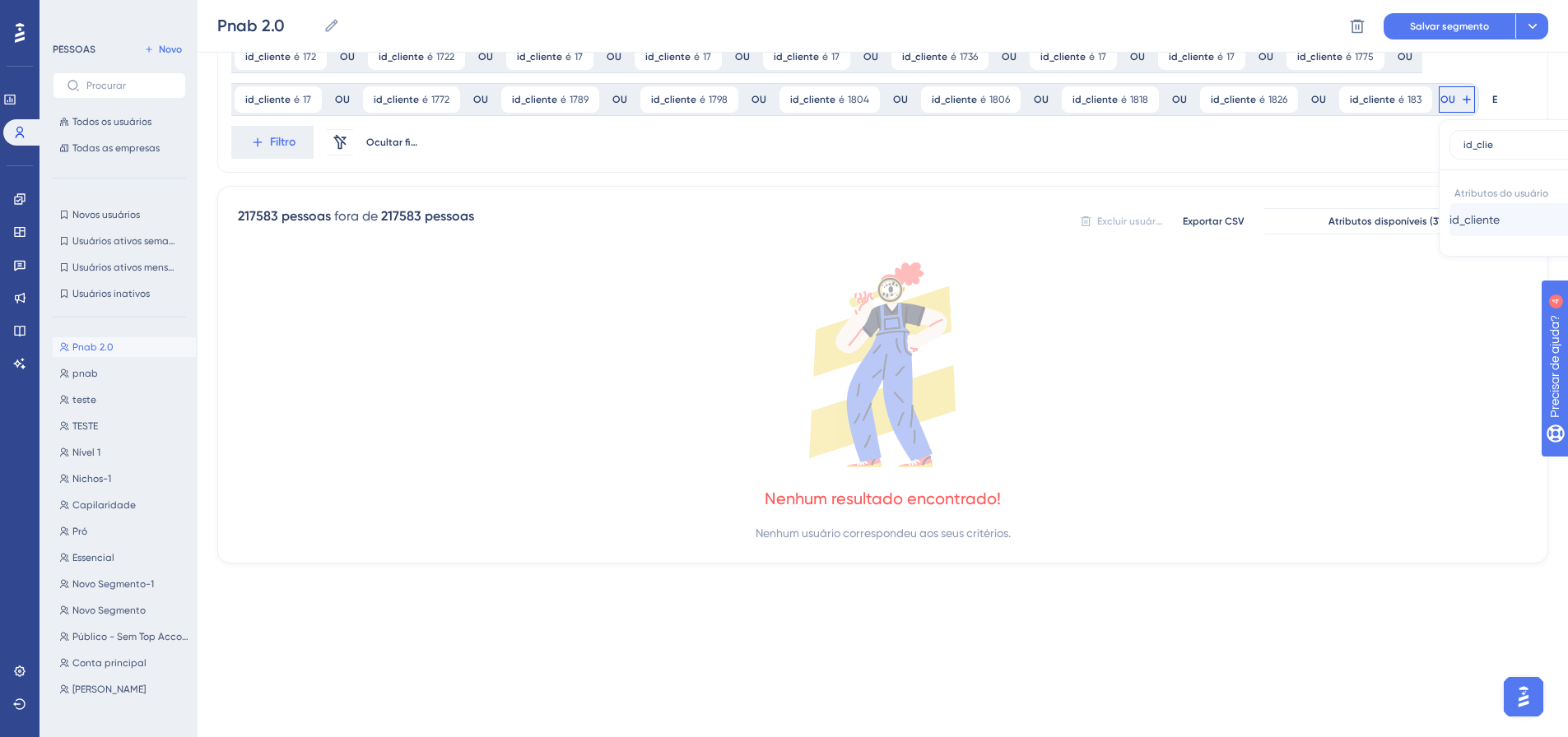
type input "id_clie"
click at [1449, 219] on font "id_cliente" at bounding box center [1474, 219] width 50 height 13
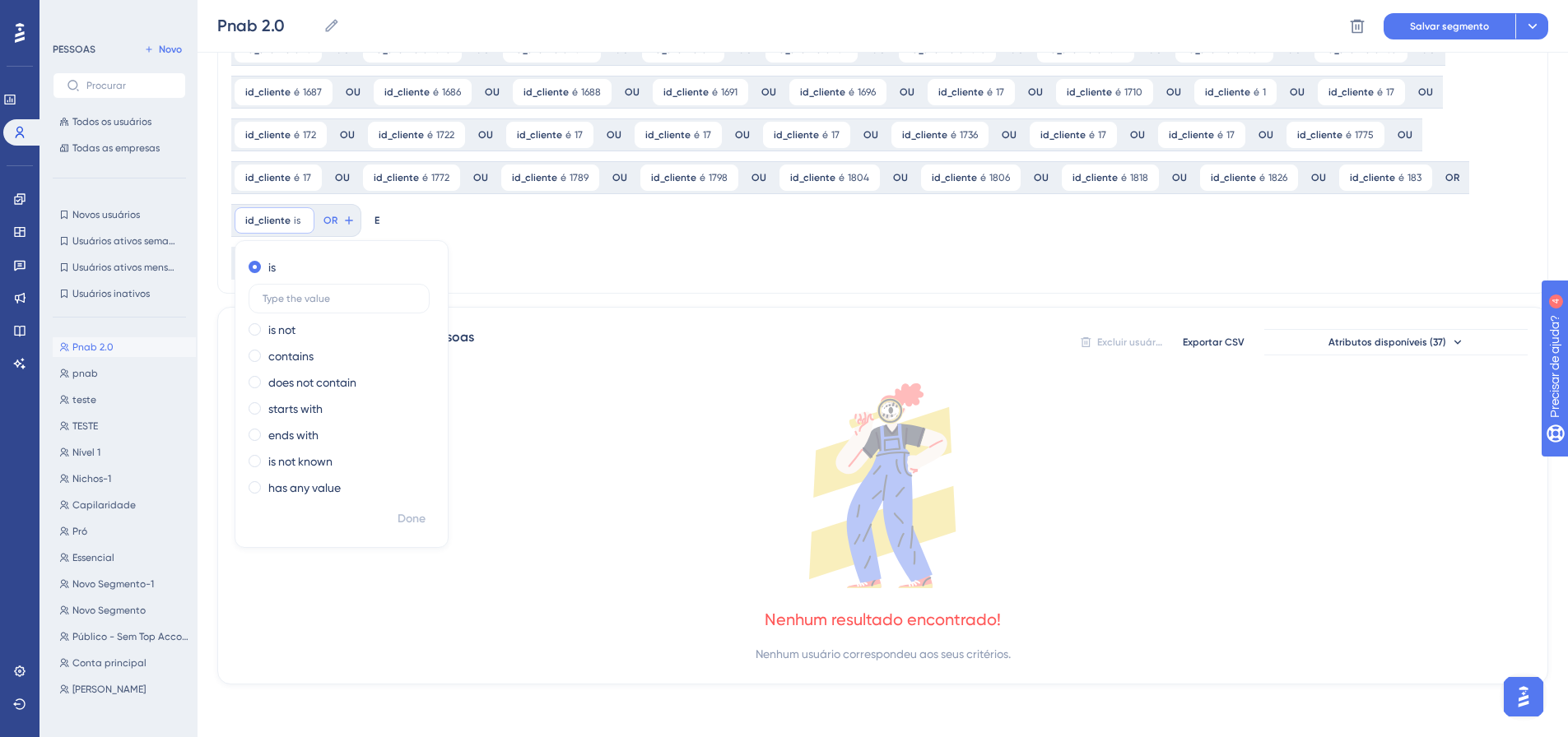
scroll to position [1156, 0]
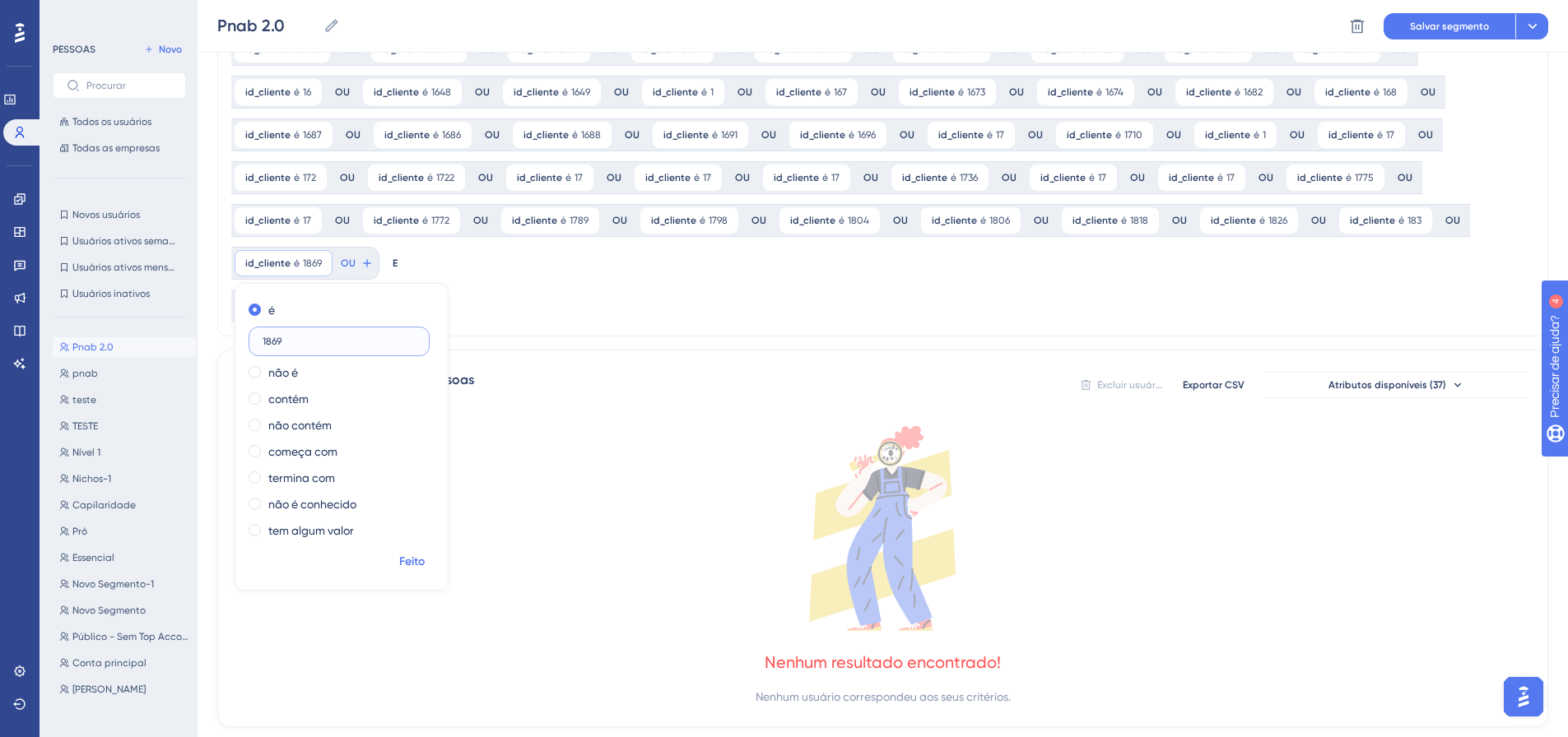
type input "1869"
click at [425, 554] on font "Feito" at bounding box center [411, 561] width 25 height 14
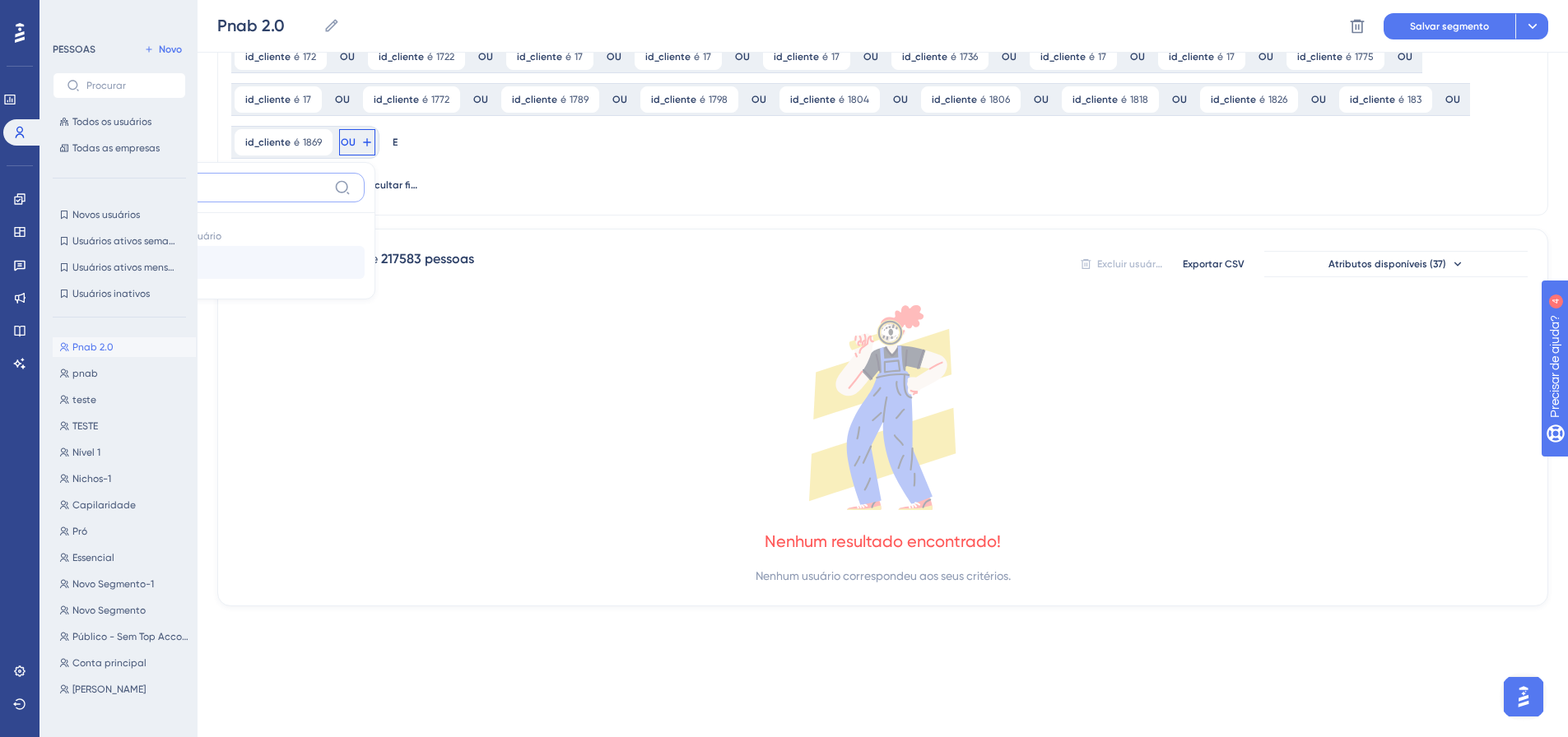
type input "id_cl"
click at [365, 246] on button "id_cliente id_cliente" at bounding box center [243, 262] width 242 height 33
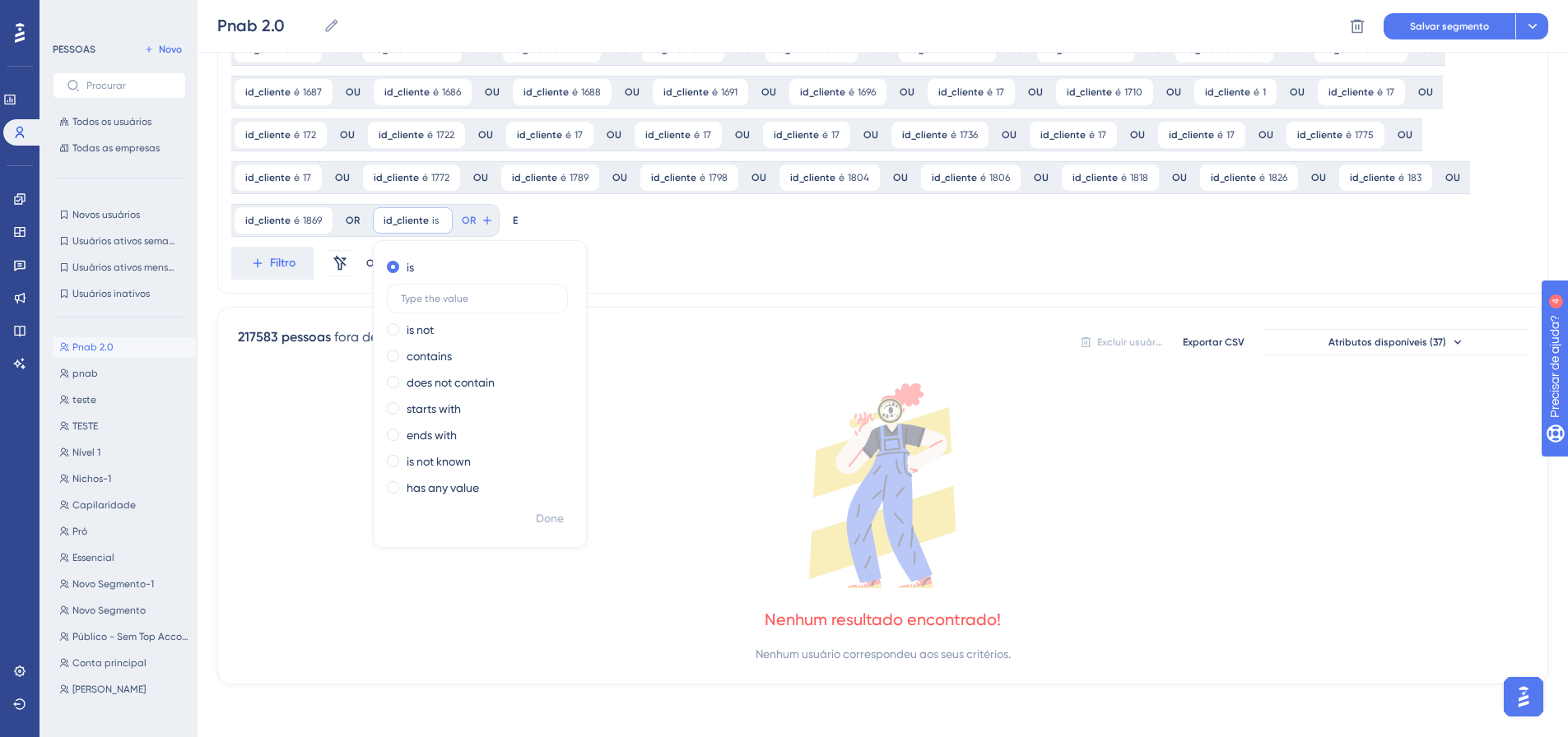
scroll to position [1198, 0]
click at [401, 297] on input "863" at bounding box center [478, 299] width 153 height 12
type input "1863"
click at [538, 521] on font "Feito" at bounding box center [551, 518] width 25 height 14
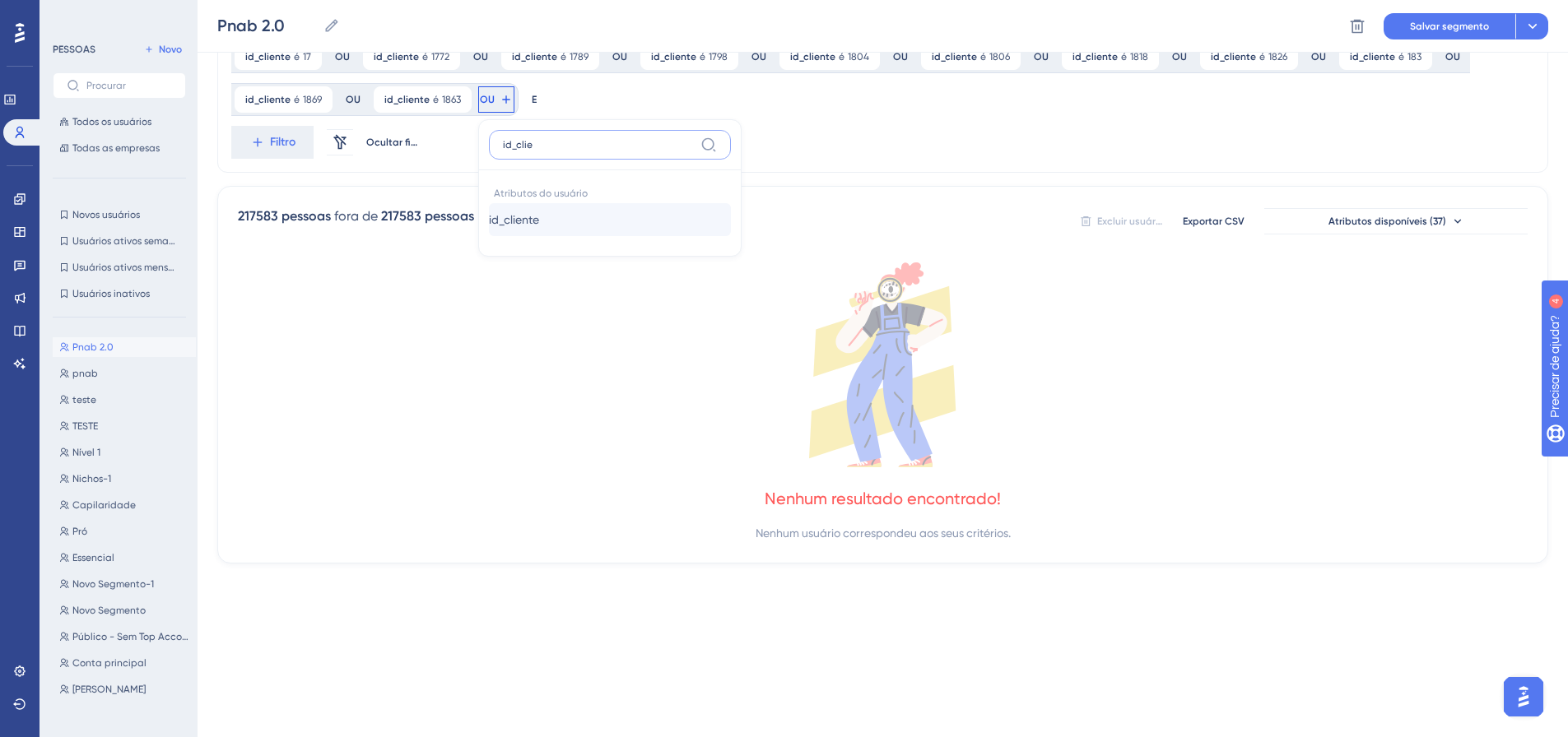
type input "id_clie"
click at [489, 219] on font "id_cliente" at bounding box center [514, 219] width 50 height 13
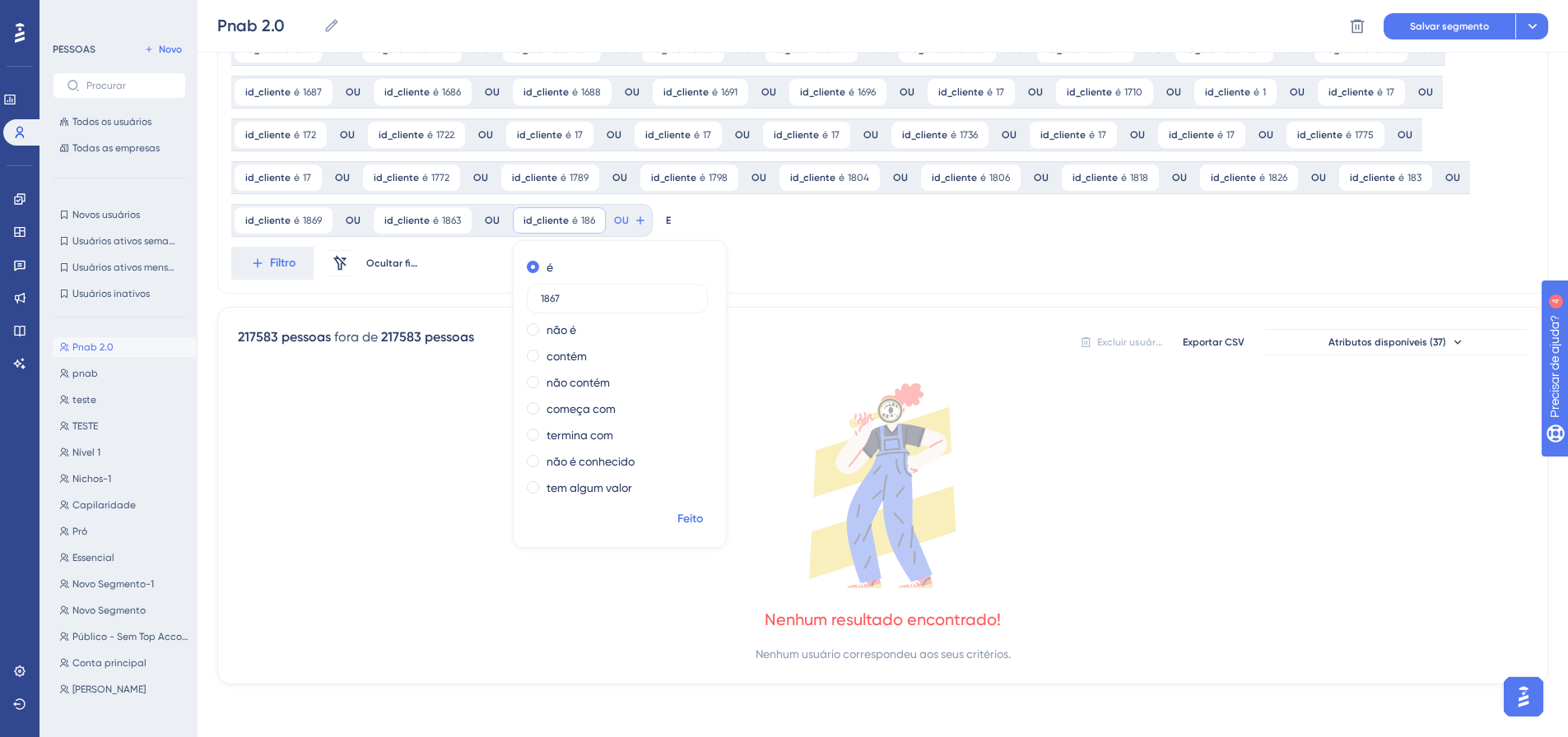
type input "1867"
drag, startPoint x: 544, startPoint y: 520, endPoint x: 493, endPoint y: 367, distance: 161.3
click at [677, 520] on font "Feito" at bounding box center [690, 518] width 25 height 14
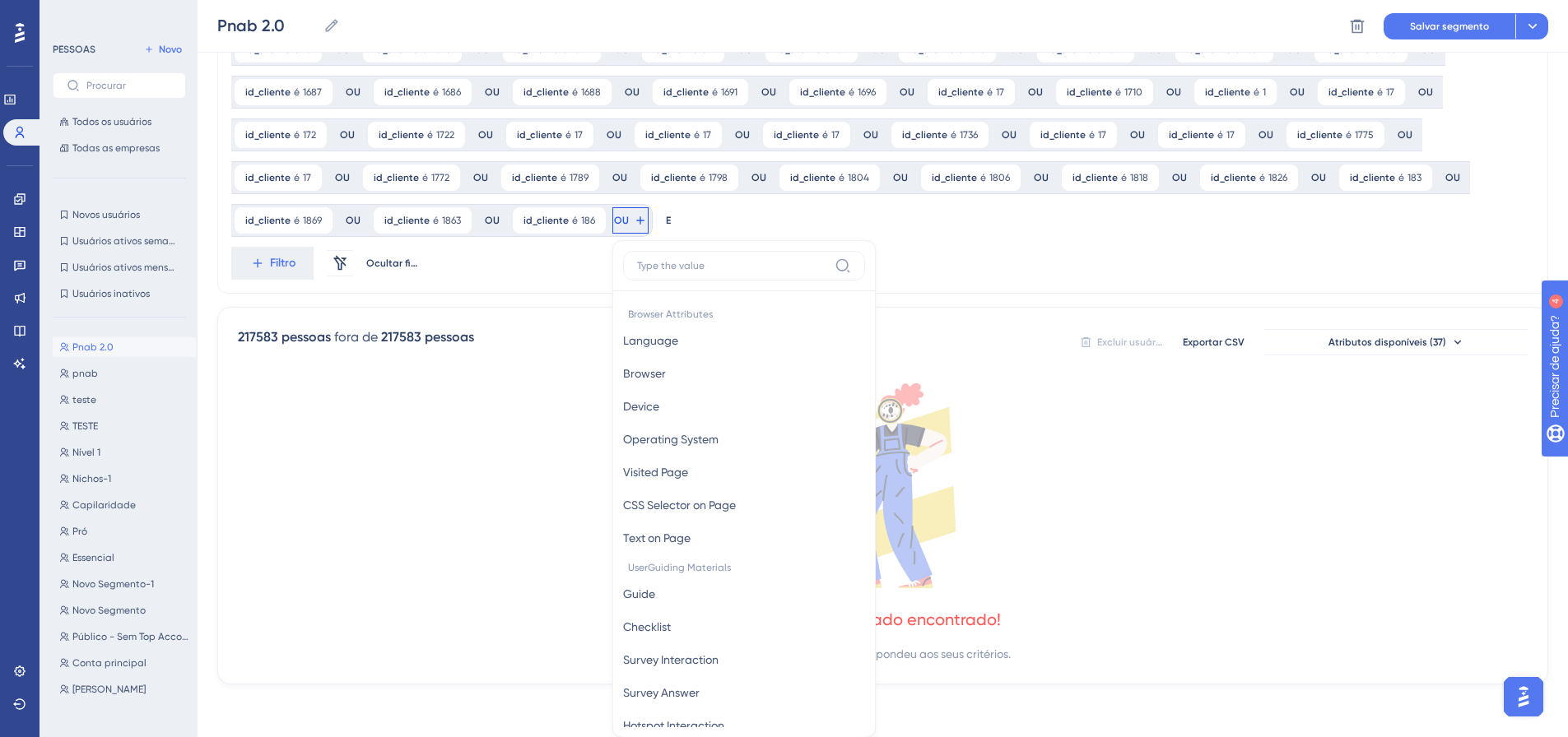
scroll to position [1319, 0]
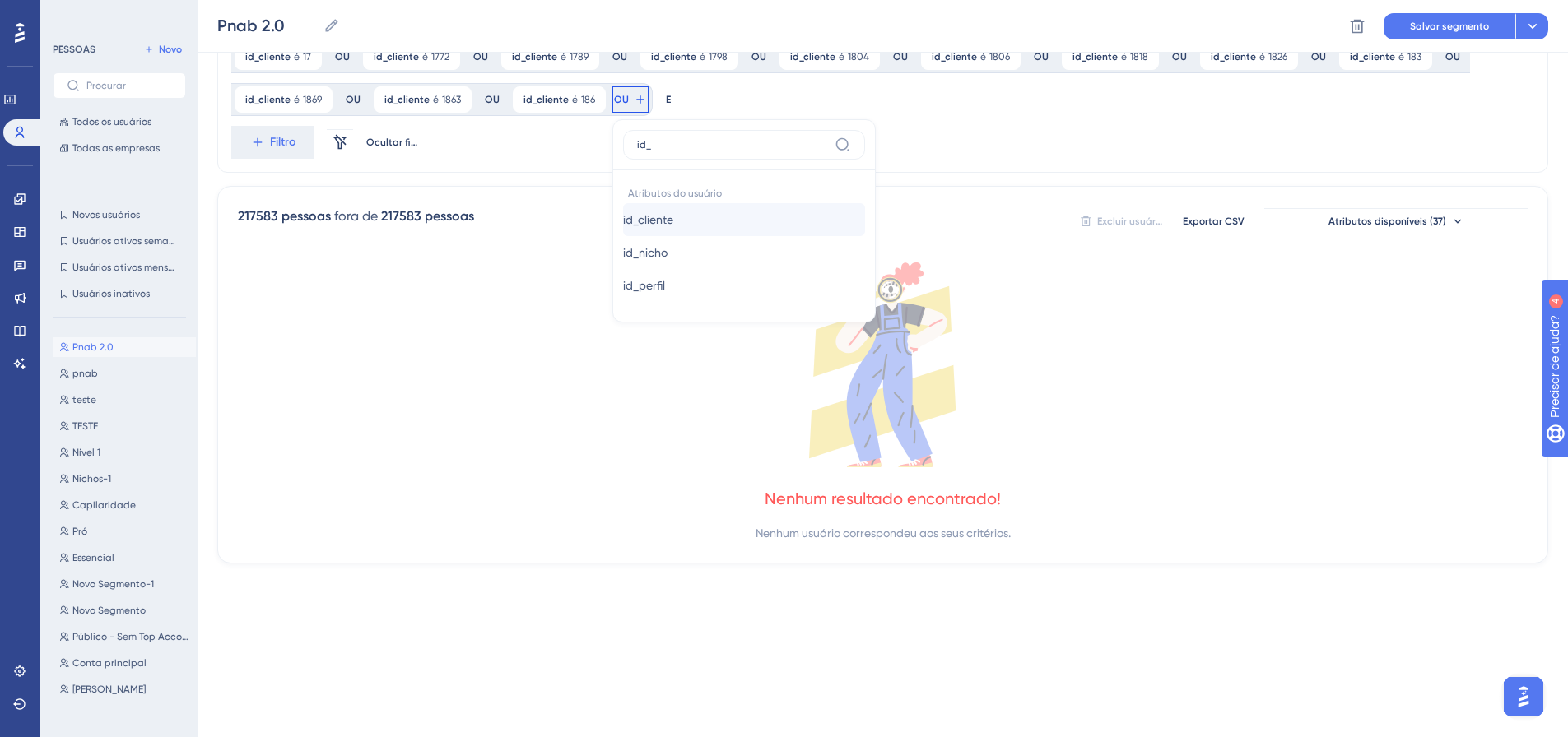
type input "id_"
click at [623, 221] on font "id_cliente" at bounding box center [648, 219] width 50 height 13
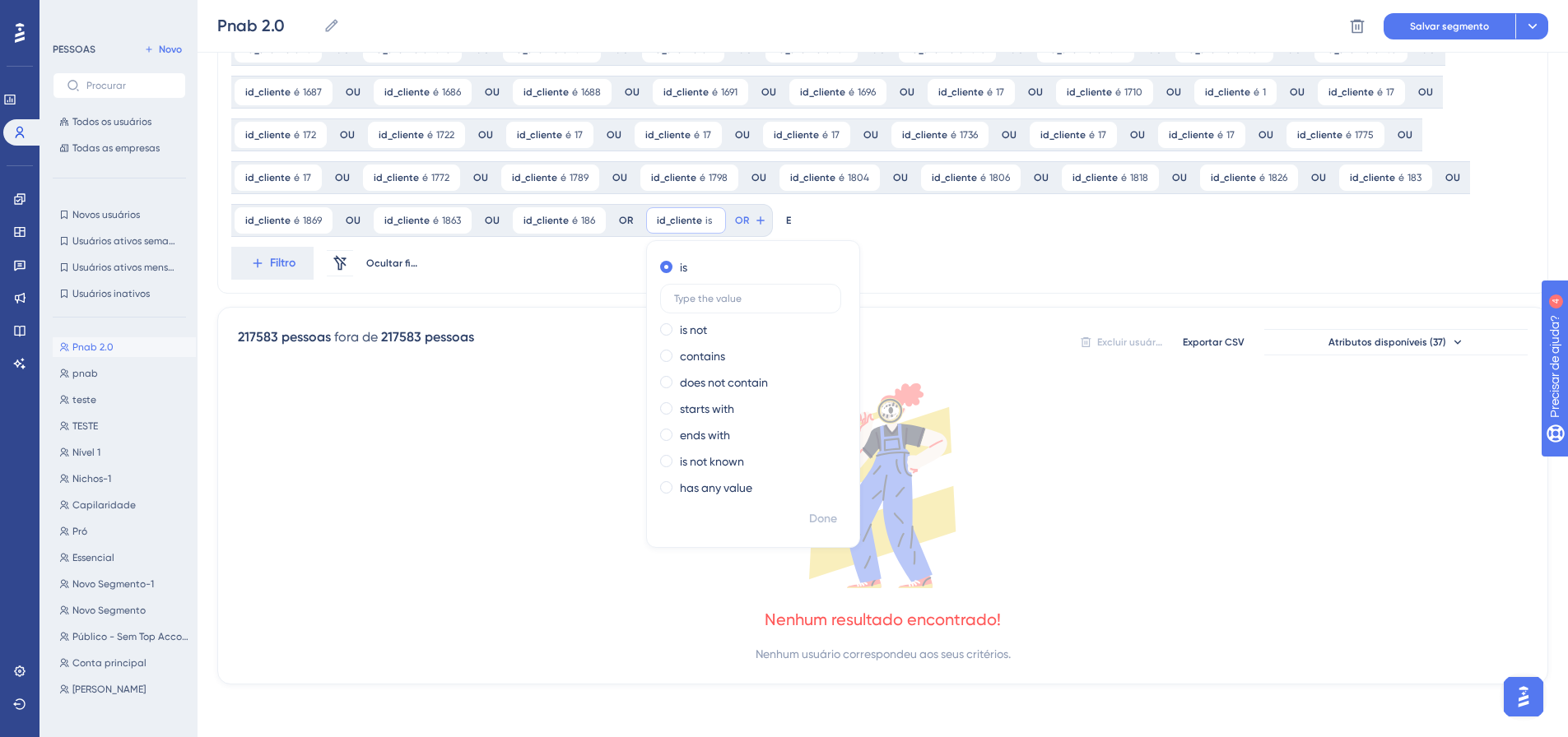
scroll to position [1198, 0]
type input "1868"
click at [811, 524] on font "Feito" at bounding box center [824, 518] width 25 height 14
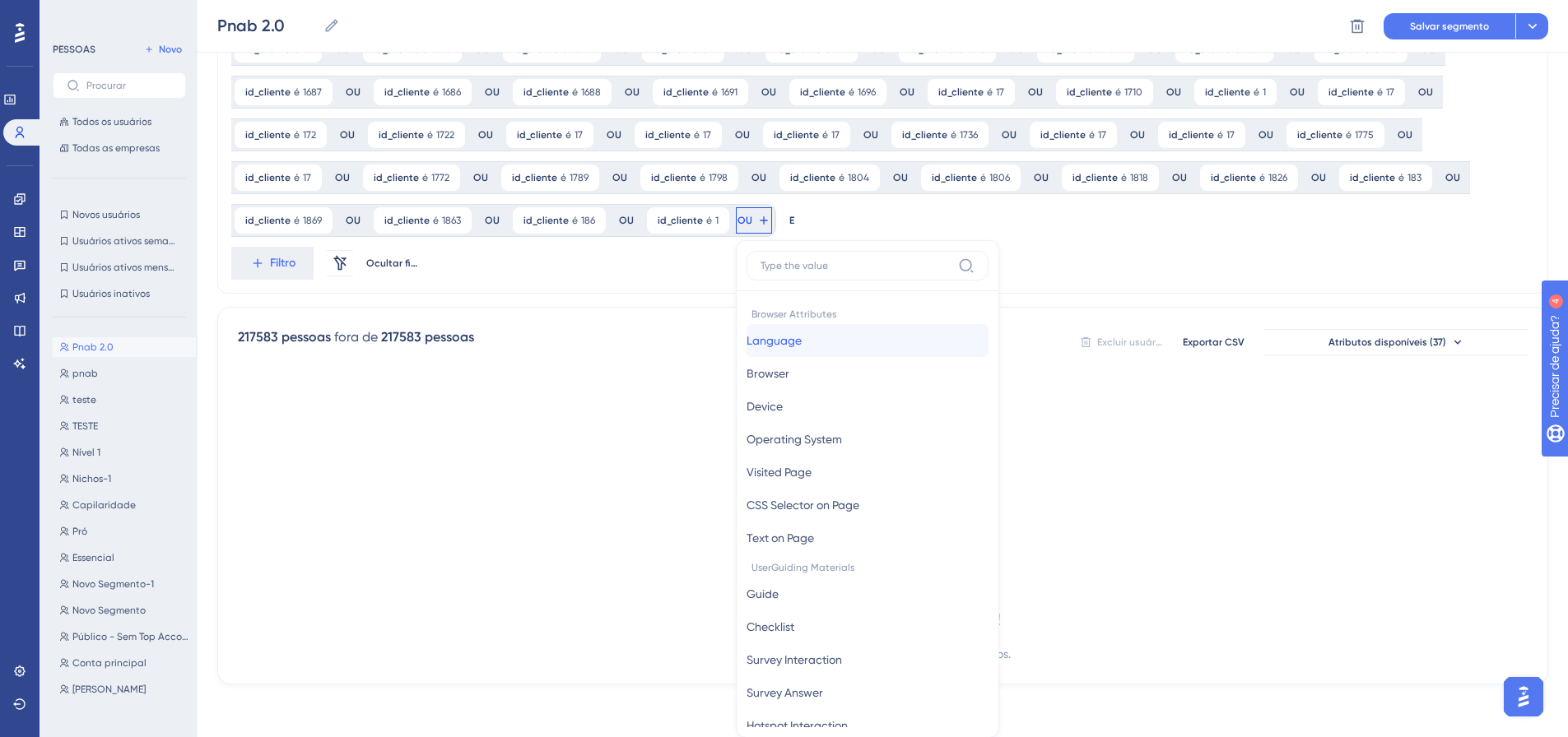
click at [747, 324] on button "Language Language" at bounding box center [867, 340] width 242 height 33
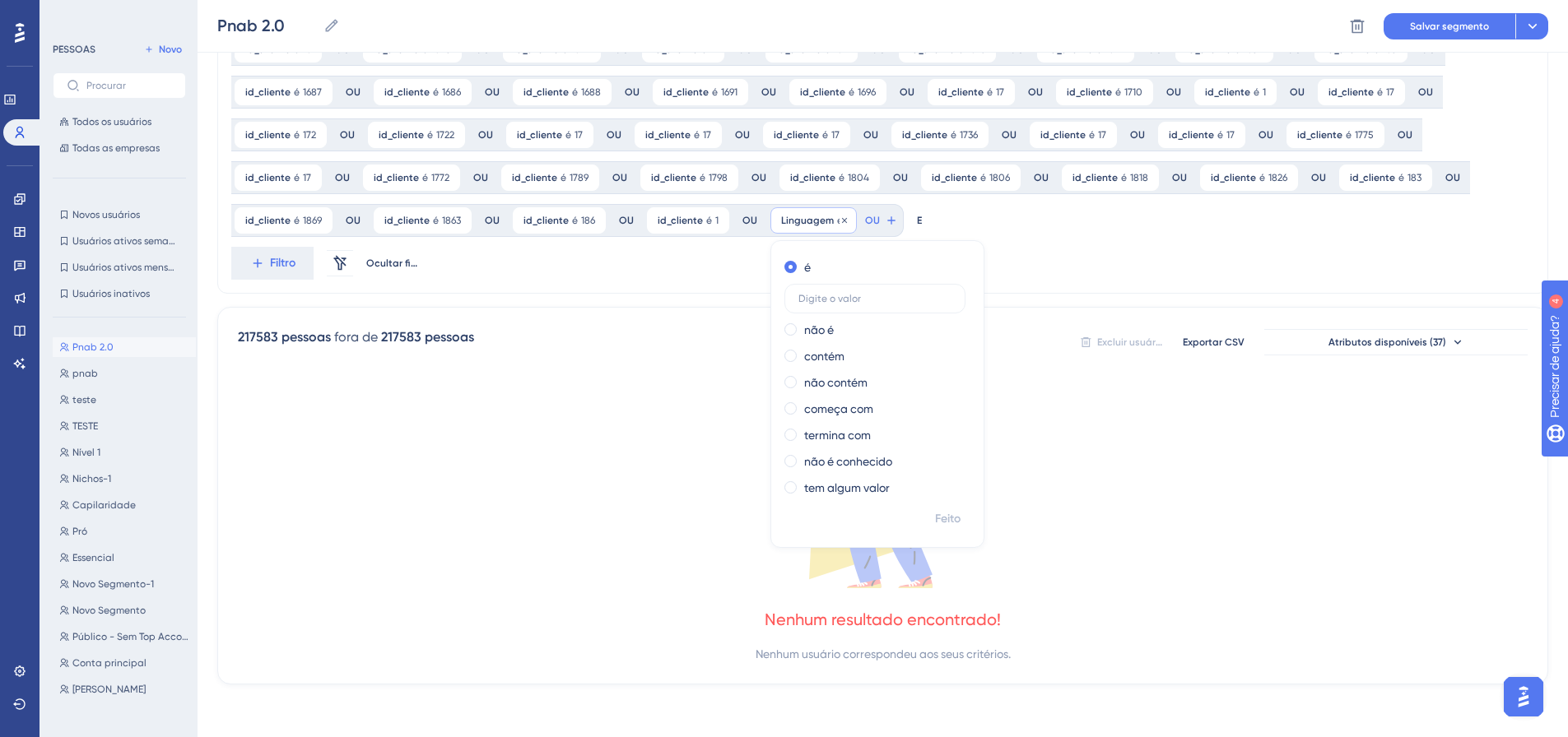
click at [781, 219] on font "Linguagem" at bounding box center [807, 220] width 53 height 12
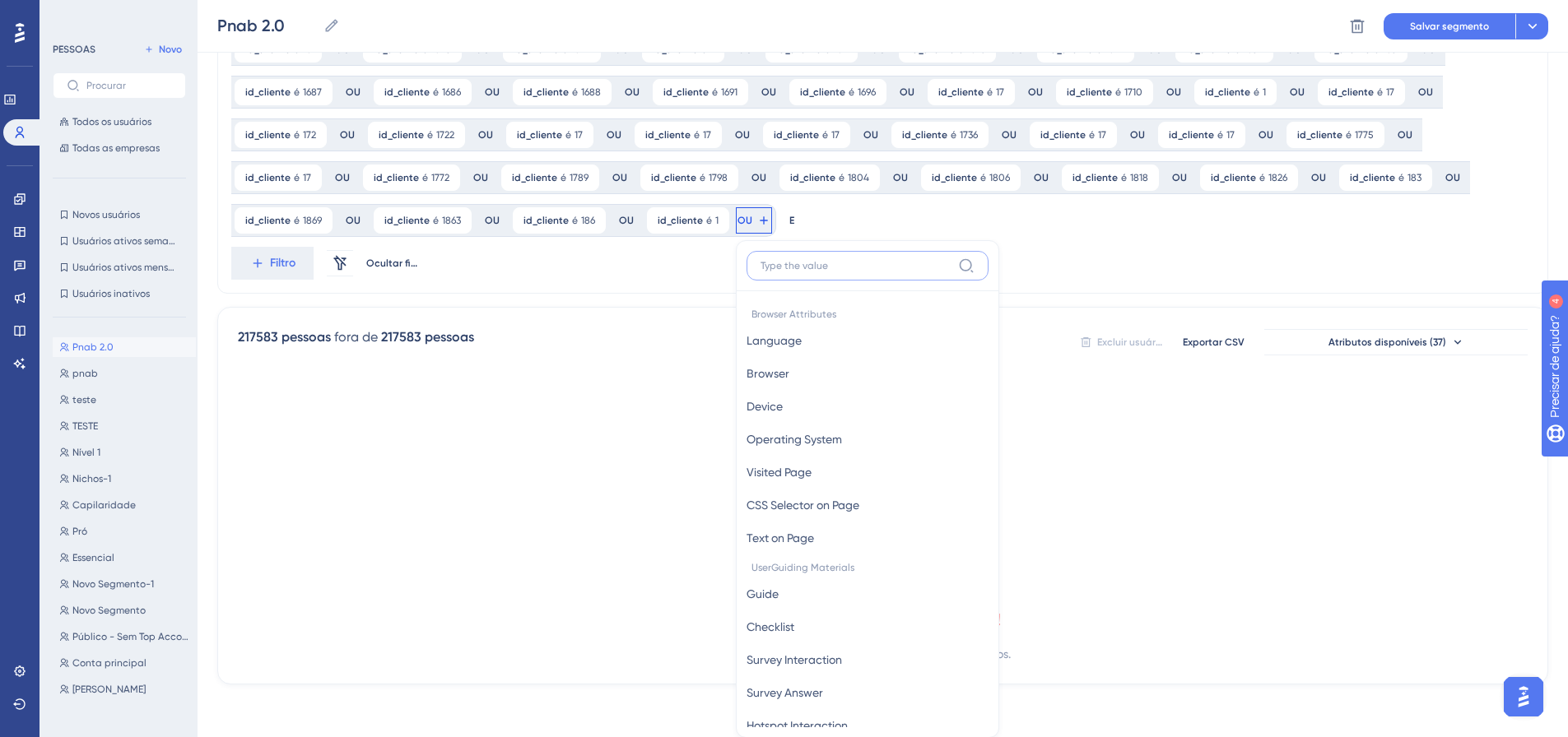
scroll to position [1319, 0]
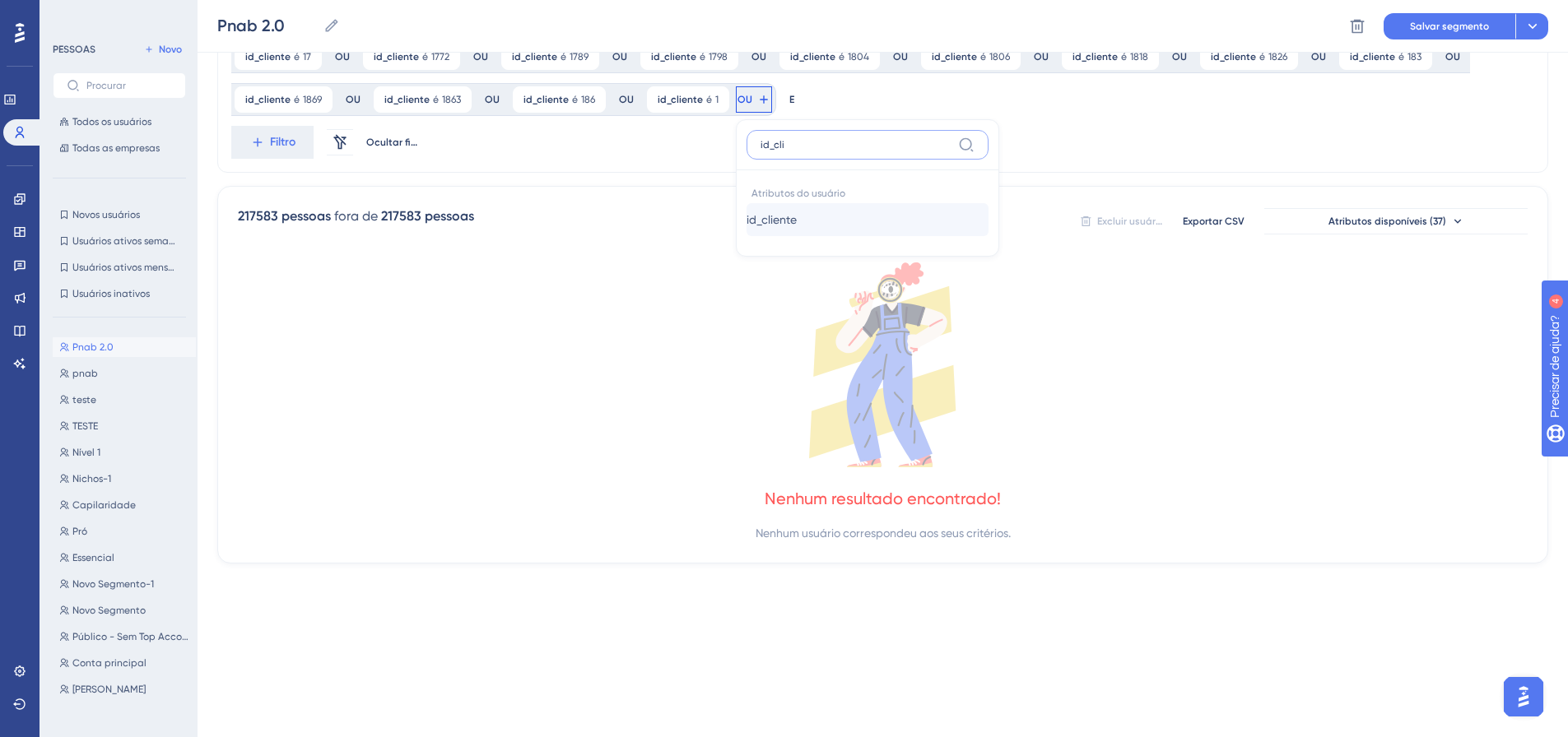
type input "id_cli"
click at [747, 226] on button "id_cliente id_cliente" at bounding box center [867, 219] width 242 height 33
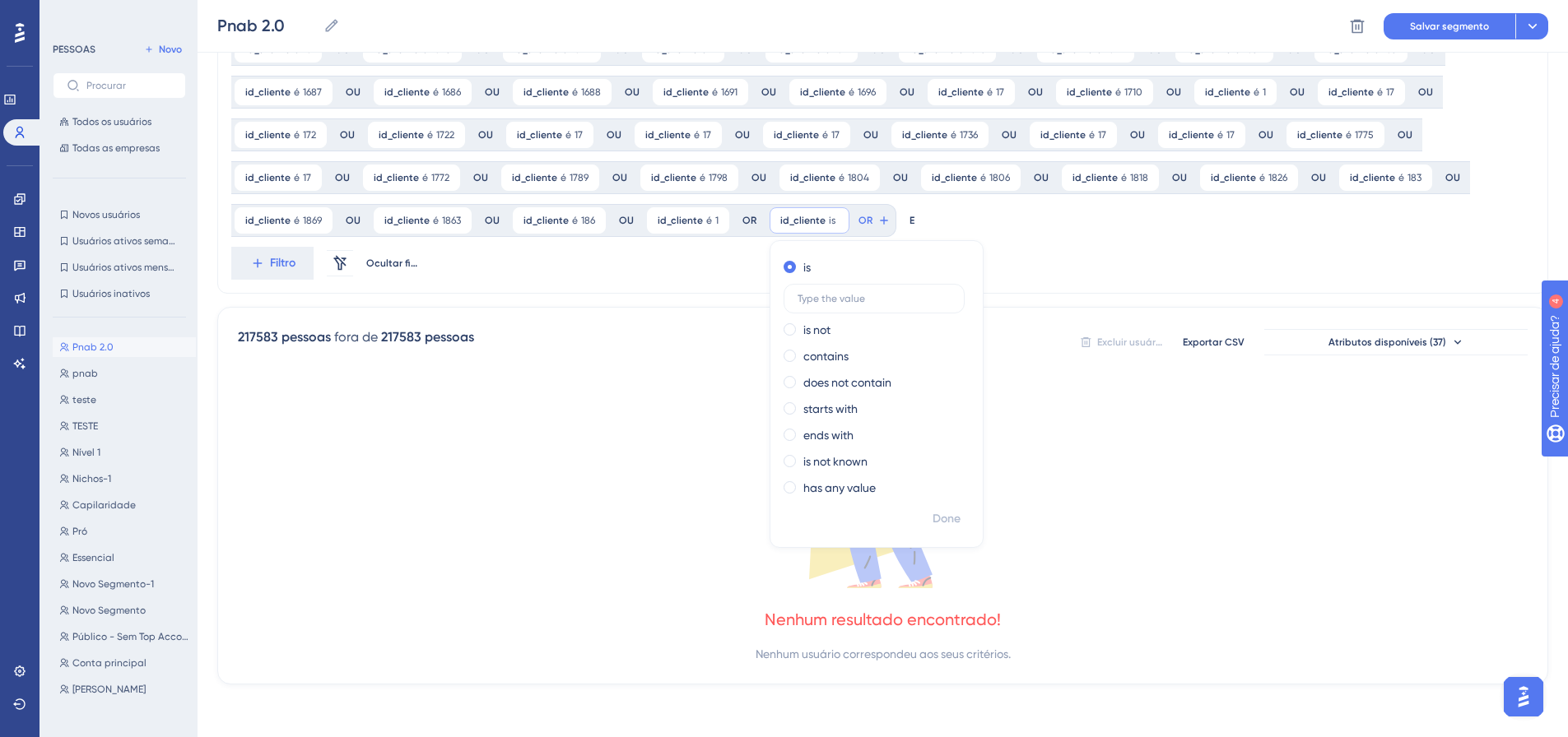
scroll to position [1198, 0]
type input "1874"
click at [935, 514] on font "Feito" at bounding box center [948, 518] width 25 height 14
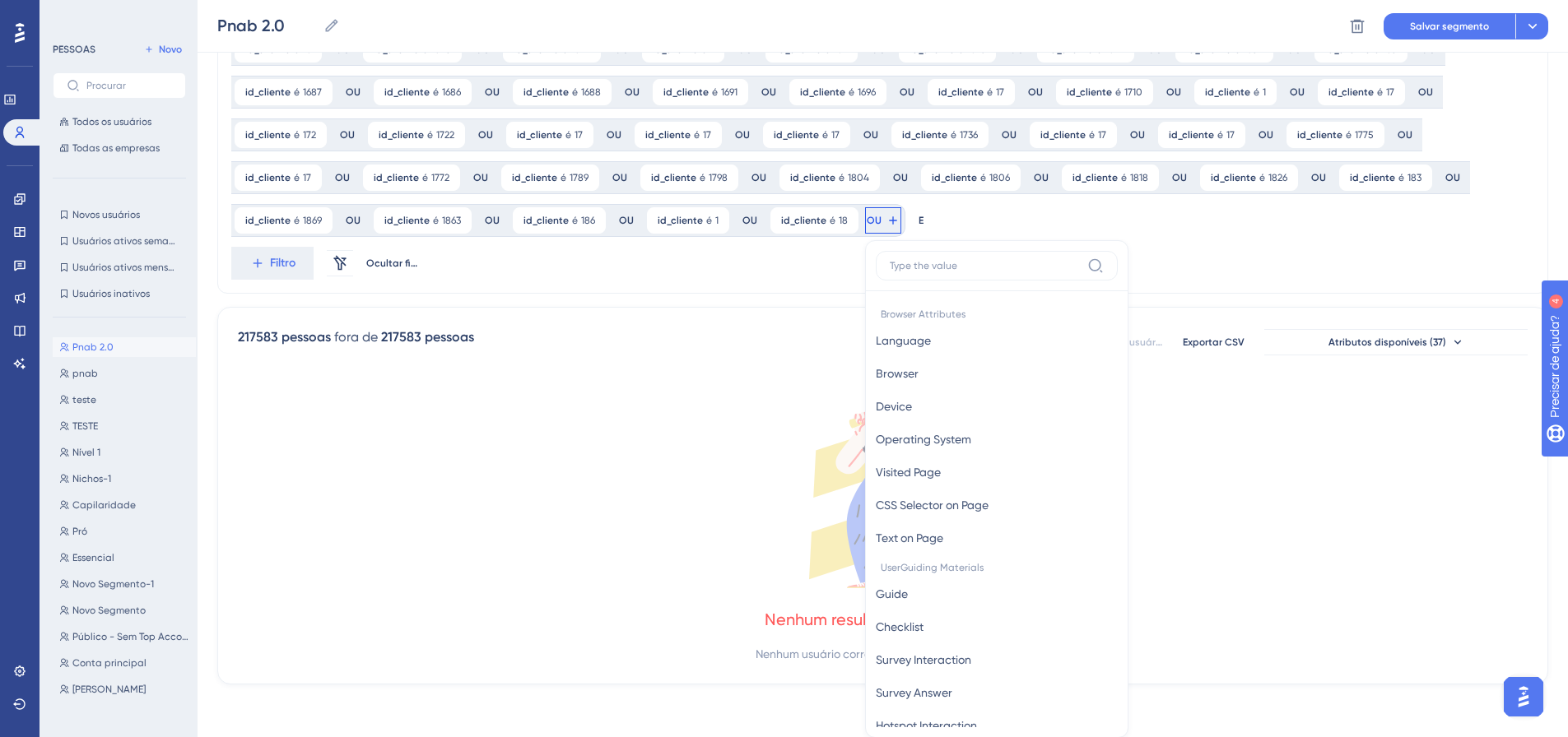
scroll to position [1319, 0]
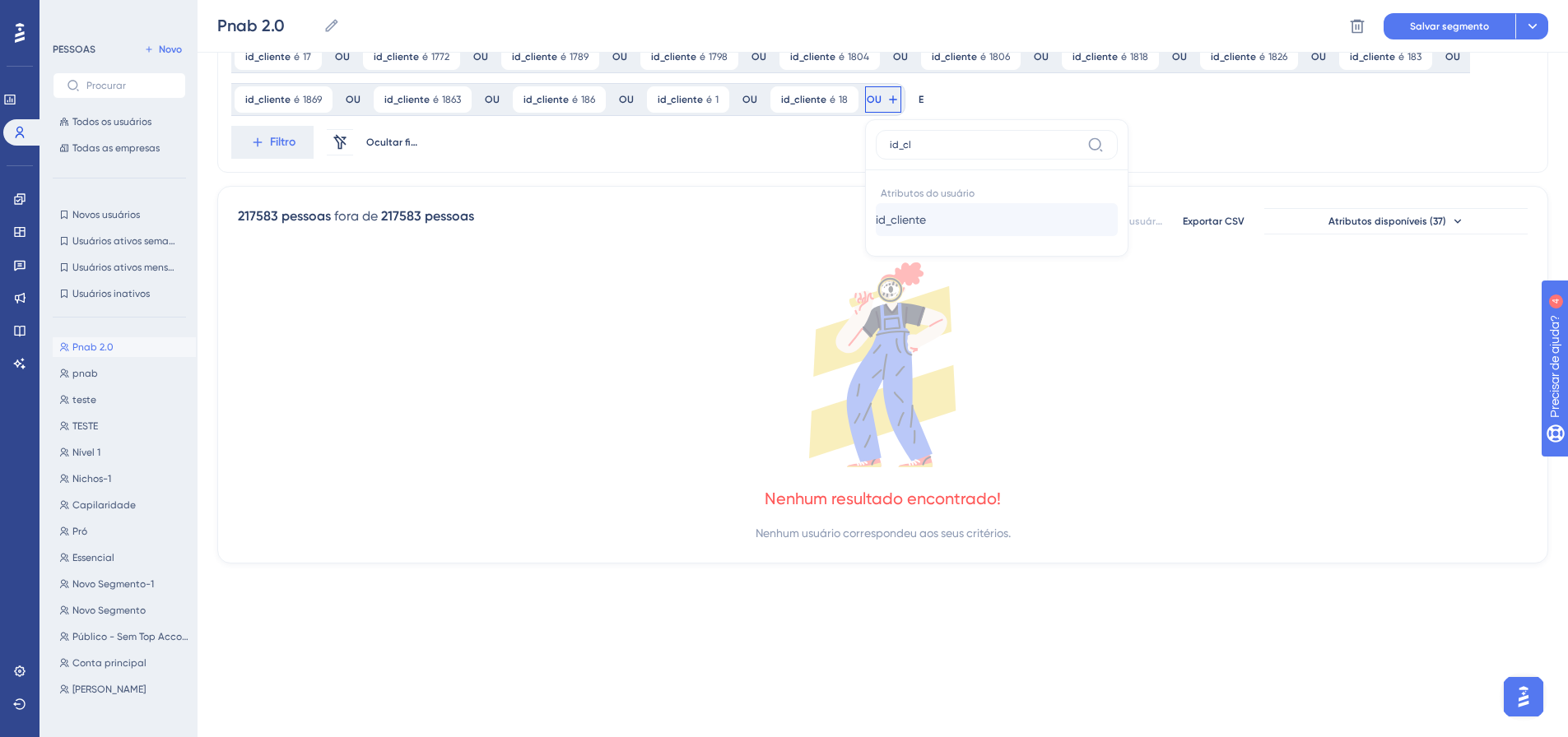
type input "id_cl"
click at [876, 214] on font "id_cliente" at bounding box center [901, 219] width 50 height 13
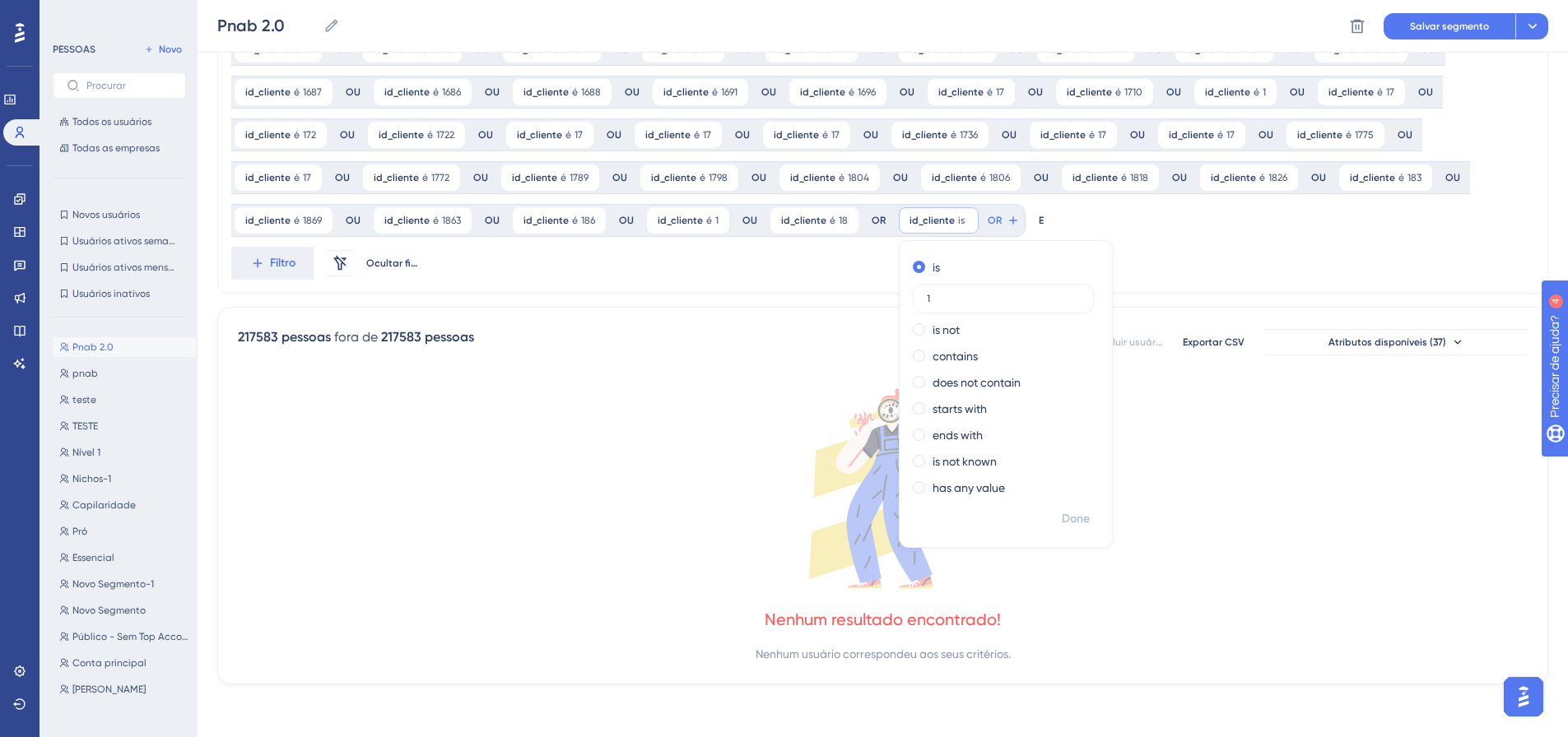
scroll to position [1198, 0]
type input "1879"
click at [1064, 515] on font "Feito" at bounding box center [1077, 518] width 25 height 14
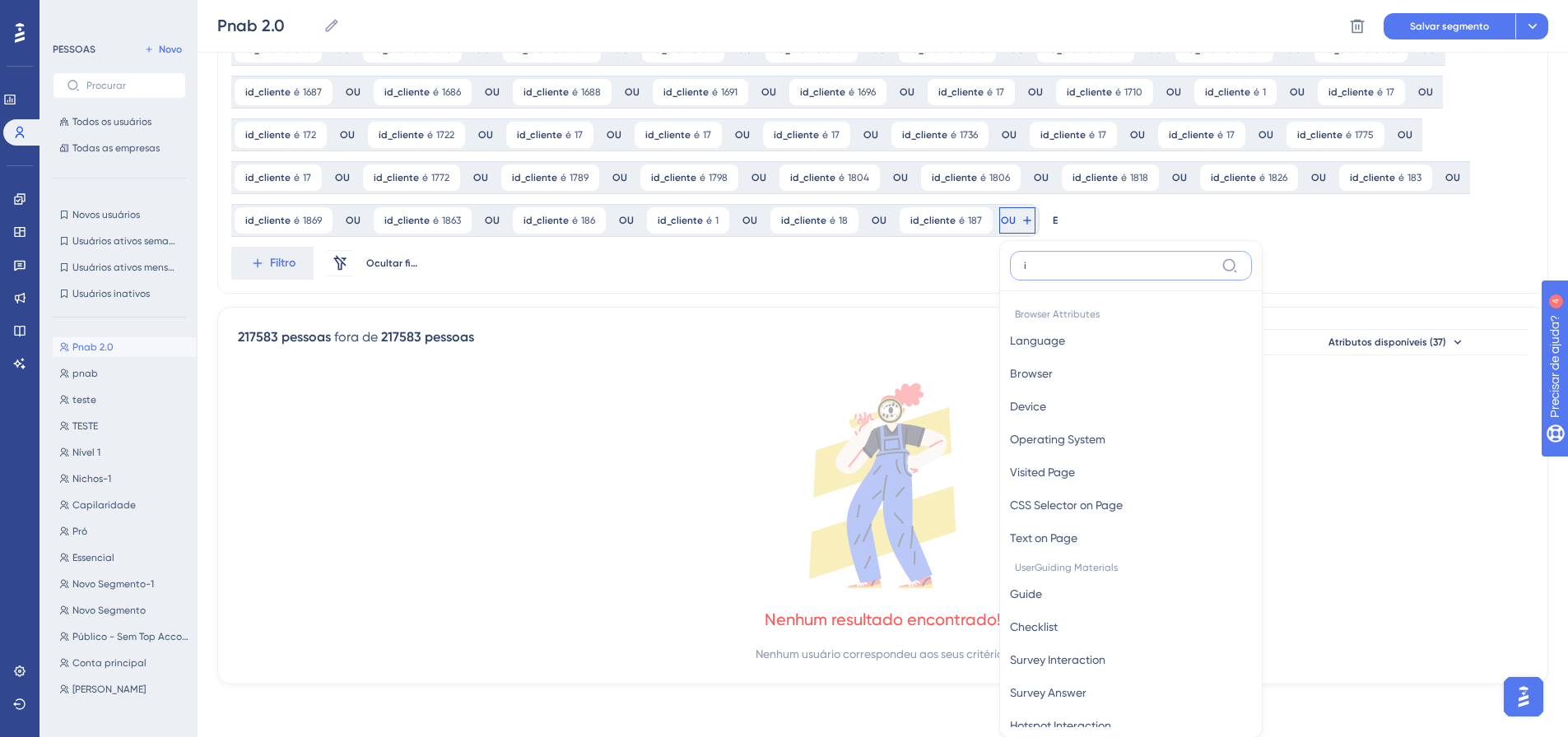
scroll to position [1319, 0]
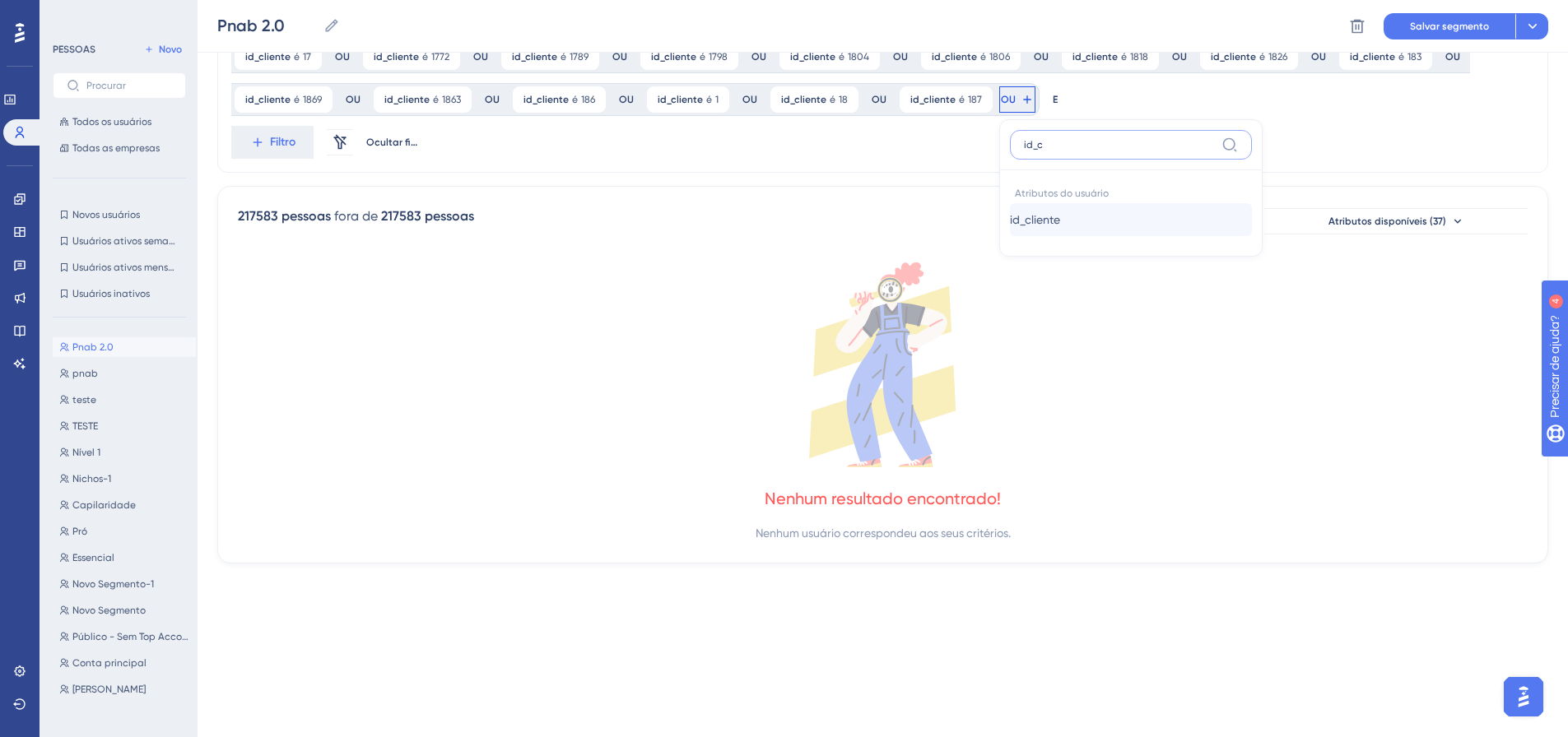
type input "id_c"
click at [1010, 221] on font "id_cliente" at bounding box center [1035, 219] width 50 height 13
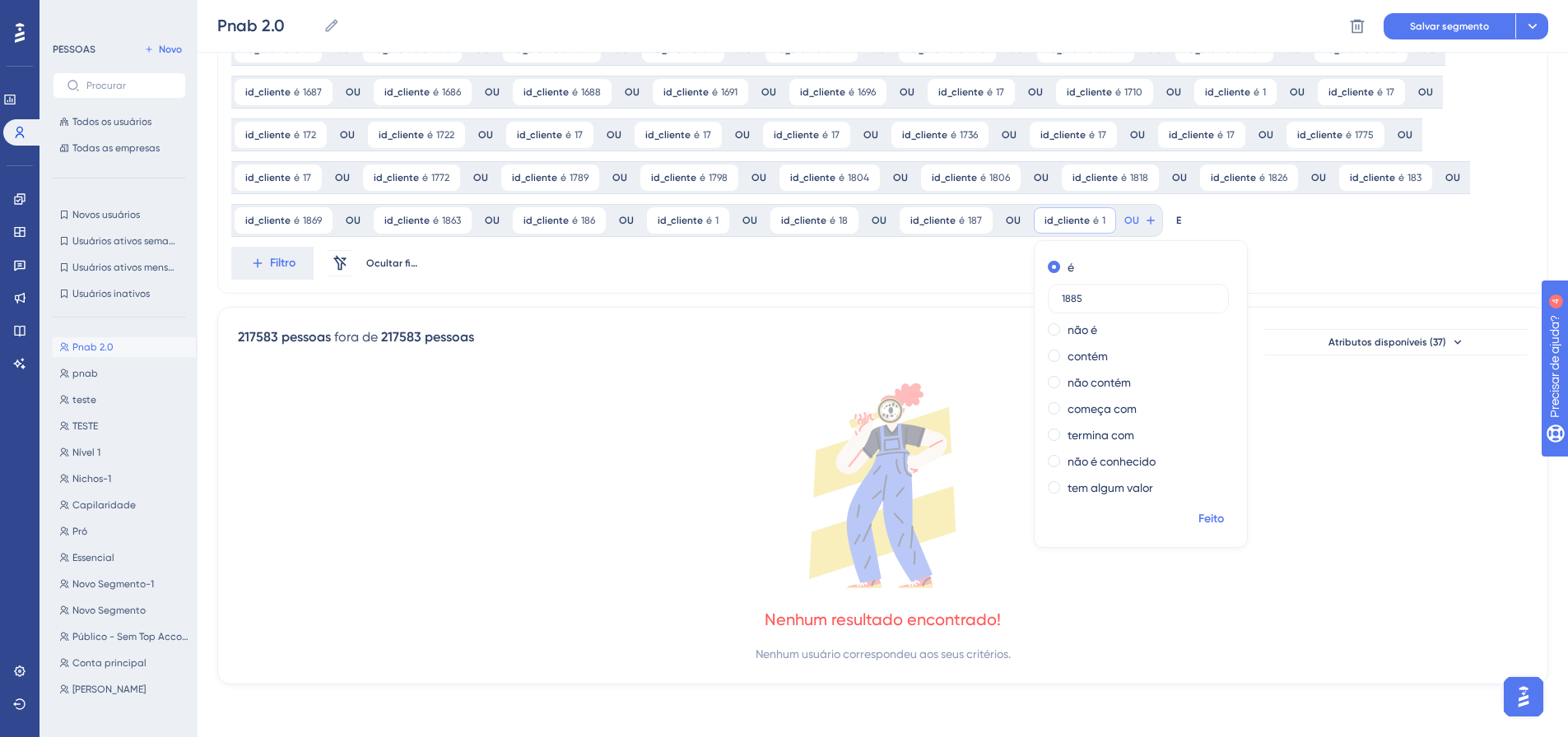
type input "1885"
click at [1198, 521] on font "Feito" at bounding box center [1211, 518] width 25 height 14
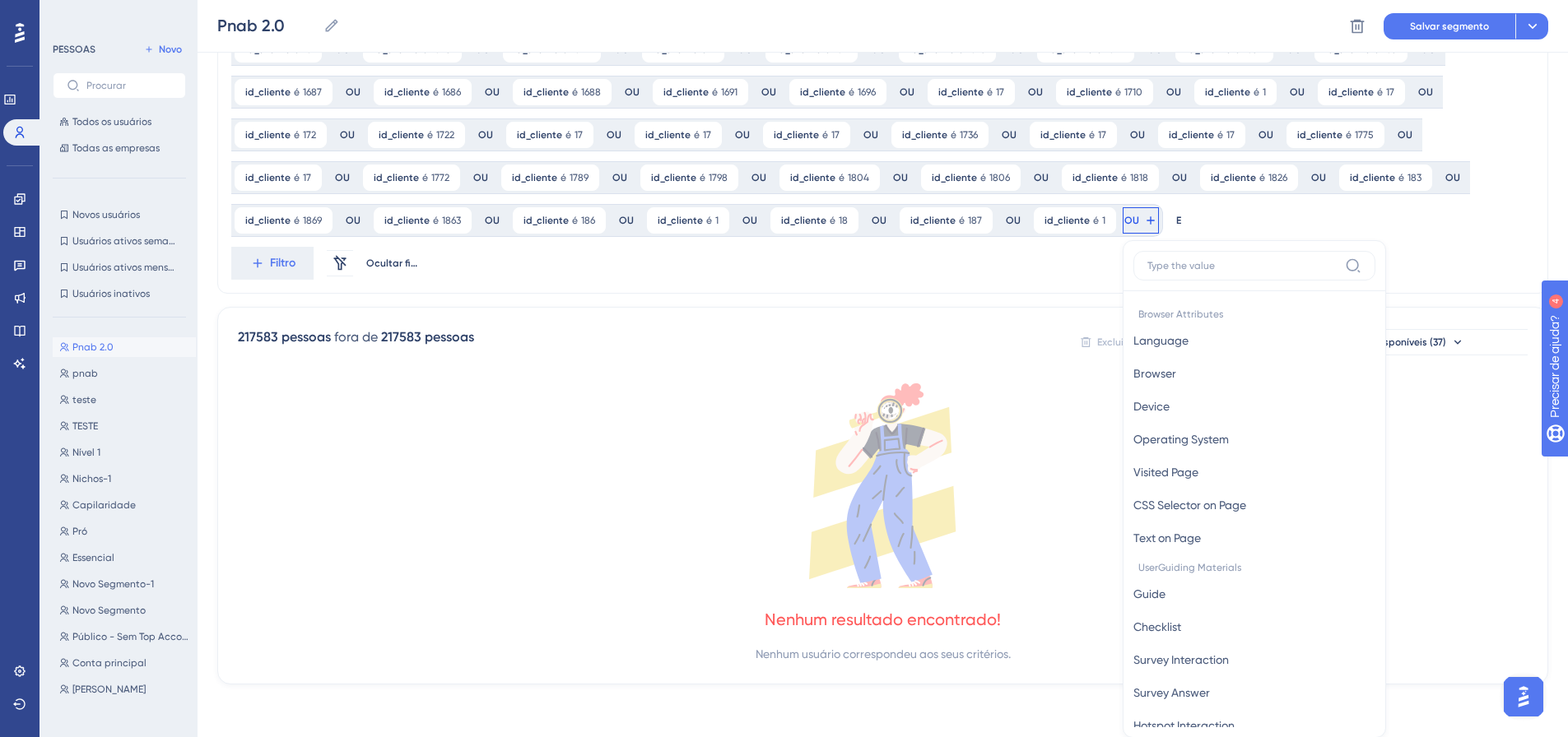
scroll to position [1319, 0]
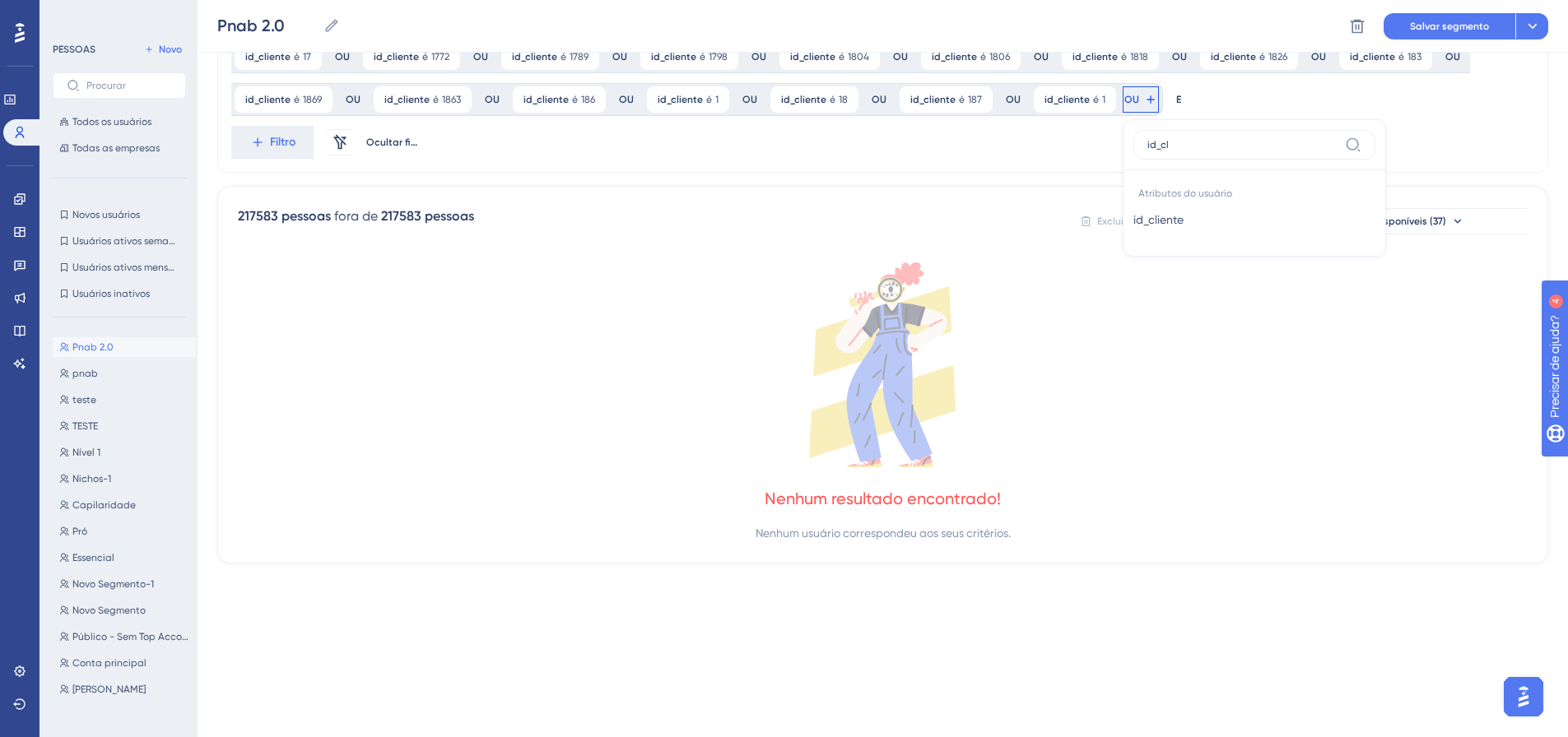
type input "id_cl"
click at [1133, 218] on button "id_cliente id_cliente" at bounding box center [1254, 219] width 242 height 33
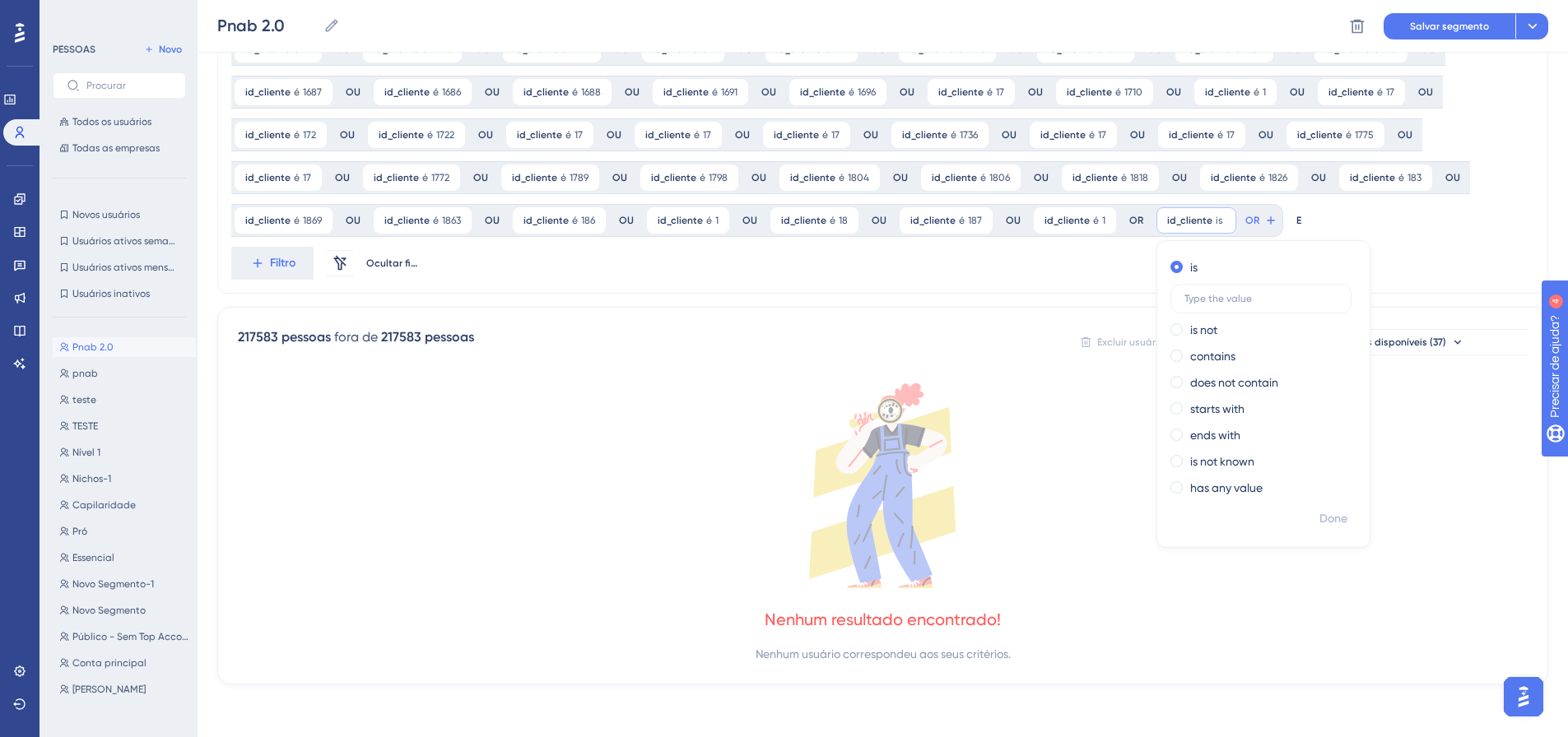
scroll to position [1198, 0]
type input "1888"
click at [1311, 518] on button "Feito" at bounding box center [1333, 518] width 46 height 29
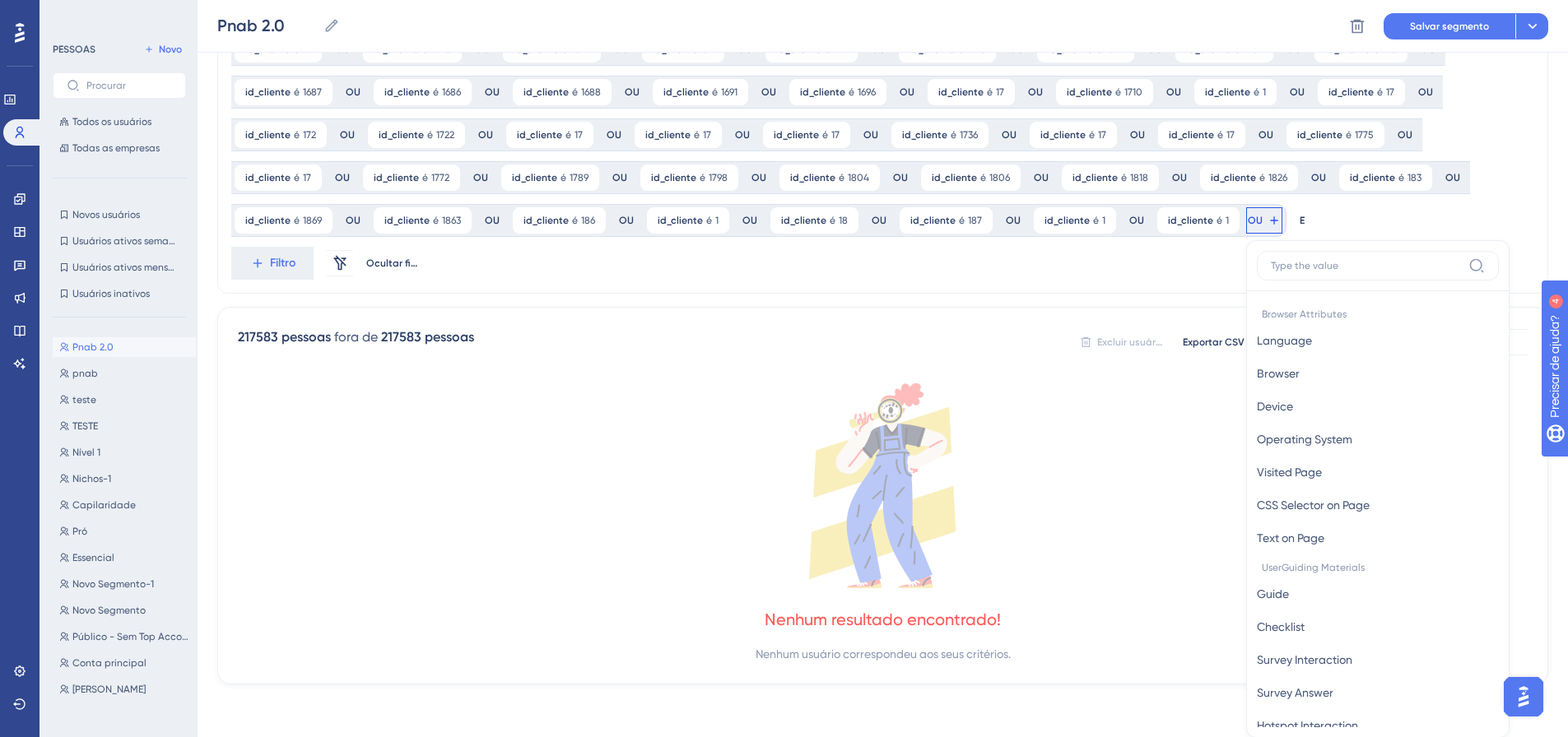
scroll to position [1319, 0]
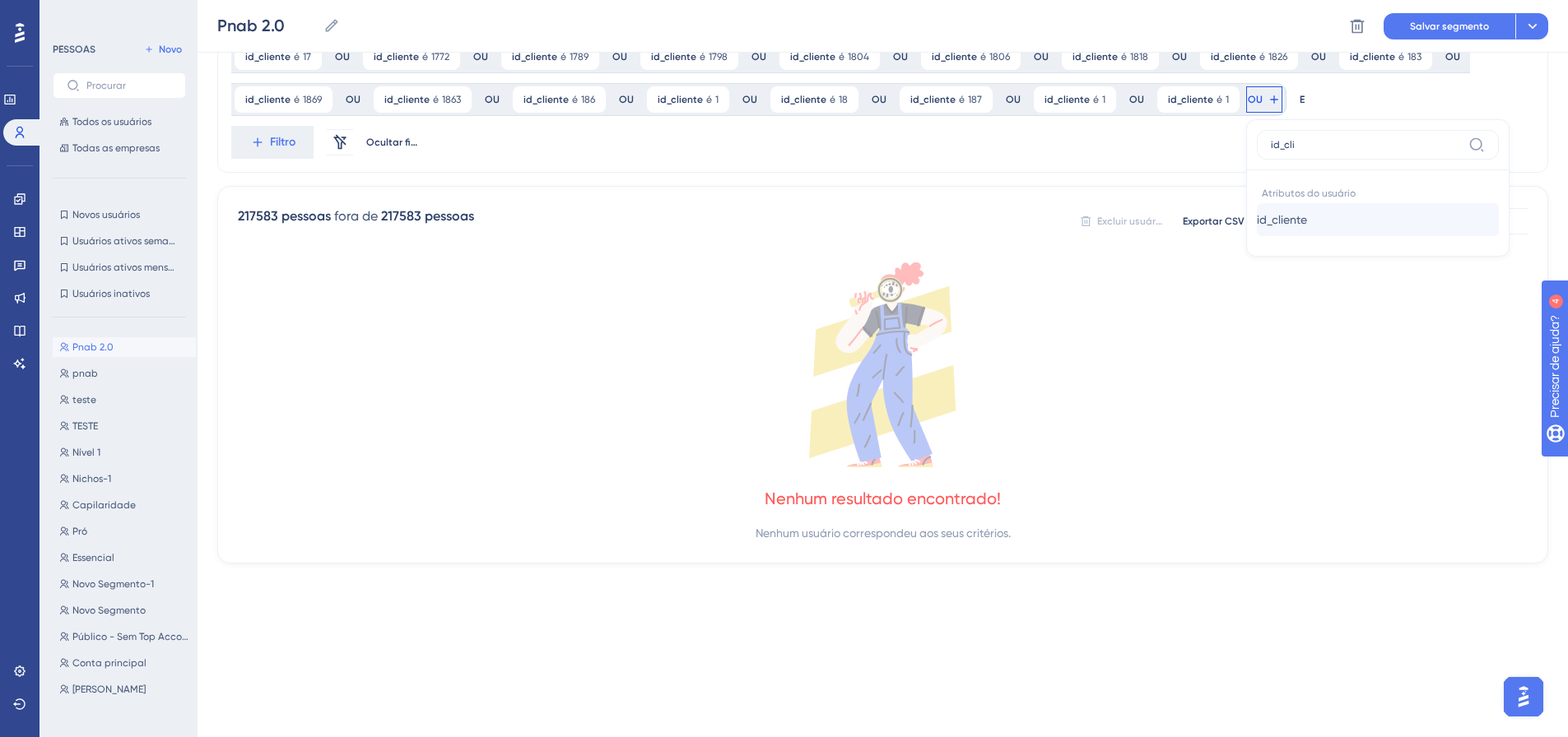
type input "id_cli"
click at [1257, 220] on font "id_cliente" at bounding box center [1282, 219] width 50 height 13
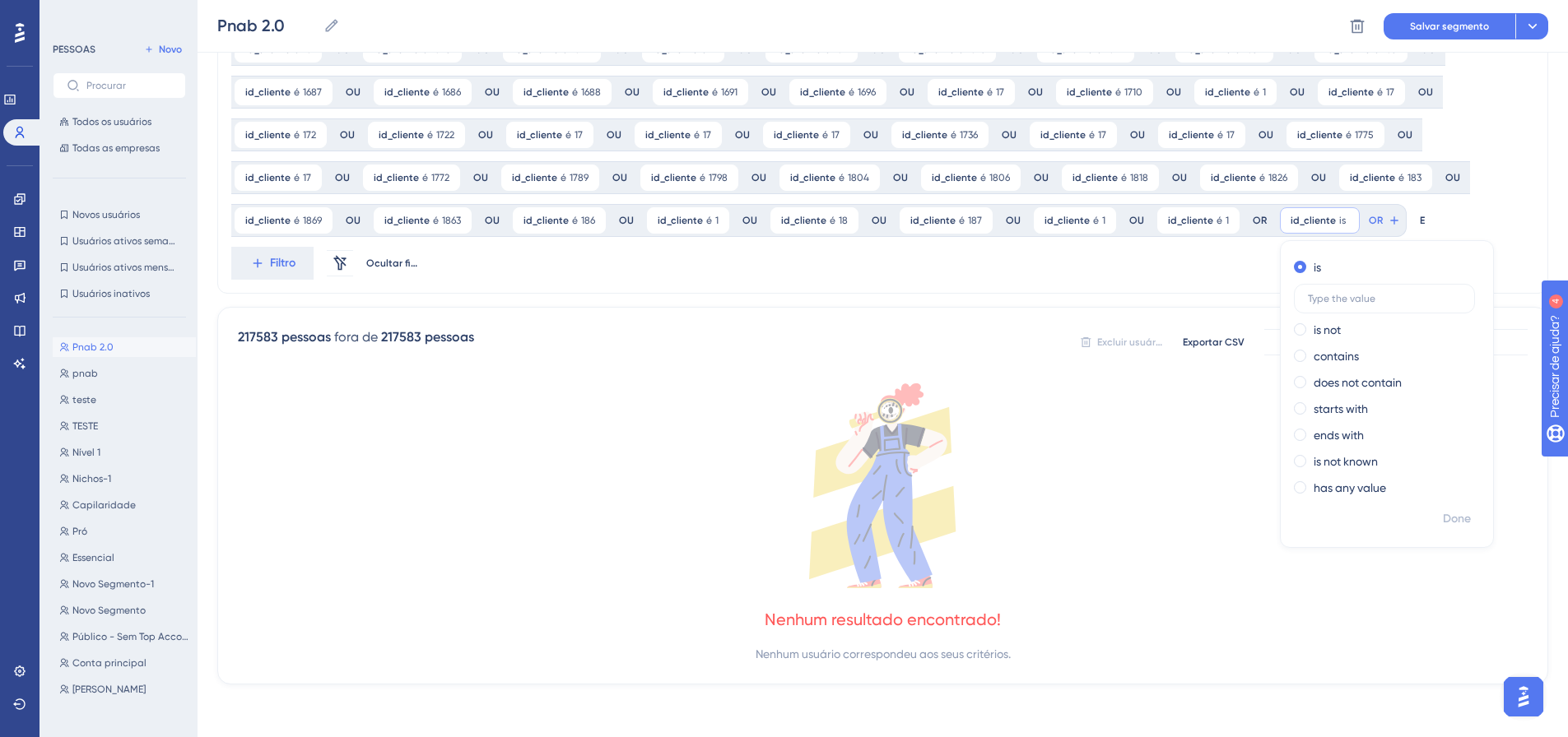
scroll to position [1198, 0]
type input "1895"
click at [1445, 520] on font "Feito" at bounding box center [1457, 518] width 25 height 14
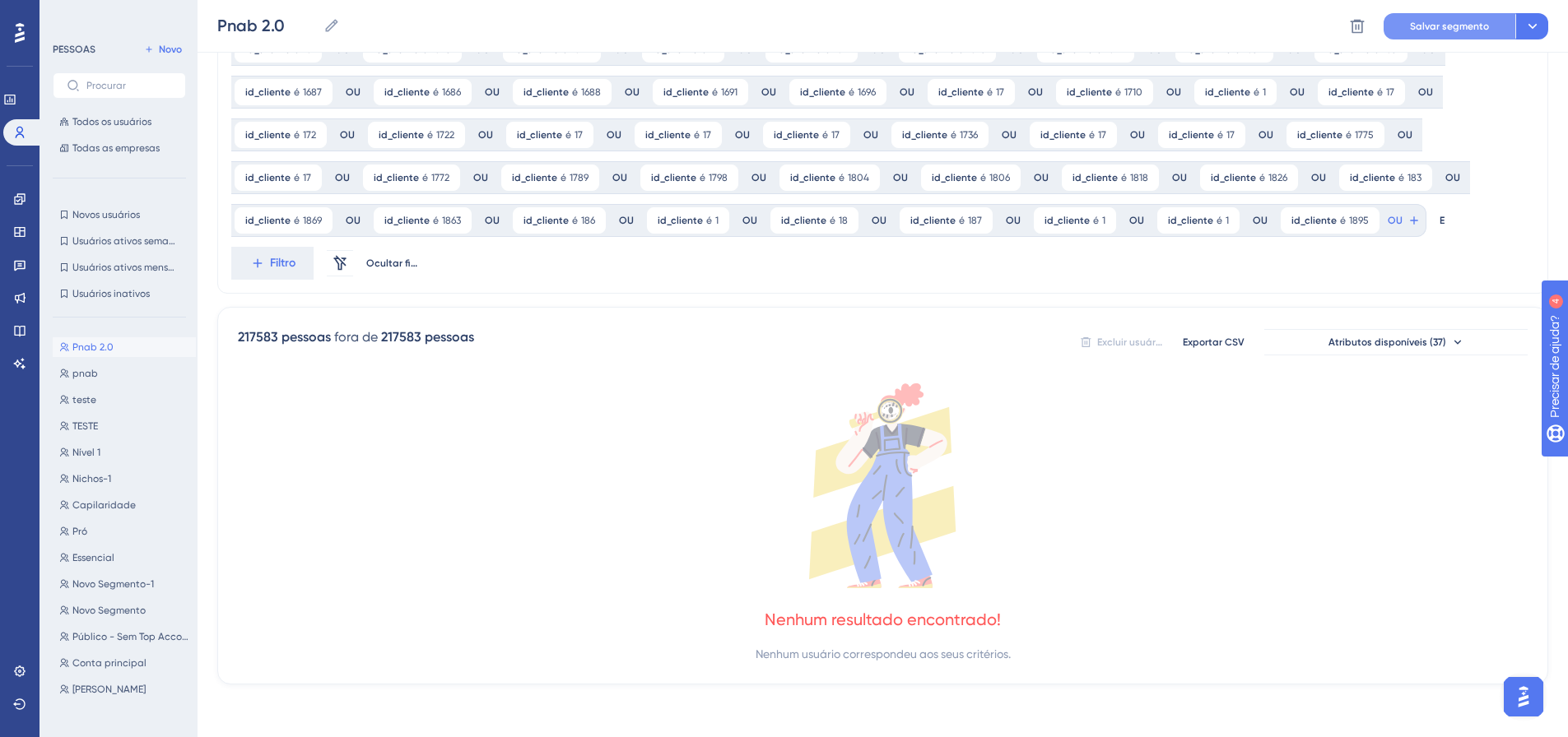
click at [1435, 27] on font "Salvar segmento" at bounding box center [1449, 27] width 79 height 12
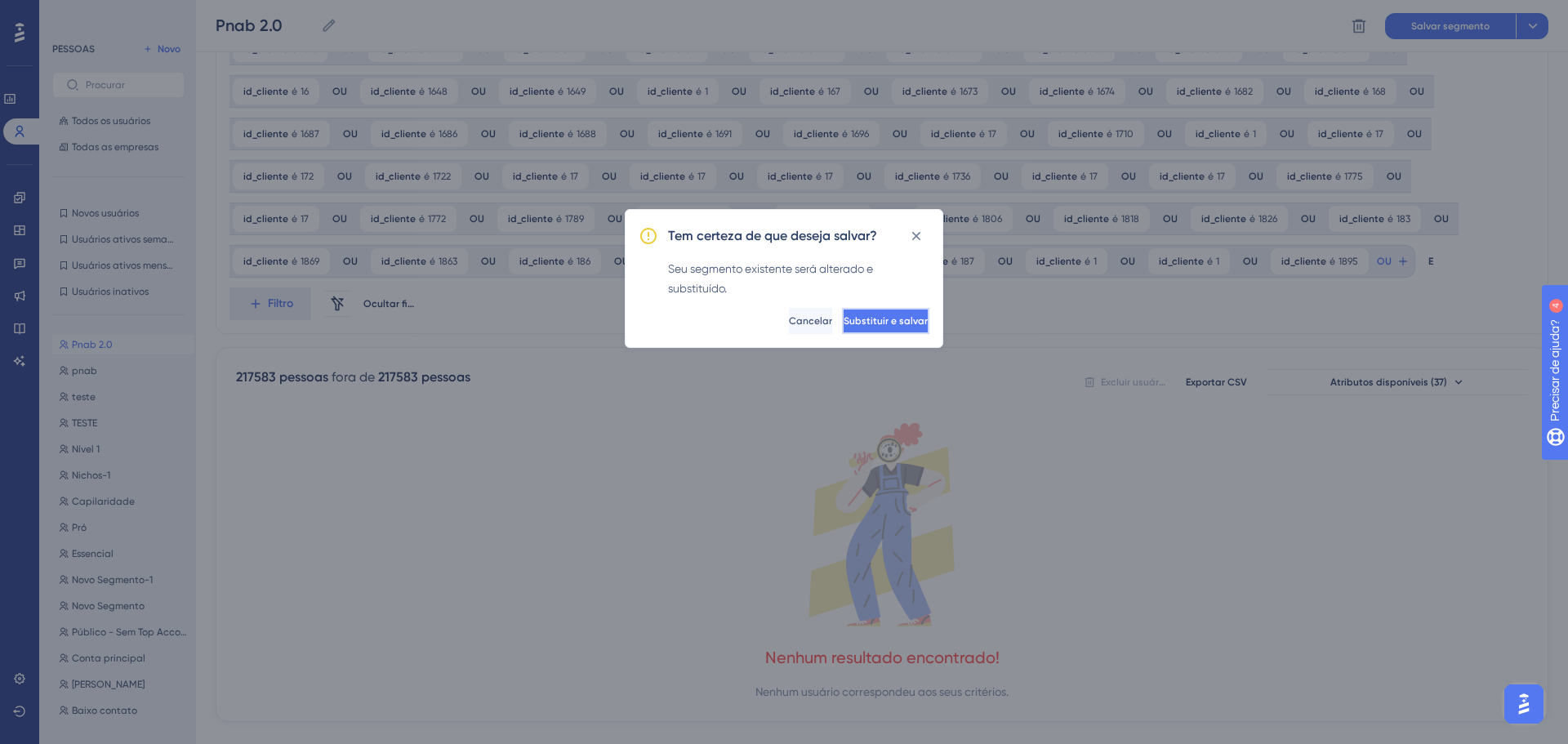
click at [853, 318] on font "Substituir e salvar" at bounding box center [885, 321] width 84 height 12
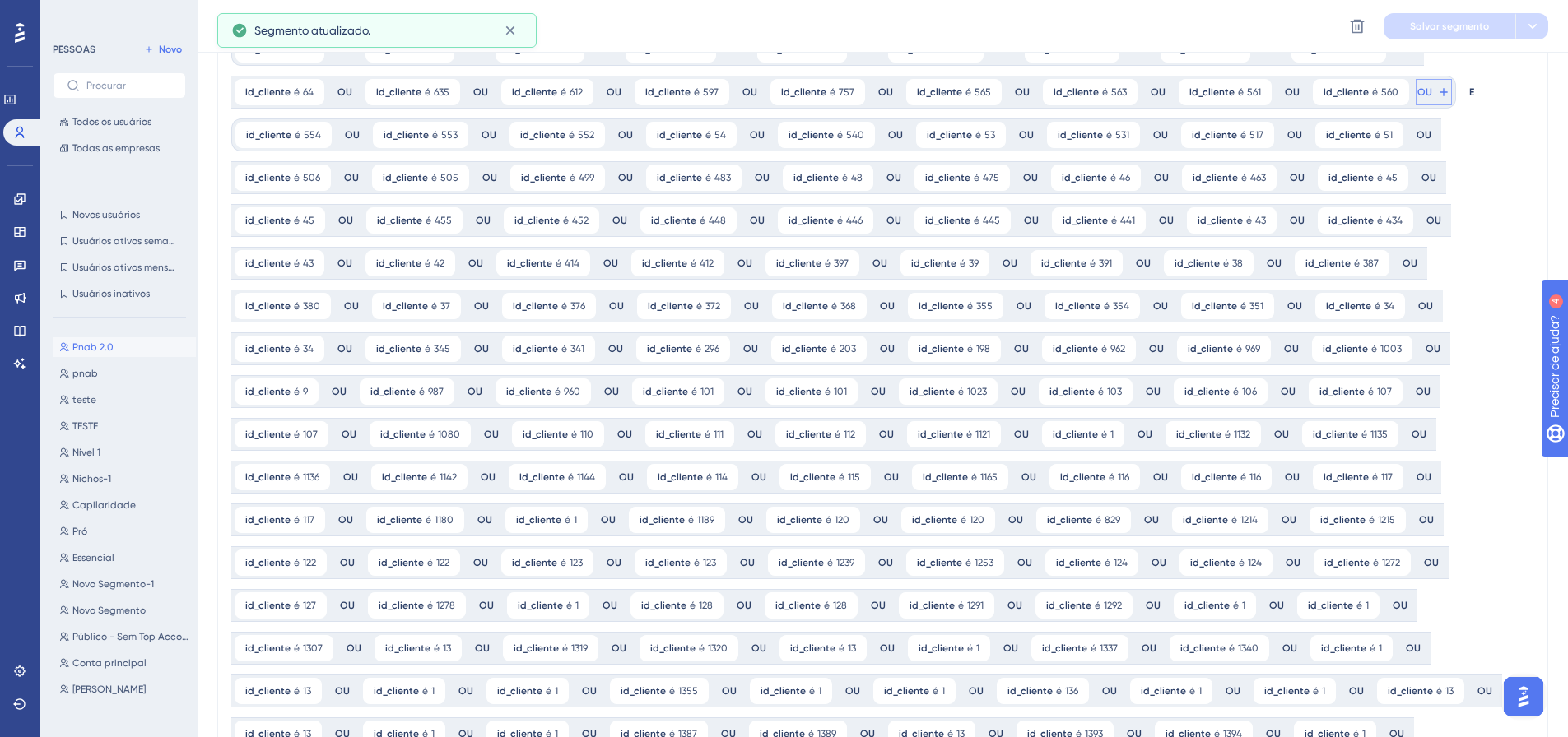
scroll to position [0, 0]
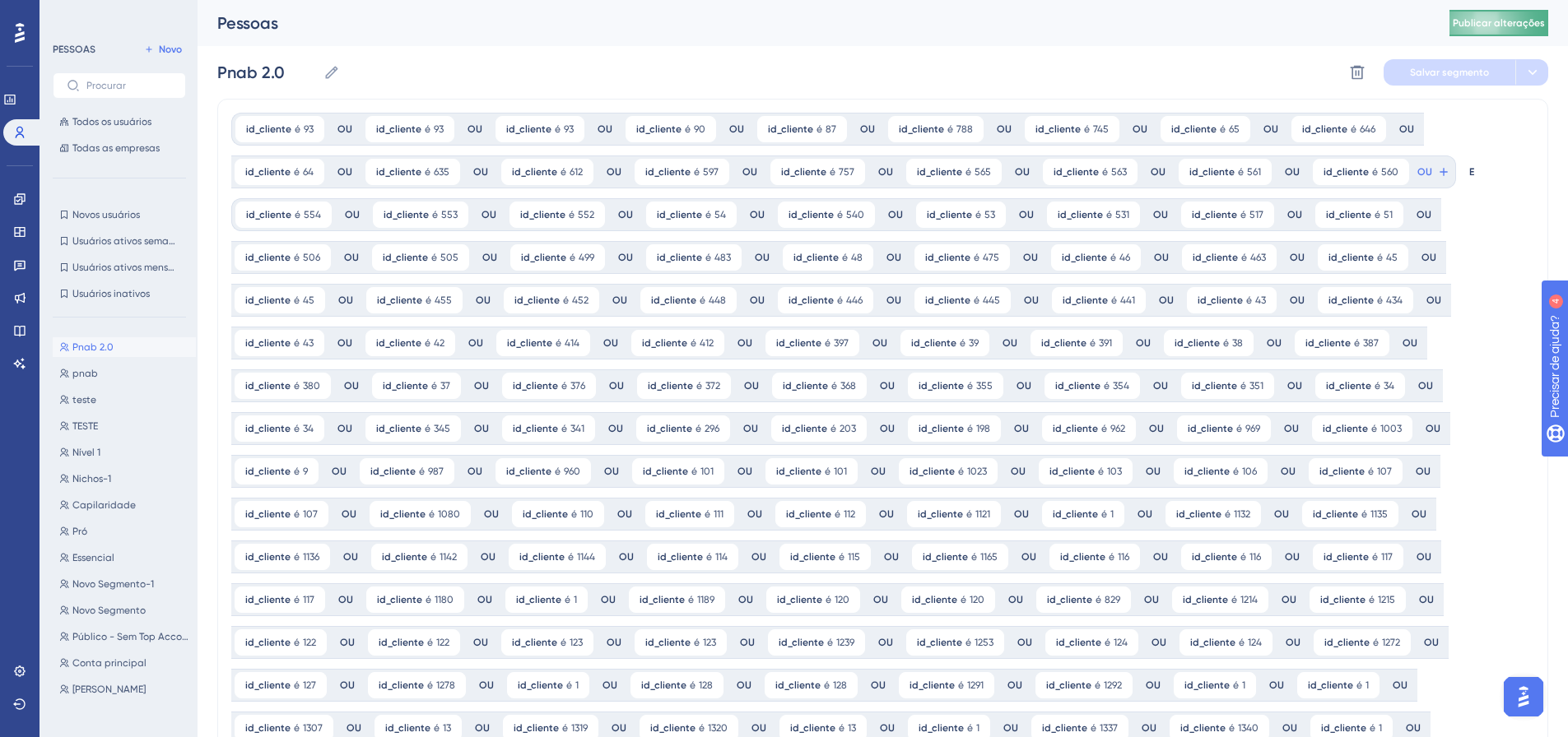
click at [1506, 28] on font "Publicar alterações" at bounding box center [1498, 23] width 92 height 12
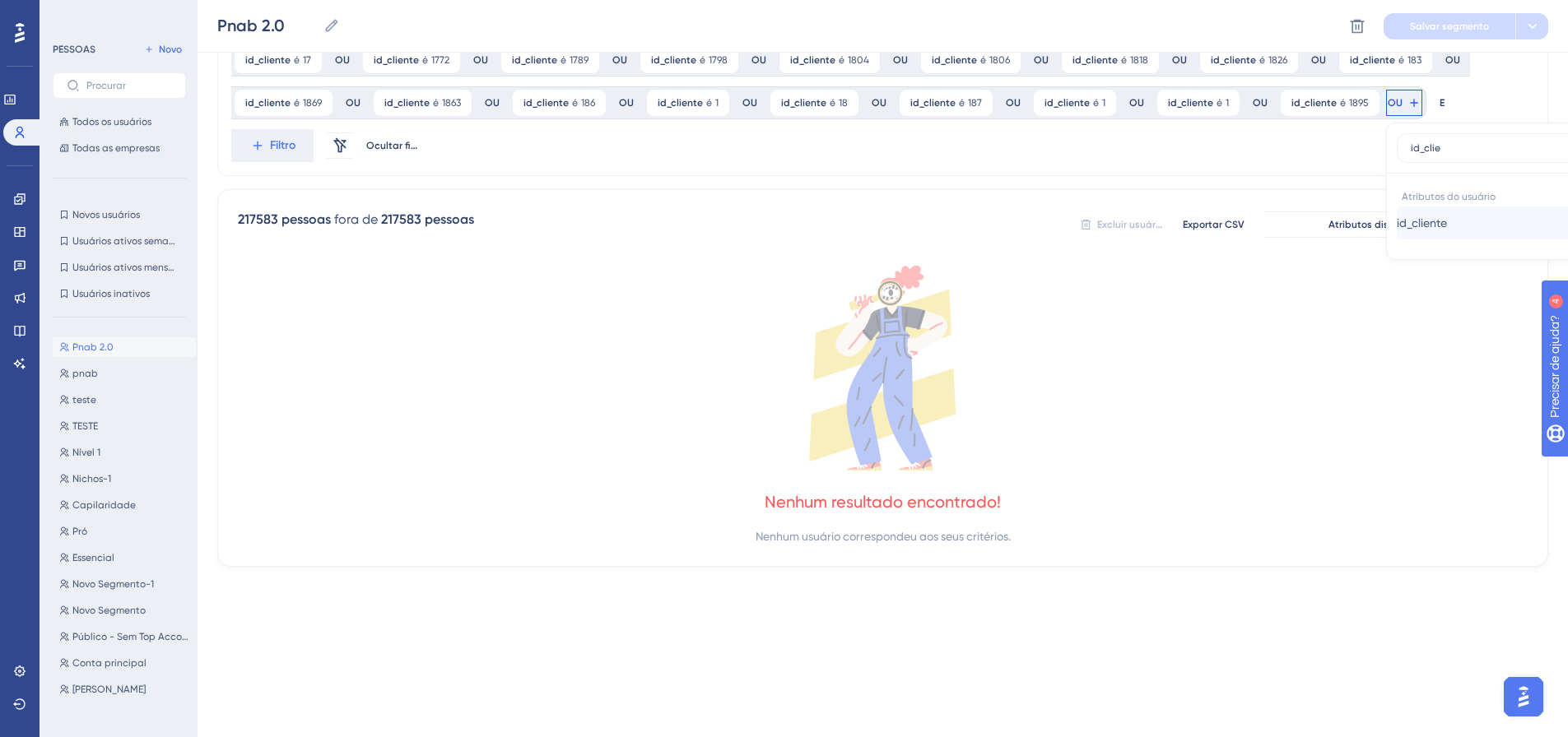
type input "id_clie"
click at [1396, 214] on span "id_cliente" at bounding box center [1421, 223] width 50 height 20
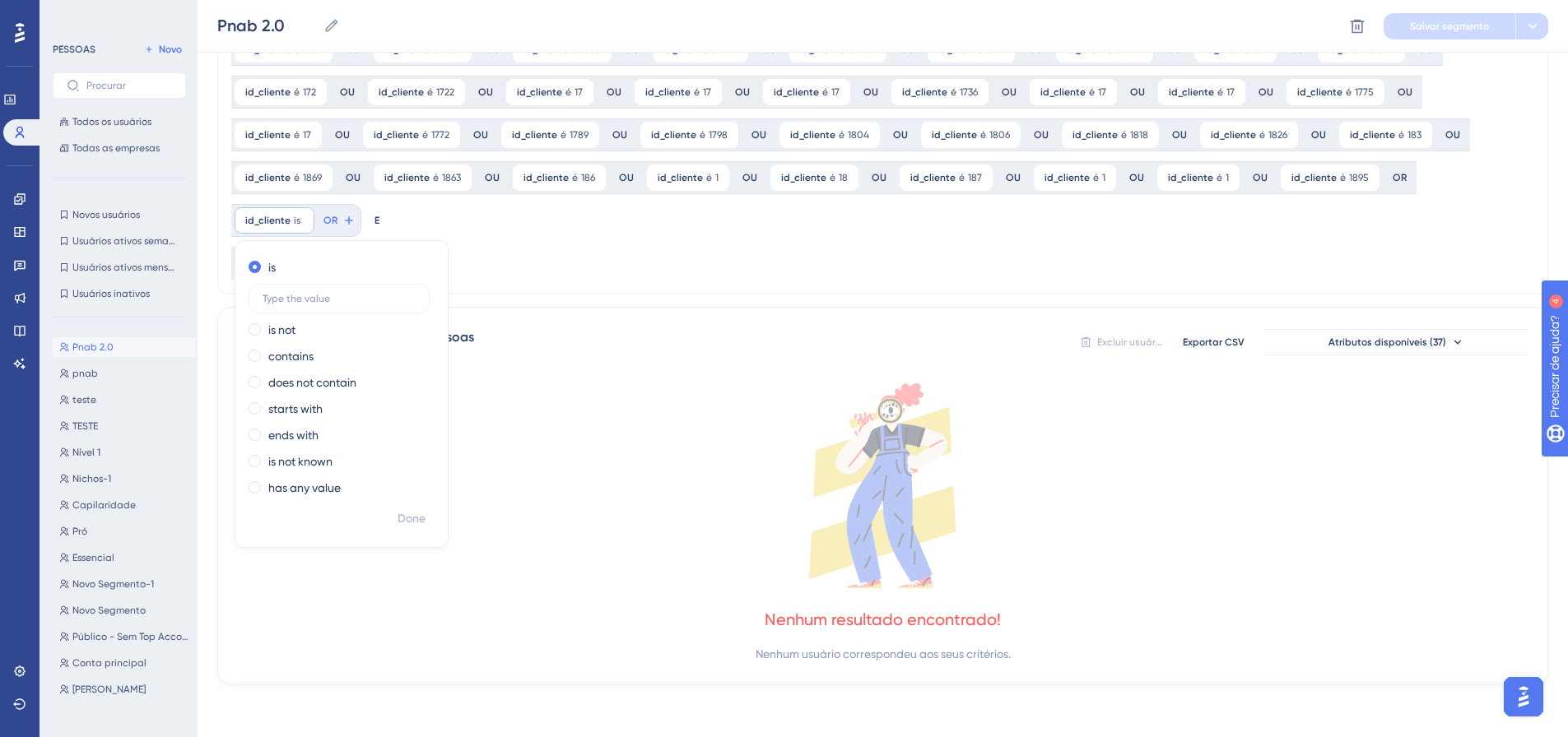
scroll to position [1198, 0]
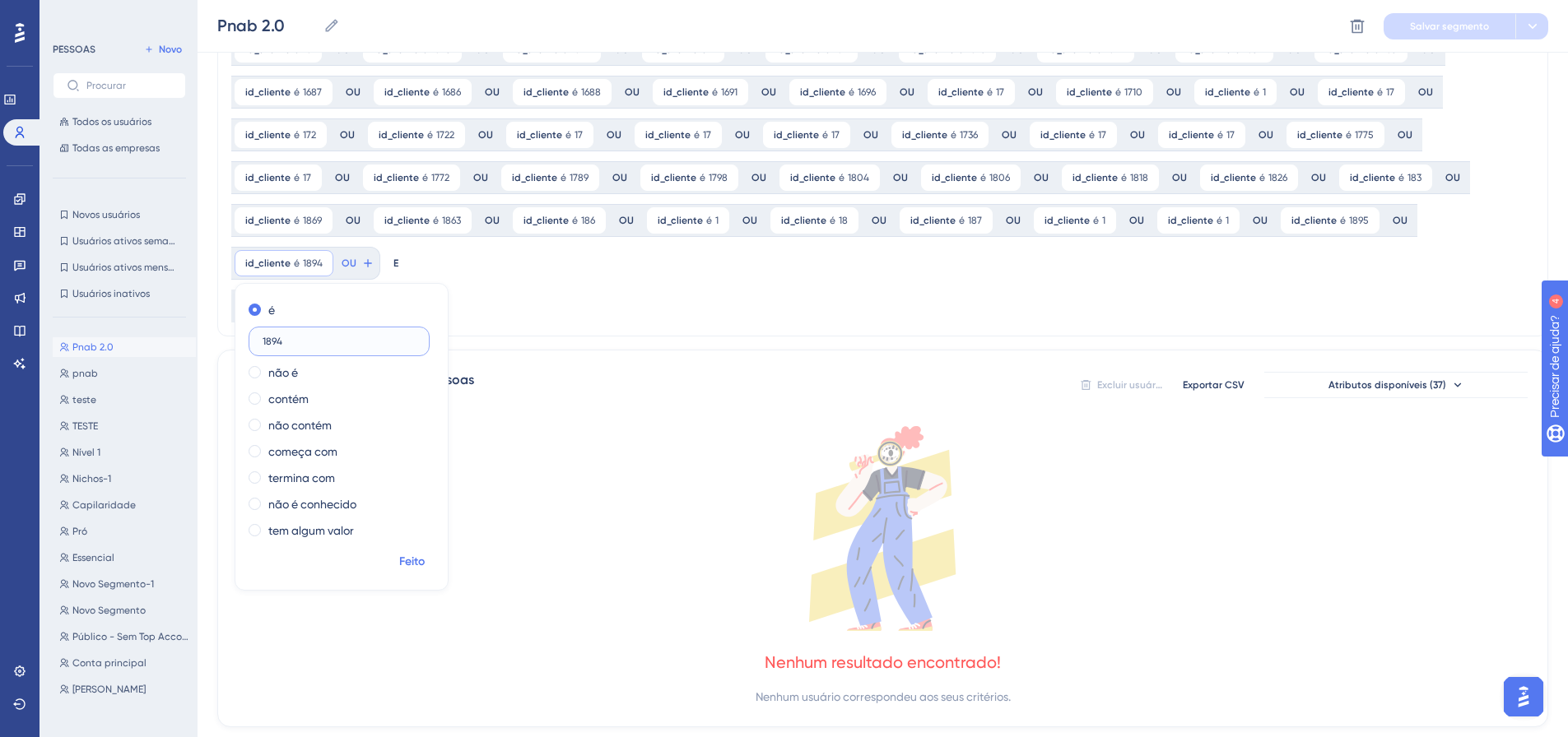
type input "1894"
click at [425, 552] on span "Feito" at bounding box center [411, 562] width 25 height 20
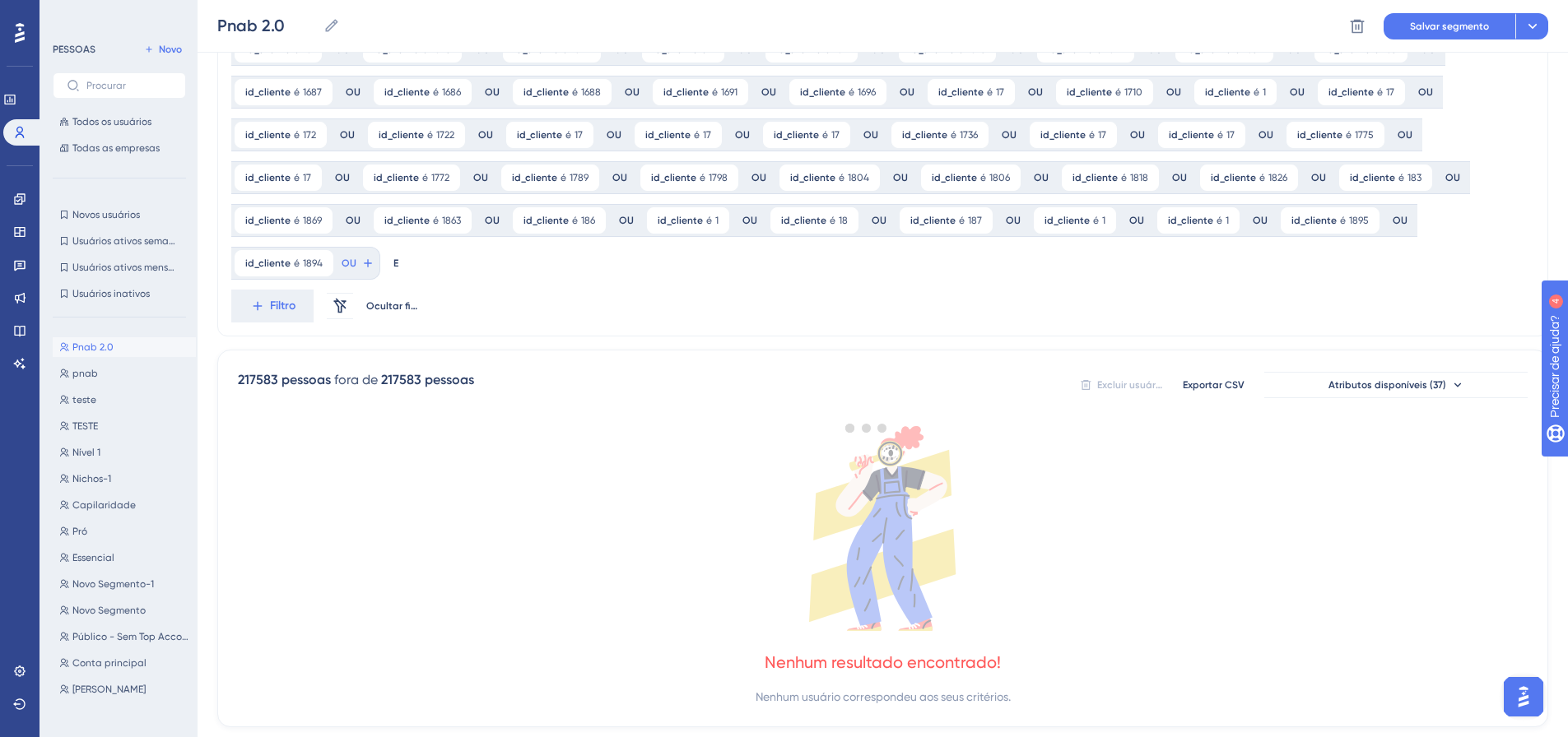
click at [1390, 224] on div at bounding box center [866, 427] width 1403 height 618
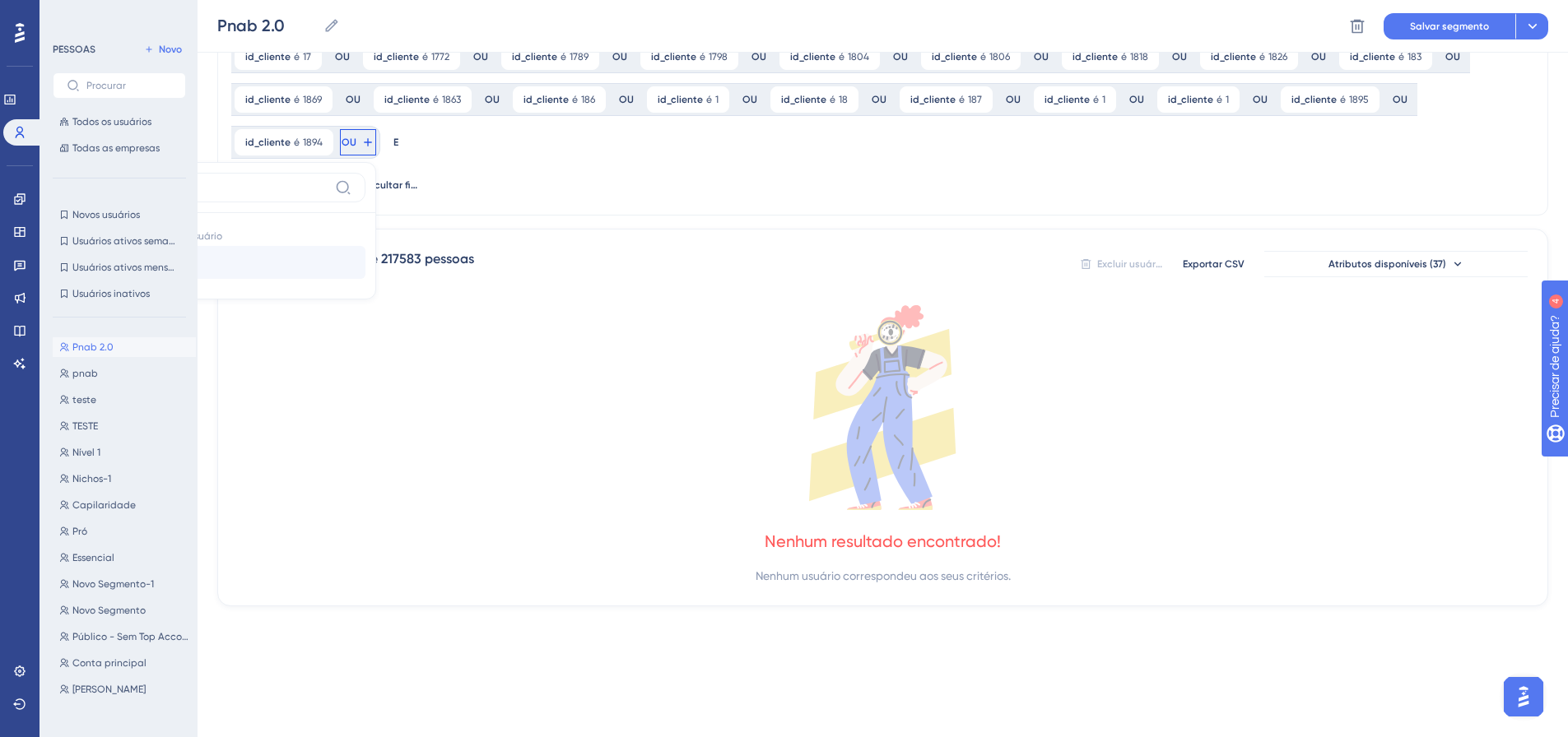
type input "id_cli"
click at [365, 246] on button "id_cliente id_cliente" at bounding box center [244, 262] width 242 height 33
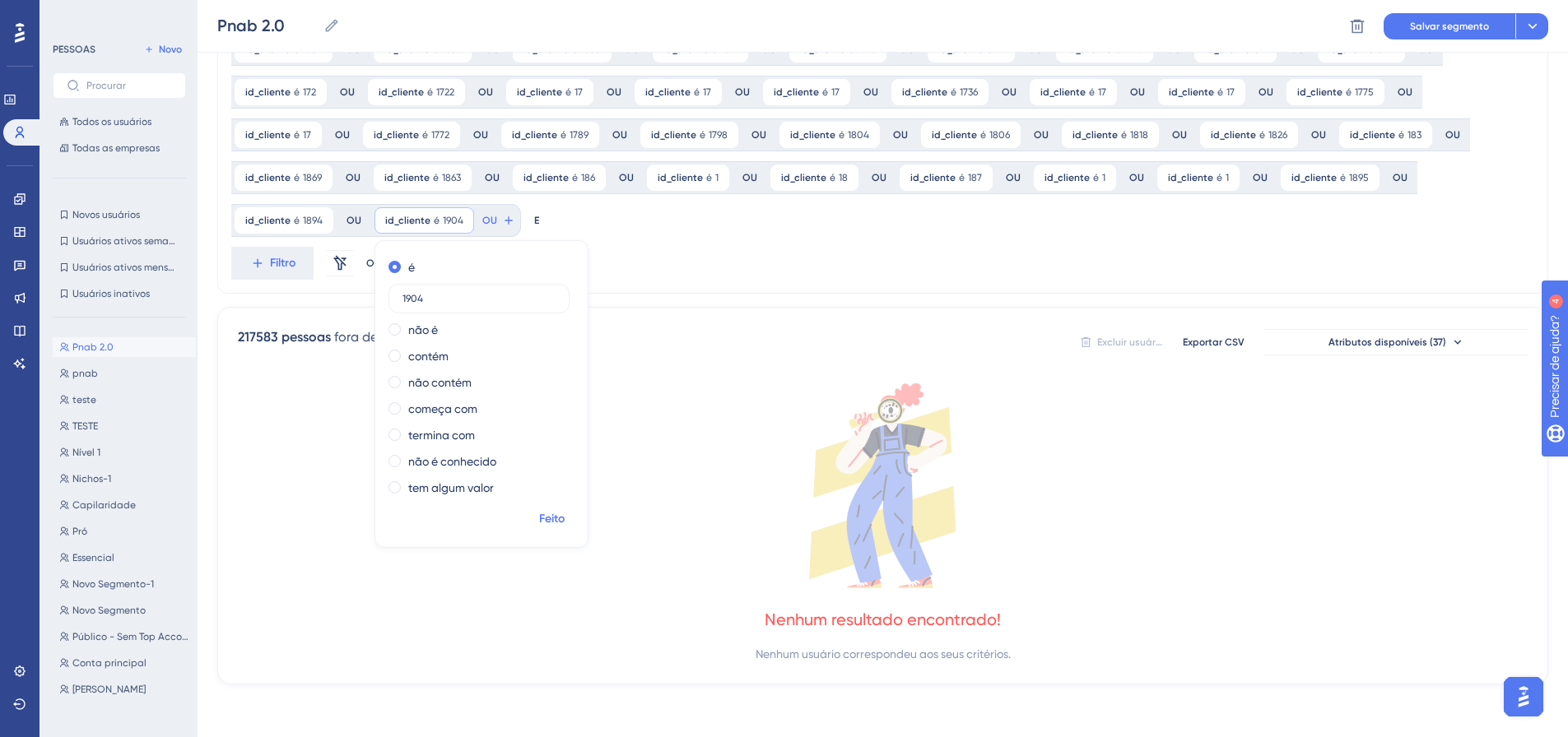
type input "1904"
click at [539, 516] on font "Feito" at bounding box center [551, 518] width 25 height 14
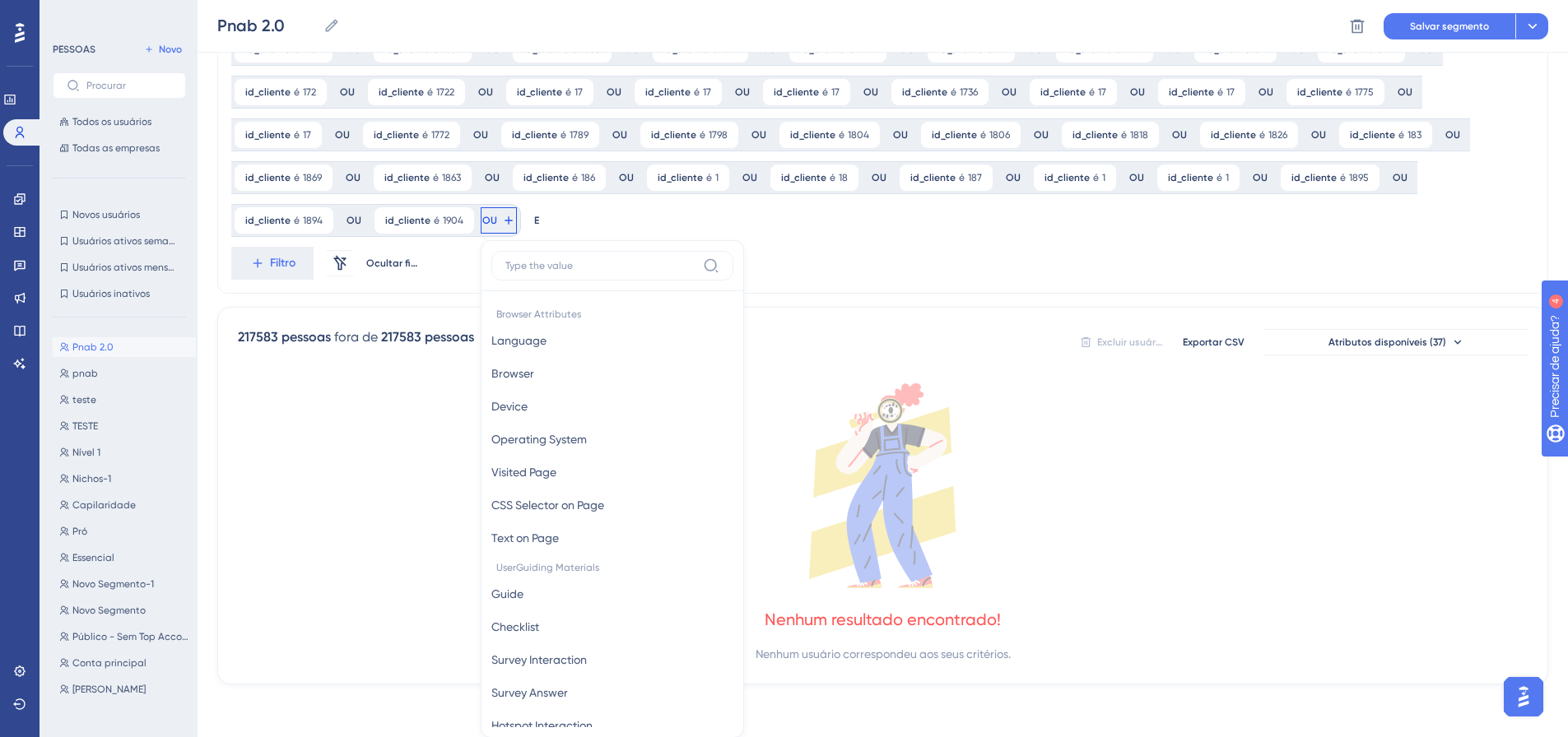
scroll to position [1362, 0]
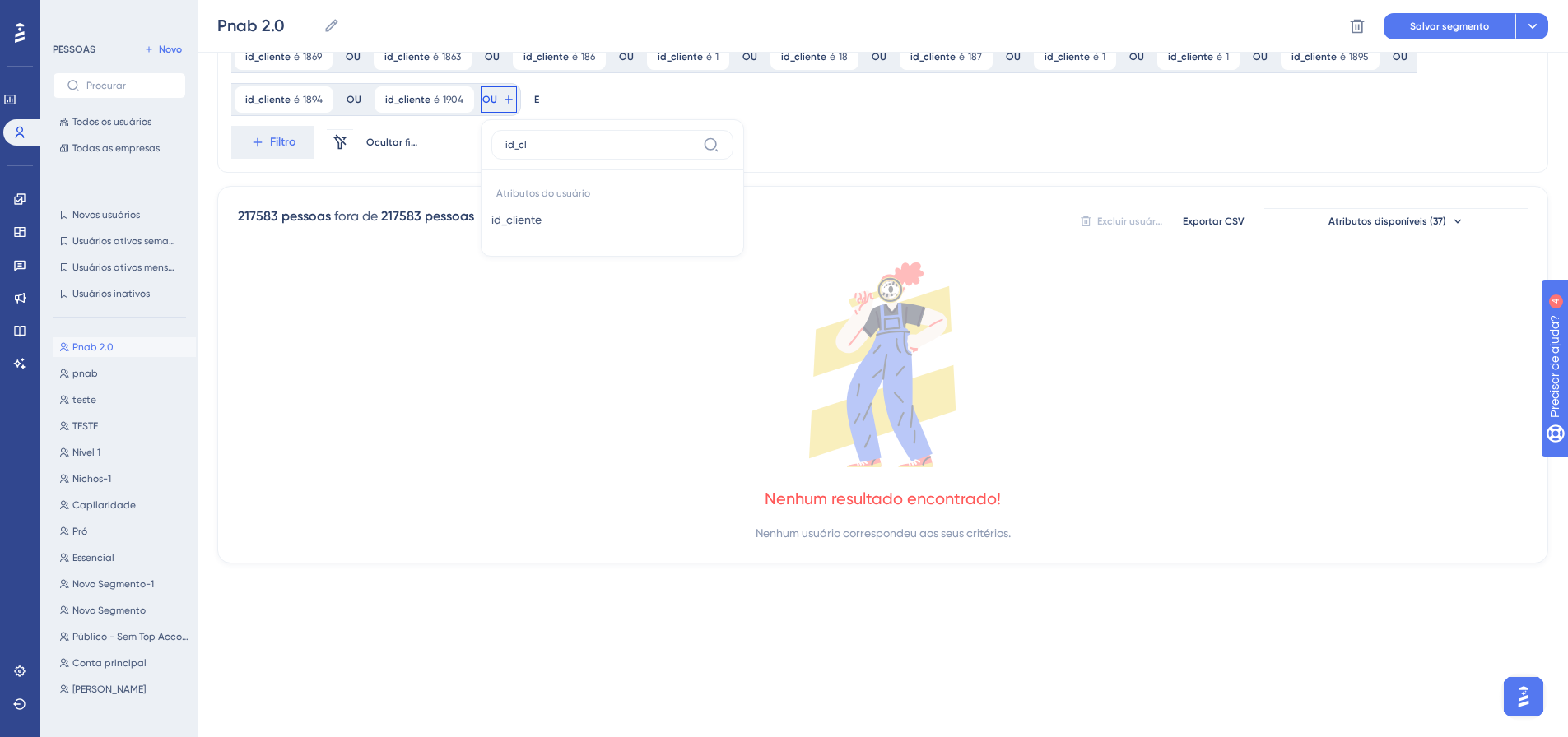
type input "id_cl"
click at [491, 219] on font "id_cliente" at bounding box center [516, 219] width 50 height 13
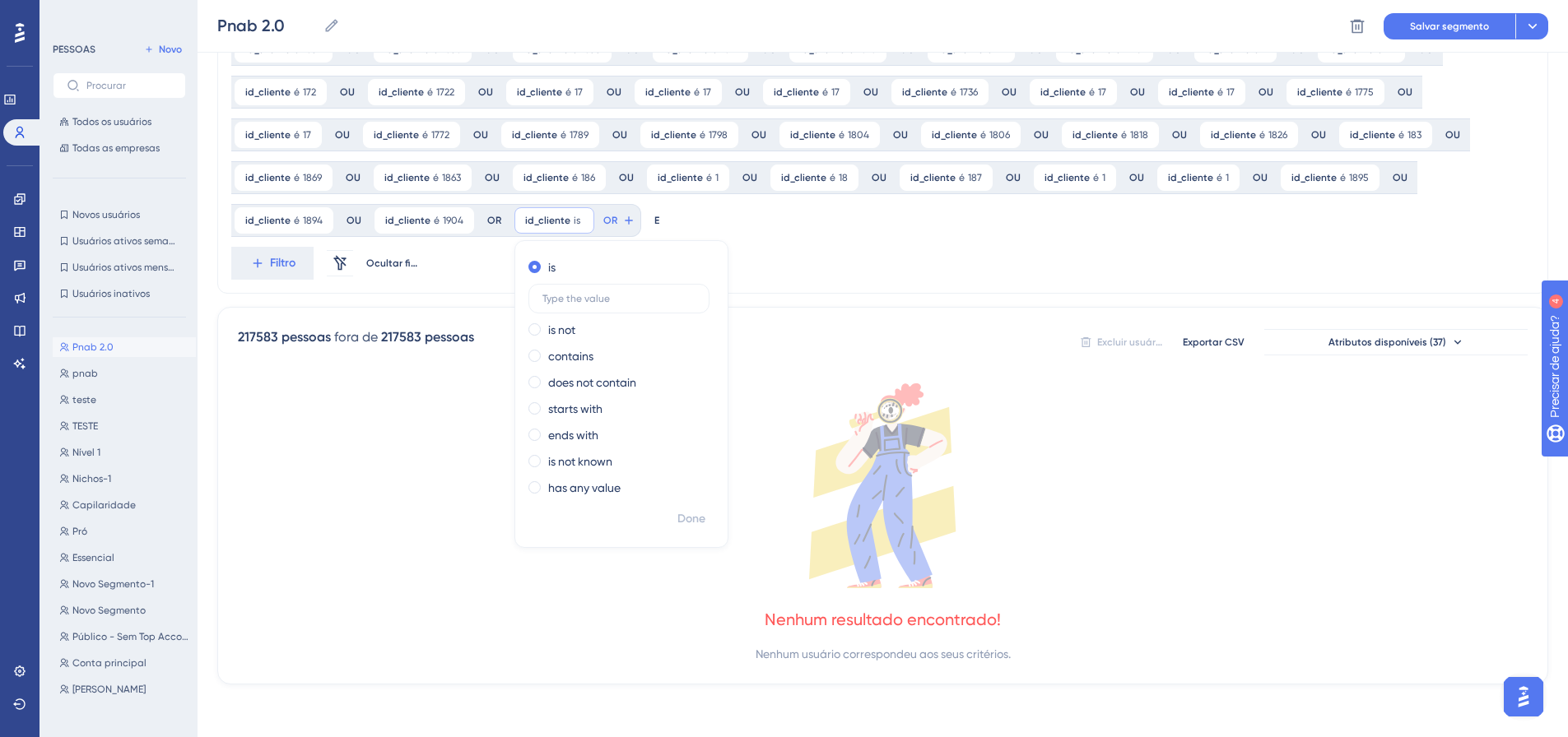
scroll to position [1241, 0]
click at [543, 297] on input "911" at bounding box center [619, 299] width 153 height 12
type input "1911"
click at [680, 514] on font "Feito" at bounding box center [692, 518] width 25 height 14
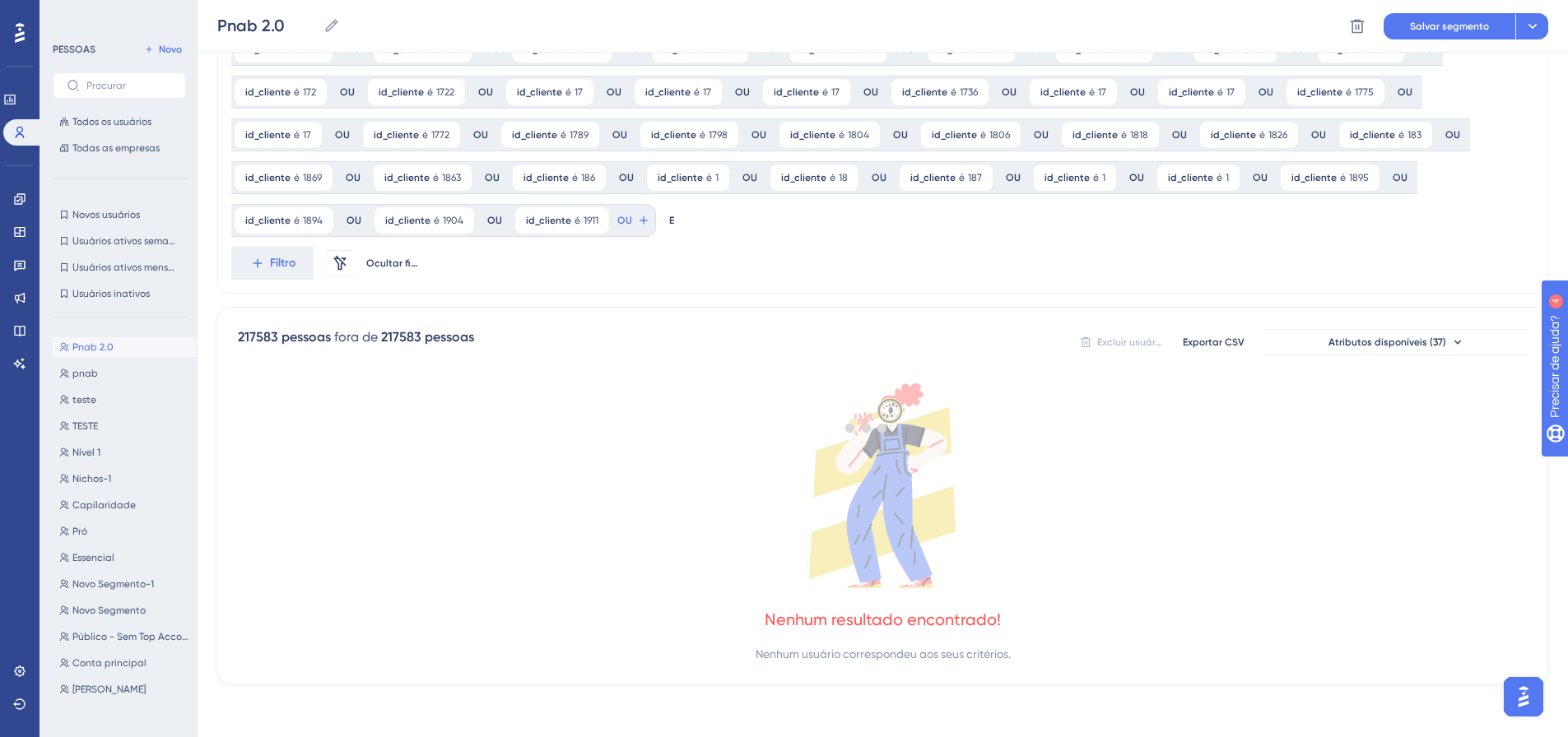
click at [489, 224] on div at bounding box center [866, 427] width 1403 height 618
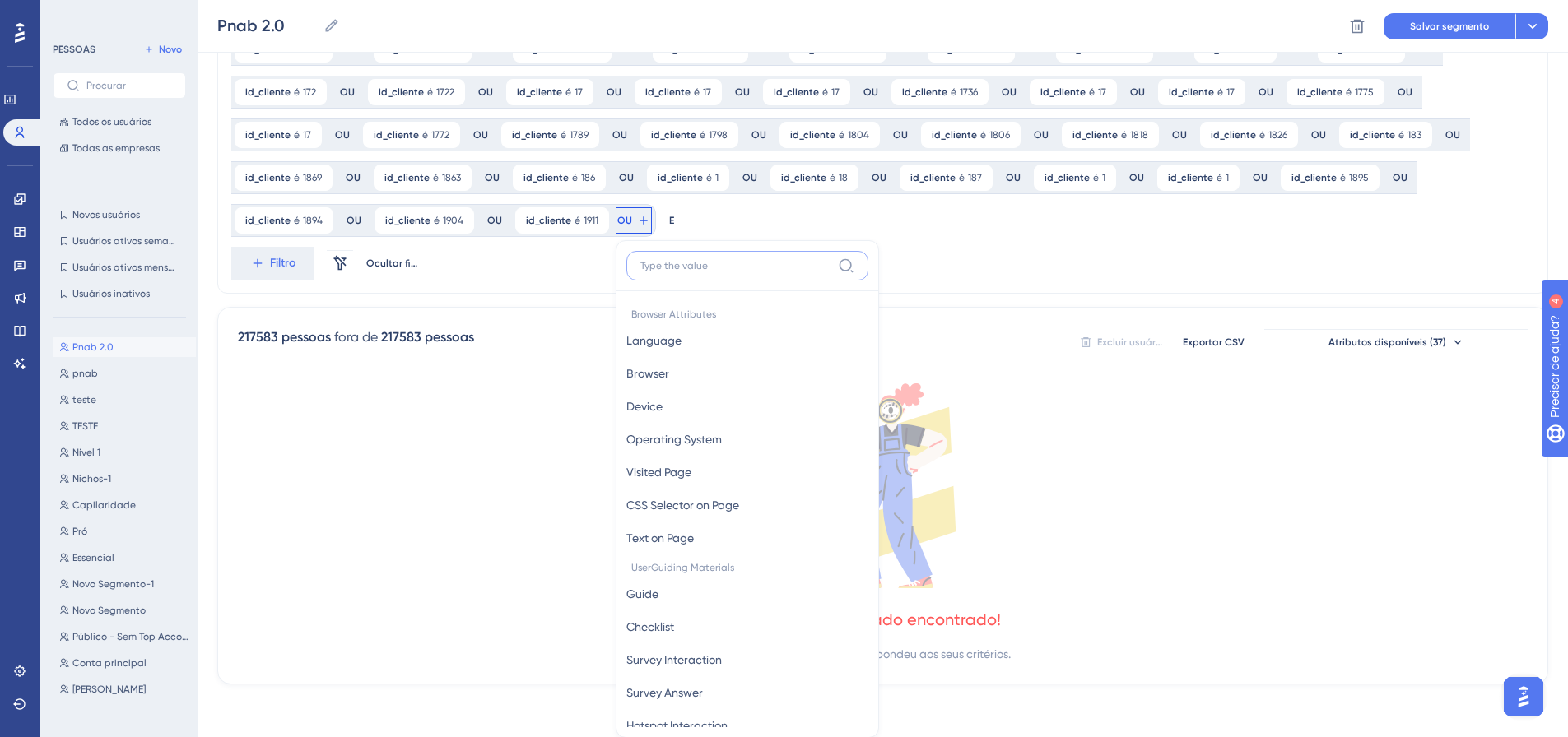
scroll to position [1362, 0]
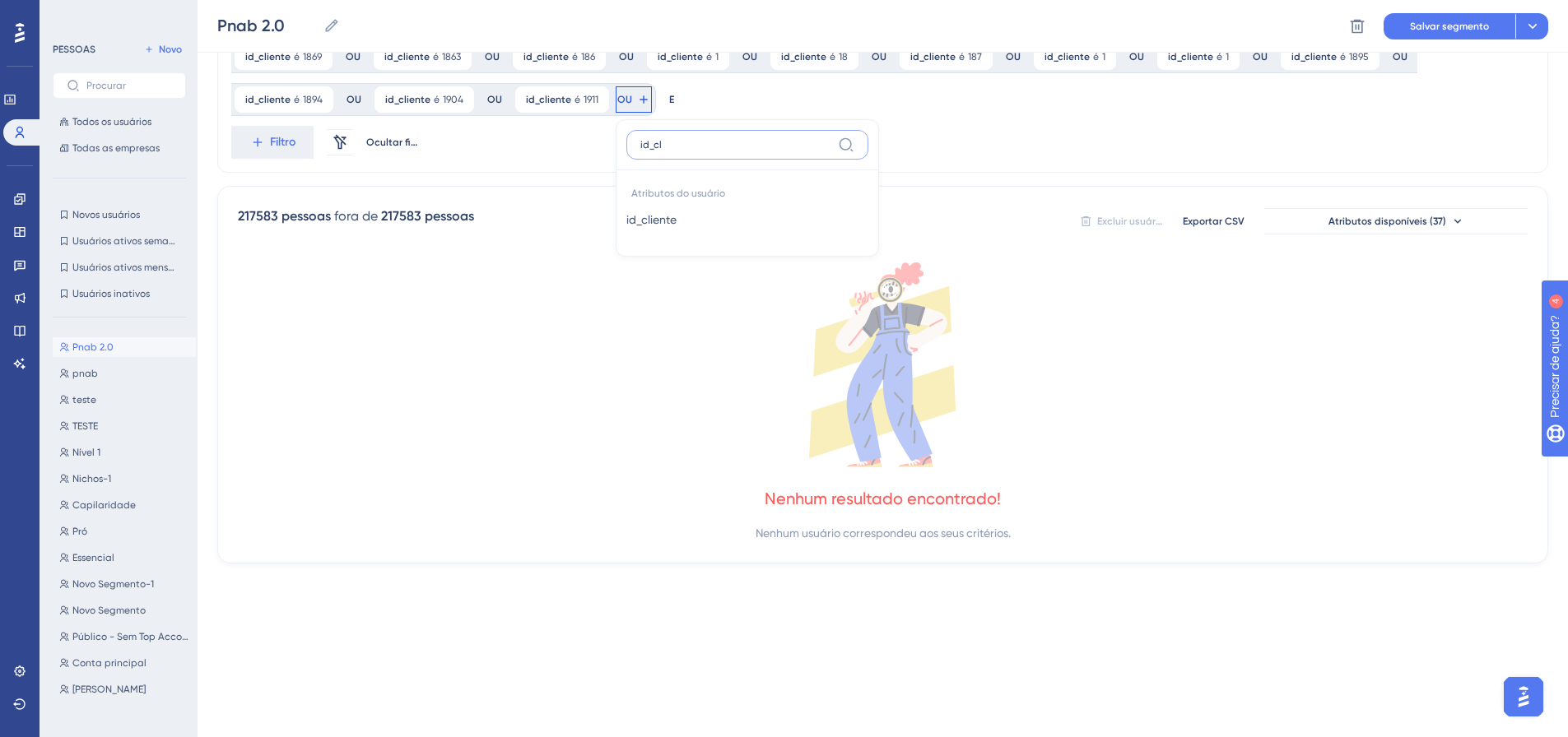
type input "id_cli"
click at [626, 219] on font "id_cliente" at bounding box center [651, 219] width 50 height 13
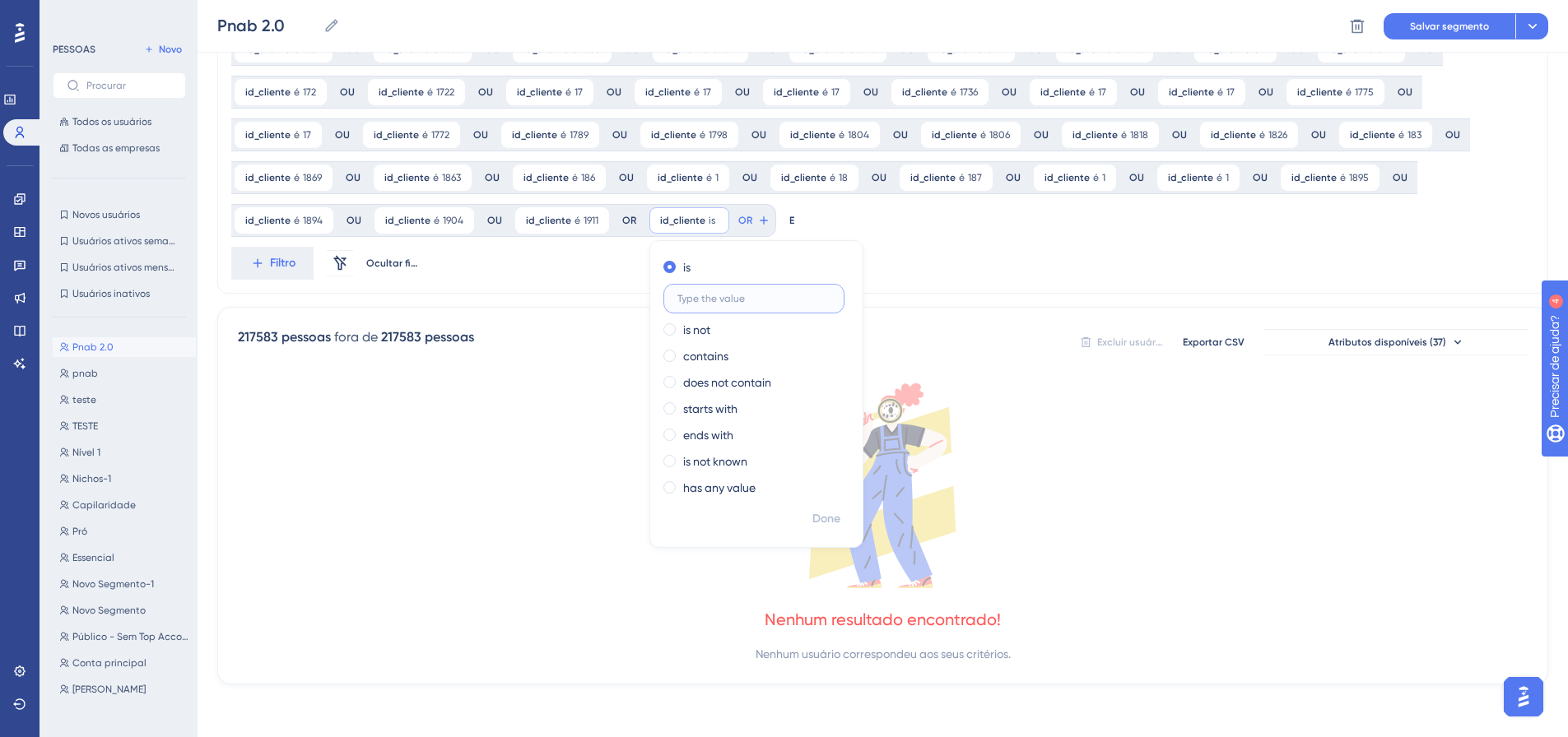
scroll to position [1241, 0]
type input "1914"
click at [815, 520] on font "Feito" at bounding box center [827, 518] width 25 height 14
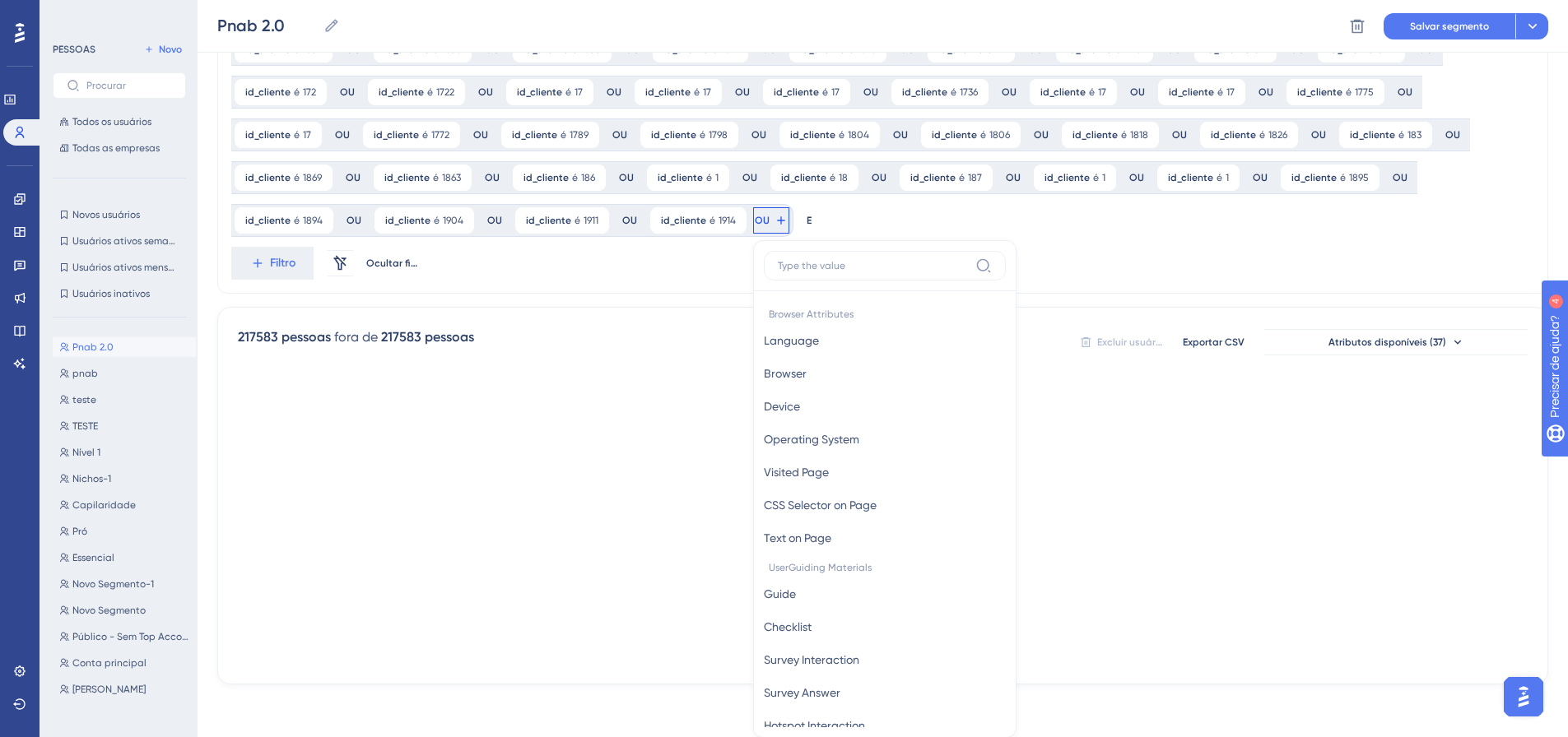
scroll to position [1362, 0]
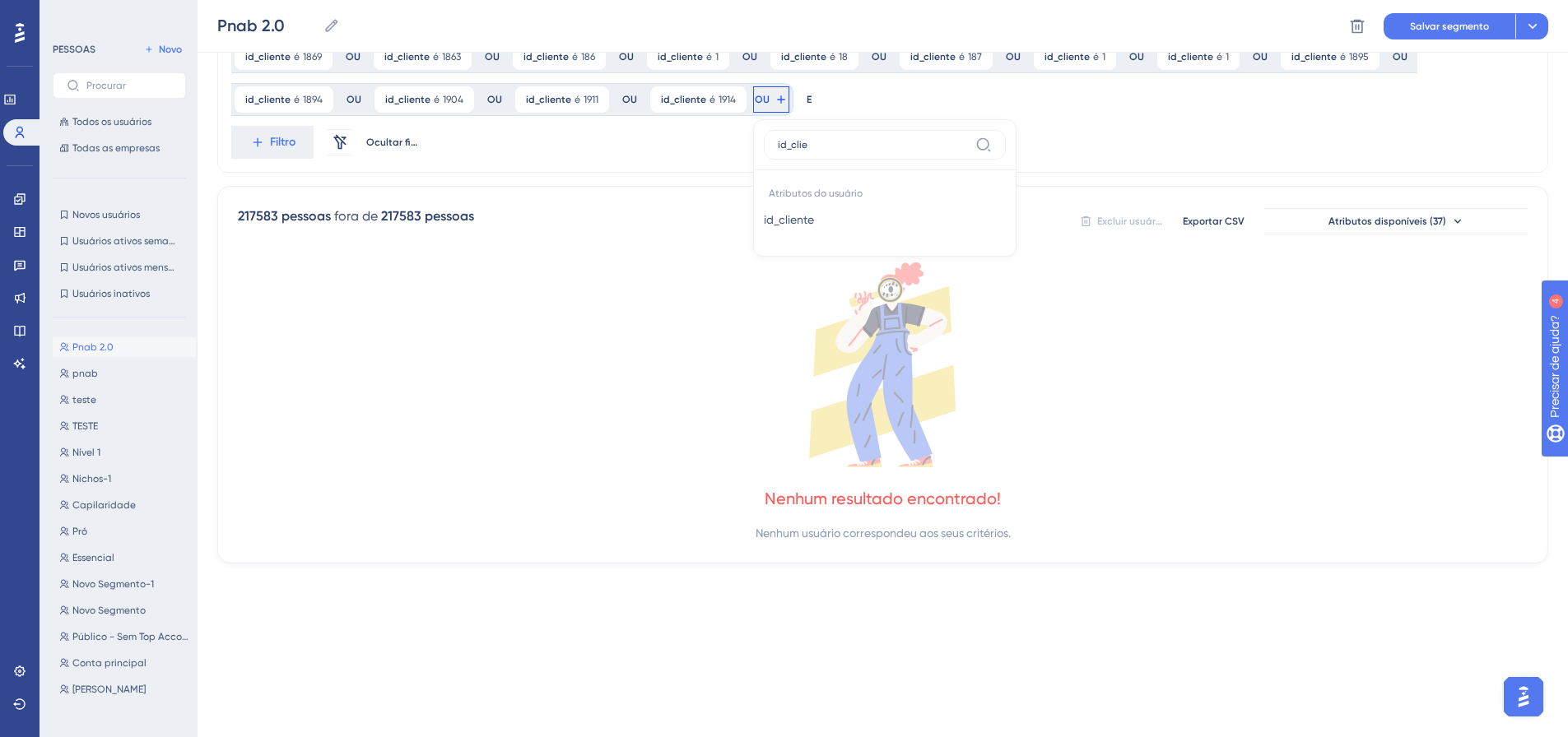
type input "id_clie"
click at [763, 221] on button "id_cliente id_cliente" at bounding box center [884, 219] width 242 height 33
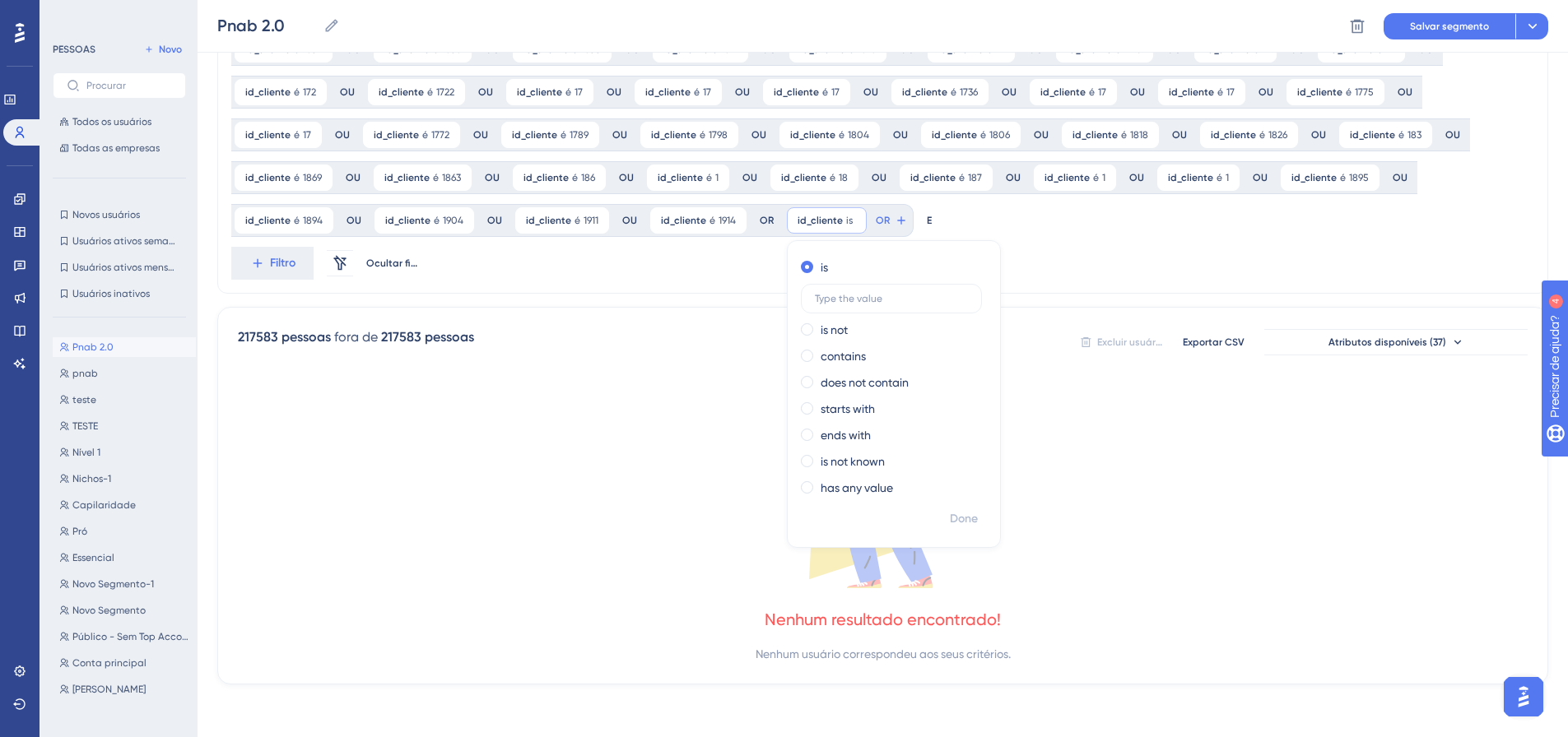
scroll to position [1241, 0]
type input "1915"
click at [952, 518] on font "Feito" at bounding box center [965, 518] width 25 height 14
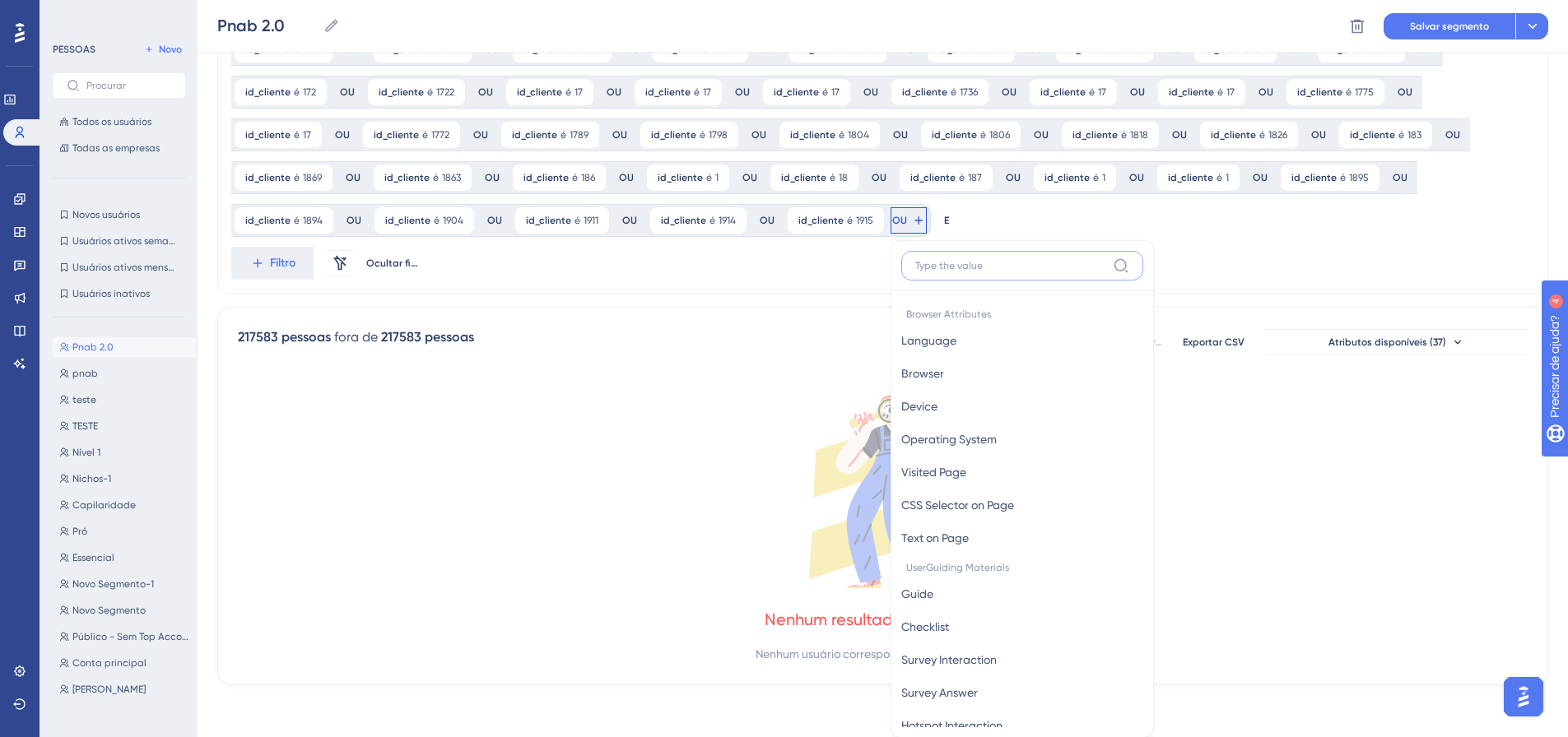
scroll to position [1362, 0]
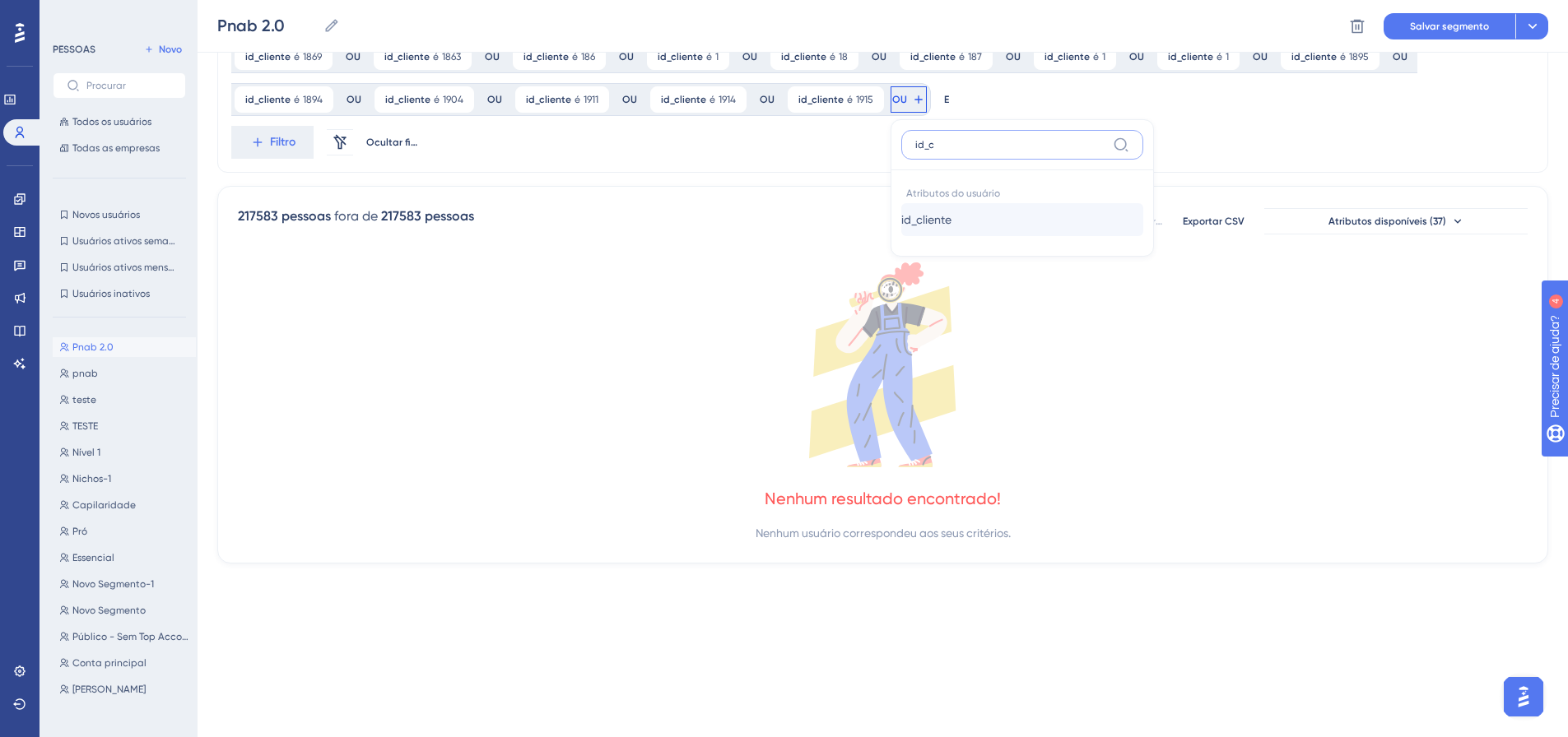
type input "id_c"
click at [901, 217] on font "id_cliente" at bounding box center [926, 219] width 50 height 13
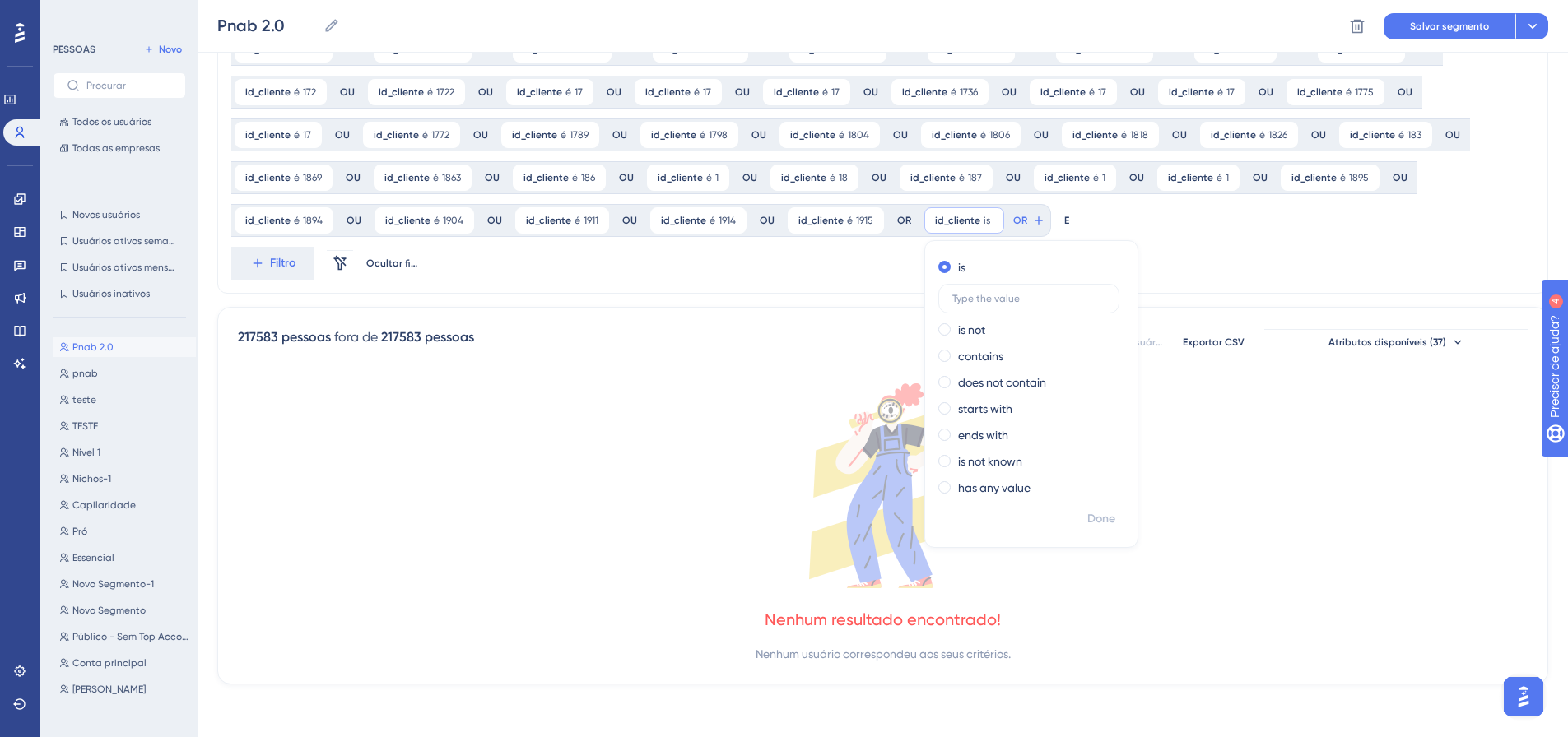
scroll to position [1241, 0]
type input "1919"
click at [1089, 520] on font "Feito" at bounding box center [1102, 518] width 25 height 14
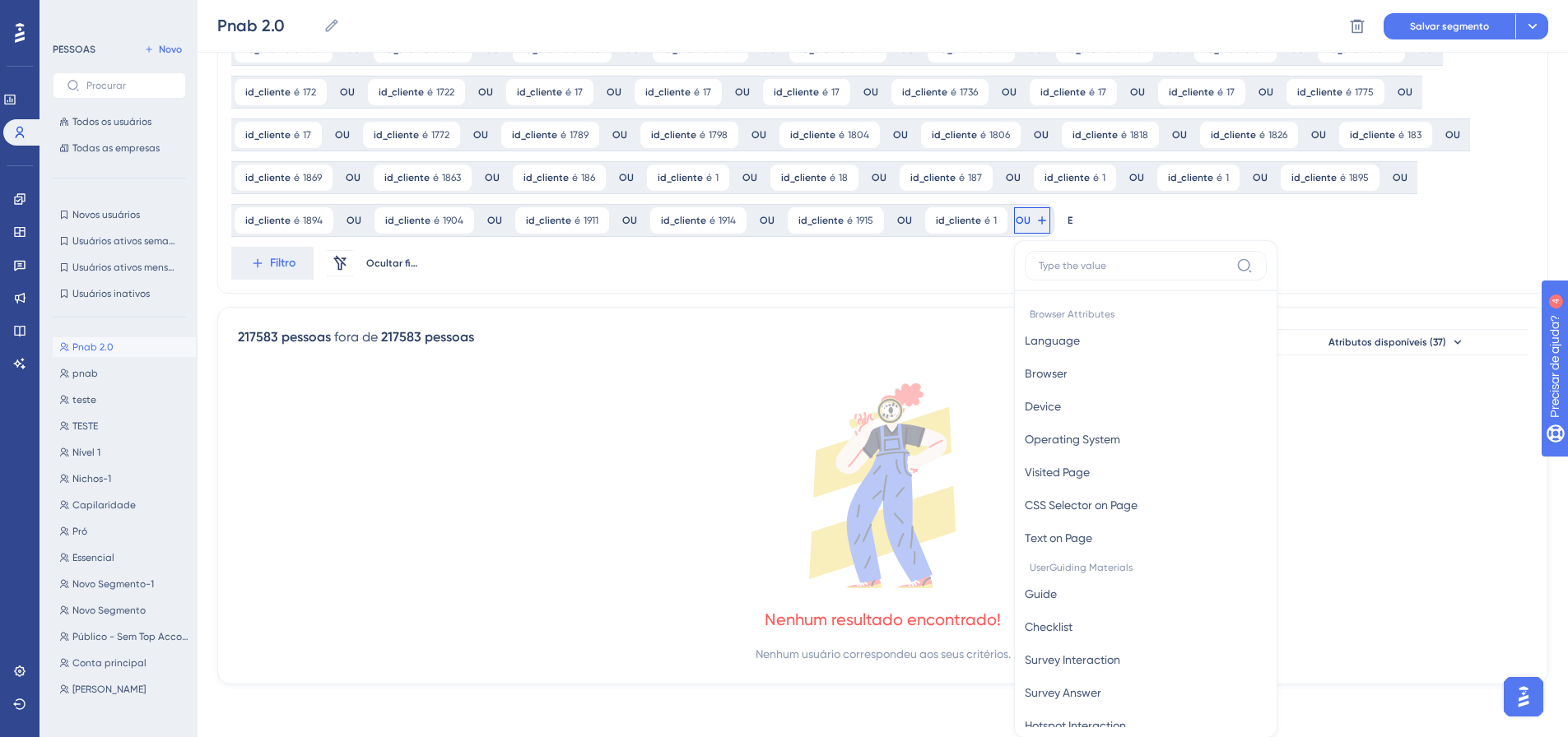
scroll to position [1362, 0]
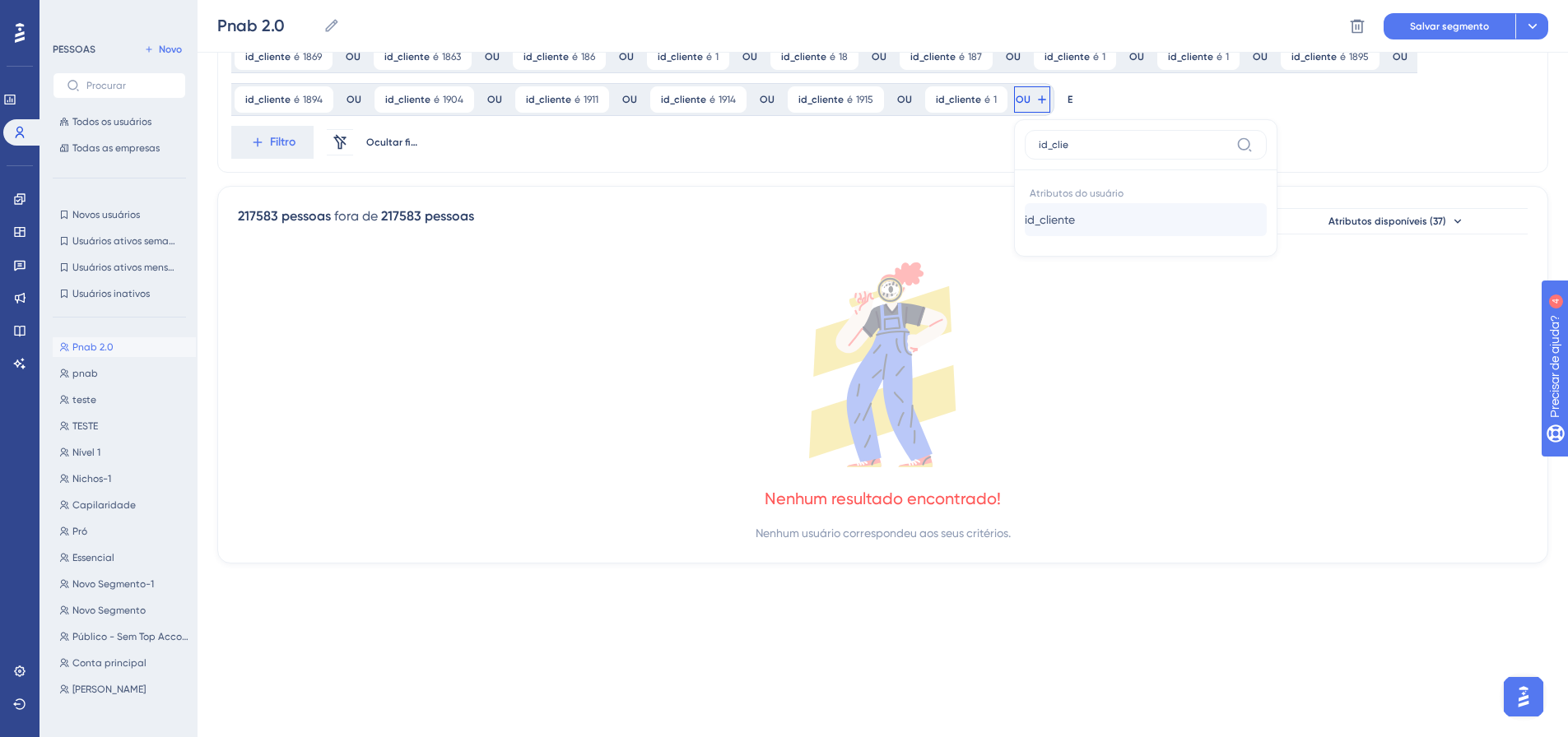
type input "id_clie"
click at [1025, 219] on font "id_cliente" at bounding box center [1050, 219] width 50 height 13
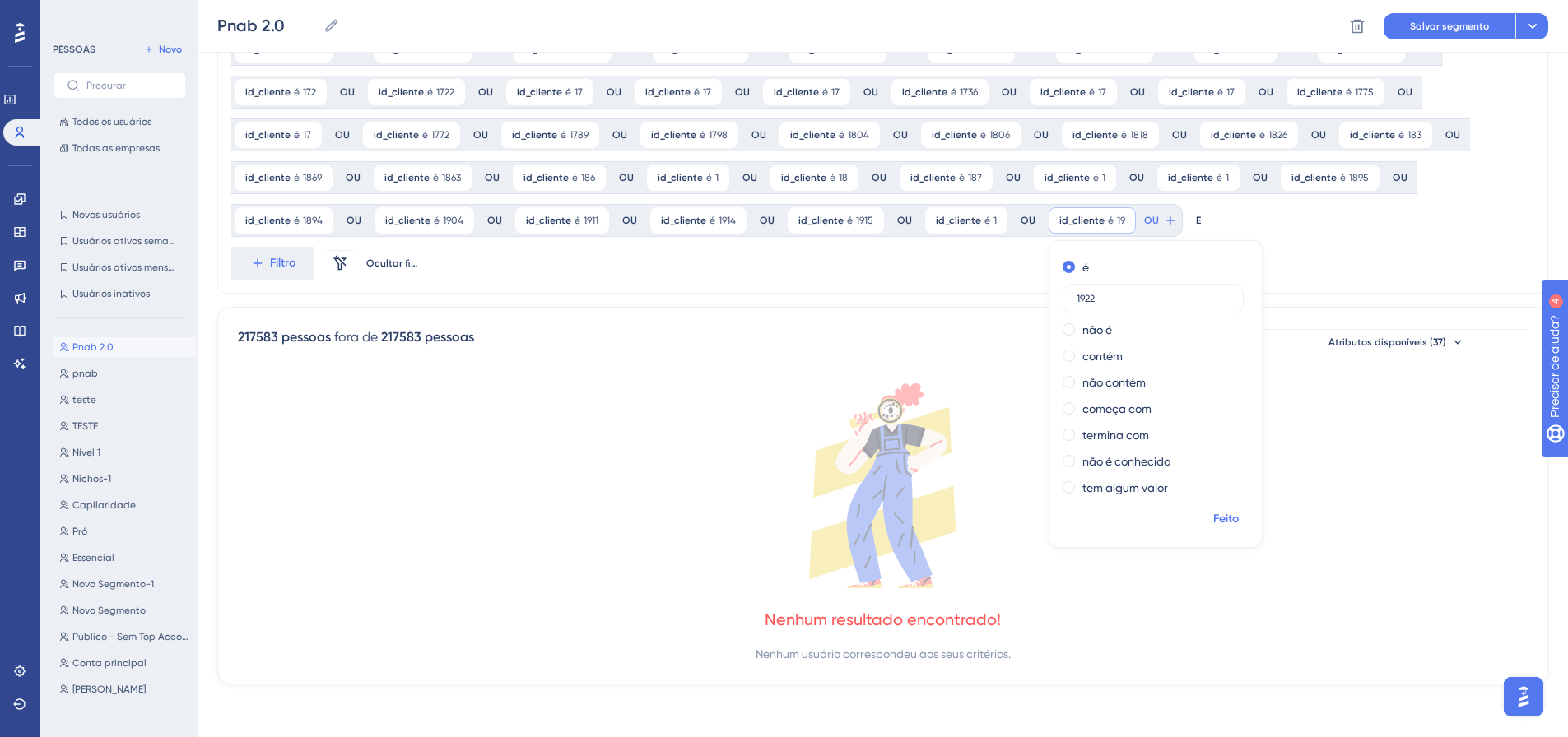
type input "1922"
click at [1214, 518] on font "Feito" at bounding box center [1226, 518] width 25 height 14
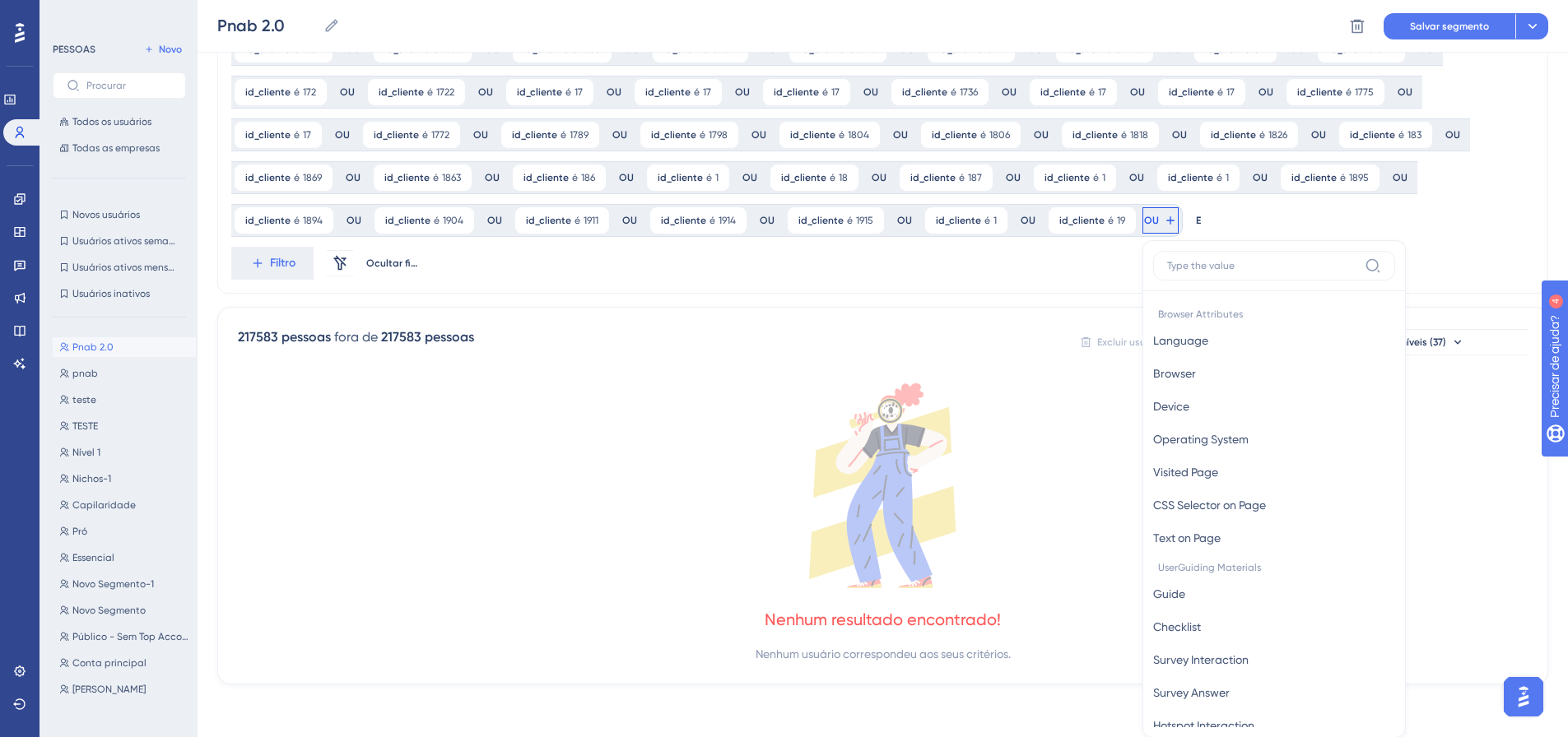
scroll to position [1362, 0]
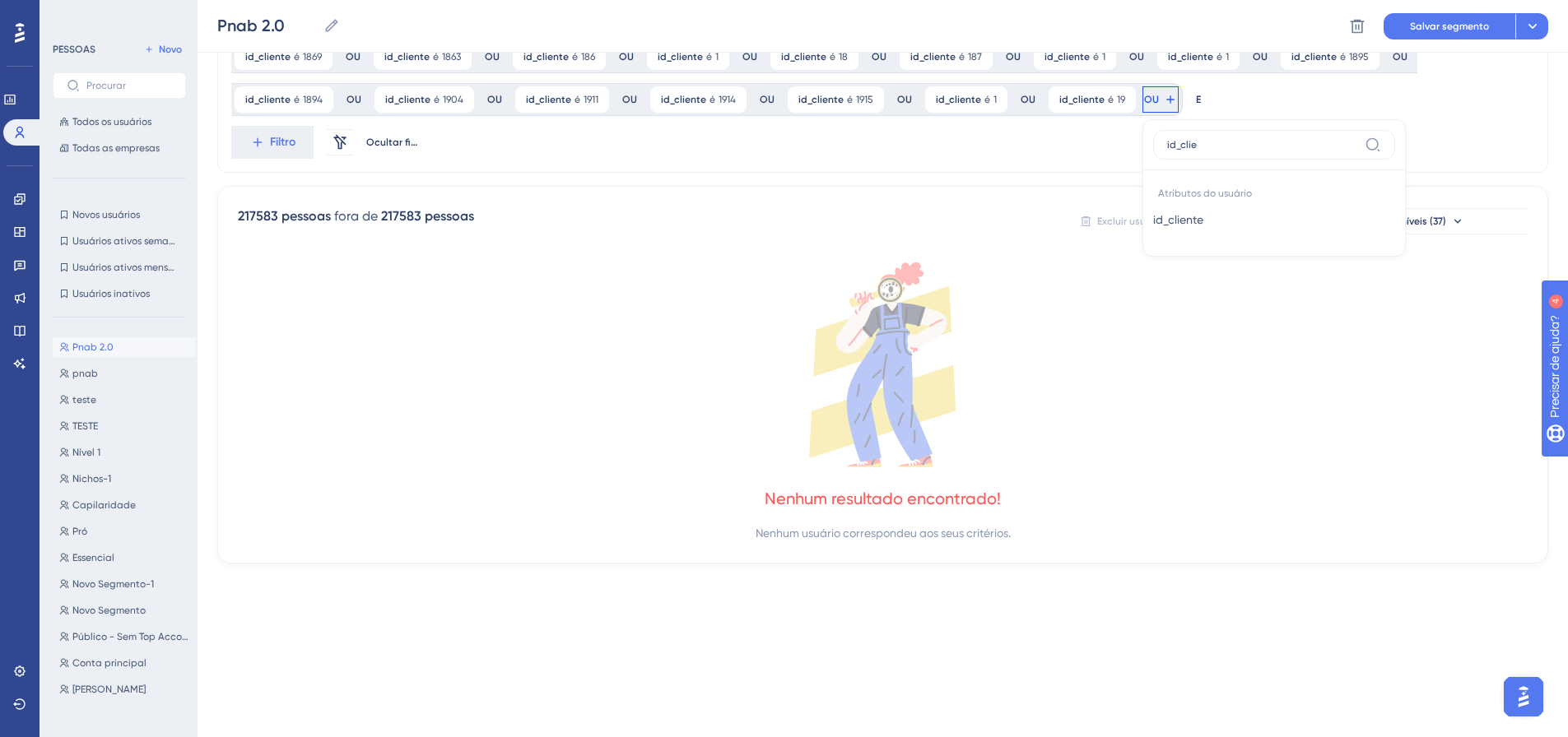
type input "id_clie"
click at [1153, 221] on button "id_cliente id_cliente" at bounding box center [1274, 219] width 242 height 33
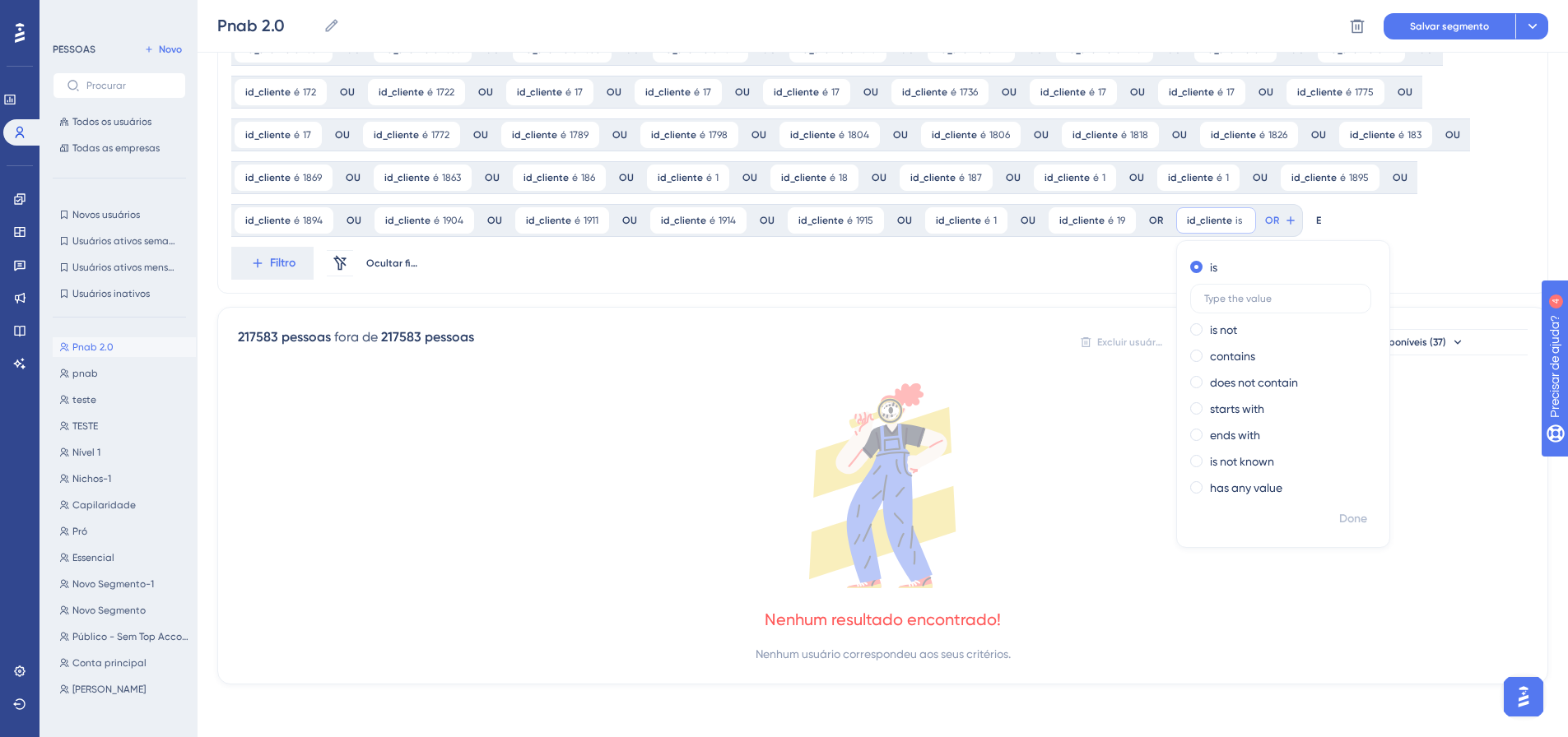
scroll to position [1241, 0]
type input "1926"
click at [1342, 517] on font "Feito" at bounding box center [1354, 518] width 25 height 14
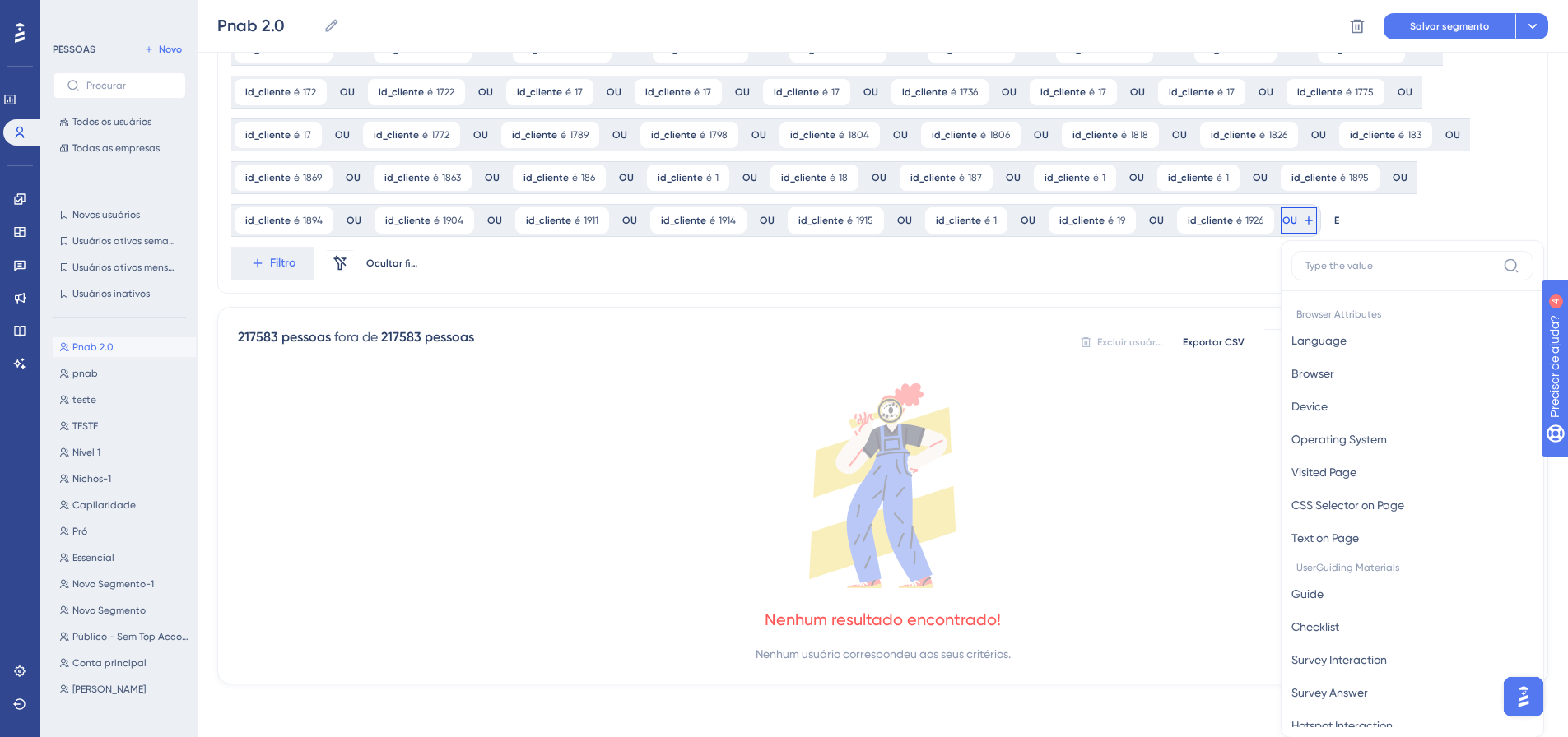
scroll to position [1362, 0]
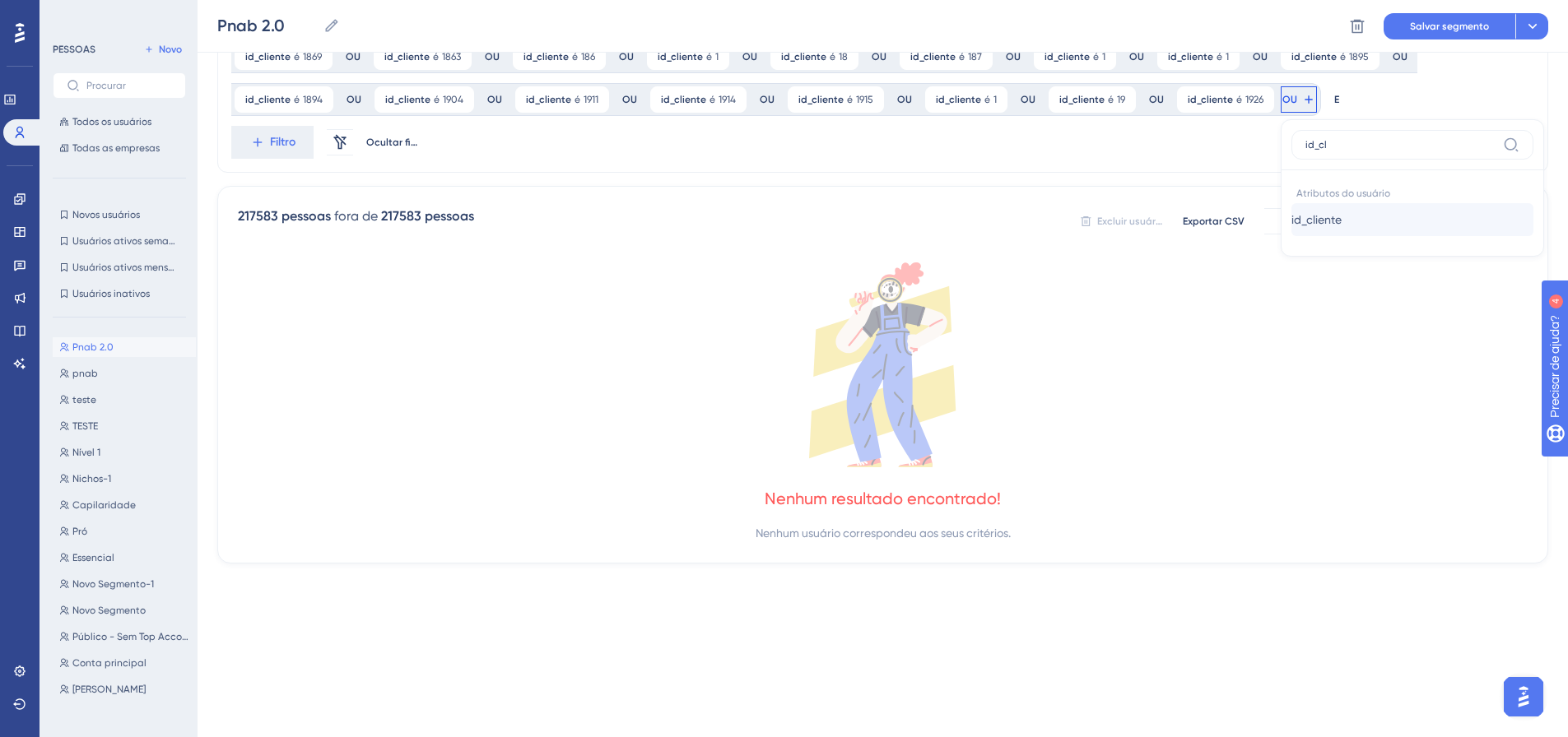
type input "id_cl"
click at [1291, 224] on font "id_cliente" at bounding box center [1317, 219] width 50 height 13
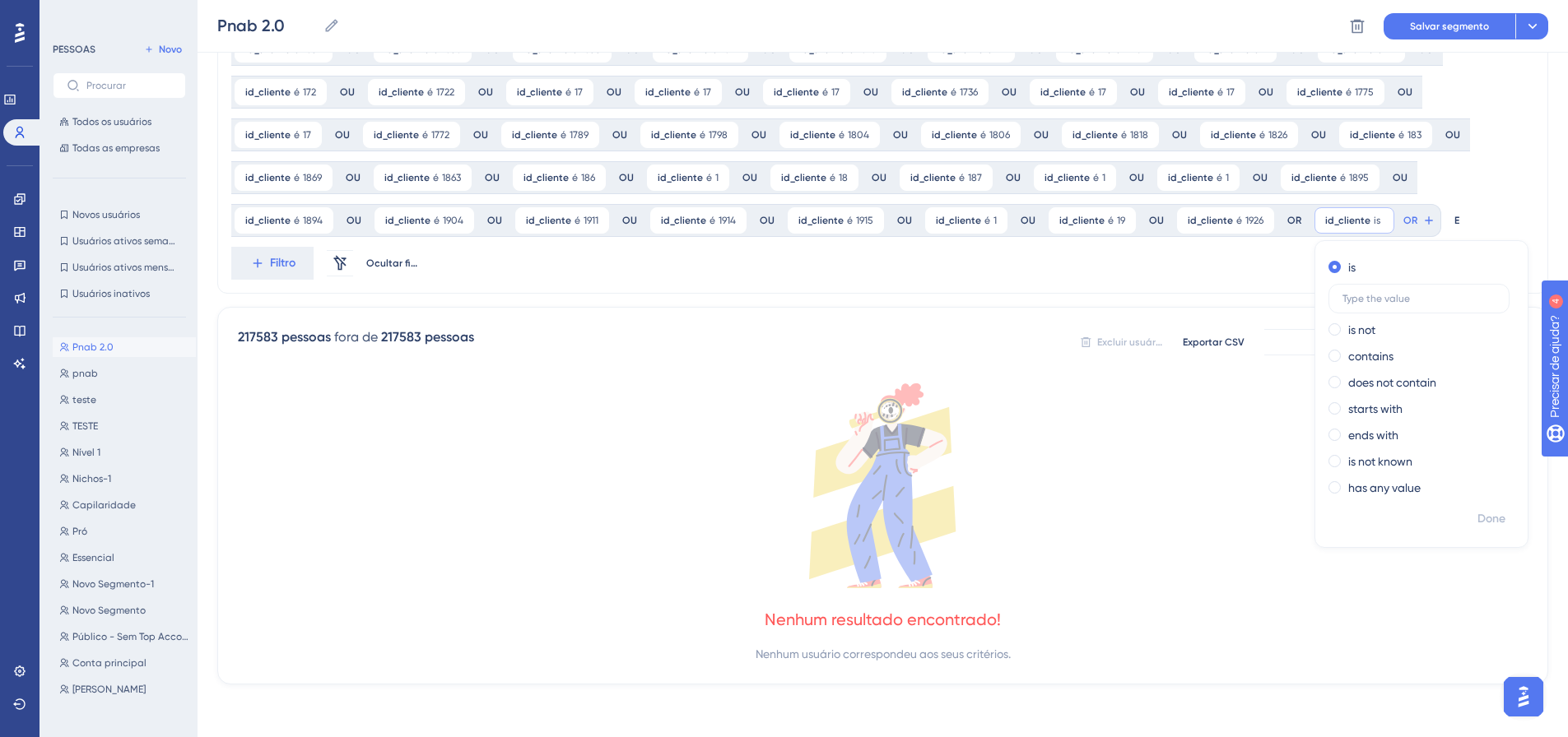
scroll to position [1241, 0]
type input "1930"
click at [1480, 518] on font "Feito" at bounding box center [1493, 518] width 25 height 14
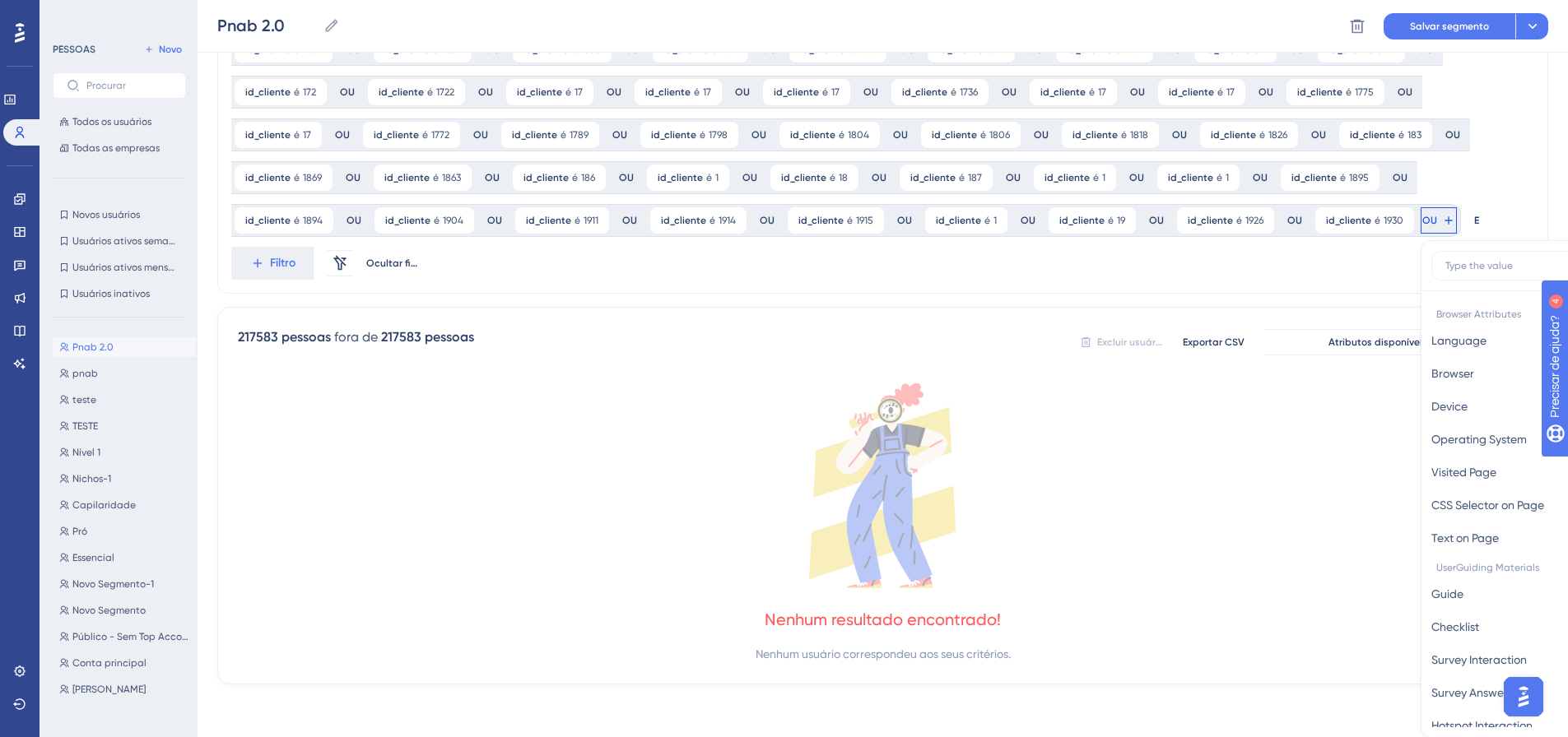
scroll to position [1362, 0]
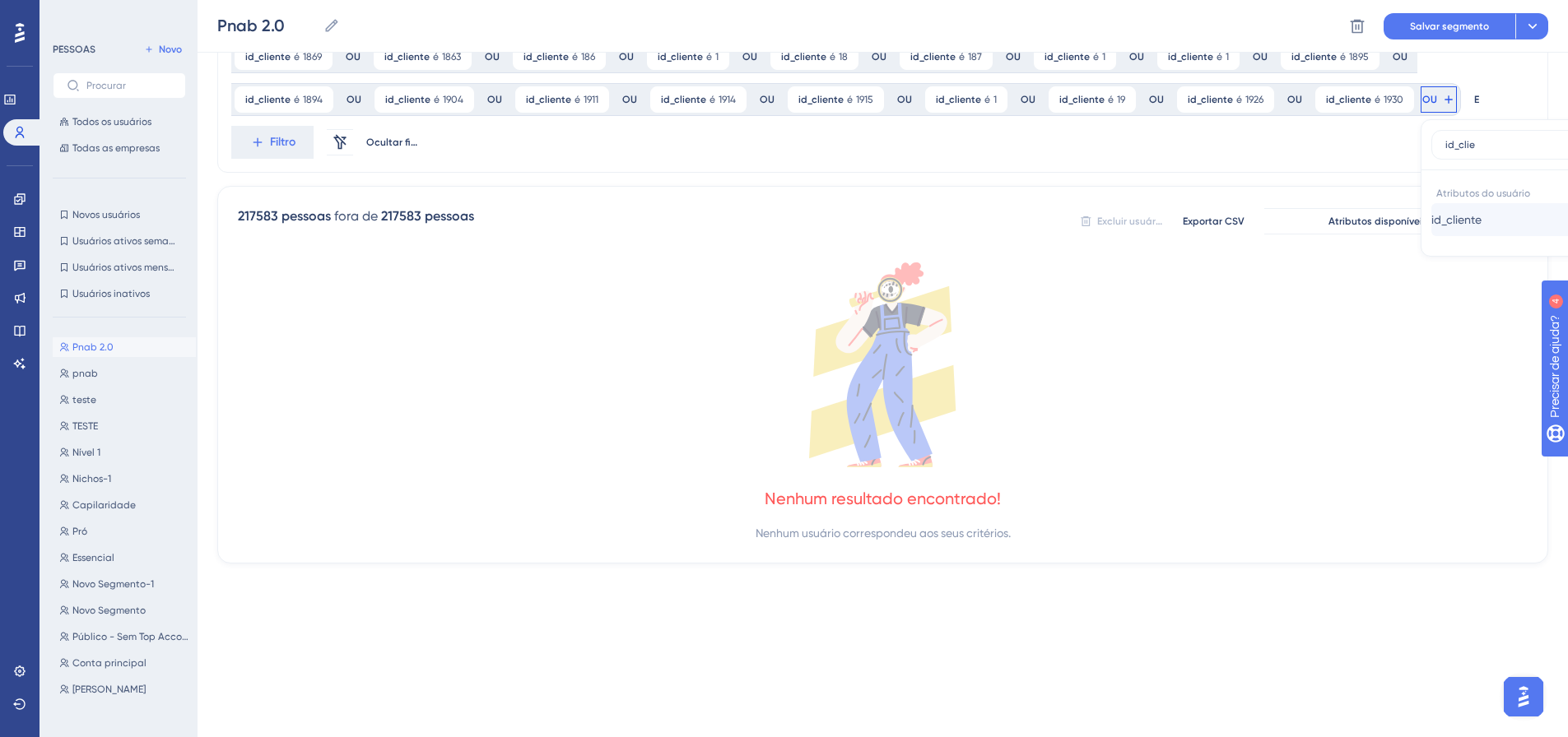
type input "id_clie"
click at [1431, 216] on font "id_cliente" at bounding box center [1457, 219] width 50 height 13
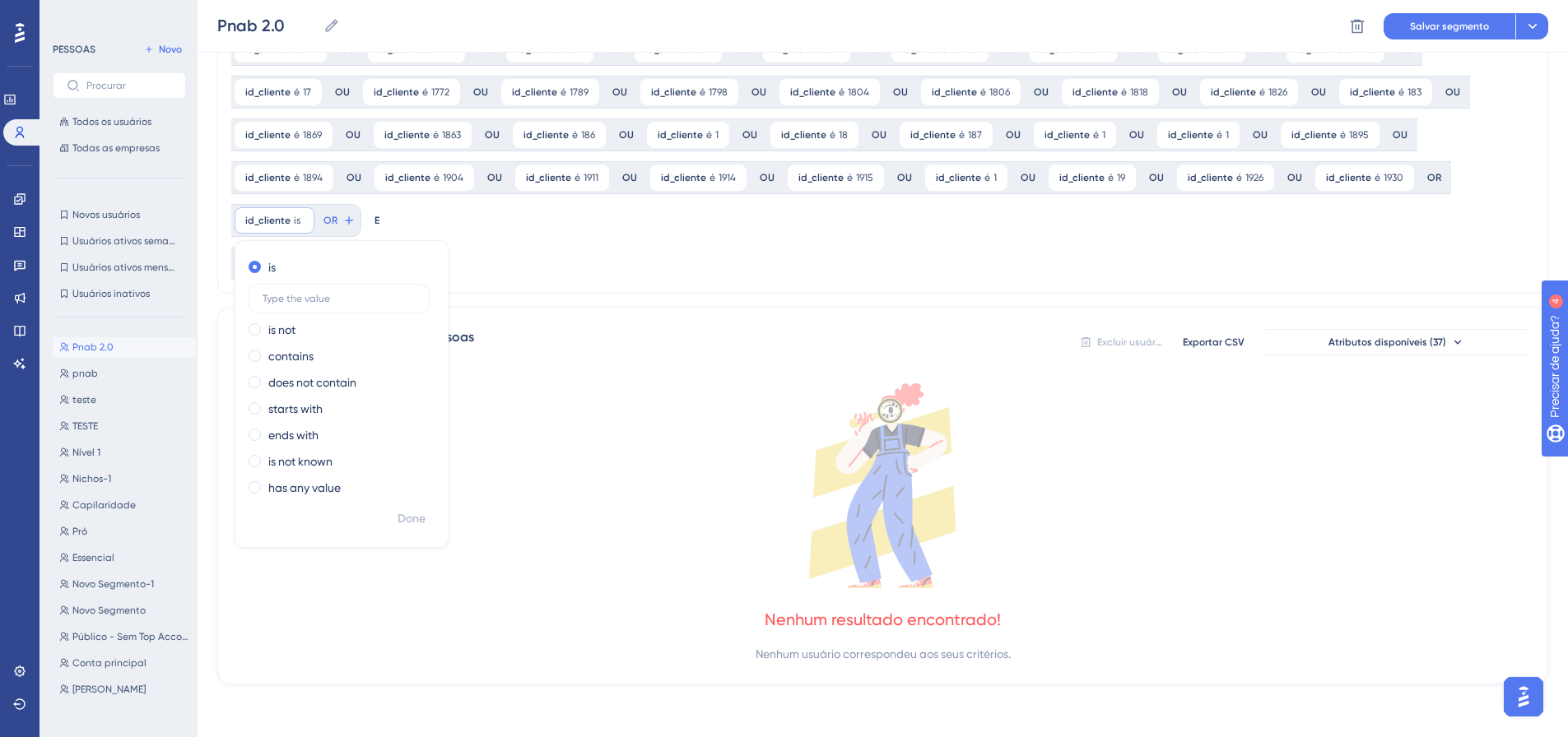
scroll to position [1241, 0]
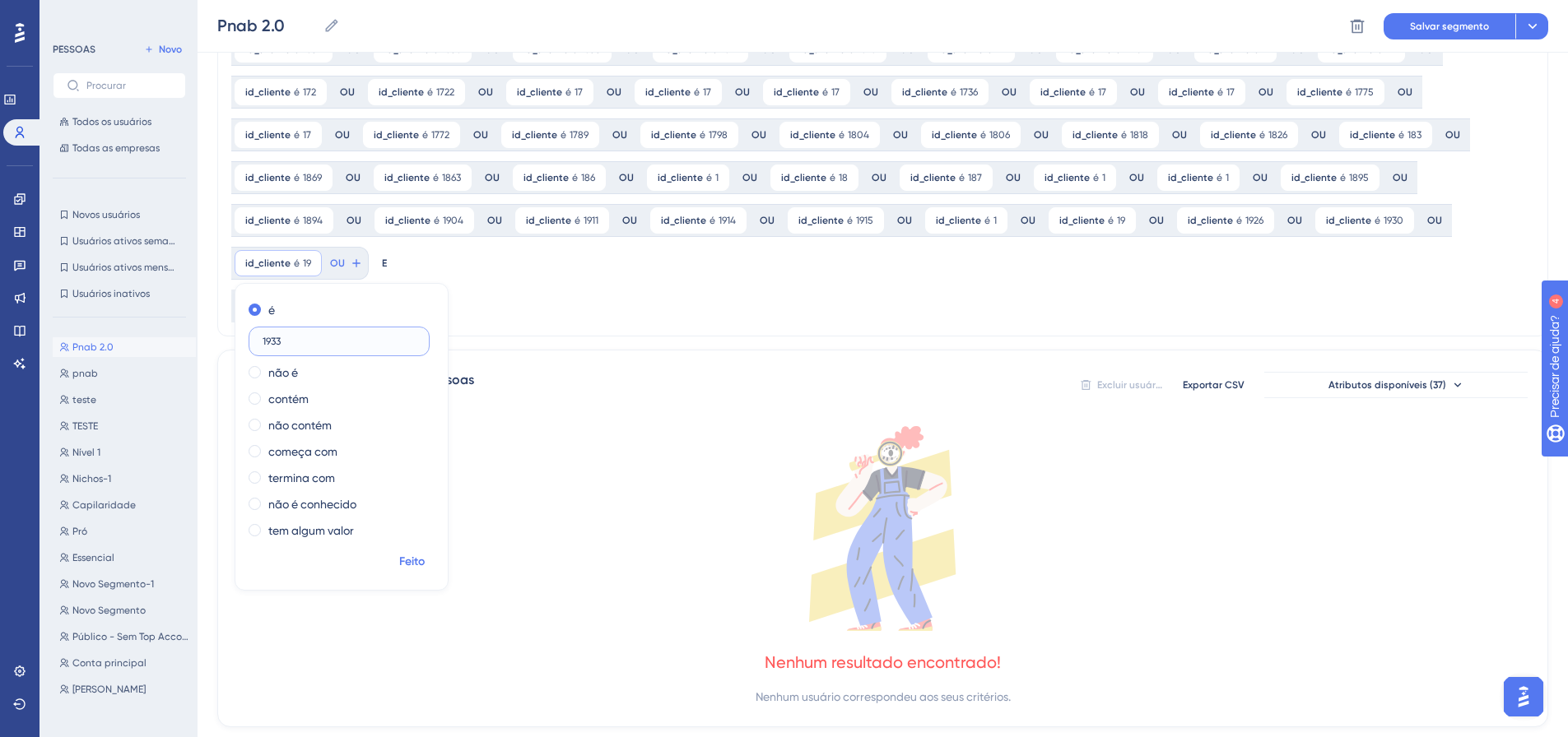
type input "1933"
click at [425, 554] on font "Feito" at bounding box center [411, 561] width 25 height 14
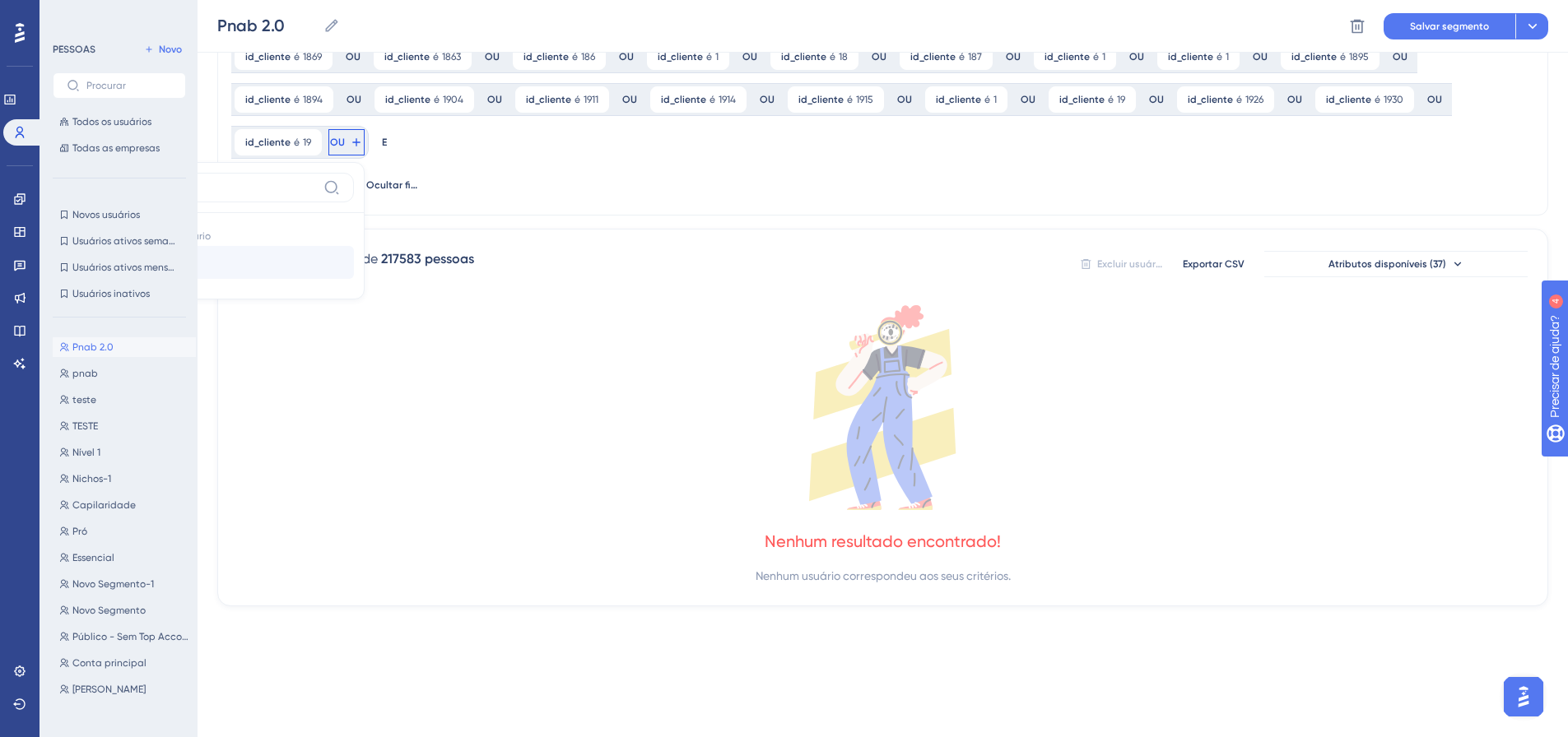
type input "id_clie"
click at [162, 255] on font "id_cliente" at bounding box center [137, 262] width 50 height 13
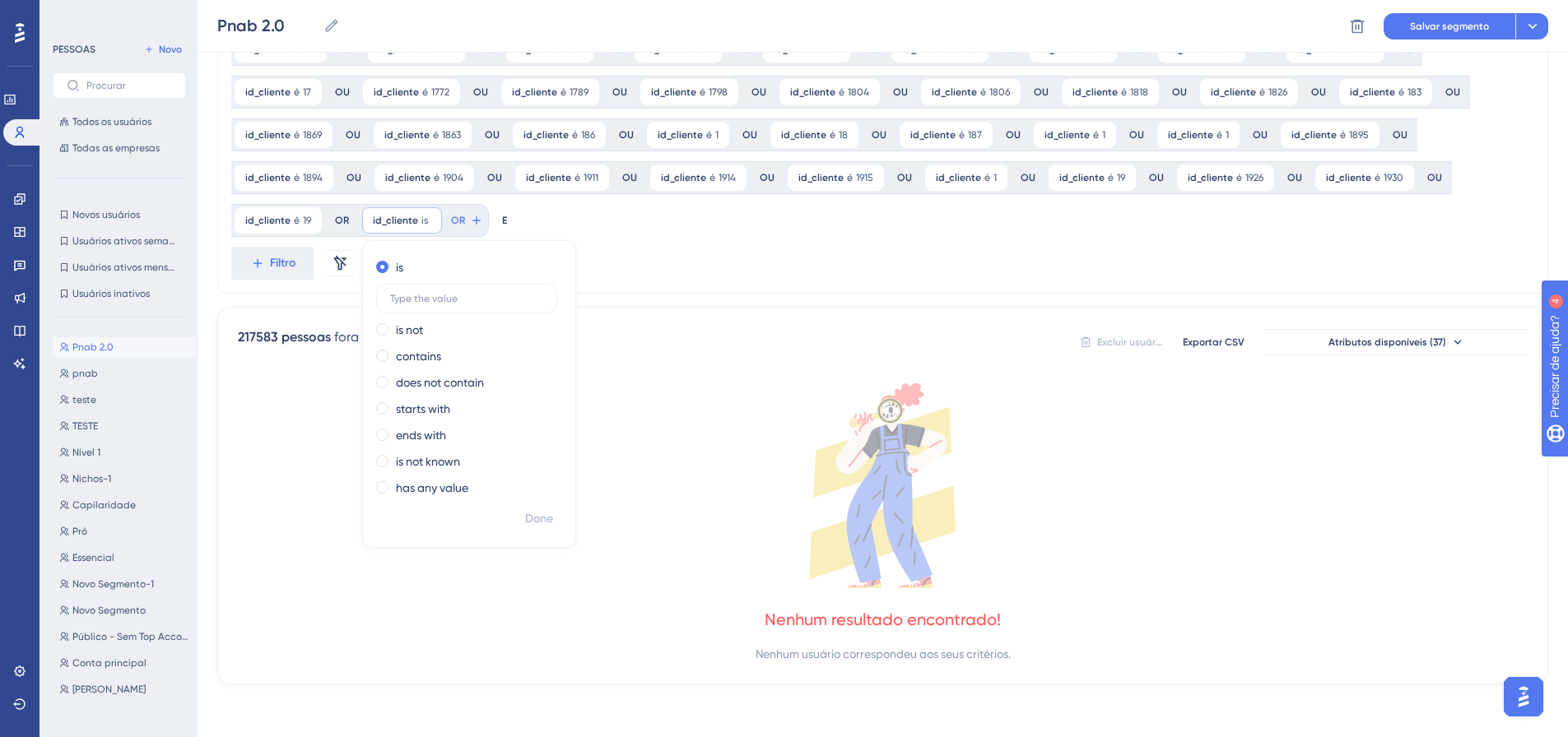
scroll to position [1284, 0]
type input "1939"
click at [527, 513] on font "Feito" at bounding box center [540, 518] width 25 height 14
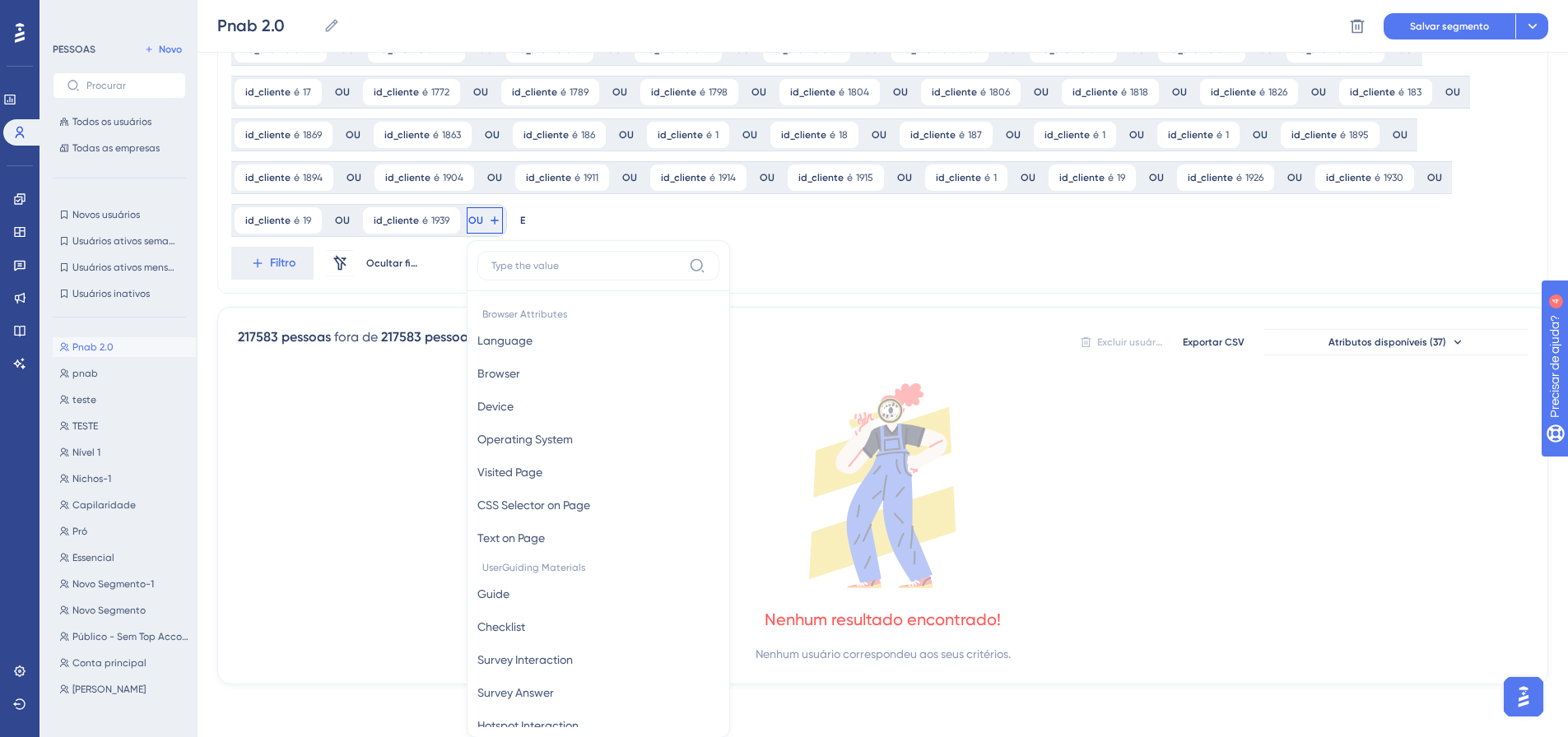
scroll to position [1404, 0]
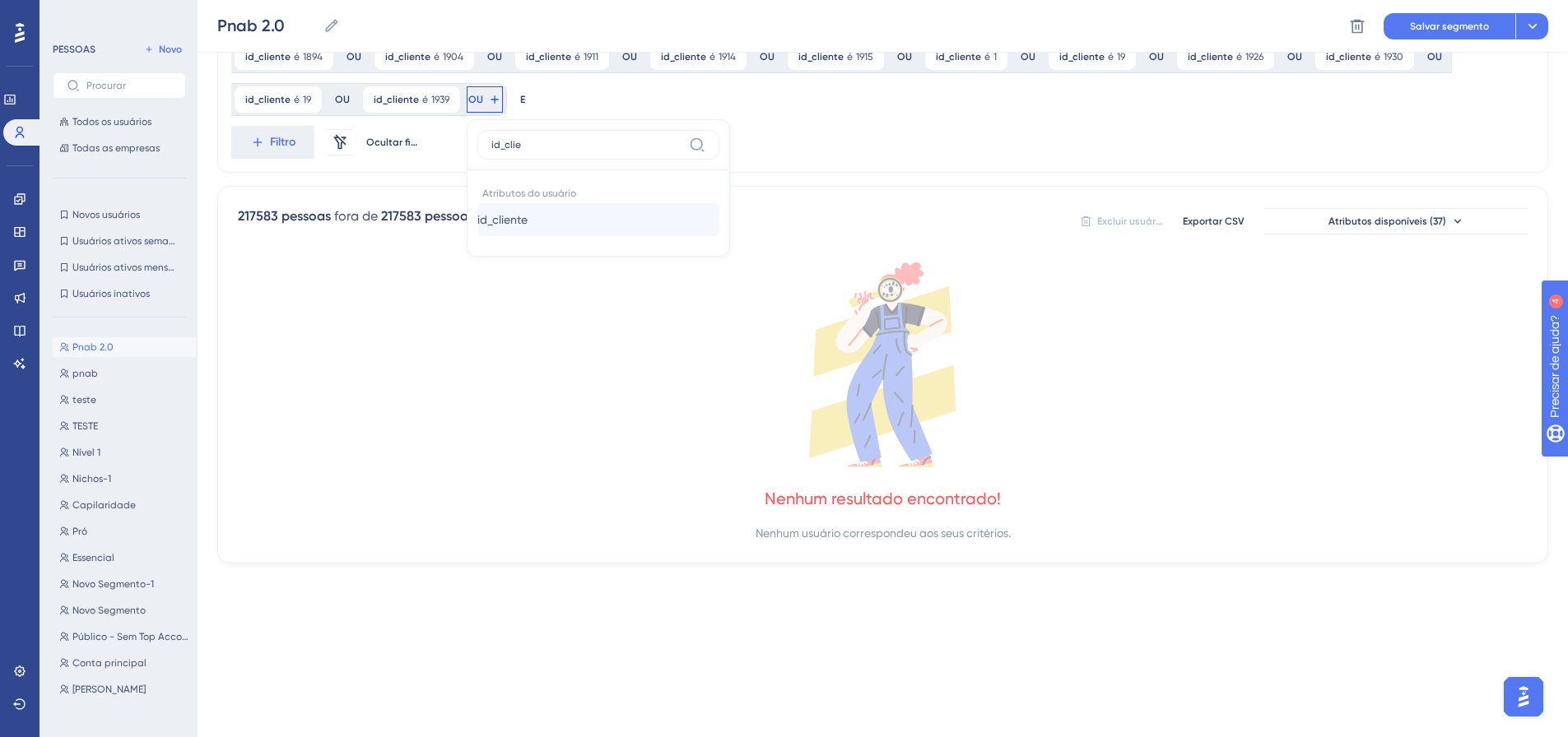
type input "id_clie"
click at [478, 216] on font "id_cliente" at bounding box center [503, 219] width 50 height 13
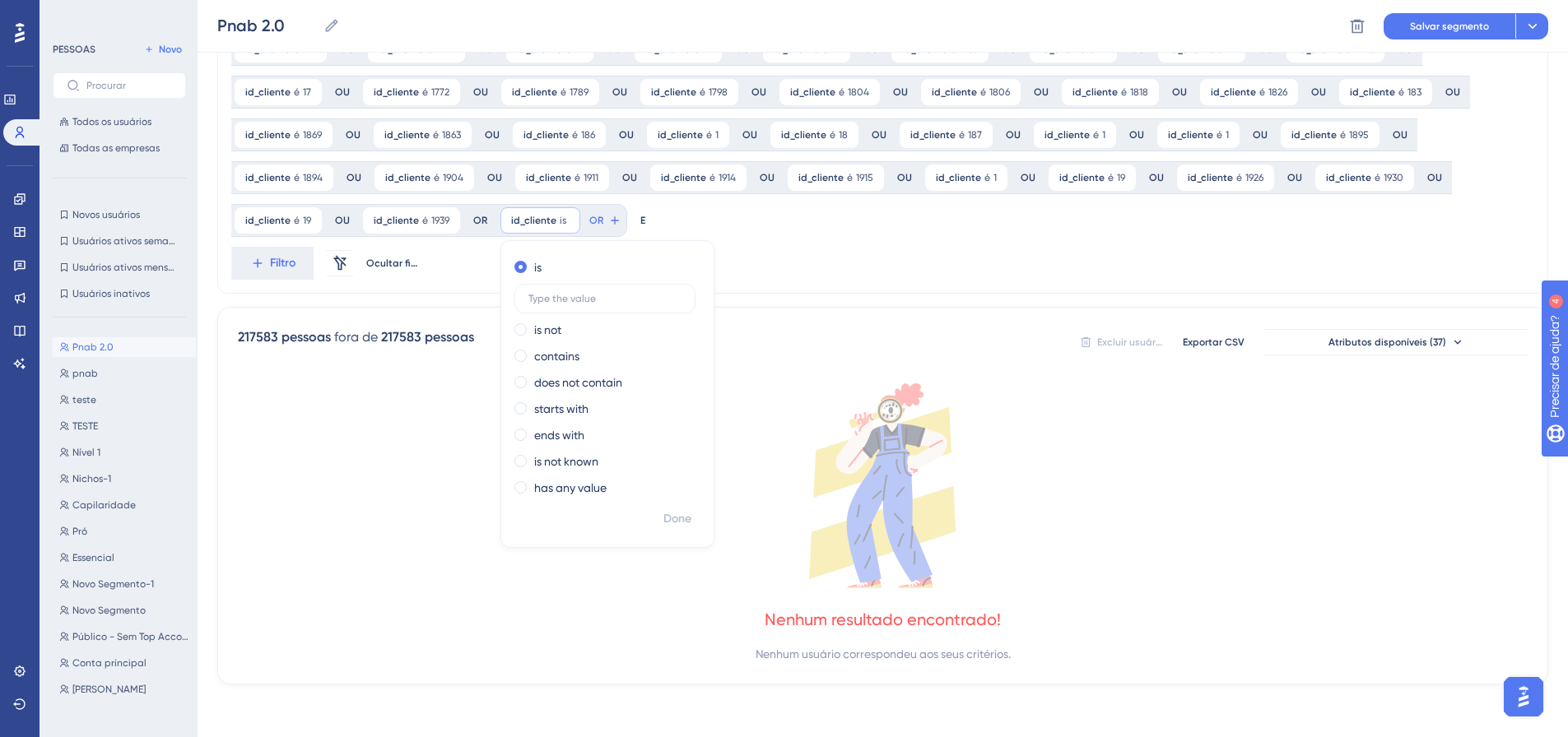
scroll to position [1284, 0]
type input "1946"
click at [665, 518] on font "Feito" at bounding box center [678, 518] width 25 height 14
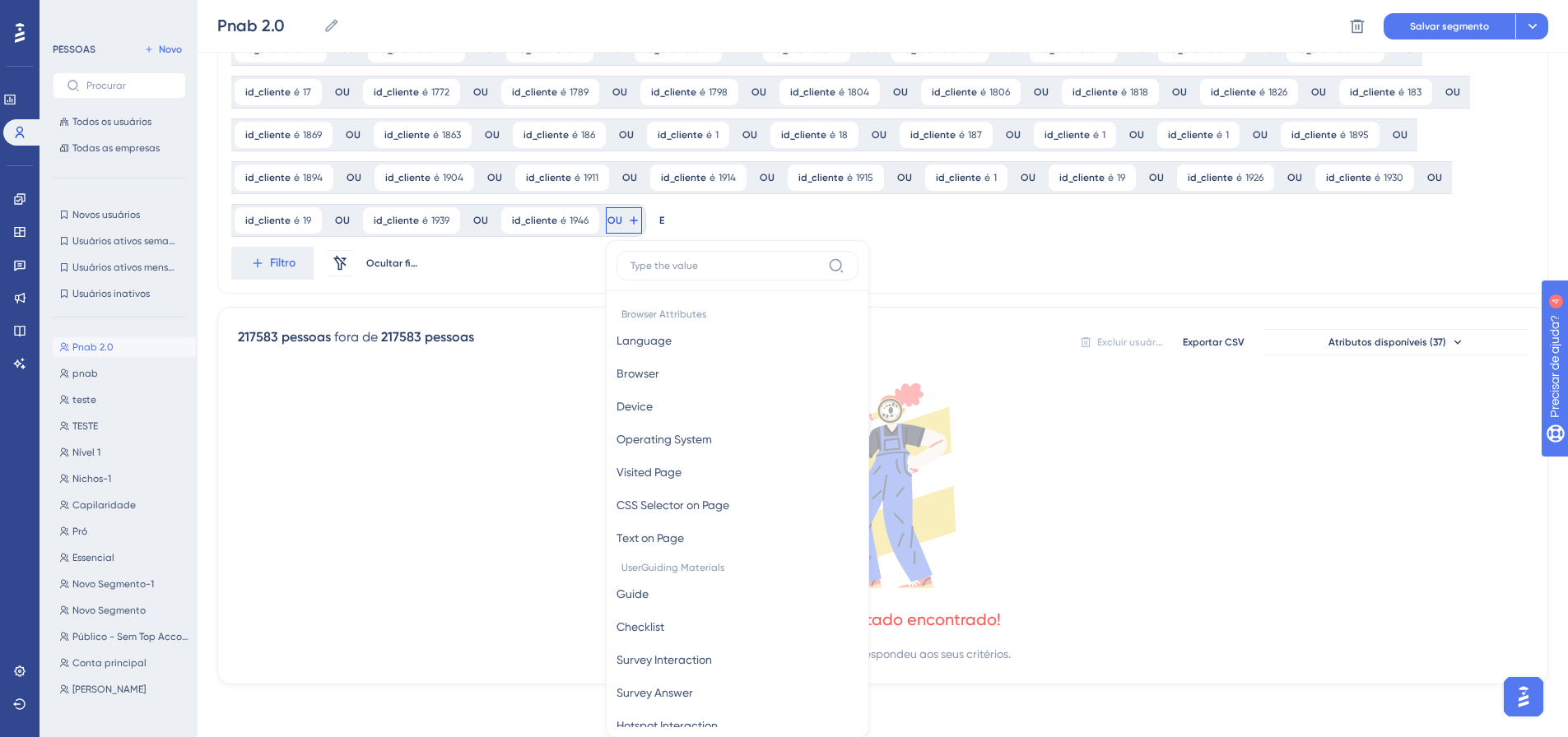
scroll to position [1404, 0]
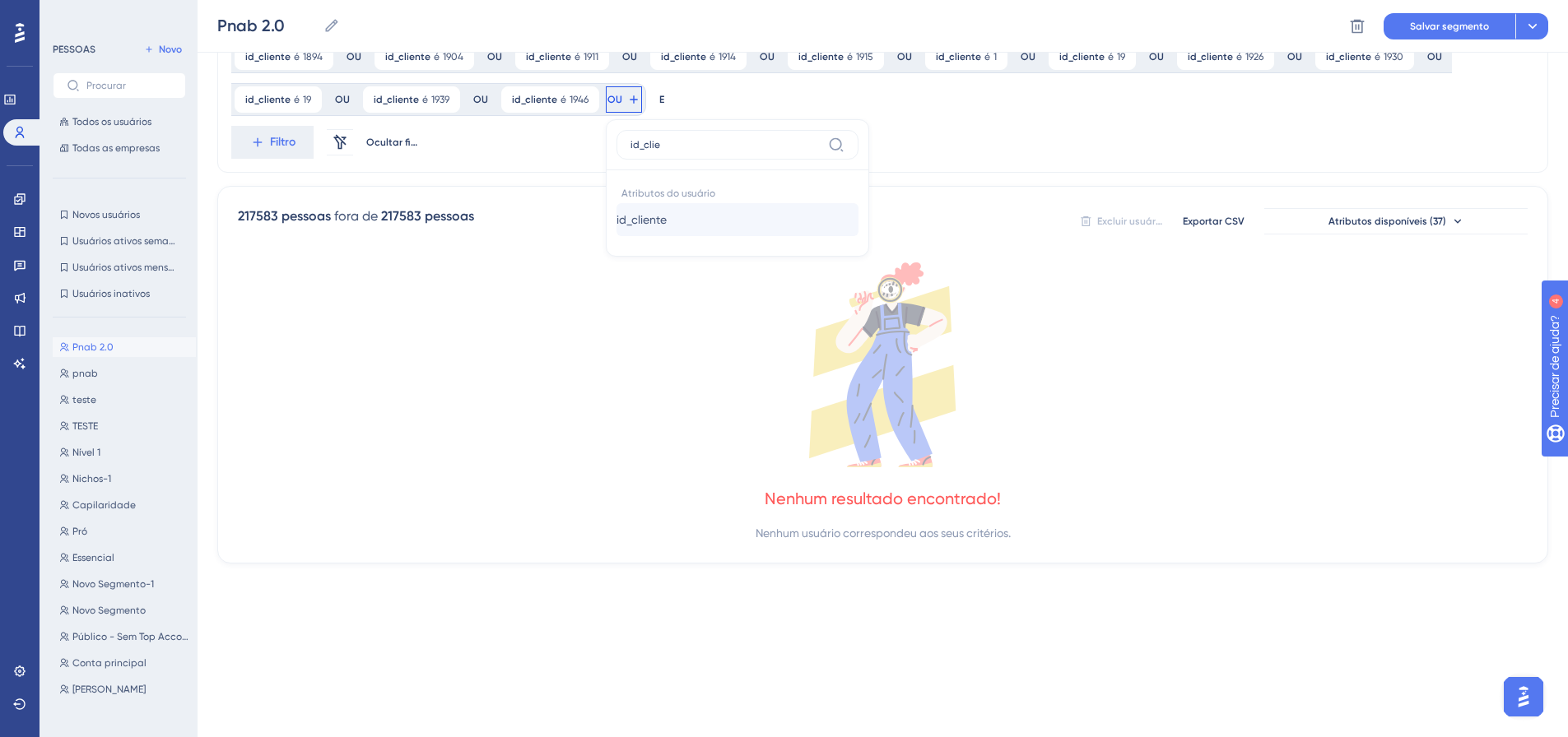
type input "id_clie"
click at [617, 221] on font "id_cliente" at bounding box center [642, 219] width 50 height 13
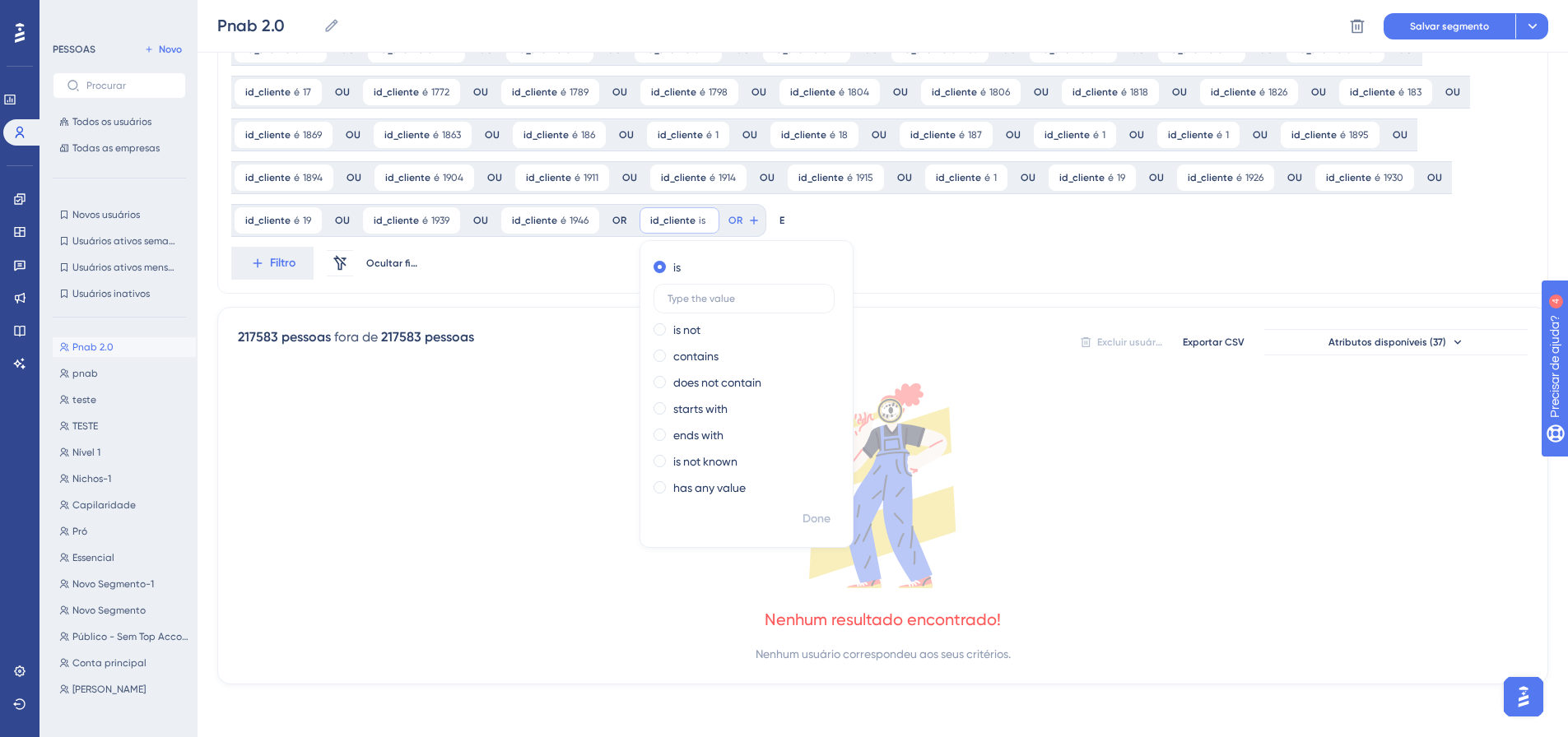
scroll to position [1284, 0]
click at [805, 518] on font "Feito" at bounding box center [817, 518] width 25 height 14
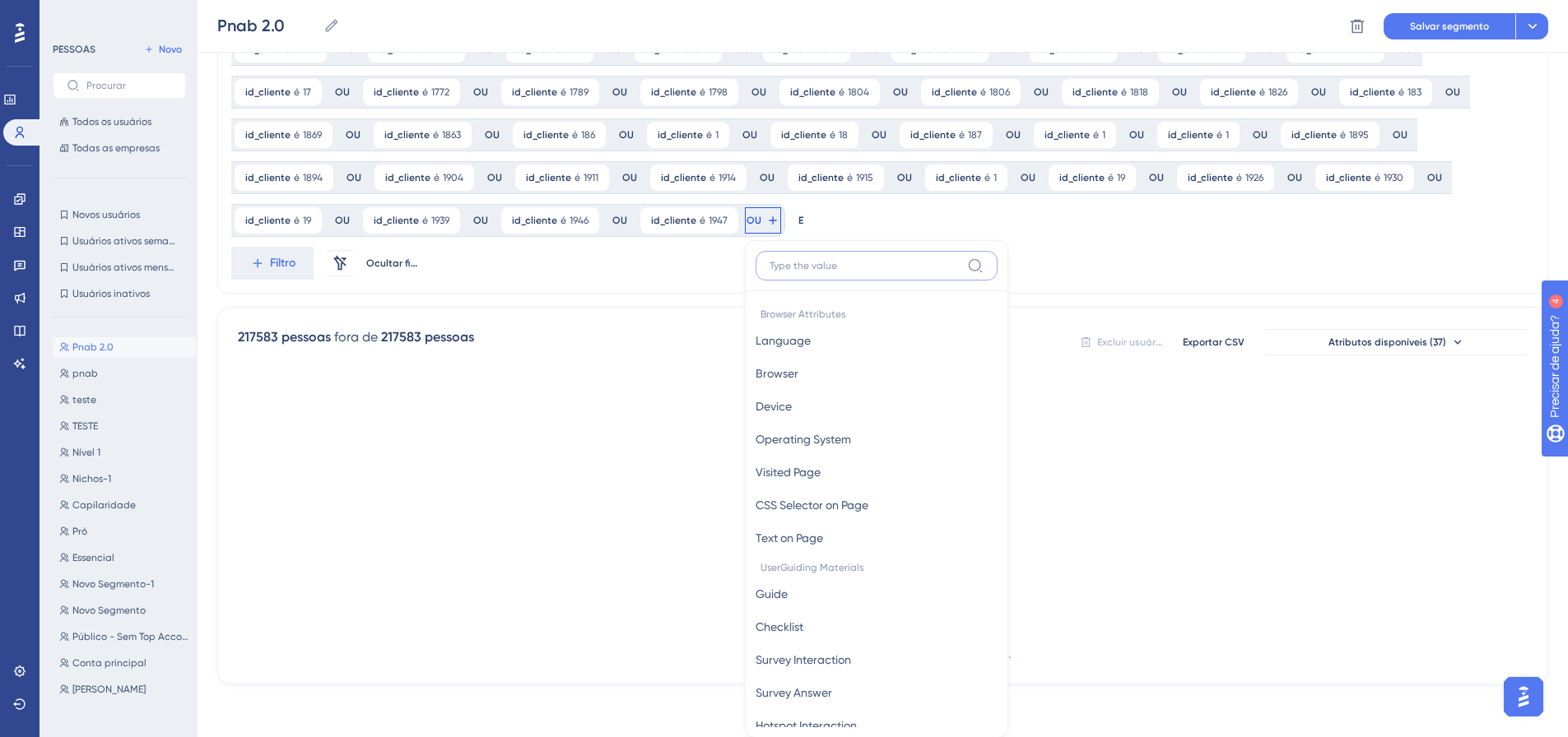
scroll to position [1404, 0]
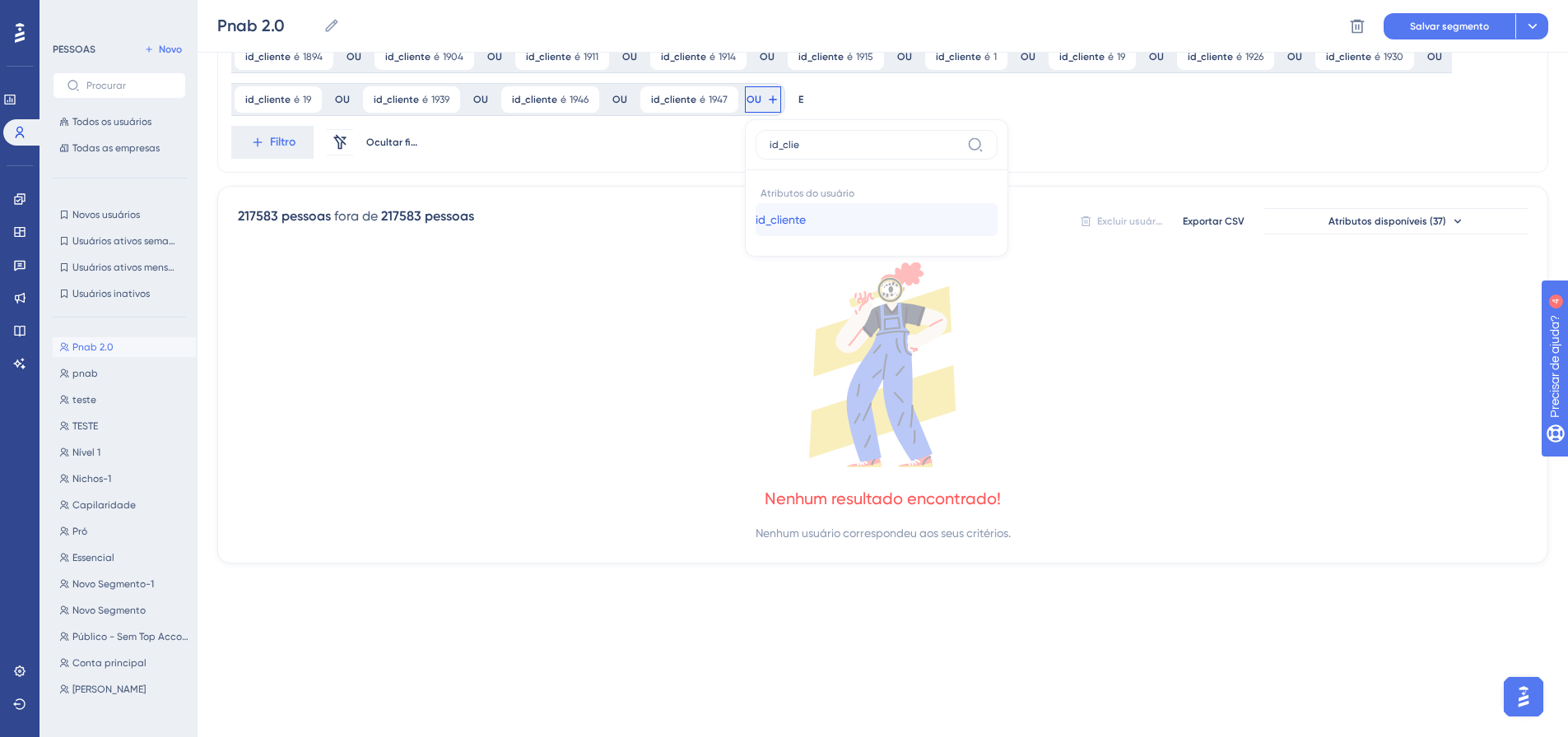
click at [755, 223] on font "id_cliente" at bounding box center [780, 219] width 50 height 13
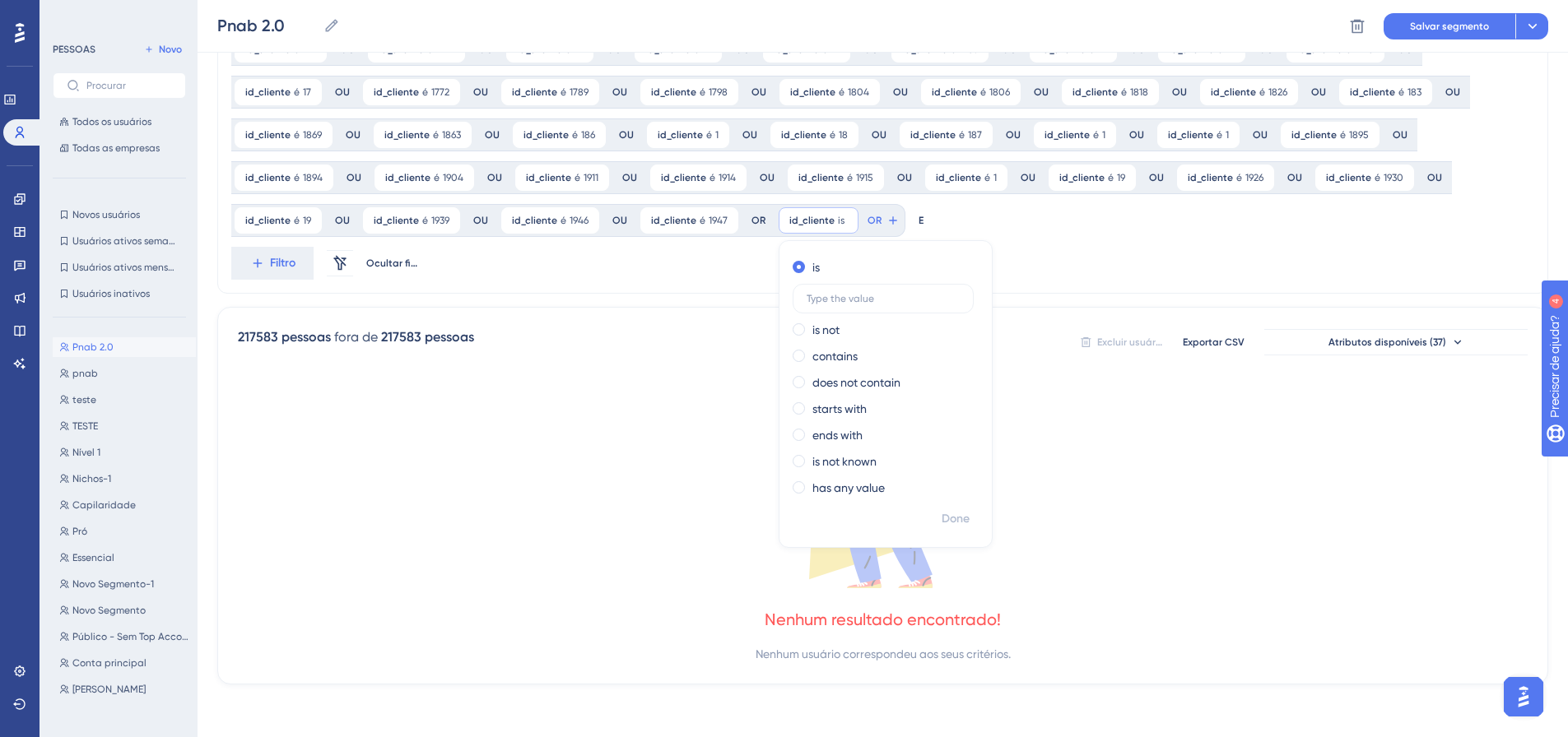
scroll to position [1284, 0]
click at [944, 518] on font "Feito" at bounding box center [956, 518] width 25 height 14
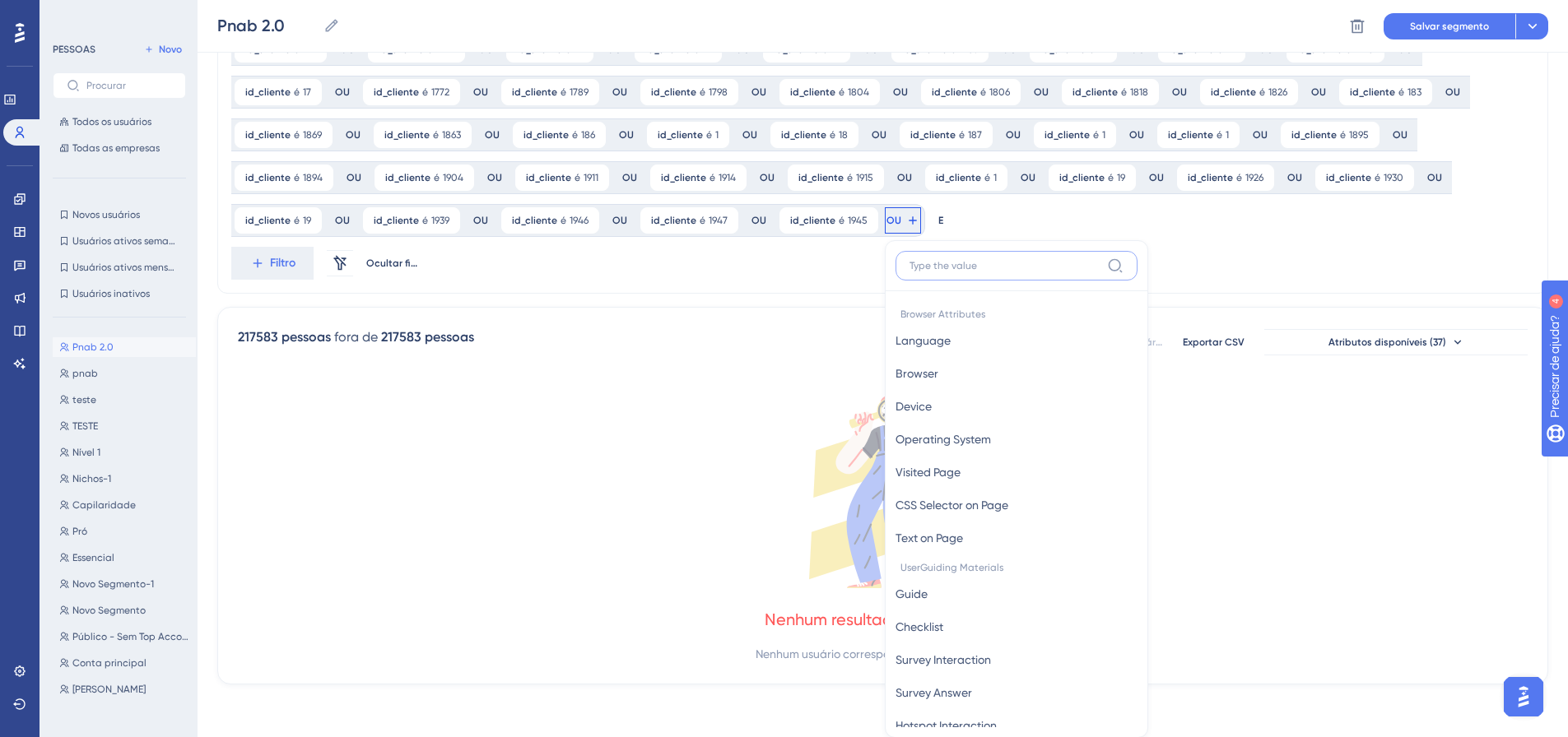
scroll to position [1404, 0]
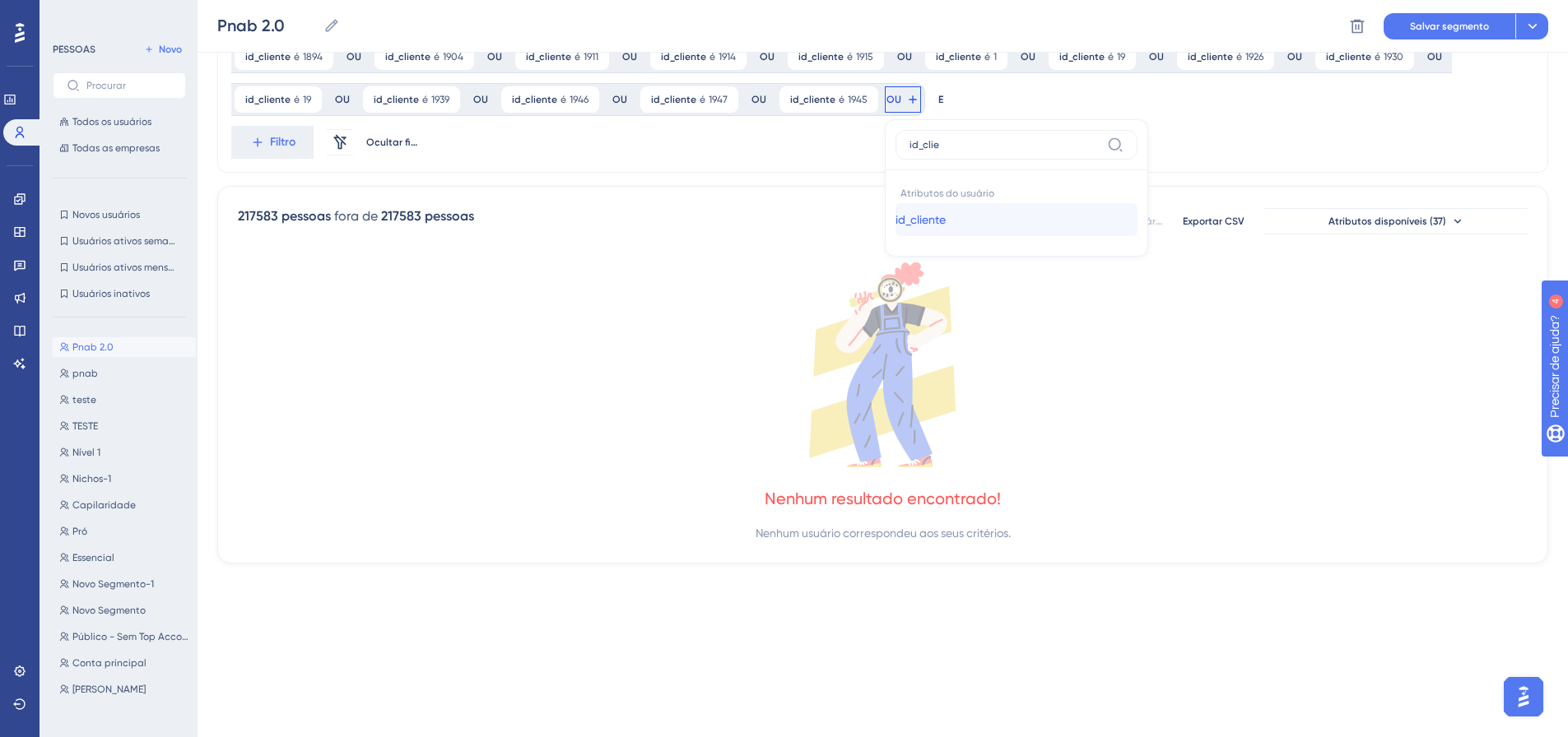
click at [895, 221] on font "id_cliente" at bounding box center [920, 219] width 50 height 13
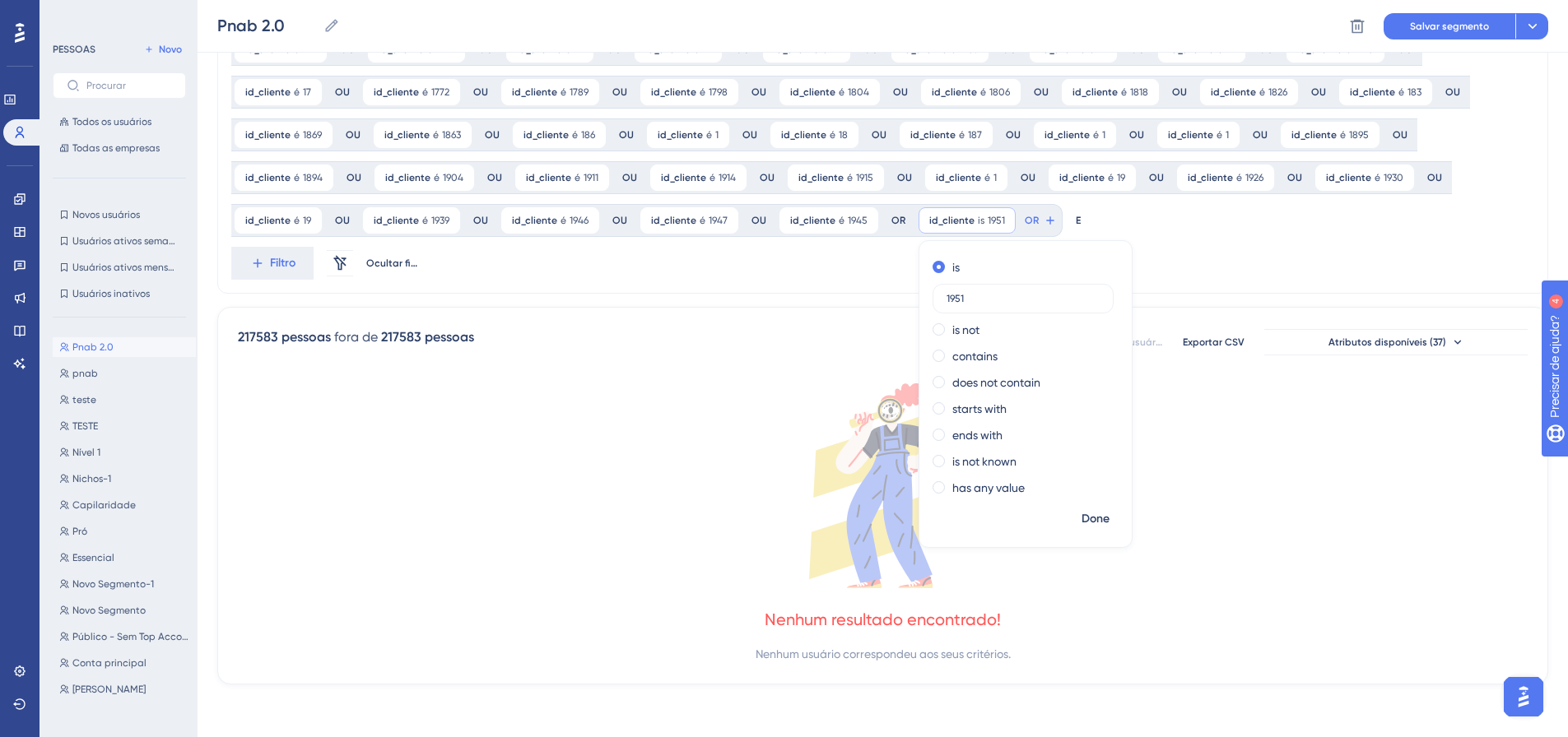
scroll to position [1284, 0]
click at [1084, 520] on font "Feito" at bounding box center [1096, 518] width 25 height 14
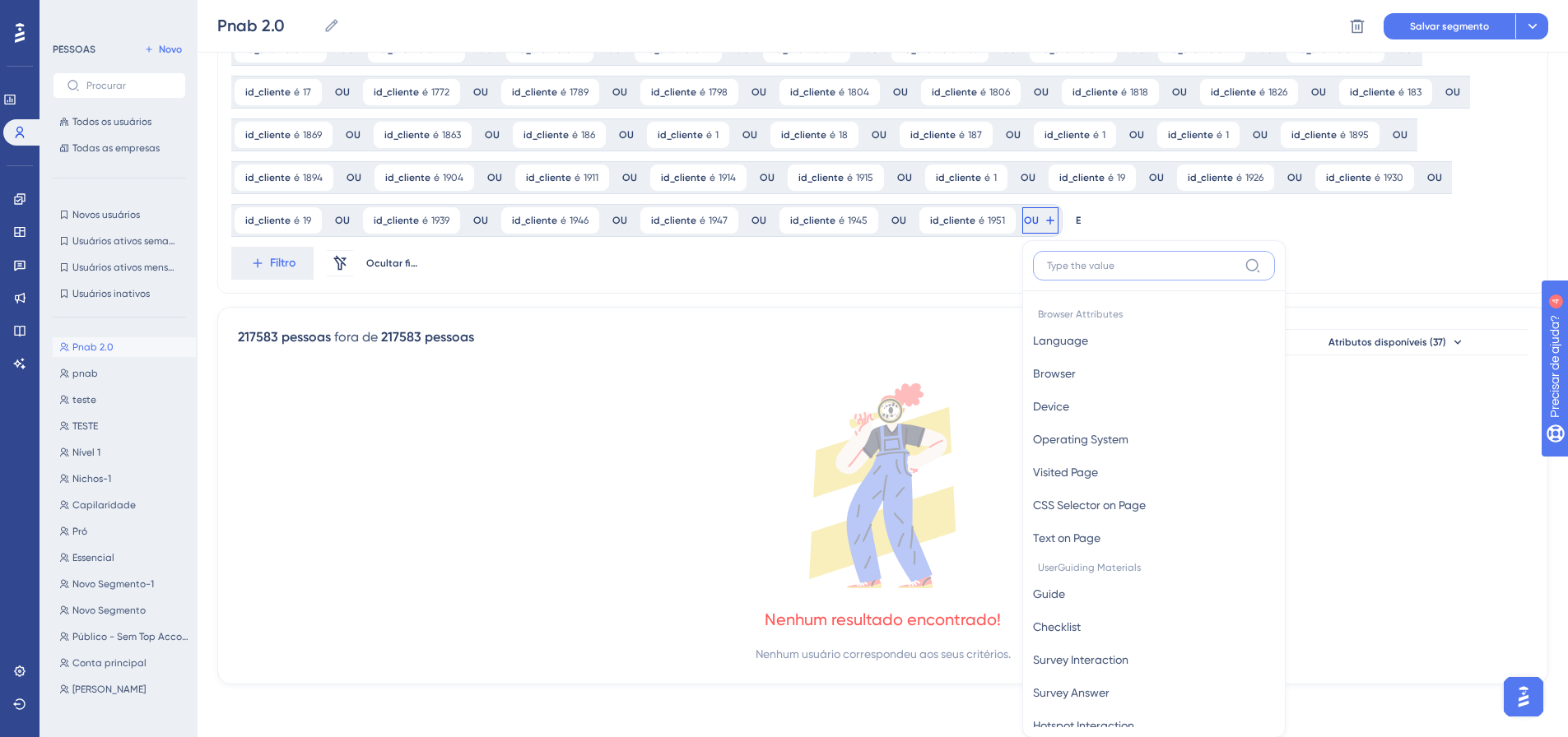
scroll to position [1404, 0]
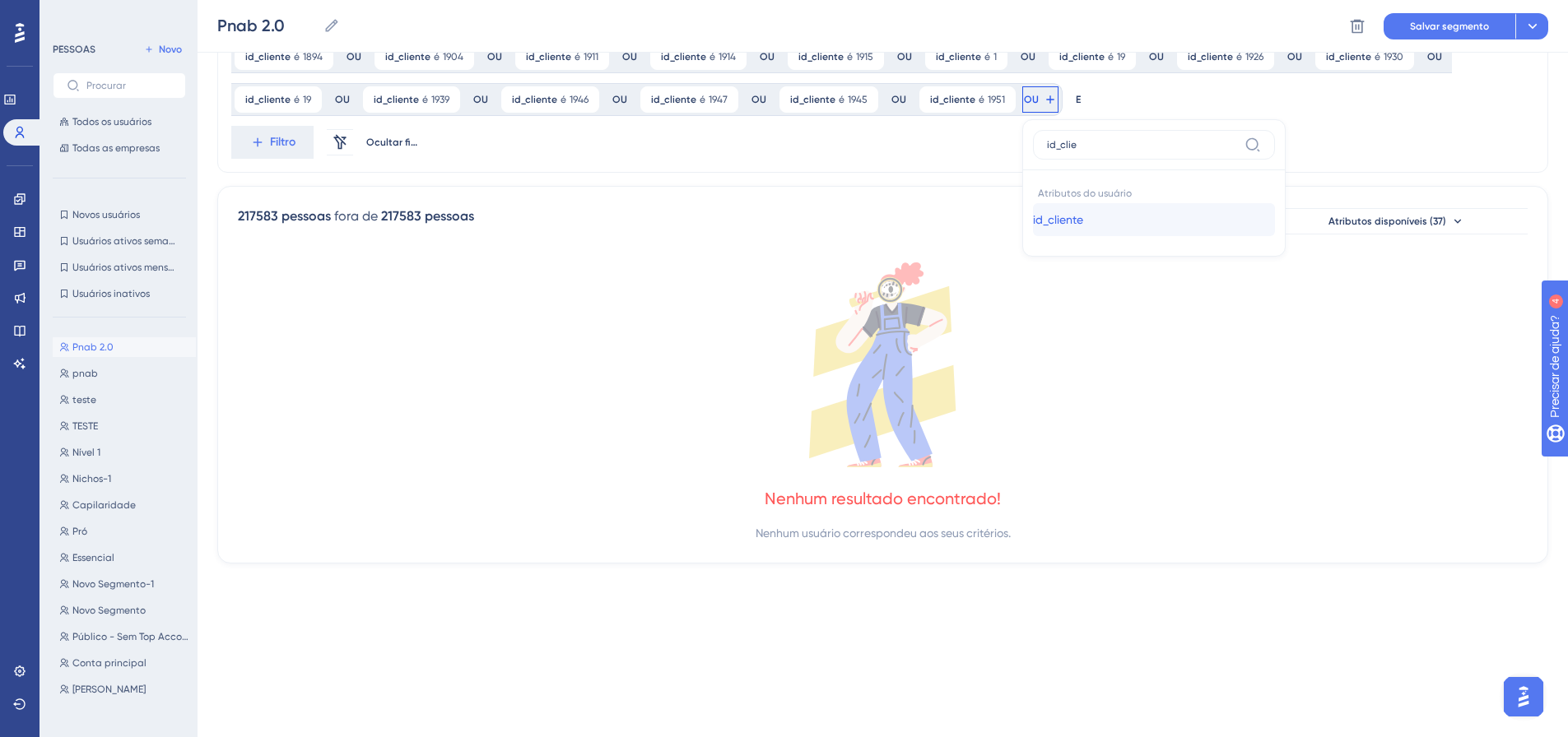
click at [1032, 212] on span "id_cliente" at bounding box center [1058, 219] width 50 height 20
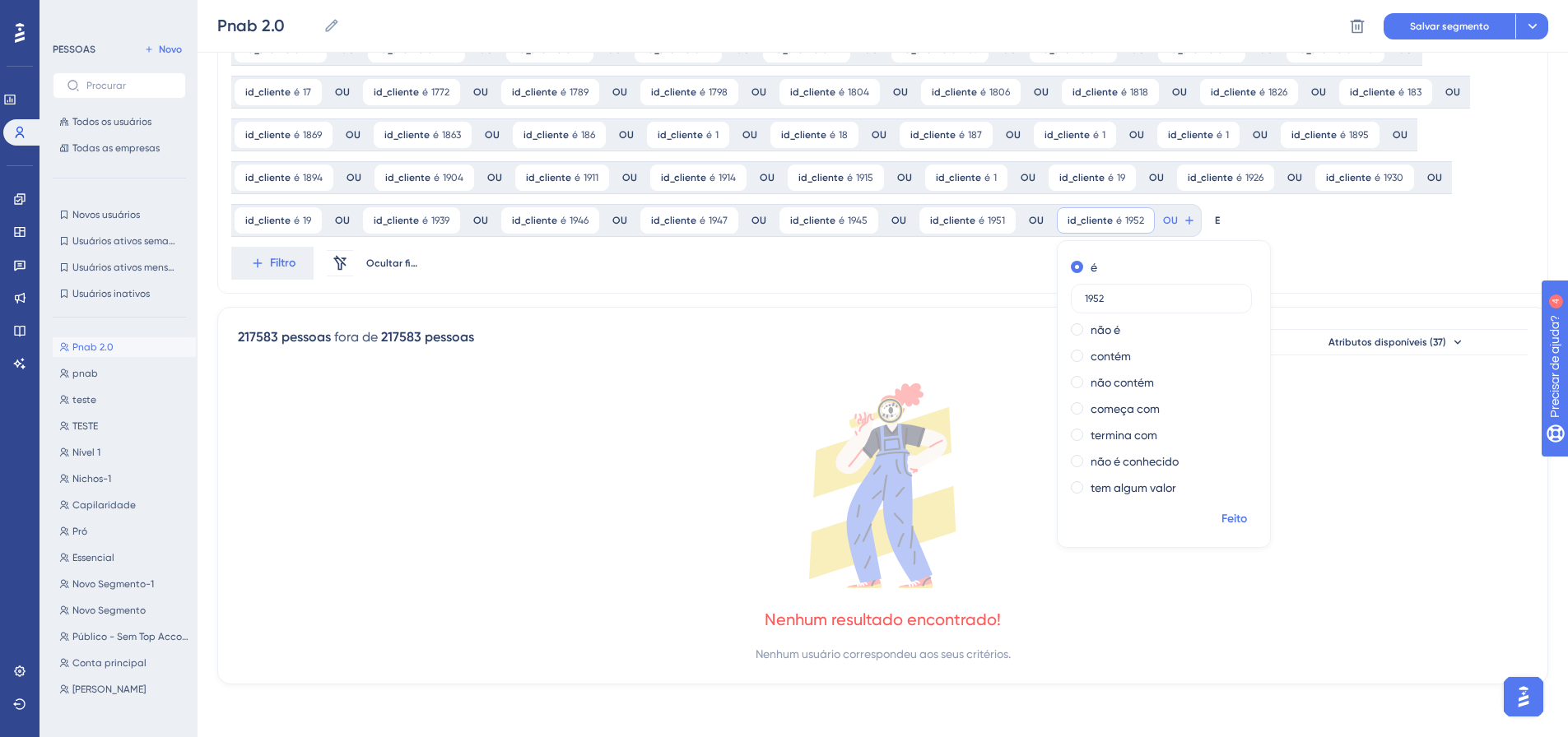
click at [1221, 518] on font "Feito" at bounding box center [1234, 518] width 25 height 14
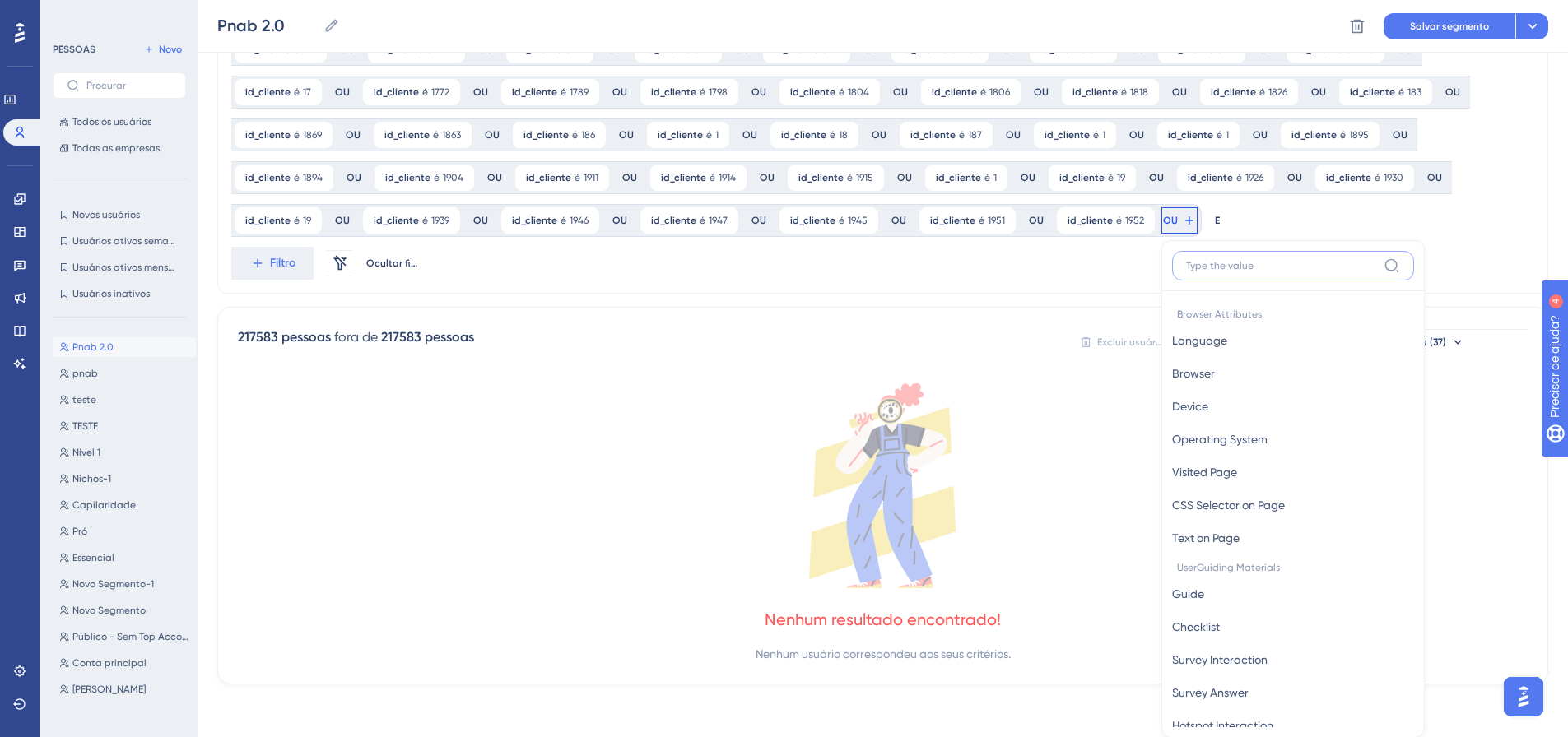
scroll to position [1404, 0]
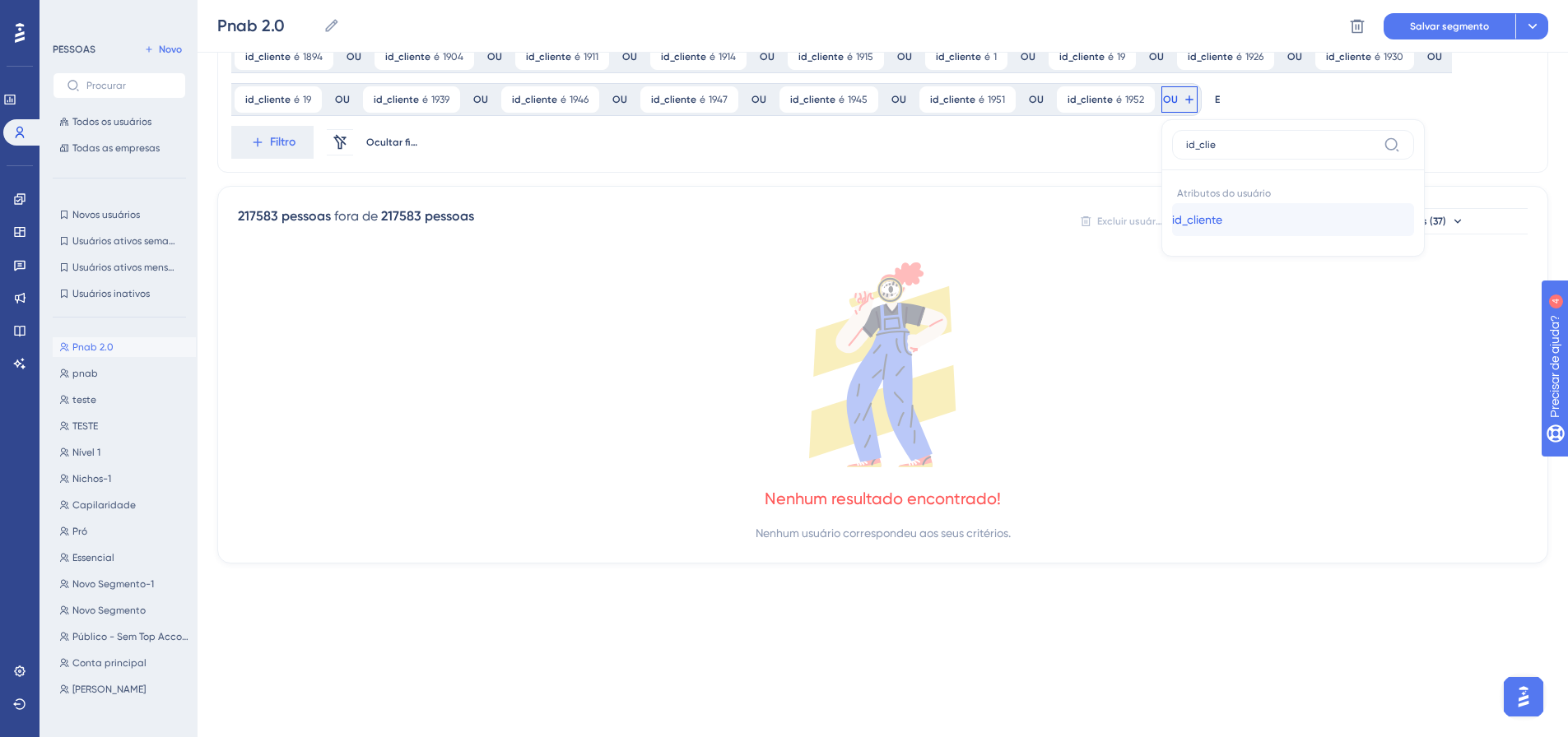
click at [1172, 213] on font "id_cliente" at bounding box center [1197, 219] width 50 height 13
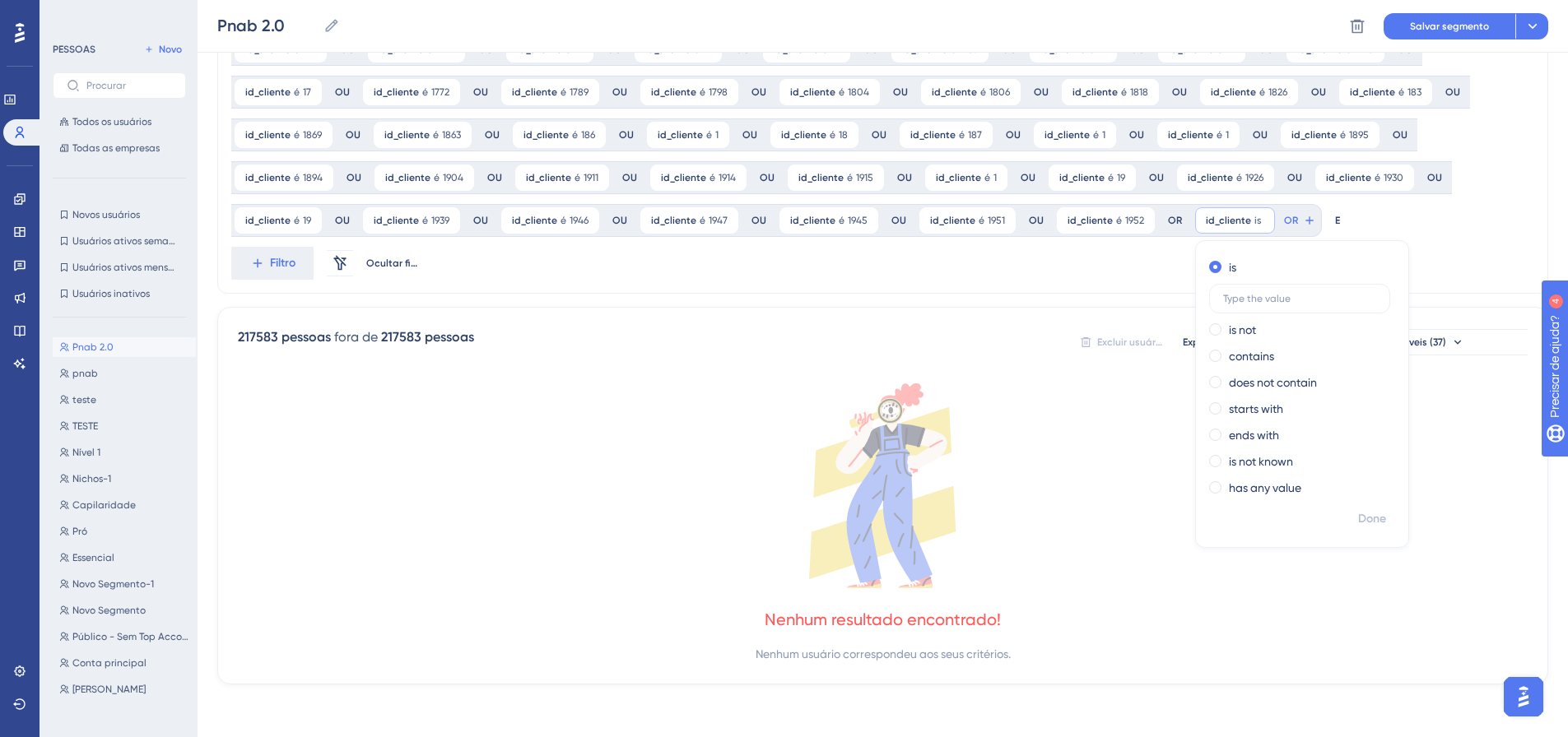
scroll to position [1284, 0]
click at [1360, 511] on span "Feito" at bounding box center [1373, 519] width 25 height 20
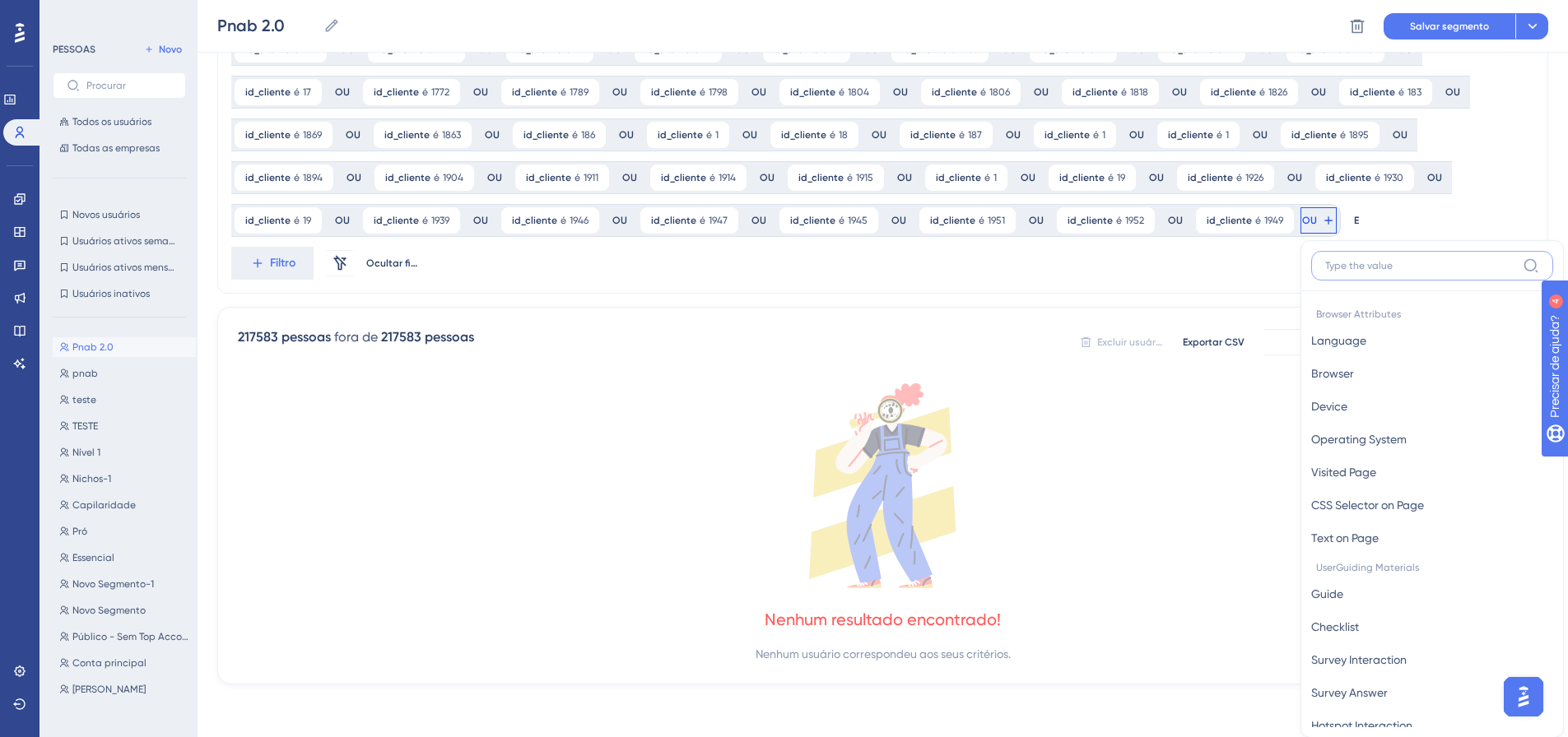
scroll to position [1404, 0]
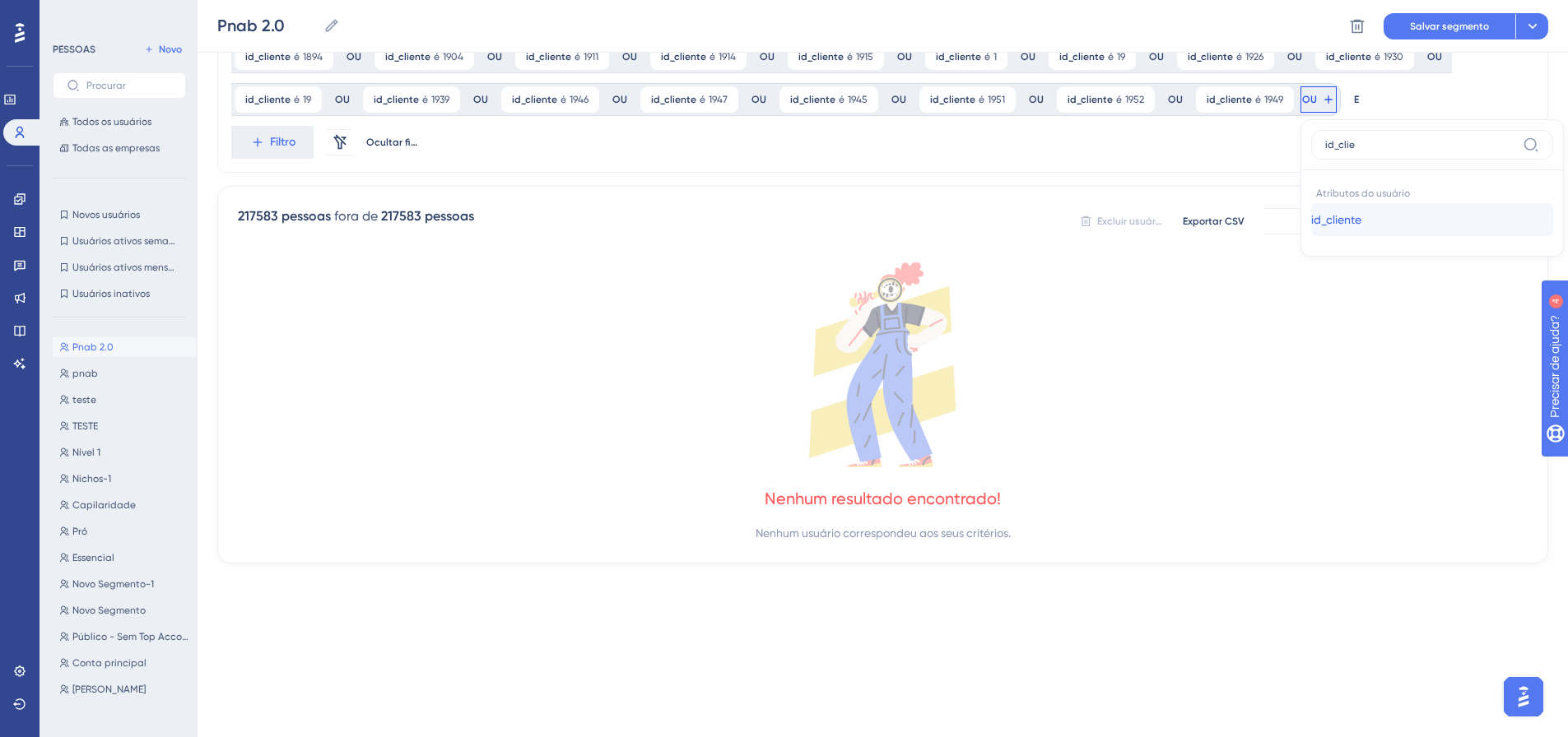
click at [1311, 225] on button "id_cliente id_cliente" at bounding box center [1431, 219] width 242 height 33
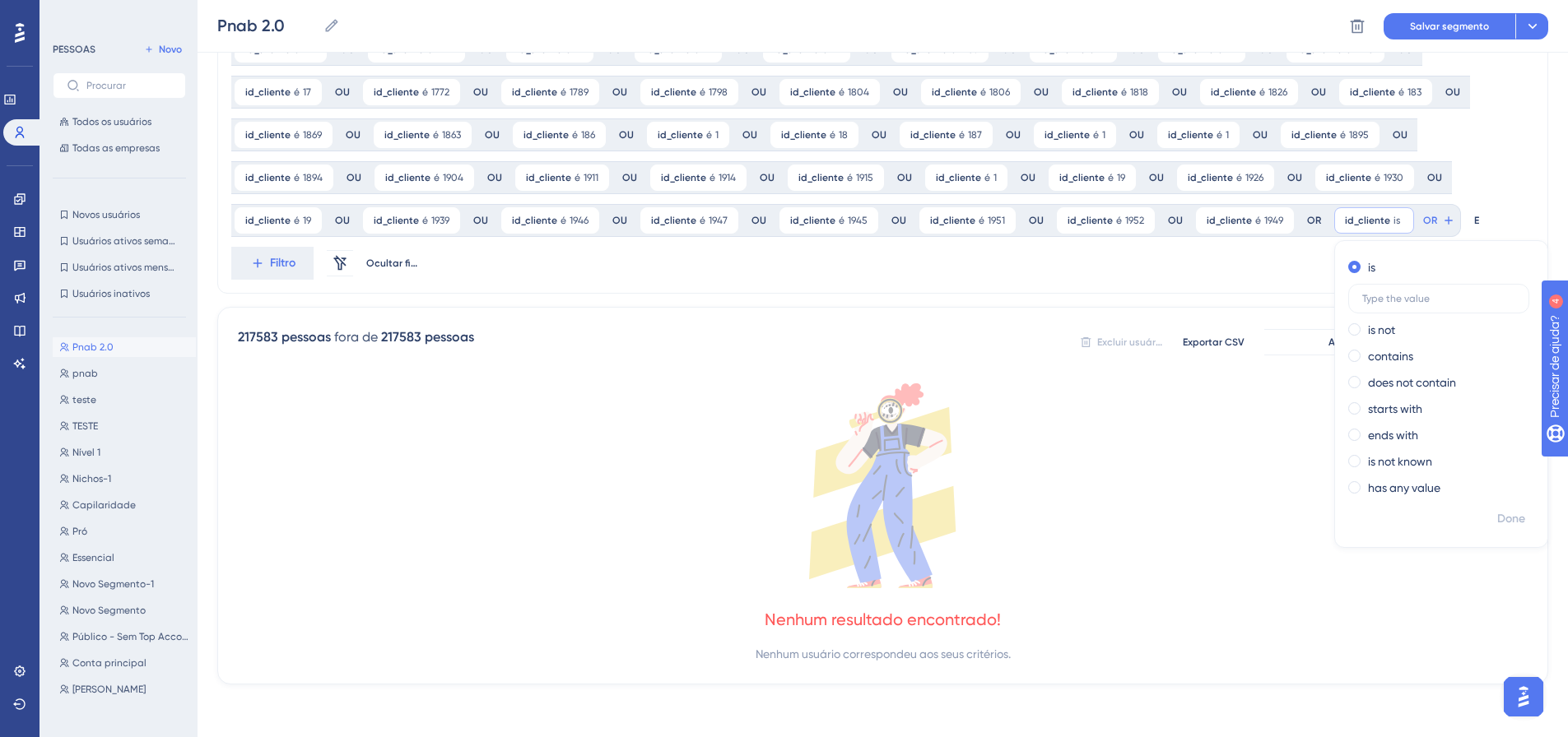
scroll to position [1284, 0]
click at [1499, 514] on font "Feito" at bounding box center [1512, 518] width 25 height 14
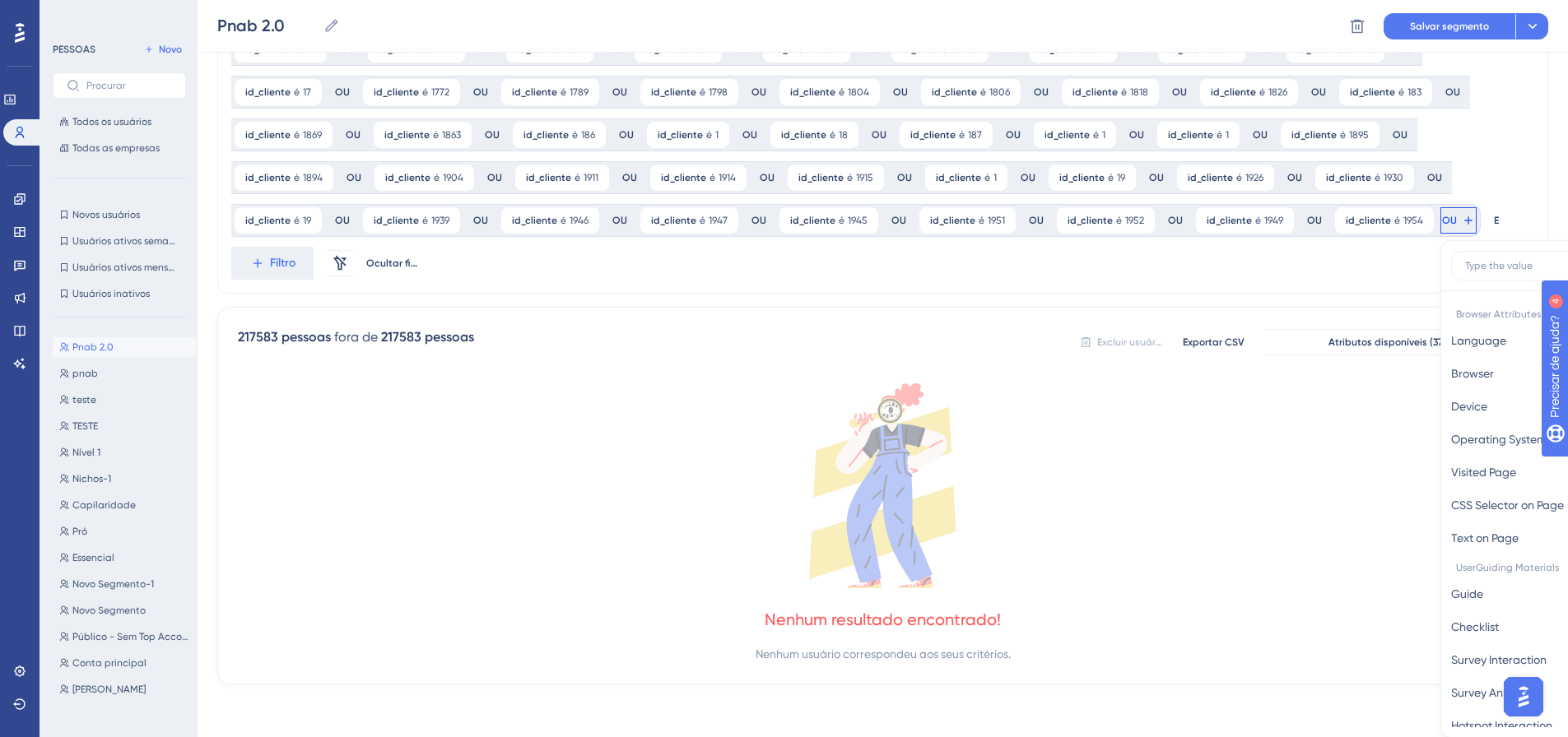
scroll to position [1404, 0]
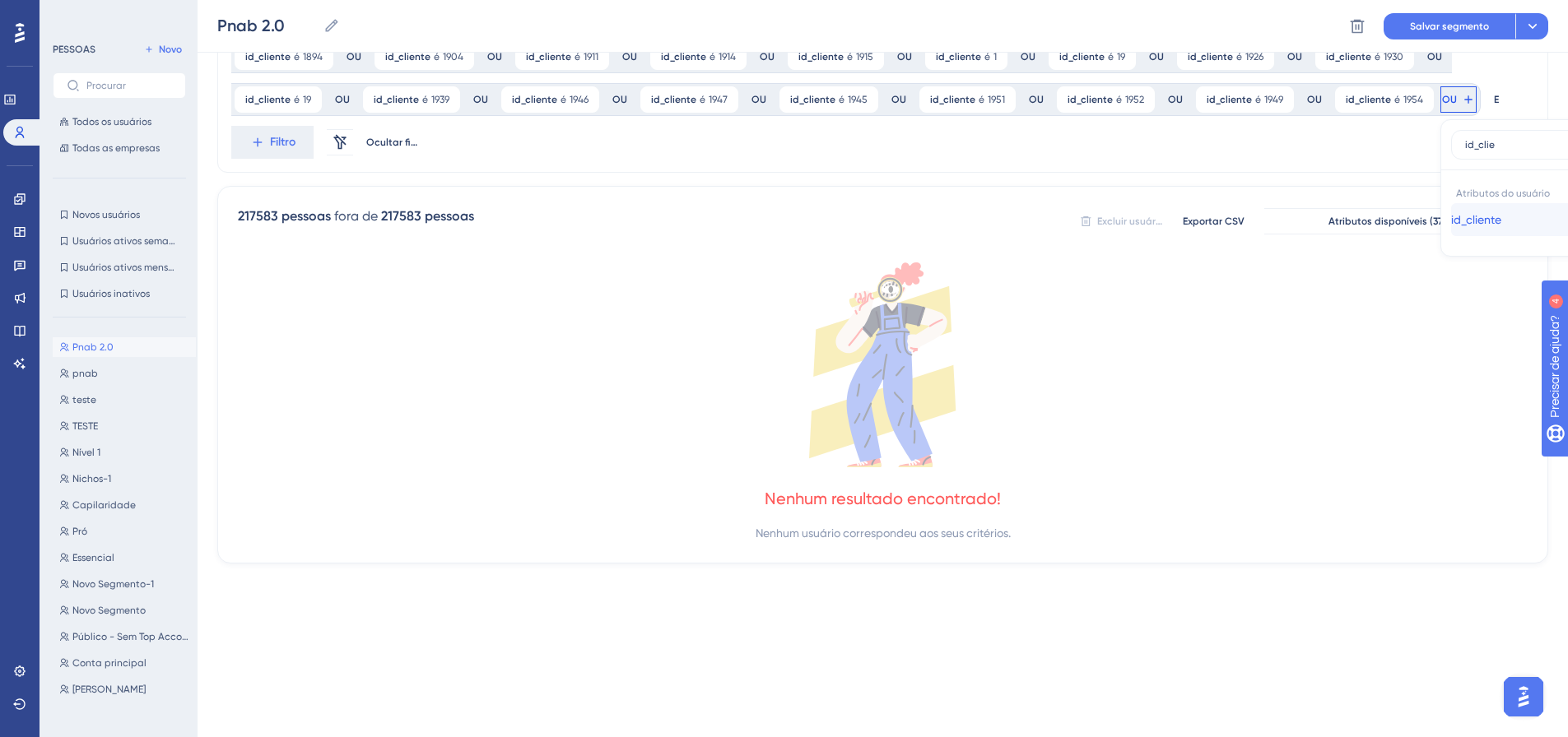
click at [1451, 221] on button "id_cliente id_cliente" at bounding box center [1571, 219] width 242 height 33
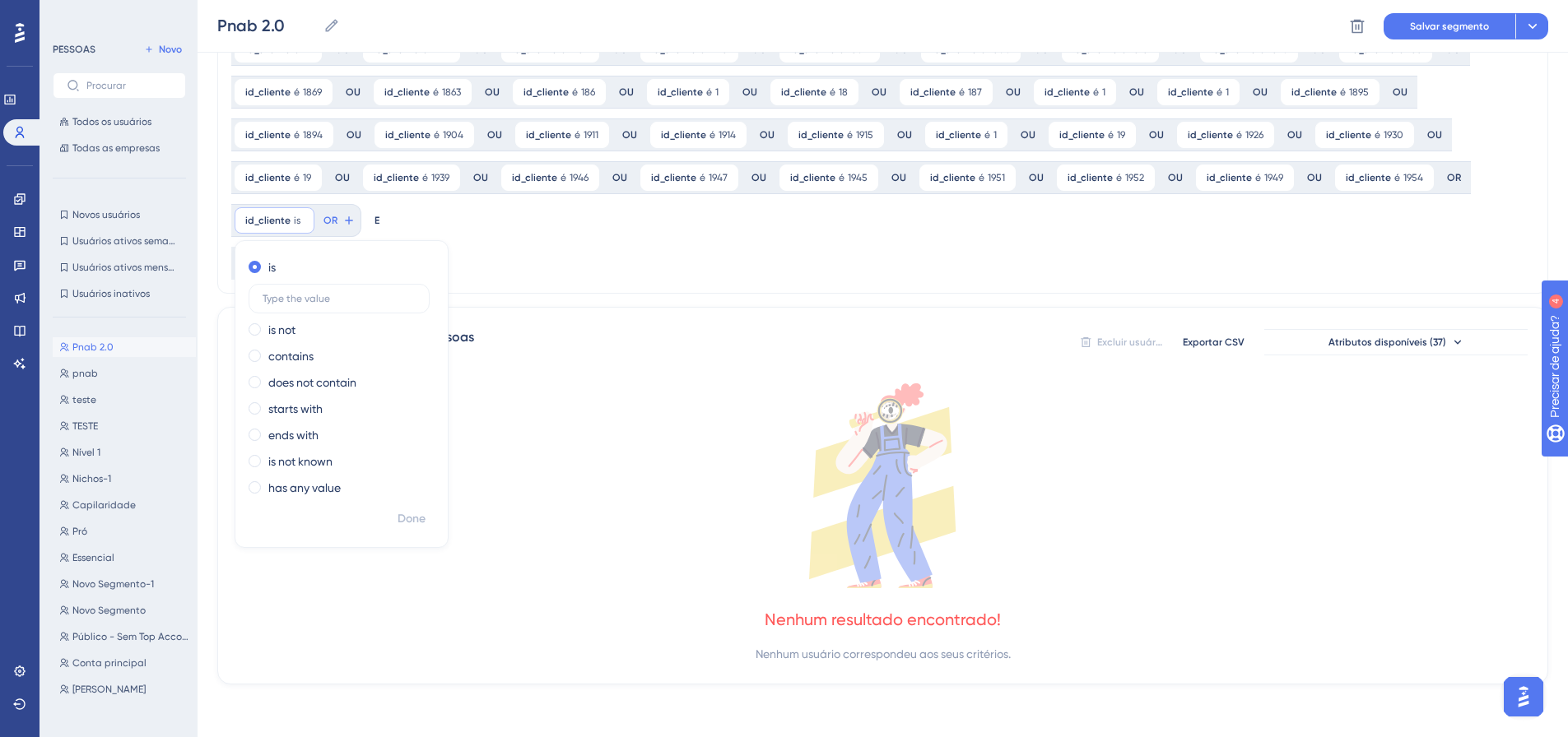
scroll to position [1284, 0]
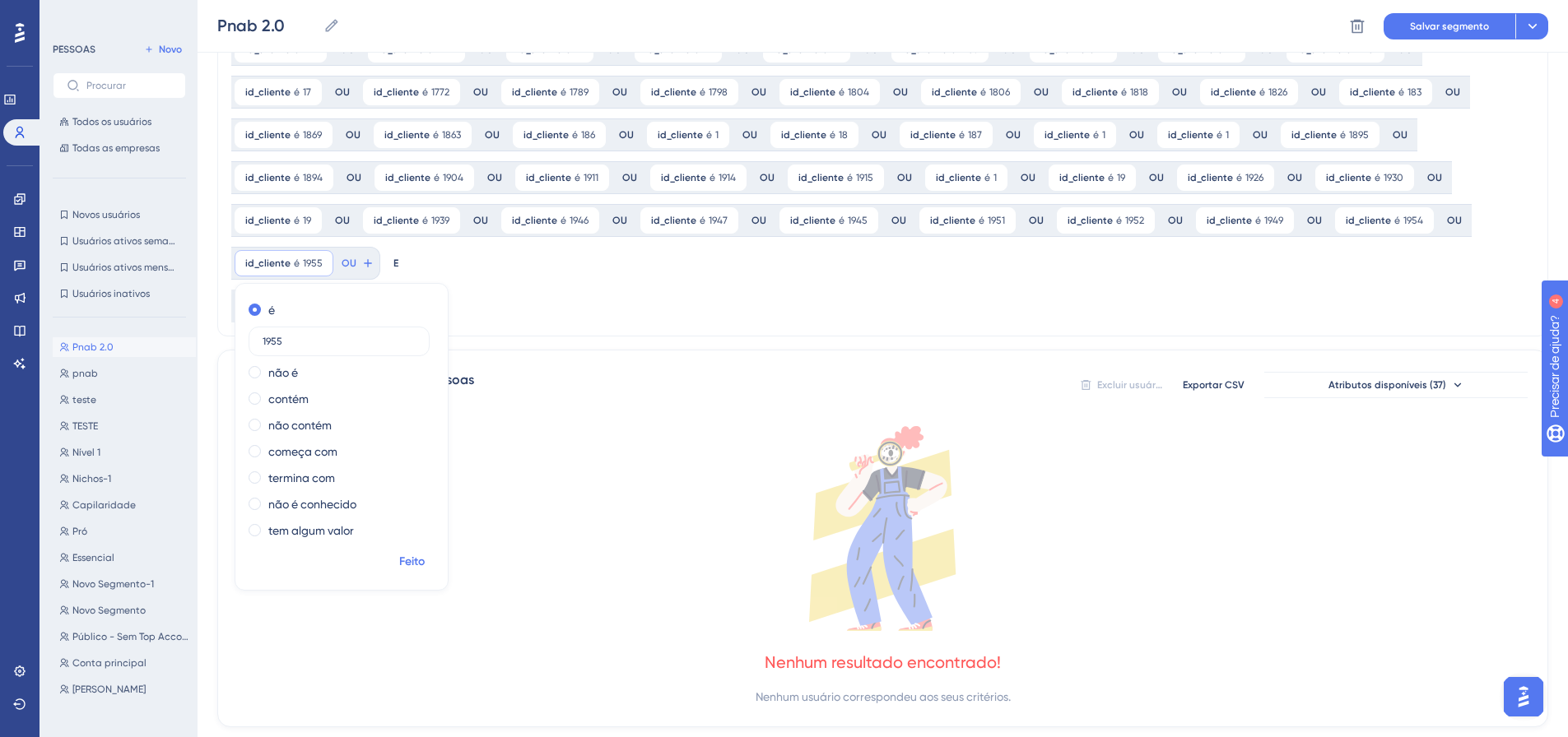
click at [425, 554] on font "Feito" at bounding box center [411, 561] width 25 height 14
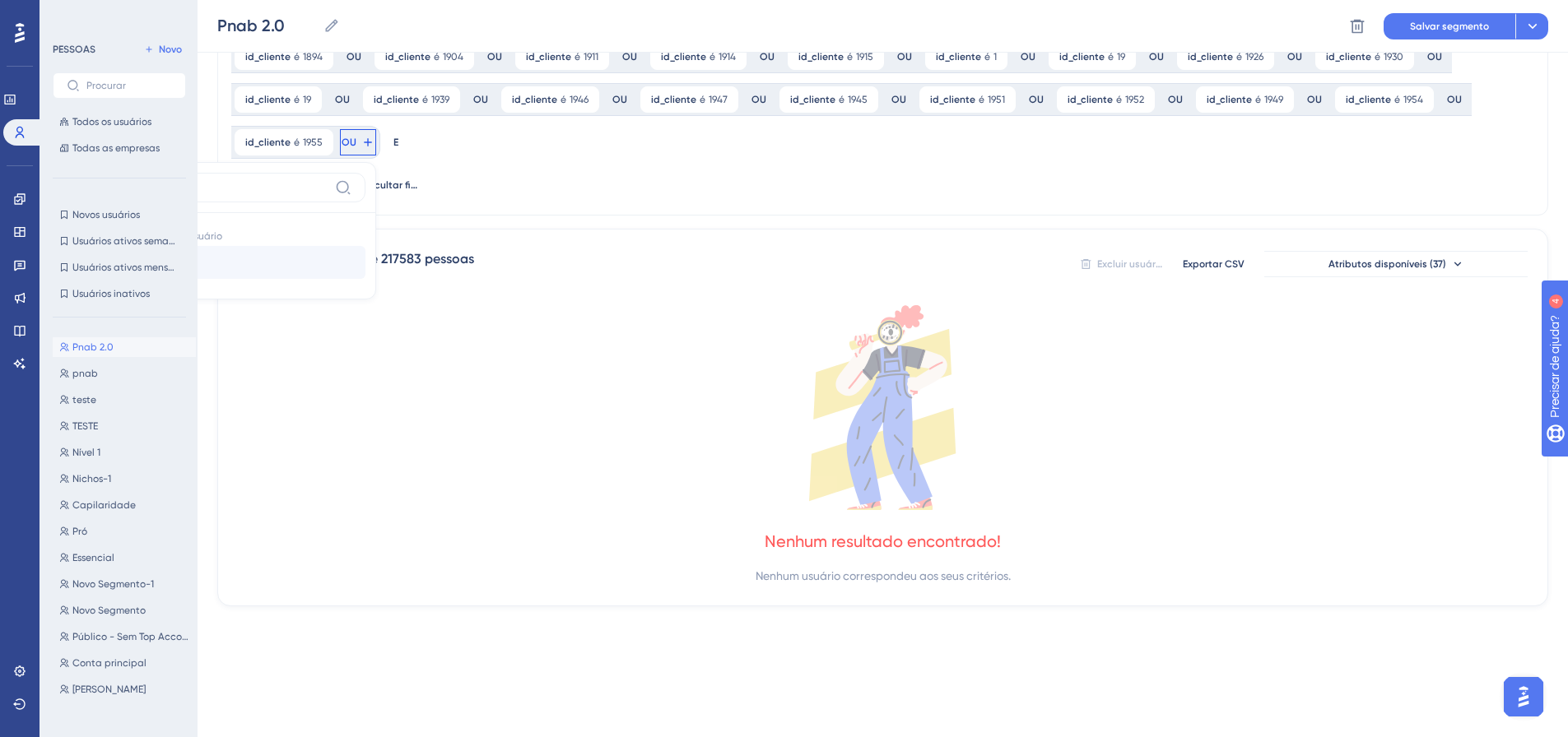
click at [365, 246] on button "id_cliente id_cliente" at bounding box center [244, 262] width 242 height 33
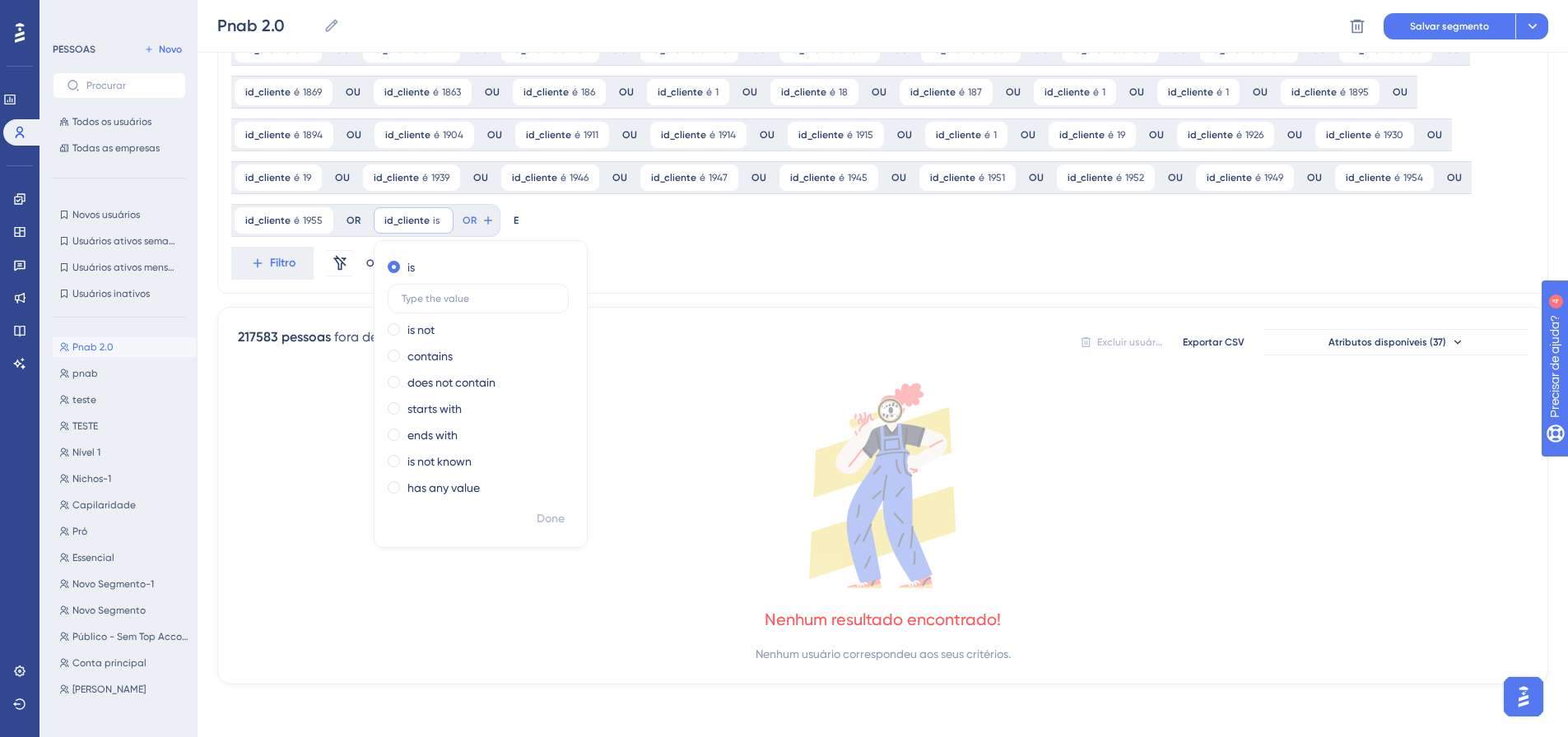
scroll to position [1327, 0]
click at [539, 516] on font "Feito" at bounding box center [551, 518] width 25 height 14
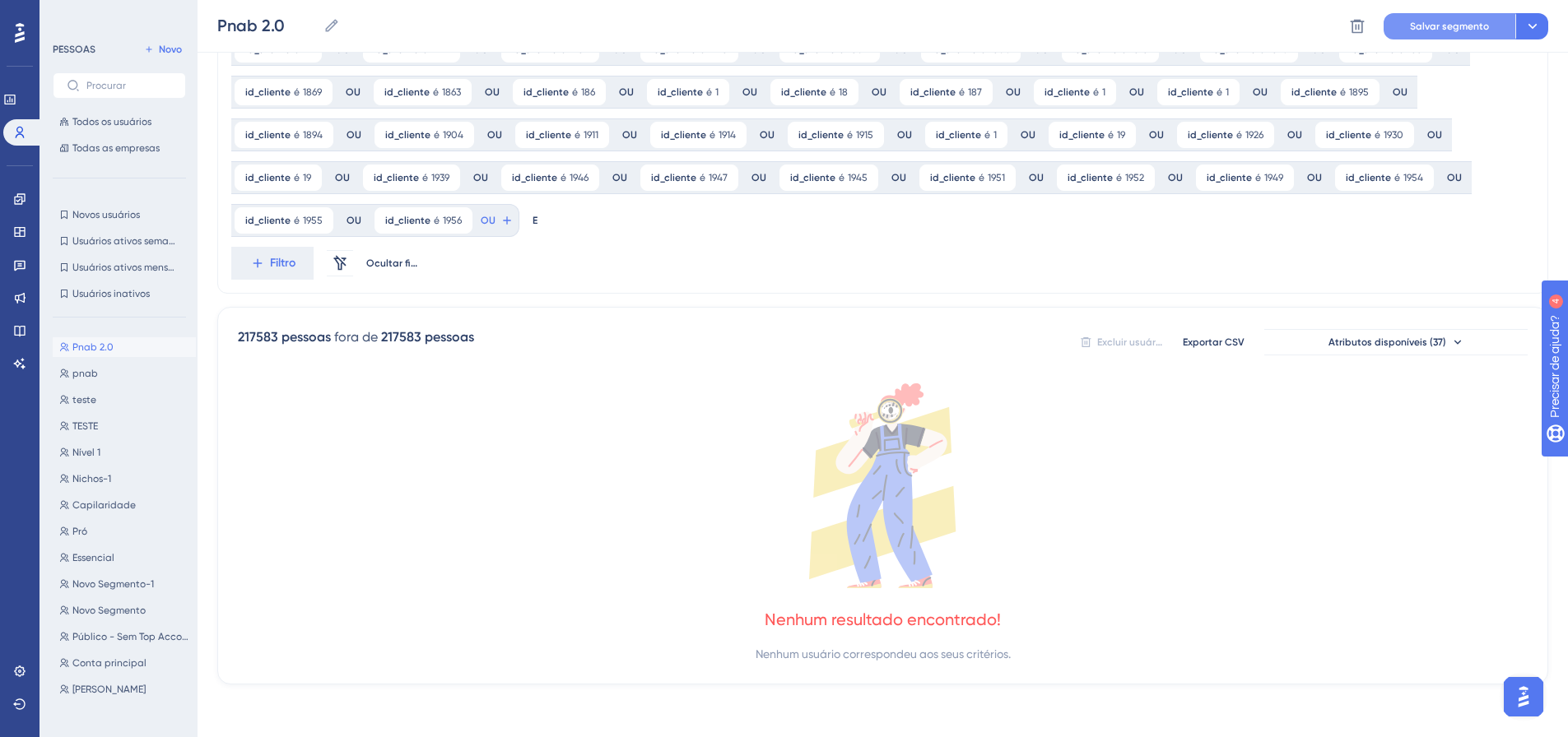
click at [1415, 28] on font "Salvar segmento" at bounding box center [1449, 27] width 79 height 12
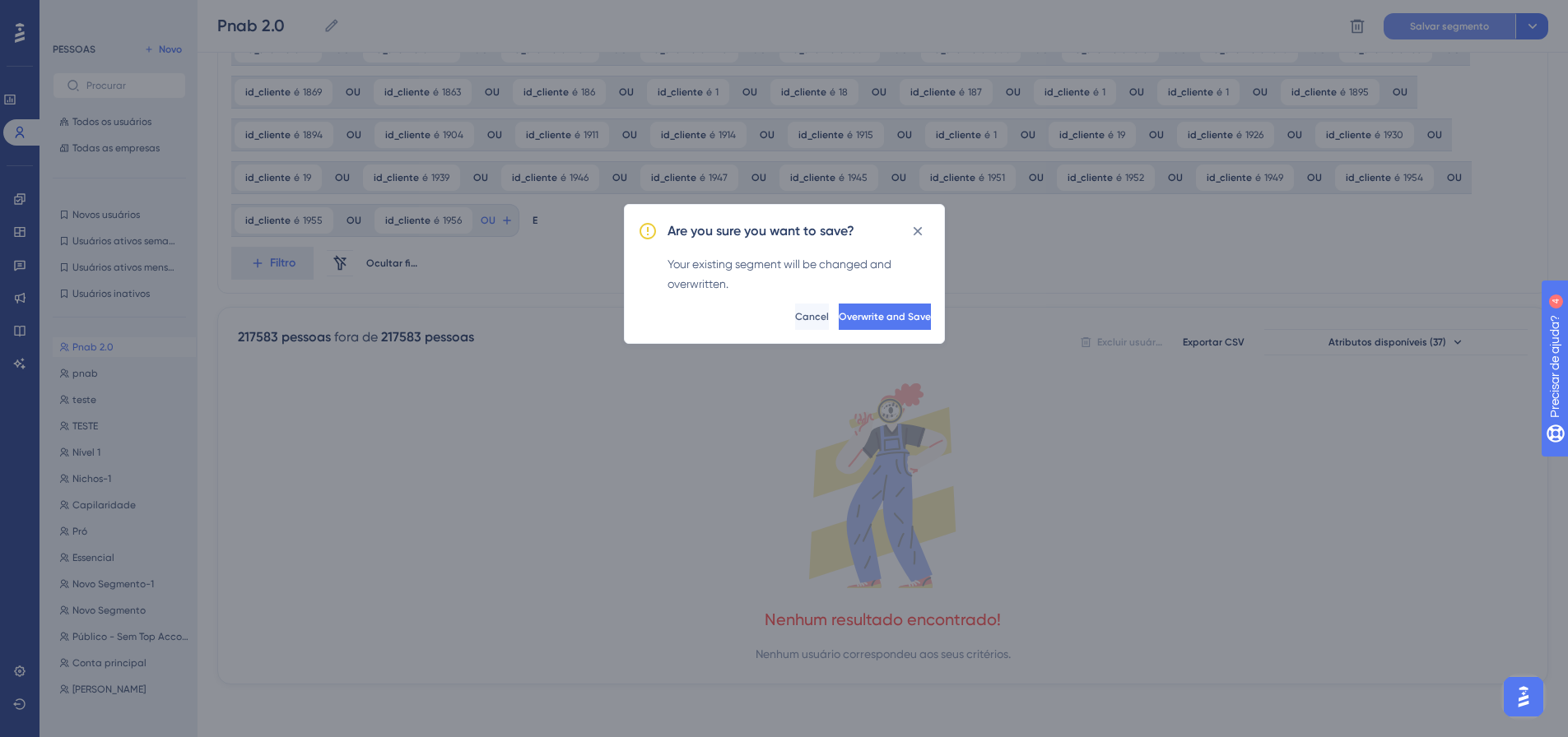
scroll to position [1271, 0]
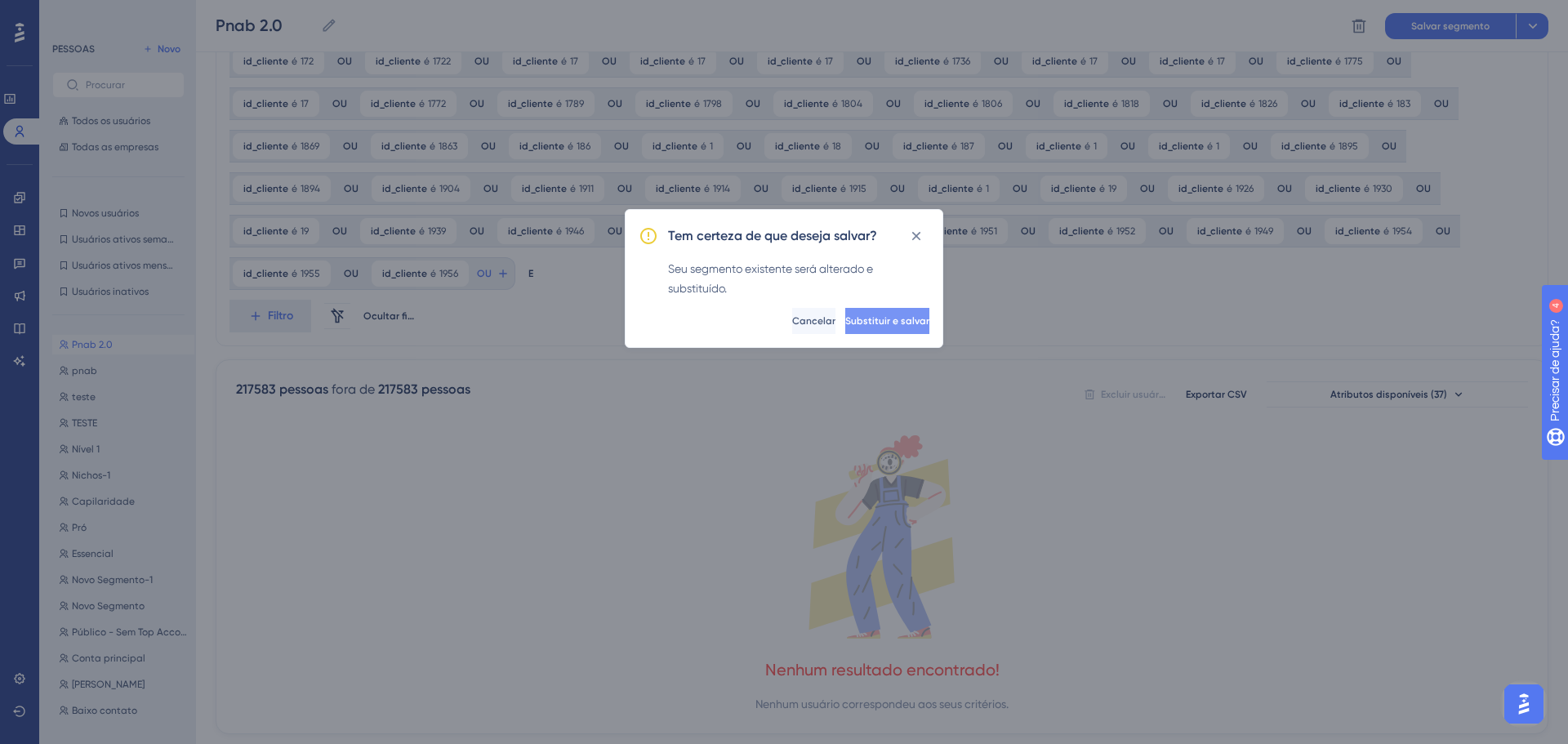
click at [845, 310] on button "Substituir e salvar" at bounding box center [887, 320] width 84 height 26
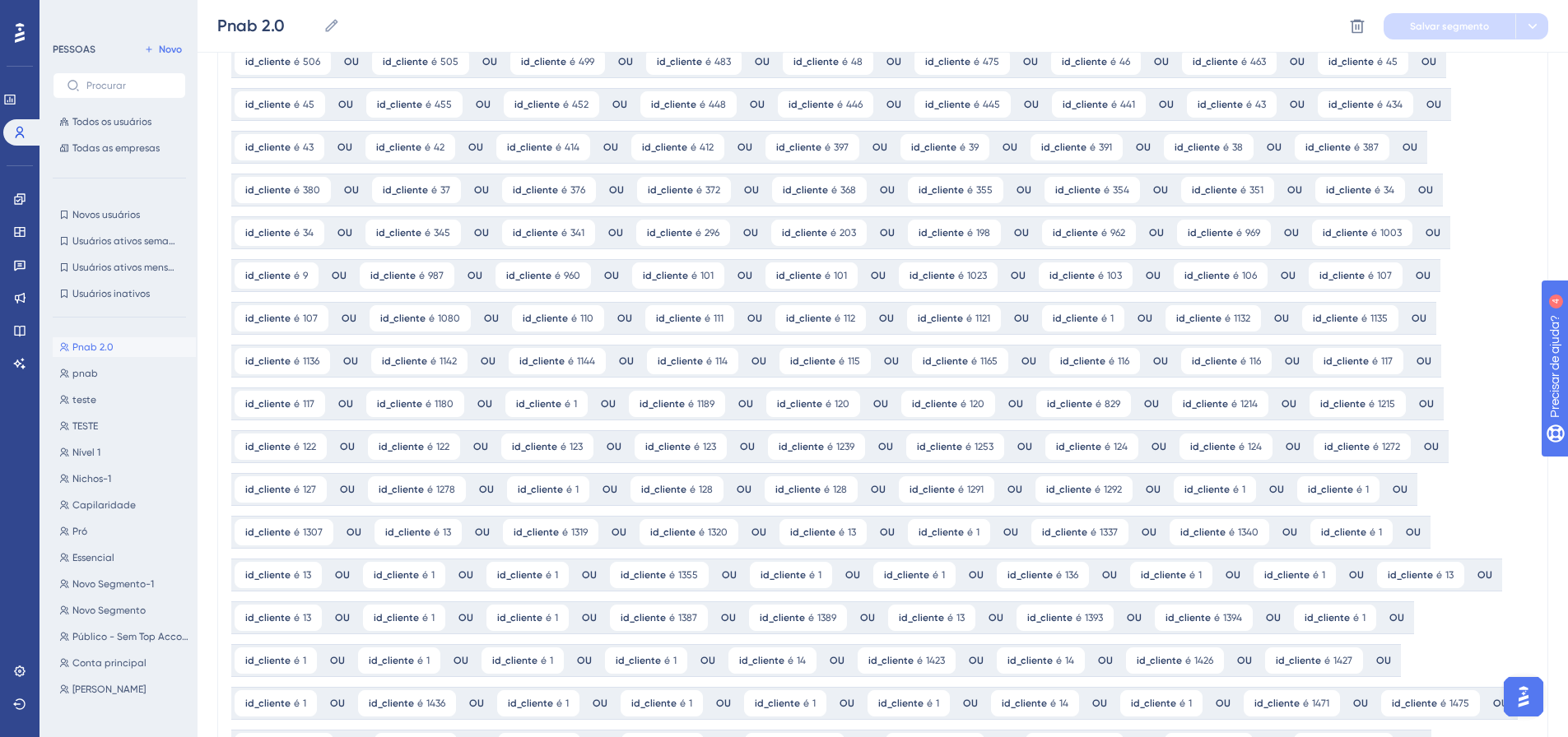
scroll to position [0, 0]
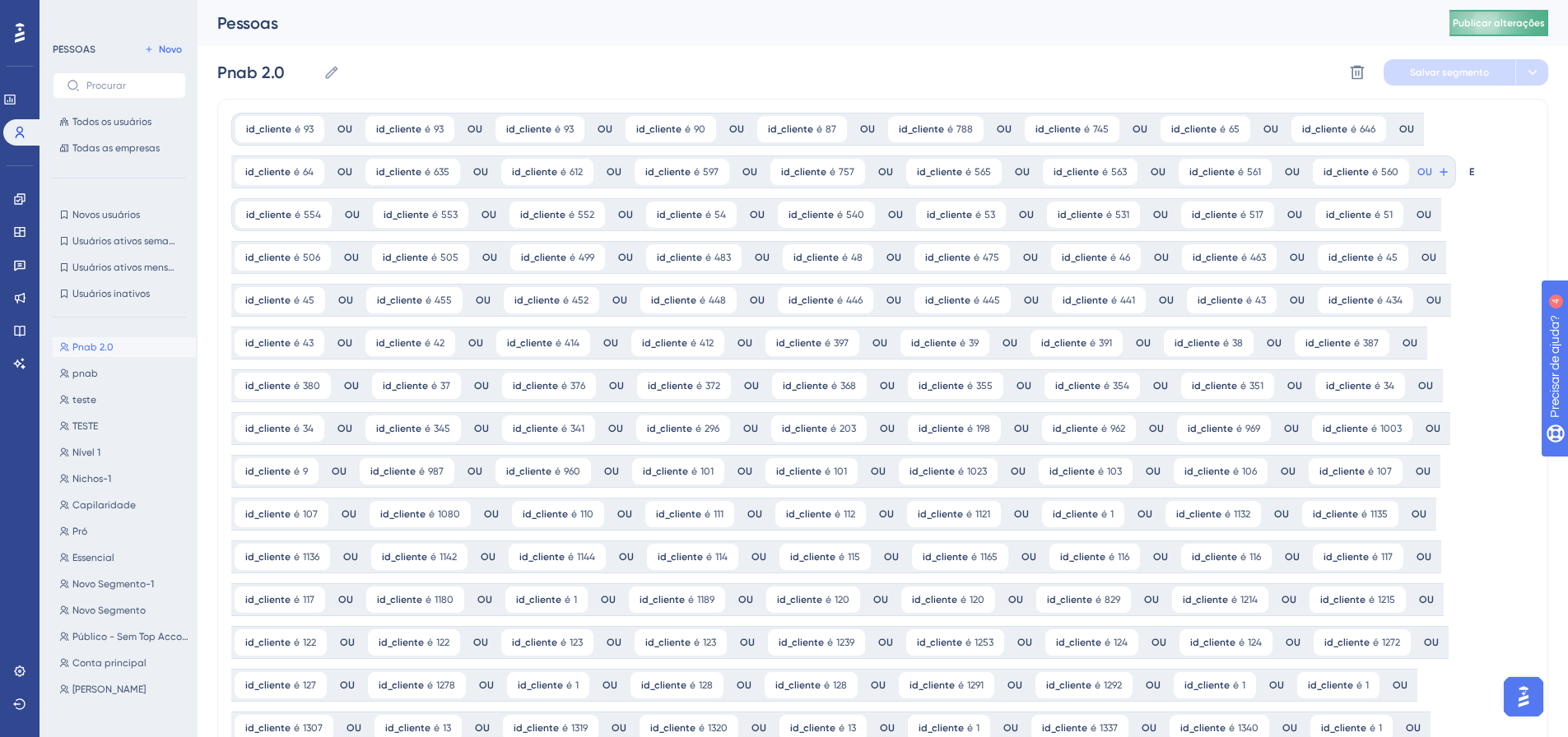
click at [1476, 13] on button "Publicar alterações" at bounding box center [1498, 23] width 99 height 26
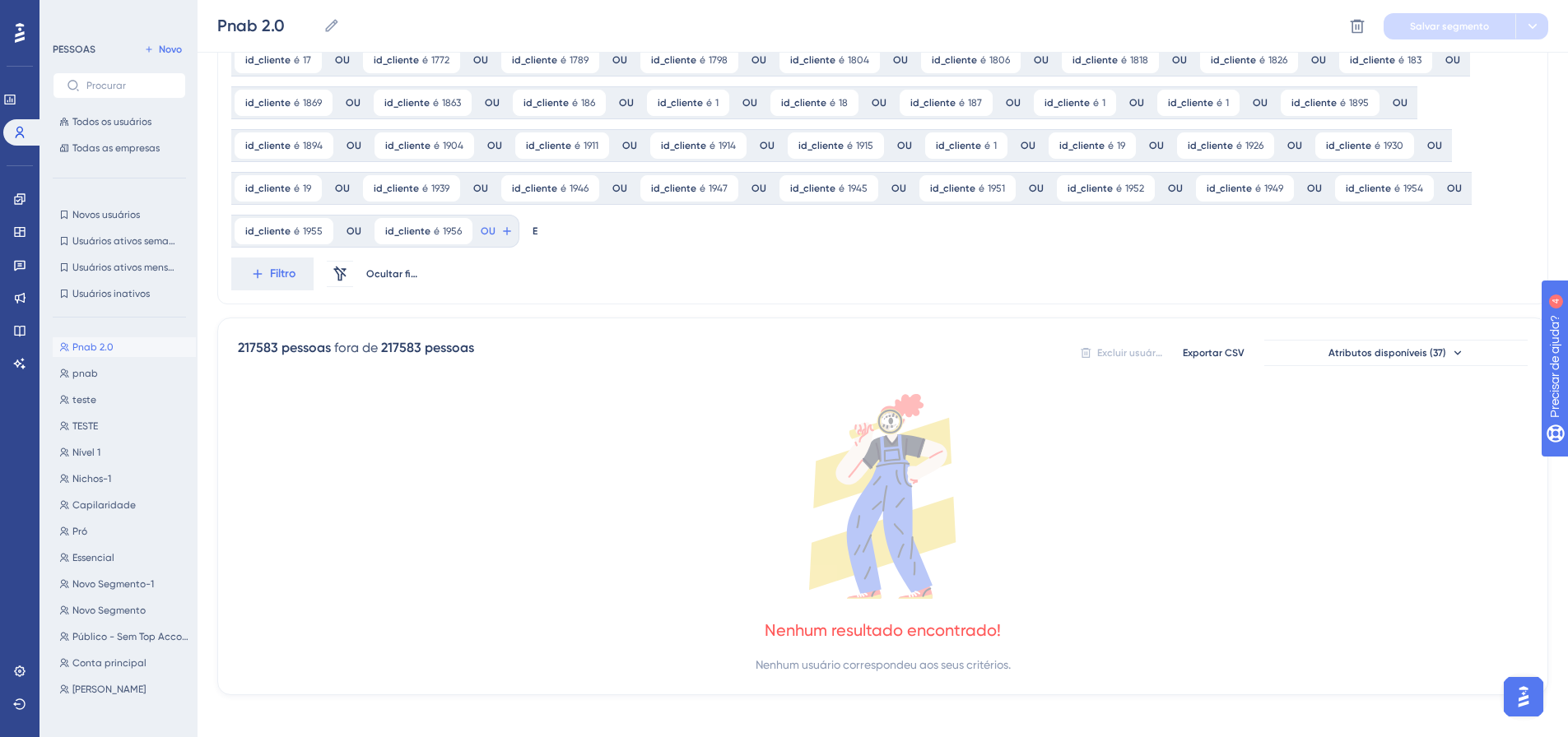
scroll to position [1069, 0]
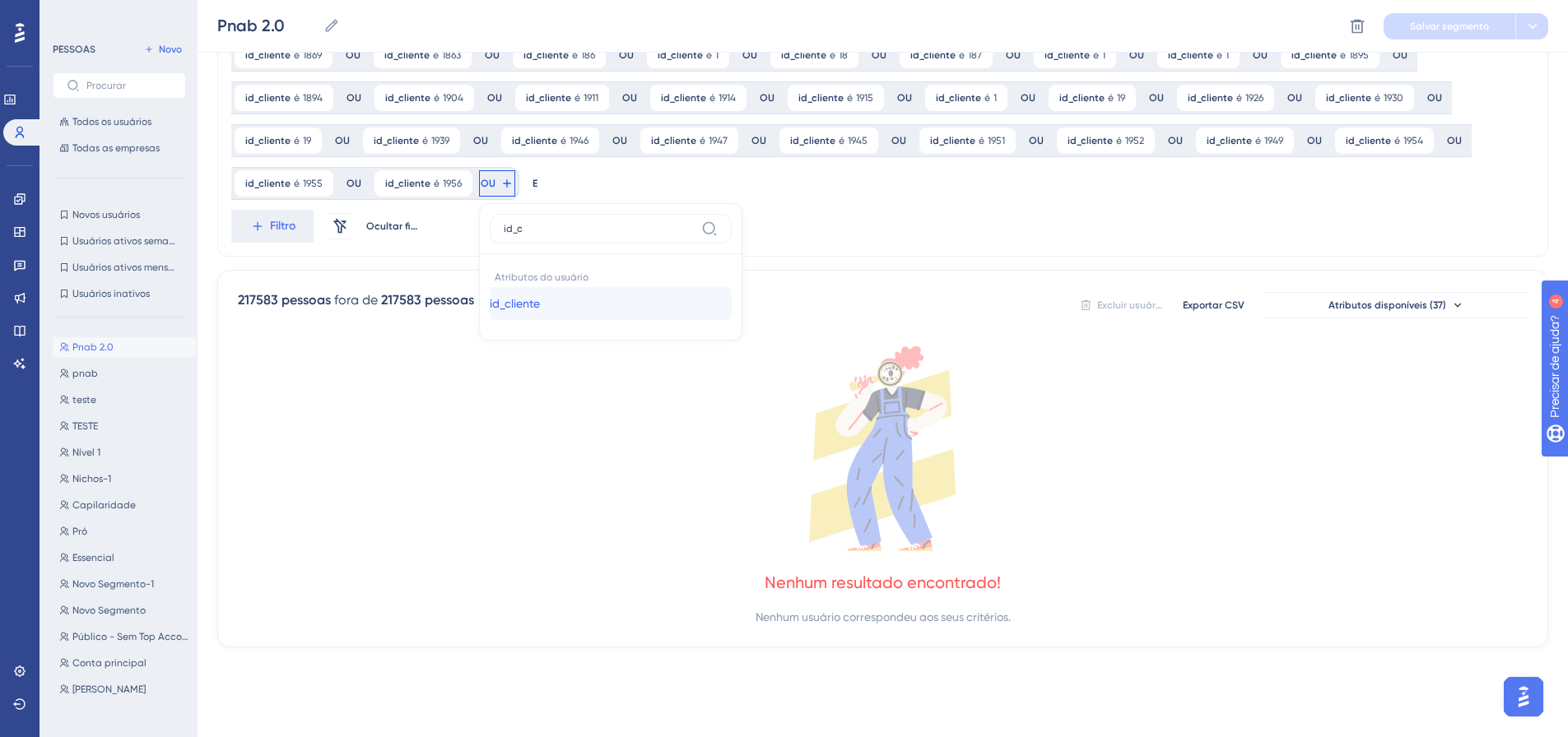
click at [489, 307] on button "id_cliente id_cliente" at bounding box center [610, 303] width 242 height 33
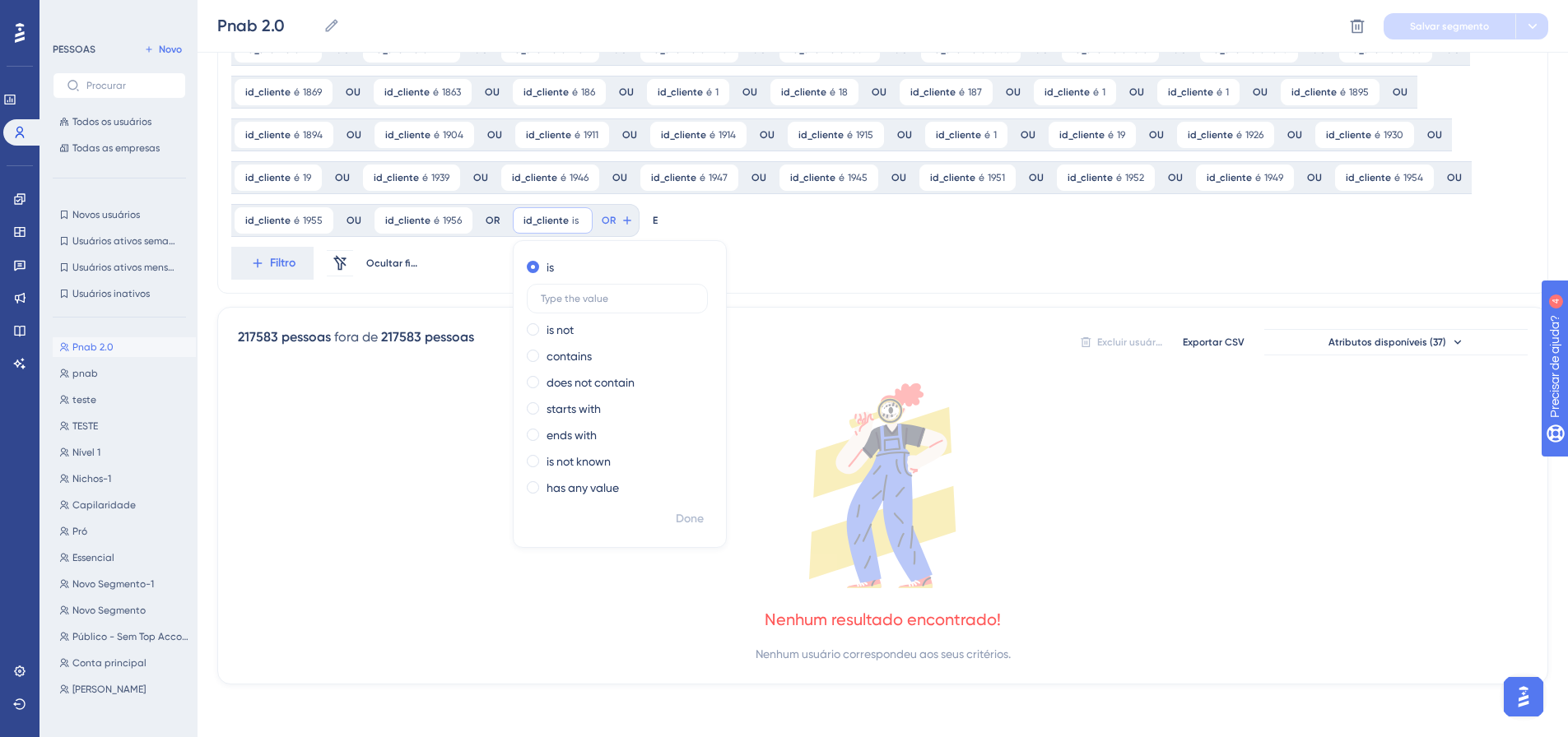
scroll to position [1327, 0]
drag, startPoint x: 670, startPoint y: 268, endPoint x: 460, endPoint y: 10, distance: 332.7
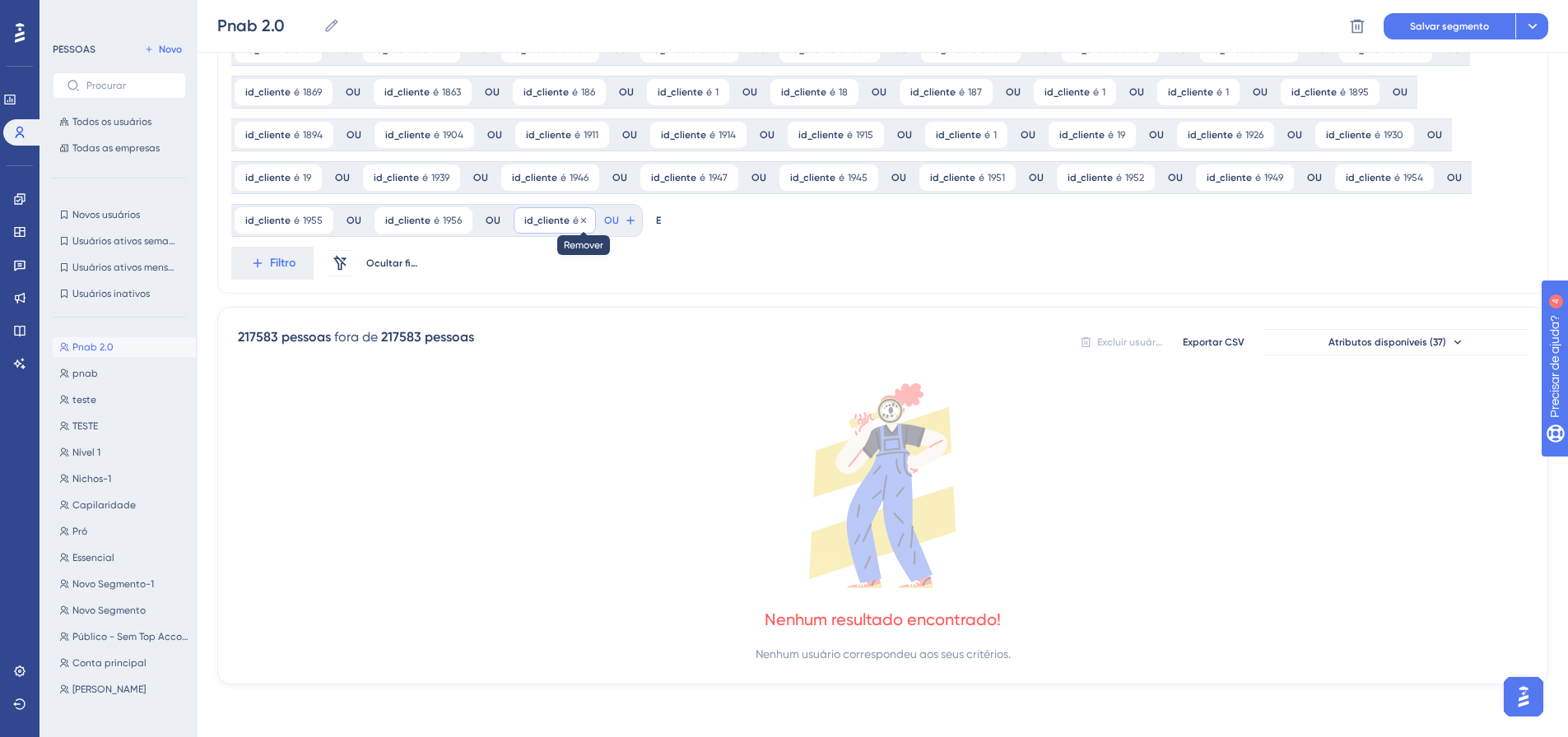
click at [578, 218] on icon at bounding box center [583, 220] width 10 height 10
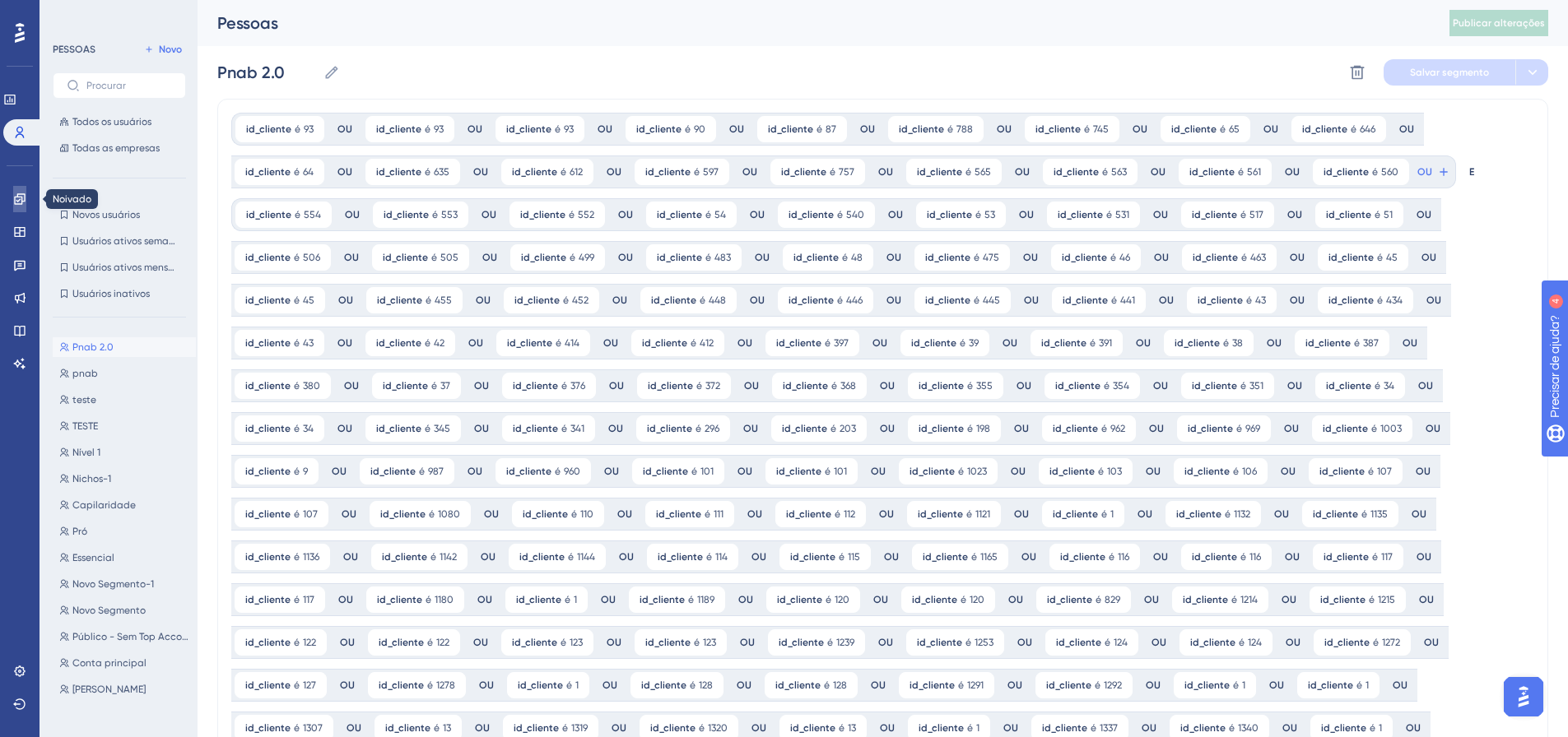
click at [15, 202] on icon at bounding box center [19, 198] width 11 height 11
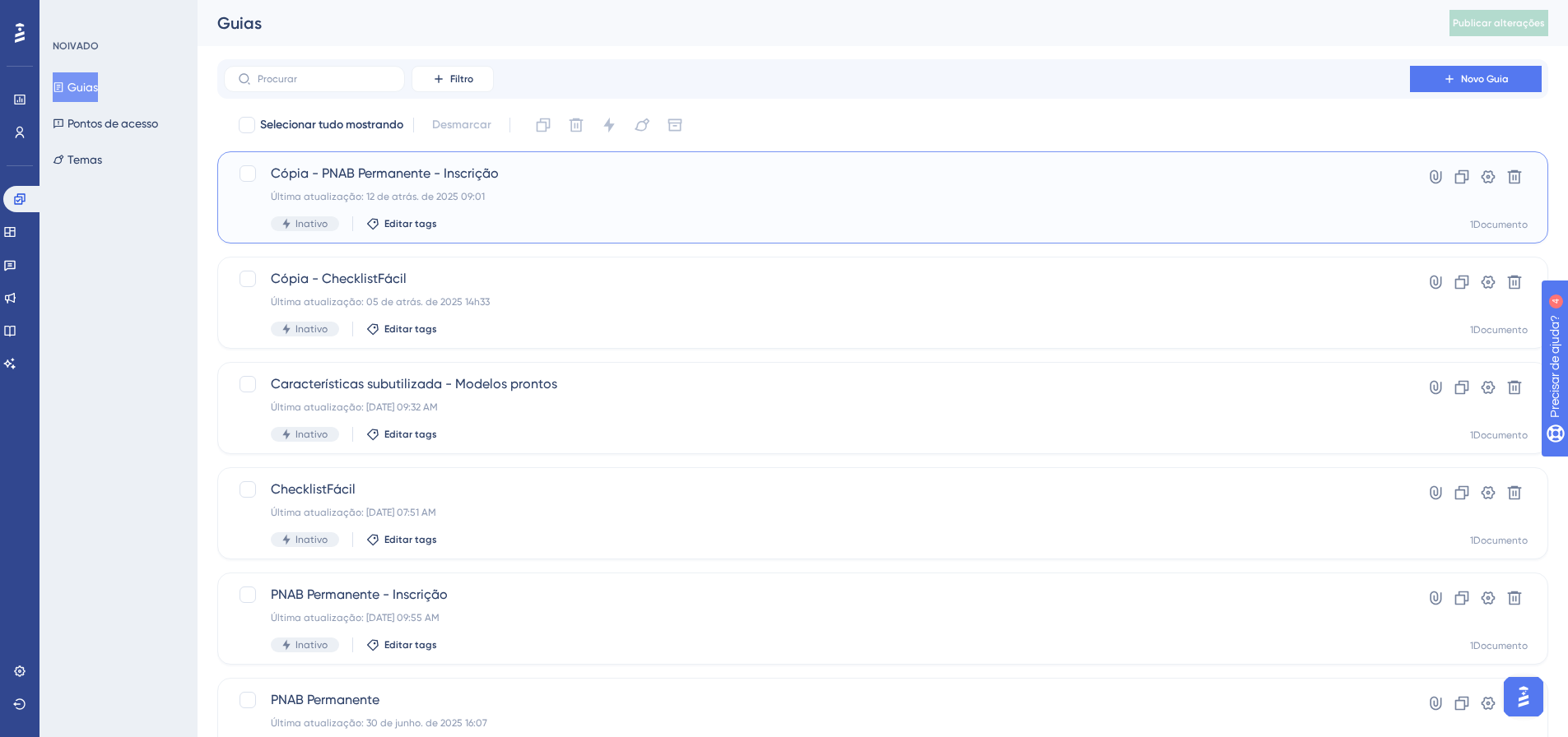
click at [384, 176] on font "Cópia - PNAB Permanente - Inscrição" at bounding box center [385, 173] width 228 height 16
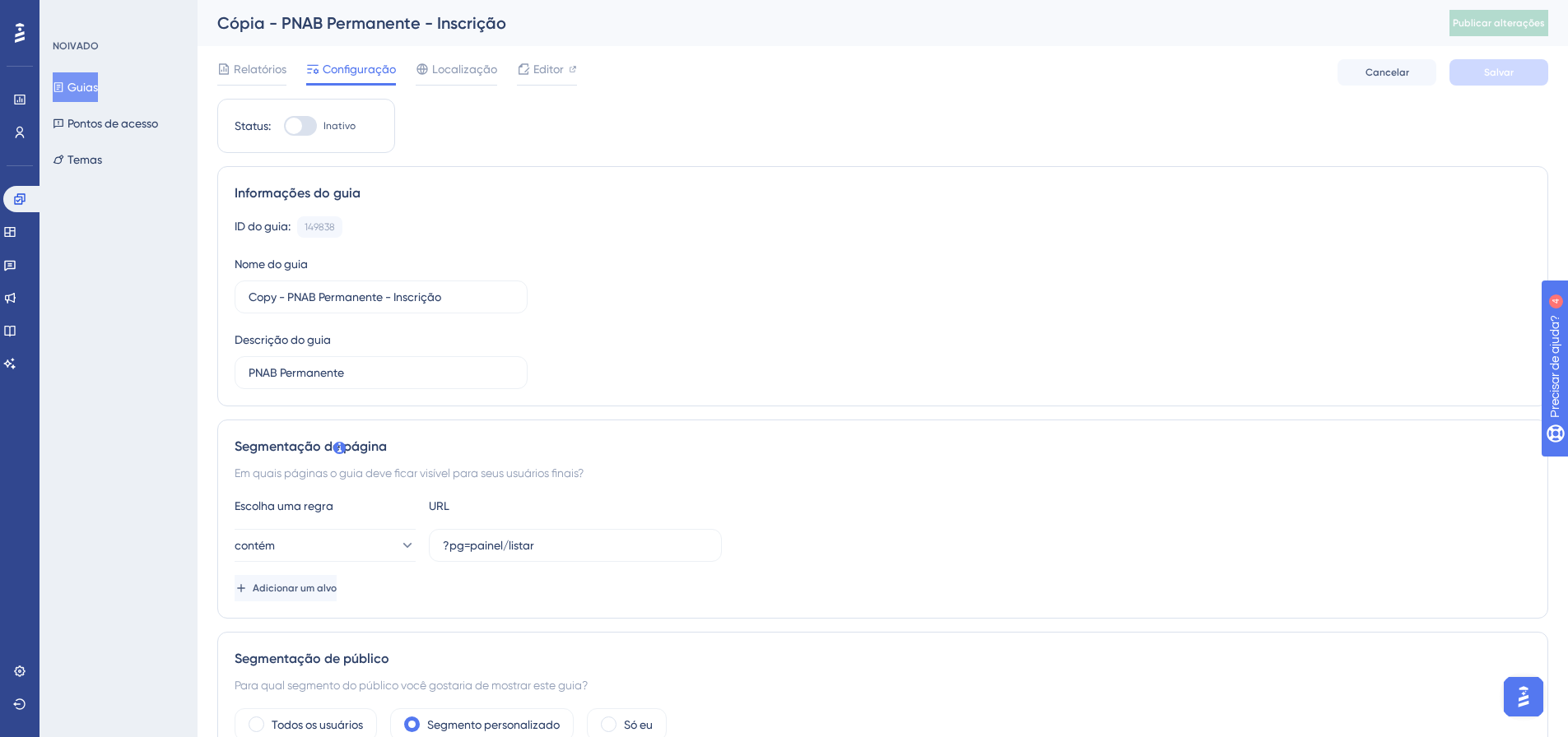
click at [546, 57] on div "Relatórios Configuração Localização Editor Cancelar Salvar" at bounding box center [882, 72] width 1331 height 53
click at [546, 69] on font "Editor" at bounding box center [548, 70] width 30 height 13
click at [76, 84] on button "Guias" at bounding box center [75, 86] width 45 height 29
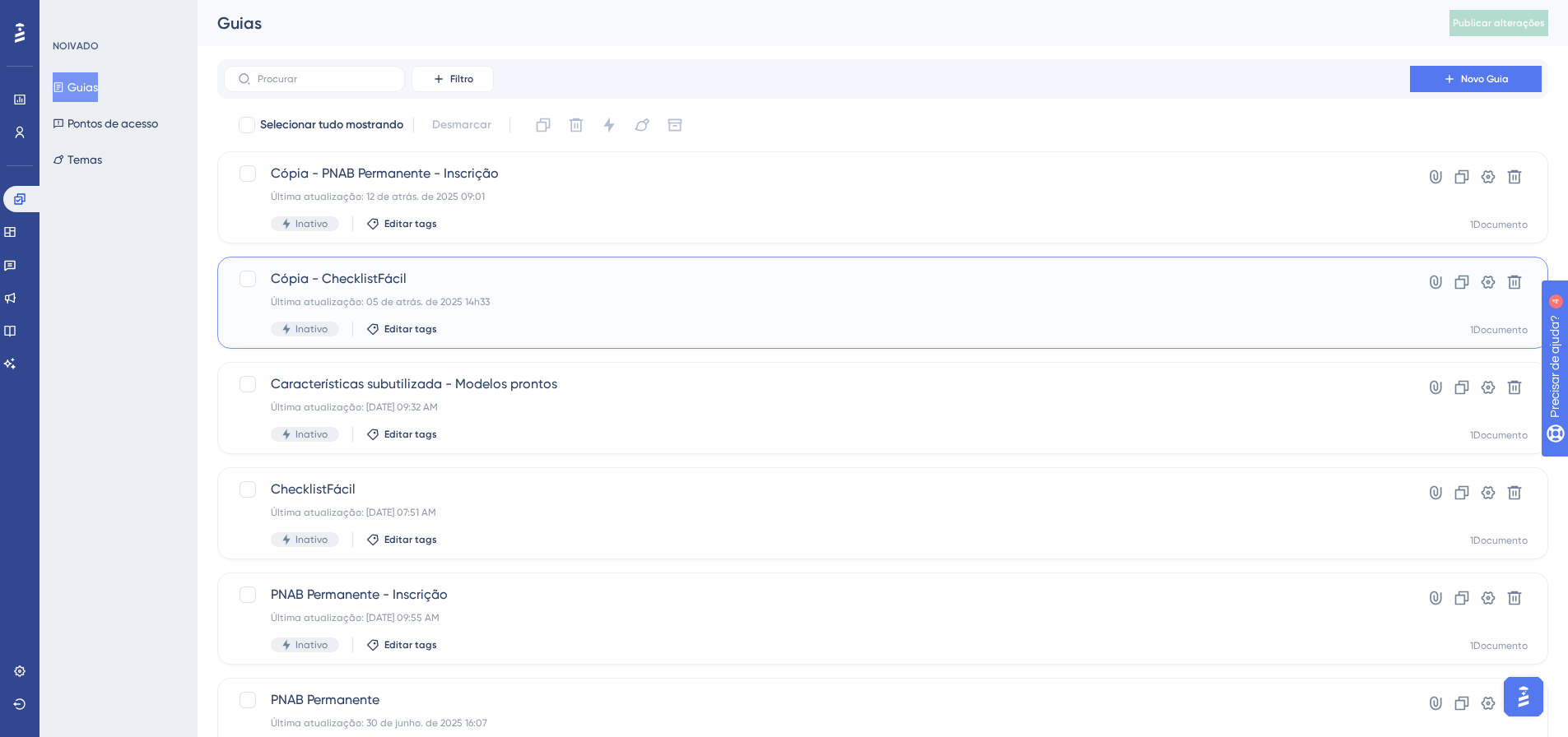
click at [372, 297] on font "Última atualização: 05 de atrás. de 2025 14h33" at bounding box center [380, 302] width 219 height 12
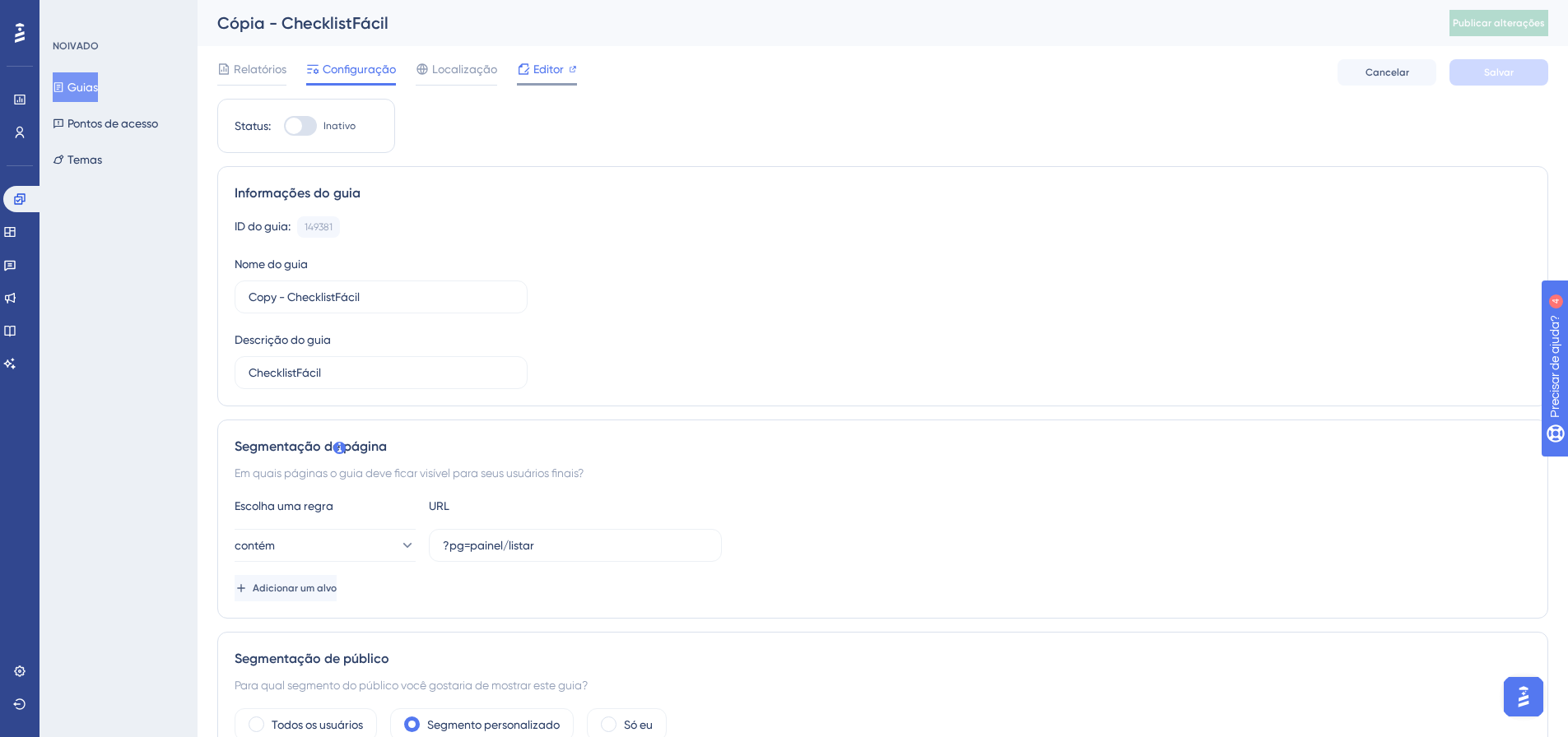
click at [541, 80] on div "Editor" at bounding box center [547, 72] width 60 height 26
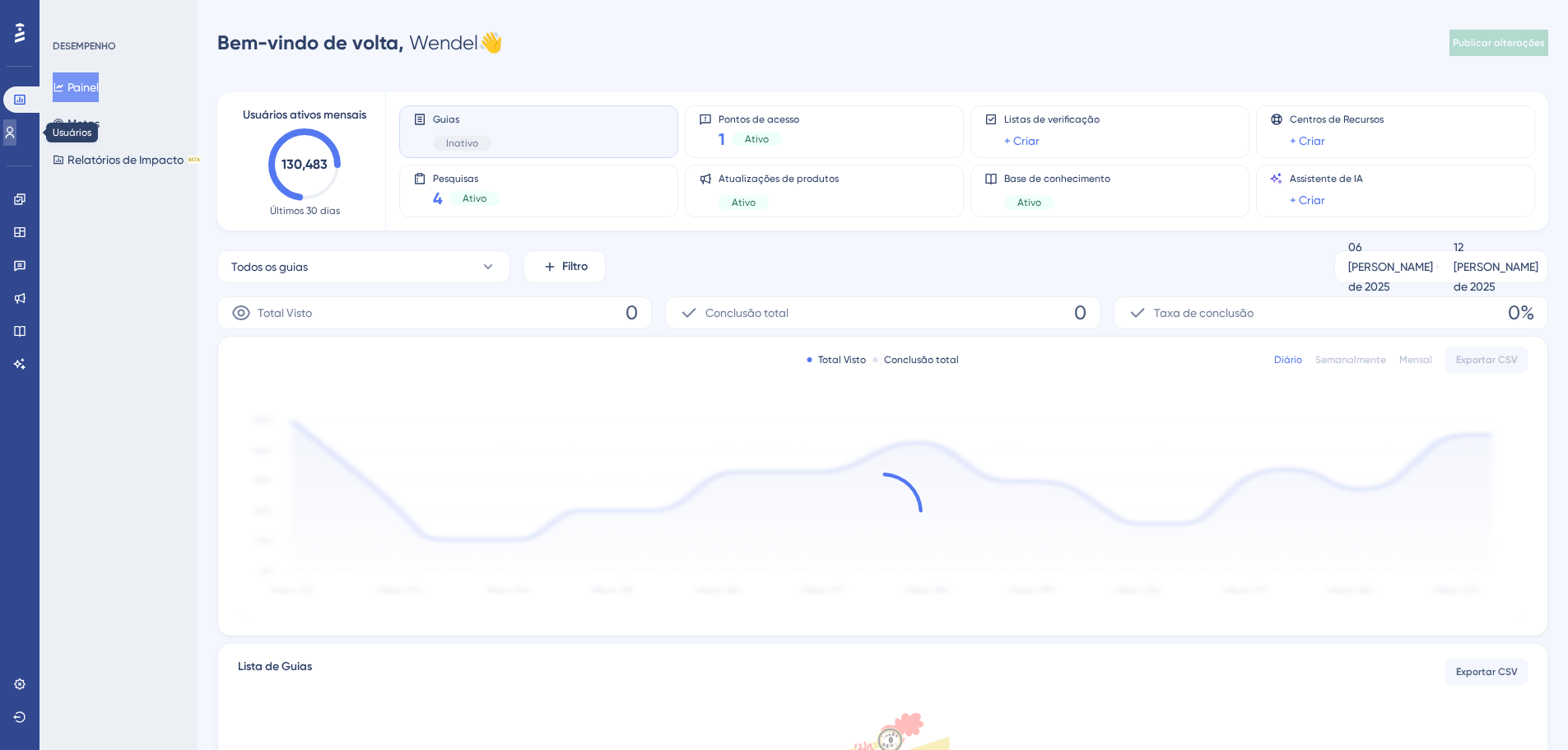
click at [15, 135] on icon at bounding box center [10, 132] width 9 height 12
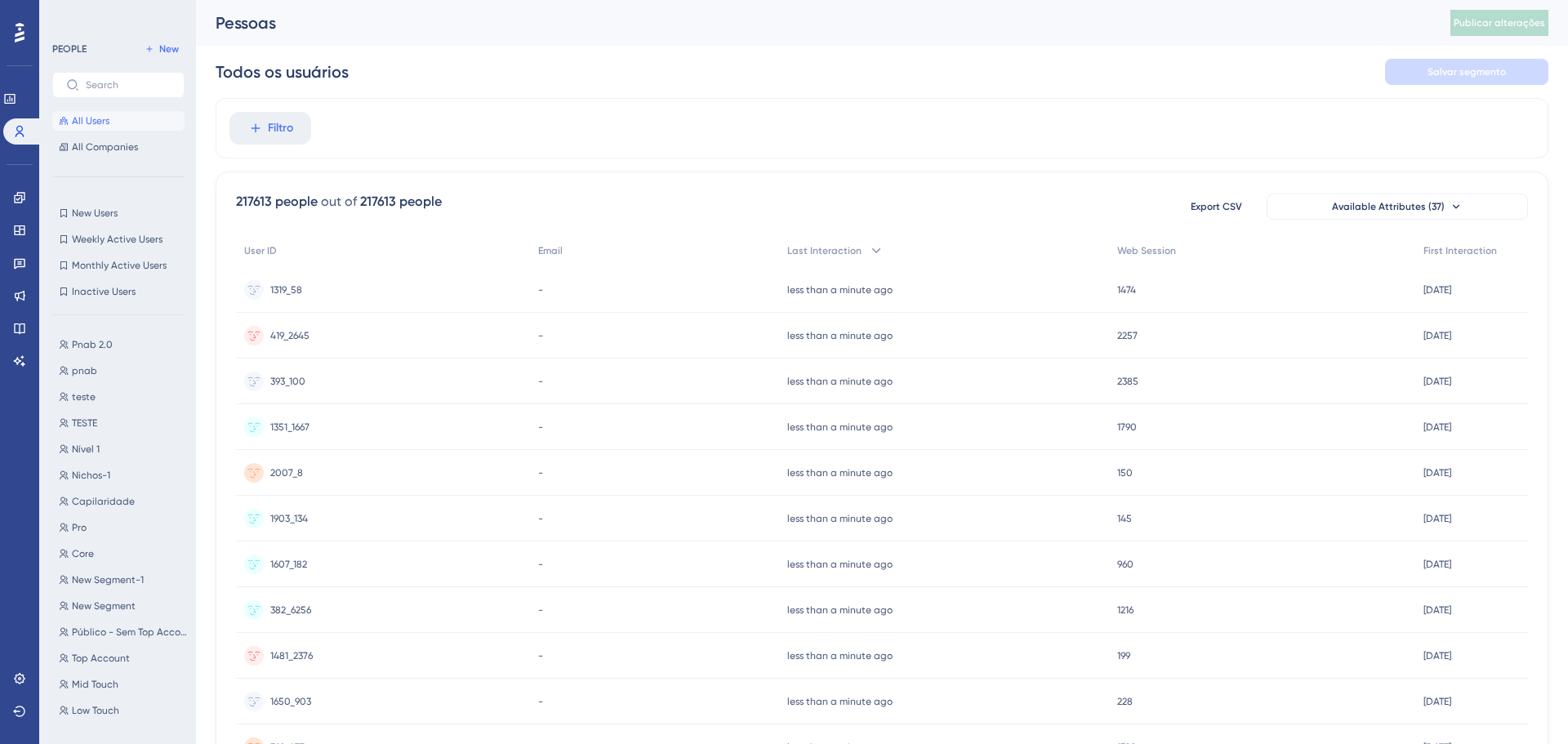
click at [270, 121] on font "Filtro" at bounding box center [280, 127] width 25 height 14
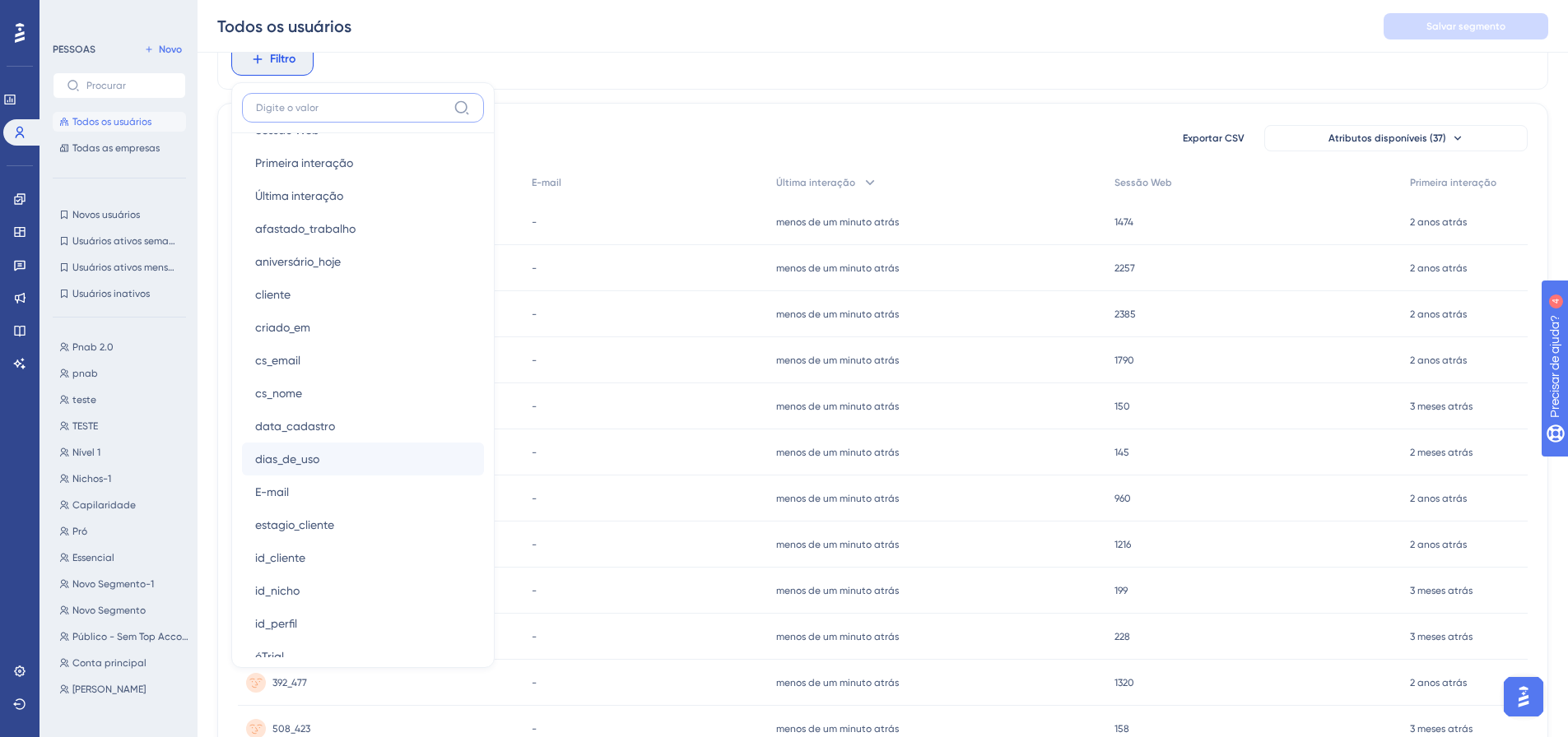
scroll to position [904, 0]
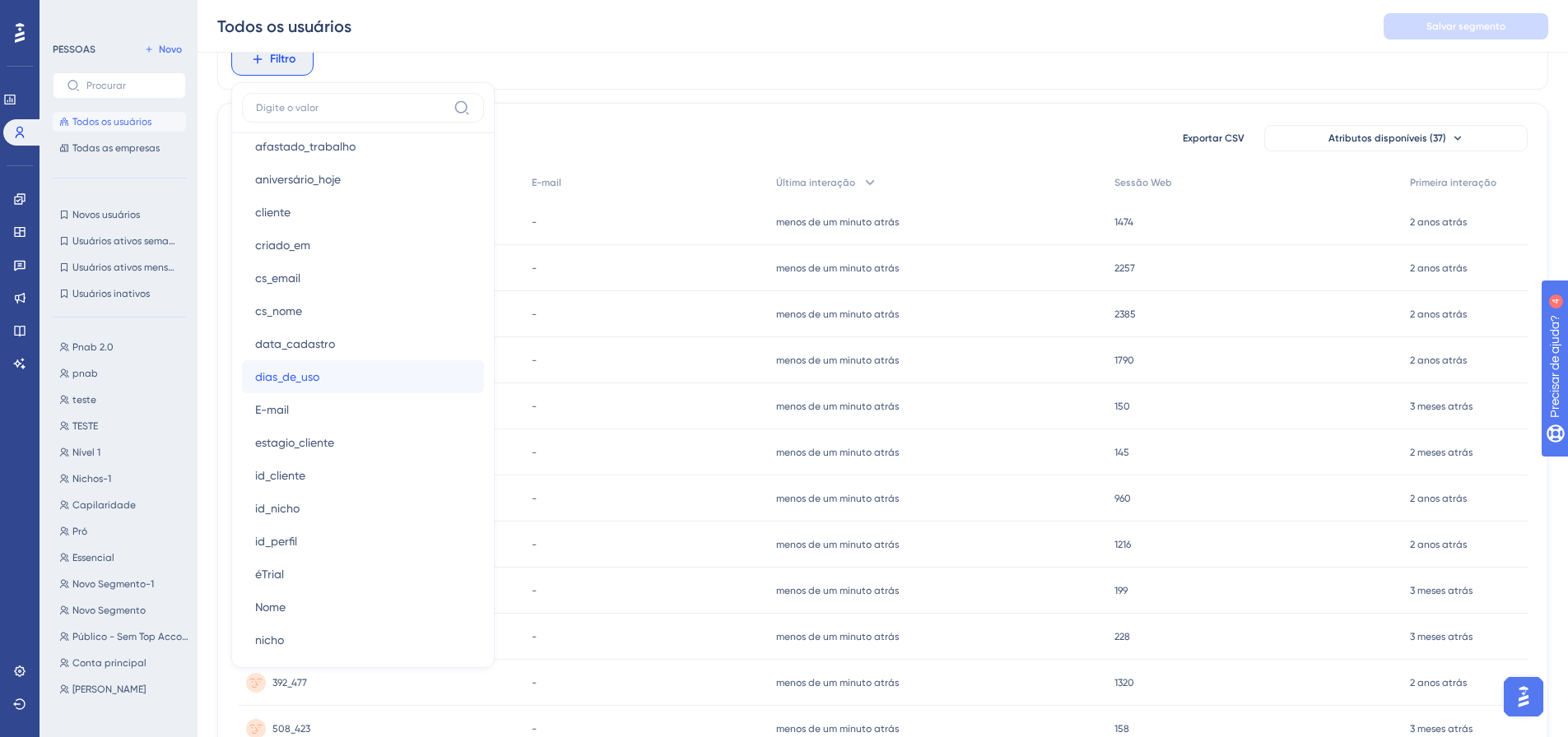
click at [307, 375] on font "dias_de_uso" at bounding box center [287, 377] width 65 height 13
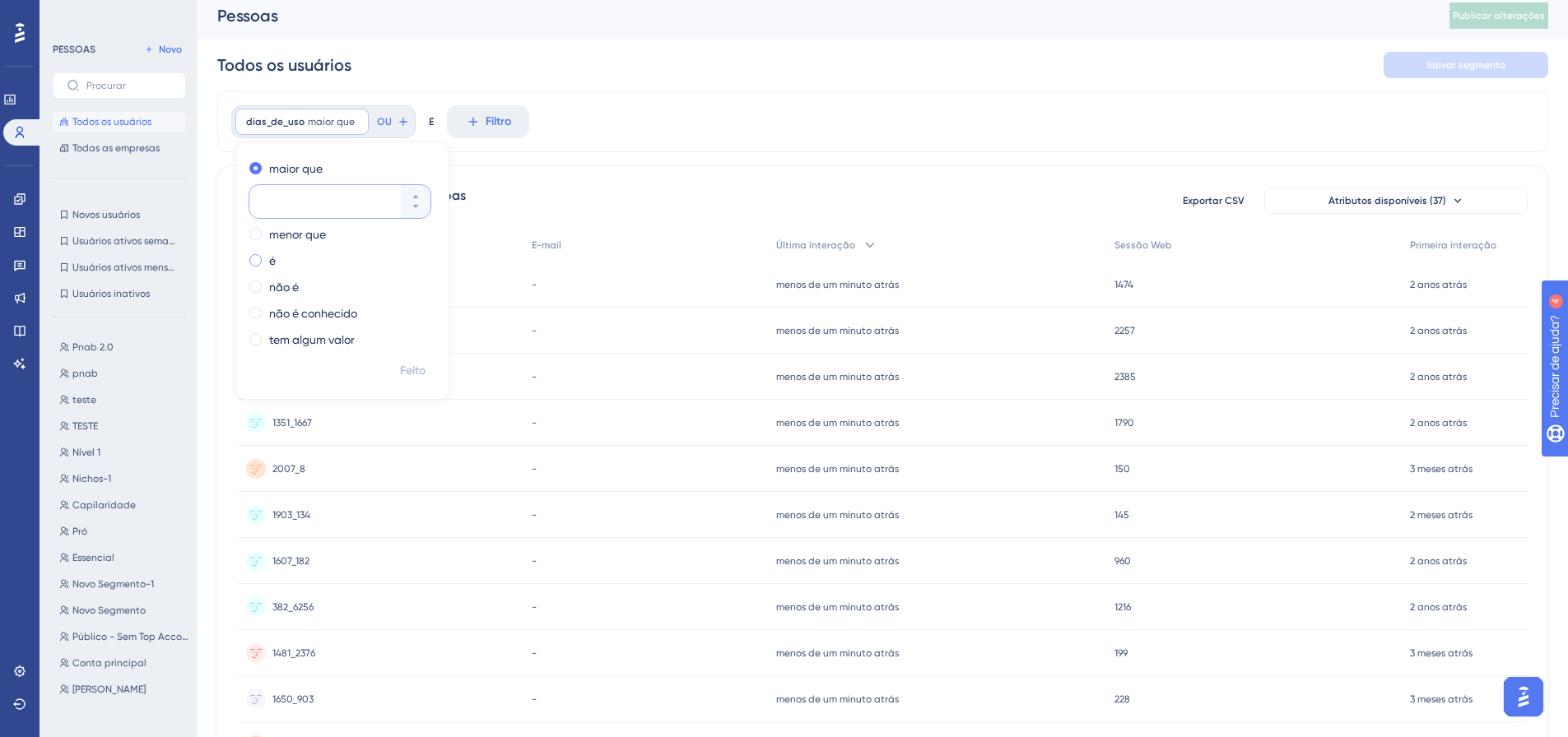
scroll to position [0, 0]
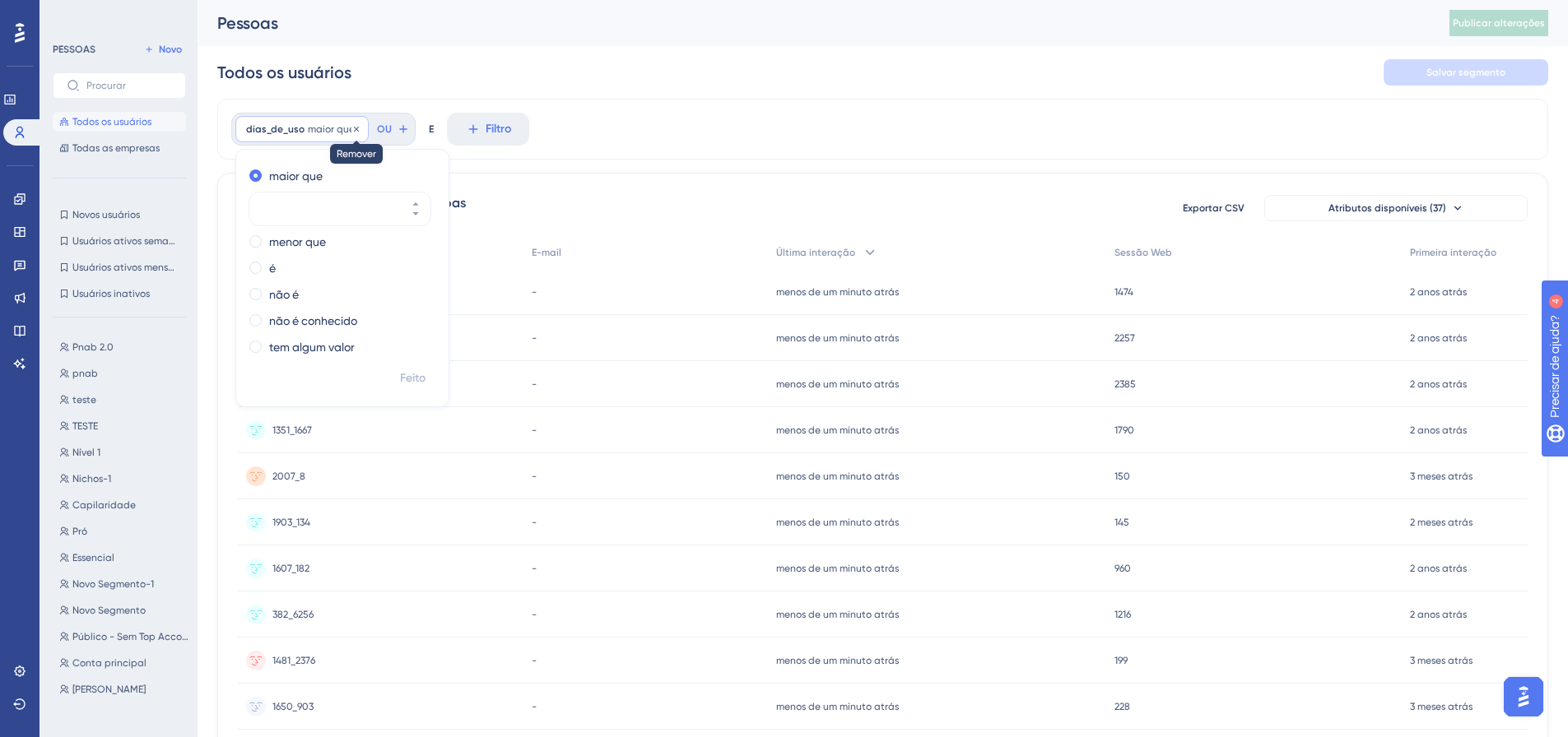
click at [351, 128] on icon at bounding box center [356, 129] width 10 height 10
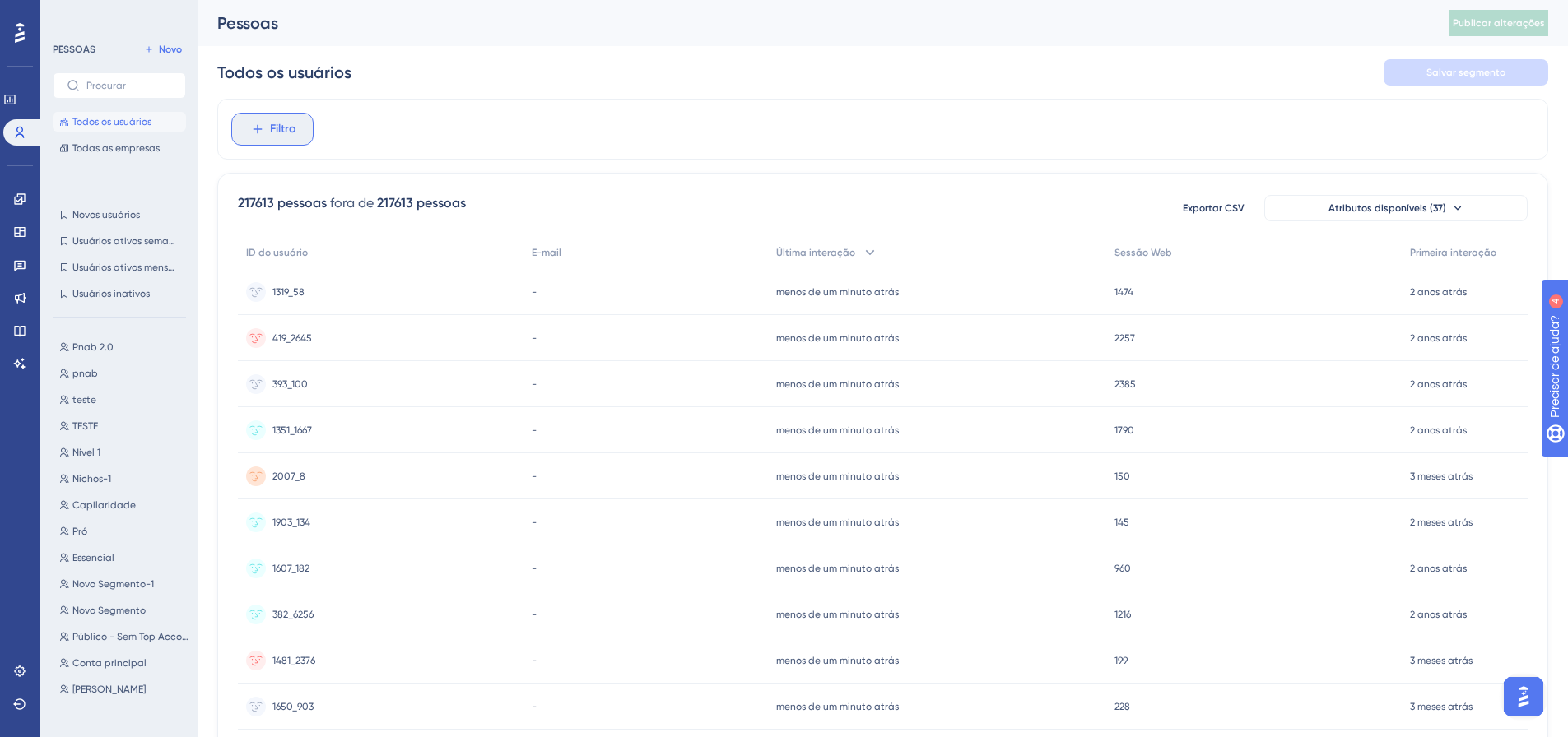
click at [282, 129] on font "Filtro" at bounding box center [282, 128] width 25 height 14
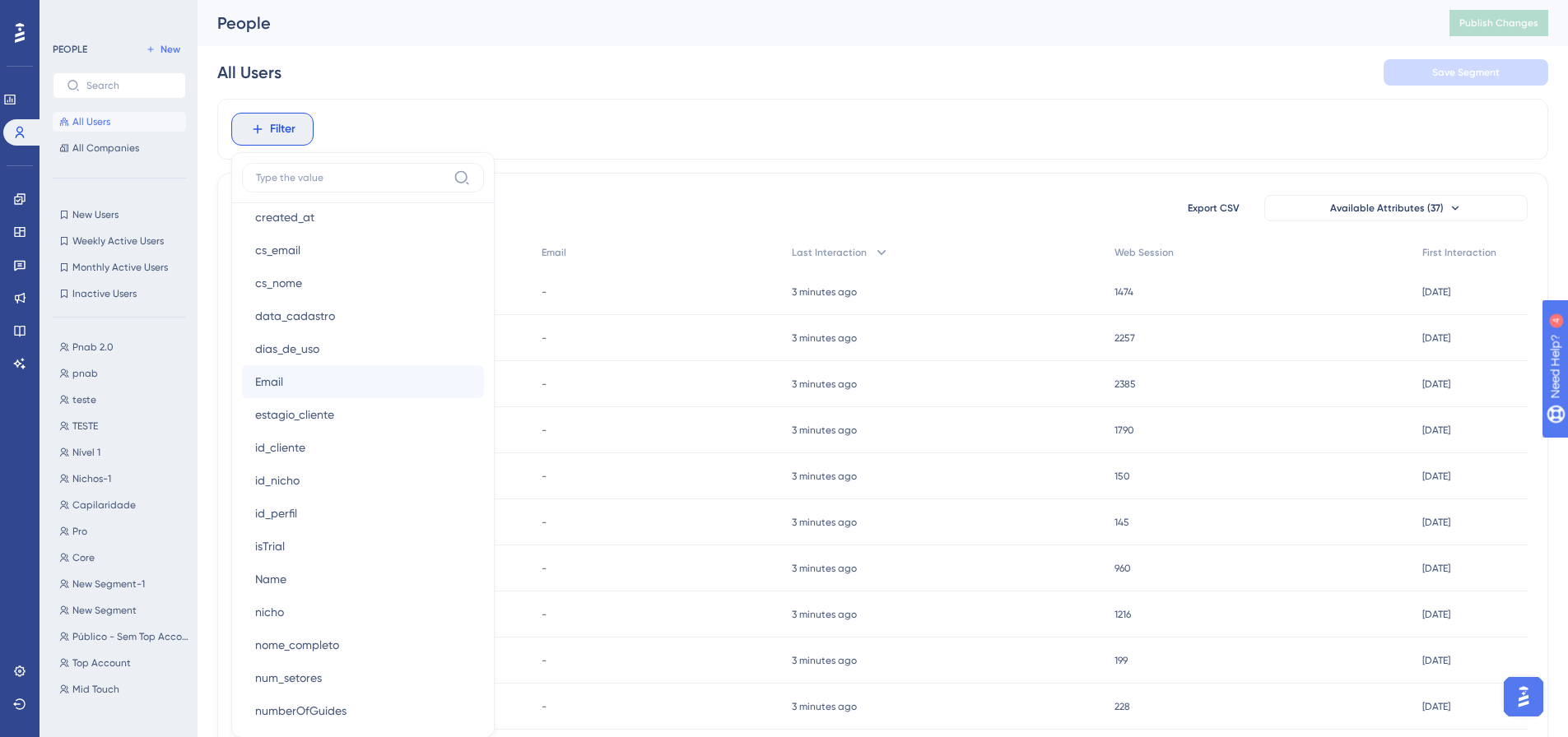
scroll to position [920, 0]
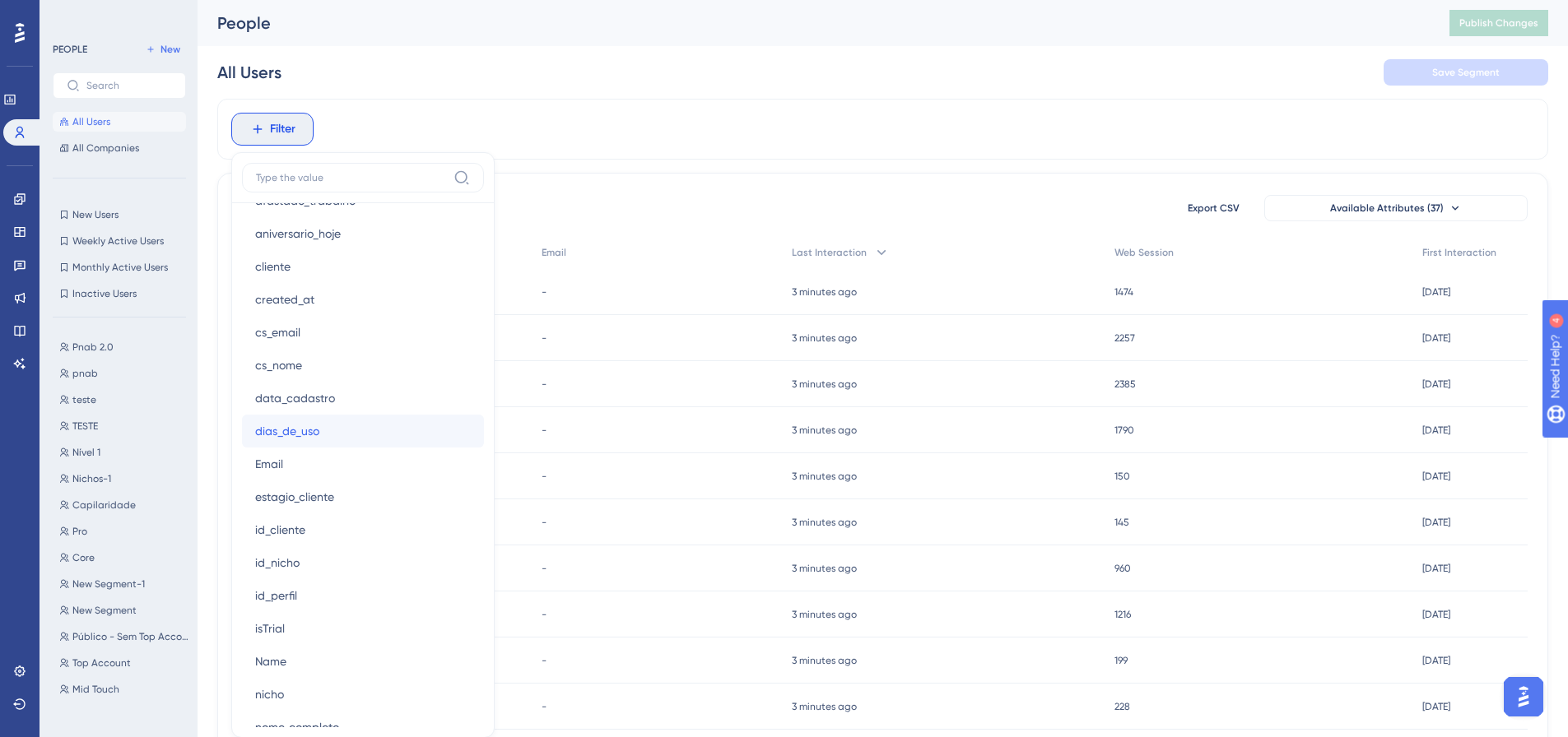
drag, startPoint x: 293, startPoint y: 431, endPoint x: 294, endPoint y: 415, distance: 16.0
click at [293, 431] on span "dias_de_uso" at bounding box center [287, 431] width 65 height 20
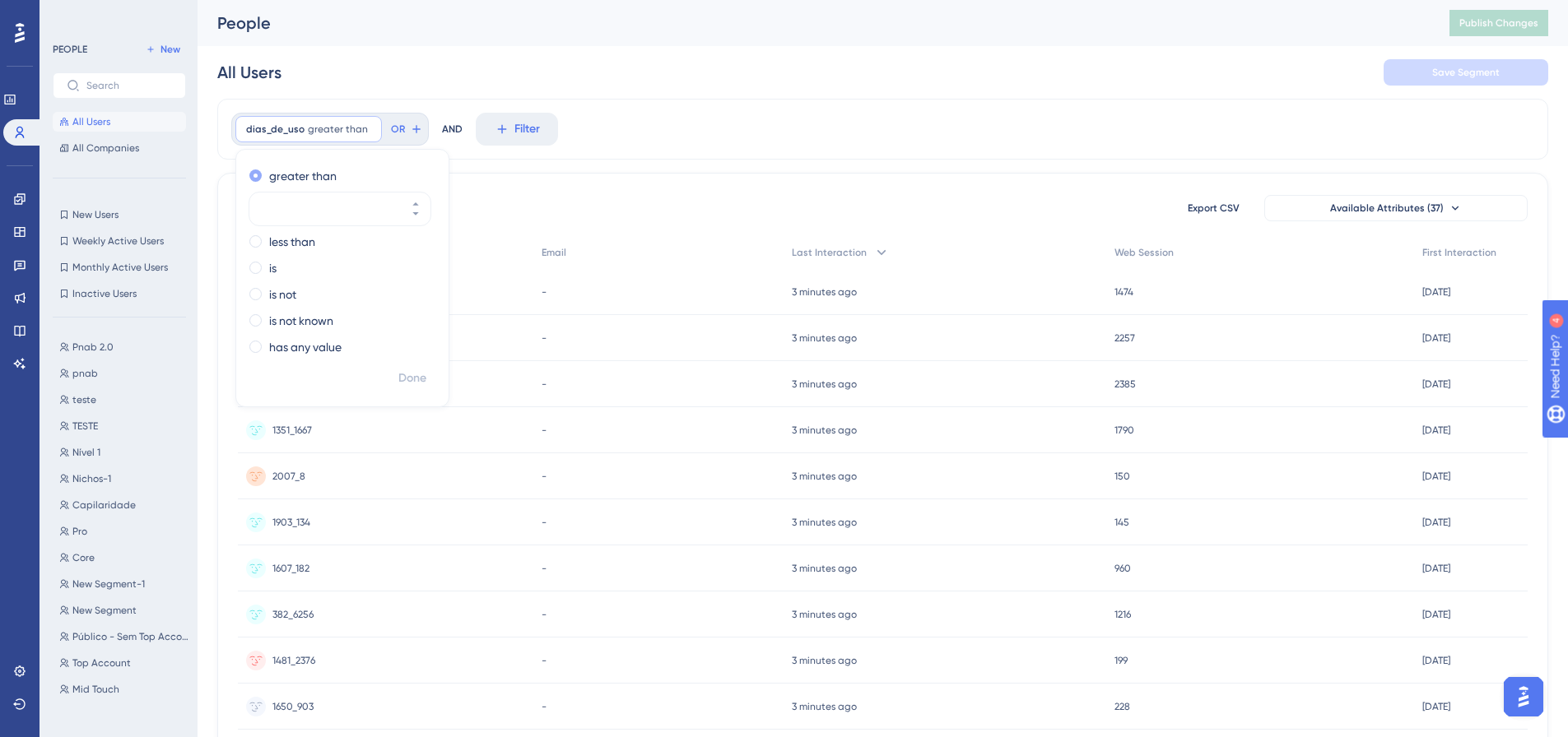
drag, startPoint x: 344, startPoint y: 168, endPoint x: 344, endPoint y: 185, distance: 17.0
click at [344, 167] on div "greater than" at bounding box center [339, 176] width 179 height 20
click at [339, 244] on div "less than" at bounding box center [339, 242] width 179 height 20
click at [287, 173] on label "greater than" at bounding box center [303, 176] width 68 height 20
drag, startPoint x: 1473, startPoint y: 0, endPoint x: 1342, endPoint y: 44, distance: 138.2
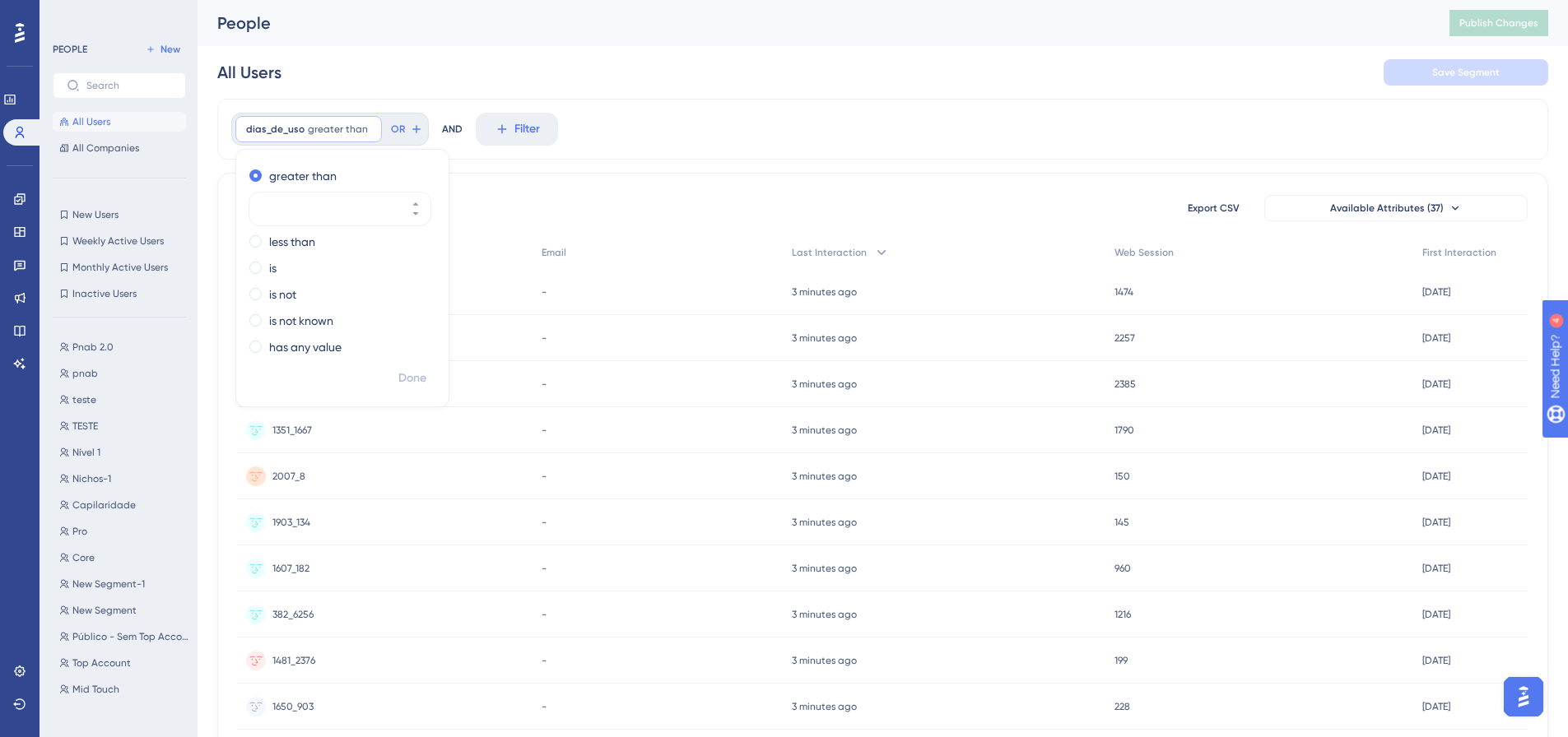
click at [1204, 80] on div "All Users Save Segment" at bounding box center [882, 72] width 1331 height 53
